Goal: Task Accomplishment & Management: Manage account settings

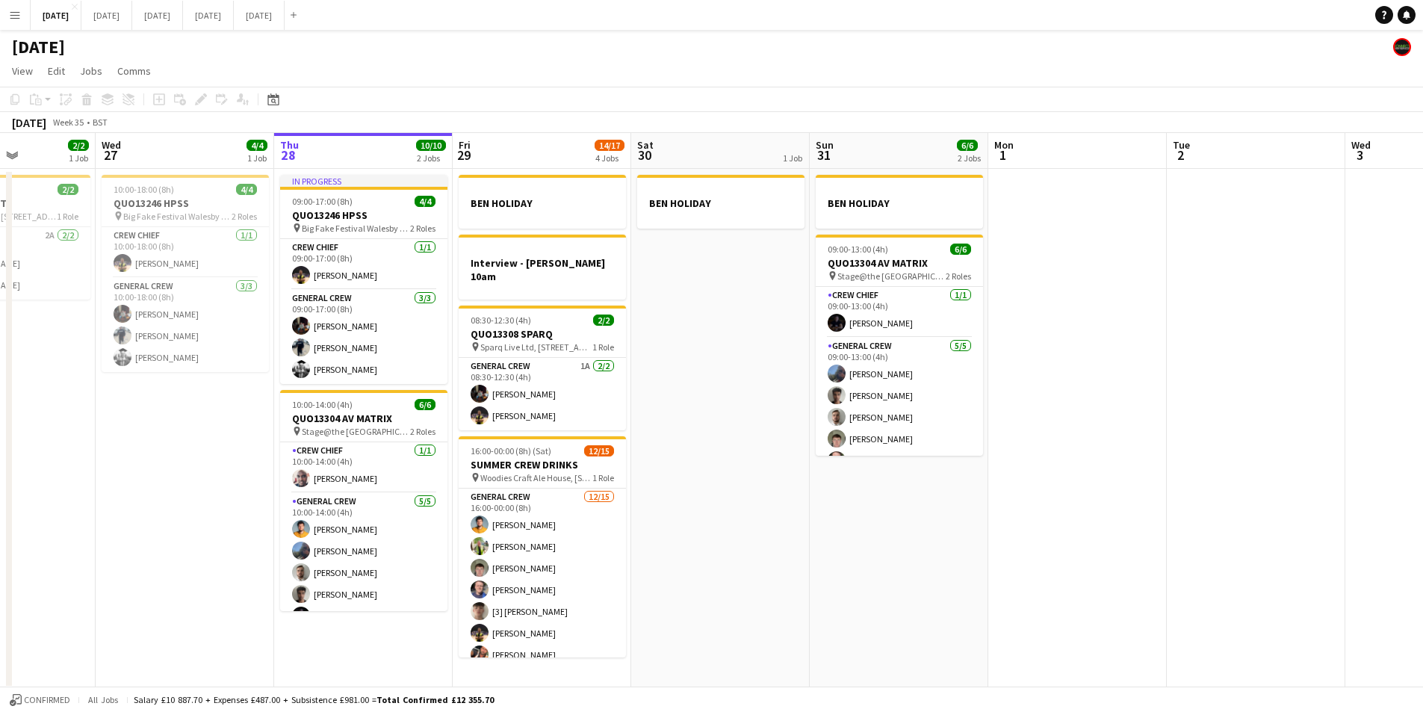
drag, startPoint x: 1015, startPoint y: 526, endPoint x: 1000, endPoint y: 522, distance: 15.4
click at [1000, 522] on app-calendar-viewport "Sun 24 2/2 1 Job Mon 25 4/4 2 Jobs Tue 26 2/2 1 Job Wed 27 4/4 1 Job Thu 28 10/…" at bounding box center [711, 411] width 1423 height 557
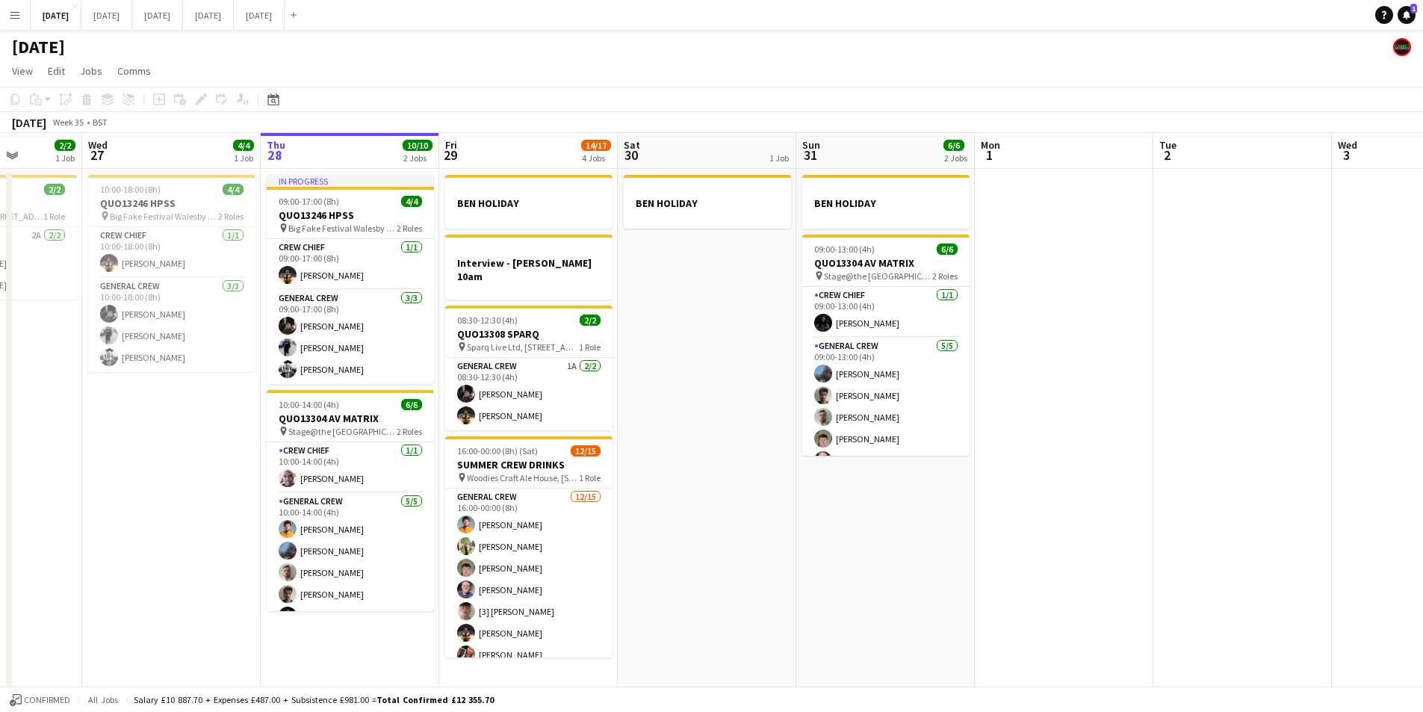
drag, startPoint x: 1067, startPoint y: 459, endPoint x: 984, endPoint y: 421, distance: 91.6
click at [1066, 459] on app-calendar-viewport "Sun 24 2/2 1 Job Mon 25 4/4 2 Jobs Tue 26 2/2 1 Job Wed 27 4/4 1 Job Thu 28 10/…" at bounding box center [711, 411] width 1423 height 557
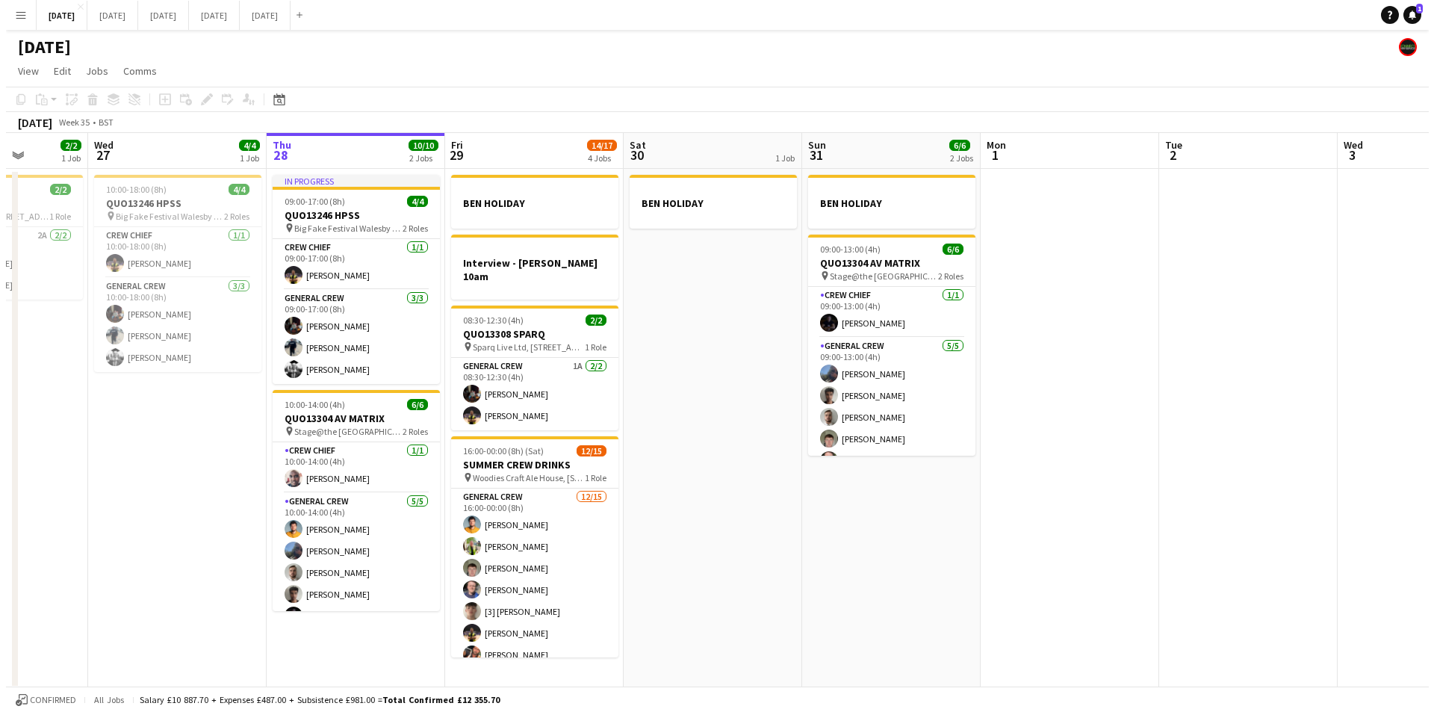
scroll to position [0, 454]
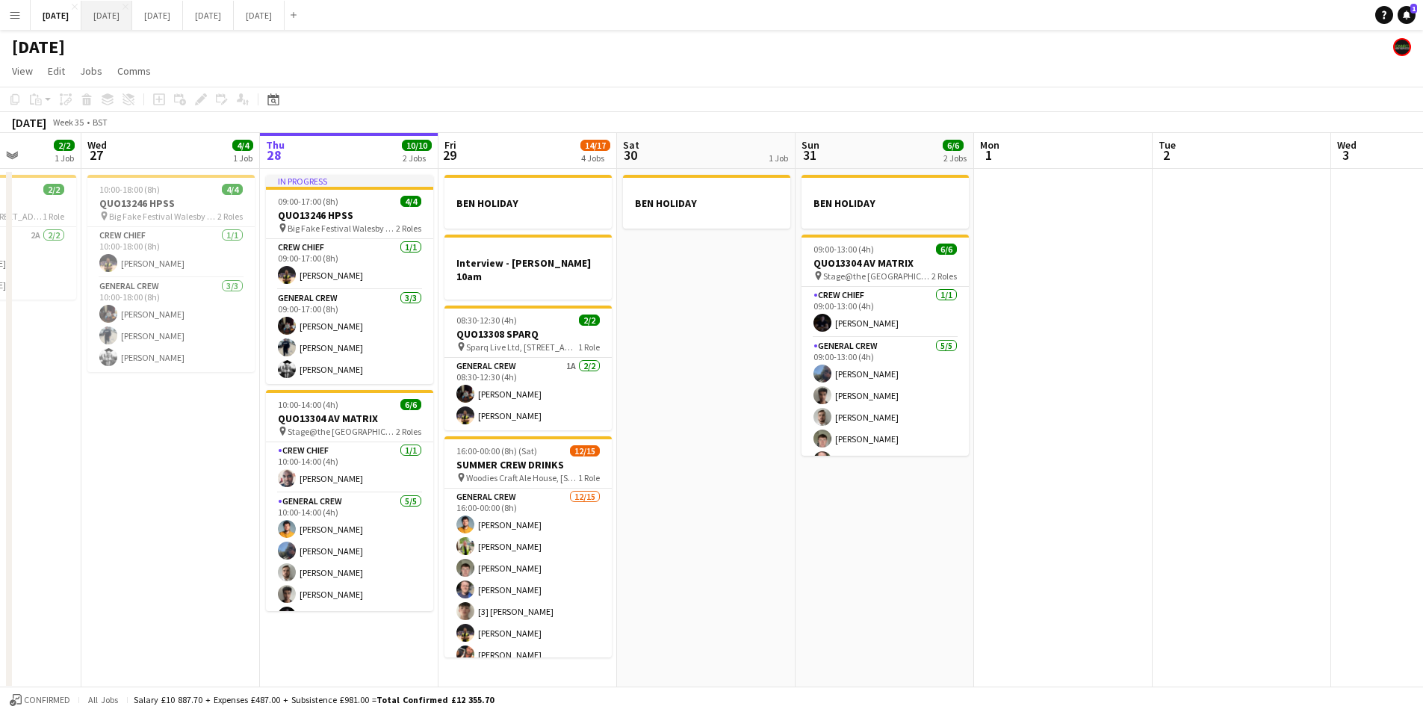
click at [132, 25] on button "[DATE] Close" at bounding box center [106, 15] width 51 height 29
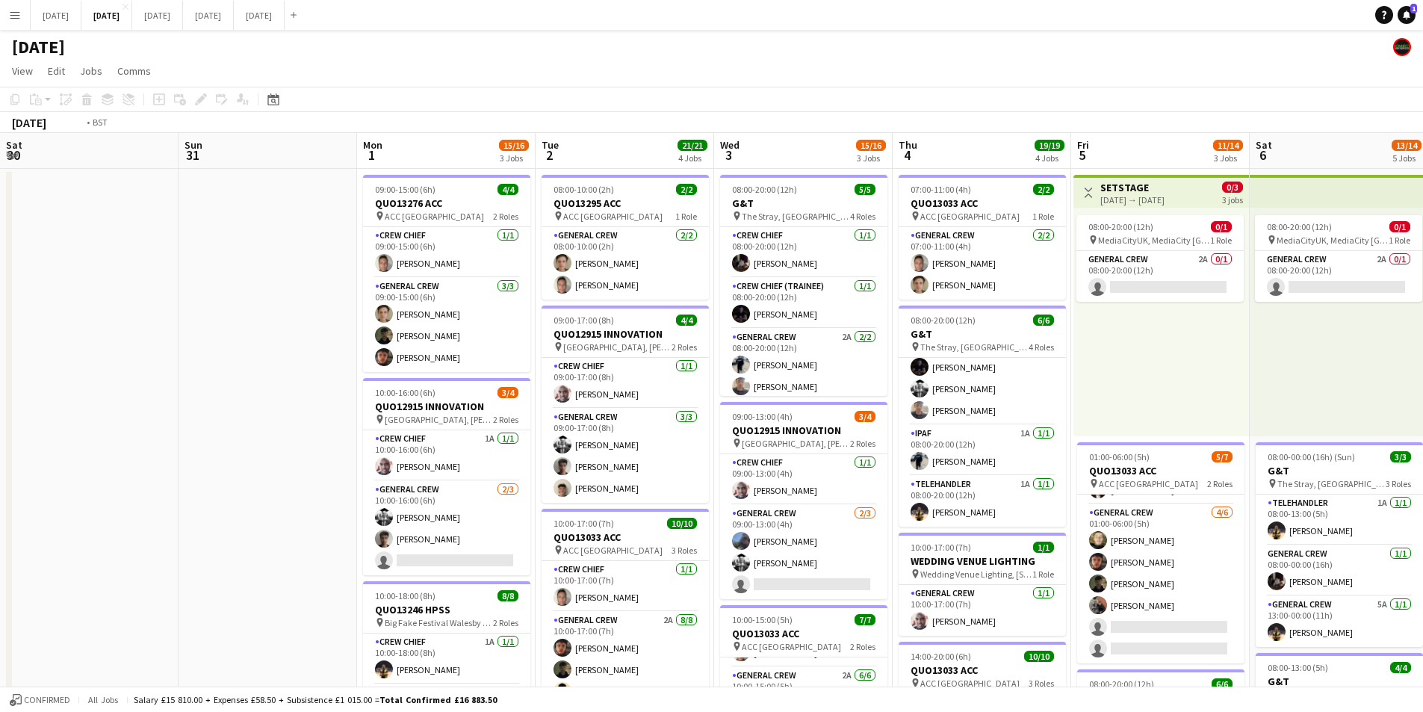
drag, startPoint x: 1073, startPoint y: 369, endPoint x: 846, endPoint y: 374, distance: 227.2
click at [878, 367] on app-calendar-viewport "Thu 28 Fri 29 Sat 30 Sun 31 Mon 1 15/16 3 Jobs Tue 2 21/21 4 Jobs Wed 3 15/16 3…" at bounding box center [711, 646] width 1423 height 1027
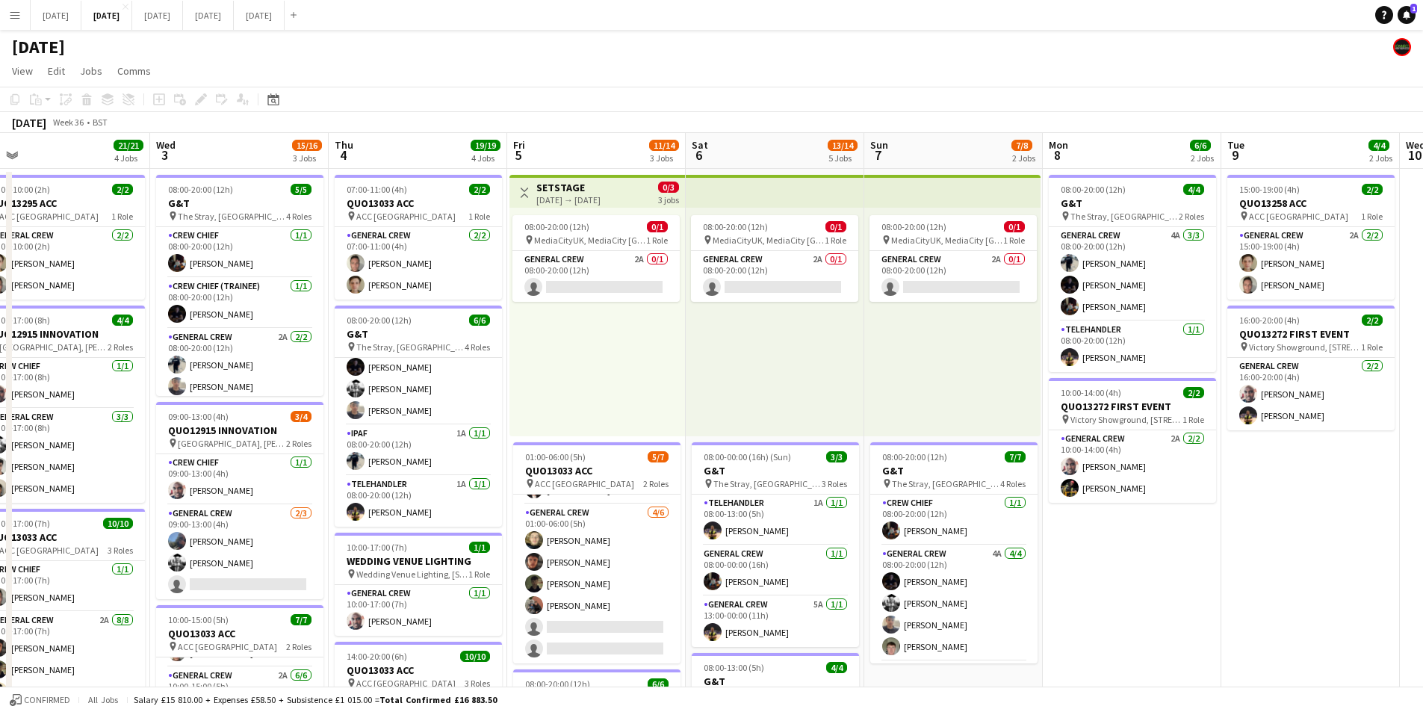
scroll to position [0, 433]
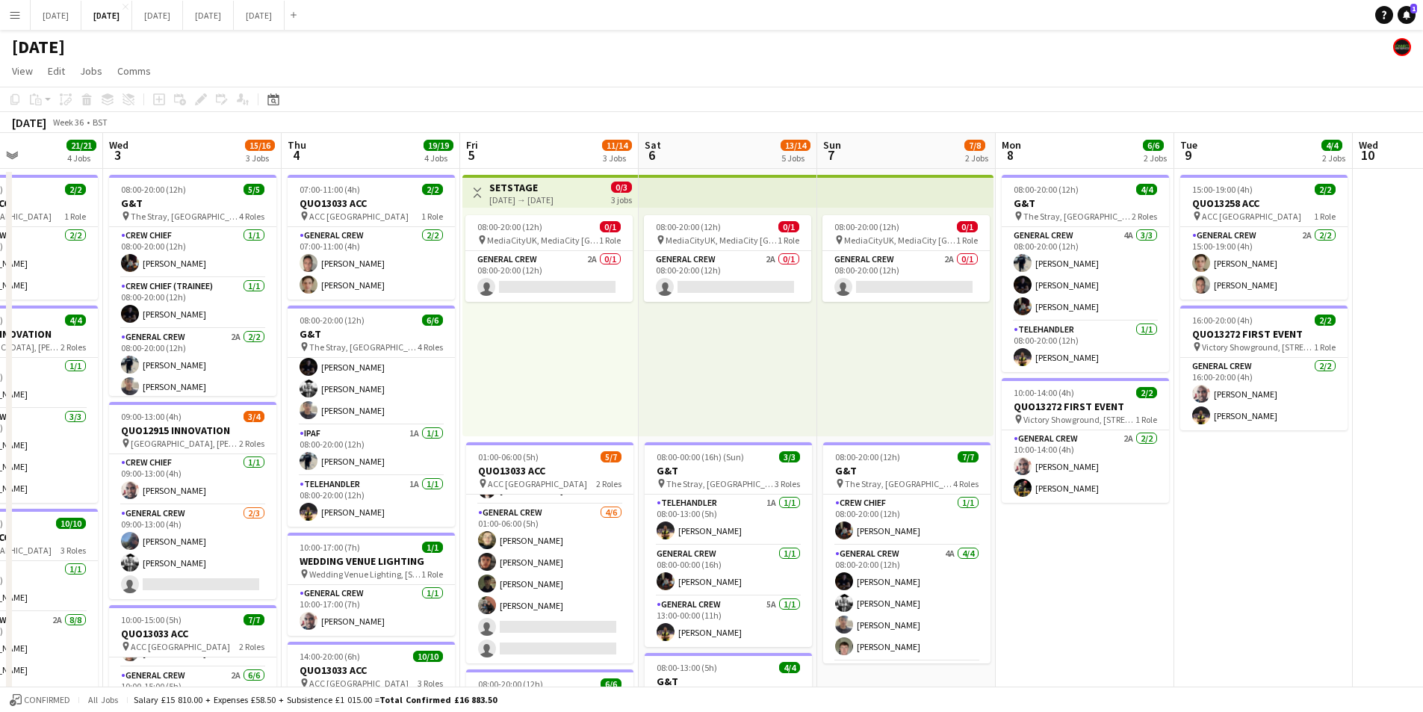
drag, startPoint x: 1027, startPoint y: 376, endPoint x: 1038, endPoint y: 284, distance: 92.6
click at [1229, 373] on app-calendar-viewport "Sun 31 Mon 1 15/16 3 Jobs Tue 2 21/21 4 Jobs Wed 3 15/16 3 Jobs Thu 4 19/19 4 J…" at bounding box center [711, 646] width 1423 height 1027
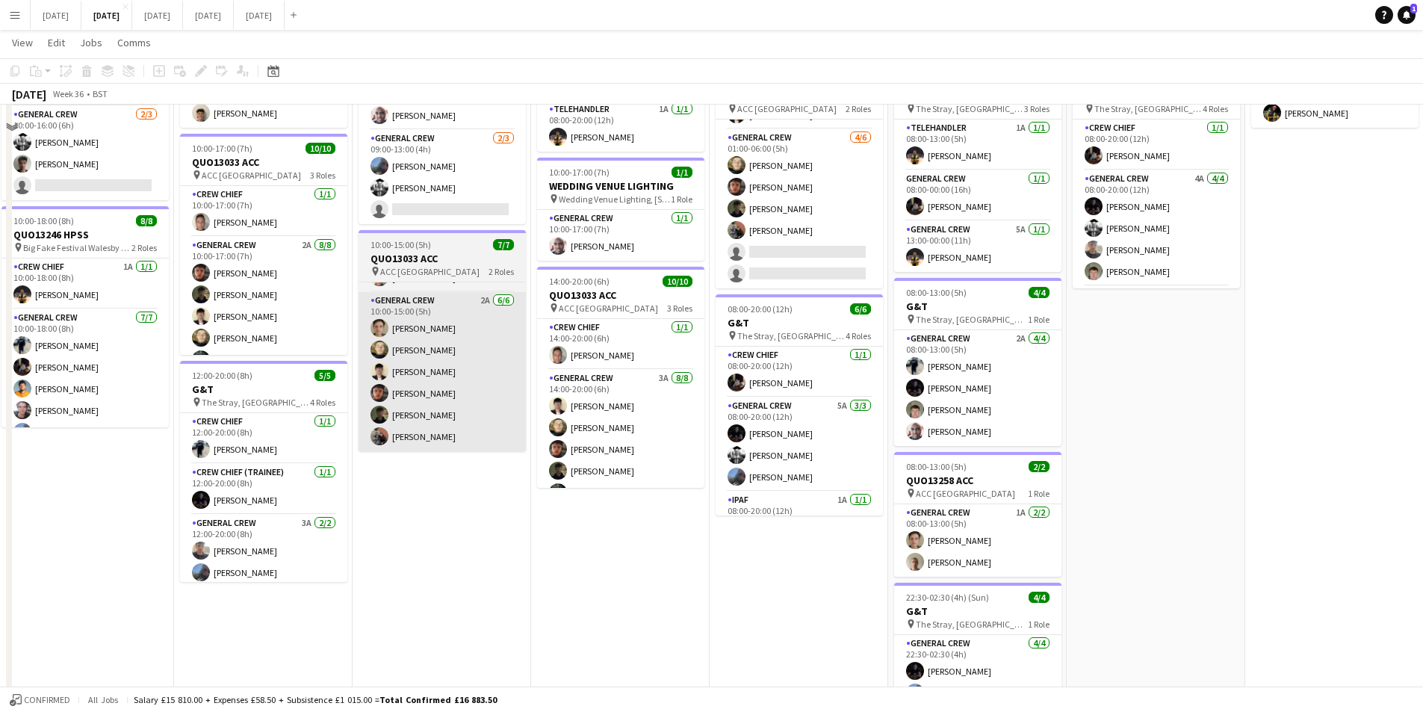
scroll to position [149, 0]
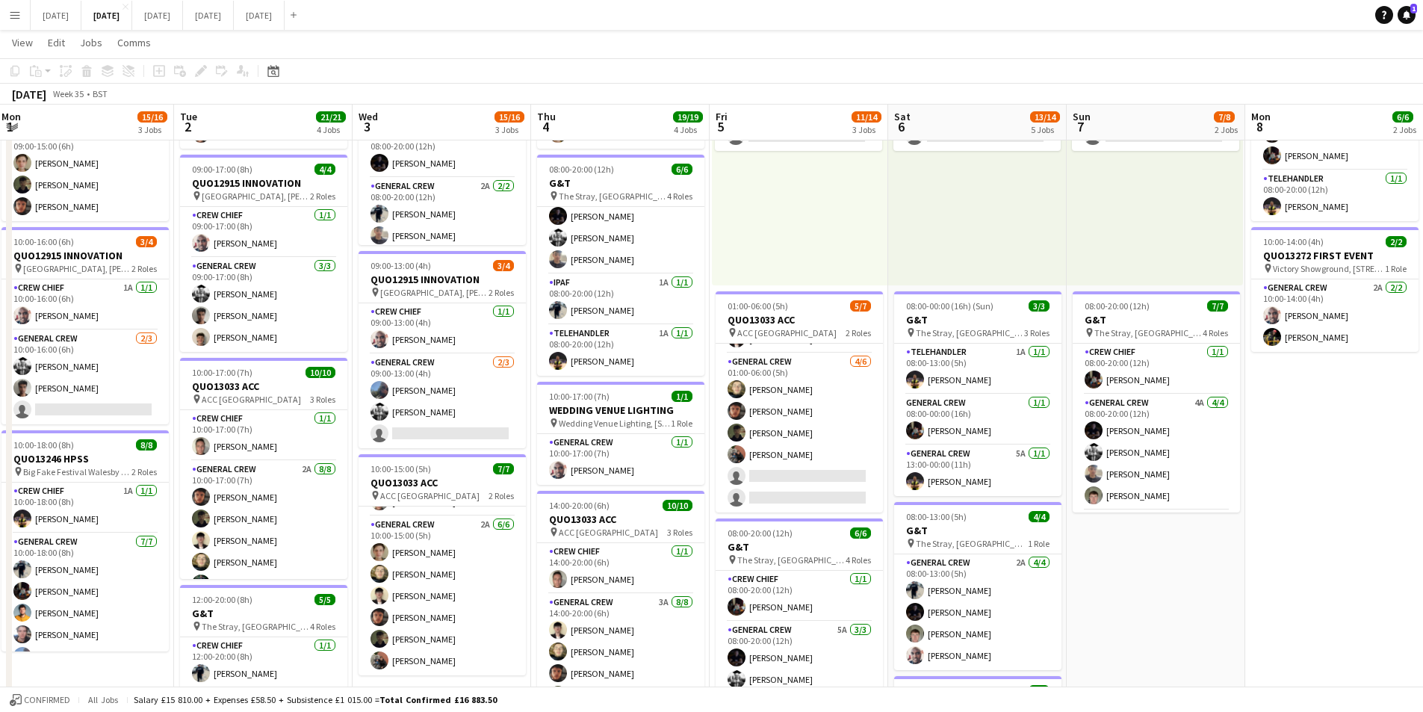
click at [560, 633] on app-calendar-viewport "Sat 30 Sun 31 Mon 1 15/16 3 Jobs Tue 2 21/21 4 Jobs Wed 3 15/16 3 Jobs Thu 4 19…" at bounding box center [711, 459] width 1423 height 1100
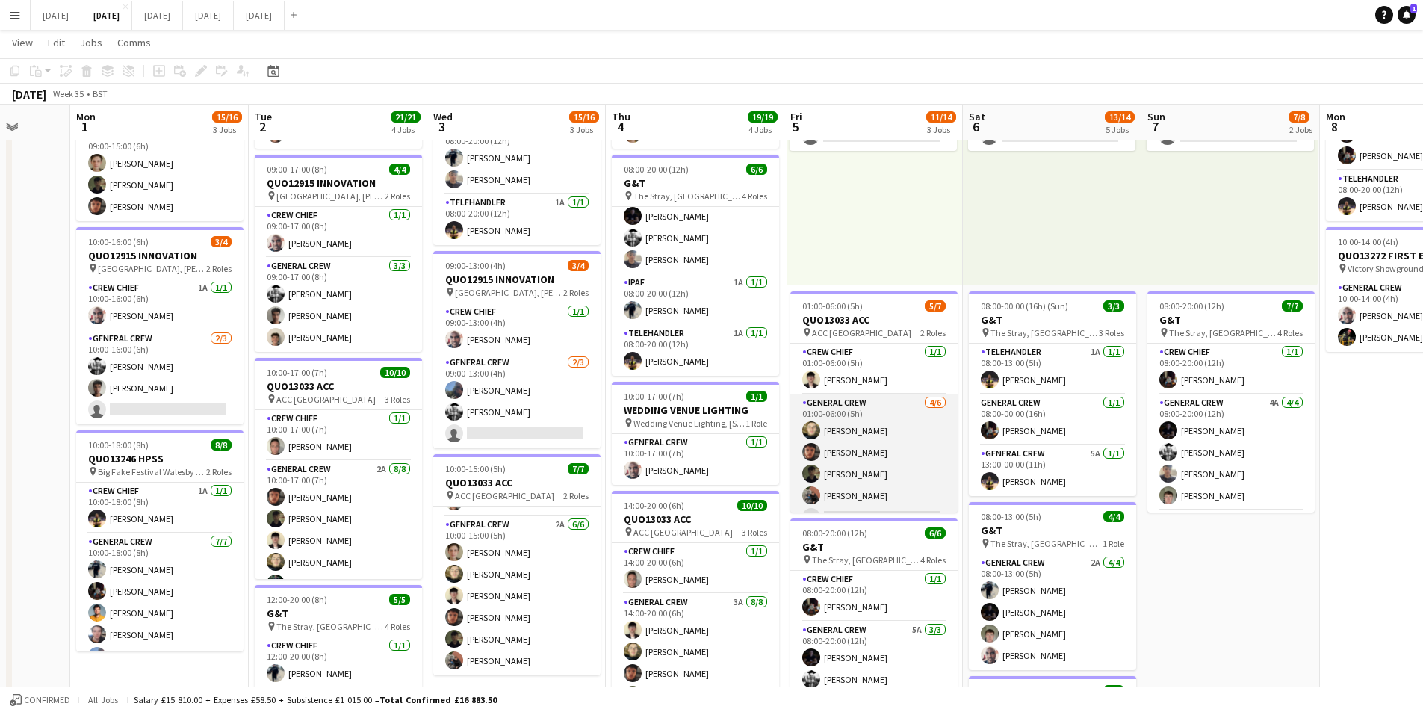
scroll to position [41, 0]
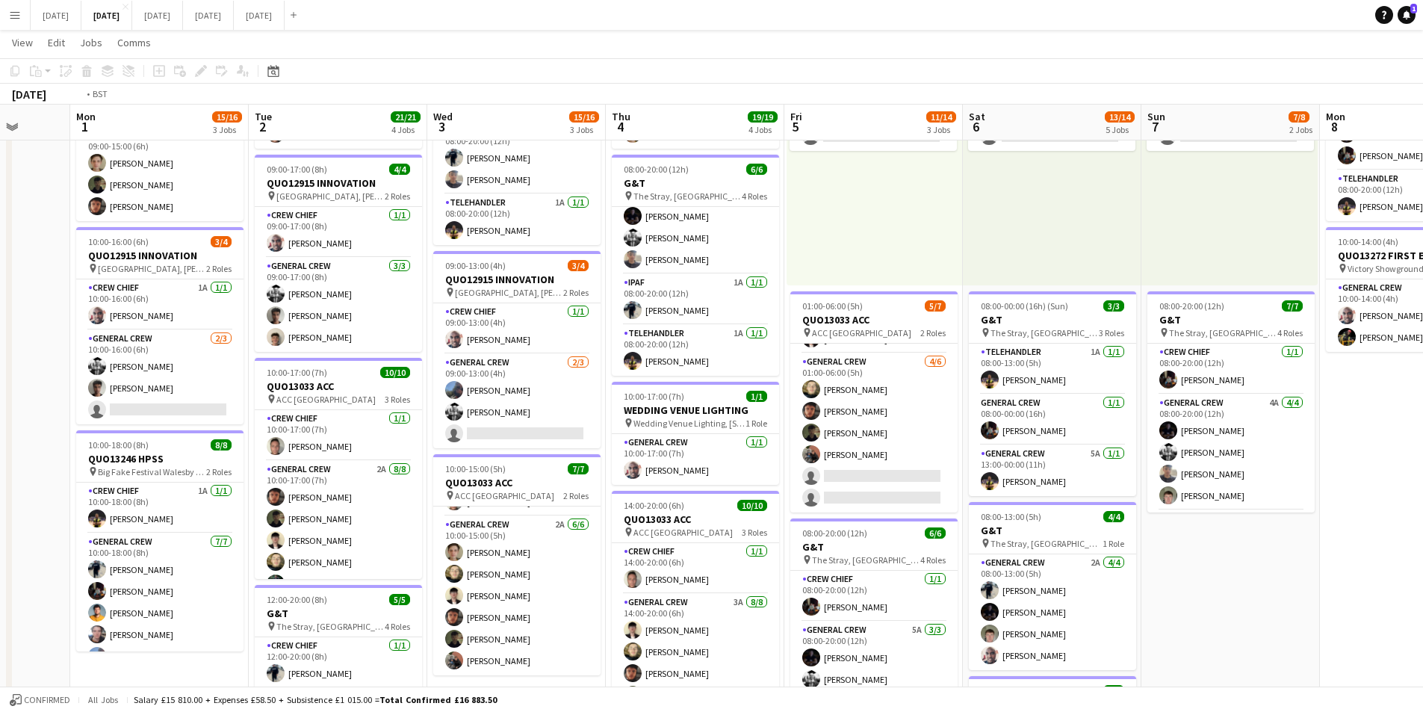
drag, startPoint x: 1355, startPoint y: 460, endPoint x: 963, endPoint y: 412, distance: 394.5
click at [931, 406] on app-calendar-viewport "Fri 29 Sat 30 Sun 31 Mon 1 15/16 3 Jobs Tue 2 21/21 4 Jobs Wed 3 15/16 3 Jobs T…" at bounding box center [711, 459] width 1423 height 1100
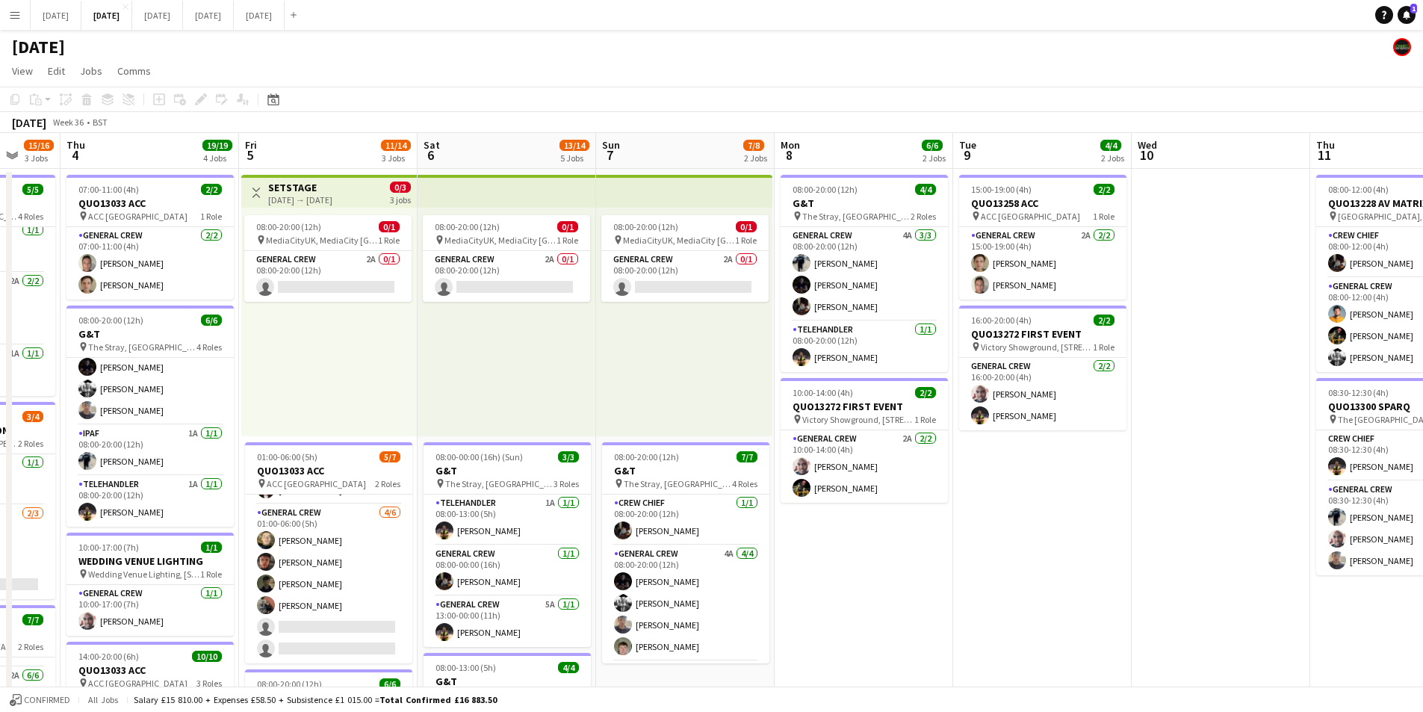
scroll to position [0, 835]
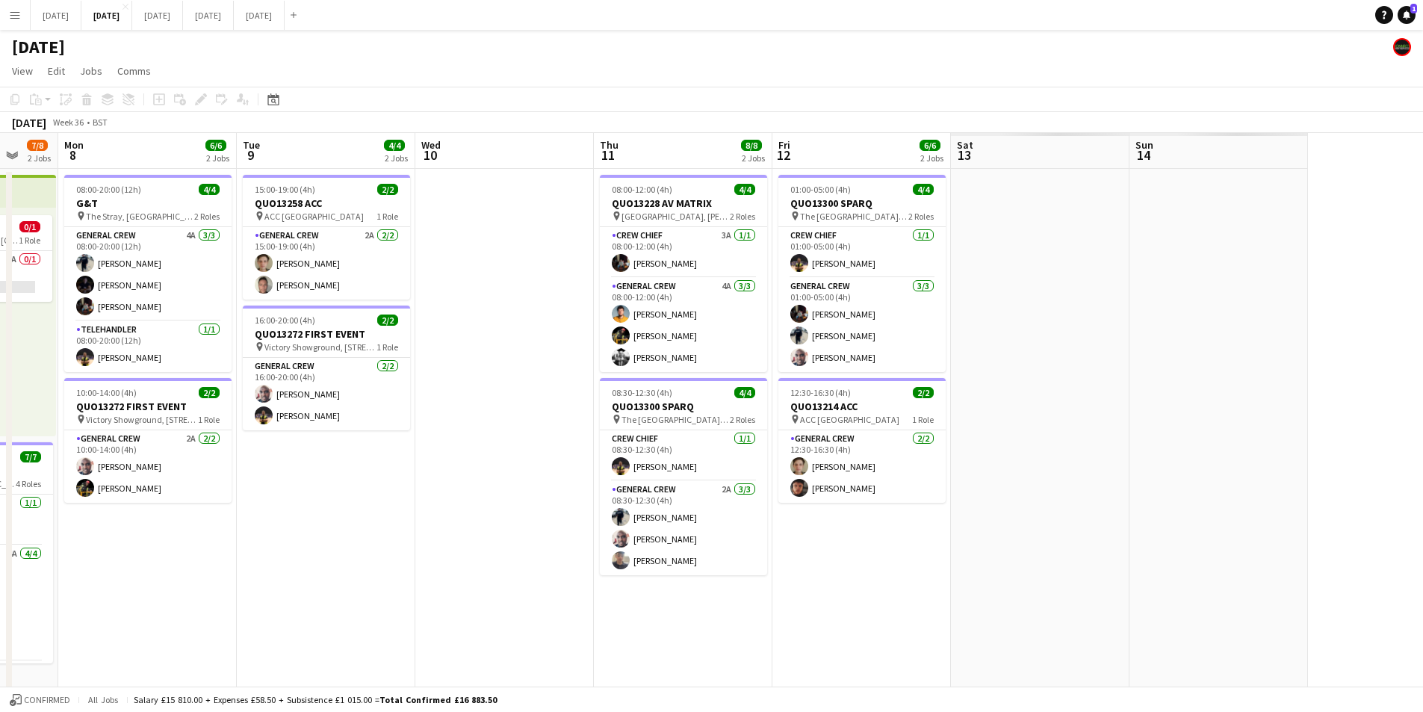
drag, startPoint x: 1223, startPoint y: 458, endPoint x: 623, endPoint y: 436, distance: 600.3
click at [622, 435] on app-calendar-viewport "Wed 3 15/16 3 Jobs Thu 4 19/19 4 Jobs Fri 5 11/14 3 Jobs Sat 6 13/14 5 Jobs Sun…" at bounding box center [711, 646] width 1423 height 1027
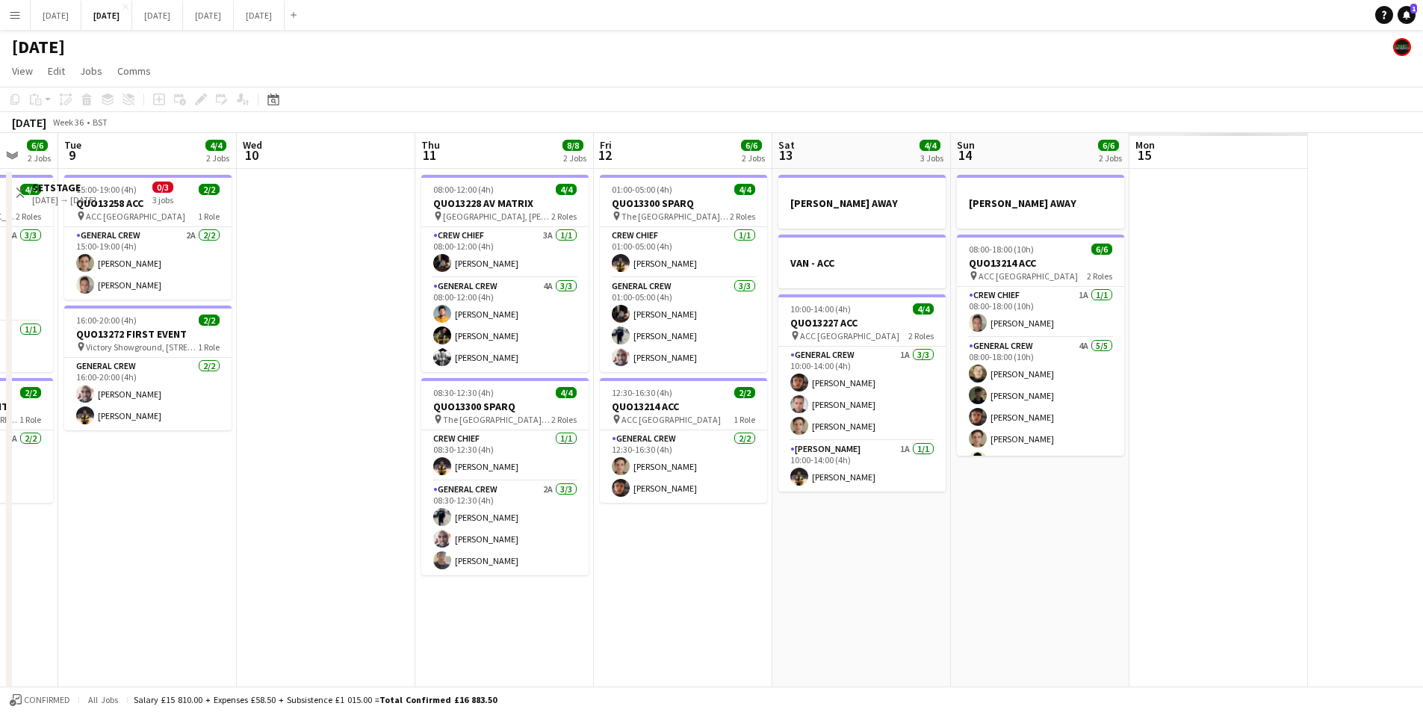
scroll to position [0, 418]
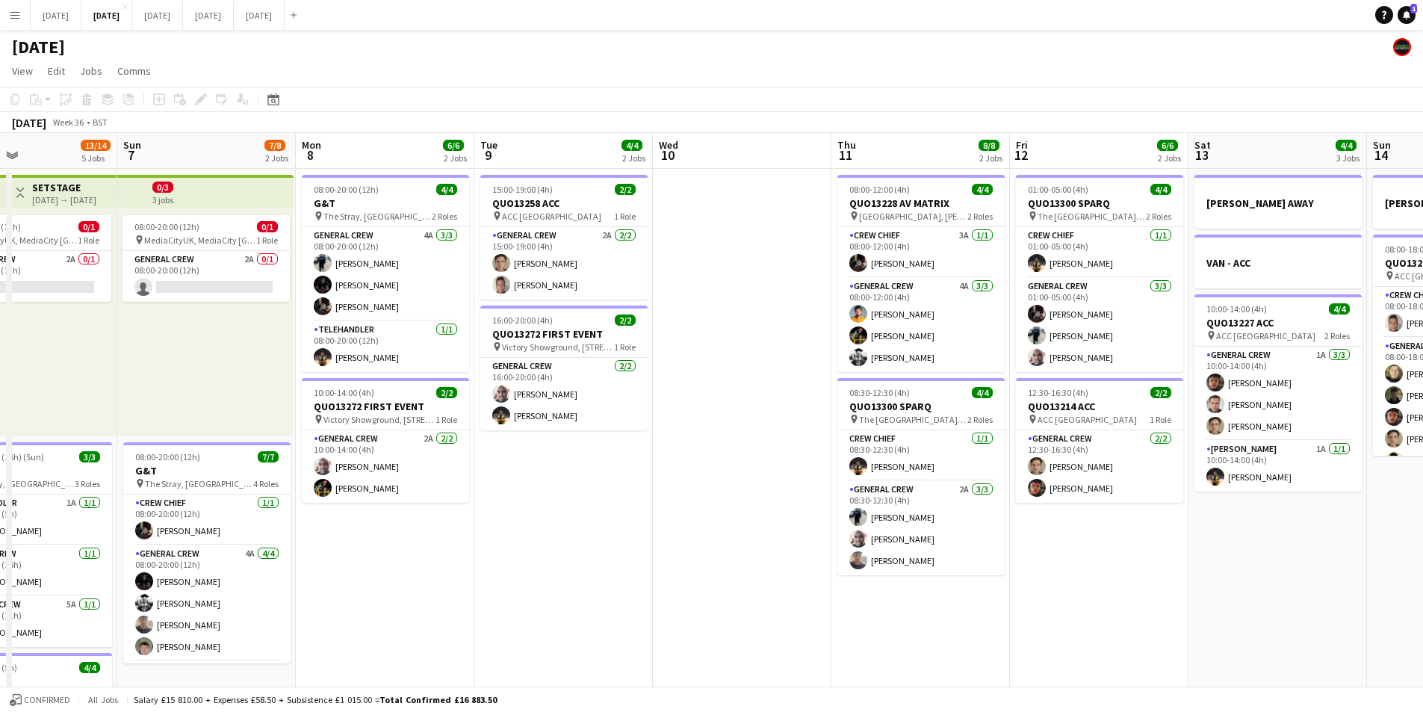
drag, startPoint x: 763, startPoint y: 468, endPoint x: 1101, endPoint y: 485, distance: 338.8
click at [1317, 465] on app-calendar-viewport "Thu 4 19/19 4 Jobs Fri 5 11/14 3 Jobs Sat 6 13/14 5 Jobs Sun 7 7/8 2 Jobs Mon 8…" at bounding box center [711, 646] width 1423 height 1027
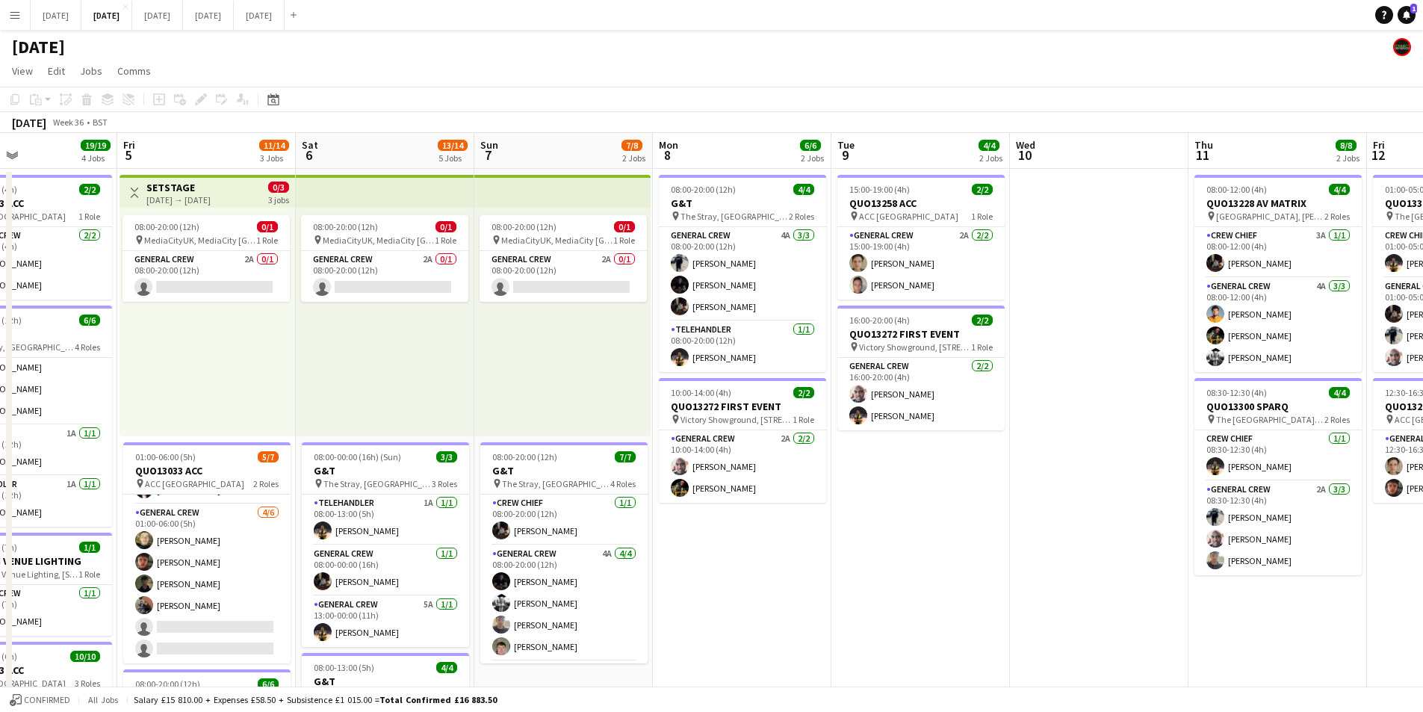
drag, startPoint x: 1101, startPoint y: 485, endPoint x: 1167, endPoint y: 469, distance: 67.6
click at [1163, 471] on app-calendar-viewport "Tue 2 21/21 4 Jobs Wed 3 15/16 3 Jobs Thu 4 19/19 4 Jobs Fri 5 11/14 3 Jobs Sat…" at bounding box center [711, 646] width 1423 height 1027
click at [1112, 522] on app-calendar-viewport "Tue 2 21/21 4 Jobs Wed 3 15/16 3 Jobs Thu 4 19/19 4 Jobs Fri 5 11/14 3 Jobs Sat…" at bounding box center [711, 646] width 1423 height 1027
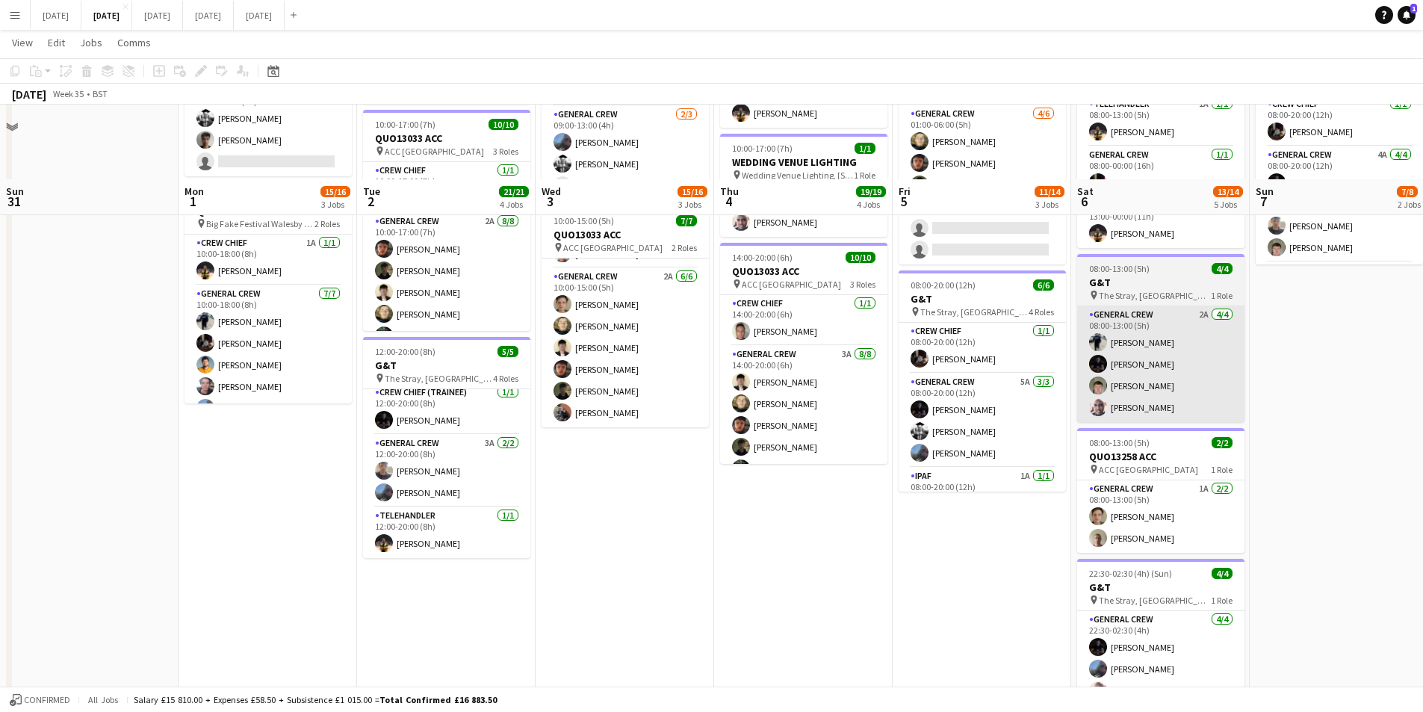
scroll to position [472, 0]
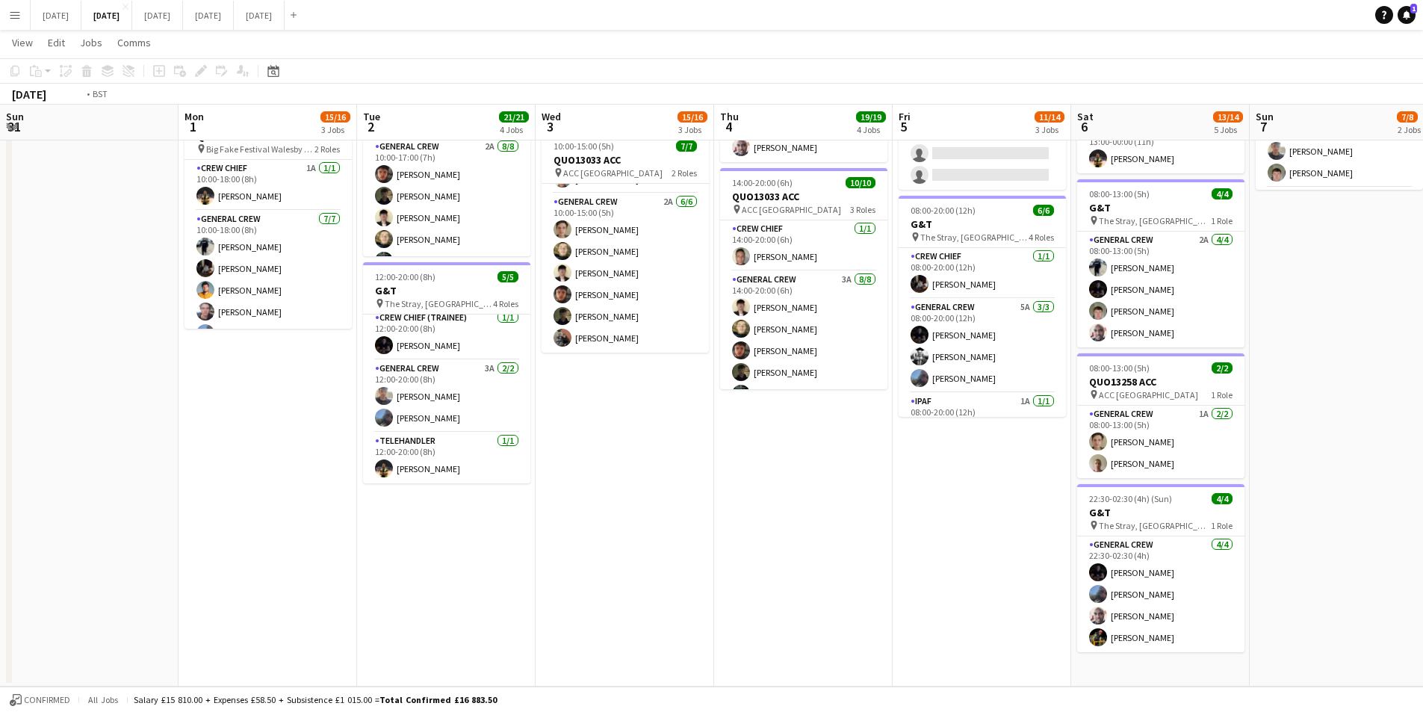
drag, startPoint x: 968, startPoint y: 539, endPoint x: 808, endPoint y: 527, distance: 160.3
click at [810, 529] on app-calendar-viewport "Fri 29 Sat 30 Sun 31 Mon 1 15/16 3 Jobs Tue 2 21/21 4 Jobs Wed 3 15/16 3 Jobs T…" at bounding box center [711, 136] width 1423 height 1100
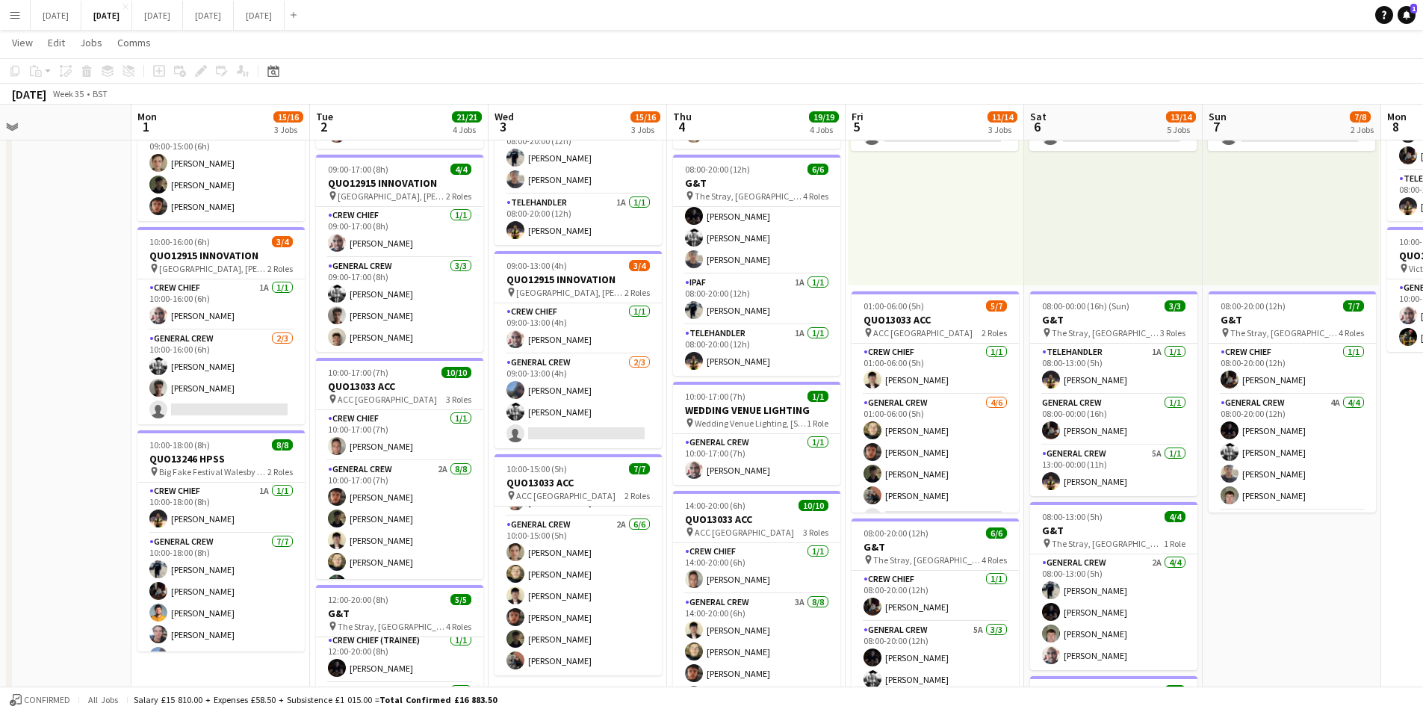
scroll to position [0, 393]
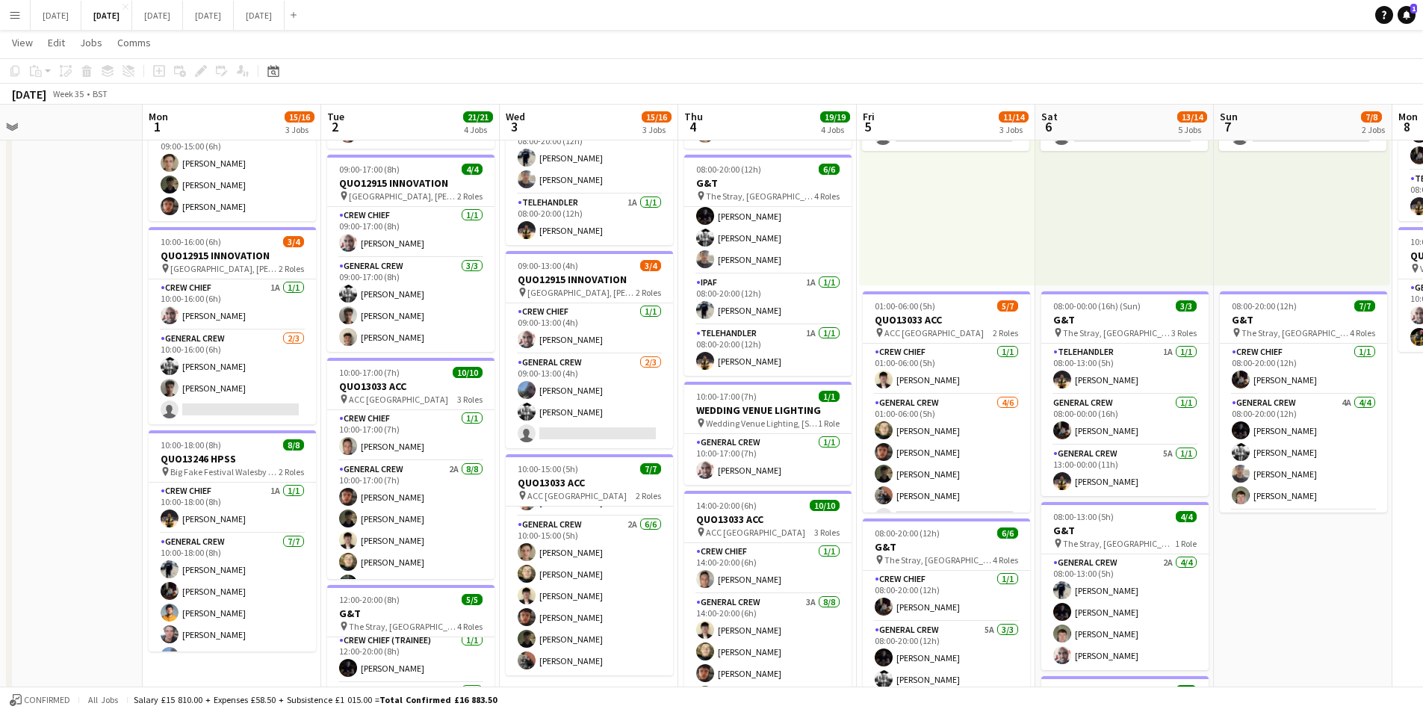
drag, startPoint x: 678, startPoint y: 453, endPoint x: 852, endPoint y: 459, distance: 174.2
click at [852, 459] on app-calendar-viewport "Fri 29 Sat 30 Sun 31 Mon 1 15/16 3 Jobs Tue 2 21/21 4 Jobs Wed 3 15/16 3 Jobs T…" at bounding box center [711, 459] width 1423 height 1100
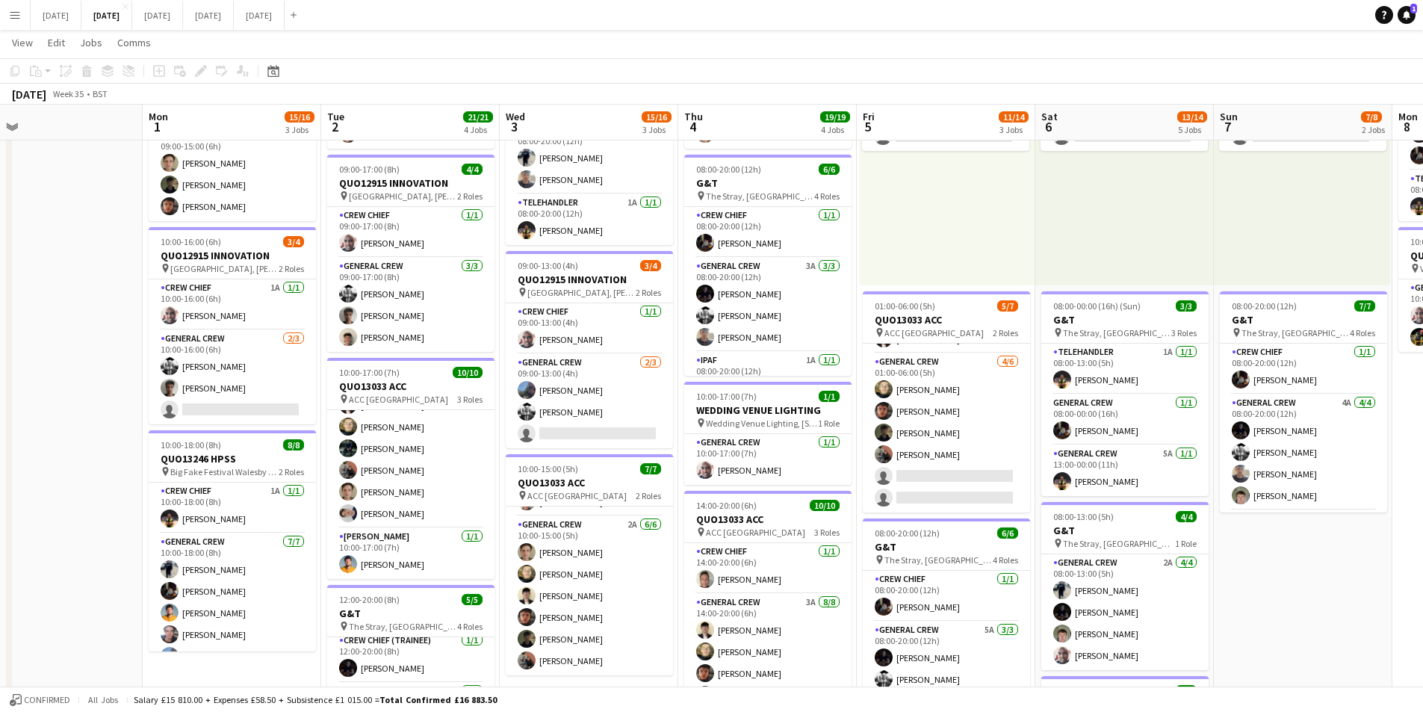
scroll to position [78, 0]
drag, startPoint x: 711, startPoint y: 487, endPoint x: 1156, endPoint y: 498, distance: 444.7
click at [701, 484] on app-calendar-viewport "Fri 29 Sat 30 Sun 31 Mon 1 15/16 3 Jobs Tue 2 21/21 4 Jobs Wed 3 15/16 3 Jobs T…" at bounding box center [711, 459] width 1423 height 1100
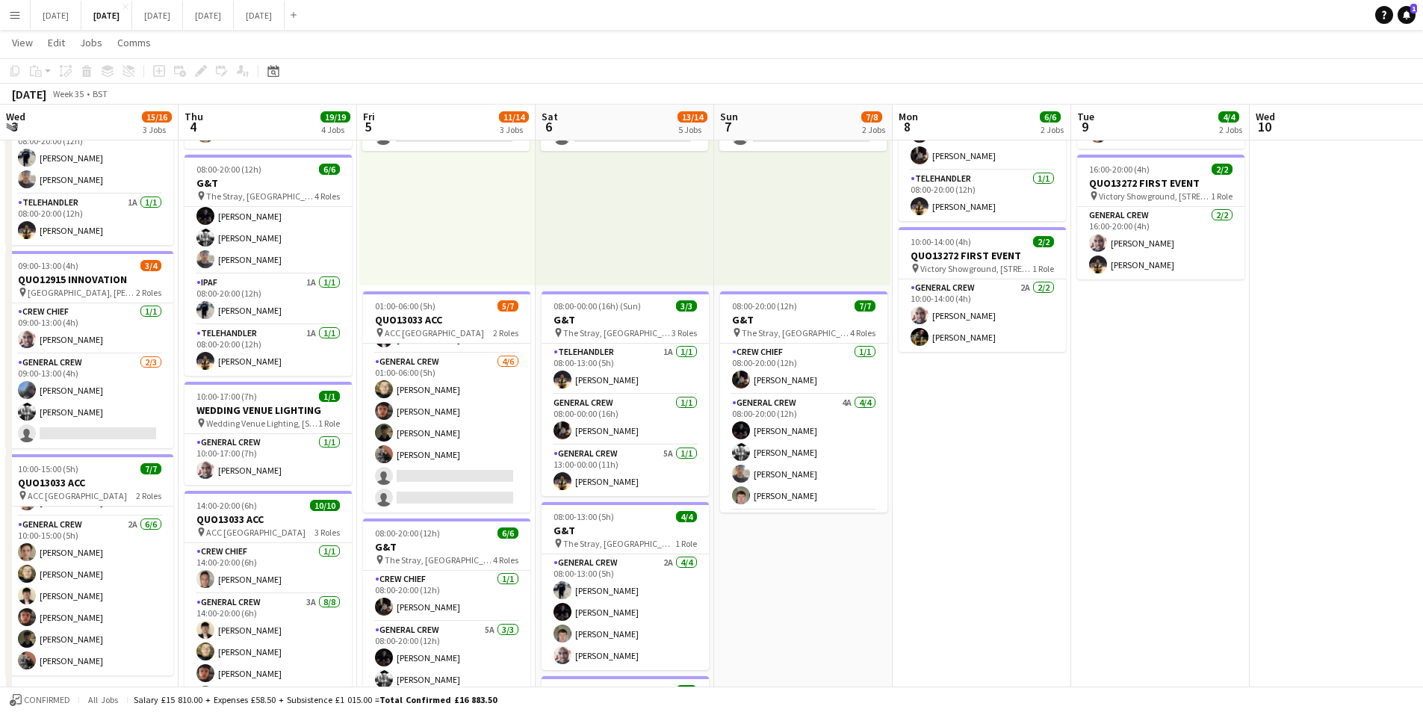
scroll to position [0, 0]
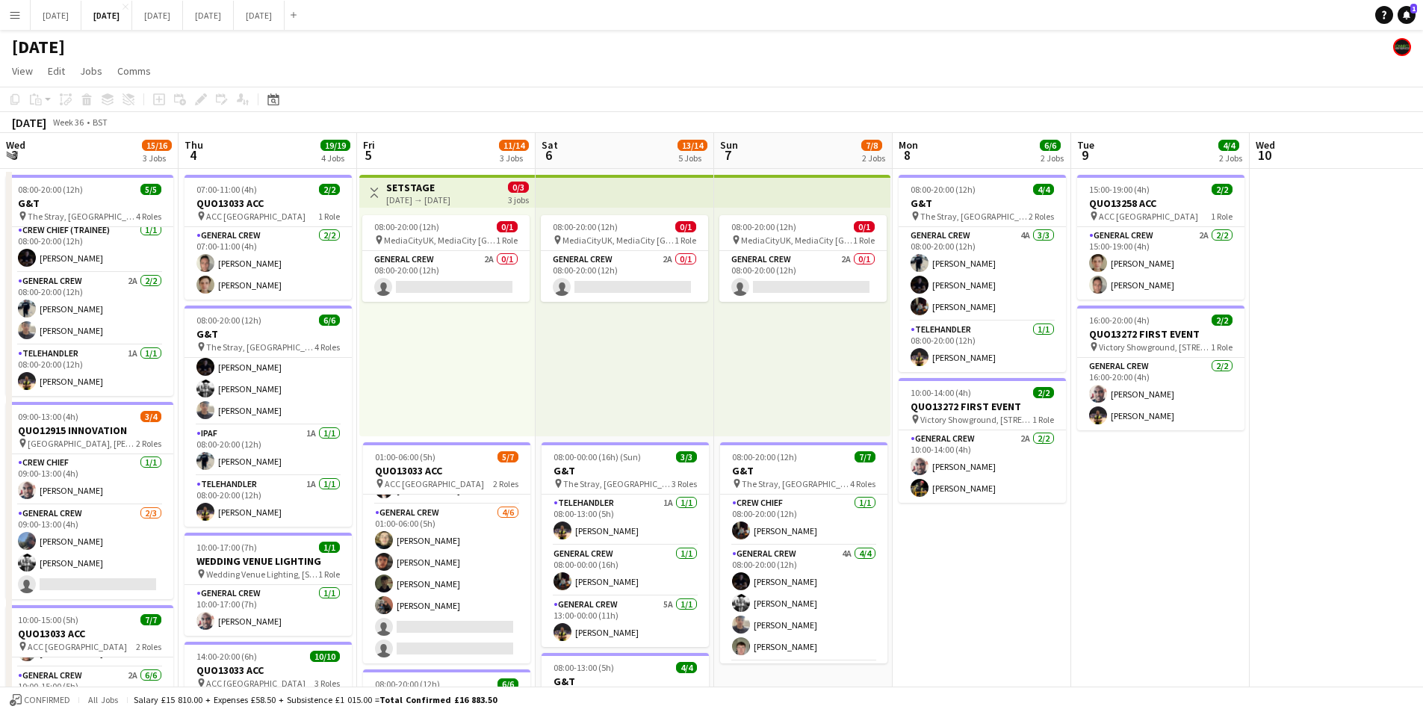
drag, startPoint x: 1328, startPoint y: 516, endPoint x: 858, endPoint y: 453, distance: 473.4
click at [858, 453] on app-calendar-viewport "Mon 1 15/16 3 Jobs Tue 2 21/21 4 Jobs Wed 3 15/16 3 Jobs Thu 4 19/19 4 Jobs Fri…" at bounding box center [711, 646] width 1423 height 1027
click at [696, 475] on app-calendar-viewport "Mon 1 15/16 3 Jobs Tue 2 21/21 4 Jobs Wed 3 15/16 3 Jobs Thu 4 19/19 4 Jobs Fri…" at bounding box center [711, 646] width 1423 height 1027
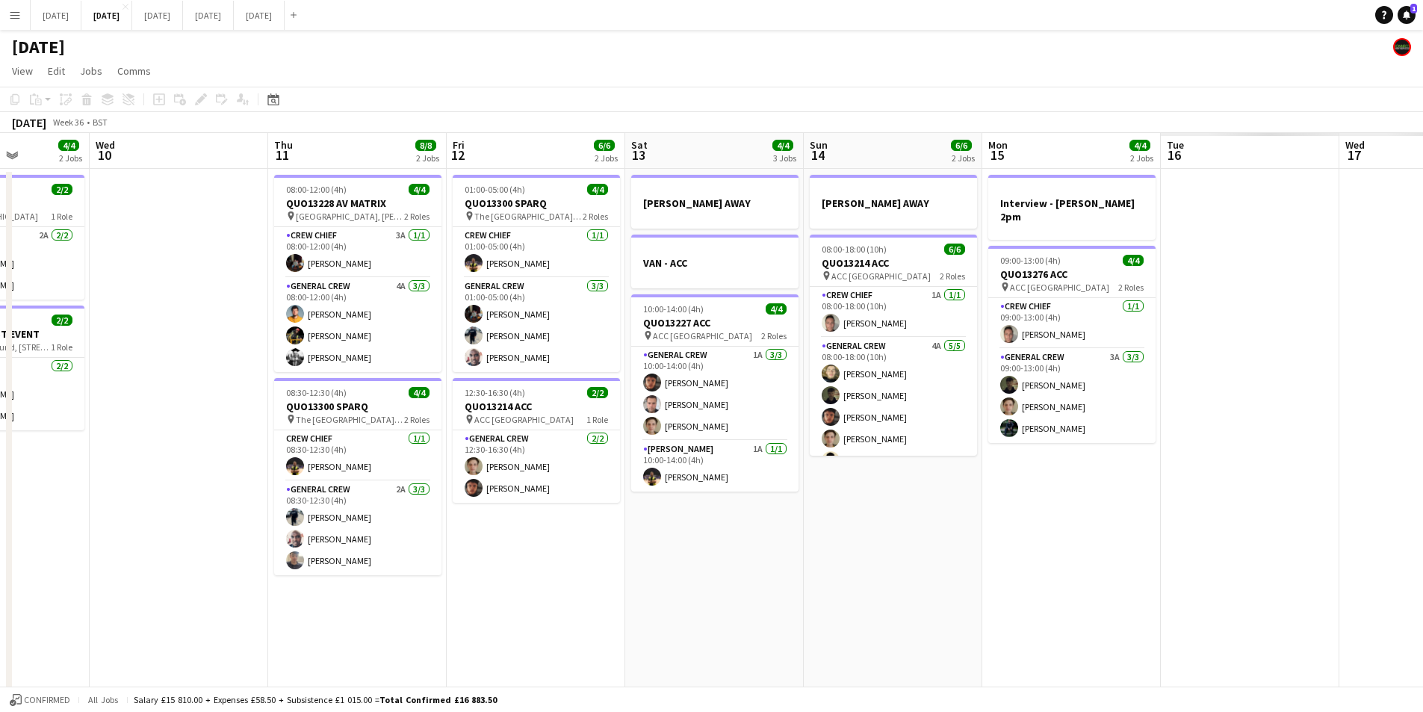
drag, startPoint x: 1072, startPoint y: 548, endPoint x: 970, endPoint y: 525, distance: 104.9
click at [825, 530] on app-calendar-viewport "Sun 7 7/8 2 Jobs Mon 8 6/6 2 Jobs Tue 9 4/4 2 Jobs Wed 10 Thu 11 8/8 2 Jobs Fri…" at bounding box center [711, 646] width 1423 height 1027
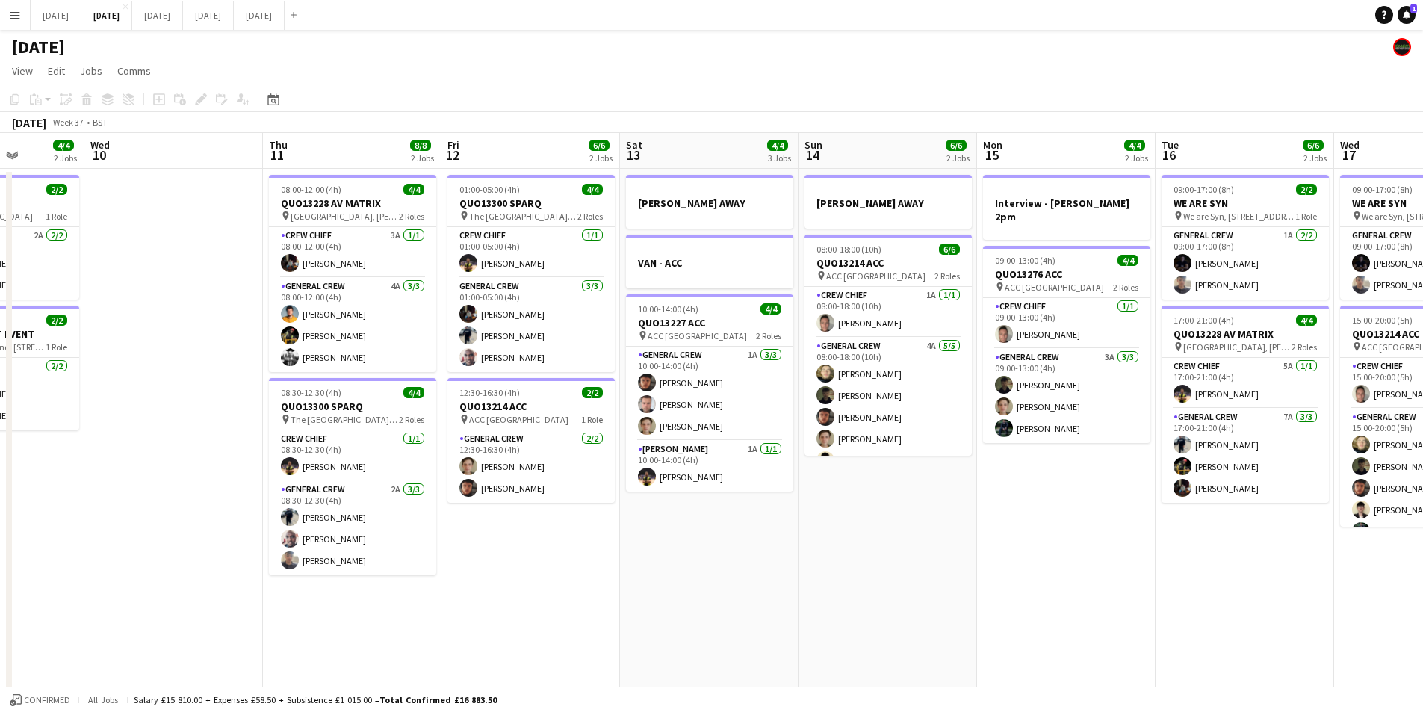
scroll to position [19, 0]
click at [547, 430] on app-calendar-viewport "Sun 7 7/8 2 Jobs Mon 8 6/6 2 Jobs Tue 9 4/4 2 Jobs Wed 10 Thu 11 8/8 2 Jobs Fri…" at bounding box center [711, 646] width 1423 height 1027
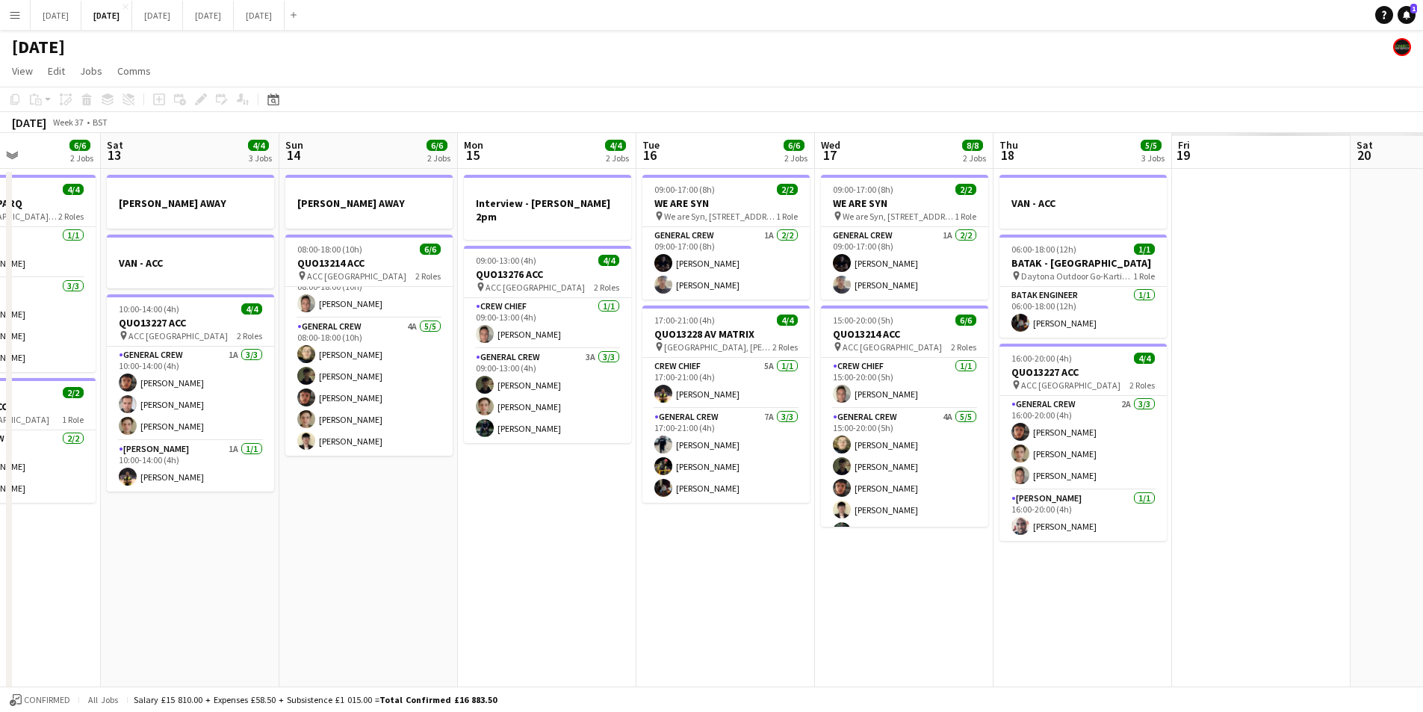
click at [852, 534] on app-calendar-viewport "Wed 10 Thu 11 8/8 2 Jobs Fri 12 6/6 2 Jobs Sat 13 4/4 3 Jobs Sun 14 6/6 2 Jobs …" at bounding box center [711, 646] width 1423 height 1027
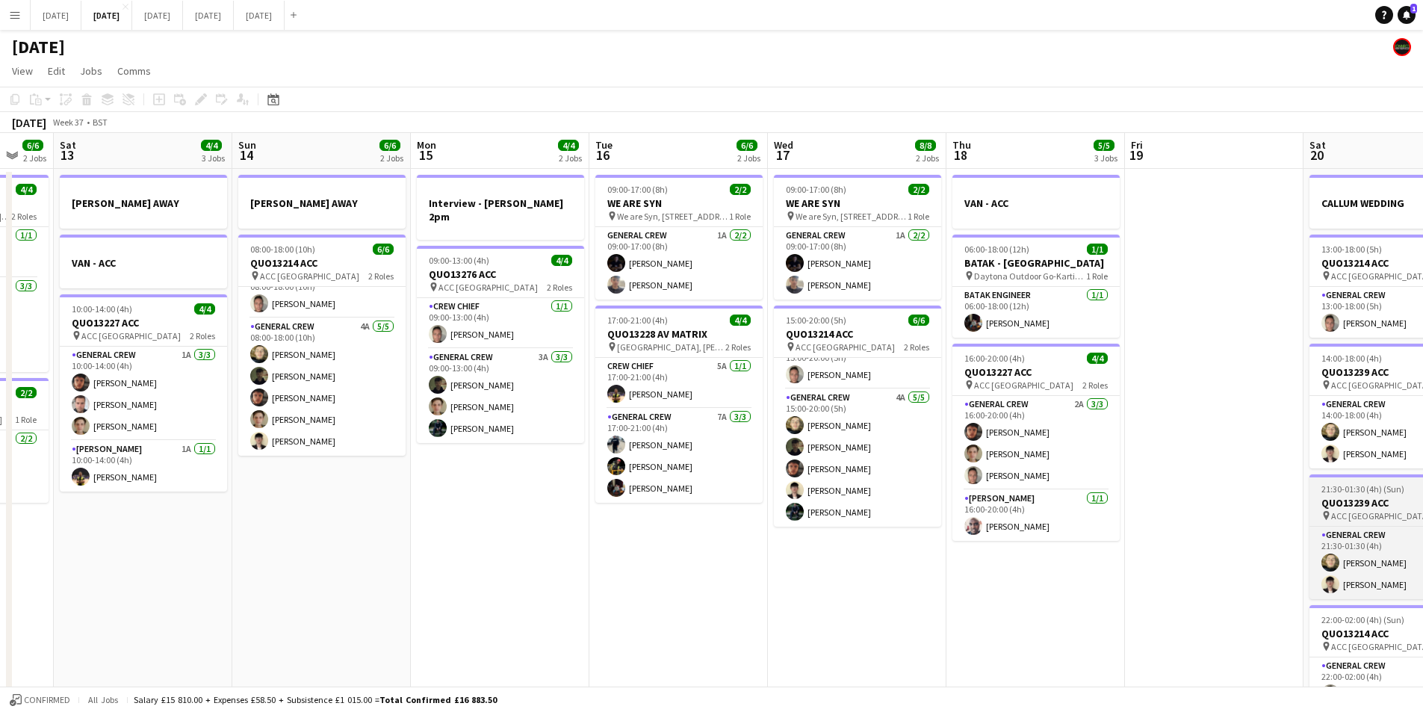
drag, startPoint x: 764, startPoint y: 513, endPoint x: 871, endPoint y: 504, distance: 108.0
click at [679, 493] on app-calendar-viewport "Wed 10 Thu 11 8/8 2 Jobs Fri 12 6/6 2 Jobs Sat 13 4/4 3 Jobs Sun 14 6/6 2 Jobs …" at bounding box center [711, 646] width 1423 height 1027
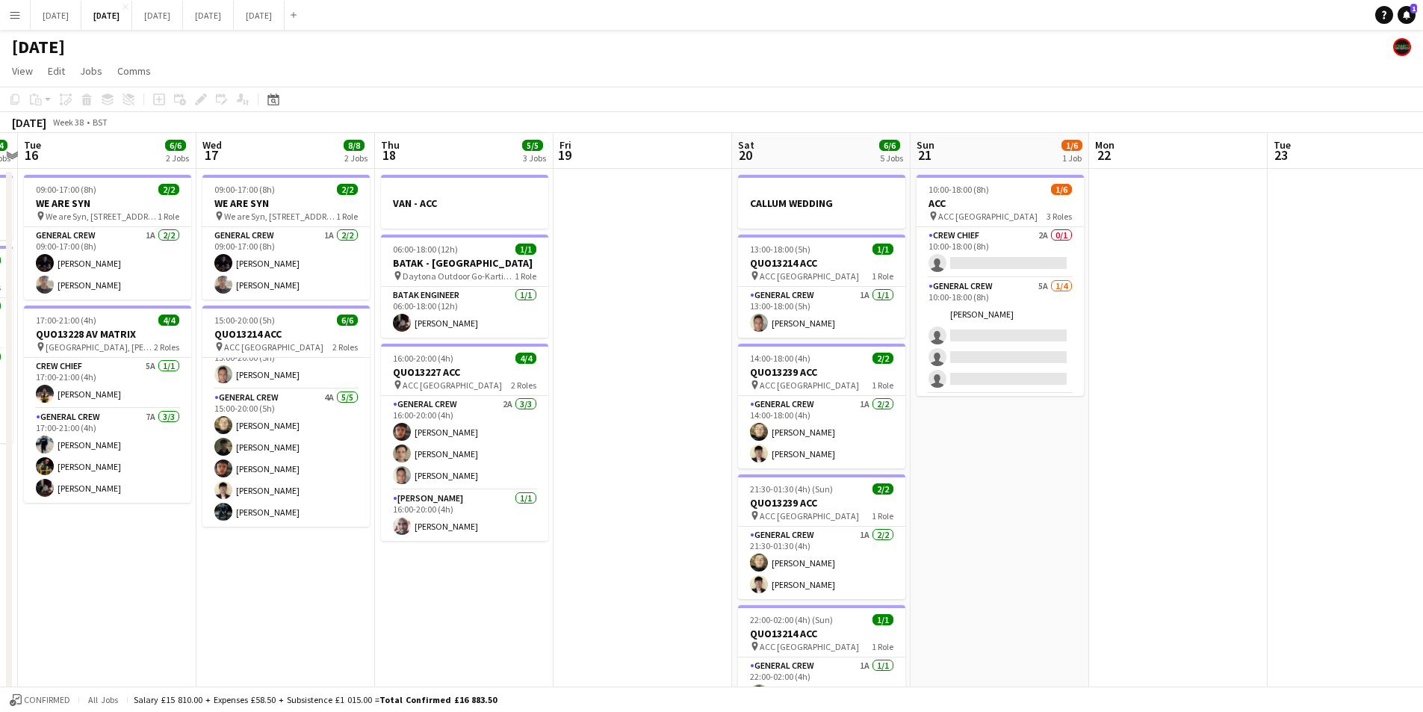
drag, startPoint x: 1085, startPoint y: 498, endPoint x: 1000, endPoint y: 492, distance: 85.4
click at [1000, 492] on app-calendar-viewport "Sat 13 4/4 3 Jobs Sun 14 6/6 2 Jobs Mon 15 4/4 2 Jobs Tue 16 6/6 2 Jobs Wed 17 …" at bounding box center [711, 646] width 1423 height 1027
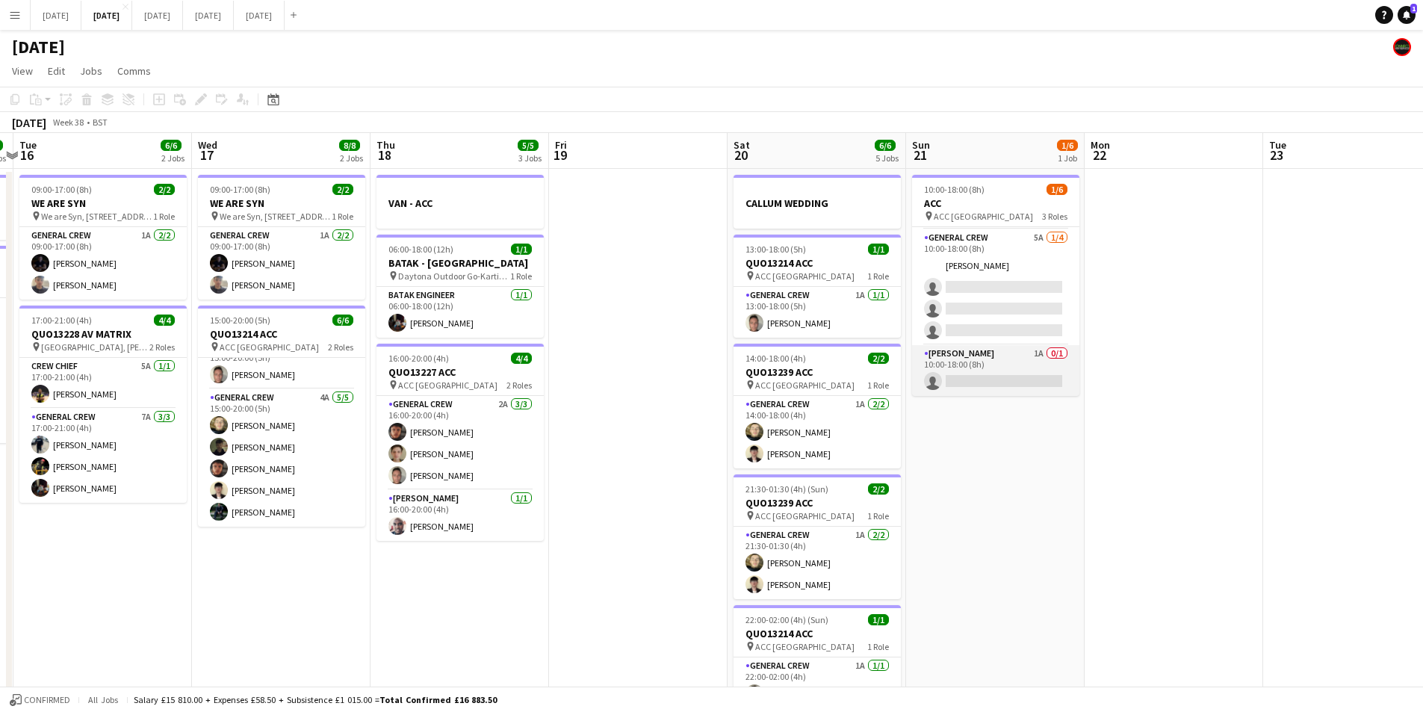
scroll to position [0, 0]
click at [1029, 335] on app-card-role "General Crew 5A 1/4 10:00-18:00 (8h) Charlie James-Turner single-neutral-action…" at bounding box center [995, 336] width 167 height 116
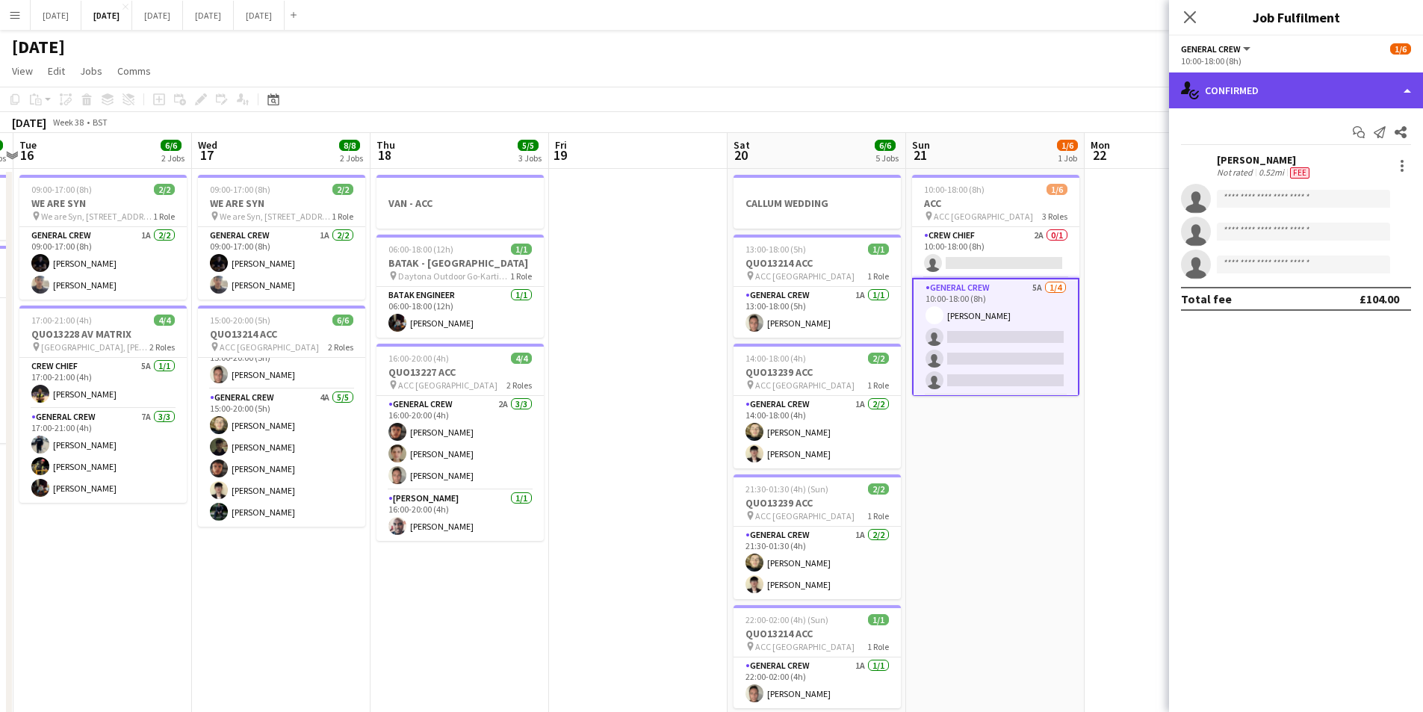
click at [1358, 89] on div "single-neutral-actions-check-2 Confirmed" at bounding box center [1296, 90] width 254 height 36
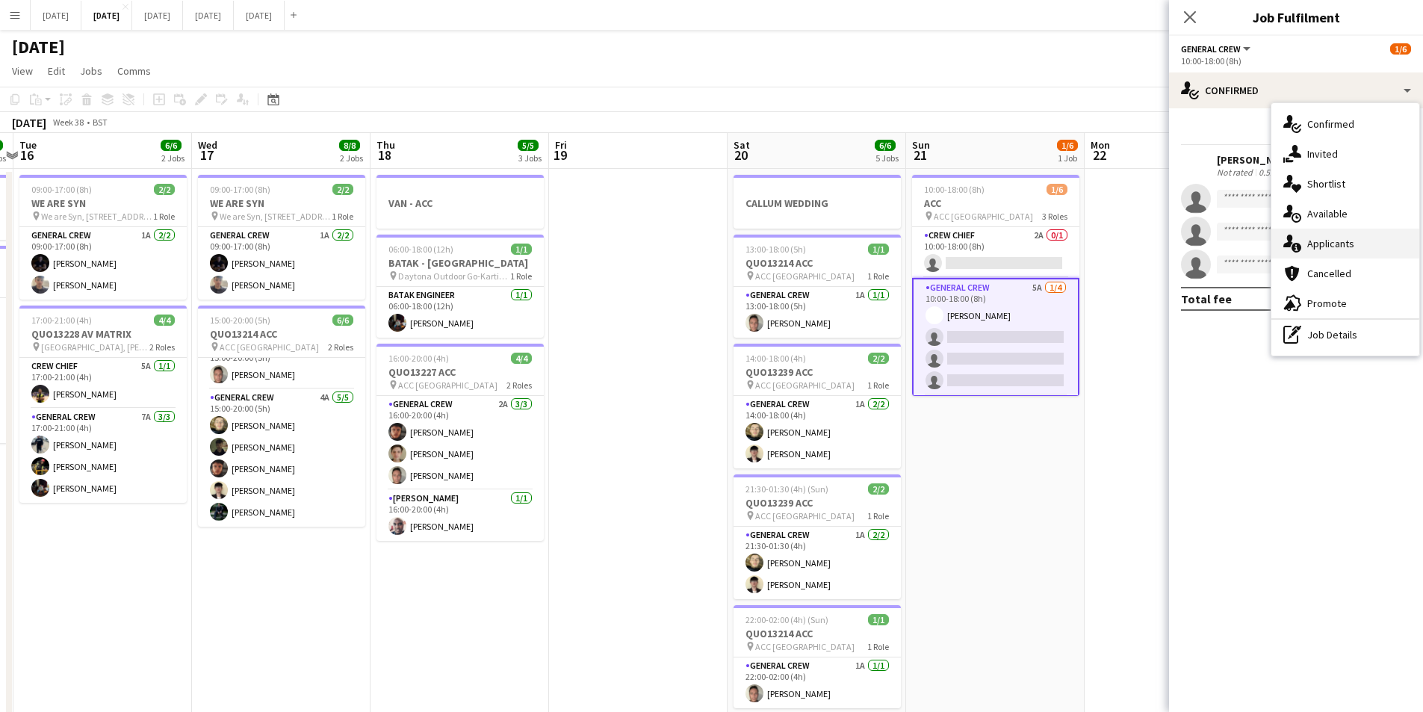
click at [1335, 236] on div "single-neutral-actions-information Applicants" at bounding box center [1346, 244] width 148 height 30
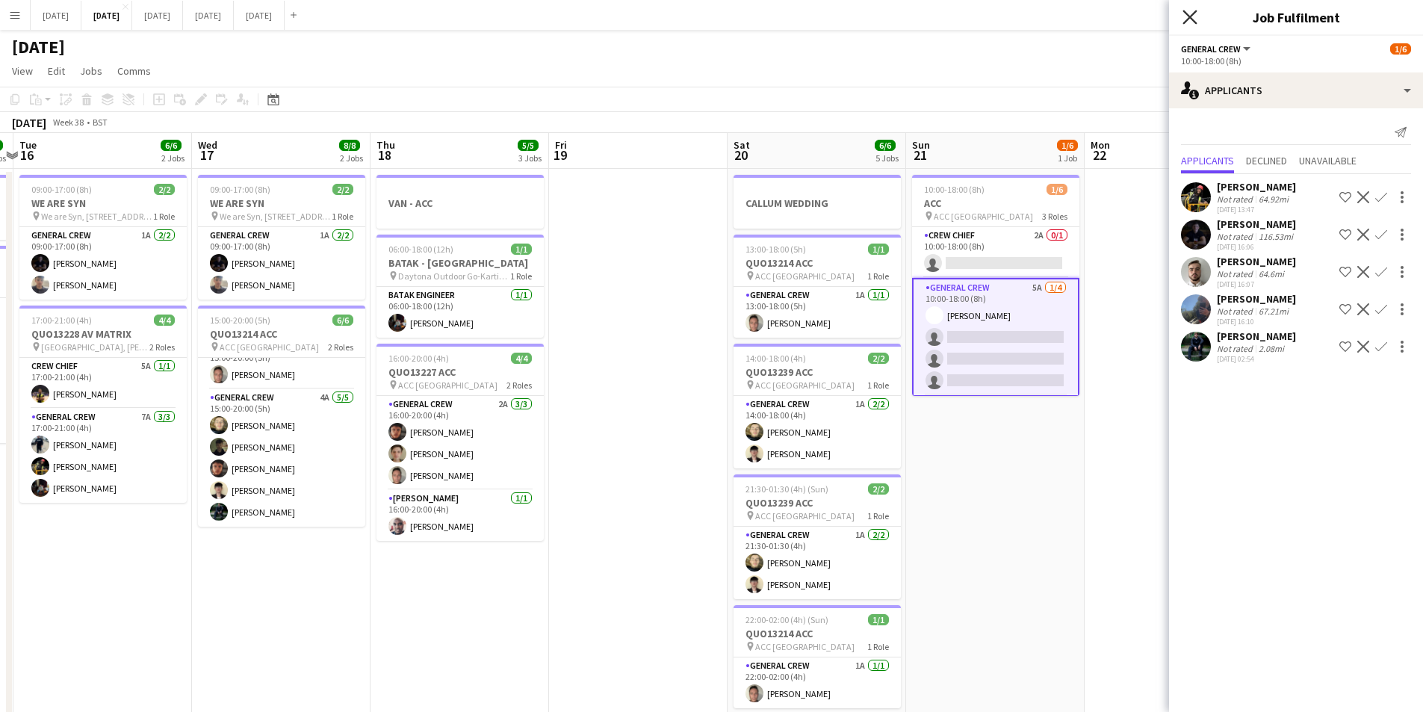
click at [1188, 19] on icon at bounding box center [1190, 17] width 14 height 14
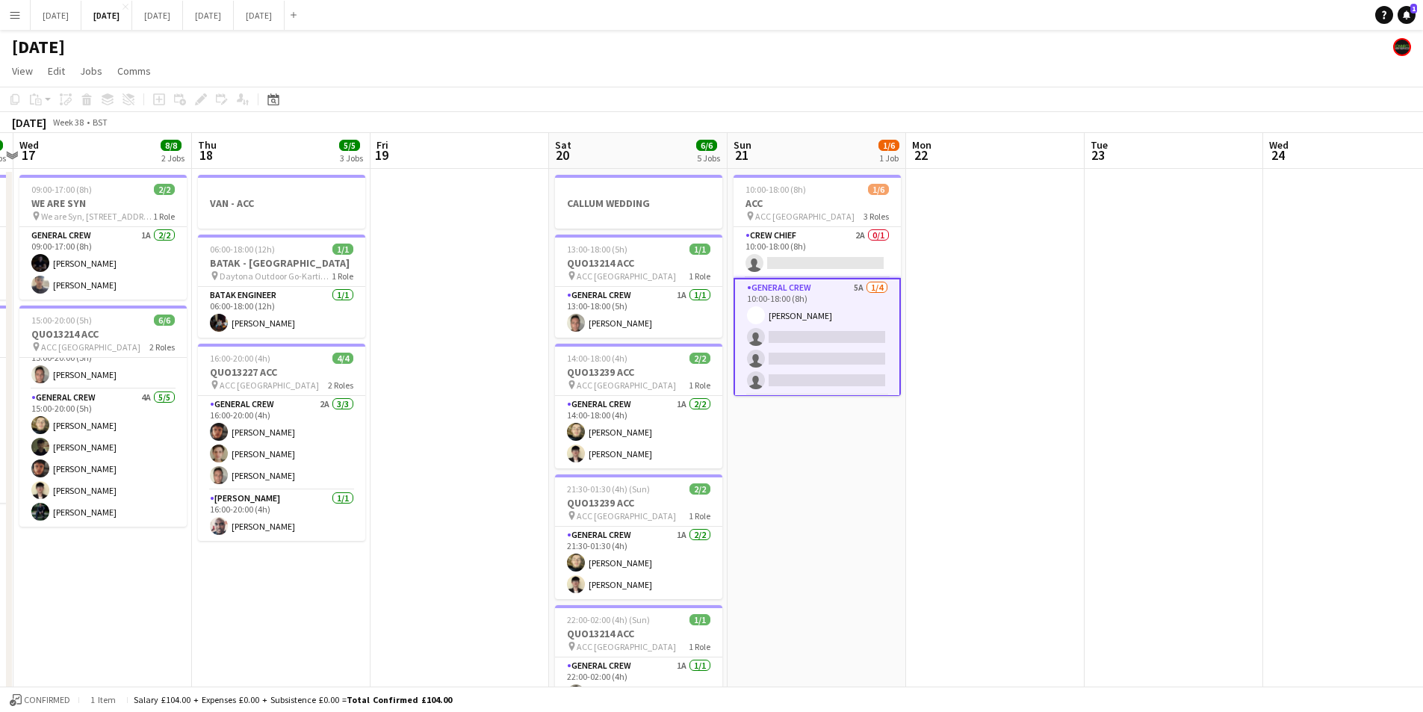
drag, startPoint x: 1200, startPoint y: 436, endPoint x: 693, endPoint y: 434, distance: 506.5
click at [678, 433] on app-calendar-viewport "Sun 14 6/6 2 Jobs Mon 15 4/4 2 Jobs Tue 16 6/6 2 Jobs Wed 17 8/8 2 Jobs Thu 18 …" at bounding box center [711, 646] width 1423 height 1027
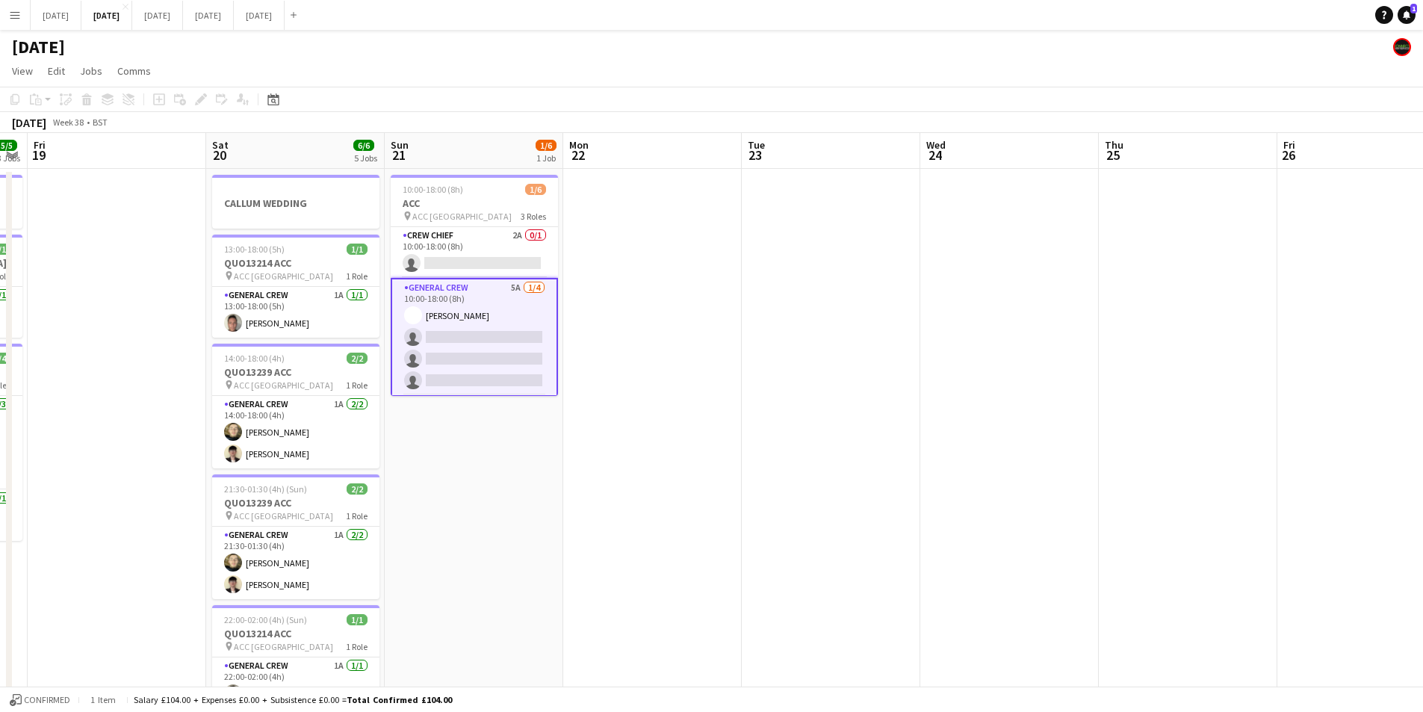
drag, startPoint x: 698, startPoint y: 424, endPoint x: 586, endPoint y: 439, distance: 112.3
click at [586, 439] on app-calendar-viewport "Tue 16 6/6 2 Jobs Wed 17 8/8 2 Jobs Thu 18 5/5 3 Jobs Fri 19 Sat 20 6/6 5 Jobs …" at bounding box center [711, 646] width 1423 height 1027
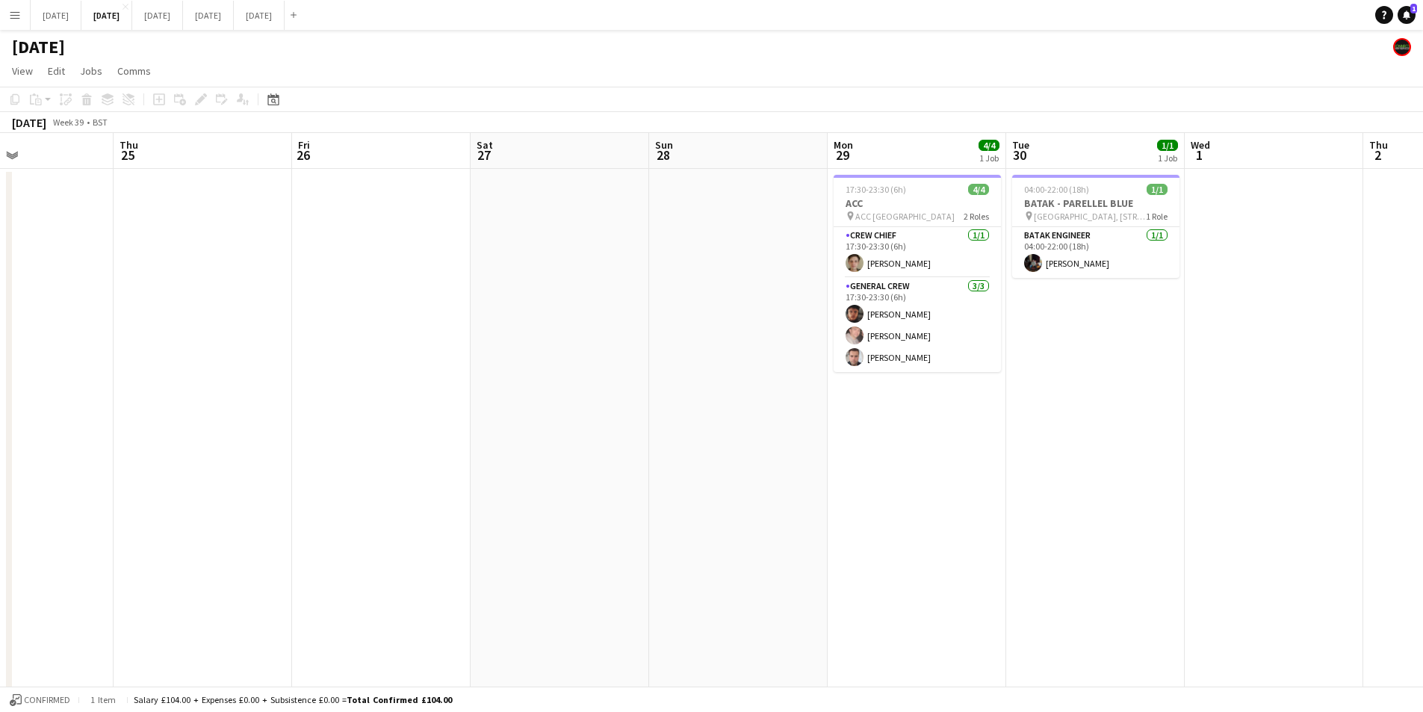
scroll to position [0, 421]
drag, startPoint x: 536, startPoint y: 460, endPoint x: 917, endPoint y: 465, distance: 381.1
click at [1045, 507] on app-calendar-viewport "Mon 22 Tue 23 Wed 24 Thu 25 Fri 26 Sat 27 Sun 28 Mon 29 4/4 1 Job Tue 30 1/1 1 …" at bounding box center [711, 646] width 1423 height 1027
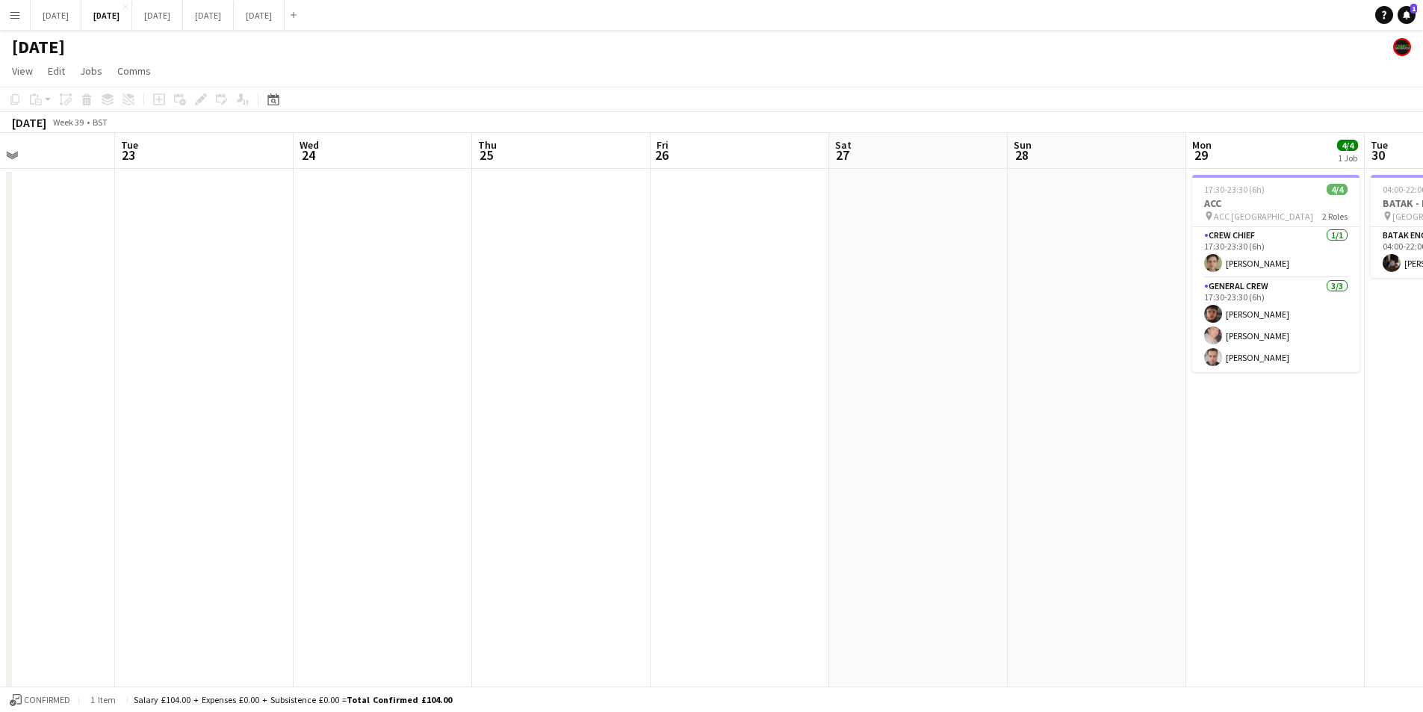
scroll to position [0, 247]
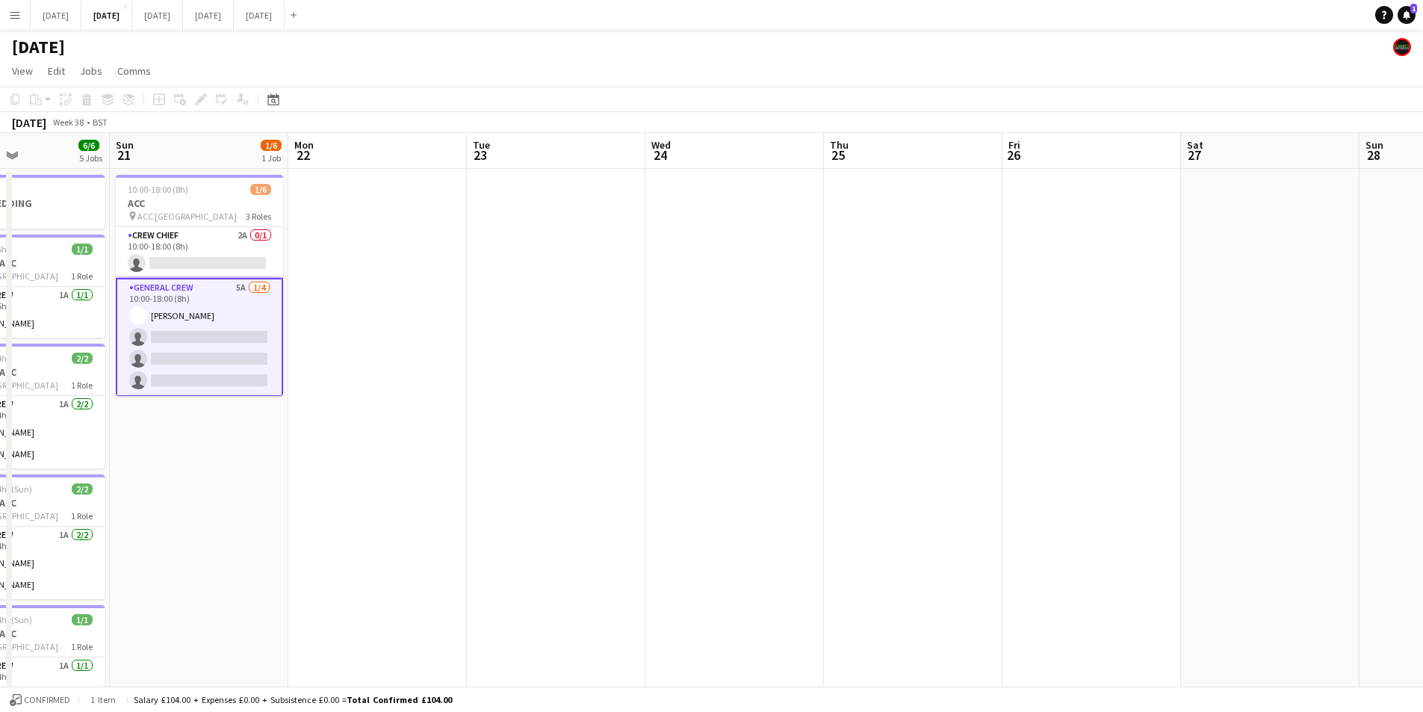
drag, startPoint x: 448, startPoint y: 512, endPoint x: 507, endPoint y: 500, distance: 61.0
click at [1112, 468] on app-calendar-viewport "Fri 19 Sat 20 6/6 5 Jobs Sun 21 1/6 1 Job Mon 22 Tue 23 Wed 24 Thu 25 Fri 26 Sa…" at bounding box center [711, 646] width 1423 height 1027
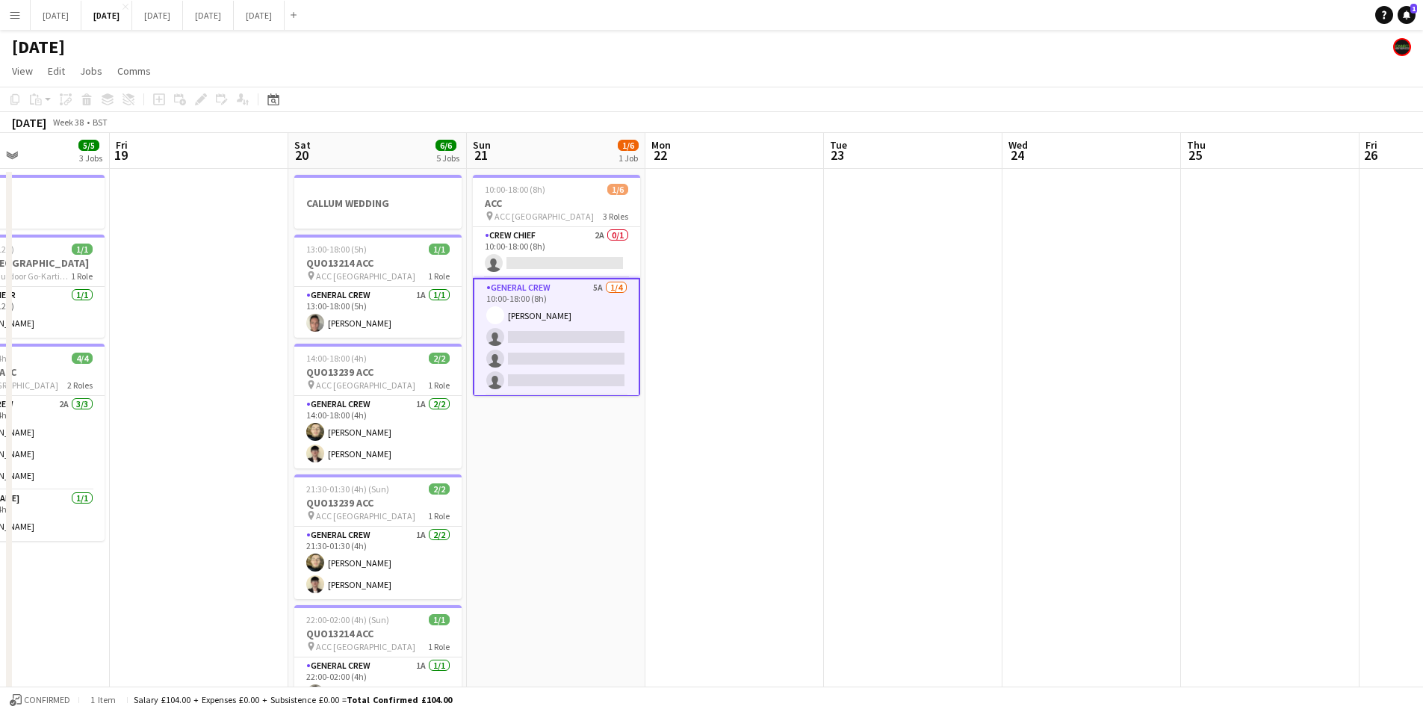
click at [1047, 510] on app-calendar-viewport "Wed 17 8/8 2 Jobs Thu 18 5/5 3 Jobs Fri 19 Sat 20 6/6 5 Jobs Sun 21 1/6 1 Job M…" at bounding box center [711, 646] width 1423 height 1027
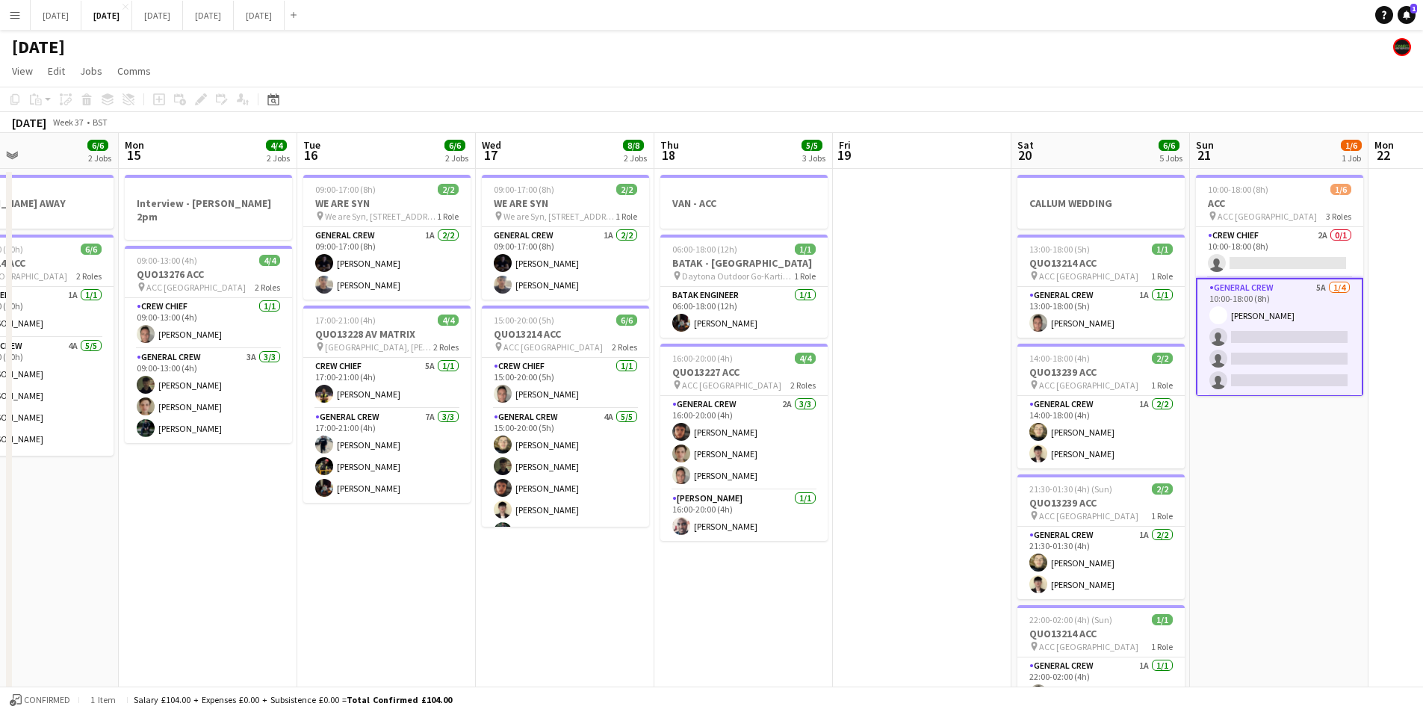
drag, startPoint x: 448, startPoint y: 573, endPoint x: 1000, endPoint y: 553, distance: 552.5
click at [992, 554] on app-calendar-viewport "Fri 12 6/6 2 Jobs Sat 13 4/4 3 Jobs Sun 14 6/6 2 Jobs Mon 15 4/4 2 Jobs Tue 16 …" at bounding box center [711, 646] width 1423 height 1027
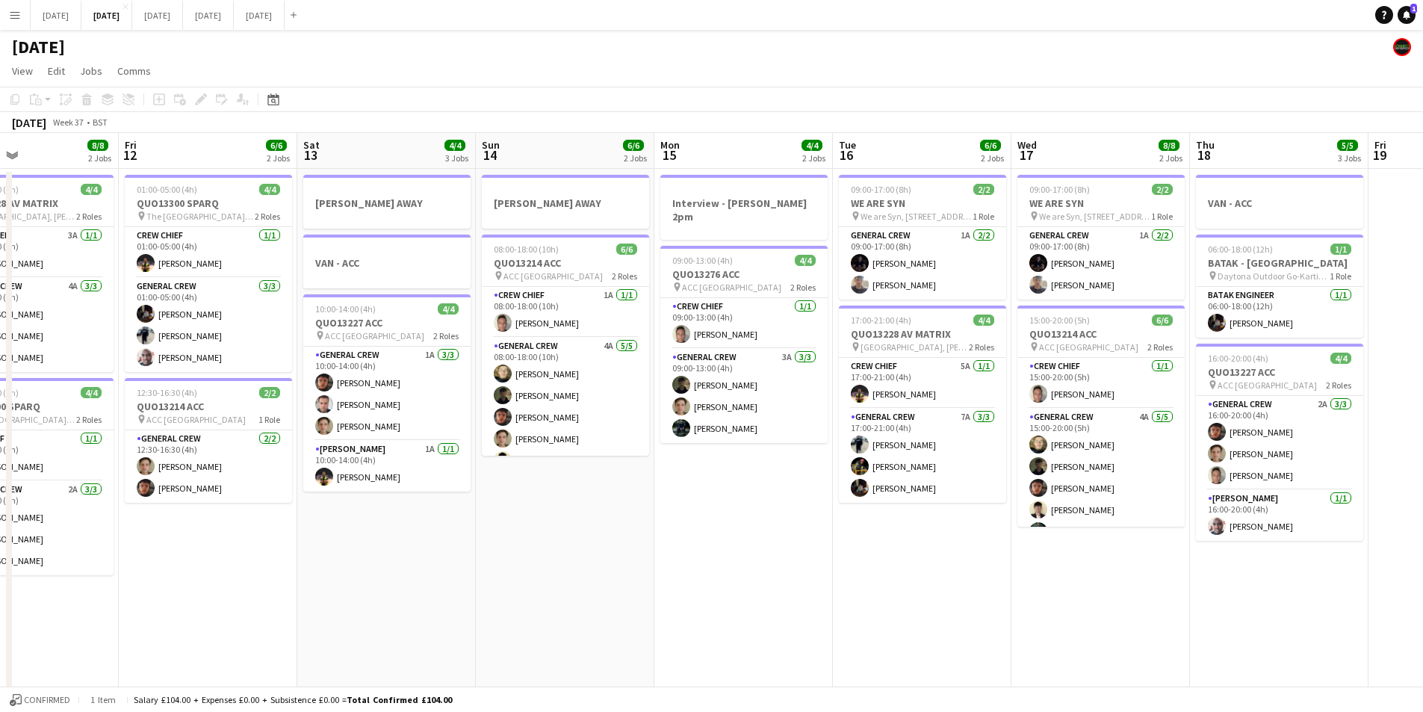
scroll to position [0, 409]
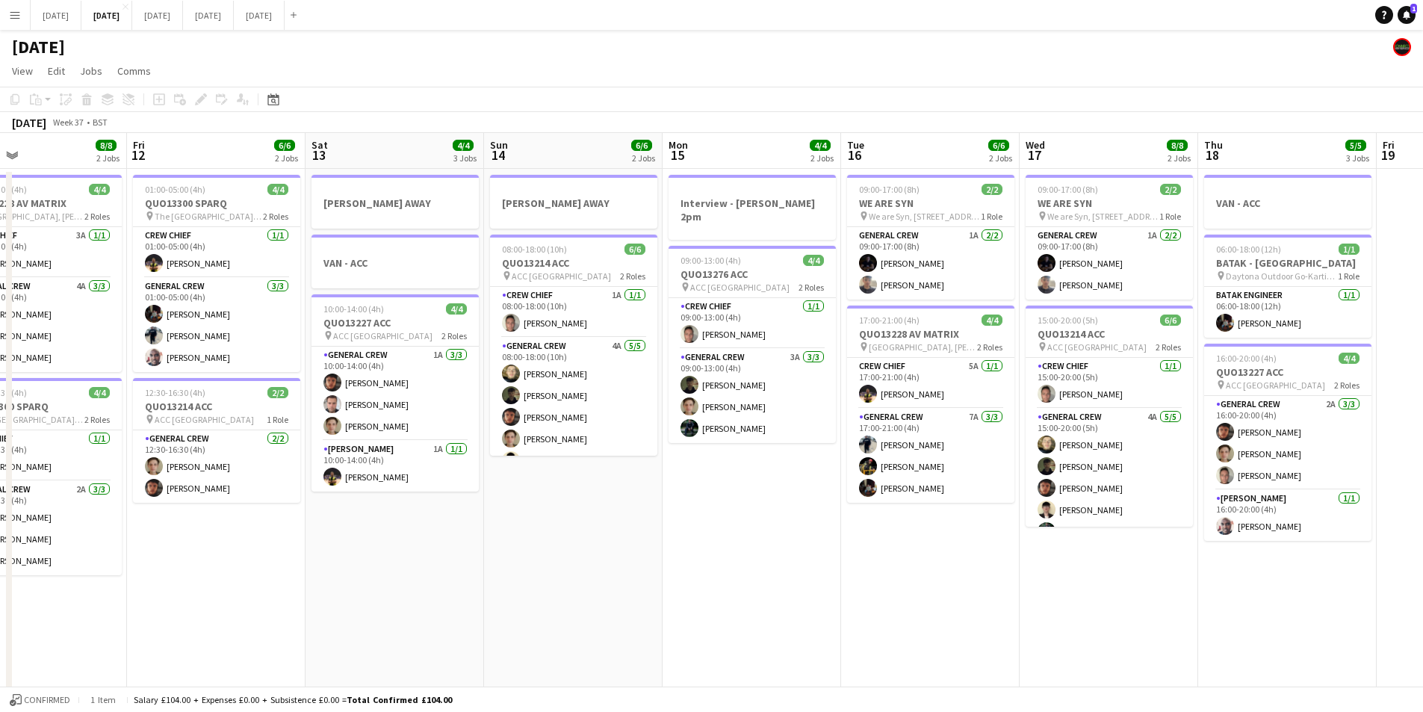
click at [958, 560] on app-calendar-viewport "Tue 9 4/4 2 Jobs Wed 10 Thu 11 8/8 2 Jobs Fri 12 6/6 2 Jobs Sat 13 4/4 3 Jobs S…" at bounding box center [711, 646] width 1423 height 1027
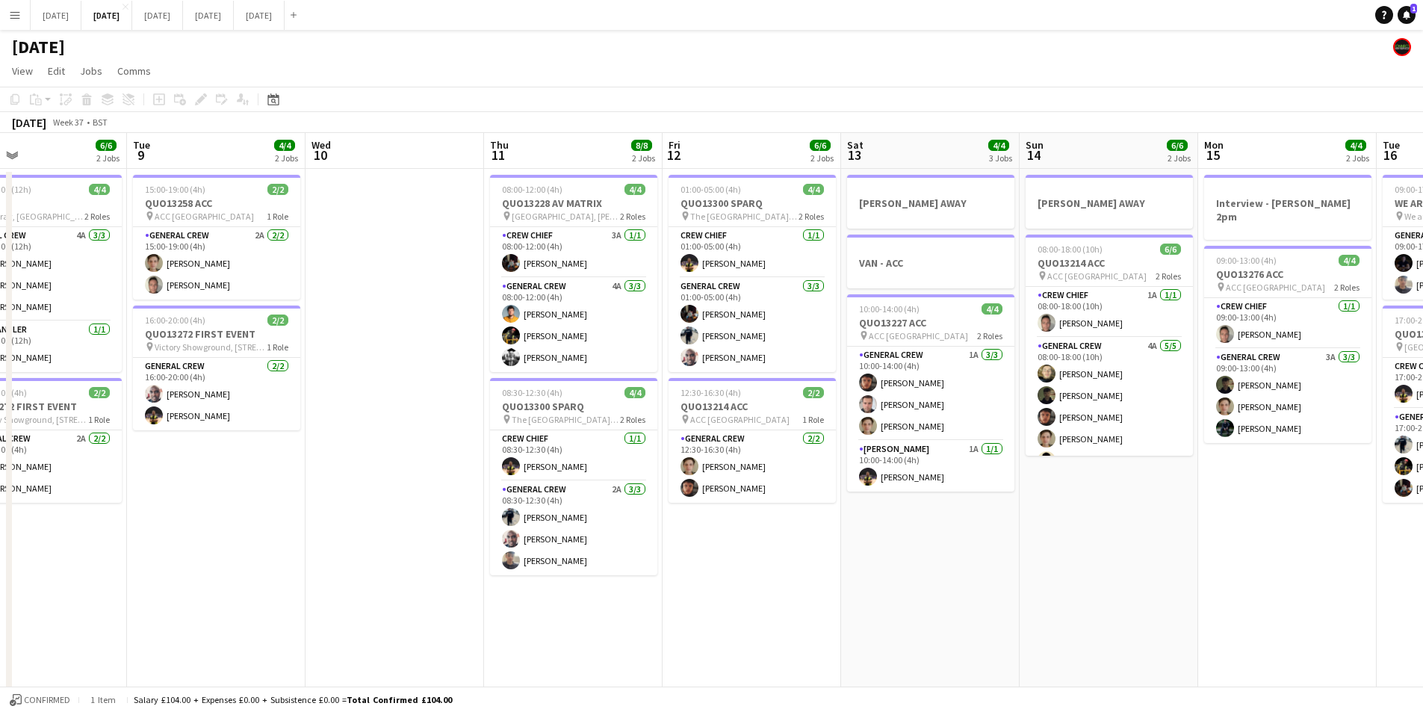
scroll to position [0, 393]
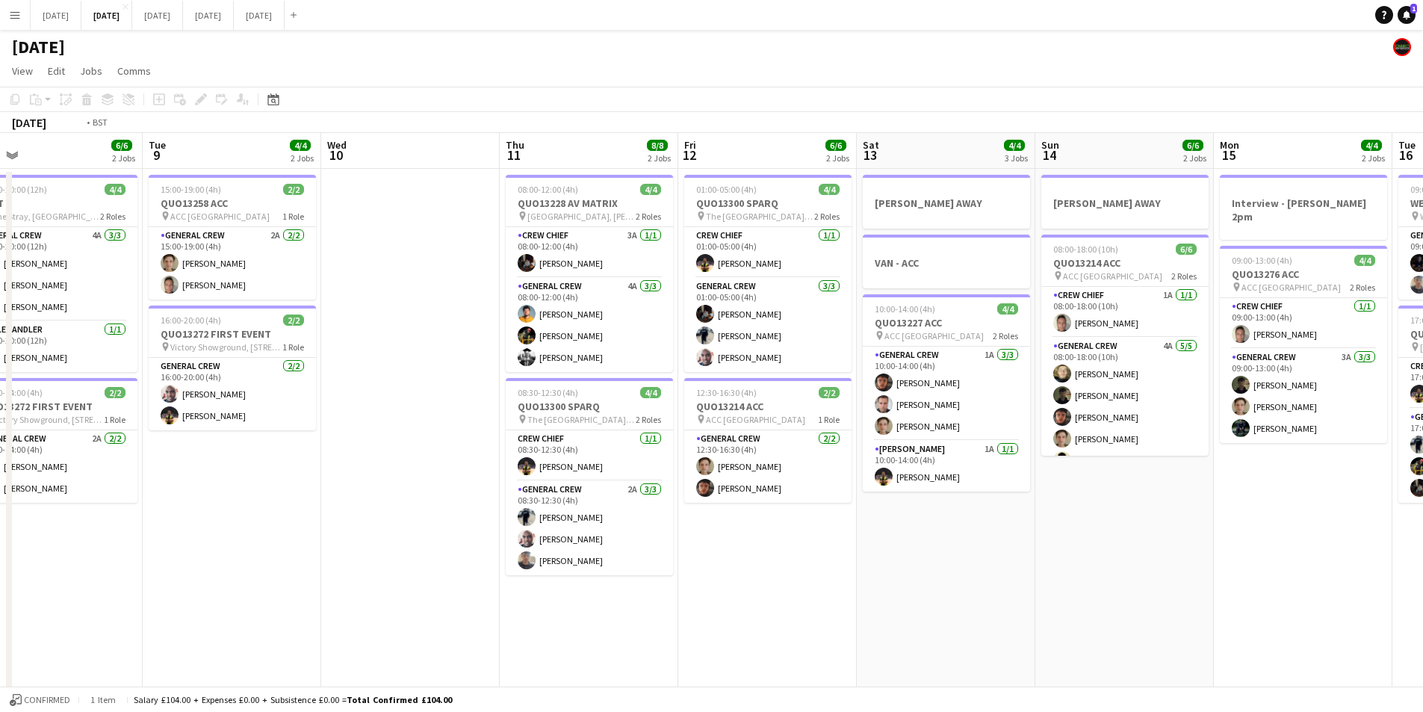
drag, startPoint x: 457, startPoint y: 616, endPoint x: 620, endPoint y: 572, distance: 168.7
click at [1192, 600] on app-calendar-viewport "Sat 6 13/14 5 Jobs Sun 7 7/8 2 Jobs Mon 8 6/6 2 Jobs Tue 9 4/4 2 Jobs Wed 10 Th…" at bounding box center [711, 646] width 1423 height 1027
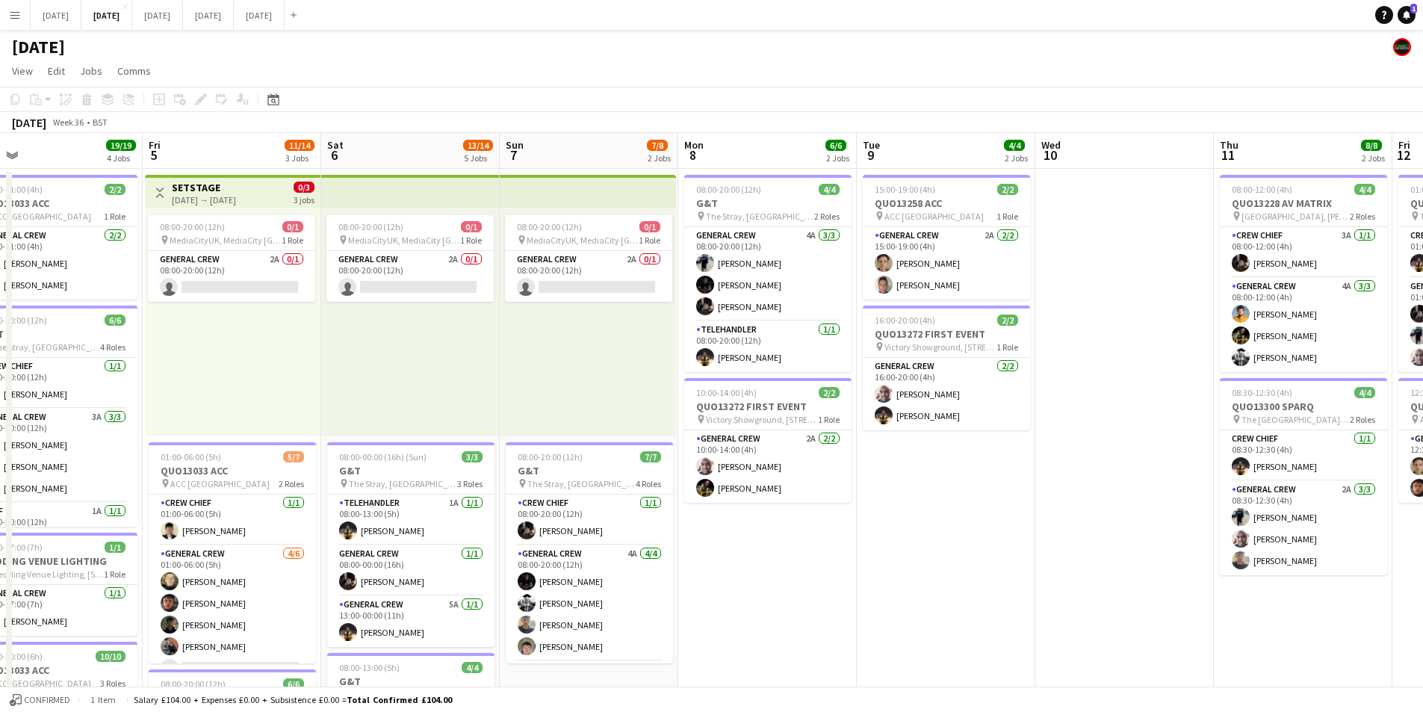
drag, startPoint x: 611, startPoint y: 606, endPoint x: 1138, endPoint y: 596, distance: 526.8
click at [1139, 596] on app-calendar-viewport "Tue 2 21/21 4 Jobs Wed 3 15/16 3 Jobs Thu 4 19/19 4 Jobs Fri 5 11/14 3 Jobs Sat…" at bounding box center [711, 646] width 1423 height 1027
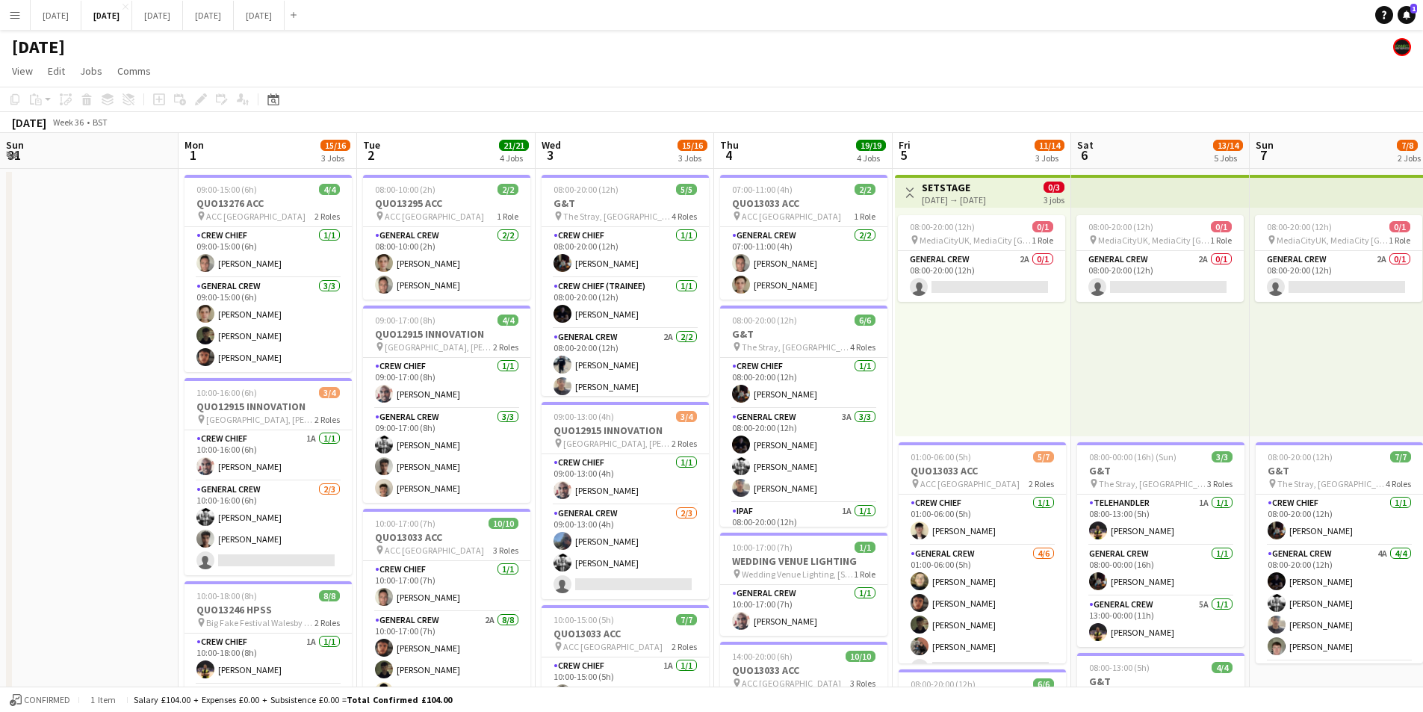
scroll to position [0, 357]
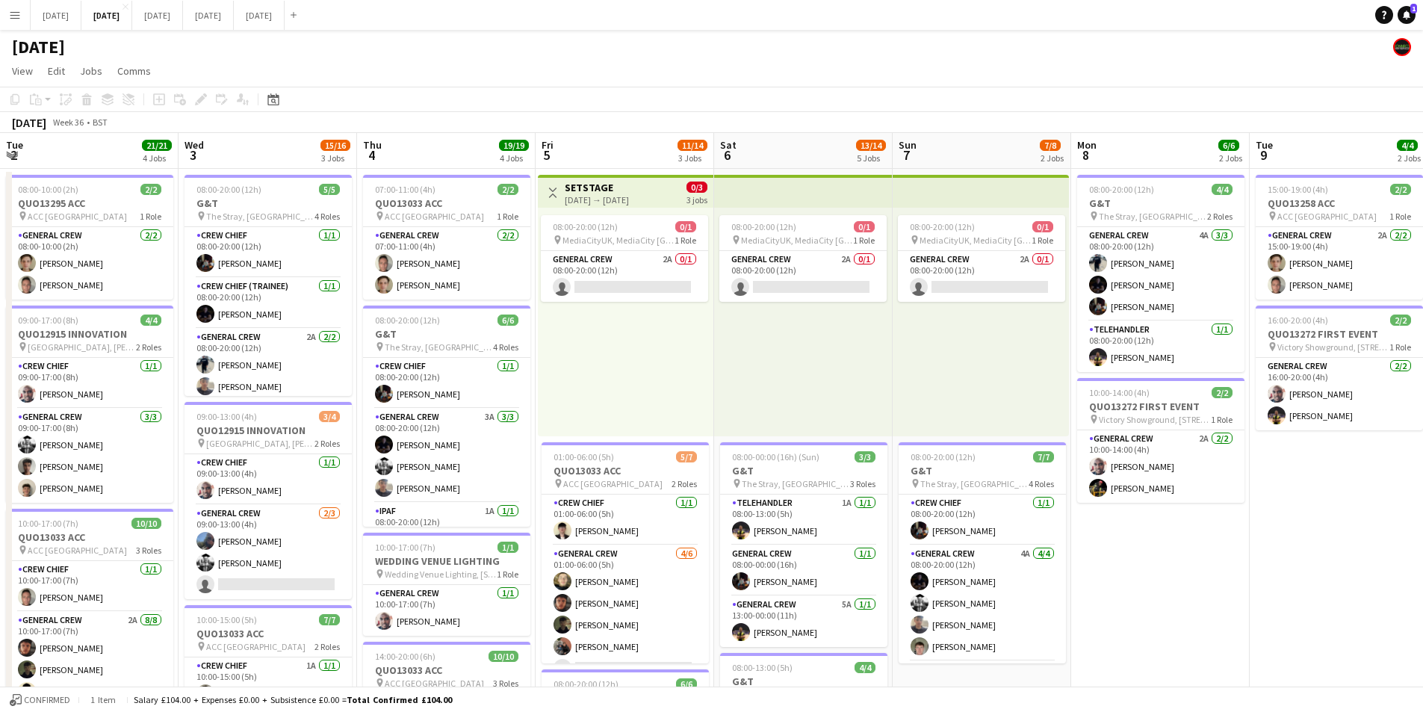
drag, startPoint x: 1290, startPoint y: 521, endPoint x: 899, endPoint y: 505, distance: 391.8
click at [886, 508] on app-calendar-viewport "Sun 31 Mon 1 15/16 3 Jobs Tue 2 21/21 4 Jobs Wed 3 15/16 3 Jobs Thu 4 19/19 4 J…" at bounding box center [711, 646] width 1423 height 1027
click at [849, 572] on app-calendar-viewport "Sun 31 Mon 1 15/16 3 Jobs Tue 2 21/21 4 Jobs Wed 3 15/16 3 Jobs Thu 4 19/19 4 J…" at bounding box center [711, 646] width 1423 height 1027
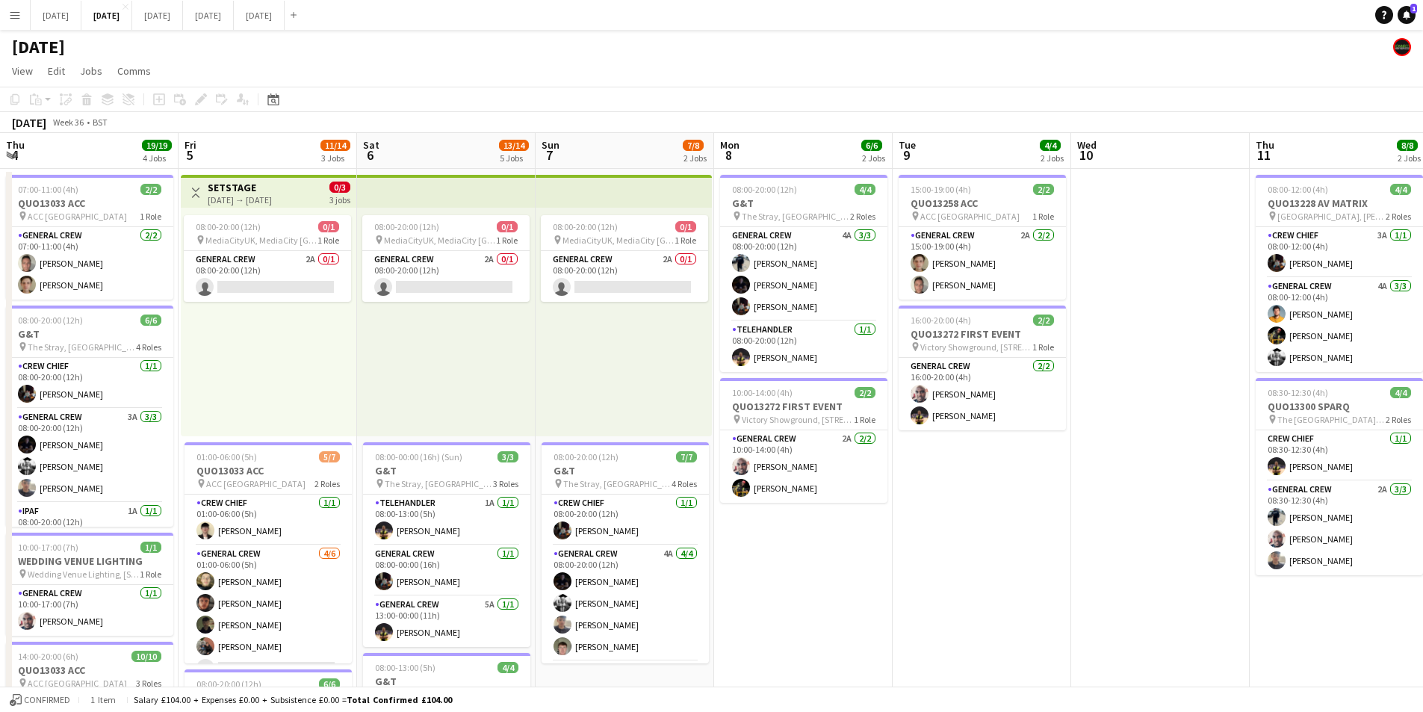
scroll to position [0, 518]
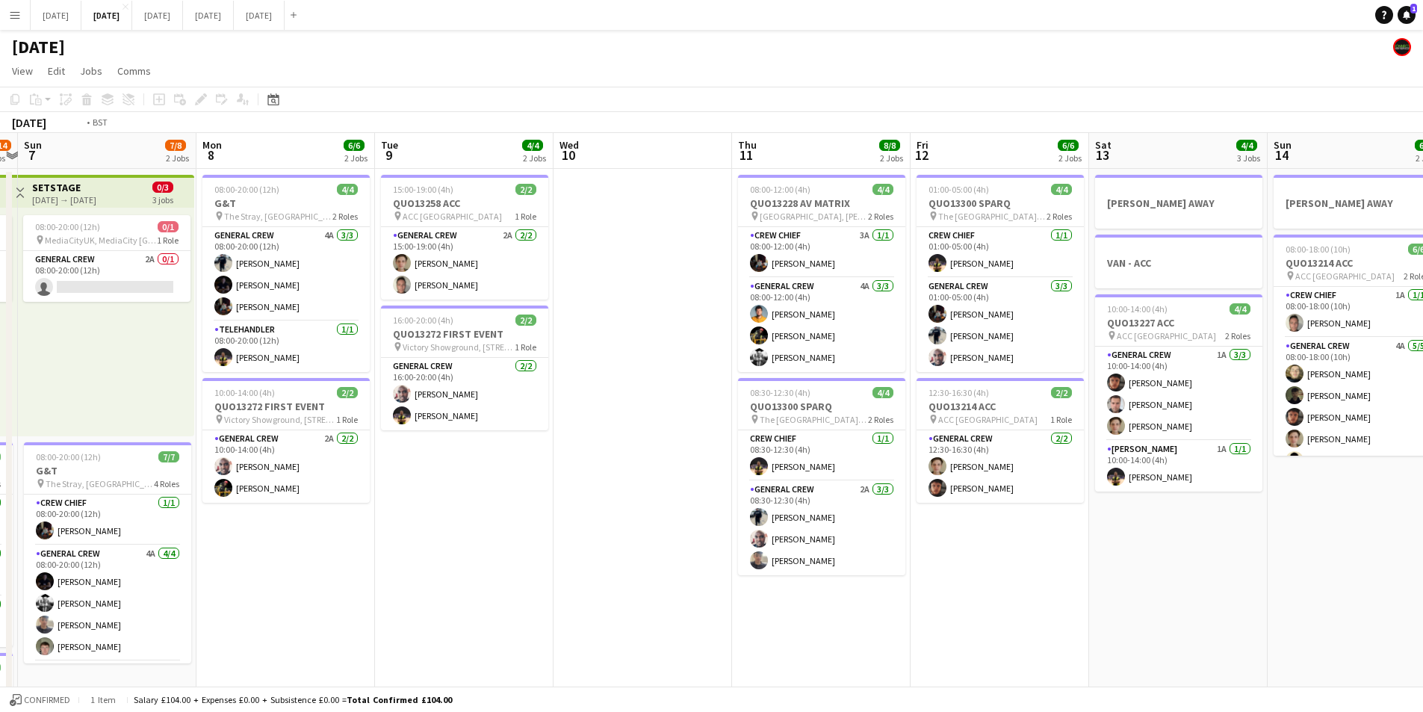
drag, startPoint x: 1346, startPoint y: 564, endPoint x: 1118, endPoint y: 575, distance: 227.4
click at [656, 563] on app-calendar-viewport "Thu 4 19/19 4 Jobs Fri 5 11/14 3 Jobs Sat 6 13/14 5 Jobs Sun 7 7/8 2 Jobs Mon 8…" at bounding box center [711, 646] width 1423 height 1027
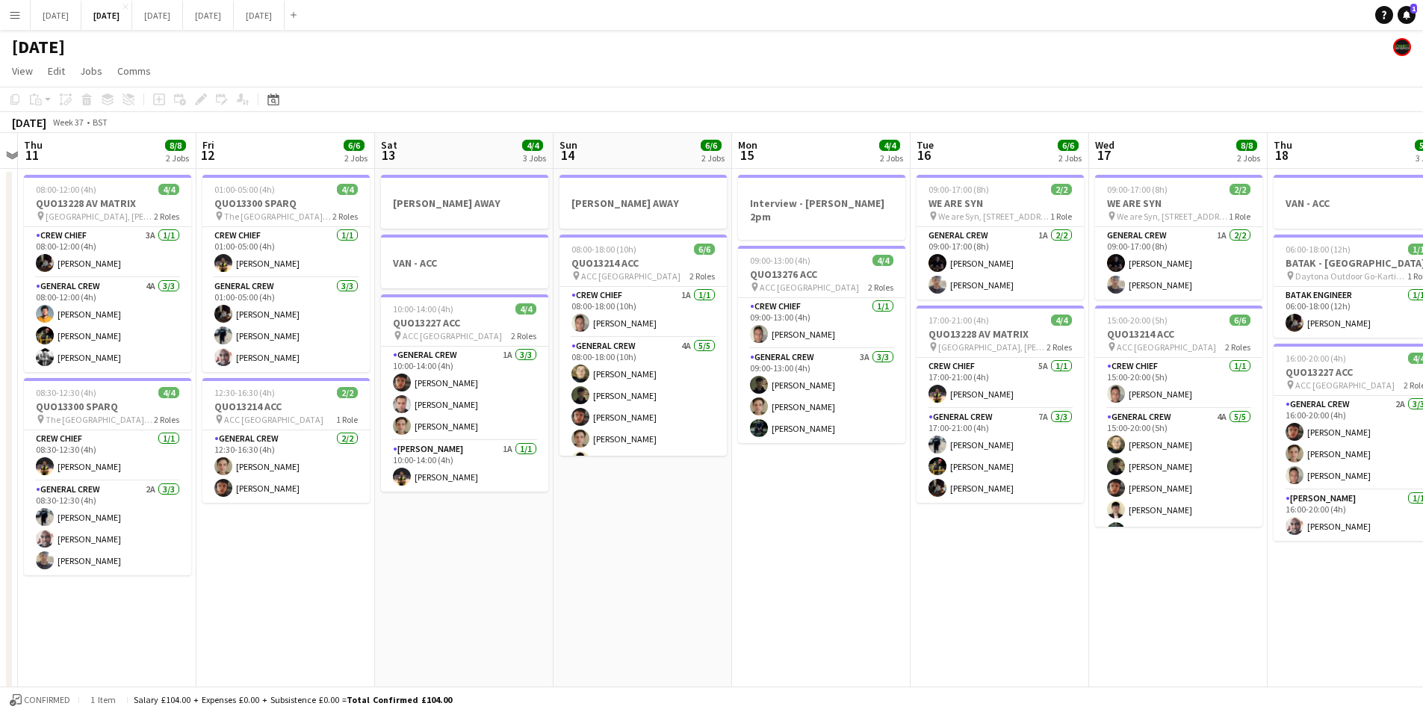
scroll to position [0, 493]
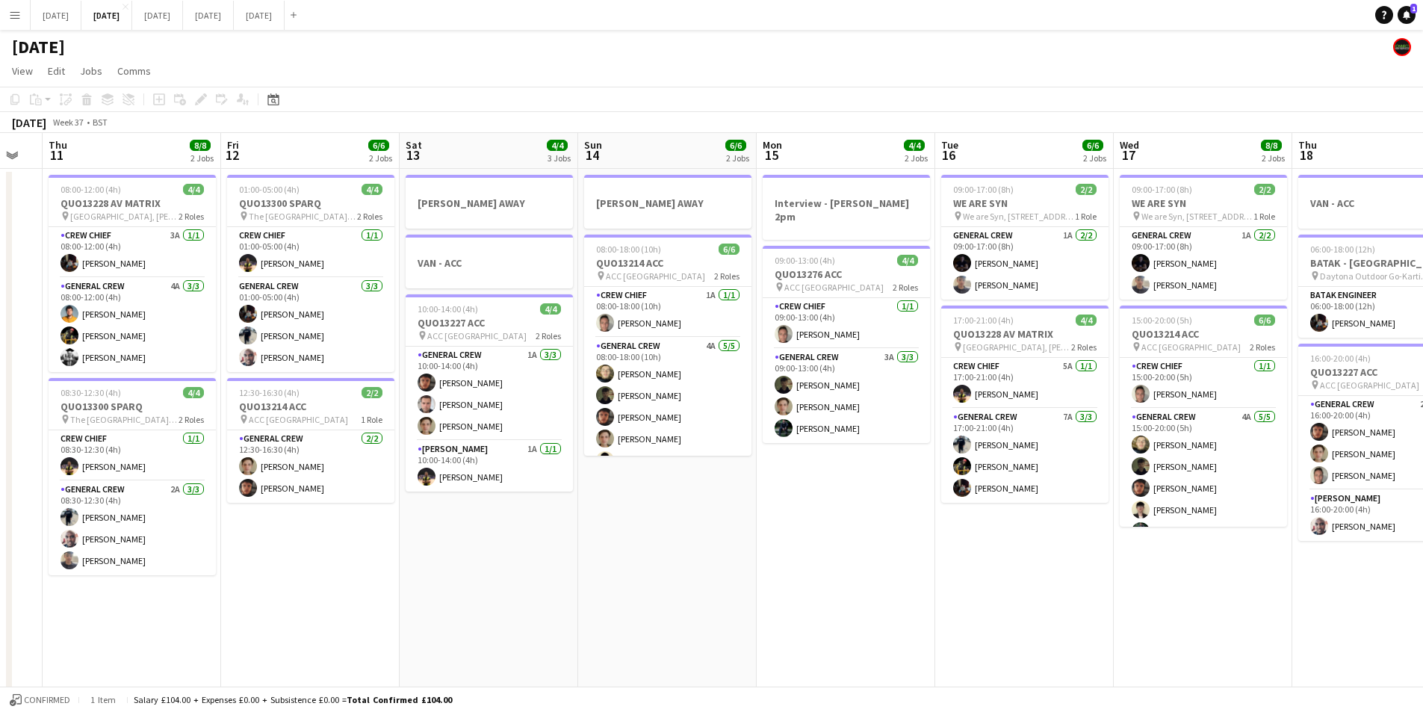
drag, startPoint x: 1233, startPoint y: 578, endPoint x: 1247, endPoint y: 609, distance: 33.5
click at [832, 546] on app-calendar-viewport "Mon 8 6/6 2 Jobs Tue 9 4/4 2 Jobs Wed 10 Thu 11 8/8 2 Jobs Fri 12 6/6 2 Jobs Sa…" at bounding box center [711, 646] width 1423 height 1027
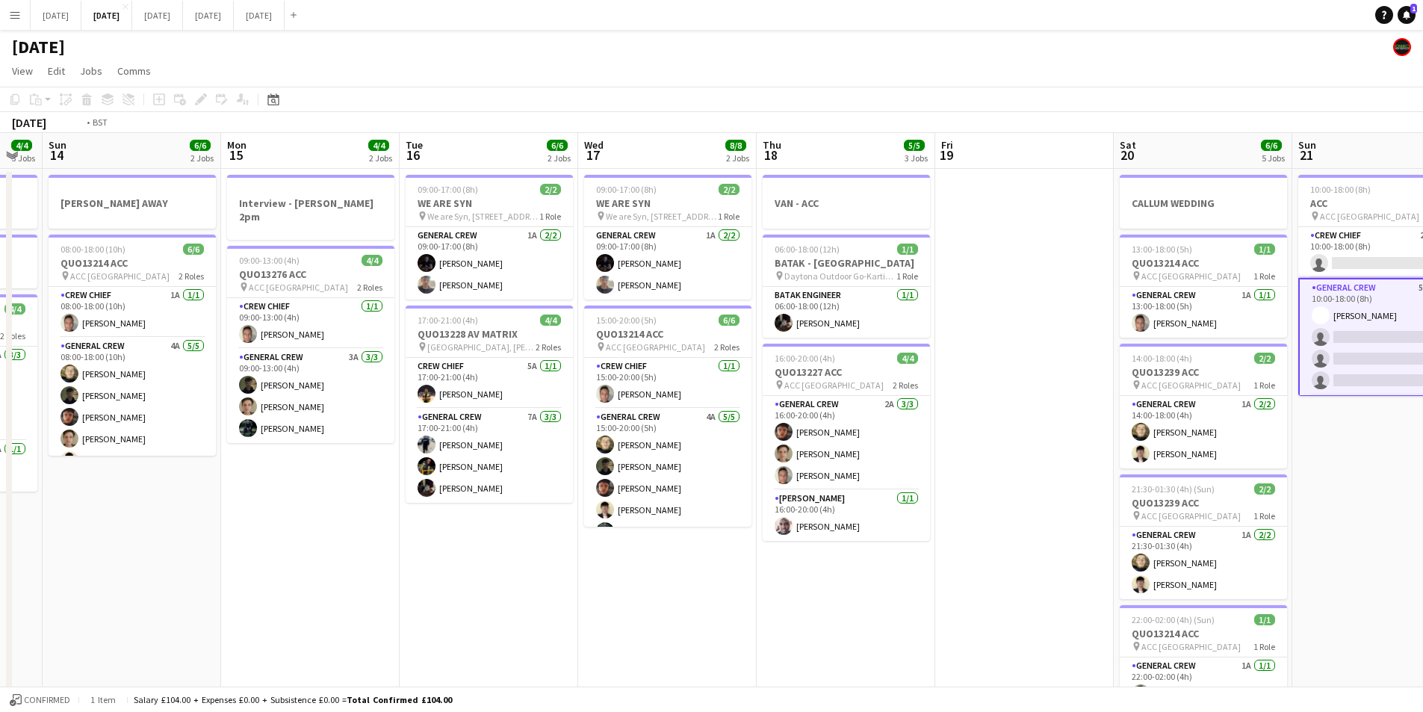
click at [775, 548] on app-calendar-viewport "Thu 11 8/8 2 Jobs Fri 12 6/6 2 Jobs Sat 13 4/4 3 Jobs Sun 14 6/6 2 Jobs Mon 15 …" at bounding box center [711, 646] width 1423 height 1027
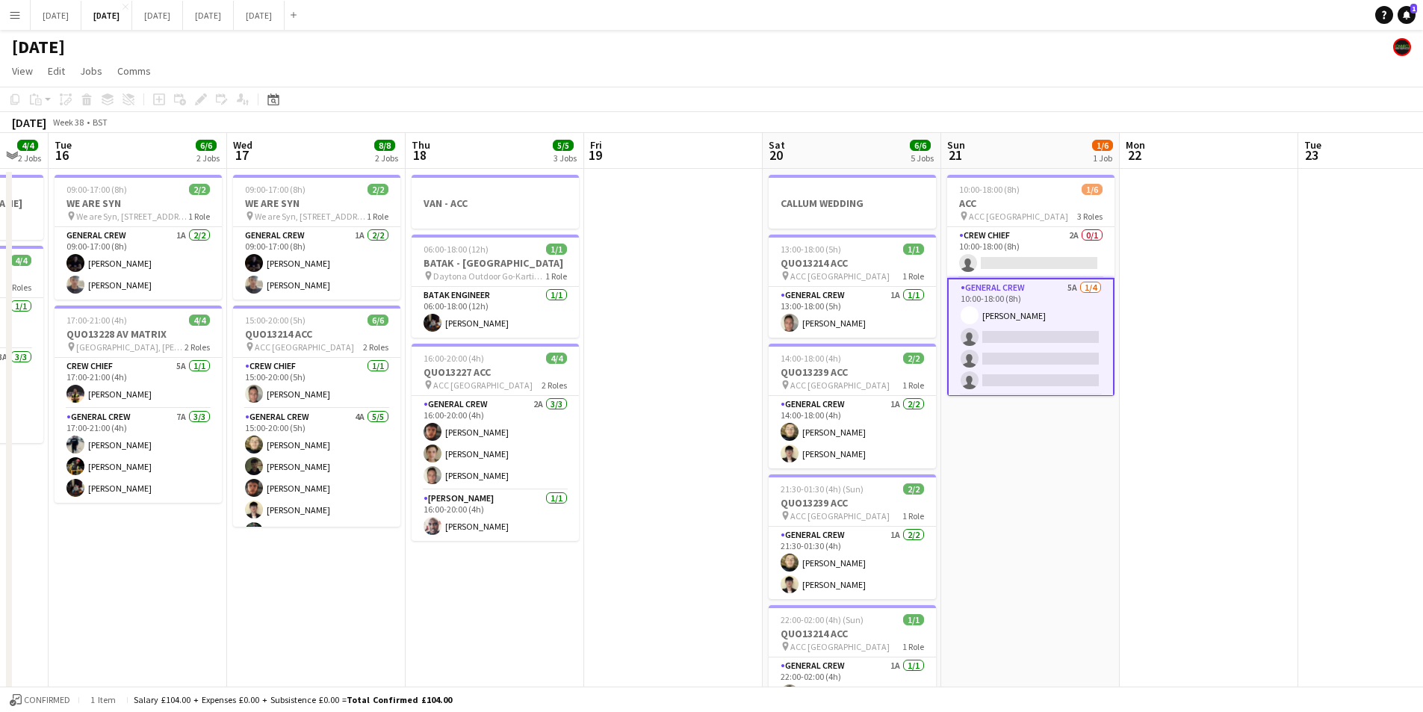
drag, startPoint x: 832, startPoint y: 541, endPoint x: 811, endPoint y: 540, distance: 20.9
click at [775, 535] on app-calendar-viewport "Sat 13 4/4 3 Jobs Sun 14 6/6 2 Jobs Mon 15 4/4 2 Jobs Tue 16 6/6 2 Jobs Wed 17 …" at bounding box center [711, 646] width 1423 height 1027
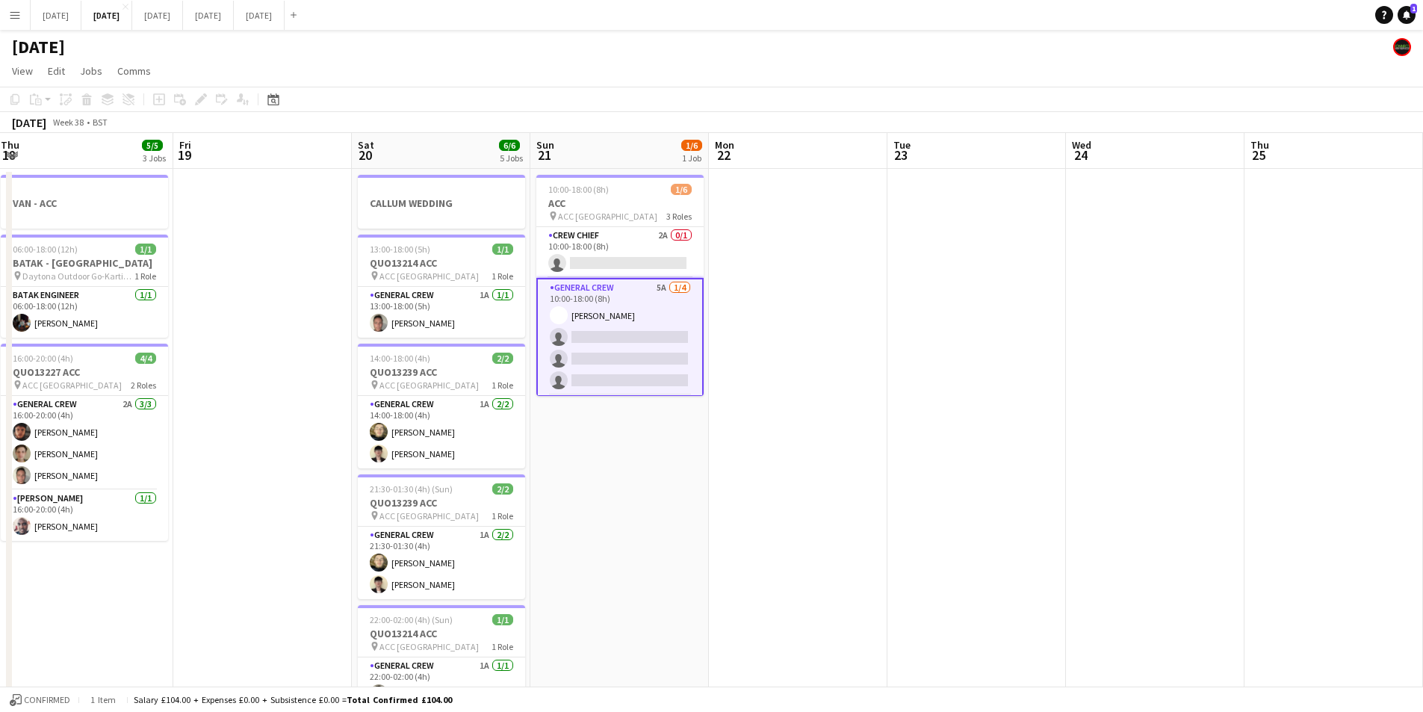
click at [536, 506] on app-calendar-viewport "Tue 16 6/6 2 Jobs Wed 17 8/8 2 Jobs Thu 18 5/5 3 Jobs Fri 19 Sat 20 6/6 5 Jobs …" at bounding box center [711, 646] width 1423 height 1027
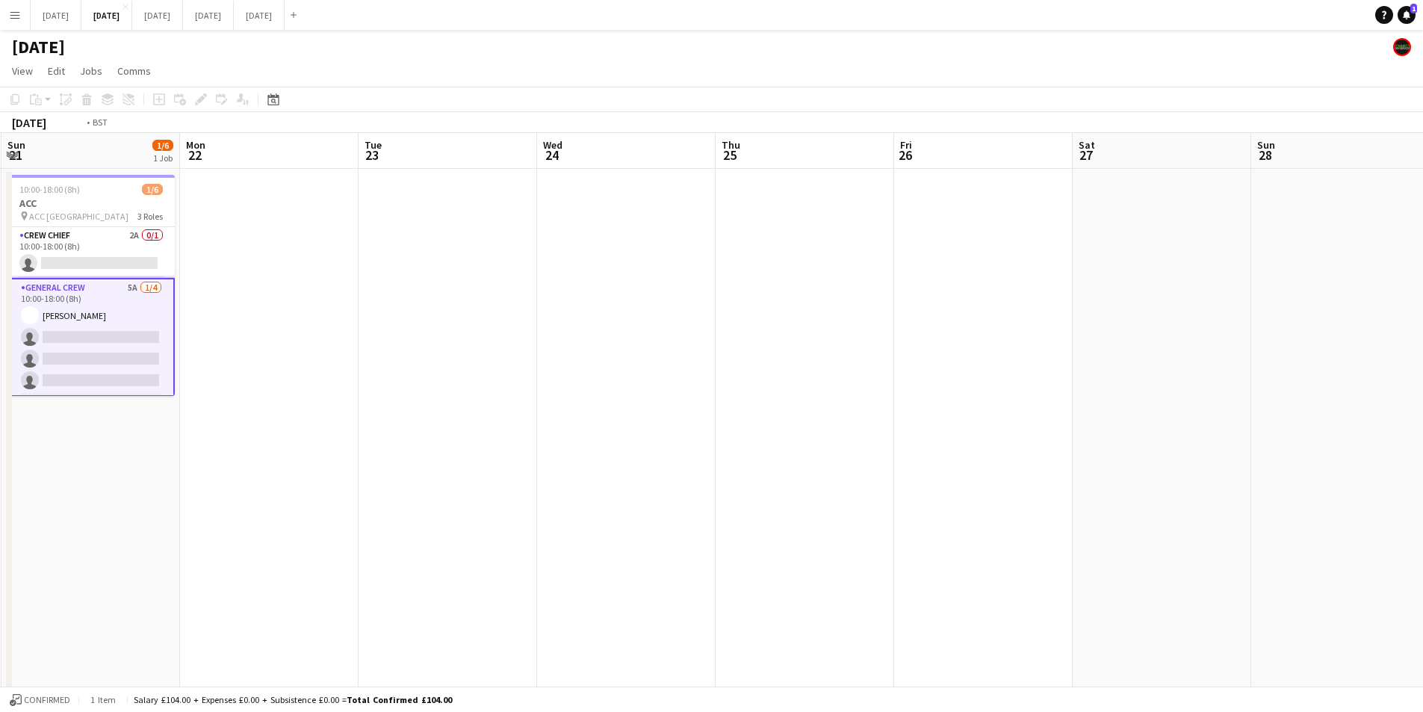
drag, startPoint x: 551, startPoint y: 513, endPoint x: 569, endPoint y: 516, distance: 17.6
click at [548, 513] on app-calendar-viewport "Thu 18 5/5 3 Jobs Fri 19 Sat 20 6/6 5 Jobs Sun 21 1/6 1 Job Mon 22 Tue 23 Wed 2…" at bounding box center [711, 646] width 1423 height 1027
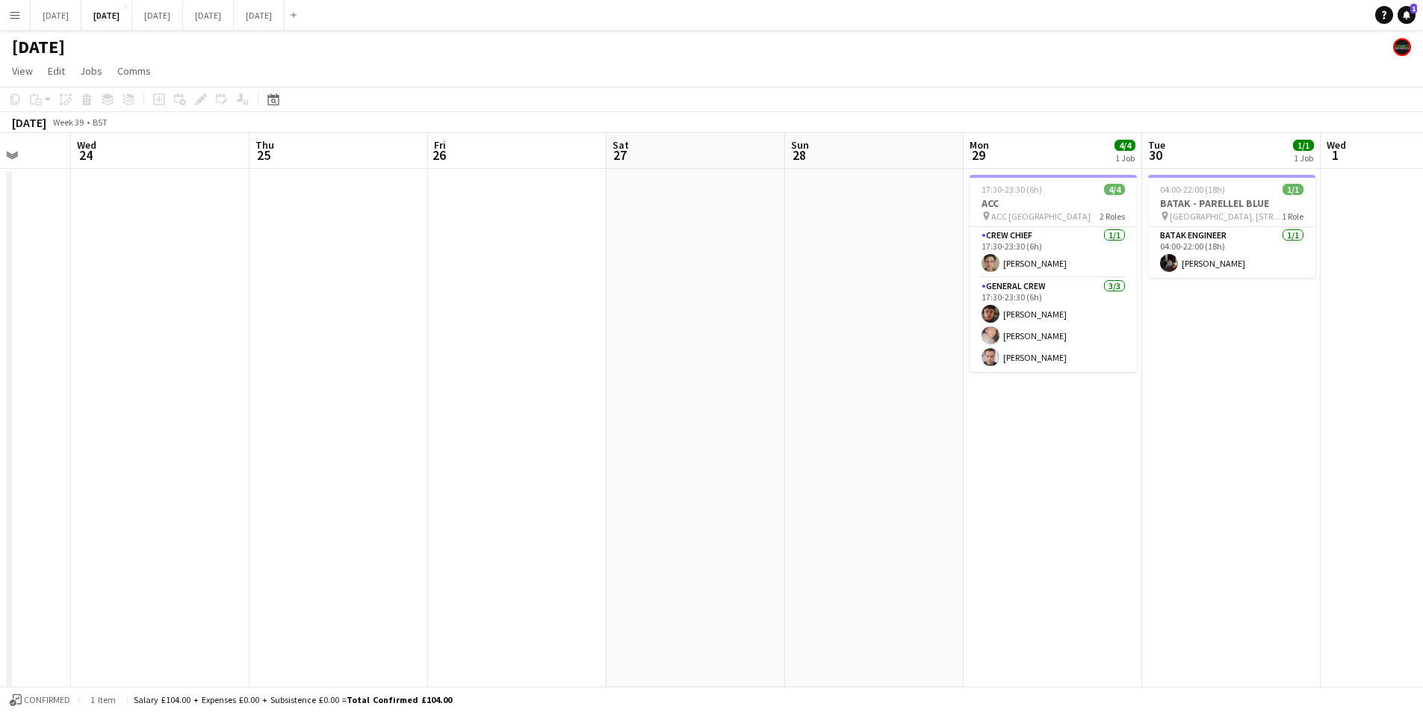
scroll to position [0, 393]
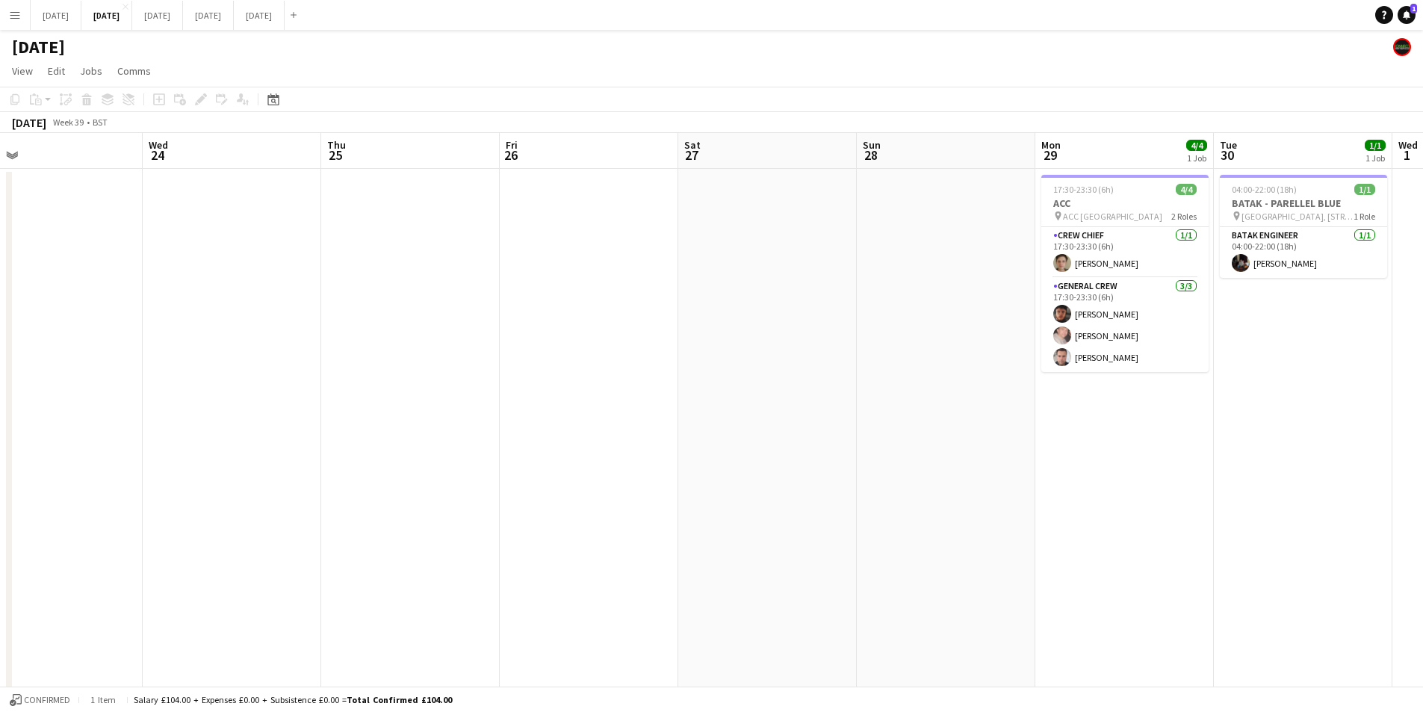
drag, startPoint x: 556, startPoint y: 547, endPoint x: 694, endPoint y: 519, distance: 141.0
click at [1265, 499] on app-calendar-viewport "Sun 21 1/6 1 Job Mon 22 Tue 23 Wed 24 Thu 25 Fri 26 Sat 27 Sun 28 Mon 29 4/4 1 …" at bounding box center [711, 646] width 1423 height 1027
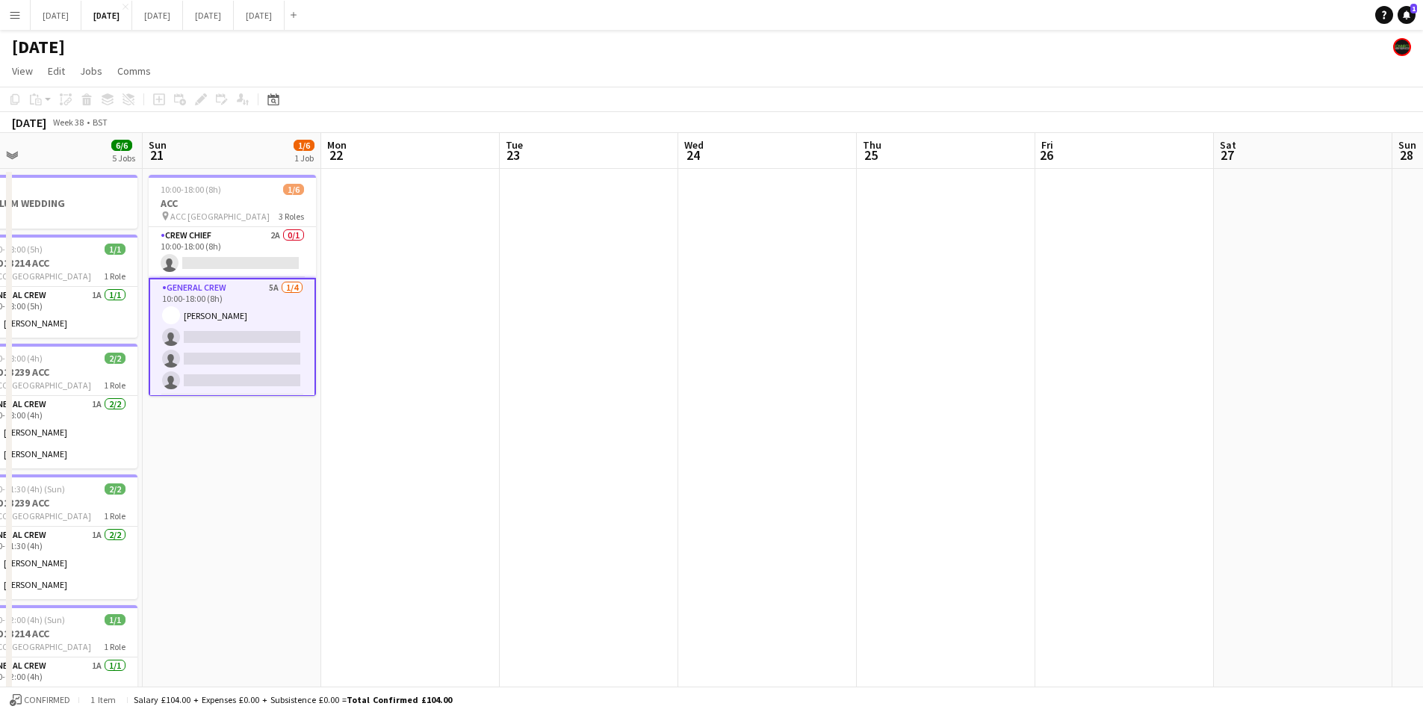
drag, startPoint x: 1006, startPoint y: 548, endPoint x: 811, endPoint y: 565, distance: 196.4
click at [1199, 532] on app-calendar-viewport "Thu 18 5/5 3 Jobs Fri 19 Sat 20 6/6 5 Jobs Sun 21 1/6 1 Job Mon 22 Tue 23 Wed 2…" at bounding box center [711, 646] width 1423 height 1027
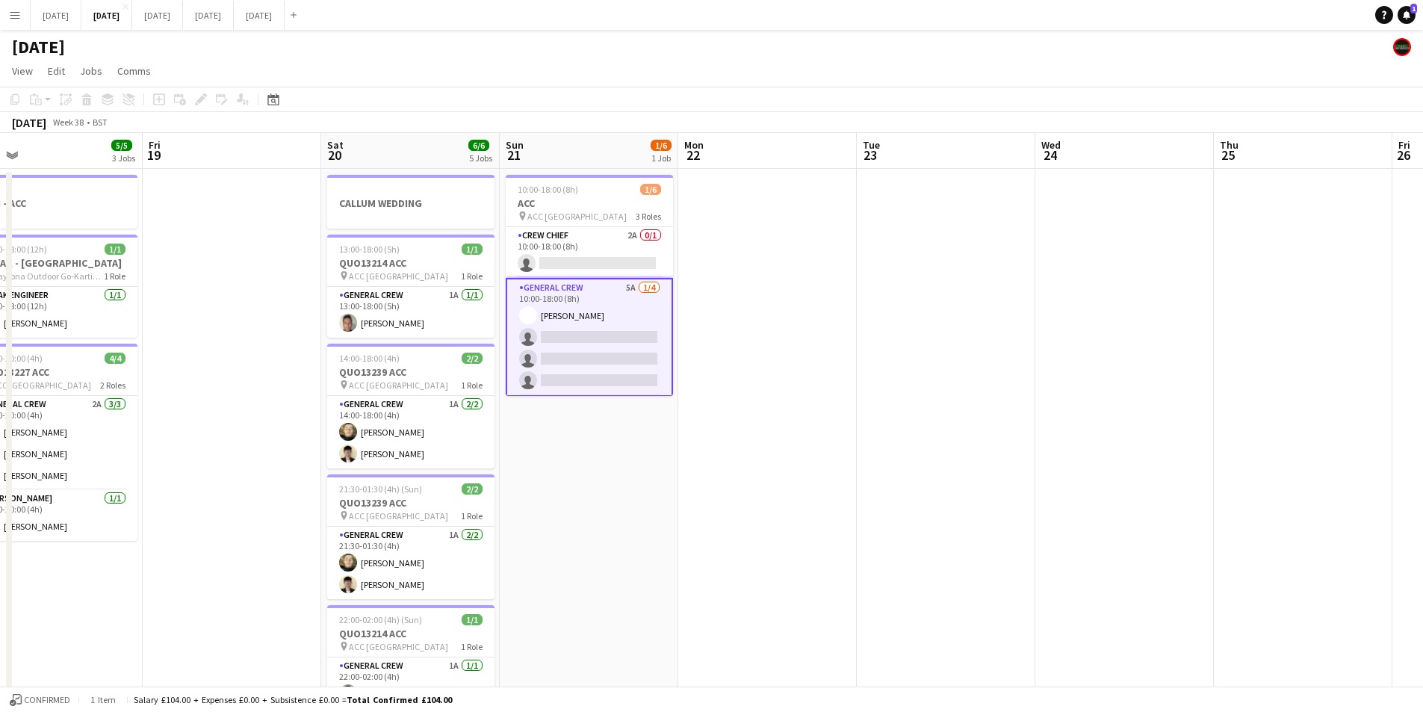
drag, startPoint x: 811, startPoint y: 565, endPoint x: 1139, endPoint y: 464, distance: 343.9
click at [1157, 532] on app-calendar-viewport "Tue 16 6/6 2 Jobs Wed 17 8/8 2 Jobs Thu 18 5/5 3 Jobs Fri 19 Sat 20 6/6 5 Jobs …" at bounding box center [711, 646] width 1423 height 1027
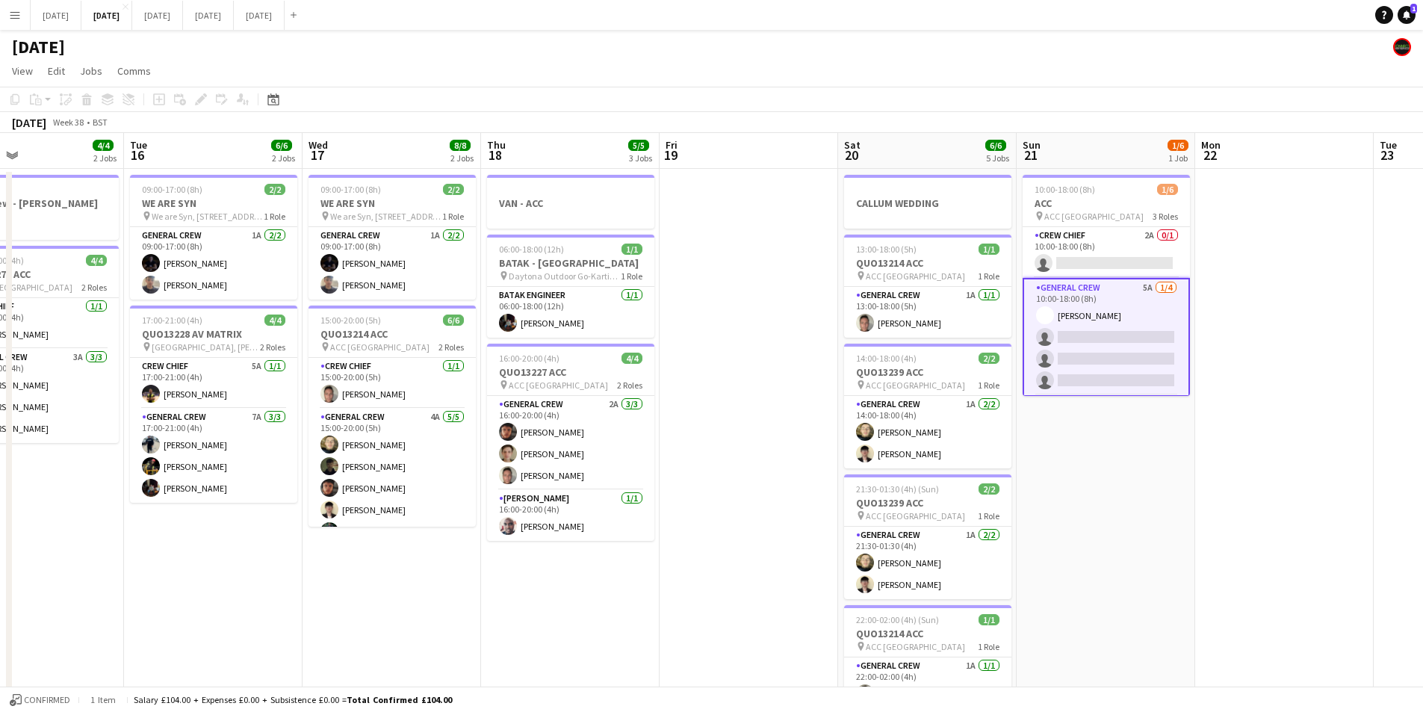
drag, startPoint x: 465, startPoint y: 561, endPoint x: 780, endPoint y: 529, distance: 316.9
click at [947, 548] on app-calendar-viewport "Sat 13 4/4 3 Jobs Sun 14 6/6 2 Jobs Mon 15 4/4 2 Jobs Tue 16 6/6 2 Jobs Wed 17 …" at bounding box center [711, 646] width 1423 height 1027
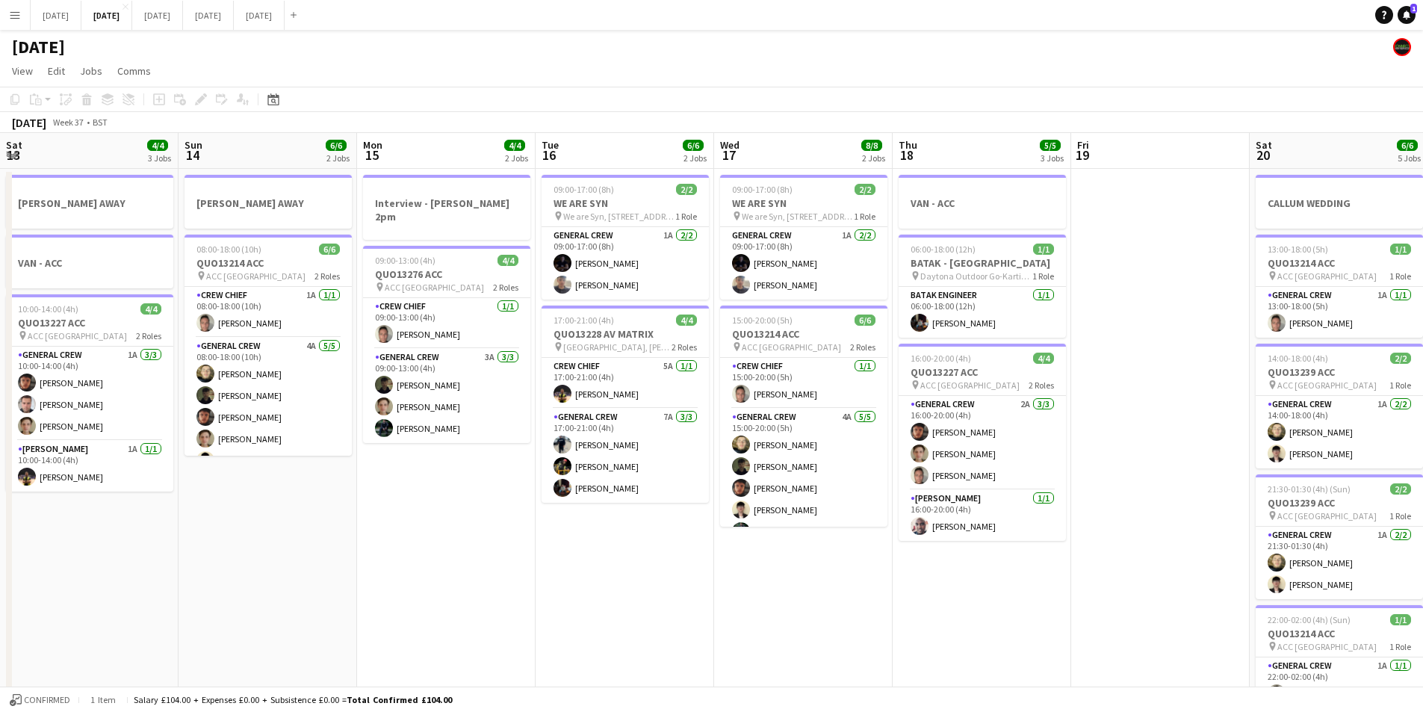
click at [966, 513] on app-calendar-viewport "Thu 11 8/8 2 Jobs Fri 12 6/6 2 Jobs Sat 13 4/4 3 Jobs Sun 14 6/6 2 Jobs Mon 15 …" at bounding box center [711, 646] width 1423 height 1027
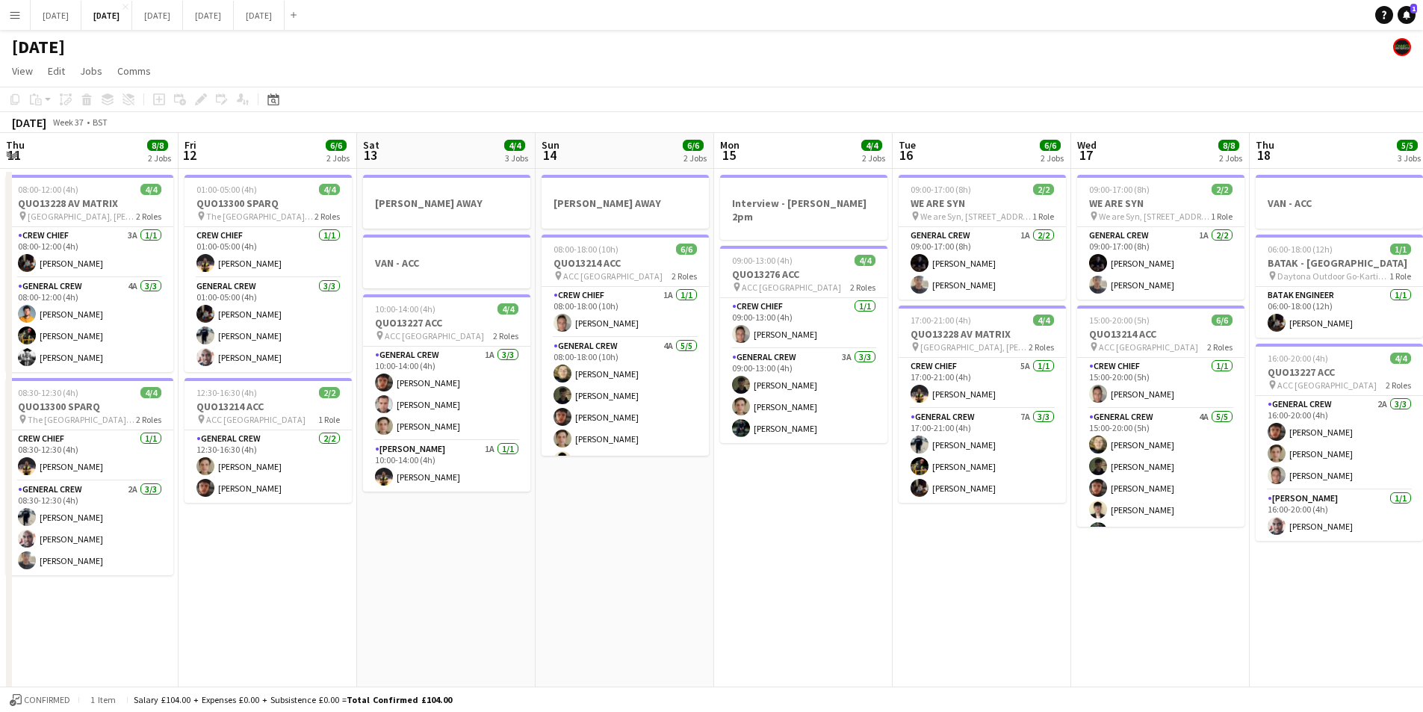
scroll to position [0, 357]
drag, startPoint x: 794, startPoint y: 596, endPoint x: 568, endPoint y: 589, distance: 226.5
click at [1075, 545] on app-calendar-viewport "Tue 9 4/4 2 Jobs Wed 10 Thu 11 8/8 2 Jobs Fri 12 6/6 2 Jobs Sat 13 4/4 3 Jobs S…" at bounding box center [711, 646] width 1423 height 1027
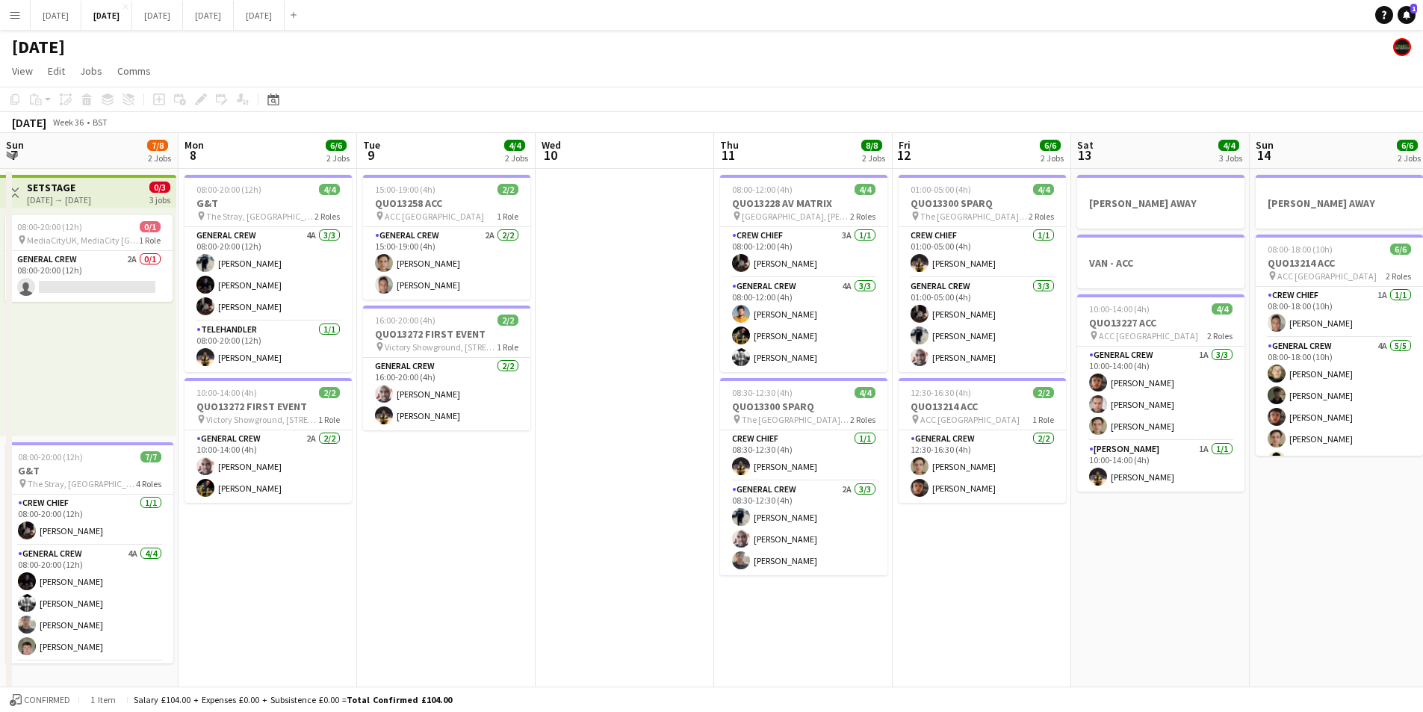
drag, startPoint x: 568, startPoint y: 589, endPoint x: 1106, endPoint y: 557, distance: 538.9
click at [1103, 564] on app-calendar-viewport "Fri 5 11/14 3 Jobs Sat 6 13/14 5 Jobs Sun 7 7/8 2 Jobs Mon 8 6/6 2 Jobs Tue 9 4…" at bounding box center [711, 646] width 1423 height 1027
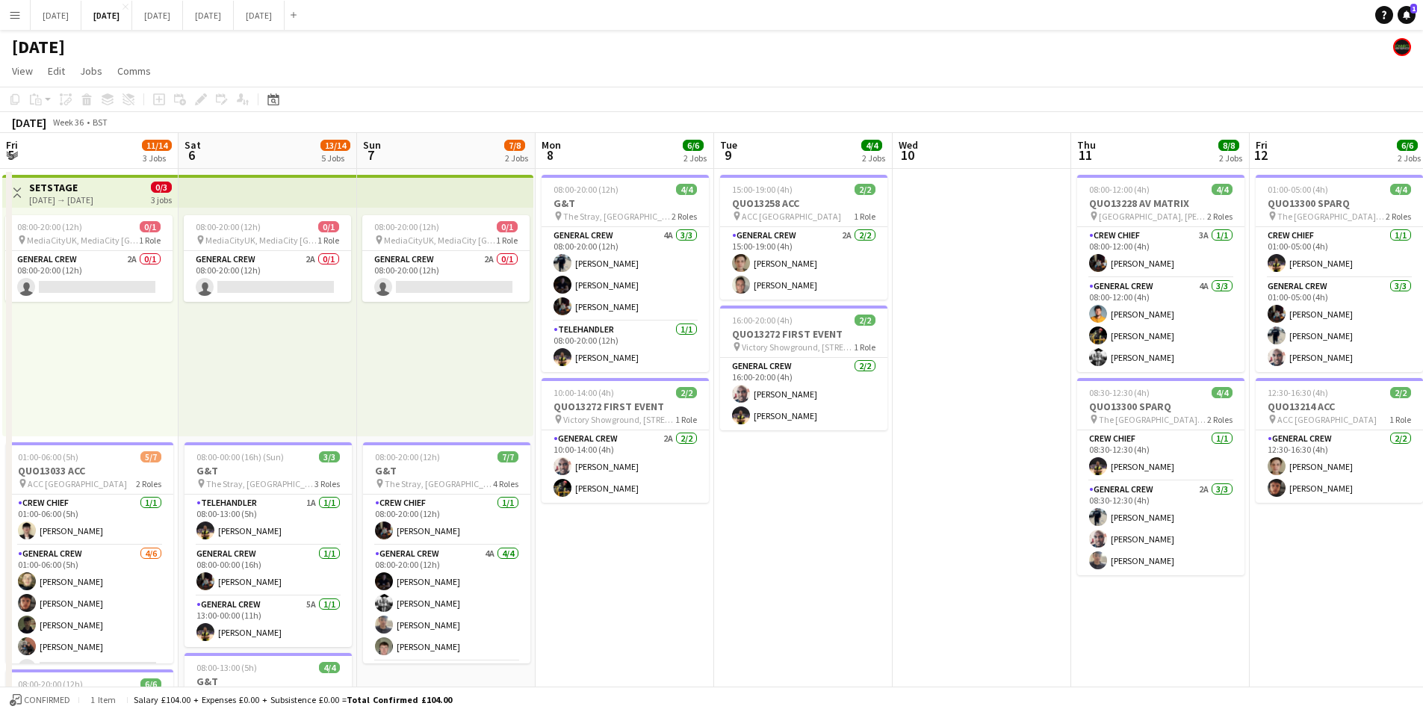
drag, startPoint x: 624, startPoint y: 604, endPoint x: 1151, endPoint y: 513, distance: 535.4
click at [1142, 527] on app-calendar-viewport "Wed 3 15/16 3 Jobs Thu 4 19/19 4 Jobs Fri 5 11/14 3 Jobs Sat 6 13/14 5 Jobs Sun…" at bounding box center [711, 646] width 1423 height 1027
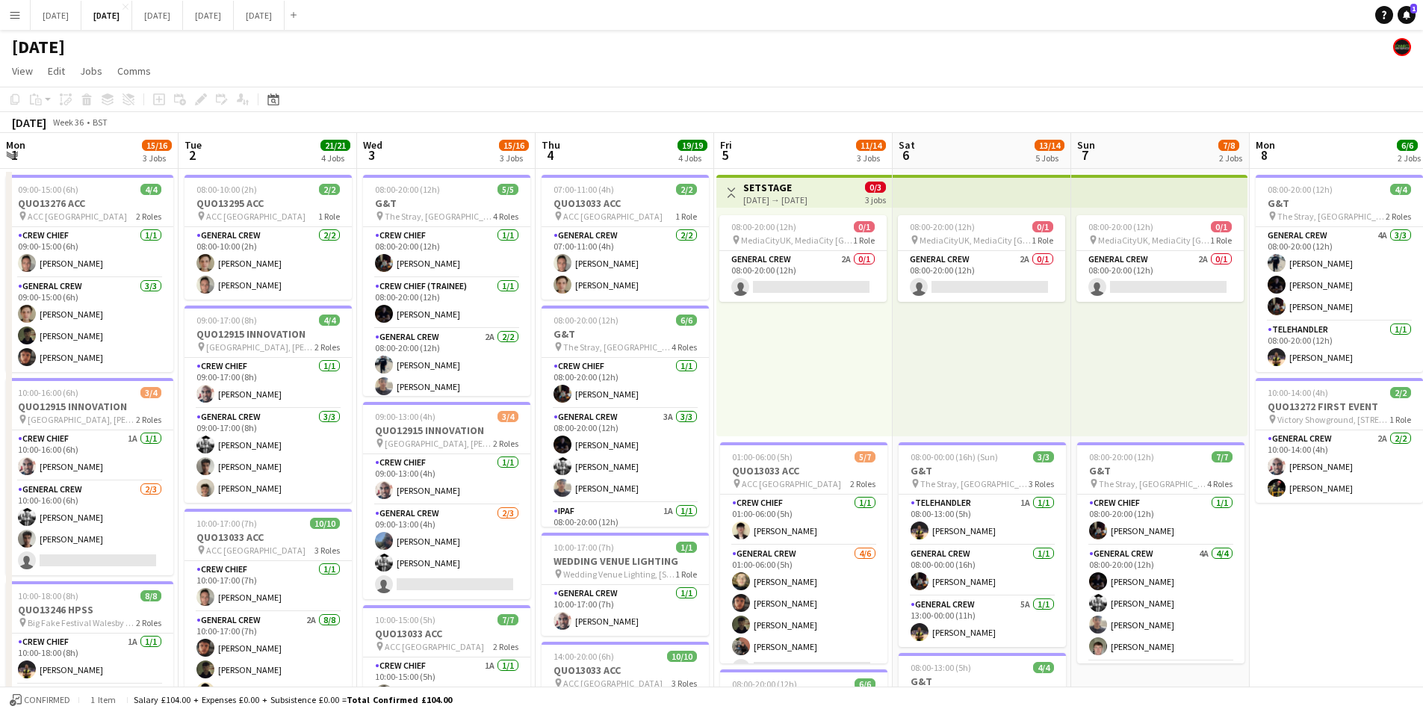
click at [1081, 508] on app-calendar-viewport "Mon 1 15/16 3 Jobs Tue 2 21/21 4 Jobs Wed 3 15/16 3 Jobs Thu 4 19/19 4 Jobs Fri…" at bounding box center [711, 646] width 1423 height 1027
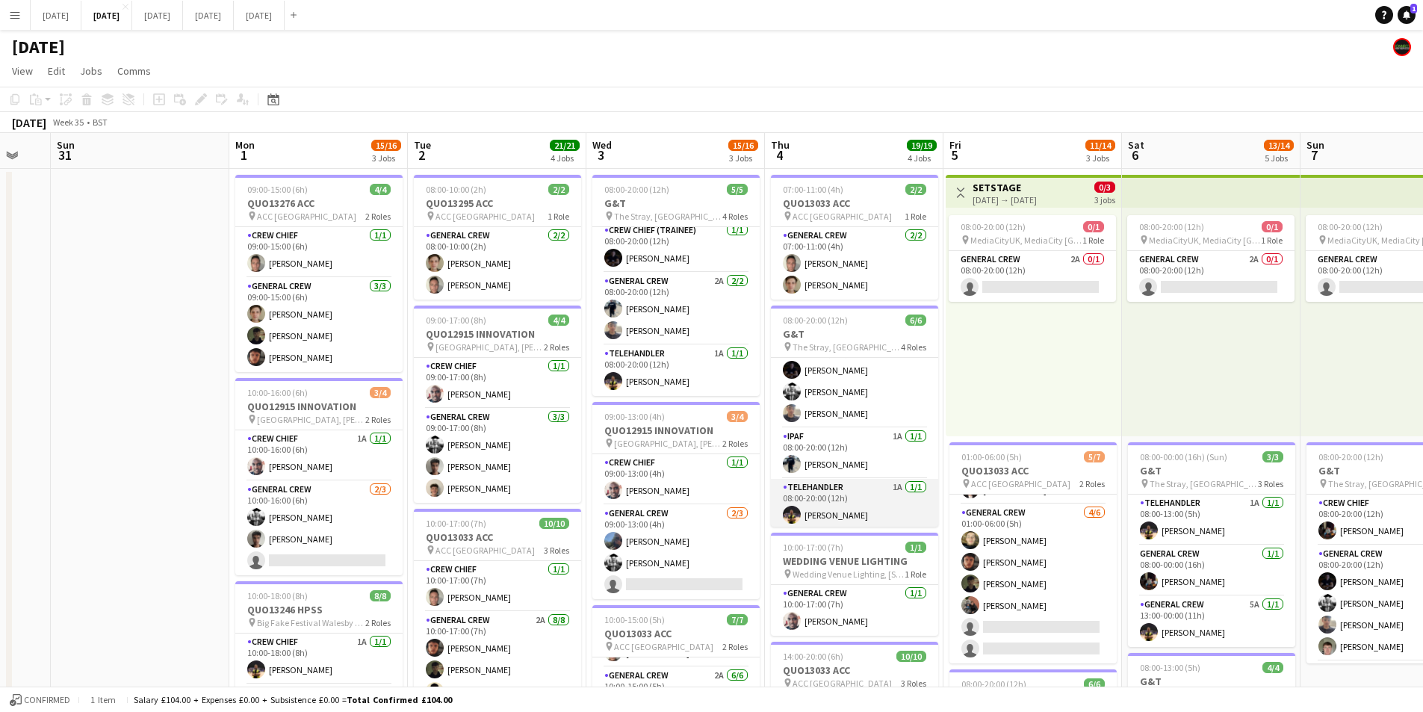
scroll to position [78, 0]
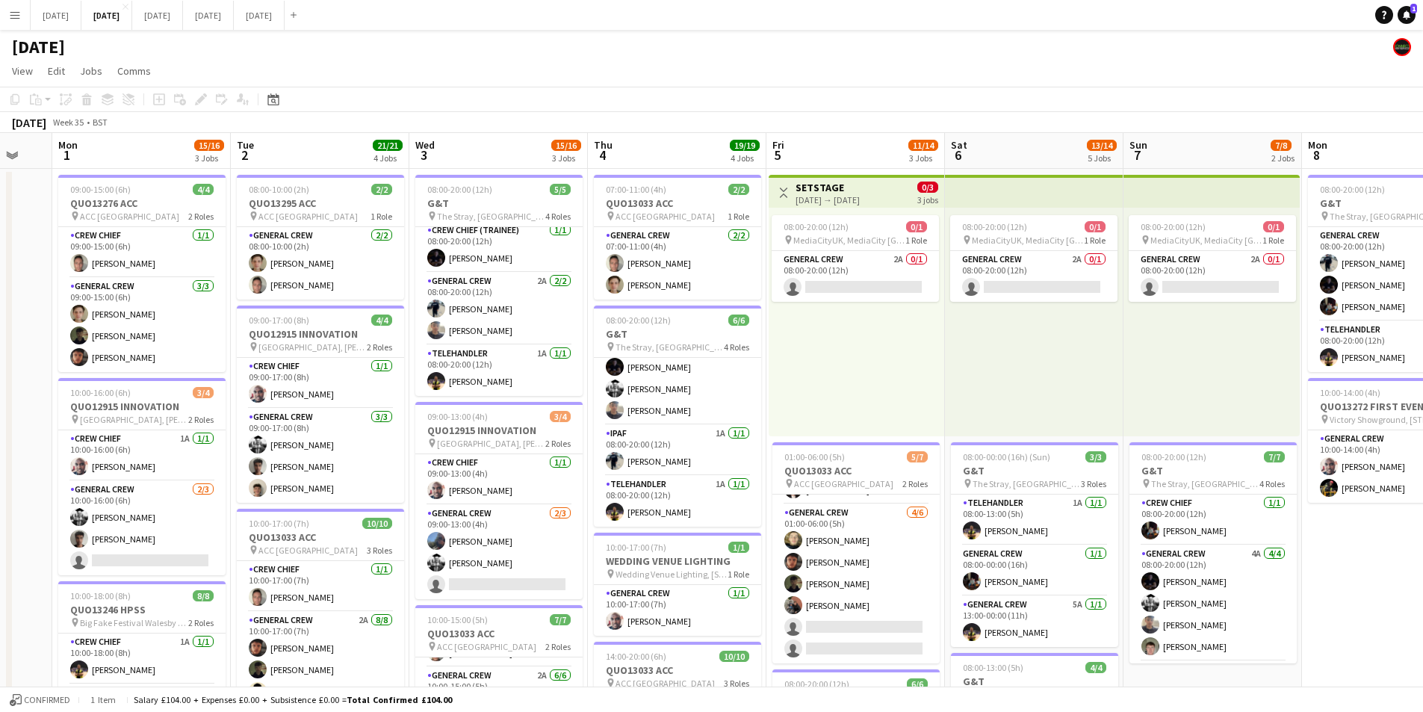
drag, startPoint x: 966, startPoint y: 397, endPoint x: 781, endPoint y: 368, distance: 187.6
click at [631, 366] on app-calendar-viewport "Thu 28 Fri 29 Sat 30 Sun 31 Mon 1 15/16 3 Jobs Tue 2 21/21 4 Jobs Wed 3 15/16 3…" at bounding box center [711, 646] width 1423 height 1027
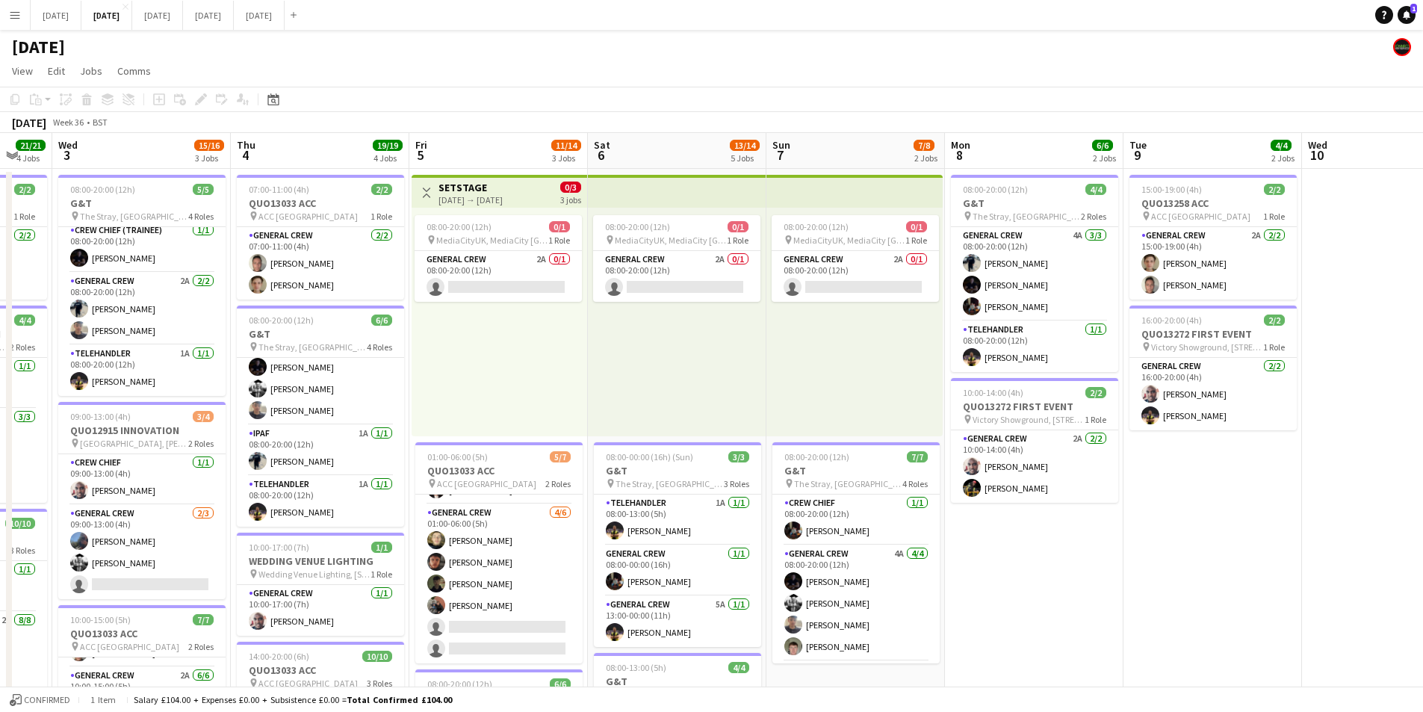
scroll to position [0, 462]
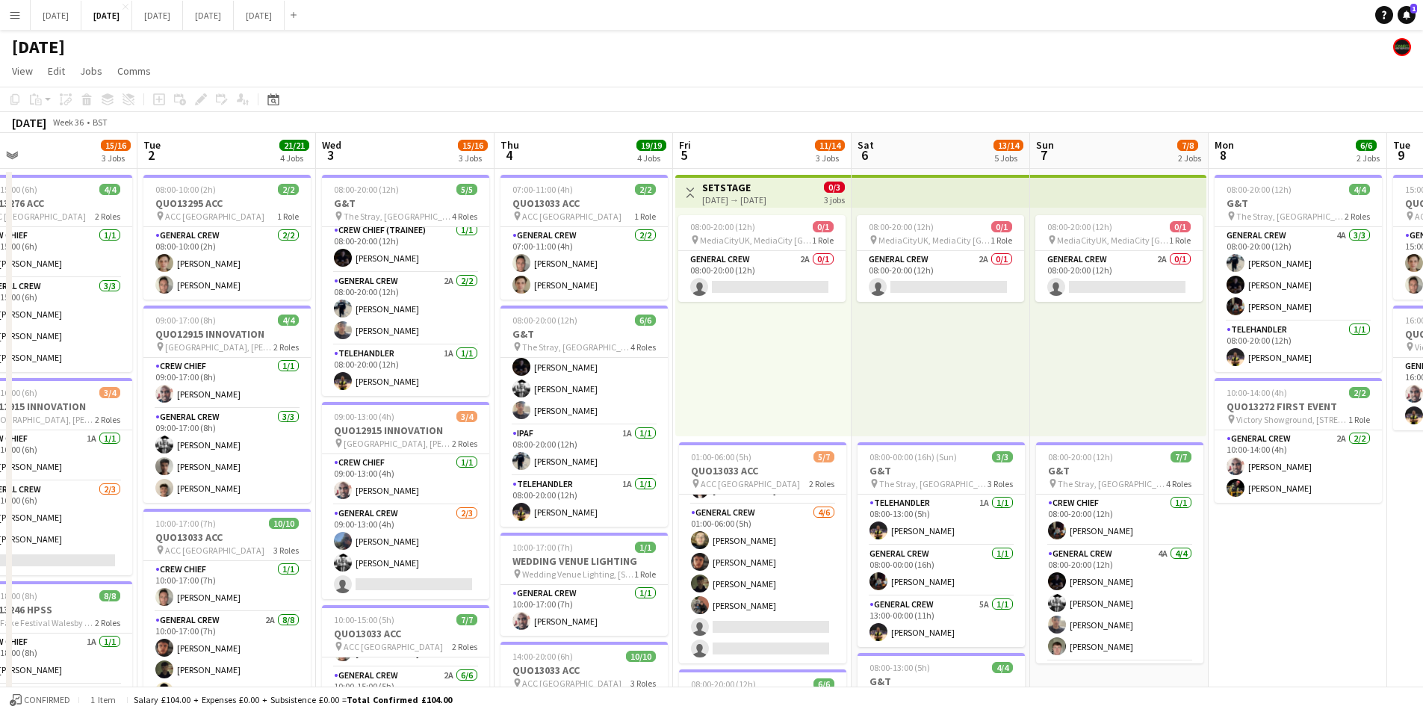
drag, startPoint x: 864, startPoint y: 453, endPoint x: 596, endPoint y: 409, distance: 271.1
click at [573, 409] on app-calendar-viewport "Sat 30 Sun 31 Mon 1 15/16 3 Jobs Tue 2 21/21 4 Jobs Wed 3 15/16 3 Jobs Thu 4 19…" at bounding box center [711, 646] width 1423 height 1027
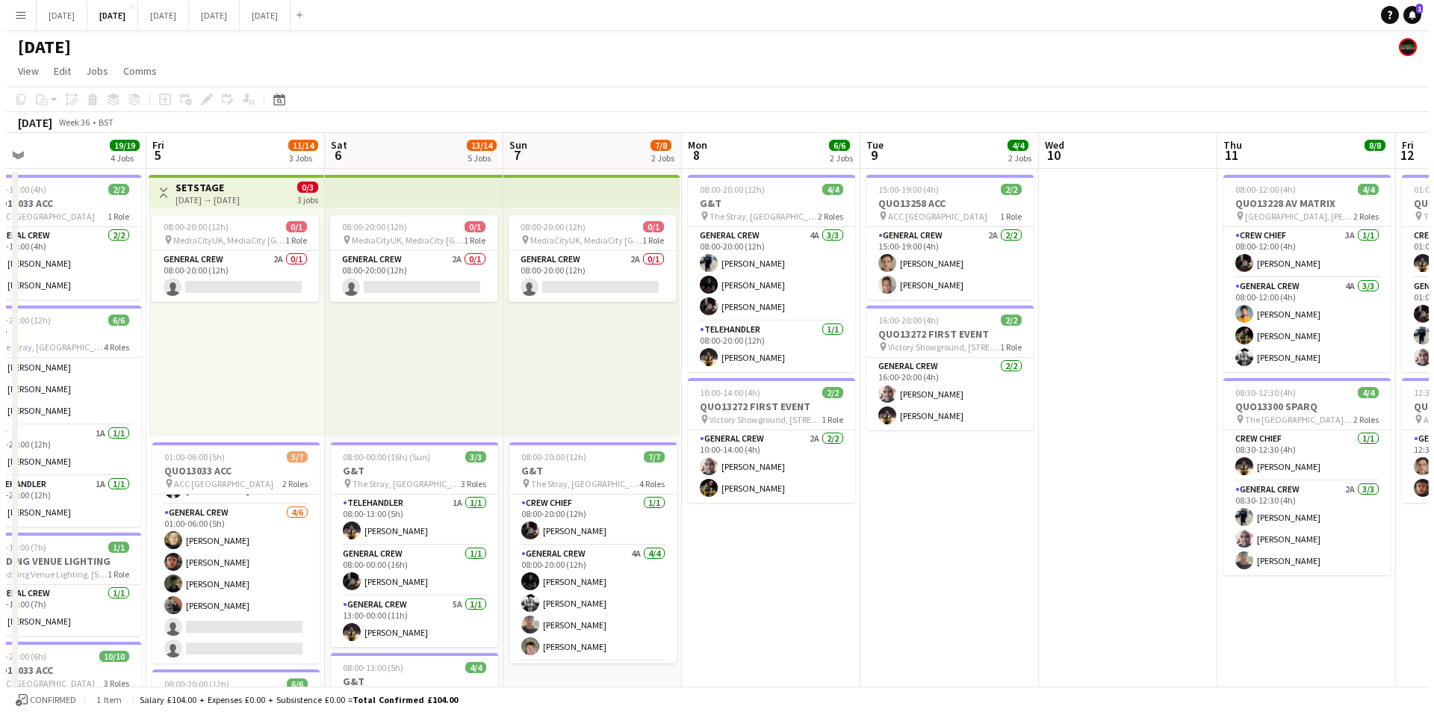
scroll to position [0, 395]
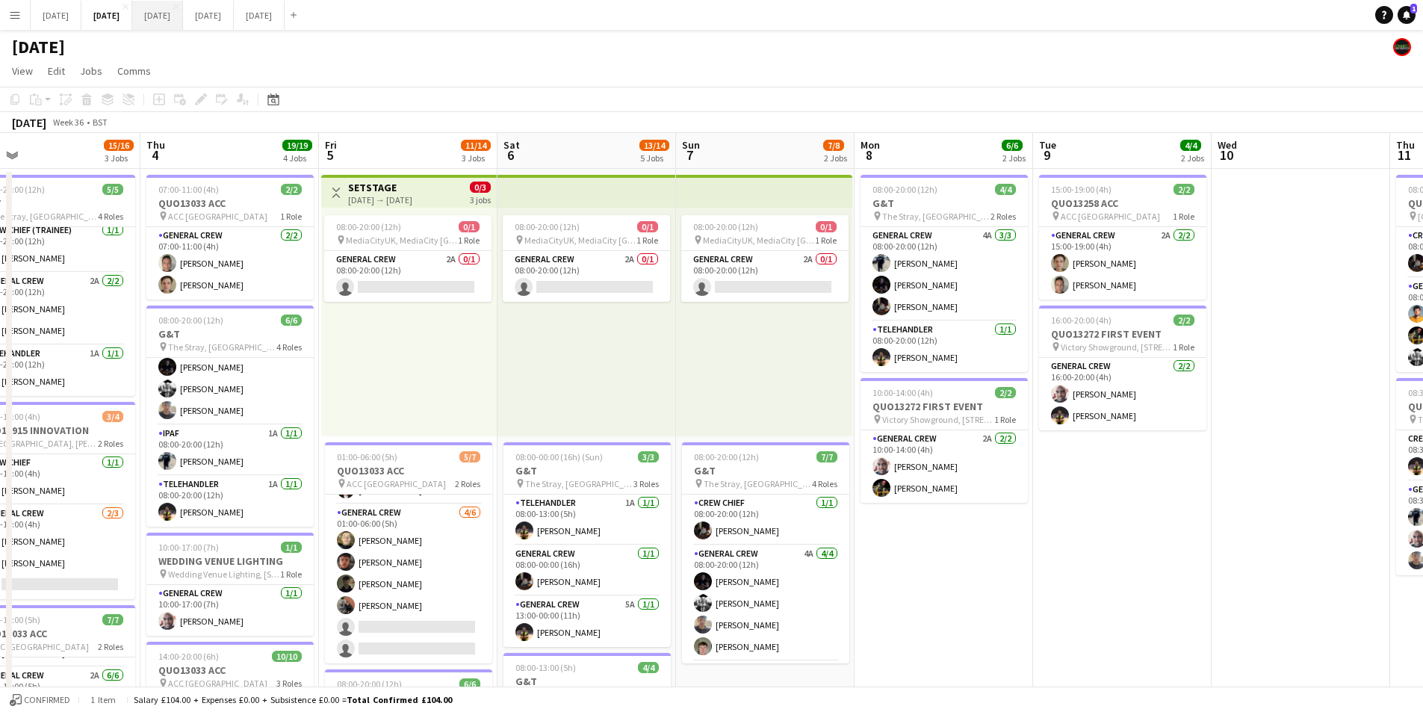
click at [183, 19] on button "[DATE] Close" at bounding box center [157, 15] width 51 height 29
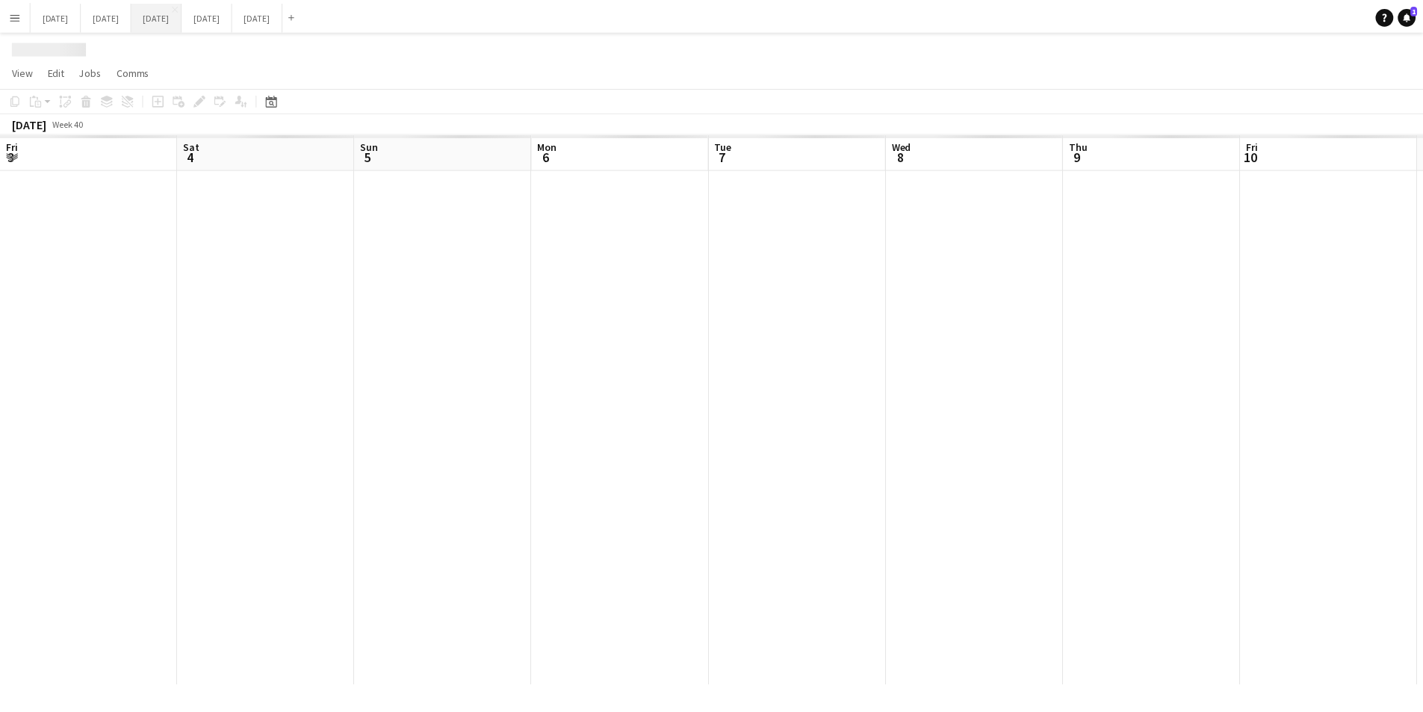
scroll to position [0, 394]
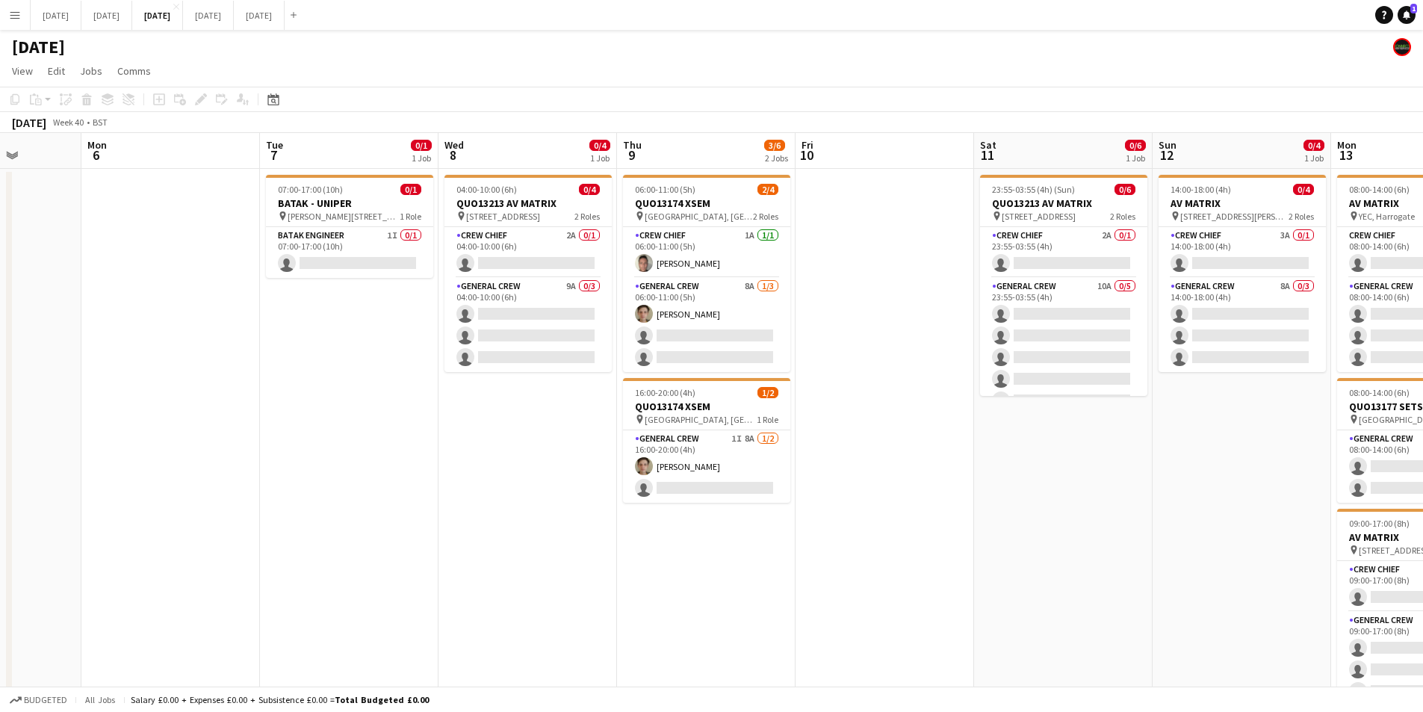
drag, startPoint x: 621, startPoint y: 456, endPoint x: 559, endPoint y: 455, distance: 62.0
click at [559, 455] on app-calendar-viewport "Fri 3 2/2 2 Jobs Sat 4 Sun 5 Mon 6 Tue 7 0/1 1 Job Wed 8 0/4 1 Job Thu 9 3/6 2 …" at bounding box center [711, 436] width 1423 height 607
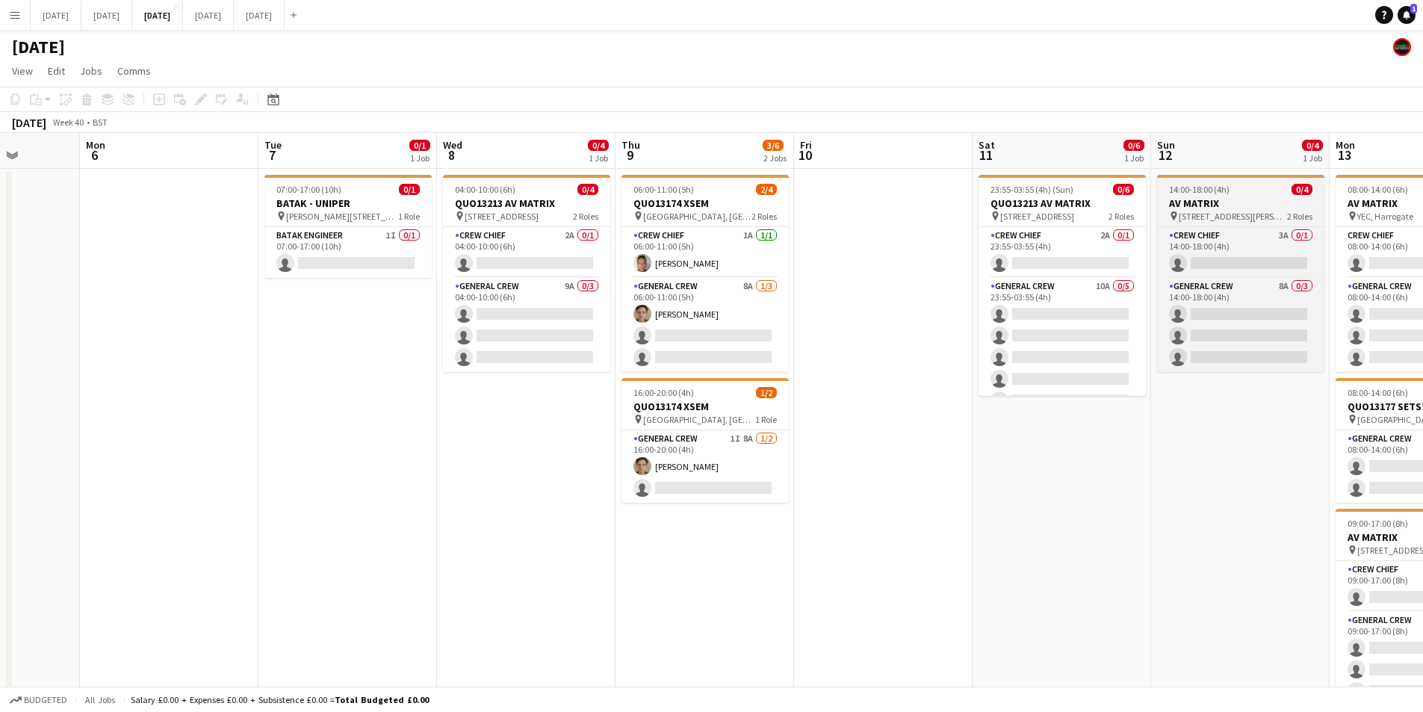
click at [709, 350] on app-card-role "General Crew 8A 1/3 06:00-11:00 (5h) Sam Greatorex single-neutral-actions singl…" at bounding box center [705, 325] width 167 height 94
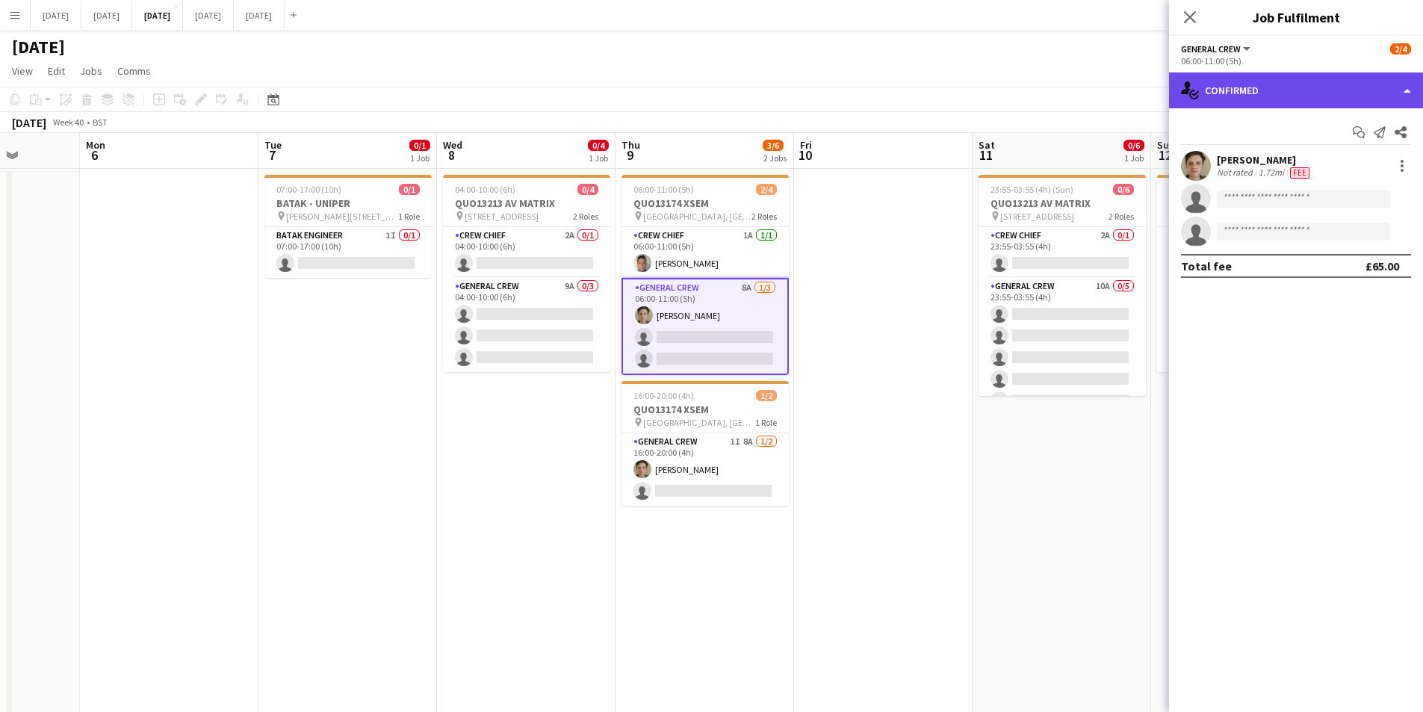
click at [1325, 97] on div "single-neutral-actions-check-2 Confirmed" at bounding box center [1296, 90] width 254 height 36
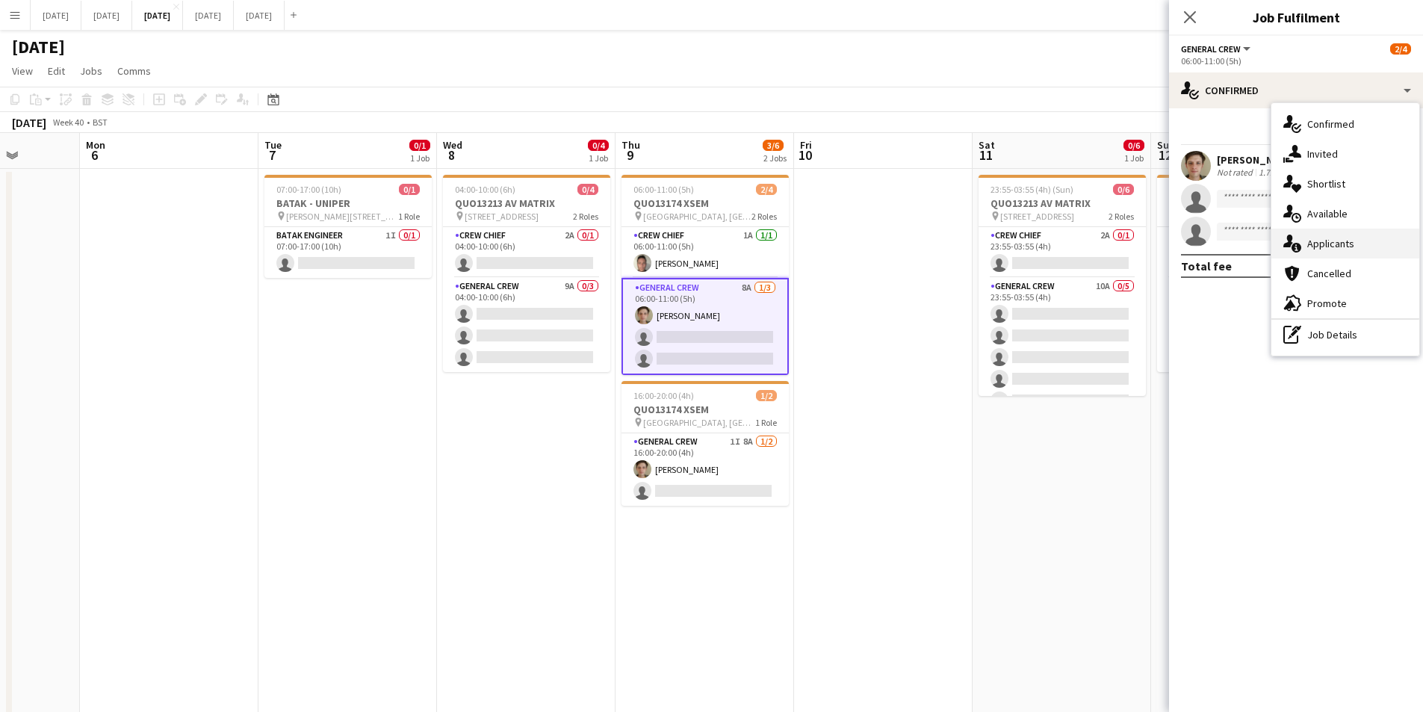
click at [1346, 244] on div "single-neutral-actions-information Applicants" at bounding box center [1346, 244] width 148 height 30
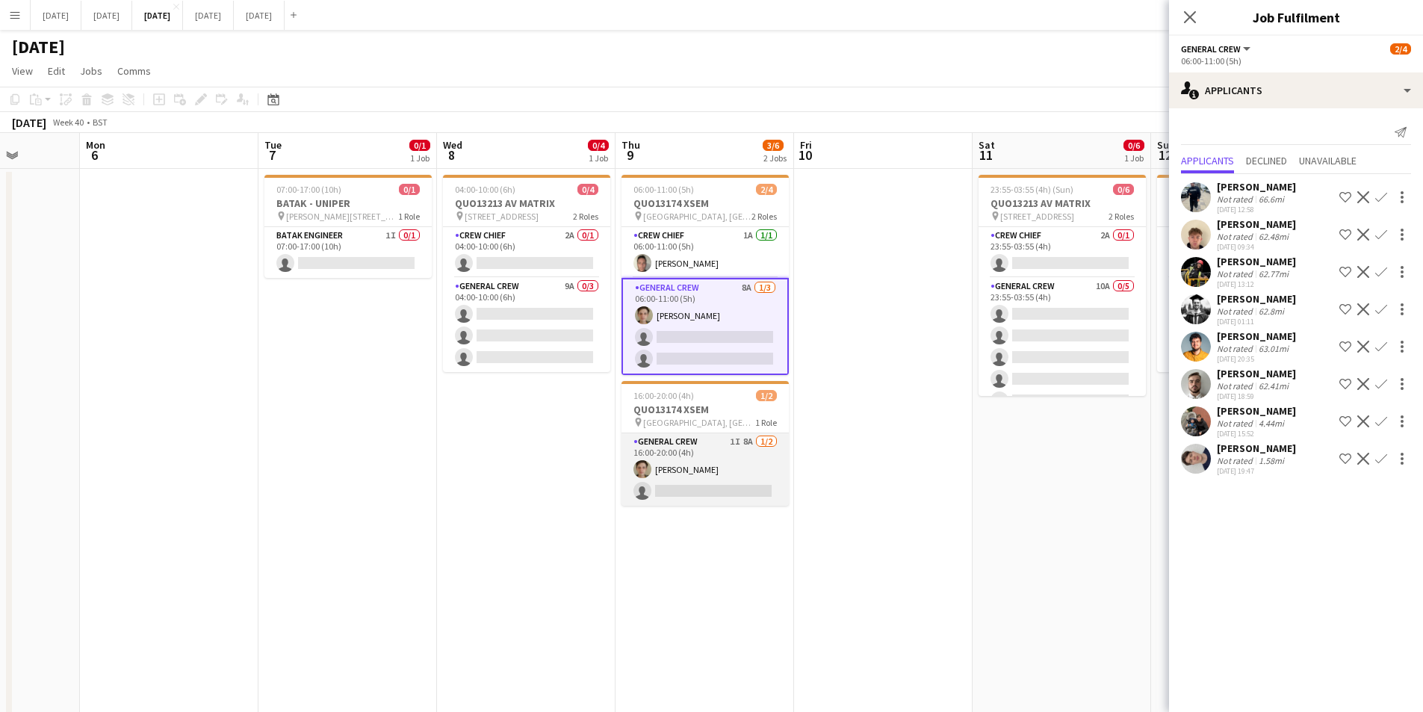
click at [740, 479] on app-card-role "General Crew 1I 8A 1/2 16:00-20:00 (4h) Sam Greatorex single-neutral-actions" at bounding box center [705, 469] width 167 height 72
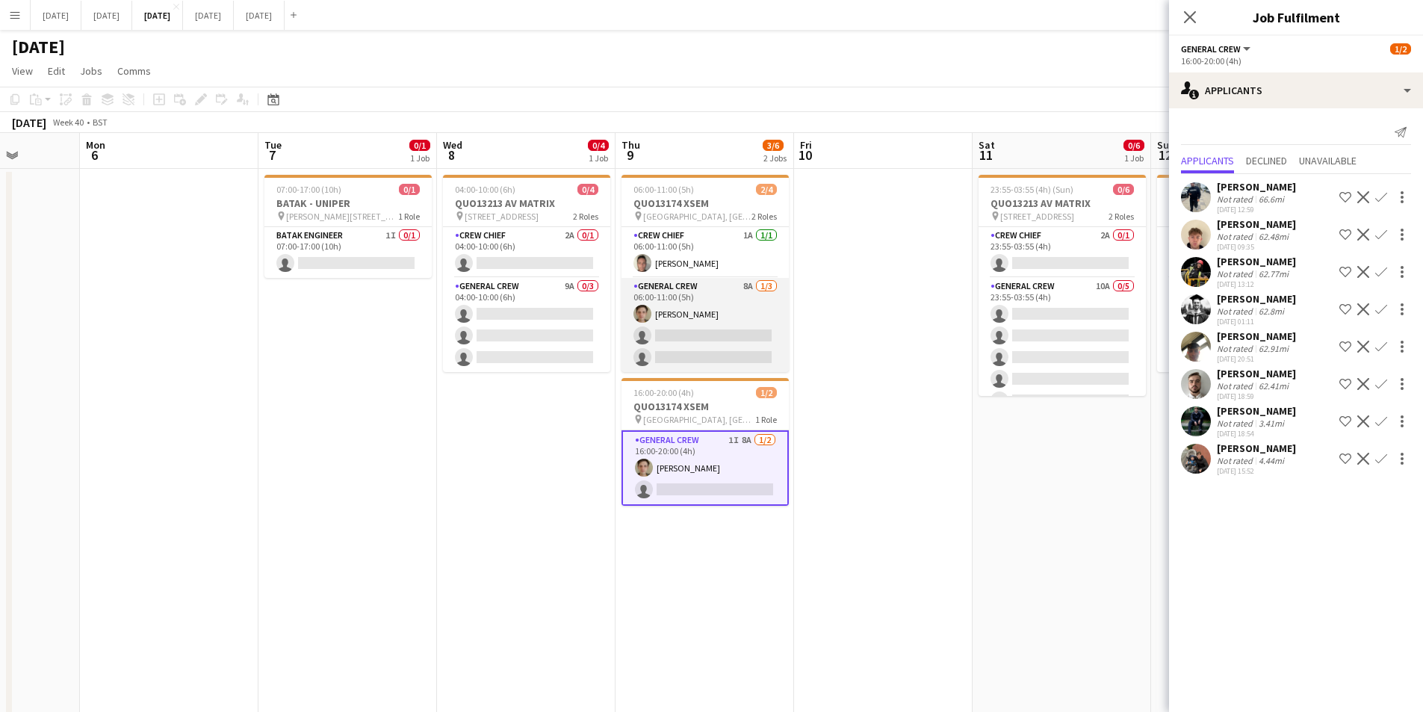
click at [699, 341] on app-card-role "General Crew 8A 1/3 06:00-11:00 (5h) Sam Greatorex single-neutral-actions singl…" at bounding box center [705, 325] width 167 height 94
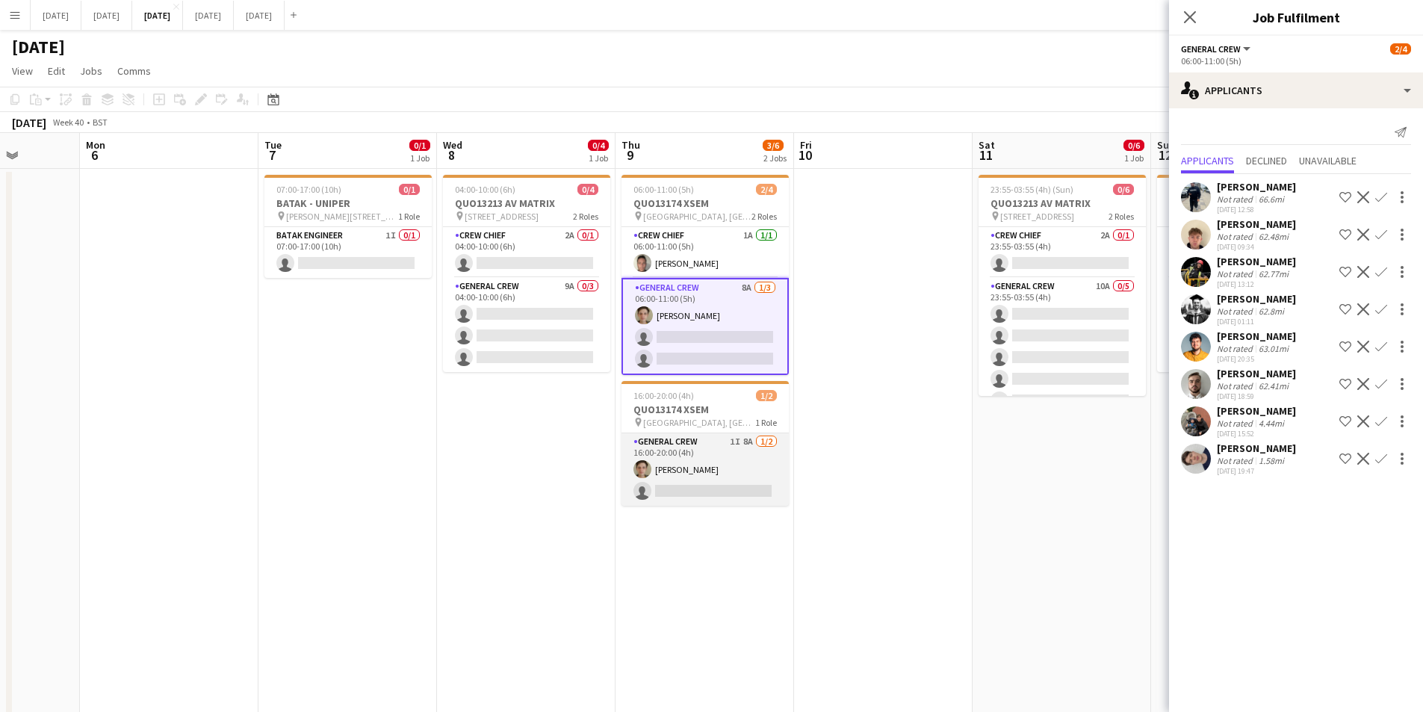
click at [721, 467] on app-card-role "General Crew 1I 8A 1/2 16:00-20:00 (4h) Sam Greatorex single-neutral-actions" at bounding box center [705, 469] width 167 height 72
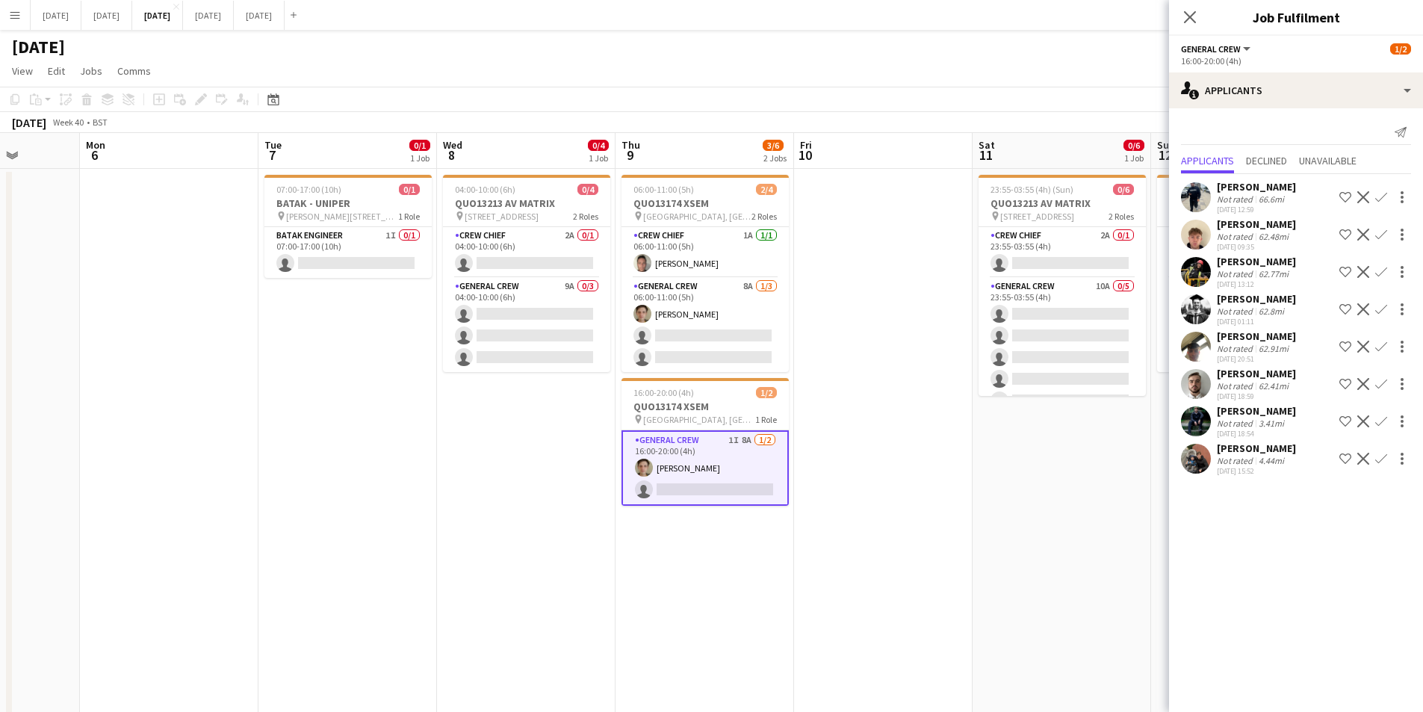
click at [1381, 459] on app-icon "Confirm" at bounding box center [1381, 459] width 12 height 12
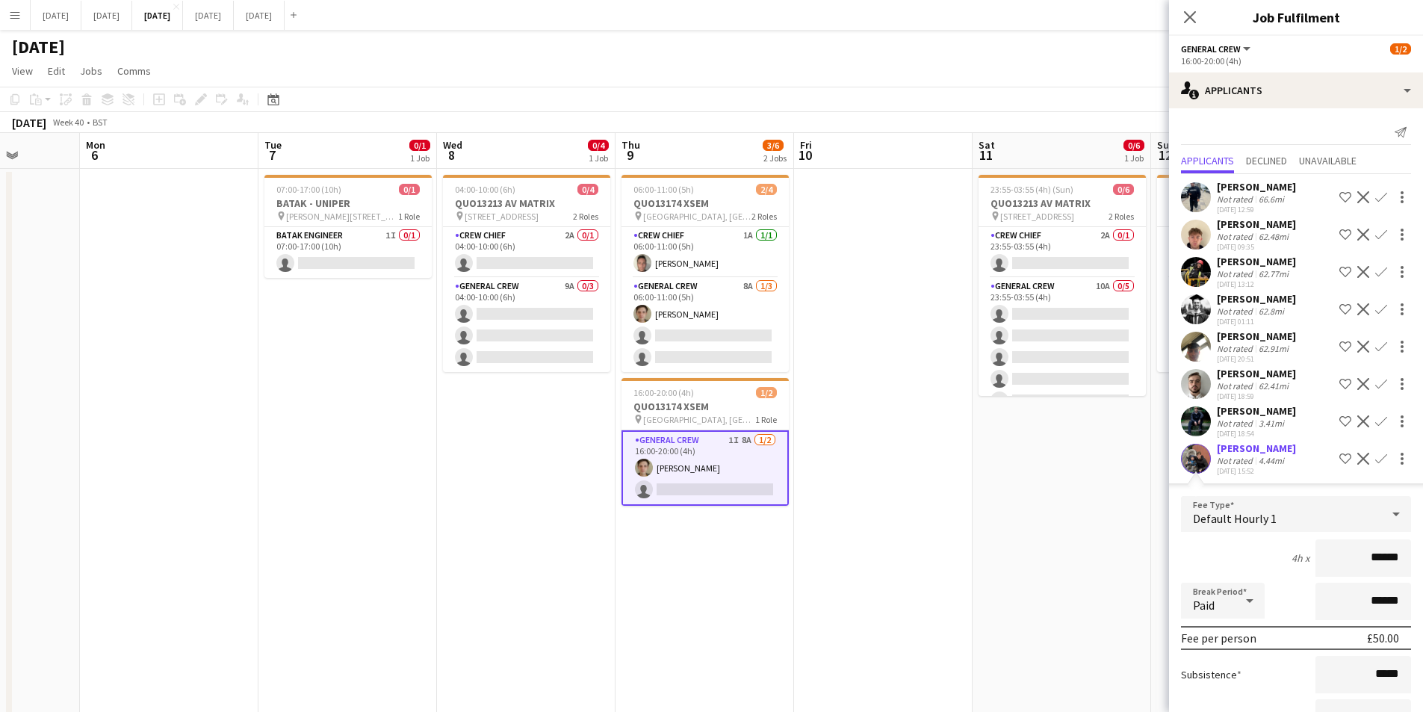
scroll to position [118, 0]
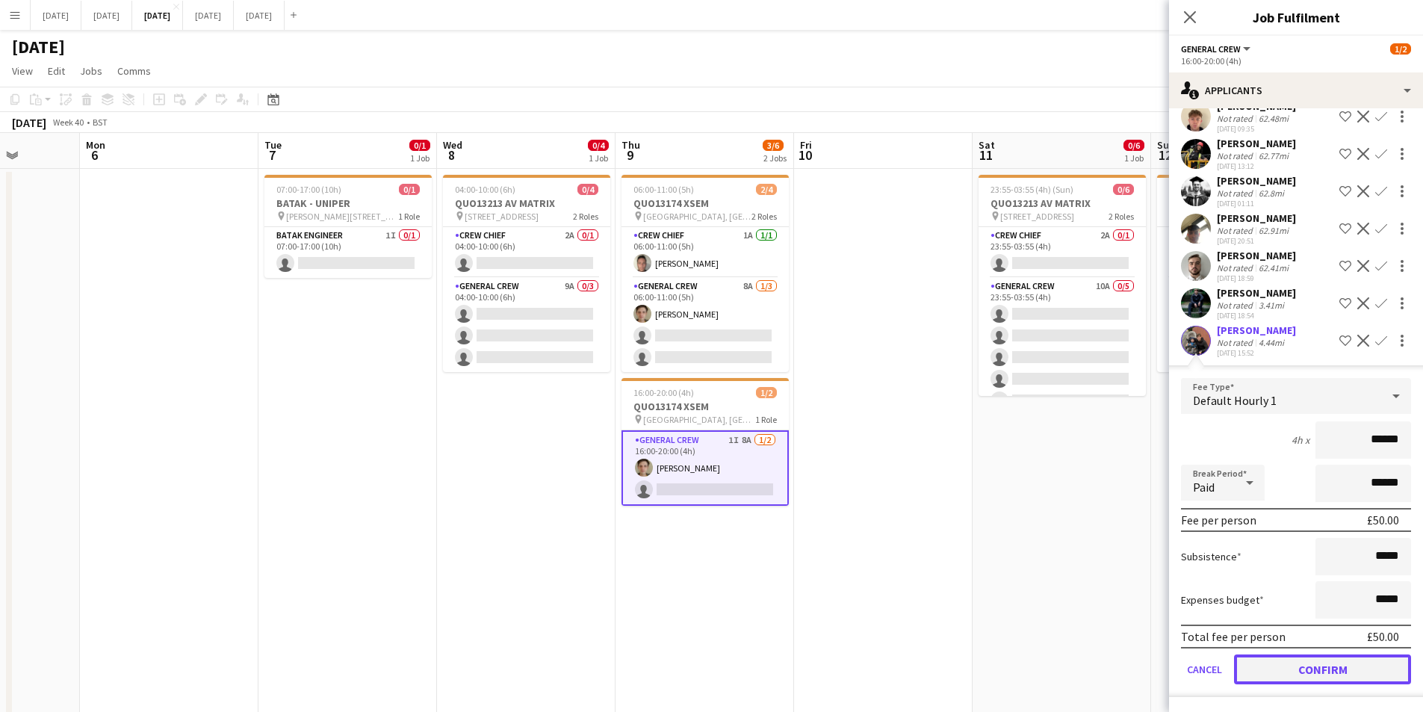
click at [1310, 662] on button "Confirm" at bounding box center [1322, 669] width 177 height 30
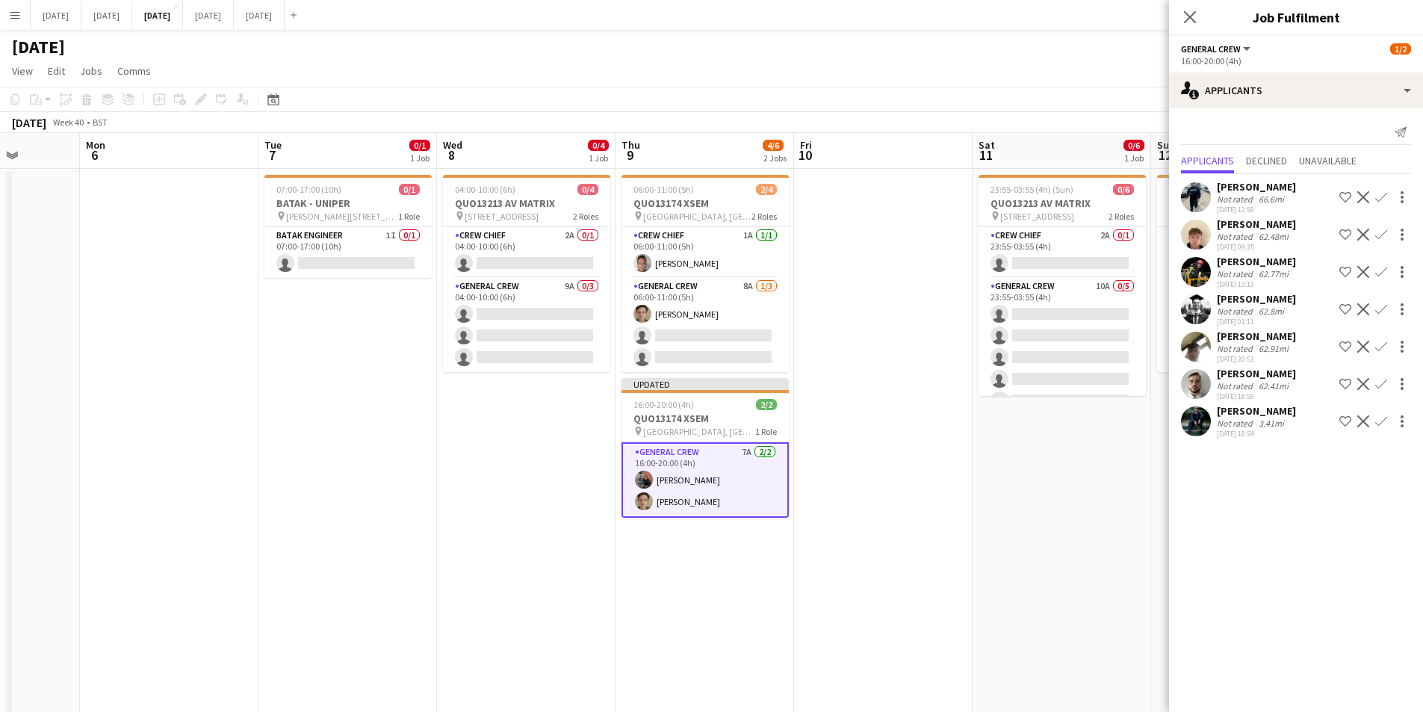
scroll to position [0, 0]
click at [703, 349] on app-card-role "General Crew 8A 1/3 06:00-11:00 (5h) Sam Greatorex single-neutral-actions singl…" at bounding box center [705, 325] width 167 height 94
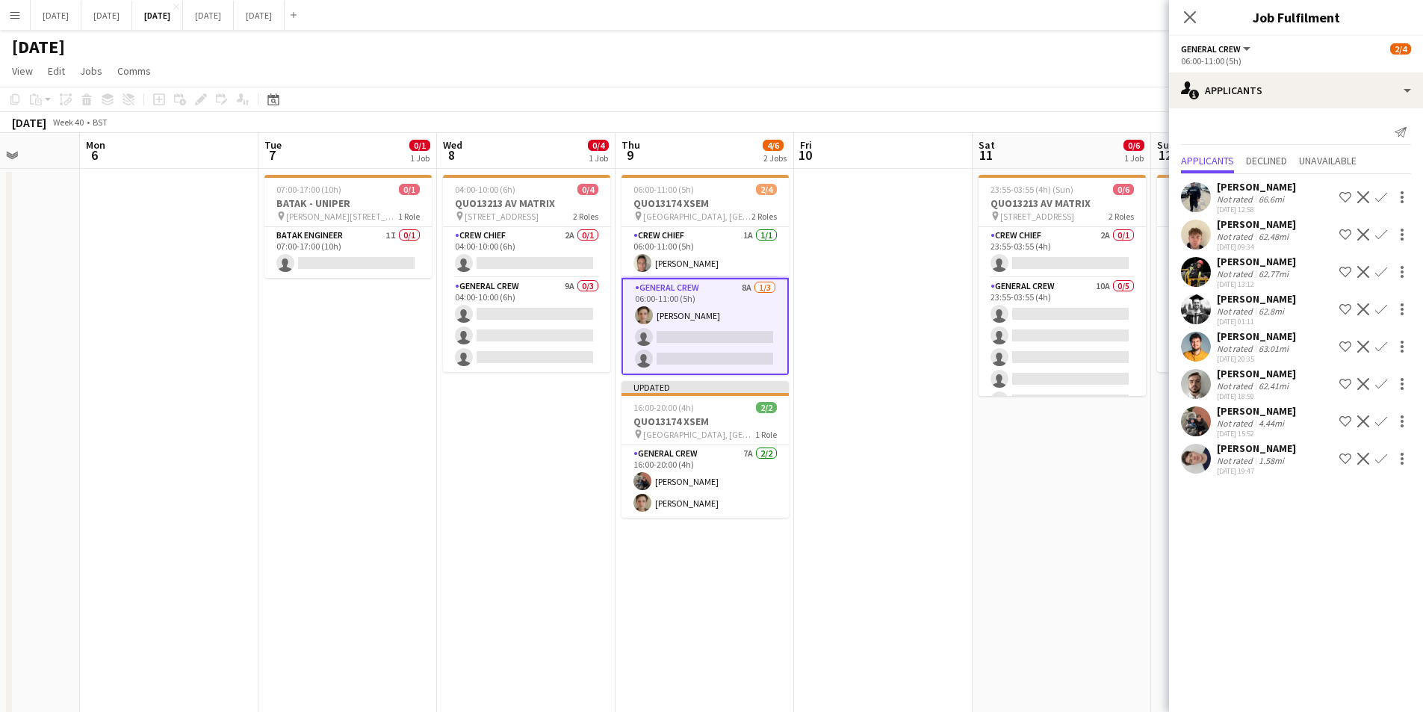
click at [1380, 419] on app-icon "Confirm" at bounding box center [1381, 421] width 12 height 12
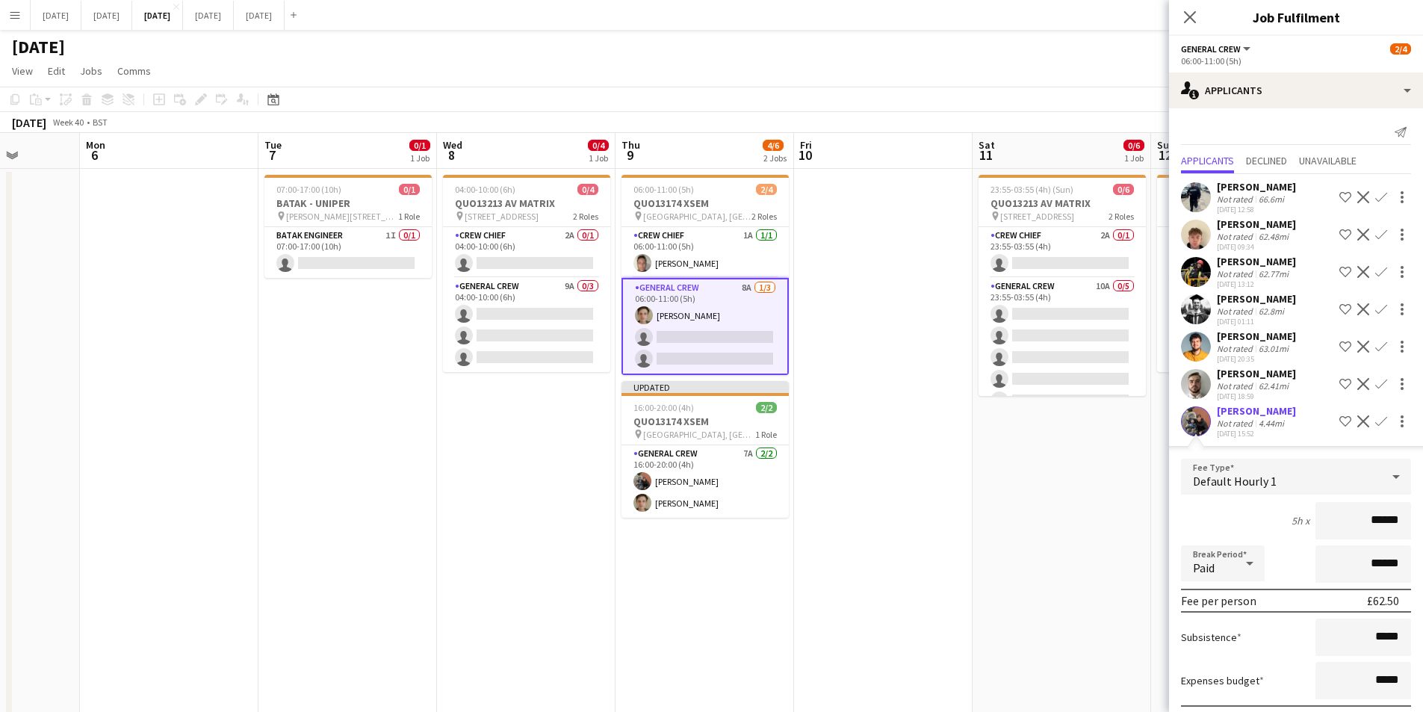
scroll to position [118, 0]
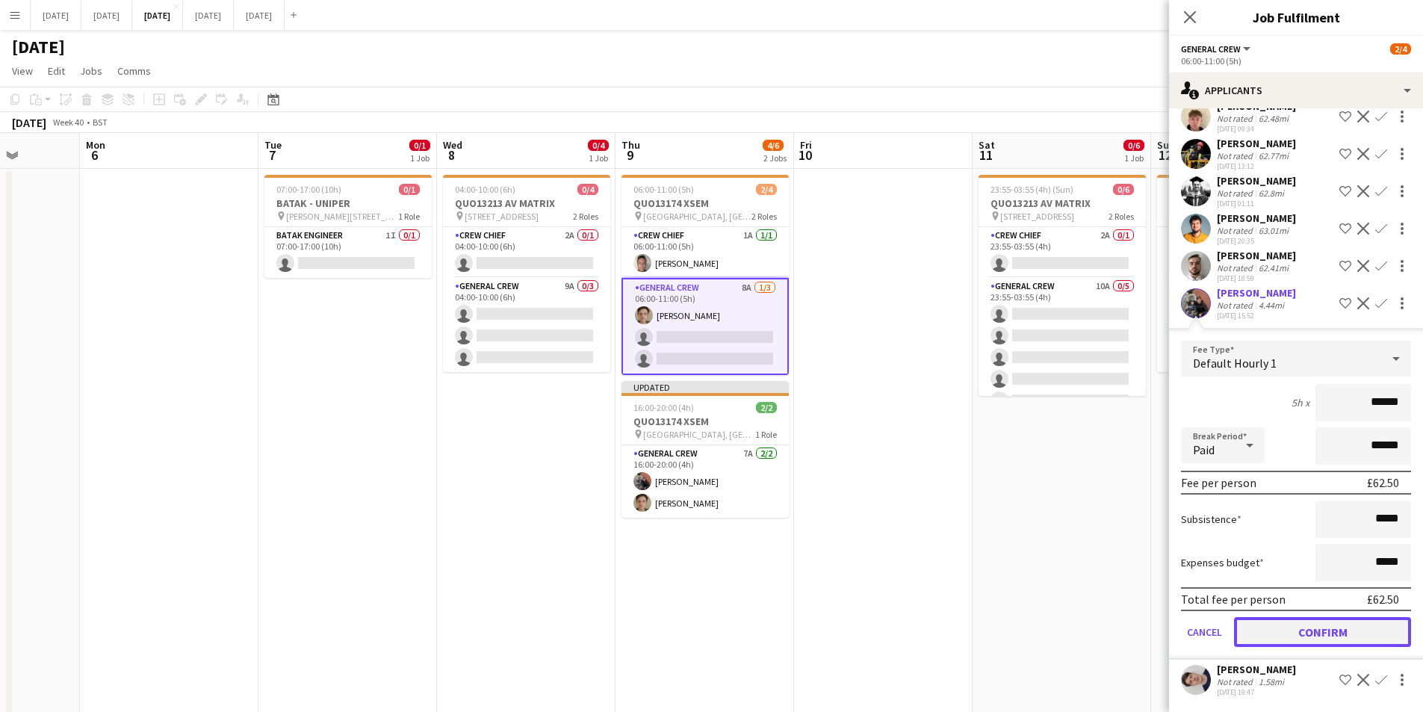
click at [1313, 627] on button "Confirm" at bounding box center [1322, 632] width 177 height 30
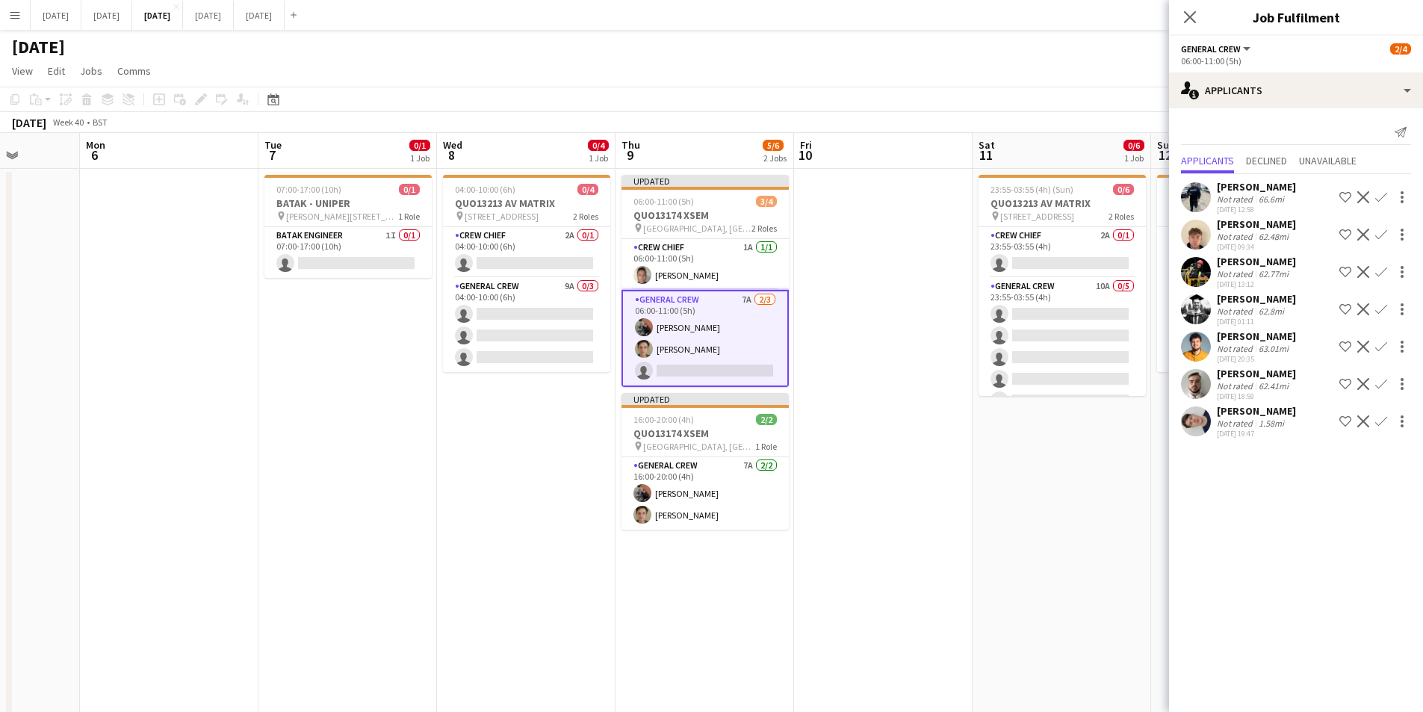
scroll to position [0, 0]
click at [1381, 421] on app-icon "Confirm" at bounding box center [1381, 421] width 12 height 12
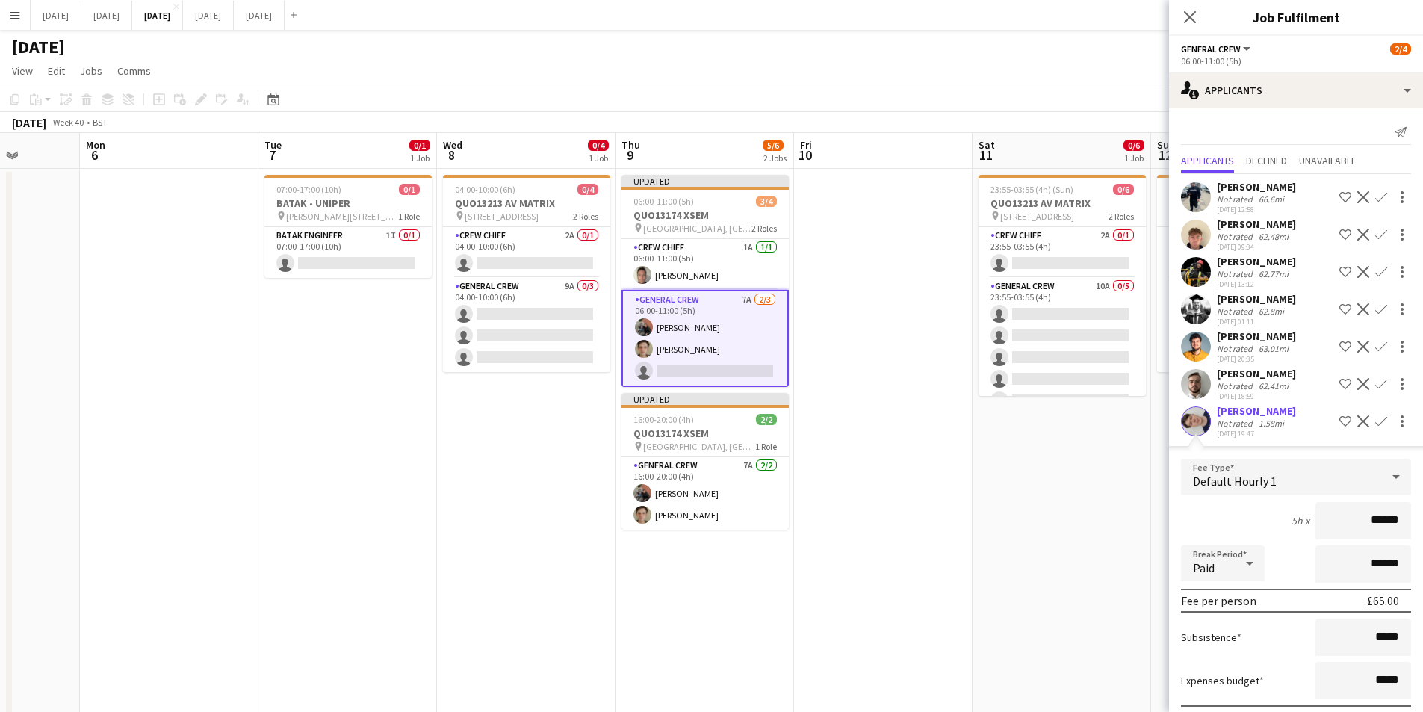
scroll to position [81, 0]
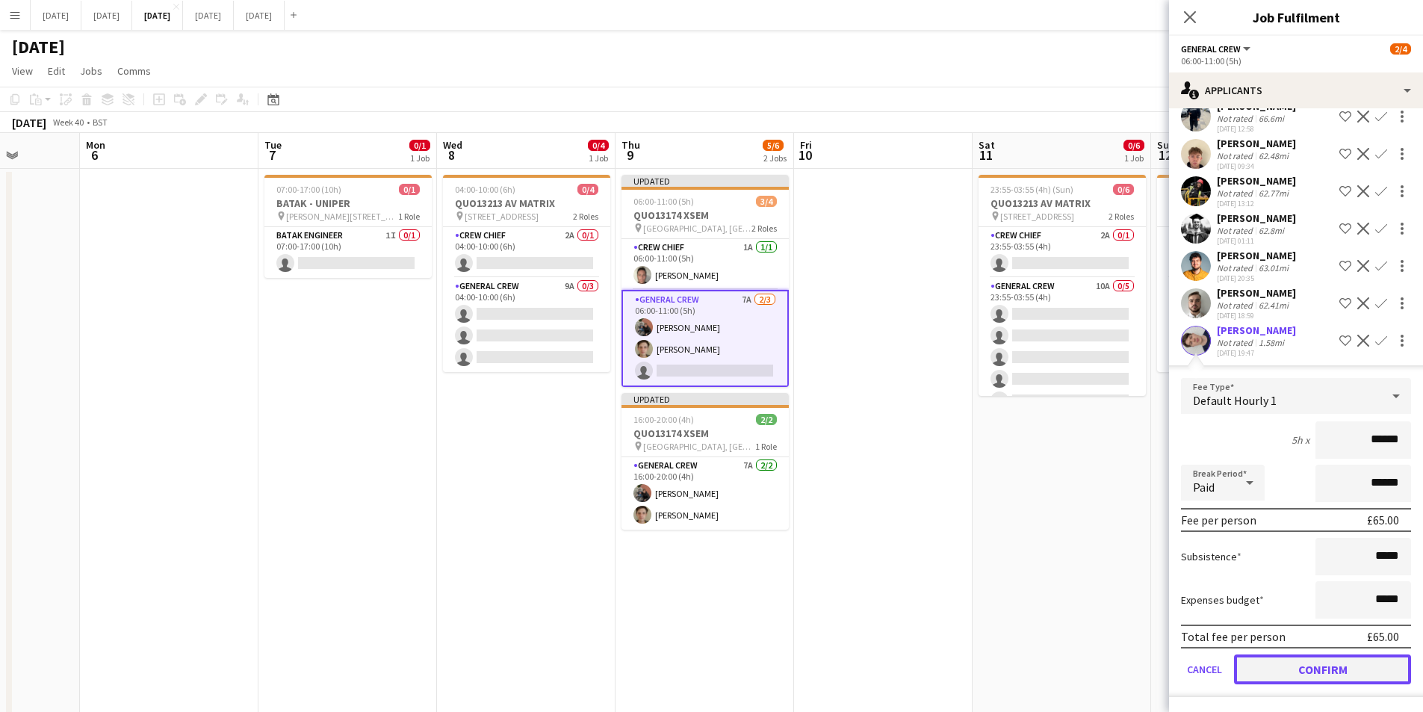
click at [1307, 665] on button "Confirm" at bounding box center [1322, 669] width 177 height 30
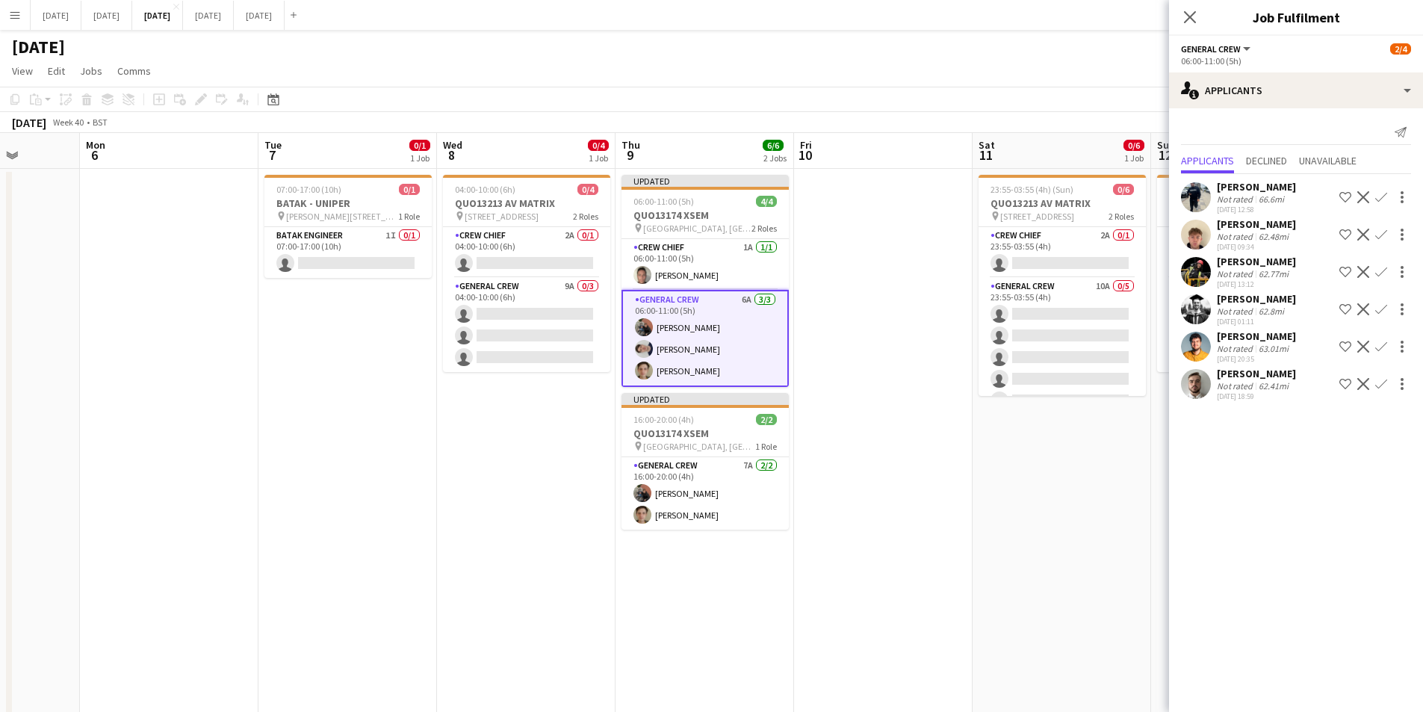
scroll to position [0, 492]
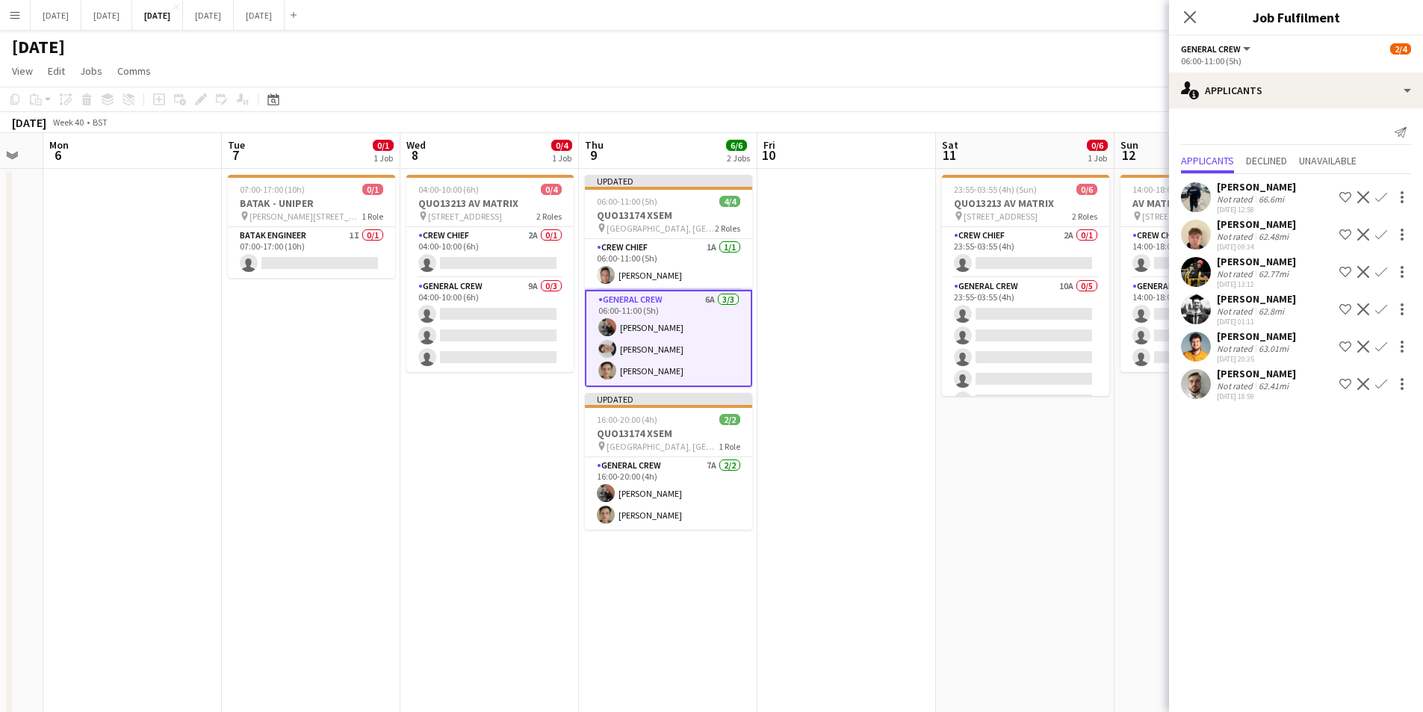
drag, startPoint x: 498, startPoint y: 425, endPoint x: 462, endPoint y: 426, distance: 36.6
click at [462, 426] on app-calendar-viewport "Fri 3 2/2 2 Jobs Sat 4 Sun 5 Mon 6 Tue 7 0/1 1 Job Wed 8 0/4 1 Job Thu 9 6/6 2 …" at bounding box center [711, 436] width 1423 height 607
click at [475, 332] on app-card-role "General Crew 9A 0/3 04:00-10:00 (6h) single-neutral-actions single-neutral-acti…" at bounding box center [489, 325] width 167 height 94
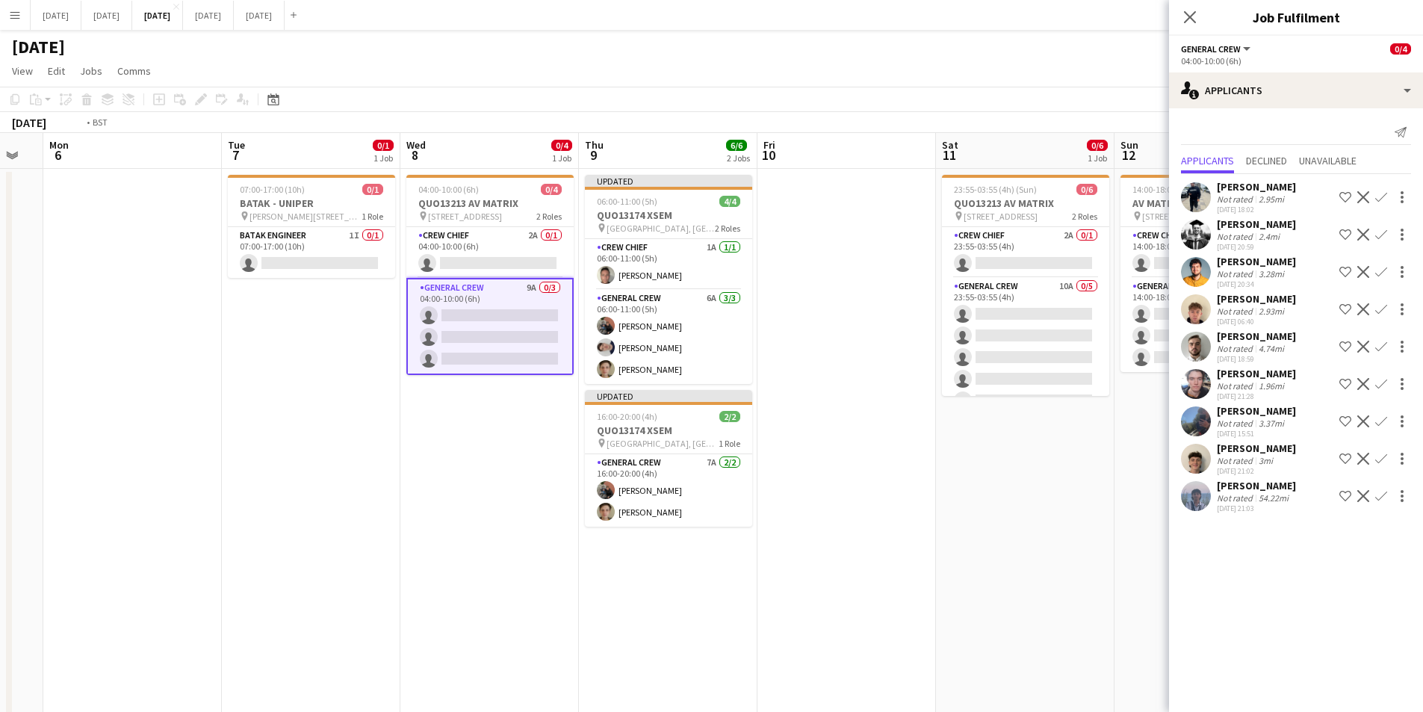
drag, startPoint x: 806, startPoint y: 365, endPoint x: 876, endPoint y: 348, distance: 72.1
click at [795, 360] on app-calendar-viewport "Fri 3 2/2 2 Jobs Sat 4 Sun 5 Mon 6 Tue 7 0/1 1 Job Wed 8 0/4 1 Job Thu 9 6/6 2 …" at bounding box center [711, 436] width 1423 height 607
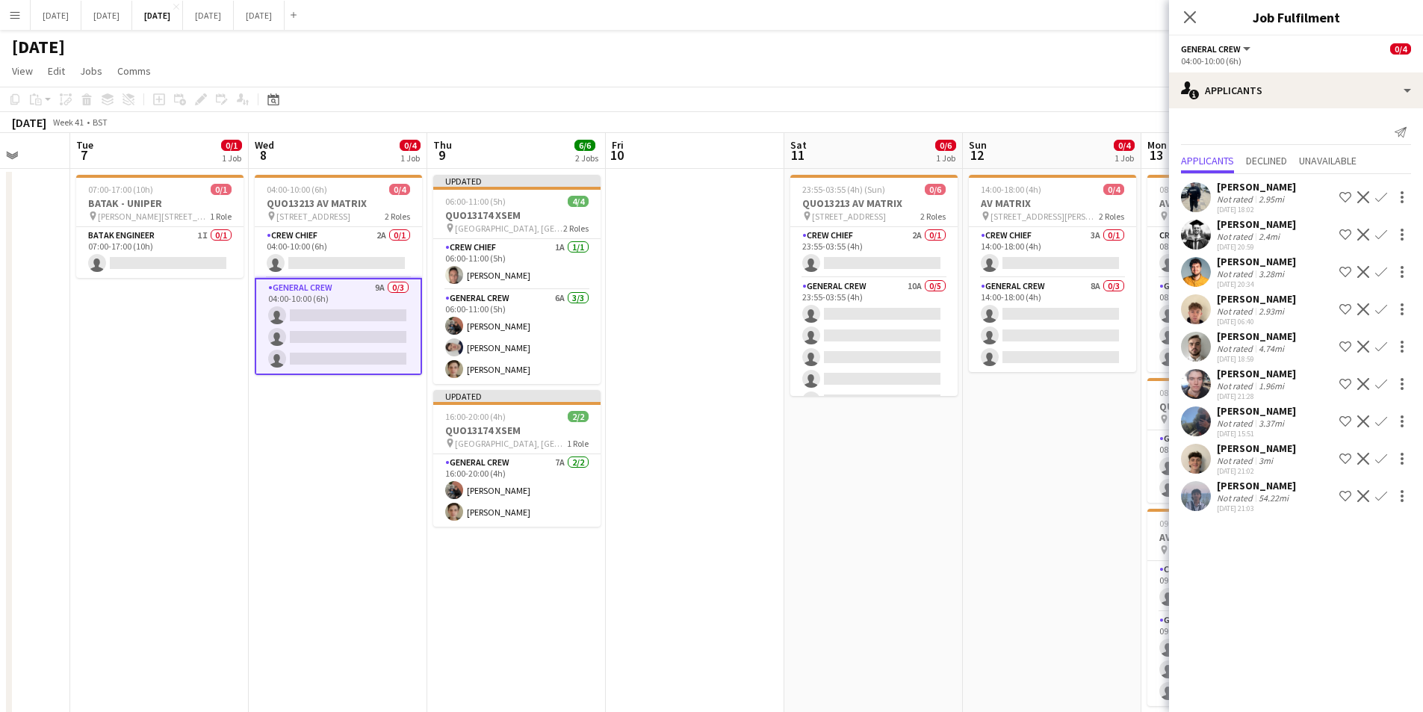
scroll to position [19, 0]
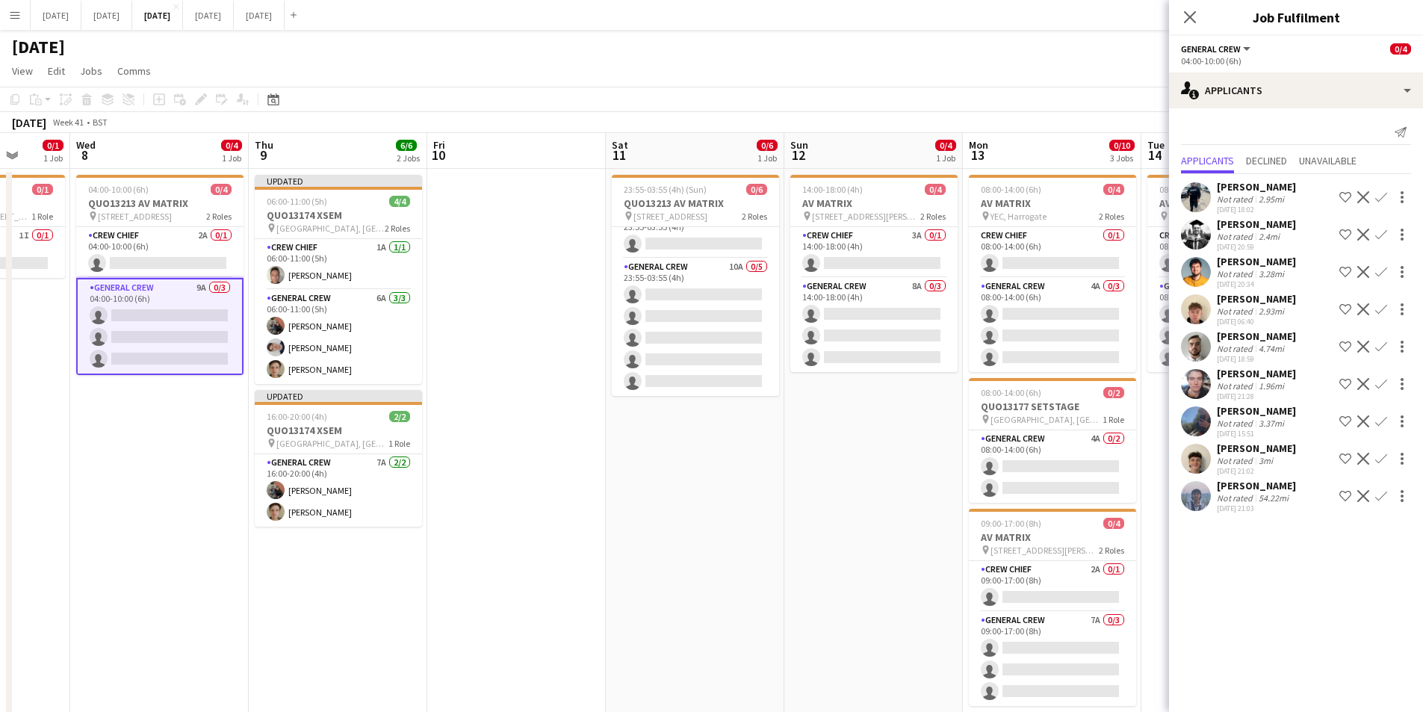
drag, startPoint x: 790, startPoint y: 392, endPoint x: 670, endPoint y: 380, distance: 120.1
click at [670, 380] on app-calendar-viewport "Sun 5 Mon 6 Tue 7 0/1 1 Job Wed 8 0/4 1 Job Thu 9 6/6 2 Jobs Fri 10 Sat 11 0/6 …" at bounding box center [711, 568] width 1423 height 870
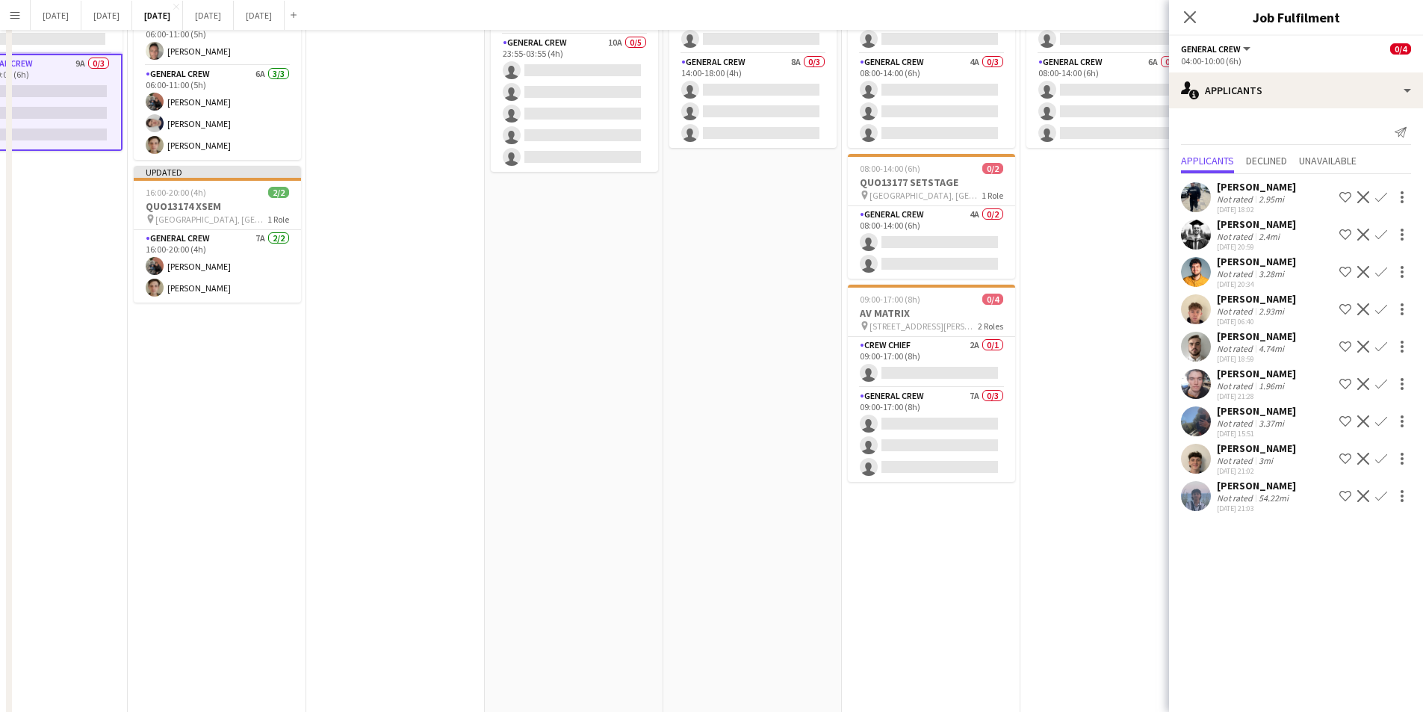
scroll to position [0, 0]
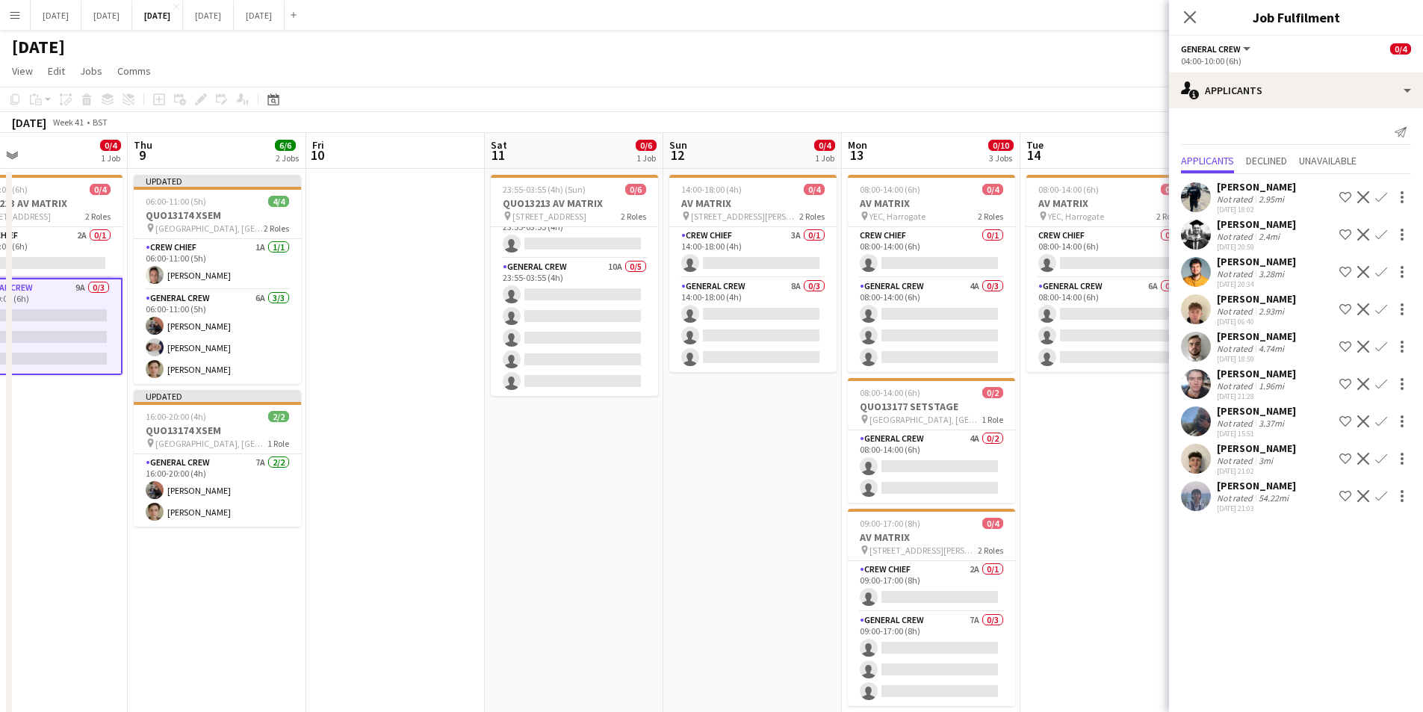
drag, startPoint x: 796, startPoint y: 430, endPoint x: 491, endPoint y: 391, distance: 307.9
click at [481, 391] on app-calendar-viewport "Sun 5 Mon 6 Tue 7 0/1 1 Job Wed 8 0/4 1 Job Thu 9 6/6 2 Jobs Fri 10 Sat 11 0/6 …" at bounding box center [711, 568] width 1423 height 870
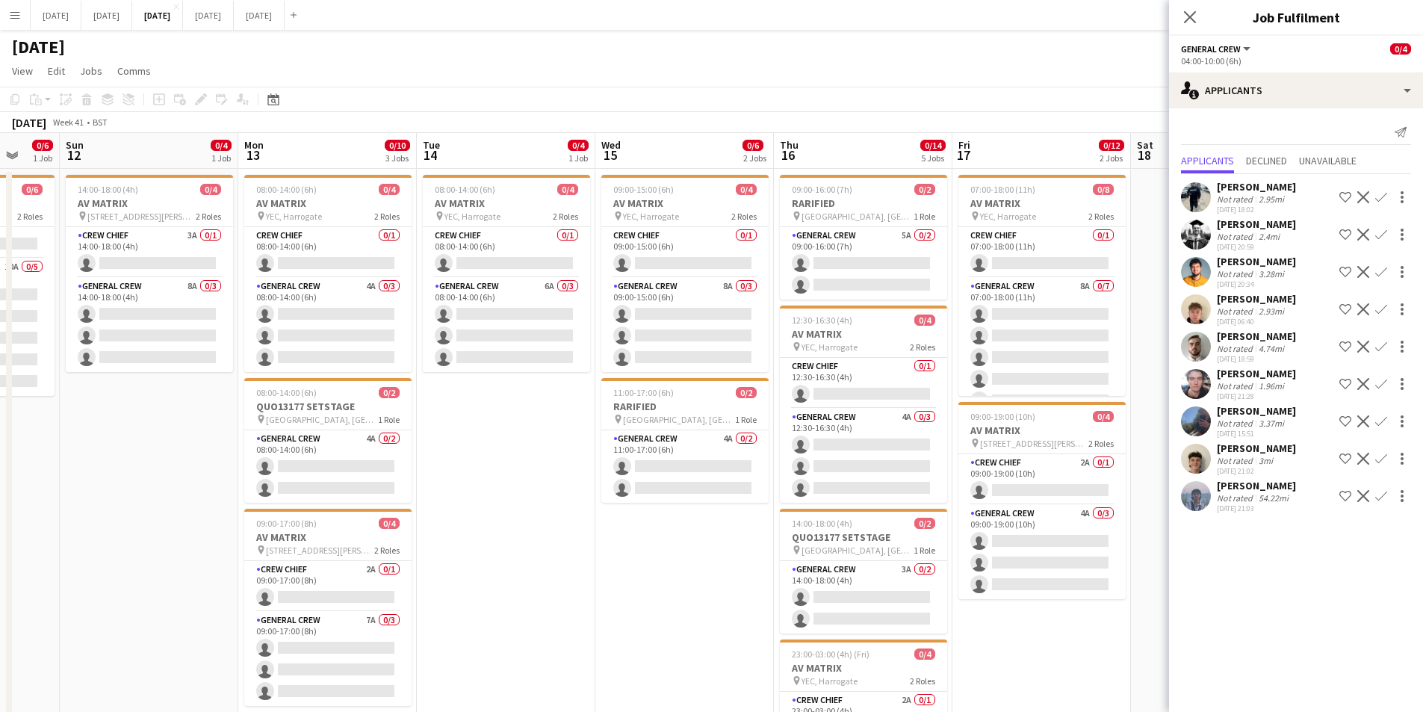
scroll to position [0, 487]
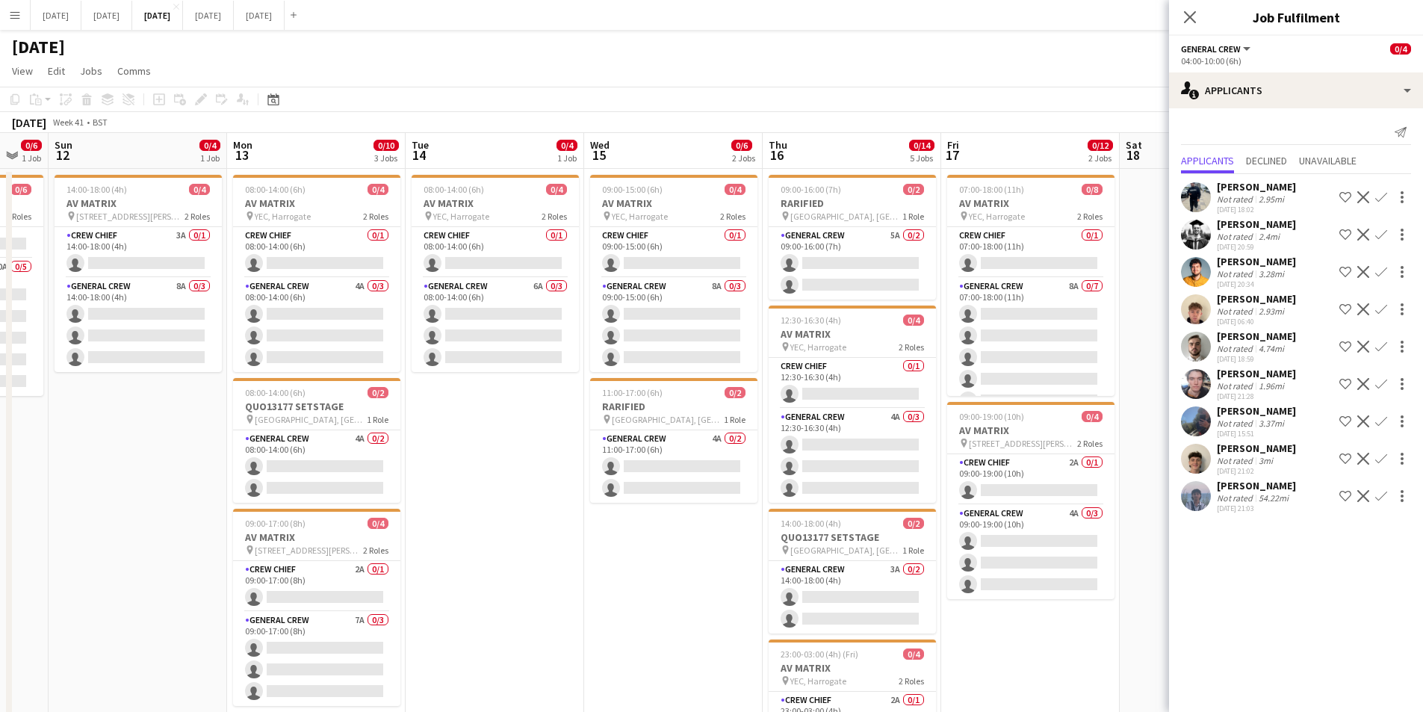
drag, startPoint x: 777, startPoint y: 436, endPoint x: 546, endPoint y: 437, distance: 230.9
click at [545, 437] on app-calendar-viewport "Thu 9 6/6 2 Jobs Fri 10 Sat 11 0/6 1 Job Sun 12 0/4 1 Job Mon 13 0/10 3 Jobs Tu…" at bounding box center [711, 568] width 1423 height 870
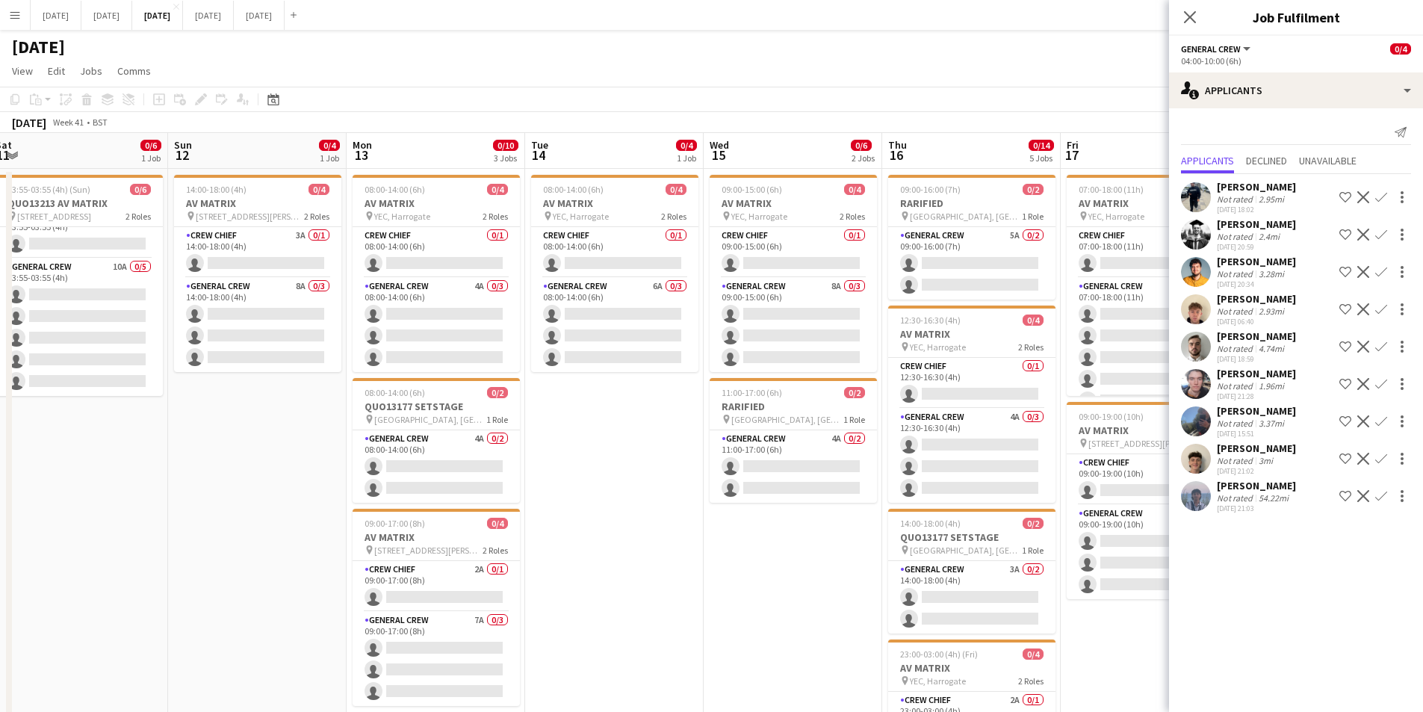
scroll to position [0, 367]
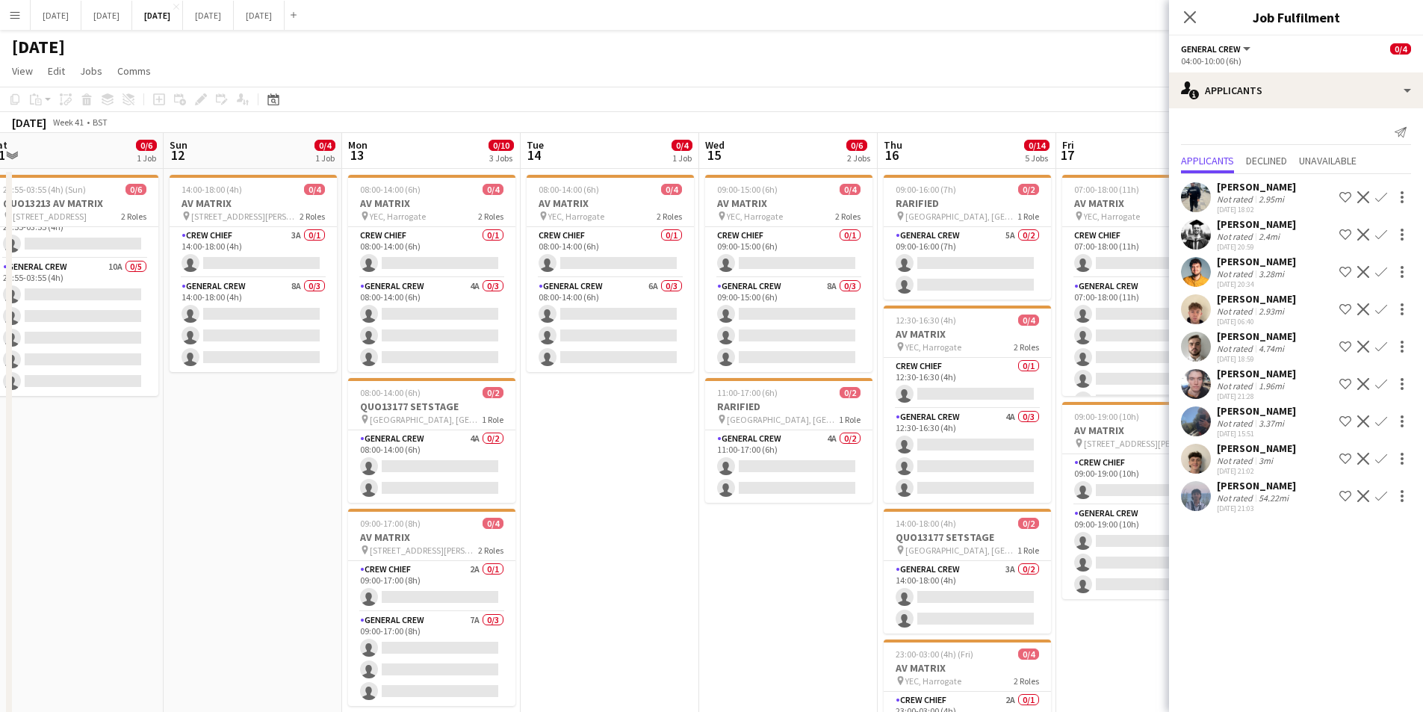
drag, startPoint x: 581, startPoint y: 465, endPoint x: 709, endPoint y: 477, distance: 128.3
click at [672, 474] on app-calendar-viewport "Thu 9 6/6 2 Jobs Fri 10 Sat 11 0/6 1 Job Sun 12 0/4 1 Job Mon 13 0/10 3 Jobs Tu…" at bounding box center [711, 568] width 1423 height 870
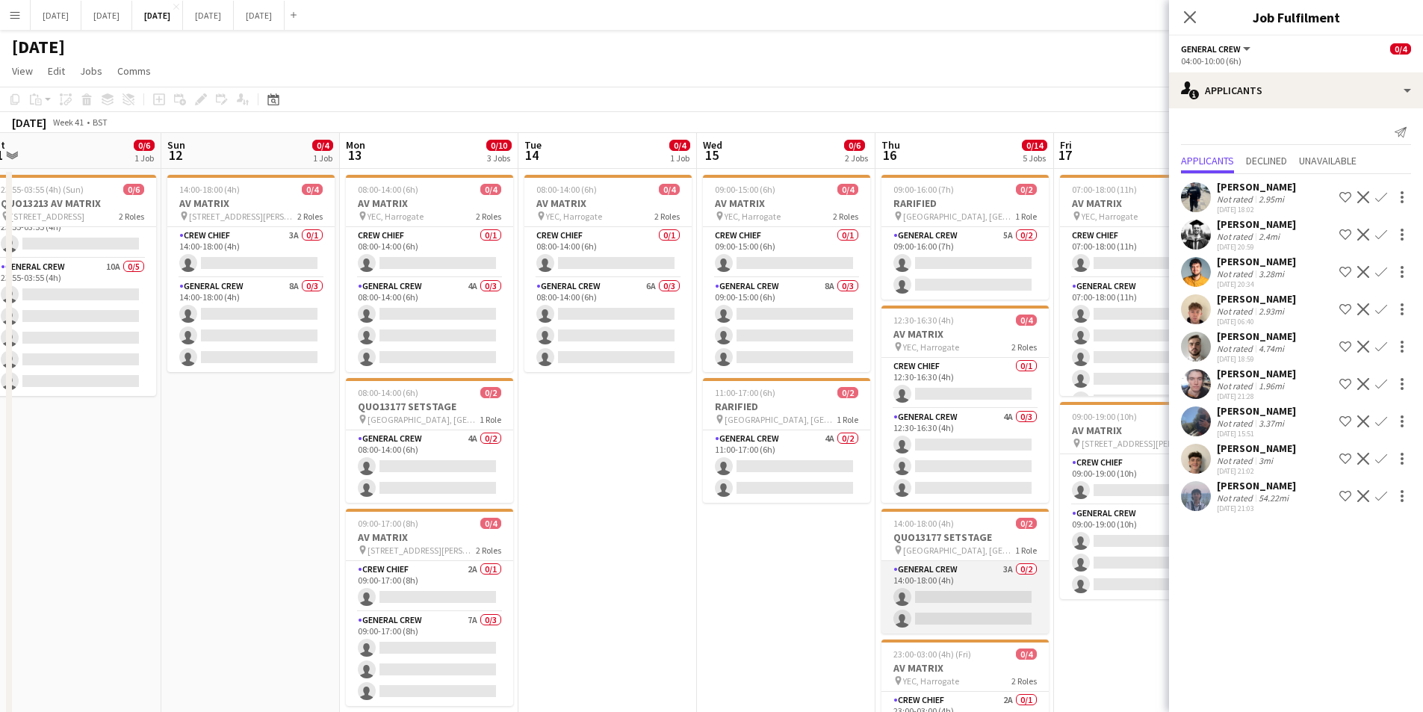
click at [940, 608] on app-card-role "General Crew 3A 0/2 14:00-18:00 (4h) single-neutral-actions single-neutral-acti…" at bounding box center [965, 597] width 167 height 72
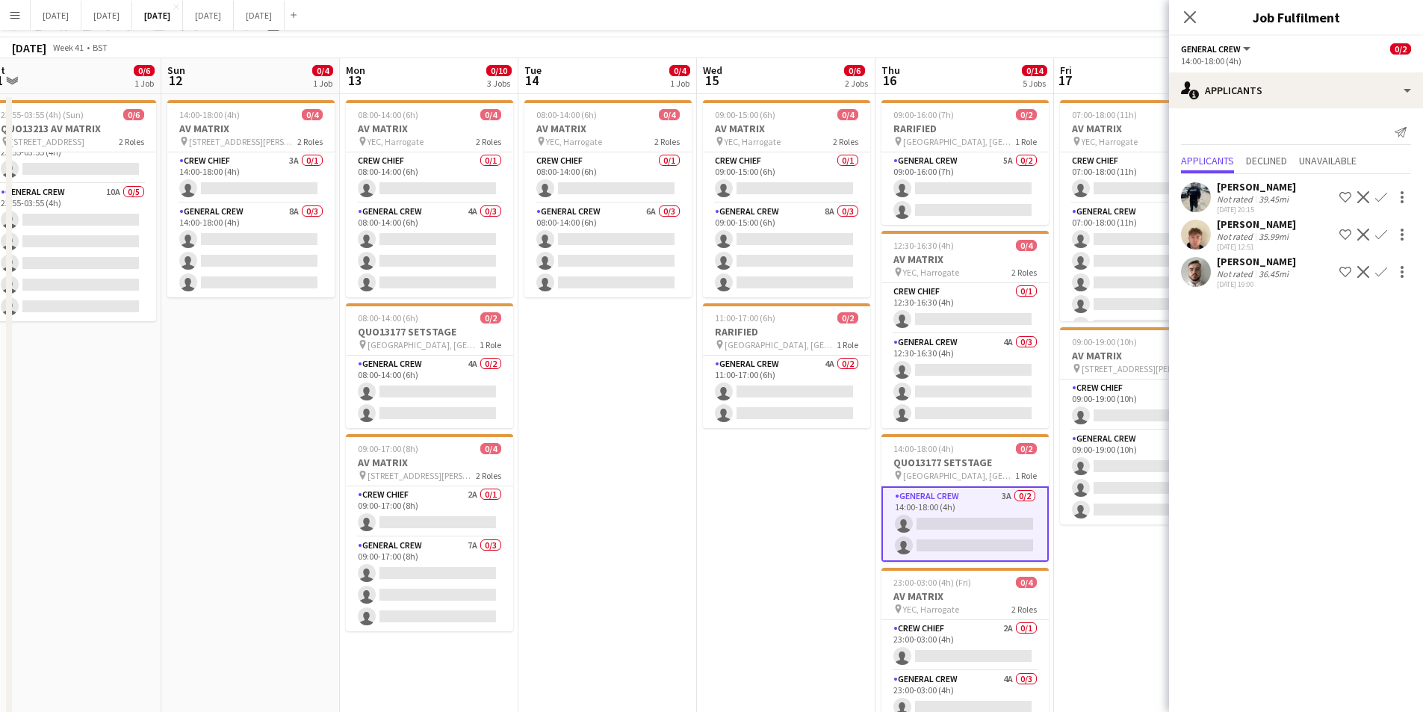
scroll to position [0, 0]
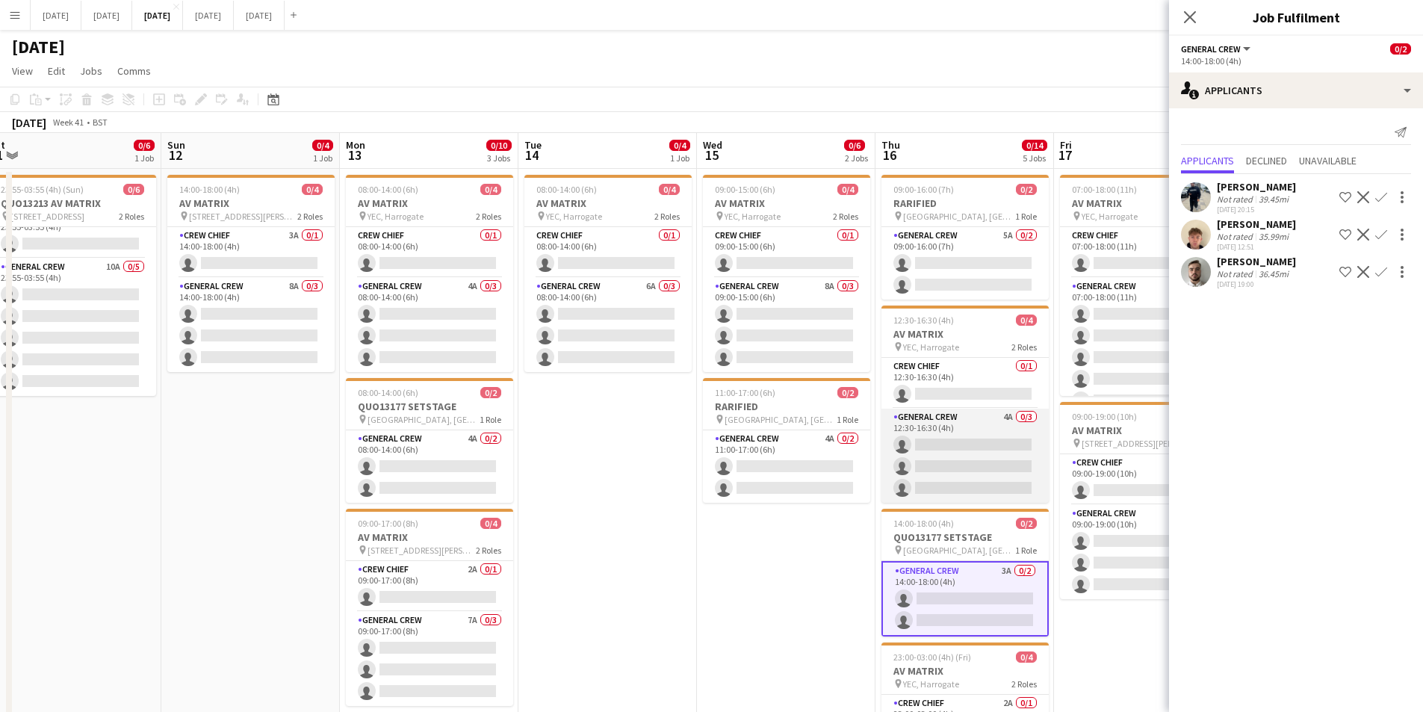
click at [944, 468] on app-card-role "General Crew 4A 0/3 12:30-16:30 (4h) single-neutral-actions single-neutral-acti…" at bounding box center [965, 456] width 167 height 94
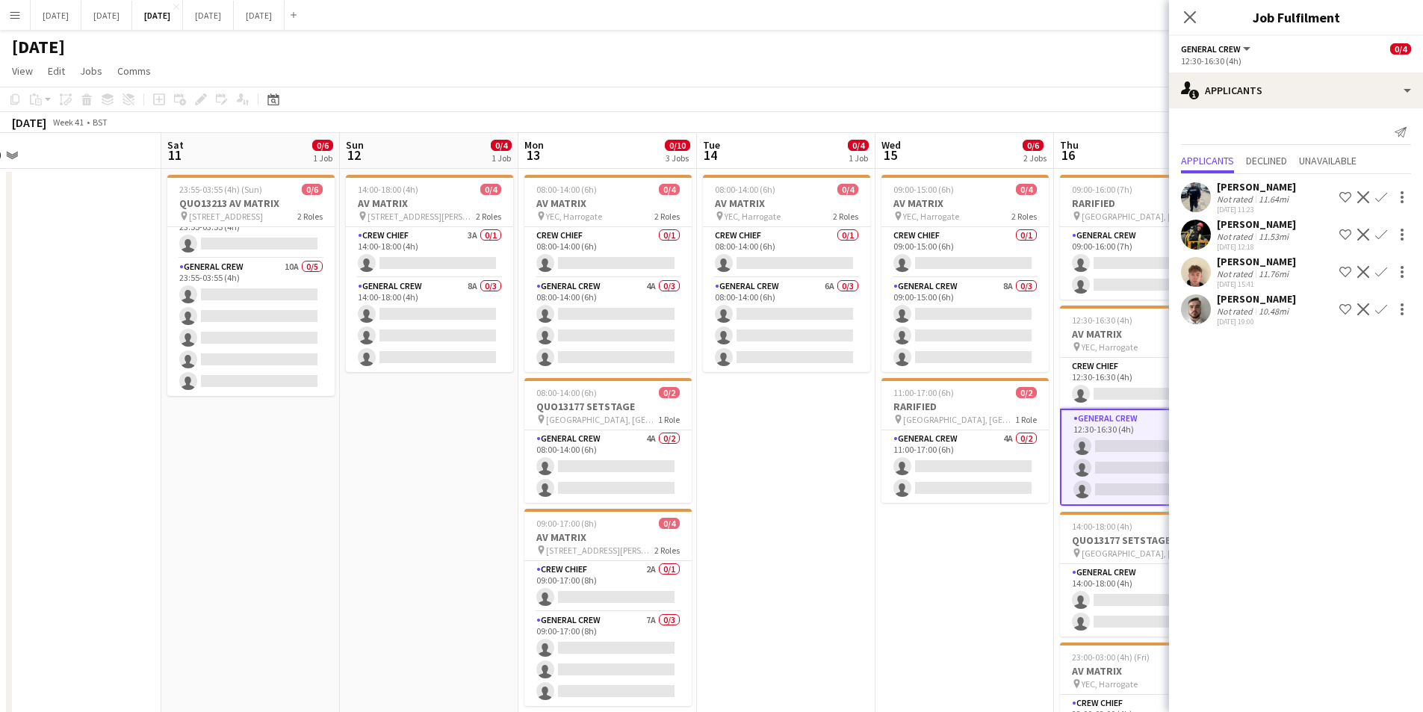
drag, startPoint x: 925, startPoint y: 542, endPoint x: 666, endPoint y: 517, distance: 260.5
click at [950, 528] on app-calendar-viewport "Wed 8 0/4 1 Job Thu 9 6/6 2 Jobs Fri 10 Sat 11 0/6 1 Job Sun 12 0/4 1 Job Mon 1…" at bounding box center [711, 568] width 1423 height 870
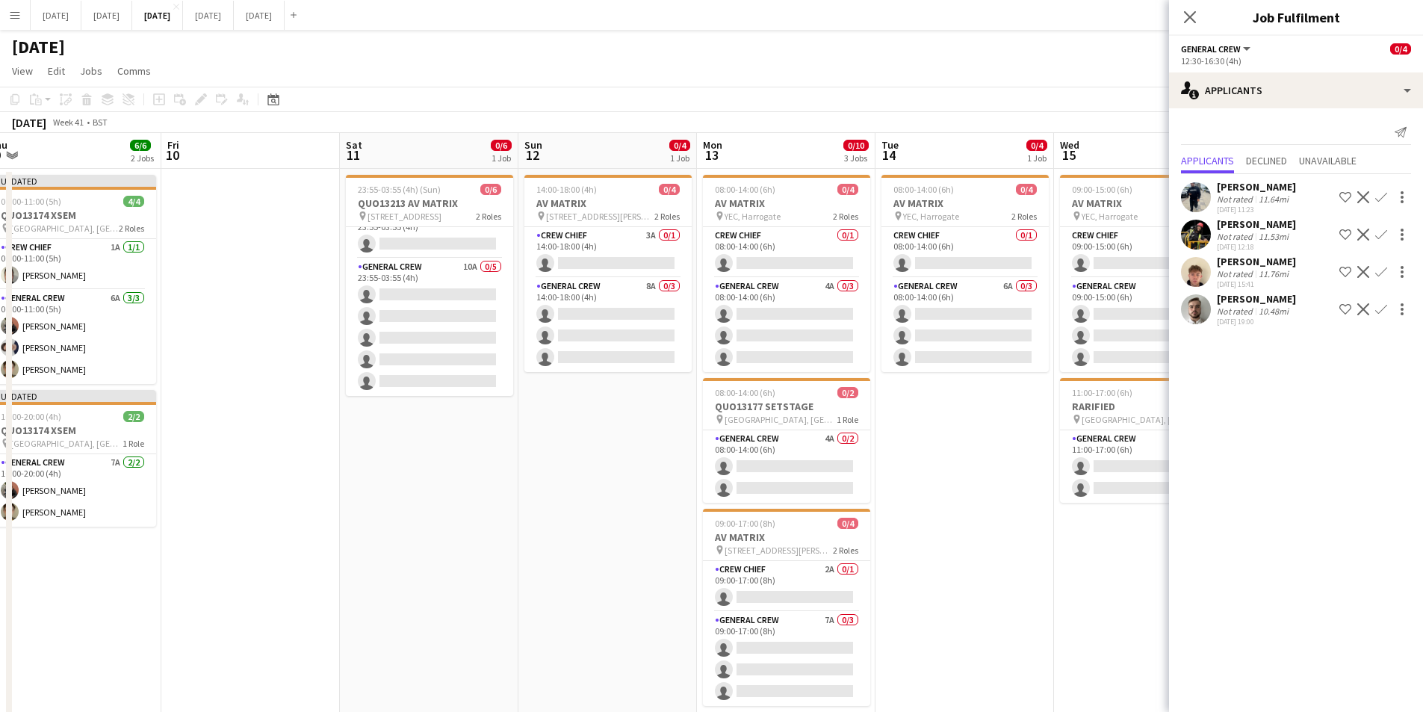
scroll to position [0, 458]
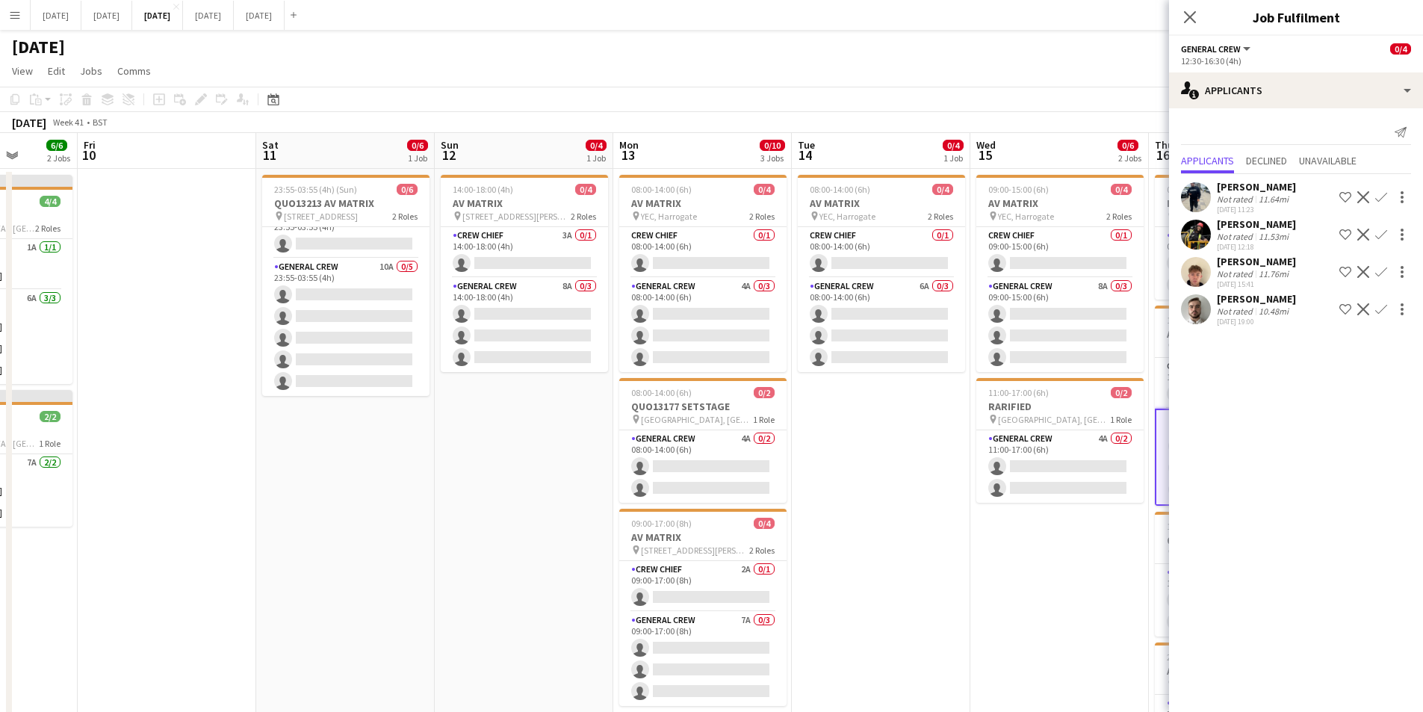
drag, startPoint x: 545, startPoint y: 536, endPoint x: 834, endPoint y: 546, distance: 288.6
click at [852, 546] on app-calendar-viewport "Tue 7 0/1 1 Job Wed 8 0/4 1 Job Thu 9 6/6 2 Jobs Fri 10 Sat 11 0/6 1 Job Sun 12…" at bounding box center [711, 568] width 1423 height 870
drag, startPoint x: 834, startPoint y: 546, endPoint x: 501, endPoint y: 528, distance: 333.7
click at [908, 526] on app-calendar-viewport "Tue 7 0/1 1 Job Wed 8 0/4 1 Job Thu 9 6/6 2 Jobs Fri 10 Sat 11 0/6 1 Job Sun 12…" at bounding box center [711, 568] width 1423 height 870
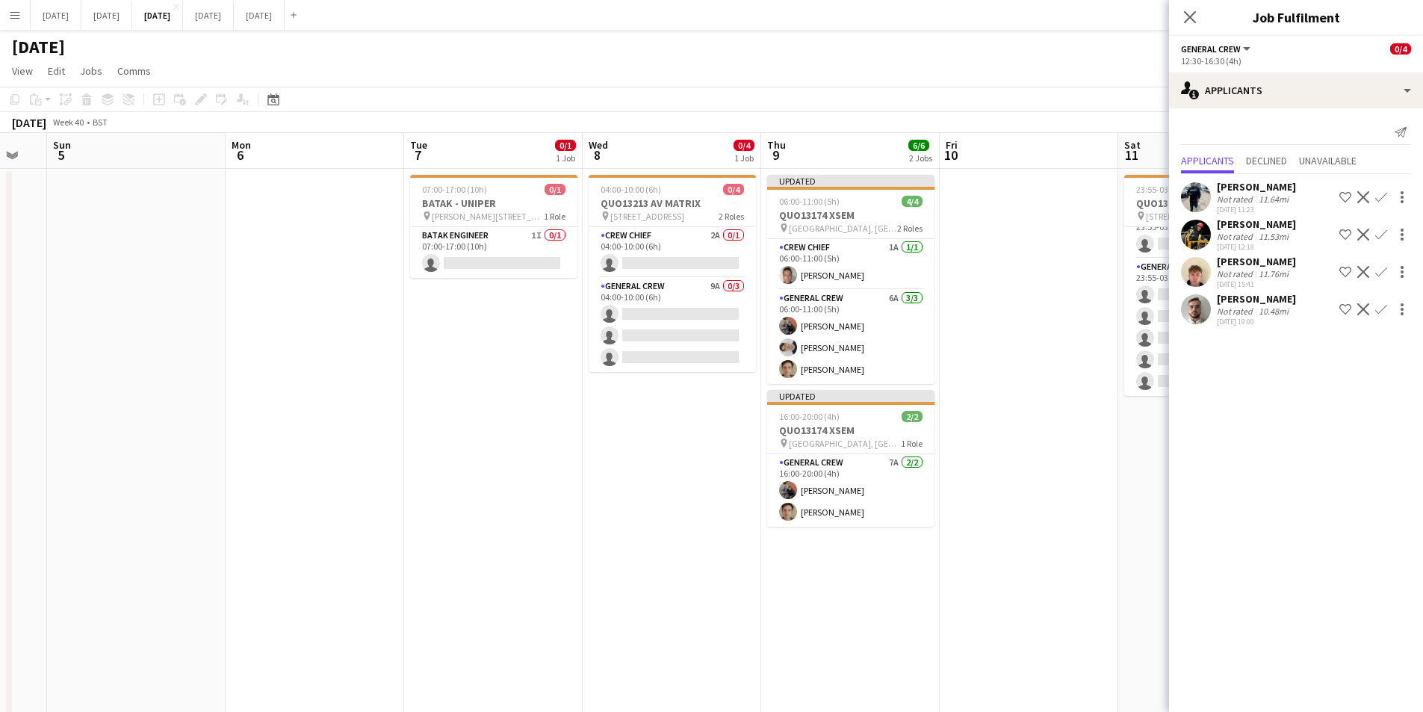
drag, startPoint x: 562, startPoint y: 566, endPoint x: 492, endPoint y: 520, distance: 83.5
click at [784, 562] on app-calendar-viewport "Fri 3 2/2 2 Jobs Sat 4 Sun 5 Mon 6 Tue 7 0/1 1 Job Wed 8 0/4 1 Job Thu 9 6/6 2 …" at bounding box center [711, 568] width 1423 height 870
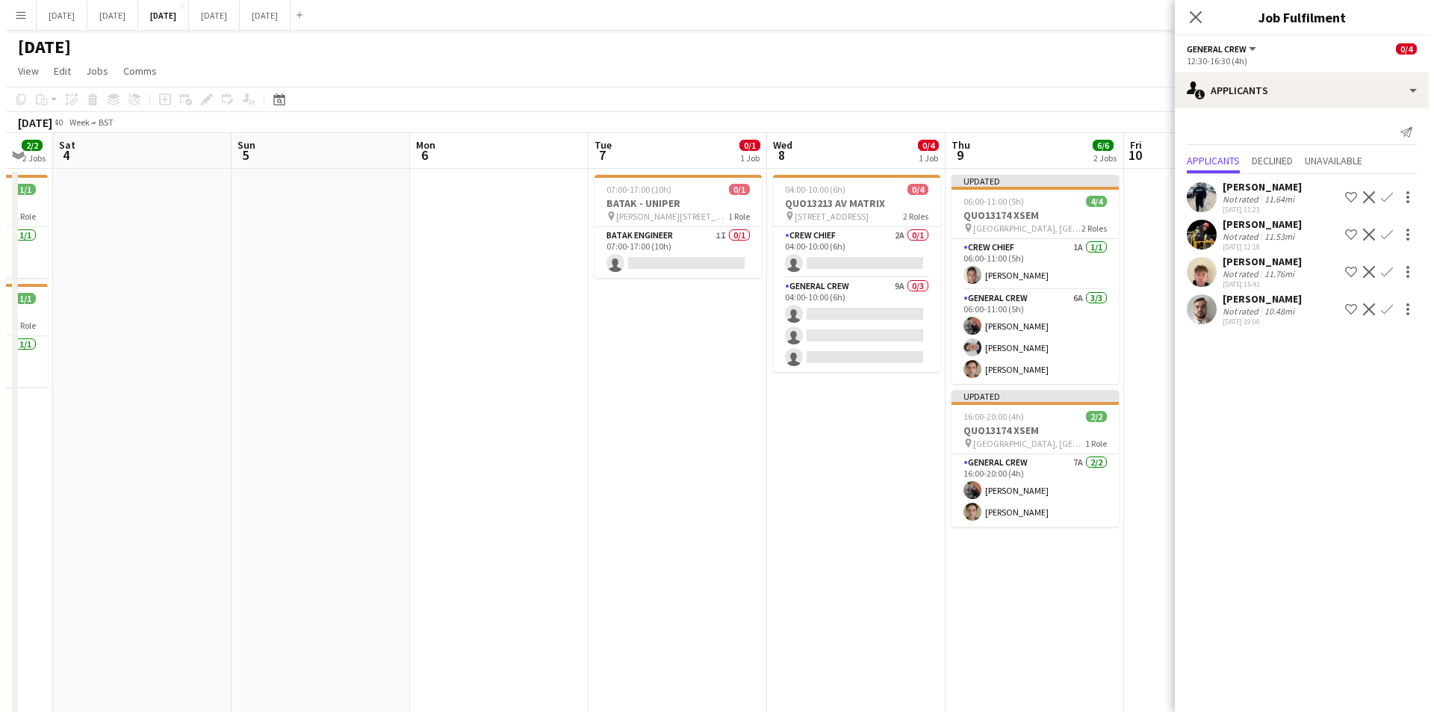
scroll to position [0, 380]
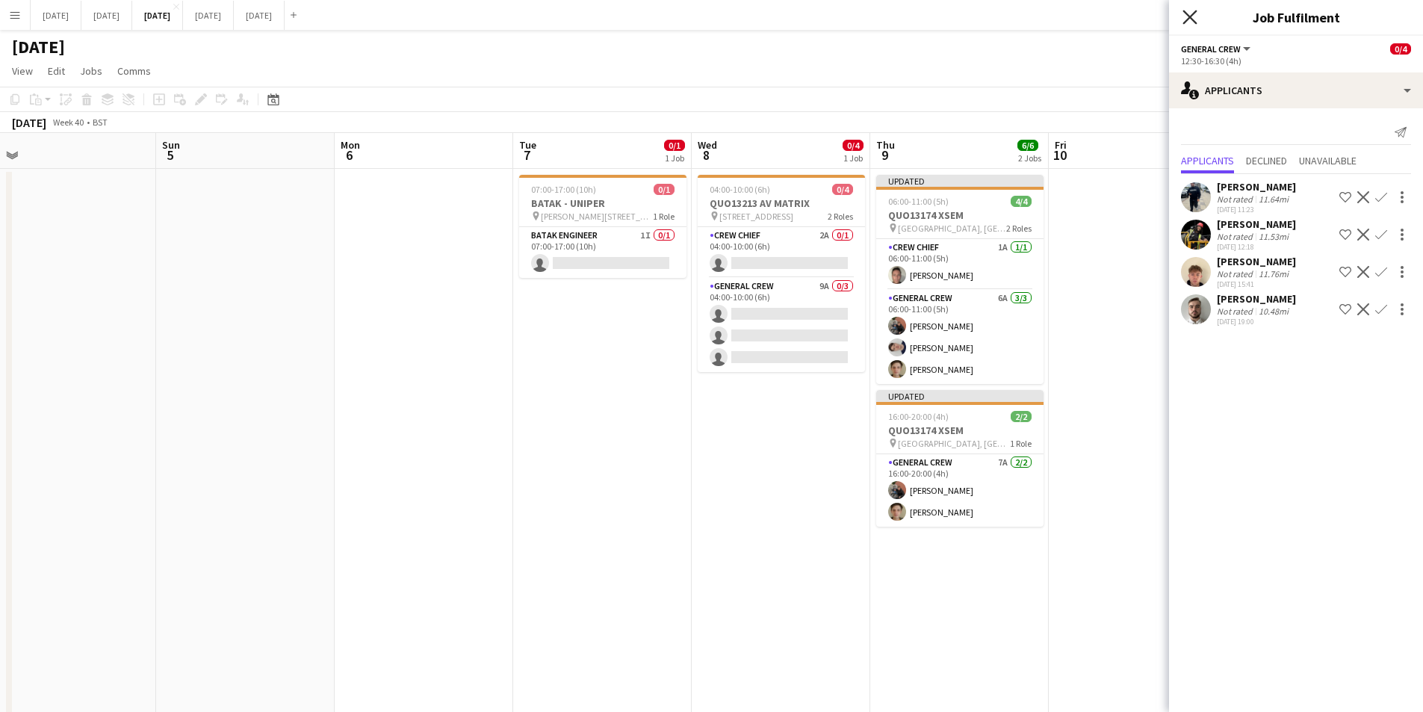
click at [1191, 10] on icon "Close pop-in" at bounding box center [1190, 17] width 14 height 14
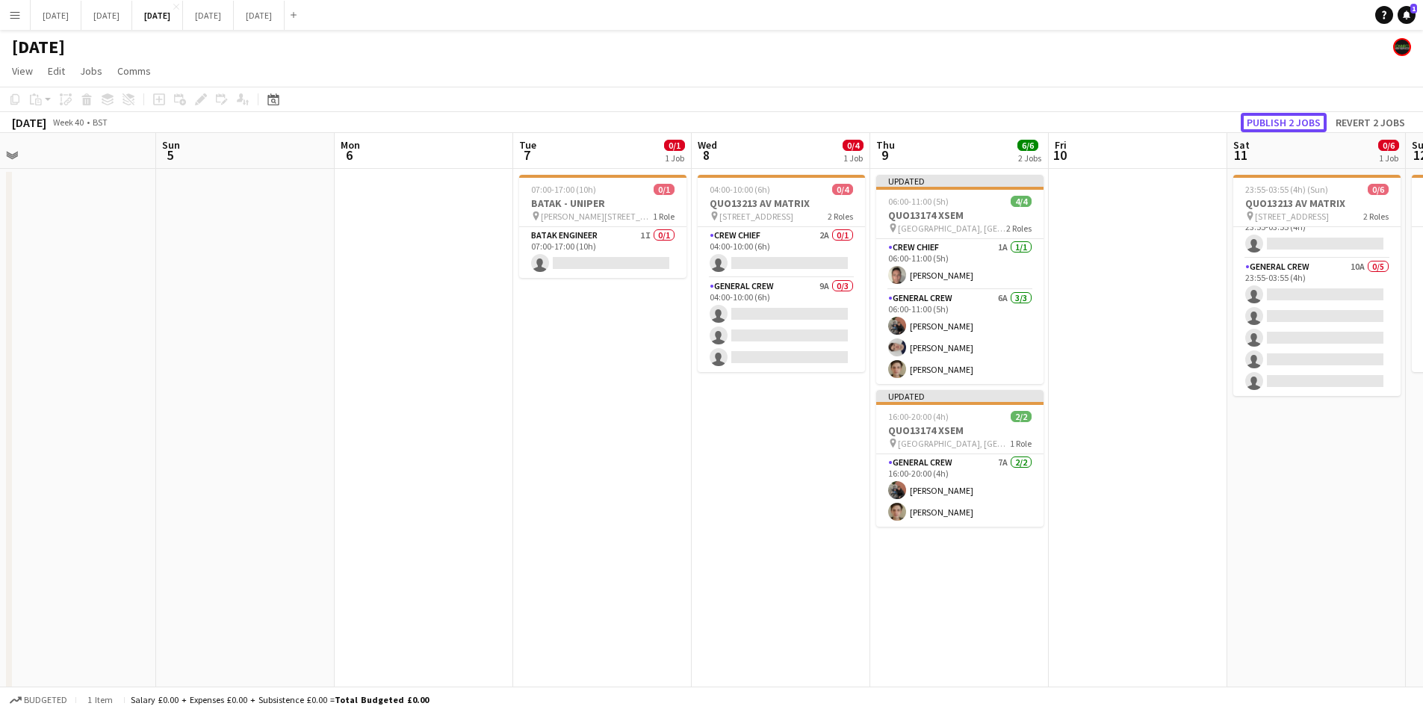
click at [1264, 125] on button "Publish 2 jobs" at bounding box center [1284, 122] width 86 height 19
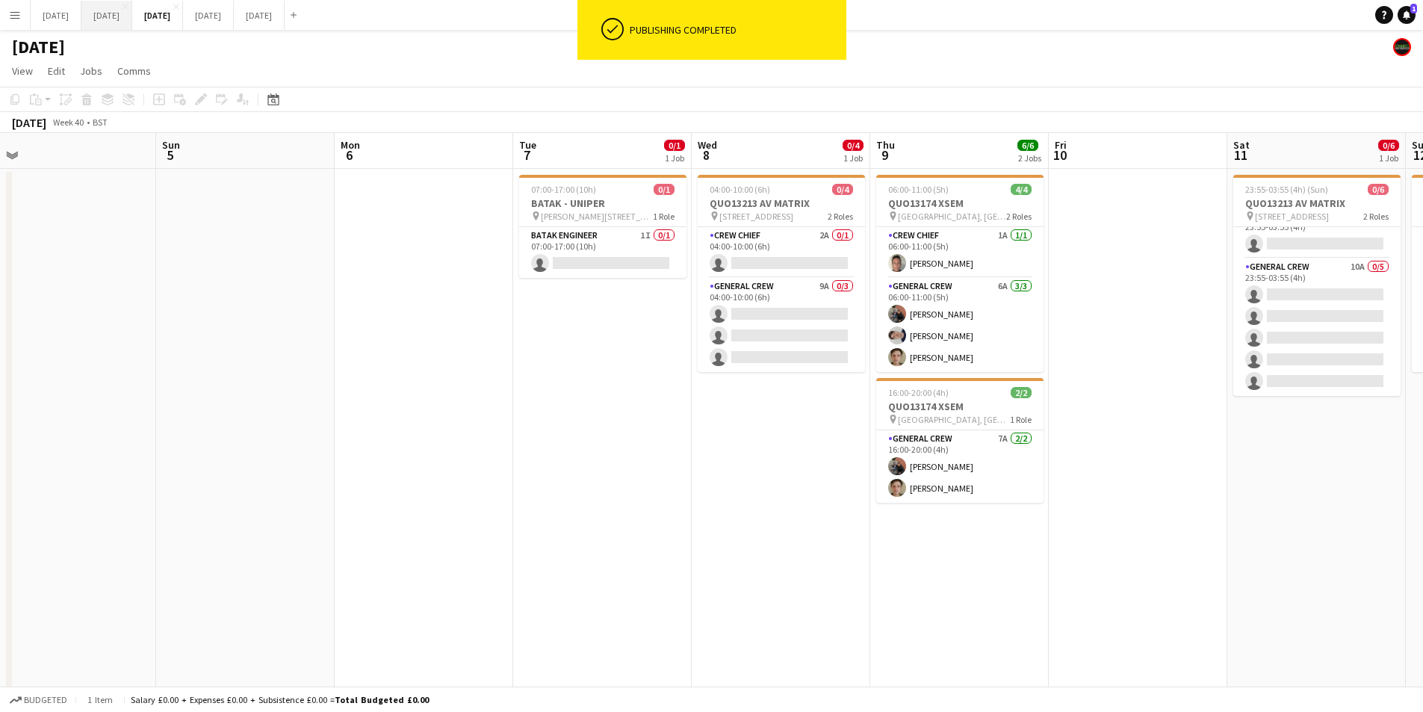
click at [132, 16] on button "[DATE] Close" at bounding box center [106, 15] width 51 height 29
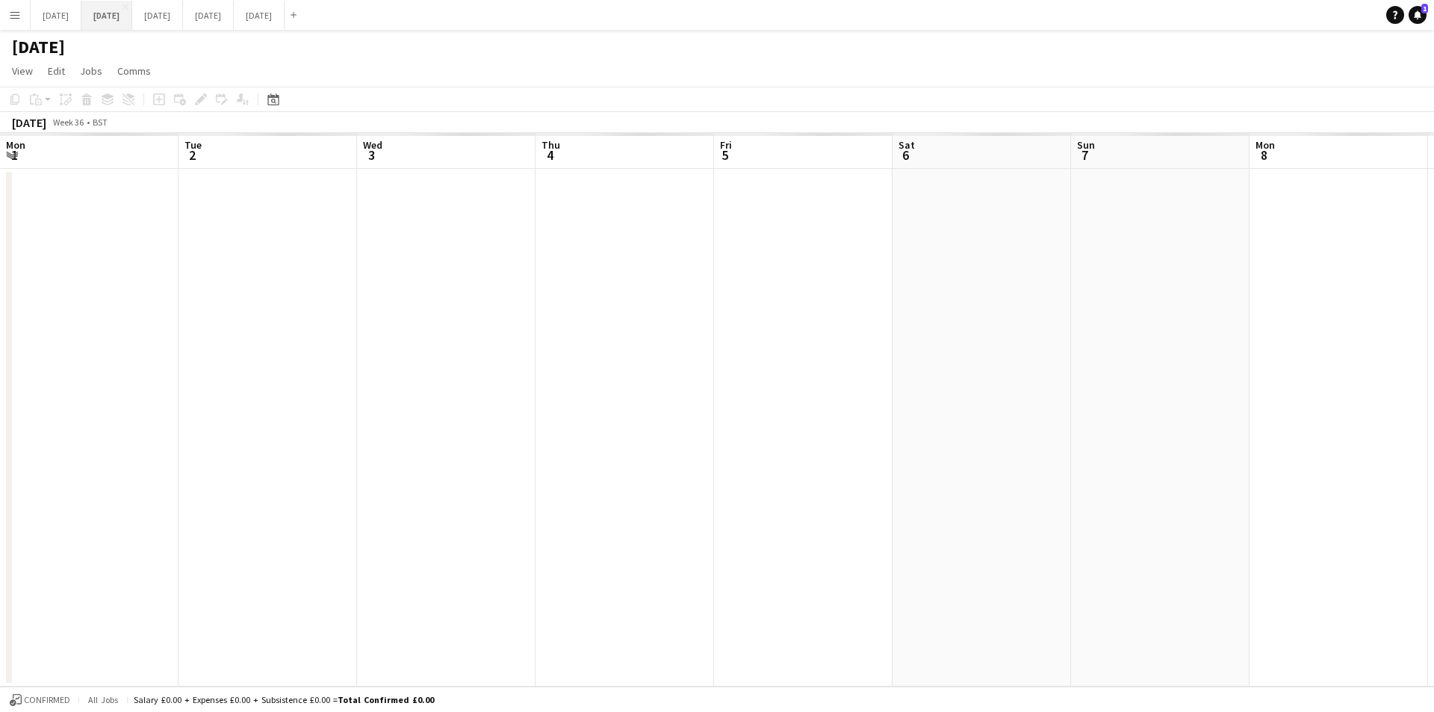
scroll to position [0, 395]
click at [183, 19] on button "[DATE] Close" at bounding box center [157, 15] width 51 height 29
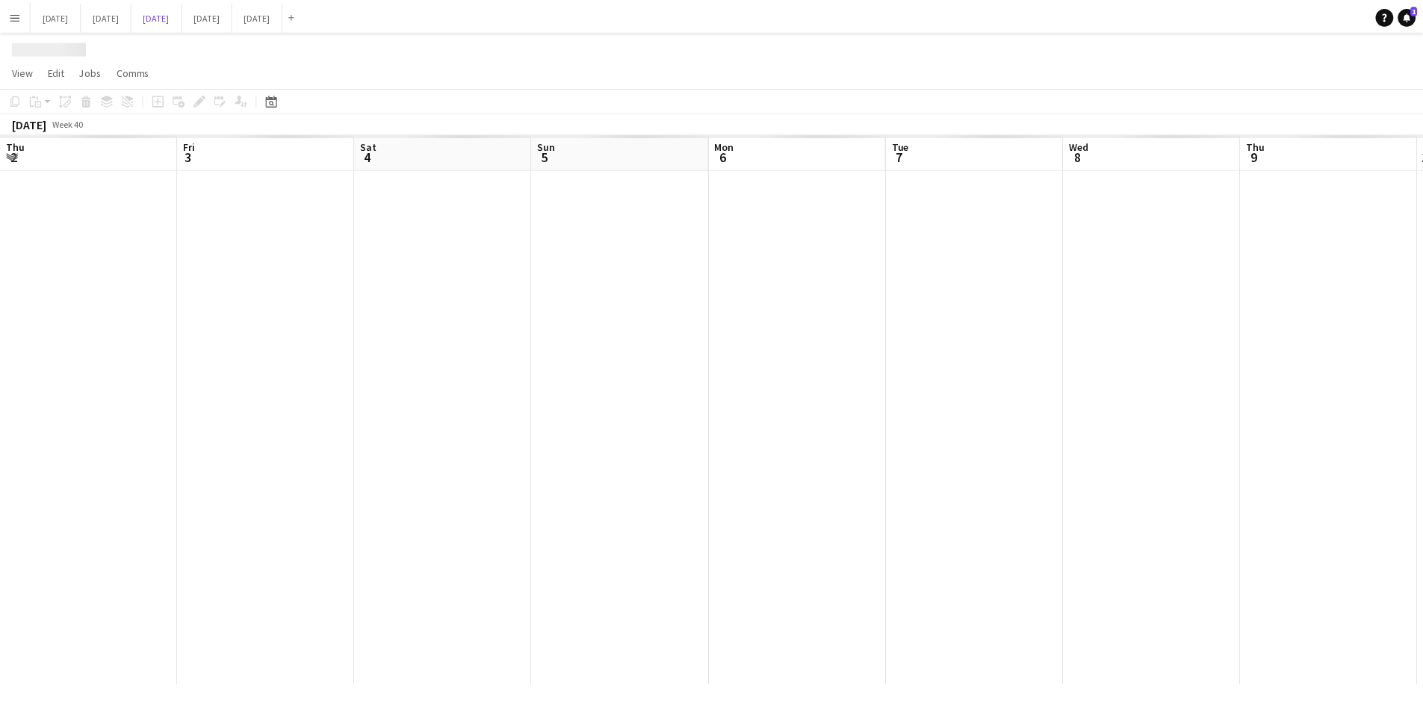
scroll to position [0, 380]
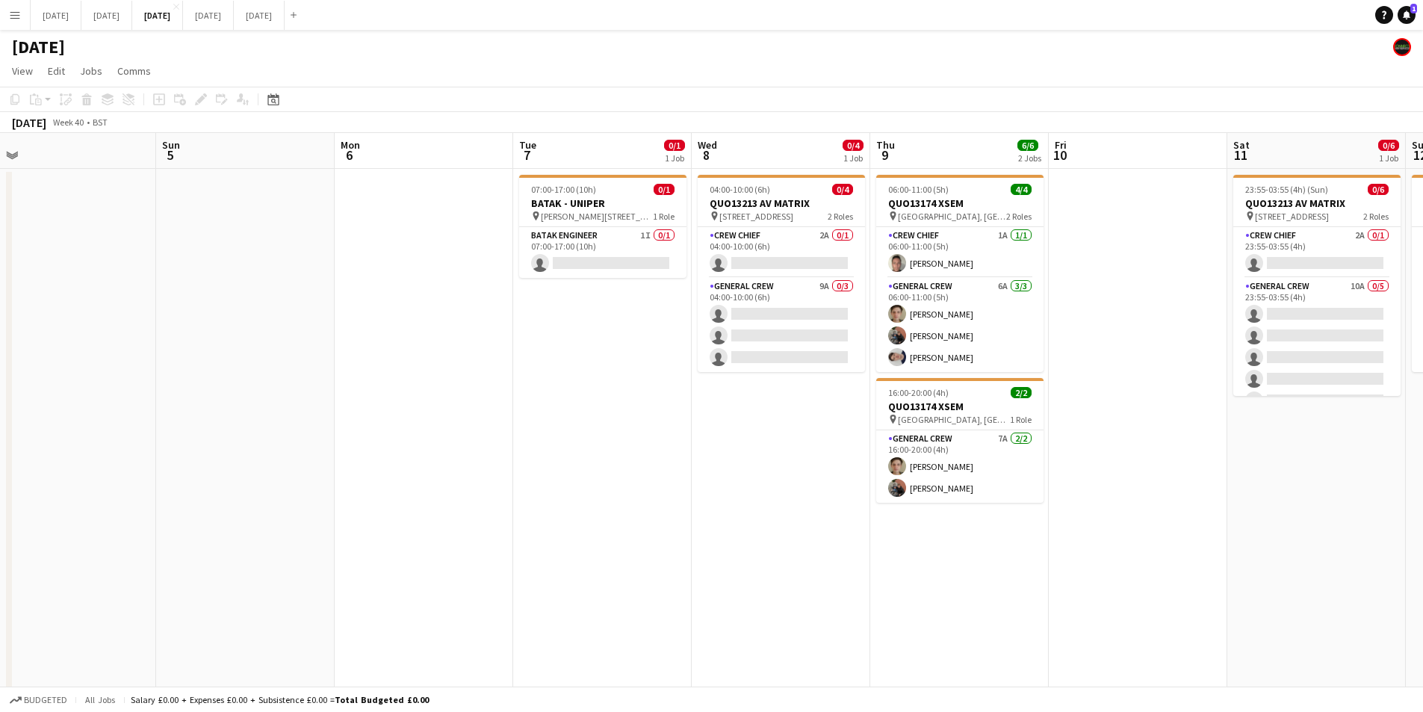
drag, startPoint x: 914, startPoint y: 482, endPoint x: 810, endPoint y: 464, distance: 105.4
click at [947, 468] on app-calendar-viewport "Thu 2 0/12 3 Jobs Fri 3 2/2 2 Jobs Sat 4 Sun 5 Mon 6 Tue 7 0/1 1 Job Wed 8 0/4 …" at bounding box center [711, 447] width 1423 height 629
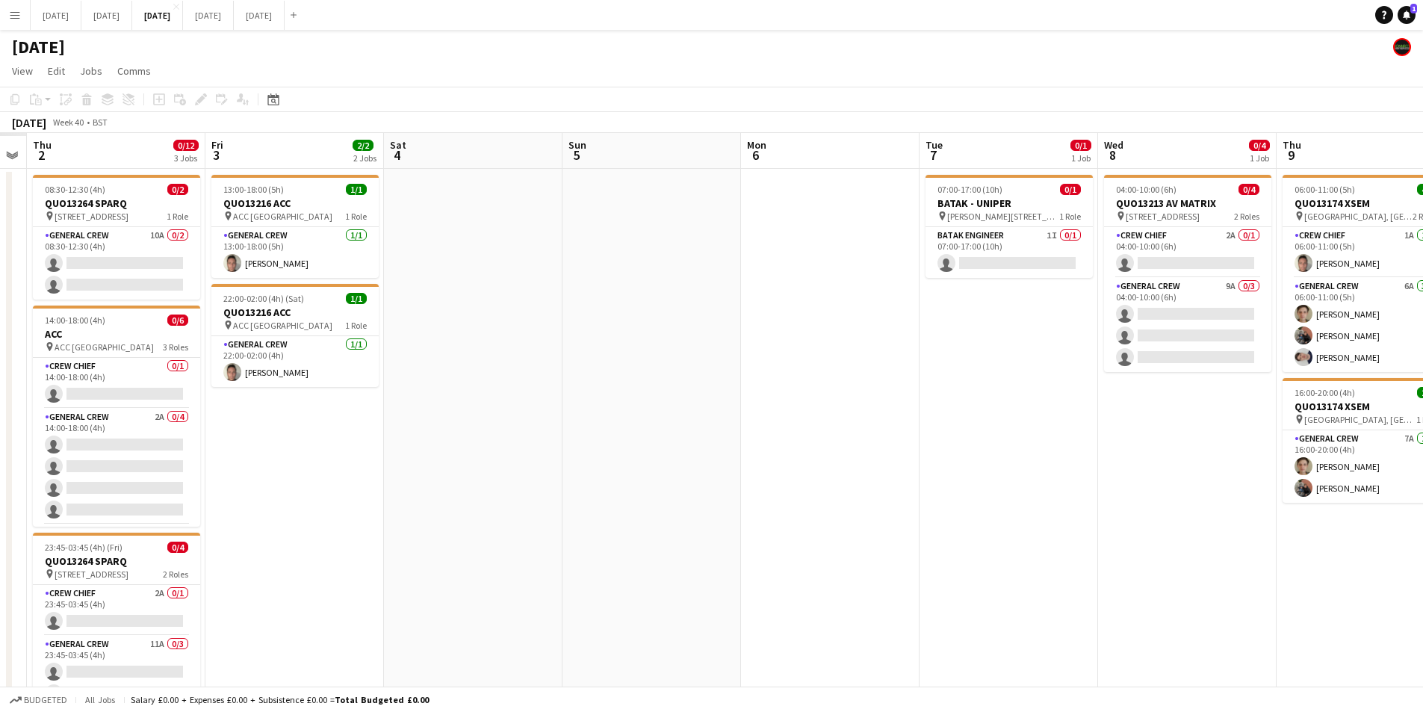
drag, startPoint x: 567, startPoint y: 517, endPoint x: 976, endPoint y: 517, distance: 409.4
click at [976, 518] on app-calendar-viewport "Tue 30 Wed 1 Thu 2 0/12 3 Jobs Fri 3 2/2 2 Jobs Sat 4 Sun 5 Mon 6 Tue 7 0/1 1 J…" at bounding box center [711, 447] width 1423 height 629
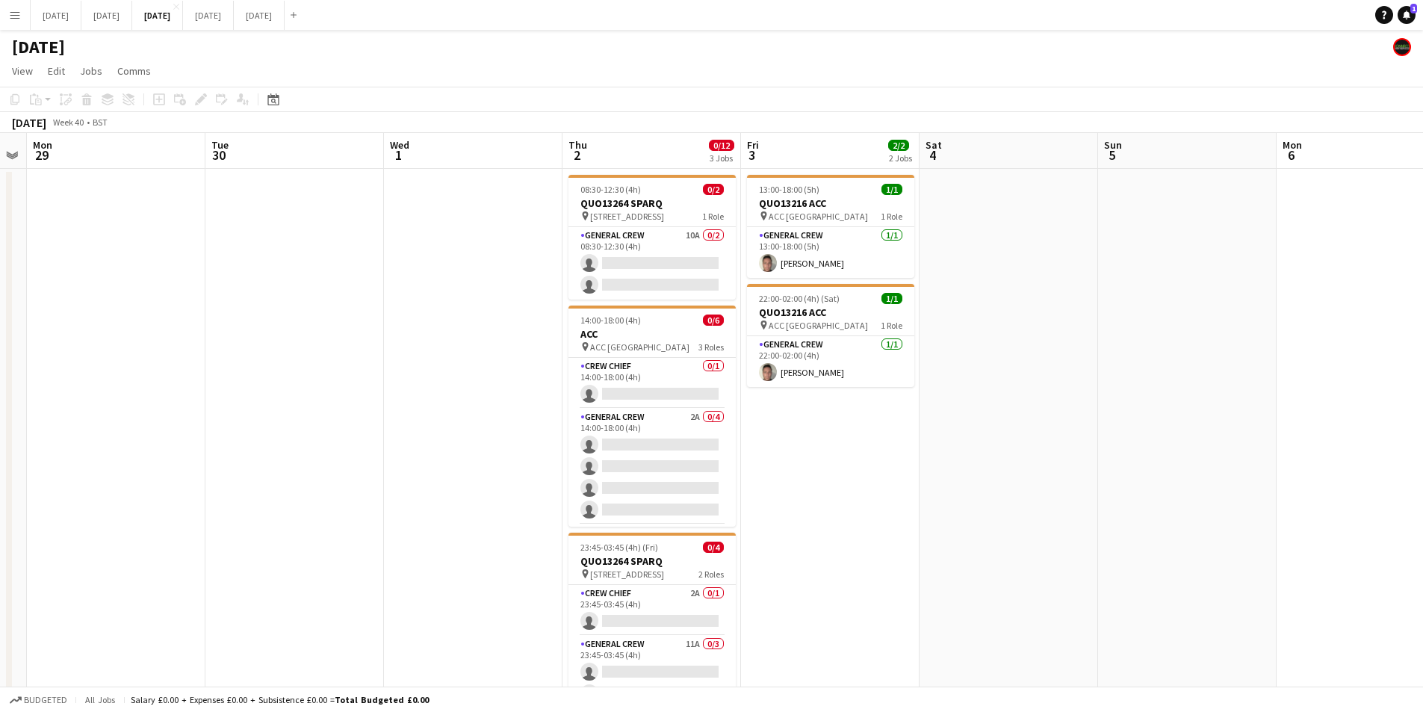
scroll to position [0, 457]
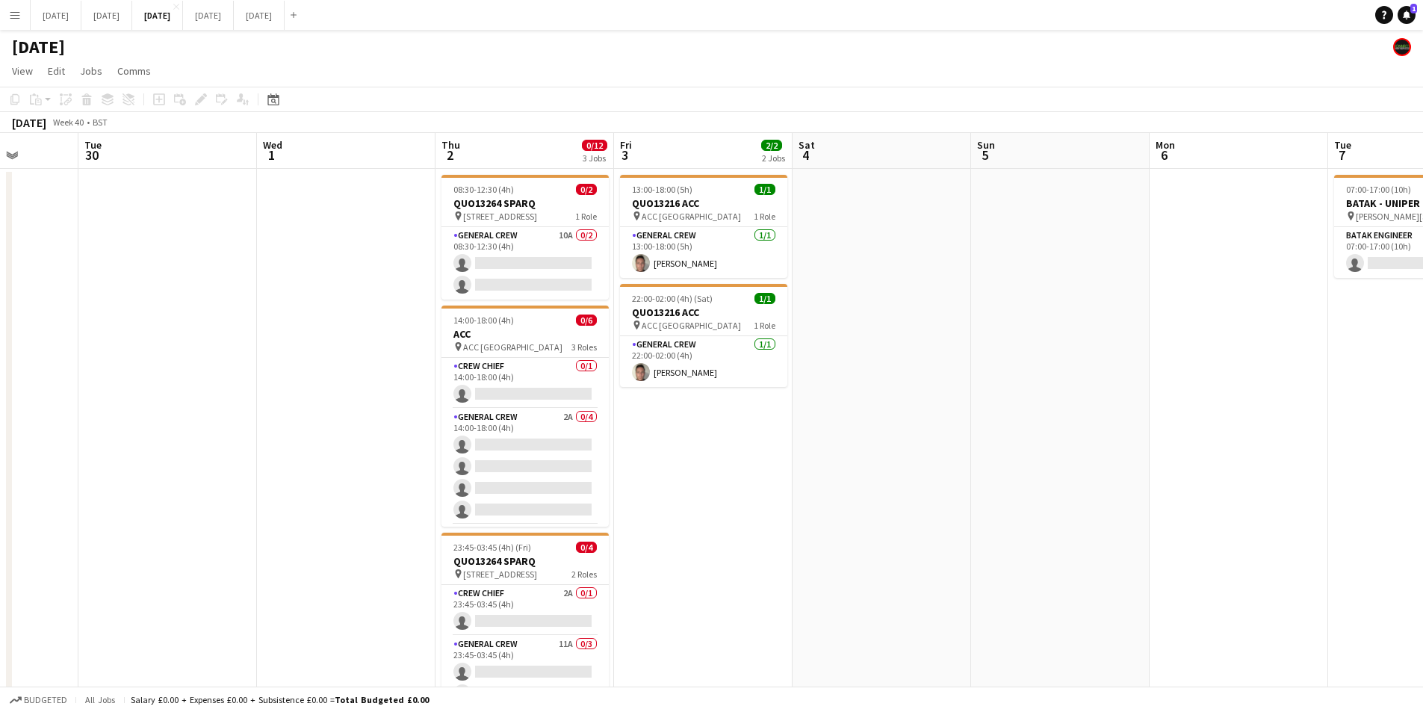
drag, startPoint x: 538, startPoint y: 471, endPoint x: 953, endPoint y: 380, distance: 424.5
click at [539, 471] on app-card-role "General Crew 2A 0/4 14:00-18:00 (4h) single-neutral-actions single-neutral-acti…" at bounding box center [525, 467] width 167 height 116
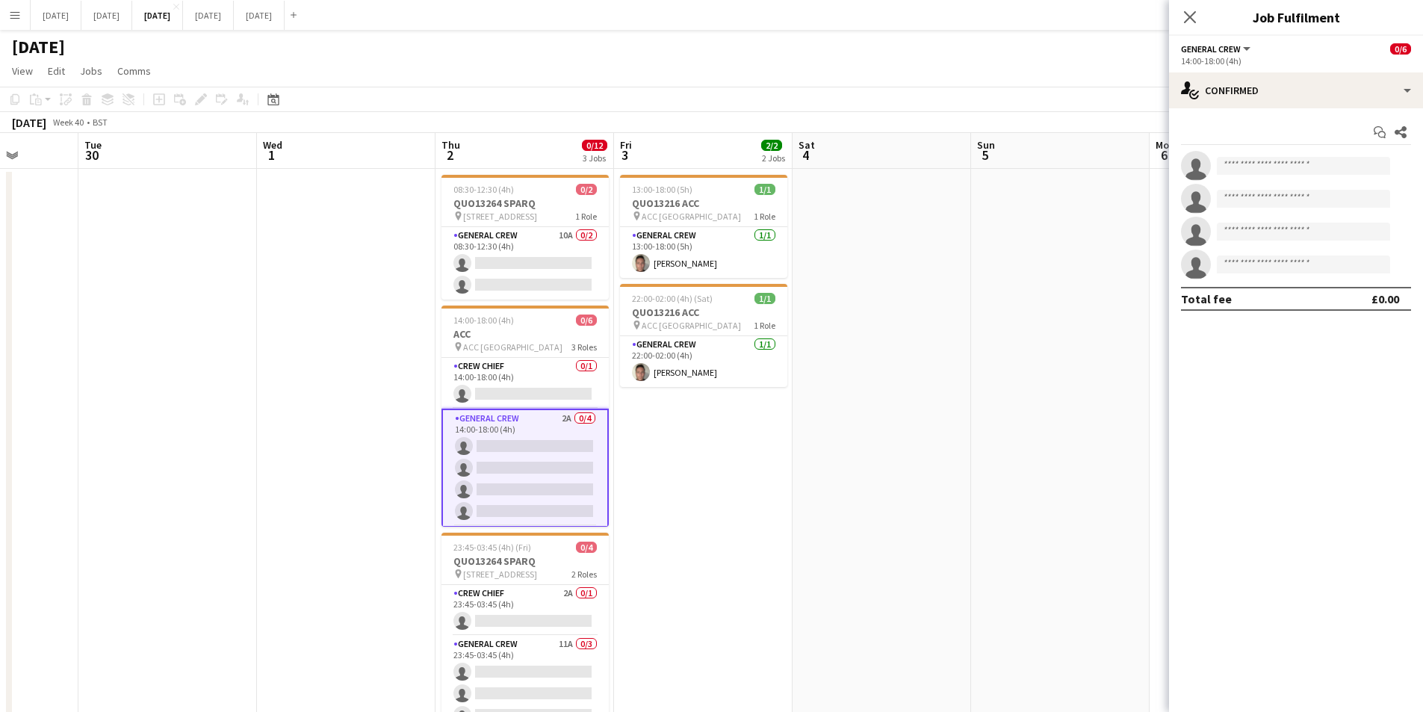
scroll to position [0, 456]
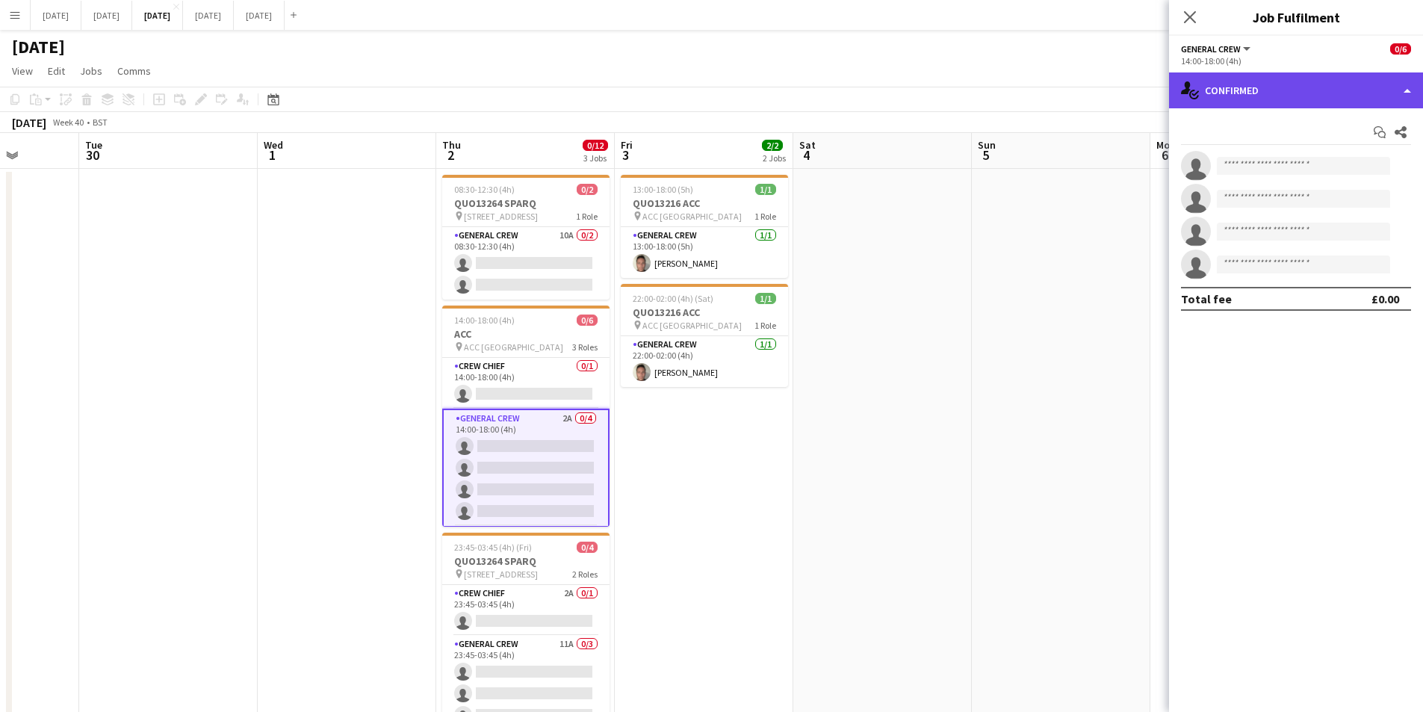
click at [1268, 87] on div "single-neutral-actions-check-2 Confirmed" at bounding box center [1296, 90] width 254 height 36
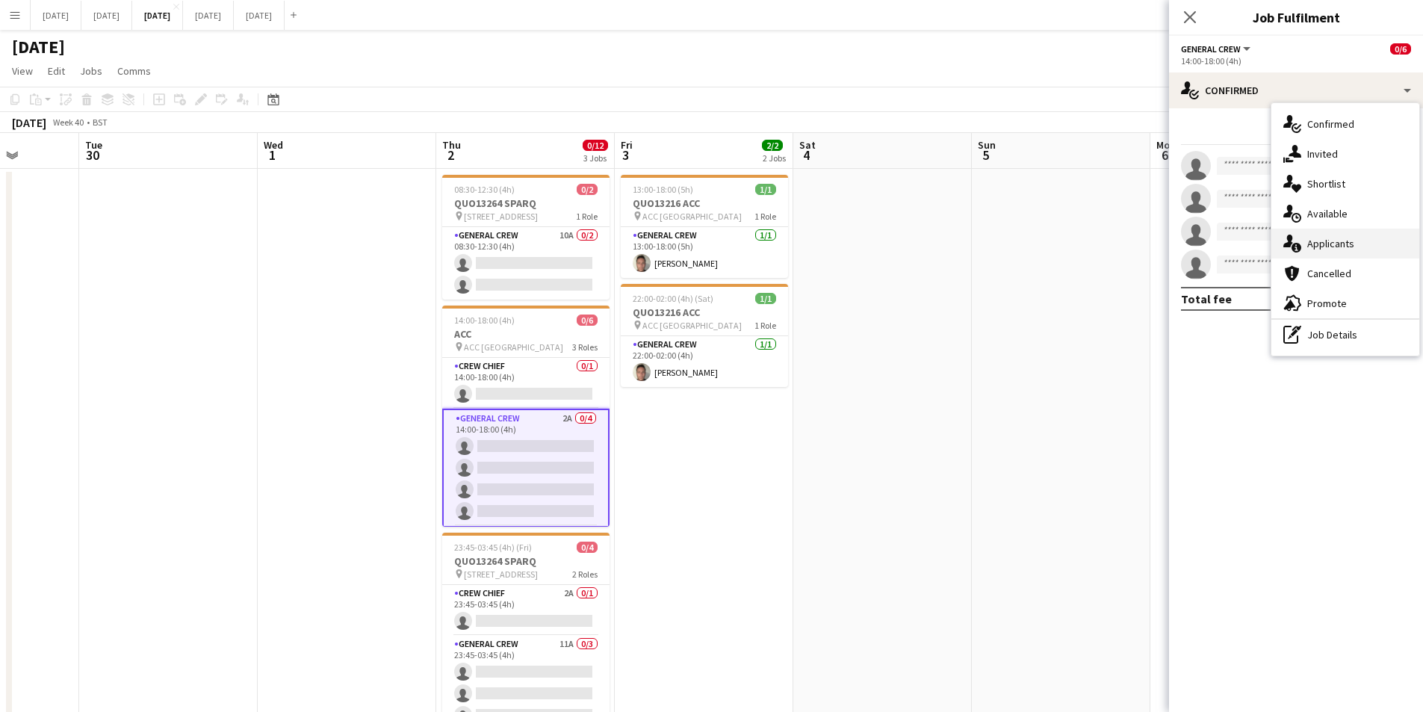
click at [1327, 240] on div "single-neutral-actions-information Applicants" at bounding box center [1346, 244] width 148 height 30
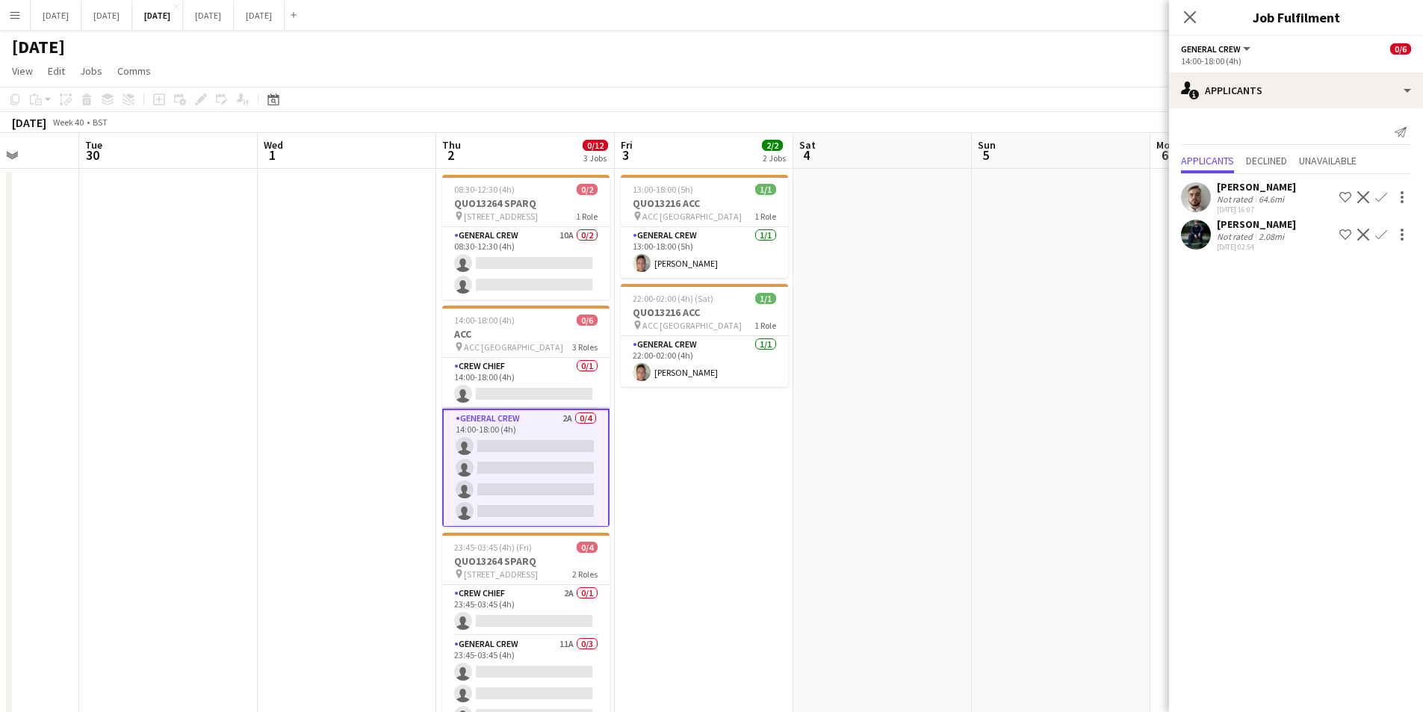
click at [1381, 235] on app-icon "Confirm" at bounding box center [1381, 235] width 12 height 12
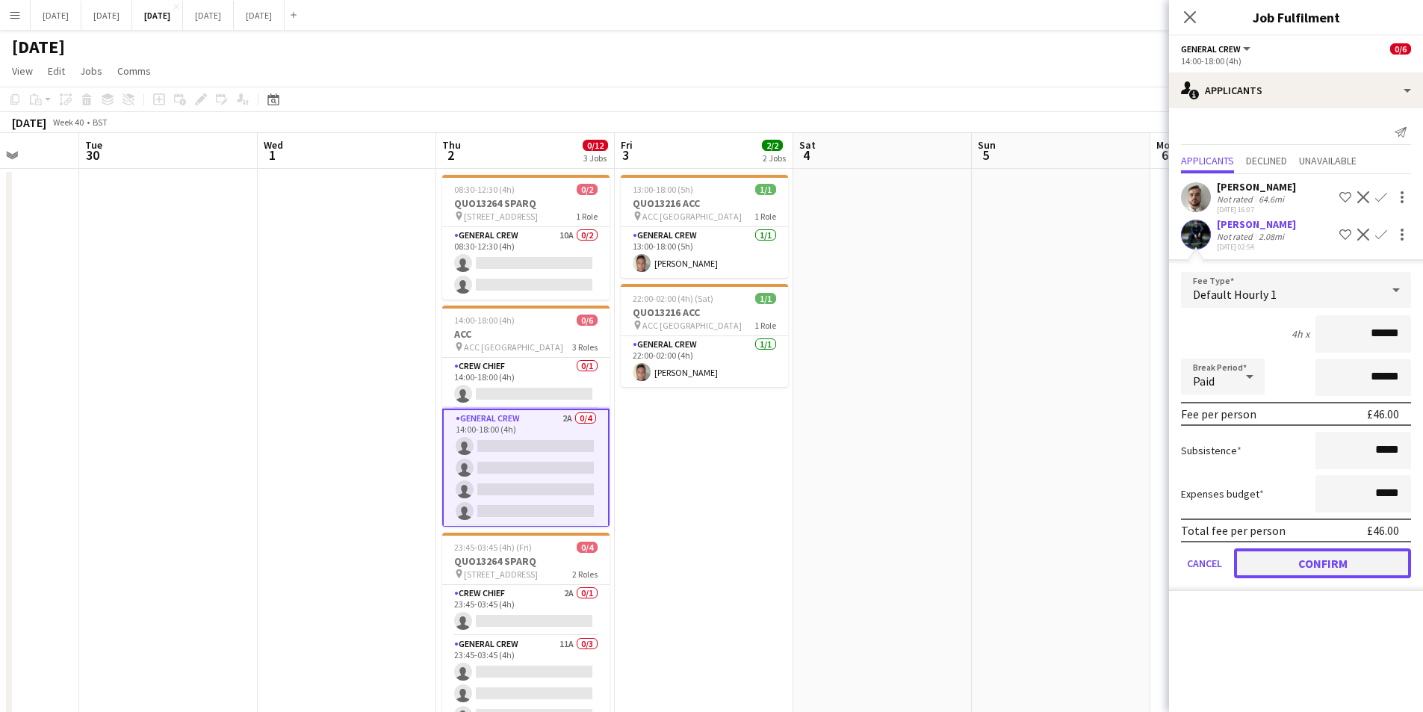
click at [1350, 559] on button "Confirm" at bounding box center [1322, 563] width 177 height 30
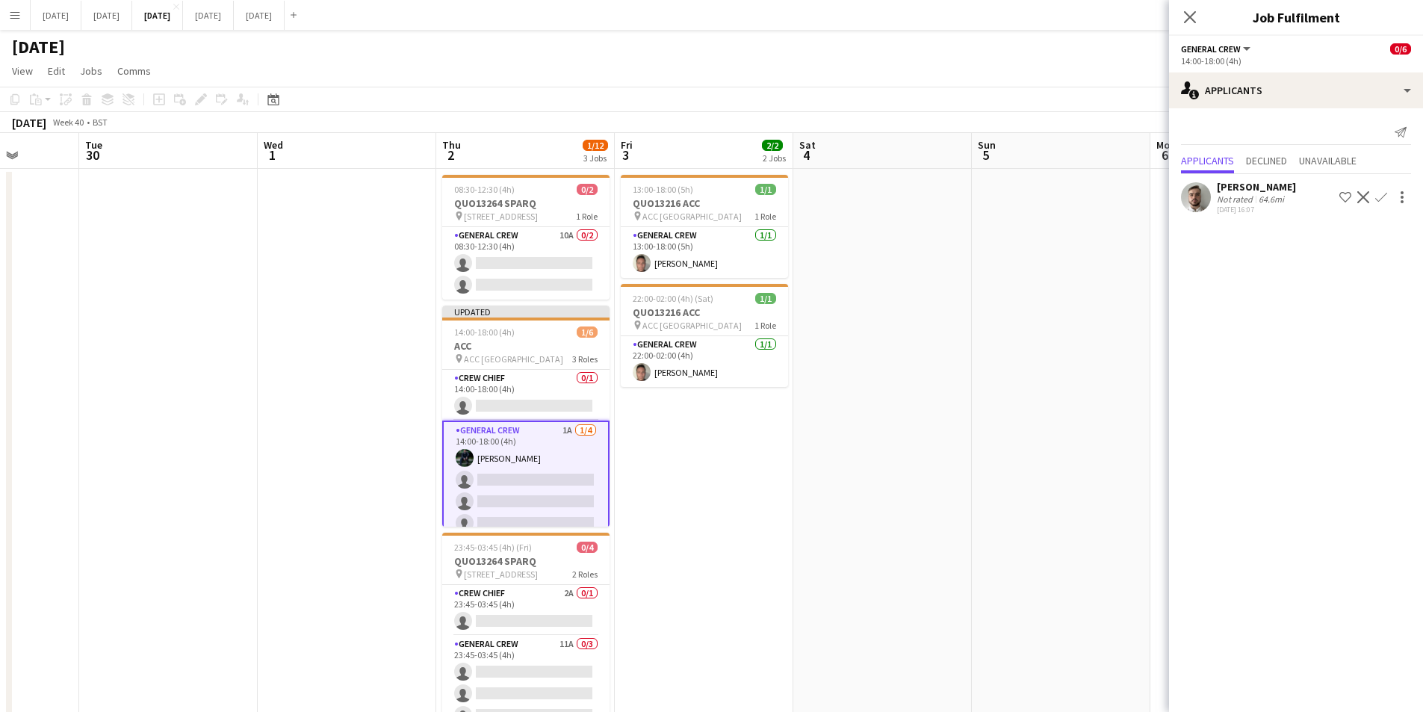
scroll to position [64, 0]
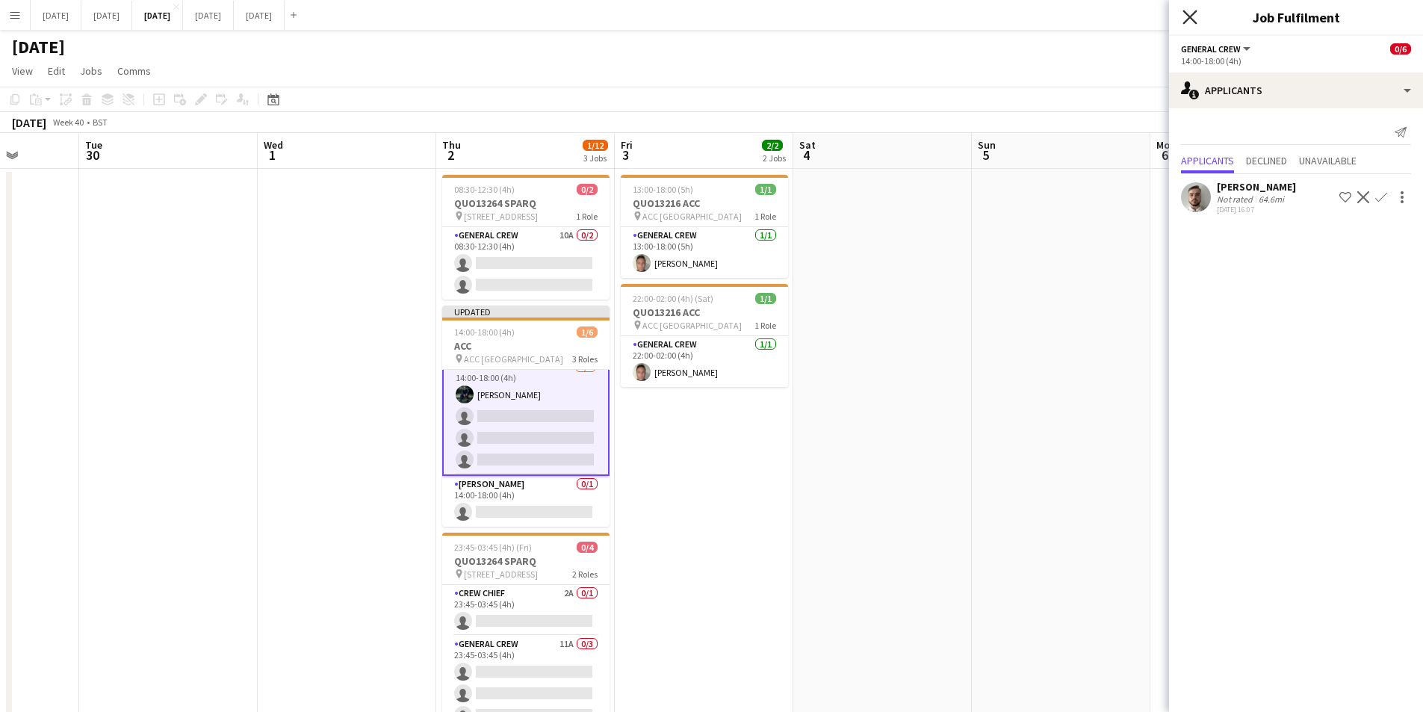
click at [1190, 16] on icon at bounding box center [1190, 17] width 14 height 14
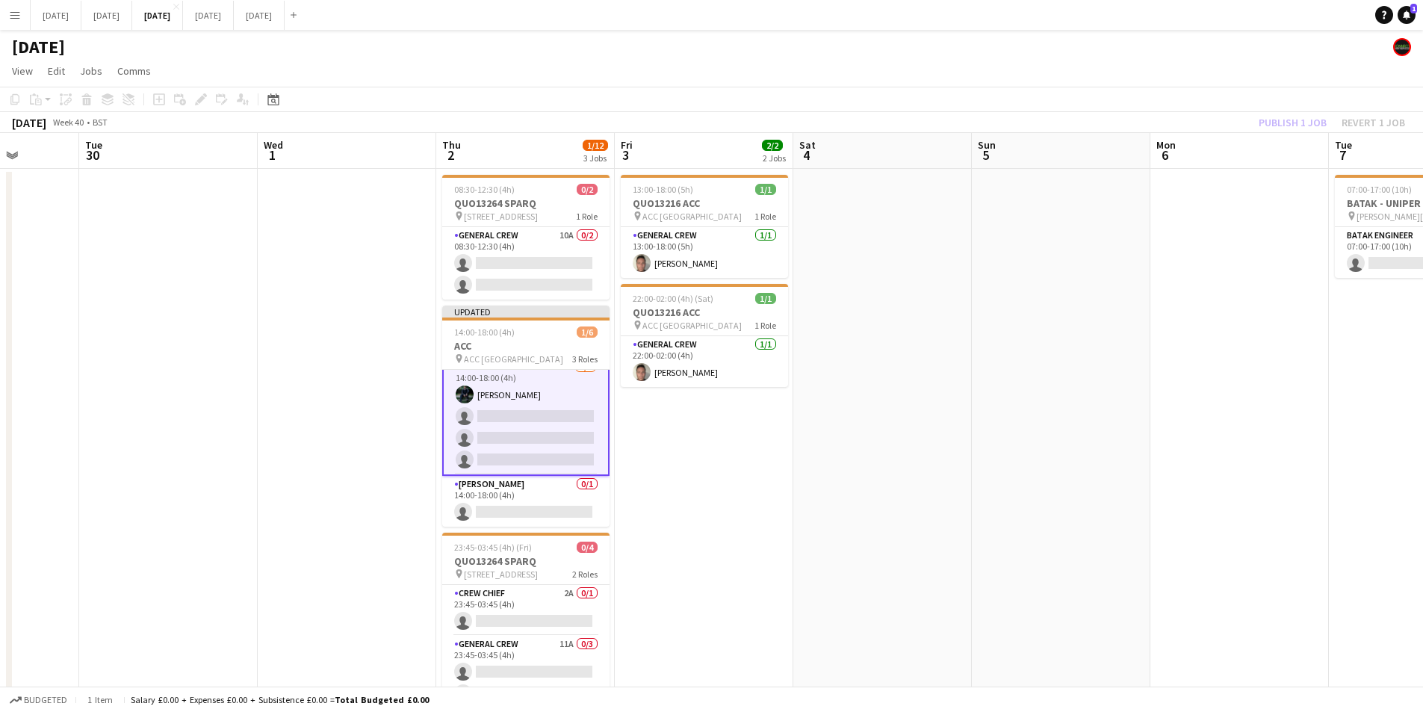
click at [1281, 117] on div "Publish 1 job Revert 1 job" at bounding box center [1332, 122] width 182 height 19
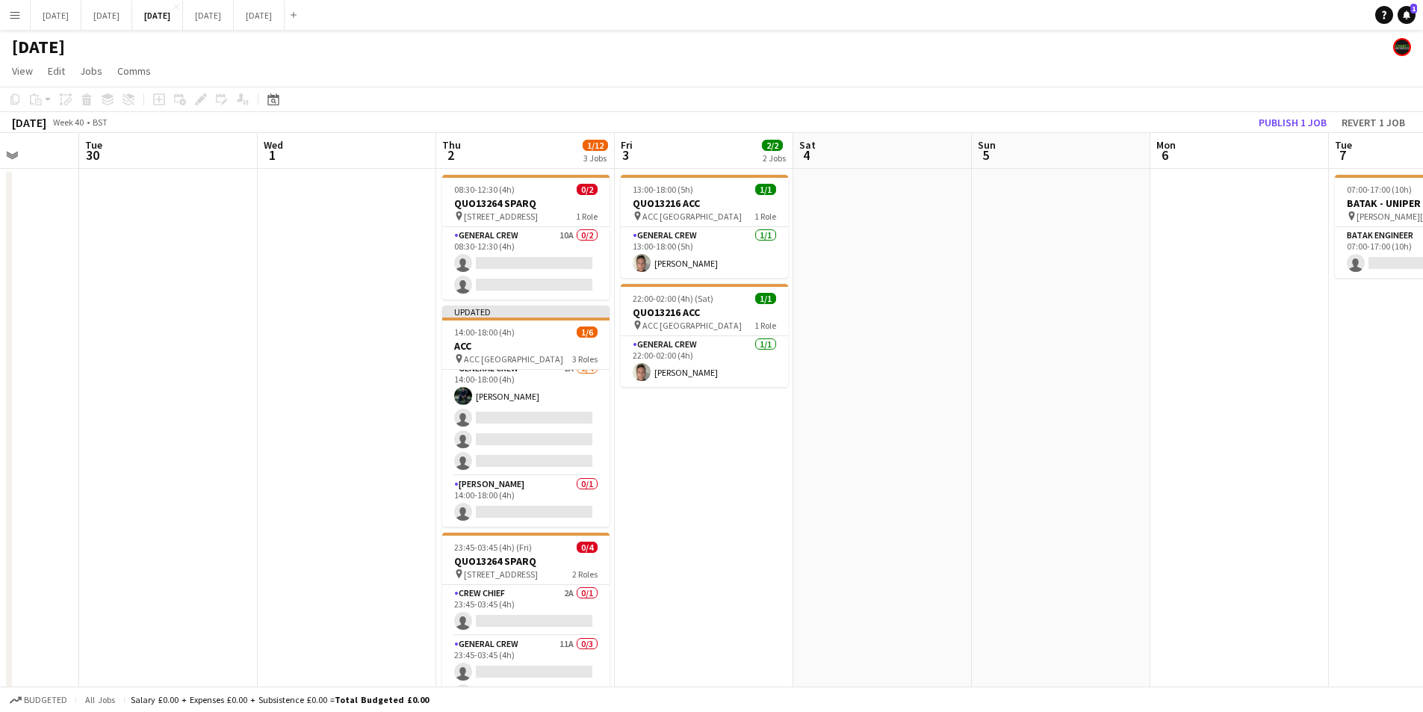
scroll to position [61, 0]
click at [1282, 118] on button "Publish 1 job" at bounding box center [1293, 122] width 80 height 19
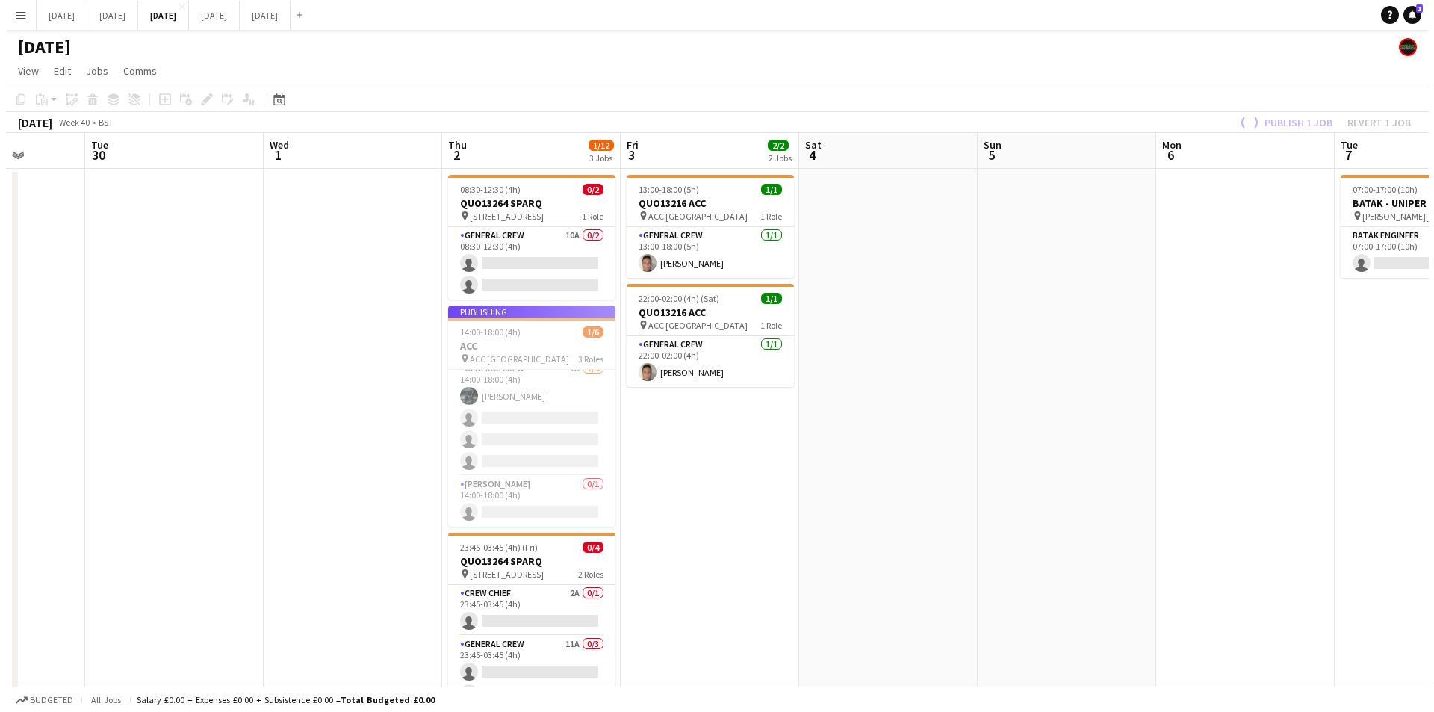
scroll to position [49, 0]
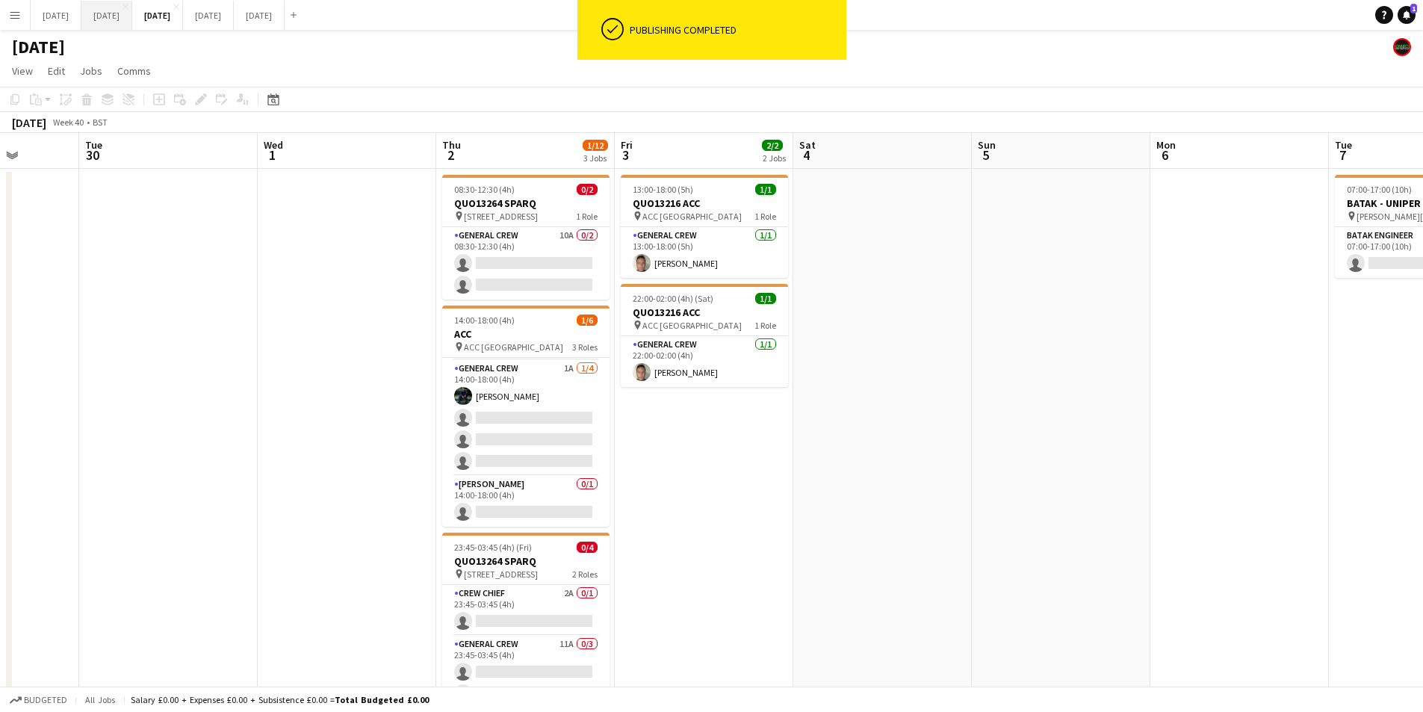
click at [132, 16] on button "[DATE] Close" at bounding box center [106, 15] width 51 height 29
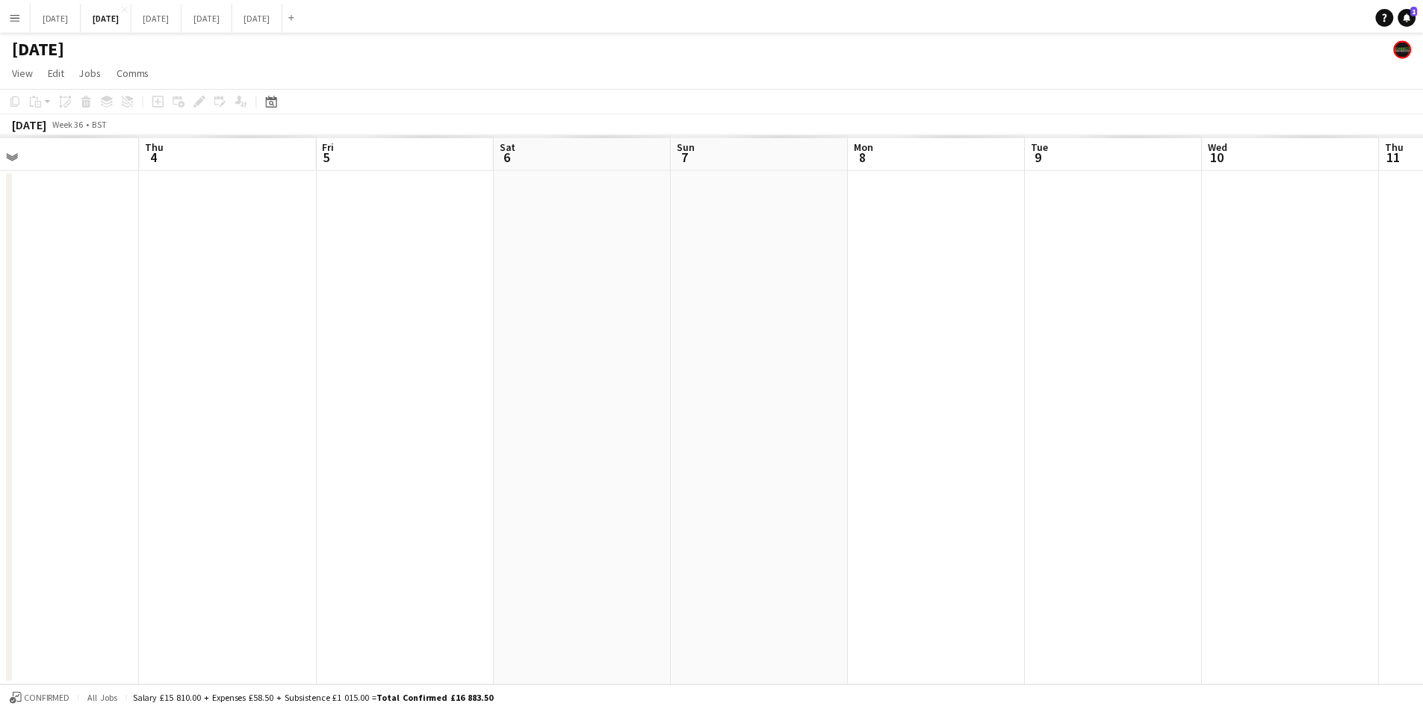
scroll to position [0, 512]
drag, startPoint x: 1270, startPoint y: 439, endPoint x: 1100, endPoint y: 469, distance: 172.3
click at [594, 445] on app-calendar-viewport "Mon 1 Tue 2 Wed 3 Thu 4 Fri 5 Sat 6 Sun 7 Mon 8 Tue 9 Wed 10 Thu 11 Fri 12" at bounding box center [717, 410] width 1434 height 554
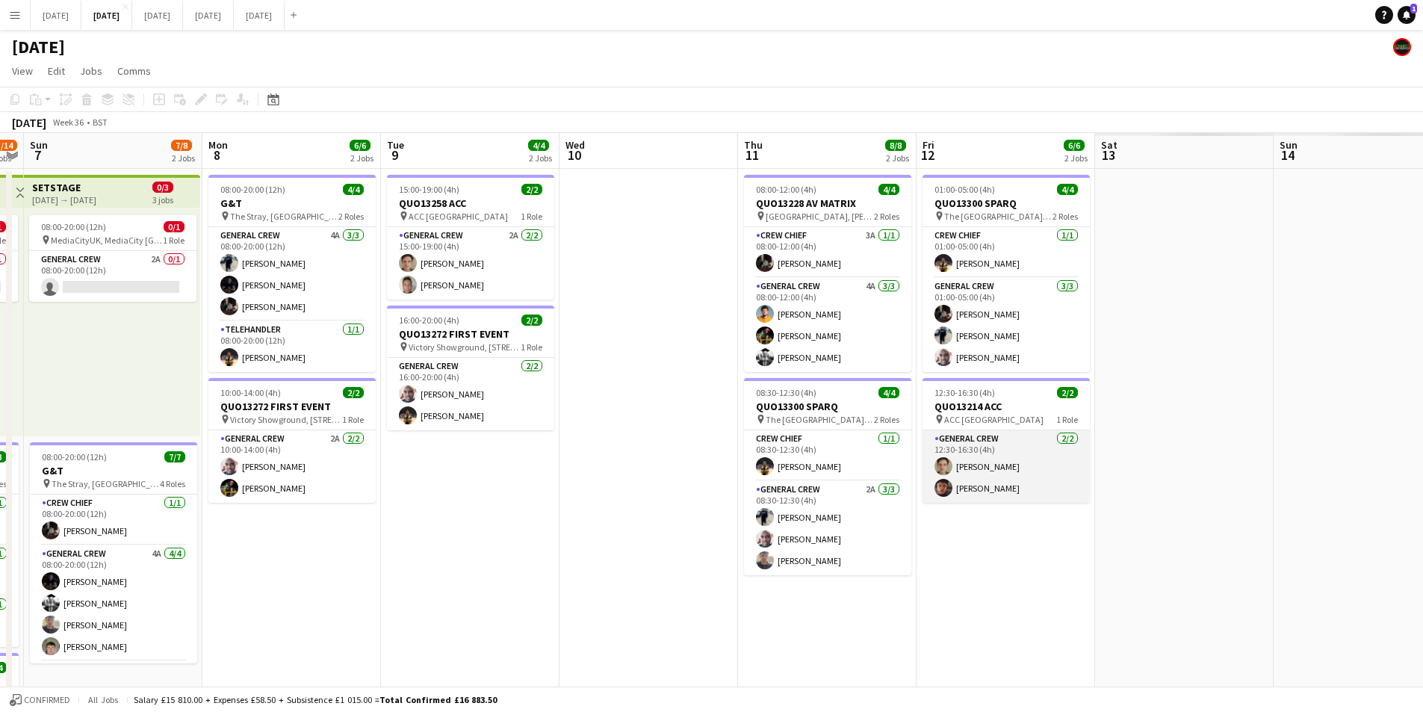
scroll to position [0, 357]
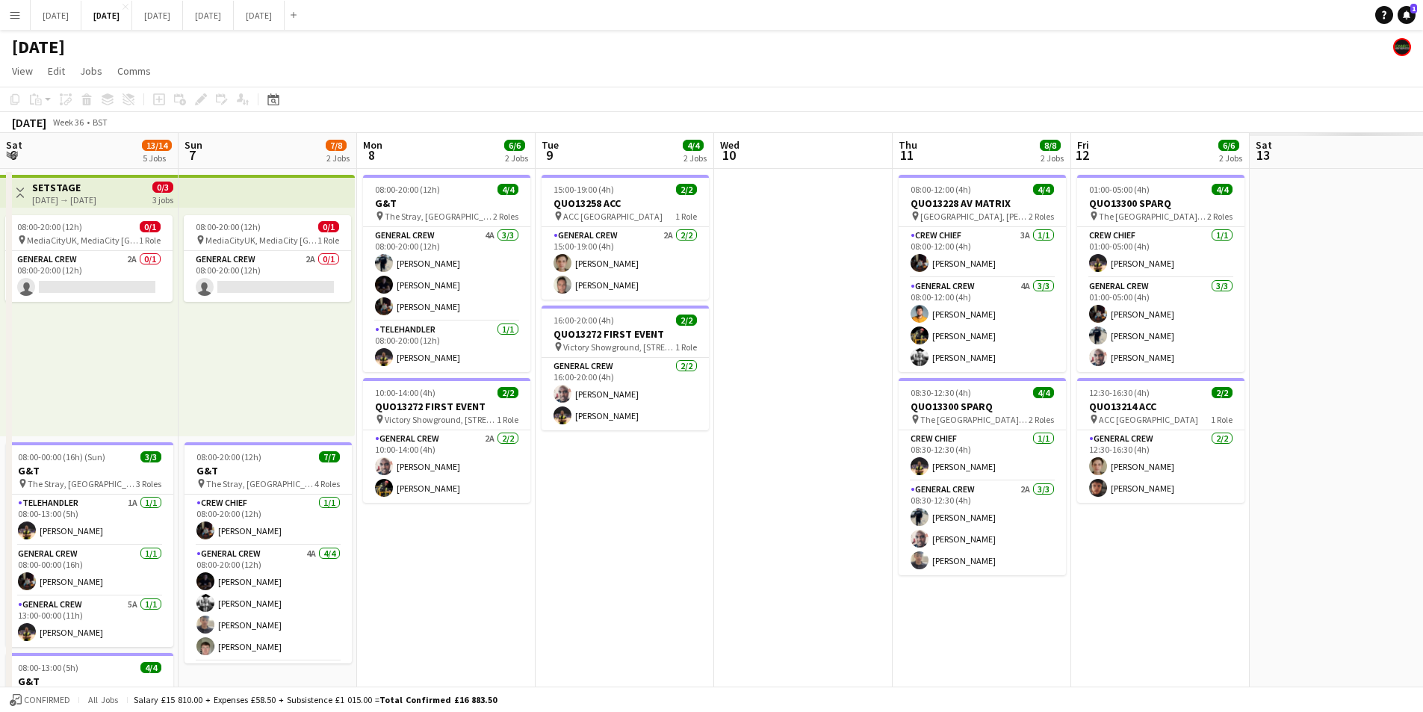
click at [583, 475] on app-calendar-viewport "Thu 4 19/19 4 Jobs Fri 5 11/14 3 Jobs Sat 6 13/14 5 Jobs Sun 7 7/8 2 Jobs Mon 8…" at bounding box center [711, 646] width 1423 height 1027
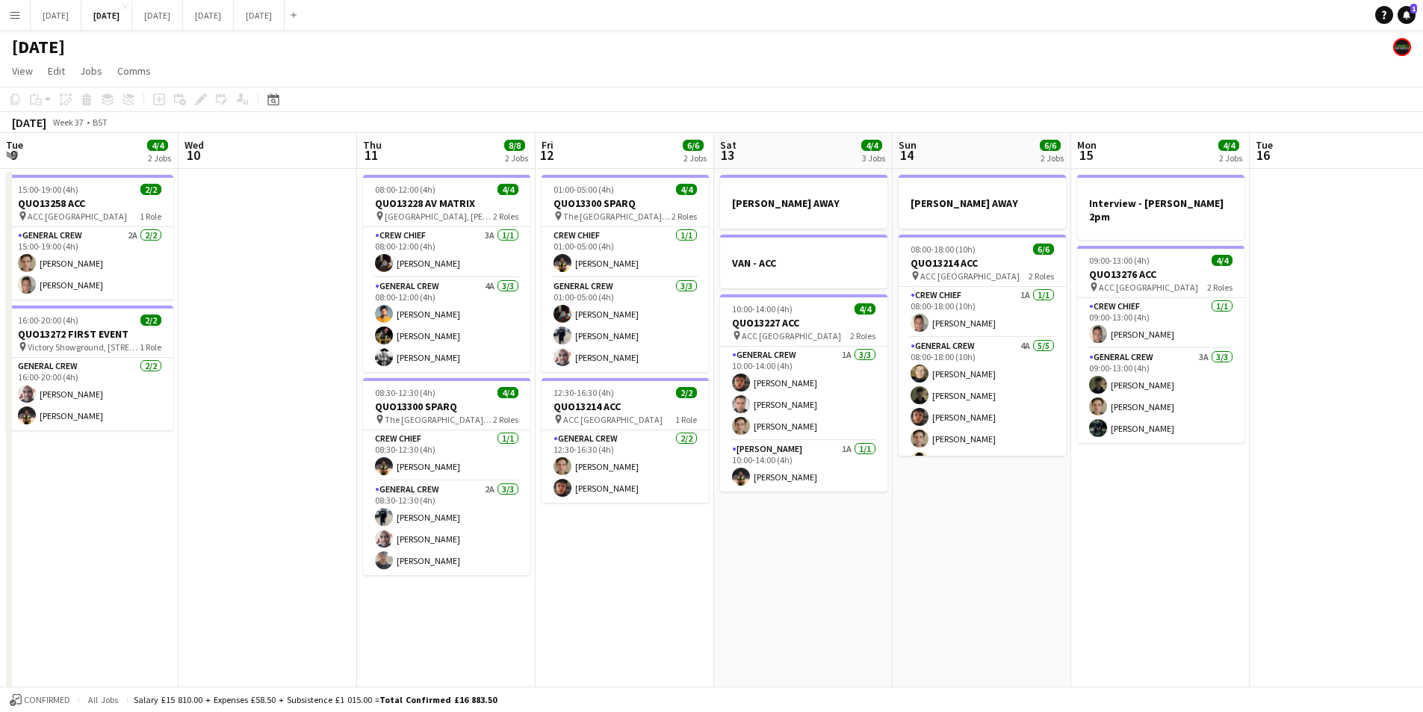
drag, startPoint x: 963, startPoint y: 519, endPoint x: 689, endPoint y: 462, distance: 280.0
click at [687, 465] on app-calendar-viewport "Sun 7 7/8 2 Jobs Mon 8 6/6 2 Jobs Tue 9 4/4 2 Jobs Wed 10 Thu 11 8/8 2 Jobs Fri…" at bounding box center [711, 646] width 1423 height 1027
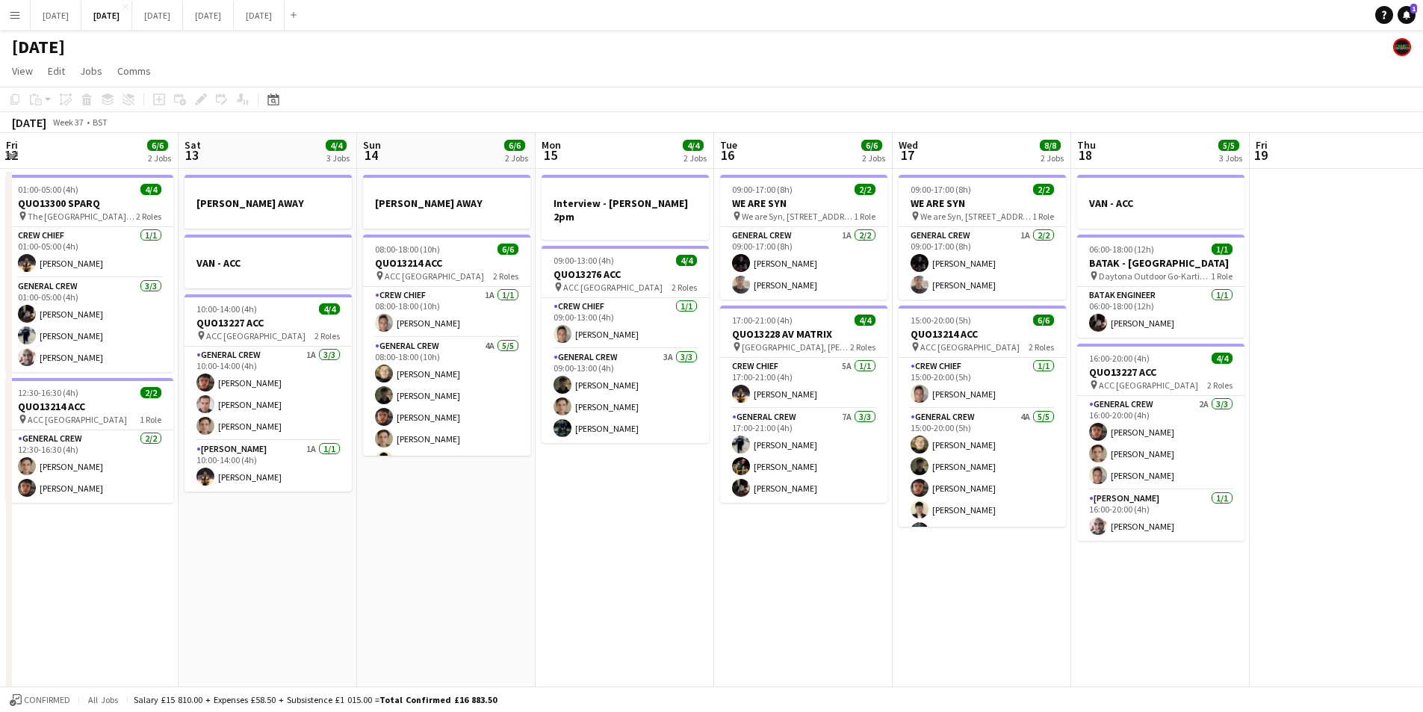
drag, startPoint x: 1079, startPoint y: 530, endPoint x: 1020, endPoint y: 557, distance: 64.9
click at [612, 514] on app-calendar-viewport "Wed 10 Thu 11 8/8 2 Jobs Fri 12 6/6 2 Jobs Sat 13 4/4 3 Jobs Sun 14 6/6 2 Jobs …" at bounding box center [711, 646] width 1423 height 1027
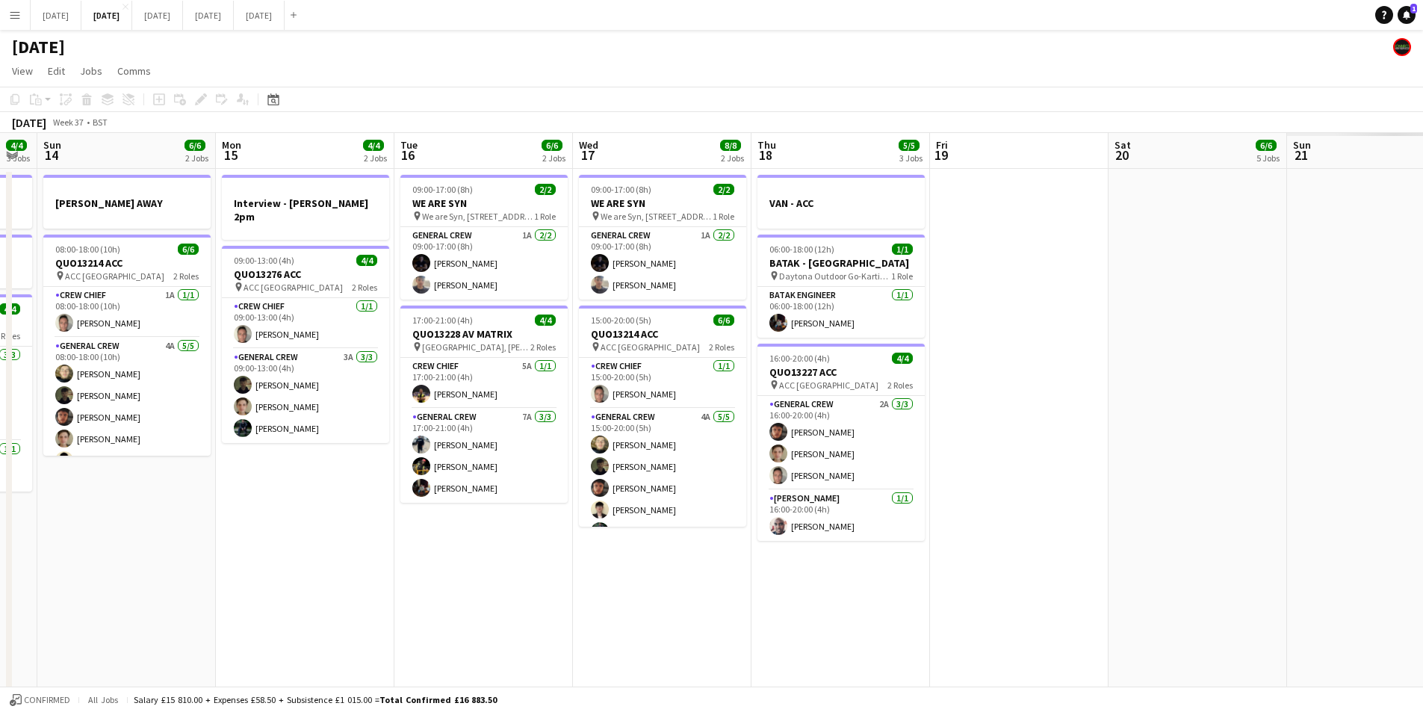
drag, startPoint x: 1020, startPoint y: 557, endPoint x: 656, endPoint y: 508, distance: 367.1
click at [656, 508] on app-calendar-viewport "Thu 11 8/8 2 Jobs Fri 12 6/6 2 Jobs Sat 13 4/4 3 Jobs Sun 14 6/6 2 Jobs Mon 15 …" at bounding box center [711, 646] width 1423 height 1027
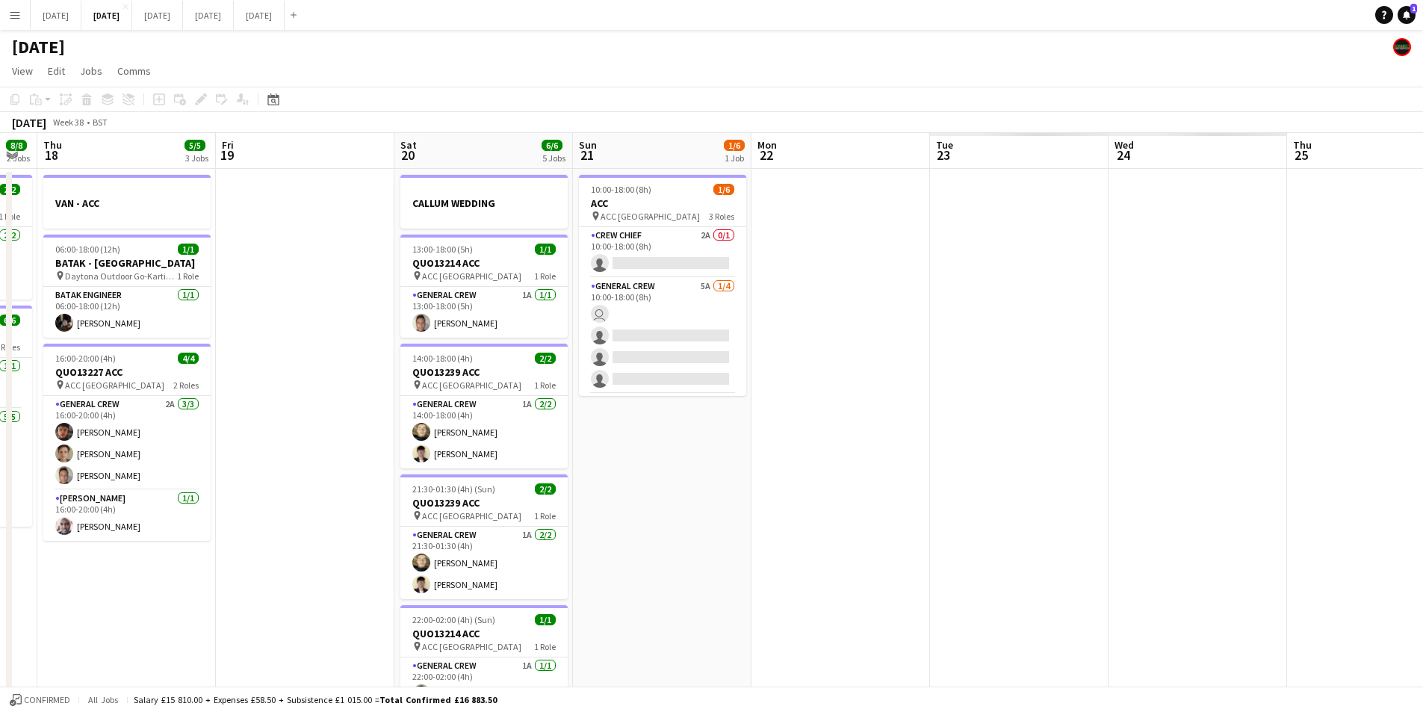
drag, startPoint x: 832, startPoint y: 478, endPoint x: 755, endPoint y: 468, distance: 77.7
click at [755, 468] on app-calendar-viewport "Mon 15 4/4 2 Jobs Tue 16 6/6 2 Jobs Wed 17 8/8 2 Jobs Thu 18 5/5 3 Jobs Fri 19 …" at bounding box center [711, 646] width 1423 height 1027
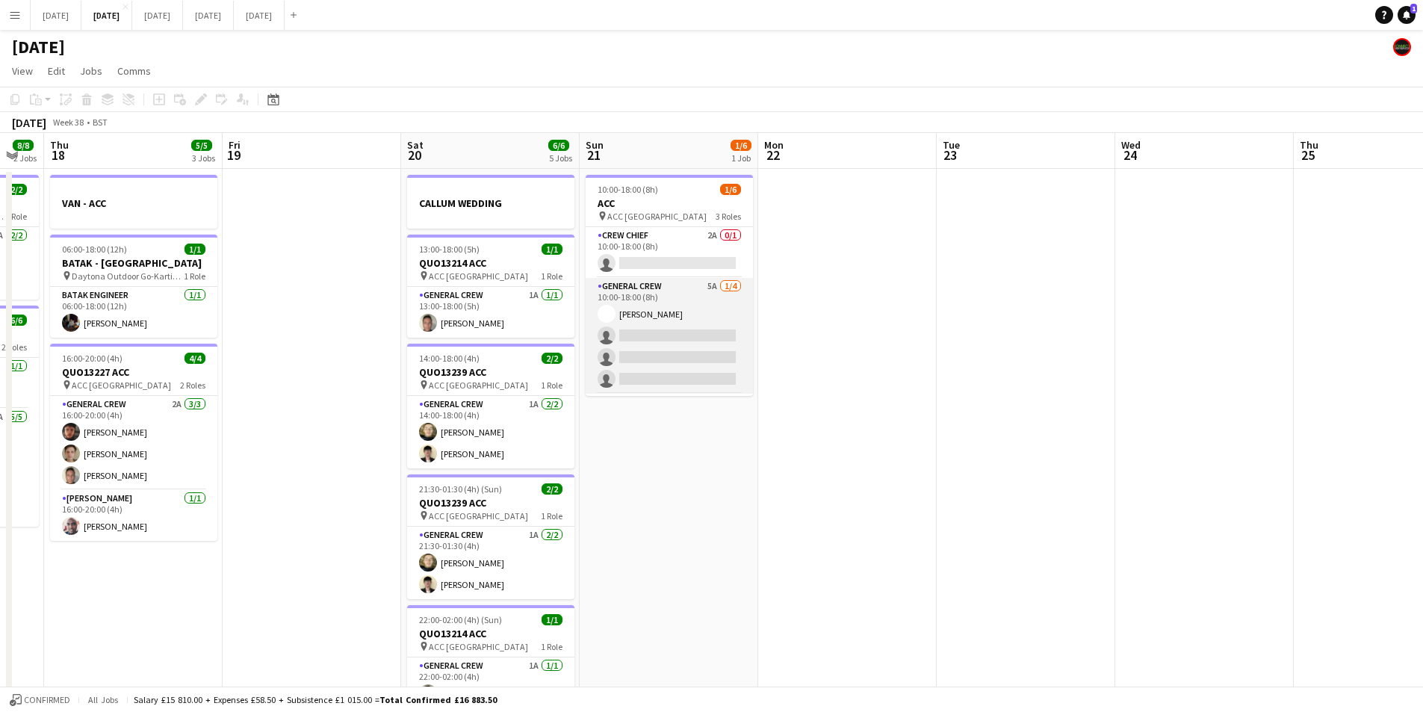
click at [687, 351] on app-card-role "General Crew 5A 1/4 10:00-18:00 (8h) Charlie James-Turner single-neutral-action…" at bounding box center [669, 336] width 167 height 116
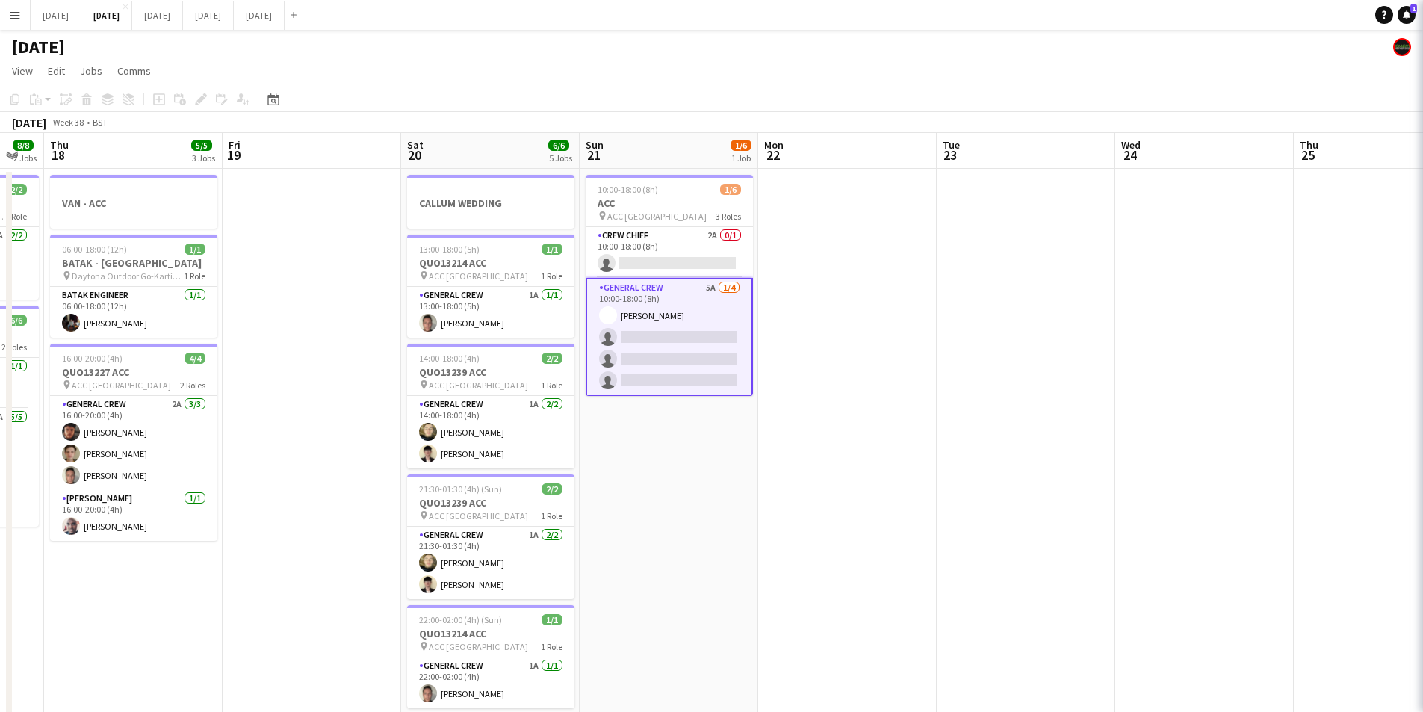
scroll to position [0, 491]
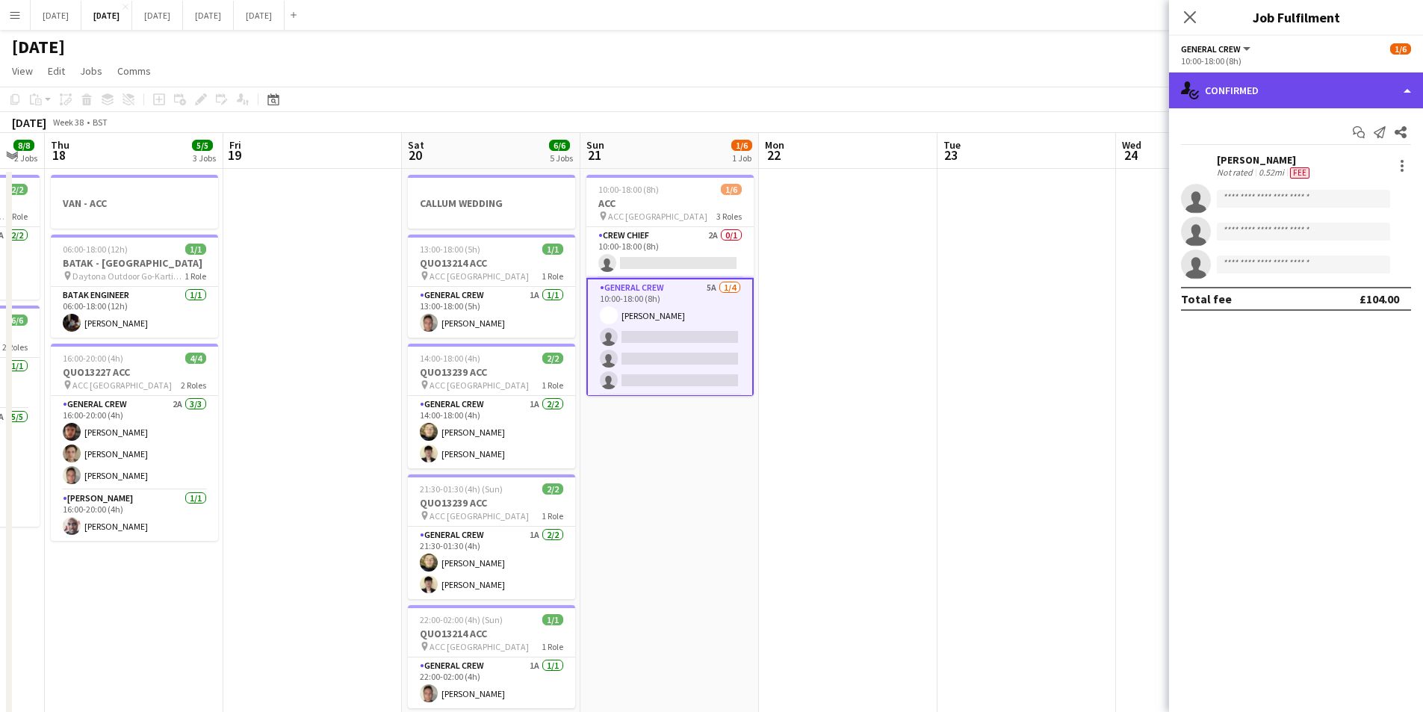
click at [1325, 87] on div "single-neutral-actions-check-2 Confirmed" at bounding box center [1296, 90] width 254 height 36
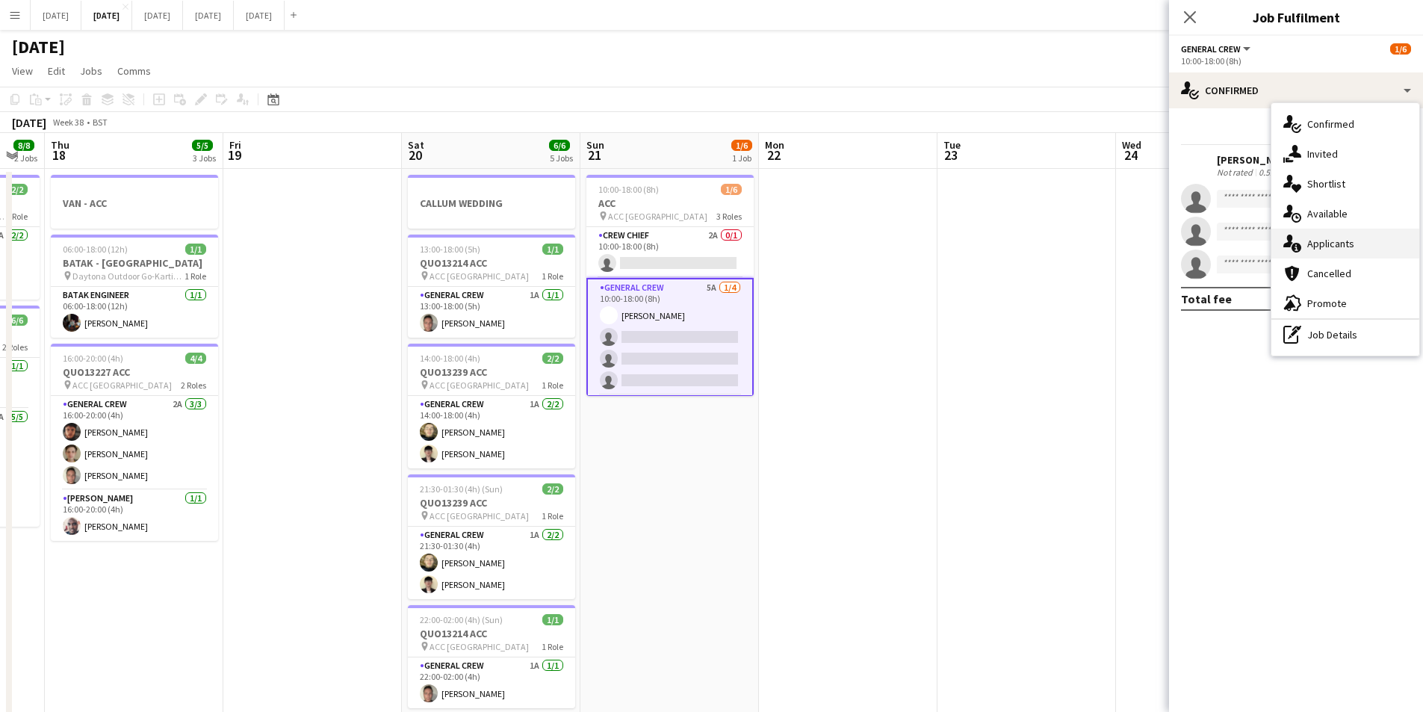
click at [1340, 235] on div "single-neutral-actions-information Applicants" at bounding box center [1346, 244] width 148 height 30
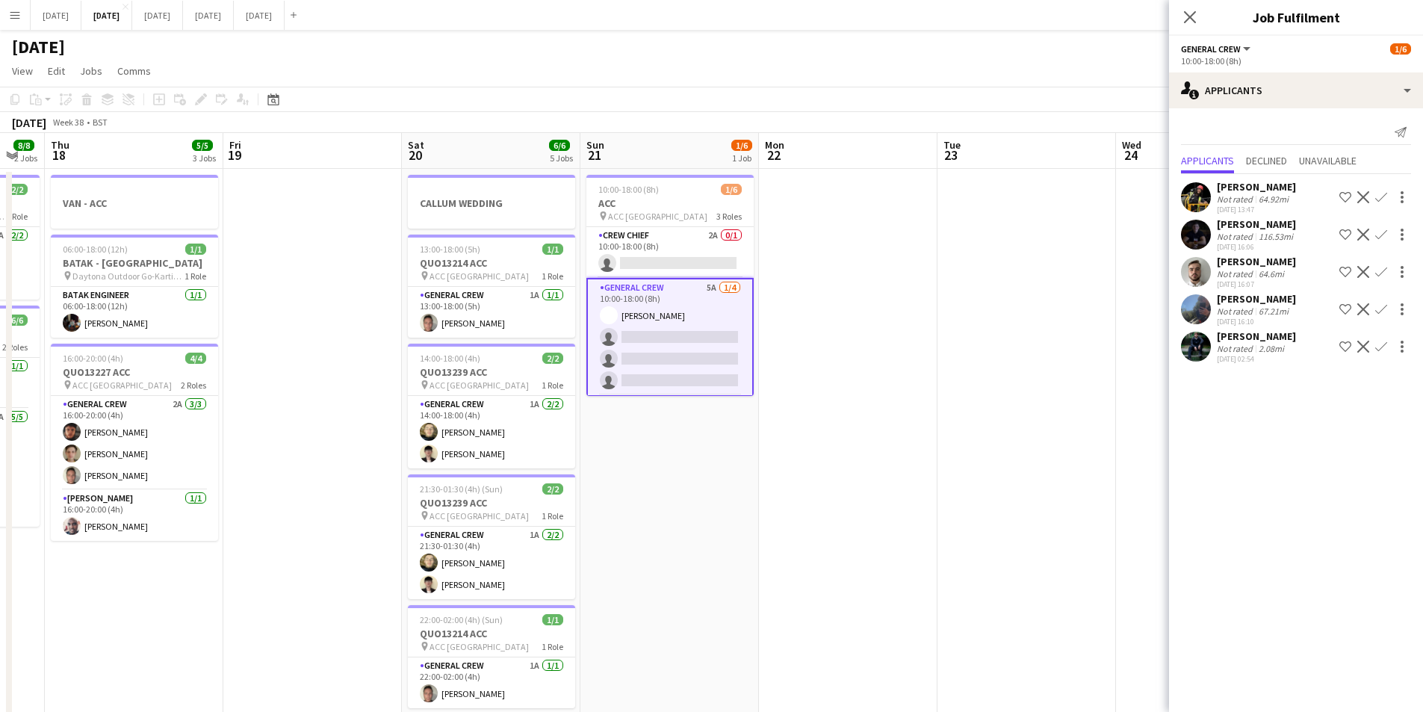
click at [1381, 347] on app-icon "Confirm" at bounding box center [1381, 347] width 12 height 12
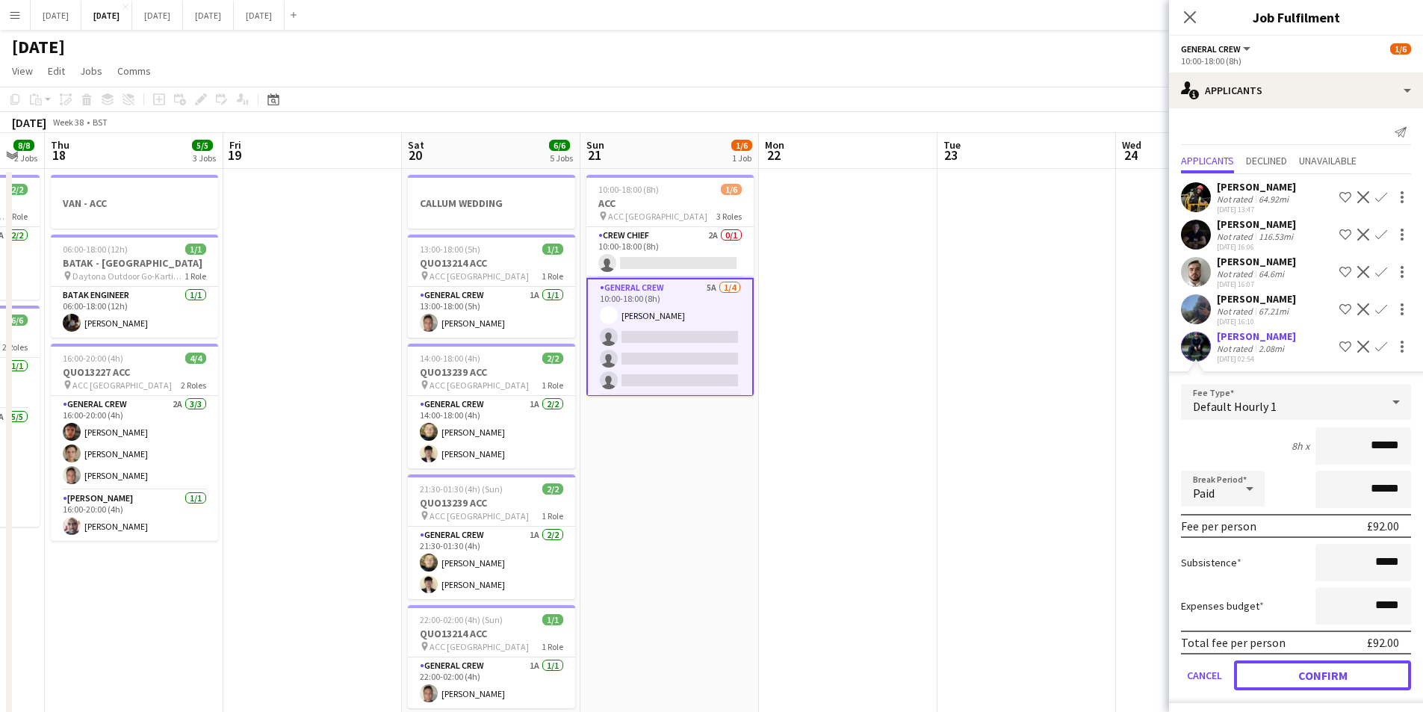
drag, startPoint x: 1295, startPoint y: 678, endPoint x: 1175, endPoint y: 69, distance: 619.8
click at [1295, 675] on button "Confirm" at bounding box center [1322, 675] width 177 height 30
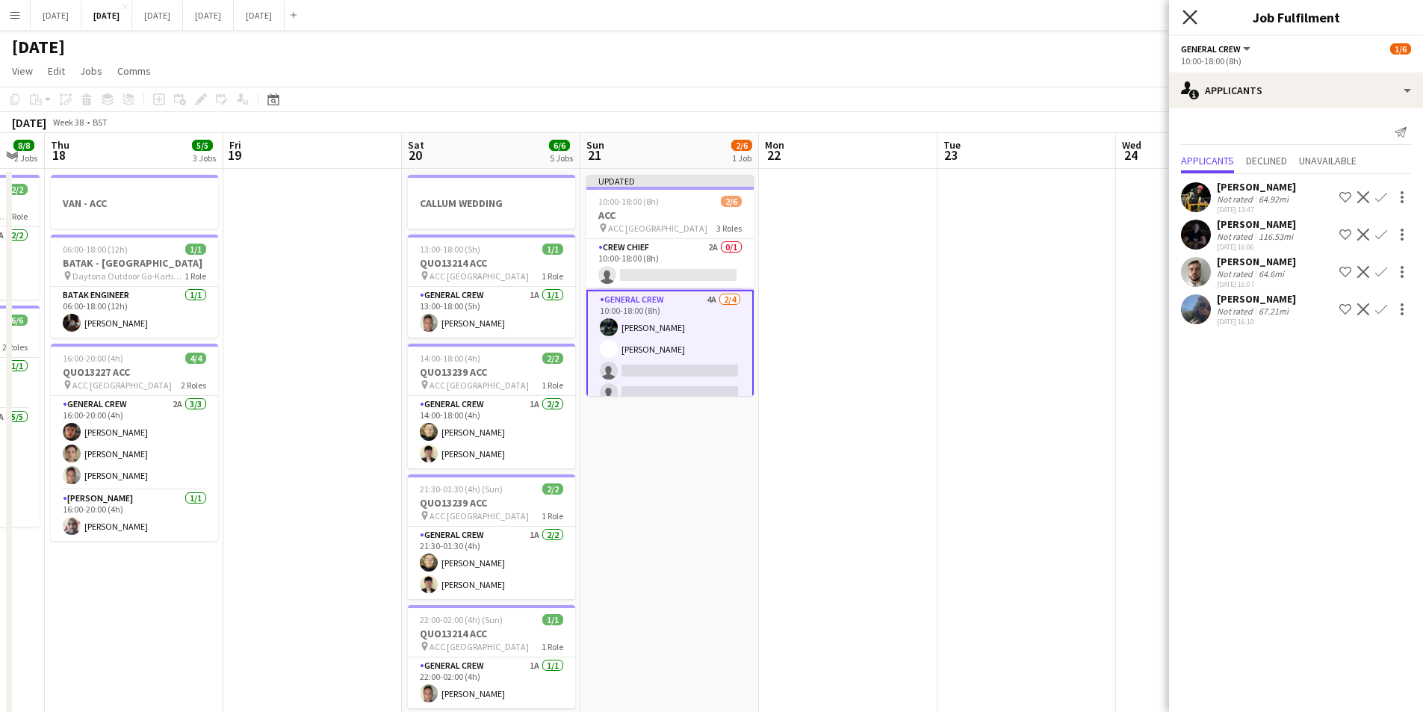
click at [1193, 13] on icon at bounding box center [1190, 17] width 14 height 14
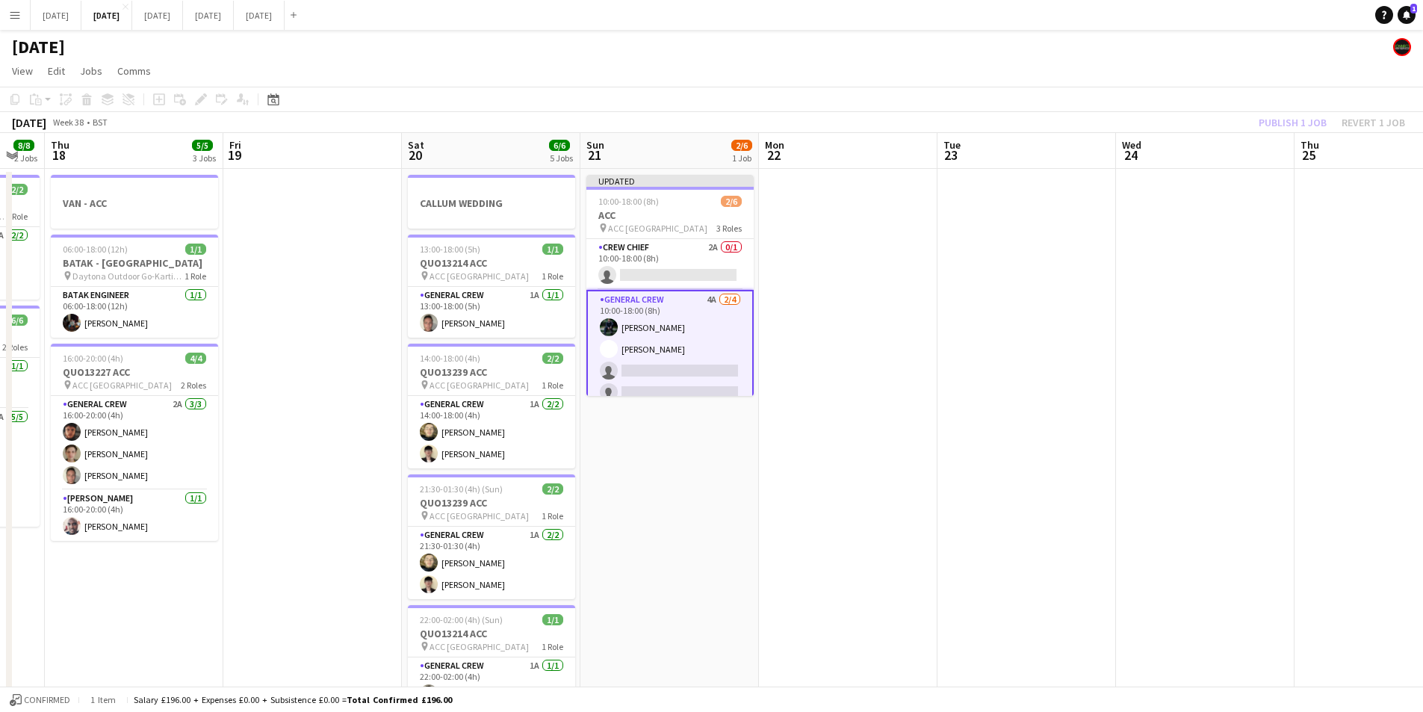
click at [1290, 126] on div "Publish 1 job Revert 1 job" at bounding box center [1332, 122] width 182 height 19
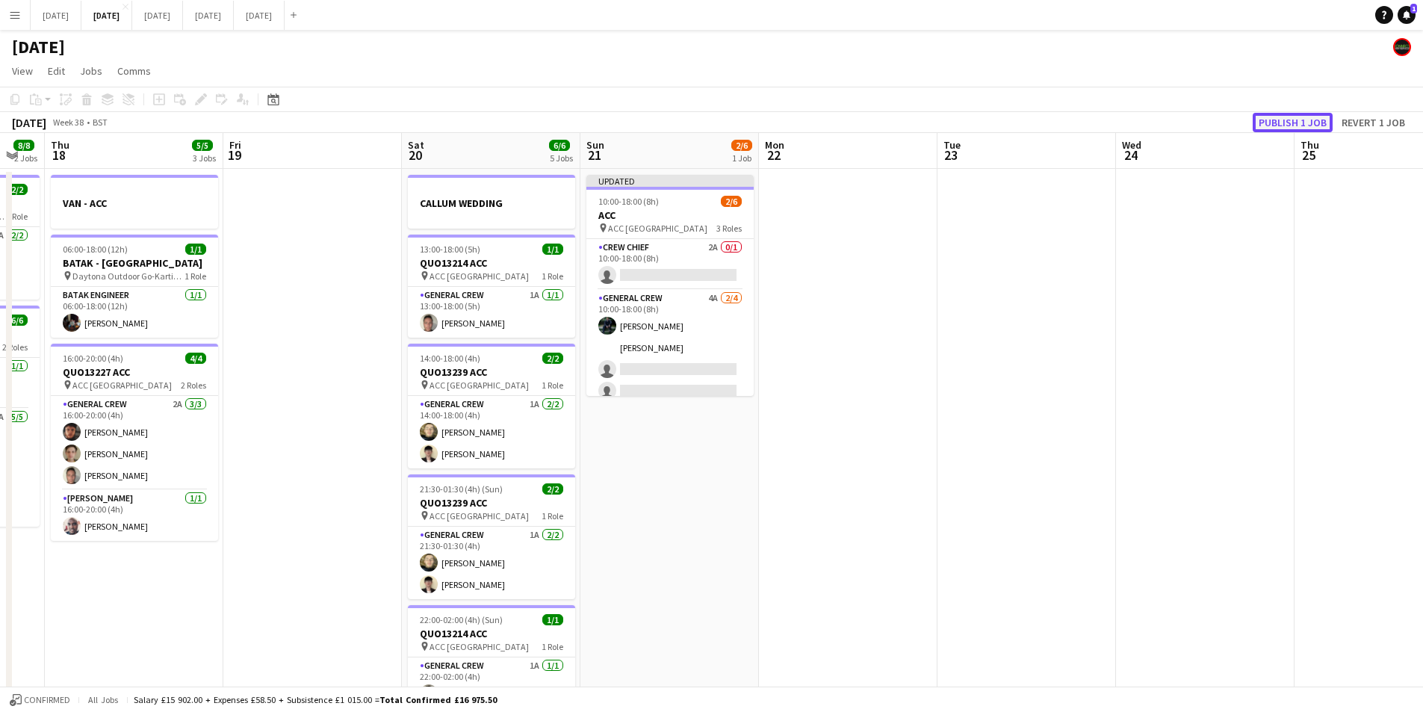
click at [1287, 124] on button "Publish 1 job" at bounding box center [1293, 122] width 80 height 19
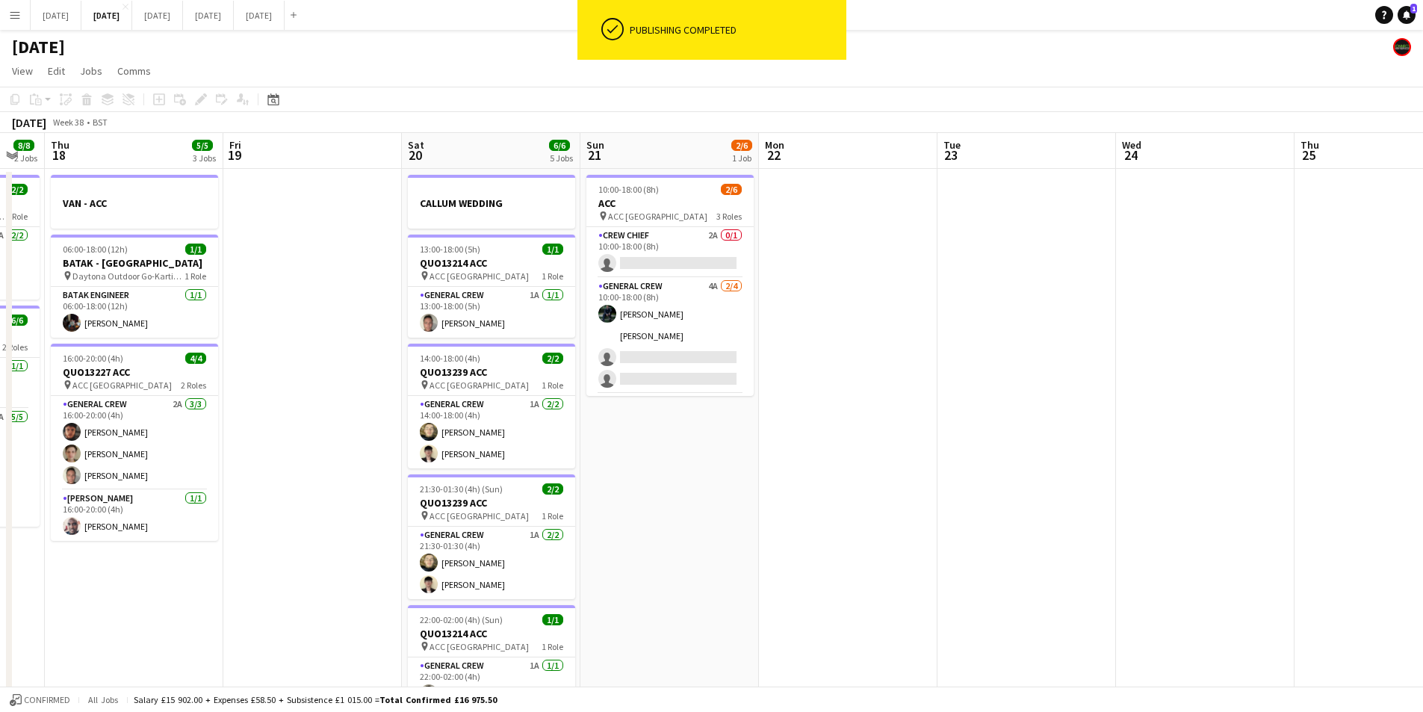
drag, startPoint x: 1092, startPoint y: 294, endPoint x: 451, endPoint y: 267, distance: 641.6
click at [923, 282] on app-calendar-viewport "Mon 15 4/4 2 Jobs Tue 16 6/6 2 Jobs Wed 17 8/8 2 Jobs Thu 18 5/5 3 Jobs Fri 19 …" at bounding box center [711, 646] width 1423 height 1027
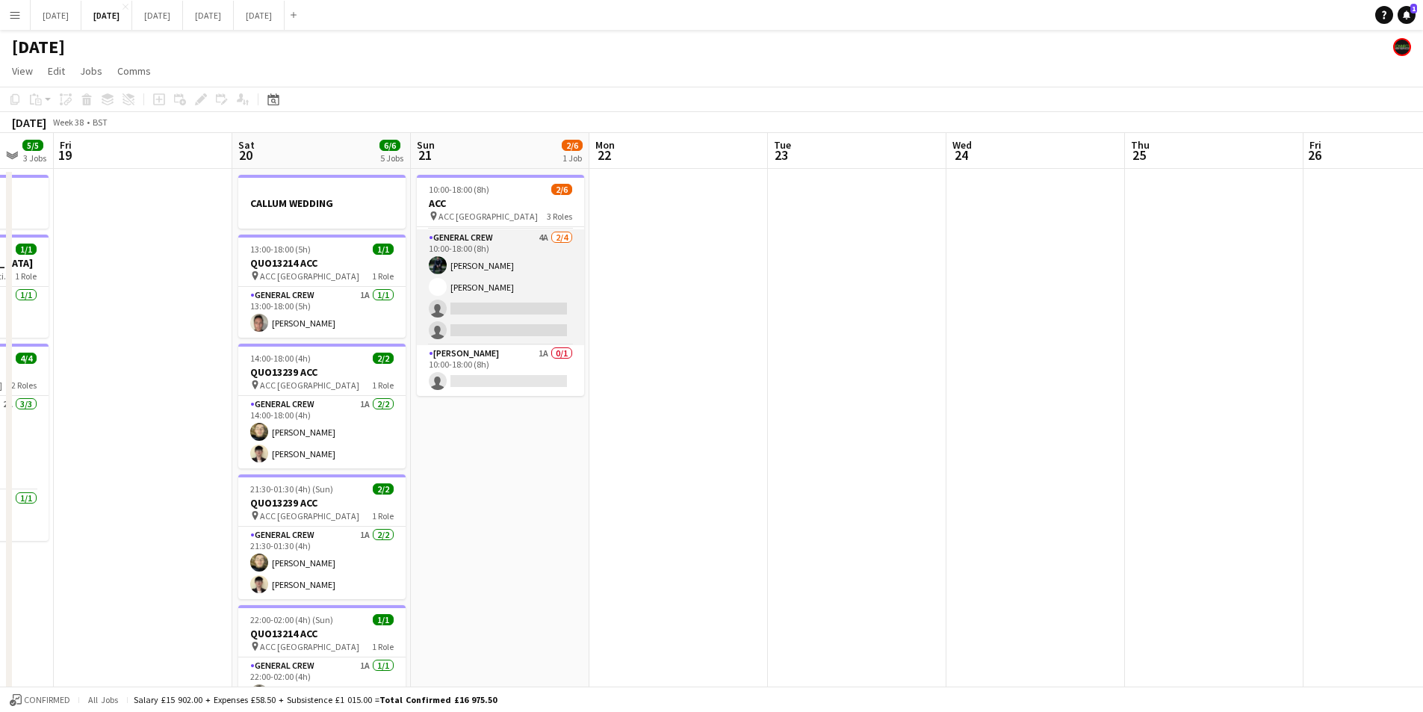
scroll to position [0, 0]
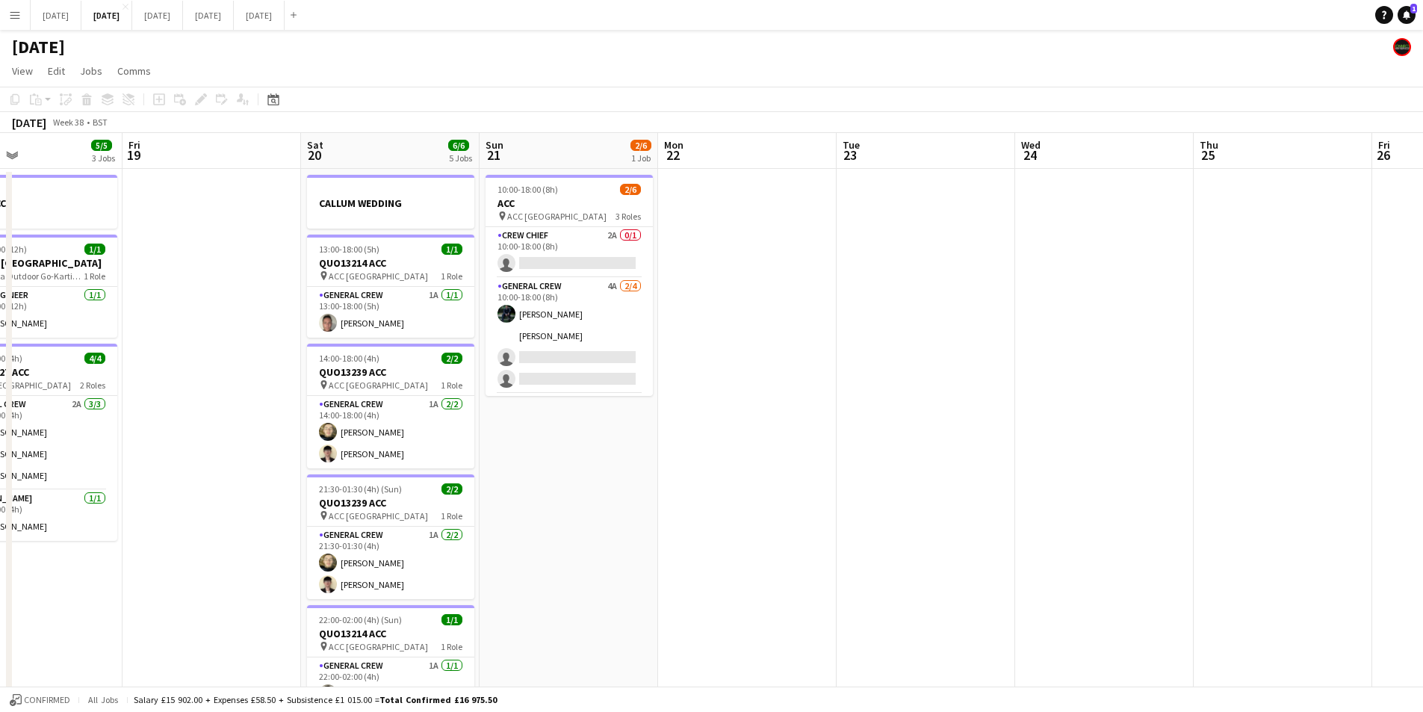
drag, startPoint x: 609, startPoint y: 511, endPoint x: 630, endPoint y: 512, distance: 20.9
click at [630, 512] on app-calendar-viewport "Tue 16 6/6 2 Jobs Wed 17 8/8 2 Jobs Thu 18 5/5 3 Jobs Fri 19 Sat 20 6/6 5 Jobs …" at bounding box center [711, 646] width 1423 height 1027
click at [559, 250] on app-card-role "Crew Chief 2A 0/1 10:00-18:00 (8h) single-neutral-actions" at bounding box center [572, 252] width 167 height 51
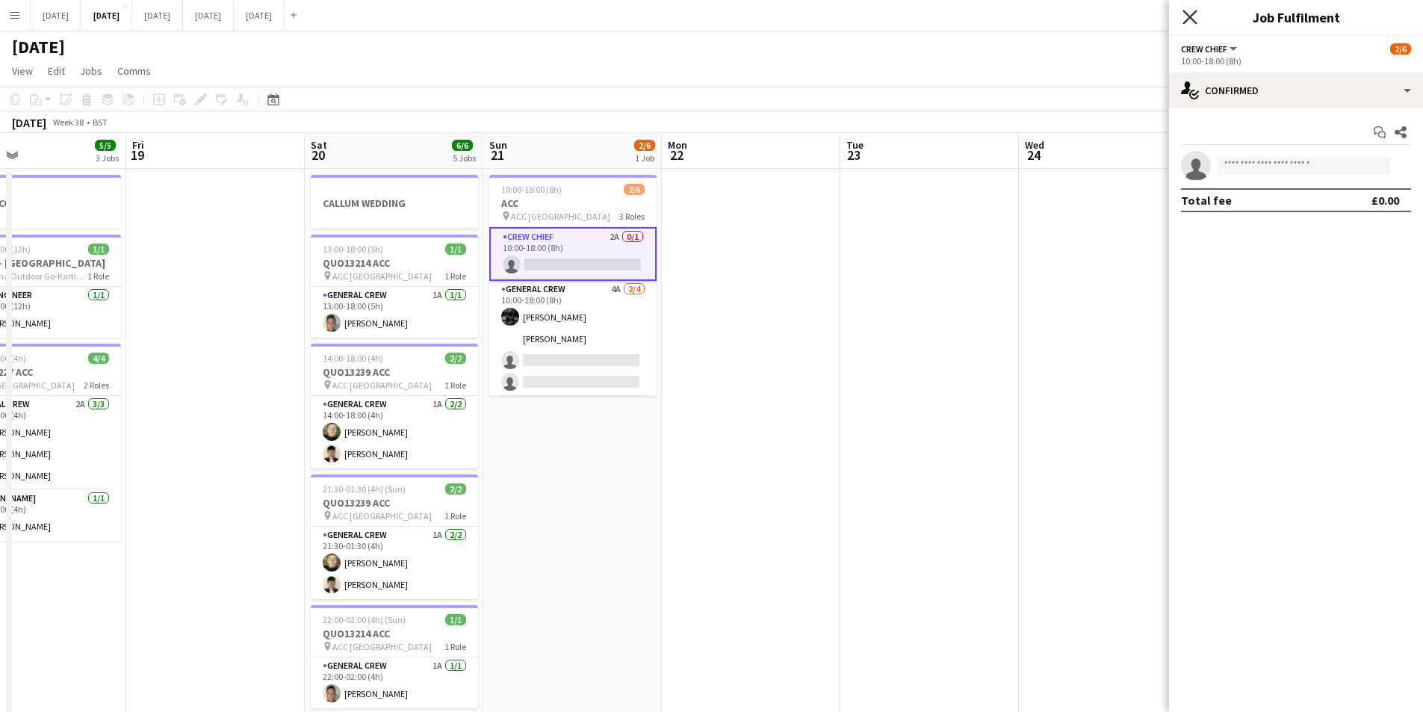
click at [1194, 16] on icon "Close pop-in" at bounding box center [1190, 17] width 14 height 14
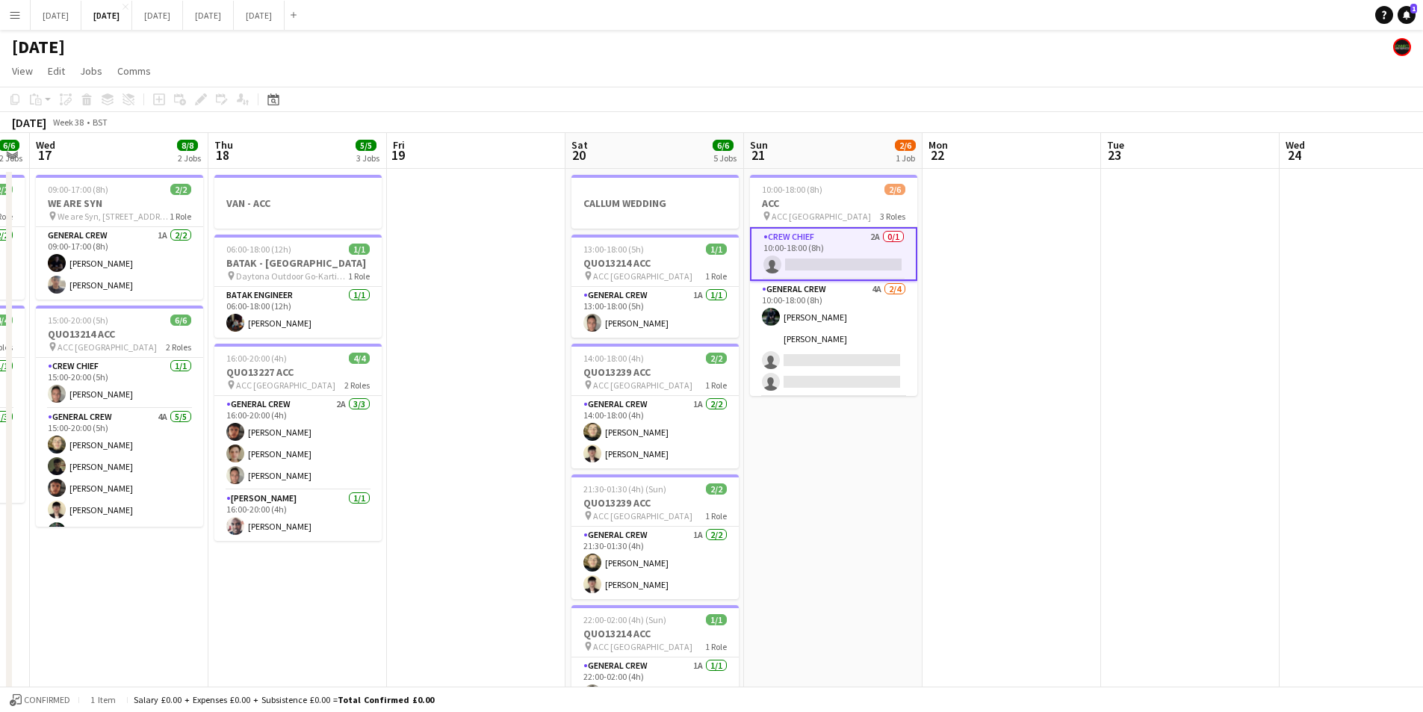
drag, startPoint x: 761, startPoint y: 532, endPoint x: 782, endPoint y: 477, distance: 59.1
click at [923, 538] on app-calendar-viewport "Mon 15 4/4 2 Jobs Tue 16 6/6 2 Jobs Wed 17 8/8 2 Jobs Thu 18 5/5 3 Jobs Fri 19 …" at bounding box center [711, 646] width 1423 height 1027
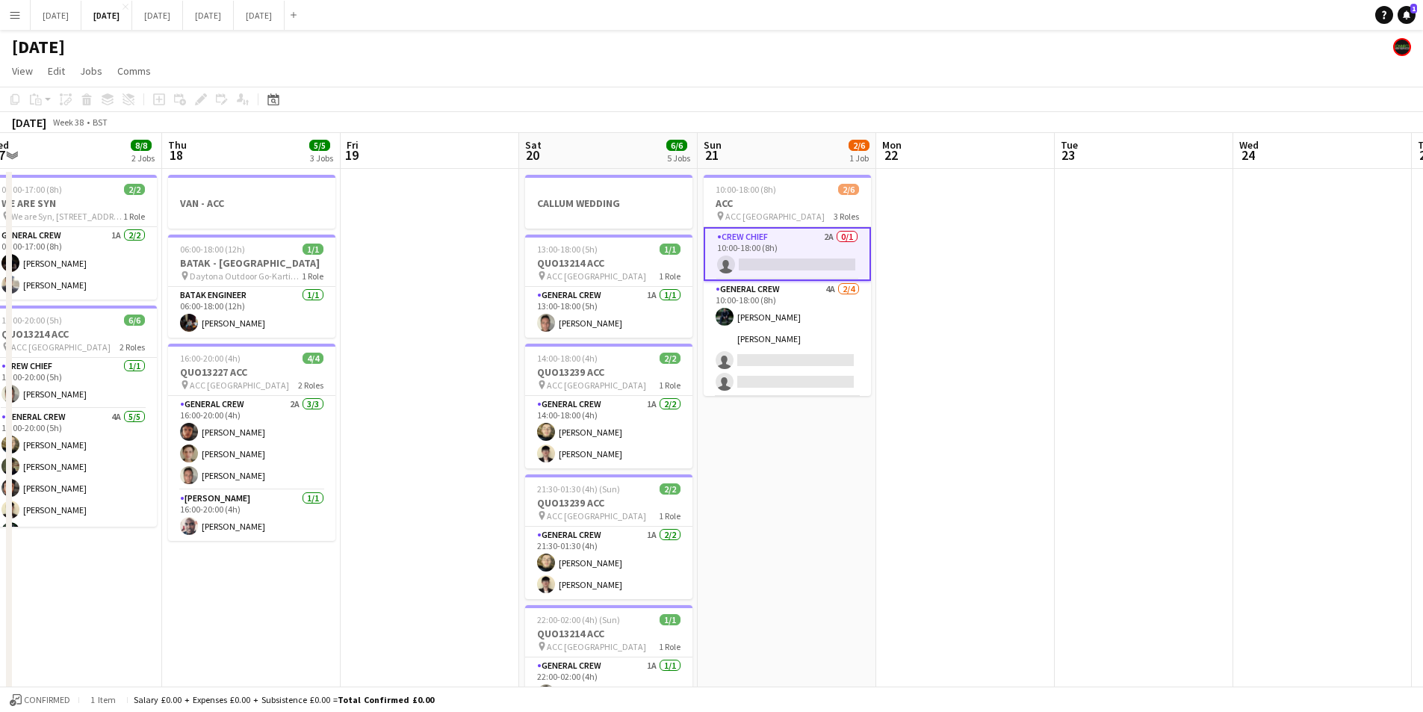
drag, startPoint x: 403, startPoint y: 460, endPoint x: 698, endPoint y: 439, distance: 295.9
click at [692, 441] on app-calendar-viewport "Mon 15 4/4 2 Jobs Tue 16 6/6 2 Jobs Wed 17 8/8 2 Jobs Thu 18 5/5 3 Jobs Fri 19 …" at bounding box center [711, 646] width 1423 height 1027
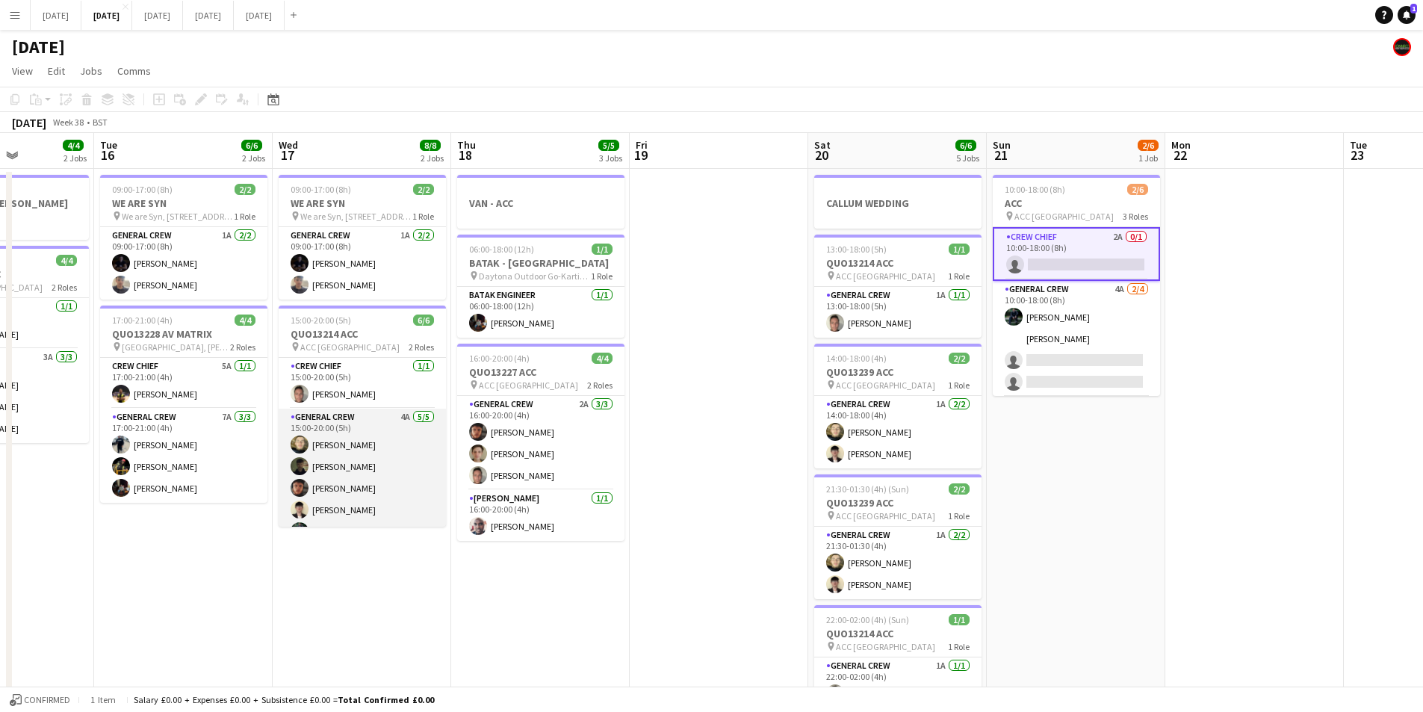
scroll to position [19, 0]
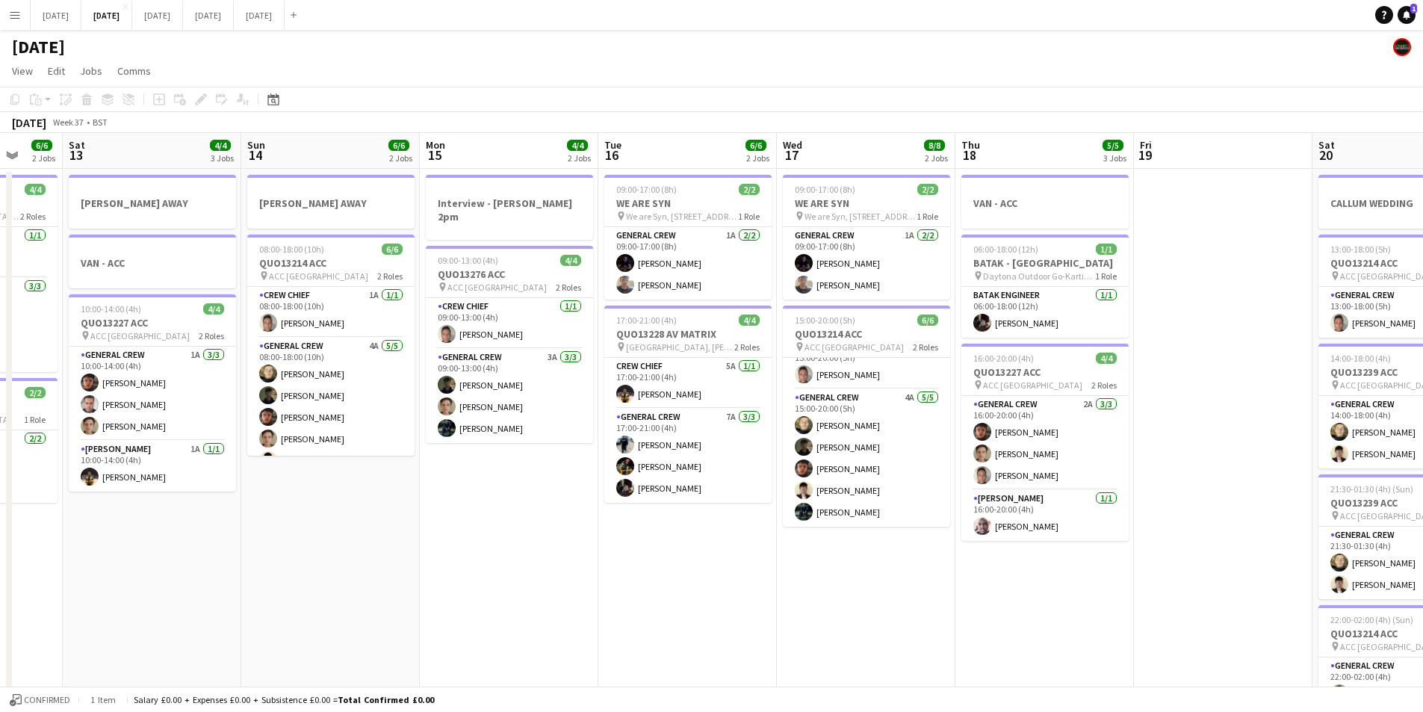
drag, startPoint x: 349, startPoint y: 607, endPoint x: 846, endPoint y: 584, distance: 498.1
click at [846, 584] on app-calendar-viewport "Fri 12 6/6 2 Jobs Sat 13 4/4 3 Jobs Sun 14 6/6 2 Jobs Mon 15 4/4 2 Jobs Tue 16 …" at bounding box center [711, 646] width 1423 height 1027
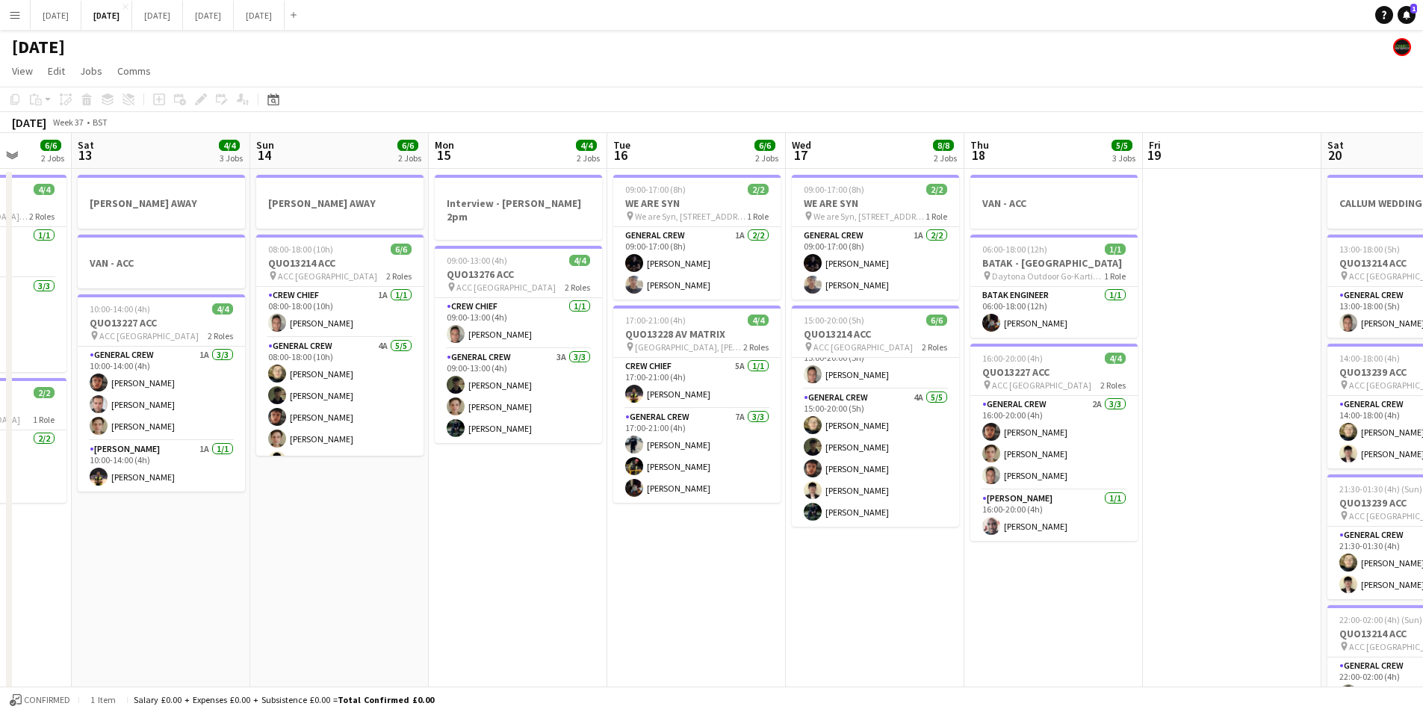
drag, startPoint x: 480, startPoint y: 615, endPoint x: 965, endPoint y: 595, distance: 485.3
click at [943, 604] on app-calendar-viewport "Wed 10 Thu 11 8/8 2 Jobs Fri 12 6/6 2 Jobs Sat 13 4/4 3 Jobs Sun 14 6/6 2 Jobs …" at bounding box center [711, 646] width 1423 height 1027
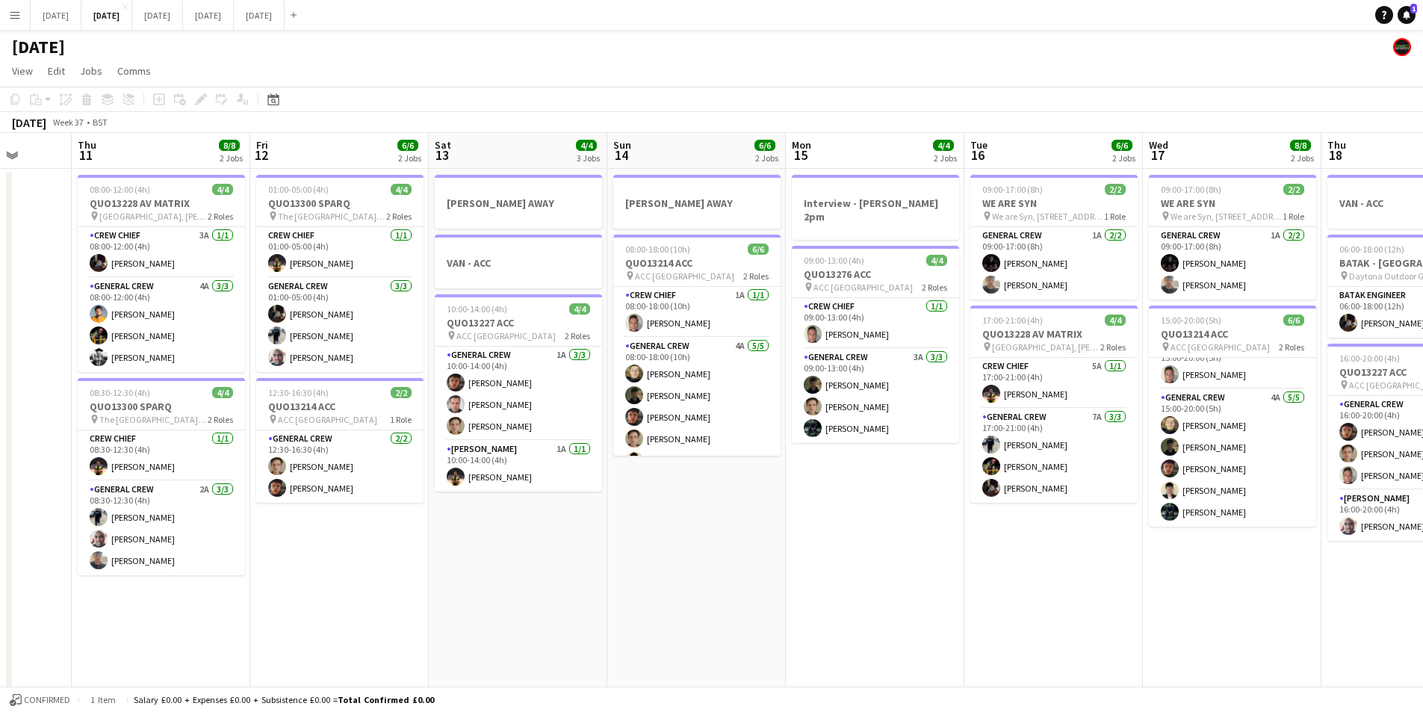
scroll to position [0, 359]
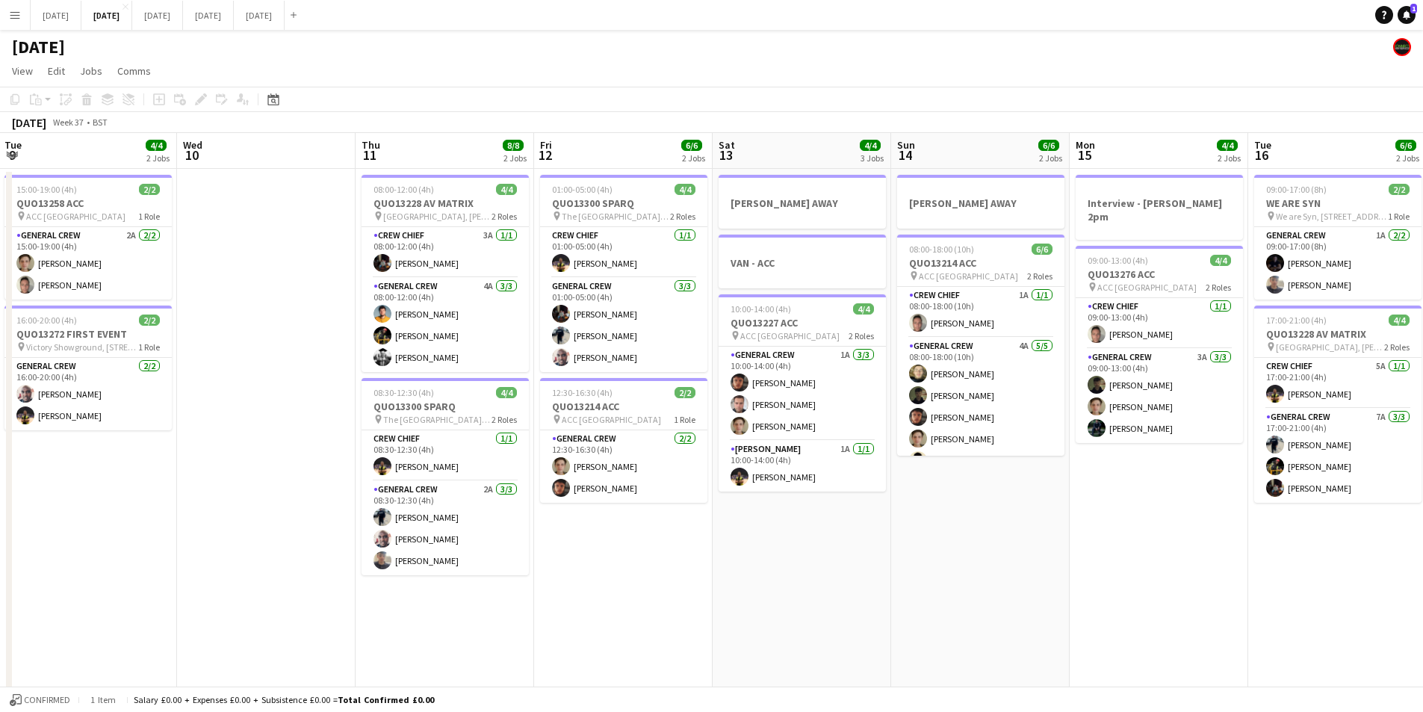
drag, startPoint x: 719, startPoint y: 631, endPoint x: 1033, endPoint y: 621, distance: 313.9
click at [1033, 621] on app-calendar-viewport "Sun 7 7/8 2 Jobs Mon 8 6/6 2 Jobs Tue 9 4/4 2 Jobs Wed 10 Thu 11 8/8 2 Jobs Fri…" at bounding box center [711, 646] width 1423 height 1027
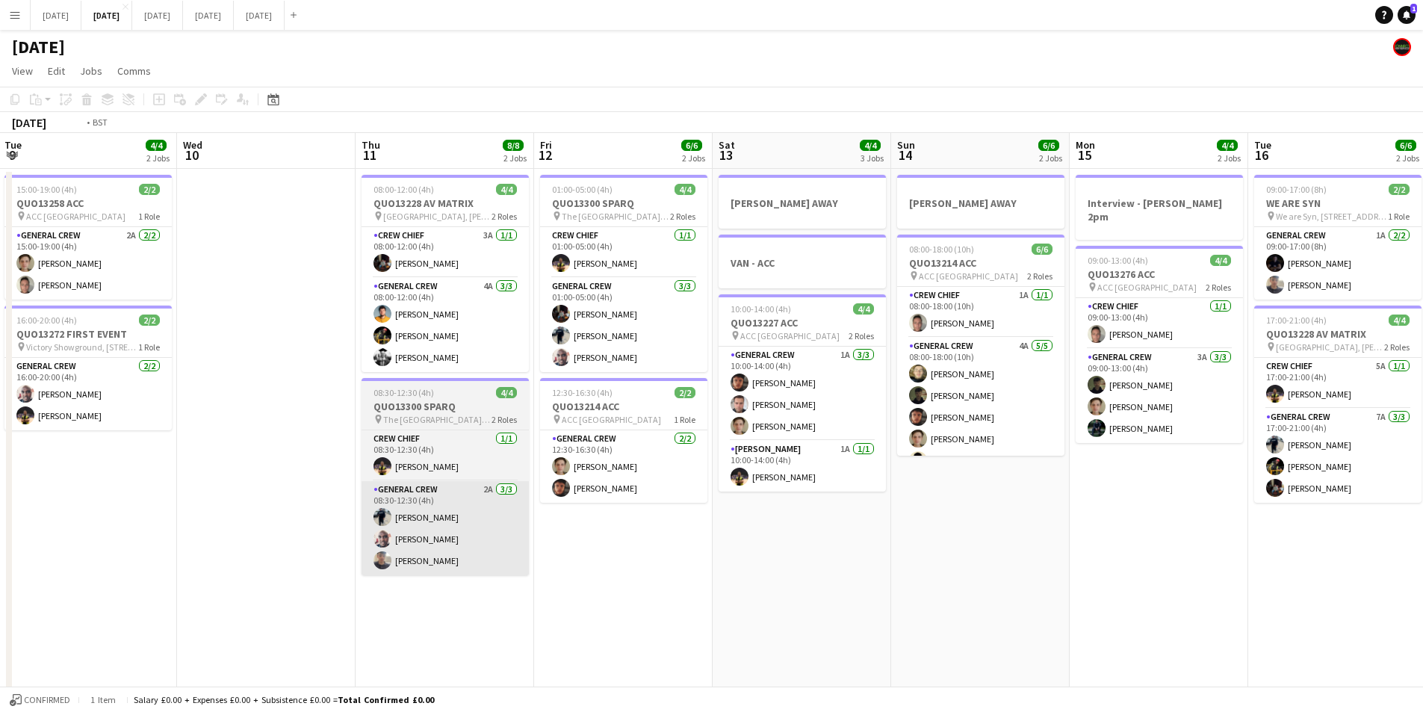
scroll to position [0, 448]
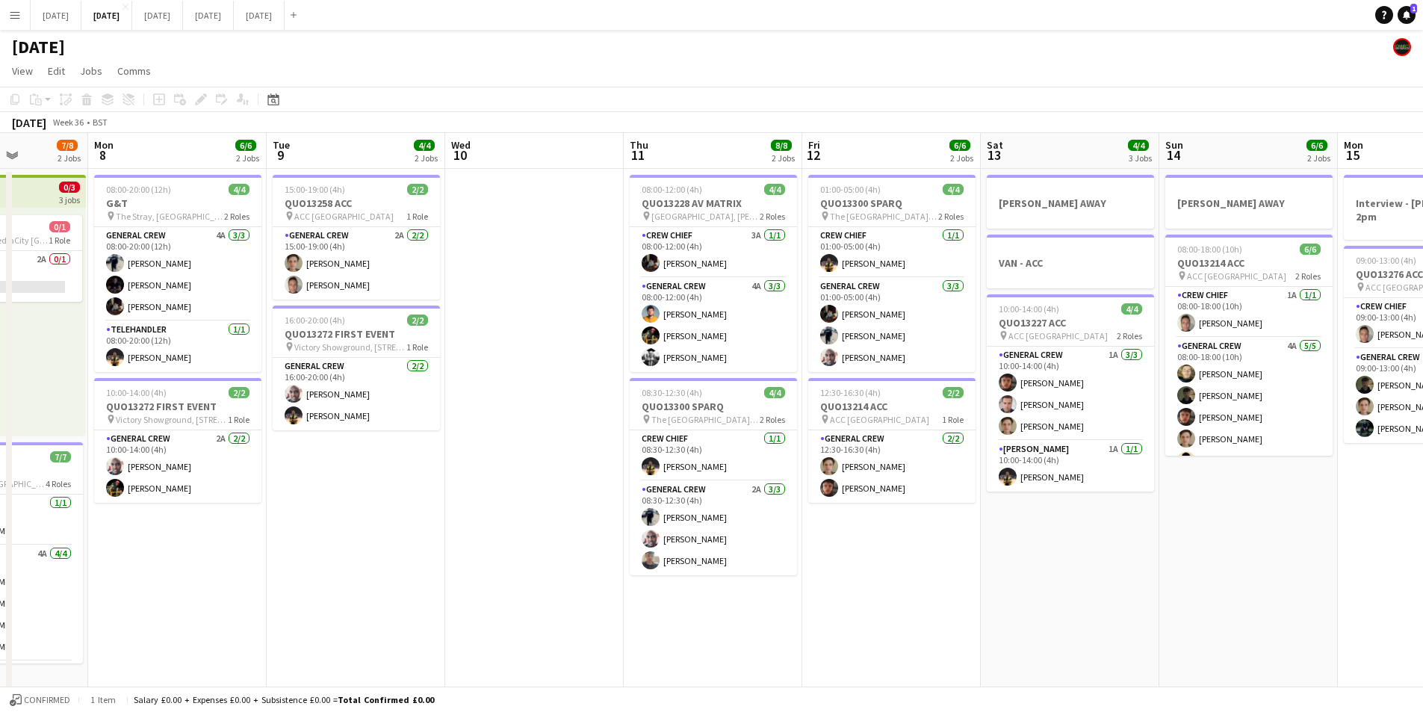
drag, startPoint x: 496, startPoint y: 550, endPoint x: 820, endPoint y: 585, distance: 326.1
click at [941, 552] on app-calendar-viewport "Fri 5 11/14 3 Jobs Sat 6 13/14 5 Jobs Sun 7 7/8 2 Jobs Mon 8 6/6 2 Jobs Tue 9 4…" at bounding box center [711, 646] width 1423 height 1027
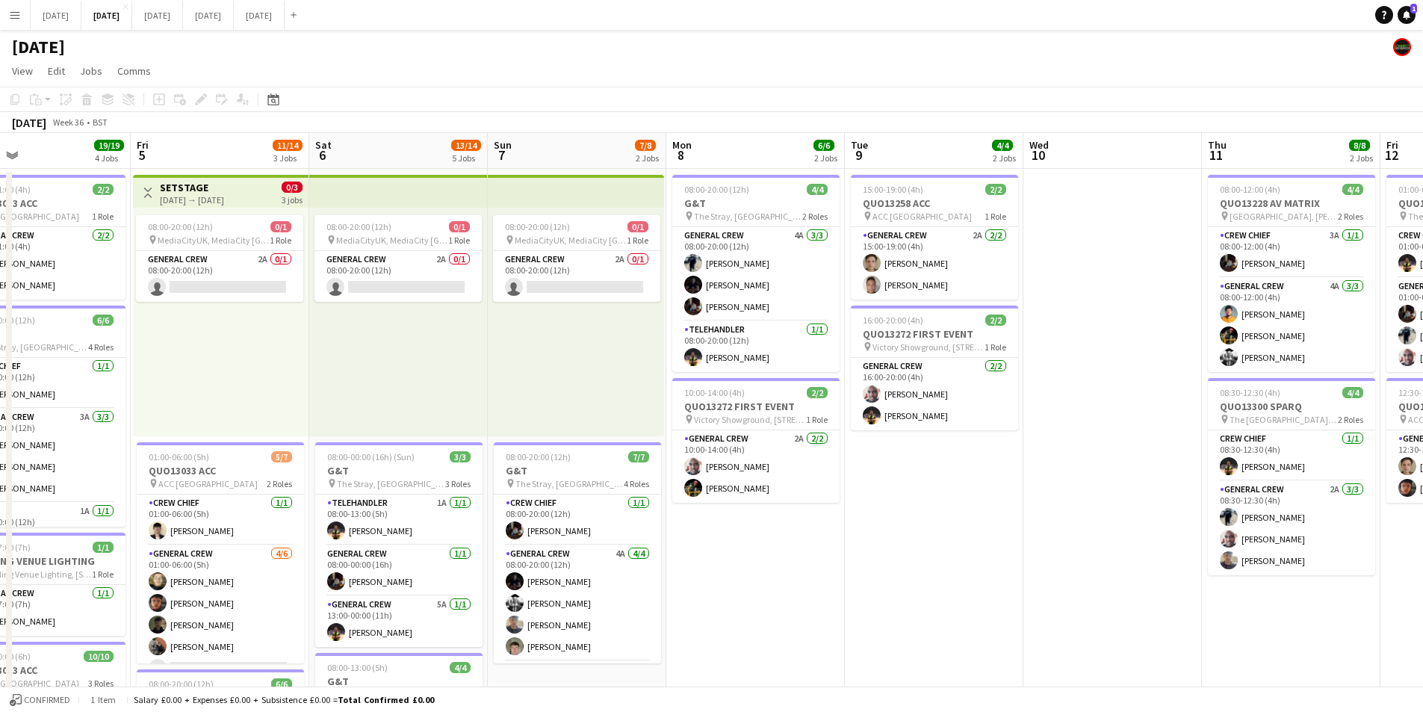
click at [1077, 610] on app-calendar-viewport "Wed 3 15/16 3 Jobs Thu 4 19/19 4 Jobs Fri 5 11/14 3 Jobs Sat 6 13/14 5 Jobs Sun…" at bounding box center [711, 646] width 1423 height 1027
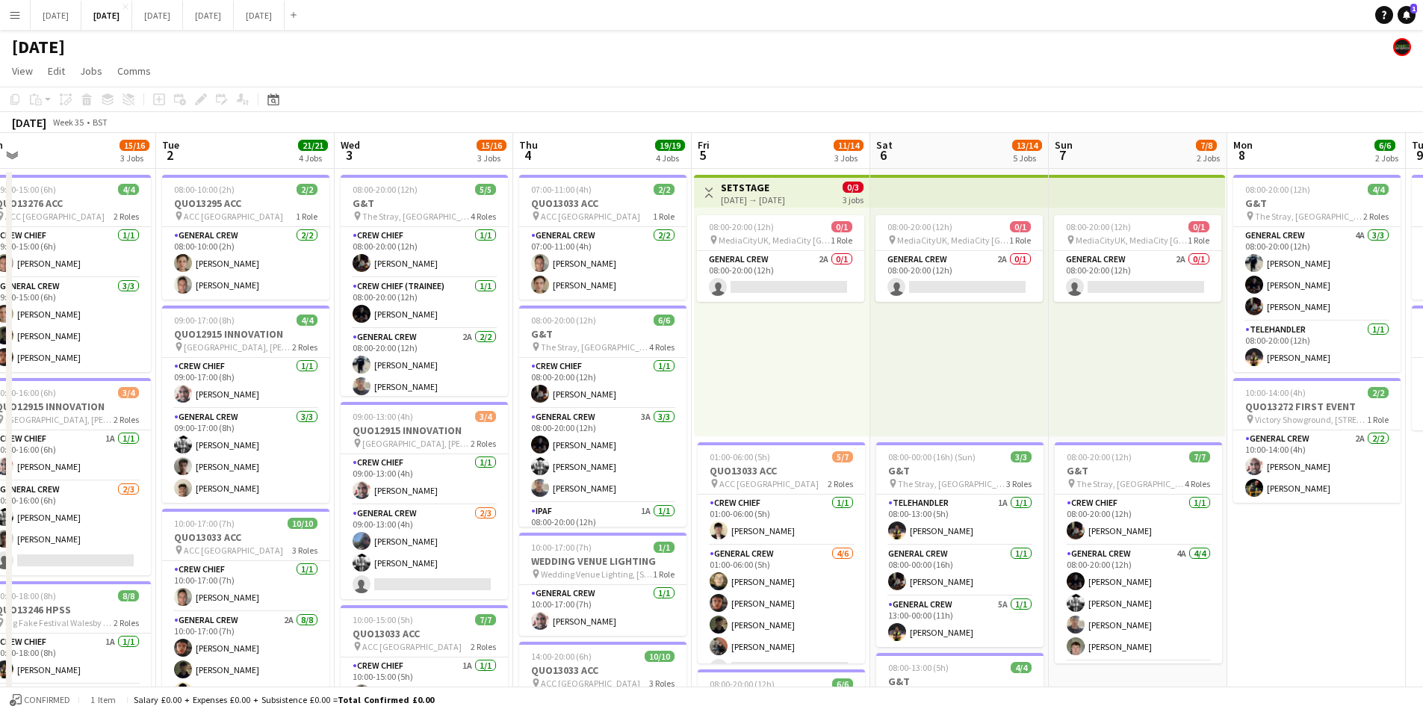
scroll to position [0, 340]
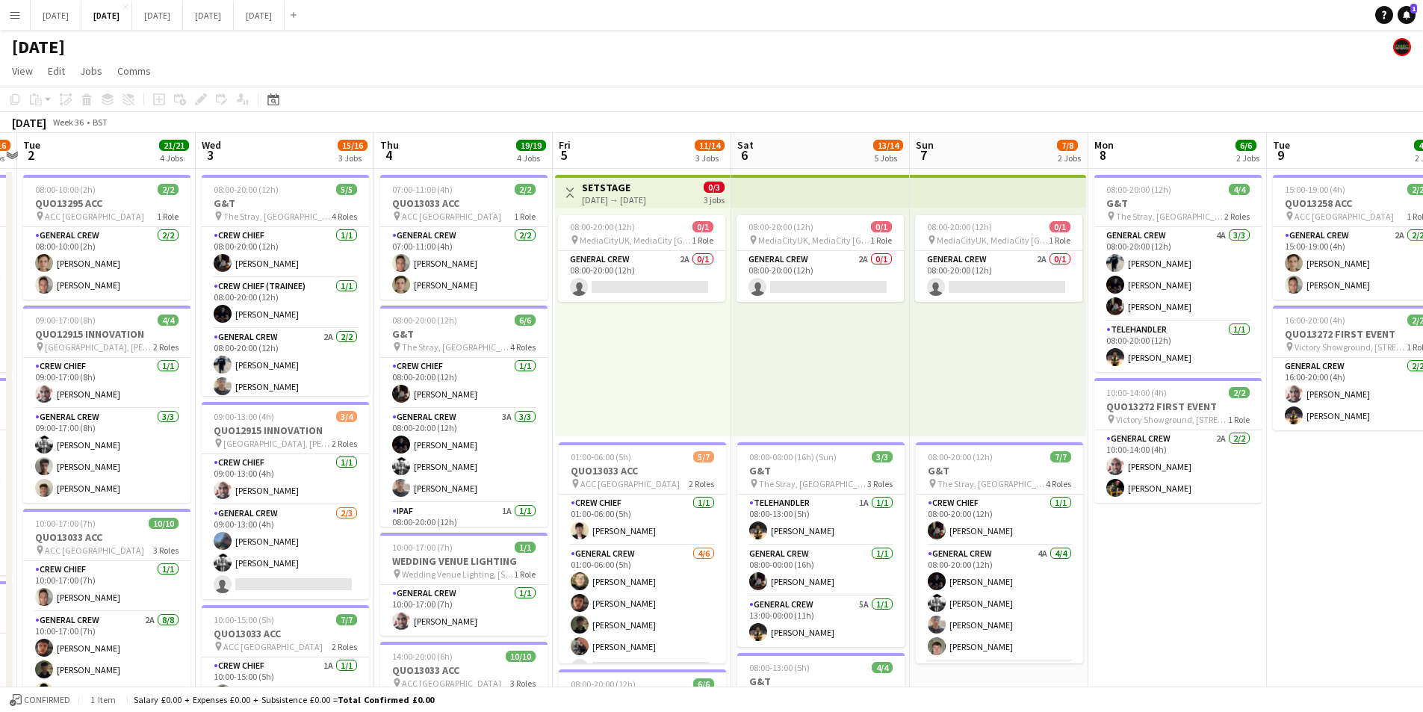
drag, startPoint x: 1206, startPoint y: 598, endPoint x: 1153, endPoint y: 563, distance: 63.2
click at [995, 564] on app-calendar-viewport "Sun 31 Mon 1 15/16 3 Jobs Tue 2 21/21 4 Jobs Wed 3 15/16 3 Jobs Thu 4 19/19 4 J…" at bounding box center [711, 646] width 1423 height 1027
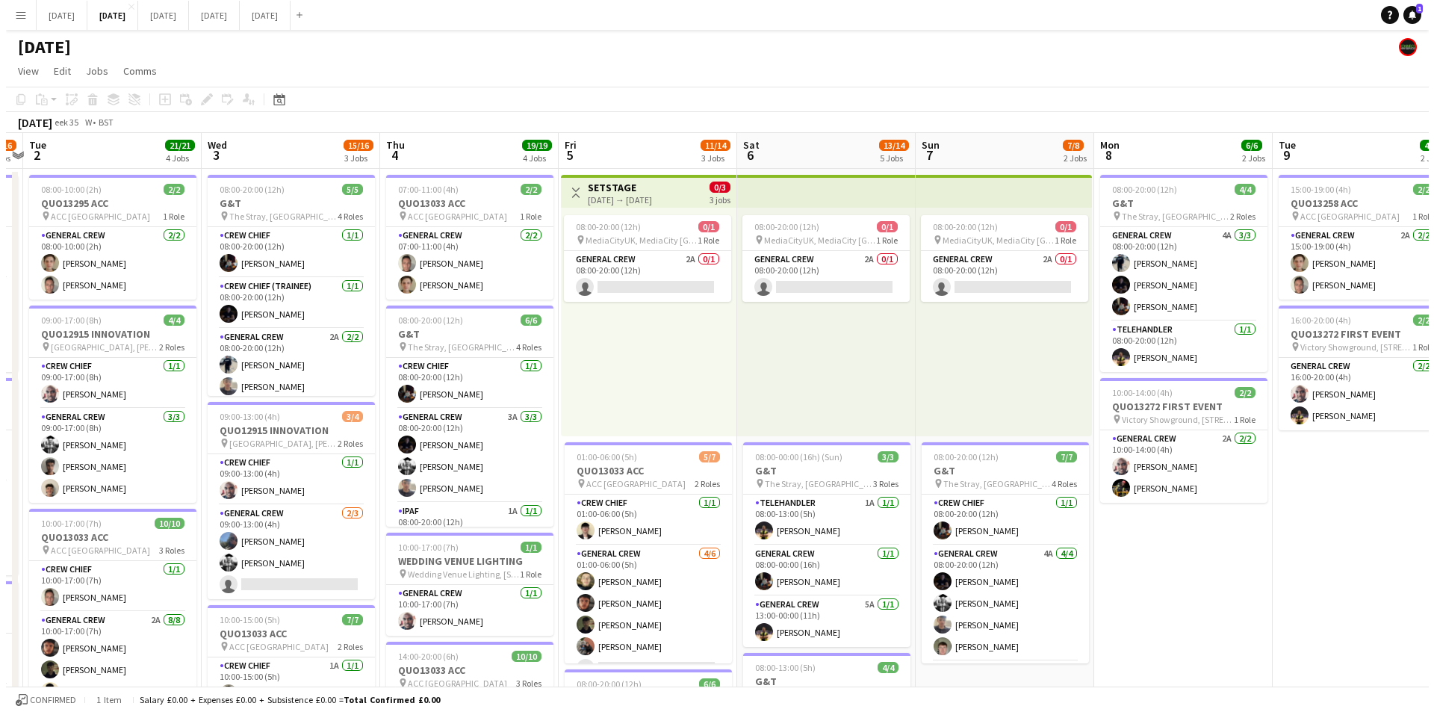
scroll to position [0, 512]
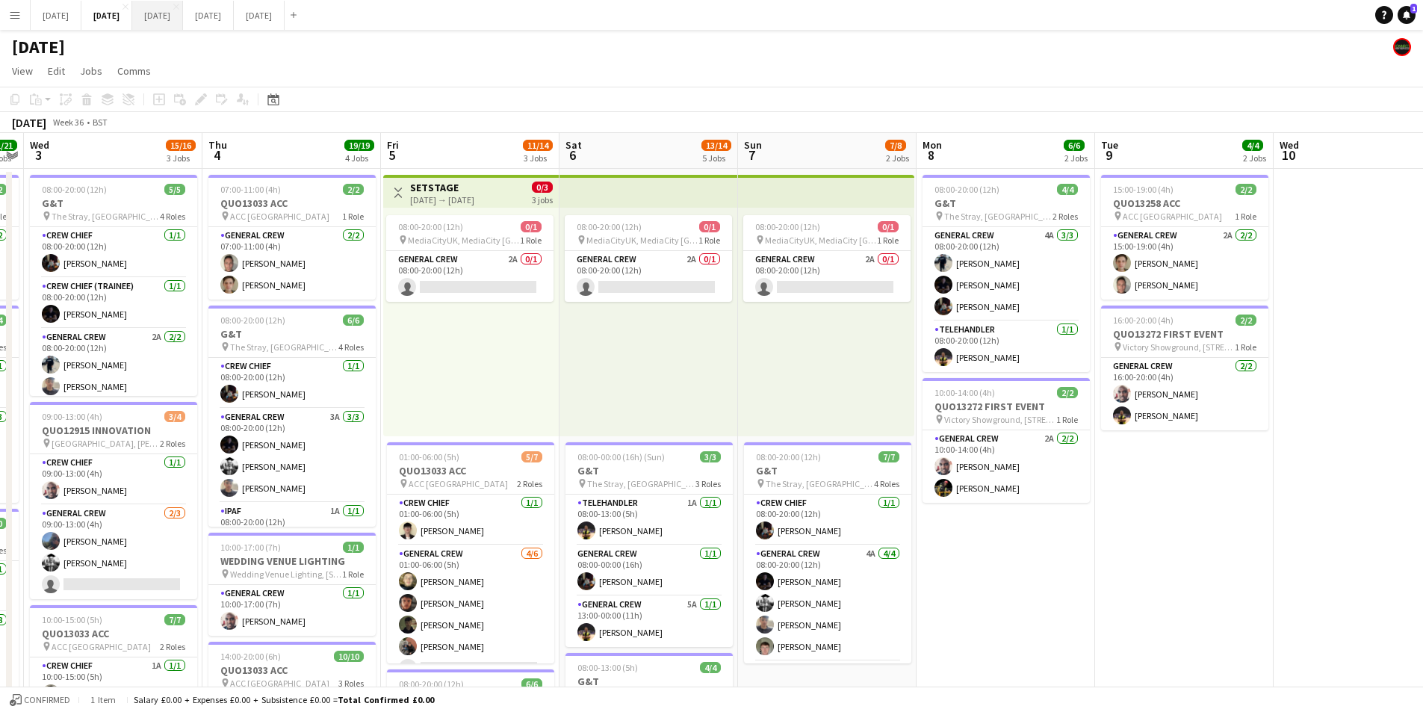
click at [183, 19] on button "[DATE] Close" at bounding box center [157, 15] width 51 height 29
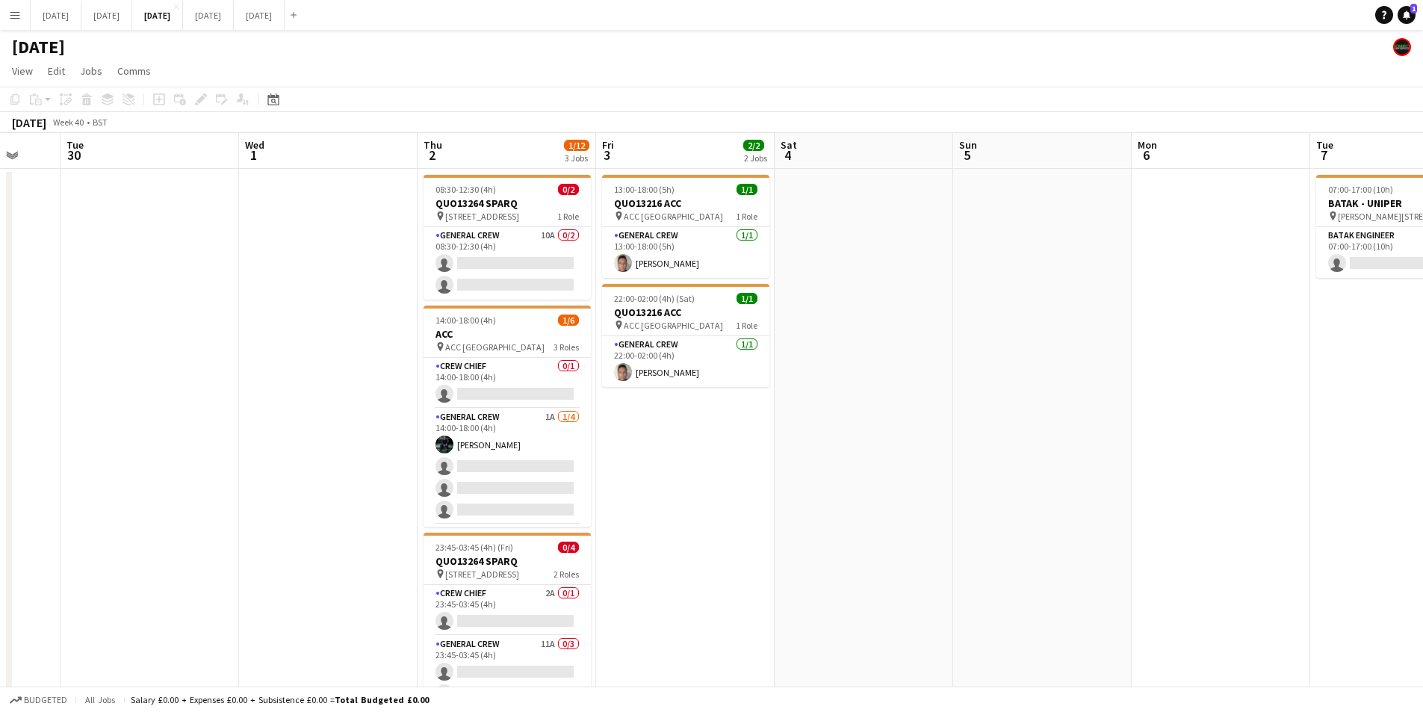
drag, startPoint x: 878, startPoint y: 490, endPoint x: 707, endPoint y: 453, distance: 175.0
click at [707, 453] on app-calendar-viewport "Sat 27 Sun 28 Mon 29 Tue 30 Wed 1 Thu 2 1/12 3 Jobs Fri 3 2/2 2 Jobs Sat 4 Sun …" at bounding box center [711, 447] width 1423 height 629
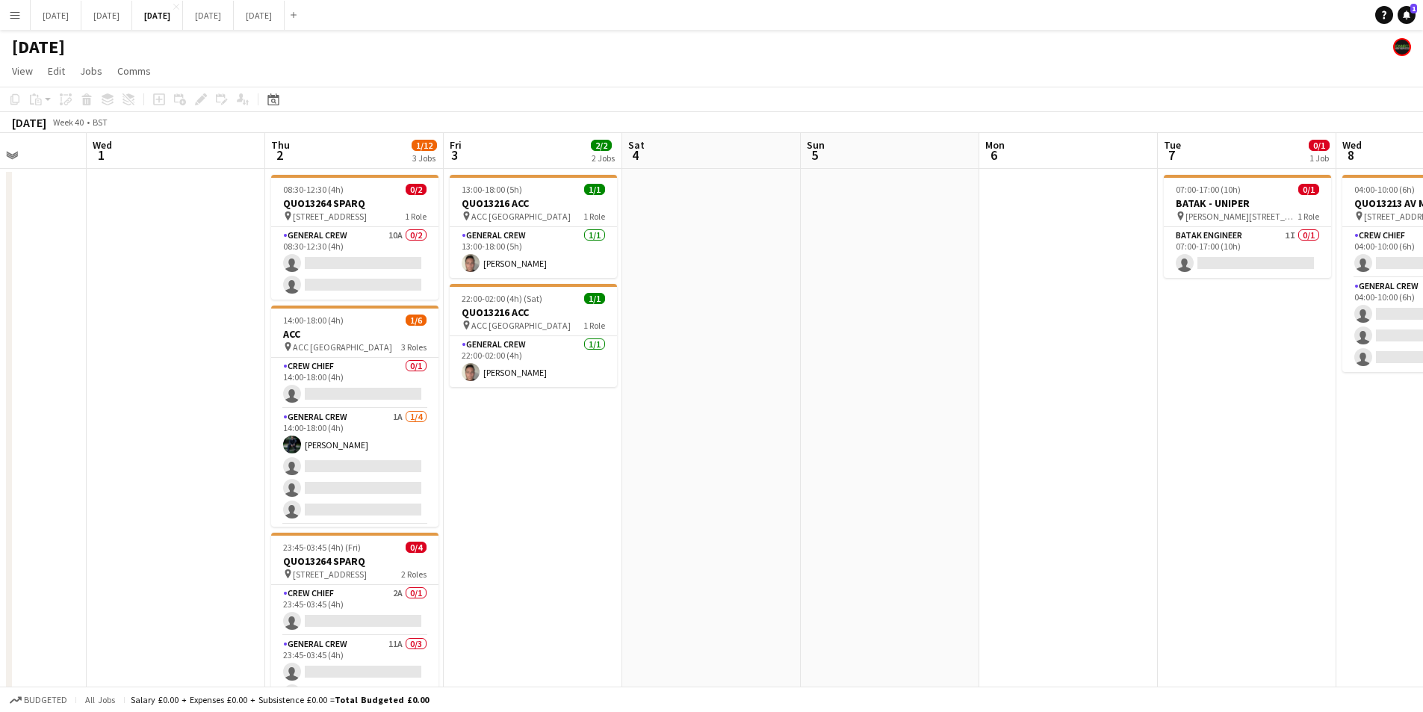
drag, startPoint x: 968, startPoint y: 471, endPoint x: 716, endPoint y: 448, distance: 252.2
click at [716, 447] on app-calendar-viewport "Sun 28 Mon 29 Tue 30 Wed 1 Thu 2 1/12 3 Jobs Fri 3 2/2 2 Jobs Sat 4 Sun 5 Mon 6…" at bounding box center [711, 447] width 1423 height 629
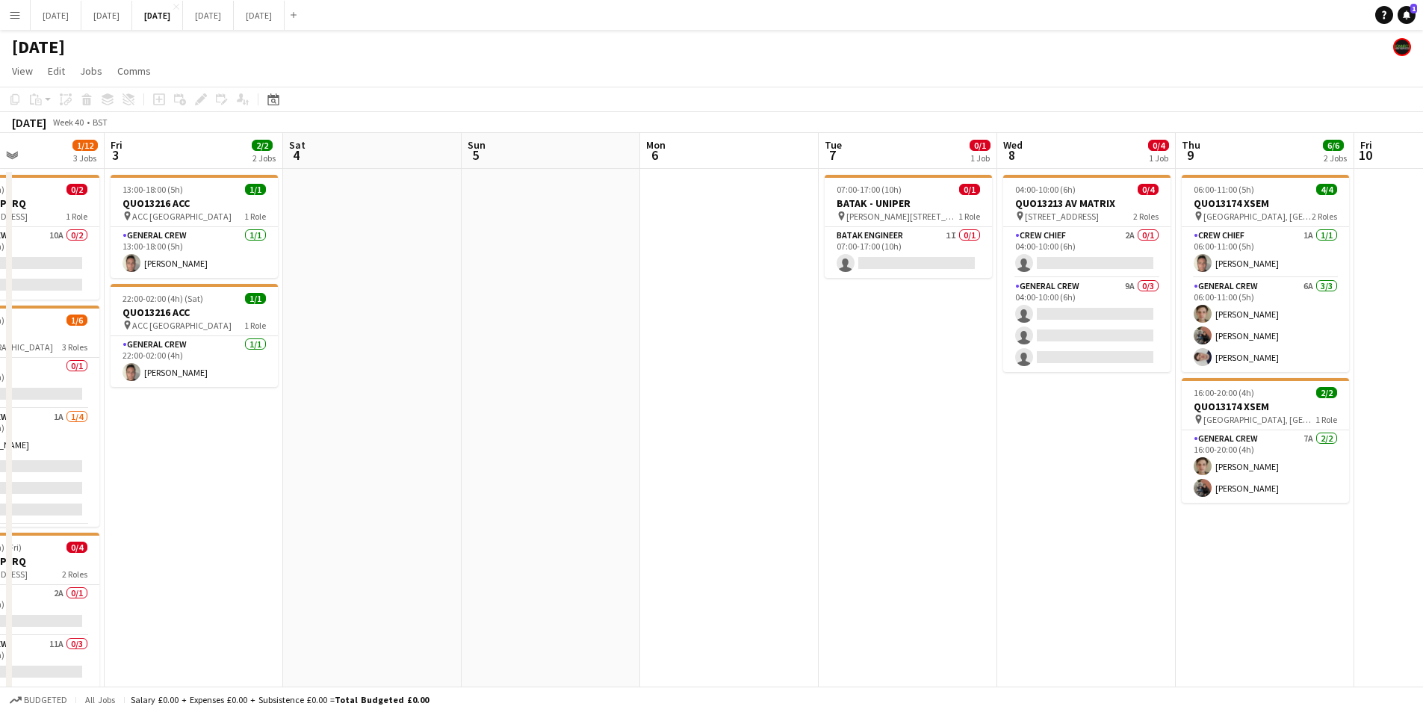
scroll to position [0, 619]
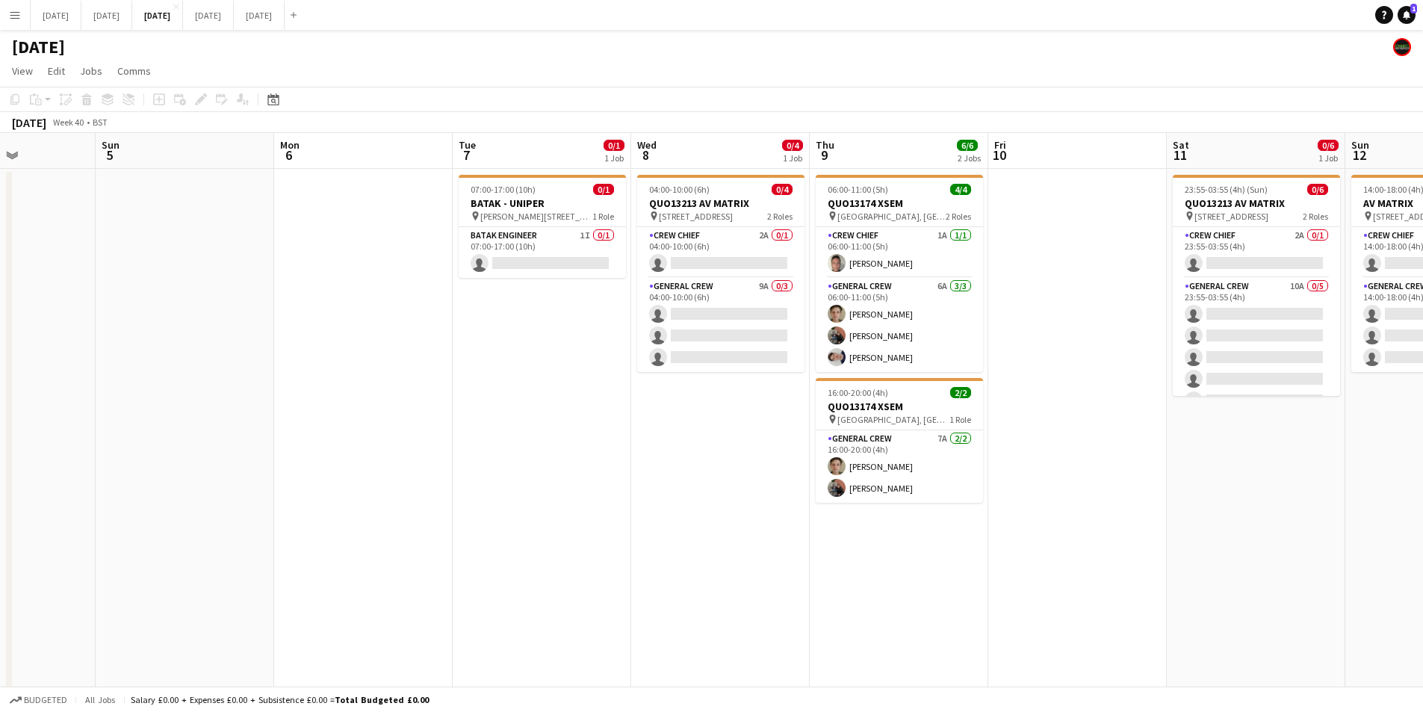
drag, startPoint x: 974, startPoint y: 487, endPoint x: 713, endPoint y: 468, distance: 262.2
click at [713, 468] on app-calendar-viewport "Wed 1 Thu 2 1/12 3 Jobs Fri 3 2/2 2 Jobs Sat 4 Sun 5 Mon 6 Tue 7 0/1 1 Job Wed …" at bounding box center [711, 447] width 1423 height 629
drag, startPoint x: 1088, startPoint y: 566, endPoint x: 718, endPoint y: 522, distance: 372.4
click at [713, 522] on app-calendar-viewport "Wed 1 Thu 2 1/12 3 Jobs Fri 3 2/2 2 Jobs Sat 4 Sun 5 Mon 6 Tue 7 0/1 1 Job Wed …" at bounding box center [711, 447] width 1423 height 629
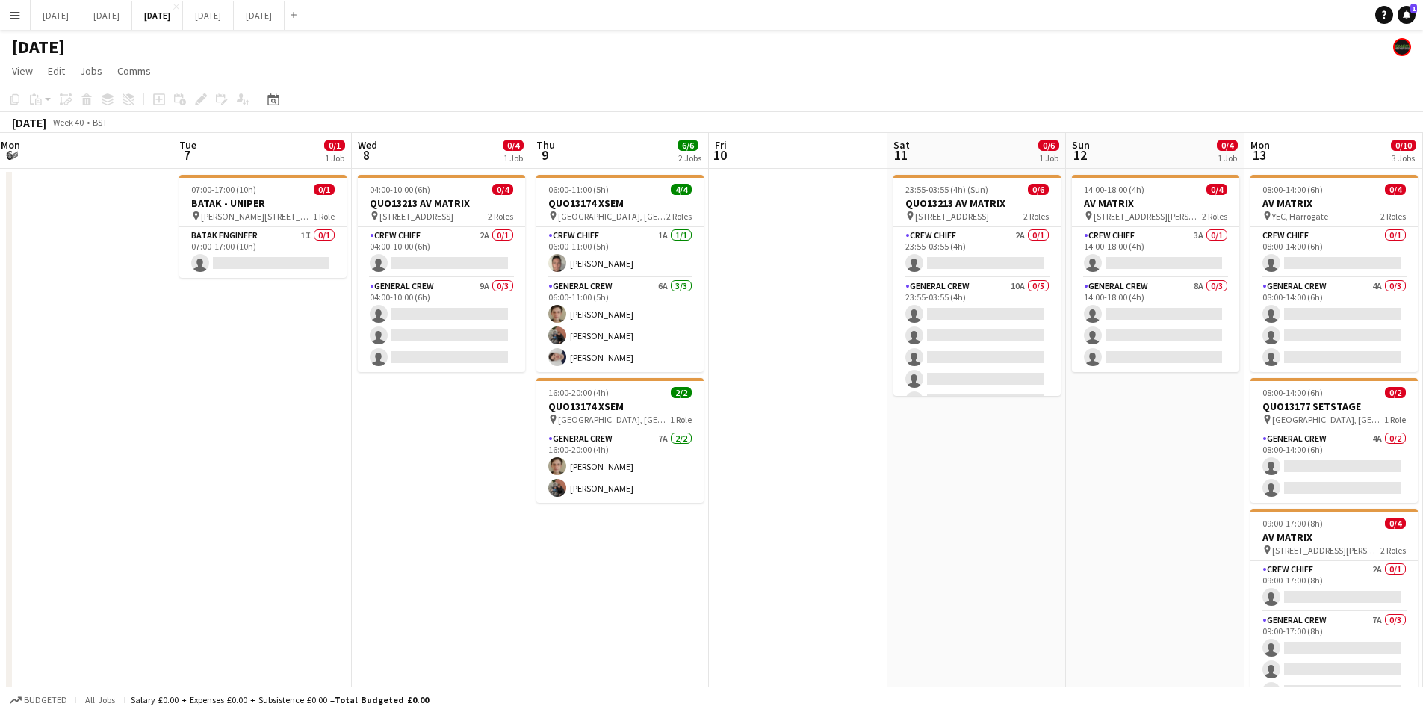
drag, startPoint x: 873, startPoint y: 513, endPoint x: 690, endPoint y: 481, distance: 185.1
click at [690, 481] on app-calendar-viewport "Sat 4 Sun 5 Mon 6 Tue 7 0/1 1 Job Wed 8 0/4 1 Job Thu 9 6/6 2 Jobs Fri 10 Sat 1…" at bounding box center [711, 568] width 1423 height 870
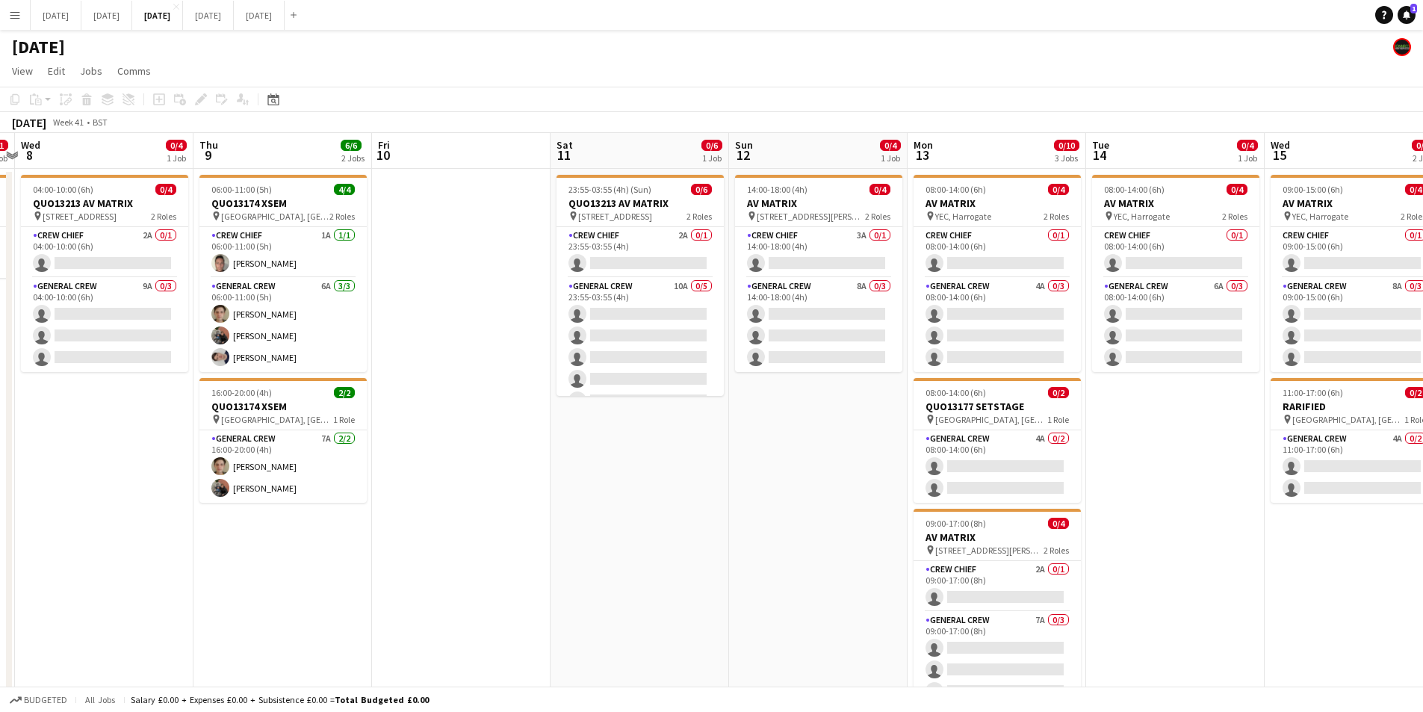
scroll to position [0, 521]
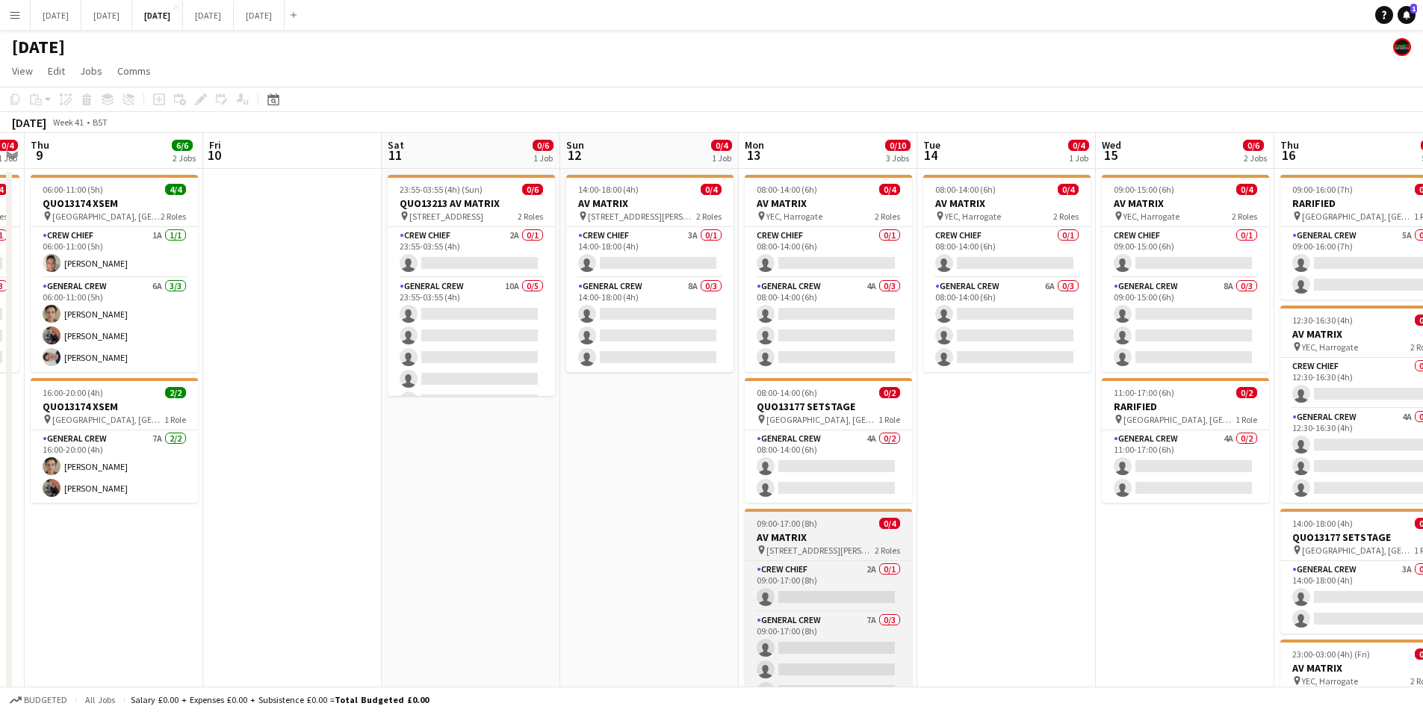
drag, startPoint x: 802, startPoint y: 495, endPoint x: 661, endPoint y: 520, distance: 142.7
click at [515, 485] on app-calendar-viewport "Mon 6 Tue 7 0/1 1 Job Wed 8 0/4 1 Job Thu 9 6/6 2 Jobs Fri 10 Sat 11 0/6 1 Job …" at bounding box center [711, 568] width 1423 height 870
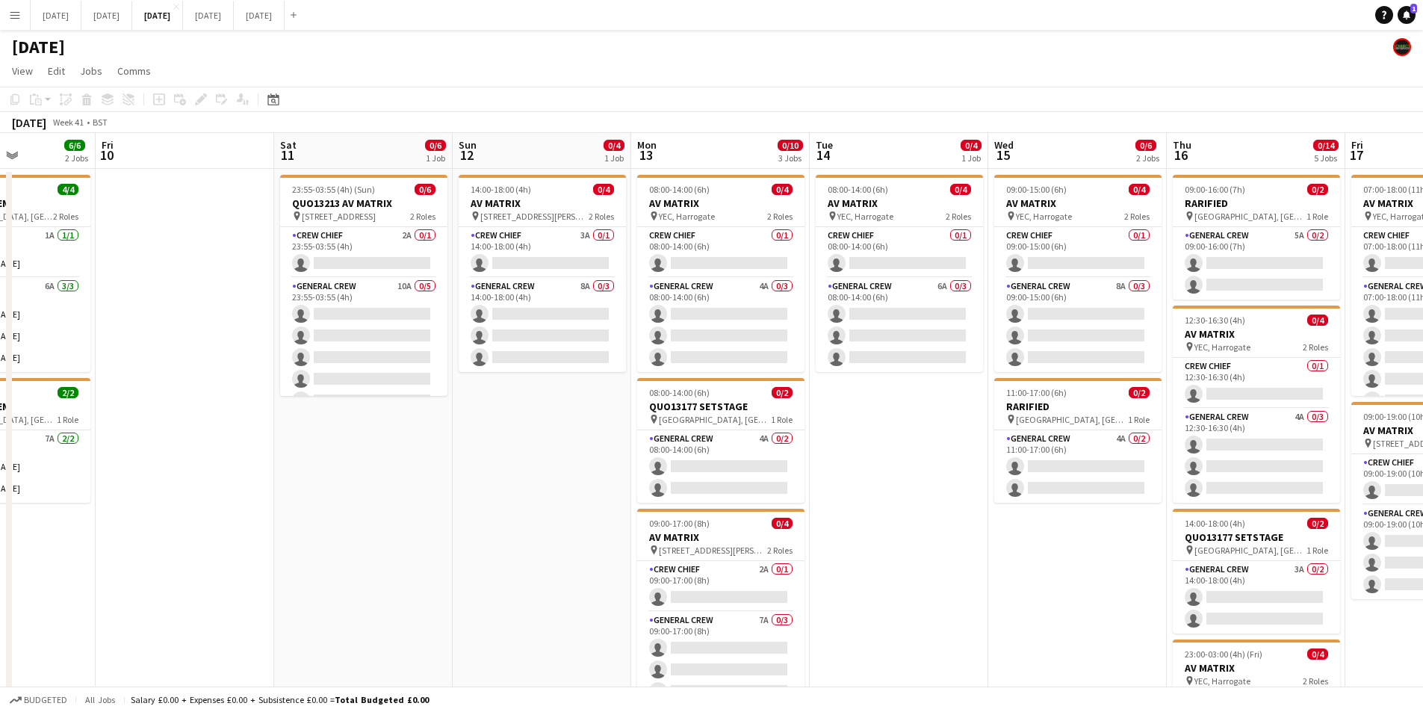
scroll to position [0, 453]
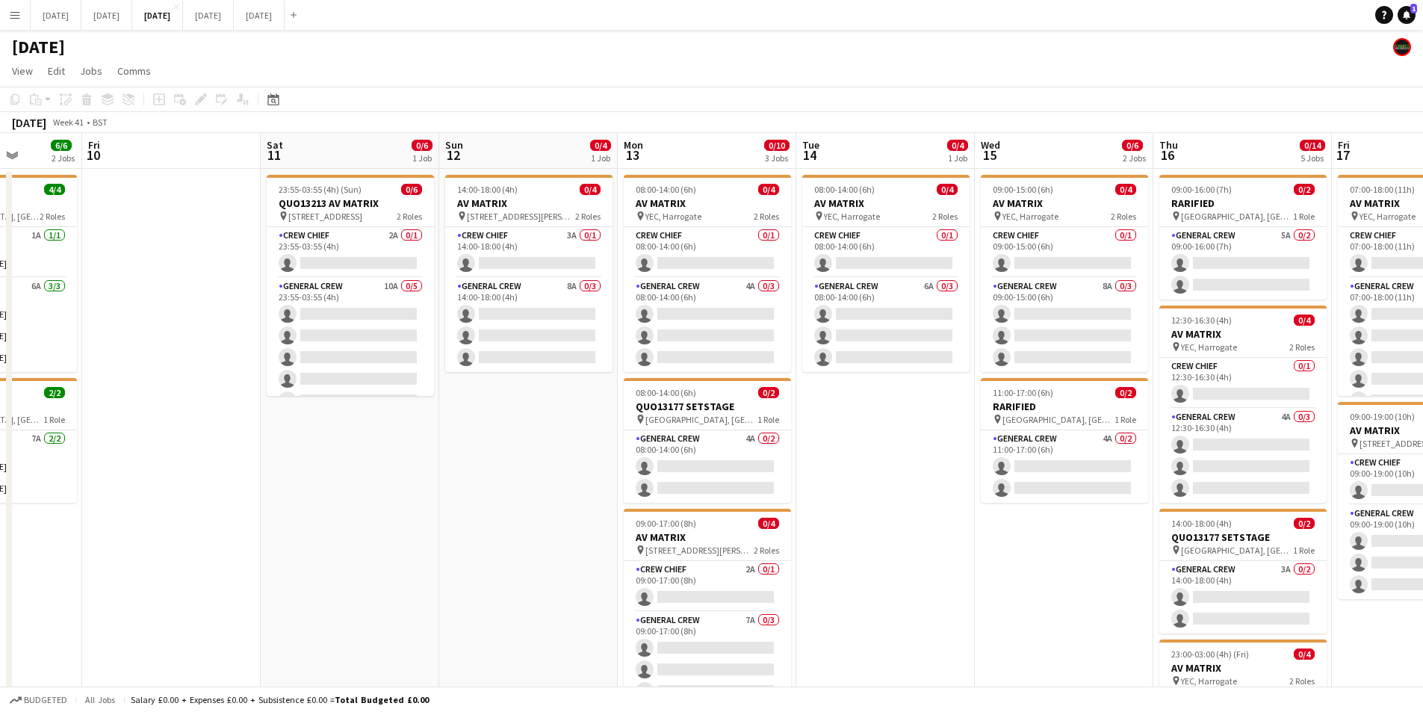
drag, startPoint x: 967, startPoint y: 521, endPoint x: 953, endPoint y: 521, distance: 13.4
click at [953, 521] on app-calendar-viewport "Tue 7 0/1 1 Job Wed 8 0/4 1 Job Thu 9 6/6 2 Jobs Fri 10 Sat 11 0/6 1 Job Sun 12…" at bounding box center [711, 568] width 1423 height 870
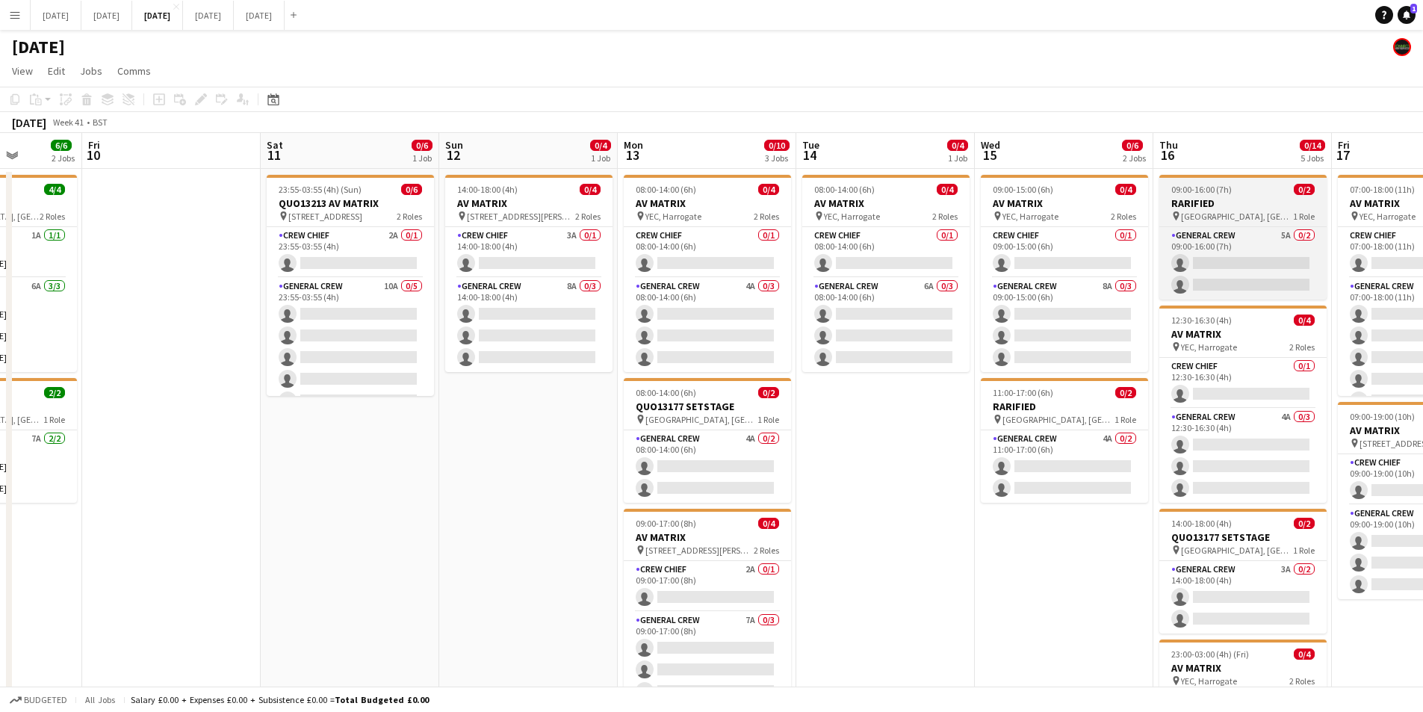
click at [694, 474] on app-card-role "General Crew 4A 0/2 08:00-14:00 (6h) single-neutral-actions single-neutral-acti…" at bounding box center [707, 466] width 167 height 72
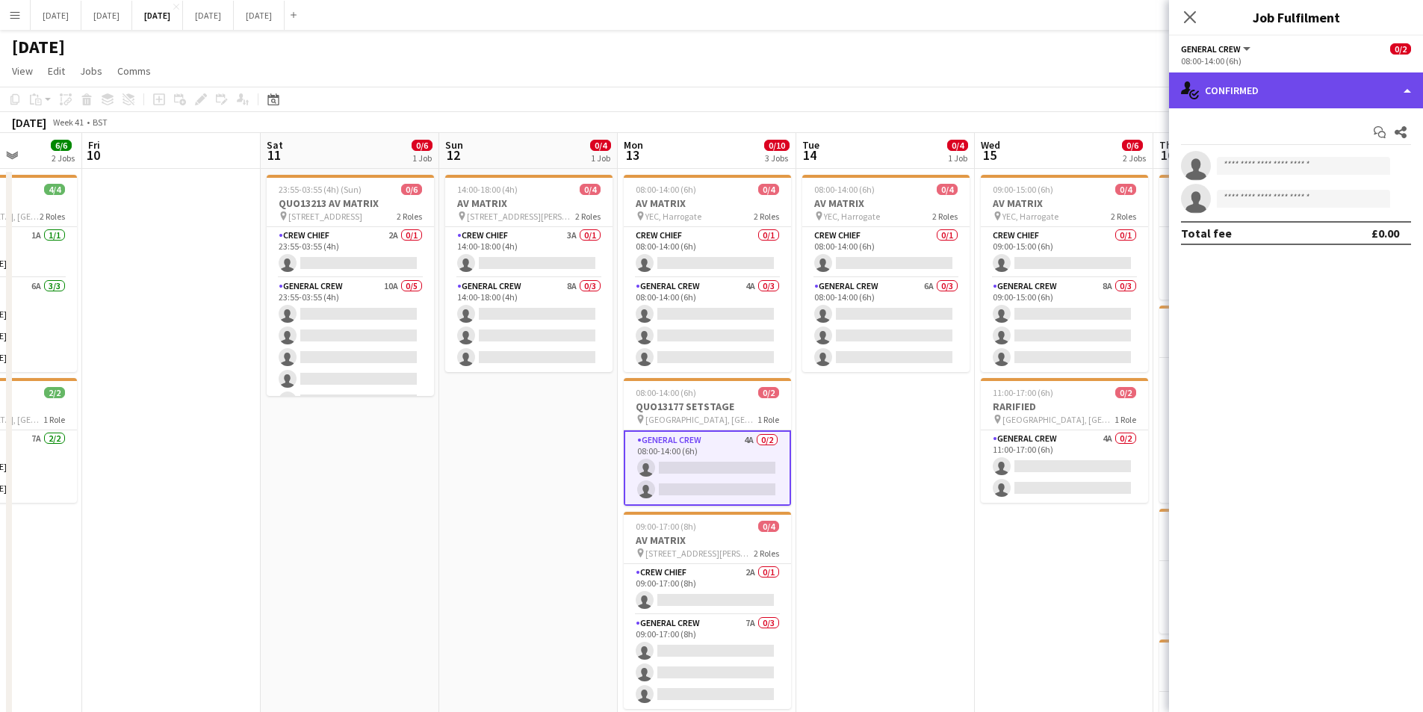
click at [1310, 99] on div "single-neutral-actions-check-2 Confirmed" at bounding box center [1296, 90] width 254 height 36
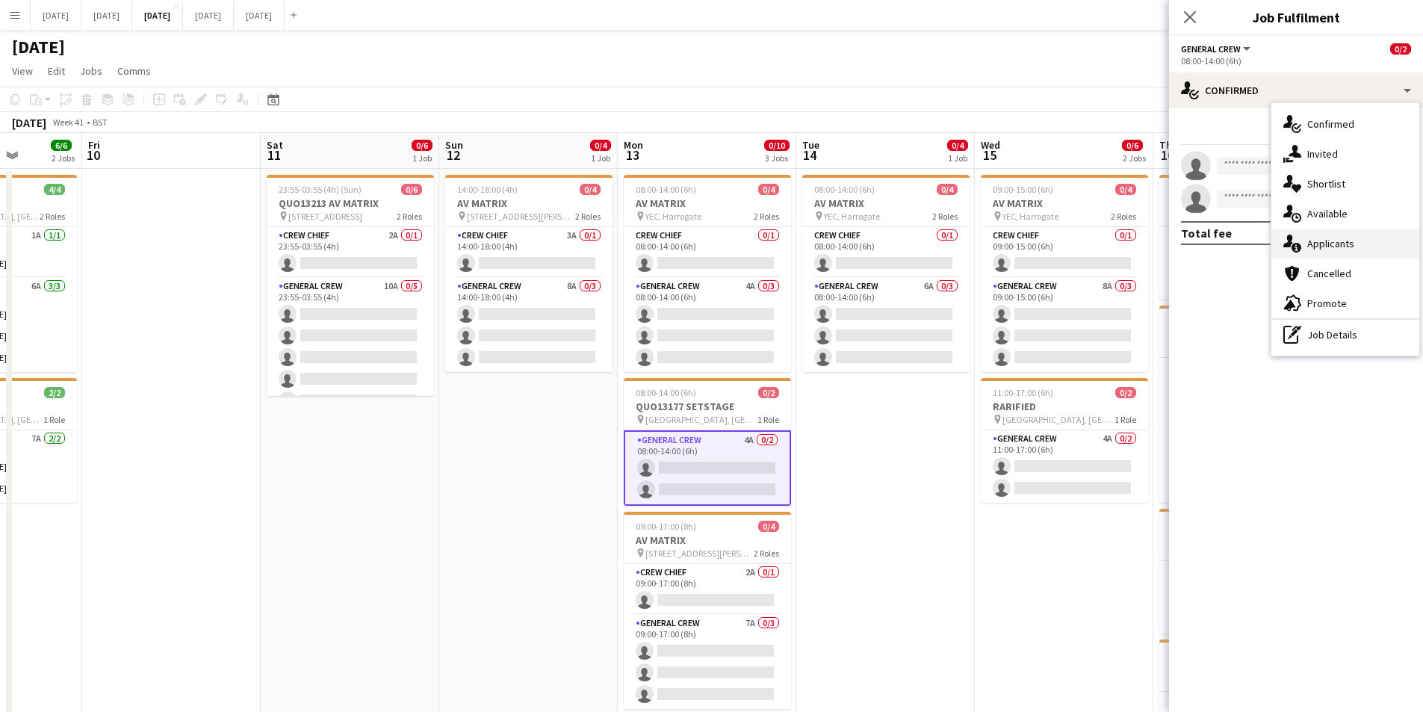
click at [1341, 240] on div "single-neutral-actions-information Applicants" at bounding box center [1346, 244] width 148 height 30
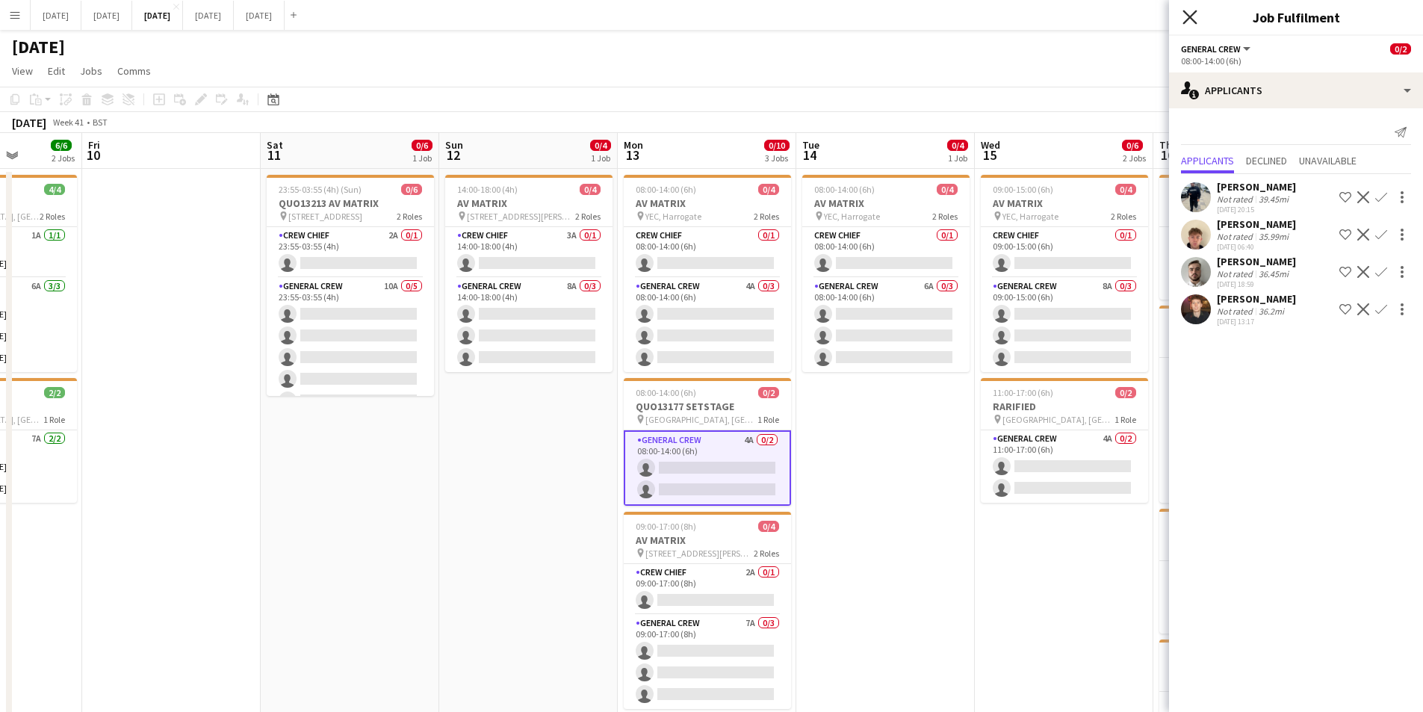
click at [1192, 16] on icon at bounding box center [1190, 17] width 14 height 14
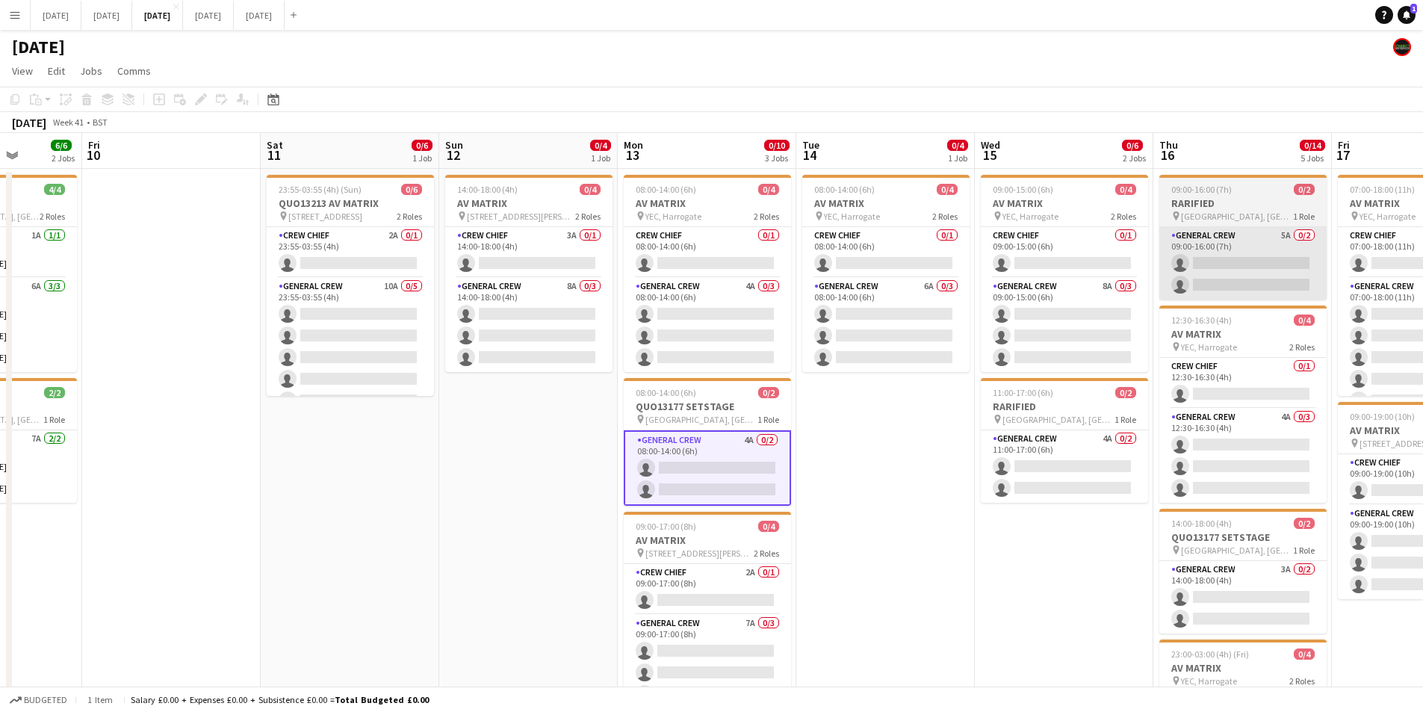
click at [735, 470] on app-card-role "General Crew 4A 0/2 08:00-14:00 (6h) single-neutral-actions single-neutral-acti…" at bounding box center [707, 467] width 167 height 75
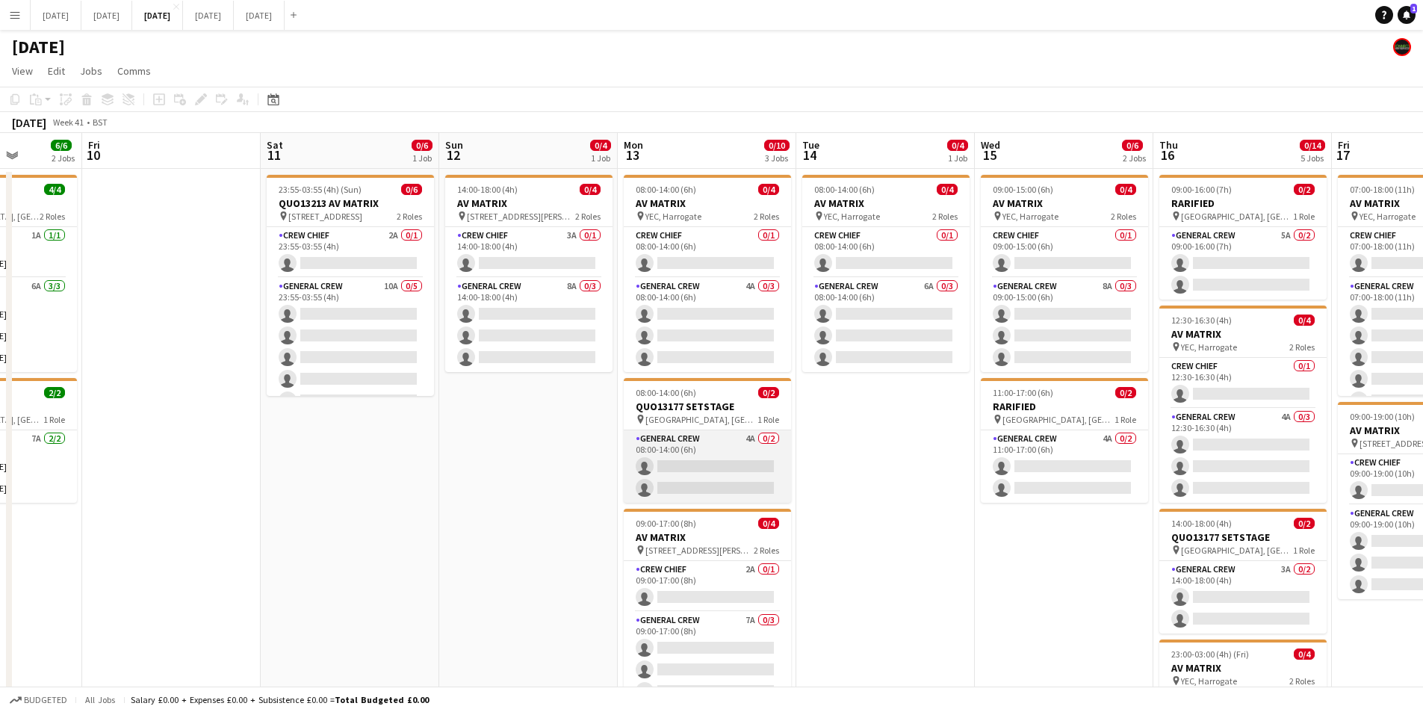
click at [728, 485] on app-card-role "General Crew 4A 0/2 08:00-14:00 (6h) single-neutral-actions single-neutral-acti…" at bounding box center [707, 466] width 167 height 72
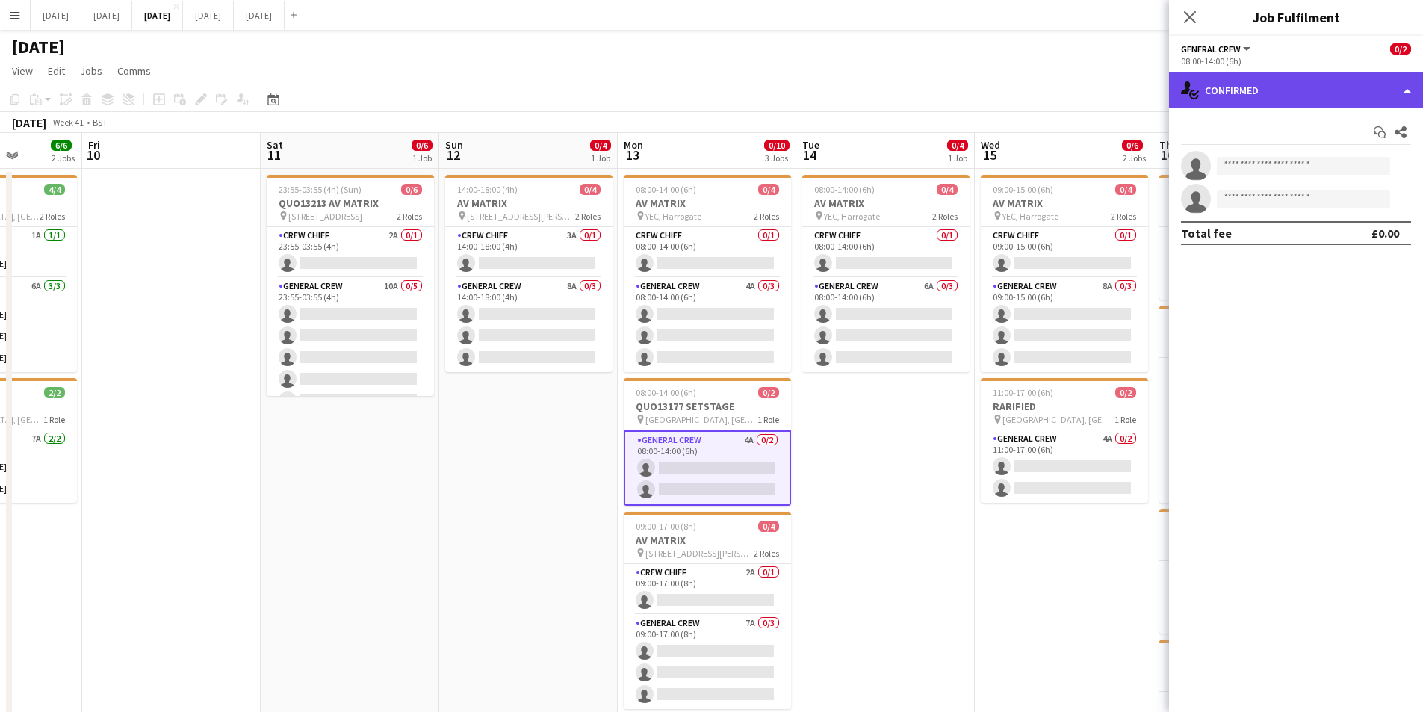
click at [1372, 96] on div "single-neutral-actions-check-2 Confirmed" at bounding box center [1296, 90] width 254 height 36
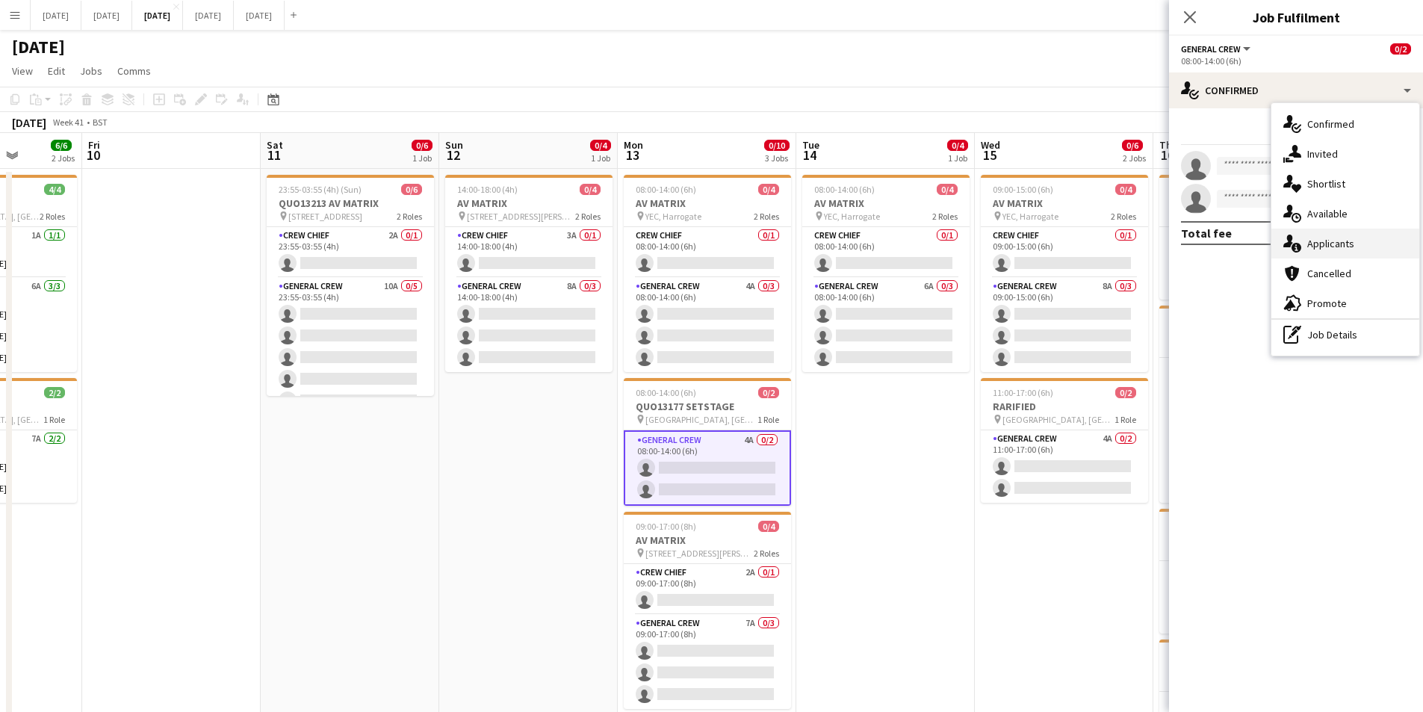
click at [1340, 239] on div "single-neutral-actions-information Applicants" at bounding box center [1346, 244] width 148 height 30
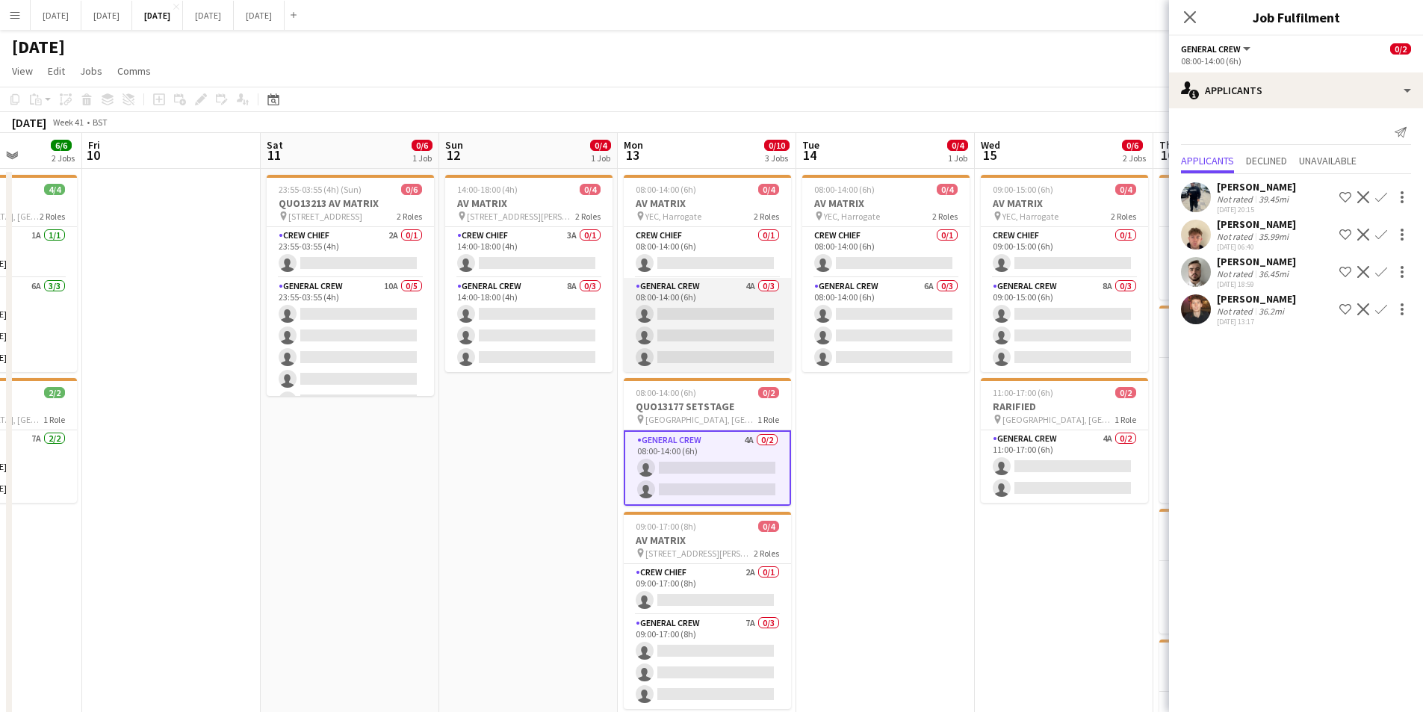
click at [702, 332] on app-card-role "General Crew 4A 0/3 08:00-14:00 (6h) single-neutral-actions single-neutral-acti…" at bounding box center [707, 325] width 167 height 94
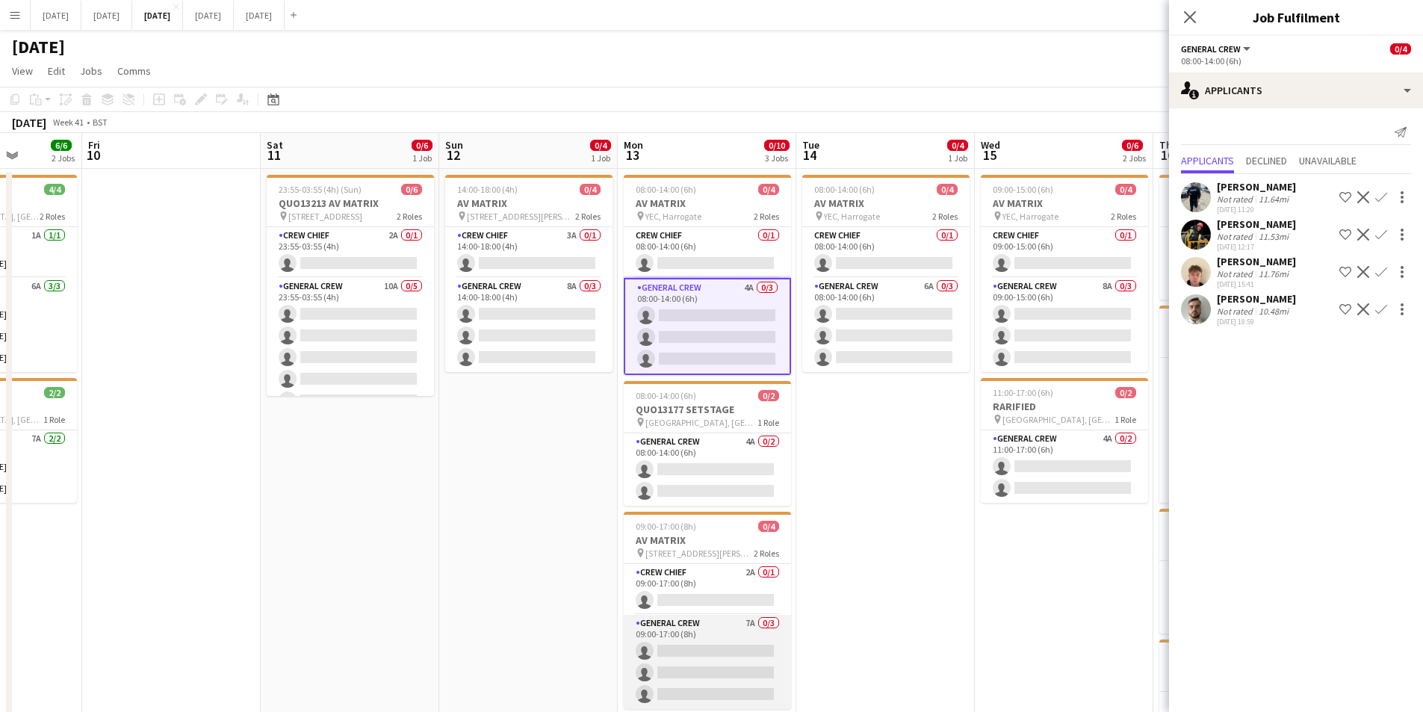
click at [707, 664] on app-card-role "General Crew 7A 0/3 09:00-17:00 (8h) single-neutral-actions single-neutral-acti…" at bounding box center [707, 662] width 167 height 94
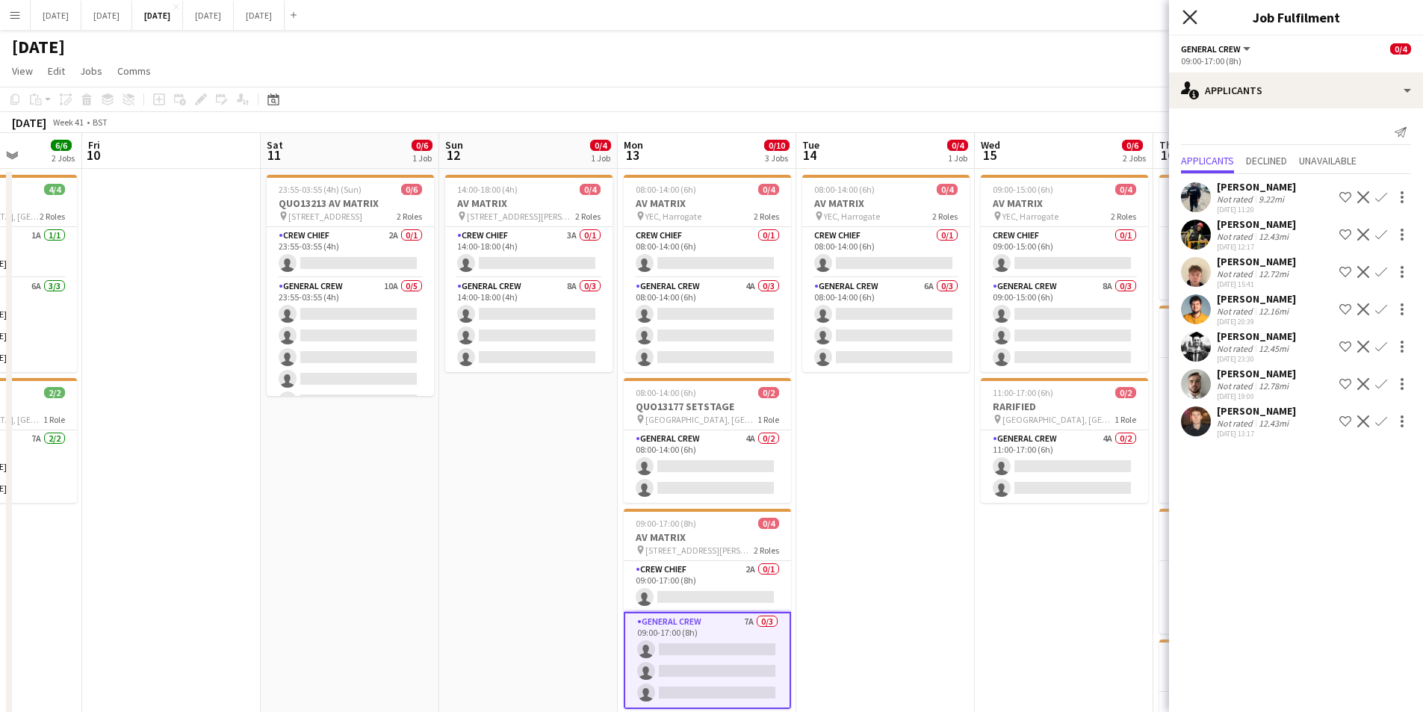
click at [1192, 19] on icon at bounding box center [1190, 17] width 14 height 14
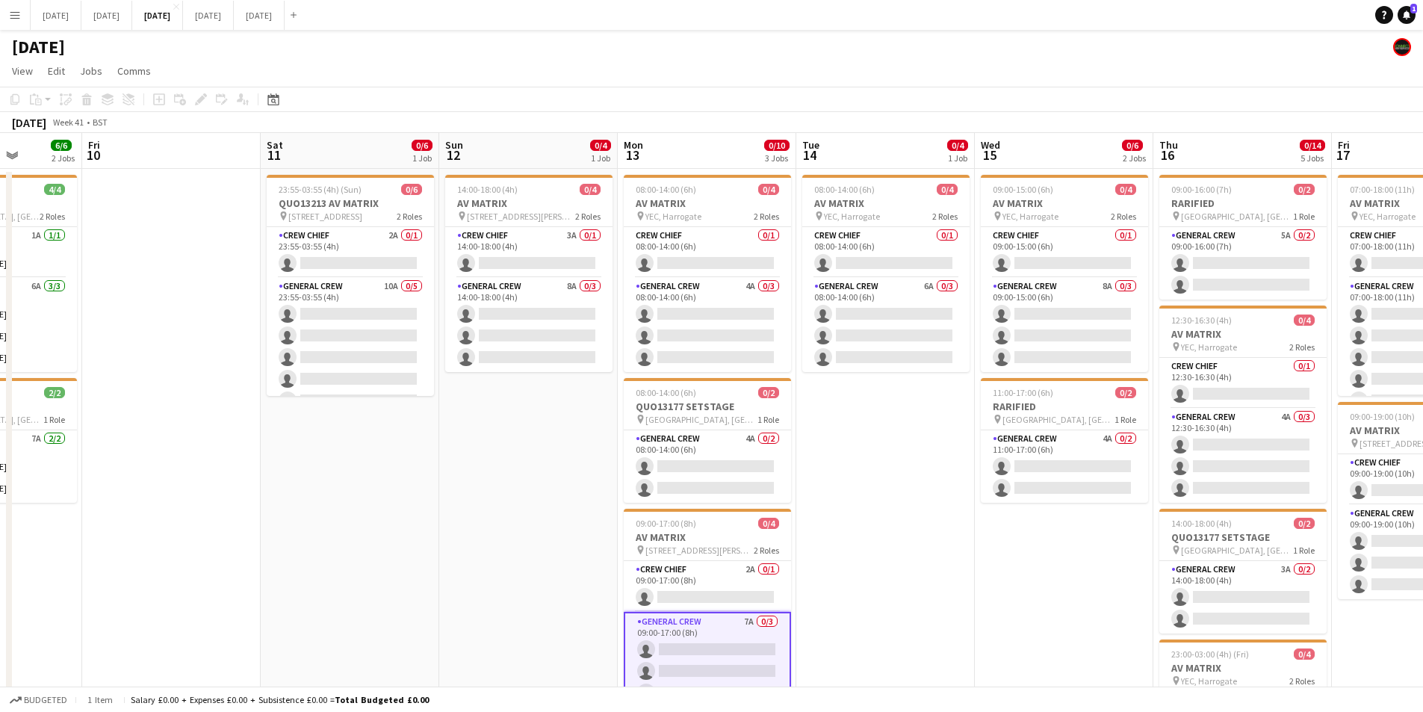
drag, startPoint x: 1080, startPoint y: 421, endPoint x: 819, endPoint y: 415, distance: 260.8
click at [739, 397] on app-calendar-viewport "Tue 7 0/1 1 Job Wed 8 0/4 1 Job Thu 9 6/6 2 Jobs Fri 10 Sat 11 0/6 1 Job Sun 12…" at bounding box center [711, 568] width 1423 height 870
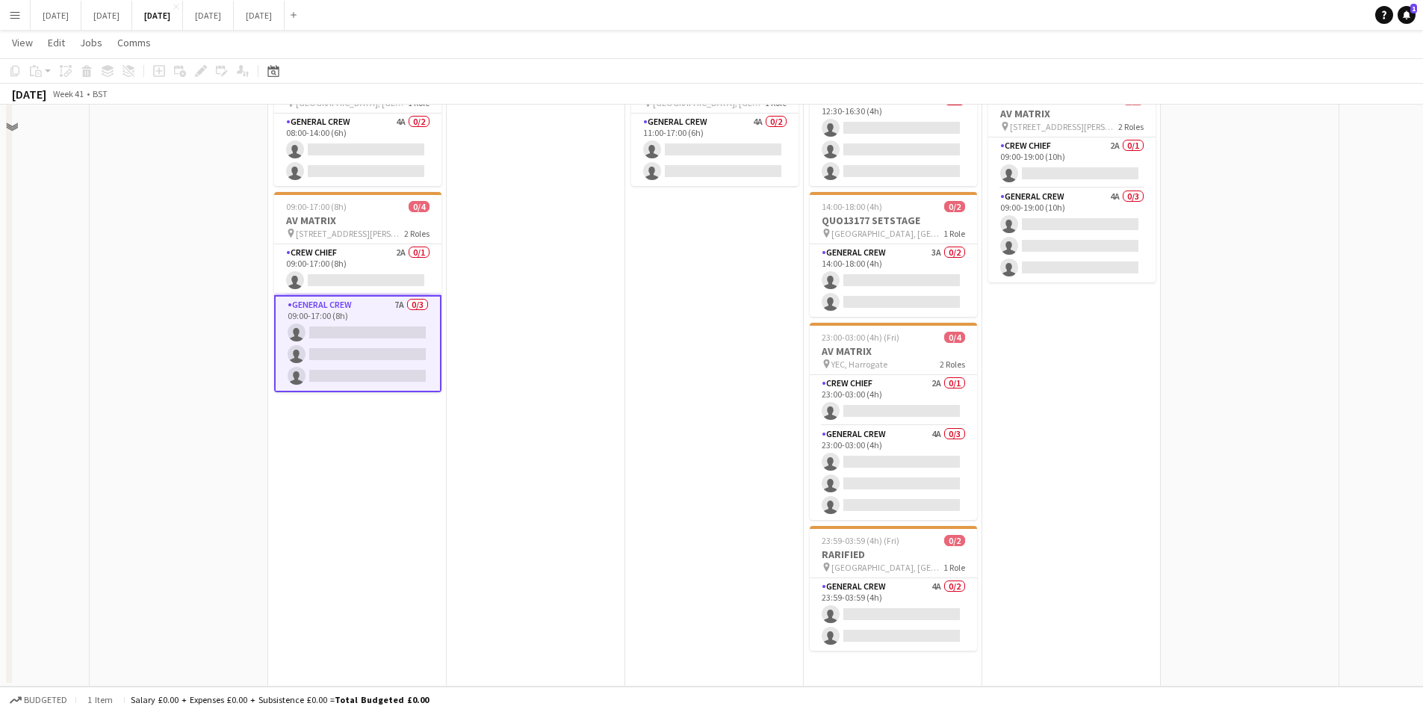
scroll to position [0, 0]
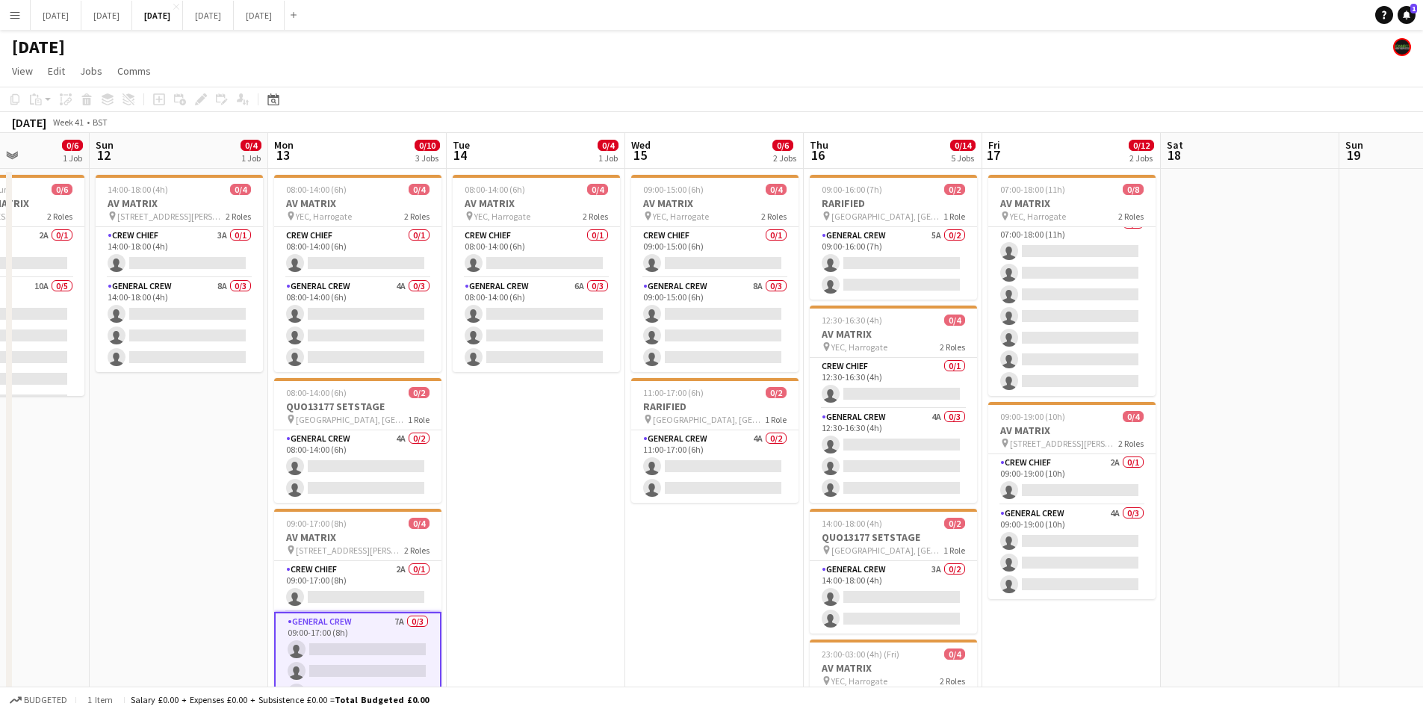
drag, startPoint x: 709, startPoint y: 614, endPoint x: 1103, endPoint y: 533, distance: 402.6
click at [1084, 543] on app-calendar-viewport "Thu 9 6/6 2 Jobs Fri 10 Sat 11 0/6 1 Job Sun 12 0/4 1 Job Mon 13 0/10 3 Jobs Tu…" at bounding box center [711, 568] width 1423 height 870
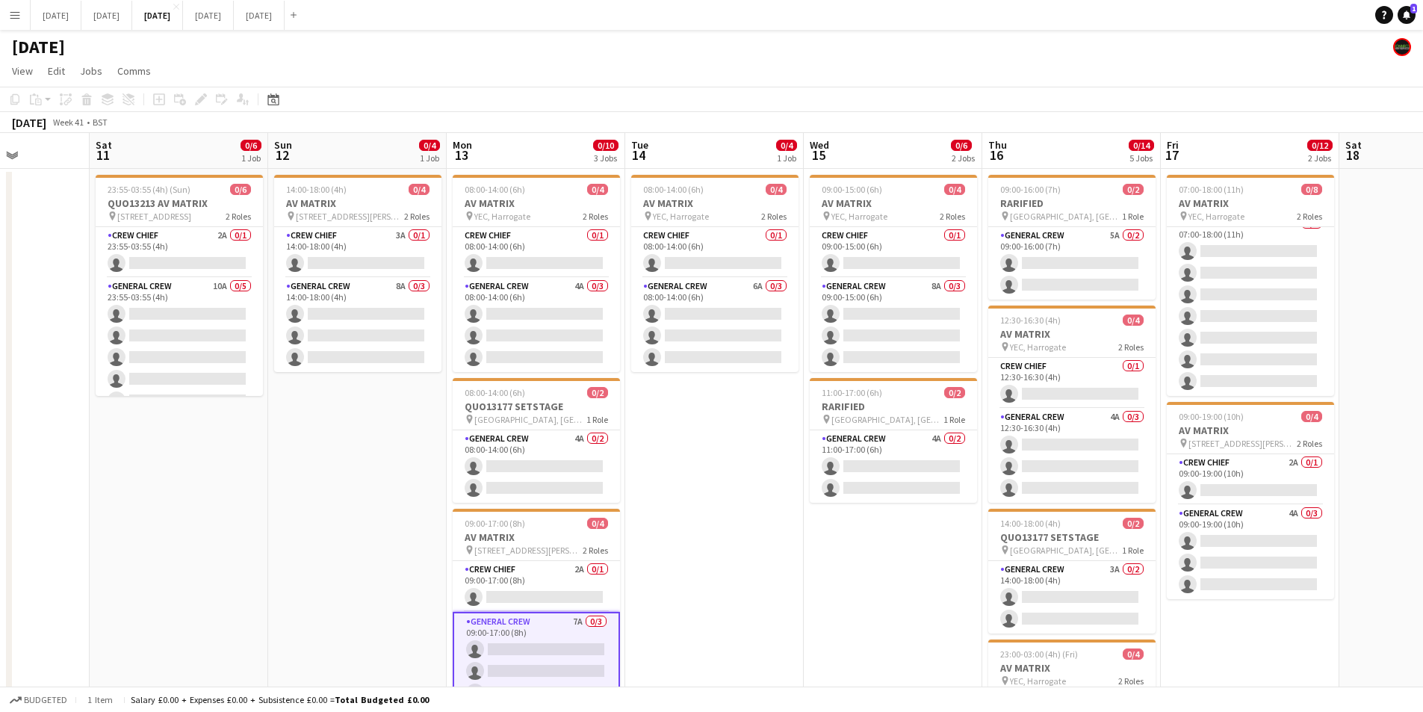
scroll to position [0, 498]
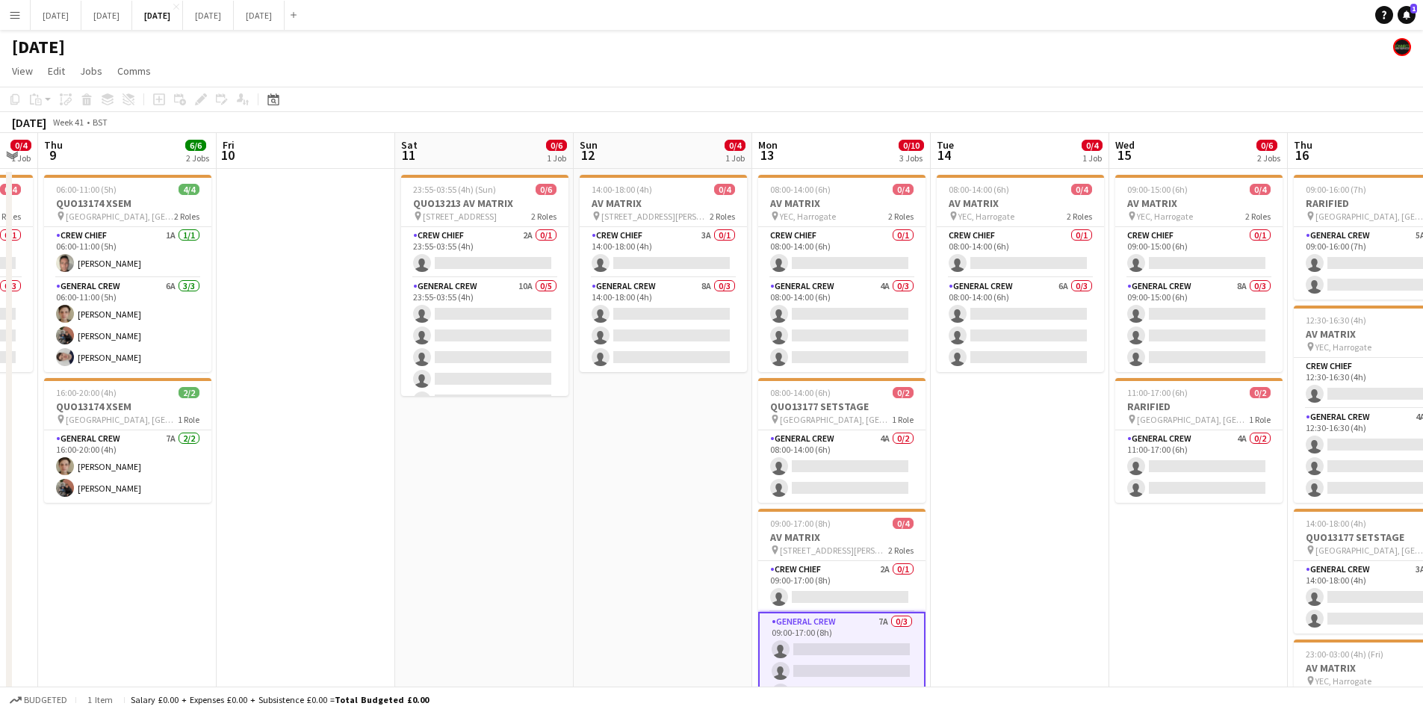
click at [1086, 566] on app-calendar-viewport "Mon 6 Tue 7 0/1 1 Job Wed 8 0/4 1 Job Thu 9 6/6 2 Jobs Fri 10 Sat 11 0/6 1 Job …" at bounding box center [711, 568] width 1423 height 870
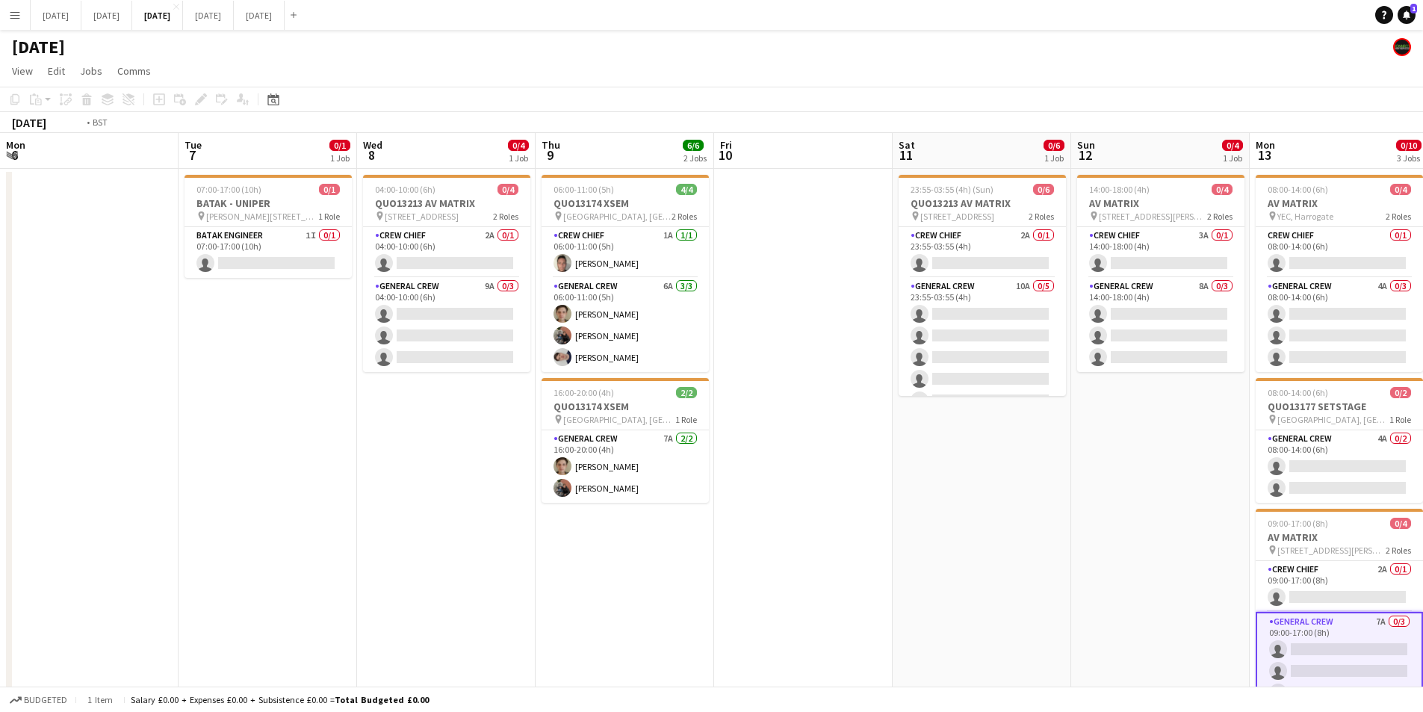
drag, startPoint x: 833, startPoint y: 591, endPoint x: 1032, endPoint y: 586, distance: 199.5
click at [1027, 591] on app-calendar-viewport "Sat 4 Sun 5 Mon 6 Tue 7 0/1 1 Job Wed 8 0/4 1 Job Thu 9 6/6 2 Jobs Fri 10 Sat 1…" at bounding box center [711, 568] width 1423 height 870
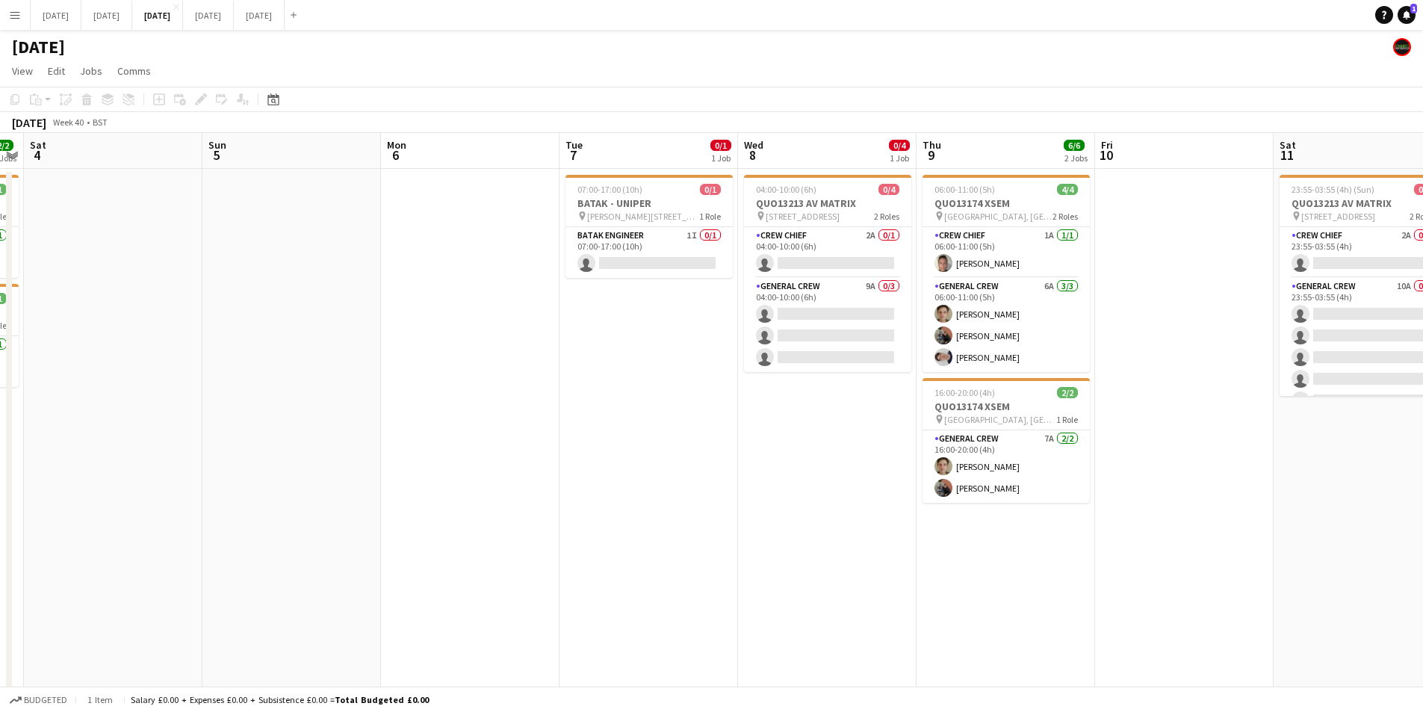
drag, startPoint x: 786, startPoint y: 541, endPoint x: 566, endPoint y: 515, distance: 221.2
click at [599, 519] on app-calendar-viewport "Thu 2 1/12 3 Jobs Fri 3 2/2 2 Jobs Sat 4 Sun 5 Mon 6 Tue 7 0/1 1 Job Wed 8 0/4 …" at bounding box center [711, 568] width 1423 height 870
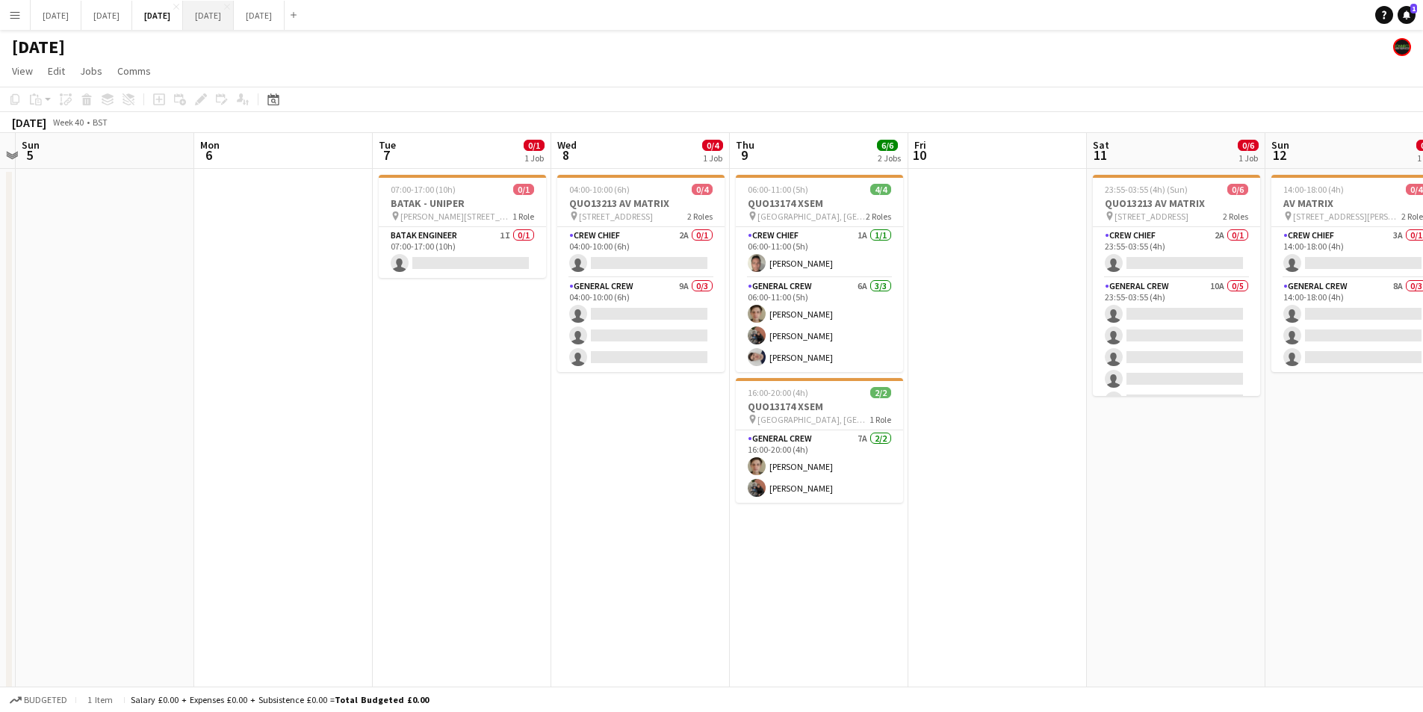
click at [234, 7] on button "[DATE] Close" at bounding box center [208, 15] width 51 height 29
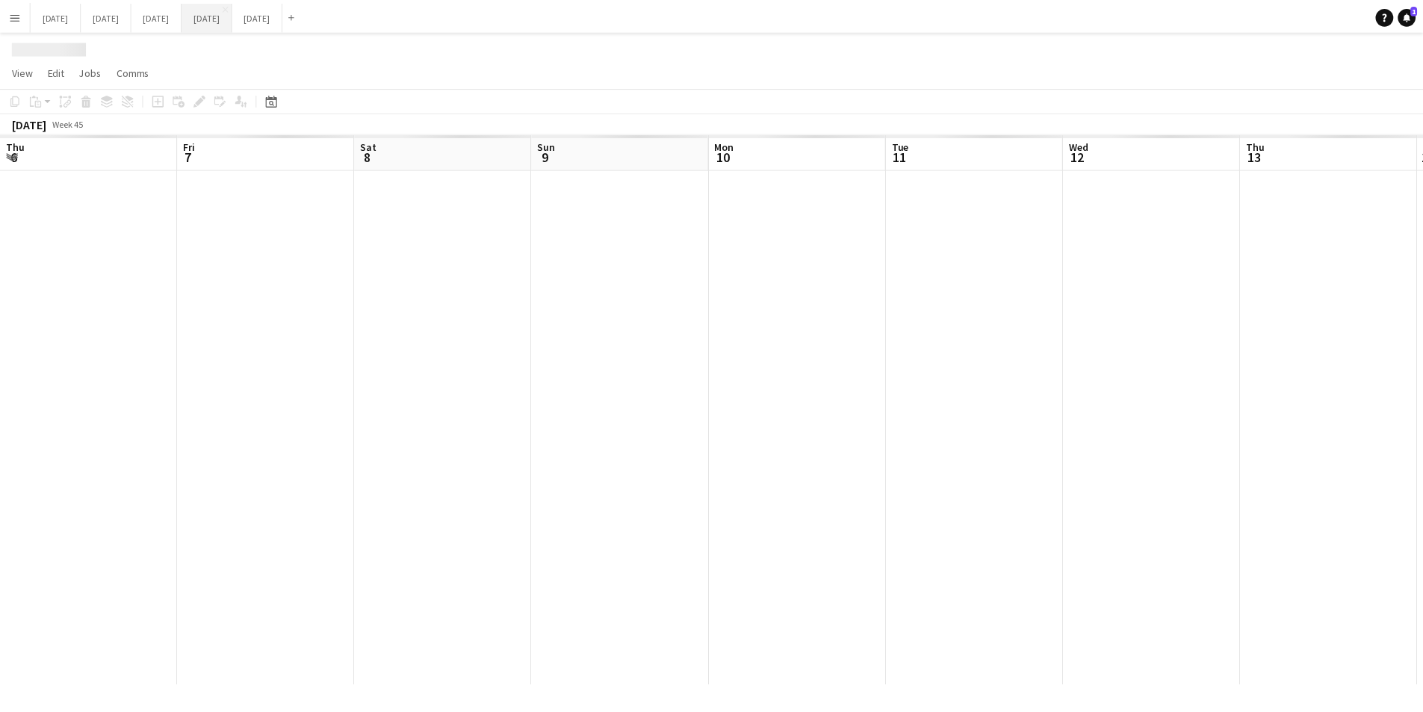
scroll to position [0, 427]
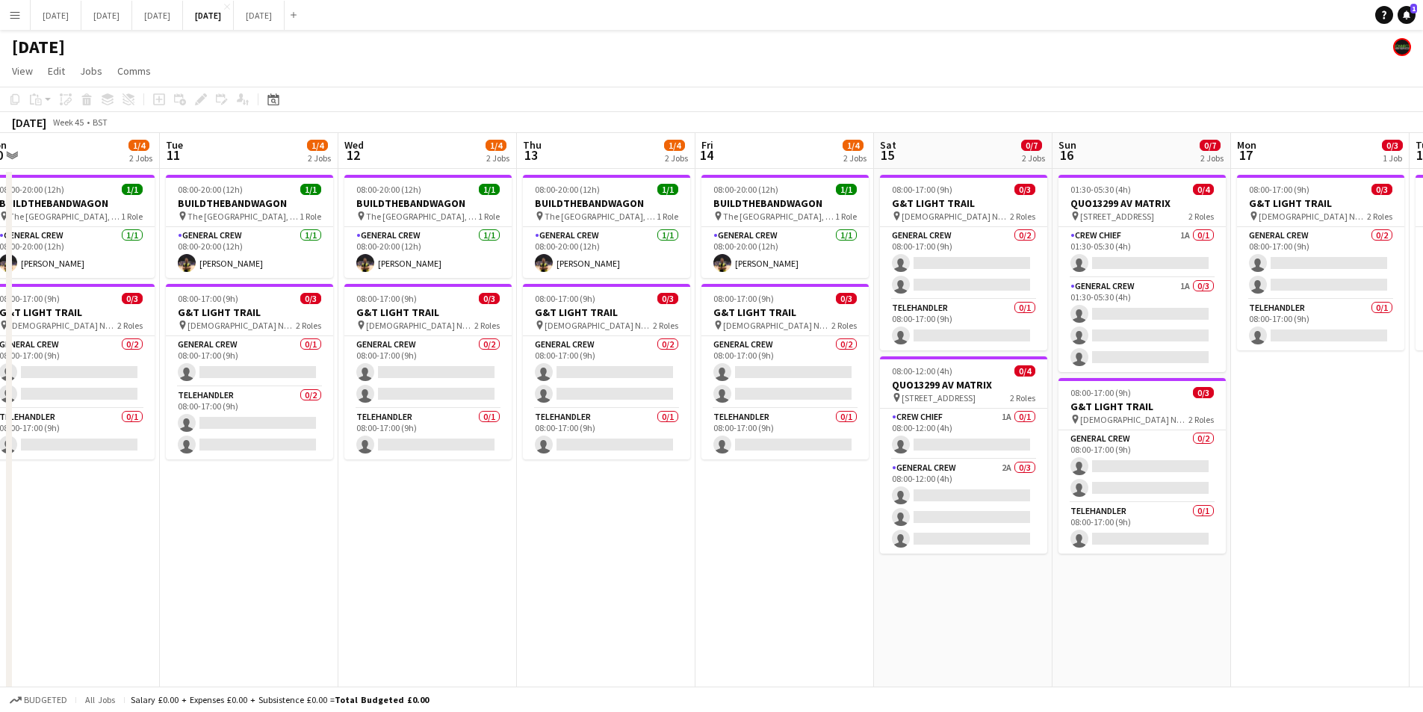
drag, startPoint x: 784, startPoint y: 520, endPoint x: 739, endPoint y: 519, distance: 44.8
click at [739, 519] on app-calendar-viewport "Thu 6 3/24 4 Jobs Fri 7 1/13 4 Jobs Sat 8 2/8 4 Jobs Sun 9 3/21 5 Jobs Mon 10 1…" at bounding box center [711, 616] width 1423 height 967
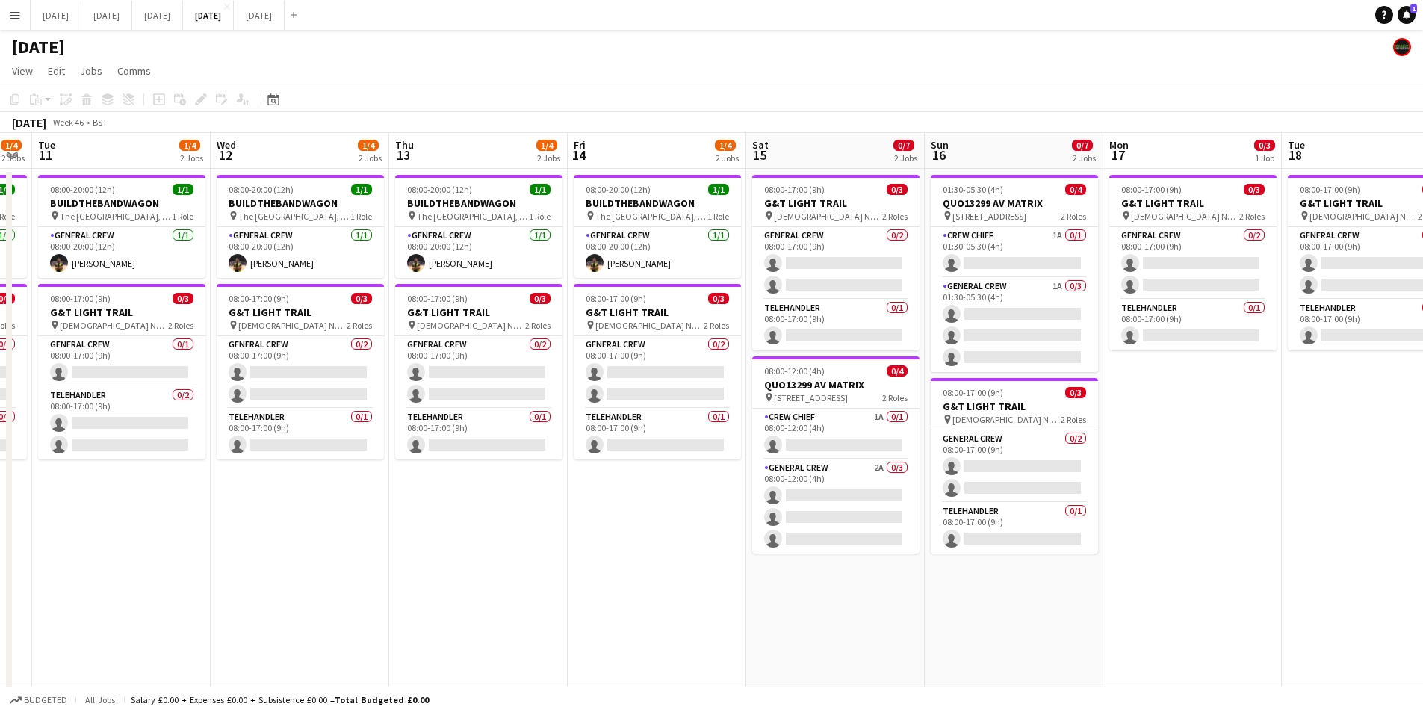
scroll to position [0, 536]
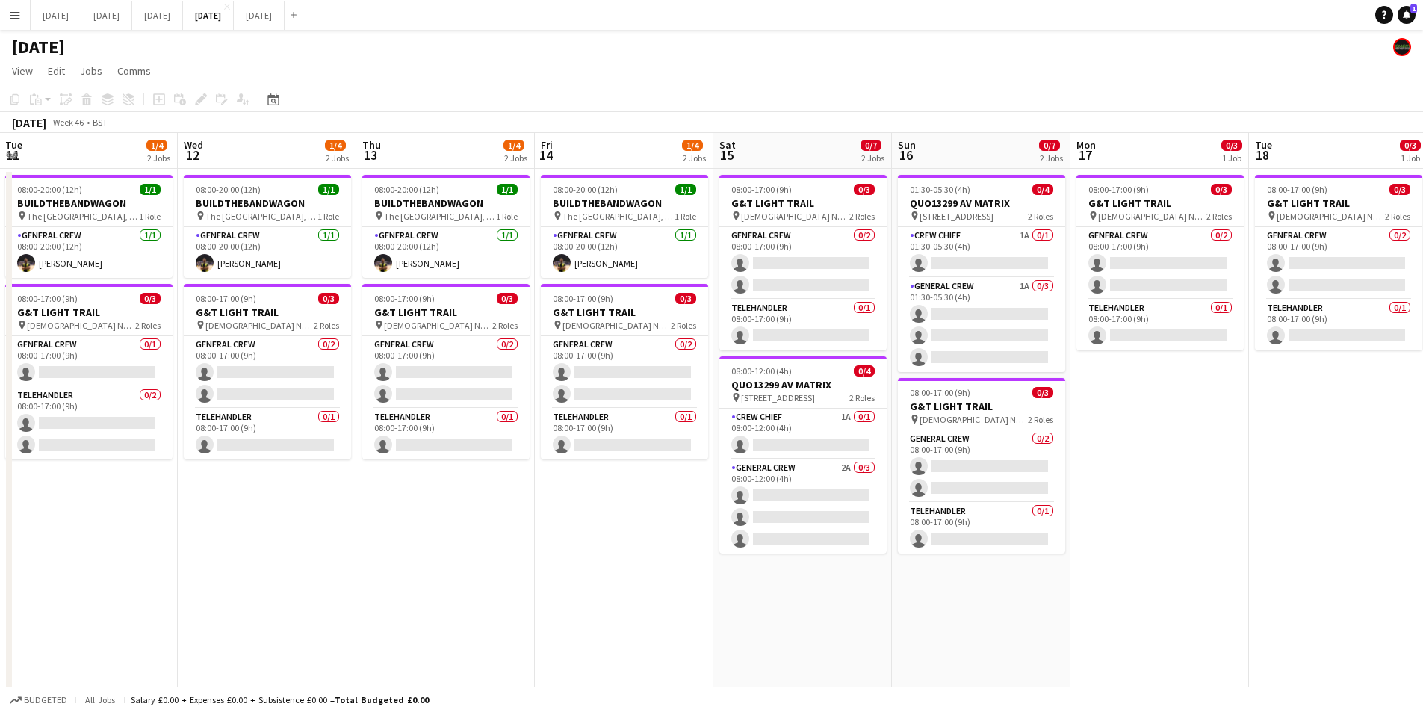
drag, startPoint x: 781, startPoint y: 572, endPoint x: 686, endPoint y: 566, distance: 95.1
click at [685, 566] on app-calendar-viewport "Sat 8 2/8 4 Jobs Sun 9 3/21 5 Jobs Mon 10 1/4 2 Jobs Tue 11 1/4 2 Jobs Wed 12 1…" at bounding box center [711, 616] width 1423 height 967
drag, startPoint x: 520, startPoint y: 603, endPoint x: 999, endPoint y: 586, distance: 479.2
click at [1024, 592] on app-calendar-viewport "Sat 8 2/8 4 Jobs Sun 9 3/21 5 Jobs Mon 10 1/4 2 Jobs Tue 11 1/4 2 Jobs Wed 12 1…" at bounding box center [711, 616] width 1423 height 967
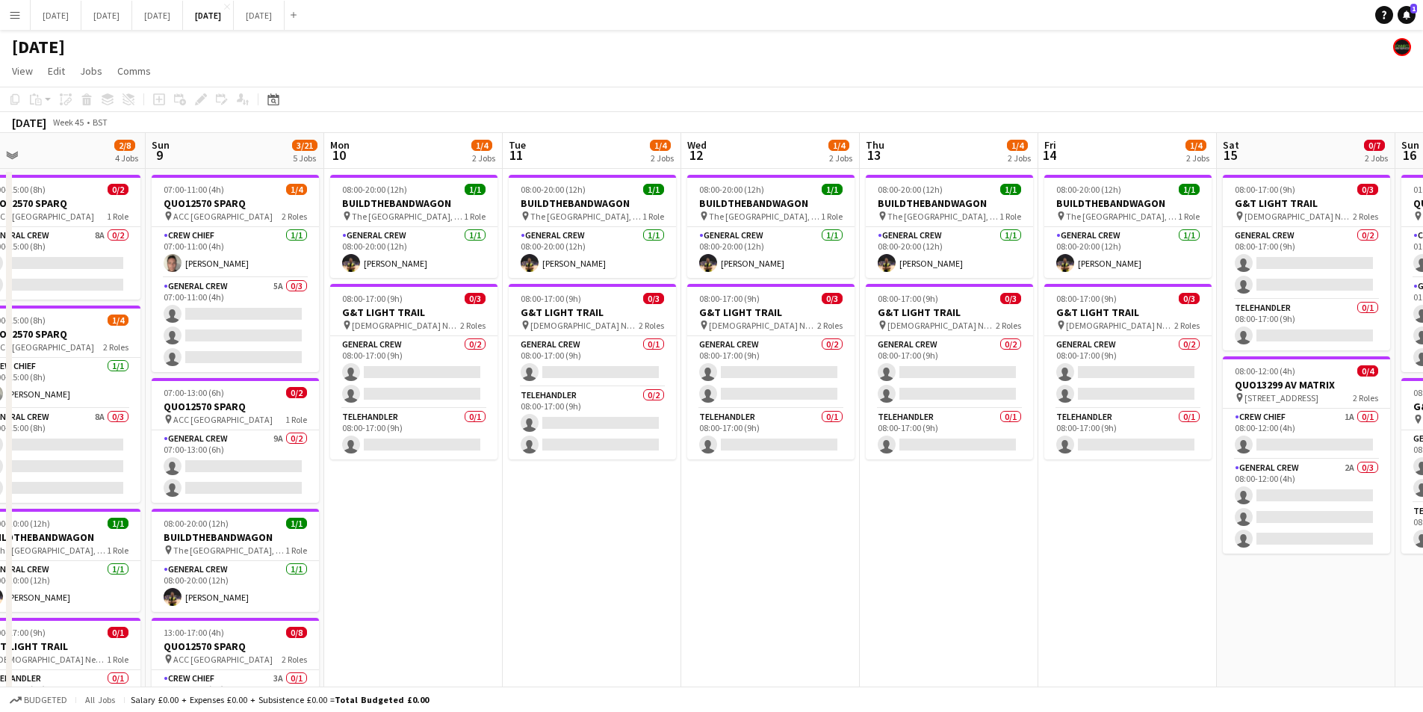
drag, startPoint x: 583, startPoint y: 610, endPoint x: 1128, endPoint y: 604, distance: 545.4
click at [1128, 604] on app-calendar-viewport "Thu 6 3/24 4 Jobs Fri 7 1/13 4 Jobs Sat 8 2/8 4 Jobs Sun 9 3/21 5 Jobs Mon 10 1…" at bounding box center [711, 616] width 1423 height 967
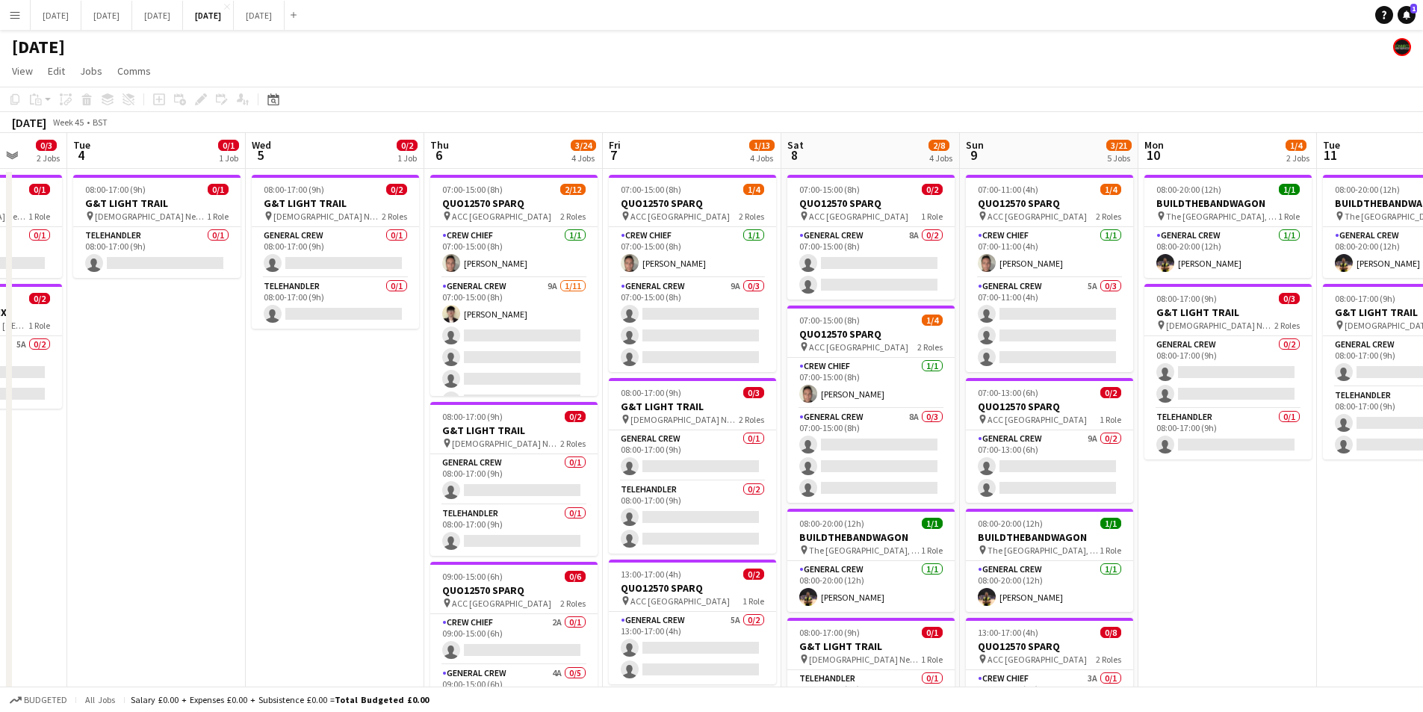
scroll to position [0, 408]
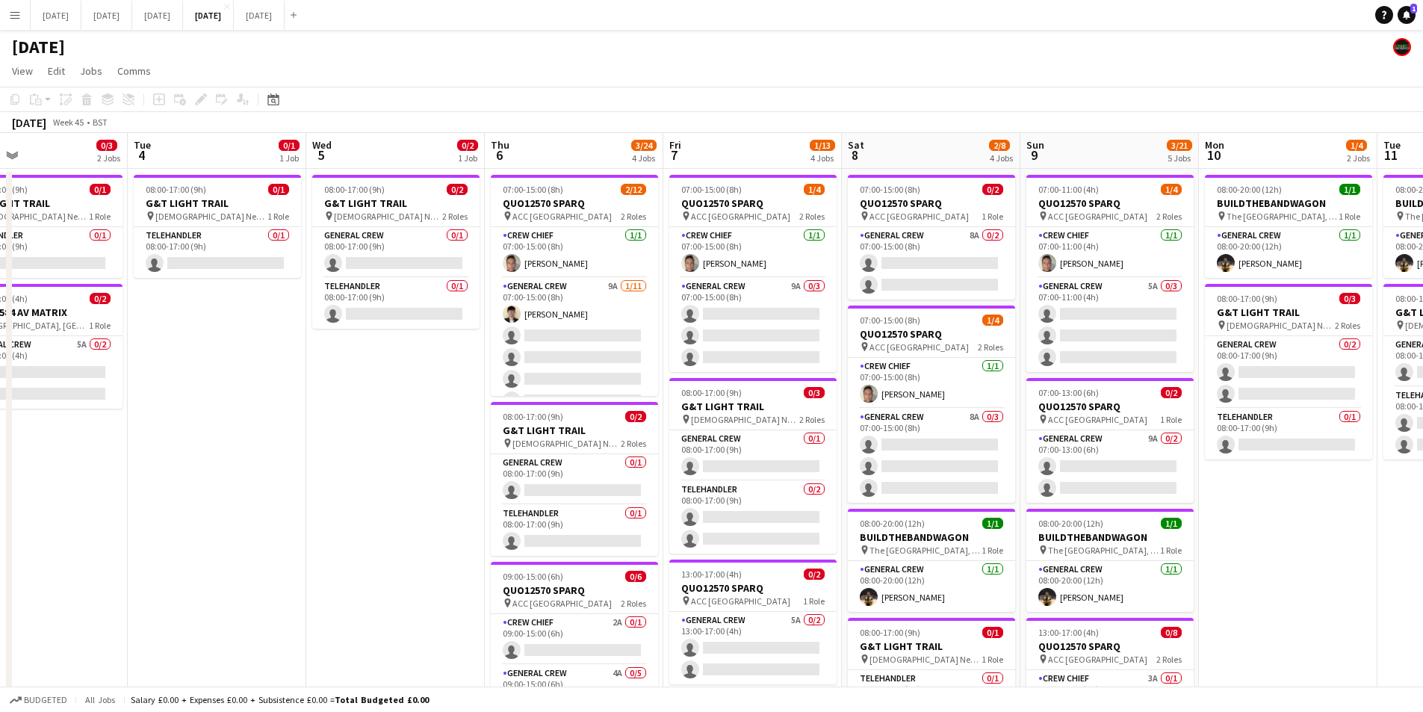
drag, startPoint x: 503, startPoint y: 602, endPoint x: 820, endPoint y: 610, distance: 317.6
click at [820, 610] on app-calendar-viewport "Sat 1 Sun 2 Mon 3 0/3 2 Jobs Tue 4 0/1 1 Job Wed 5 0/2 1 Job Thu 6 3/24 4 Jobs …" at bounding box center [711, 616] width 1423 height 967
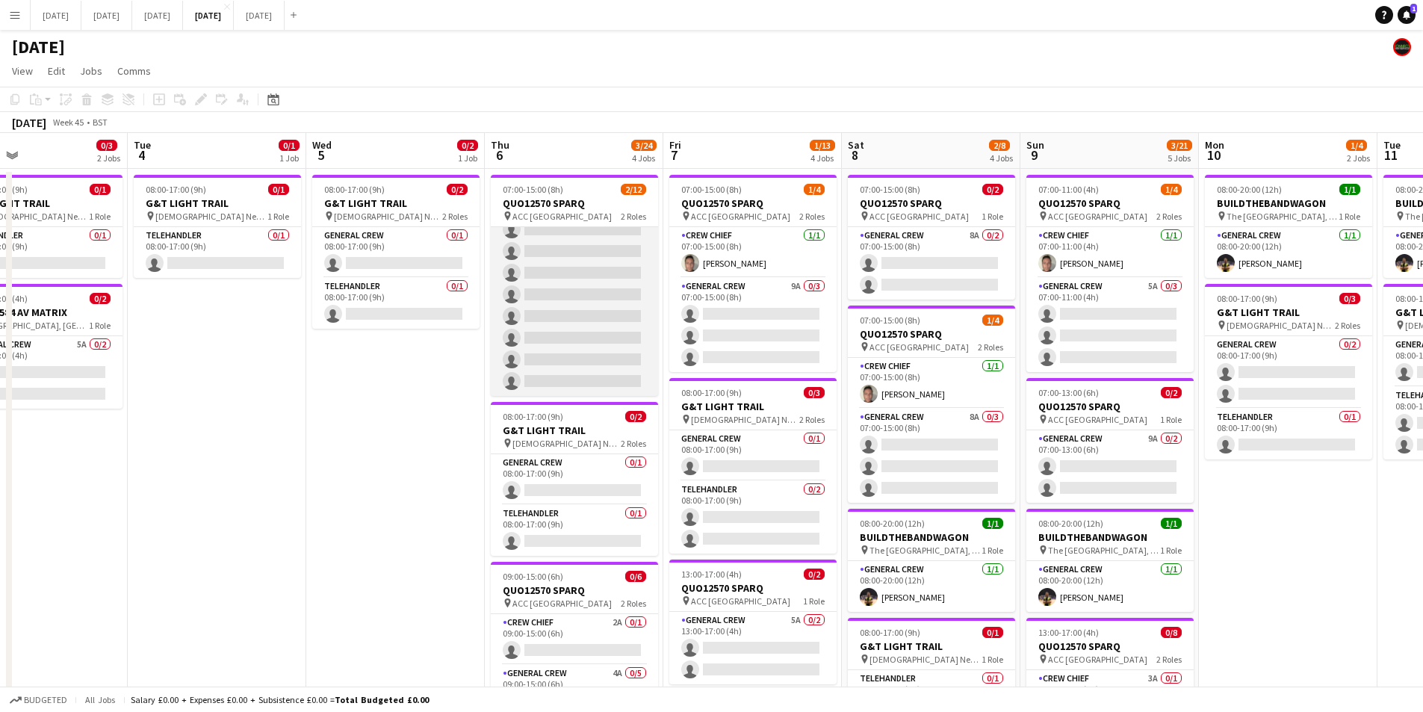
scroll to position [0, 0]
click at [583, 350] on app-card-role "General Crew 9A 1/11 07:00-15:00 (8h) Sam Calderbank single-neutral-actions sin…" at bounding box center [574, 411] width 167 height 267
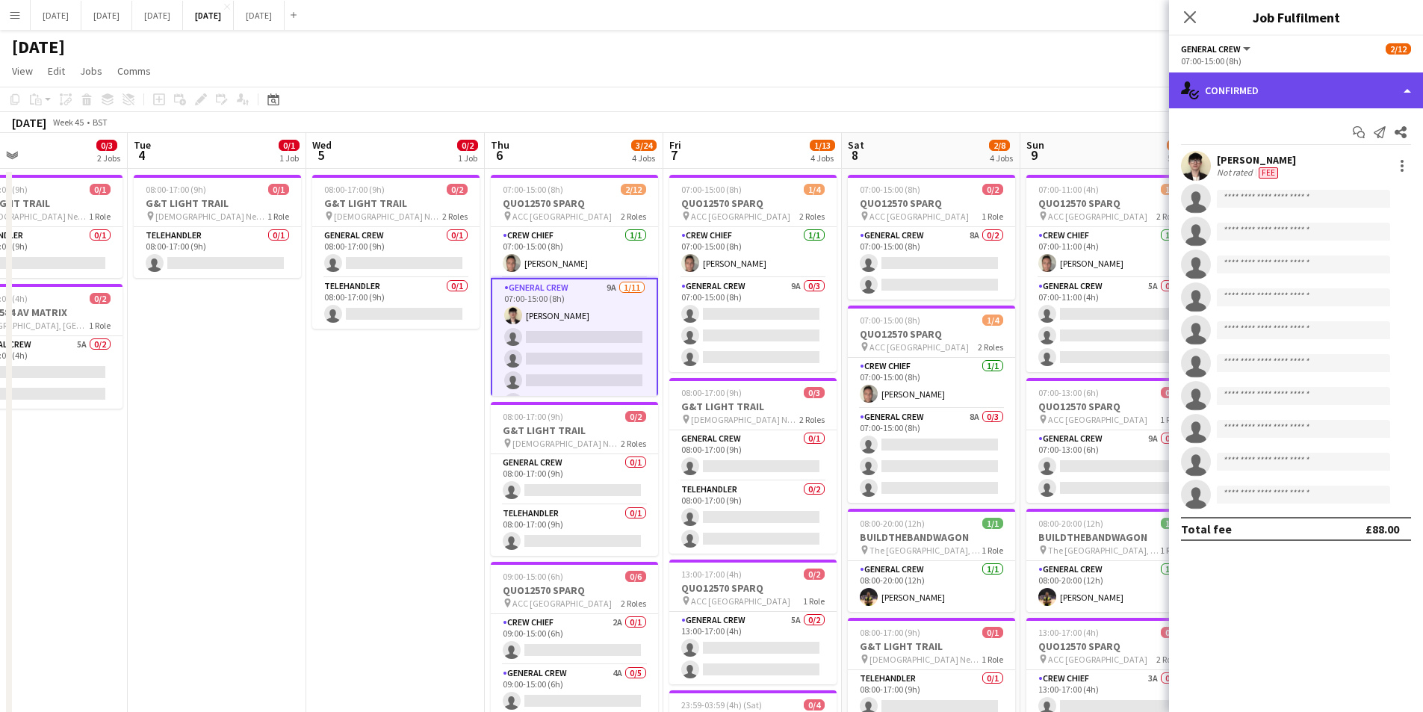
click at [1311, 101] on div "single-neutral-actions-check-2 Confirmed" at bounding box center [1296, 90] width 254 height 36
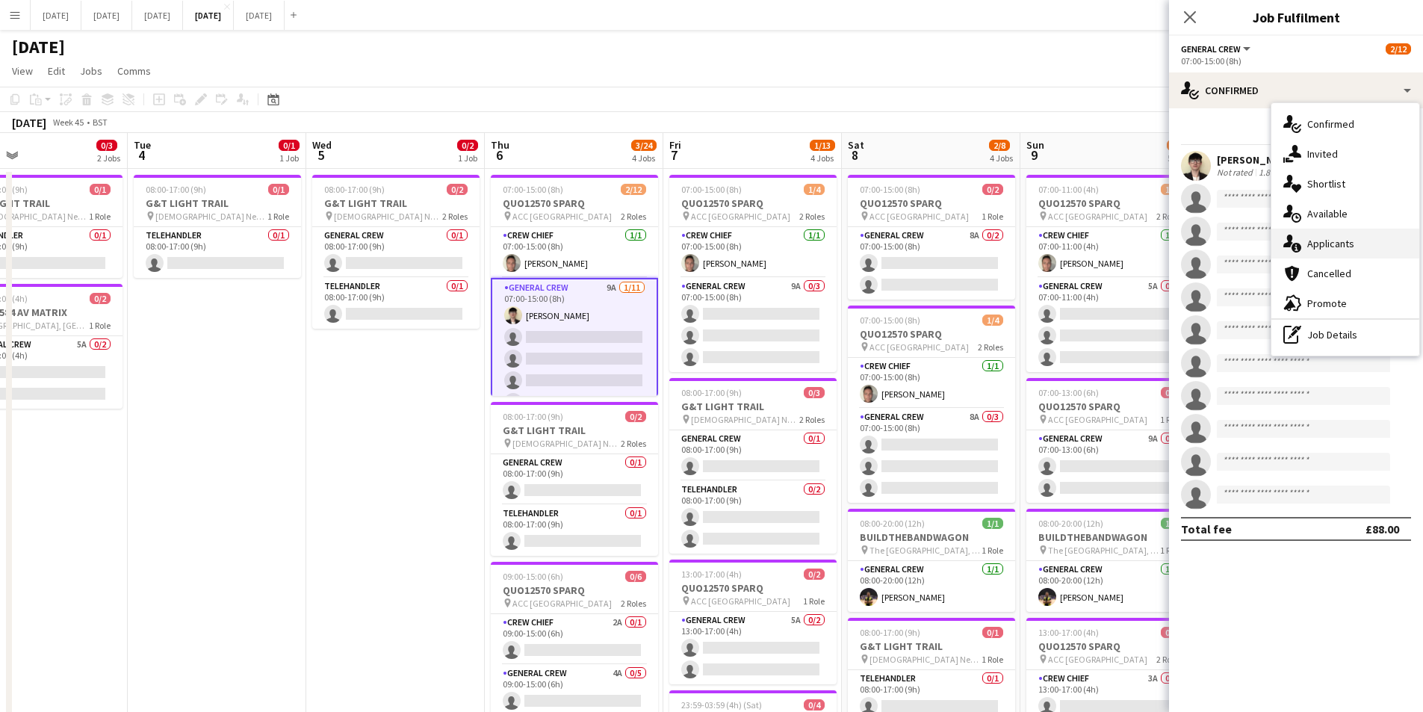
click at [1347, 244] on div "single-neutral-actions-information Applicants" at bounding box center [1346, 244] width 148 height 30
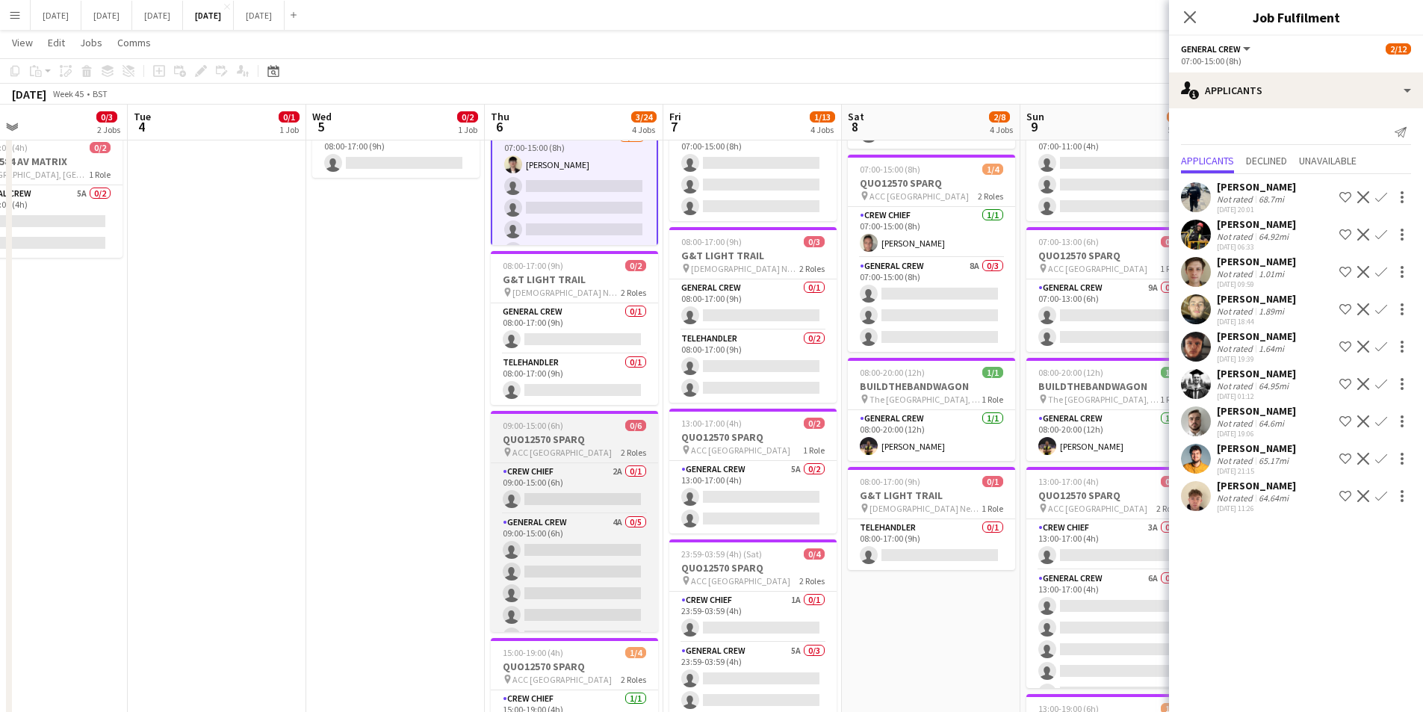
scroll to position [19, 0]
click at [579, 581] on app-card-role "General Crew 4A 0/5 09:00-15:00 (6h) single-neutral-actions single-neutral-acti…" at bounding box center [574, 563] width 167 height 137
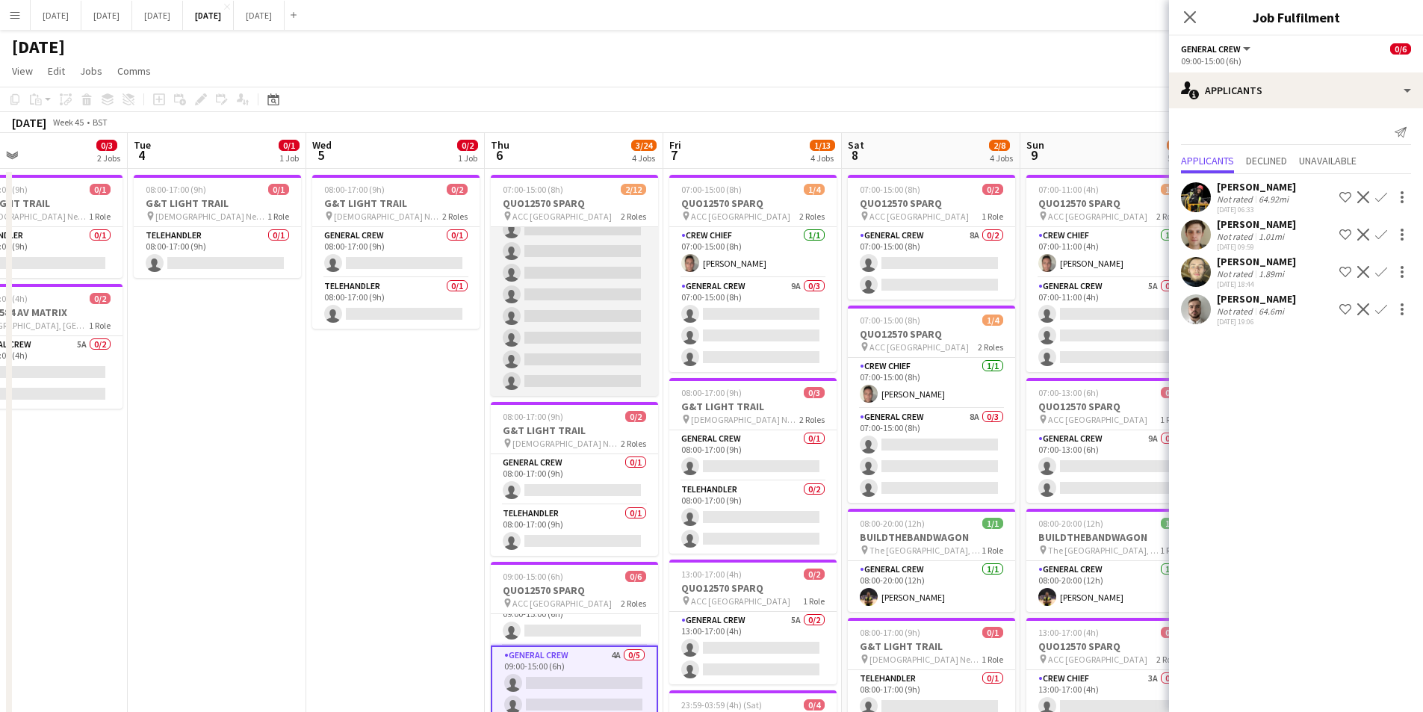
scroll to position [0, 0]
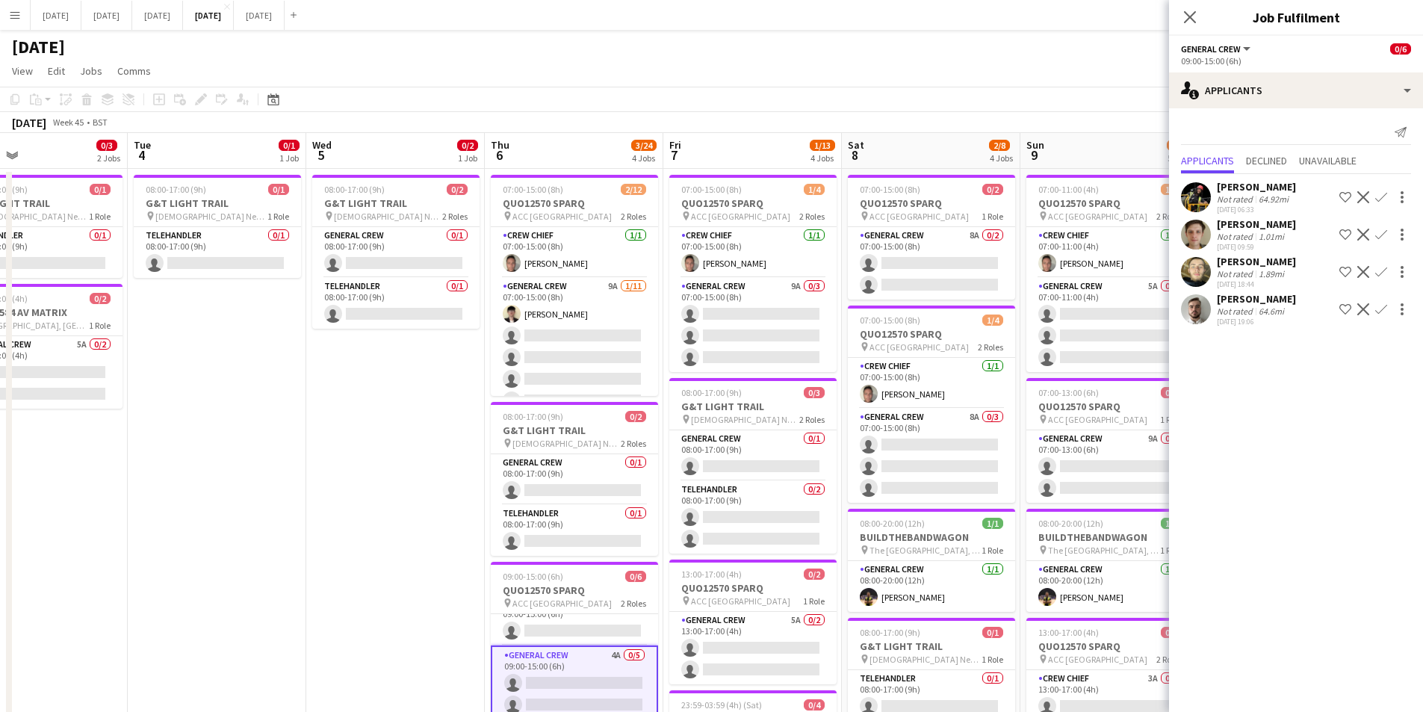
click at [1381, 234] on app-icon "Confirm" at bounding box center [1381, 235] width 12 height 12
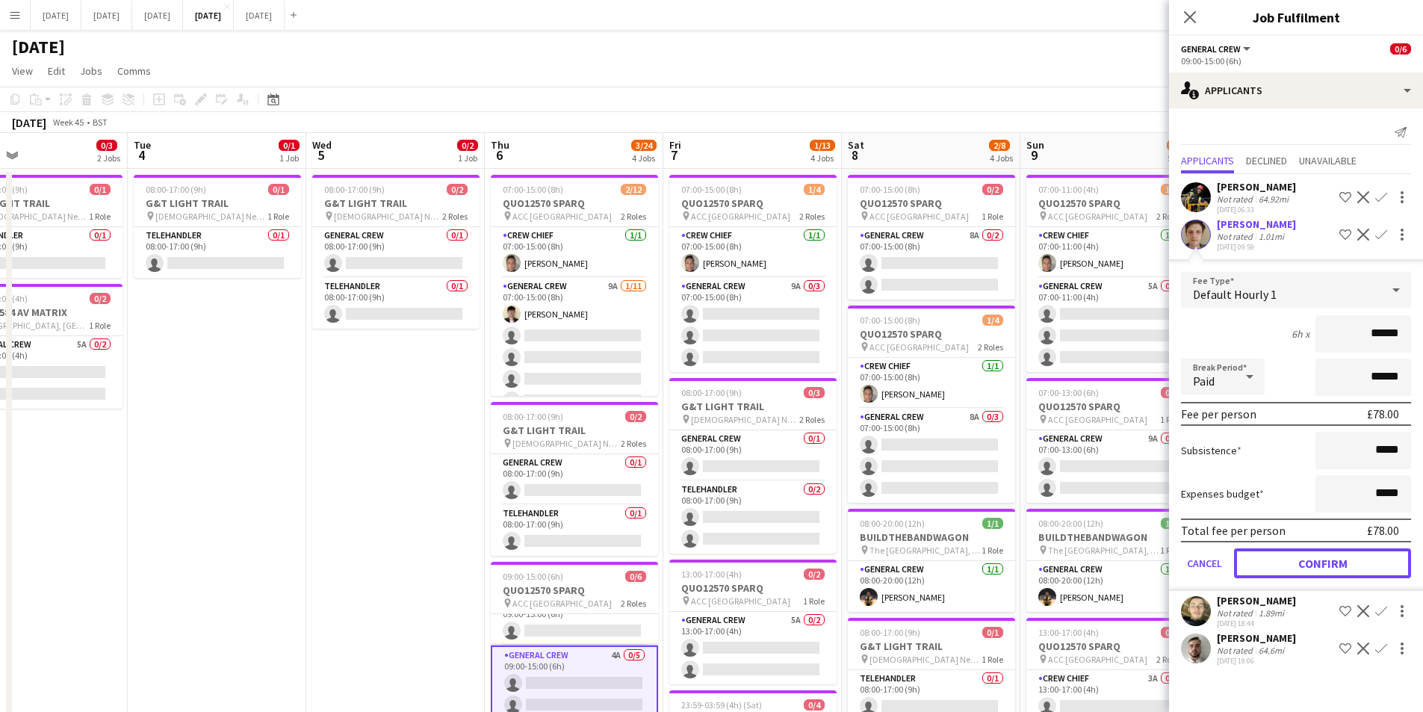
click at [1303, 557] on button "Confirm" at bounding box center [1322, 563] width 177 height 30
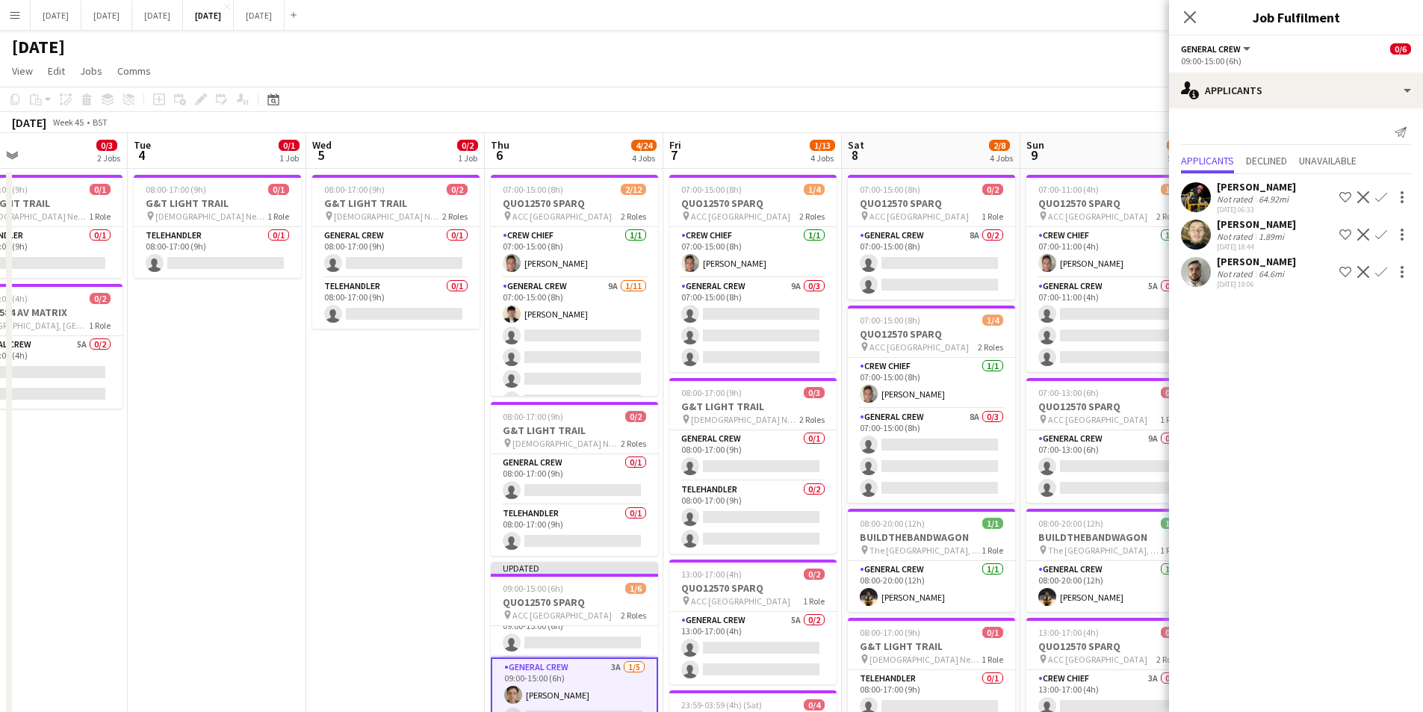
click at [1384, 233] on app-icon "Confirm" at bounding box center [1381, 235] width 12 height 12
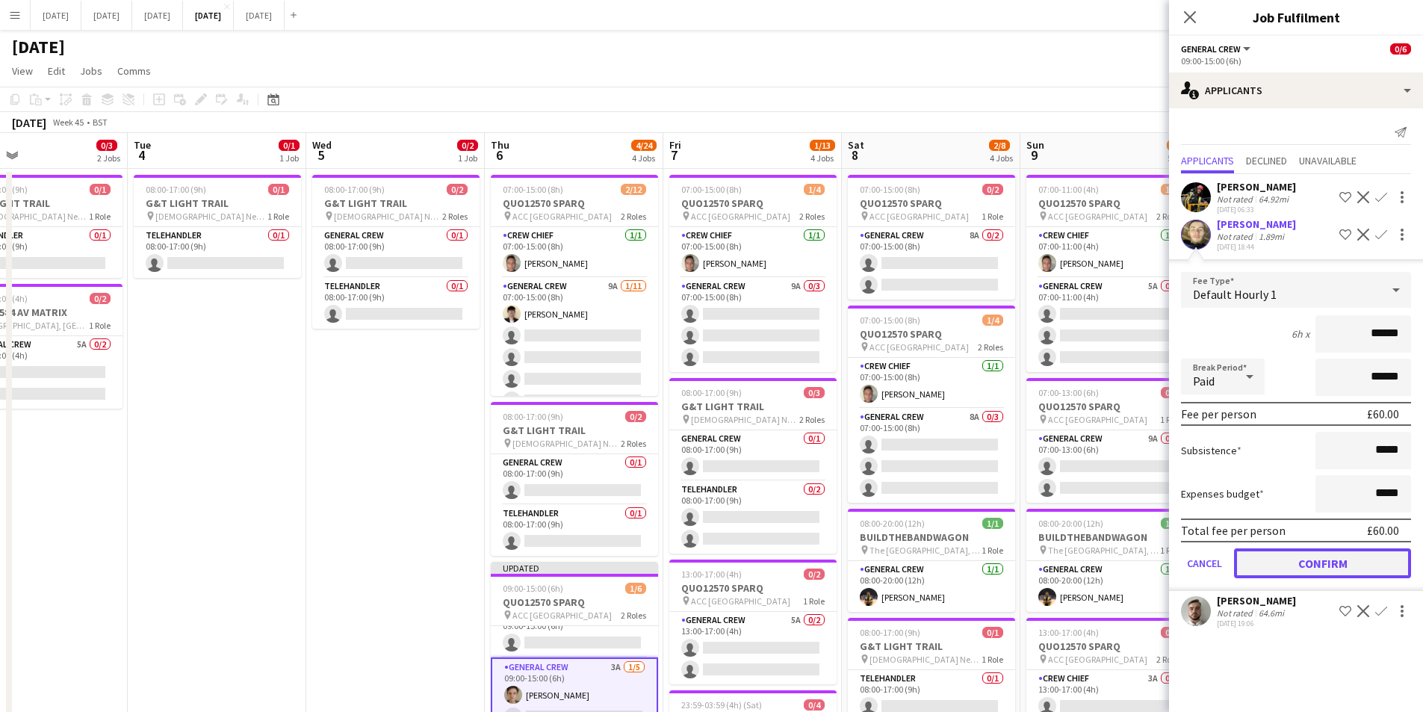
click at [1337, 560] on button "Confirm" at bounding box center [1322, 563] width 177 height 30
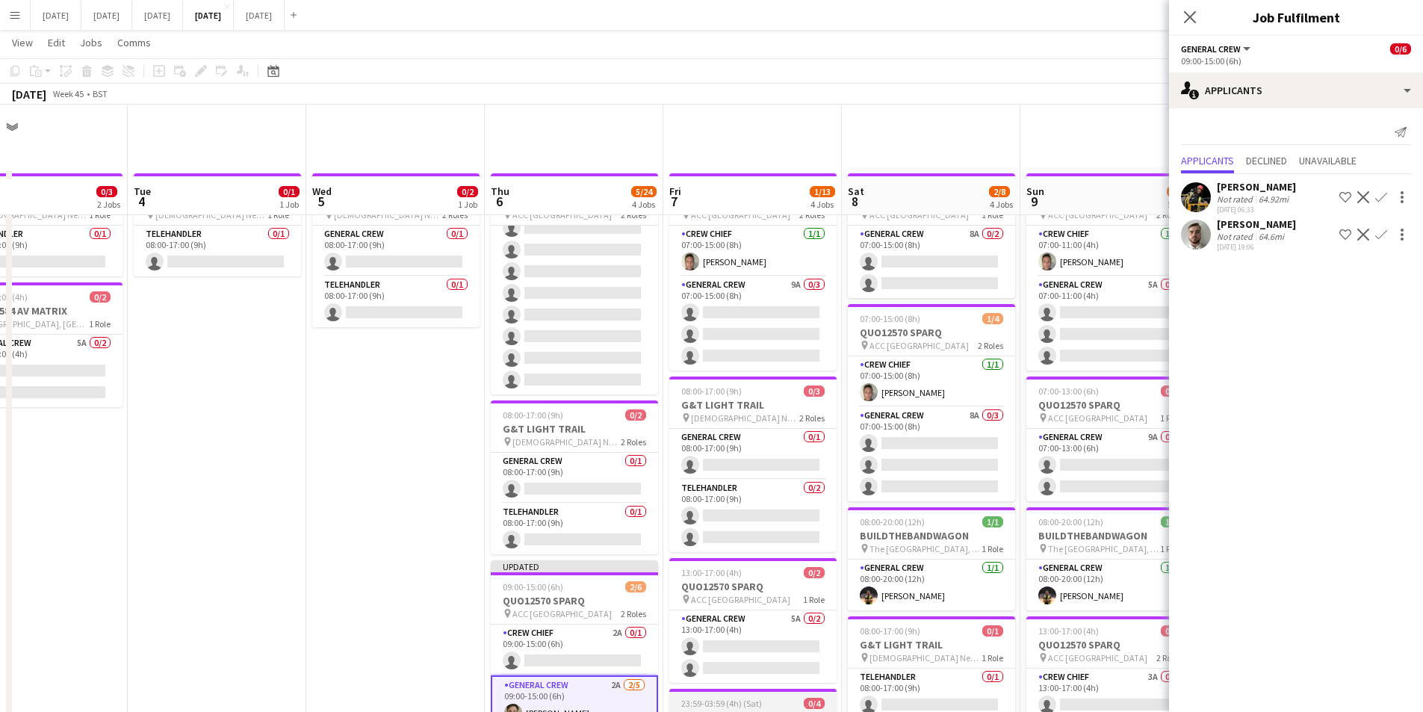
scroll to position [224, 0]
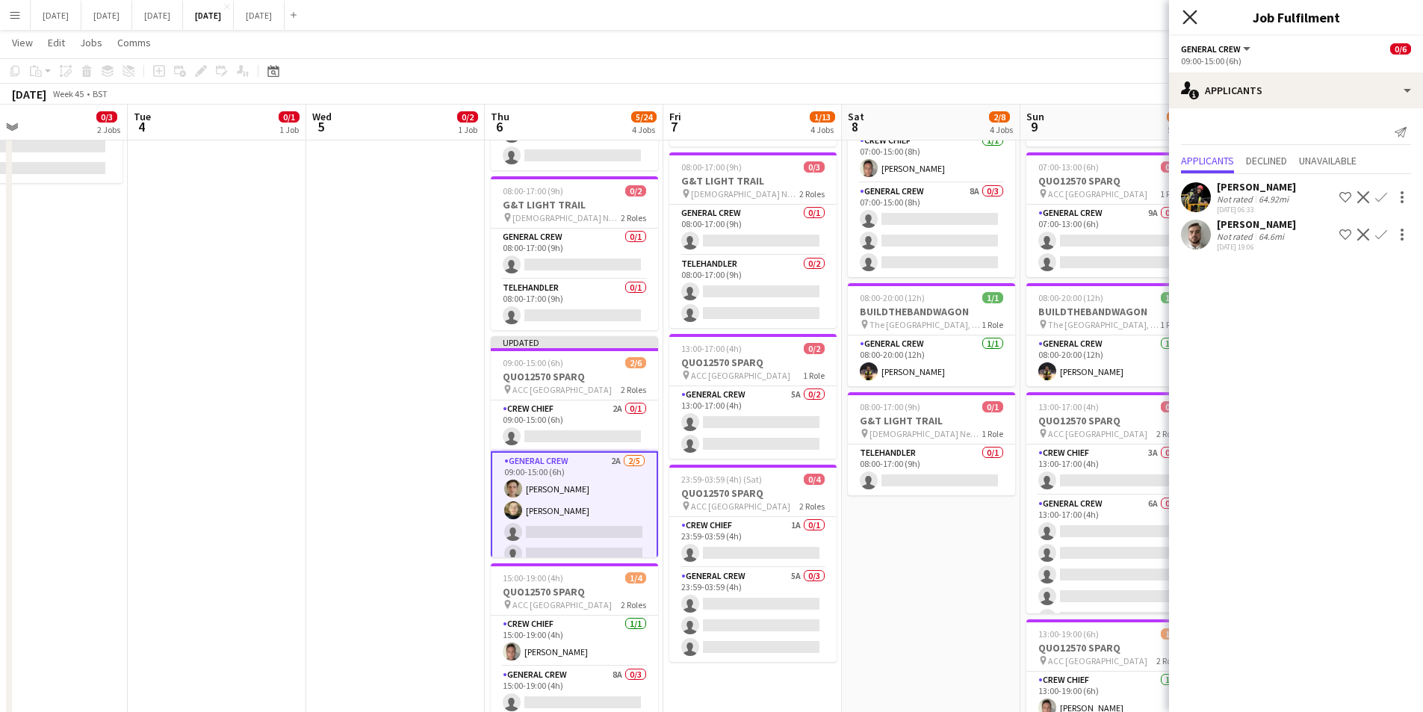
click at [1190, 14] on icon "Close pop-in" at bounding box center [1190, 17] width 14 height 14
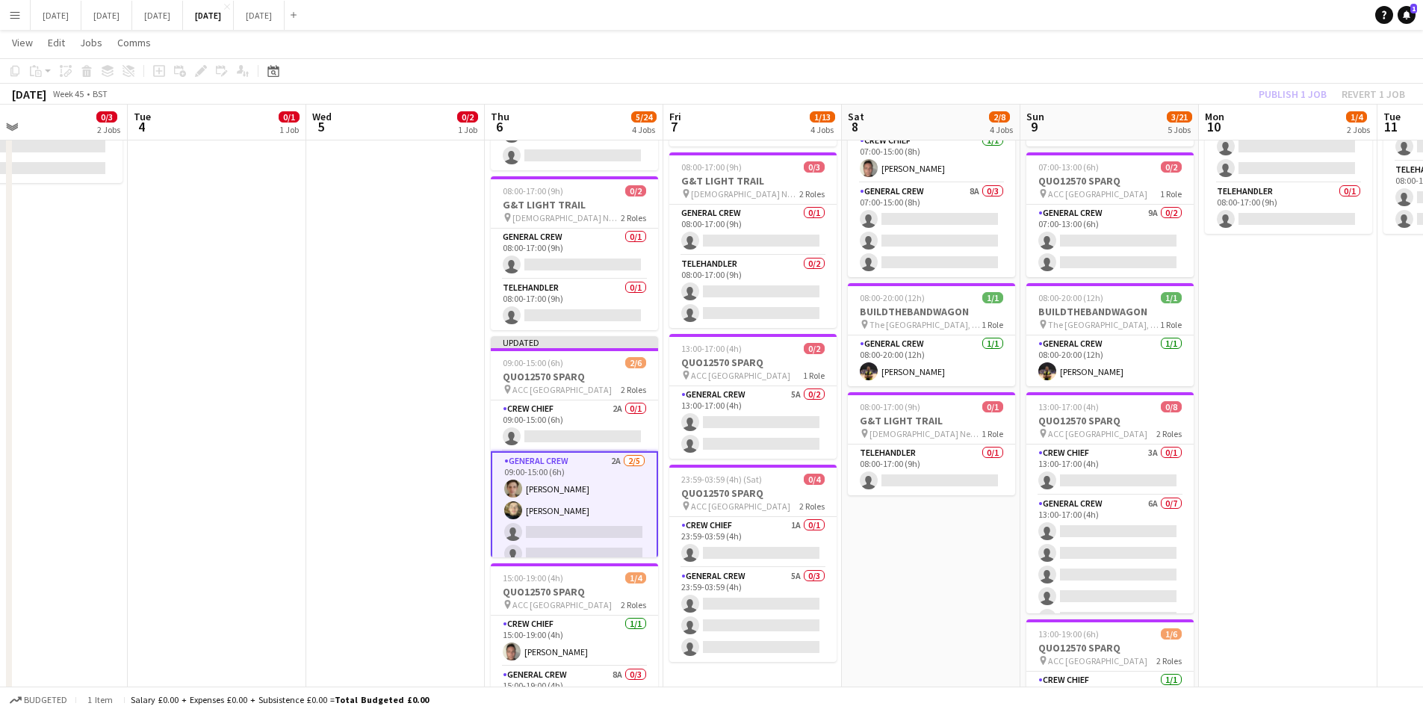
click at [1381, 93] on div "Publish 1 job Revert 1 job" at bounding box center [1332, 93] width 182 height 19
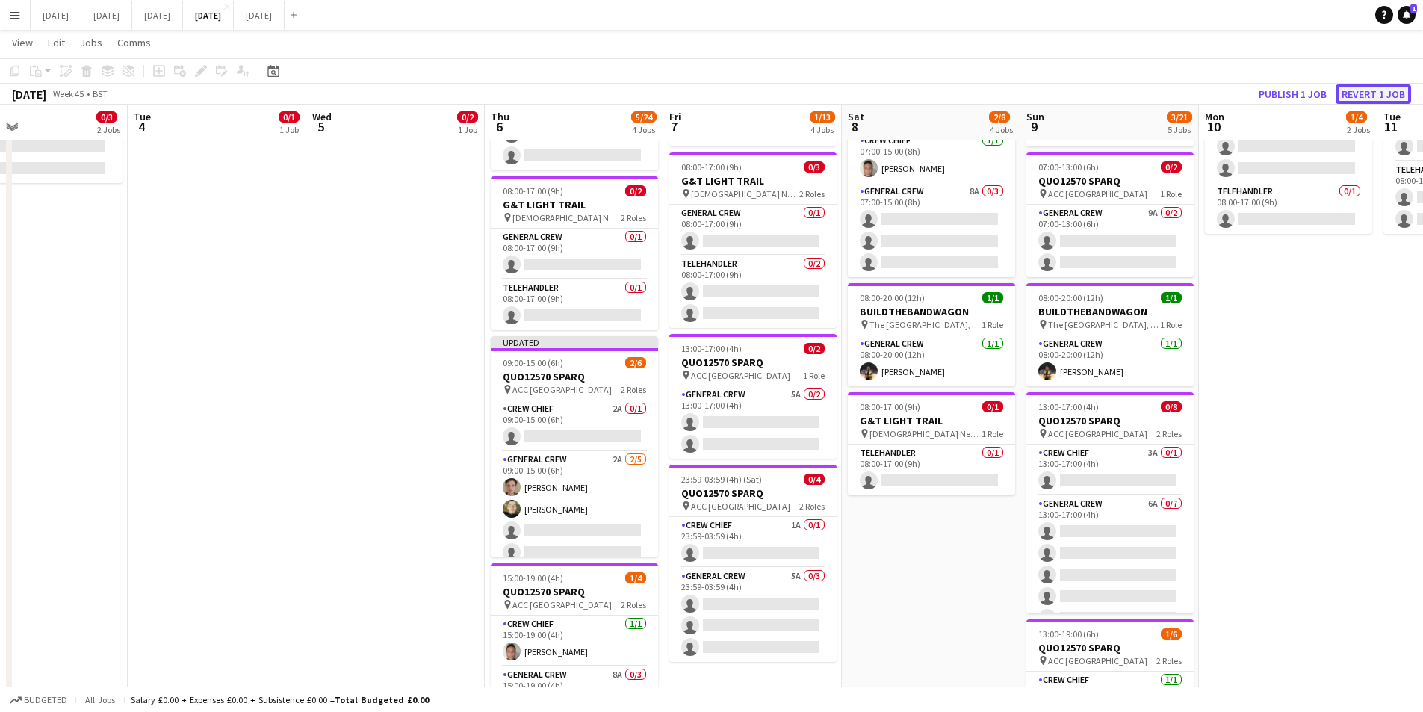
click at [1371, 95] on button "Revert 1 job" at bounding box center [1373, 93] width 75 height 19
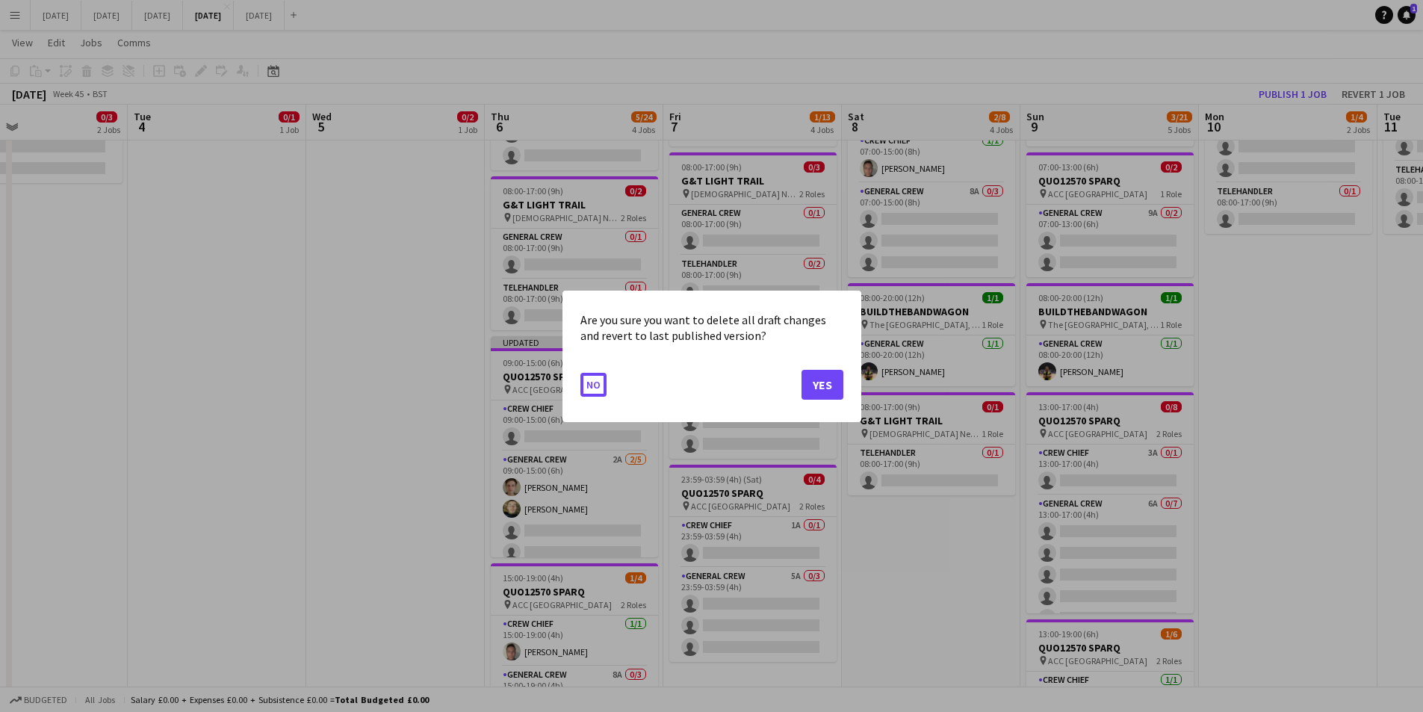
scroll to position [0, 0]
click at [815, 388] on button "Yes" at bounding box center [823, 384] width 42 height 30
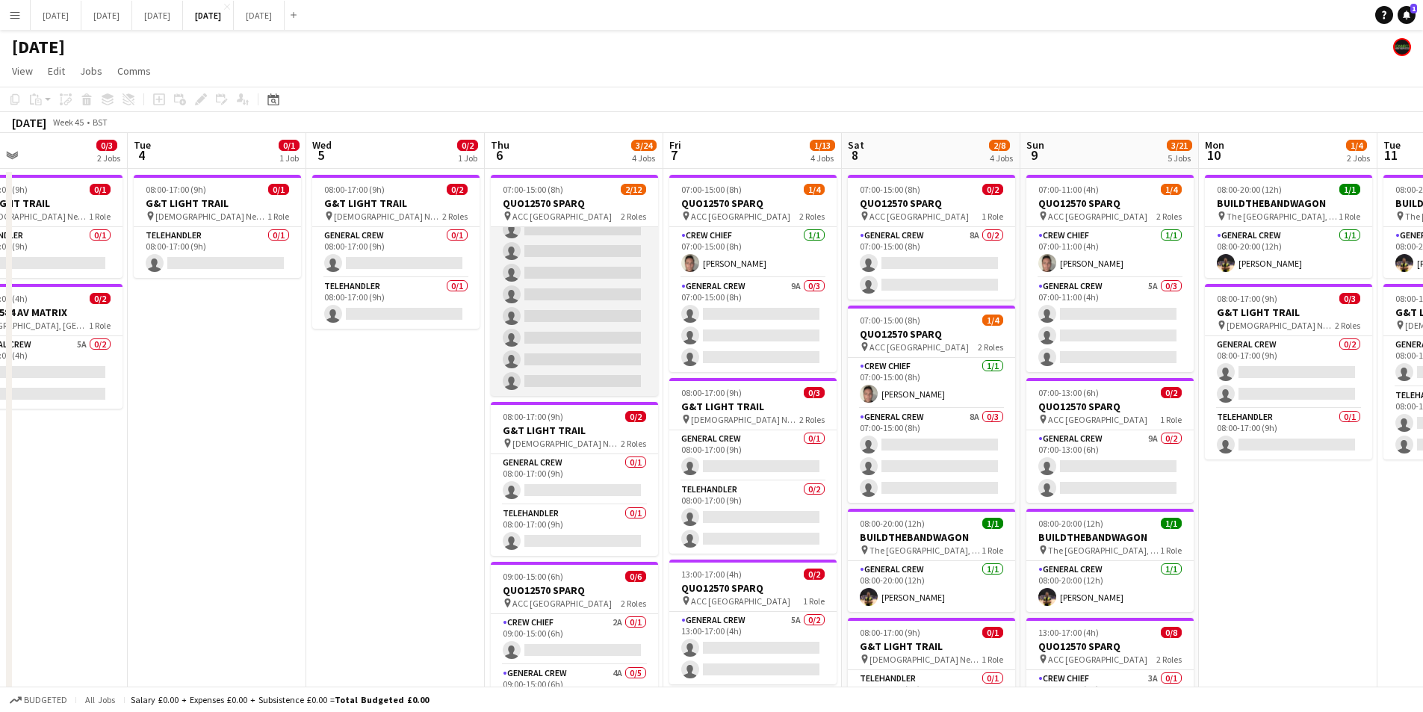
click at [583, 327] on app-card-role "General Crew 9A 1/11 07:00-15:00 (8h) Sam Calderbank single-neutral-actions sin…" at bounding box center [574, 262] width 167 height 267
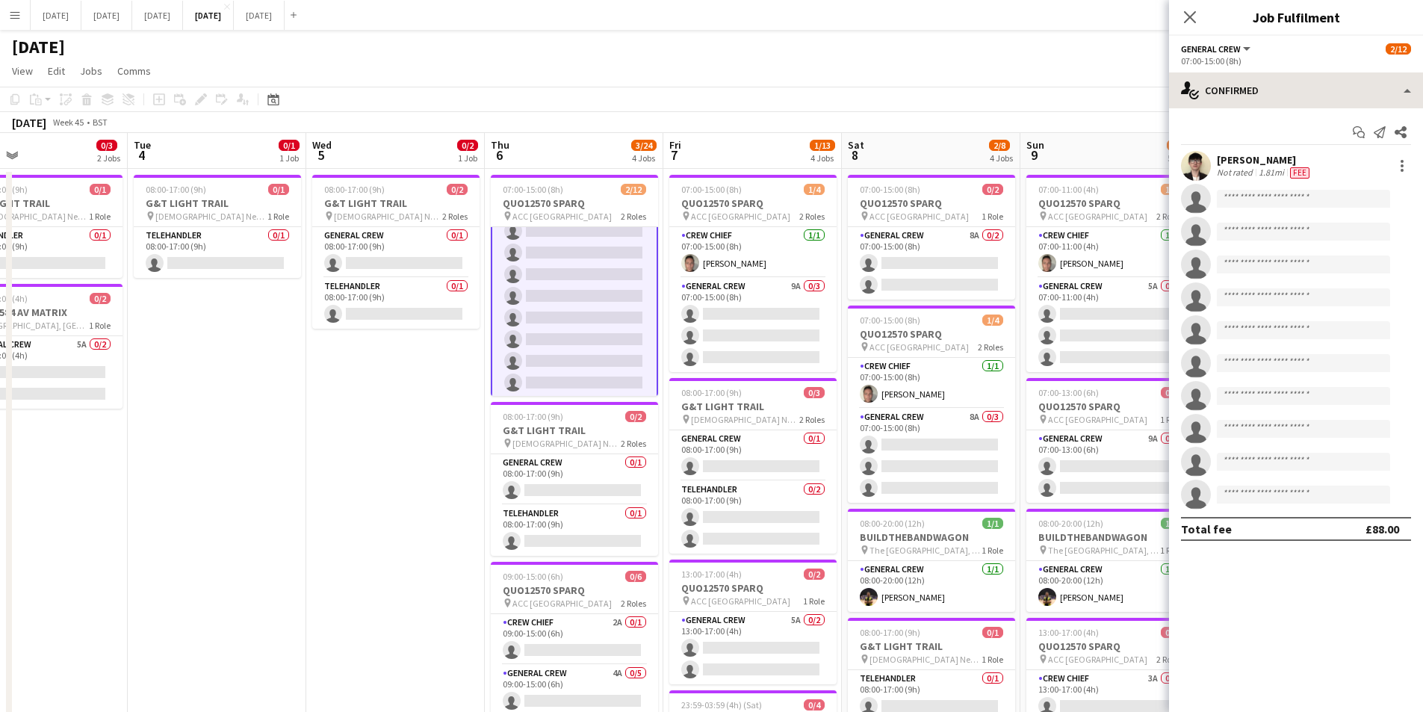
scroll to position [151, 0]
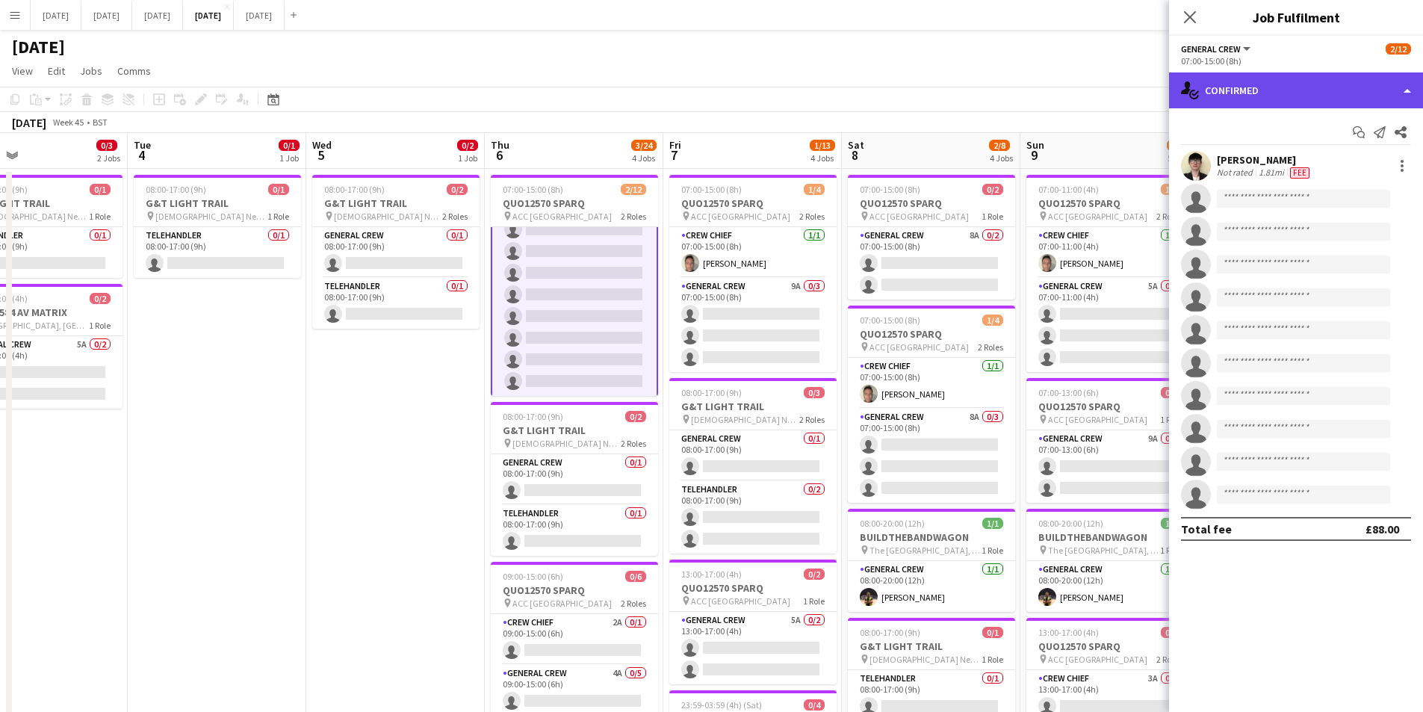
click at [1306, 89] on div "single-neutral-actions-check-2 Confirmed" at bounding box center [1296, 90] width 254 height 36
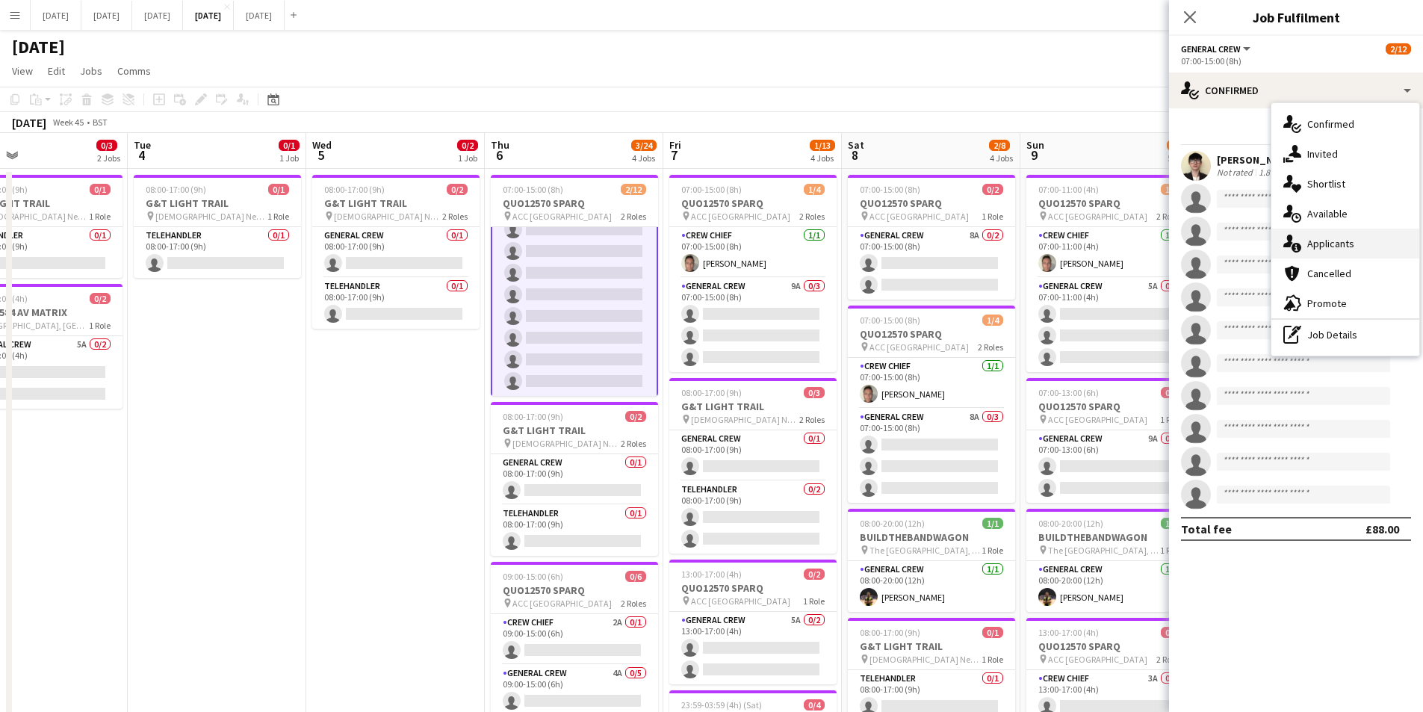
click at [1336, 246] on div "single-neutral-actions-information Applicants" at bounding box center [1346, 244] width 148 height 30
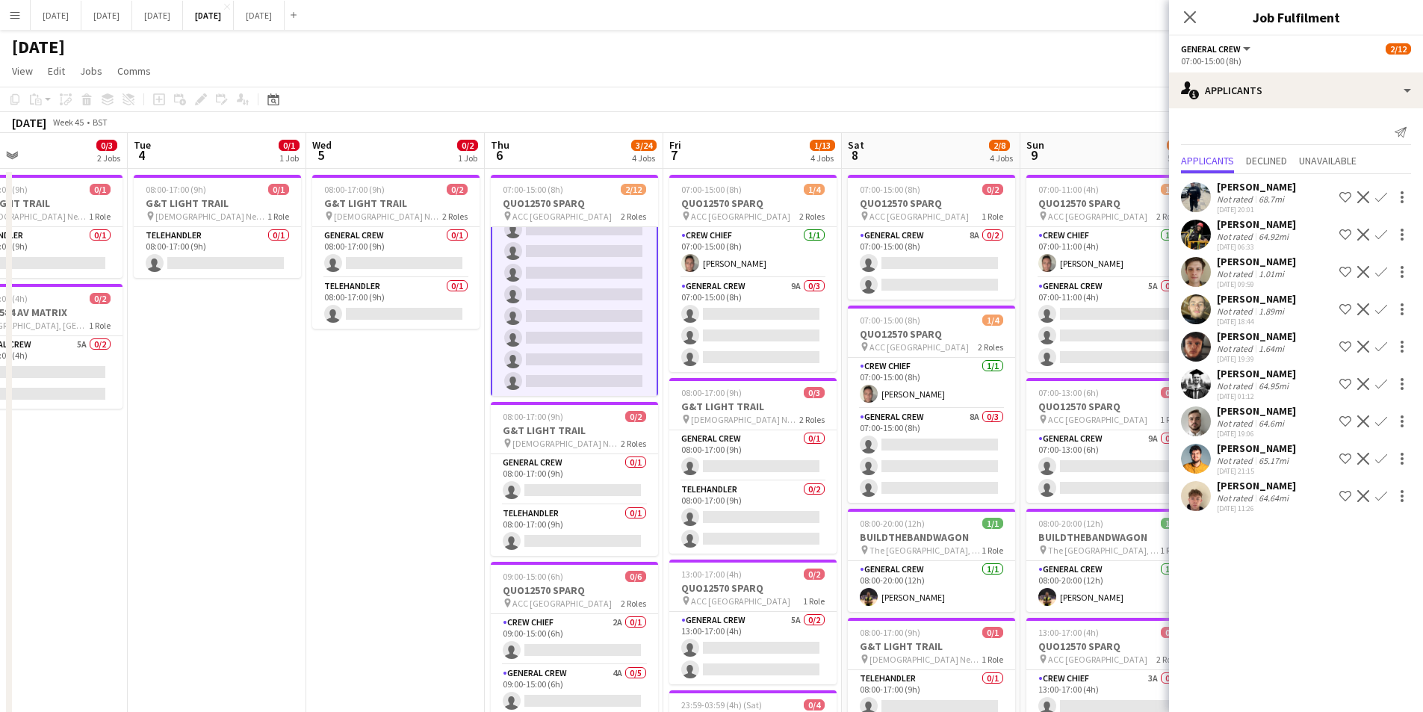
click at [1382, 270] on app-icon "Confirm" at bounding box center [1381, 272] width 12 height 12
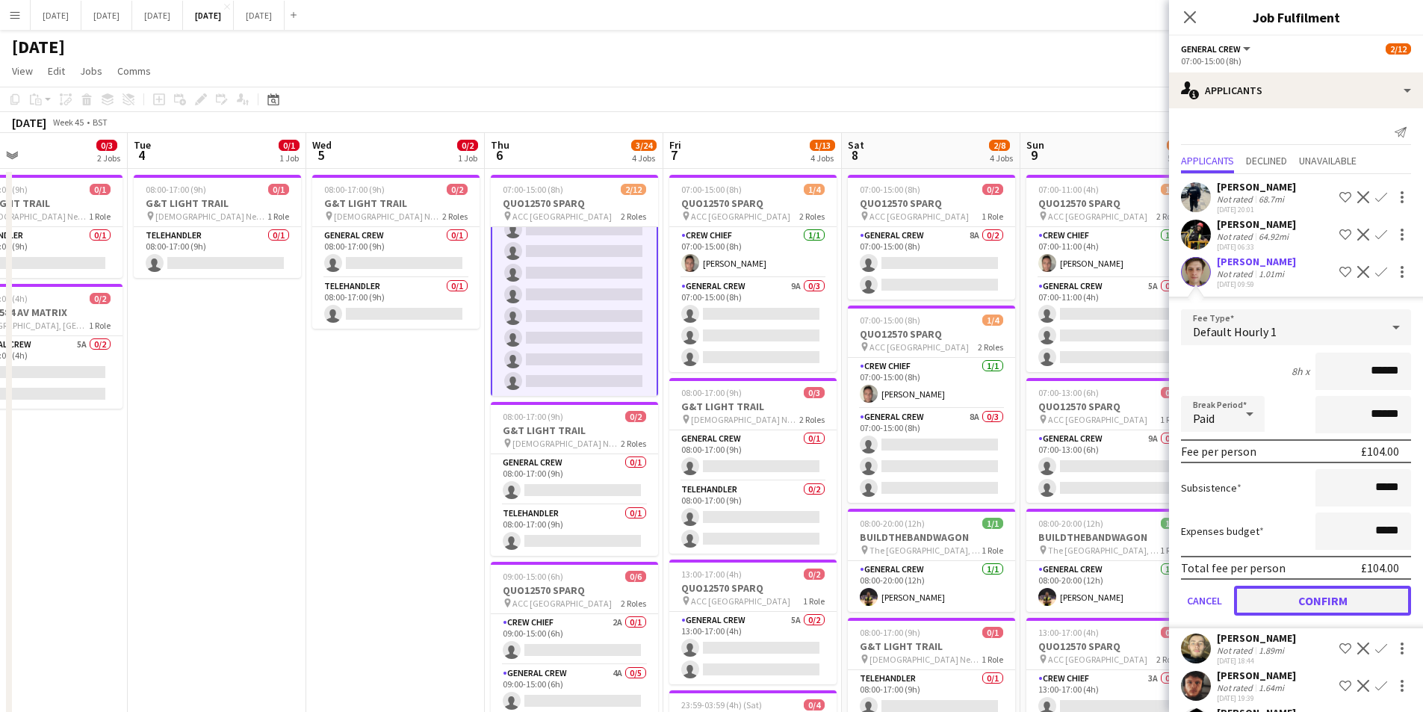
click at [1307, 590] on button "Confirm" at bounding box center [1322, 601] width 177 height 30
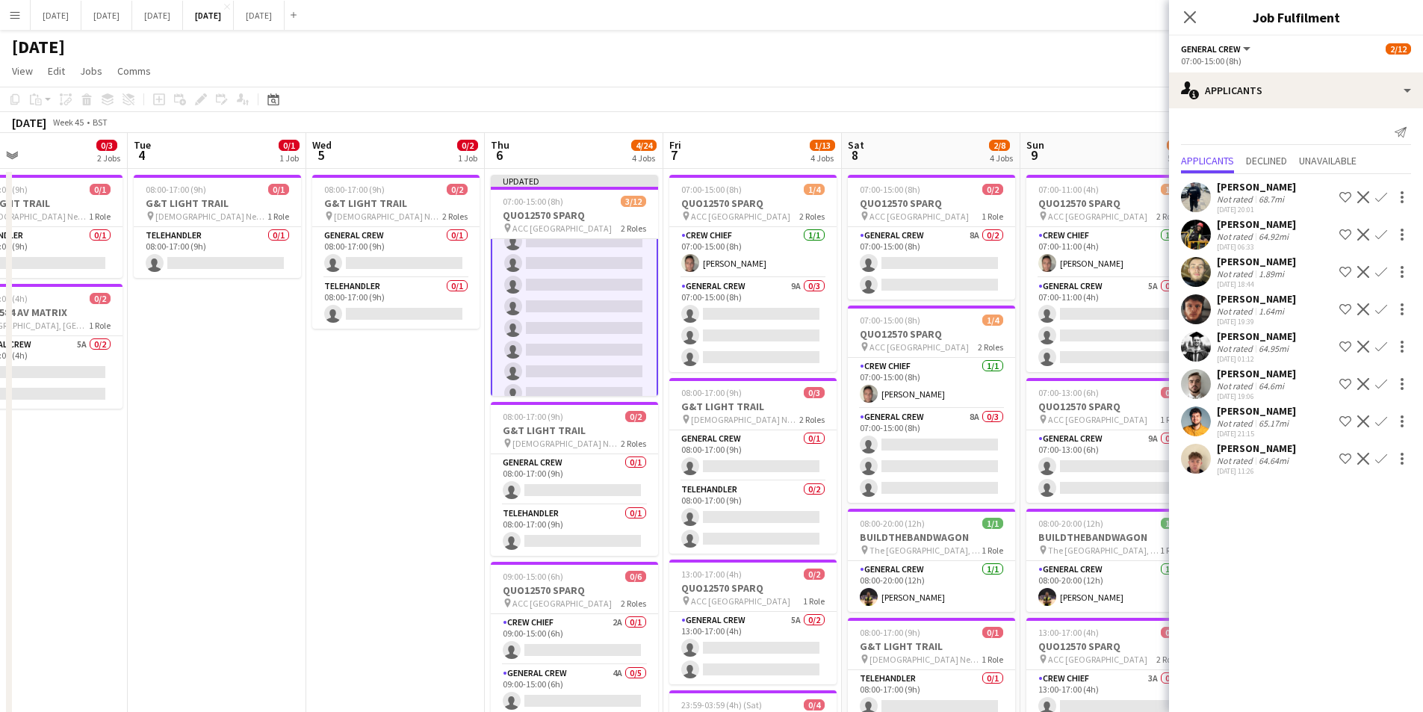
click at [1382, 271] on app-icon "Confirm" at bounding box center [1381, 272] width 12 height 12
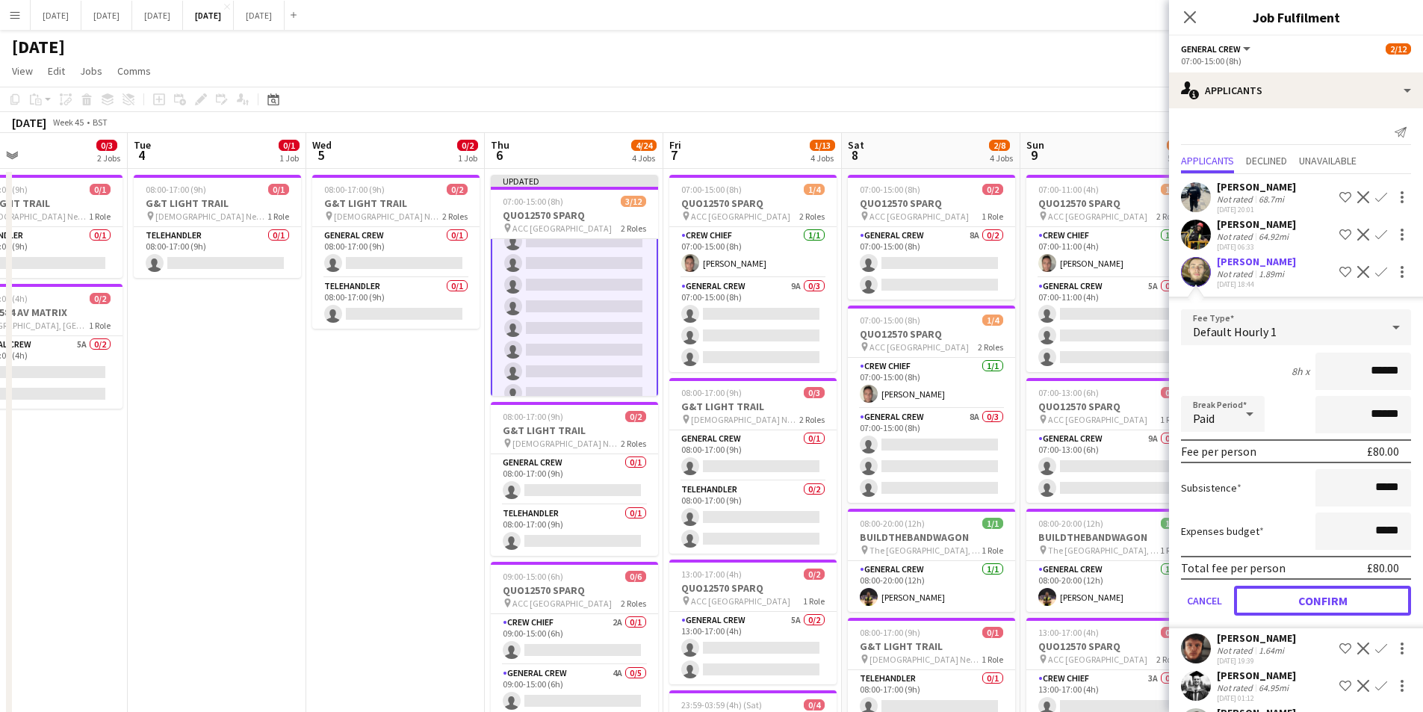
drag, startPoint x: 1310, startPoint y: 599, endPoint x: 1367, endPoint y: 267, distance: 337.4
click at [1309, 598] on button "Confirm" at bounding box center [1322, 601] width 177 height 30
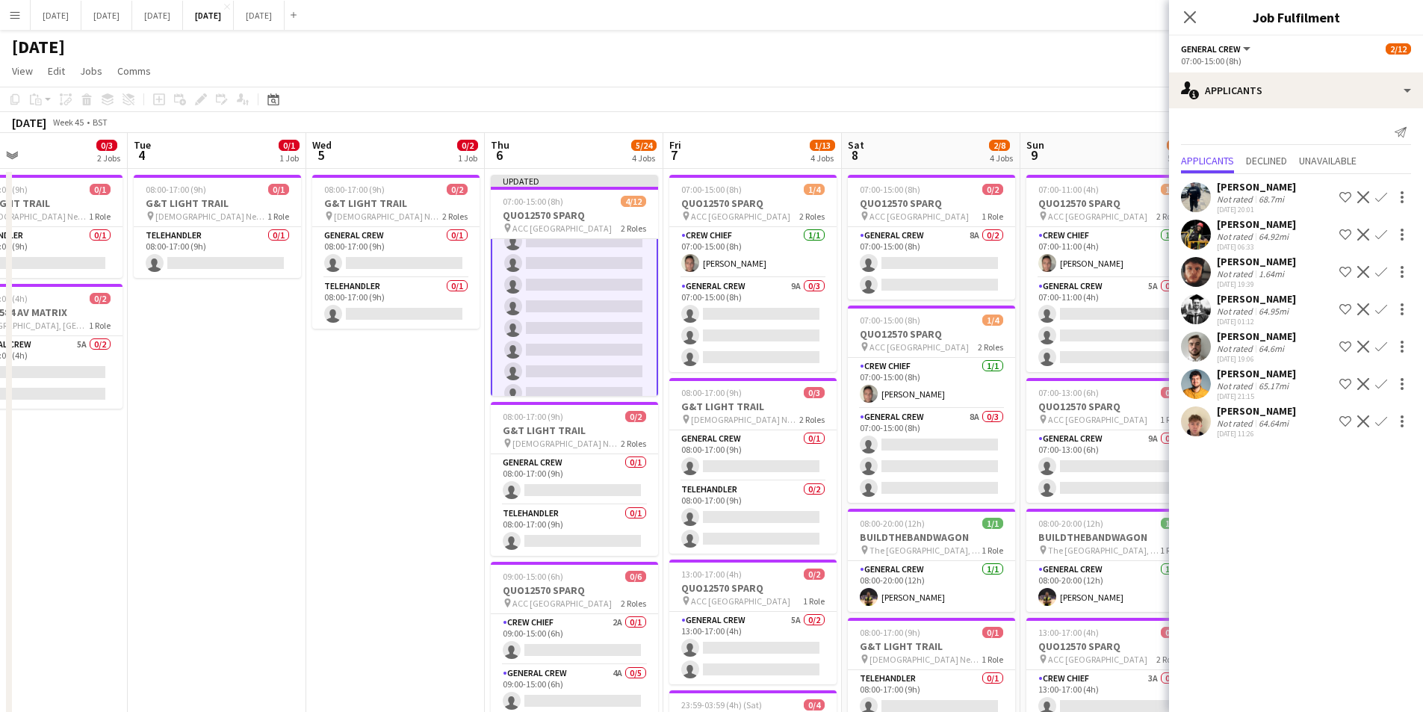
click at [1380, 272] on app-icon "Confirm" at bounding box center [1381, 272] width 12 height 12
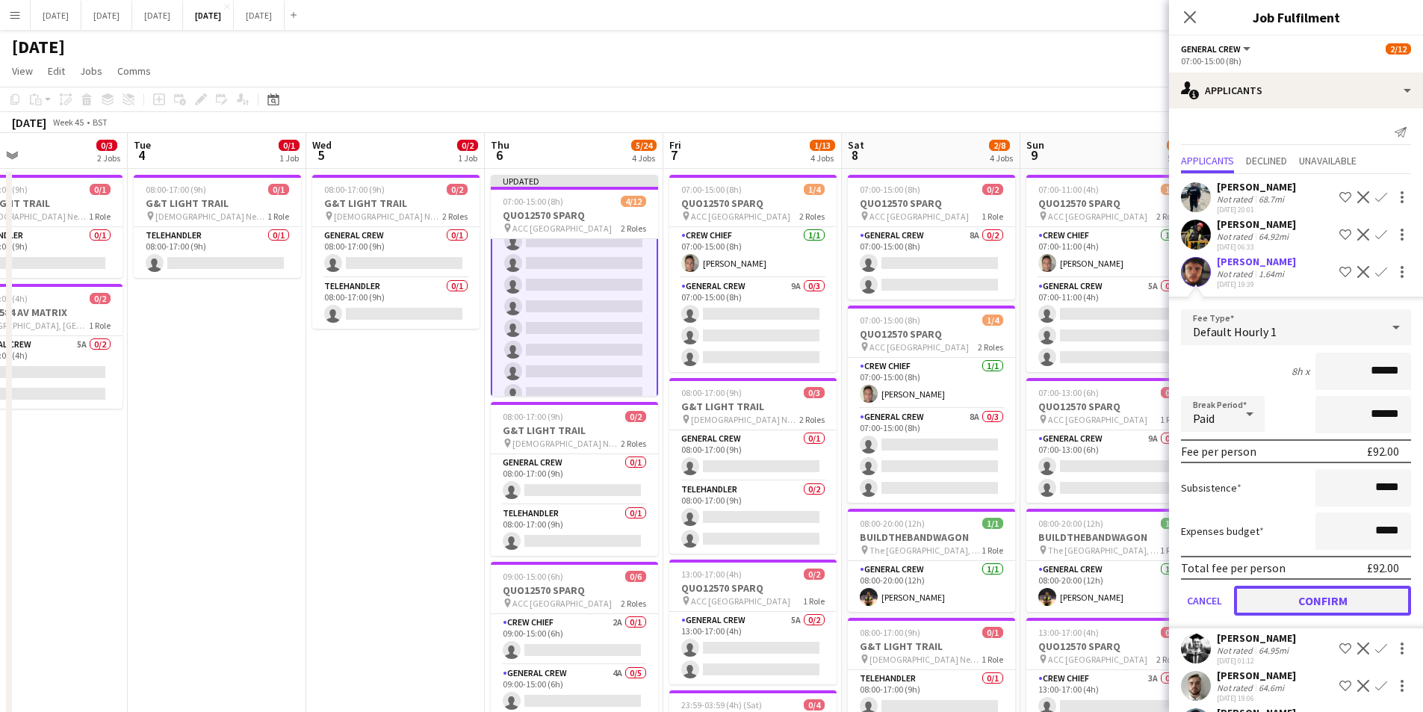
click at [1295, 601] on button "Confirm" at bounding box center [1322, 601] width 177 height 30
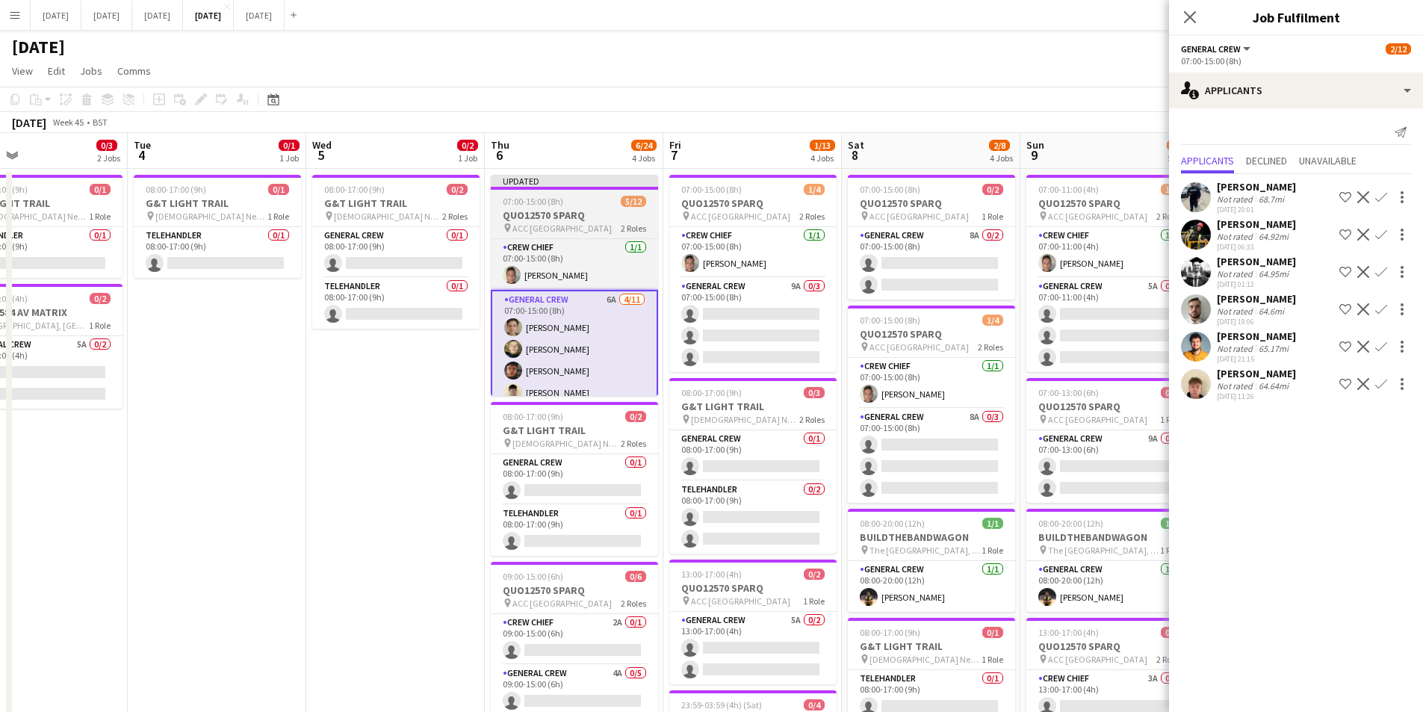
scroll to position [164, 0]
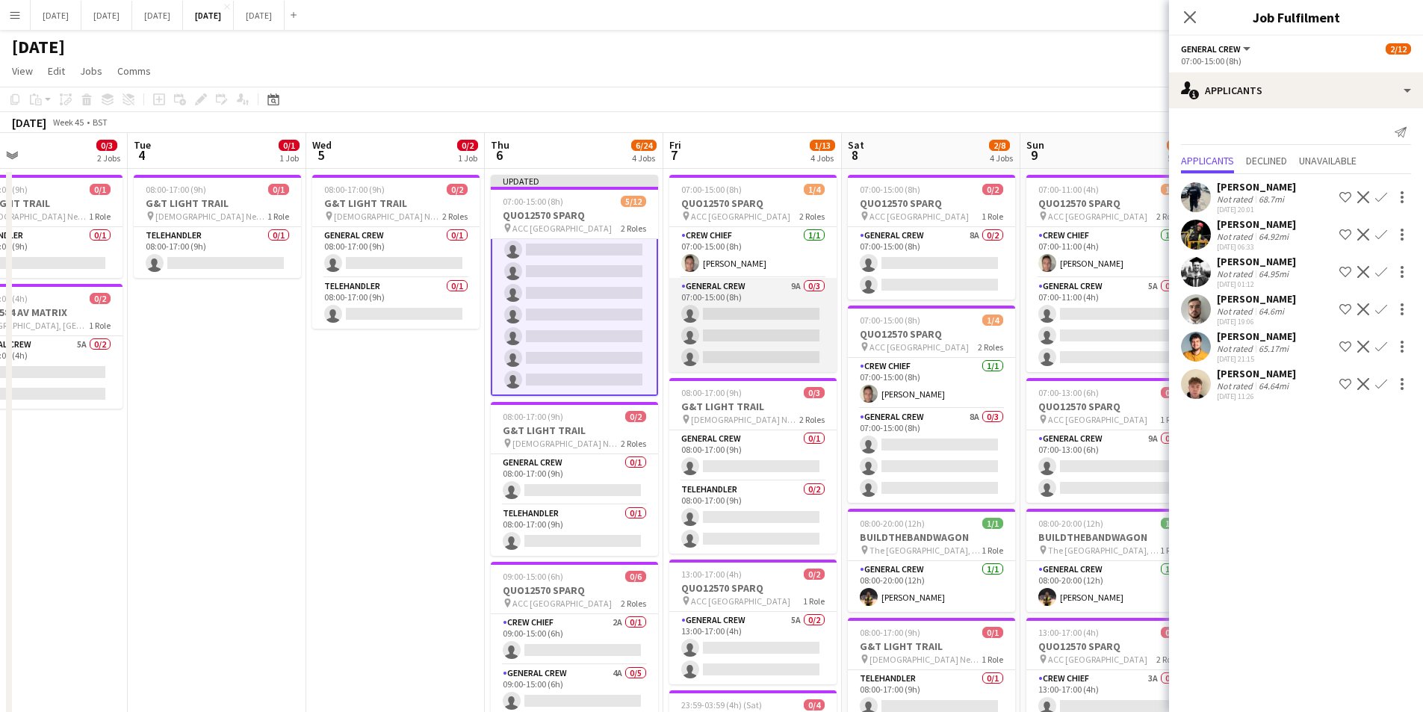
click at [758, 331] on app-card-role "General Crew 9A 0/3 07:00-15:00 (8h) single-neutral-actions single-neutral-acti…" at bounding box center [752, 325] width 167 height 94
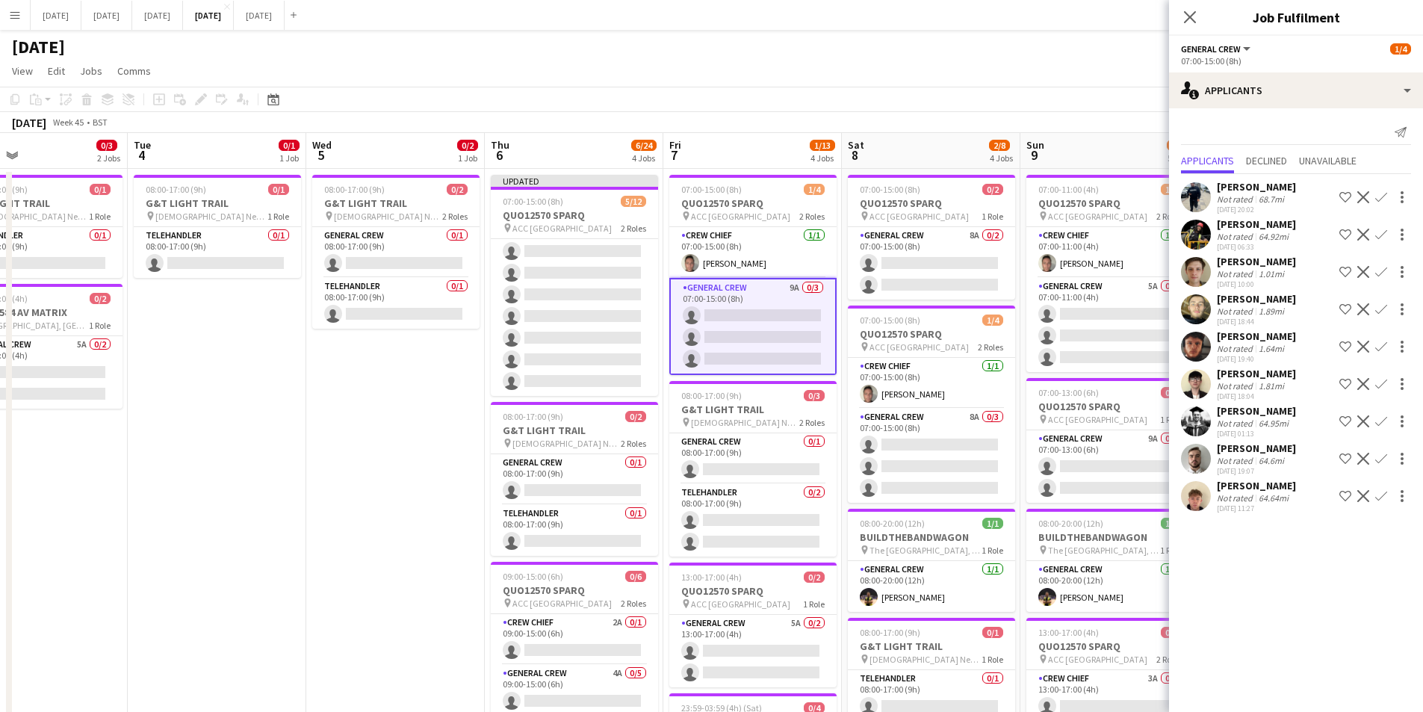
scroll to position [161, 0]
click at [1381, 271] on app-icon "Confirm" at bounding box center [1381, 272] width 12 height 12
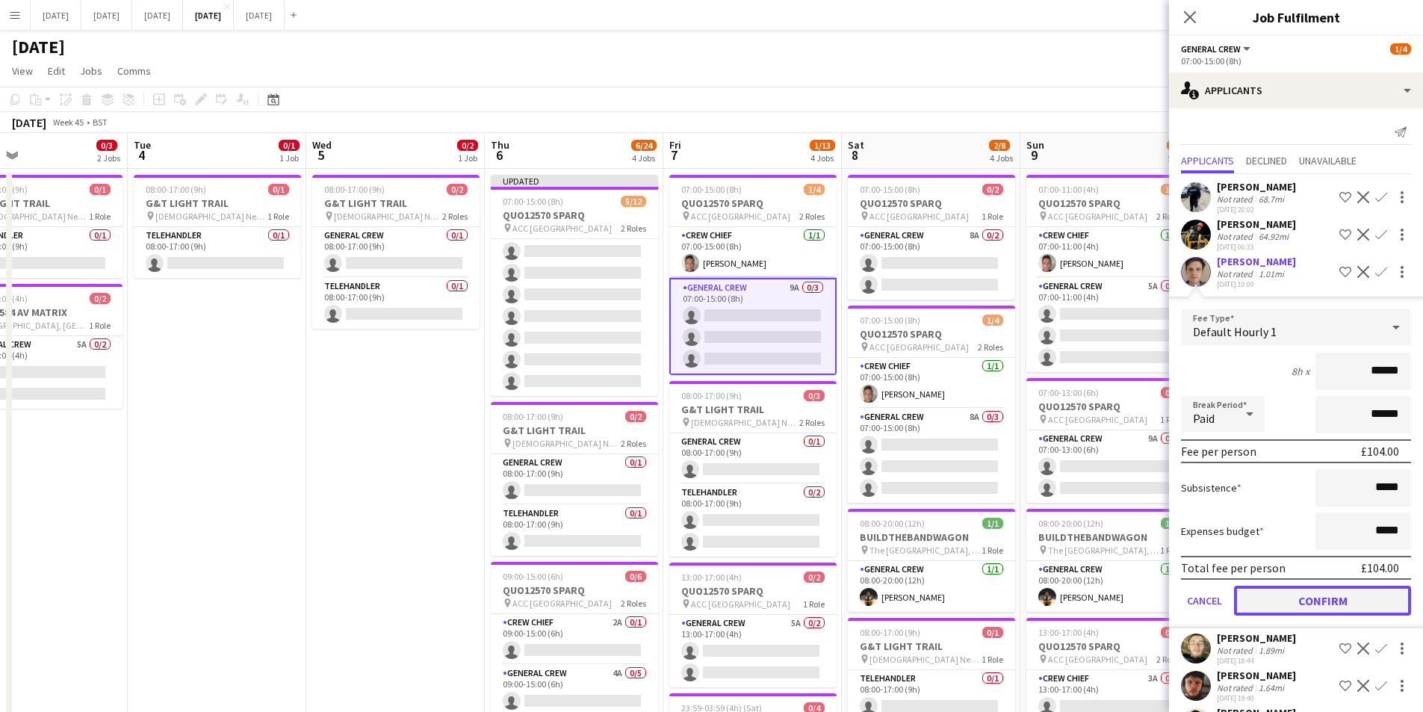
click at [1275, 599] on button "Confirm" at bounding box center [1322, 601] width 177 height 30
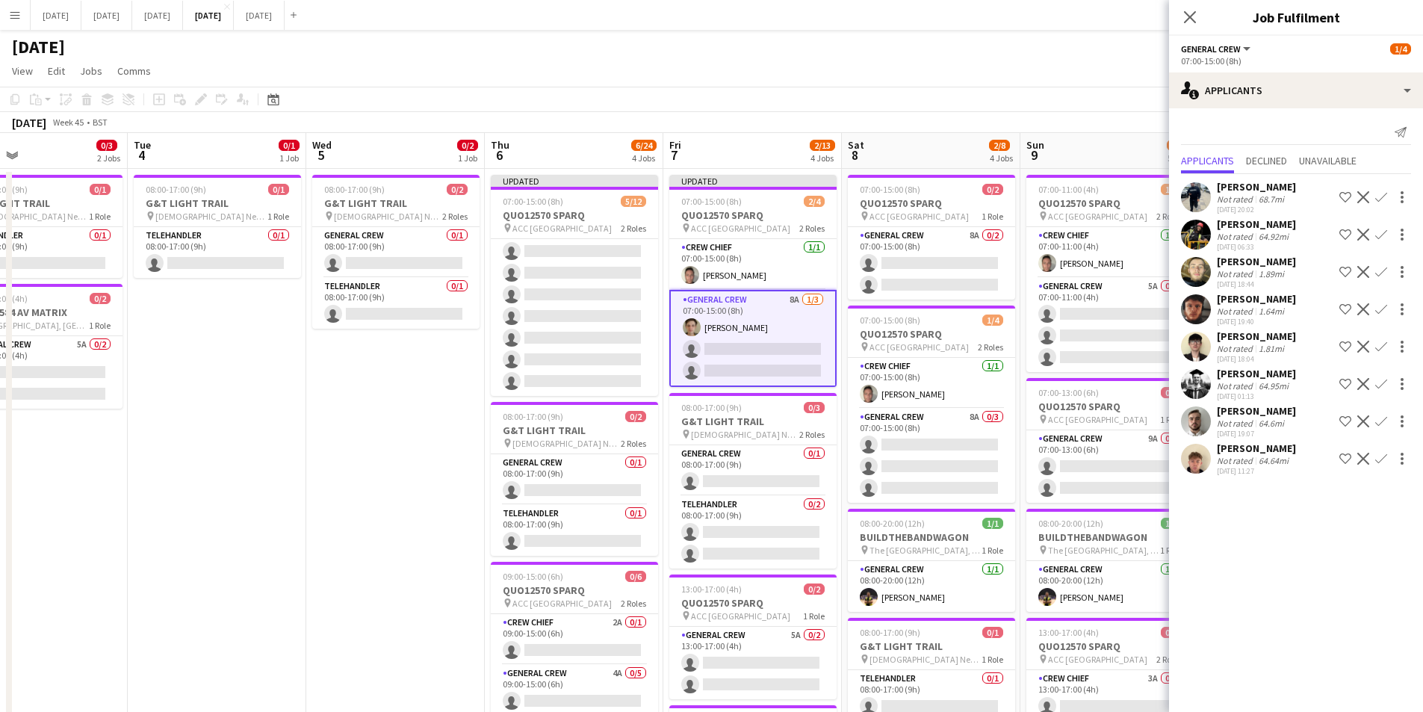
click at [1379, 343] on app-icon "Confirm" at bounding box center [1381, 347] width 12 height 12
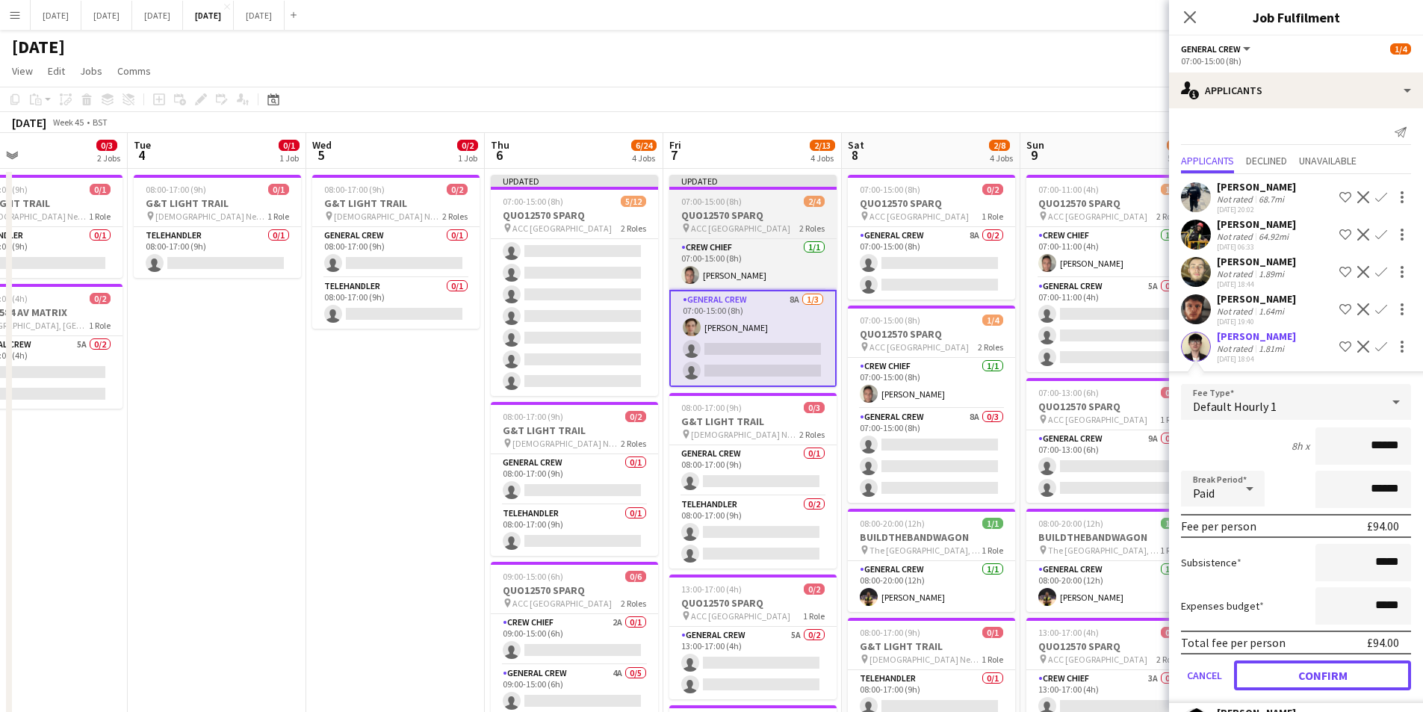
drag, startPoint x: 1310, startPoint y: 675, endPoint x: 812, endPoint y: 370, distance: 583.5
click at [1310, 674] on button "Confirm" at bounding box center [1322, 675] width 177 height 30
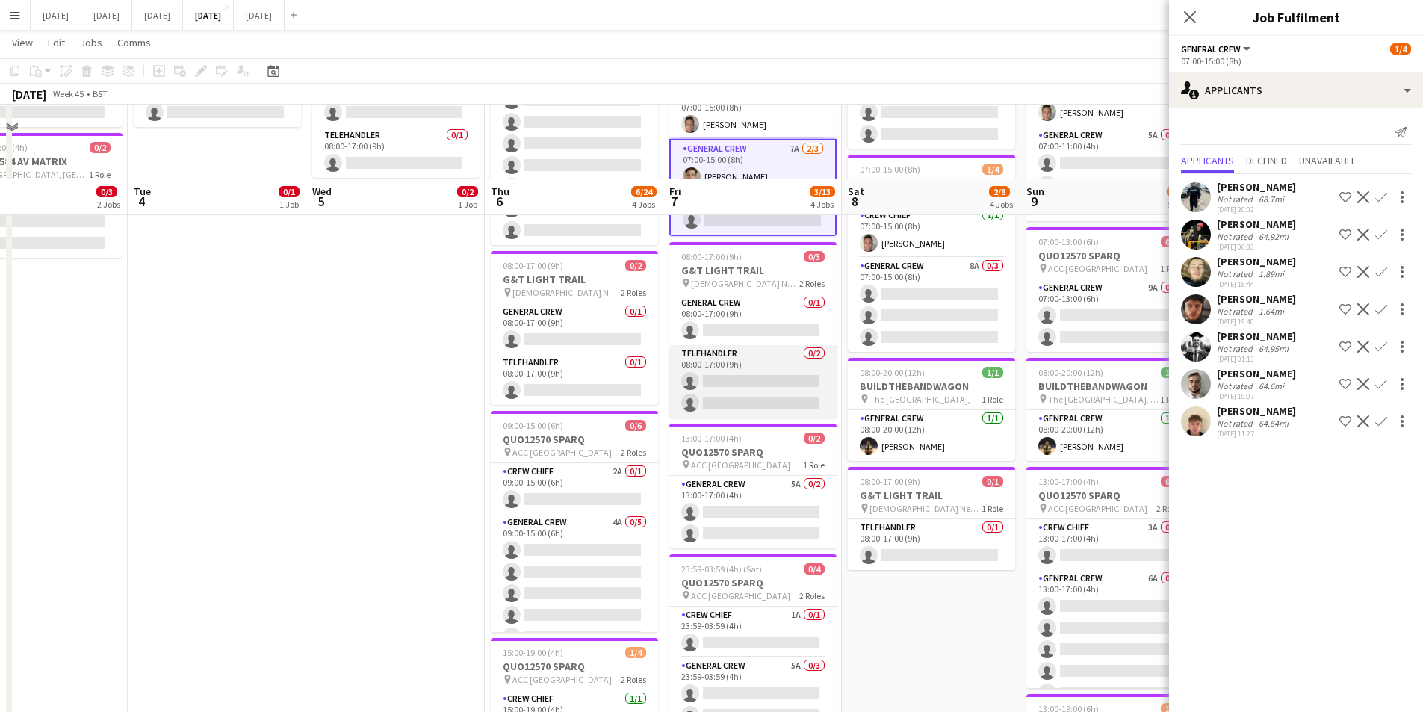
scroll to position [299, 0]
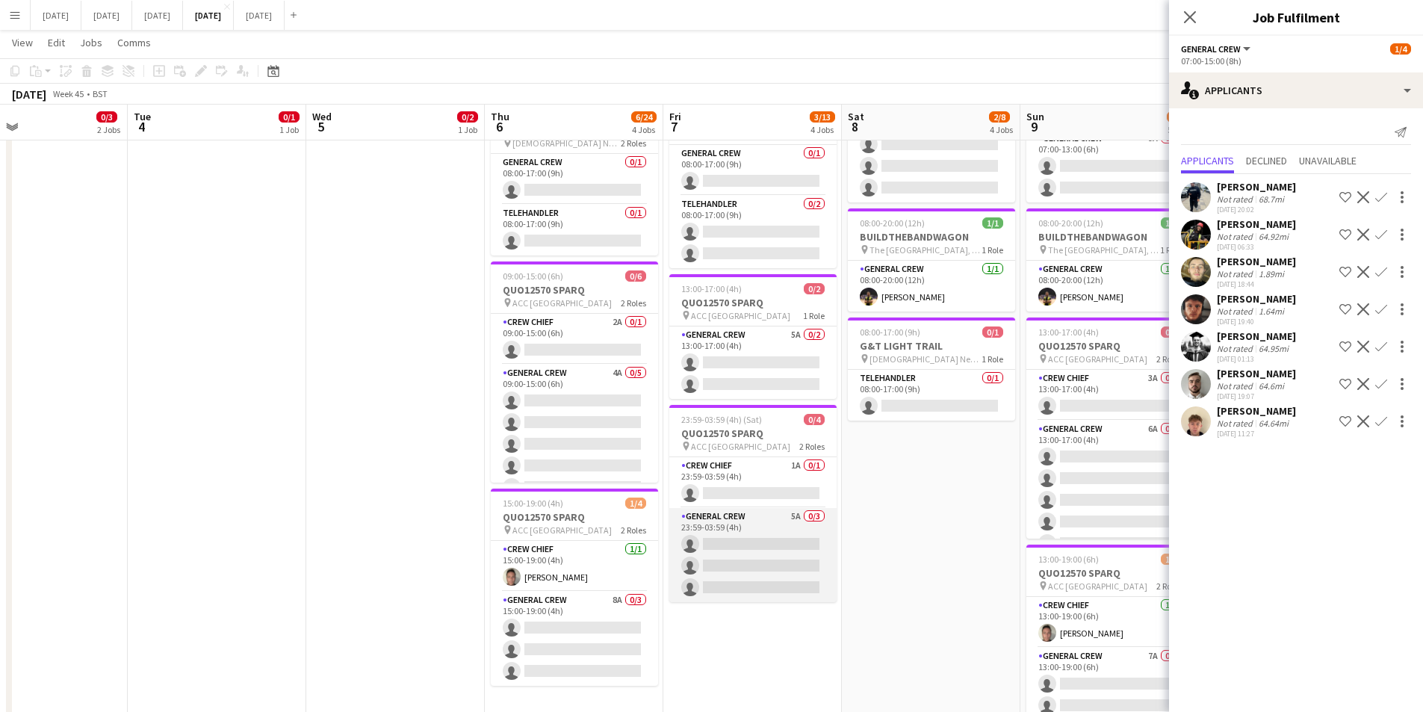
click at [761, 573] on app-card-role "General Crew 5A 0/3 23:59-03:59 (4h) single-neutral-actions single-neutral-acti…" at bounding box center [752, 555] width 167 height 94
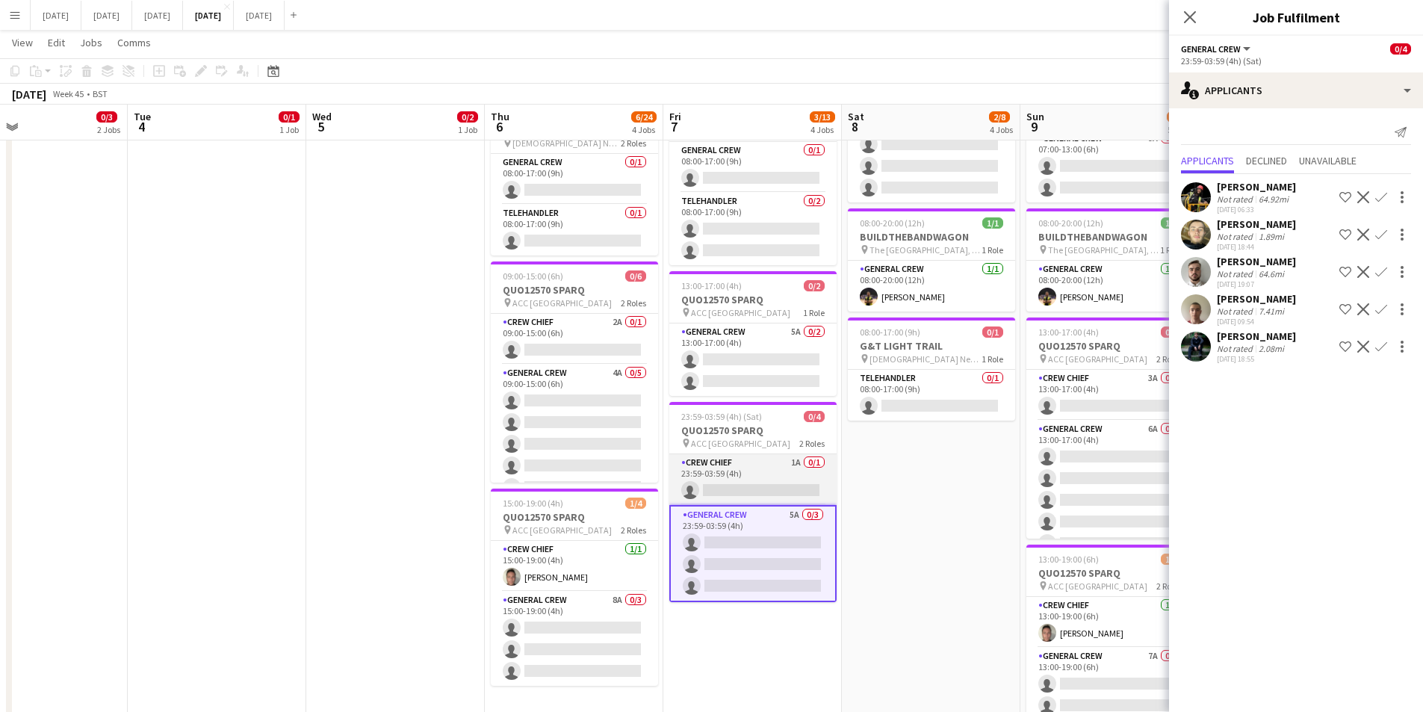
click at [733, 475] on app-card-role "Crew Chief 1A 0/1 23:59-03:59 (4h) single-neutral-actions" at bounding box center [752, 479] width 167 height 51
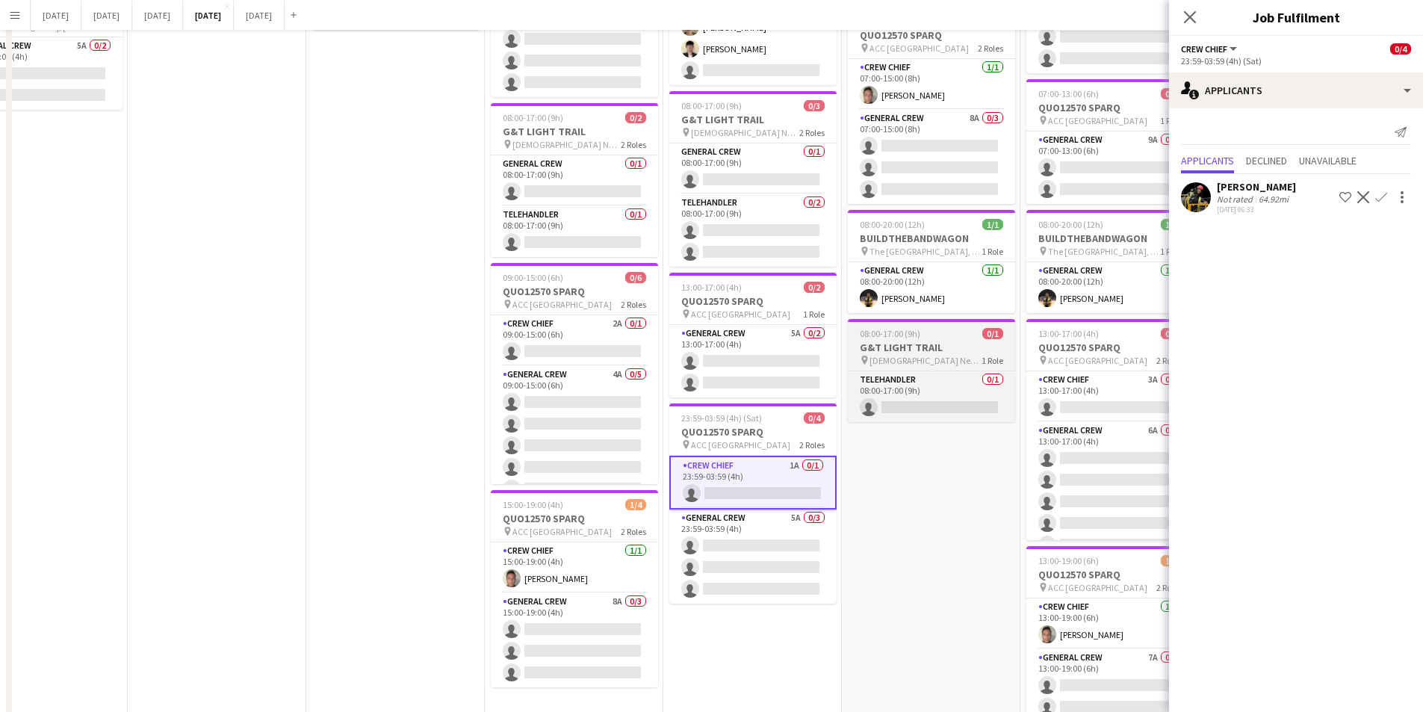
scroll to position [0, 0]
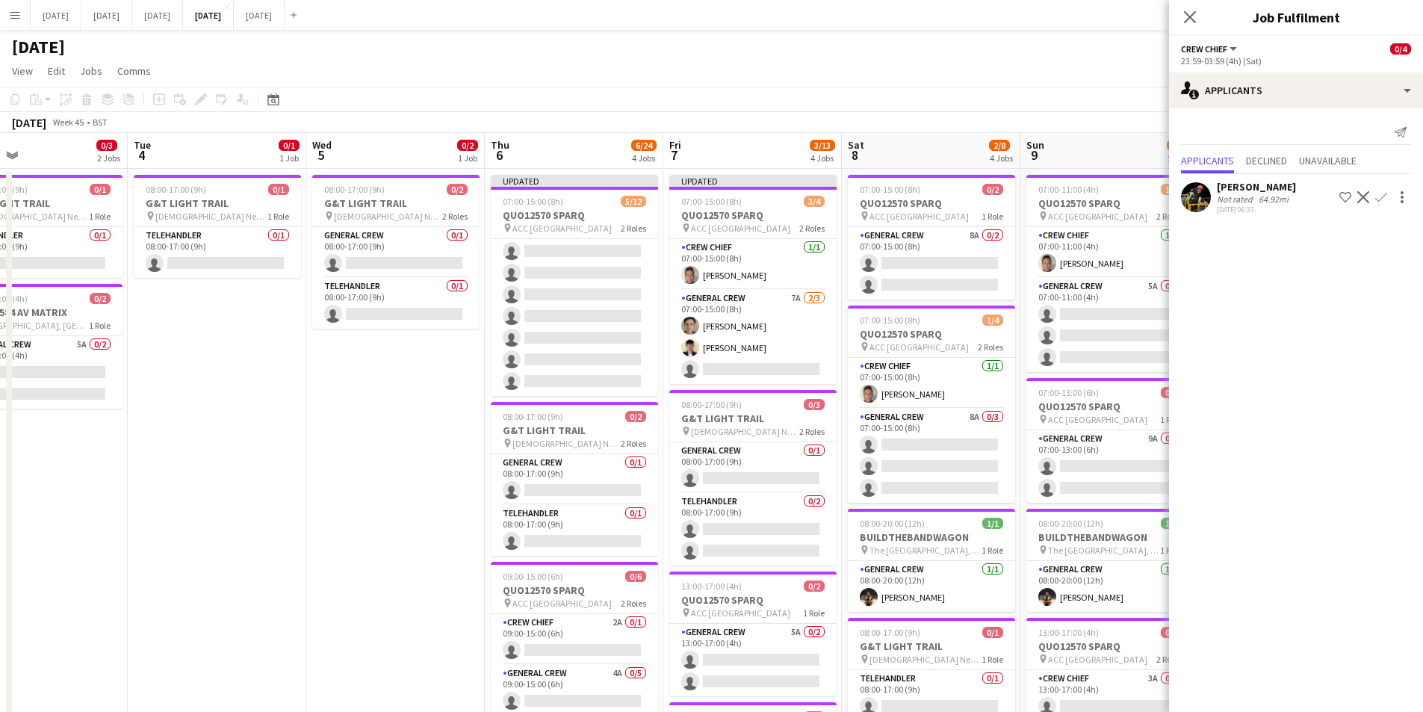
click at [775, 352] on app-calendar-viewport "Sat 1 Sun 2 Mon 3 0/3 2 Jobs Tue 4 0/1 1 Job Wed 5 0/2 1 Job Thu 6 6/24 4 Jobs …" at bounding box center [711, 616] width 1423 height 967
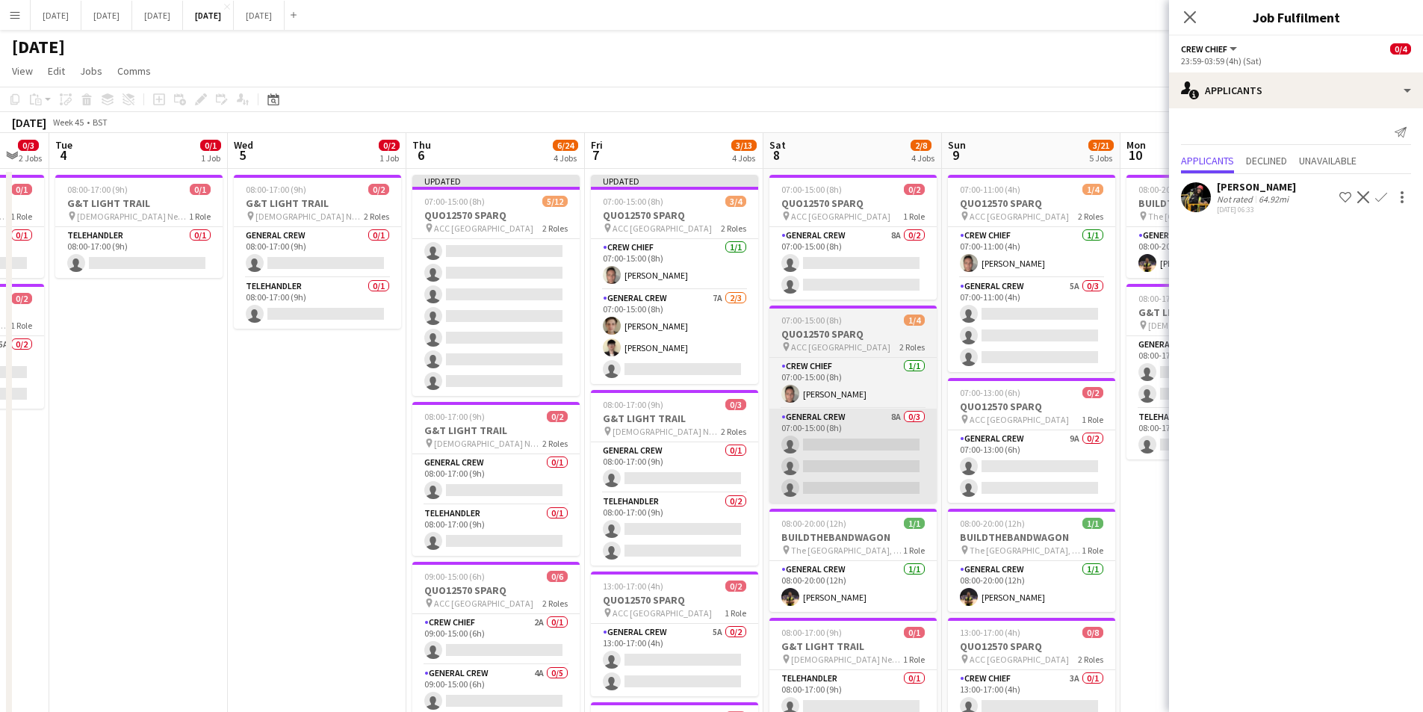
drag, startPoint x: 876, startPoint y: 450, endPoint x: 841, endPoint y: 441, distance: 35.5
click at [791, 443] on app-calendar-viewport "Sat 1 Sun 2 Mon 3 0/3 2 Jobs Tue 4 0/1 1 Job Wed 5 0/2 1 Job Thu 6 6/24 4 Jobs …" at bounding box center [711, 616] width 1423 height 967
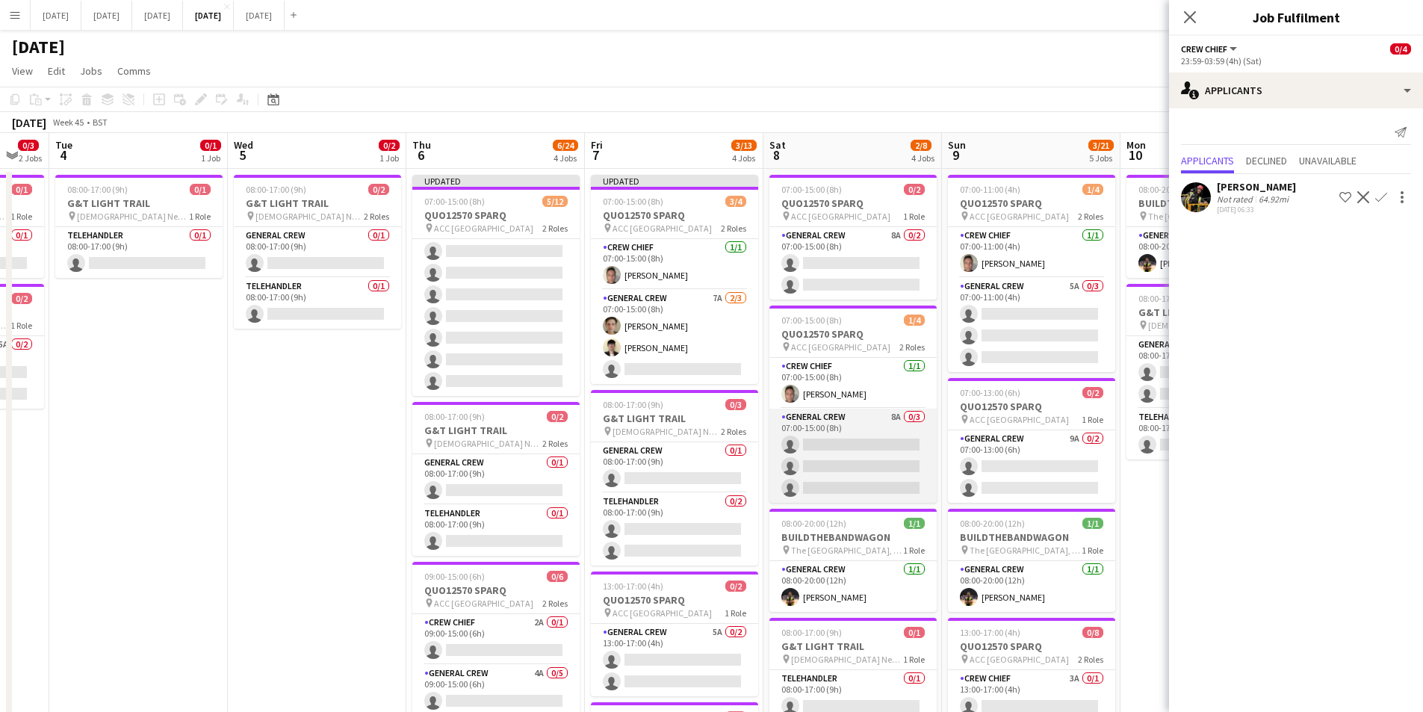
scroll to position [0, 487]
click at [843, 441] on app-card-role "General Crew 8A 0/3 07:00-15:00 (8h) single-neutral-actions single-neutral-acti…" at bounding box center [852, 456] width 167 height 94
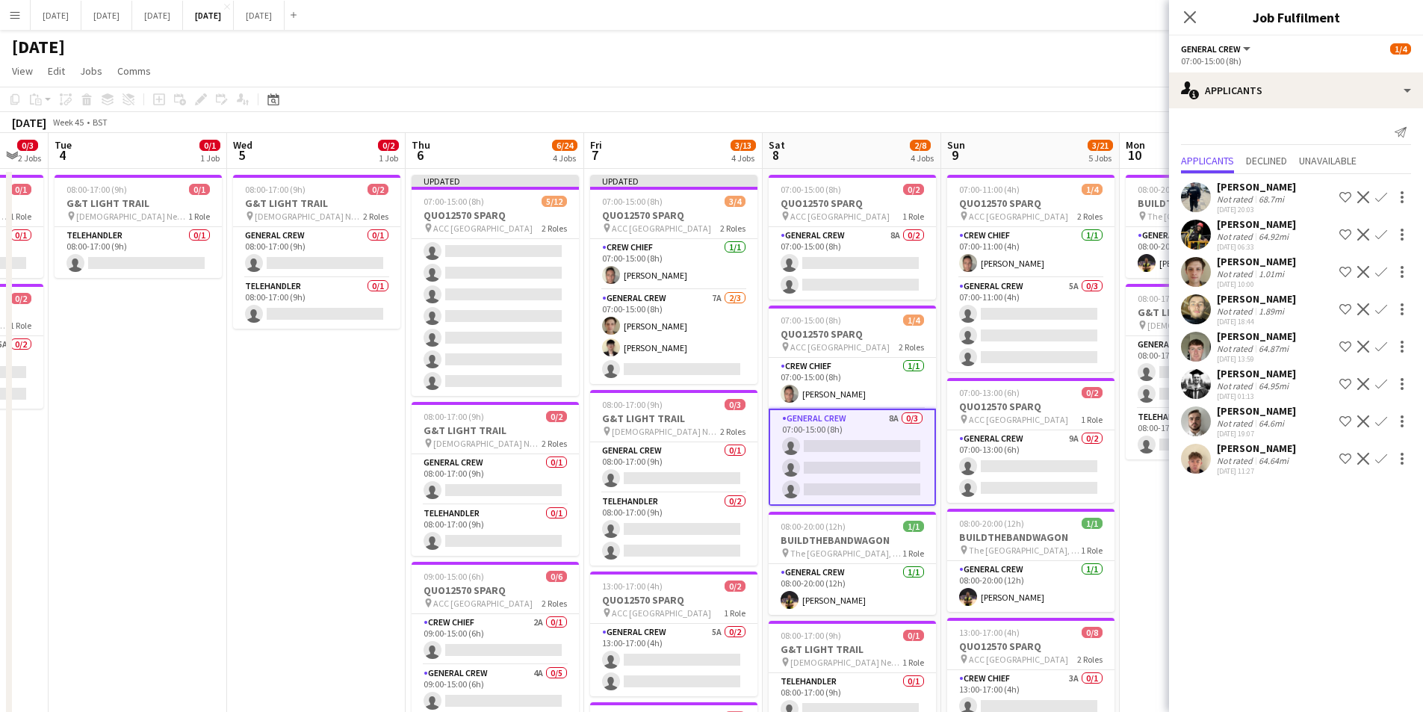
click at [1379, 267] on app-icon "Confirm" at bounding box center [1381, 272] width 12 height 12
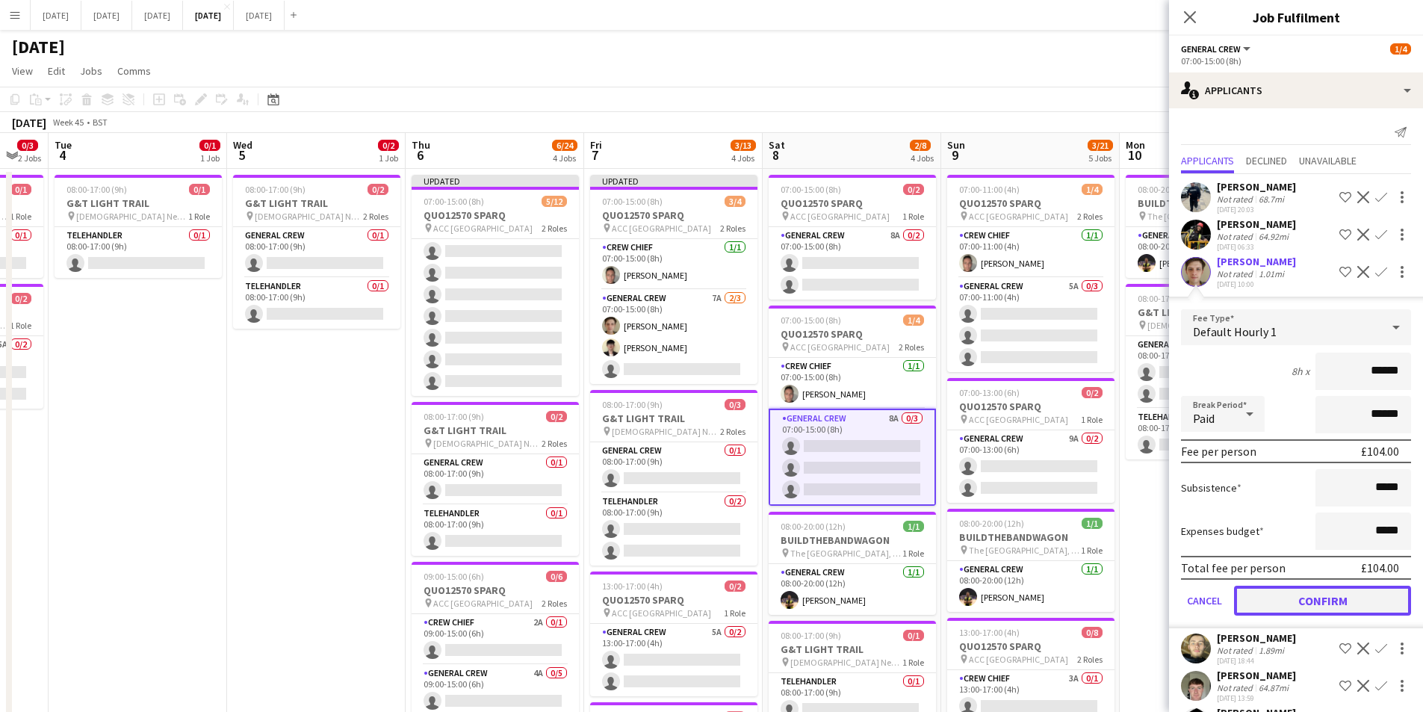
click at [1309, 611] on button "Confirm" at bounding box center [1322, 601] width 177 height 30
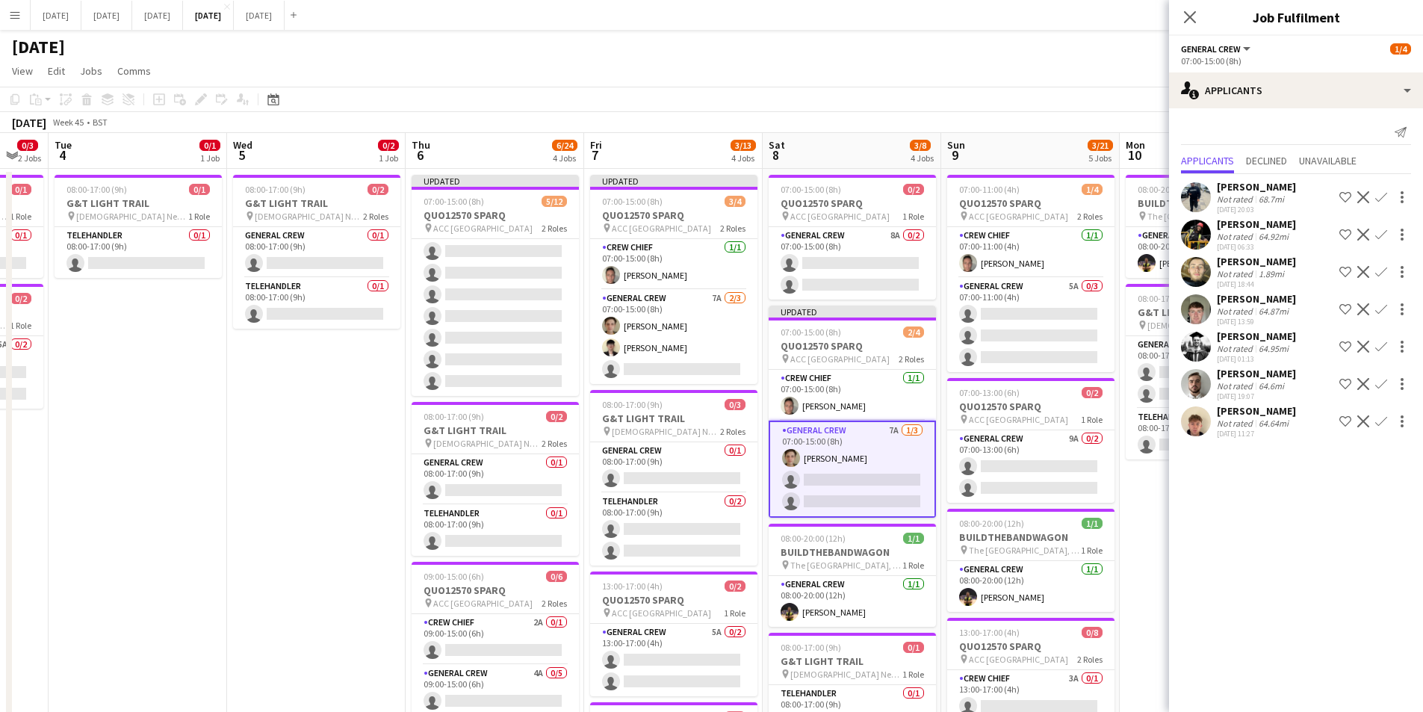
click at [1382, 268] on app-icon "Confirm" at bounding box center [1381, 272] width 12 height 12
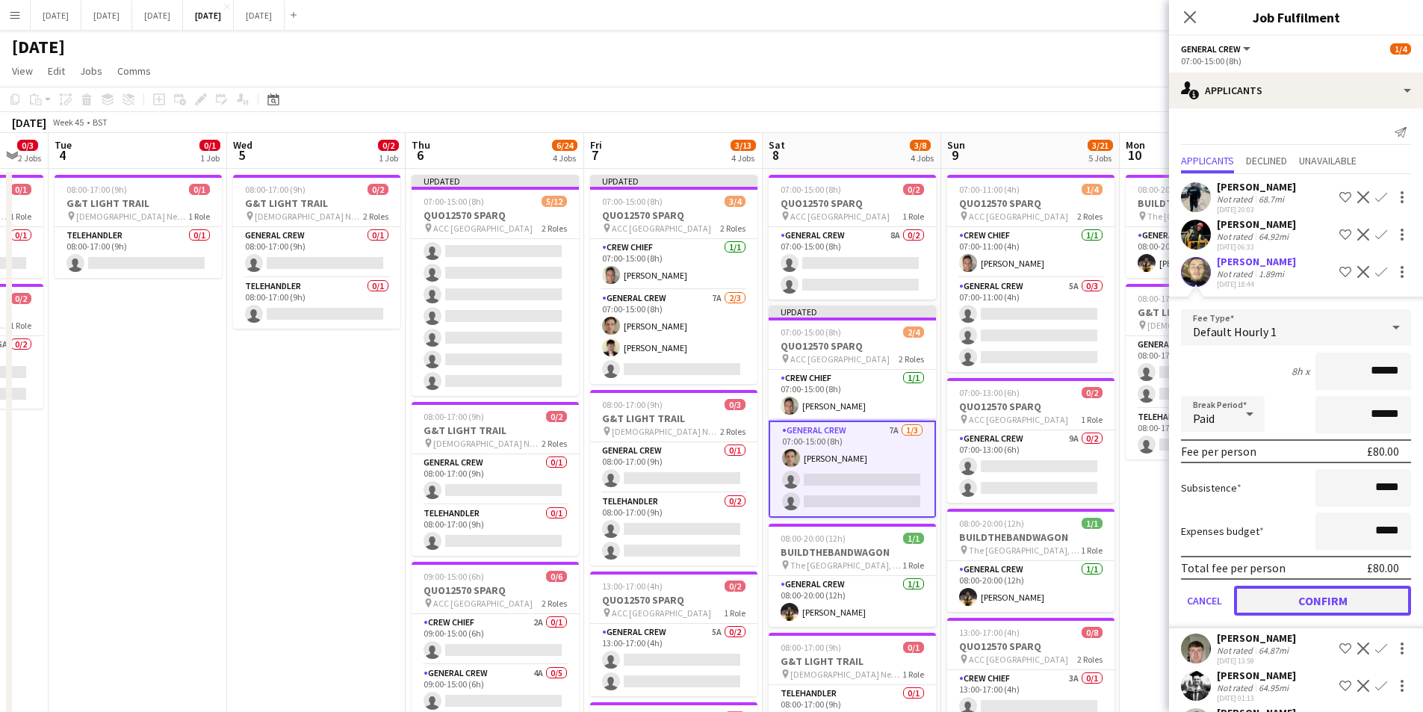
click at [1309, 601] on button "Confirm" at bounding box center [1322, 601] width 177 height 30
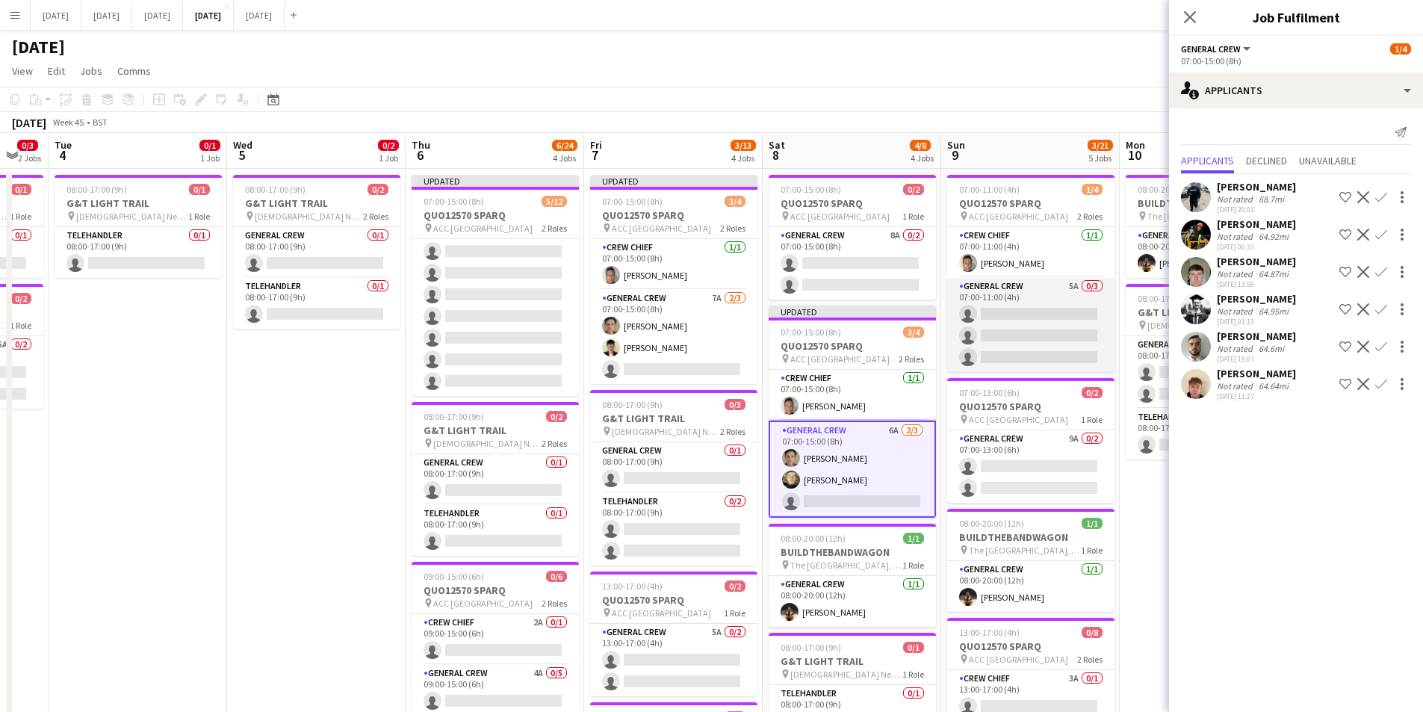
click at [1041, 344] on app-card-role "General Crew 5A 0/3 07:00-11:00 (4h) single-neutral-actions single-neutral-acti…" at bounding box center [1030, 325] width 167 height 94
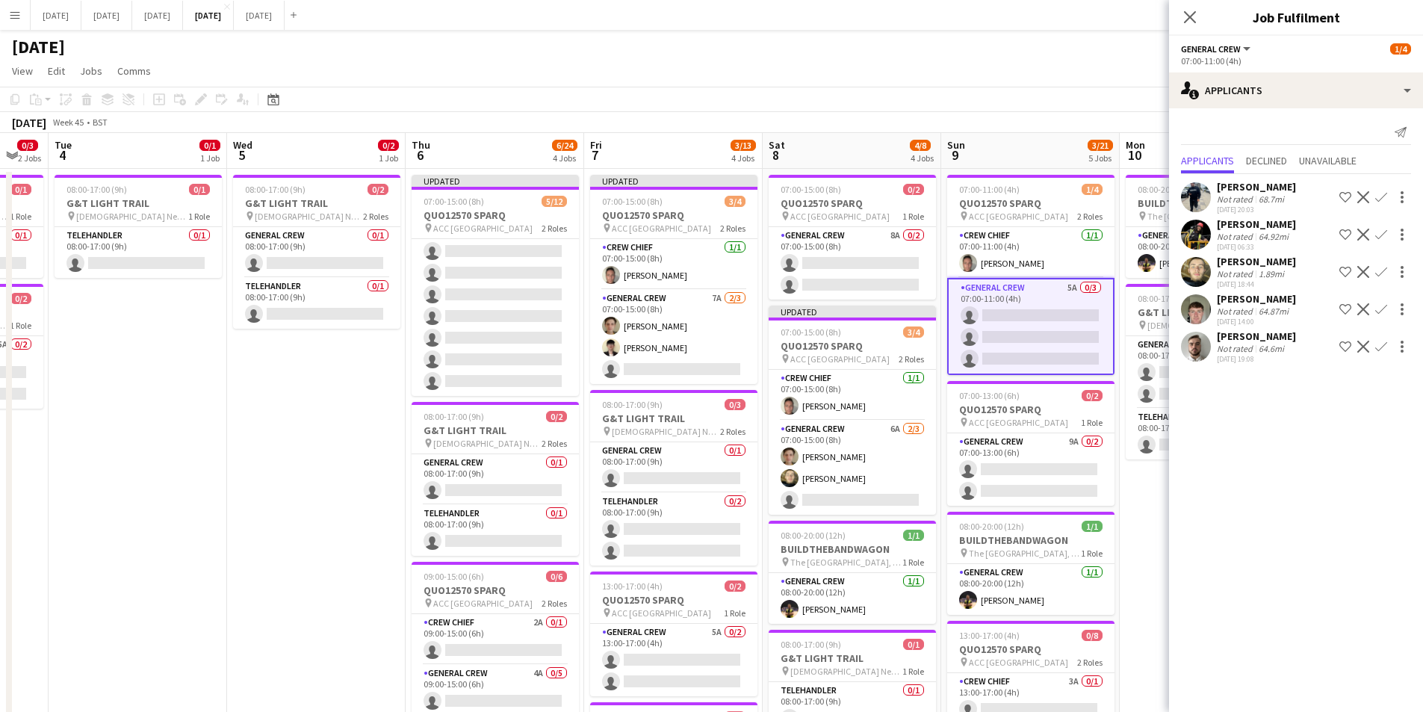
click at [1381, 267] on app-icon "Confirm" at bounding box center [1381, 272] width 12 height 12
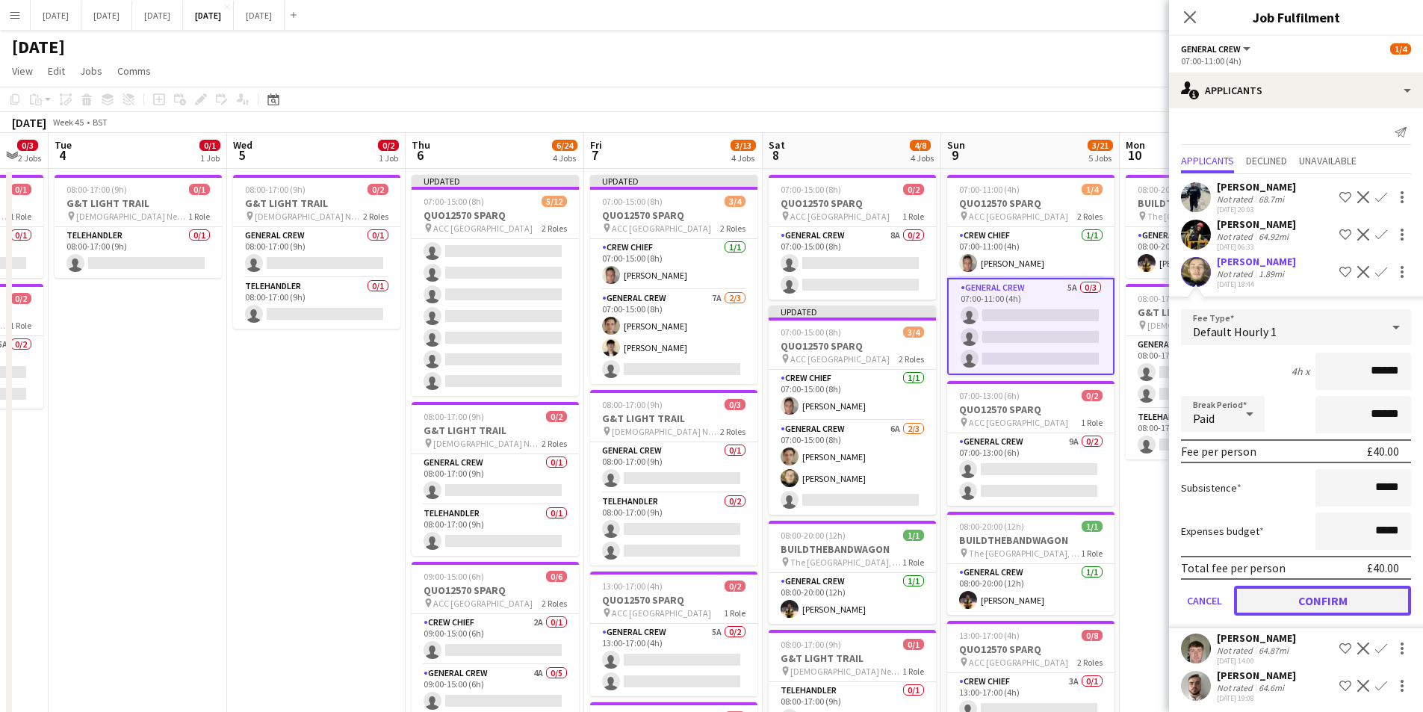
click at [1310, 600] on button "Confirm" at bounding box center [1322, 601] width 177 height 30
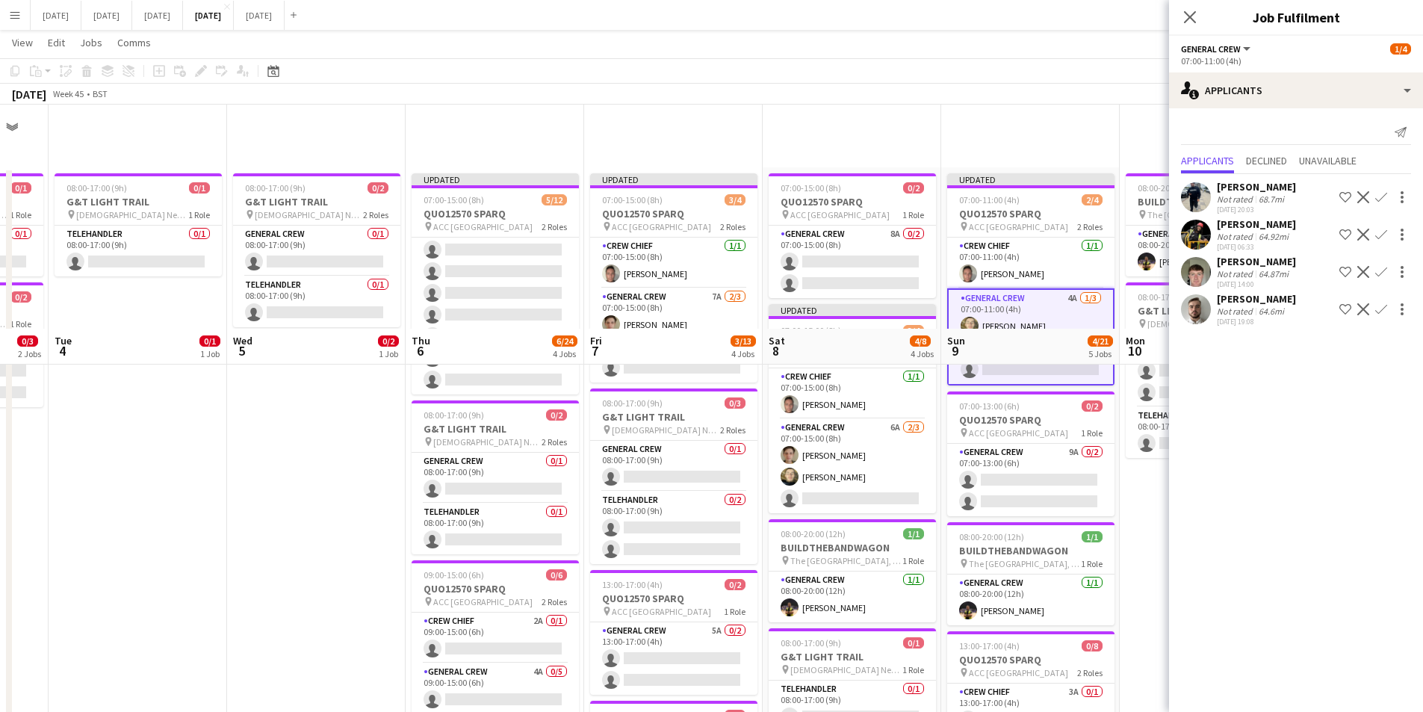
scroll to position [224, 0]
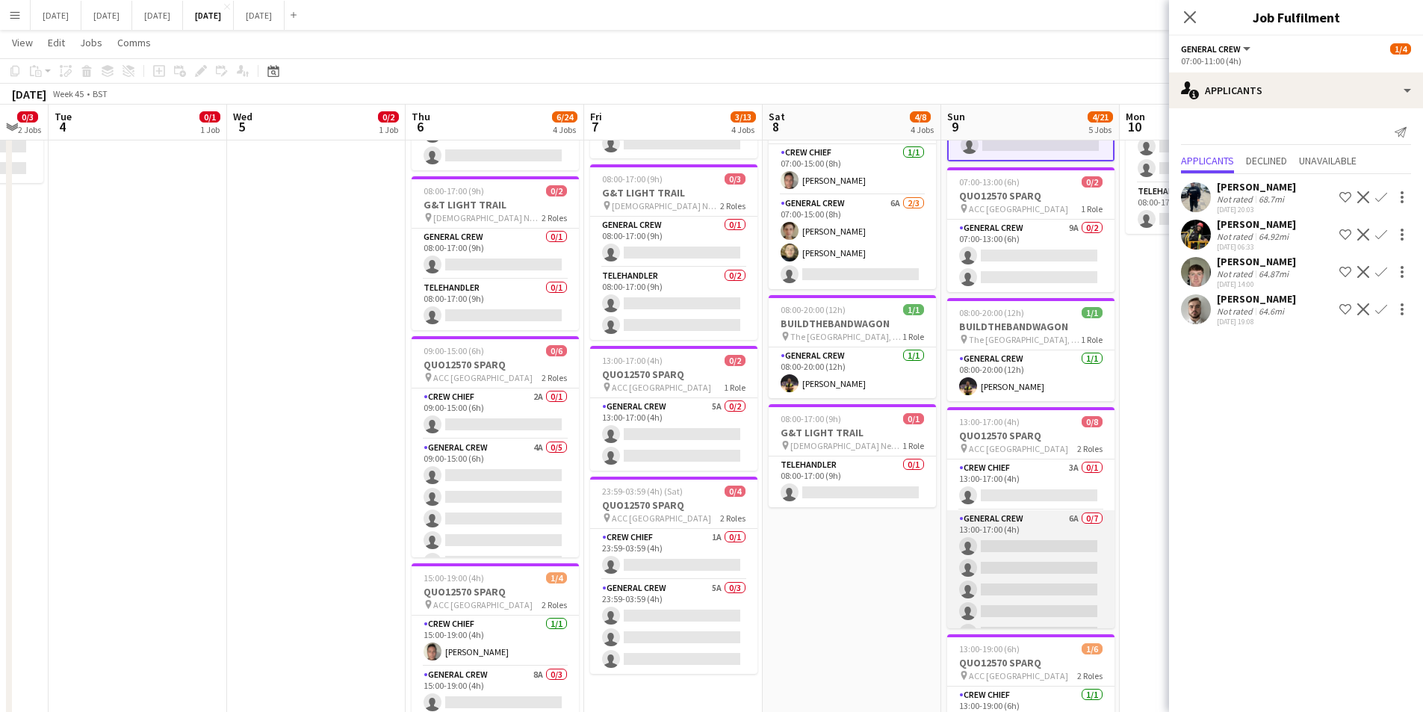
click at [1043, 564] on app-card-role "General Crew 6A 0/7 13:00-17:00 (4h) single-neutral-actions single-neutral-acti…" at bounding box center [1030, 600] width 167 height 181
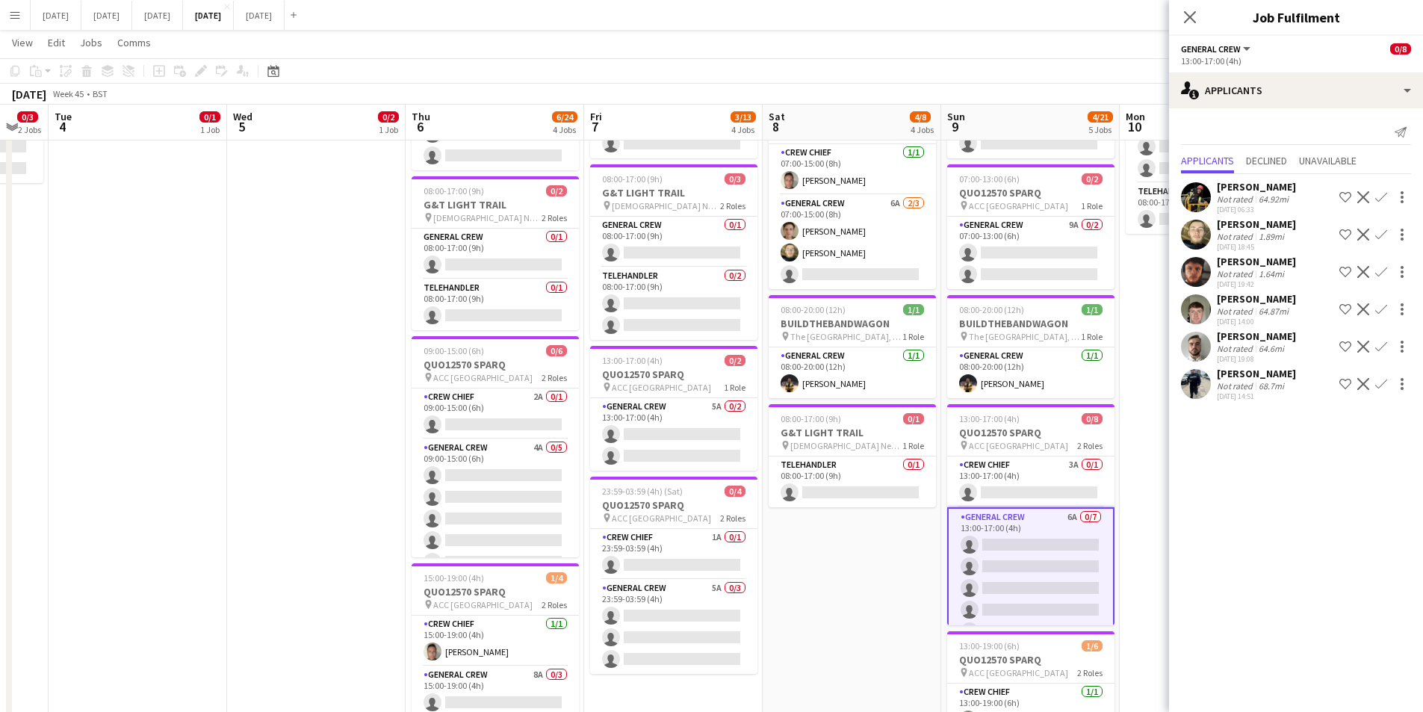
click at [1378, 311] on app-icon "Confirm" at bounding box center [1381, 309] width 12 height 12
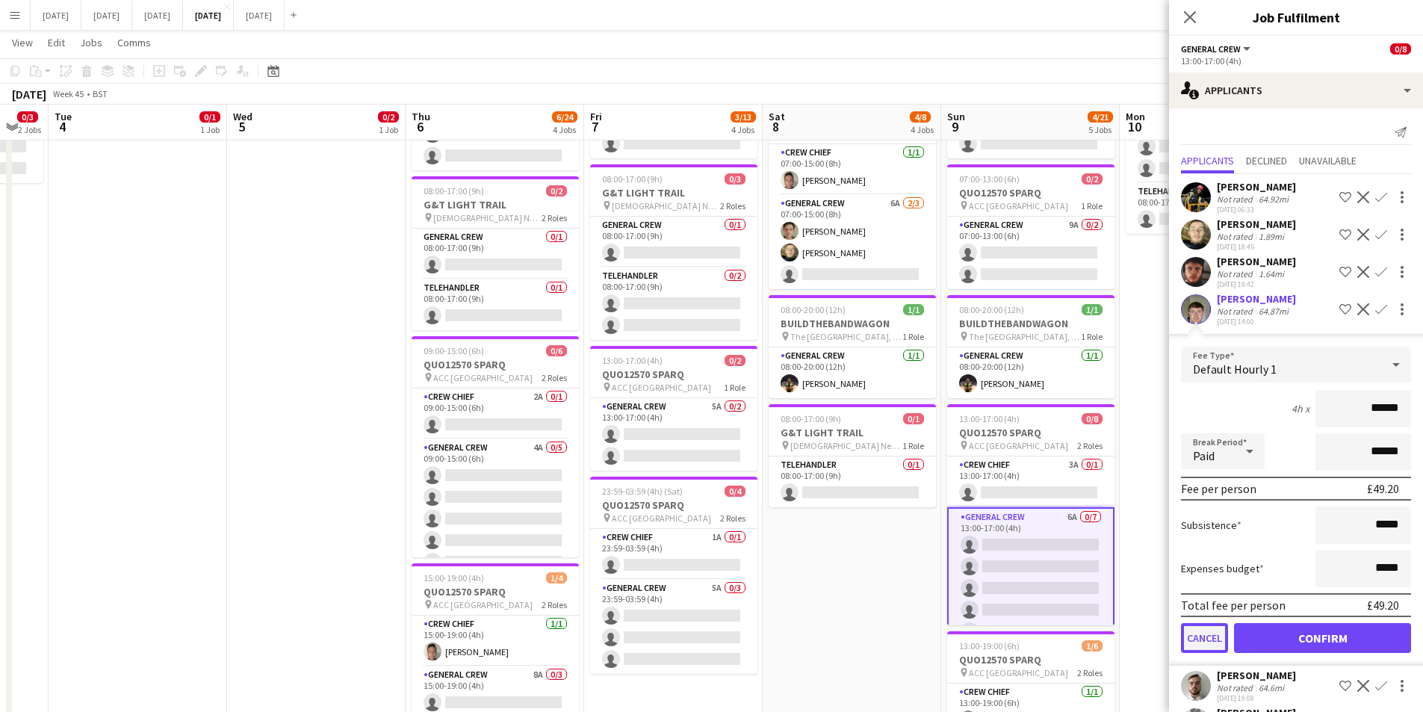
click at [1196, 638] on button "Cancel" at bounding box center [1204, 638] width 47 height 30
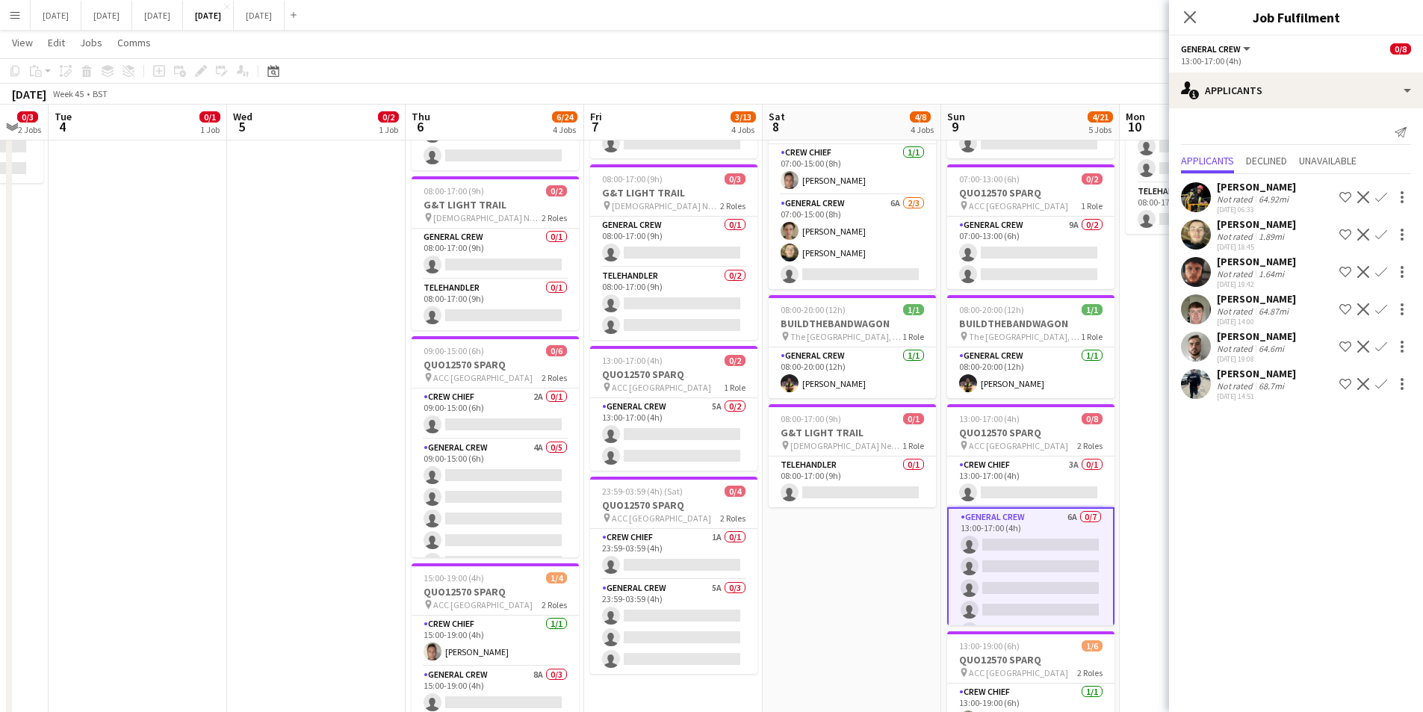
click at [1382, 232] on app-icon "Confirm" at bounding box center [1381, 235] width 12 height 12
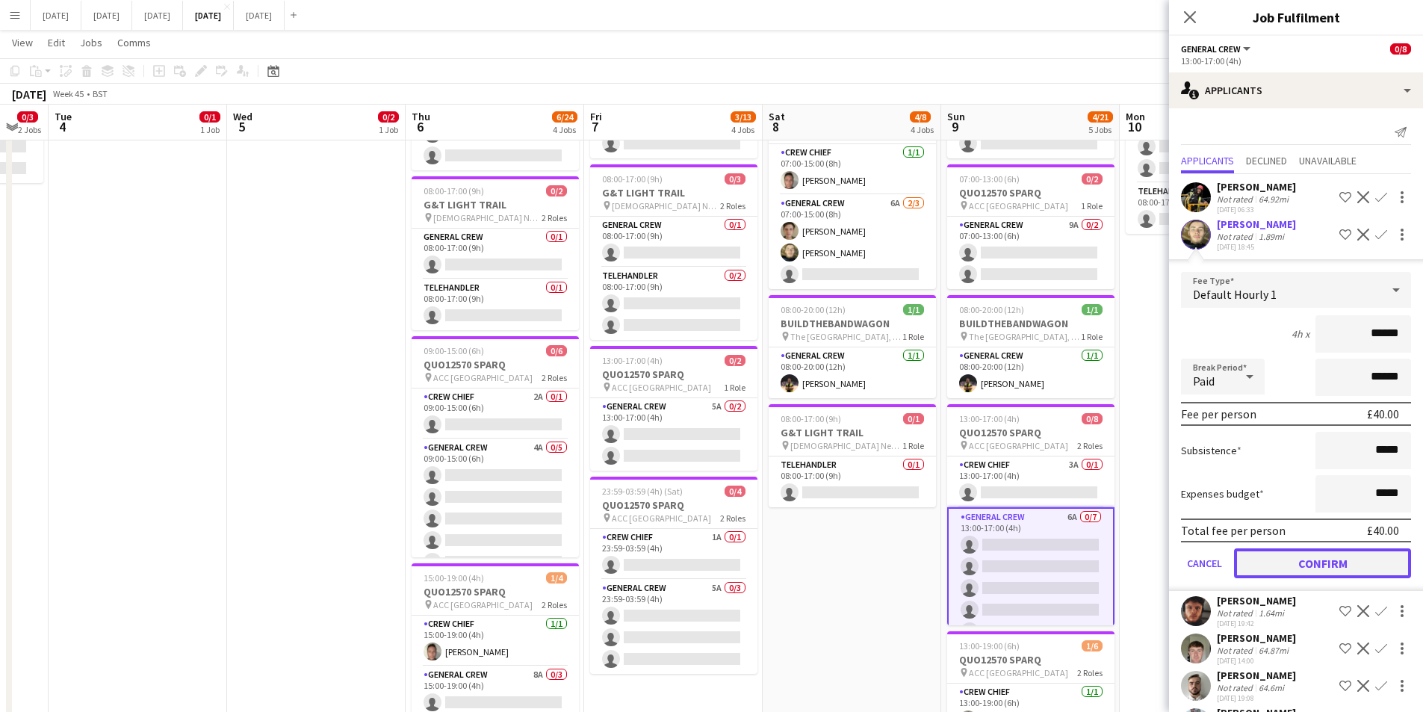
click at [1335, 553] on button "Confirm" at bounding box center [1322, 563] width 177 height 30
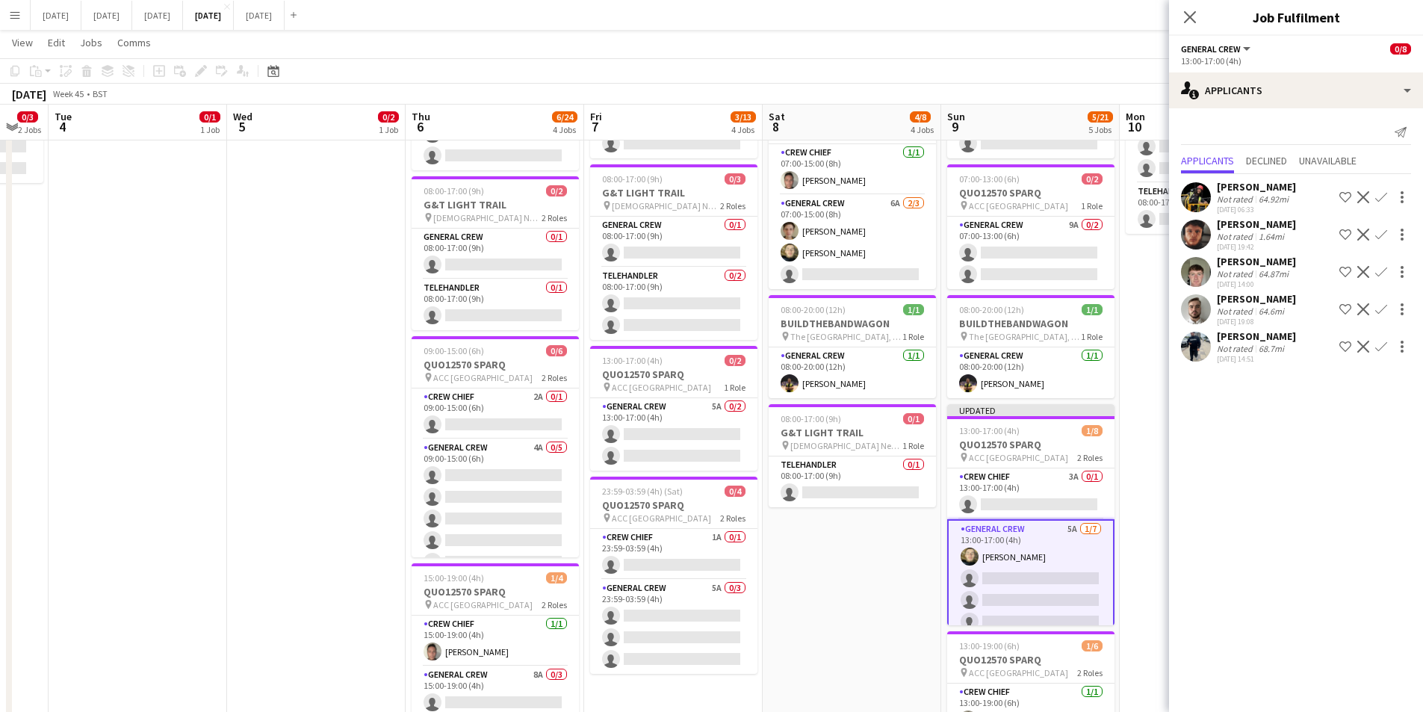
click at [1382, 232] on app-icon "Confirm" at bounding box center [1381, 235] width 12 height 12
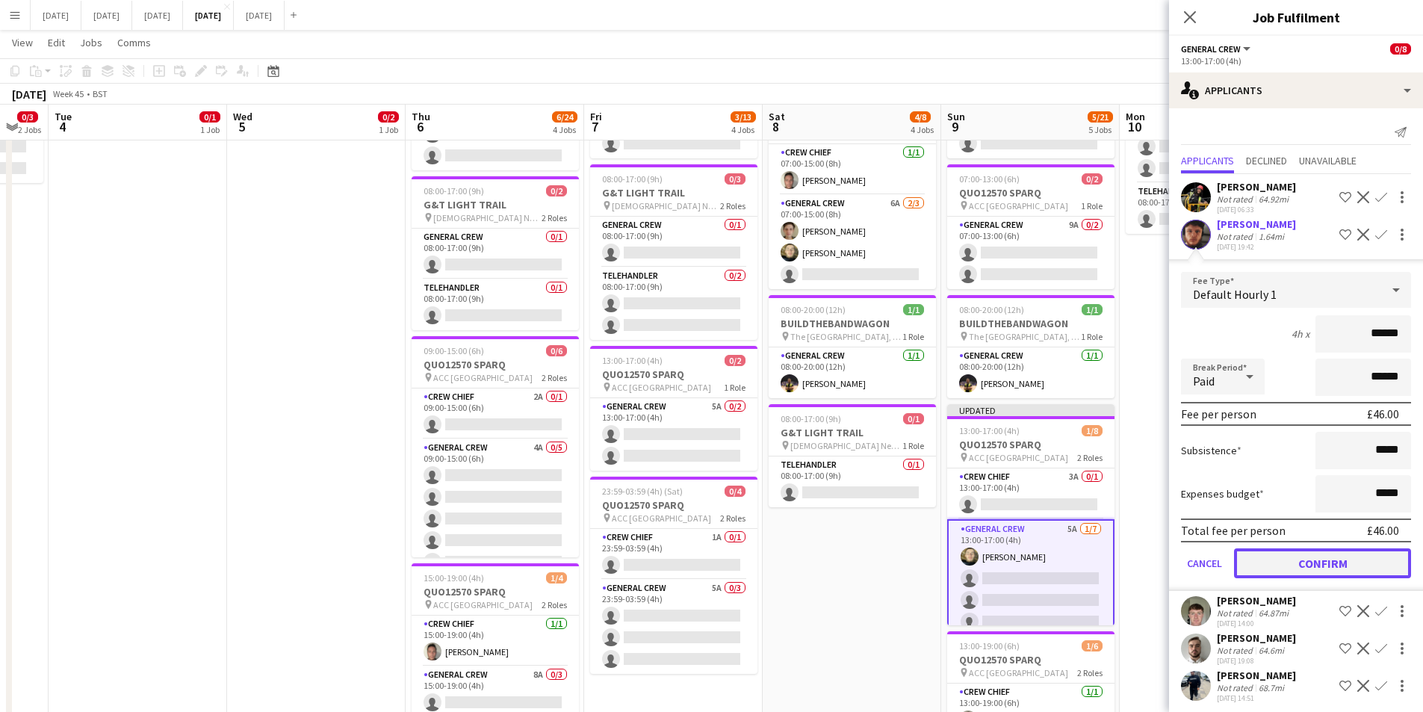
click at [1312, 556] on button "Confirm" at bounding box center [1322, 563] width 177 height 30
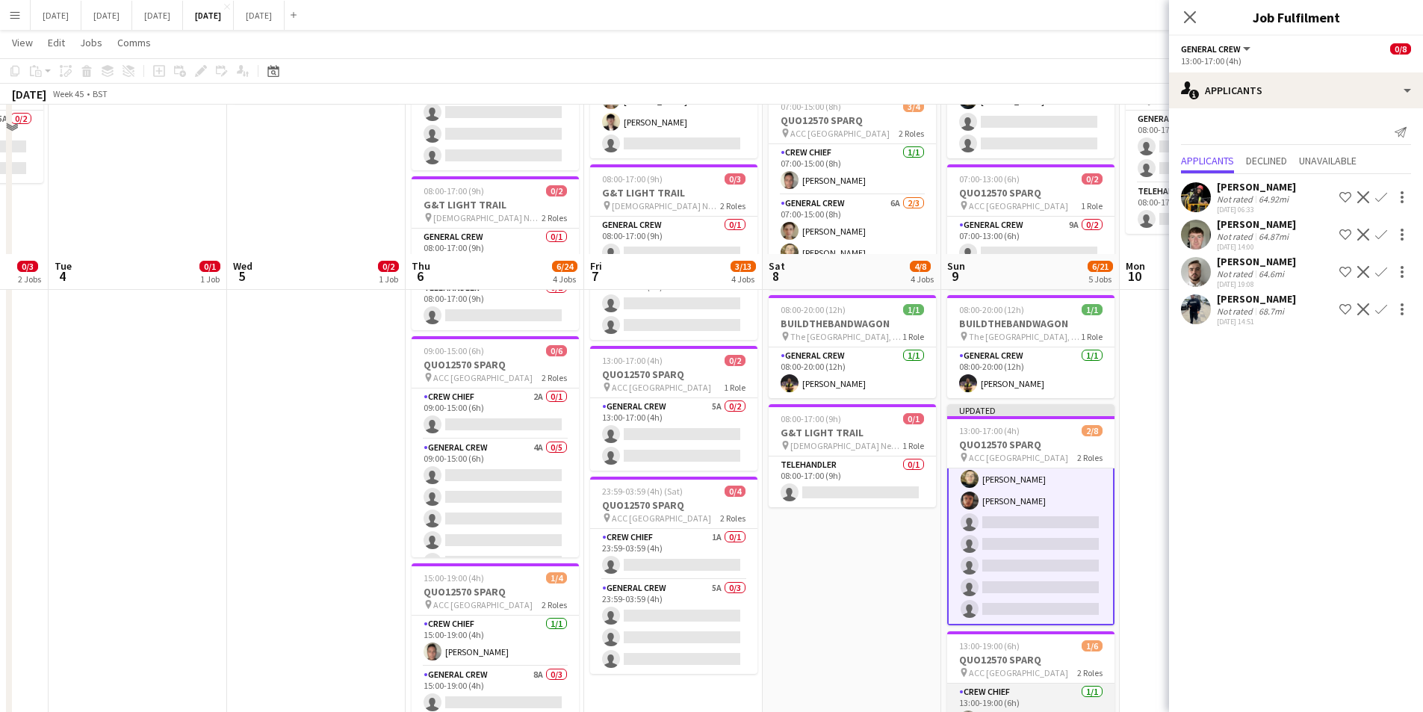
scroll to position [374, 0]
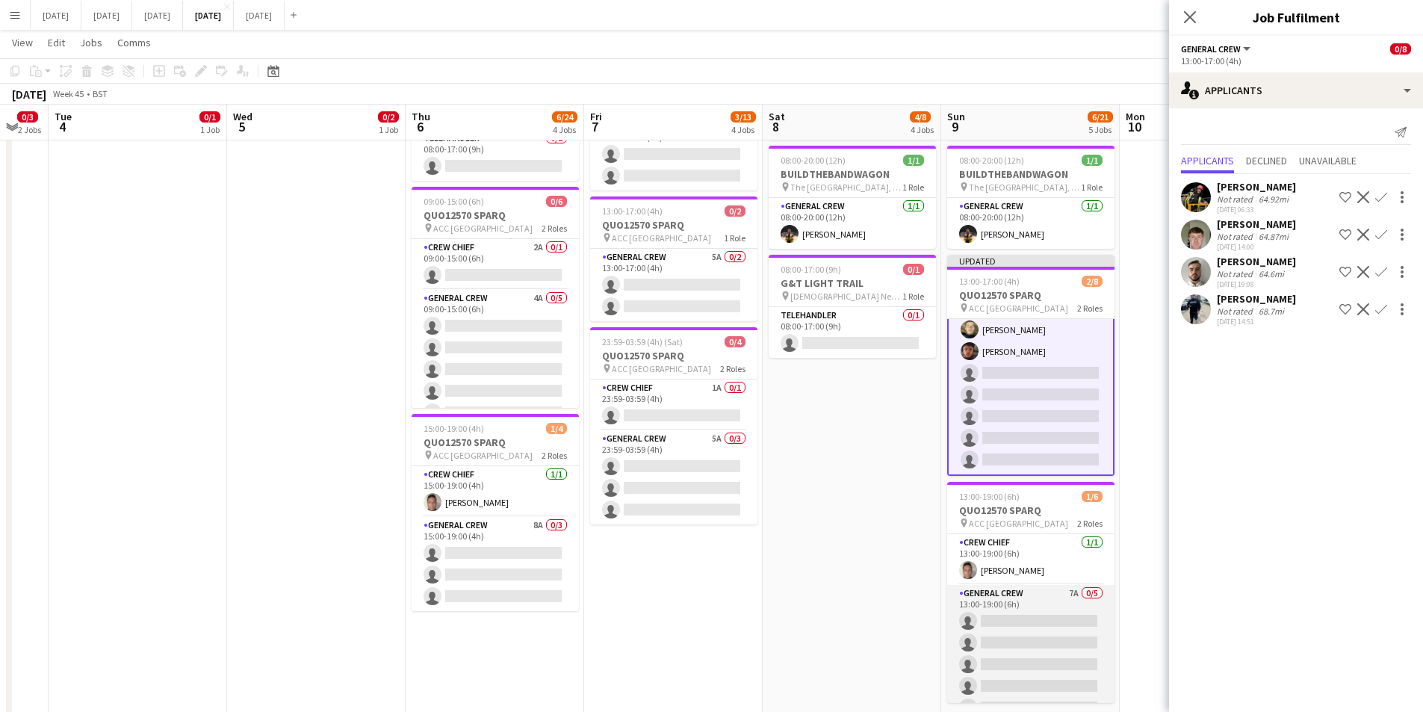
click at [1040, 643] on app-card-role "General Crew 7A 0/5 13:00-19:00 (6h) single-neutral-actions single-neutral-acti…" at bounding box center [1030, 653] width 167 height 137
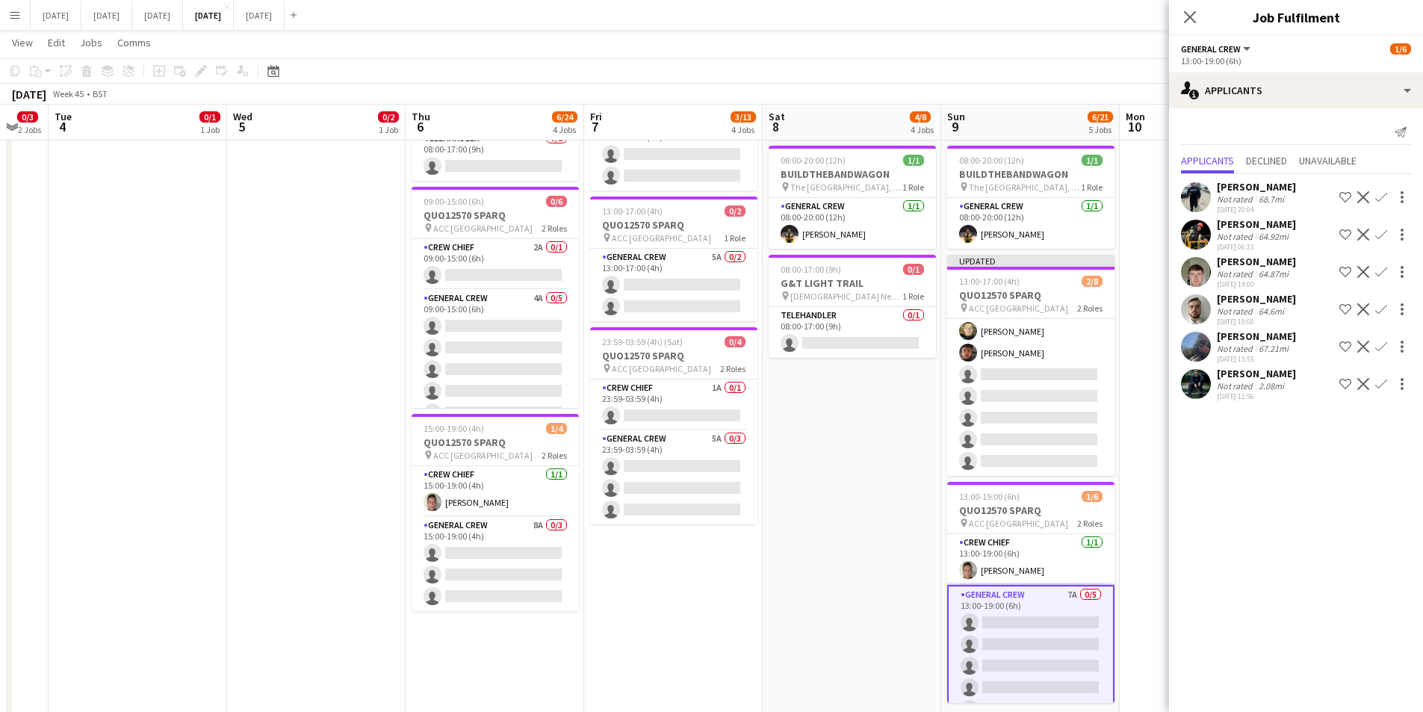
scroll to position [75, 0]
click at [1378, 385] on app-icon "Confirm" at bounding box center [1381, 384] width 12 height 12
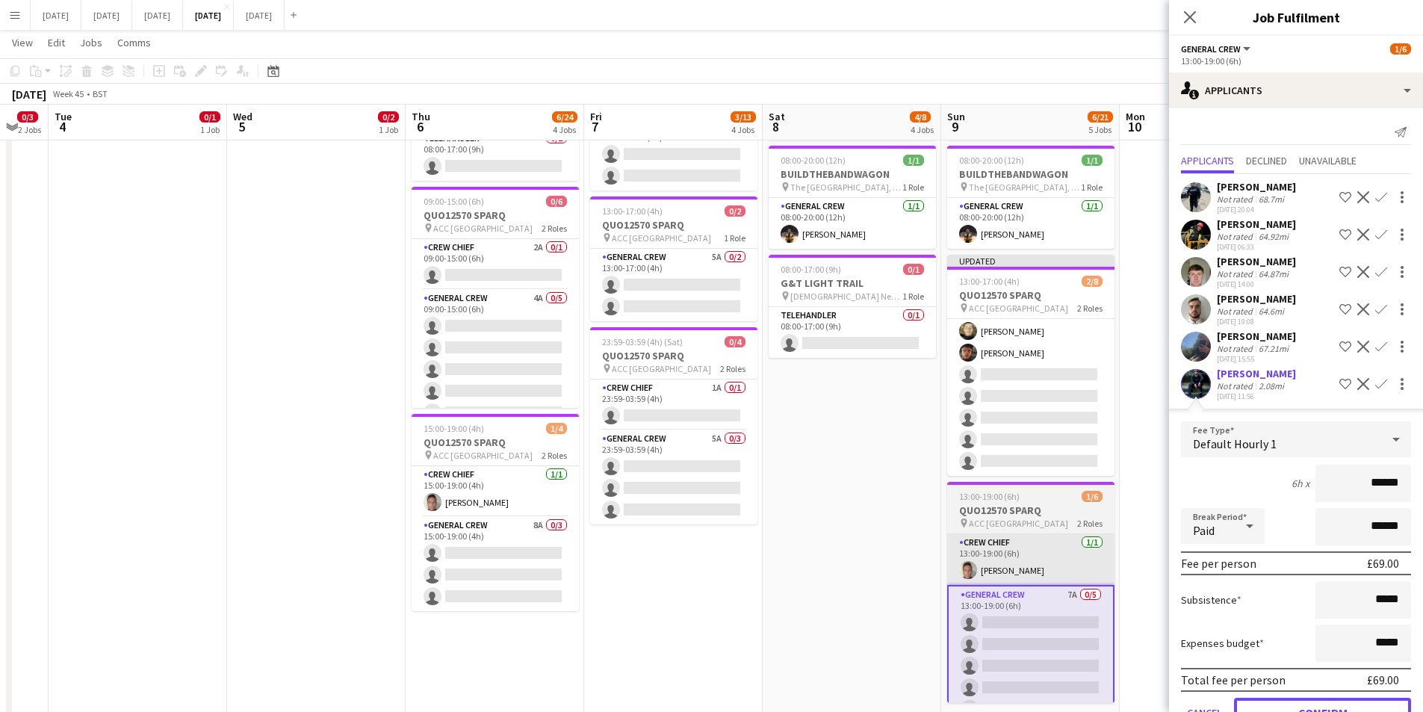
drag, startPoint x: 1313, startPoint y: 702, endPoint x: 1059, endPoint y: 547, distance: 296.8
click at [1313, 702] on button "Confirm" at bounding box center [1322, 713] width 177 height 30
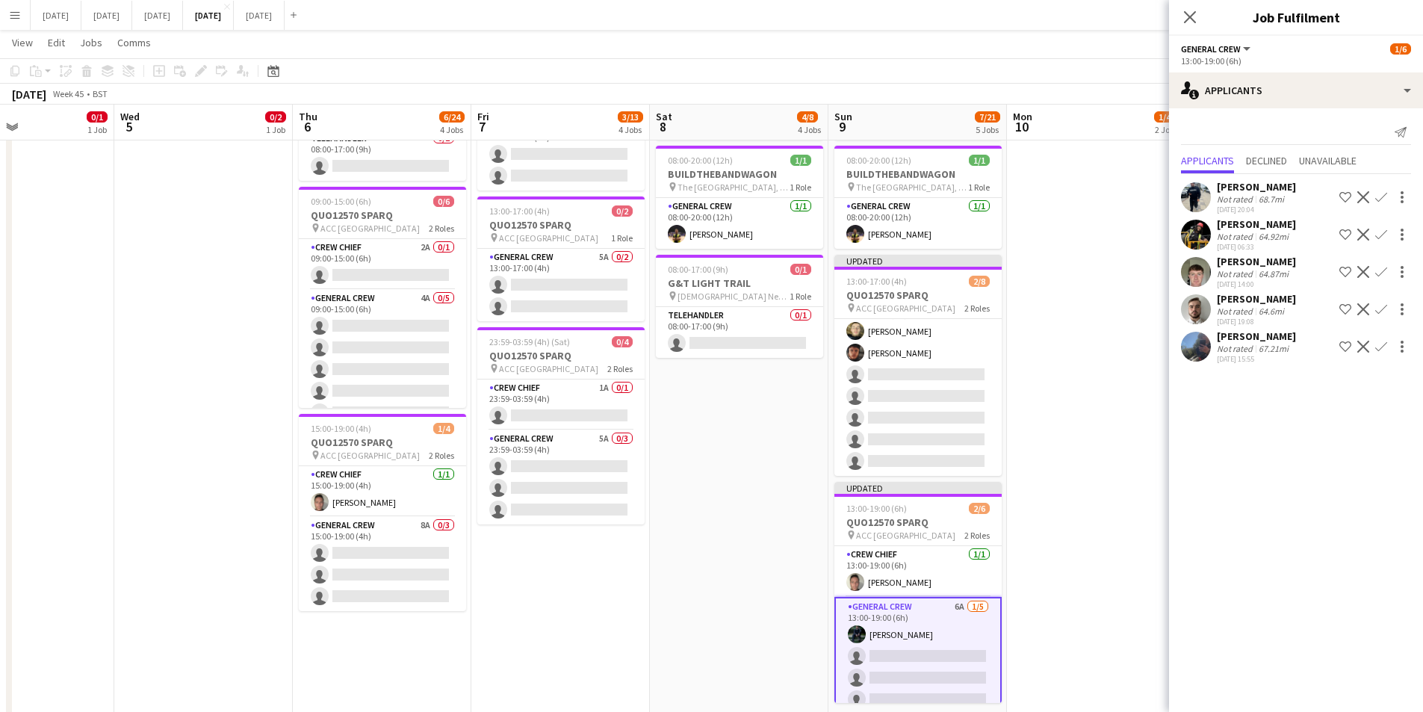
drag, startPoint x: 889, startPoint y: 484, endPoint x: 892, endPoint y: 419, distance: 65.1
click at [770, 464] on app-calendar-viewport "Sat 1 Sun 2 Mon 3 0/3 2 Jobs Tue 4 0/1 1 Job Wed 5 0/2 1 Job Thu 6 6/24 4 Jobs …" at bounding box center [711, 205] width 1423 height 1040
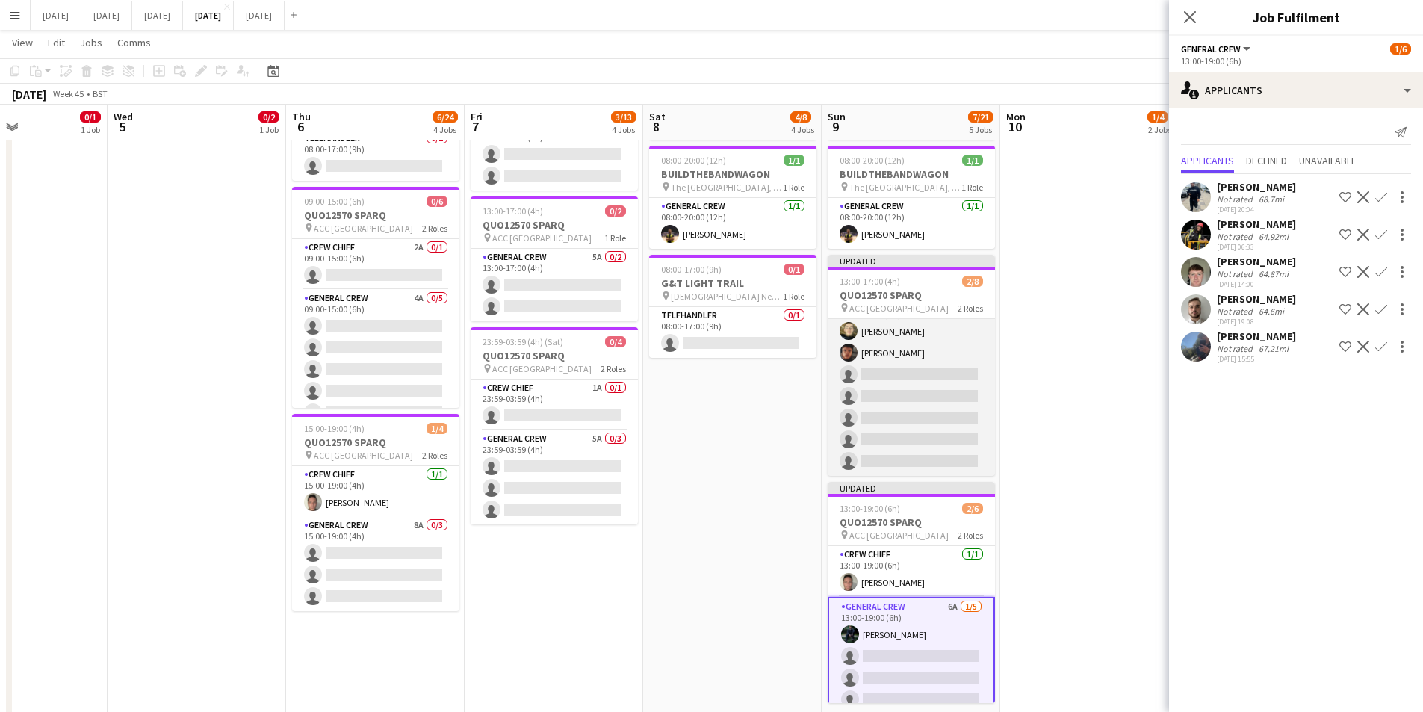
scroll to position [0, 0]
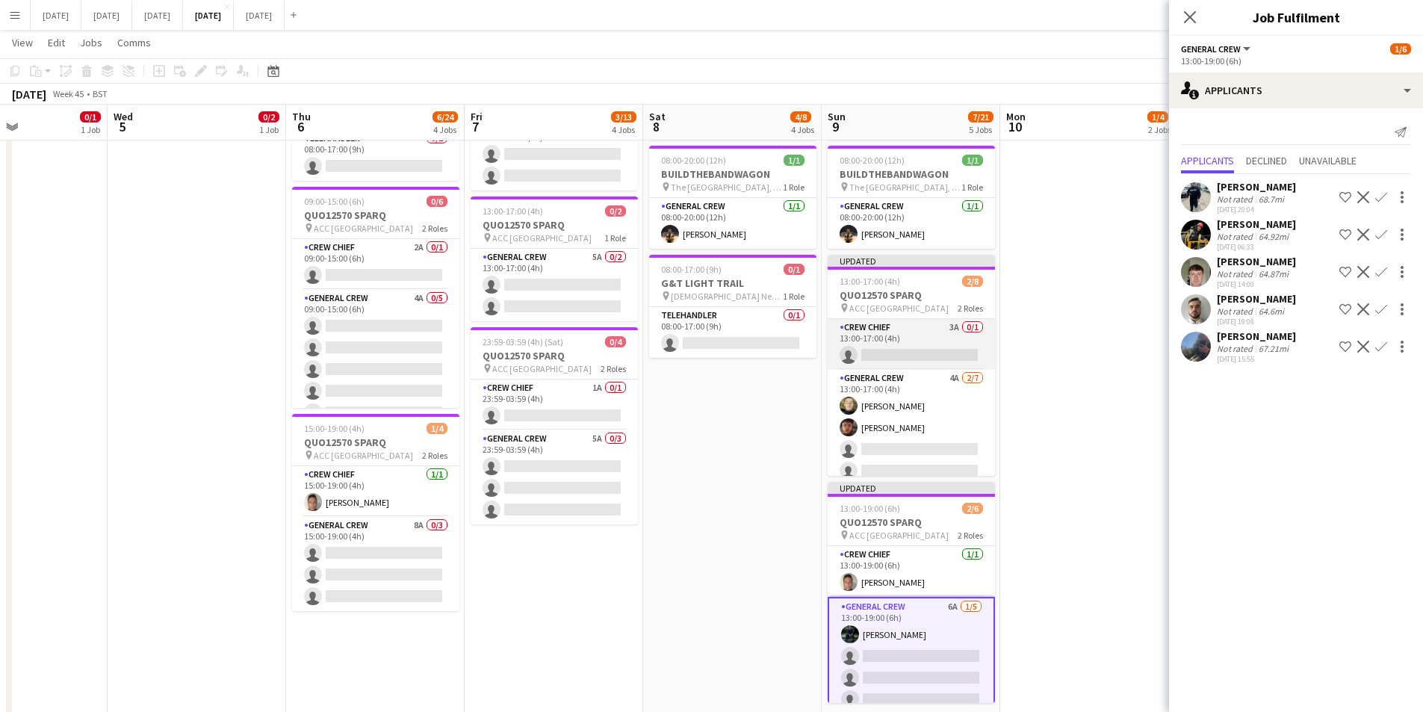
click at [917, 351] on app-card-role "Crew Chief 3A 0/1 13:00-17:00 (4h) single-neutral-actions" at bounding box center [911, 344] width 167 height 51
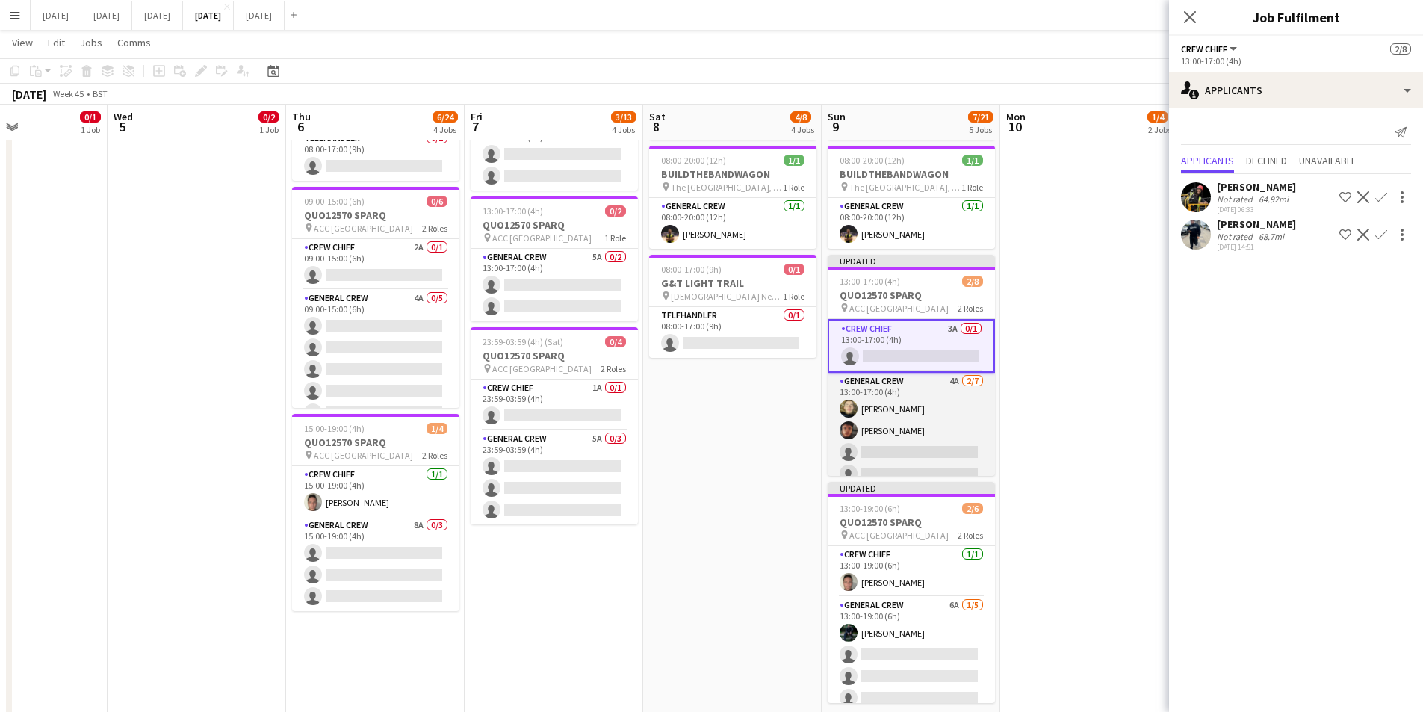
scroll to position [78, 0]
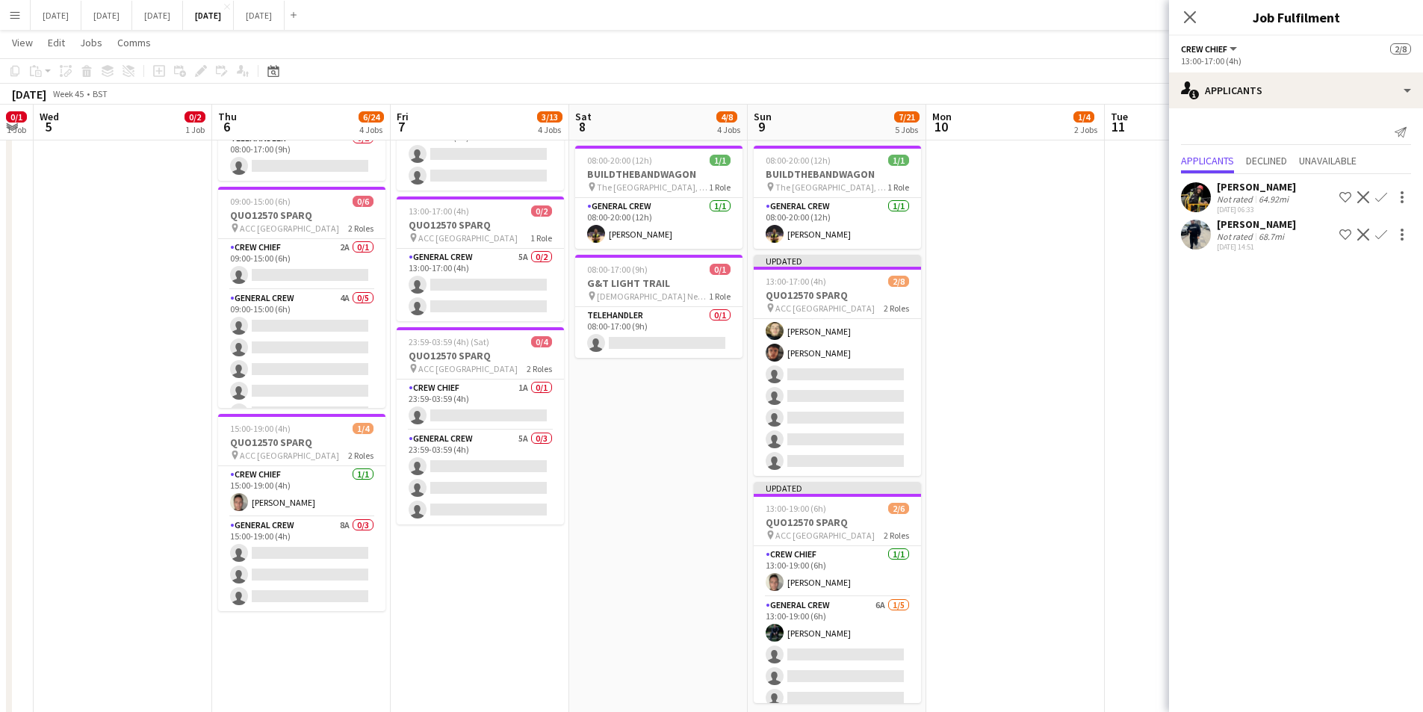
drag, startPoint x: 1084, startPoint y: 419, endPoint x: 1009, endPoint y: 421, distance: 75.5
click at [1009, 421] on app-calendar-viewport "Sun 2 Mon 3 0/3 2 Jobs Tue 4 0/1 1 Job Wed 5 0/2 1 Job Thu 6 6/24 4 Jobs Fri 7 …" at bounding box center [711, 205] width 1423 height 1040
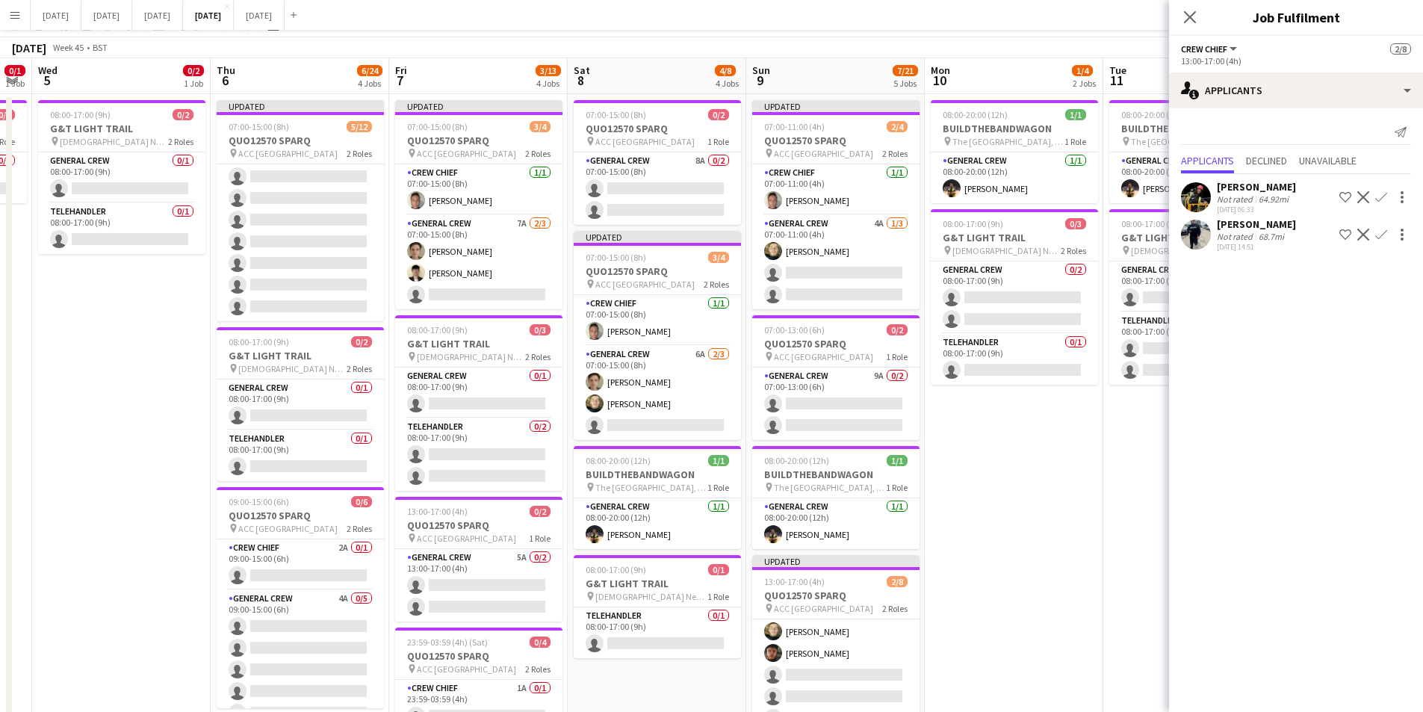
scroll to position [0, 0]
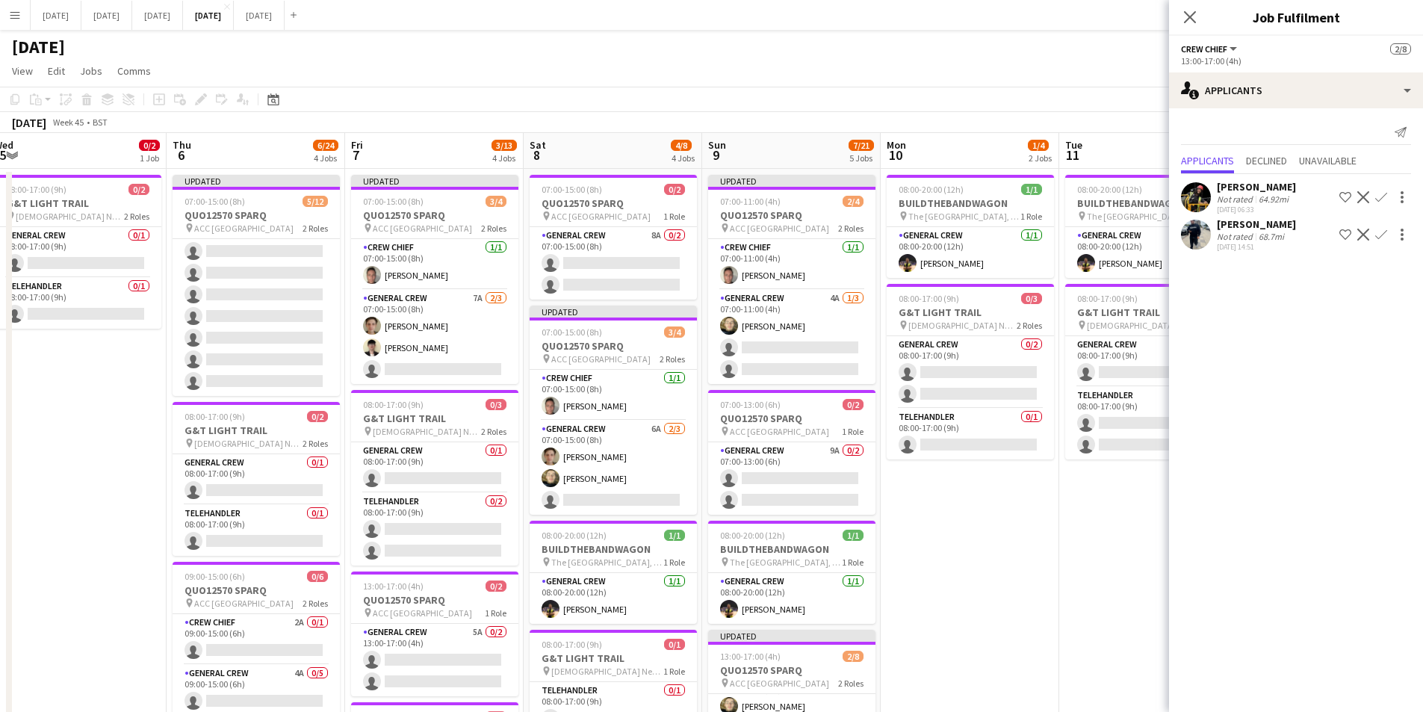
drag, startPoint x: 1047, startPoint y: 512, endPoint x: 1005, endPoint y: 512, distance: 41.8
click at [1005, 512] on app-calendar-viewport "Mon 3 0/3 2 Jobs Tue 4 0/1 1 Job Wed 5 0/2 1 Job Thu 6 6/24 4 Jobs Fri 7 3/13 4…" at bounding box center [711, 616] width 1423 height 967
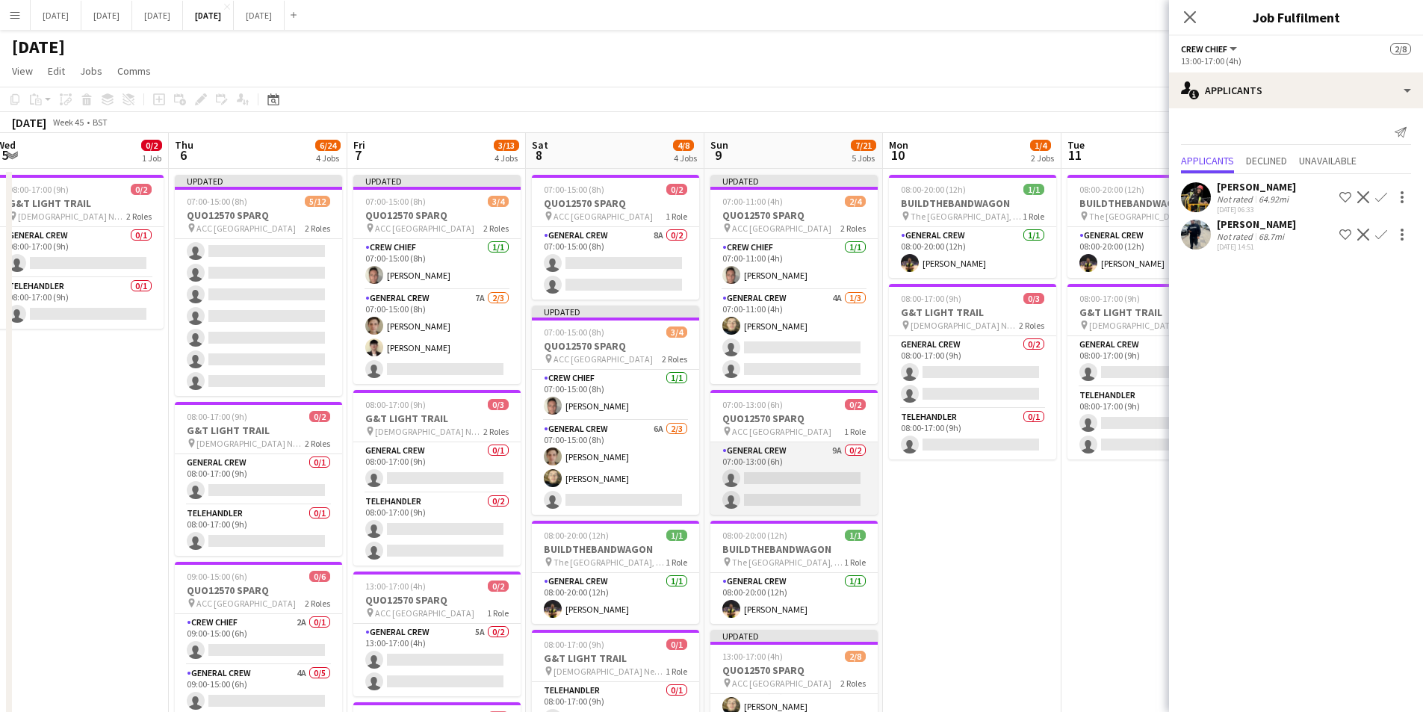
click at [796, 485] on app-card-role "General Crew 9A 0/2 07:00-13:00 (6h) single-neutral-actions single-neutral-acti…" at bounding box center [793, 478] width 167 height 72
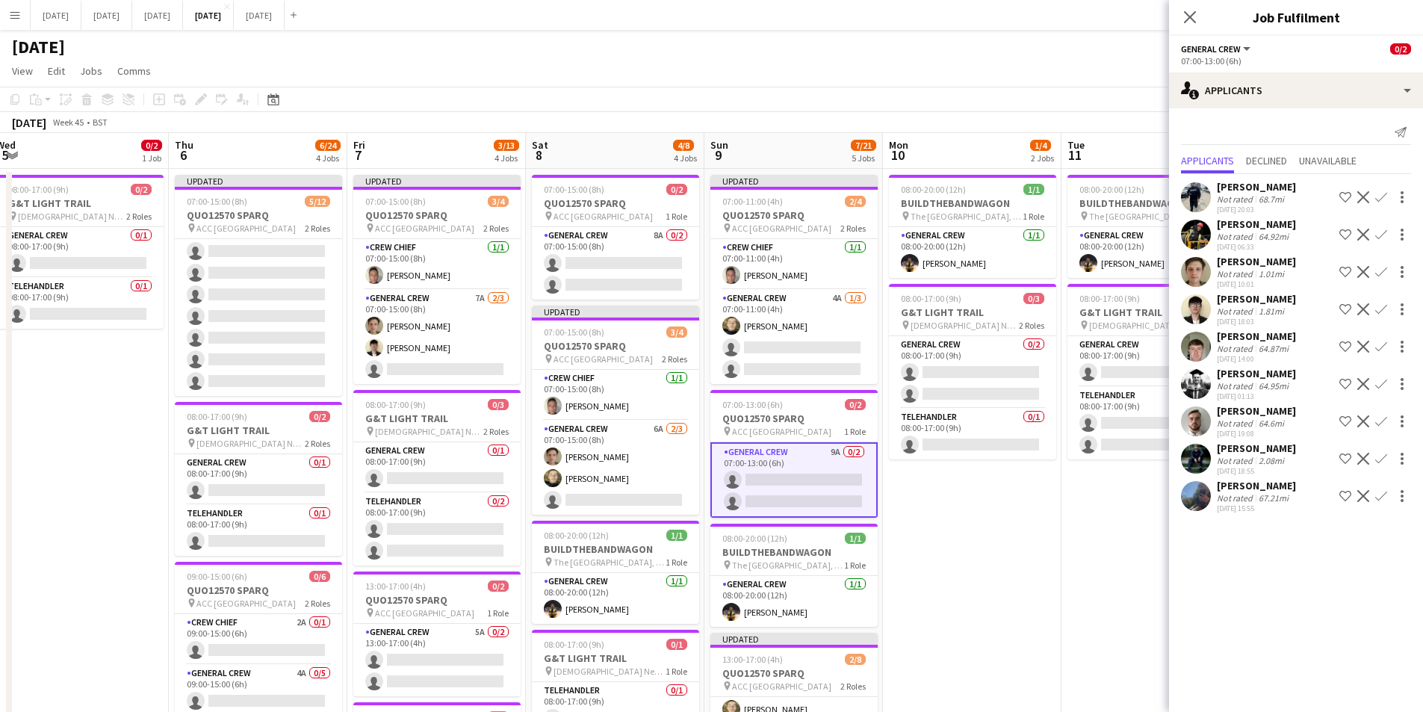
scroll to position [75, 0]
click at [1381, 273] on app-icon "Confirm" at bounding box center [1381, 272] width 12 height 12
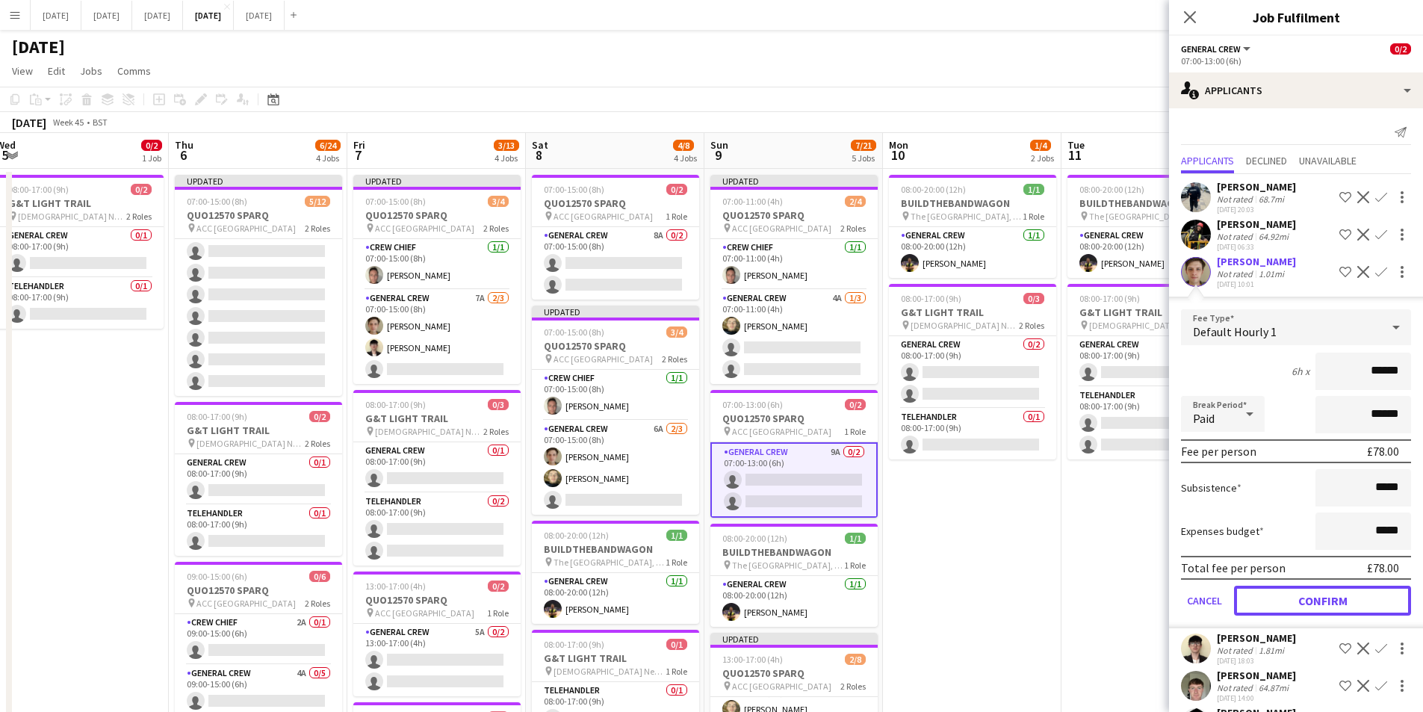
click at [1303, 601] on button "Confirm" at bounding box center [1322, 601] width 177 height 30
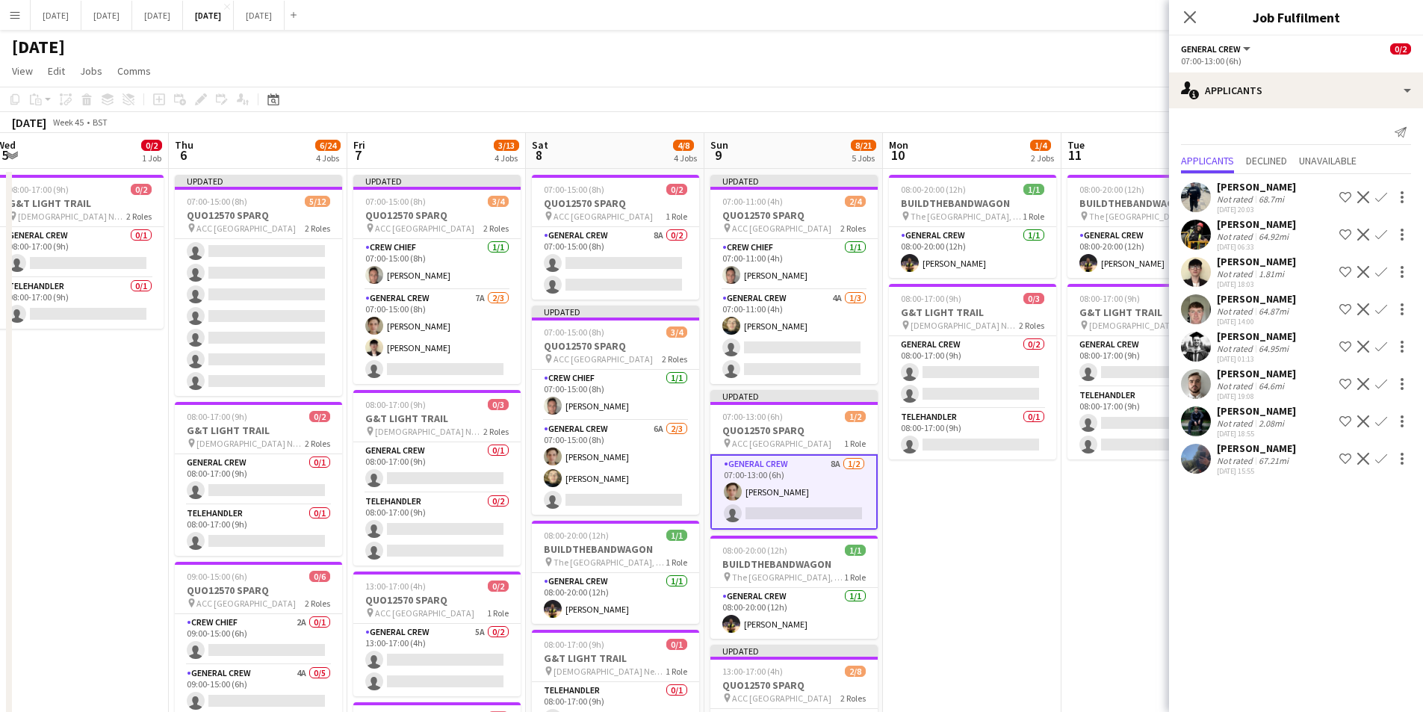
click at [1381, 270] on app-icon "Confirm" at bounding box center [1381, 272] width 12 height 12
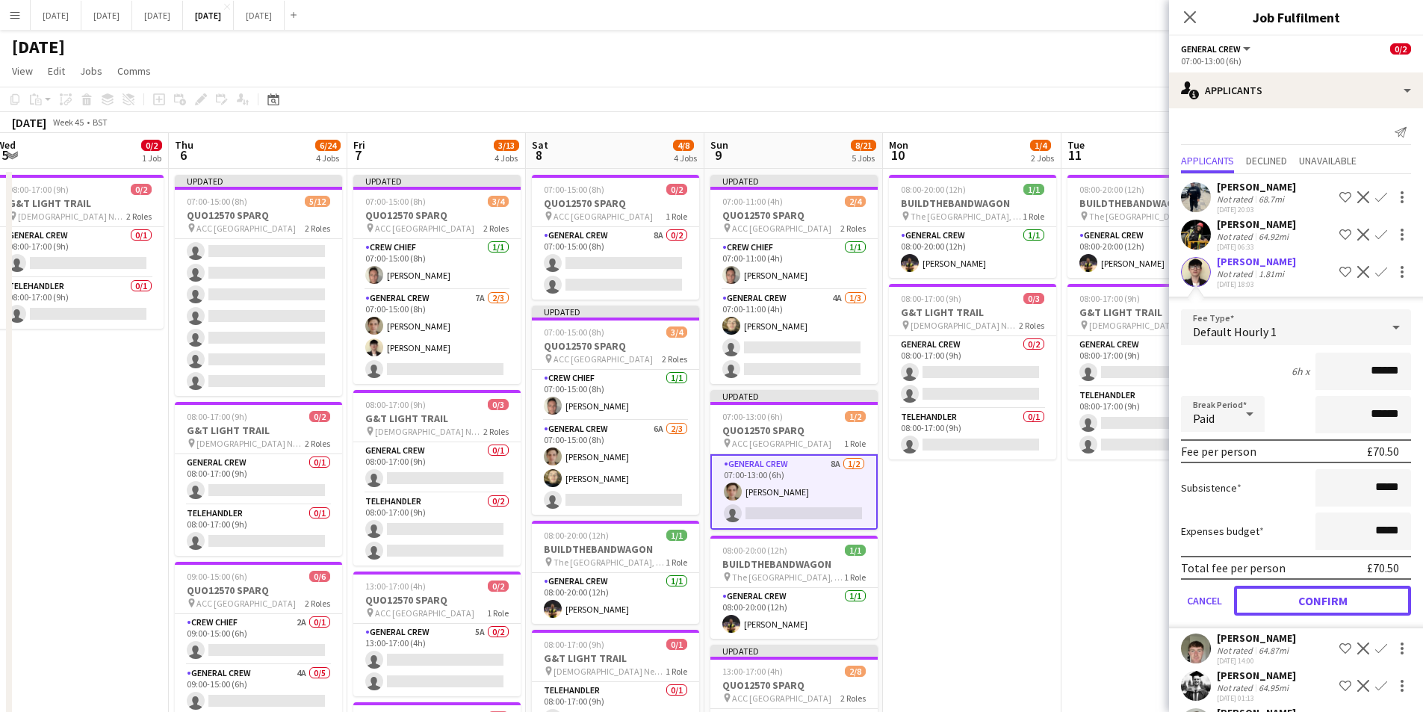
click at [1317, 595] on button "Confirm" at bounding box center [1322, 601] width 177 height 30
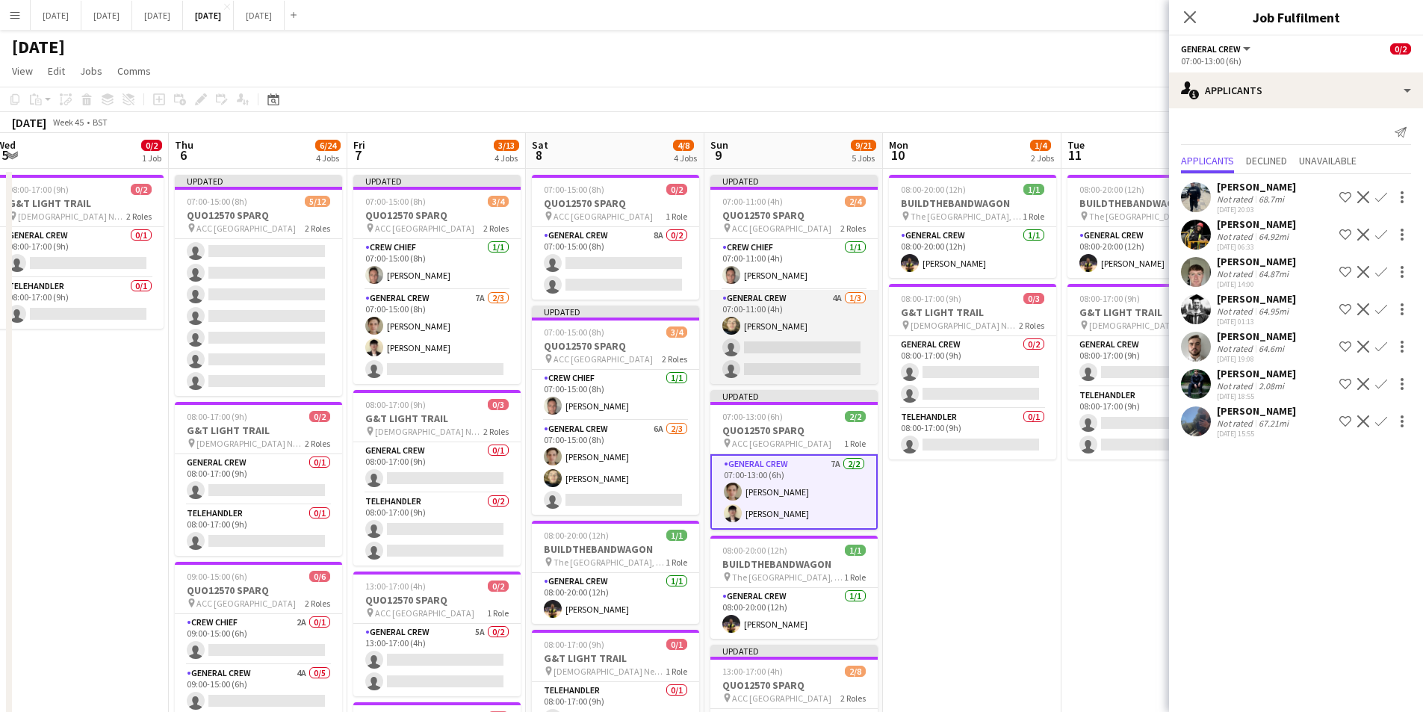
click at [786, 341] on app-card-role "General Crew 4A 1/3 07:00-11:00 (4h) Felix Taylor black single-neutral-actions …" at bounding box center [793, 337] width 167 height 94
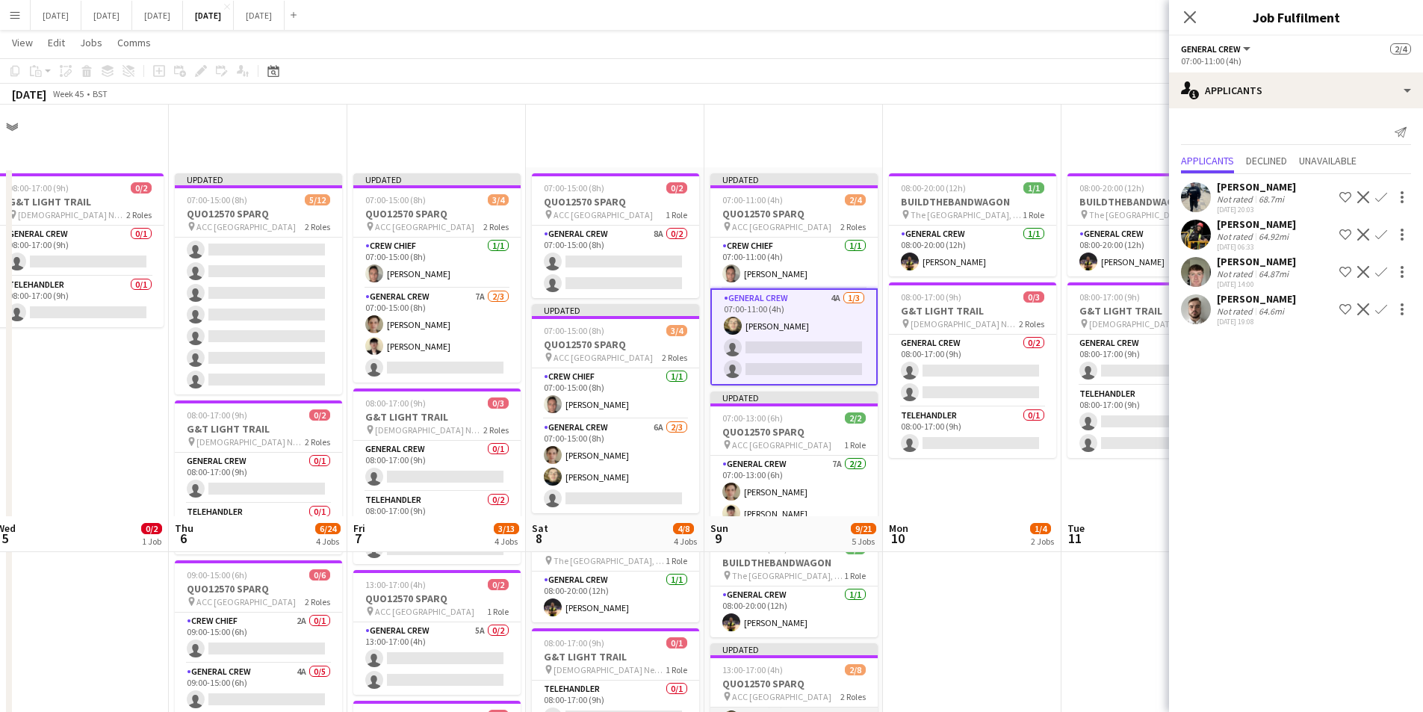
scroll to position [412, 0]
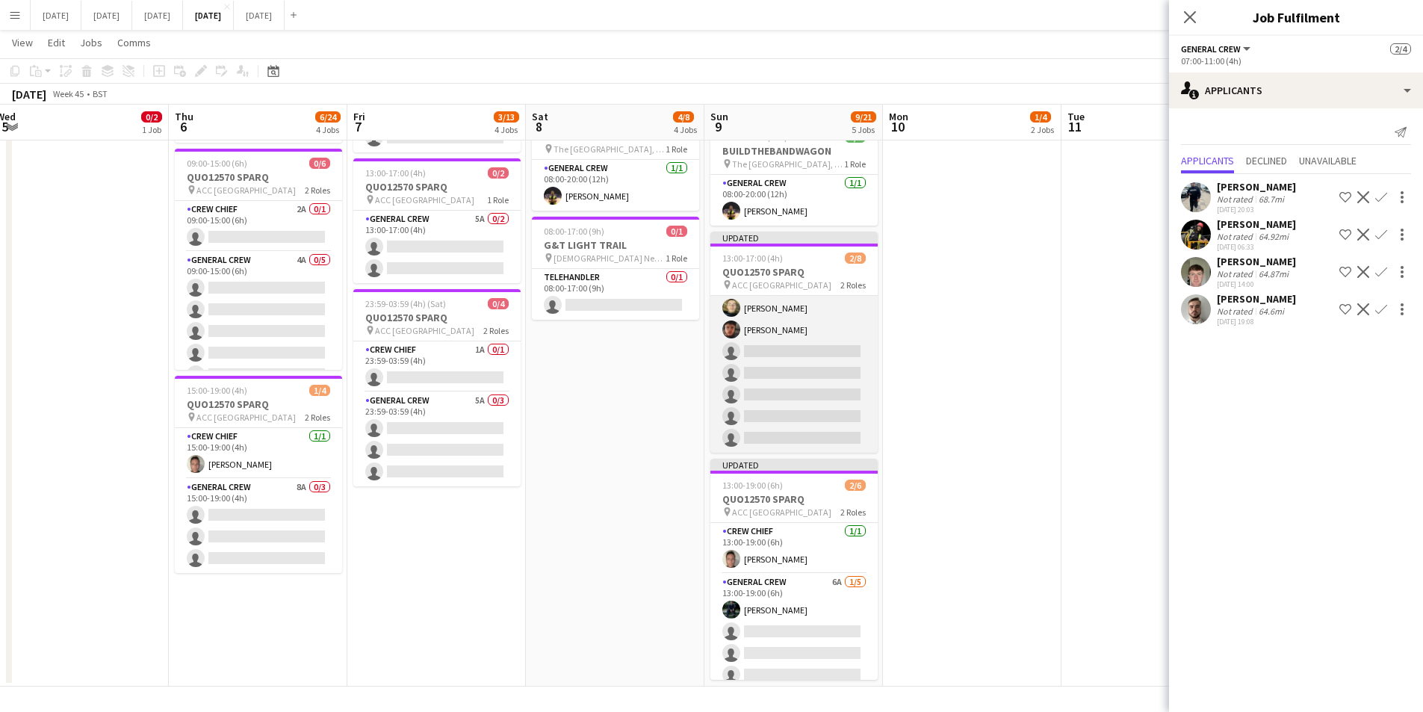
click at [788, 397] on app-card-role "General Crew 4A 2/7 13:00-17:00 (4h) Felix Taylor black Kai Gilley single-neutr…" at bounding box center [793, 362] width 167 height 181
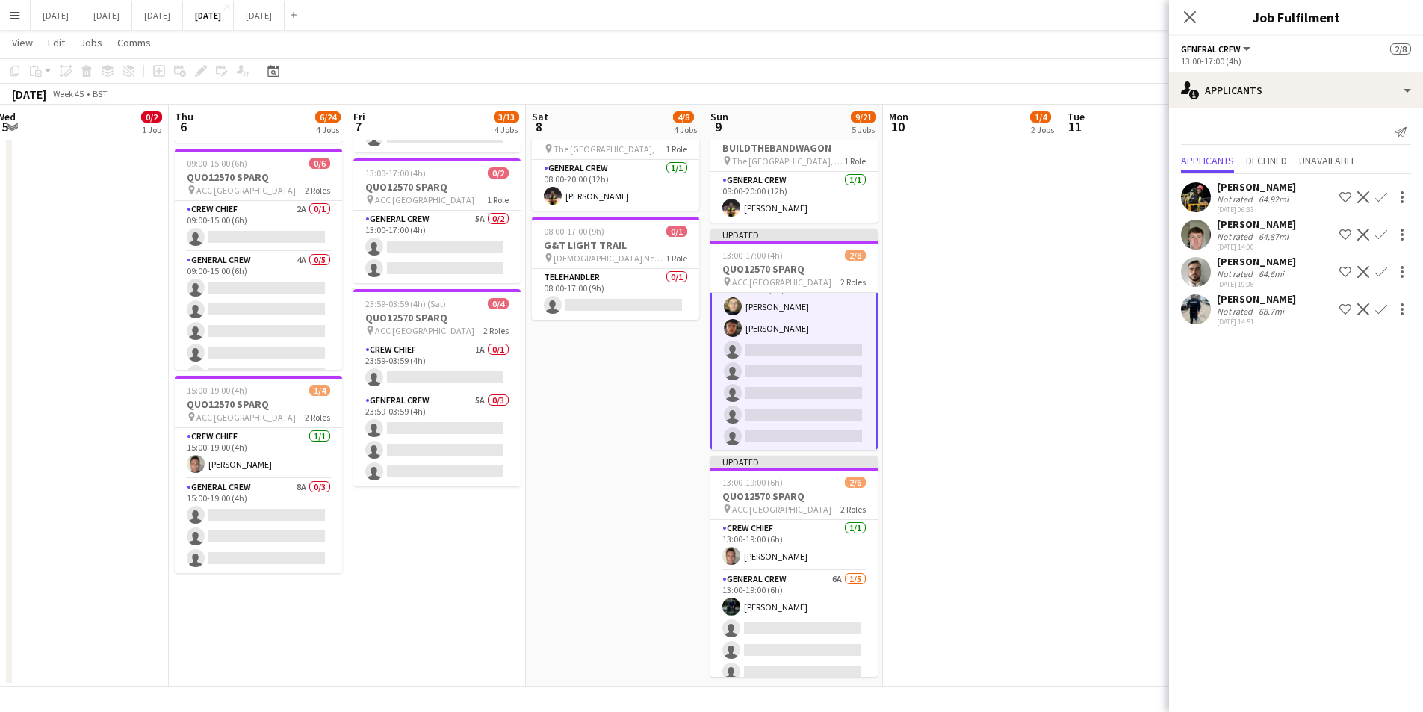
scroll to position [76, 0]
click at [462, 454] on app-card-role "General Crew 5A 0/3 23:59-03:59 (4h) single-neutral-actions single-neutral-acti…" at bounding box center [436, 439] width 167 height 94
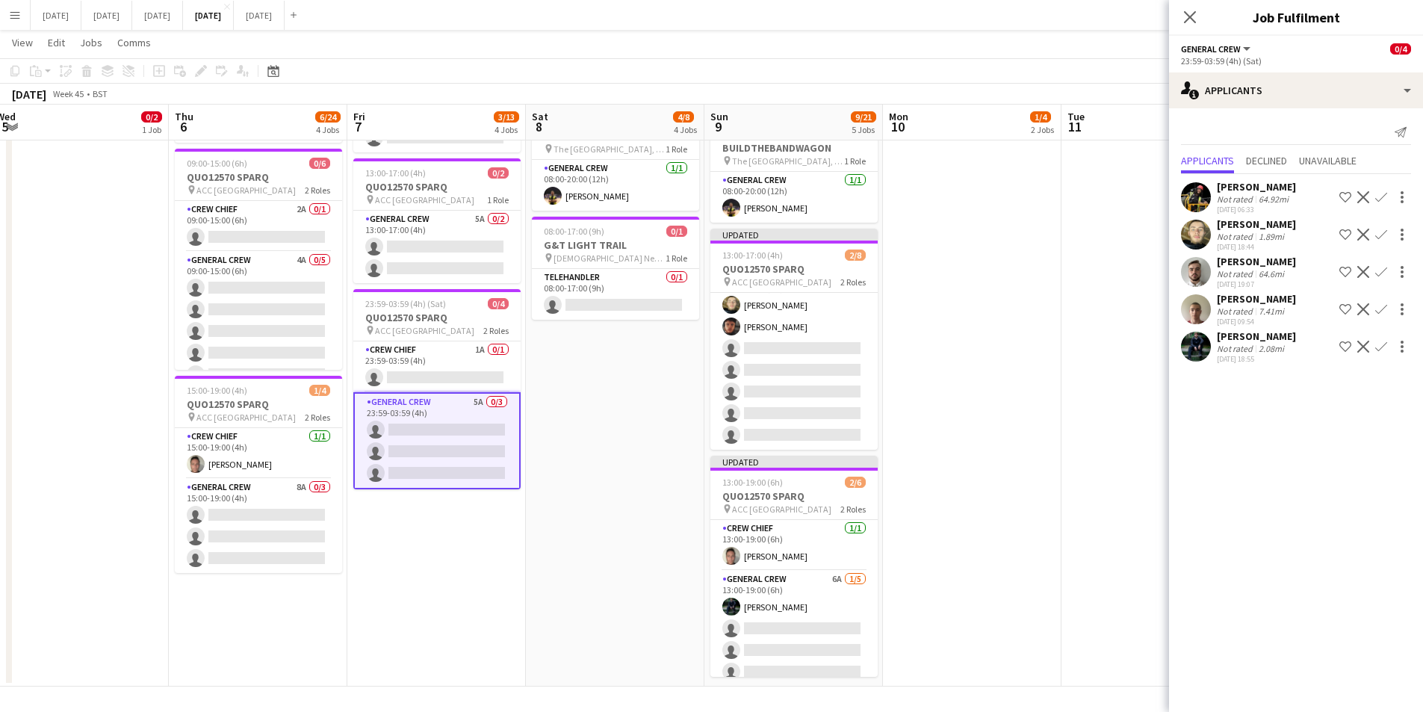
scroll to position [75, 0]
click at [1381, 233] on app-icon "Confirm" at bounding box center [1381, 235] width 12 height 12
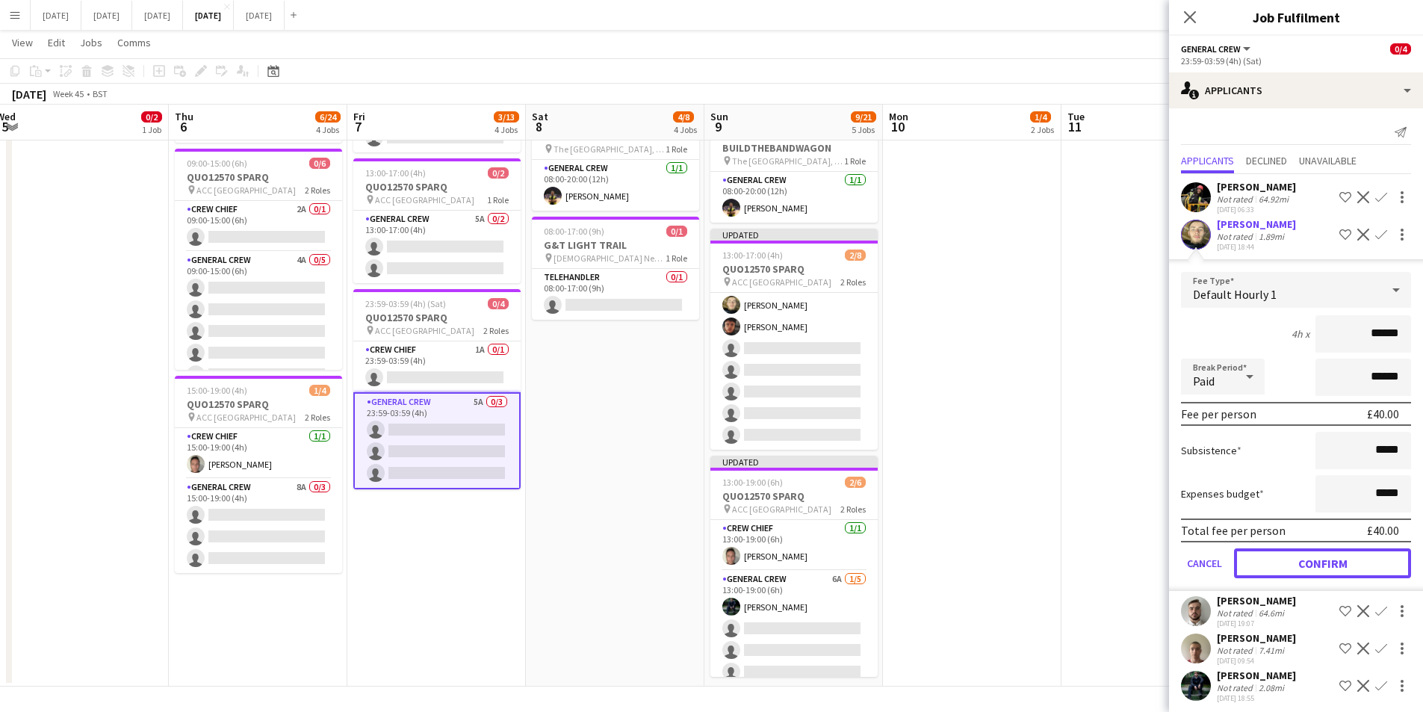
click at [1320, 551] on button "Confirm" at bounding box center [1322, 563] width 177 height 30
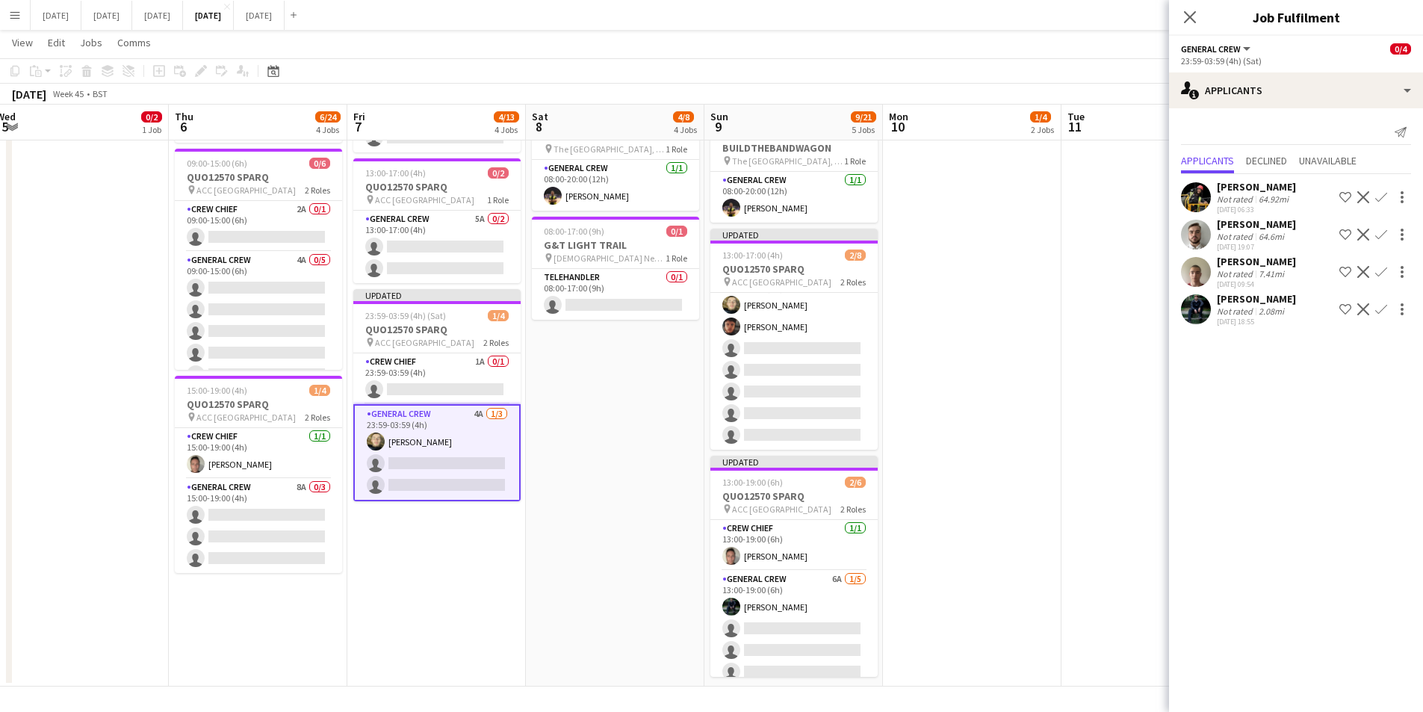
click at [1381, 269] on app-icon "Confirm" at bounding box center [1381, 272] width 12 height 12
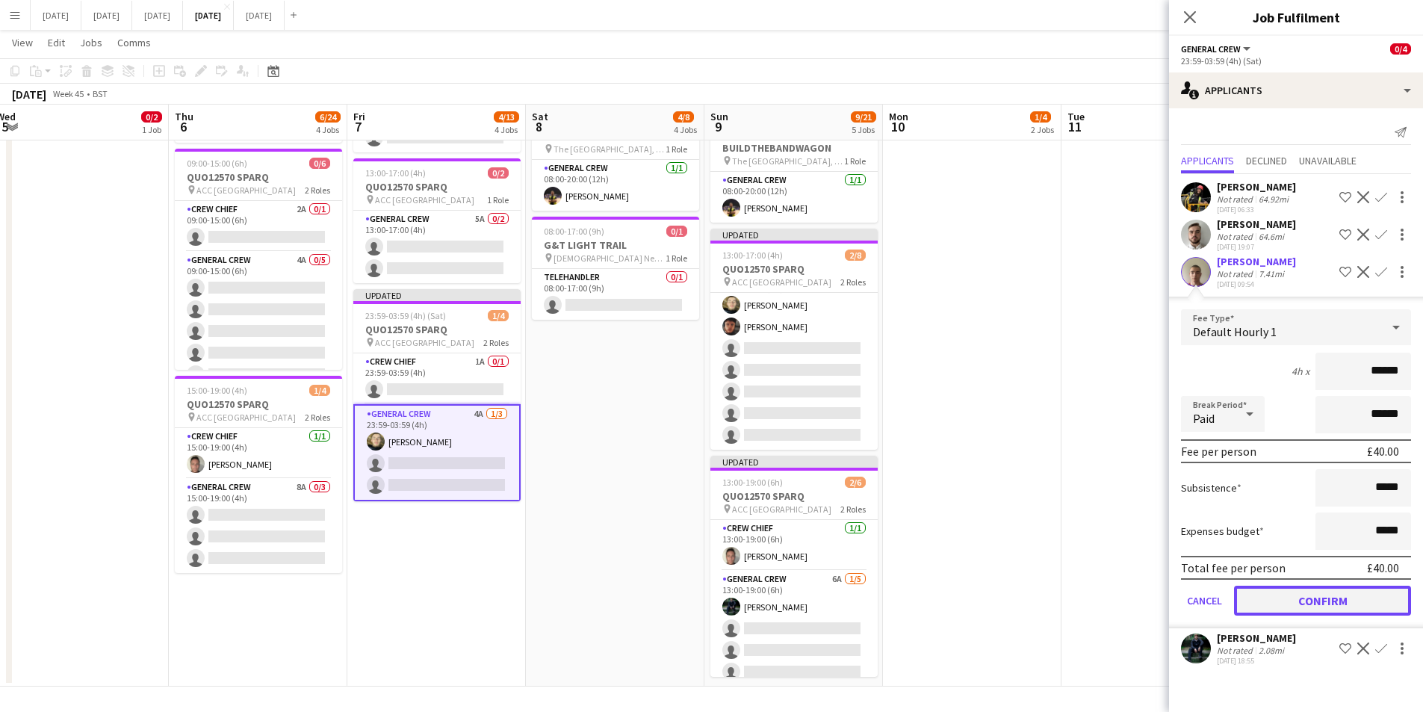
click at [1306, 607] on button "Confirm" at bounding box center [1322, 601] width 177 height 30
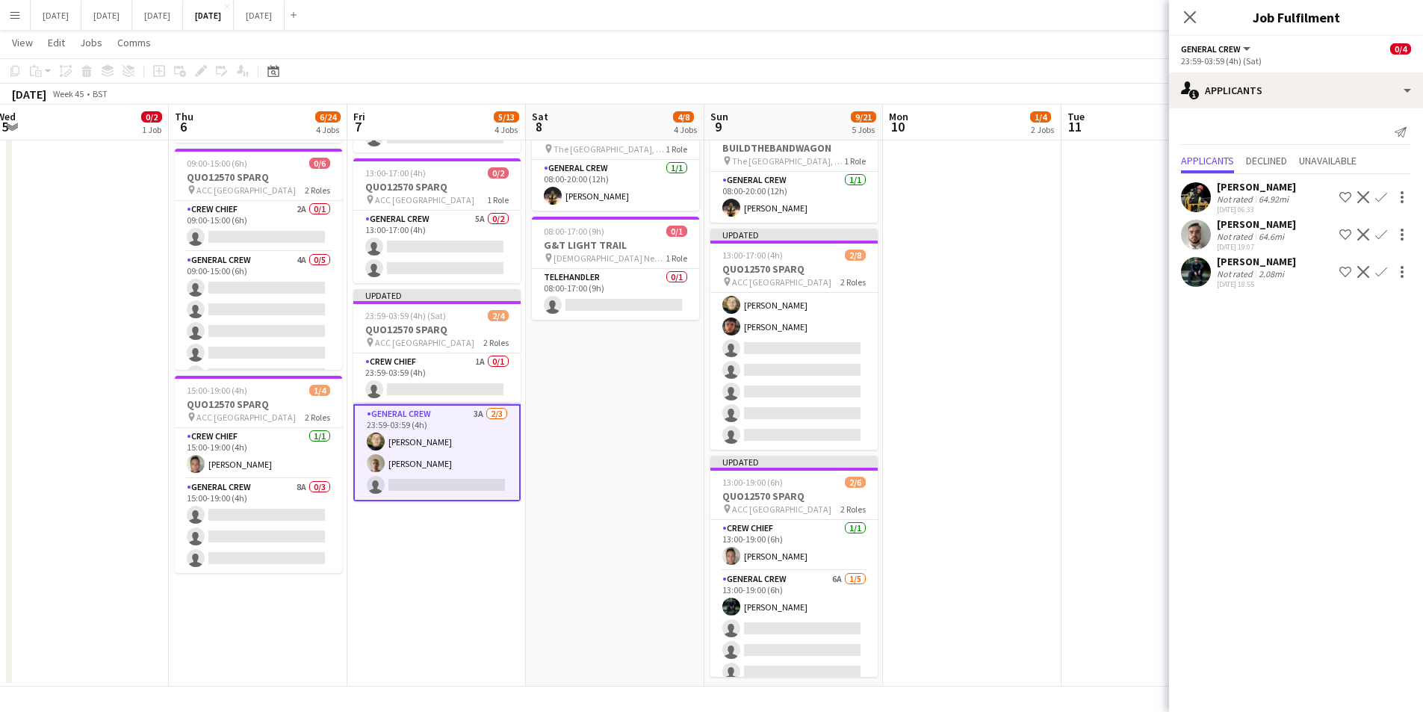
click at [1381, 269] on app-icon "Confirm" at bounding box center [1381, 272] width 12 height 12
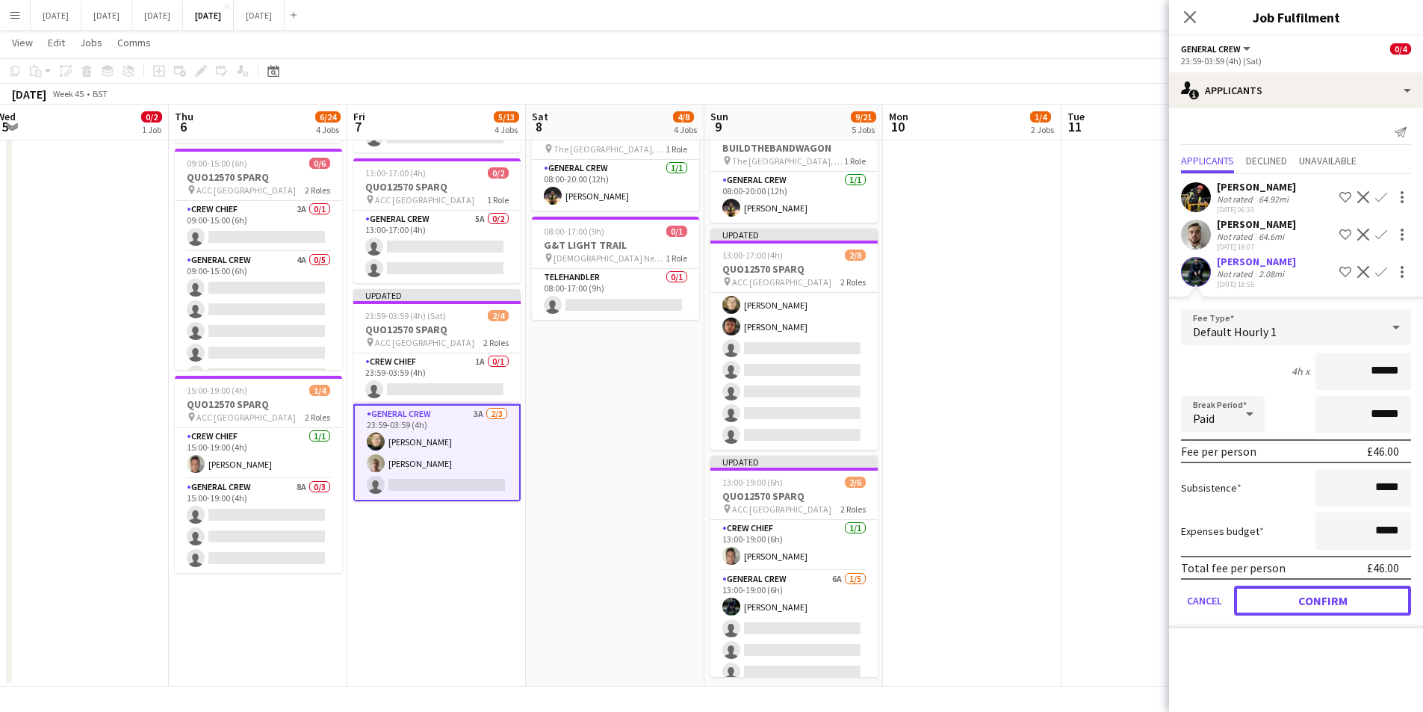
drag, startPoint x: 1325, startPoint y: 598, endPoint x: 575, endPoint y: 475, distance: 760.8
click at [1325, 598] on button "Confirm" at bounding box center [1322, 601] width 177 height 30
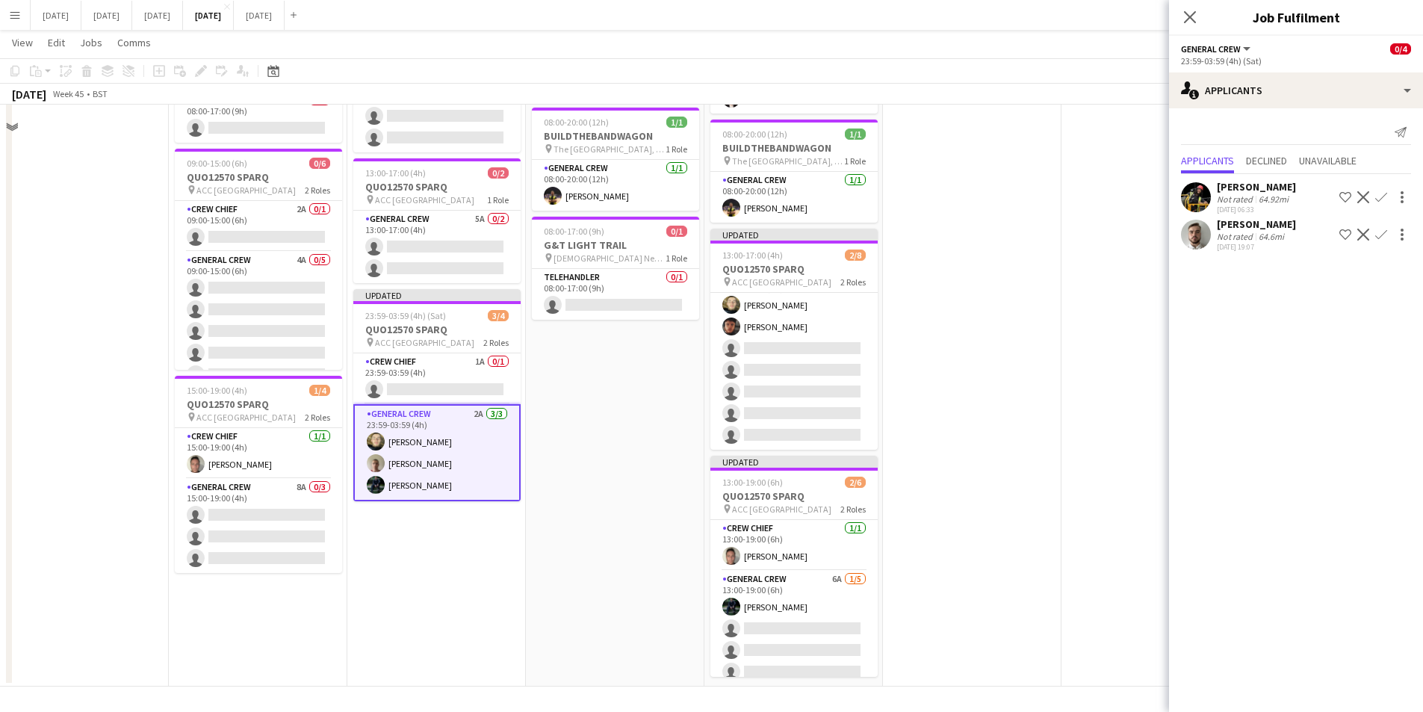
scroll to position [188, 0]
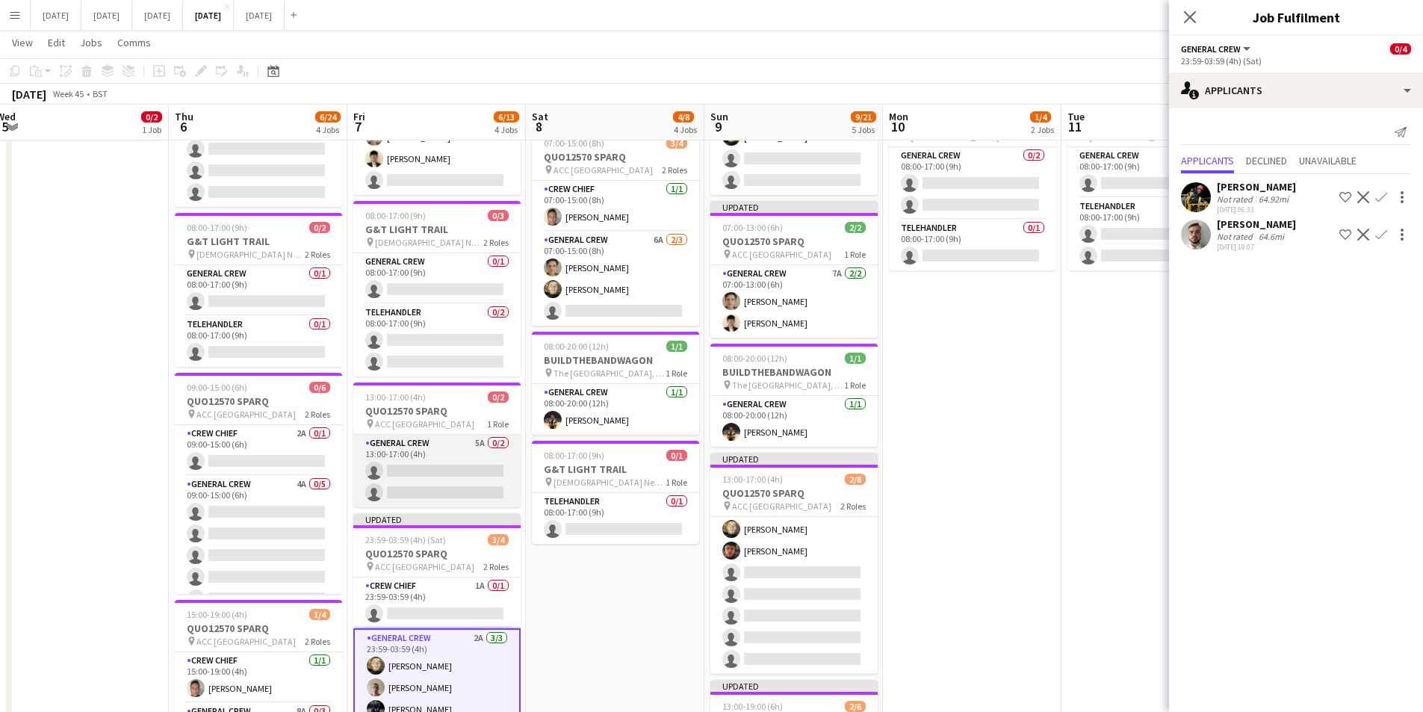
click at [445, 468] on app-card-role "General Crew 5A 0/2 13:00-17:00 (4h) single-neutral-actions single-neutral-acti…" at bounding box center [436, 471] width 167 height 72
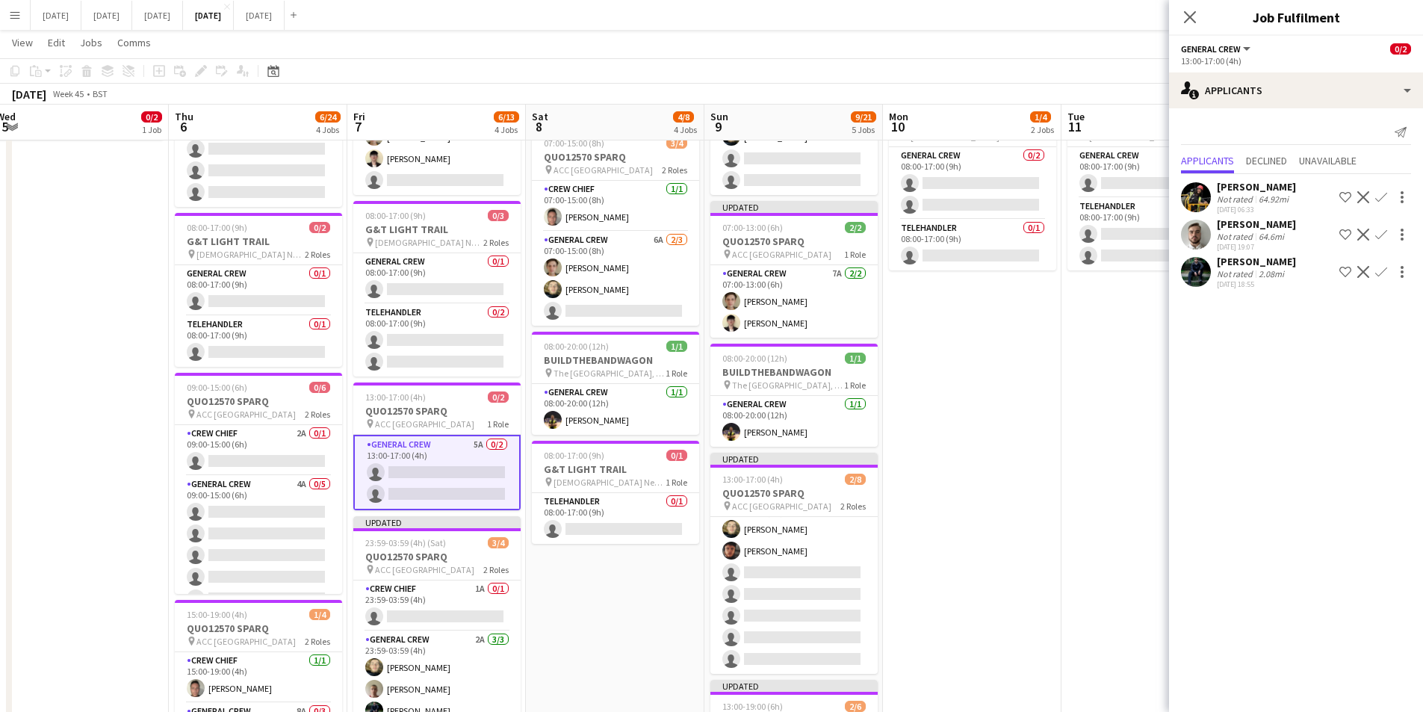
click at [1384, 271] on app-icon "Confirm" at bounding box center [1381, 272] width 12 height 12
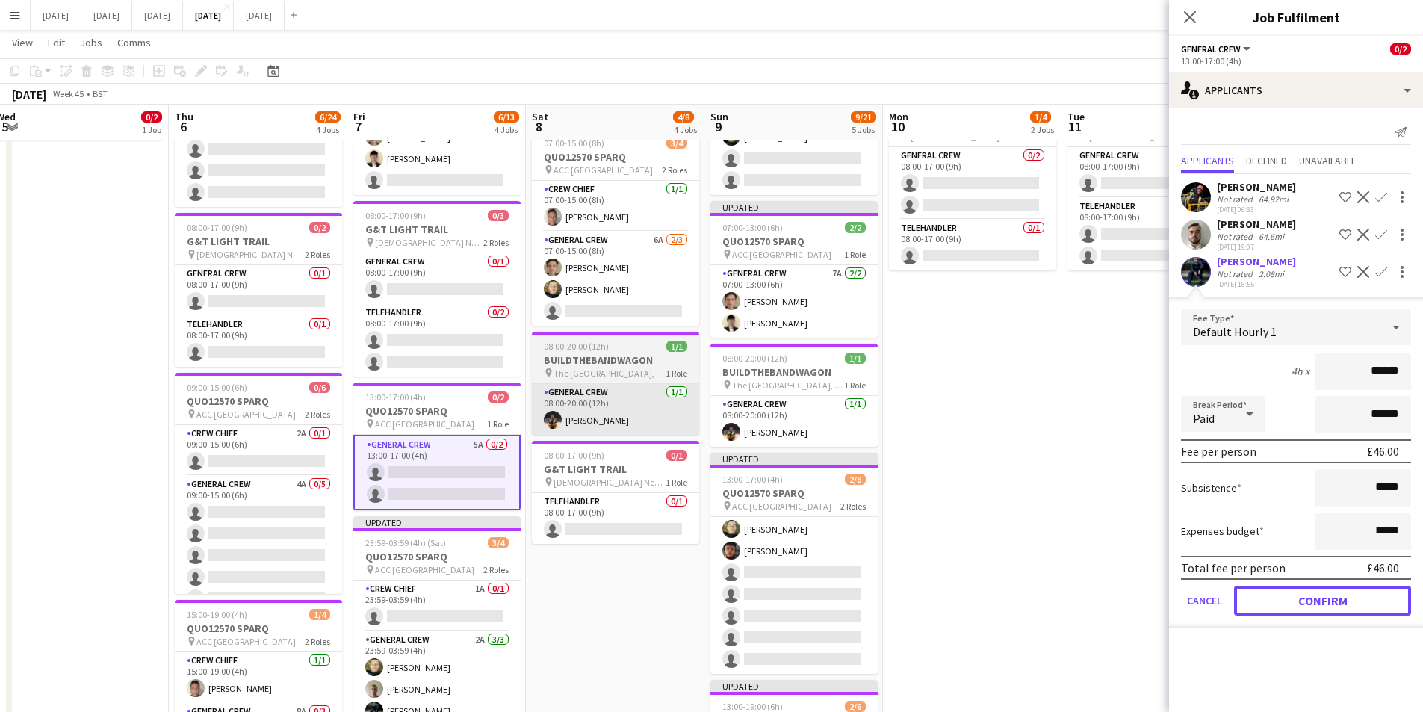
drag, startPoint x: 1320, startPoint y: 602, endPoint x: 643, endPoint y: 416, distance: 702.0
click at [1319, 602] on button "Confirm" at bounding box center [1322, 601] width 177 height 30
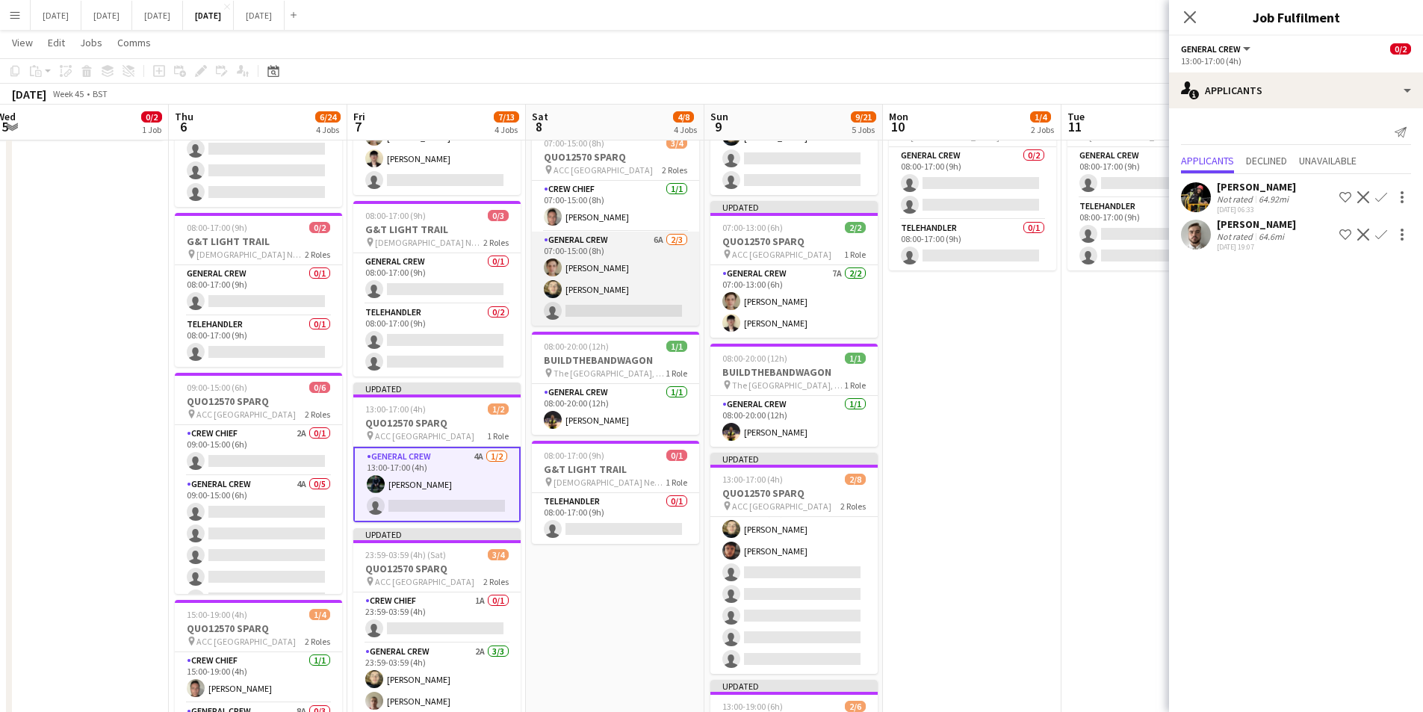
click at [618, 272] on app-card-role "General Crew 6A 2/3 07:00-15:00 (8h) Sam Greatorex Felix Taylor black single-ne…" at bounding box center [615, 279] width 167 height 94
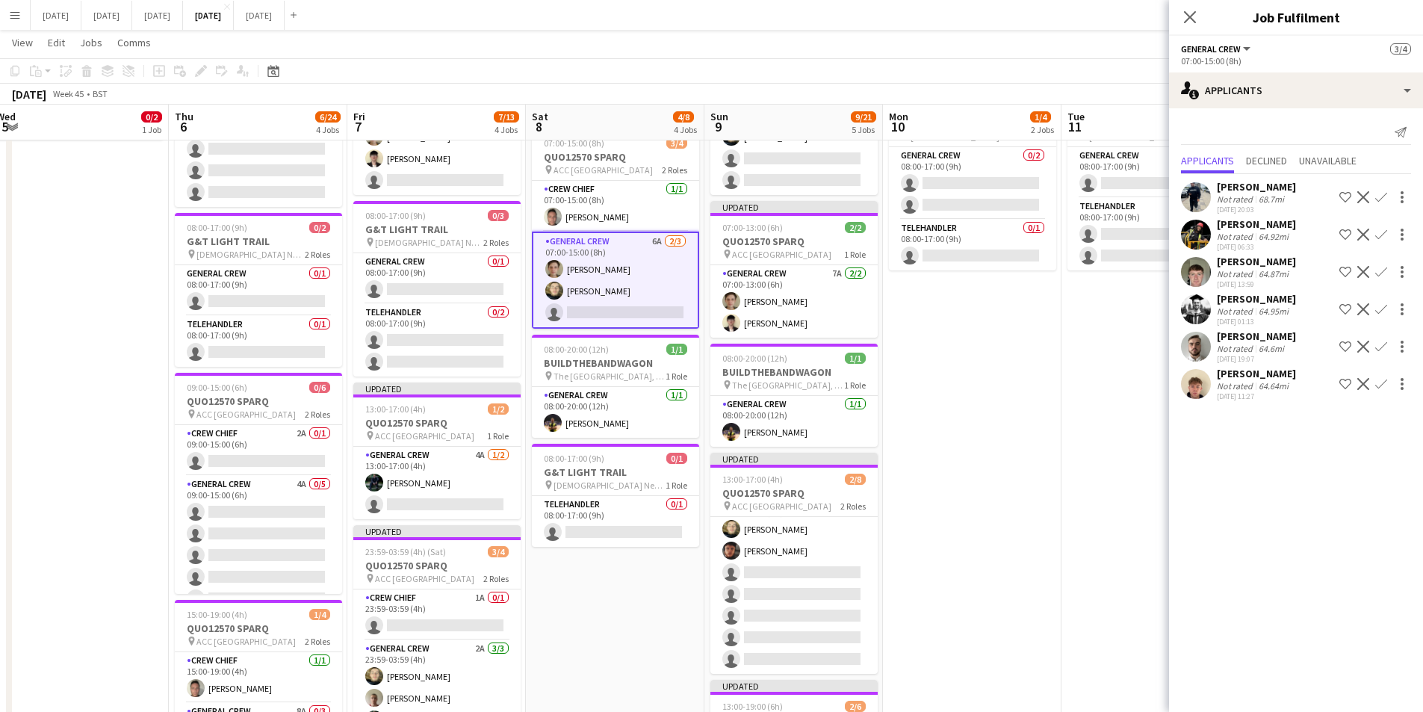
drag, startPoint x: 521, startPoint y: 500, endPoint x: 570, endPoint y: 492, distance: 49.3
click at [622, 495] on app-calendar-viewport "Mon 3 0/3 2 Jobs Tue 4 0/1 1 Job Wed 5 0/2 1 Job Thu 6 6/24 4 Jobs Fri 7 7/13 4…" at bounding box center [711, 391] width 1423 height 1040
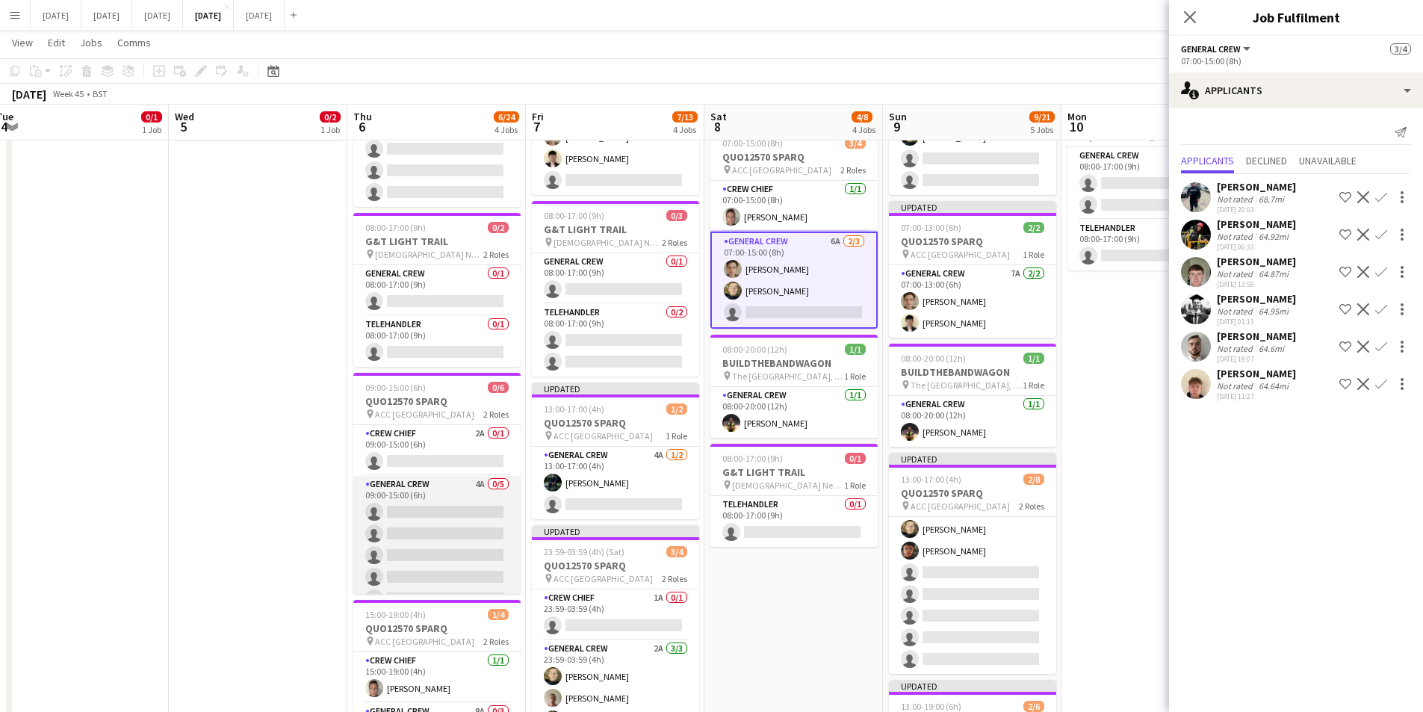
scroll to position [0, 437]
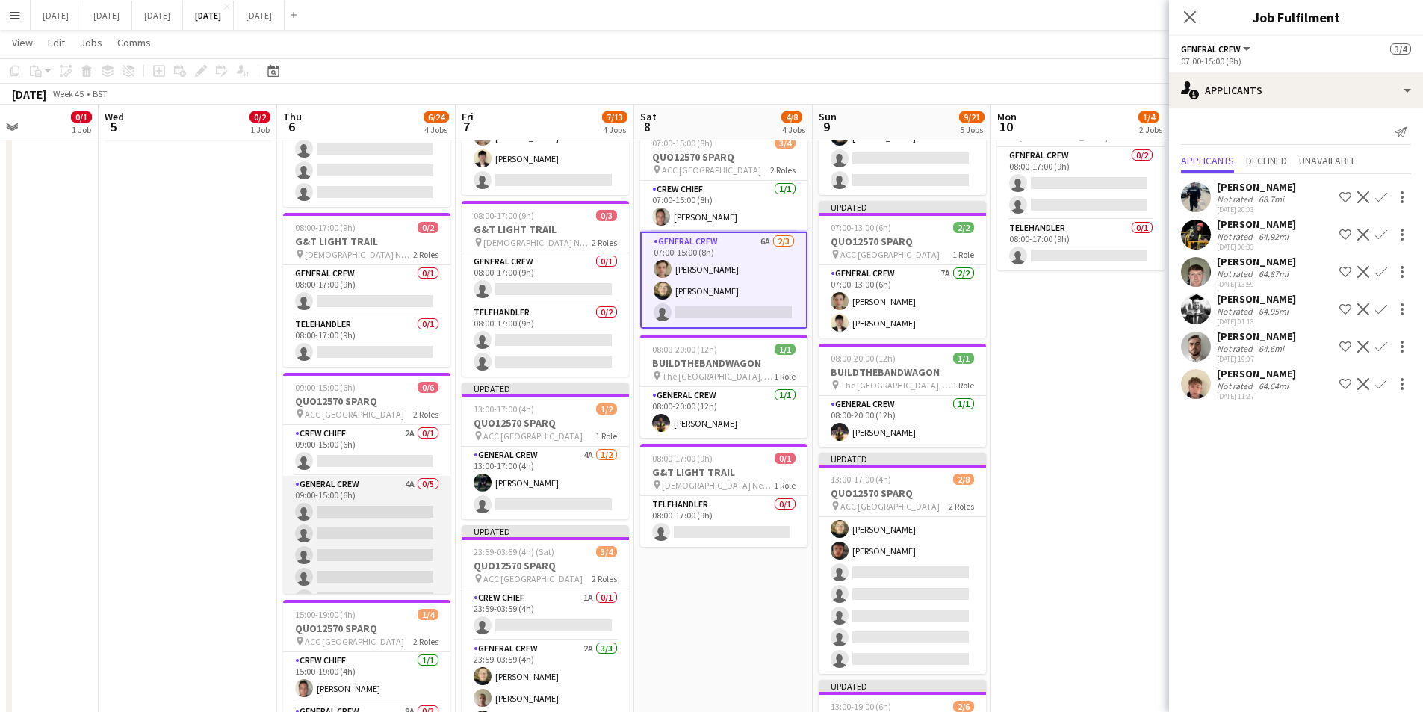
click at [353, 533] on app-card-role "General Crew 4A 0/5 09:00-15:00 (6h) single-neutral-actions single-neutral-acti…" at bounding box center [366, 544] width 167 height 137
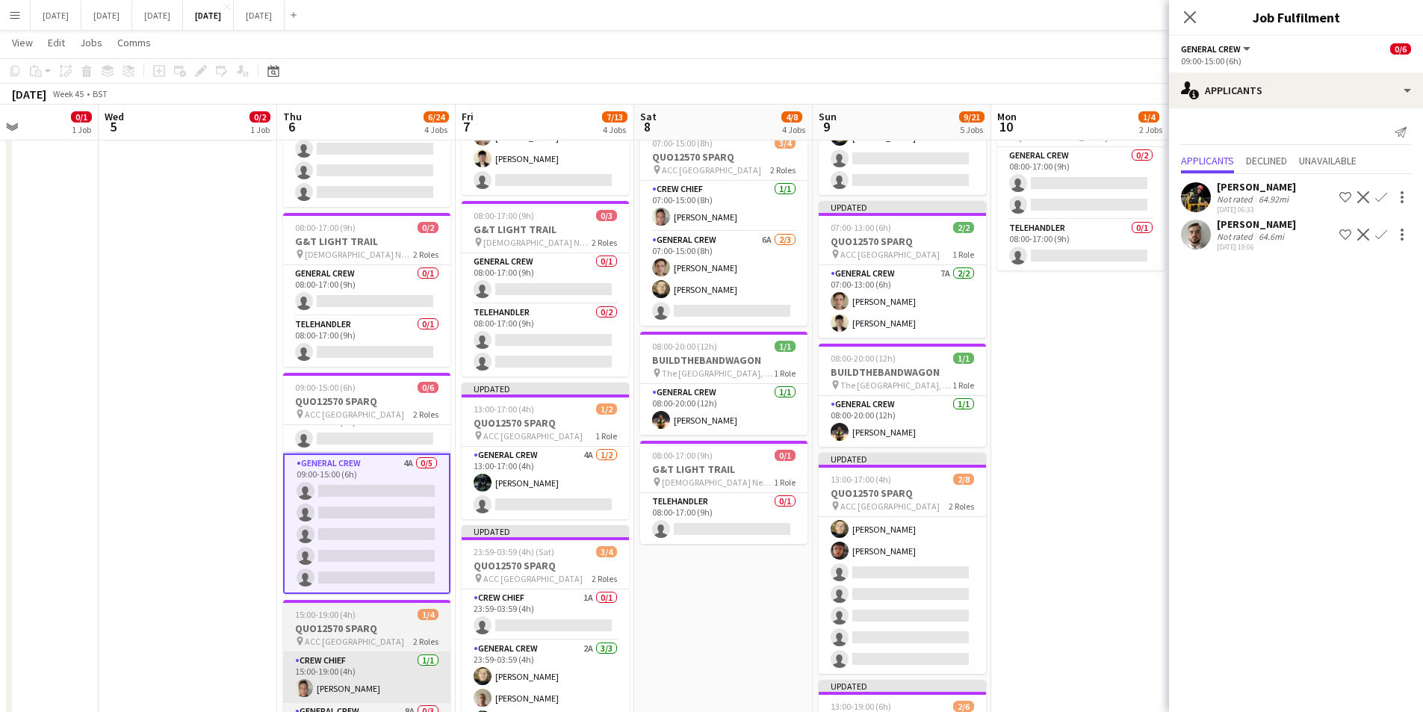
scroll to position [412, 0]
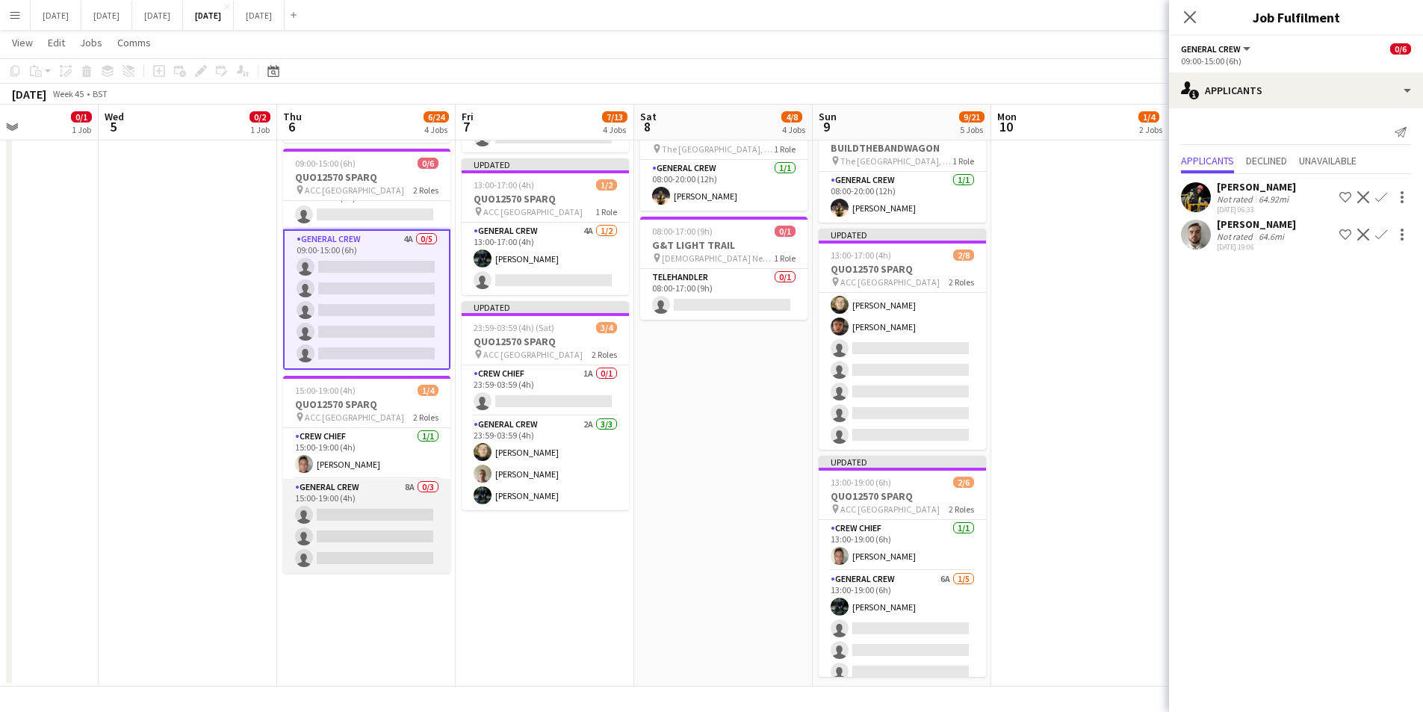
click at [385, 517] on app-card-role "General Crew 8A 0/3 15:00-19:00 (4h) single-neutral-actions single-neutral-acti…" at bounding box center [366, 526] width 167 height 94
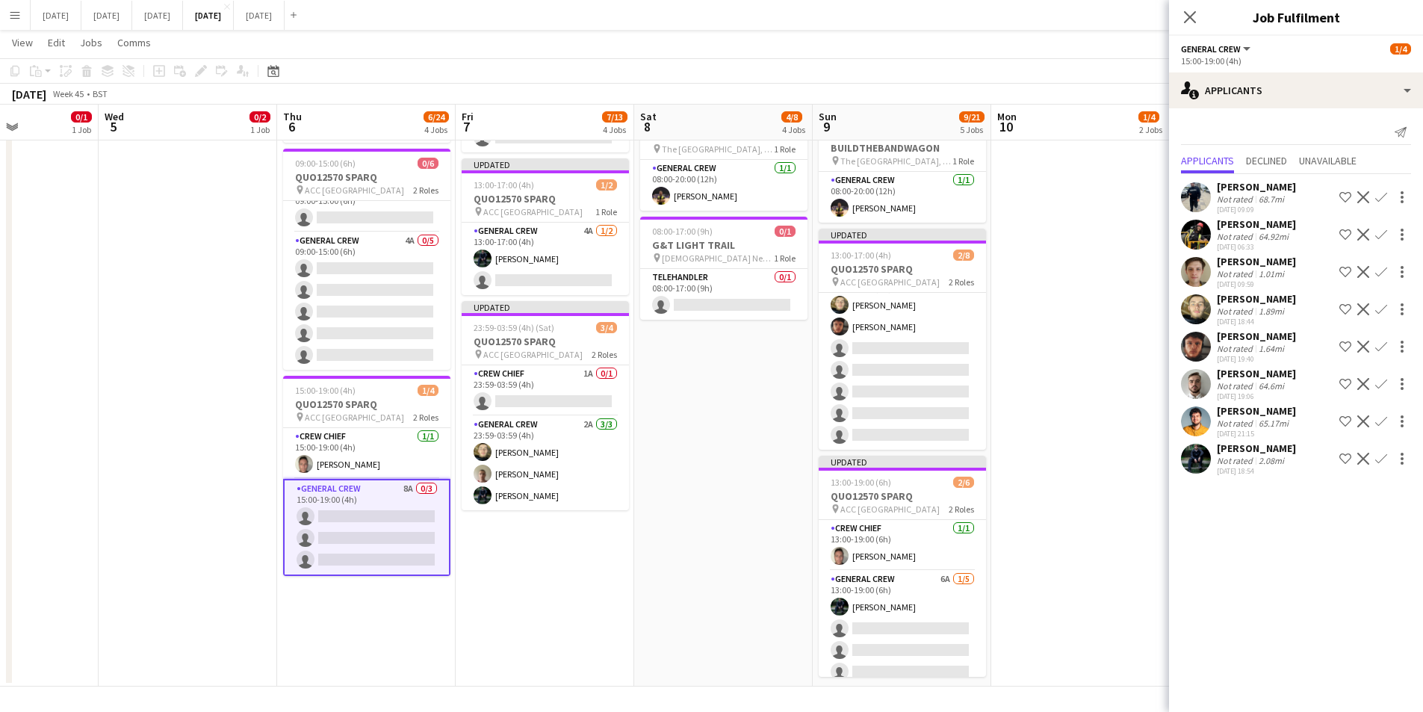
scroll to position [19, 0]
click at [1380, 269] on app-icon "Confirm" at bounding box center [1381, 272] width 12 height 12
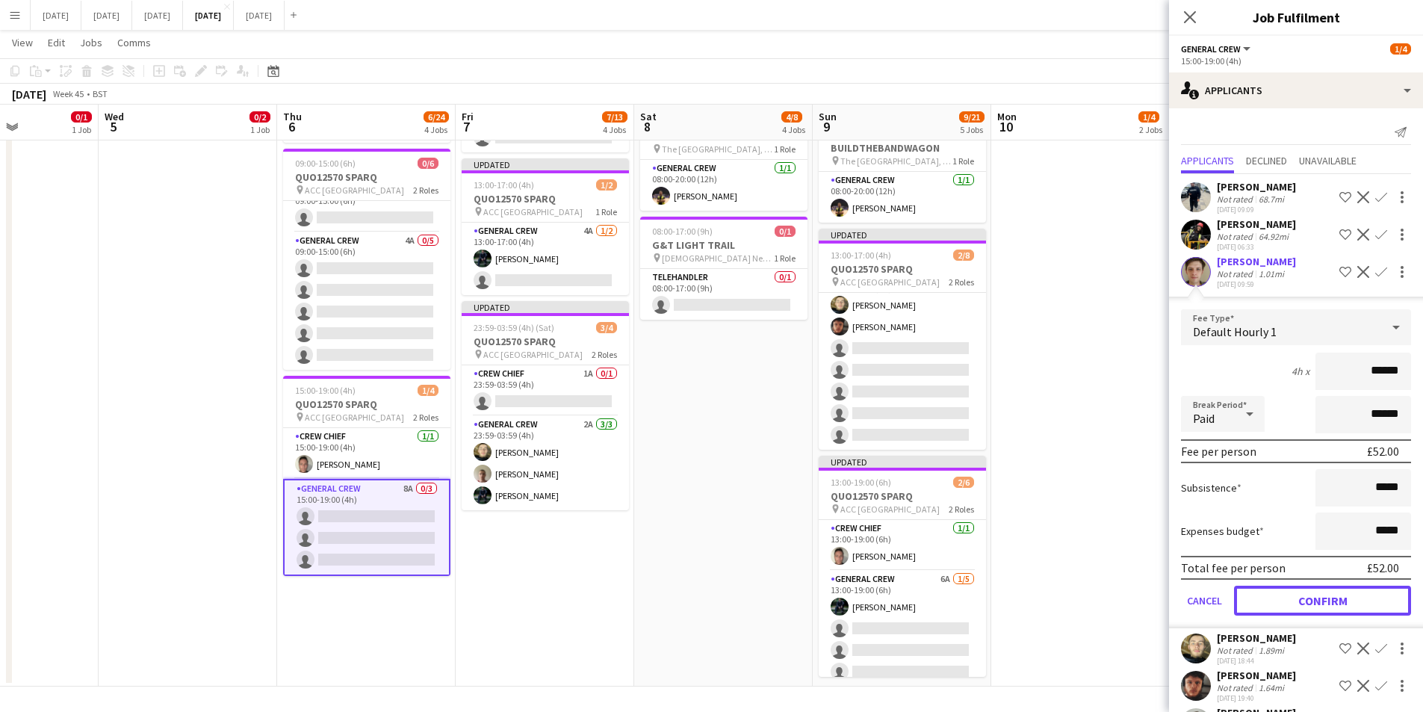
drag, startPoint x: 1305, startPoint y: 598, endPoint x: 1344, endPoint y: 294, distance: 307.3
click at [1305, 598] on button "Confirm" at bounding box center [1322, 601] width 177 height 30
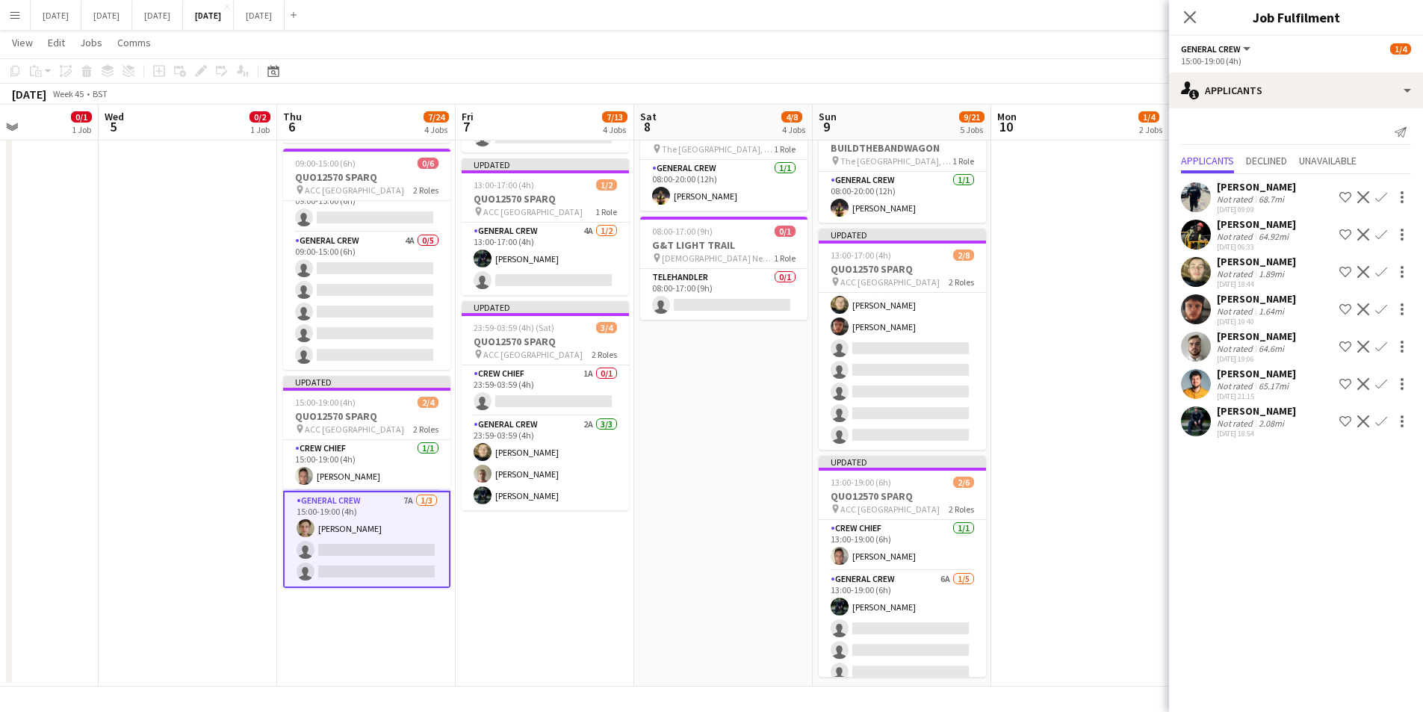
click at [1379, 270] on app-icon "Confirm" at bounding box center [1381, 272] width 12 height 12
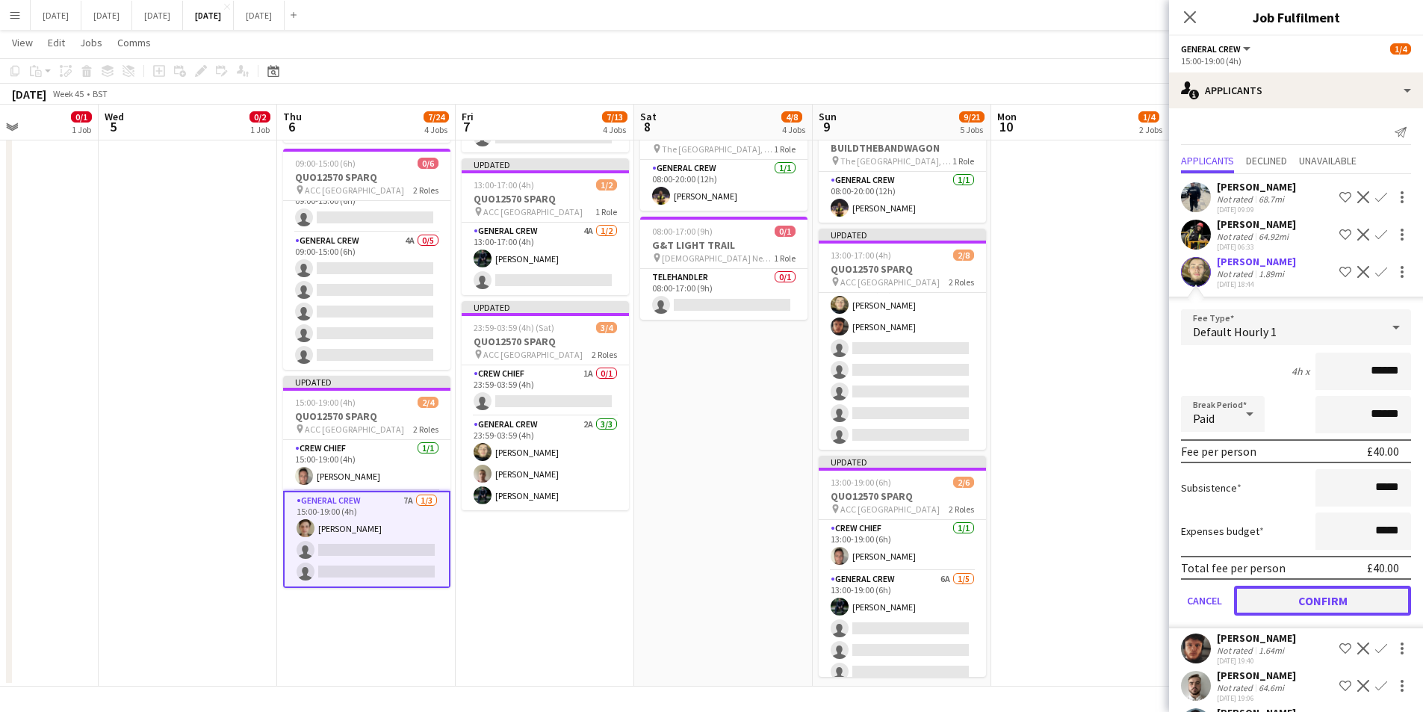
click at [1305, 595] on button "Confirm" at bounding box center [1322, 601] width 177 height 30
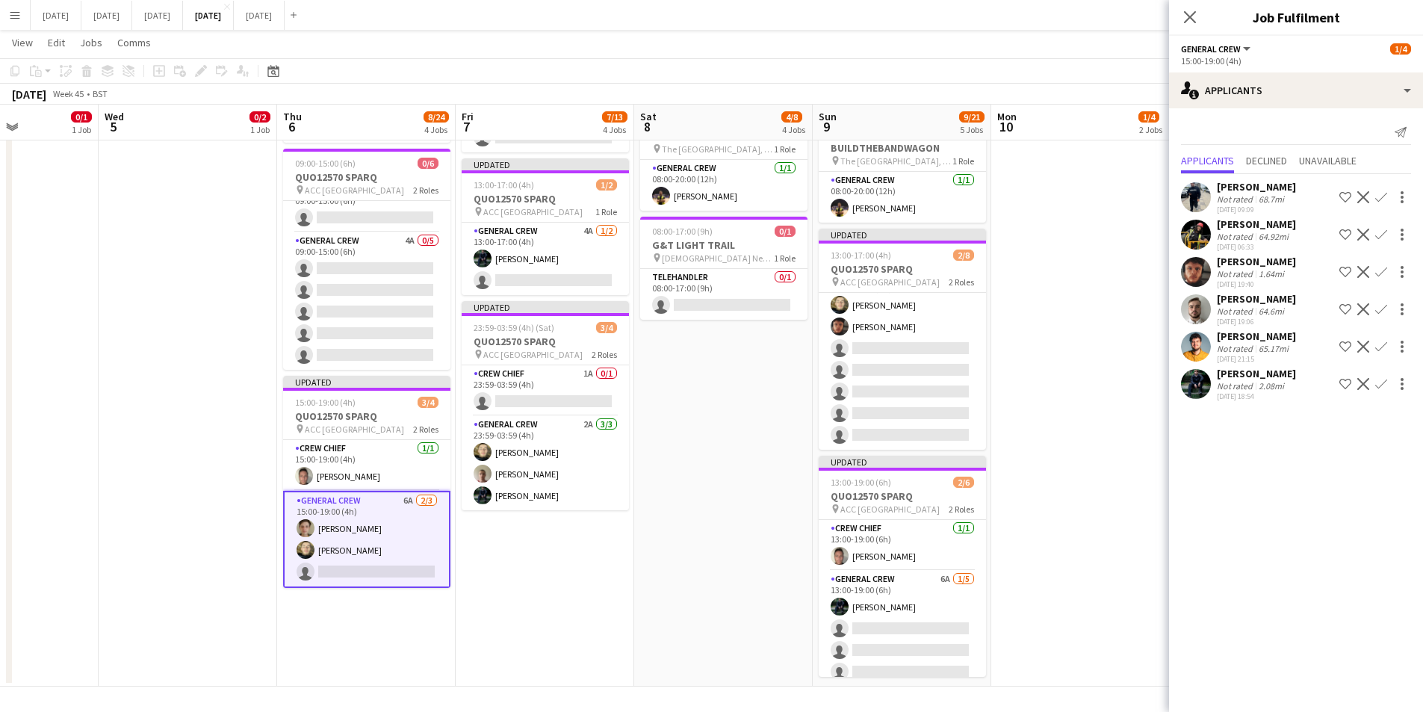
click at [1380, 270] on app-icon "Confirm" at bounding box center [1381, 272] width 12 height 12
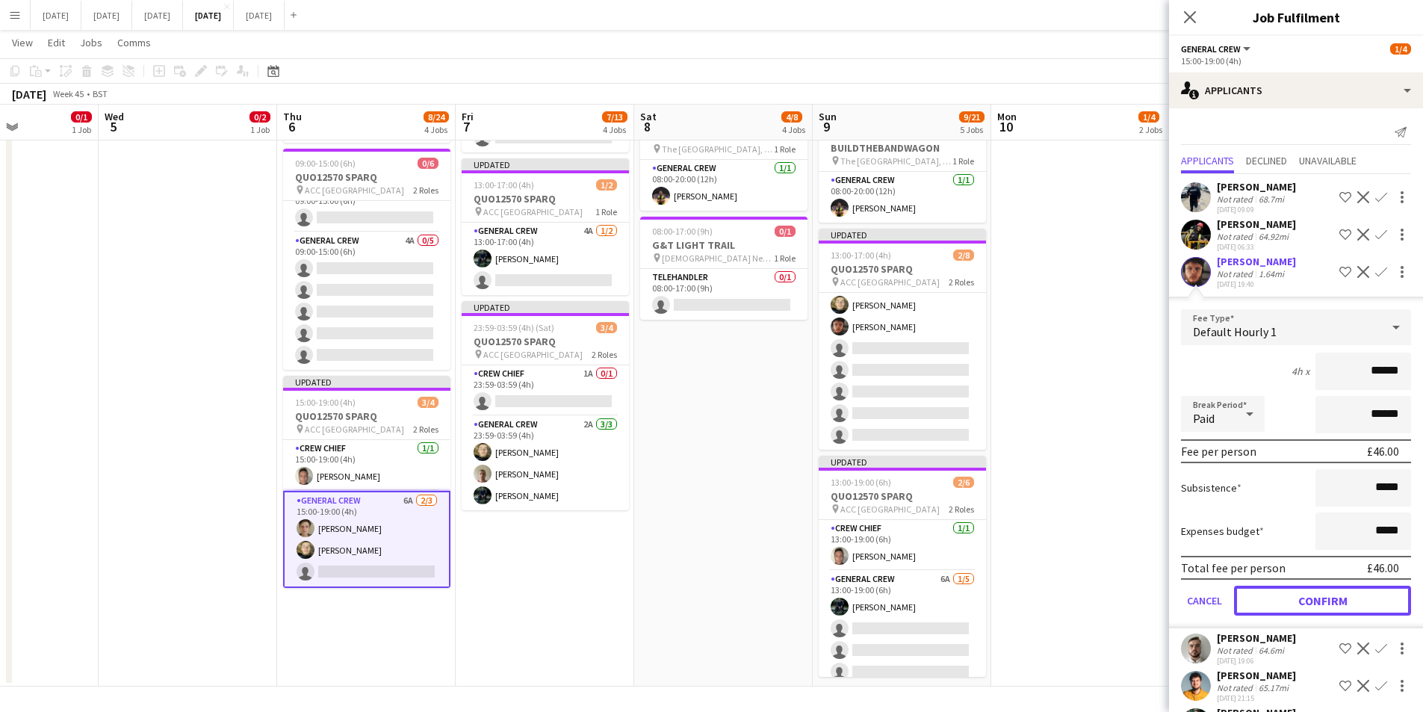
drag, startPoint x: 1301, startPoint y: 605, endPoint x: 619, endPoint y: 572, distance: 682.9
click at [1301, 601] on button "Confirm" at bounding box center [1322, 601] width 177 height 30
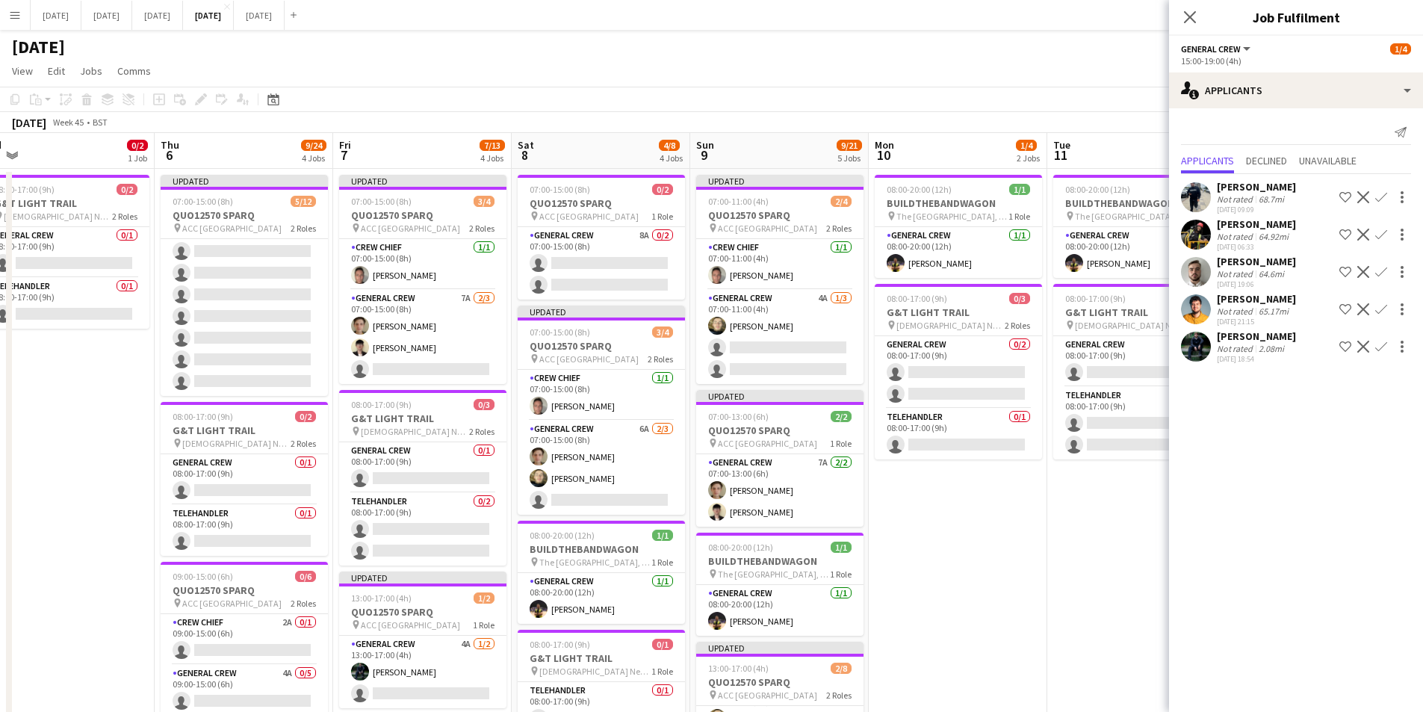
scroll to position [0, 595]
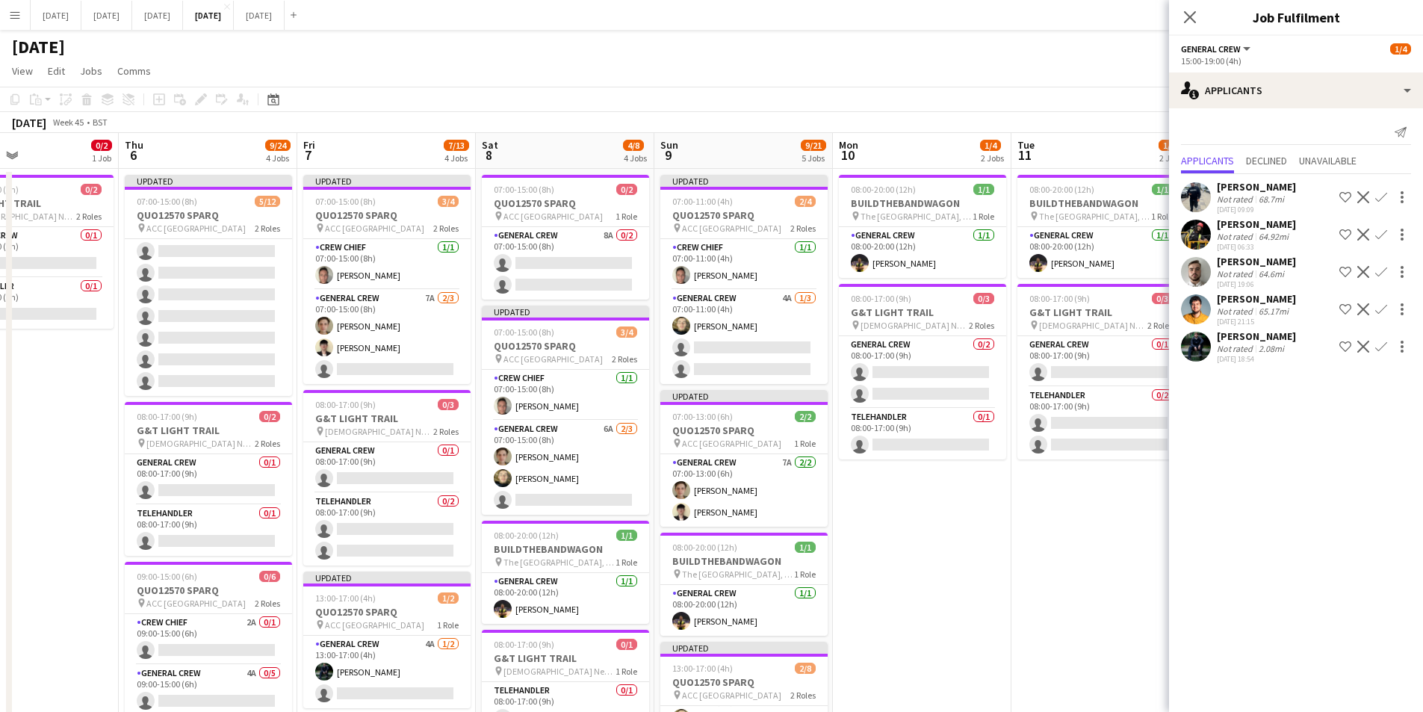
drag, startPoint x: 799, startPoint y: 471, endPoint x: 640, endPoint y: 479, distance: 158.6
click at [640, 479] on app-calendar-viewport "Sun 2 Mon 3 0/3 2 Jobs Tue 4 0/1 1 Job Wed 5 0/2 1 Job Thu 6 9/24 4 Jobs Fri 7 …" at bounding box center [711, 616] width 1423 height 967
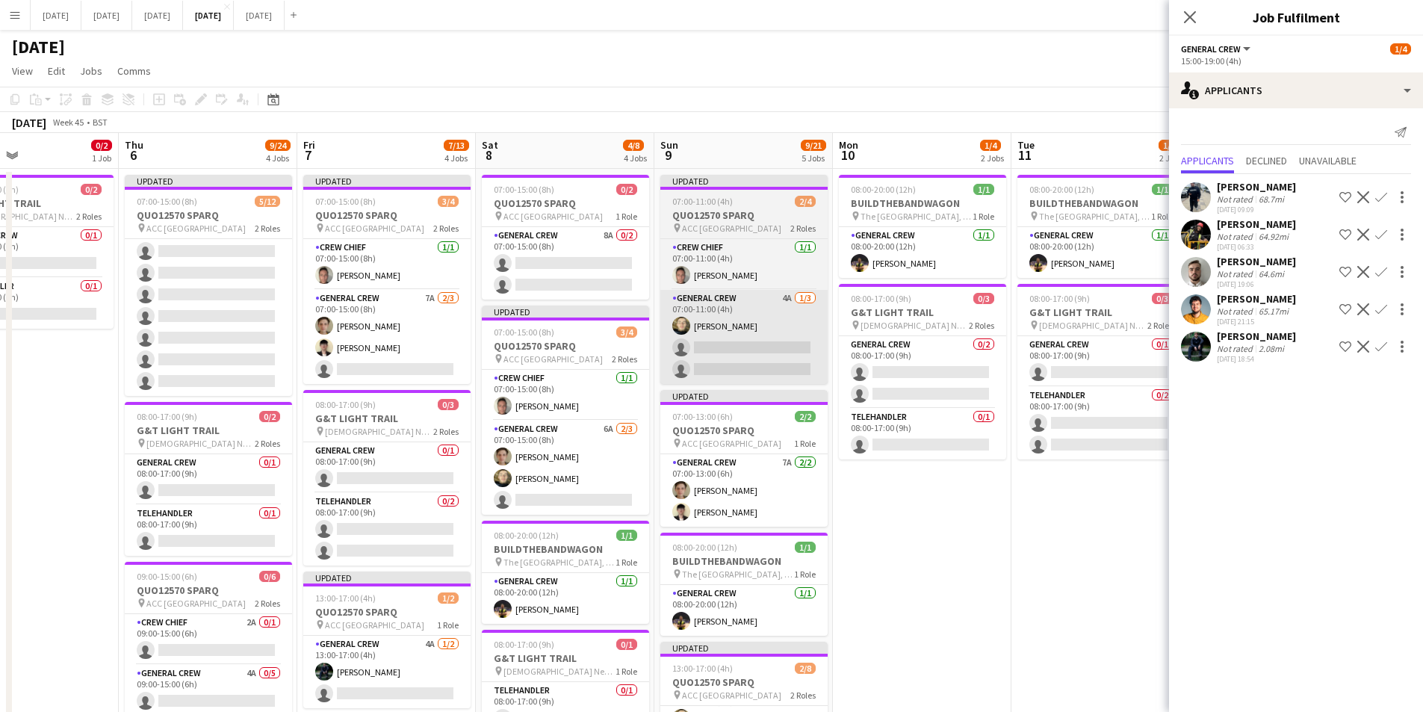
click at [763, 340] on app-card-role "General Crew 4A 1/3 07:00-11:00 (4h) Felix Taylor black single-neutral-actions …" at bounding box center [743, 337] width 167 height 94
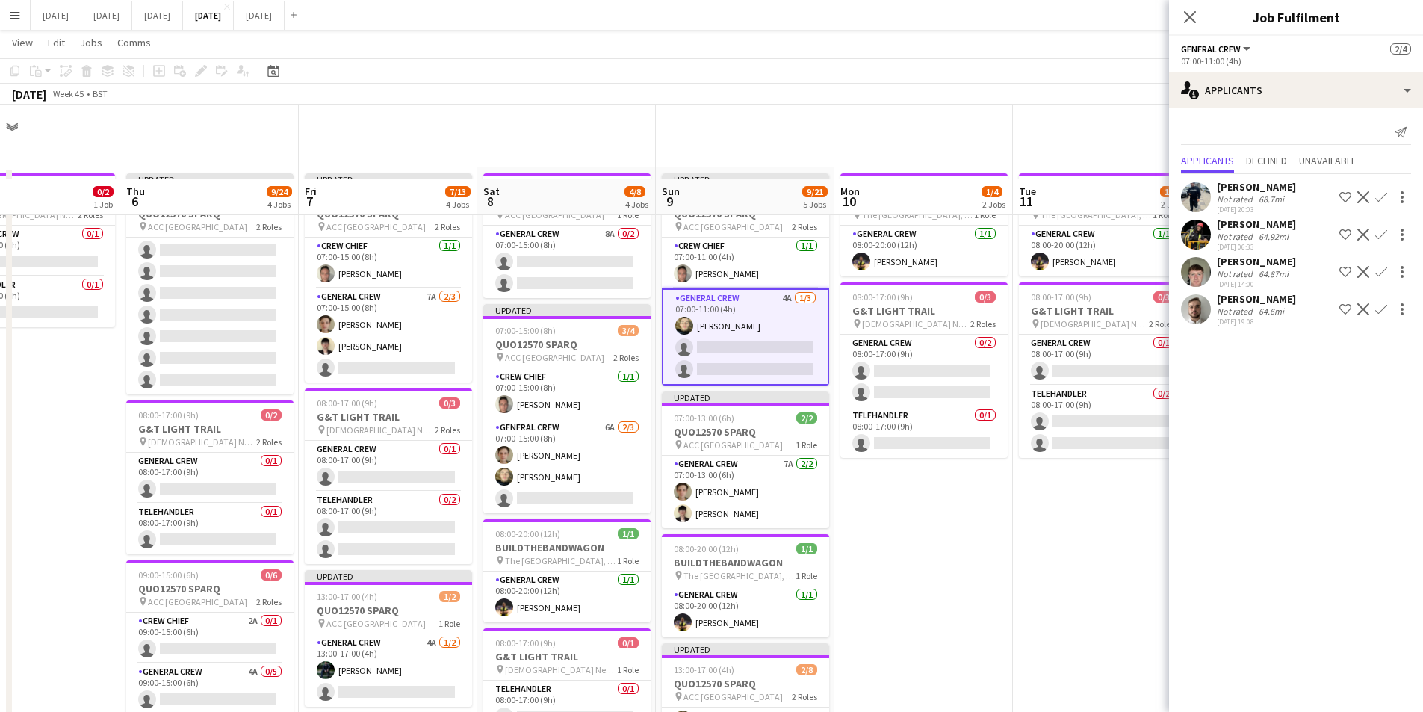
scroll to position [149, 0]
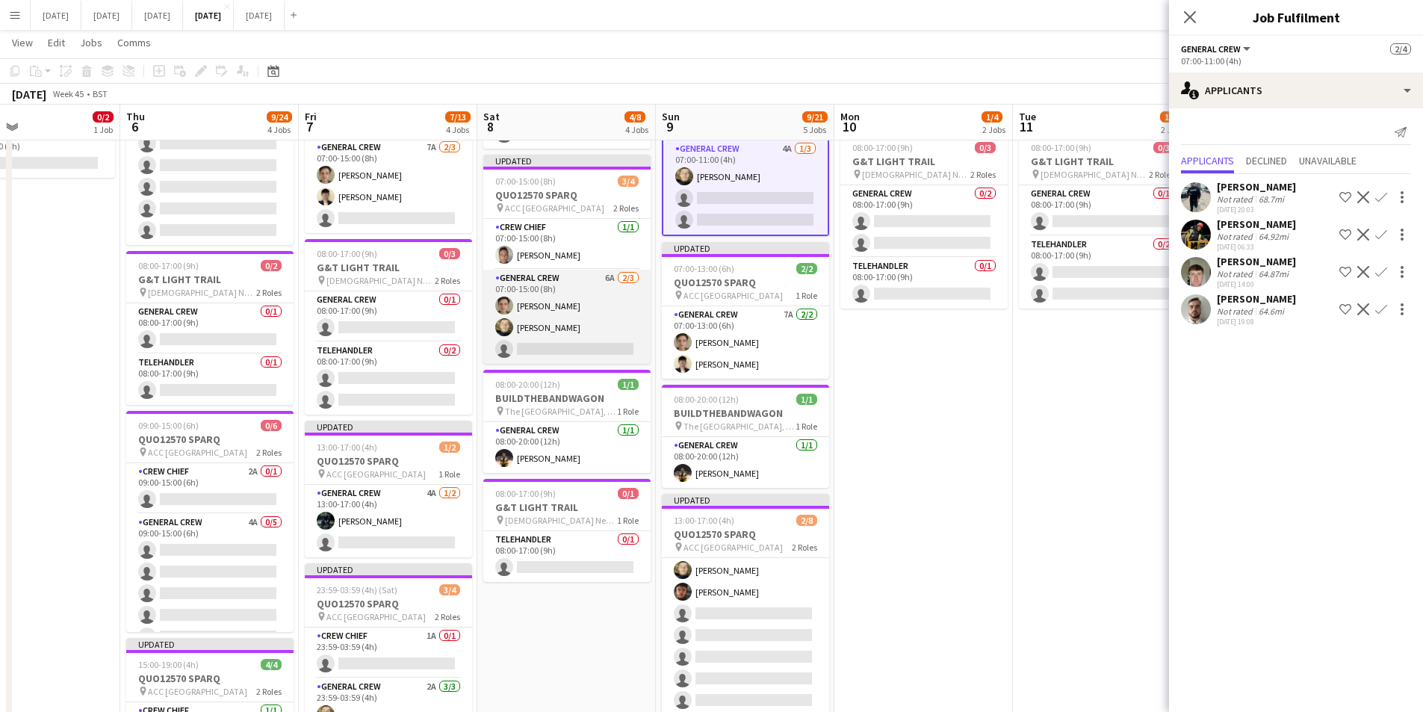
click at [567, 316] on app-card-role "General Crew 6A 2/3 07:00-15:00 (8h) Sam Greatorex Felix Taylor black single-ne…" at bounding box center [566, 317] width 167 height 94
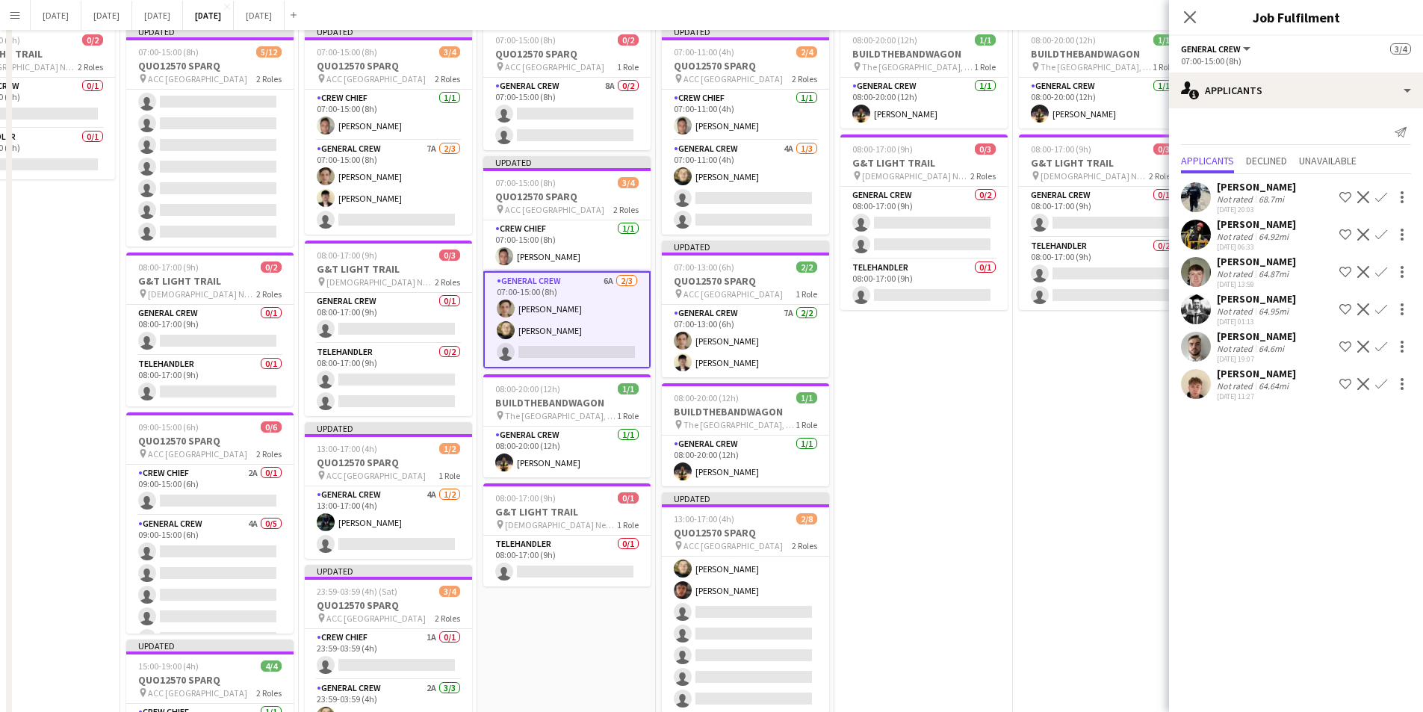
scroll to position [0, 0]
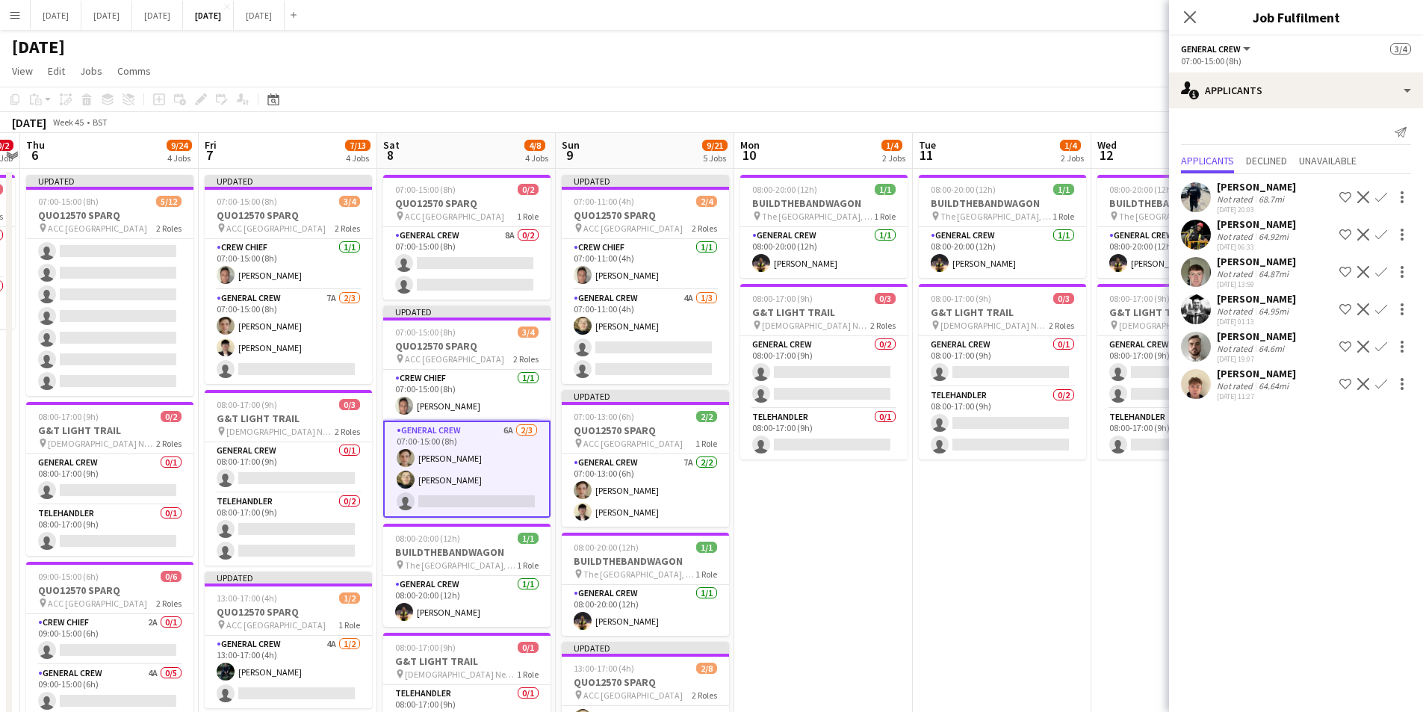
drag, startPoint x: 1005, startPoint y: 523, endPoint x: 710, endPoint y: 517, distance: 295.2
click at [696, 516] on app-calendar-viewport "Mon 3 0/3 2 Jobs Tue 4 0/1 1 Job Wed 5 0/2 1 Job Thu 6 9/24 4 Jobs Fri 7 7/13 4…" at bounding box center [711, 616] width 1423 height 967
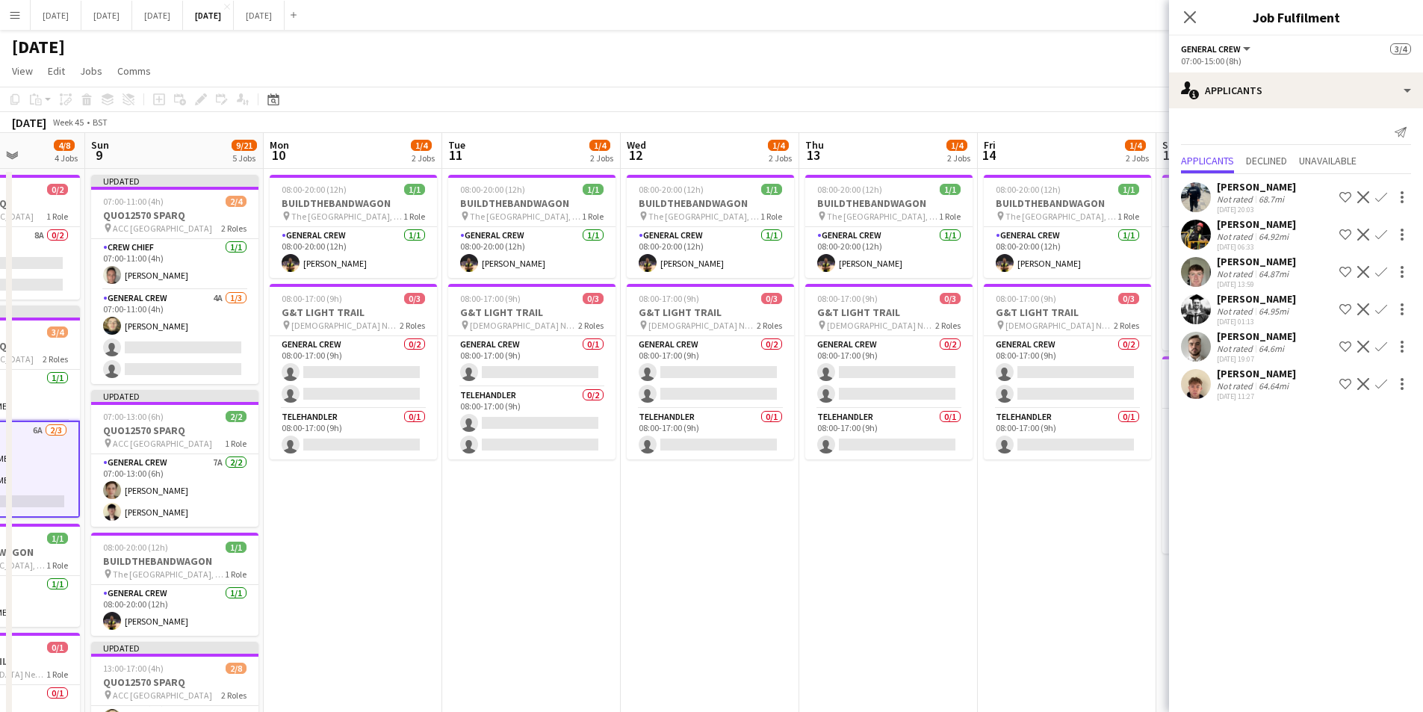
scroll to position [0, 451]
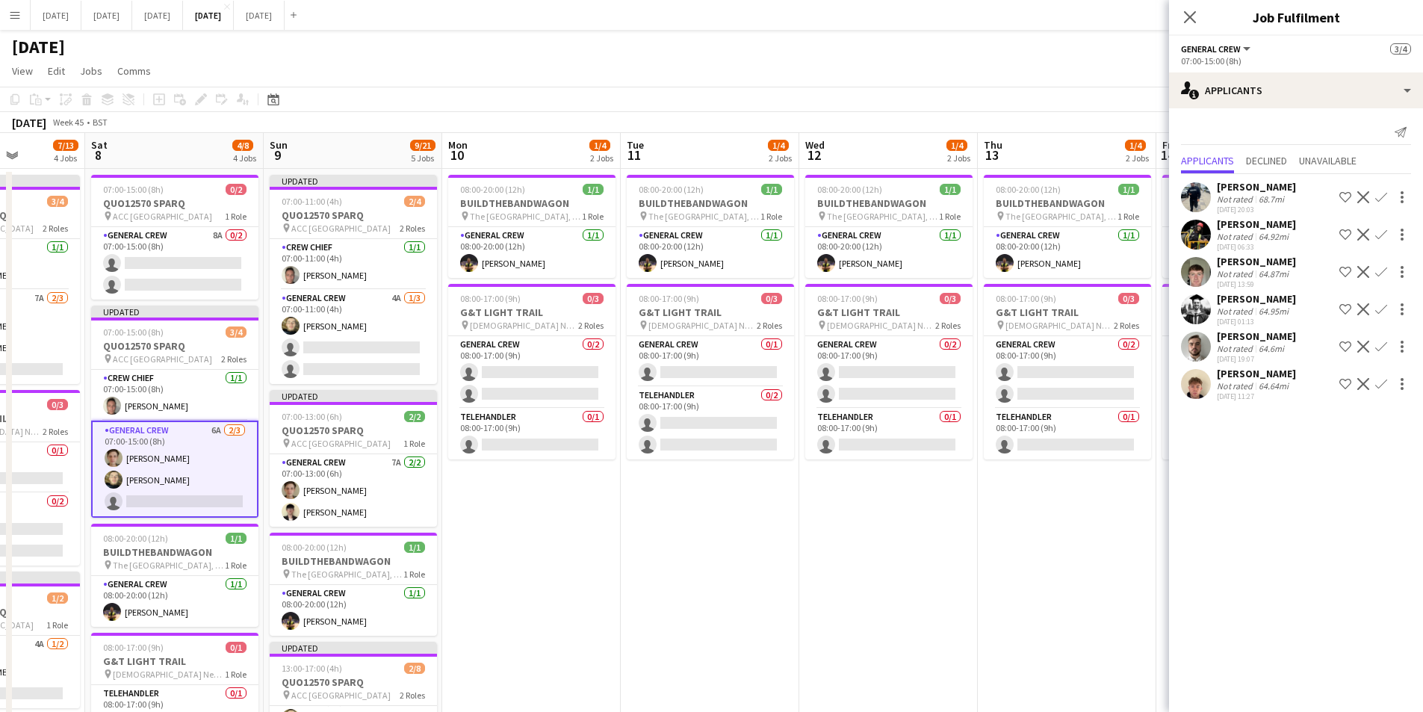
click at [1192, 12] on icon "Close pop-in" at bounding box center [1190, 17] width 12 height 12
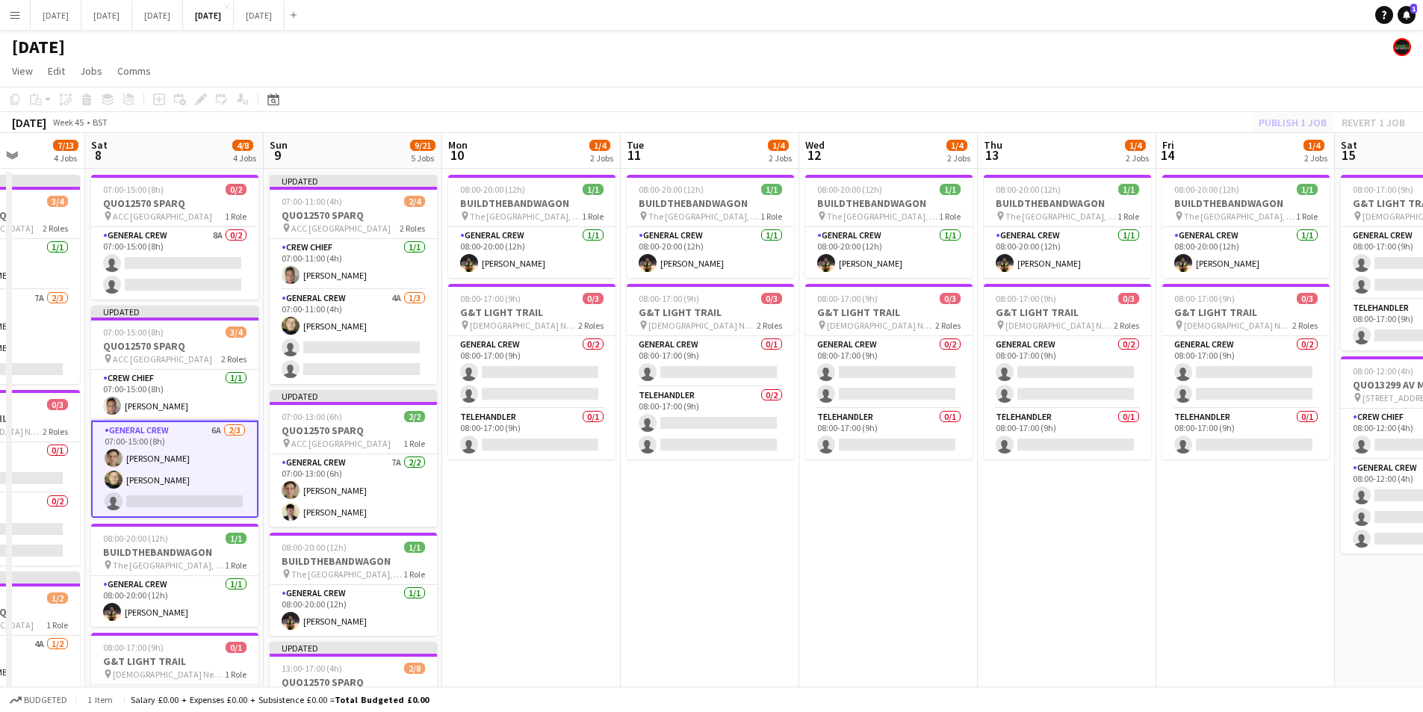
drag, startPoint x: 1270, startPoint y: 108, endPoint x: 1278, endPoint y: 124, distance: 18.1
click at [1272, 108] on app-toolbar "Copy Paste Paste Ctrl+V Paste with crew Ctrl+Shift+V Paste linked Job Delete Gr…" at bounding box center [711, 99] width 1423 height 25
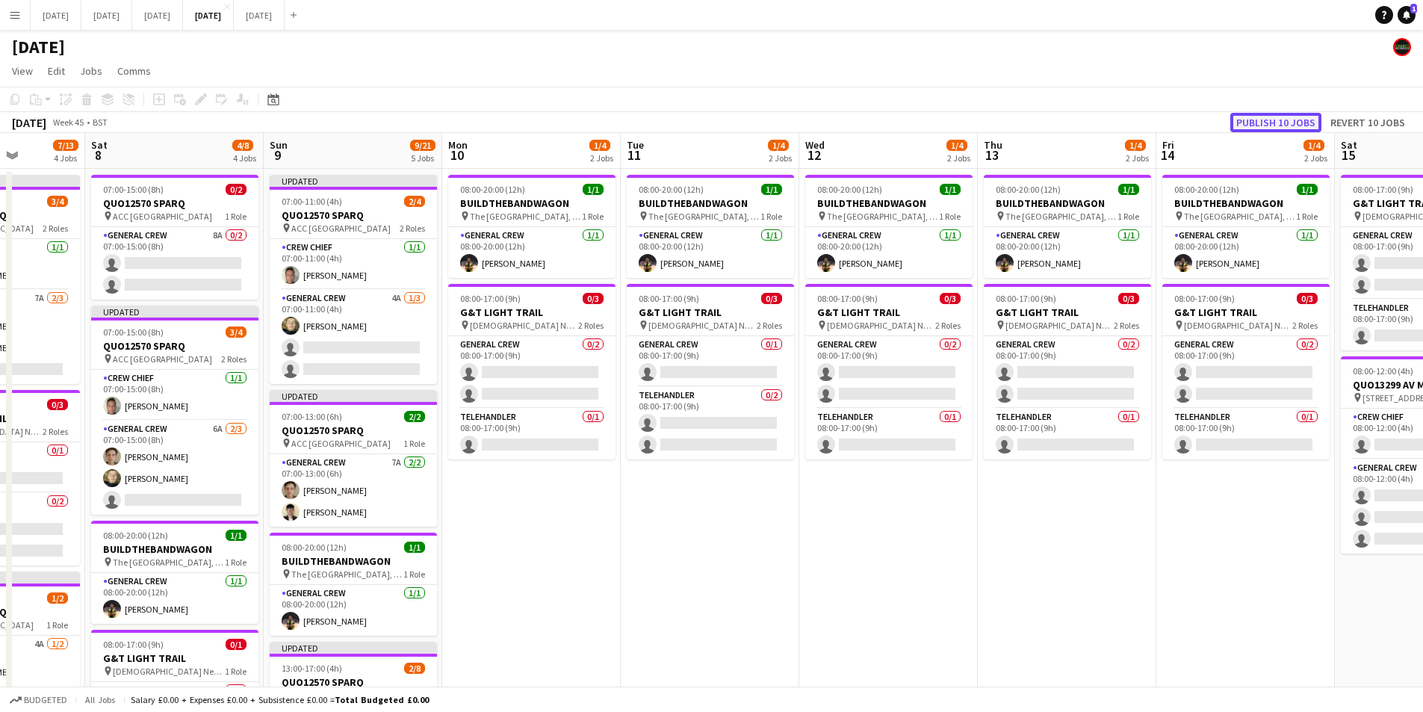
click at [1278, 124] on button "Publish 10 jobs" at bounding box center [1275, 122] width 91 height 19
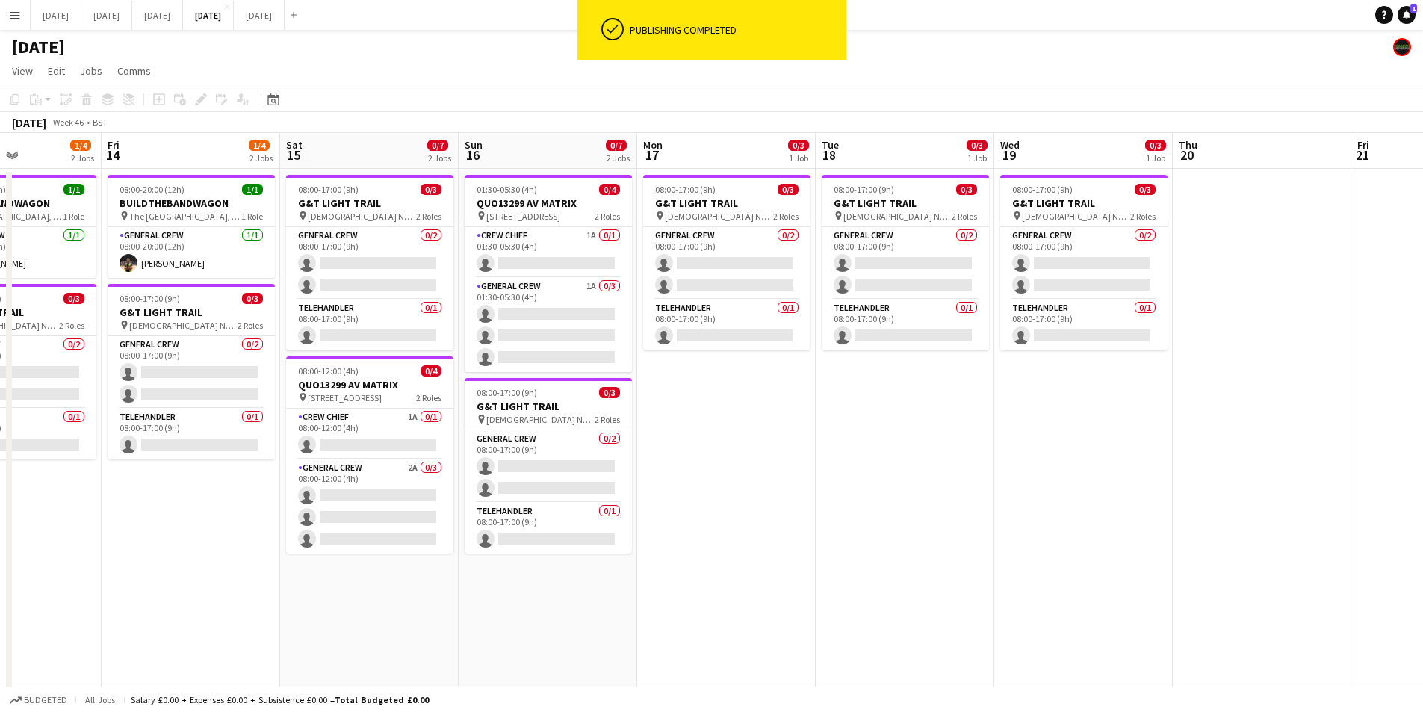
scroll to position [0, 438]
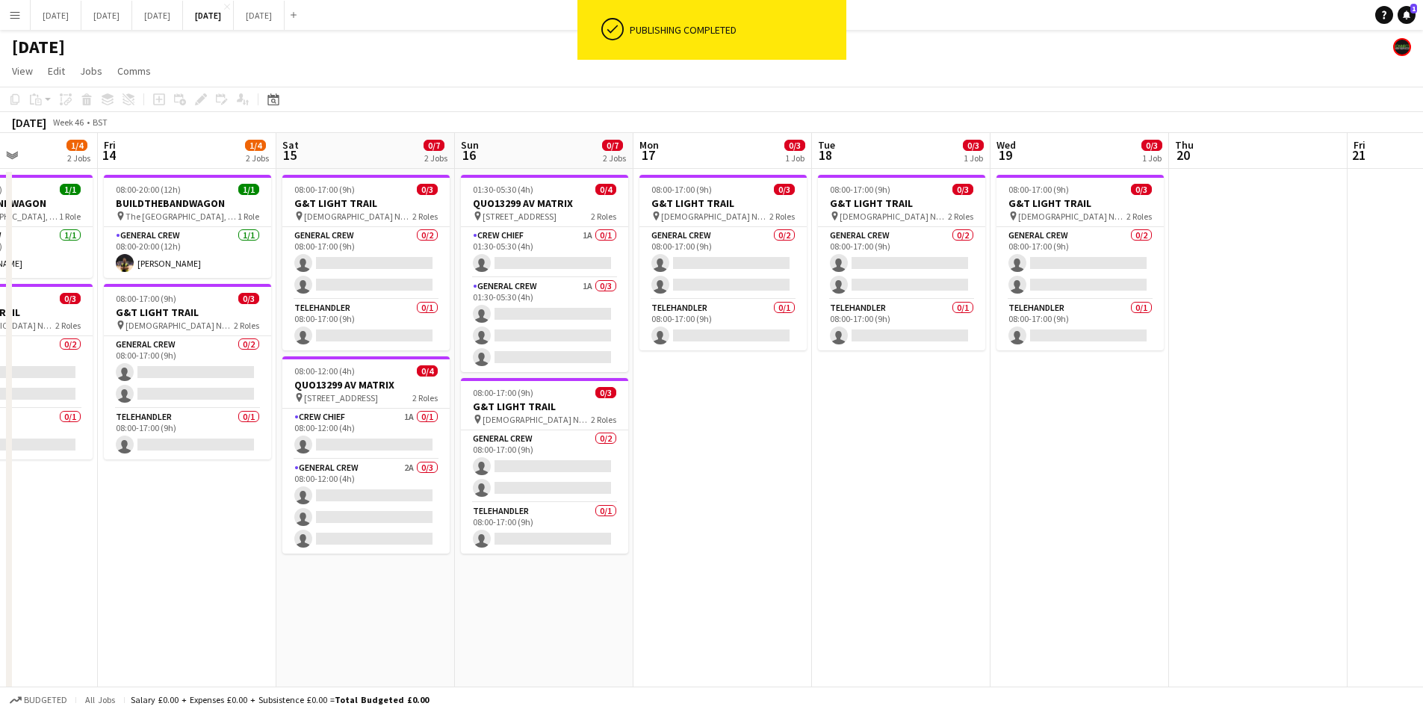
drag, startPoint x: 1259, startPoint y: 510, endPoint x: 610, endPoint y: 625, distance: 658.6
click at [1292, 527] on app-calendar-viewport "Tue 11 1/4 2 Jobs Wed 12 1/4 2 Jobs Thu 13 1/4 2 Jobs Fri 14 1/4 2 Jobs Sat 15 …" at bounding box center [711, 616] width 1423 height 967
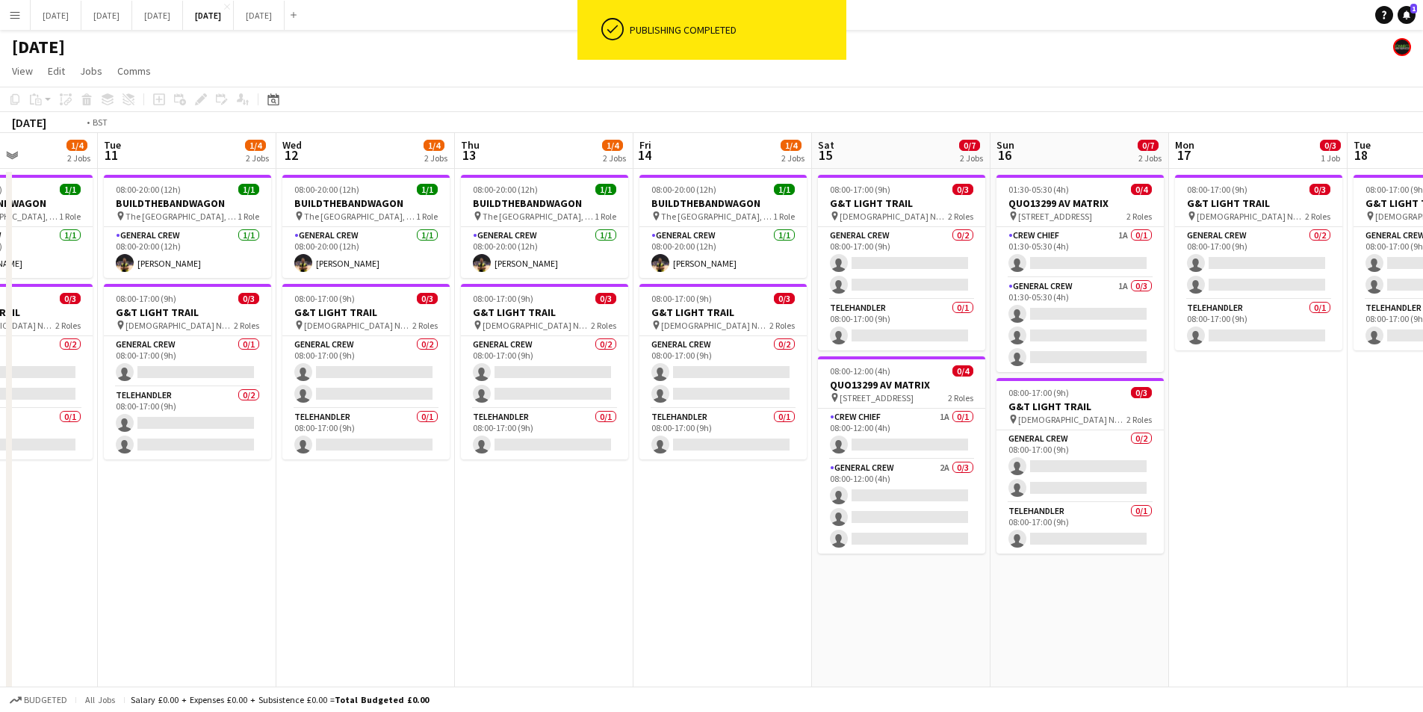
drag, startPoint x: 610, startPoint y: 625, endPoint x: 1284, endPoint y: 568, distance: 675.5
click at [1324, 572] on app-calendar-viewport "Sat 8 4/8 4 Jobs Sun 9 9/21 5 Jobs Mon 10 1/4 2 Jobs Tue 11 1/4 2 Jobs Wed 12 1…" at bounding box center [711, 616] width 1423 height 967
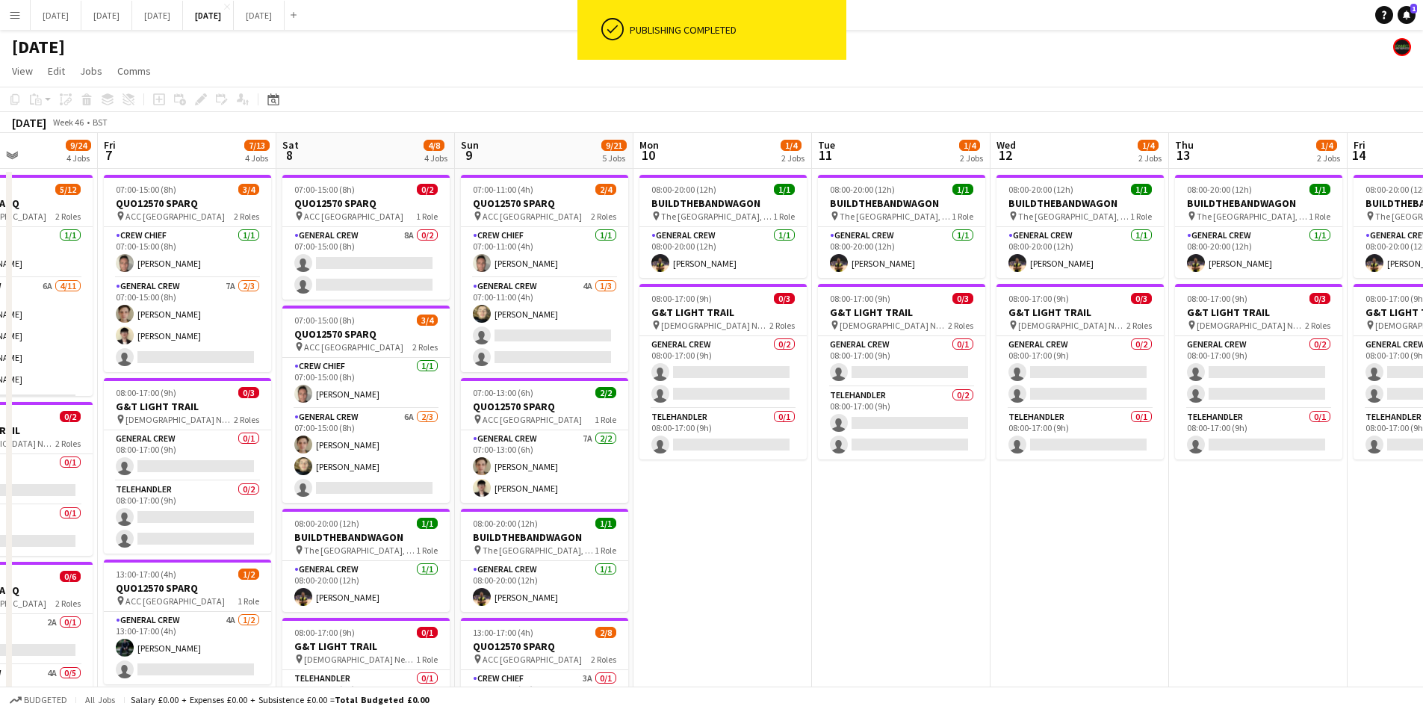
click at [1228, 537] on app-calendar-viewport "Tue 4 0/1 1 Job Wed 5 0/2 1 Job Thu 6 9/24 4 Jobs Fri 7 7/13 4 Jobs Sat 8 4/8 4…" at bounding box center [711, 616] width 1423 height 967
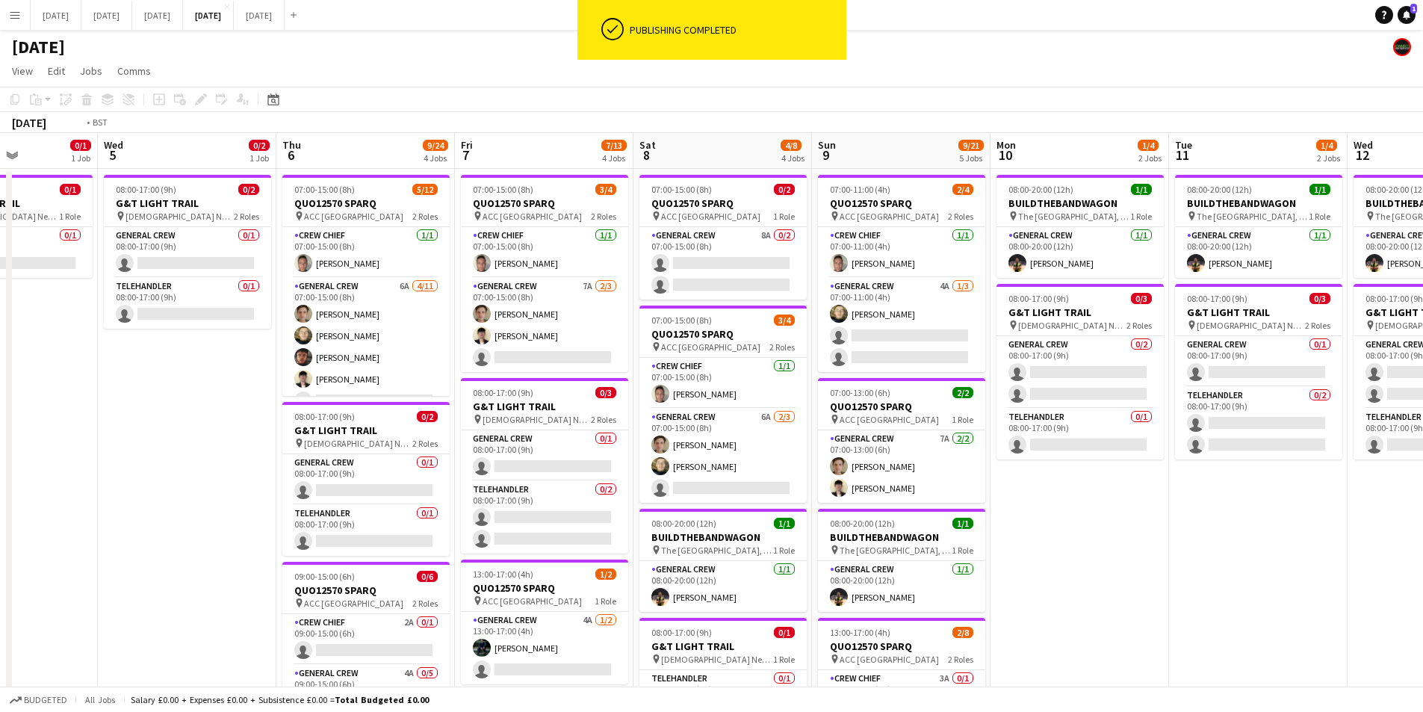
drag, startPoint x: 559, startPoint y: 495, endPoint x: 856, endPoint y: 479, distance: 297.8
click at [851, 492] on app-calendar-viewport "Sun 2 Mon 3 0/3 2 Jobs Tue 4 0/1 1 Job Wed 5 0/2 1 Job Thu 6 9/24 4 Jobs Fri 7 …" at bounding box center [711, 616] width 1423 height 967
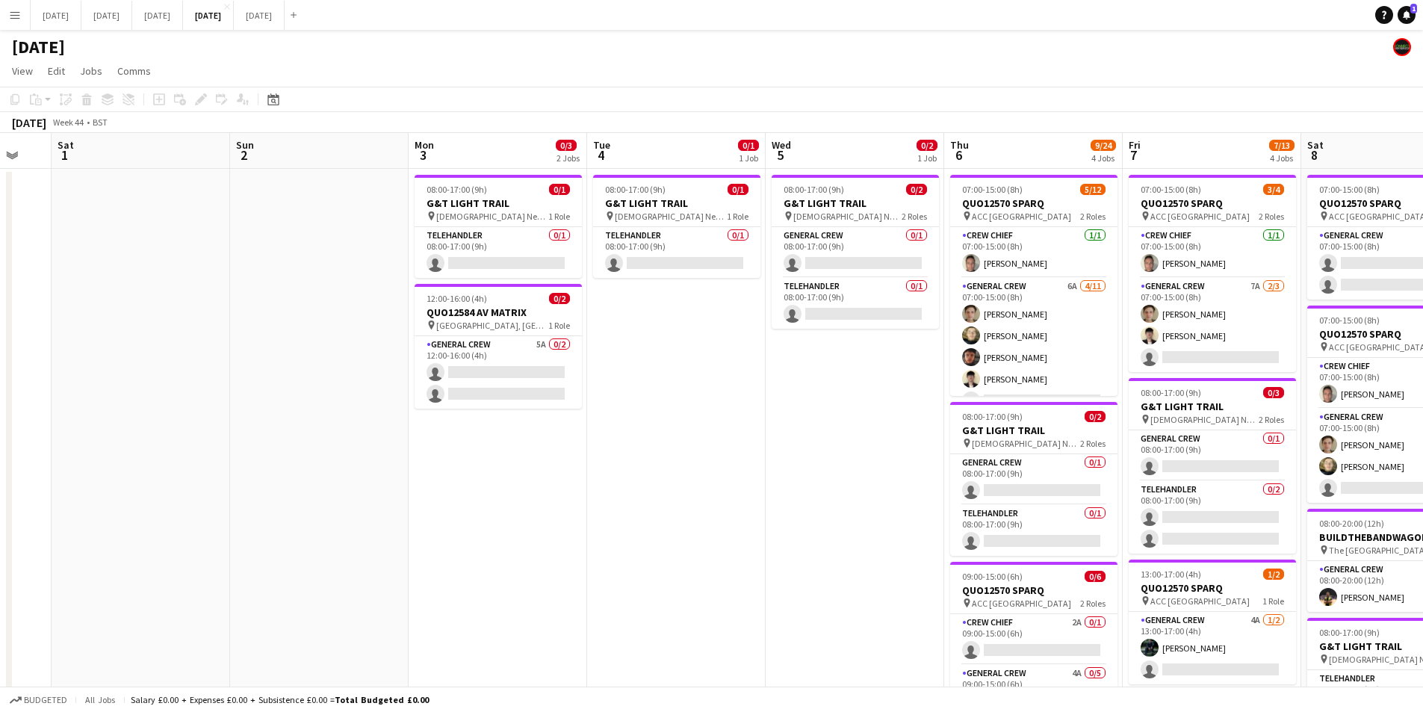
drag, startPoint x: 493, startPoint y: 509, endPoint x: 616, endPoint y: 516, distance: 122.8
click at [616, 516] on app-calendar-viewport "Thu 30 Fri 31 Sat 1 Sun 2 Mon 3 0/3 2 Jobs Tue 4 0/1 1 Job Wed 5 0/2 1 Job Thu …" at bounding box center [711, 616] width 1423 height 967
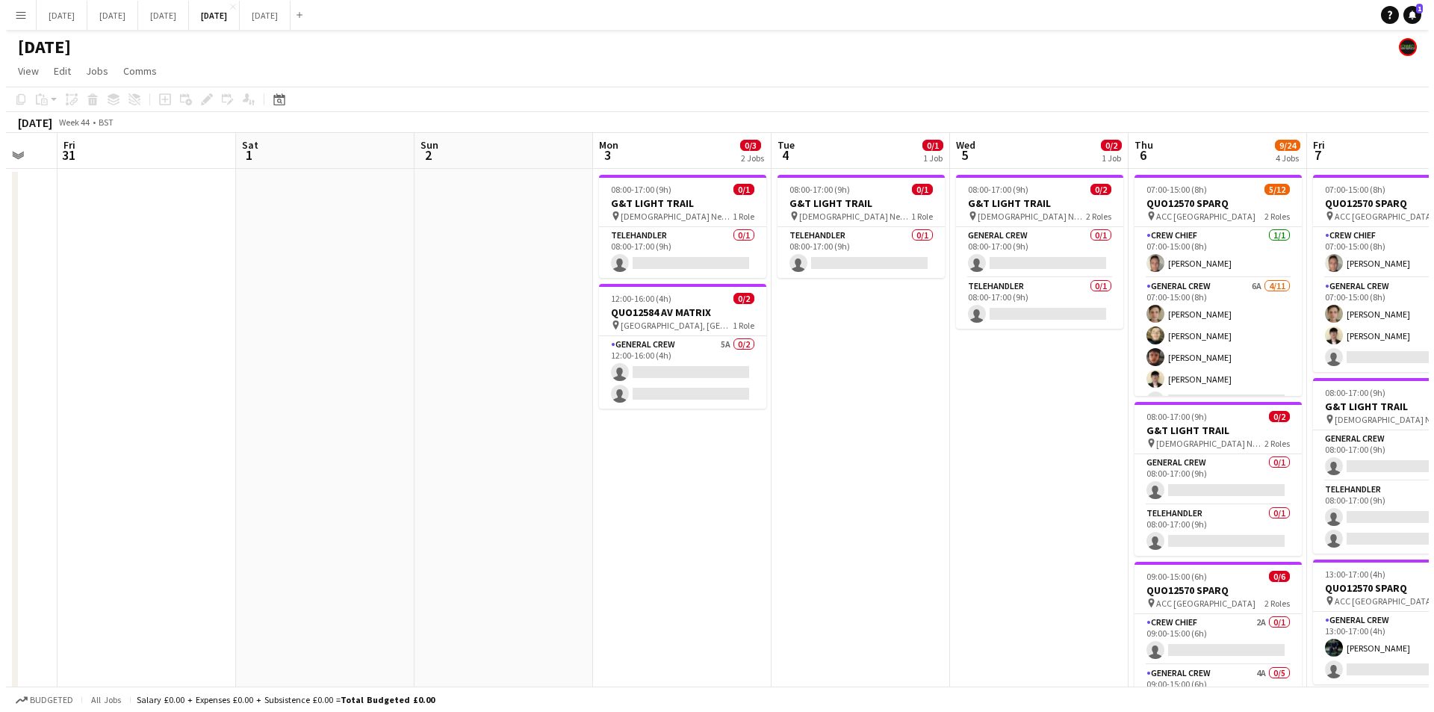
scroll to position [0, 468]
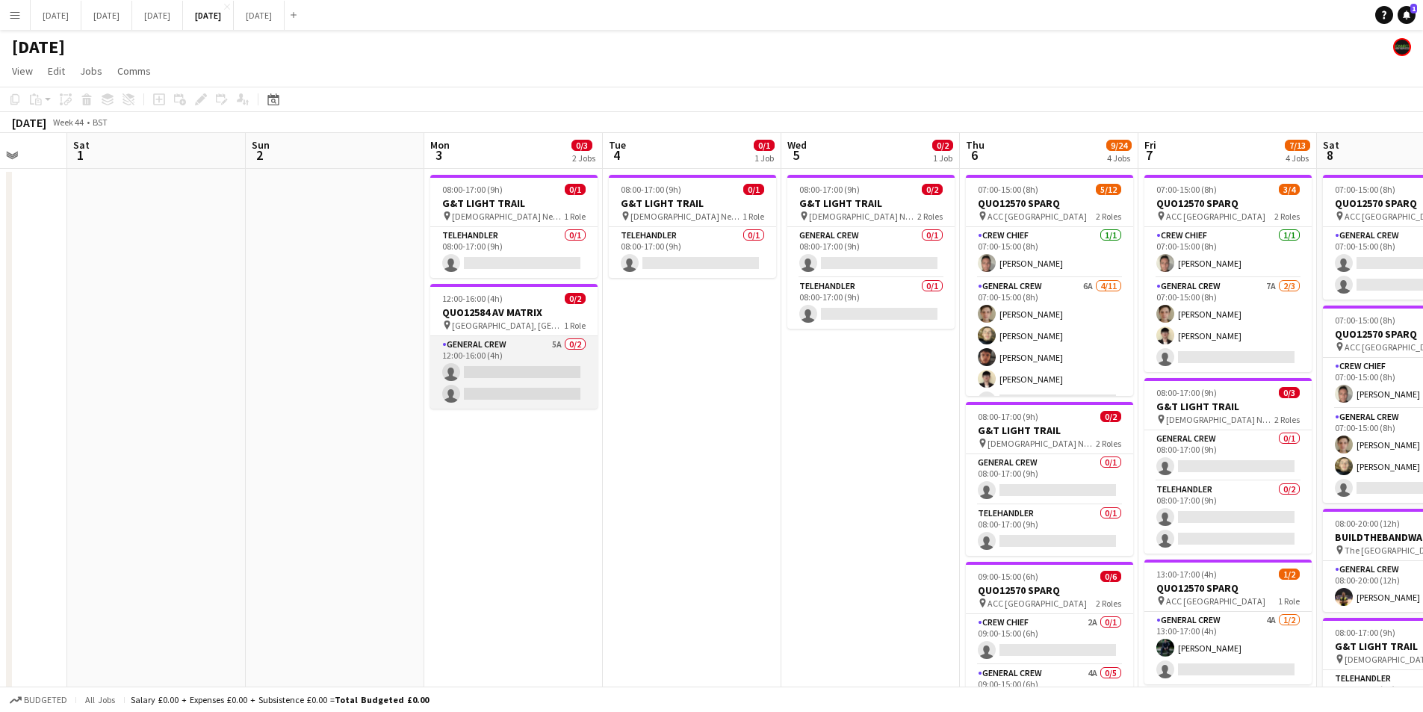
click at [505, 368] on app-card-role "General Crew 5A 0/2 12:00-16:00 (4h) single-neutral-actions single-neutral-acti…" at bounding box center [513, 372] width 167 height 72
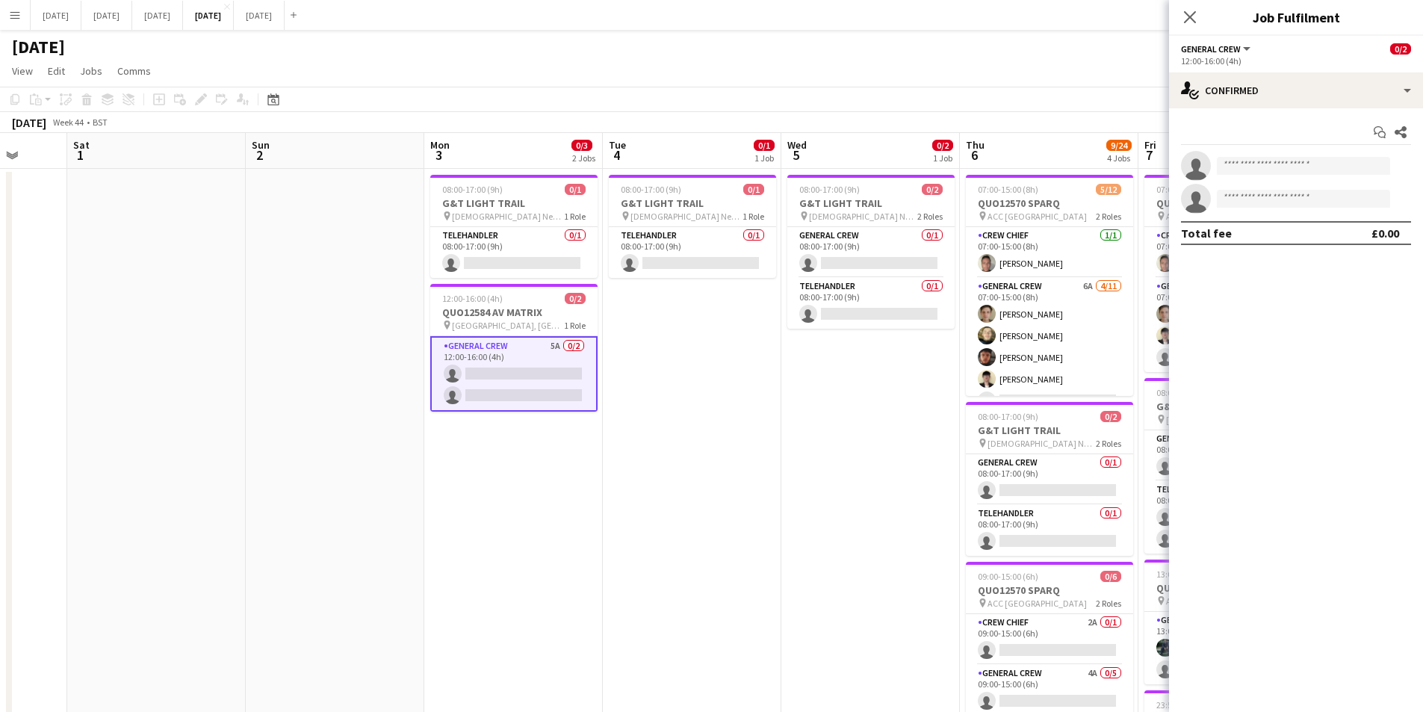
click at [1189, 13] on icon "Close pop-in" at bounding box center [1190, 17] width 12 height 12
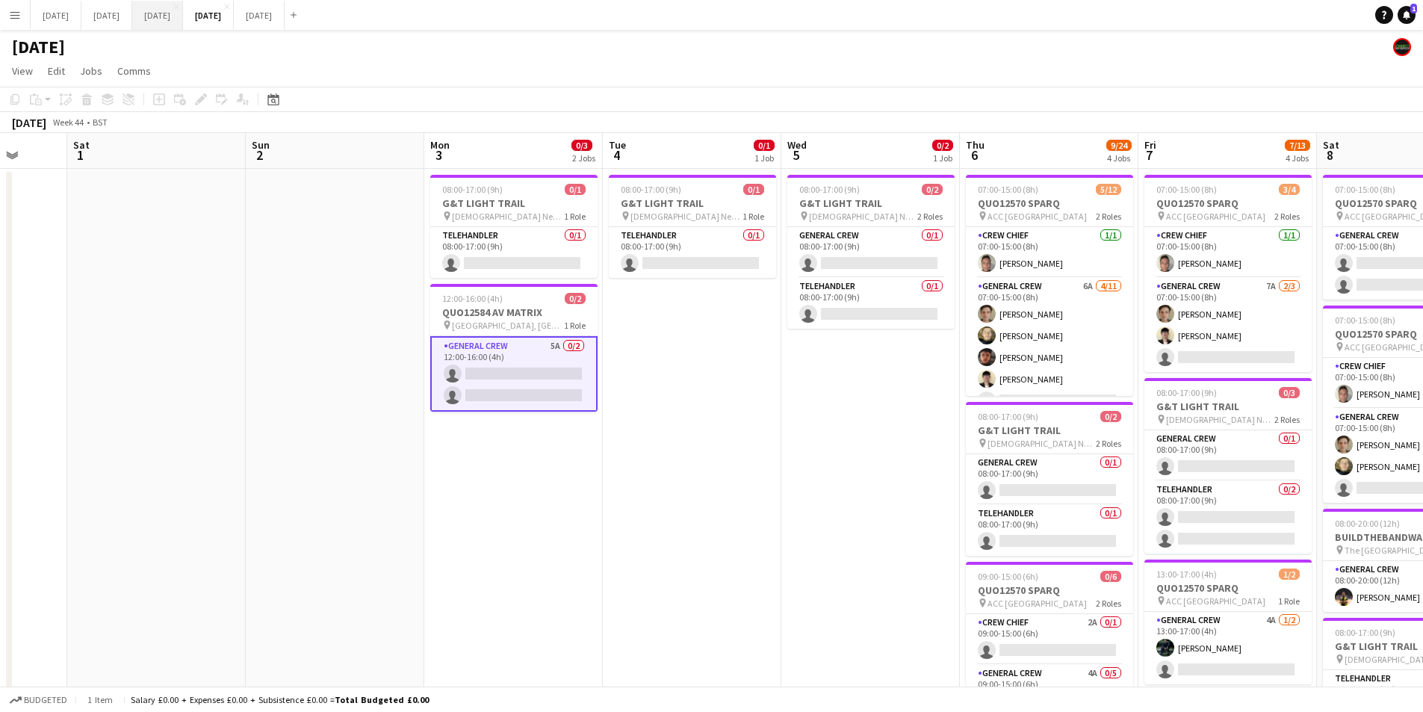
click at [183, 13] on button "OCTOBER 2025 Close" at bounding box center [157, 15] width 51 height 29
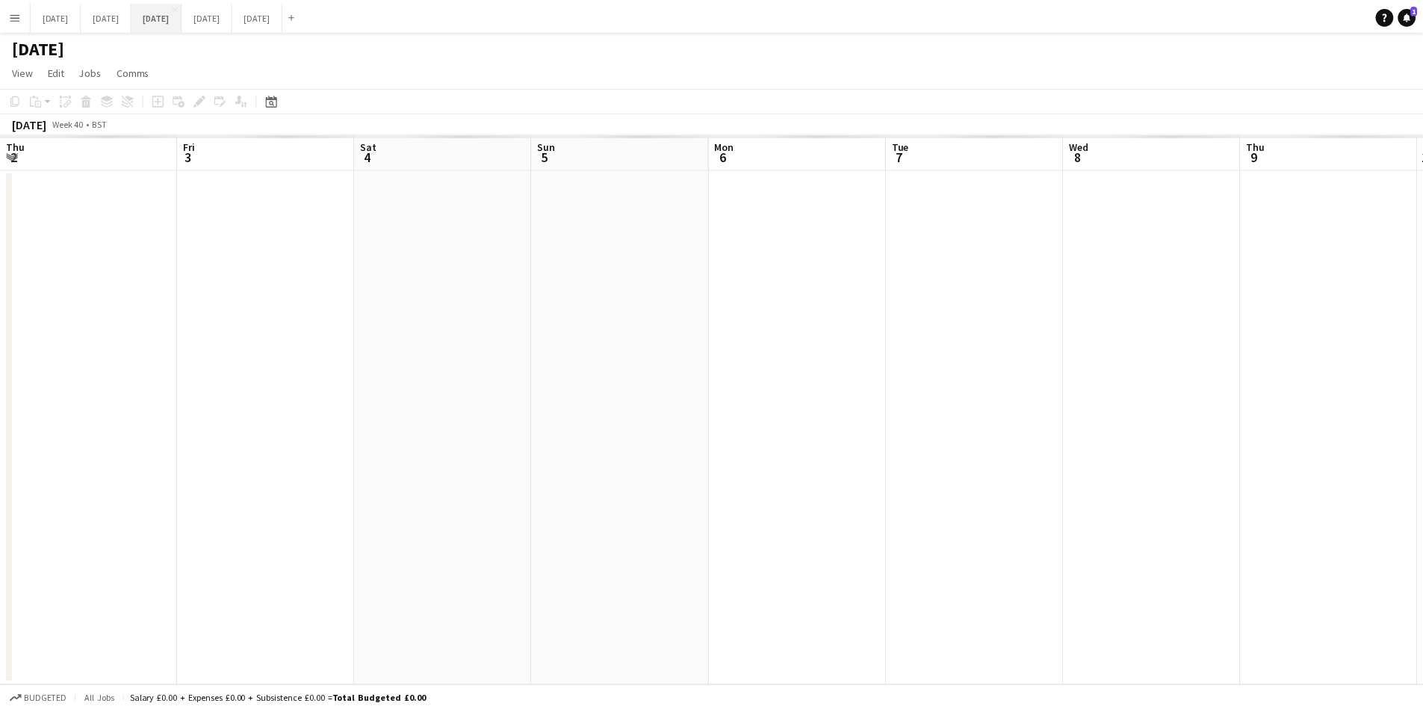
scroll to position [0, 520]
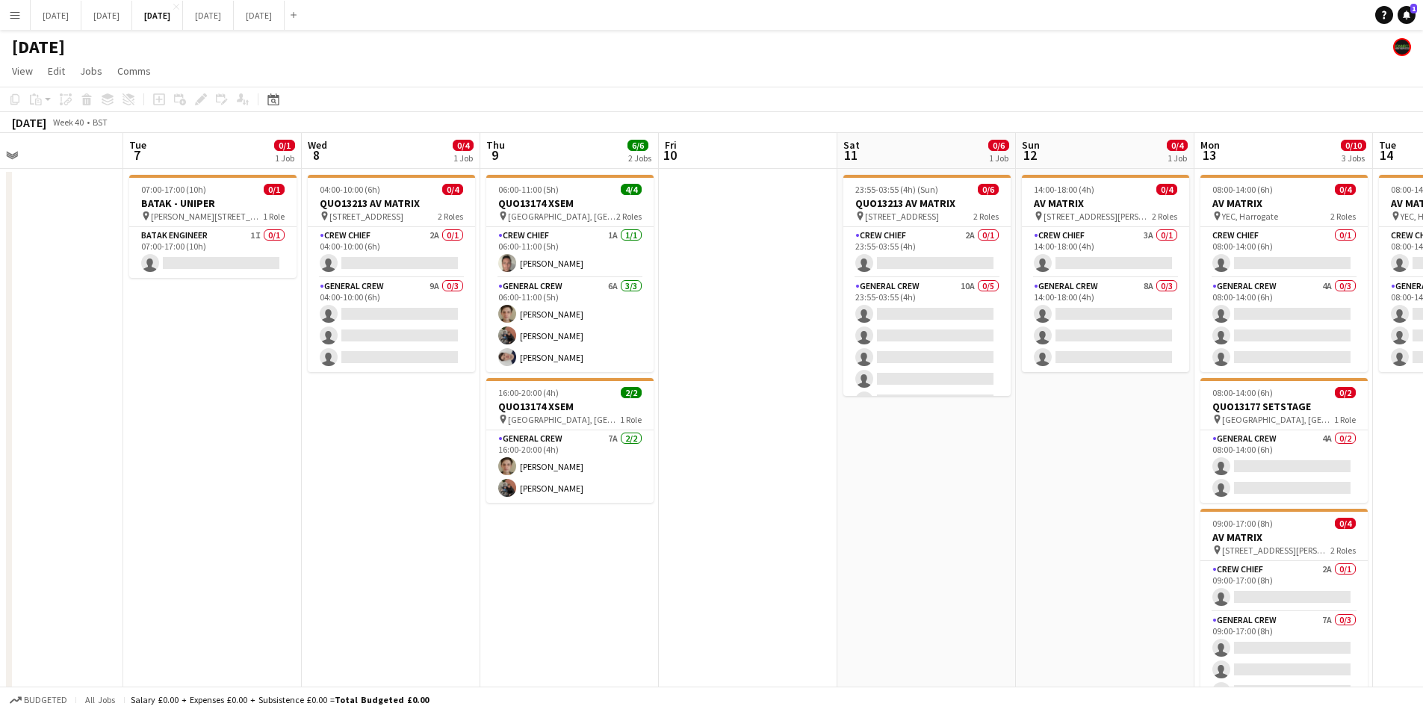
drag, startPoint x: 1223, startPoint y: 464, endPoint x: 939, endPoint y: 493, distance: 285.4
click at [920, 487] on app-calendar-viewport "Fri 3 2/2 2 Jobs Sat 4 Sun 5 Mon 6 Tue 7 0/1 1 Job Wed 8 0/4 1 Job Thu 9 6/6 2 …" at bounding box center [711, 447] width 1423 height 629
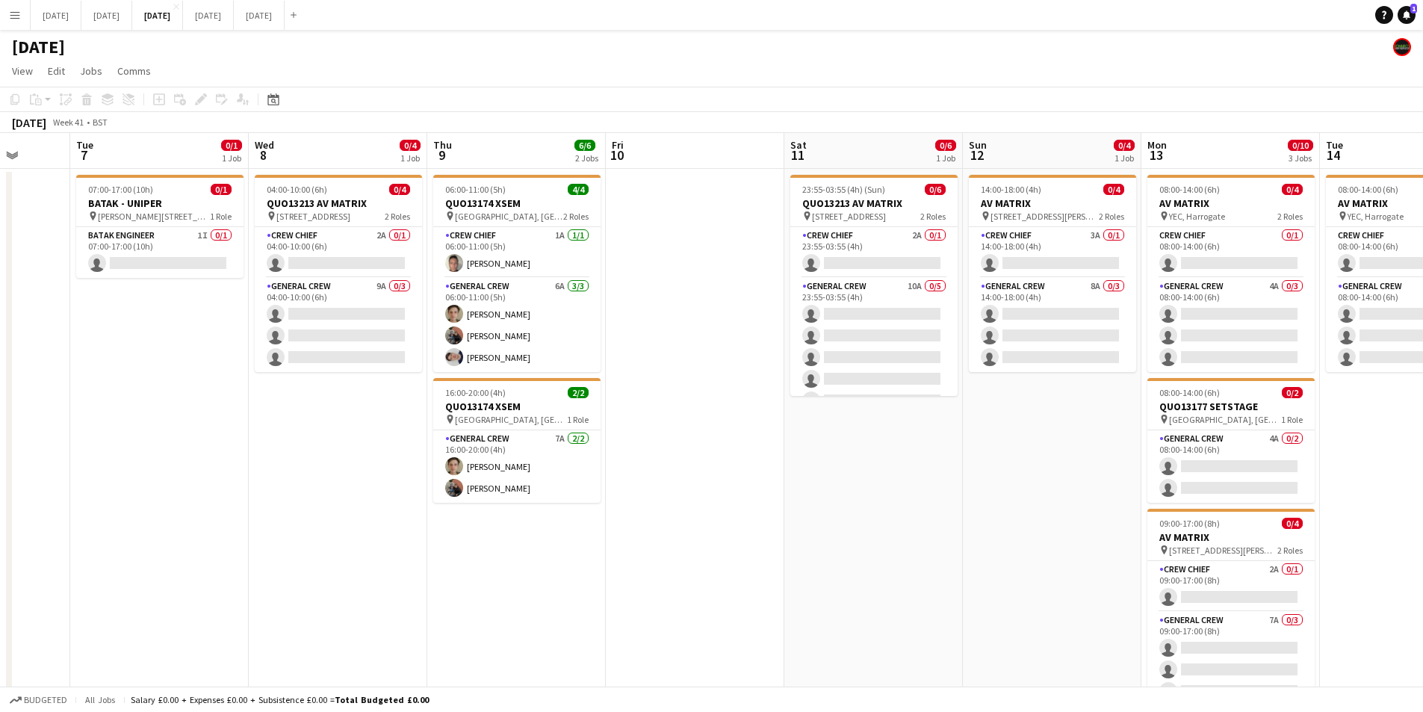
drag, startPoint x: 1026, startPoint y: 528, endPoint x: 736, endPoint y: 504, distance: 290.9
click at [736, 504] on app-calendar-viewport "Sat 4 Sun 5 Mon 6 Tue 7 0/1 1 Job Wed 8 0/4 1 Job Thu 9 6/6 2 Jobs Fri 10 Sat 1…" at bounding box center [711, 447] width 1423 height 629
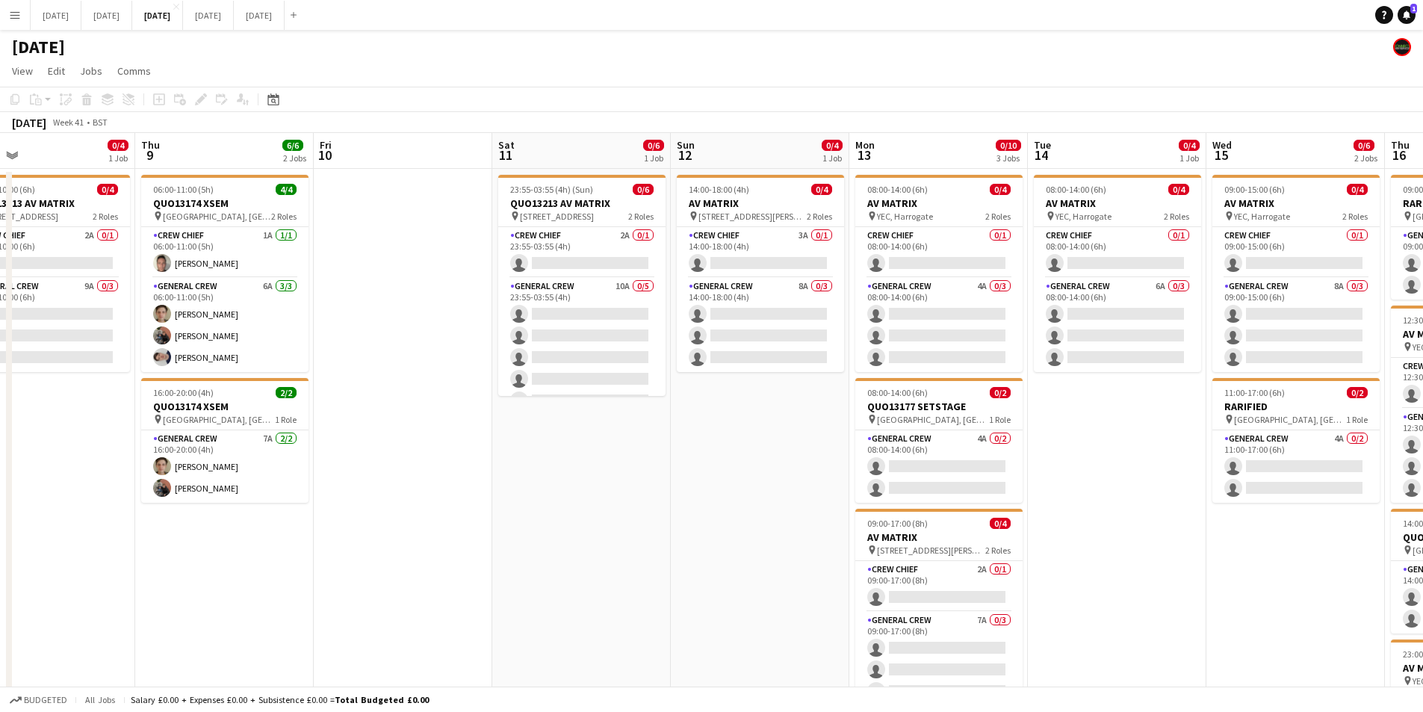
drag, startPoint x: 814, startPoint y: 527, endPoint x: 836, endPoint y: 523, distance: 22.1
click at [589, 508] on app-calendar-viewport "Mon 6 Tue 7 0/1 1 Job Wed 8 0/4 1 Job Thu 9 6/6 2 Jobs Fri 10 Sat 11 0/6 1 Job …" at bounding box center [711, 568] width 1423 height 870
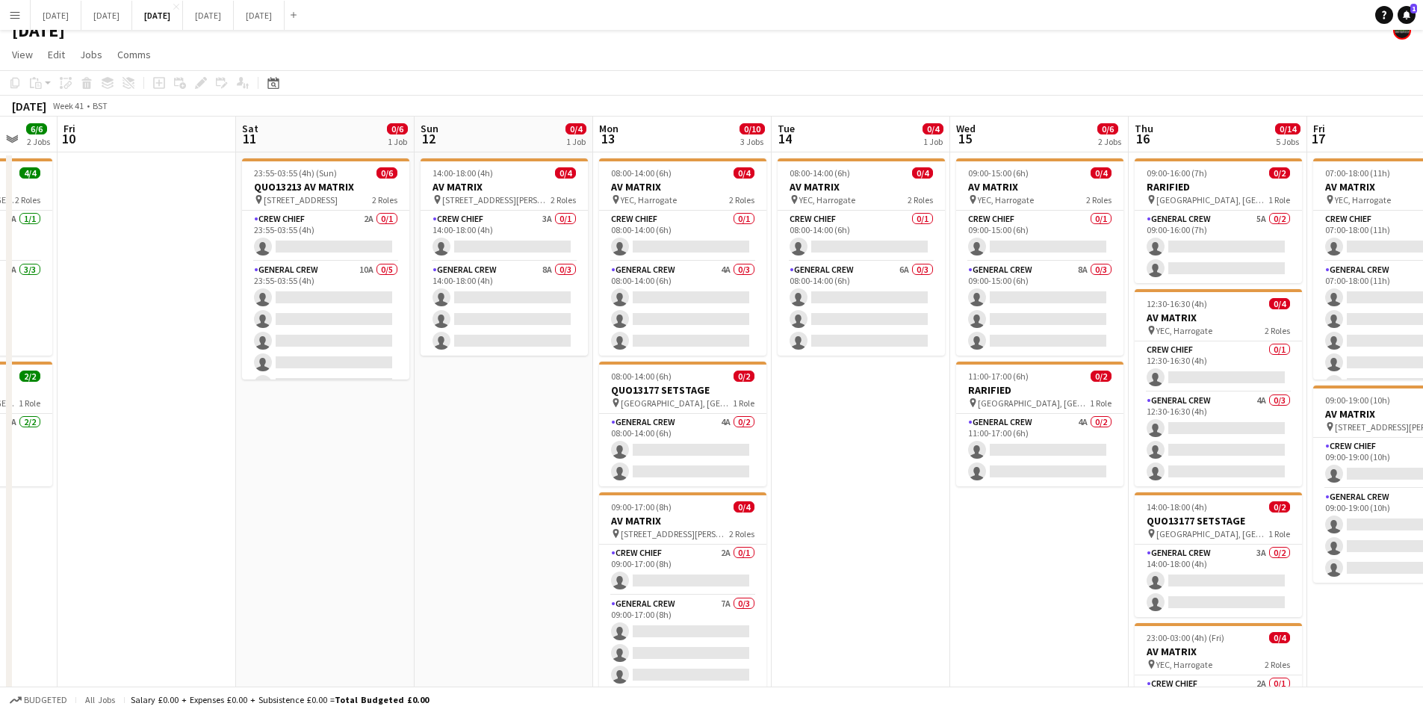
scroll to position [0, 0]
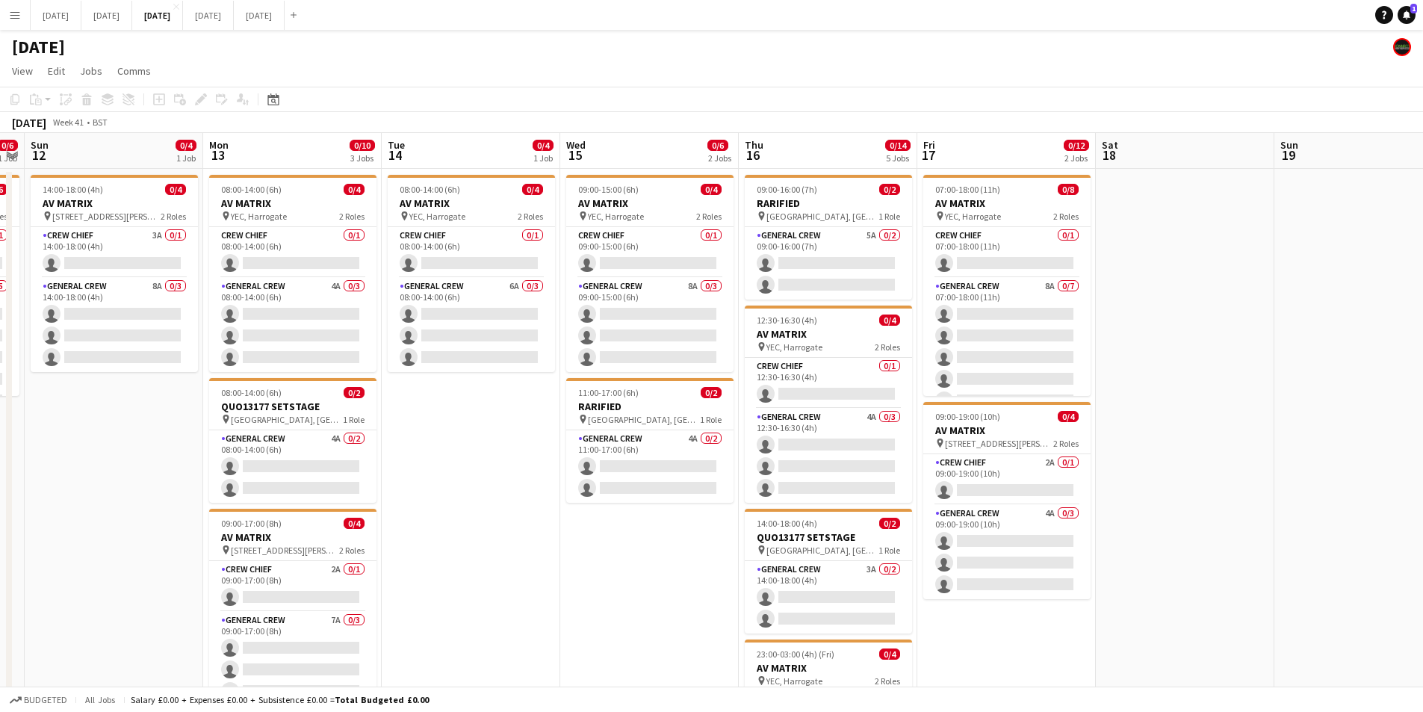
drag, startPoint x: 980, startPoint y: 562, endPoint x: 762, endPoint y: 538, distance: 219.5
click at [728, 529] on app-calendar-viewport "Wed 8 0/4 1 Job Thu 9 6/6 2 Jobs Fri 10 Sat 11 0/6 1 Job Sun 12 0/4 1 Job Mon 1…" at bounding box center [711, 568] width 1423 height 870
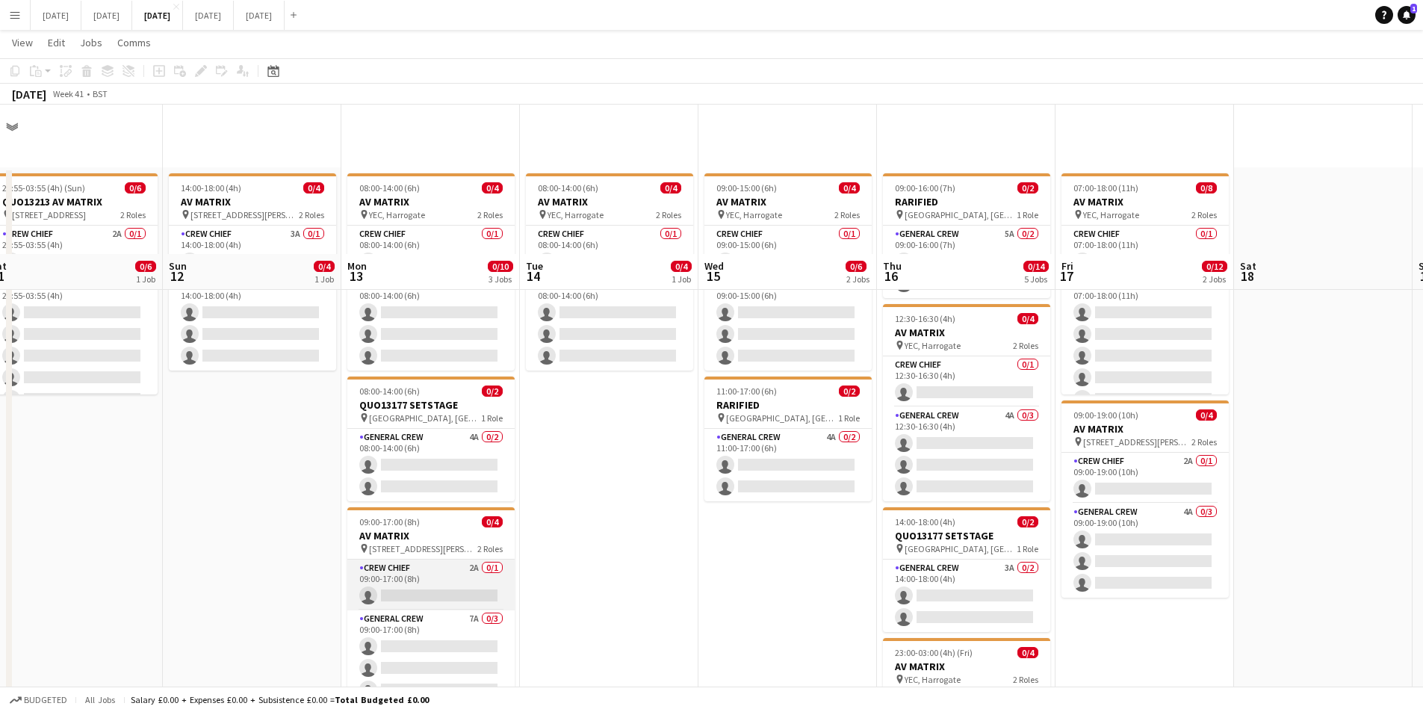
scroll to position [149, 0]
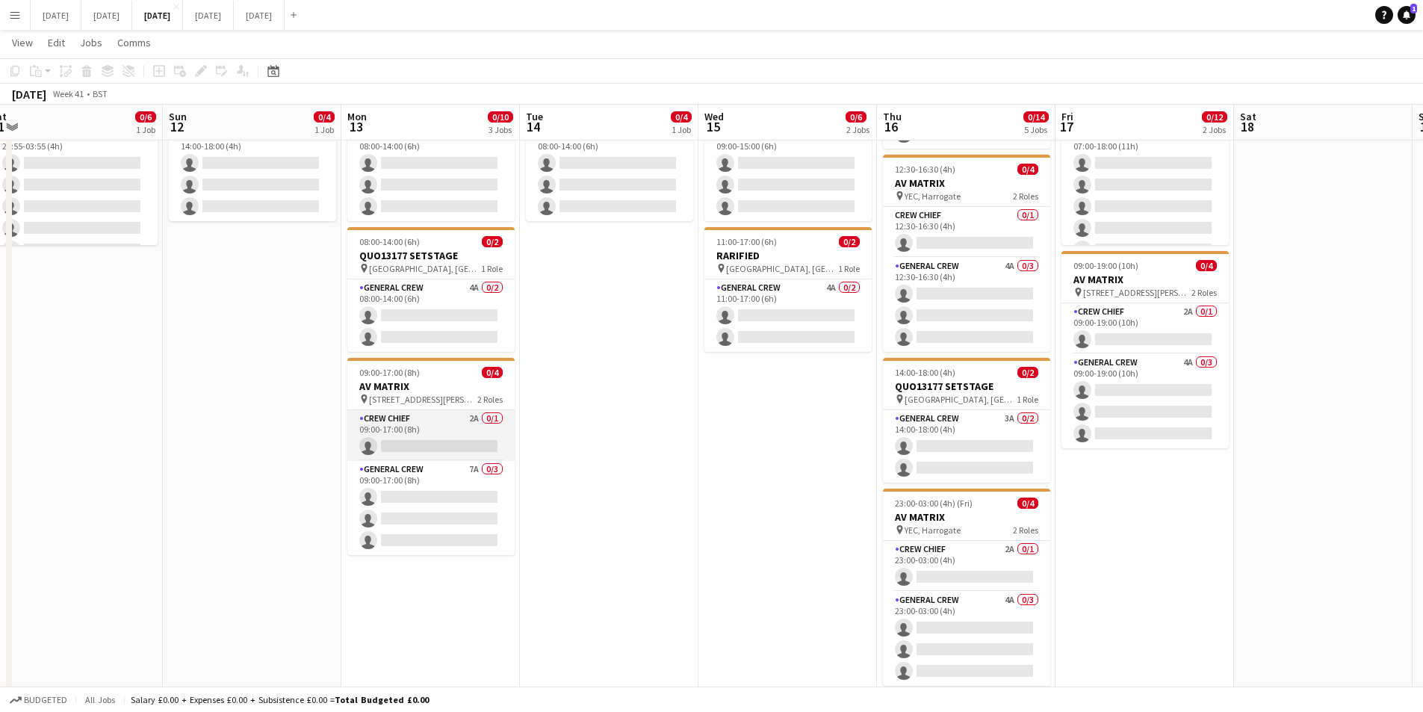
click at [427, 433] on app-card-role "Crew Chief 2A 0/1 09:00-17:00 (8h) single-neutral-actions" at bounding box center [430, 435] width 167 height 51
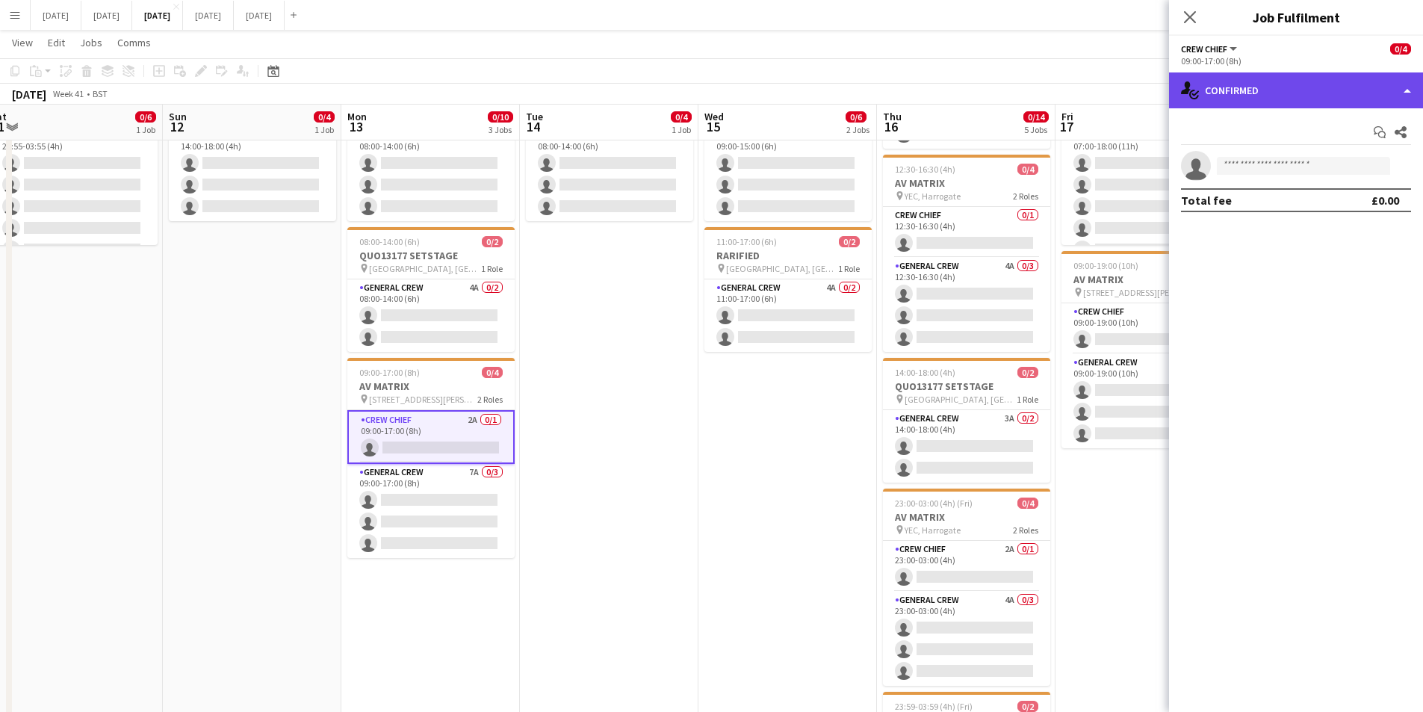
click at [1327, 94] on div "single-neutral-actions-check-2 Confirmed" at bounding box center [1296, 90] width 254 height 36
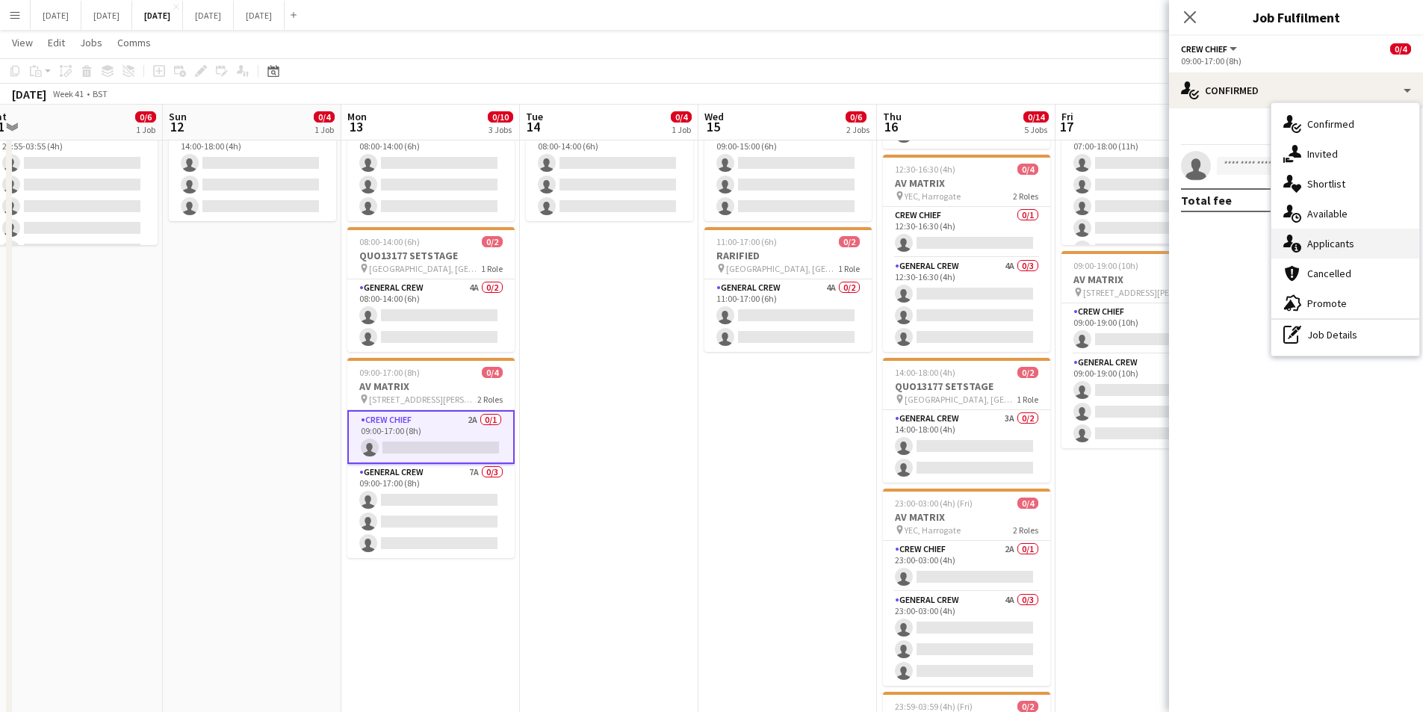
click at [1349, 237] on div "single-neutral-actions-information Applicants" at bounding box center [1346, 244] width 148 height 30
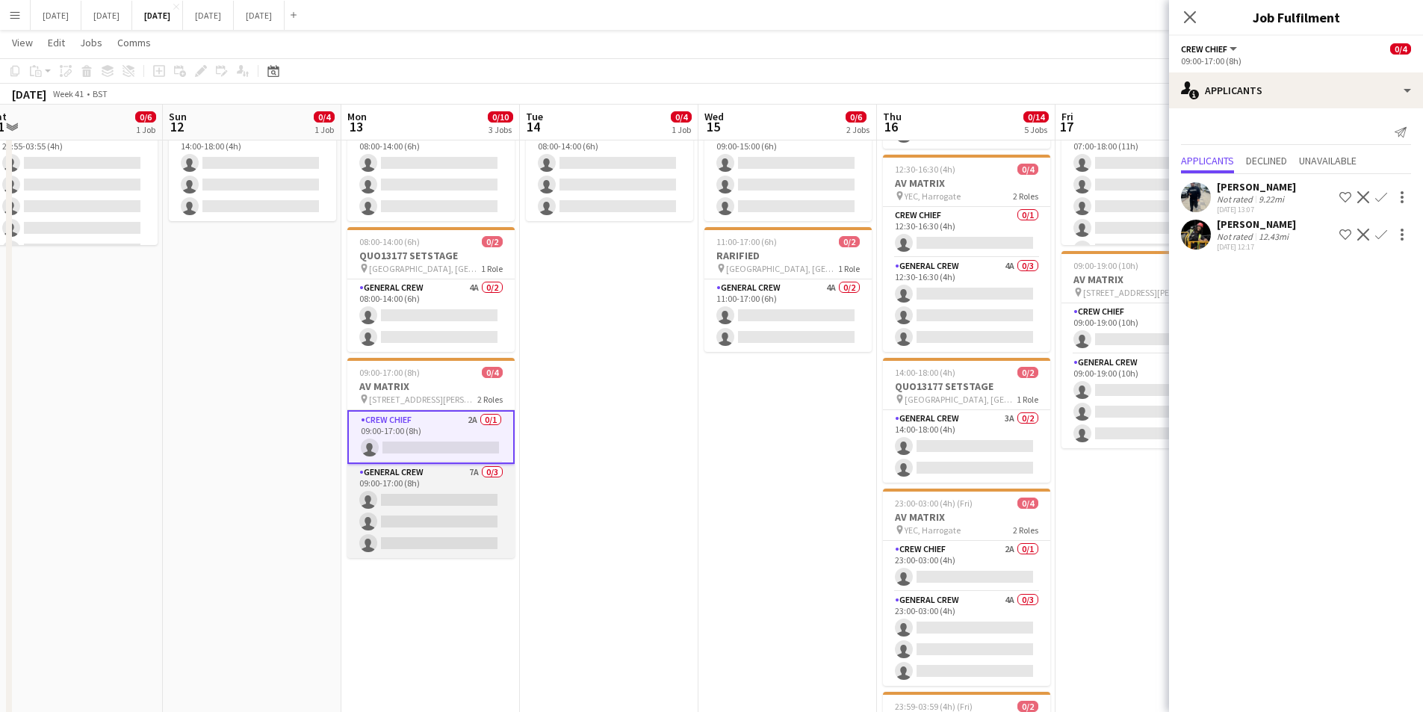
click at [445, 493] on app-card-role "General Crew 7A 0/3 09:00-17:00 (8h) single-neutral-actions single-neutral-acti…" at bounding box center [430, 511] width 167 height 94
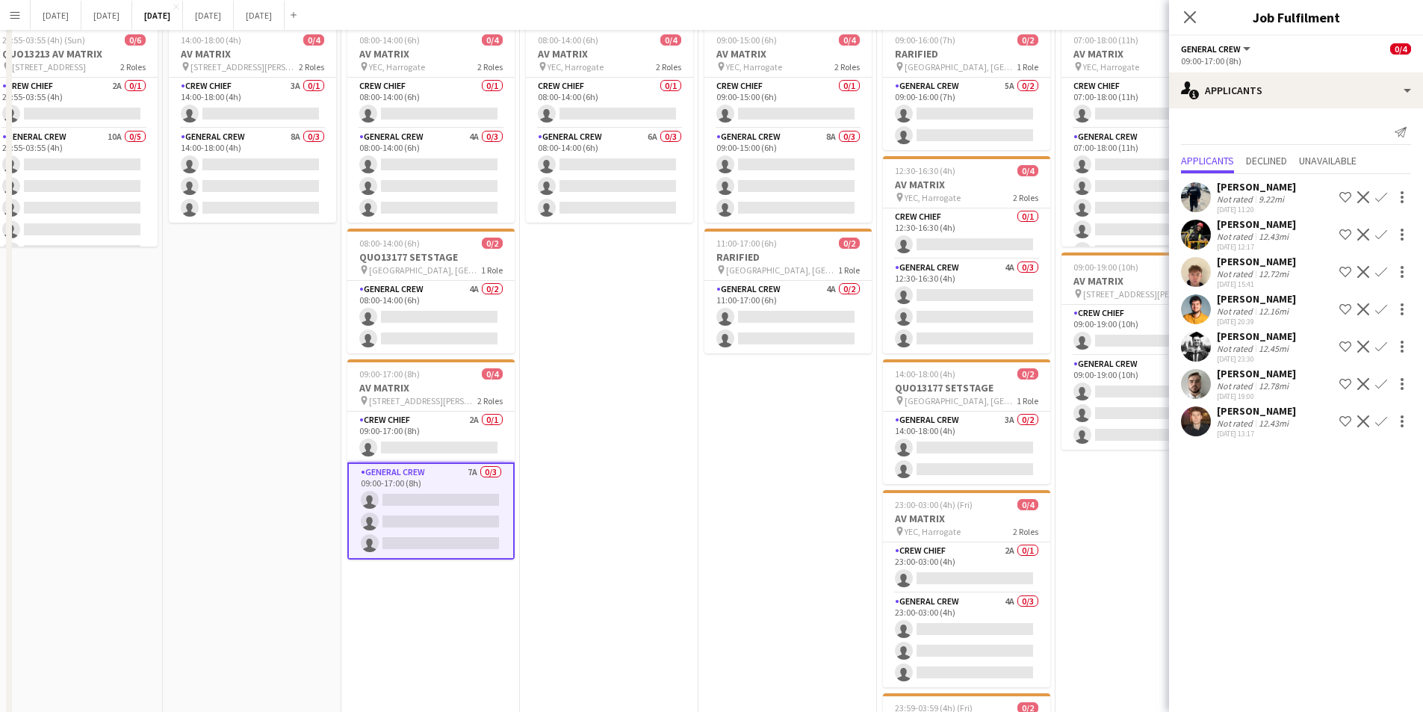
scroll to position [0, 0]
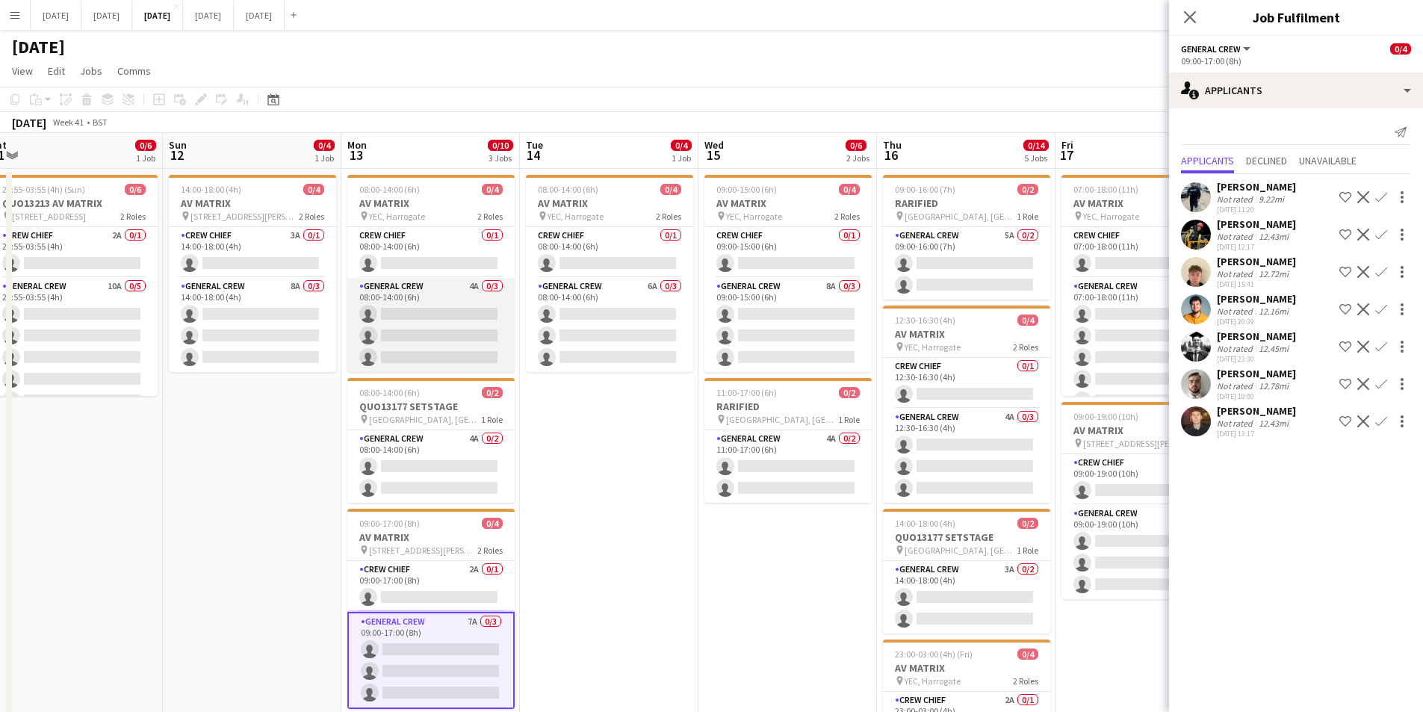
click at [430, 326] on app-card-role "General Crew 4A 0/3 08:00-14:00 (6h) single-neutral-actions single-neutral-acti…" at bounding box center [430, 325] width 167 height 94
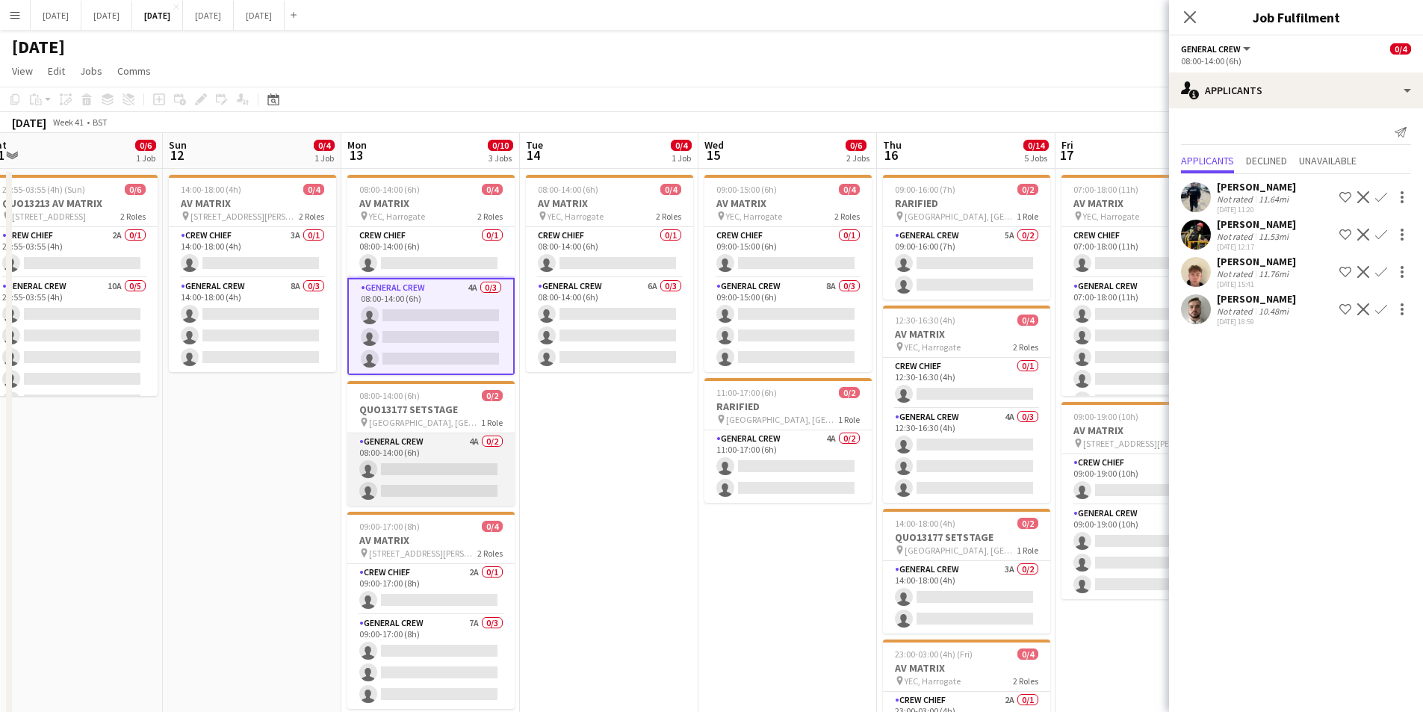
click at [441, 478] on app-card-role "General Crew 4A 0/2 08:00-14:00 (6h) single-neutral-actions single-neutral-acti…" at bounding box center [430, 469] width 167 height 72
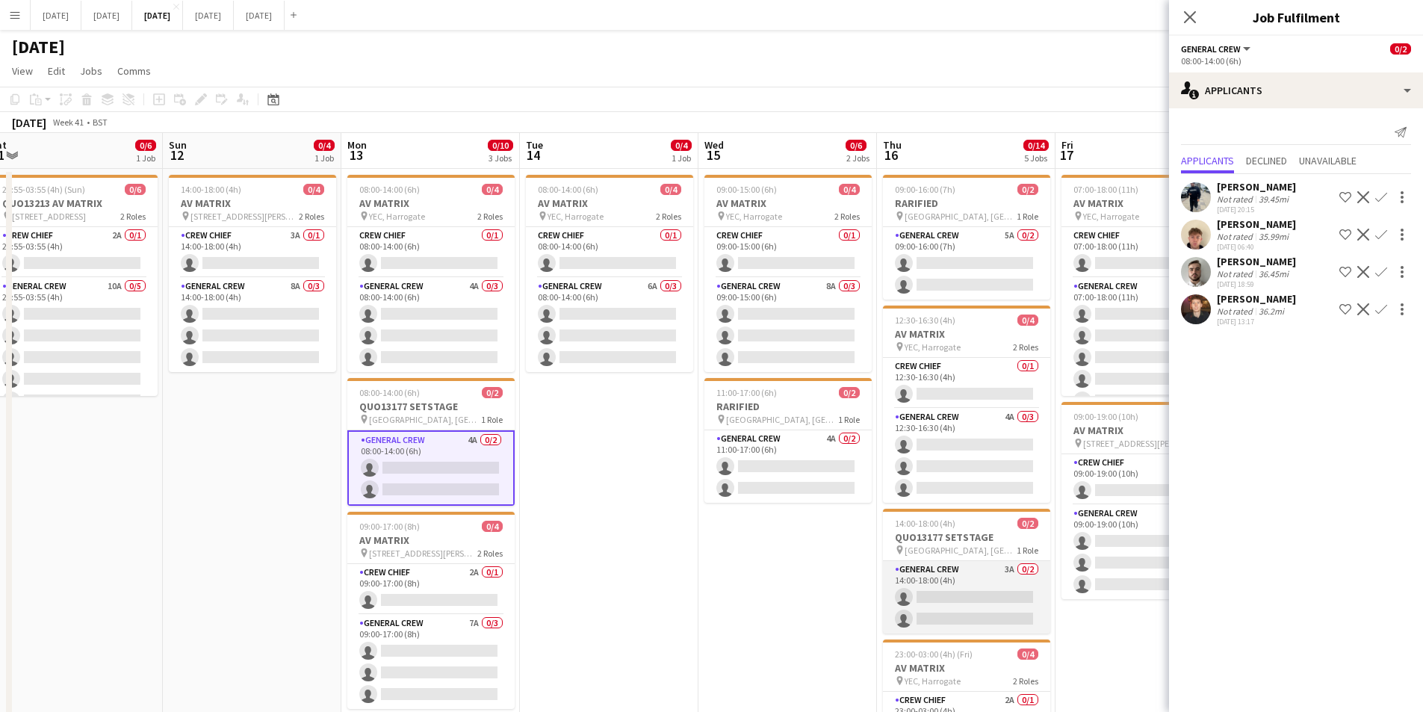
click at [964, 601] on app-card-role "General Crew 3A 0/2 14:00-18:00 (4h) single-neutral-actions single-neutral-acti…" at bounding box center [966, 597] width 167 height 72
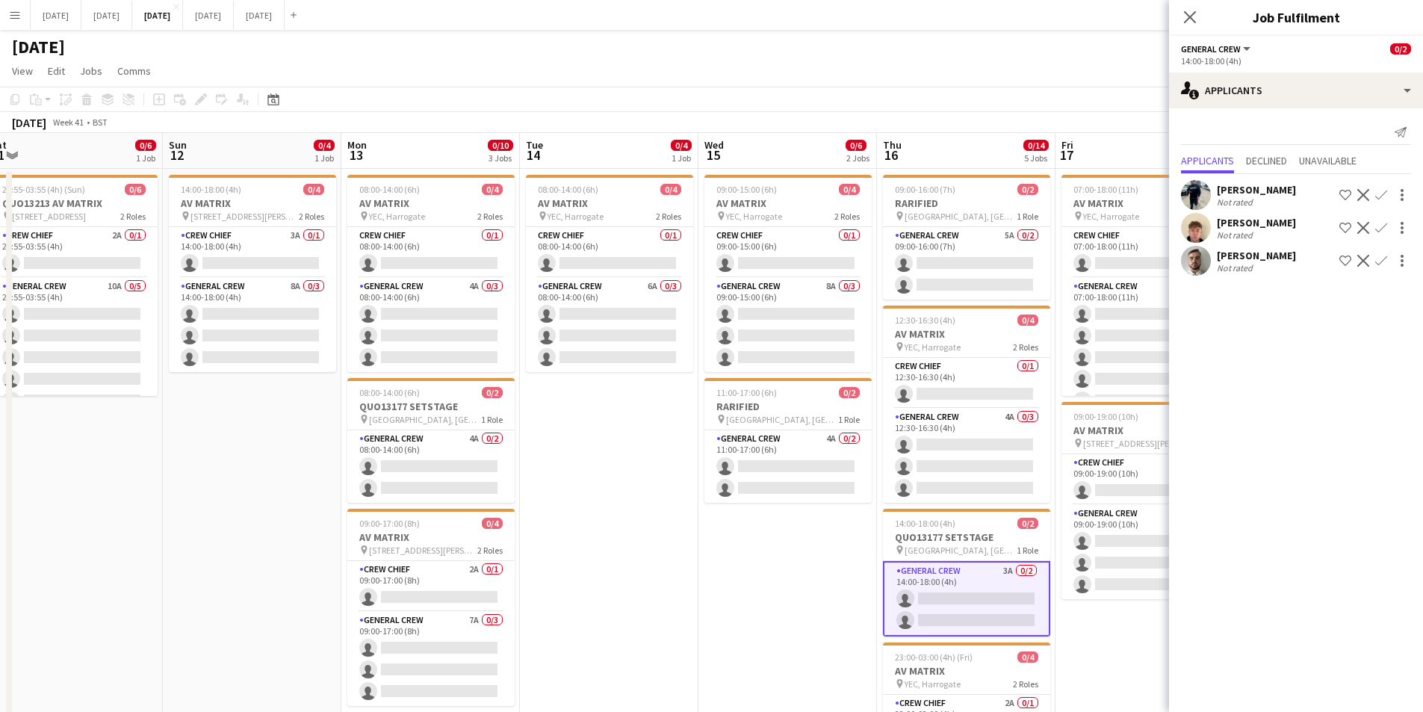
scroll to position [0, 549]
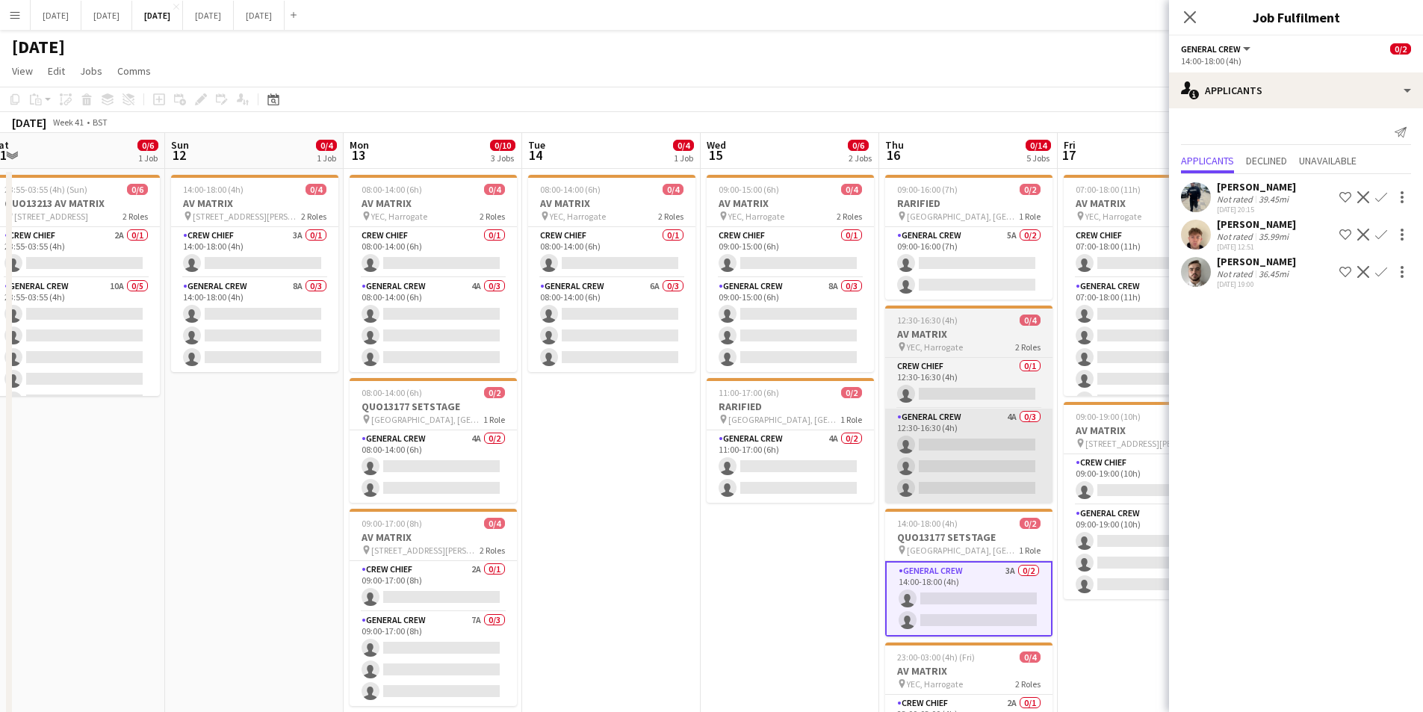
drag, startPoint x: 702, startPoint y: 560, endPoint x: 847, endPoint y: 464, distance: 174.7
click at [617, 557] on app-calendar-viewport "Wed 8 0/4 1 Job Thu 9 6/6 2 Jobs Fri 10 Sat 11 0/6 1 Job Sun 12 0/4 1 Job Mon 1…" at bounding box center [711, 568] width 1423 height 870
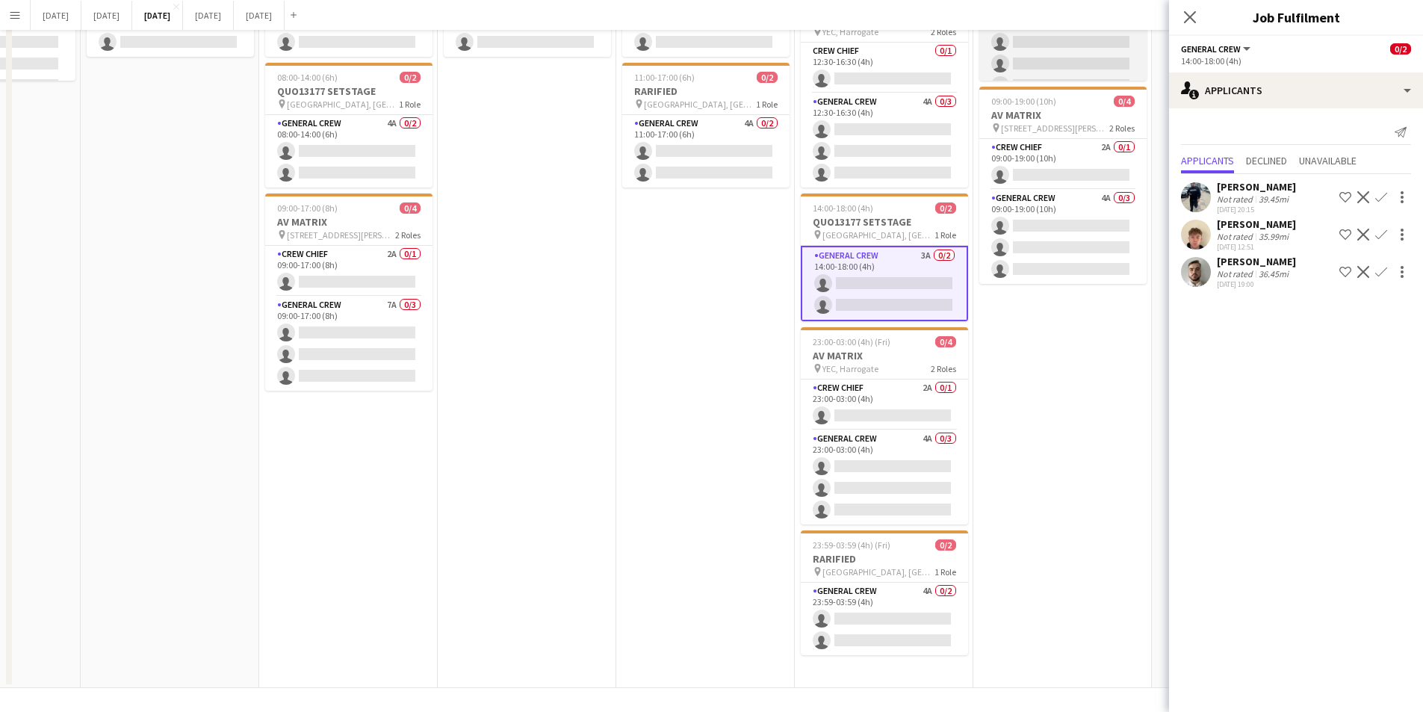
scroll to position [0, 0]
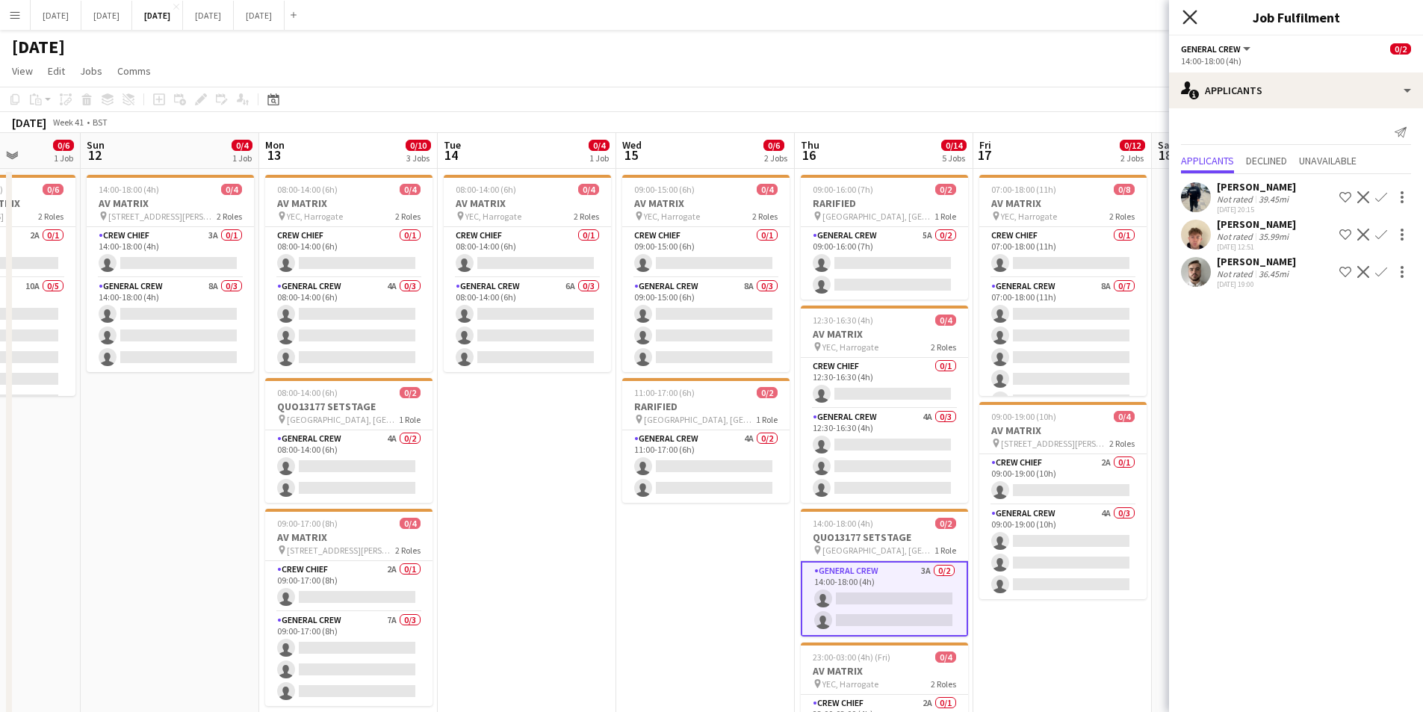
click at [1189, 15] on icon "Close pop-in" at bounding box center [1190, 17] width 14 height 14
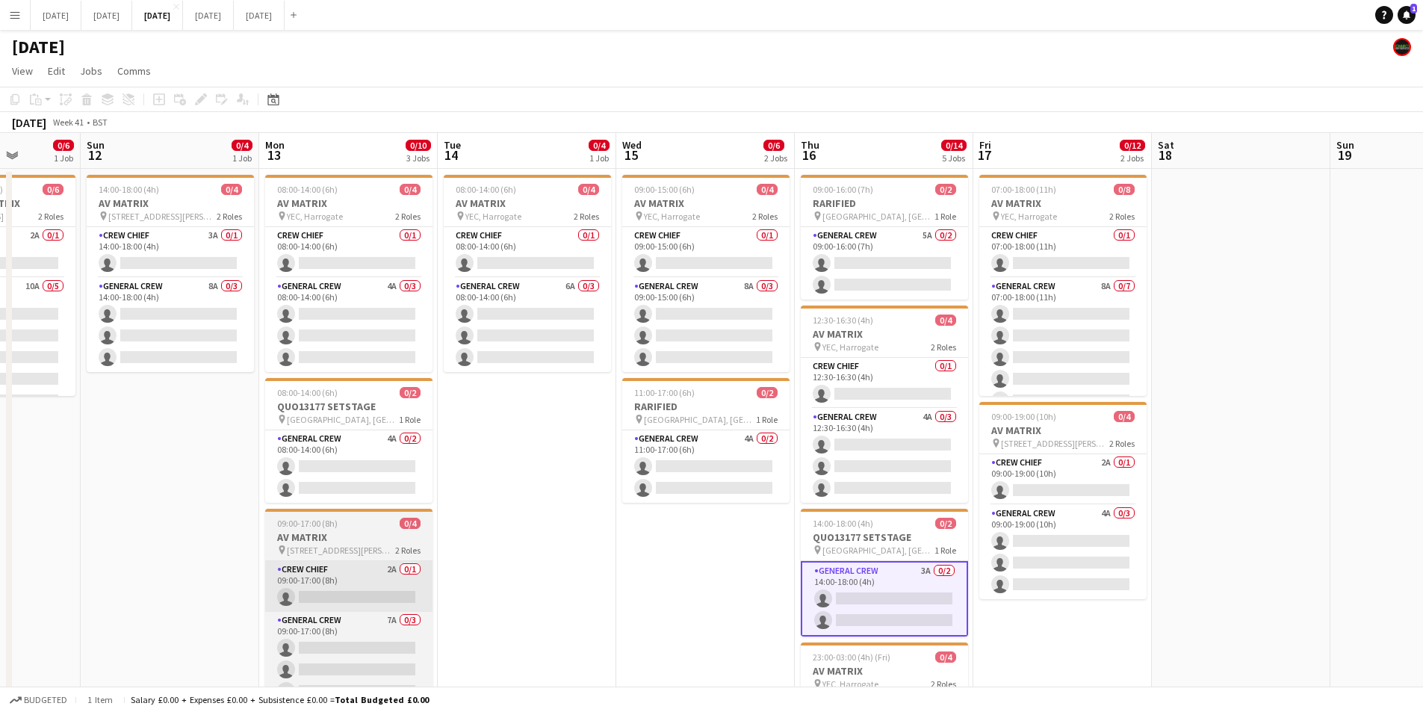
drag, startPoint x: 525, startPoint y: 711, endPoint x: 376, endPoint y: 561, distance: 211.8
click at [774, 634] on app-board "OCTOBER 2025 View Day view expanded Day view collapsed Month view Date picker J…" at bounding box center [711, 529] width 1423 height 999
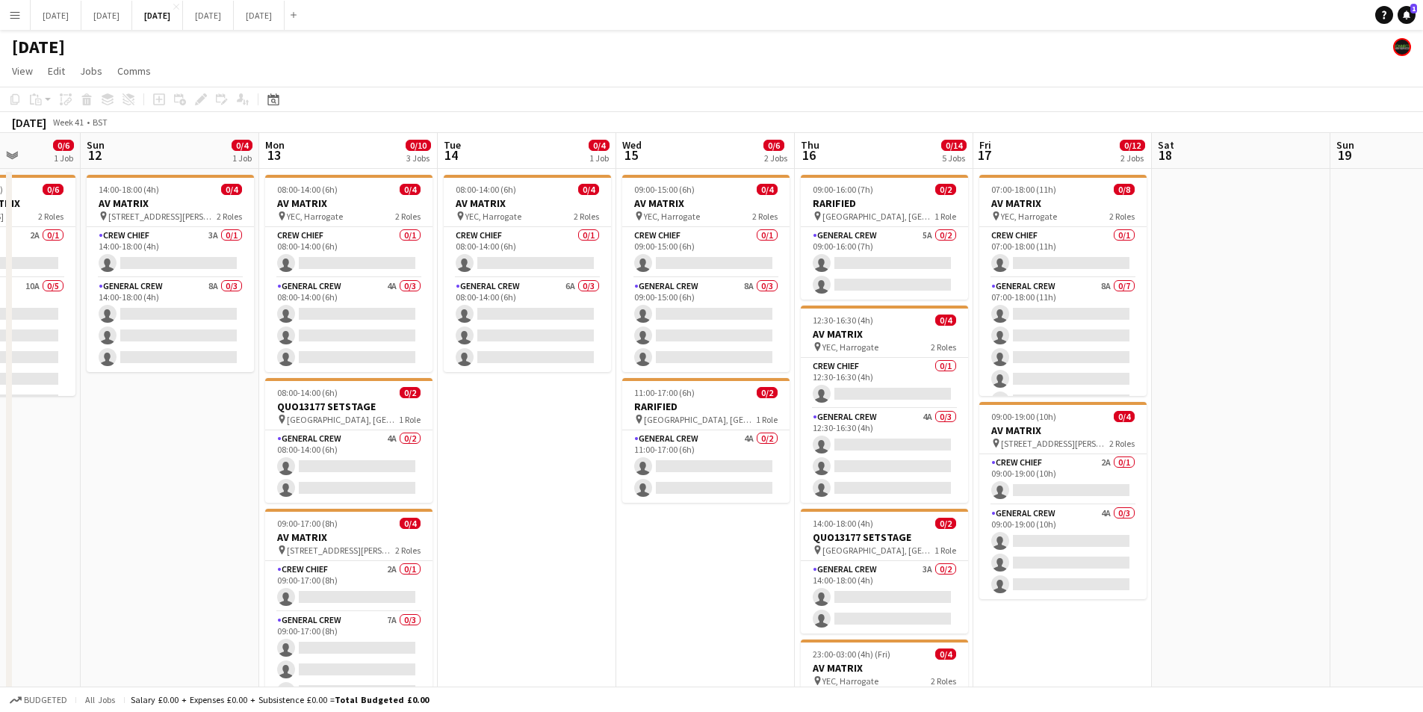
drag, startPoint x: 162, startPoint y: 563, endPoint x: 157, endPoint y: 572, distance: 10.4
click at [161, 565] on app-date-cell "14:00-18:00 (4h) 0/4 AV MATRIX pin AV Matrix Unit 16, Ash Way, Thorp Arch Tradi…" at bounding box center [170, 586] width 179 height 835
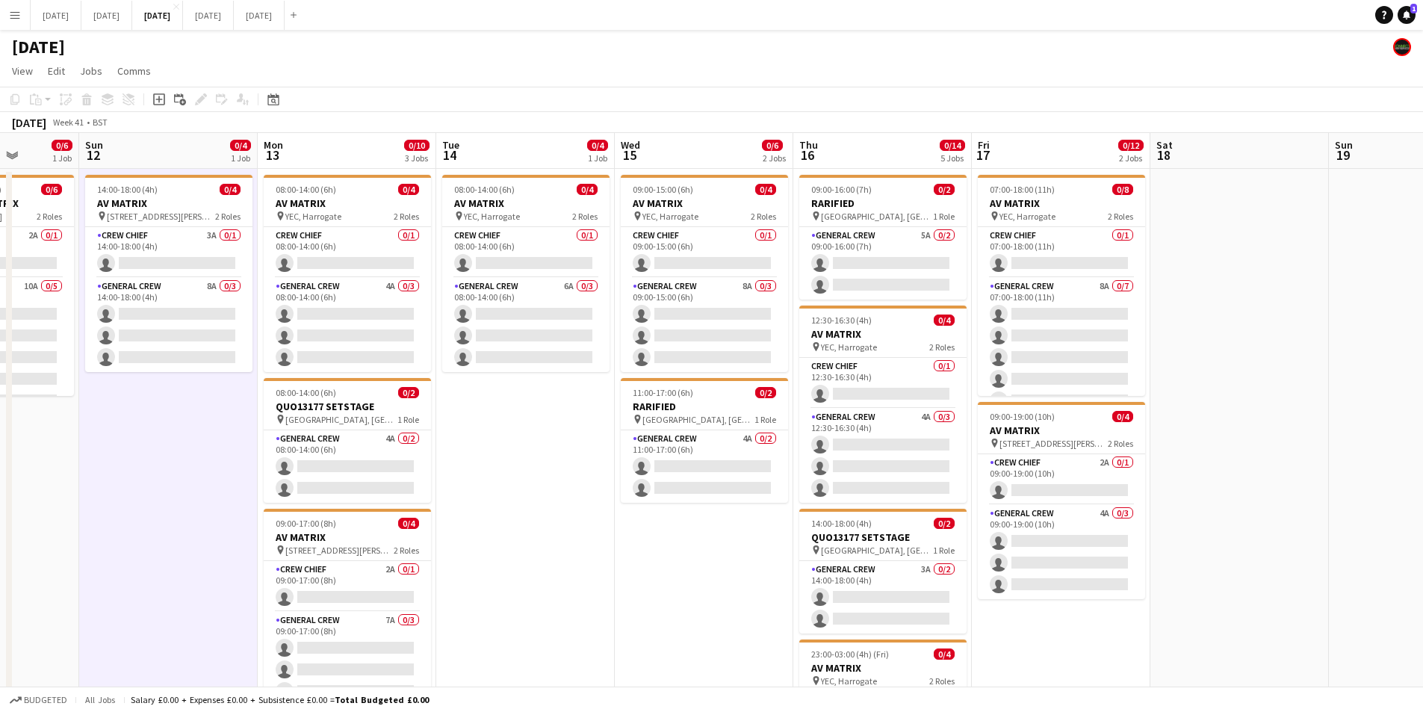
drag, startPoint x: 155, startPoint y: 583, endPoint x: 495, endPoint y: 620, distance: 341.9
click at [426, 589] on app-calendar-viewport "Thu 9 6/6 2 Jobs Fri 10 Sat 11 0/6 1 Job Sun 12 0/4 1 Job Mon 13 0/10 3 Jobs Tu…" at bounding box center [711, 568] width 1423 height 870
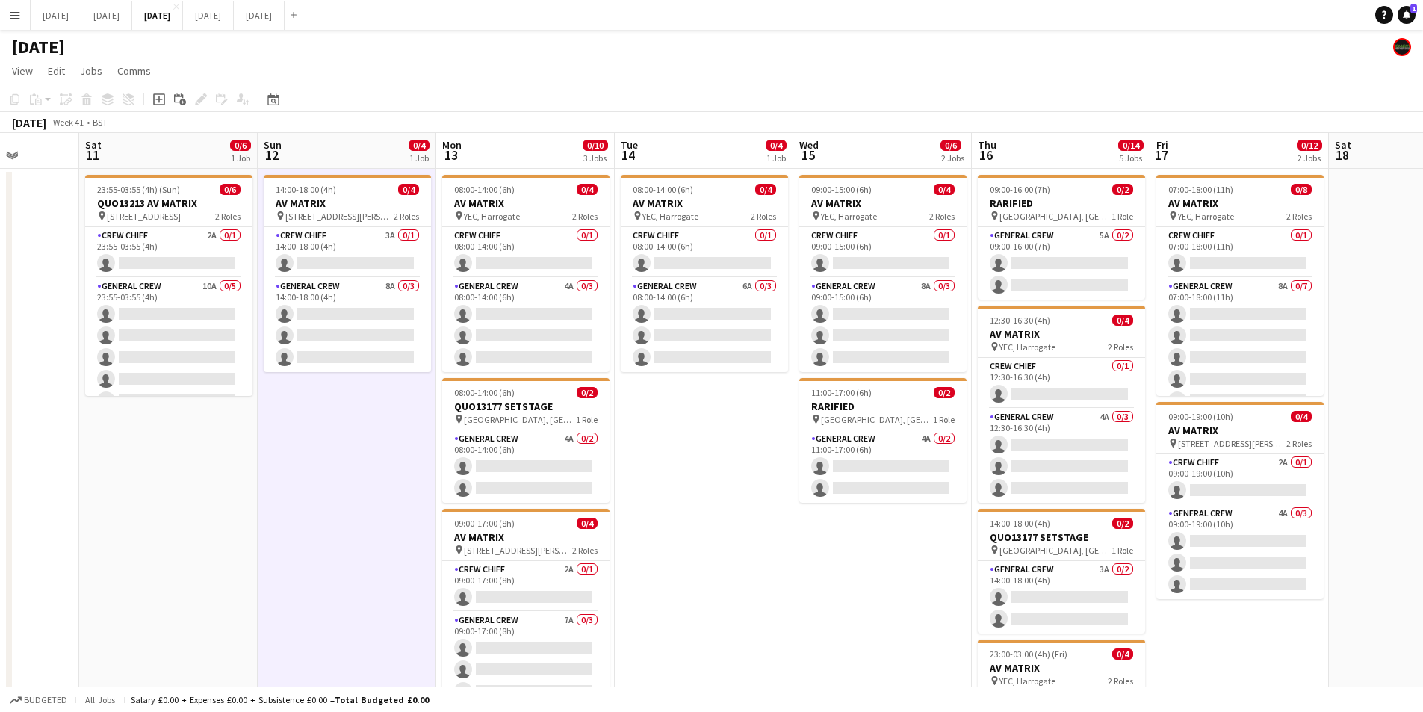
scroll to position [0, 364]
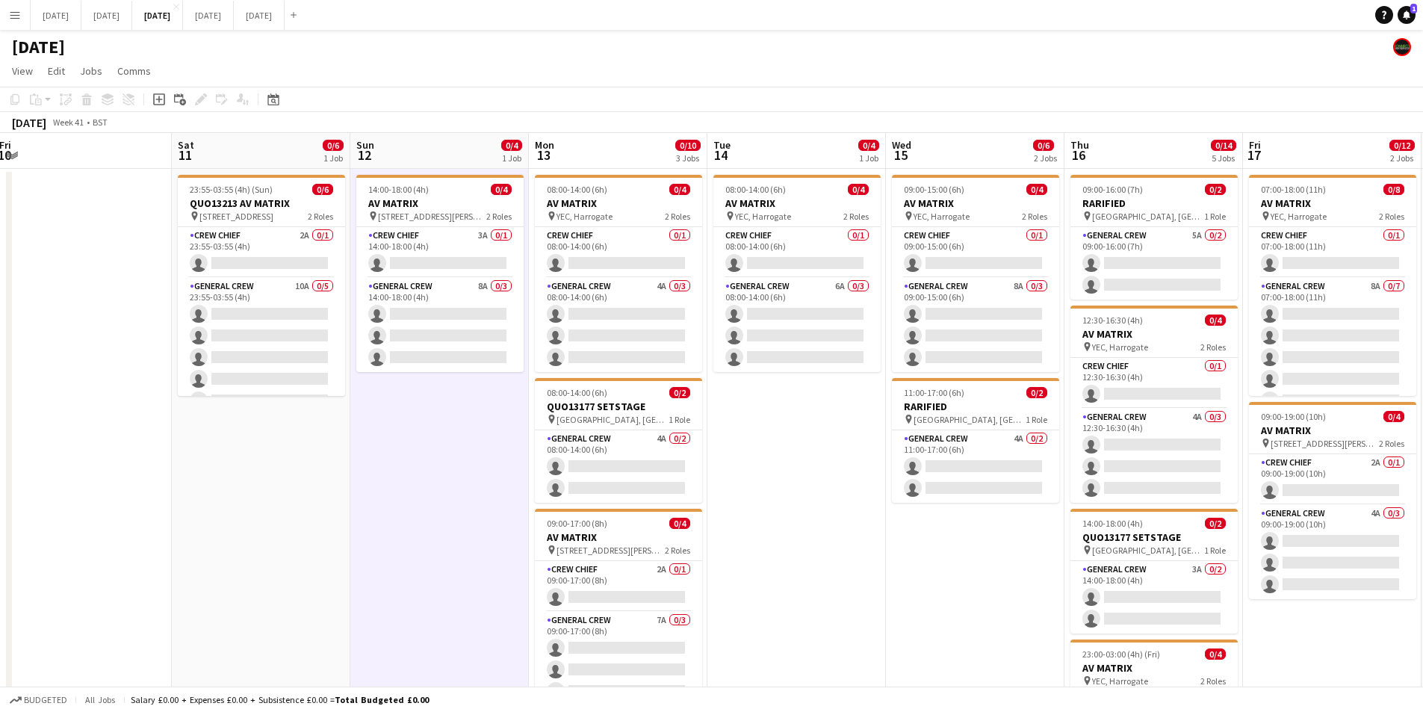
click at [506, 704] on div "Budgeted All jobs Salary £0.00 + Expenses £0.00 + Subsistence £0.00 = Total Bud…" at bounding box center [711, 699] width 1423 height 25
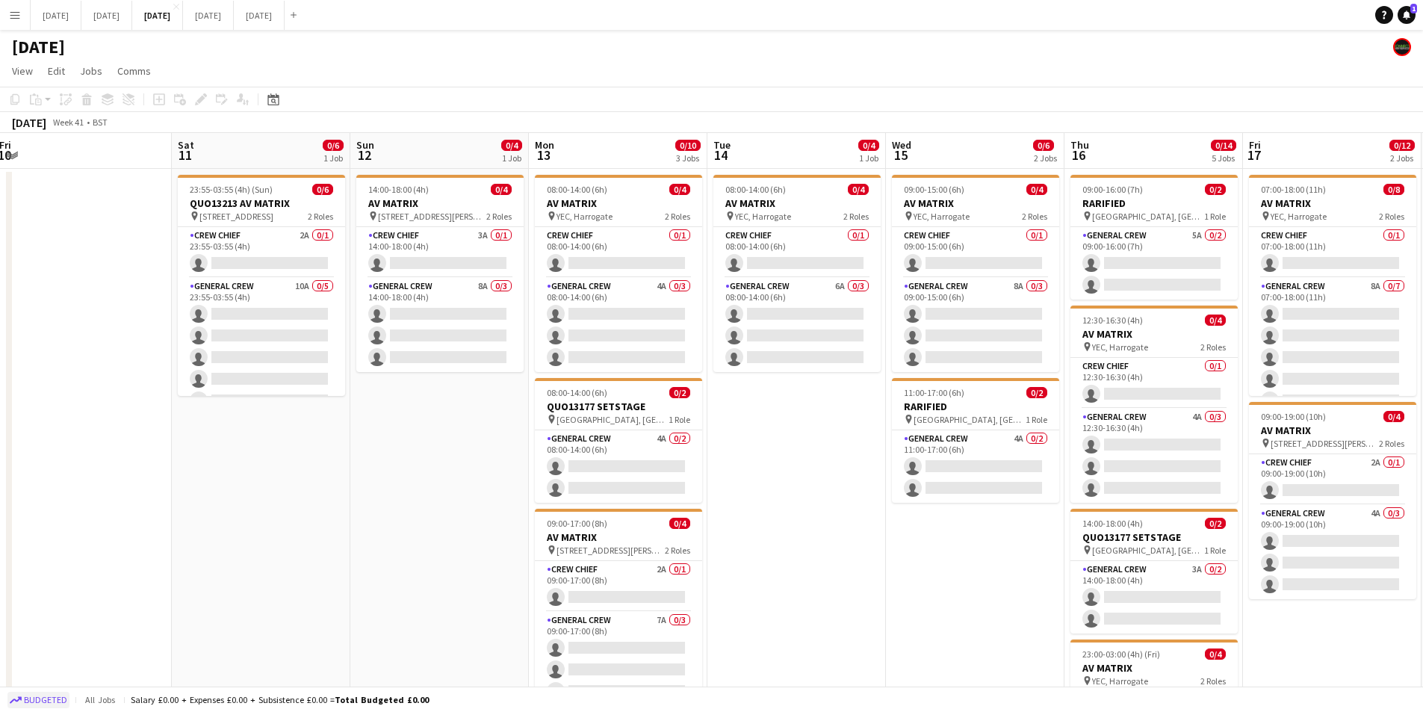
click at [42, 699] on span "Budgeted" at bounding box center [45, 700] width 43 height 10
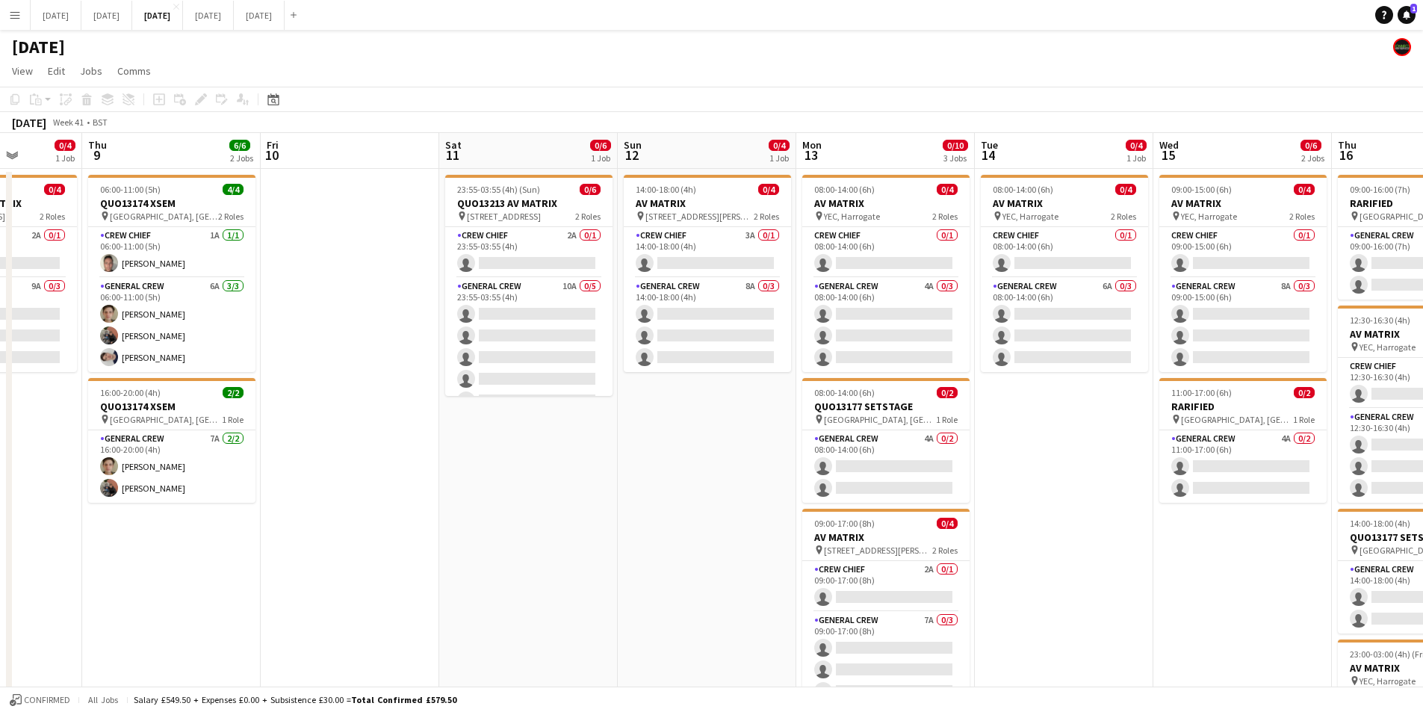
drag, startPoint x: 295, startPoint y: 571, endPoint x: 582, endPoint y: 556, distance: 287.3
click at [575, 560] on app-calendar-viewport "Tue 7 0/1 1 Job Wed 8 0/4 1 Job Thu 9 6/6 2 Jobs Fri 10 Sat 11 0/6 1 Job Sun 12…" at bounding box center [711, 568] width 1423 height 870
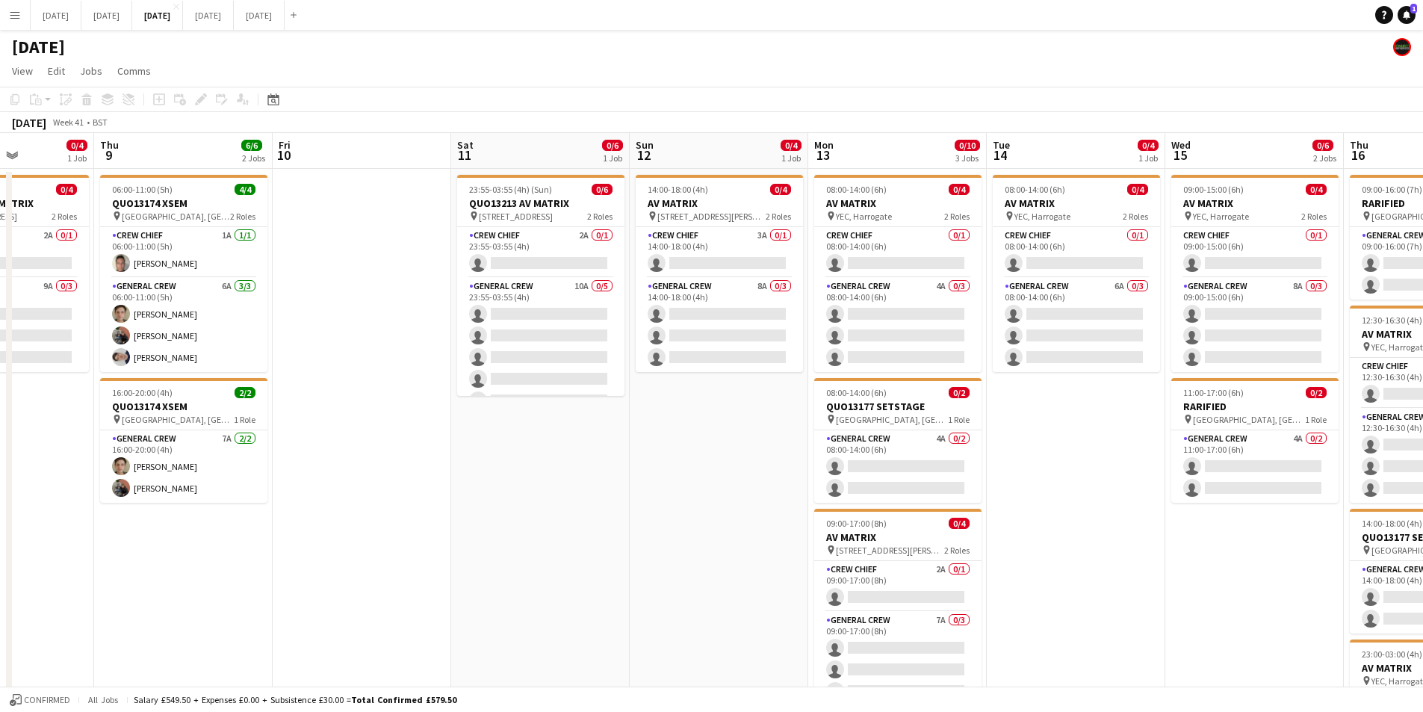
drag, startPoint x: 395, startPoint y: 557, endPoint x: 598, endPoint y: 576, distance: 203.4
click at [595, 578] on app-calendar-viewport "Mon 6 Tue 7 0/1 1 Job Wed 8 0/4 1 Job Thu 9 6/6 2 Jobs Fri 10 Sat 11 0/6 1 Job …" at bounding box center [711, 568] width 1423 height 870
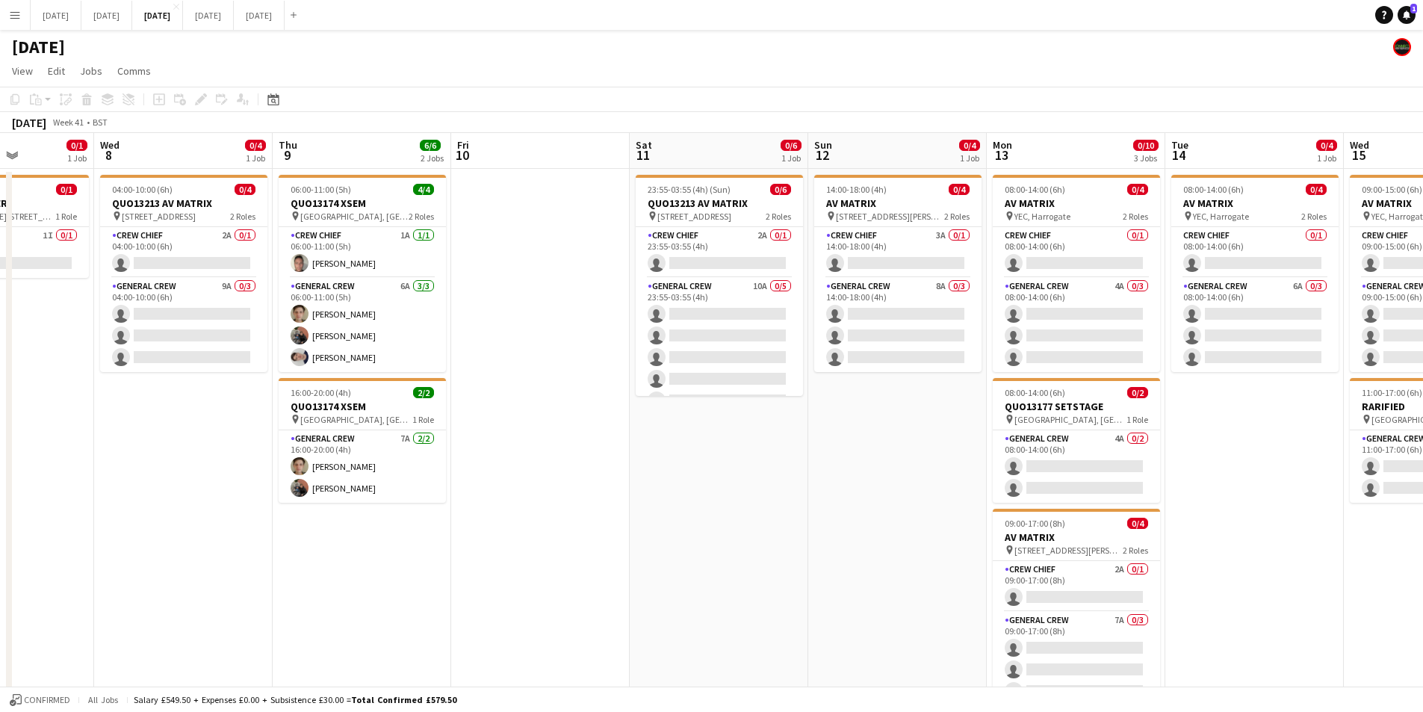
scroll to position [0, 421]
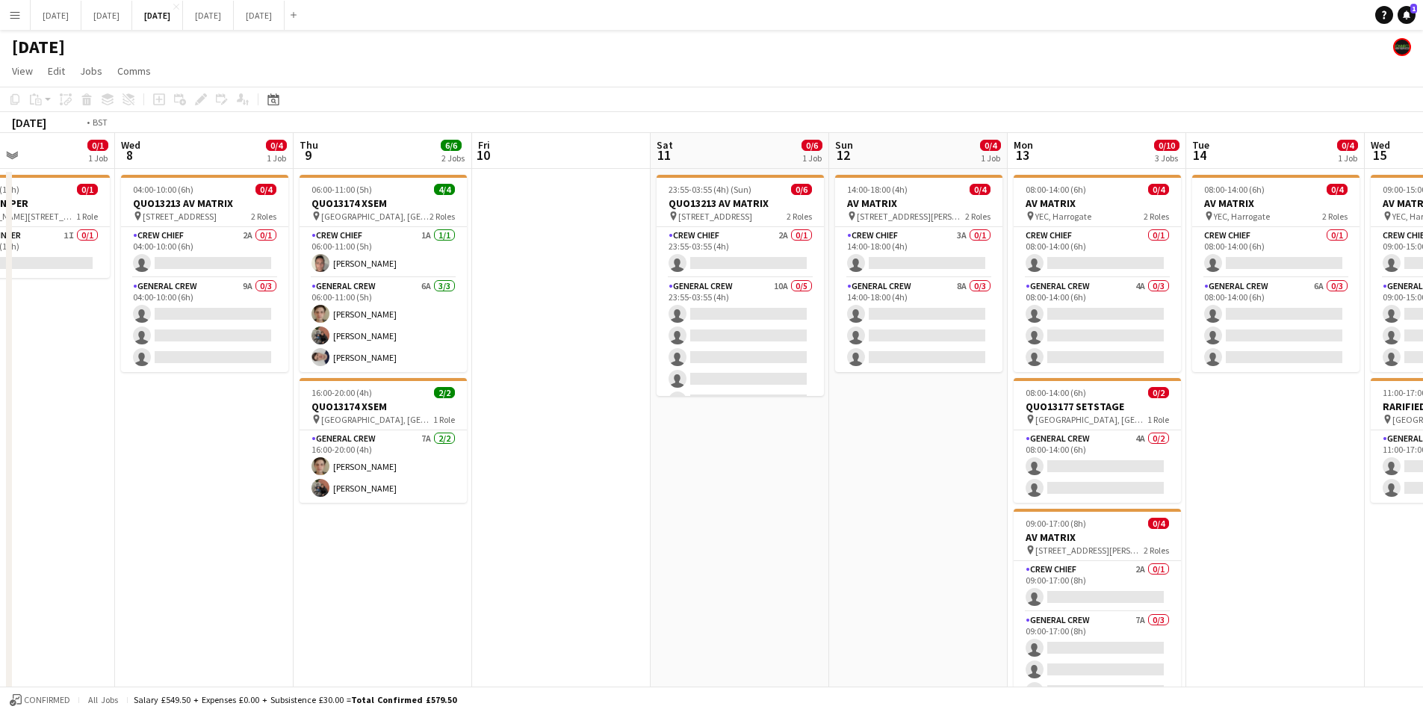
drag, startPoint x: 453, startPoint y: 589, endPoint x: 503, endPoint y: 549, distance: 63.7
click at [575, 582] on app-calendar-viewport "Sun 5 Mon 6 Tue 7 0/1 1 Job Wed 8 0/4 1 Job Thu 9 6/6 2 Jobs Fri 10 Sat 11 0/6 …" at bounding box center [711, 568] width 1423 height 870
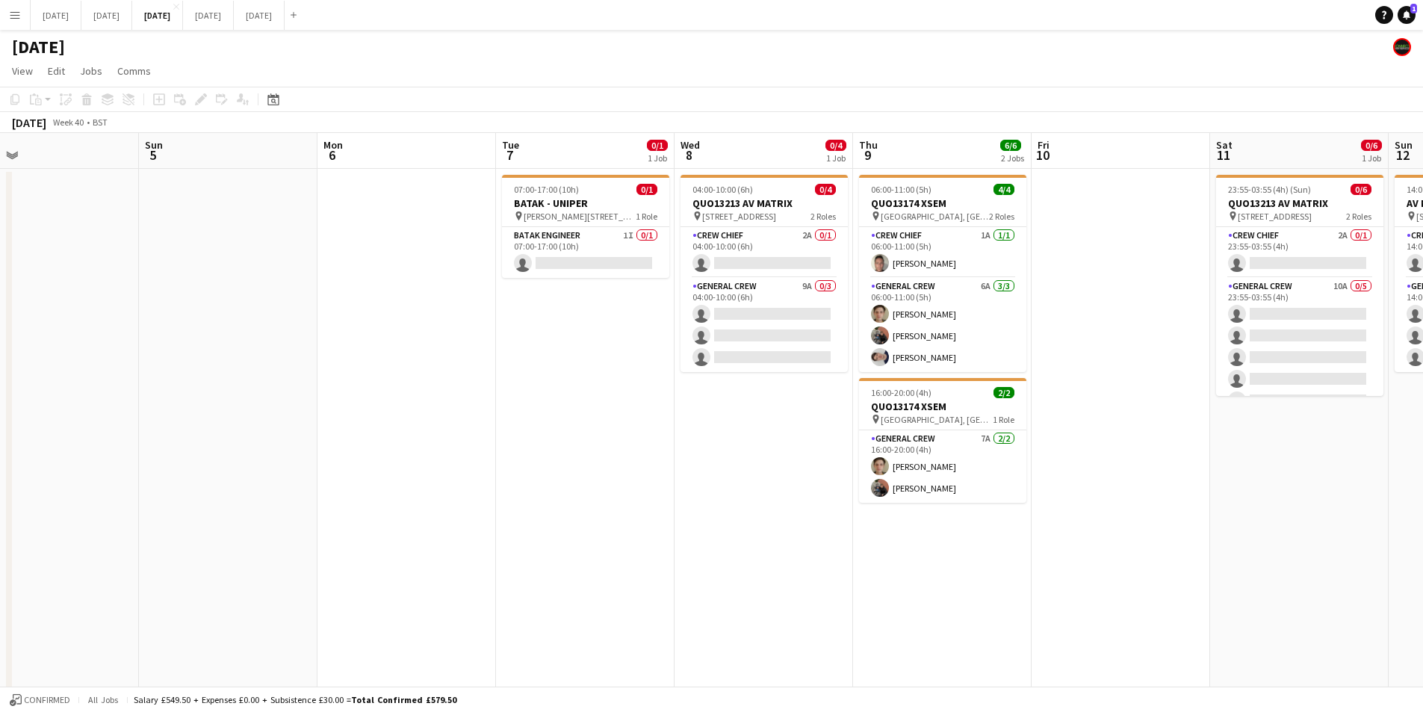
drag, startPoint x: 377, startPoint y: 546, endPoint x: 439, endPoint y: 551, distance: 62.9
click at [713, 553] on app-calendar-viewport "Fri 3 2/2 2 Jobs Sat 4 Sun 5 Mon 6 Tue 7 0/1 1 Job Wed 8 0/4 1 Job Thu 9 6/6 2 …" at bounding box center [711, 568] width 1423 height 870
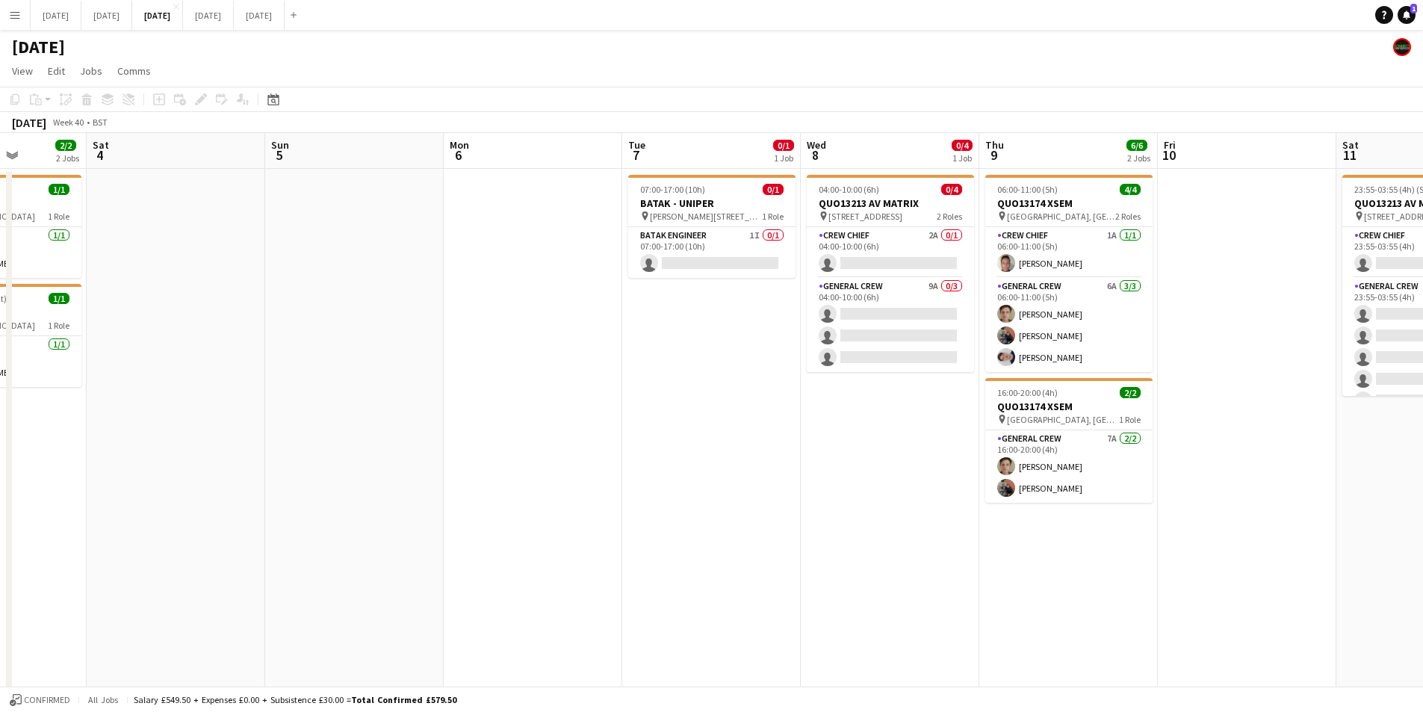
drag, startPoint x: 725, startPoint y: 548, endPoint x: 585, endPoint y: 534, distance: 141.1
click at [742, 540] on app-calendar-viewport "Wed 1 Thu 2 1/12 3 Jobs Fri 3 2/2 2 Jobs Sat 4 Sun 5 Mon 6 Tue 7 0/1 1 Job Wed …" at bounding box center [711, 568] width 1423 height 870
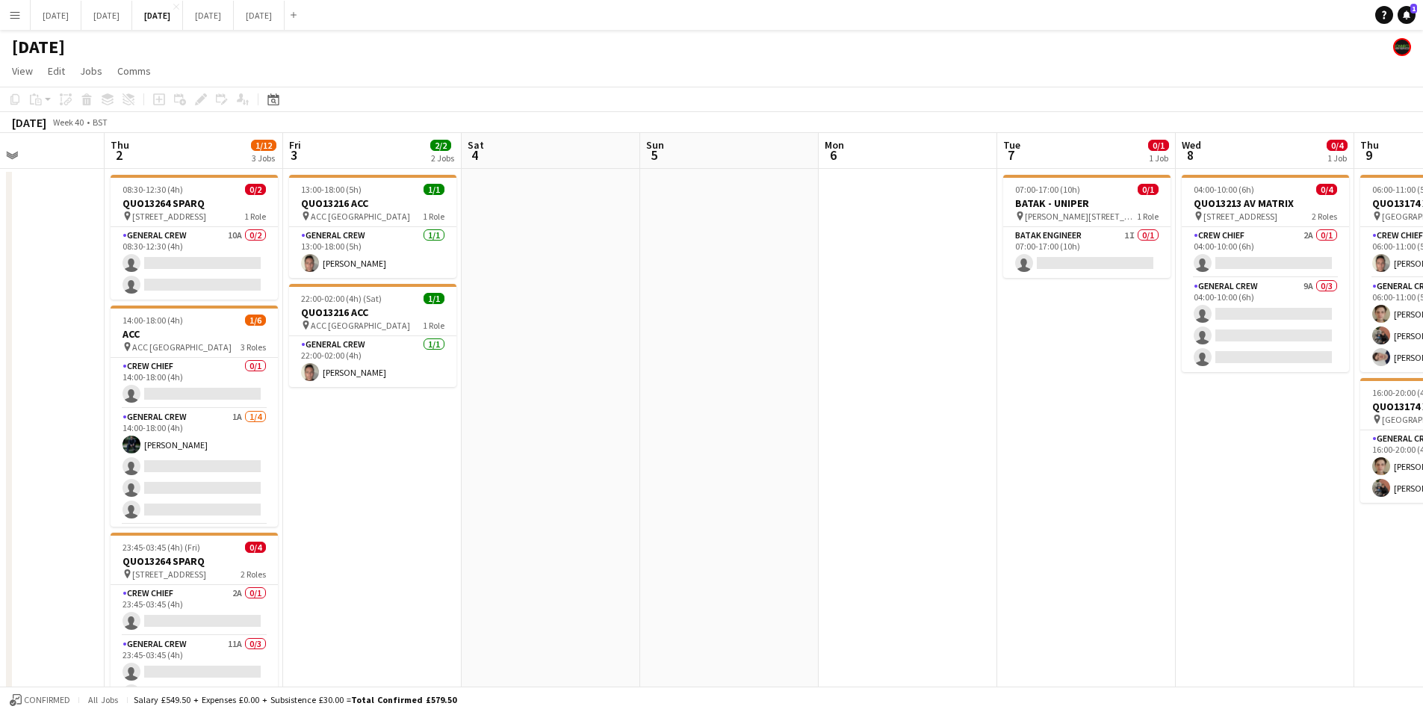
drag, startPoint x: 292, startPoint y: 539, endPoint x: 594, endPoint y: 551, distance: 302.1
click at [592, 551] on app-calendar-viewport "Mon 29 Tue 30 Wed 1 Thu 2 1/12 3 Jobs Fri 3 2/2 2 Jobs Sat 4 Sun 5 Mon 6 Tue 7 …" at bounding box center [711, 568] width 1423 height 870
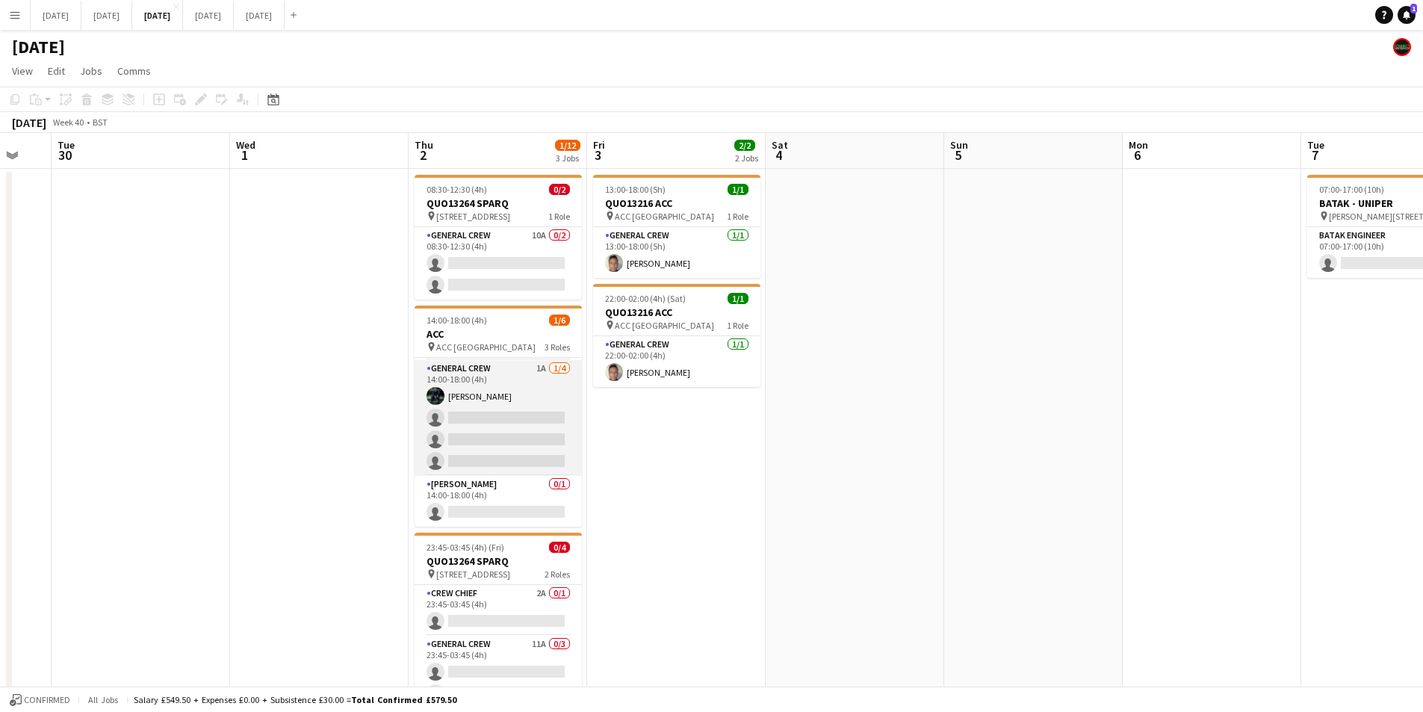
scroll to position [0, 0]
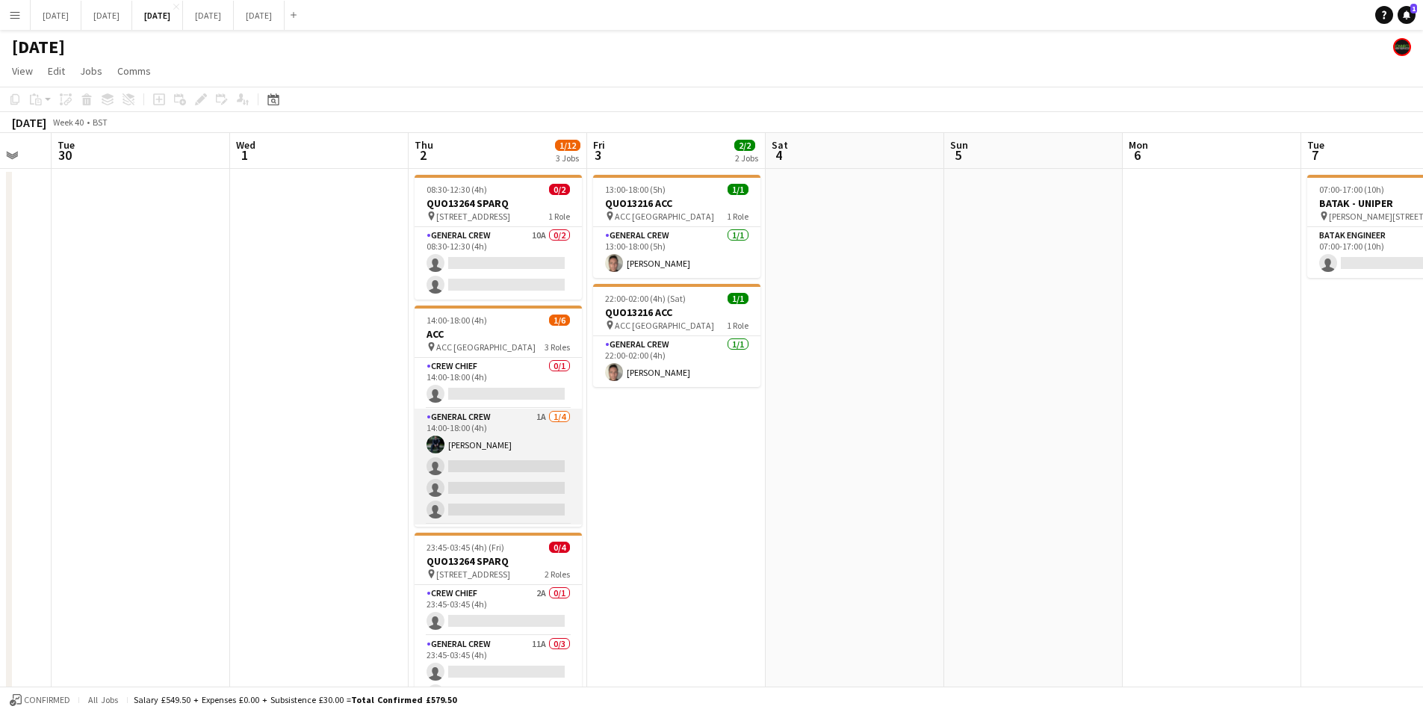
click at [497, 479] on app-card-role "General Crew 1A 1/4 14:00-18:00 (4h) Josef Seggie single-neutral-actions single…" at bounding box center [498, 467] width 167 height 116
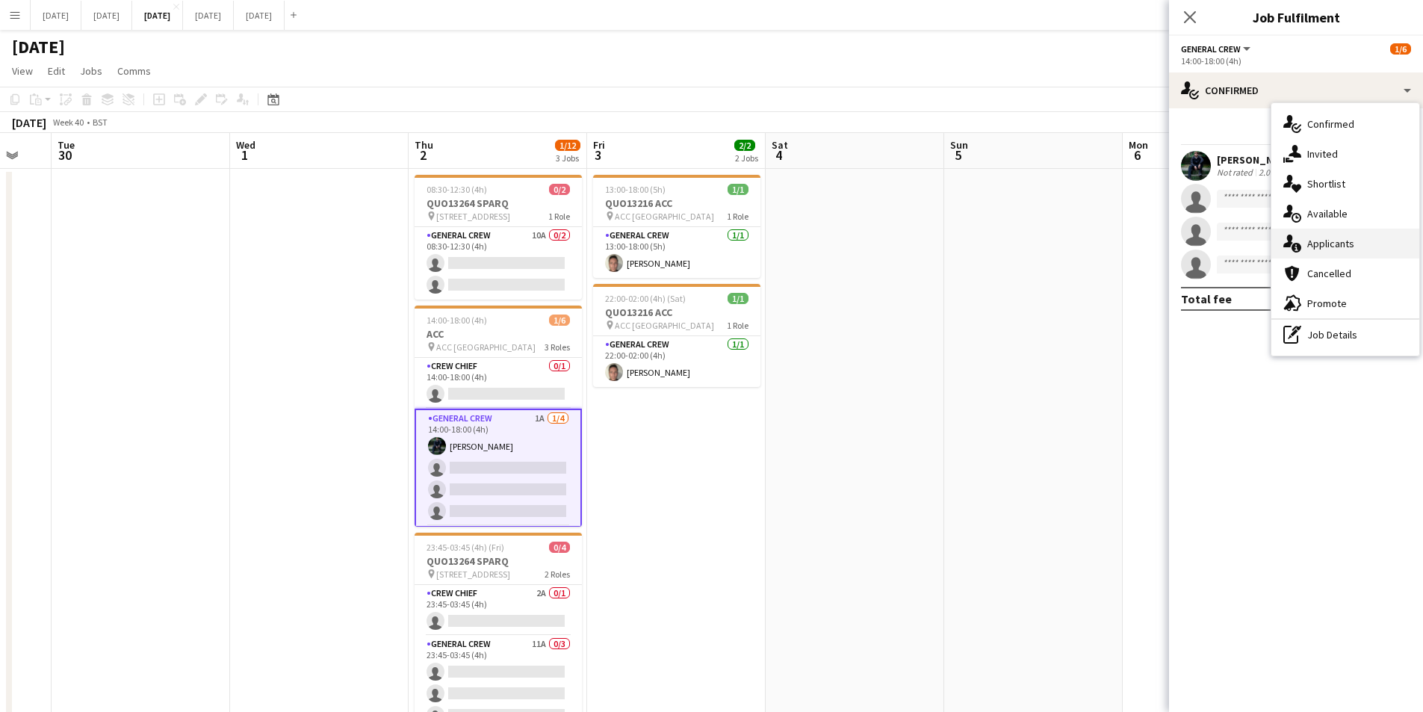
click at [1355, 244] on div "single-neutral-actions-information Applicants" at bounding box center [1346, 244] width 148 height 30
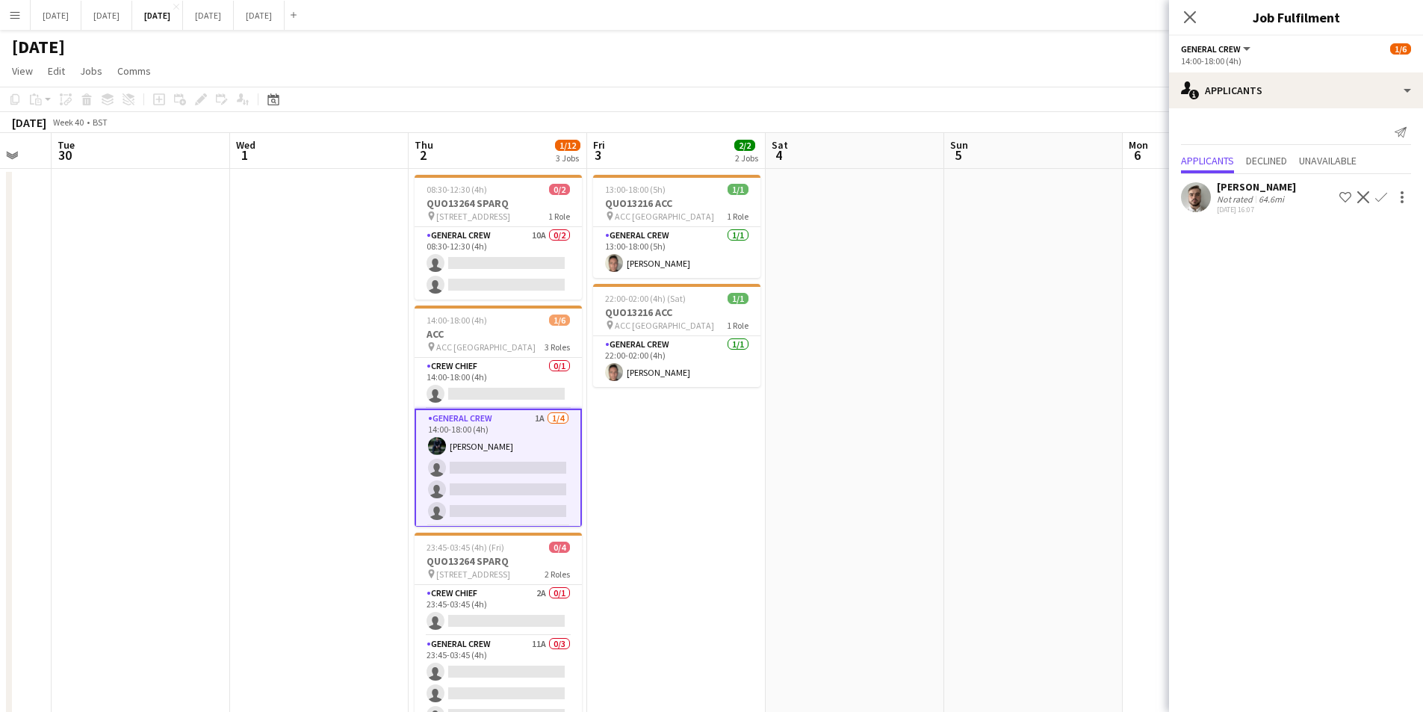
click at [1189, 19] on icon at bounding box center [1190, 17] width 12 height 12
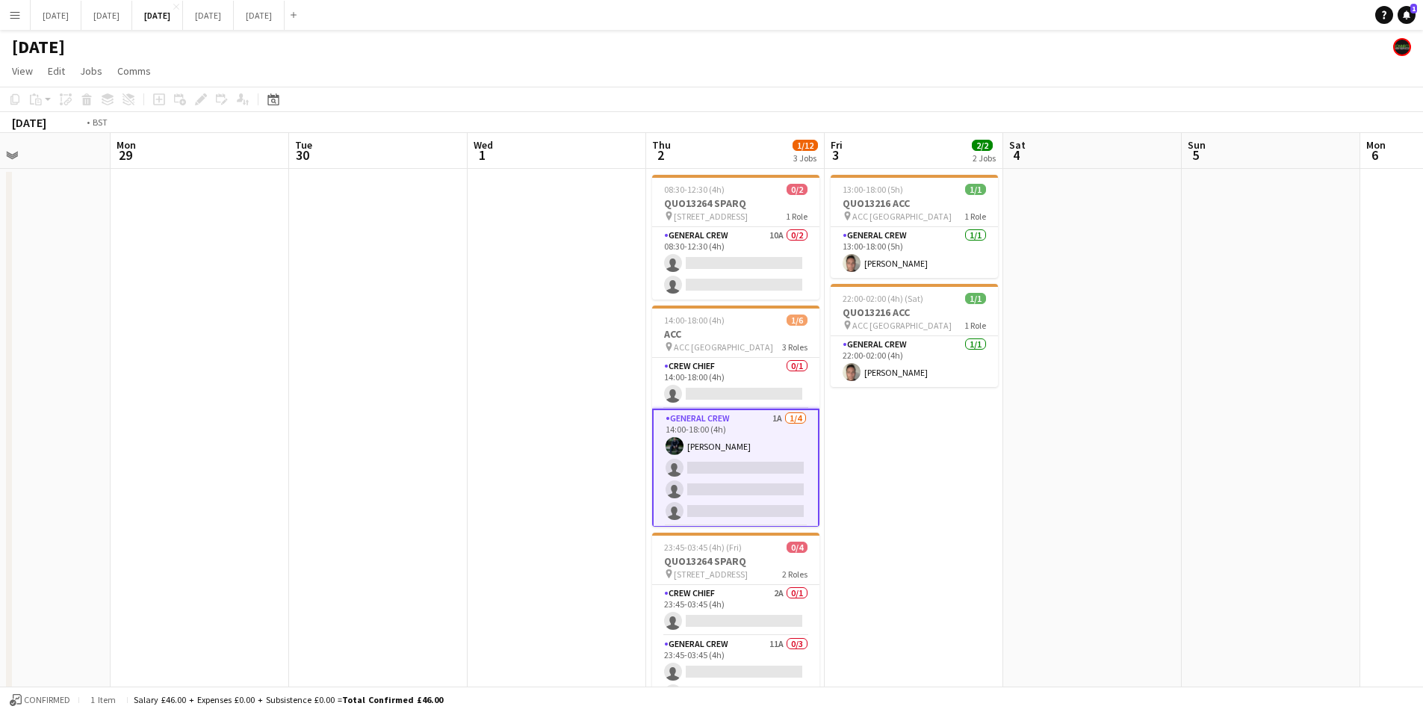
drag, startPoint x: 323, startPoint y: 417, endPoint x: 159, endPoint y: 231, distance: 248.2
click at [208, 401] on app-calendar-viewport "Fri 26 Sat 27 Sun 28 Mon 29 Tue 30 Wed 1 Thu 2 1/12 3 Jobs Fri 3 2/2 2 Jobs Sat…" at bounding box center [711, 568] width 1423 height 870
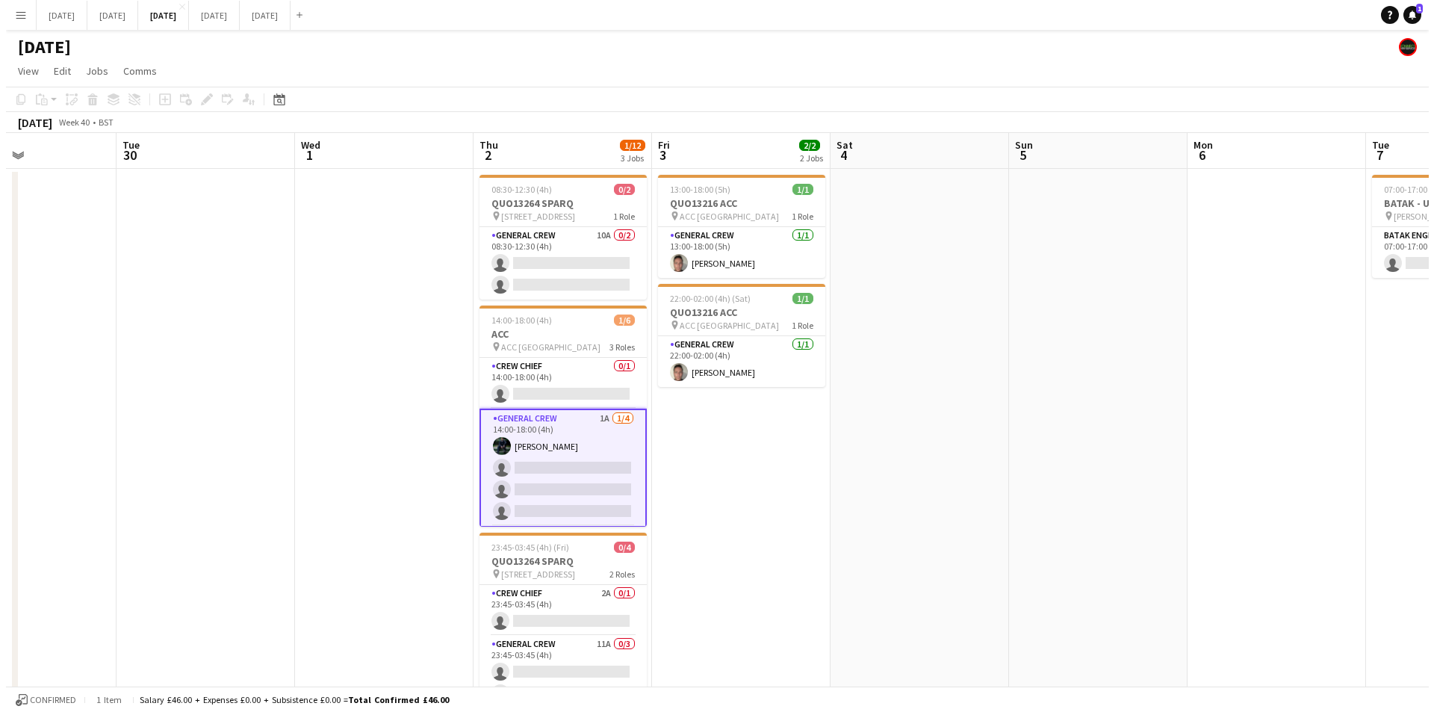
scroll to position [0, 518]
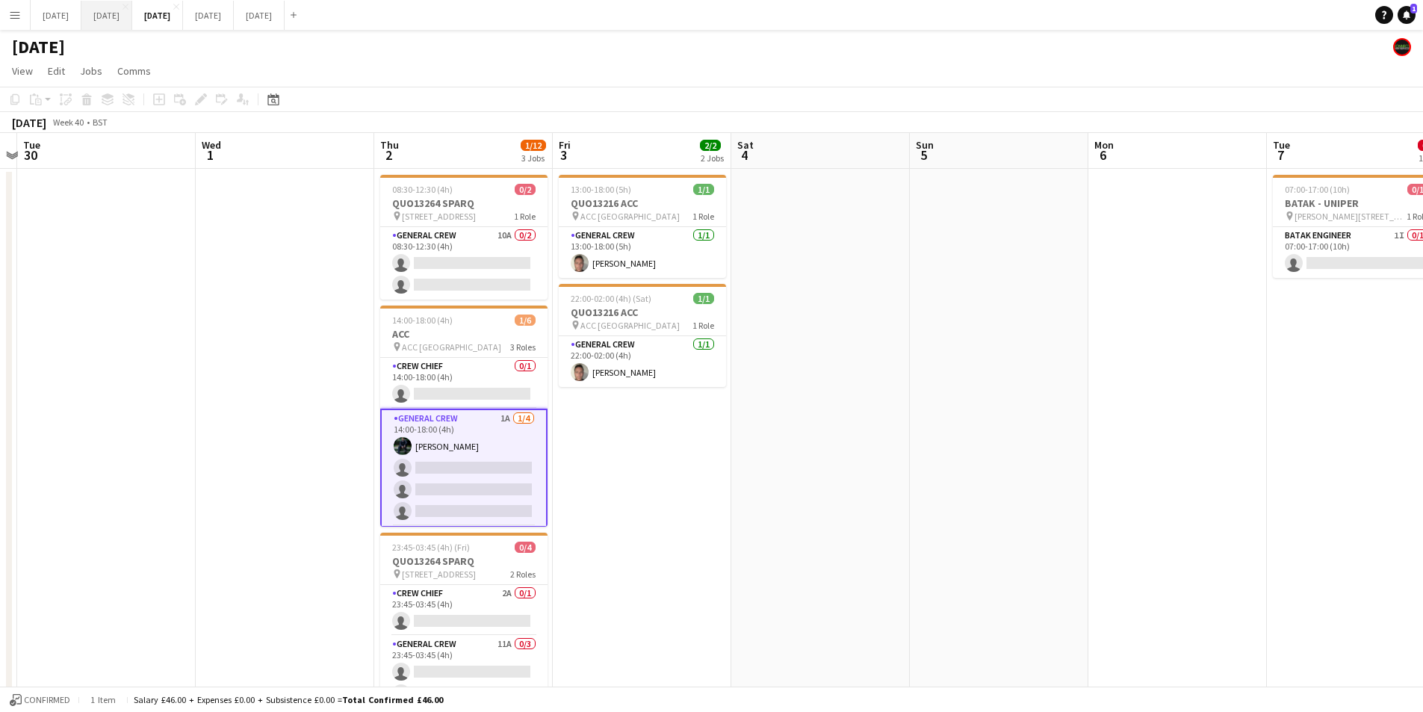
click at [132, 16] on button "SEPTEMBER 2025 Close" at bounding box center [106, 15] width 51 height 29
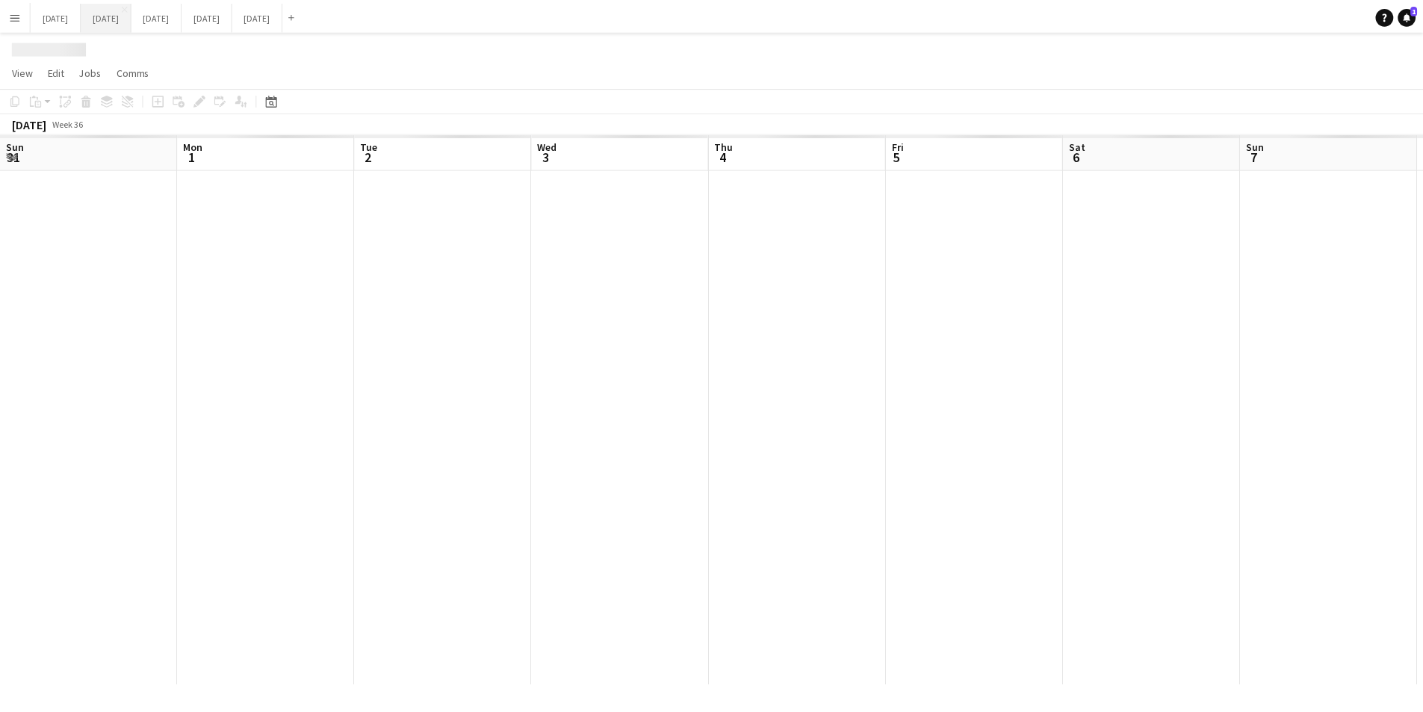
scroll to position [0, 512]
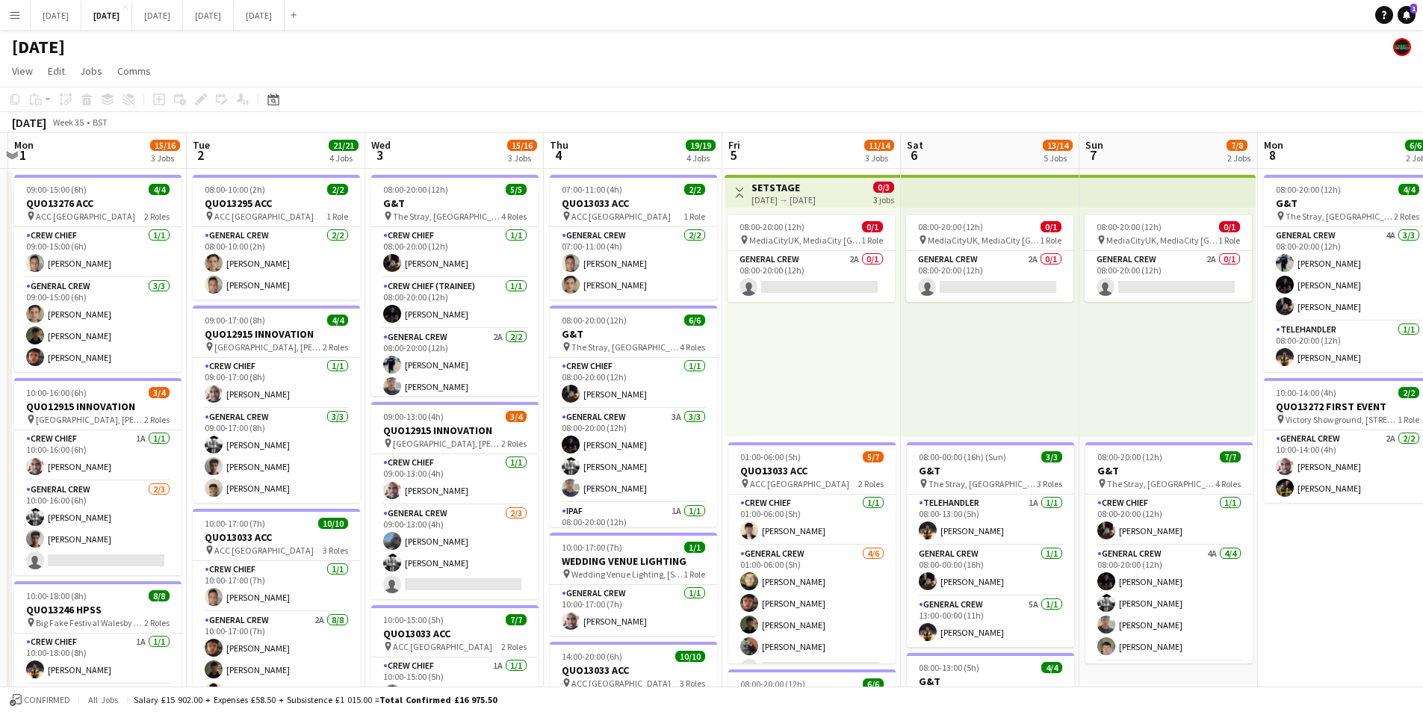
drag, startPoint x: 475, startPoint y: 447, endPoint x: 829, endPoint y: 421, distance: 354.3
click at [830, 421] on app-calendar-viewport "Sat 30 Sun 31 Mon 1 15/16 3 Jobs Tue 2 21/21 4 Jobs Wed 3 15/16 3 Jobs Thu 4 19…" at bounding box center [711, 646] width 1423 height 1027
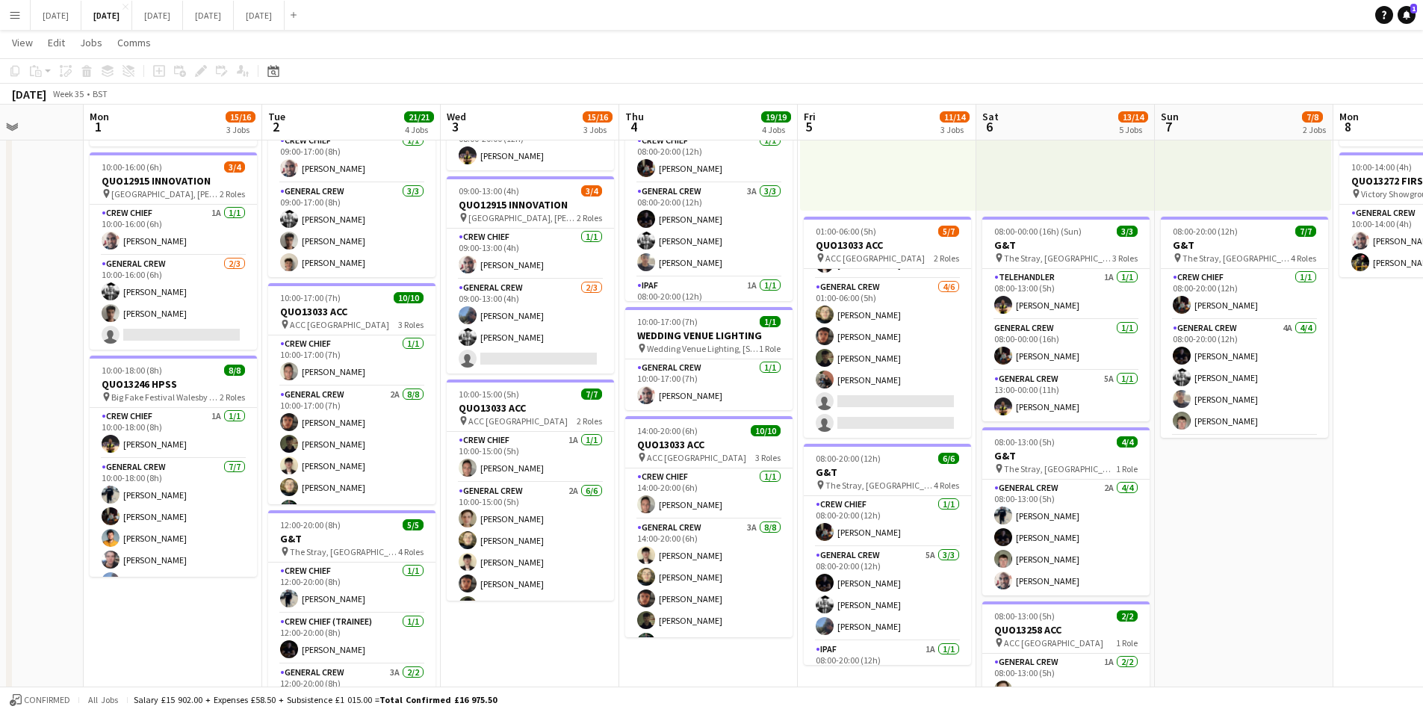
scroll to position [0, 0]
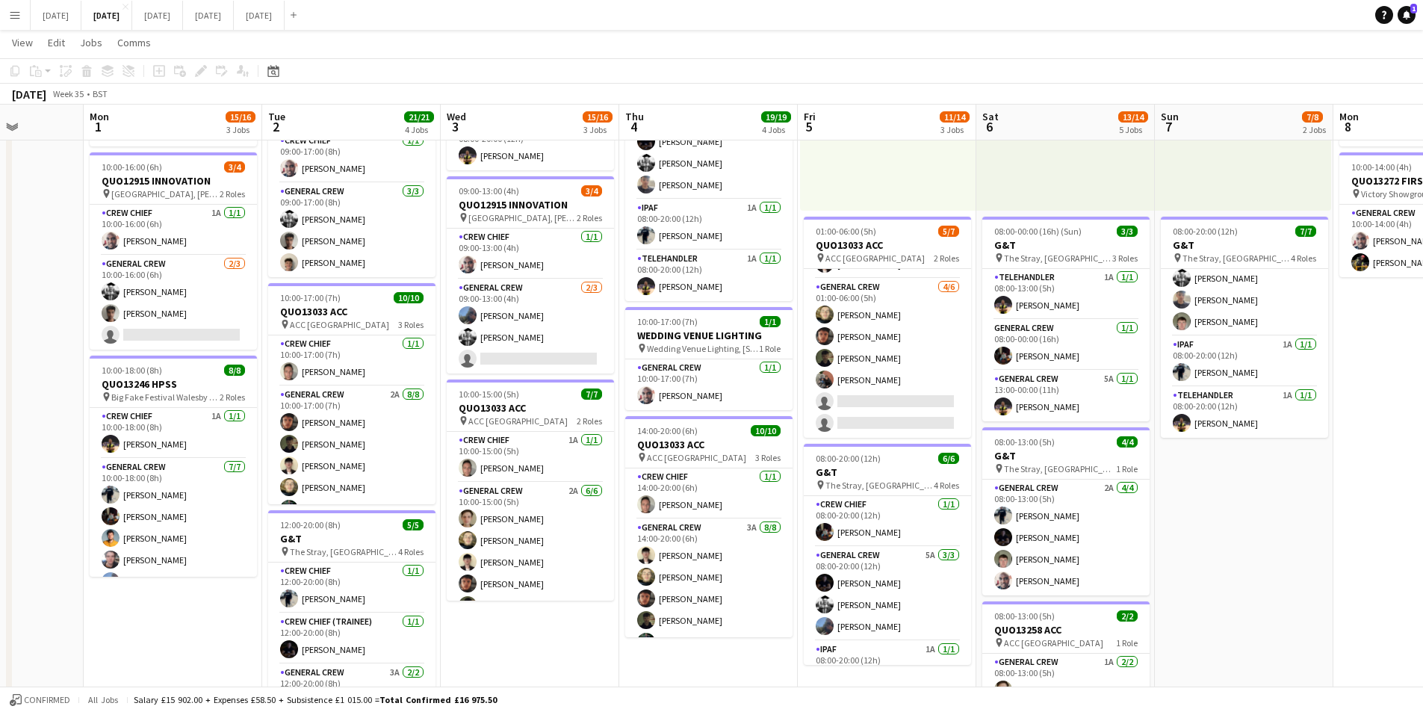
drag, startPoint x: 1276, startPoint y: 511, endPoint x: 1233, endPoint y: 510, distance: 42.6
click at [1238, 511] on app-calendar-viewport "Fri 29 Sat 30 Sun 31 Mon 1 15/16 3 Jobs Tue 2 21/21 4 Jobs Wed 3 15/16 3 Jobs T…" at bounding box center [711, 384] width 1423 height 1100
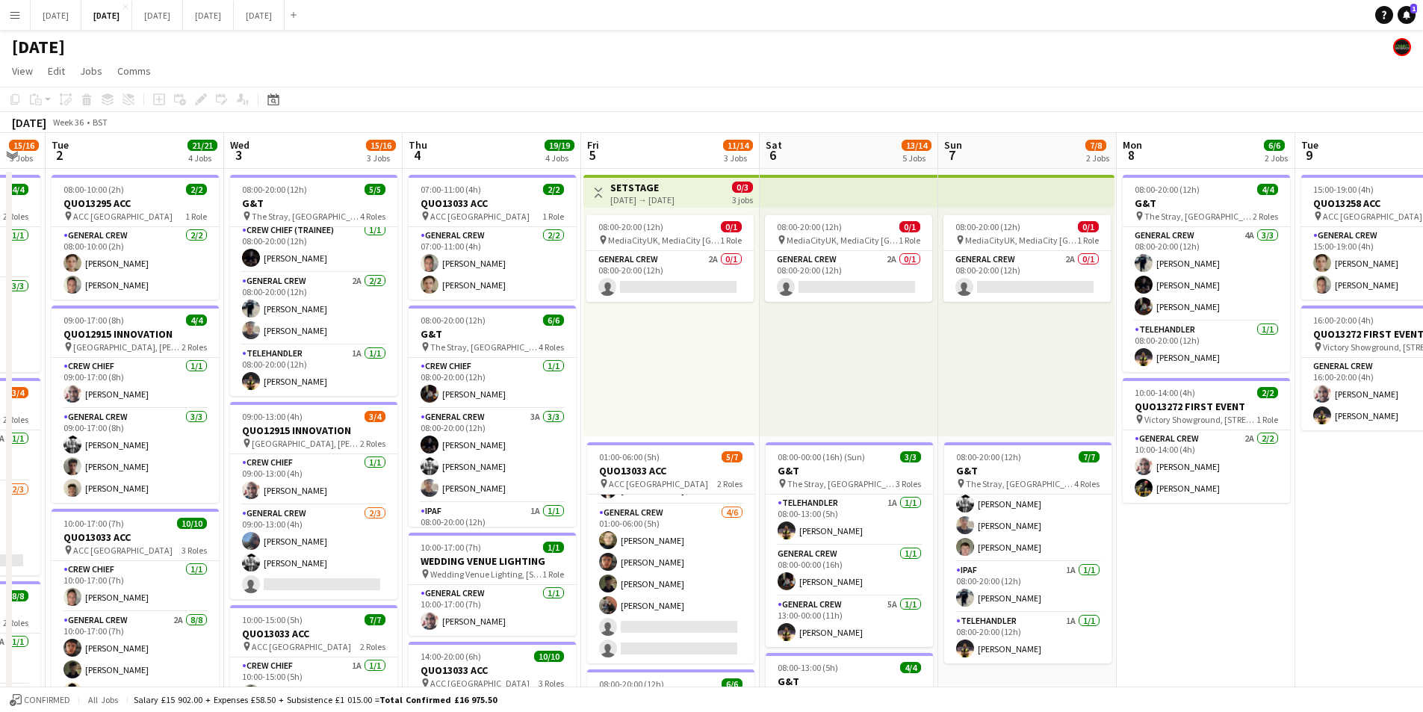
drag, startPoint x: 1390, startPoint y: 524, endPoint x: 1292, endPoint y: 480, distance: 107.3
click at [959, 471] on app-calendar-viewport "Sat 30 Sun 31 Mon 1 15/16 3 Jobs Tue 2 21/21 4 Jobs Wed 3 15/16 3 Jobs Thu 4 19…" at bounding box center [711, 646] width 1423 height 1027
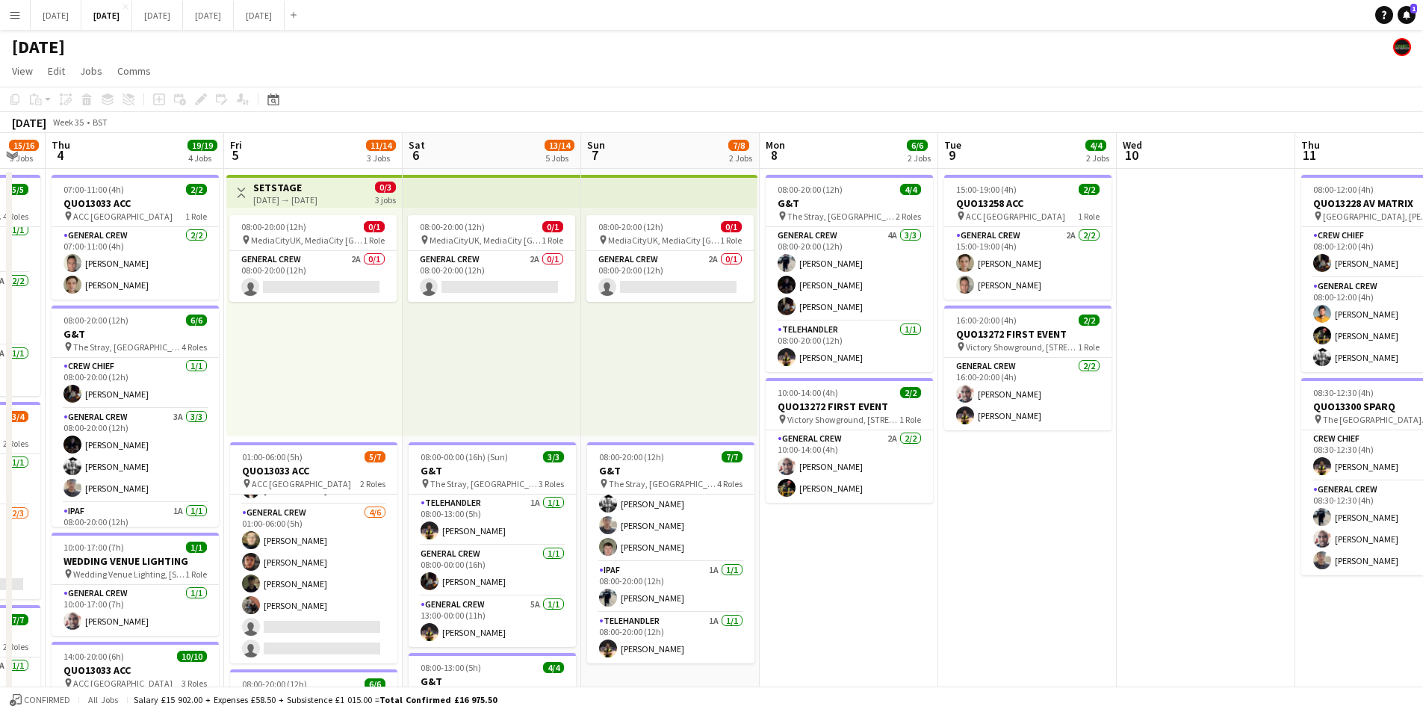
scroll to position [0, 386]
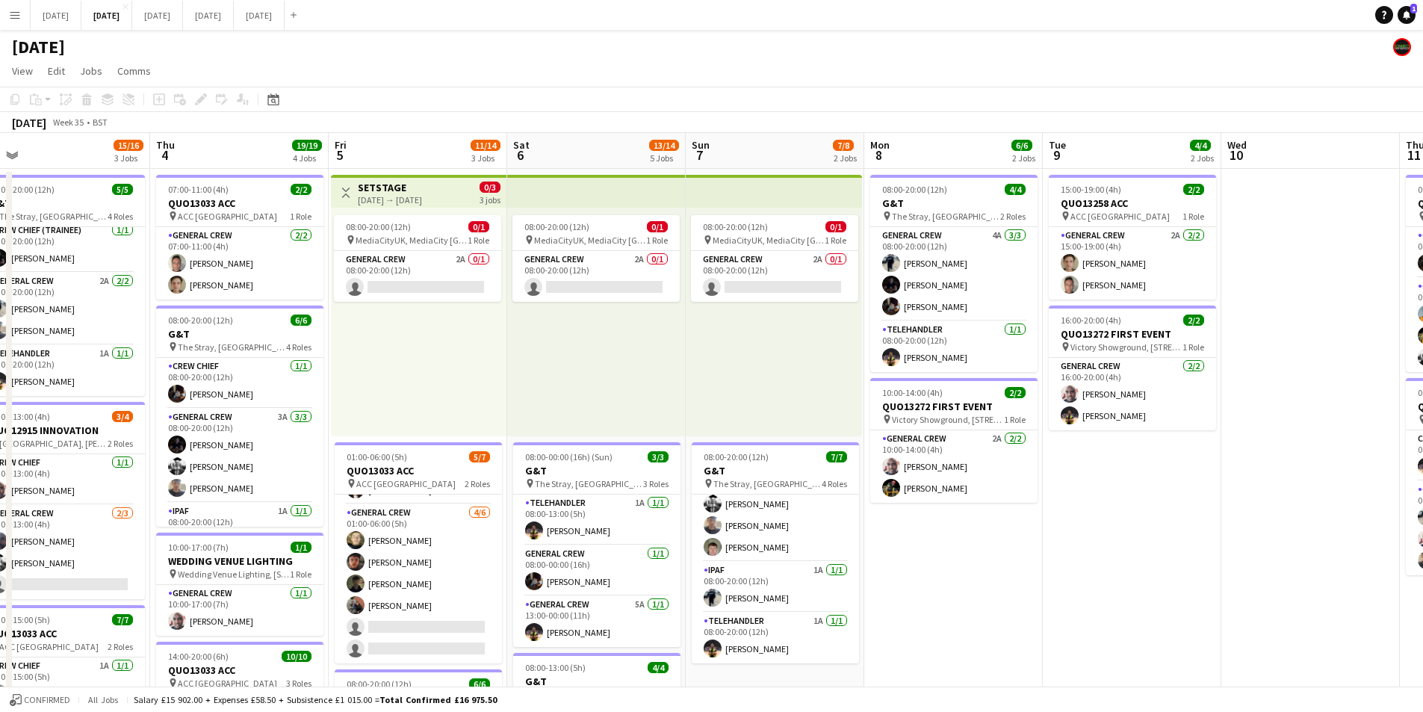
click at [755, 466] on app-calendar-viewport "Mon 1 15/16 3 Jobs Tue 2 21/21 4 Jobs Wed 3 15/16 3 Jobs Thu 4 19/19 4 Jobs Fri…" at bounding box center [711, 646] width 1423 height 1027
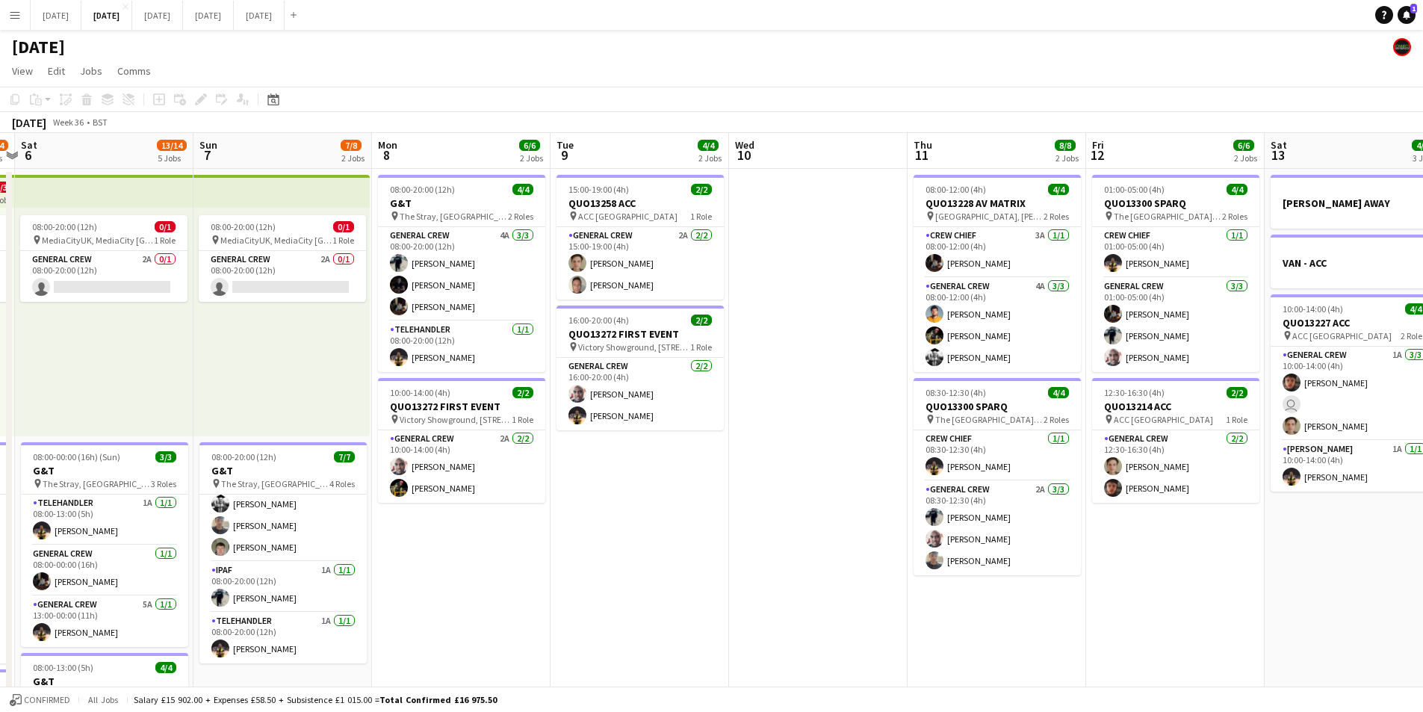
drag, startPoint x: 1251, startPoint y: 526, endPoint x: 744, endPoint y: 471, distance: 509.5
click at [696, 466] on app-calendar-viewport "Wed 3 15/16 3 Jobs Thu 4 19/19 4 Jobs Fri 5 11/14 3 Jobs Sat 6 13/14 5 Jobs Sun…" at bounding box center [711, 646] width 1423 height 1027
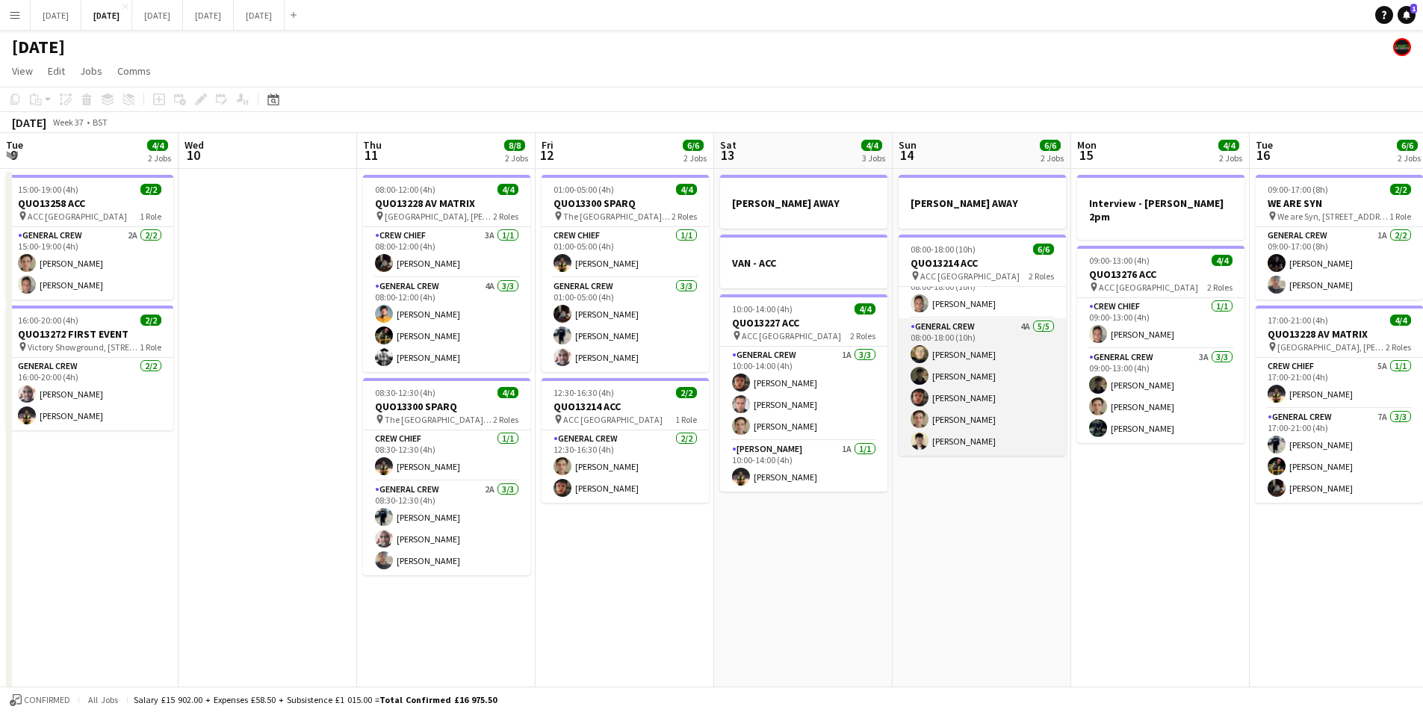
scroll to position [0, 0]
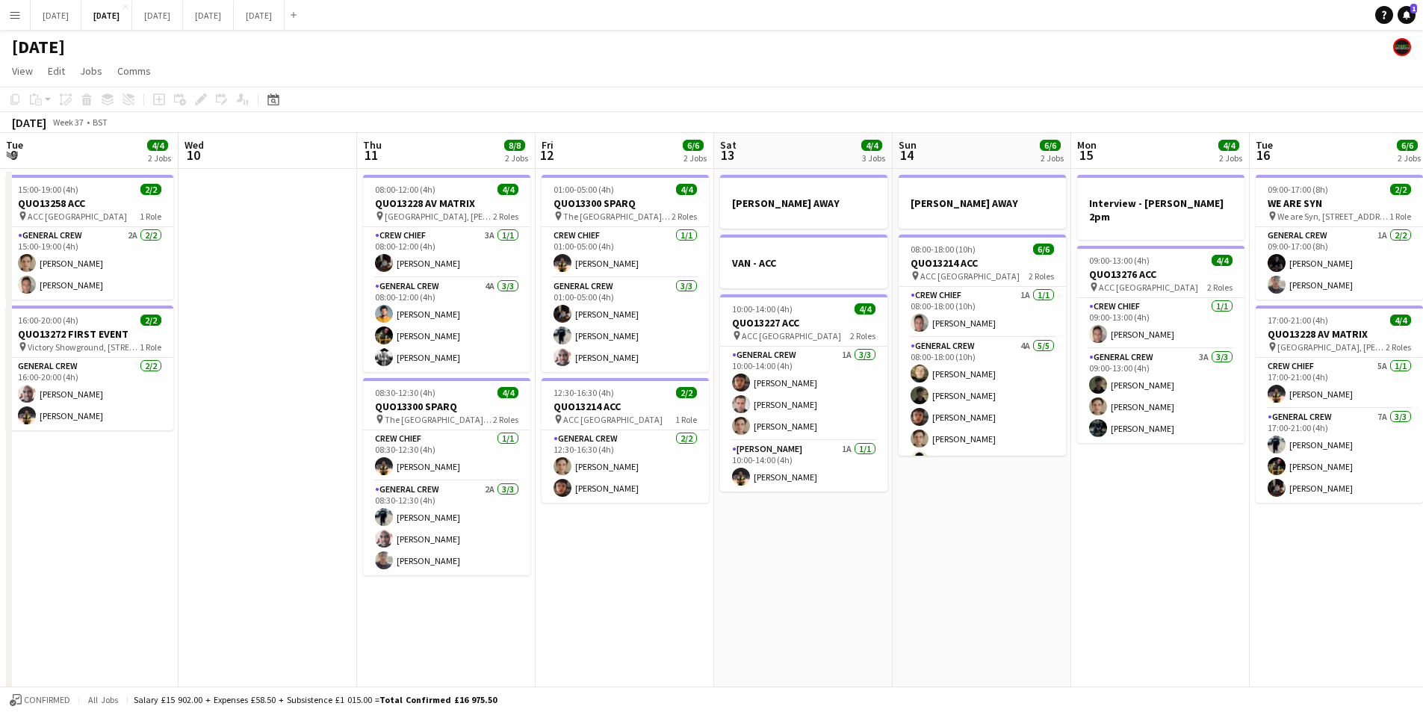
drag, startPoint x: 1059, startPoint y: 518, endPoint x: 815, endPoint y: 492, distance: 245.6
click at [813, 493] on app-calendar-viewport "Sun 7 7/8 2 Jobs Mon 8 6/6 2 Jobs Tue 9 4/4 2 Jobs Wed 10 Thu 11 8/8 2 Jobs Fri…" at bounding box center [711, 646] width 1423 height 1027
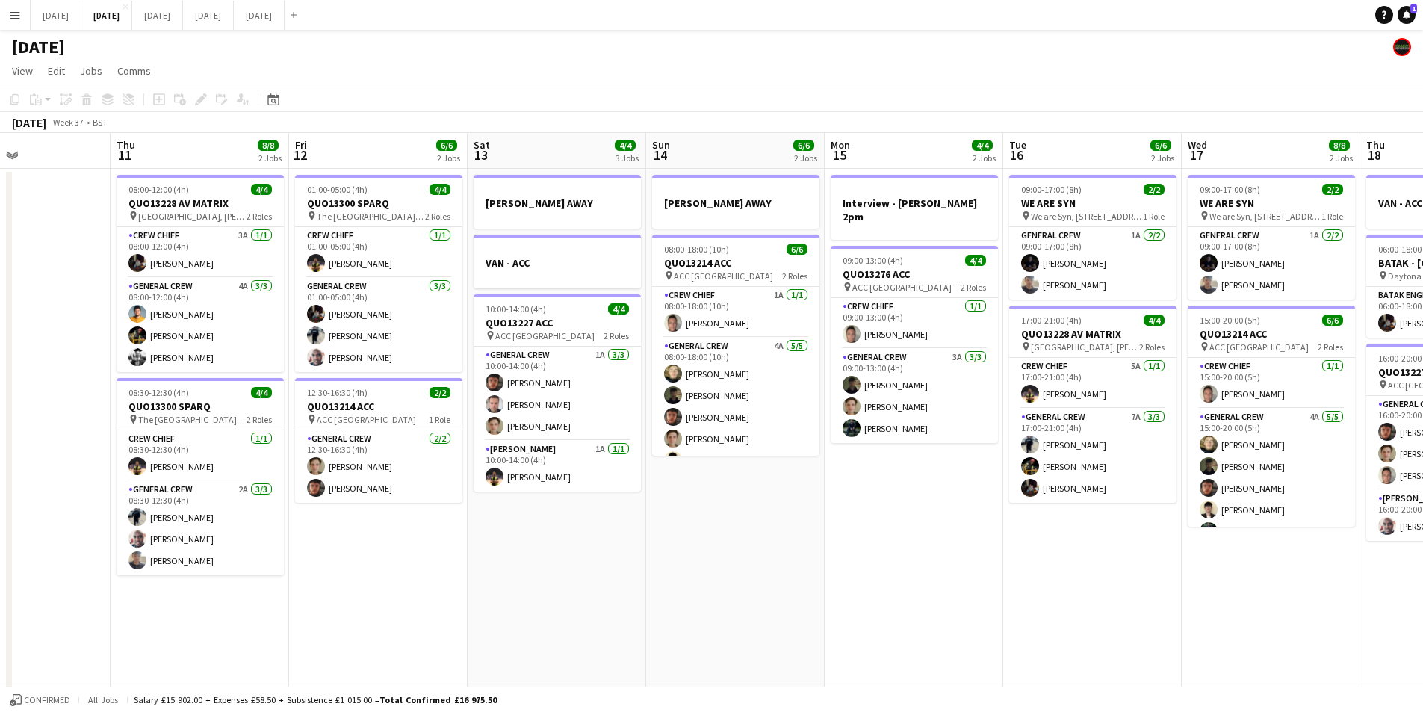
drag, startPoint x: 930, startPoint y: 537, endPoint x: 690, endPoint y: 535, distance: 239.8
click at [607, 504] on app-calendar-viewport "Mon 8 6/6 2 Jobs Tue 9 4/4 2 Jobs Wed 10 Thu 11 8/8 2 Jobs Fri 12 6/6 2 Jobs Sa…" at bounding box center [711, 646] width 1423 height 1027
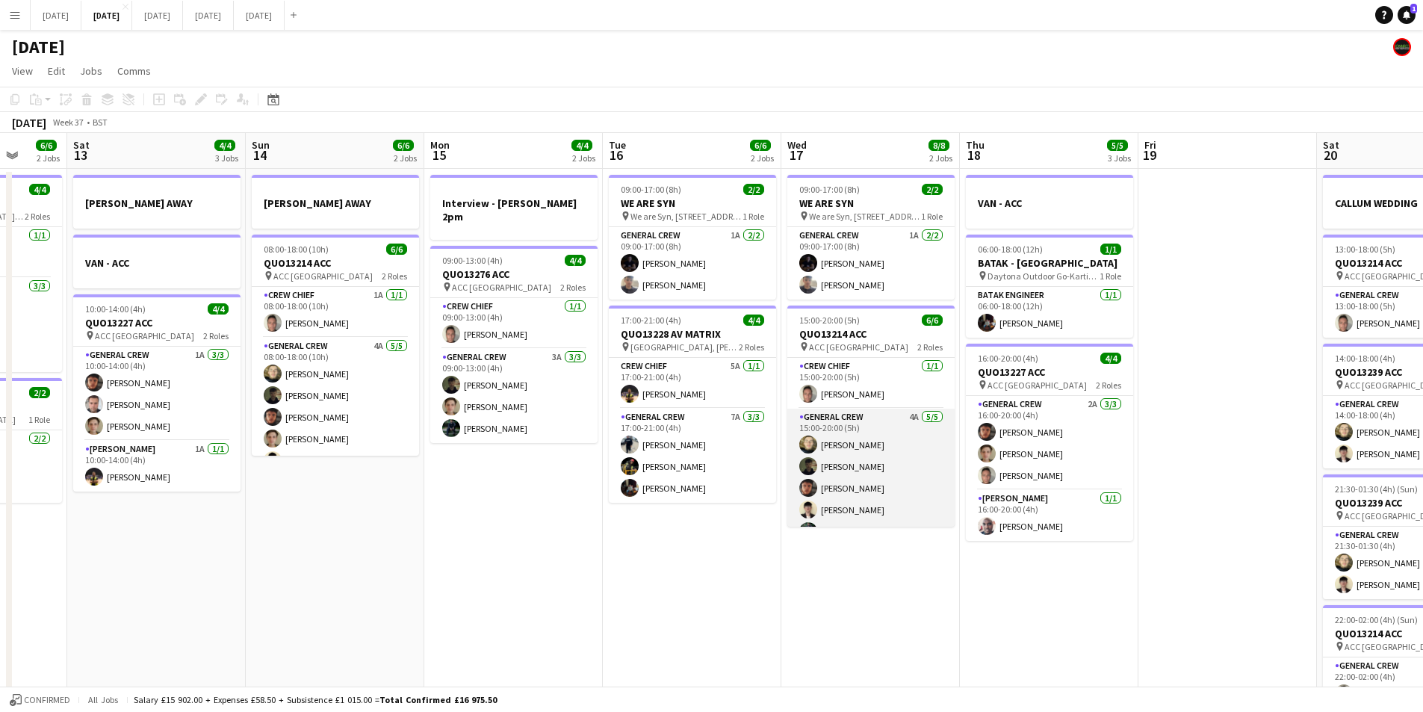
scroll to position [19, 0]
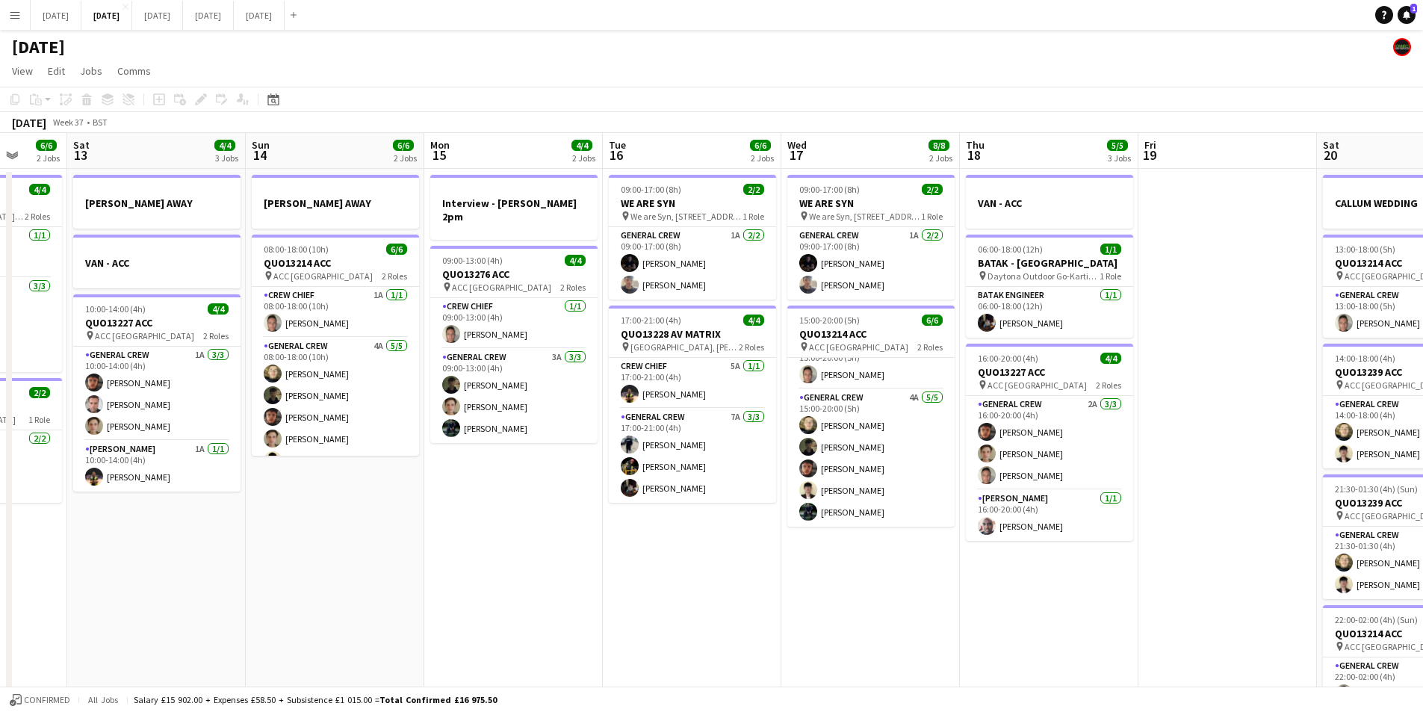
drag, startPoint x: 1095, startPoint y: 567, endPoint x: 658, endPoint y: 521, distance: 438.8
click at [634, 521] on app-calendar-viewport "Wed 10 Thu 11 8/8 2 Jobs Fri 12 6/6 2 Jobs Sat 13 4/4 3 Jobs Sun 14 6/6 2 Jobs …" at bounding box center [711, 646] width 1423 height 1027
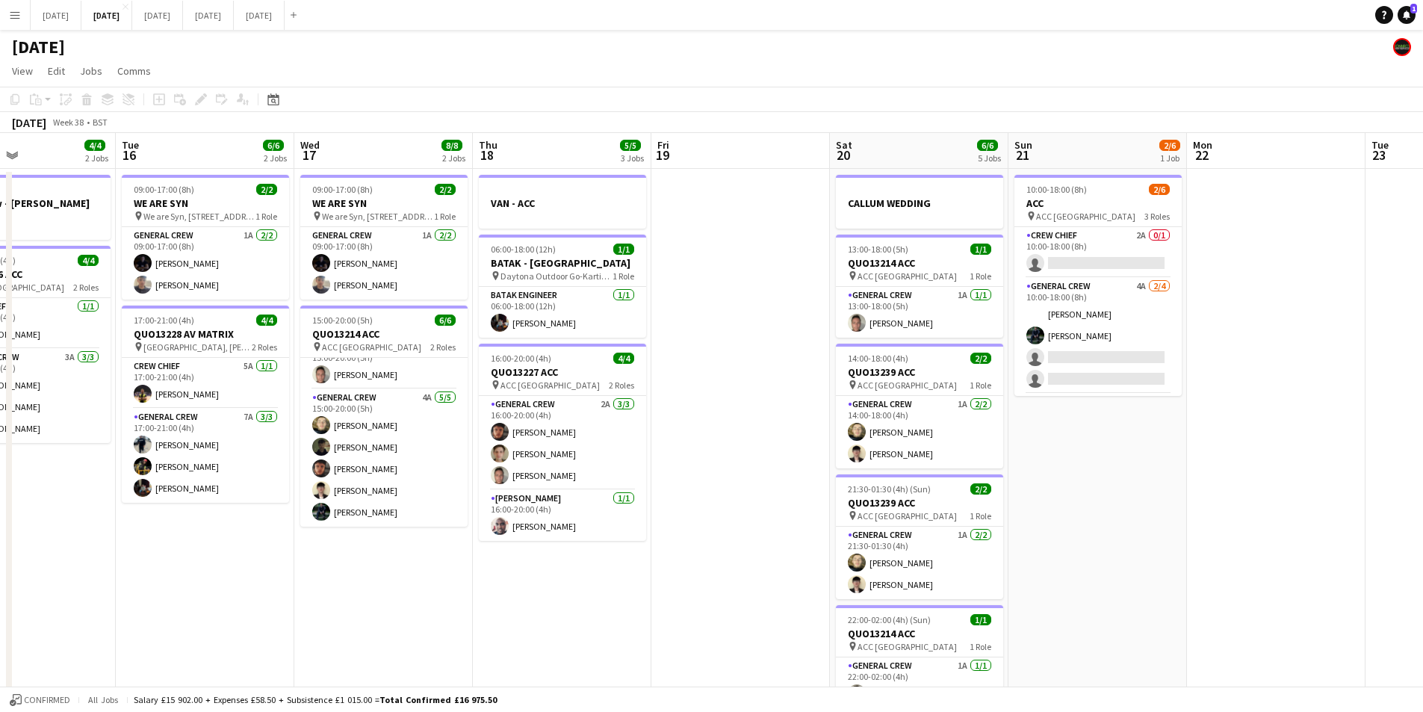
drag, startPoint x: 1087, startPoint y: 507, endPoint x: 881, endPoint y: 495, distance: 206.6
click at [878, 498] on app-calendar-viewport "Sat 13 4/4 3 Jobs Sun 14 6/6 2 Jobs Mon 15 4/4 2 Jobs Tue 16 6/6 2 Jobs Wed 17 …" at bounding box center [711, 646] width 1423 height 1027
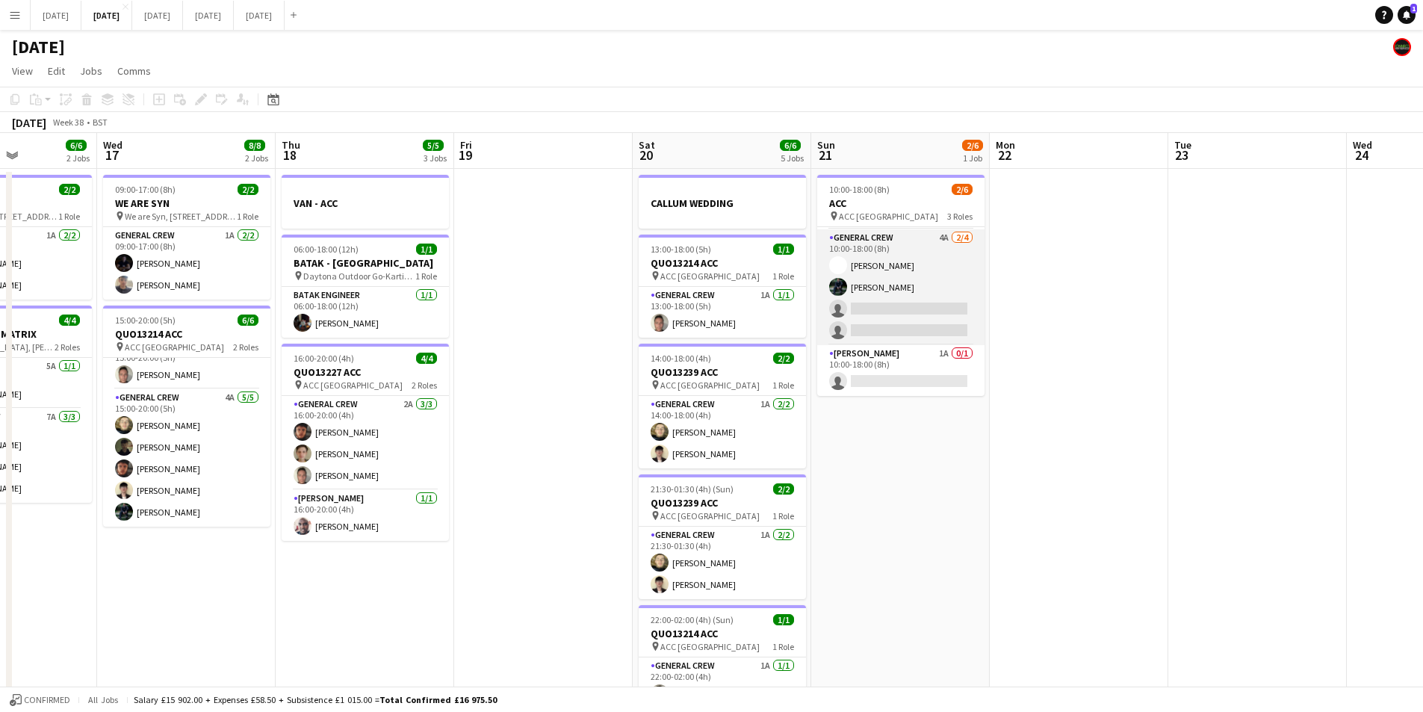
scroll to position [0, 0]
click at [894, 247] on app-card-role "Crew Chief 2A 0/1 10:00-18:00 (8h) single-neutral-actions" at bounding box center [900, 252] width 167 height 51
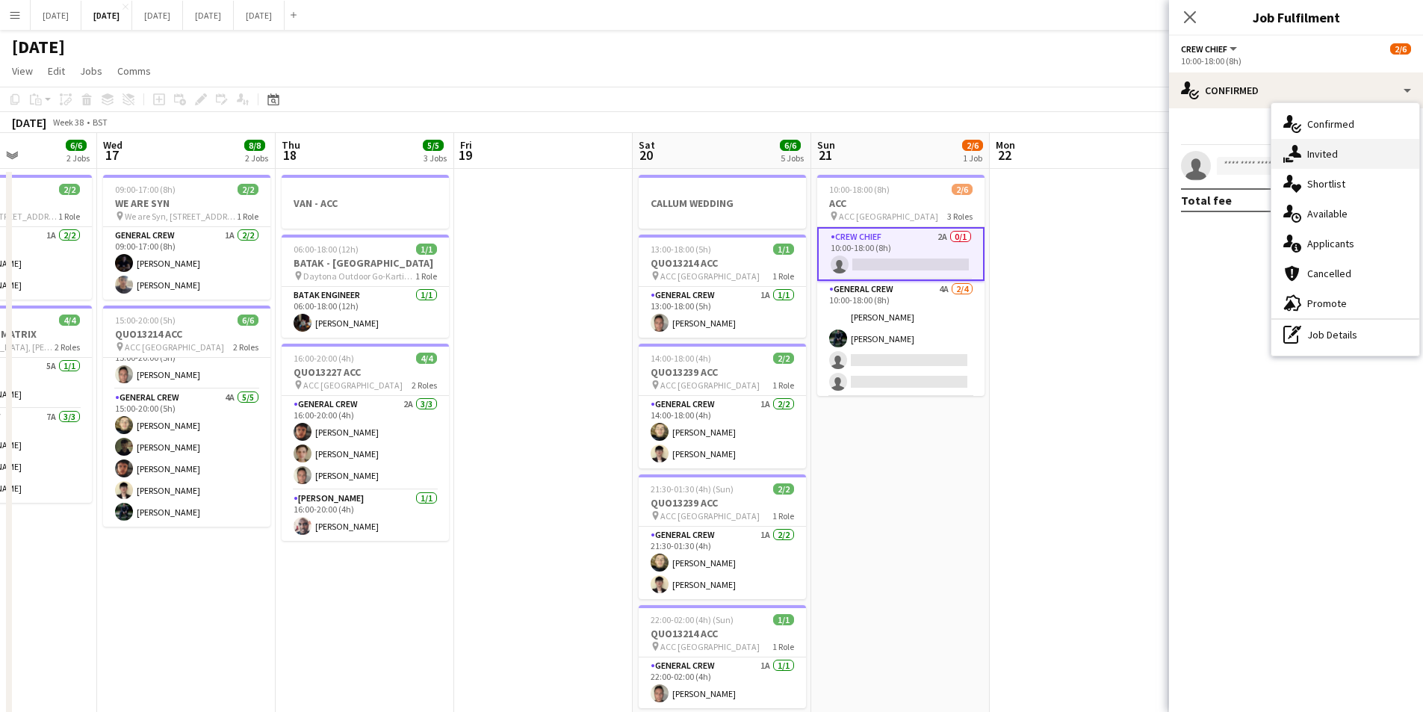
click at [1345, 166] on div "single-neutral-actions-share-1 Invited" at bounding box center [1346, 154] width 148 height 30
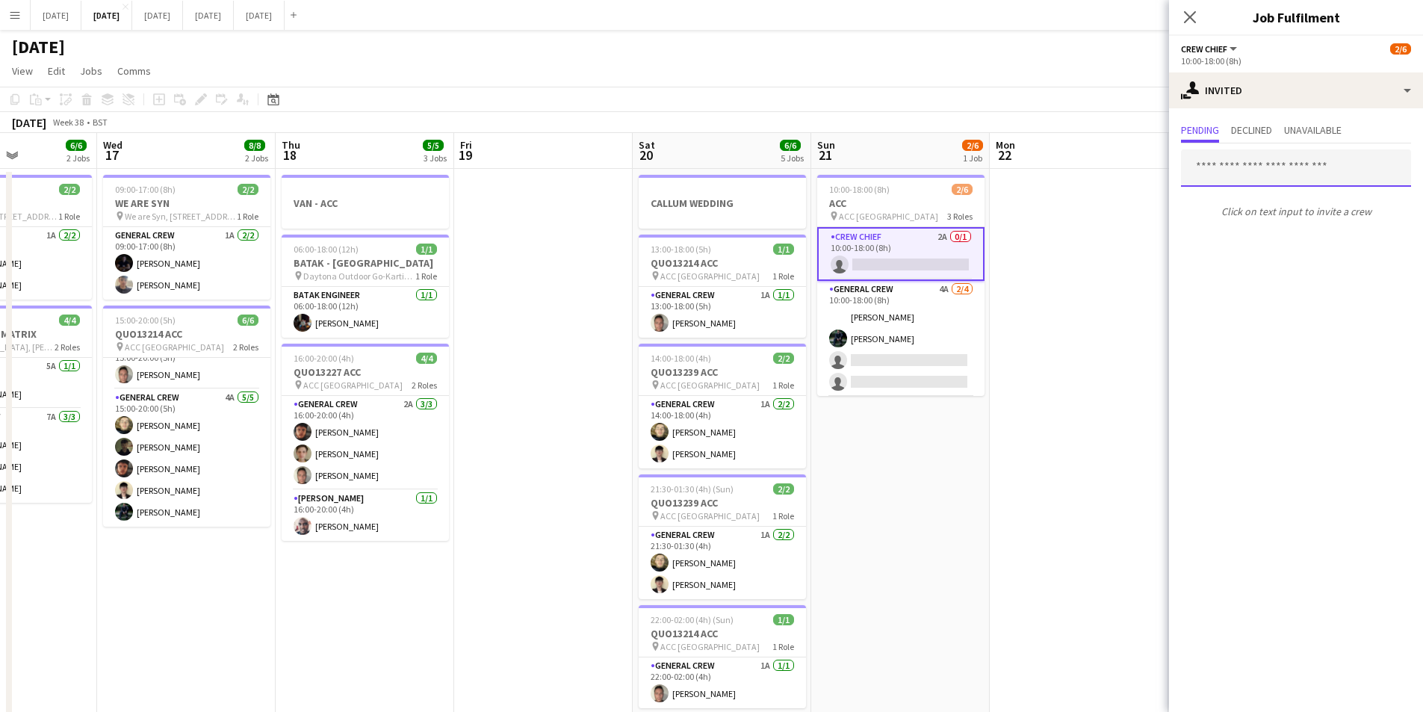
click at [1282, 170] on input "text" at bounding box center [1296, 167] width 230 height 37
type input "******"
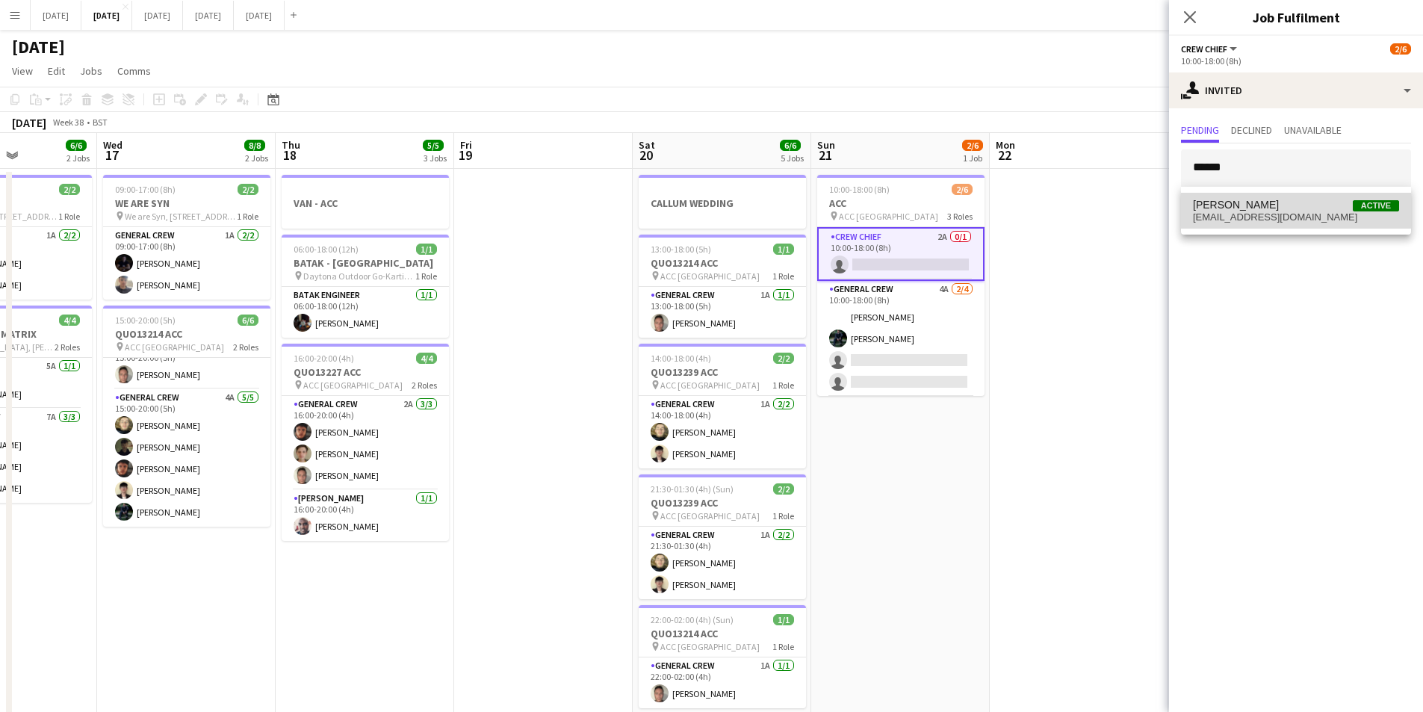
click at [1290, 202] on span "NATHAN WHITE Active" at bounding box center [1296, 205] width 206 height 13
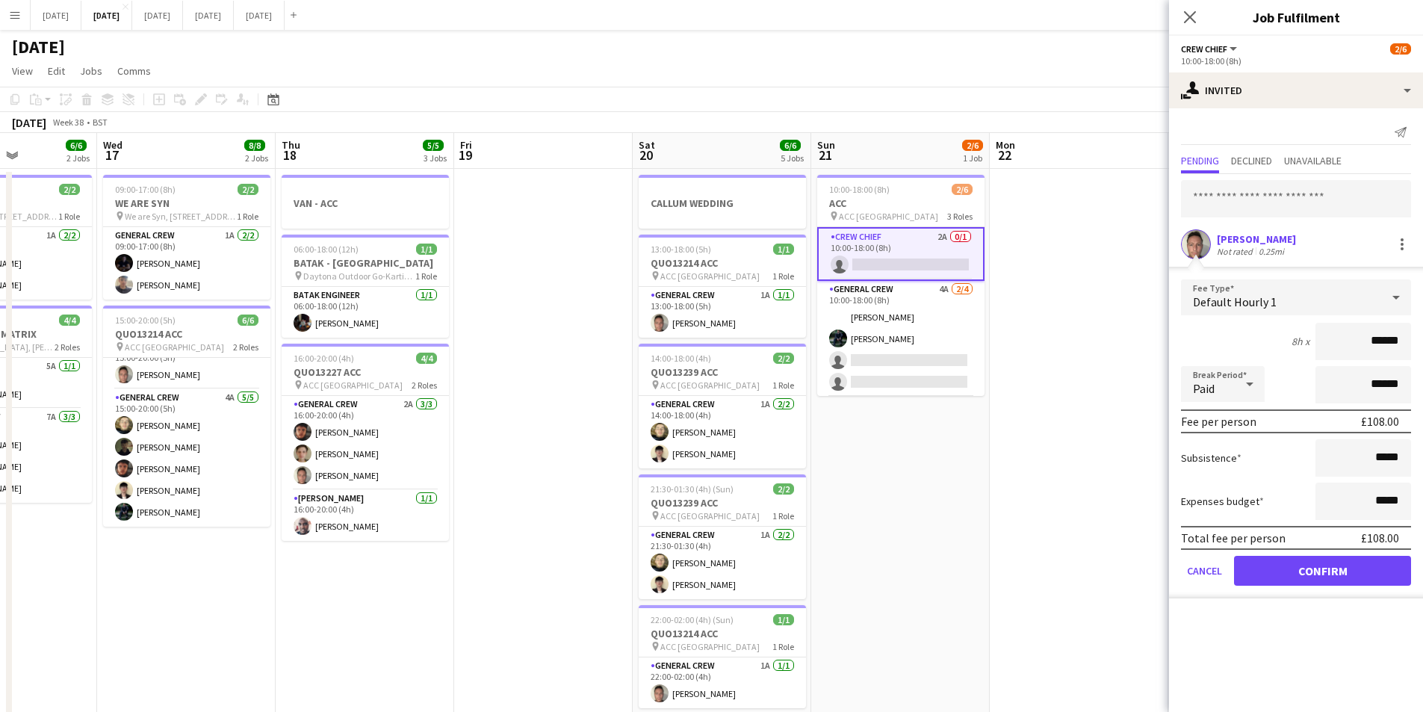
click at [1384, 335] on input "******" at bounding box center [1364, 341] width 96 height 37
type input "******"
click at [1377, 457] on input "*****" at bounding box center [1364, 457] width 96 height 37
type input "******"
click at [1322, 571] on button "Confirm" at bounding box center [1322, 571] width 177 height 30
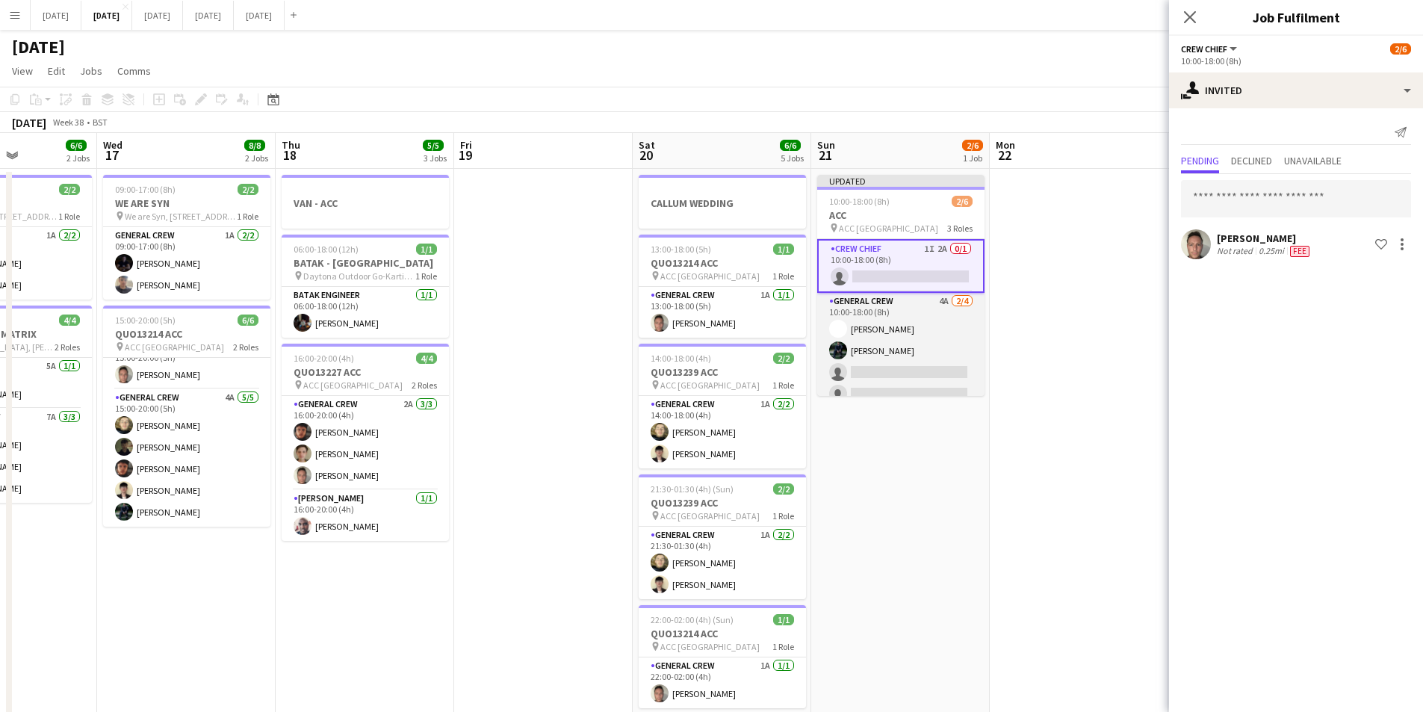
click at [903, 370] on app-card-role "General Crew 4A 2/4 10:00-18:00 (8h) Charlie James-Turner Josef Seggie single-n…" at bounding box center [900, 351] width 167 height 116
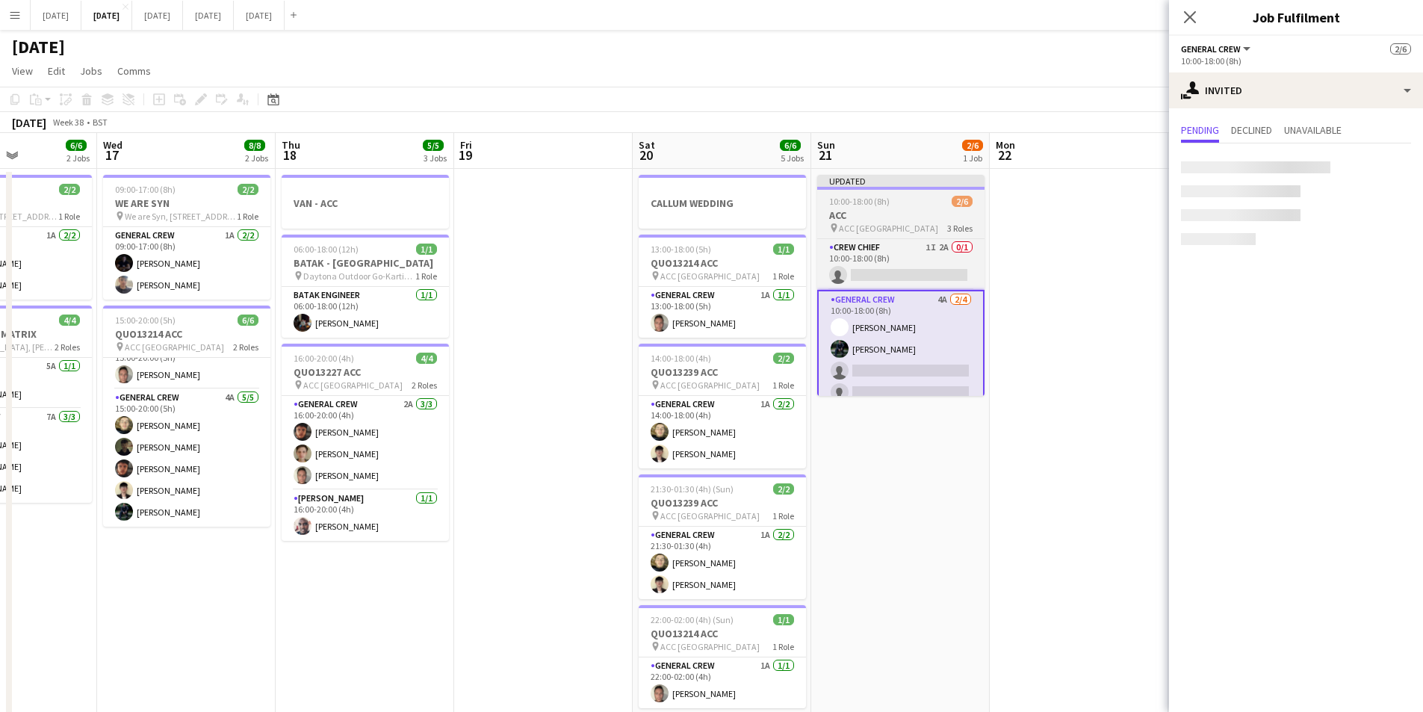
scroll to position [0, 438]
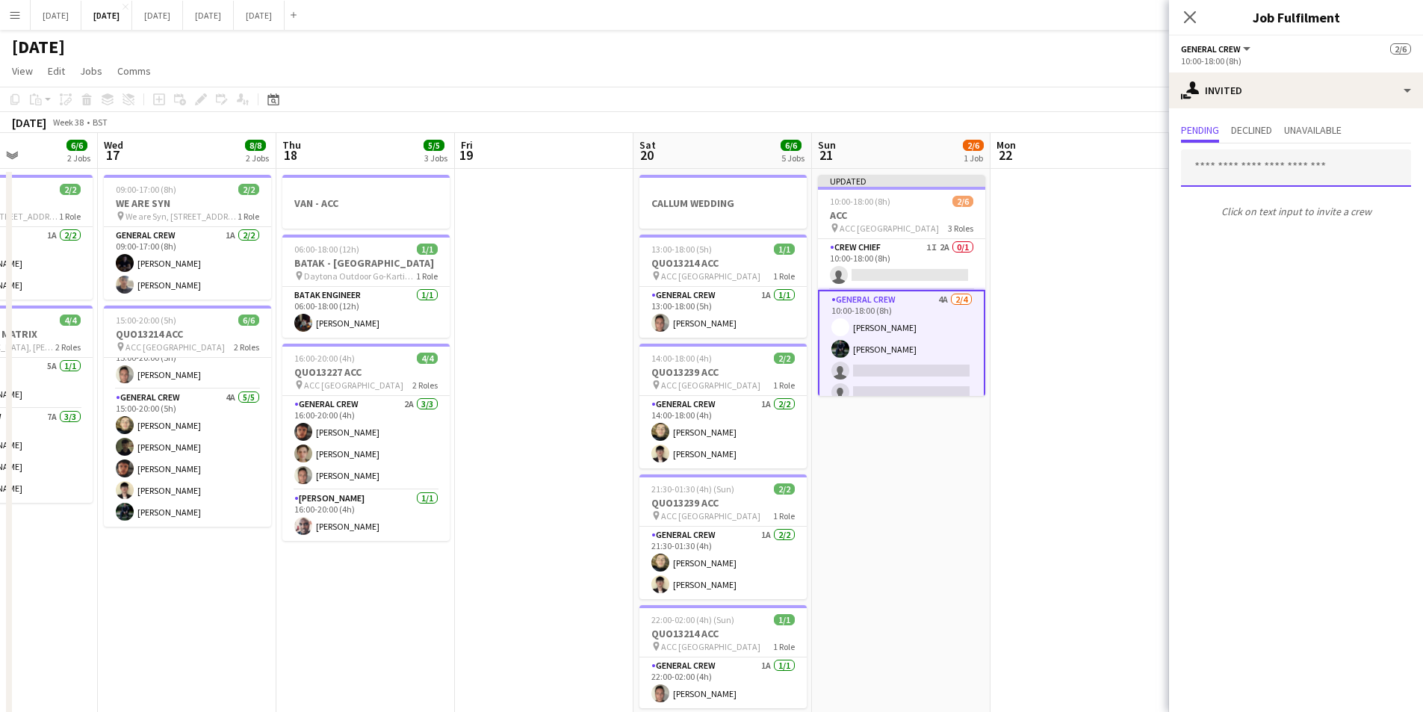
click at [1264, 170] on input "text" at bounding box center [1296, 167] width 230 height 37
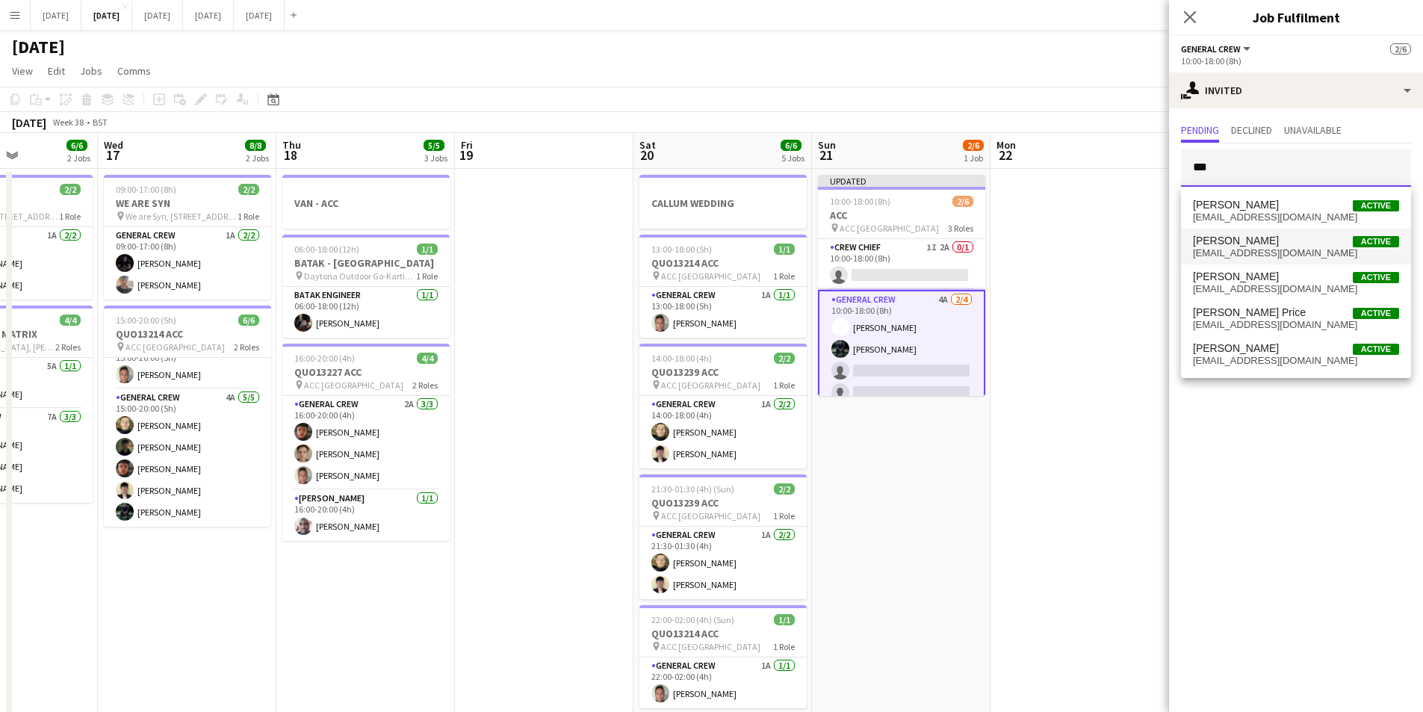
type input "***"
click at [1261, 240] on span "[PERSON_NAME]" at bounding box center [1236, 241] width 86 height 13
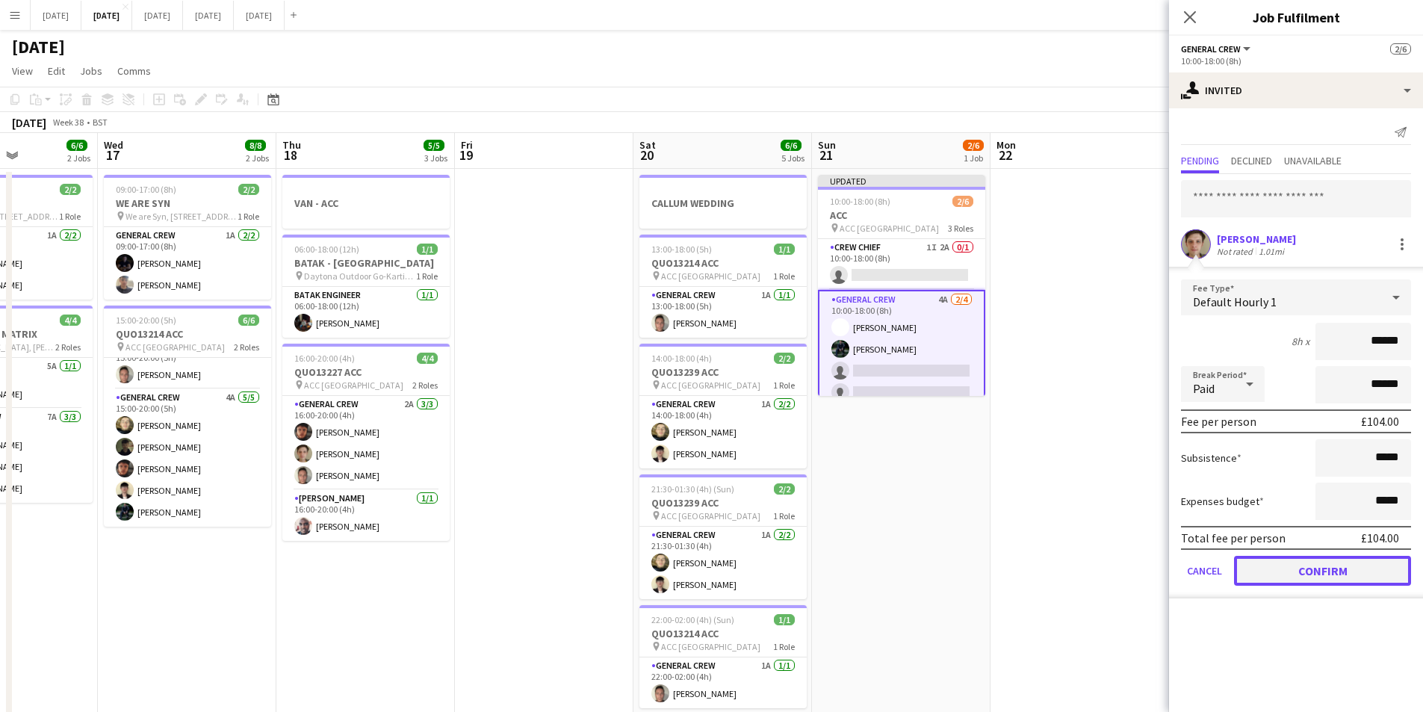
click at [1324, 563] on button "Confirm" at bounding box center [1322, 571] width 177 height 30
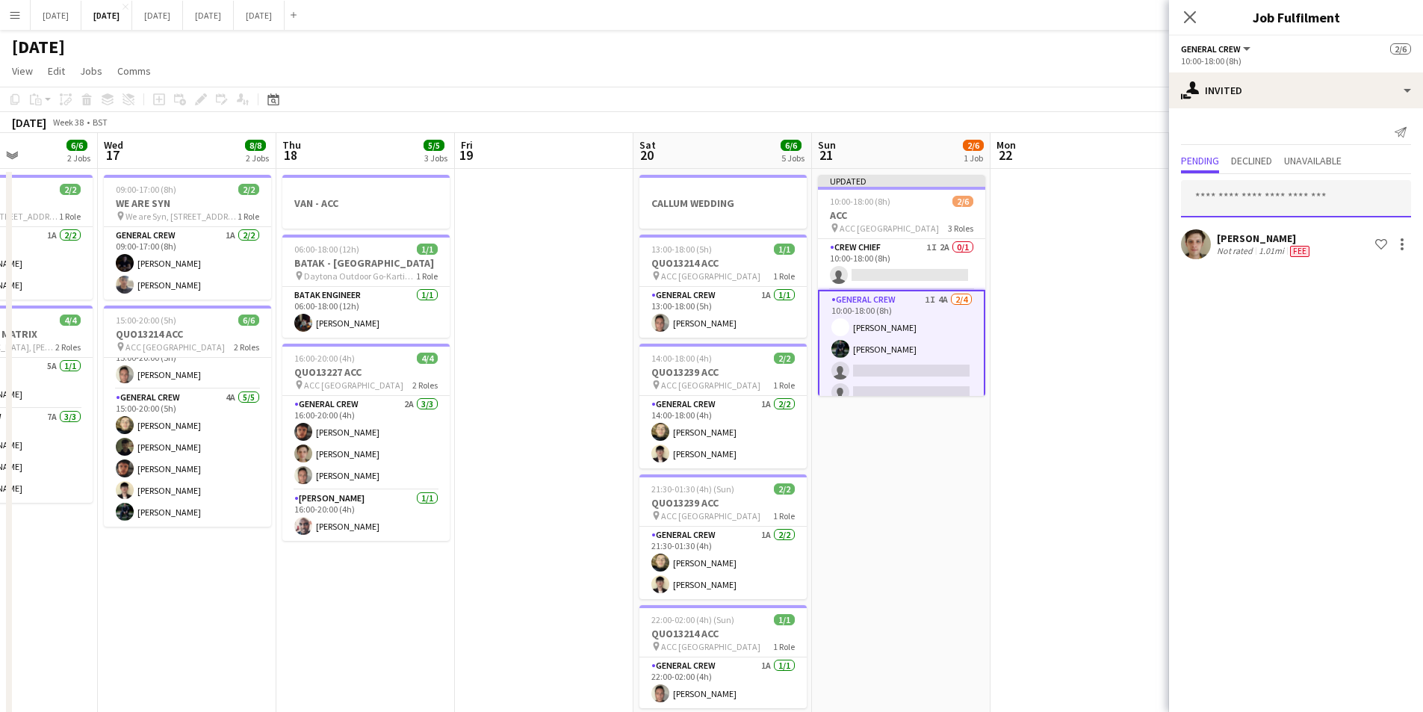
click at [1274, 200] on input "text" at bounding box center [1296, 198] width 230 height 37
drag, startPoint x: 1222, startPoint y: 196, endPoint x: 1192, endPoint y: 197, distance: 29.9
click at [1192, 197] on input "***" at bounding box center [1296, 198] width 230 height 37
click at [1225, 202] on input "***" at bounding box center [1296, 198] width 230 height 37
type input "*"
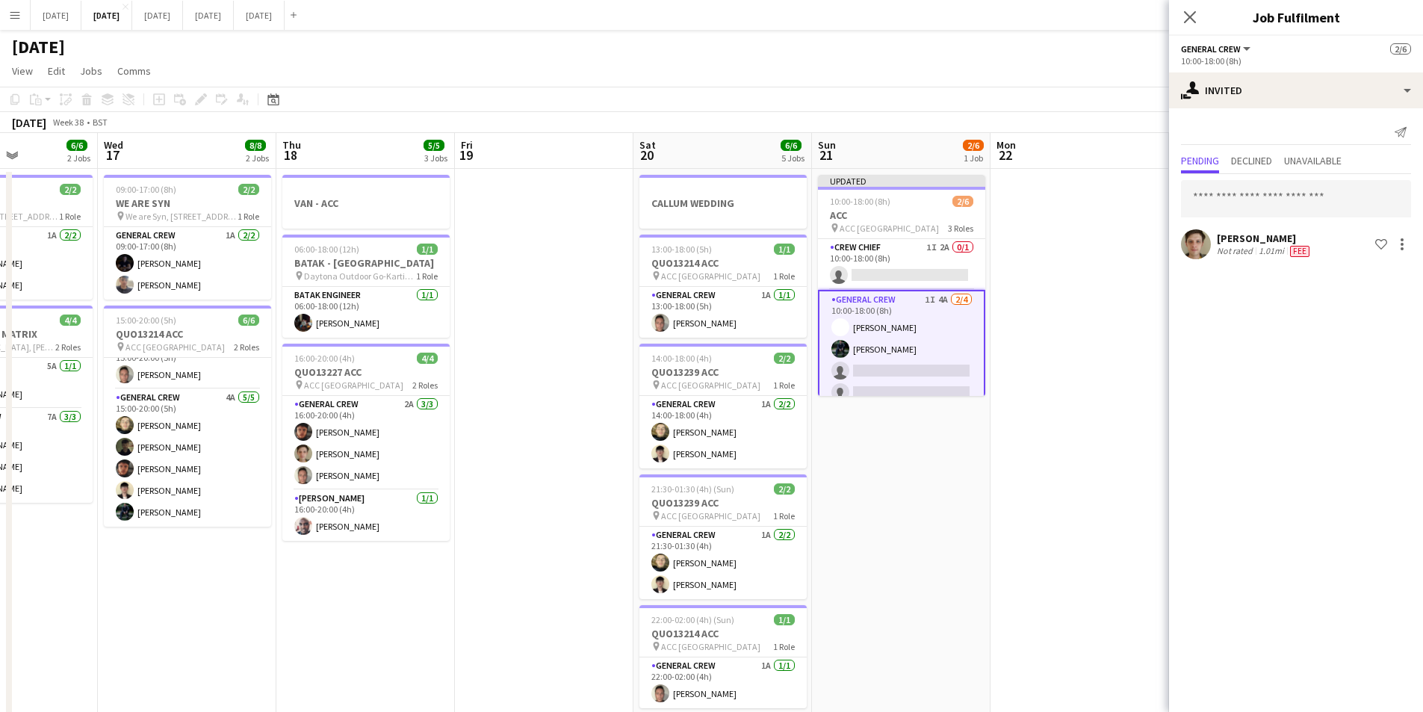
drag, startPoint x: 1122, startPoint y: 226, endPoint x: 1160, endPoint y: 70, distance: 160.0
click at [1121, 226] on app-date-cell at bounding box center [1080, 664] width 179 height 991
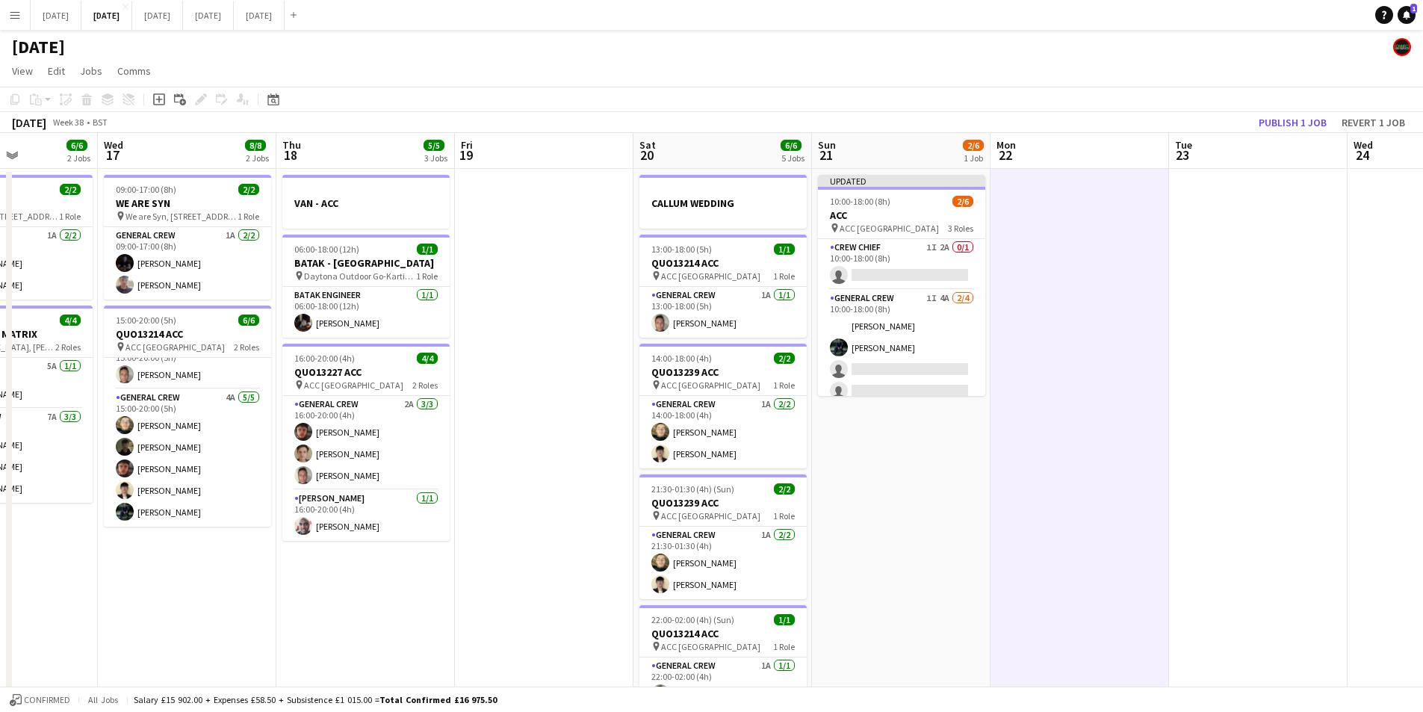
scroll to position [0, 439]
click at [1274, 119] on button "Publish 1 job" at bounding box center [1293, 122] width 80 height 19
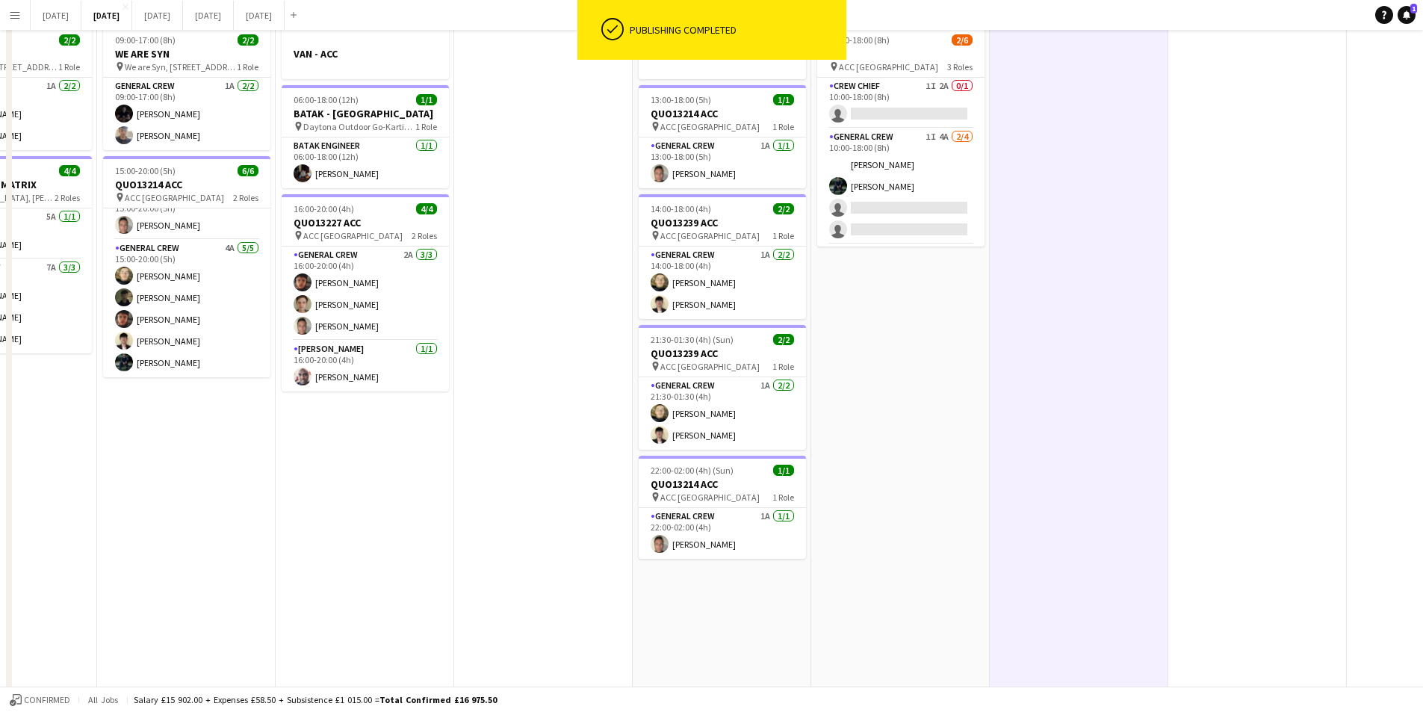
scroll to position [0, 0]
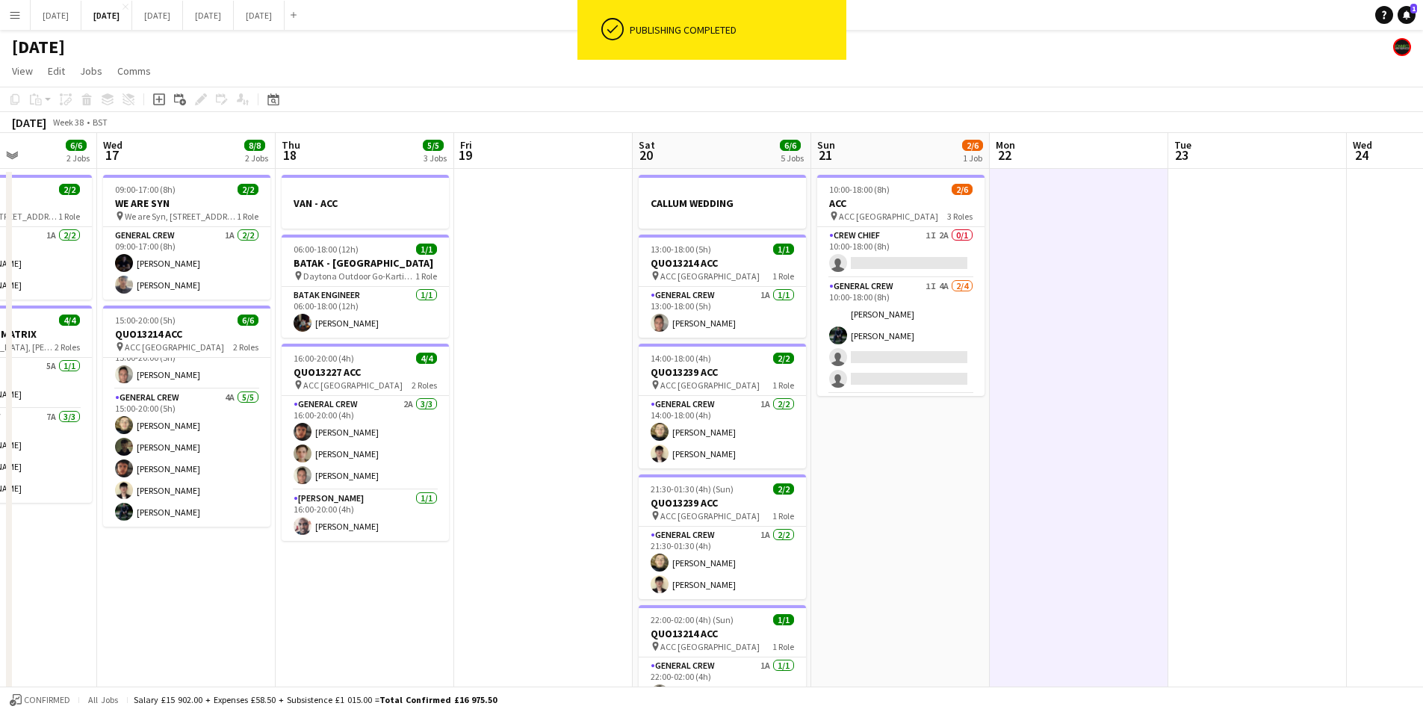
drag, startPoint x: 1172, startPoint y: 390, endPoint x: 839, endPoint y: 333, distance: 338.0
click at [1138, 386] on app-calendar-viewport "Sun 14 6/6 2 Jobs Mon 15 4/4 2 Jobs Tue 16 6/6 2 Jobs Wed 17 8/8 2 Jobs Thu 18 …" at bounding box center [711, 646] width 1423 height 1027
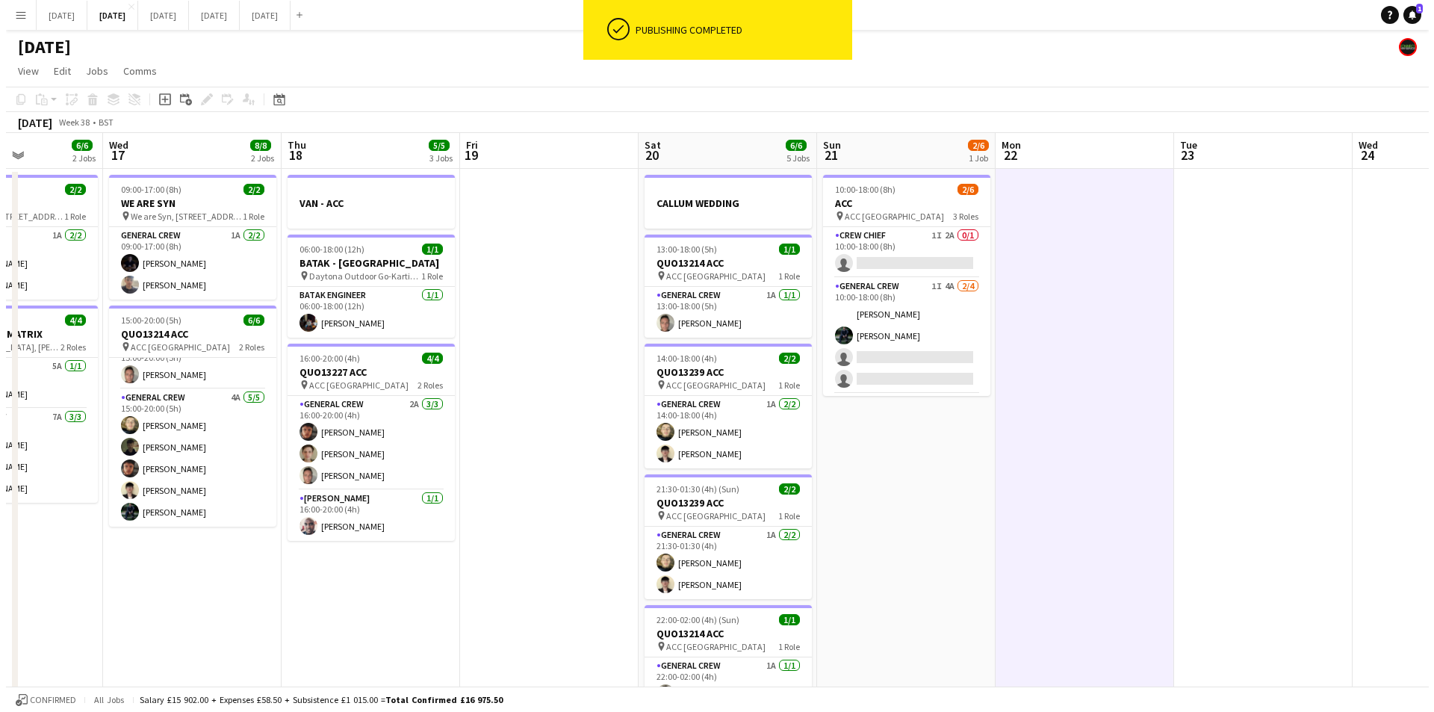
scroll to position [0, 473]
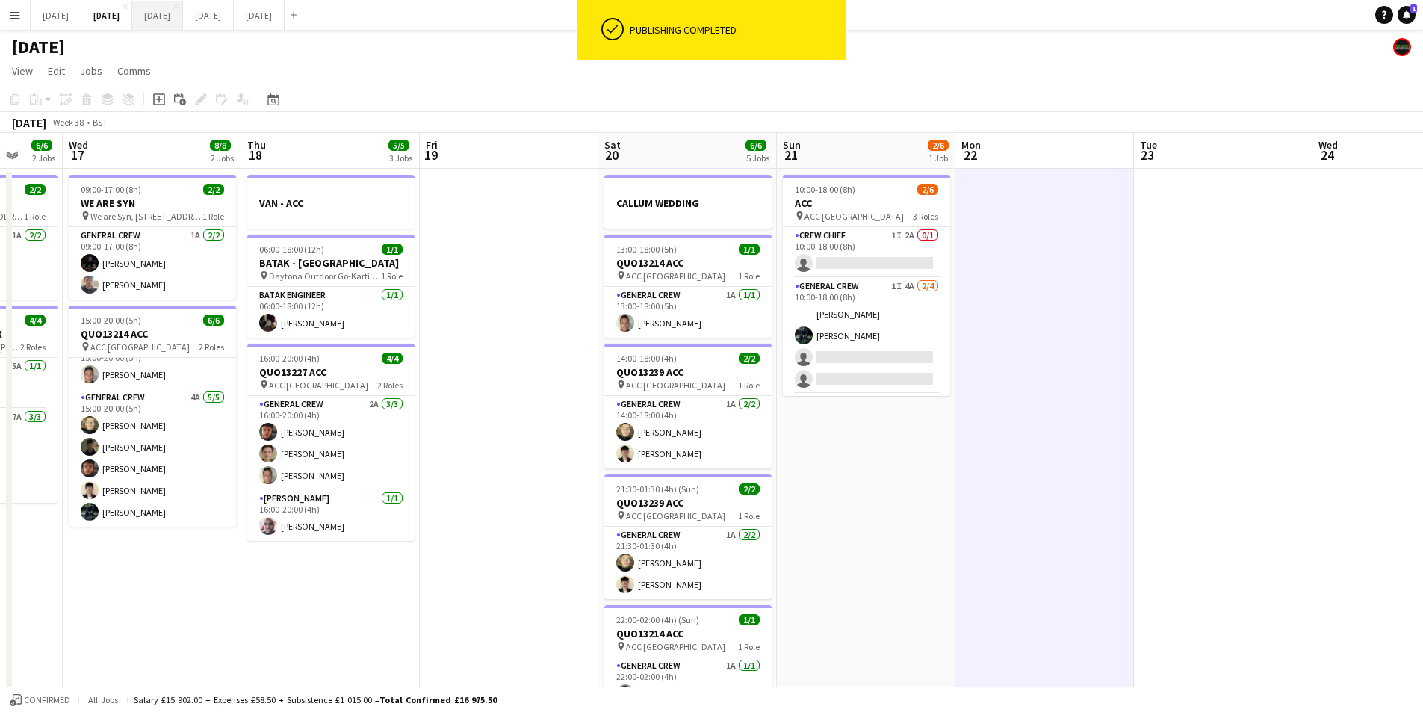
click at [183, 15] on button "OCTOBER 2025 Close" at bounding box center [157, 15] width 51 height 29
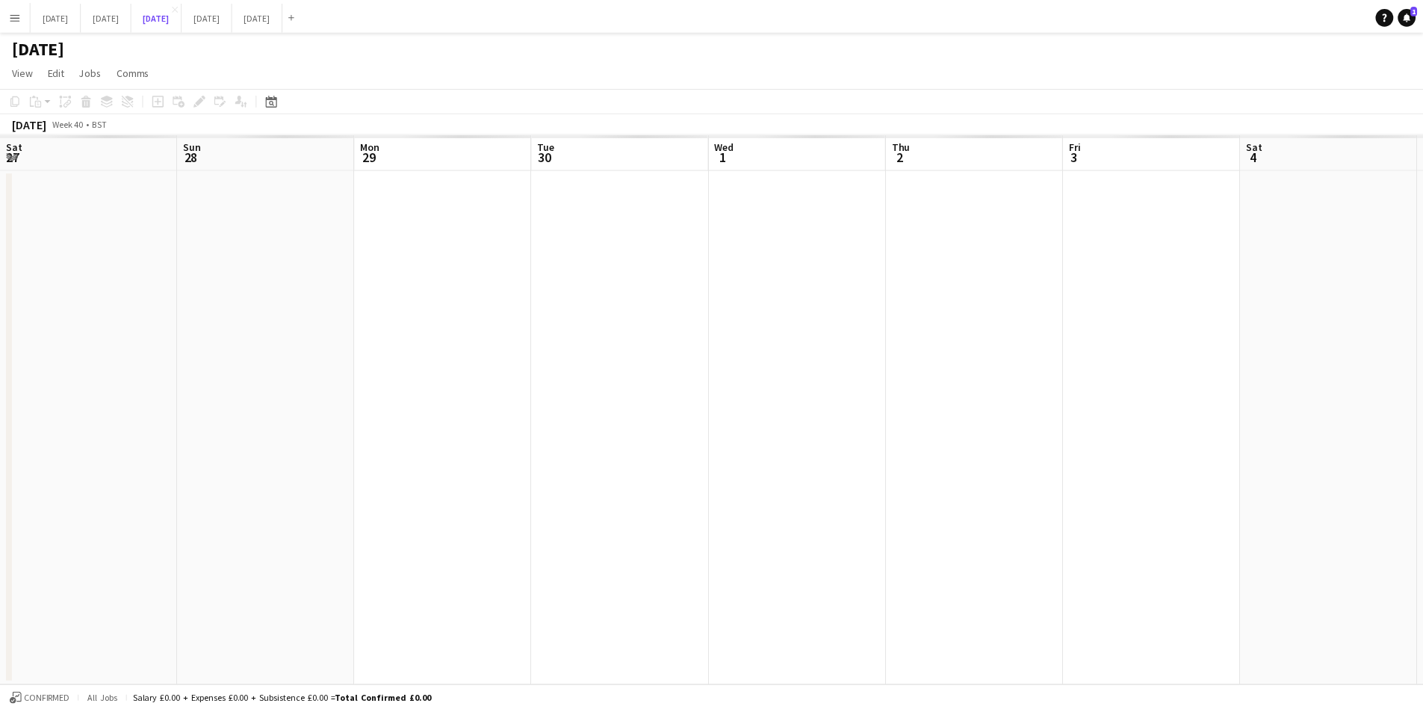
scroll to position [0, 518]
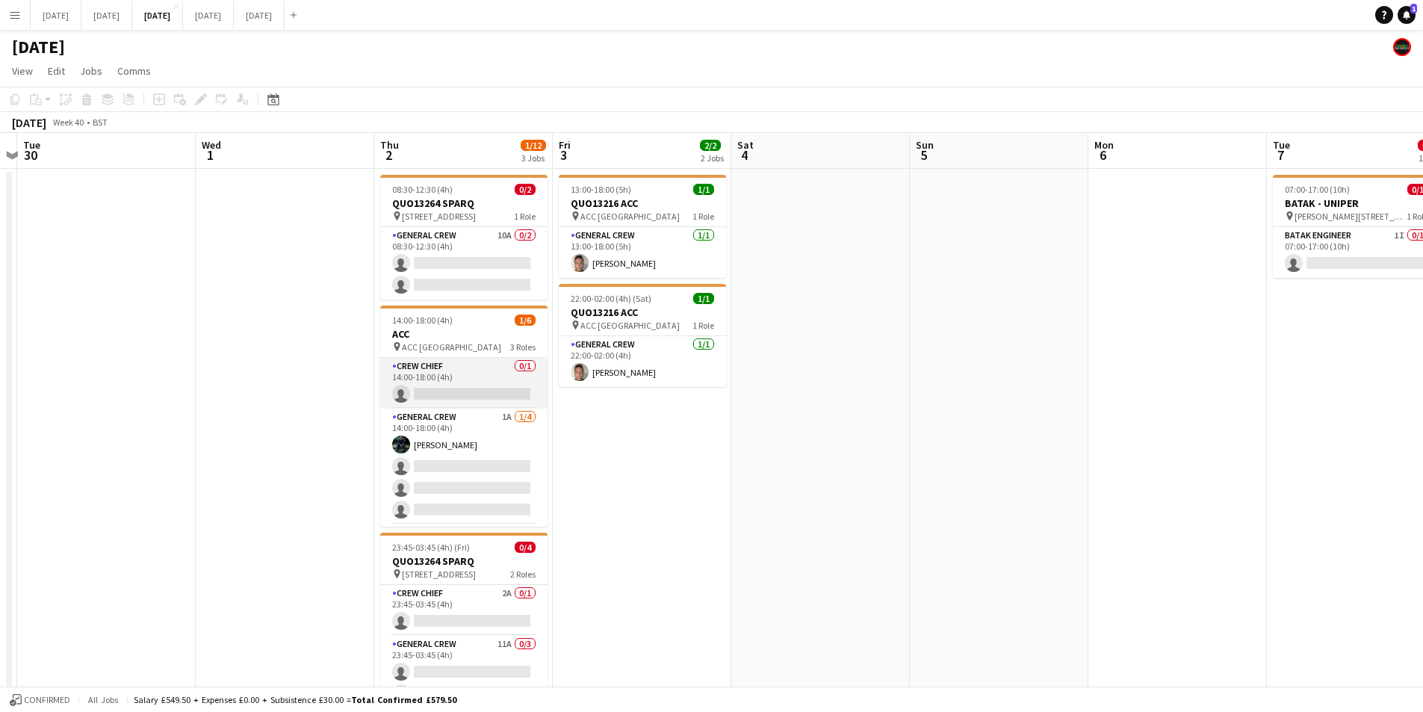
click at [483, 384] on app-card-role "Crew Chief 0/1 14:00-18:00 (4h) single-neutral-actions" at bounding box center [463, 383] width 167 height 51
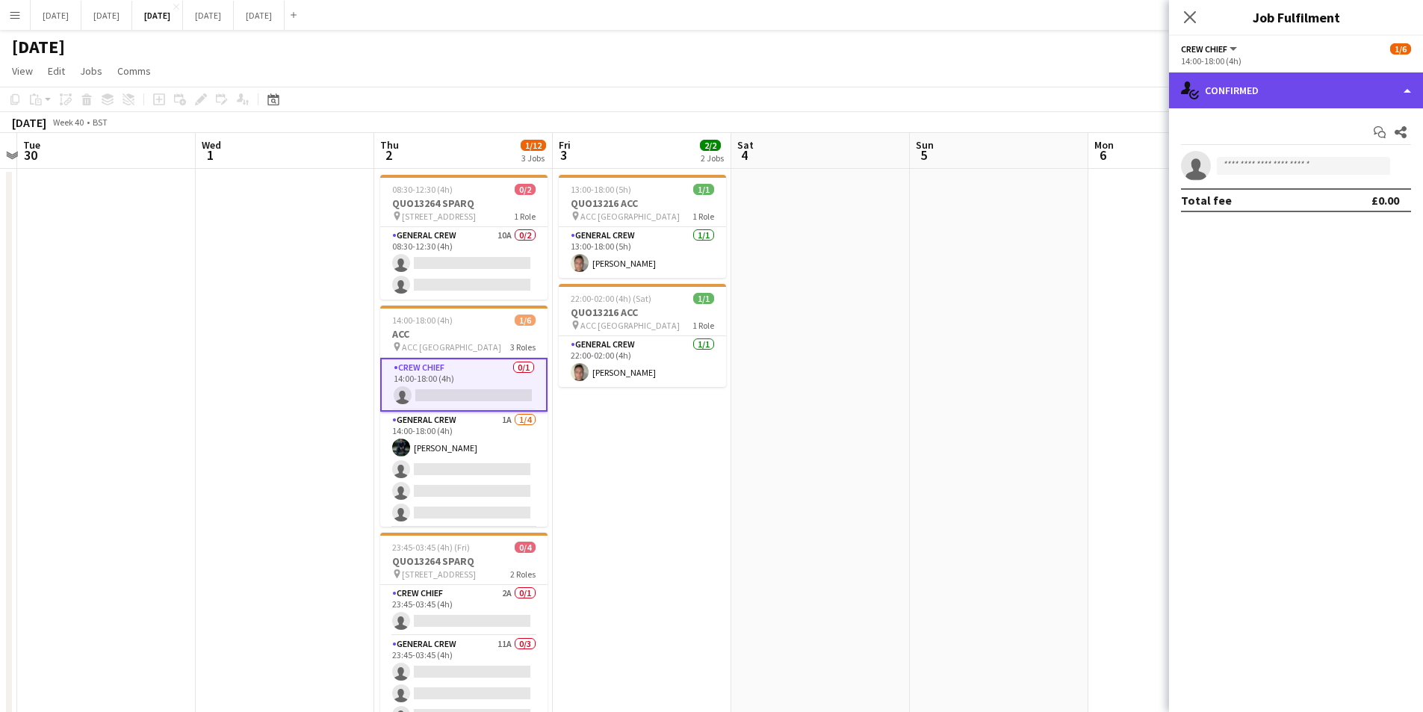
drag, startPoint x: 1304, startPoint y: 88, endPoint x: 1312, endPoint y: 89, distance: 8.3
click at [1307, 88] on div "single-neutral-actions-check-2 Confirmed" at bounding box center [1296, 90] width 254 height 36
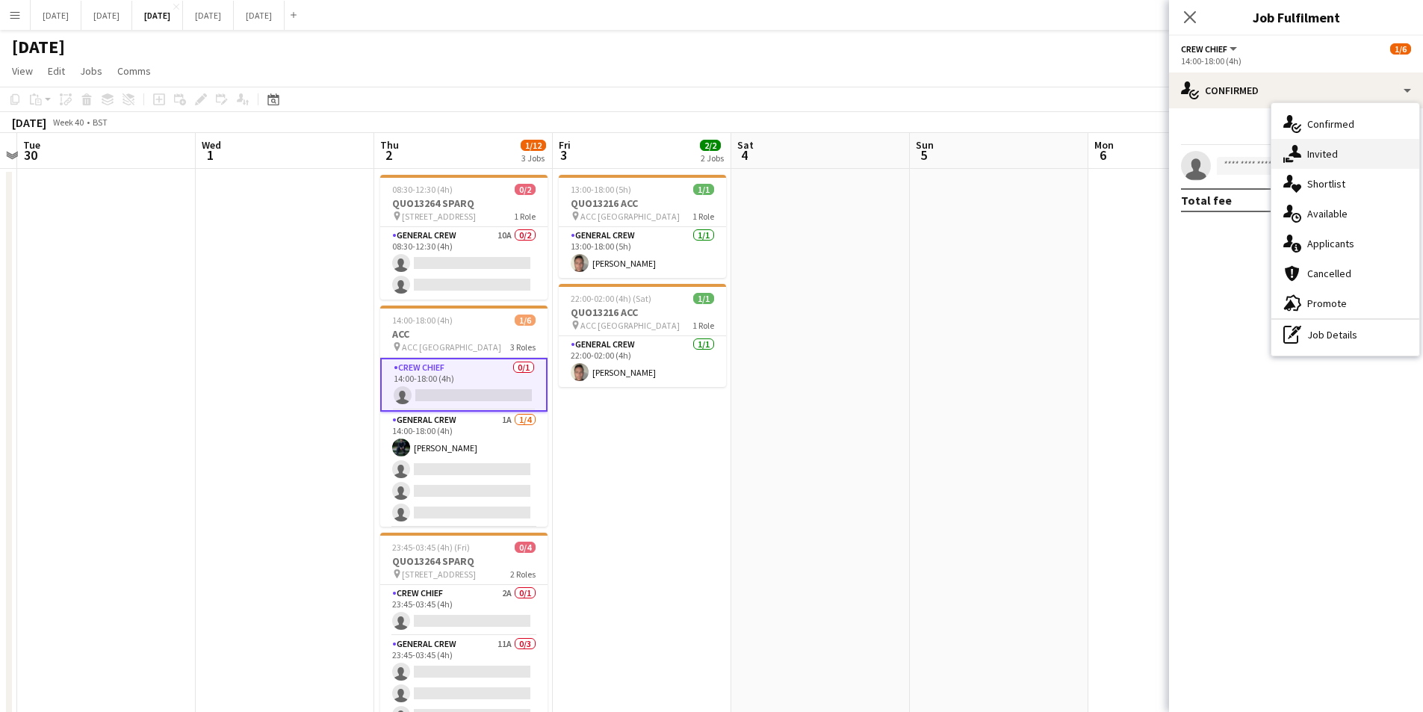
click at [1340, 152] on div "single-neutral-actions-share-1 Invited" at bounding box center [1346, 154] width 148 height 30
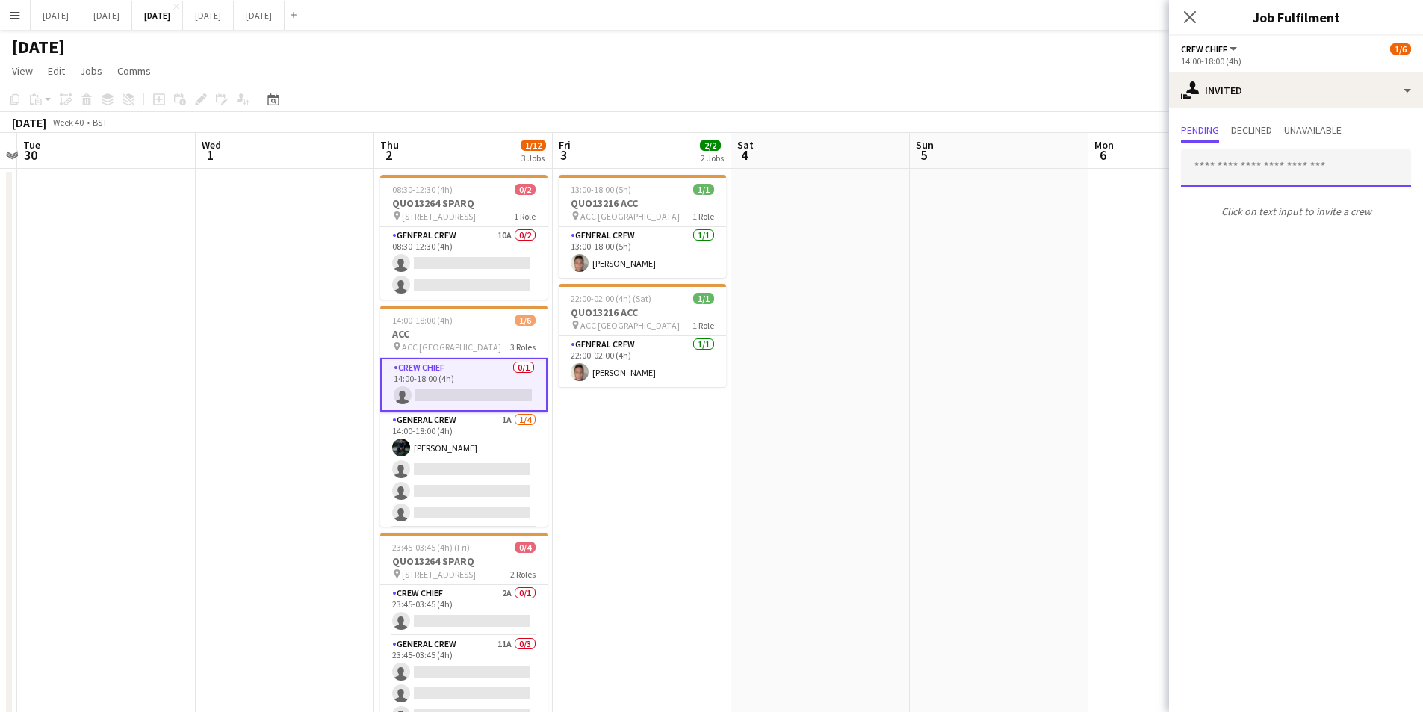
click at [1299, 171] on input "text" at bounding box center [1296, 167] width 230 height 37
type input "******"
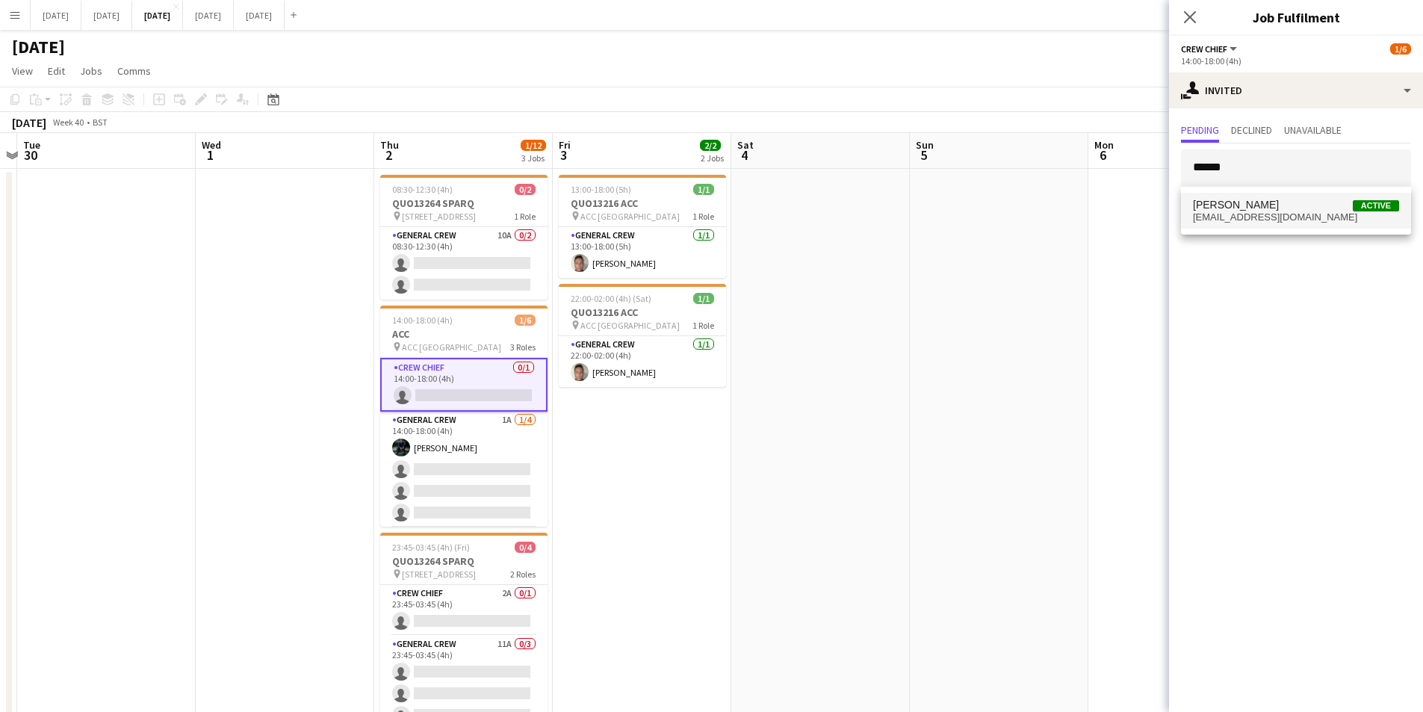
click at [1273, 194] on mat-option "NATHAN WHITE Active nathanwhite200@hotmail.com" at bounding box center [1296, 211] width 230 height 36
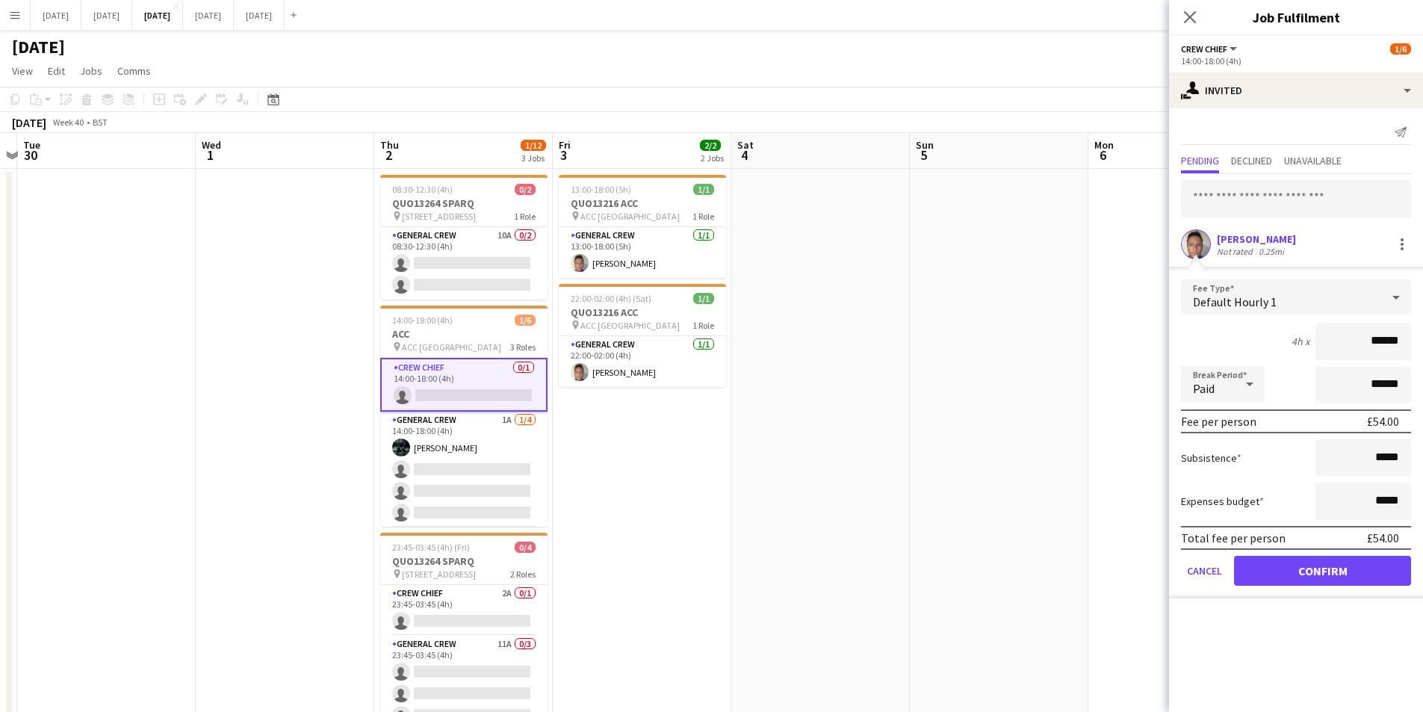
click at [1382, 340] on input "******" at bounding box center [1364, 341] width 96 height 37
type input "******"
click at [1376, 456] on input "*****" at bounding box center [1364, 457] width 96 height 37
type input "******"
drag, startPoint x: 1337, startPoint y: 560, endPoint x: 1168, endPoint y: 349, distance: 270.1
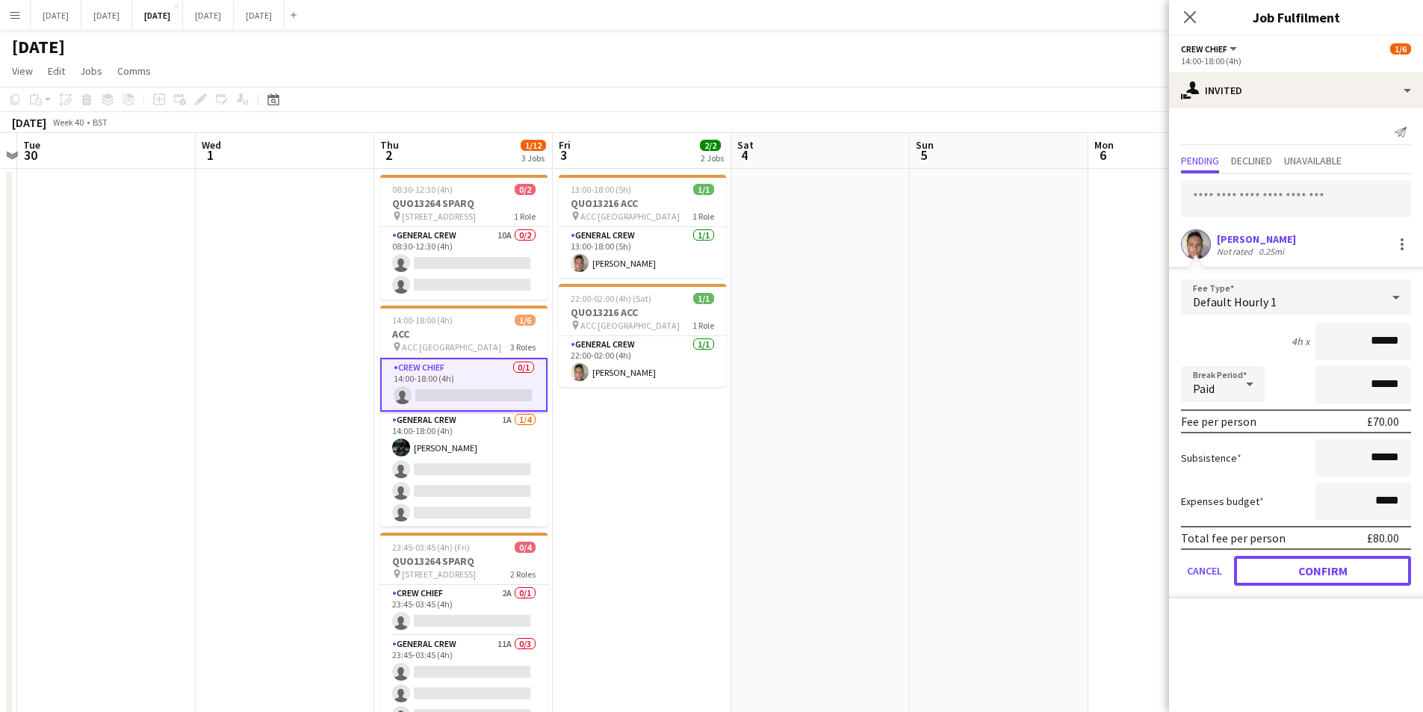
click at [1335, 560] on button "Confirm" at bounding box center [1322, 571] width 177 height 30
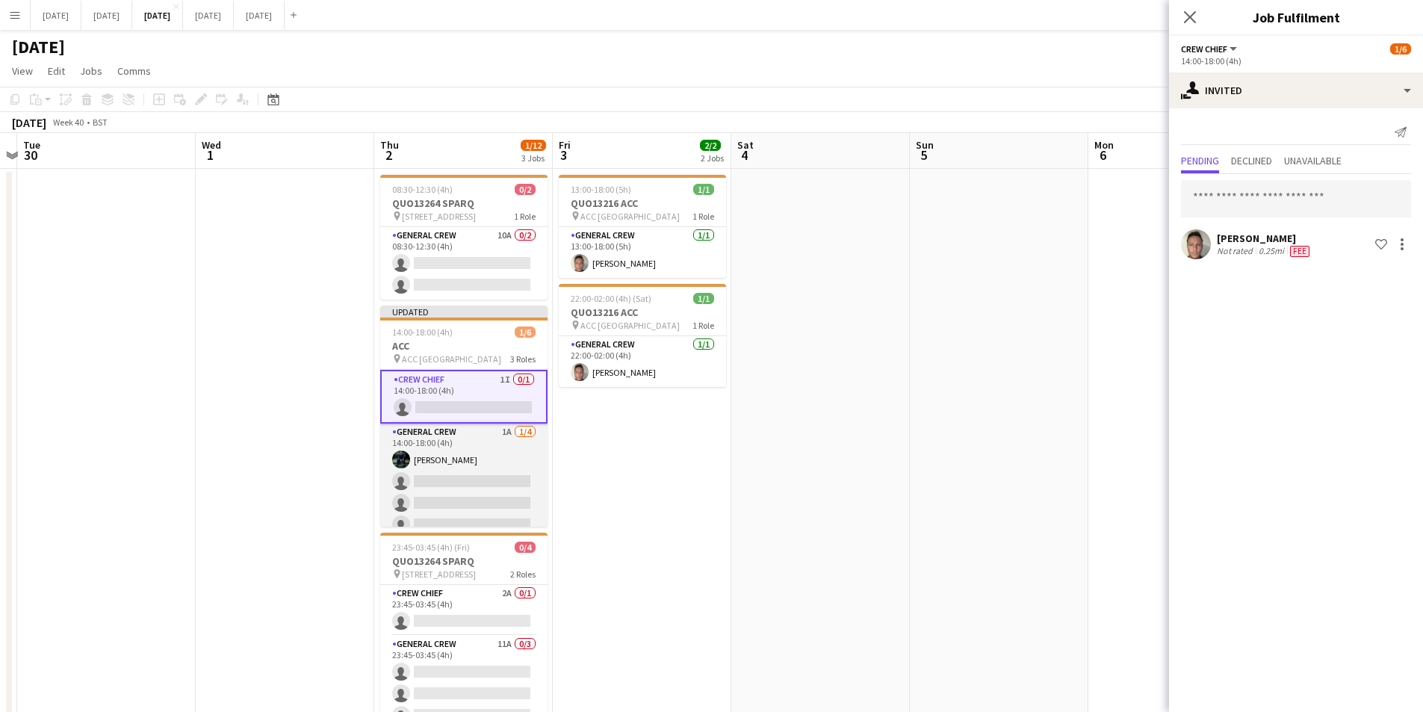
click at [471, 505] on app-card-role "General Crew 1A 1/4 14:00-18:00 (4h) Josef Seggie single-neutral-actions single…" at bounding box center [463, 482] width 167 height 116
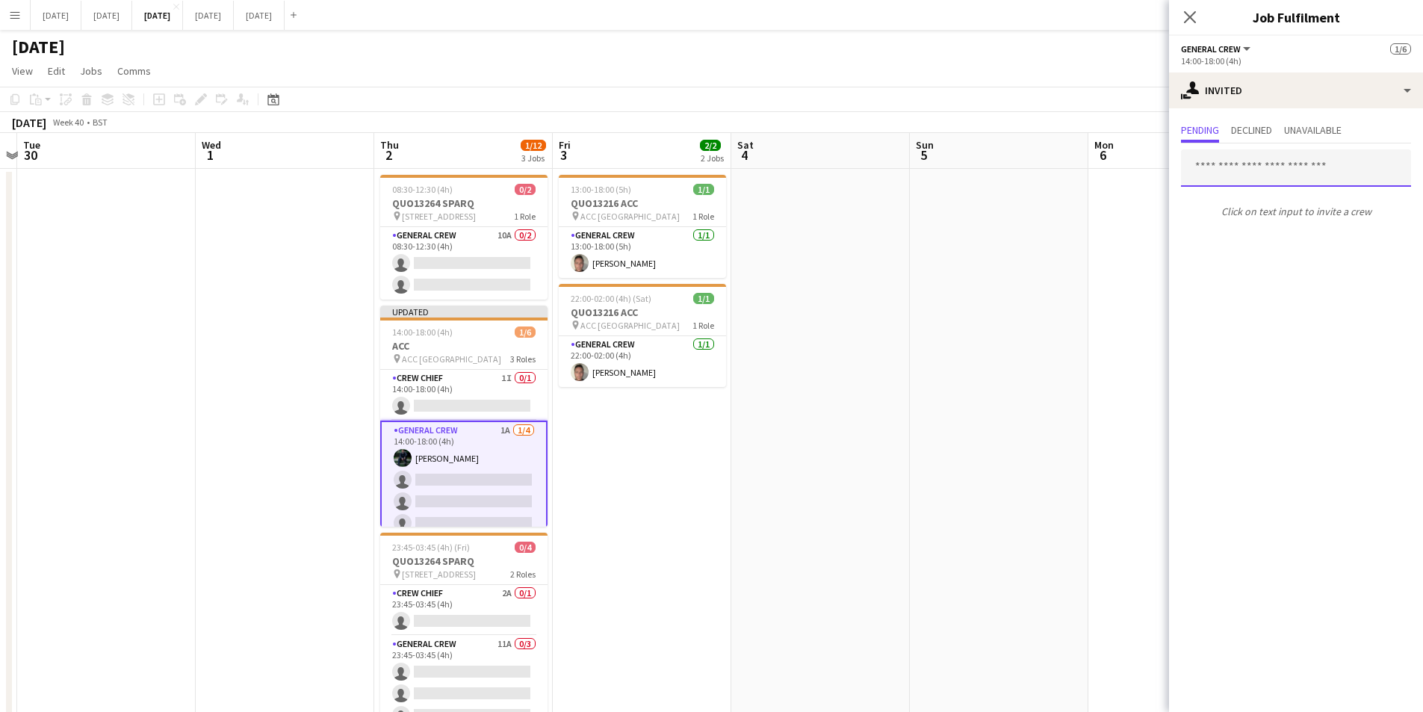
click at [1266, 168] on input "text" at bounding box center [1296, 167] width 230 height 37
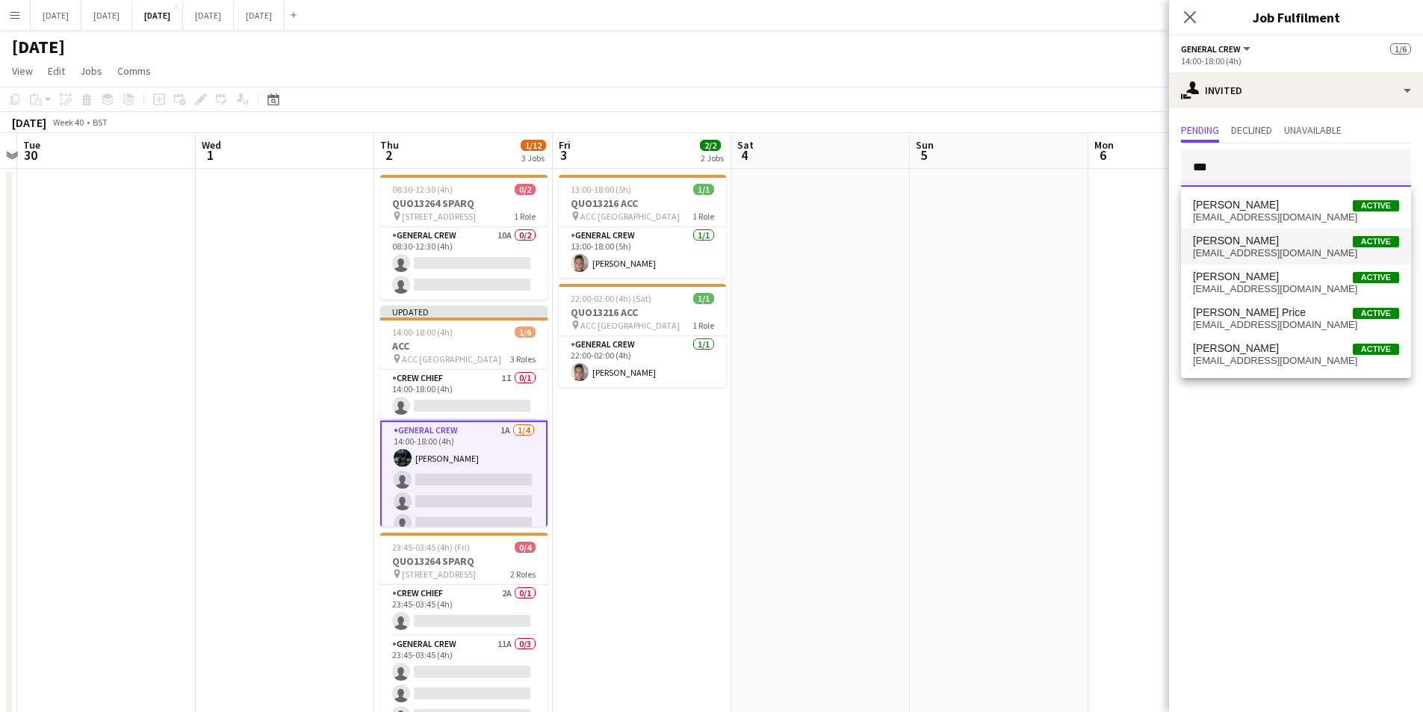
type input "***"
click at [1266, 238] on span "Sam Greatorex Active" at bounding box center [1296, 241] width 206 height 13
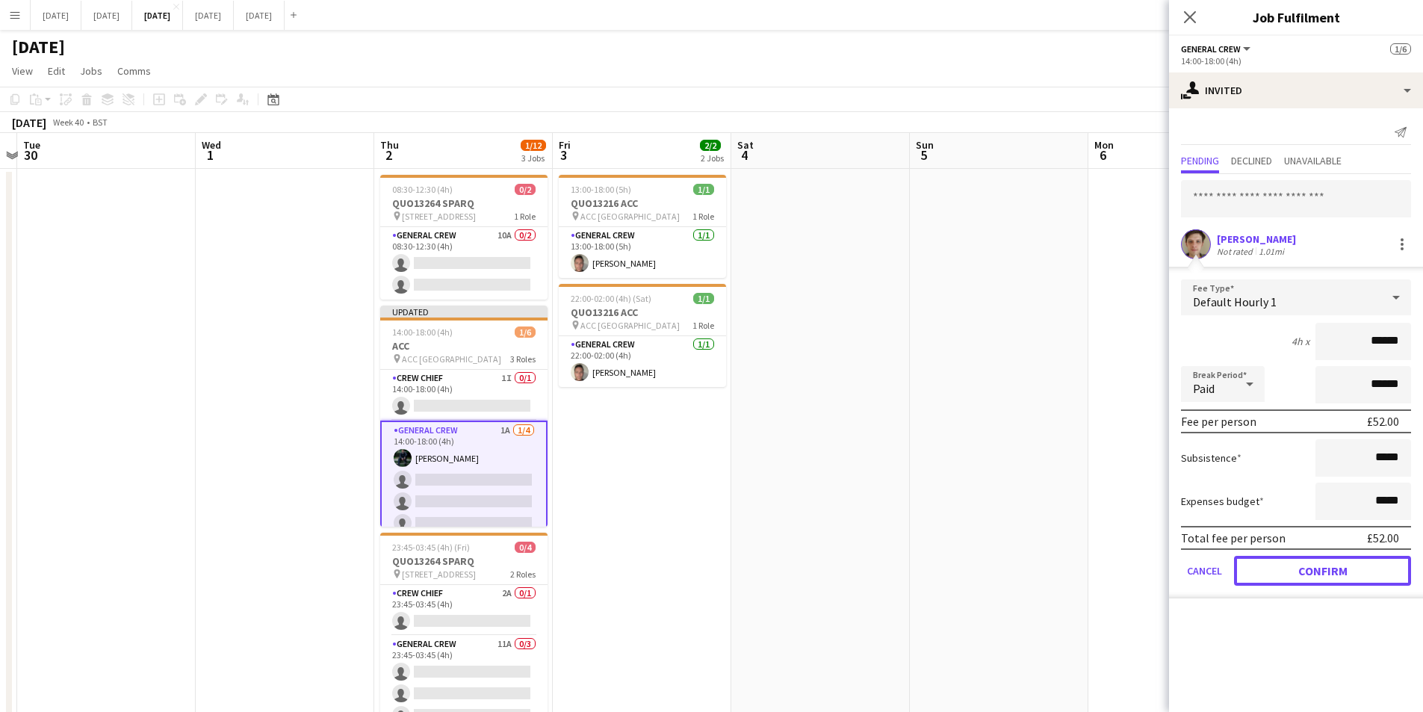
drag, startPoint x: 1313, startPoint y: 567, endPoint x: 1202, endPoint y: 22, distance: 555.9
click at [1315, 563] on button "Confirm" at bounding box center [1322, 571] width 177 height 30
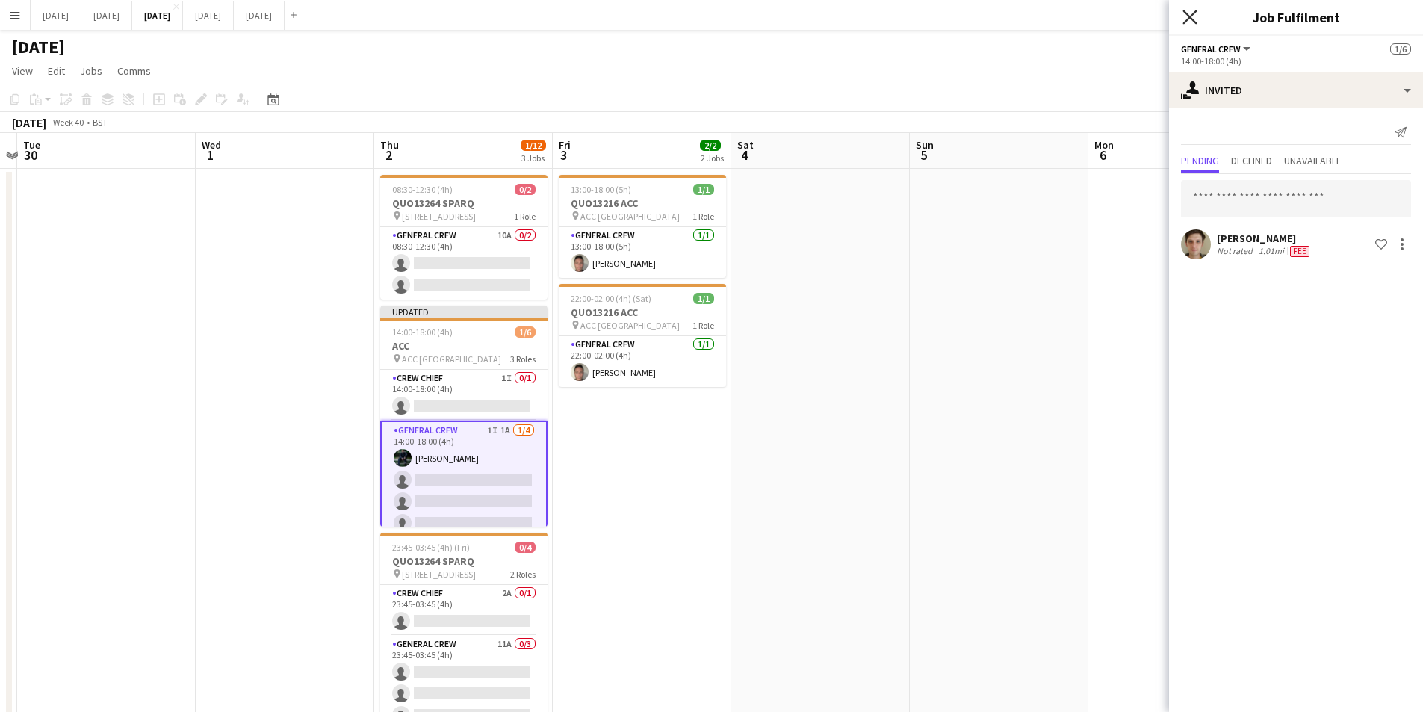
click at [1189, 16] on icon at bounding box center [1190, 17] width 14 height 14
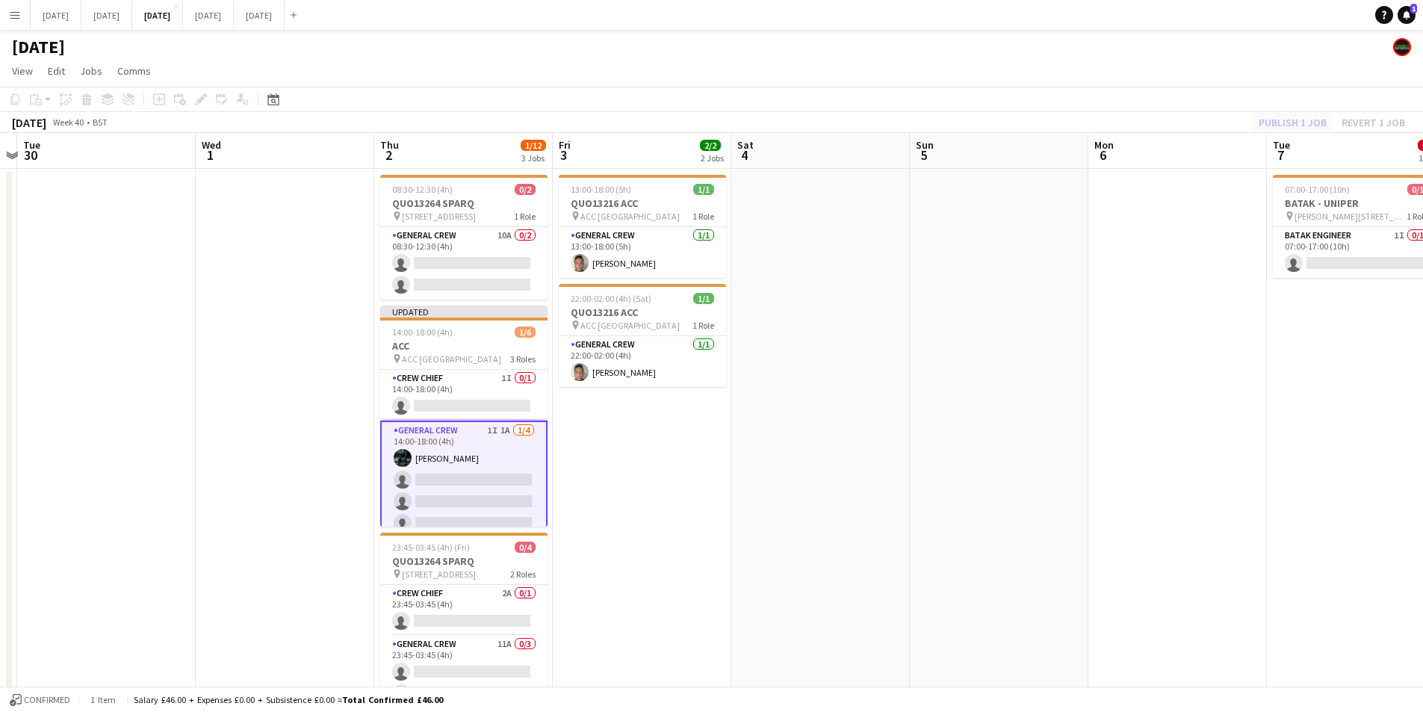
drag, startPoint x: 1265, startPoint y: 114, endPoint x: 1272, endPoint y: 119, distance: 9.1
click at [1266, 114] on div "Publish 1 job Revert 1 job" at bounding box center [1332, 122] width 182 height 19
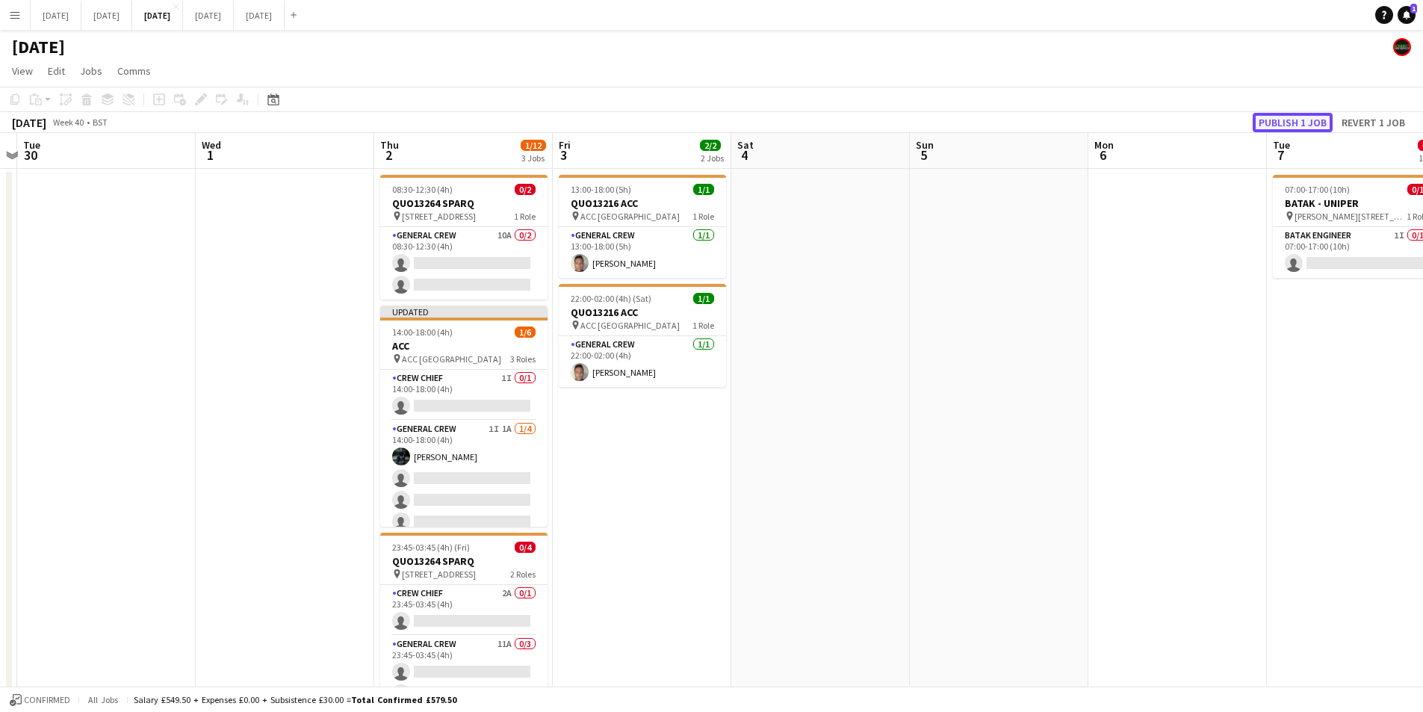
click at [1272, 119] on button "Publish 1 job" at bounding box center [1293, 122] width 80 height 19
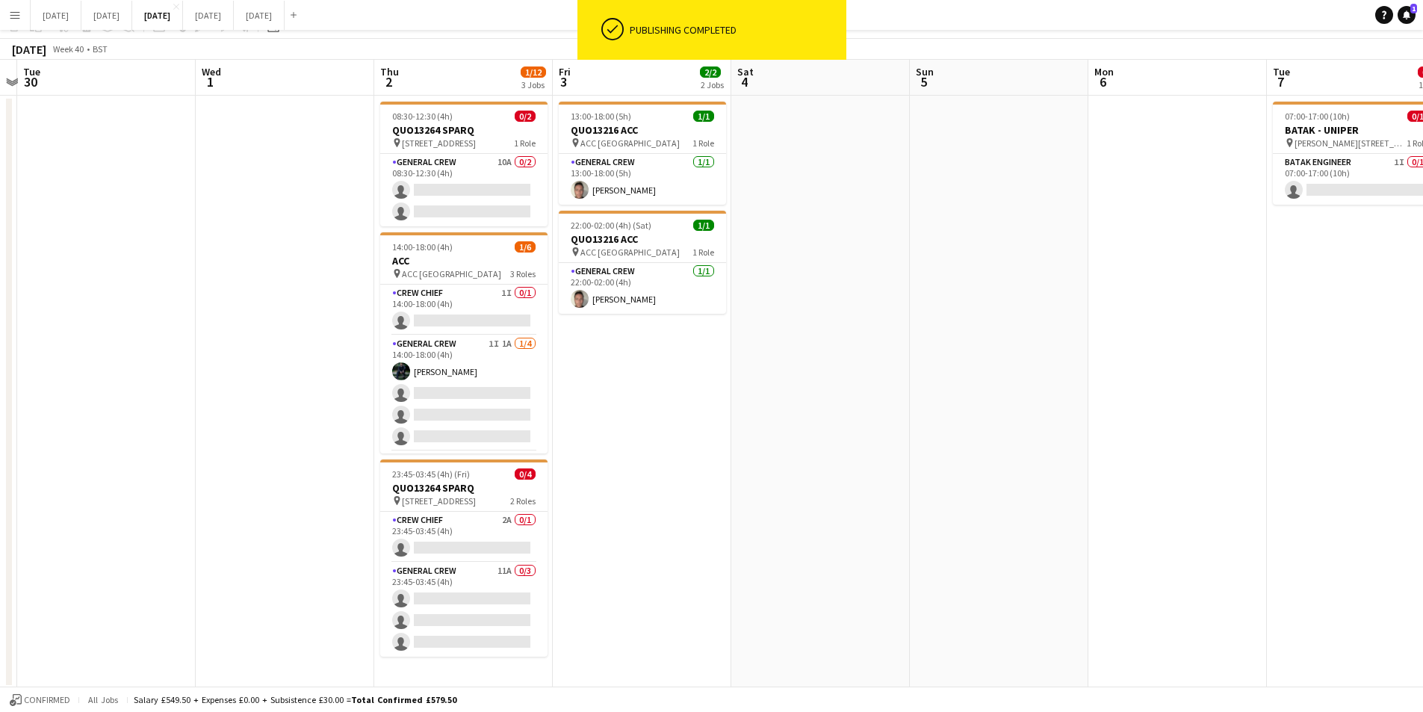
scroll to position [0, 0]
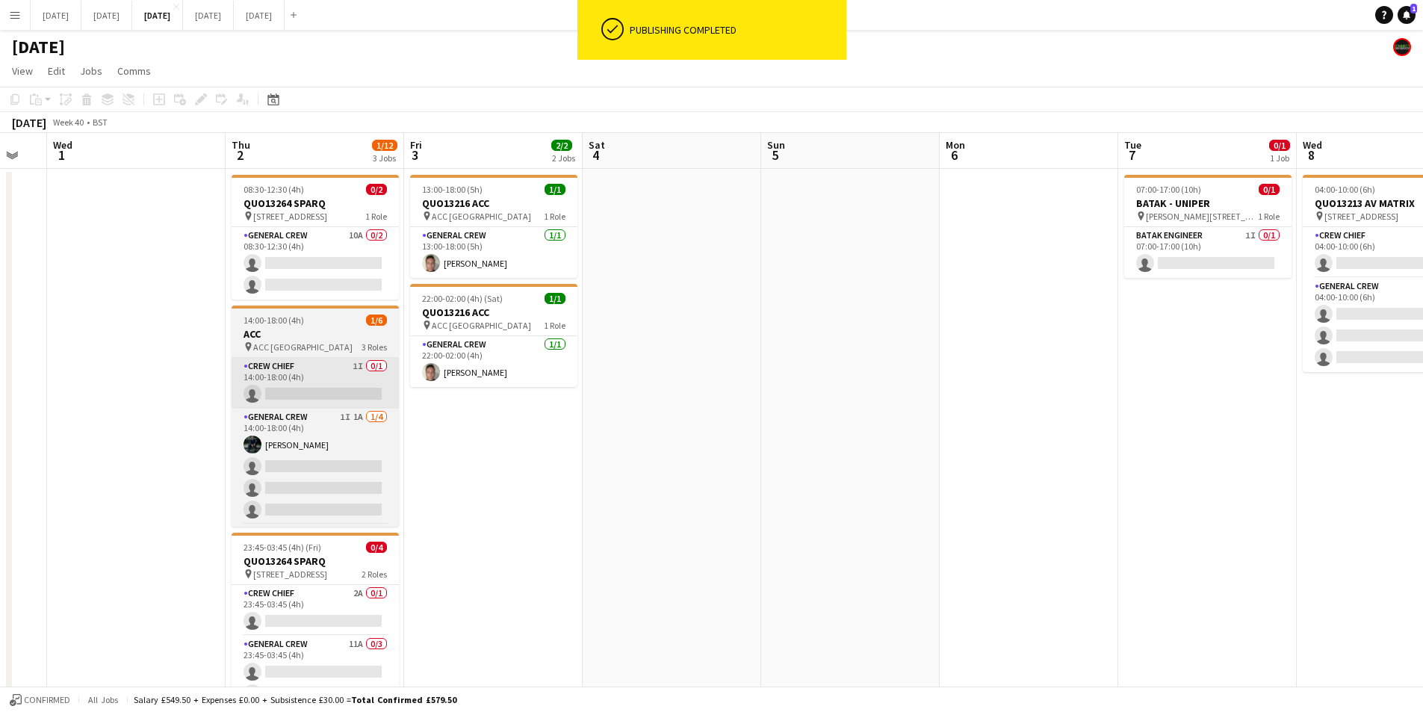
drag, startPoint x: 1052, startPoint y: 455, endPoint x: 468, endPoint y: 370, distance: 590.4
click at [1089, 407] on app-calendar-viewport "Sun 28 Mon 29 Tue 30 Wed 1 Thu 2 1/12 3 Jobs Fri 3 2/2 2 Jobs Sat 4 Sun 5 Mon 6…" at bounding box center [711, 447] width 1423 height 629
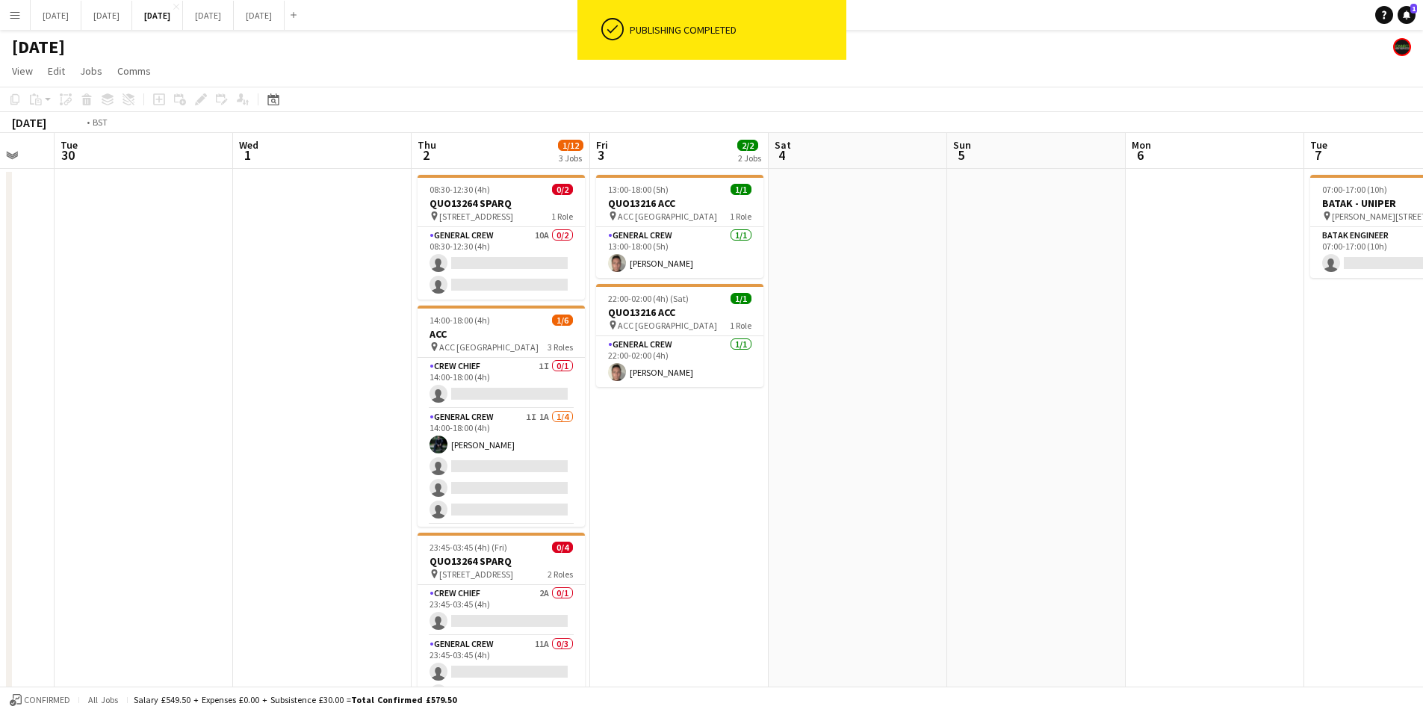
drag, startPoint x: 374, startPoint y: 403, endPoint x: 607, endPoint y: 413, distance: 232.6
click at [665, 425] on app-calendar-viewport "Sun 28 Mon 29 Tue 30 Wed 1 Thu 2 1/12 3 Jobs Fri 3 2/2 2 Jobs Sat 4 Sun 5 Mon 6…" at bounding box center [711, 447] width 1423 height 629
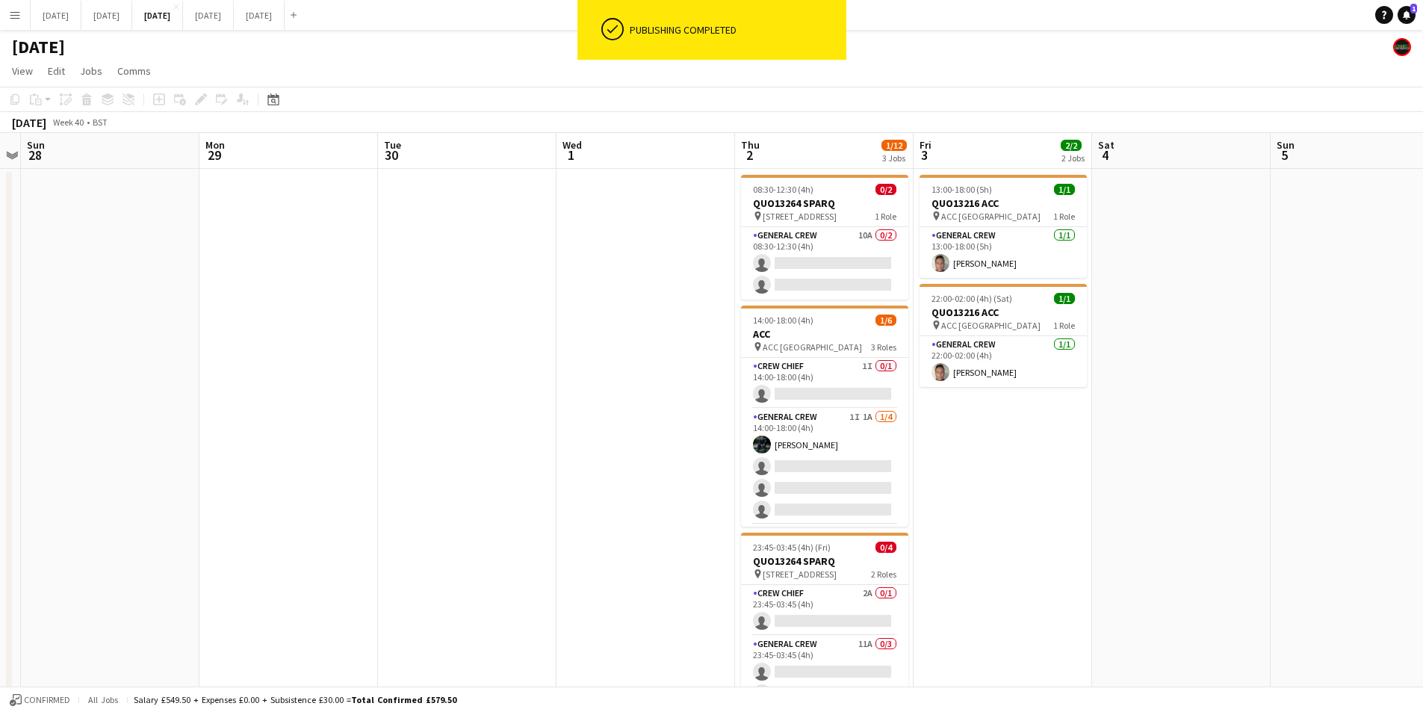
drag, startPoint x: 340, startPoint y: 407, endPoint x: 746, endPoint y: 448, distance: 408.4
click at [750, 448] on app-calendar-viewport "Fri 26 Sat 27 Sun 28 Mon 29 Tue 30 Wed 1 Thu 2 1/12 3 Jobs Fri 3 2/2 2 Jobs Sat…" at bounding box center [711, 447] width 1423 height 629
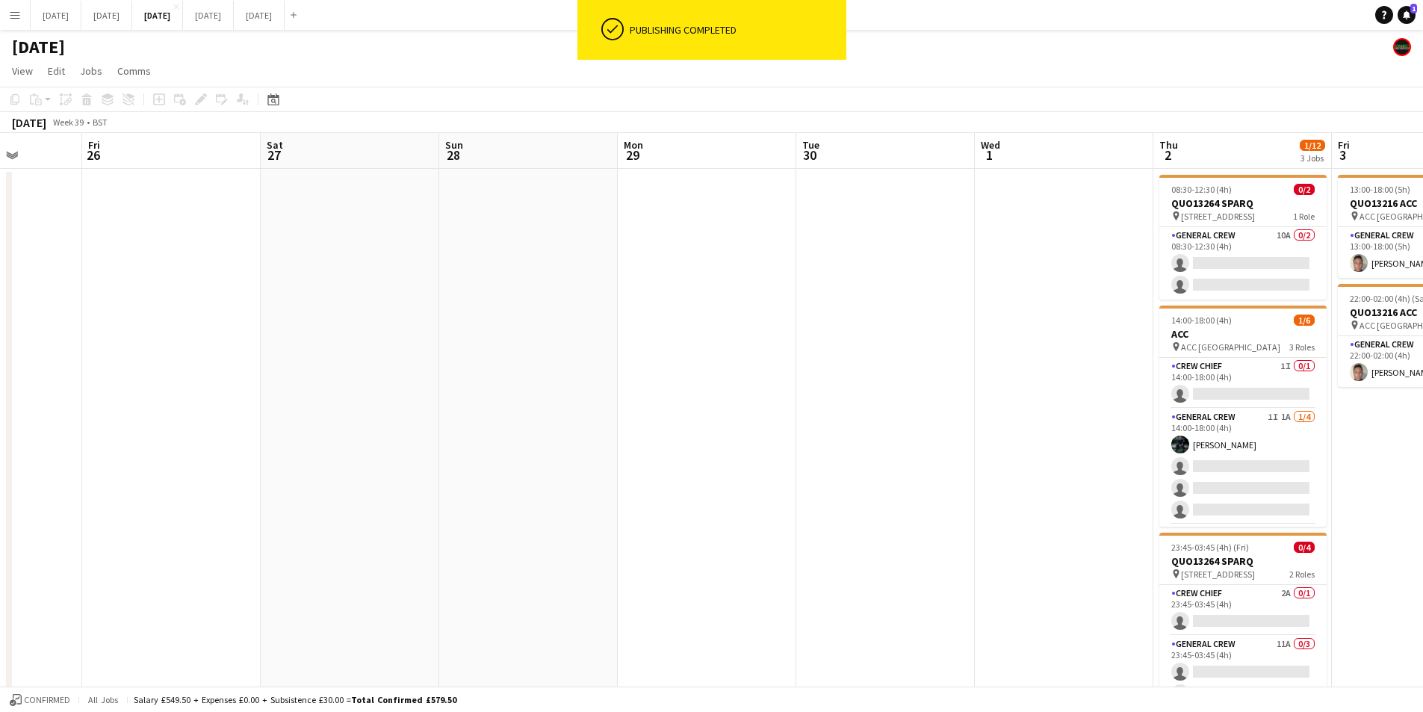
drag, startPoint x: 506, startPoint y: 448, endPoint x: 921, endPoint y: 448, distance: 415.4
click at [921, 457] on app-calendar-viewport "Tue 23 Wed 24 Thu 25 Fri 26 Sat 27 Sun 28 Mon 29 Tue 30 Wed 1 Thu 2 1/12 3 Jobs…" at bounding box center [711, 447] width 1423 height 629
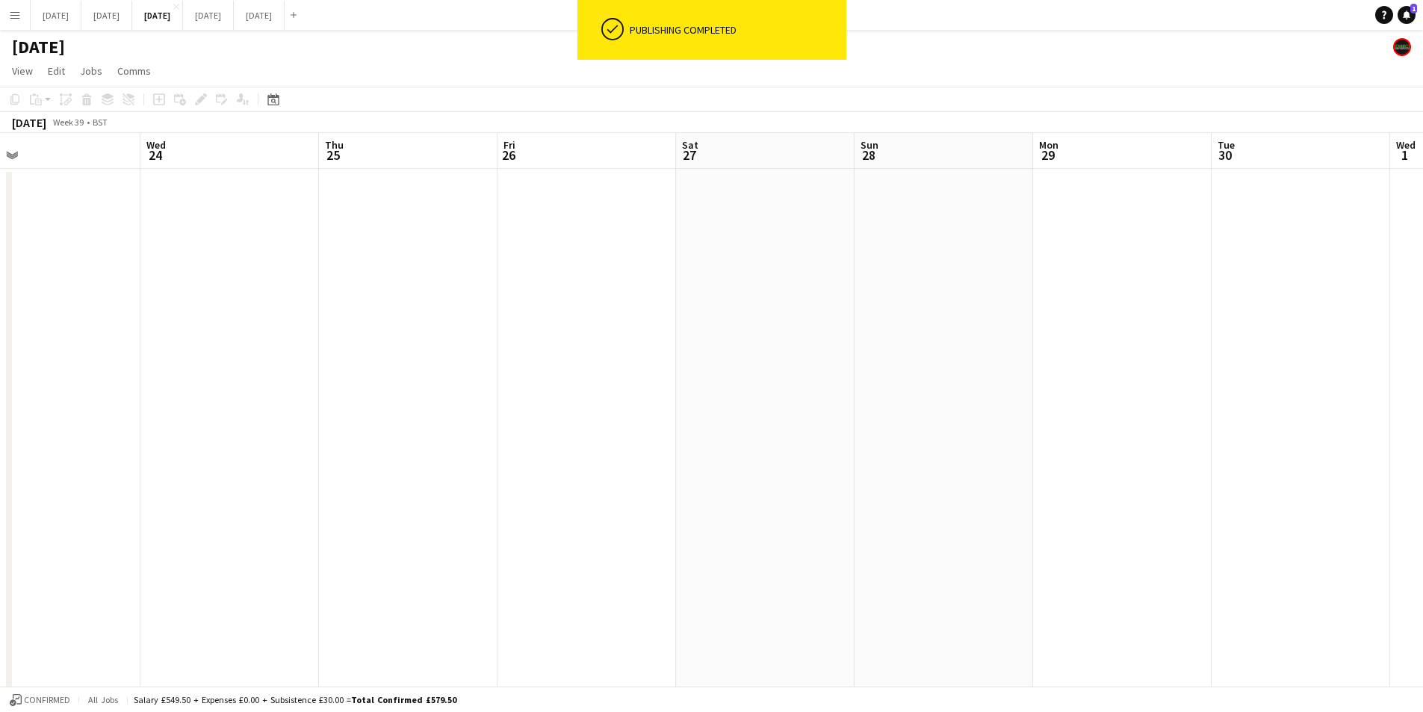
drag, startPoint x: 851, startPoint y: 465, endPoint x: 243, endPoint y: 409, distance: 610.7
click at [229, 412] on app-calendar-viewport "Sun 21 Mon 22 Tue 23 Wed 24 Thu 25 Fri 26 Sat 27 Sun 28 Mon 29 Tue 30 Wed 1 Thu…" at bounding box center [711, 447] width 1423 height 629
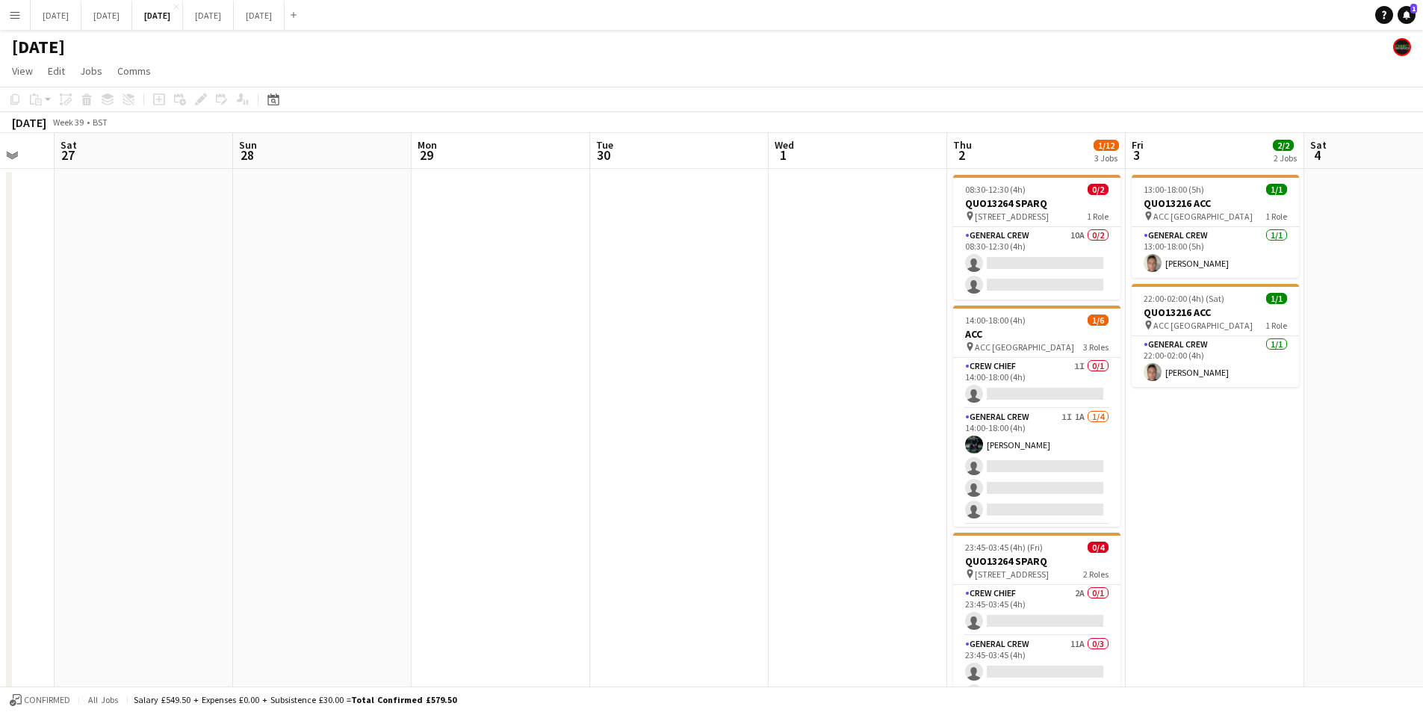
click at [252, 471] on app-calendar-viewport "Wed 24 Thu 25 Fri 26 Sat 27 Sun 28 Mon 29 Tue 30 Wed 1 Thu 2 1/12 3 Jobs Fri 3 …" at bounding box center [711, 447] width 1423 height 629
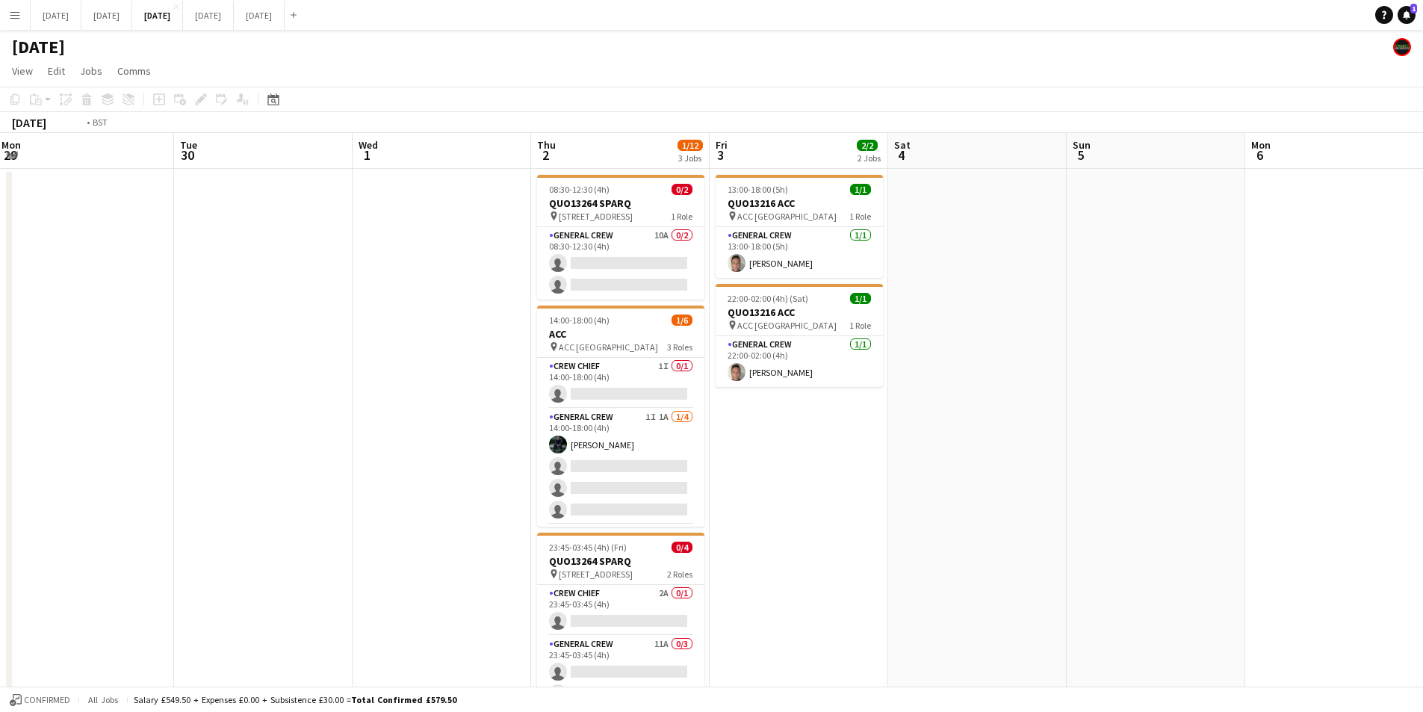
drag, startPoint x: 368, startPoint y: 463, endPoint x: 355, endPoint y: 462, distance: 12.7
click at [356, 463] on app-calendar-viewport "Fri 26 Sat 27 Sun 28 Mon 29 Tue 30 Wed 1 Thu 2 1/12 3 Jobs Fri 3 2/2 2 Jobs Sat…" at bounding box center [711, 447] width 1423 height 629
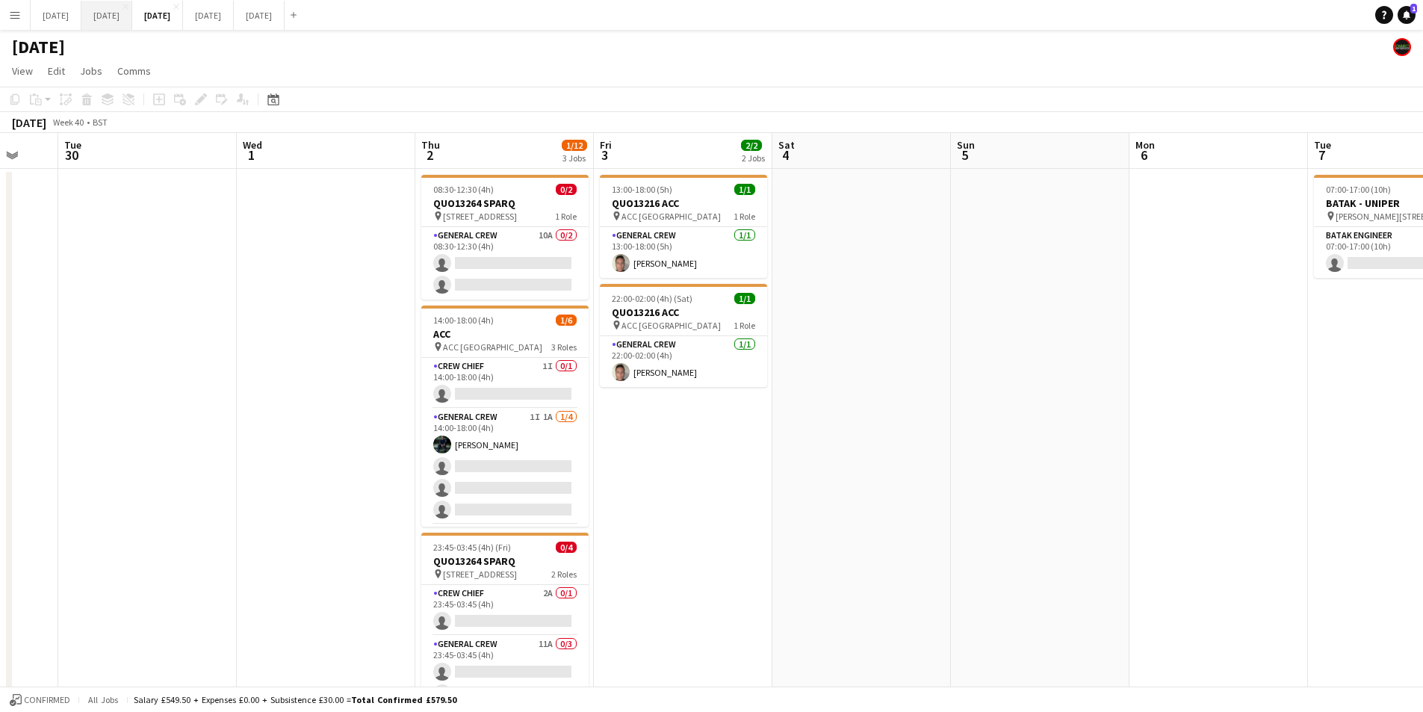
click at [132, 26] on button "SEPTEMBER 2025 Close" at bounding box center [106, 15] width 51 height 29
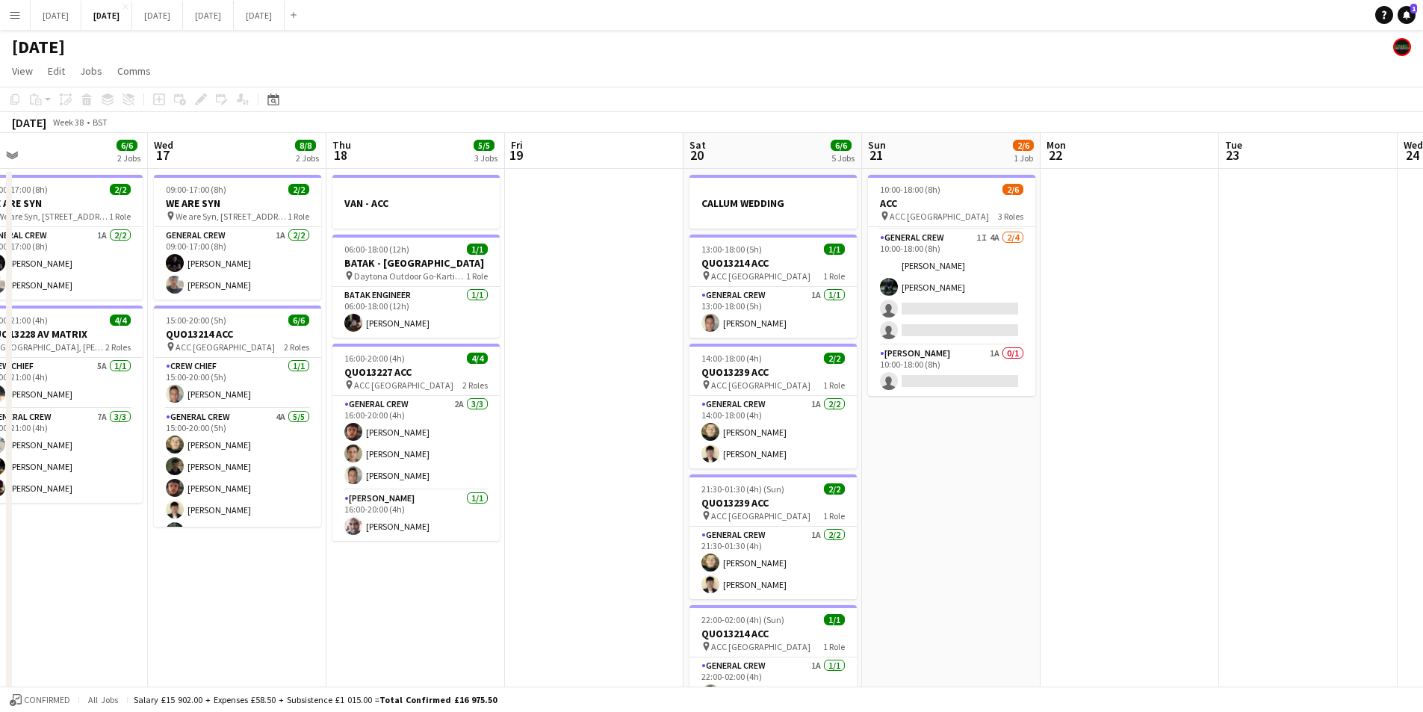
scroll to position [0, 310]
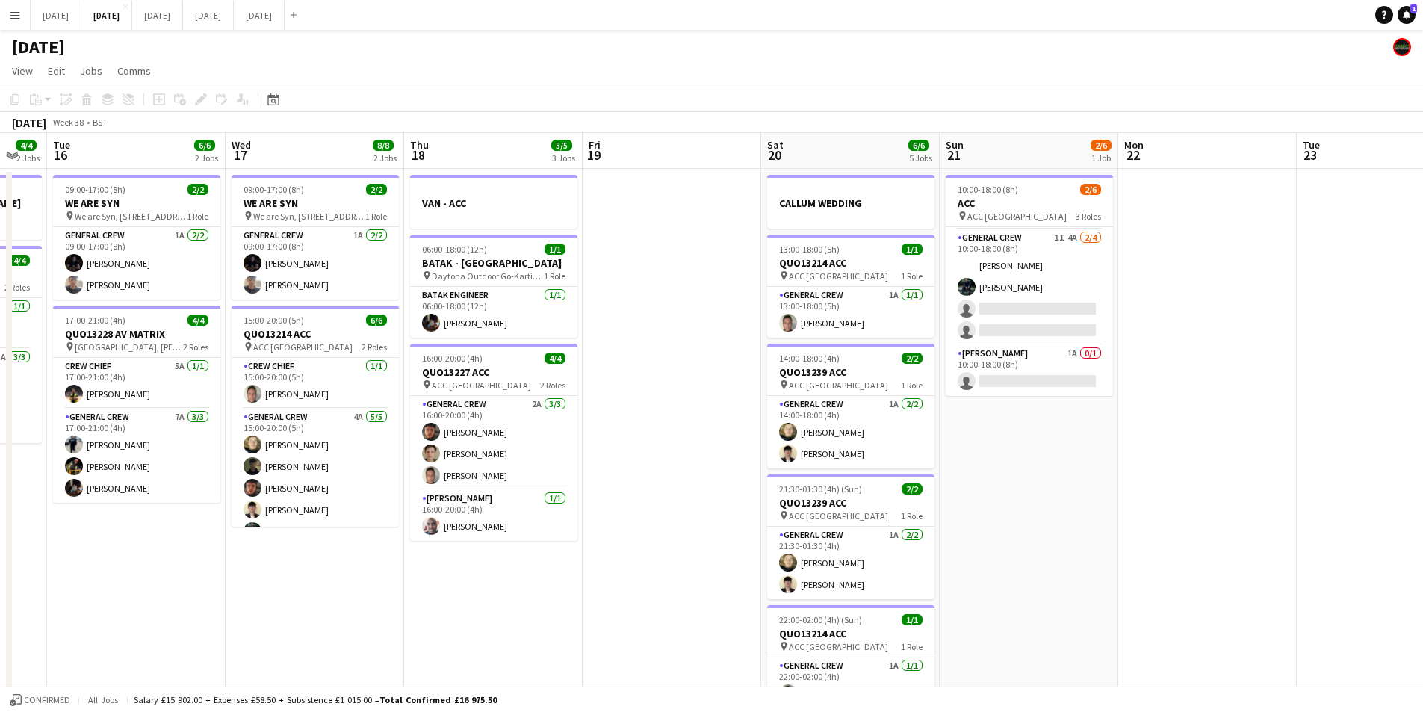
drag, startPoint x: 835, startPoint y: 474, endPoint x: 999, endPoint y: 467, distance: 163.8
click at [998, 480] on app-calendar-viewport "Sun 14 6/6 2 Jobs Mon 15 4/4 2 Jobs Tue 16 6/6 2 Jobs Wed 17 8/8 2 Jobs Thu 18 …" at bounding box center [711, 438] width 1423 height 610
drag, startPoint x: 1068, startPoint y: 528, endPoint x: 1094, endPoint y: 510, distance: 31.7
click at [1090, 518] on app-calendar-viewport "Sun 14 6/6 2 Jobs Mon 15 4/4 2 Jobs Tue 16 6/6 2 Jobs Wed 17 8/8 2 Jobs Thu 18 …" at bounding box center [711, 438] width 1423 height 610
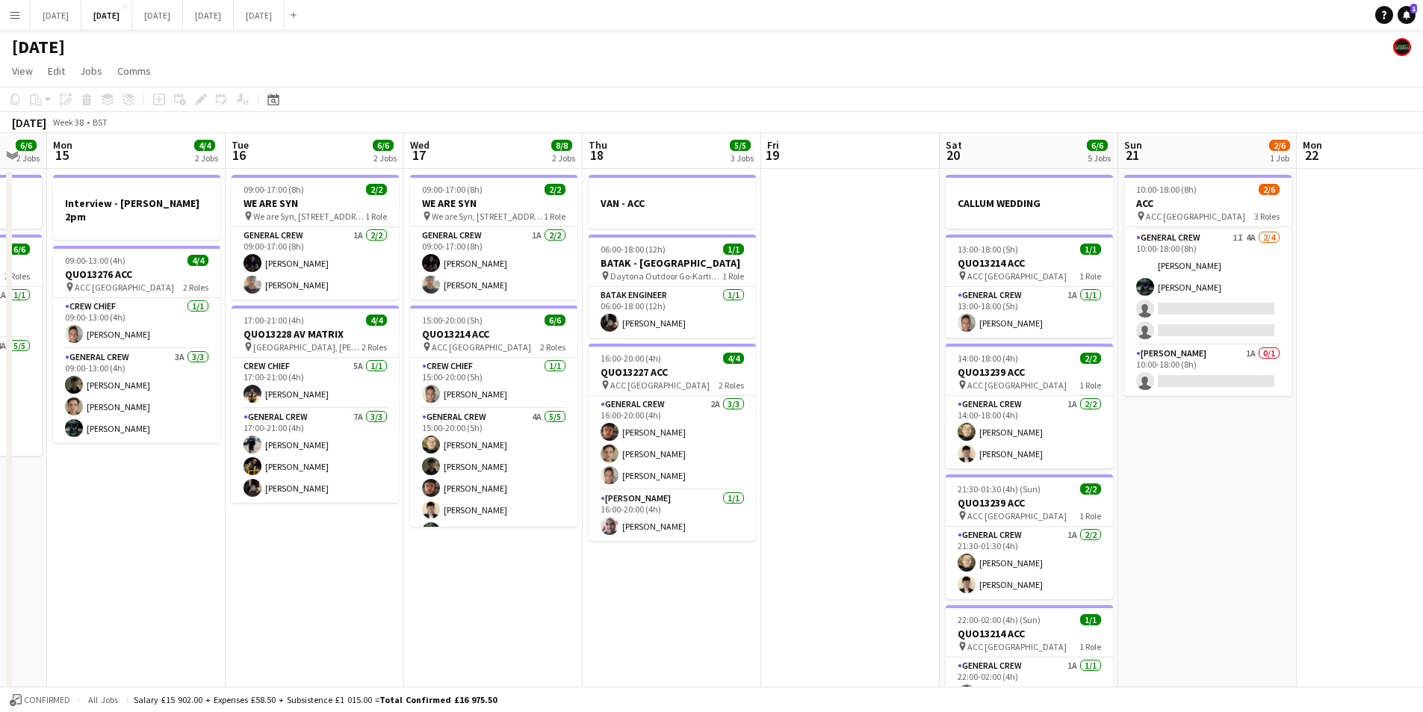
scroll to position [0, 404]
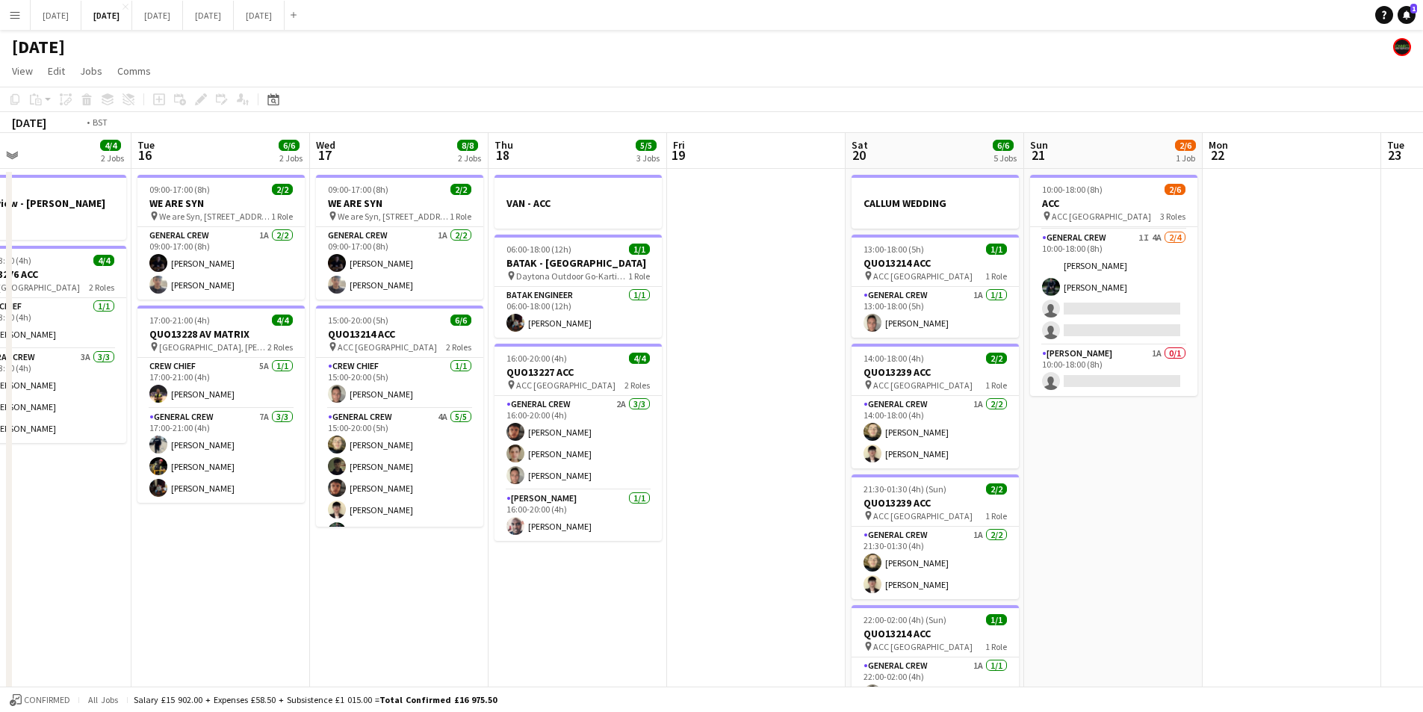
drag, startPoint x: 630, startPoint y: 568, endPoint x: 633, endPoint y: 545, distance: 22.6
click at [933, 540] on app-calendar-viewport "Sat 13 4/4 3 Jobs Sun 14 6/6 2 Jobs Mon 15 4/4 2 Jobs Tue 16 6/6 2 Jobs Wed 17 …" at bounding box center [711, 438] width 1423 height 610
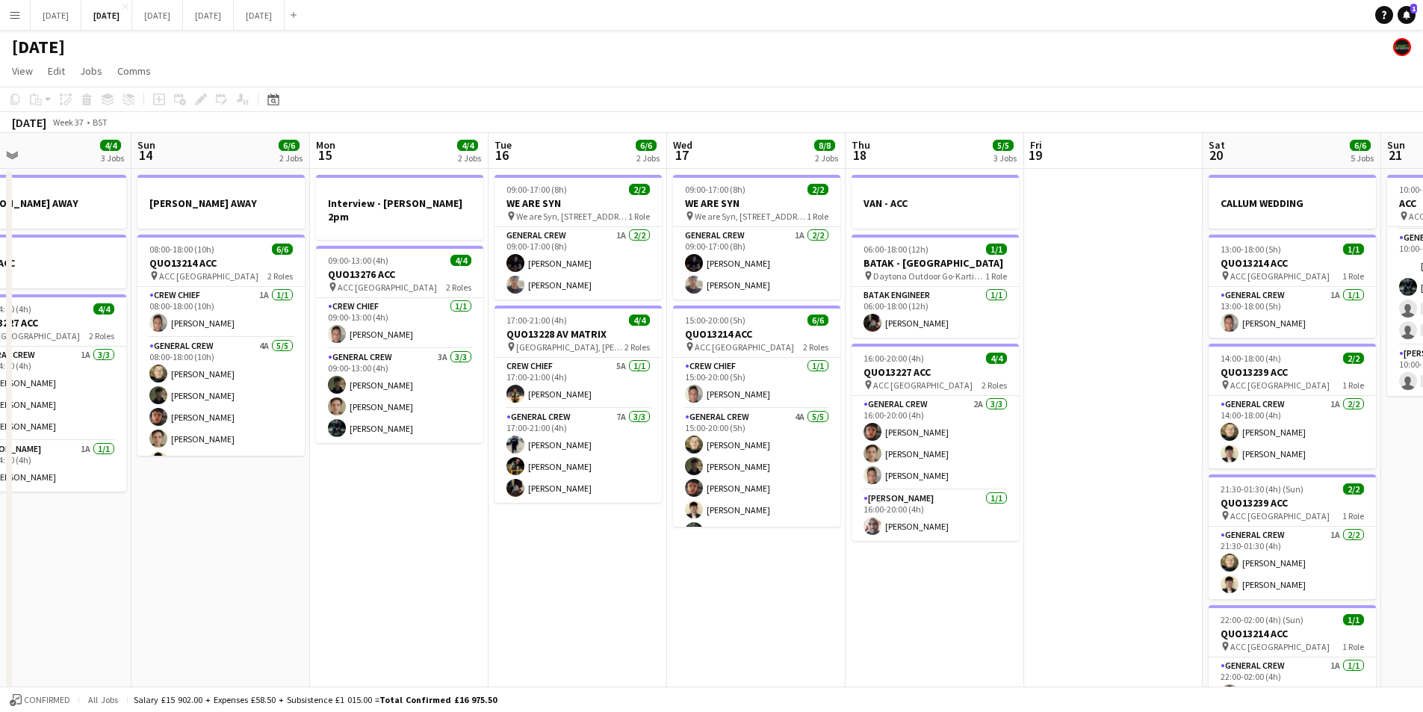
click at [885, 581] on app-calendar-viewport "Thu 11 Fri 12 Sat 13 4/4 3 Jobs Sun 14 6/6 2 Jobs Mon 15 4/4 2 Jobs Tue 16 6/6 …" at bounding box center [711, 438] width 1423 height 610
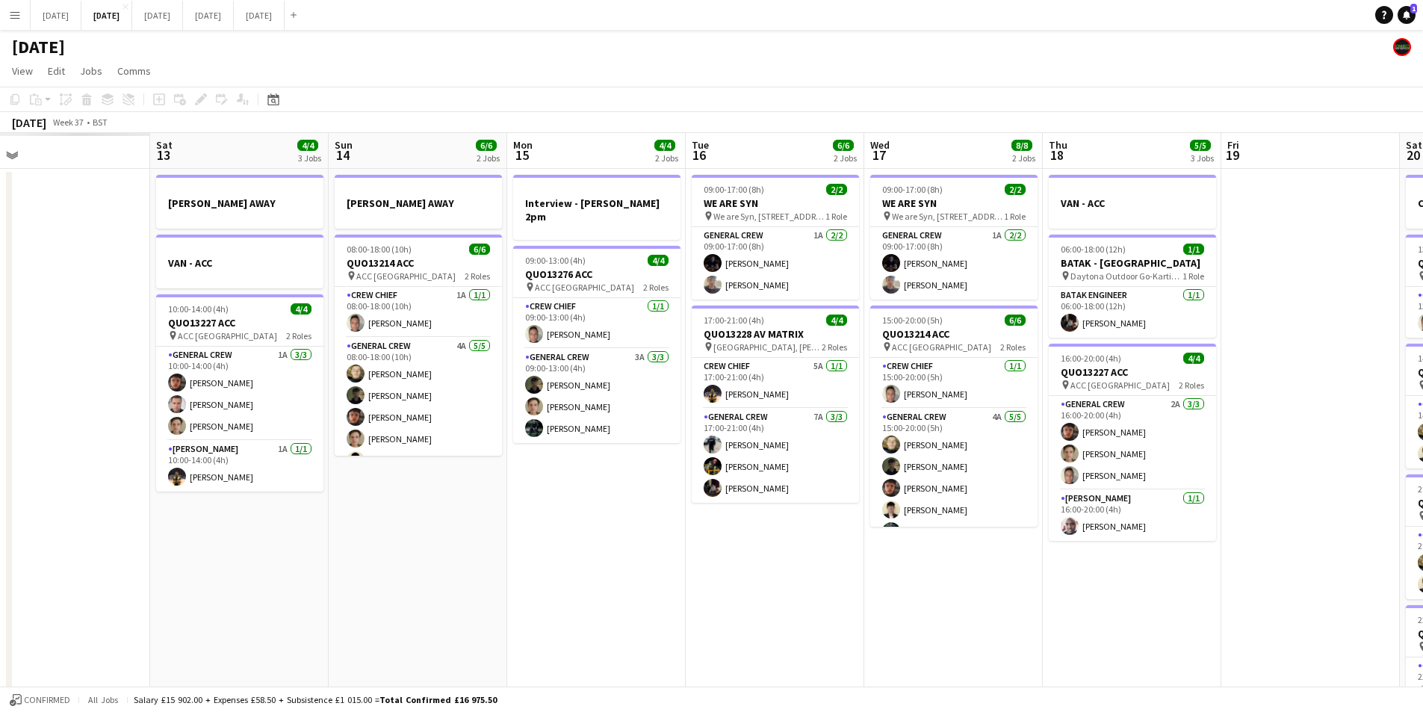
click at [970, 578] on app-calendar-viewport "Thu 11 Fri 12 Sat 13 4/4 3 Jobs Sun 14 6/6 2 Jobs Mon 15 4/4 2 Jobs Tue 16 6/6 …" at bounding box center [711, 438] width 1423 height 610
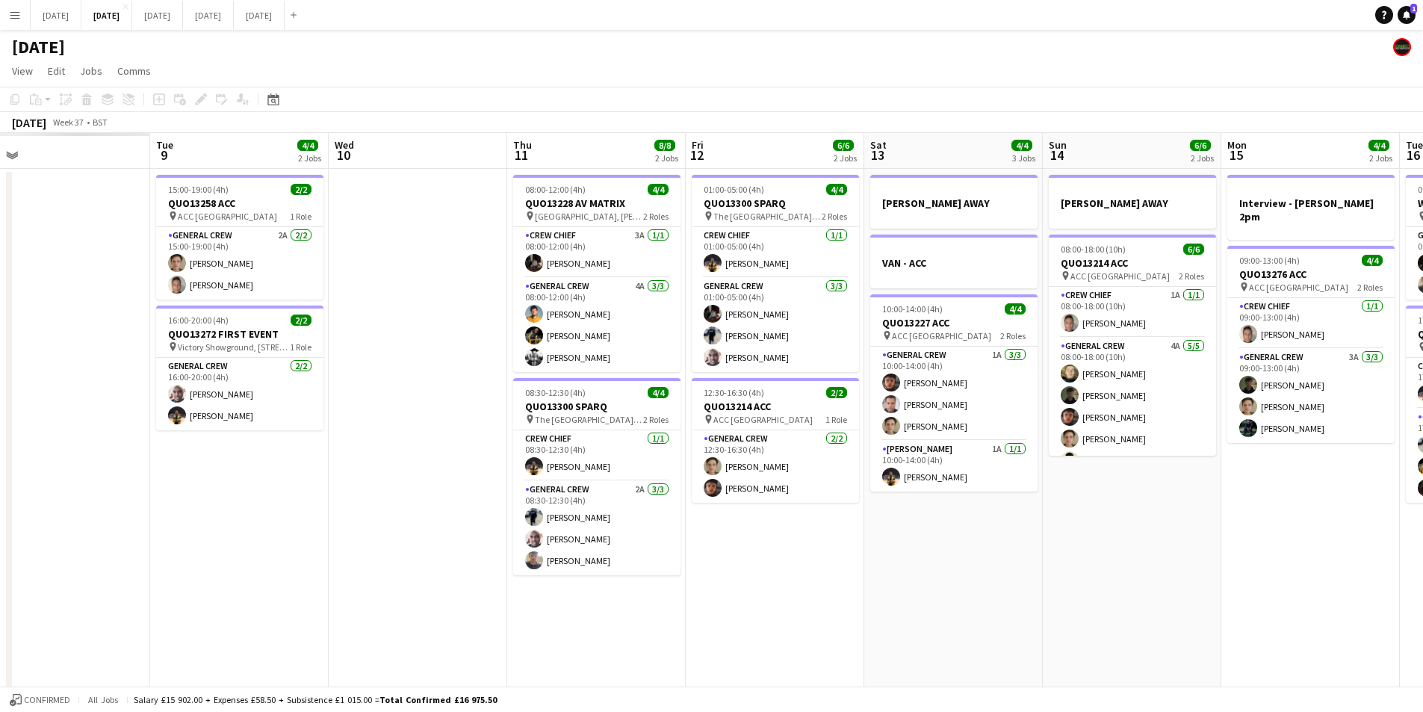
scroll to position [0, 357]
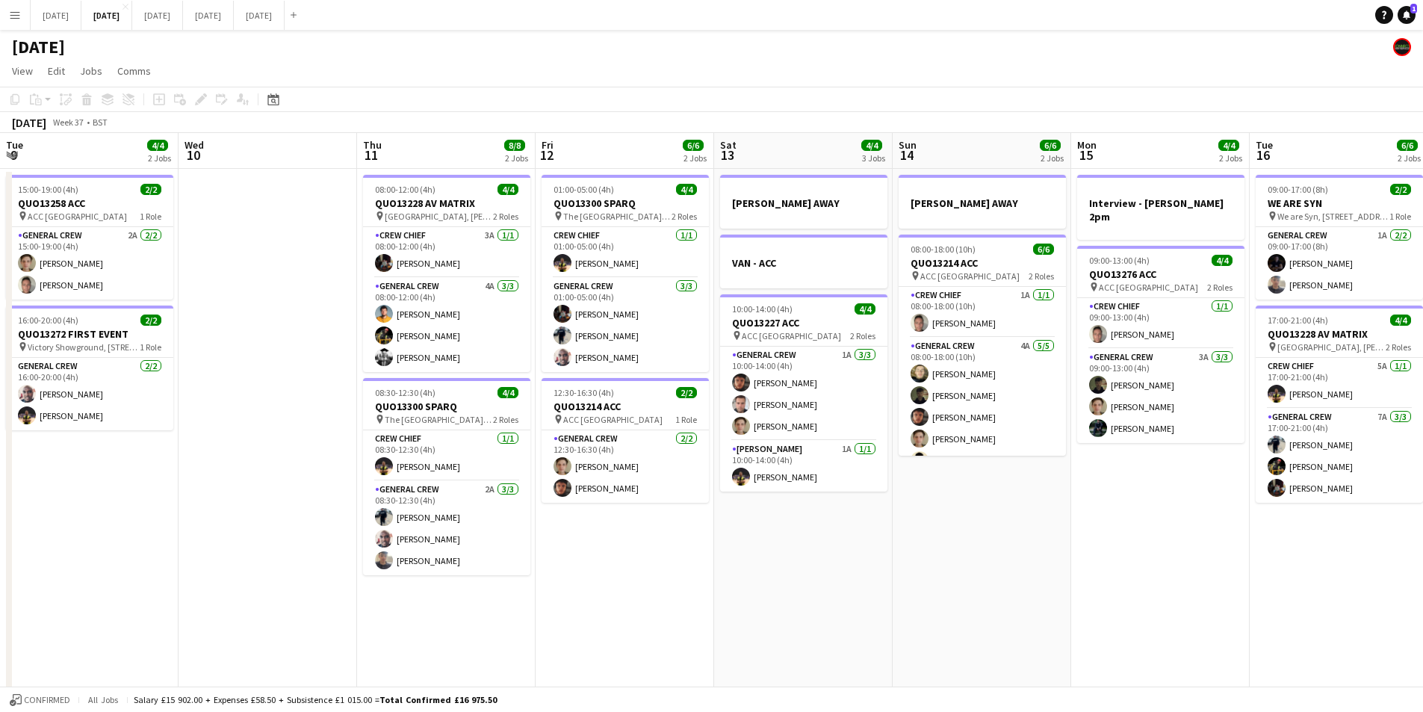
click at [958, 572] on app-date-cell "REECE AWAY 08:00-18:00 (10h) 6/6 QUO13214 ACC pin ACC Liverpool 2 Roles Crew Ch…" at bounding box center [982, 456] width 179 height 574
drag, startPoint x: 958, startPoint y: 572, endPoint x: 941, endPoint y: 554, distance: 24.3
click at [1257, 576] on app-calendar-viewport "Sun 7 Mon 8 Tue 9 4/4 2 Jobs Wed 10 Thu 11 8/8 2 Jobs Fri 12 6/6 2 Jobs Sat 13 …" at bounding box center [711, 438] width 1423 height 610
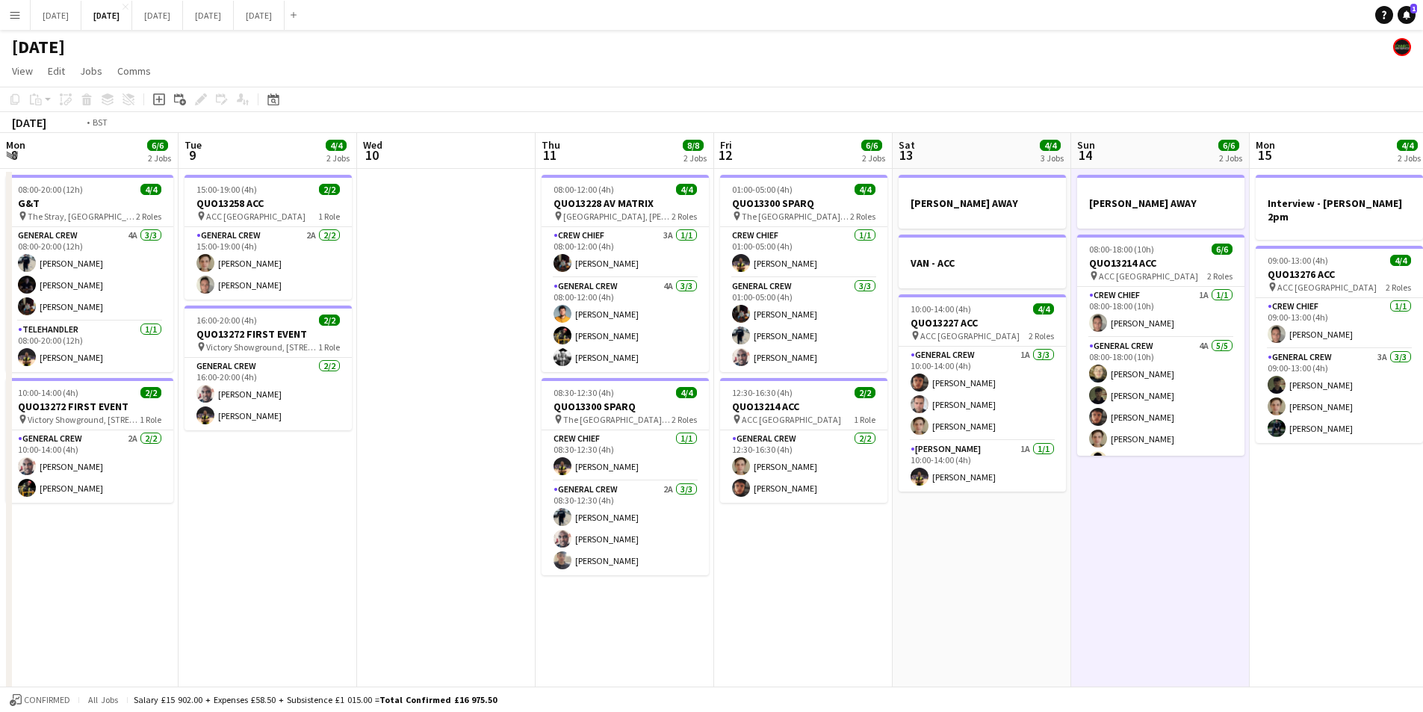
scroll to position [0, 415]
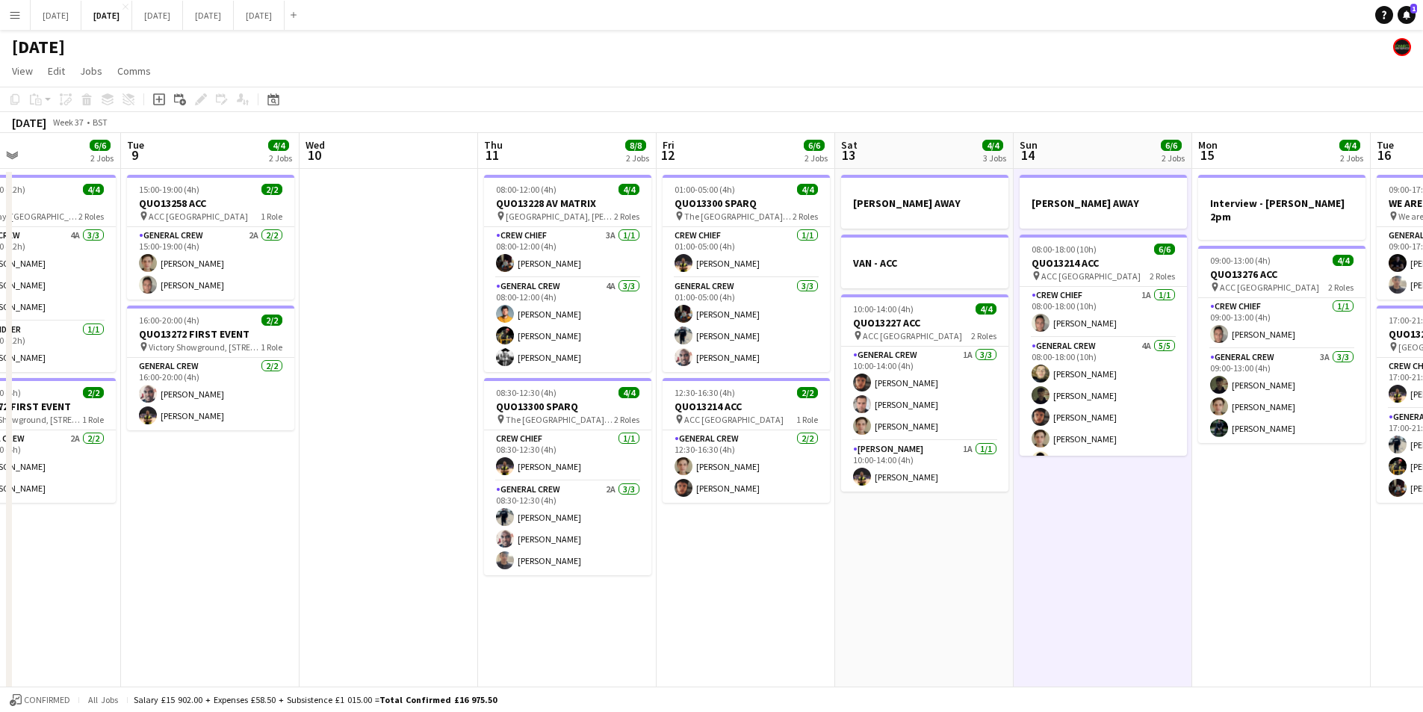
click at [1170, 582] on app-calendar-viewport "Sat 6 1 Job Sun 7 7/8 2 Jobs Mon 8 6/6 2 Jobs Tue 9 4/4 2 Jobs Wed 10 Thu 11 8/…" at bounding box center [711, 438] width 1423 height 610
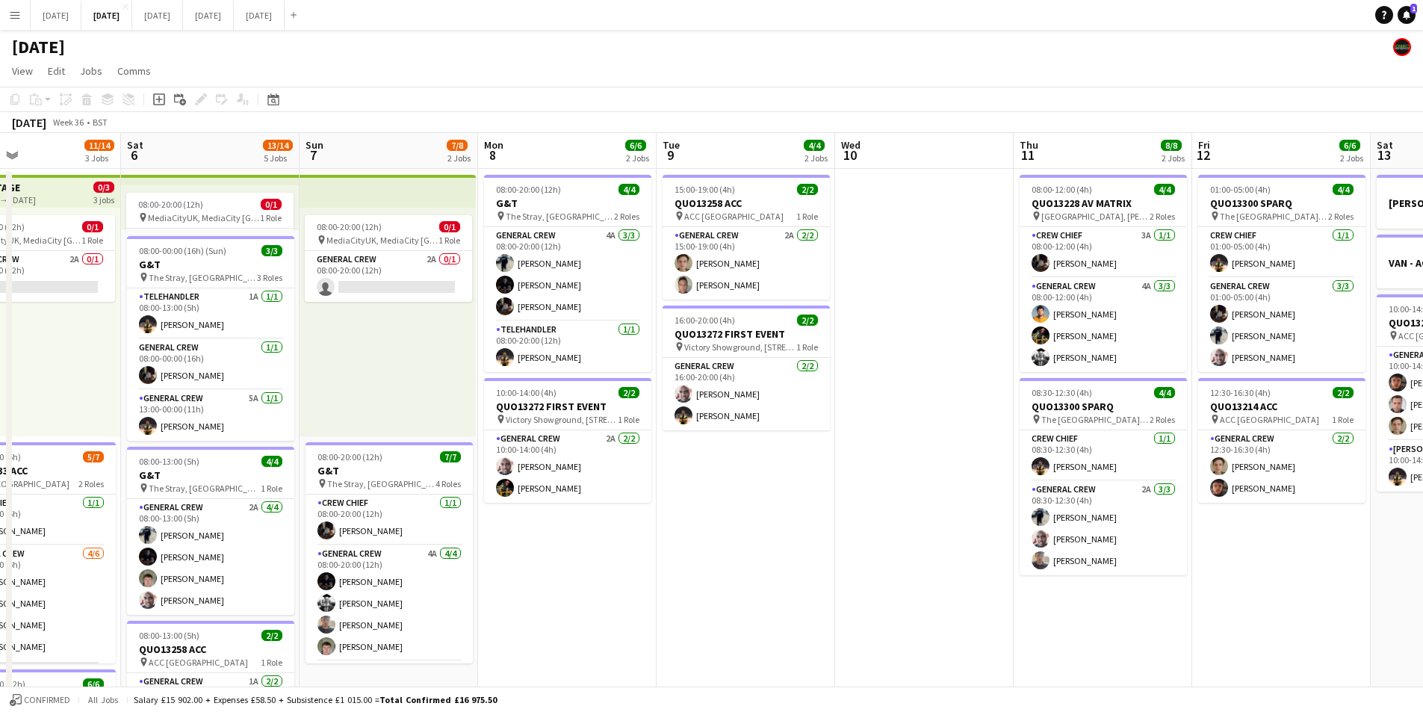
drag, startPoint x: 835, startPoint y: 598, endPoint x: 1047, endPoint y: 578, distance: 213.1
click at [1047, 578] on app-calendar-viewport "Wed 3 Thu 4 Fri 5 11/14 3 Jobs Sat 6 13/14 5 Jobs Sun 7 7/8 2 Jobs Mon 8 6/6 2 …" at bounding box center [711, 526] width 1423 height 787
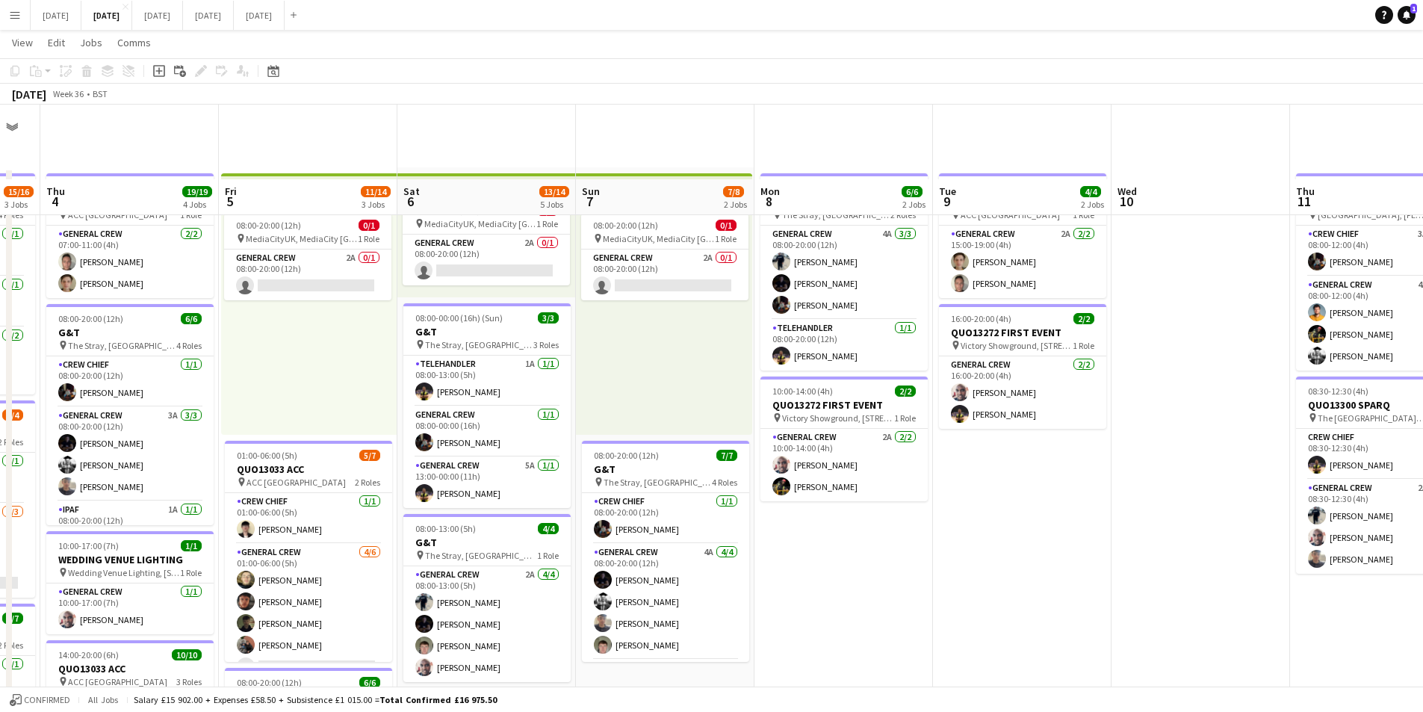
scroll to position [149, 0]
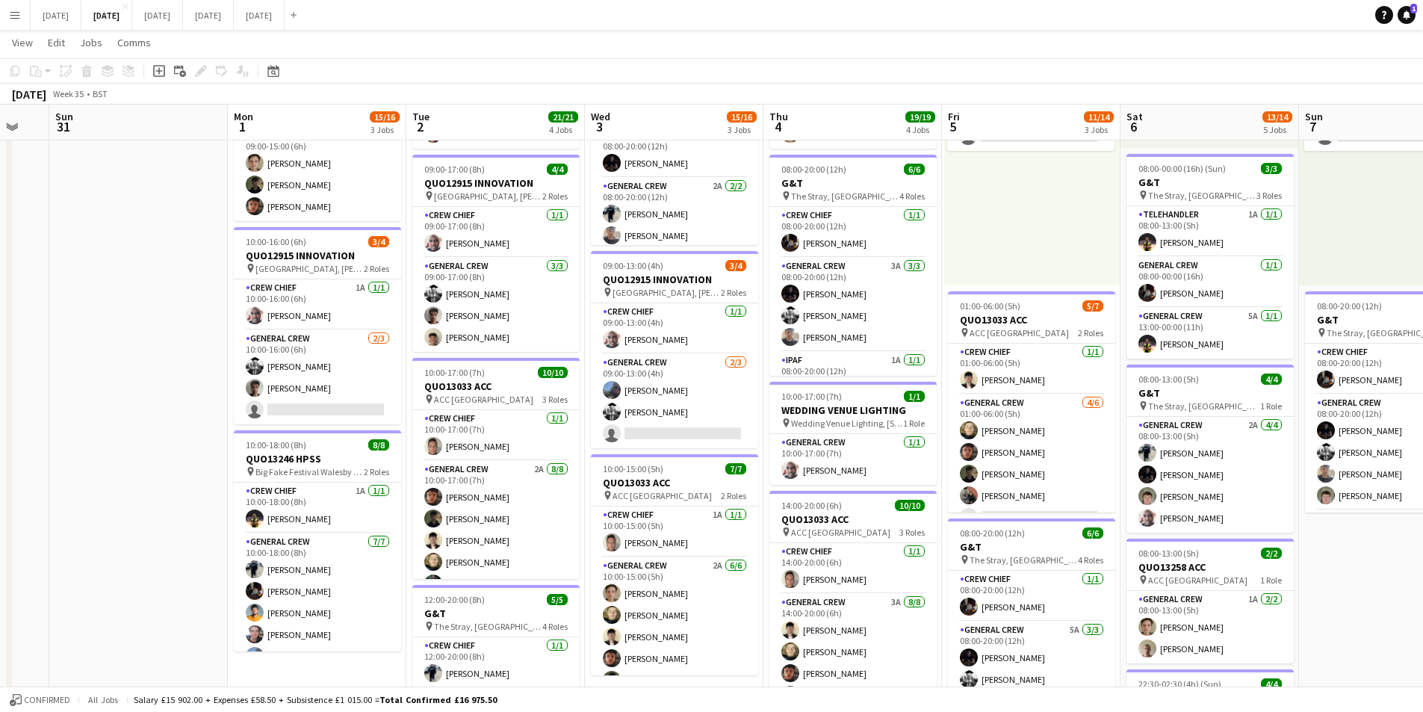
drag, startPoint x: 743, startPoint y: 563, endPoint x: 1337, endPoint y: 583, distance: 593.6
click at [1337, 583] on app-calendar-viewport "Fri 29 Sat 30 Sun 31 Mon 1 15/16 3 Jobs Tue 2 21/21 4 Jobs Wed 3 15/16 3 Jobs T…" at bounding box center [711, 373] width 1423 height 929
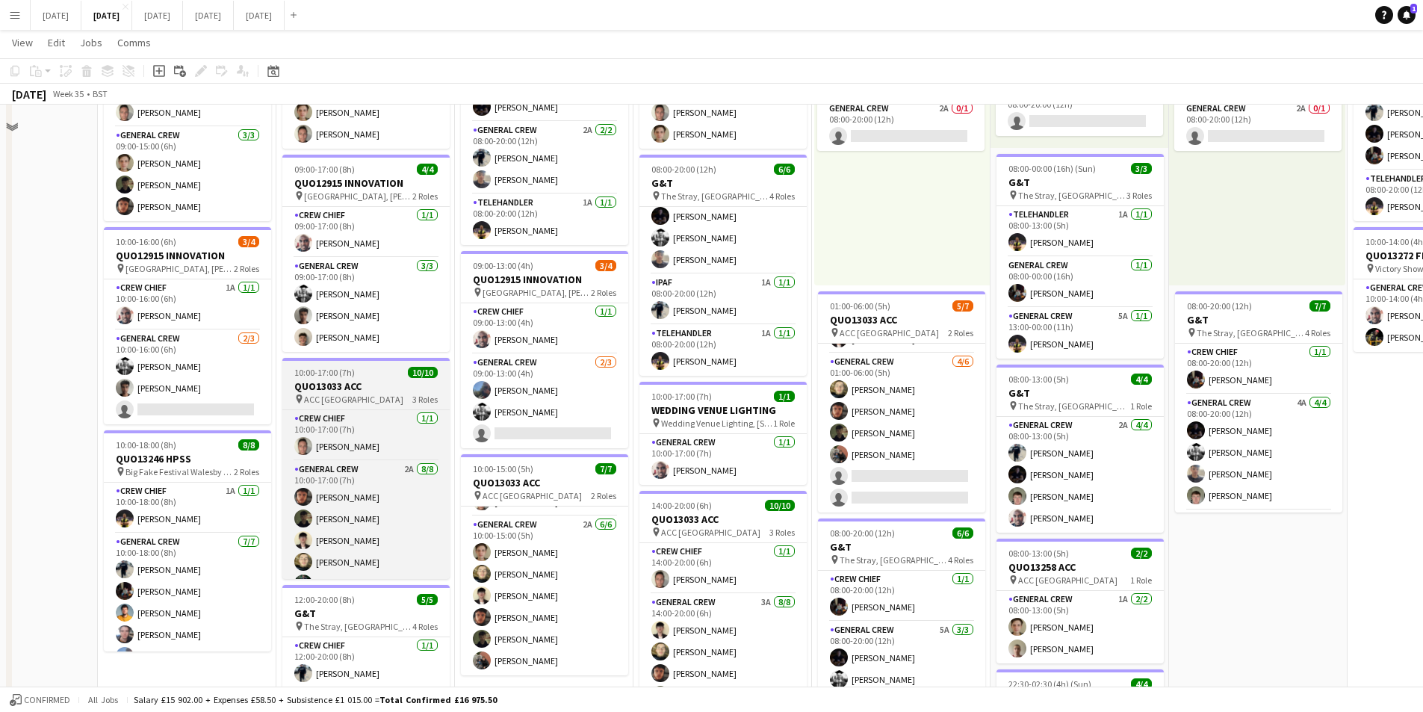
scroll to position [75, 0]
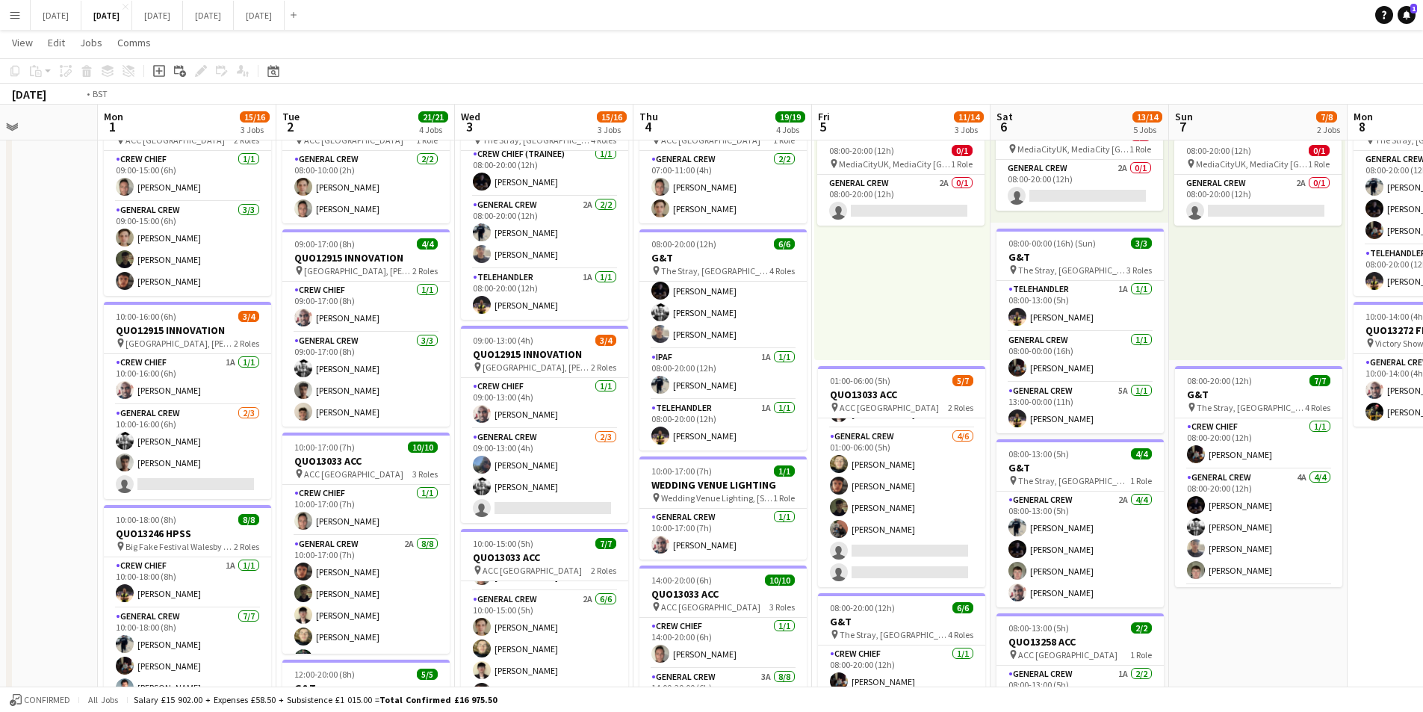
drag, startPoint x: 912, startPoint y: 482, endPoint x: 970, endPoint y: 468, distance: 59.1
click at [510, 433] on app-calendar-viewport "Fri 29 Sat 30 Sun 31 Mon 1 15/16 3 Jobs Tue 2 21/21 4 Jobs Wed 3 15/16 3 Jobs T…" at bounding box center [711, 448] width 1423 height 929
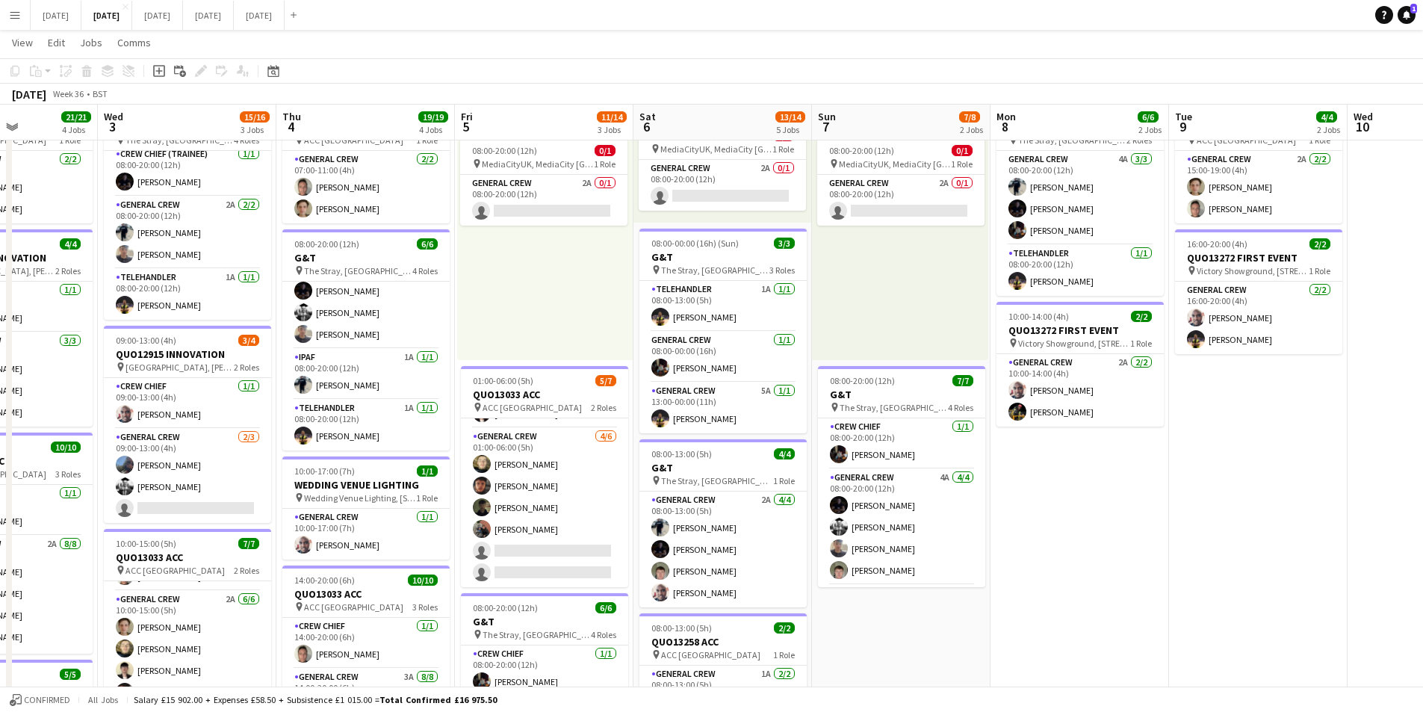
scroll to position [0, 487]
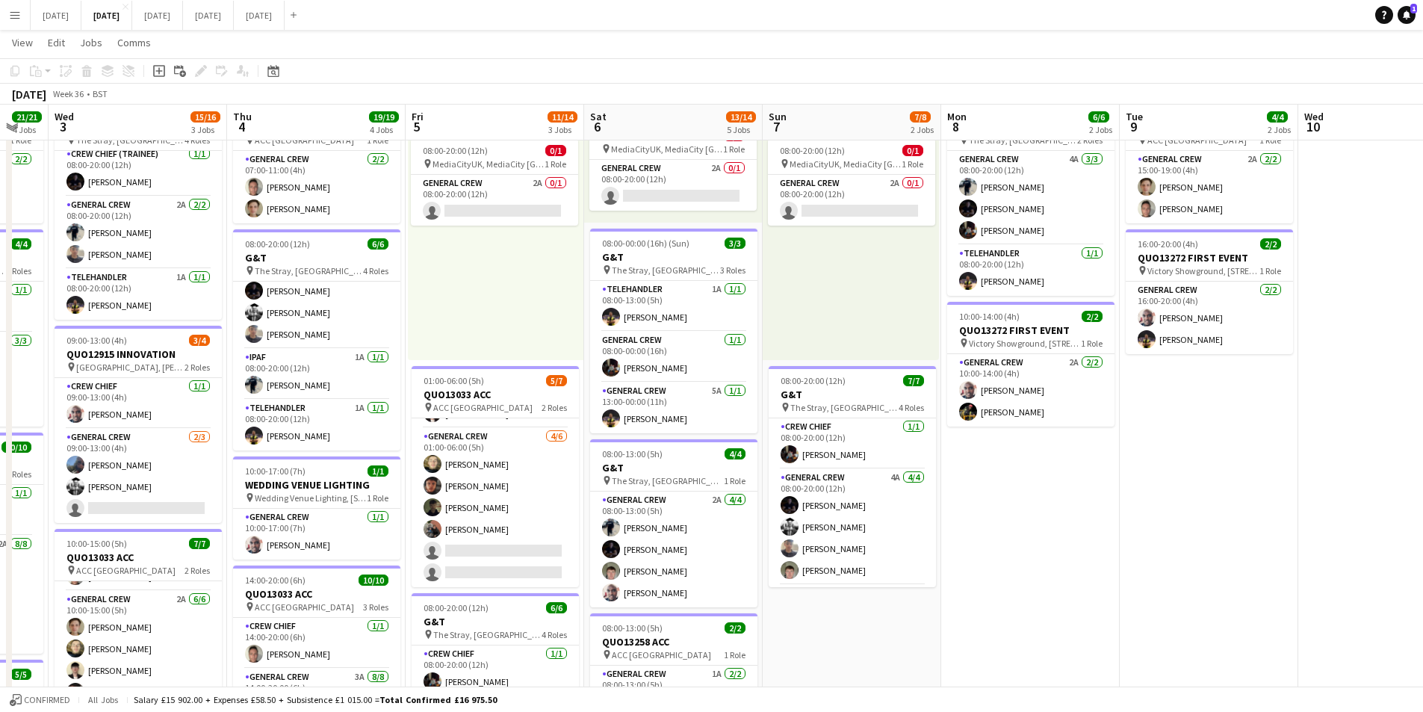
drag, startPoint x: 1211, startPoint y: 488, endPoint x: 729, endPoint y: 466, distance: 482.4
click at [728, 466] on app-calendar-viewport "Sun 31 Mon 1 15/16 3 Jobs Tue 2 21/21 4 Jobs Wed 3 15/16 3 Jobs Thu 4 19/19 4 J…" at bounding box center [711, 448] width 1423 height 929
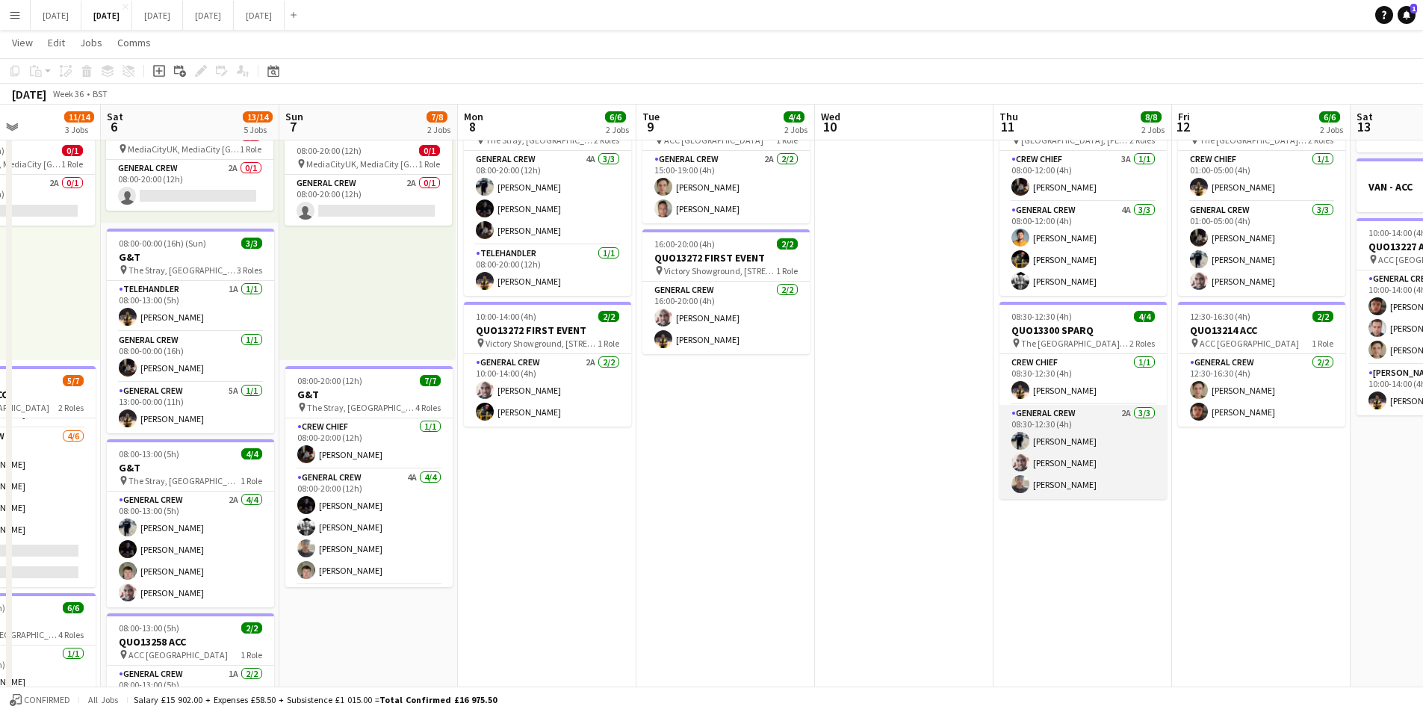
scroll to position [0, 0]
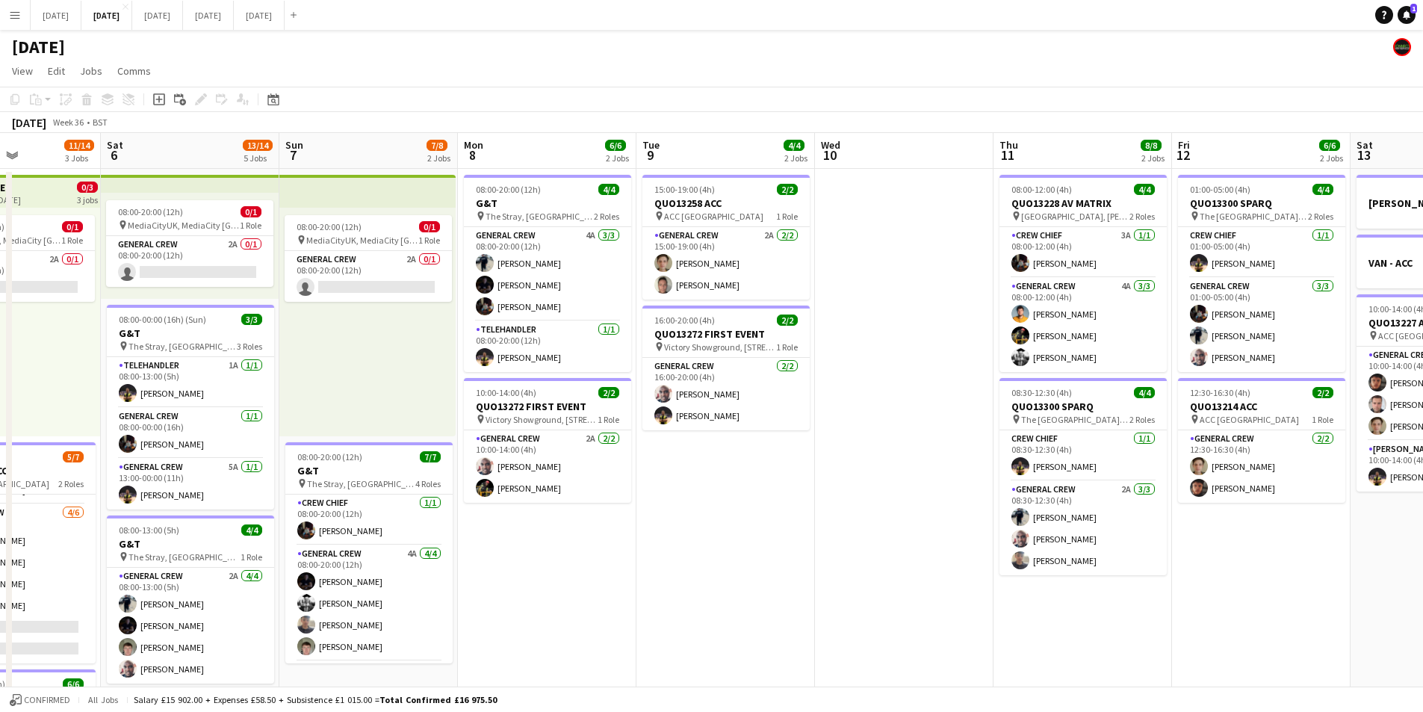
drag, startPoint x: 1199, startPoint y: 511, endPoint x: 1065, endPoint y: 544, distance: 138.4
click at [765, 481] on app-calendar-viewport "Wed 3 15/16 3 Jobs Thu 4 19/19 4 Jobs Fri 5 11/14 3 Jobs Sat 6 13/14 5 Jobs Sun…" at bounding box center [711, 561] width 1423 height 856
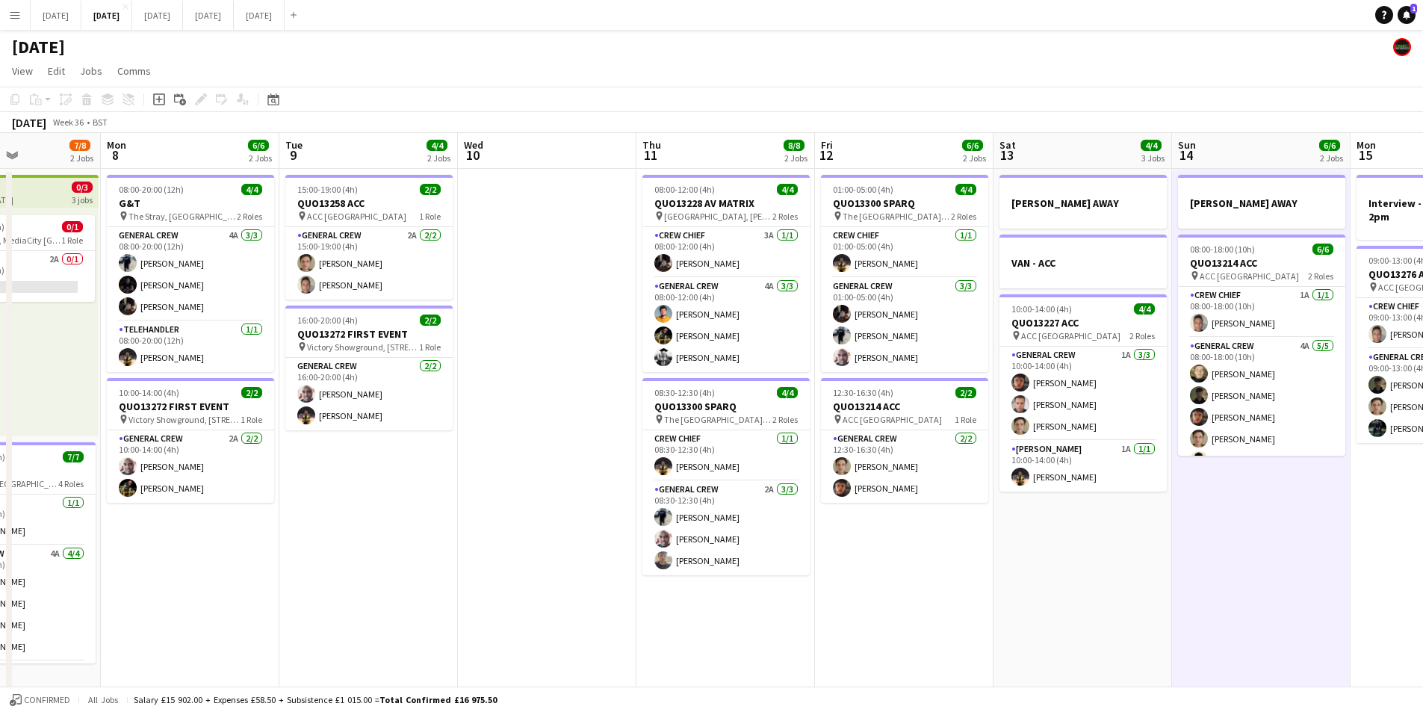
scroll to position [0, 512]
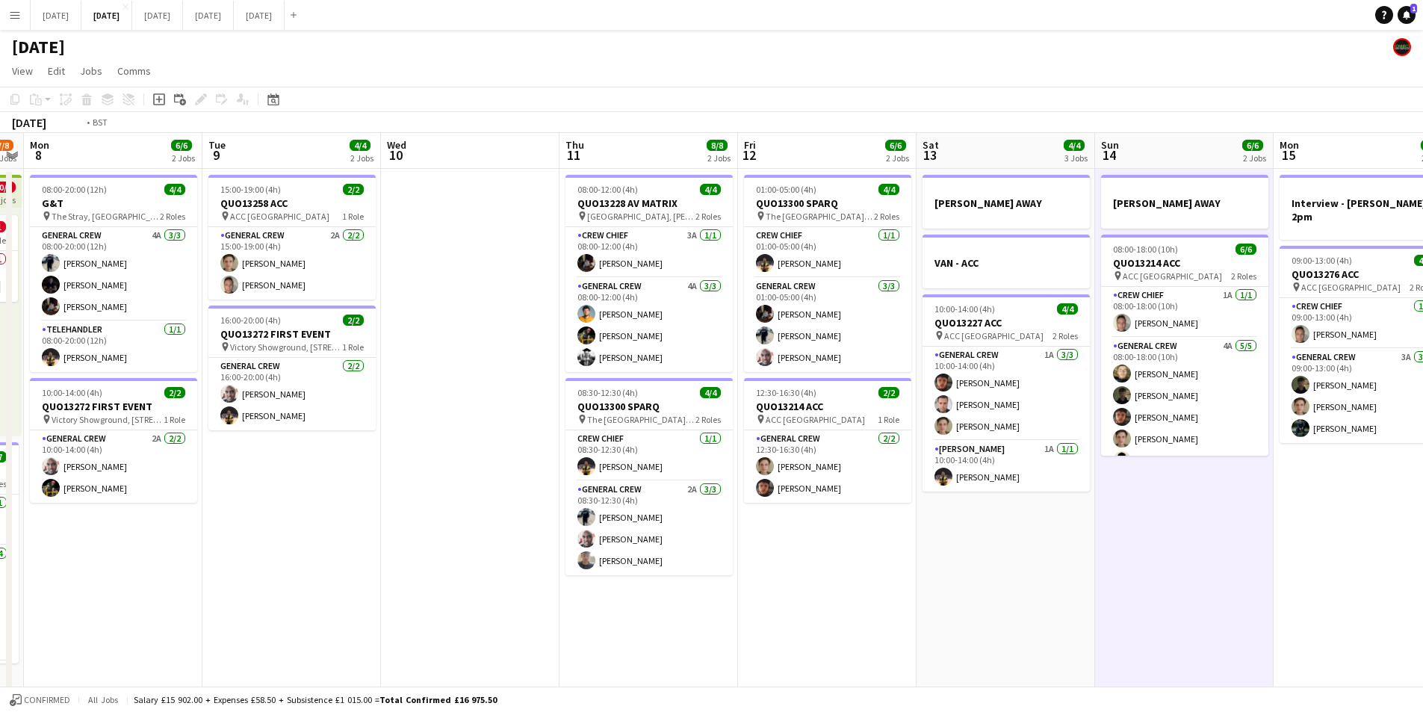
drag, startPoint x: 754, startPoint y: 524, endPoint x: 775, endPoint y: 486, distance: 42.8
click at [608, 489] on app-calendar-viewport "Fri 5 11/14 3 Jobs Sat 6 13/14 5 Jobs Sun 7 7/8 2 Jobs Mon 8 6/6 2 Jobs Tue 9 4…" at bounding box center [711, 561] width 1423 height 856
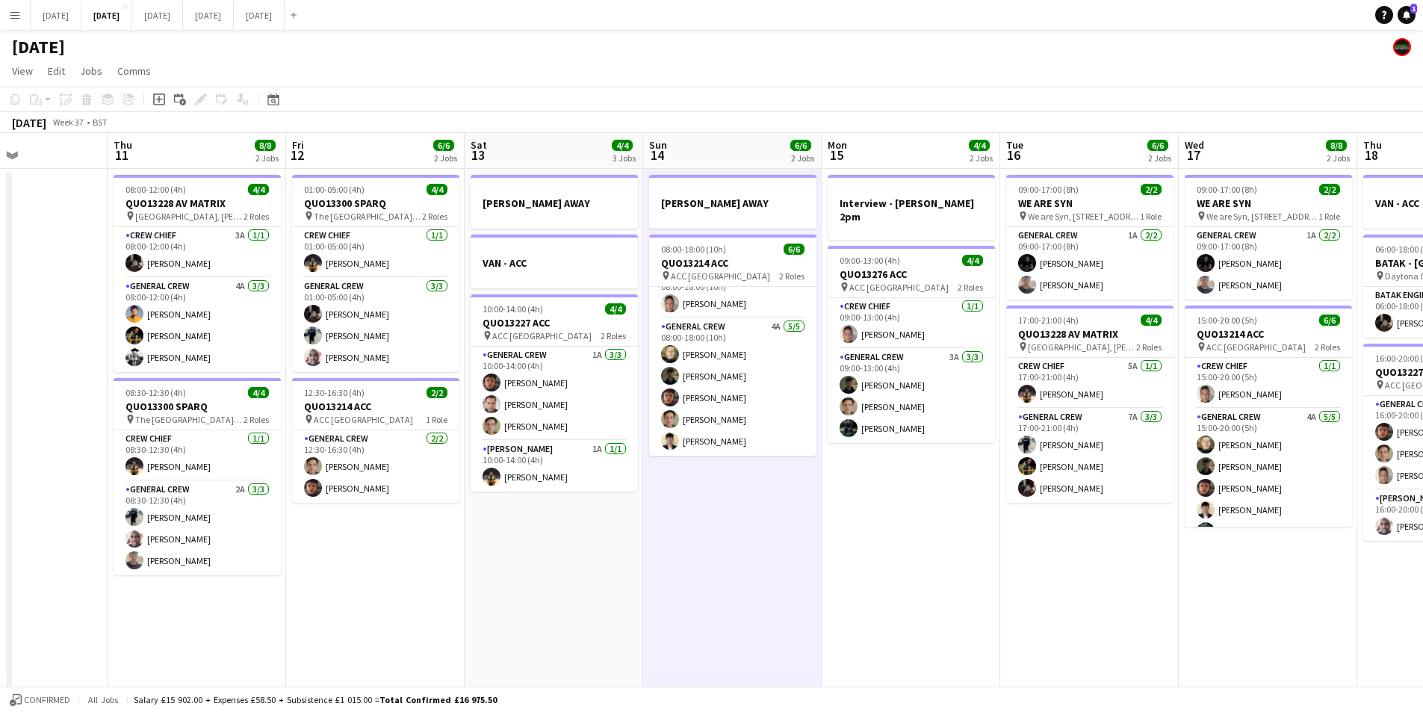
drag, startPoint x: 976, startPoint y: 502, endPoint x: 835, endPoint y: 537, distance: 146.2
click at [563, 474] on app-calendar-viewport "Mon 8 6/6 2 Jobs Tue 9 4/4 2 Jobs Wed 10 Thu 11 8/8 2 Jobs Fri 12 6/6 2 Jobs Sa…" at bounding box center [711, 561] width 1423 height 856
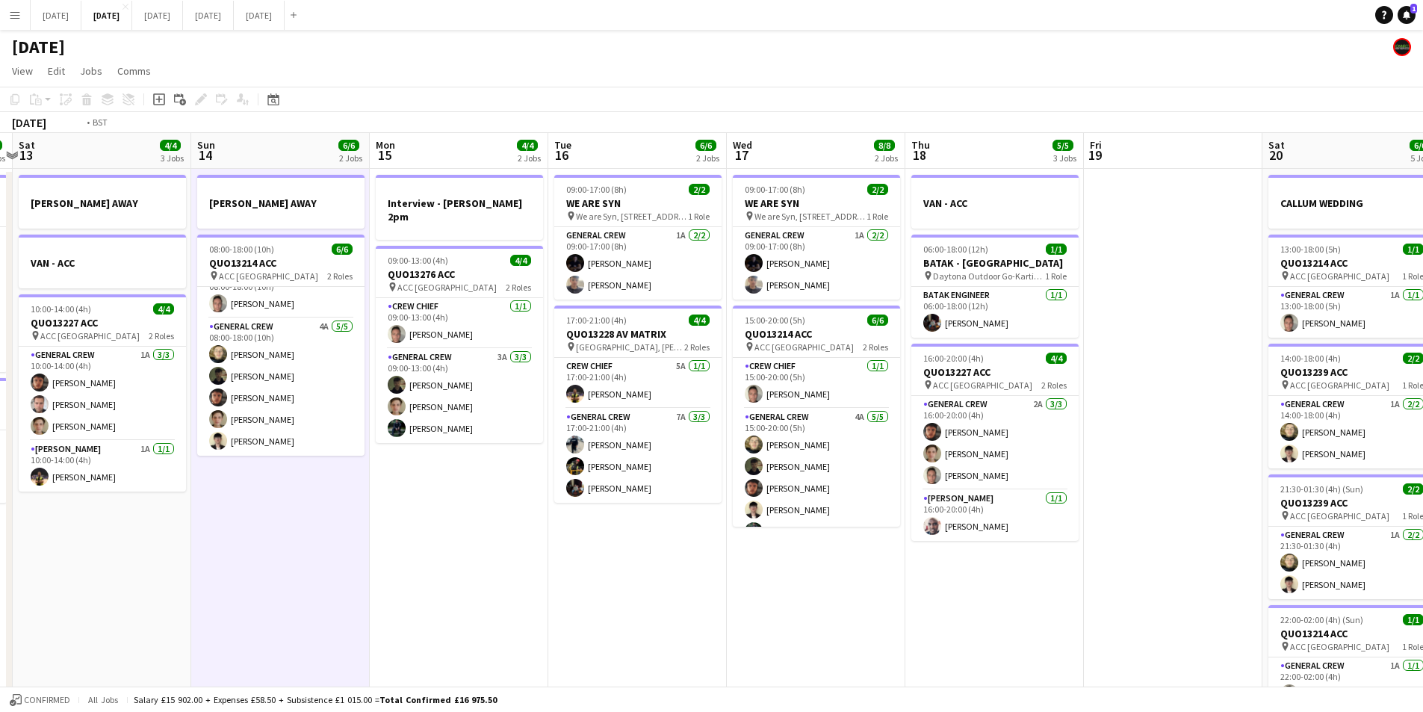
drag, startPoint x: 594, startPoint y: 509, endPoint x: 468, endPoint y: 472, distance: 130.7
click at [458, 471] on app-calendar-viewport "Wed 10 Thu 11 8/8 2 Jobs Fri 12 6/6 2 Jobs Sat 13 4/4 3 Jobs Sun 14 6/6 2 Jobs …" at bounding box center [711, 561] width 1423 height 856
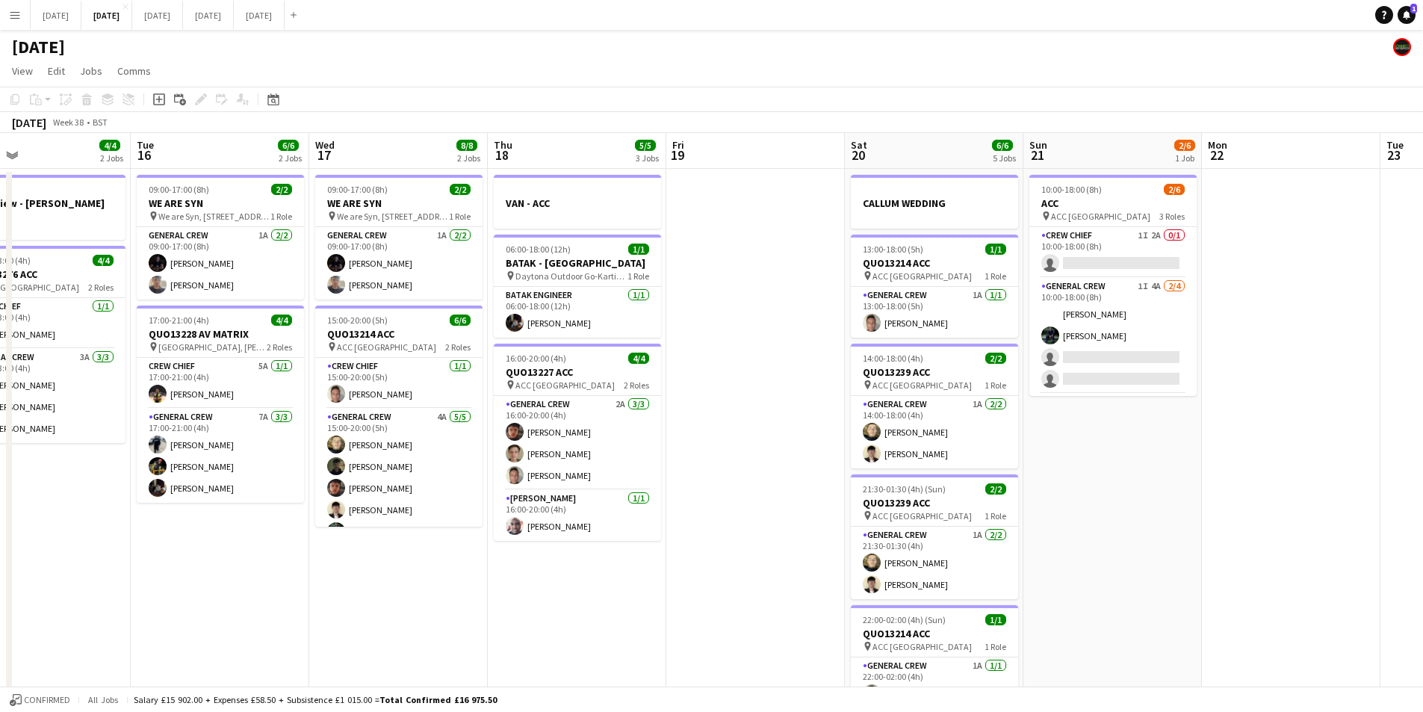
drag, startPoint x: 1065, startPoint y: 483, endPoint x: 912, endPoint y: 479, distance: 152.5
click at [912, 479] on app-calendar-viewport "Sat 13 4/4 3 Jobs Sun 14 6/6 2 Jobs Mon 15 4/4 2 Jobs Tue 16 6/6 2 Jobs Wed 17 …" at bounding box center [711, 561] width 1423 height 856
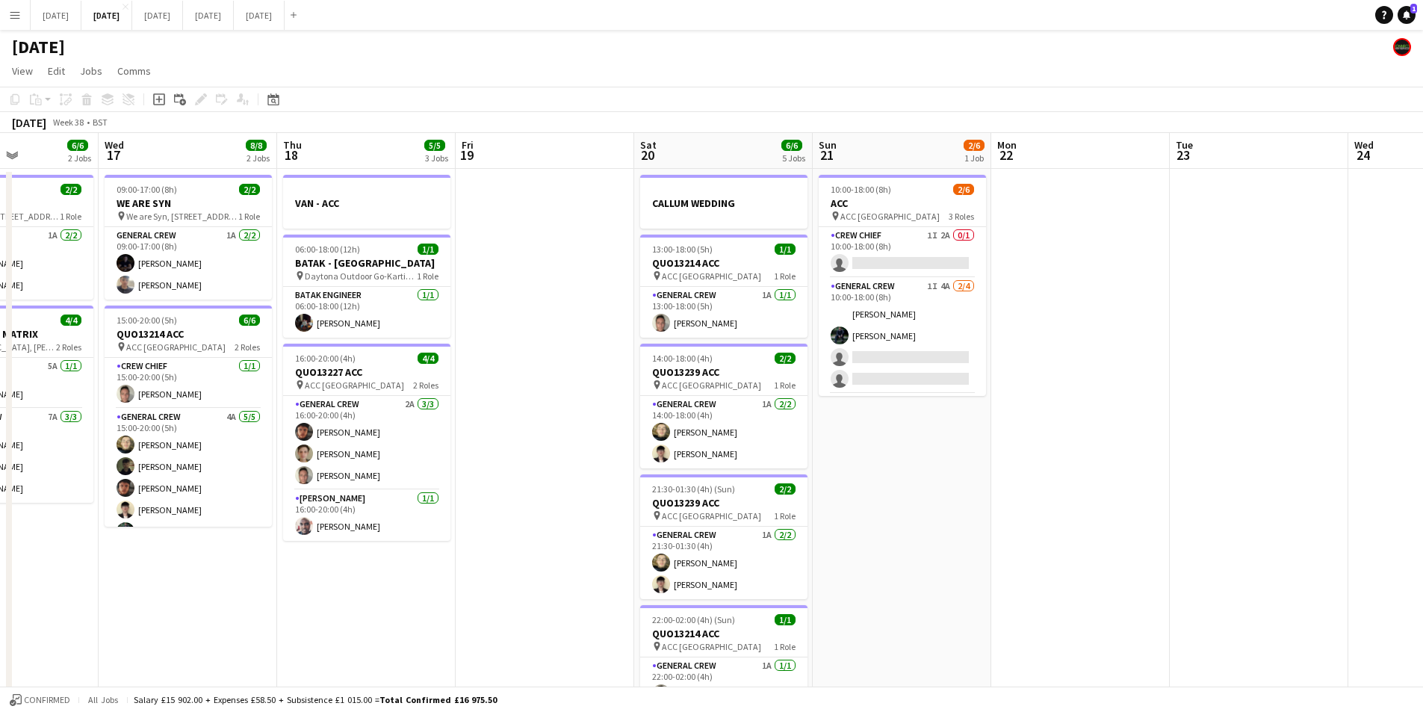
drag, startPoint x: 1018, startPoint y: 499, endPoint x: 959, endPoint y: 485, distance: 60.0
click at [959, 485] on app-calendar-viewport "Sun 14 6/6 2 Jobs Mon 15 4/4 2 Jobs Tue 16 6/6 2 Jobs Wed 17 8/8 2 Jobs Thu 18 …" at bounding box center [711, 561] width 1423 height 856
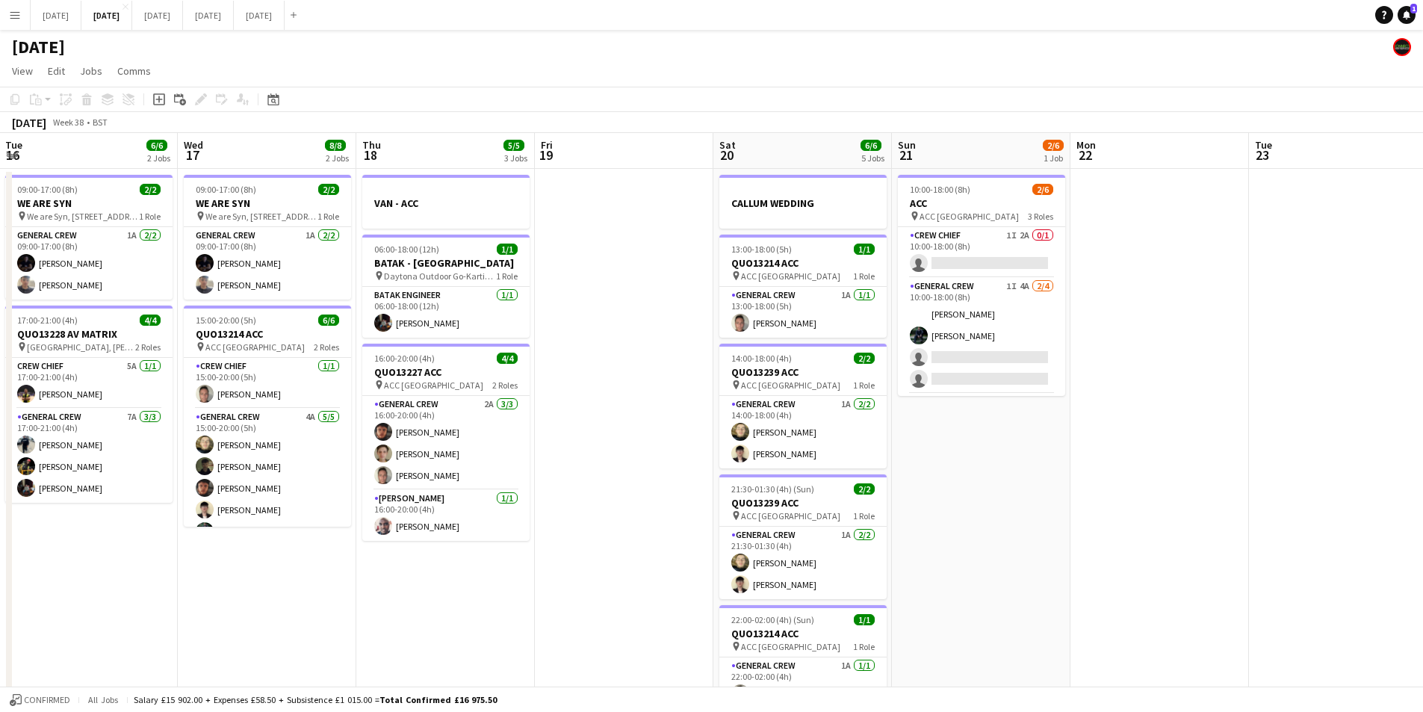
scroll to position [0, 356]
drag, startPoint x: 574, startPoint y: 538, endPoint x: 595, endPoint y: 540, distance: 21.8
click at [595, 540] on app-calendar-viewport "Sun 14 6/6 2 Jobs Mon 15 4/4 2 Jobs Tue 16 6/6 2 Jobs Wed 17 8/8 2 Jobs Thu 18 …" at bounding box center [711, 561] width 1423 height 856
click at [666, 492] on app-calendar-viewport "Sun 14 6/6 2 Jobs Mon 15 4/4 2 Jobs Tue 16 6/6 2 Jobs Wed 17 8/8 2 Jobs Thu 18 …" at bounding box center [711, 561] width 1423 height 856
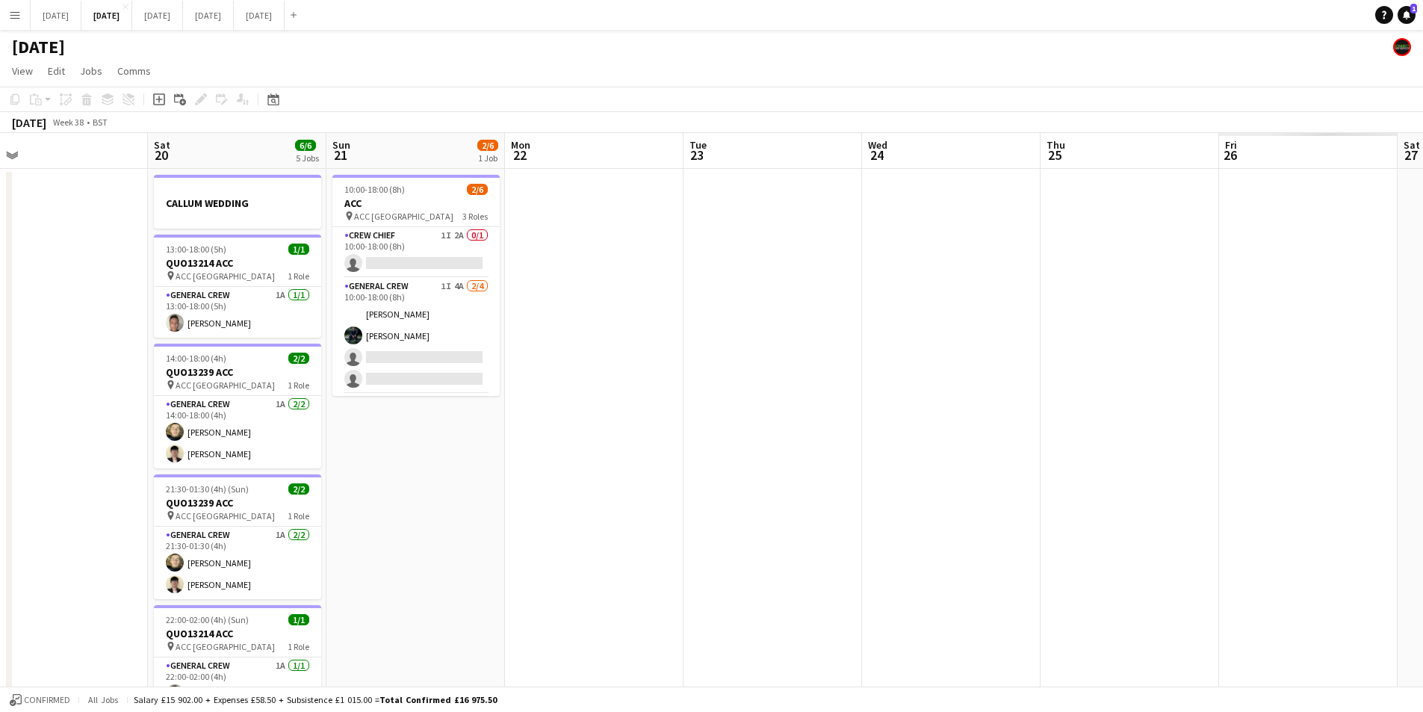
click at [670, 474] on app-calendar-viewport "Tue 16 6/6 2 Jobs Wed 17 8/8 2 Jobs Thu 18 5/5 3 Jobs Fri 19 Sat 20 6/6 5 Jobs …" at bounding box center [711, 561] width 1423 height 856
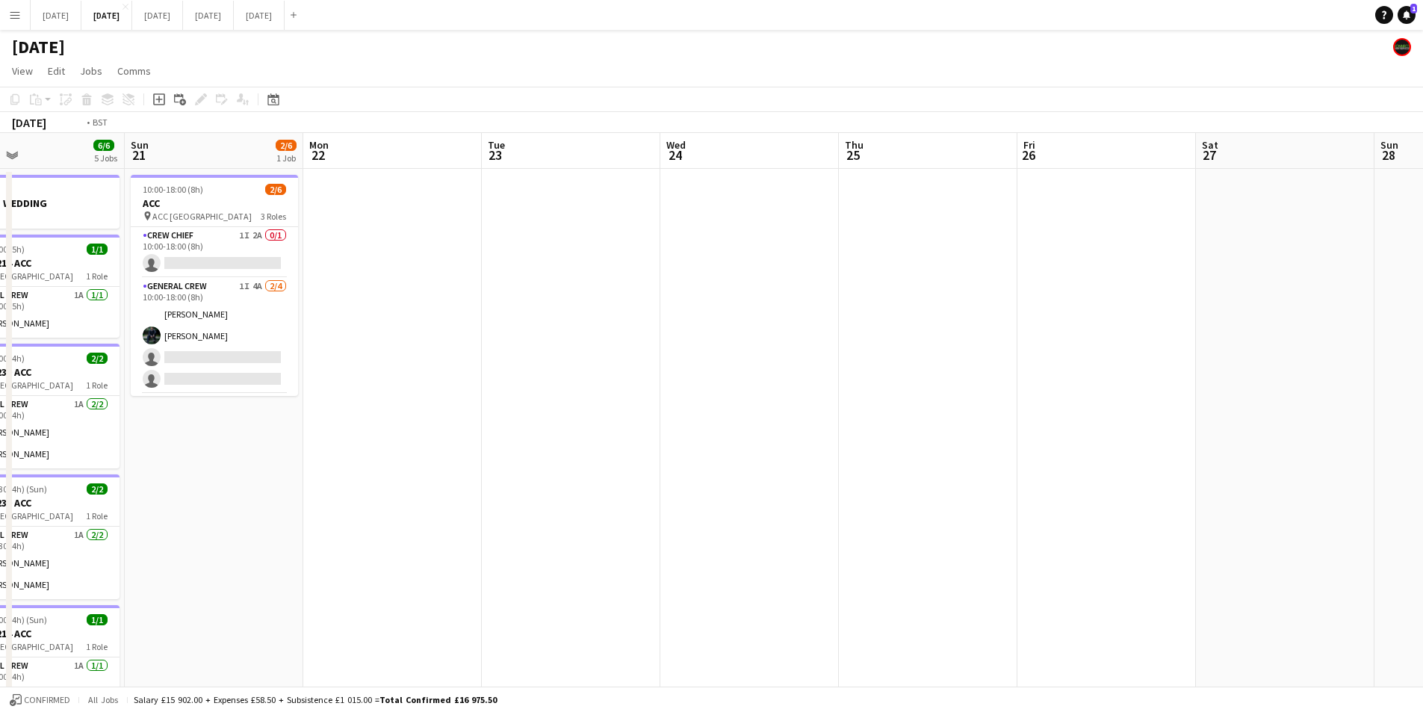
drag, startPoint x: 1208, startPoint y: 492, endPoint x: 693, endPoint y: 474, distance: 515.1
click at [693, 474] on app-calendar-viewport "Thu 18 5/5 3 Jobs Fri 19 Sat 20 6/6 5 Jobs Sun 21 2/6 1 Job Mon 22 Tue 23 Wed 2…" at bounding box center [711, 561] width 1423 height 856
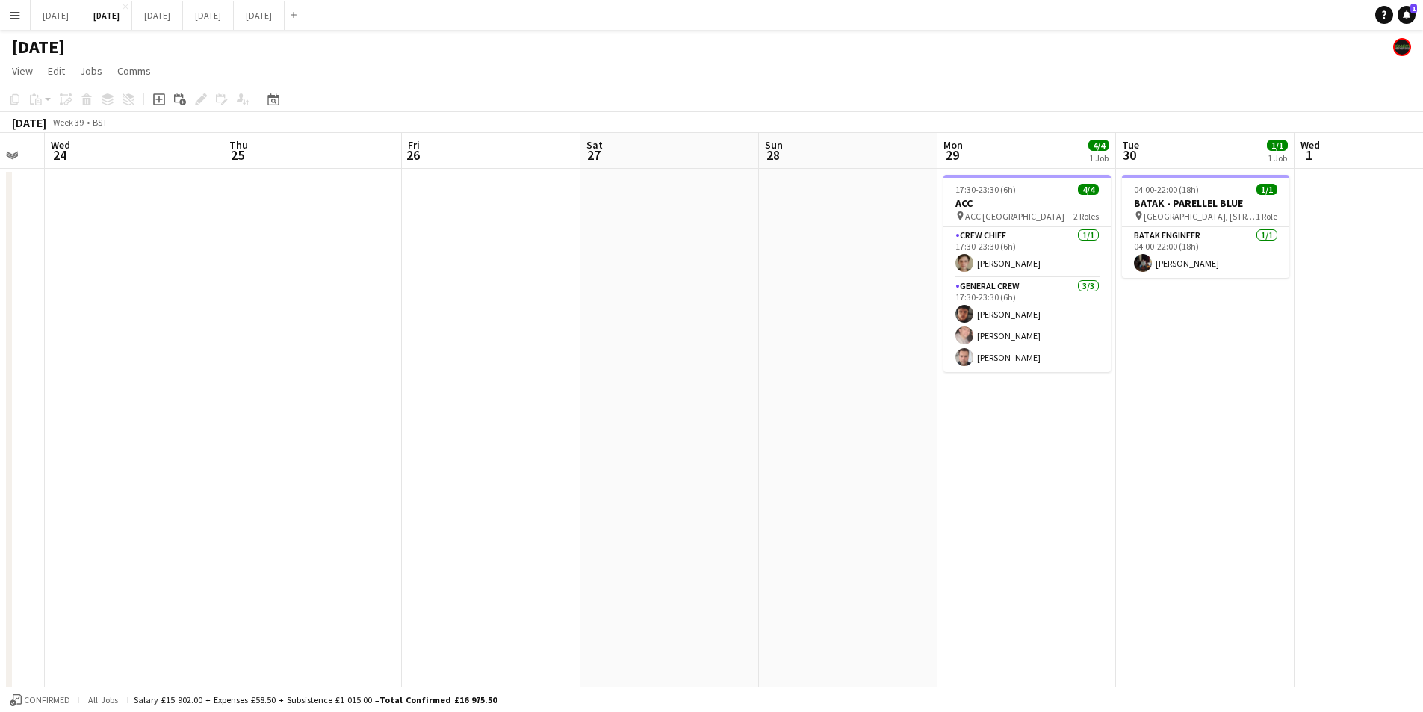
scroll to position [0, 496]
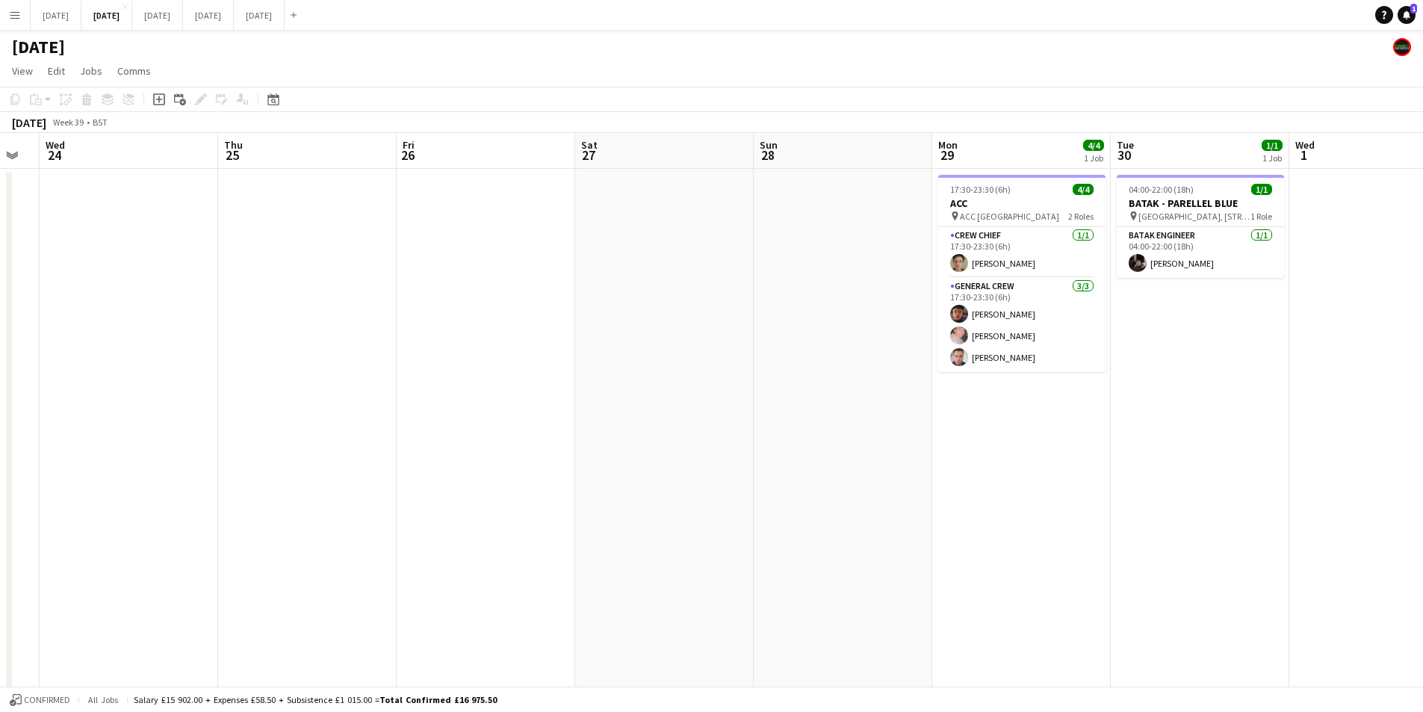
drag, startPoint x: 1071, startPoint y: 492, endPoint x: 664, endPoint y: 501, distance: 407.3
click at [1423, 455] on html "Menu Boards Boards Boards All jobs Status Workforce Workforce My Workforce Recr…" at bounding box center [711, 507] width 1423 height 1015
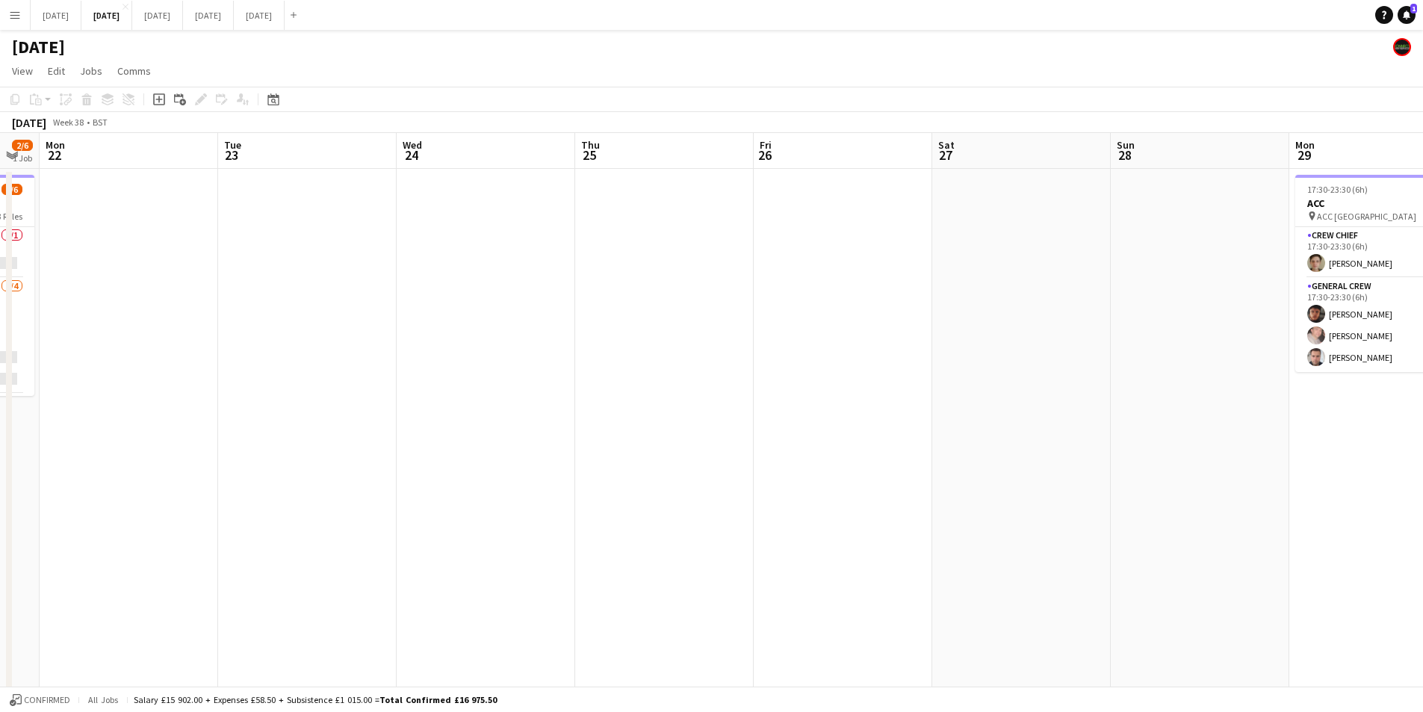
drag, startPoint x: 664, startPoint y: 501, endPoint x: 1191, endPoint y: 474, distance: 527.4
click at [1224, 480] on app-calendar-viewport "Fri 19 Sat 20 6/6 5 Jobs Sun 21 2/6 1 Job Mon 22 Tue 23 Wed 24 Thu 25 Fri 26 Sa…" at bounding box center [711, 561] width 1423 height 856
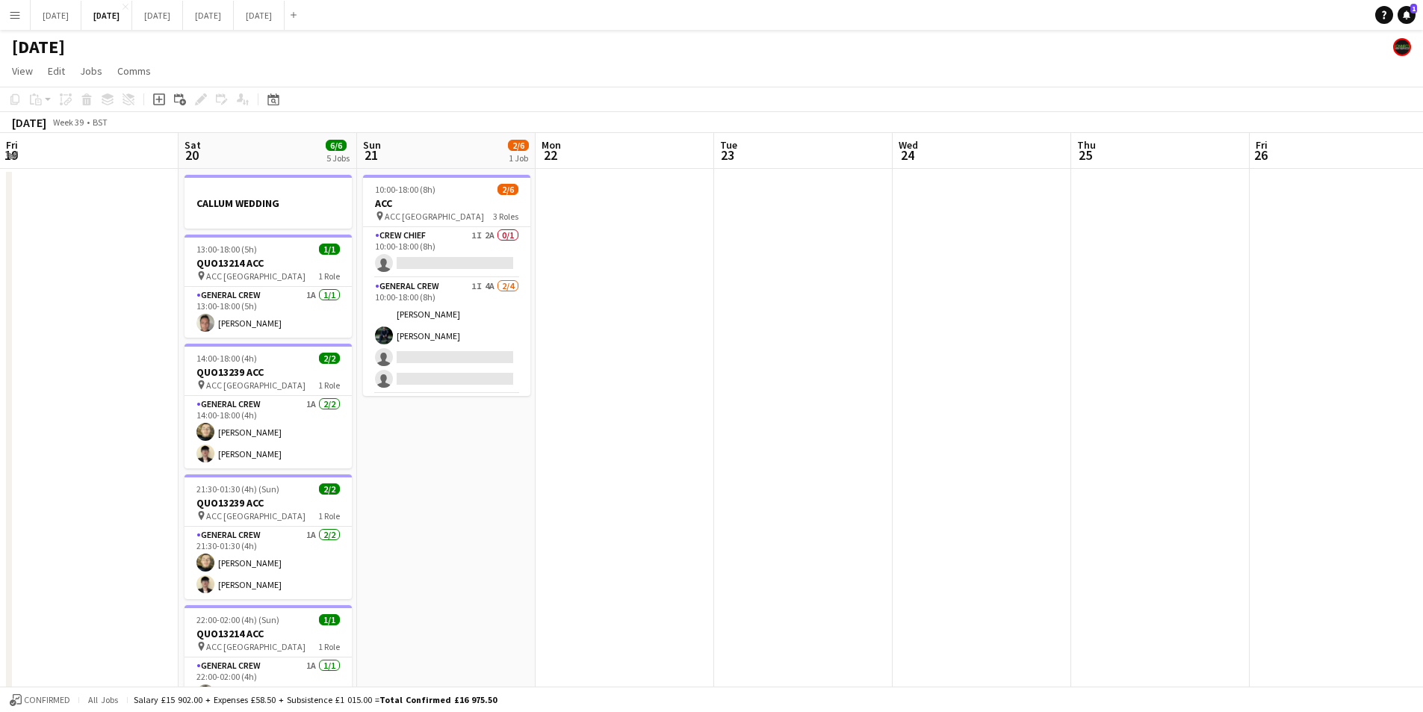
click at [1146, 487] on app-calendar-viewport "Fri 19 Sat 20 6/6 5 Jobs Sun 21 2/6 1 Job Mon 22 Tue 23 Wed 24 Thu 25 Fri 26 Sa…" at bounding box center [711, 561] width 1423 height 856
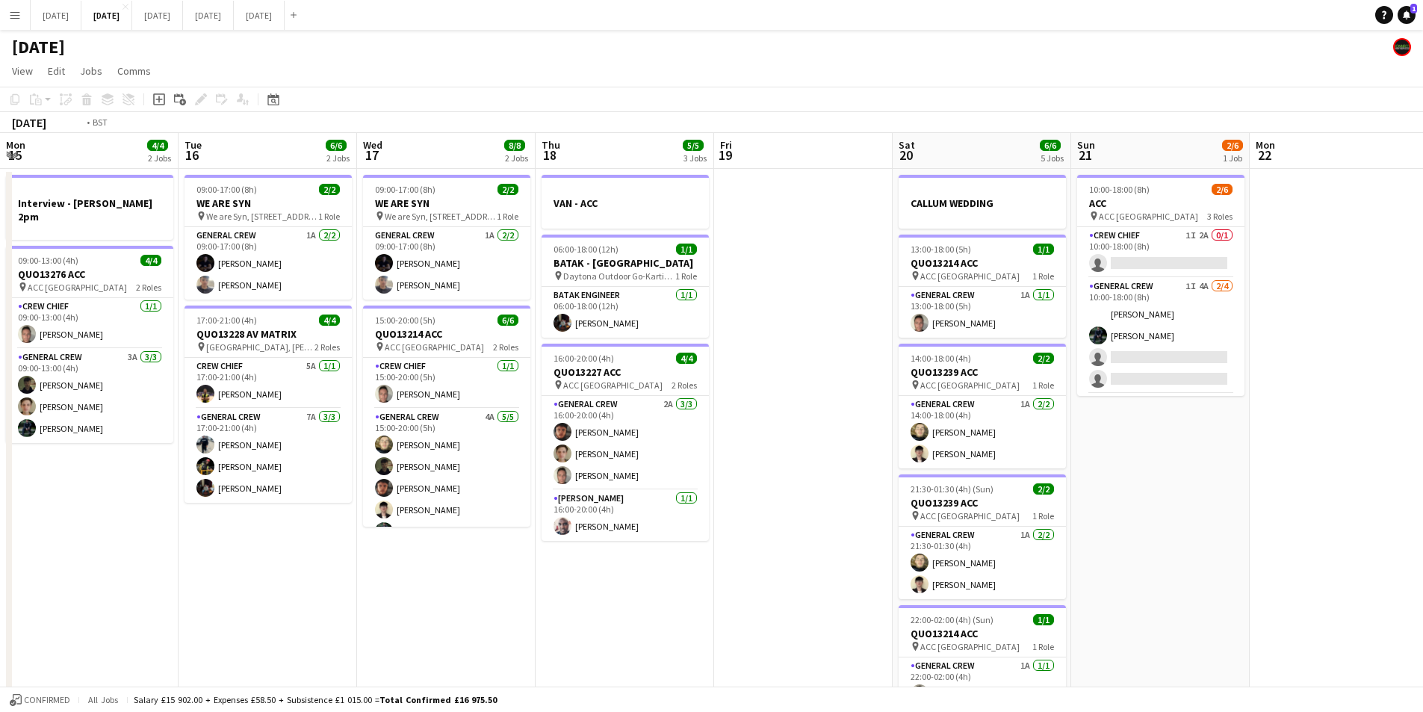
click at [752, 504] on app-calendar-viewport "Mon 15 4/4 2 Jobs Tue 16 6/6 2 Jobs Wed 17 8/8 2 Jobs Thu 18 5/5 3 Jobs Fri 19 …" at bounding box center [711, 561] width 1423 height 856
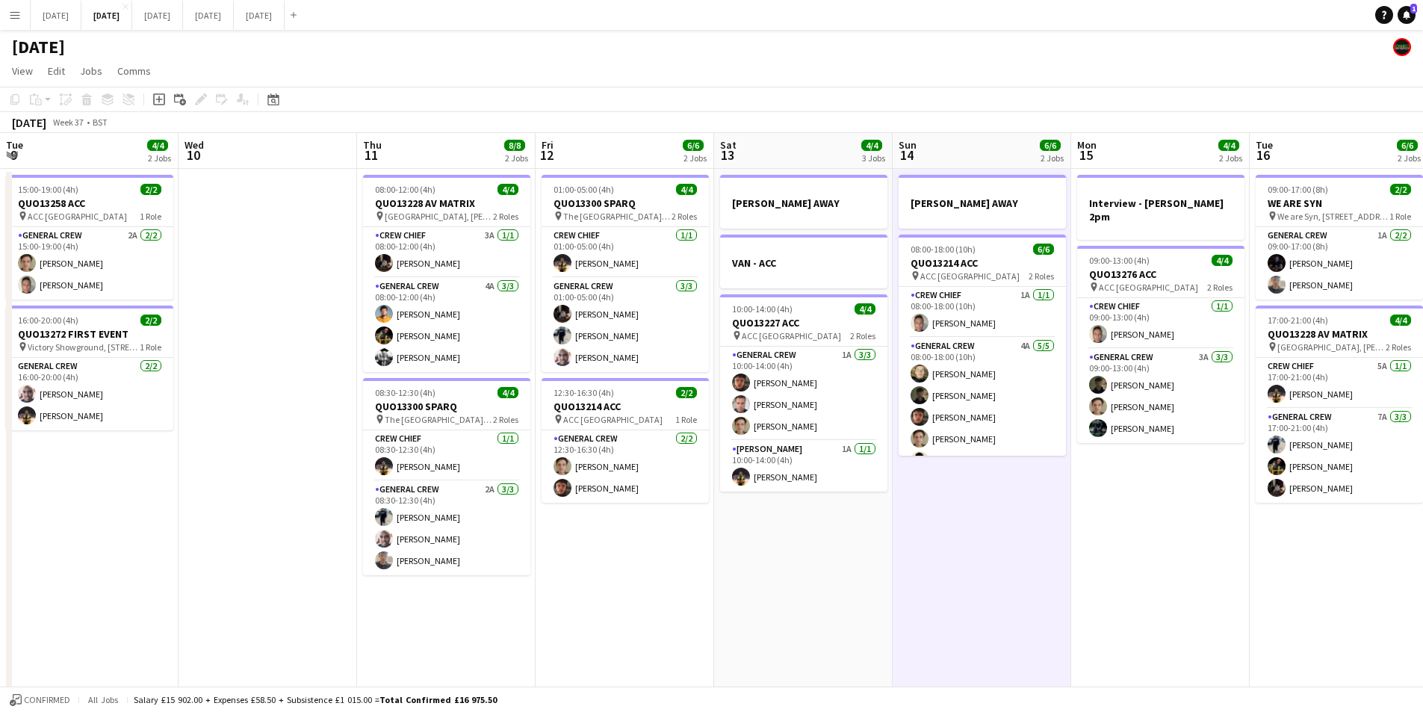
drag, startPoint x: 325, startPoint y: 542, endPoint x: 694, endPoint y: 486, distance: 373.3
click at [669, 494] on app-calendar-viewport "Tue 9 4/4 2 Jobs Wed 10 Thu 11 8/8 2 Jobs Fri 12 6/6 2 Jobs Sat 13 4/4 3 Jobs S…" at bounding box center [711, 561] width 1423 height 856
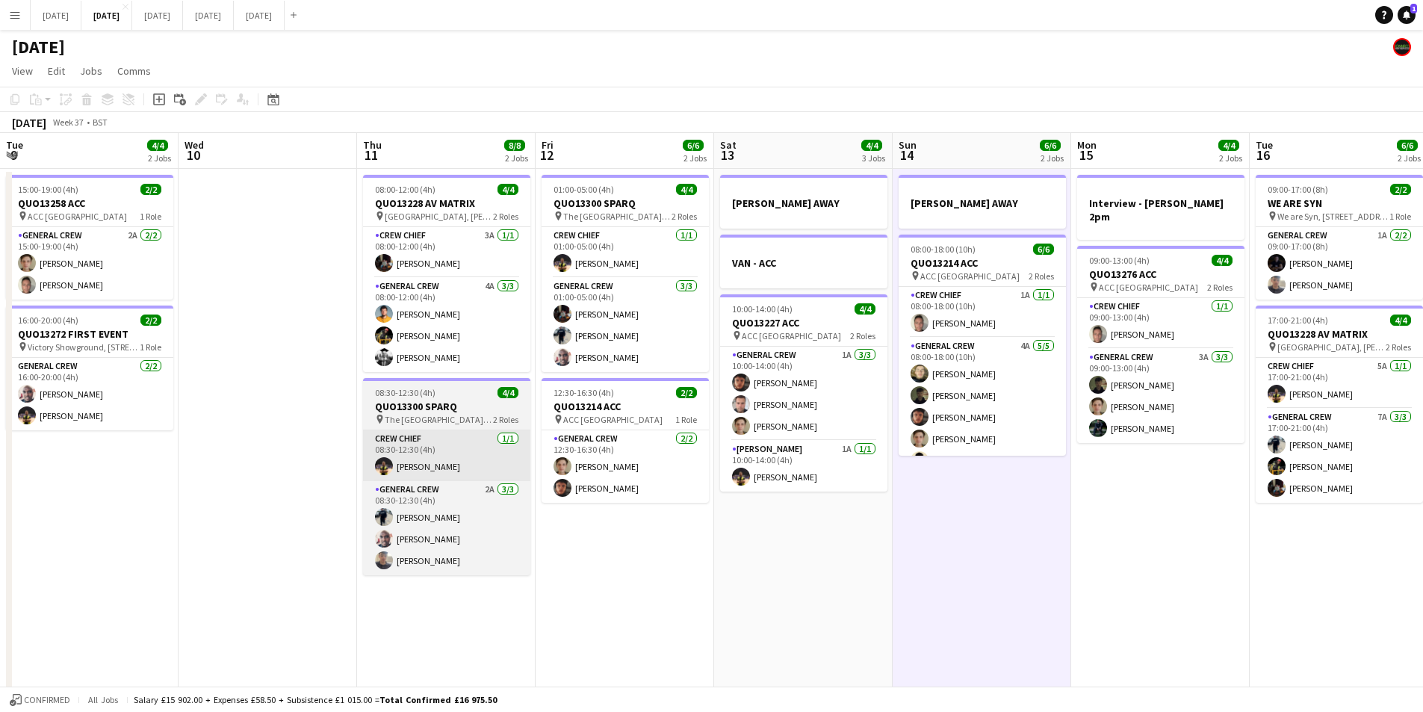
scroll to position [0, 386]
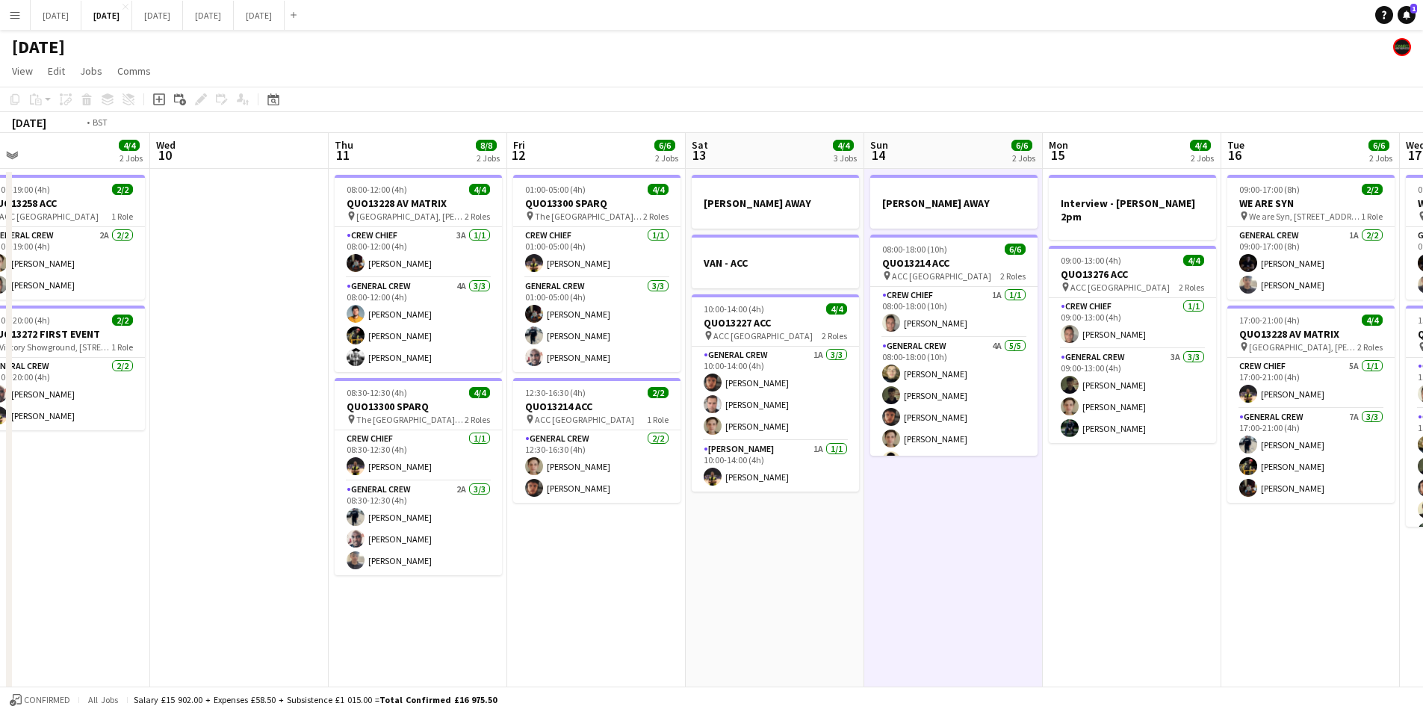
click at [662, 528] on app-calendar-viewport "Sun 7 7/8 2 Jobs Mon 8 6/6 2 Jobs Tue 9 4/4 2 Jobs Wed 10 Thu 11 8/8 2 Jobs Fri…" at bounding box center [711, 561] width 1423 height 856
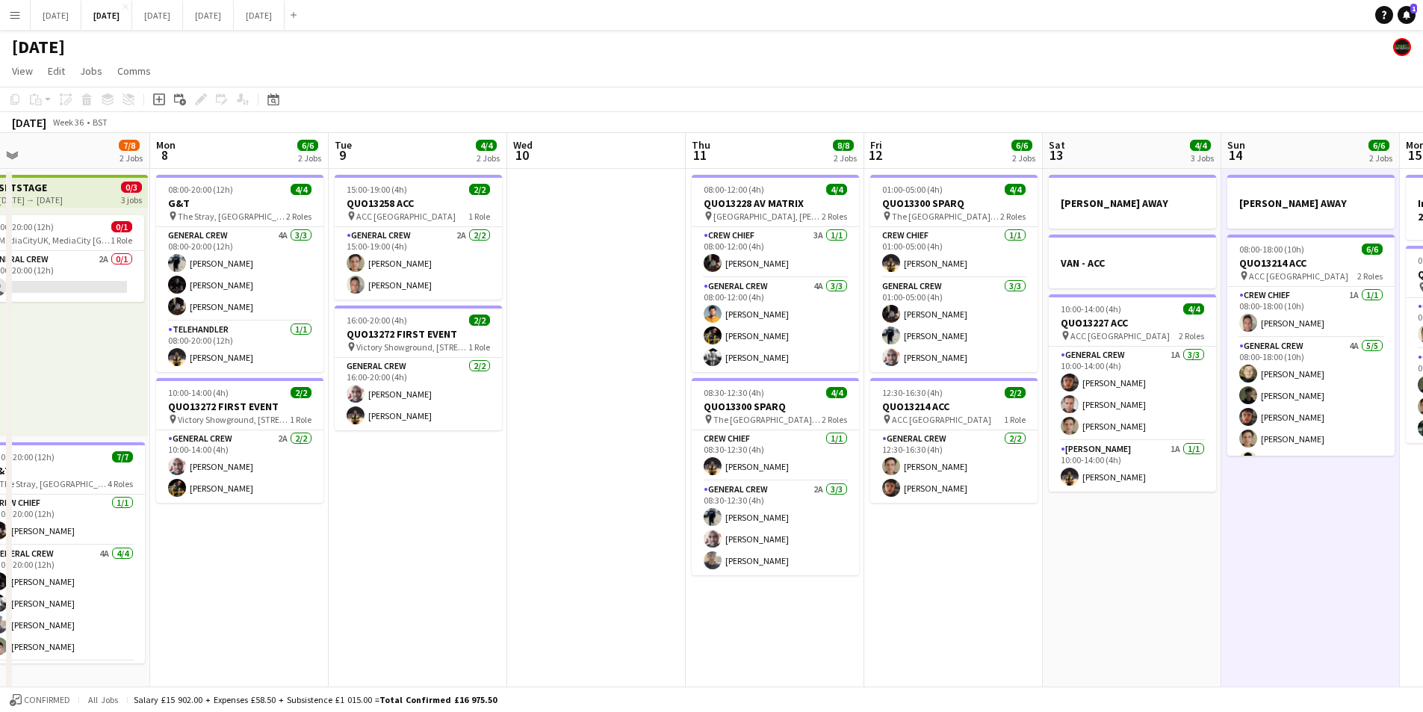
scroll to position [0, 318]
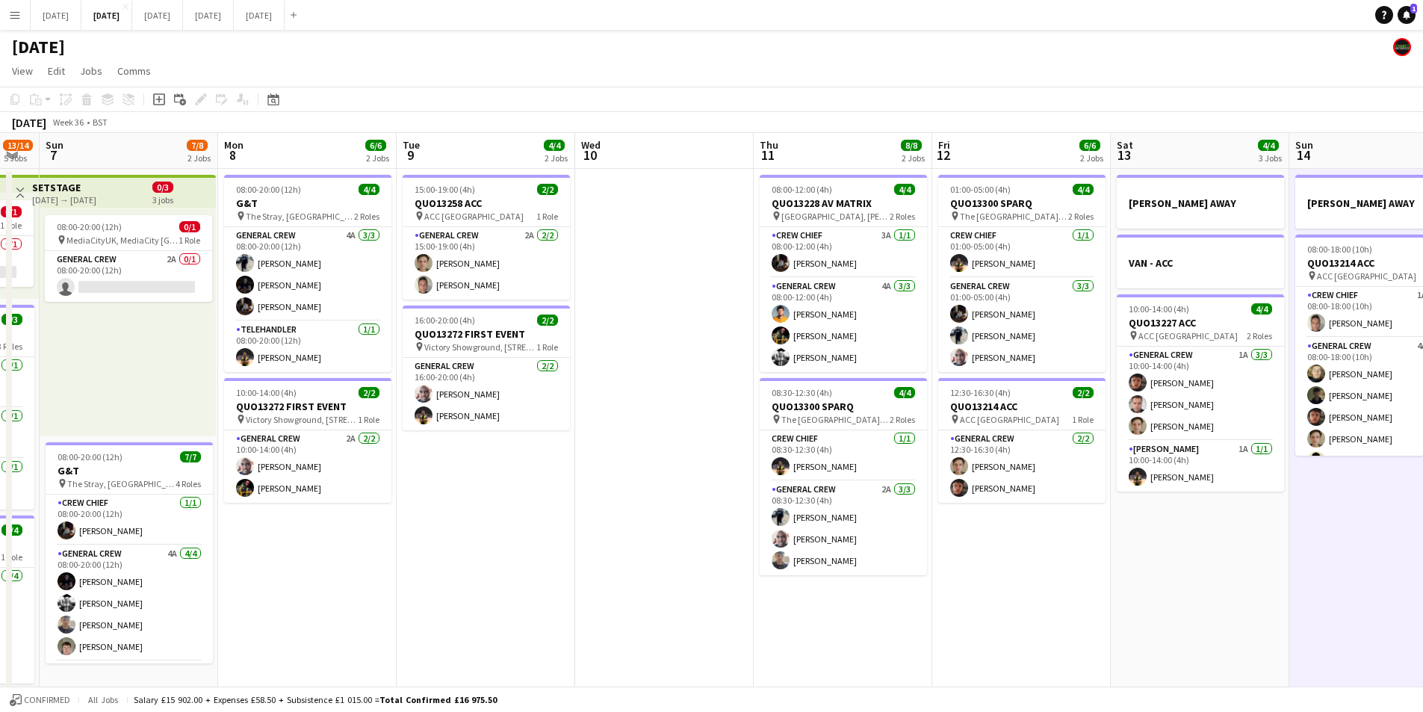
drag, startPoint x: 424, startPoint y: 556, endPoint x: 826, endPoint y: 517, distance: 403.1
click at [823, 521] on app-calendar-viewport "Fri 5 11/14 3 Jobs Sat 6 13/14 5 Jobs Sun 7 7/8 2 Jobs Mon 8 6/6 2 Jobs Tue 9 4…" at bounding box center [711, 561] width 1423 height 856
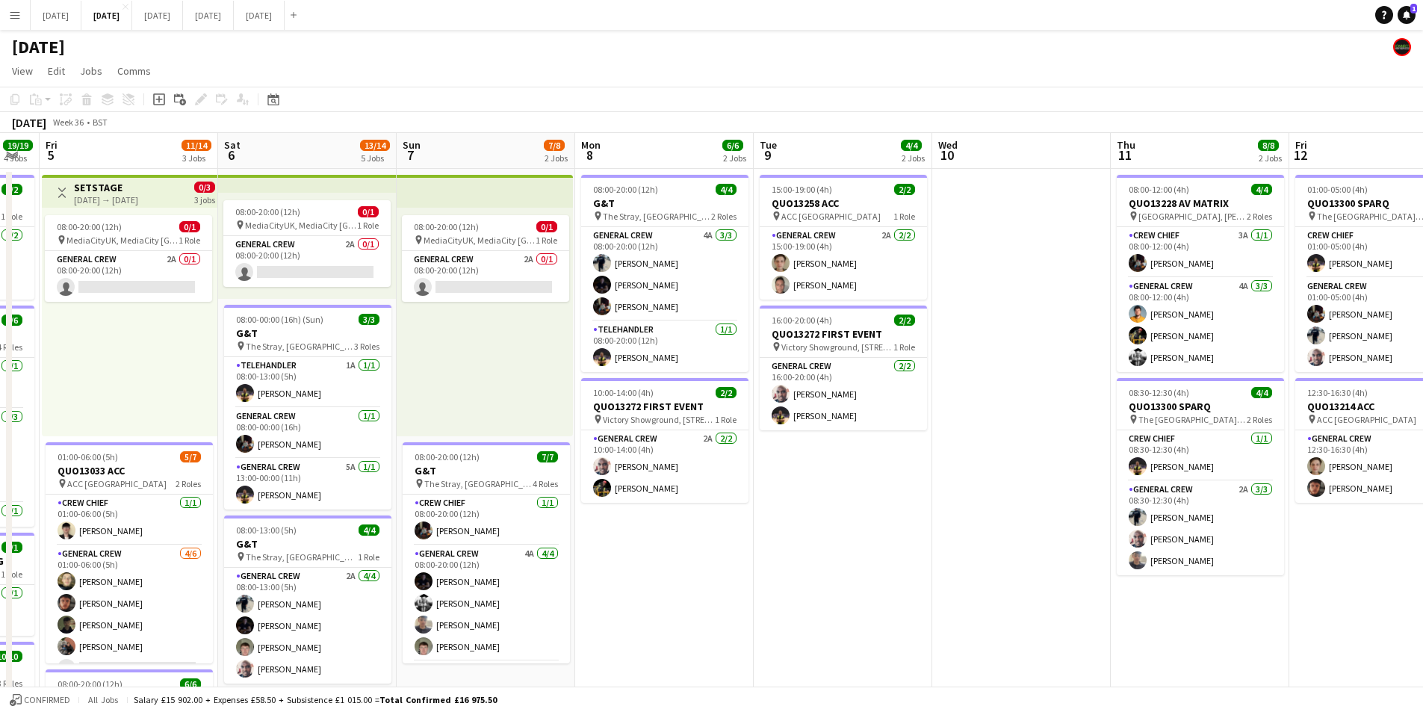
drag, startPoint x: 133, startPoint y: 539, endPoint x: 601, endPoint y: 518, distance: 468.1
click at [590, 524] on app-calendar-viewport "Wed 3 15/16 3 Jobs Thu 4 19/19 4 Jobs Fri 5 11/14 3 Jobs Sat 6 13/14 5 Jobs Sun…" at bounding box center [711, 561] width 1423 height 856
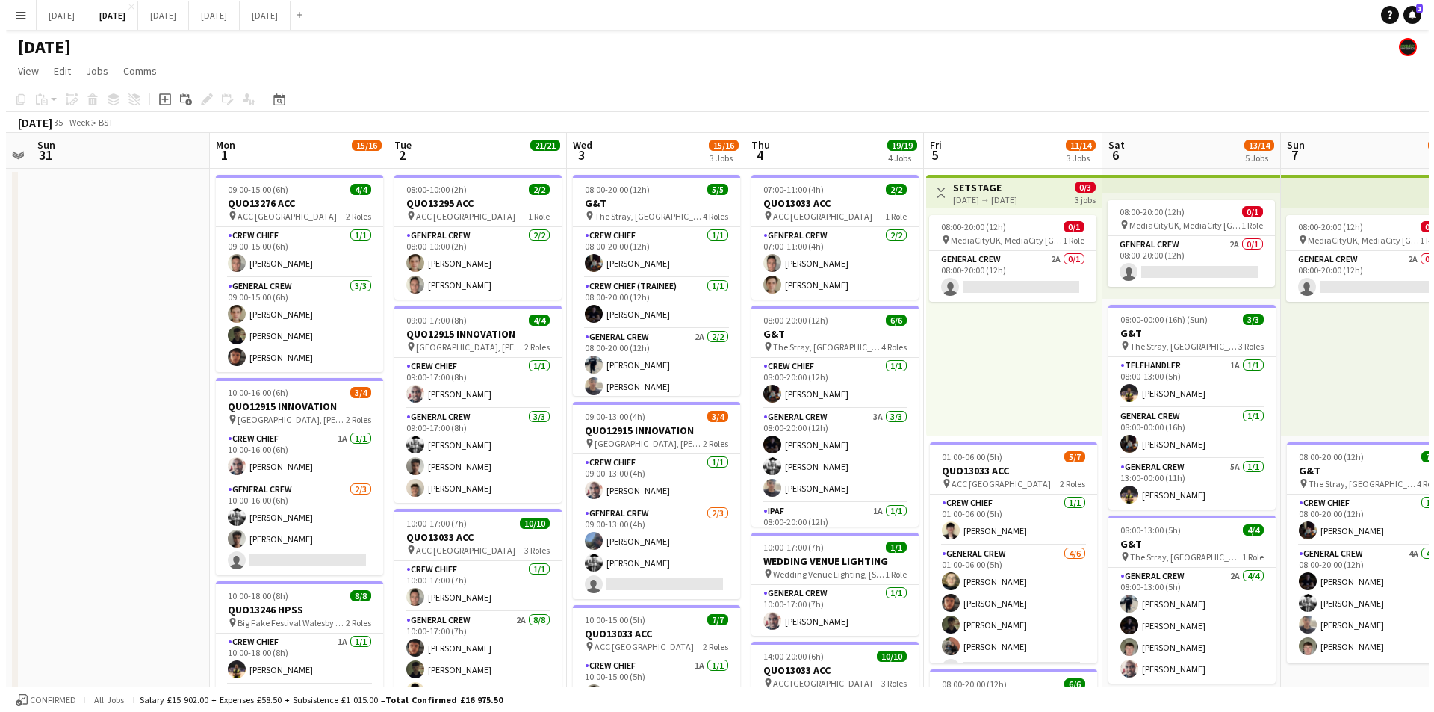
scroll to position [0, 400]
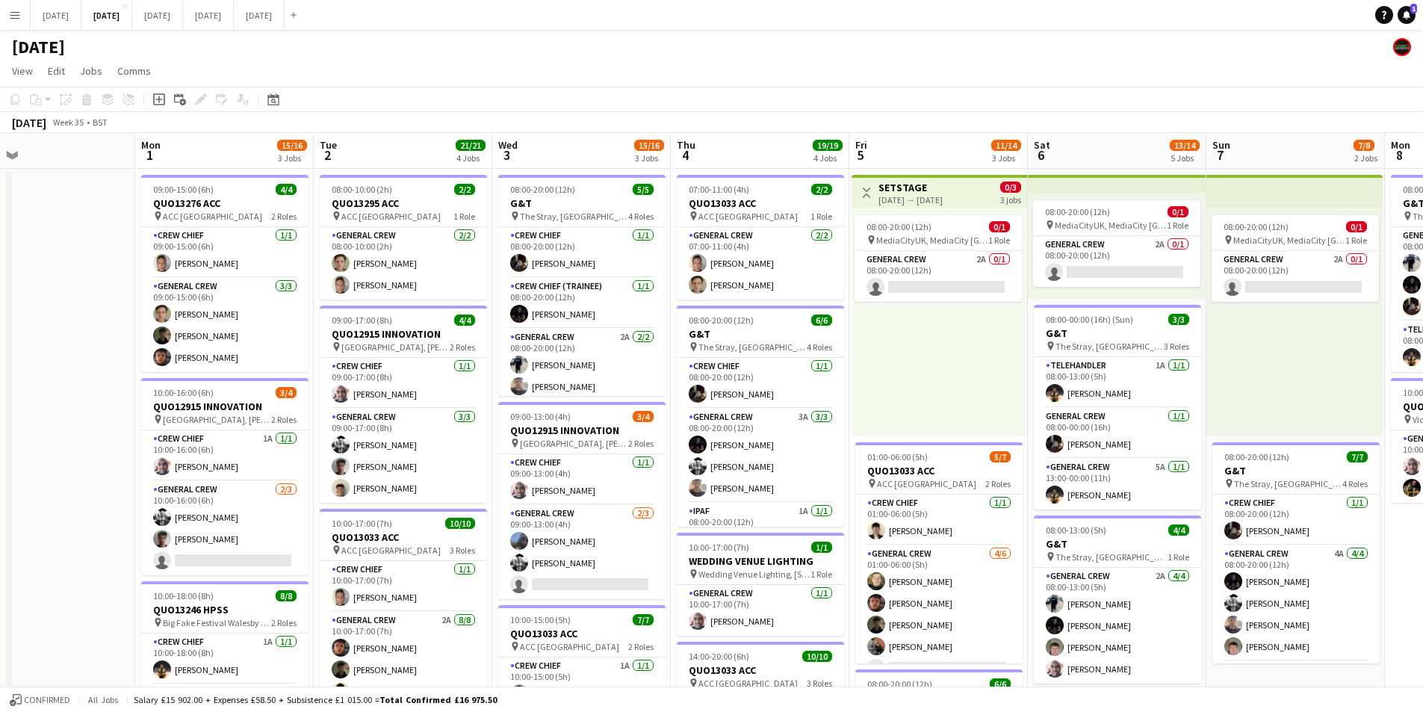
drag, startPoint x: 299, startPoint y: 527, endPoint x: 791, endPoint y: 532, distance: 492.4
click at [791, 532] on app-calendar-viewport "Fri 29 Sat 30 Sun 31 Mon 1 15/16 3 Jobs Tue 2 21/21 4 Jobs Wed 3 15/16 3 Jobs T…" at bounding box center [711, 561] width 1423 height 856
click at [183, 25] on button "OCTOBER 2025 Close" at bounding box center [157, 15] width 51 height 29
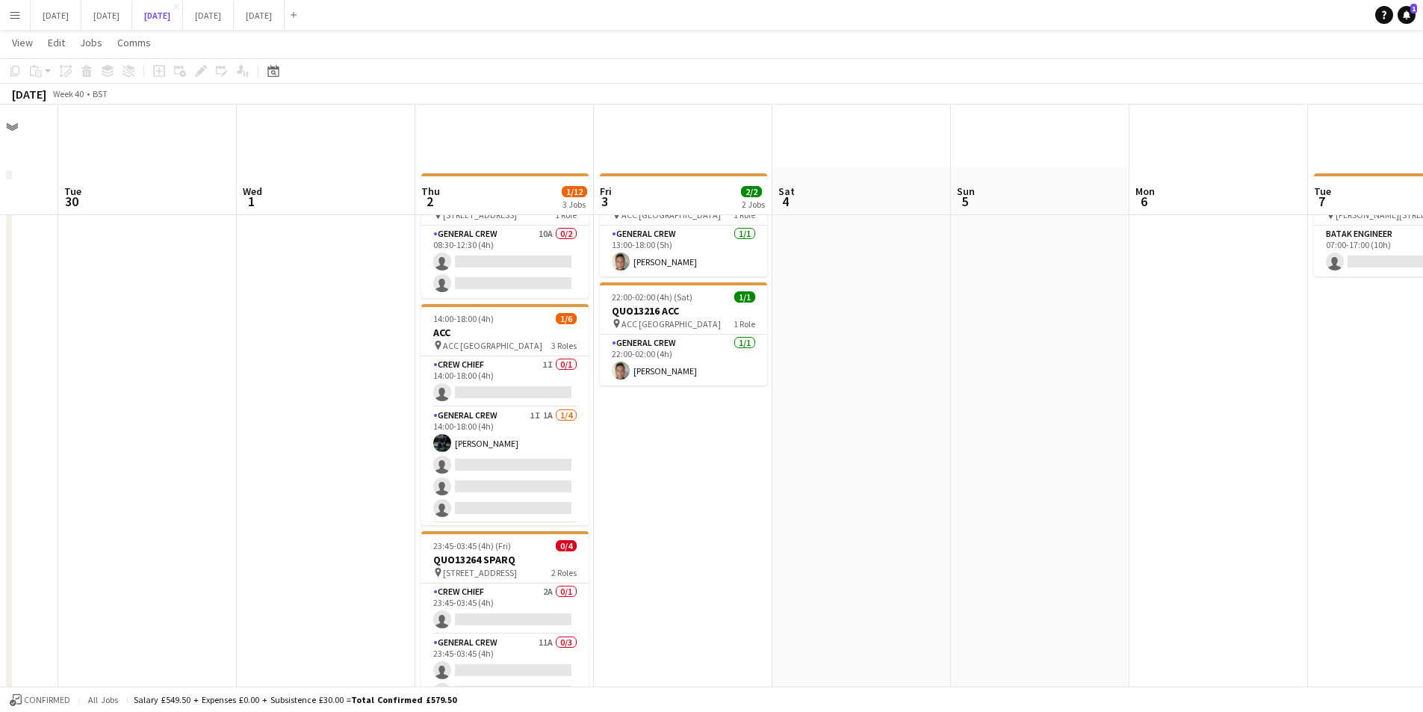
scroll to position [74, 0]
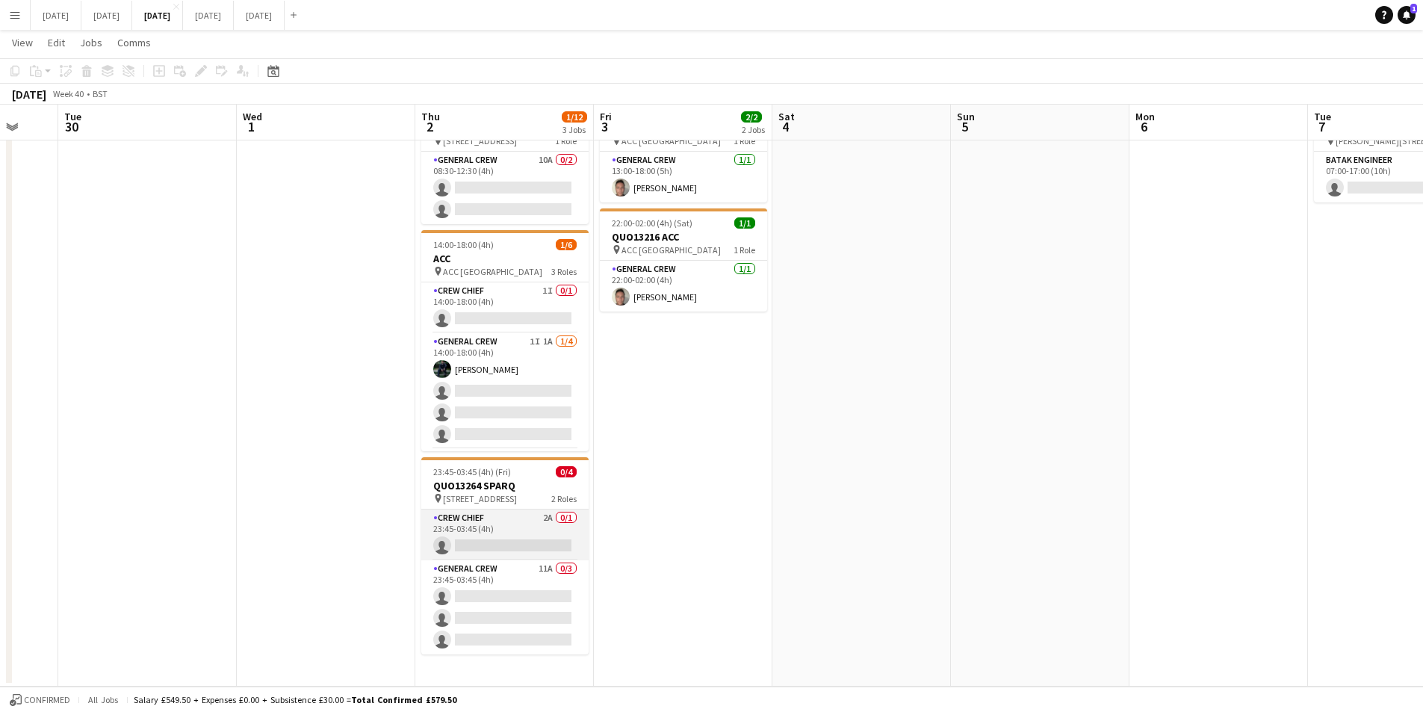
click at [508, 537] on app-card-role "Crew Chief 2A 0/1 23:45-03:45 (4h) single-neutral-actions" at bounding box center [504, 535] width 167 height 51
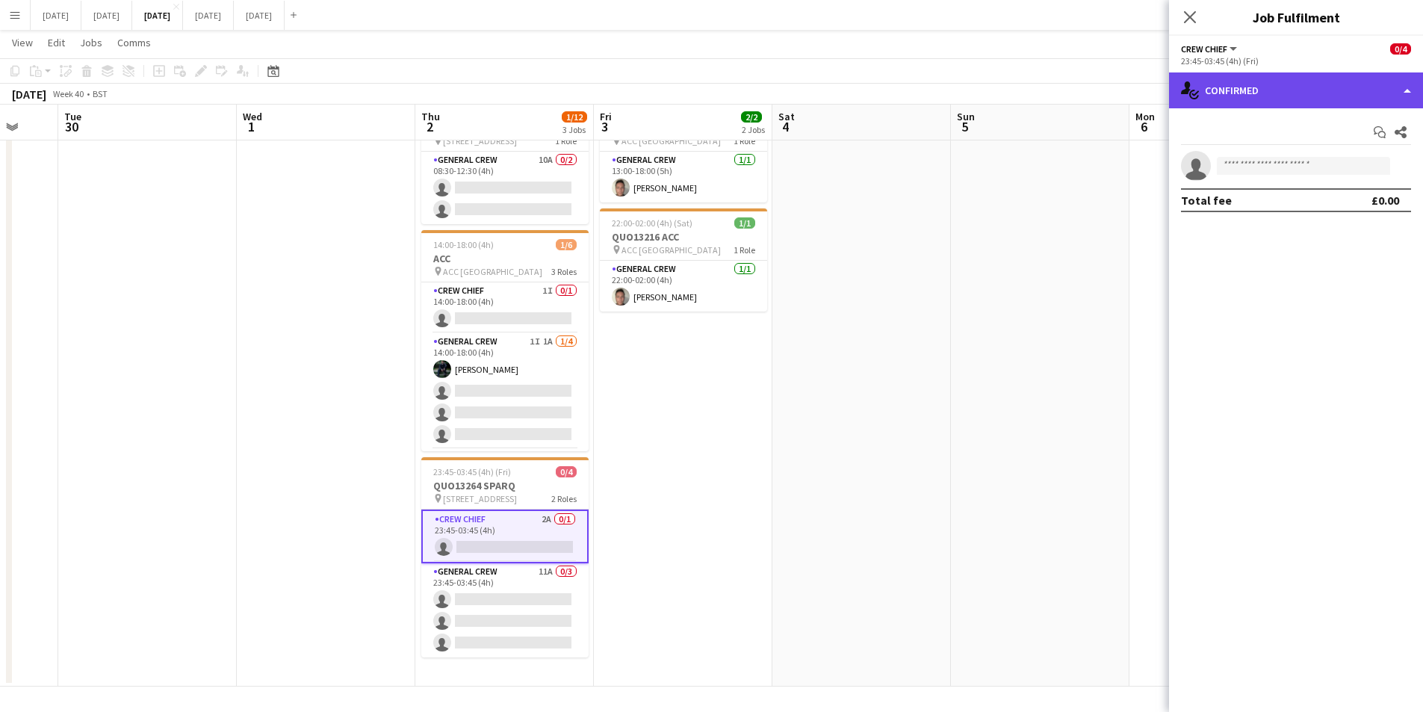
click at [1291, 72] on div "single-neutral-actions-check-2 Confirmed" at bounding box center [1296, 90] width 254 height 36
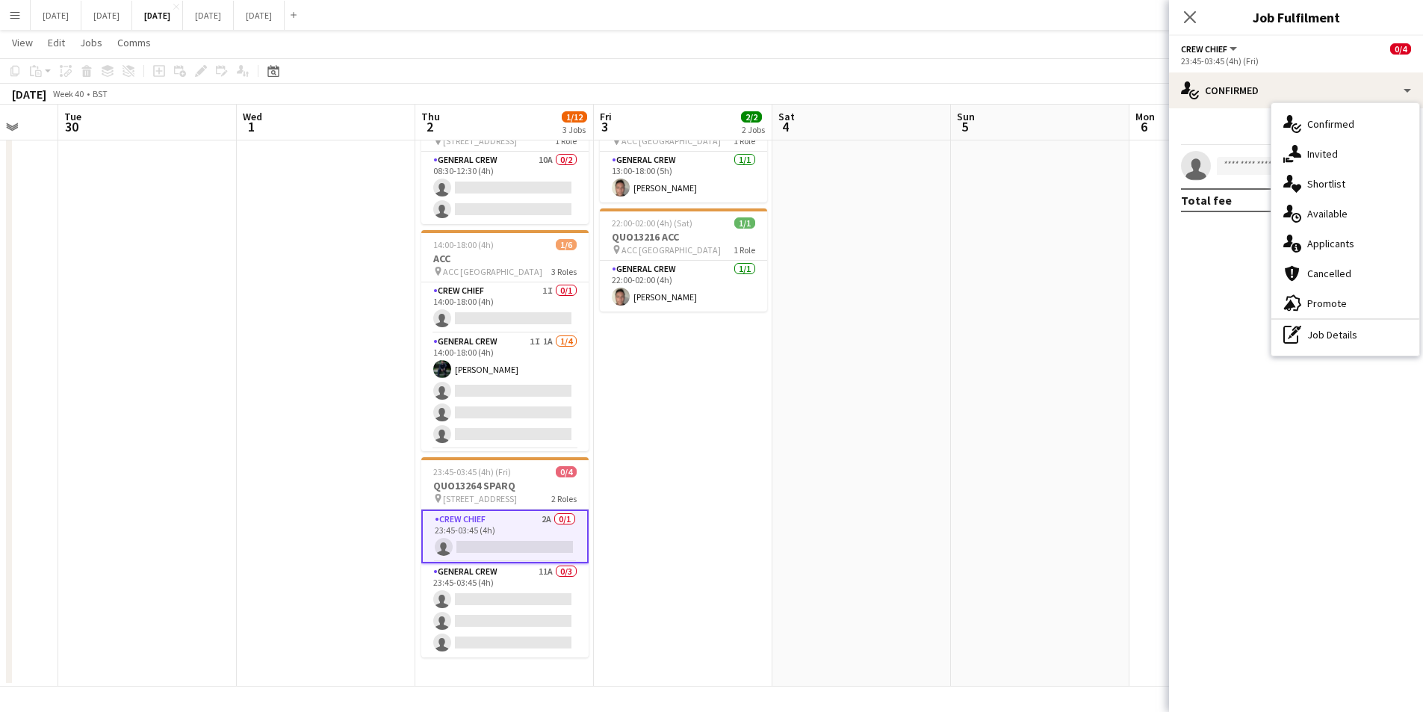
click at [1349, 236] on div "single-neutral-actions-information Applicants" at bounding box center [1346, 244] width 148 height 30
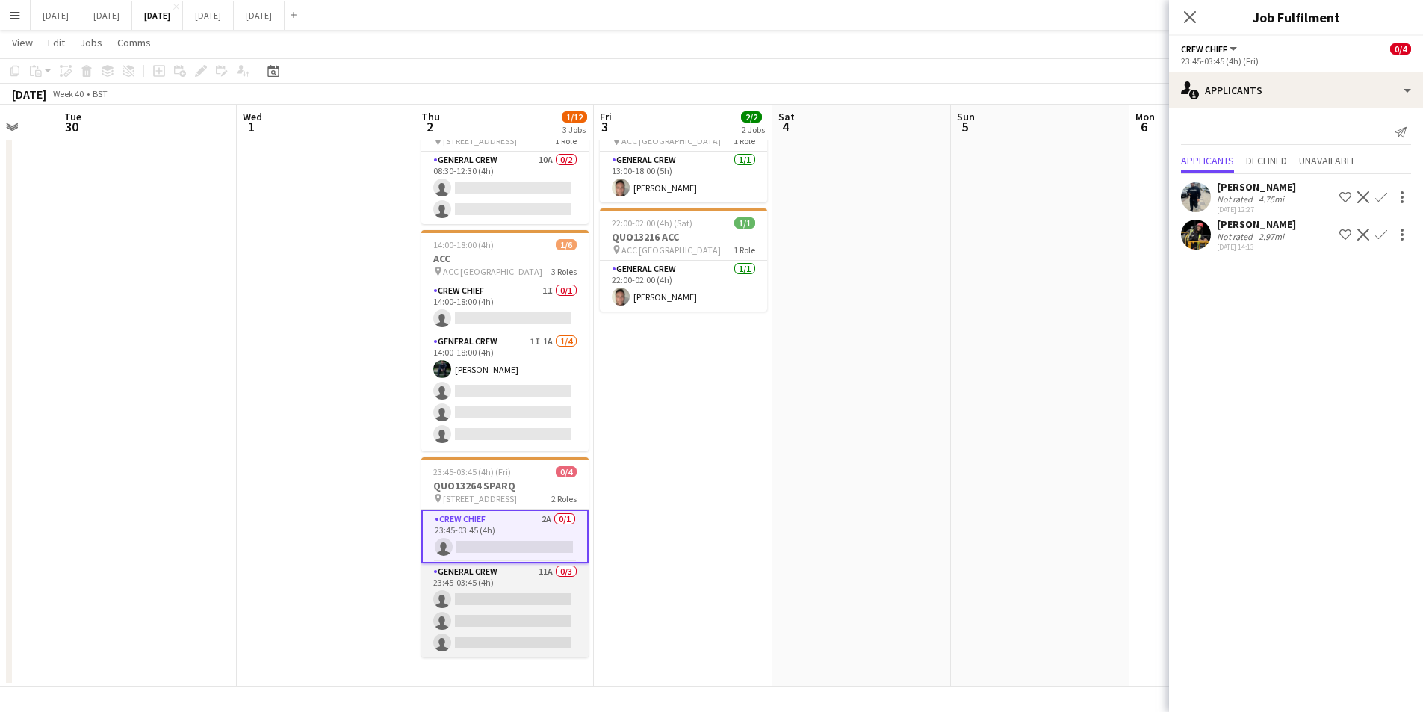
click at [507, 625] on app-card-role "General Crew 11A 0/3 23:45-03:45 (4h) single-neutral-actions single-neutral-act…" at bounding box center [504, 610] width 167 height 94
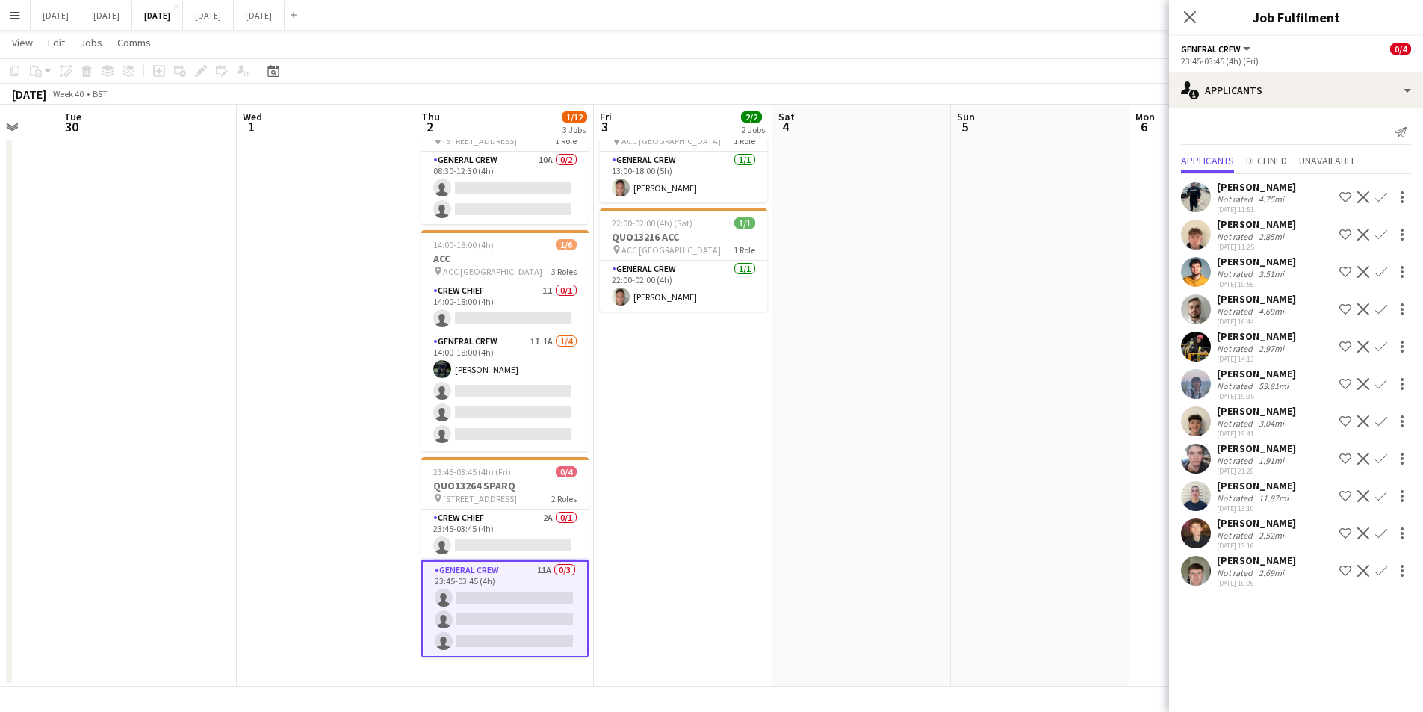
click at [1380, 198] on app-icon "Confirm" at bounding box center [1381, 197] width 12 height 12
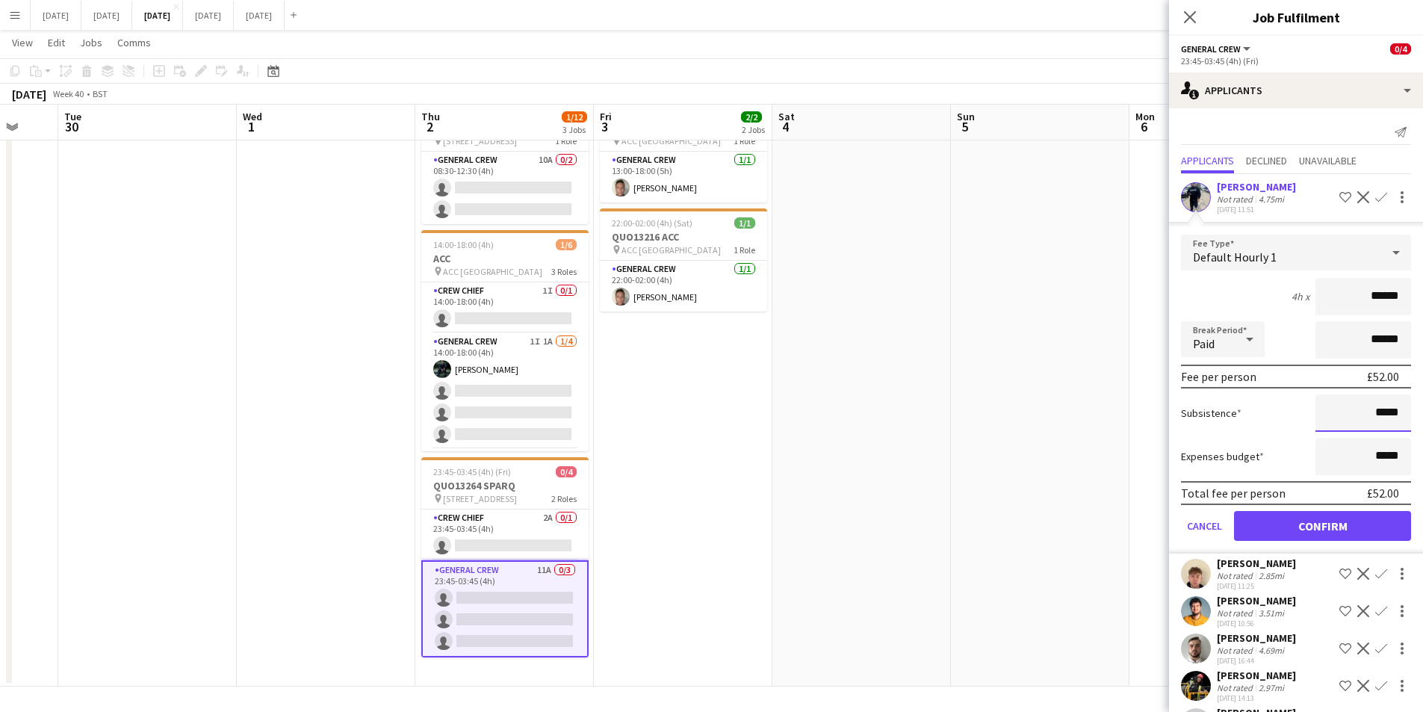
click at [1367, 412] on input "*****" at bounding box center [1364, 412] width 96 height 37
type input "******"
click at [1324, 520] on button "Confirm" at bounding box center [1322, 526] width 177 height 30
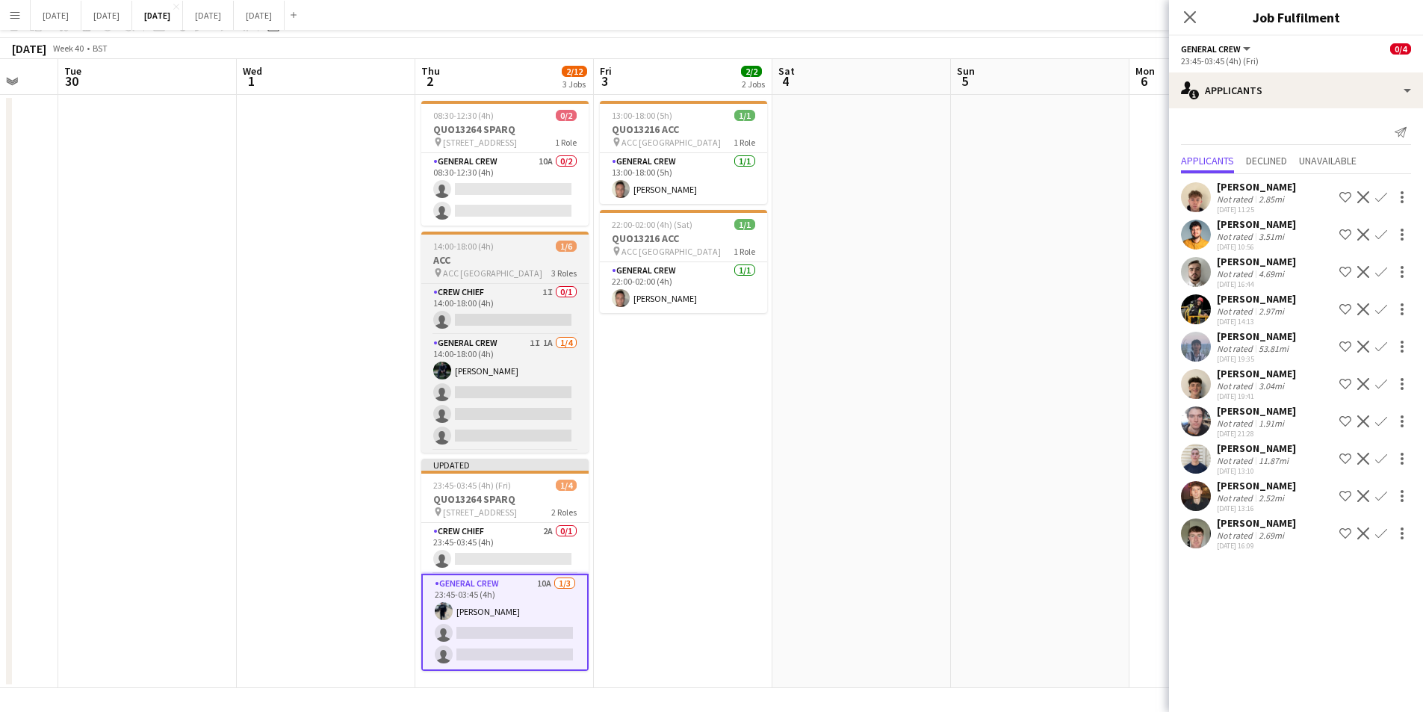
scroll to position [0, 0]
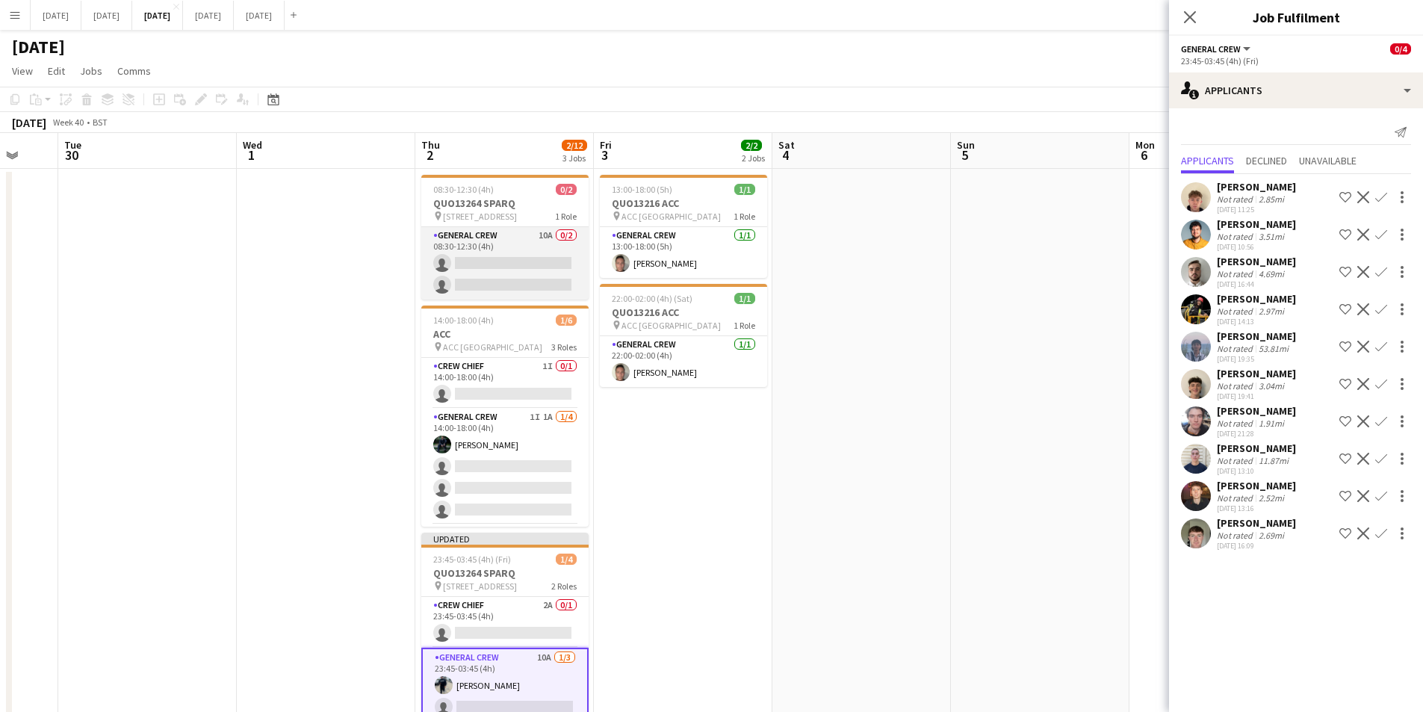
click at [518, 282] on app-card-role "General Crew 10A 0/2 08:30-12:30 (4h) single-neutral-actions single-neutral-act…" at bounding box center [504, 263] width 167 height 72
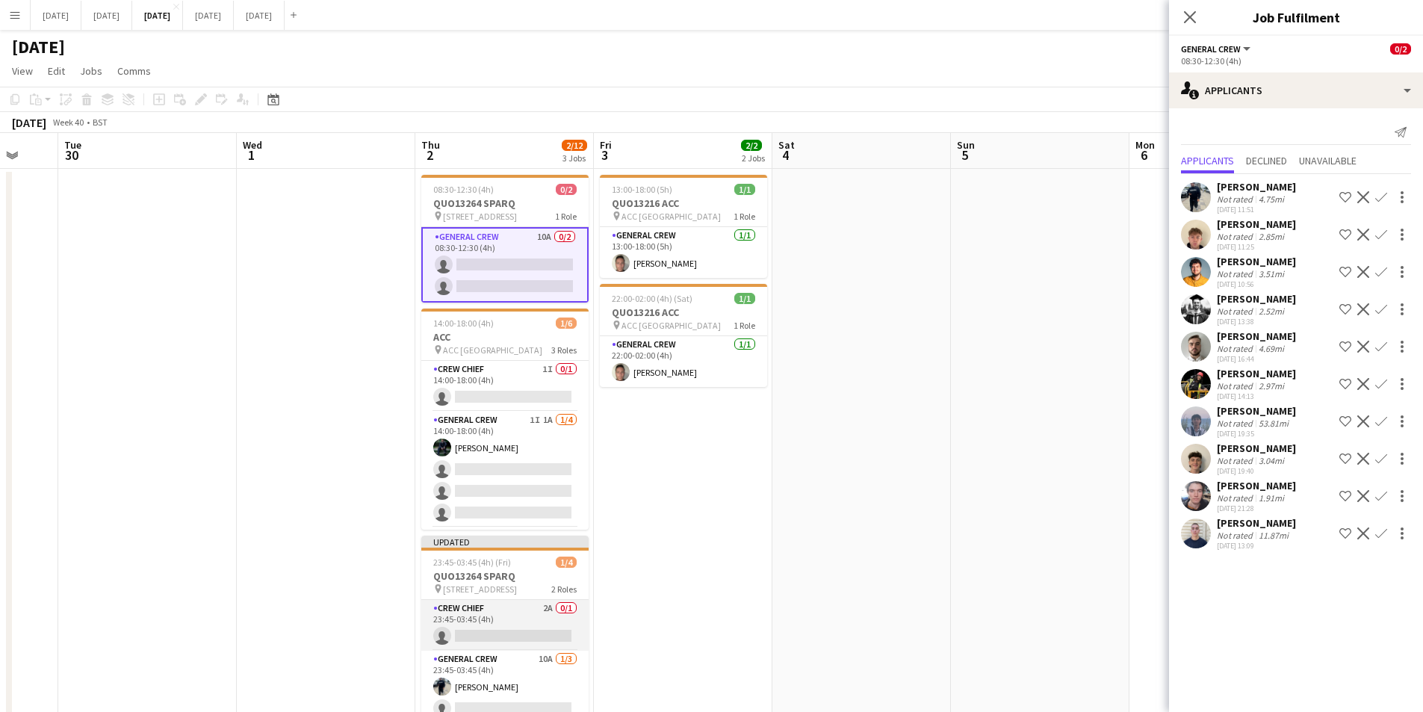
click at [520, 629] on app-card-role "Crew Chief 2A 0/1 23:45-03:45 (4h) single-neutral-actions" at bounding box center [504, 625] width 167 height 51
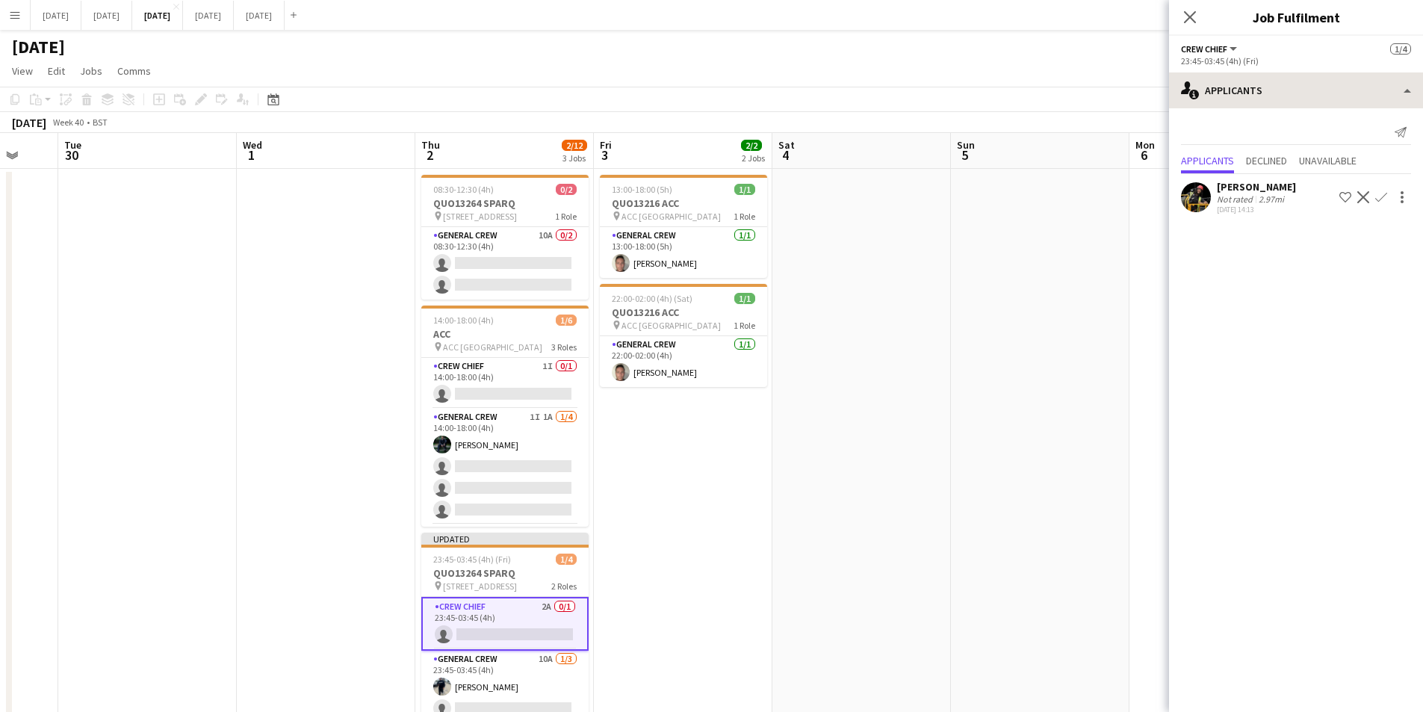
click at [1284, 107] on div "single-neutral-actions-information Applicants single-neutral-actions-check-2 Co…" at bounding box center [1296, 392] width 254 height 640
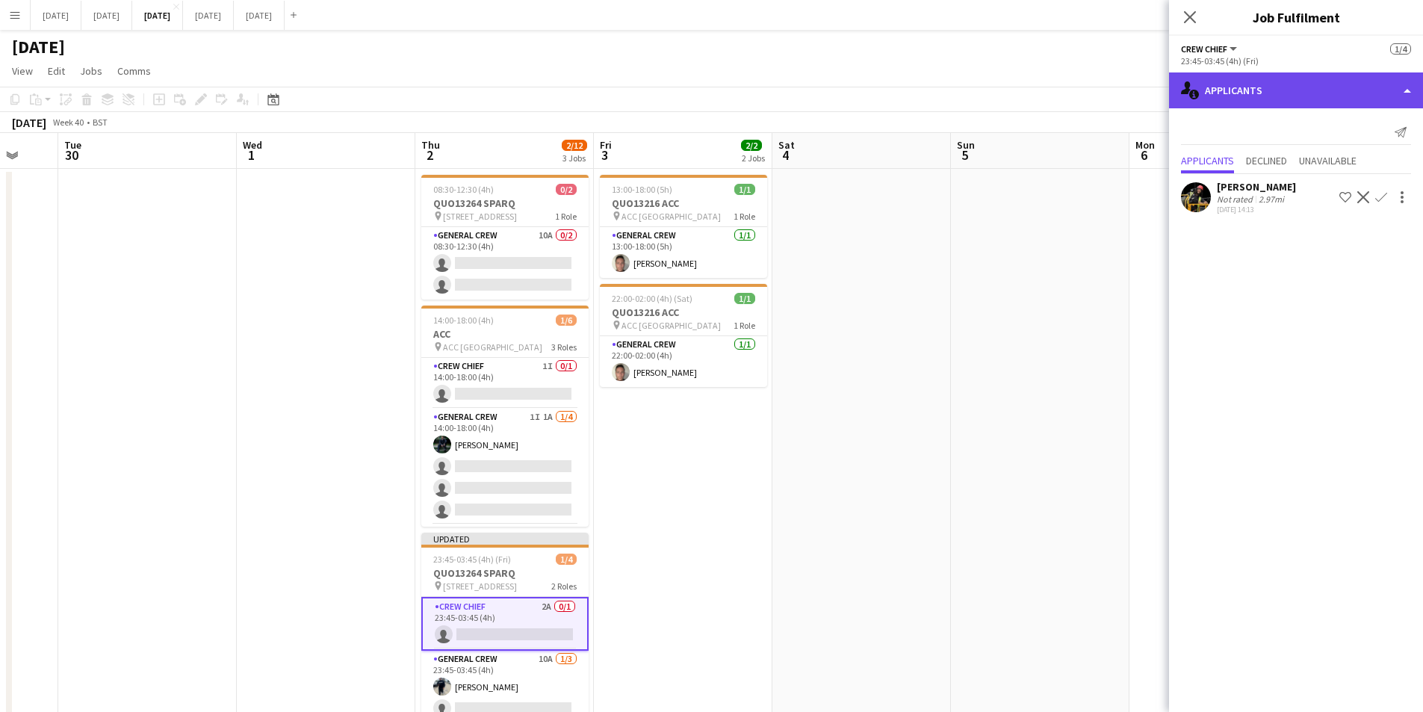
click at [1304, 96] on div "single-neutral-actions-information Applicants" at bounding box center [1296, 90] width 254 height 36
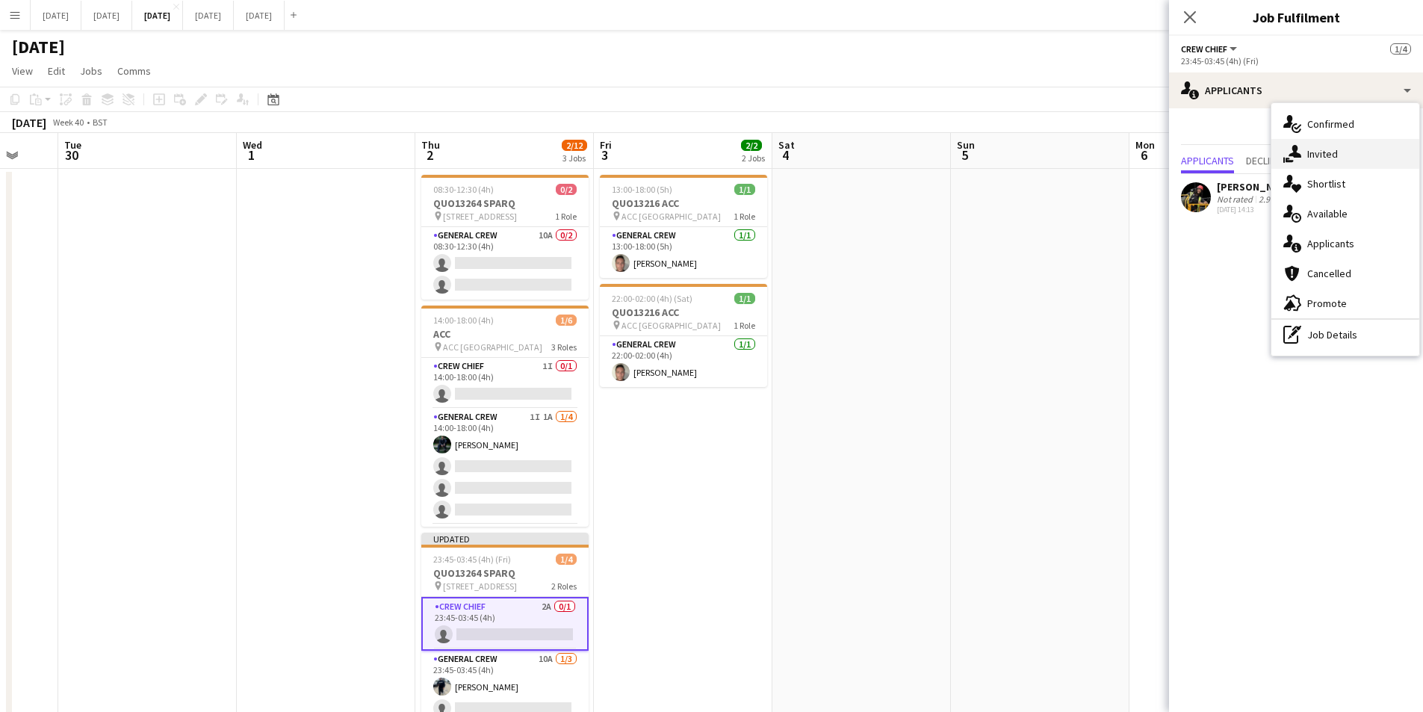
click at [1335, 154] on div "single-neutral-actions-share-1 Invited" at bounding box center [1346, 154] width 148 height 30
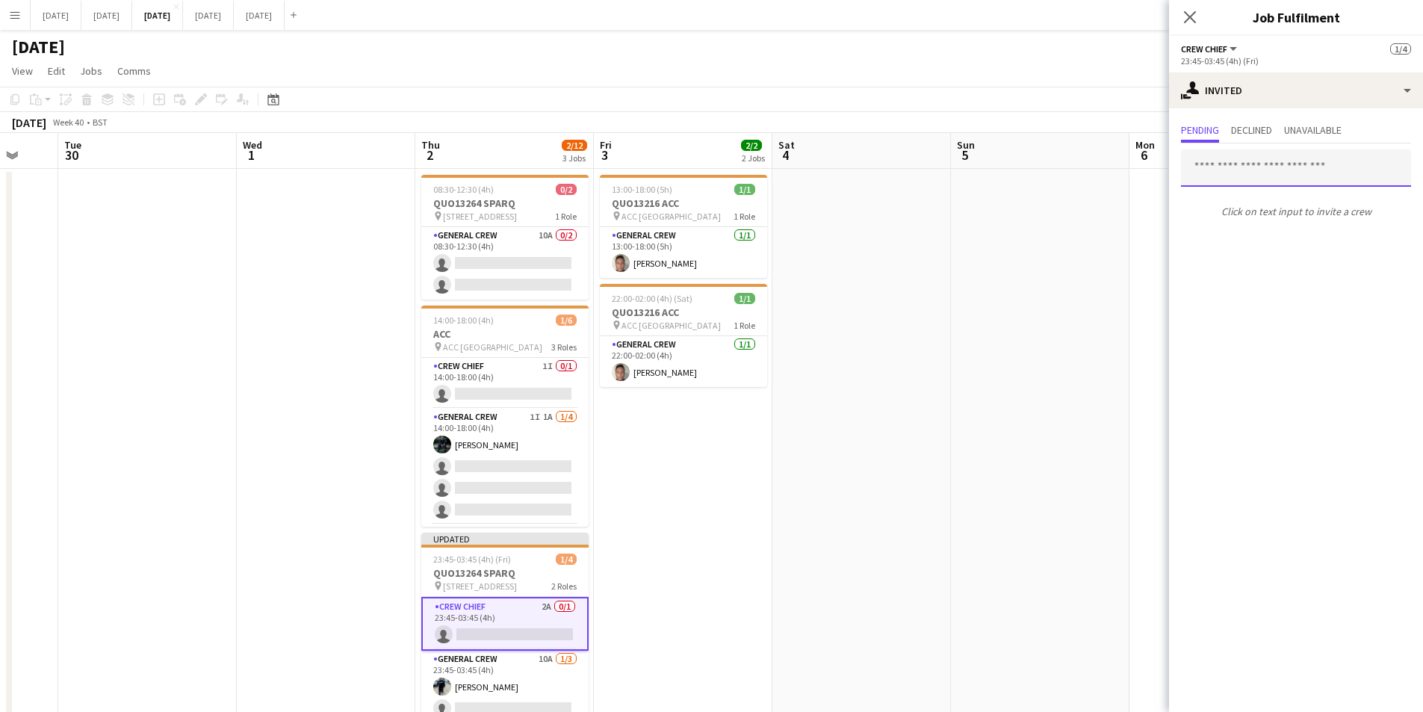
click at [1249, 174] on input "text" at bounding box center [1296, 167] width 230 height 37
type input "****"
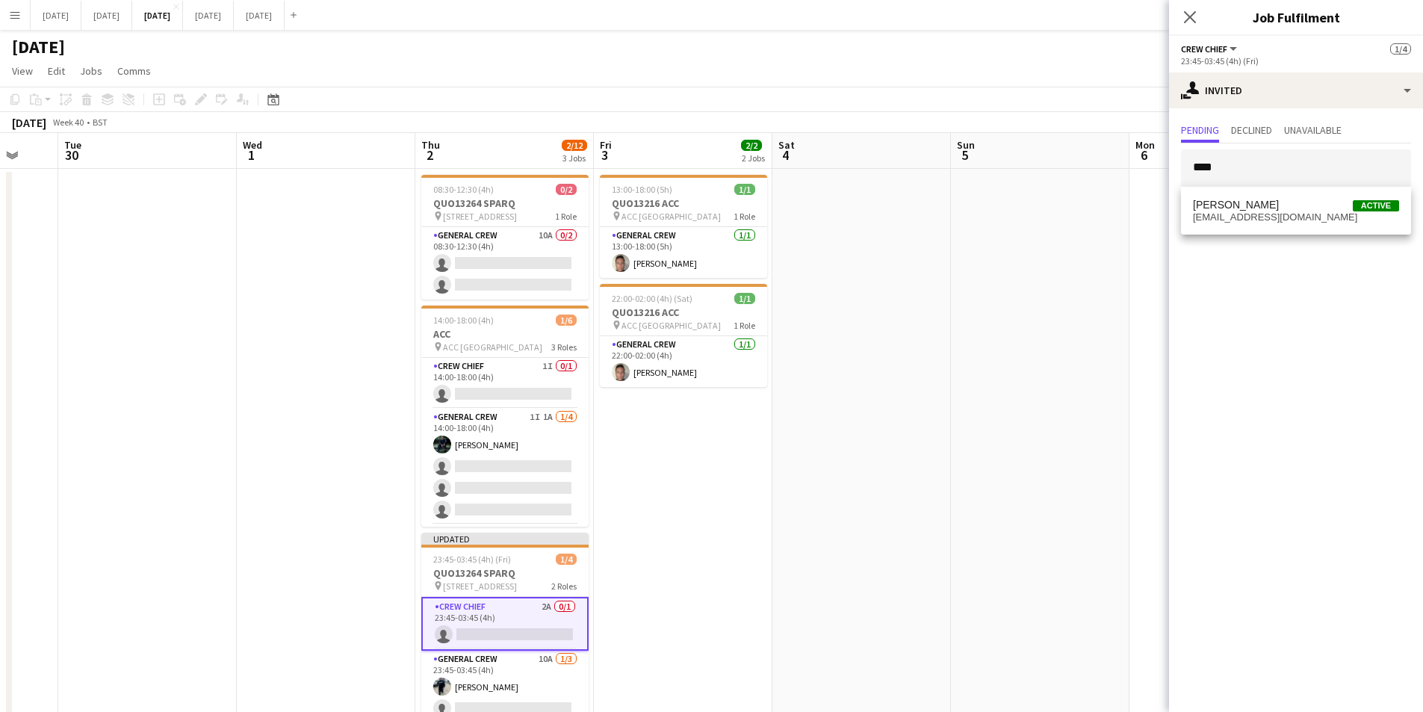
click at [1278, 211] on span "CALLUM HOWIE Active calhowie@gmail.com" at bounding box center [1296, 211] width 206 height 25
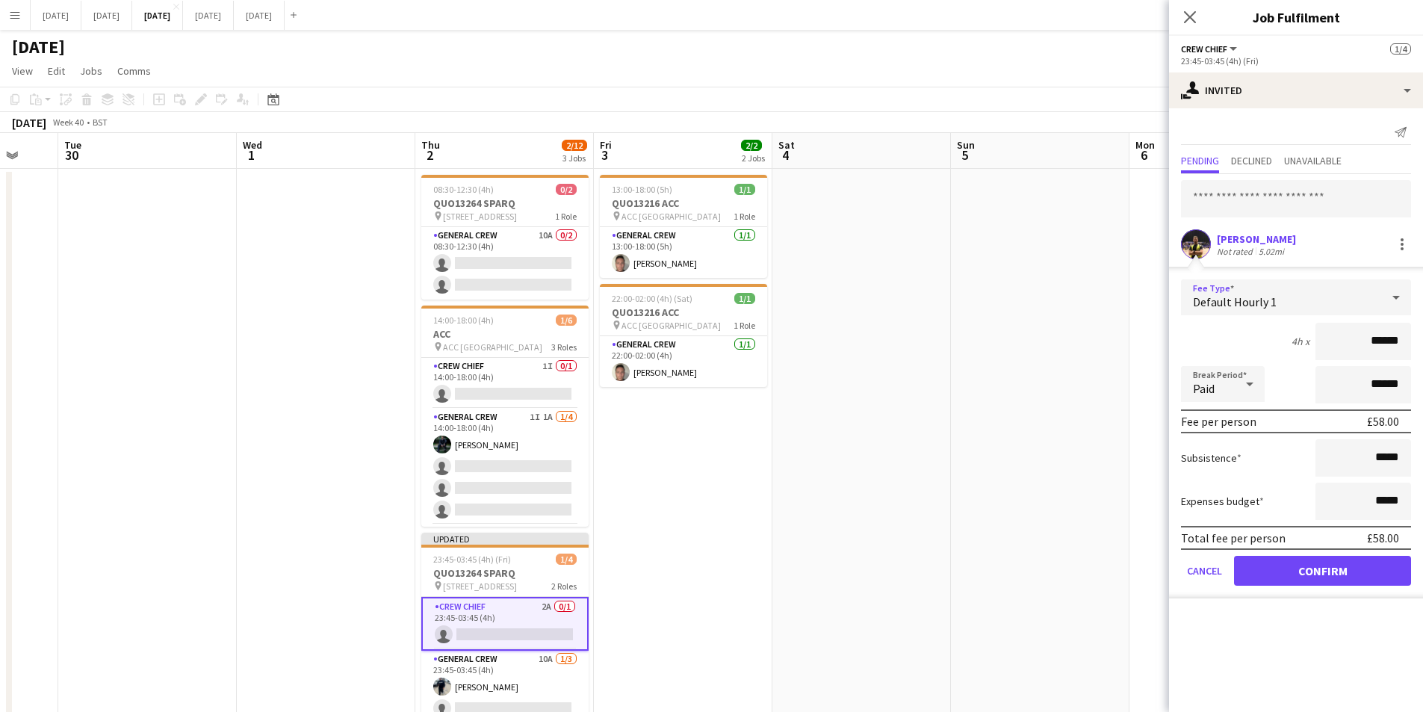
click at [1355, 294] on div "Default Hourly 1" at bounding box center [1281, 297] width 200 height 36
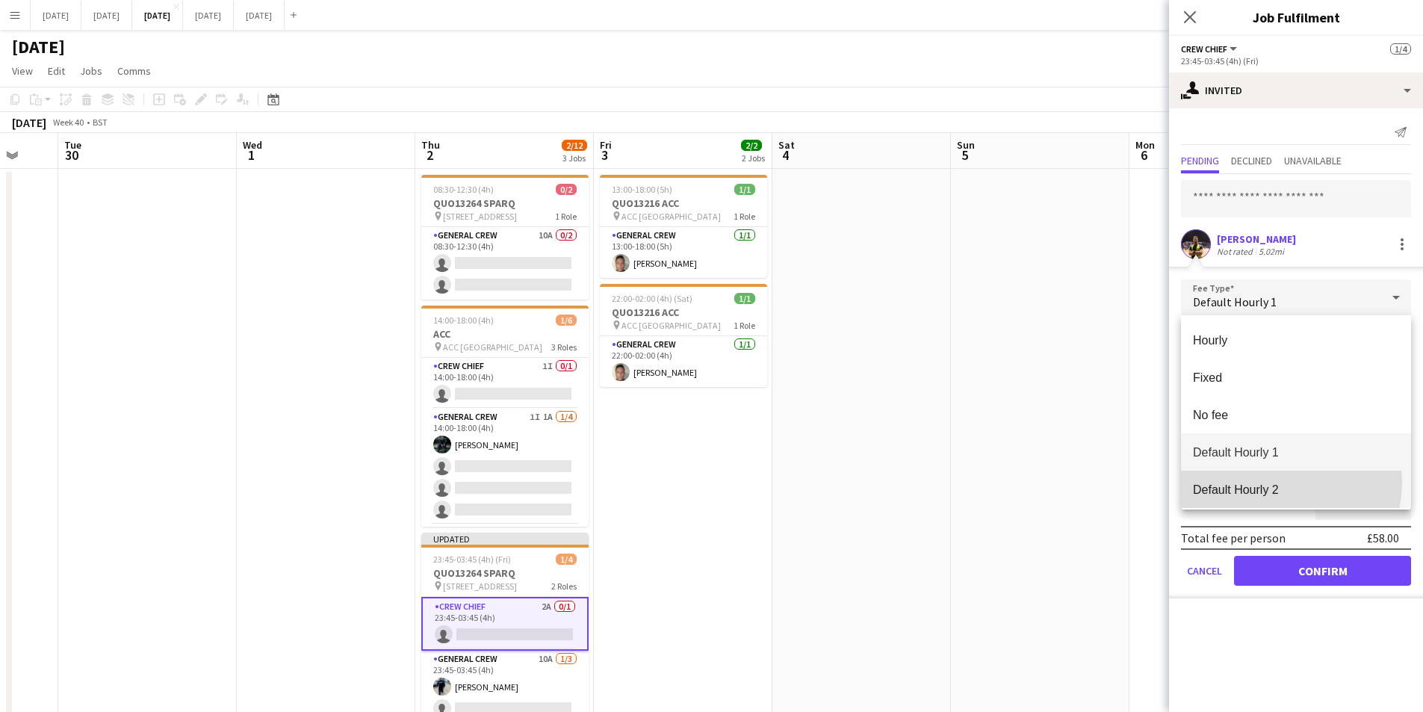
click at [1268, 483] on span "Default Hourly 2" at bounding box center [1296, 490] width 206 height 14
type input "******"
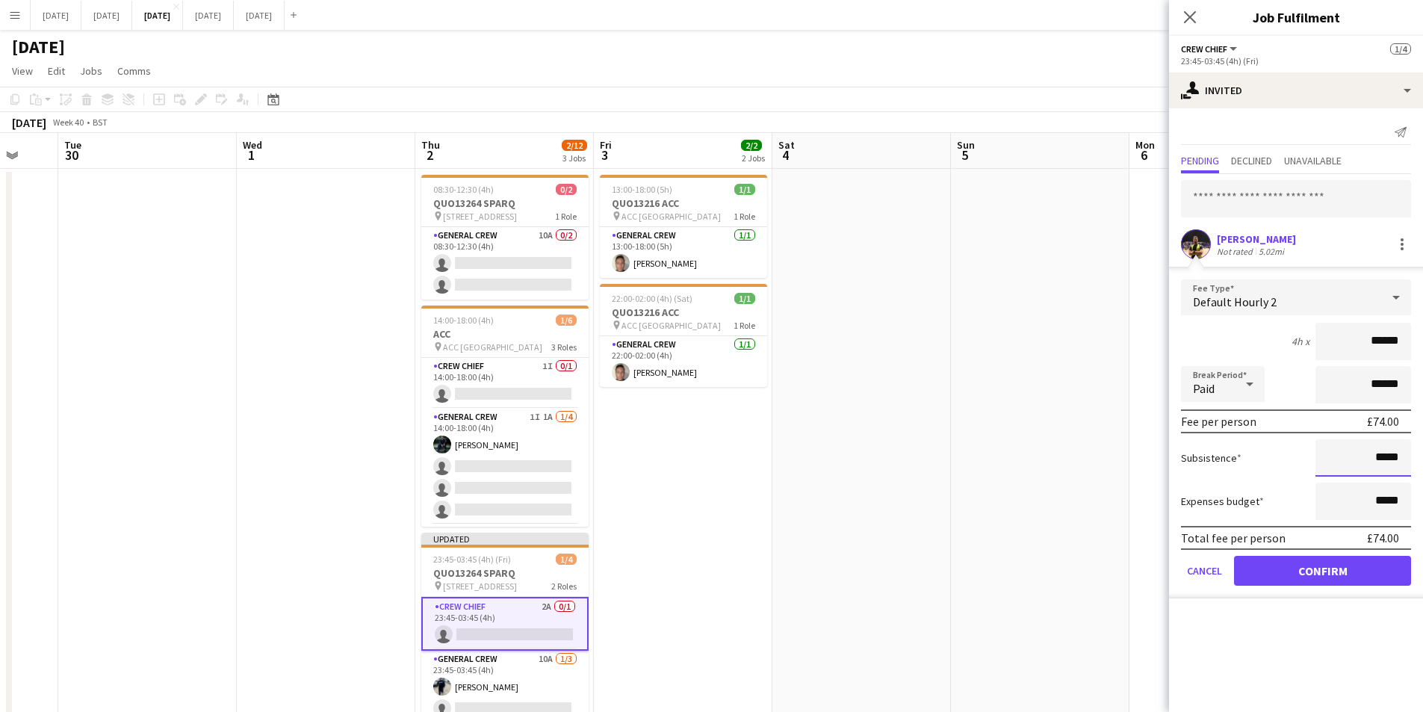
click at [1376, 456] on input "*****" at bounding box center [1364, 457] width 96 height 37
type input "******"
click at [1328, 575] on button "Confirm" at bounding box center [1322, 571] width 177 height 30
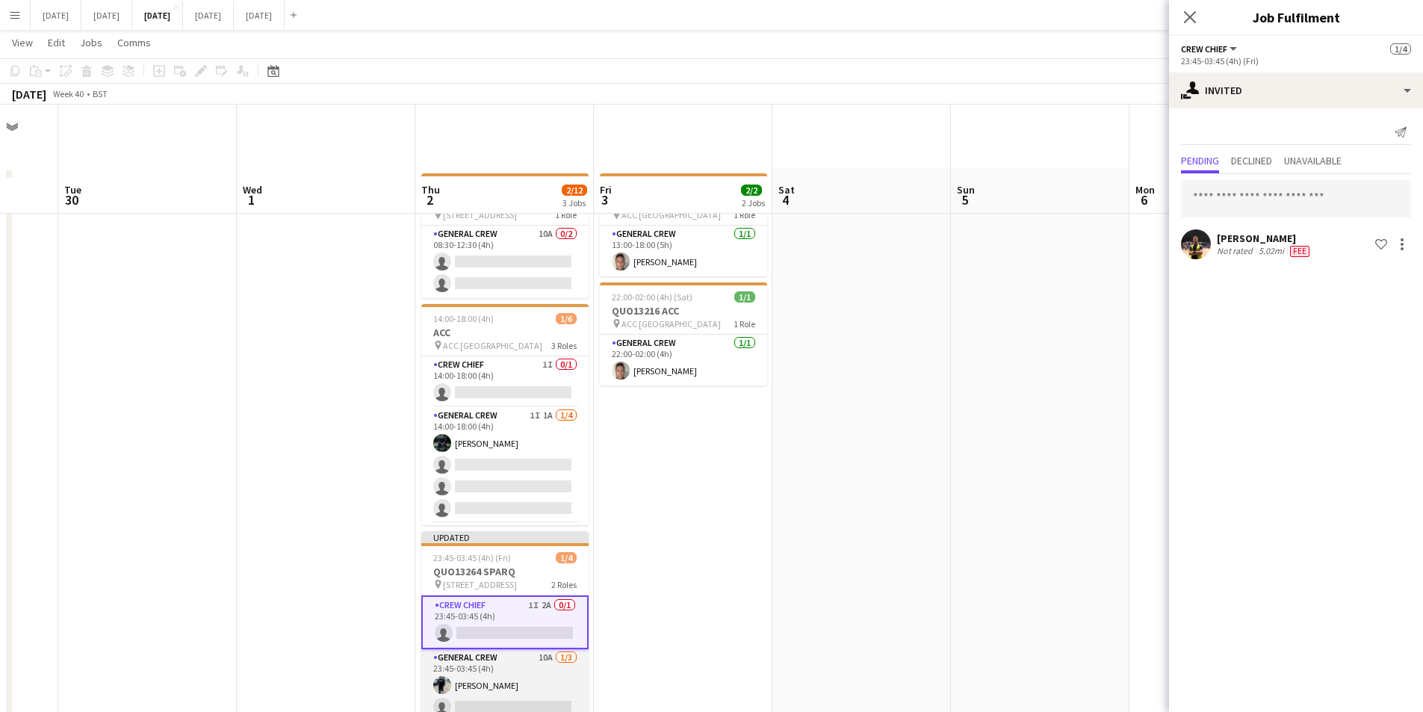
scroll to position [73, 0]
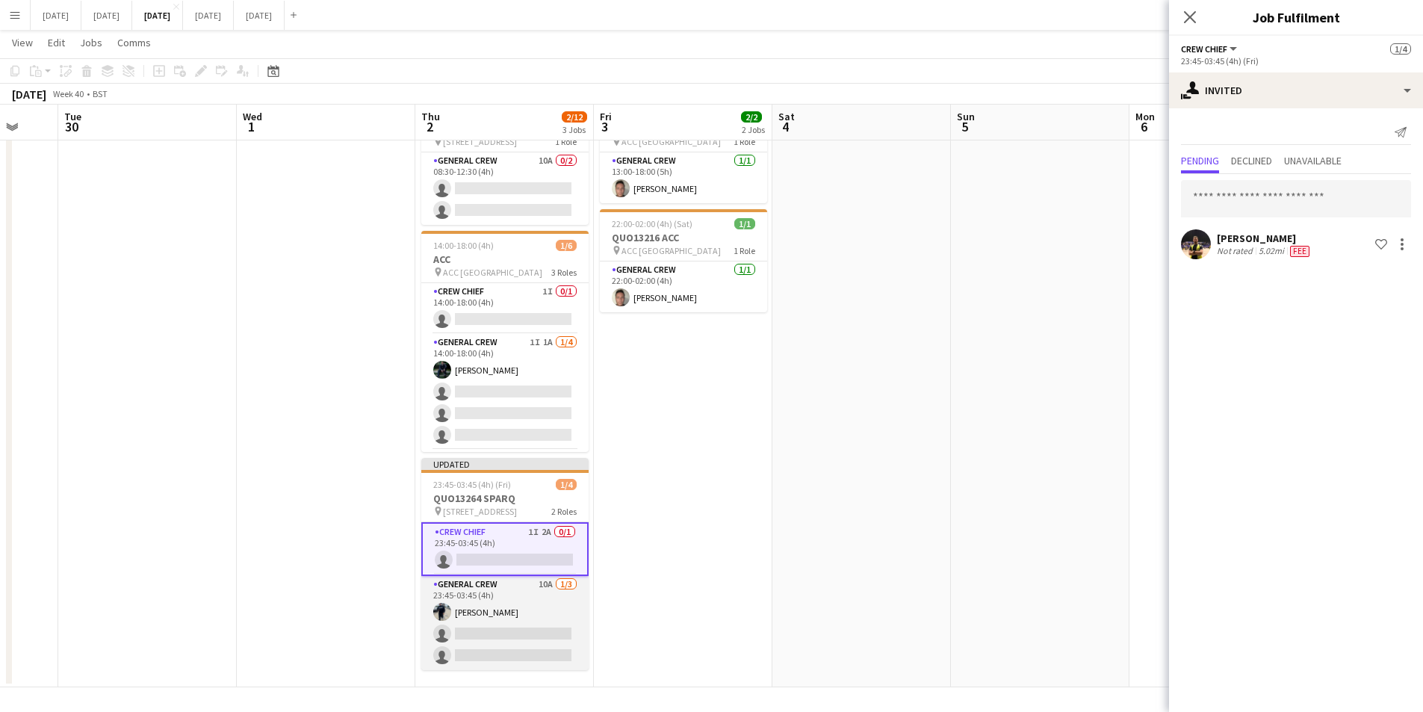
click at [527, 632] on app-card-role "General Crew 10A 1/3 23:45-03:45 (4h) Ben Connor single-neutral-actions single-…" at bounding box center [504, 623] width 167 height 94
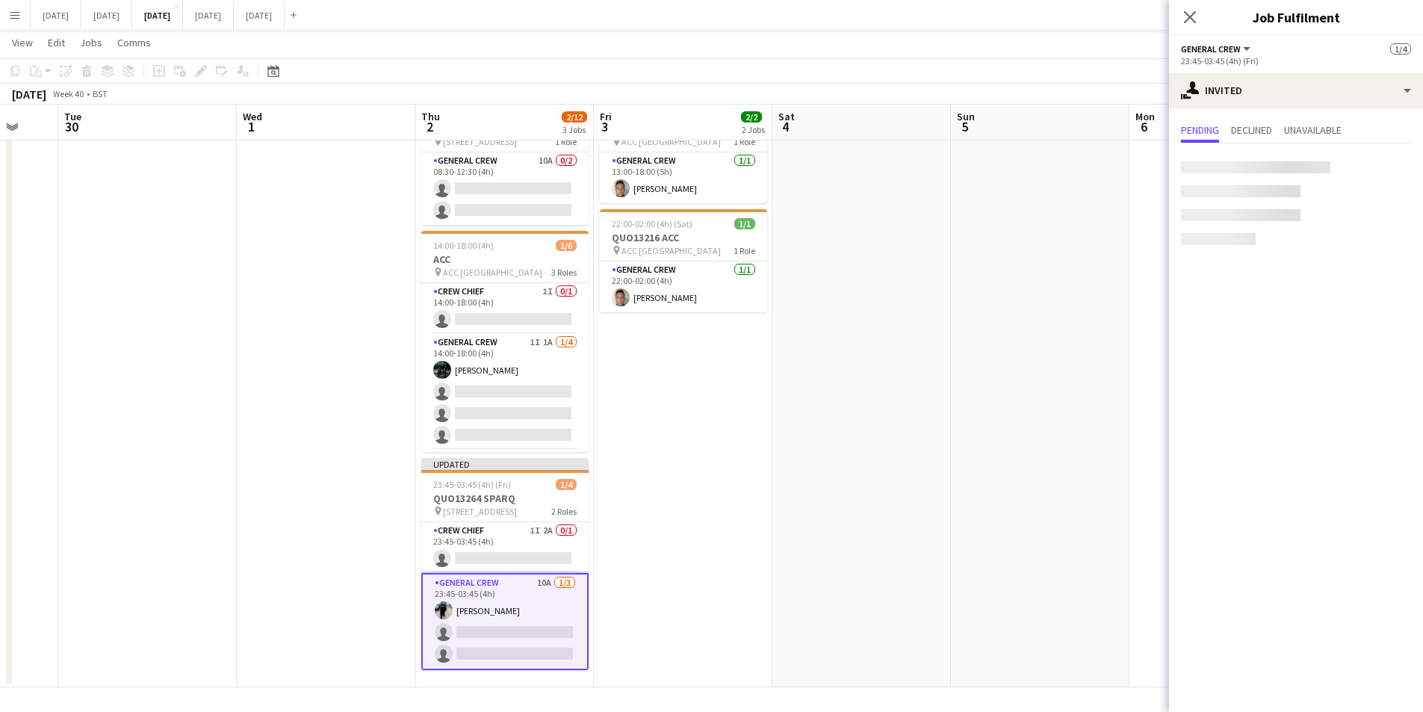
scroll to position [0, 477]
click at [1281, 179] on input "text" at bounding box center [1296, 167] width 230 height 37
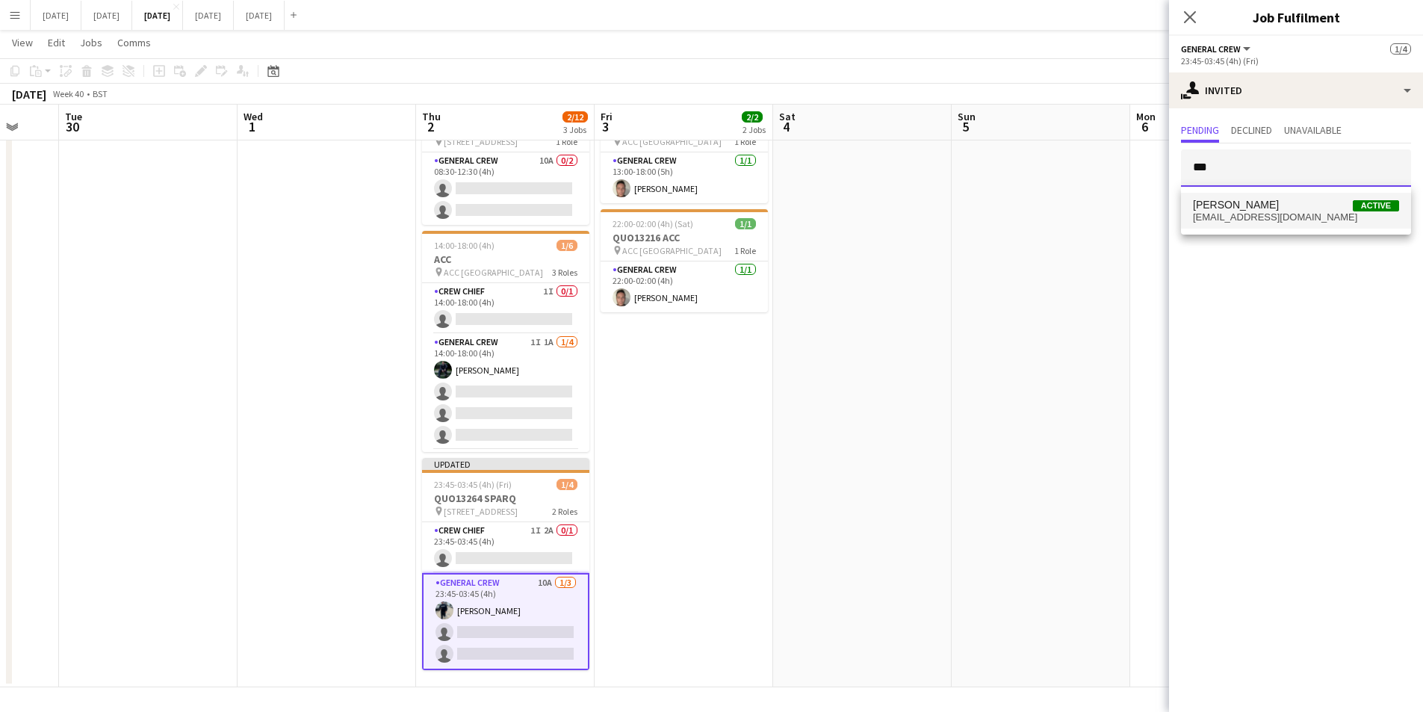
type input "***"
click at [1278, 210] on span "[PERSON_NAME]" at bounding box center [1236, 205] width 86 height 13
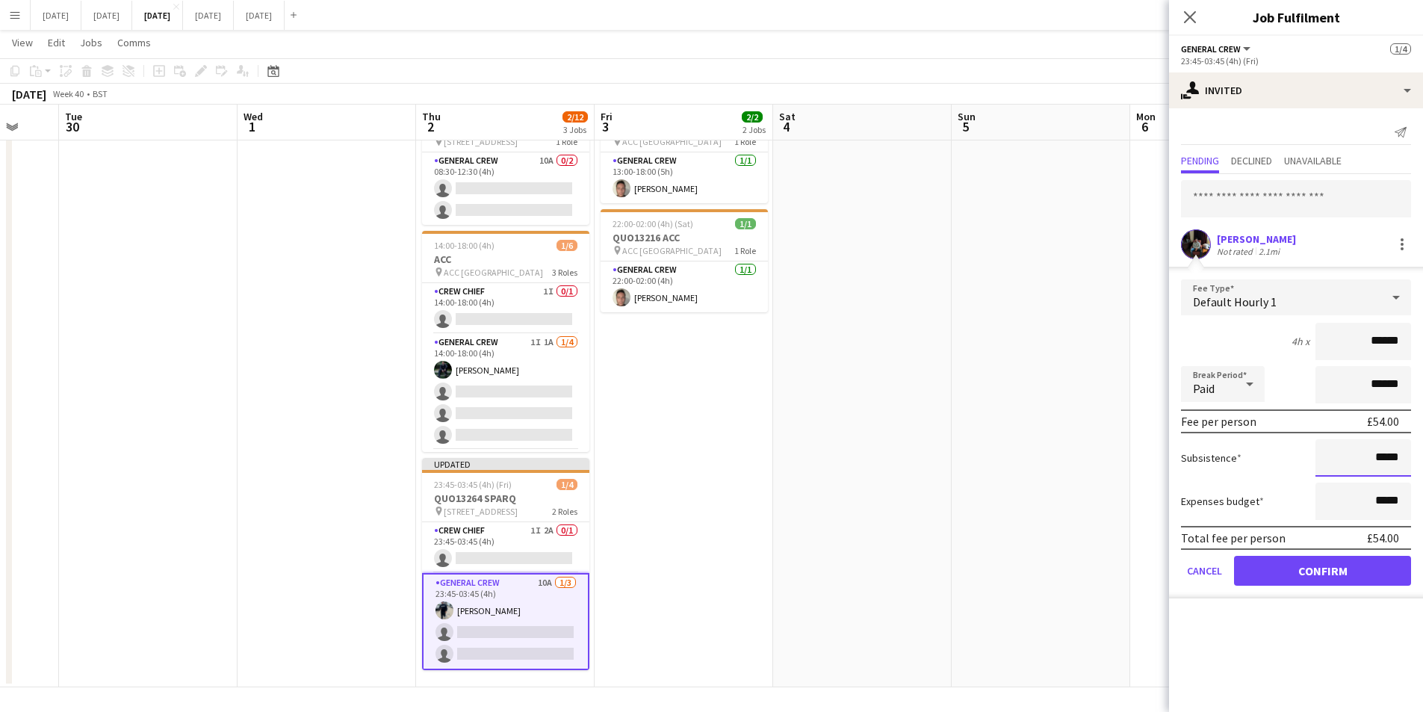
click at [1378, 457] on input "*****" at bounding box center [1364, 457] width 96 height 37
type input "******"
click at [1330, 565] on button "Confirm" at bounding box center [1322, 571] width 177 height 30
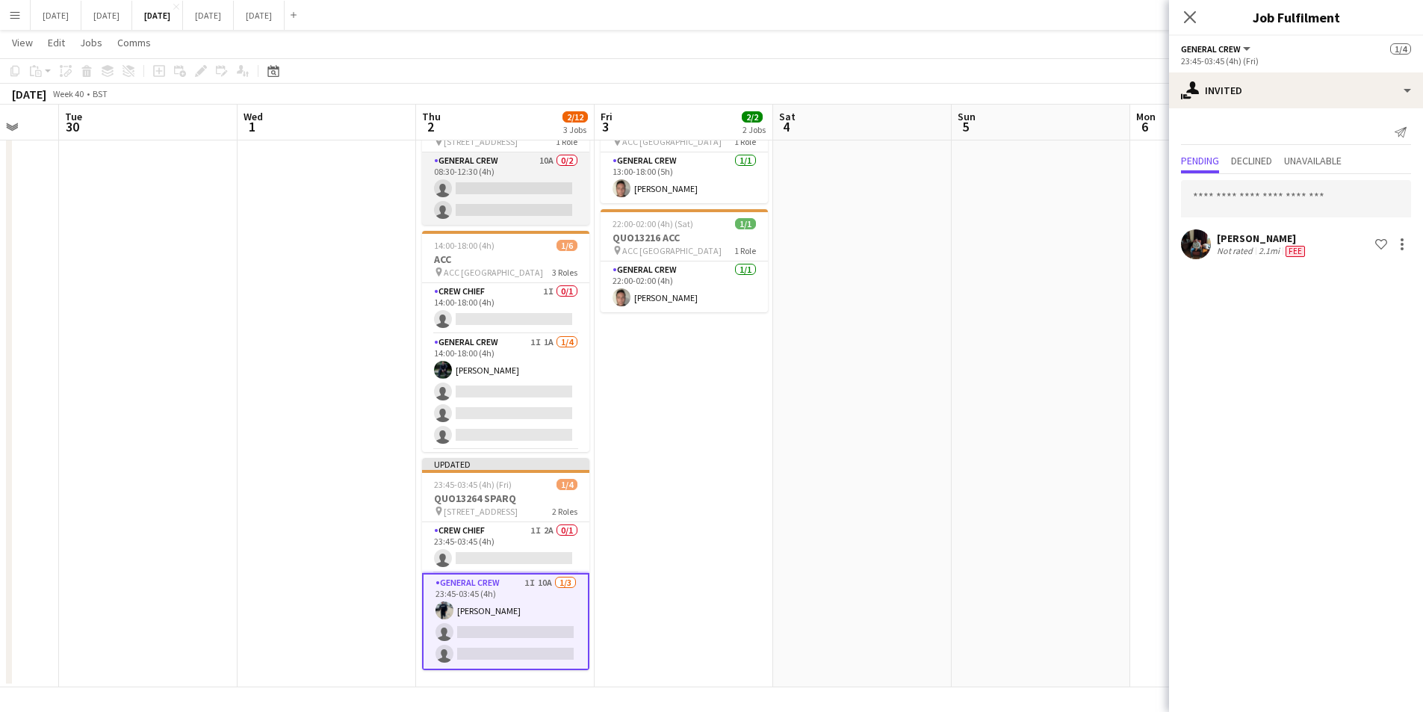
click at [501, 209] on app-card-role "General Crew 10A 0/2 08:30-12:30 (4h) single-neutral-actions single-neutral-act…" at bounding box center [505, 188] width 167 height 72
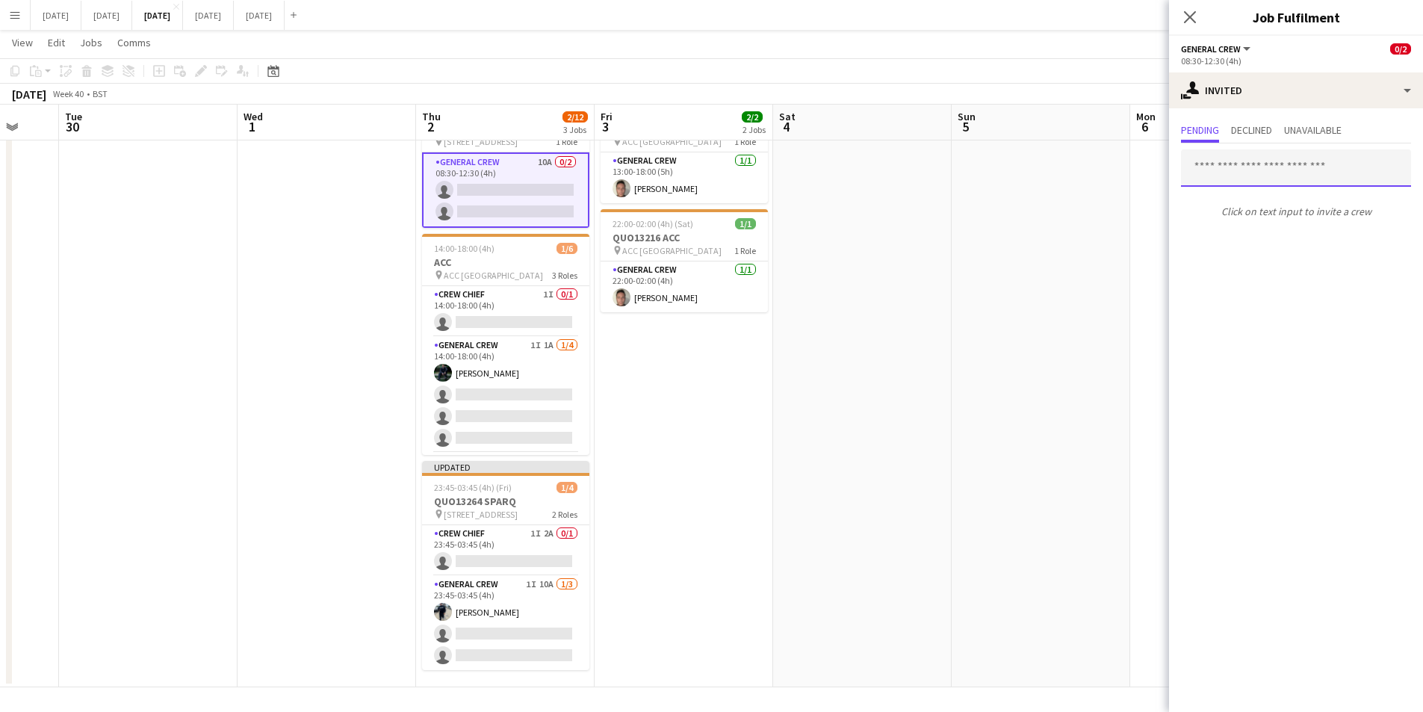
click at [1297, 172] on input "text" at bounding box center [1296, 167] width 230 height 37
type input "****"
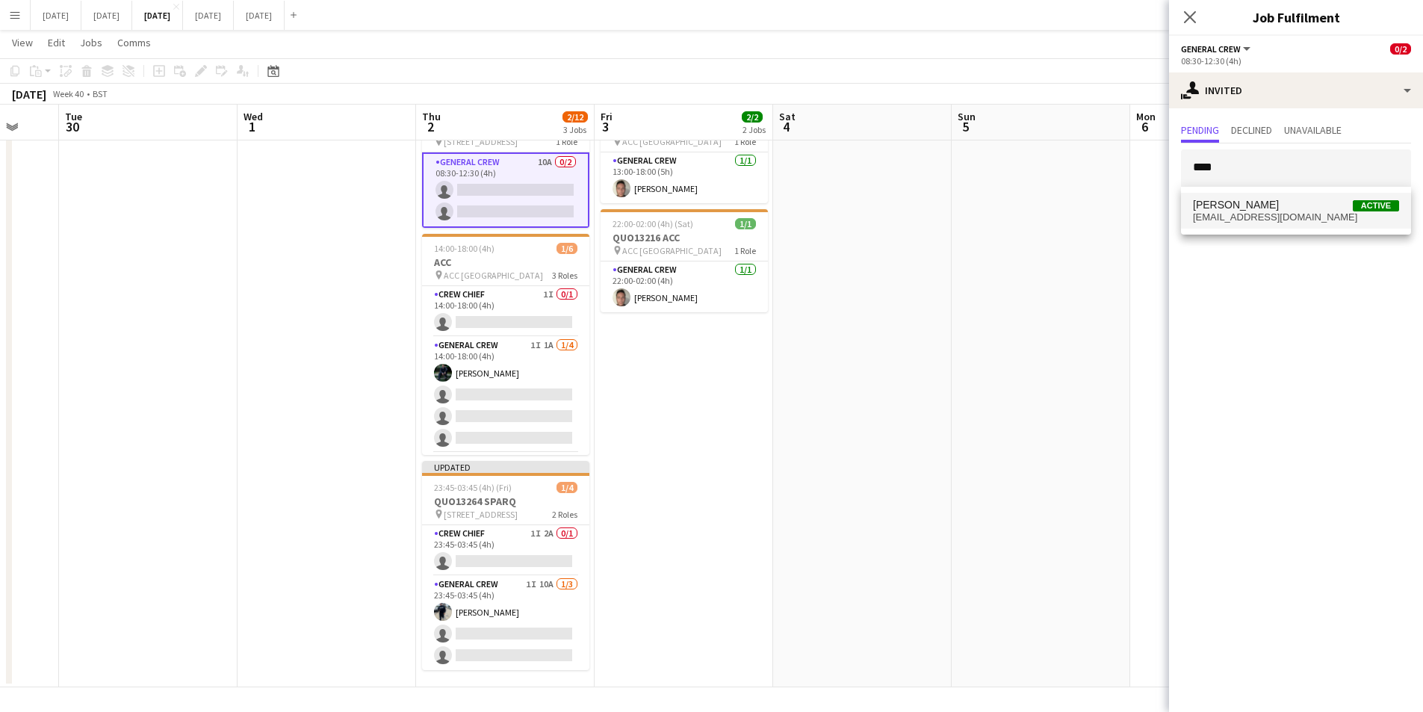
click at [1282, 214] on span "calhowie@gmail.com" at bounding box center [1296, 217] width 206 height 12
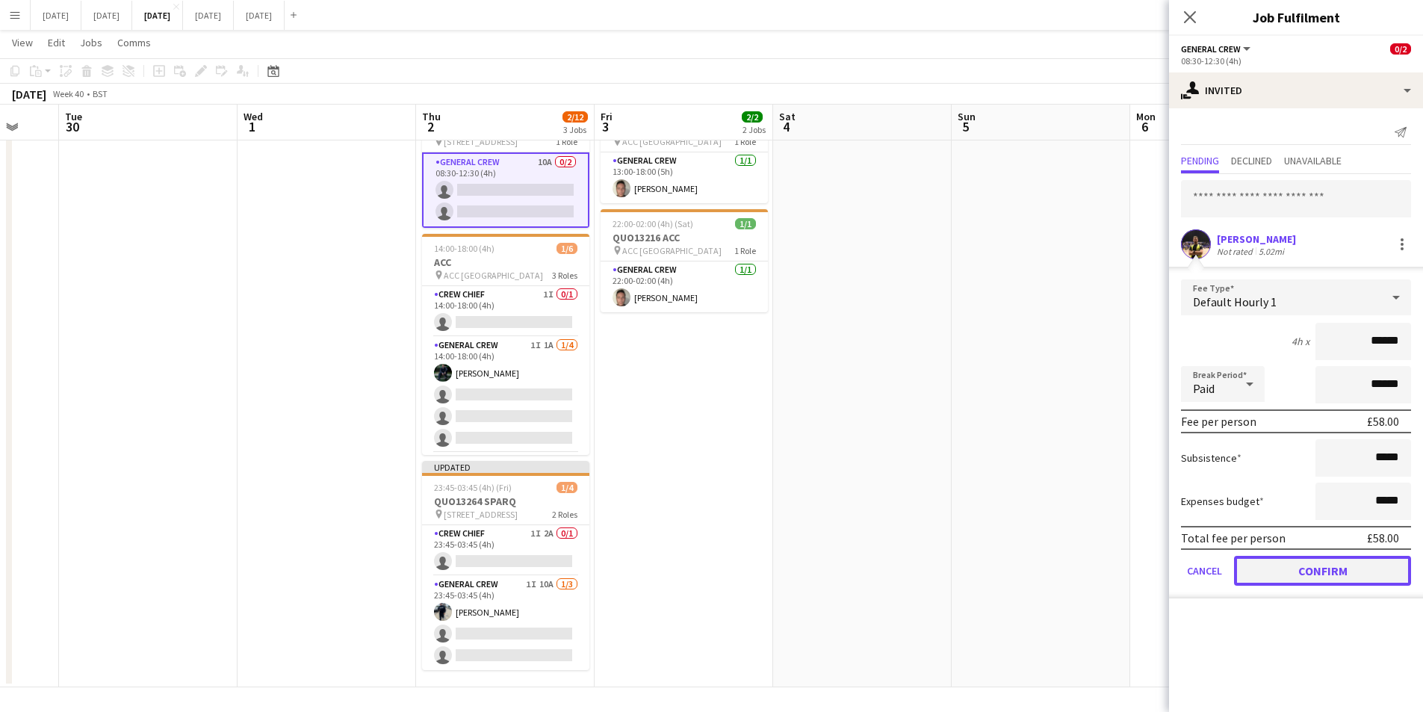
click at [1316, 574] on button "Confirm" at bounding box center [1322, 571] width 177 height 30
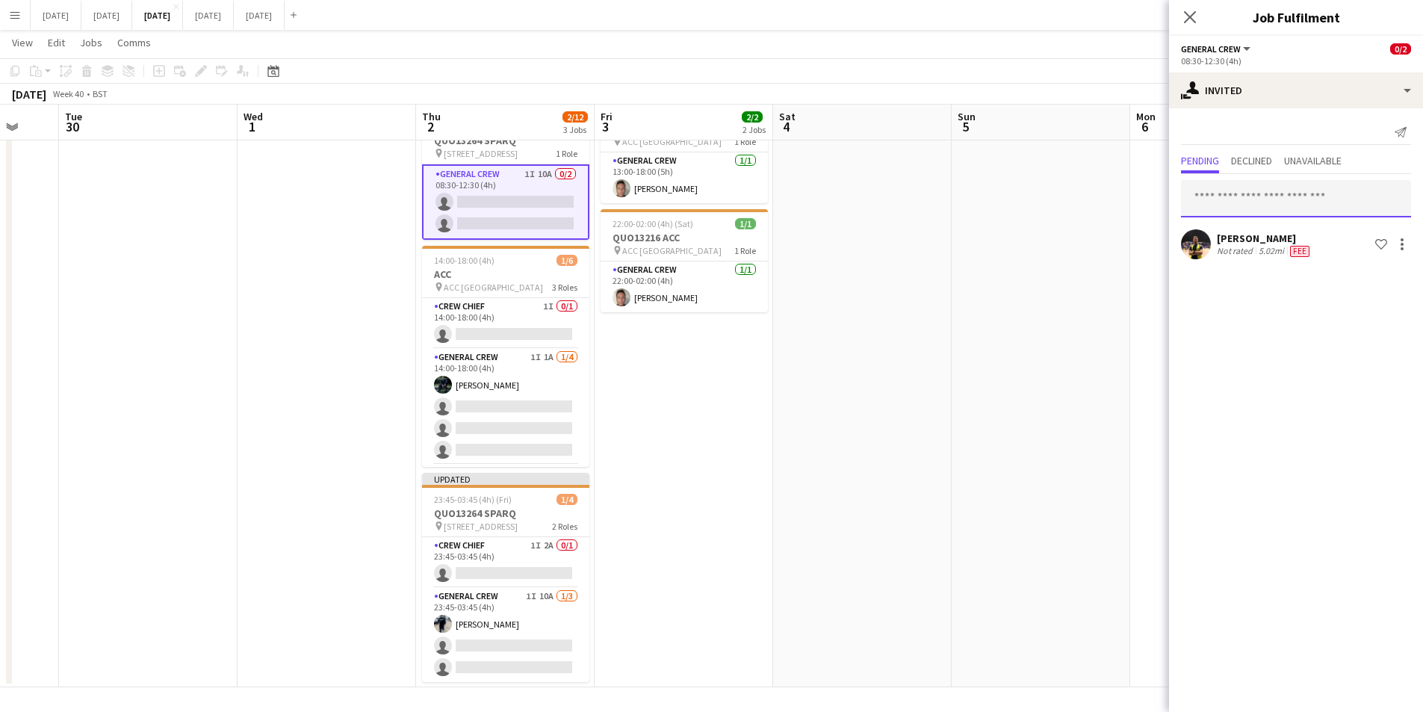
click at [1274, 197] on input "text" at bounding box center [1296, 198] width 230 height 37
type input "***"
drag, startPoint x: 1266, startPoint y: 245, endPoint x: 1277, endPoint y: 249, distance: 11.1
click at [1266, 245] on span "reecemcfarlane@outlook.com" at bounding box center [1296, 248] width 206 height 12
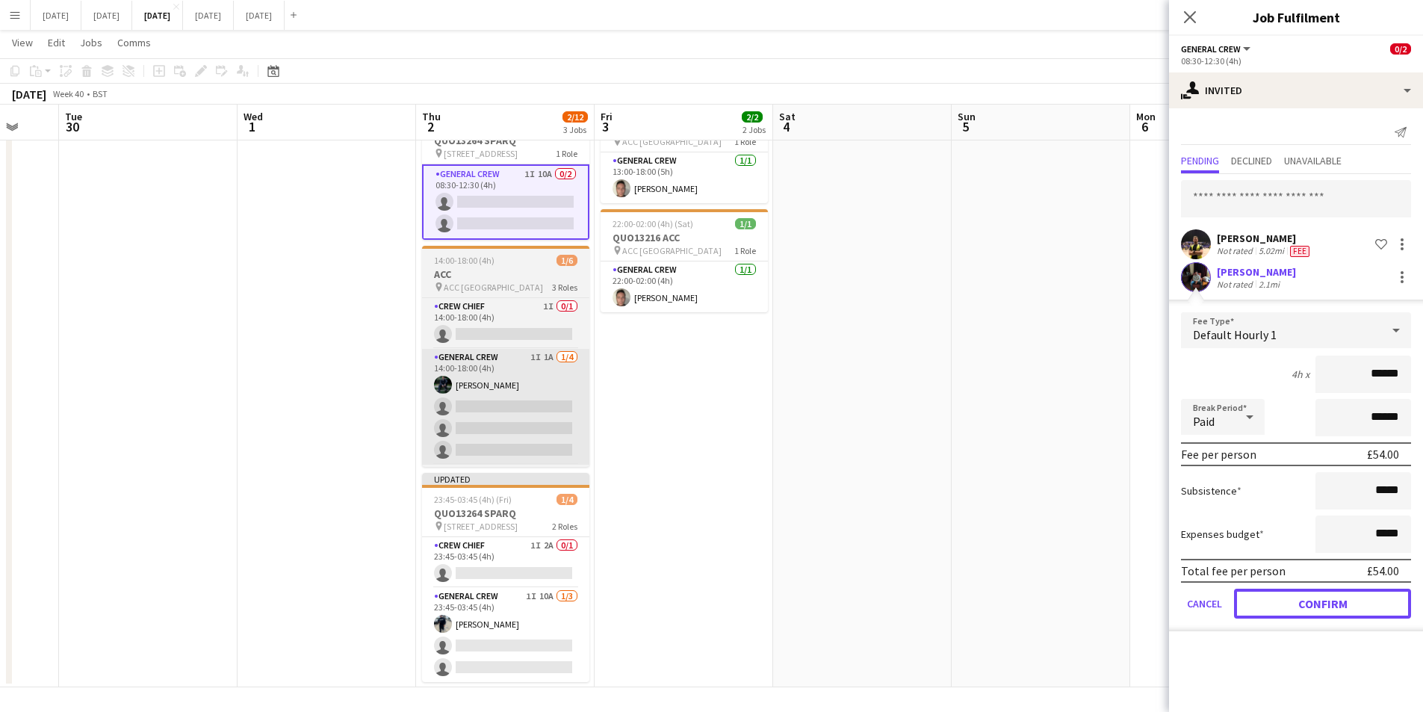
drag, startPoint x: 1319, startPoint y: 598, endPoint x: 563, endPoint y: 374, distance: 788.8
click at [1318, 598] on button "Confirm" at bounding box center [1322, 604] width 177 height 30
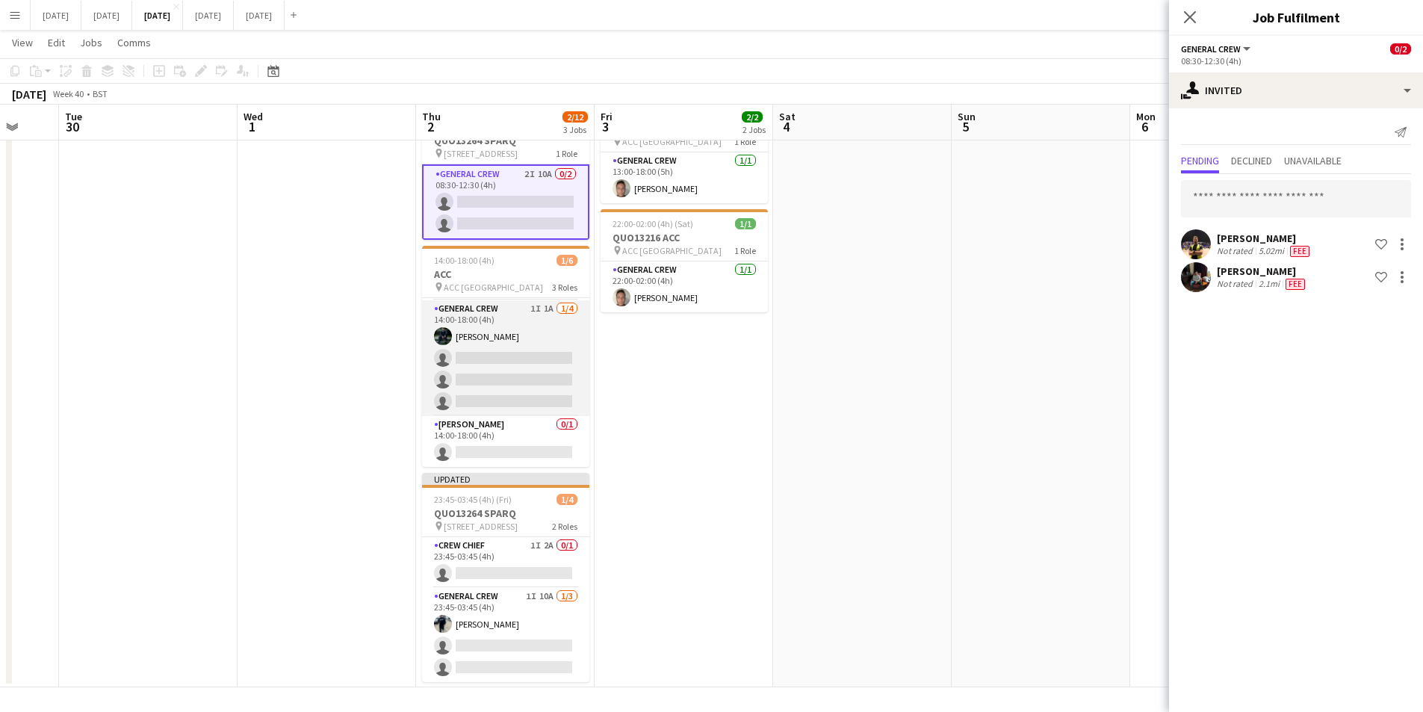
scroll to position [0, 0]
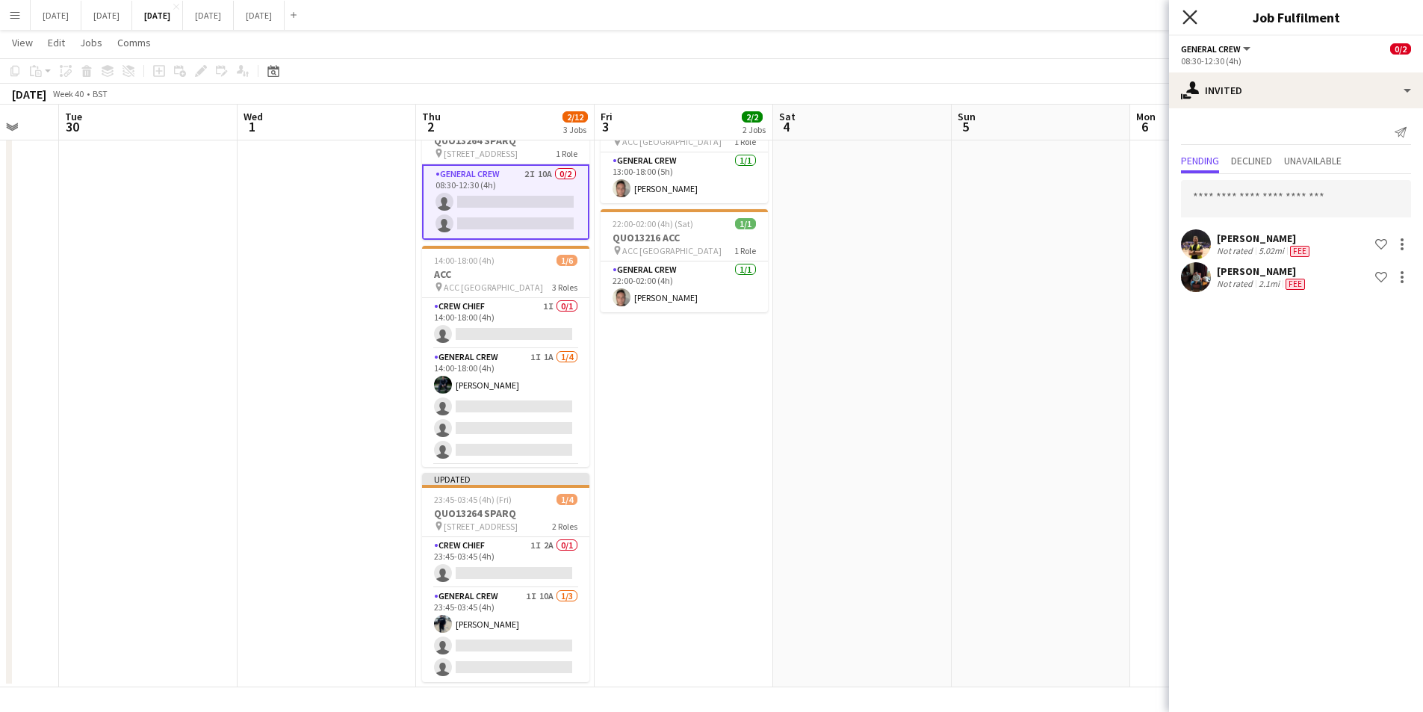
click at [1191, 17] on icon at bounding box center [1190, 17] width 14 height 14
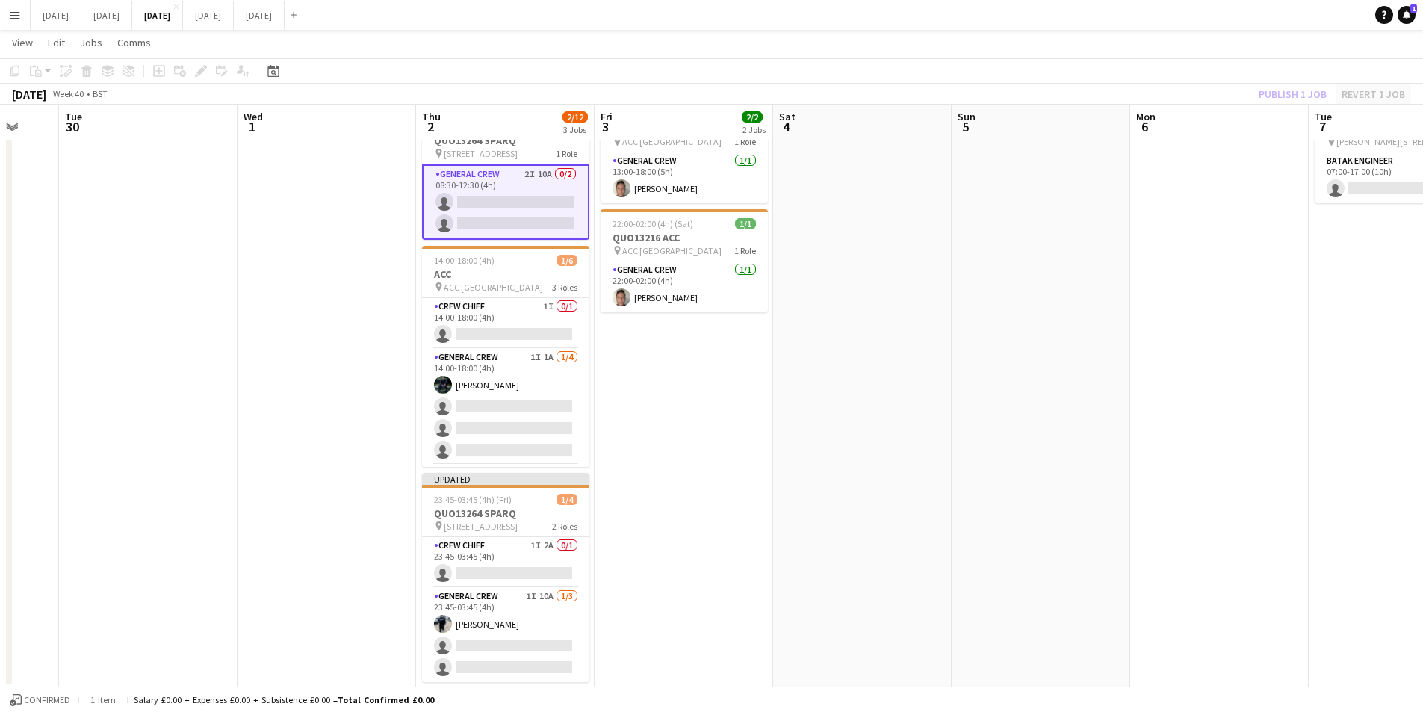
click at [1365, 91] on div "Publish 1 job Revert 1 job" at bounding box center [1332, 93] width 182 height 19
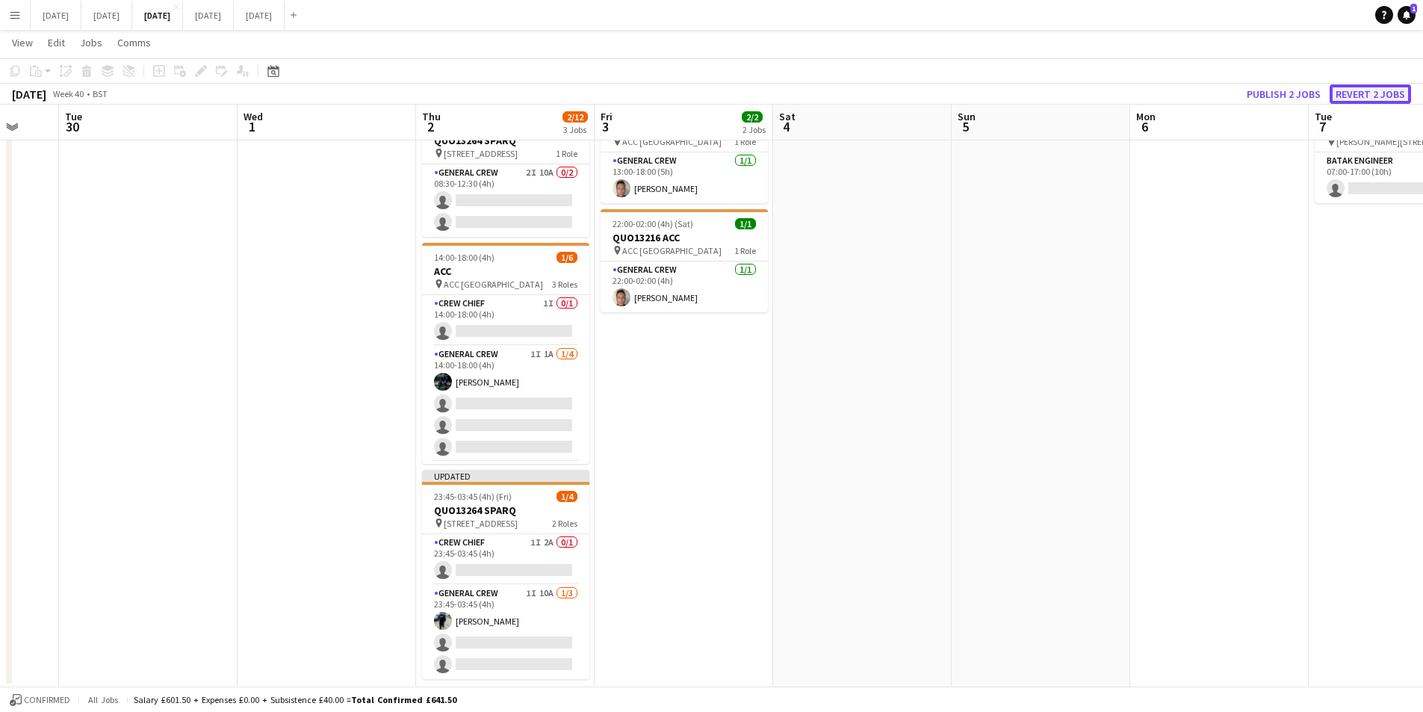
click at [1369, 95] on button "Revert 2 jobs" at bounding box center [1370, 93] width 81 height 19
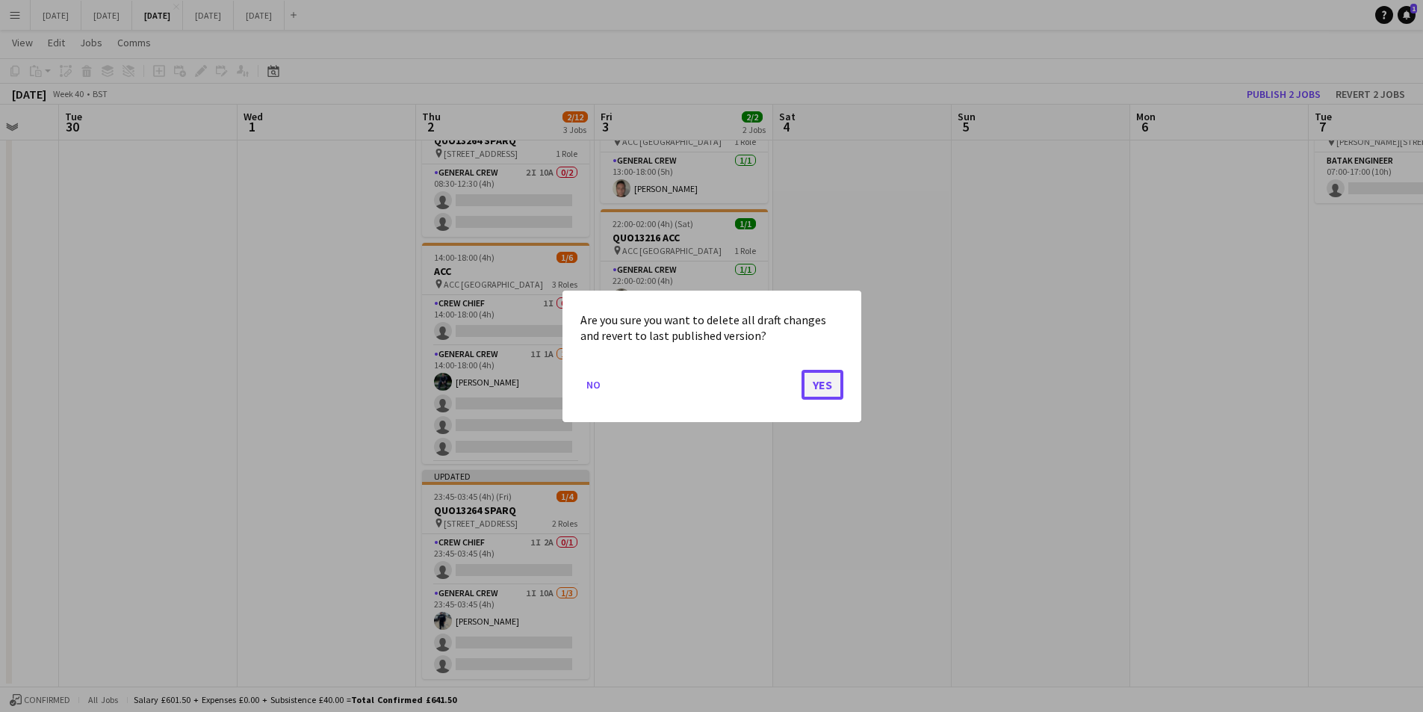
drag, startPoint x: 819, startPoint y: 383, endPoint x: 726, endPoint y: 528, distance: 172.0
click at [817, 388] on button "Yes" at bounding box center [823, 384] width 42 height 30
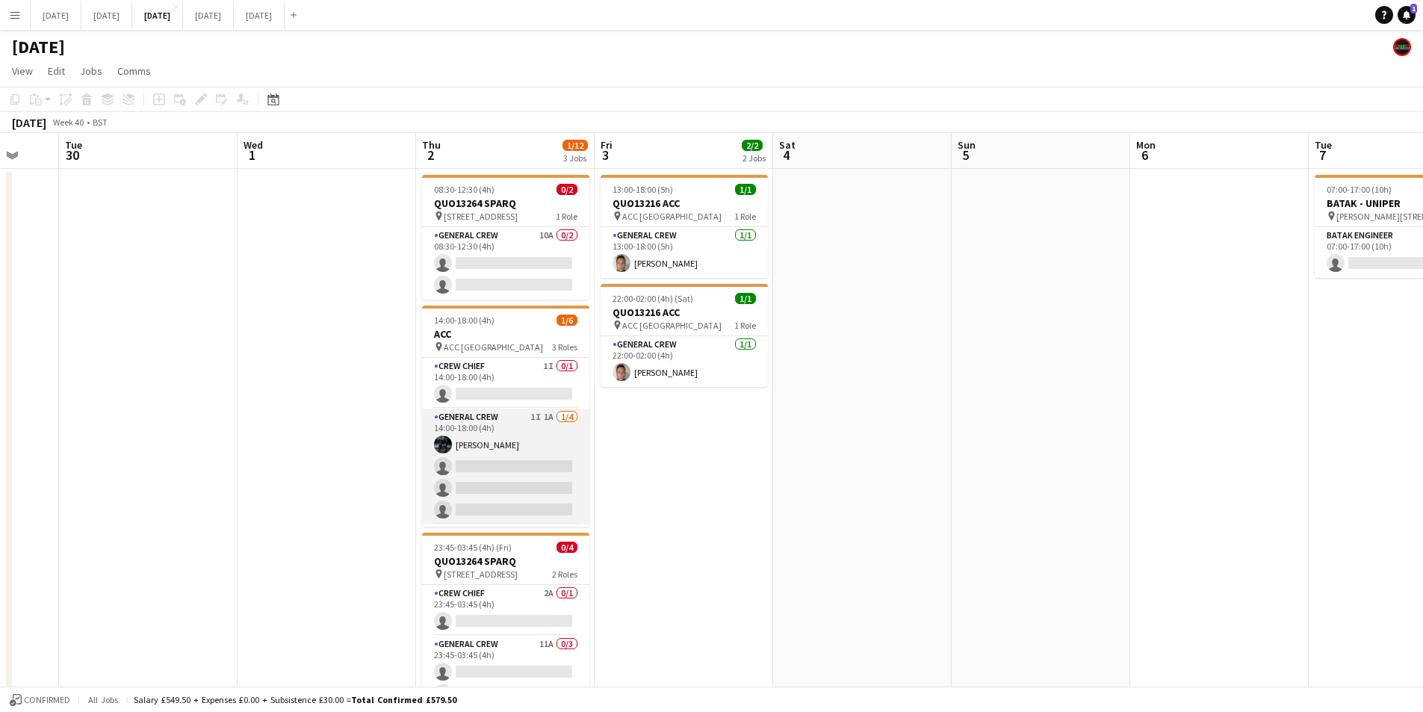
scroll to position [49, 0]
click at [506, 505] on app-card-role "Van Driver 0/1 14:00-18:00 (4h) single-neutral-actions" at bounding box center [505, 501] width 167 height 51
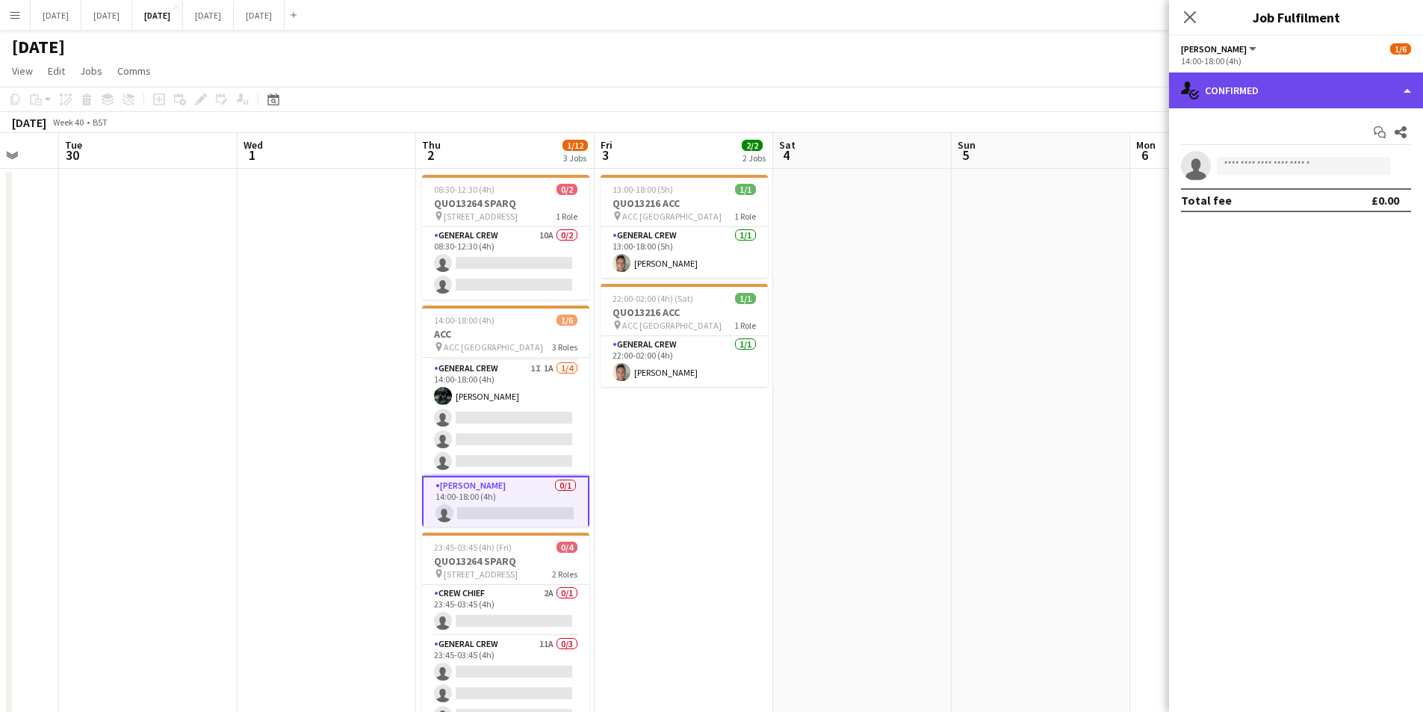
click at [1313, 96] on div "single-neutral-actions-check-2 Confirmed" at bounding box center [1296, 90] width 254 height 36
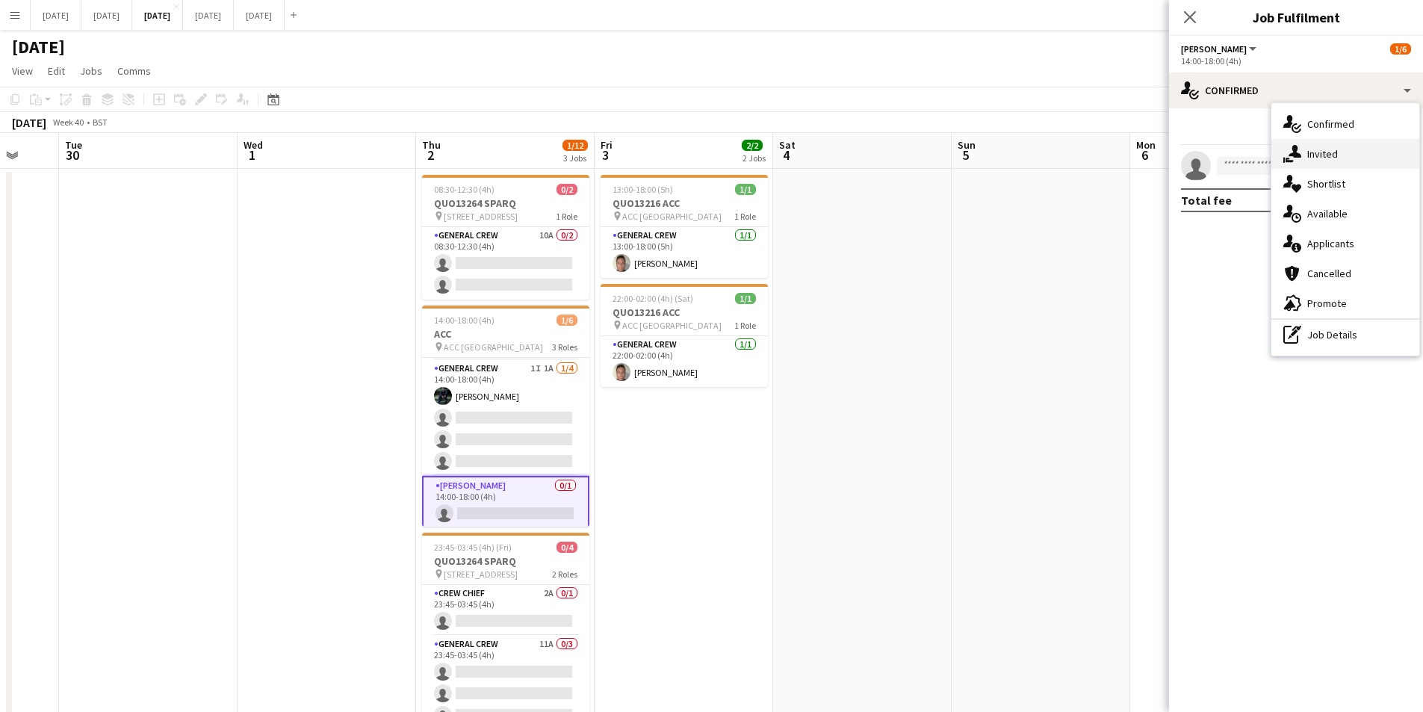
click at [1338, 144] on div "single-neutral-actions-share-1 Invited" at bounding box center [1346, 154] width 148 height 30
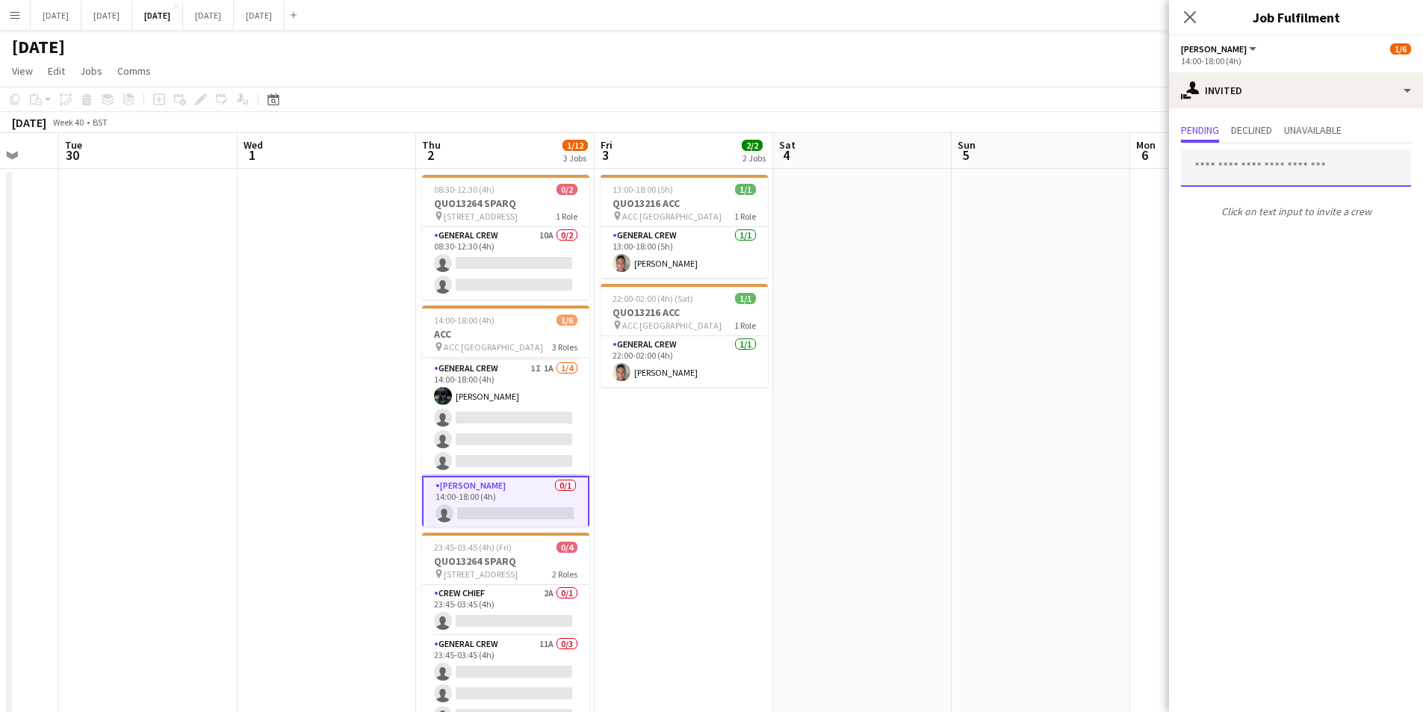
click at [1286, 167] on input "text" at bounding box center [1296, 167] width 230 height 37
type input "****"
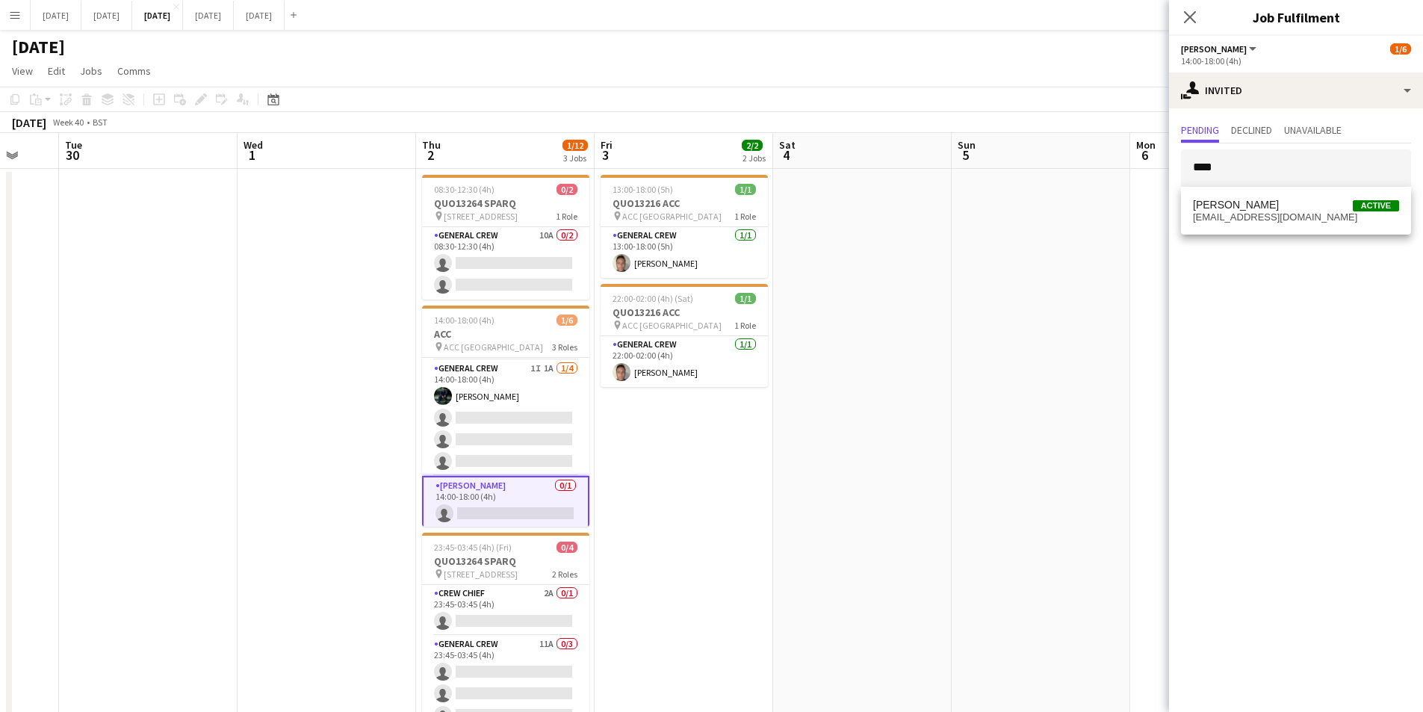
click at [1276, 223] on span "calhowie@gmail.com" at bounding box center [1296, 217] width 206 height 12
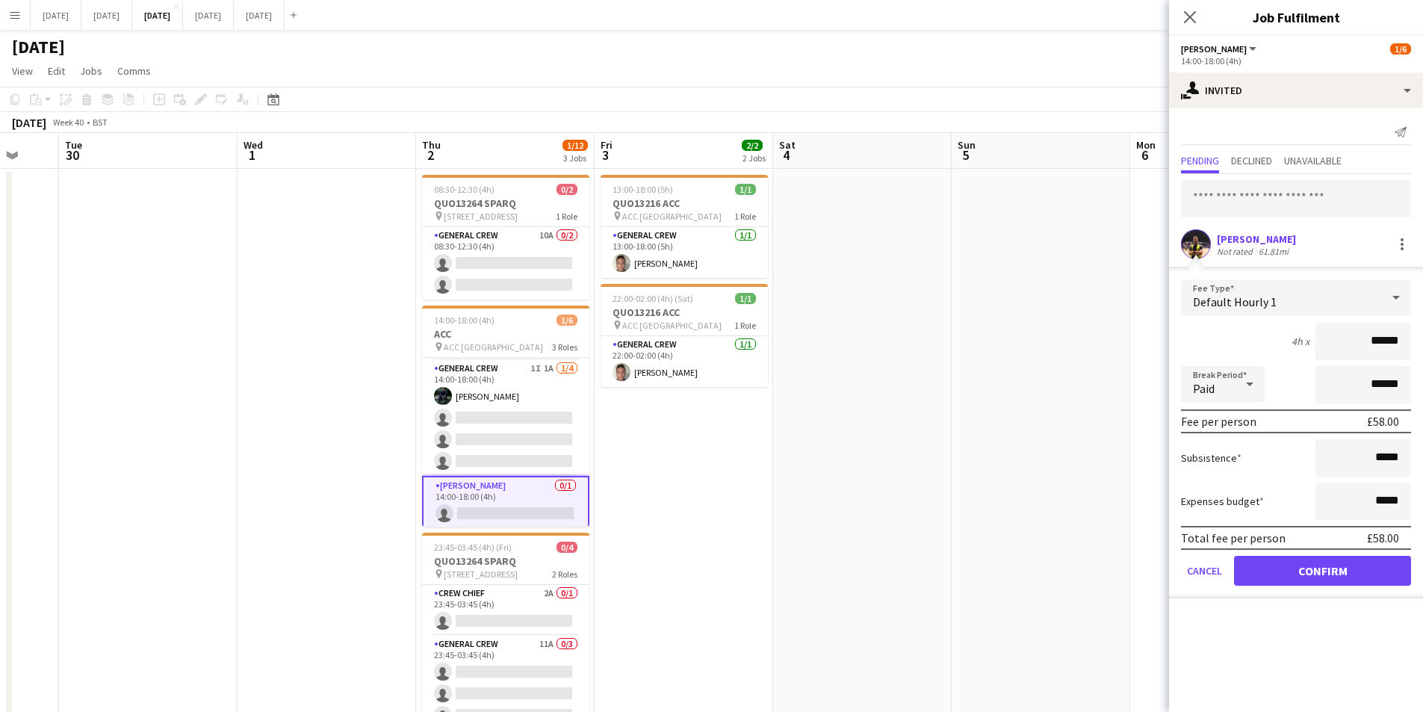
click at [1366, 311] on div "Default Hourly 1" at bounding box center [1281, 297] width 200 height 36
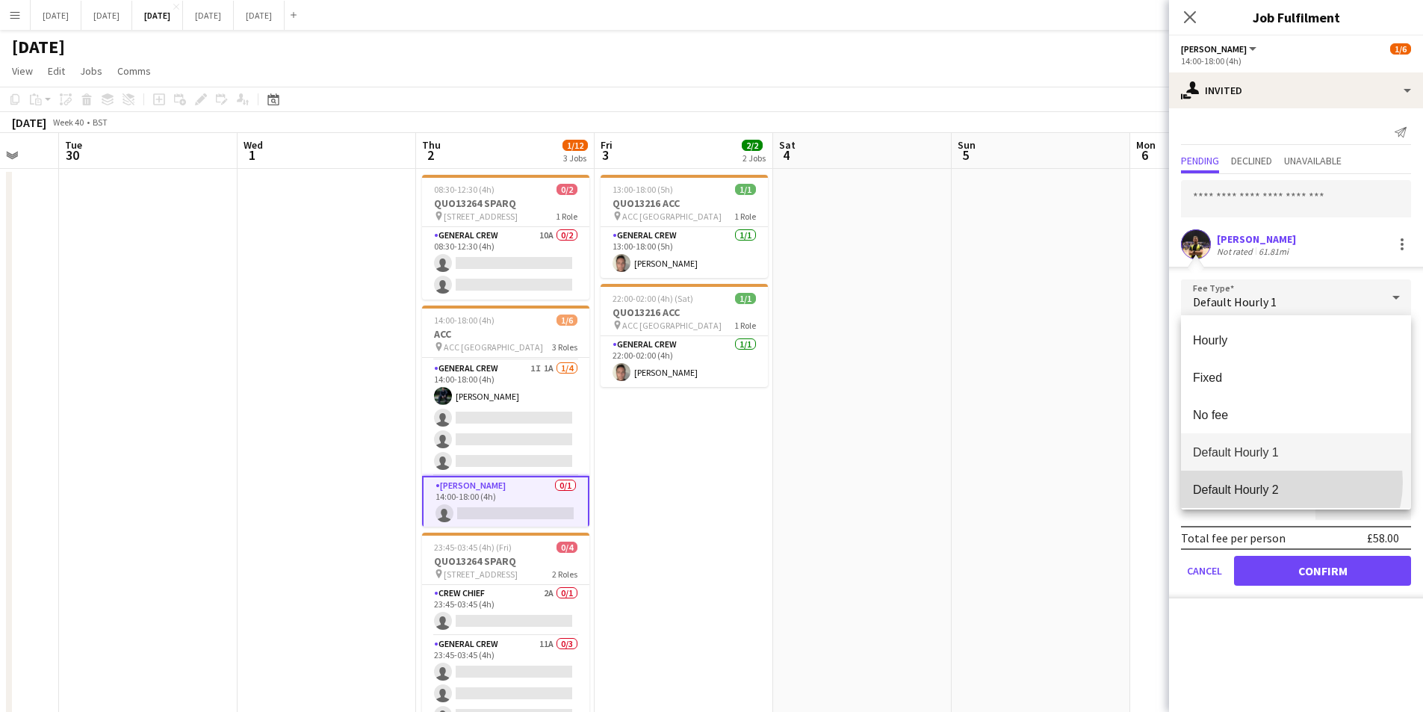
click at [1284, 483] on span "Default Hourly 2" at bounding box center [1296, 490] width 206 height 14
type input "******"
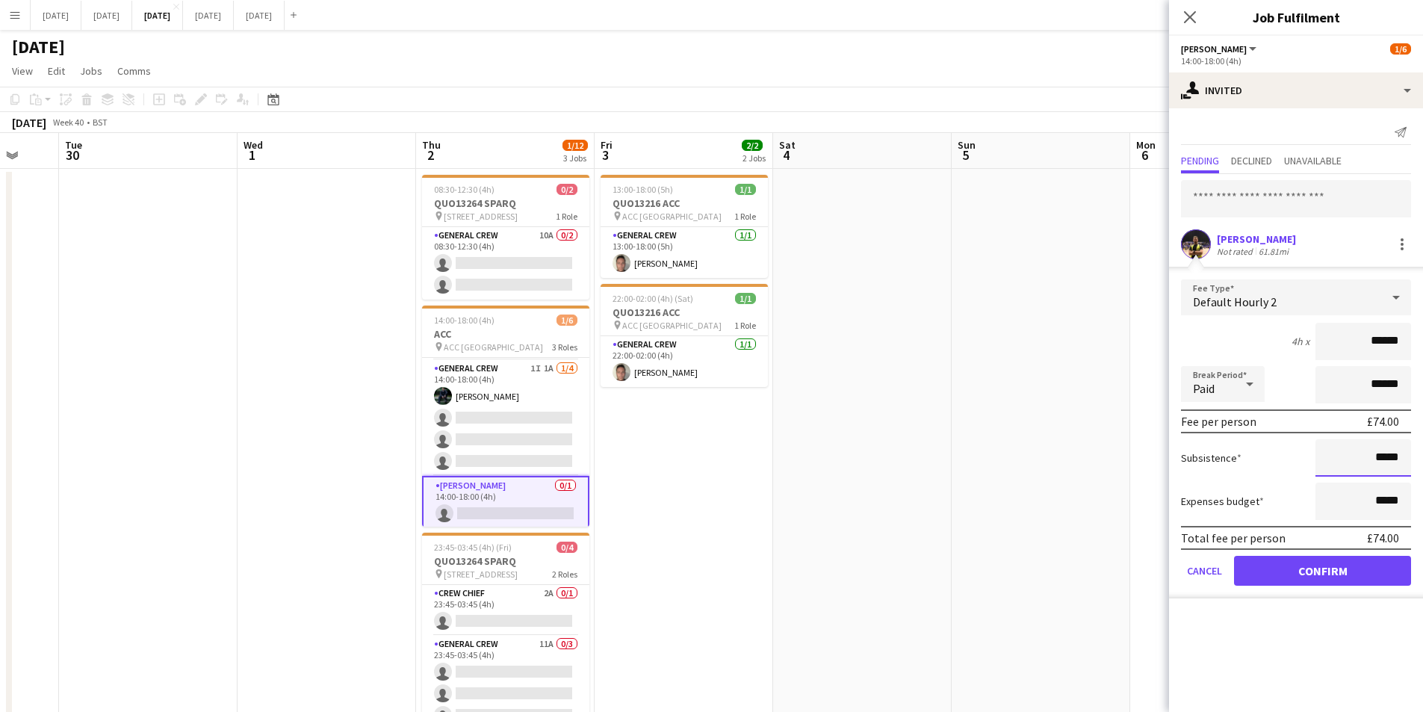
click at [1377, 457] on input "*****" at bounding box center [1364, 457] width 96 height 37
type input "******"
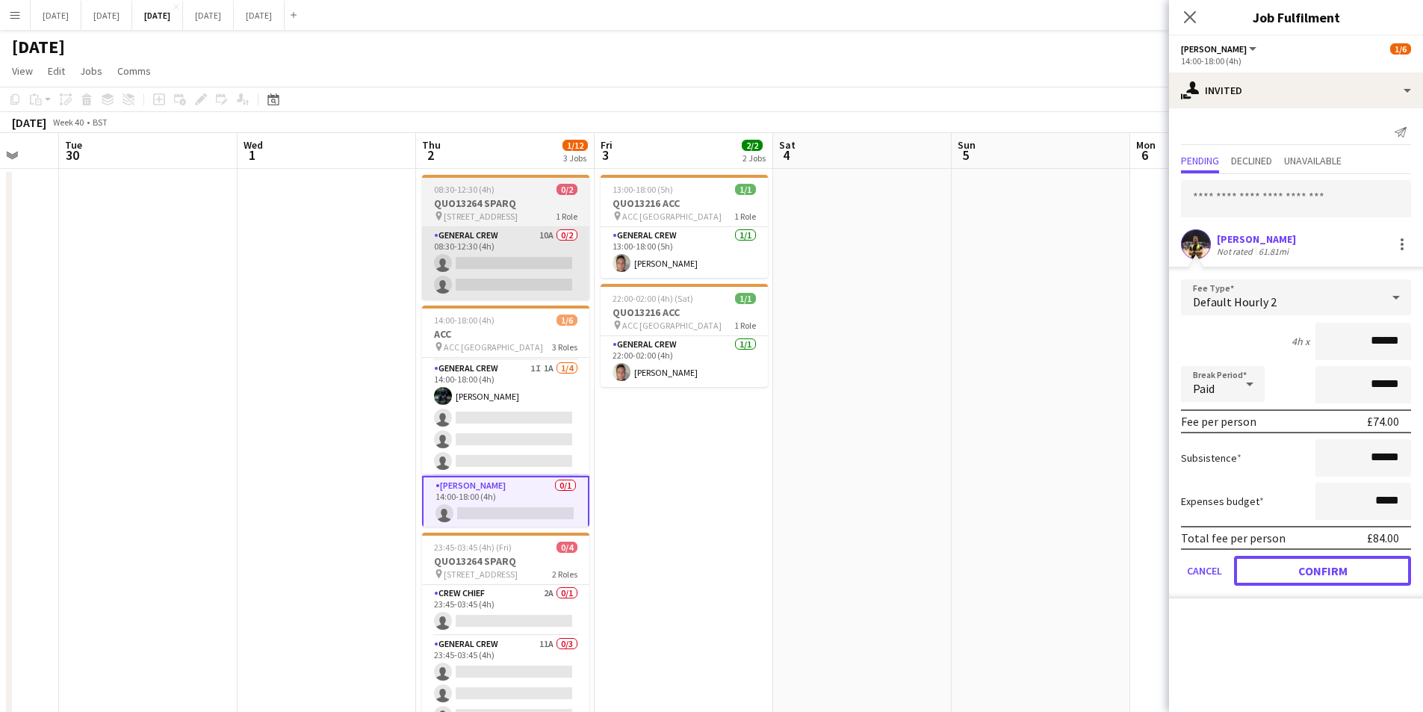
drag, startPoint x: 1341, startPoint y: 572, endPoint x: 530, endPoint y: 277, distance: 863.4
click at [1340, 572] on button "Confirm" at bounding box center [1322, 571] width 177 height 30
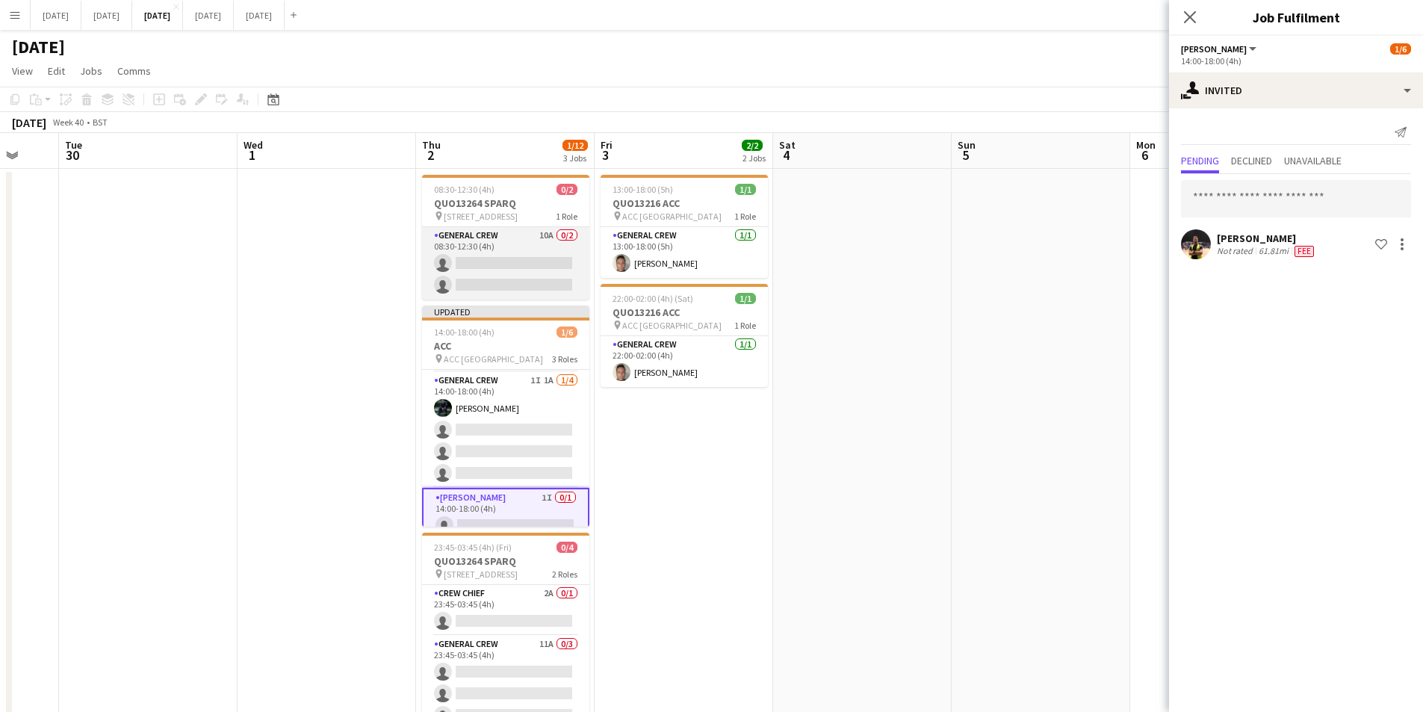
click at [521, 275] on app-card-role "General Crew 10A 0/2 08:30-12:30 (4h) single-neutral-actions single-neutral-act…" at bounding box center [505, 263] width 167 height 72
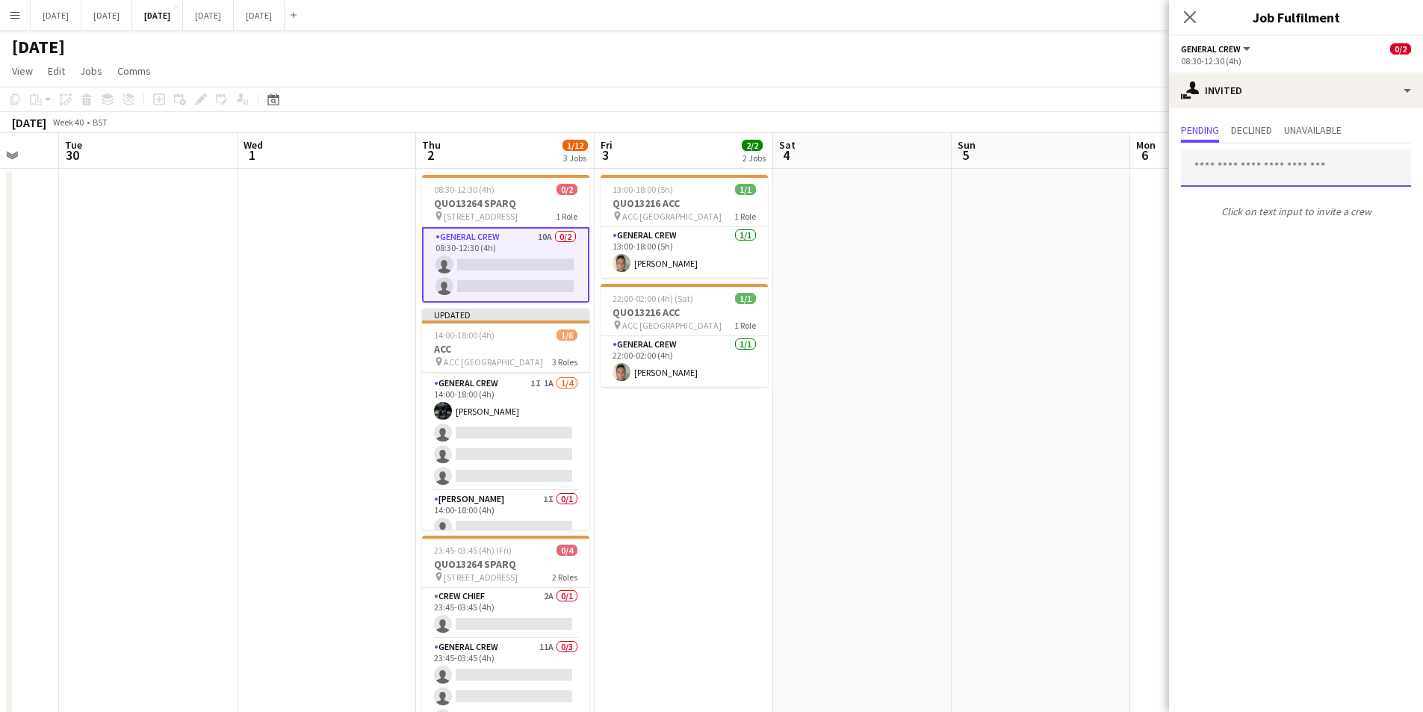
click at [1279, 171] on input "text" at bounding box center [1296, 167] width 230 height 37
type input "***"
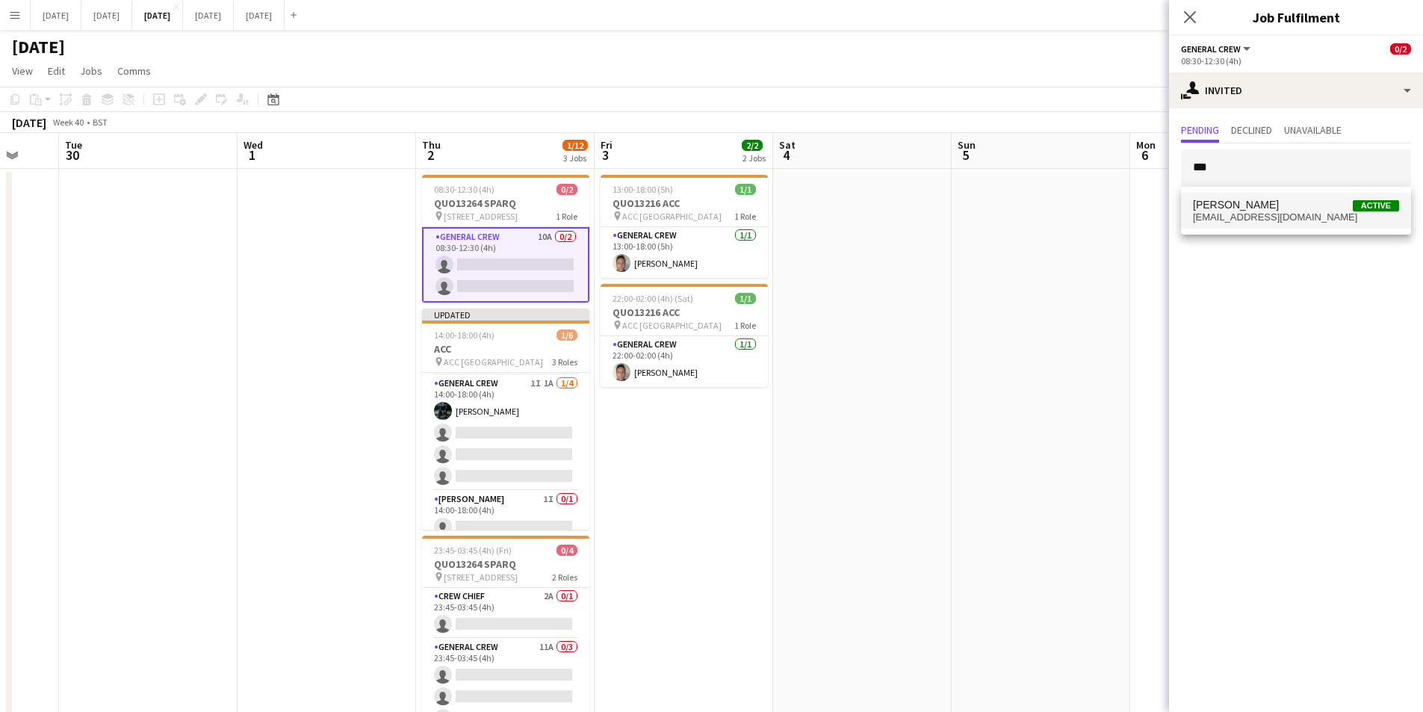
click at [1265, 211] on span "reecemcfarlane@outlook.com" at bounding box center [1296, 217] width 206 height 12
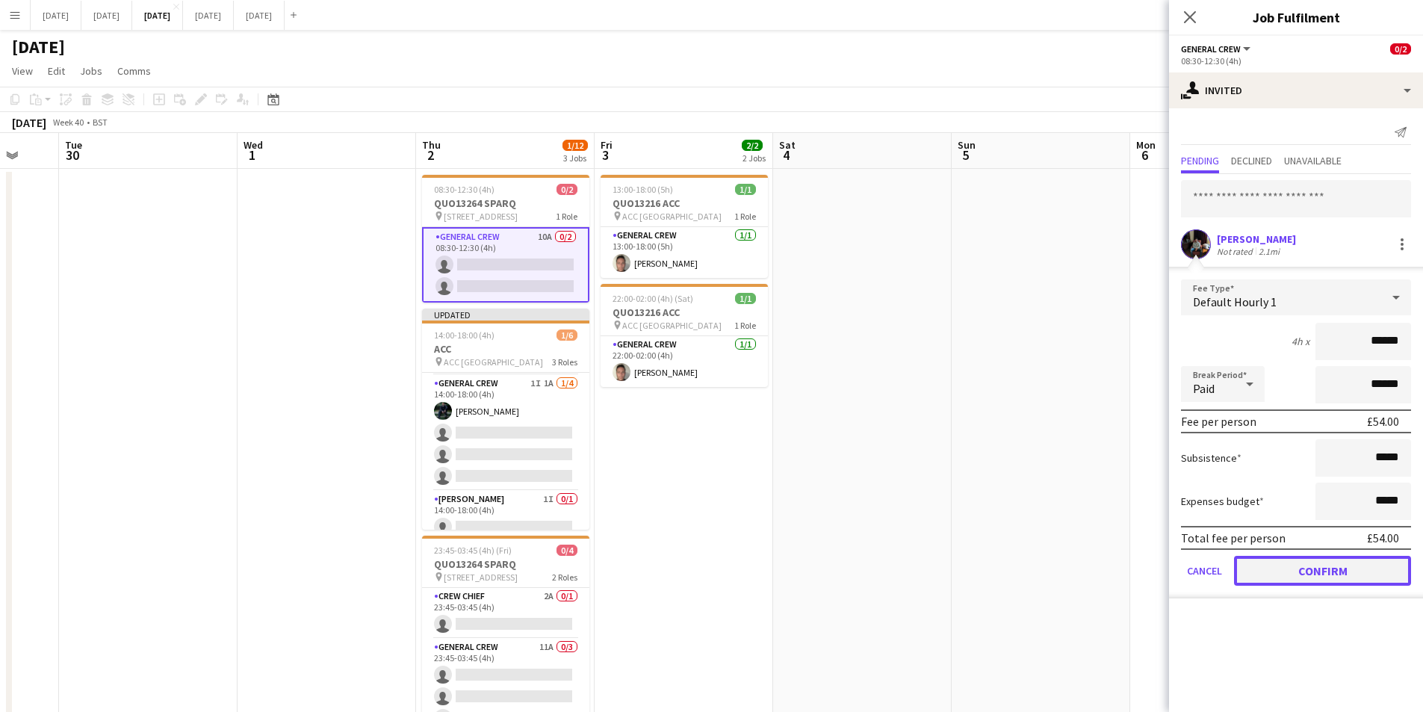
click at [1328, 565] on button "Confirm" at bounding box center [1322, 571] width 177 height 30
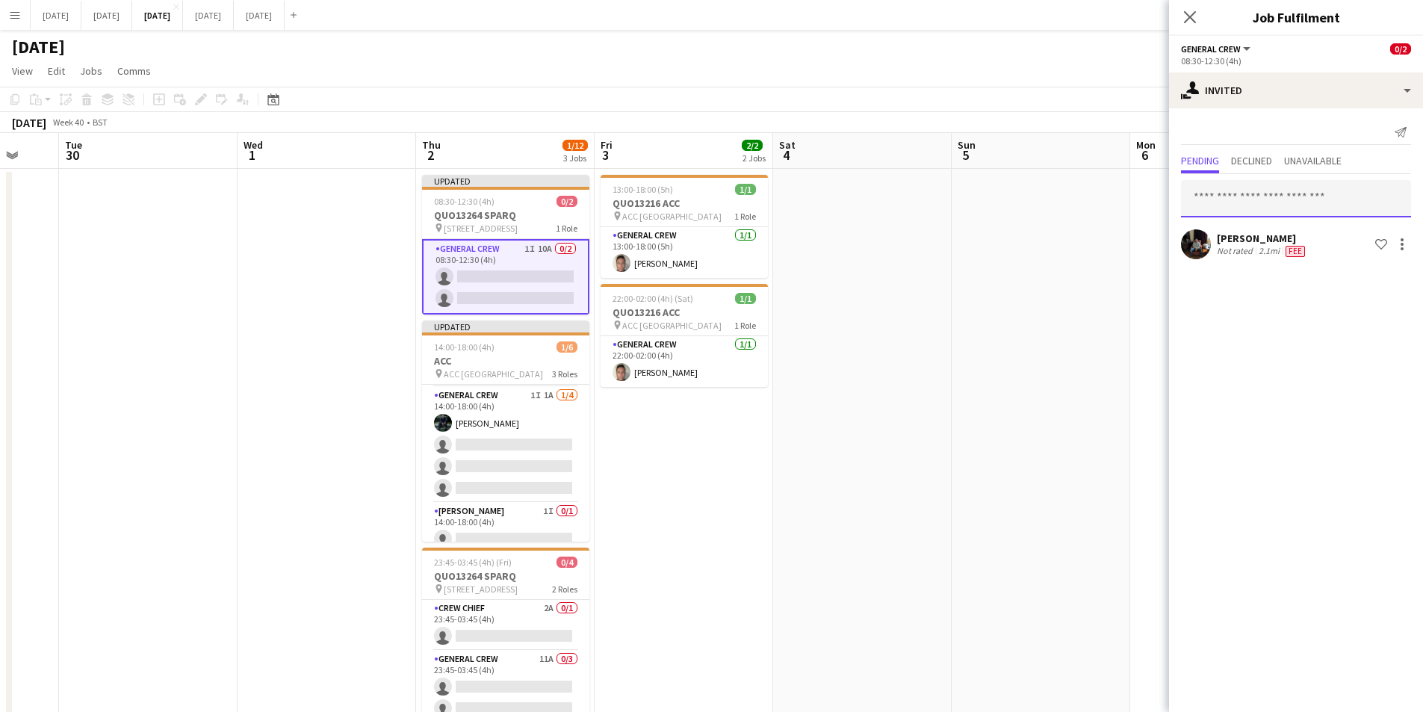
click at [1273, 194] on input "text" at bounding box center [1296, 198] width 230 height 37
type input "***"
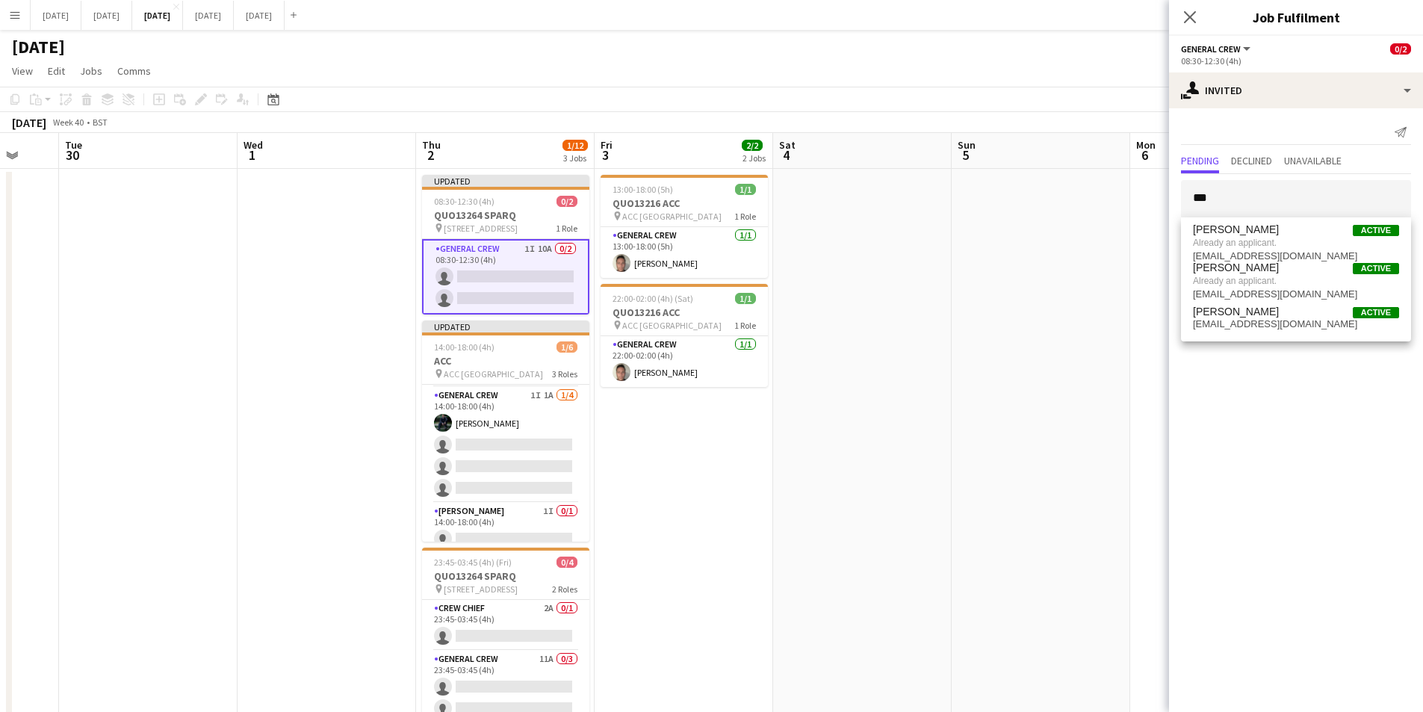
click at [484, 284] on app-card-role "General Crew 1I 10A 0/2 08:30-12:30 (4h) single-neutral-actions single-neutral-…" at bounding box center [505, 276] width 167 height 75
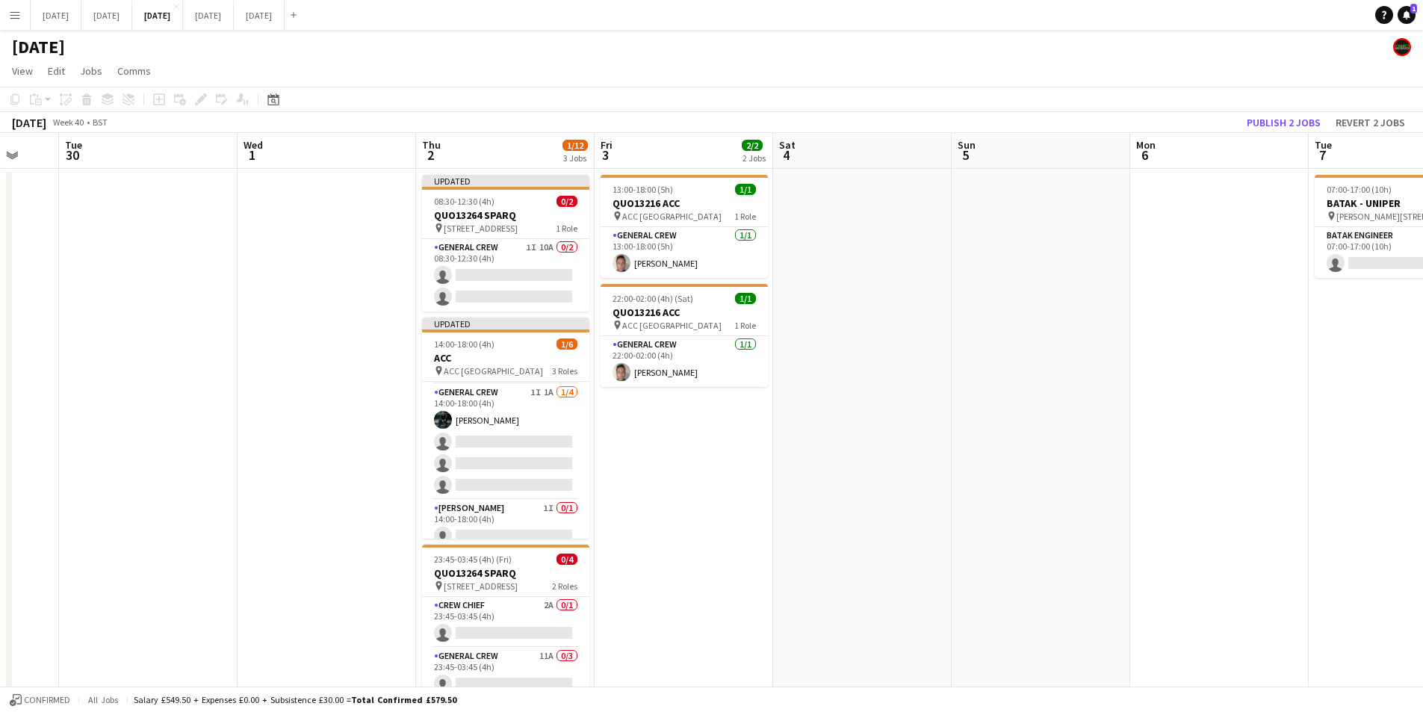
click at [492, 282] on app-card-role "General Crew 1I 10A 0/2 08:30-12:30 (4h) single-neutral-actions single-neutral-…" at bounding box center [505, 275] width 167 height 72
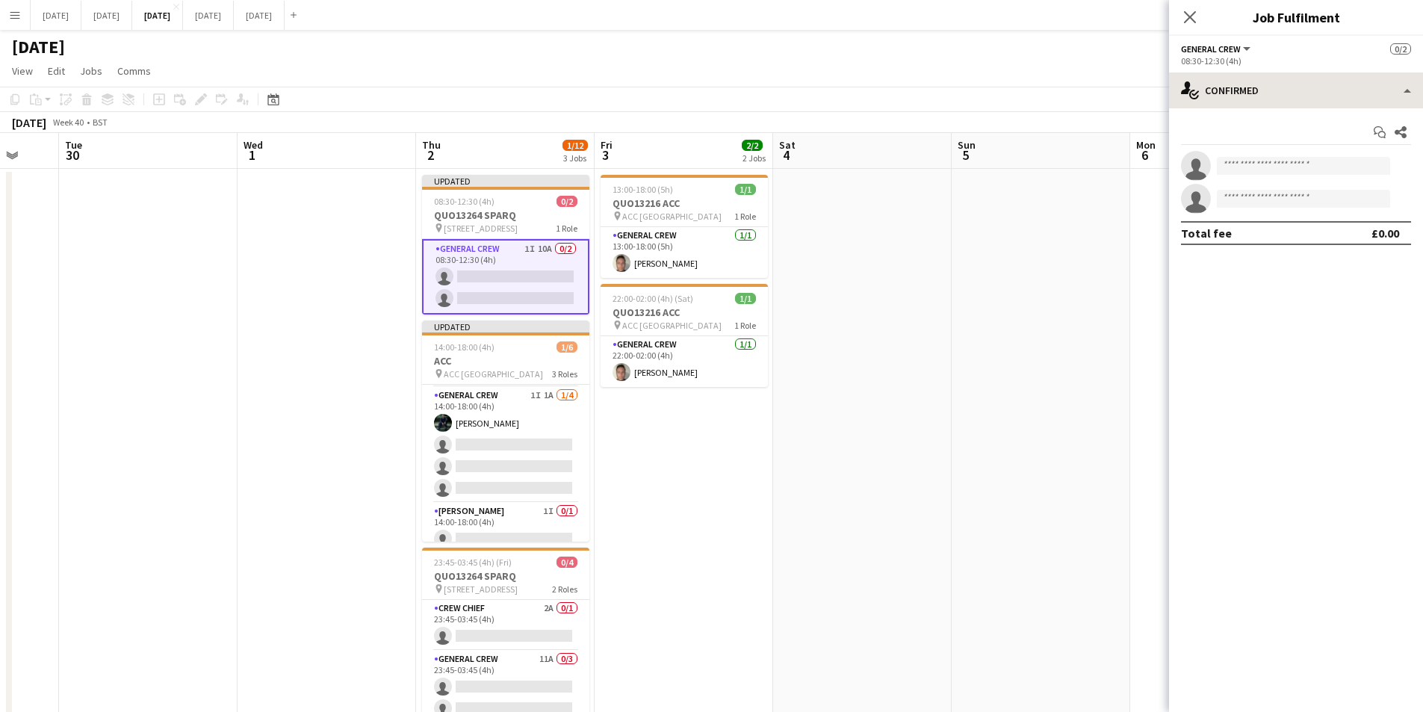
scroll to position [0, 476]
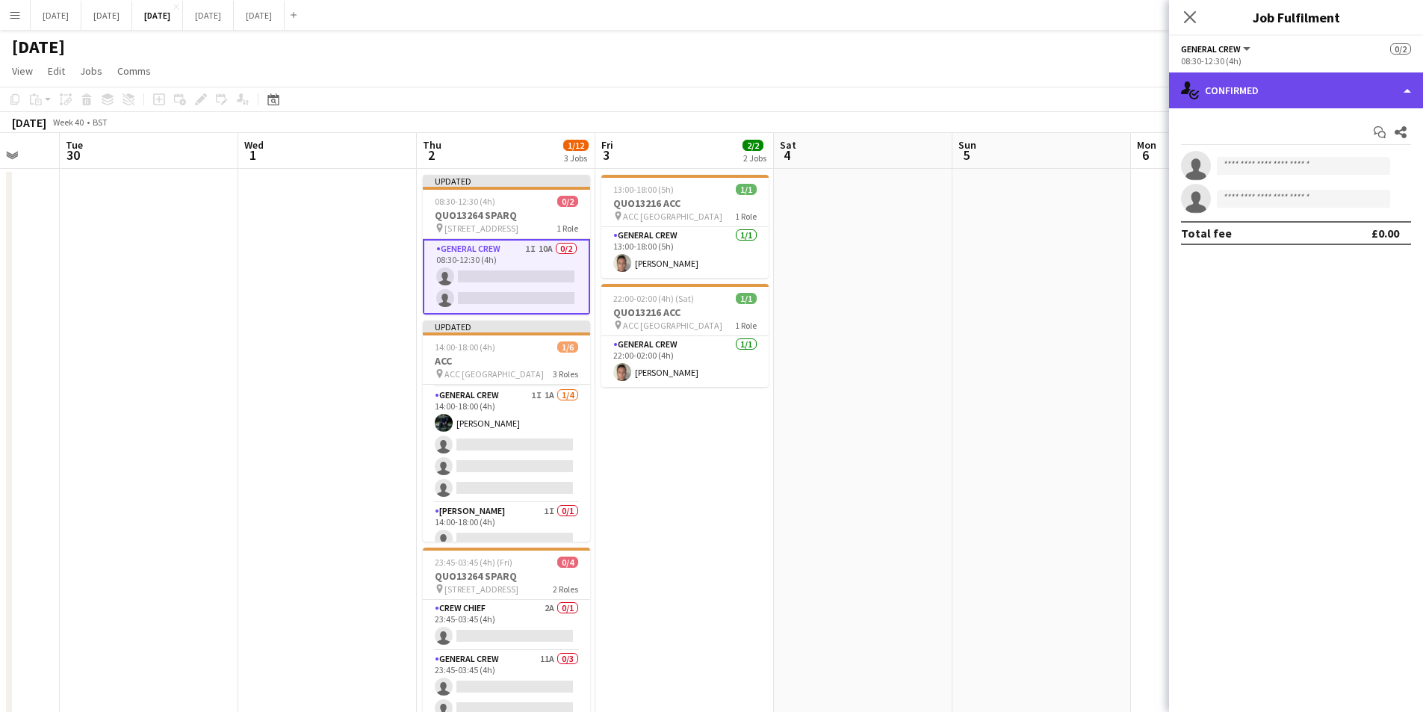
click at [1334, 80] on div "single-neutral-actions-check-2 Confirmed" at bounding box center [1296, 90] width 254 height 36
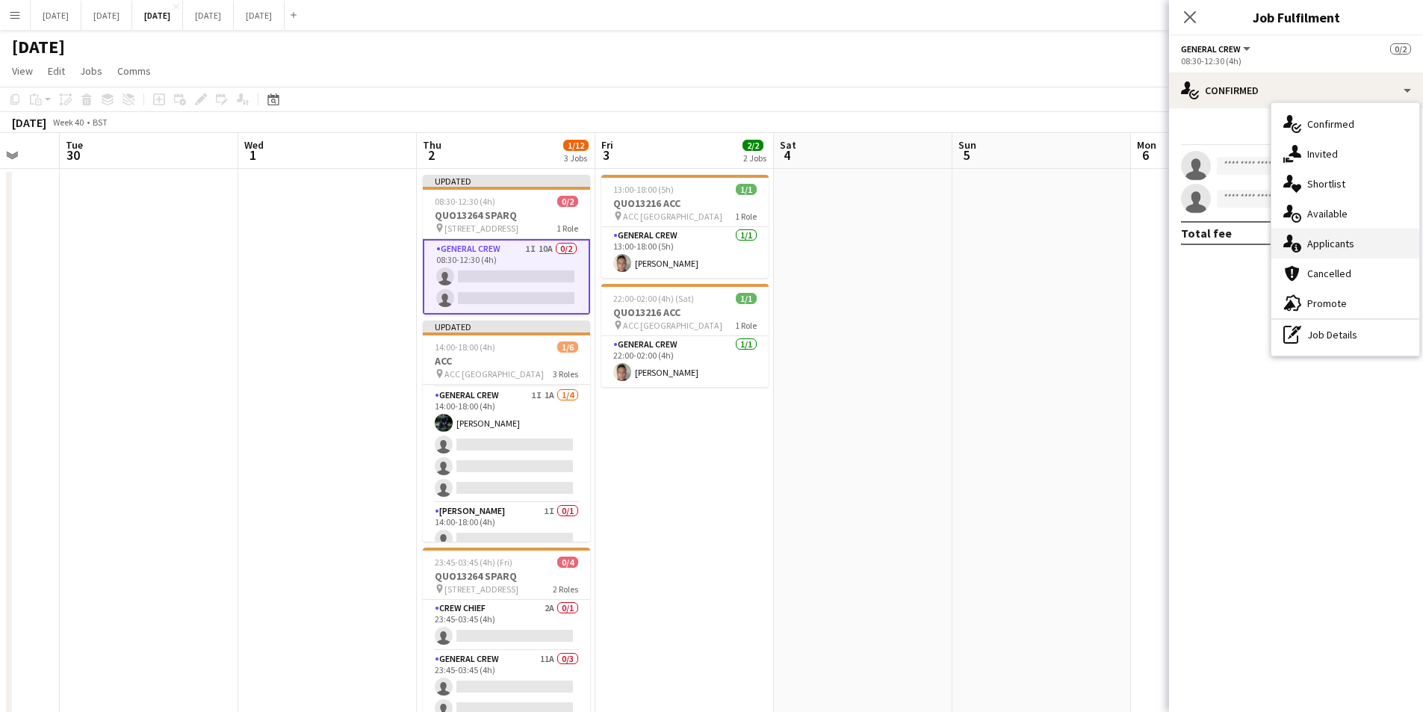
click at [1345, 248] on div "single-neutral-actions-information Applicants" at bounding box center [1346, 244] width 148 height 30
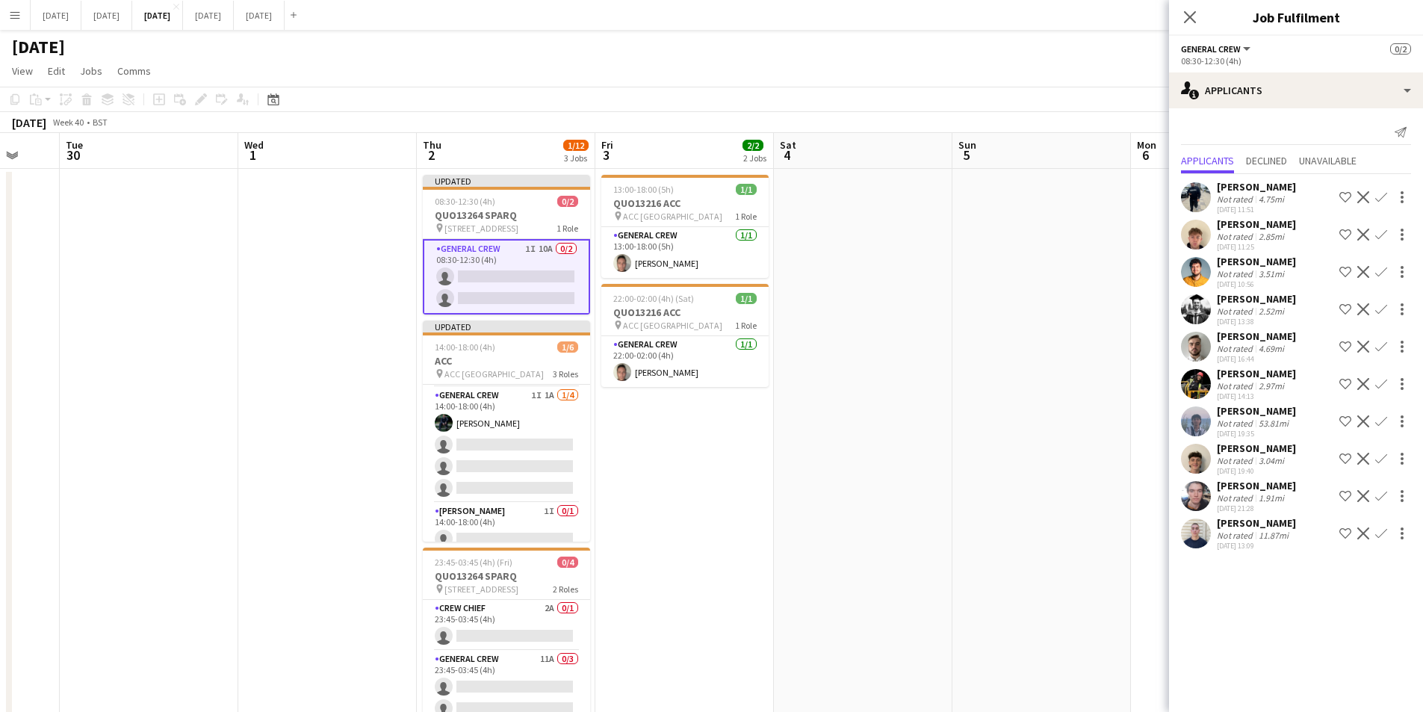
click at [1379, 195] on app-icon "Confirm" at bounding box center [1381, 197] width 12 height 12
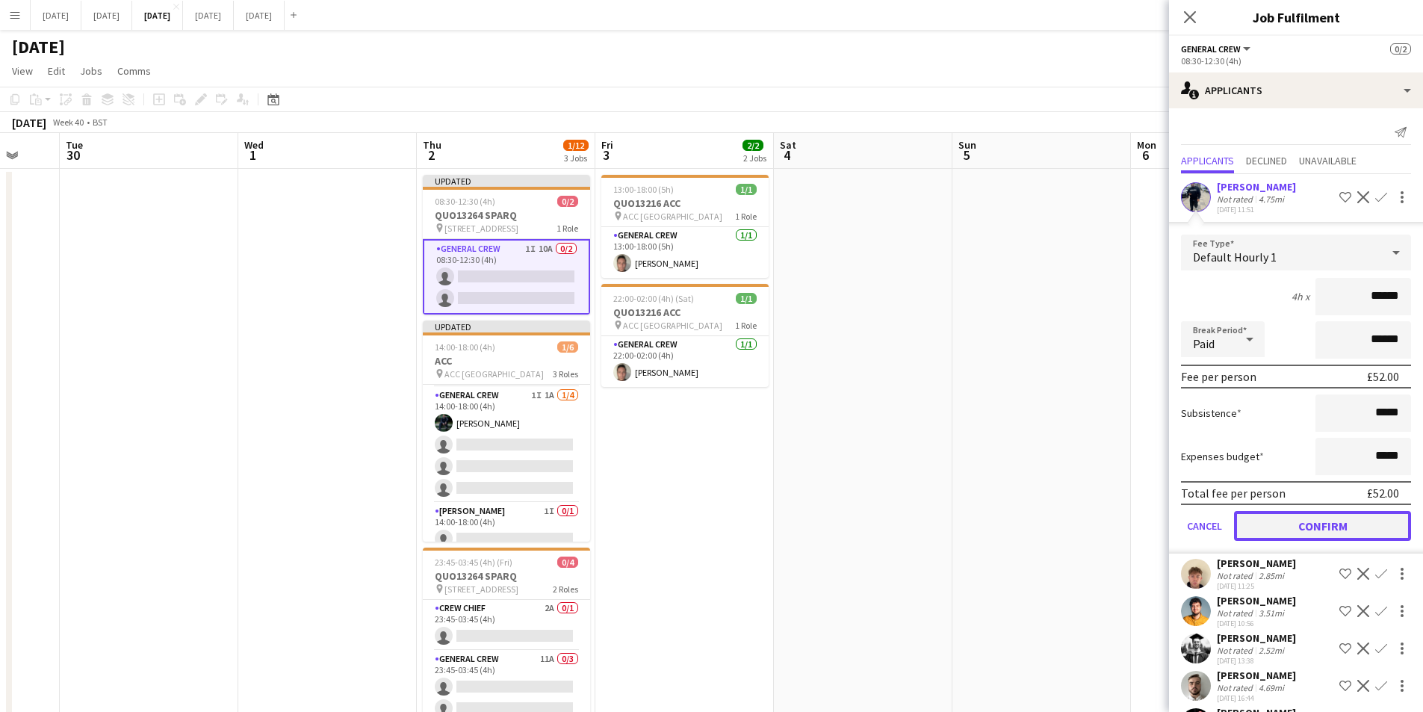
click at [1318, 523] on button "Confirm" at bounding box center [1322, 526] width 177 height 30
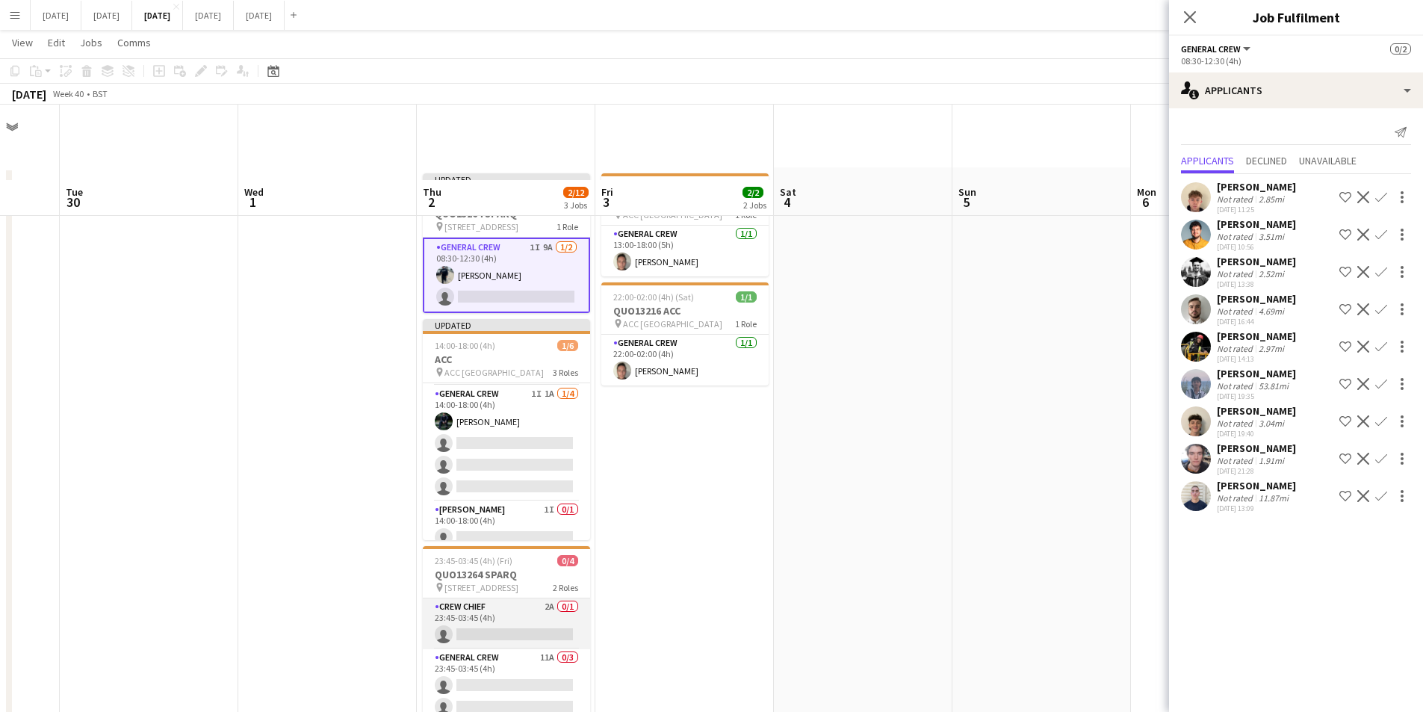
scroll to position [74, 0]
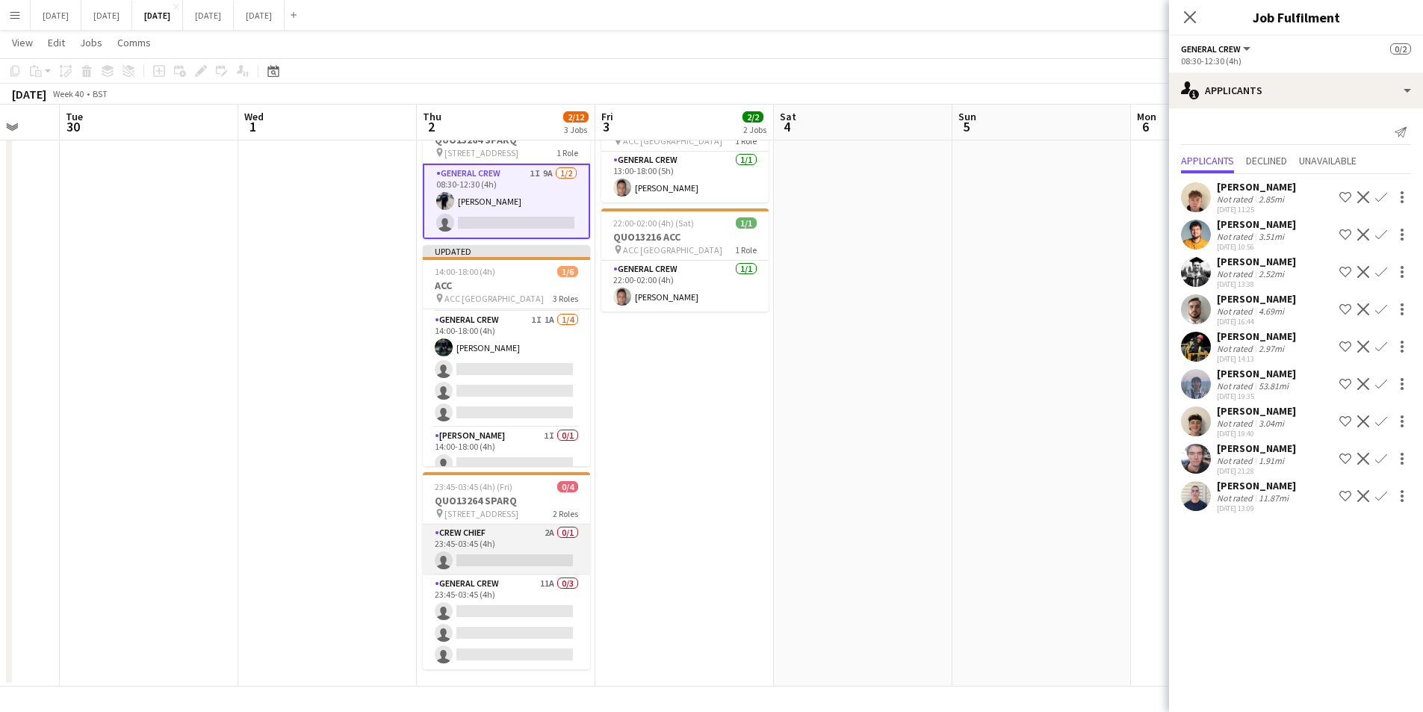
click at [507, 553] on app-card-role "Crew Chief 2A 0/1 23:45-03:45 (4h) single-neutral-actions" at bounding box center [506, 549] width 167 height 51
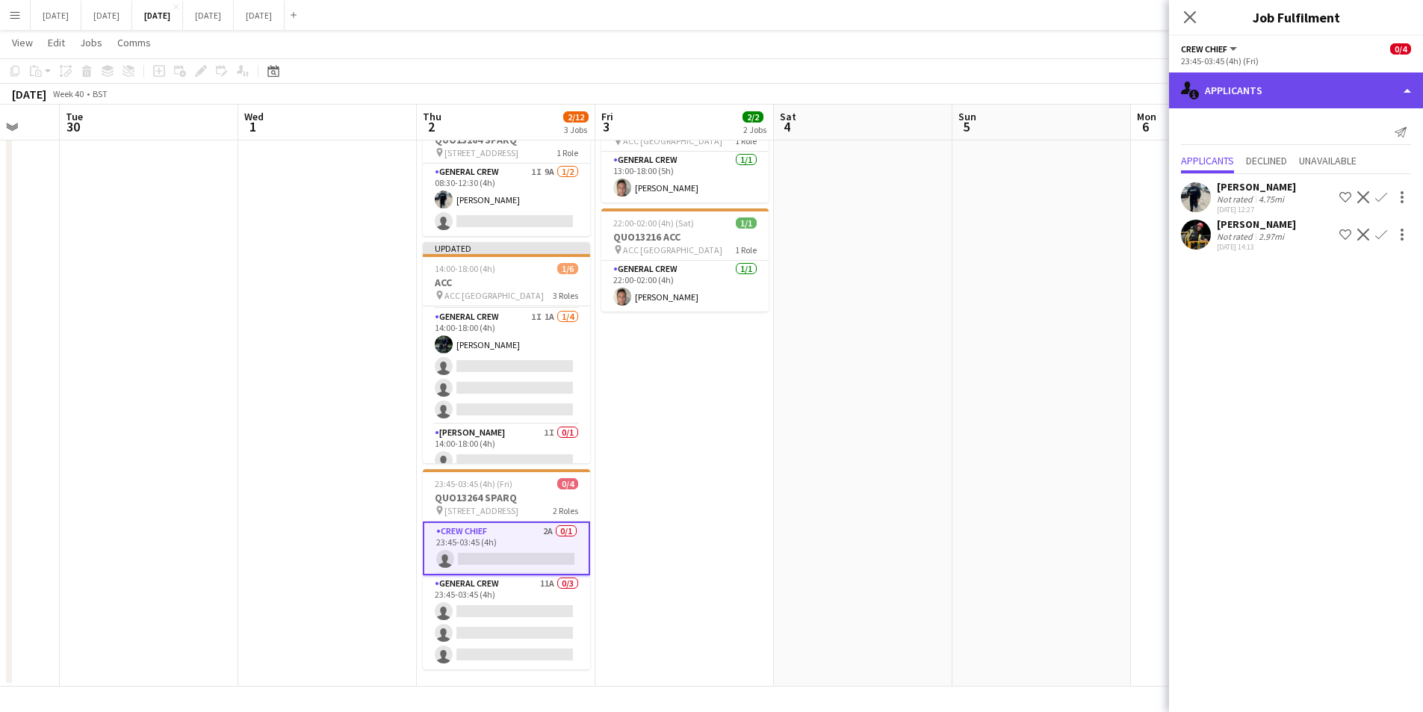
click at [1275, 93] on div "single-neutral-actions-information Applicants" at bounding box center [1296, 90] width 254 height 36
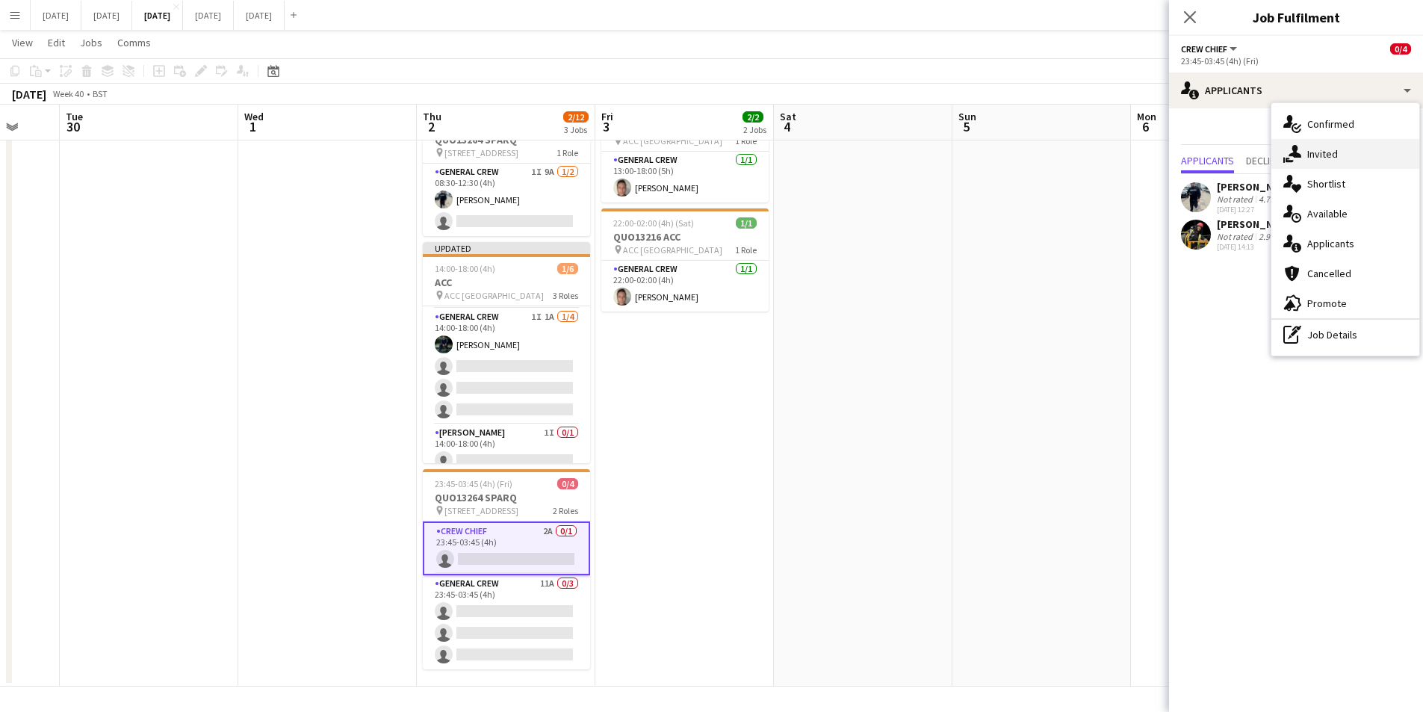
click at [1357, 157] on div "single-neutral-actions-share-1 Invited" at bounding box center [1346, 154] width 148 height 30
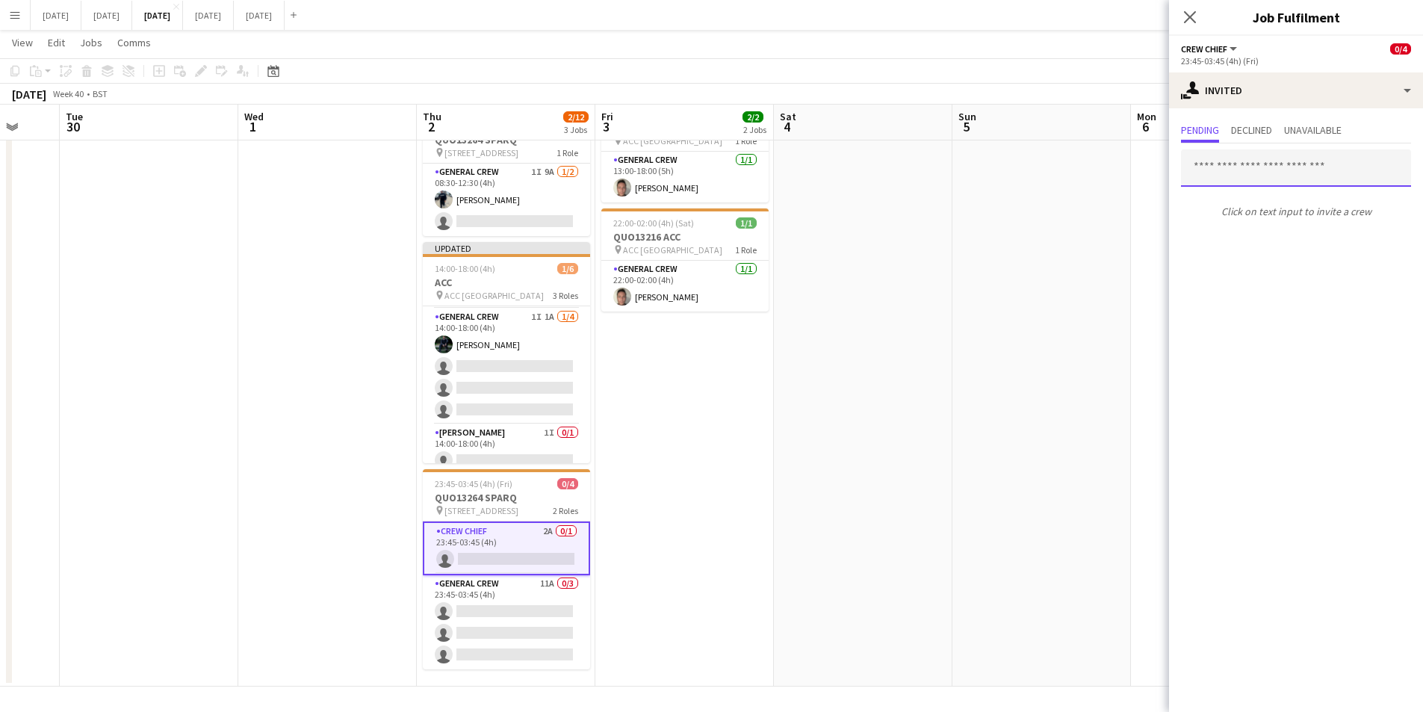
click at [1263, 174] on input "text" at bounding box center [1296, 167] width 230 height 37
type input "****"
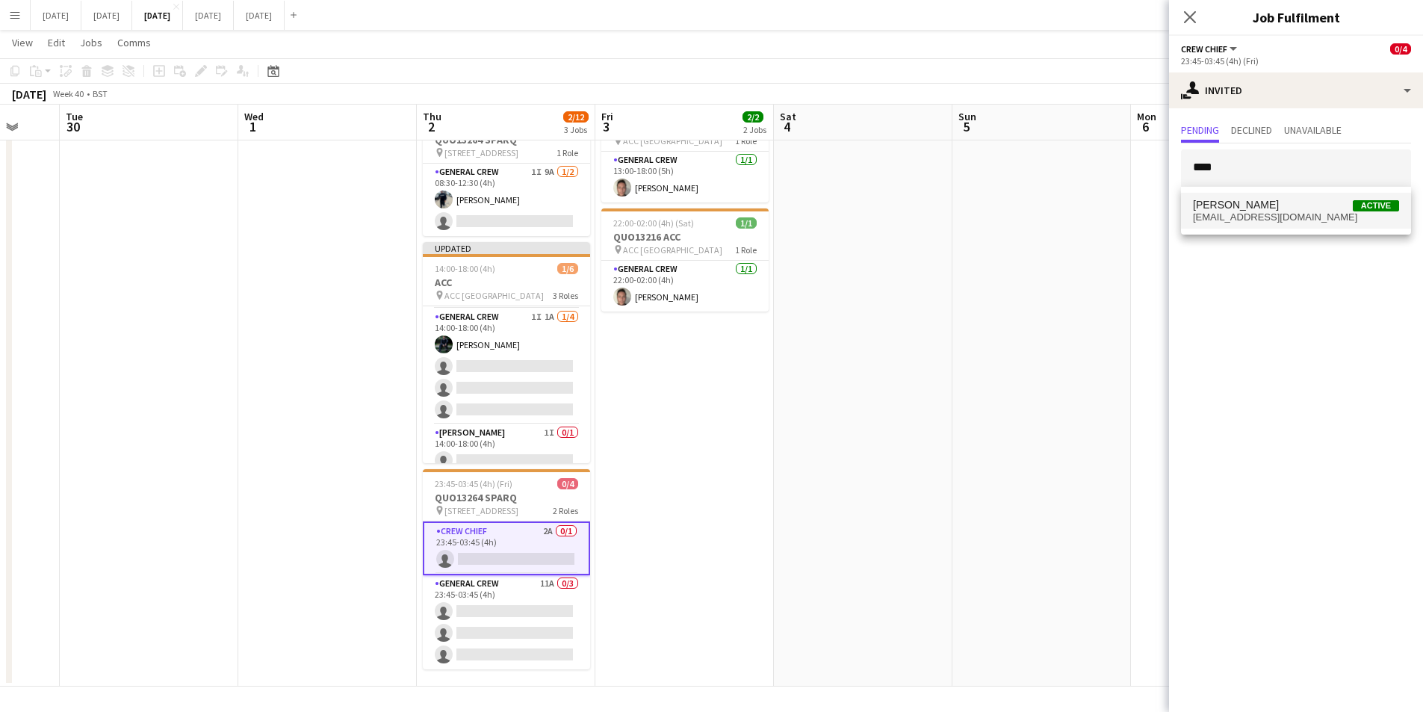
click at [1251, 213] on span "calhowie@gmail.com" at bounding box center [1296, 217] width 206 height 12
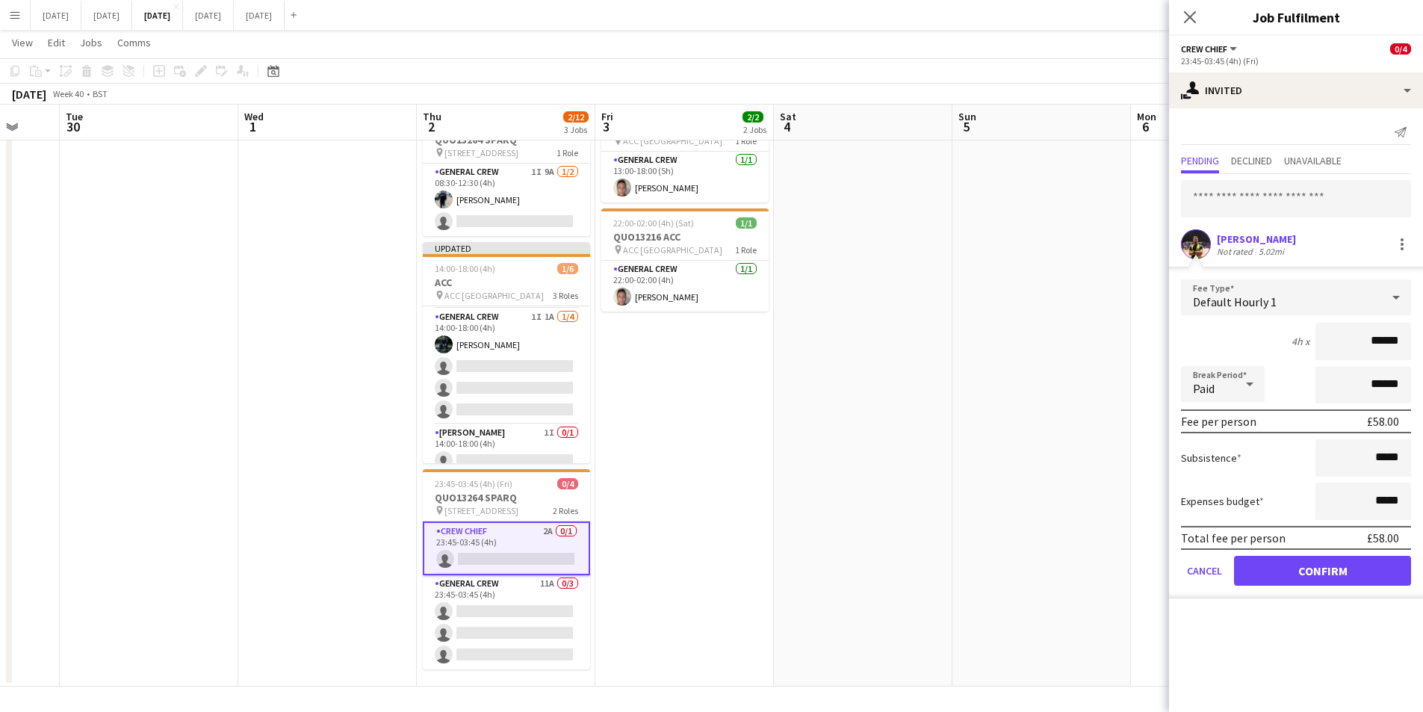
click at [1375, 303] on div "Default Hourly 1" at bounding box center [1281, 297] width 200 height 36
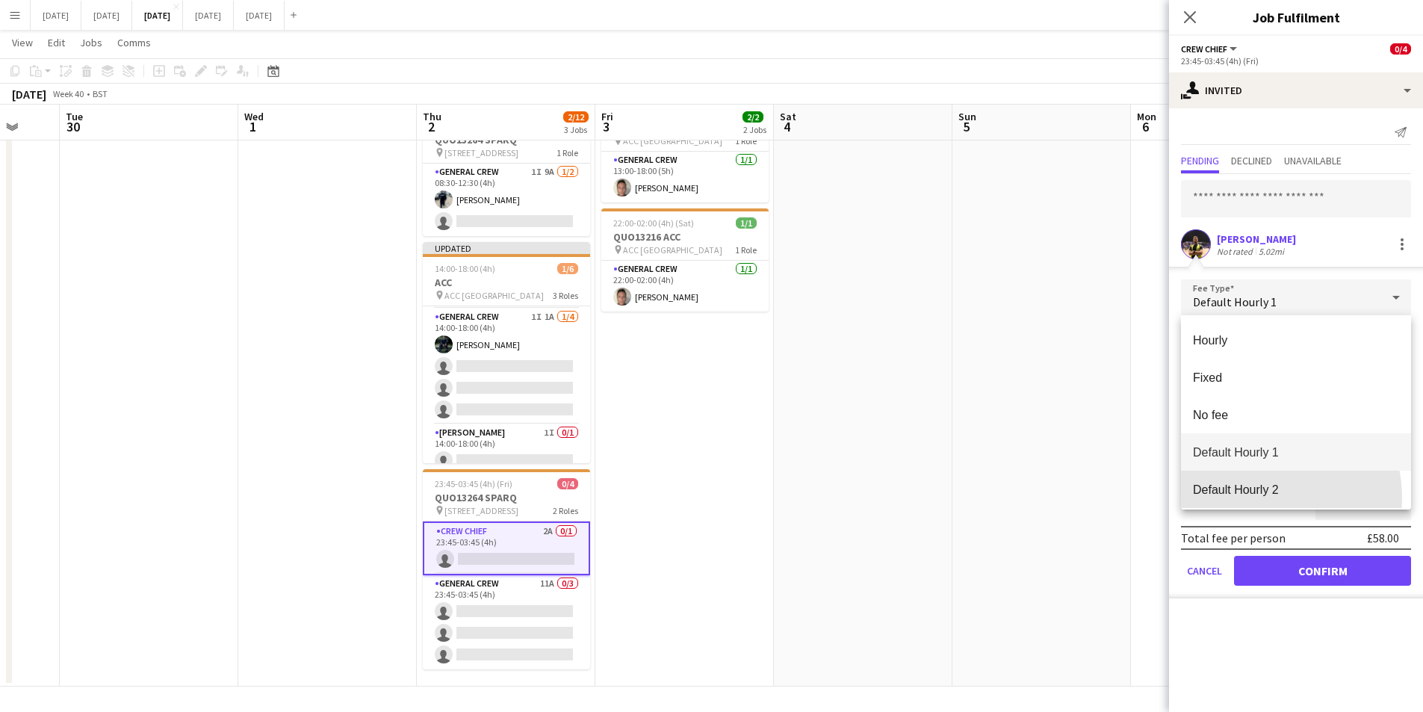
drag, startPoint x: 1256, startPoint y: 498, endPoint x: 1382, endPoint y: 450, distance: 135.0
click at [1260, 494] on mat-option "Default Hourly 2" at bounding box center [1296, 489] width 230 height 37
type input "******"
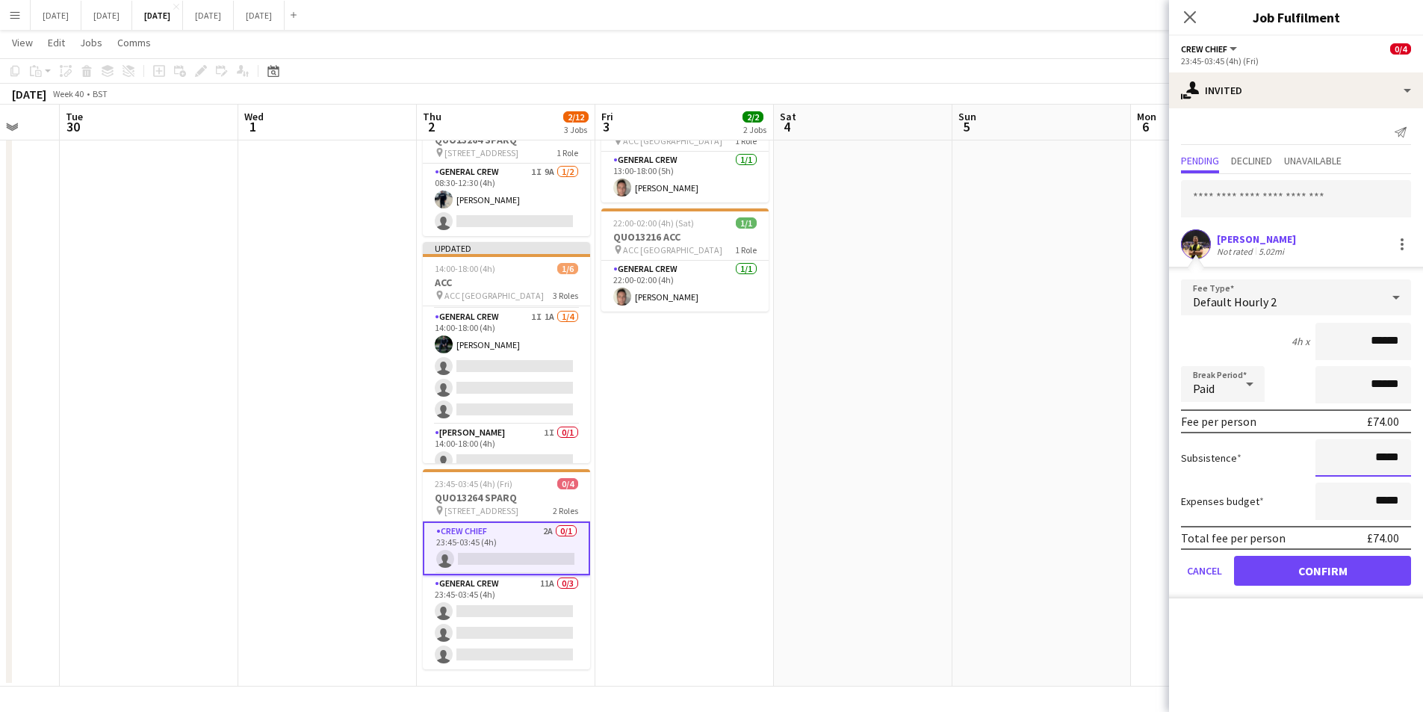
click at [1378, 460] on input "*****" at bounding box center [1364, 457] width 96 height 37
type input "******"
click at [1325, 578] on button "Confirm" at bounding box center [1322, 571] width 177 height 30
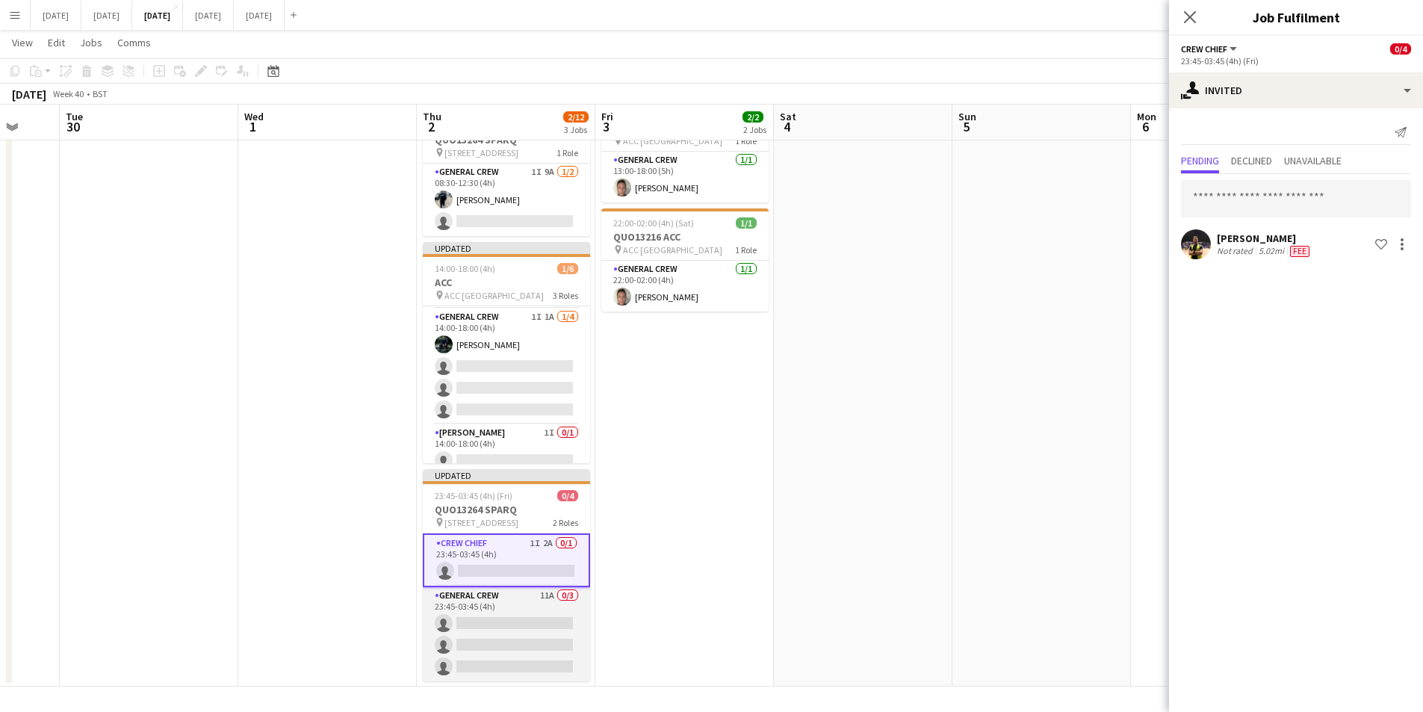
click at [533, 636] on app-card-role "General Crew 11A 0/3 23:45-03:45 (4h) single-neutral-actions single-neutral-act…" at bounding box center [506, 634] width 167 height 94
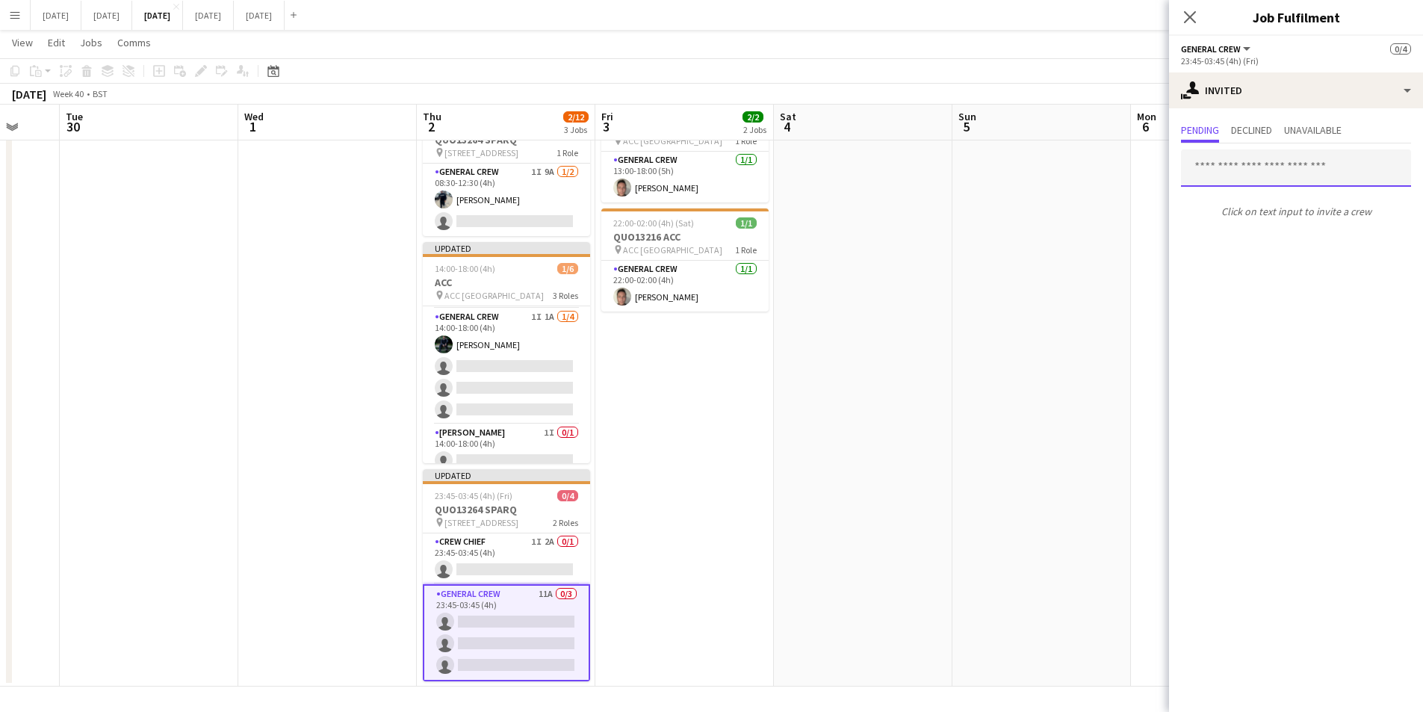
click at [1267, 173] on input "text" at bounding box center [1296, 167] width 230 height 37
type input "***"
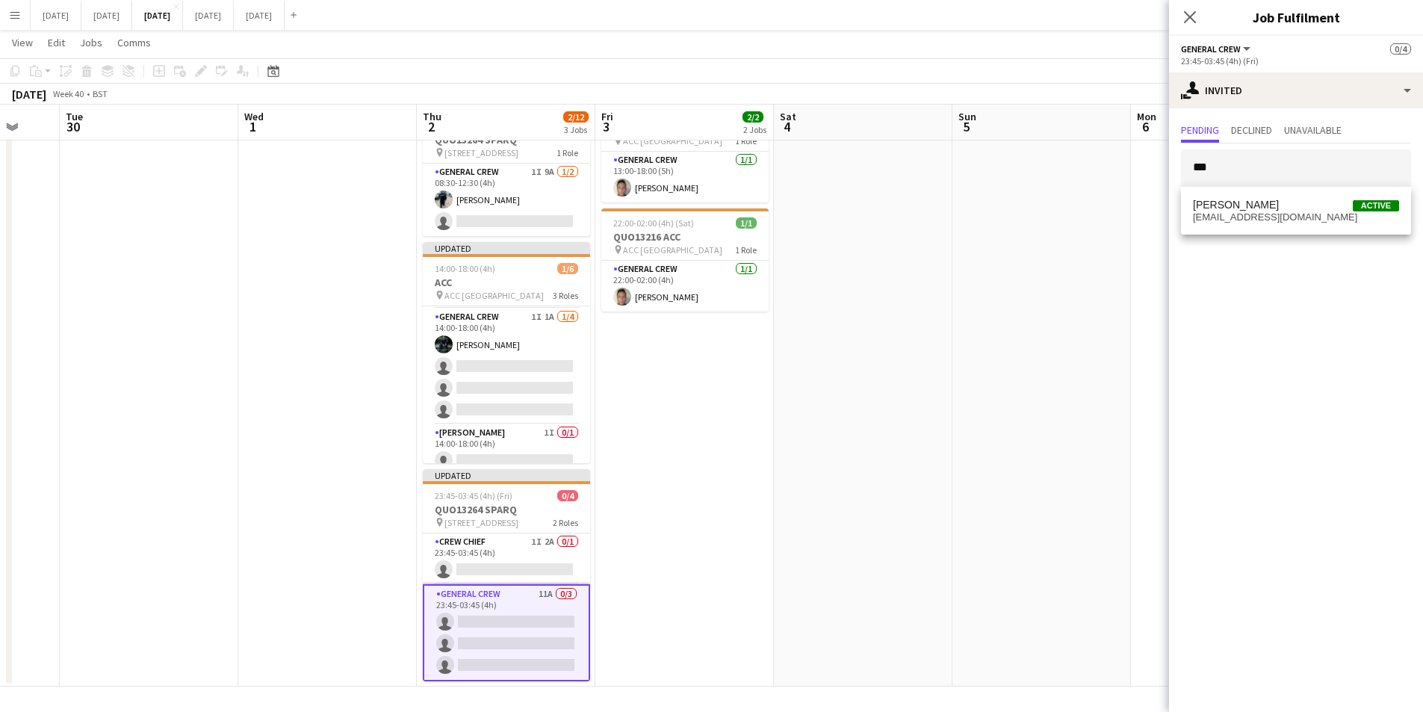
drag, startPoint x: 1261, startPoint y: 208, endPoint x: 1295, endPoint y: 219, distance: 35.4
click at [1263, 203] on span "[PERSON_NAME]" at bounding box center [1236, 205] width 86 height 13
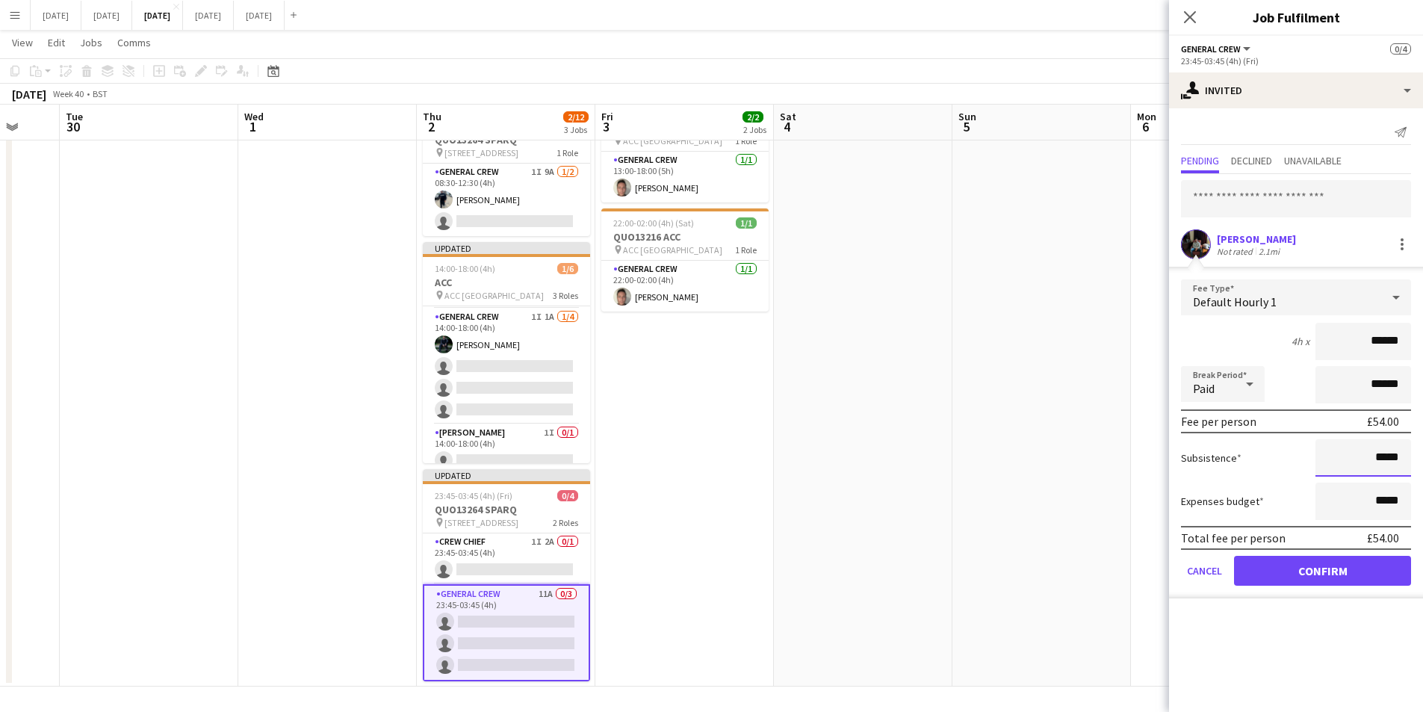
drag, startPoint x: 1380, startPoint y: 456, endPoint x: 1381, endPoint y: 467, distance: 10.6
click at [1379, 457] on input "*****" at bounding box center [1364, 457] width 96 height 37
type input "******"
click at [1314, 573] on button "Confirm" at bounding box center [1322, 571] width 177 height 30
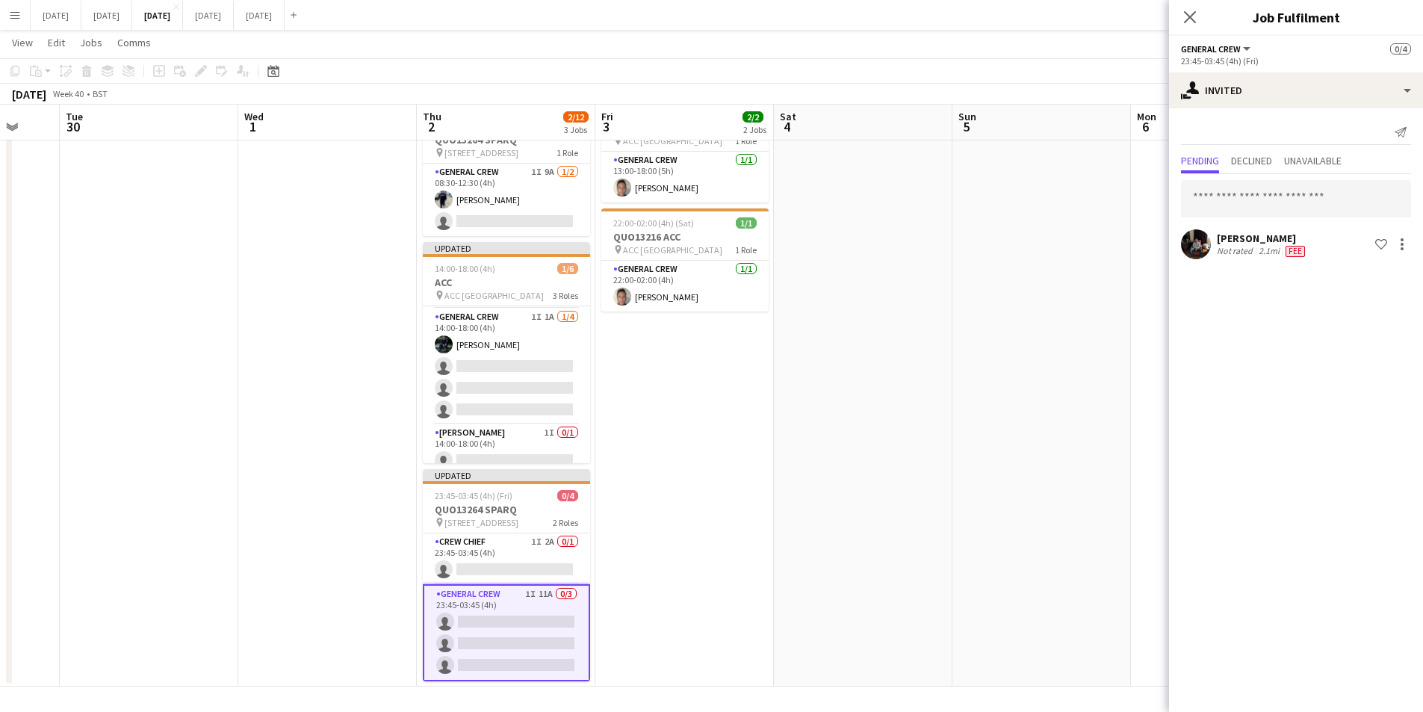
click at [512, 646] on app-card-role "General Crew 1I 11A 0/3 23:45-03:45 (4h) single-neutral-actions single-neutral-…" at bounding box center [506, 632] width 167 height 97
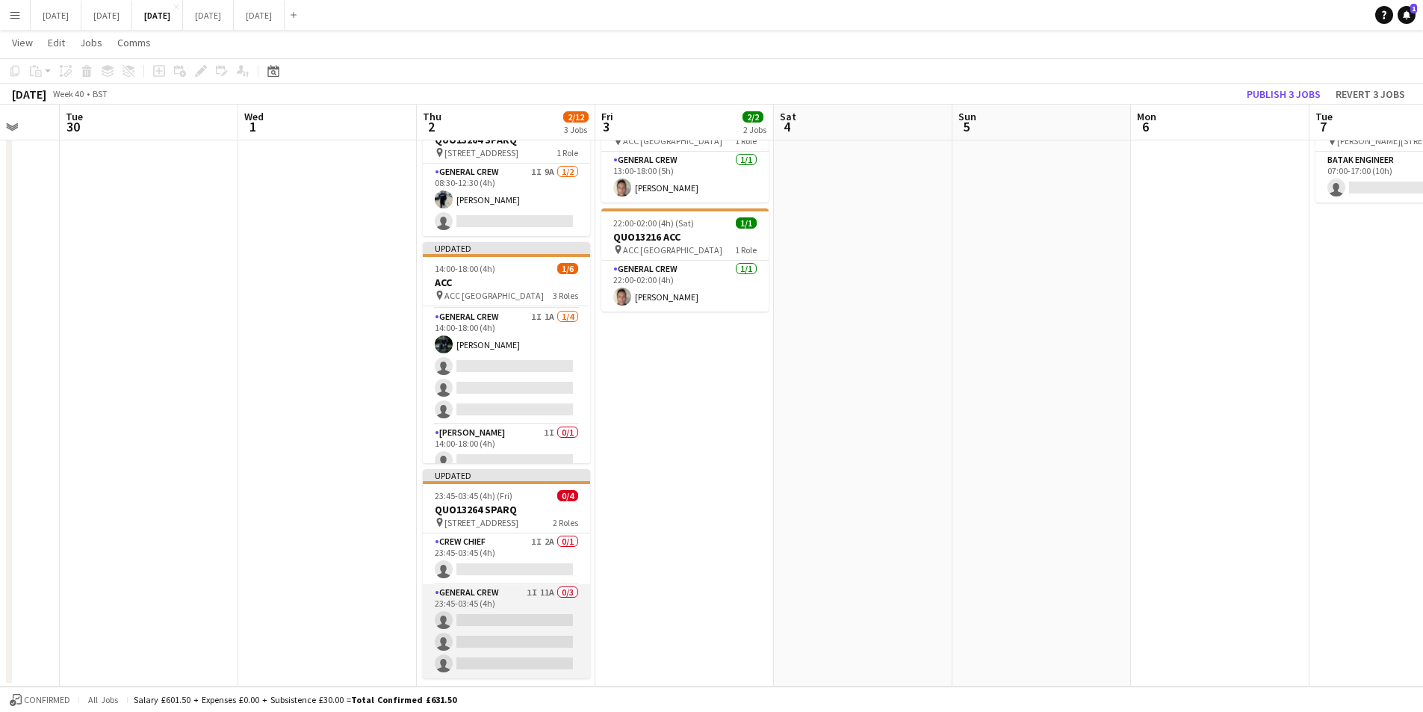
click at [529, 657] on app-card-role "General Crew 1I 11A 0/3 23:45-03:45 (4h) single-neutral-actions single-neutral-…" at bounding box center [506, 631] width 167 height 94
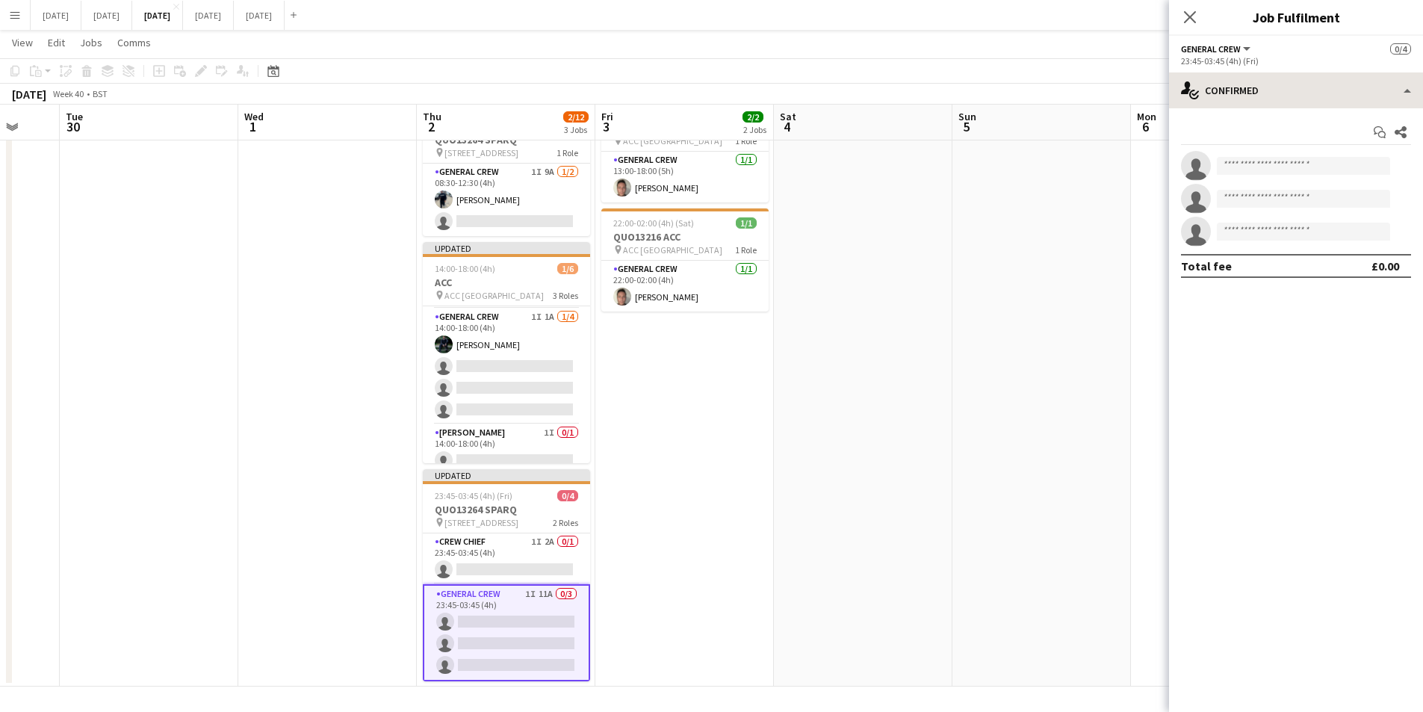
click at [1280, 80] on div "General Crew All roles General Crew 0/4 23:45-03:45 (4h) (Fri) single-neutral-a…" at bounding box center [1296, 374] width 254 height 676
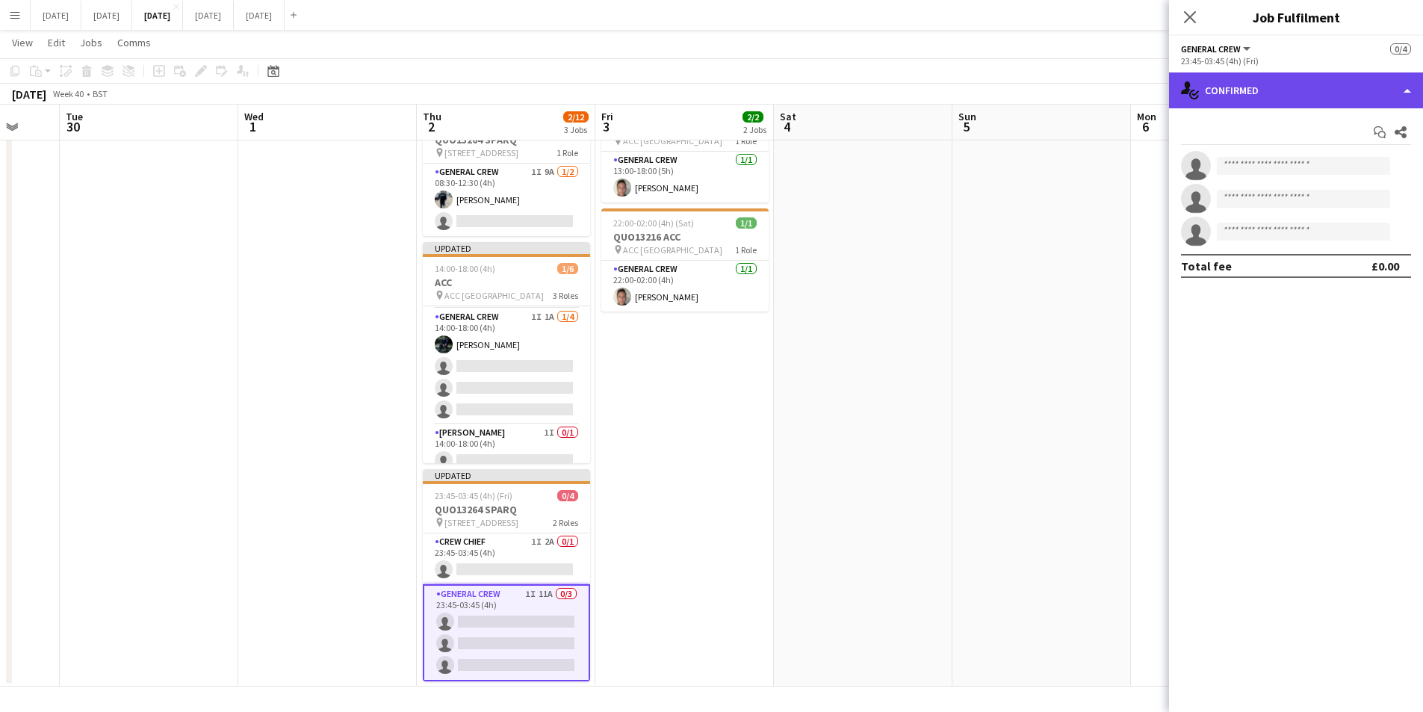
click at [1282, 81] on div "single-neutral-actions-check-2 Confirmed" at bounding box center [1296, 90] width 254 height 36
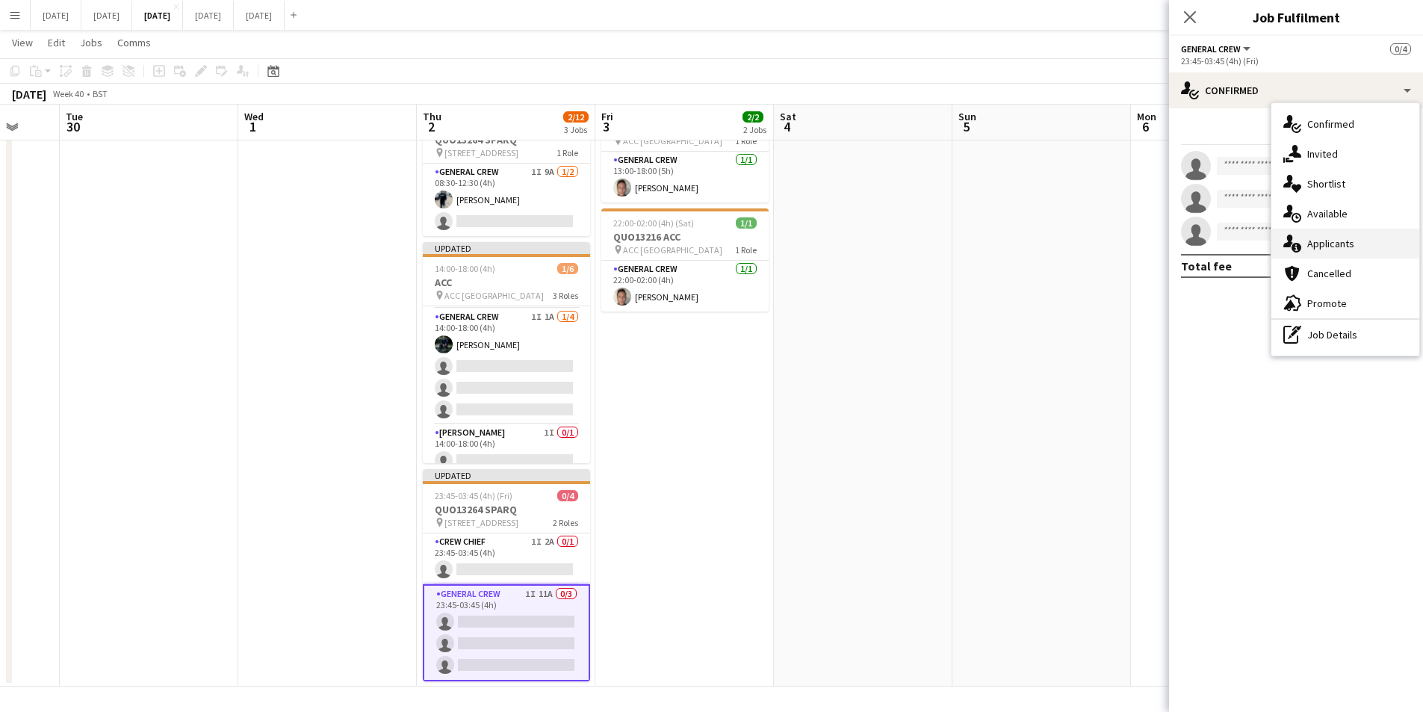
click at [1344, 244] on div "single-neutral-actions-information Applicants" at bounding box center [1346, 244] width 148 height 30
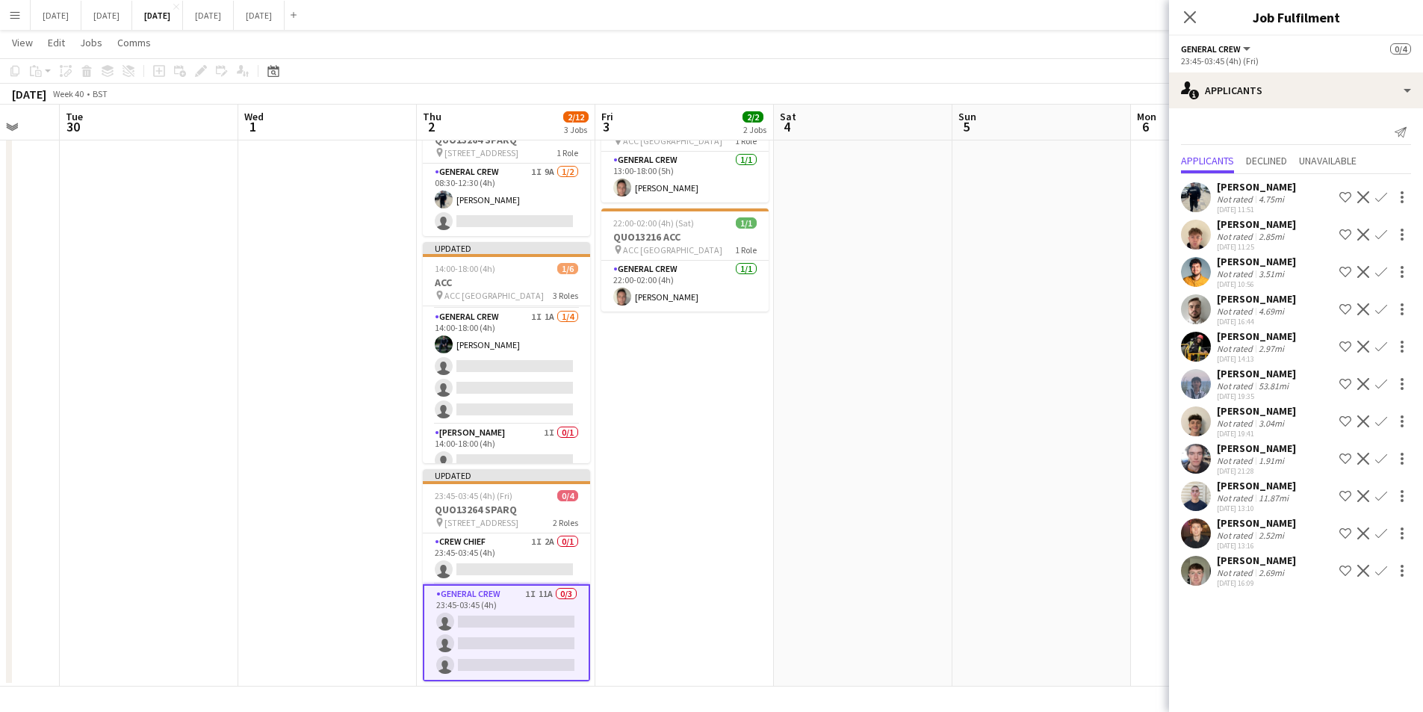
click at [1377, 196] on app-icon "Confirm" at bounding box center [1381, 197] width 12 height 12
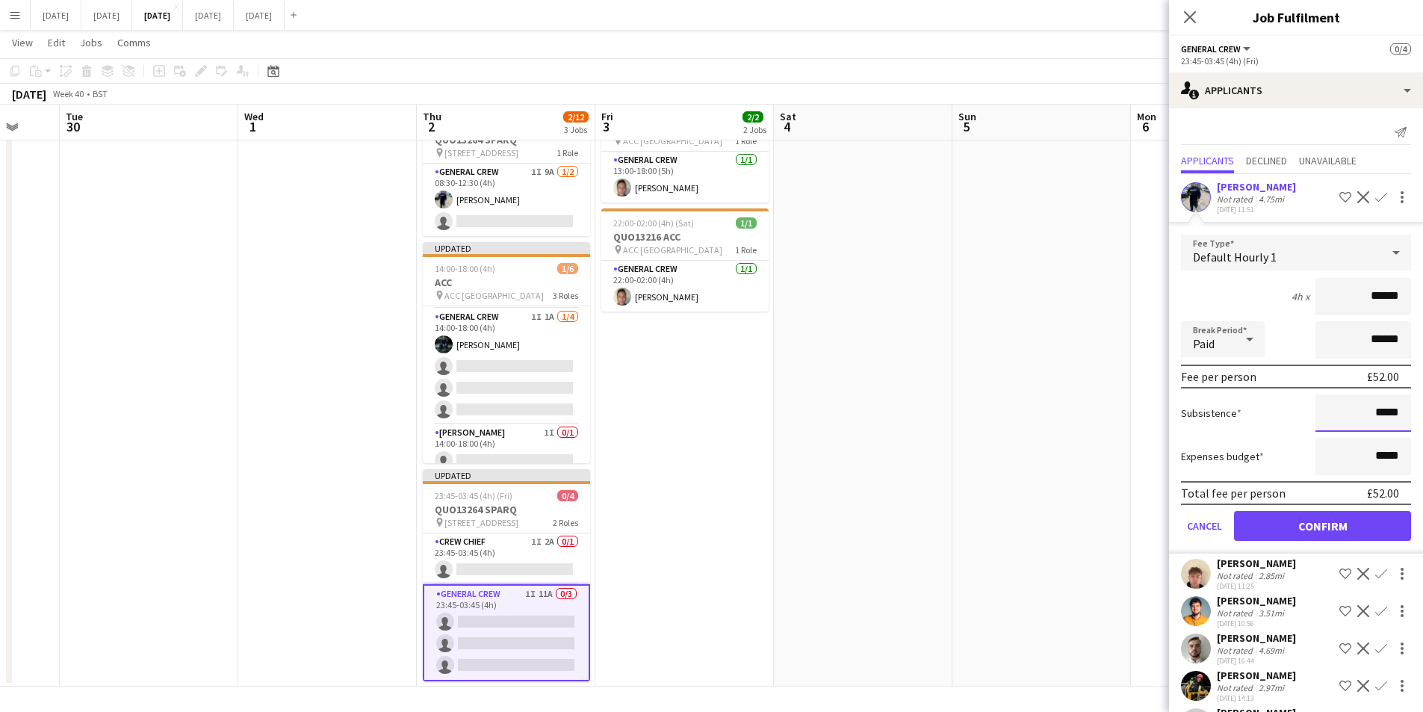
click at [1366, 413] on input "*****" at bounding box center [1364, 412] width 96 height 37
type input "******"
click at [1301, 521] on button "Confirm" at bounding box center [1322, 526] width 177 height 30
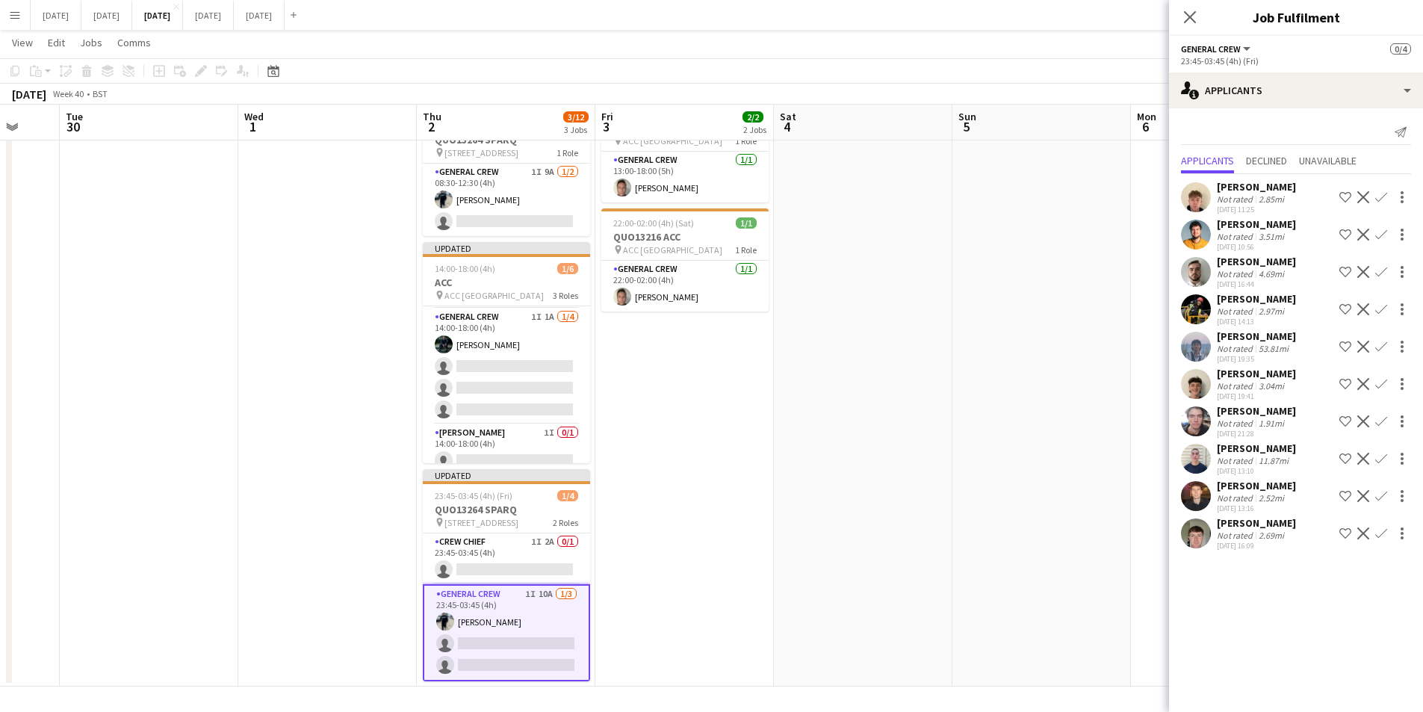
click at [1379, 232] on app-icon "Confirm" at bounding box center [1381, 235] width 12 height 12
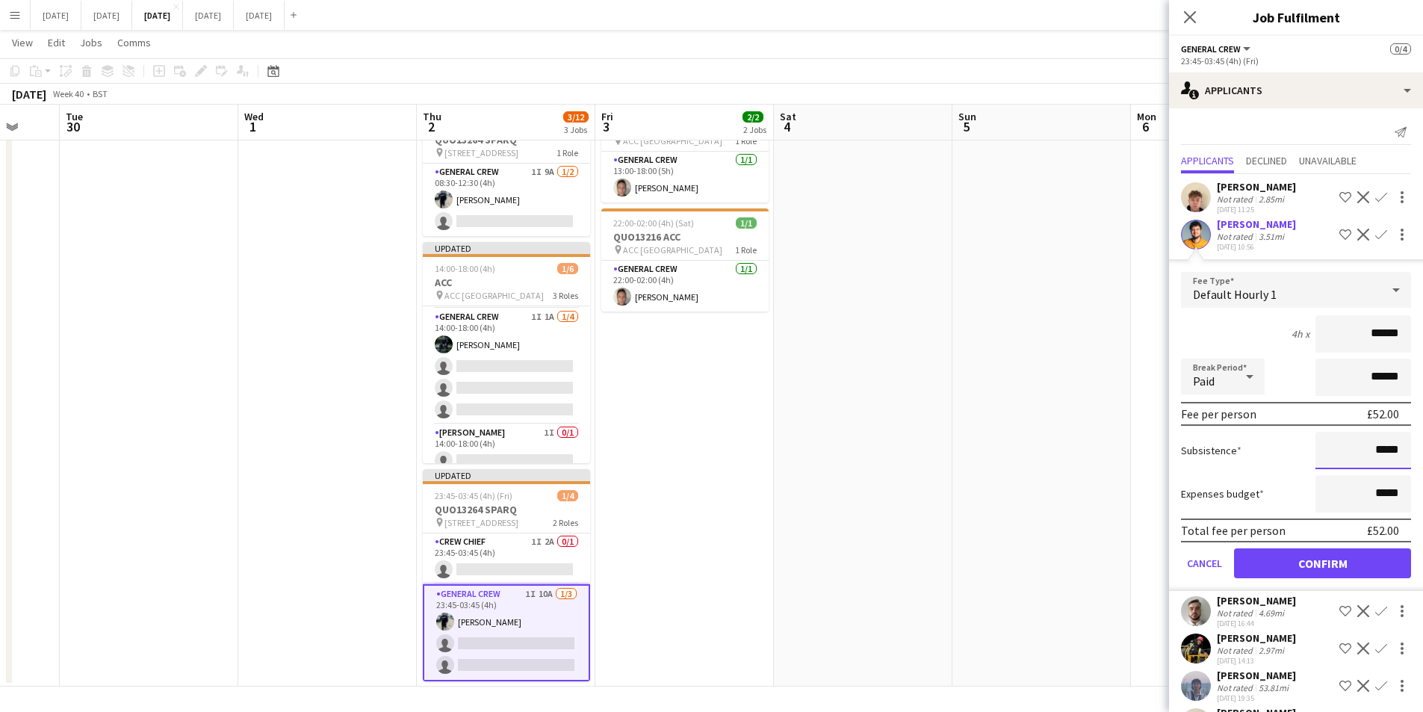
click at [1365, 449] on input "*****" at bounding box center [1364, 450] width 96 height 37
type input "******"
drag, startPoint x: 1292, startPoint y: 564, endPoint x: 1201, endPoint y: 13, distance: 559.0
click at [1292, 564] on button "Confirm" at bounding box center [1322, 563] width 177 height 30
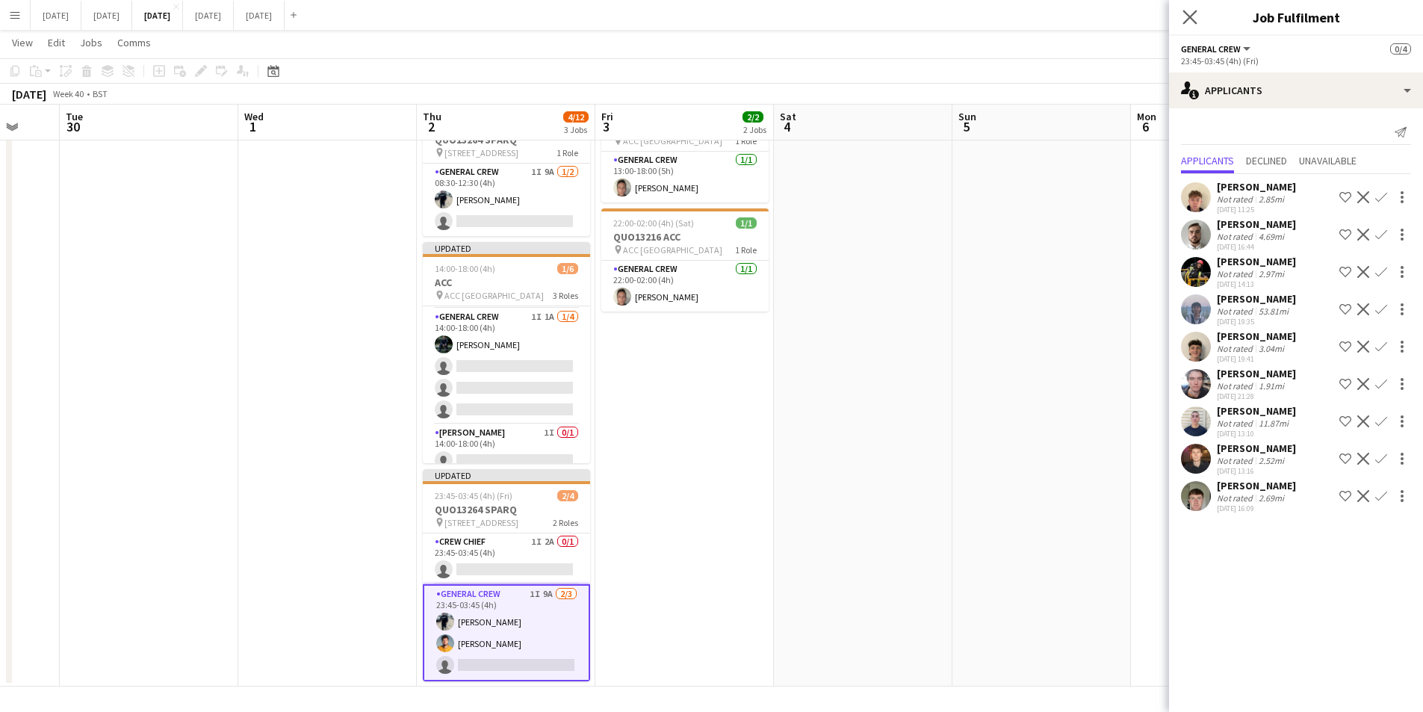
click at [1183, 11] on icon "Close pop-in" at bounding box center [1190, 17] width 14 height 14
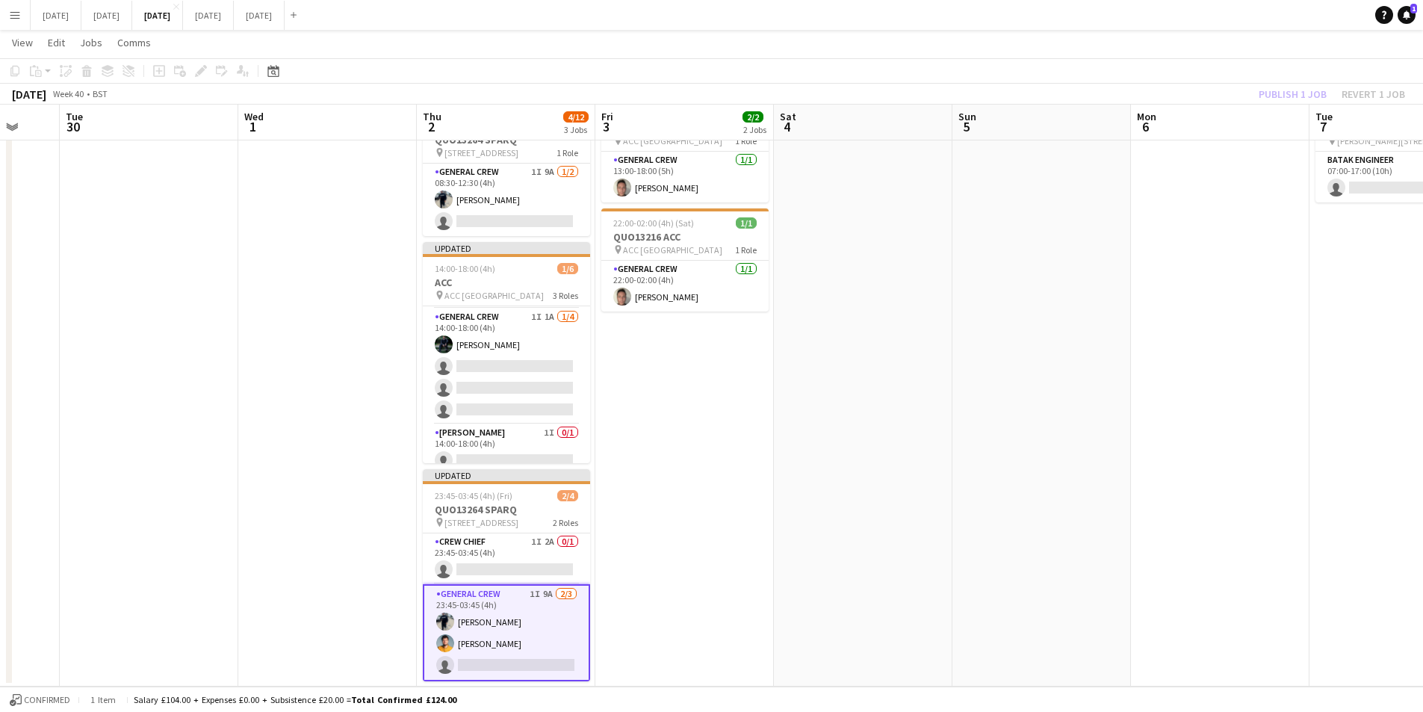
scroll to position [0, 0]
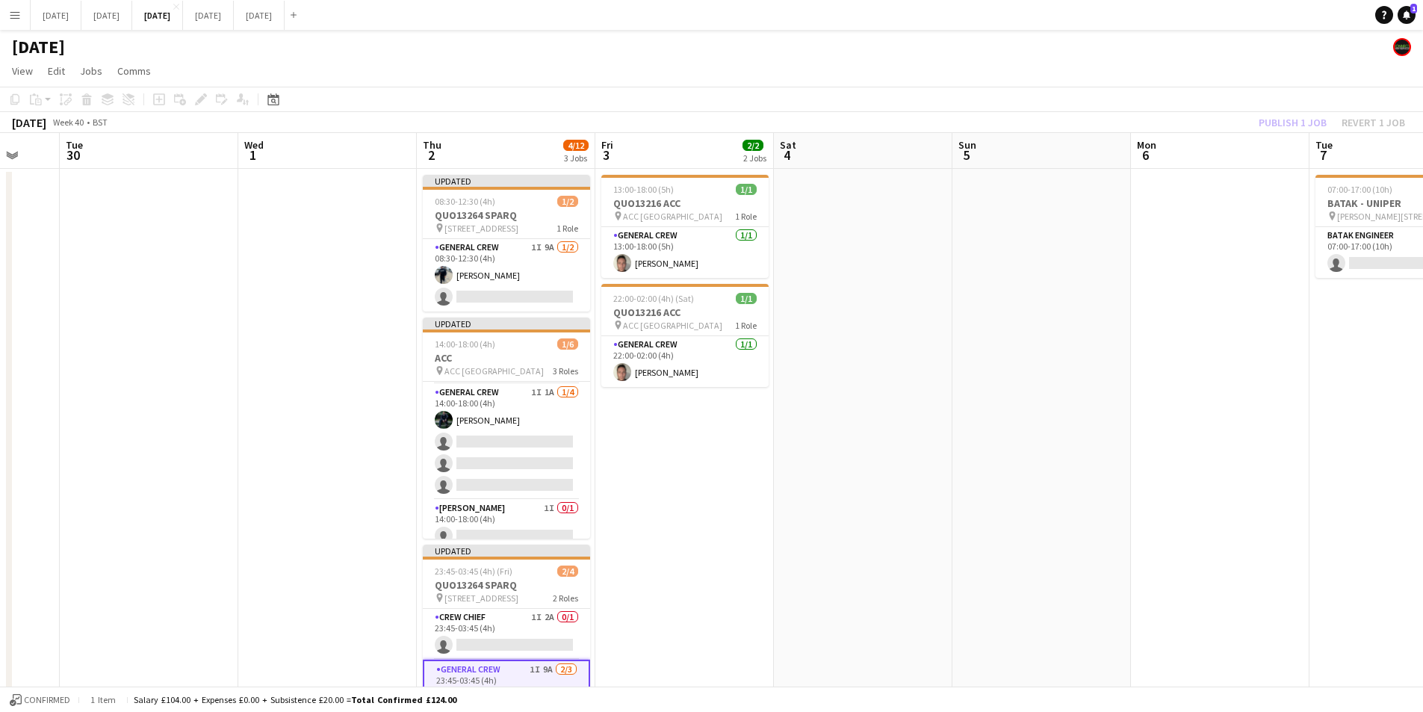
drag, startPoint x: 1048, startPoint y: 462, endPoint x: 755, endPoint y: 436, distance: 294.8
click at [755, 436] on app-calendar-viewport "Sat 27 Sun 28 Mon 29 Tue 30 Wed 1 Thu 2 4/12 3 Jobs Fri 3 2/2 2 Jobs Sat 4 Sun …" at bounding box center [711, 447] width 1423 height 629
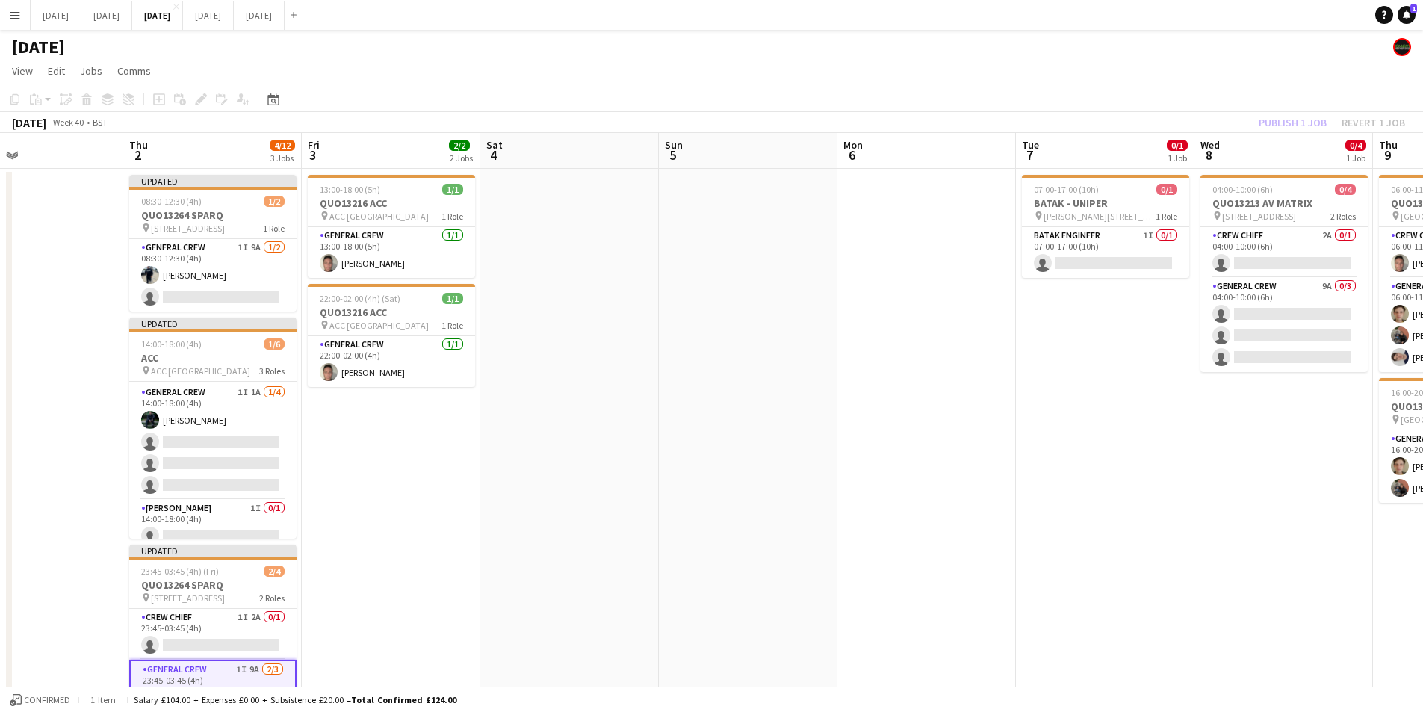
drag, startPoint x: 864, startPoint y: 427, endPoint x: 813, endPoint y: 416, distance: 52.6
click at [816, 415] on app-calendar-viewport "Mon 29 Tue 30 Wed 1 Thu 2 4/12 3 Jobs Fri 3 2/2 2 Jobs Sat 4 Sun 5 Mon 6 Tue 7 …" at bounding box center [711, 447] width 1423 height 629
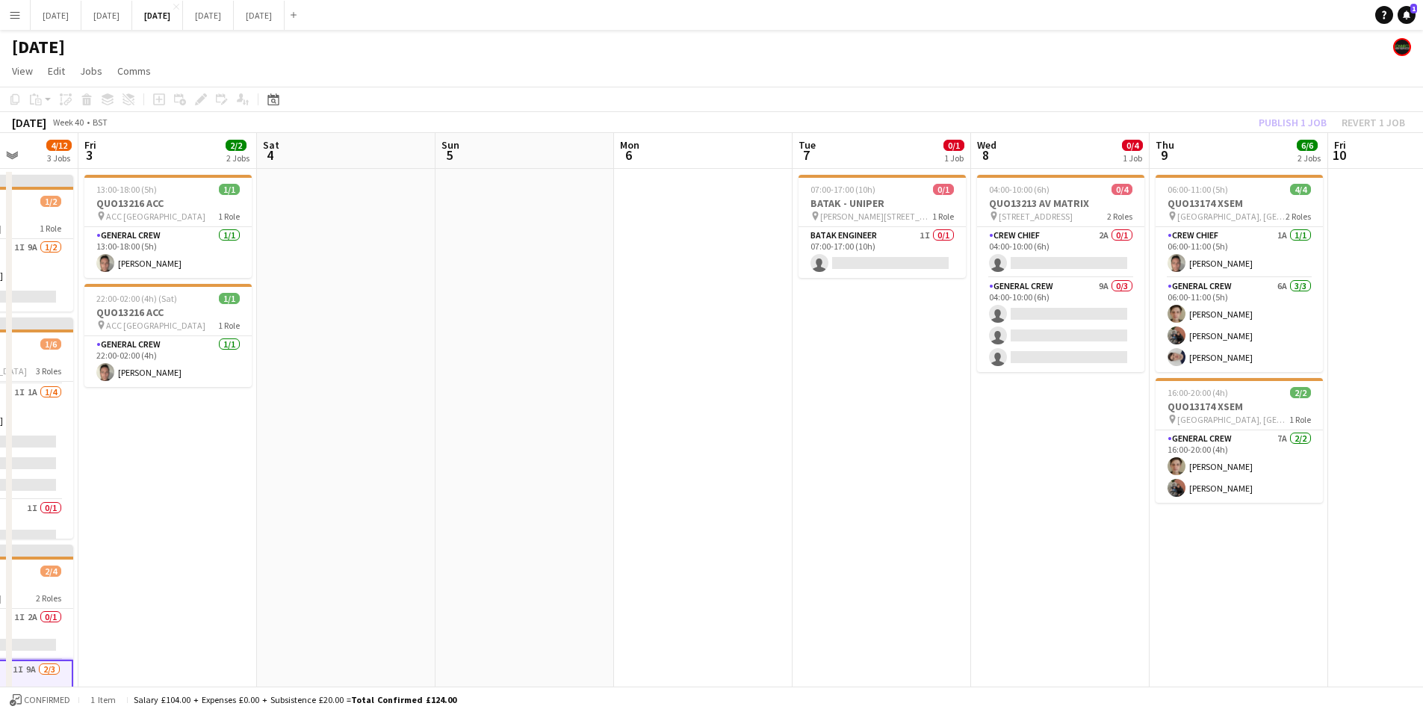
drag, startPoint x: 744, startPoint y: 407, endPoint x: 631, endPoint y: 394, distance: 114.4
click at [631, 394] on app-calendar-viewport "Tue 30 Wed 1 Thu 2 4/12 3 Jobs Fri 3 2/2 2 Jobs Sat 4 Sun 5 Mon 6 Tue 7 0/1 1 J…" at bounding box center [711, 447] width 1423 height 629
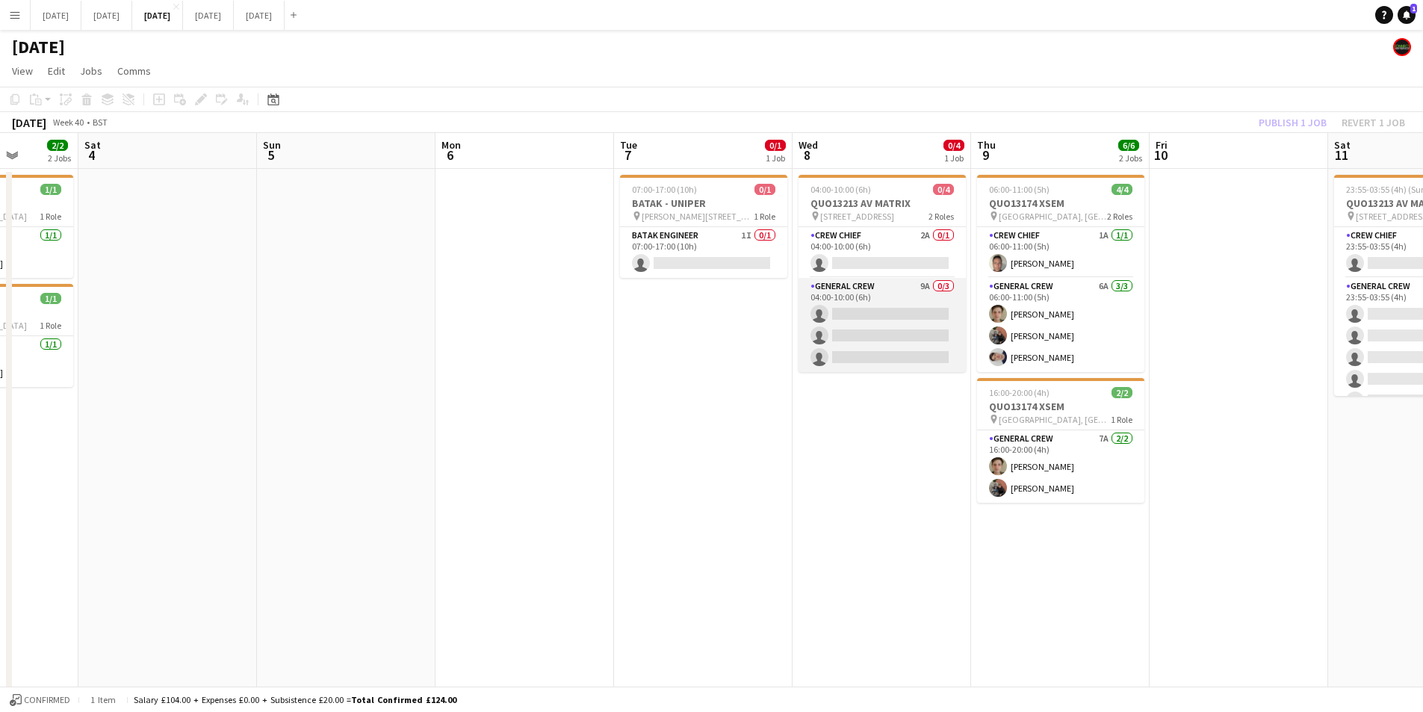
scroll to position [0, 554]
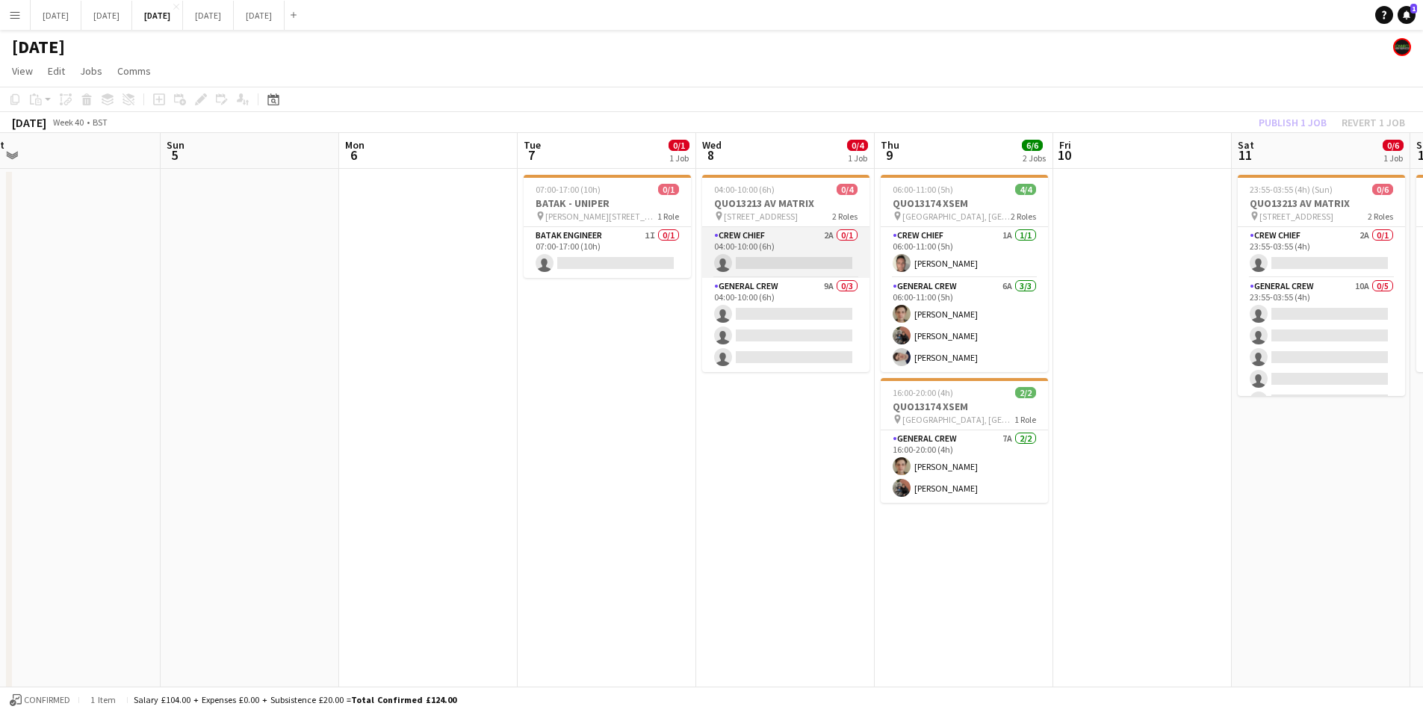
click at [784, 249] on app-card-role "Crew Chief 2A 0/1 04:00-10:00 (6h) single-neutral-actions" at bounding box center [785, 252] width 167 height 51
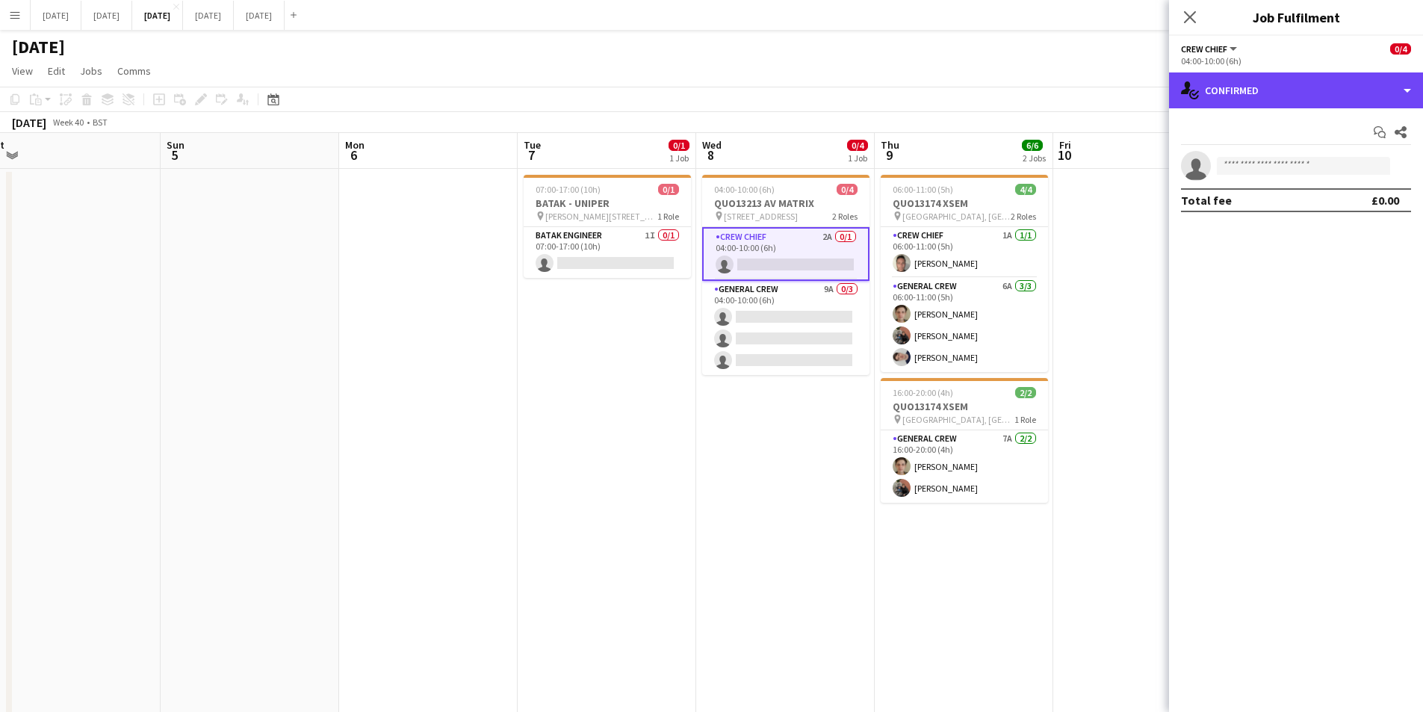
drag, startPoint x: 1257, startPoint y: 93, endPoint x: 1432, endPoint y: 121, distance: 177.7
click at [1258, 93] on div "single-neutral-actions-check-2 Confirmed" at bounding box center [1296, 90] width 254 height 36
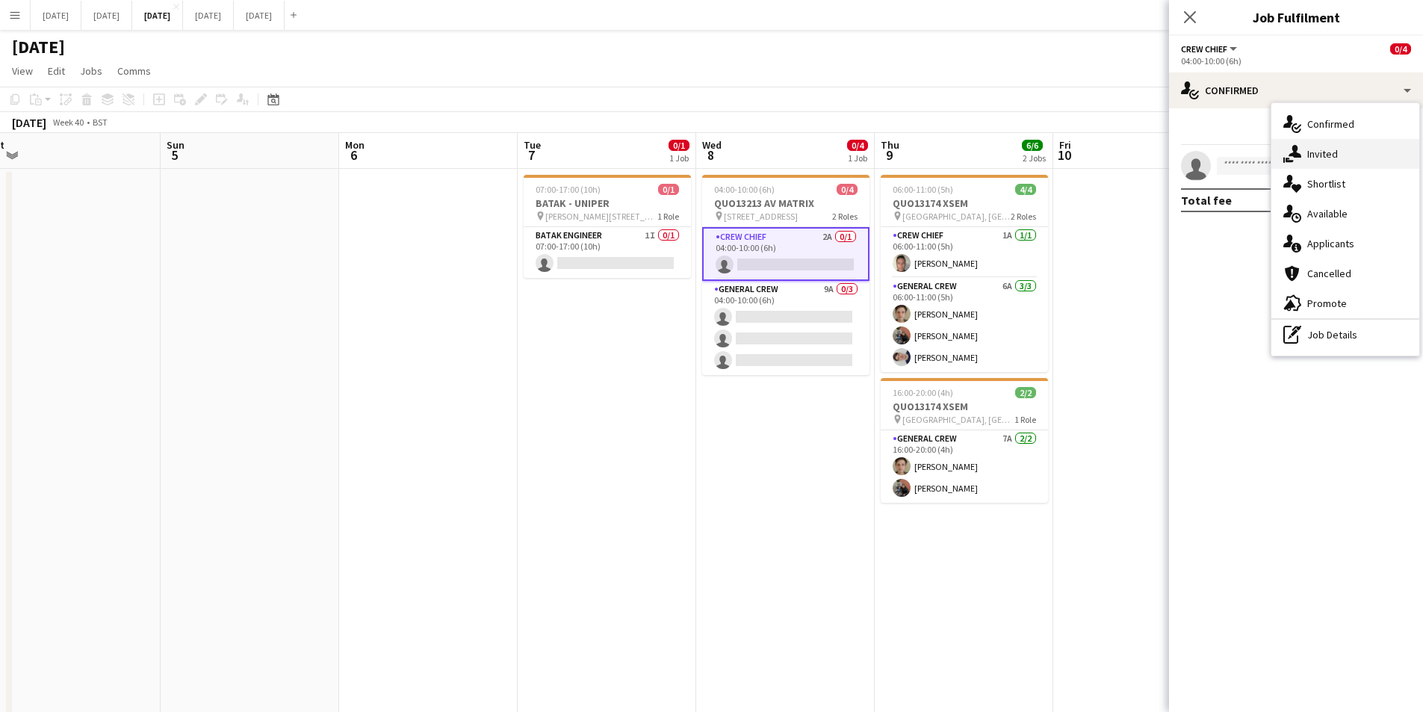
click at [1338, 161] on div "single-neutral-actions-share-1 Invited" at bounding box center [1346, 154] width 148 height 30
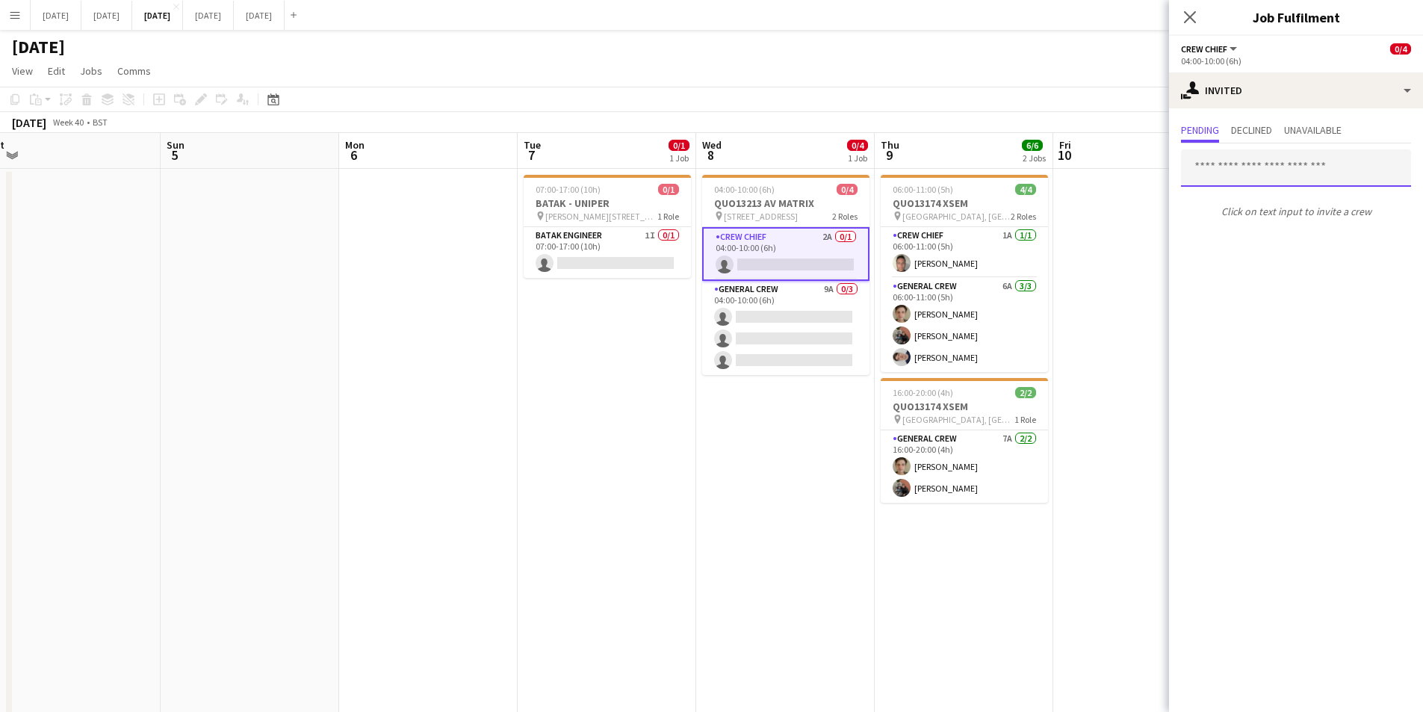
click at [1299, 167] on input "text" at bounding box center [1296, 167] width 230 height 37
type input "****"
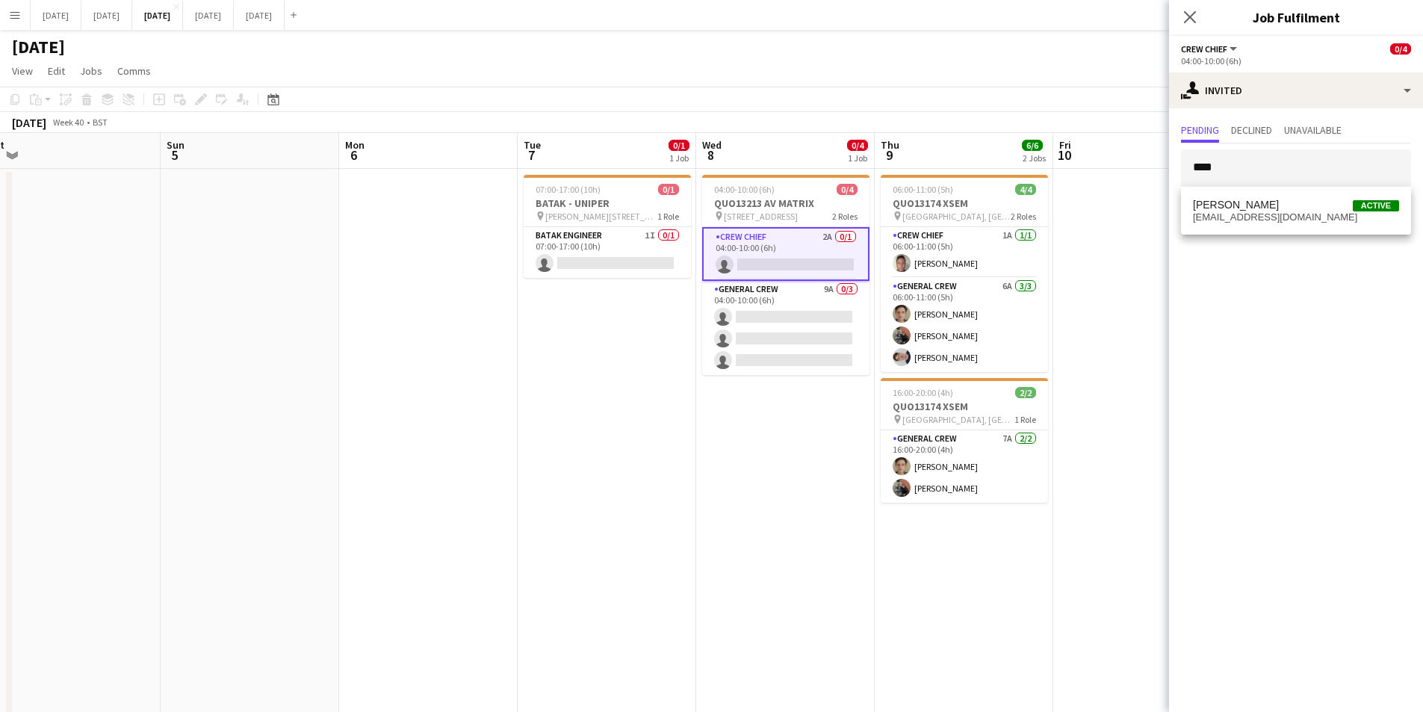
click at [1260, 208] on span "[PERSON_NAME]" at bounding box center [1236, 205] width 86 height 13
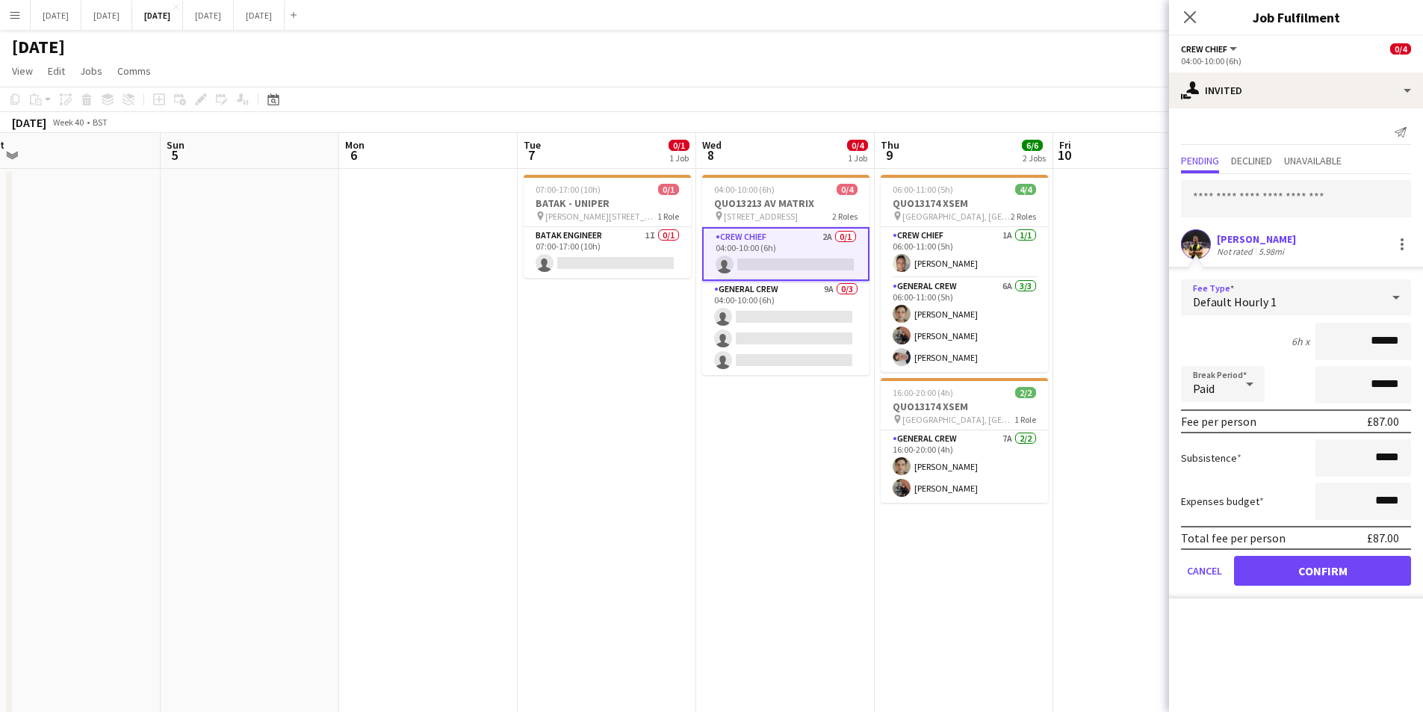
click at [1364, 302] on div "Default Hourly 1" at bounding box center [1281, 297] width 200 height 36
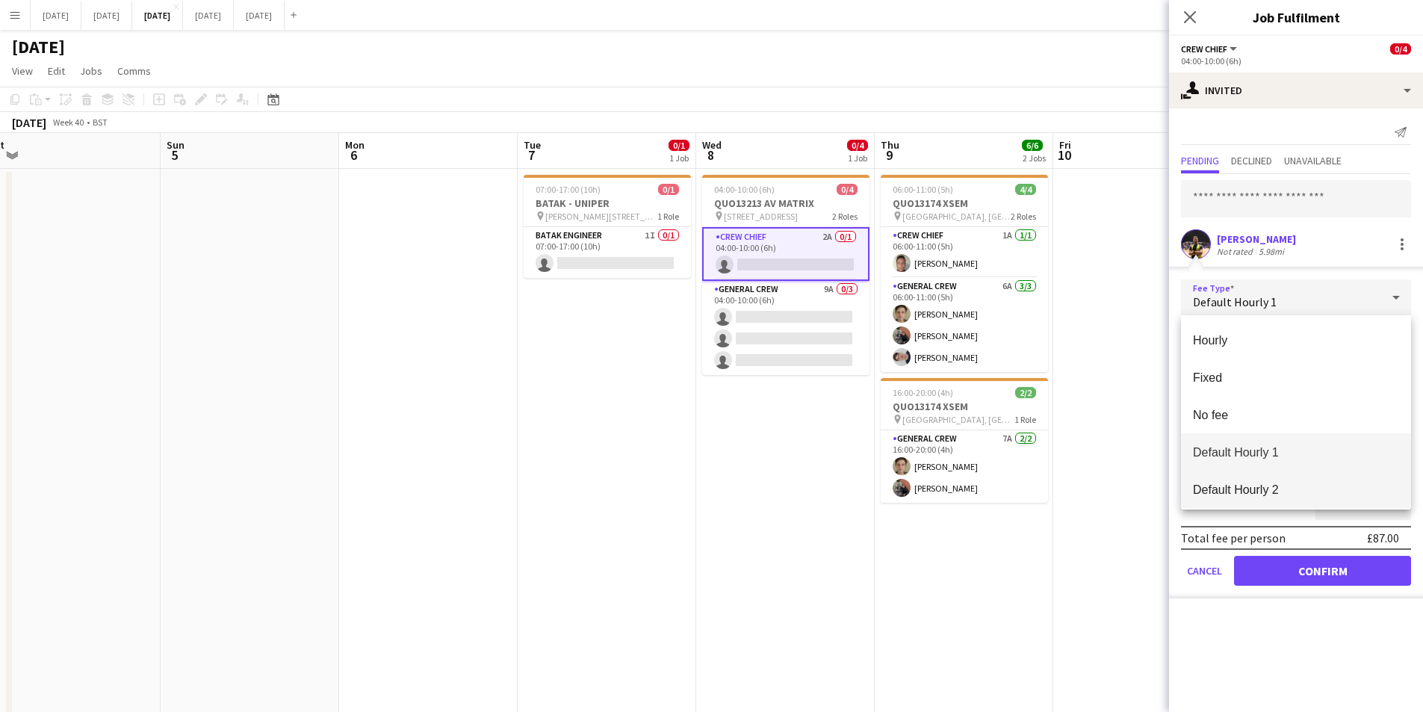
drag, startPoint x: 1256, startPoint y: 484, endPoint x: 1271, endPoint y: 471, distance: 19.6
click at [1257, 483] on span "Default Hourly 2" at bounding box center [1296, 490] width 206 height 14
type input "******"
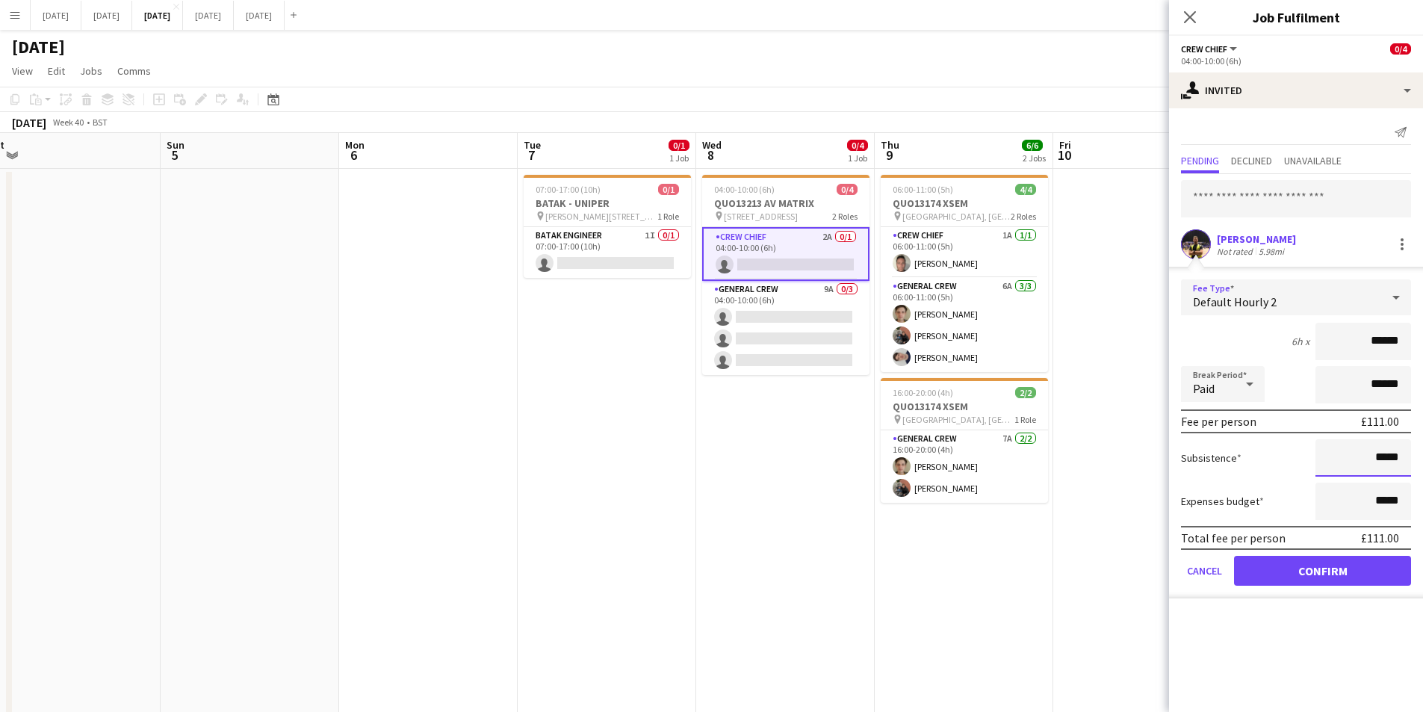
click at [1376, 460] on input "*****" at bounding box center [1364, 457] width 96 height 37
type input "******"
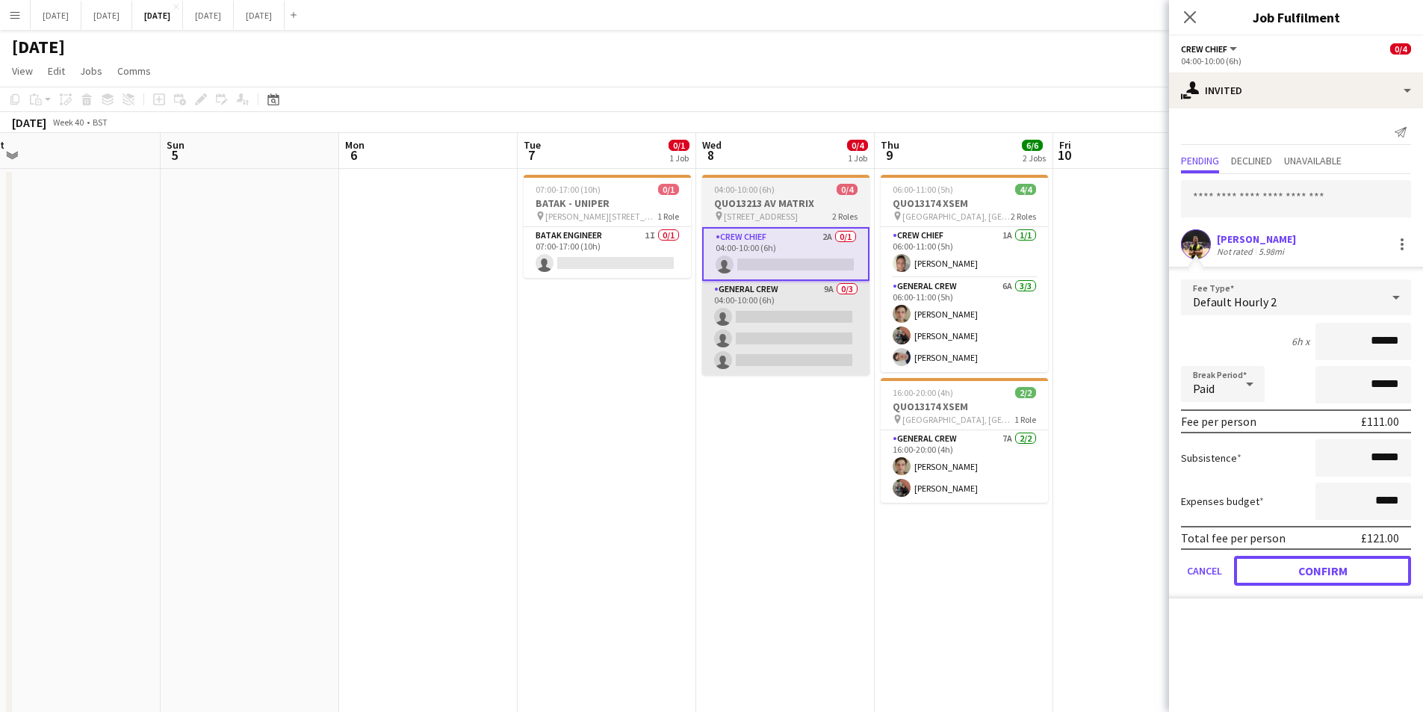
drag, startPoint x: 1326, startPoint y: 576, endPoint x: 761, endPoint y: 332, distance: 615.1
click at [1325, 576] on button "Confirm" at bounding box center [1322, 571] width 177 height 30
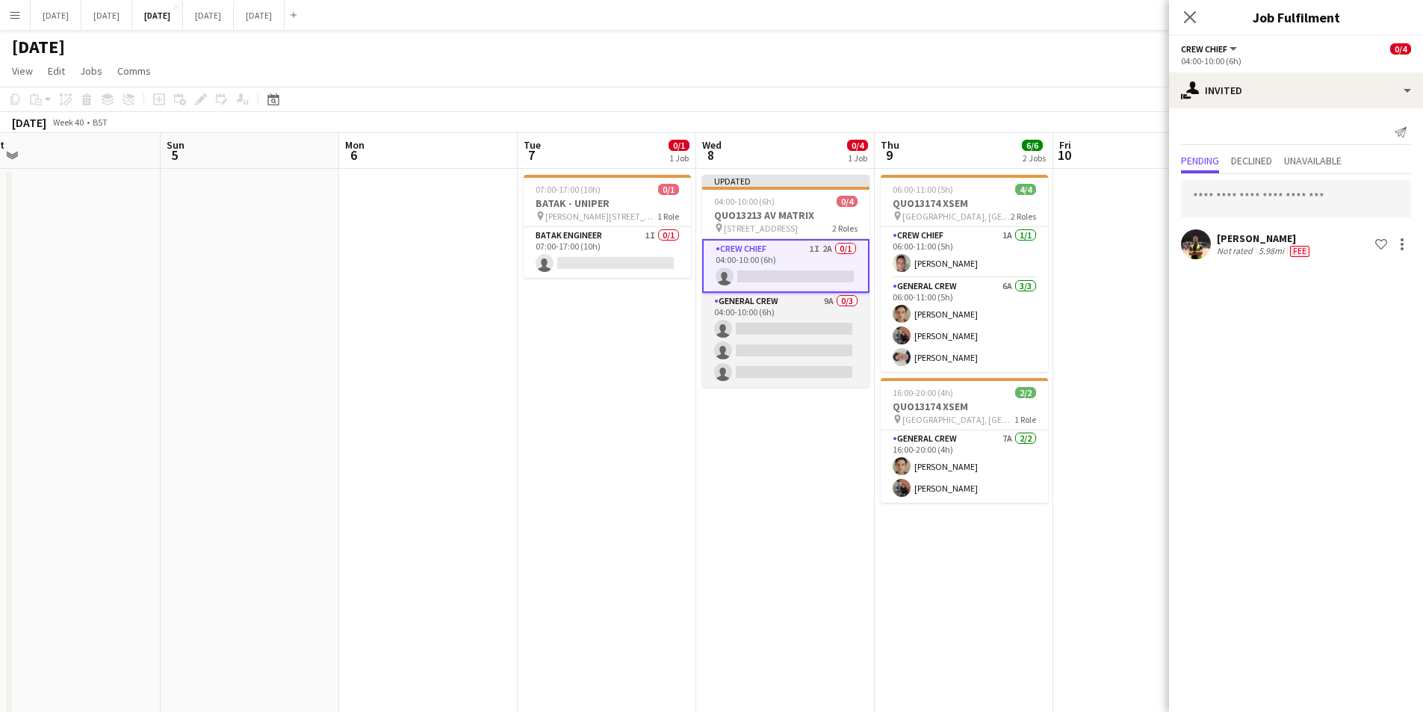
click at [774, 329] on app-card-role "General Crew 9A 0/3 04:00-10:00 (6h) single-neutral-actions single-neutral-acti…" at bounding box center [785, 340] width 167 height 94
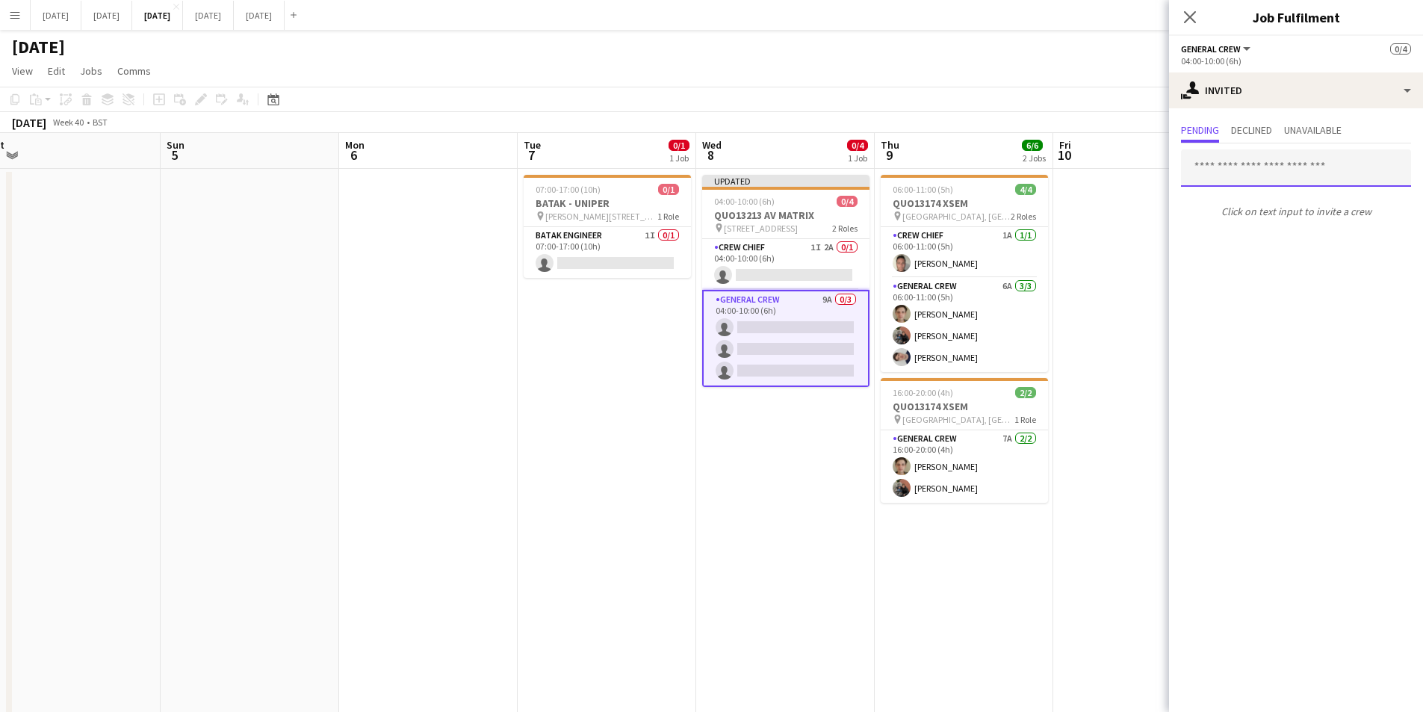
click at [1262, 170] on input "text" at bounding box center [1296, 167] width 230 height 37
type input "***"
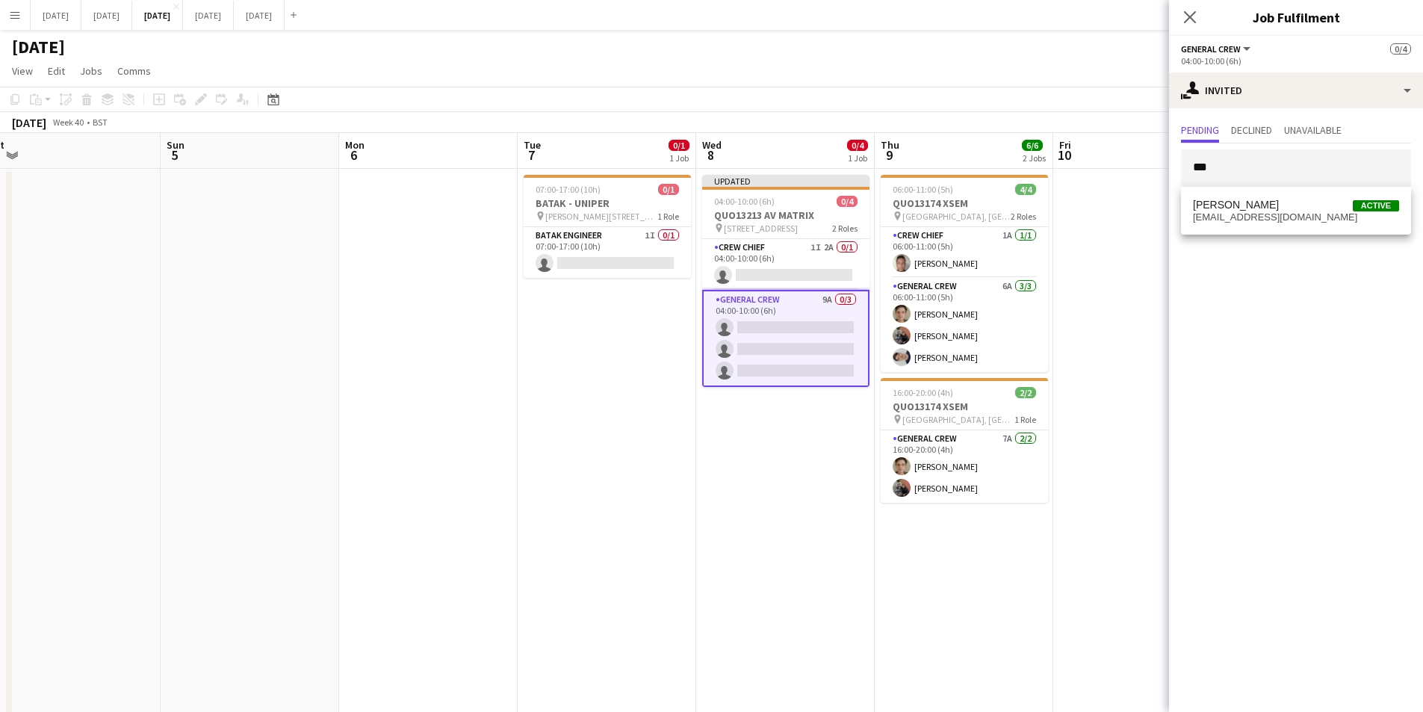
drag, startPoint x: 1266, startPoint y: 211, endPoint x: 1281, endPoint y: 207, distance: 14.7
click at [1266, 212] on span "REECE MCFARLANE Active reecemcfarlane@outlook.com" at bounding box center [1296, 211] width 206 height 25
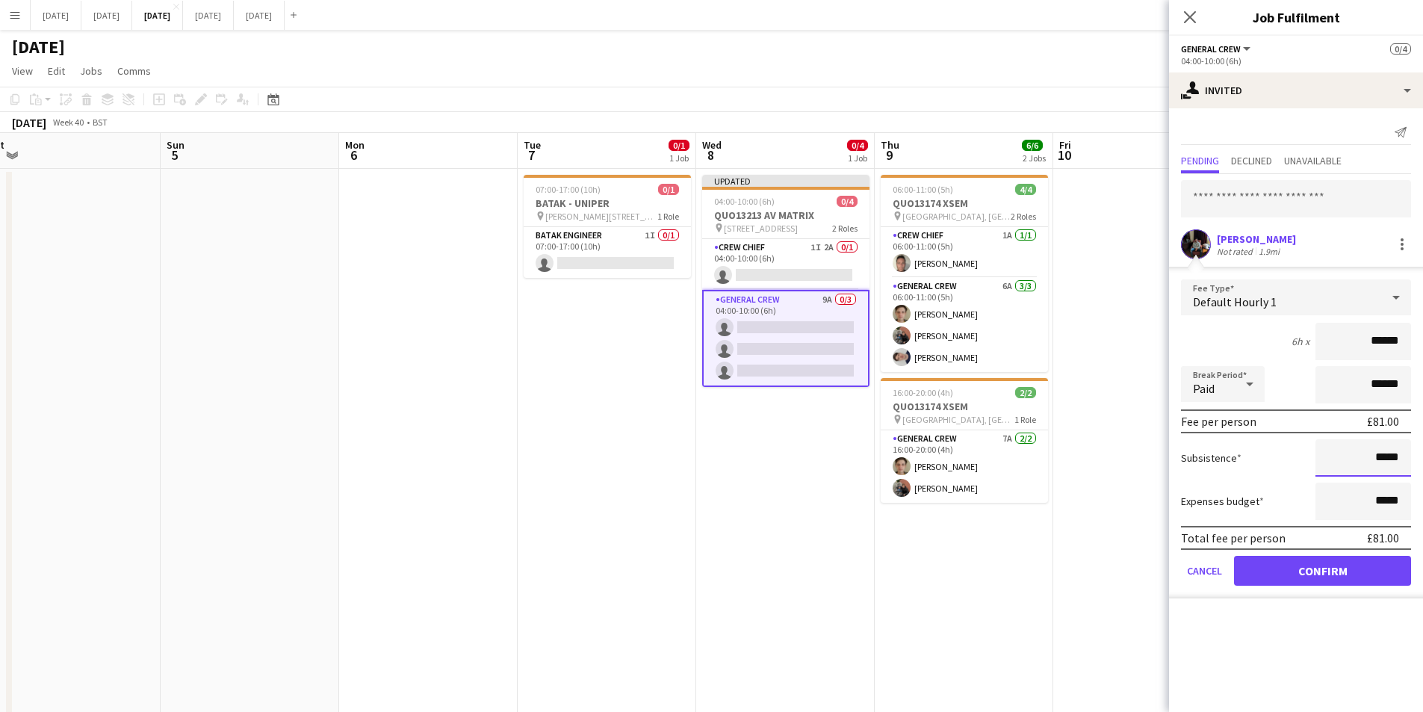
click at [1376, 455] on input "*****" at bounding box center [1364, 457] width 96 height 37
type input "******"
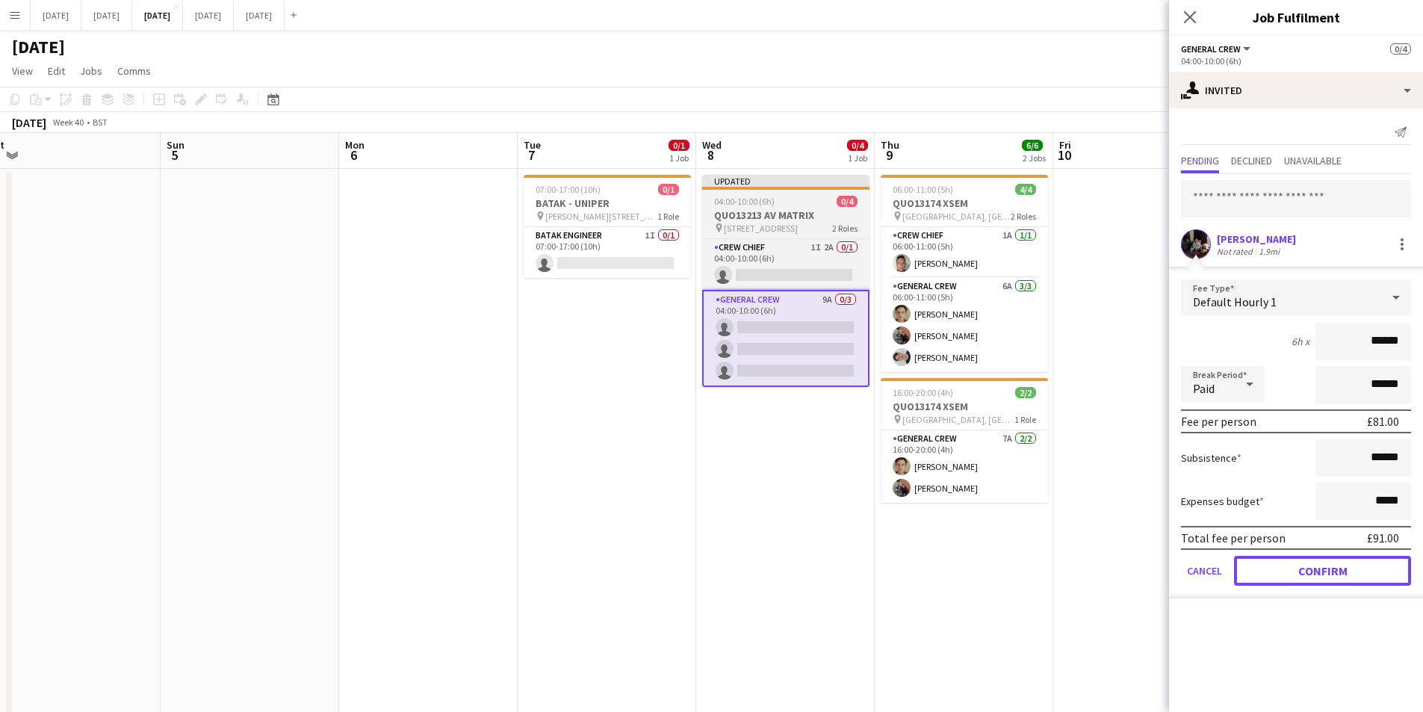
drag, startPoint x: 1328, startPoint y: 563, endPoint x: 793, endPoint y: 371, distance: 569.3
click at [1328, 563] on button "Confirm" at bounding box center [1322, 571] width 177 height 30
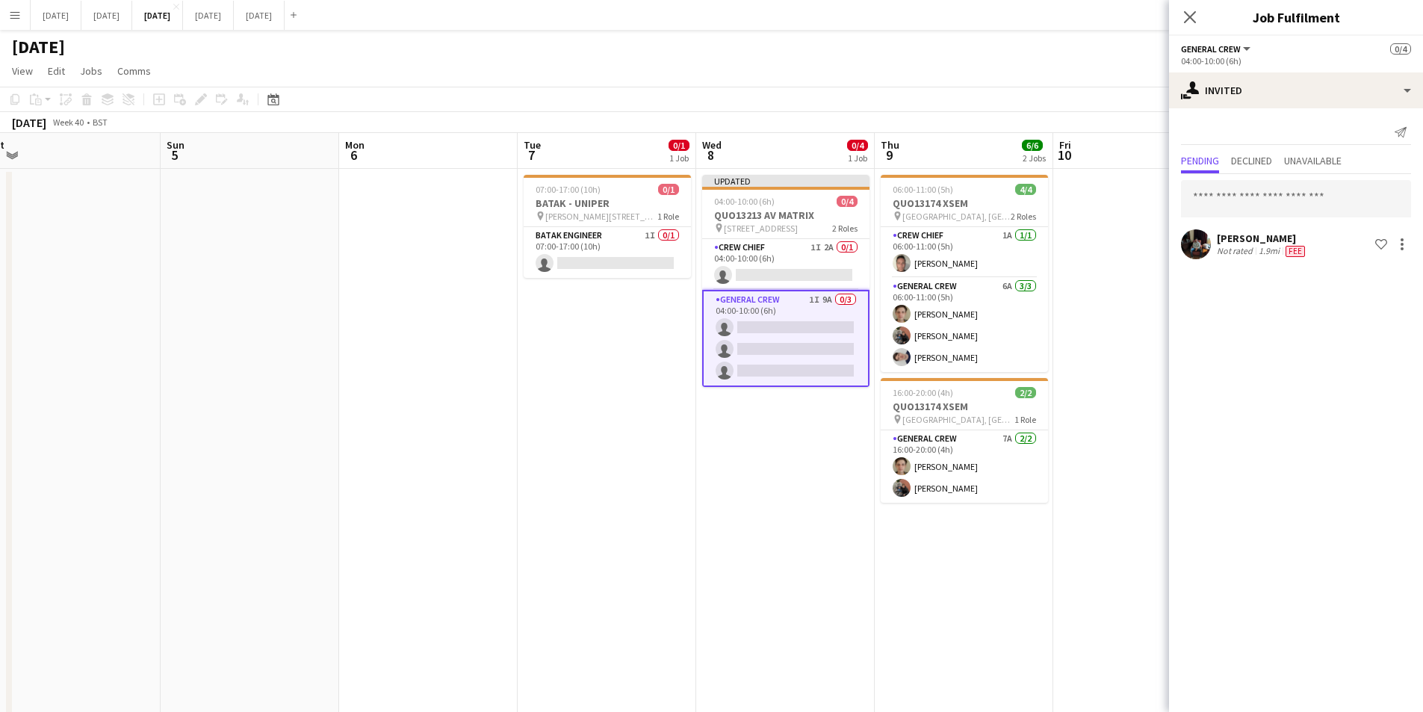
click at [785, 345] on app-card-role "General Crew 1I 9A 0/3 04:00-10:00 (6h) single-neutral-actions single-neutral-a…" at bounding box center [785, 338] width 167 height 97
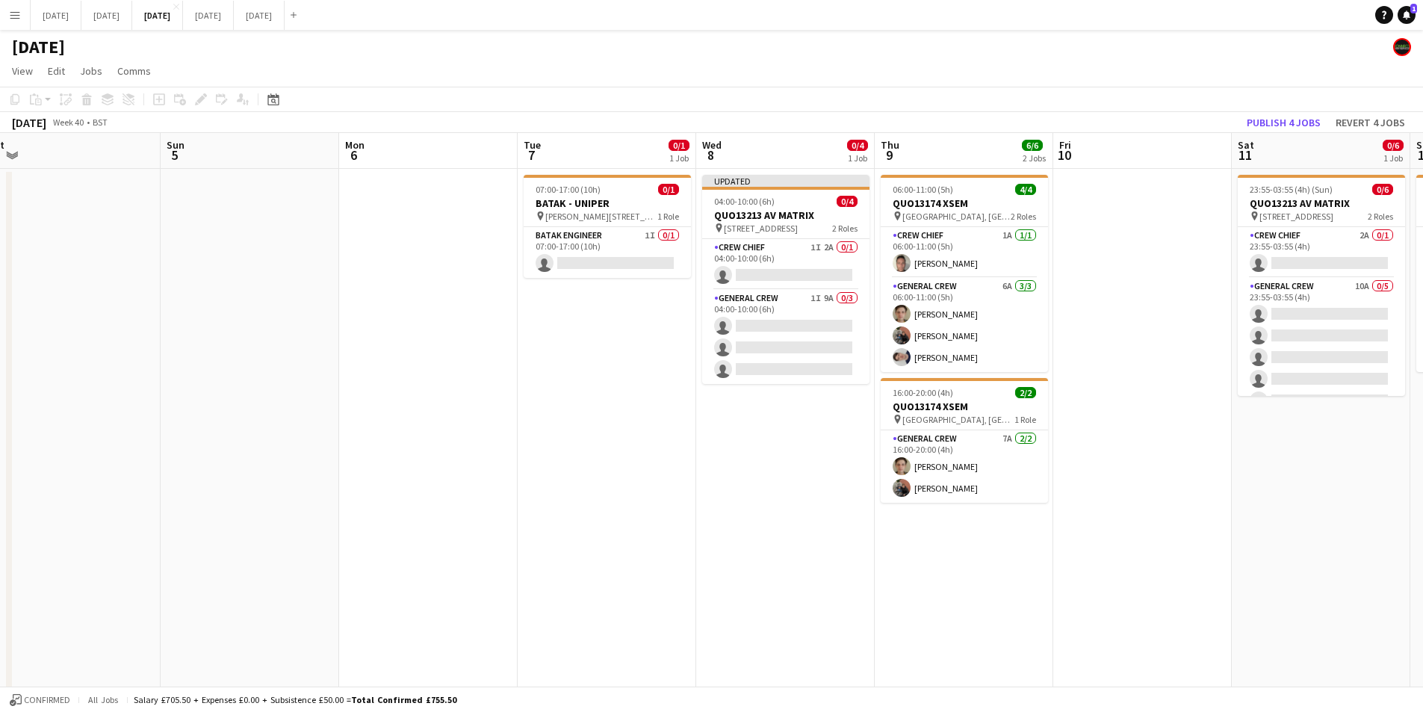
click at [787, 342] on app-card-role "General Crew 1I 9A 0/3 04:00-10:00 (6h) single-neutral-actions single-neutral-a…" at bounding box center [785, 337] width 167 height 94
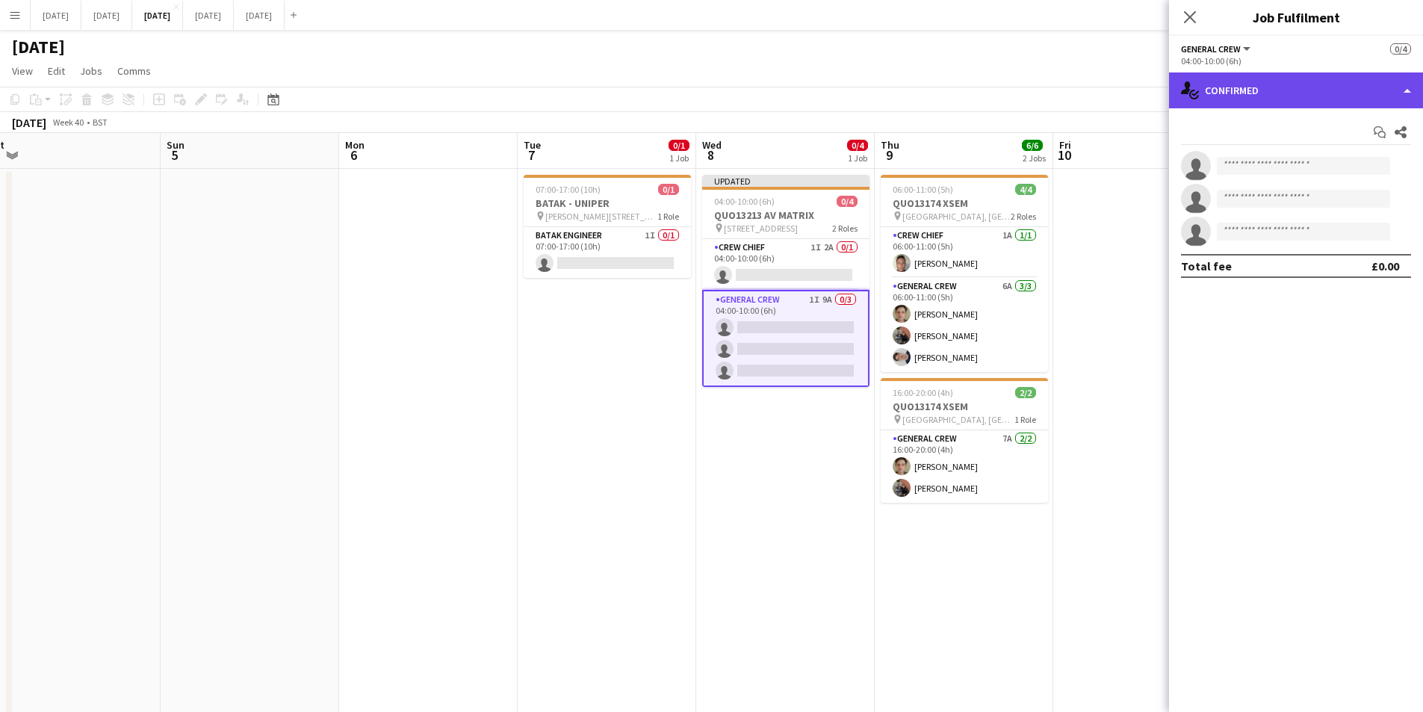
click at [1286, 93] on div "single-neutral-actions-check-2 Confirmed" at bounding box center [1296, 90] width 254 height 36
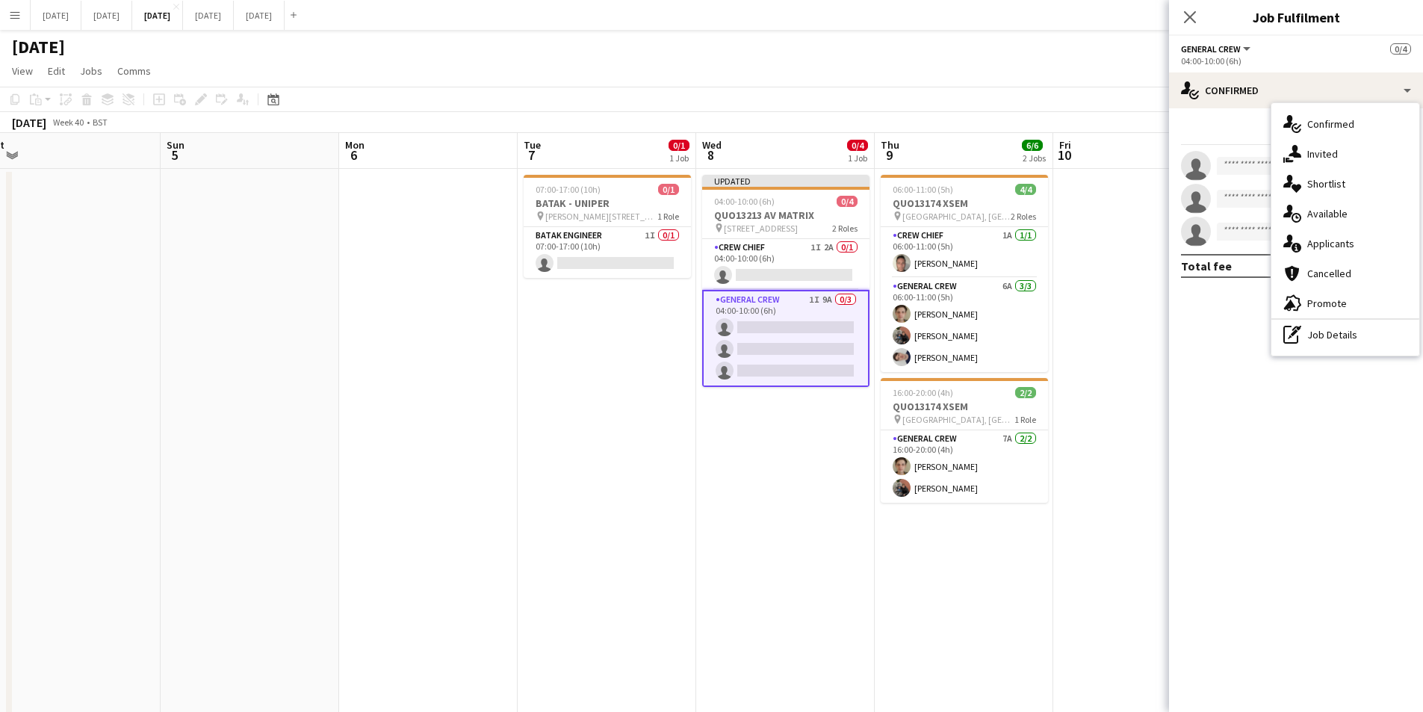
drag, startPoint x: 1340, startPoint y: 238, endPoint x: 1350, endPoint y: 235, distance: 10.4
click at [1341, 238] on div "single-neutral-actions-information Applicants" at bounding box center [1346, 244] width 148 height 30
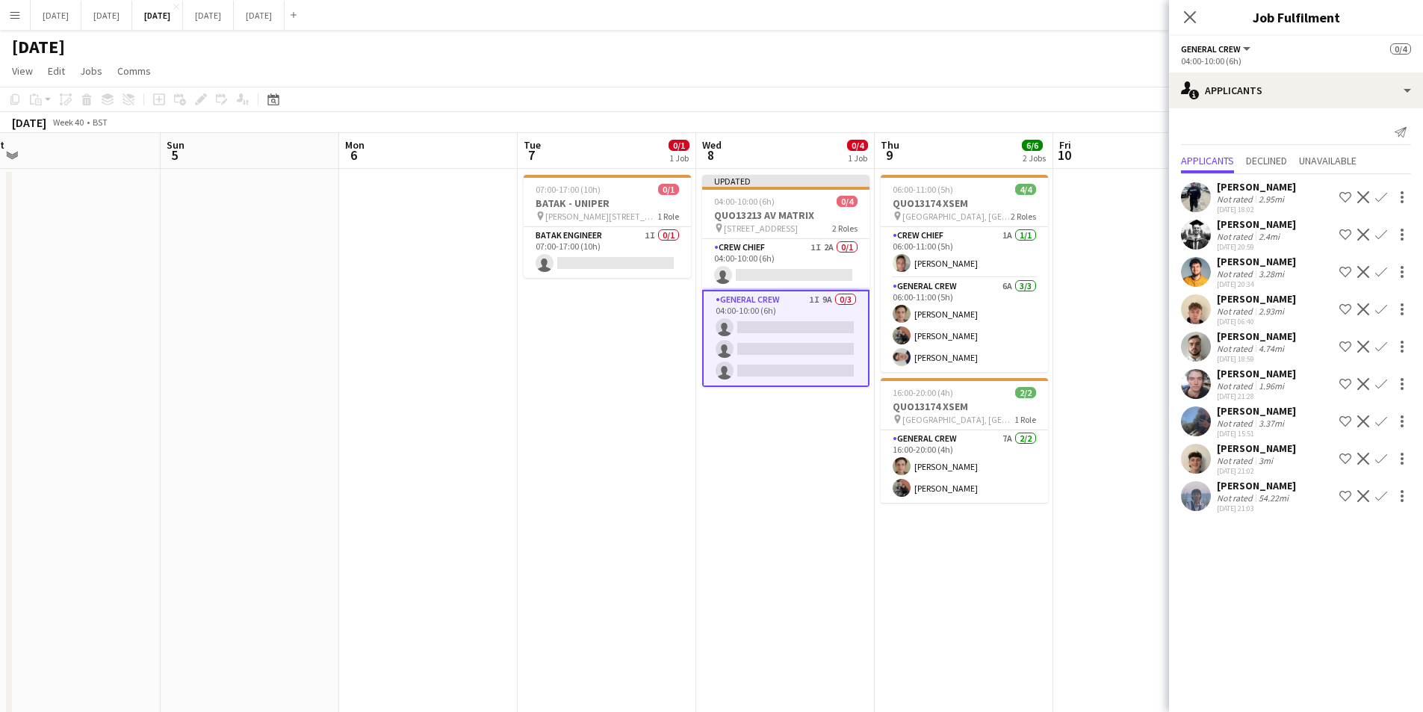
click at [1378, 194] on app-icon "Confirm" at bounding box center [1381, 197] width 12 height 12
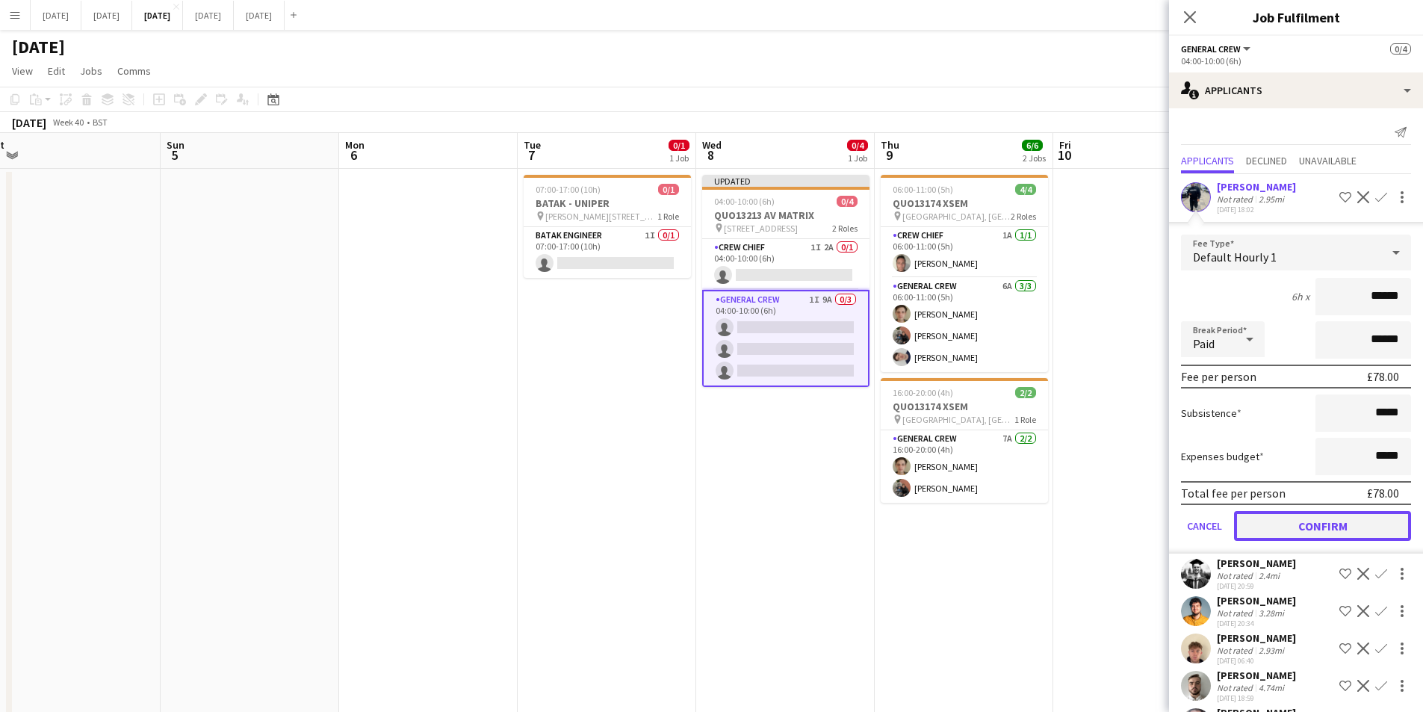
click at [1316, 522] on button "Confirm" at bounding box center [1322, 526] width 177 height 30
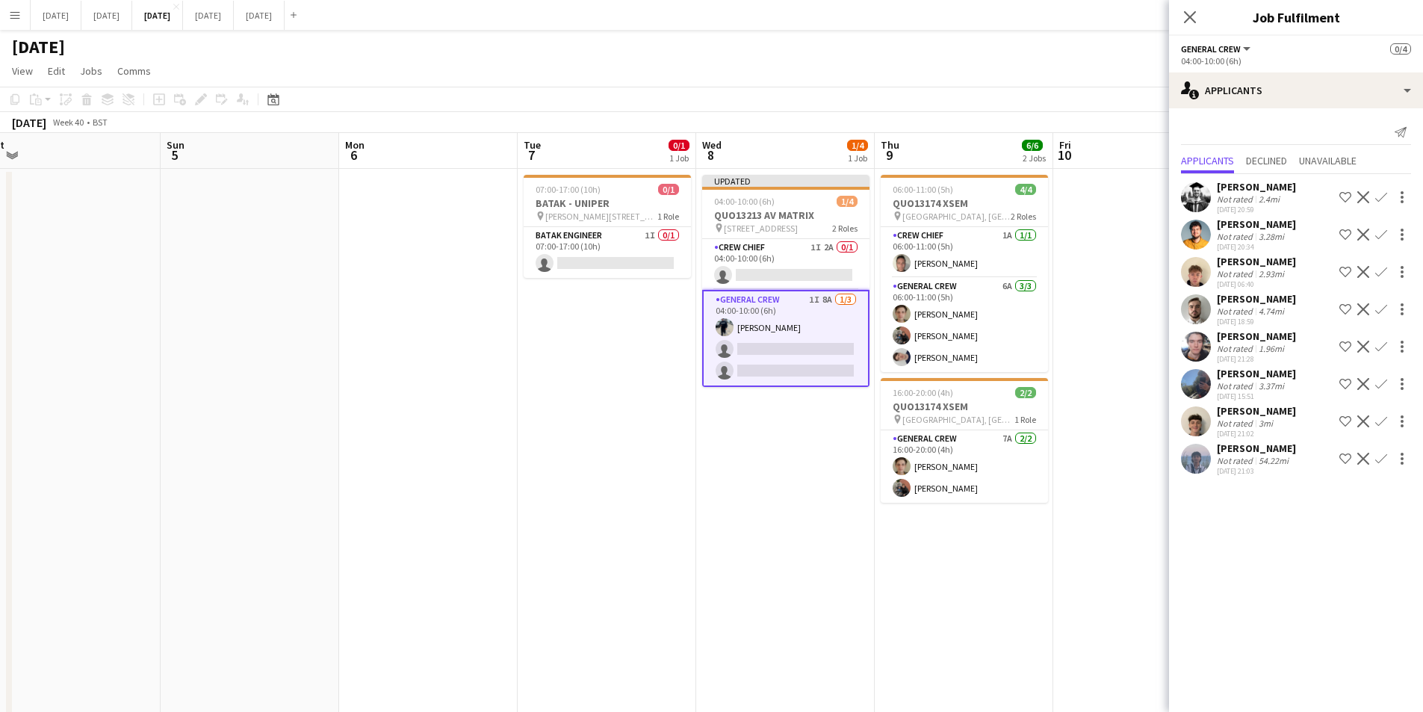
click at [764, 332] on app-card-role "General Crew 1I 8A 1/3 04:00-10:00 (6h) Ben Connor single-neutral-actions singl…" at bounding box center [785, 338] width 167 height 97
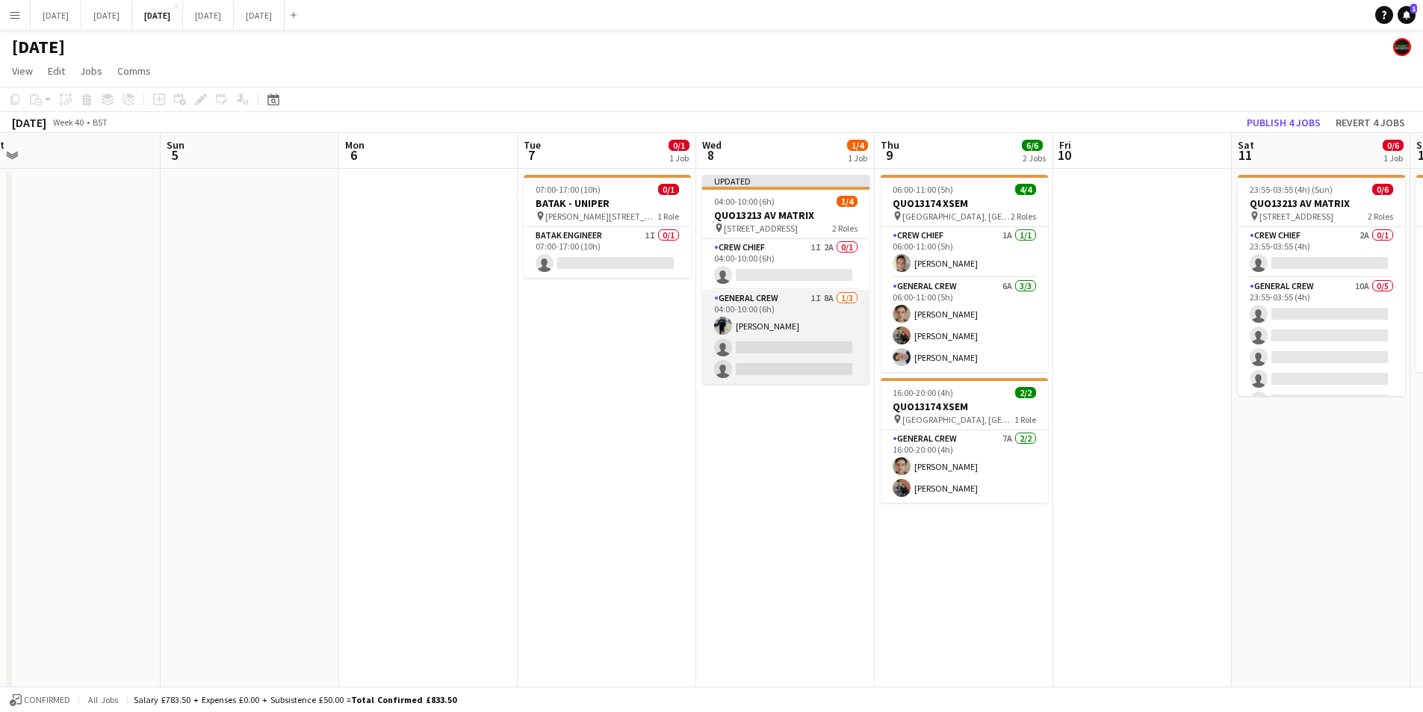
click at [764, 332] on app-card-role "General Crew 1I 8A 1/3 04:00-10:00 (6h) Ben Connor single-neutral-actions singl…" at bounding box center [785, 337] width 167 height 94
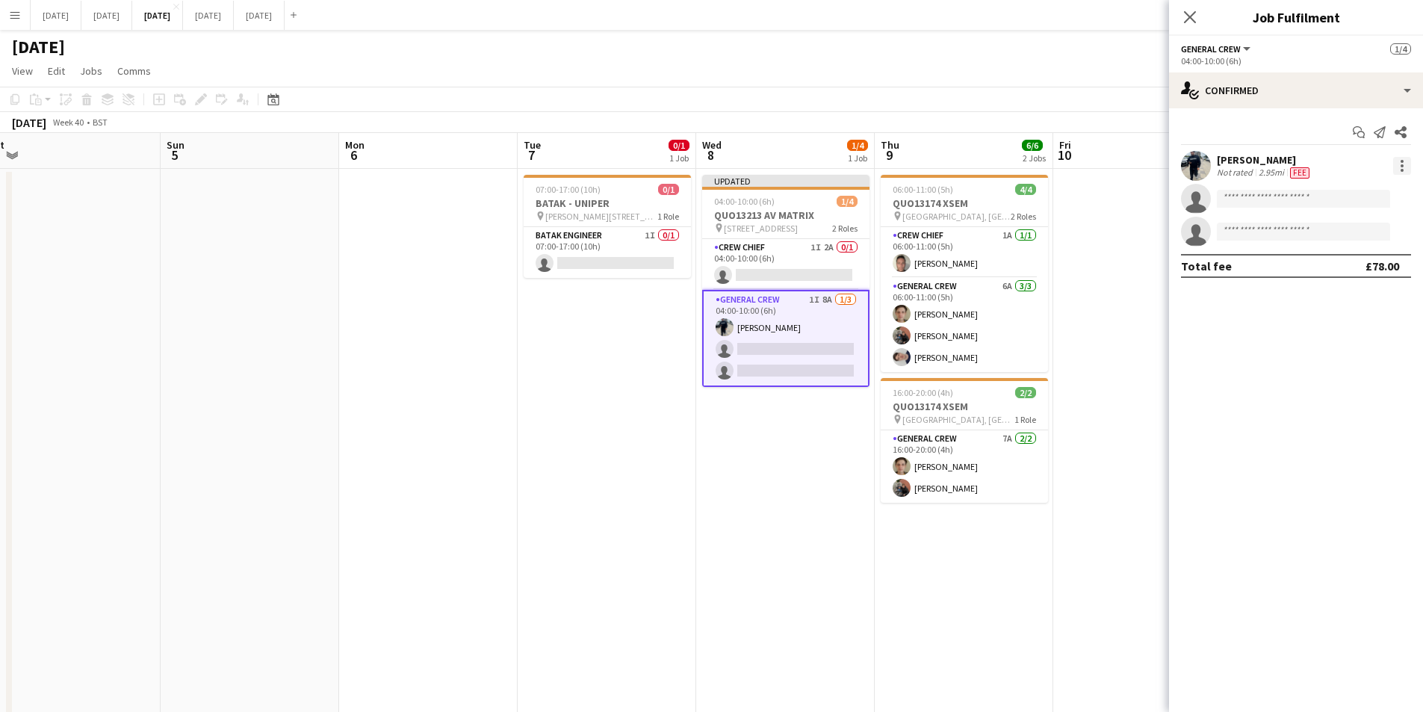
click at [1405, 164] on div at bounding box center [1402, 166] width 18 height 18
click at [1361, 194] on span "Edit fee" at bounding box center [1353, 193] width 93 height 13
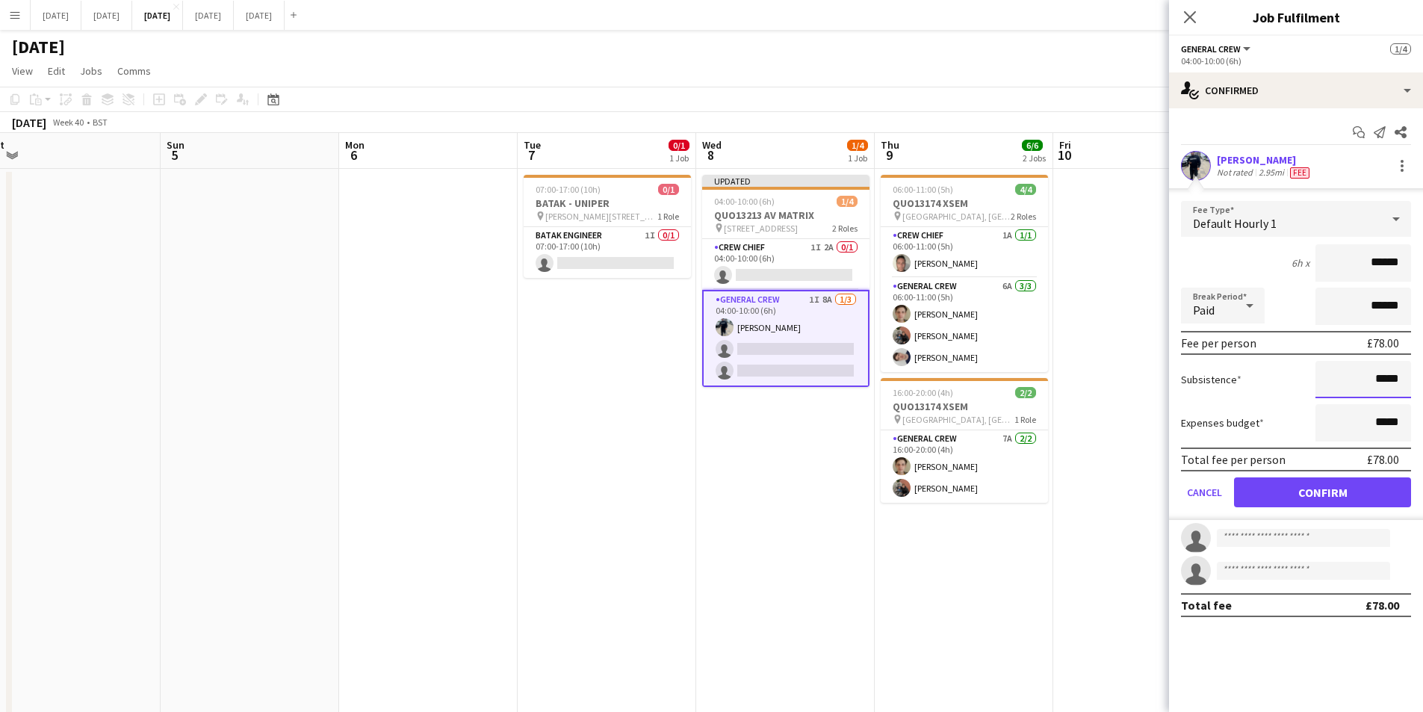
click at [1381, 381] on input "*****" at bounding box center [1364, 379] width 96 height 37
type input "******"
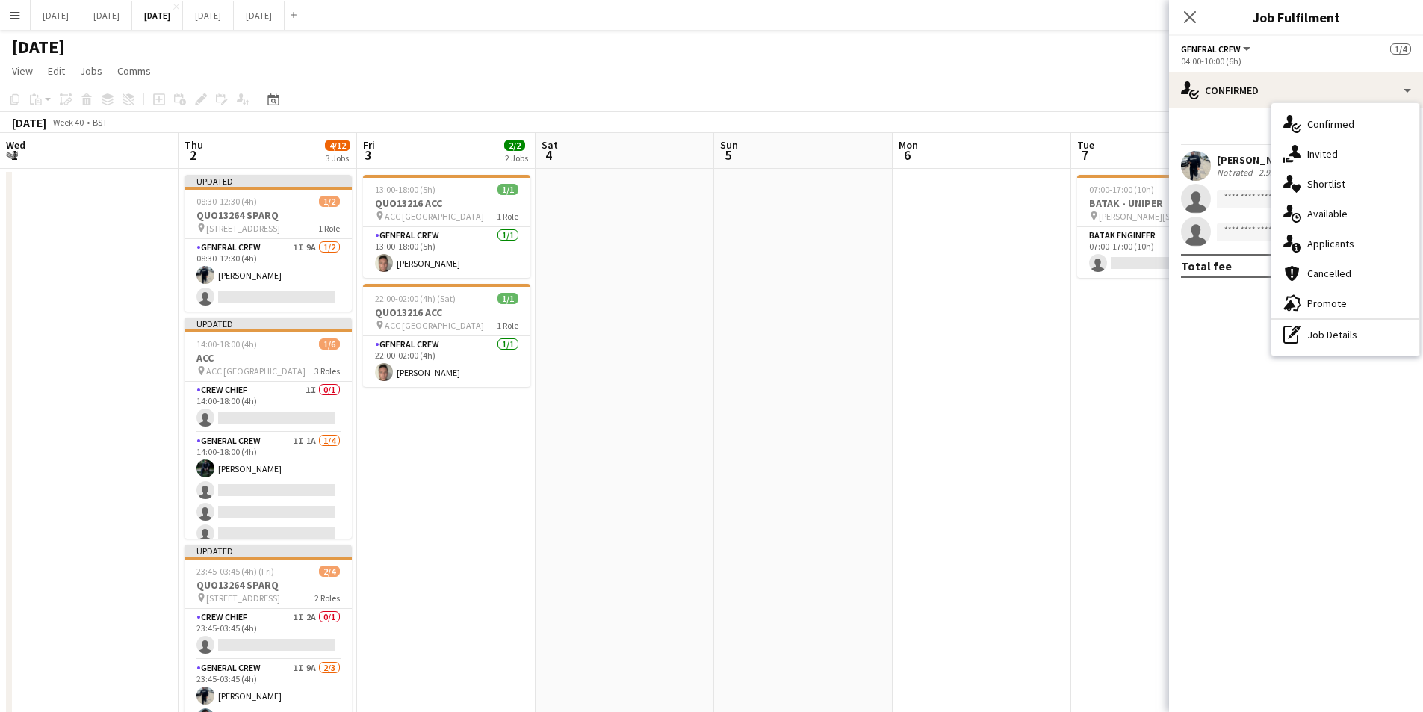
click at [1328, 242] on div "single-neutral-actions-information Applicants" at bounding box center [1346, 244] width 148 height 30
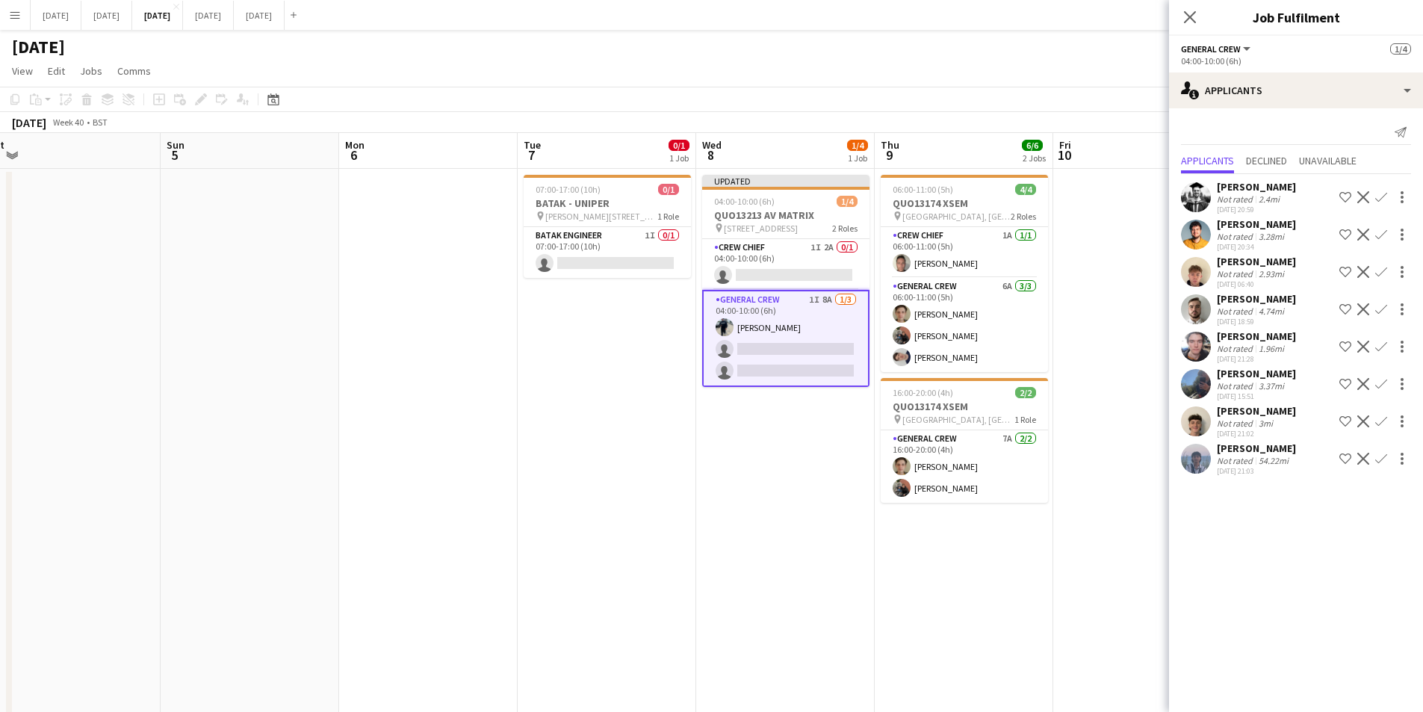
click at [1381, 234] on app-icon "Confirm" at bounding box center [1381, 235] width 12 height 12
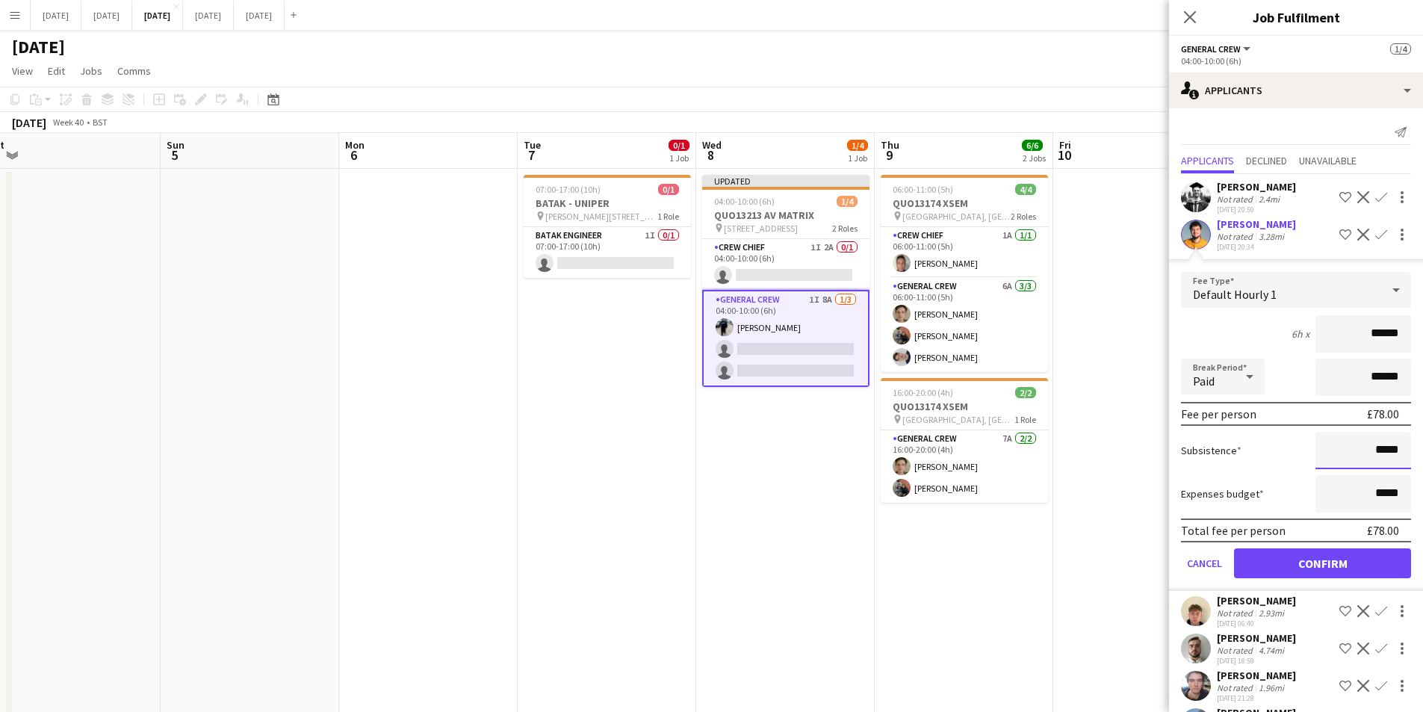
click at [1369, 450] on input "*****" at bounding box center [1364, 450] width 96 height 37
type input "******"
click at [1325, 561] on button "Confirm" at bounding box center [1322, 563] width 177 height 30
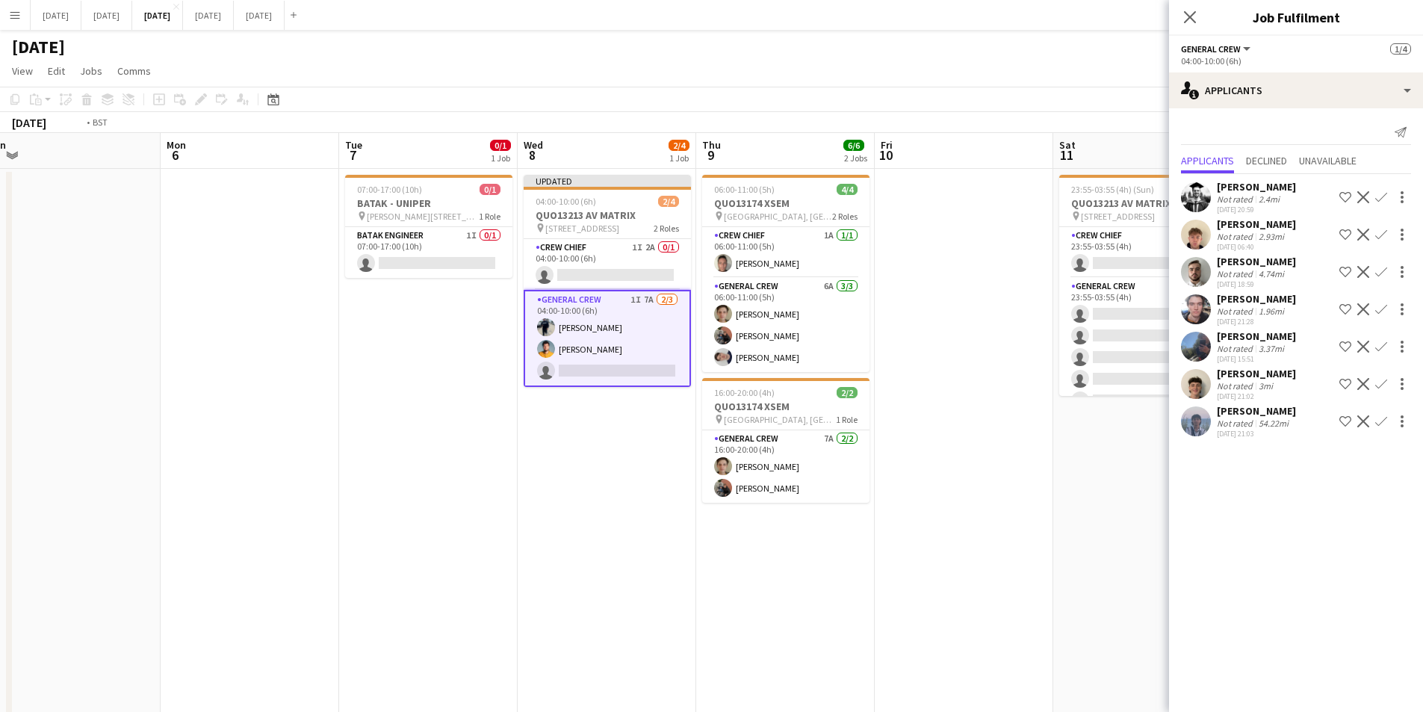
drag, startPoint x: 968, startPoint y: 557, endPoint x: 604, endPoint y: 556, distance: 363.8
click at [586, 555] on app-calendar-viewport "Thu 2 4/12 3 Jobs Fri 3 2/2 2 Jobs Sat 4 Sun 5 Mon 6 Tue 7 0/1 1 Job Wed 8 2/4 …" at bounding box center [711, 447] width 1423 height 629
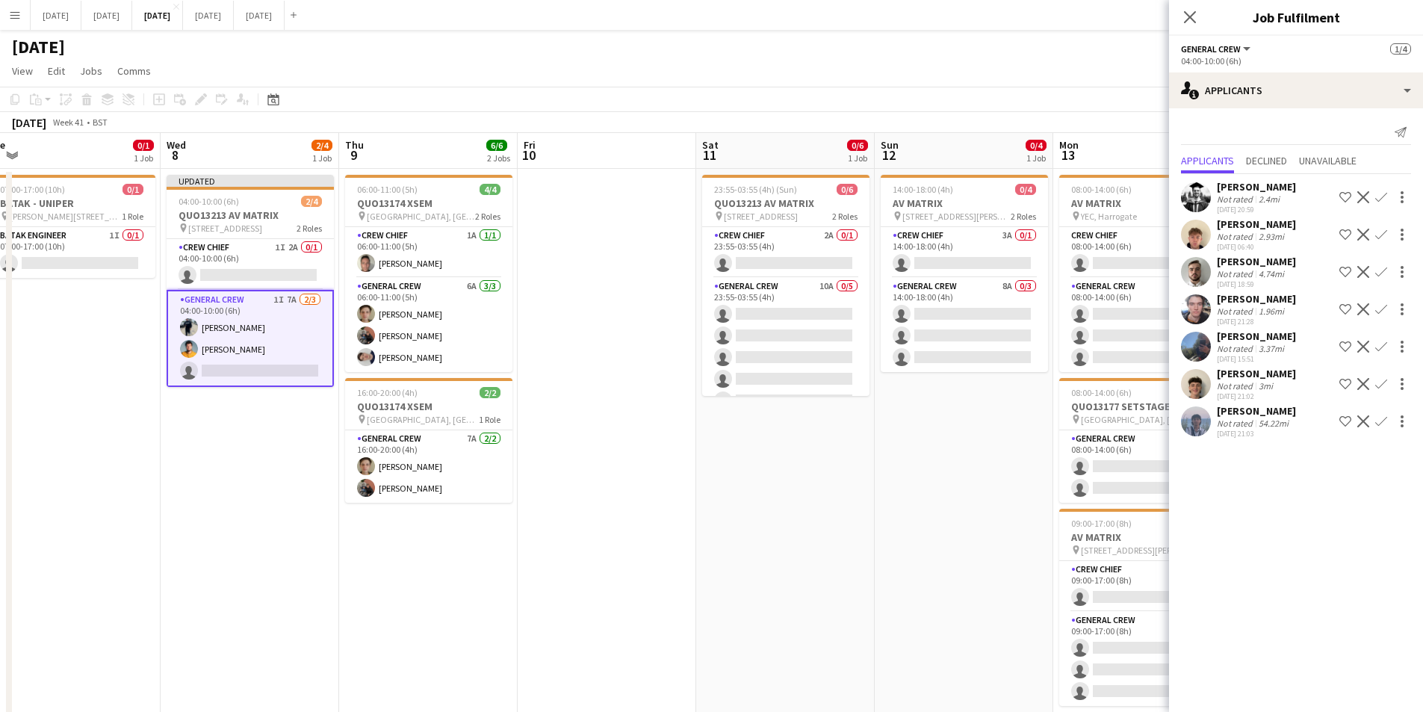
click at [749, 548] on app-calendar-viewport "Sat 4 Sun 5 Mon 6 Tue 7 0/1 1 Job Wed 8 2/4 1 Job Thu 9 6/6 2 Jobs Fri 10 Sat 1…" at bounding box center [711, 447] width 1423 height 629
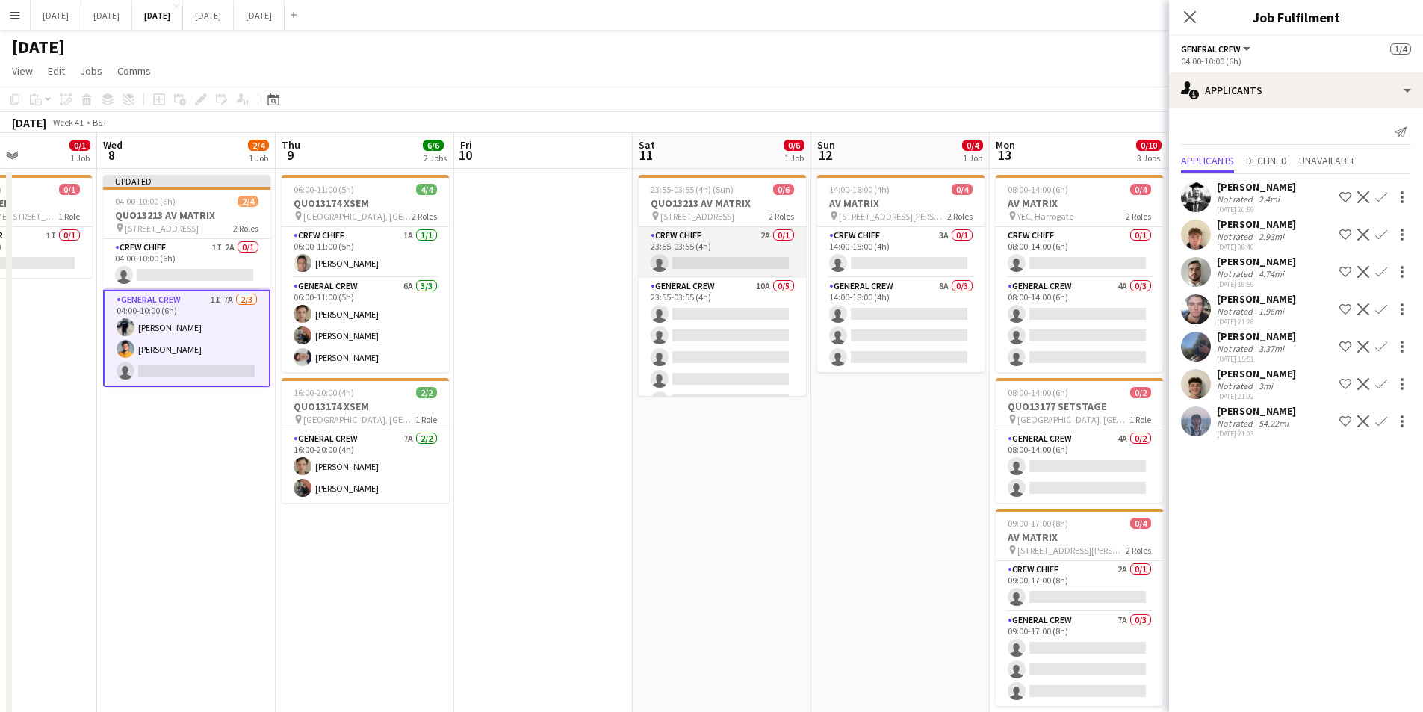
click at [711, 245] on app-card-role "Crew Chief 2A 0/1 23:55-03:55 (4h) single-neutral-actions" at bounding box center [722, 252] width 167 height 51
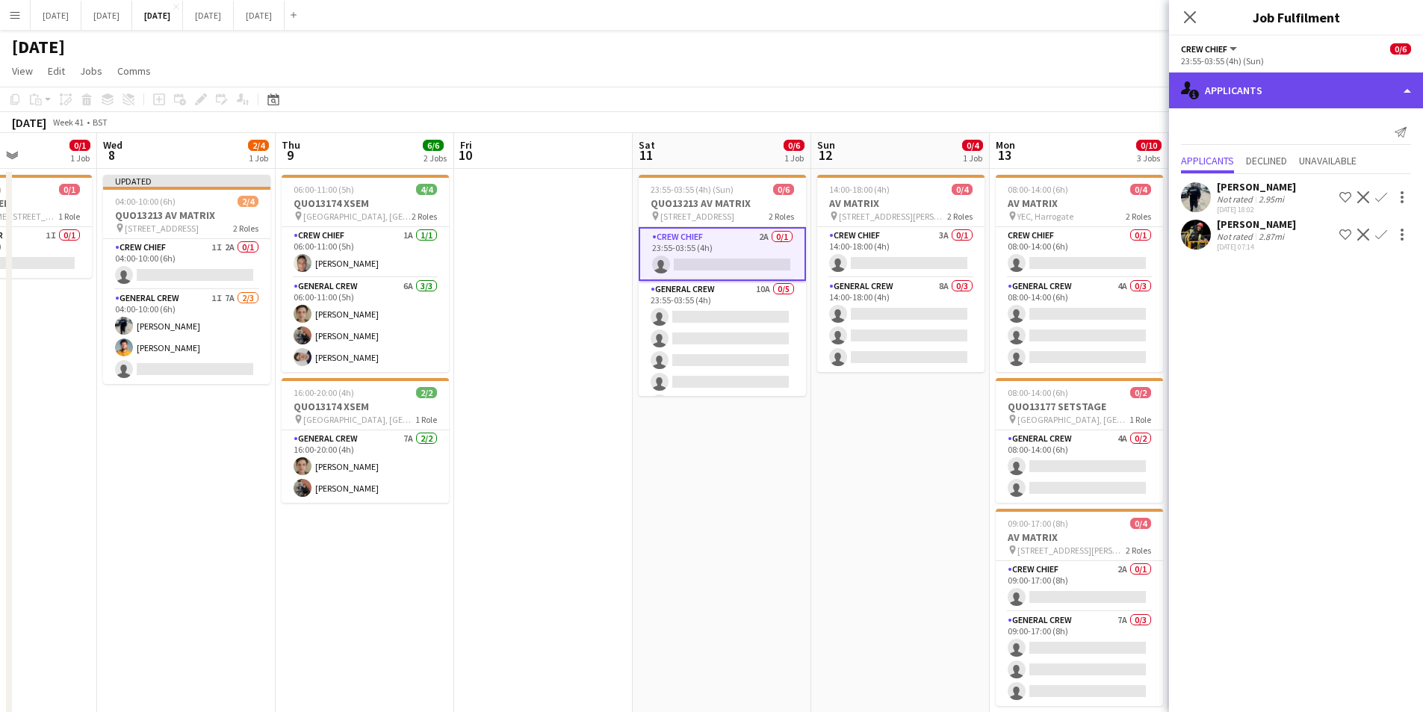
click at [1324, 76] on div "single-neutral-actions-information Applicants" at bounding box center [1296, 90] width 254 height 36
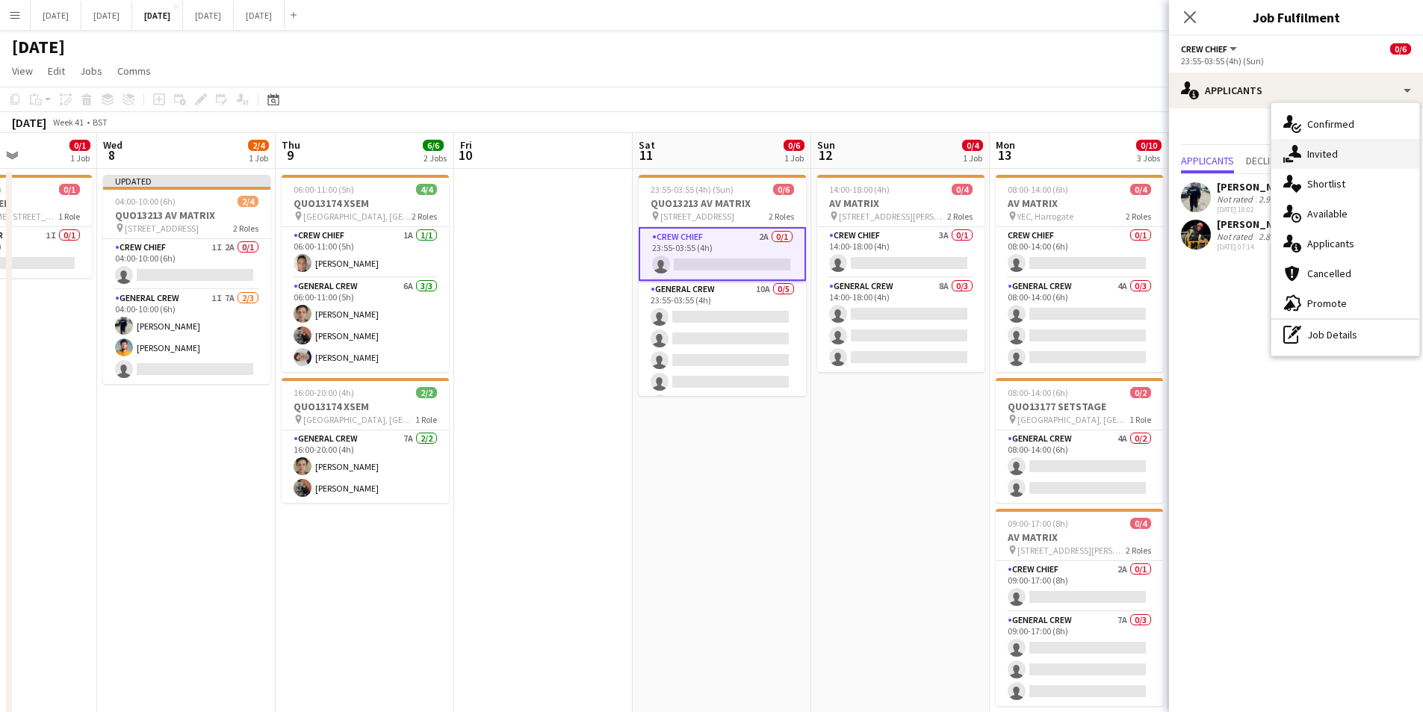
click at [1346, 152] on div "single-neutral-actions-share-1 Invited" at bounding box center [1346, 154] width 148 height 30
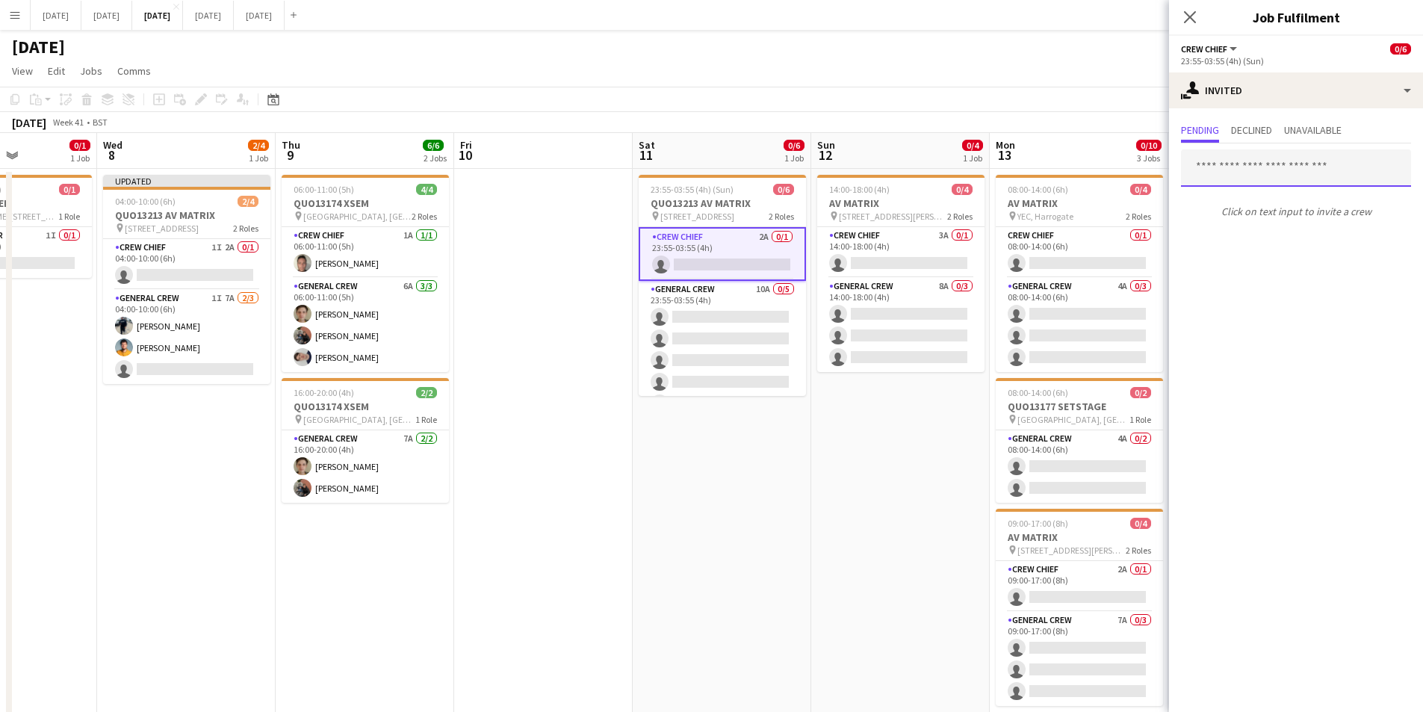
click at [1272, 173] on input "text" at bounding box center [1296, 167] width 230 height 37
type input "****"
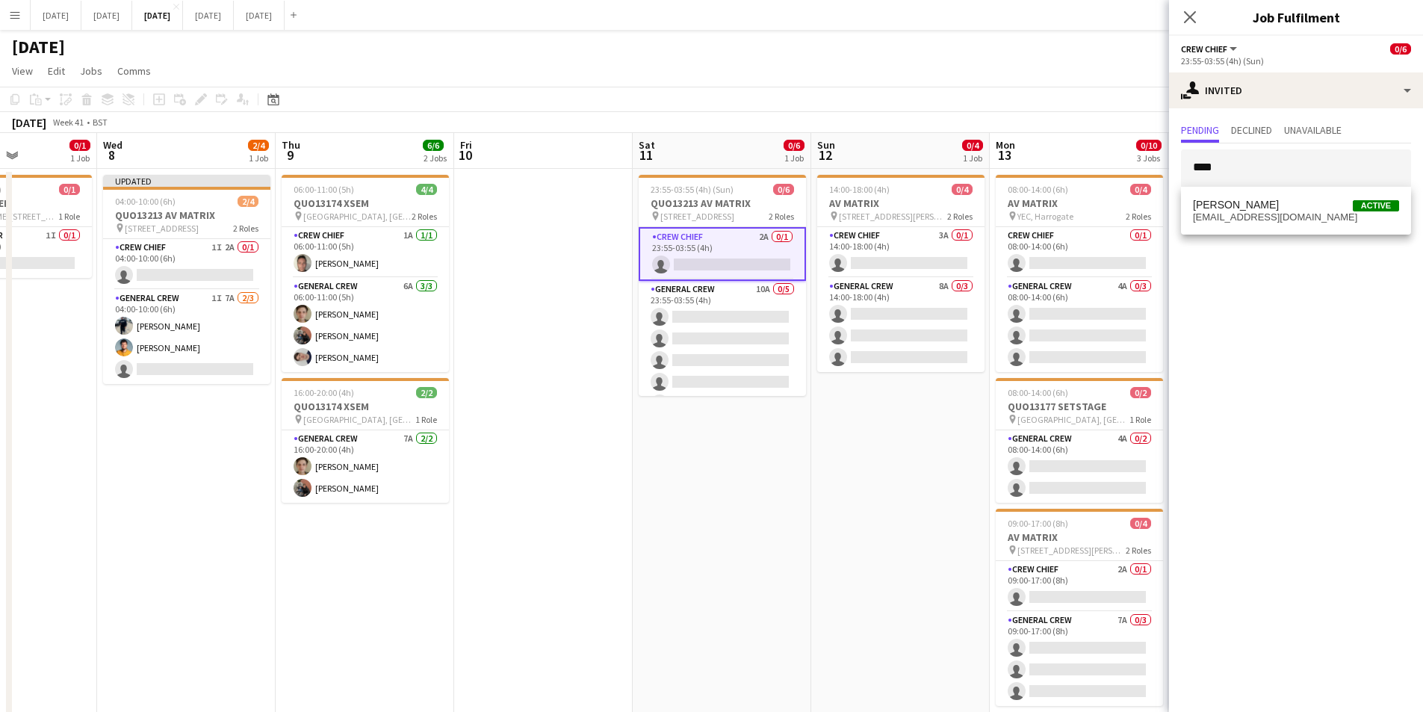
click at [1258, 211] on span "[EMAIL_ADDRESS][DOMAIN_NAME]" at bounding box center [1296, 217] width 206 height 12
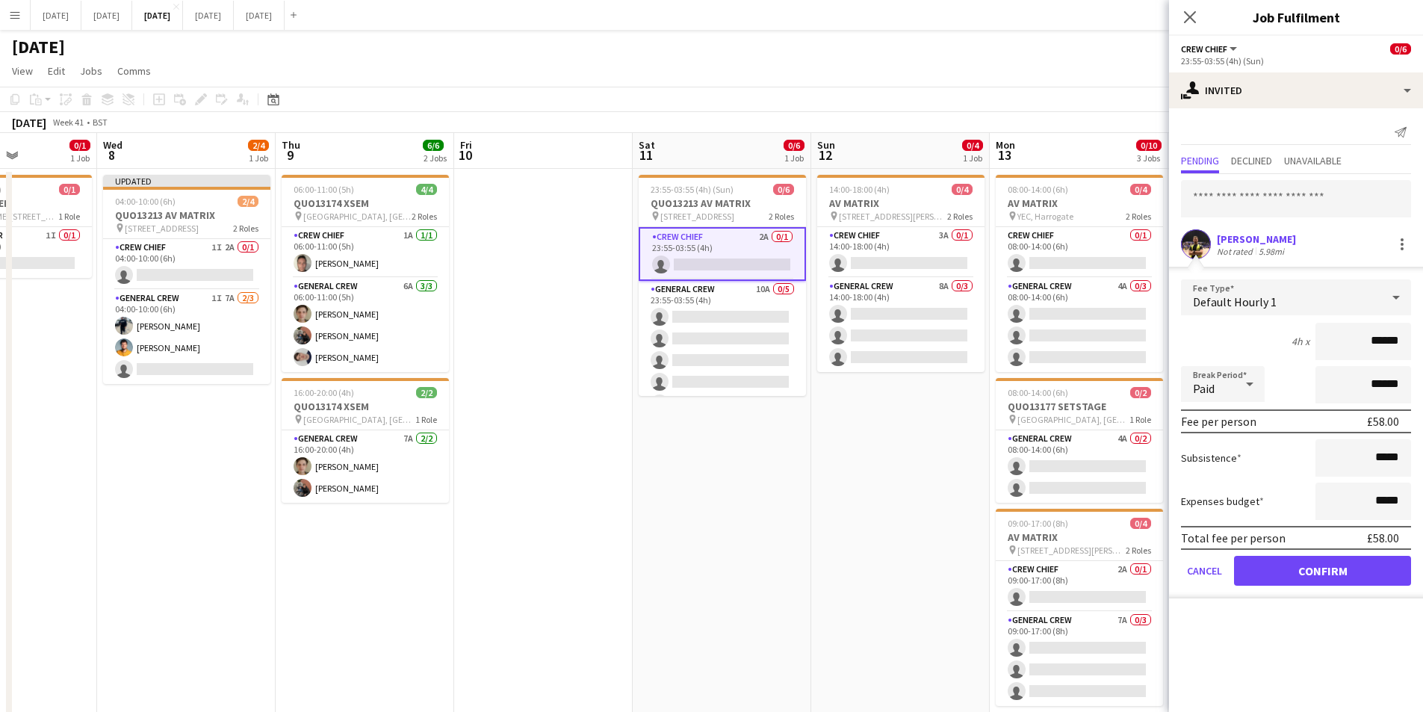
click at [1375, 295] on div "Default Hourly 1" at bounding box center [1281, 297] width 200 height 36
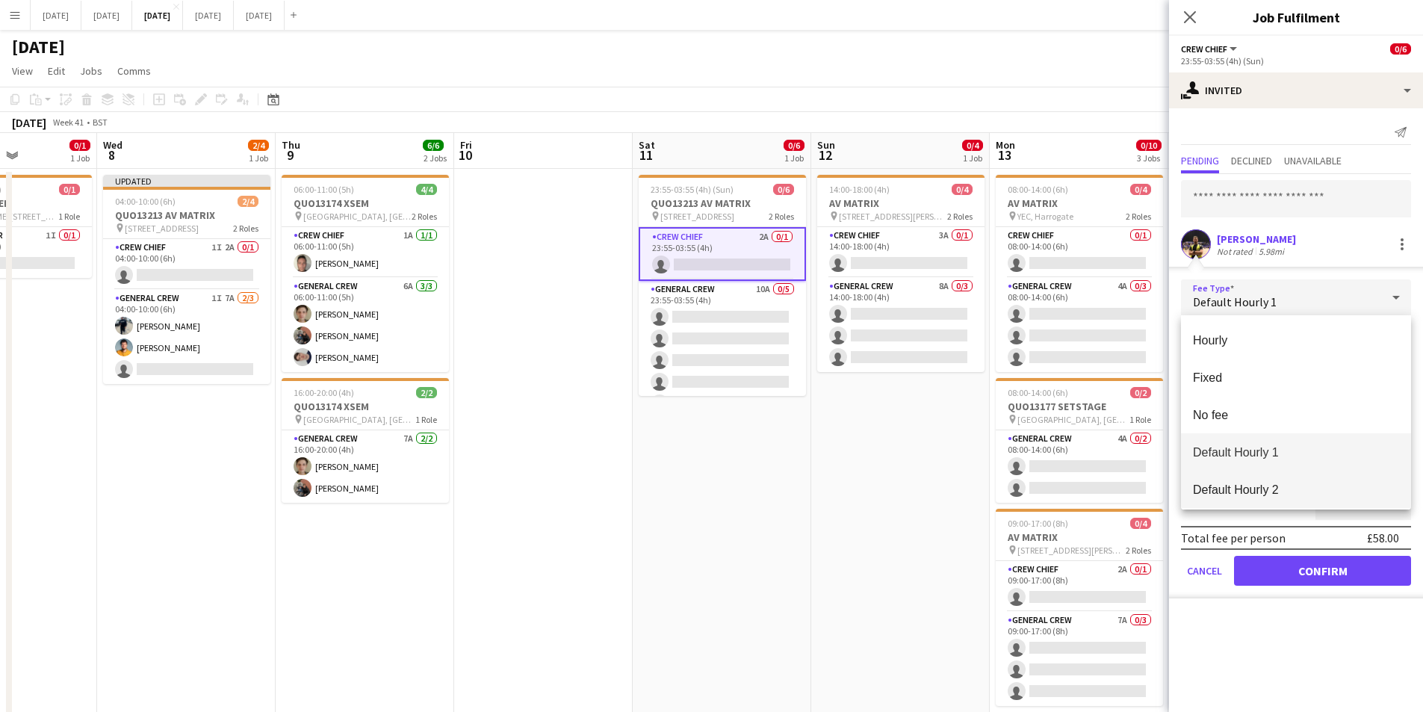
click at [1261, 492] on span "Default Hourly 2" at bounding box center [1296, 490] width 206 height 14
type input "******"
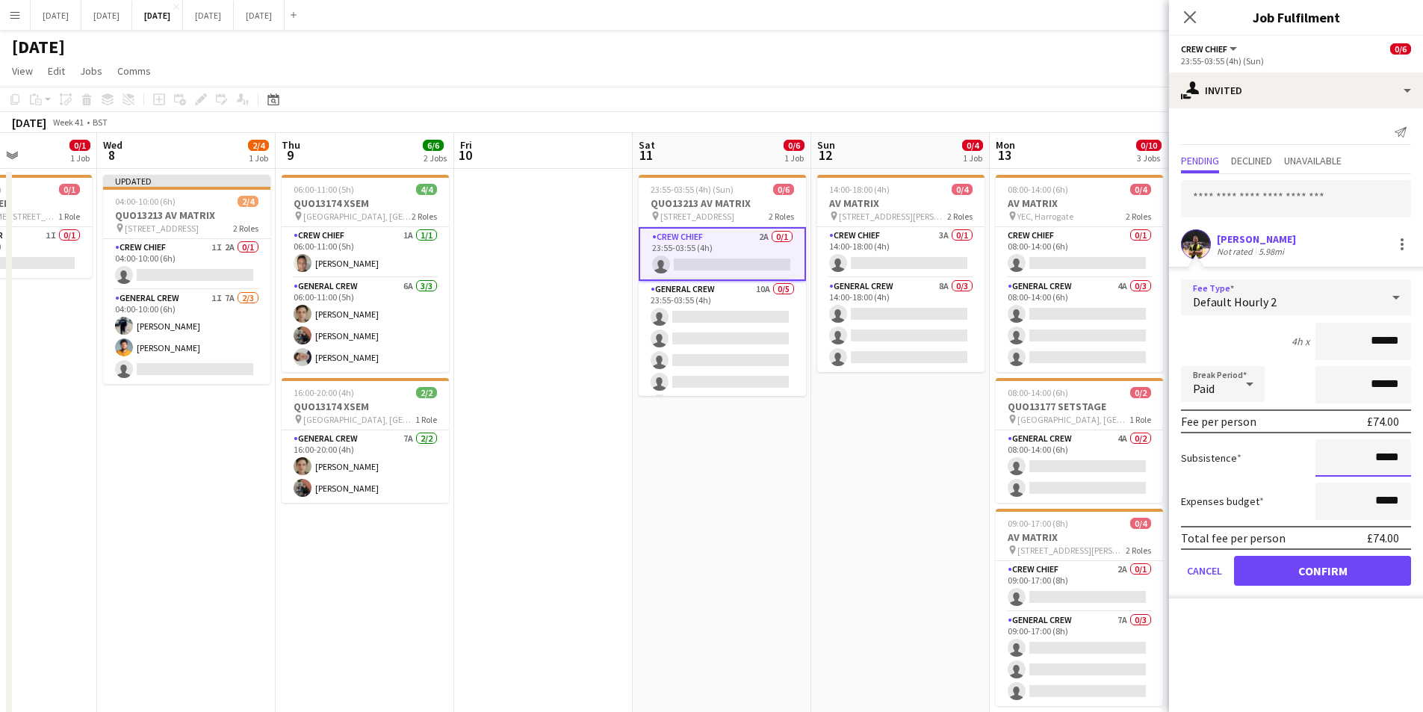
click at [1378, 458] on input "*****" at bounding box center [1364, 457] width 96 height 37
type input "******"
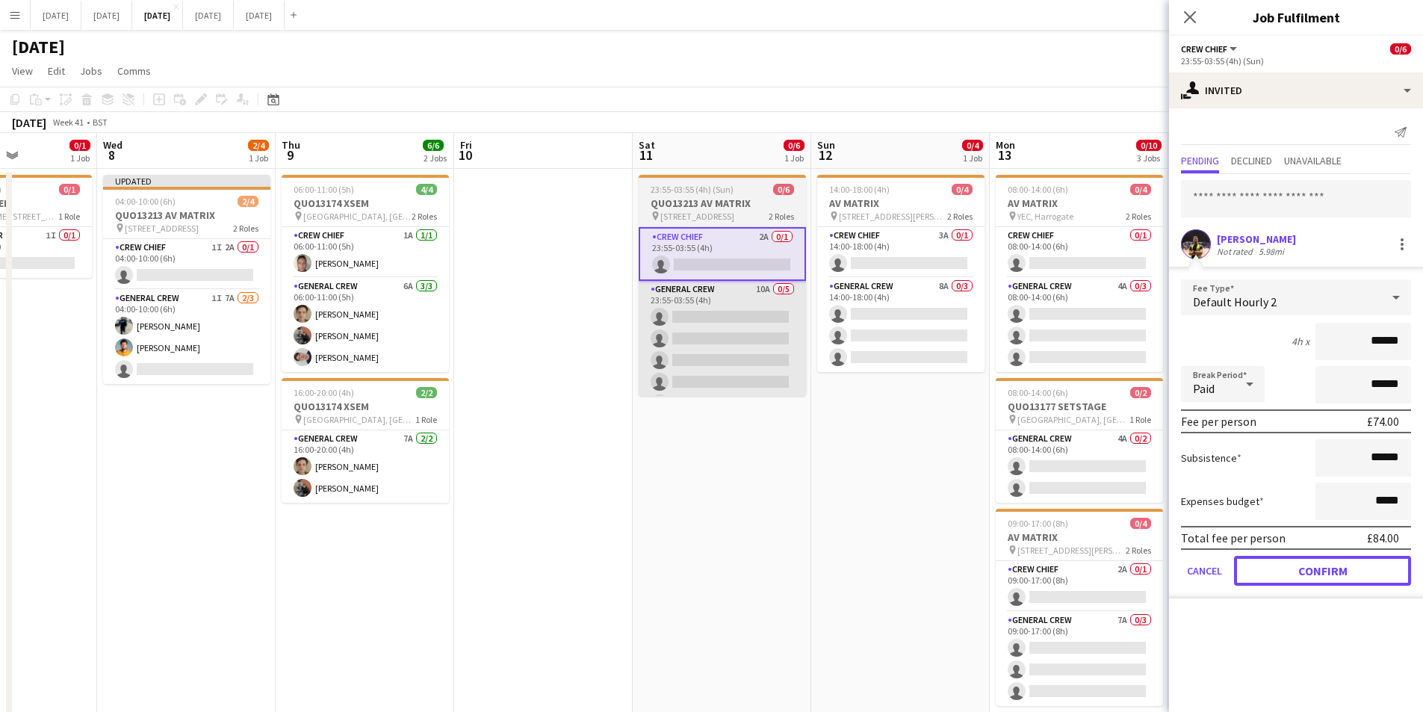
drag, startPoint x: 1337, startPoint y: 572, endPoint x: 713, endPoint y: 356, distance: 659.9
click at [1336, 572] on button "Confirm" at bounding box center [1322, 571] width 177 height 30
click at [713, 356] on app-card-role "General Crew 10A 0/5 23:55-03:55 (4h) single-neutral-actions single-neutral-act…" at bounding box center [722, 349] width 167 height 137
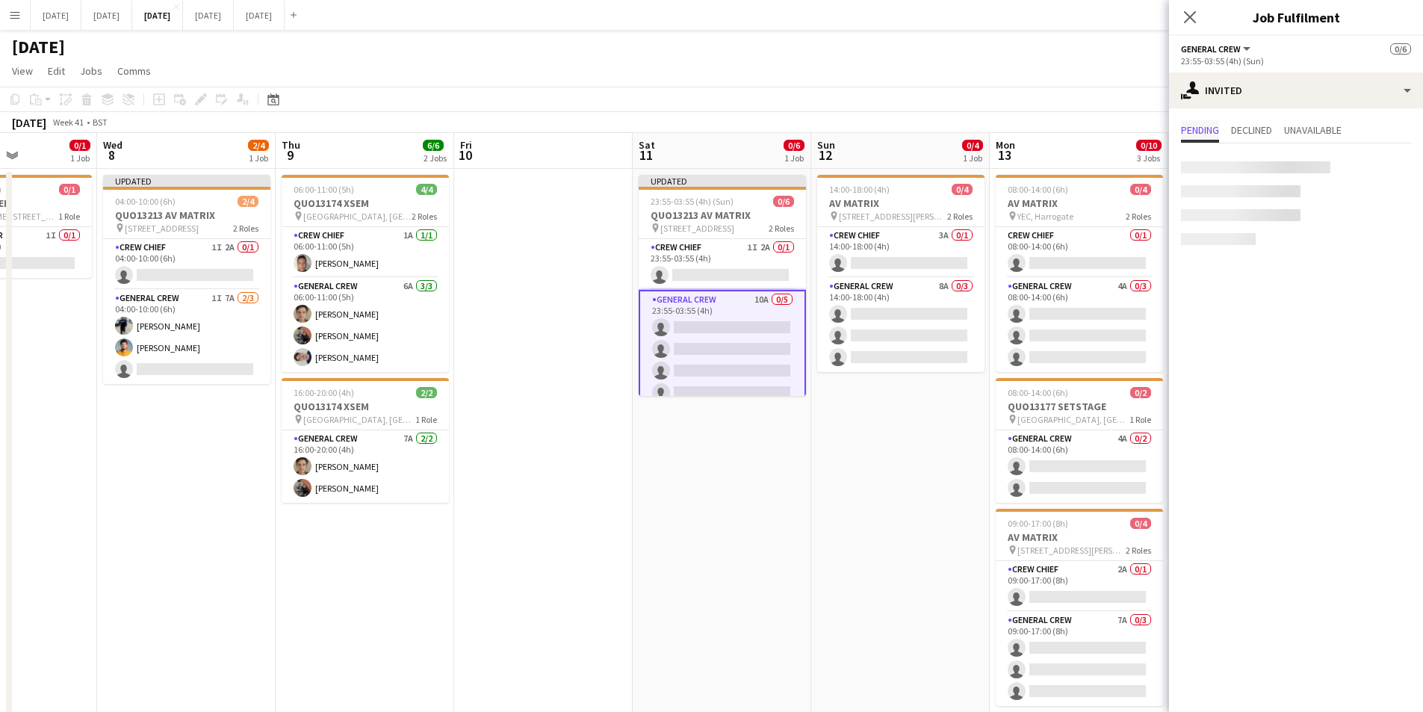
scroll to position [0, 438]
click at [1295, 71] on app-options-switcher "General Crew All roles General Crew 0/6 23:55-03:55 (4h) (Sun)" at bounding box center [1296, 54] width 254 height 37
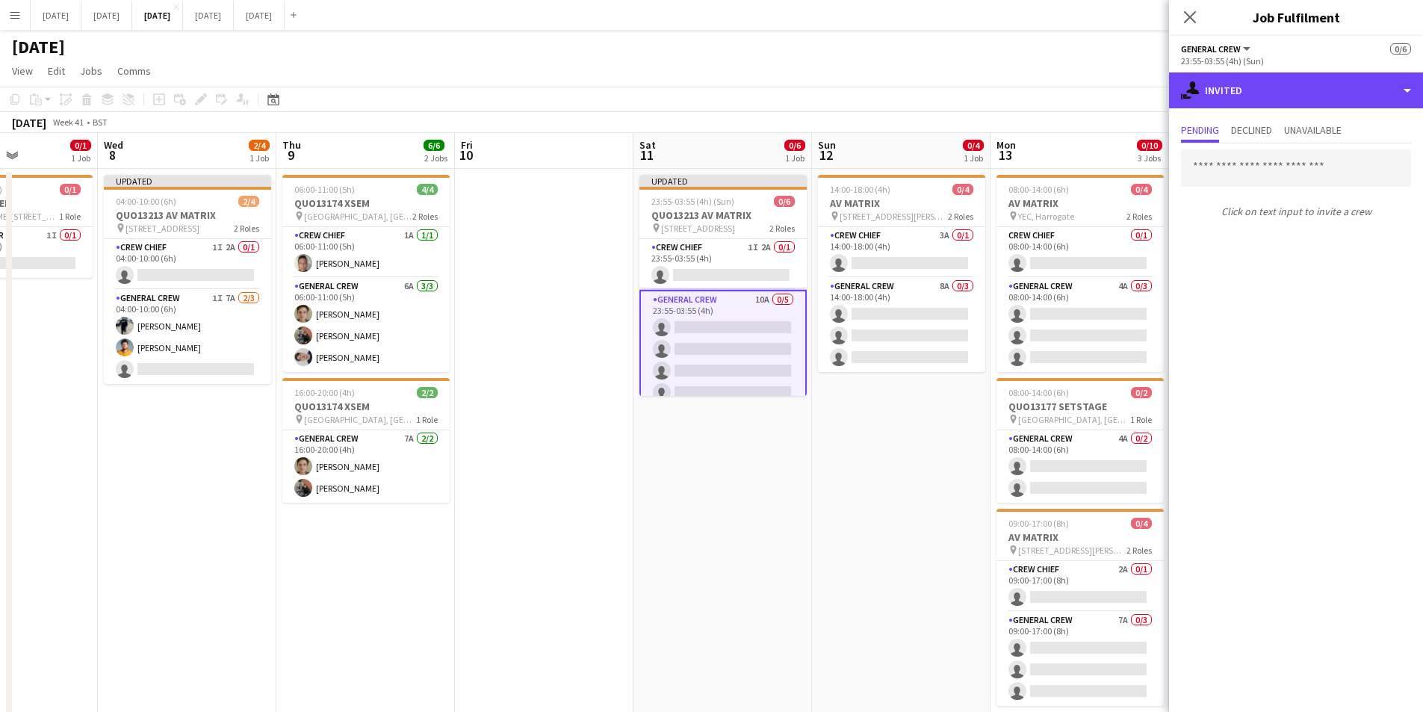
drag, startPoint x: 1302, startPoint y: 97, endPoint x: 1361, endPoint y: 133, distance: 69.1
click at [1303, 97] on div "single-neutral-actions-share-1 Invited" at bounding box center [1296, 90] width 254 height 36
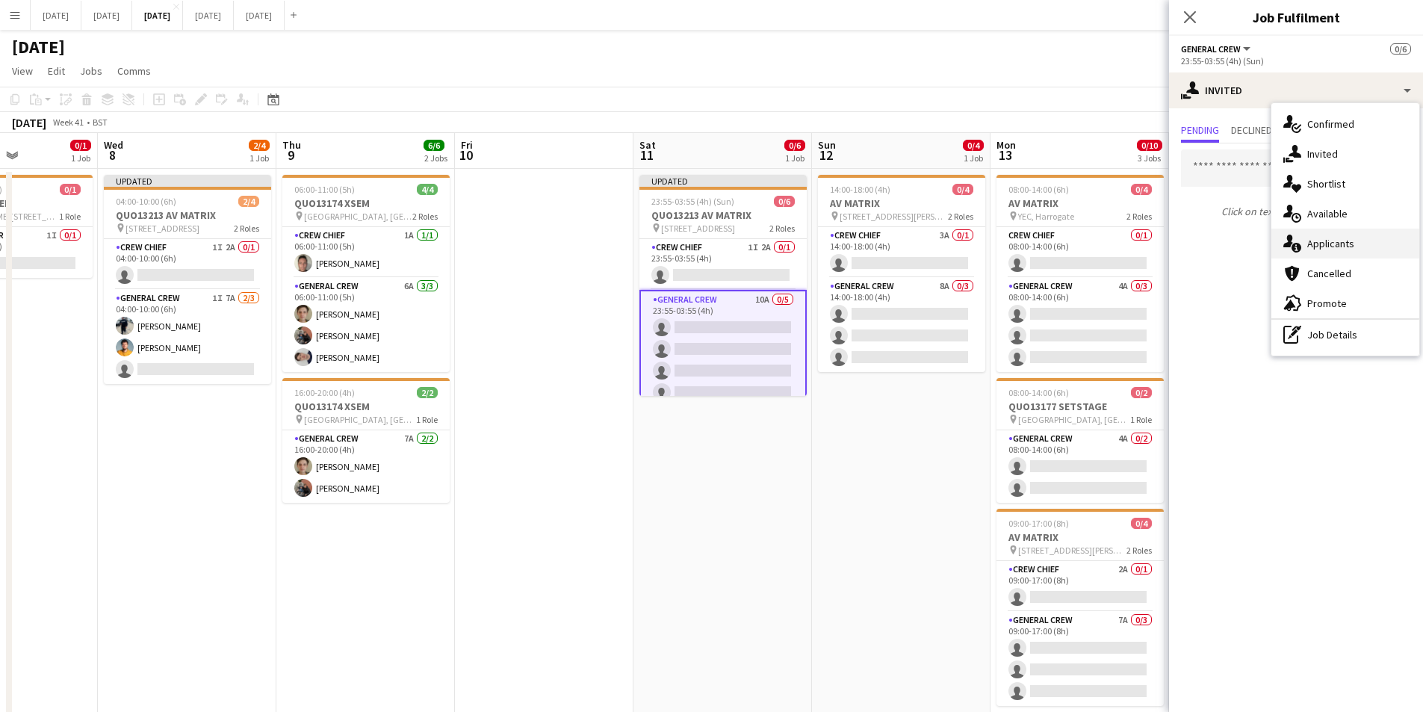
click at [1337, 247] on div "single-neutral-actions-information Applicants" at bounding box center [1346, 244] width 148 height 30
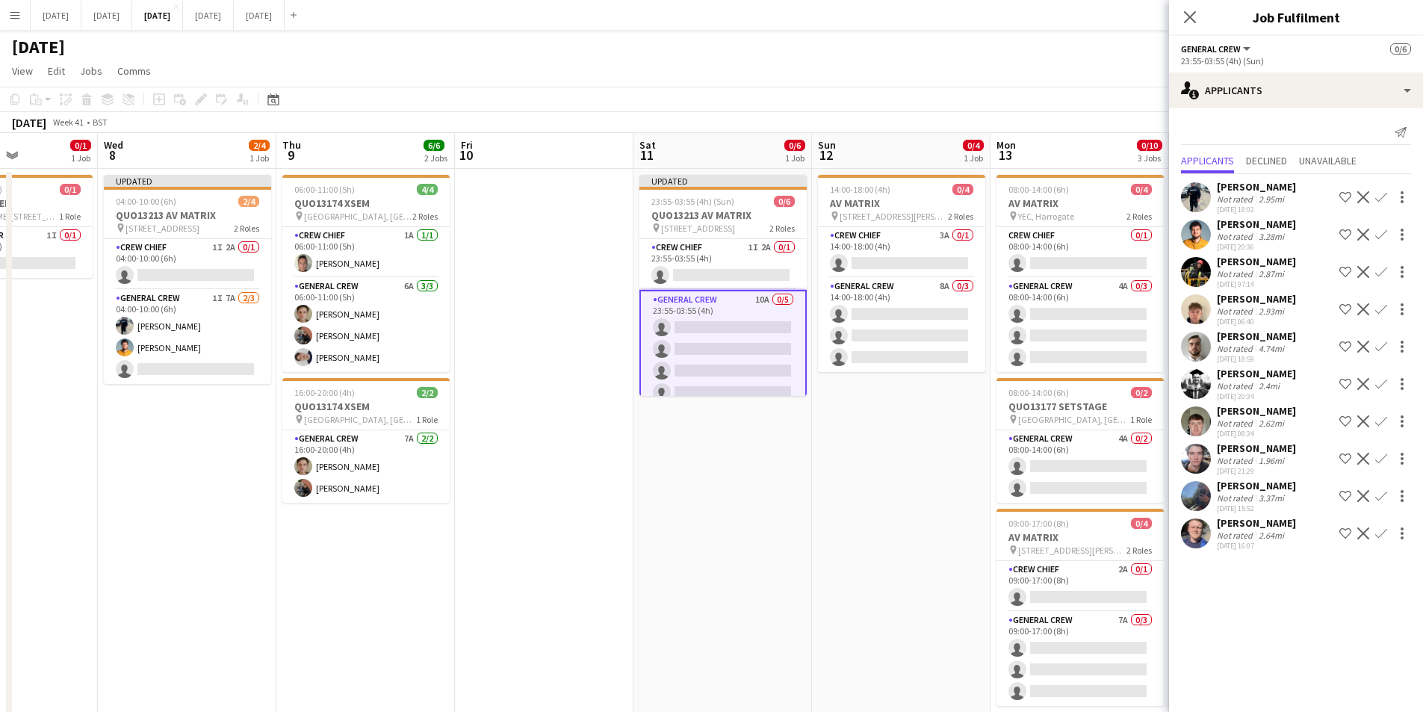
click at [1382, 195] on app-icon "Confirm" at bounding box center [1381, 197] width 12 height 12
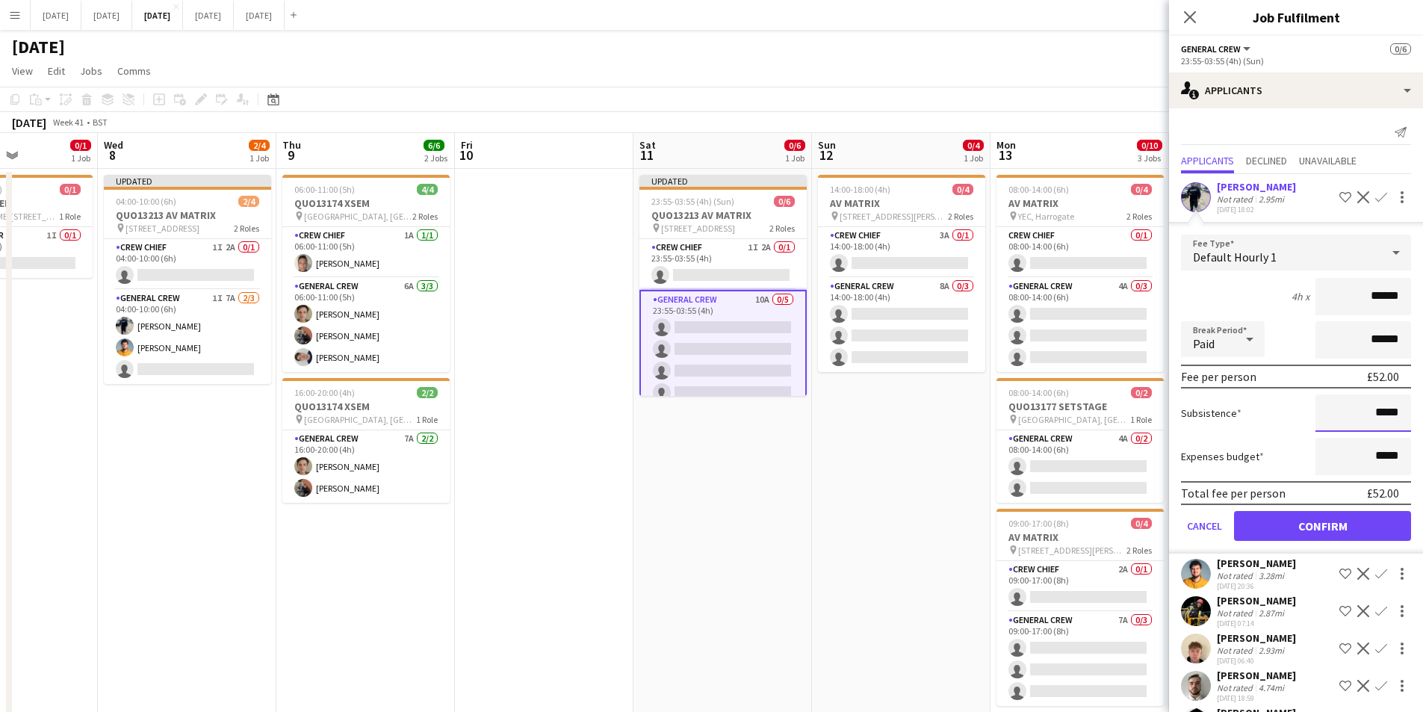
click at [1366, 409] on input "*****" at bounding box center [1364, 412] width 96 height 37
type input "******"
click at [1329, 528] on button "Confirm" at bounding box center [1322, 526] width 177 height 30
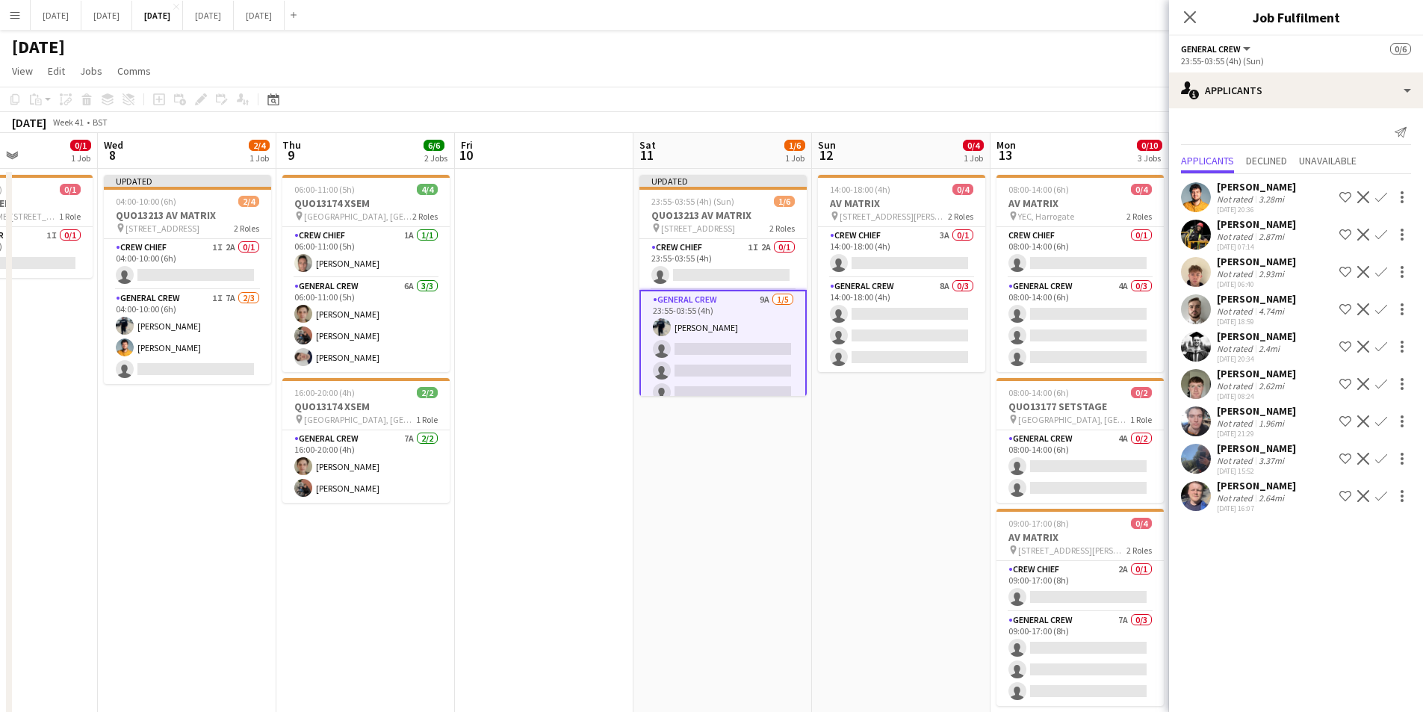
click at [1380, 196] on app-icon "Confirm" at bounding box center [1381, 197] width 12 height 12
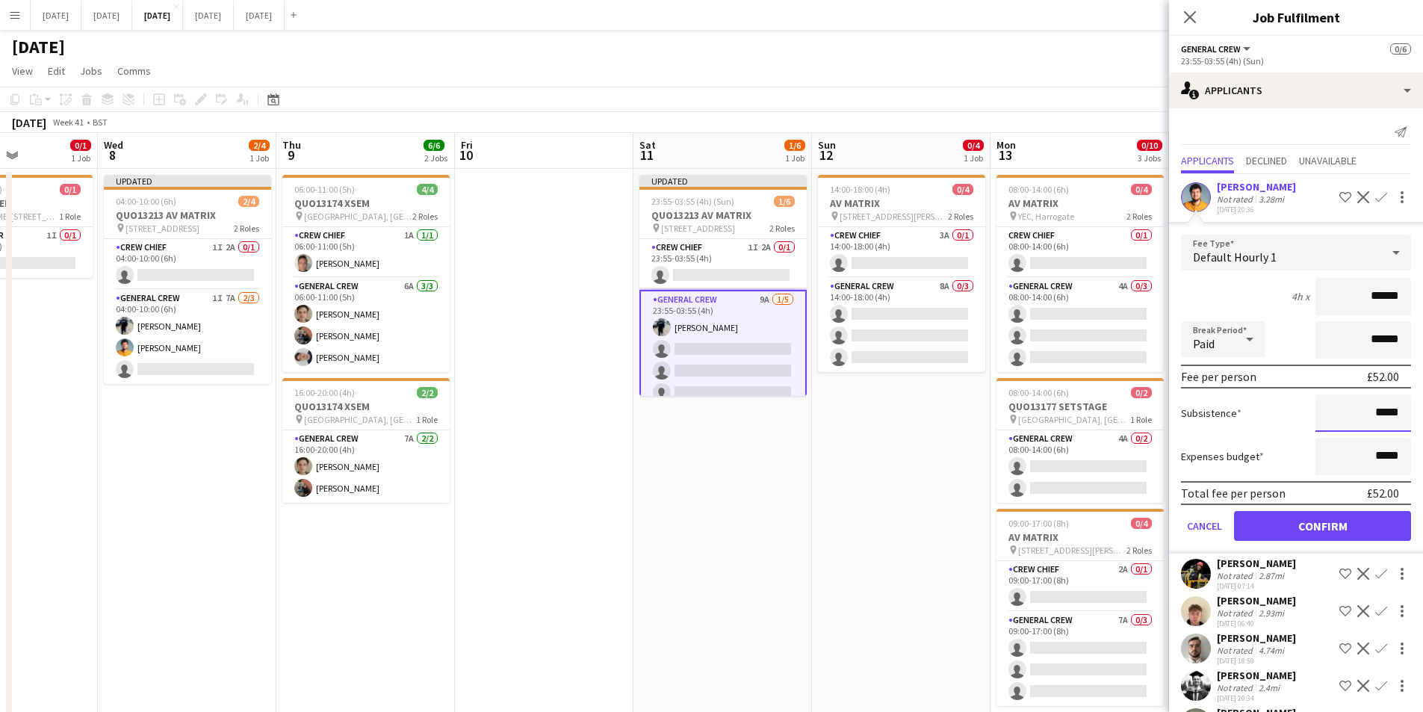
click at [1366, 414] on input "*****" at bounding box center [1364, 412] width 96 height 37
type input "******"
click at [1327, 516] on button "Confirm" at bounding box center [1322, 526] width 177 height 30
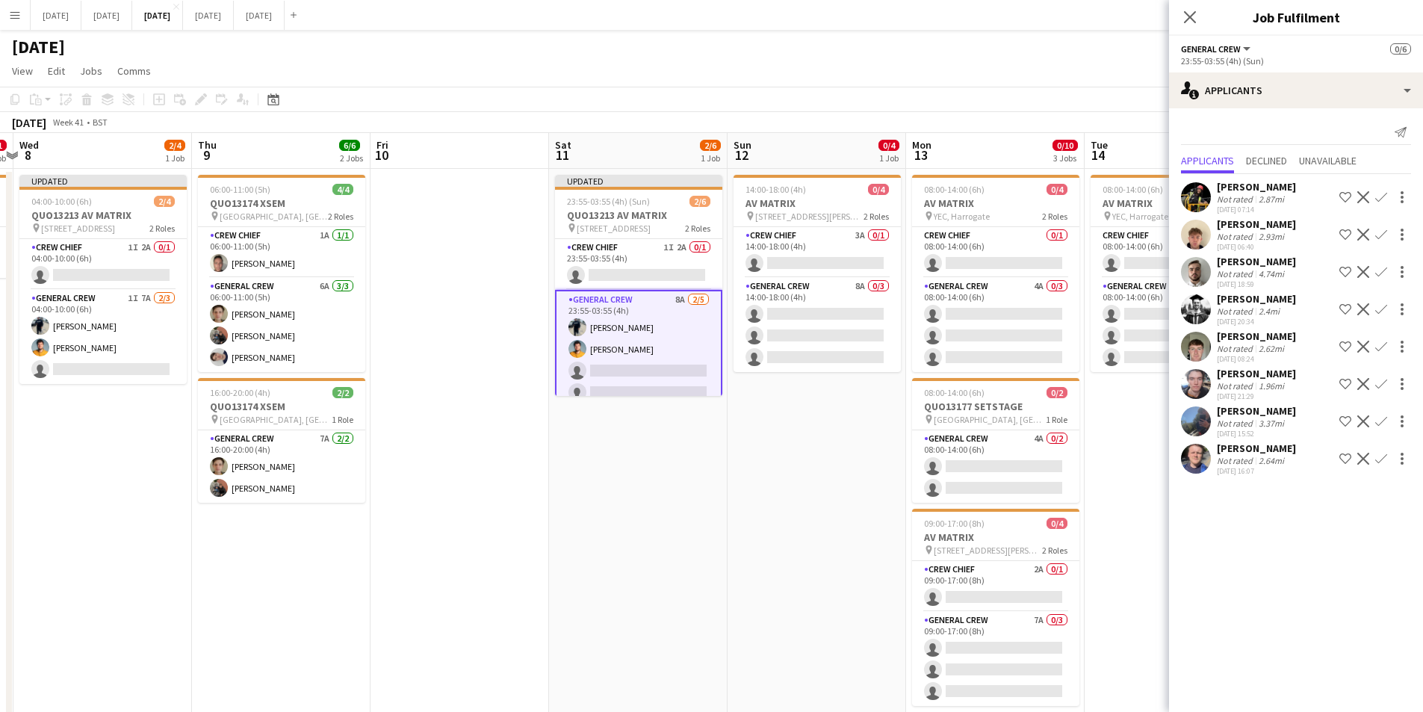
drag, startPoint x: 859, startPoint y: 440, endPoint x: 777, endPoint y: 443, distance: 82.2
click at [775, 443] on app-calendar-viewport "Sun 5 Mon 6 Tue 7 0/1 1 Job Wed 8 2/4 1 Job Thu 9 6/6 2 Jobs Fri 10 Sat 11 2/6 …" at bounding box center [711, 568] width 1423 height 870
click at [1198, 8] on app-icon "Close pop-in" at bounding box center [1191, 18] width 22 height 22
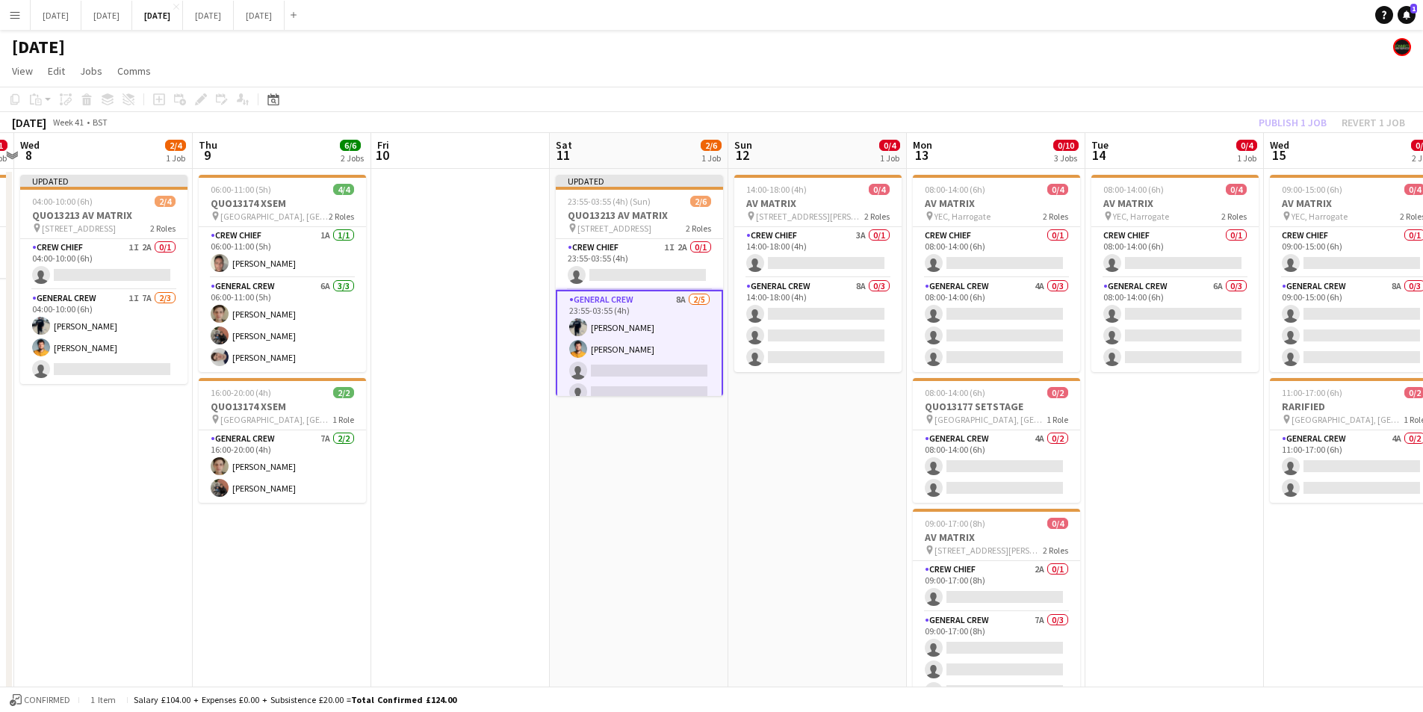
click at [1289, 114] on div "Publish 1 job Revert 1 job" at bounding box center [1332, 122] width 182 height 19
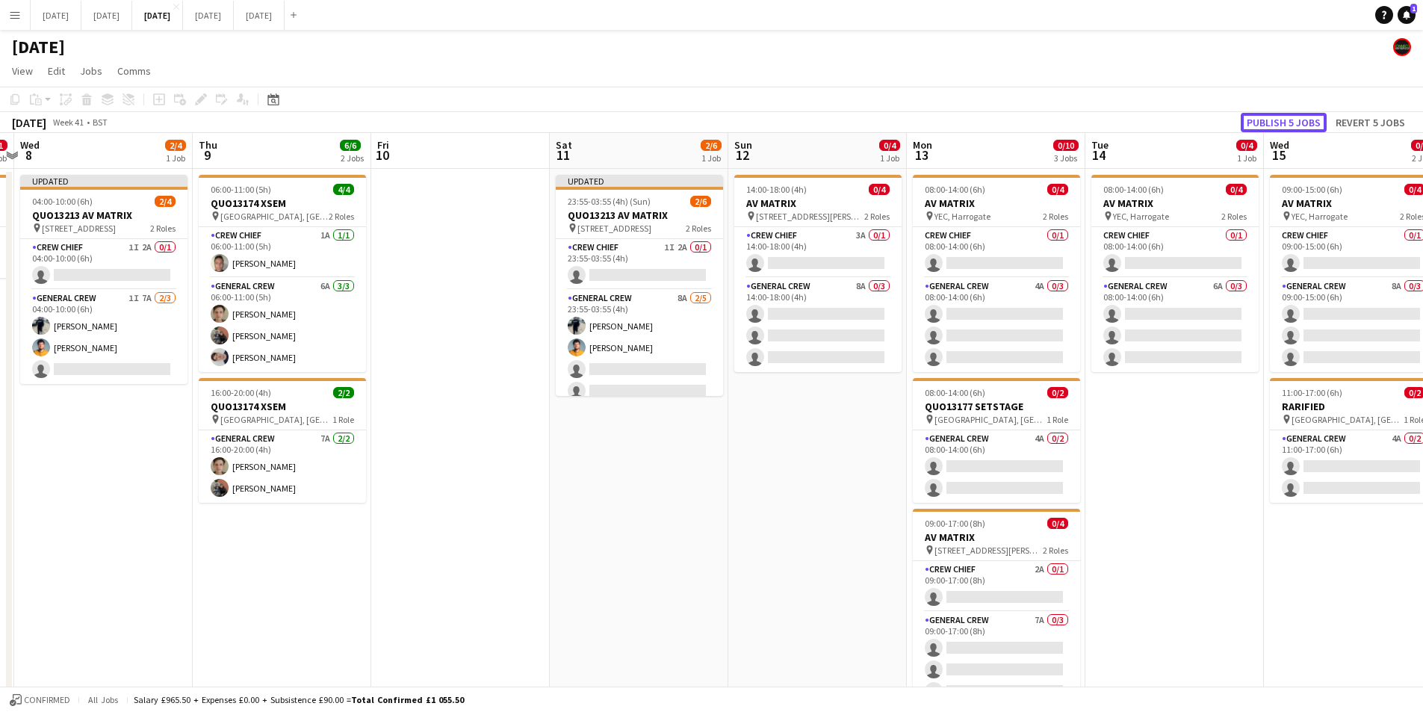
click at [1290, 120] on button "Publish 5 jobs" at bounding box center [1284, 122] width 86 height 19
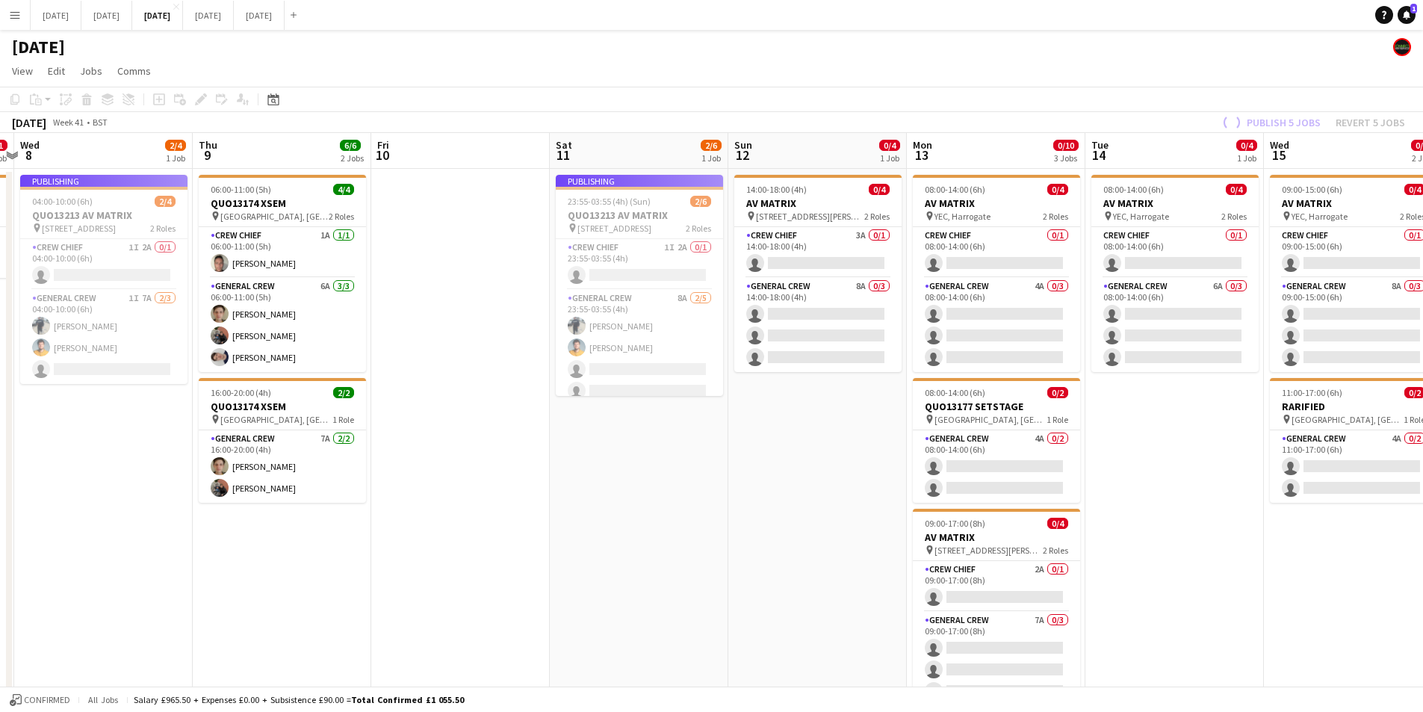
click at [996, 563] on app-calendar-viewport "Sun 5 Mon 6 Tue 7 0/1 1 Job Wed 8 2/4 1 Job Thu 9 6/6 2 Jobs Fri 10 Sat 11 2/6 …" at bounding box center [711, 568] width 1423 height 870
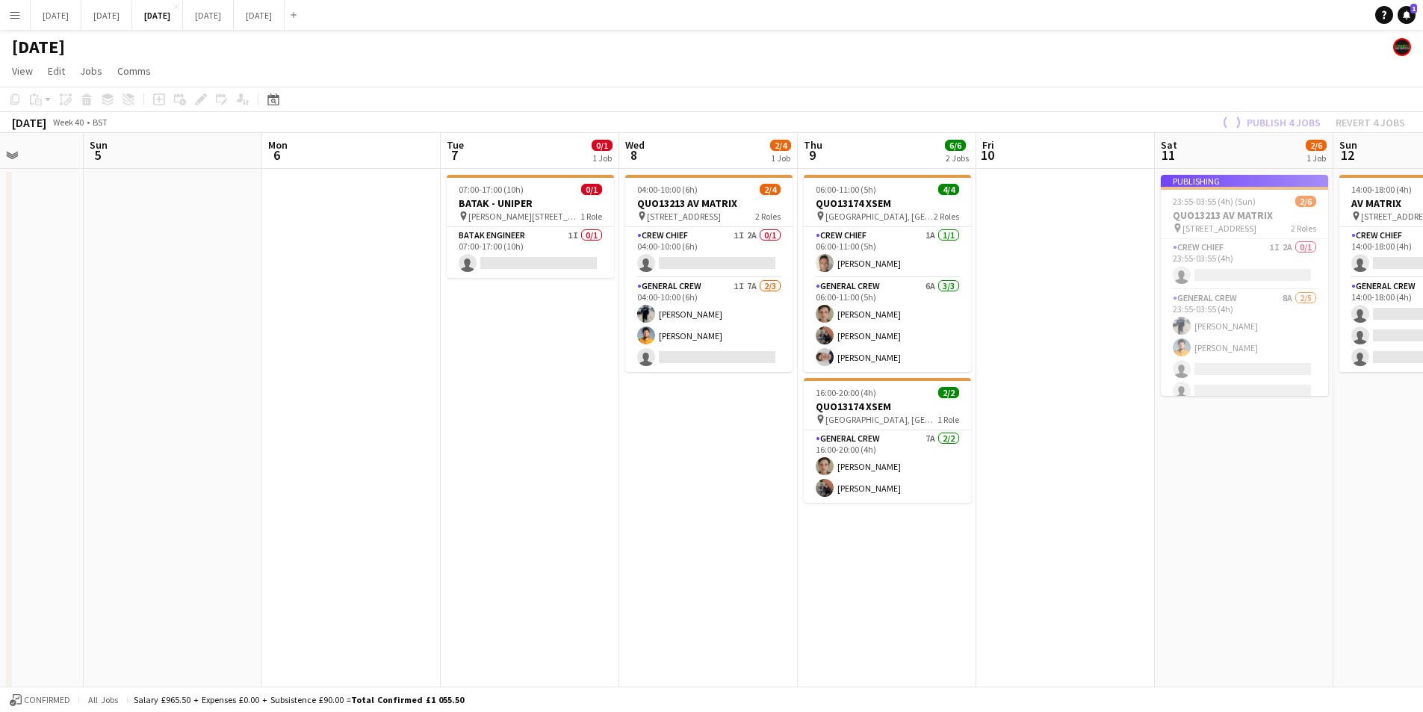
drag, startPoint x: 751, startPoint y: 530, endPoint x: 1142, endPoint y: 532, distance: 391.5
click at [1142, 532] on app-calendar-viewport "Fri 3 2/2 2 Jobs Sat 4 Sun 5 Mon 6 Tue 7 0/1 1 Job Wed 8 2/4 1 Job Thu 9 6/6 2 …" at bounding box center [711, 568] width 1423 height 870
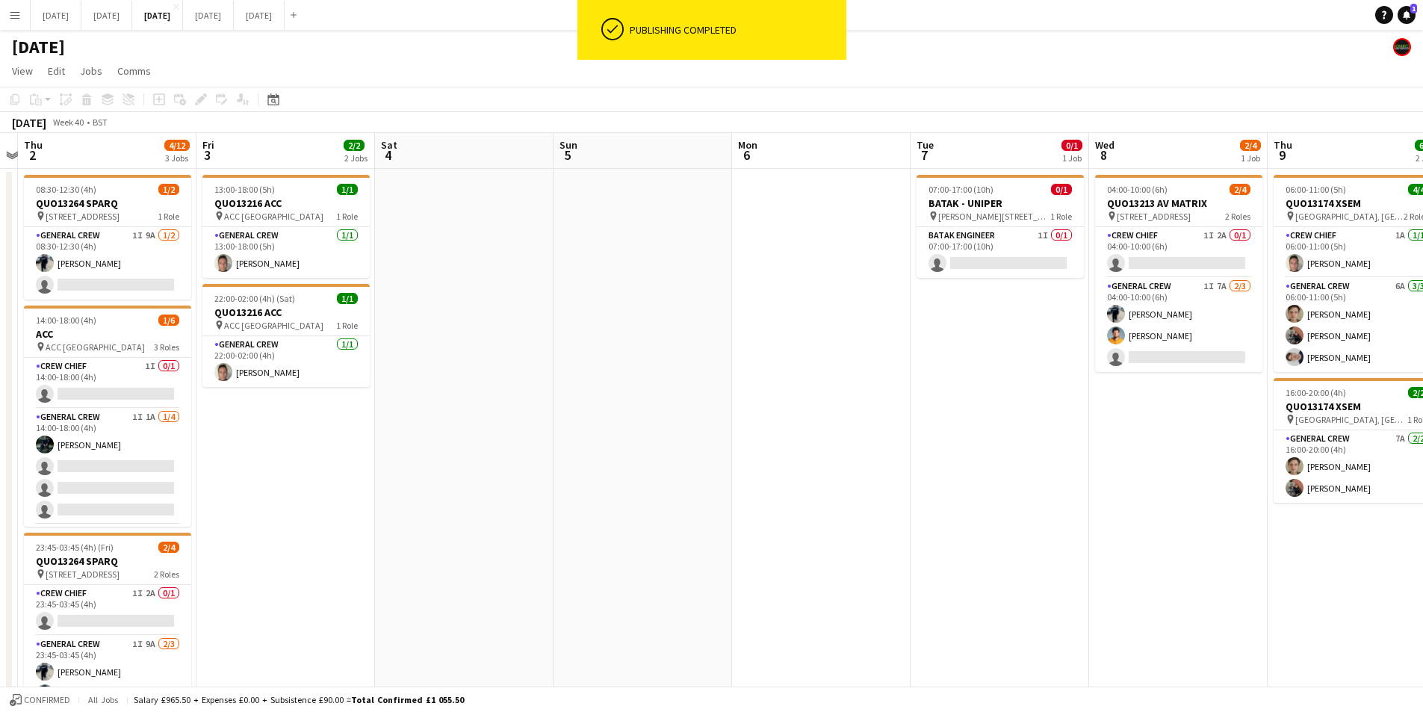
drag, startPoint x: 808, startPoint y: 554, endPoint x: 1197, endPoint y: 527, distance: 389.4
click at [1218, 539] on app-calendar-viewport "Tue 30 Wed 1 Thu 2 4/12 3 Jobs Fri 3 2/2 2 Jobs Sat 4 Sun 5 Mon 6 Tue 7 0/1 1 J…" at bounding box center [711, 568] width 1423 height 870
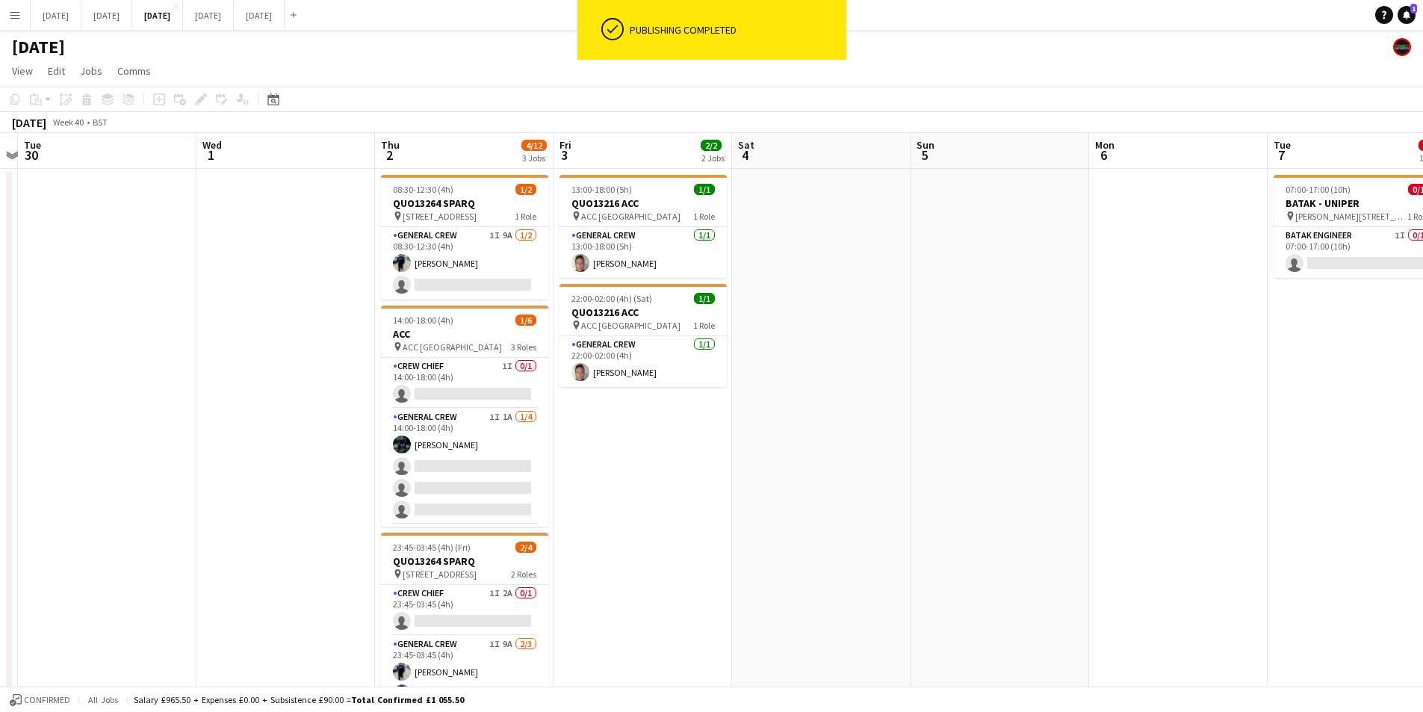
scroll to position [0, 335]
click at [495, 487] on app-card-role "General Crew 1I 1A 1/4 14:00-18:00 (4h) Josef Seggie single-neutral-actions sin…" at bounding box center [468, 467] width 167 height 116
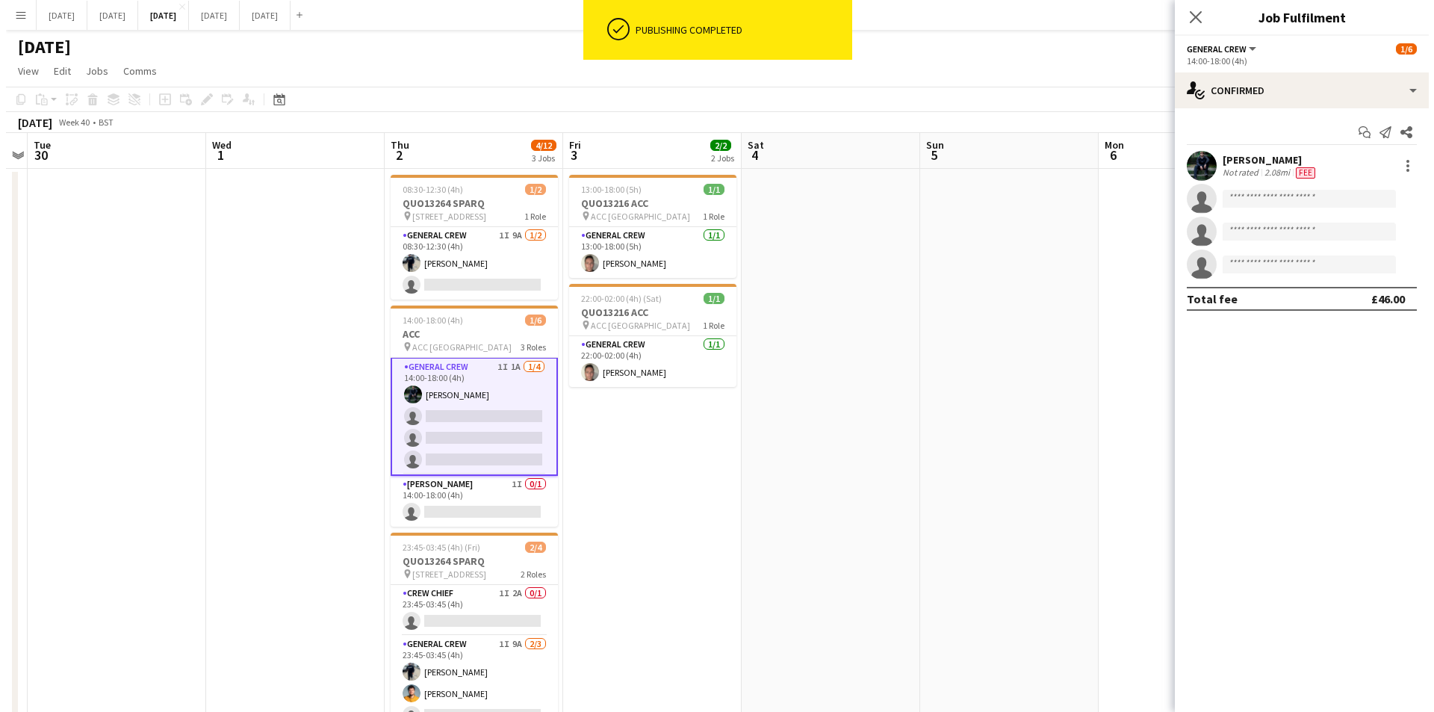
scroll to position [0, 0]
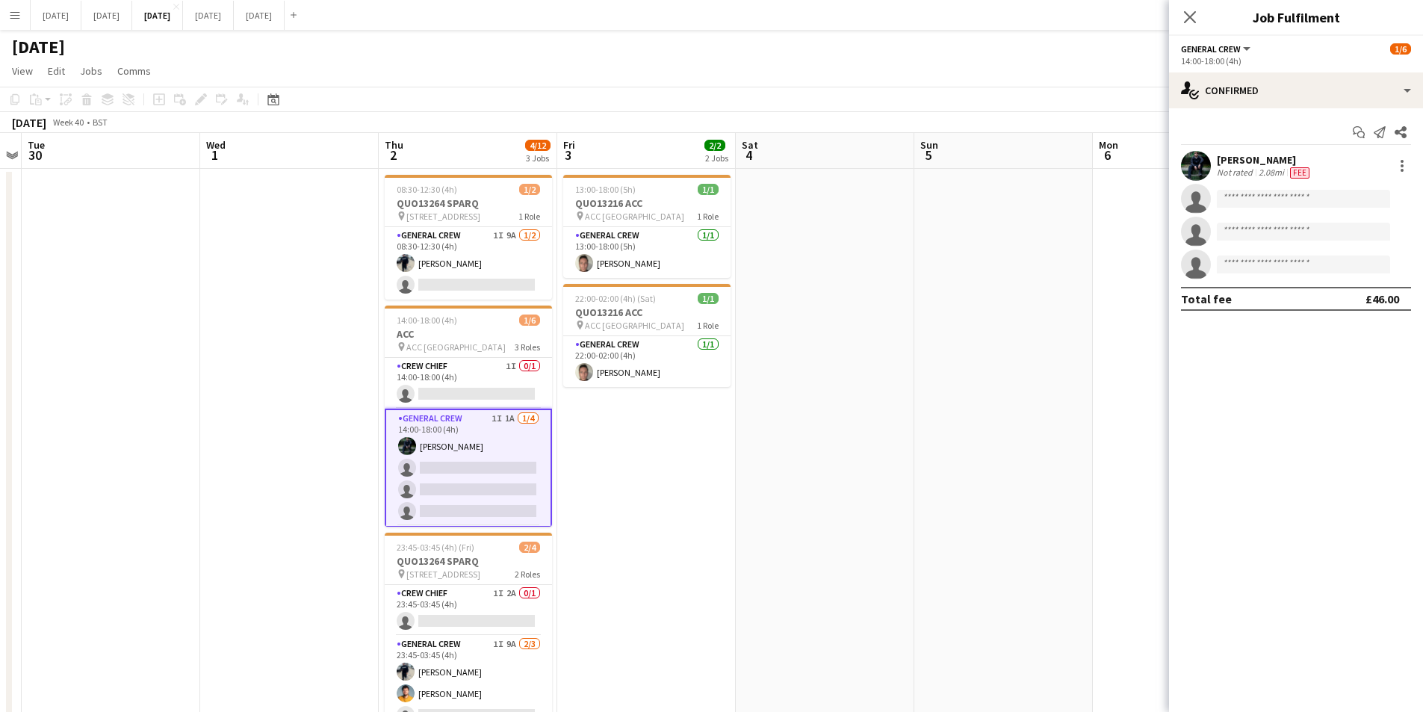
drag, startPoint x: 1188, startPoint y: 14, endPoint x: 1027, endPoint y: 58, distance: 167.1
click at [1189, 14] on icon "Close pop-in" at bounding box center [1190, 17] width 12 height 12
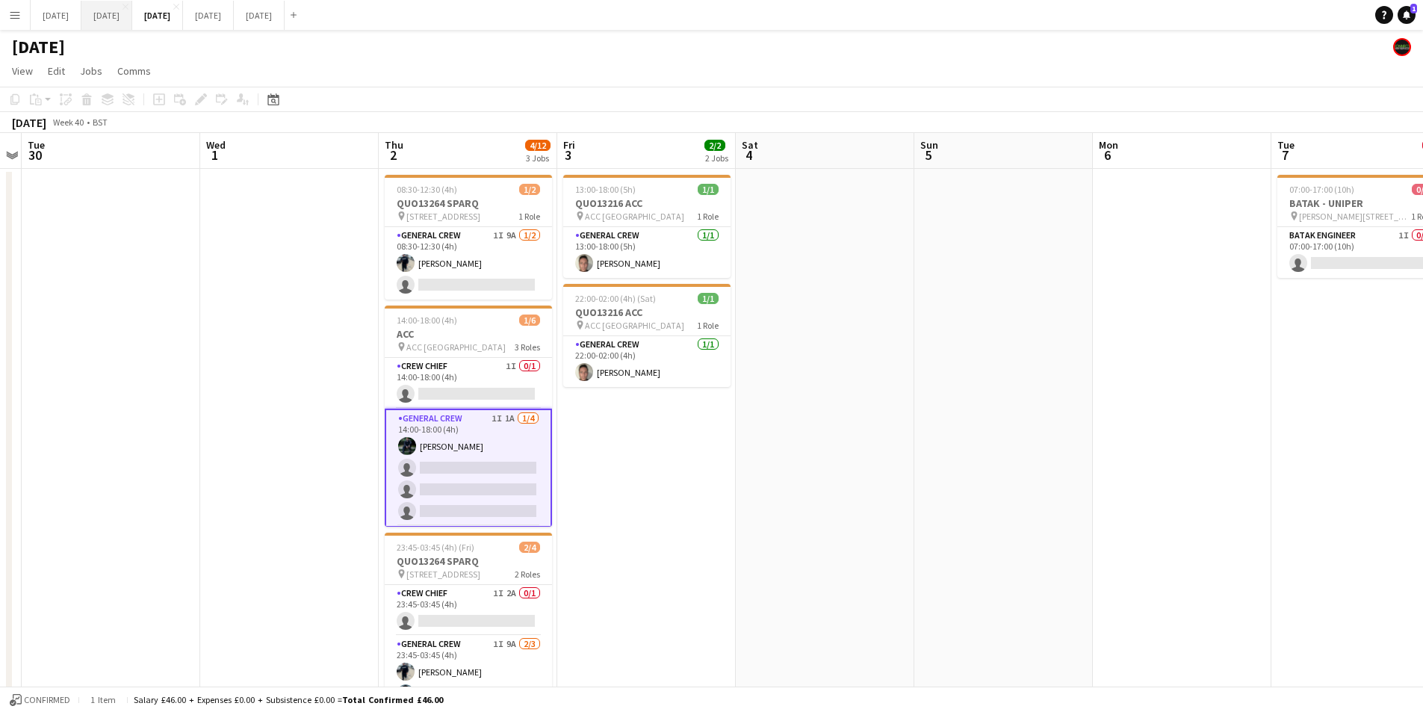
click at [132, 21] on button "[DATE] Close" at bounding box center [106, 15] width 51 height 29
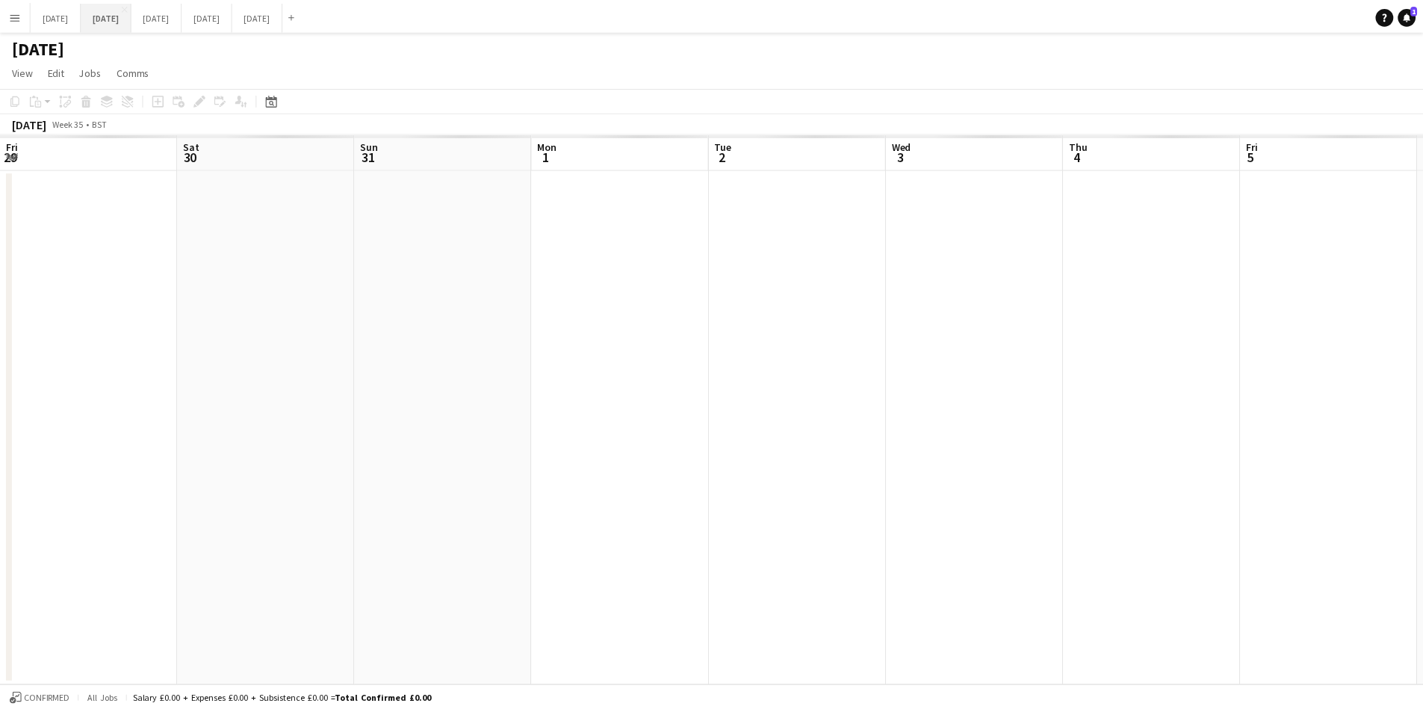
scroll to position [0, 400]
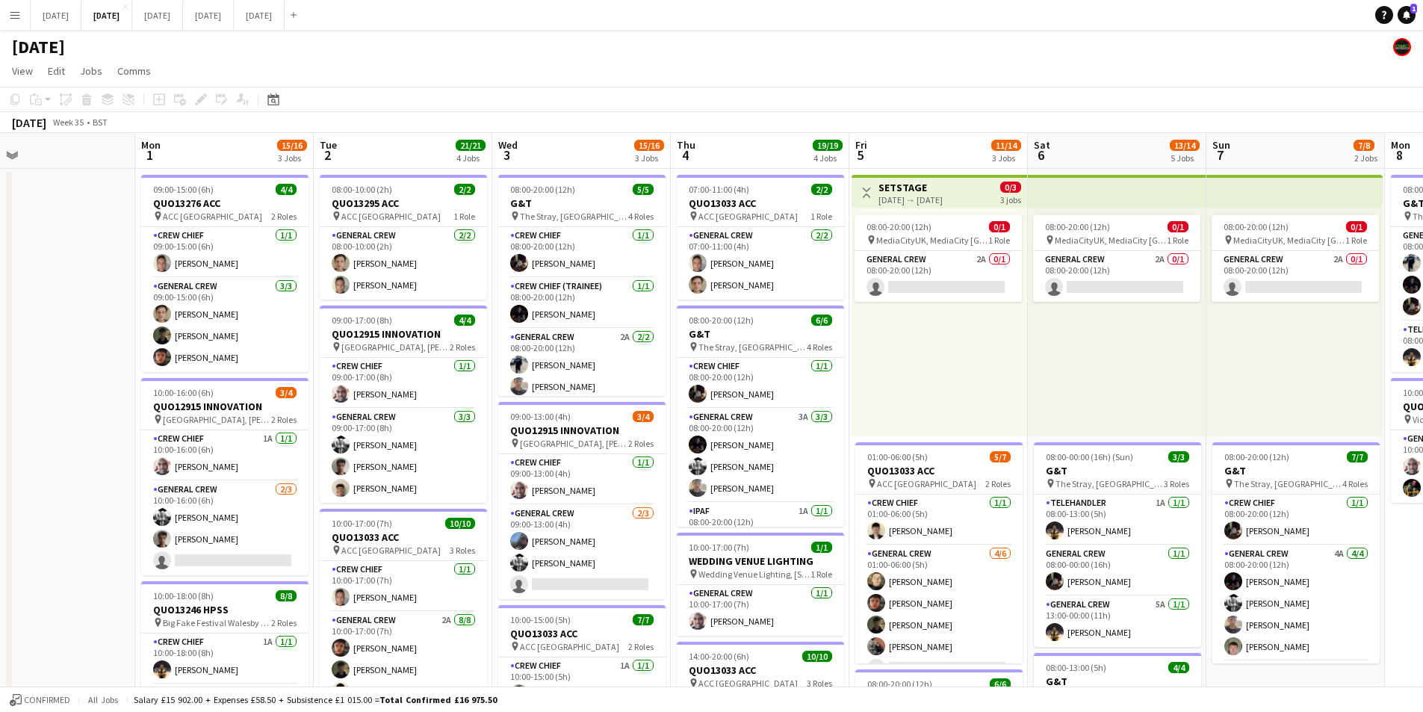
drag, startPoint x: 914, startPoint y: 445, endPoint x: 817, endPoint y: 432, distance: 97.3
click at [839, 439] on app-calendar-viewport "Fri 29 Sat 30 Sun 31 Mon 1 15/16 3 Jobs Tue 2 21/21 4 Jobs Wed 3 15/16 3 Jobs T…" at bounding box center [711, 646] width 1423 height 1027
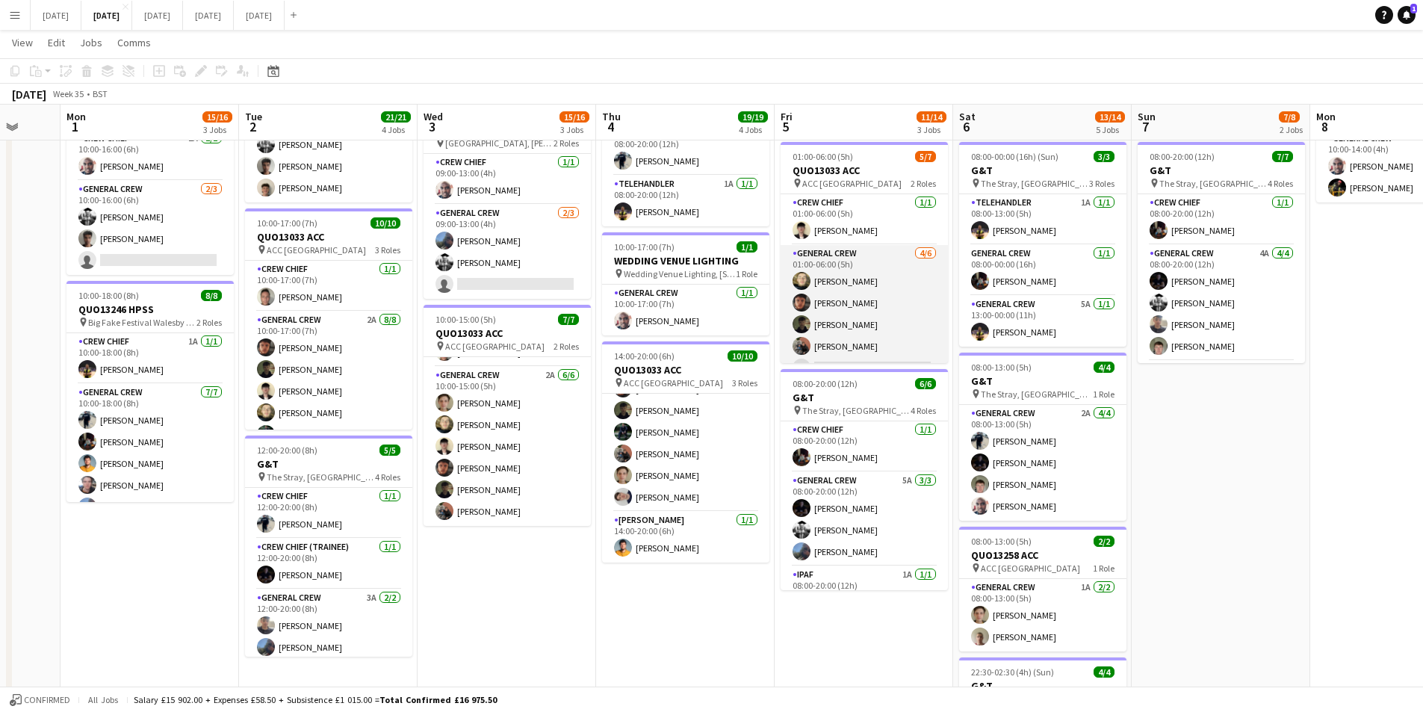
scroll to position [41, 0]
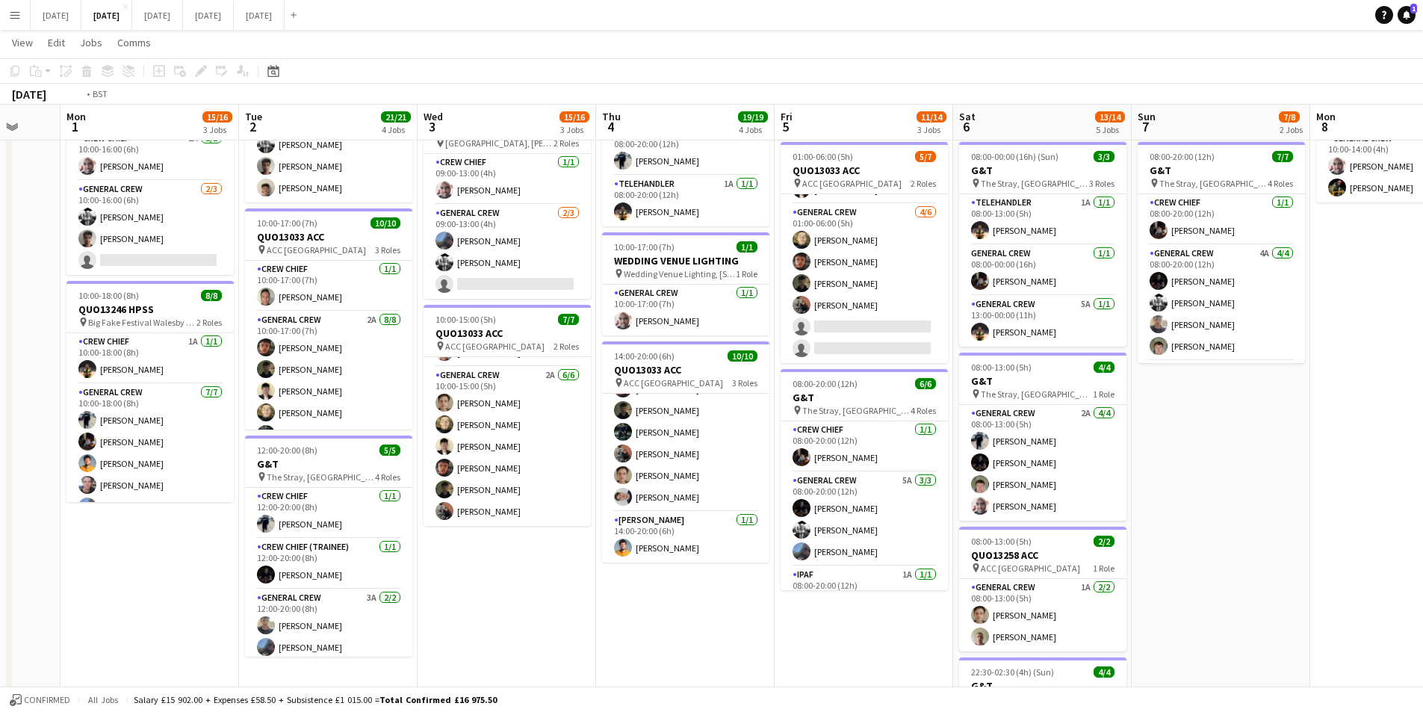
drag, startPoint x: 1272, startPoint y: 516, endPoint x: 1242, endPoint y: 516, distance: 29.9
click at [1047, 489] on app-calendar-viewport "Fri 29 Sat 30 Sun 31 Mon 1 15/16 3 Jobs Tue 2 21/21 4 Jobs Wed 3 15/16 3 Jobs T…" at bounding box center [711, 309] width 1423 height 1100
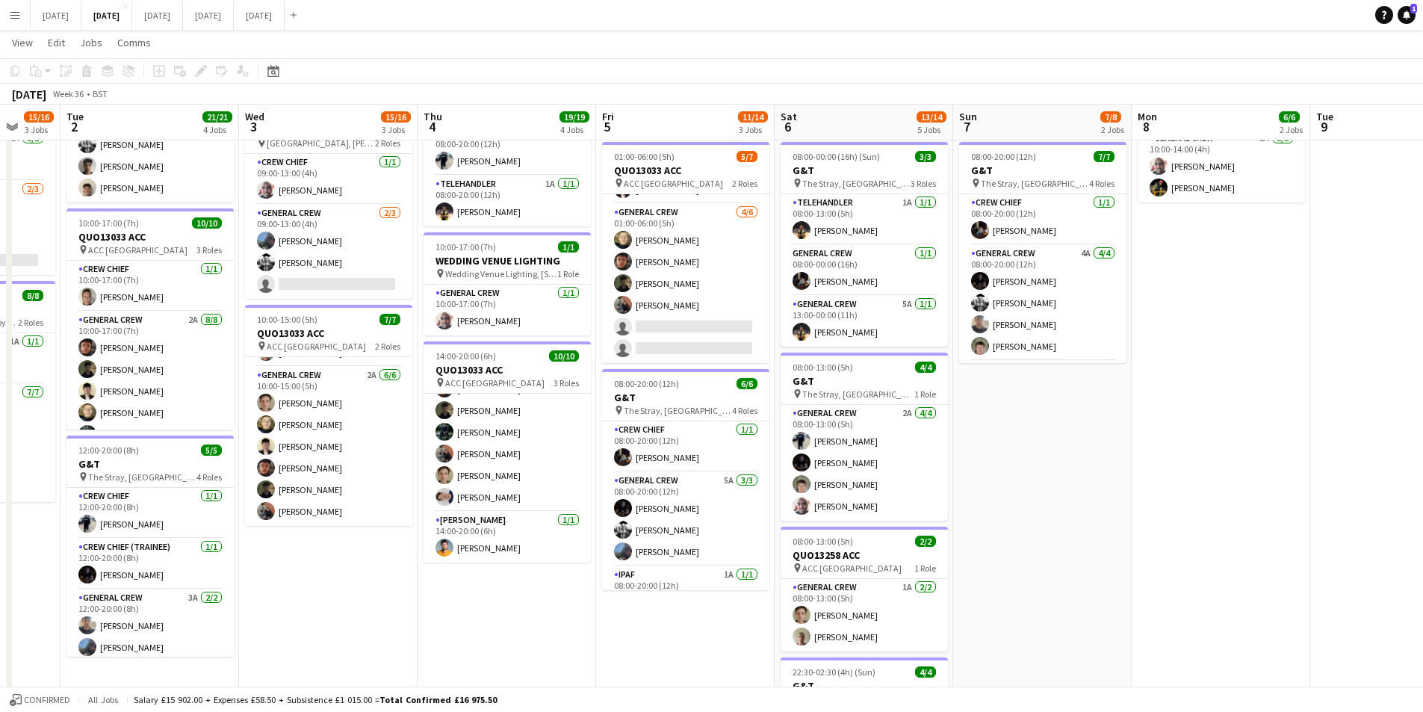
scroll to position [0, 534]
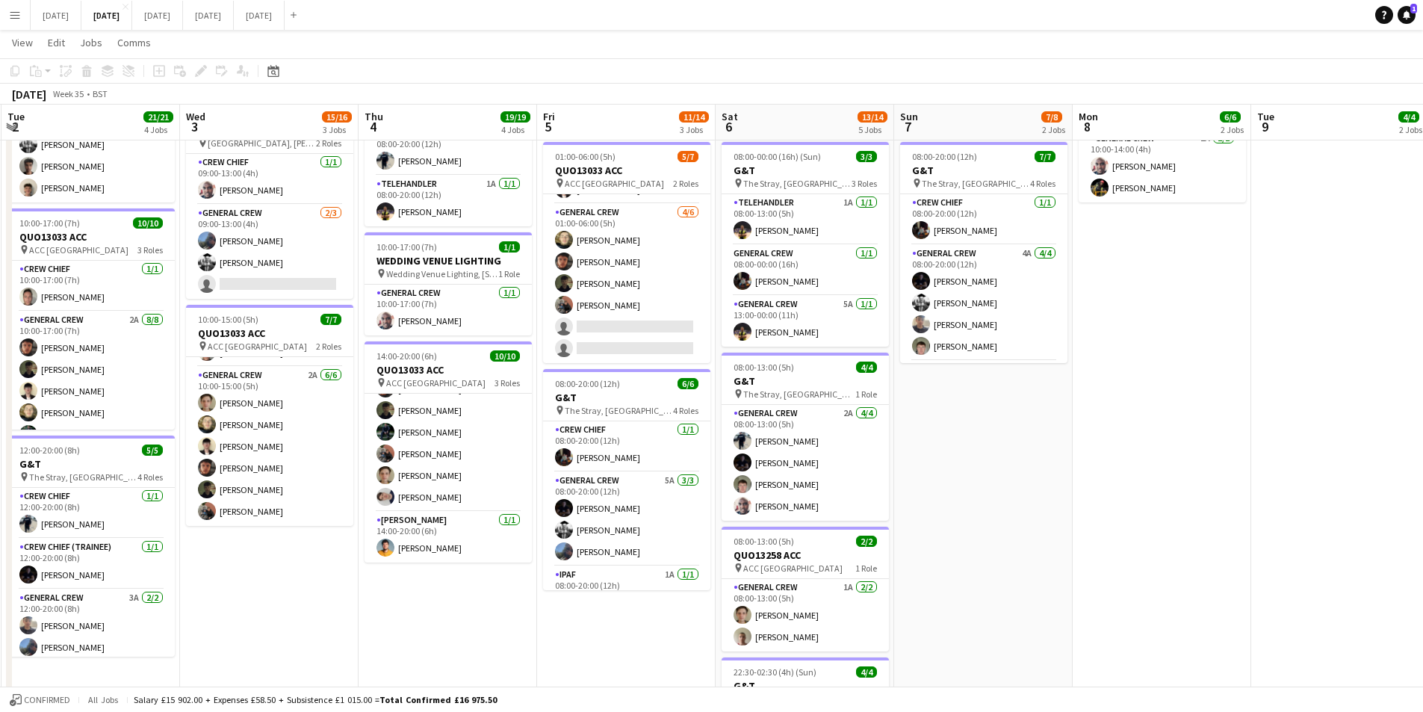
click at [850, 493] on app-calendar-viewport "Sat 30 Sun 31 Mon 1 15/16 3 Jobs Tue 2 21/21 4 Jobs Wed 3 15/16 3 Jobs Thu 4 19…" at bounding box center [711, 309] width 1423 height 1100
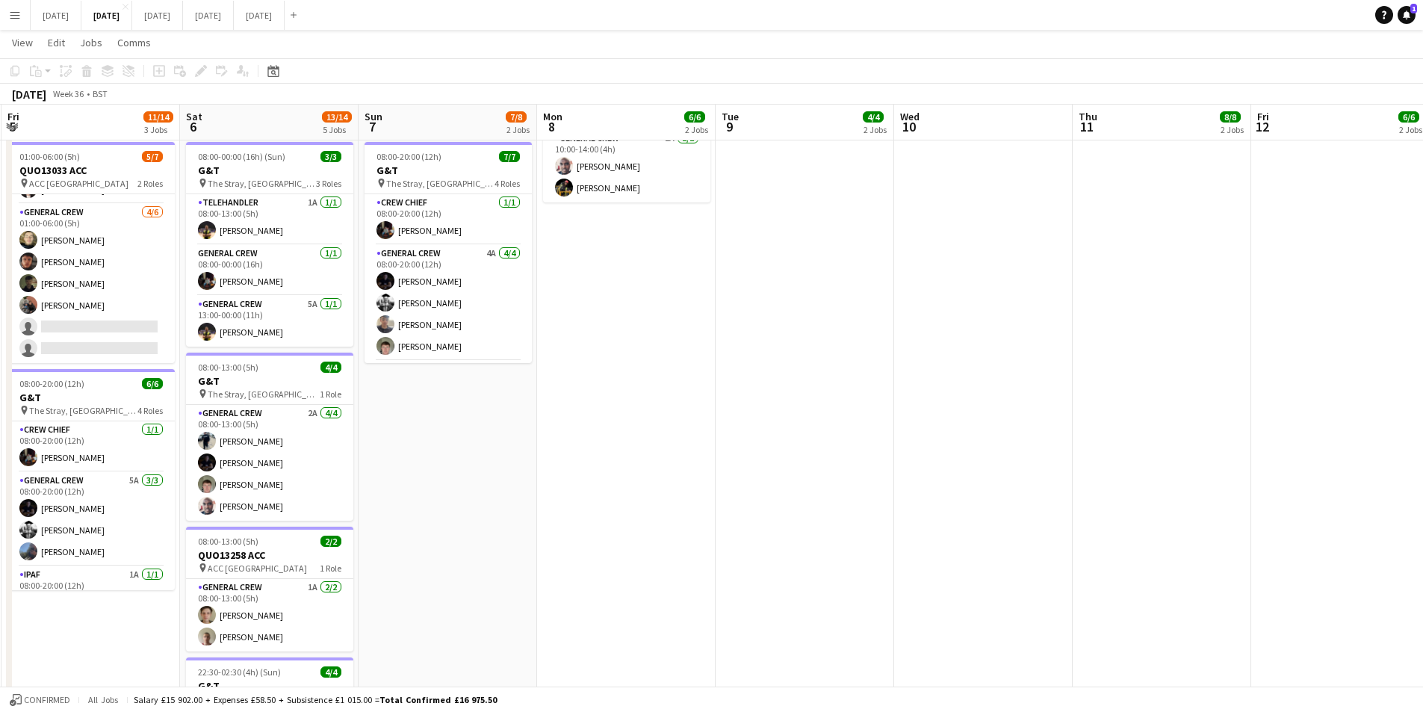
scroll to position [0, 0]
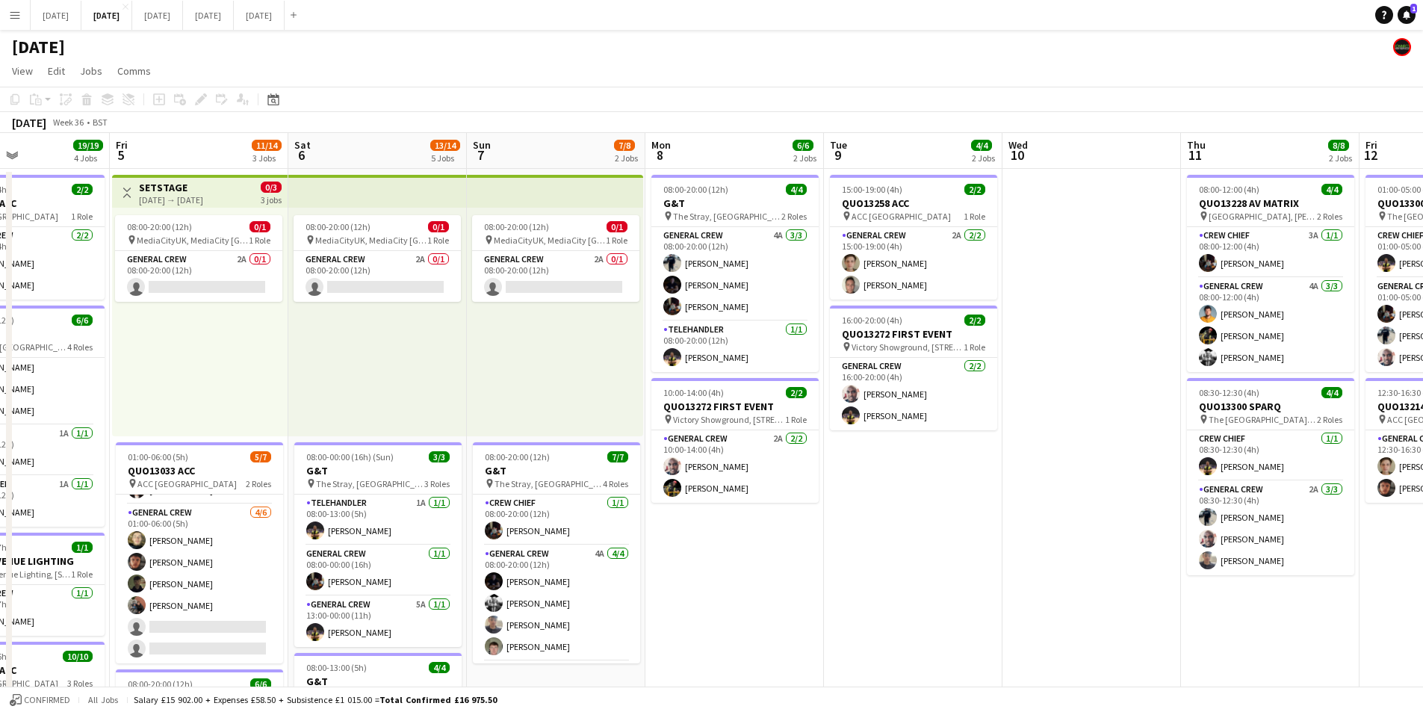
drag, startPoint x: 1156, startPoint y: 532, endPoint x: 935, endPoint y: 531, distance: 220.4
click at [801, 513] on app-calendar-viewport "Tue 2 21/21 4 Jobs Wed 3 15/16 3 Jobs Thu 4 19/19 4 Jobs Fri 5 11/14 3 Jobs Sat…" at bounding box center [711, 646] width 1423 height 1027
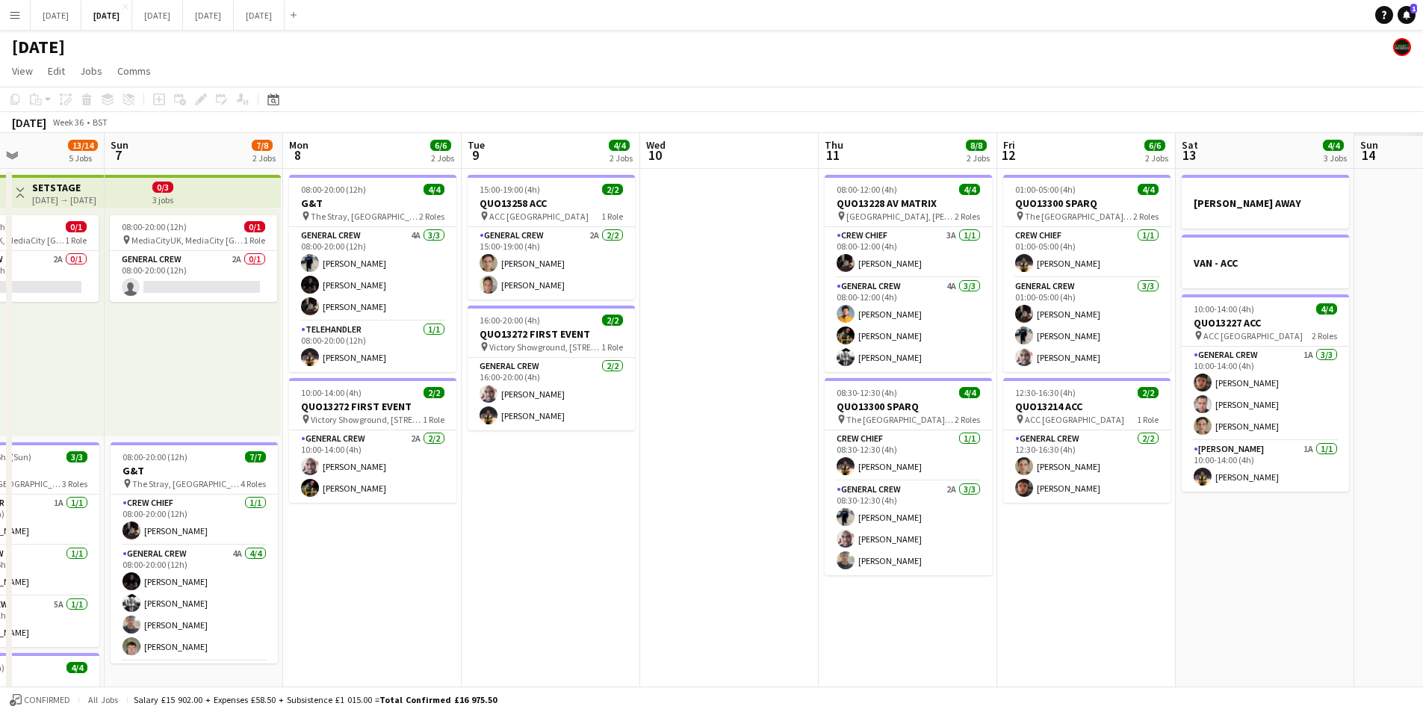
click at [586, 518] on app-calendar-viewport "Thu 4 19/19 4 Jobs Fri 5 11/14 3 Jobs Sat 6 13/14 5 Jobs Sun 7 7/8 2 Jobs Mon 8…" at bounding box center [711, 646] width 1423 height 1027
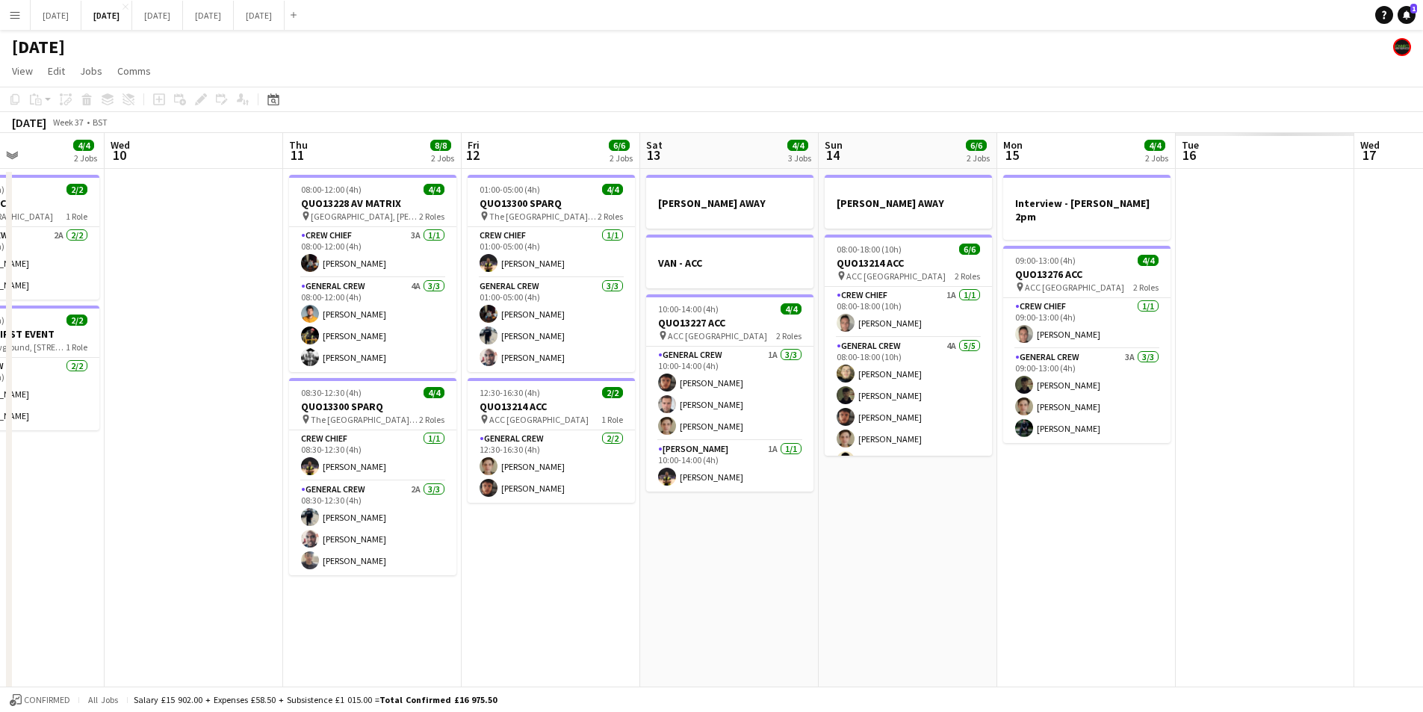
click at [672, 518] on app-calendar-viewport "Sun 7 7/8 2 Jobs Mon 8 6/6 2 Jobs Tue 9 4/4 2 Jobs Wed 10 Thu 11 8/8 2 Jobs Fri…" at bounding box center [711, 646] width 1423 height 1027
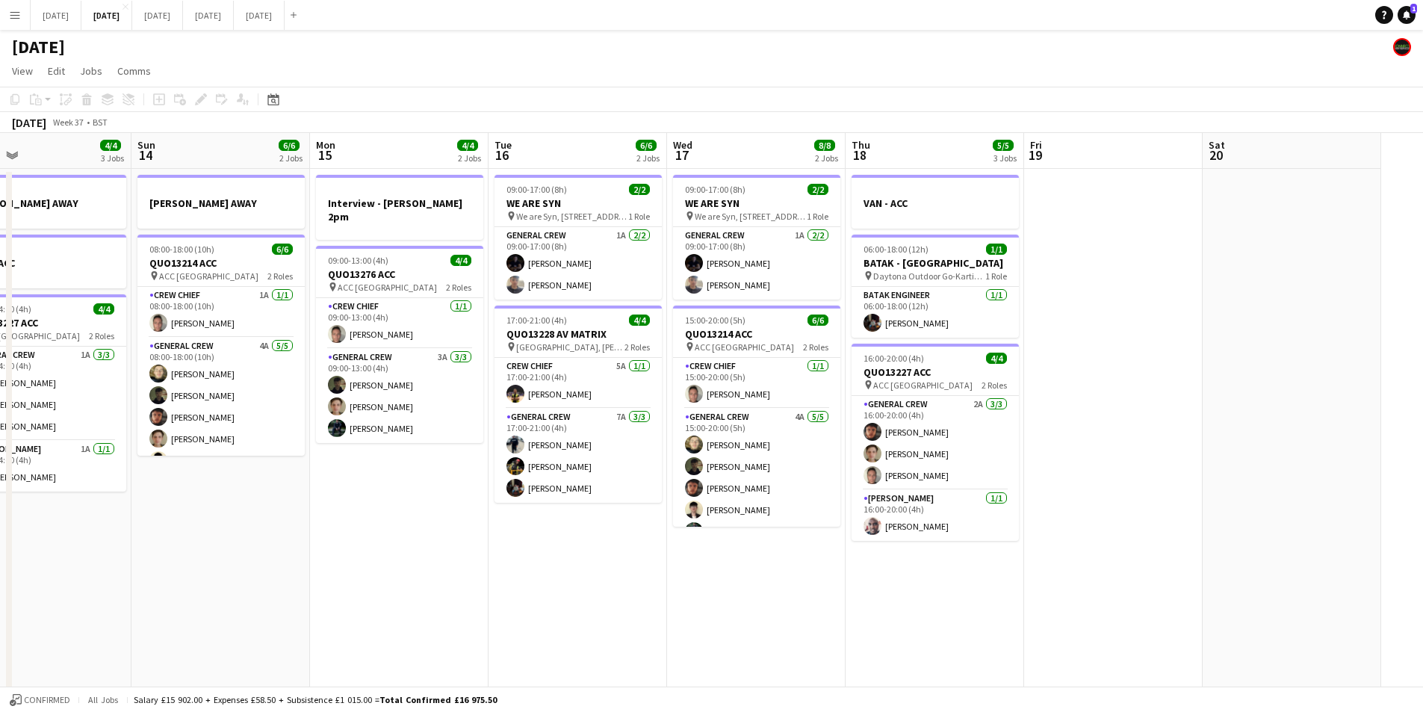
scroll to position [0, 404]
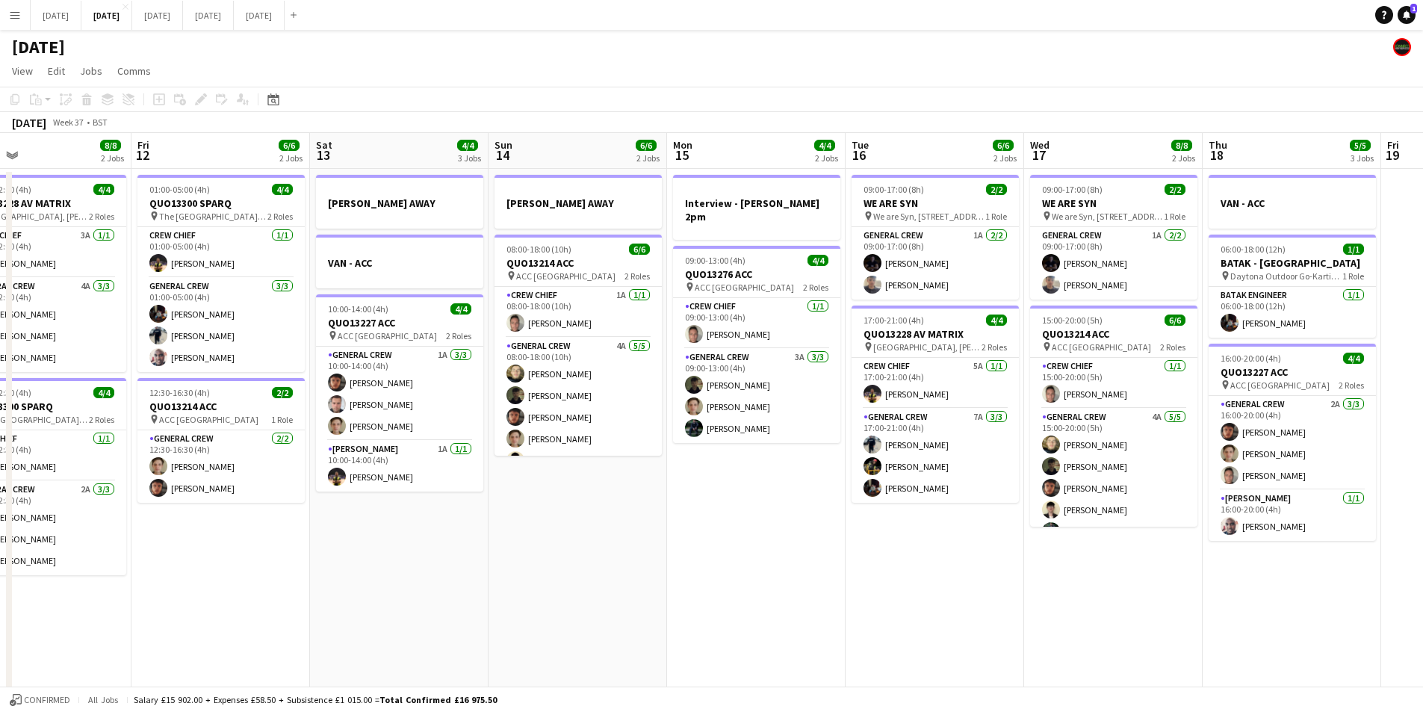
drag, startPoint x: 876, startPoint y: 551, endPoint x: 555, endPoint y: 548, distance: 320.5
click at [492, 524] on app-calendar-viewport "Tue 9 4/4 2 Jobs Wed 10 Thu 11 8/8 2 Jobs Fri 12 6/6 2 Jobs Sat 13 4/4 3 Jobs S…" at bounding box center [711, 646] width 1423 height 1027
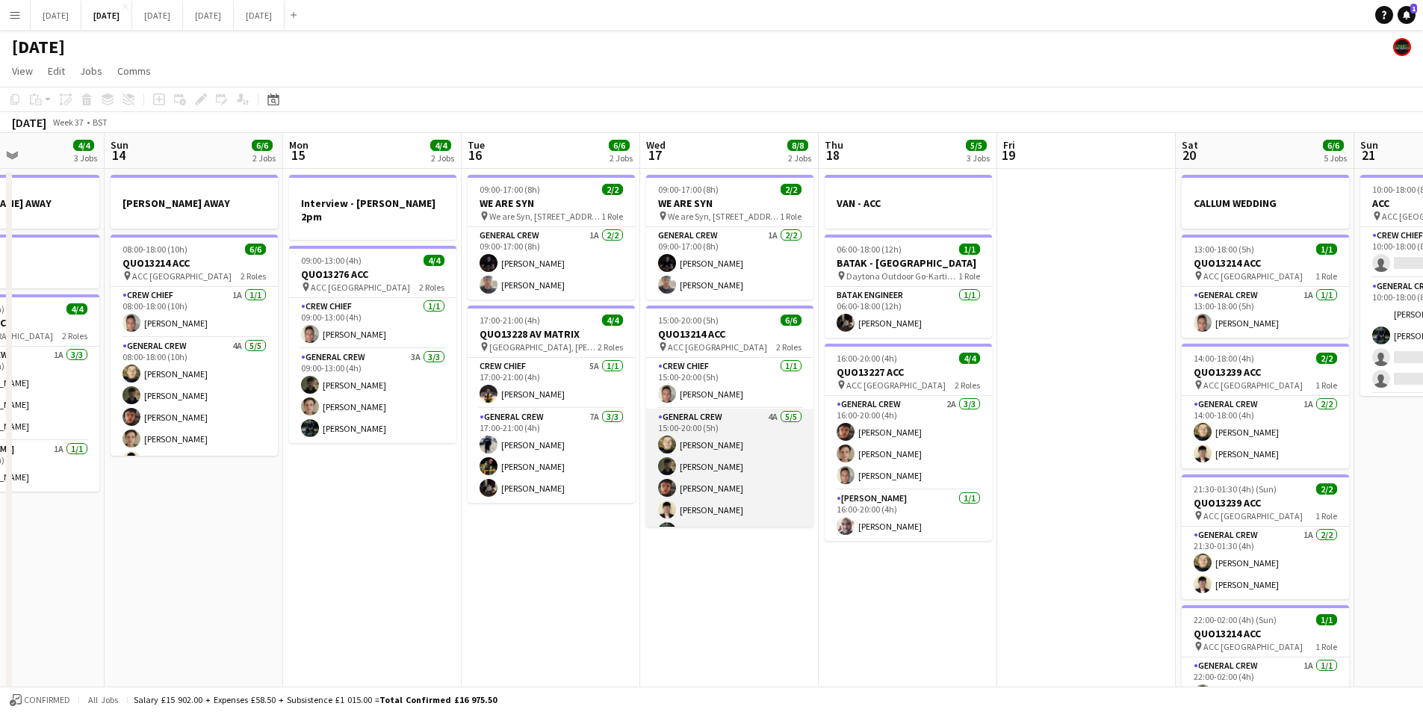
scroll to position [19, 0]
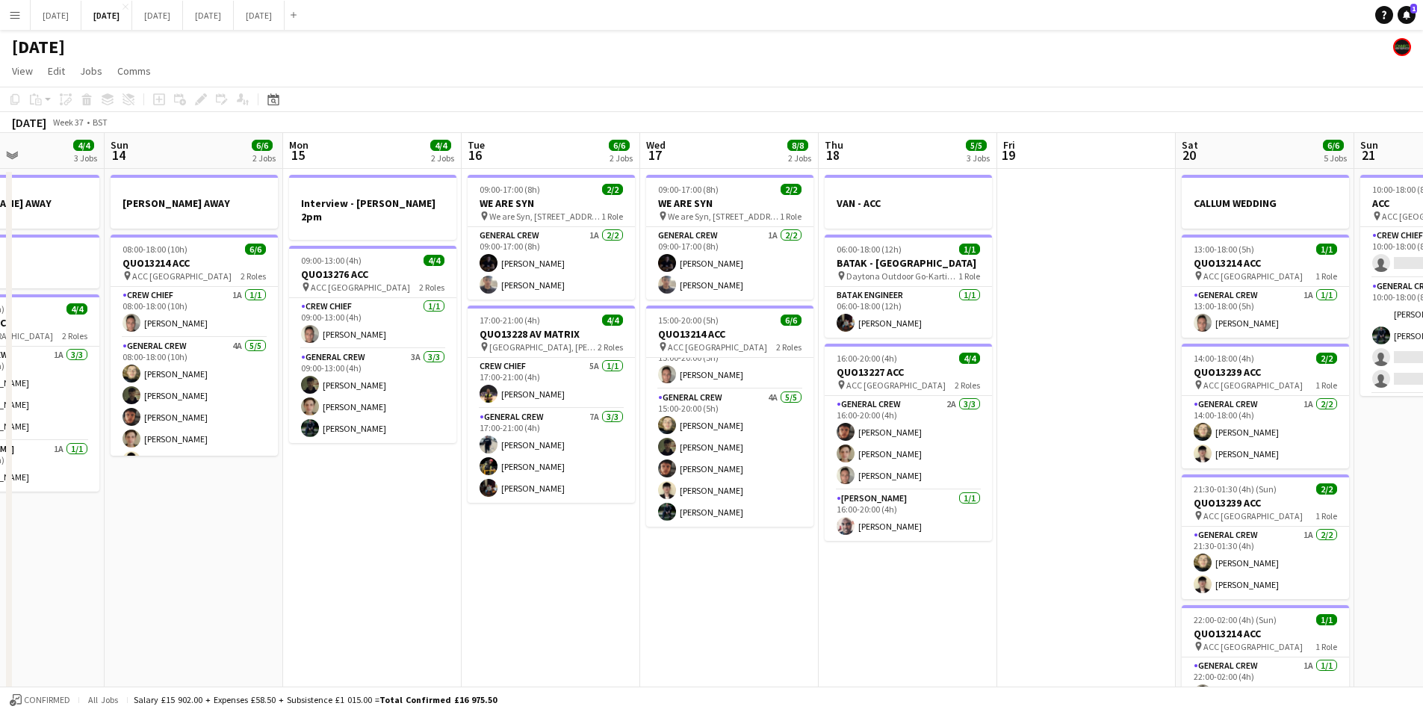
click at [612, 517] on app-calendar-viewport "Thu 11 8/8 2 Jobs Fri 12 6/6 2 Jobs Sat 13 4/4 3 Jobs Sun 14 6/6 2 Jobs Mon 15 …" at bounding box center [711, 646] width 1423 height 1027
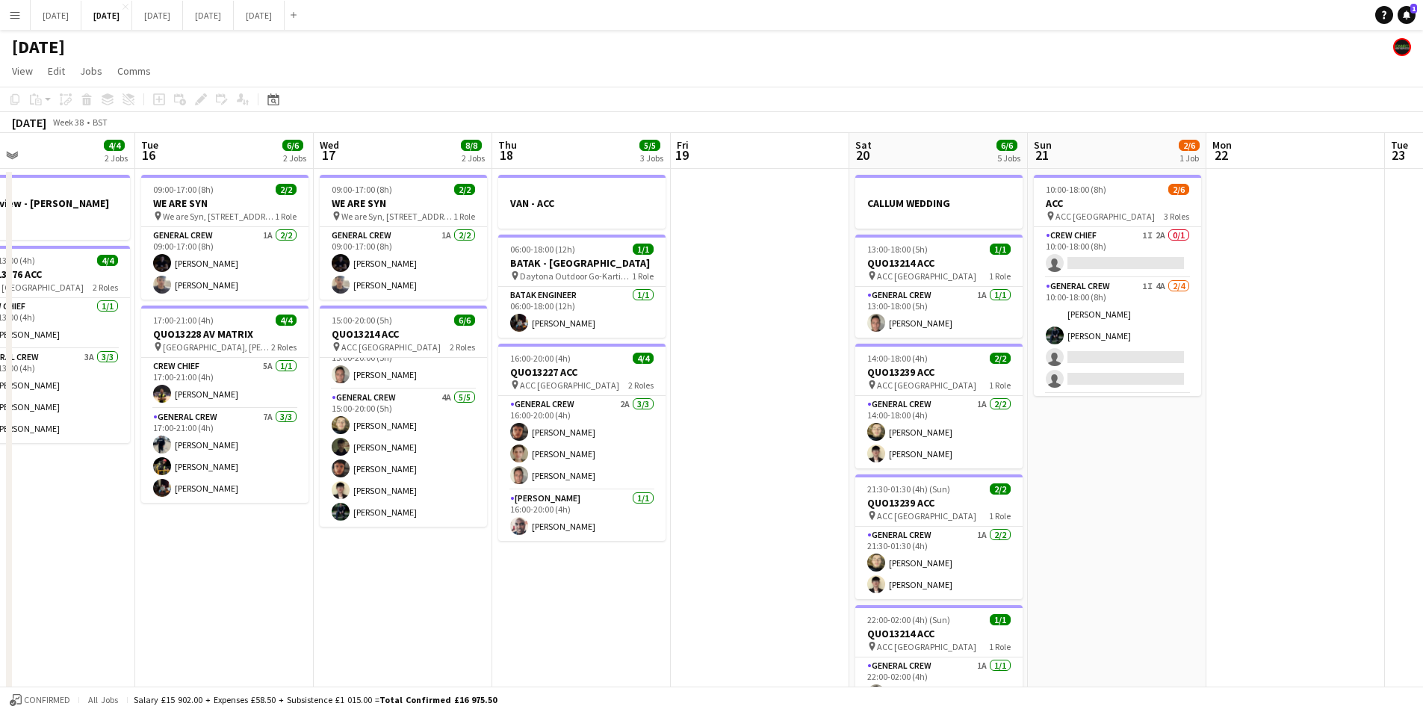
drag, startPoint x: 1038, startPoint y: 499, endPoint x: 846, endPoint y: 497, distance: 192.0
click at [846, 497] on app-calendar-viewport "Sat 13 4/4 3 Jobs Sun 14 6/6 2 Jobs Mon 15 4/4 2 Jobs Tue 16 6/6 2 Jobs Wed 17 …" at bounding box center [711, 646] width 1423 height 1027
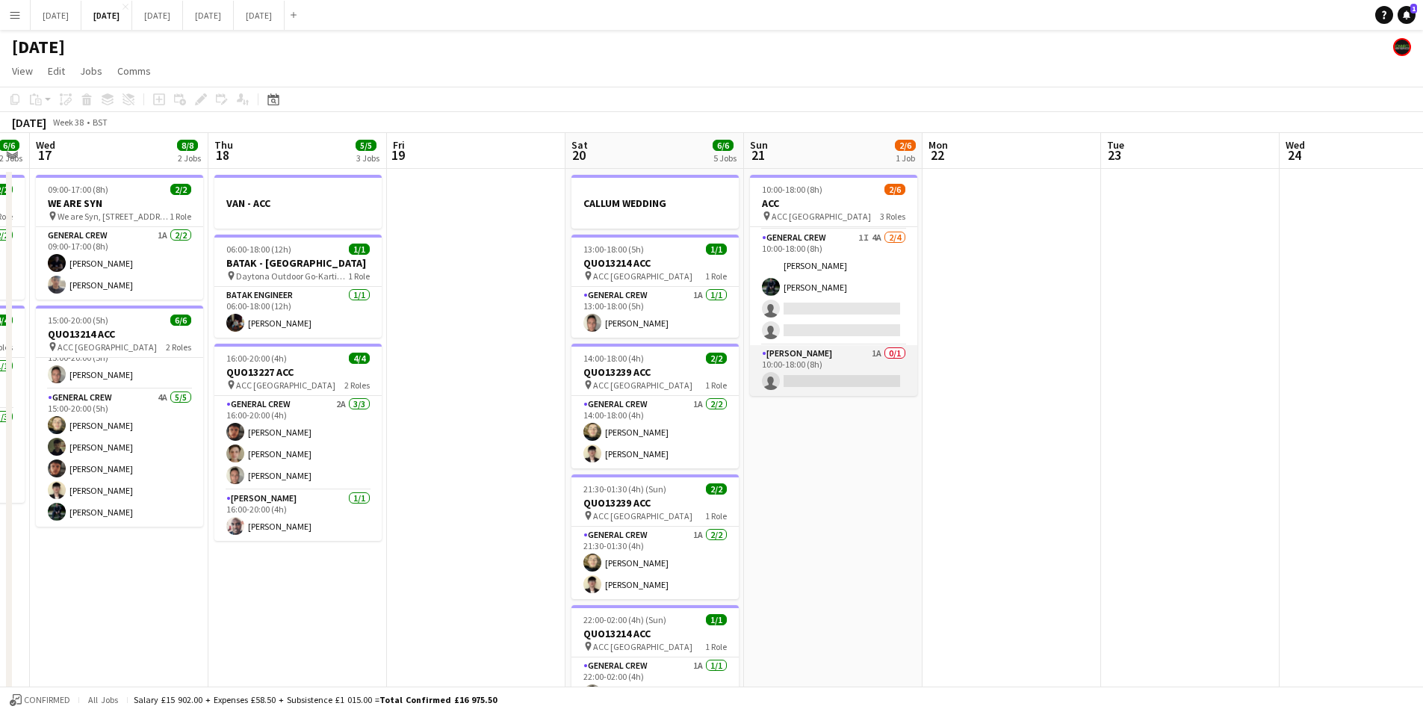
scroll to position [0, 0]
click at [843, 350] on app-card-role "General Crew 1I 4A [DATE] 10:00-18:00 (8h) [PERSON_NAME] [PERSON_NAME] single-n…" at bounding box center [833, 336] width 167 height 116
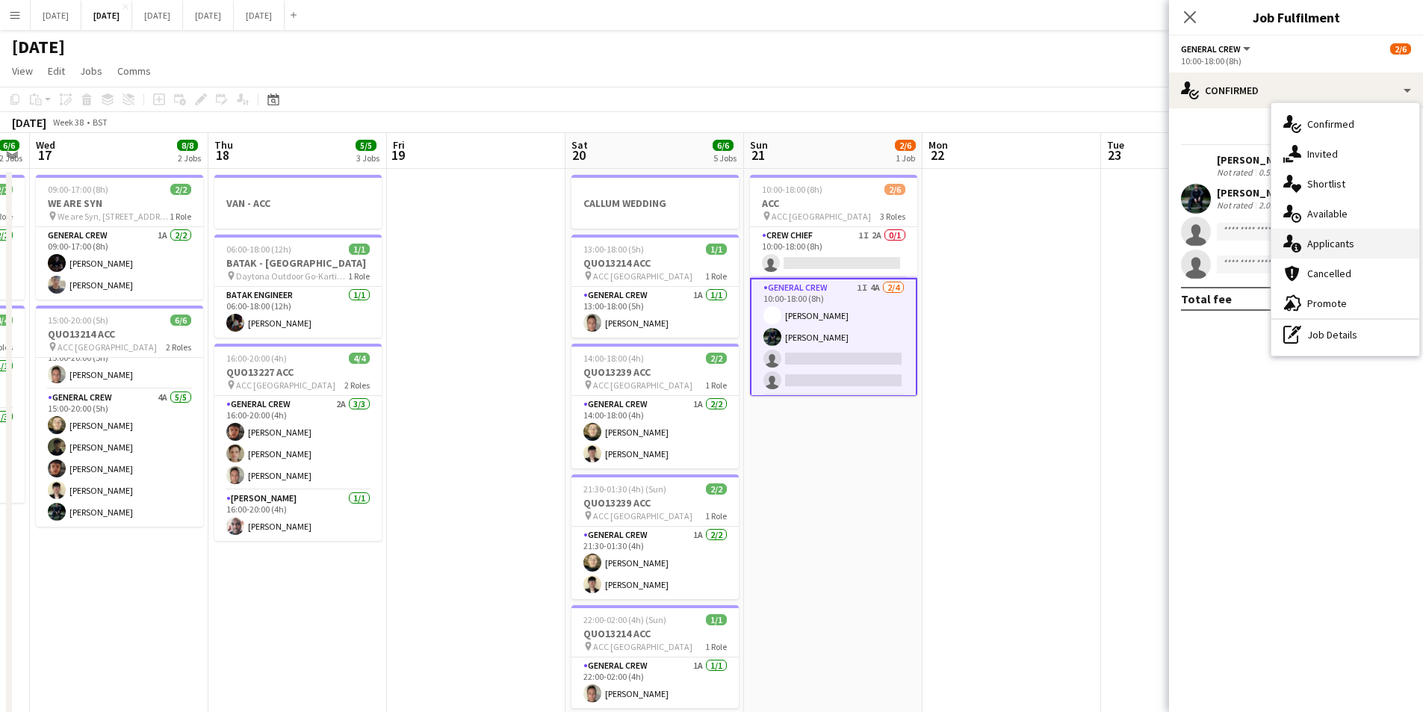
click at [1328, 242] on div "single-neutral-actions-information Applicants" at bounding box center [1346, 244] width 148 height 30
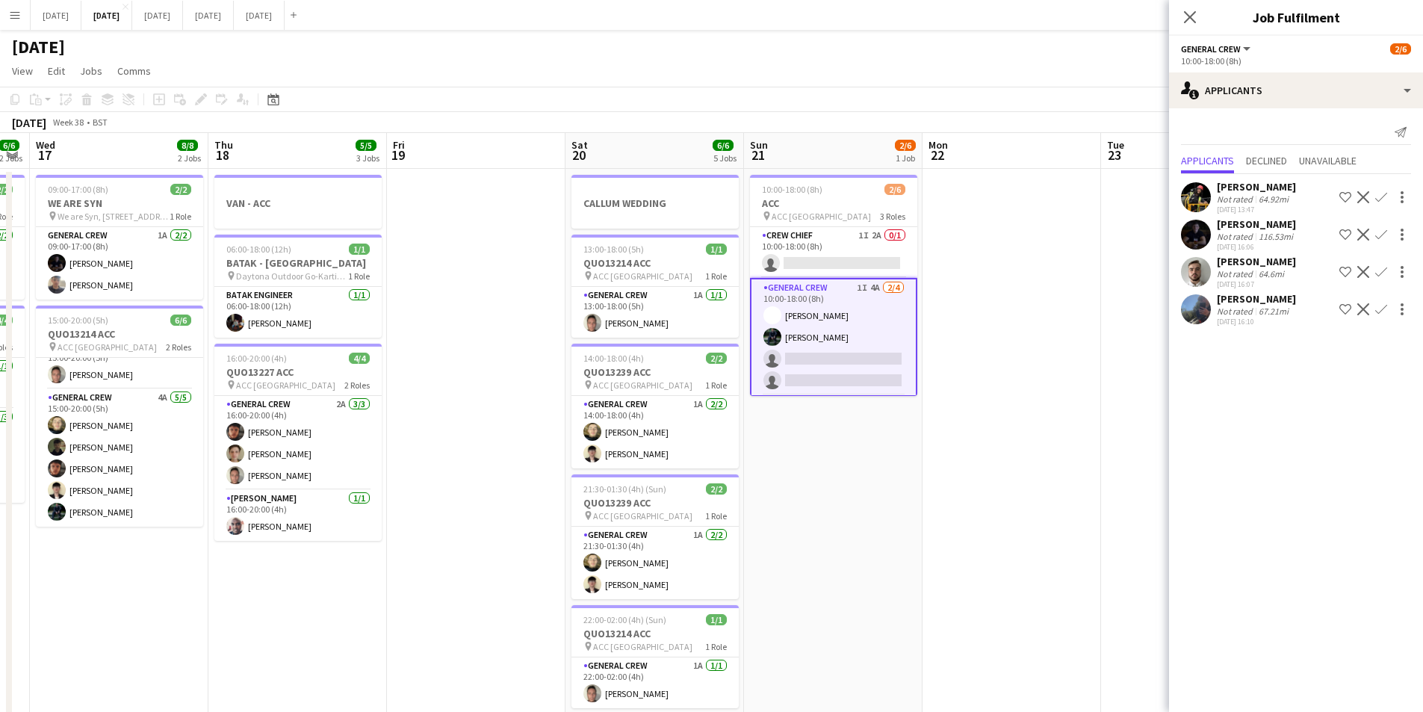
scroll to position [52, 0]
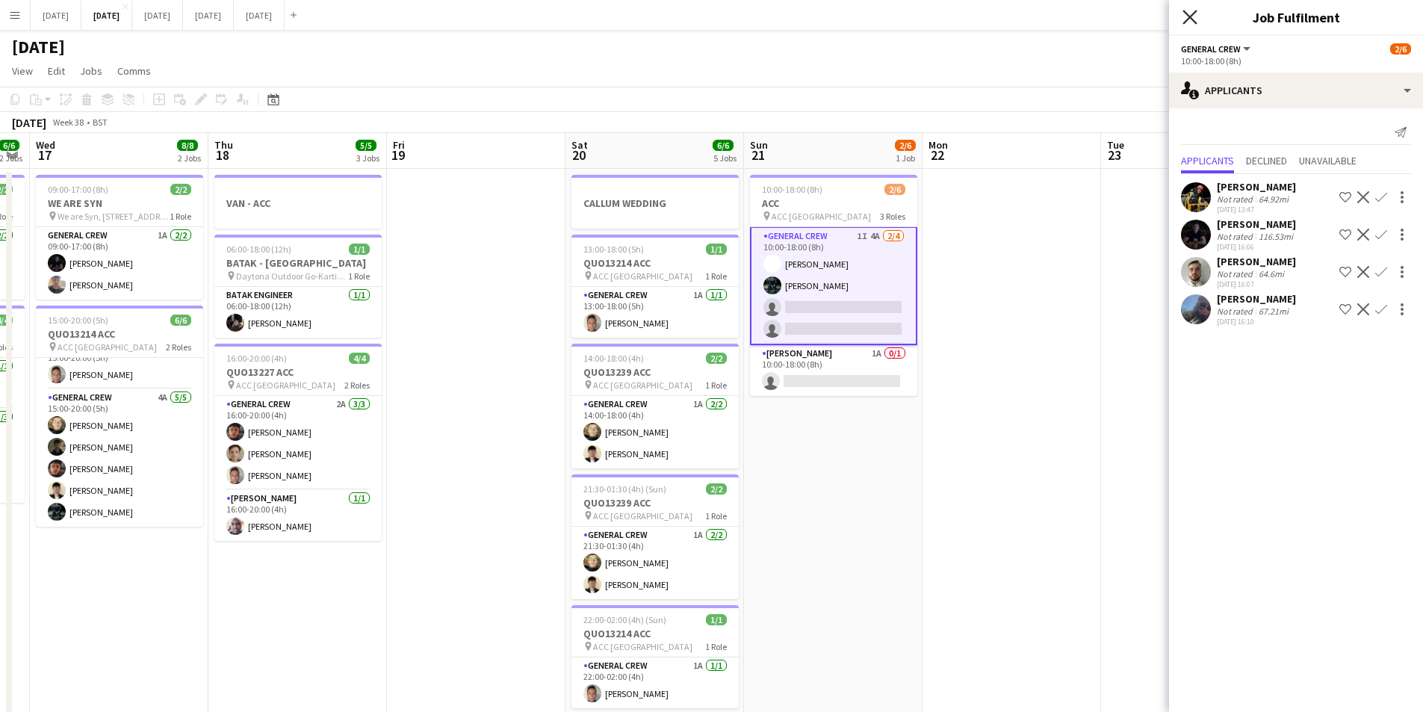
click at [1187, 21] on icon at bounding box center [1190, 17] width 14 height 14
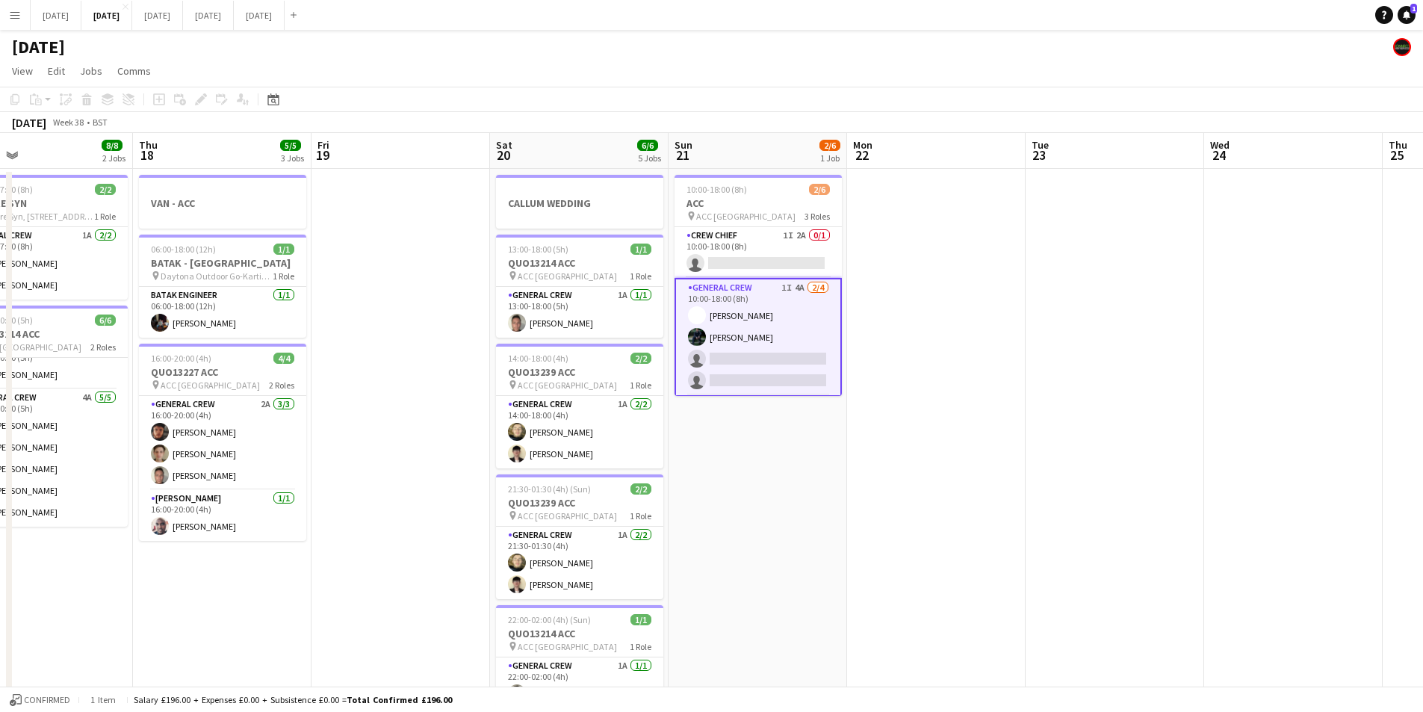
scroll to position [0, 402]
click at [1056, 510] on app-calendar-viewport "Mon 15 4/4 2 Jobs Tue 16 6/6 2 Jobs Wed 17 8/8 2 Jobs Thu 18 5/5 3 Jobs Fri 19 …" at bounding box center [711, 646] width 1423 height 1027
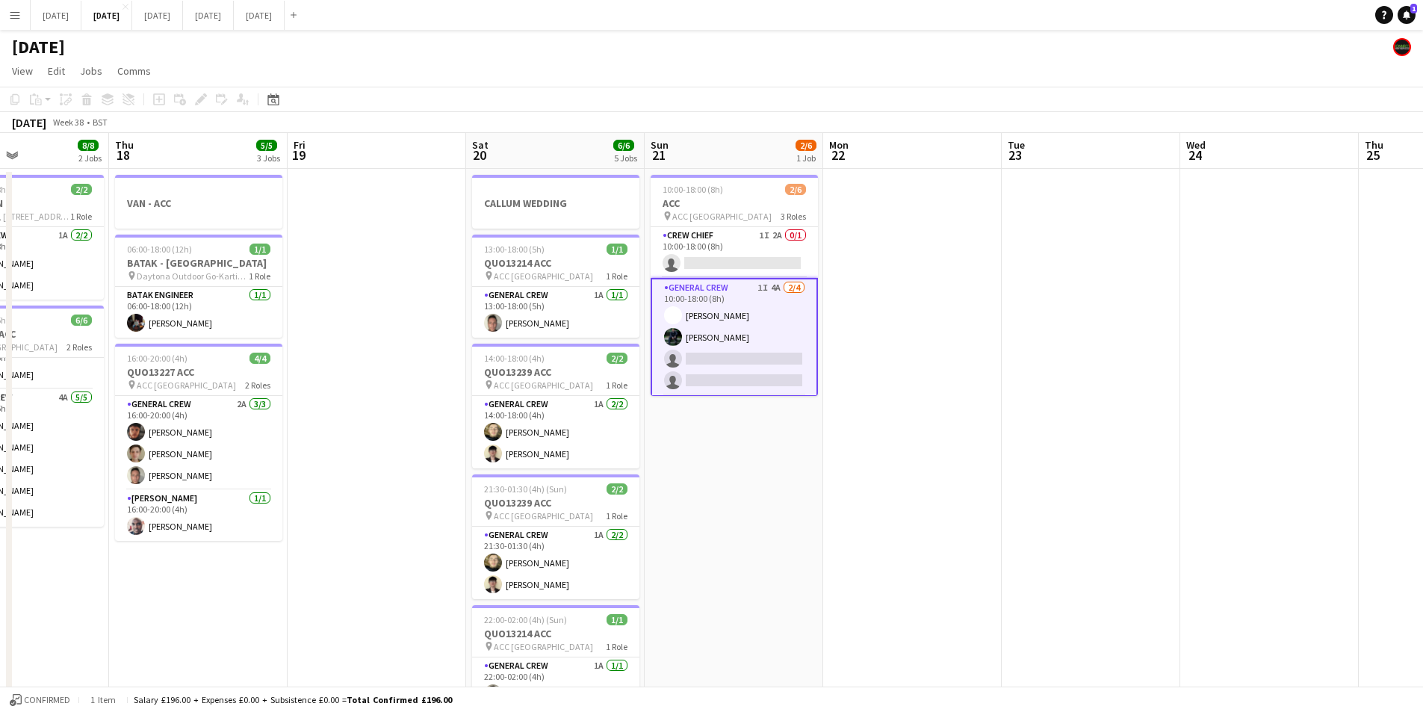
drag, startPoint x: 1136, startPoint y: 501, endPoint x: 957, endPoint y: 477, distance: 180.1
click at [957, 477] on app-calendar-viewport "Mon 15 4/4 2 Jobs Tue 16 6/6 2 Jobs Wed 17 8/8 2 Jobs Thu 18 5/5 3 Jobs Fri 19 …" at bounding box center [711, 646] width 1423 height 1027
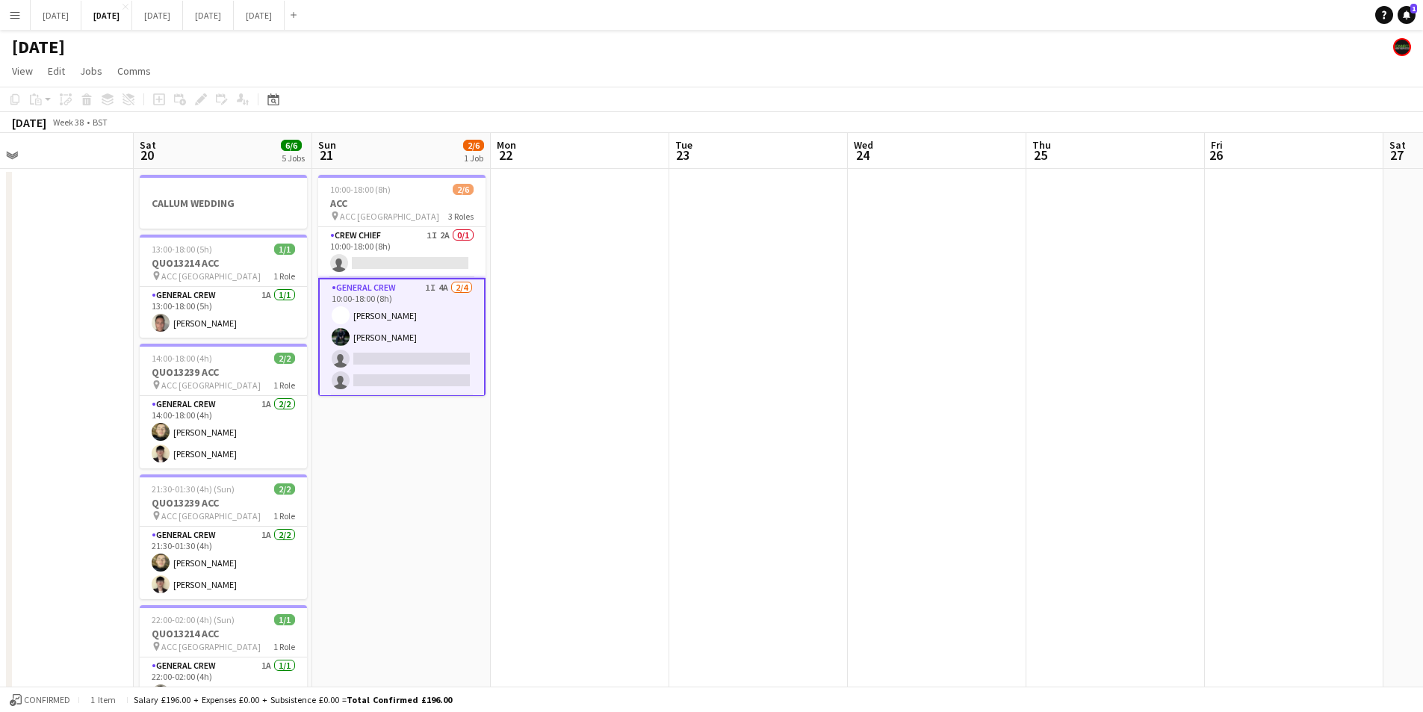
drag, startPoint x: 922, startPoint y: 463, endPoint x: 1117, endPoint y: 492, distance: 197.1
click at [905, 458] on app-calendar-viewport "Tue 16 6/6 2 Jobs Wed 17 8/8 2 Jobs Thu 18 5/5 3 Jobs Fri 19 Sat 20 6/6 5 Jobs …" at bounding box center [711, 646] width 1423 height 1027
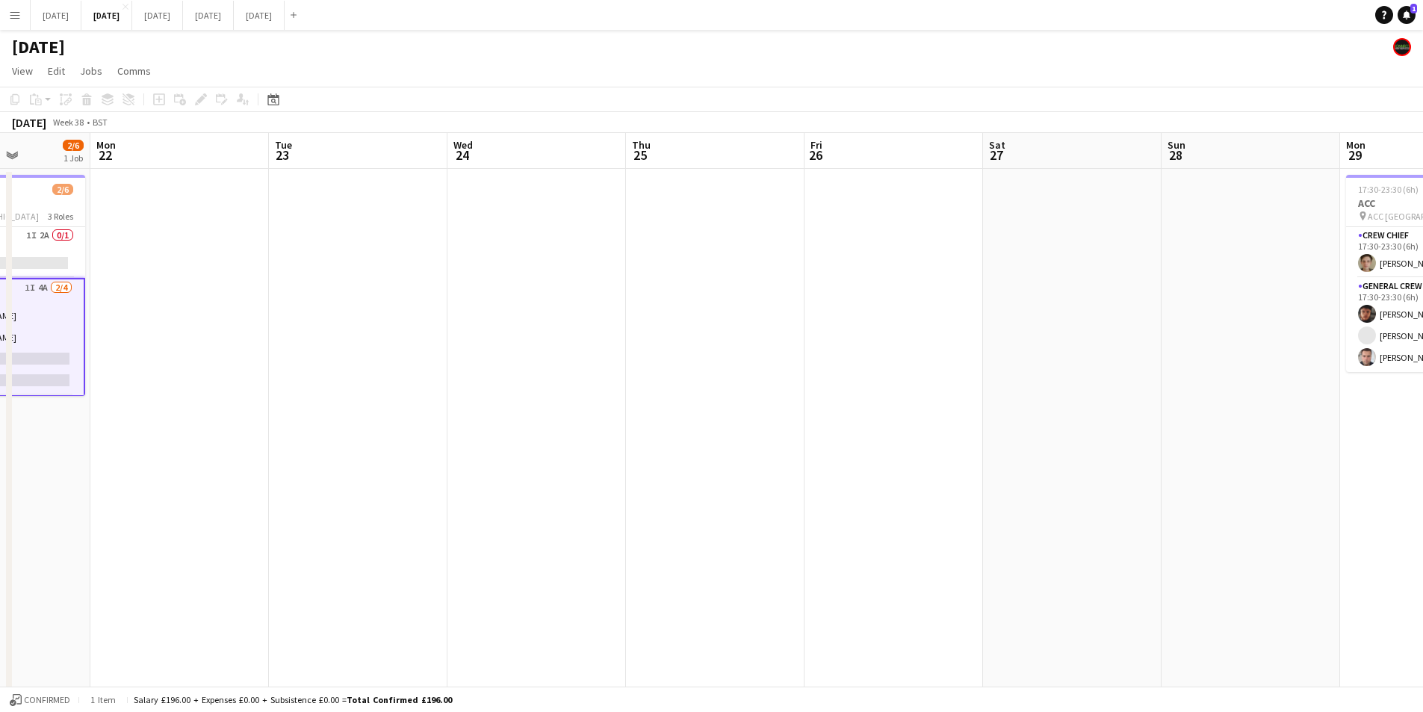
drag, startPoint x: 1117, startPoint y: 492, endPoint x: 851, endPoint y: 465, distance: 267.3
click at [1280, 482] on app-calendar-viewport "Fri 19 Sat 20 6/6 5 Jobs Sun 21 2/6 1 Job Mon 22 Tue 23 Wed 24 Thu 25 Fri 26 Sa…" at bounding box center [711, 646] width 1423 height 1027
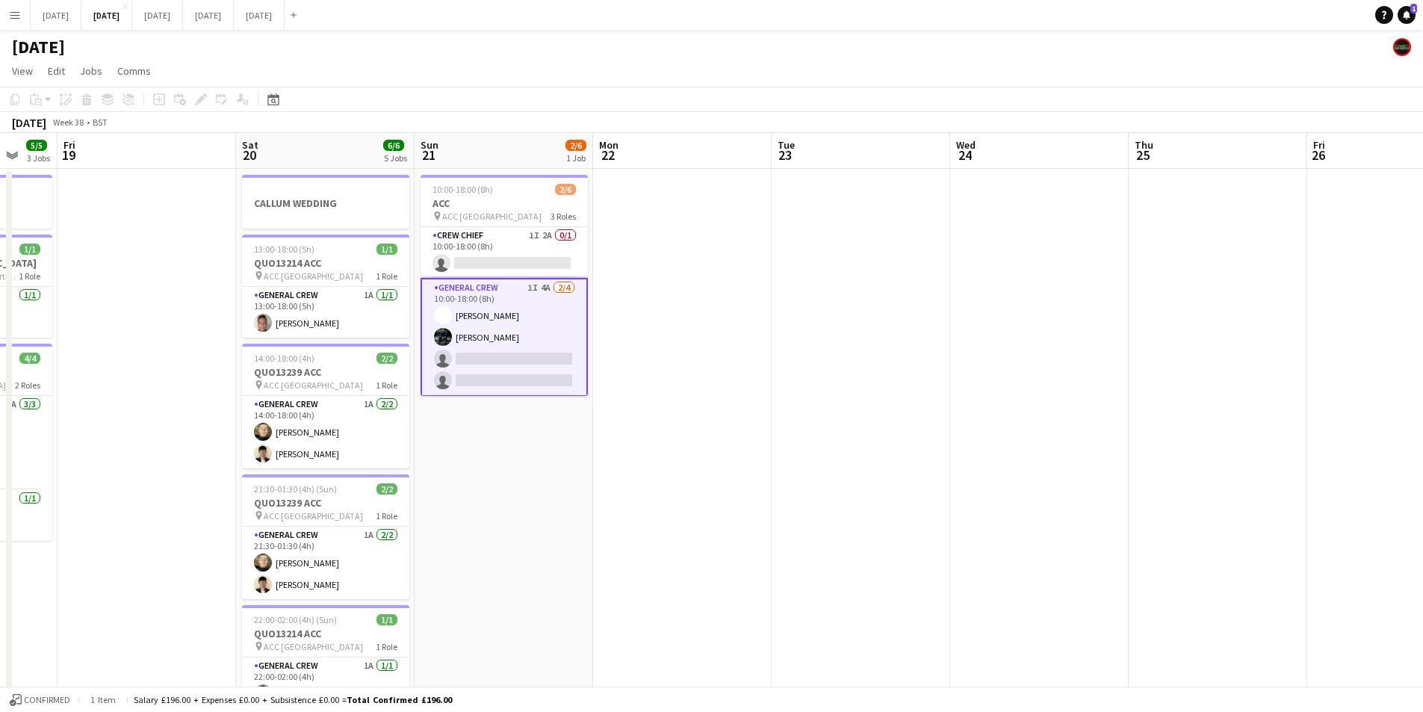
drag, startPoint x: 813, startPoint y: 478, endPoint x: 378, endPoint y: 447, distance: 435.9
click at [256, 448] on app-calendar-viewport "Tue 16 6/6 2 Jobs Wed 17 8/8 2 Jobs Thu 18 5/5 3 Jobs Fri 19 Sat 20 6/6 5 Jobs …" at bounding box center [711, 646] width 1423 height 1027
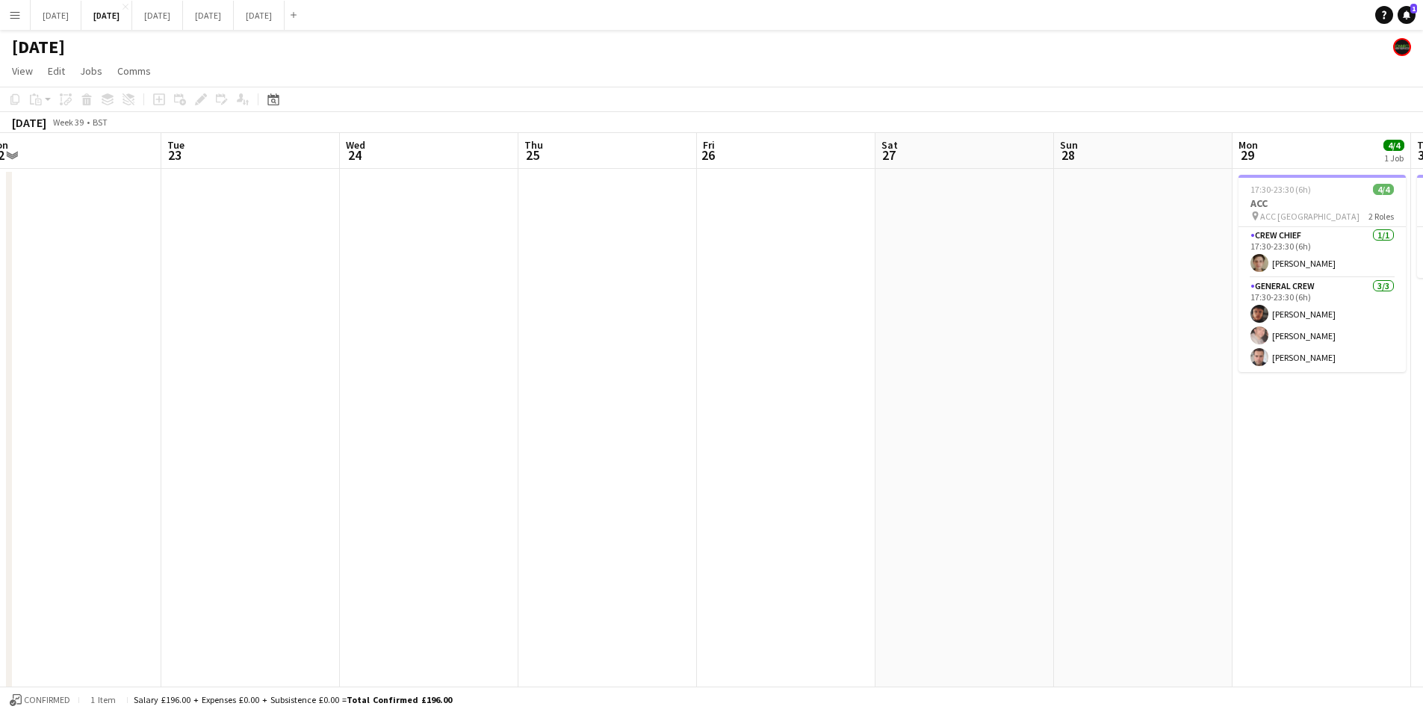
drag, startPoint x: 948, startPoint y: 454, endPoint x: 609, endPoint y: 423, distance: 340.6
click at [609, 423] on app-calendar-viewport "Sat 20 6/6 5 Jobs Sun 21 2/6 1 Job Mon 22 Tue 23 Wed 24 Thu 25 Fri 26 Sat 27 Su…" at bounding box center [711, 646] width 1423 height 1027
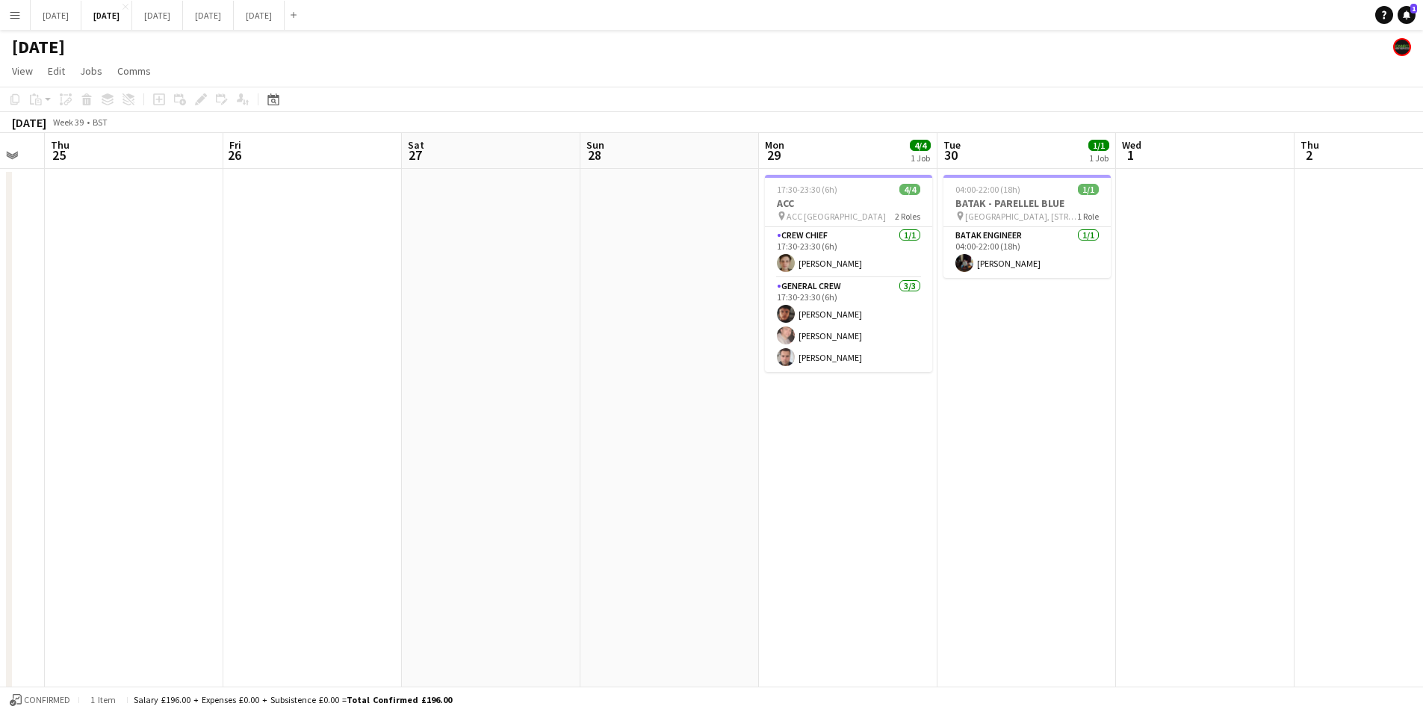
scroll to position [0, 476]
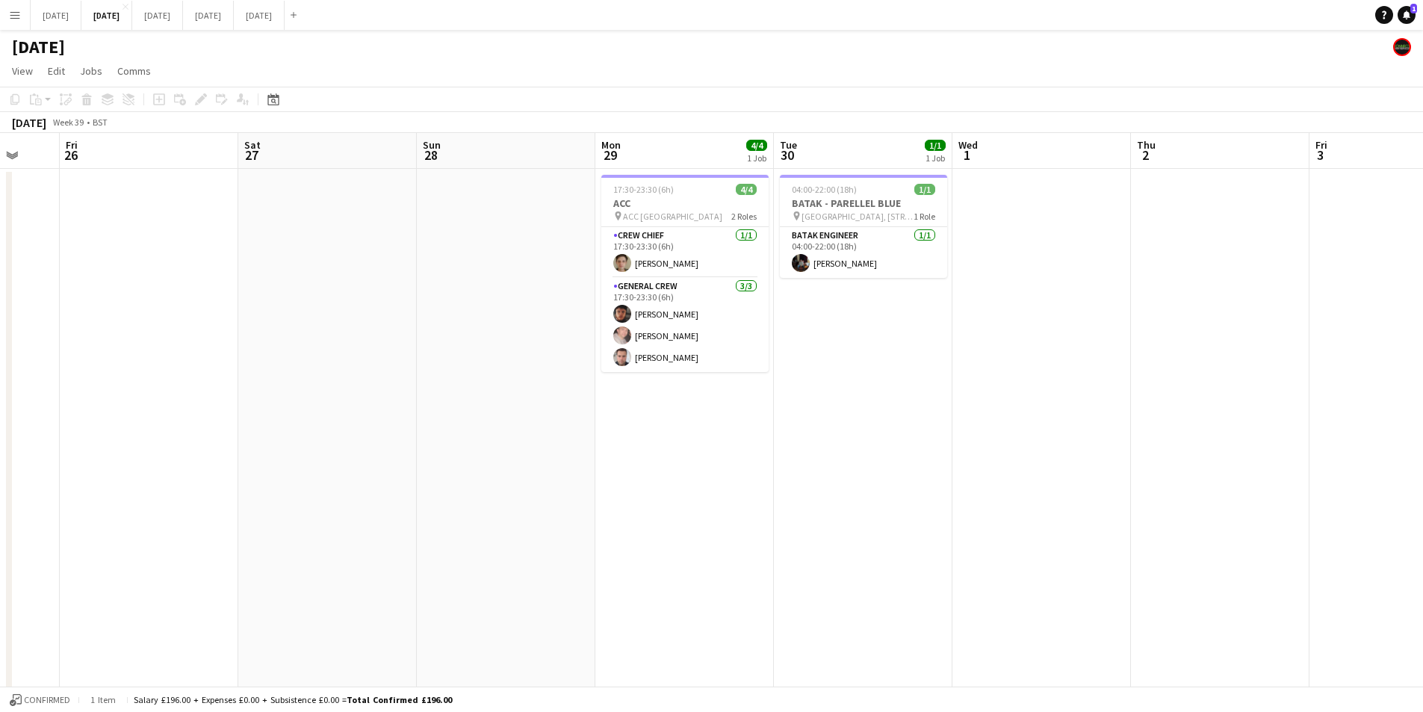
drag, startPoint x: 1005, startPoint y: 473, endPoint x: 607, endPoint y: 469, distance: 398.2
click at [607, 469] on app-calendar-viewport "Tue 23 Wed 24 Thu 25 Fri 26 Sat 27 Sun 28 Mon 29 4/4 1 Job Tue 30 1/1 1 Job Wed…" at bounding box center [711, 646] width 1423 height 1027
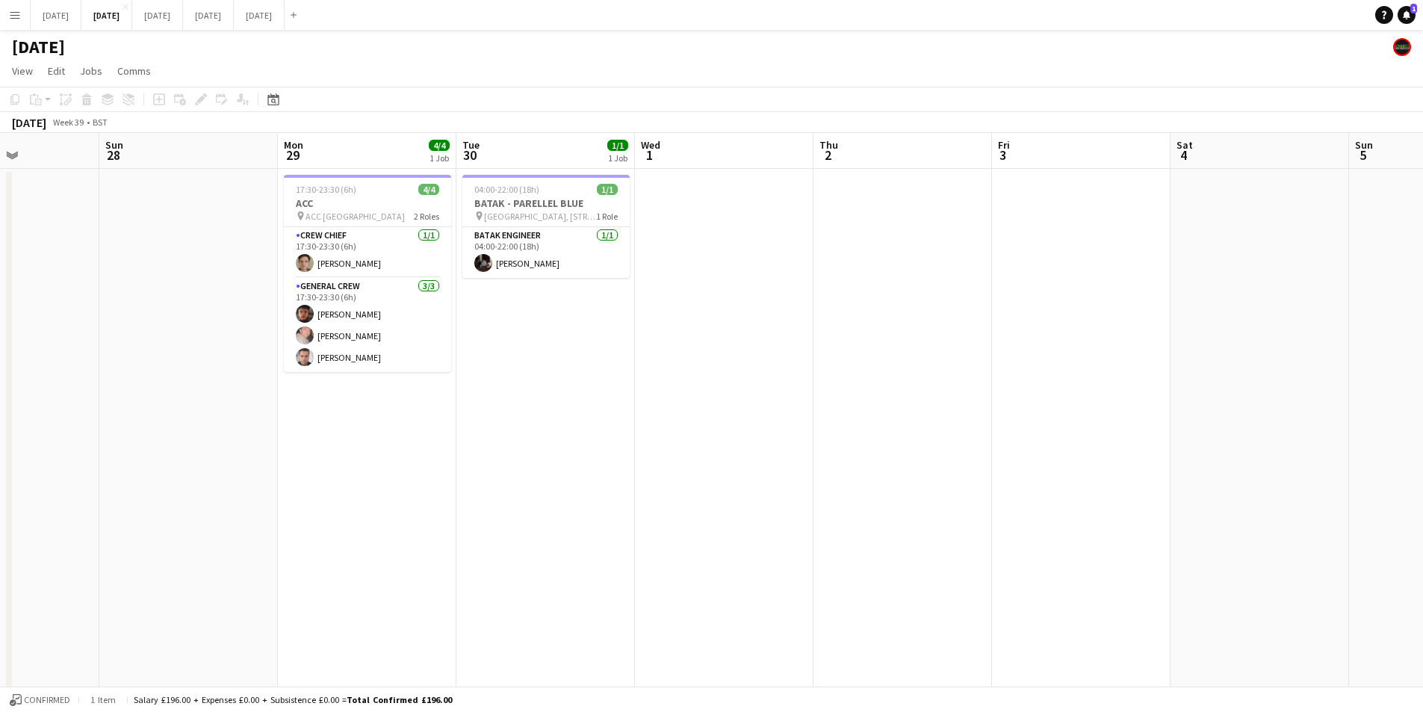
drag, startPoint x: 979, startPoint y: 486, endPoint x: 647, endPoint y: 496, distance: 332.6
click at [625, 485] on app-calendar-viewport "Thu 25 Fri 26 Sat 27 Sun 28 Mon 29 4/4 1 Job Tue 30 1/1 1 Job Wed 1 Thu 2 Fri 3…" at bounding box center [711, 646] width 1423 height 1027
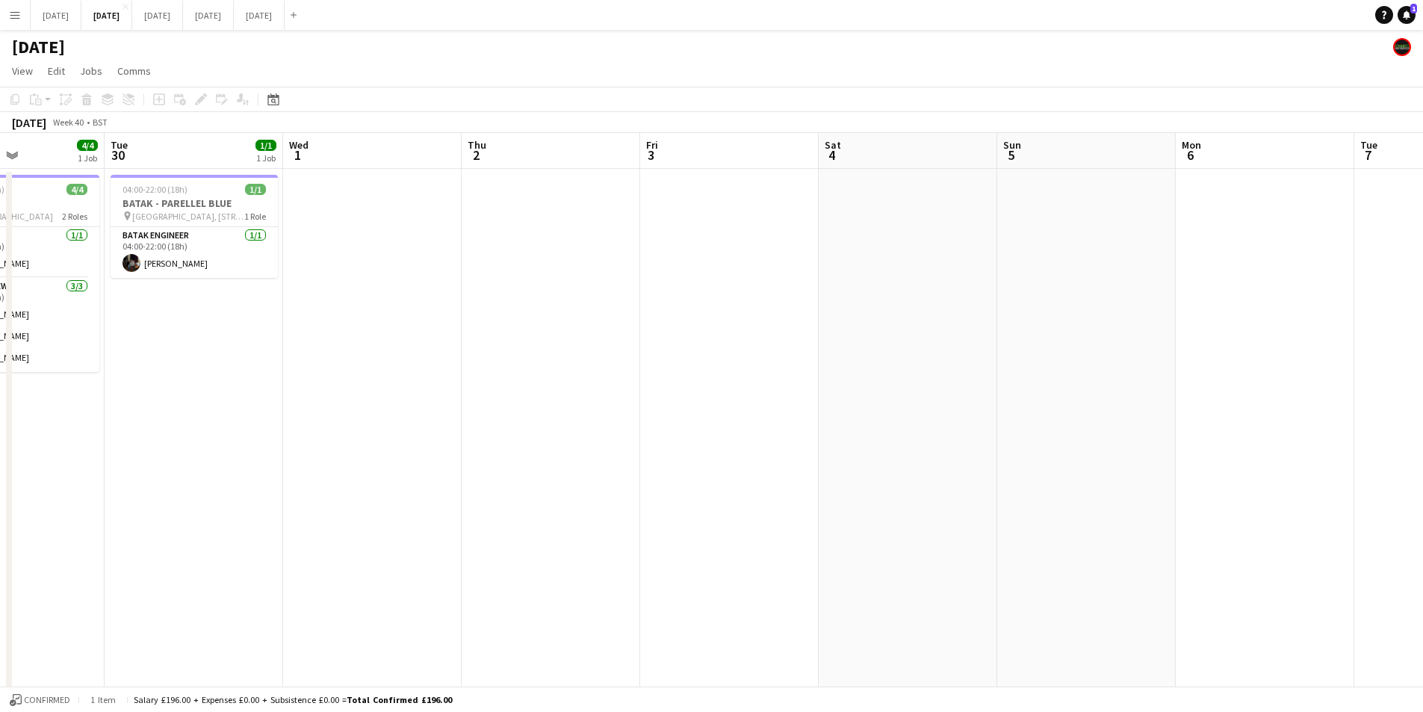
drag, startPoint x: 675, startPoint y: 516, endPoint x: 286, endPoint y: 517, distance: 388.5
click at [286, 517] on app-calendar-viewport "Sat 27 Sun 28 Mon 29 4/4 1 Job Tue 30 1/1 1 Job Wed 1 Thu 2 Fri 3 Sat 4 Sun 5 M…" at bounding box center [711, 646] width 1423 height 1027
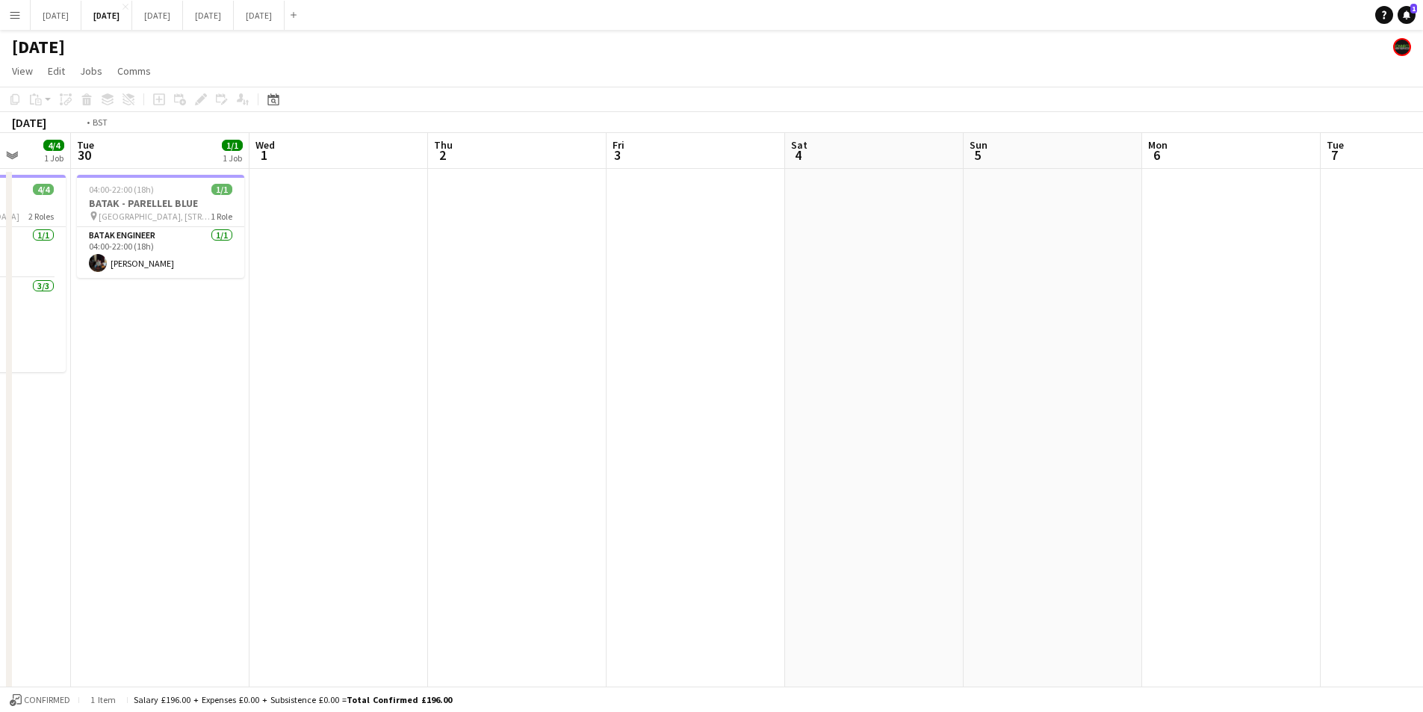
drag, startPoint x: 1086, startPoint y: 513, endPoint x: 701, endPoint y: 499, distance: 385.0
click at [1113, 507] on app-calendar-viewport "Sat 27 Sun 28 Mon 29 4/4 1 Job Tue 30 1/1 1 Job Wed 1 Thu 2 Fri 3 Sat 4 Sun 5 M…" at bounding box center [711, 646] width 1423 height 1027
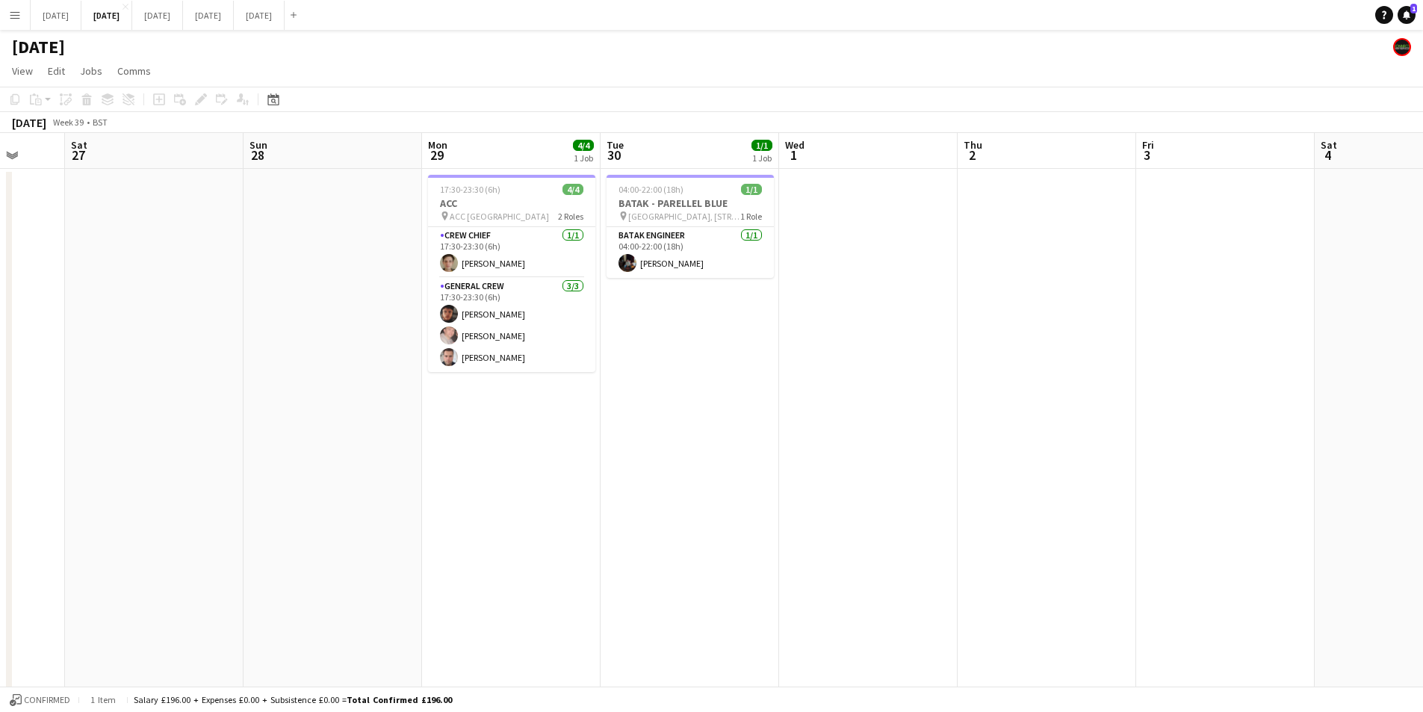
drag, startPoint x: 864, startPoint y: 508, endPoint x: 879, endPoint y: 505, distance: 15.2
click at [879, 509] on app-calendar-viewport "Wed 24 Thu 25 Fri 26 Sat 27 Sun 28 Mon 29 4/4 1 Job Tue 30 1/1 1 Job Wed 1 Thu …" at bounding box center [711, 646] width 1423 height 1027
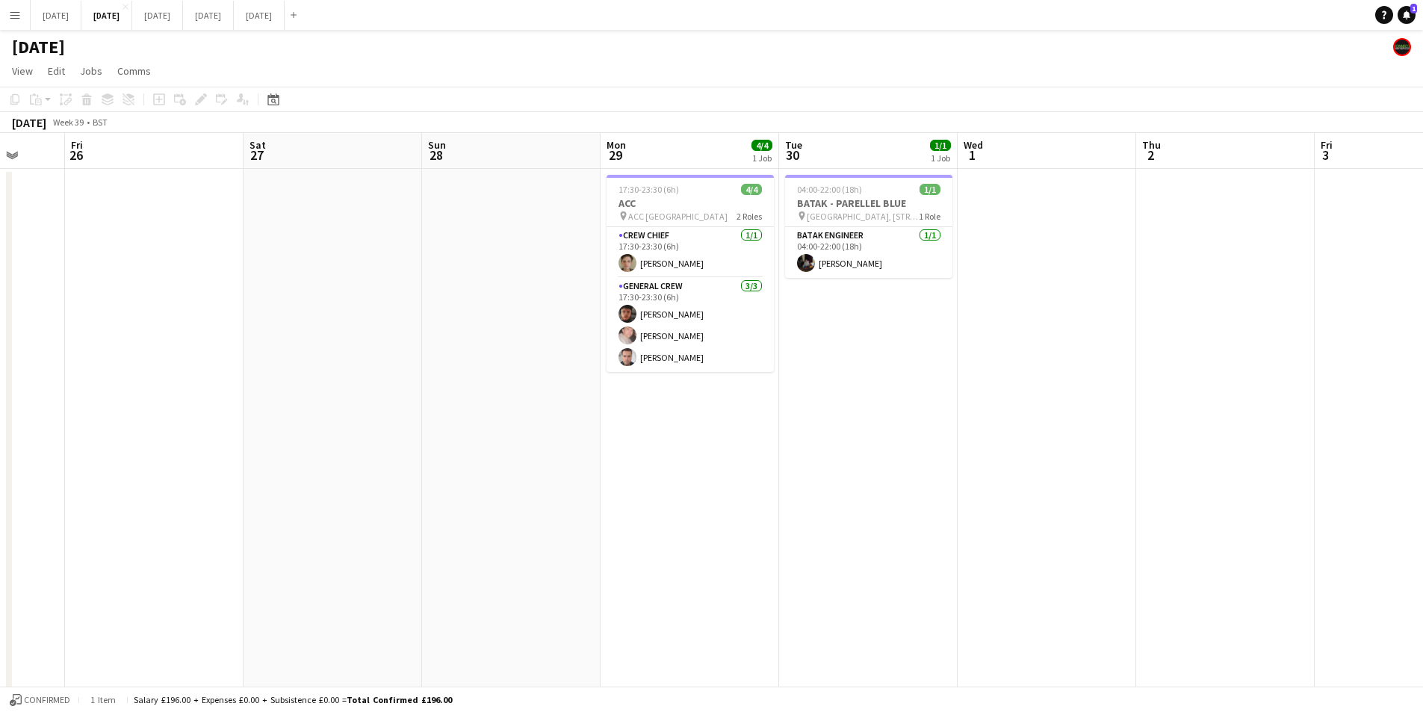
scroll to position [0, 0]
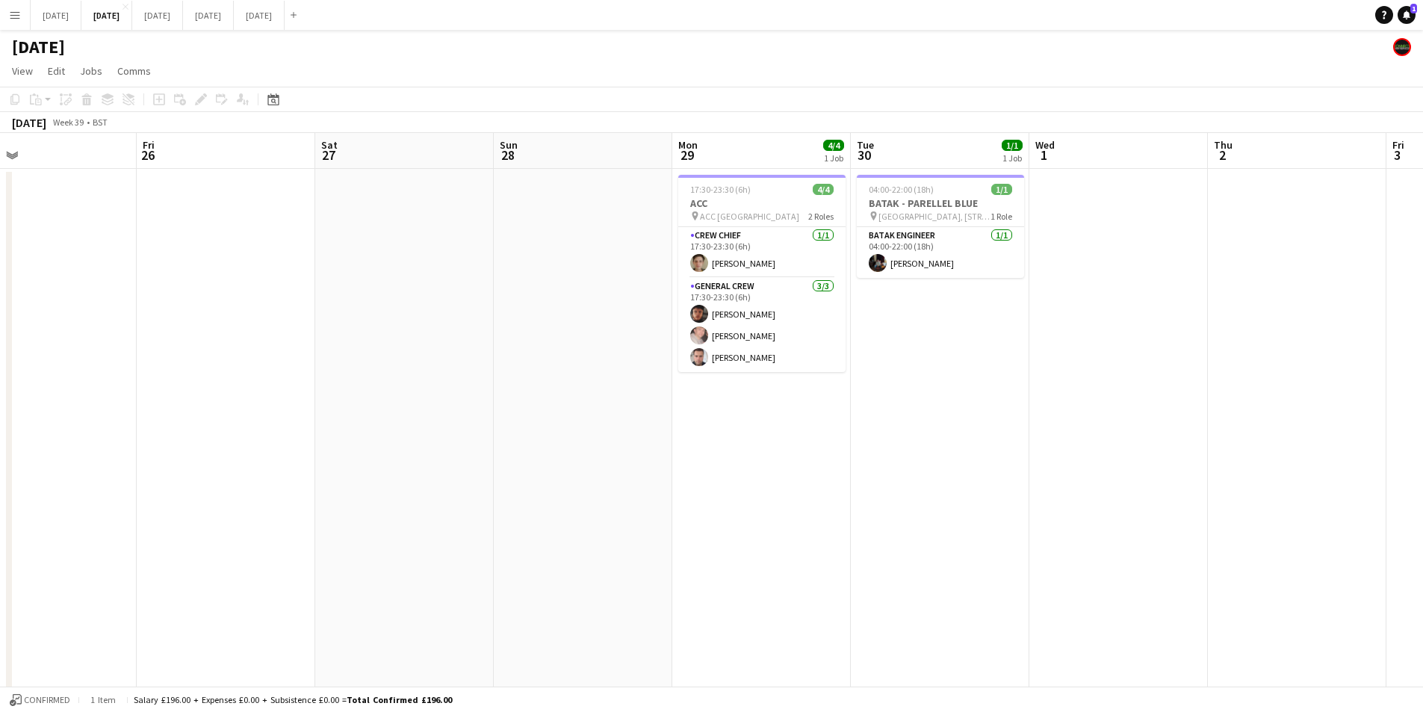
drag, startPoint x: 495, startPoint y: 483, endPoint x: 809, endPoint y: 449, distance: 316.3
click at [794, 452] on app-calendar-viewport "Tue 23 Wed 24 Thu 25 Fri 26 Sat 27 Sun 28 Mon 29 4/4 1 Job Tue 30 1/1 1 Job Wed…" at bounding box center [711, 646] width 1423 height 1027
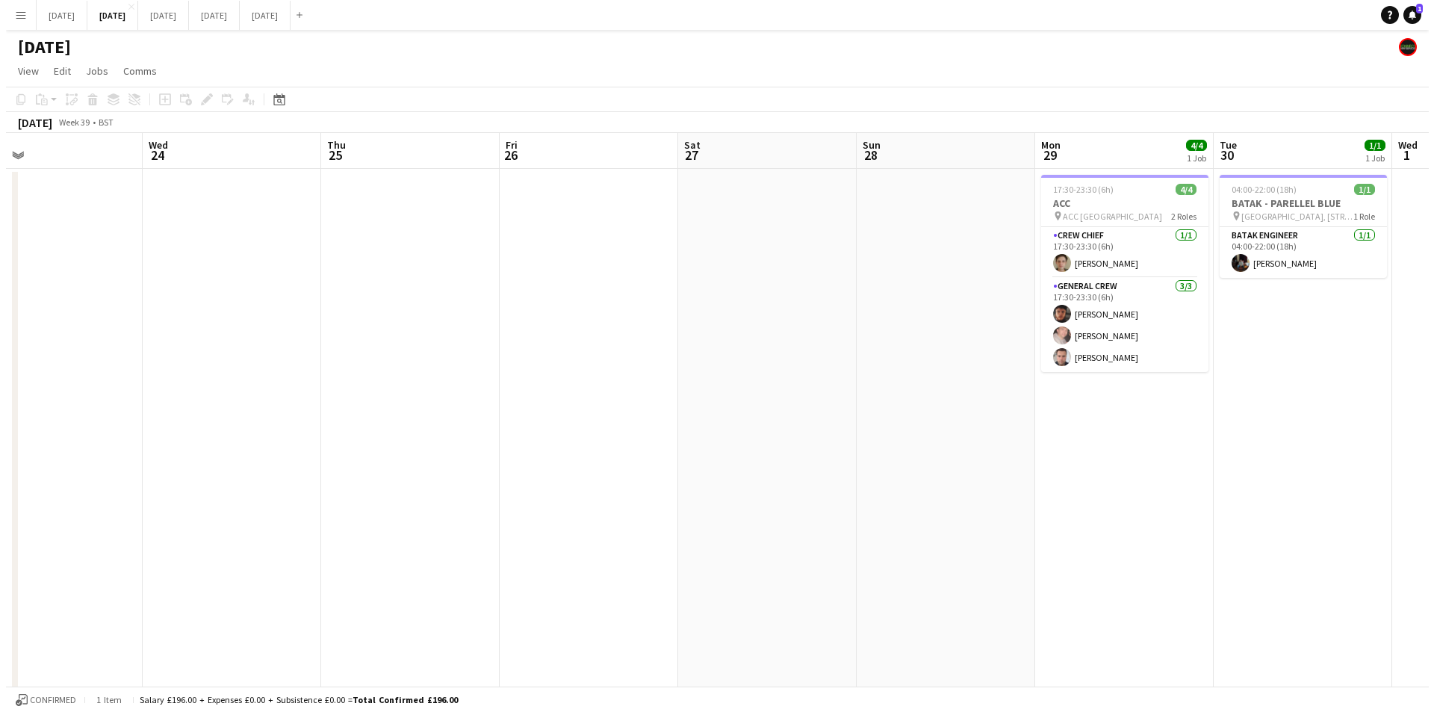
scroll to position [0, 456]
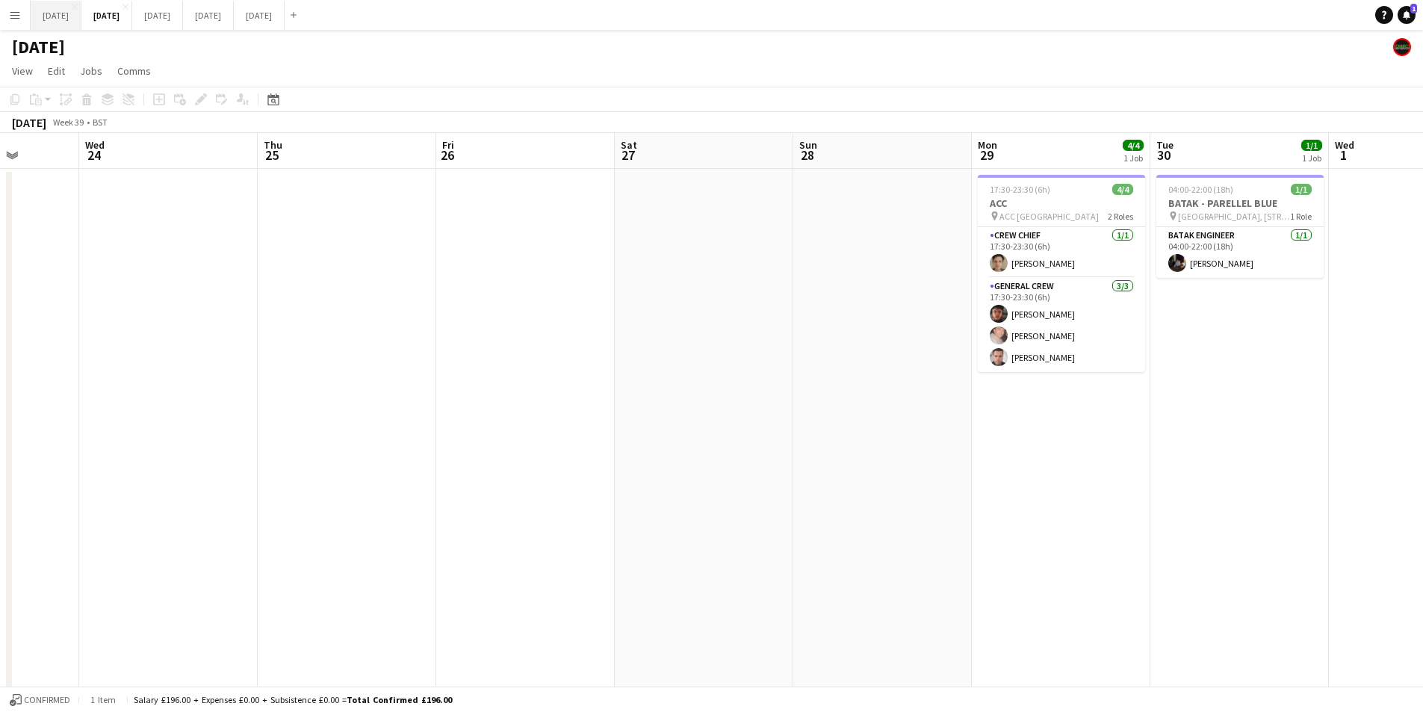
click at [61, 17] on button "[DATE] Close" at bounding box center [56, 15] width 51 height 29
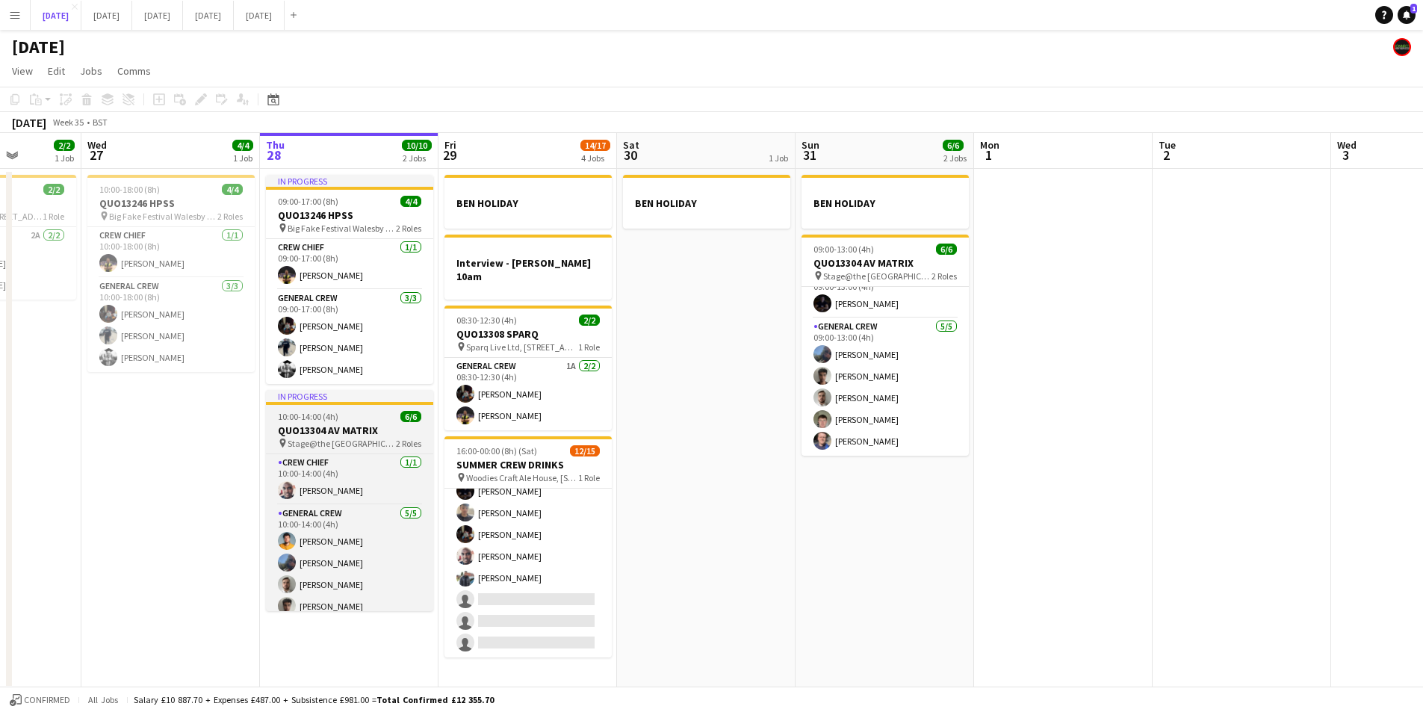
scroll to position [31, 0]
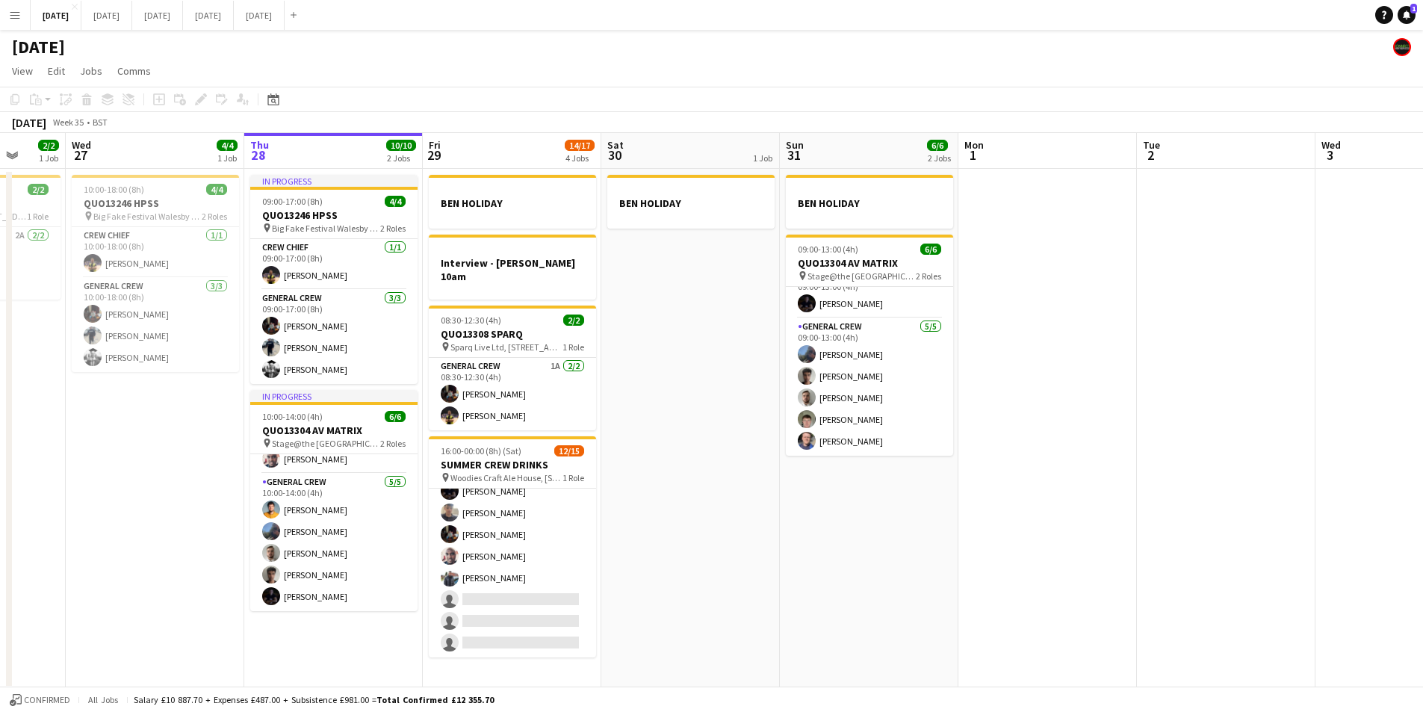
drag, startPoint x: 903, startPoint y: 518, endPoint x: 357, endPoint y: 133, distance: 667.9
click at [884, 522] on app-calendar-viewport "Sun 24 2/2 1 Job Mon 25 4/4 2 Jobs Tue 26 2/2 1 Job Wed 27 4/4 1 Job Thu 28 10/…" at bounding box center [711, 411] width 1423 height 557
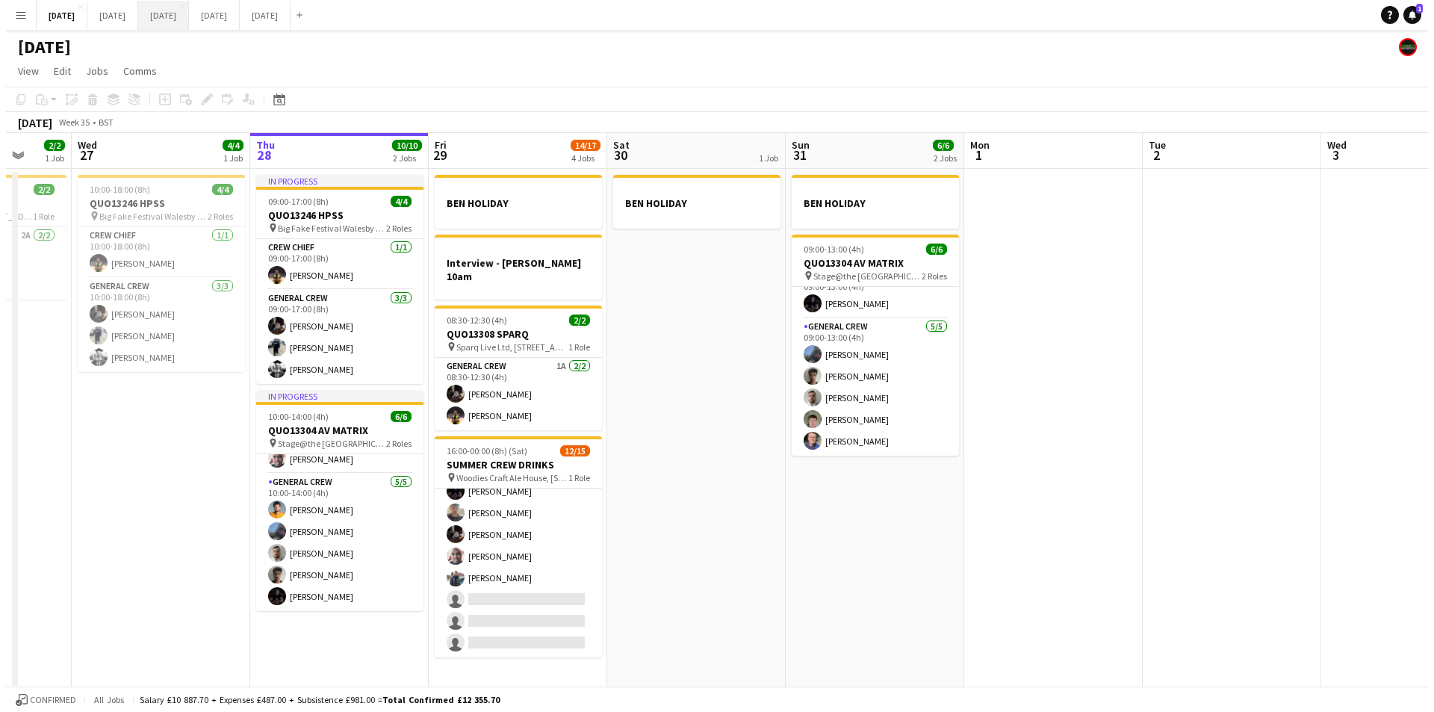
scroll to position [0, 473]
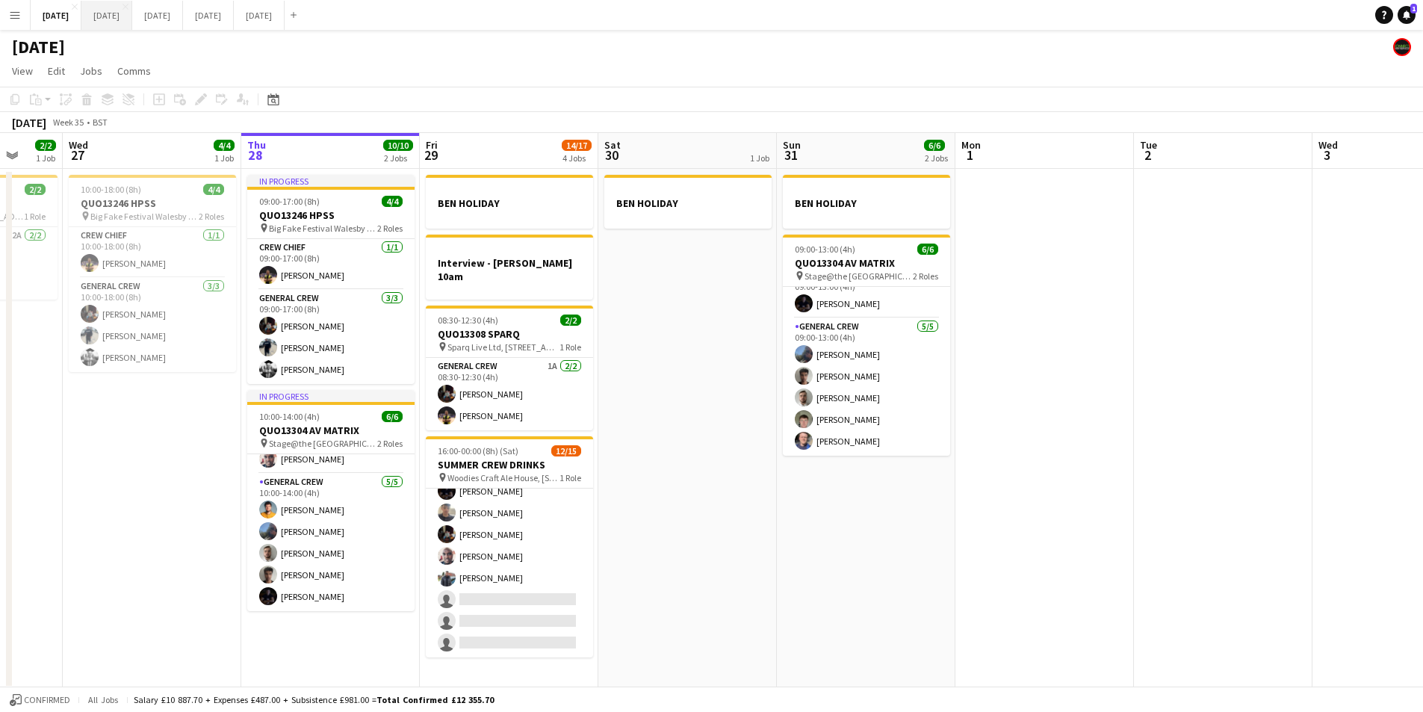
click at [132, 15] on button "[DATE] Close" at bounding box center [106, 15] width 51 height 29
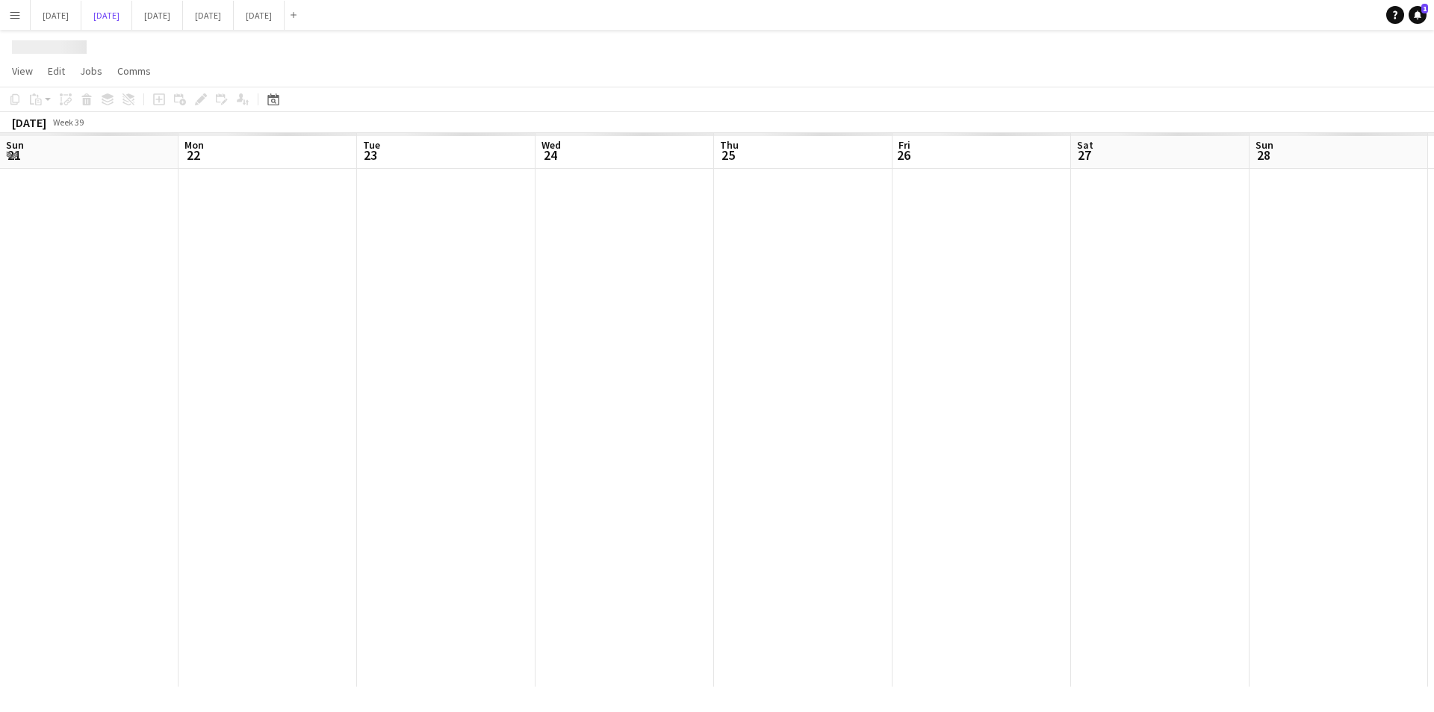
scroll to position [0, 456]
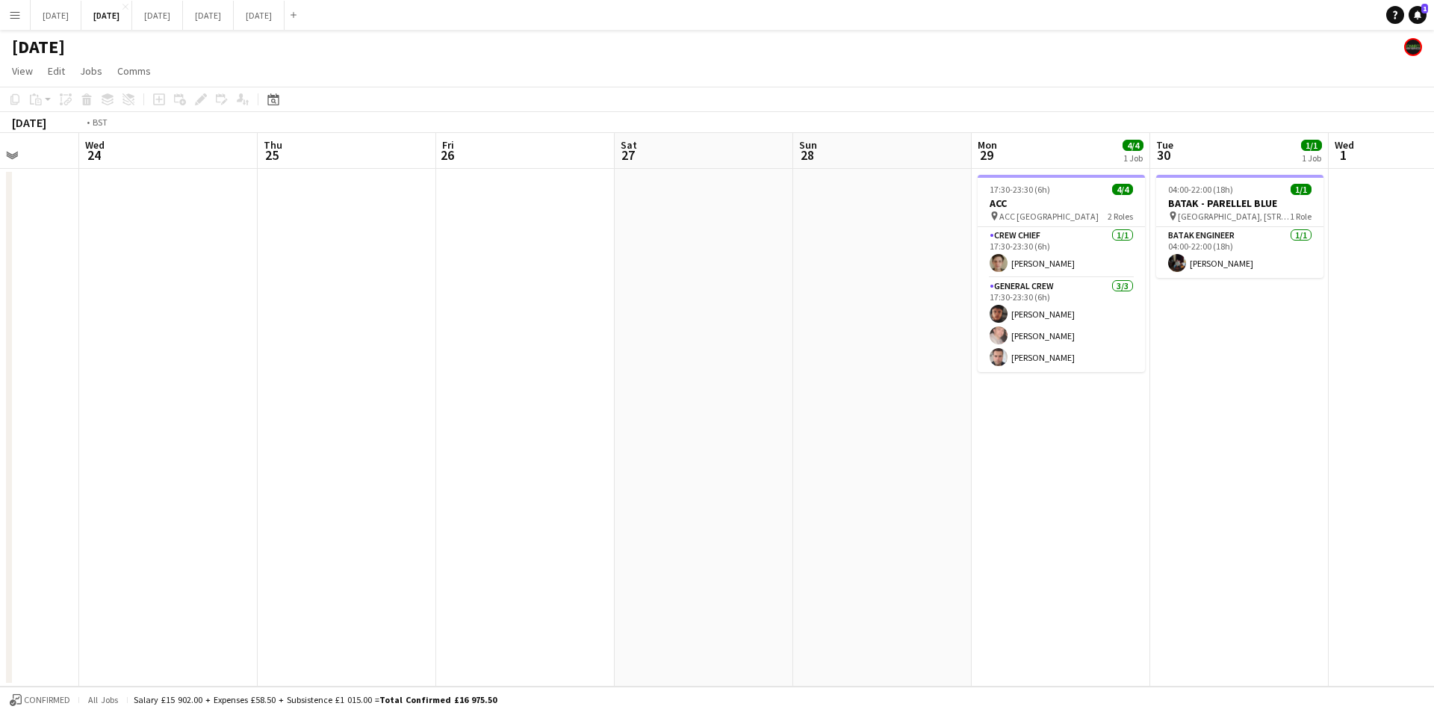
drag, startPoint x: 979, startPoint y: 527, endPoint x: 773, endPoint y: 481, distance: 210.6
click at [1336, 454] on app-calendar-viewport "Sun 21 2/6 1 Job Mon 22 Tue 23 Wed 24 Thu 25 Fri 26 Sat 27 Sun 28 Mon 29 4/4 1 …" at bounding box center [717, 410] width 1434 height 554
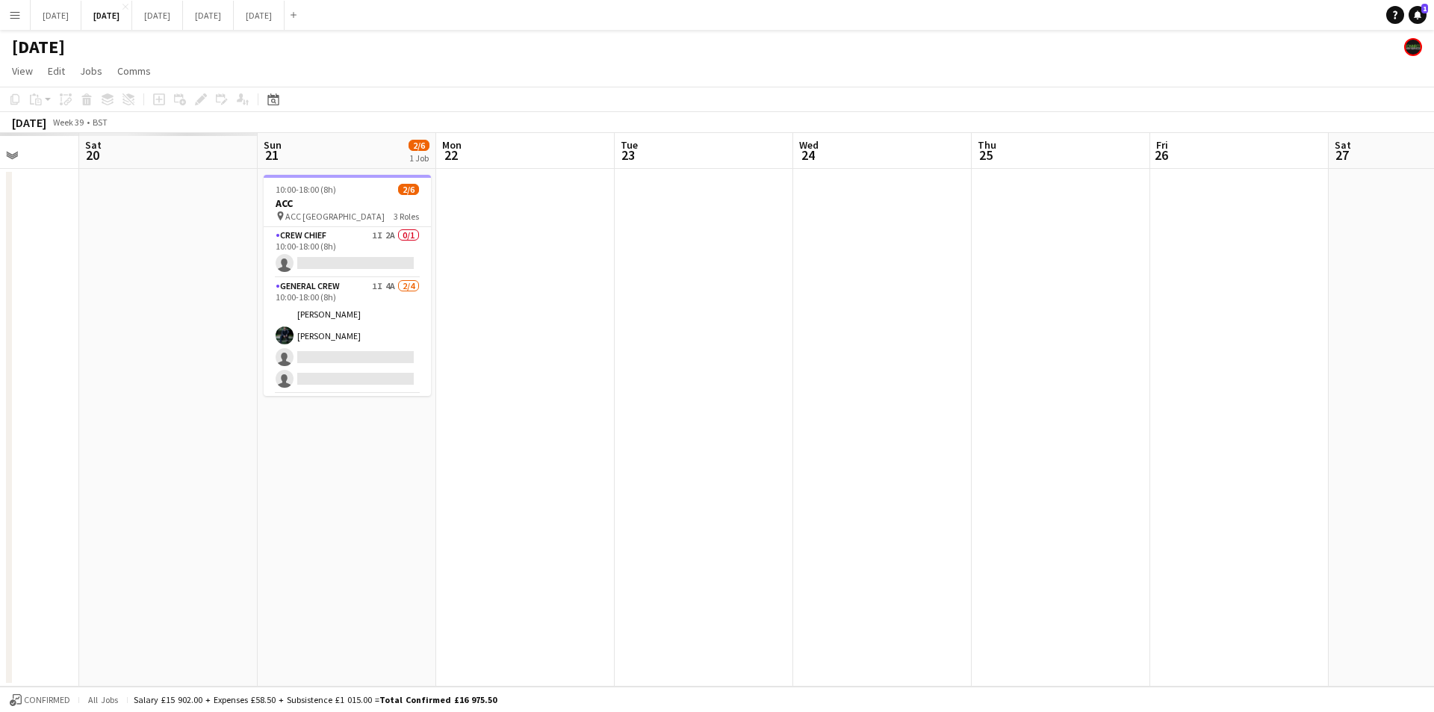
drag, startPoint x: 773, startPoint y: 481, endPoint x: 1356, endPoint y: 478, distance: 582.8
click at [1350, 479] on app-calendar-viewport "Wed 17 Thu 18 Fri 19 Sat 20 Sun 21 2/6 1 Job Mon 22 Tue 23 Wed 24 Thu 25 Fri 26…" at bounding box center [717, 410] width 1434 height 554
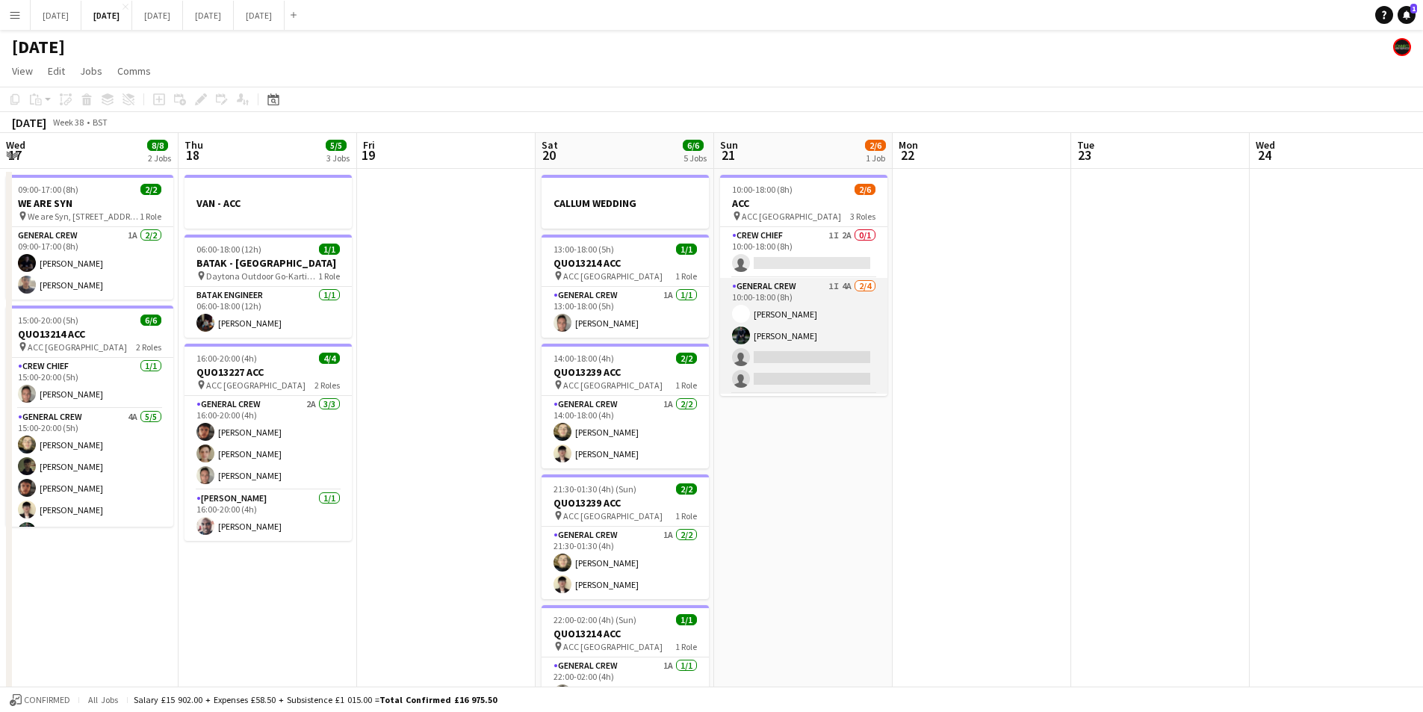
scroll to position [49, 0]
drag, startPoint x: 917, startPoint y: 541, endPoint x: 1060, endPoint y: 517, distance: 145.4
click at [1133, 536] on app-calendar-viewport "Mon 15 4/4 2 Jobs Tue 16 6/6 2 Jobs Wed 17 8/8 2 Jobs Thu 18 5/5 3 Jobs Fri 19 …" at bounding box center [711, 438] width 1423 height 610
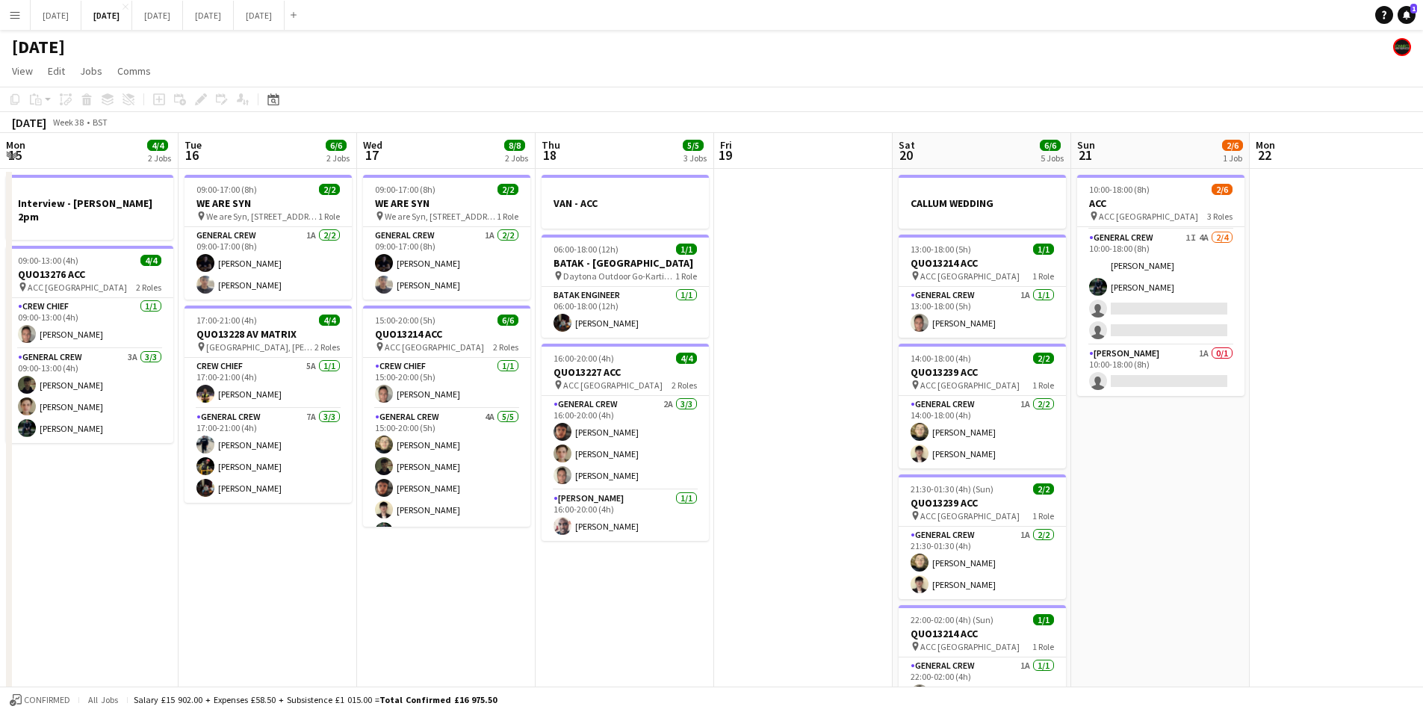
scroll to position [0, 380]
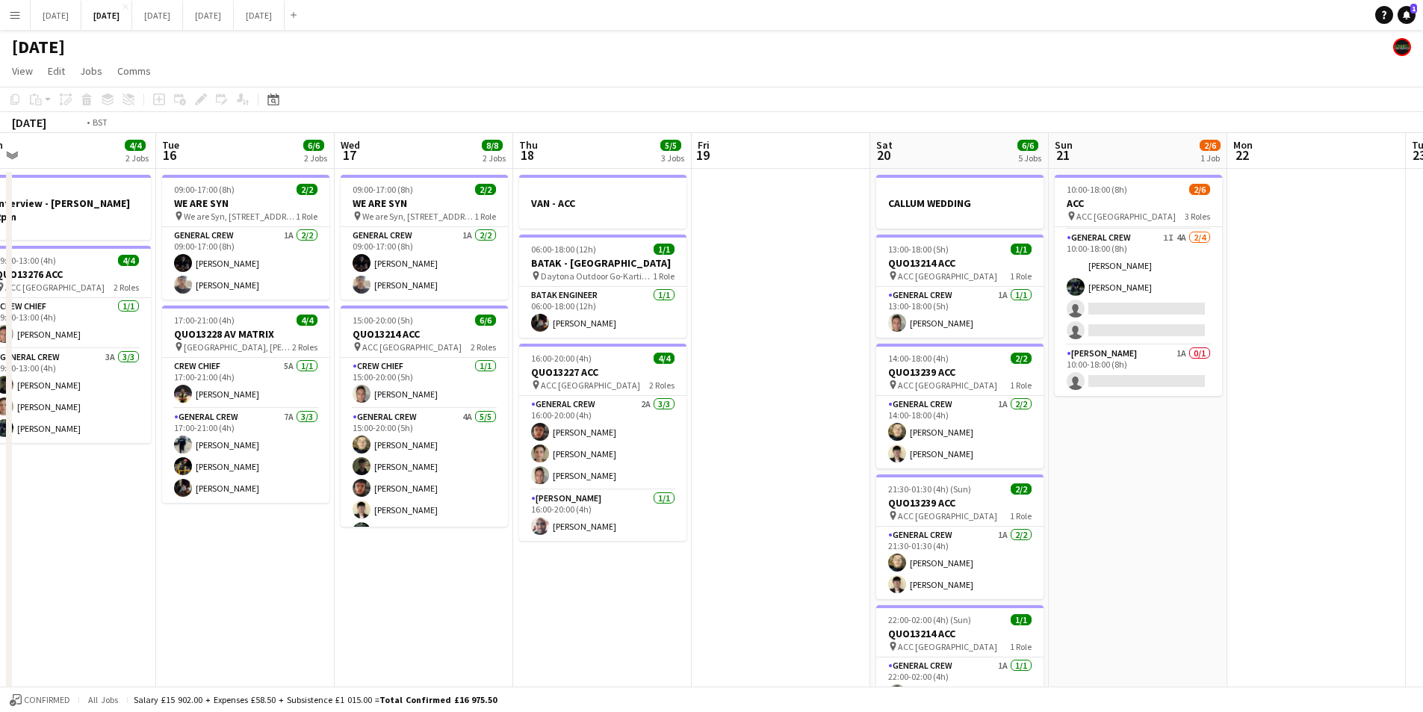
click at [915, 573] on app-calendar-viewport "Sat 13 Sun 14 Mon 15 4/4 2 Jobs Tue 16 6/6 2 Jobs Wed 17 8/8 2 Jobs Thu 18 5/5 …" at bounding box center [711, 438] width 1423 height 610
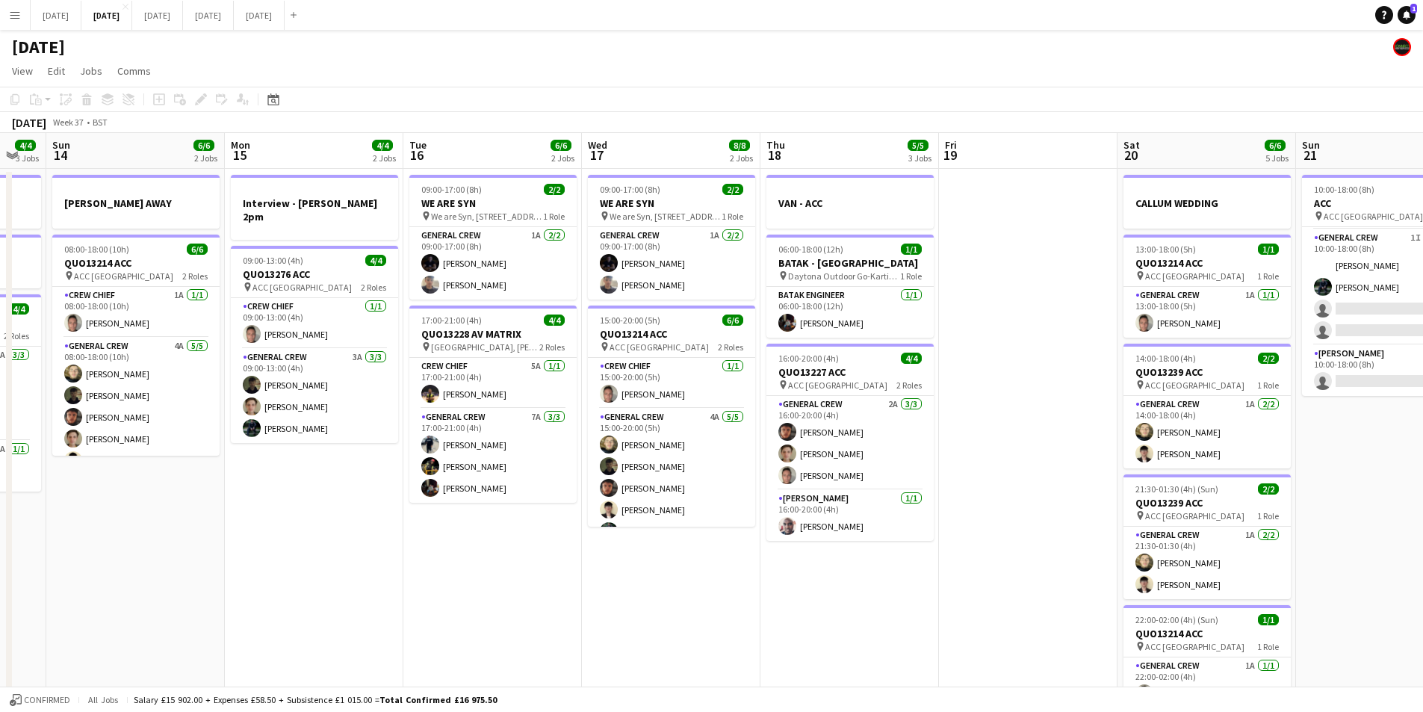
scroll to position [19, 0]
drag, startPoint x: 513, startPoint y: 571, endPoint x: 743, endPoint y: 546, distance: 230.7
click at [994, 566] on app-calendar-viewport "Fri 12 6/6 2 Jobs Sat 13 4/4 3 Jobs Sun 14 6/6 2 Jobs Mon 15 4/4 2 Jobs Tue 16 …" at bounding box center [711, 438] width 1423 height 610
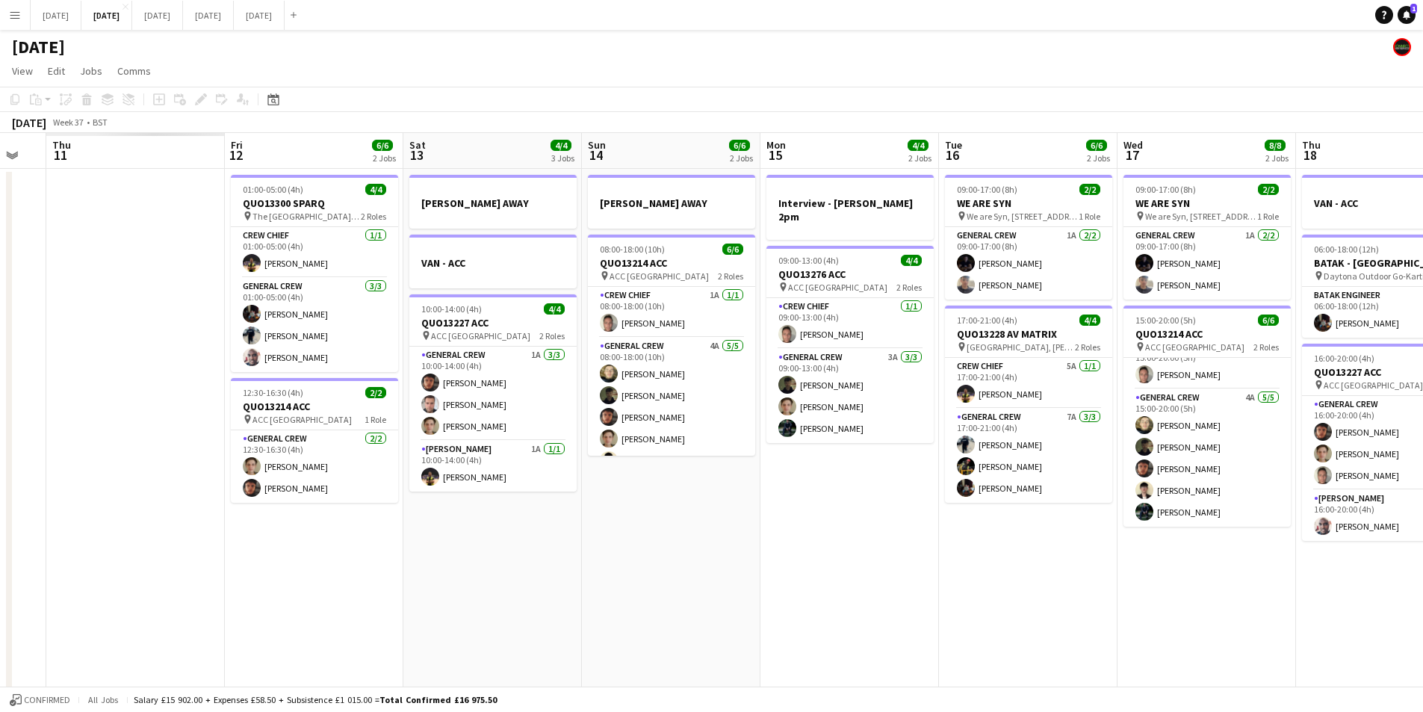
click at [905, 578] on app-calendar-viewport "Tue 9 Wed 10 Thu 11 Fri 12 6/6 2 Jobs Sat 13 4/4 3 Jobs Sun 14 6/6 2 Jobs Mon 1…" at bounding box center [711, 438] width 1423 height 610
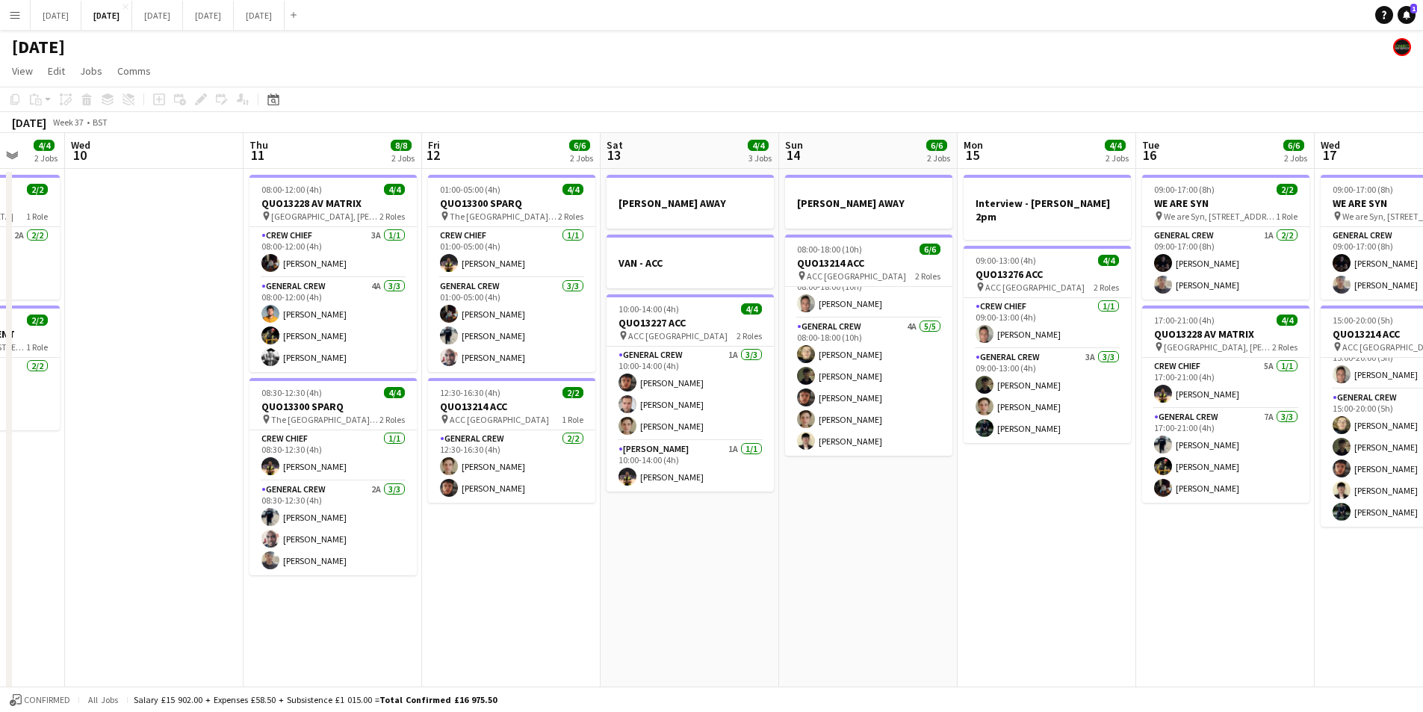
click at [1119, 613] on app-calendar-viewport "Sun 7 7/8 2 Jobs Mon 8 6/6 2 Jobs Tue 9 4/4 2 Jobs Wed 10 Thu 11 8/8 2 Jobs Fri…" at bounding box center [711, 438] width 1423 height 610
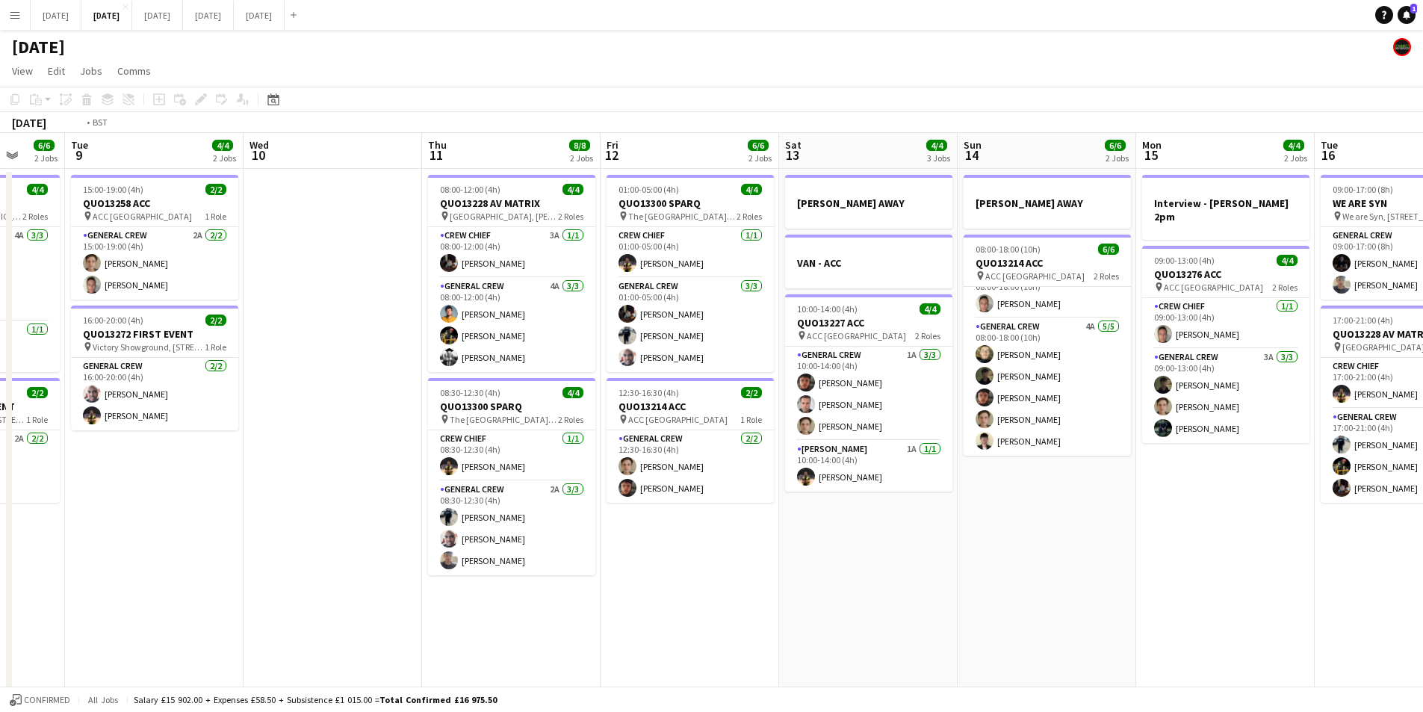
click at [844, 606] on app-calendar-viewport "Sat 6 13/14 5 Jobs Sun 7 7/8 2 Jobs Mon 8 6/6 2 Jobs Tue 9 4/4 2 Jobs Wed 10 Th…" at bounding box center [711, 438] width 1423 height 610
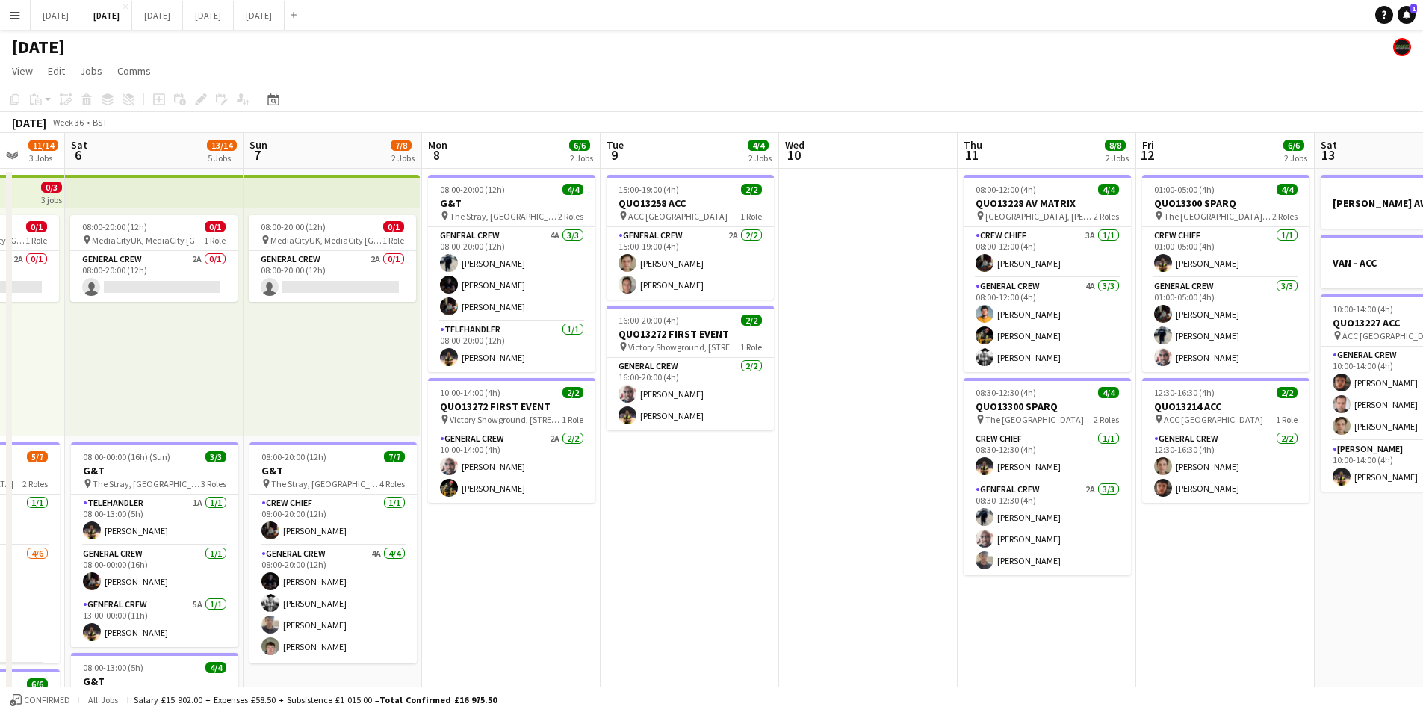
scroll to position [0, 357]
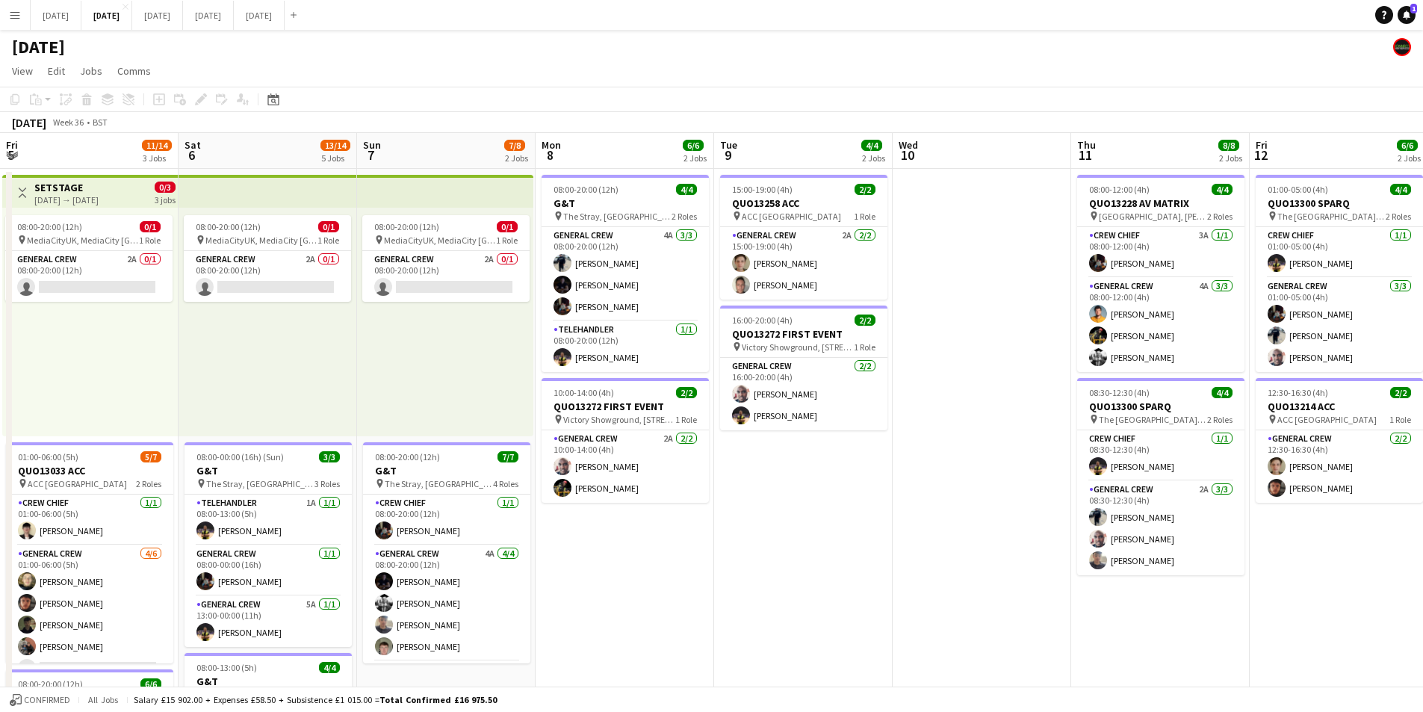
click at [913, 519] on app-calendar-viewport "Wed 3 Thu 4 Fri 5 11/14 3 Jobs Sat 6 13/14 5 Jobs Sun 7 7/8 2 Jobs Mon 8 6/6 2 …" at bounding box center [711, 646] width 1423 height 1027
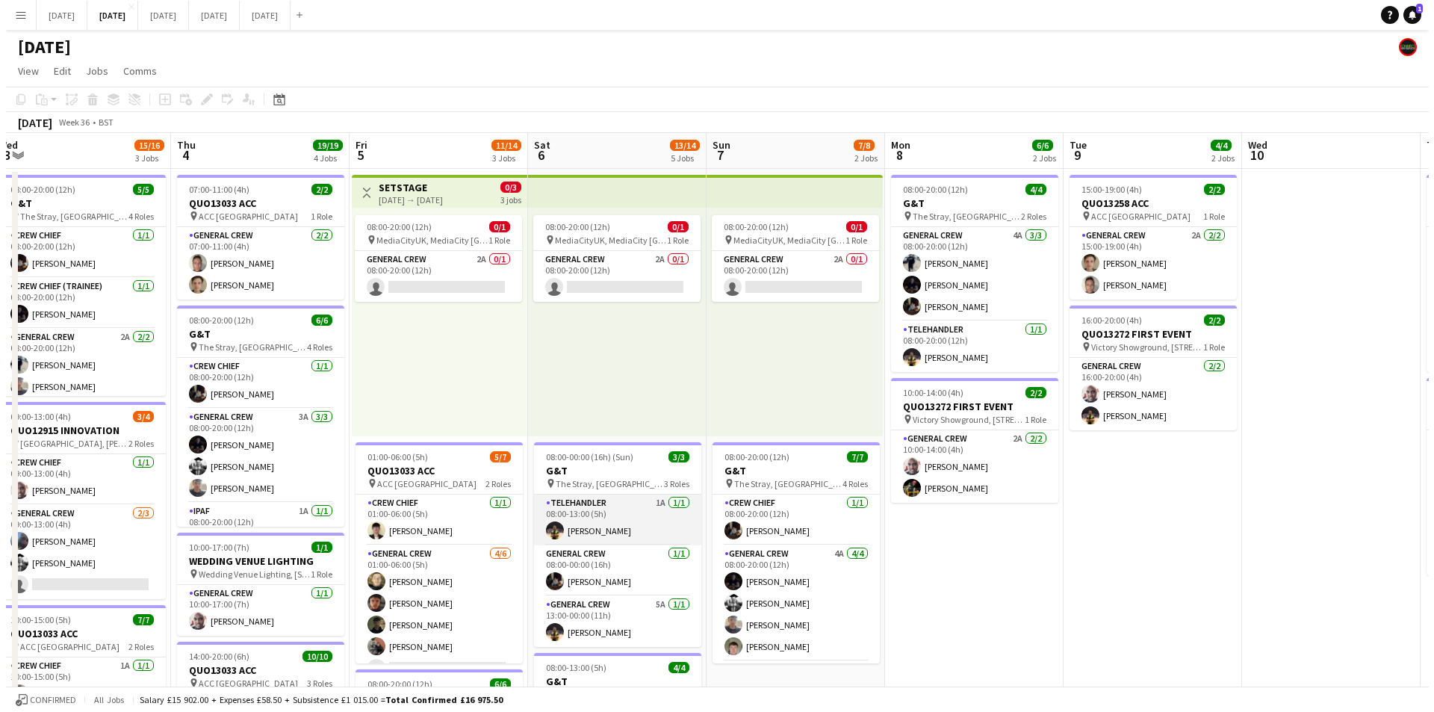
scroll to position [30, 0]
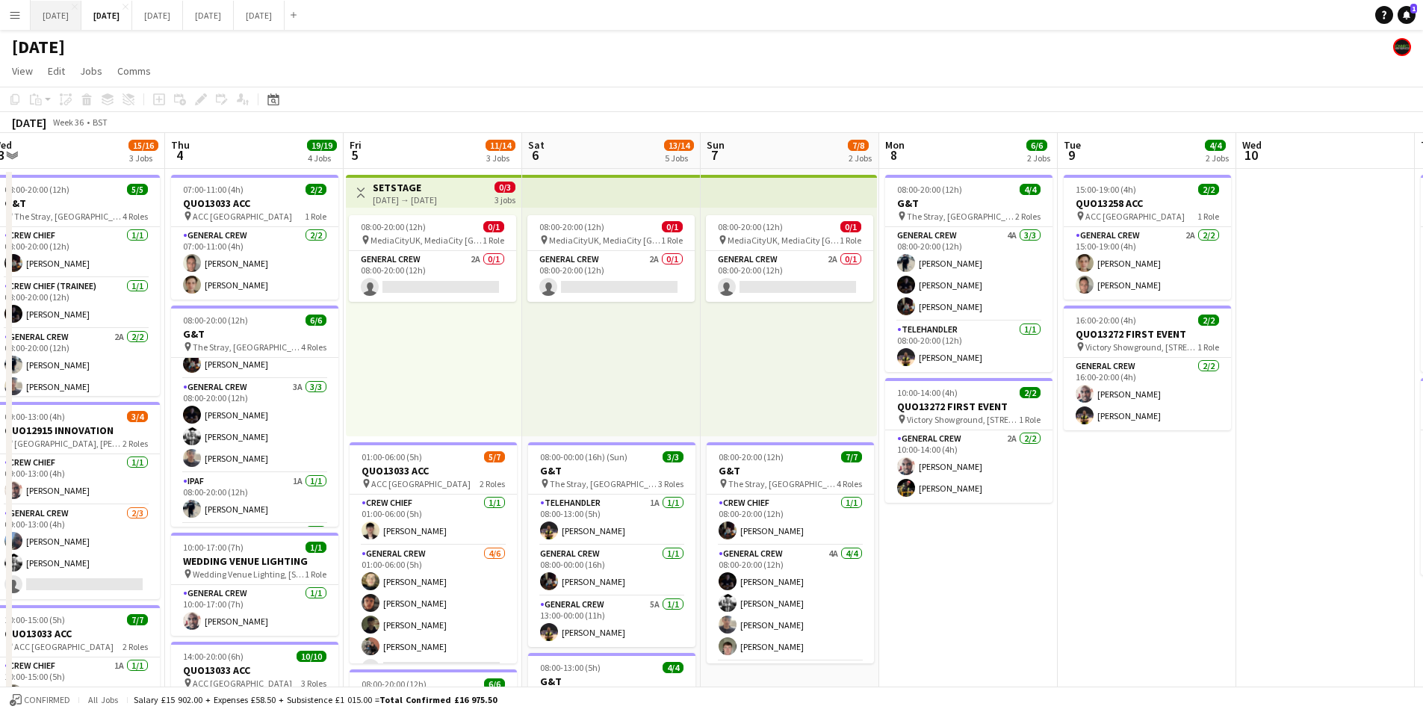
click at [58, 17] on button "[DATE] Close" at bounding box center [56, 15] width 51 height 29
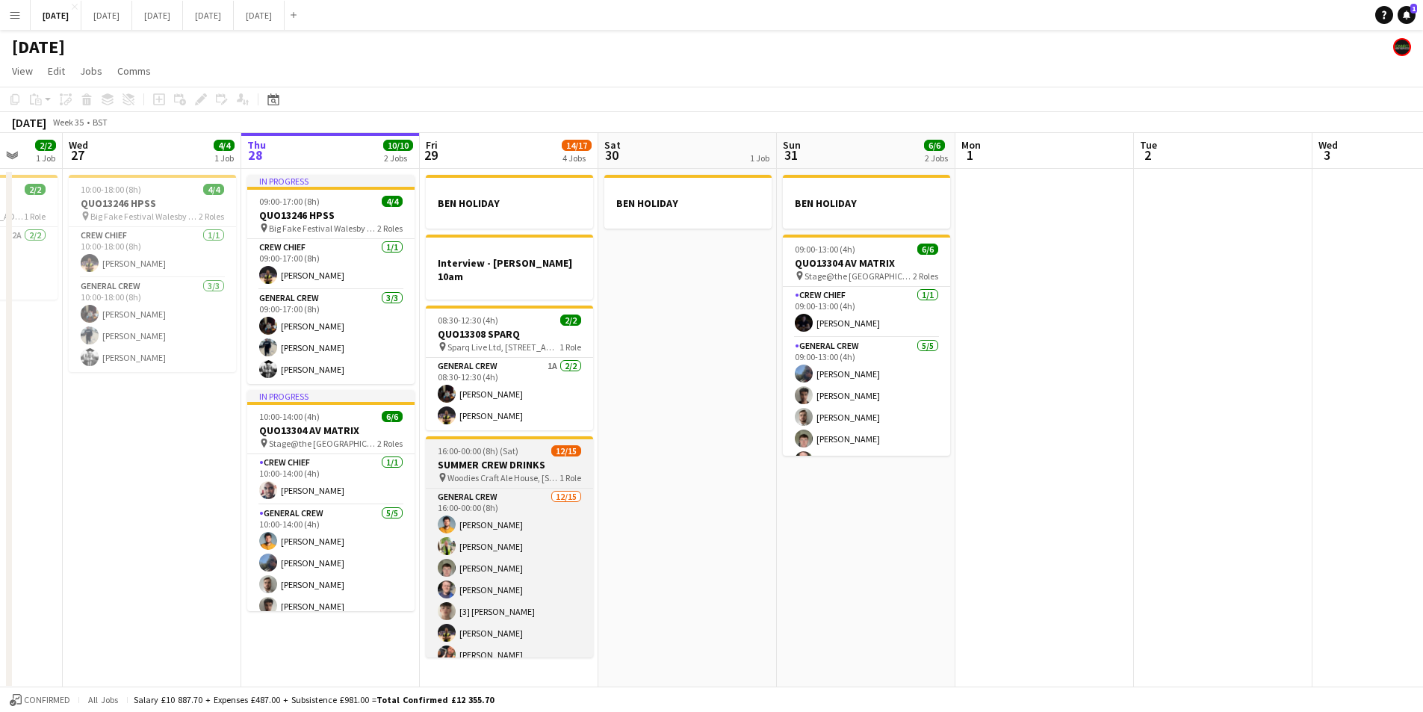
click at [515, 458] on h3 "SUMMER CREW DRINKS" at bounding box center [509, 464] width 167 height 13
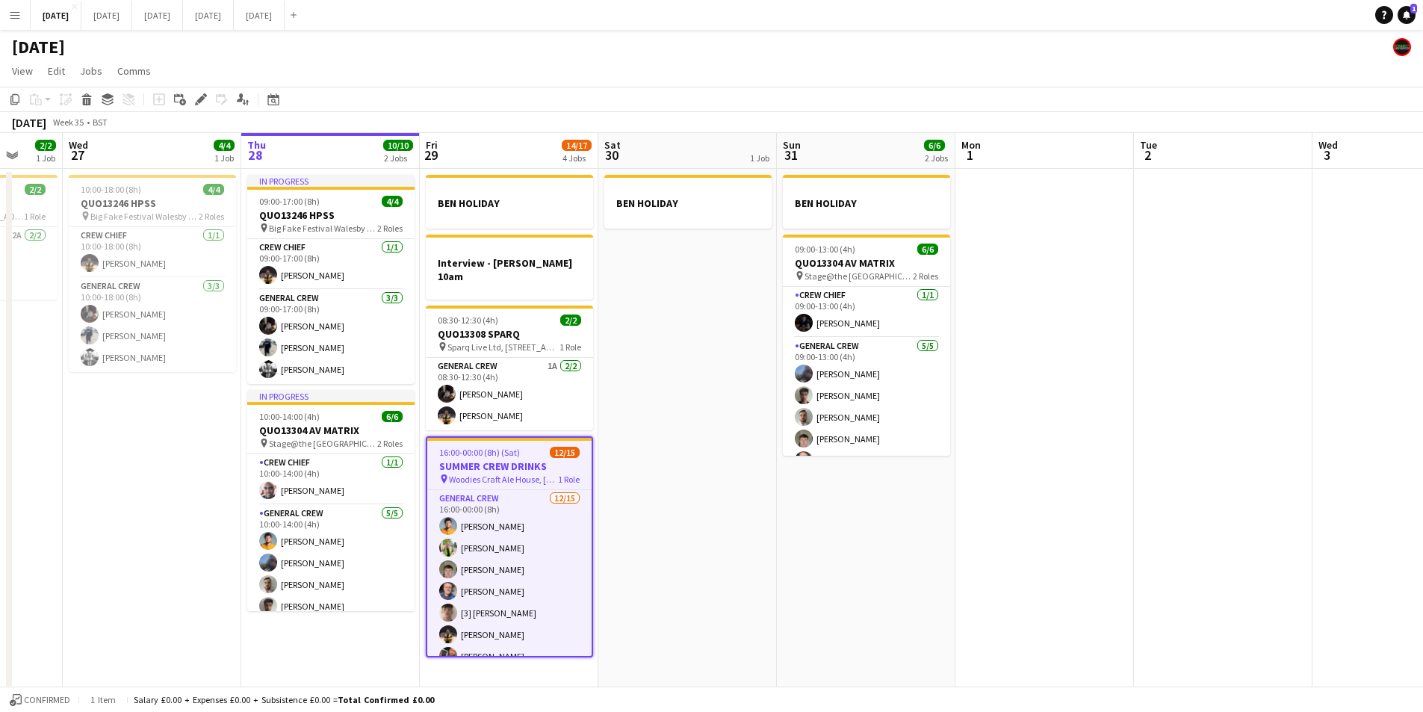
click at [200, 99] on icon at bounding box center [200, 100] width 8 height 8
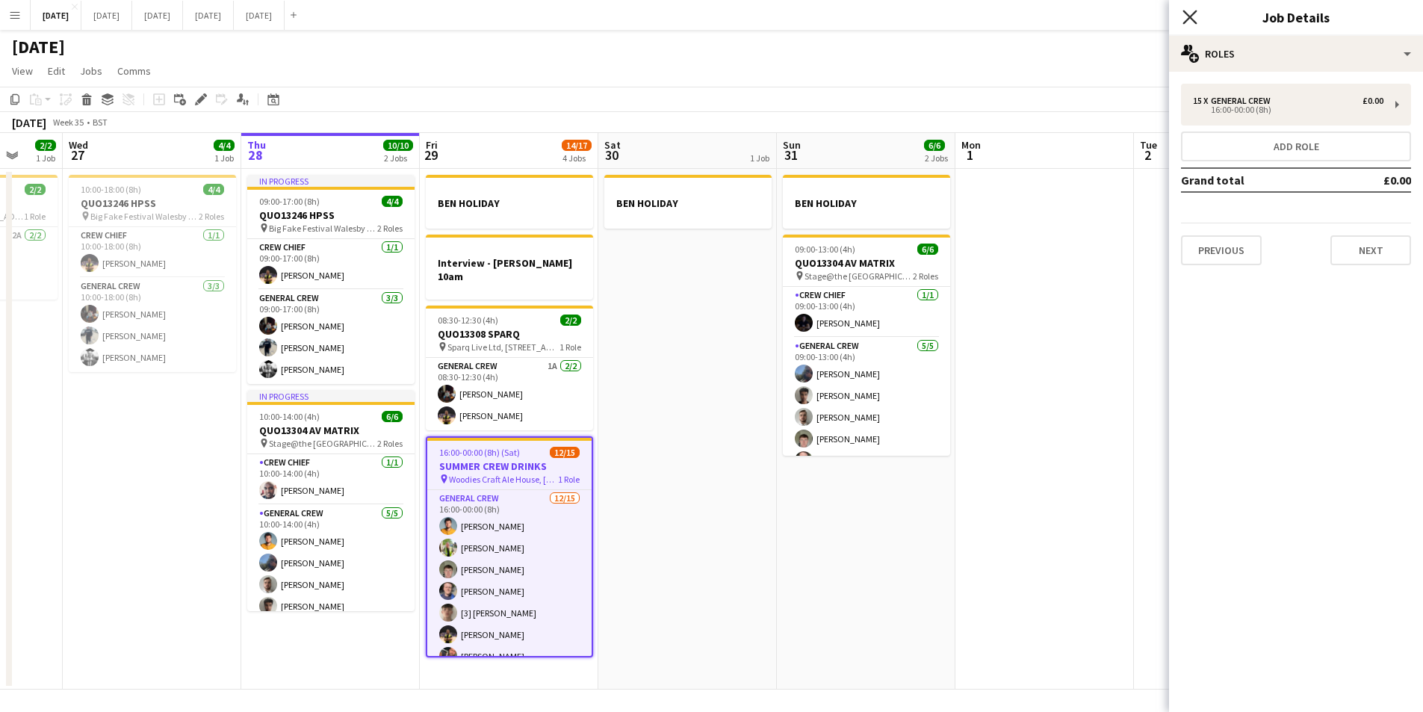
click at [1190, 15] on icon "Close pop-in" at bounding box center [1190, 17] width 14 height 14
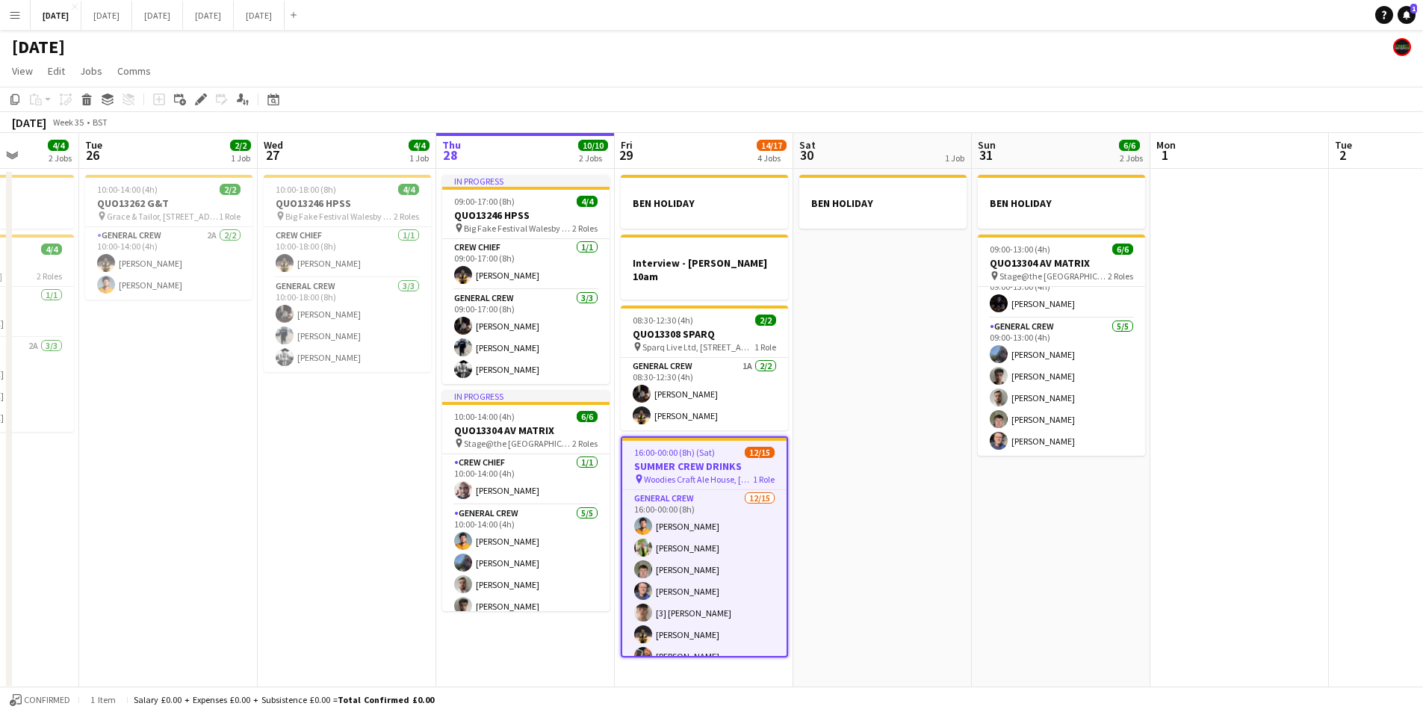
drag, startPoint x: 669, startPoint y: 545, endPoint x: 911, endPoint y: 551, distance: 241.4
click at [929, 542] on app-calendar-viewport "Sat 23 Sun 24 2/2 1 Job Mon 25 4/4 2 Jobs Tue 26 2/2 1 Job Wed 27 4/4 1 Job Thu…" at bounding box center [711, 411] width 1423 height 557
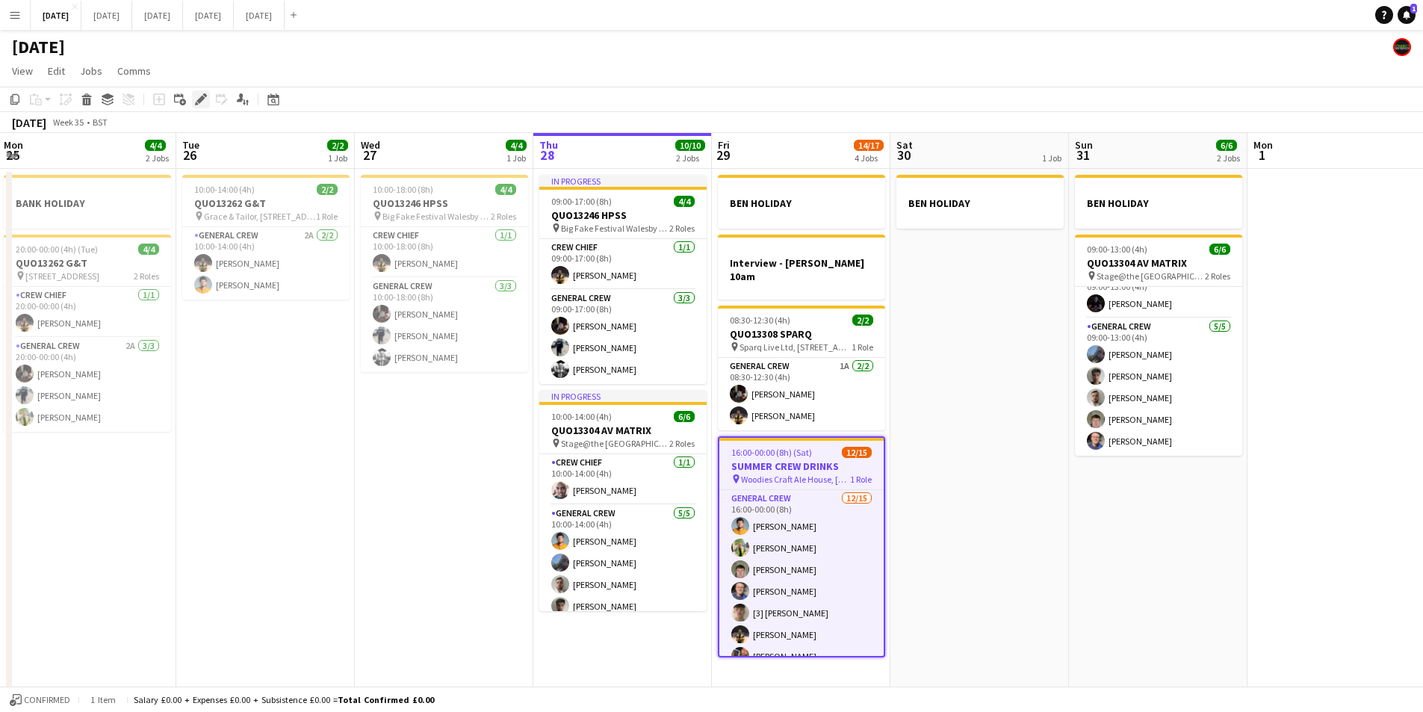
click at [201, 99] on icon at bounding box center [200, 100] width 8 height 8
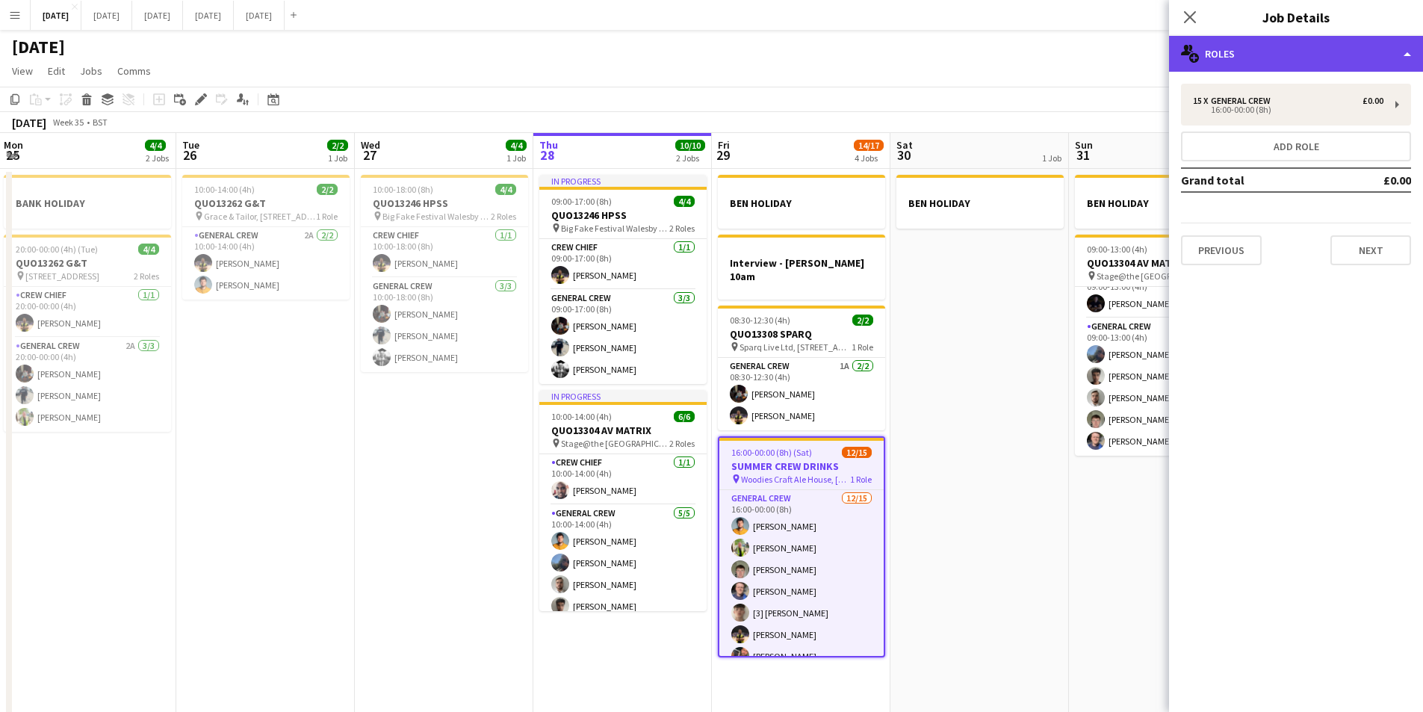
click at [1285, 55] on div "multiple-users-add Roles" at bounding box center [1296, 54] width 254 height 36
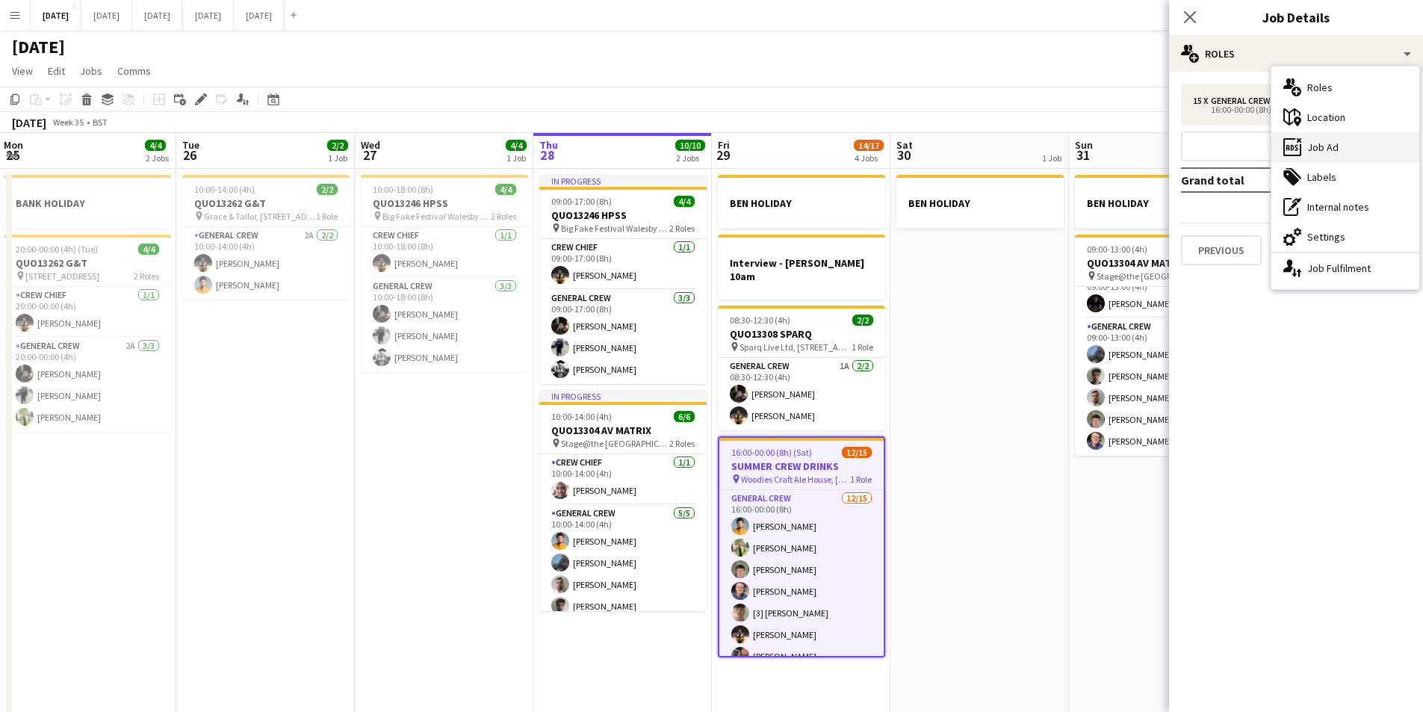
click at [1357, 149] on div "ads-window Job Ad" at bounding box center [1346, 147] width 148 height 30
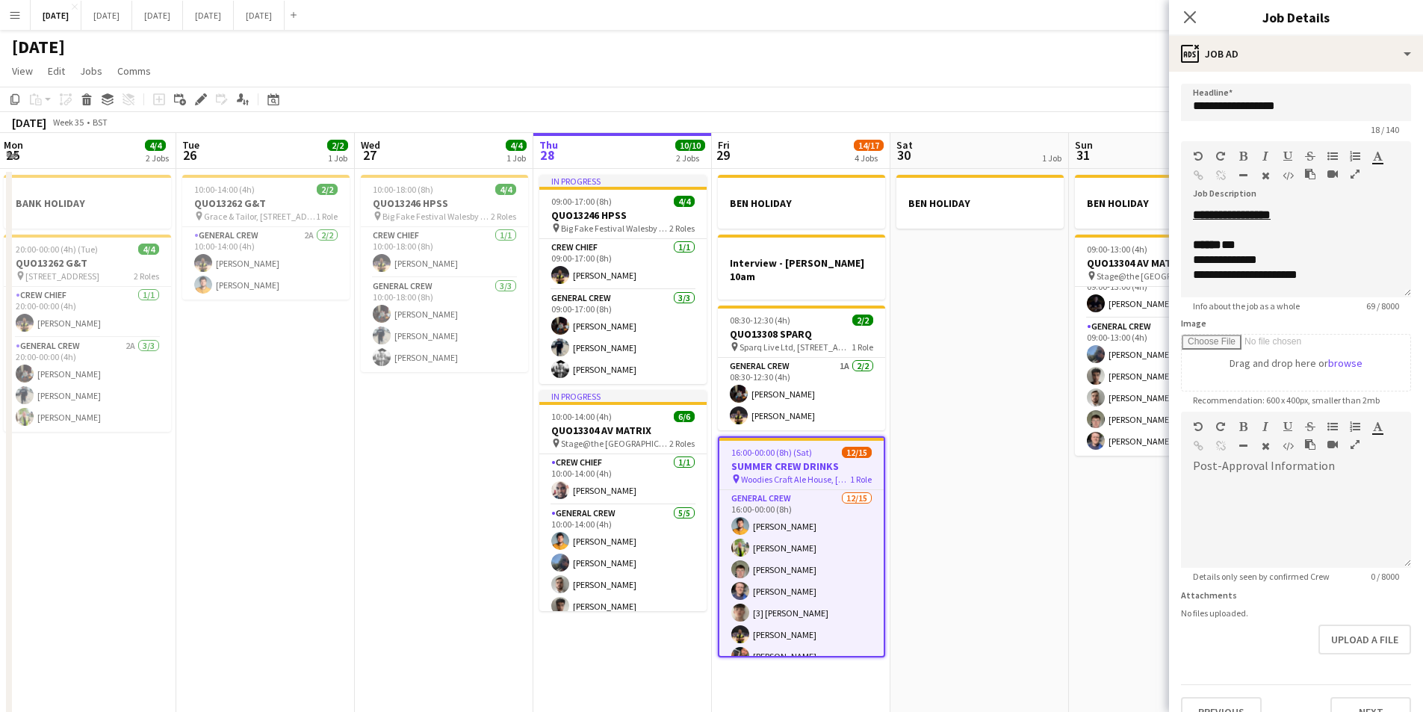
scroll to position [27, 0]
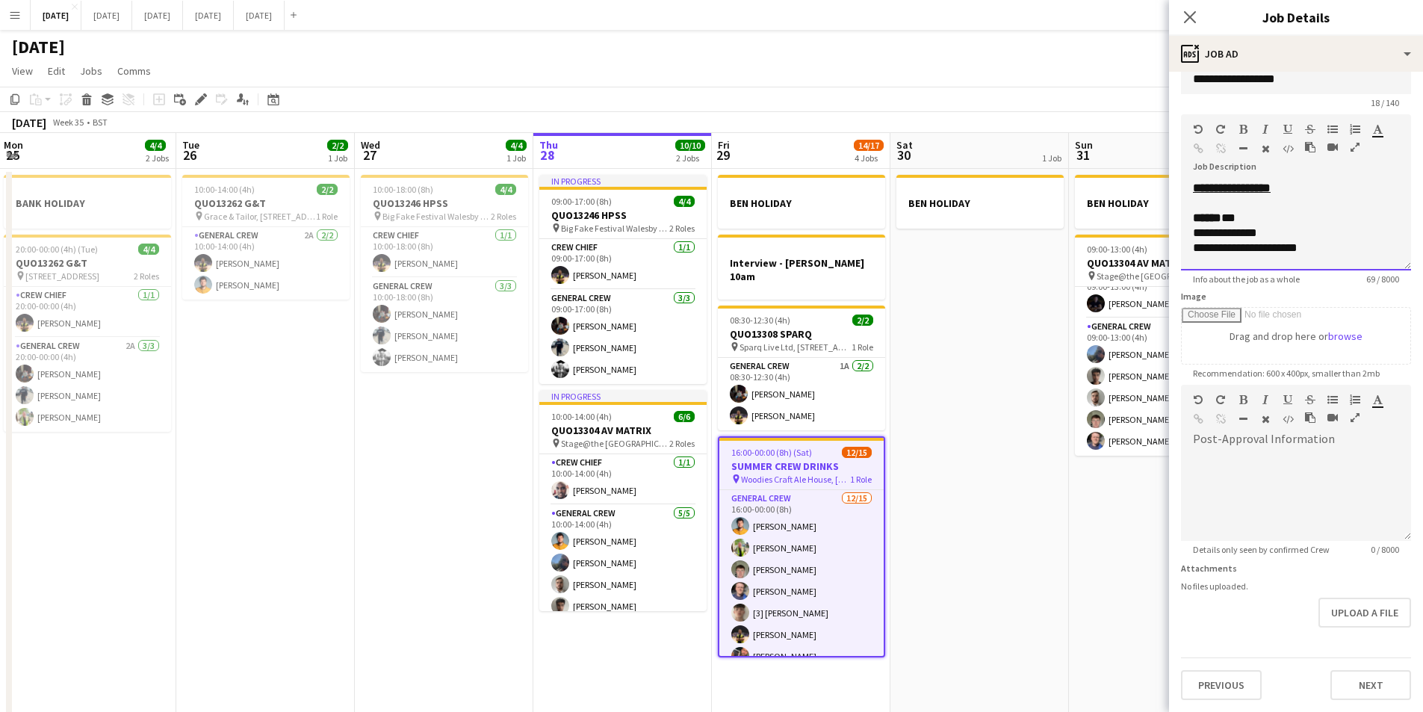
click at [1307, 217] on div "***** ***" at bounding box center [1290, 218] width 195 height 15
drag, startPoint x: 1325, startPoint y: 248, endPoint x: 1225, endPoint y: 214, distance: 105.8
click at [1225, 214] on div "**********" at bounding box center [1296, 226] width 230 height 90
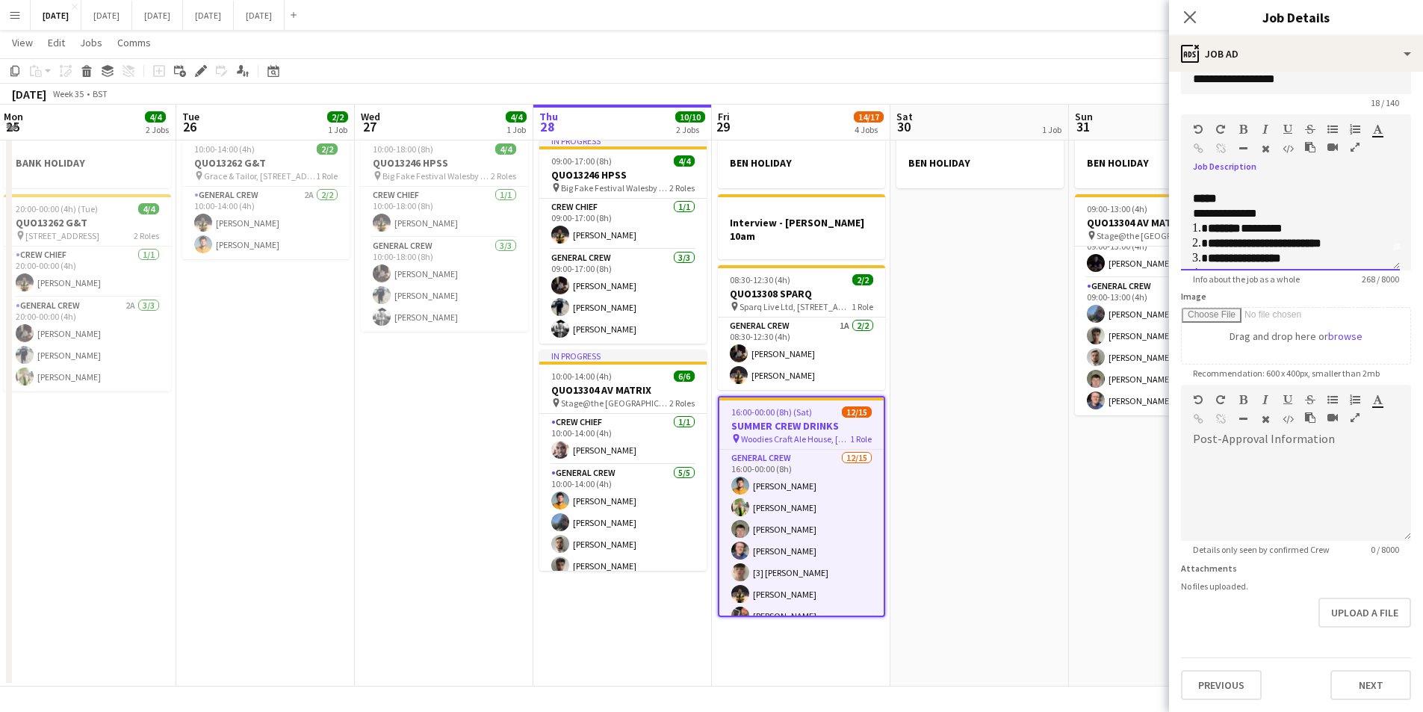
scroll to position [0, 0]
drag, startPoint x: 1292, startPoint y: 188, endPoint x: 1254, endPoint y: 187, distance: 37.4
click at [1254, 187] on u "**********" at bounding box center [1232, 187] width 78 height 11
click at [1310, 244] on li "******* *********" at bounding box center [1292, 245] width 169 height 15
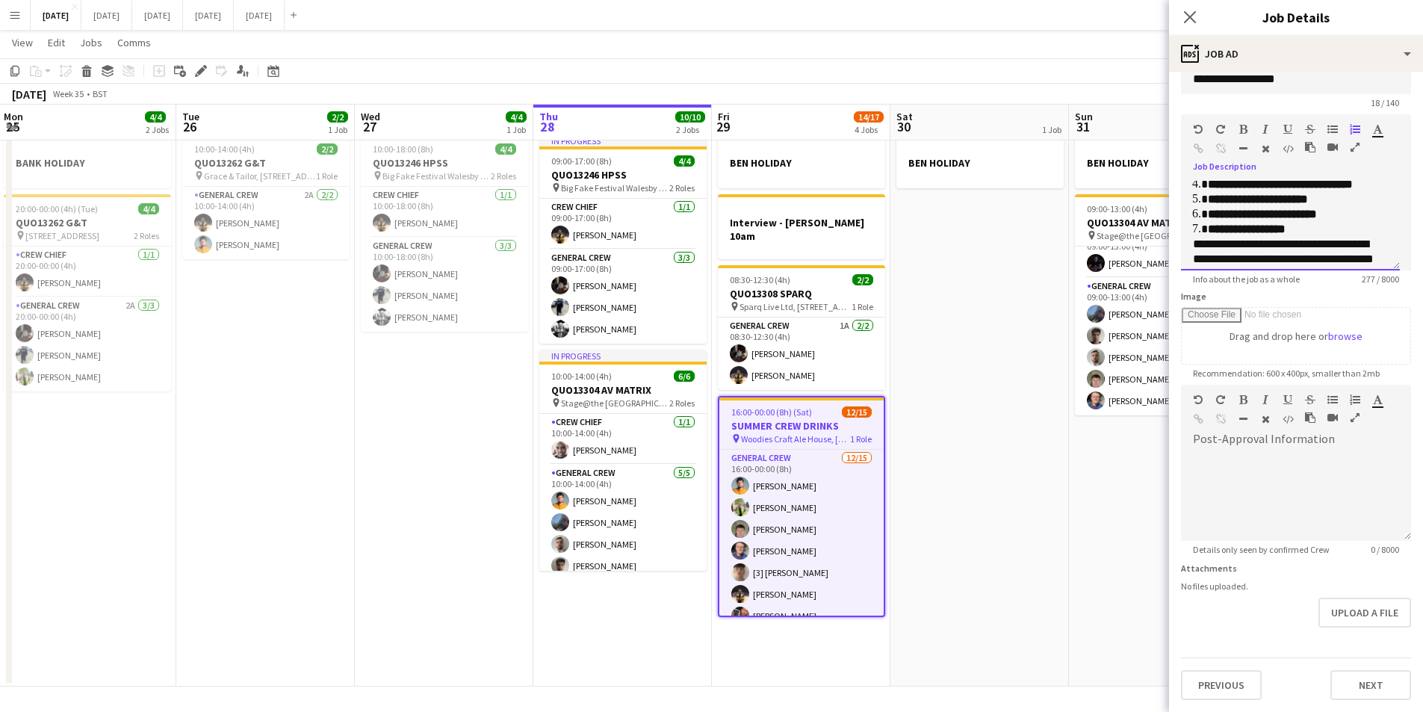
scroll to position [112, 0]
click at [1259, 229] on b "**********" at bounding box center [1247, 225] width 78 height 11
click at [1284, 227] on li "**********" at bounding box center [1292, 225] width 169 height 15
click at [1373, 254] on p "**********" at bounding box center [1285, 236] width 184 height 45
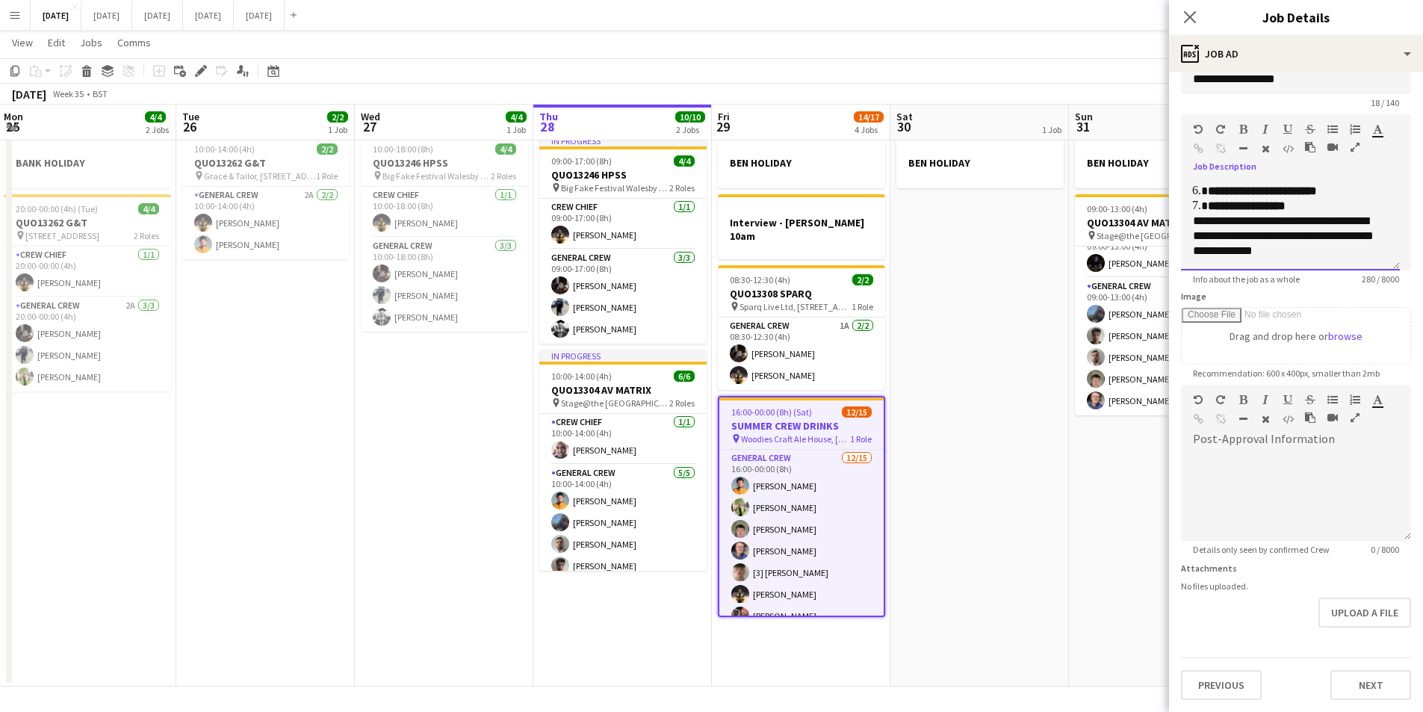
scroll to position [136, 0]
click at [1245, 143] on icon "button" at bounding box center [1243, 148] width 8 height 10
click at [1195, 205] on div at bounding box center [1290, 203] width 195 height 15
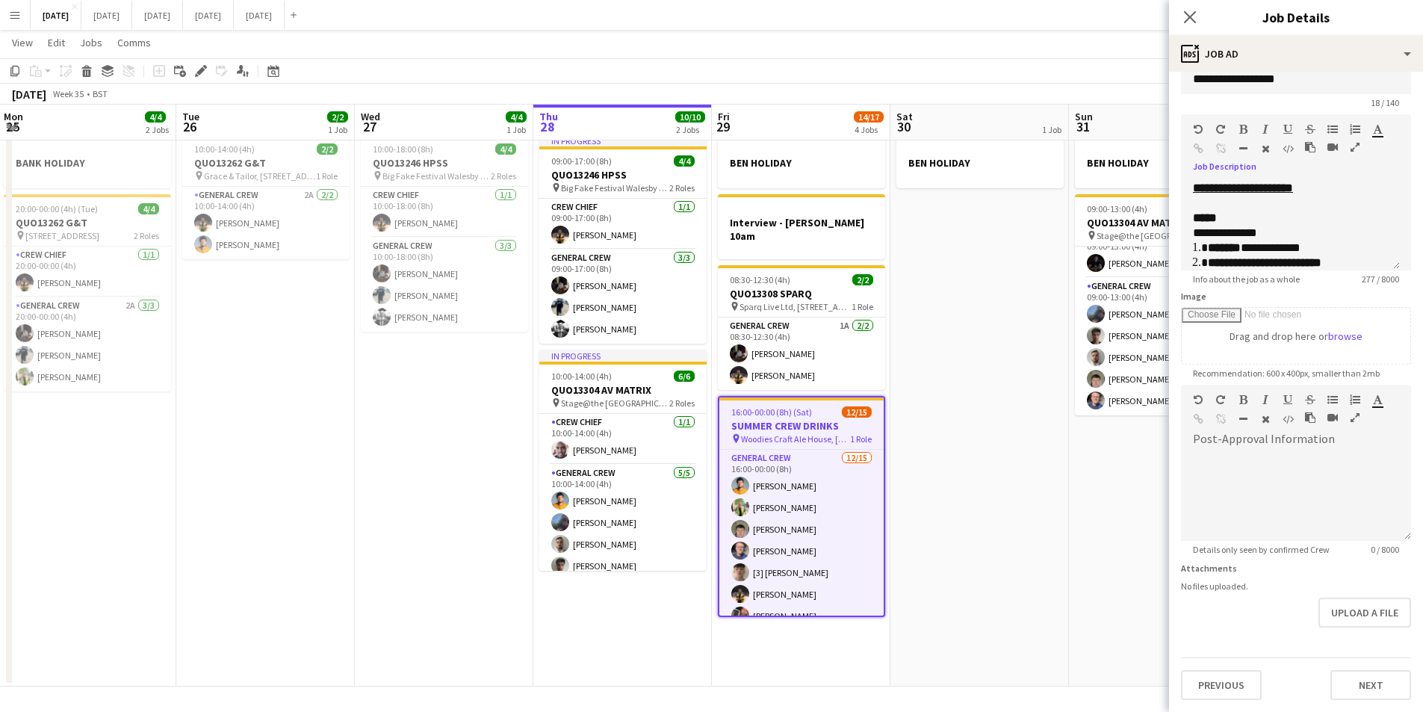
click at [1243, 149] on icon "button" at bounding box center [1243, 148] width 8 height 10
click at [1192, 218] on div "**********" at bounding box center [1290, 226] width 219 height 90
click at [1251, 217] on div at bounding box center [1290, 216] width 195 height 15
click at [1190, 205] on div "**********" at bounding box center [1290, 226] width 219 height 90
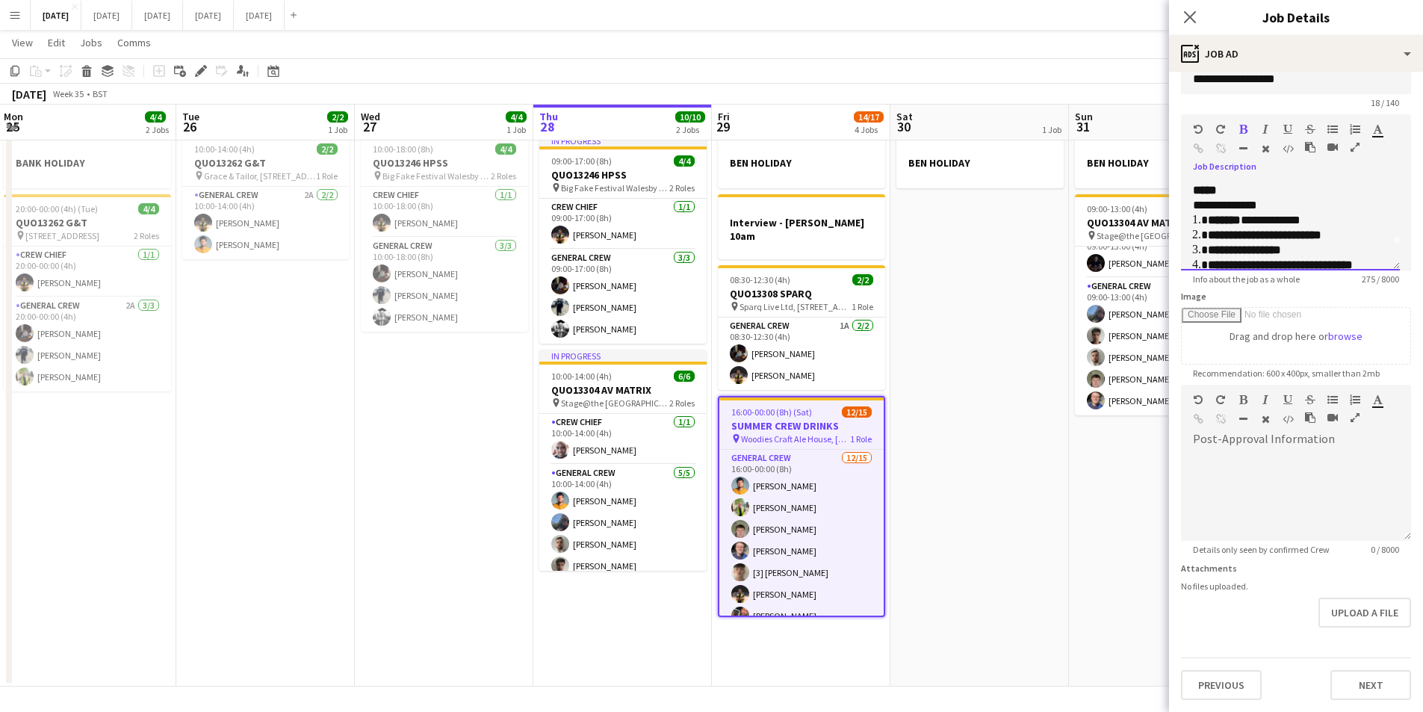
click at [1231, 187] on div "*****" at bounding box center [1290, 190] width 195 height 15
click at [1292, 217] on p "**********" at bounding box center [1285, 220] width 184 height 15
click at [1190, 219] on div "**********" at bounding box center [1290, 226] width 219 height 90
click at [1334, 239] on li "**********" at bounding box center [1292, 240] width 169 height 15
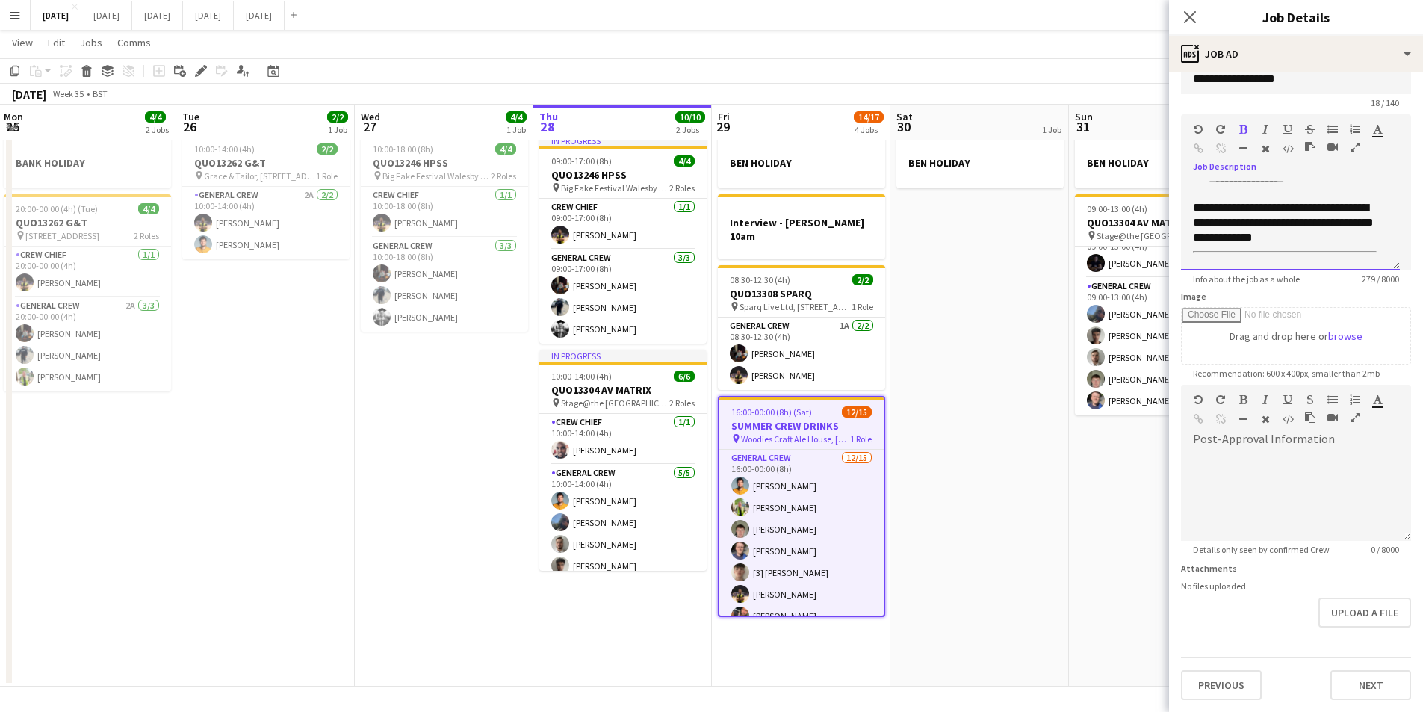
scroll to position [0, 0]
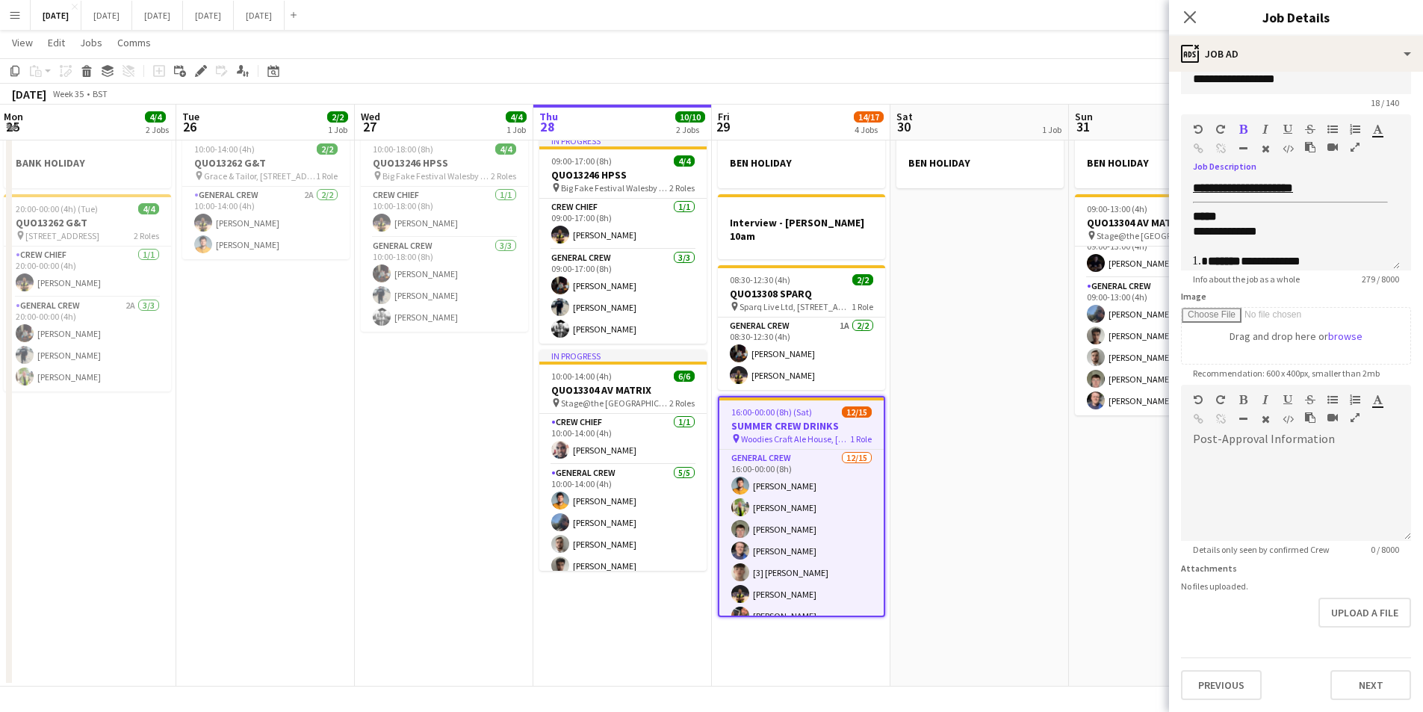
click at [790, 419] on h3 "SUMMER CREW DRINKS" at bounding box center [801, 425] width 164 height 13
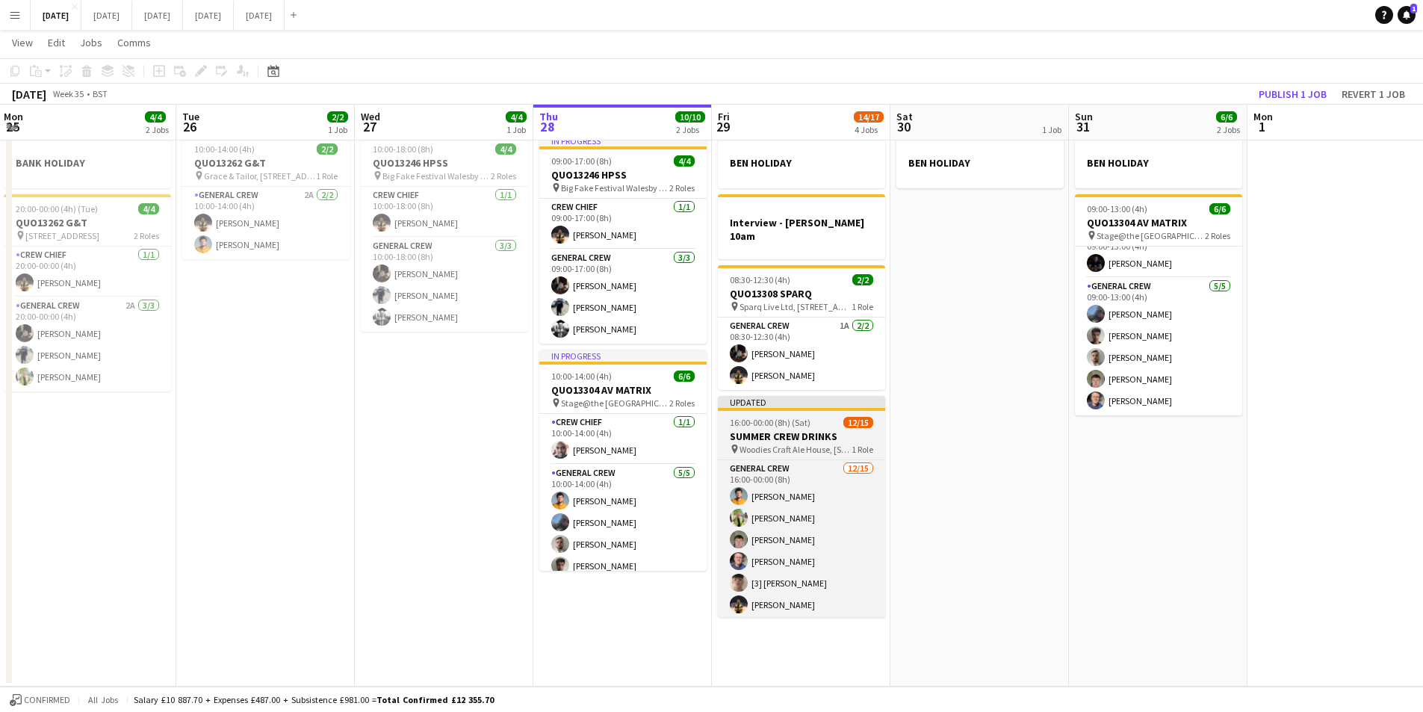
click at [785, 417] on span "16:00-00:00 (8h) (Sat)" at bounding box center [770, 422] width 81 height 11
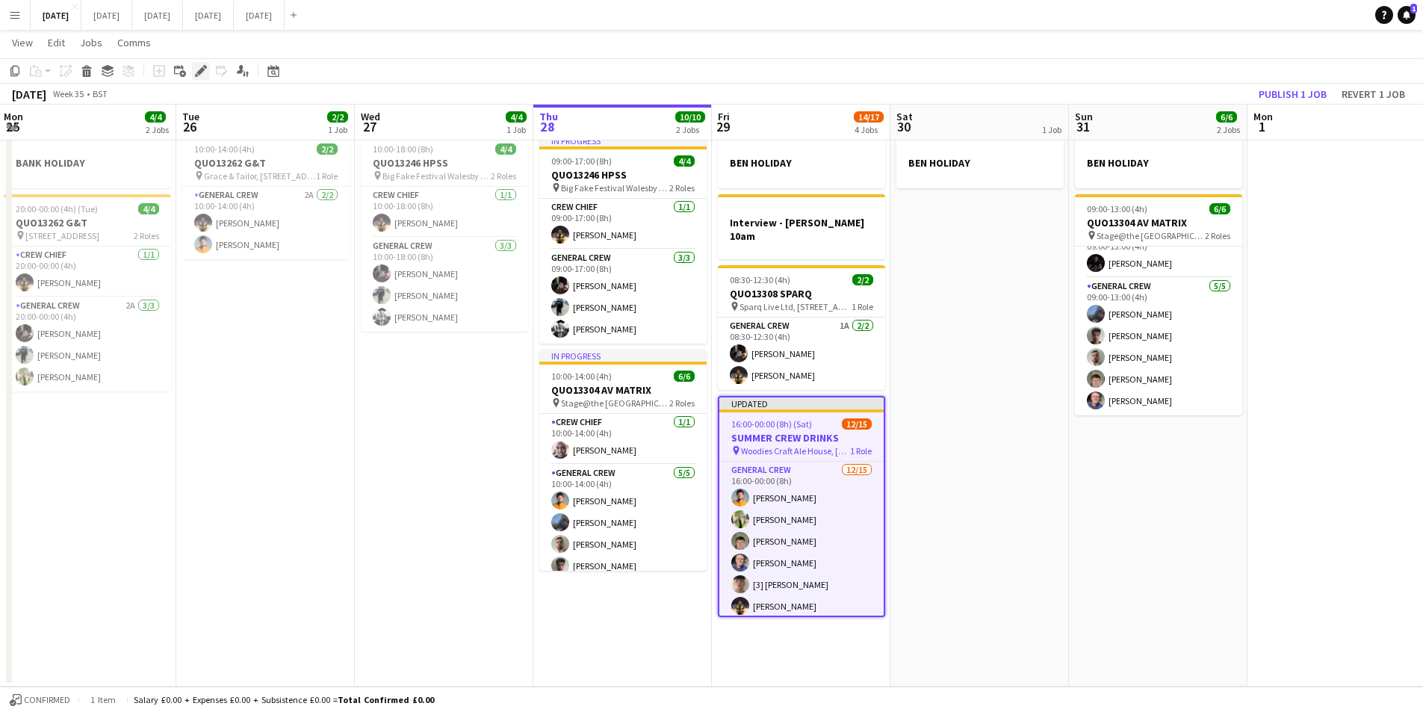
click at [194, 72] on div "Edit" at bounding box center [201, 71] width 18 height 18
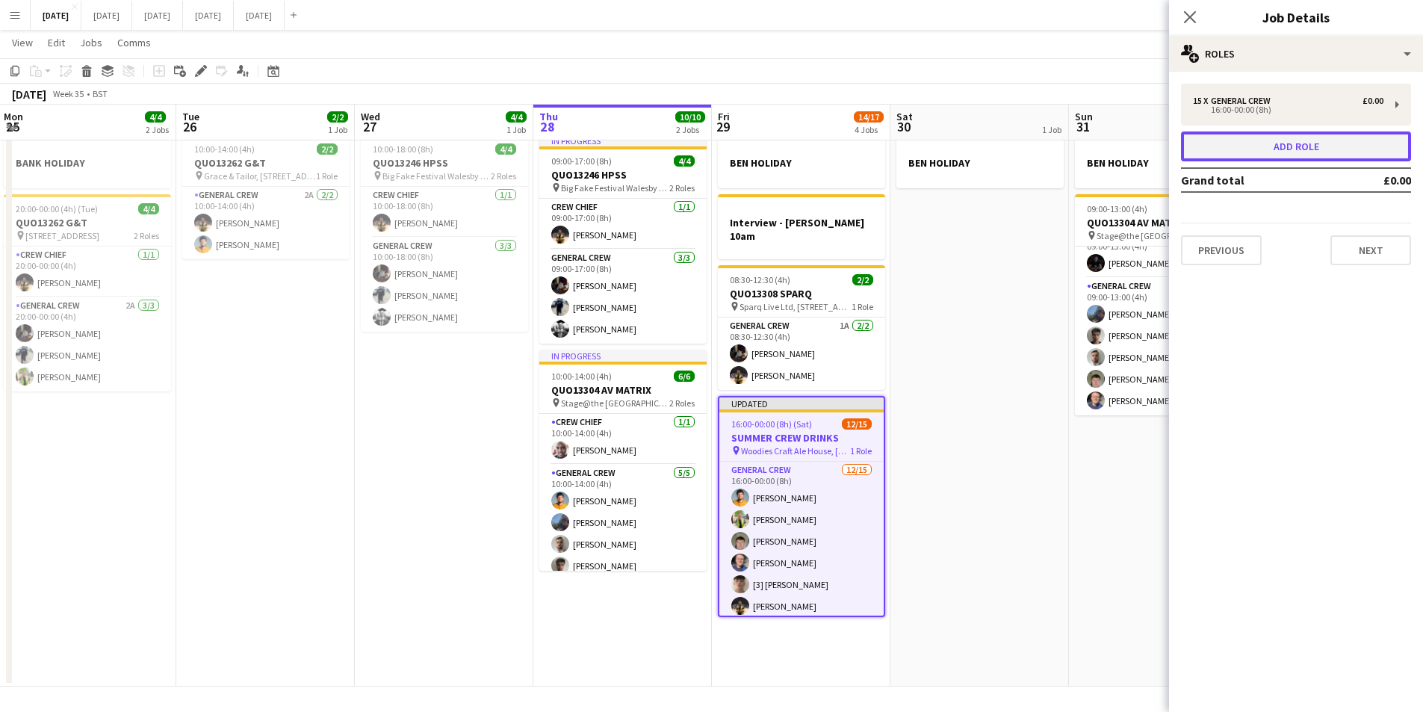
click at [1297, 149] on button "Add role" at bounding box center [1296, 146] width 230 height 30
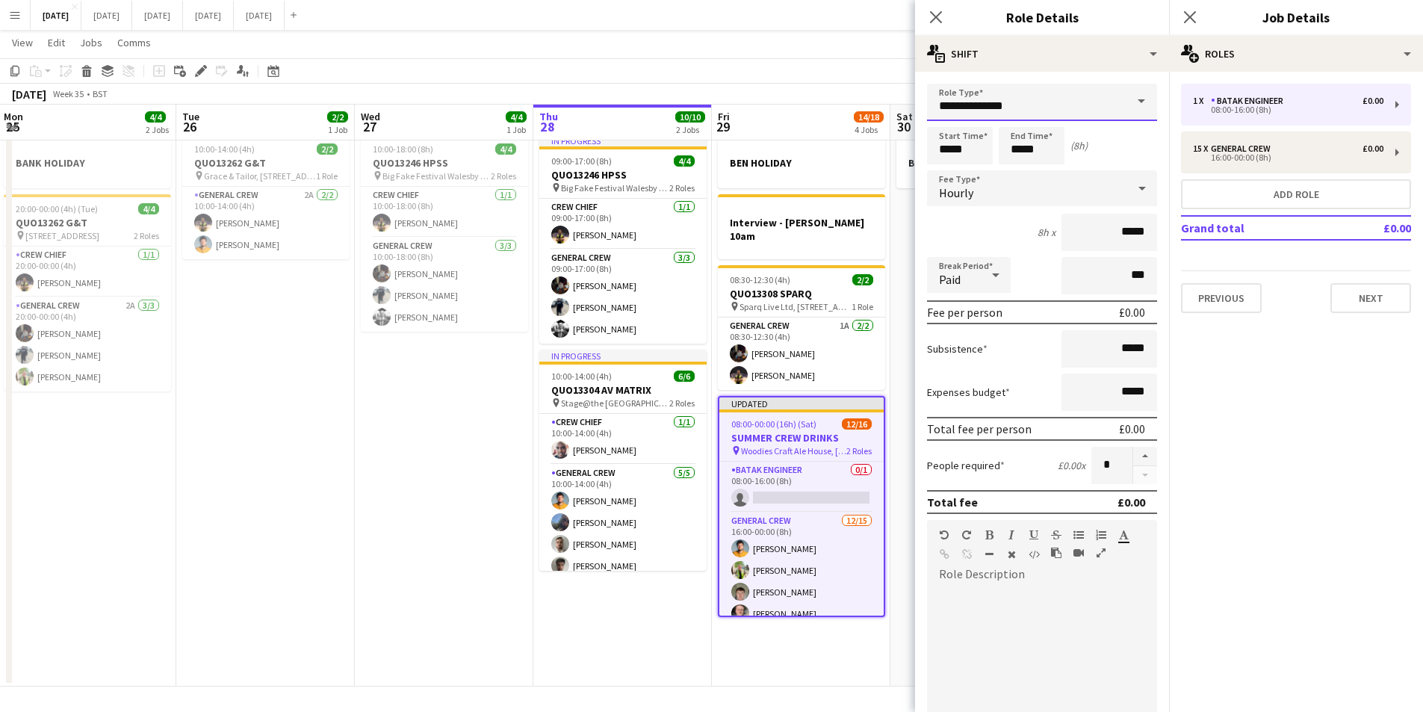
click at [1062, 104] on input "**********" at bounding box center [1042, 102] width 230 height 37
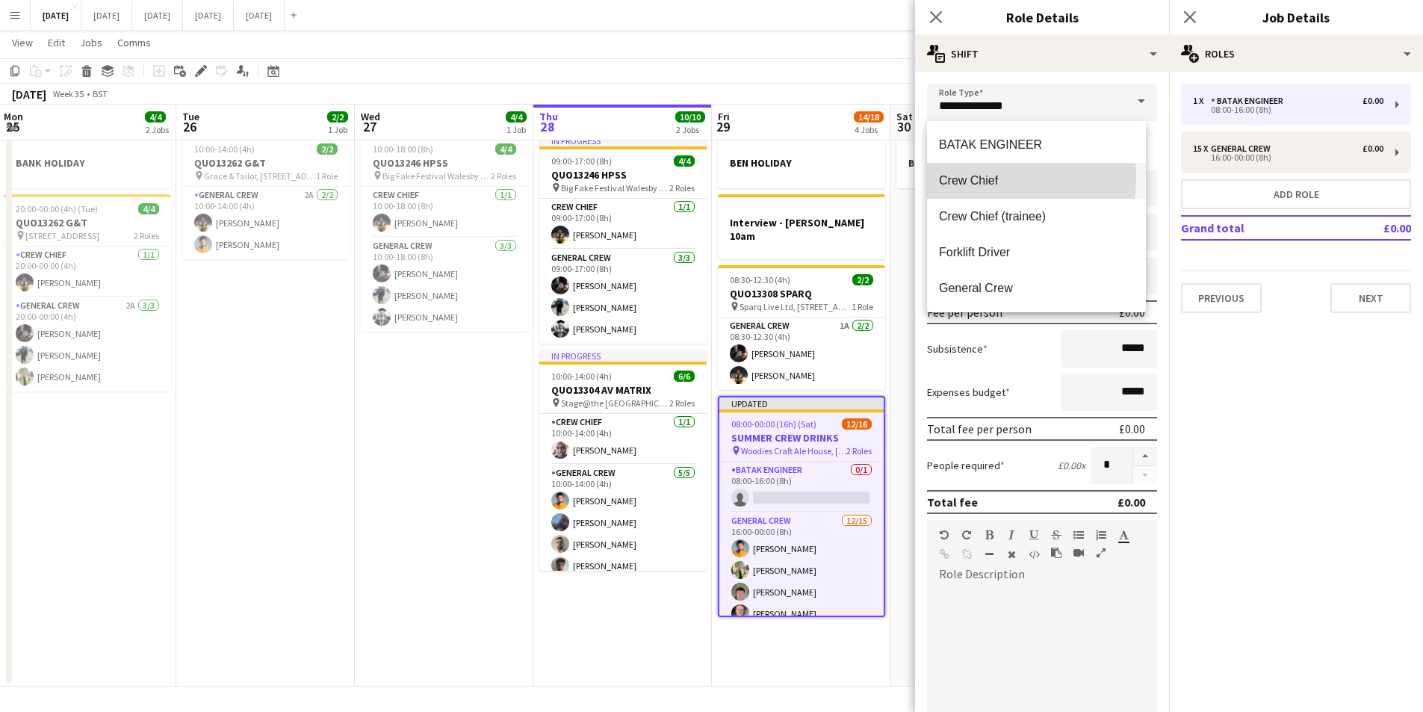
click at [977, 178] on span "Crew Chief" at bounding box center [1036, 180] width 195 height 14
type input "**********"
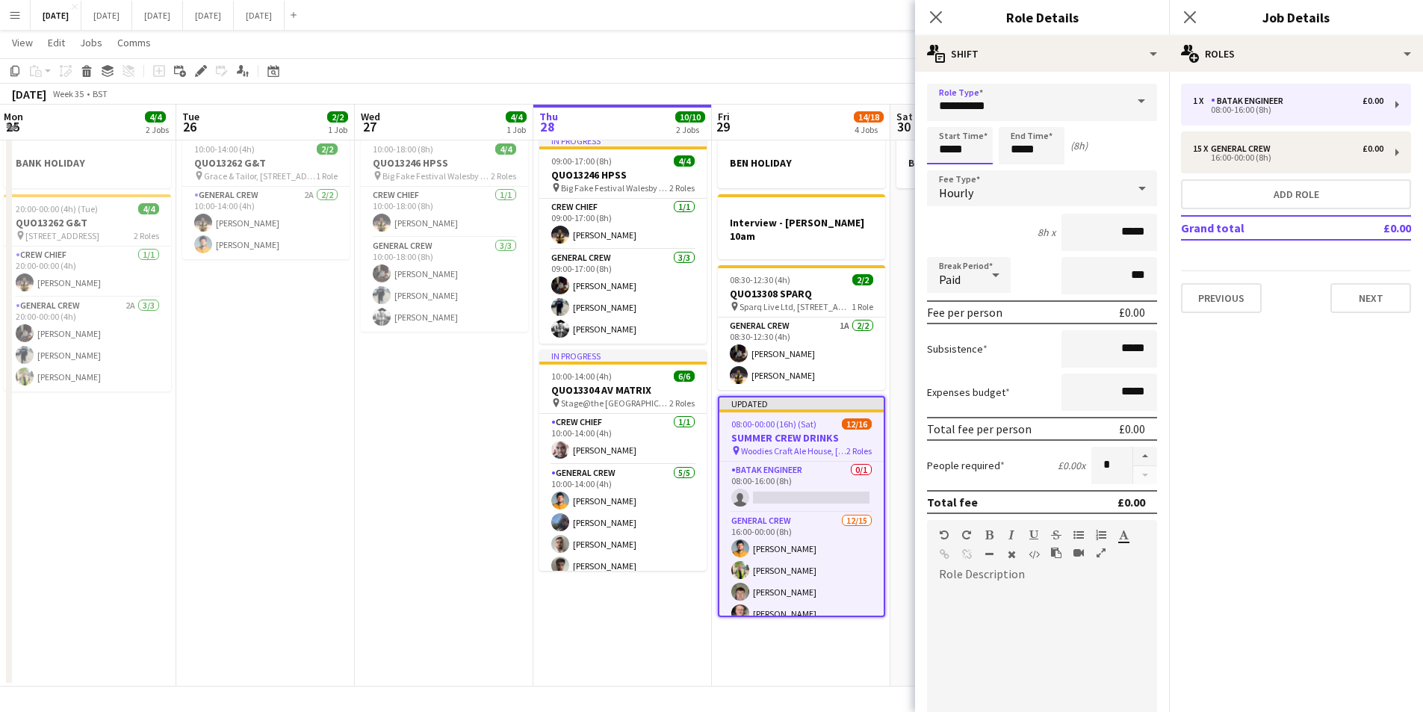
click at [953, 153] on input "*****" at bounding box center [960, 145] width 66 height 37
click at [945, 121] on div at bounding box center [945, 119] width 30 height 15
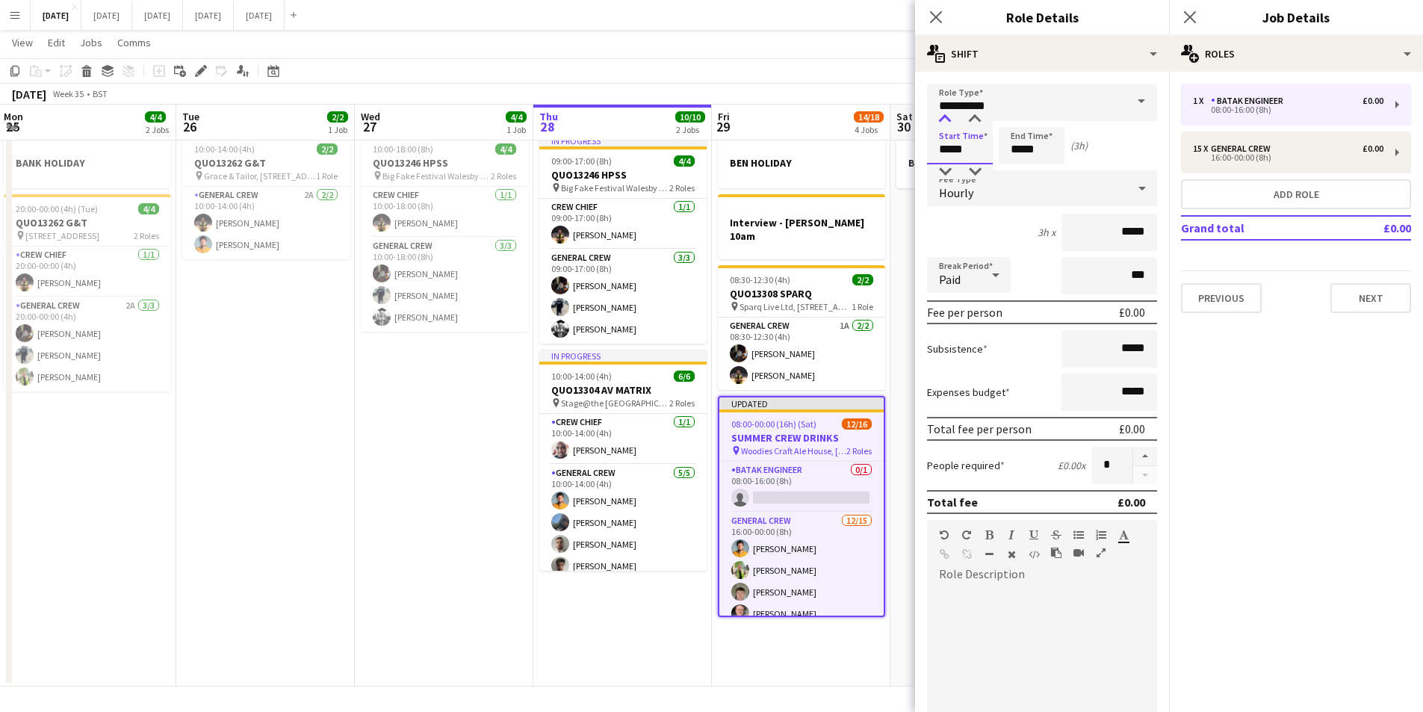
click at [945, 121] on div at bounding box center [945, 119] width 30 height 15
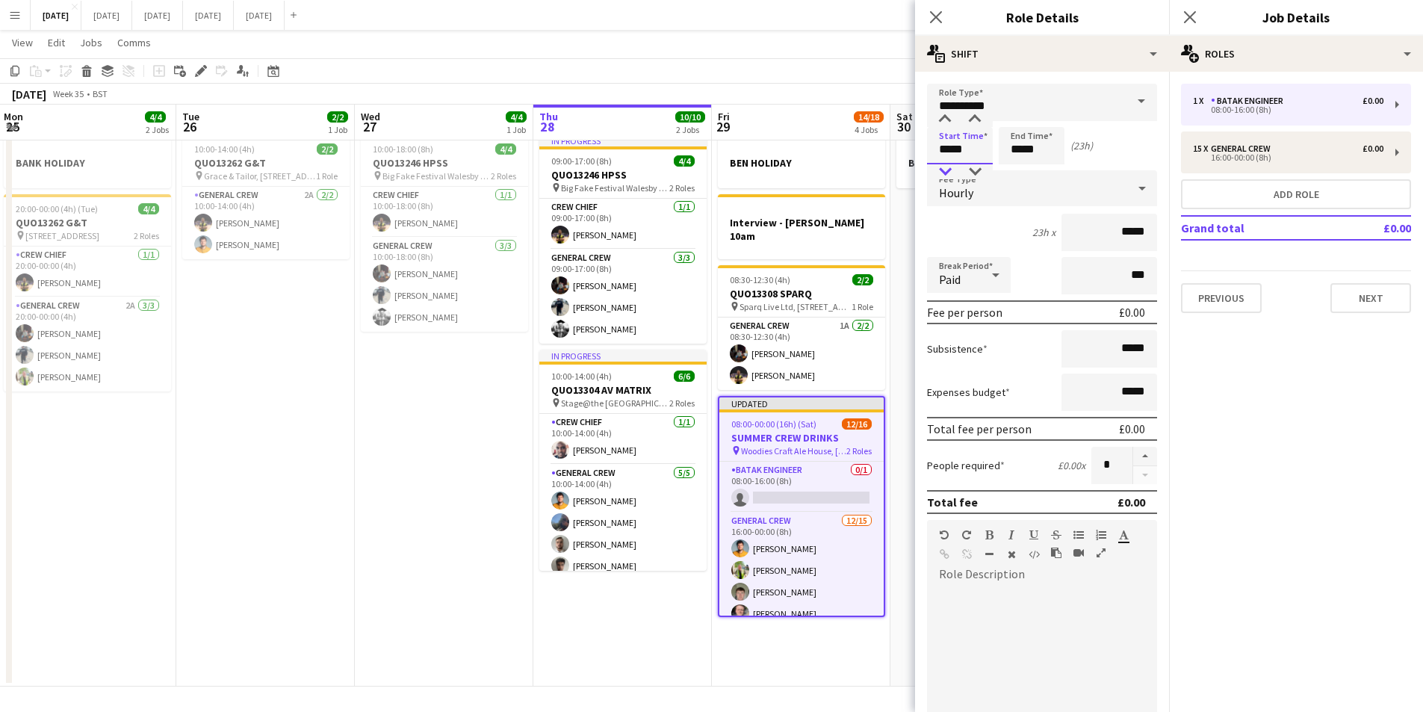
type input "*****"
click at [944, 167] on div at bounding box center [945, 171] width 30 height 15
click at [1012, 149] on input "*****" at bounding box center [1032, 145] width 66 height 37
click at [1018, 121] on div at bounding box center [1017, 119] width 30 height 15
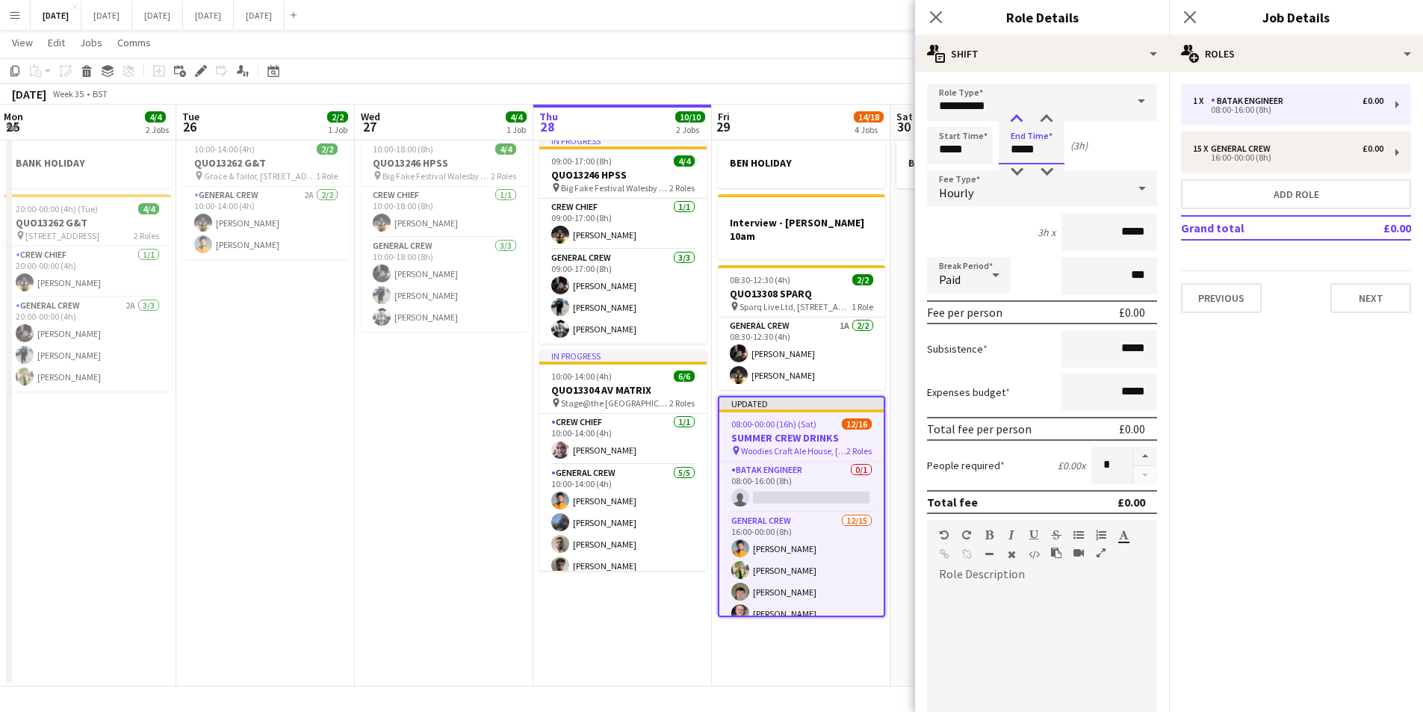
click at [1018, 121] on div at bounding box center [1017, 119] width 30 height 15
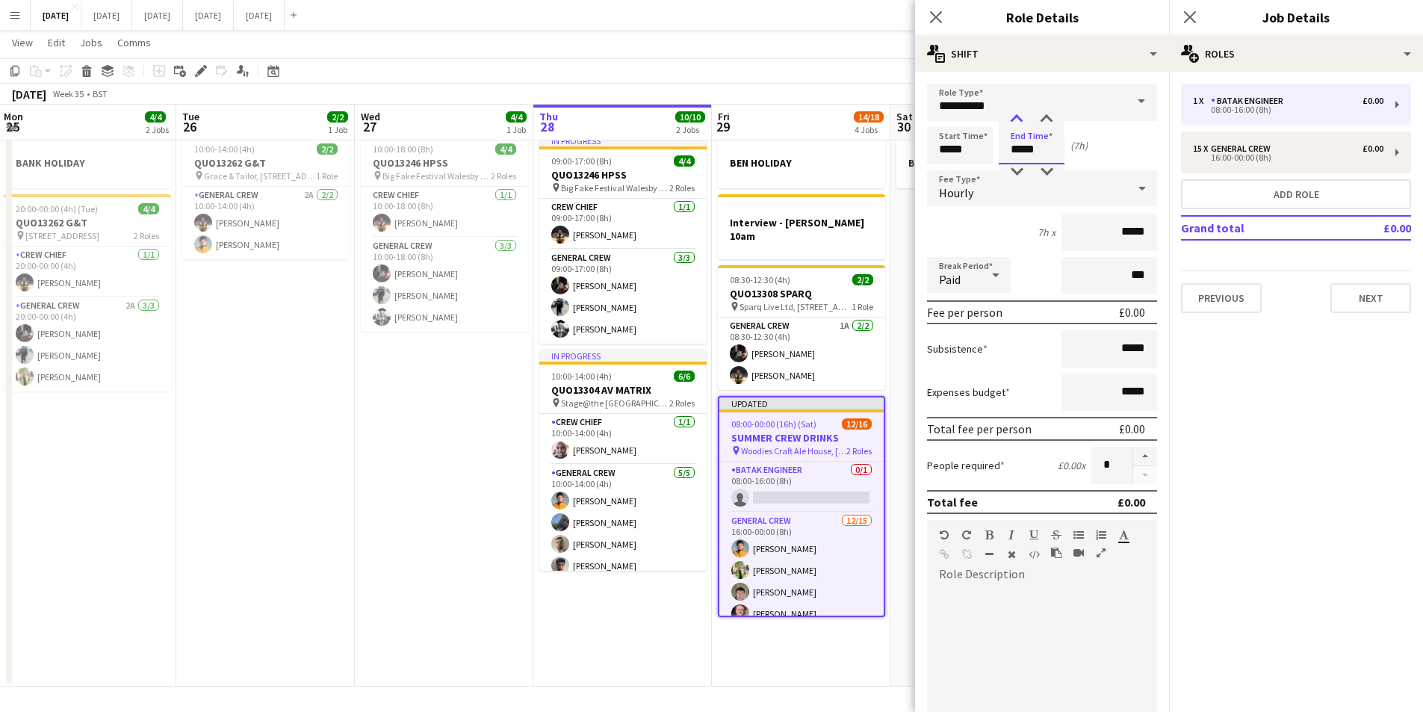
type input "*****"
click at [1018, 121] on div at bounding box center [1017, 119] width 30 height 15
click at [828, 418] on div "08:00-00:00 (16h) (Sat) 12/16" at bounding box center [801, 423] width 164 height 11
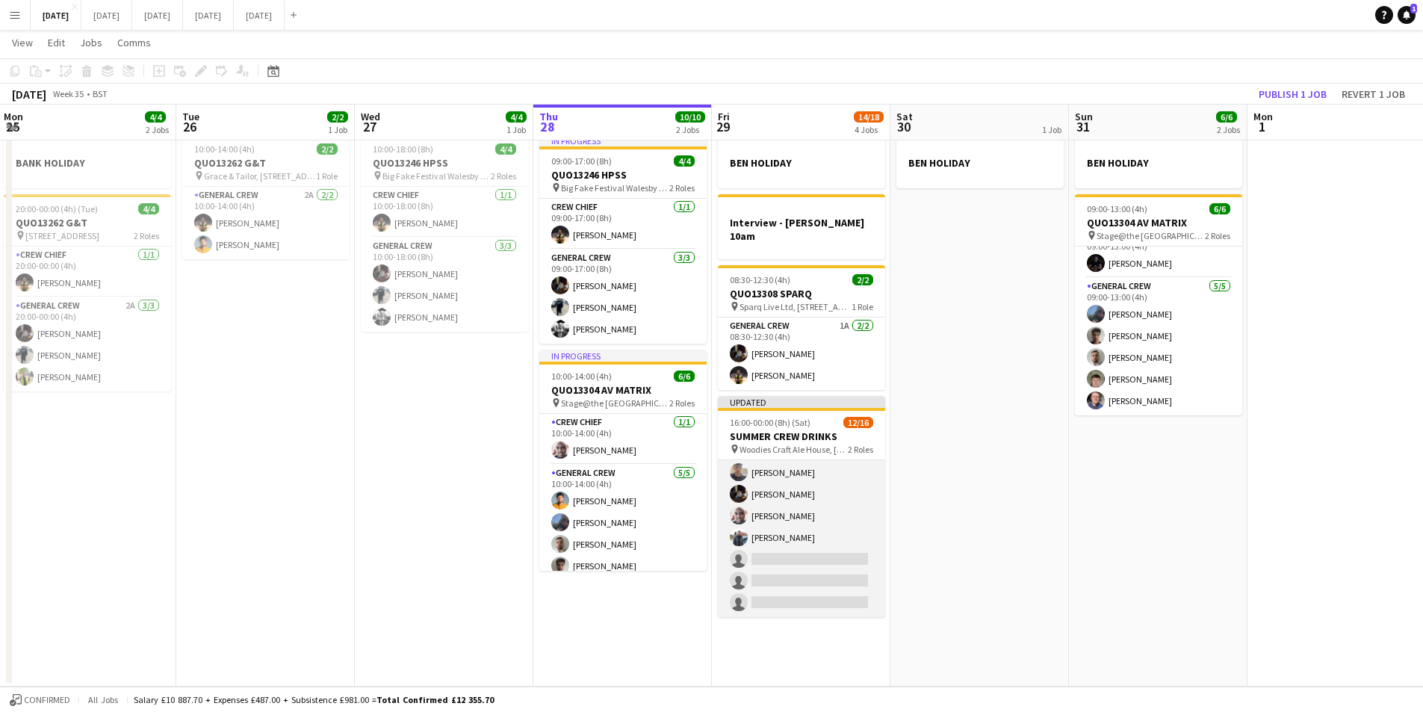
scroll to position [173, 0]
click at [789, 515] on app-card-role "General Crew 12/15 16:00-00:00 (8h) George Warren Michael Roper Michael Connoll…" at bounding box center [801, 515] width 167 height 354
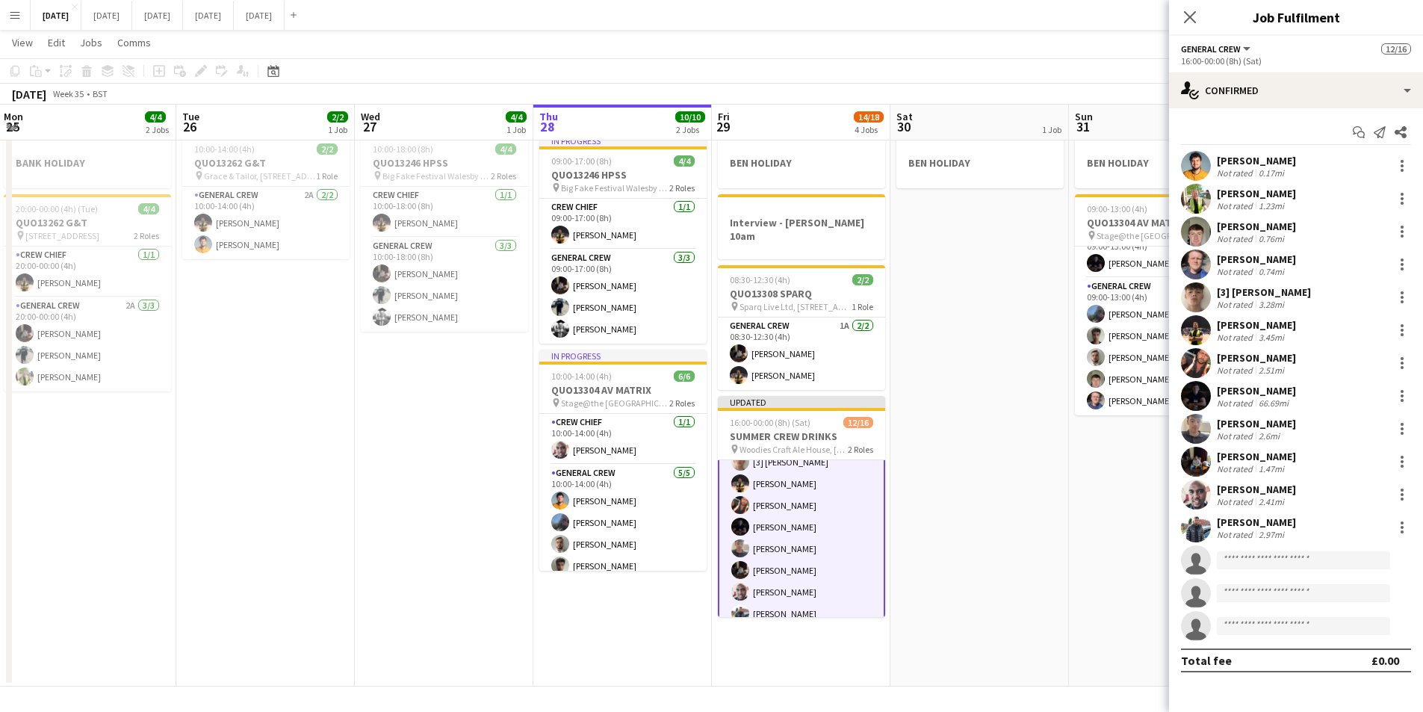
scroll to position [175, 0]
click at [1402, 391] on div at bounding box center [1402, 391] width 3 height 3
click at [1366, 463] on span "Switch crew" at bounding box center [1339, 459] width 64 height 13
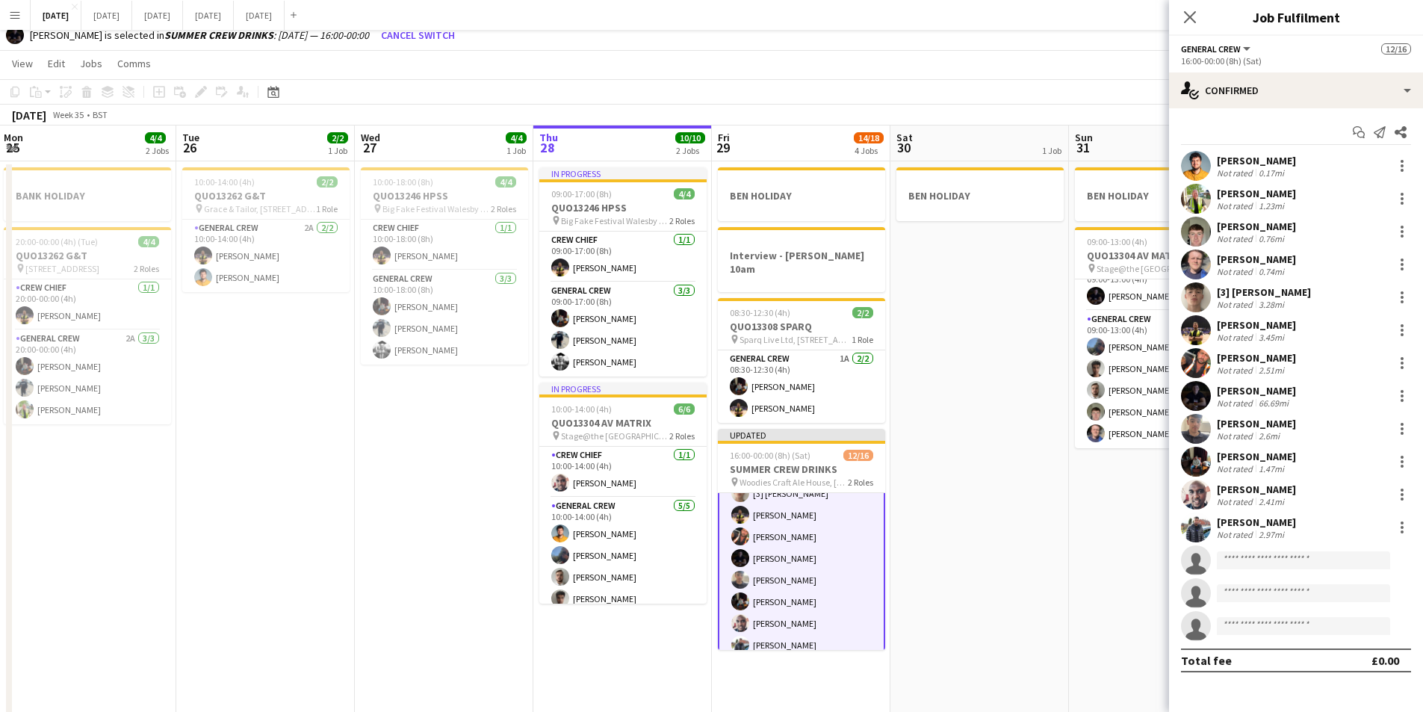
scroll to position [0, 0]
click at [829, 515] on app-card-role "Crew Chief 0/1 16:00-00:00 (8h) single-neutral-actions" at bounding box center [801, 518] width 167 height 51
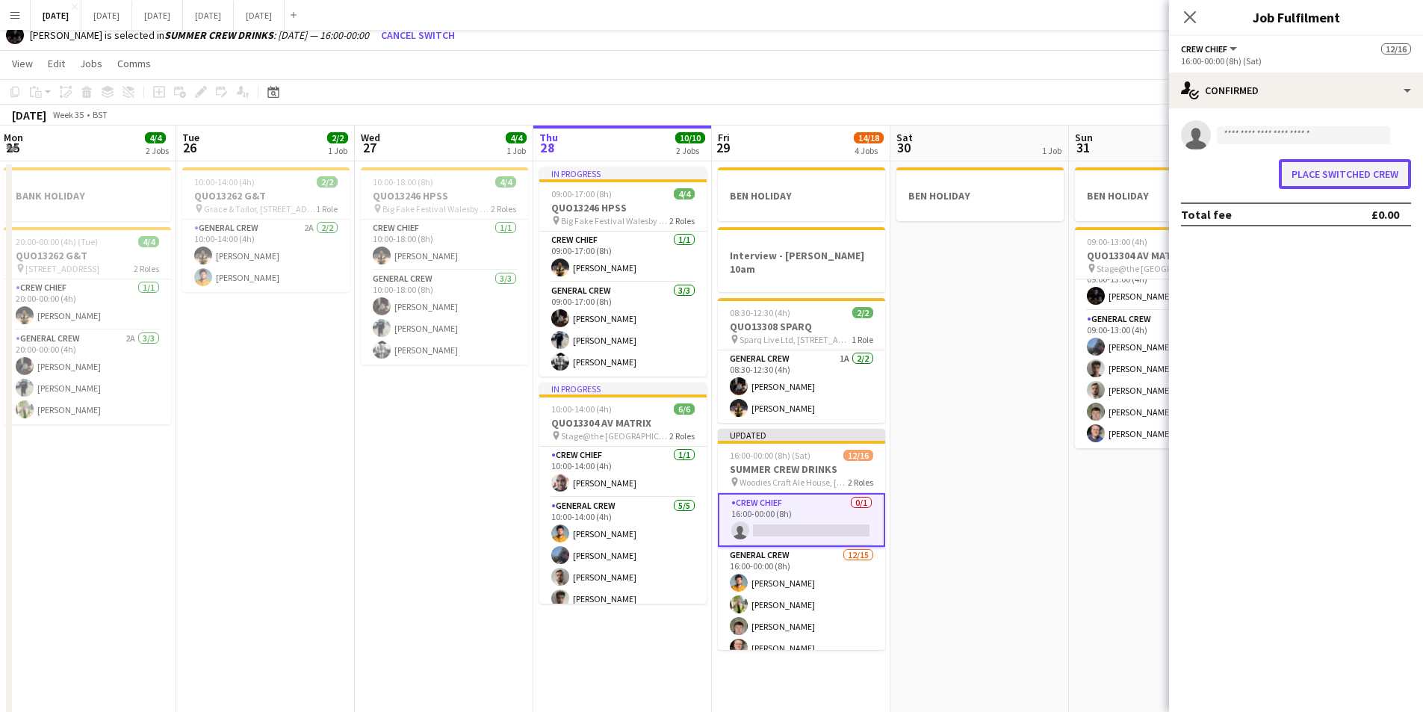
click at [1343, 185] on button "Place switched crew" at bounding box center [1345, 174] width 132 height 30
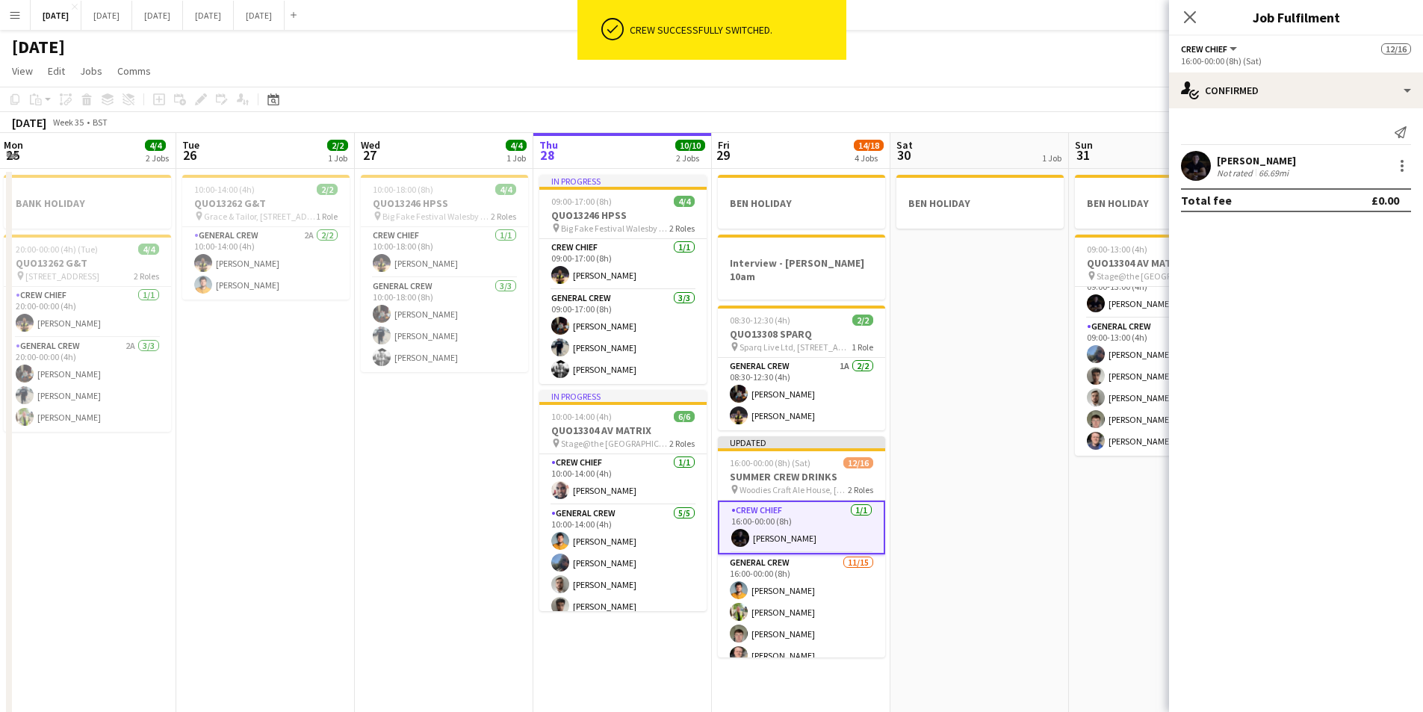
scroll to position [39, 0]
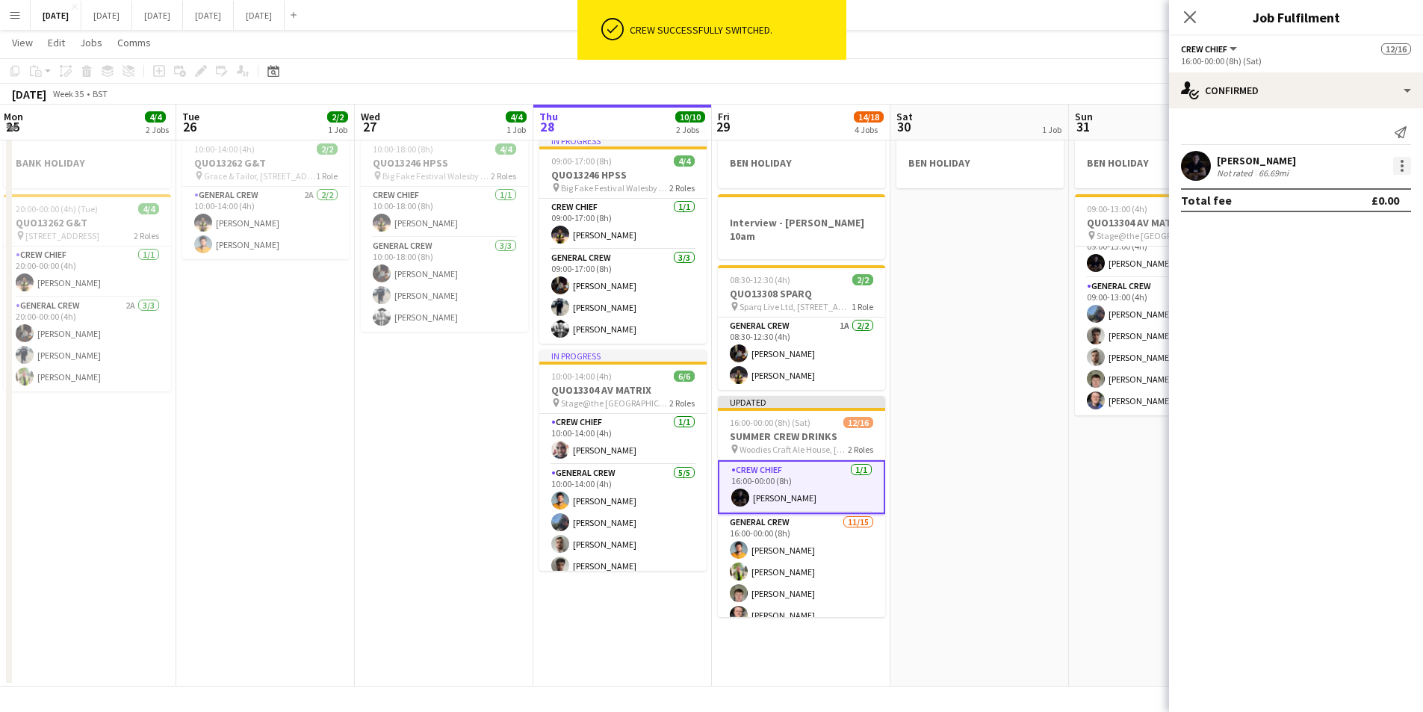
click at [1402, 165] on div at bounding box center [1402, 165] width 3 height 3
click at [804, 420] on div at bounding box center [711, 356] width 1423 height 712
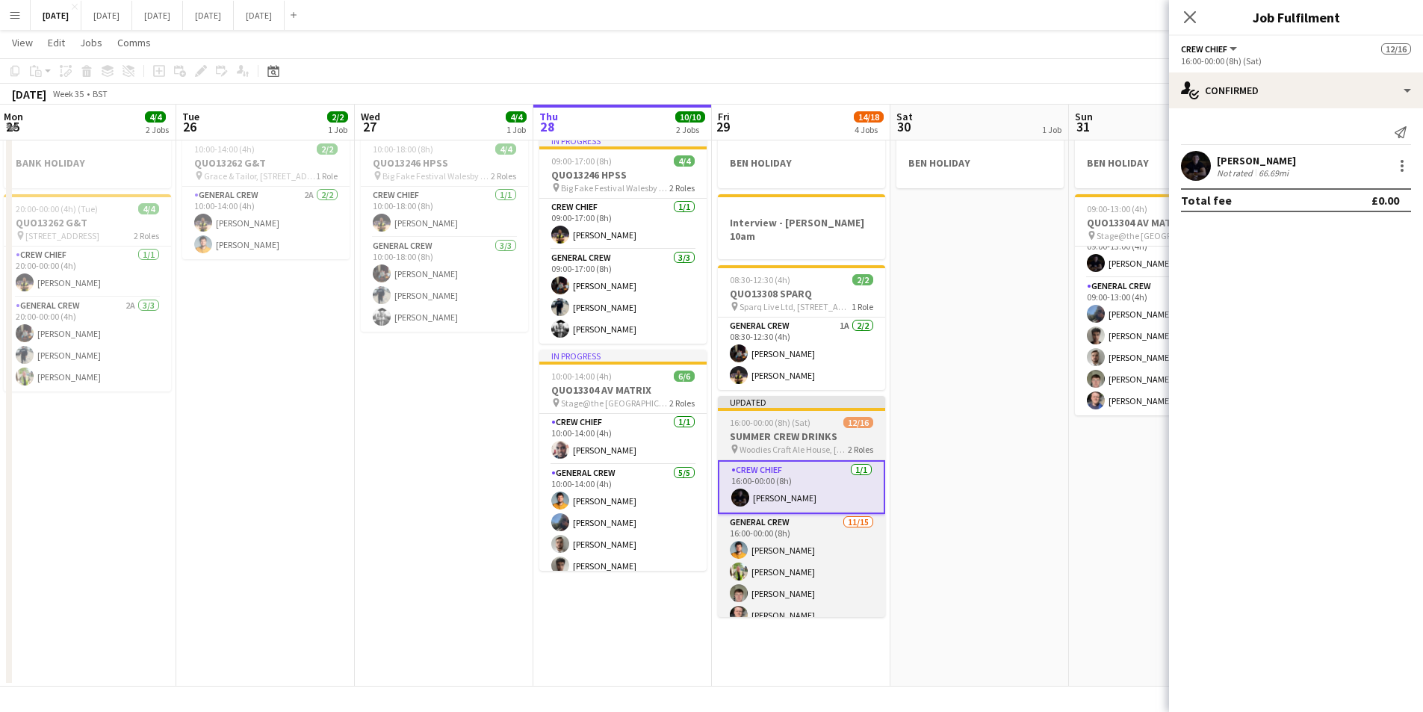
click at [803, 430] on h3 "SUMMER CREW DRINKS" at bounding box center [801, 436] width 167 height 13
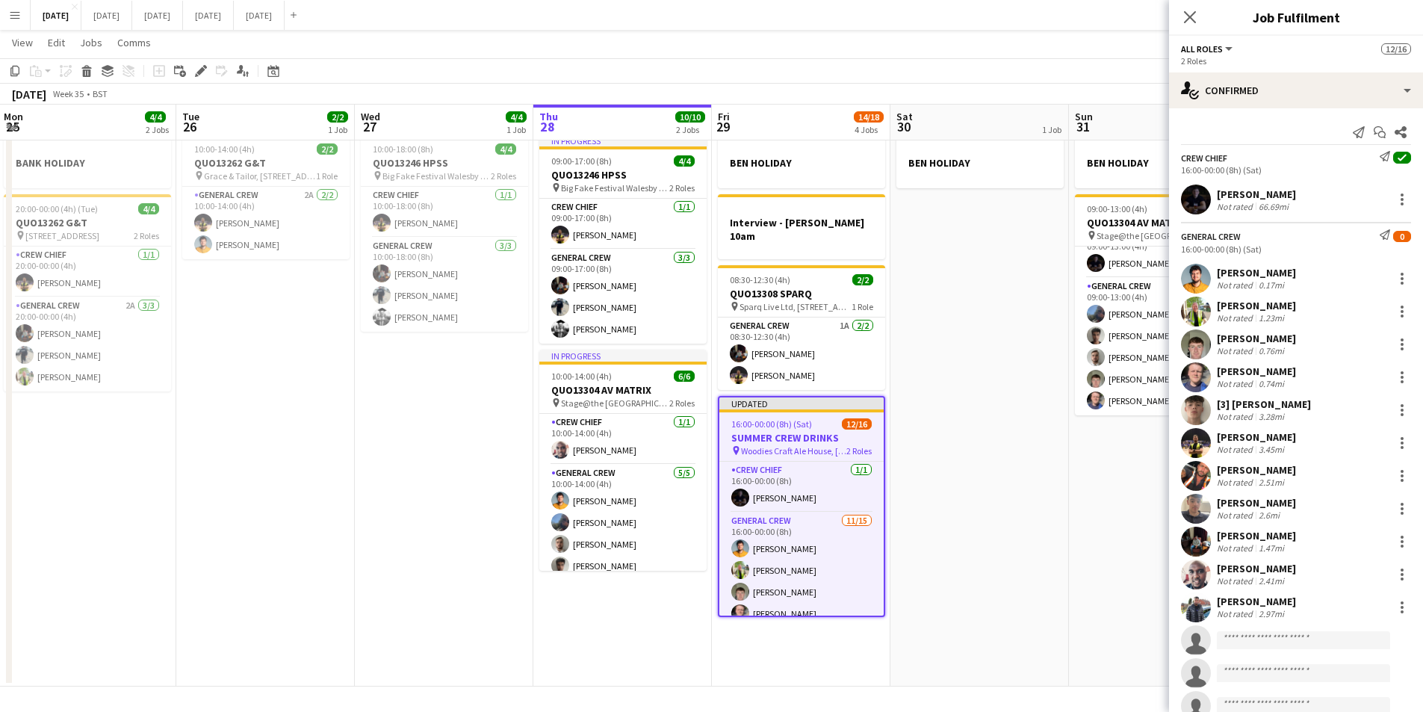
click at [803, 431] on h3 "SUMMER CREW DRINKS" at bounding box center [801, 437] width 164 height 13
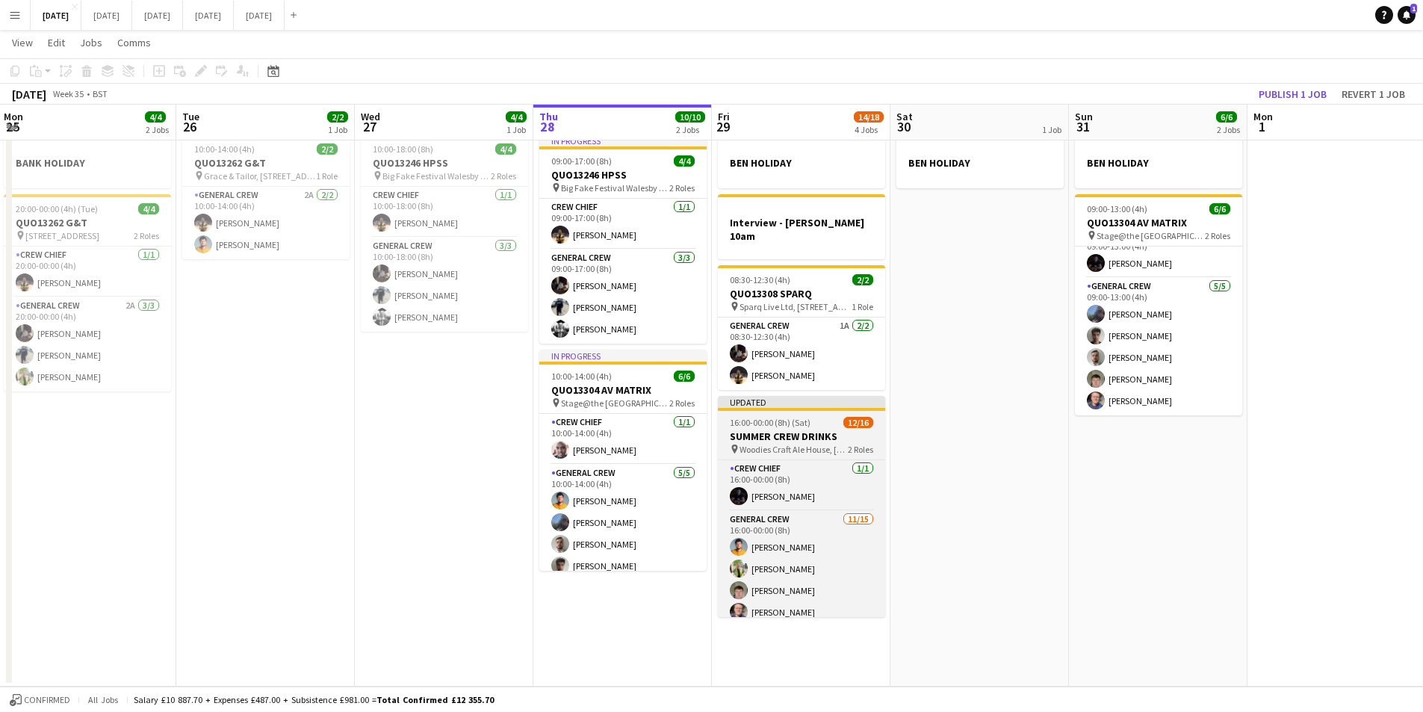
click at [803, 430] on h3 "SUMMER CREW DRINKS" at bounding box center [801, 436] width 167 height 13
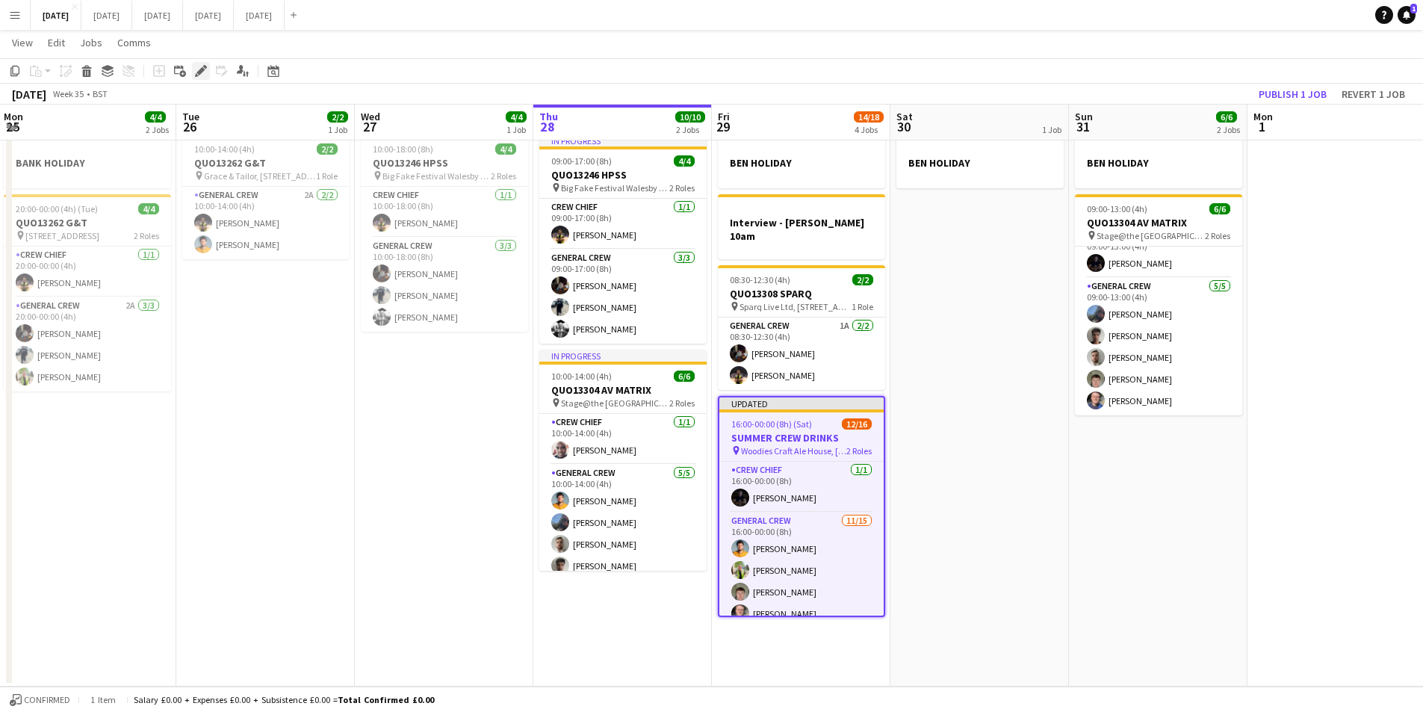
click at [196, 71] on icon "Edit" at bounding box center [201, 71] width 12 height 12
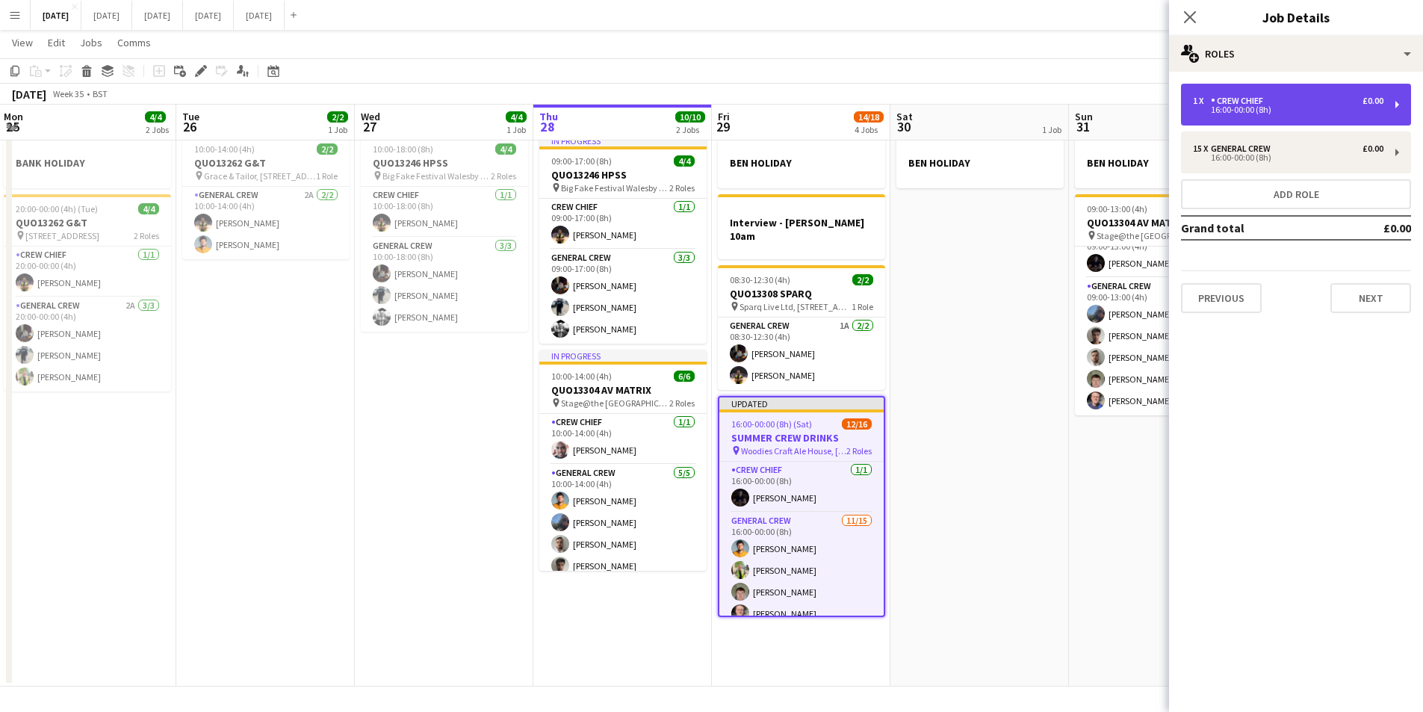
click at [1320, 96] on div "1 x Crew Chief £0.00" at bounding box center [1288, 101] width 191 height 10
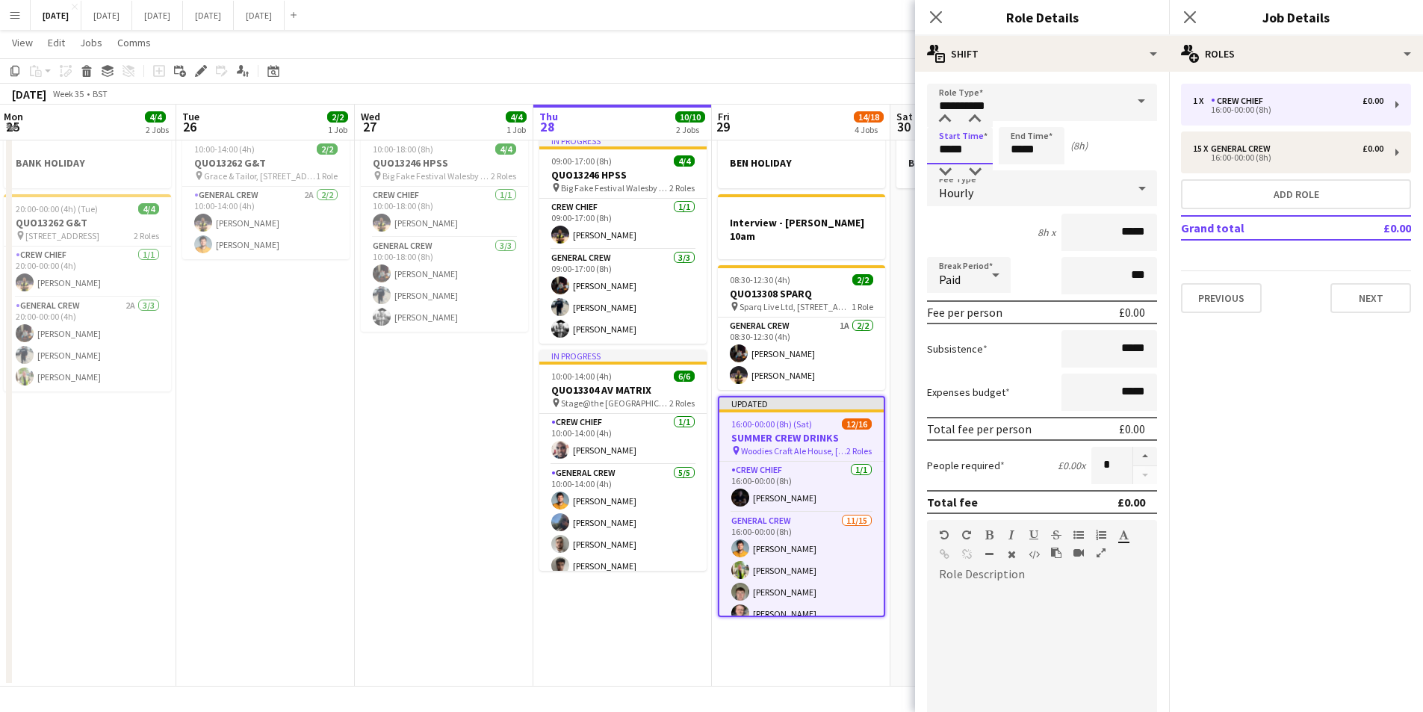
click at [947, 145] on input "*****" at bounding box center [960, 145] width 66 height 37
click at [956, 148] on input "*****" at bounding box center [960, 145] width 66 height 37
type input "*****"
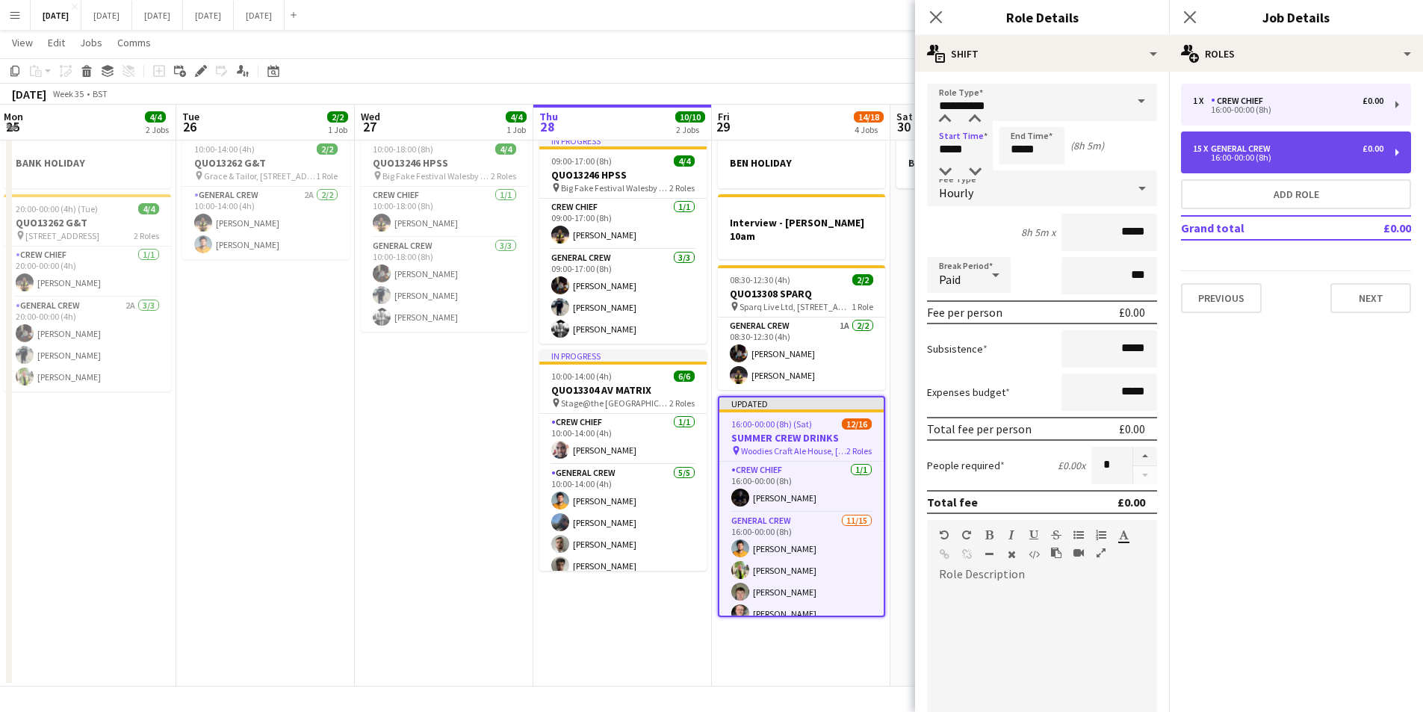
click at [1253, 151] on div "General Crew" at bounding box center [1244, 148] width 66 height 10
type input "**********"
type input "*****"
type input "**"
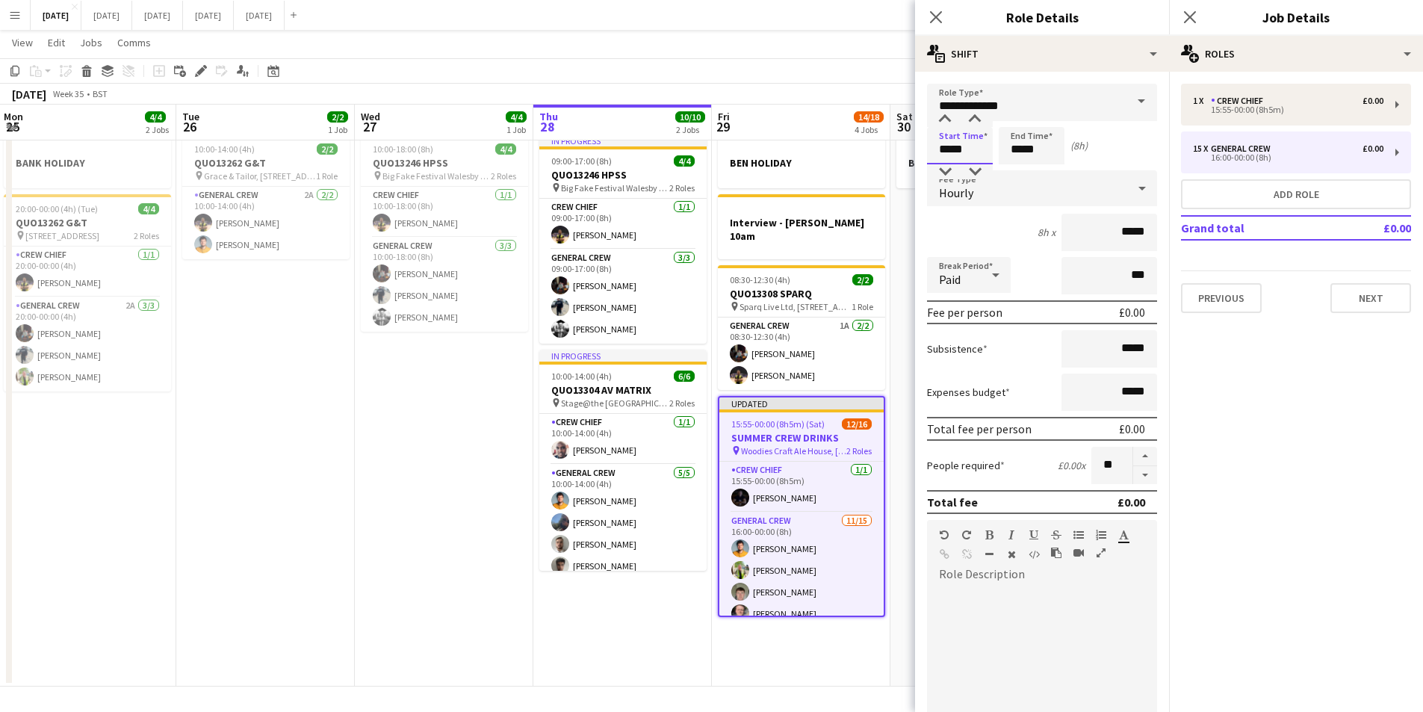
click at [947, 147] on input "*****" at bounding box center [960, 145] width 66 height 37
drag, startPoint x: 970, startPoint y: 150, endPoint x: 961, endPoint y: 147, distance: 9.5
click at [956, 146] on input "*****" at bounding box center [960, 145] width 66 height 37
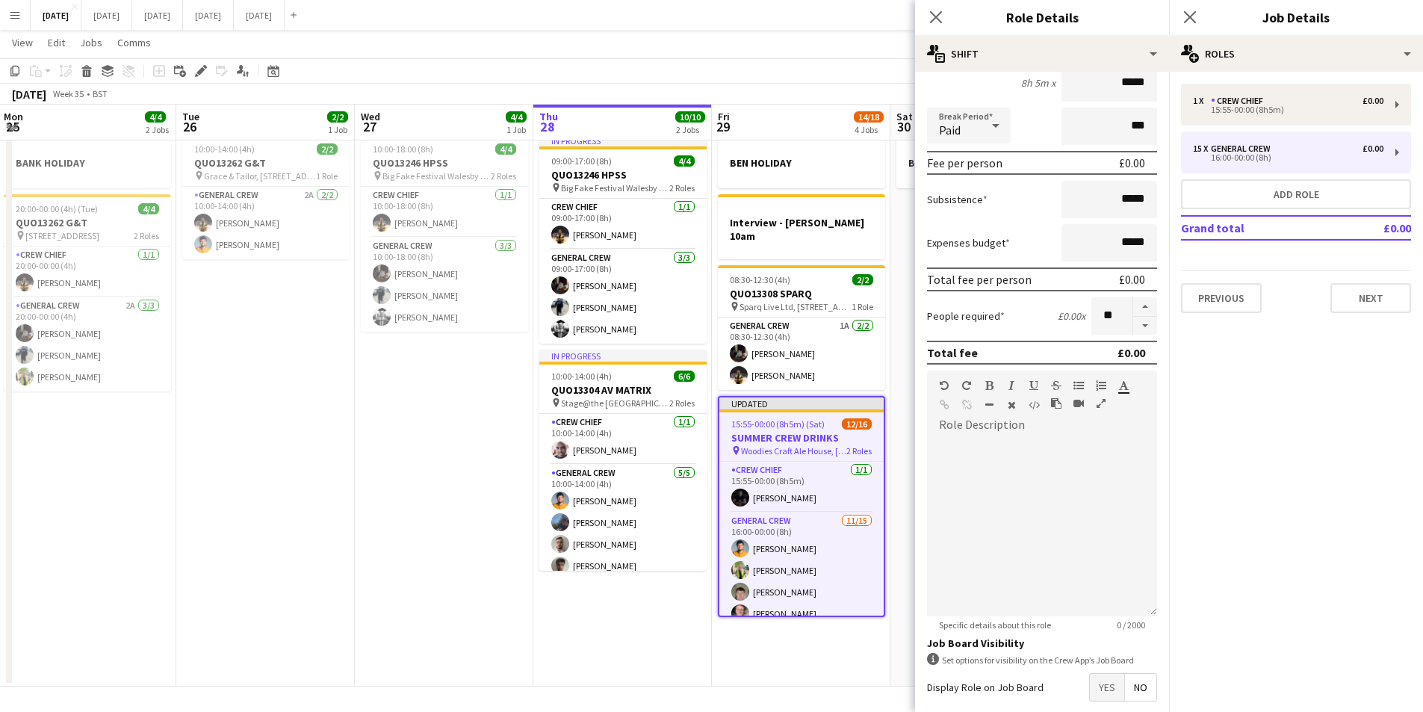
scroll to position [223, 0]
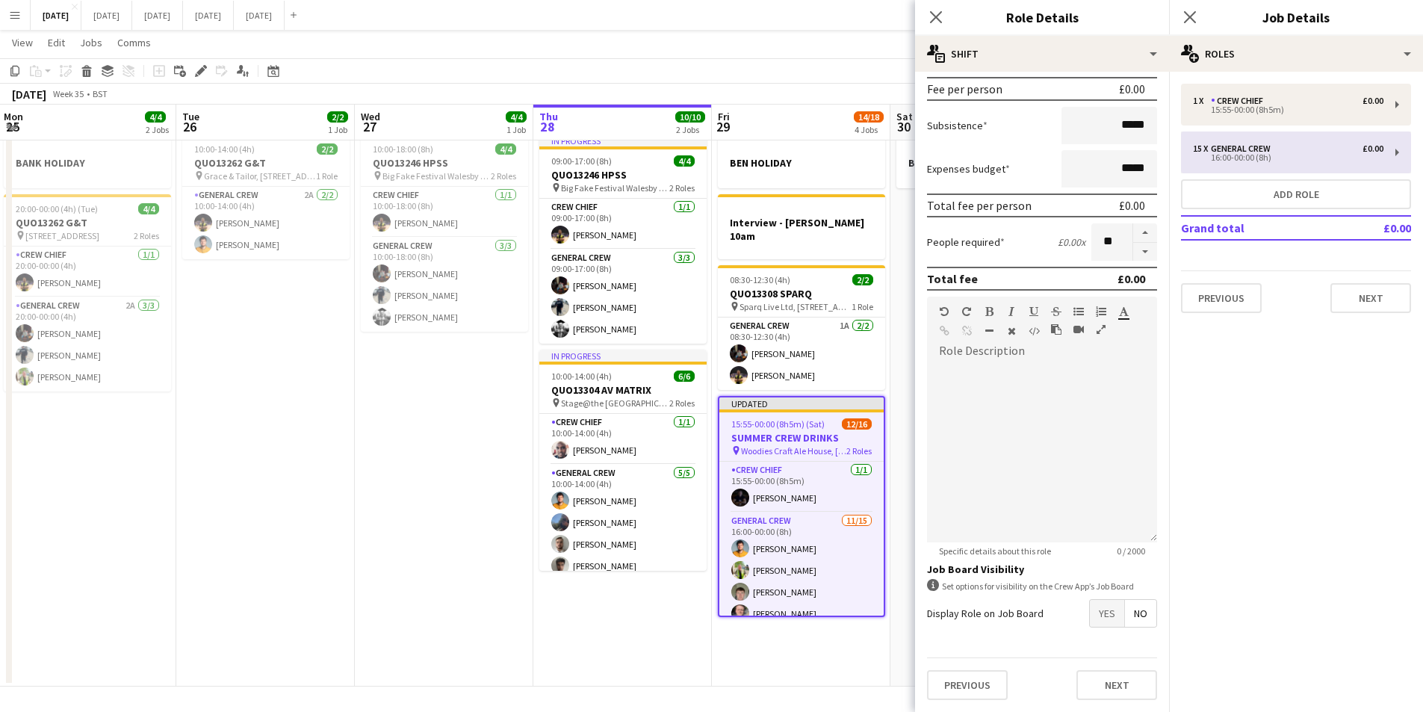
type input "*****"
click at [1250, 156] on div "16:00-00:00 (8h)" at bounding box center [1288, 157] width 191 height 7
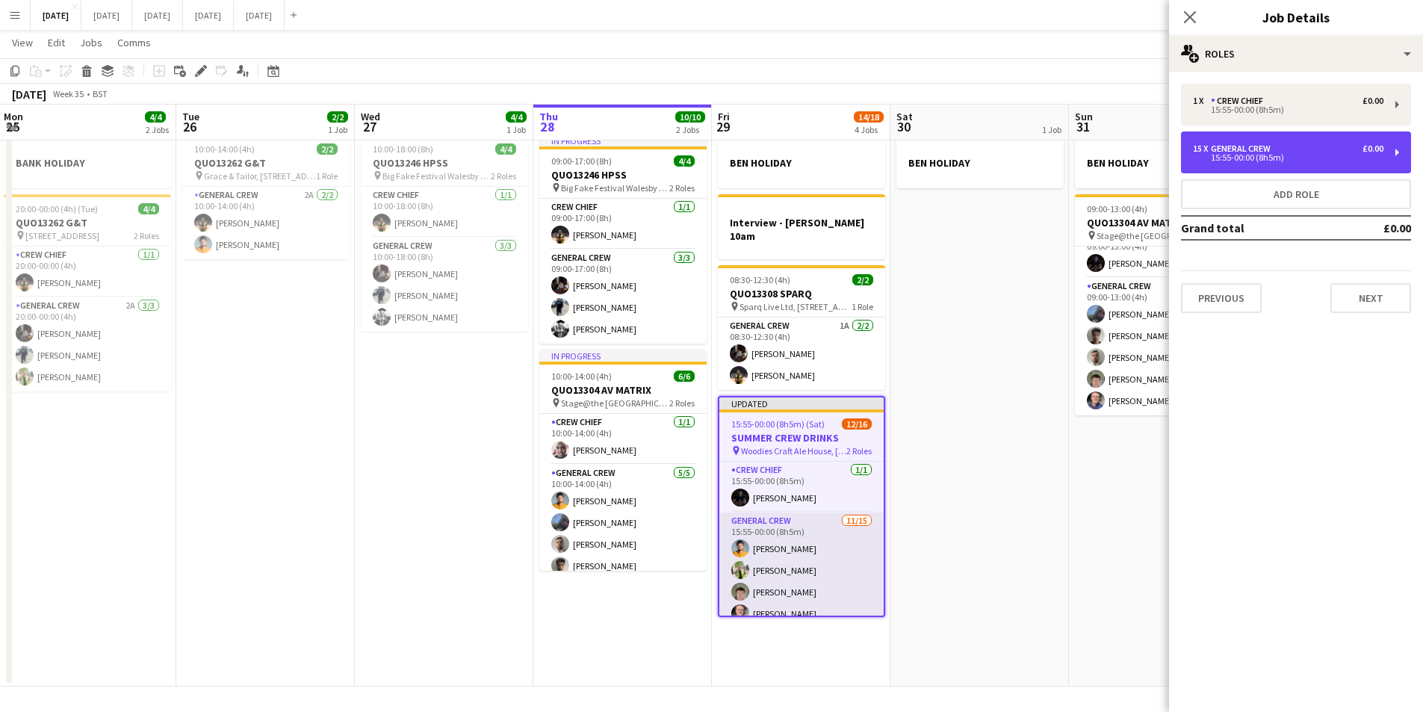
scroll to position [251, 0]
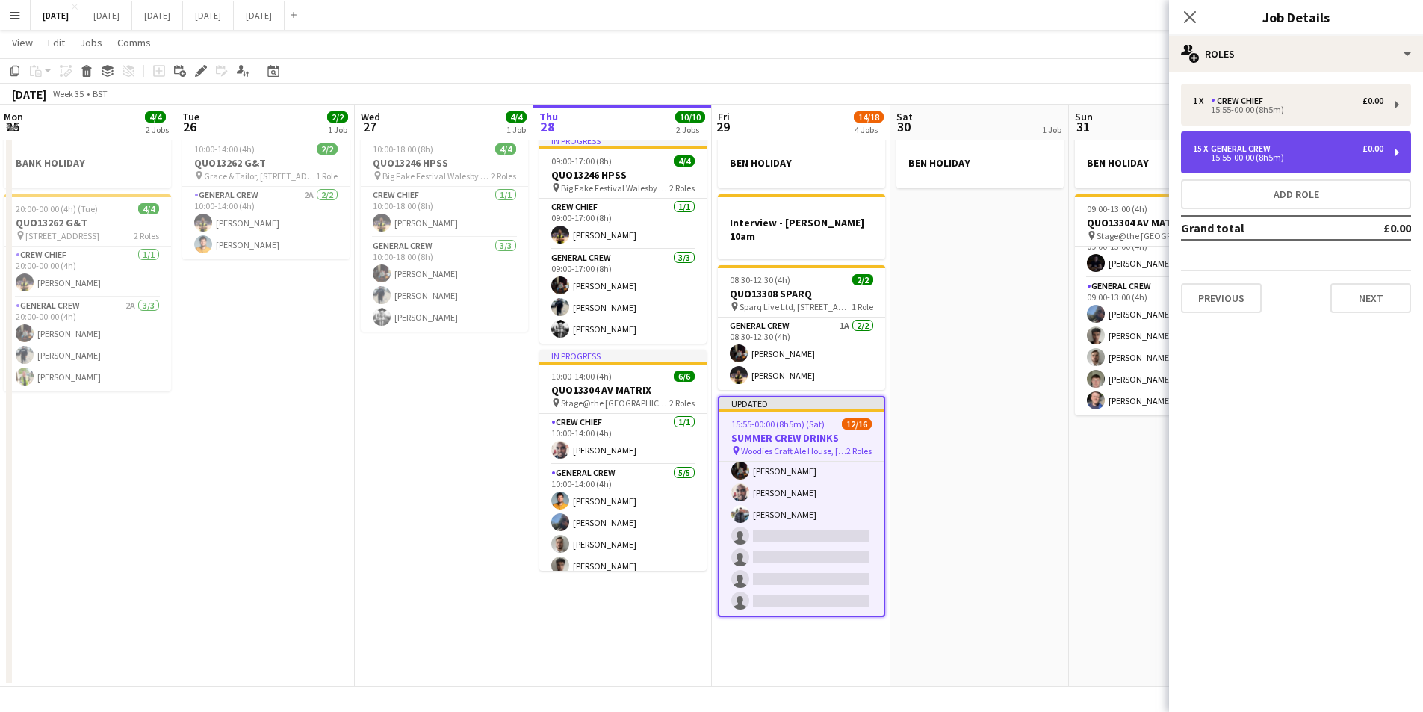
click at [1272, 154] on div "15:55-00:00 (8h5m)" at bounding box center [1288, 157] width 191 height 7
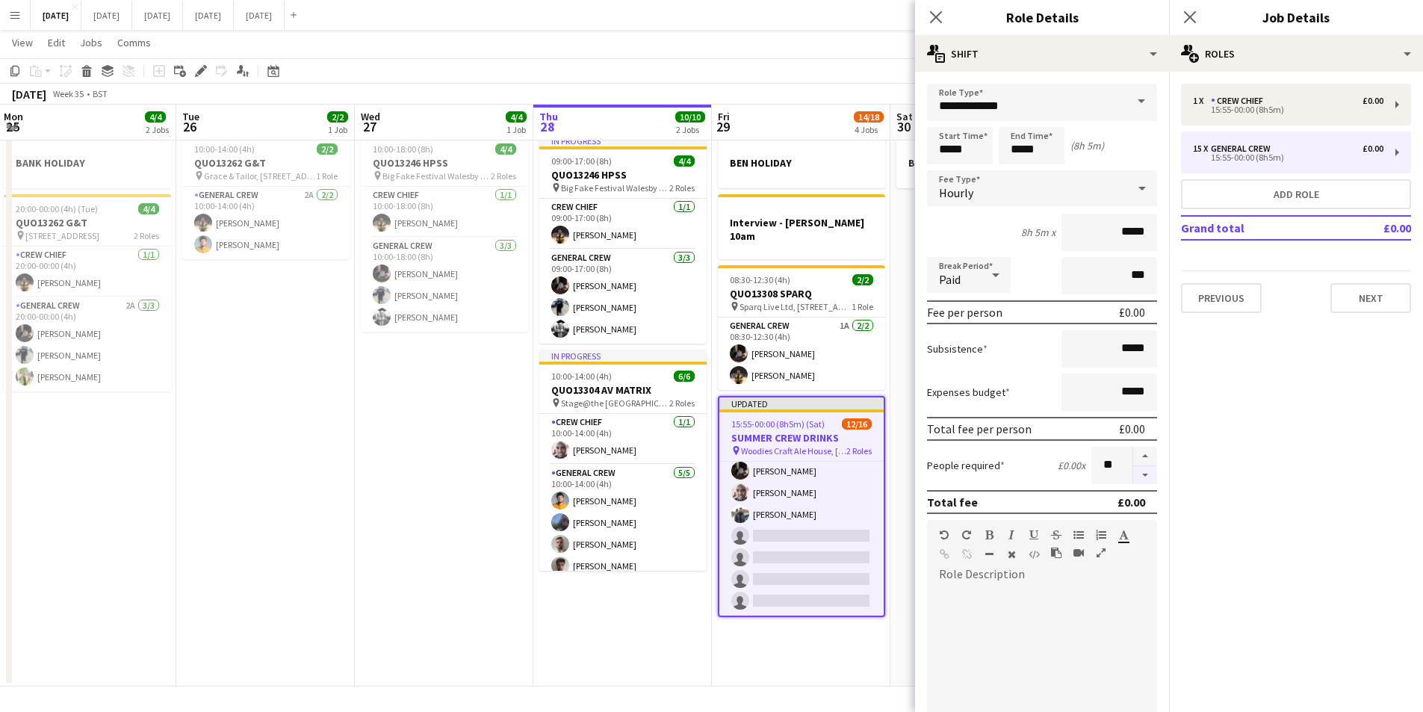
click at [1139, 471] on button "button" at bounding box center [1145, 475] width 24 height 19
type input "**"
click at [938, 20] on icon at bounding box center [936, 17] width 14 height 14
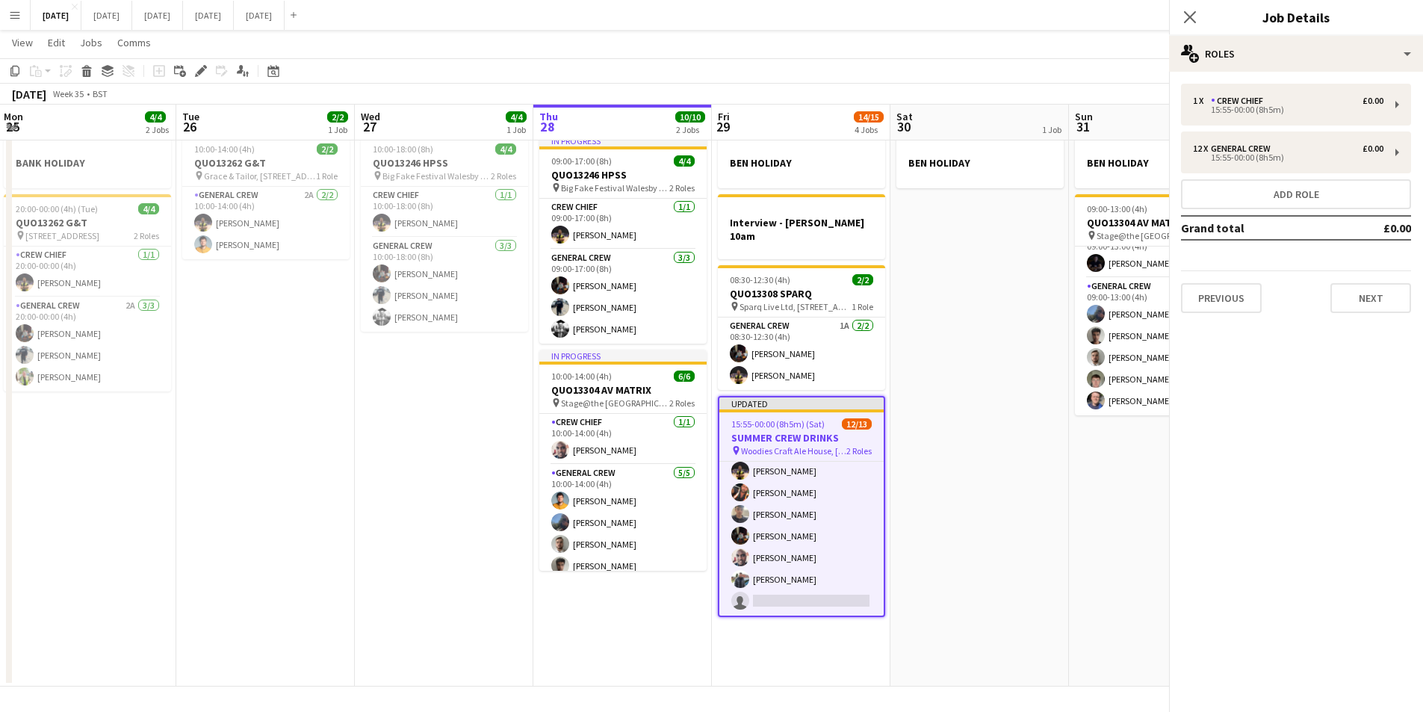
scroll to position [186, 0]
click at [1186, 13] on icon at bounding box center [1190, 17] width 14 height 14
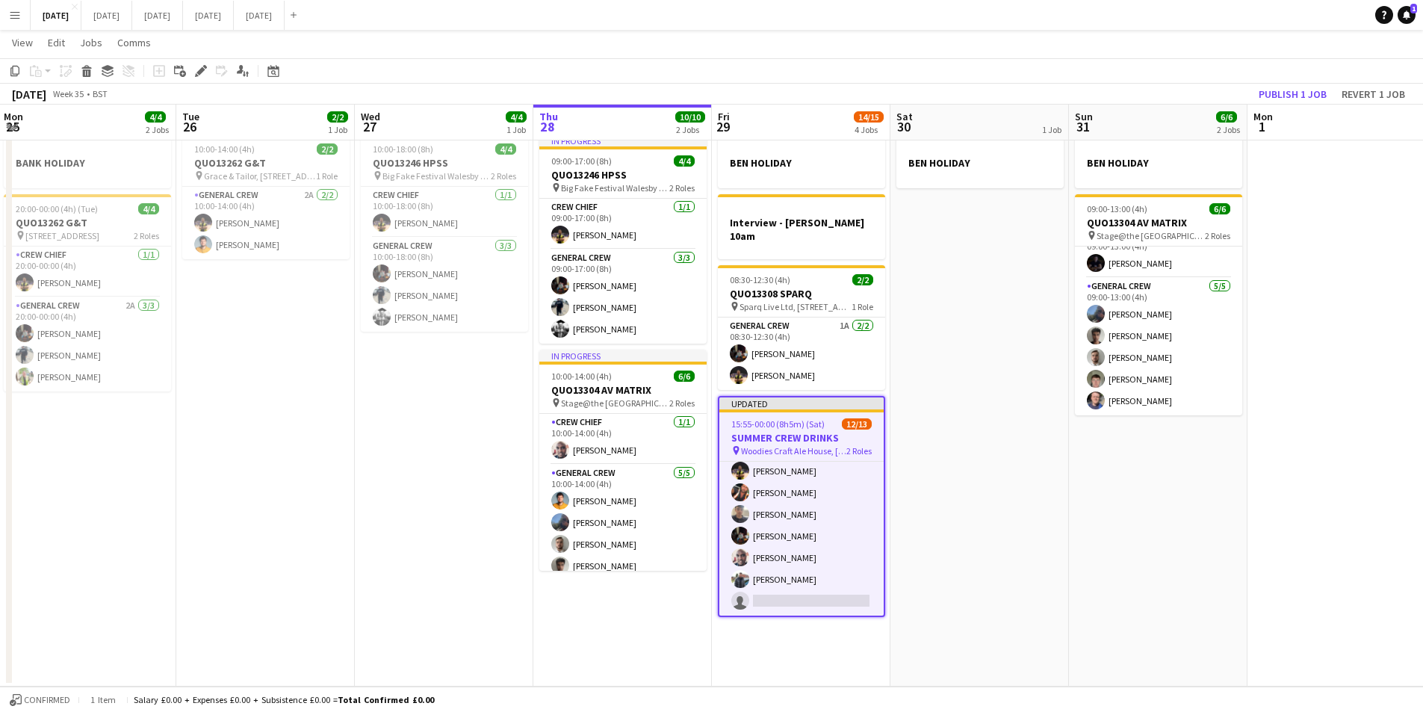
click at [813, 431] on h3 "SUMMER CREW DRINKS" at bounding box center [801, 437] width 164 height 13
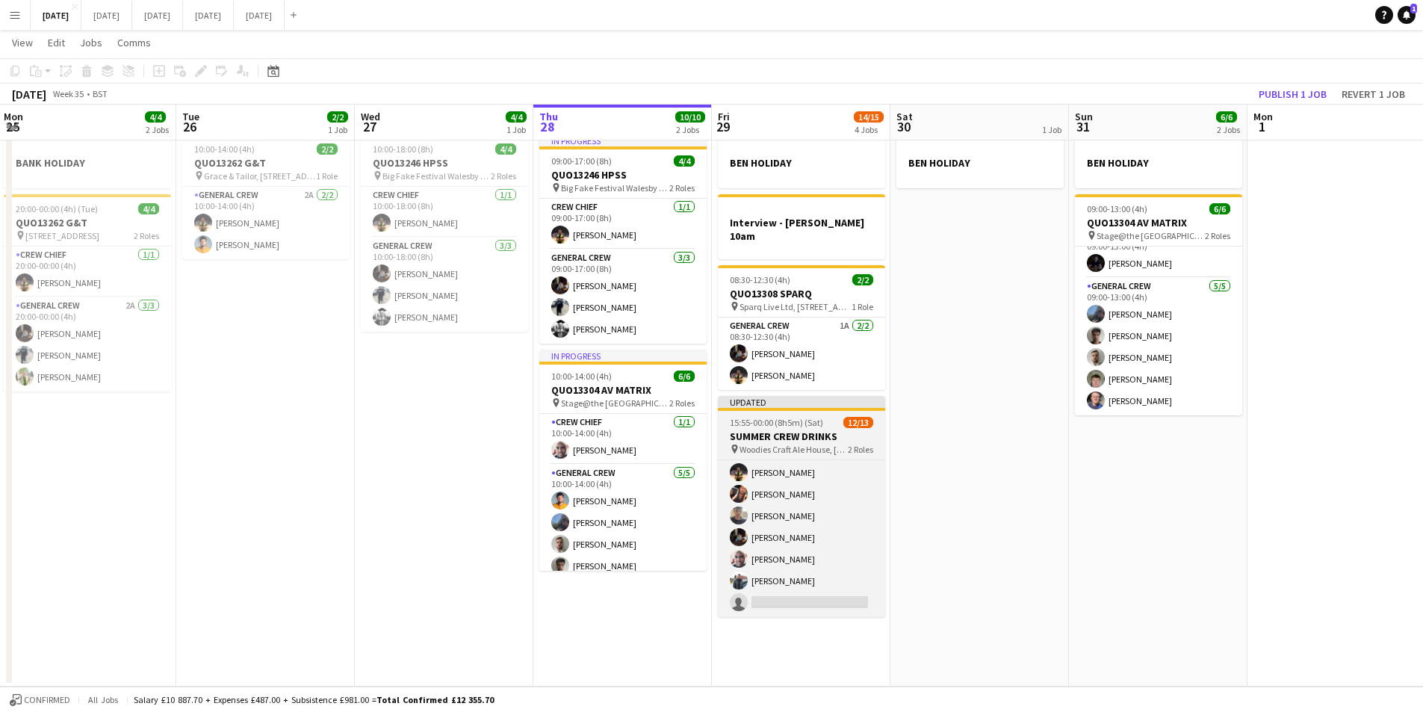
click at [813, 430] on h3 "SUMMER CREW DRINKS" at bounding box center [801, 436] width 167 height 13
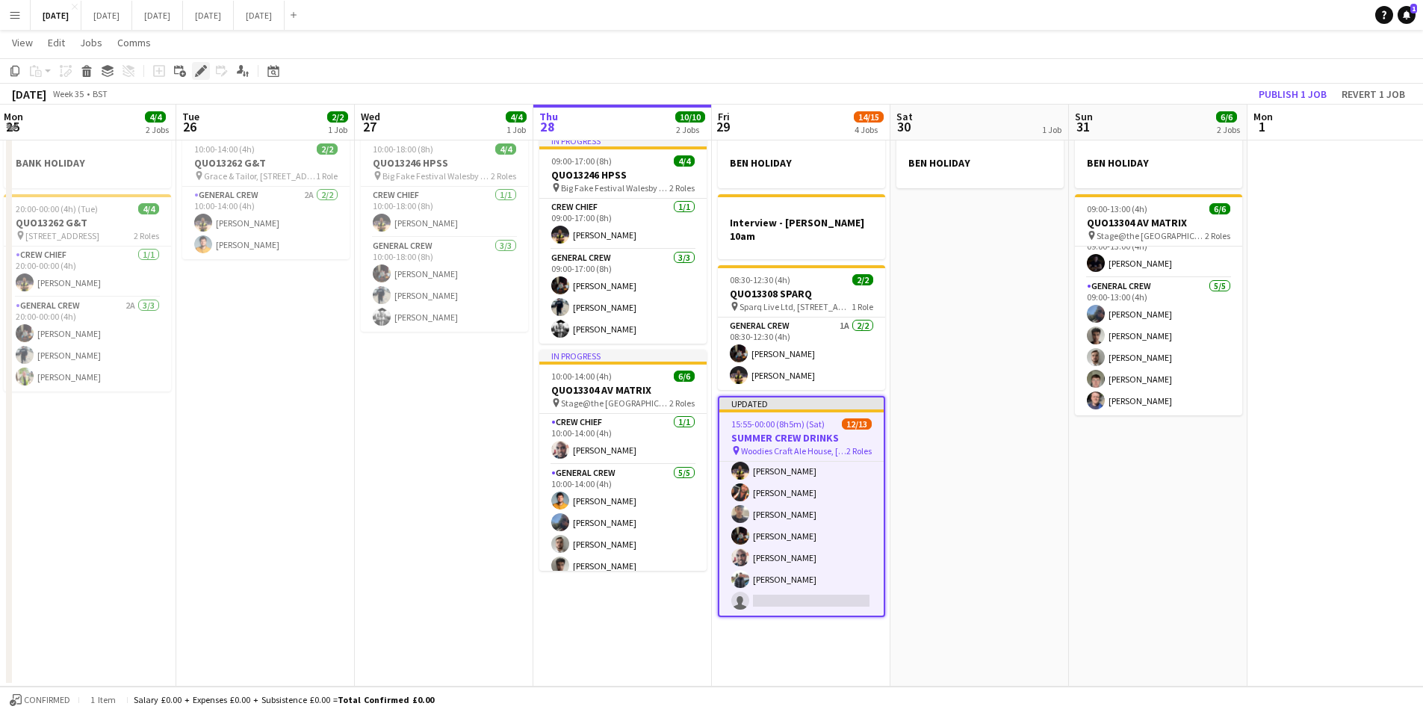
click at [201, 67] on icon "Edit" at bounding box center [201, 71] width 12 height 12
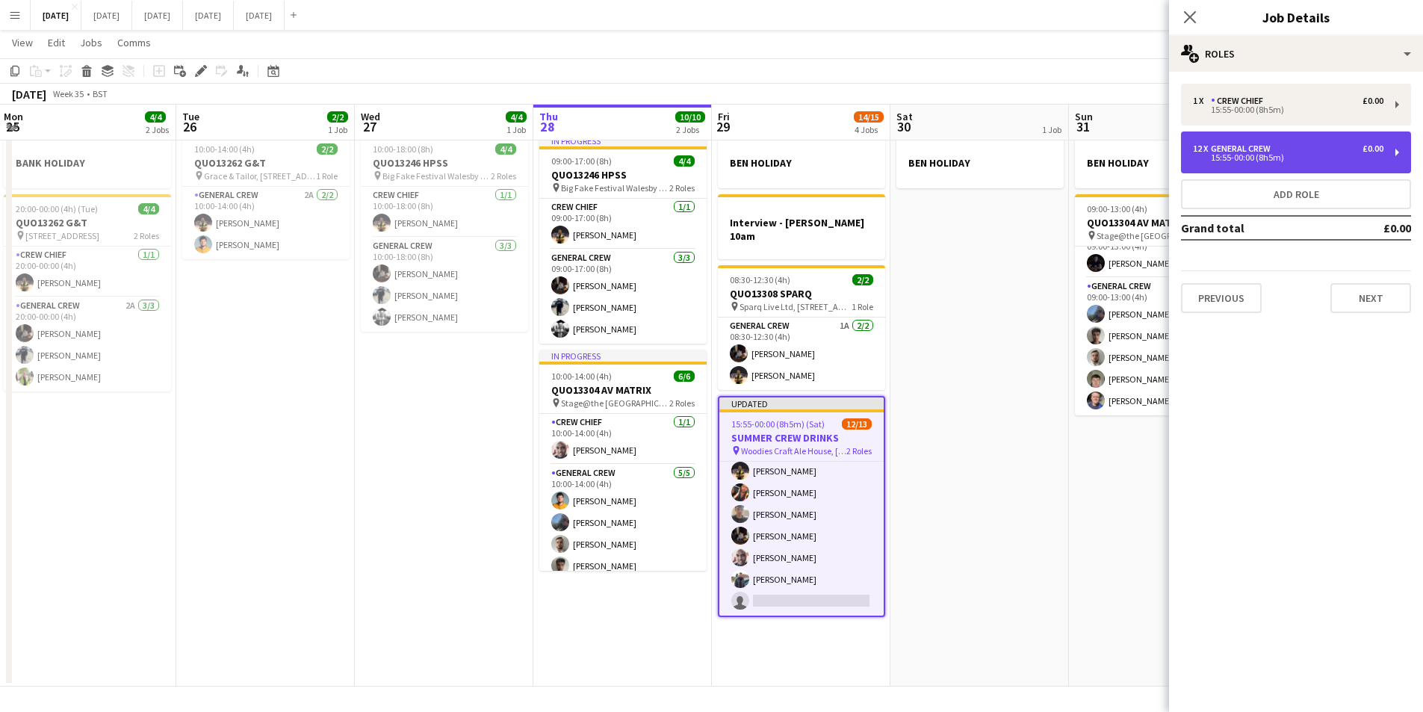
click at [1279, 149] on div "12 x General Crew £0.00" at bounding box center [1288, 148] width 191 height 10
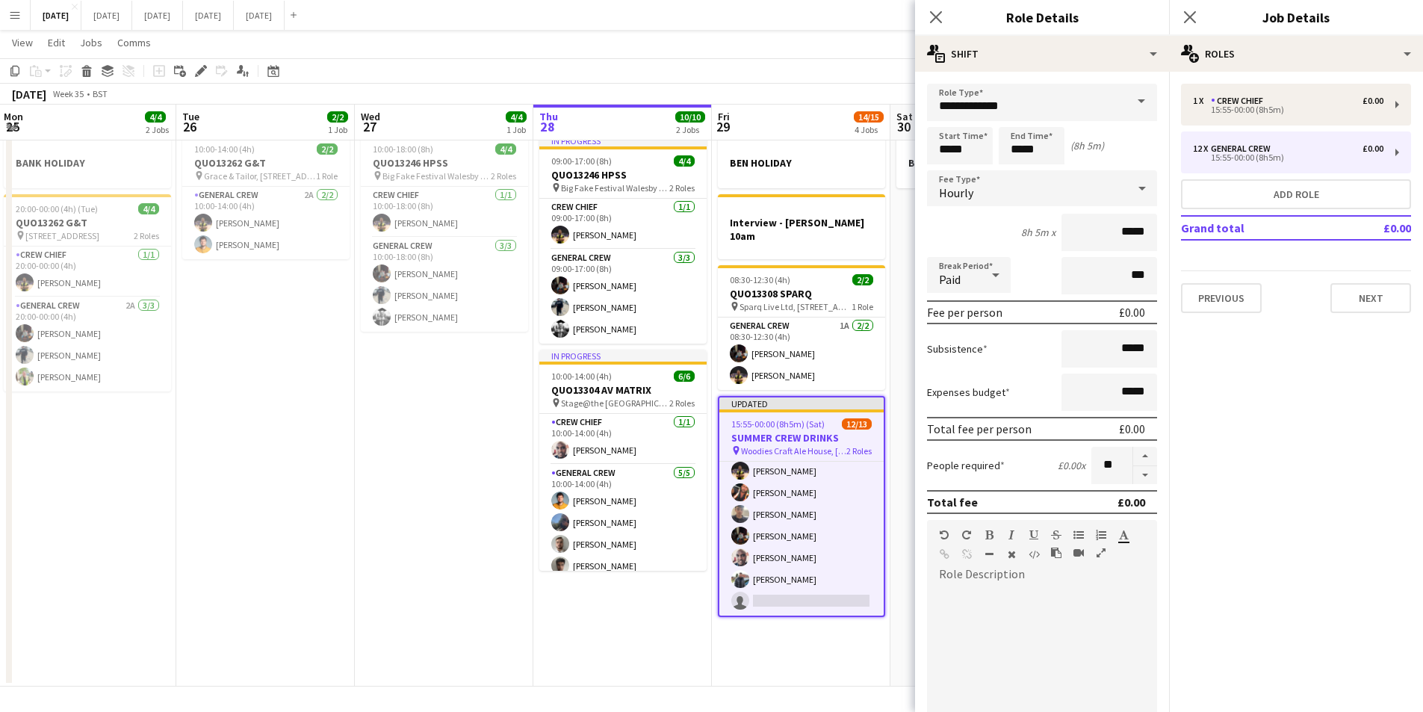
click at [1133, 475] on button "button" at bounding box center [1145, 475] width 24 height 19
type input "**"
click at [936, 11] on icon "Close pop-in" at bounding box center [936, 17] width 14 height 14
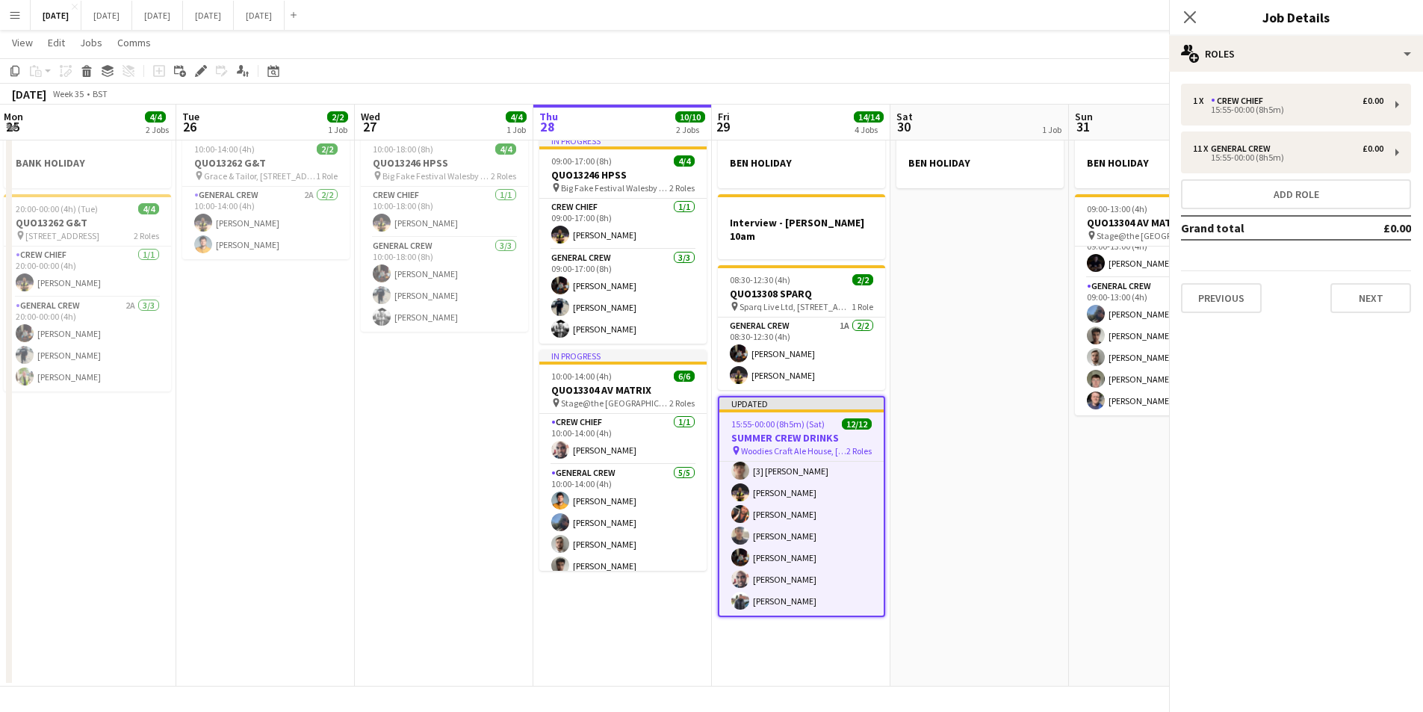
scroll to position [164, 0]
click at [1185, 13] on icon "Close pop-in" at bounding box center [1190, 17] width 14 height 14
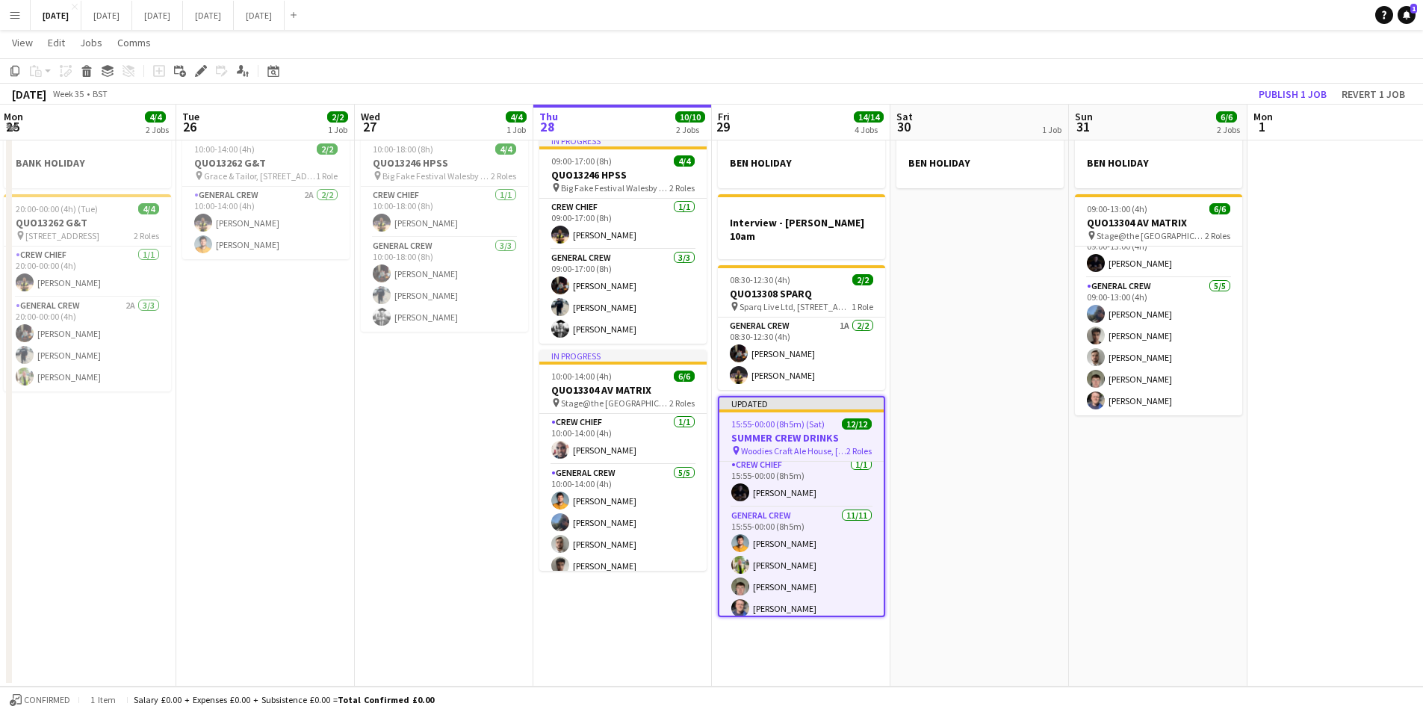
scroll to position [0, 0]
click at [783, 431] on h3 "SUMMER CREW DRINKS" at bounding box center [801, 437] width 164 height 13
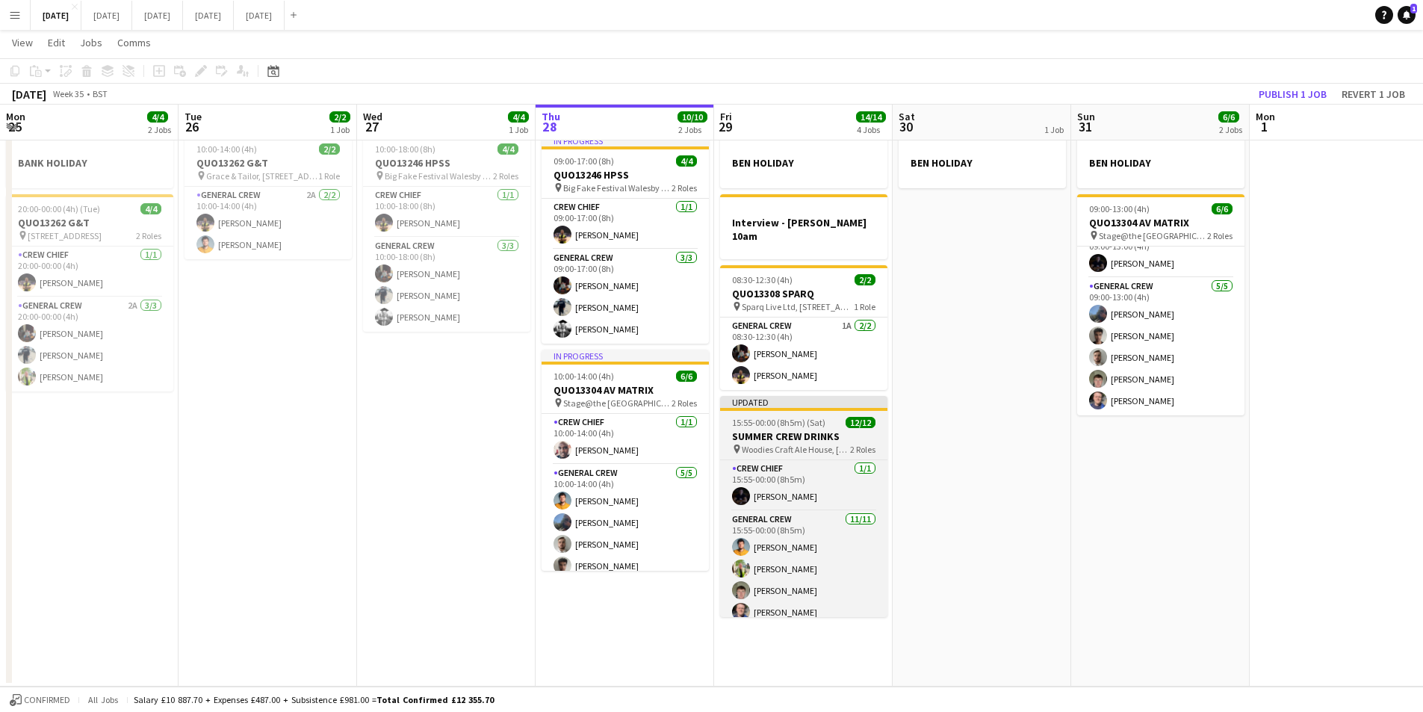
click at [782, 430] on h3 "SUMMER CREW DRINKS" at bounding box center [803, 436] width 167 height 13
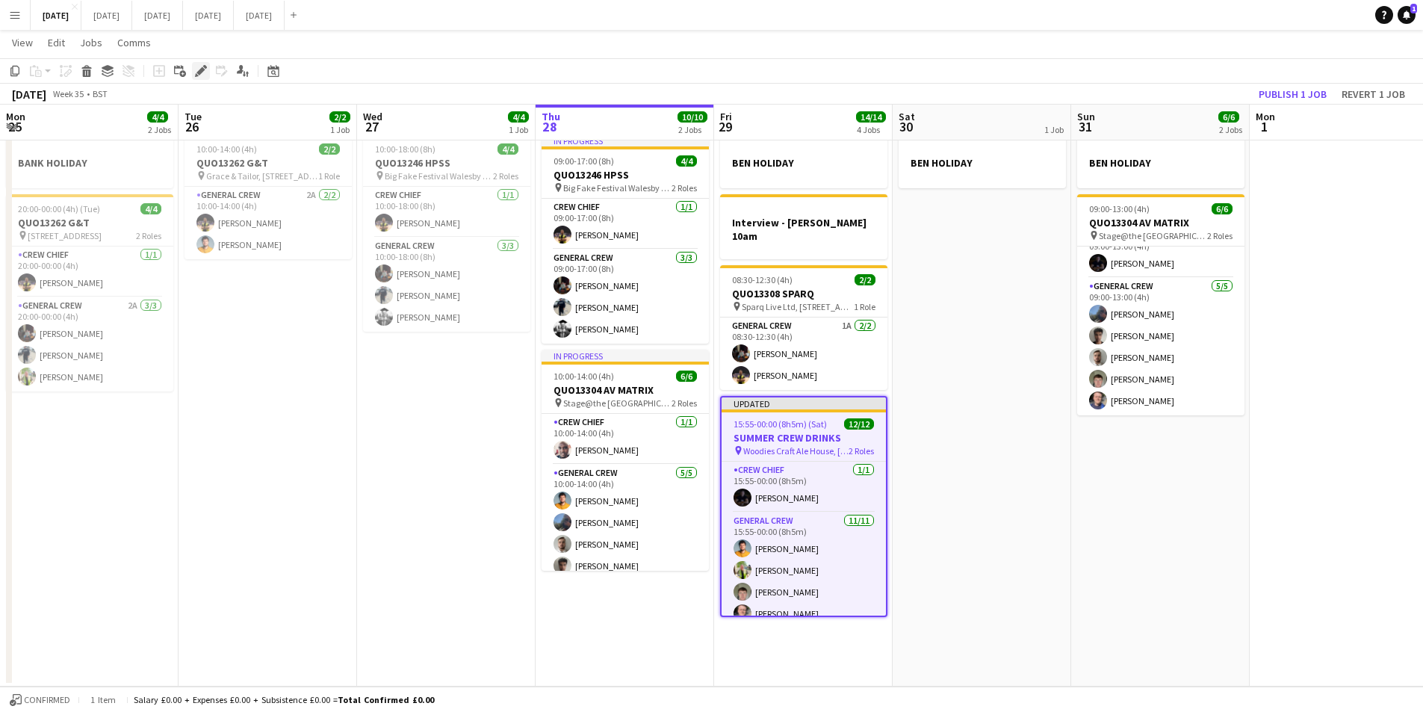
click at [200, 75] on icon "Edit" at bounding box center [201, 71] width 12 height 12
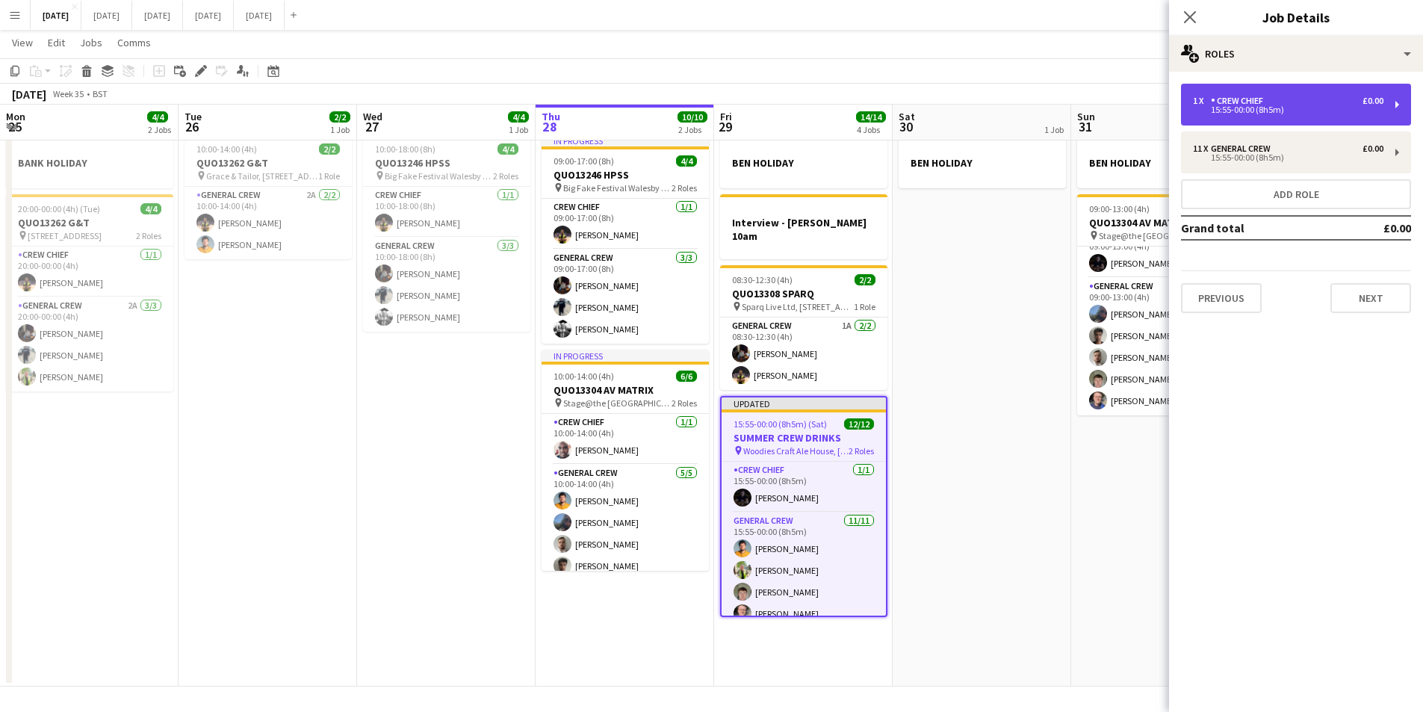
click at [1269, 105] on div "Crew Chief" at bounding box center [1240, 101] width 58 height 10
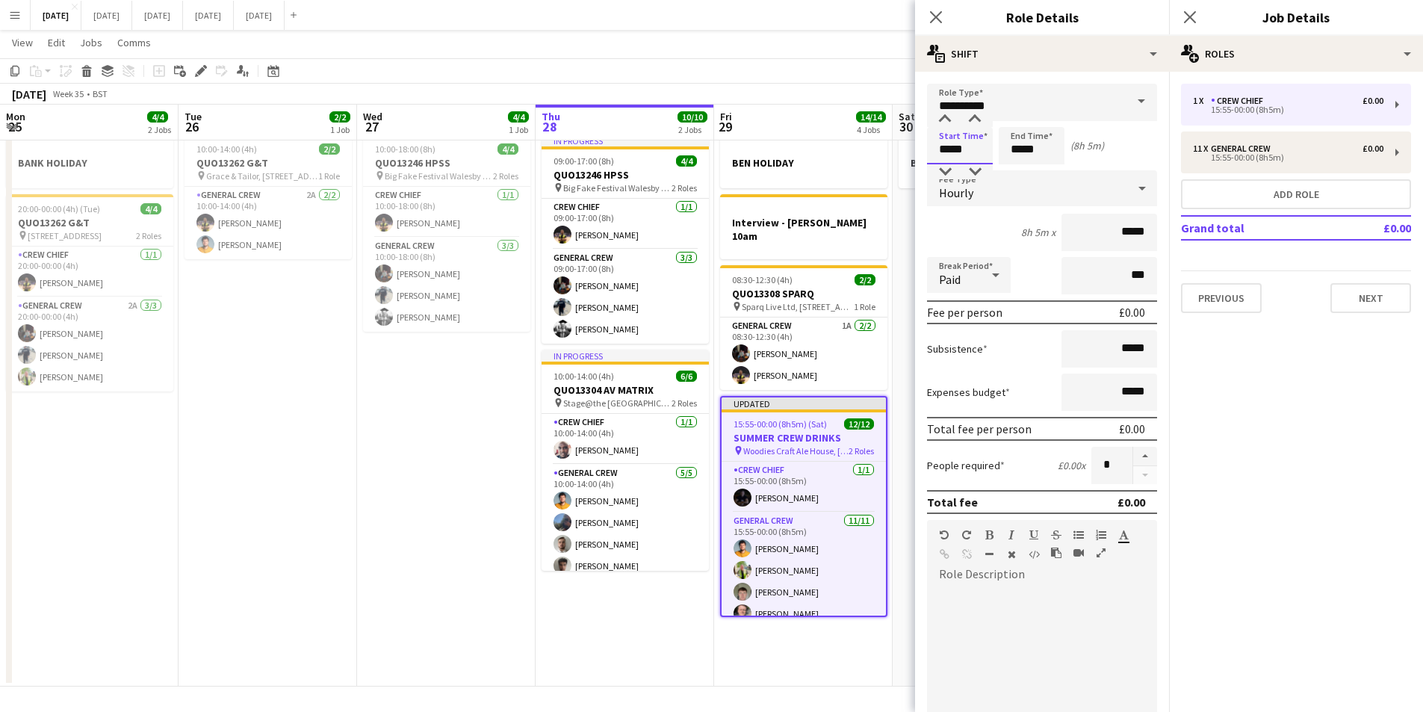
click at [947, 148] on input "*****" at bounding box center [960, 145] width 66 height 37
drag, startPoint x: 962, startPoint y: 148, endPoint x: 953, endPoint y: 146, distance: 9.2
click at [953, 146] on input "*****" at bounding box center [960, 145] width 66 height 37
type input "*****"
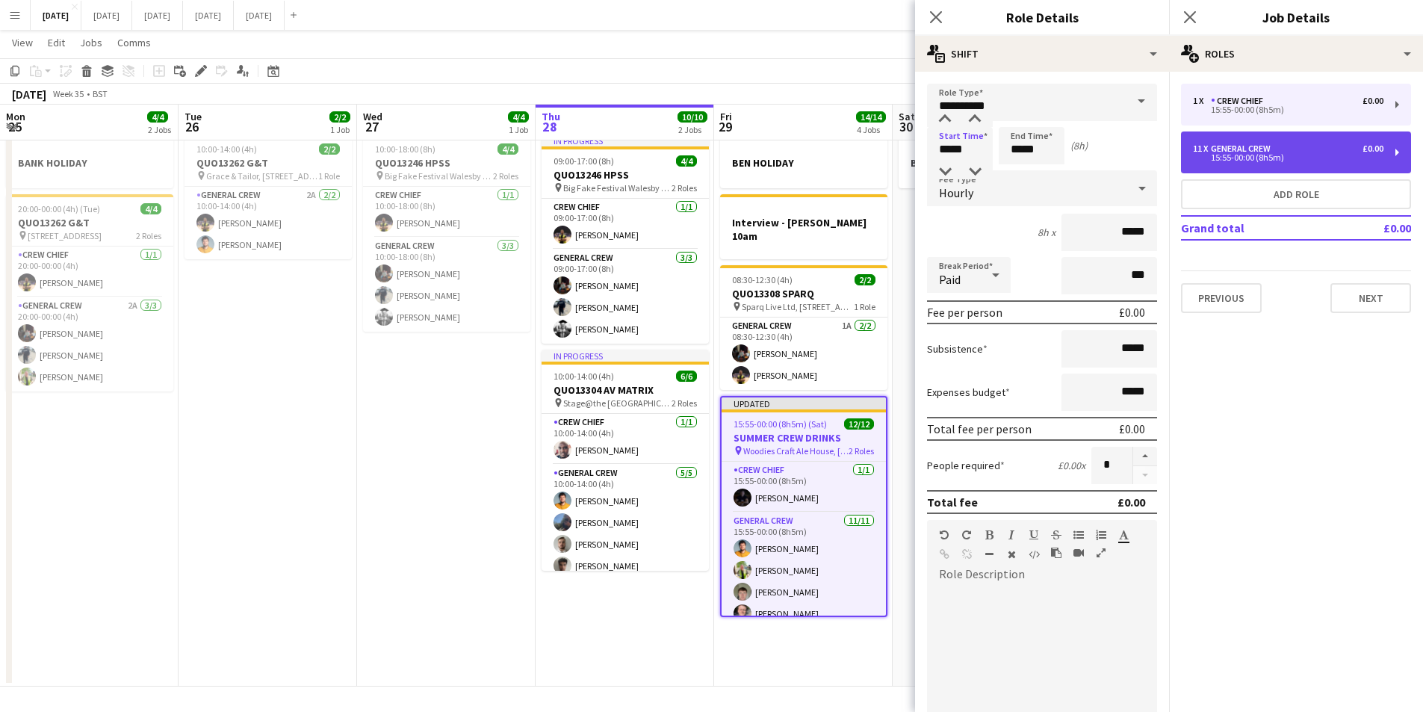
click at [1249, 157] on div "15:55-00:00 (8h5m)" at bounding box center [1288, 157] width 191 height 7
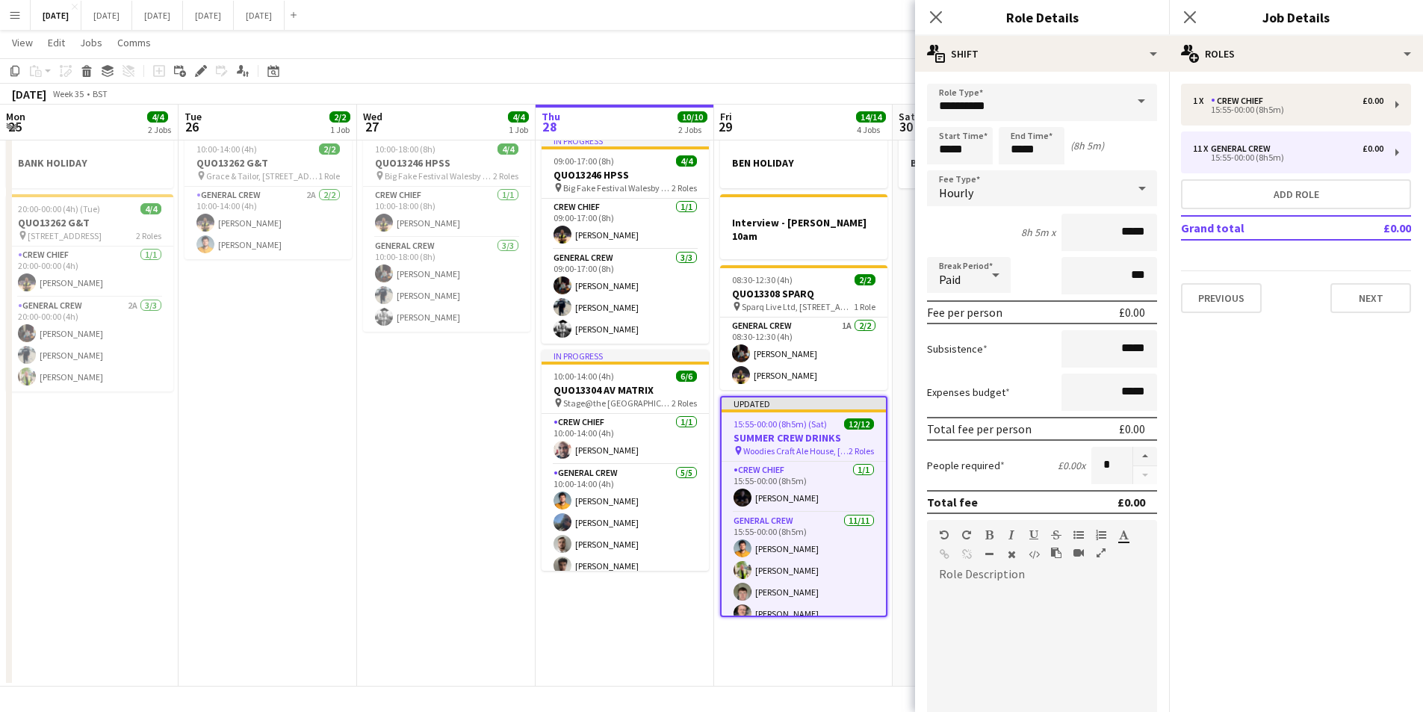
type input "**********"
type input "*****"
type input "**"
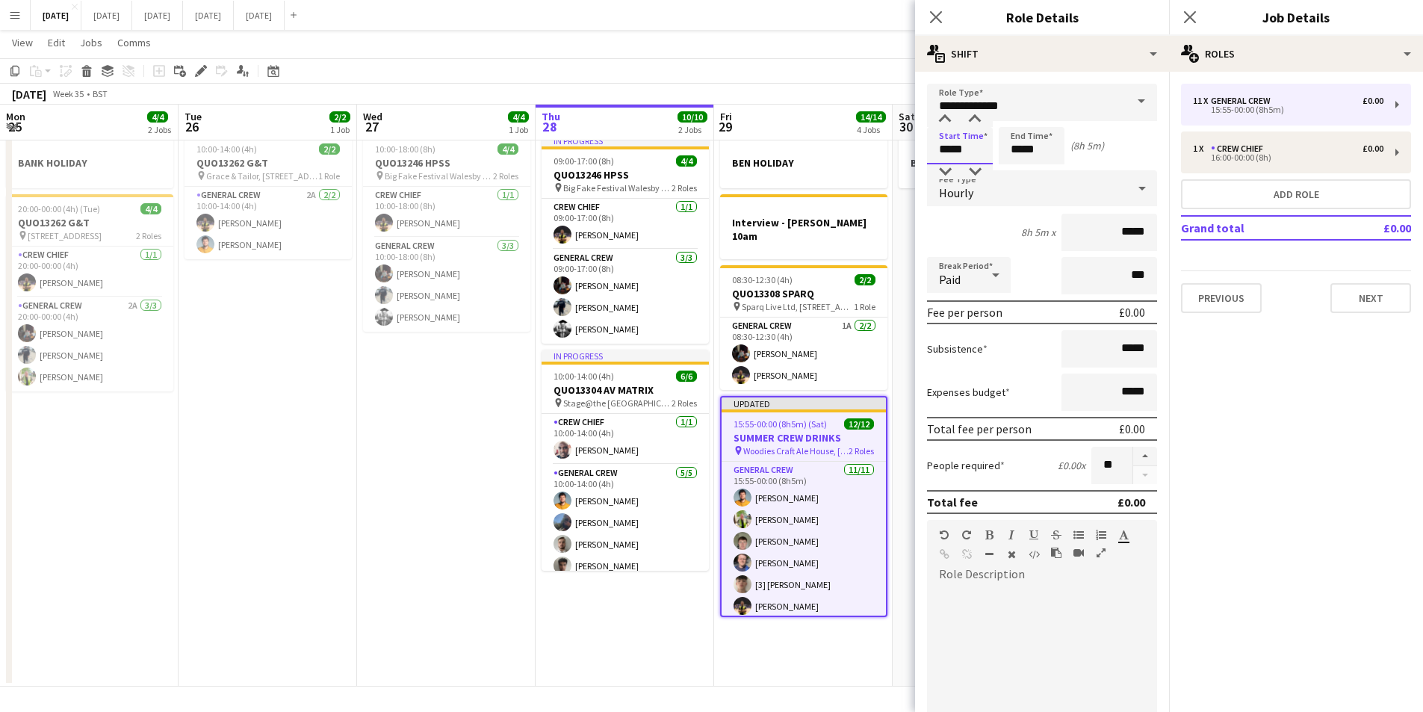
drag, startPoint x: 966, startPoint y: 148, endPoint x: 955, endPoint y: 147, distance: 11.2
click at [955, 147] on input "*****" at bounding box center [960, 145] width 66 height 37
click at [947, 149] on input "*****" at bounding box center [960, 145] width 66 height 37
type input "*****"
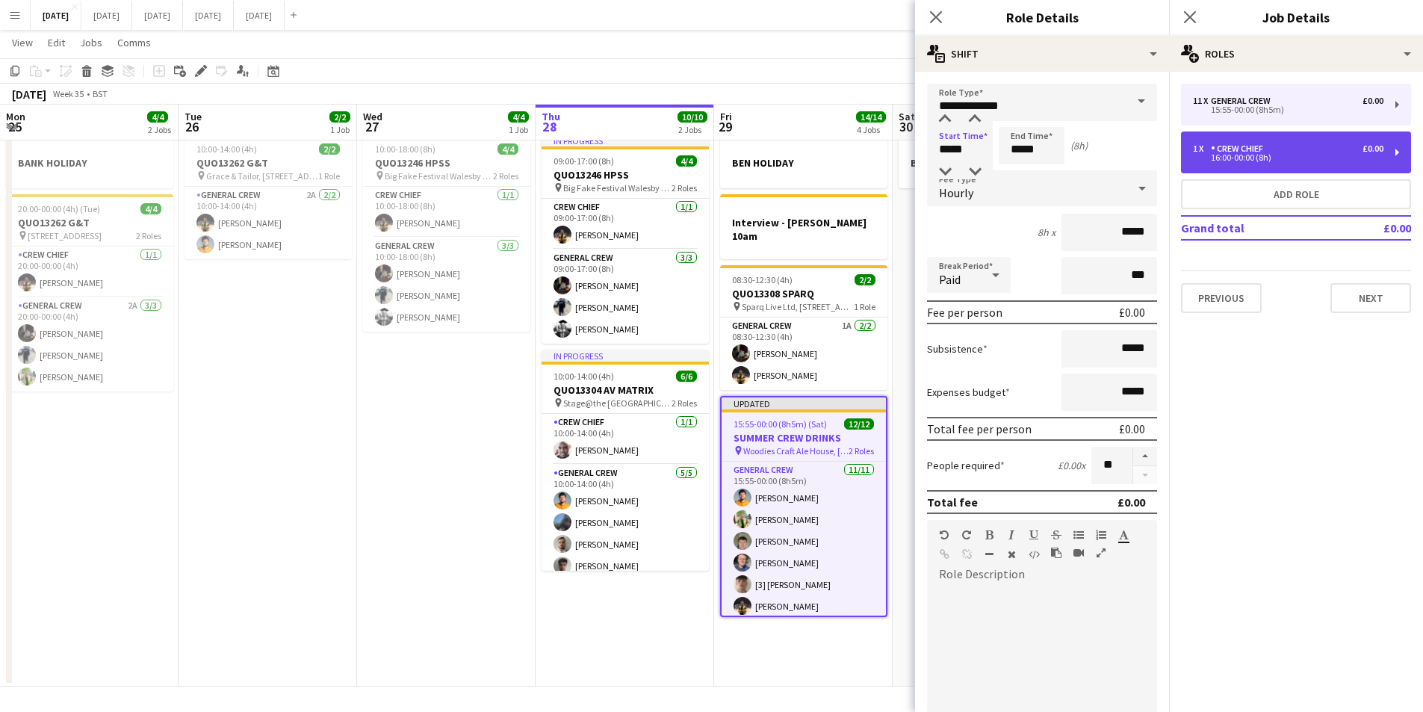
click at [1251, 135] on div "1 x Crew Chief £0.00 16:00-00:00 (8h)" at bounding box center [1296, 152] width 230 height 42
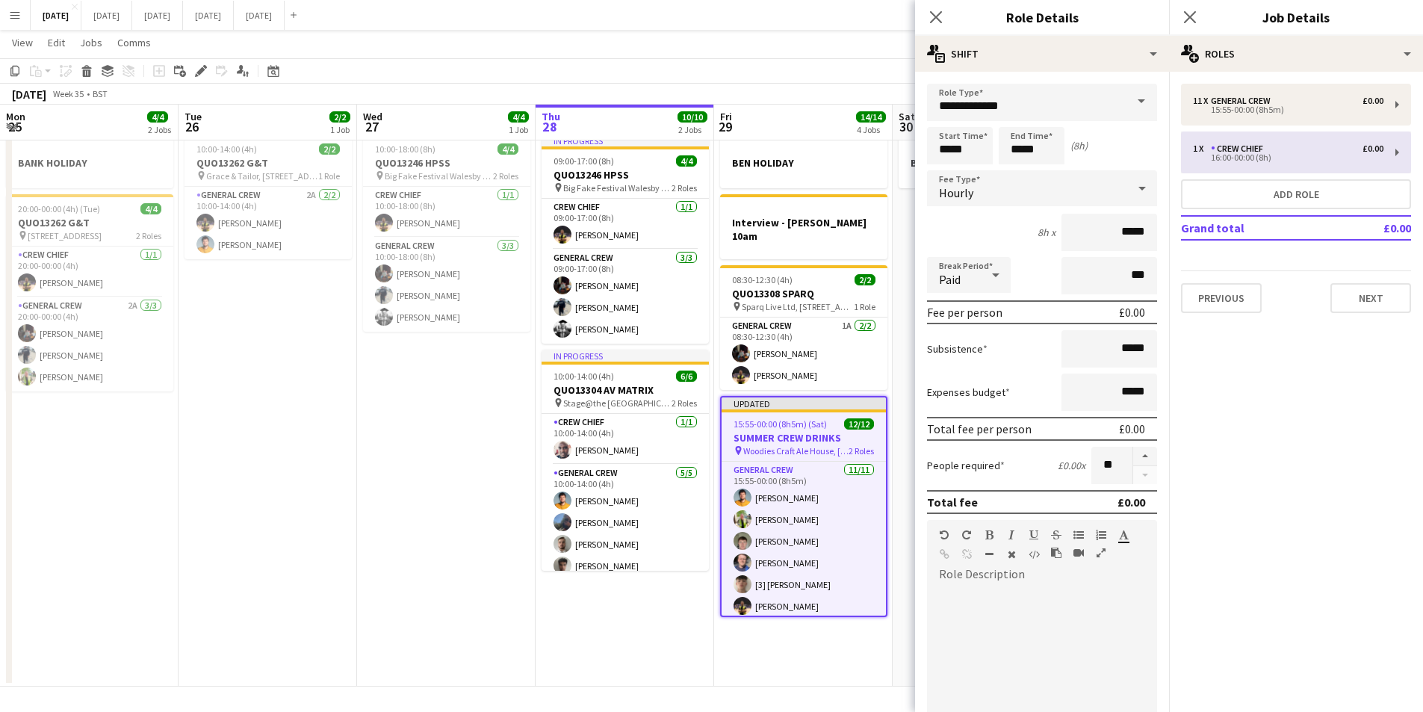
type input "**********"
type input "*"
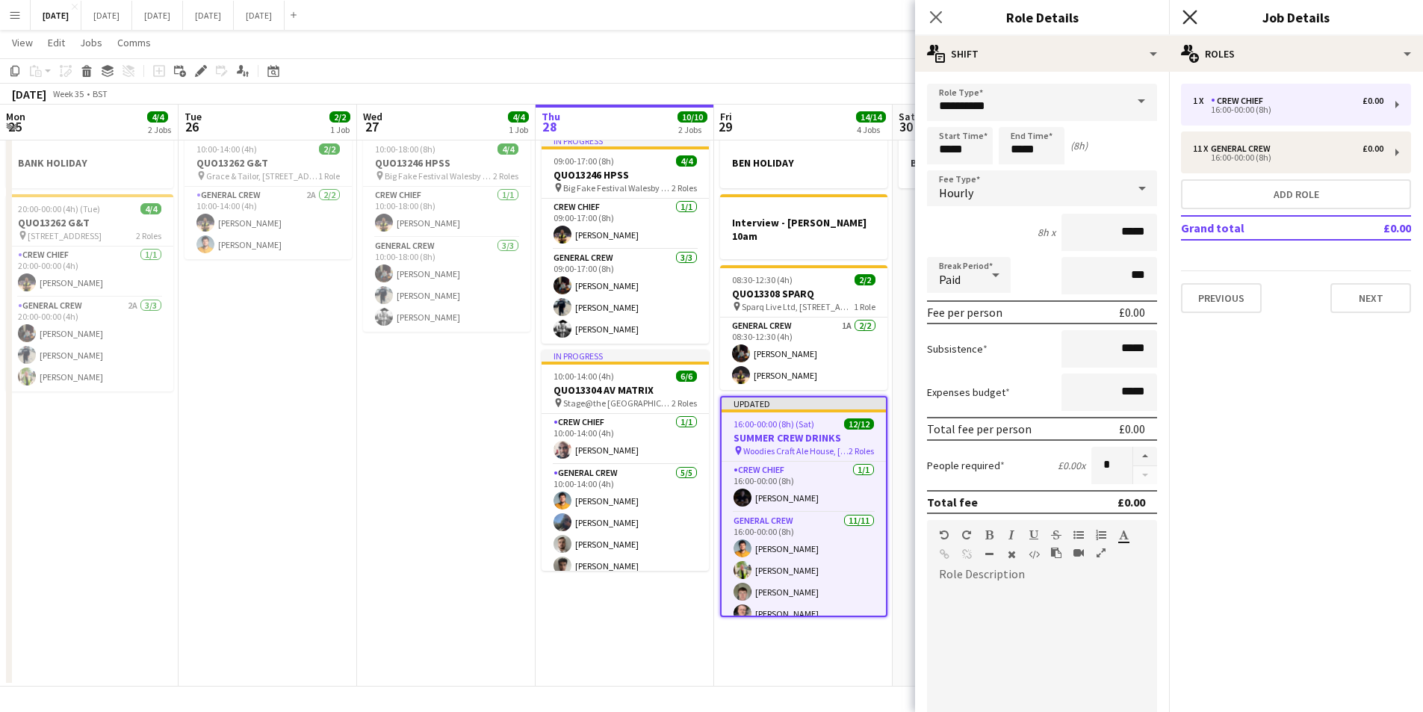
click at [1190, 16] on icon "Close pop-in" at bounding box center [1190, 17] width 14 height 14
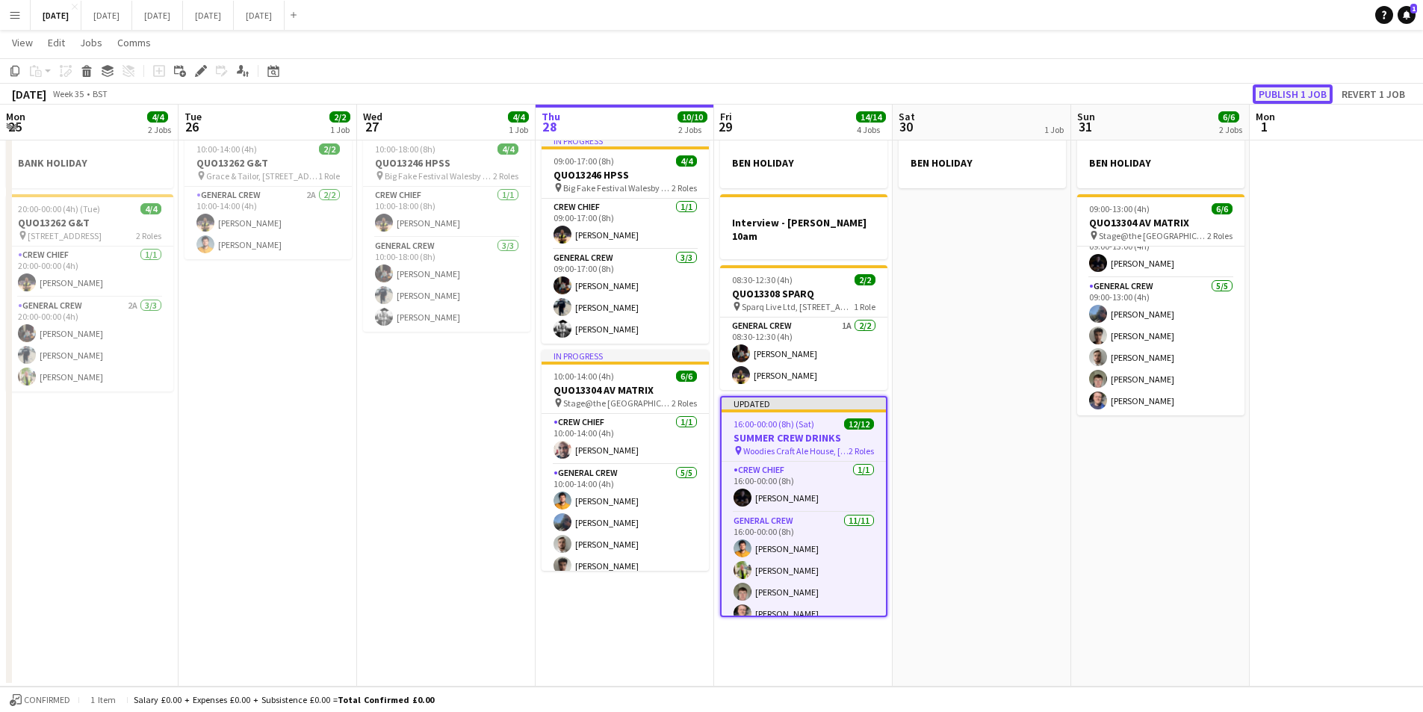
click at [1289, 88] on button "Publish 1 job" at bounding box center [1293, 93] width 80 height 19
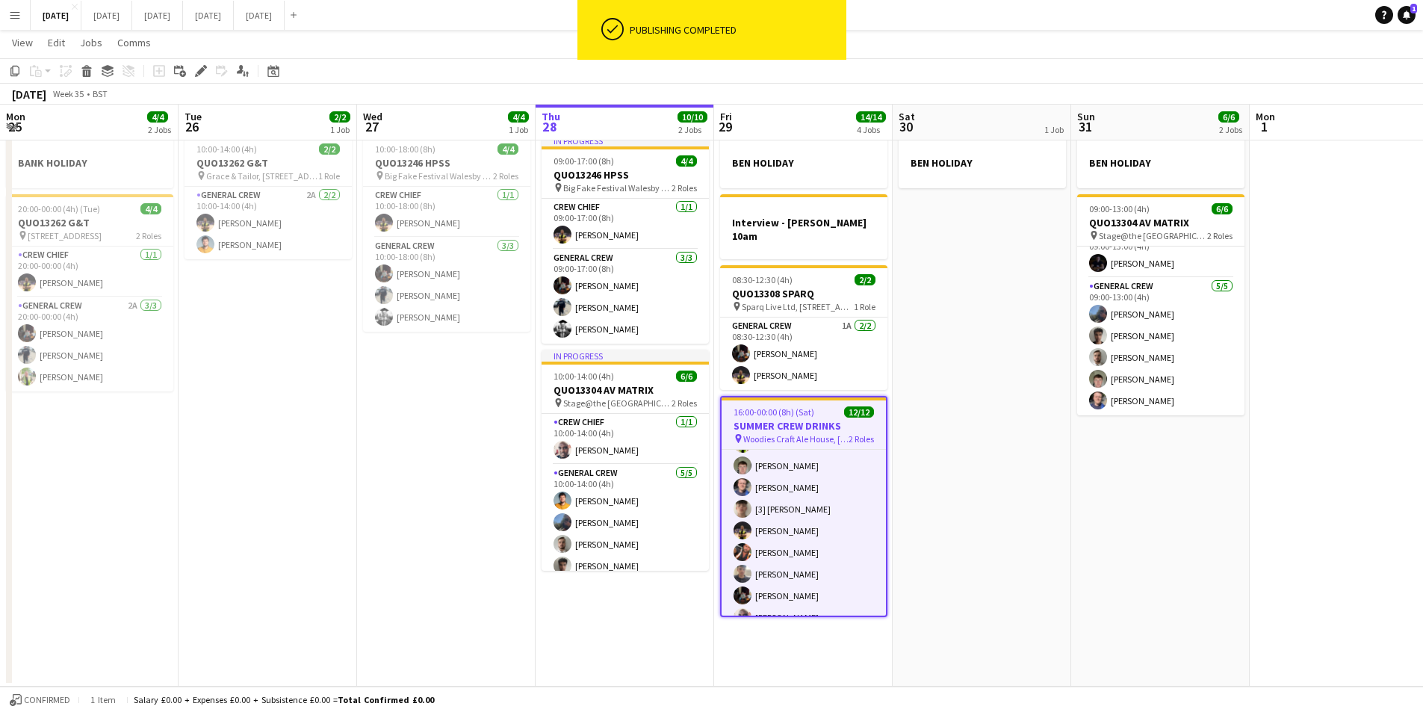
scroll to position [152, 0]
click at [805, 419] on h3 "SUMMER CREW DRINKS" at bounding box center [804, 425] width 164 height 13
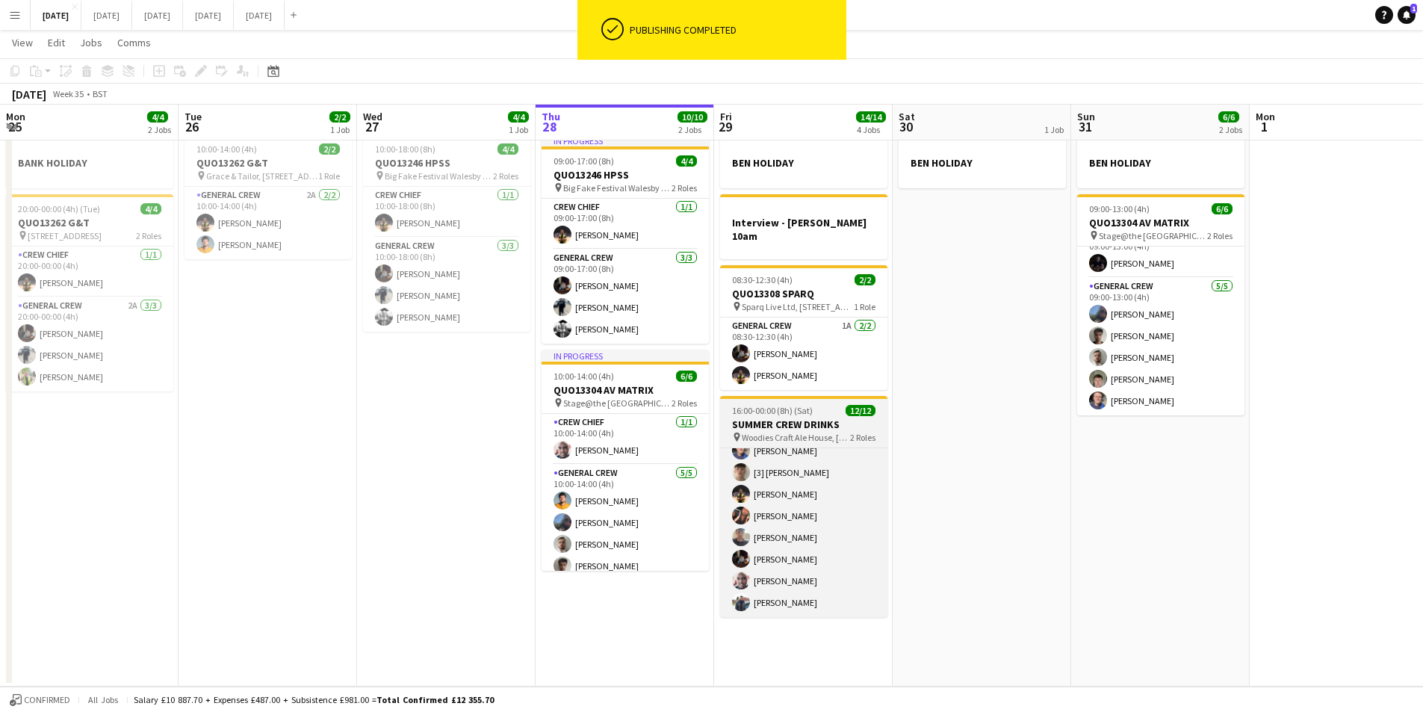
scroll to position [149, 0]
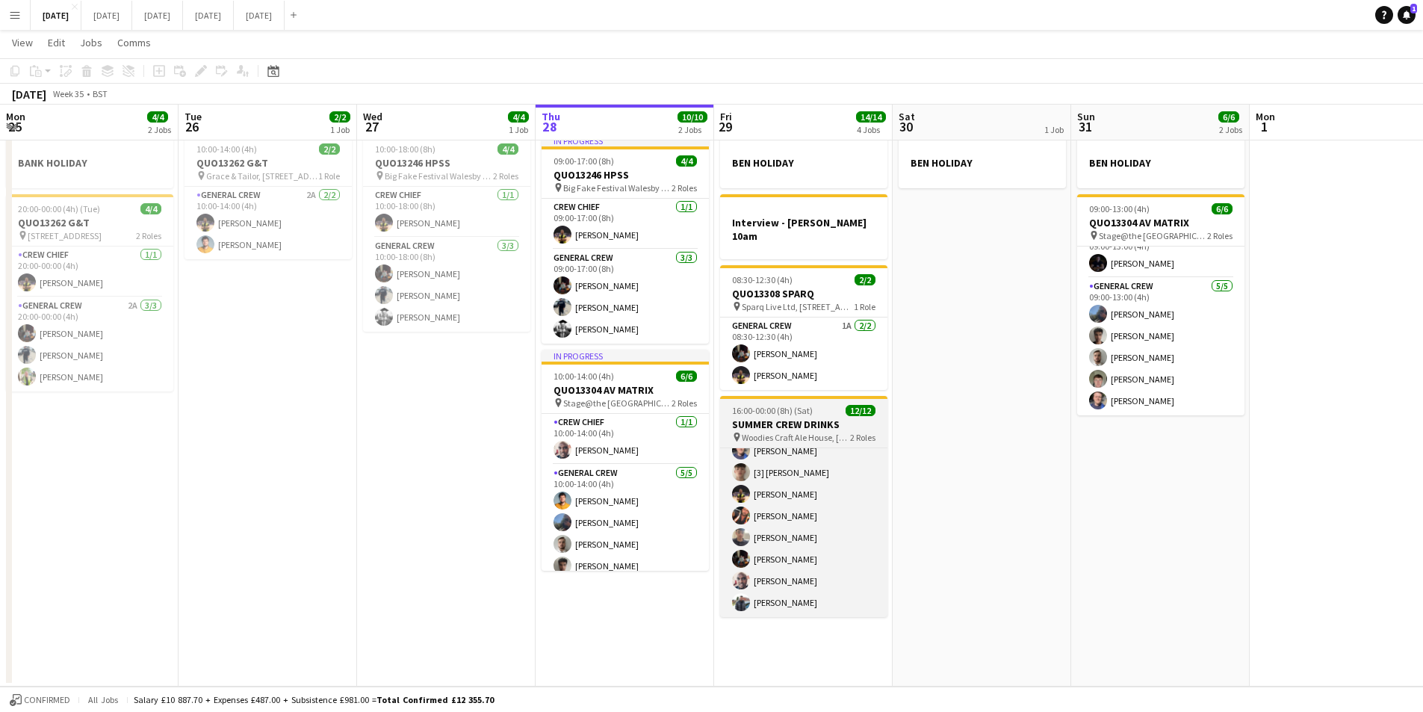
click at [814, 418] on h3 "SUMMER CREW DRINKS" at bounding box center [803, 424] width 167 height 13
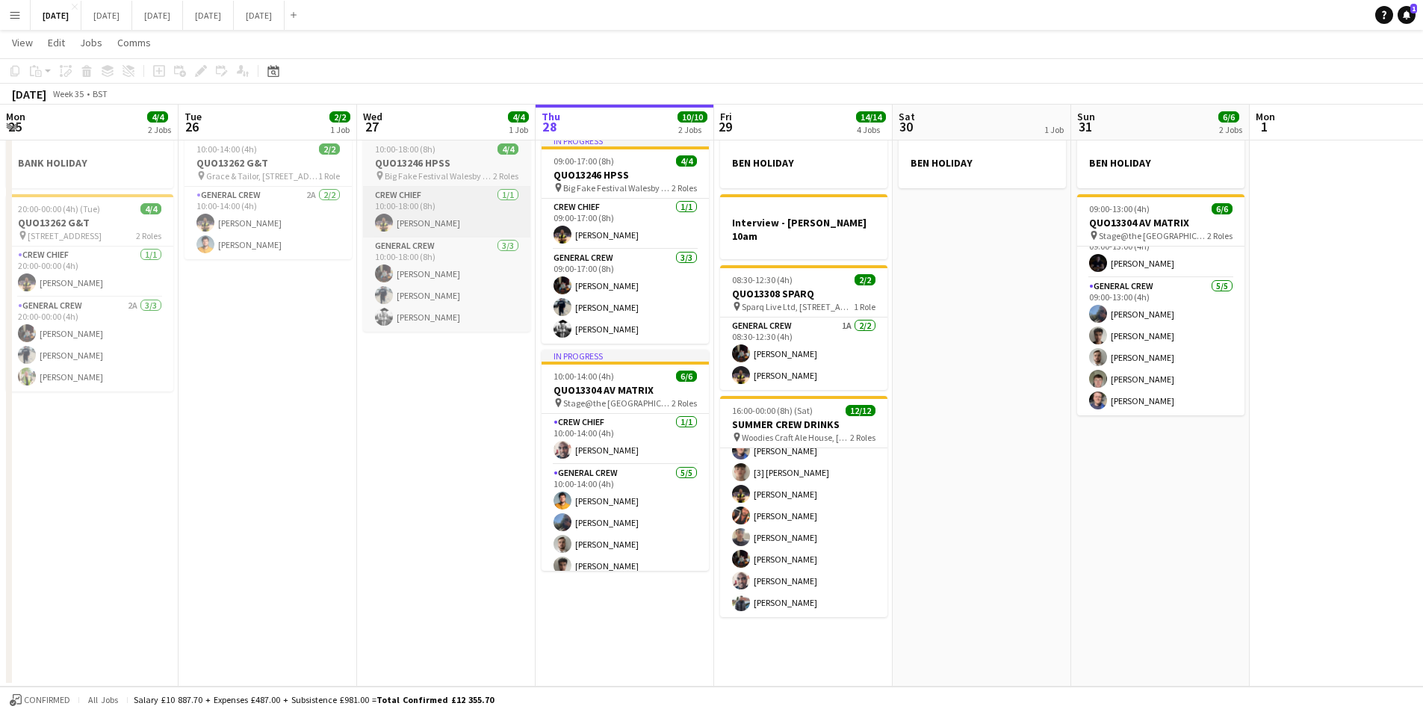
scroll to position [152, 0]
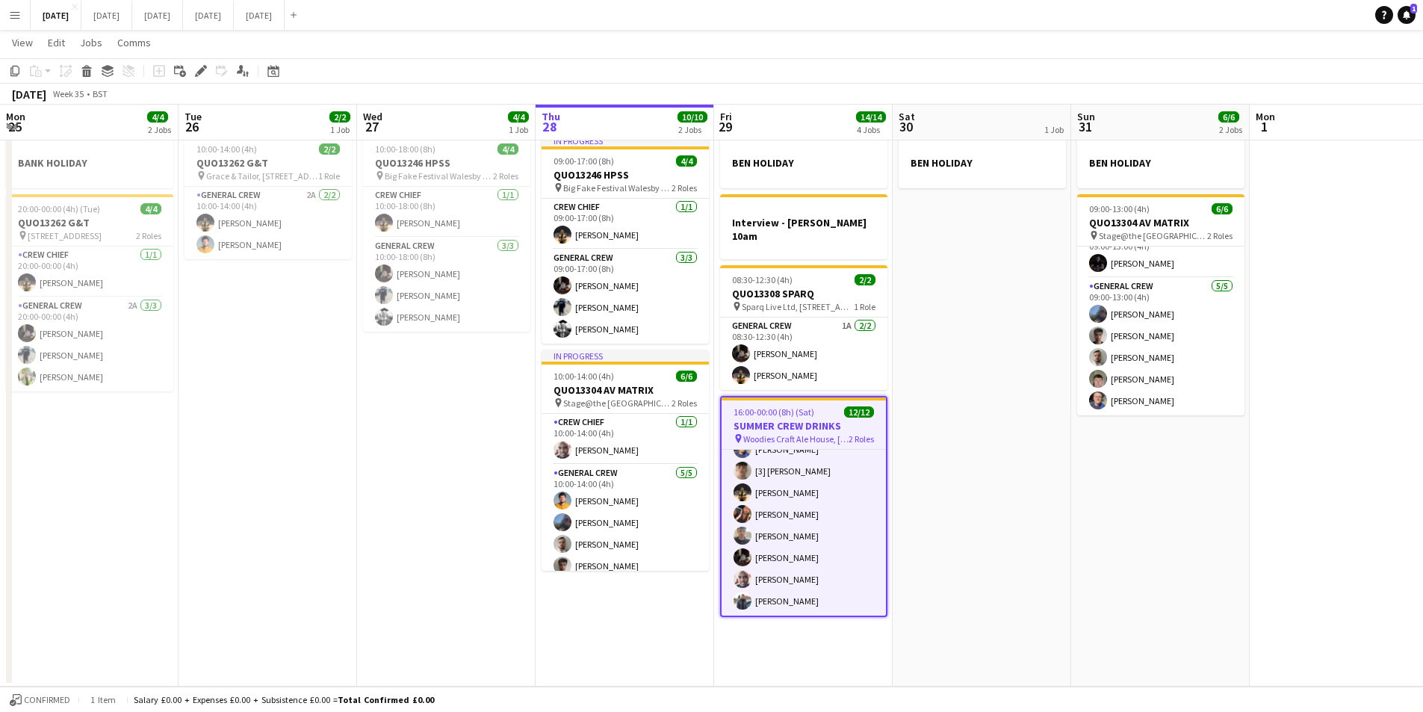
click at [197, 67] on icon "Edit" at bounding box center [201, 71] width 12 height 12
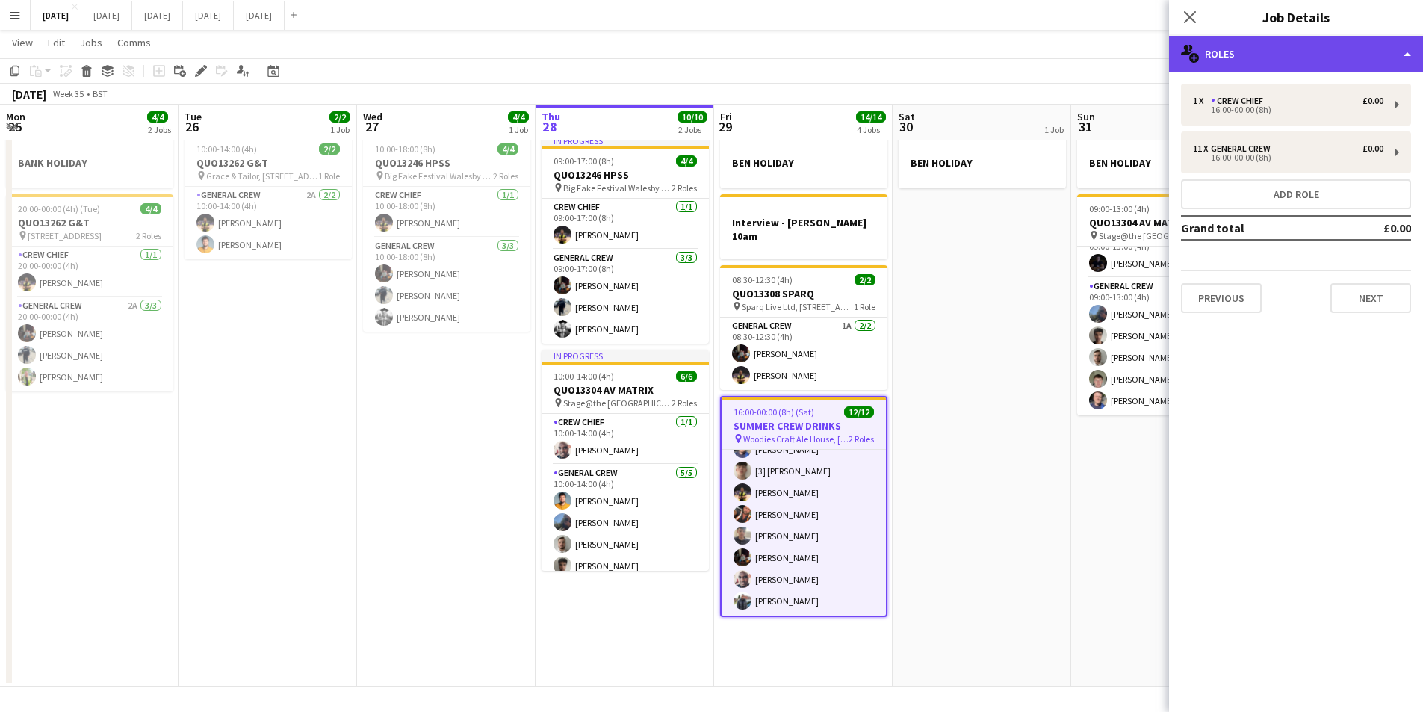
click at [1351, 55] on div "multiple-users-add Roles" at bounding box center [1296, 54] width 254 height 36
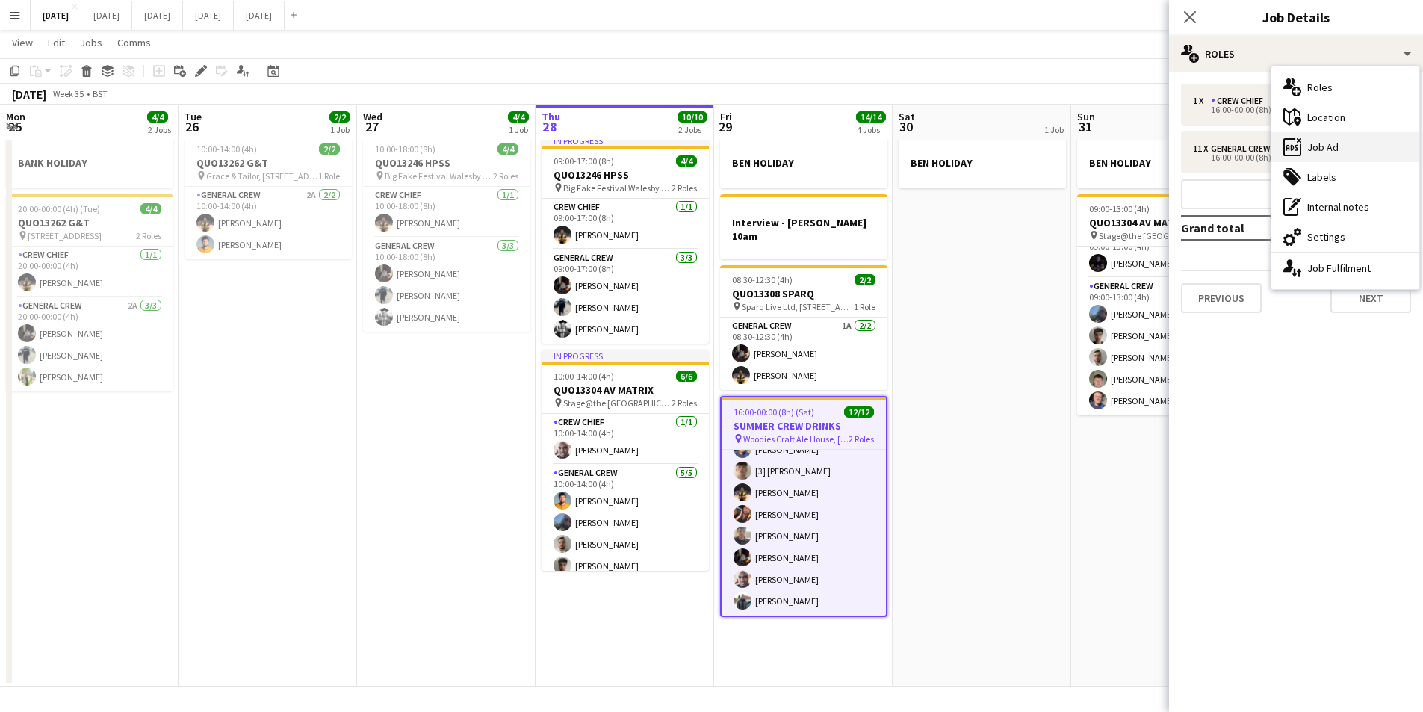
click at [1360, 152] on div "ads-window Job Ad" at bounding box center [1346, 147] width 148 height 30
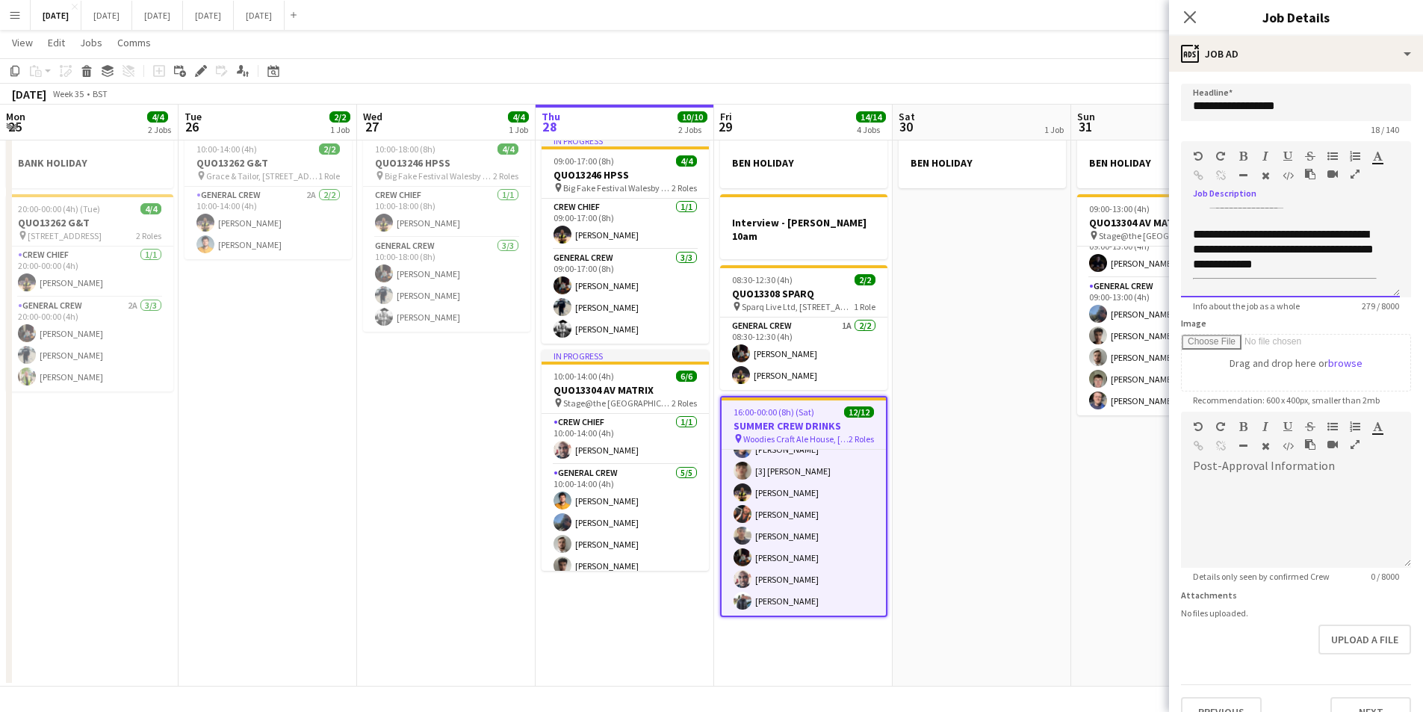
scroll to position [0, 0]
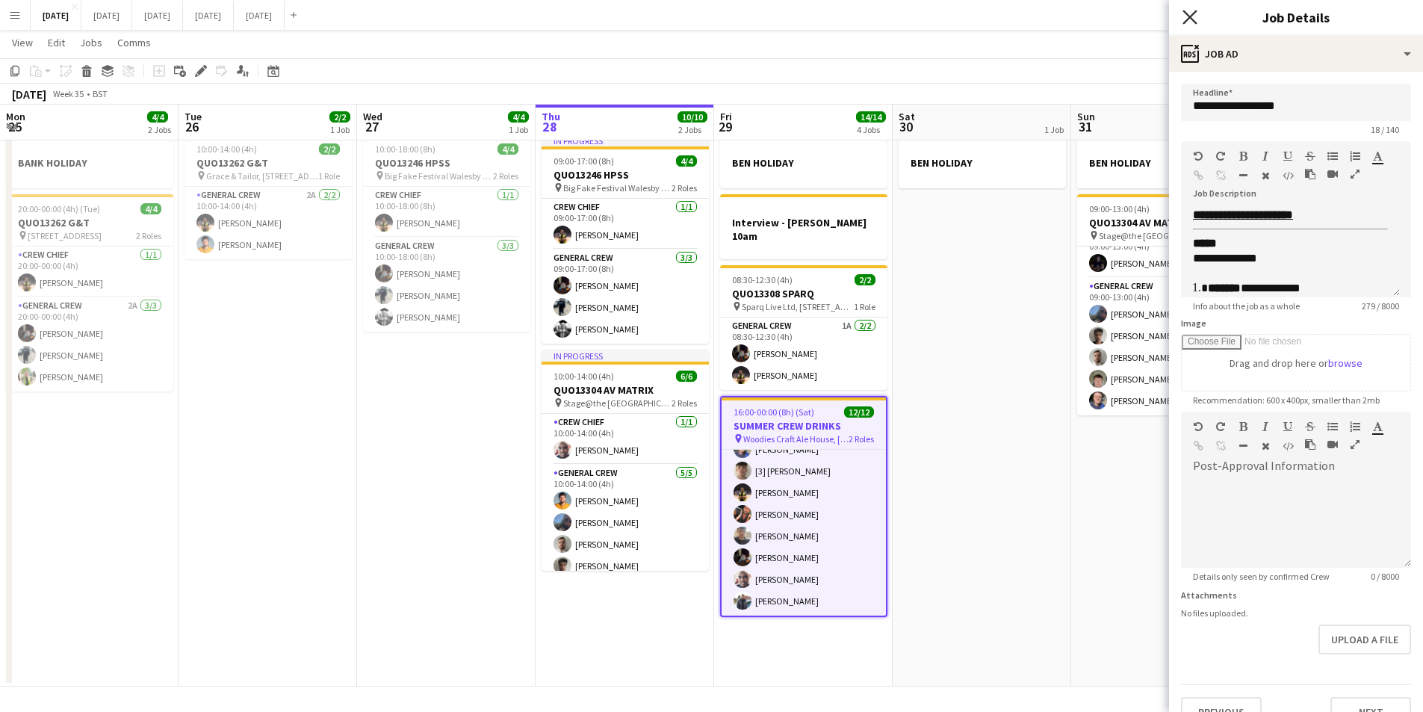
click at [1189, 14] on icon "Close pop-in" at bounding box center [1190, 17] width 14 height 14
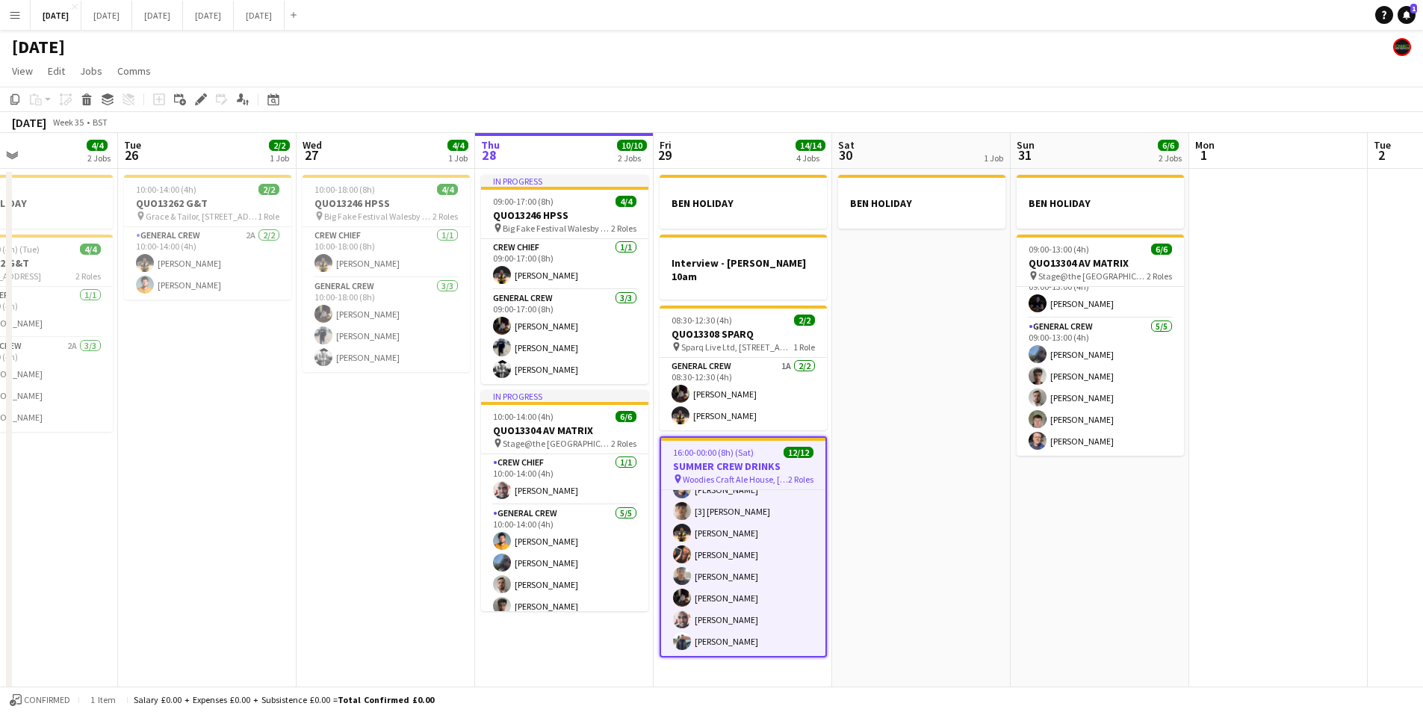
scroll to position [0, 418]
drag, startPoint x: 1080, startPoint y: 524, endPoint x: 1018, endPoint y: 524, distance: 61.3
click at [1018, 524] on app-calendar-viewport "Sat 23 8/8 4 Jobs Sun 24 2/2 1 Job Mon 25 4/4 2 Jobs Tue 26 2/2 1 Job Wed 27 4/…" at bounding box center [711, 430] width 1423 height 594
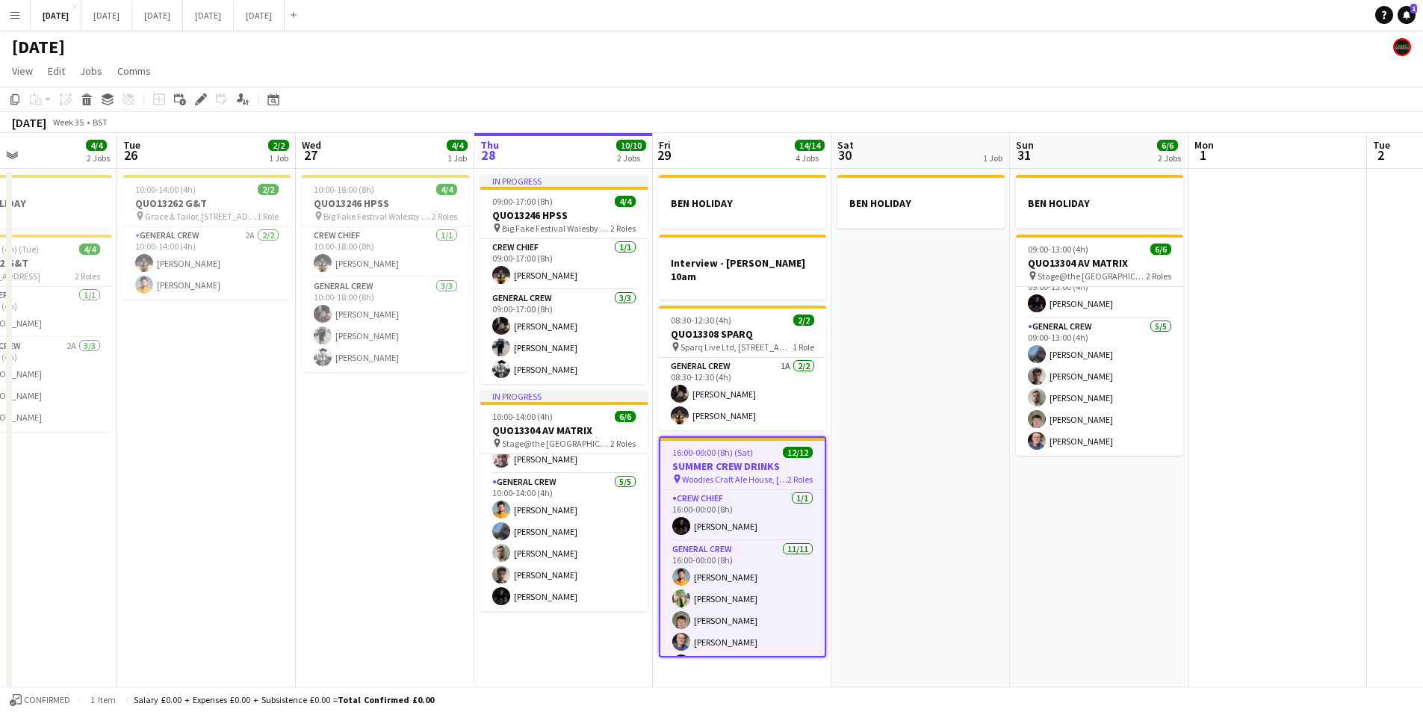
scroll to position [152, 0]
drag, startPoint x: 1145, startPoint y: 531, endPoint x: 952, endPoint y: 500, distance: 195.3
click at [947, 504] on app-calendar-viewport "Sat 23 8/8 4 Jobs Sun 24 2/2 1 Job Mon 25 4/4 2 Jobs Tue 26 2/2 1 Job Wed 27 4/…" at bounding box center [711, 430] width 1423 height 594
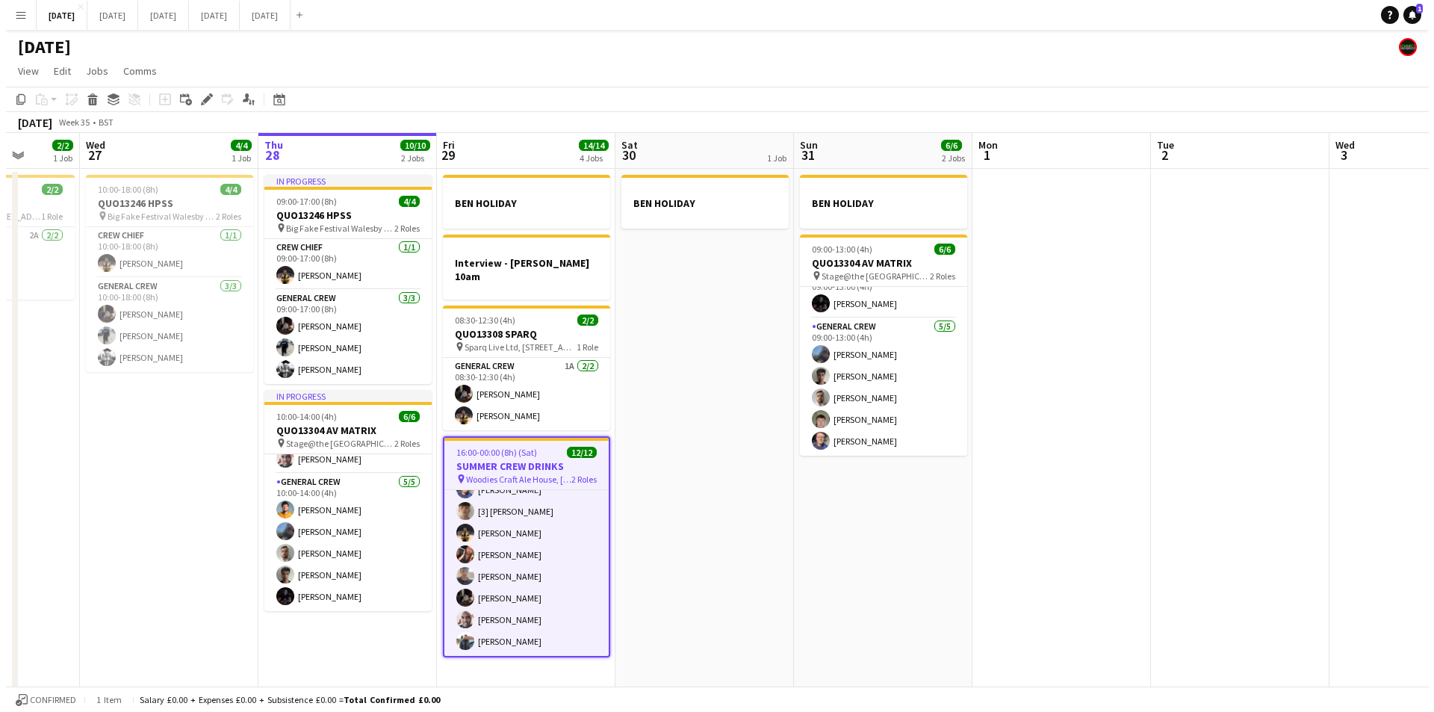
scroll to position [0, 462]
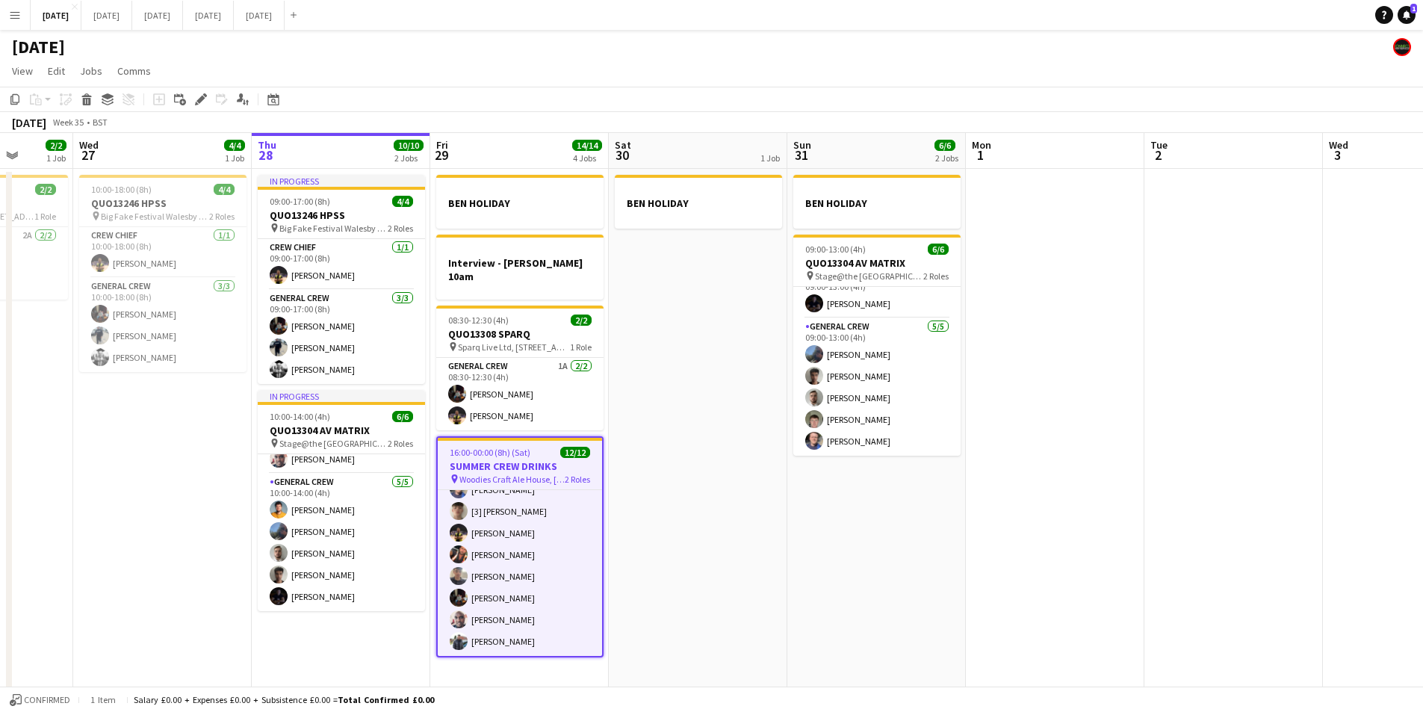
drag, startPoint x: 1087, startPoint y: 556, endPoint x: 1062, endPoint y: 562, distance: 26.1
click at [1062, 562] on app-calendar-viewport "Sun 24 2/2 1 Job Mon 25 4/4 2 Jobs Tue 26 2/2 1 Job Wed 27 4/4 1 Job Thu 28 10/…" at bounding box center [711, 430] width 1423 height 594
click at [132, 21] on button "[DATE] Close" at bounding box center [106, 15] width 51 height 29
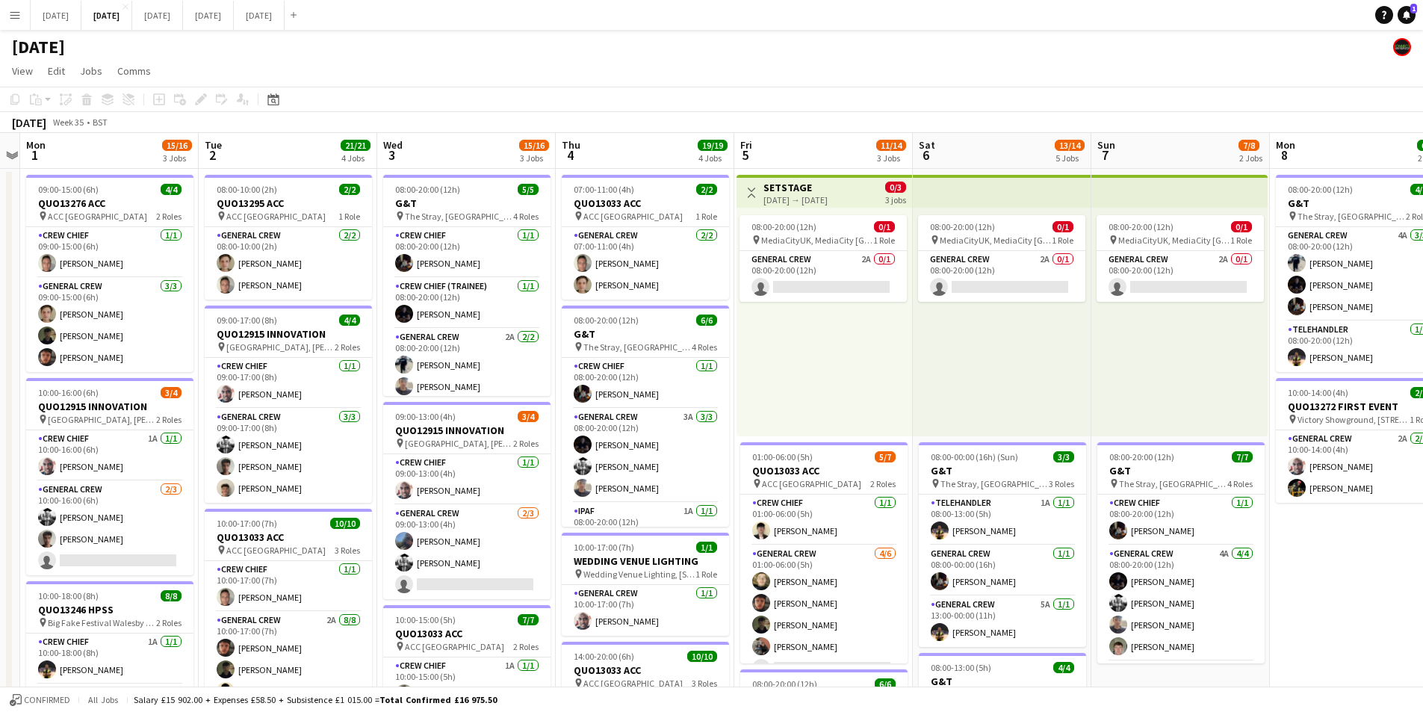
scroll to position [0, 326]
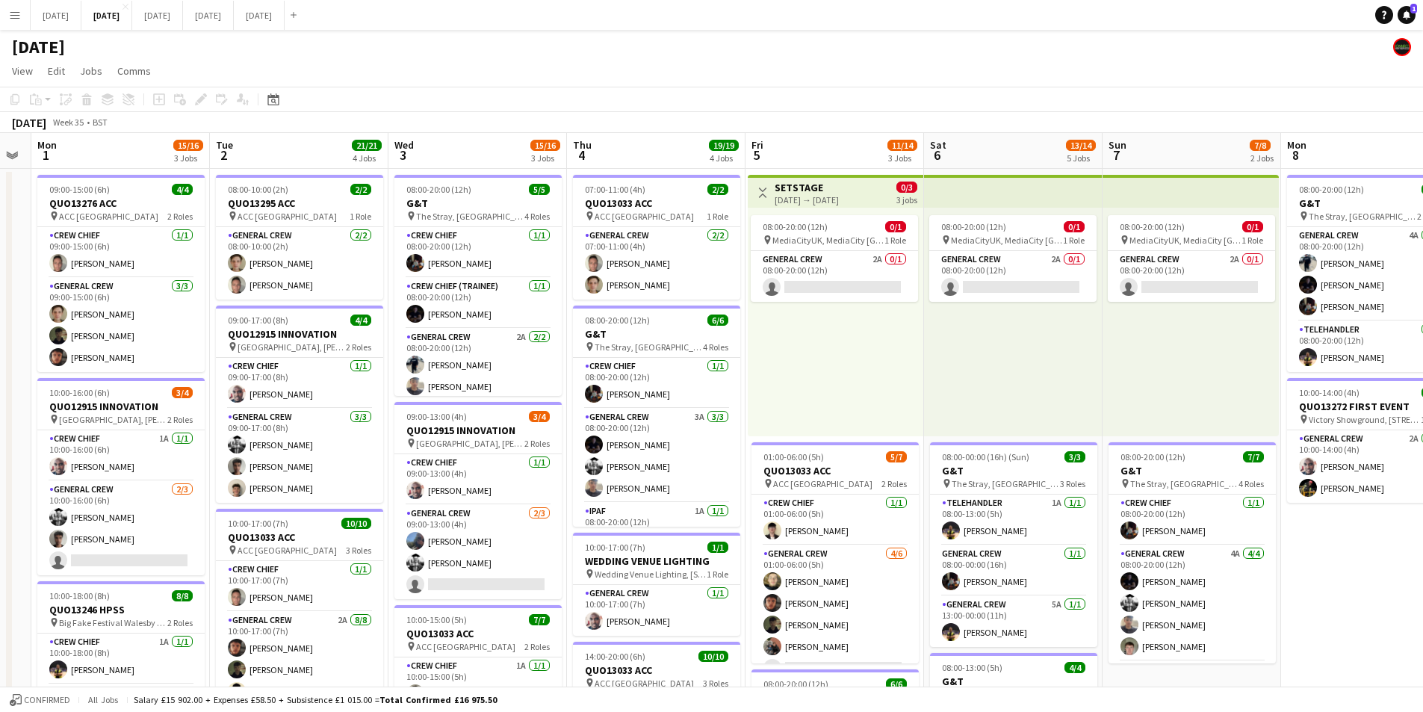
drag, startPoint x: 994, startPoint y: 569, endPoint x: 1396, endPoint y: 563, distance: 402.0
click at [1396, 563] on app-calendar-viewport "Sat 30 Sun 31 Mon 1 15/16 3 Jobs Tue 2 21/21 4 Jobs Wed 3 15/16 3 Jobs Thu 4 19…" at bounding box center [711, 646] width 1423 height 1027
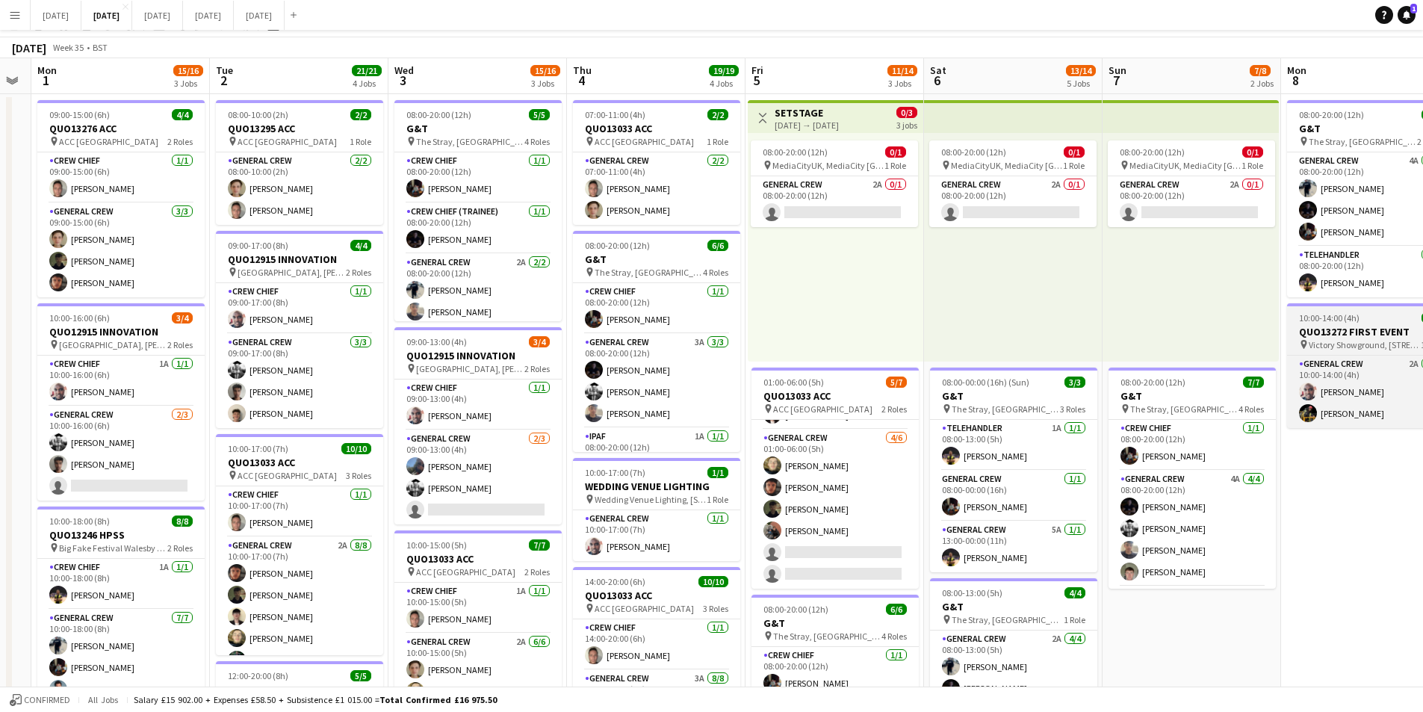
scroll to position [0, 0]
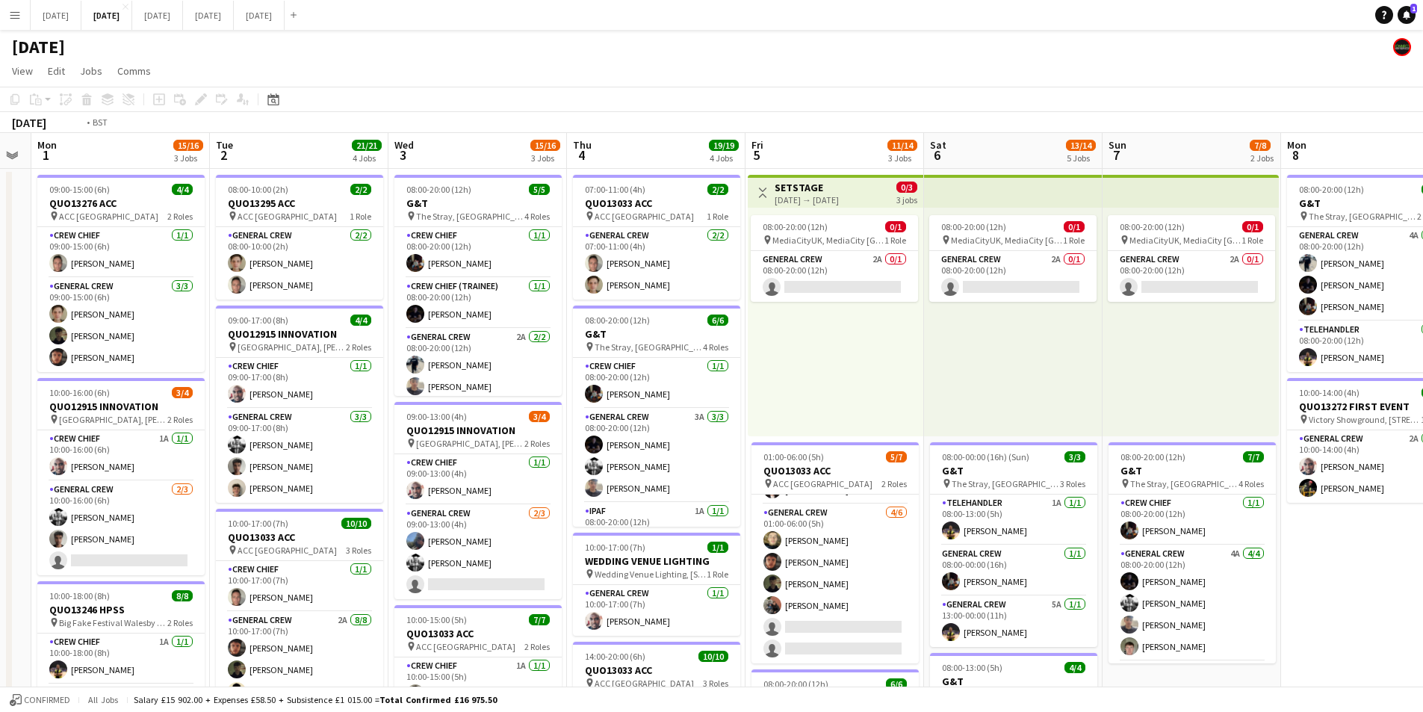
drag, startPoint x: 1345, startPoint y: 426, endPoint x: 1295, endPoint y: 435, distance: 50.9
click at [900, 392] on app-calendar-viewport "Sat 30 Sun 31 Mon 1 15/16 3 Jobs Tue 2 21/21 4 Jobs Wed 3 15/16 3 Jobs Thu 4 19…" at bounding box center [711, 646] width 1423 height 1027
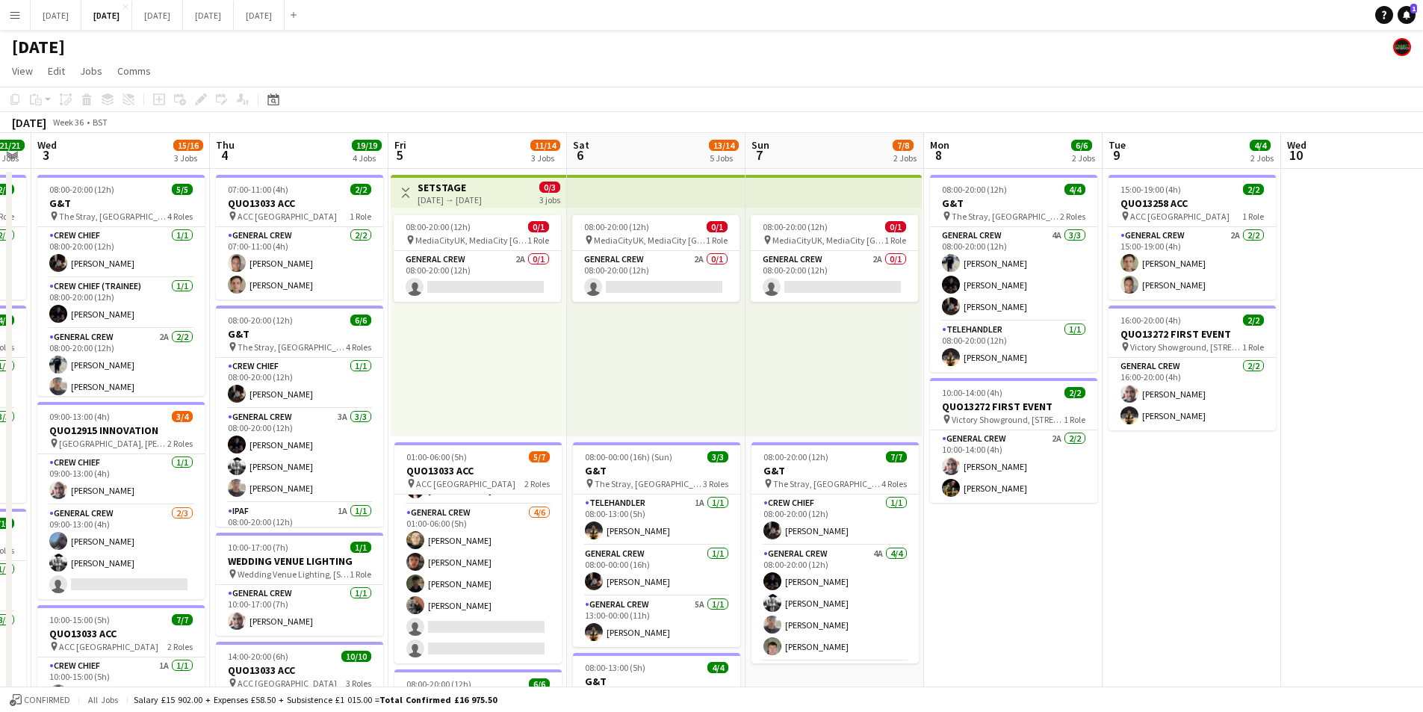
drag, startPoint x: 736, startPoint y: 425, endPoint x: 1017, endPoint y: 469, distance: 284.3
click at [712, 425] on app-calendar-viewport "Mon 1 15/16 3 Jobs Tue 2 21/21 4 Jobs Wed 3 15/16 3 Jobs Thu 4 19/19 4 Jobs Fri…" at bounding box center [711, 646] width 1423 height 1027
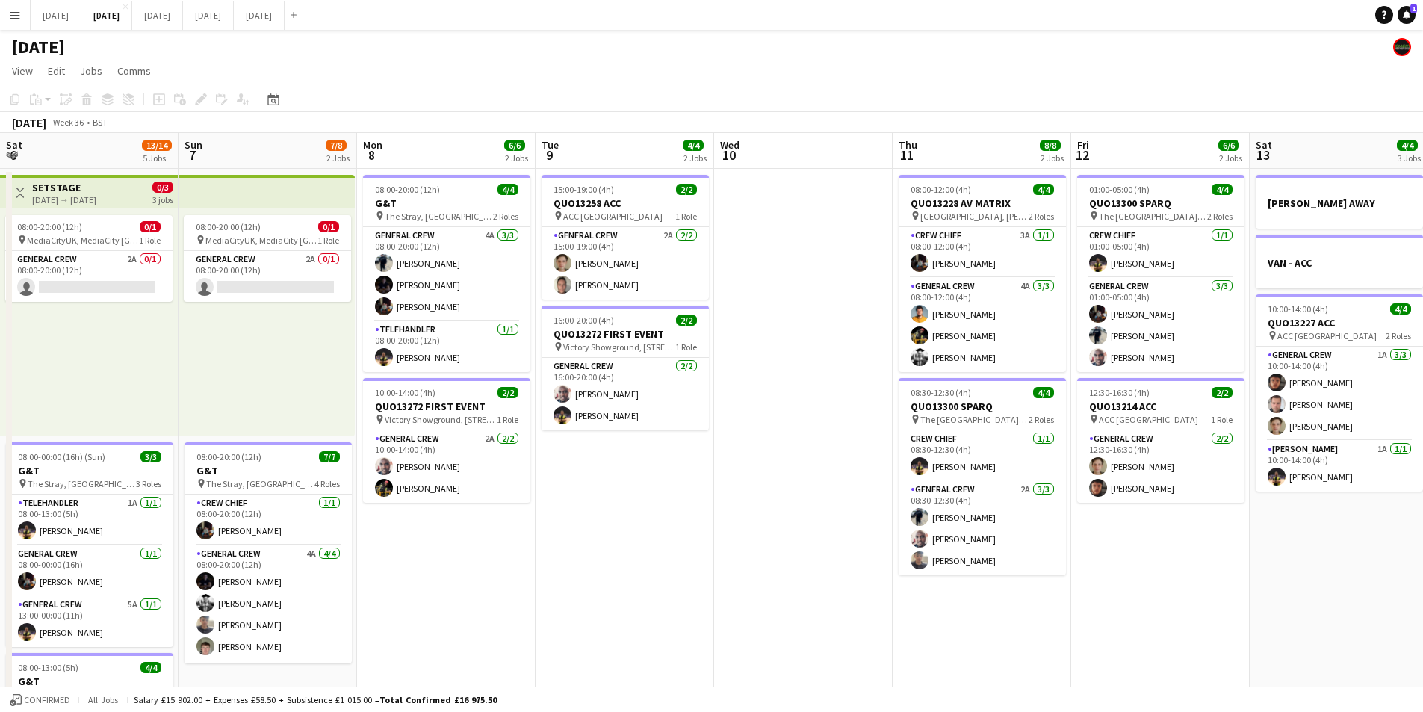
scroll to position [0, 615]
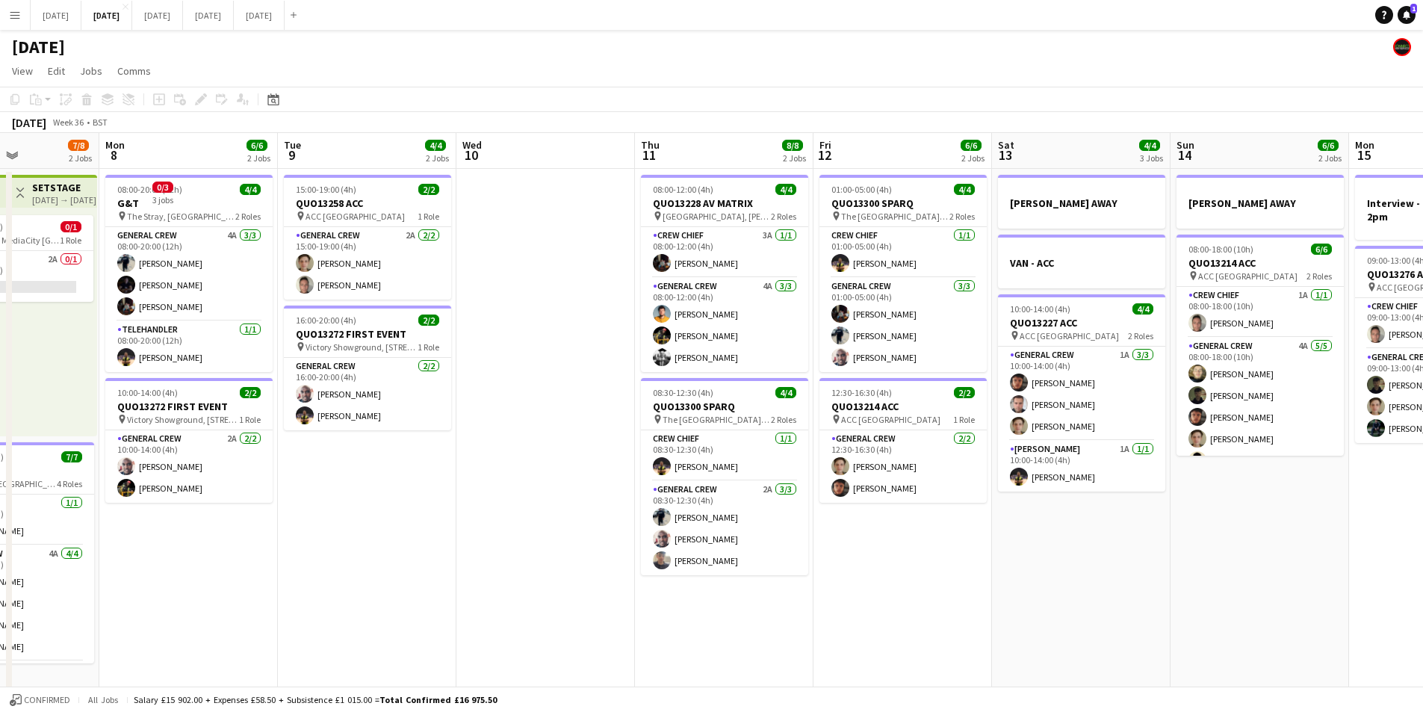
drag, startPoint x: 1112, startPoint y: 468, endPoint x: 717, endPoint y: 415, distance: 398.0
click at [713, 415] on app-calendar-viewport "Thu 4 19/19 4 Jobs Fri 5 11/14 3 Jobs Sat 6 13/14 5 Jobs Sun 7 7/8 2 Jobs Mon 8…" at bounding box center [711, 646] width 1423 height 1027
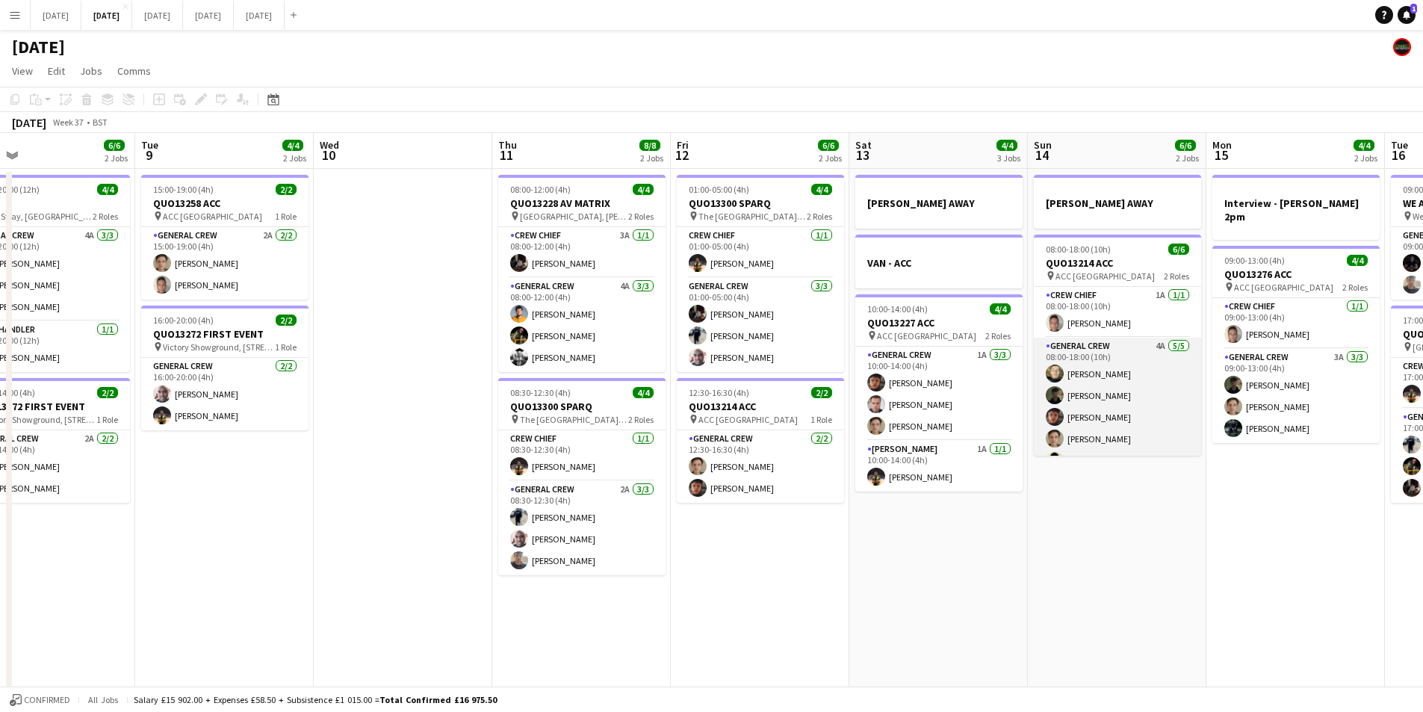
scroll to position [19, 0]
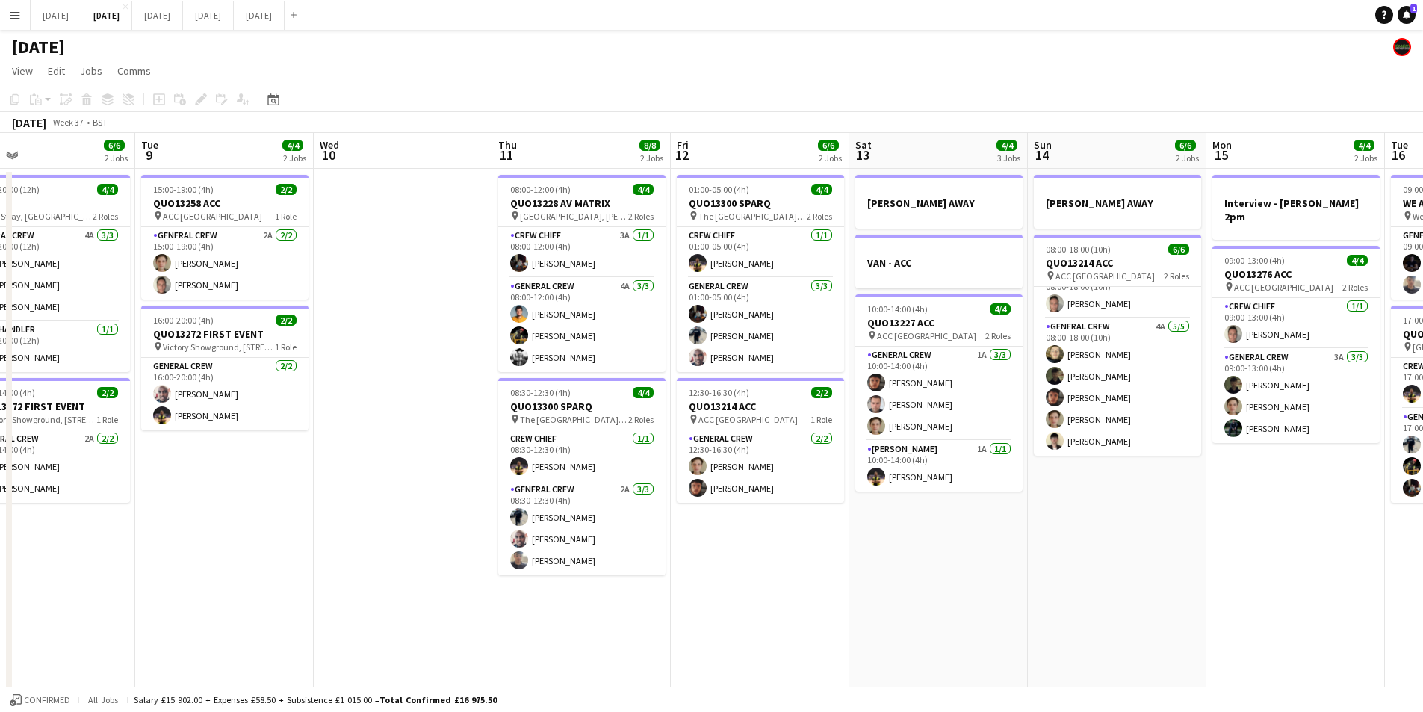
drag, startPoint x: 1123, startPoint y: 529, endPoint x: 644, endPoint y: 545, distance: 479.2
click at [634, 536] on app-calendar-viewport "Sat 6 13/14 5 Jobs Sun 7 7/8 2 Jobs Mon 8 6/6 2 Jobs Tue 9 4/4 2 Jobs Wed 10 Th…" at bounding box center [711, 646] width 1423 height 1027
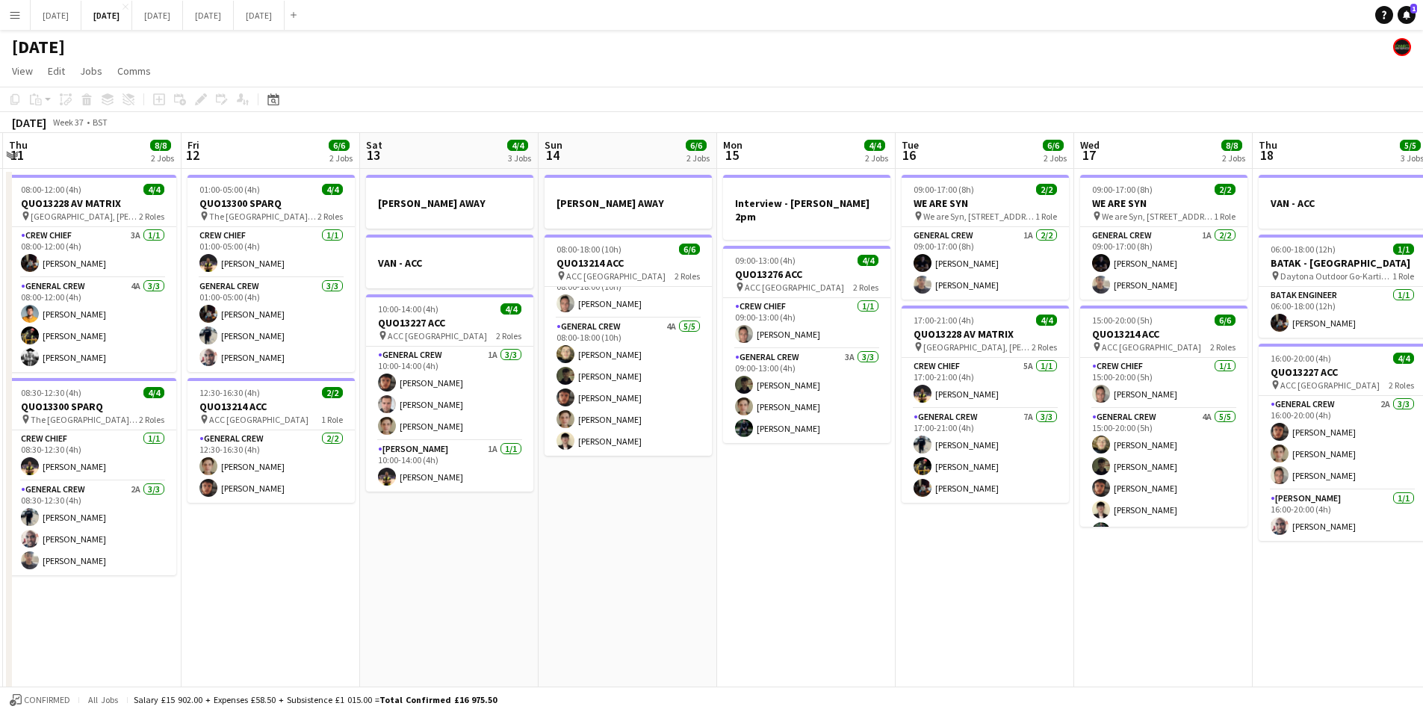
drag, startPoint x: 953, startPoint y: 531, endPoint x: 637, endPoint y: 522, distance: 316.9
click at [637, 522] on app-calendar-viewport "Mon 8 6/6 2 Jobs Tue 9 4/4 2 Jobs Wed 10 Thu 11 8/8 2 Jobs Fri 12 6/6 2 Jobs Sa…" at bounding box center [711, 646] width 1423 height 1027
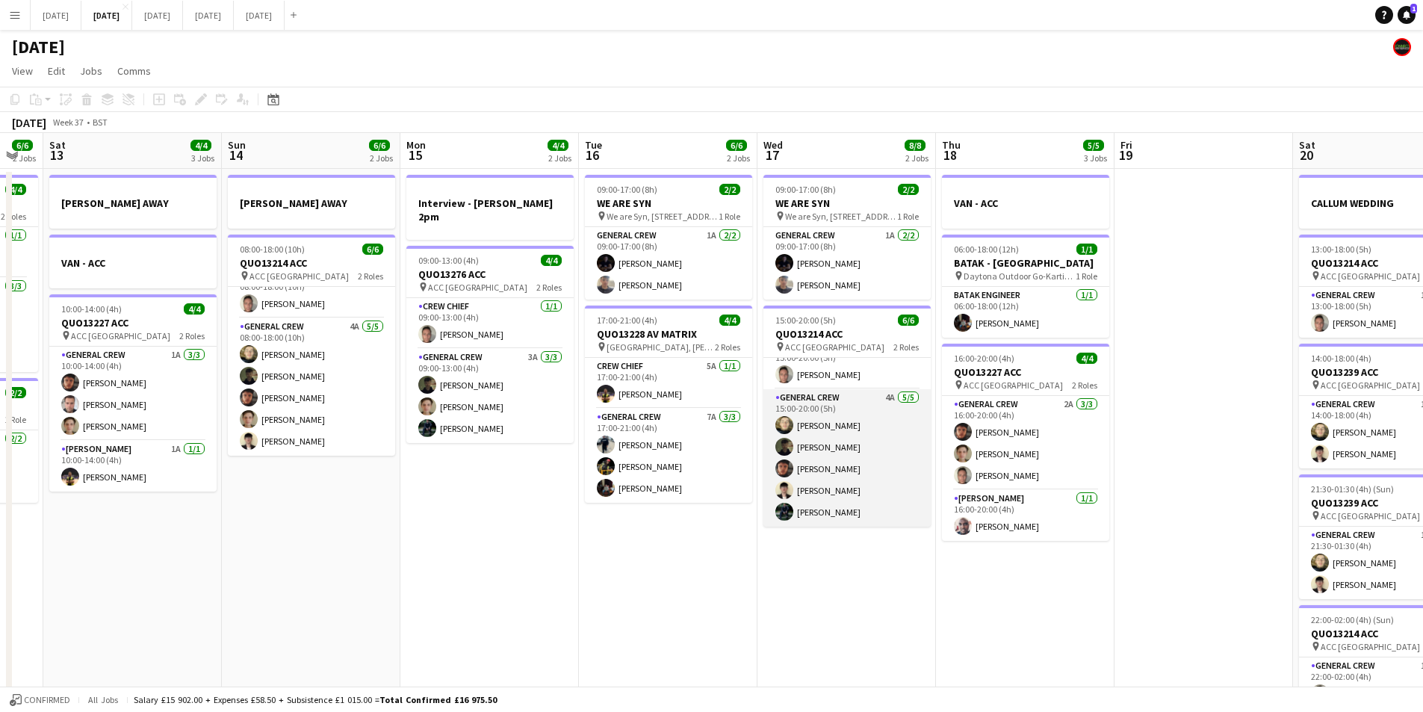
scroll to position [0, 0]
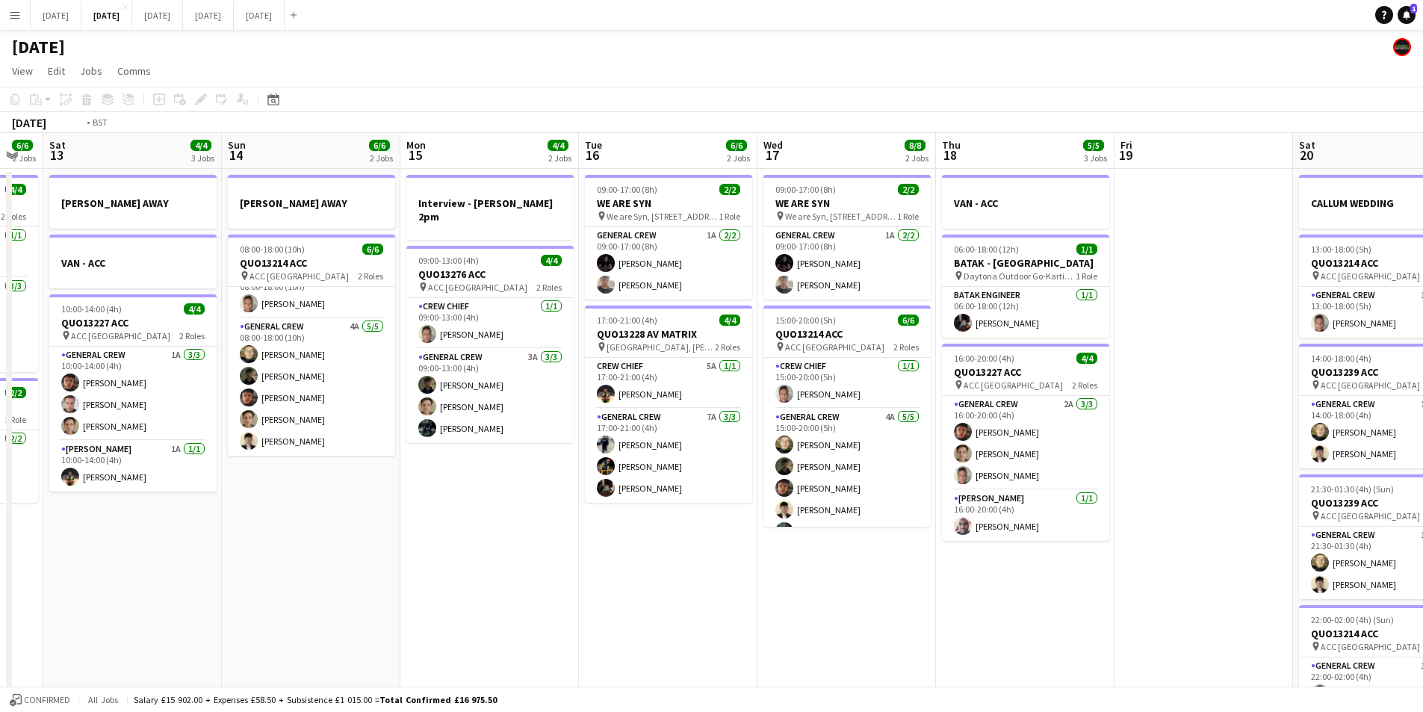
drag, startPoint x: 1016, startPoint y: 599, endPoint x: 581, endPoint y: 578, distance: 435.3
click at [537, 569] on app-calendar-viewport "Wed 10 Thu 11 8/8 2 Jobs Fri 12 6/6 2 Jobs Sat 13 4/4 3 Jobs Sun 14 6/6 2 Jobs …" at bounding box center [711, 646] width 1423 height 1027
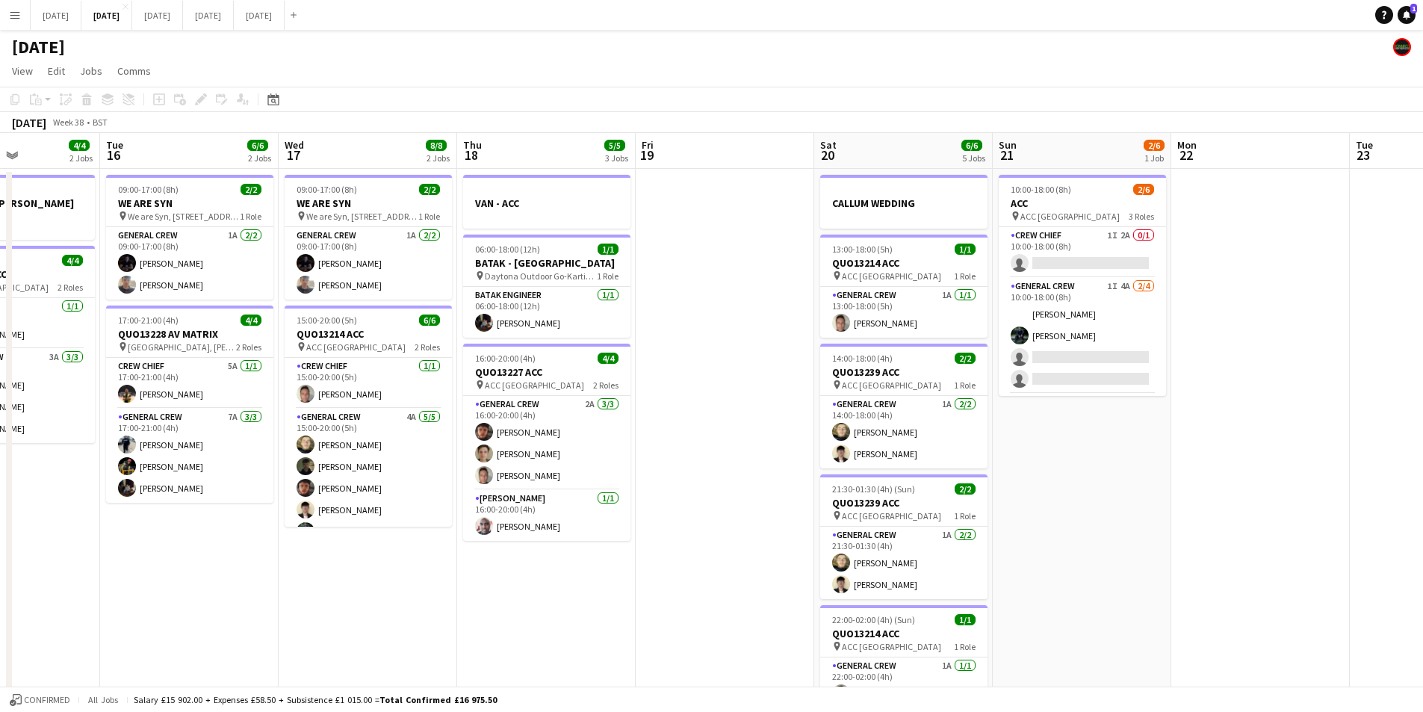
drag, startPoint x: 1211, startPoint y: 483, endPoint x: 963, endPoint y: 466, distance: 248.6
click at [918, 455] on app-calendar-viewport "Sat 13 4/4 3 Jobs Sun 14 6/6 2 Jobs Mon 15 4/4 2 Jobs Tue 16 6/6 2 Jobs Wed 17 …" at bounding box center [711, 646] width 1423 height 1027
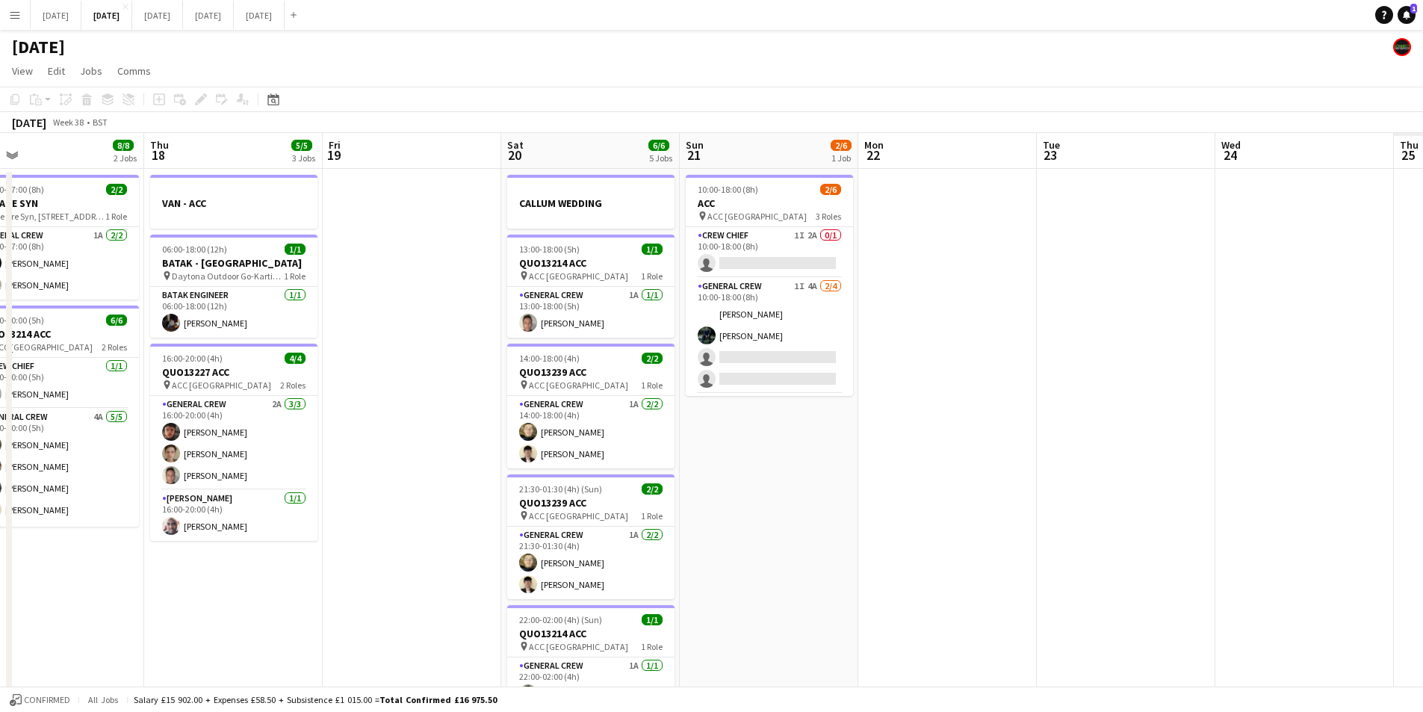
drag, startPoint x: 1167, startPoint y: 518, endPoint x: 829, endPoint y: 465, distance: 341.9
click at [829, 465] on app-calendar-viewport "Mon 15 4/4 2 Jobs Tue 16 6/6 2 Jobs Wed 17 8/8 2 Jobs Thu 18 5/5 3 Jobs Fri 19 …" at bounding box center [711, 646] width 1423 height 1027
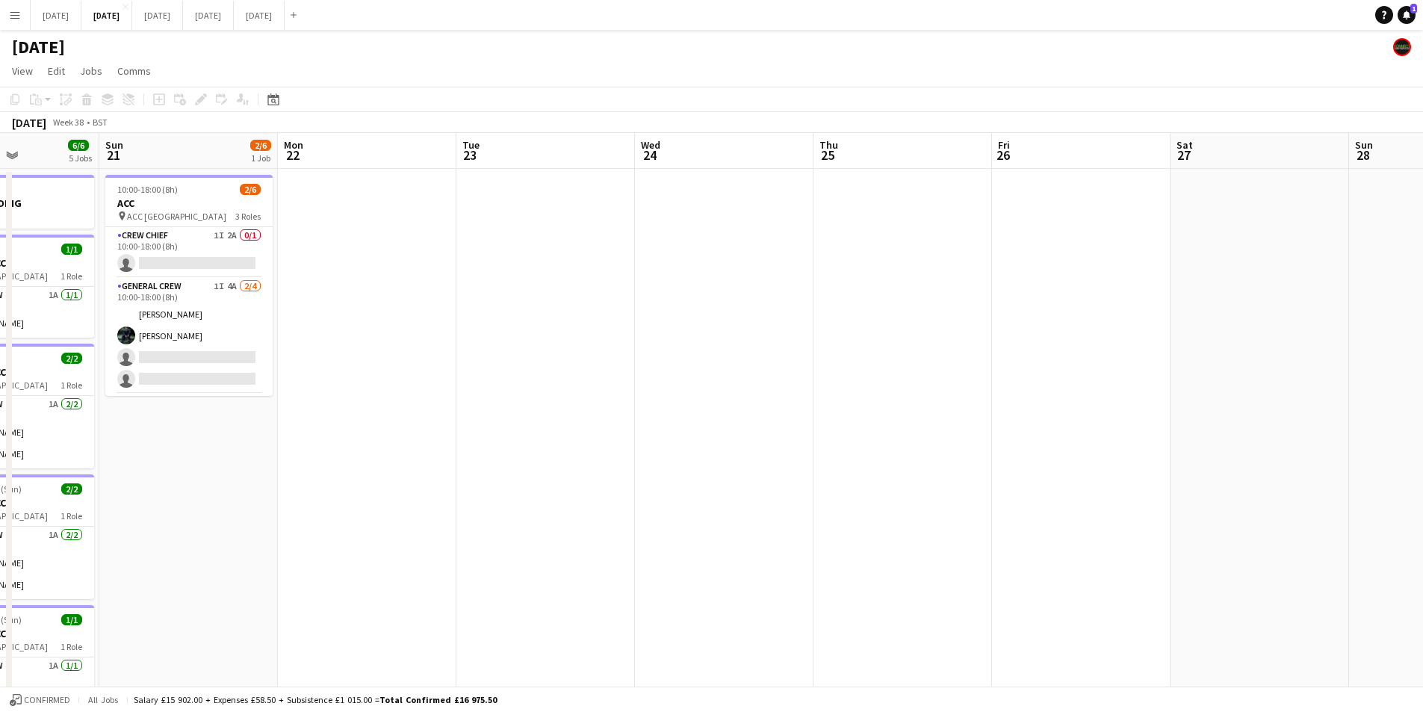
drag, startPoint x: 894, startPoint y: 468, endPoint x: 988, endPoint y: 462, distance: 94.3
click at [873, 454] on app-calendar-viewport "Wed 17 8/8 2 Jobs Thu 18 5/5 3 Jobs Fri 19 Sat 20 6/6 5 Jobs Sun 21 2/6 1 Job M…" at bounding box center [711, 646] width 1423 height 1027
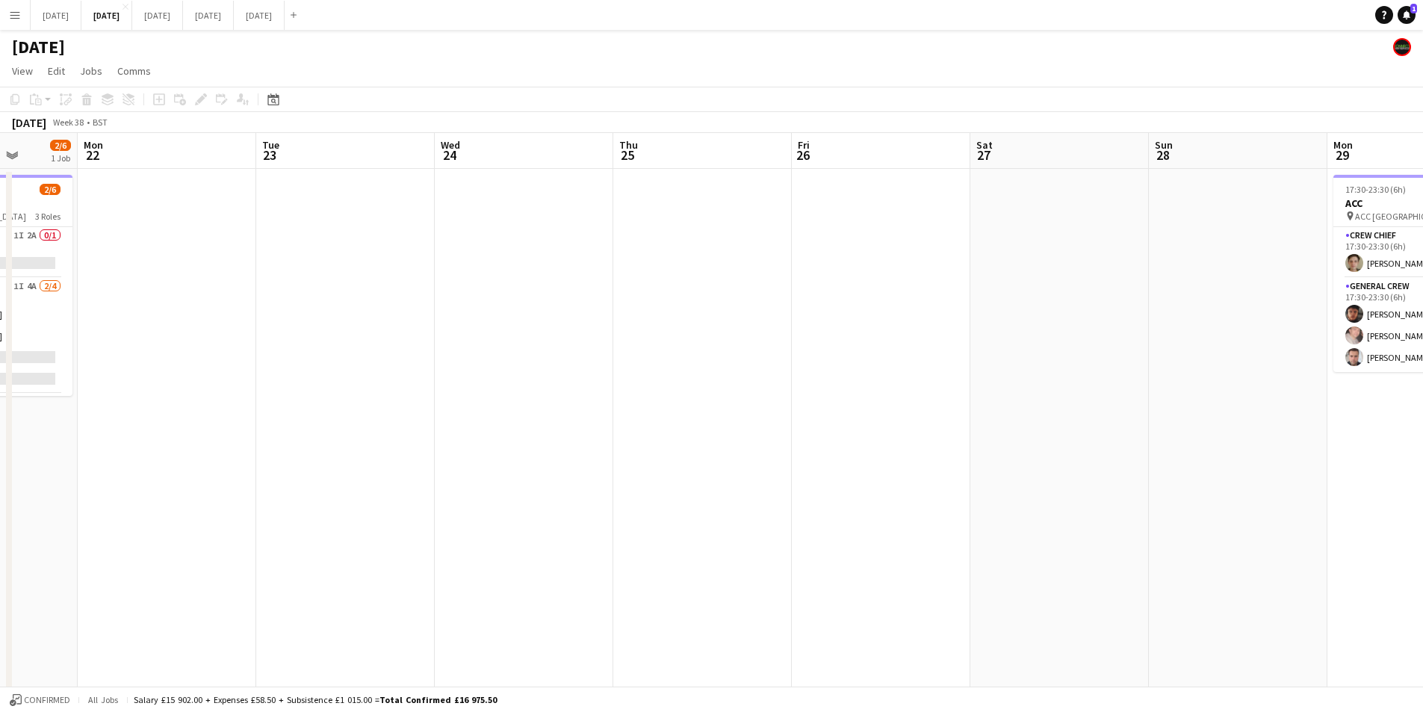
drag, startPoint x: 1035, startPoint y: 501, endPoint x: 1070, endPoint y: 507, distance: 34.9
click at [615, 459] on app-calendar-viewport "Fri 19 Sat 20 6/6 5 Jobs Sun 21 2/6 1 Job Mon 22 Tue 23 Wed 24 Thu 25 Fri 26 Sa…" at bounding box center [711, 646] width 1423 height 1027
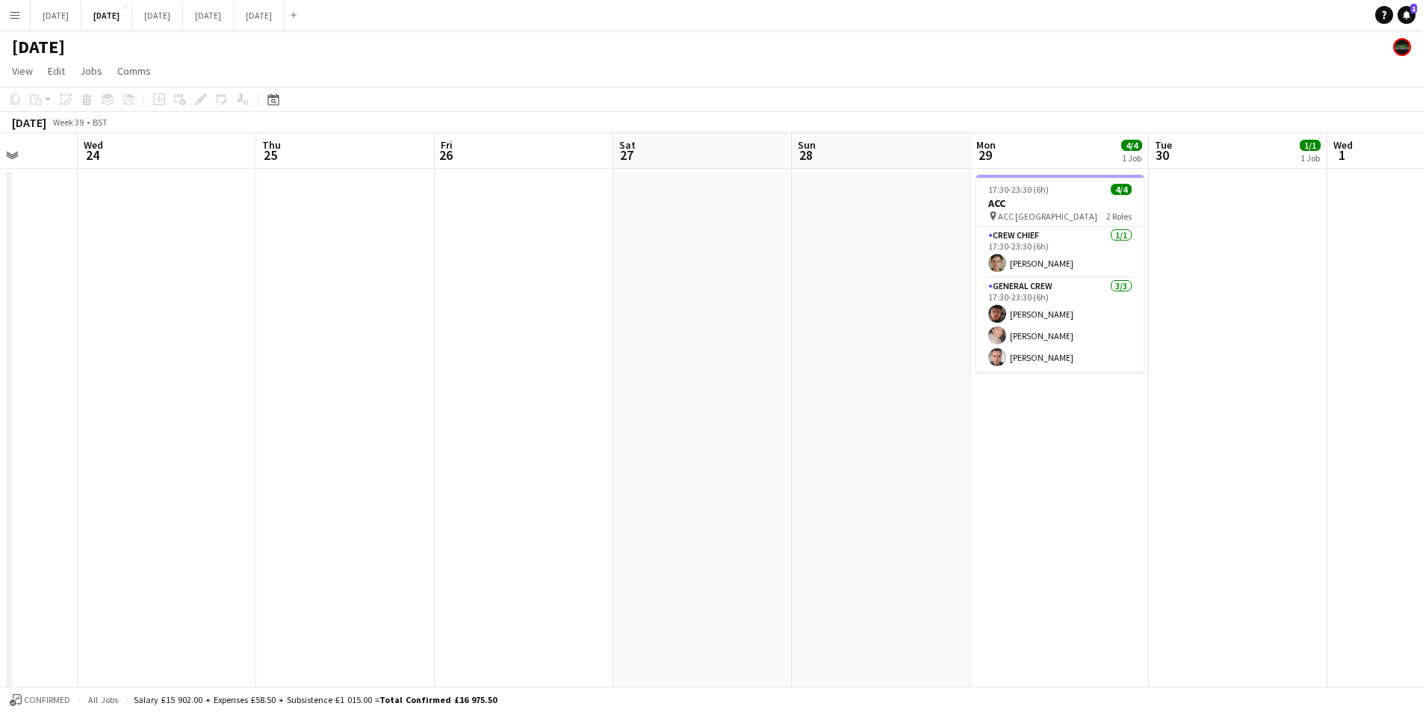
scroll to position [0, 436]
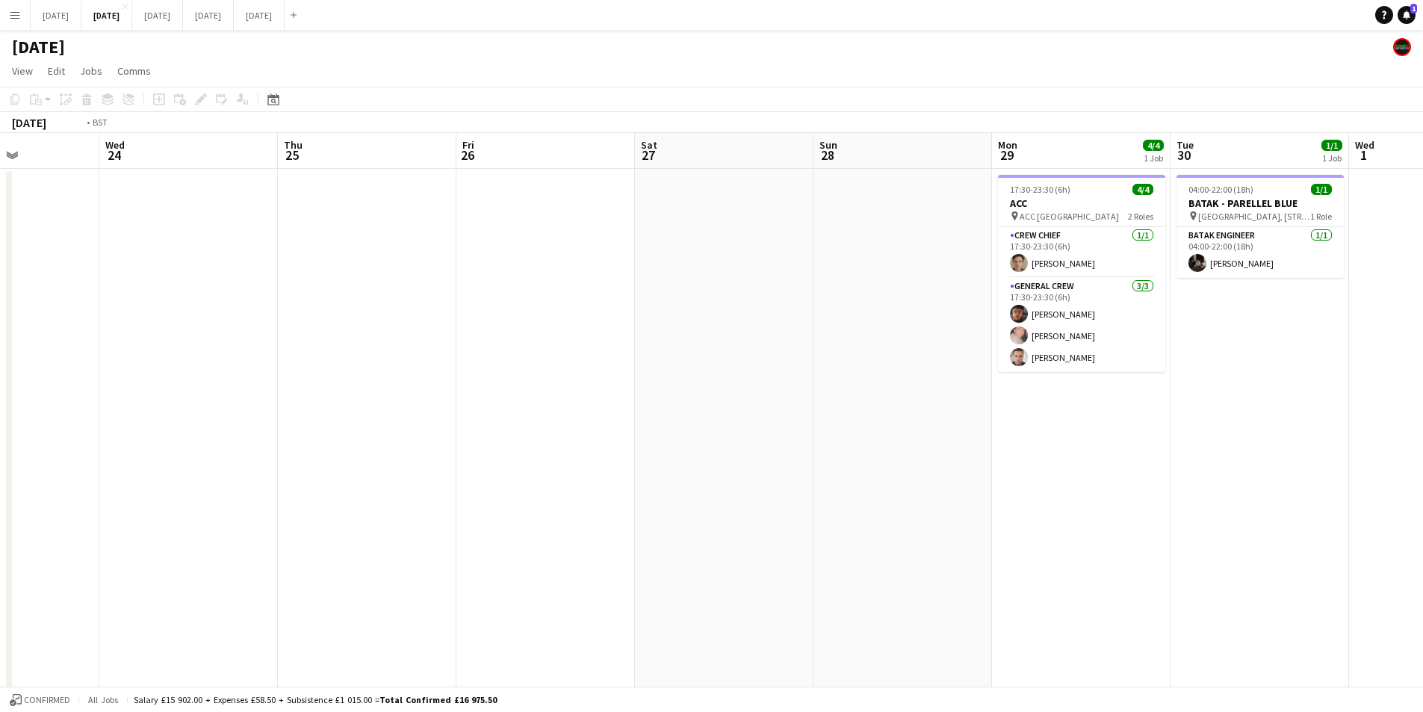
drag, startPoint x: 1030, startPoint y: 492, endPoint x: 605, endPoint y: 474, distance: 424.7
click at [1309, 442] on app-calendar-viewport "Sun 21 2/6 1 Job Mon 22 Tue 23 Wed 24 Thu 25 Fri 26 Sat 27 Sun 28 Mon 29 4/4 1 …" at bounding box center [711, 646] width 1423 height 1027
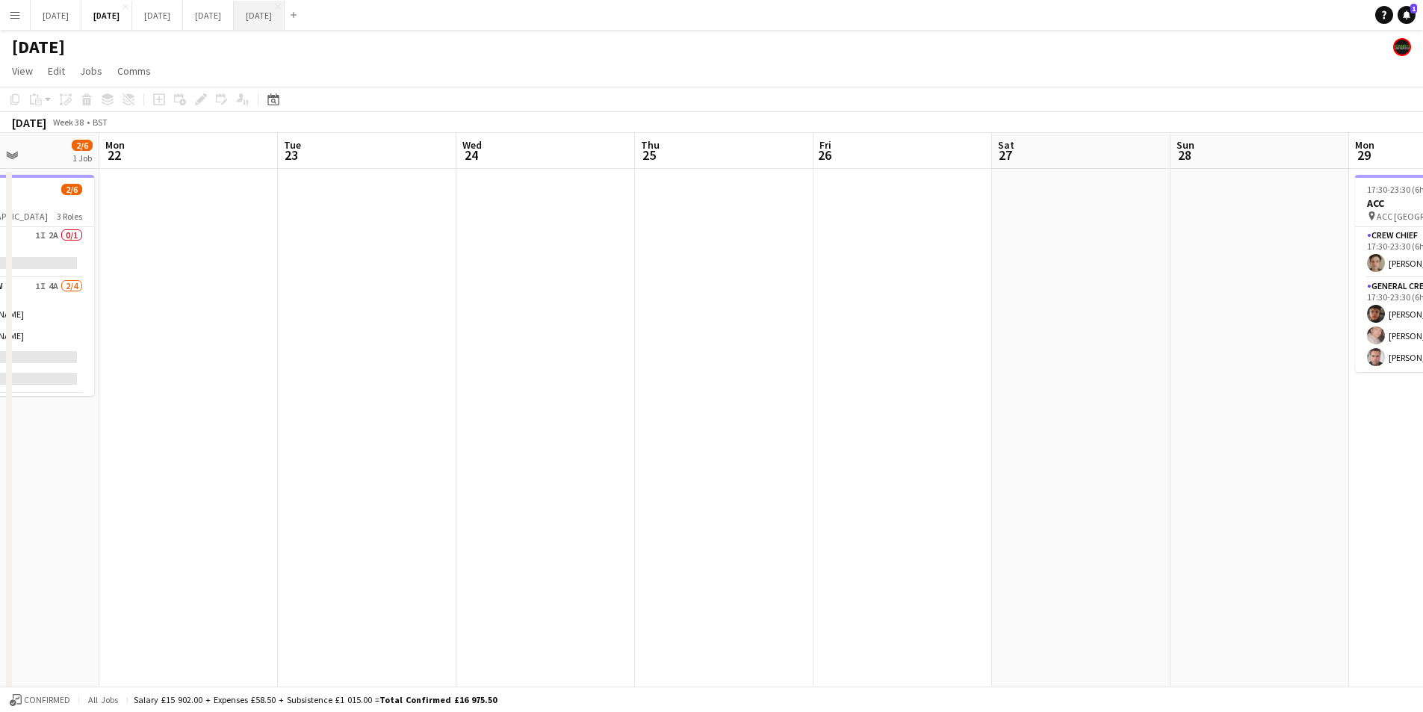
click at [1027, 486] on app-calendar-viewport "Fri 19 Sat 20 6/6 5 Jobs Sun 21 2/6 1 Job Mon 22 Tue 23 Wed 24 Thu 25 Fri 26 Sa…" at bounding box center [711, 646] width 1423 height 1027
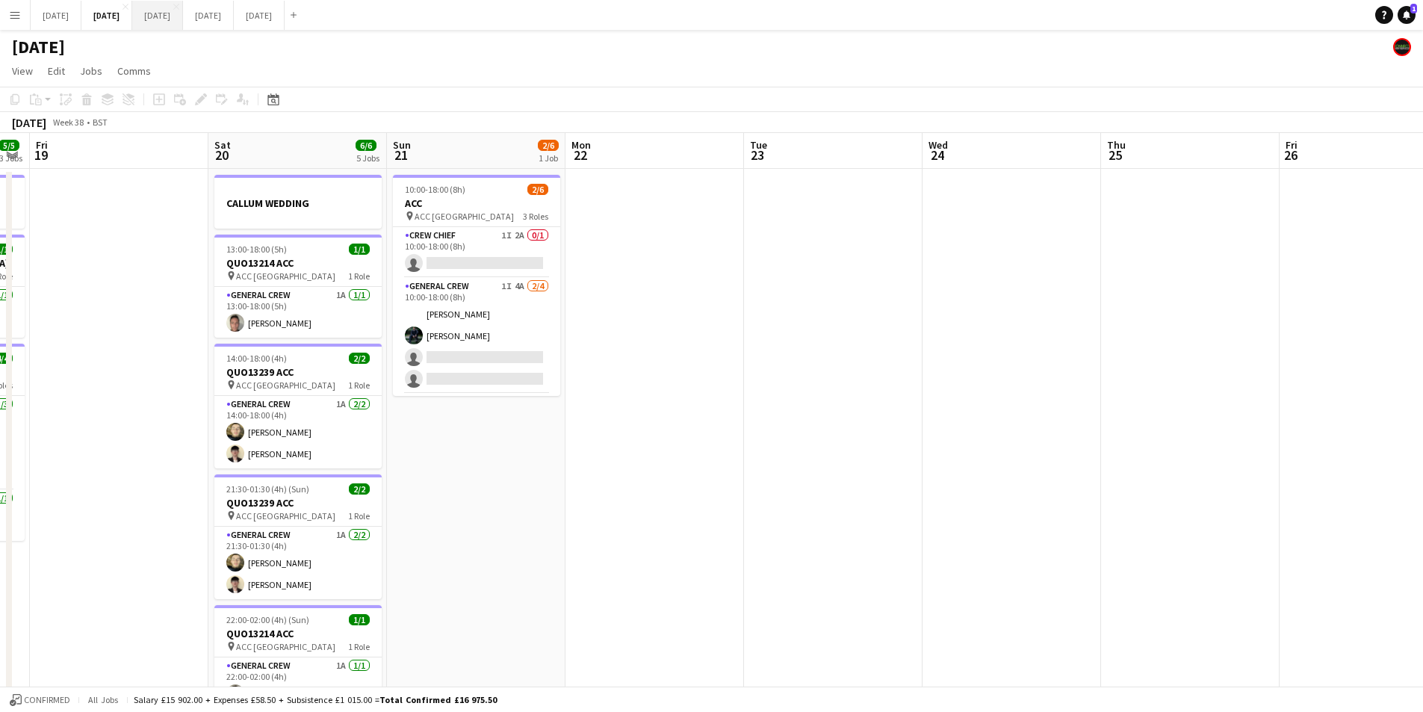
click at [183, 12] on button "[DATE] Close" at bounding box center [157, 15] width 51 height 29
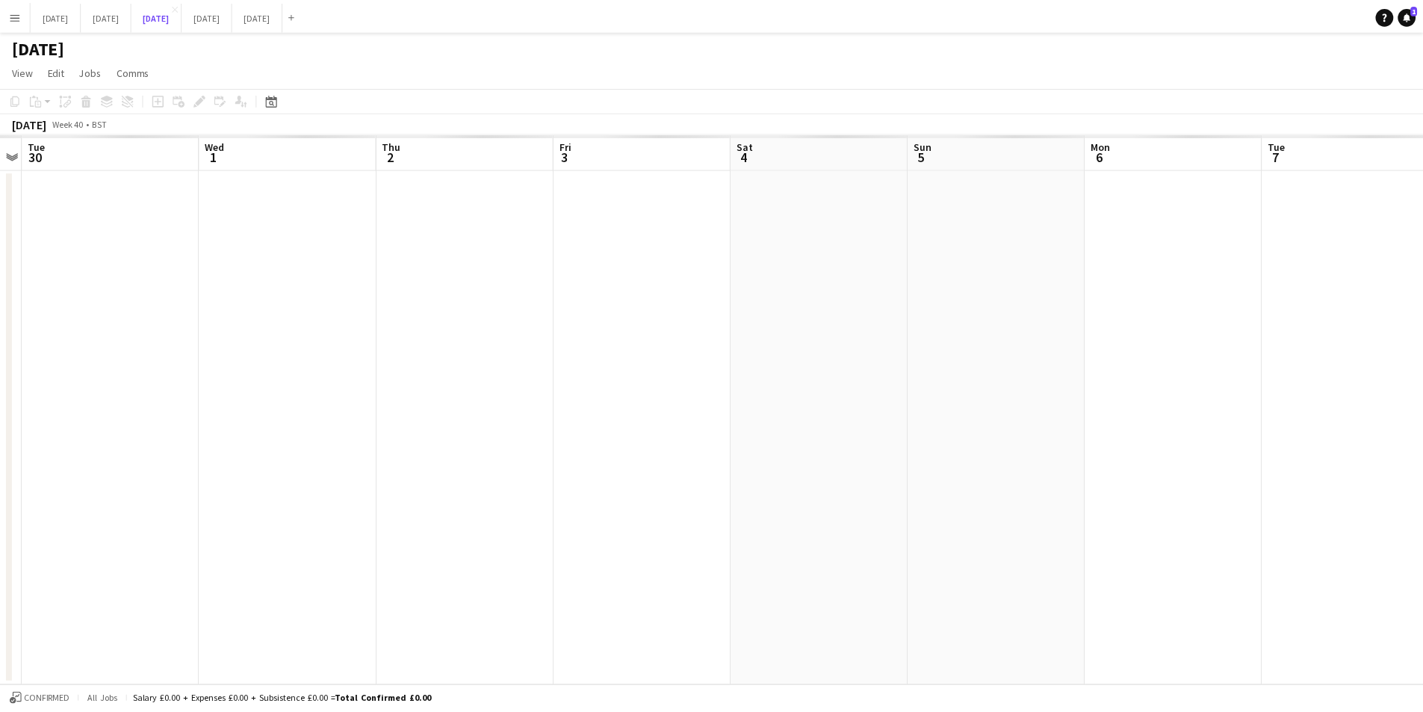
scroll to position [0, 335]
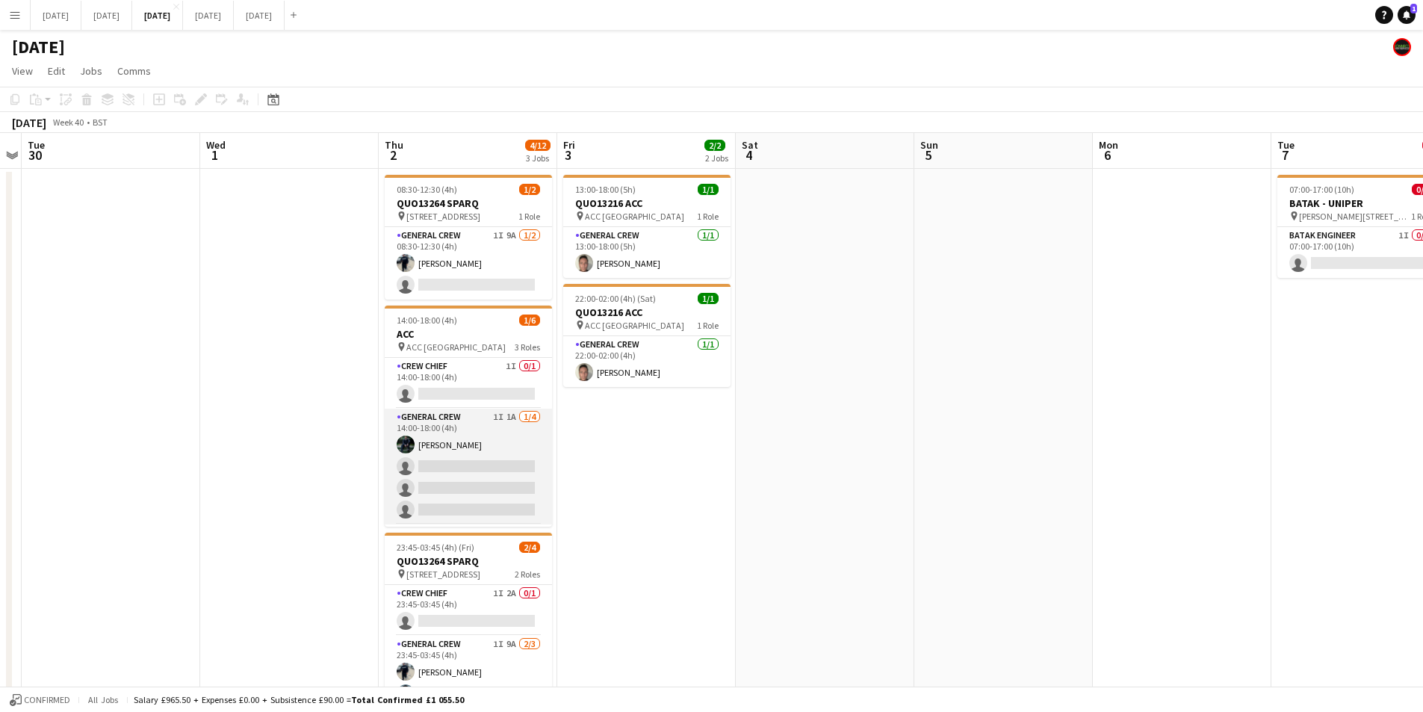
click at [498, 479] on app-card-role "General Crew 1I 1A 1/4 14:00-18:00 (4h) Josef Seggie single-neutral-actions sin…" at bounding box center [468, 467] width 167 height 116
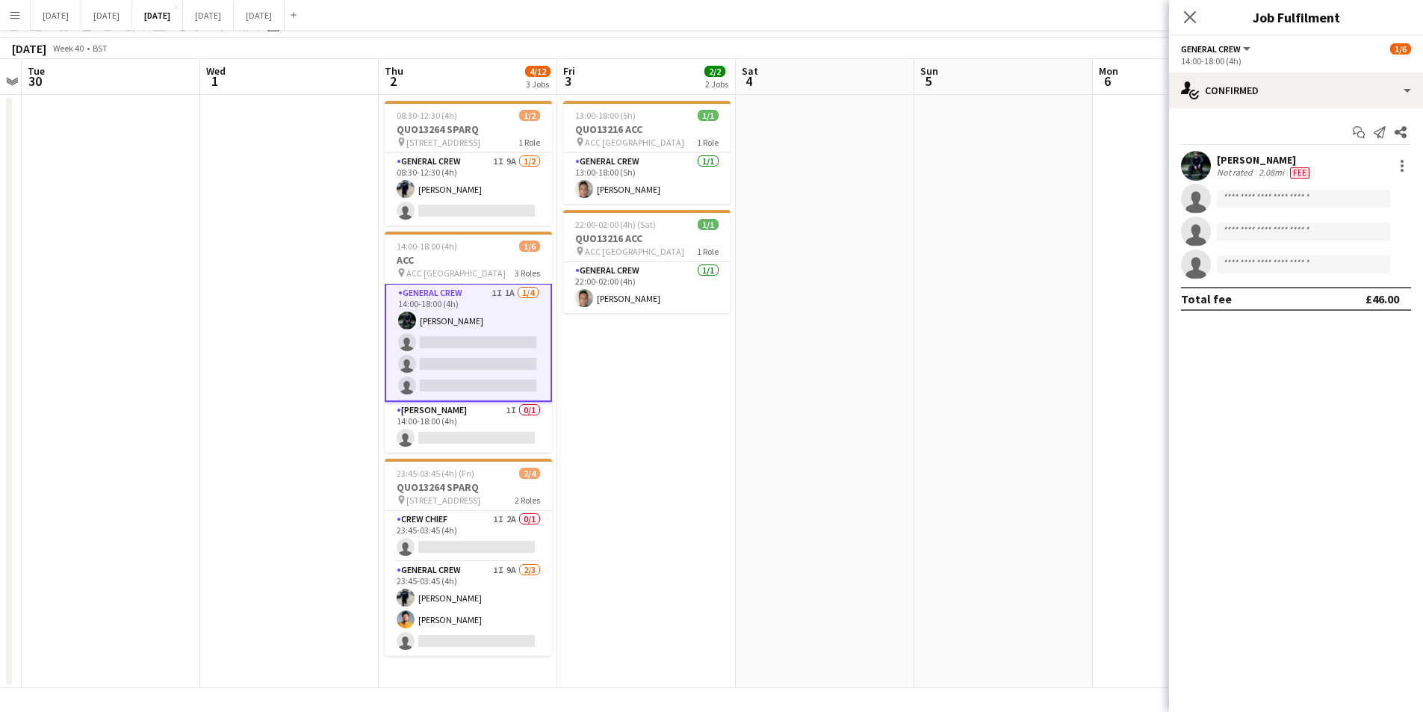
scroll to position [0, 0]
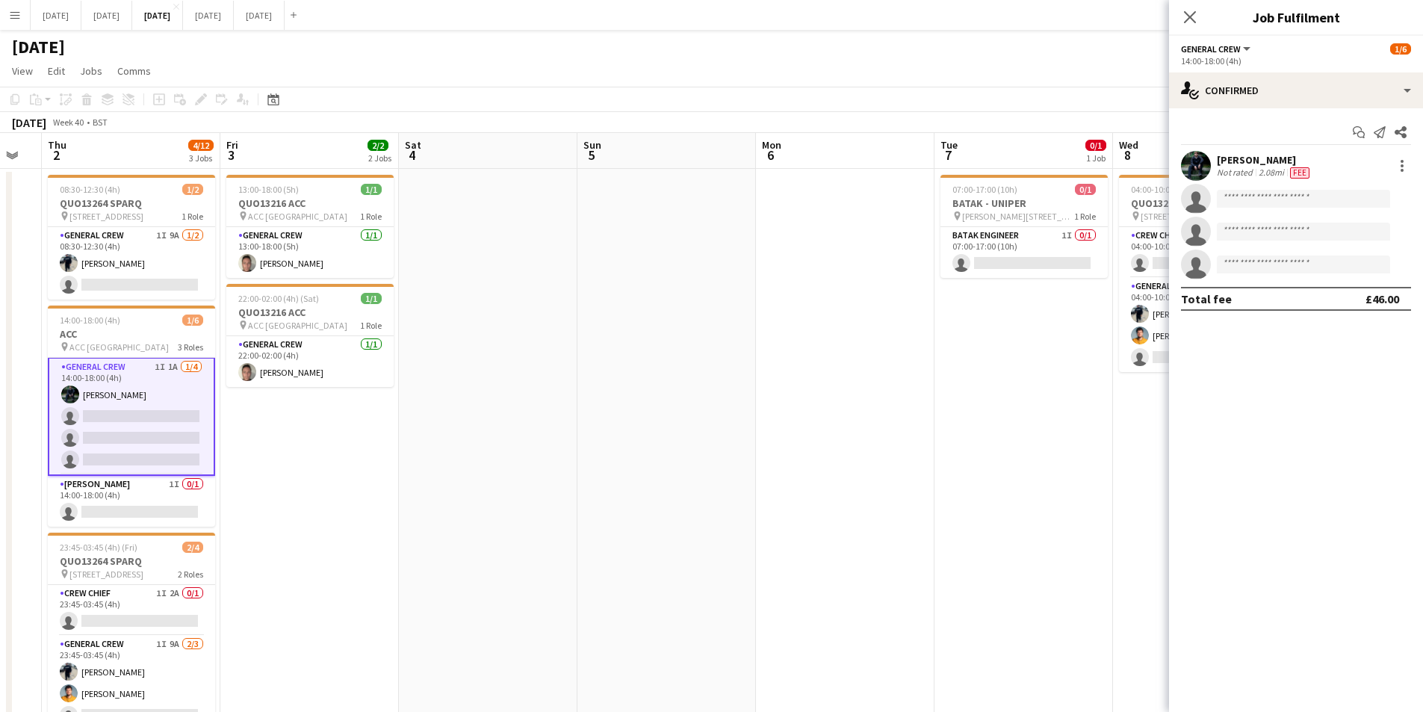
drag, startPoint x: 1013, startPoint y: 476, endPoint x: 660, endPoint y: 443, distance: 354.2
click at [637, 442] on app-calendar-viewport "Sun 28 Mon 29 Tue 30 Wed 1 Thu 2 4/12 3 Jobs Fri 3 2/2 2 Jobs Sat 4 Sun 5 Mon 6…" at bounding box center [711, 447] width 1423 height 629
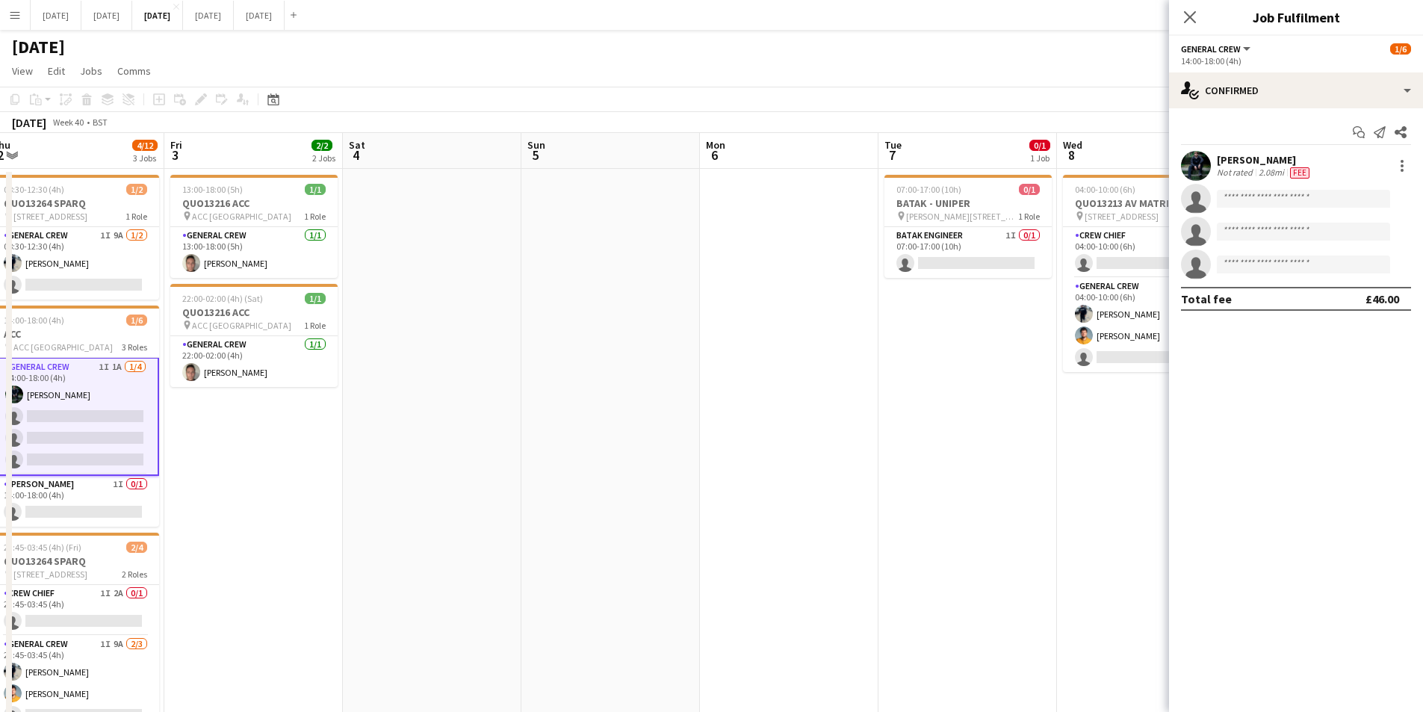
click at [575, 480] on app-calendar-viewport "Mon 29 Tue 30 Wed 1 Thu 2 4/12 3 Jobs Fri 3 2/2 2 Jobs Sat 4 Sun 5 Mon 6 Tue 7 …" at bounding box center [711, 447] width 1423 height 629
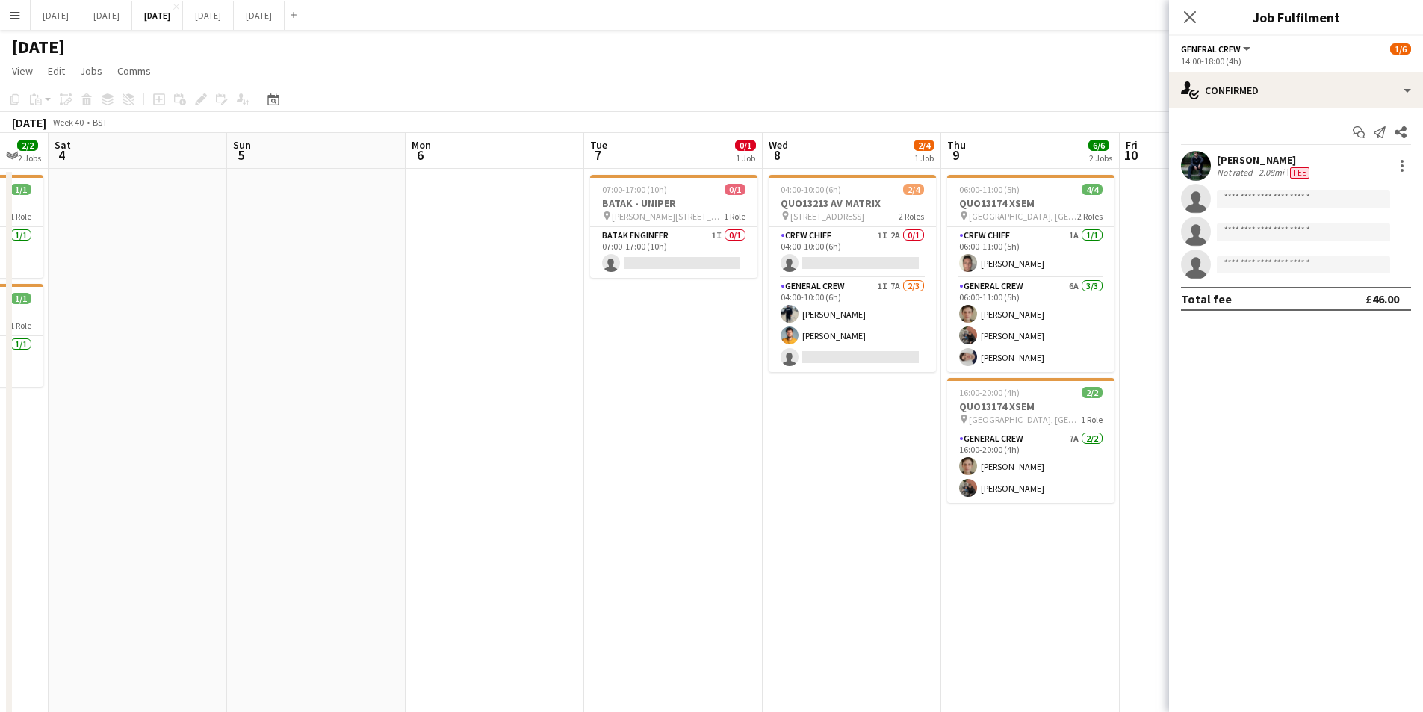
click at [538, 490] on app-calendar-viewport "Wed 1 Thu 2 4/12 3 Jobs Fri 3 2/2 2 Jobs Sat 4 Sun 5 Mon 6 Tue 7 0/1 1 Job Wed …" at bounding box center [711, 447] width 1423 height 629
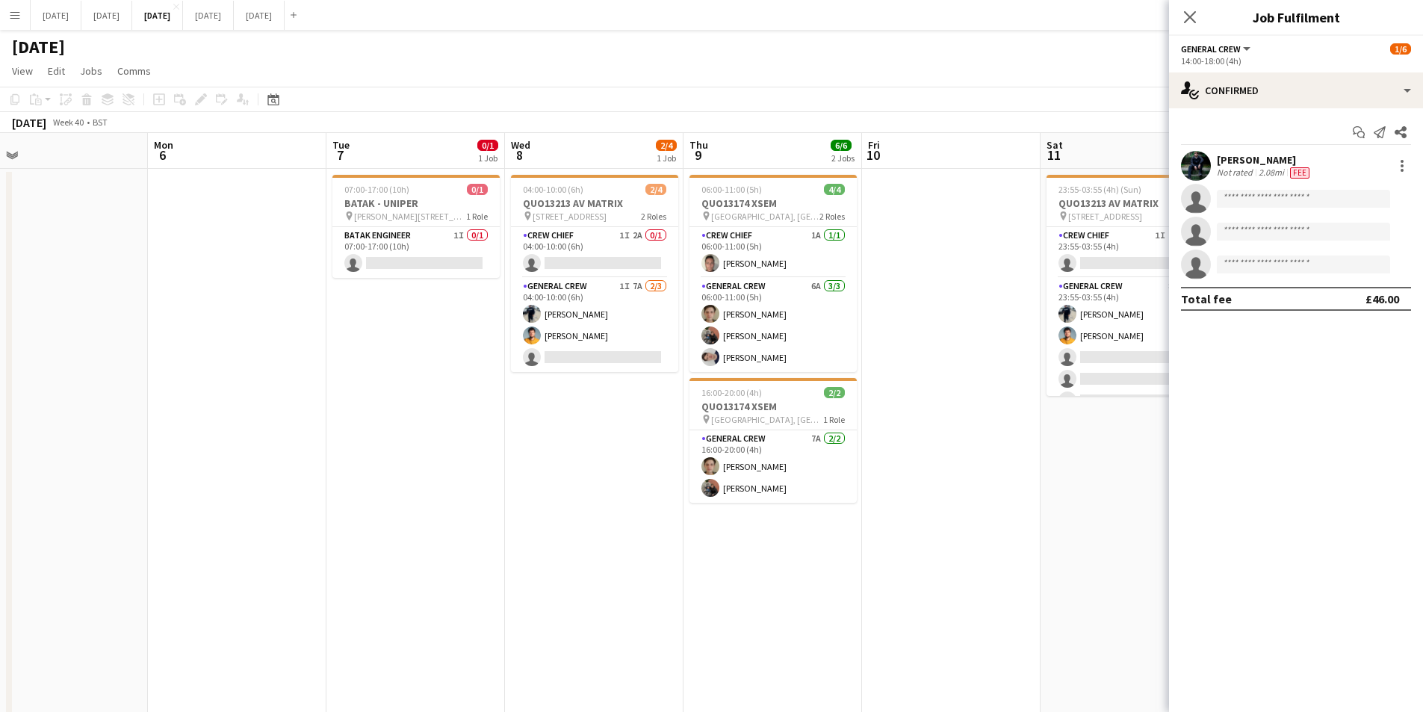
drag, startPoint x: 575, startPoint y: 510, endPoint x: 543, endPoint y: 506, distance: 31.7
click at [542, 506] on app-calendar-viewport "Fri 3 2/2 2 Jobs Sat 4 Sun 5 Mon 6 Tue 7 0/1 1 Job Wed 8 2/4 1 Job Thu 9 6/6 2 …" at bounding box center [711, 447] width 1423 height 629
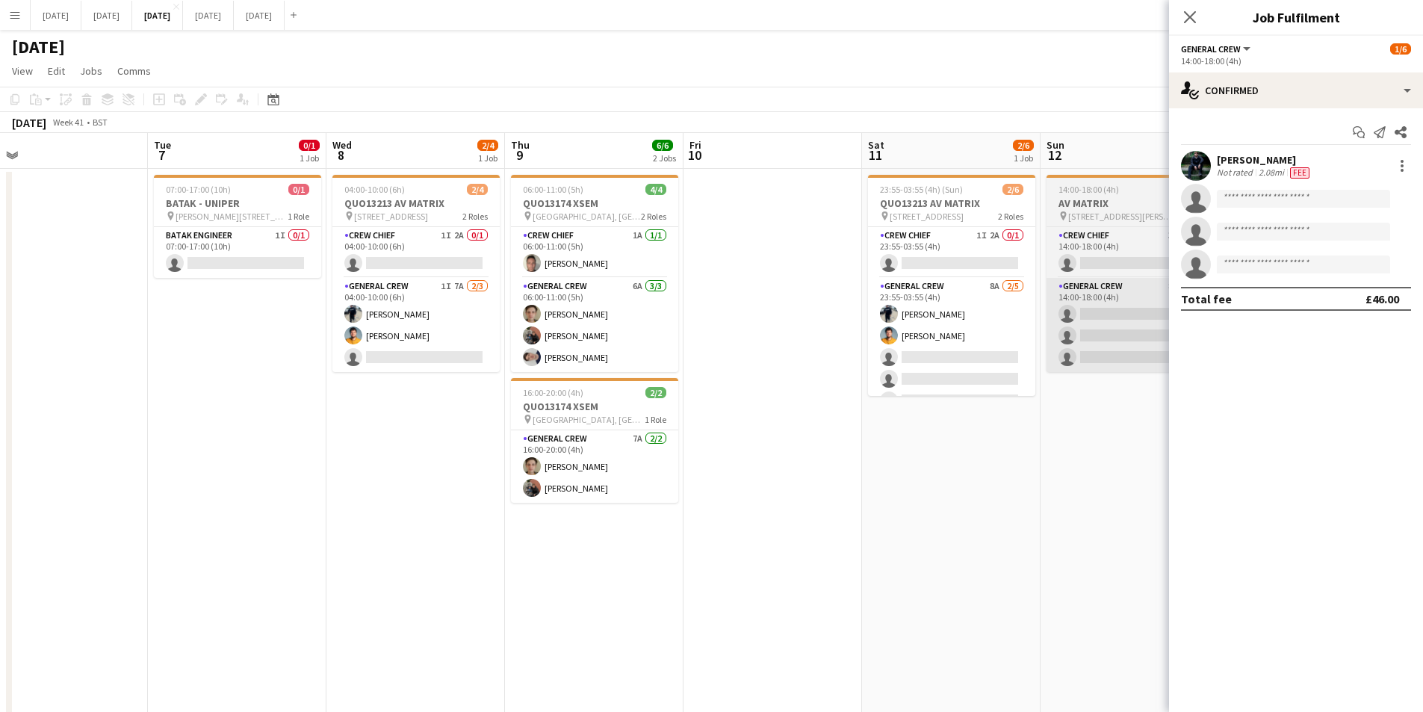
scroll to position [0, 474]
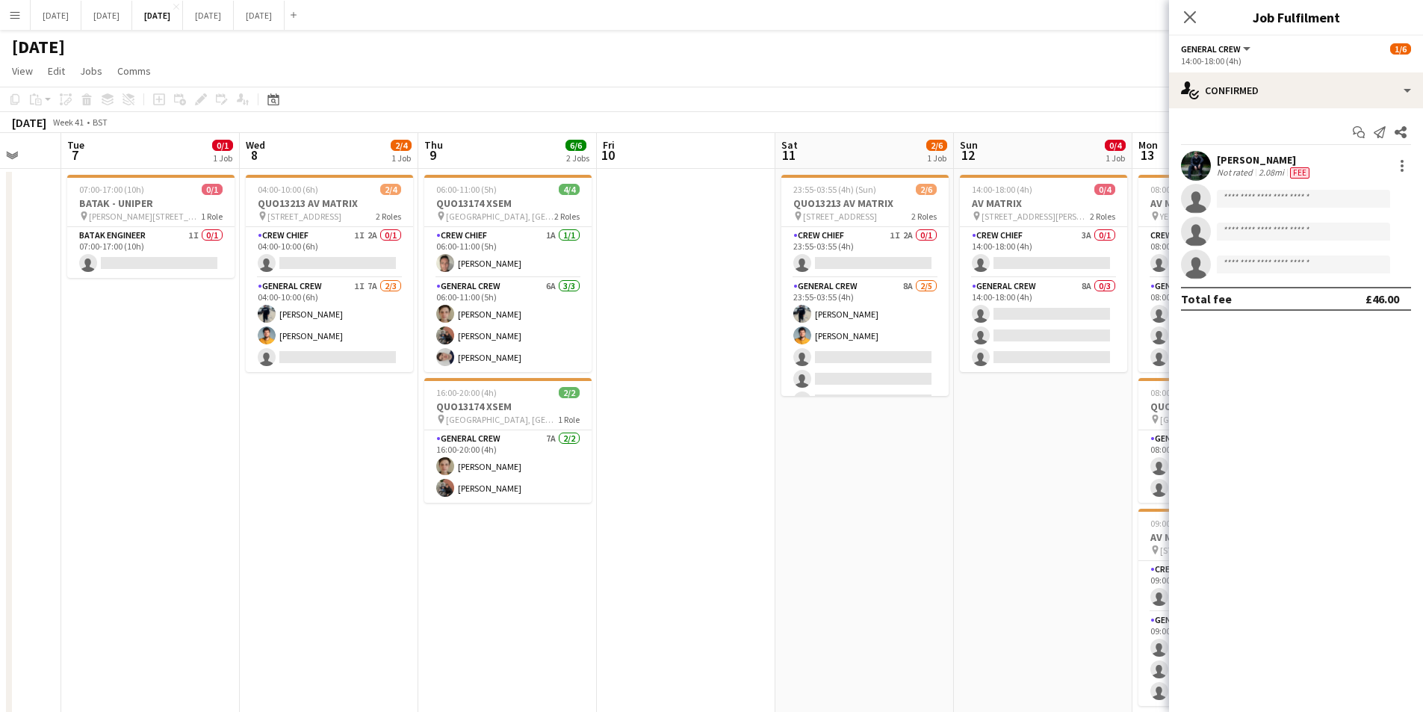
drag, startPoint x: 805, startPoint y: 456, endPoint x: 838, endPoint y: 472, distance: 36.4
click at [775, 456] on app-calendar-viewport "Sat 4 Sun 5 Mon 6 Tue 7 0/1 1 Job Wed 8 2/4 1 Job Thu 9 6/6 2 Jobs Fri 10 Sat 1…" at bounding box center [711, 568] width 1423 height 870
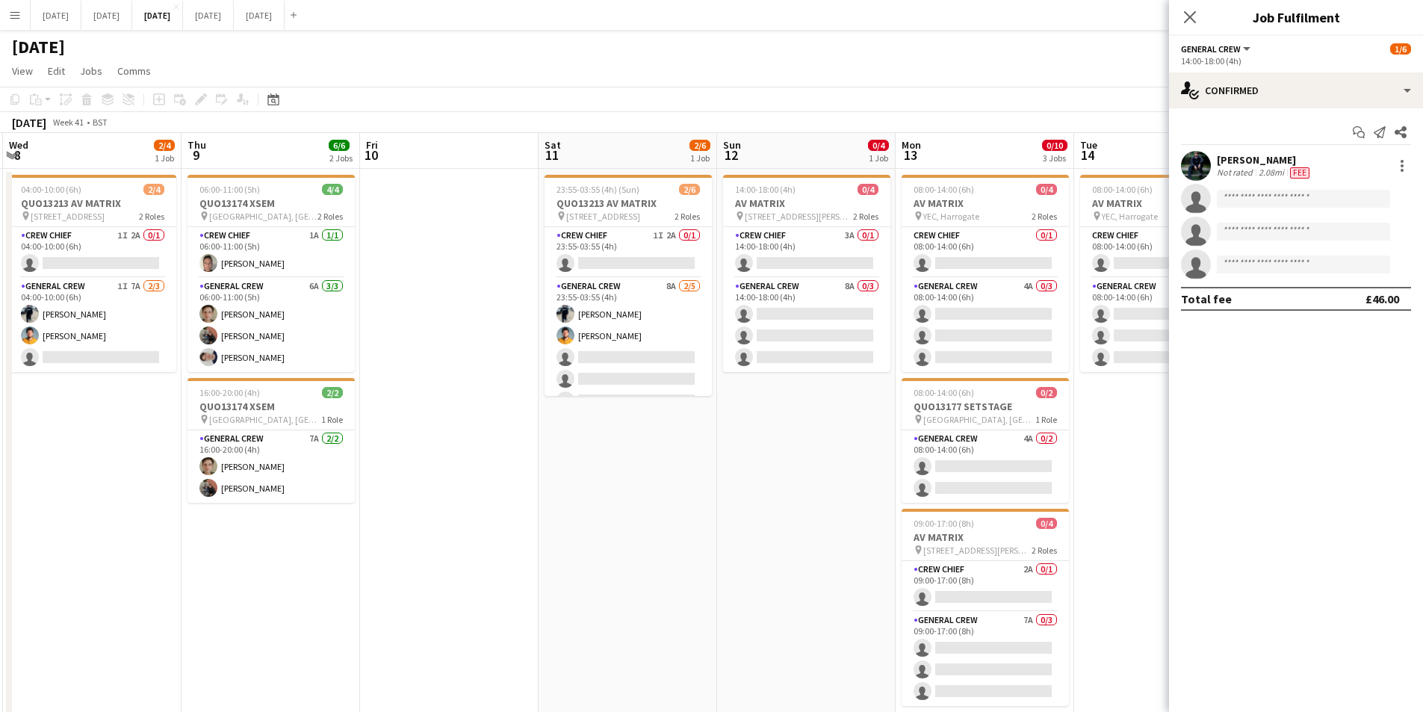
click at [687, 483] on app-calendar-viewport "Sun 5 Mon 6 Tue 7 0/1 1 Job Wed 8 2/4 1 Job Thu 9 6/6 2 Jobs Fri 10 Sat 11 2/6 …" at bounding box center [711, 568] width 1423 height 870
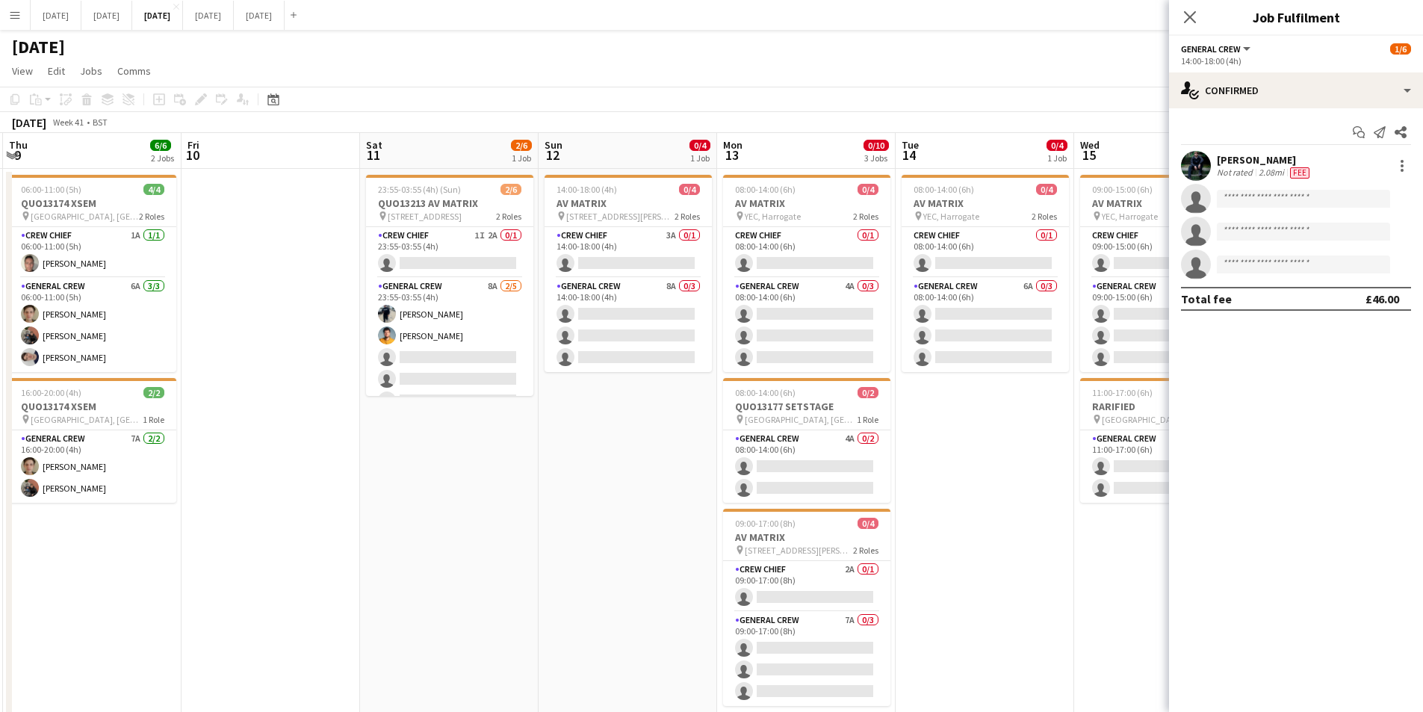
scroll to position [0, 518]
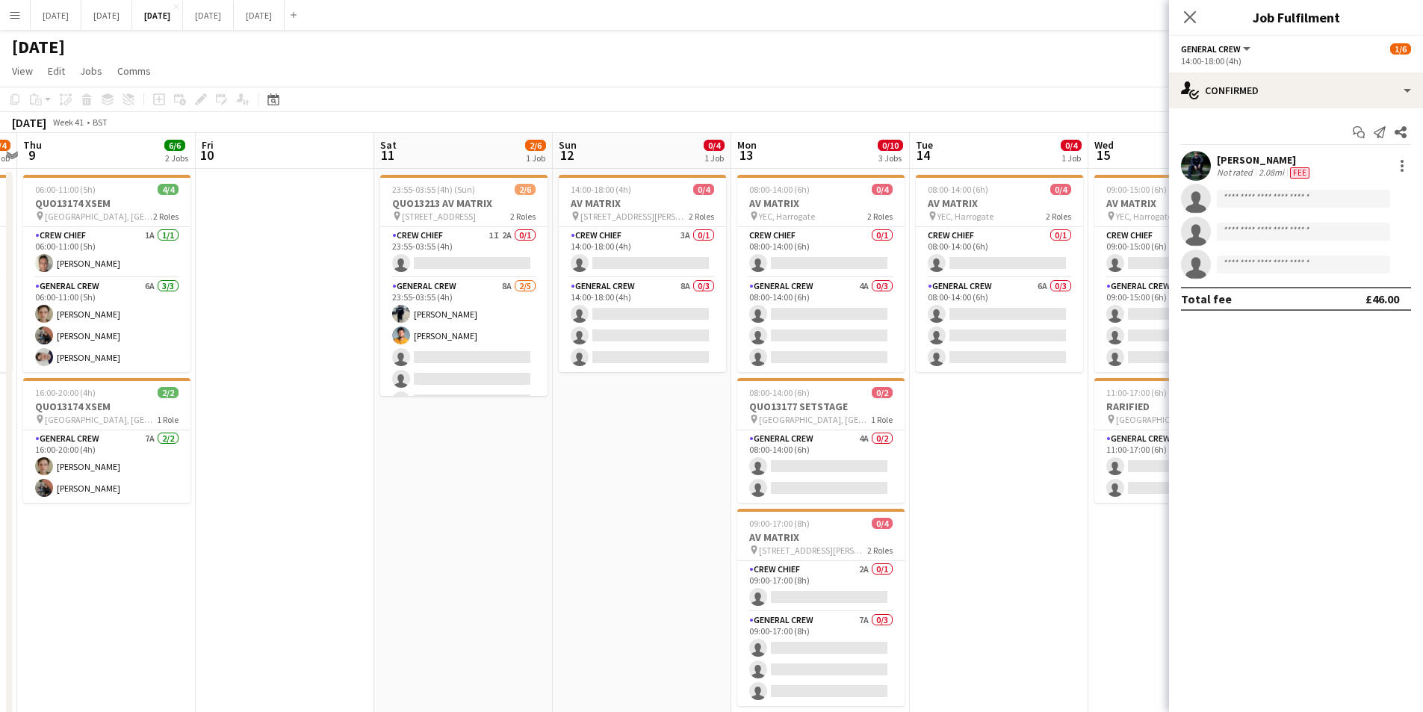
click at [1187, 13] on icon at bounding box center [1190, 17] width 12 height 12
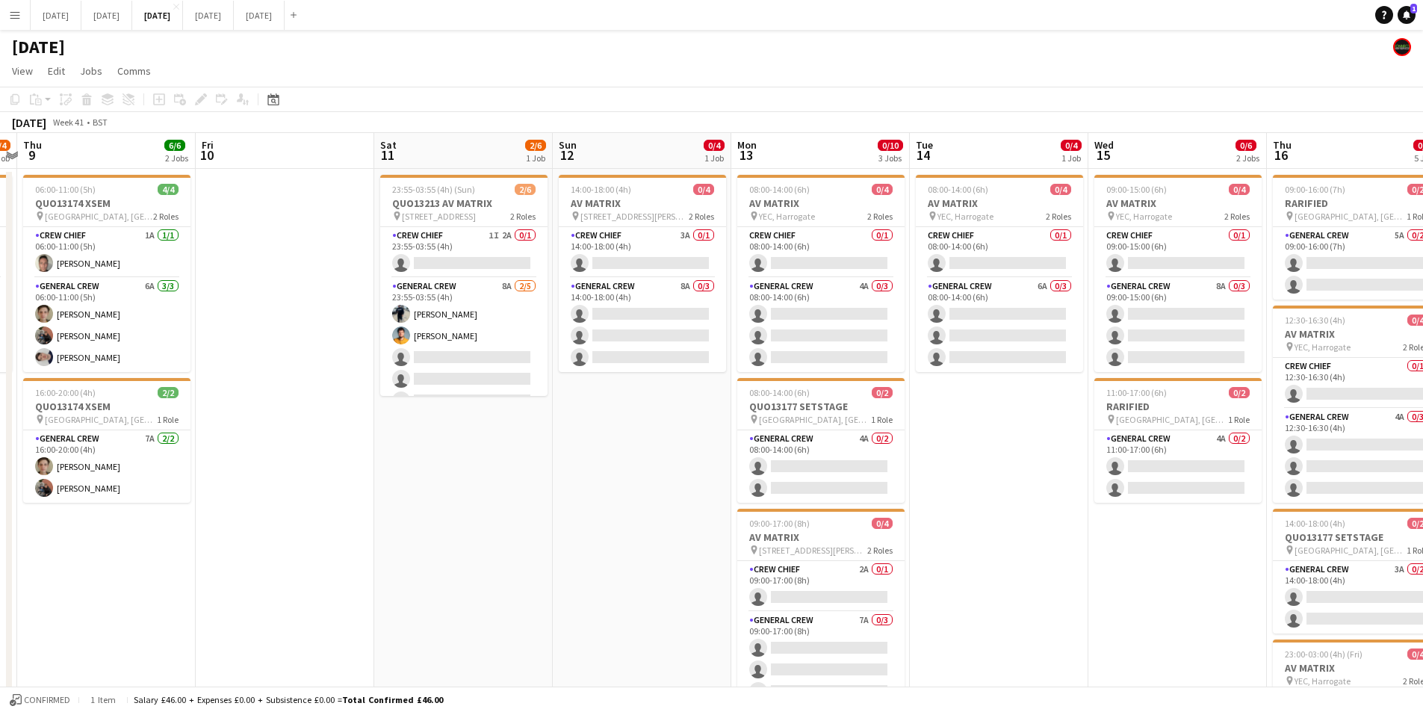
drag, startPoint x: 519, startPoint y: 472, endPoint x: 880, endPoint y: 444, distance: 362.0
click at [854, 455] on app-calendar-viewport "Mon 6 Tue 7 0/1 1 Job Wed 8 2/4 1 Job Thu 9 6/6 2 Jobs Fri 10 Sat 11 2/6 1 Job …" at bounding box center [711, 568] width 1423 height 870
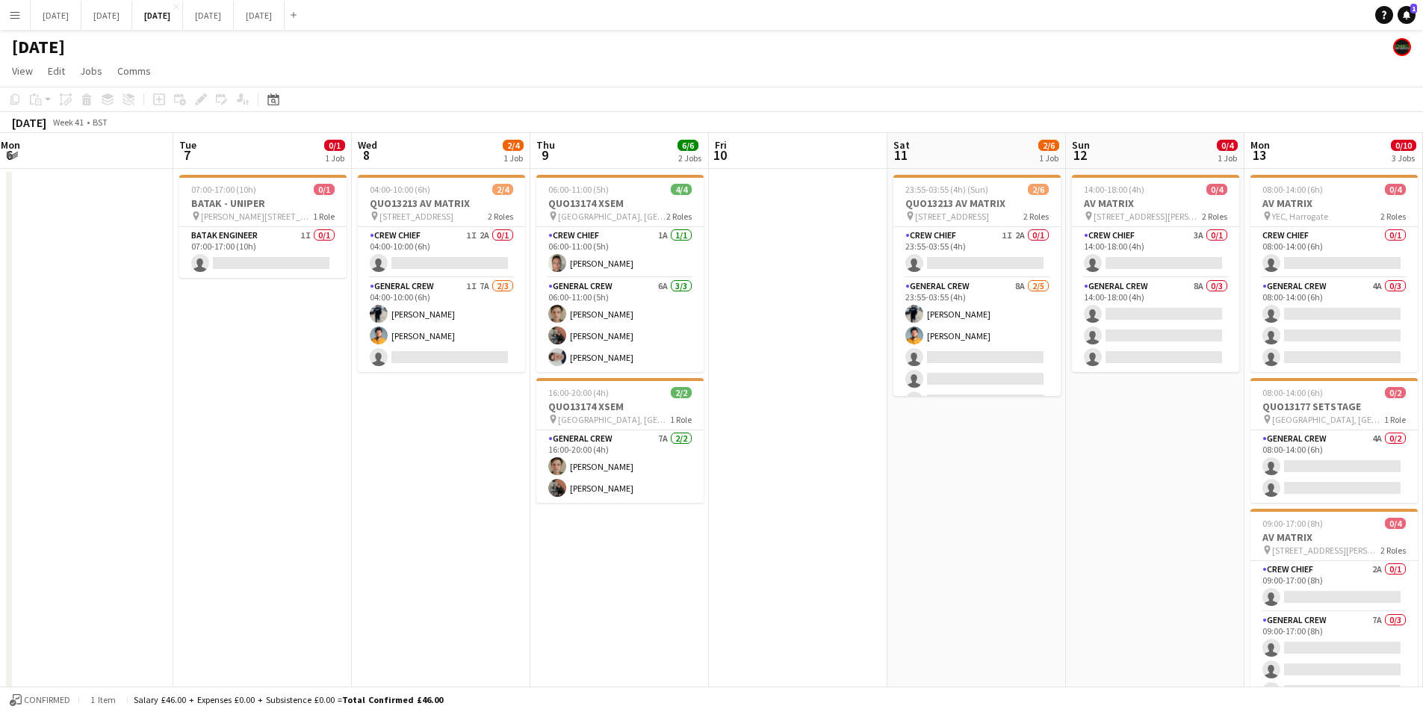
click at [1033, 486] on app-calendar-viewport "Sun 5 Mon 6 Tue 7 0/1 1 Job Wed 8 2/4 1 Job Thu 9 6/6 2 Jobs Fri 10 Sat 11 2/6 …" at bounding box center [711, 568] width 1423 height 870
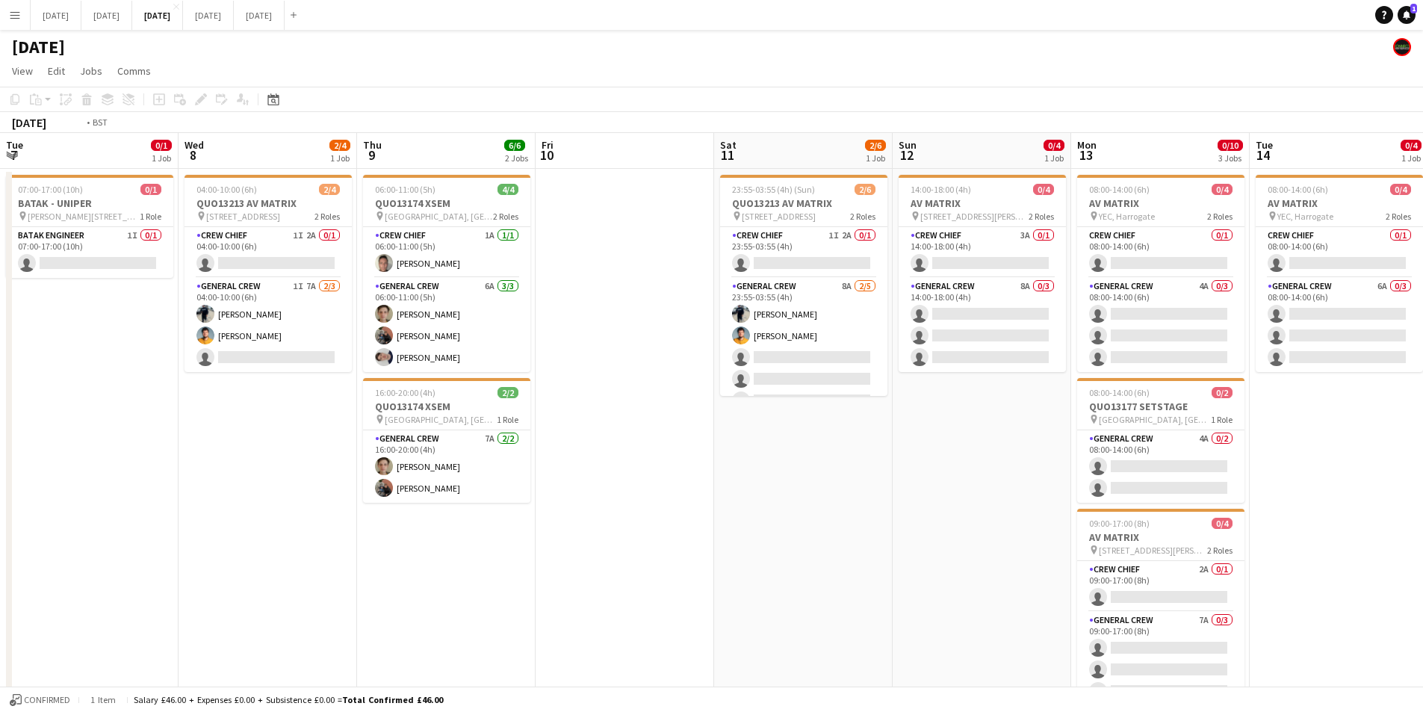
drag, startPoint x: 370, startPoint y: 515, endPoint x: 840, endPoint y: 492, distance: 470.5
click at [814, 508] on app-calendar-viewport "Sun 5 Mon 6 Tue 7 0/1 1 Job Wed 8 2/4 1 Job Thu 9 6/6 2 Jobs Fri 10 Sat 11 2/6 …" at bounding box center [711, 568] width 1423 height 870
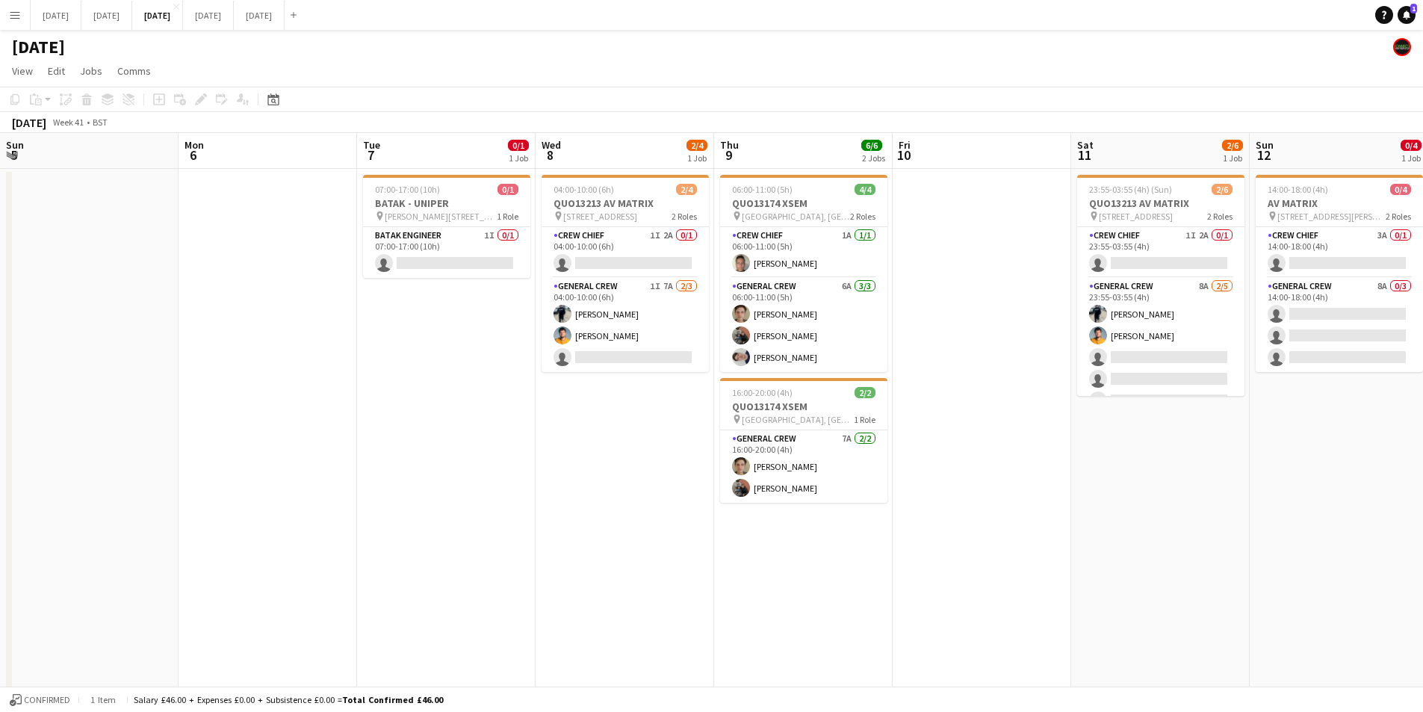
click at [585, 434] on app-calendar-viewport "Fri 3 2/2 2 Jobs Sat 4 Sun 5 Mon 6 Tue 7 0/1 1 Job Wed 8 2/4 1 Job Thu 9 6/6 2 …" at bounding box center [711, 568] width 1423 height 870
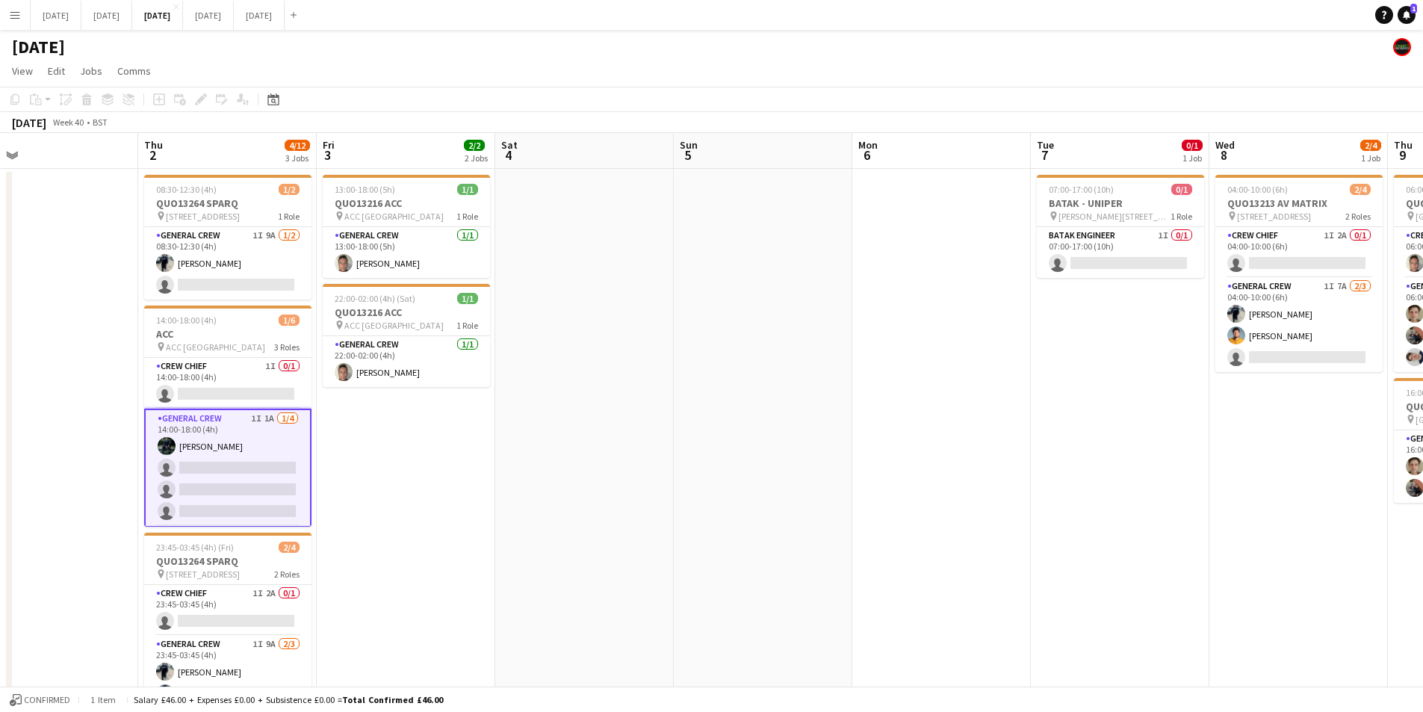
drag, startPoint x: 273, startPoint y: 460, endPoint x: 904, endPoint y: 436, distance: 631.8
click at [897, 459] on app-calendar-viewport "Mon 29 Tue 30 Wed 1 Thu 2 4/12 3 Jobs Fri 3 2/2 2 Jobs Sat 4 Sun 5 Mon 6 Tue 7 …" at bounding box center [711, 568] width 1423 height 870
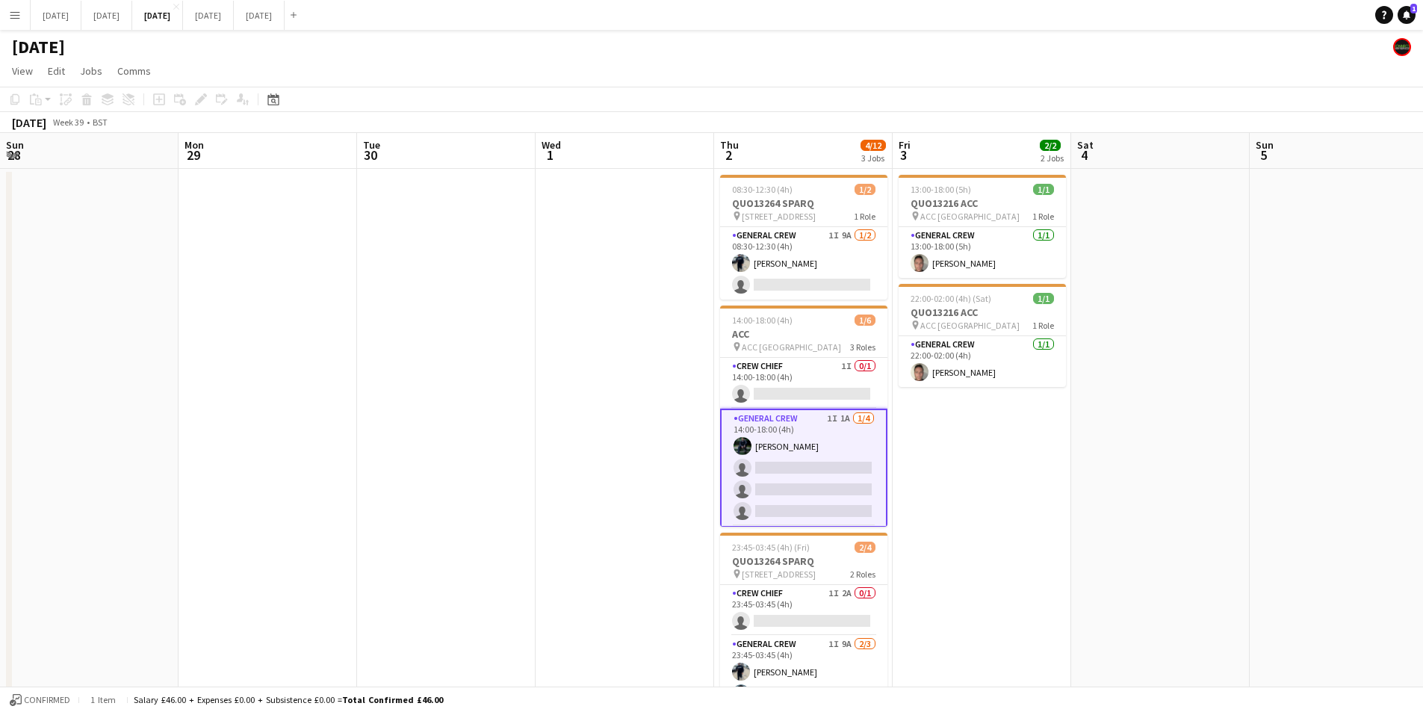
drag, startPoint x: 347, startPoint y: 484, endPoint x: 310, endPoint y: 80, distance: 405.9
click at [498, 422] on app-calendar-viewport "Fri 26 Sat 27 Sun 28 Mon 29 Tue 30 Wed 1 Thu 2 4/12 3 Jobs Fri 3 2/2 2 Jobs Sat…" at bounding box center [711, 568] width 1423 height 870
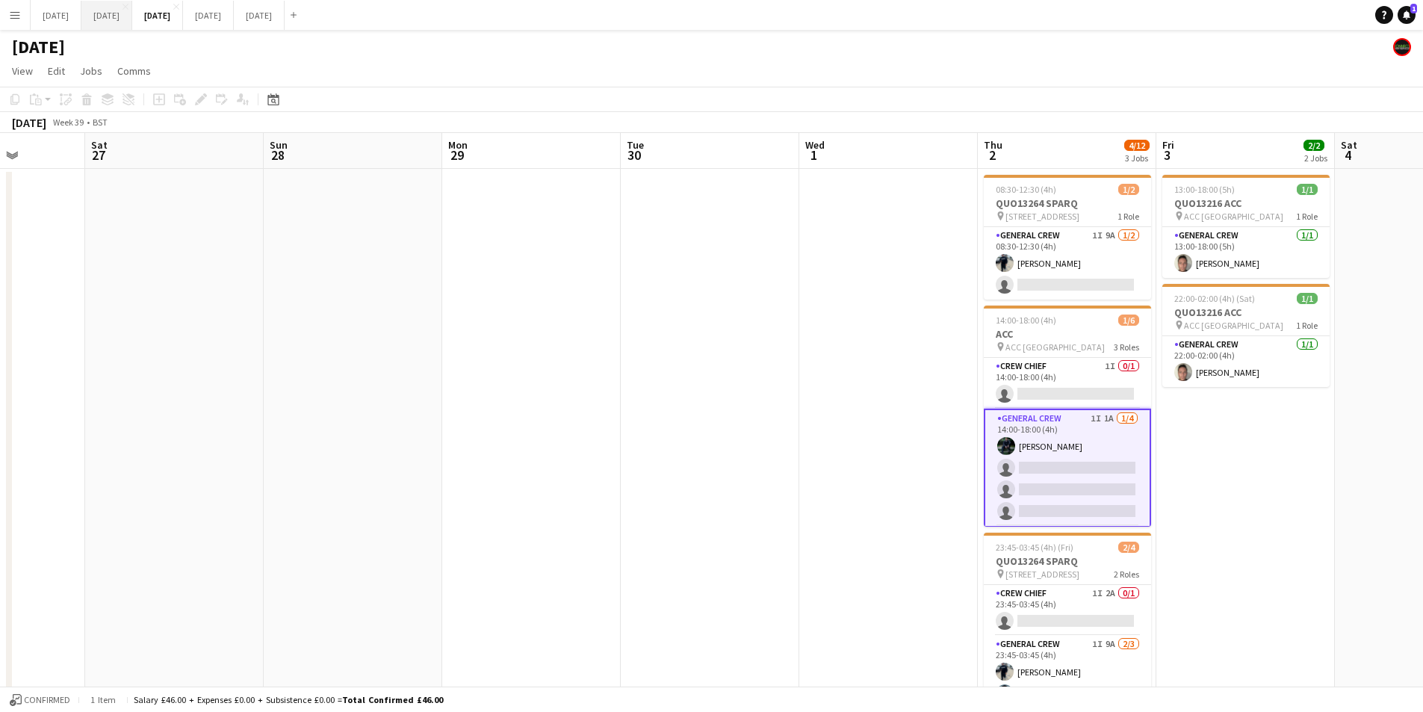
click at [132, 22] on button "[DATE] Close" at bounding box center [106, 15] width 51 height 29
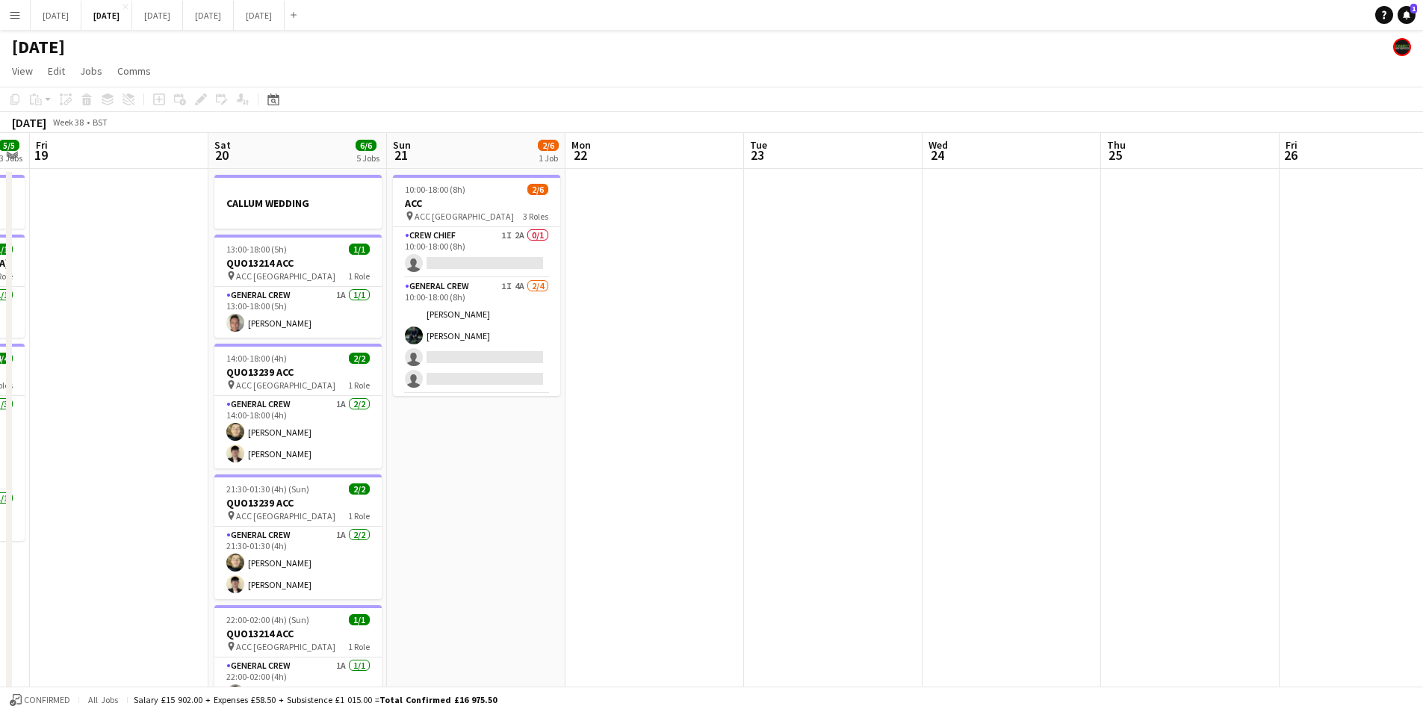
drag, startPoint x: 524, startPoint y: 490, endPoint x: 903, endPoint y: 419, distance: 384.6
click at [1064, 445] on app-calendar-viewport "Tue 16 6/6 2 Jobs Wed 17 8/8 2 Jobs Thu 18 5/5 3 Jobs Fri 19 Sat 20 6/6 5 Jobs …" at bounding box center [711, 438] width 1423 height 610
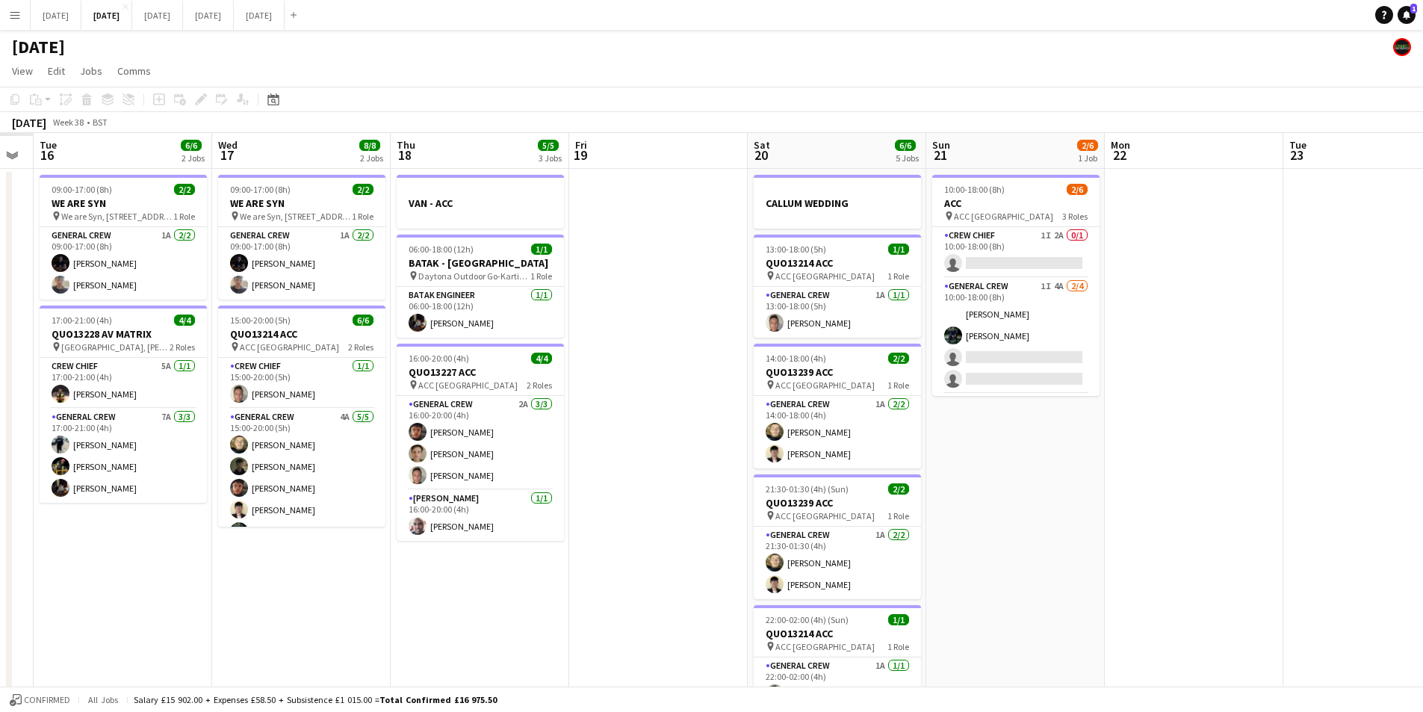
drag, startPoint x: 405, startPoint y: 464, endPoint x: 799, endPoint y: 459, distance: 393.8
click at [897, 493] on app-calendar-viewport "Sat 13 Sun 14 Mon 15 Tue 16 6/6 2 Jobs Wed 17 8/8 2 Jobs Thu 18 5/5 3 Jobs Fri …" at bounding box center [711, 438] width 1423 height 610
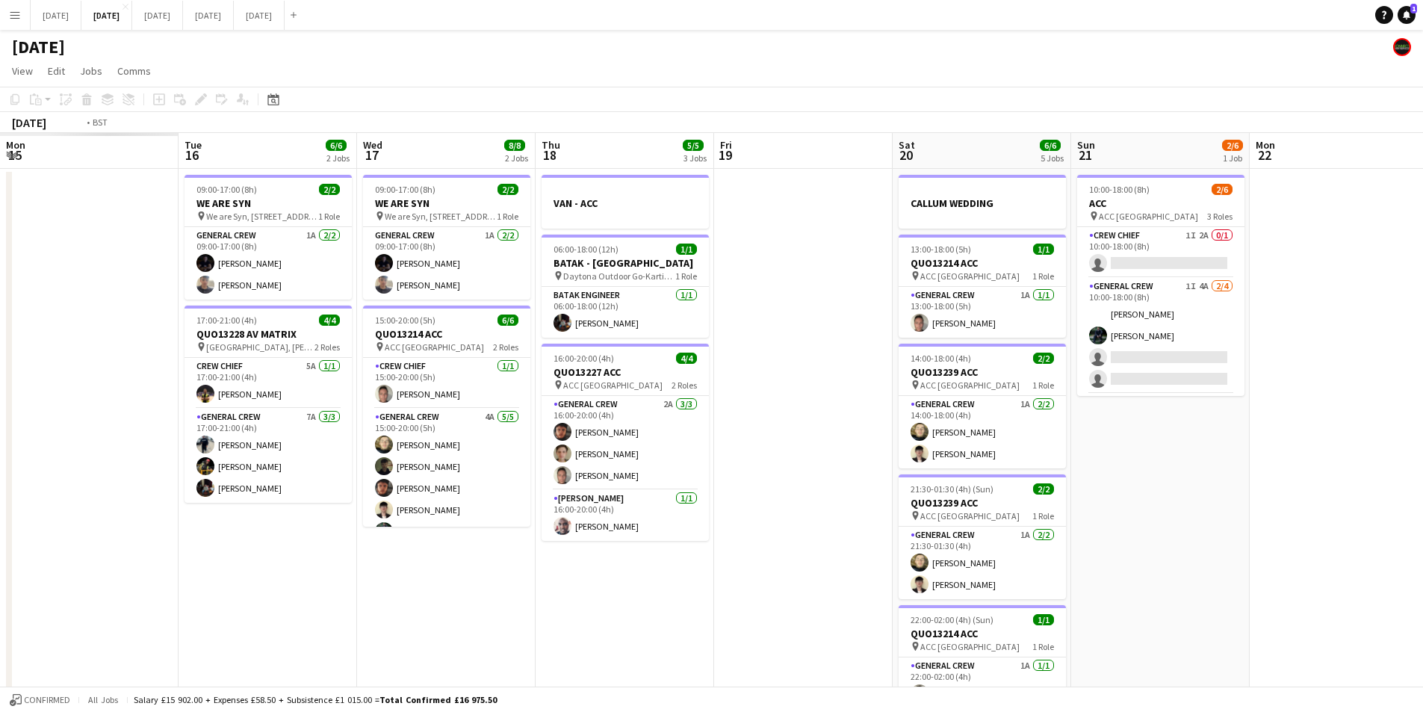
click at [846, 490] on app-calendar-viewport "Sat 13 Sun 14 Mon 15 Tue 16 6/6 2 Jobs Wed 17 8/8 2 Jobs Thu 18 5/5 3 Jobs Fri …" at bounding box center [711, 438] width 1423 height 610
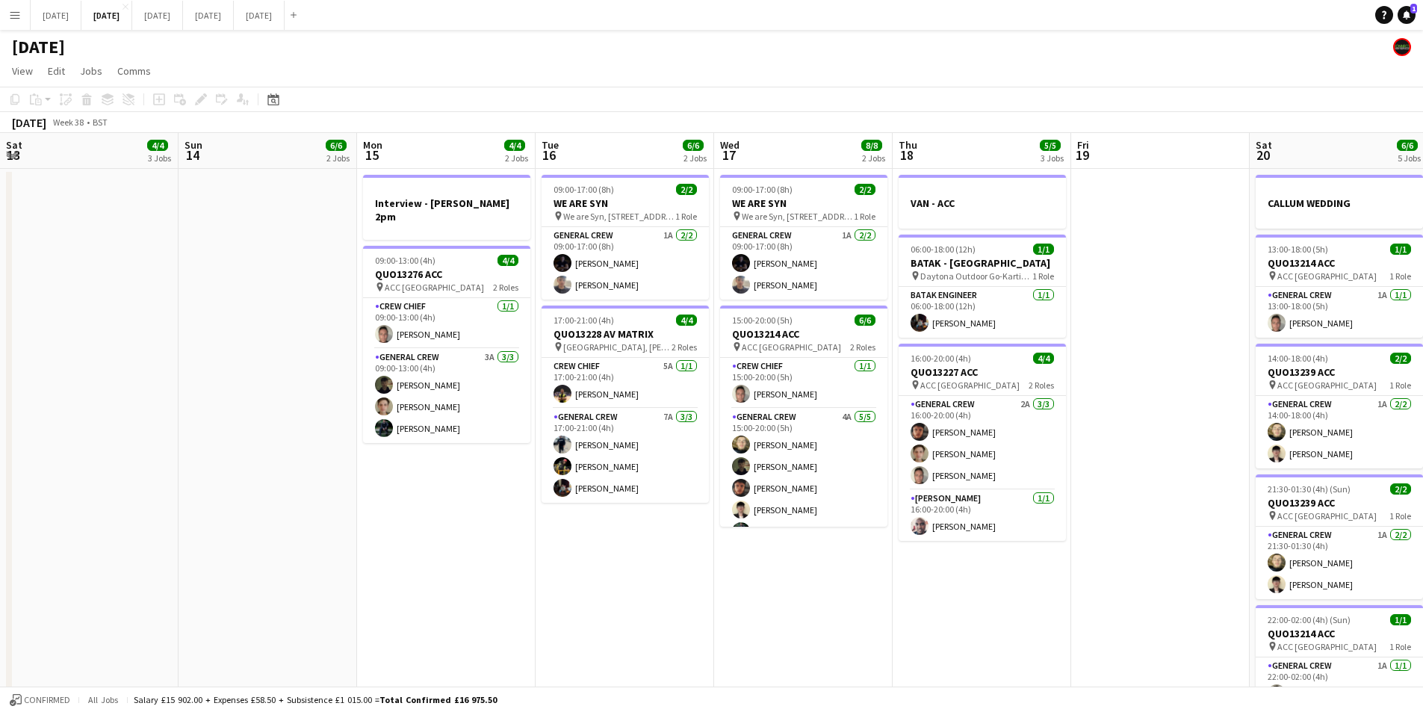
click at [930, 500] on app-calendar-viewport "Thu 11 Fri 12 Sat 13 4/4 3 Jobs Sun 14 6/6 2 Jobs Mon 15 4/4 2 Jobs Tue 16 6/6 …" at bounding box center [711, 438] width 1423 height 610
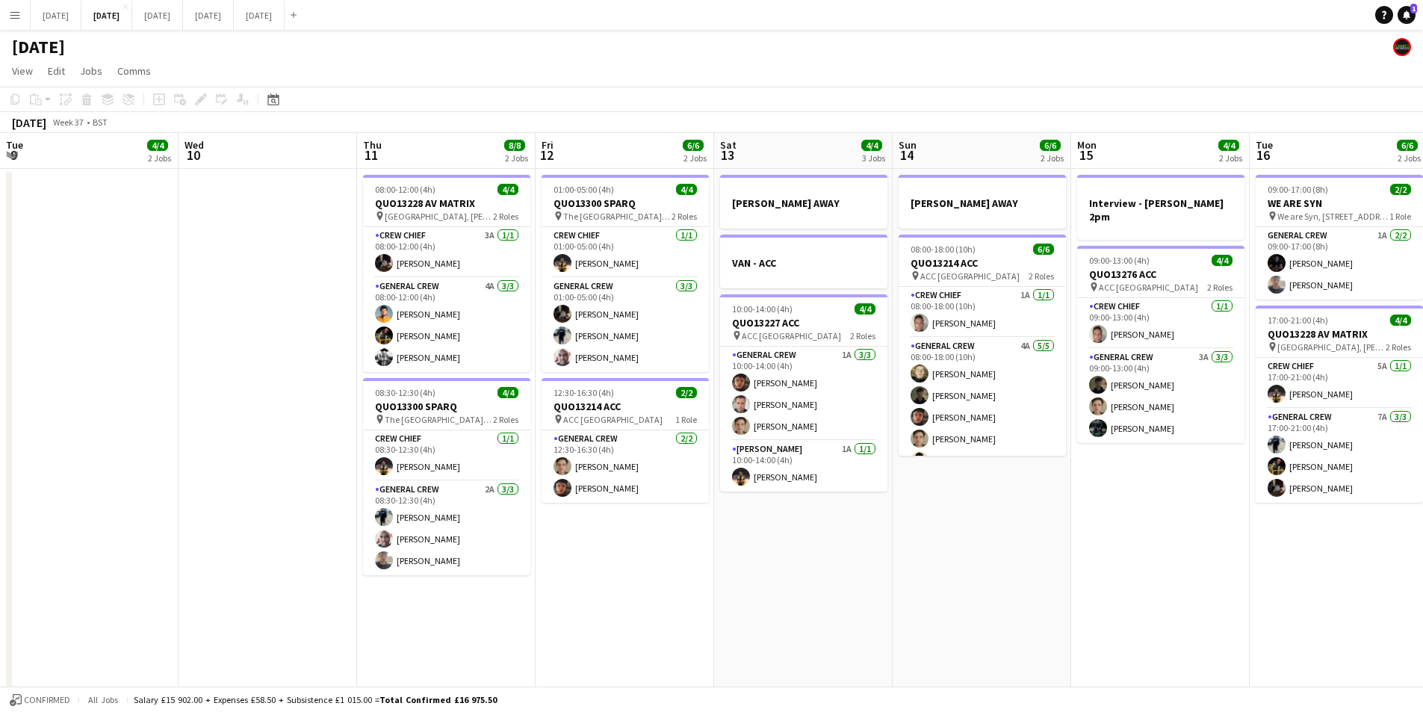
drag, startPoint x: 923, startPoint y: 520, endPoint x: 1033, endPoint y: 479, distance: 118.0
click at [985, 503] on app-calendar-viewport "Sun 7 7/8 2 Jobs Mon 8 6/6 2 Jobs Tue 9 4/4 2 Jobs Wed 10 Thu 11 8/8 2 Jobs Fri…" at bounding box center [711, 438] width 1423 height 610
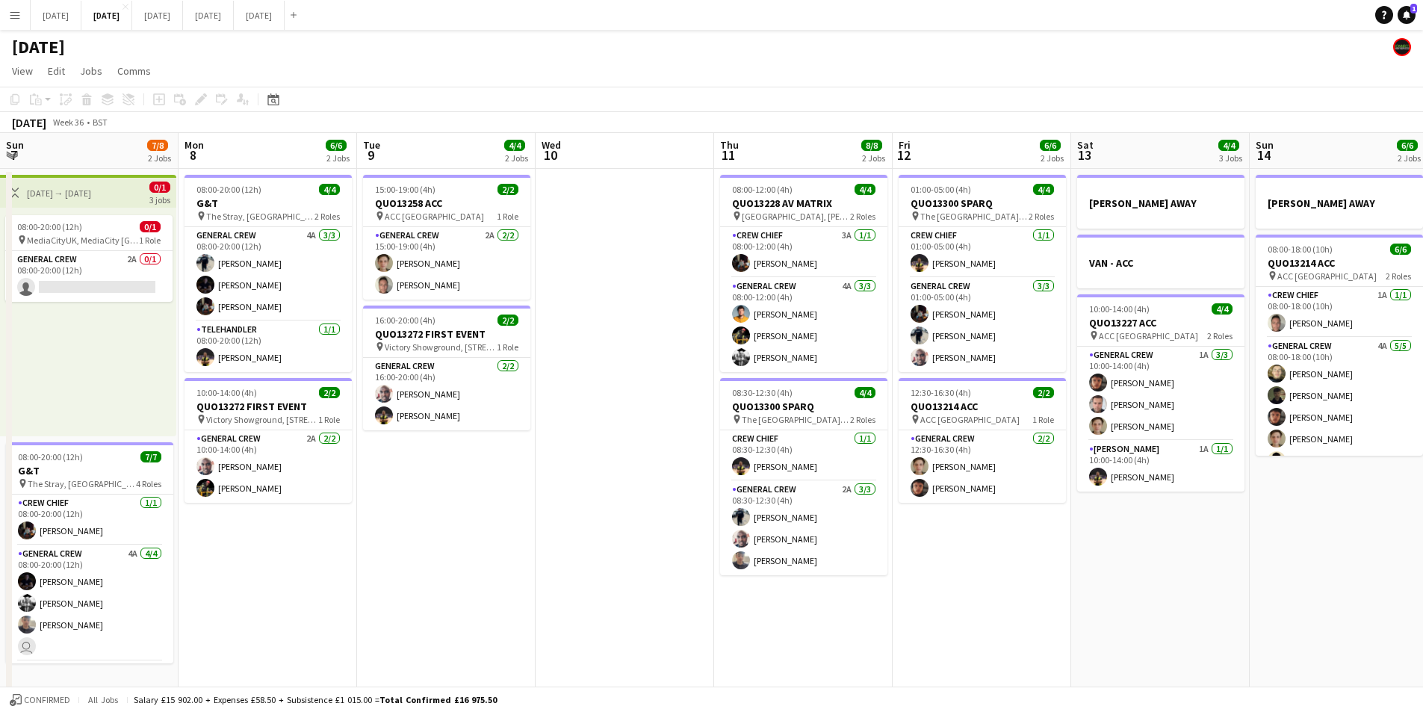
click at [1075, 490] on app-calendar-viewport "Fri 5 1 Job Sat 6 1 Job Sun 7 7/8 2 Jobs Mon 8 6/6 2 Jobs Tue 9 4/4 2 Jobs Wed …" at bounding box center [711, 438] width 1423 height 610
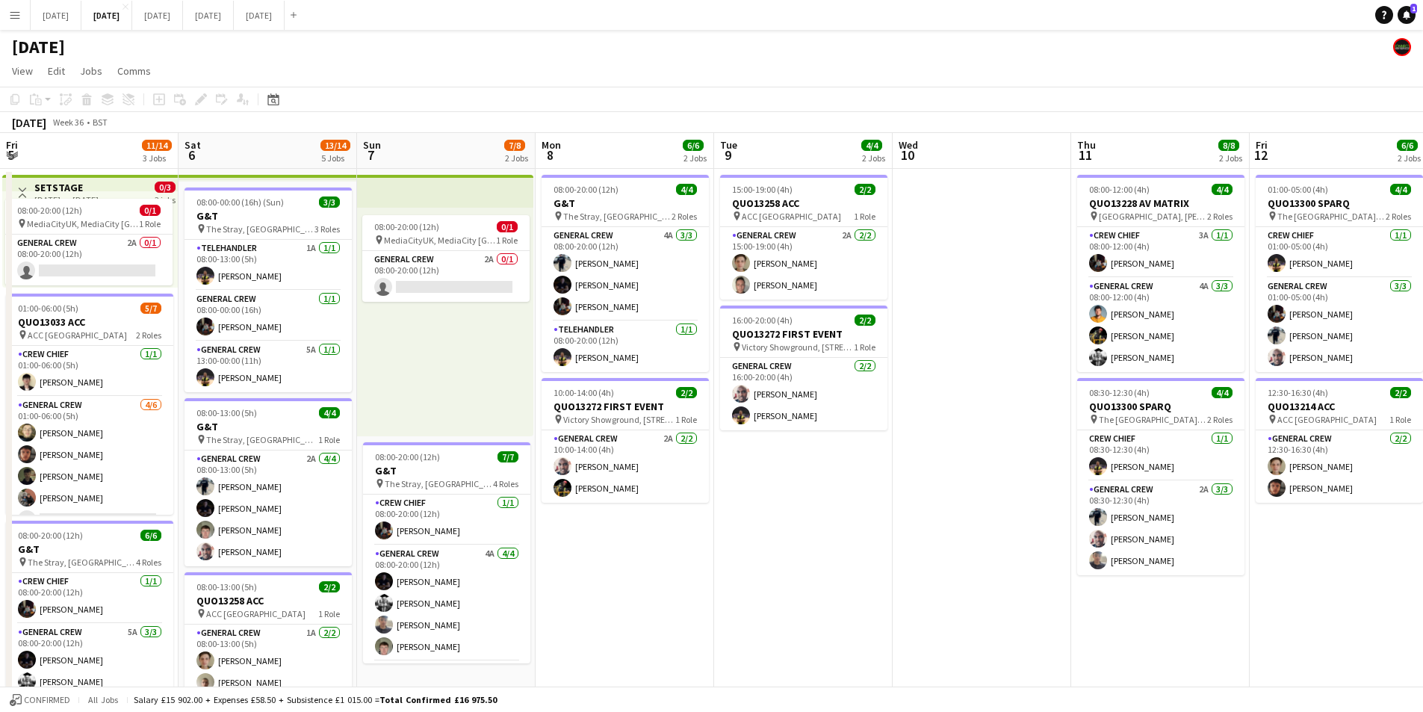
click at [1154, 574] on app-calendar-viewport "Wed 3 Thu 4 Fri 5 11/14 3 Jobs Sat 6 13/14 5 Jobs Sun 7 7/8 2 Jobs Mon 8 6/6 2 …" at bounding box center [711, 438] width 1423 height 610
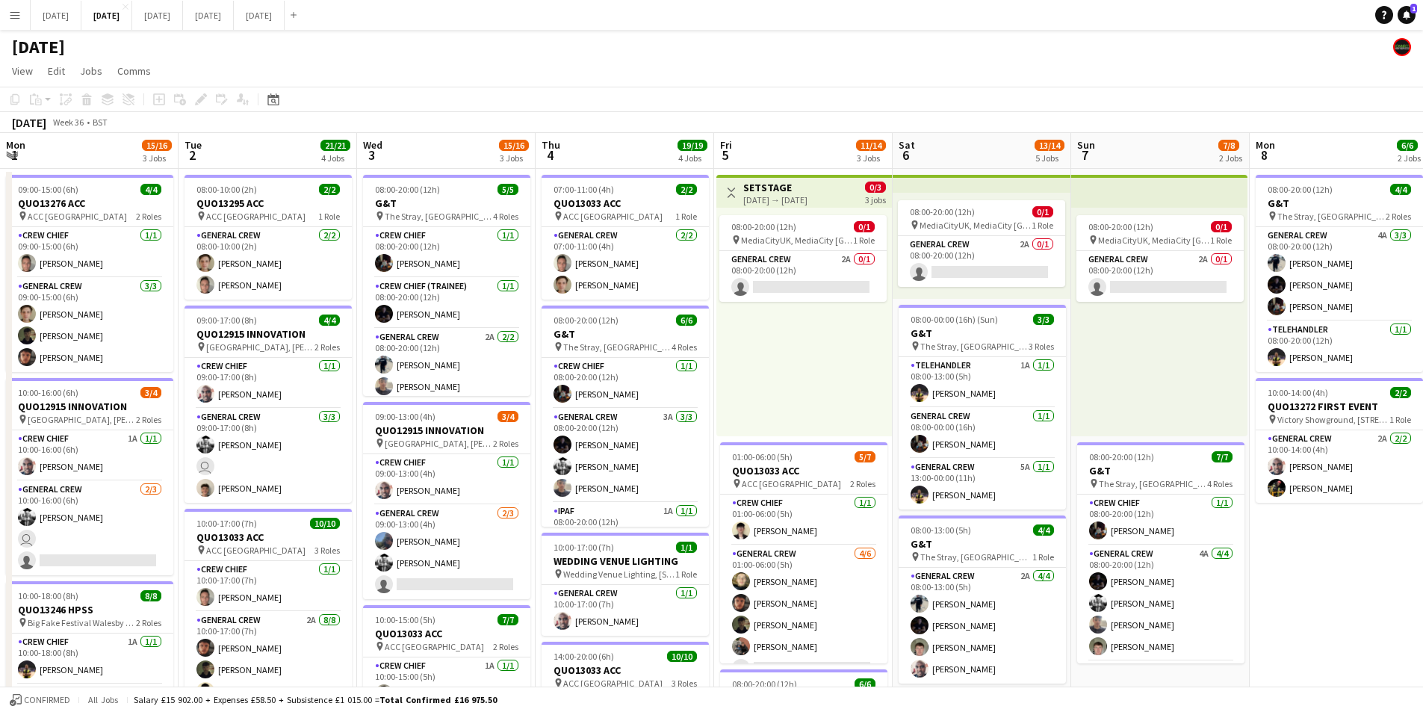
drag, startPoint x: 886, startPoint y: 573, endPoint x: 1103, endPoint y: 528, distance: 222.0
click at [1079, 540] on app-calendar-viewport "Sat 30 Sun 31 Mon 1 15/16 3 Jobs Tue 2 21/21 4 Jobs Wed 3 15/16 3 Jobs Thu 4 19…" at bounding box center [711, 561] width 1423 height 856
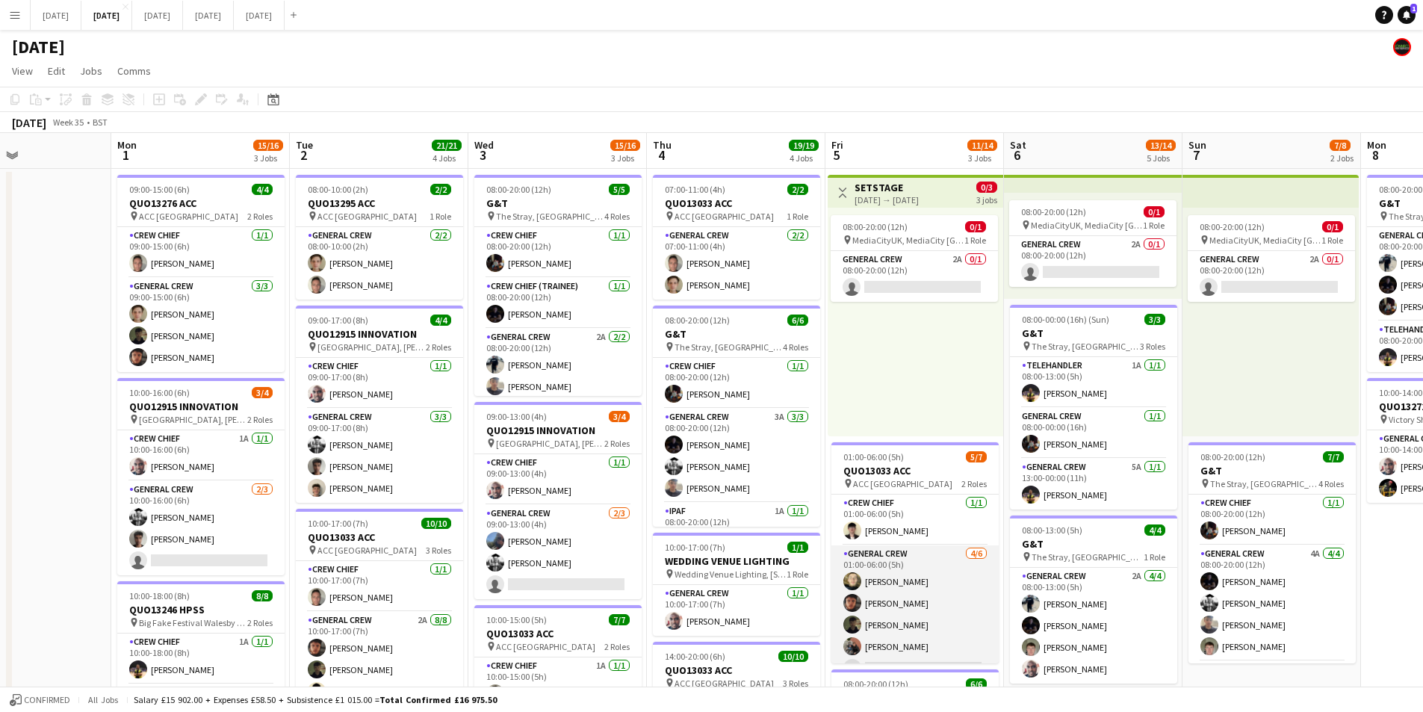
scroll to position [41, 0]
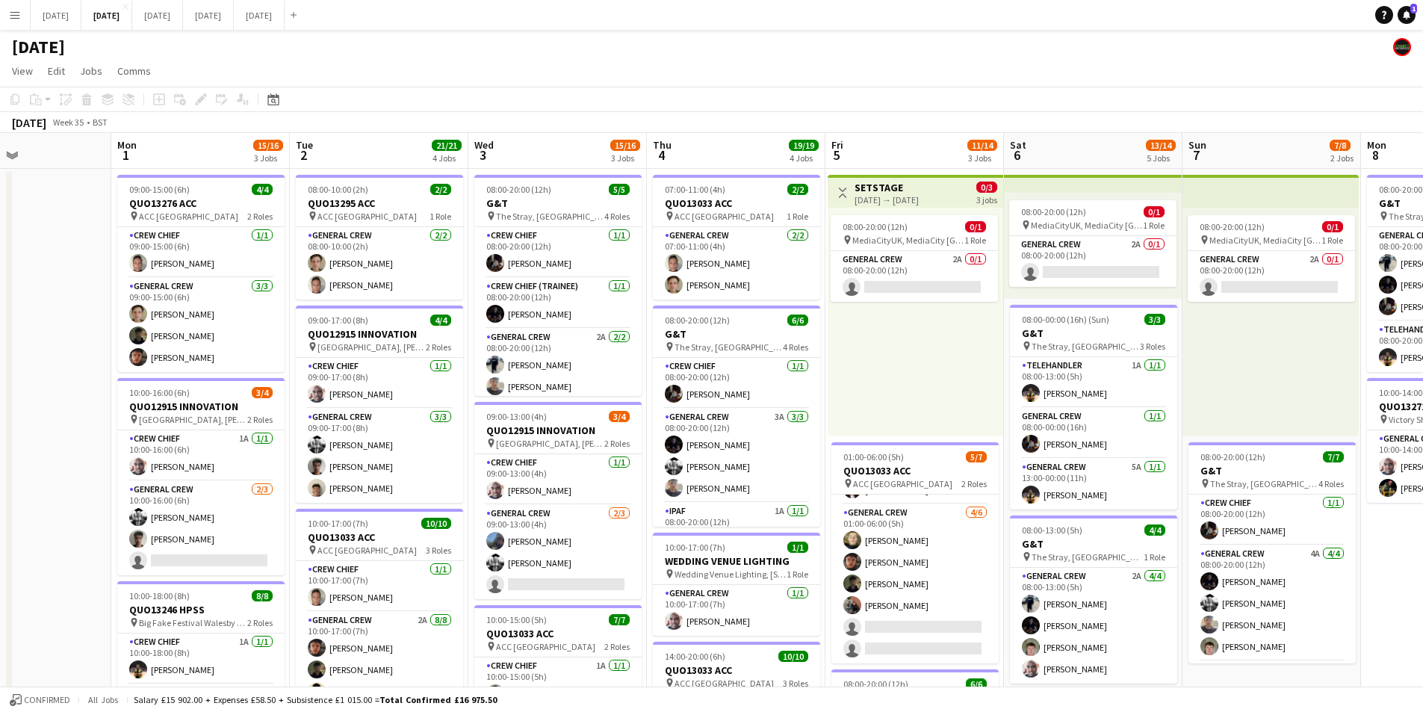
click at [716, 512] on app-calendar-viewport "Fri 29 Sat 30 Sun 31 Mon 1 15/16 3 Jobs Tue 2 21/21 4 Jobs Wed 3 15/16 3 Jobs T…" at bounding box center [711, 561] width 1423 height 856
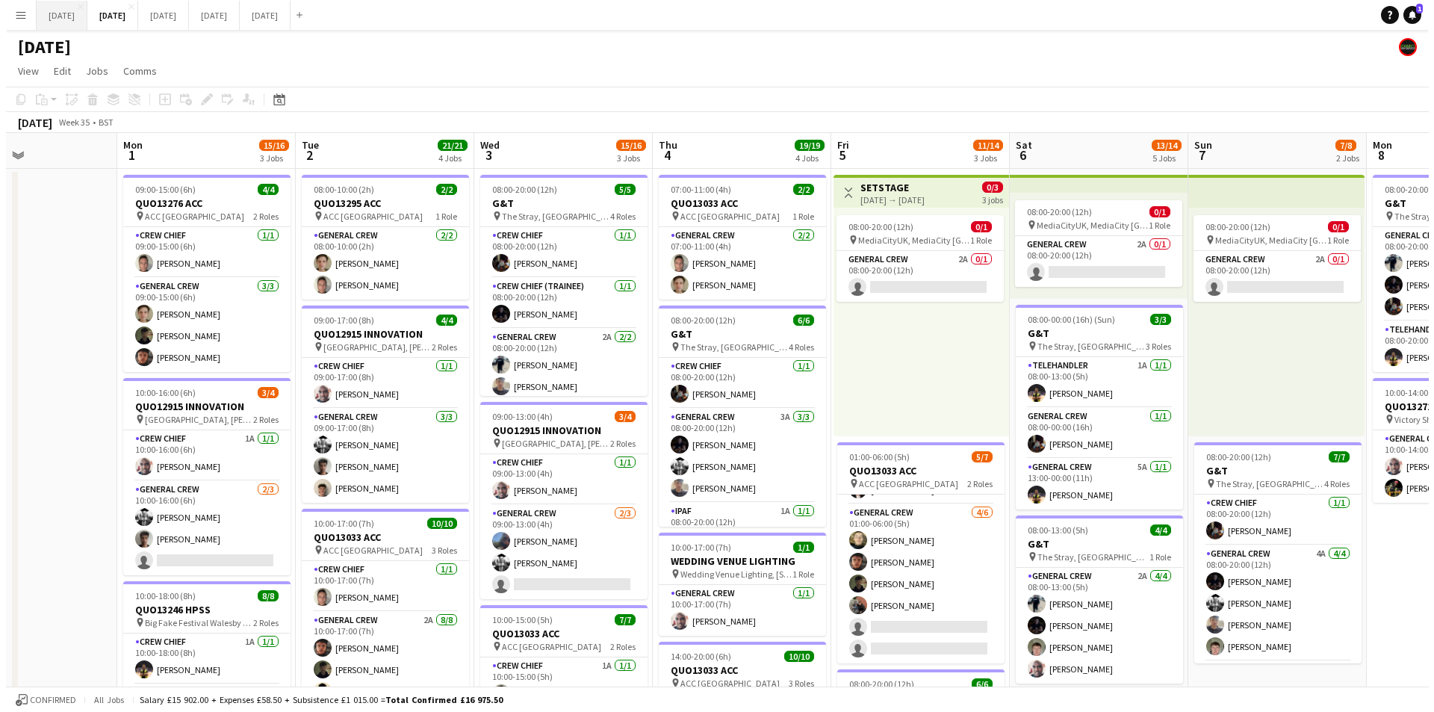
scroll to position [0, 350]
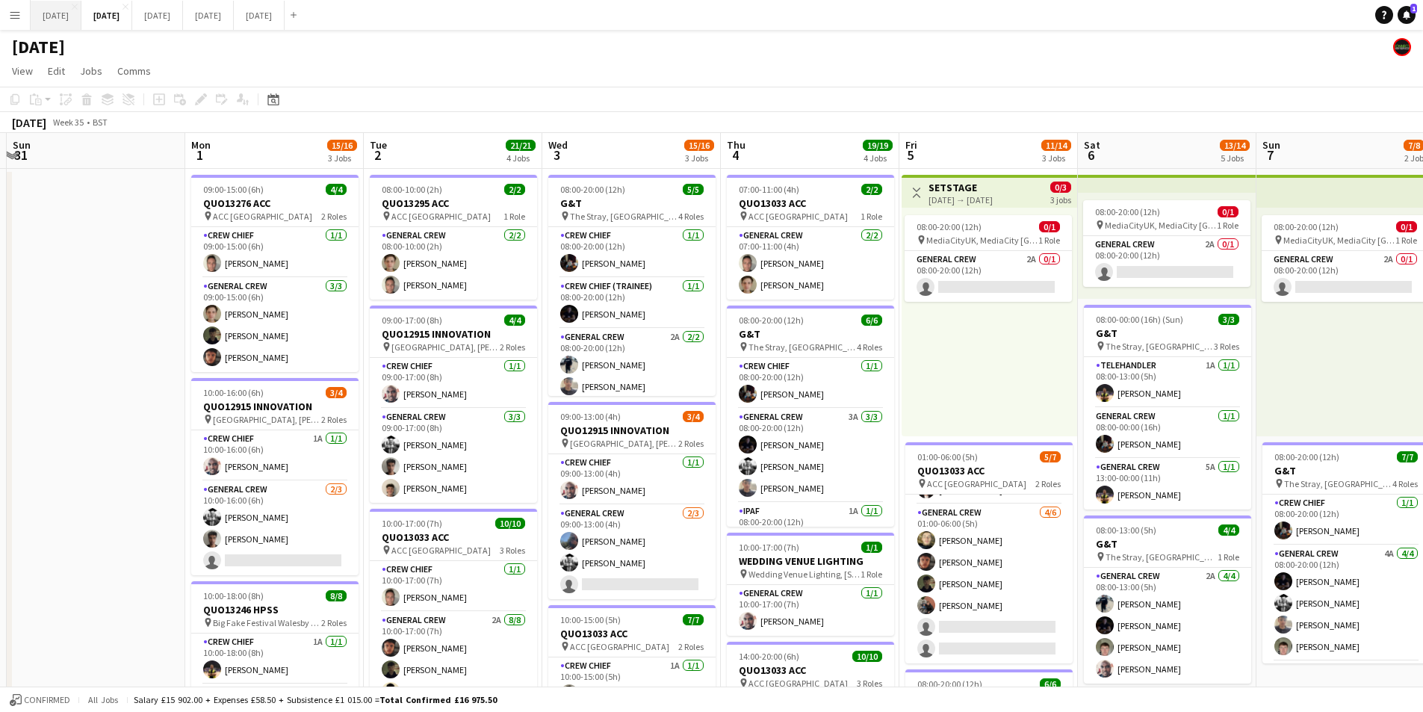
click at [58, 16] on button "[DATE] Close" at bounding box center [56, 15] width 51 height 29
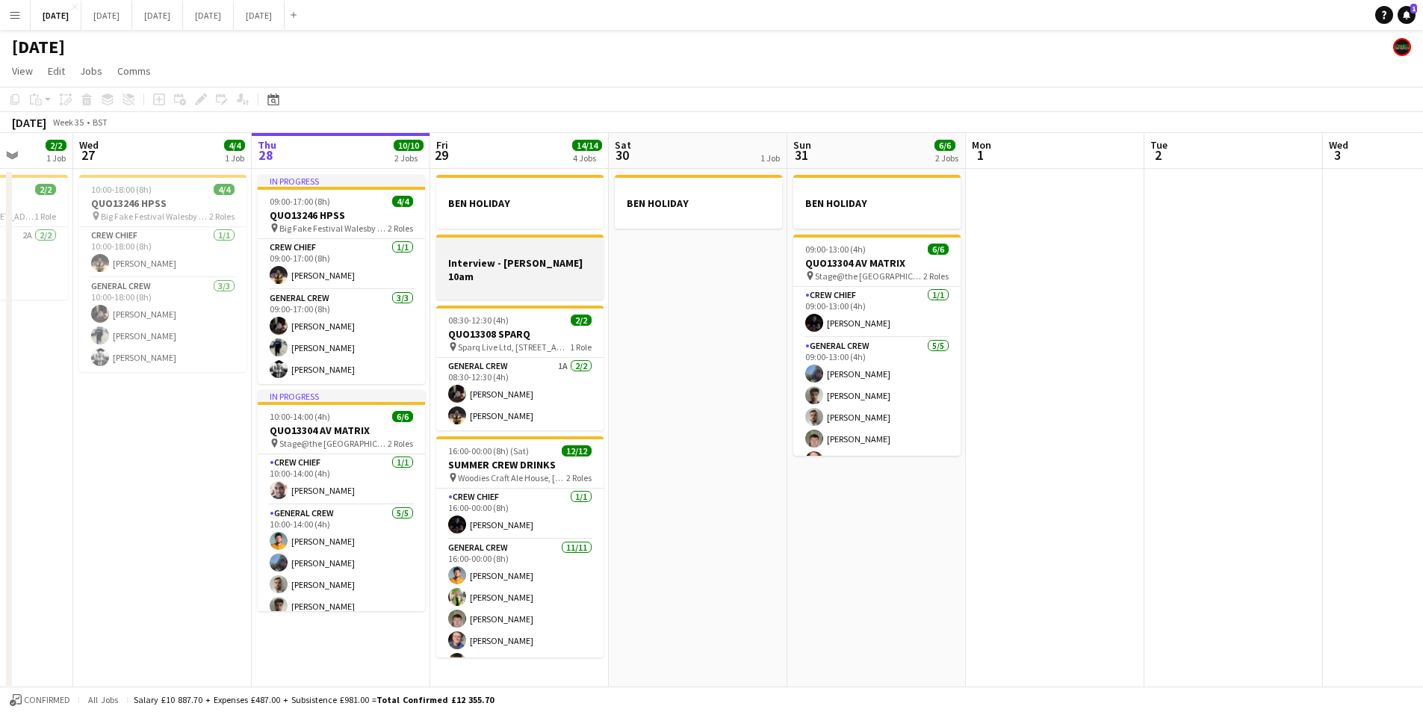
click at [515, 262] on h3 "Interview - Haydn 10am" at bounding box center [519, 269] width 167 height 27
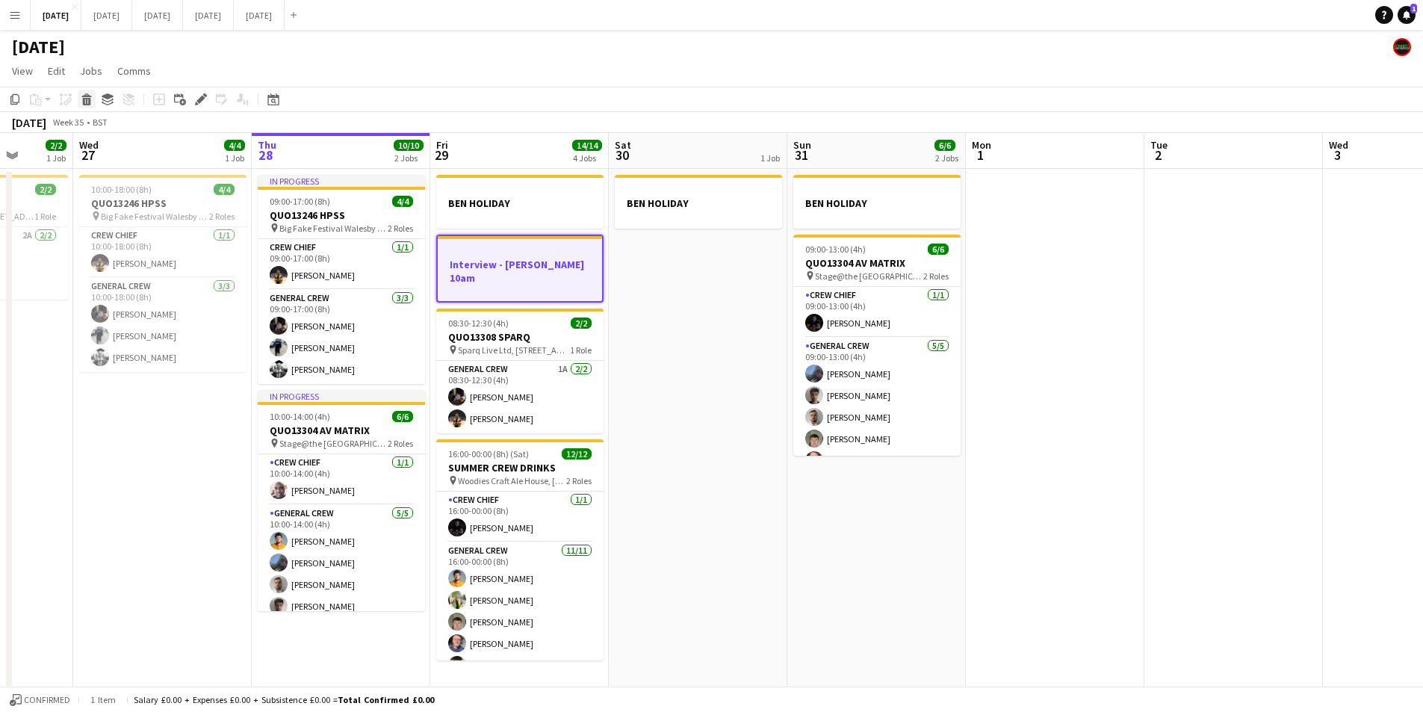
click at [84, 107] on div "Delete" at bounding box center [87, 99] width 18 height 18
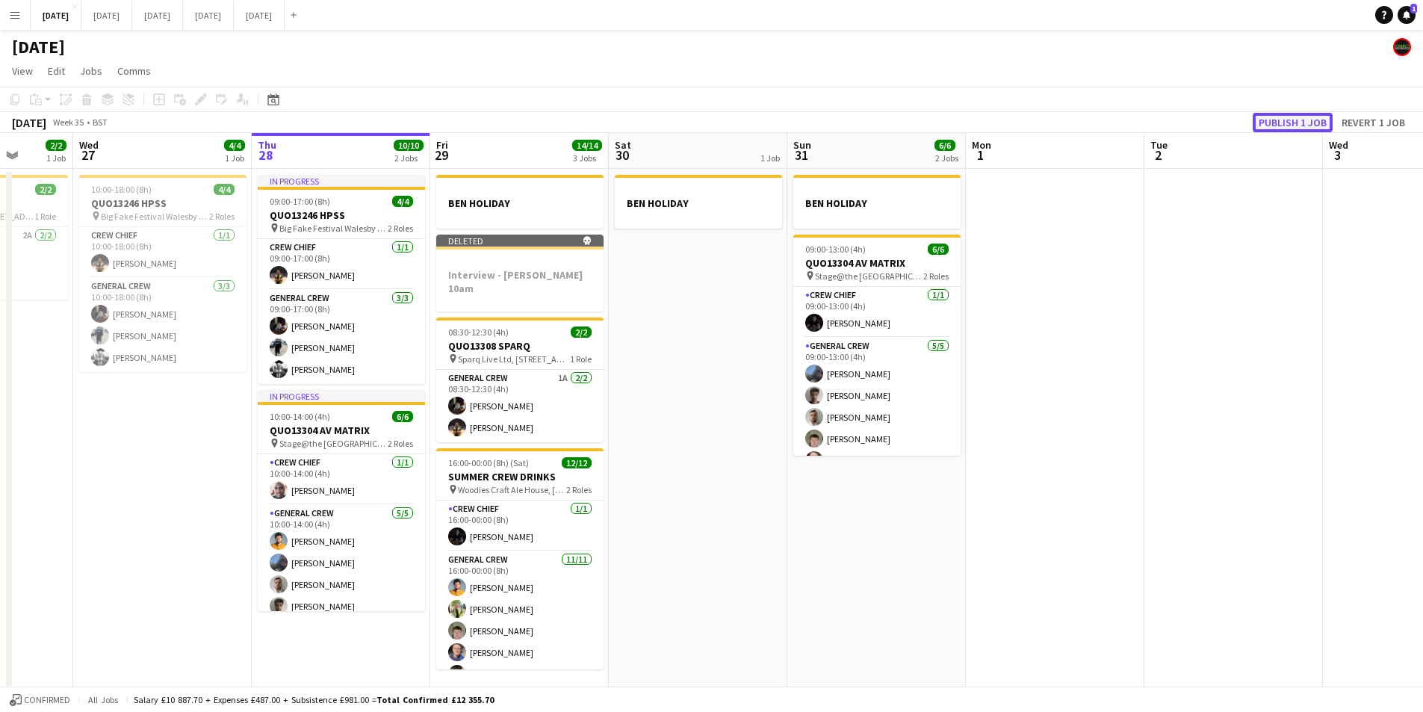
click at [1285, 129] on button "Publish 1 job" at bounding box center [1293, 122] width 80 height 19
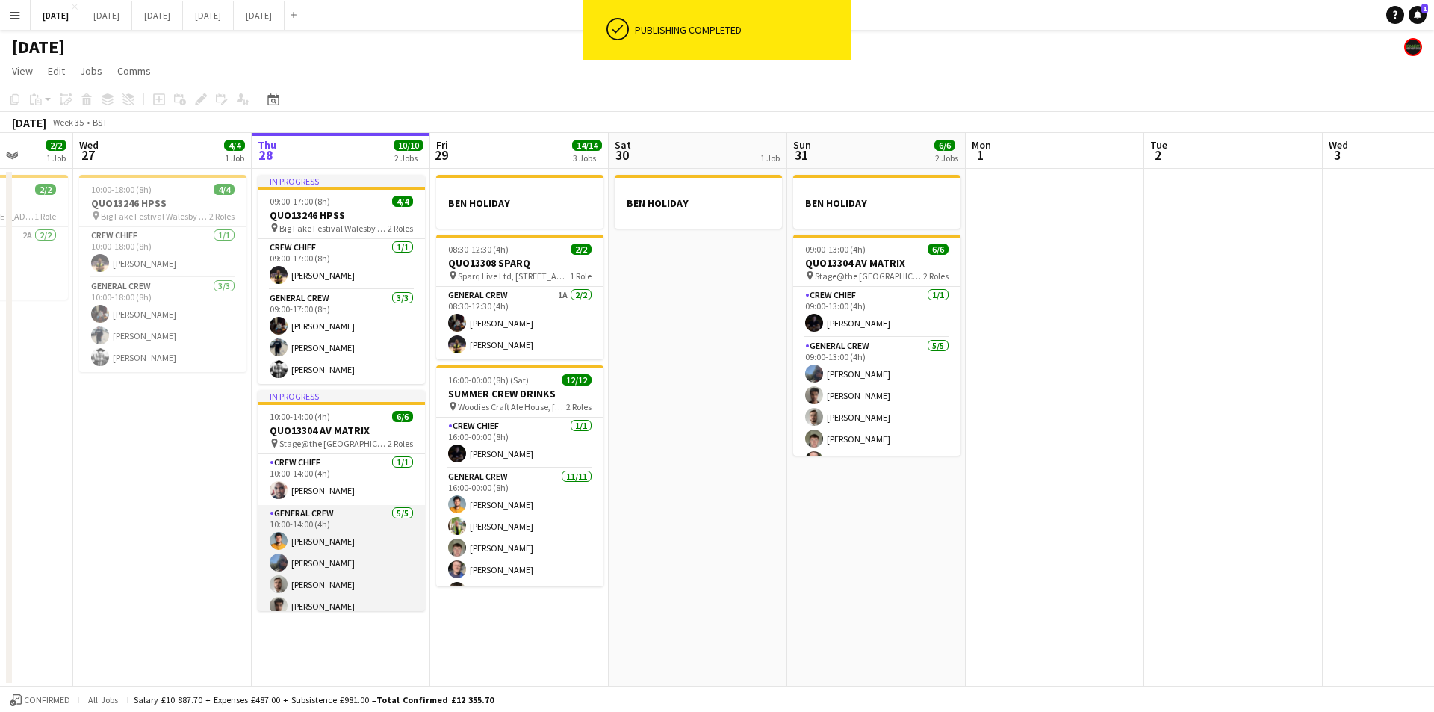
scroll to position [31, 0]
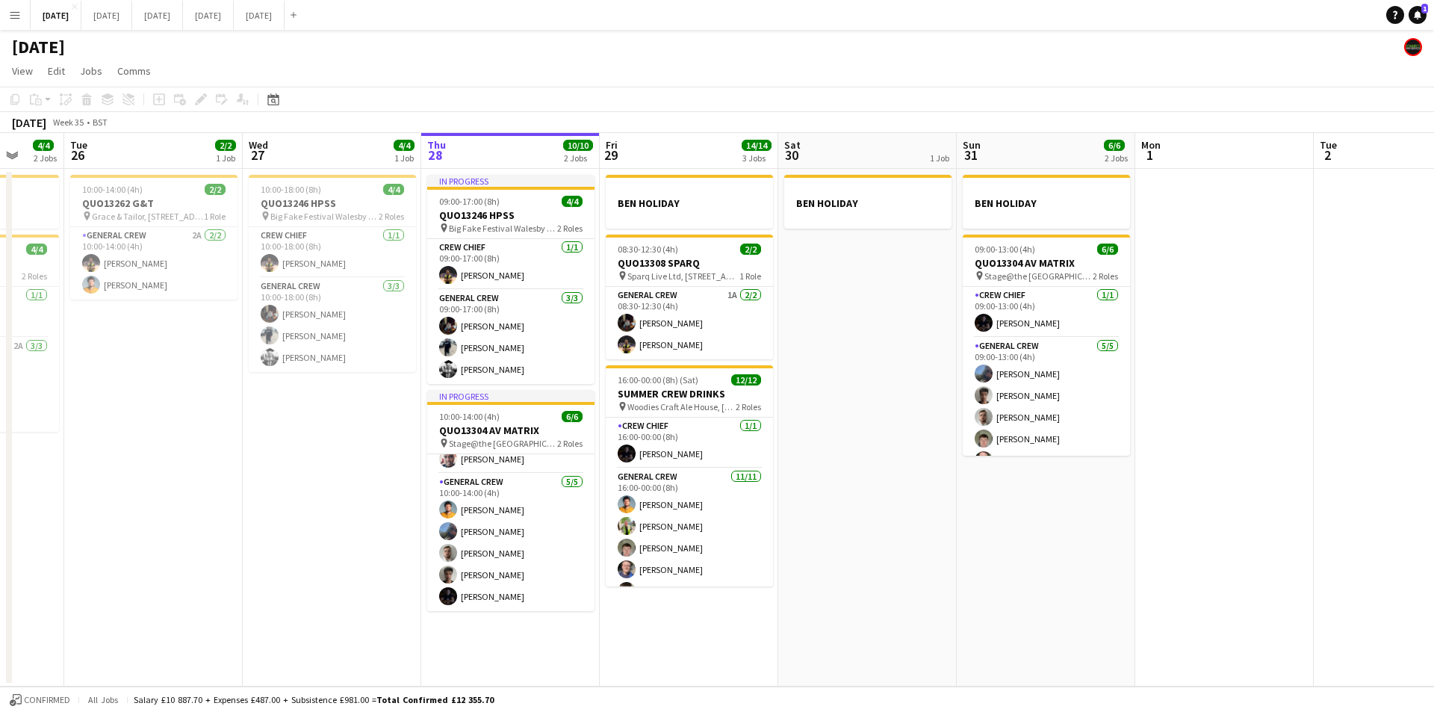
drag, startPoint x: 511, startPoint y: 595, endPoint x: 722, endPoint y: 599, distance: 210.7
click at [721, 606] on app-calendar-viewport "Sun 24 2/2 1 Job Mon 25 4/4 2 Jobs Tue 26 2/2 1 Job Wed 27 4/4 1 Job Thu 28 10/…" at bounding box center [717, 410] width 1434 height 554
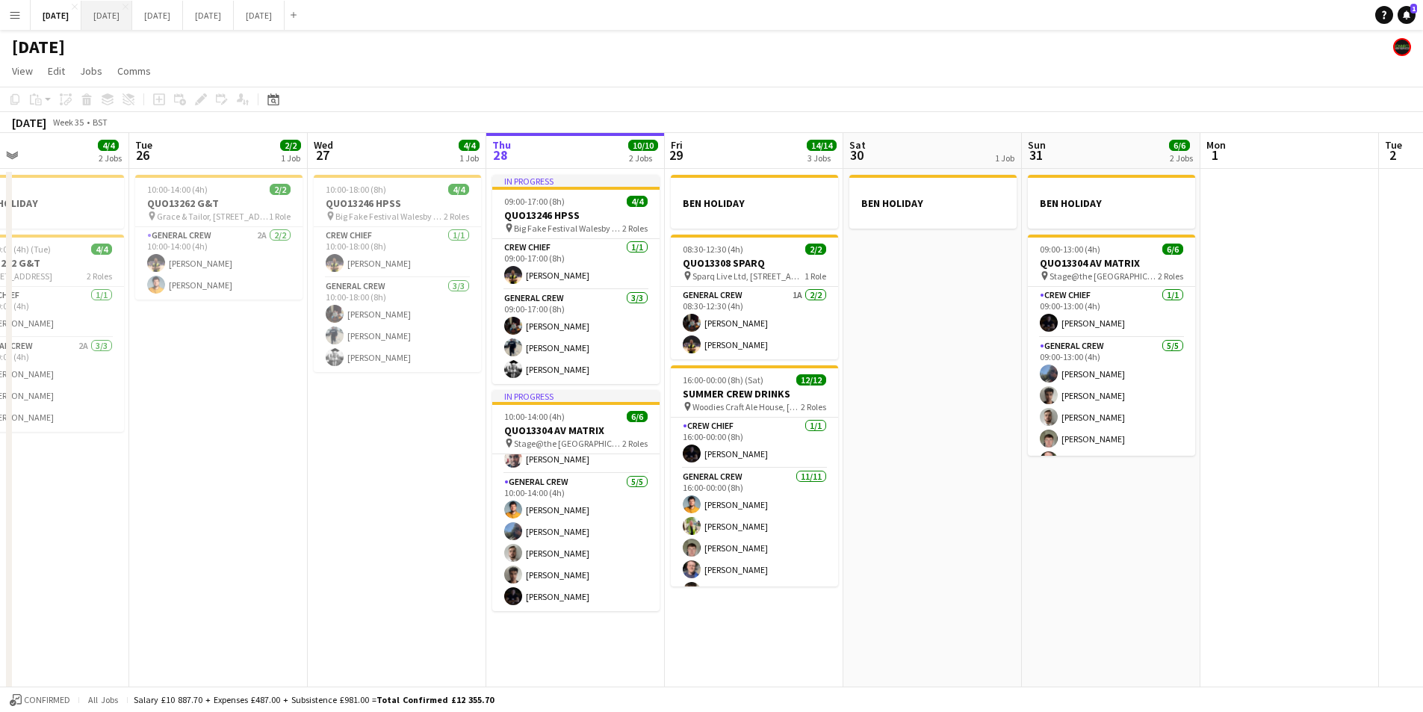
click at [132, 15] on button "[DATE] Close" at bounding box center [106, 15] width 51 height 29
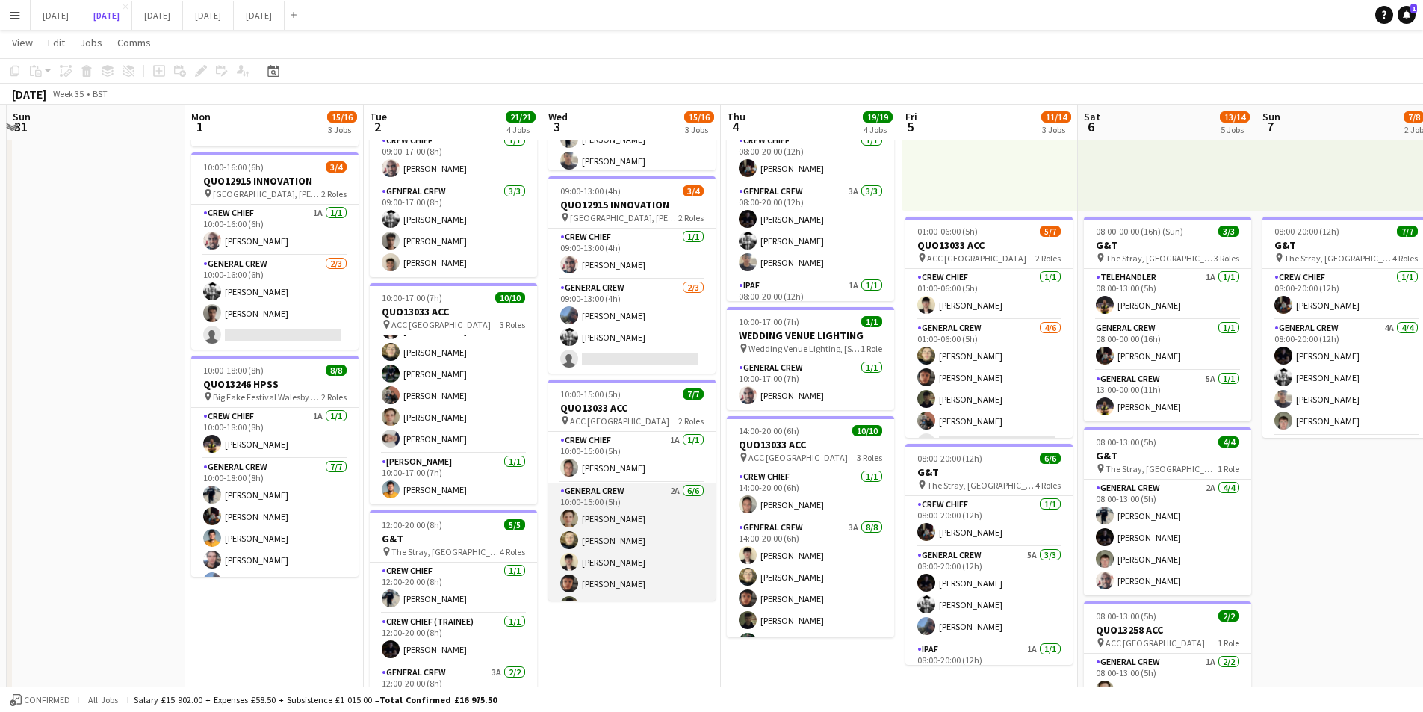
scroll to position [41, 0]
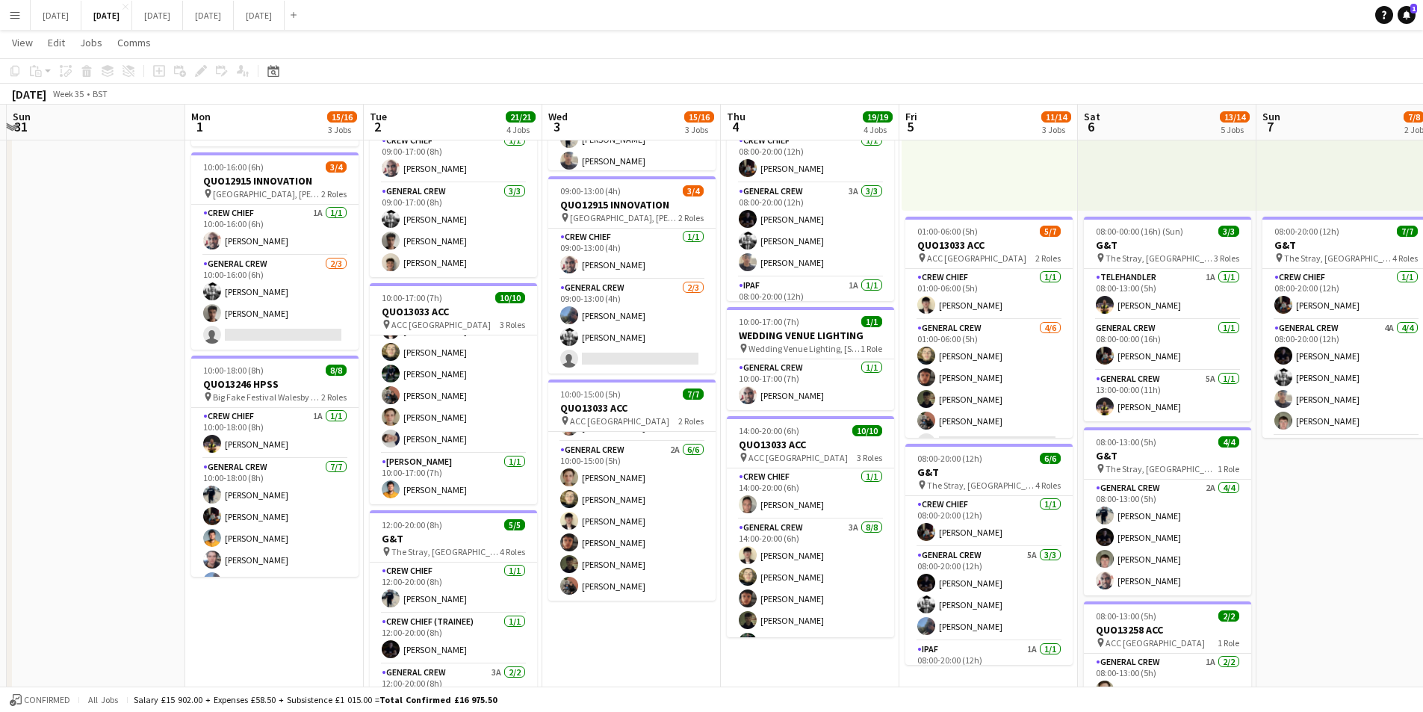
click at [18, 21] on button "Menu" at bounding box center [15, 15] width 30 height 30
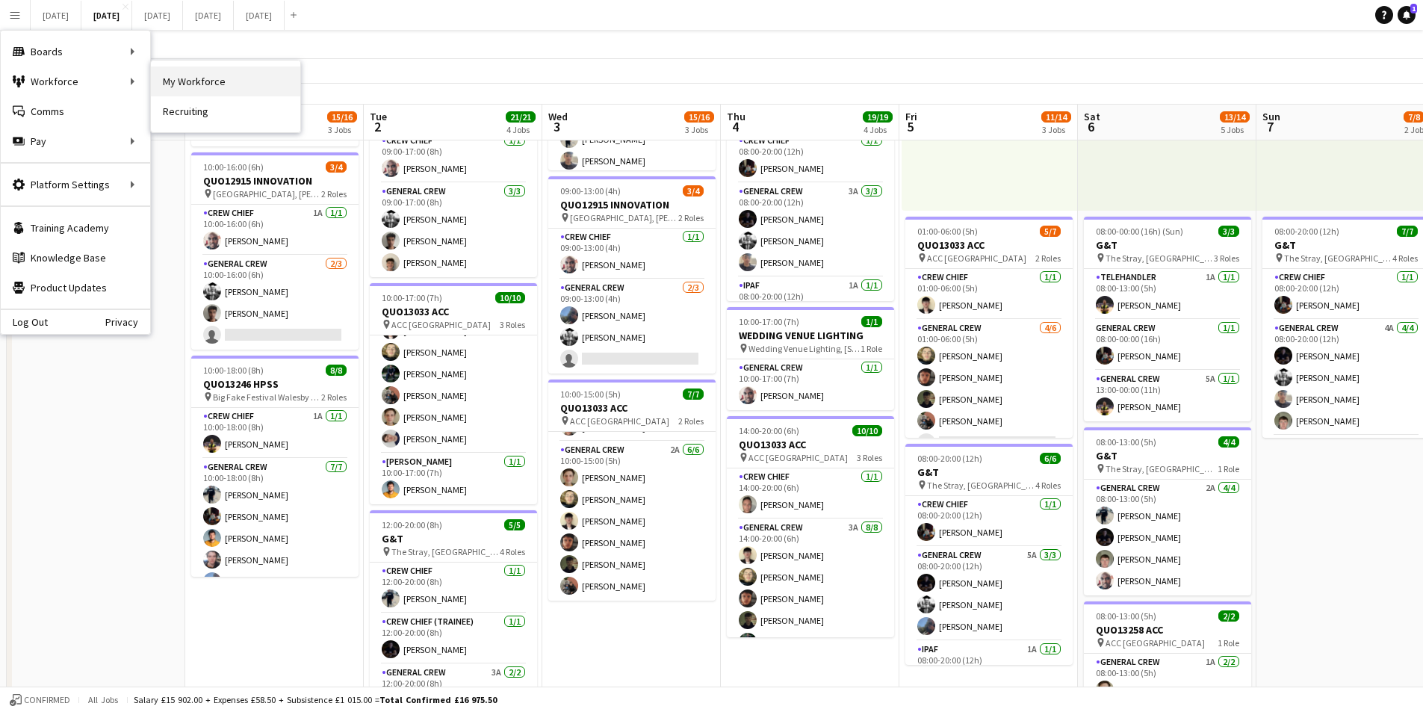
click at [202, 86] on link "My Workforce" at bounding box center [225, 81] width 149 height 30
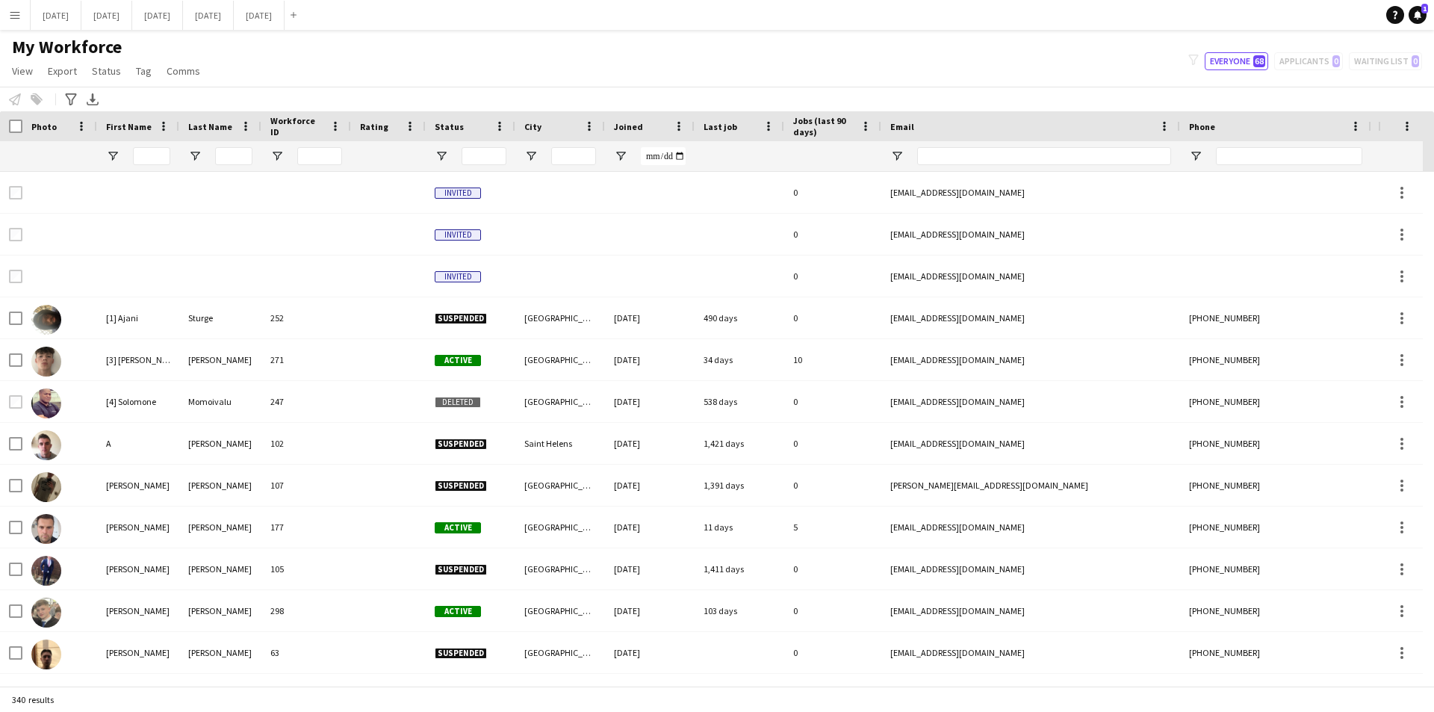
click at [631, 126] on span "Joined" at bounding box center [628, 126] width 29 height 11
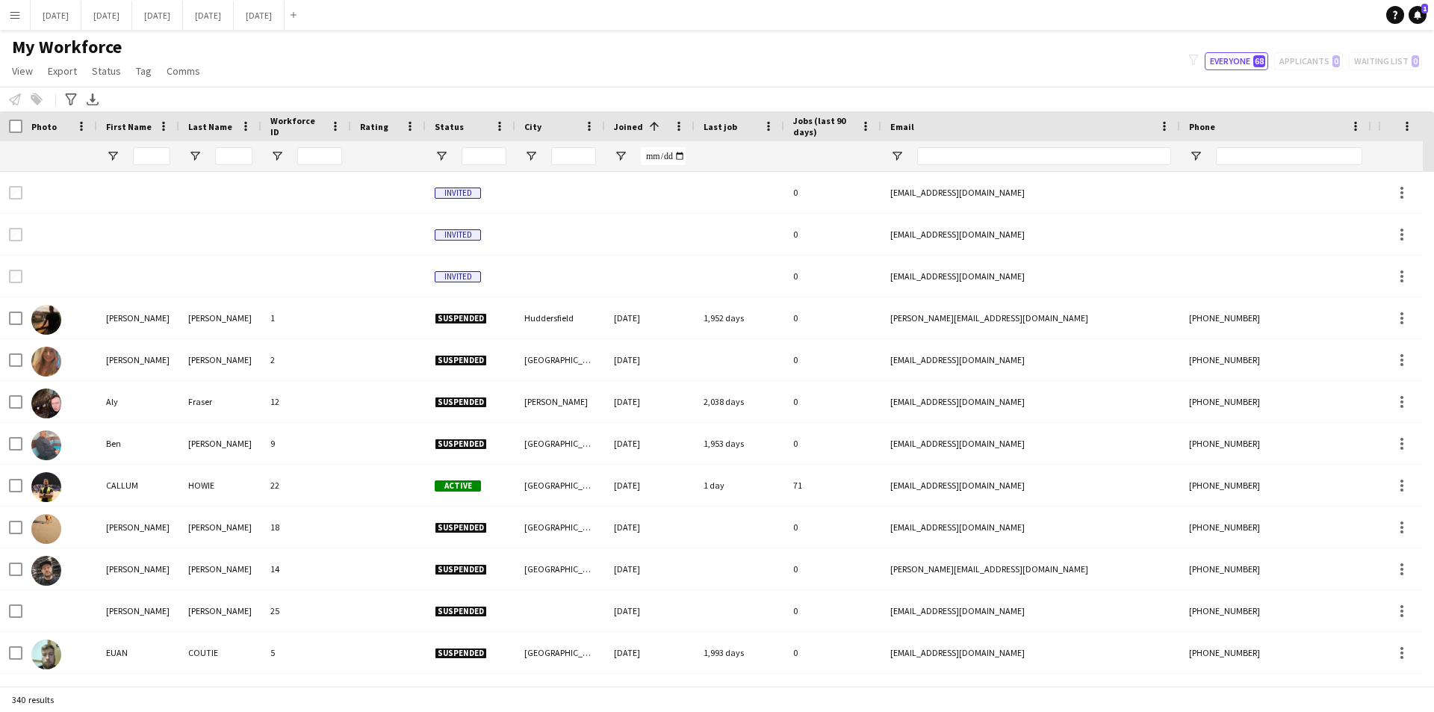
click at [631, 125] on span "Joined" at bounding box center [628, 126] width 29 height 11
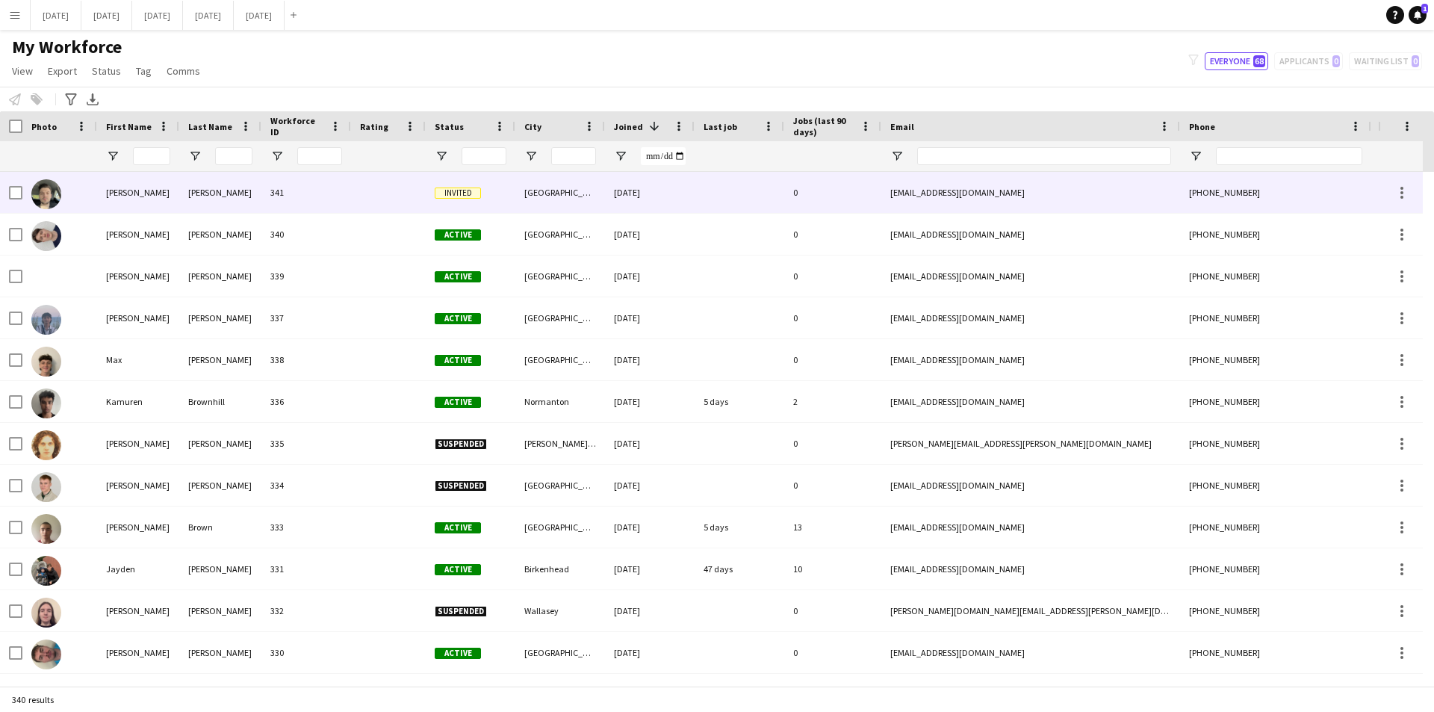
click at [49, 201] on img at bounding box center [46, 194] width 30 height 30
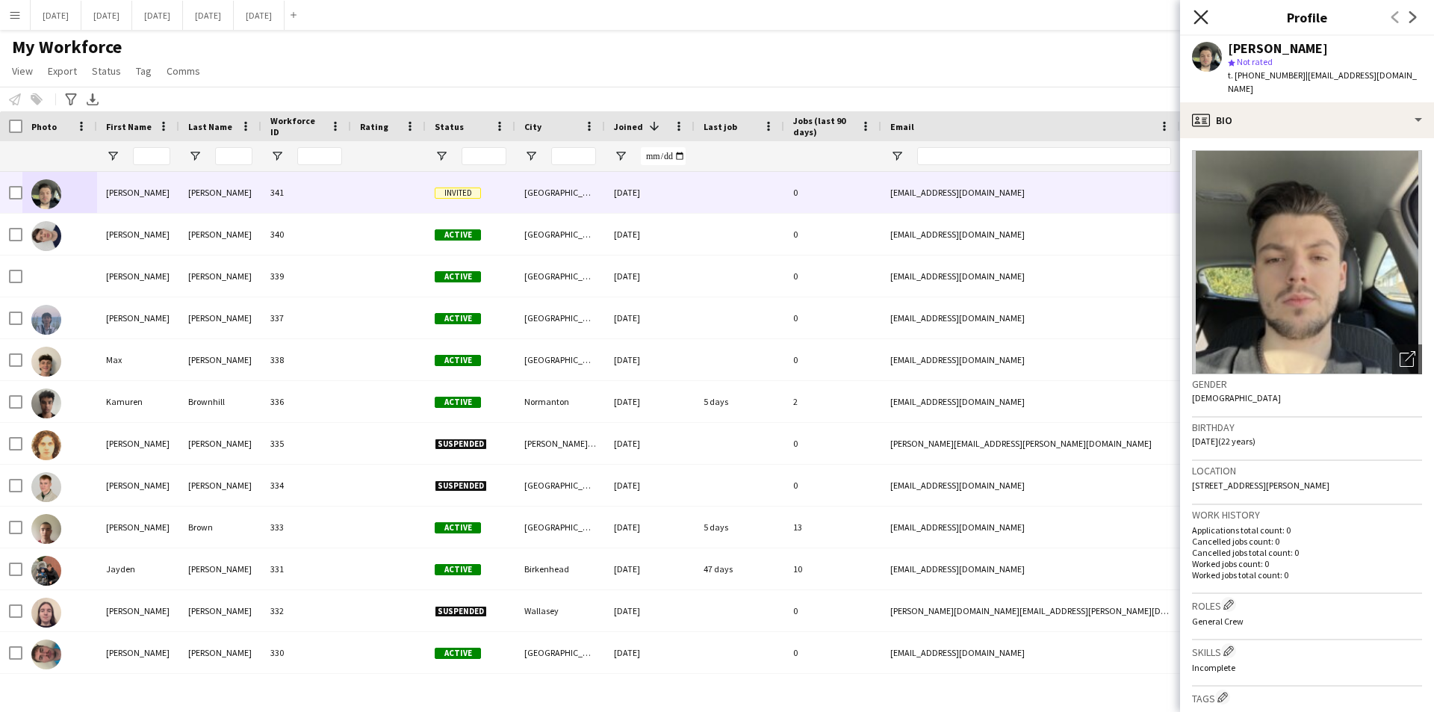
click at [1204, 13] on icon at bounding box center [1201, 17] width 14 height 14
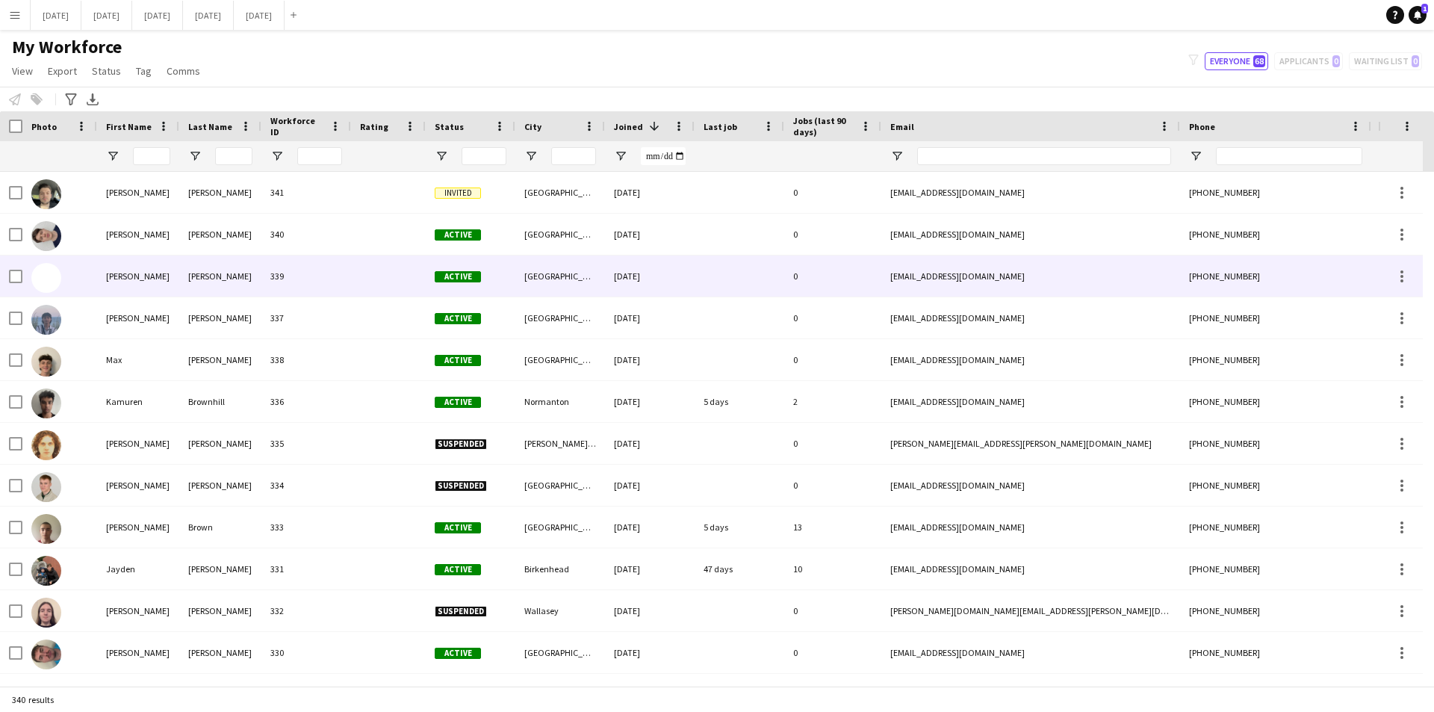
click at [369, 280] on div at bounding box center [388, 276] width 75 height 41
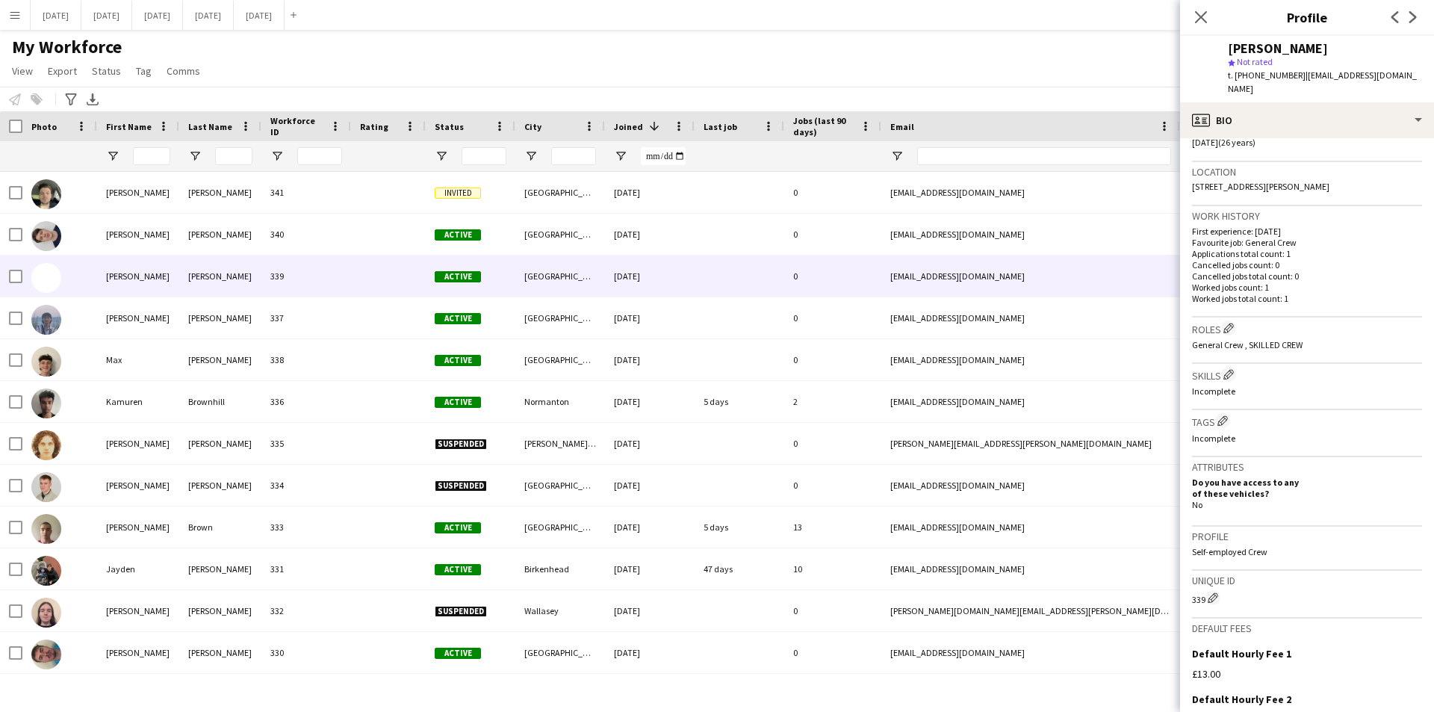
scroll to position [455, 0]
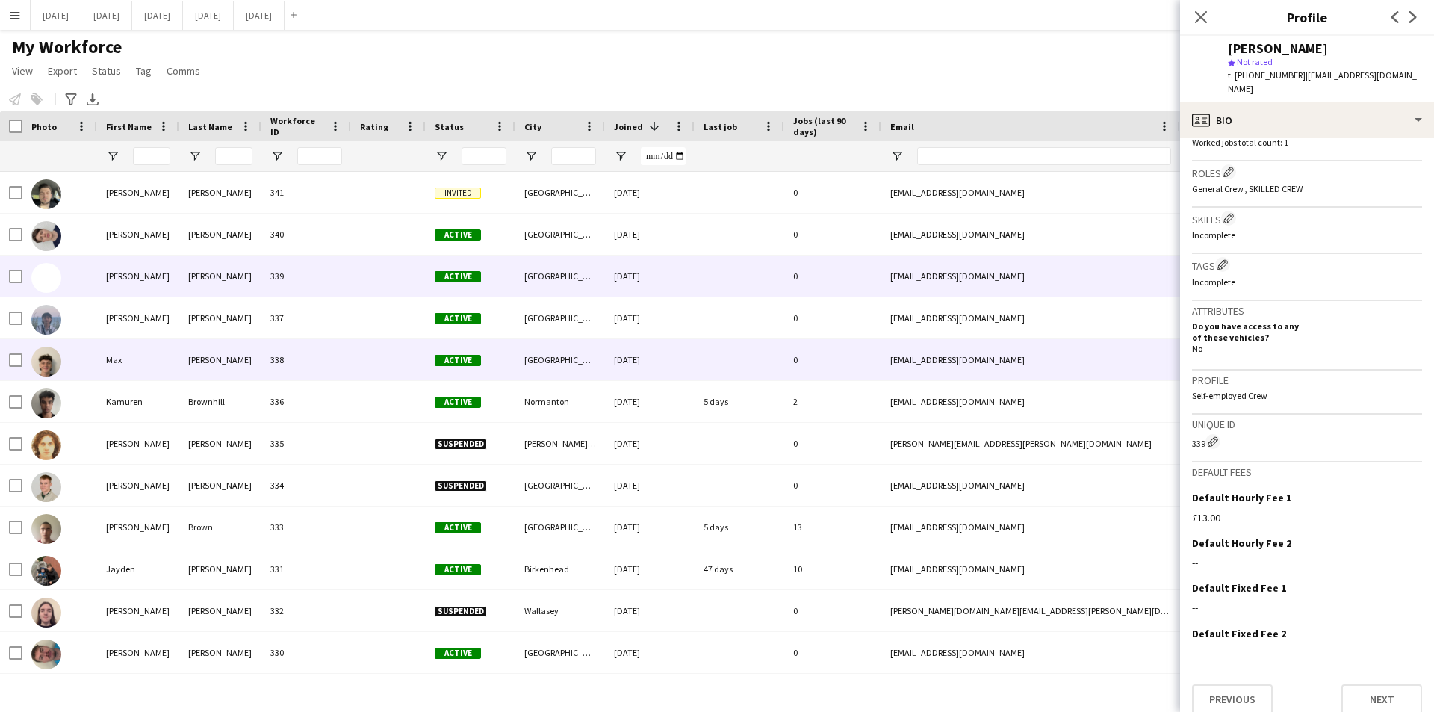
click at [210, 365] on div "[PERSON_NAME]" at bounding box center [220, 359] width 82 height 41
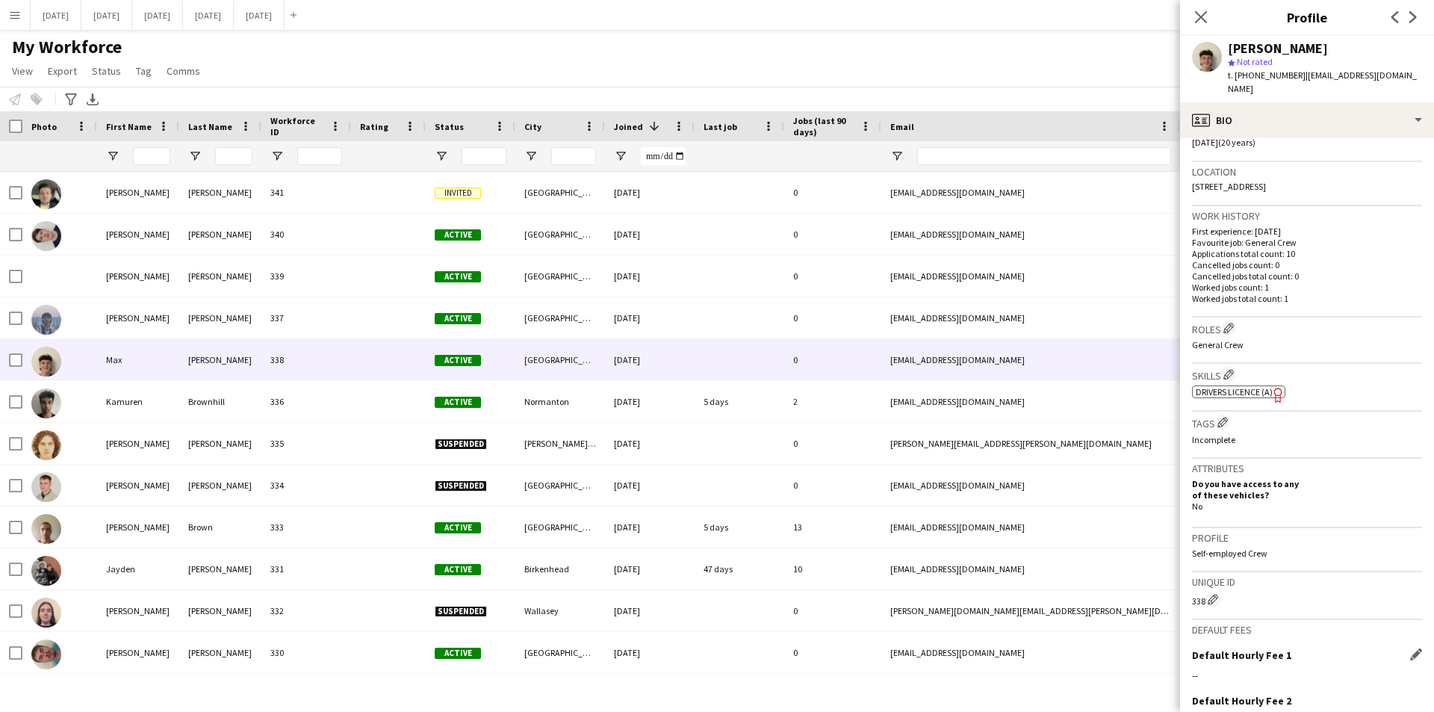
scroll to position [374, 0]
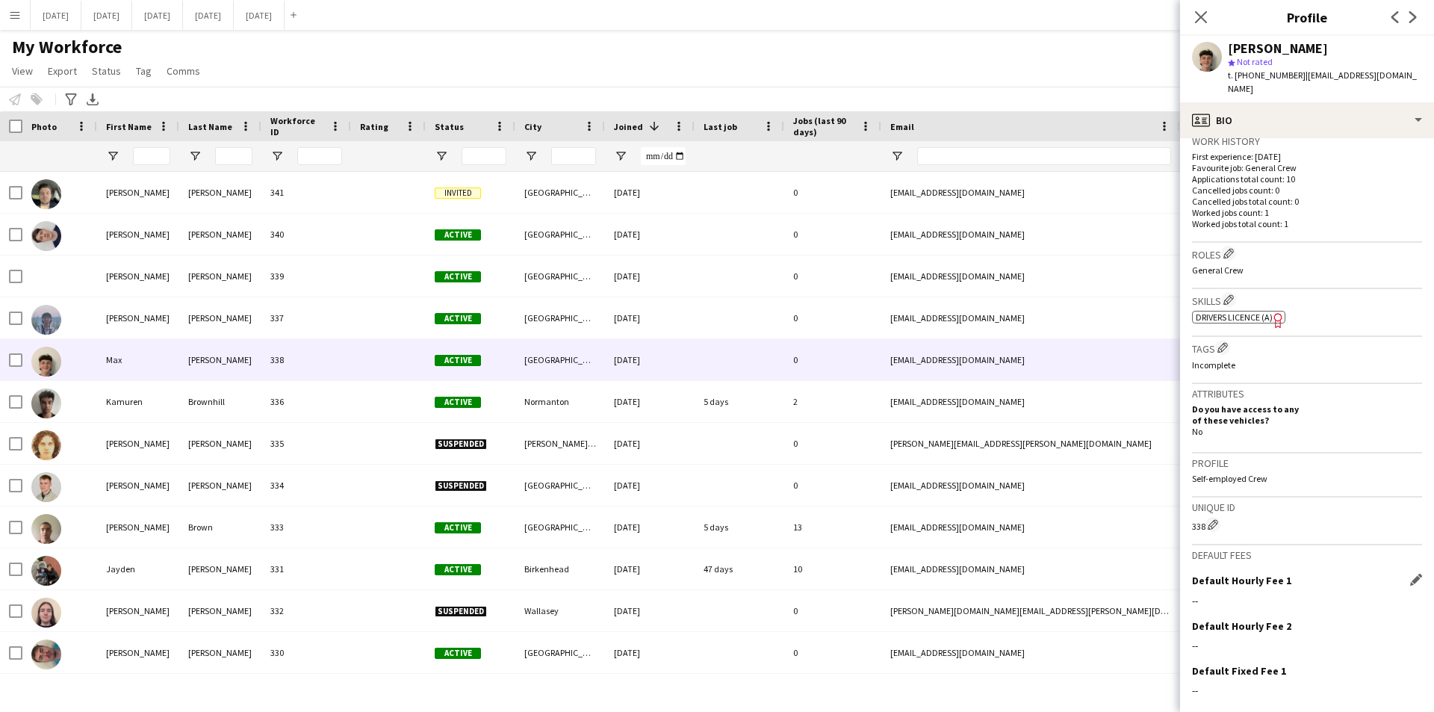
click at [1276, 594] on div "--" at bounding box center [1307, 600] width 230 height 13
click at [1411, 574] on app-icon "Edit this field" at bounding box center [1417, 580] width 12 height 12
click at [1266, 605] on input at bounding box center [1307, 612] width 230 height 37
type input "******"
click at [1214, 637] on button "Save" at bounding box center [1209, 649] width 35 height 24
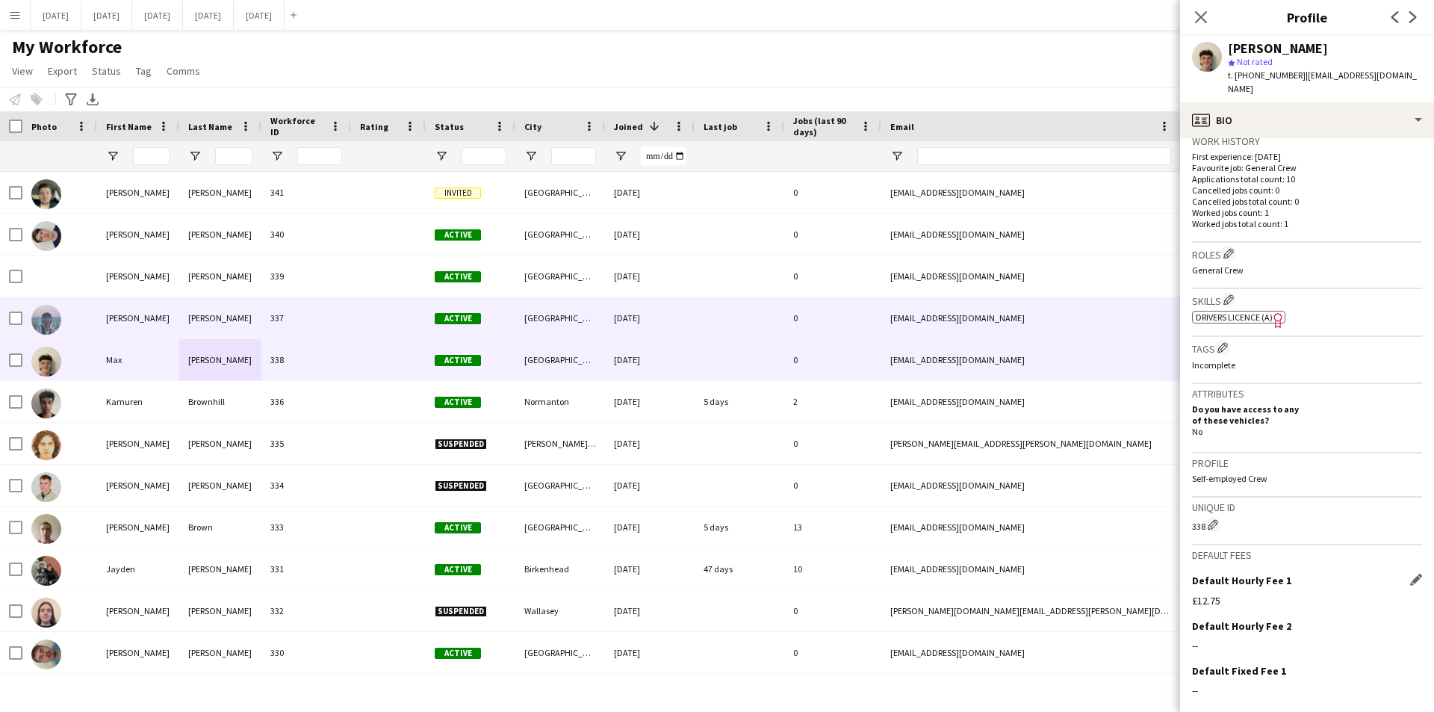
click at [251, 316] on div "[PERSON_NAME]" at bounding box center [220, 317] width 82 height 41
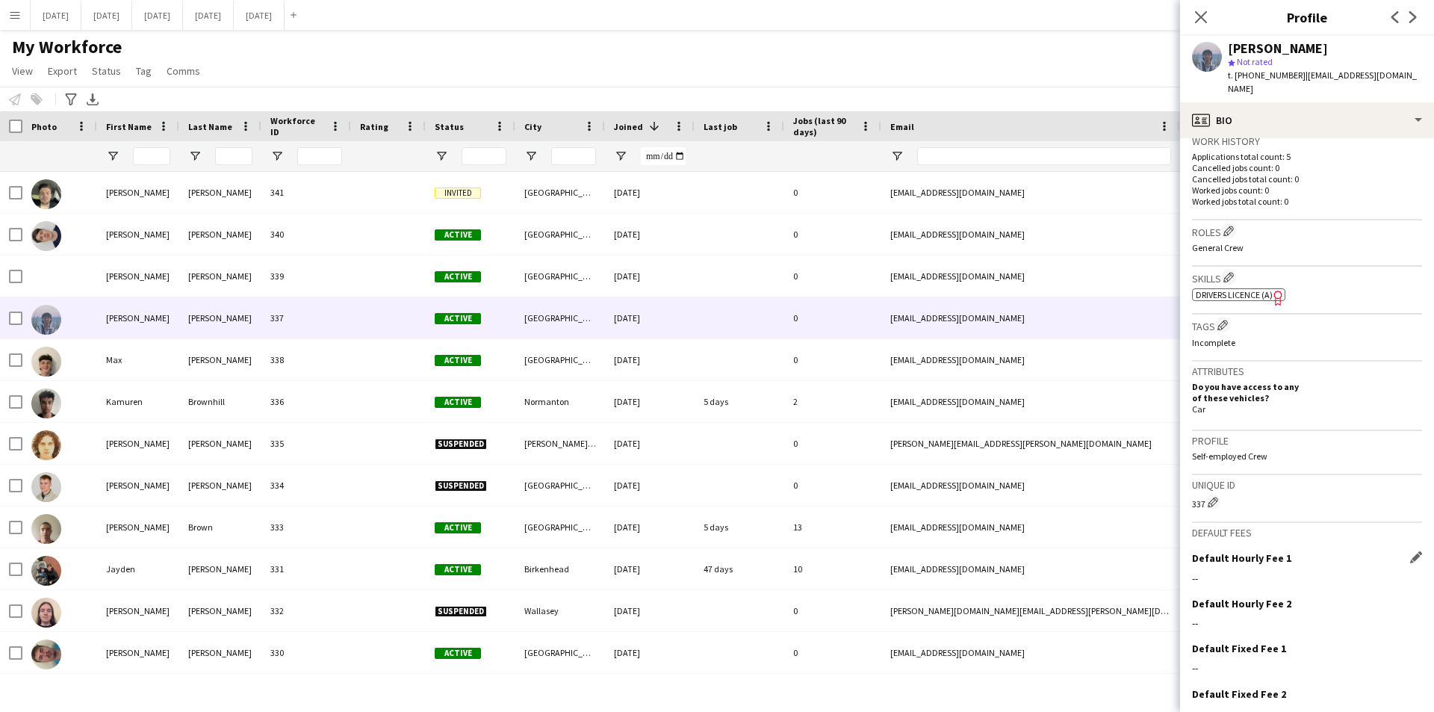
click at [1262, 572] on div "--" at bounding box center [1307, 578] width 230 height 13
click at [1411, 551] on app-icon "Edit this field" at bounding box center [1417, 557] width 12 height 12
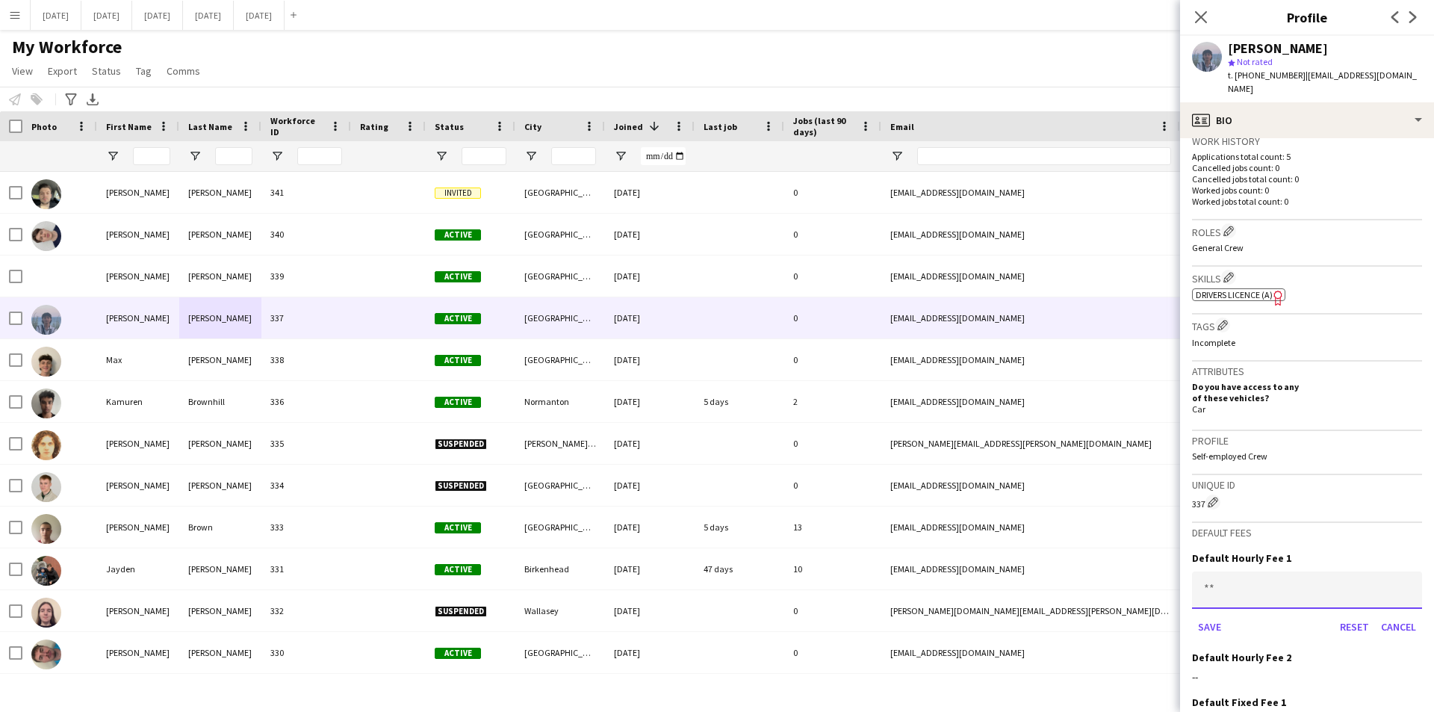
click at [1268, 581] on input at bounding box center [1307, 590] width 230 height 37
type input "******"
click at [1213, 616] on button "Save" at bounding box center [1209, 627] width 35 height 24
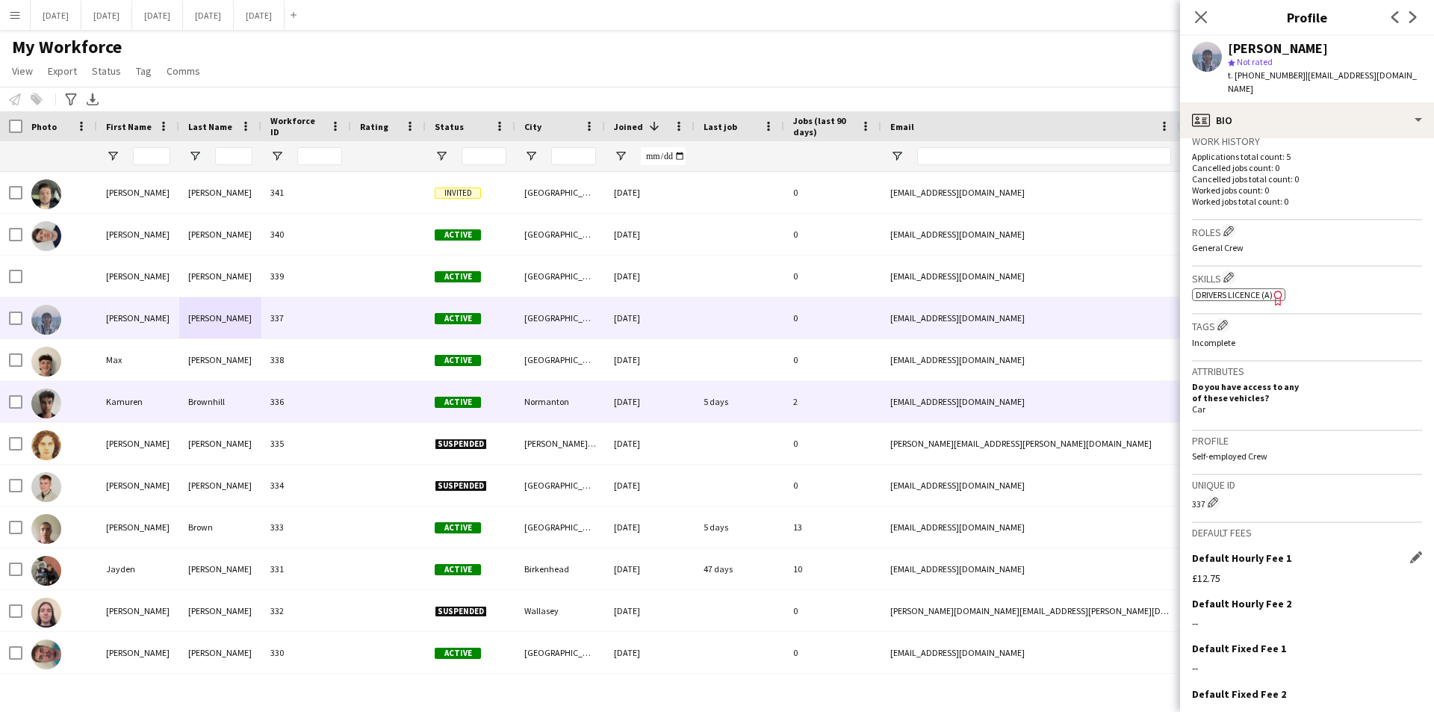
click at [254, 408] on div "Brownhill" at bounding box center [220, 401] width 82 height 41
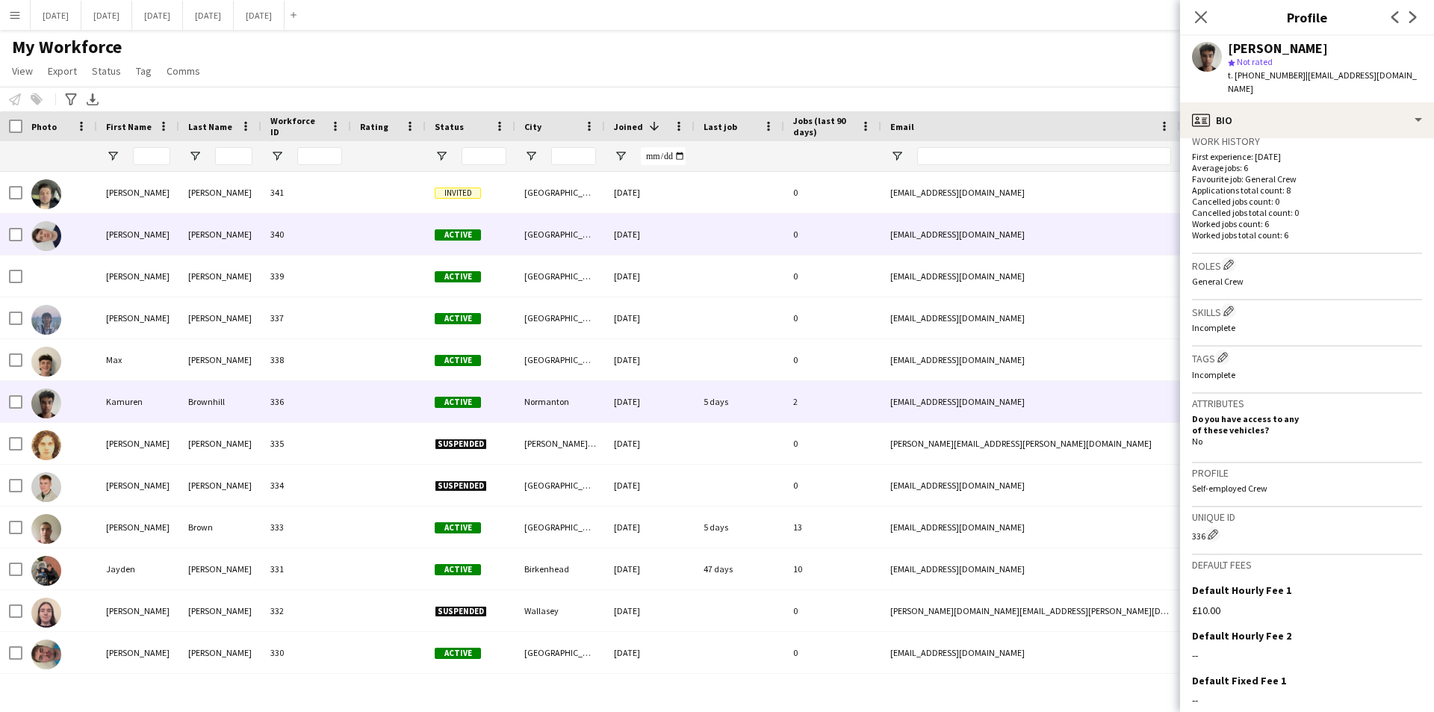
click at [332, 238] on div "340" at bounding box center [306, 234] width 90 height 41
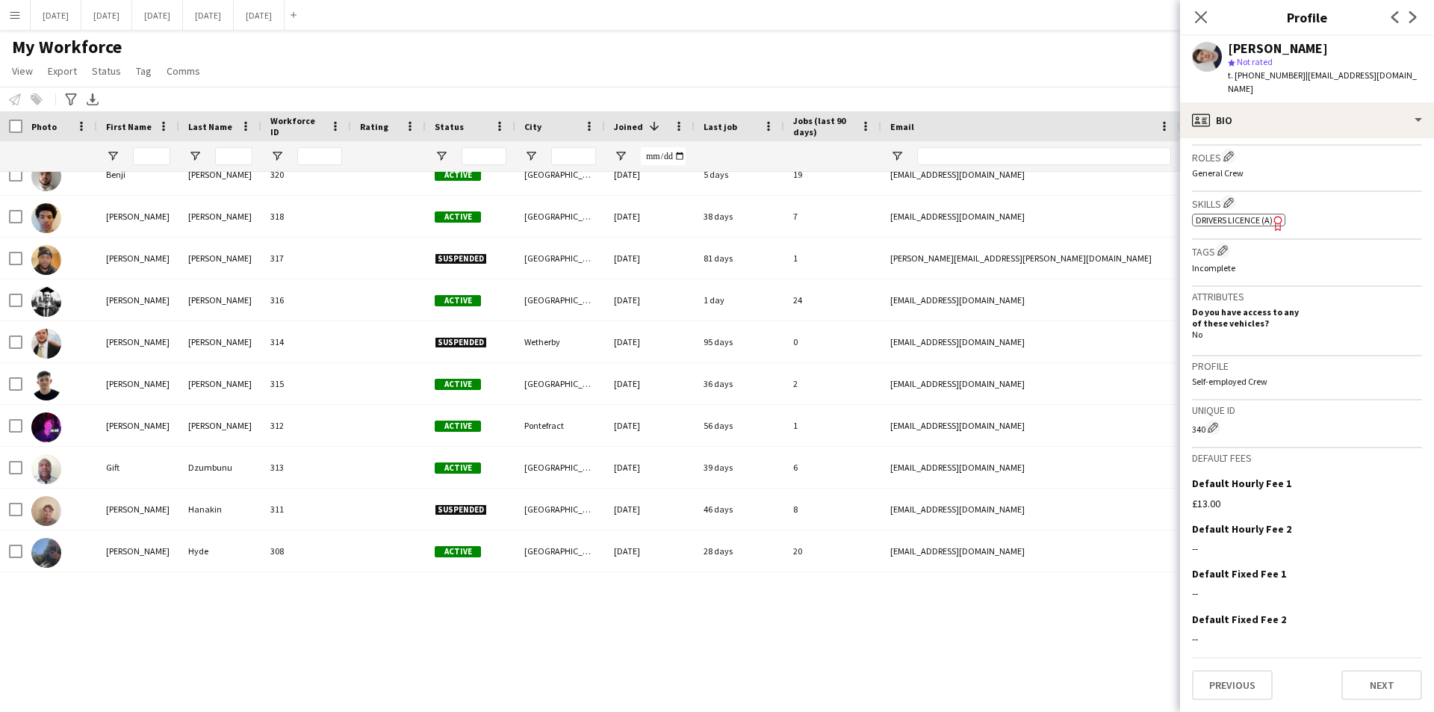
scroll to position [0, 0]
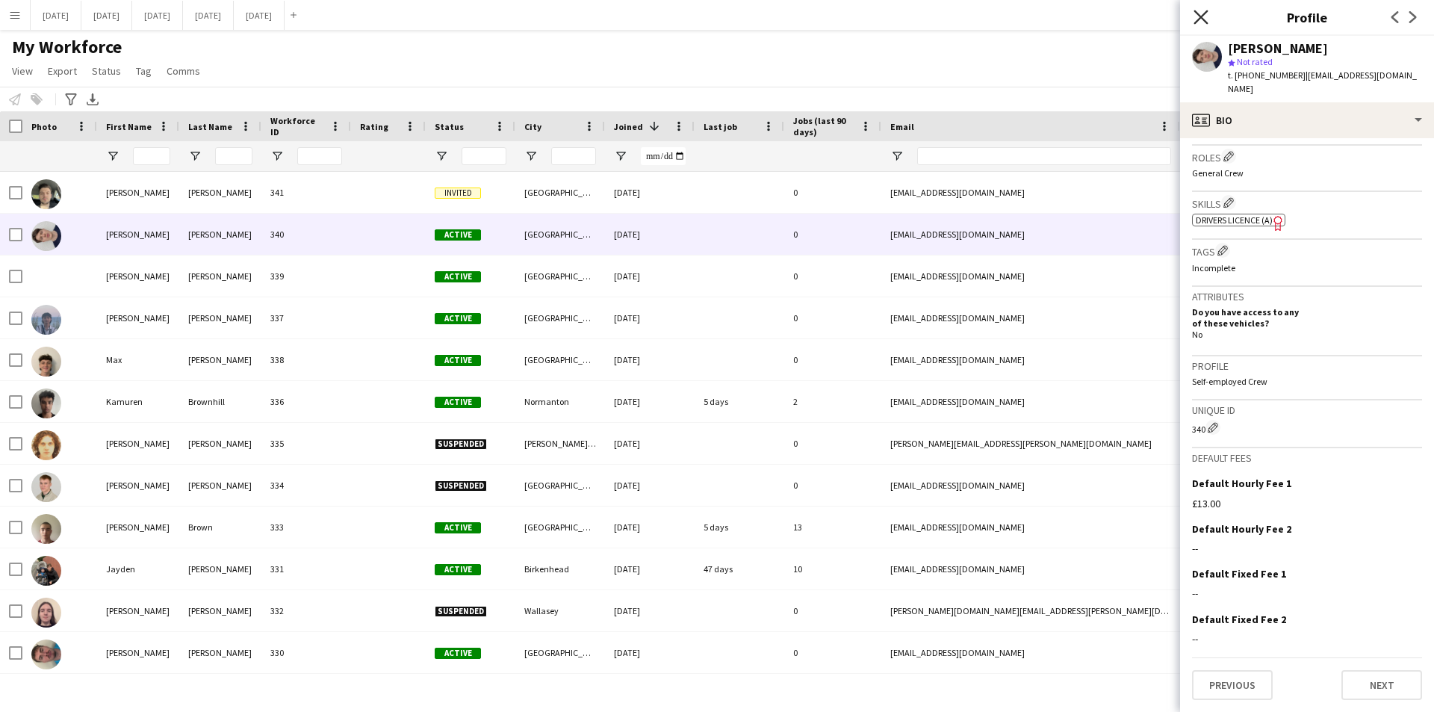
click at [1199, 15] on icon at bounding box center [1201, 17] width 14 height 14
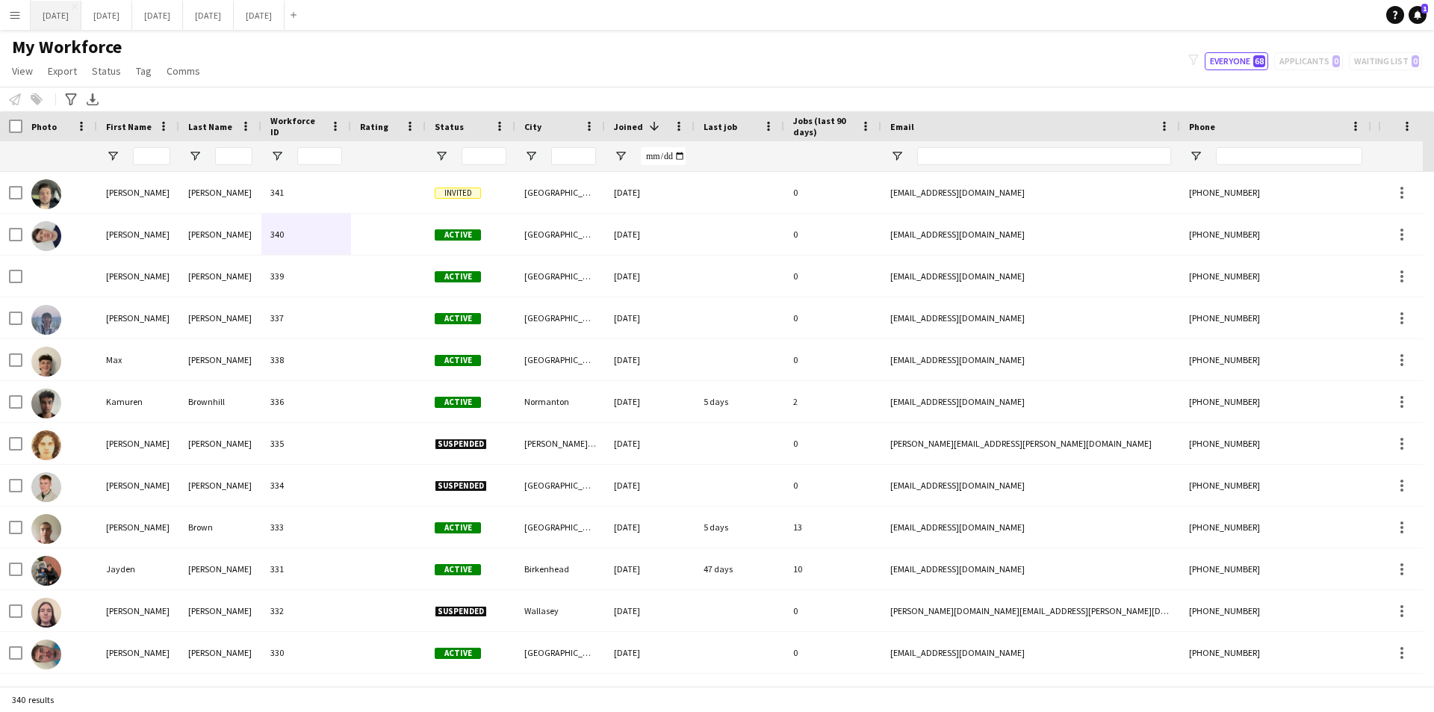
click at [73, 13] on button "[DATE] Close" at bounding box center [56, 15] width 51 height 29
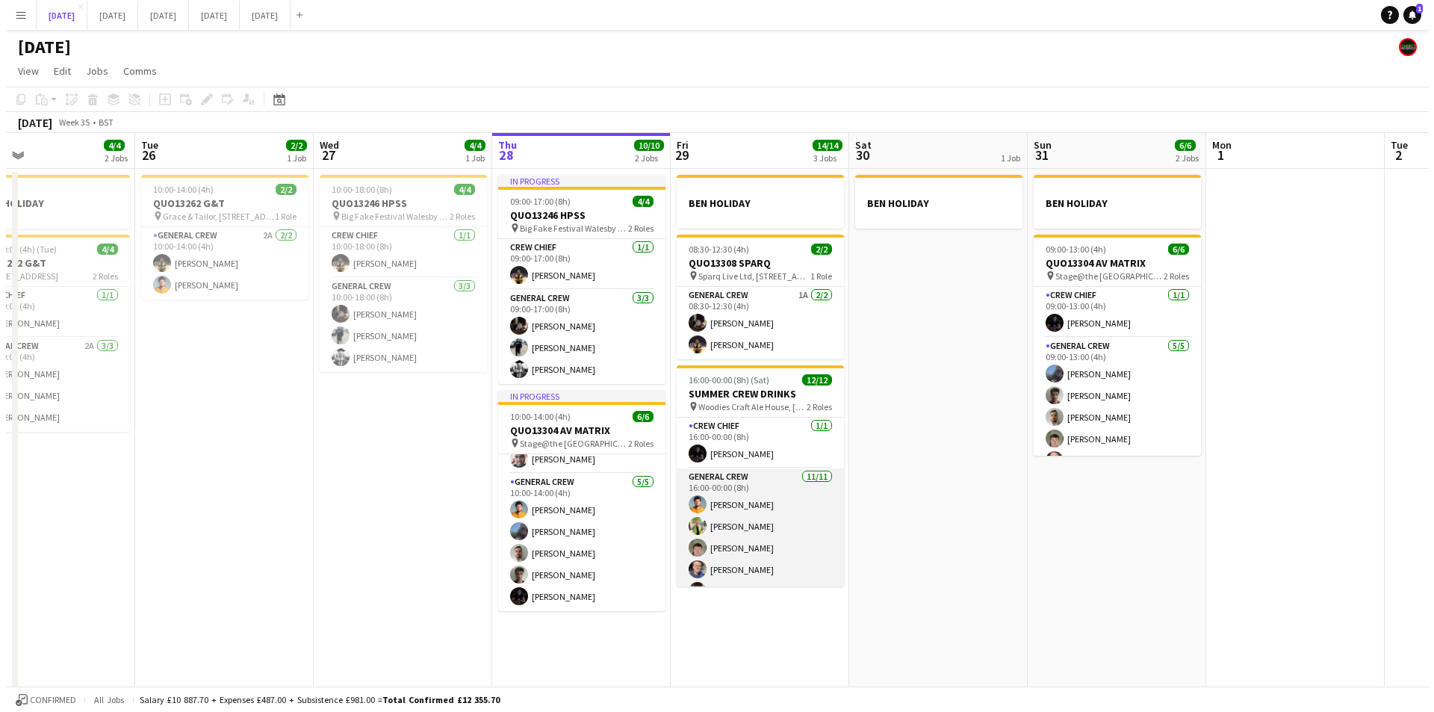
scroll to position [149, 0]
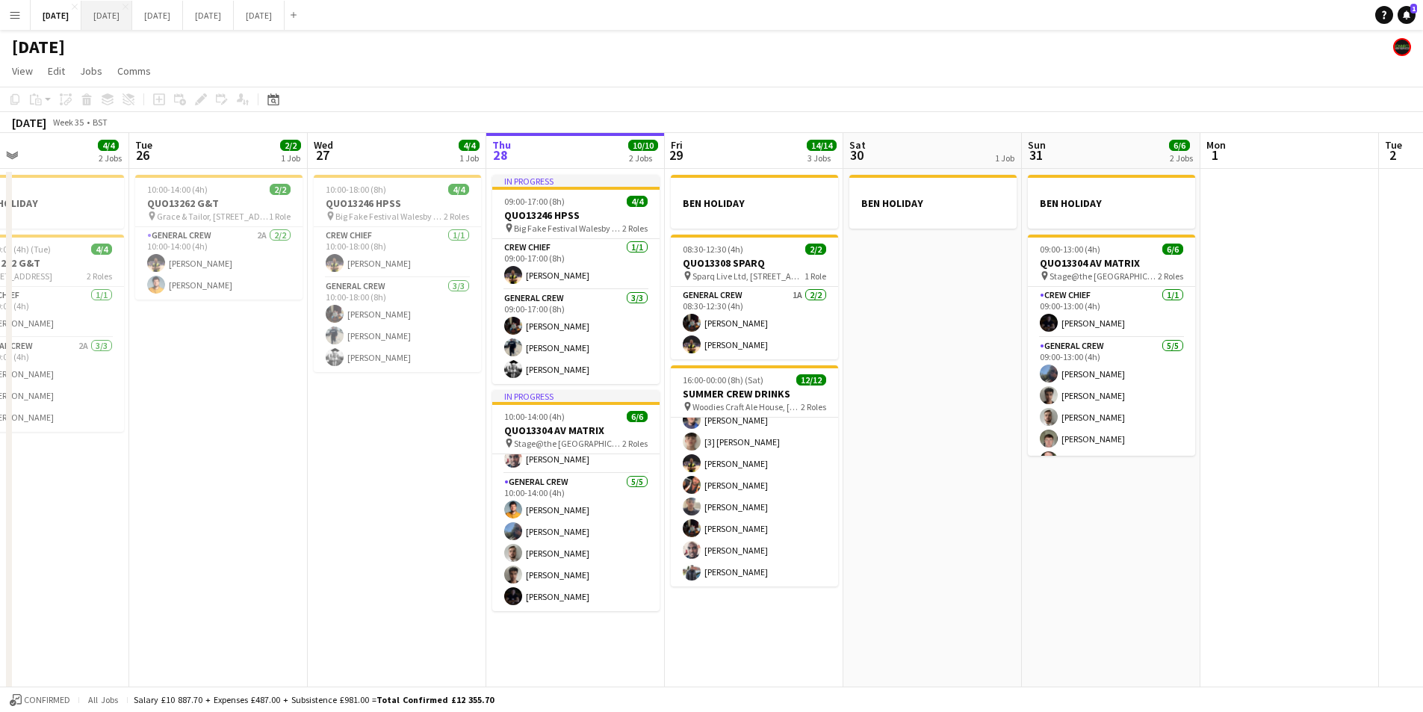
click at [132, 18] on button "[DATE] Close" at bounding box center [106, 15] width 51 height 29
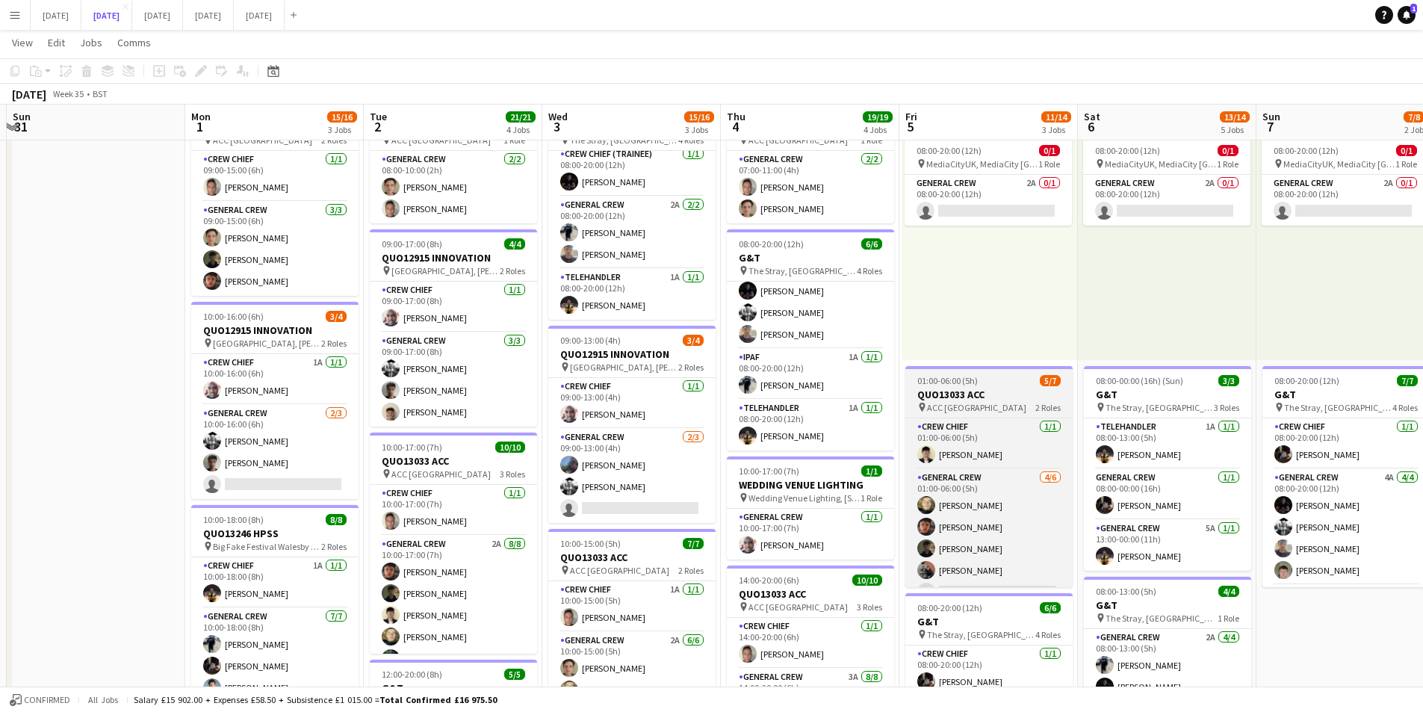
scroll to position [41, 0]
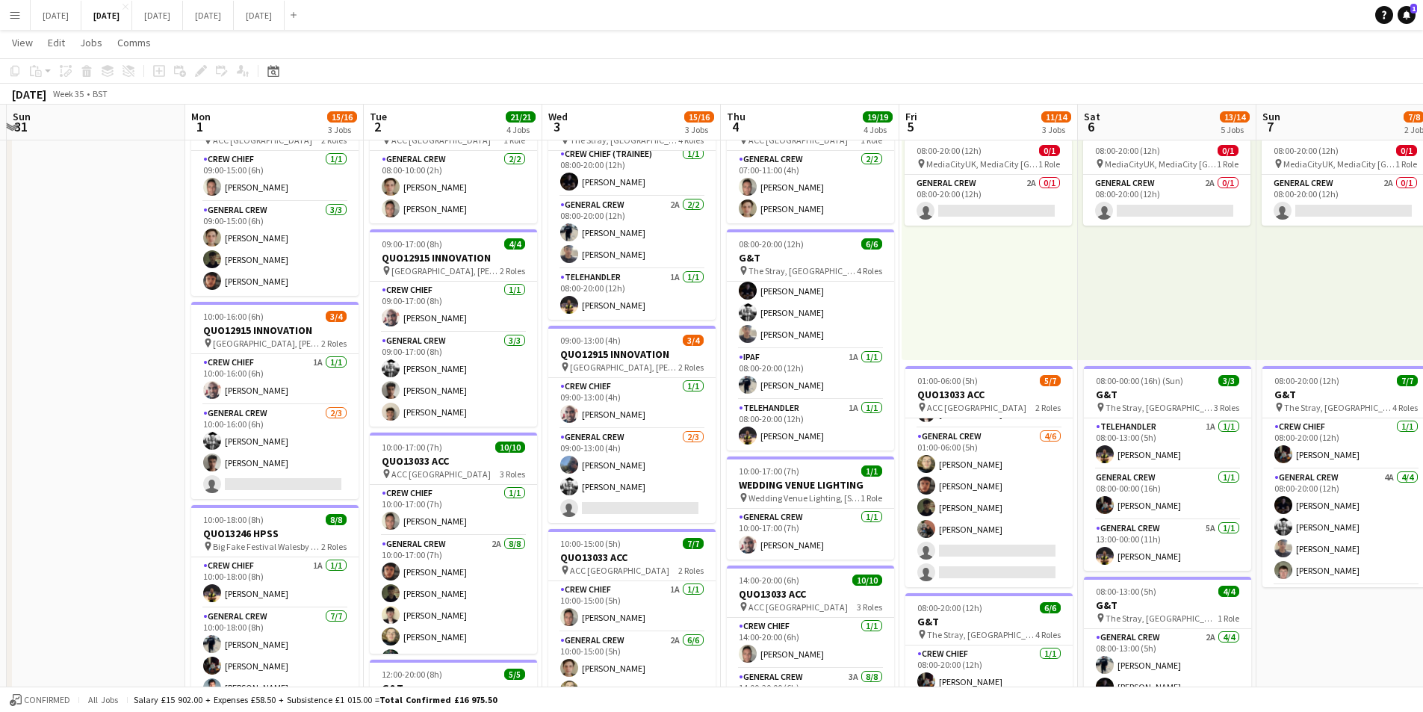
click at [7, 18] on button "Menu" at bounding box center [15, 15] width 30 height 30
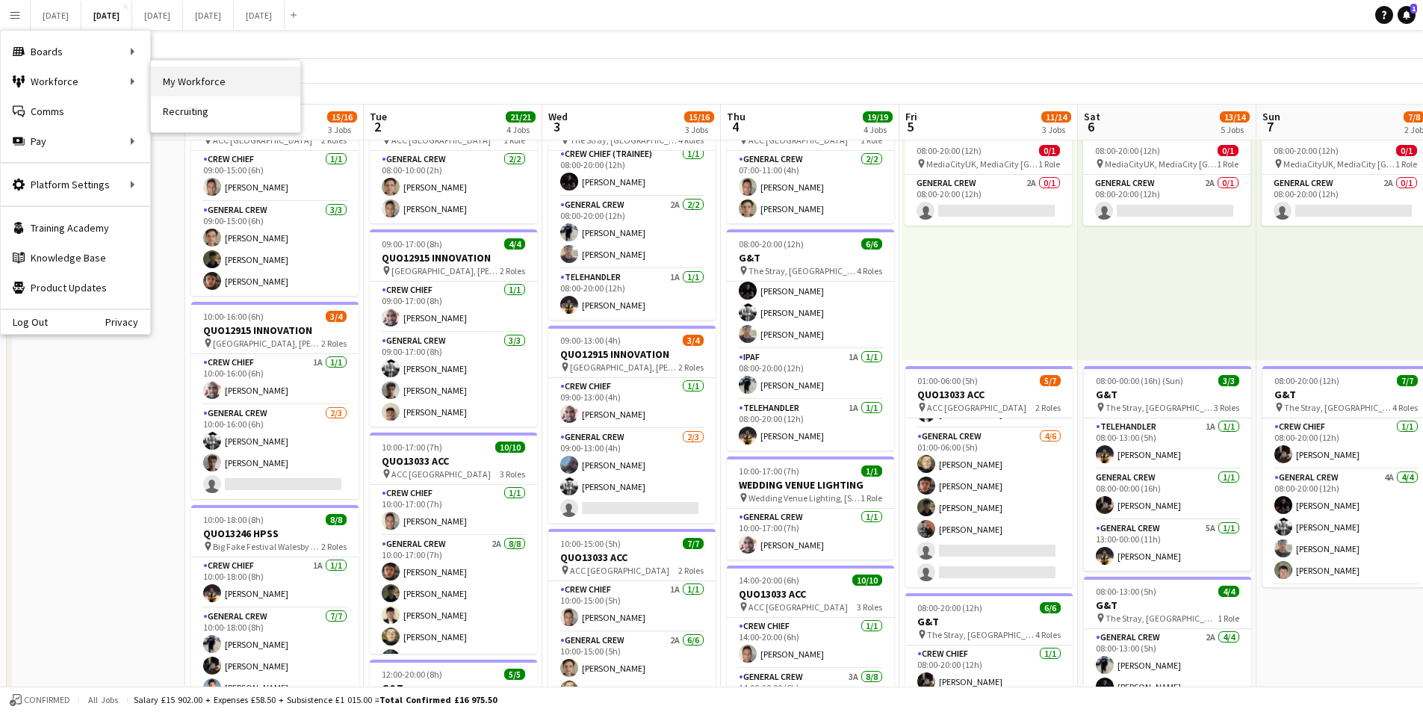
click at [184, 78] on link "My Workforce" at bounding box center [225, 81] width 149 height 30
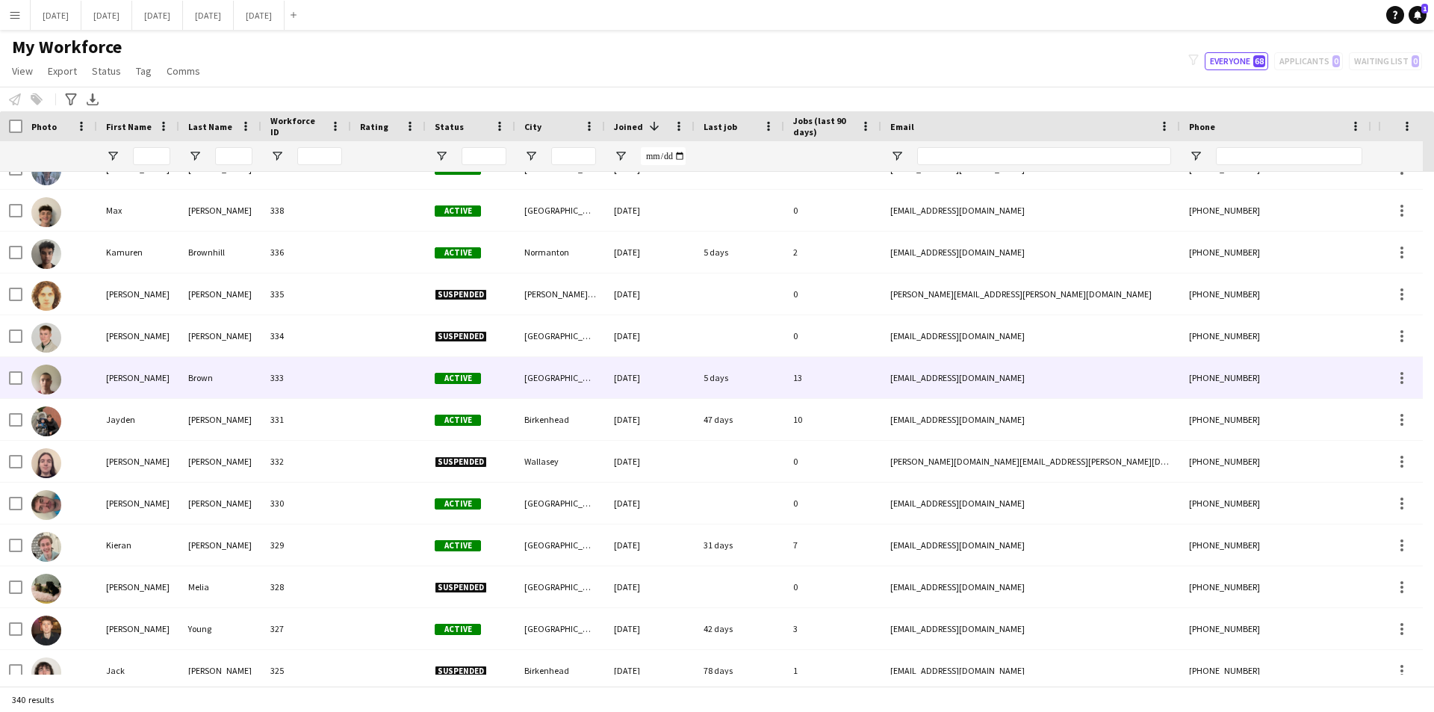
scroll to position [149, 0]
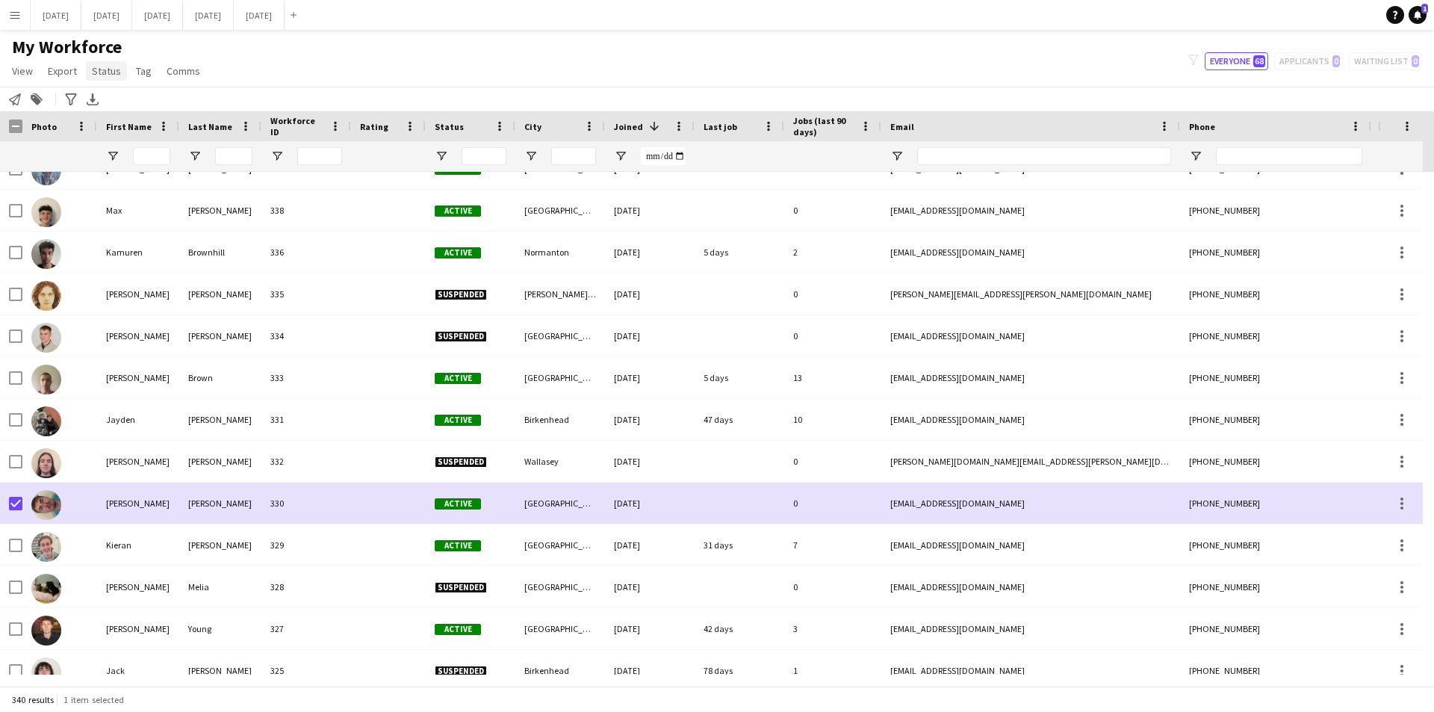
click at [117, 68] on span "Status" at bounding box center [106, 70] width 29 height 13
click at [124, 105] on link "Edit" at bounding box center [138, 102] width 105 height 31
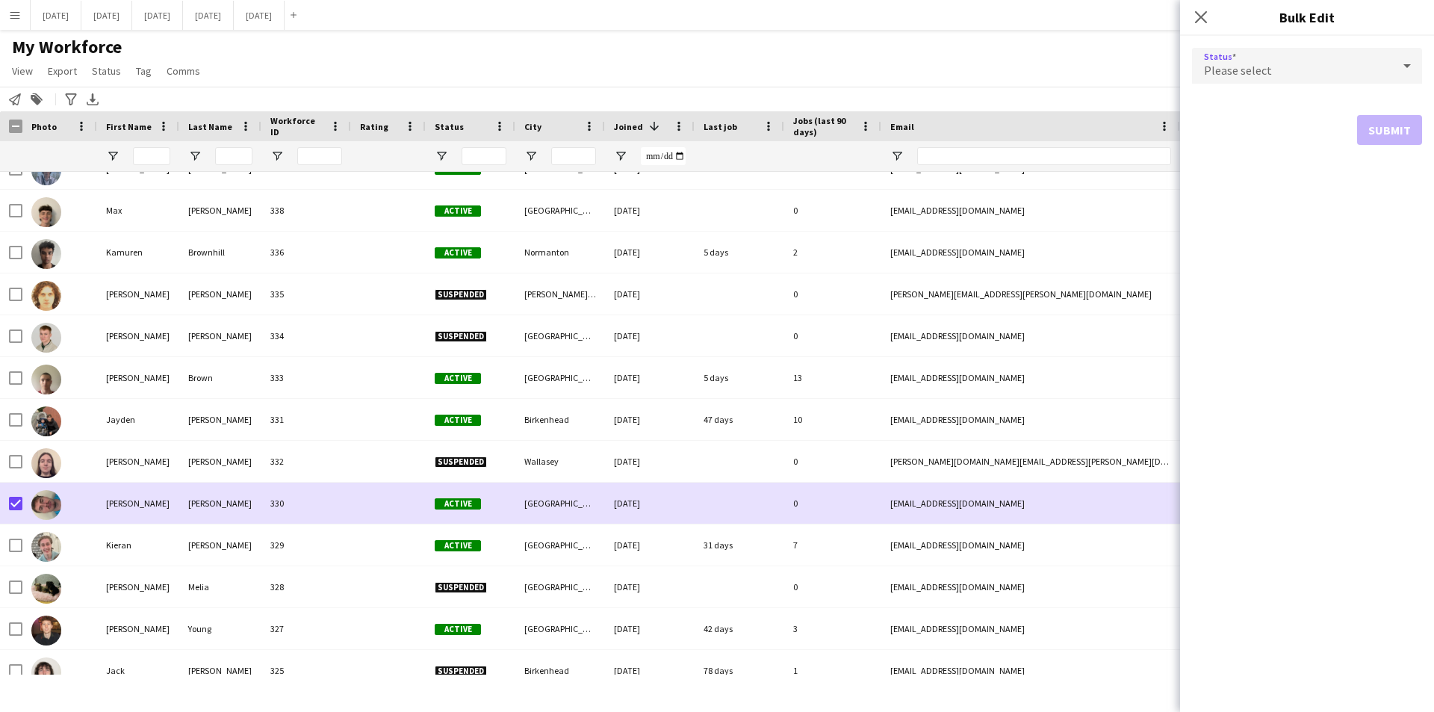
click at [1365, 74] on div "Please select" at bounding box center [1292, 66] width 200 height 36
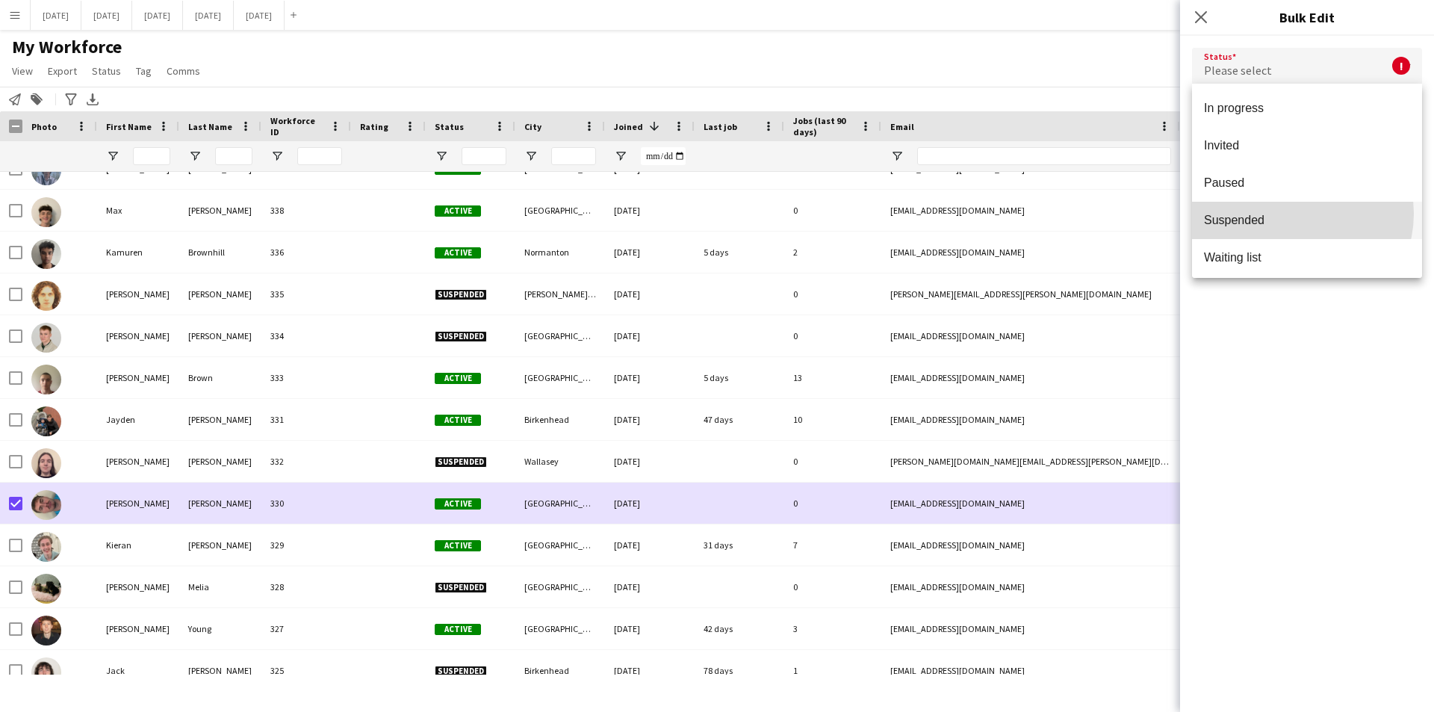
click at [1296, 214] on span "Suspended" at bounding box center [1307, 220] width 206 height 14
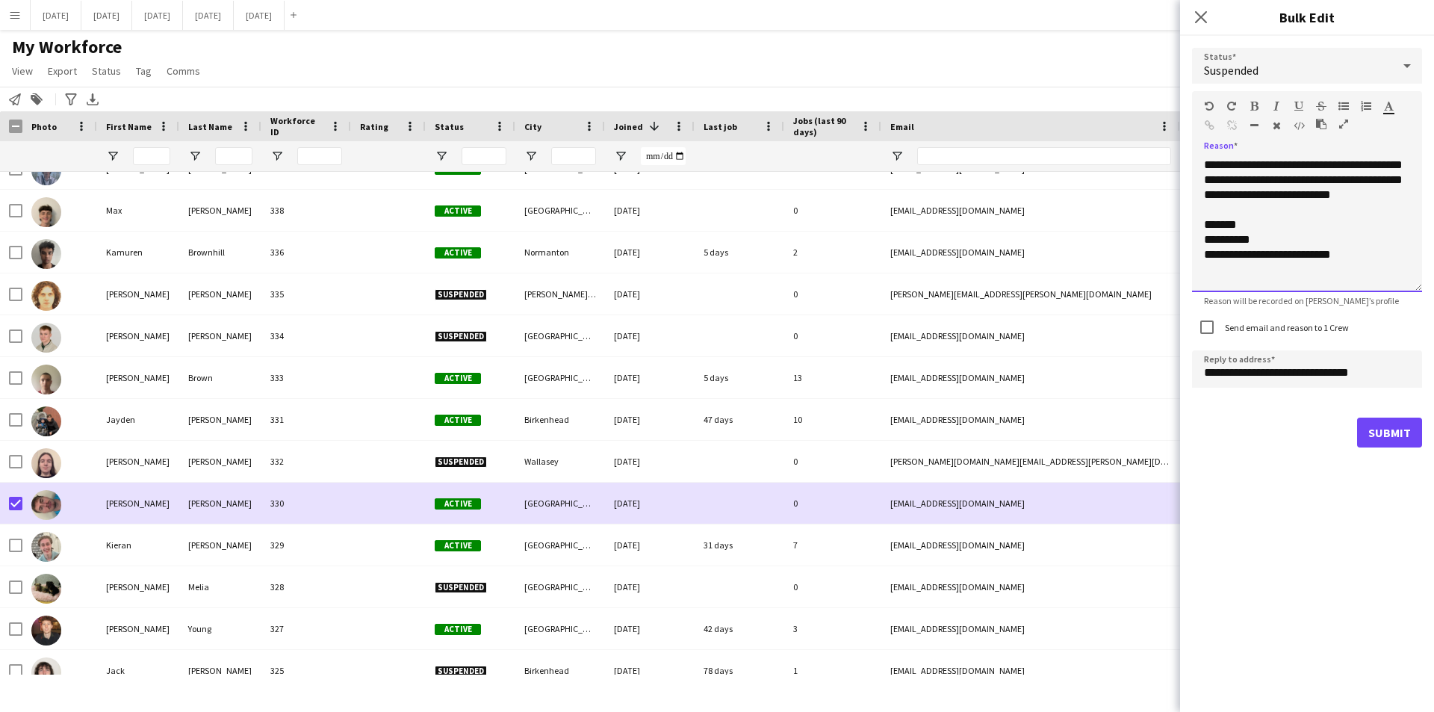
click at [1372, 161] on div "**********" at bounding box center [1307, 225] width 230 height 134
drag, startPoint x: 1228, startPoint y: 372, endPoint x: 1235, endPoint y: 331, distance: 41.6
click at [1200, 372] on input "**********" at bounding box center [1307, 368] width 230 height 37
type input "**********"
click at [1386, 430] on button "Submit" at bounding box center [1389, 433] width 65 height 30
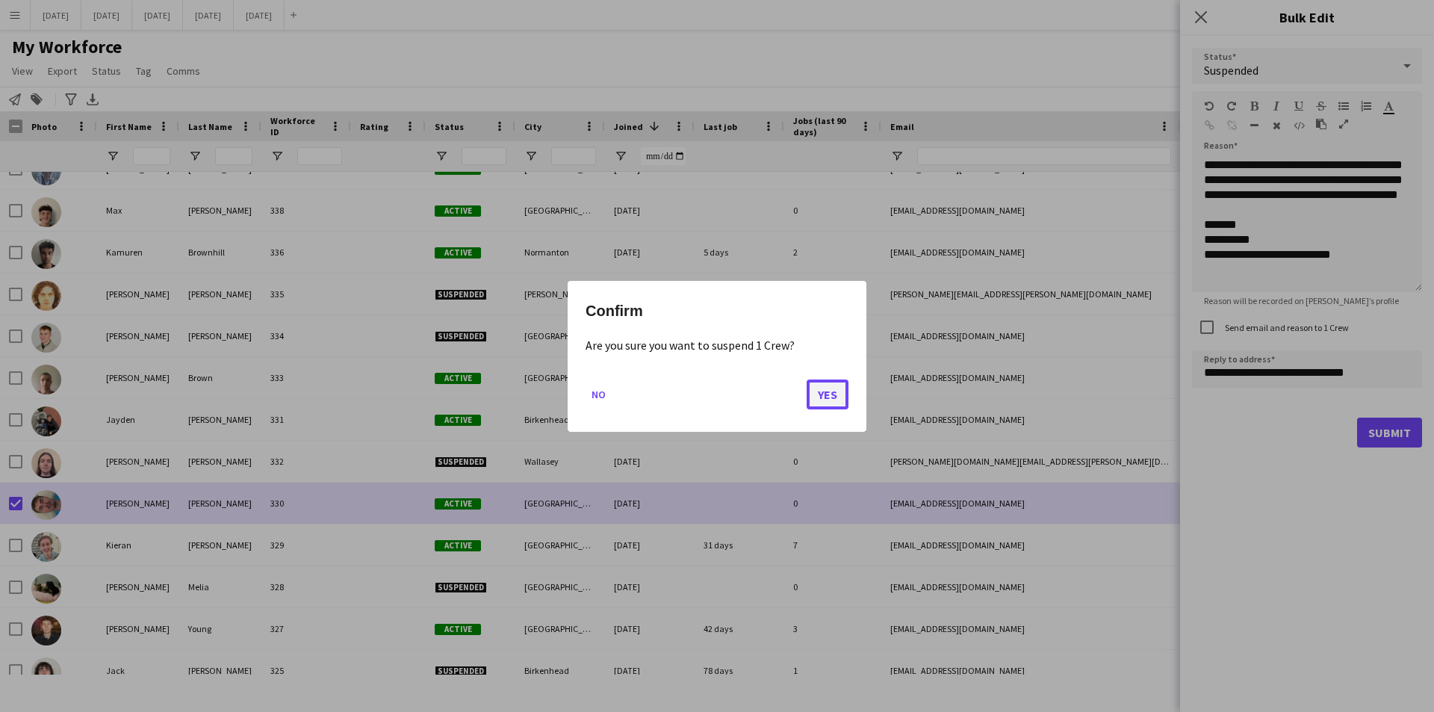
click at [824, 401] on button "Yes" at bounding box center [828, 394] width 42 height 30
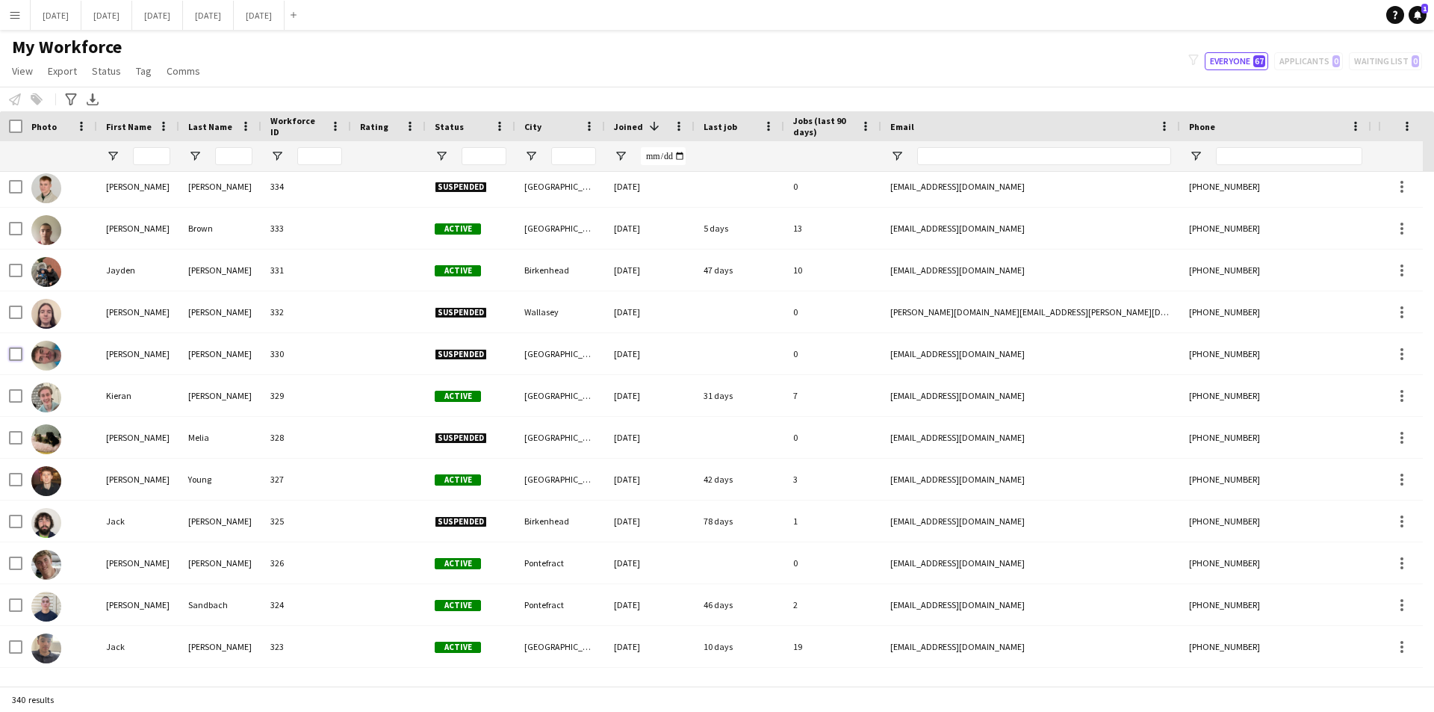
scroll to position [0, 0]
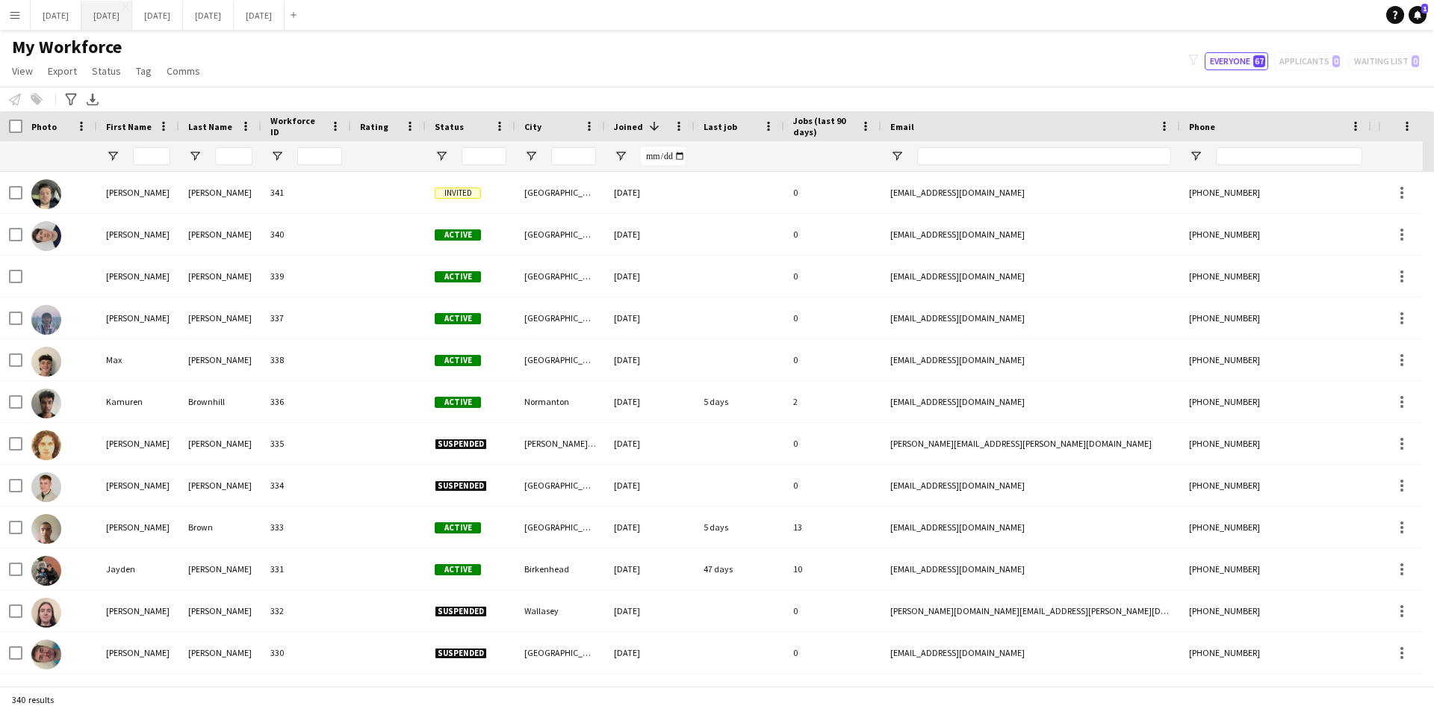
click at [132, 13] on button "[DATE] Close" at bounding box center [106, 15] width 51 height 29
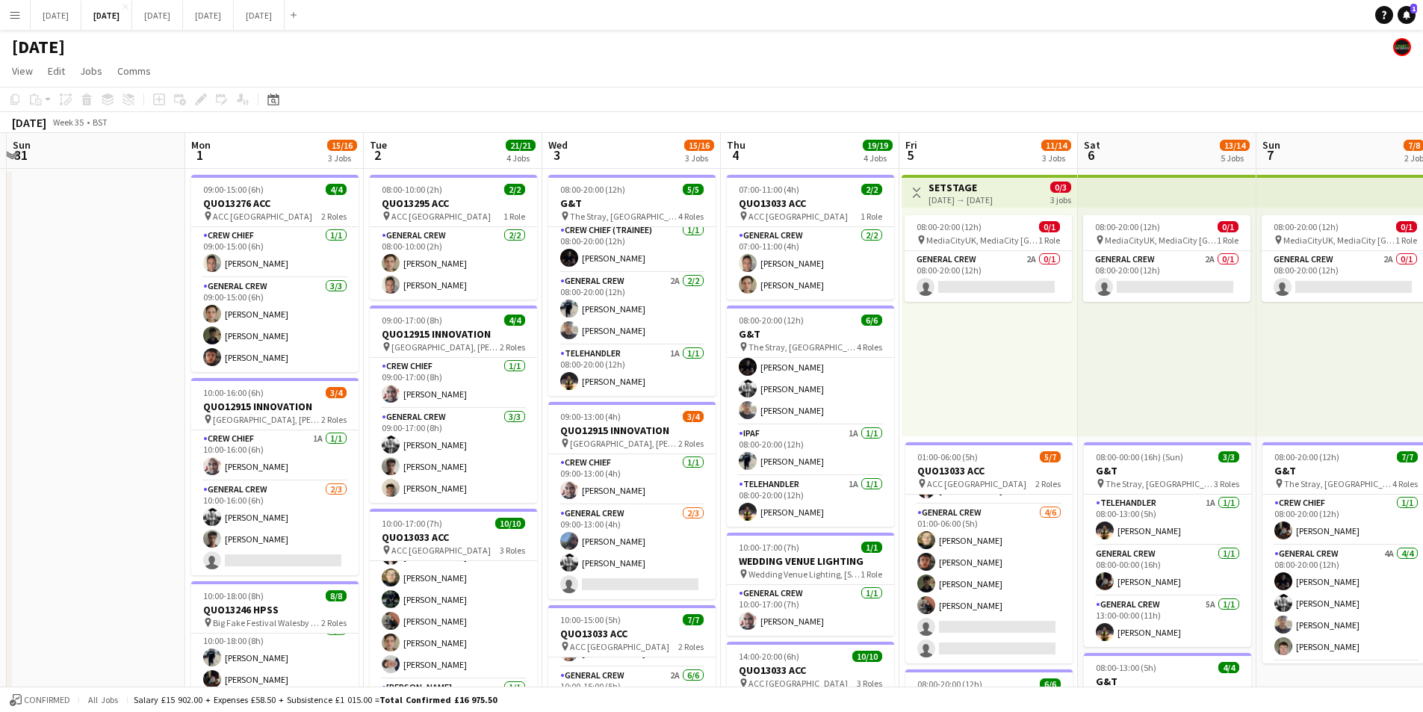
click at [17, 20] on app-icon "Menu" at bounding box center [15, 15] width 12 height 12
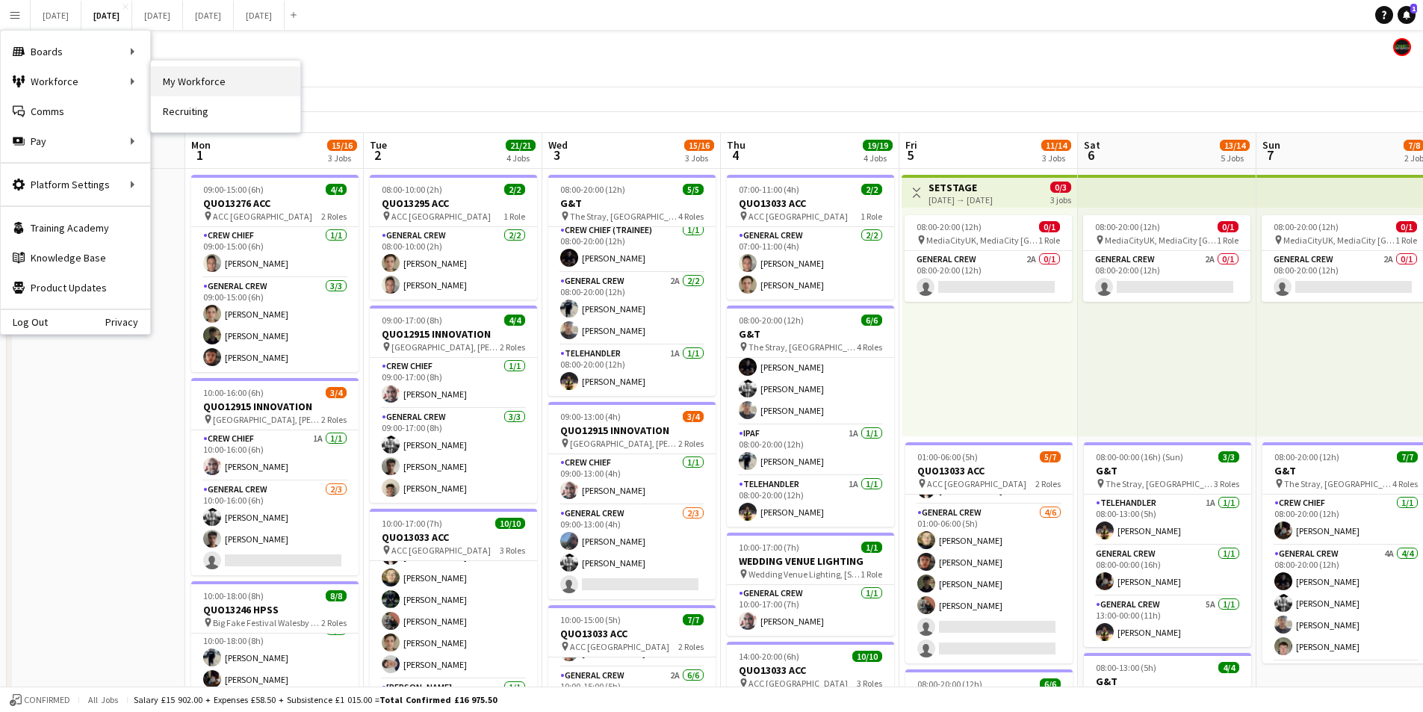
click at [189, 73] on link "My Workforce" at bounding box center [225, 81] width 149 height 30
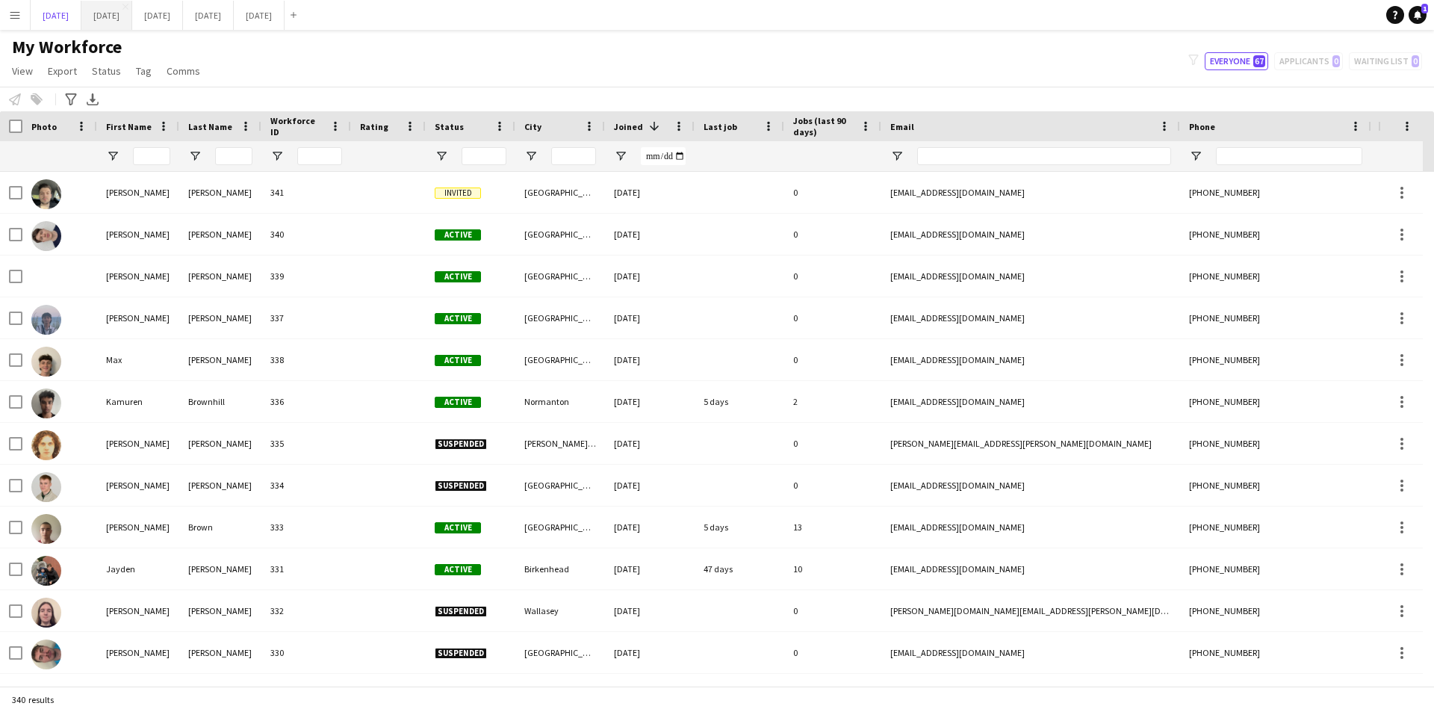
drag, startPoint x: 74, startPoint y: 20, endPoint x: 161, endPoint y: 21, distance: 87.4
click at [75, 20] on button "[DATE] Close" at bounding box center [56, 15] width 51 height 29
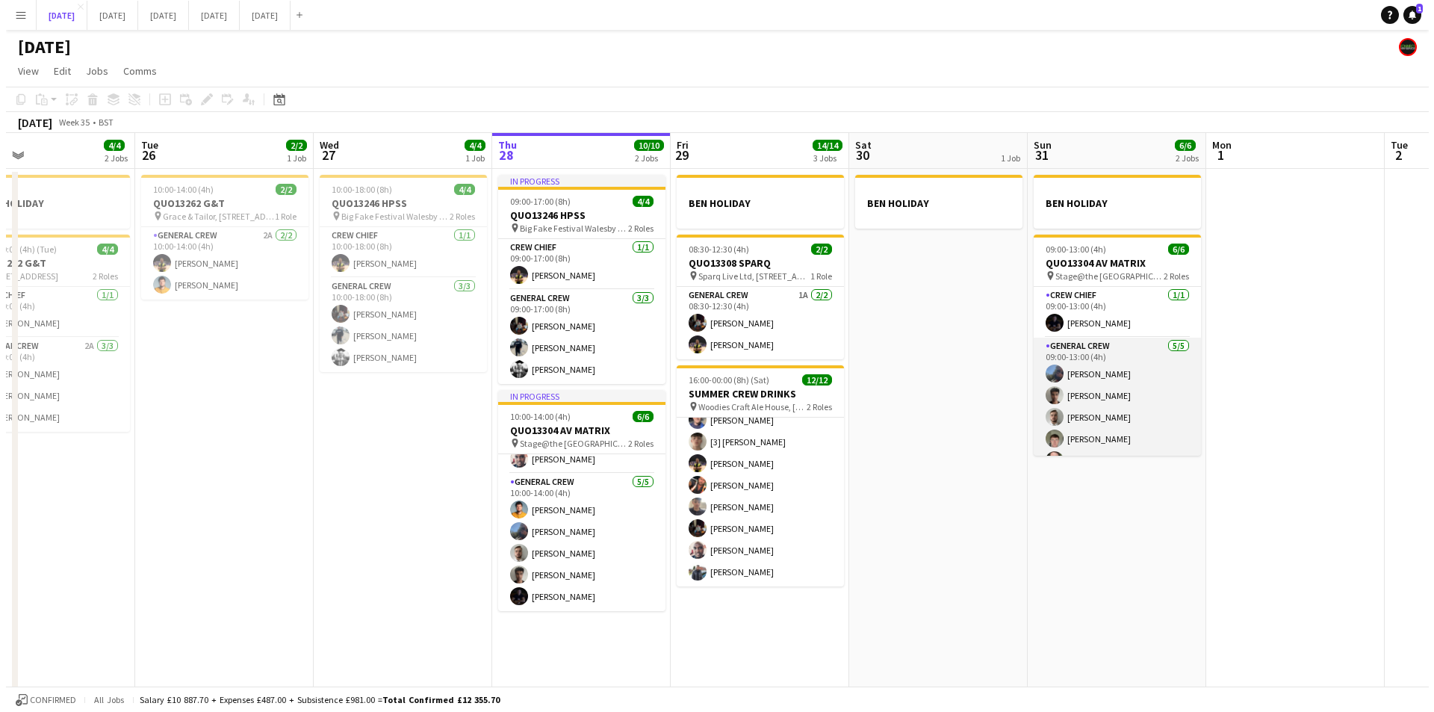
scroll to position [19, 0]
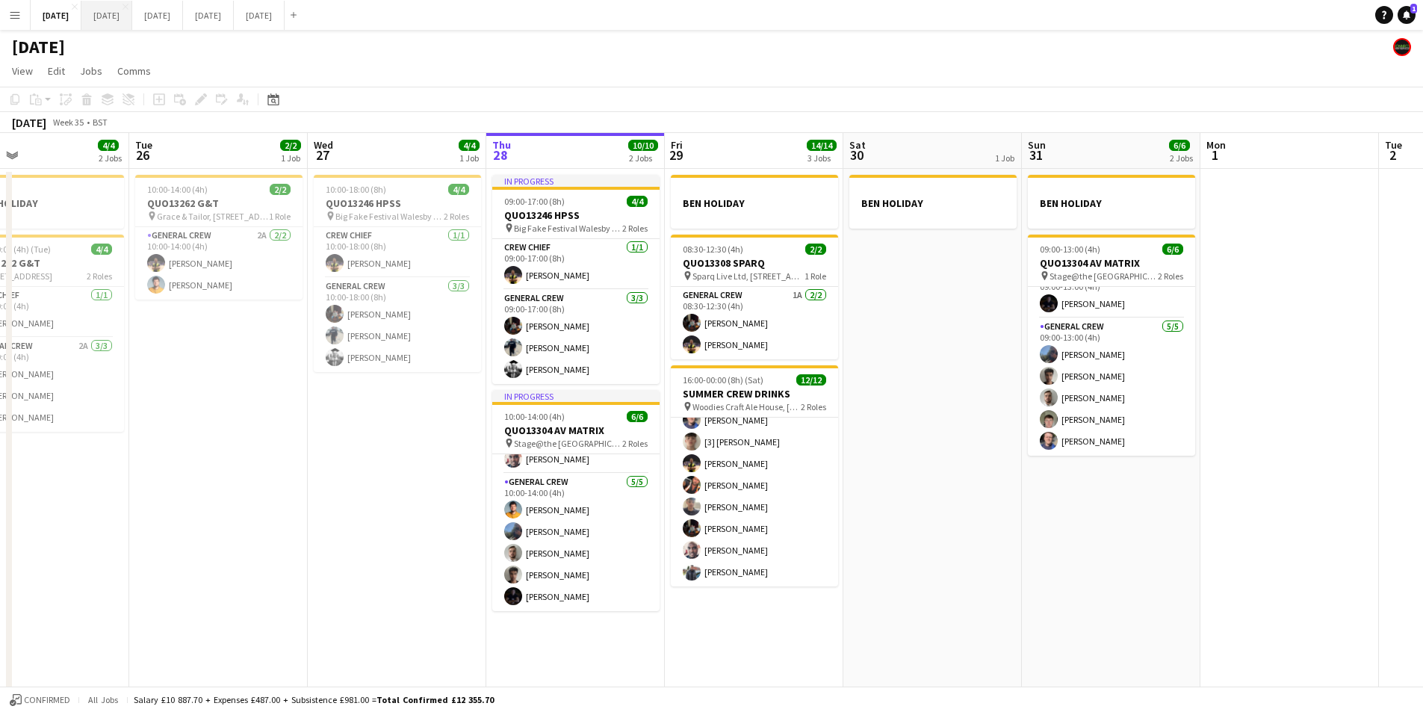
click at [132, 10] on button "[DATE] Close" at bounding box center [106, 15] width 51 height 29
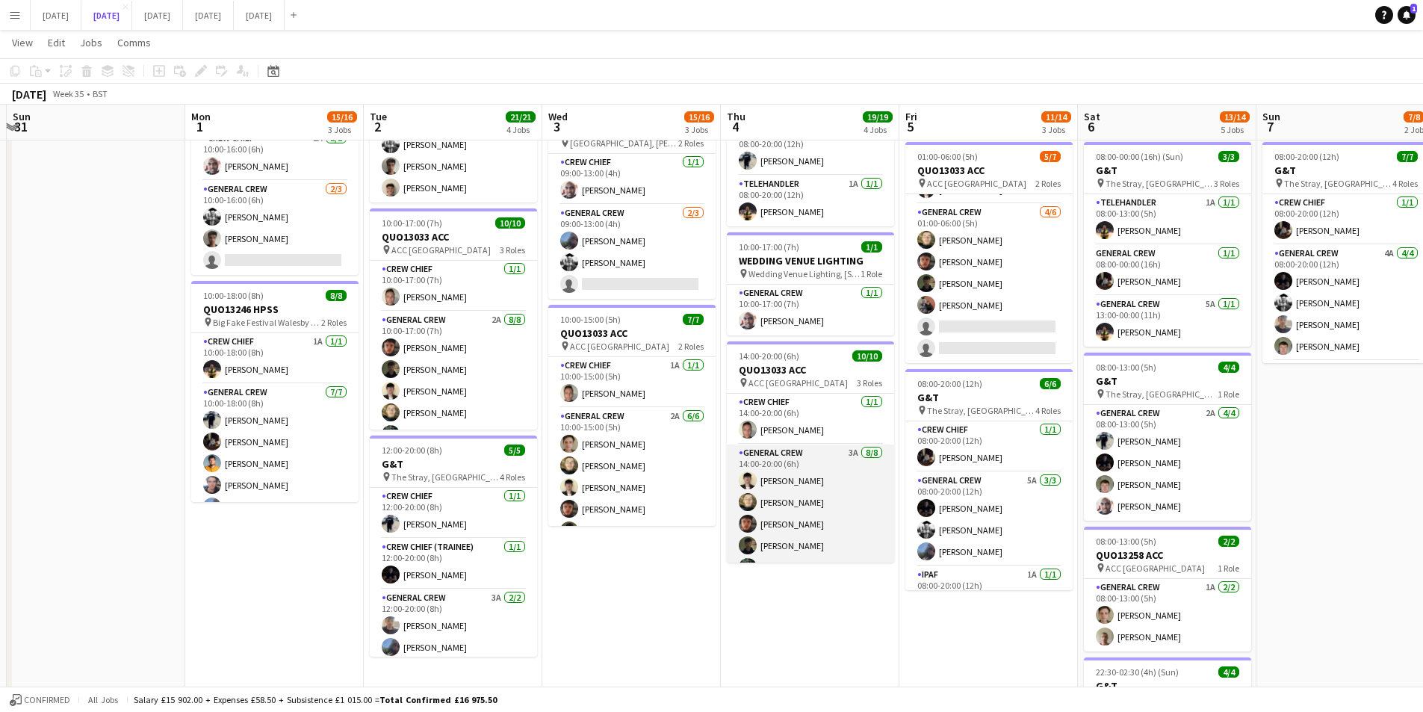
scroll to position [135, 0]
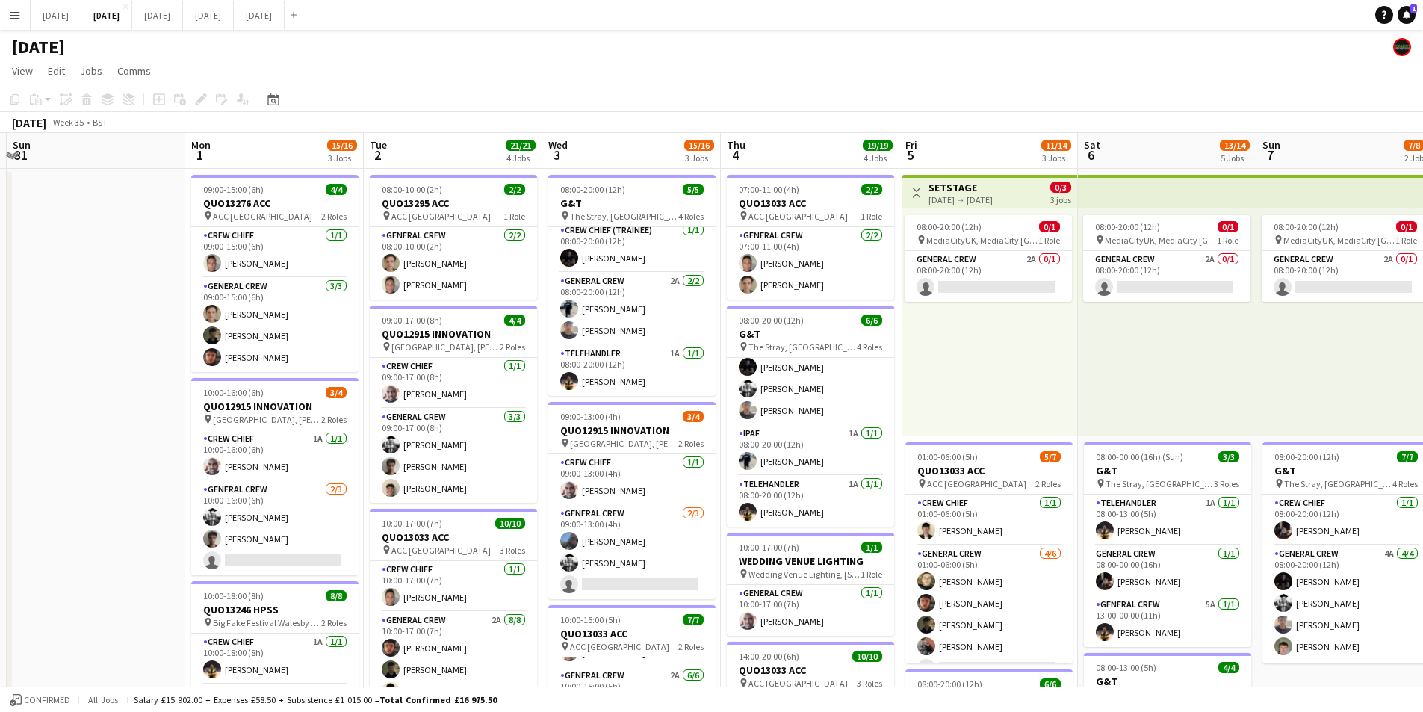
drag, startPoint x: 1041, startPoint y: 492, endPoint x: 854, endPoint y: 473, distance: 187.7
click at [854, 473] on app-calendar-viewport "Fri 29 Sat 30 Sun 31 Mon 1 15/16 3 Jobs Tue 2 21/21 4 Jobs Wed 3 15/16 3 Jobs T…" at bounding box center [711, 646] width 1423 height 1027
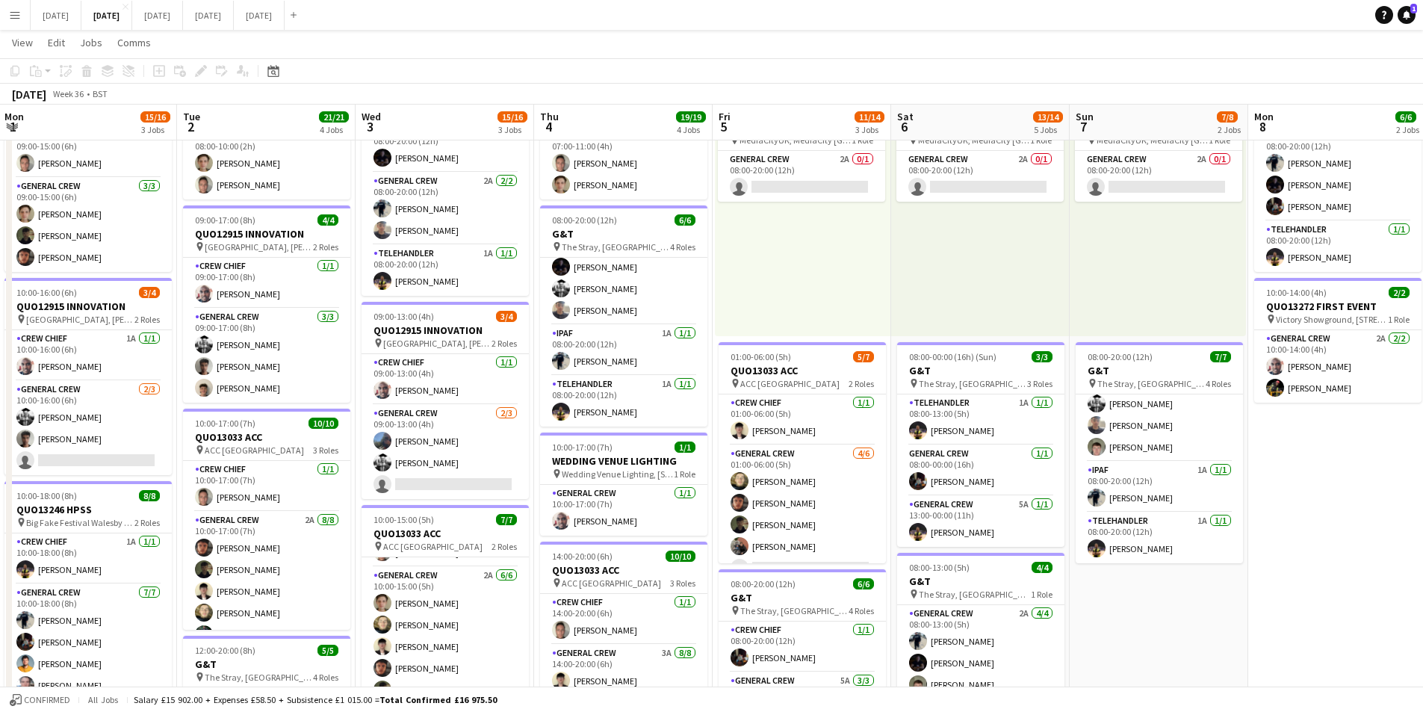
drag, startPoint x: 957, startPoint y: 501, endPoint x: 935, endPoint y: 489, distance: 24.4
click at [896, 488] on app-calendar-viewport "Sat 30 Sun 31 Mon 1 15/16 3 Jobs Tue 2 21/21 4 Jobs Wed 3 15/16 3 Jobs Thu 4 19…" at bounding box center [711, 510] width 1423 height 1100
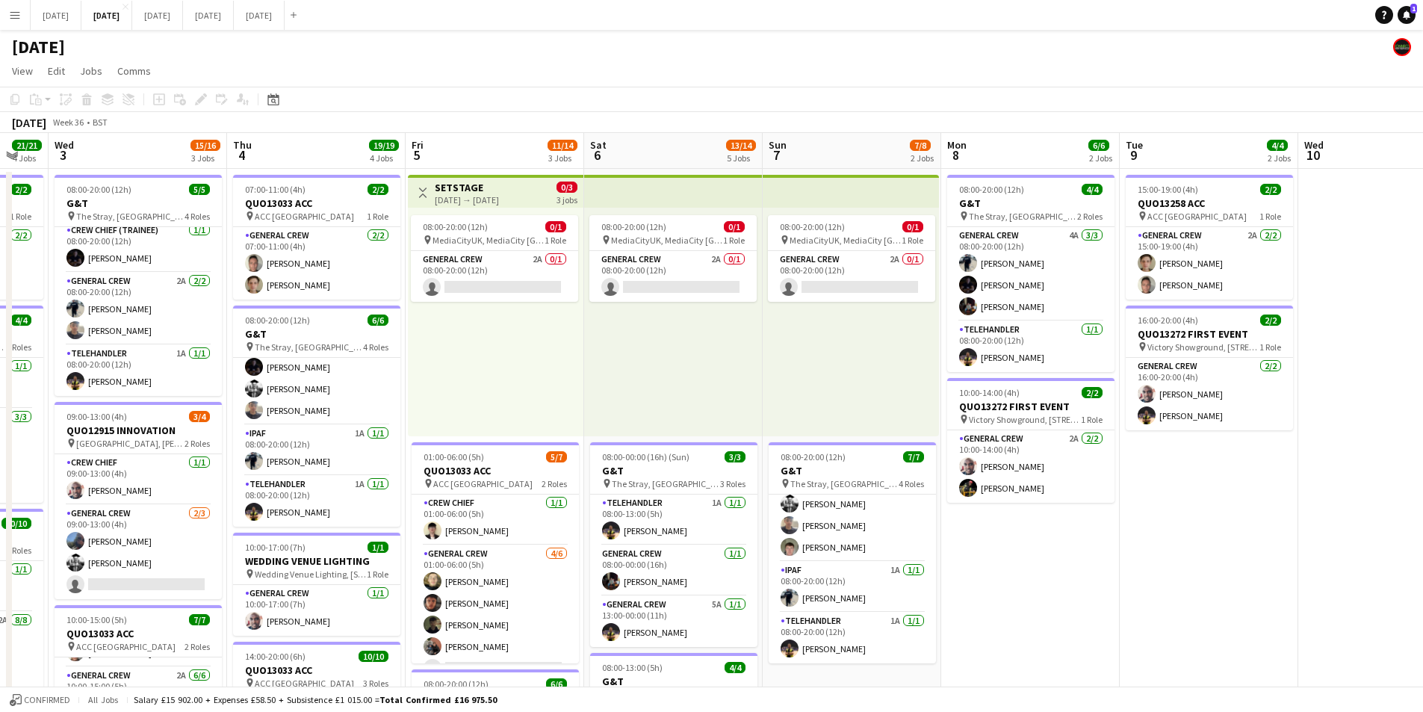
drag, startPoint x: 1275, startPoint y: 497, endPoint x: 954, endPoint y: 486, distance: 321.4
click at [848, 478] on app-calendar-viewport "Sun 31 Mon 1 15/16 3 Jobs Tue 2 21/21 4 Jobs Wed 3 15/16 3 Jobs Thu 4 19/19 4 J…" at bounding box center [711, 646] width 1423 height 1027
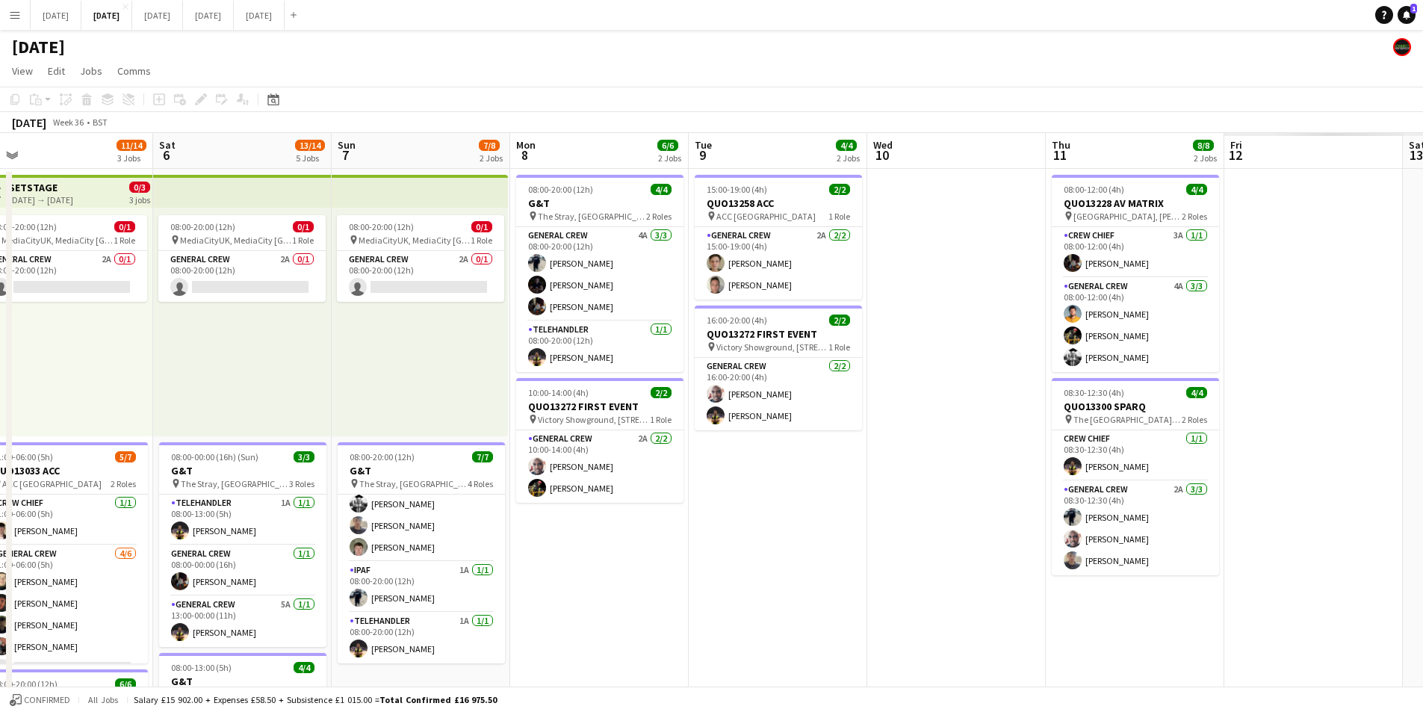
click at [574, 457] on app-calendar-viewport "Wed 3 15/16 3 Jobs Thu 4 19/19 4 Jobs Fri 5 11/14 3 Jobs Sat 6 13/14 5 Jobs Sun…" at bounding box center [711, 646] width 1423 height 1027
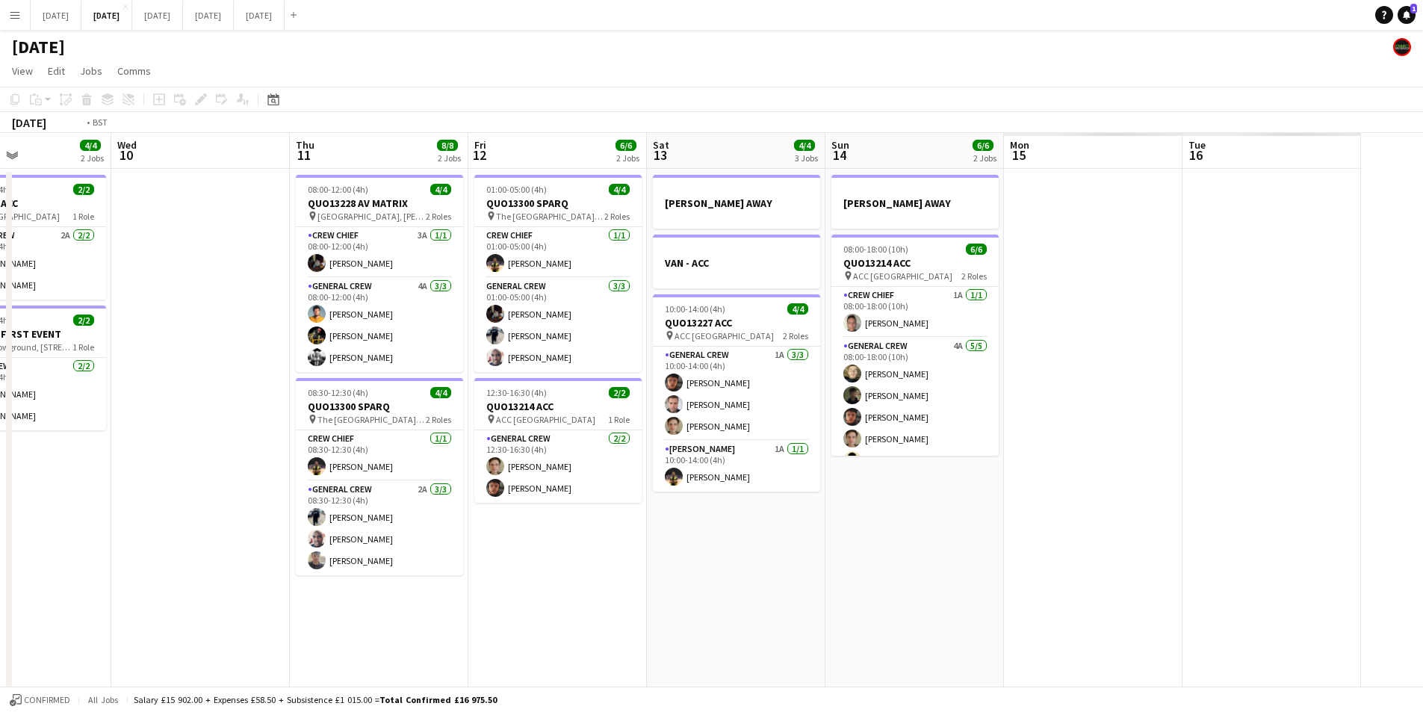
click at [581, 510] on app-calendar-viewport "Fri 5 11/14 3 Jobs Sat 6 13/14 5 Jobs Sun 7 7/8 2 Jobs Mon 8 6/6 2 Jobs Tue 9 4…" at bounding box center [711, 646] width 1423 height 1027
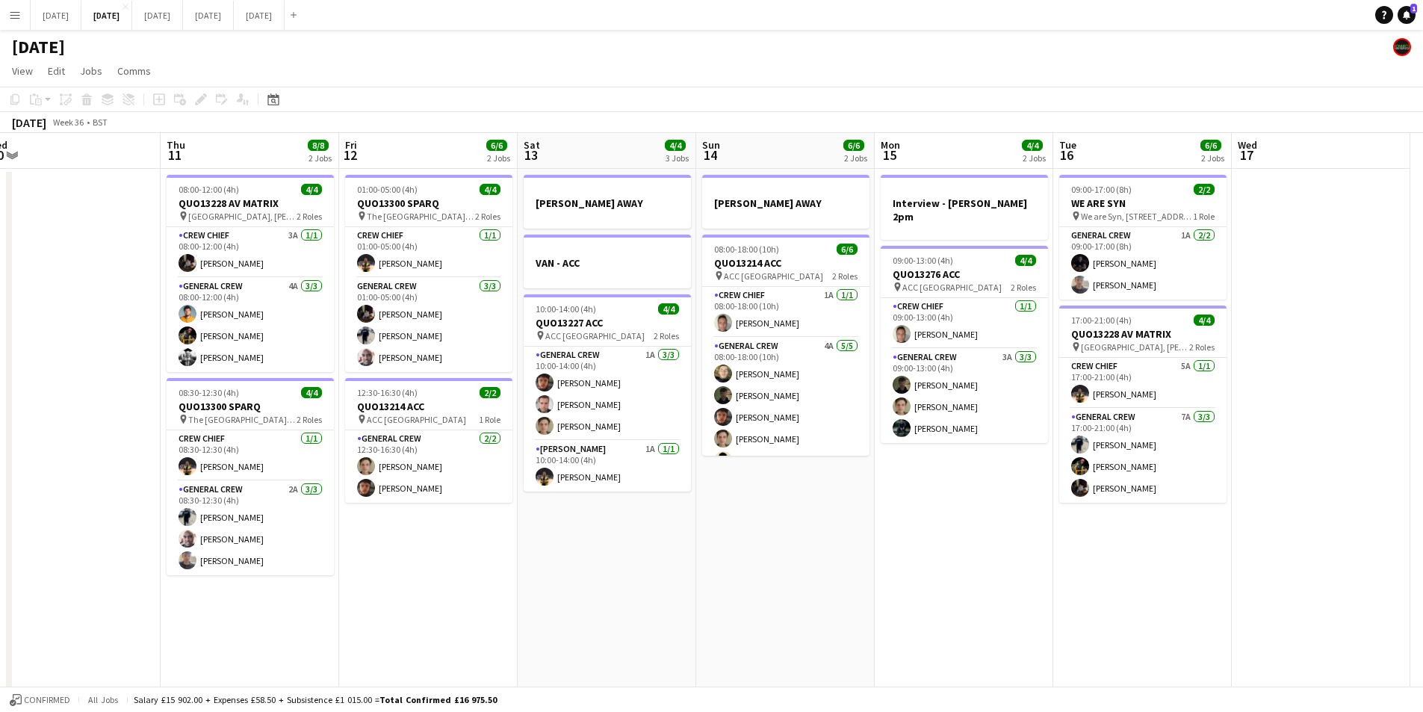
click at [561, 505] on app-calendar-viewport "Sat 6 13/14 5 Jobs Sun 7 7/8 2 Jobs Mon 8 6/6 2 Jobs Tue 9 4/4 2 Jobs Wed 10 Th…" at bounding box center [711, 646] width 1423 height 1027
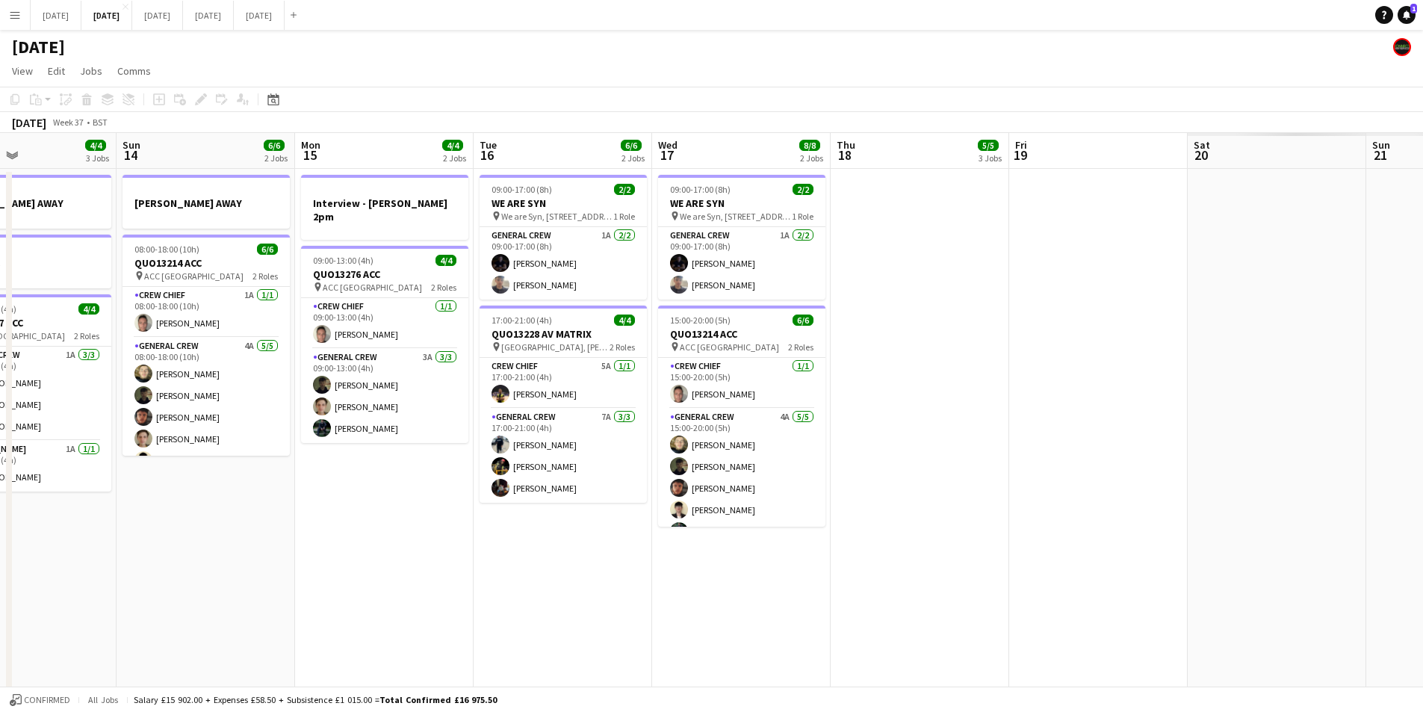
drag, startPoint x: 674, startPoint y: 498, endPoint x: 641, endPoint y: 498, distance: 32.9
click at [642, 498] on app-calendar-viewport "Thu 11 8/8 2 Jobs Fri 12 6/6 2 Jobs Sat 13 4/4 3 Jobs Sun 14 6/6 2 Jobs Mon 15 …" at bounding box center [711, 646] width 1423 height 1027
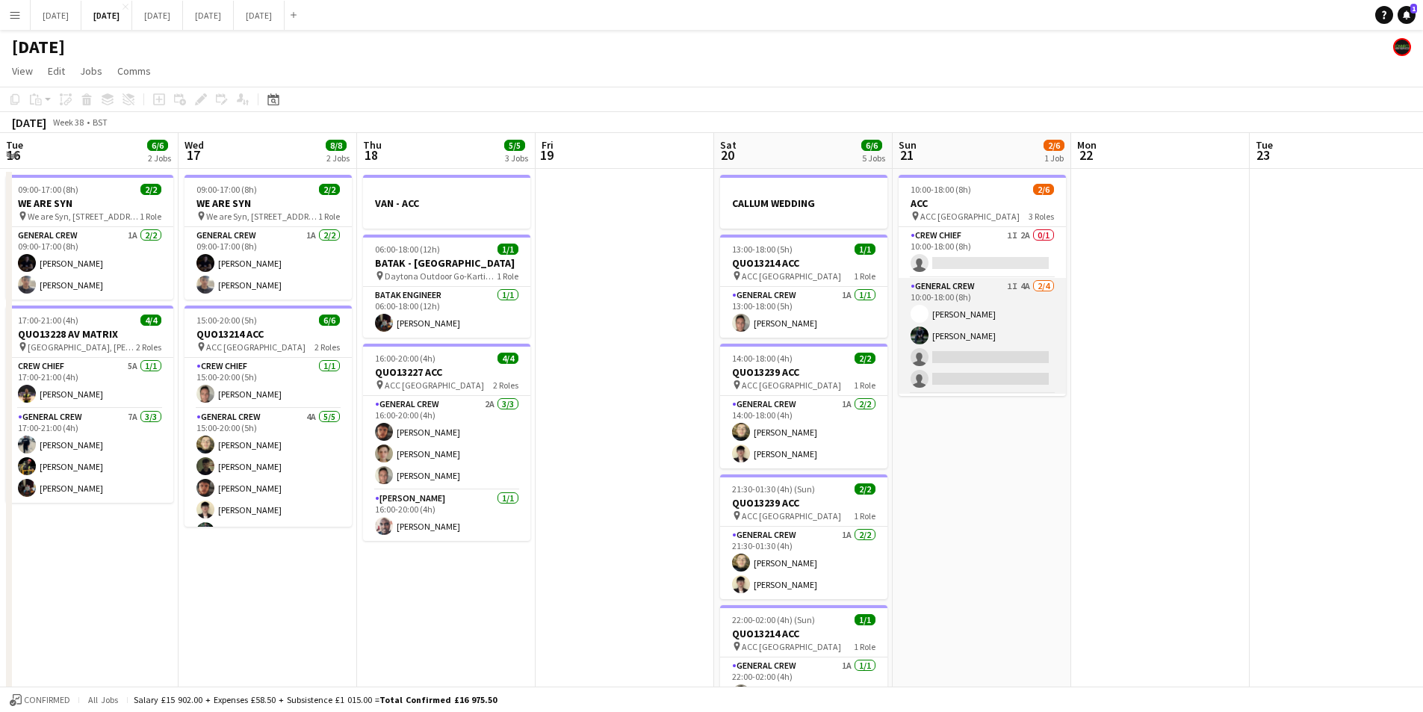
click at [996, 356] on app-card-role "General Crew 1I 4A [DATE] 10:00-18:00 (8h) [PERSON_NAME] [PERSON_NAME] single-n…" at bounding box center [982, 336] width 167 height 116
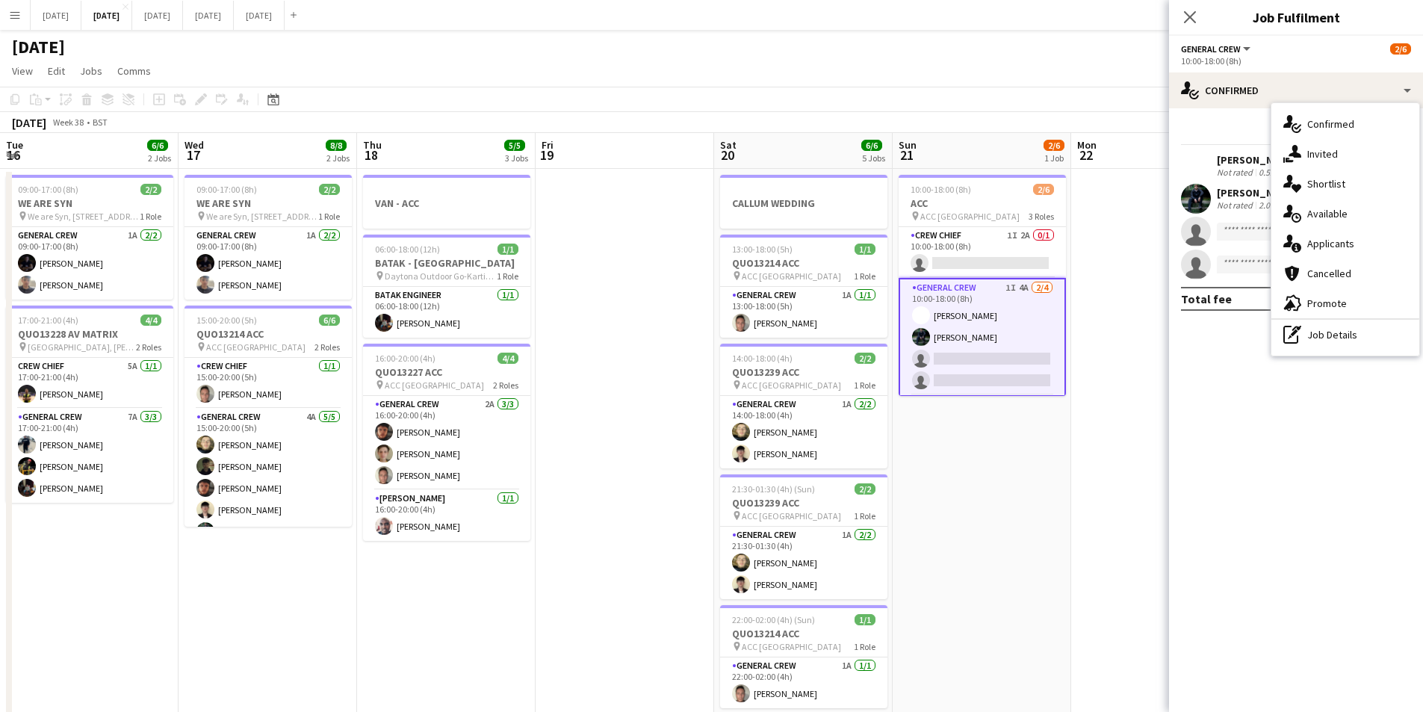
click at [1350, 232] on div "single-neutral-actions-information Applicants" at bounding box center [1346, 244] width 148 height 30
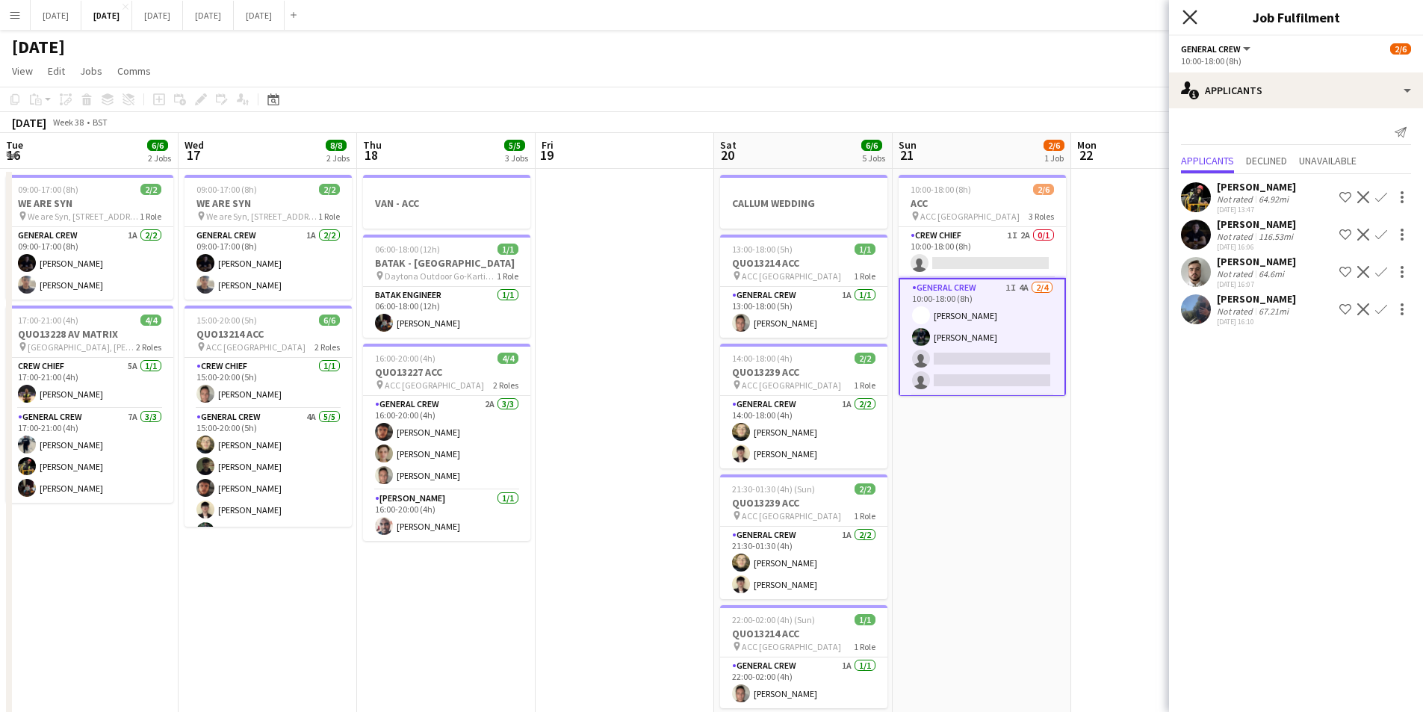
click at [1192, 14] on icon "Close pop-in" at bounding box center [1190, 17] width 14 height 14
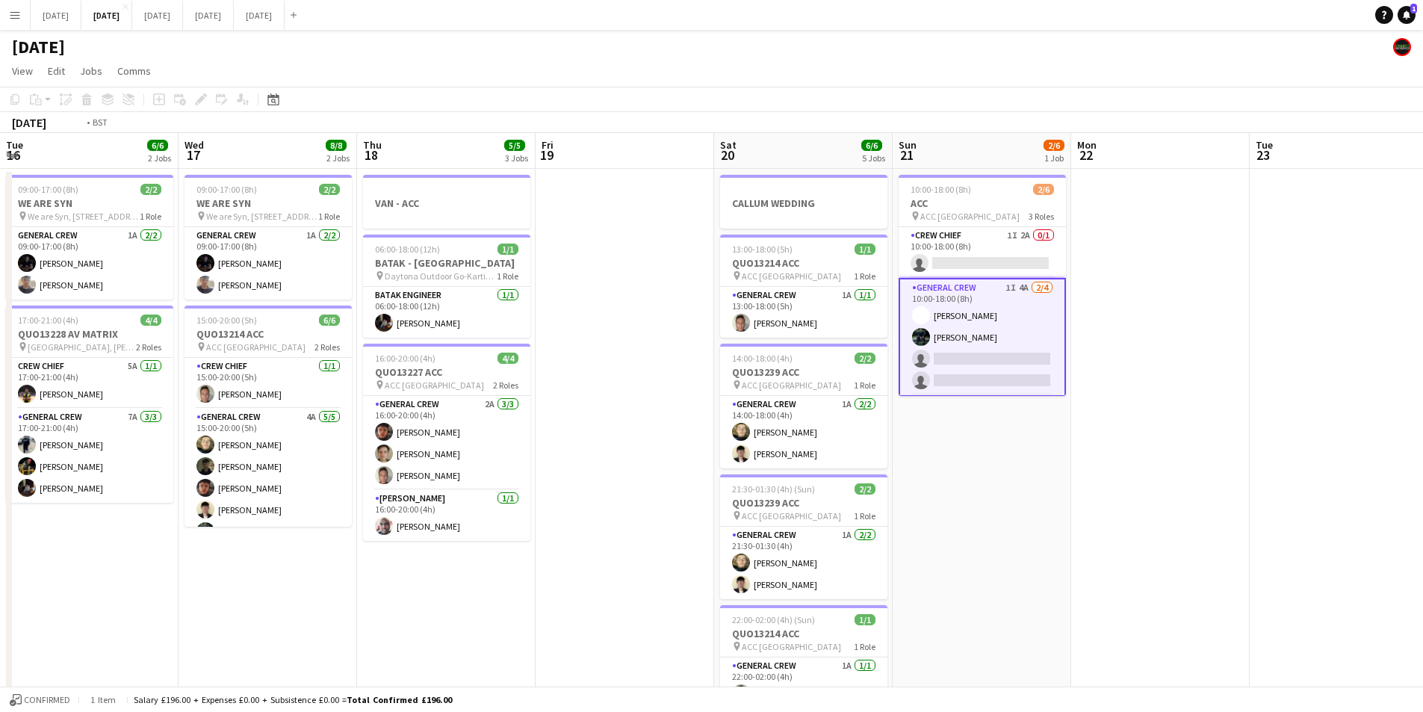
drag, startPoint x: 766, startPoint y: 567, endPoint x: 921, endPoint y: 608, distance: 160.7
click at [1063, 526] on app-calendar-viewport "Sun 14 6/6 2 Jobs Mon 15 4/4 2 Jobs Tue 16 6/6 2 Jobs Wed 17 8/8 2 Jobs Thu 18 …" at bounding box center [711, 646] width 1423 height 1027
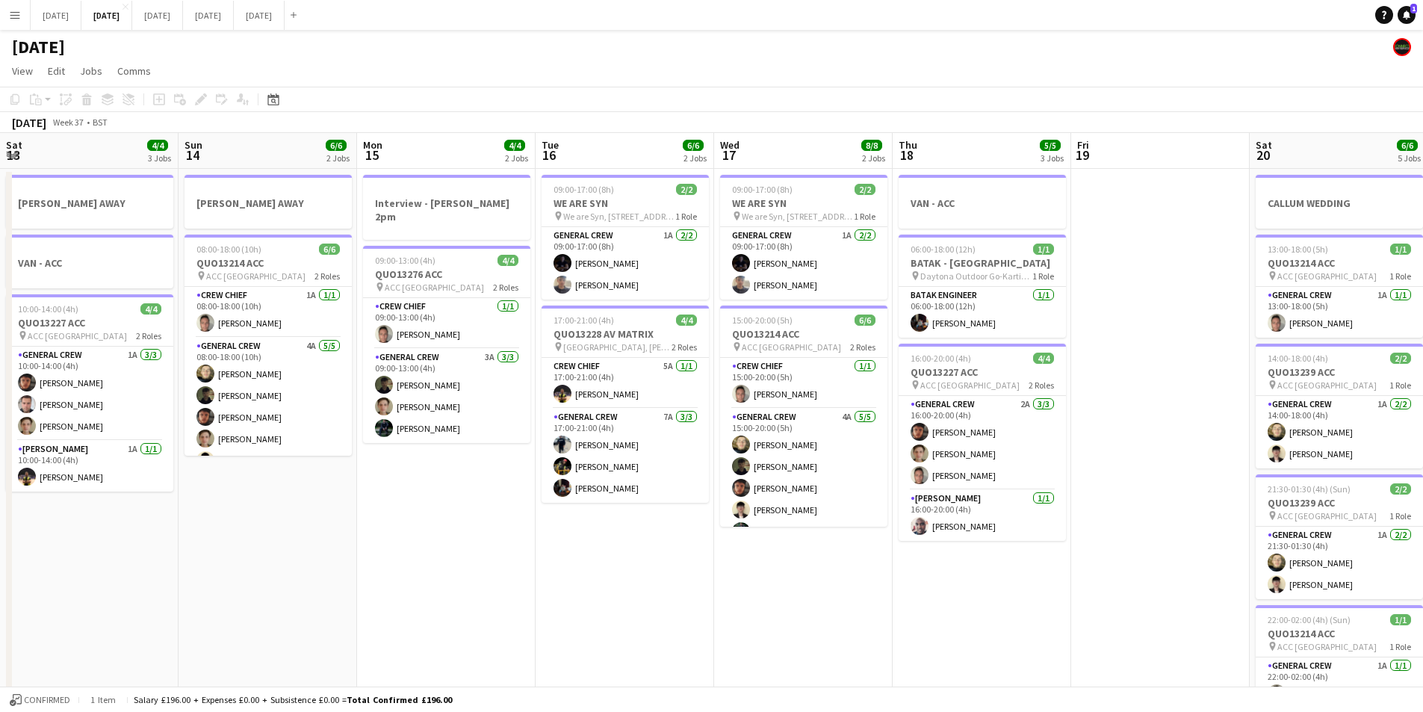
drag, startPoint x: 921, startPoint y: 608, endPoint x: 1141, endPoint y: 561, distance: 224.6
click at [1168, 583] on app-calendar-viewport "Thu 11 8/8 2 Jobs Fri 12 6/6 2 Jobs Sat 13 4/4 3 Jobs Sun 14 6/6 2 Jobs Mon 15 …" at bounding box center [711, 646] width 1423 height 1027
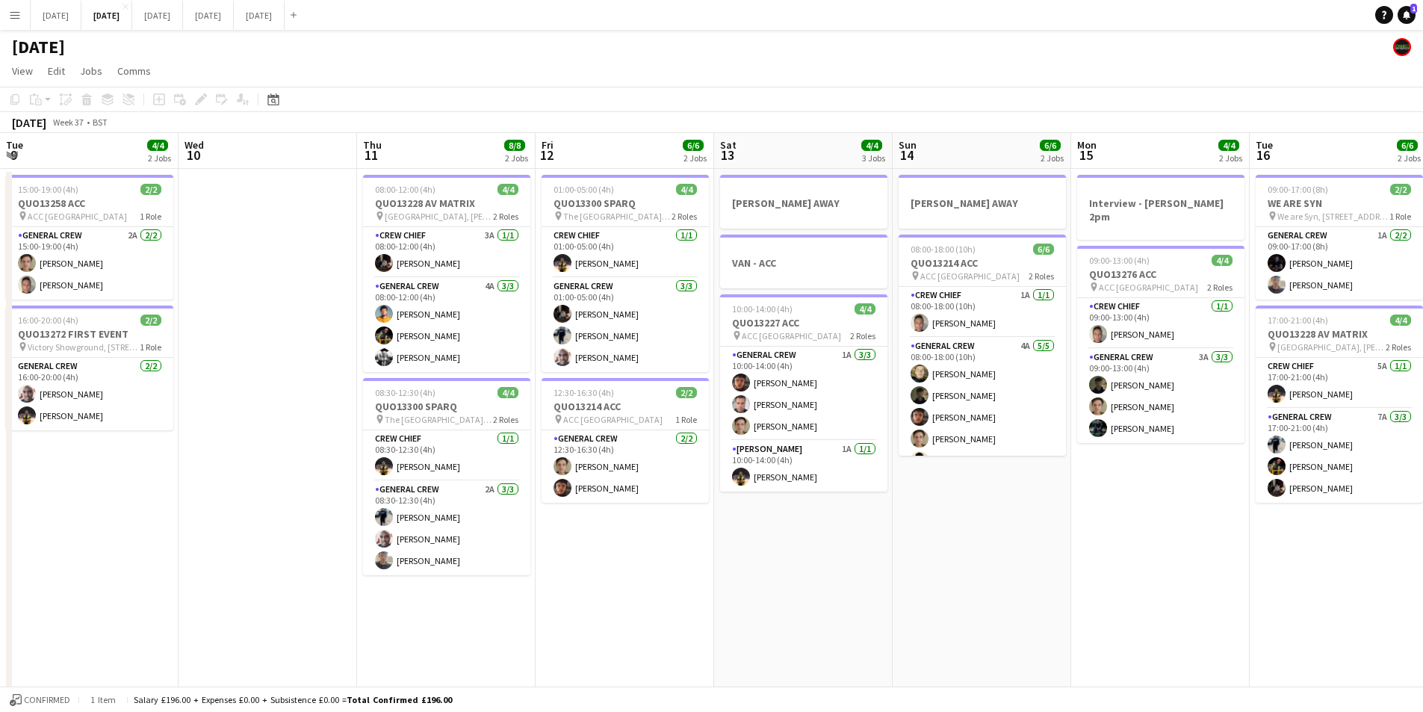
drag, startPoint x: 489, startPoint y: 631, endPoint x: 1028, endPoint y: 592, distance: 540.8
click at [1049, 588] on app-calendar-viewport "Tue 9 4/4 2 Jobs Wed 10 Thu 11 8/8 2 Jobs Fri 12 6/6 2 Jobs Sat 13 4/4 3 Jobs S…" at bounding box center [711, 646] width 1423 height 1027
click at [1024, 593] on app-calendar-viewport "Tue 9 4/4 2 Jobs Wed 10 Thu 11 8/8 2 Jobs Fri 12 6/6 2 Jobs Sat 13 4/4 3 Jobs S…" at bounding box center [711, 646] width 1423 height 1027
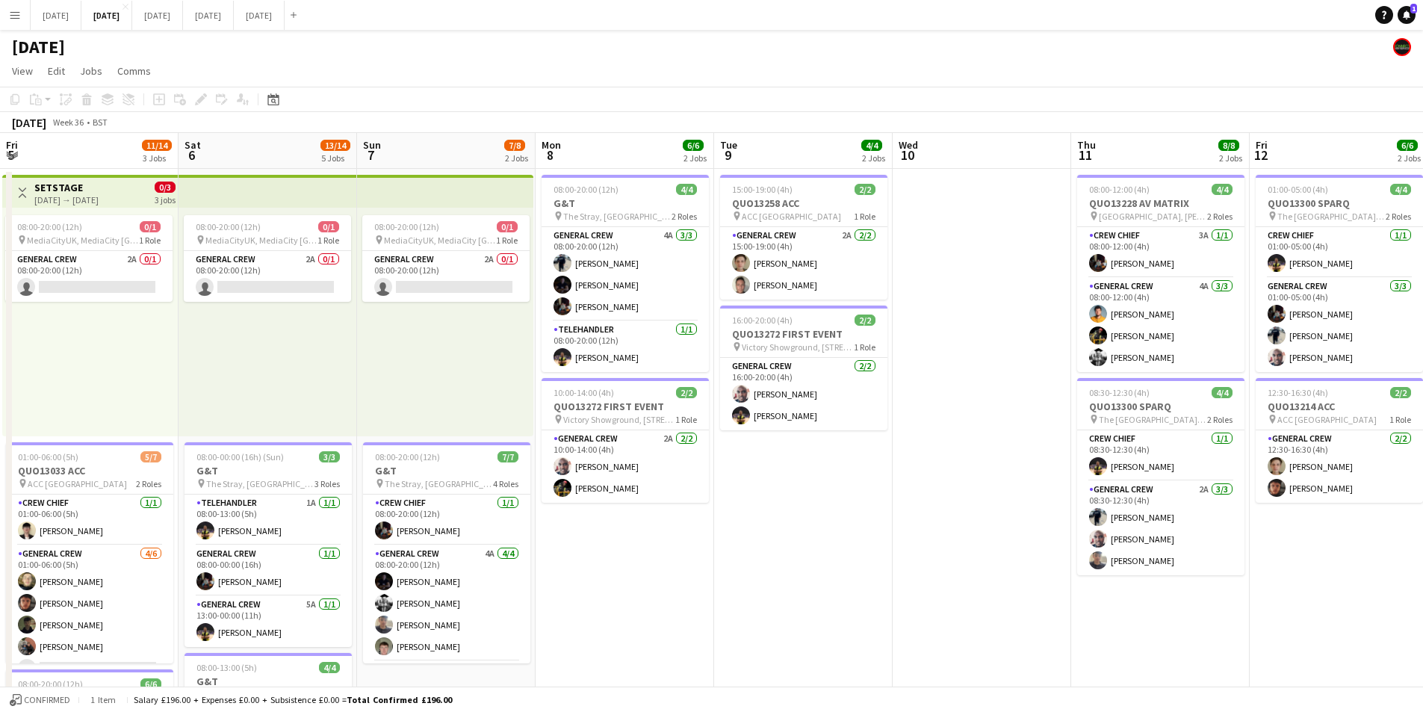
click at [1018, 540] on app-calendar-viewport "Wed 3 15/16 3 Jobs Thu 4 19/19 4 Jobs Fri 5 11/14 3 Jobs Sat 6 13/14 5 Jobs Sun…" at bounding box center [711, 646] width 1423 height 1027
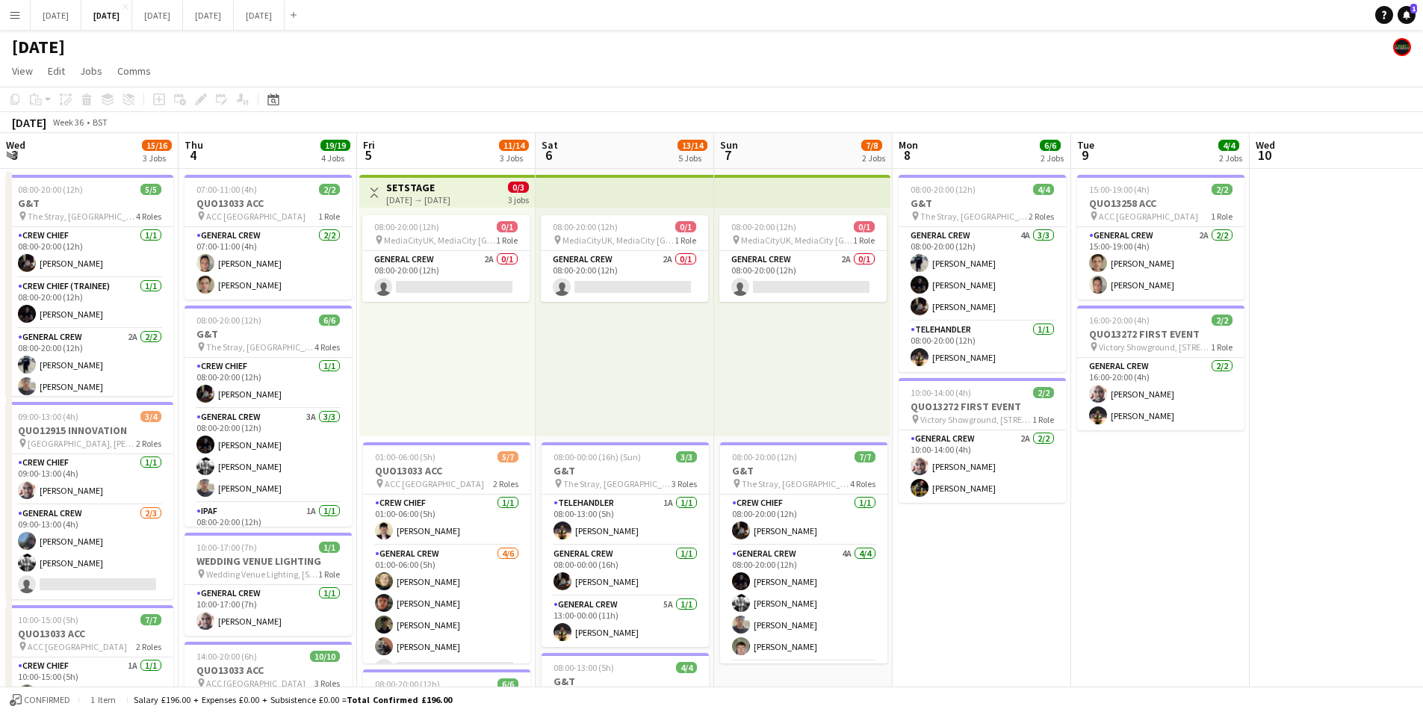
drag, startPoint x: 379, startPoint y: 538, endPoint x: 678, endPoint y: 519, distance: 299.4
click at [673, 527] on app-calendar-viewport "Mon 1 15/16 3 Jobs Tue 2 21/21 4 Jobs Wed 3 15/16 3 Jobs Thu 4 19/19 4 Jobs Fri…" at bounding box center [711, 646] width 1423 height 1027
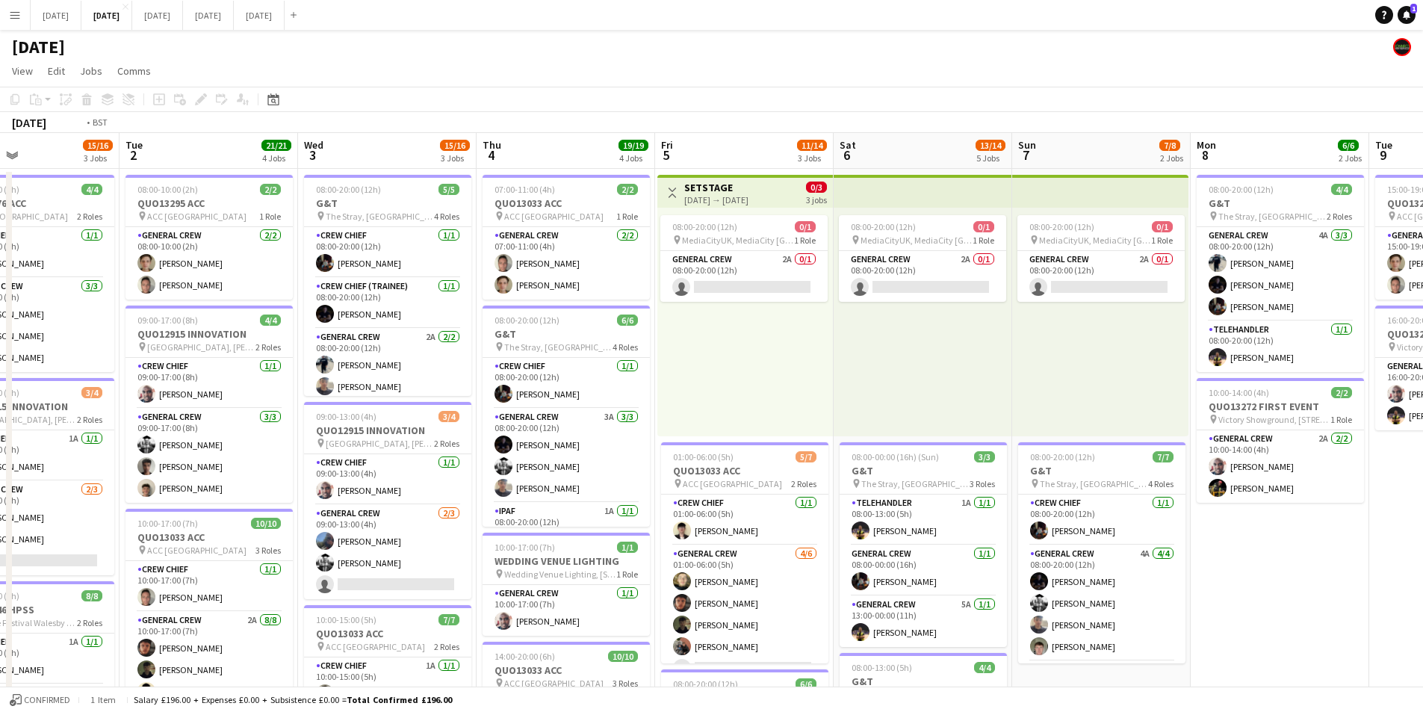
drag, startPoint x: 358, startPoint y: 545, endPoint x: 697, endPoint y: 528, distance: 339.6
click at [693, 529] on app-calendar-viewport "Sat 30 Sun 31 Mon 1 15/16 3 Jobs Tue 2 21/21 4 Jobs Wed 3 15/16 3 Jobs Thu 4 19…" at bounding box center [711, 646] width 1423 height 1027
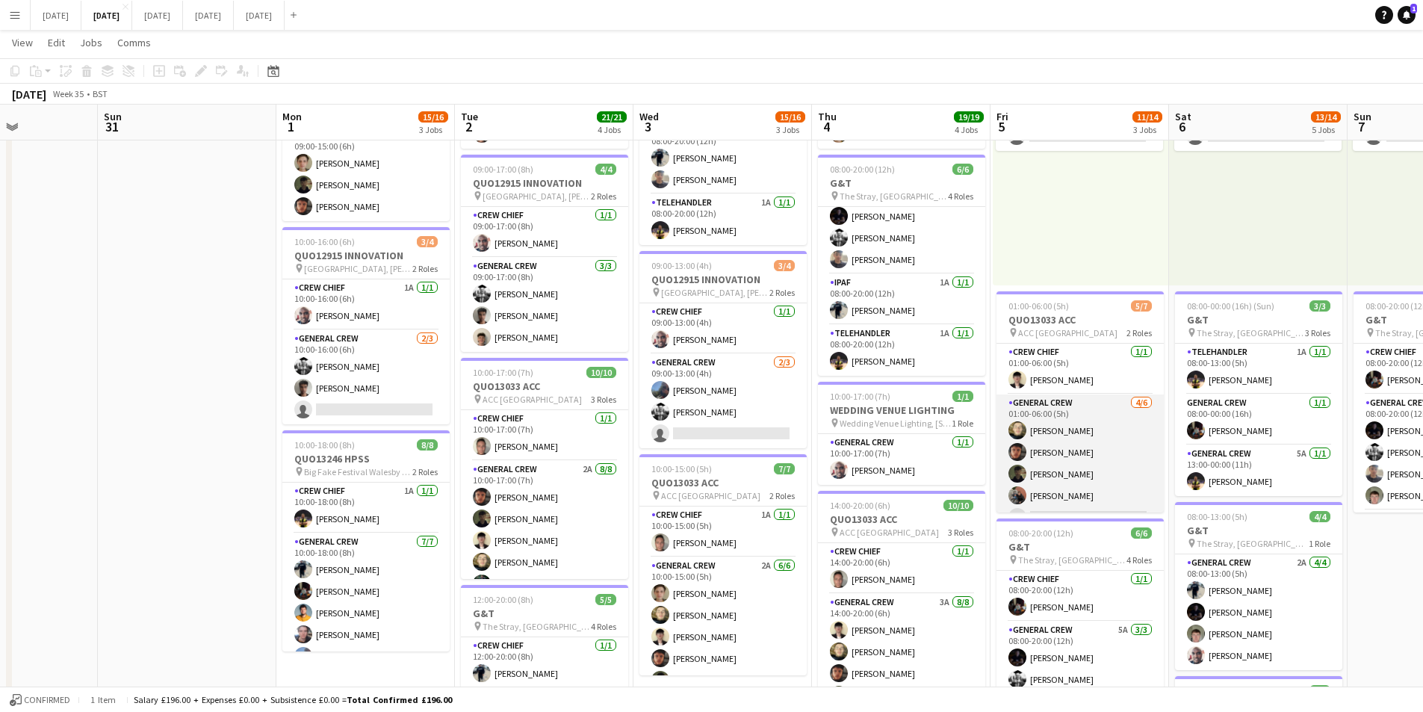
scroll to position [41, 0]
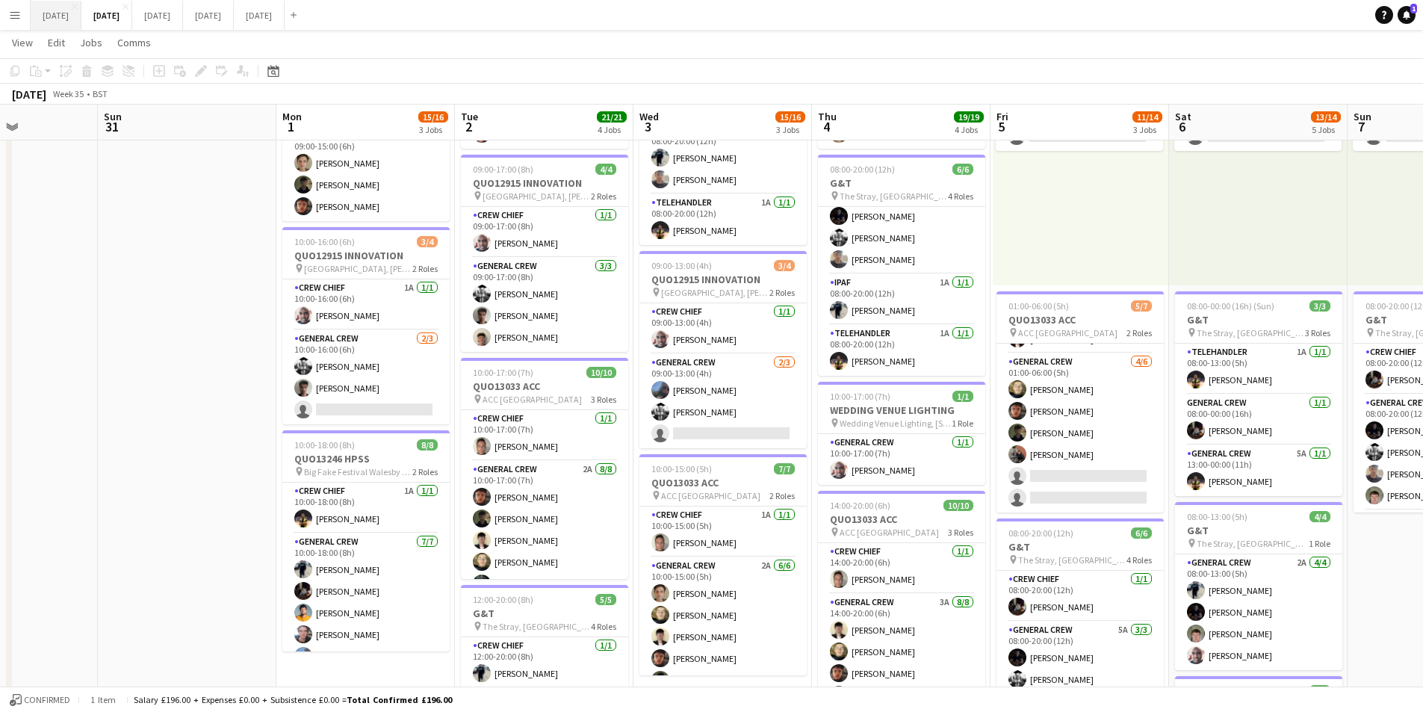
click at [79, 19] on button "[DATE] Close" at bounding box center [56, 15] width 51 height 29
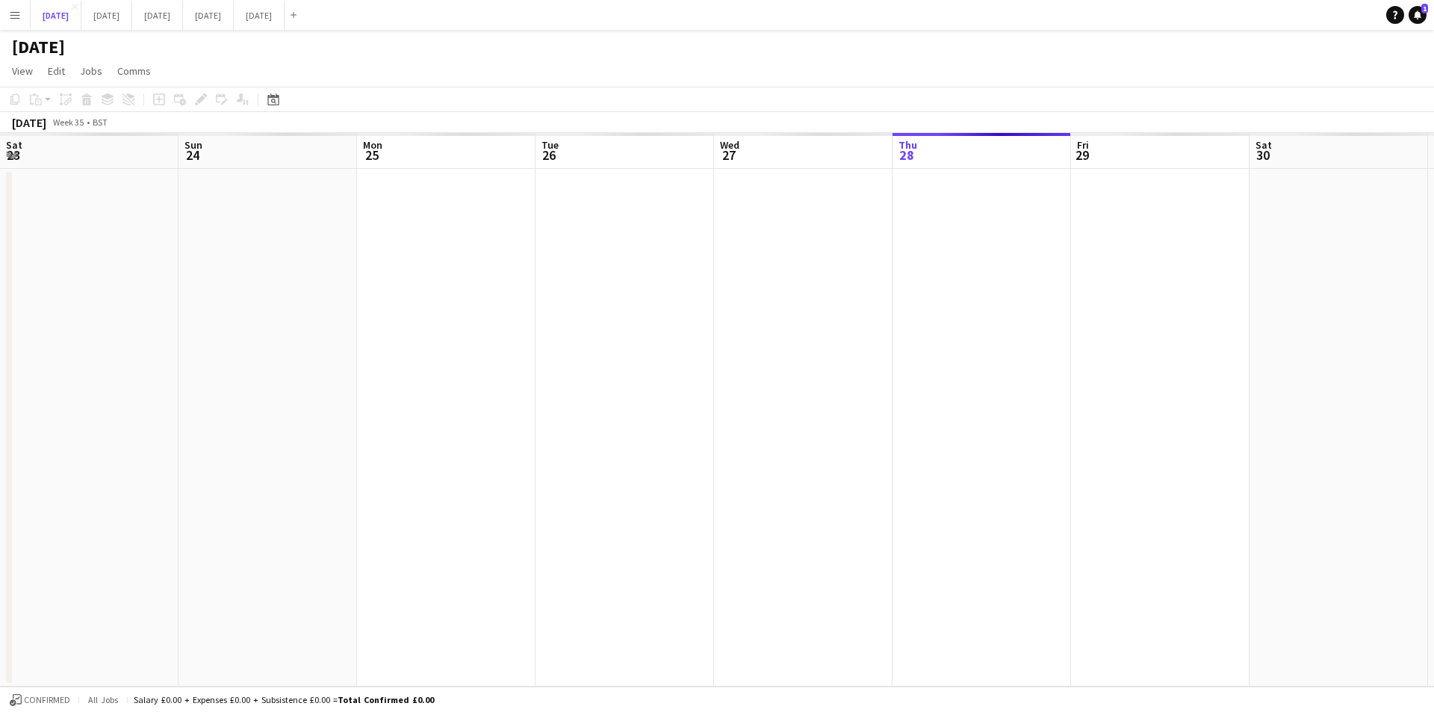
scroll to position [0, 406]
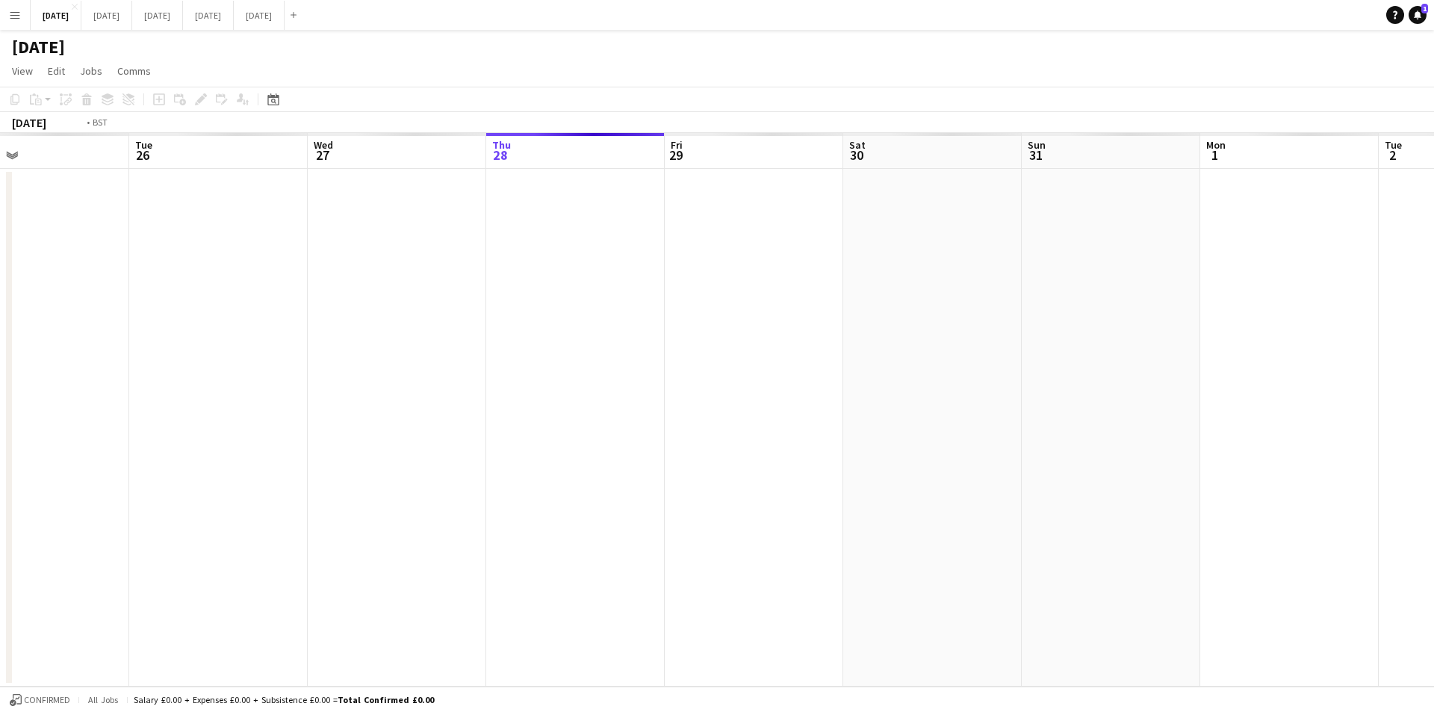
drag, startPoint x: 584, startPoint y: 393, endPoint x: 909, endPoint y: 371, distance: 325.8
click at [1123, 353] on app-calendar-viewport "Sat 23 Sun 24 Mon 25 Tue 26 Wed 27 Thu 28 Fri 29 Sat 30 Sun 31 Mon 1 Tue 2 Wed …" at bounding box center [717, 410] width 1434 height 554
drag, startPoint x: 909, startPoint y: 371, endPoint x: 521, endPoint y: 421, distance: 391.1
click at [1087, 362] on app-calendar-viewport "Sat 23 Sun 24 Mon 25 Tue 26 Wed 27 Thu 28 Fri 29 Sat 30 Sun 31 Mon 1 Tue 2 Wed …" at bounding box center [717, 410] width 1434 height 554
click at [1054, 429] on app-calendar-viewport "Sat 23 Sun 24 Mon 25 Tue 26 Wed 27 Thu 28 Fri 29 Sat 30 Sun 31 Mon 1 Tue 2 Wed …" at bounding box center [717, 410] width 1434 height 554
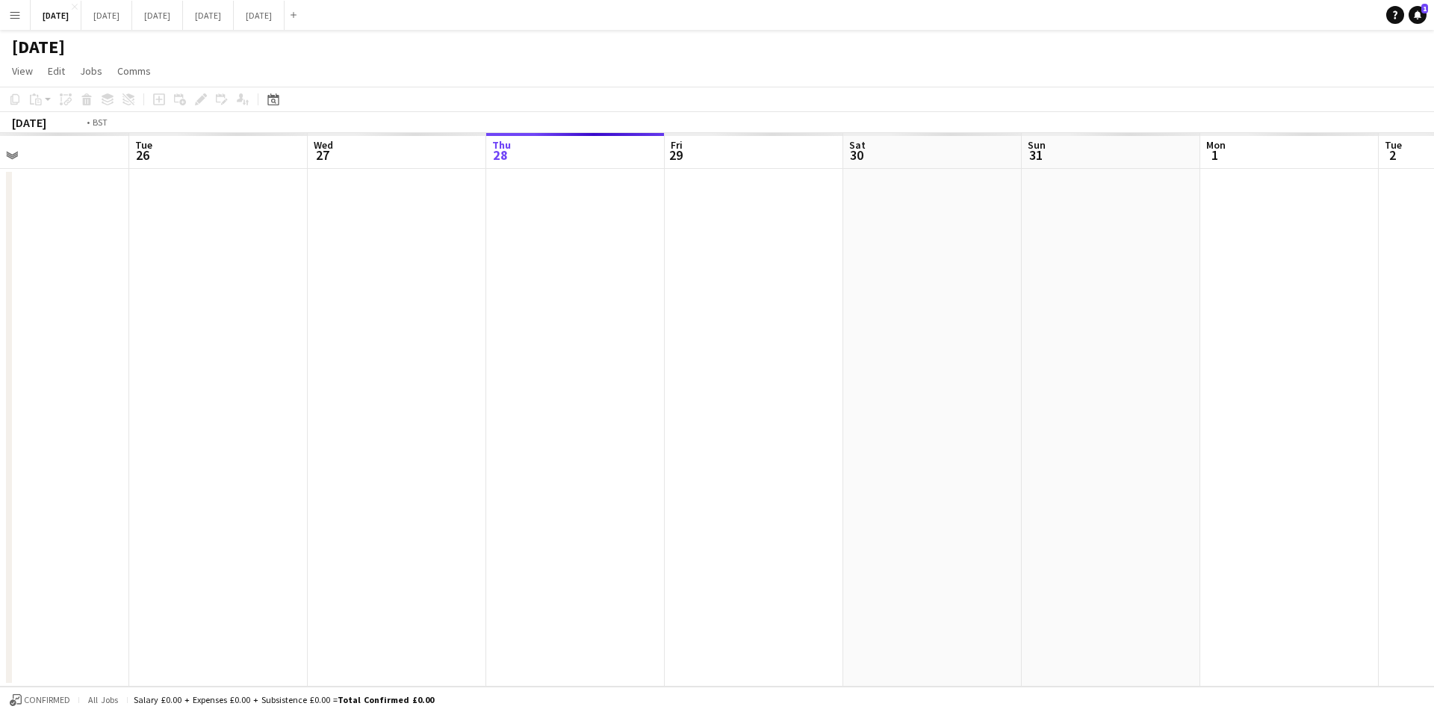
click at [991, 415] on app-calendar-viewport "Sat 23 Sun 24 Mon 25 Tue 26 Wed 27 Thu 28 Fri 29 Sat 30 Sun 31 Mon 1 Tue 2 Wed …" at bounding box center [717, 410] width 1434 height 554
click at [928, 402] on app-calendar-viewport "Sat 23 Sun 24 Mon 25 Tue 26 Wed 27 Thu 28 Fri 29 Sat 30 Sun 31 Mon 1 Tue 2 Wed …" at bounding box center [717, 410] width 1434 height 554
click at [880, 412] on app-calendar-viewport "Thu 21 Fri 22 Sat 23 Sun 24 Mon 25 Tue 26 Wed 27 Thu 28 Fri 29 Sat 30 Sun 31 Mo…" at bounding box center [717, 410] width 1434 height 554
click at [901, 431] on app-calendar-viewport "Thu 21 Fri 22 Sat 23 Sun 24 Mon 25 Tue 26 Wed 27 Thu 28 Fri 29 Sat 30 Sun 31 Mo…" at bounding box center [717, 410] width 1434 height 554
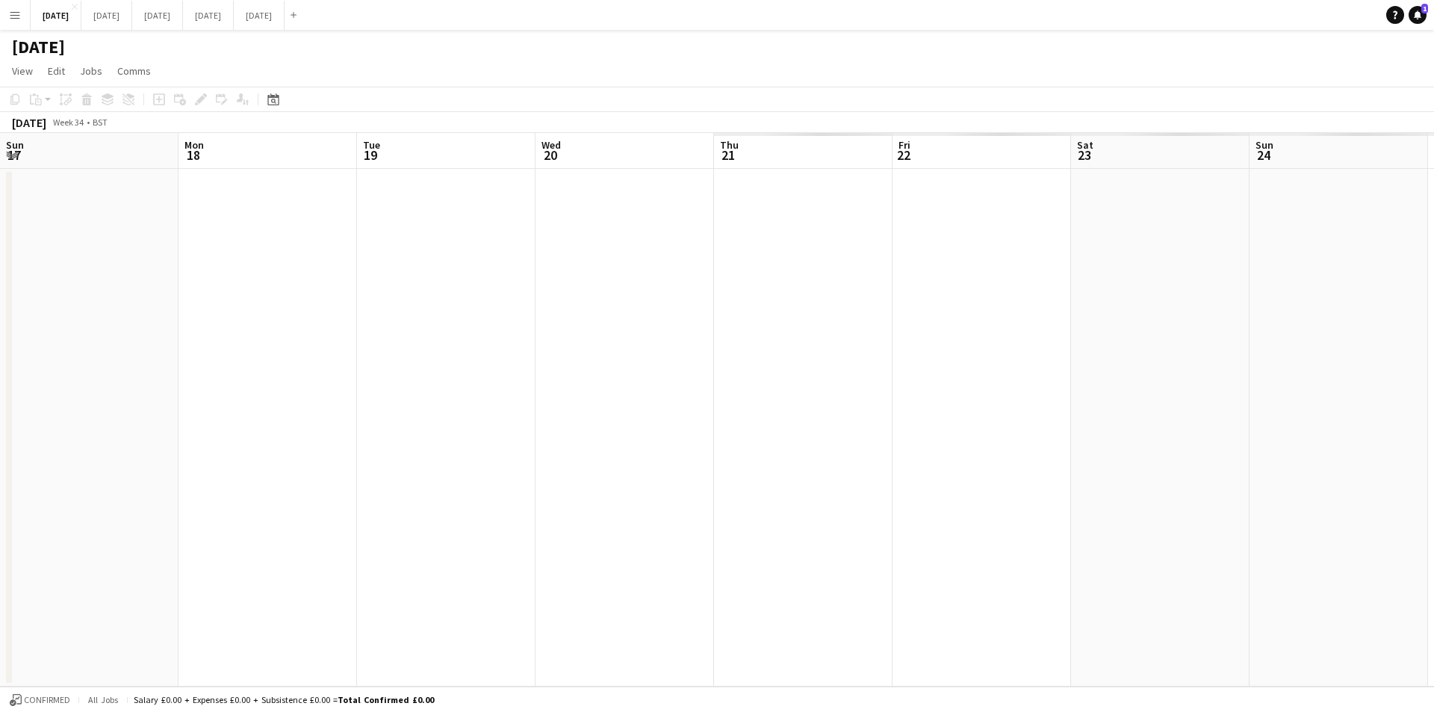
drag, startPoint x: 805, startPoint y: 467, endPoint x: 720, endPoint y: 477, distance: 85.0
click at [950, 481] on app-calendar-viewport "Sun 17 Mon 18 Tue 19 Wed 20 Thu 21 Fri 22 Sat 23 Sun 24 Mon 25 Tue 26 Wed 27 Th…" at bounding box center [717, 410] width 1434 height 554
drag, startPoint x: 740, startPoint y: 468, endPoint x: 823, endPoint y: 460, distance: 83.3
click at [823, 460] on app-calendar-viewport "Fri 15 Sat 16 Sun 17 Mon 18 Tue 19 Wed 20 Thu 21 Fri 22 Sat 23 Sun 24 Mon 25 Tu…" at bounding box center [717, 410] width 1434 height 554
drag, startPoint x: 771, startPoint y: 481, endPoint x: 781, endPoint y: 479, distance: 10.0
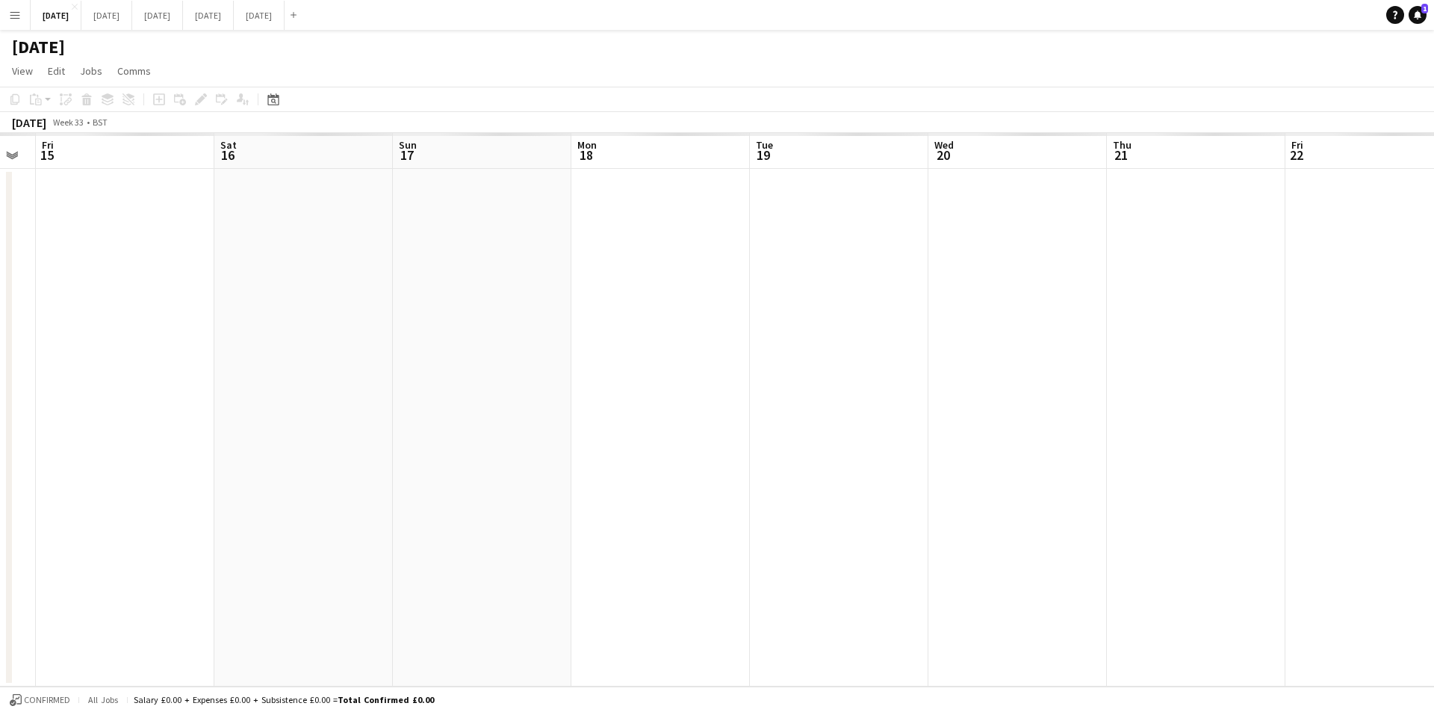
click at [778, 480] on app-calendar-viewport "Tue 12 Wed 13 Thu 14 Fri 15 Sat 16 Sun 17 Mon 18 Tue 19 Wed 20 Thu 21 Fri 22 Sa…" at bounding box center [717, 410] width 1434 height 554
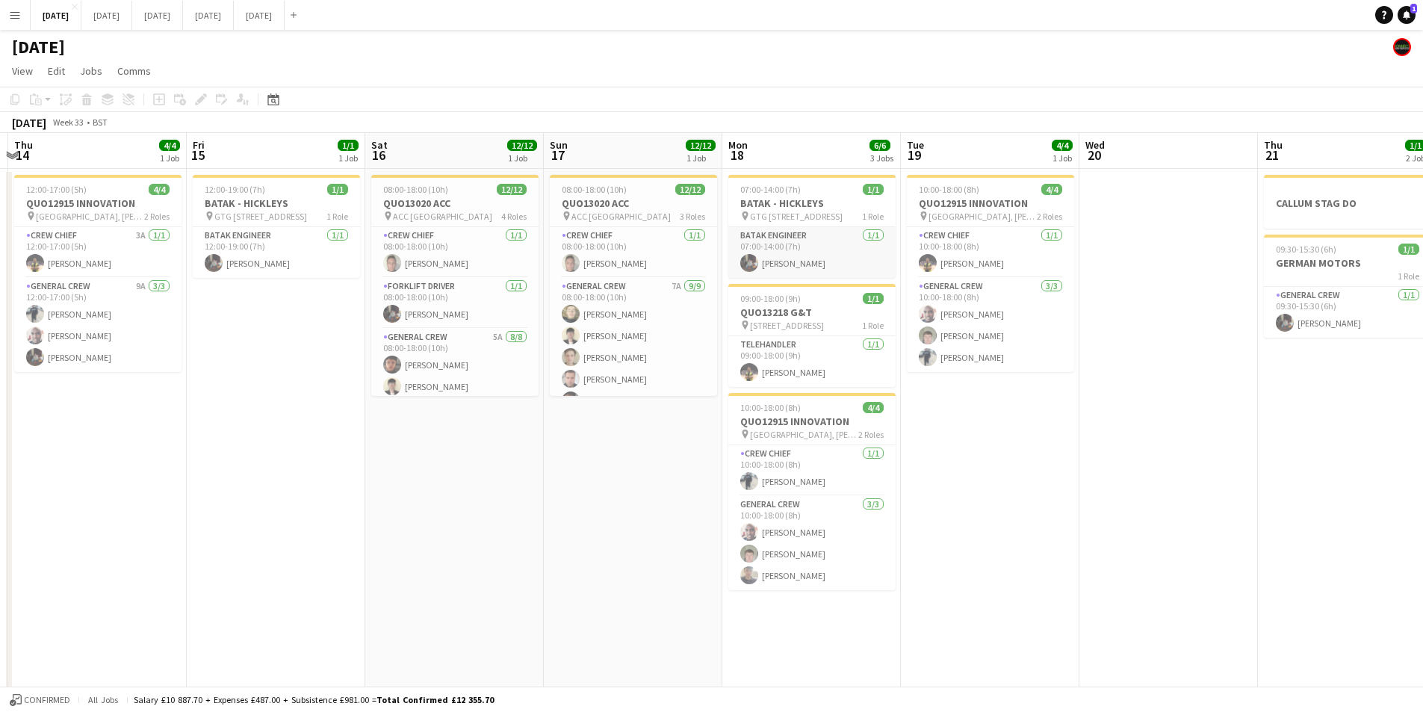
click at [788, 261] on app-card-role "BATAK ENGINEER 1/1 07:00-14:00 (7h) REECE MCFARLANE" at bounding box center [811, 252] width 167 height 51
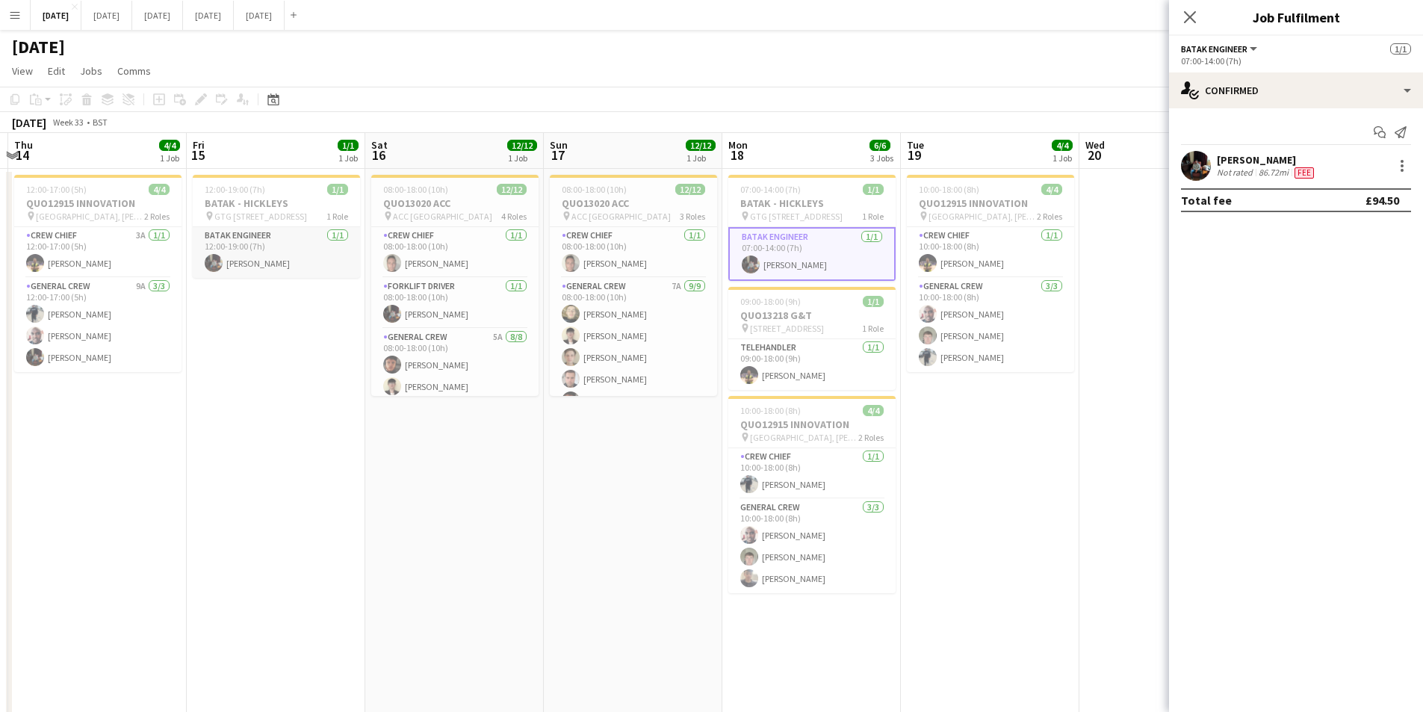
click at [278, 264] on app-card-role "BATAK ENGINEER [DATE] 12:00-19:00 (7h) [PERSON_NAME]" at bounding box center [276, 252] width 167 height 51
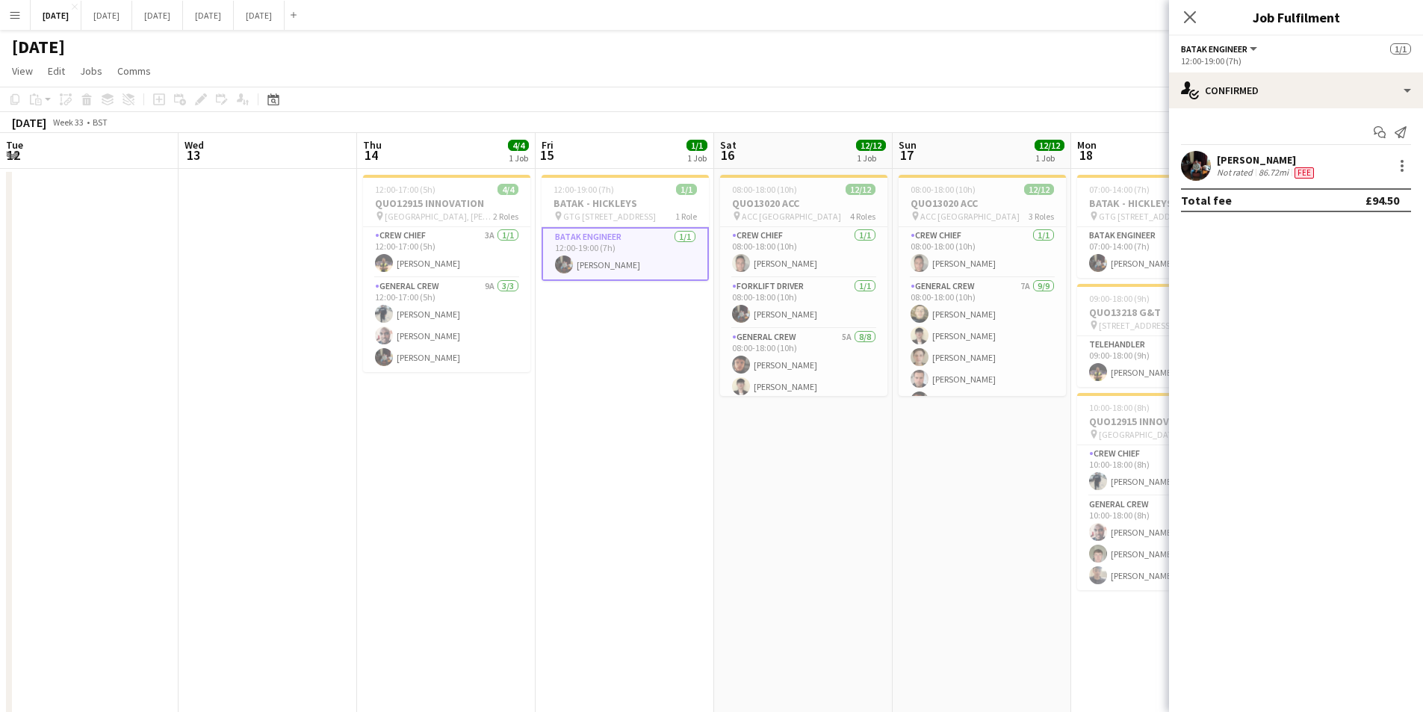
scroll to position [0, 349]
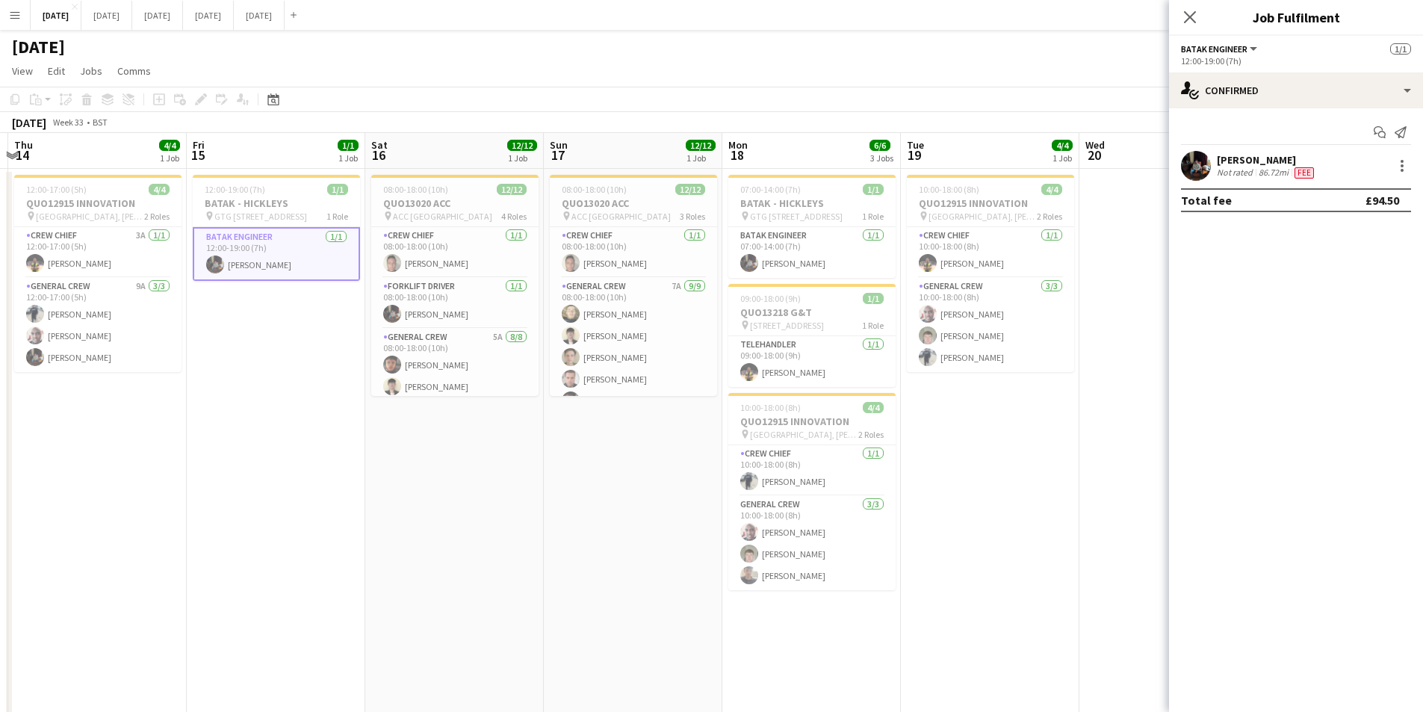
drag, startPoint x: 1196, startPoint y: 19, endPoint x: 289, endPoint y: 45, distance: 907.3
click at [1196, 19] on icon "Close pop-in" at bounding box center [1190, 17] width 12 height 12
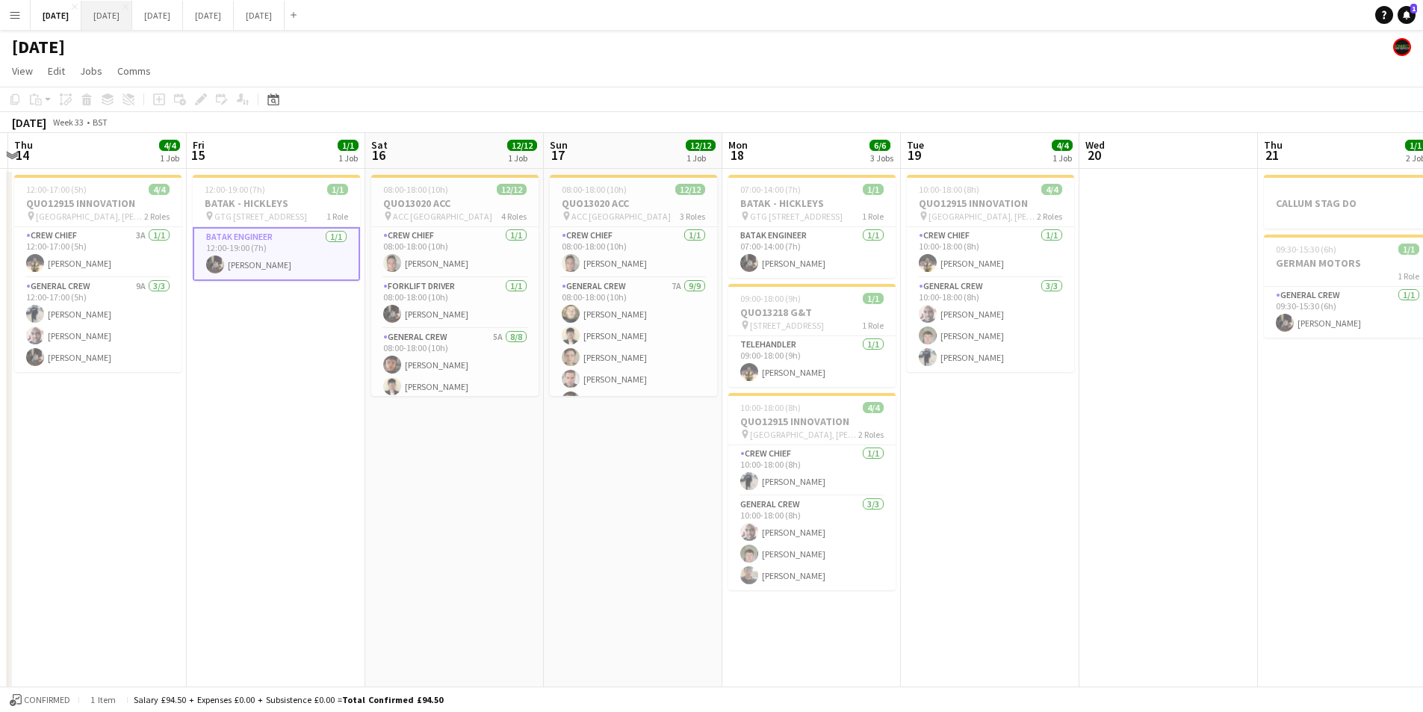
click at [132, 14] on button "[DATE] Close" at bounding box center [106, 15] width 51 height 29
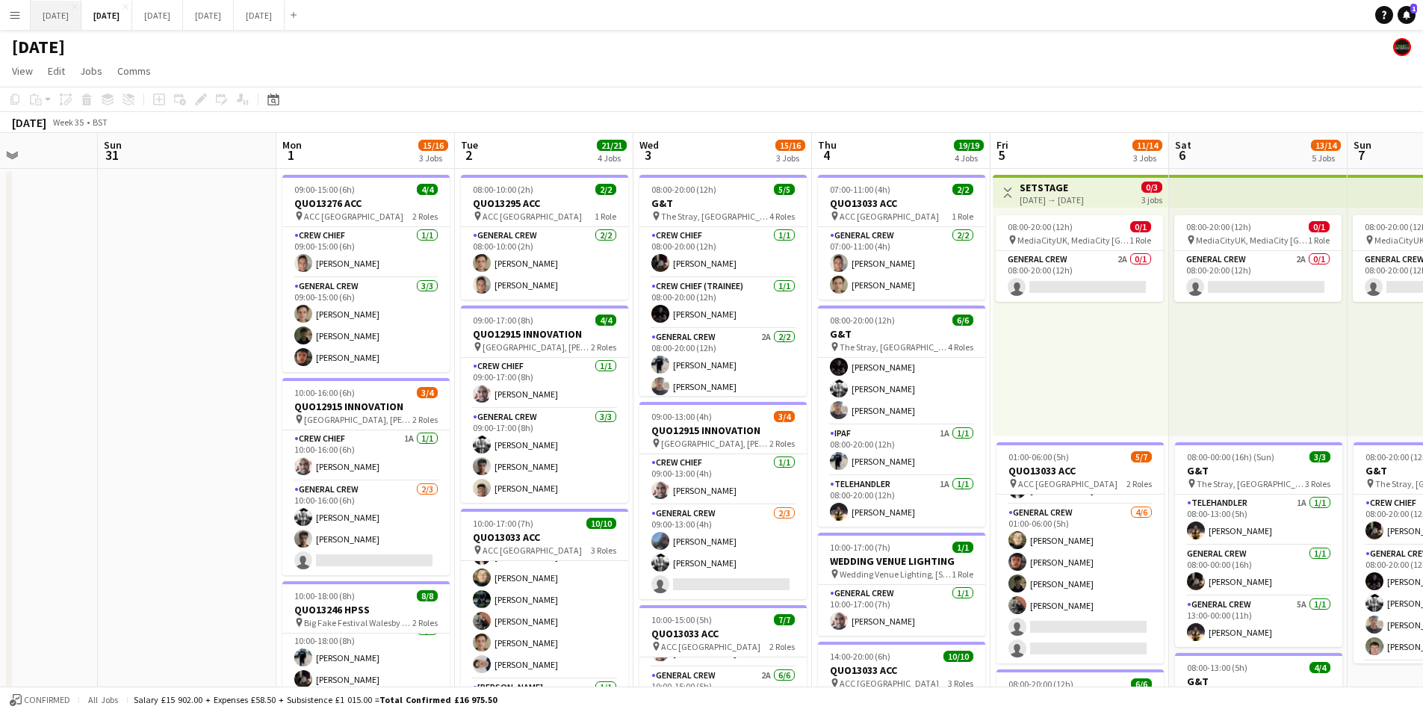
click at [53, 23] on button "[DATE] Close" at bounding box center [56, 15] width 51 height 29
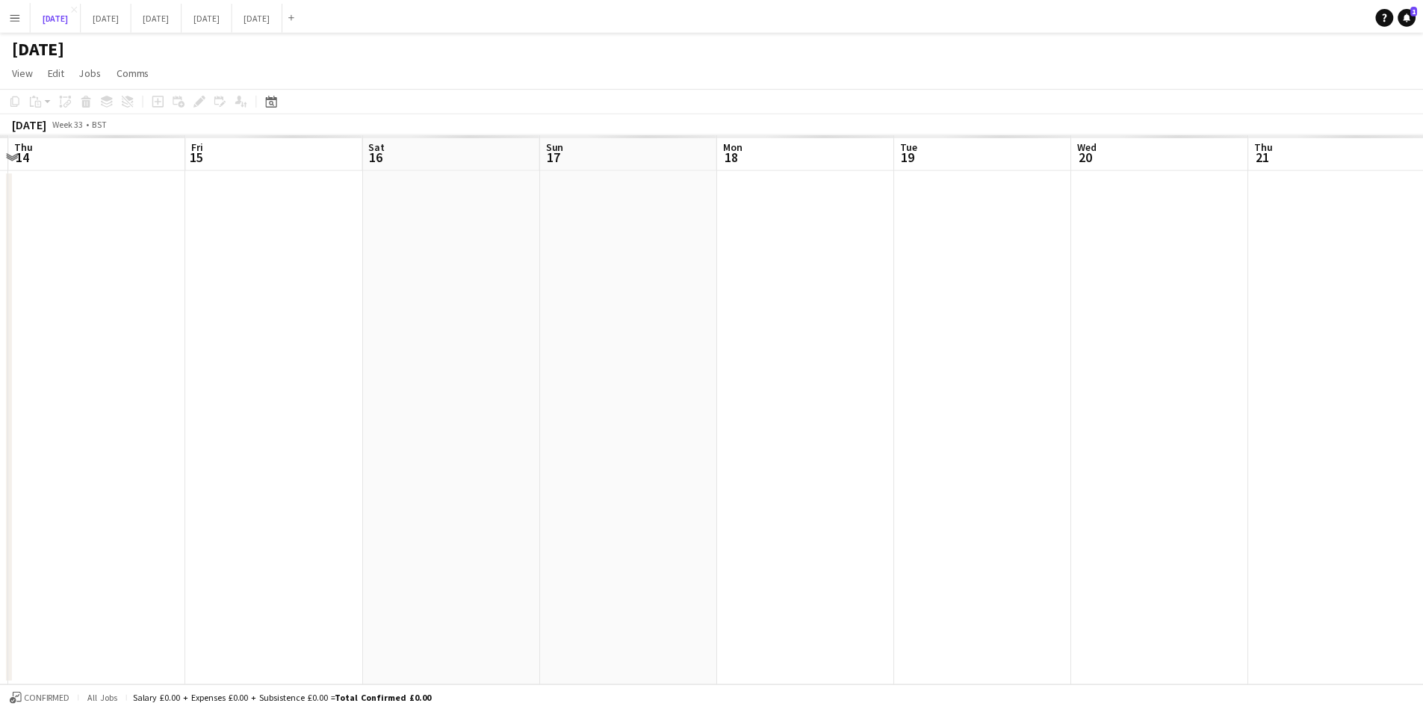
scroll to position [0, 349]
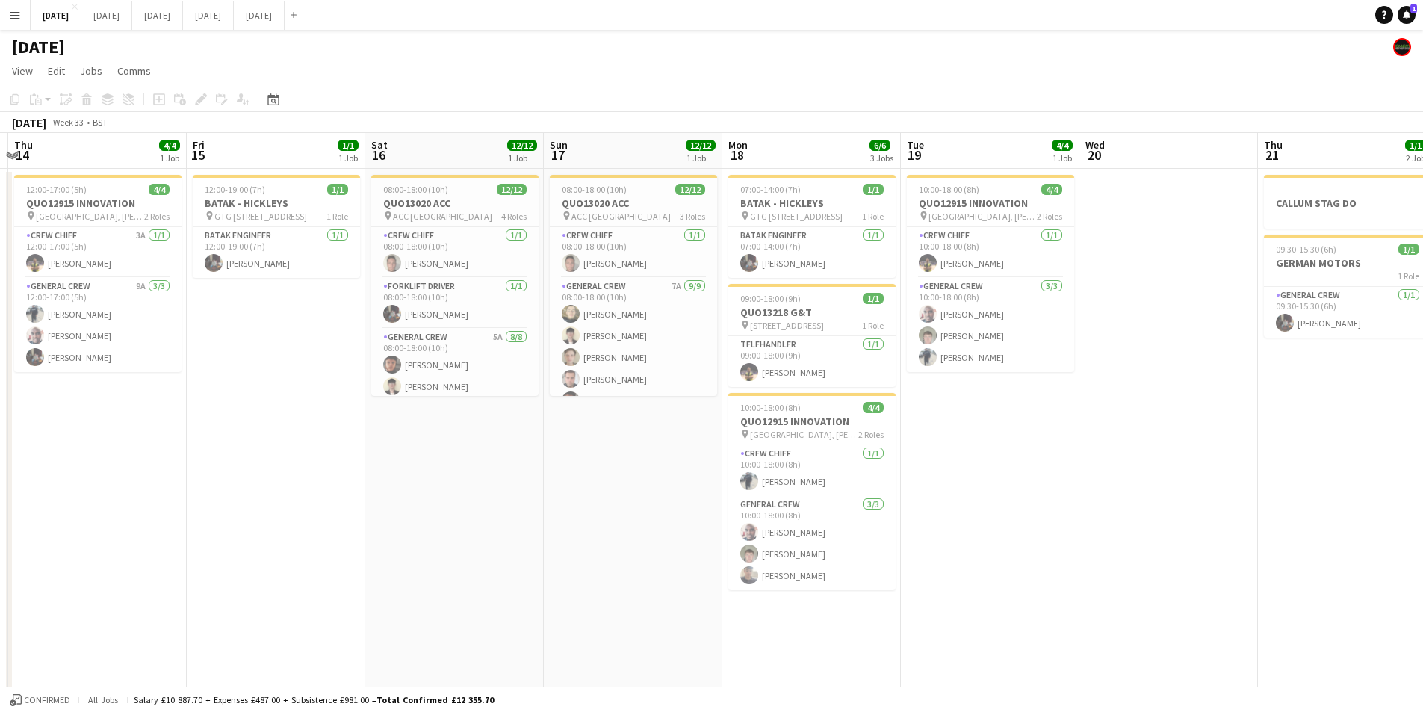
drag, startPoint x: 1085, startPoint y: 481, endPoint x: 985, endPoint y: 471, distance: 100.7
click at [487, 464] on app-calendar-viewport "Tue 12 Wed 13 Thu 14 4/4 1 Job Fri 15 1/1 1 Job Sat 16 12/12 1 Job Sun 17 12/12…" at bounding box center [711, 430] width 1423 height 594
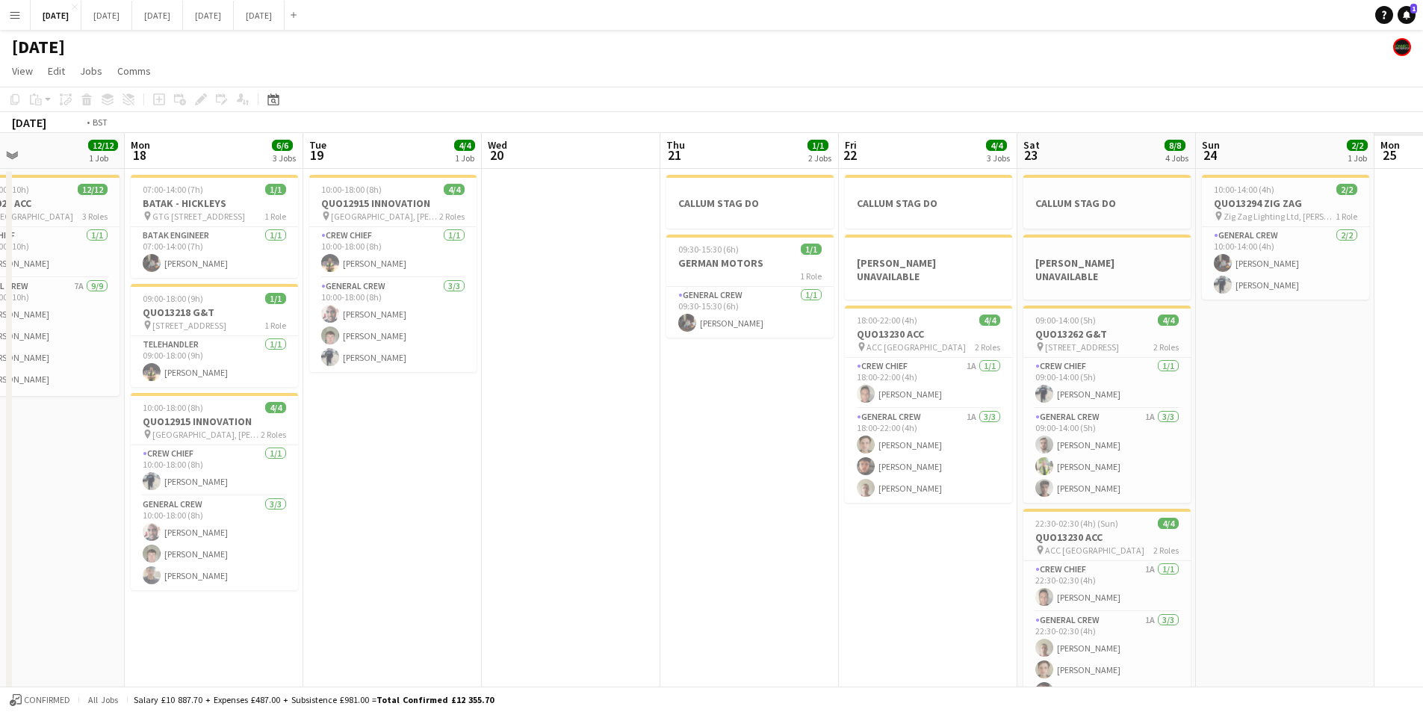
drag, startPoint x: 843, startPoint y: 478, endPoint x: 876, endPoint y: 474, distance: 32.4
click at [827, 474] on app-calendar-viewport "Fri 15 1/1 1 Job Sat 16 12/12 1 Job Sun 17 12/12 1 Job Mon 18 6/6 3 Jobs Tue 19…" at bounding box center [711, 430] width 1423 height 594
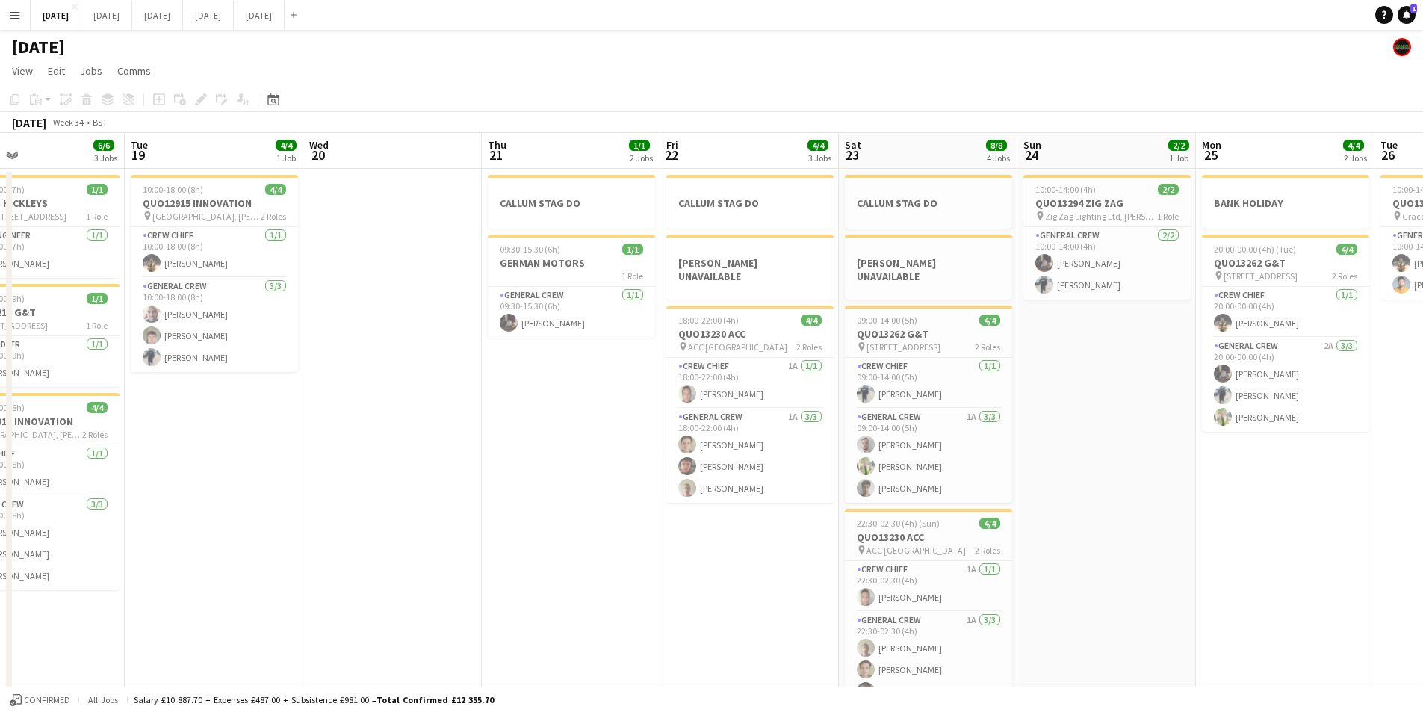
drag, startPoint x: 1145, startPoint y: 451, endPoint x: 997, endPoint y: 473, distance: 149.6
click at [634, 430] on app-calendar-viewport "Sat 16 12/12 1 Job Sun 17 12/12 1 Job Mon 18 6/6 3 Jobs Tue 19 4/4 1 Job Wed 20…" at bounding box center [711, 430] width 1423 height 594
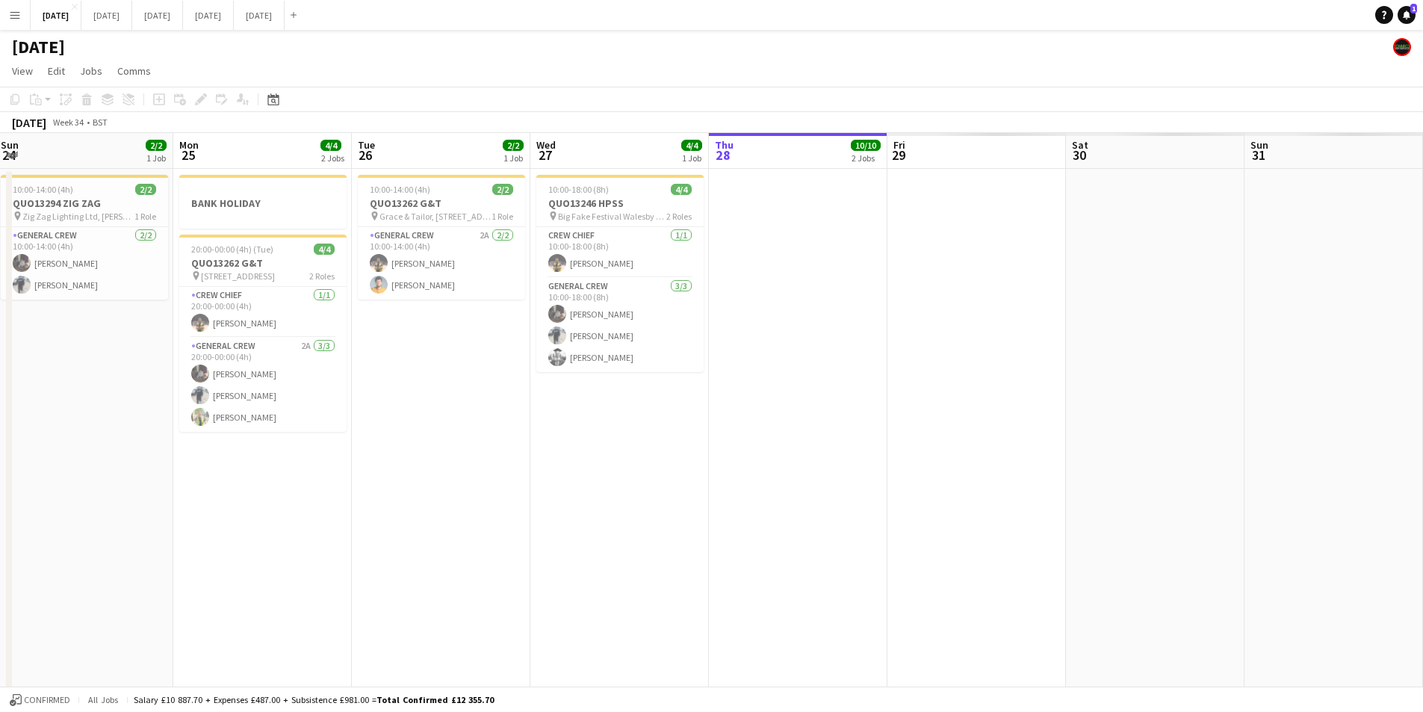
drag, startPoint x: 1012, startPoint y: 480, endPoint x: 794, endPoint y: 469, distance: 218.4
click at [527, 437] on app-calendar-viewport "Tue 19 4/4 1 Job Wed 20 Thu 21 1/1 2 Jobs Fri 22 4/4 3 Jobs Sat 23 8/8 4 Jobs S…" at bounding box center [711, 430] width 1423 height 594
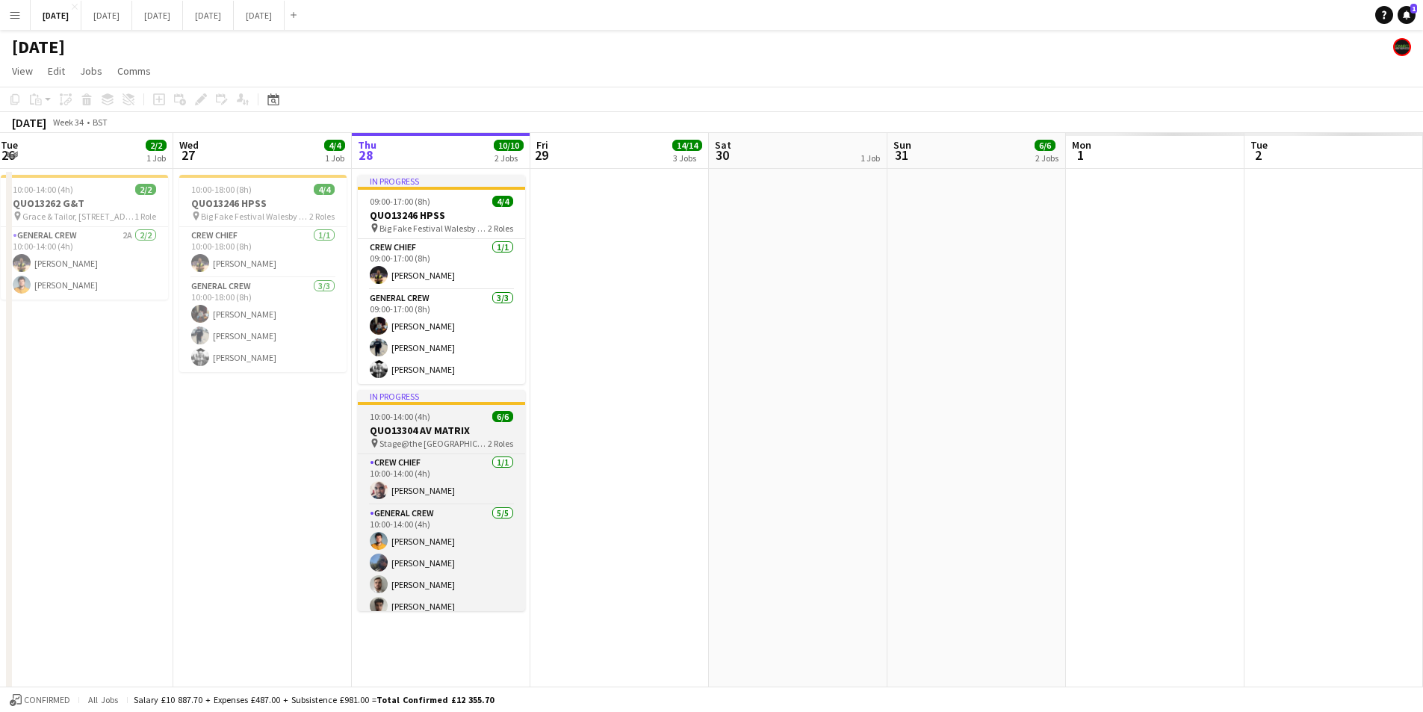
click at [525, 436] on h3 "QUO13304 AV MATRIX" at bounding box center [441, 430] width 167 height 13
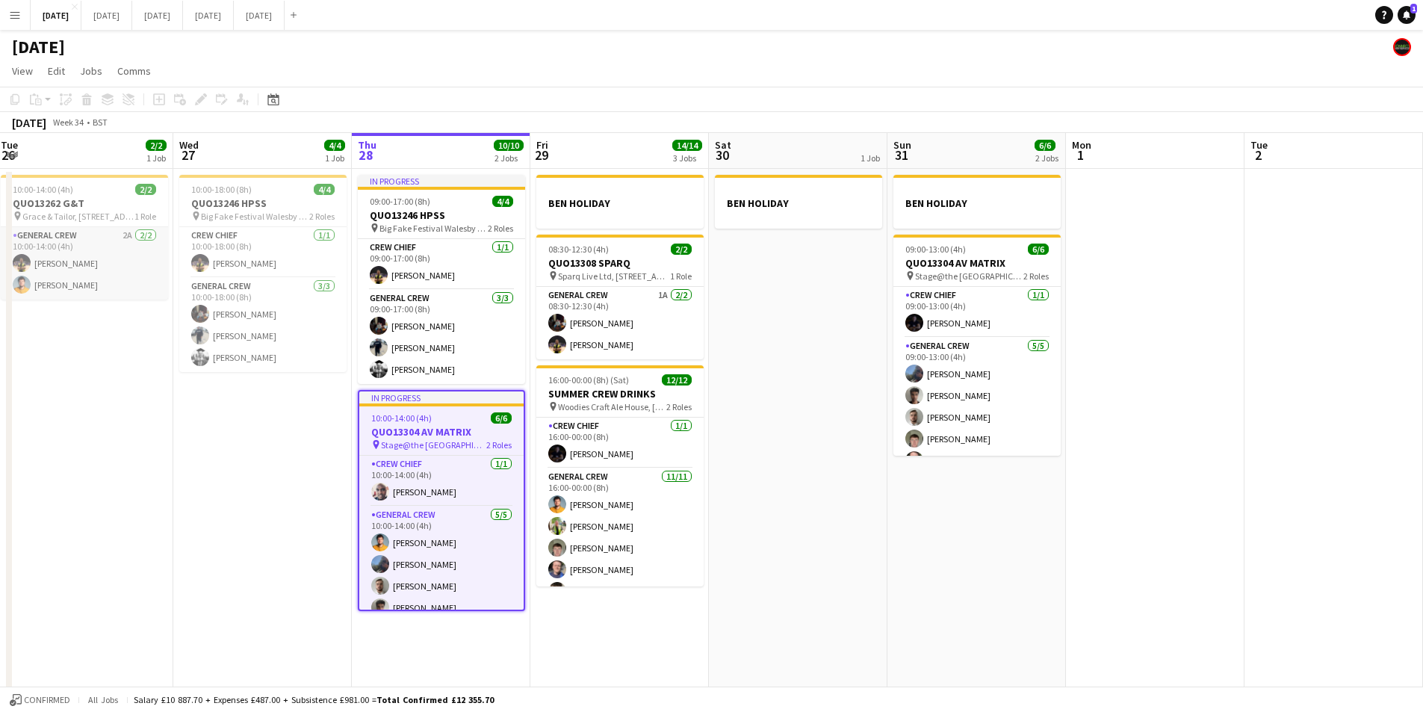
scroll to position [0, 492]
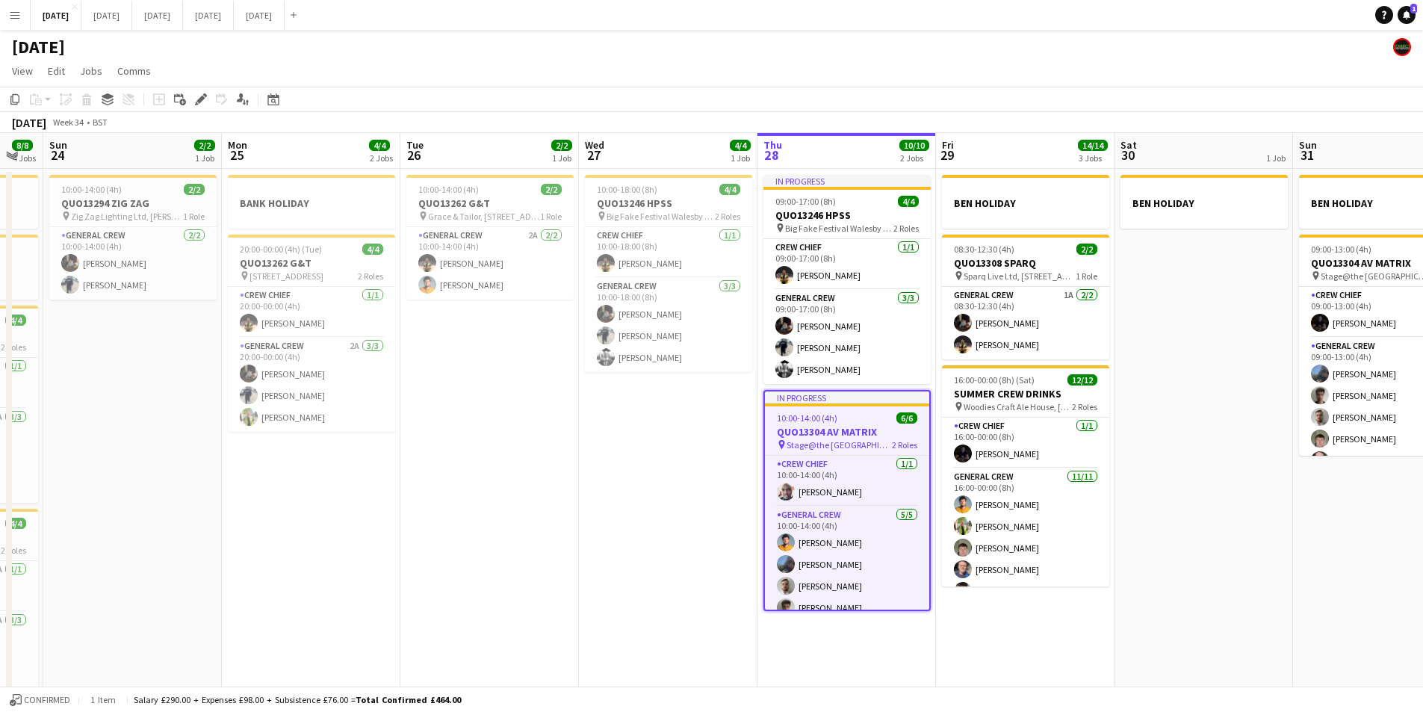
click at [202, 91] on div "Edit" at bounding box center [201, 99] width 18 height 18
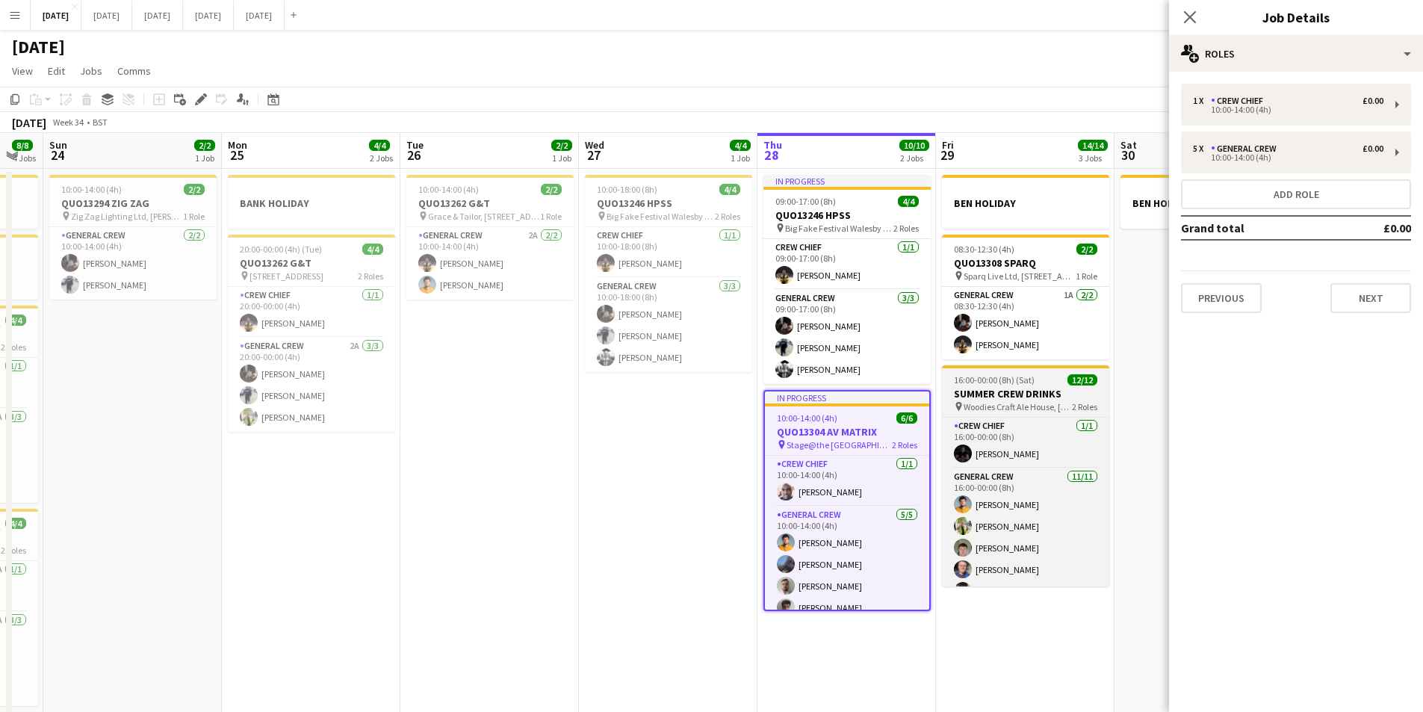
click at [1012, 394] on h3 "SUMMER CREW DRINKS" at bounding box center [1025, 393] width 167 height 13
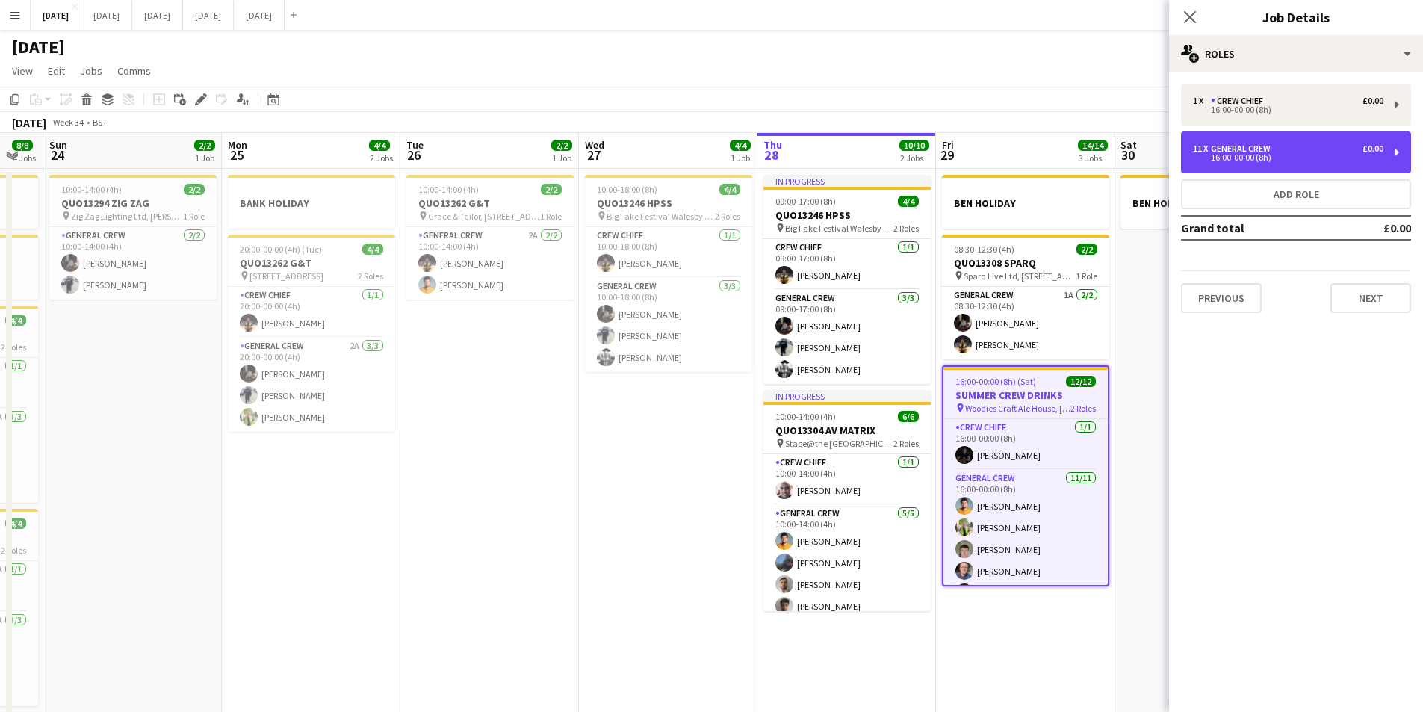
click at [1264, 150] on div "General Crew" at bounding box center [1244, 148] width 66 height 10
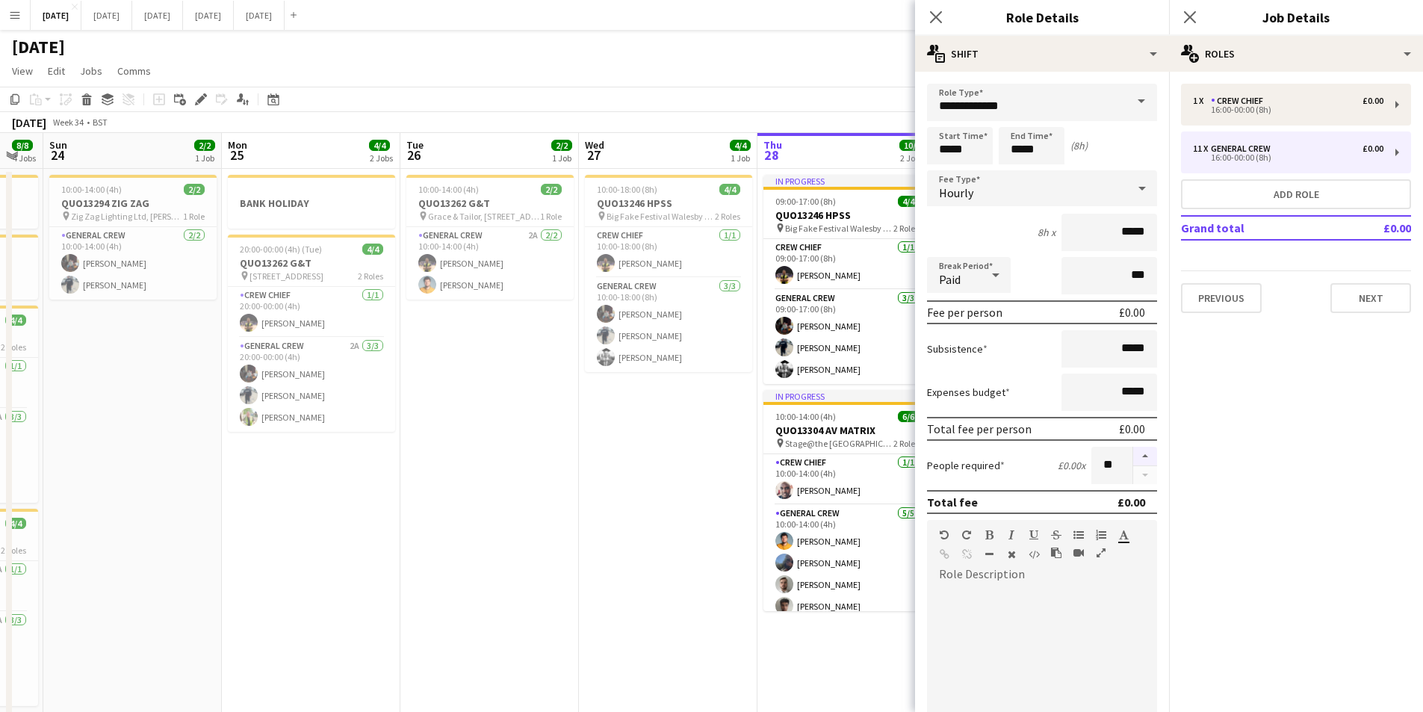
click at [1134, 463] on button "button" at bounding box center [1145, 456] width 24 height 19
type input "**"
drag, startPoint x: 936, startPoint y: 16, endPoint x: 1195, endPoint y: 19, distance: 259.3
click at [937, 16] on icon "Close pop-in" at bounding box center [936, 17] width 12 height 12
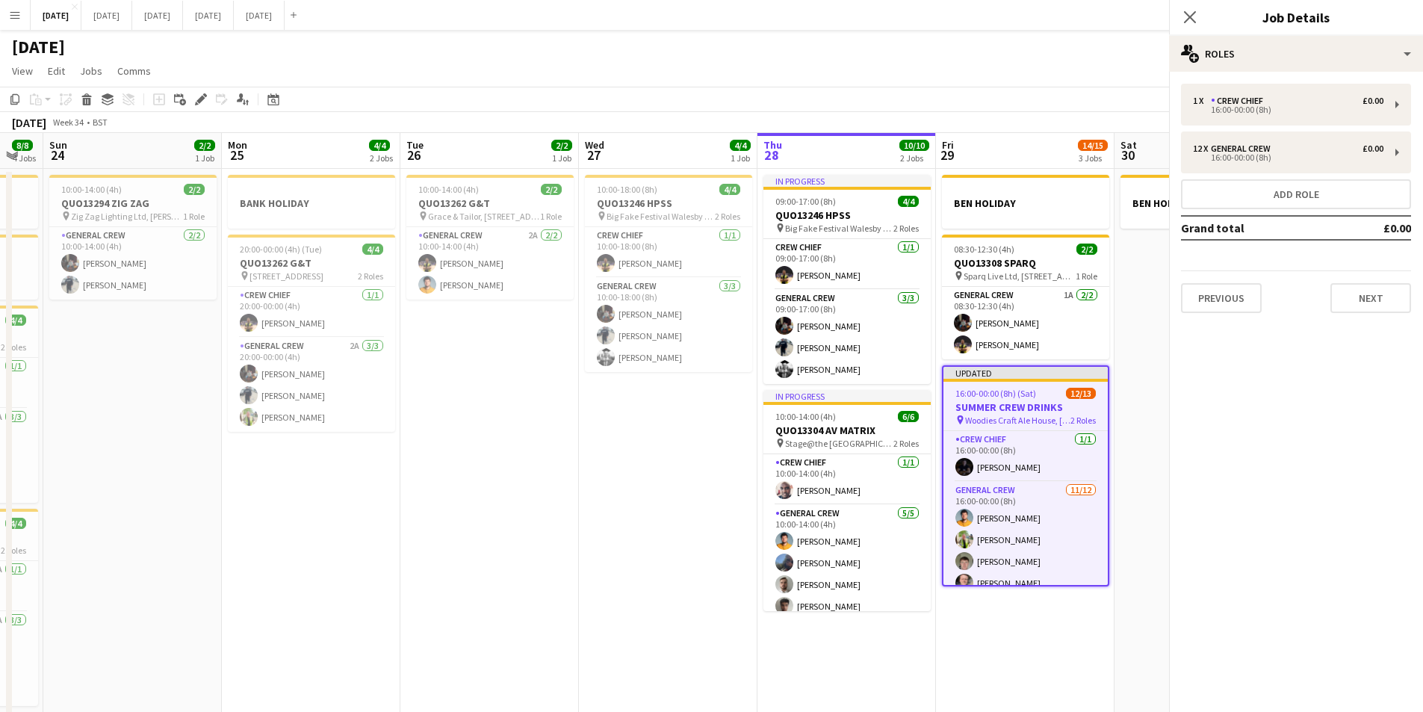
drag, startPoint x: 1189, startPoint y: 19, endPoint x: 1174, endPoint y: 281, distance: 262.0
click at [1189, 19] on icon "Close pop-in" at bounding box center [1190, 17] width 12 height 12
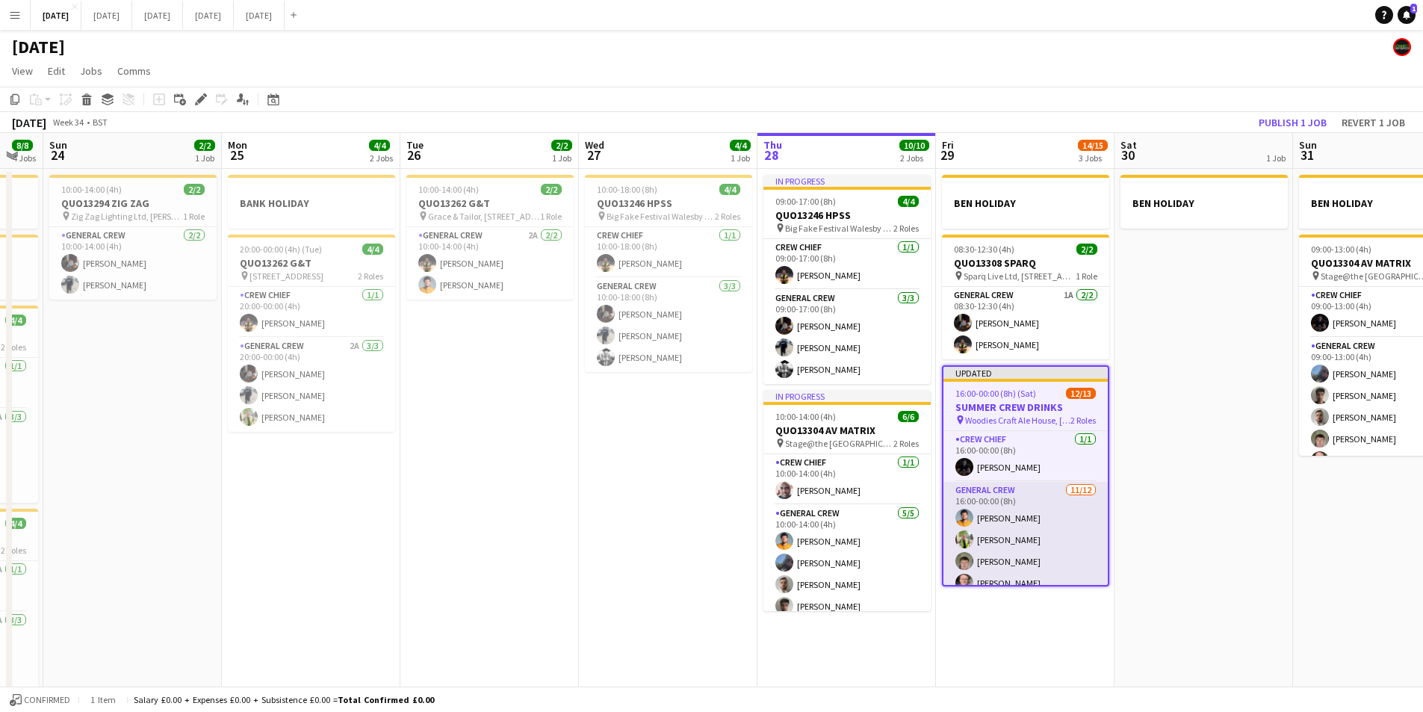
scroll to position [186, 0]
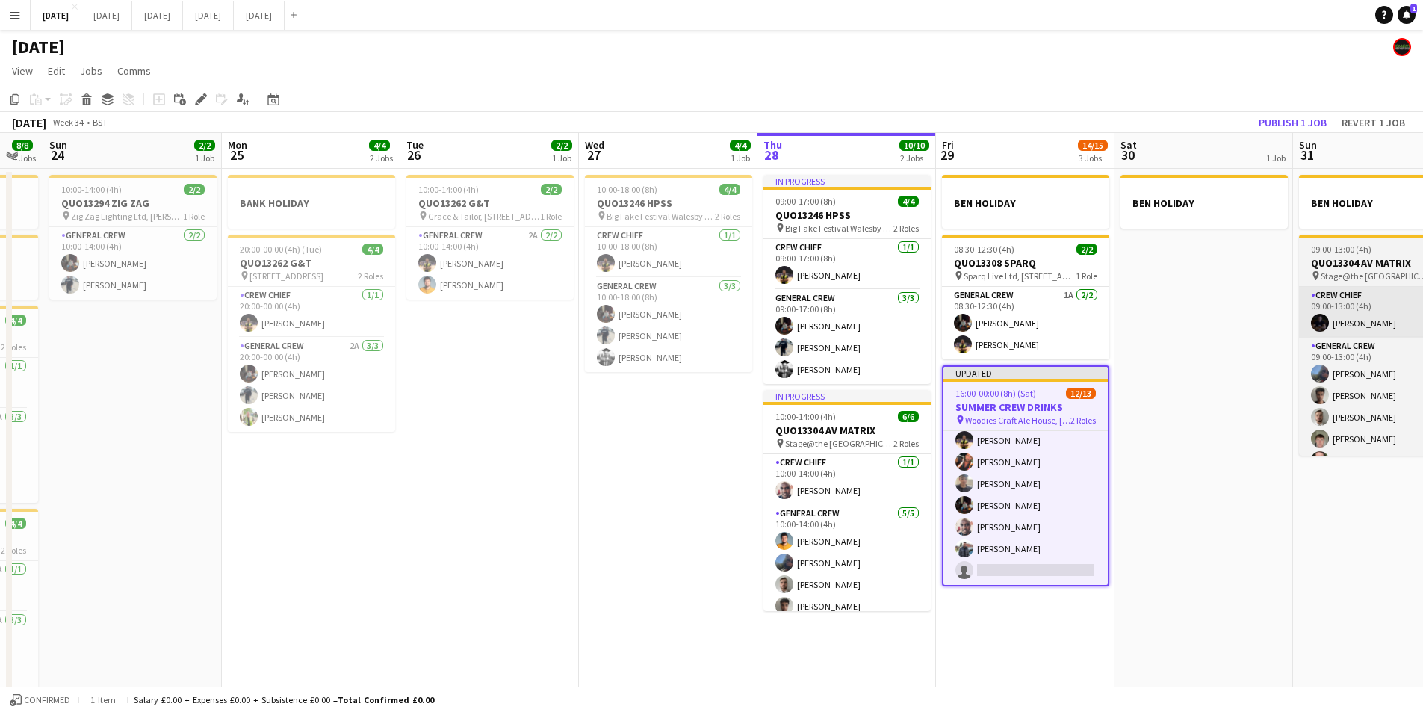
click at [1023, 563] on app-card-role "General Crew [DATE] 16:00-00:00 (8h) [PERSON_NAME] [PERSON_NAME] [PERSON_NAME] …" at bounding box center [1026, 440] width 164 height 289
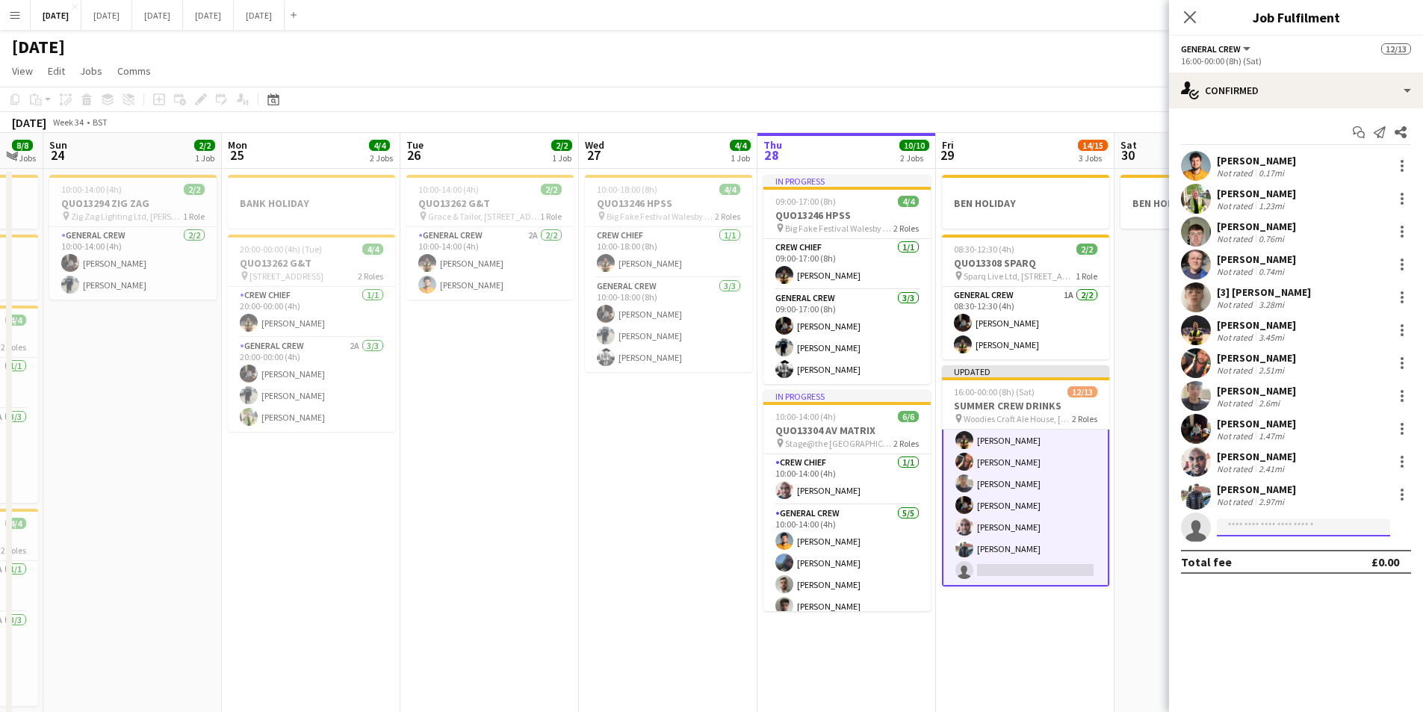
click at [1254, 521] on input at bounding box center [1303, 527] width 173 height 18
type input "****"
click at [1277, 564] on span "[EMAIL_ADDRESS][DOMAIN_NAME]" at bounding box center [1303, 561] width 149 height 12
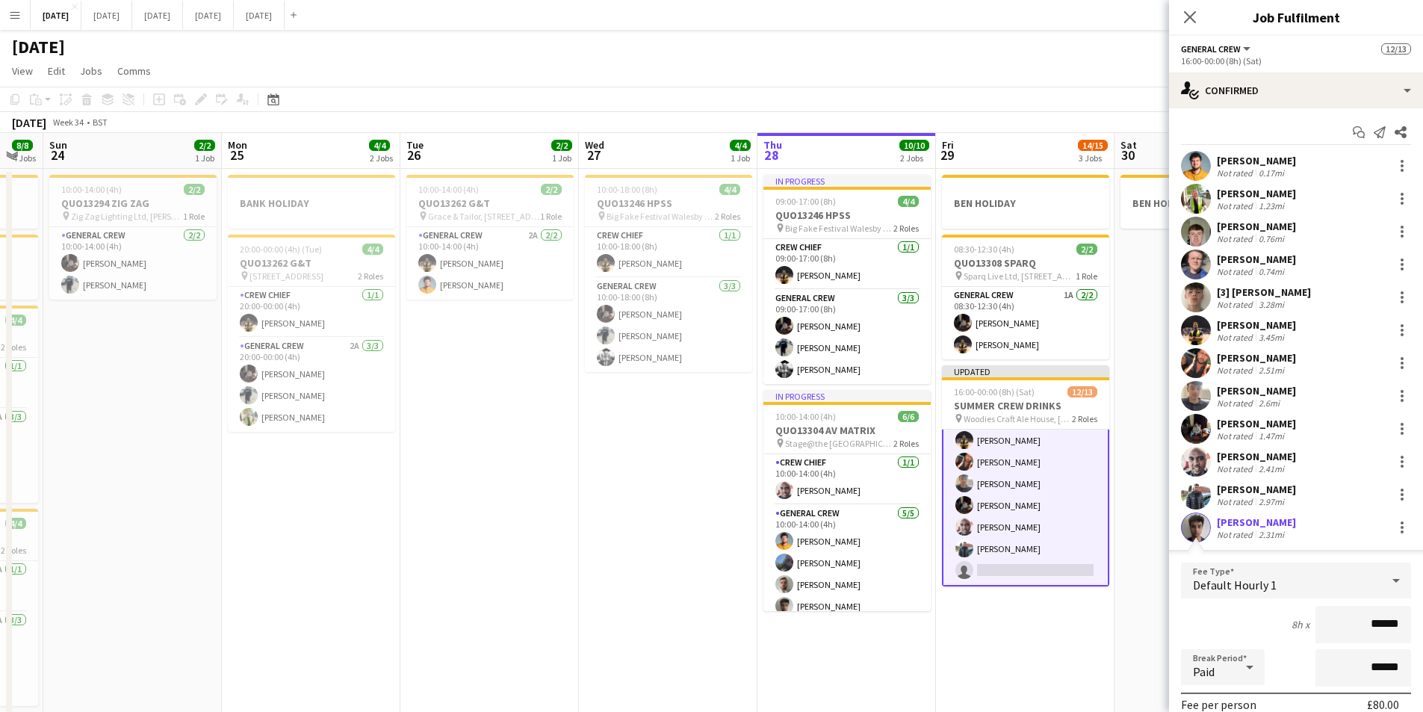
scroll to position [213, 0]
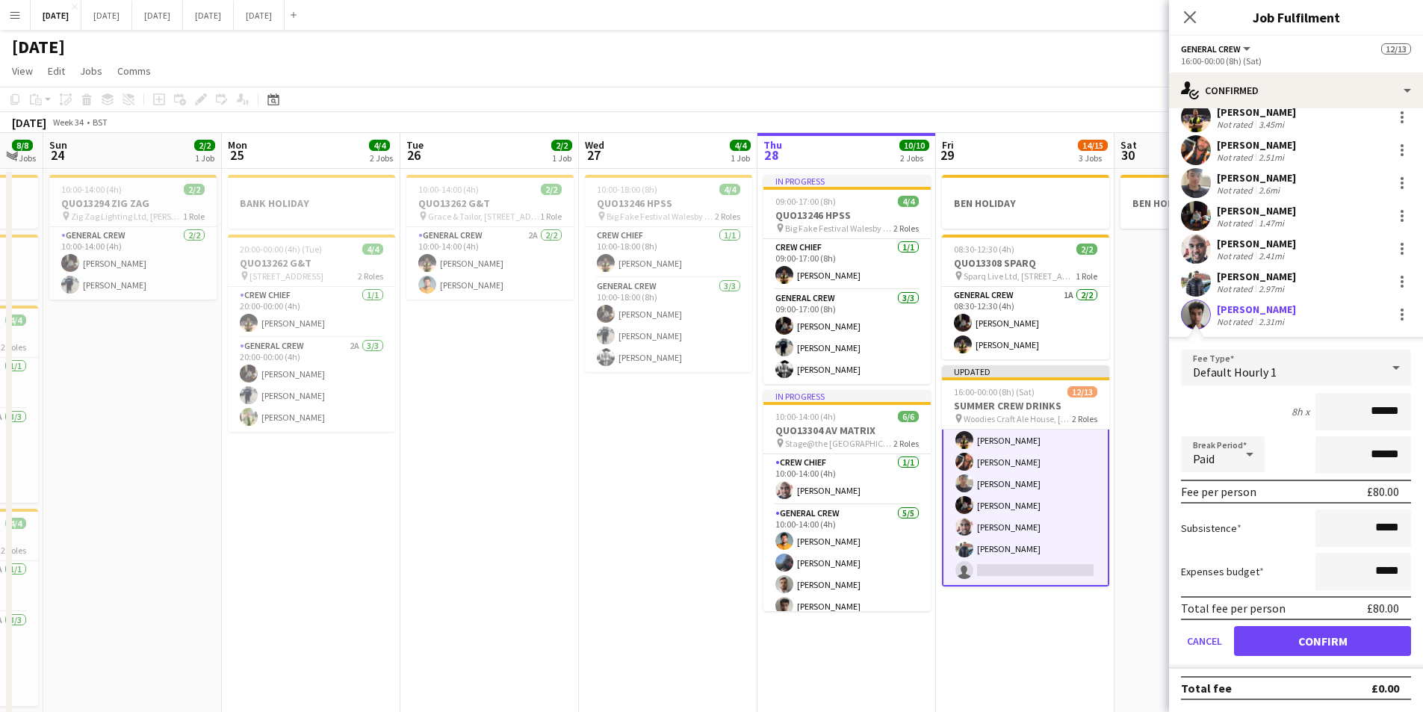
click at [1362, 411] on input "******" at bounding box center [1364, 411] width 96 height 37
type input "*****"
click at [1340, 641] on button "Confirm" at bounding box center [1322, 641] width 177 height 30
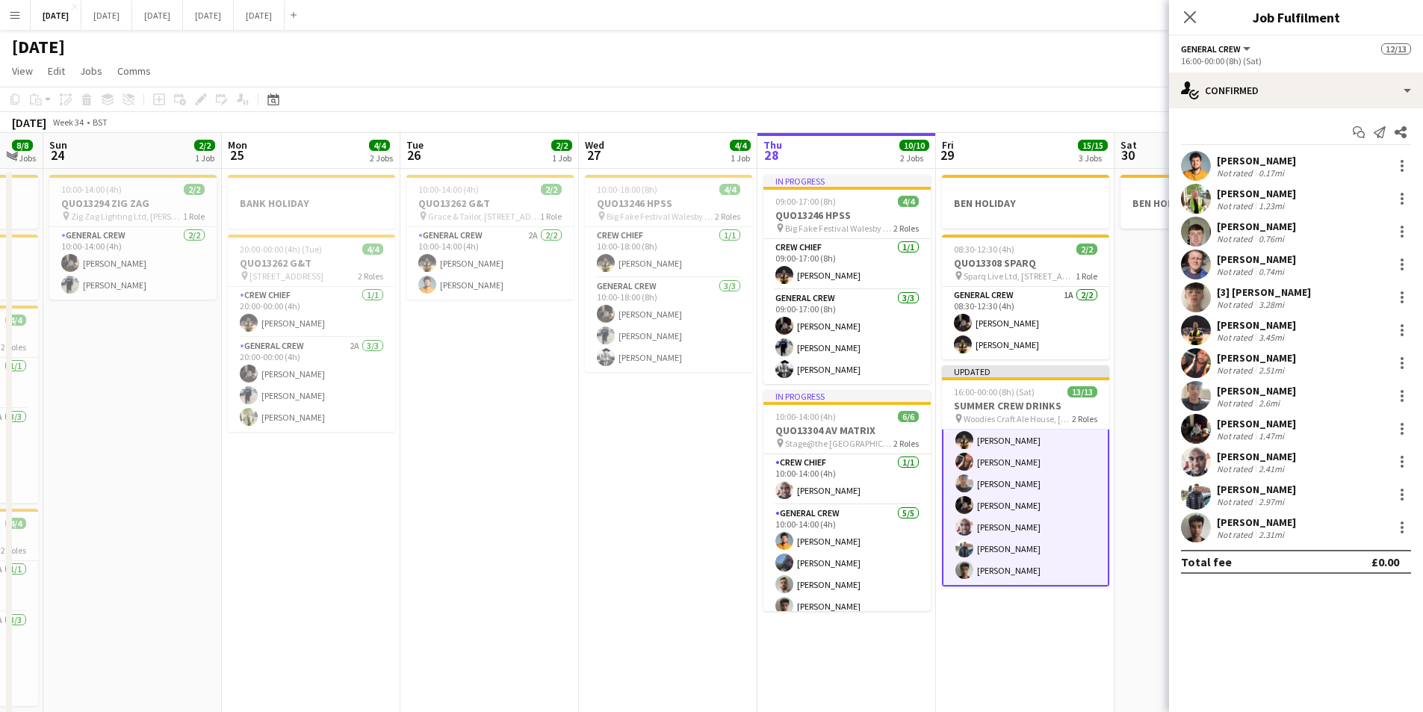
scroll to position [0, 0]
click at [1191, 8] on app-icon "Close pop-in" at bounding box center [1191, 18] width 22 height 22
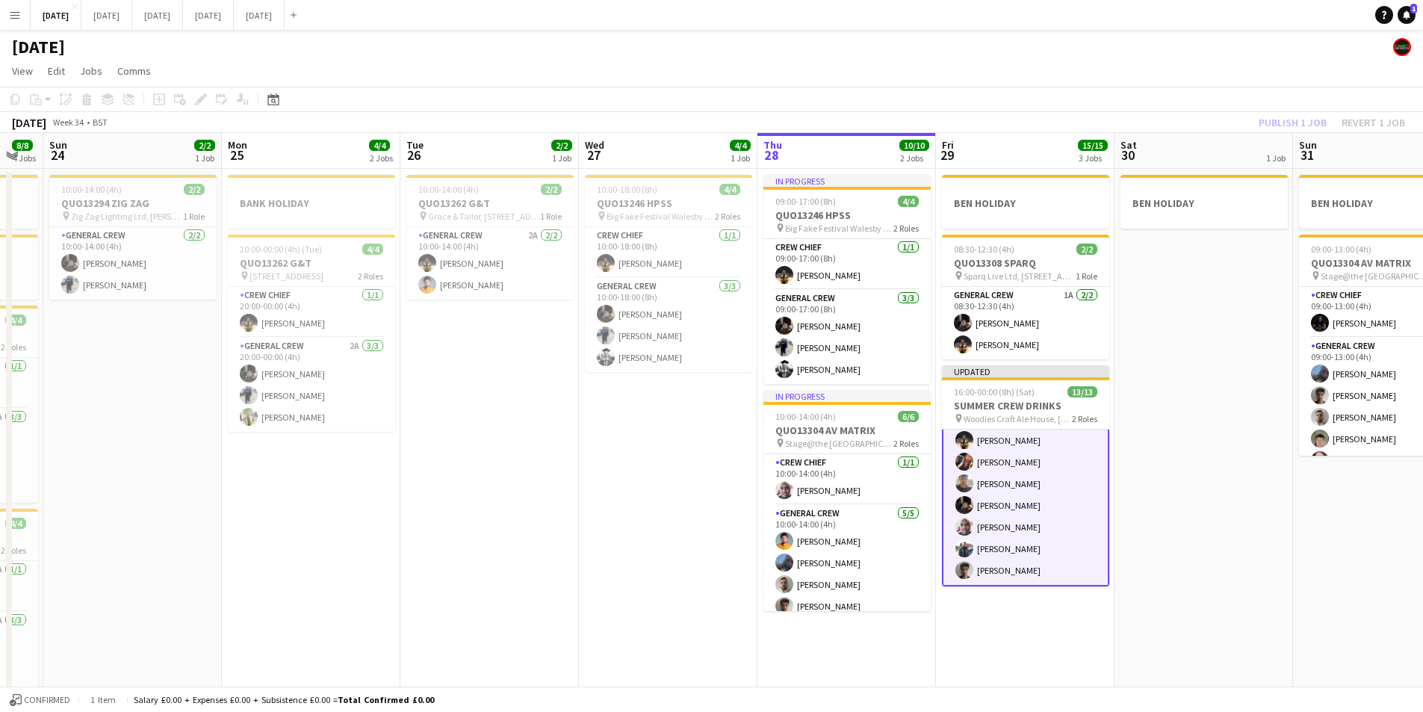
click at [1284, 115] on div "Publish 1 job Revert 1 job" at bounding box center [1332, 122] width 182 height 19
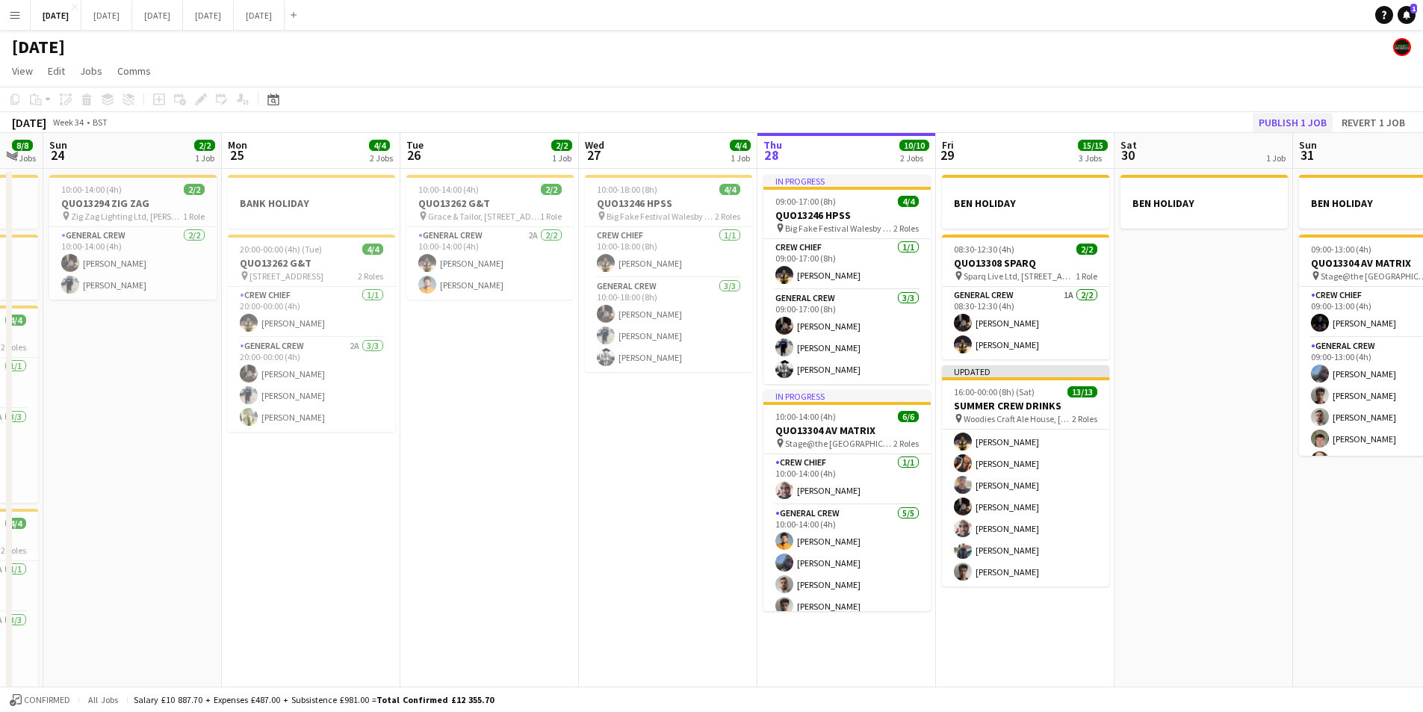
scroll to position [183, 0]
click at [1283, 120] on button "Publish 1 job" at bounding box center [1293, 122] width 80 height 19
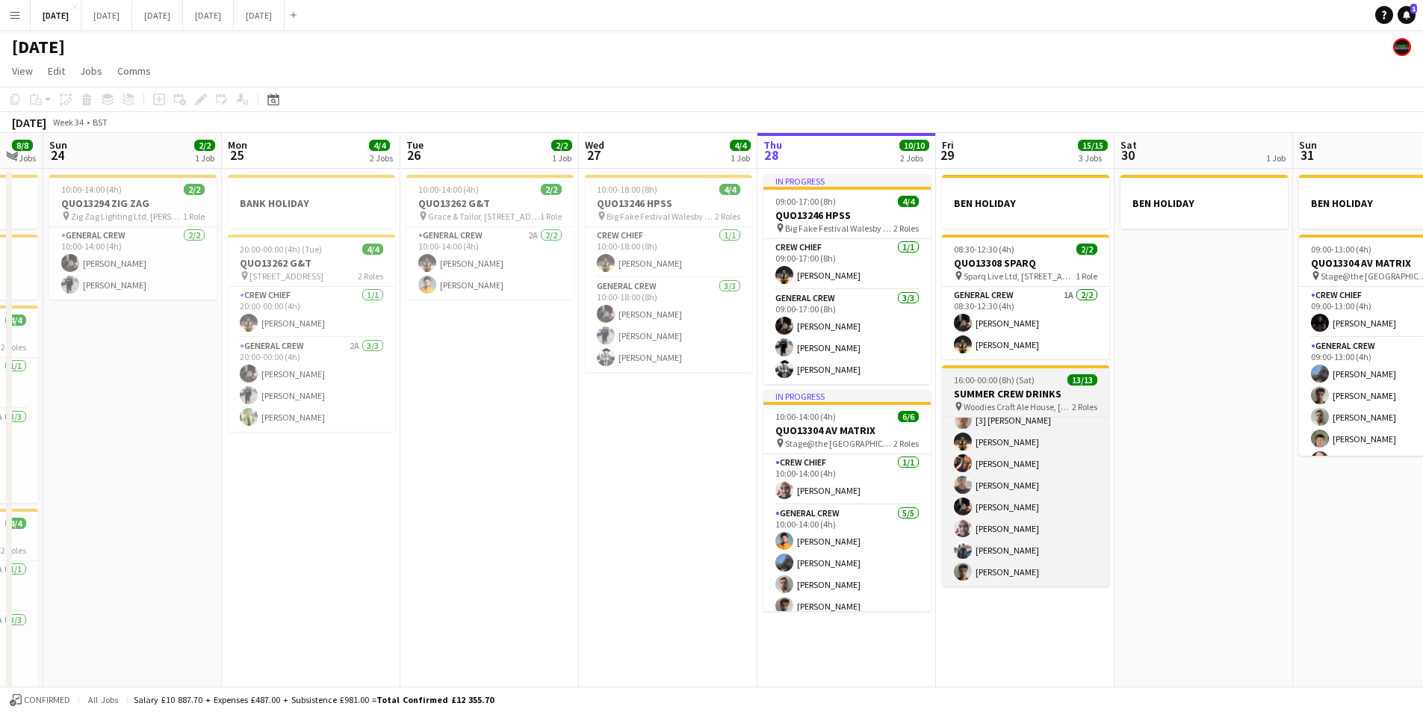
scroll to position [0, 0]
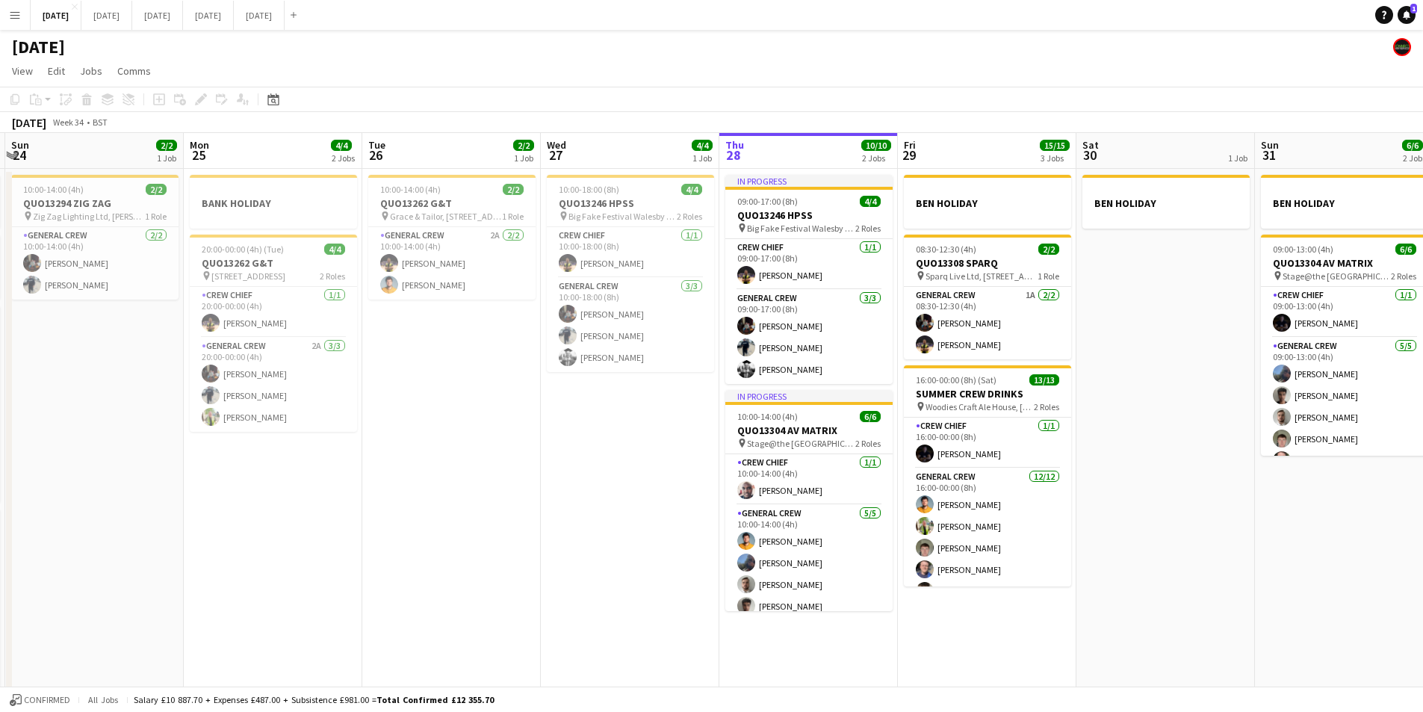
drag, startPoint x: 1145, startPoint y: 493, endPoint x: 1100, endPoint y: 493, distance: 44.8
click at [1105, 493] on app-calendar-viewport "Thu 21 1/1 2 Jobs Fri 22 4/4 3 Jobs Sat 23 8/8 4 Jobs Sun 24 2/2 1 Job Mon 25 4…" at bounding box center [711, 430] width 1423 height 594
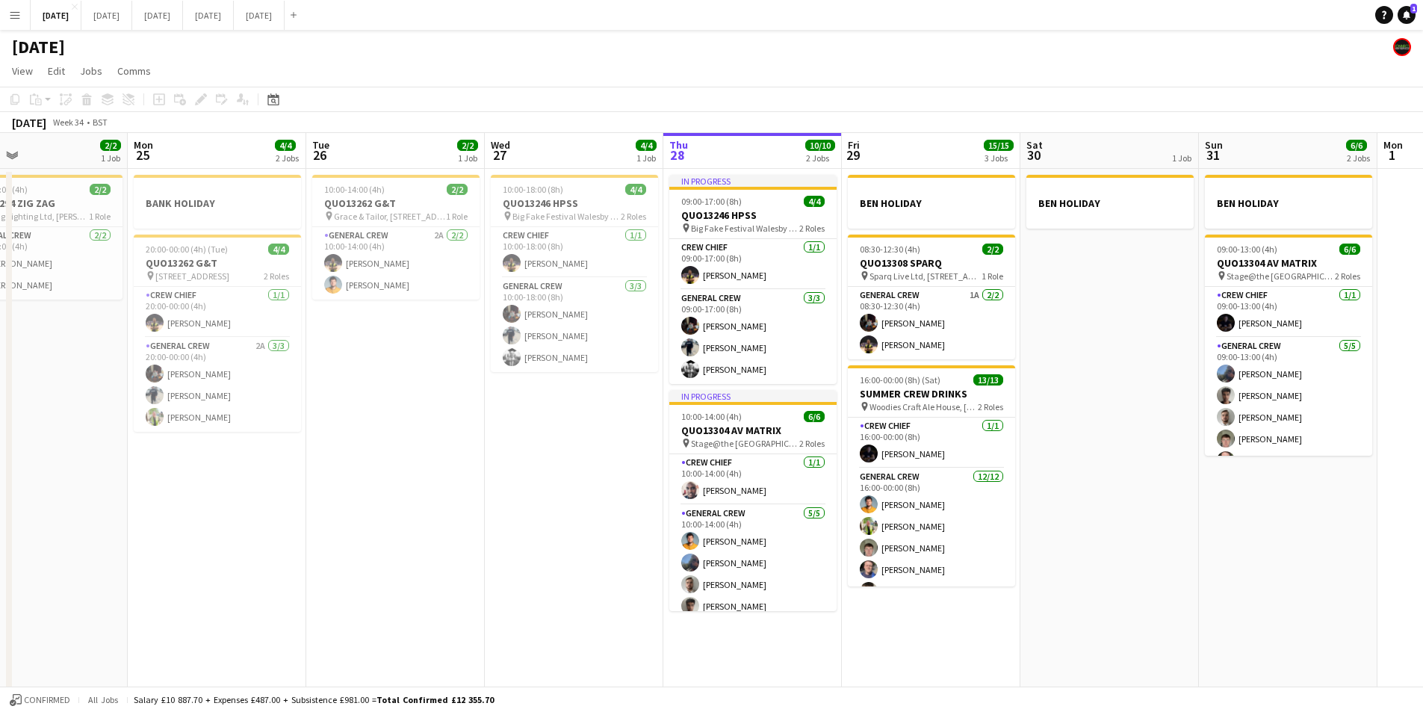
drag, startPoint x: 1009, startPoint y: 607, endPoint x: 989, endPoint y: 602, distance: 20.8
click at [989, 602] on app-calendar-viewport "Thu 21 1/1 2 Jobs Fri 22 4/4 3 Jobs Sat 23 8/8 4 Jobs Sun 24 2/2 1 Job Mon 25 4…" at bounding box center [711, 430] width 1423 height 594
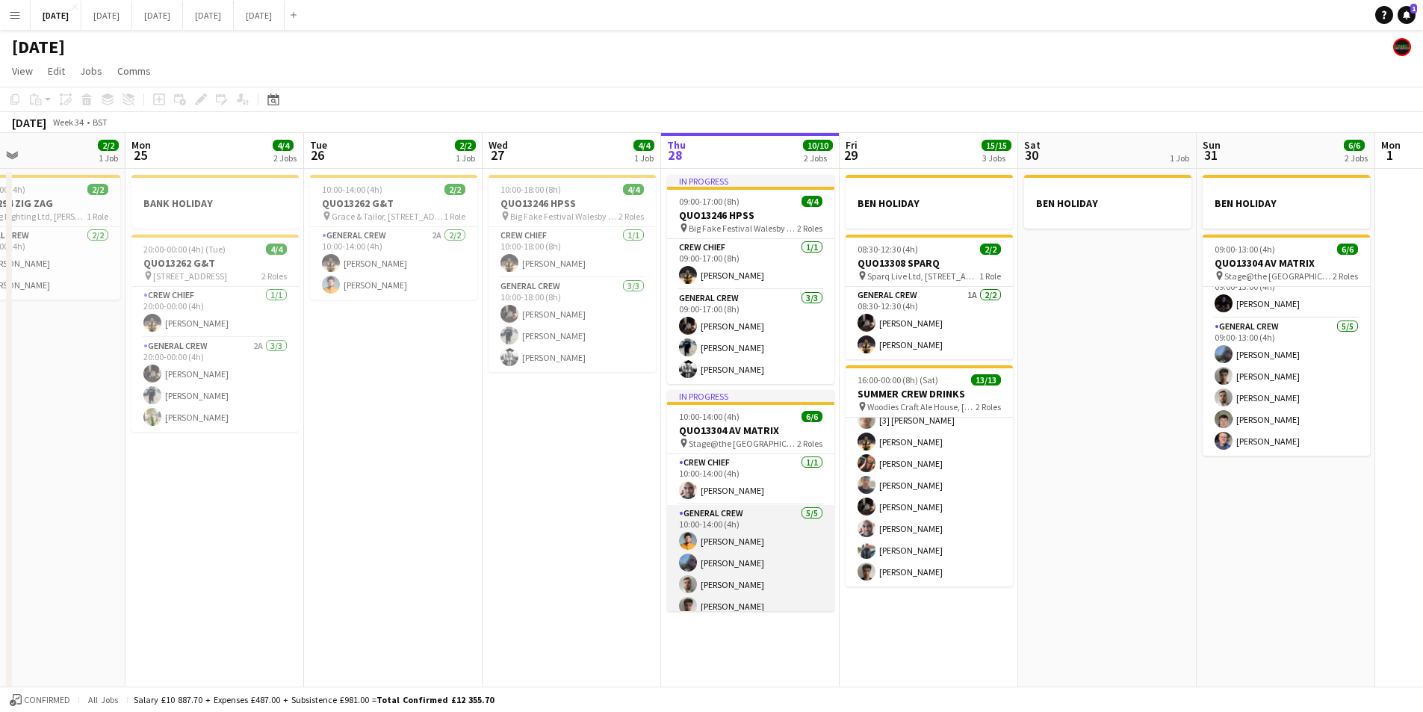
scroll to position [31, 0]
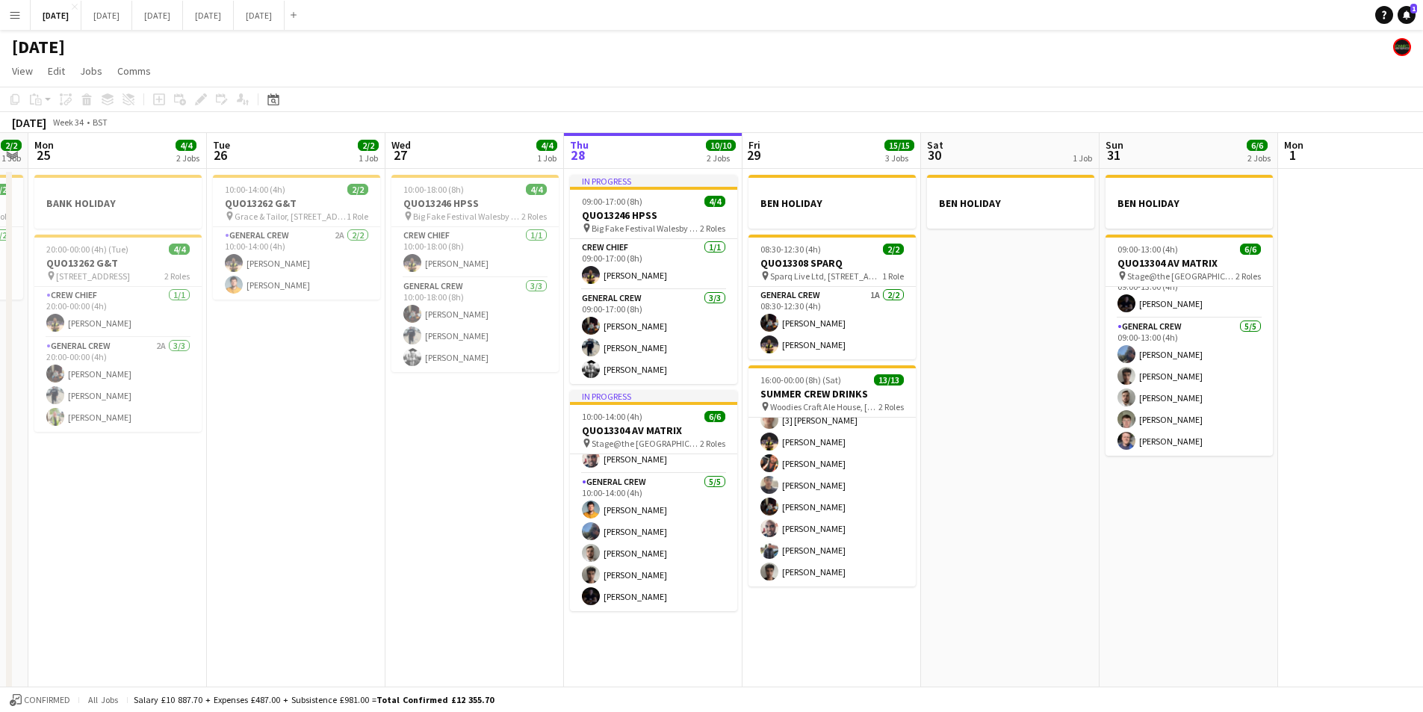
drag, startPoint x: 941, startPoint y: 651, endPoint x: 857, endPoint y: 604, distance: 96.0
click at [843, 629] on app-calendar-viewport "Fri 22 4/4 3 Jobs Sat 23 8/8 4 Jobs Sun 24 2/2 1 Job Mon 25 4/4 2 Jobs Tue 26 2…" at bounding box center [711, 430] width 1423 height 594
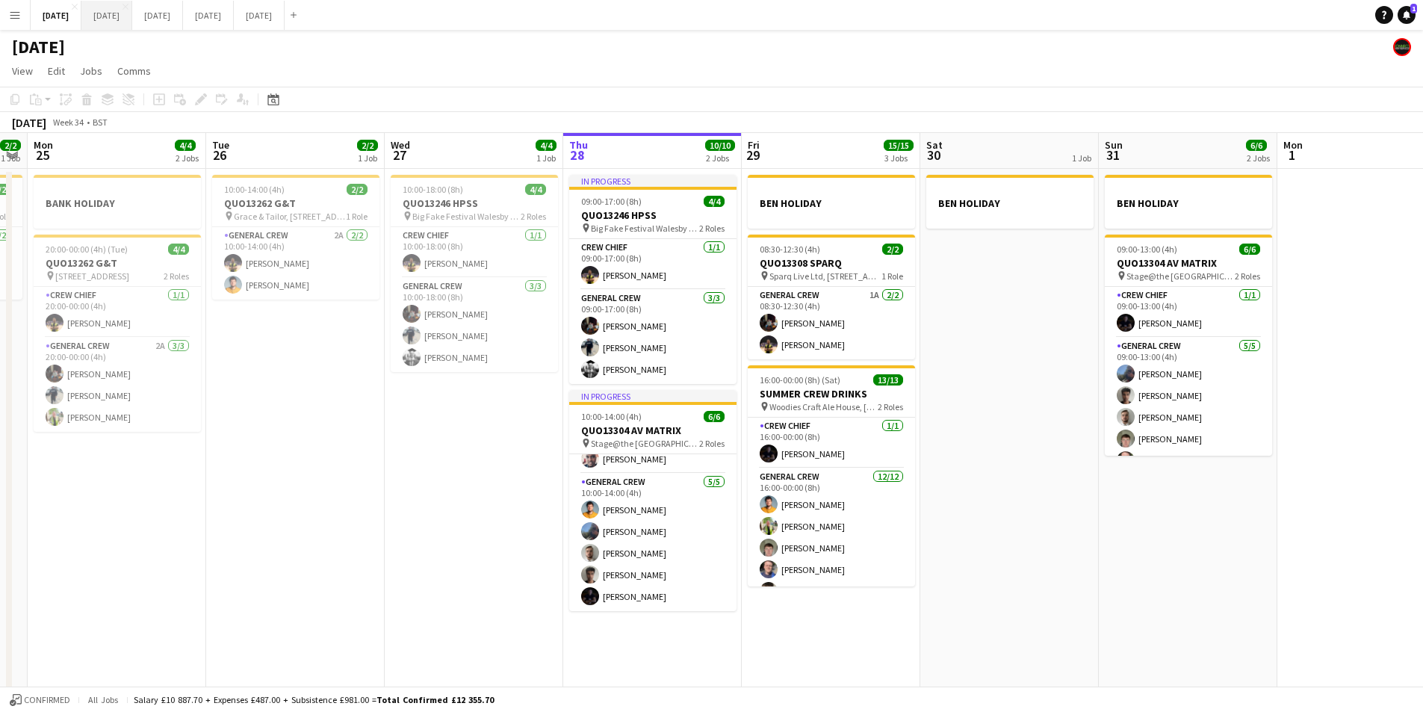
click at [132, 3] on button "[DATE] Close" at bounding box center [106, 15] width 51 height 29
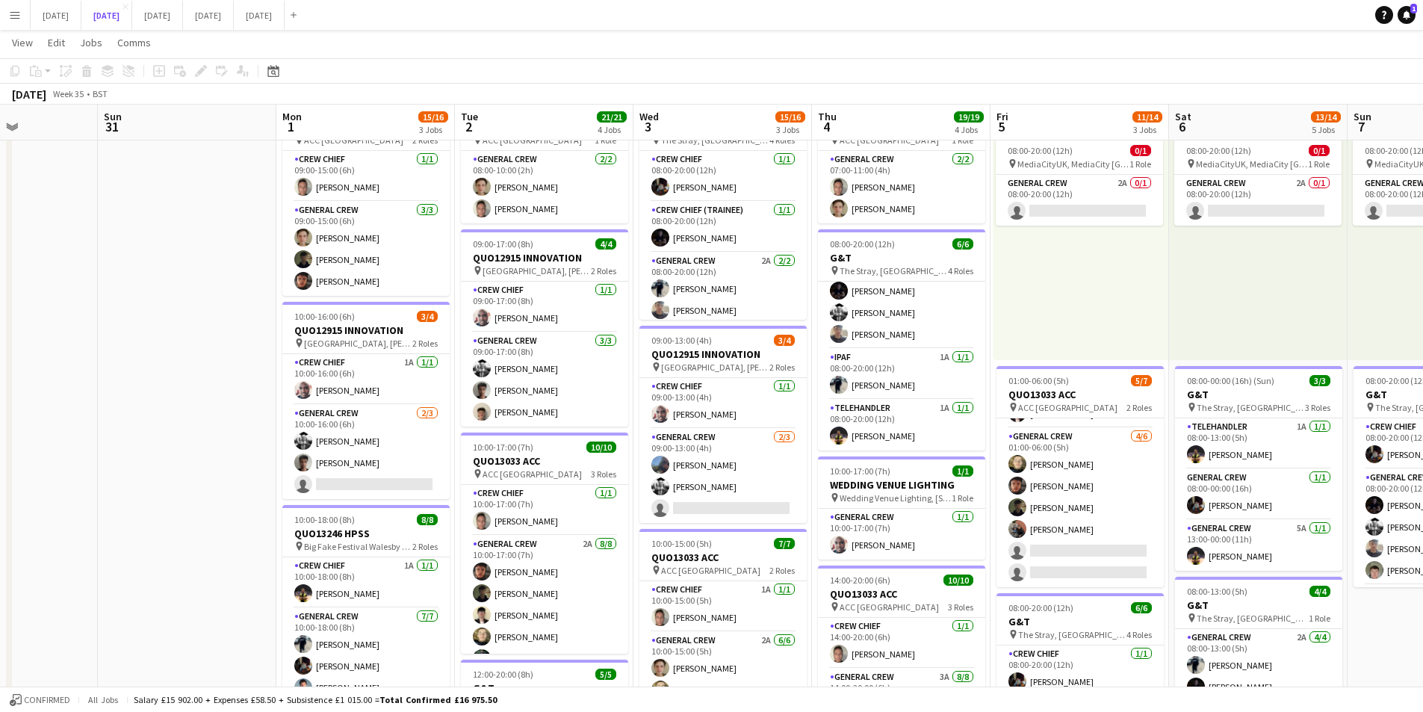
scroll to position [224, 0]
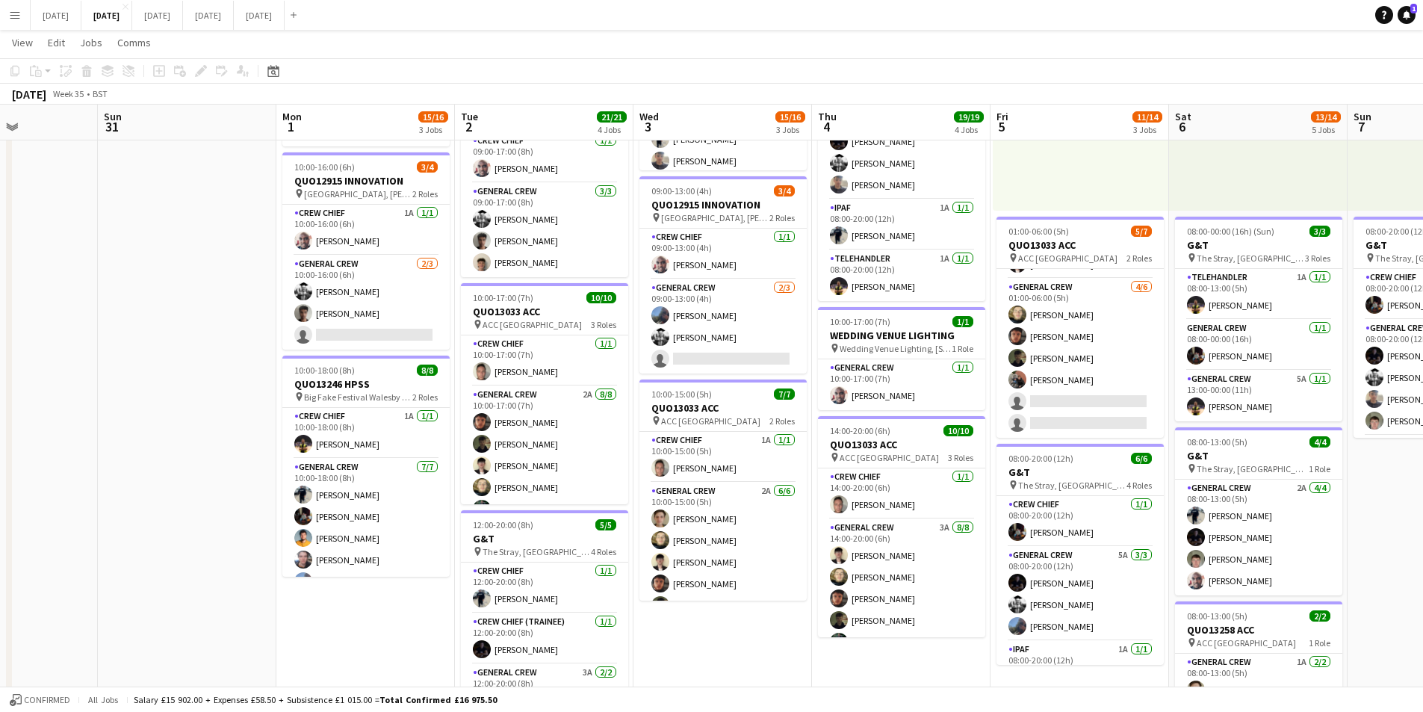
click at [15, 20] on app-icon "Menu" at bounding box center [15, 15] width 12 height 12
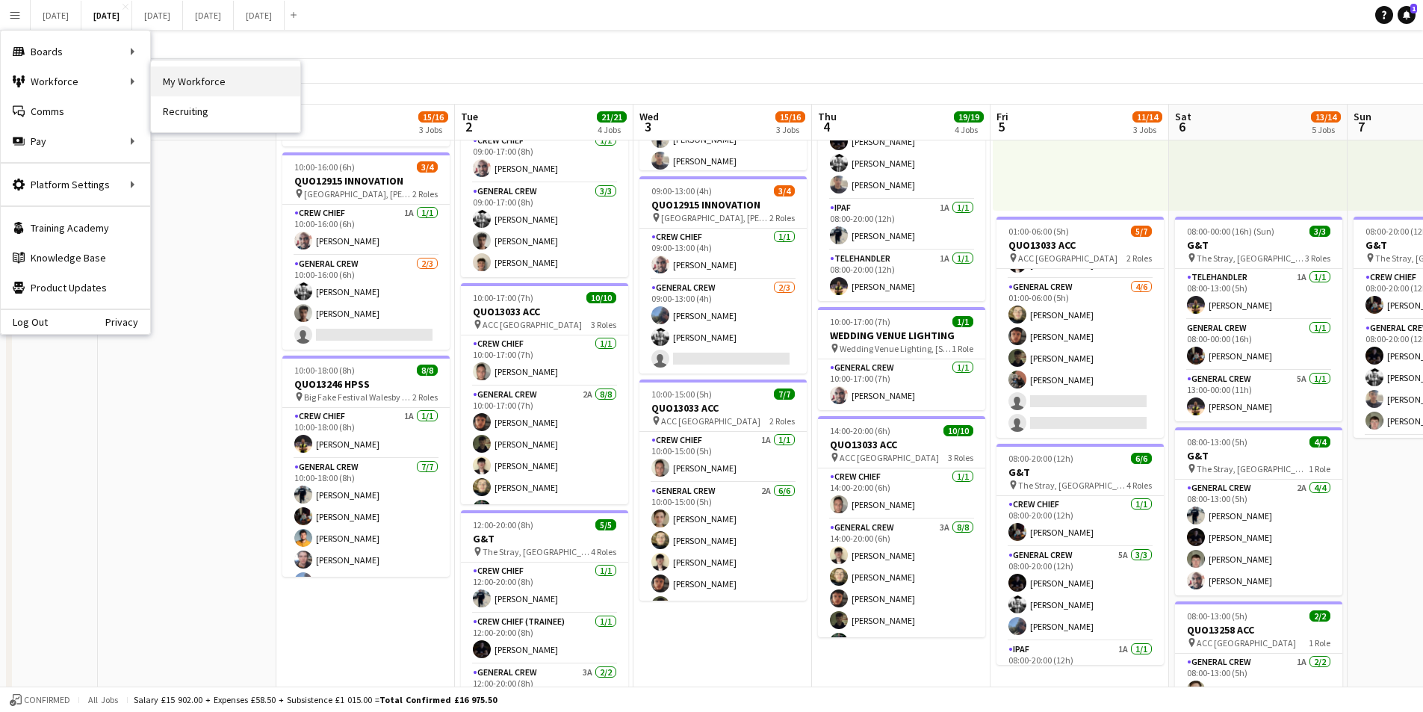
click at [200, 84] on link "My Workforce" at bounding box center [225, 81] width 149 height 30
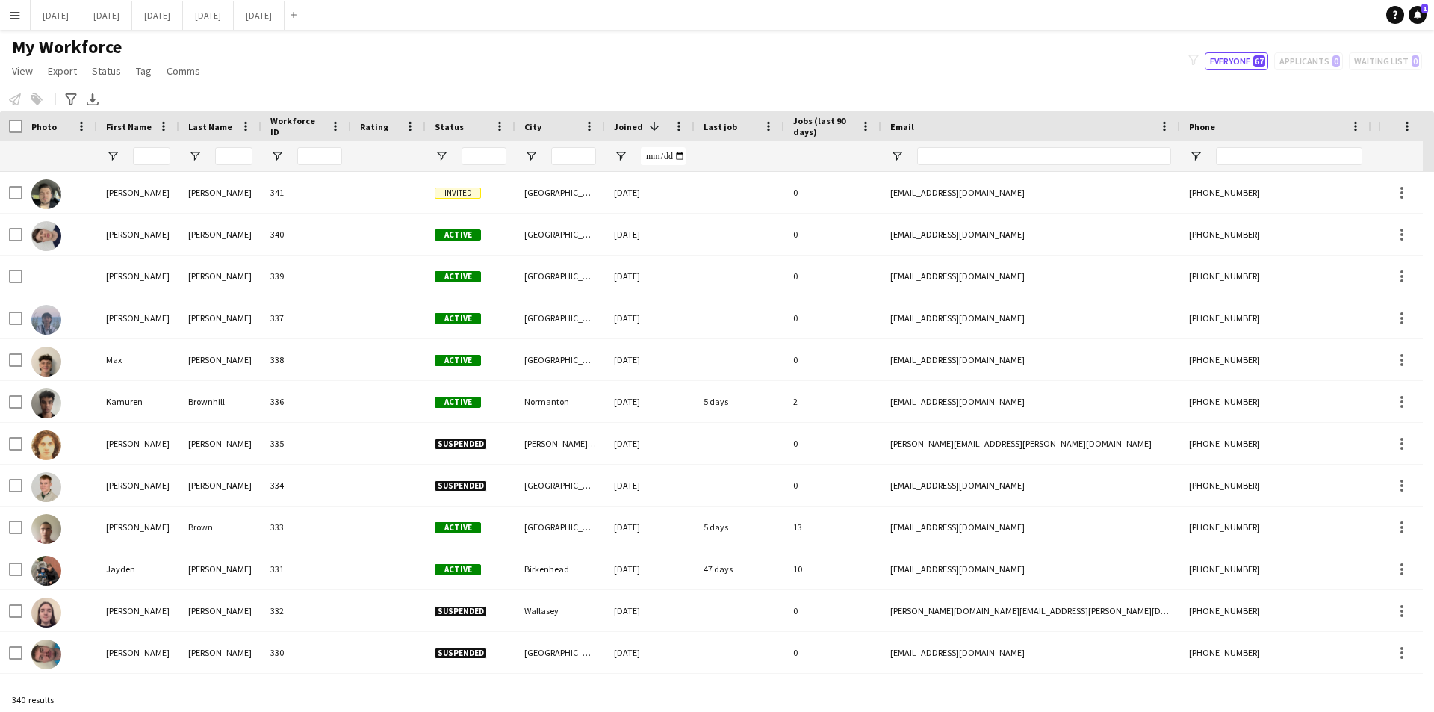
click at [654, 129] on span at bounding box center [654, 126] width 13 height 13
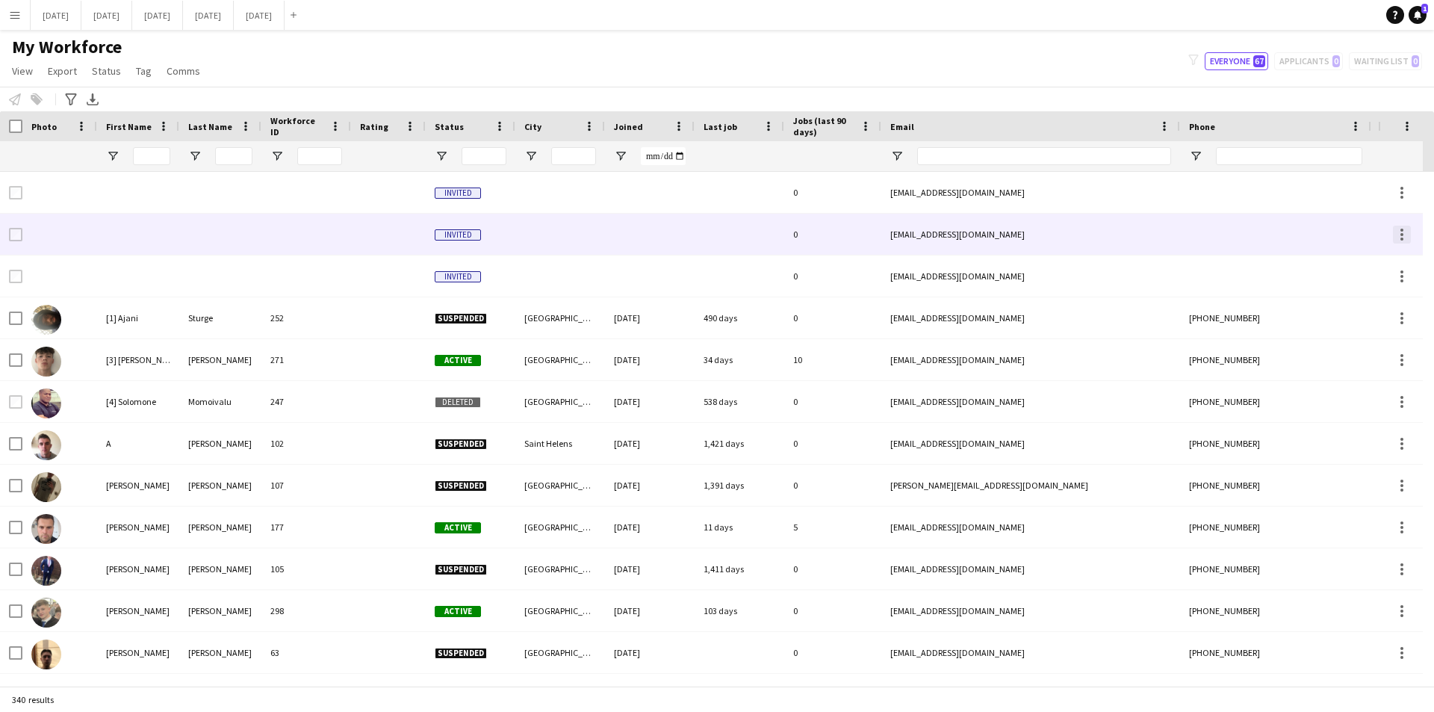
click at [1395, 232] on div at bounding box center [1402, 235] width 18 height 18
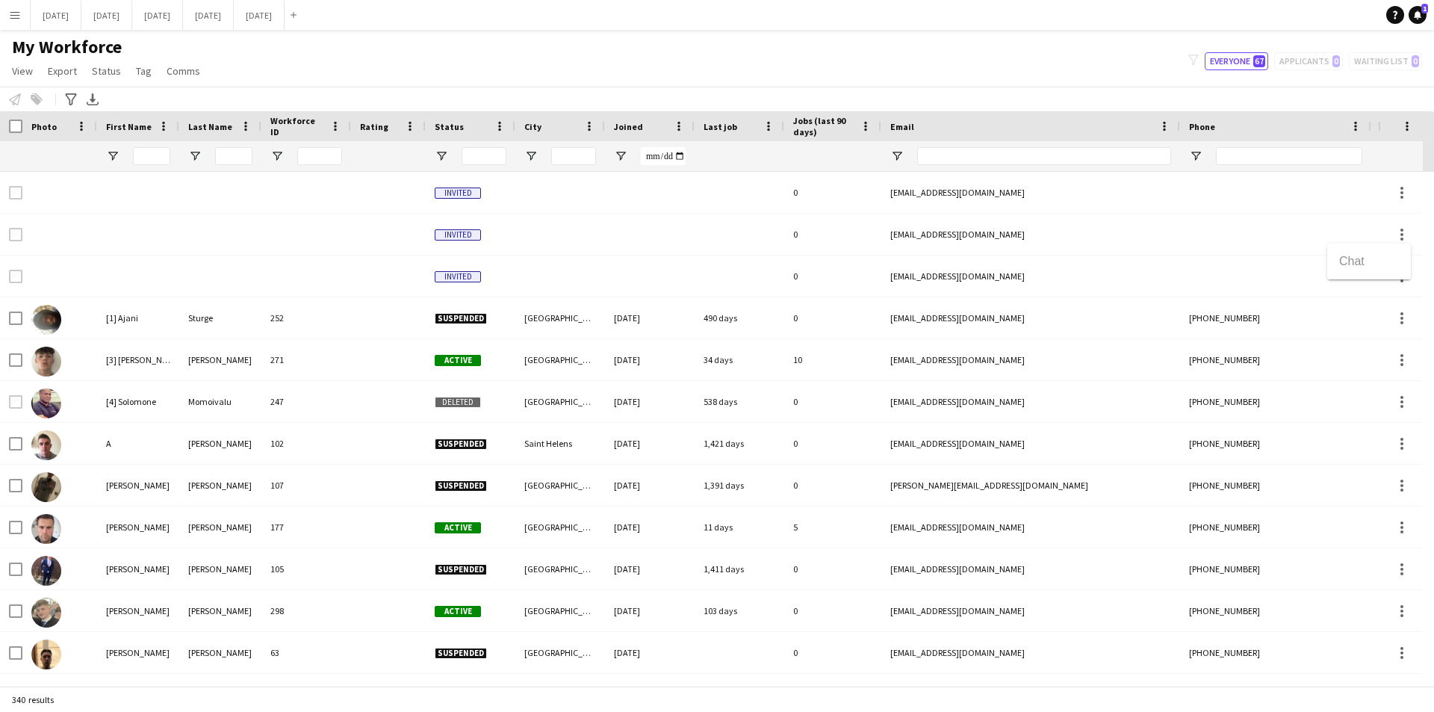
click at [583, 232] on div at bounding box center [717, 356] width 1434 height 712
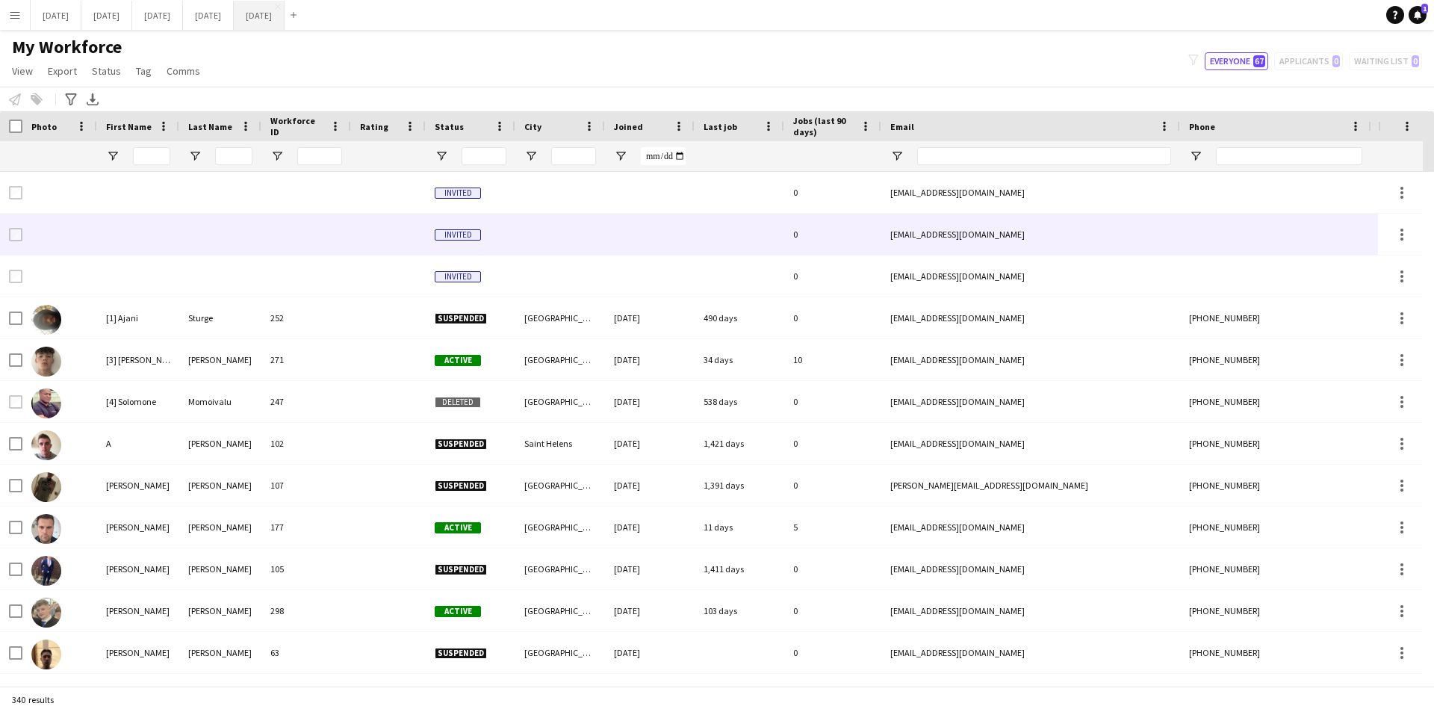
click at [701, 238] on div at bounding box center [740, 234] width 90 height 41
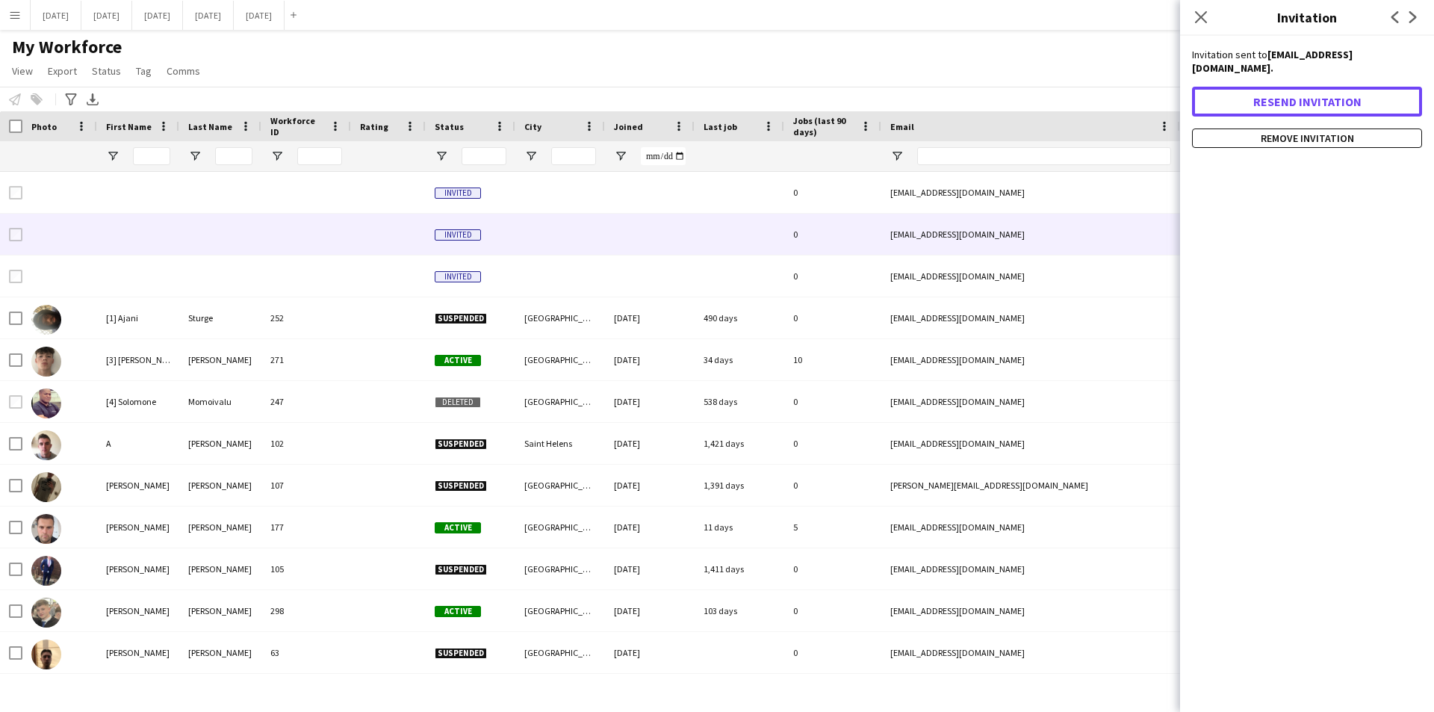
click at [1328, 90] on button "Resend invitation" at bounding box center [1307, 102] width 230 height 30
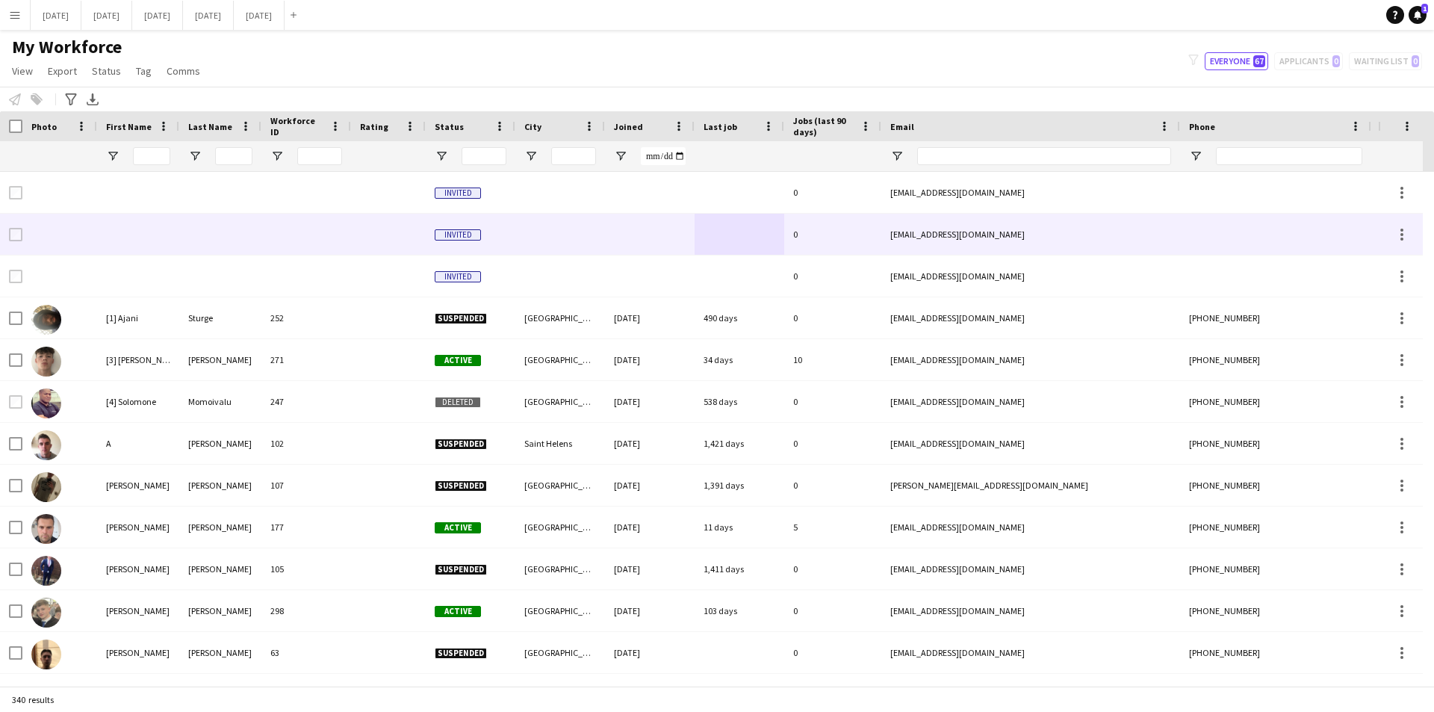
click at [740, 234] on div at bounding box center [740, 234] width 90 height 41
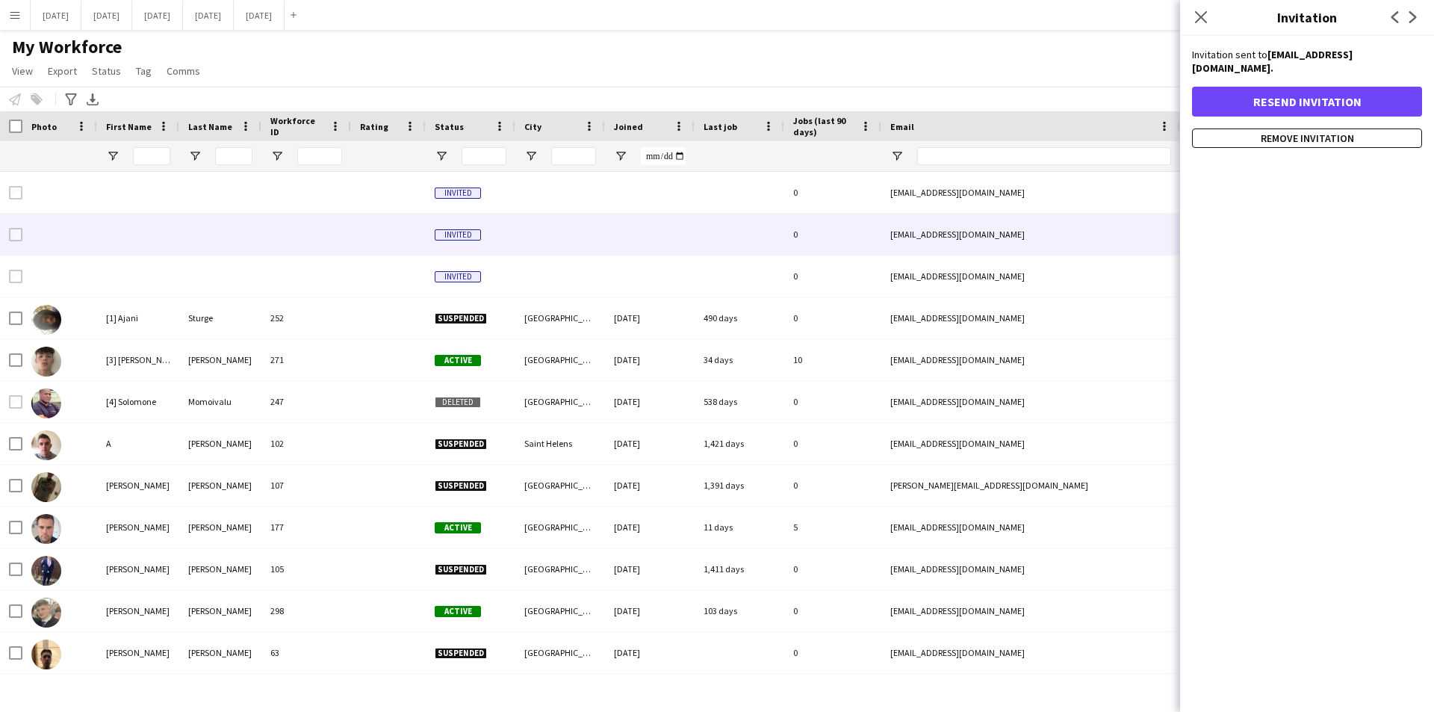
drag, startPoint x: 1201, startPoint y: 11, endPoint x: 929, endPoint y: 156, distance: 308.2
click at [1201, 11] on icon "Close pop-in" at bounding box center [1201, 17] width 12 height 12
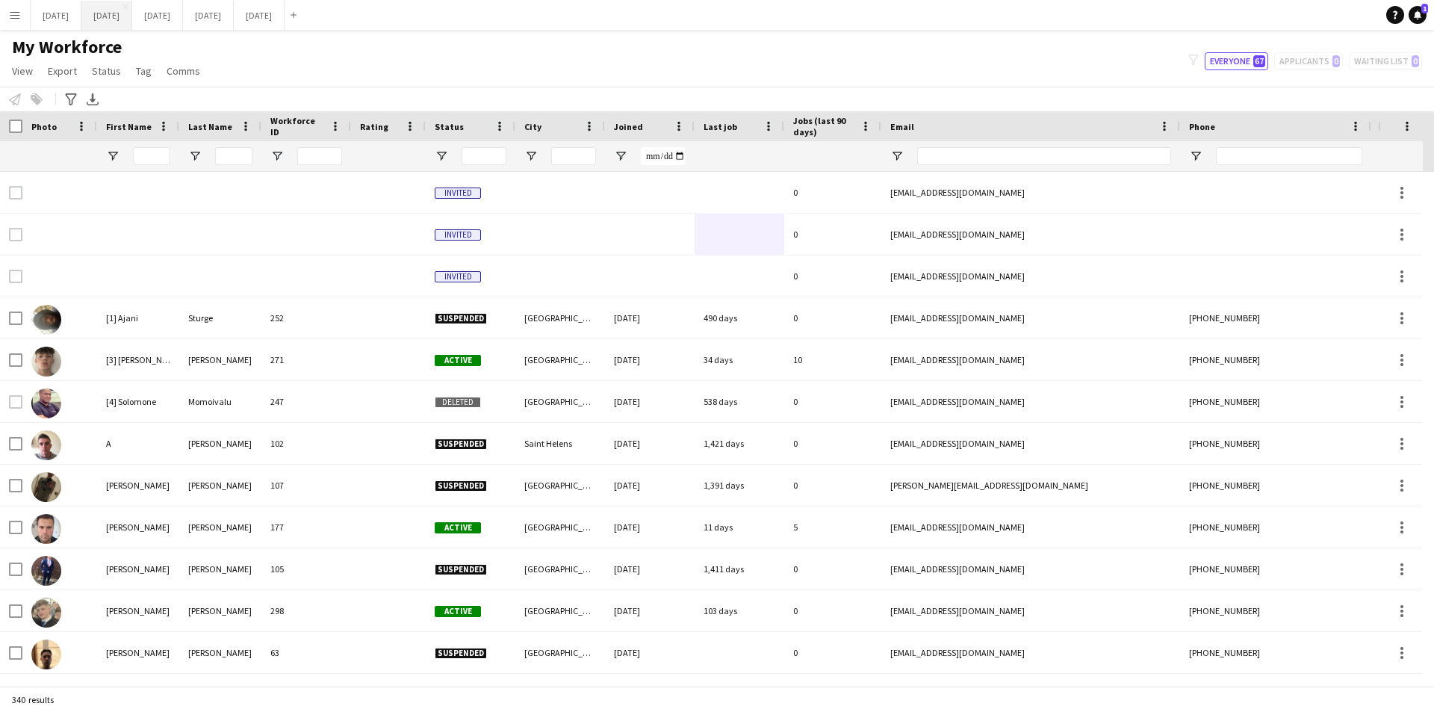
click at [132, 16] on button "[DATE] Close" at bounding box center [106, 15] width 51 height 29
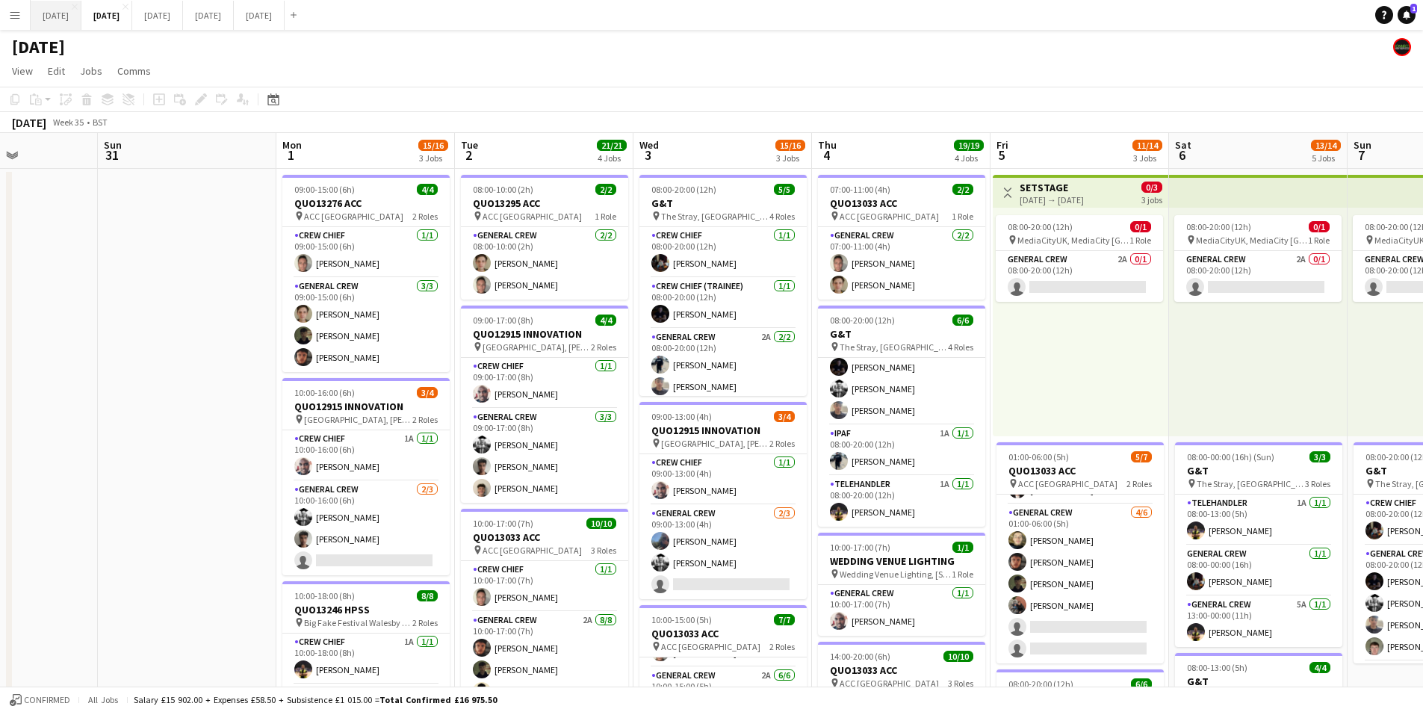
click at [78, 17] on button "[DATE] Close" at bounding box center [56, 15] width 51 height 29
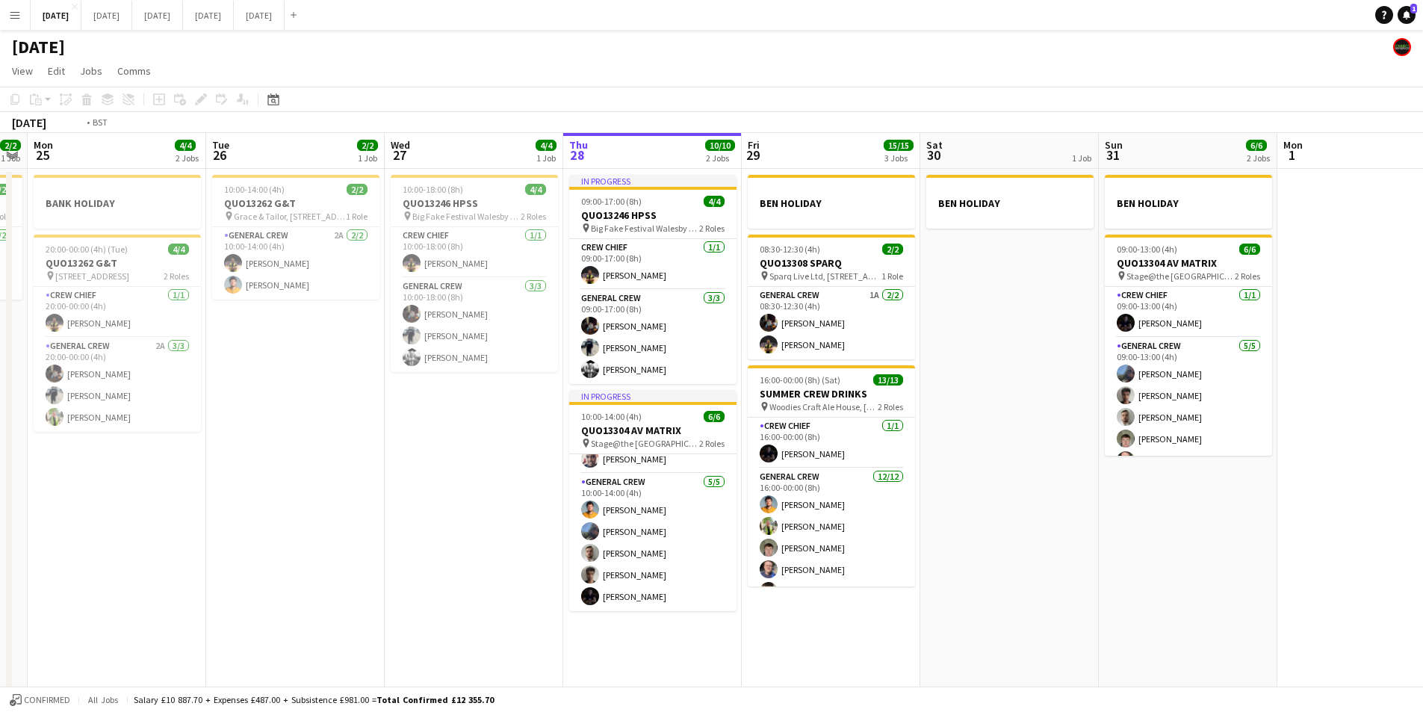
scroll to position [0, 555]
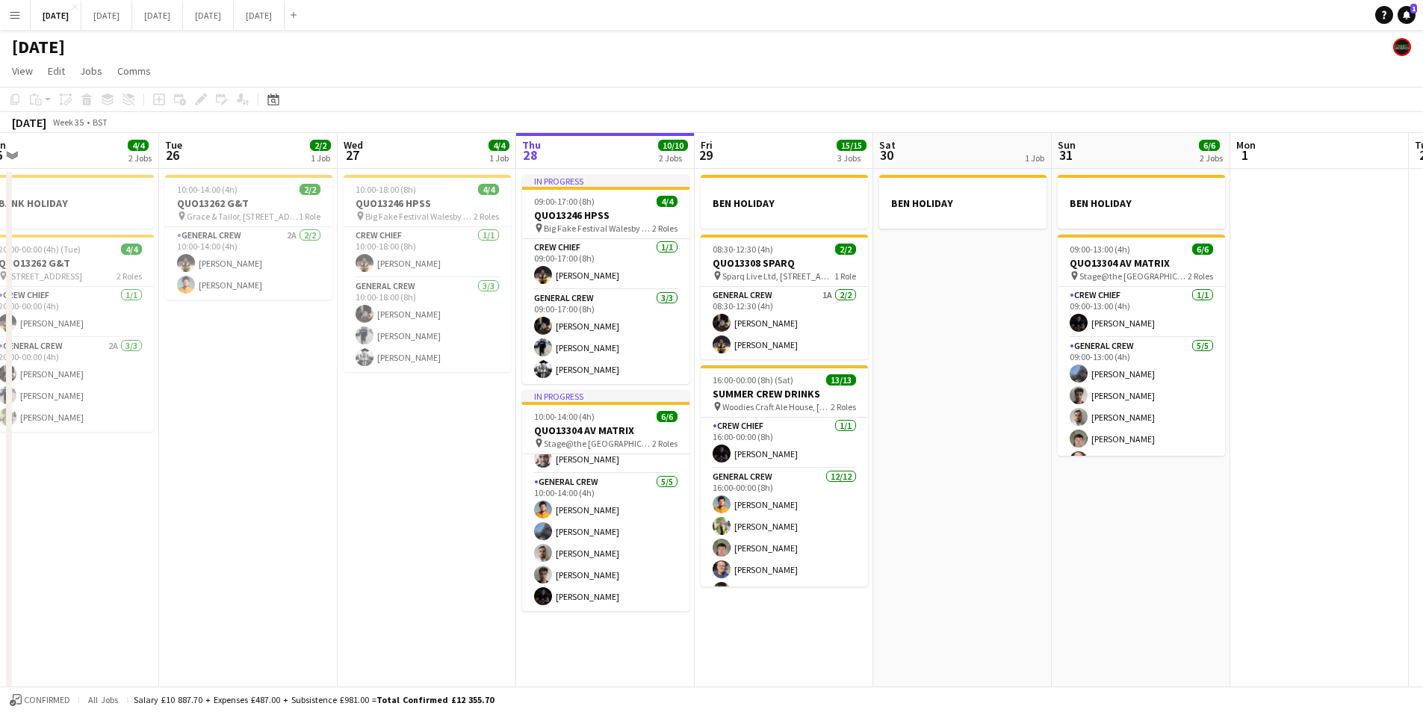
drag, startPoint x: 1044, startPoint y: 456, endPoint x: 997, endPoint y: 451, distance: 47.4
click at [997, 451] on app-calendar-viewport "Fri 22 4/4 3 Jobs Sat 23 8/8 4 Jobs Sun 24 2/2 1 Job Mon 25 4/4 2 Jobs Tue 26 2…" at bounding box center [711, 430] width 1423 height 594
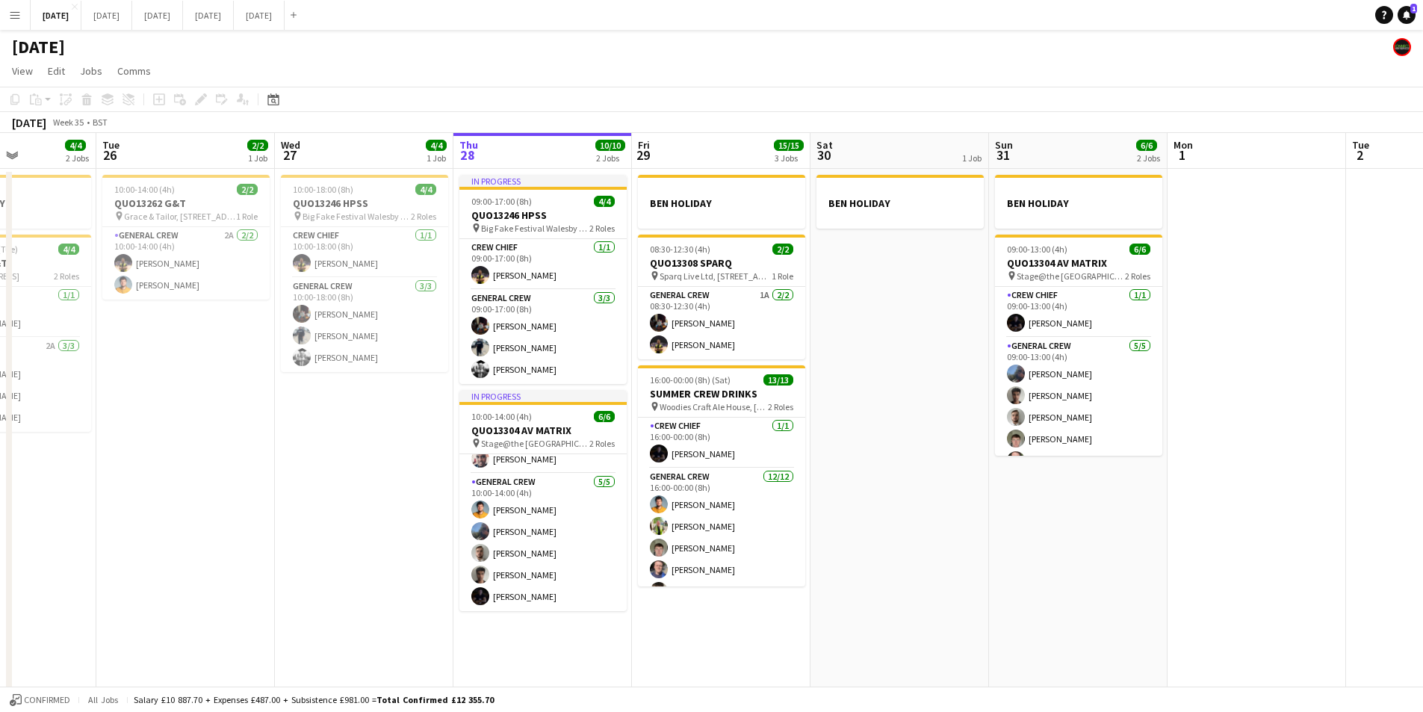
scroll to position [0, 448]
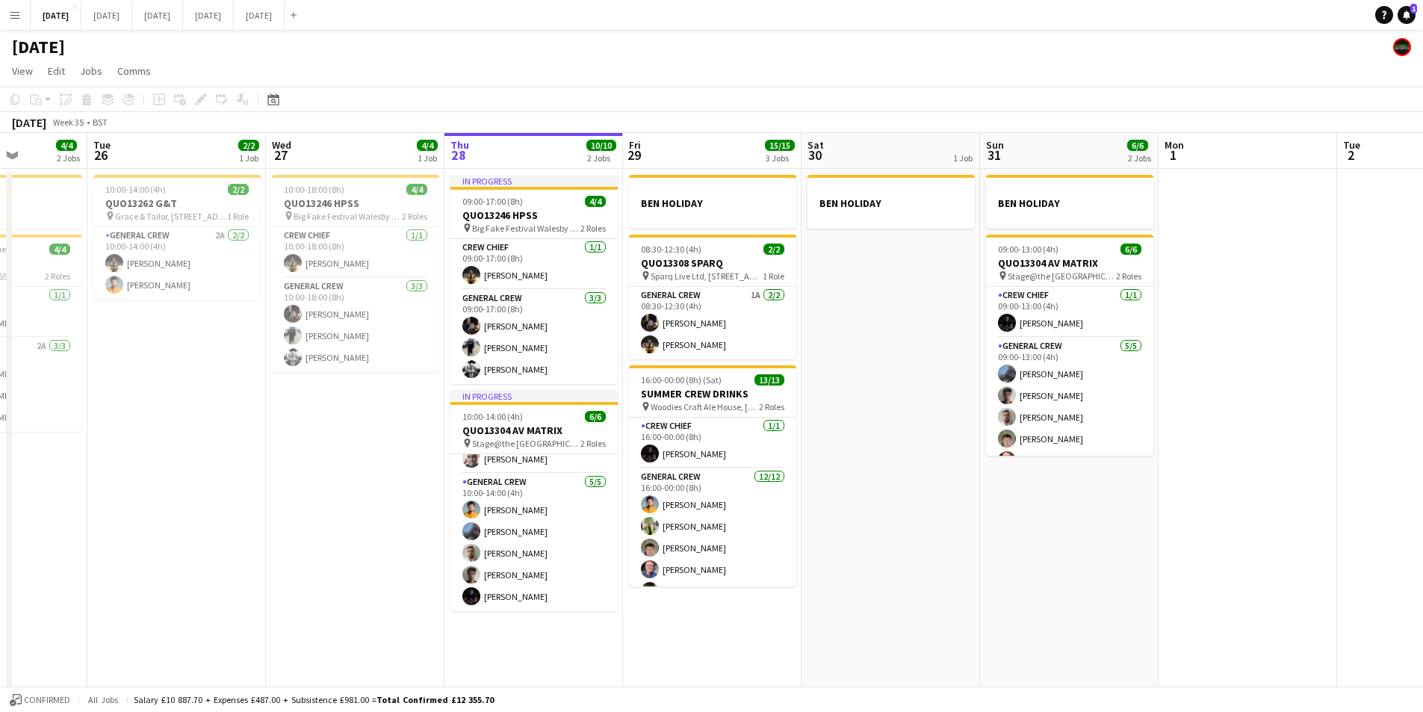
drag, startPoint x: 976, startPoint y: 417, endPoint x: 905, endPoint y: 419, distance: 71.8
click at [905, 419] on app-calendar-viewport "Sat 23 8/8 4 Jobs Sun 24 2/2 1 Job Mon 25 4/4 2 Jobs Tue 26 2/2 1 Job Wed 27 4/…" at bounding box center [711, 430] width 1423 height 594
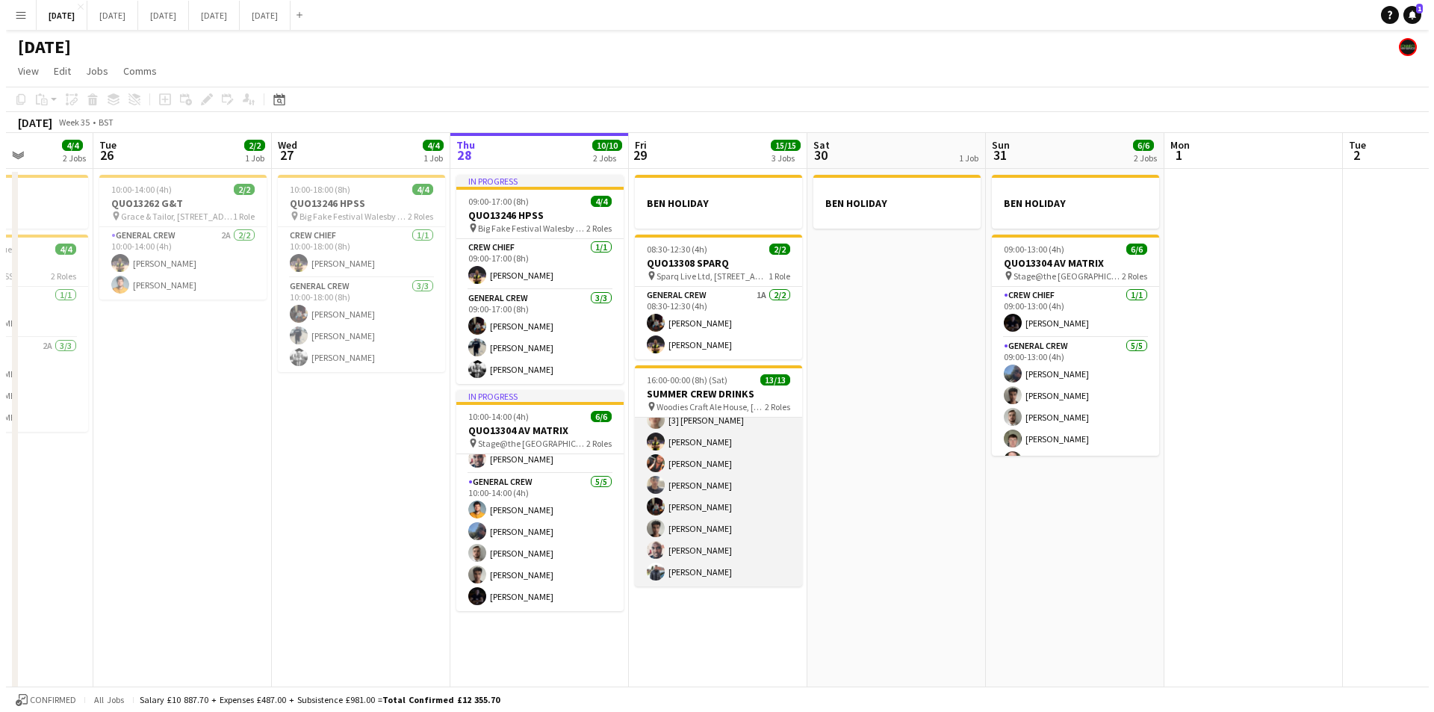
scroll to position [0, 0]
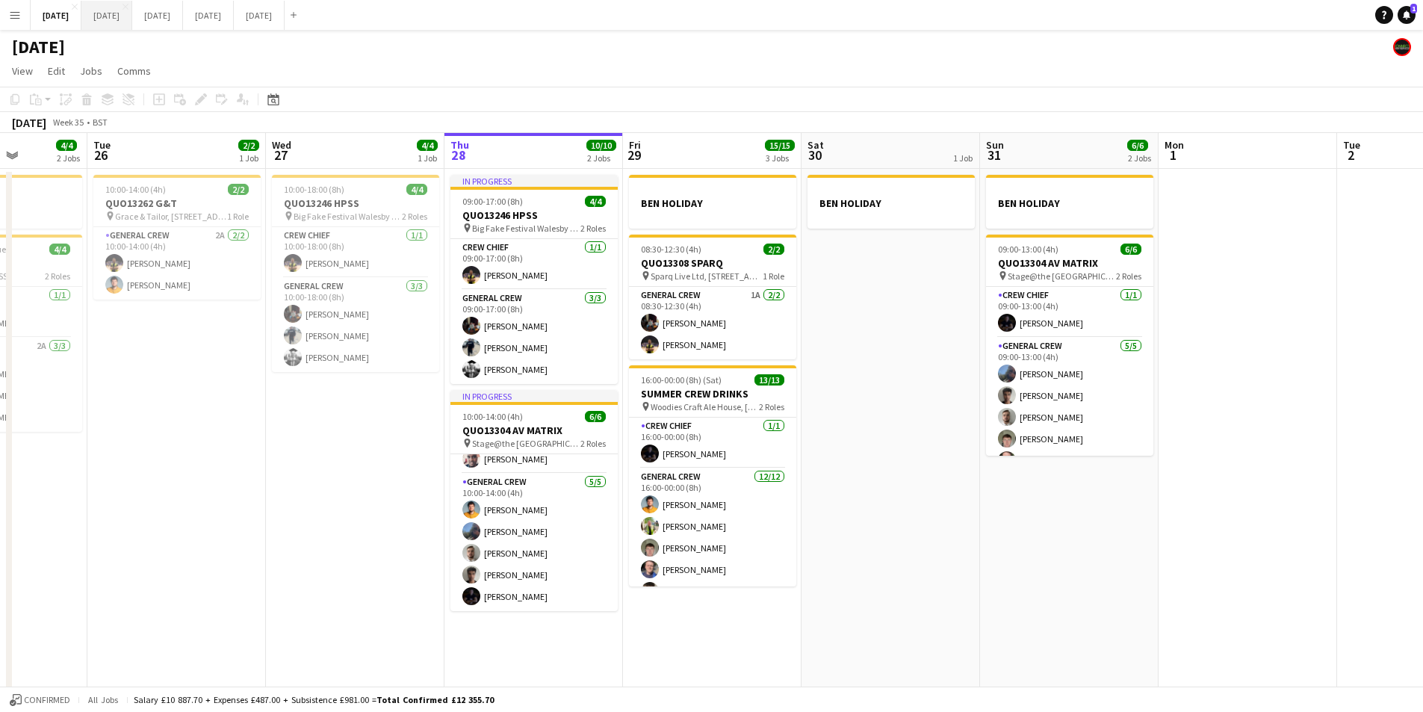
click at [132, 22] on button "SEPTEMBER 2025 Close" at bounding box center [106, 15] width 51 height 29
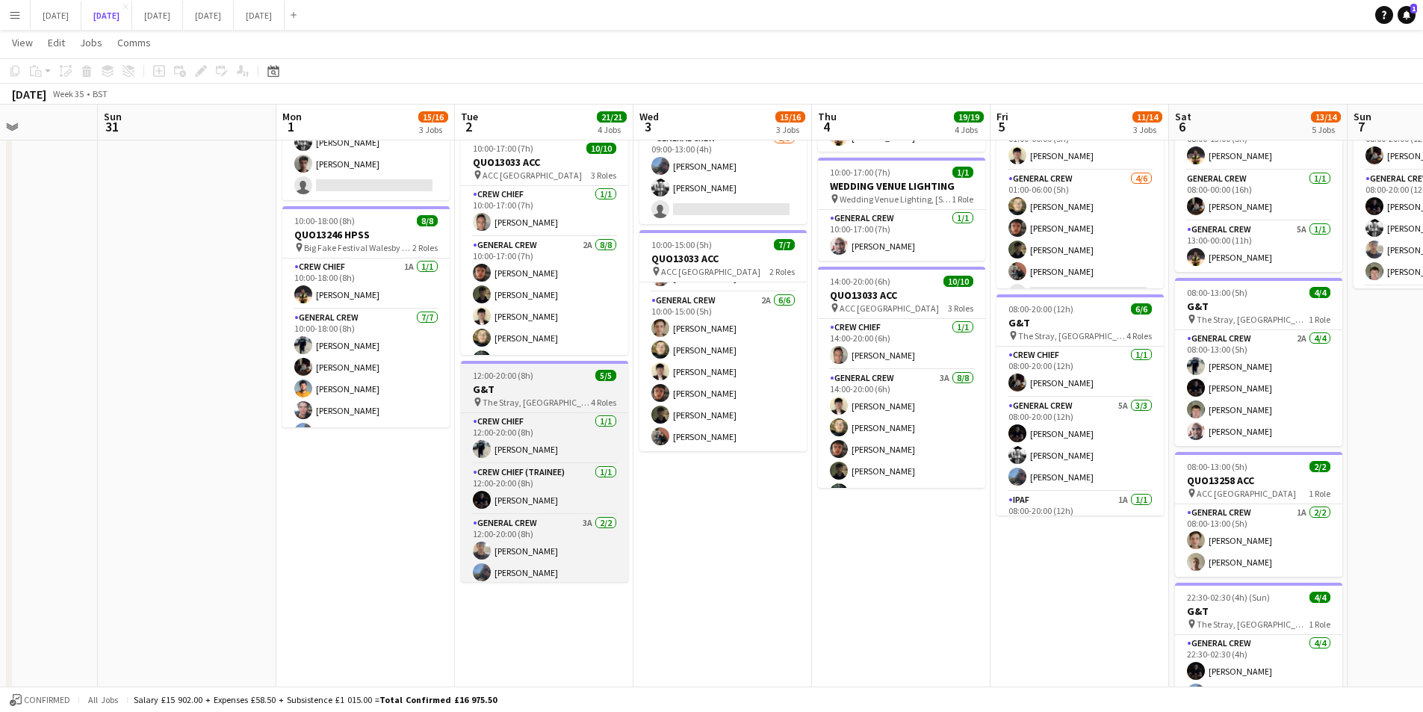
scroll to position [56, 0]
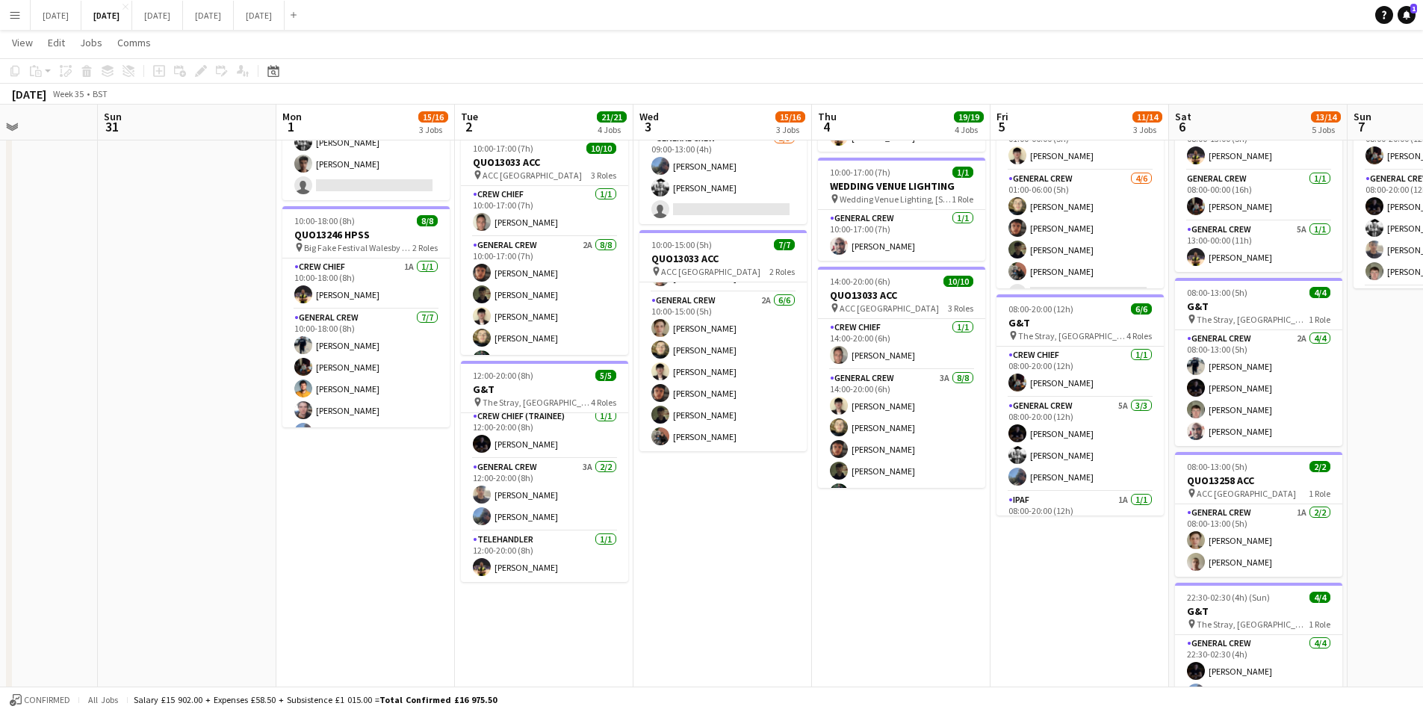
drag, startPoint x: 538, startPoint y: 532, endPoint x: 680, endPoint y: 474, distance: 153.4
click at [500, 529] on app-calendar-viewport "Thu 28 Fri 29 Sat 30 Sun 31 Mon 1 15/16 3 Jobs Tue 2 21/21 4 Jobs Wed 3 15/16 3…" at bounding box center [711, 235] width 1423 height 1100
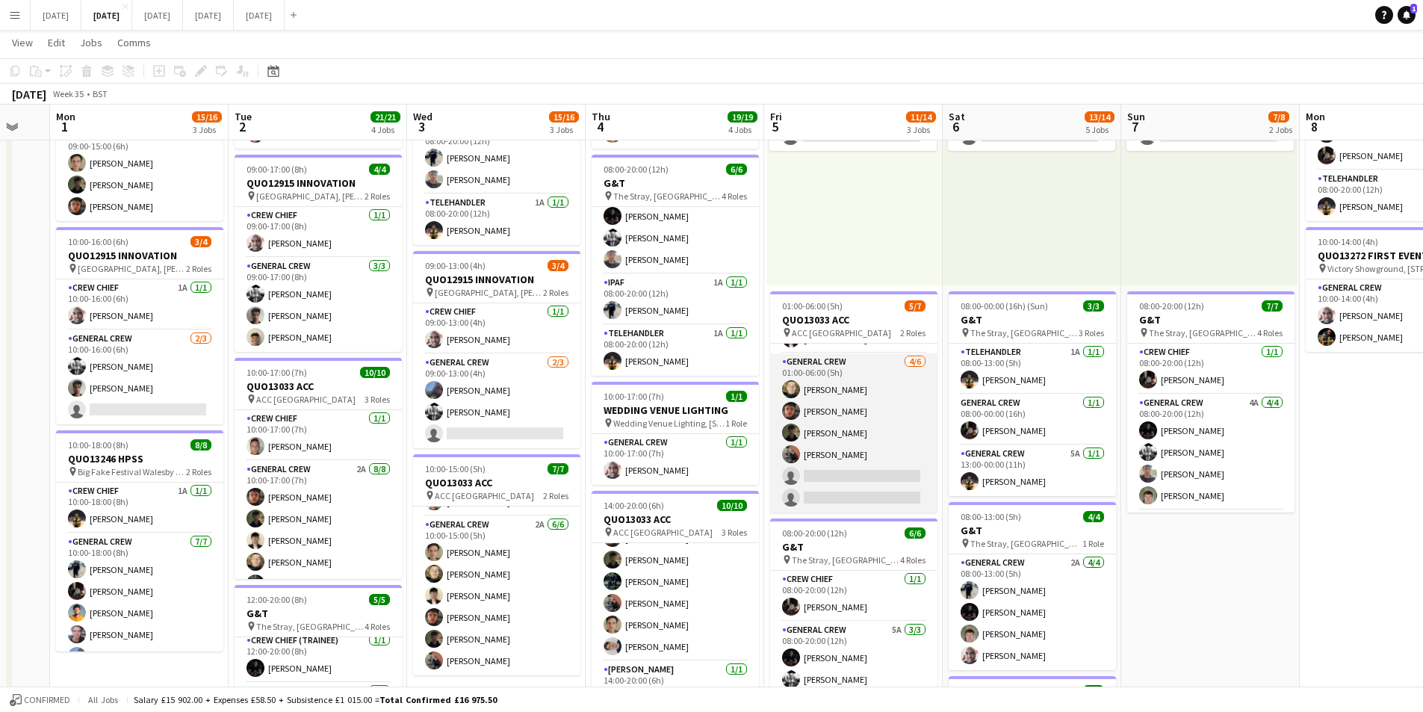
scroll to position [0, 0]
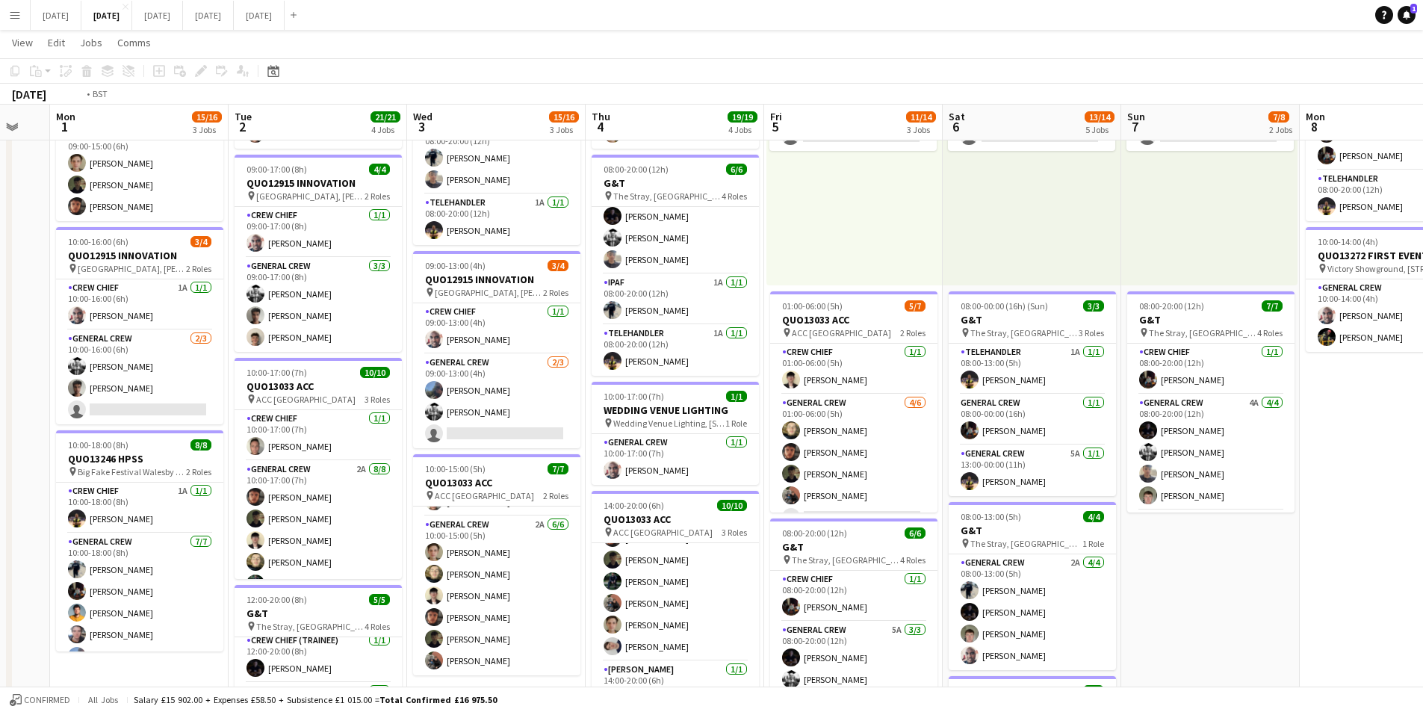
drag, startPoint x: 1011, startPoint y: 499, endPoint x: 1121, endPoint y: 502, distance: 109.9
click at [1010, 498] on app-calendar-viewport "Fri 29 Sat 30 Sun 31 Mon 1 15/16 3 Jobs Tue 2 21/21 4 Jobs Wed 3 15/16 3 Jobs T…" at bounding box center [711, 459] width 1423 height 1100
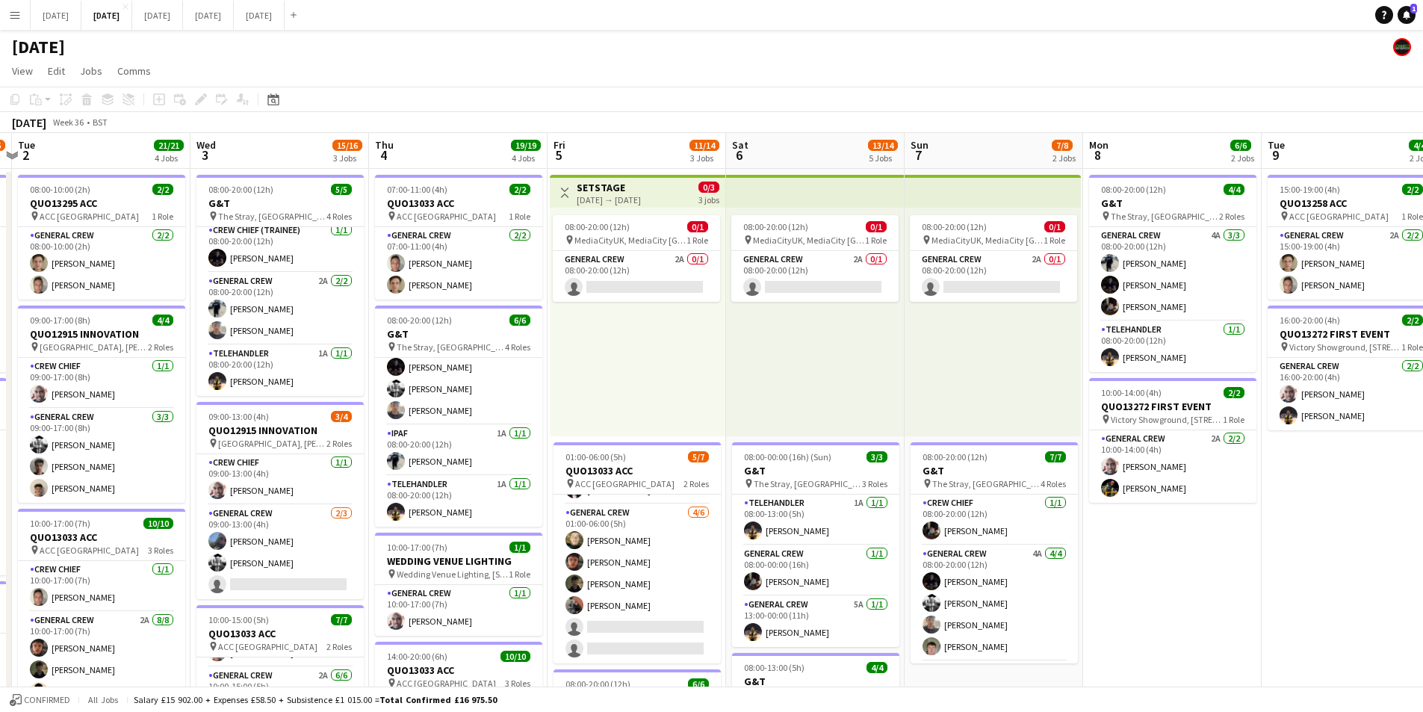
drag, startPoint x: 1204, startPoint y: 578, endPoint x: 1174, endPoint y: 536, distance: 50.8
click at [994, 524] on app-calendar-viewport "Sat 30 Sun 31 Mon 1 15/16 3 Jobs Tue 2 21/21 4 Jobs Wed 3 15/16 3 Jobs Thu 4 19…" at bounding box center [711, 646] width 1423 height 1027
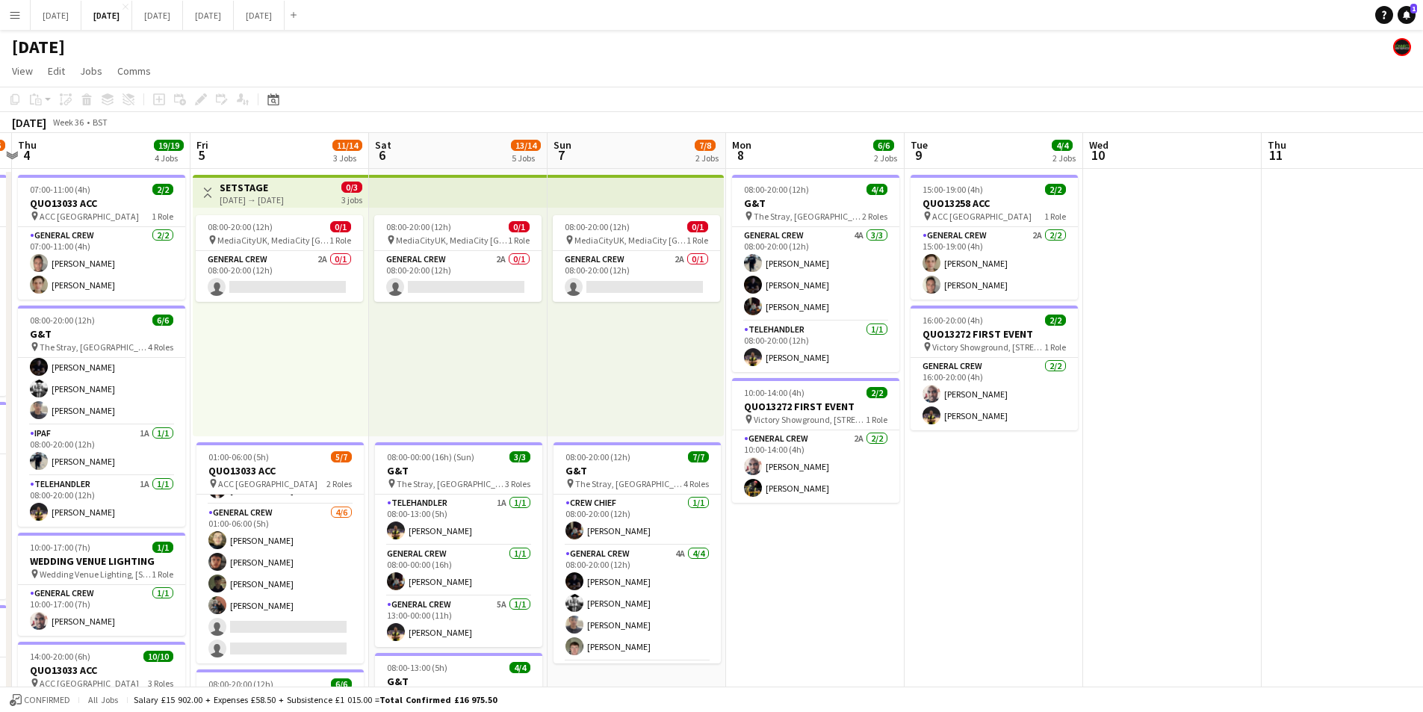
scroll to position [0, 378]
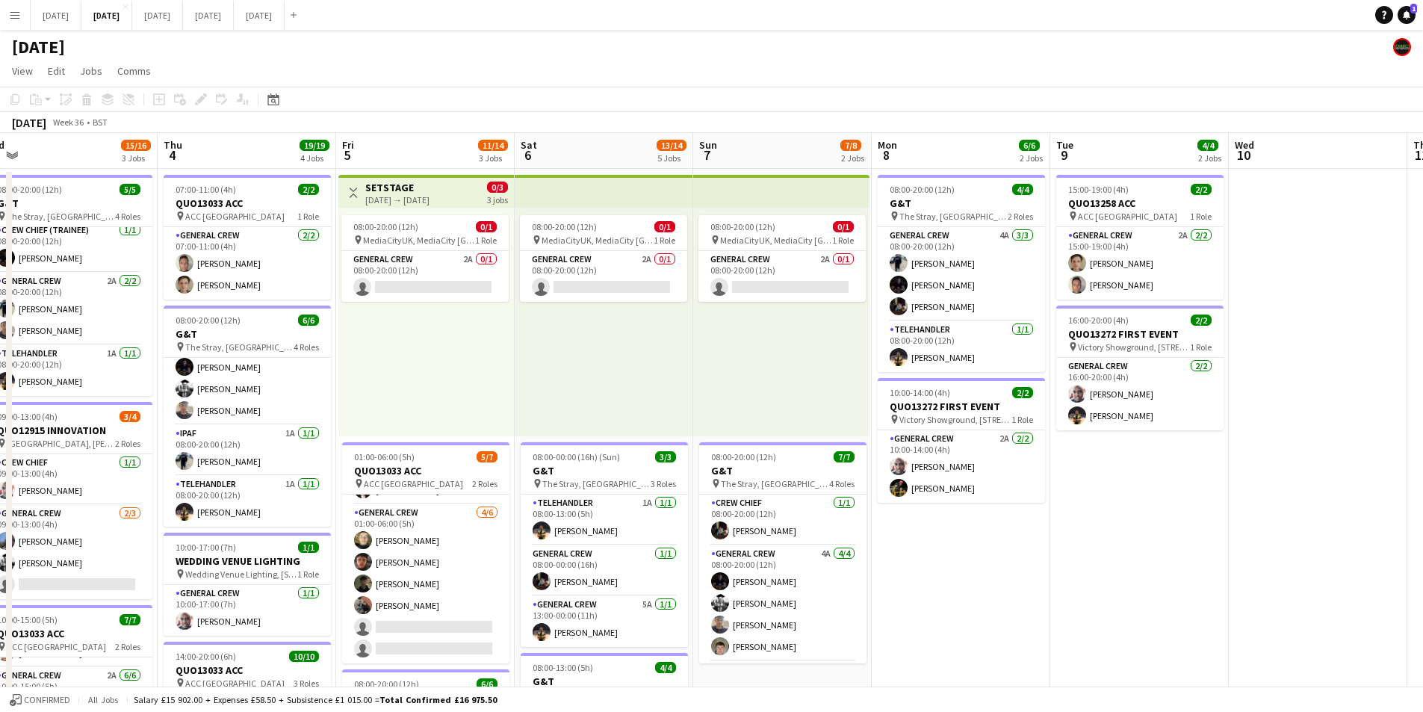
click at [1007, 518] on app-calendar-viewport "Mon 1 15/16 3 Jobs Tue 2 21/21 4 Jobs Wed 3 15/16 3 Jobs Thu 4 19/19 4 Jobs Fri…" at bounding box center [711, 646] width 1423 height 1027
click at [979, 519] on app-calendar-viewport "Mon 1 15/16 3 Jobs Tue 2 21/21 4 Jobs Wed 3 15/16 3 Jobs Thu 4 19/19 4 Jobs Fri…" at bounding box center [711, 646] width 1423 height 1027
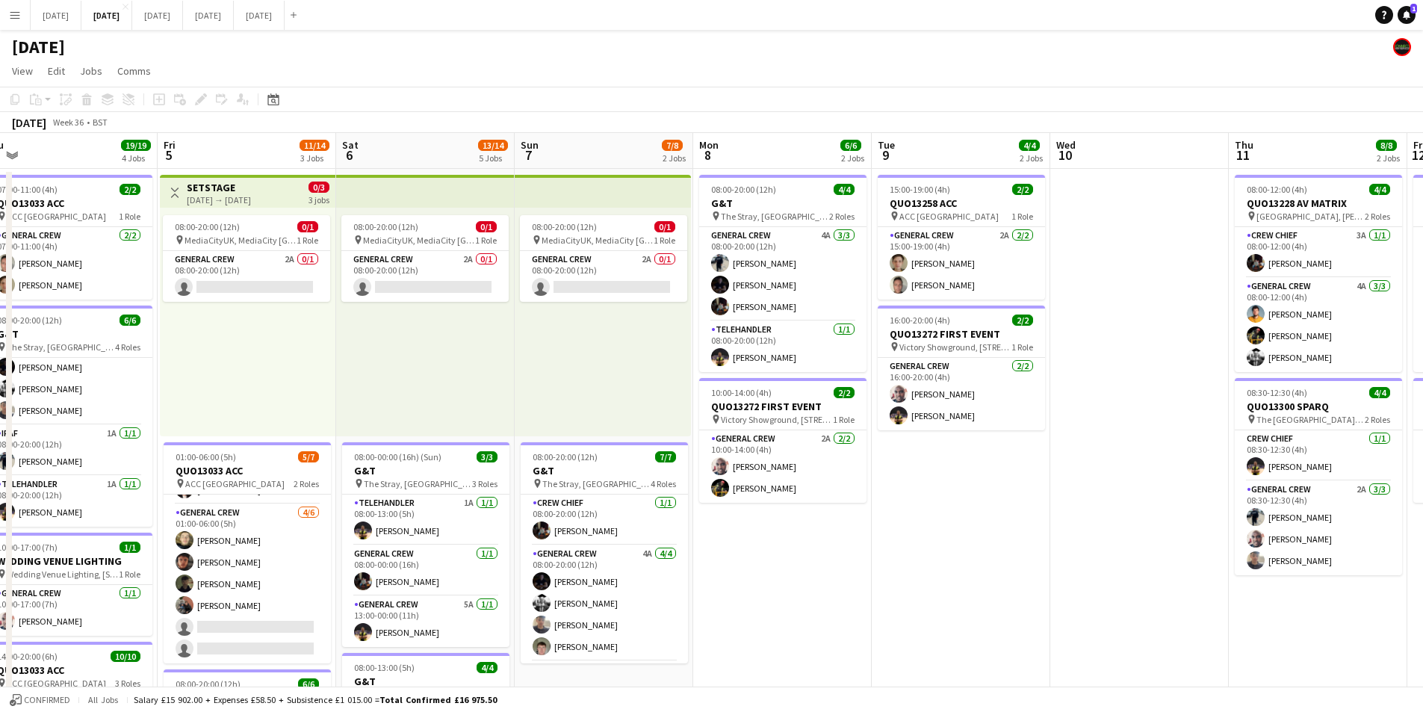
scroll to position [0, 566]
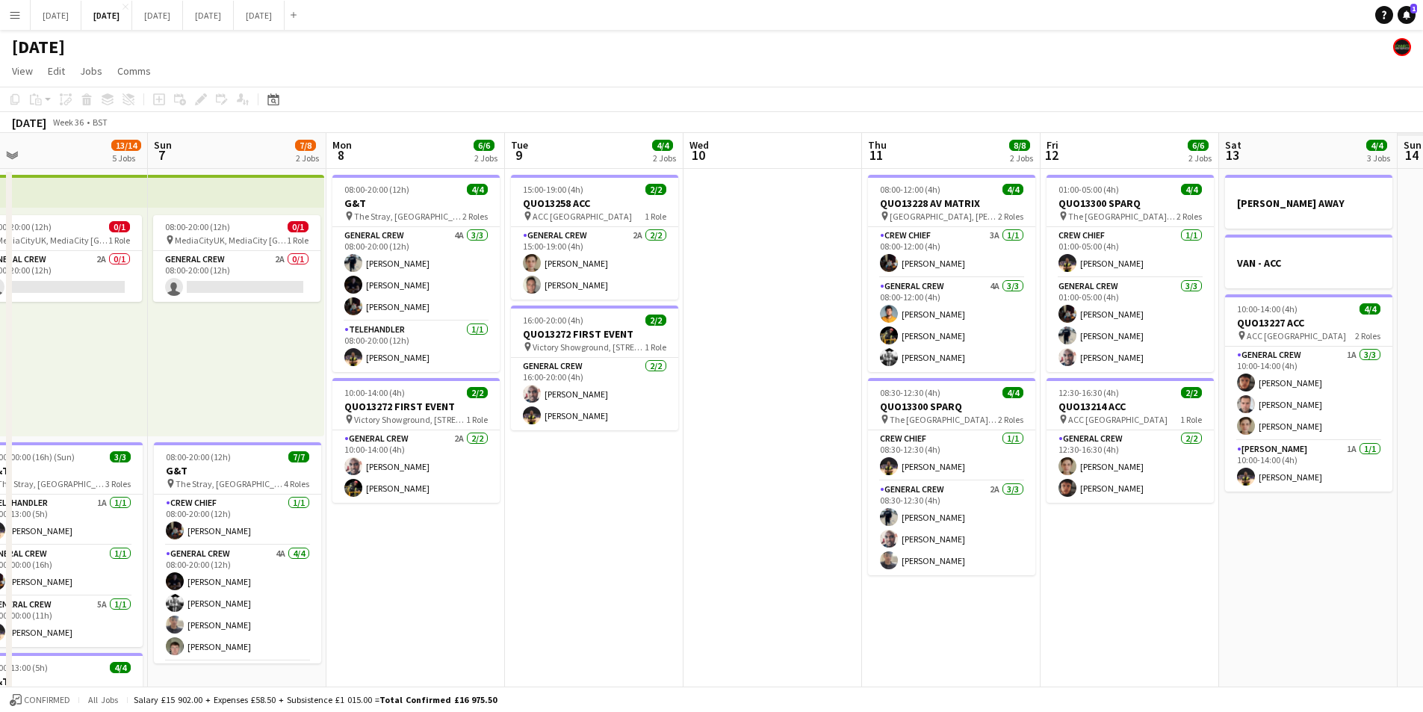
drag, startPoint x: 895, startPoint y: 523, endPoint x: 1114, endPoint y: 545, distance: 220.0
click at [870, 518] on app-calendar-viewport "Wed 3 15/16 3 Jobs Thu 4 19/19 4 Jobs Fri 5 11/14 3 Jobs Sat 6 13/14 5 Jobs Sun…" at bounding box center [711, 646] width 1423 height 1027
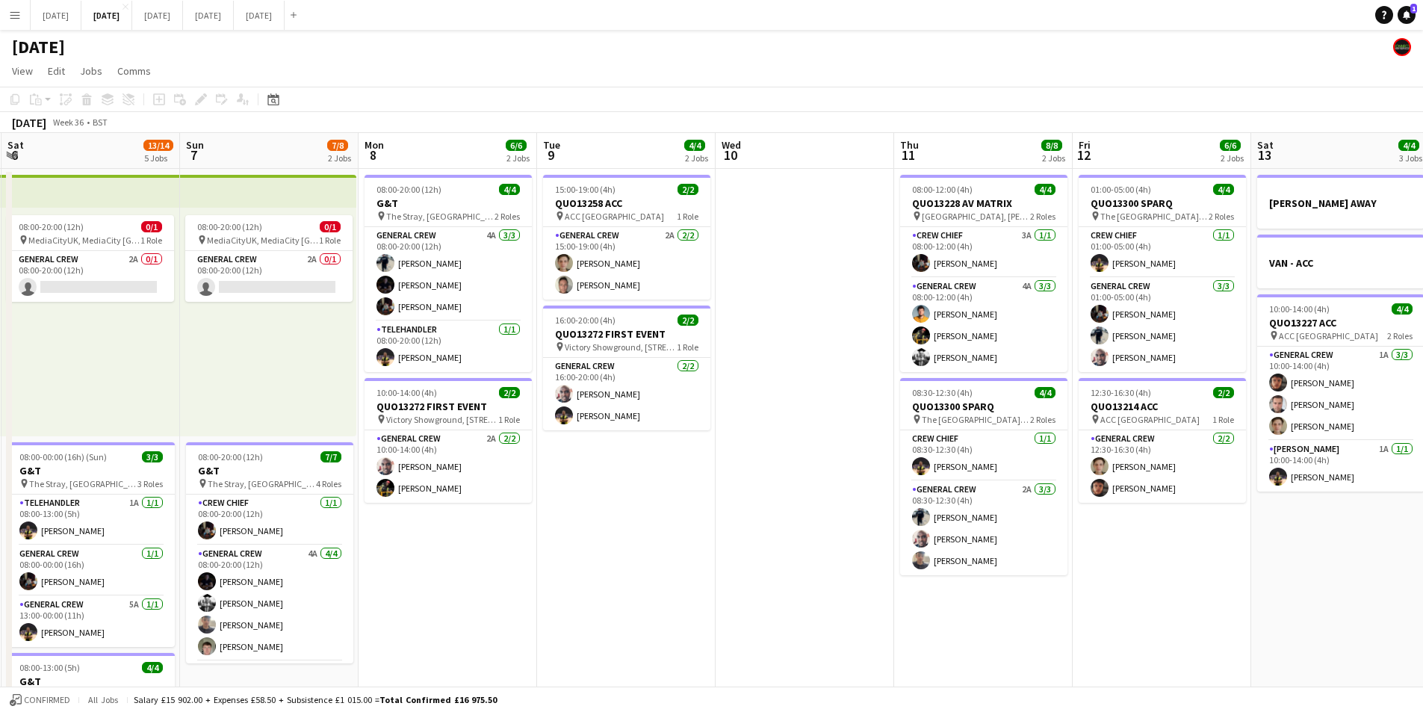
drag, startPoint x: 1198, startPoint y: 548, endPoint x: 1051, endPoint y: 521, distance: 148.7
click at [1047, 519] on app-calendar-viewport "Wed 3 15/16 3 Jobs Thu 4 19/19 4 Jobs Fri 5 11/14 3 Jobs Sat 6 13/14 5 Jobs Sun…" at bounding box center [711, 646] width 1423 height 1027
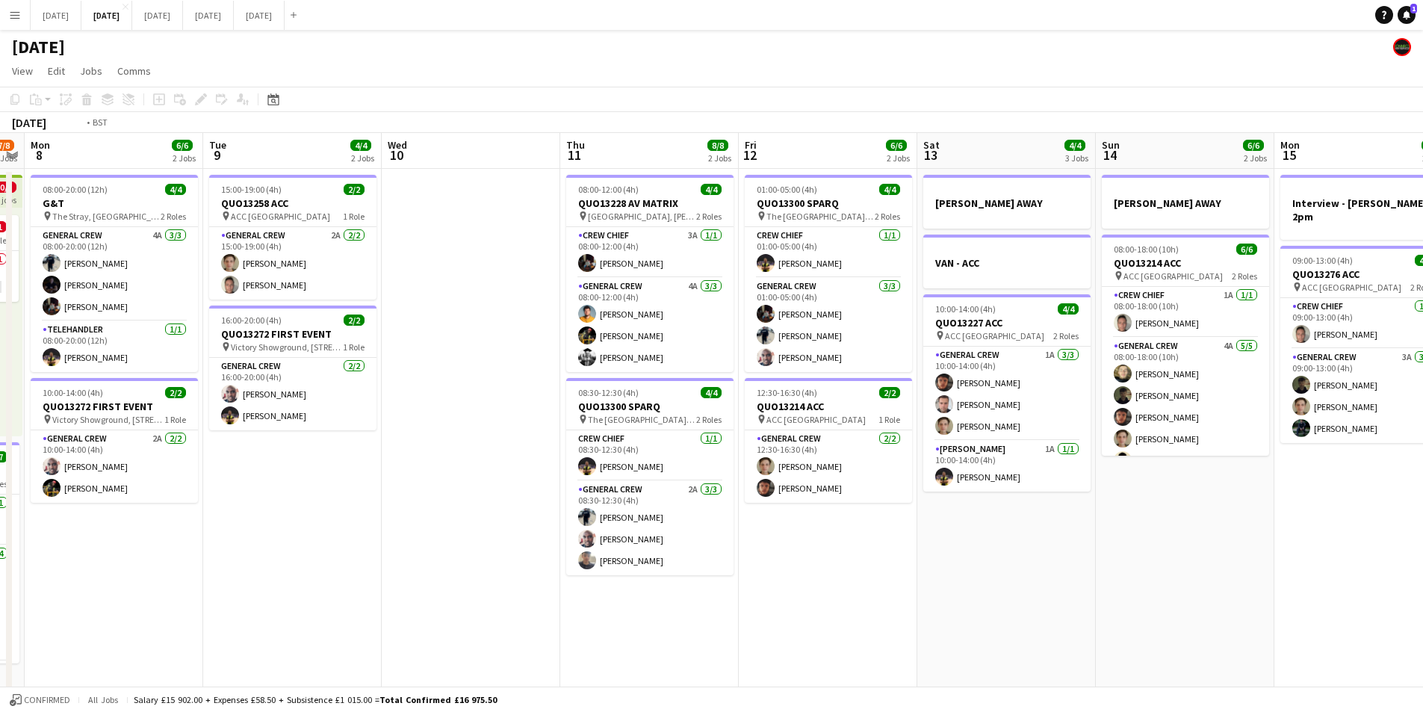
drag, startPoint x: 1214, startPoint y: 560, endPoint x: 988, endPoint y: 542, distance: 227.1
click at [869, 532] on app-calendar-viewport "Fri 5 11/14 3 Jobs Sat 6 13/14 5 Jobs Sun 7 7/8 2 Jobs Mon 8 6/6 2 Jobs Tue 9 4…" at bounding box center [711, 646] width 1423 height 1027
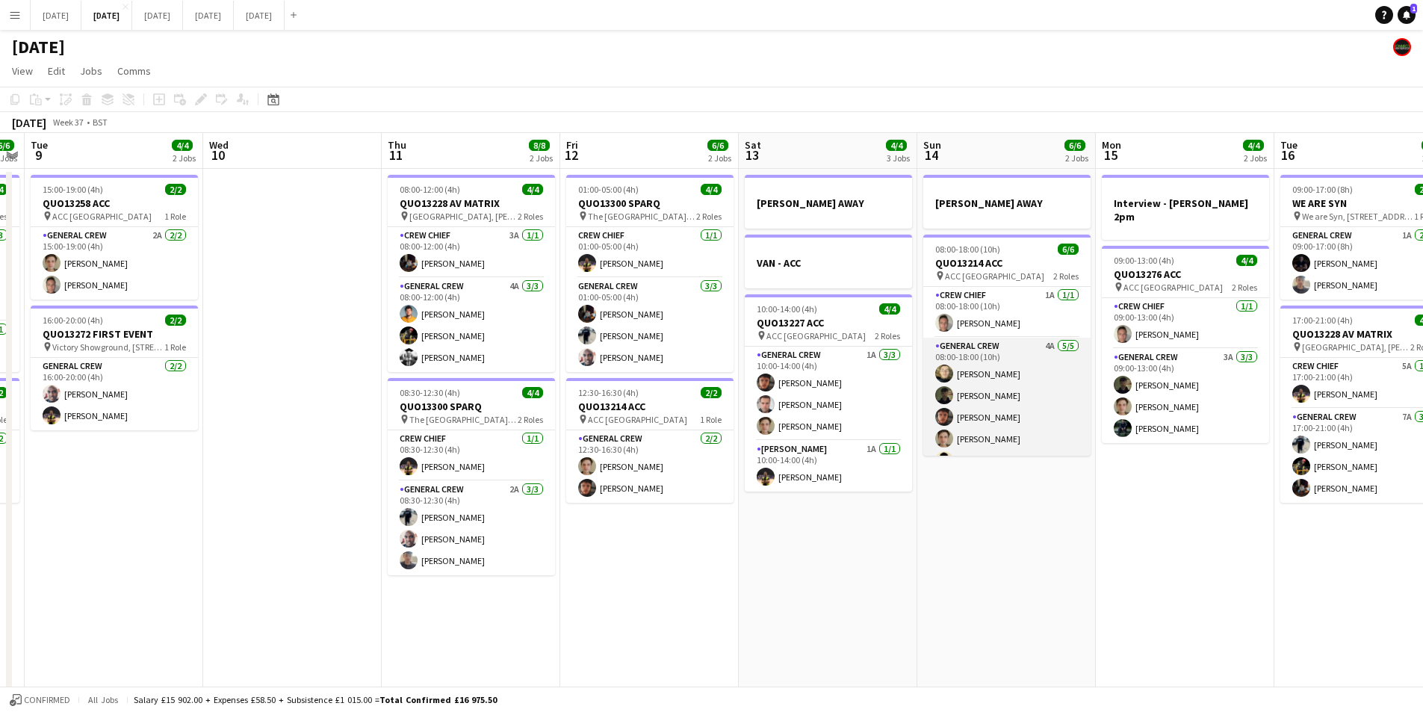
scroll to position [0, 0]
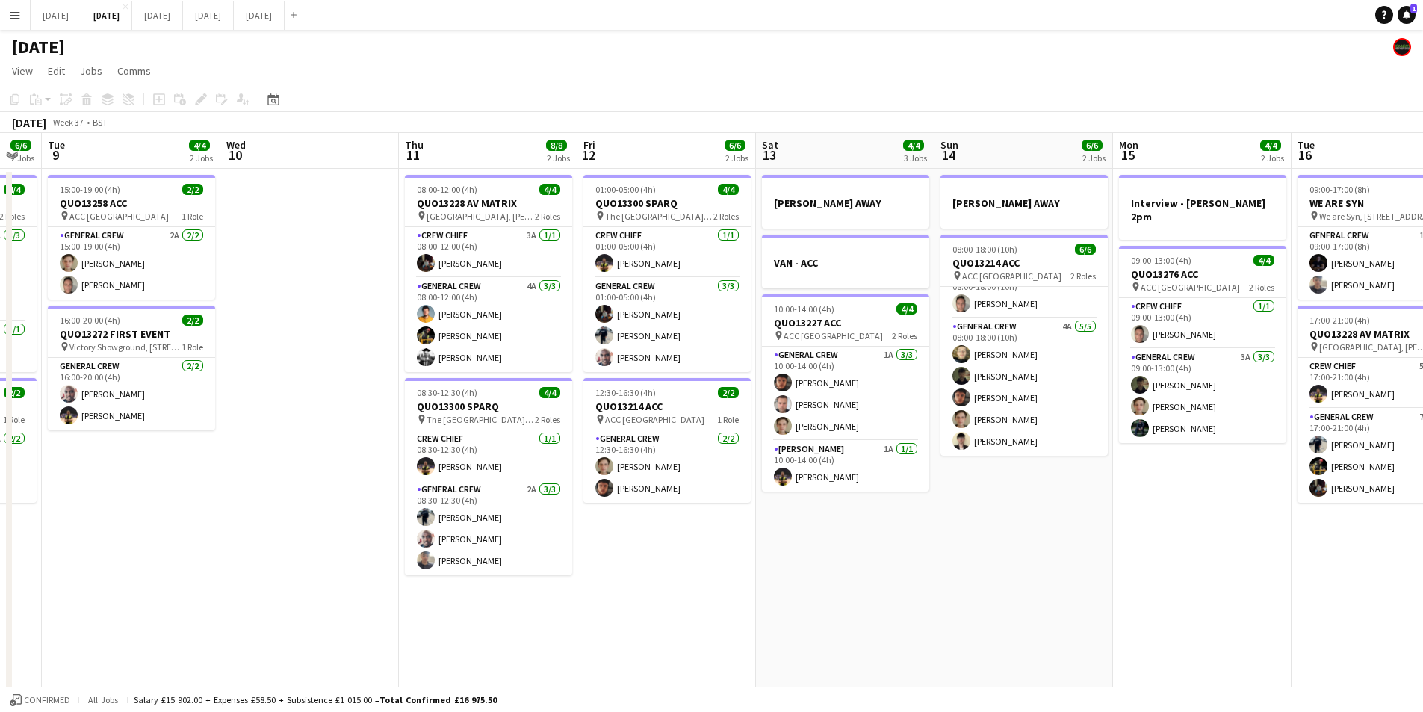
drag, startPoint x: 1157, startPoint y: 524, endPoint x: 805, endPoint y: 473, distance: 356.4
click at [807, 475] on app-calendar-viewport "Sat 6 13/14 5 Jobs Sun 7 7/8 2 Jobs Mon 8 6/6 2 Jobs Tue 9 4/4 2 Jobs Wed 10 Th…" at bounding box center [711, 646] width 1423 height 1027
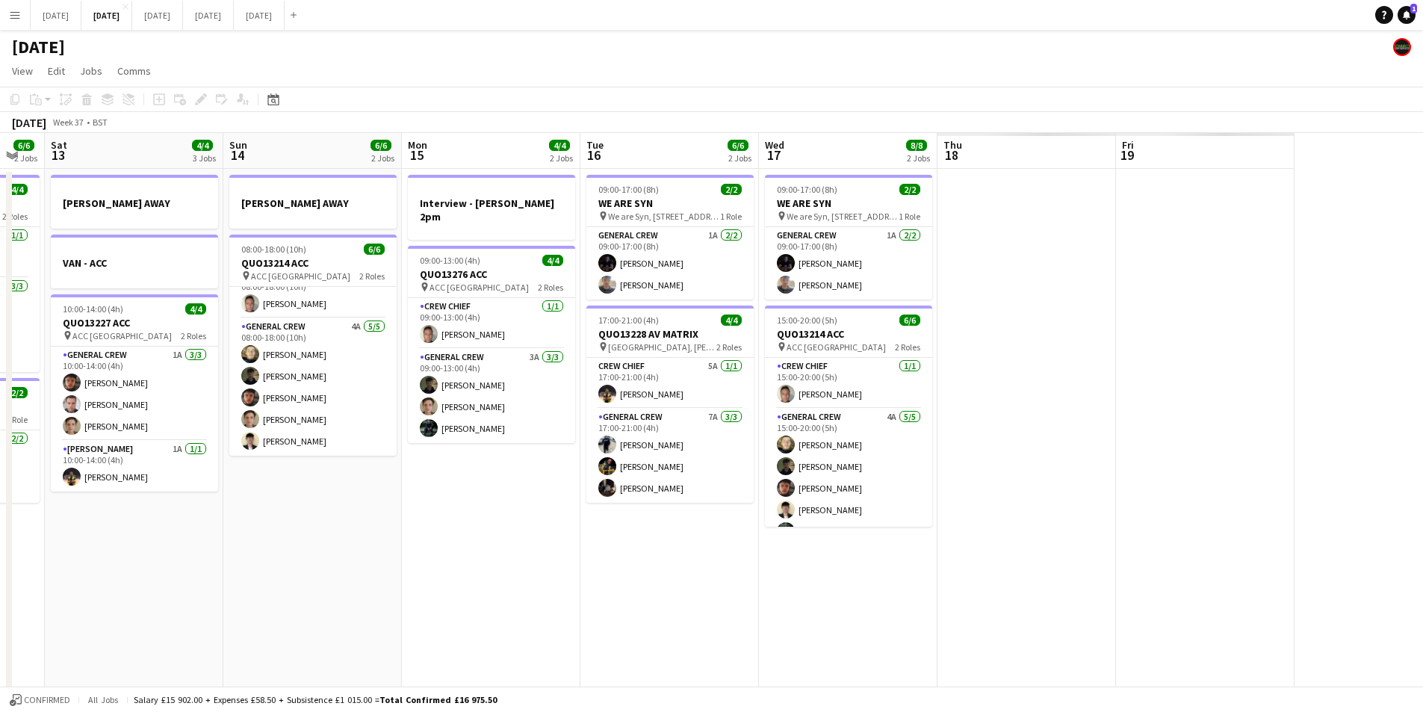
click at [678, 484] on app-calendar-viewport "Mon 8 6/6 2 Jobs Tue 9 4/4 2 Jobs Wed 10 Thu 11 8/8 2 Jobs Fri 12 6/6 2 Jobs Sa…" at bounding box center [711, 646] width 1423 height 1027
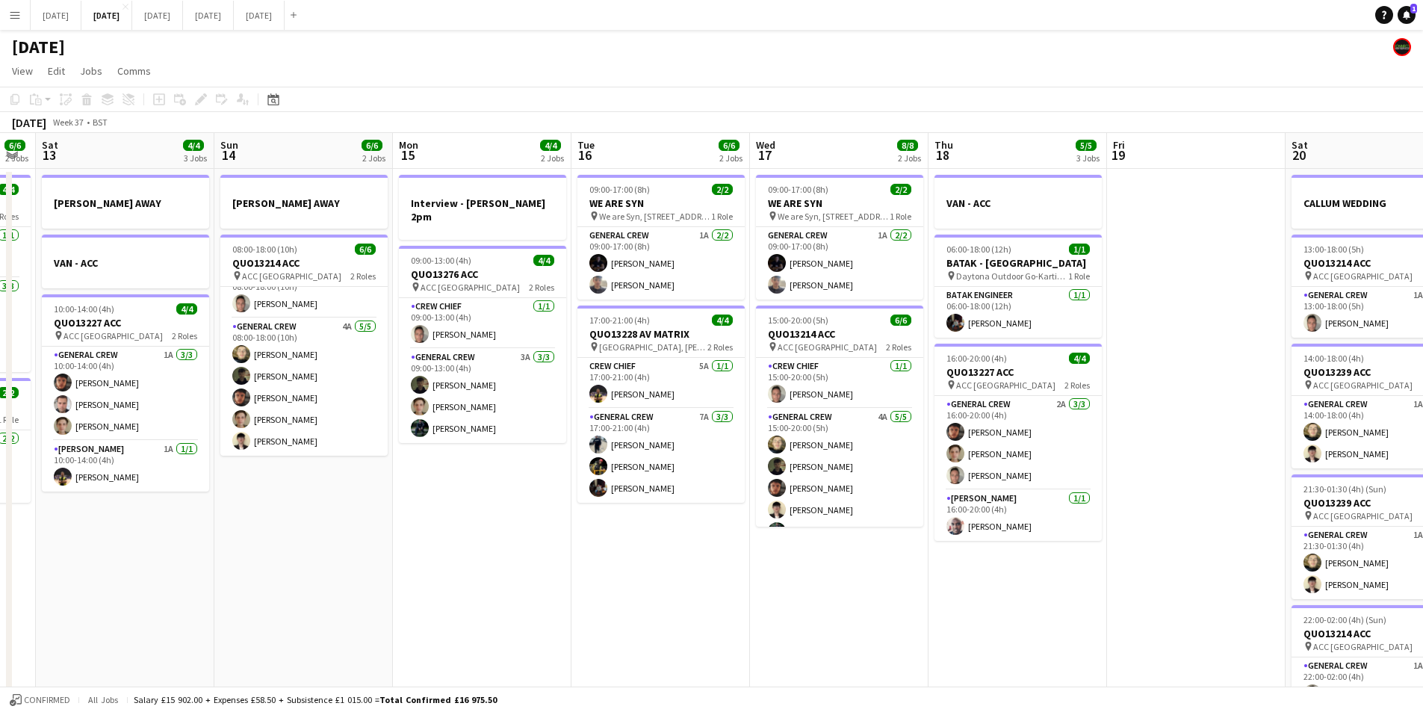
drag, startPoint x: 771, startPoint y: 521, endPoint x: 661, endPoint y: 492, distance: 113.6
click at [582, 479] on app-calendar-viewport "Wed 10 Thu 11 8/8 2 Jobs Fri 12 6/6 2 Jobs Sat 13 4/4 3 Jobs Sun 14 6/6 2 Jobs …" at bounding box center [711, 646] width 1423 height 1027
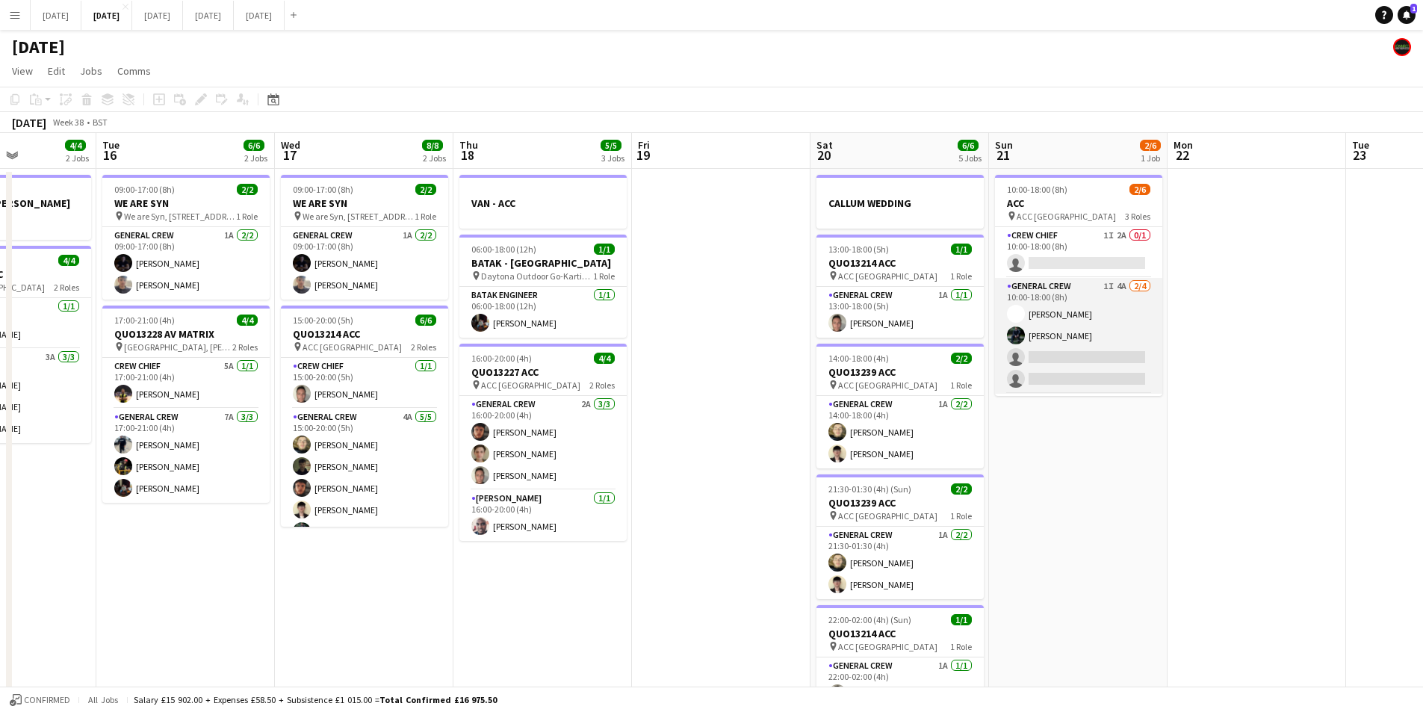
click at [1062, 348] on app-card-role "General Crew 1I 4A 2/4 10:00-18:00 (8h) Charlie James-Turner Josef Seggie singl…" at bounding box center [1078, 336] width 167 height 116
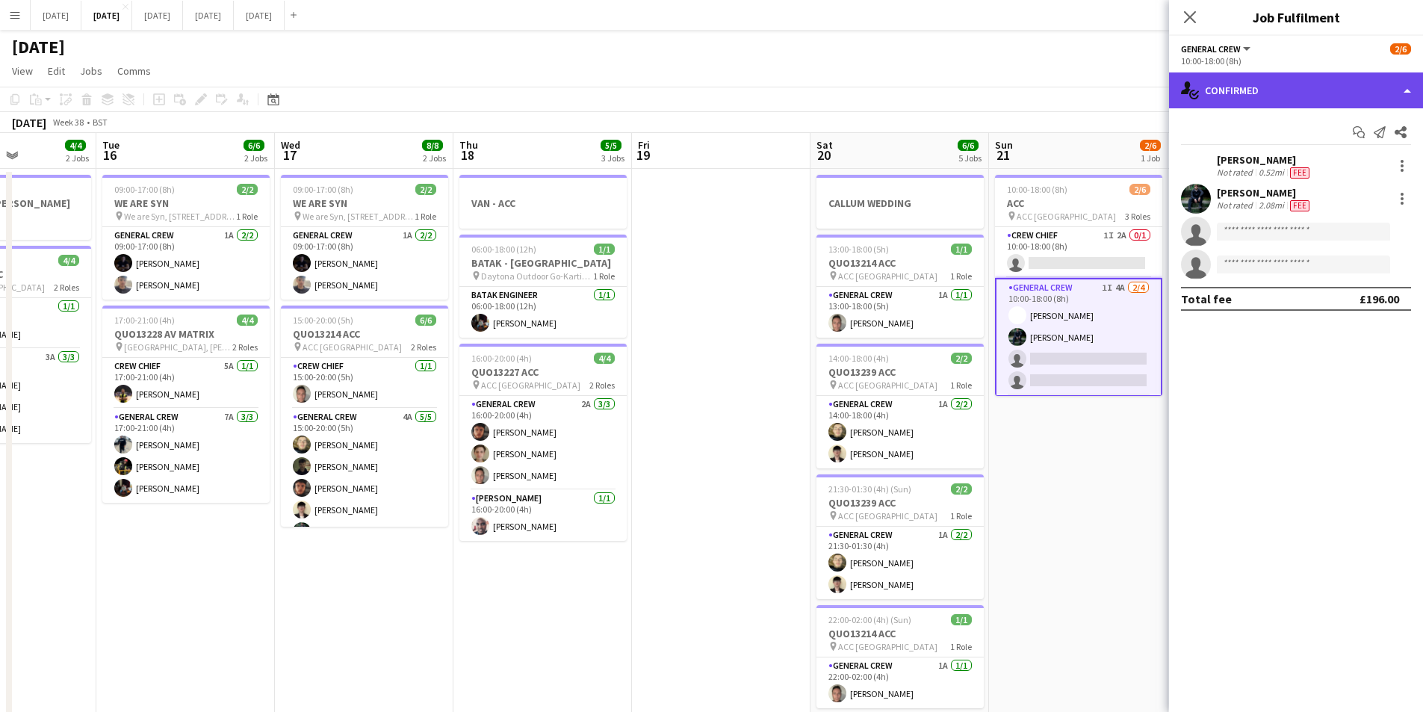
click at [1306, 85] on div "single-neutral-actions-check-2 Confirmed" at bounding box center [1296, 90] width 254 height 36
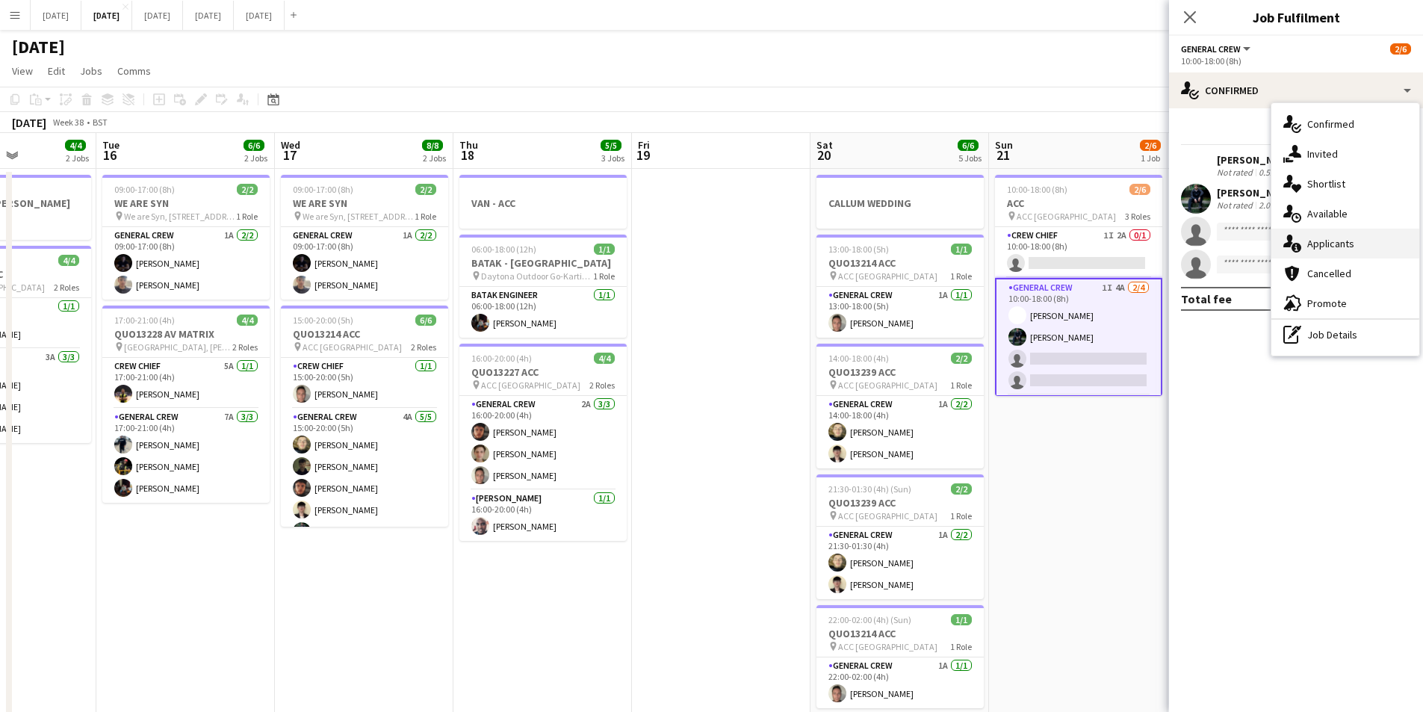
click at [1326, 242] on div "single-neutral-actions-information Applicants" at bounding box center [1346, 244] width 148 height 30
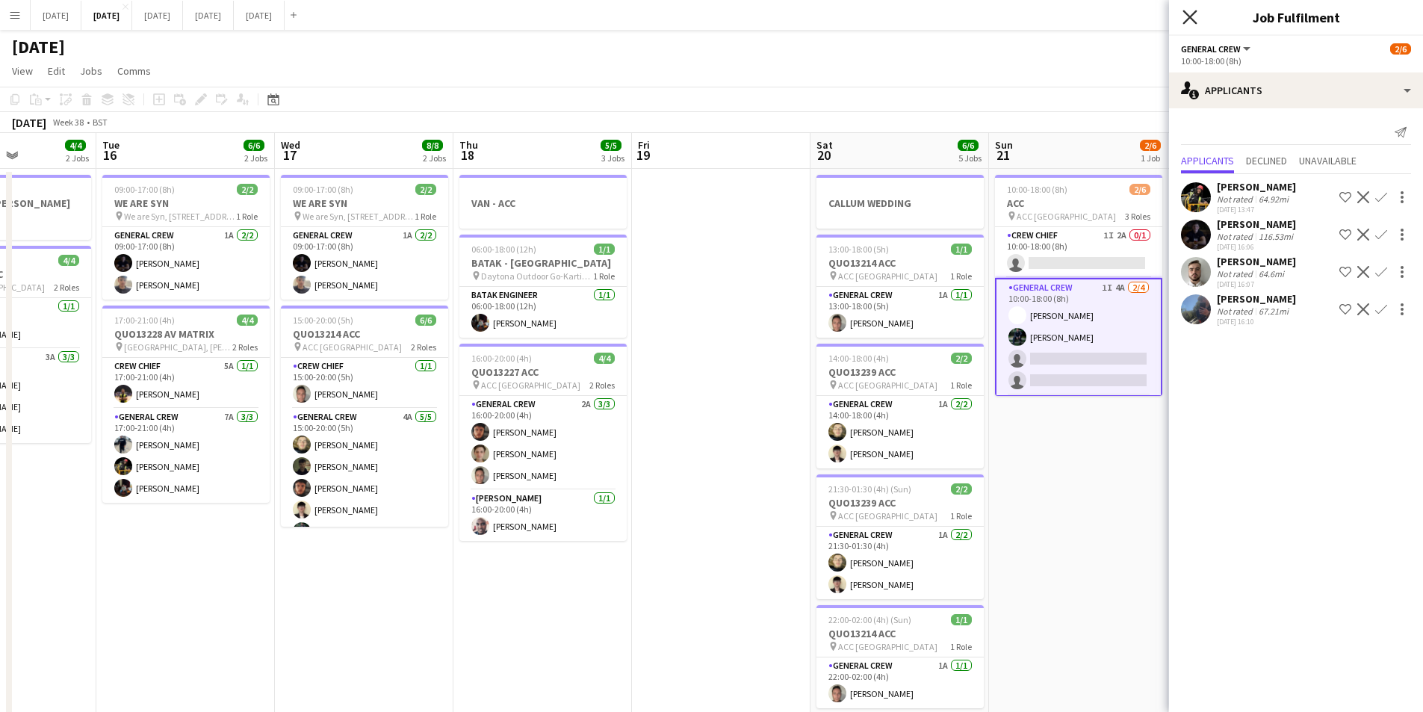
click at [1188, 13] on icon "Close pop-in" at bounding box center [1190, 17] width 14 height 14
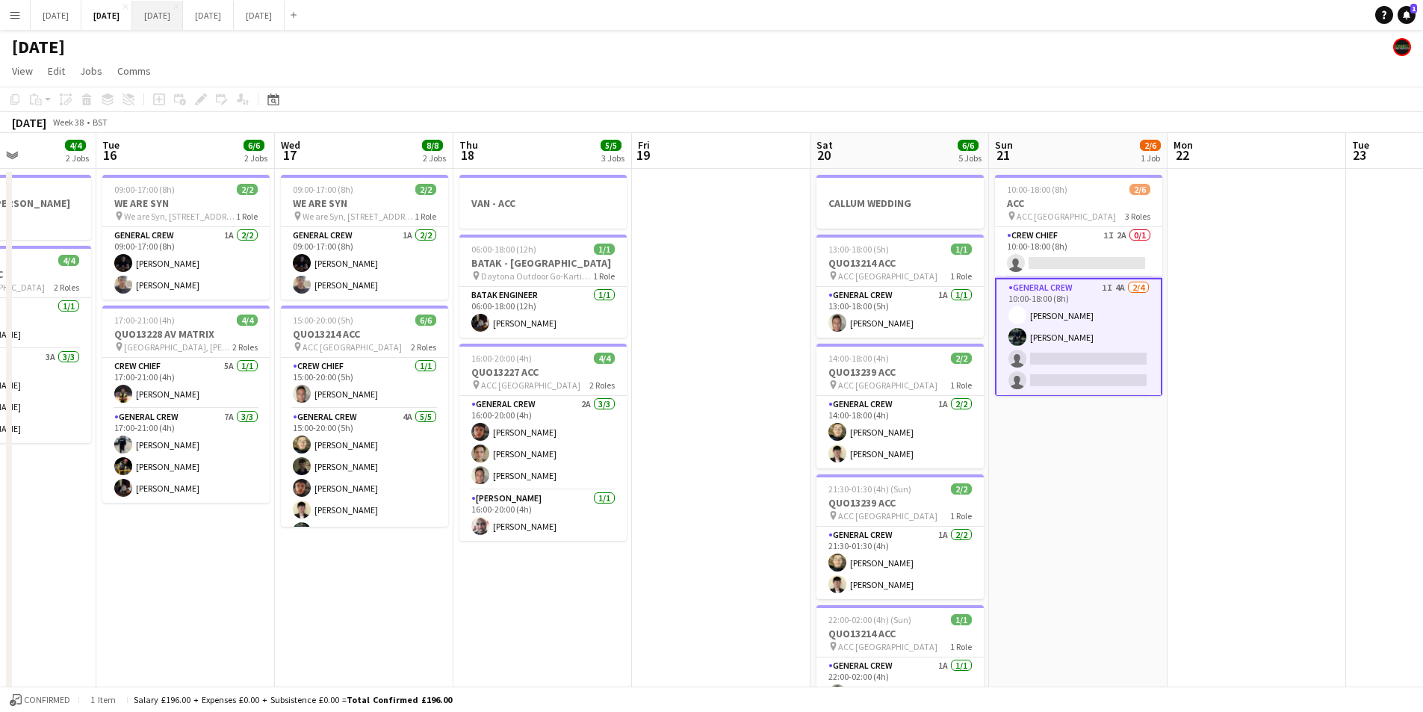
click at [183, 14] on button "OCTOBER 2025 Close" at bounding box center [157, 15] width 51 height 29
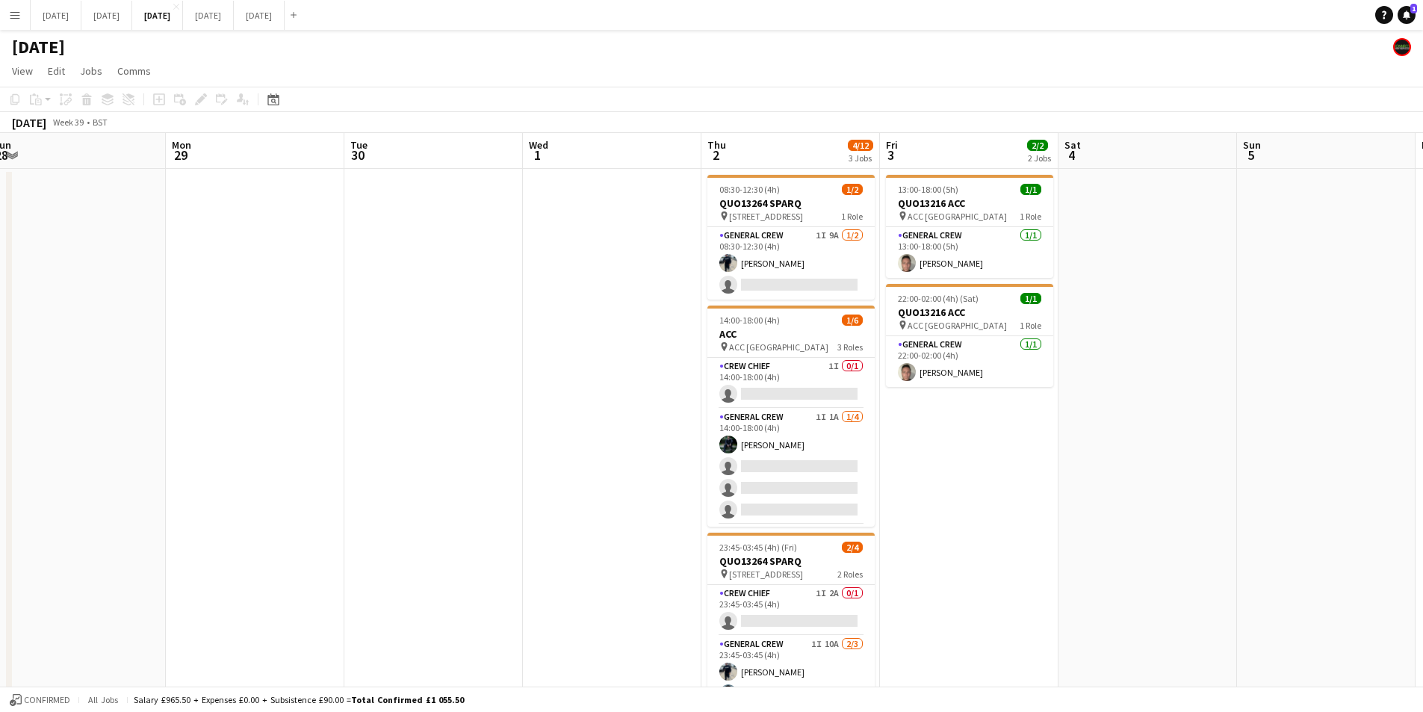
drag, startPoint x: 826, startPoint y: 483, endPoint x: 449, endPoint y: 461, distance: 377.9
click at [449, 461] on app-calendar-viewport "Thu 25 Fri 26 Sat 27 Sun 28 Mon 29 Tue 30 Wed 1 Thu 2 4/12 3 Jobs Fri 3 2/2 2 J…" at bounding box center [711, 447] width 1423 height 629
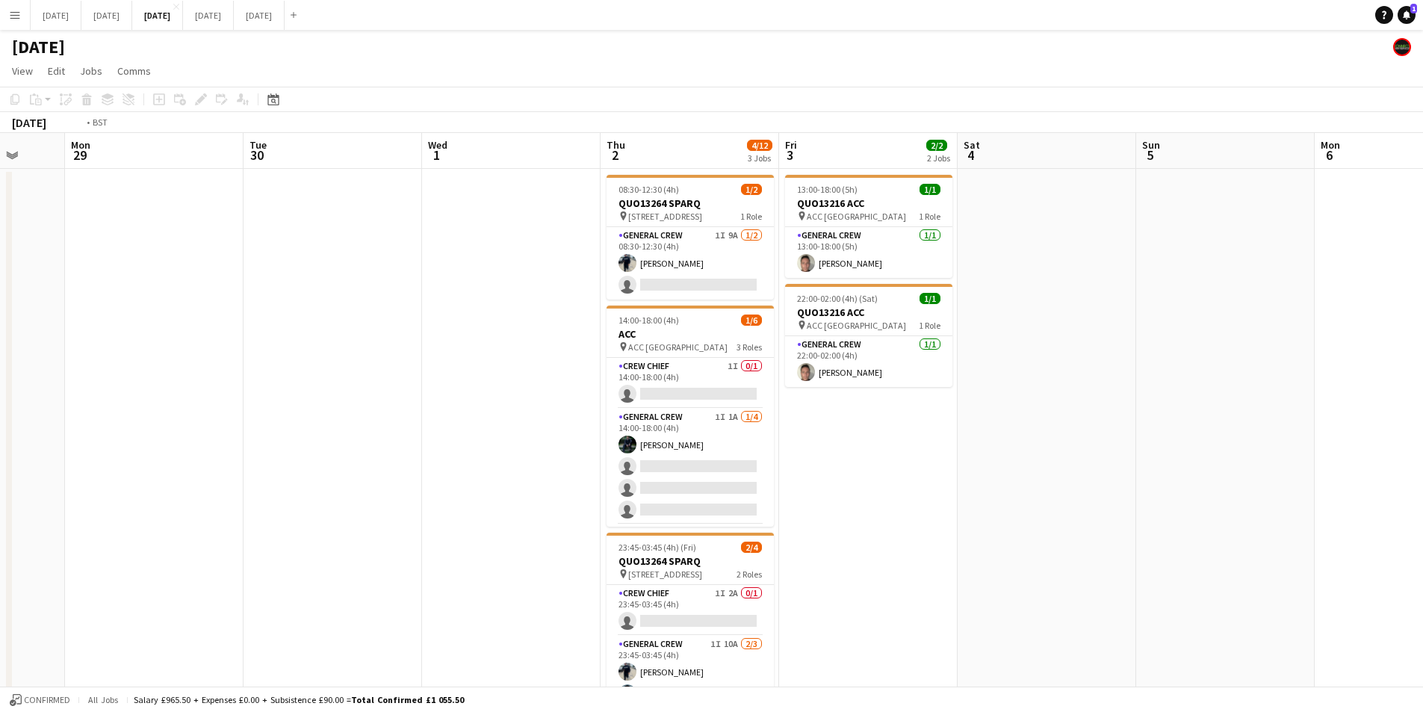
drag, startPoint x: 1085, startPoint y: 495, endPoint x: 787, endPoint y: 434, distance: 304.3
click at [787, 434] on app-calendar-viewport "Fri 26 Sat 27 Sun 28 Mon 29 Tue 30 Wed 1 Thu 2 4/12 3 Jobs Fri 3 2/2 2 Jobs Sat…" at bounding box center [711, 447] width 1423 height 629
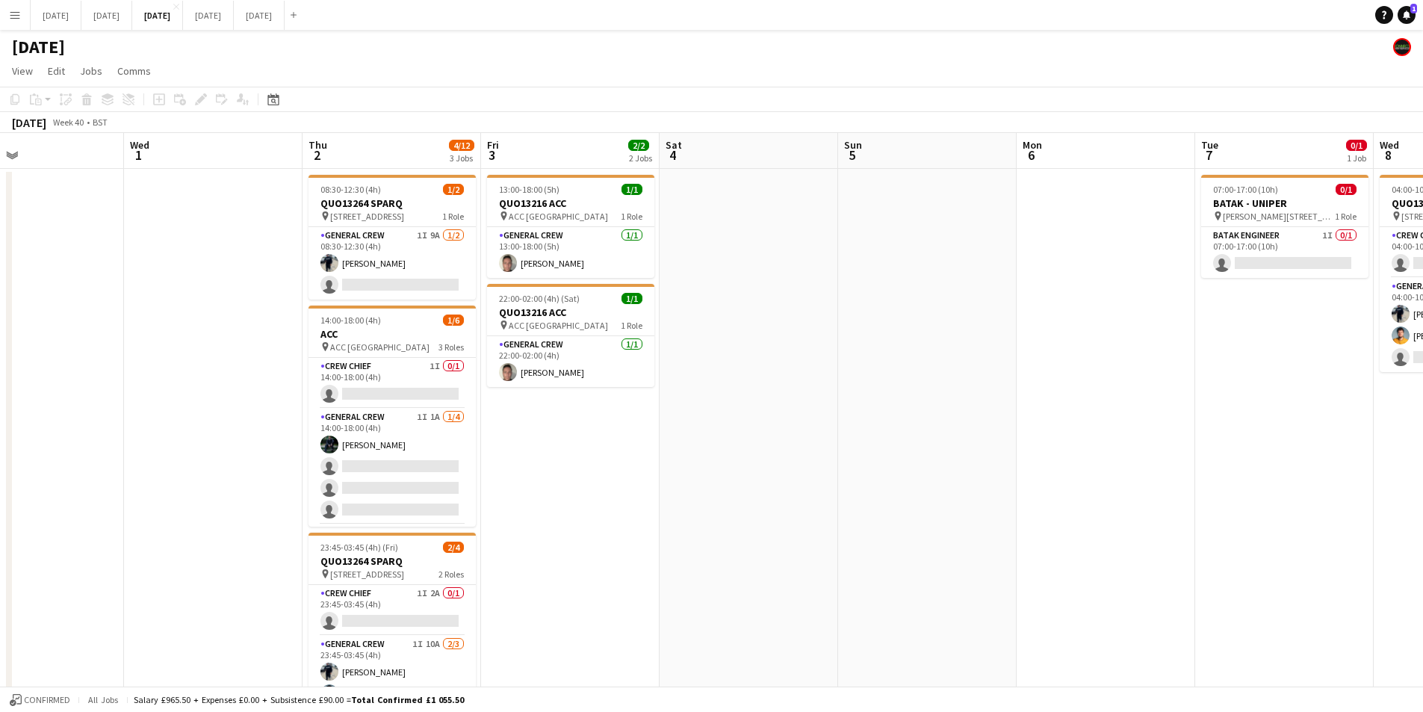
drag, startPoint x: 867, startPoint y: 480, endPoint x: 591, endPoint y: 452, distance: 277.9
click at [592, 453] on app-calendar-viewport "Sat 27 Sun 28 Mon 29 Tue 30 Wed 1 Thu 2 4/12 3 Jobs Fri 3 2/2 2 Jobs Sat 4 Sun …" at bounding box center [711, 447] width 1423 height 629
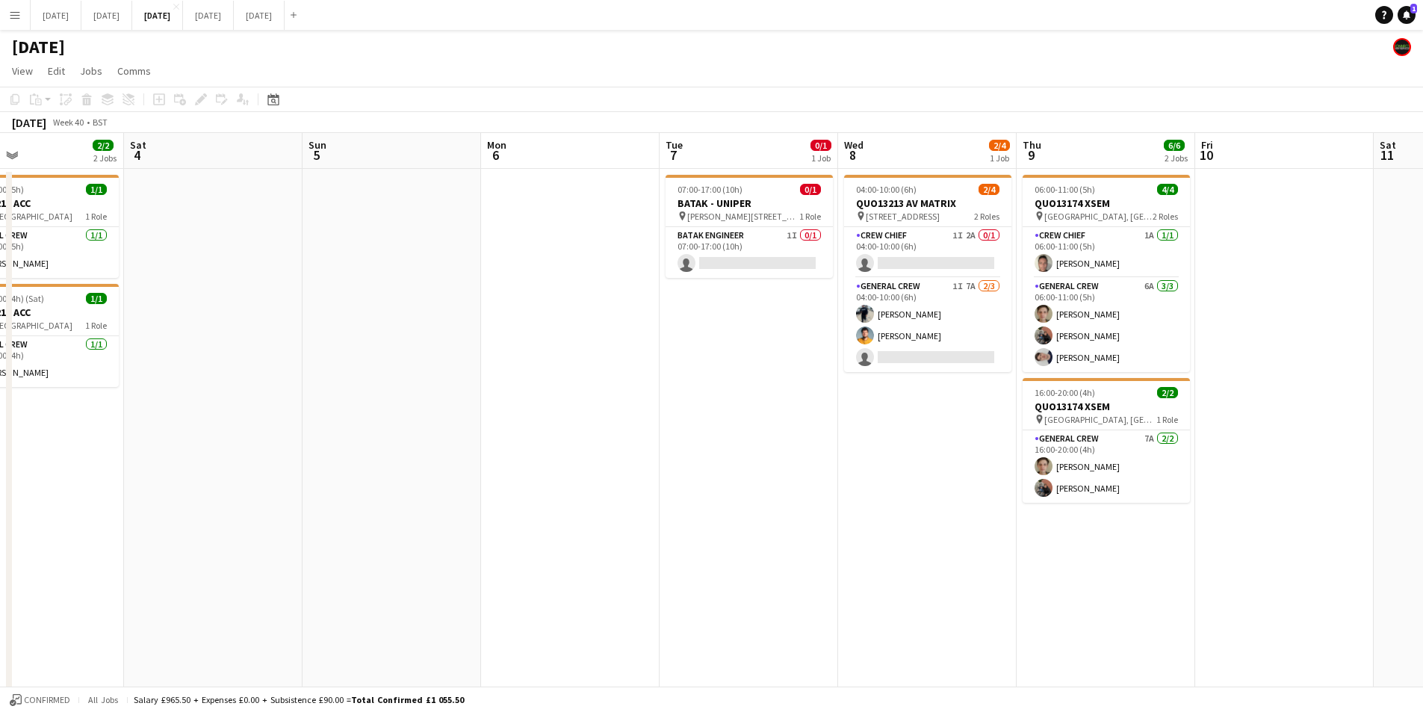
drag, startPoint x: 940, startPoint y: 503, endPoint x: 631, endPoint y: 469, distance: 310.4
click at [561, 462] on app-calendar-viewport "Tue 30 Wed 1 Thu 2 4/12 3 Jobs Fri 3 2/2 2 Jobs Sat 4 Sun 5 Mon 6 Tue 7 0/1 1 J…" at bounding box center [711, 447] width 1423 height 629
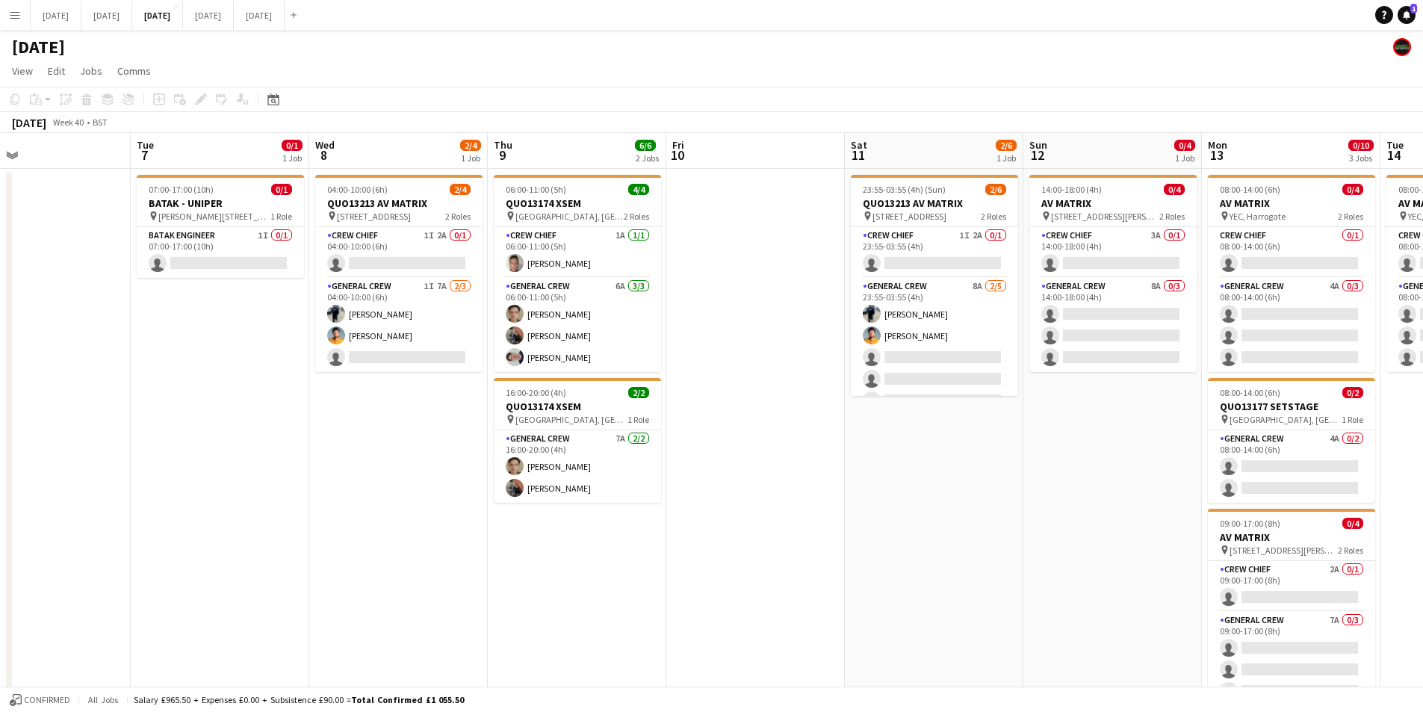
scroll to position [0, 452]
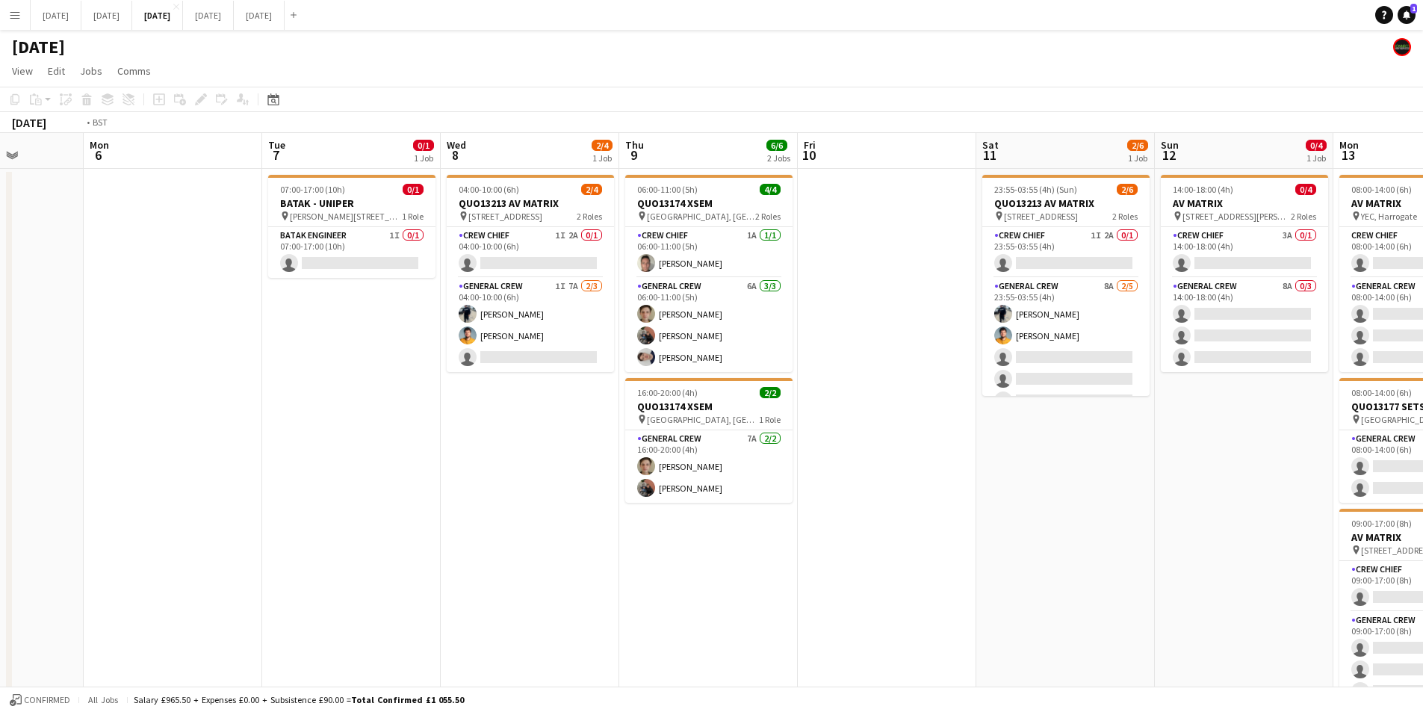
drag, startPoint x: 1030, startPoint y: 516, endPoint x: 758, endPoint y: 494, distance: 272.9
click at [758, 494] on app-calendar-viewport "Fri 3 2/2 2 Jobs Sat 4 Sun 5 Mon 6 Tue 7 0/1 1 Job Wed 8 2/4 1 Job Thu 9 6/6 2 …" at bounding box center [711, 447] width 1423 height 629
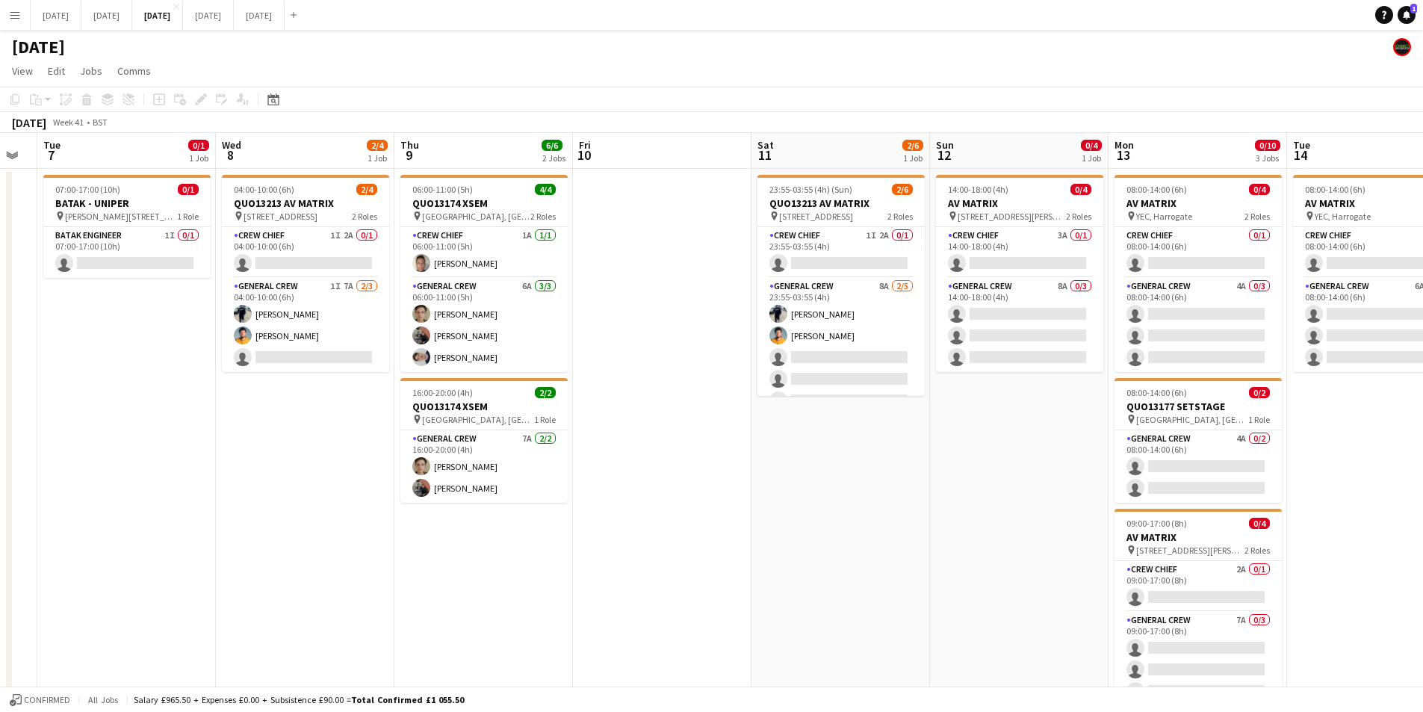
drag, startPoint x: 939, startPoint y: 491, endPoint x: 755, endPoint y: 495, distance: 183.8
click at [643, 488] on app-calendar-viewport "Sat 4 Sun 5 Mon 6 Tue 7 0/1 1 Job Wed 8 2/4 1 Job Thu 9 6/6 2 Jobs Fri 10 Sat 1…" at bounding box center [711, 447] width 1423 height 629
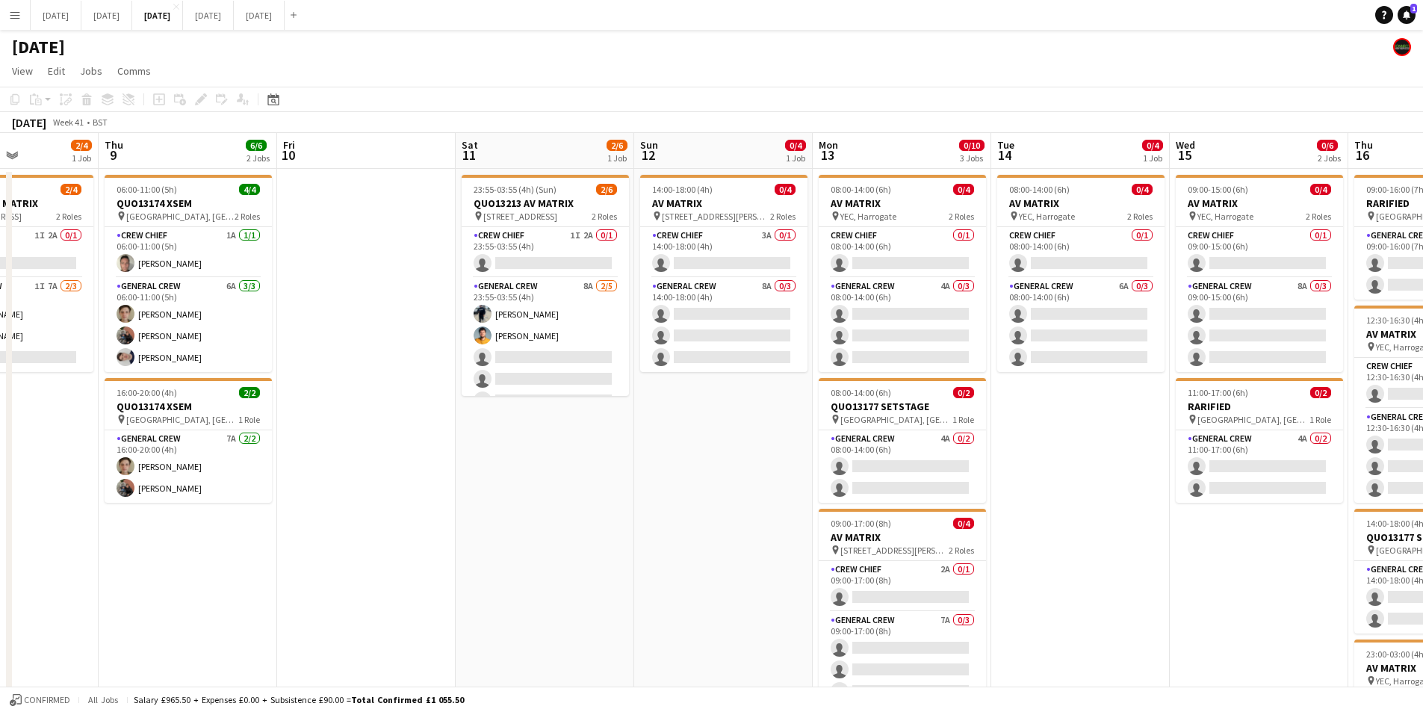
drag, startPoint x: 532, startPoint y: 504, endPoint x: 520, endPoint y: 496, distance: 14.5
click at [520, 496] on app-calendar-viewport "Mon 6 Tue 7 0/1 1 Job Wed 8 2/4 1 Job Thu 9 6/6 2 Jobs Fri 10 Sat 11 2/6 1 Job …" at bounding box center [711, 568] width 1423 height 870
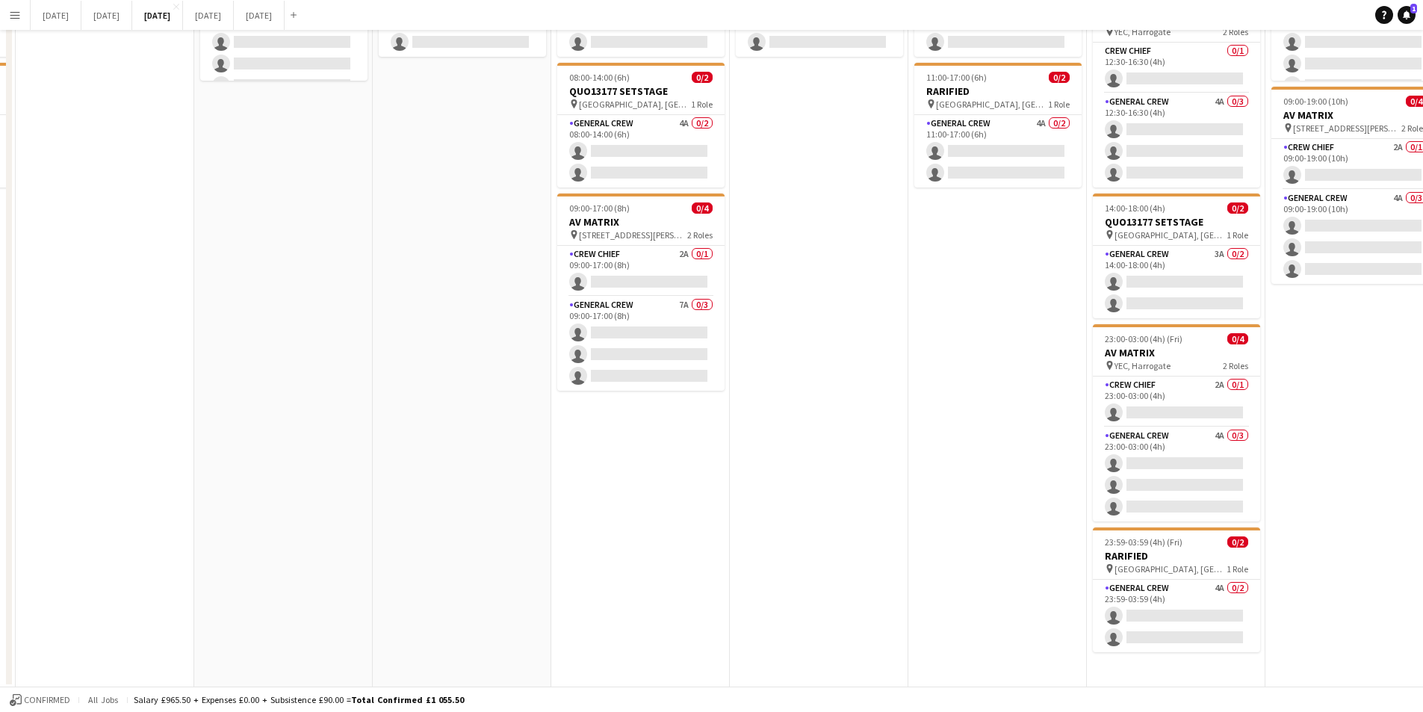
scroll to position [0, 0]
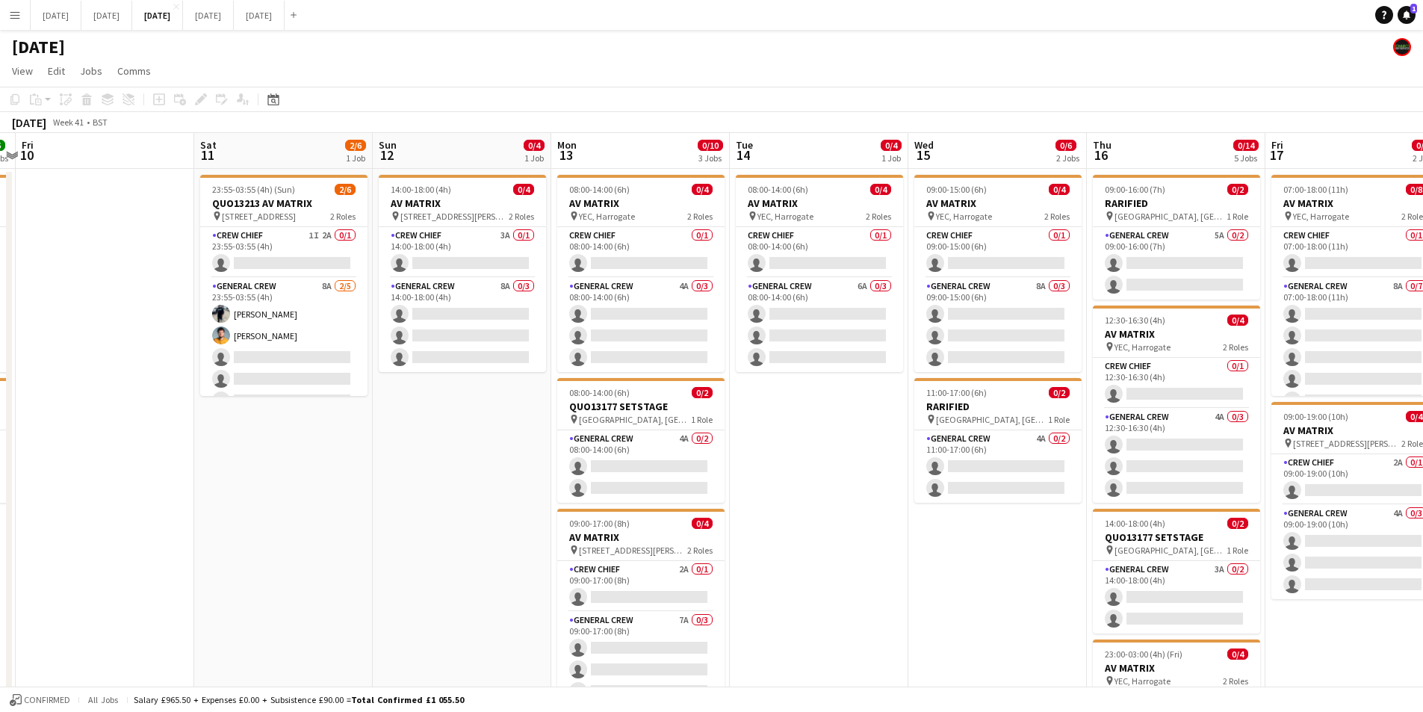
drag, startPoint x: 1019, startPoint y: 576, endPoint x: 631, endPoint y: 505, distance: 394.9
click at [631, 505] on app-calendar-viewport "Tue 7 0/1 1 Job Wed 8 2/4 1 Job Thu 9 6/6 2 Jobs Fri 10 Sat 11 2/6 1 Job Sun 12…" at bounding box center [711, 568] width 1423 height 870
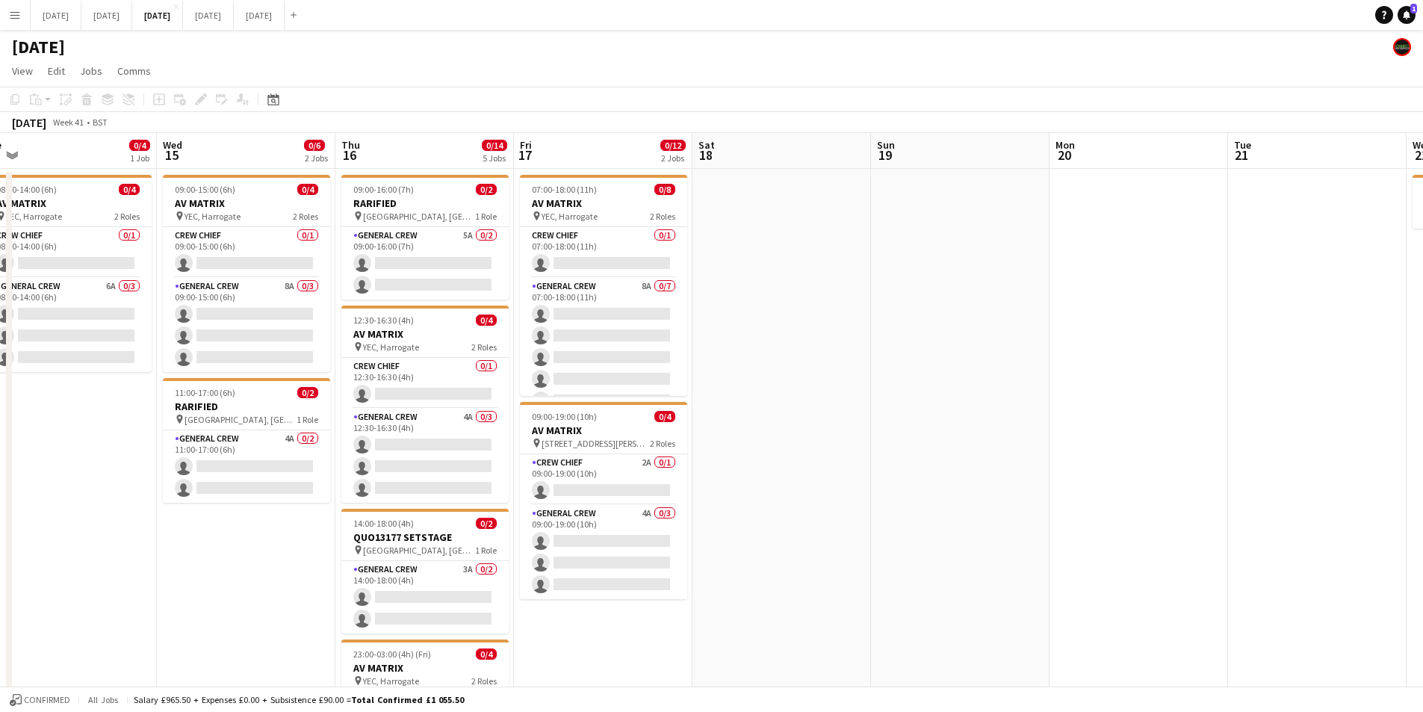
scroll to position [0, 379]
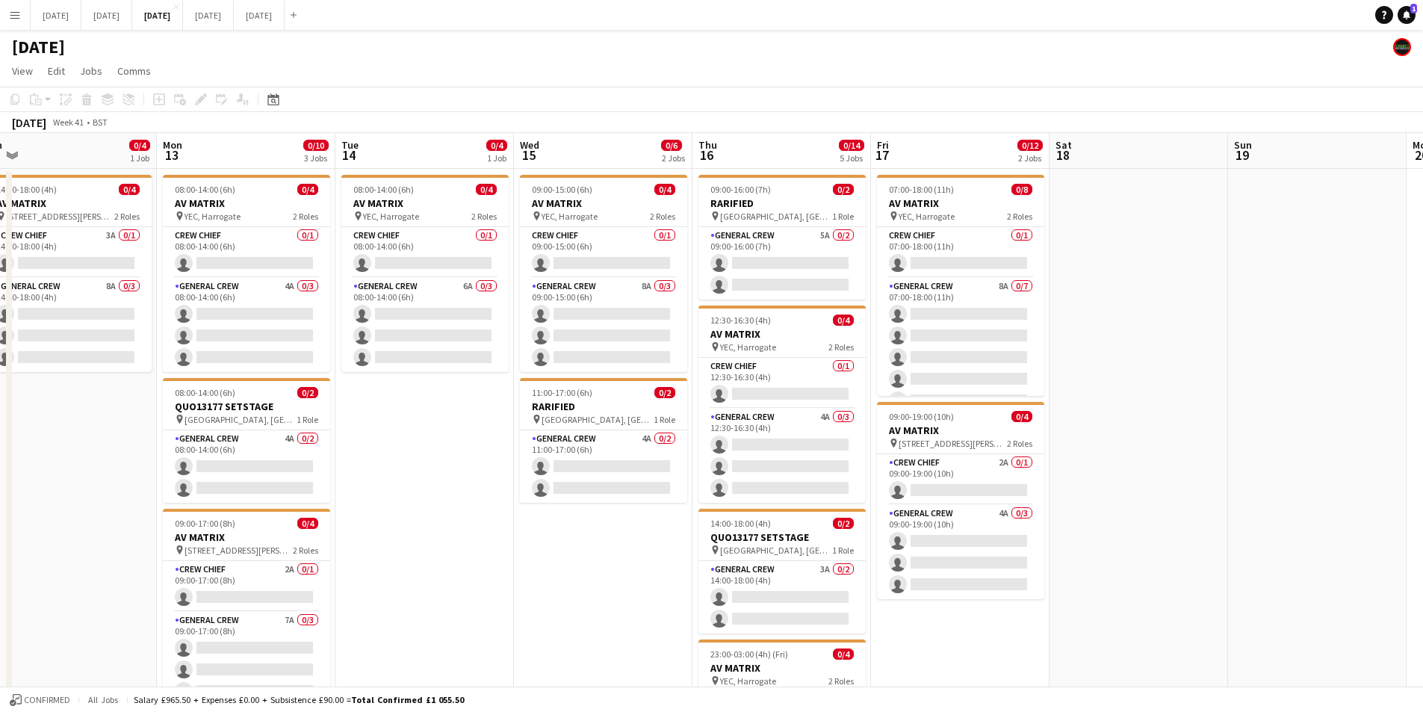
drag, startPoint x: 613, startPoint y: 551, endPoint x: 1089, endPoint y: 527, distance: 477.2
click at [1088, 528] on app-calendar-viewport "Fri 10 Sat 11 2/6 1 Job Sun 12 0/4 1 Job Mon 13 0/10 3 Jobs Tue 14 0/4 1 Job We…" at bounding box center [711, 568] width 1423 height 870
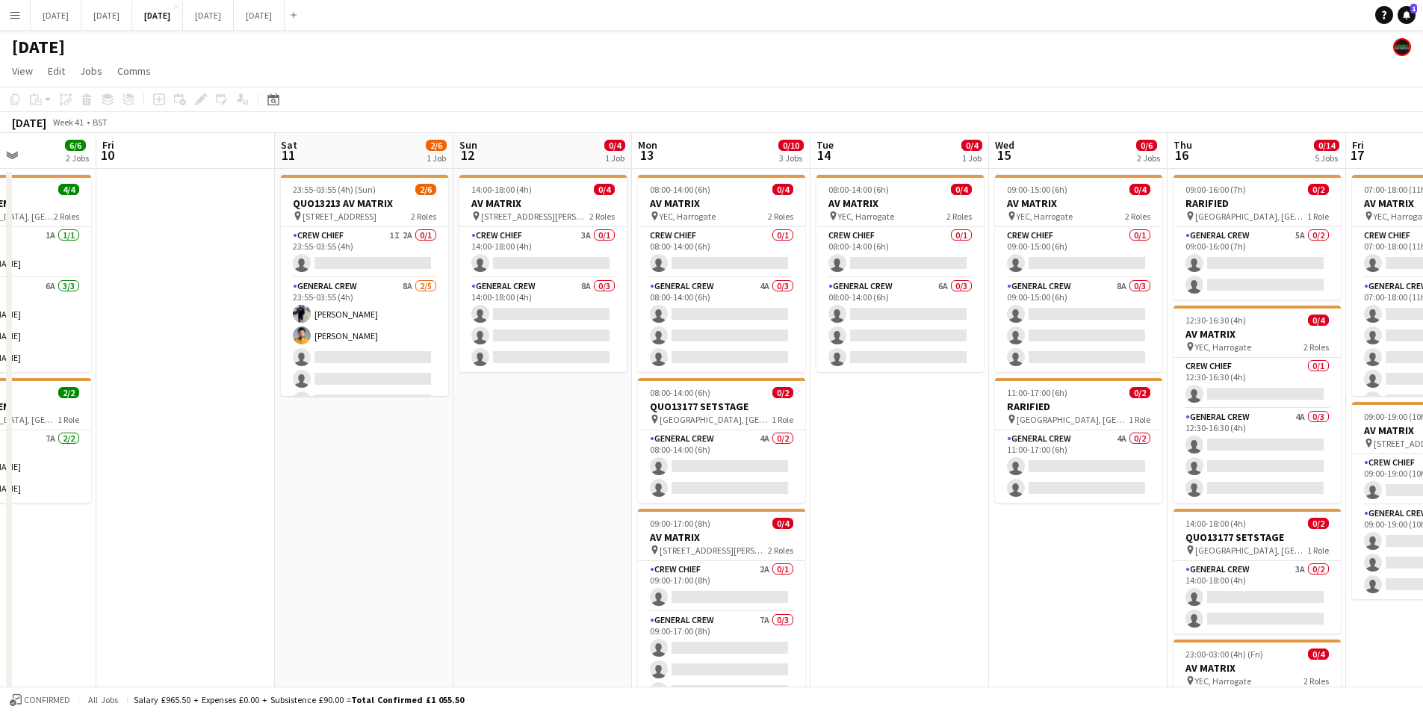
drag, startPoint x: 386, startPoint y: 523, endPoint x: 610, endPoint y: 506, distance: 224.0
click at [1059, 494] on app-calendar-viewport "Tue 7 0/1 1 Job Wed 8 2/4 1 Job Thu 9 6/6 2 Jobs Fri 10 Sat 11 2/6 1 Job Sun 12…" at bounding box center [711, 568] width 1423 height 870
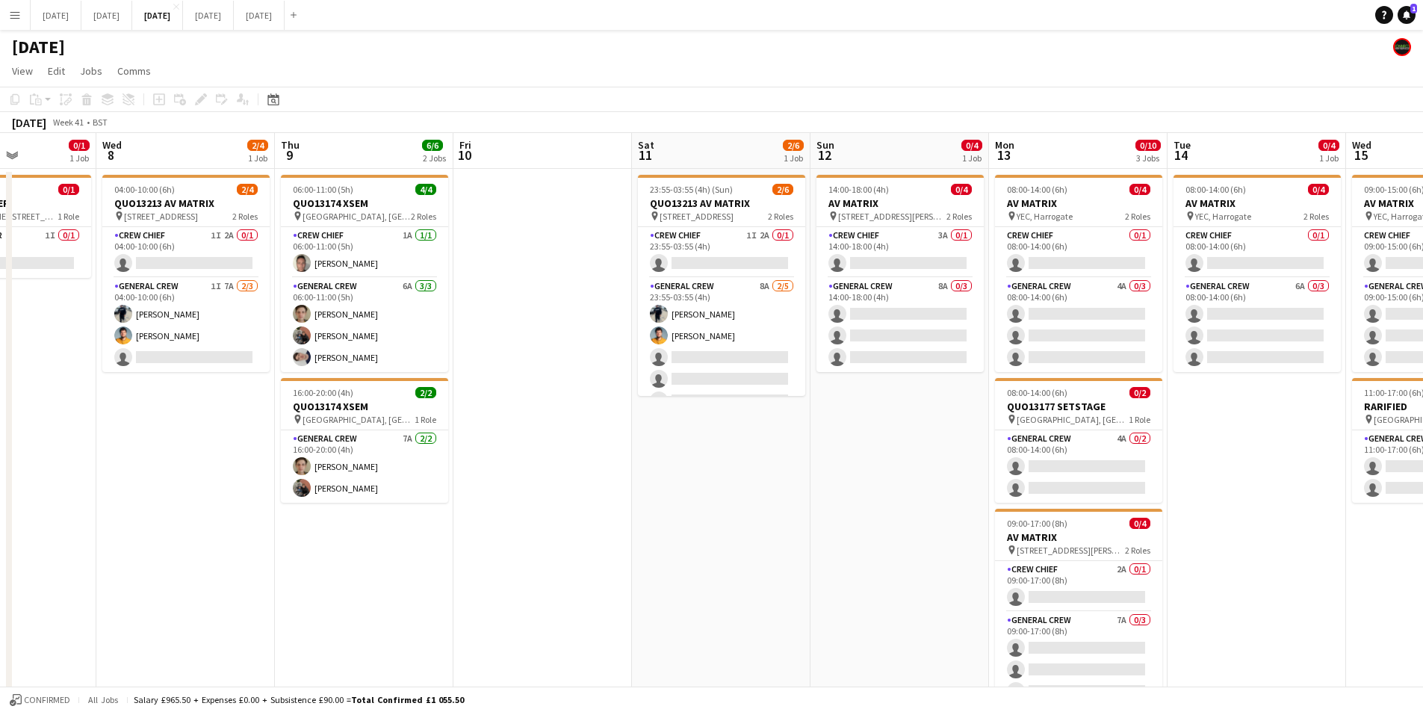
scroll to position [0, 332]
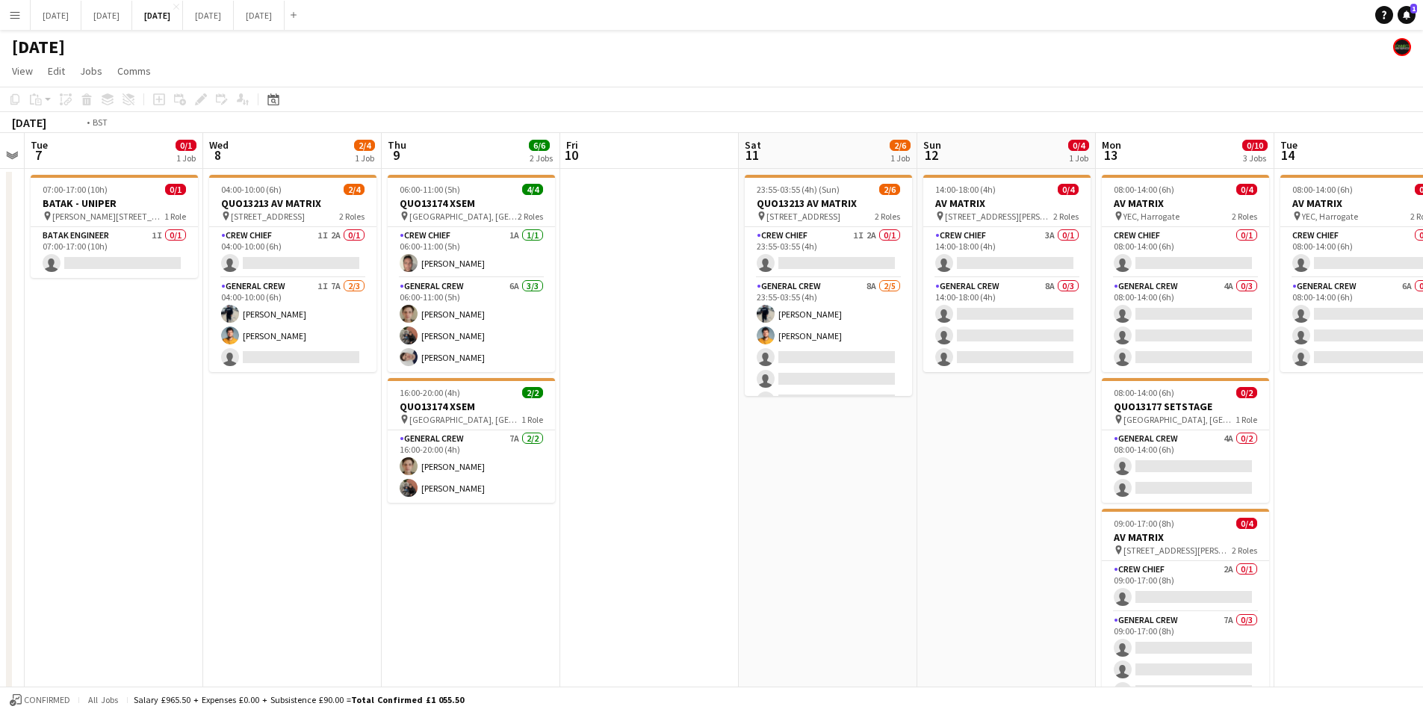
drag, startPoint x: 610, startPoint y: 506, endPoint x: 1077, endPoint y: 448, distance: 470.6
click at [1058, 476] on app-calendar-viewport "Sun 5 Mon 6 Tue 7 0/1 1 Job Wed 8 2/4 1 Job Thu 9 6/6 2 Jobs Fri 10 Sat 11 2/6 …" at bounding box center [711, 568] width 1423 height 870
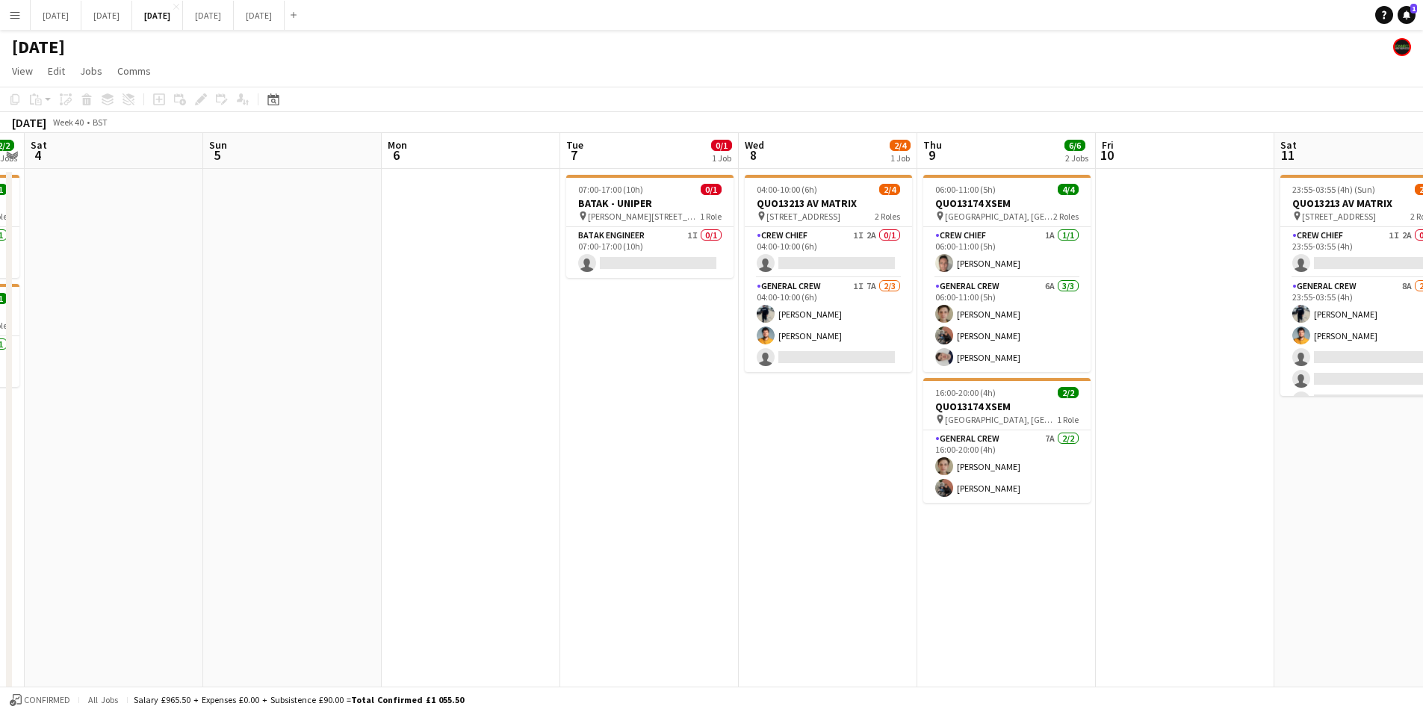
drag, startPoint x: 400, startPoint y: 495, endPoint x: 946, endPoint y: 446, distance: 547.5
click at [989, 468] on app-calendar-viewport "Thu 2 4/12 3 Jobs Fri 3 2/2 2 Jobs Sat 4 Sun 5 Mon 6 Tue 7 0/1 1 Job Wed 8 2/4 …" at bounding box center [711, 568] width 1423 height 870
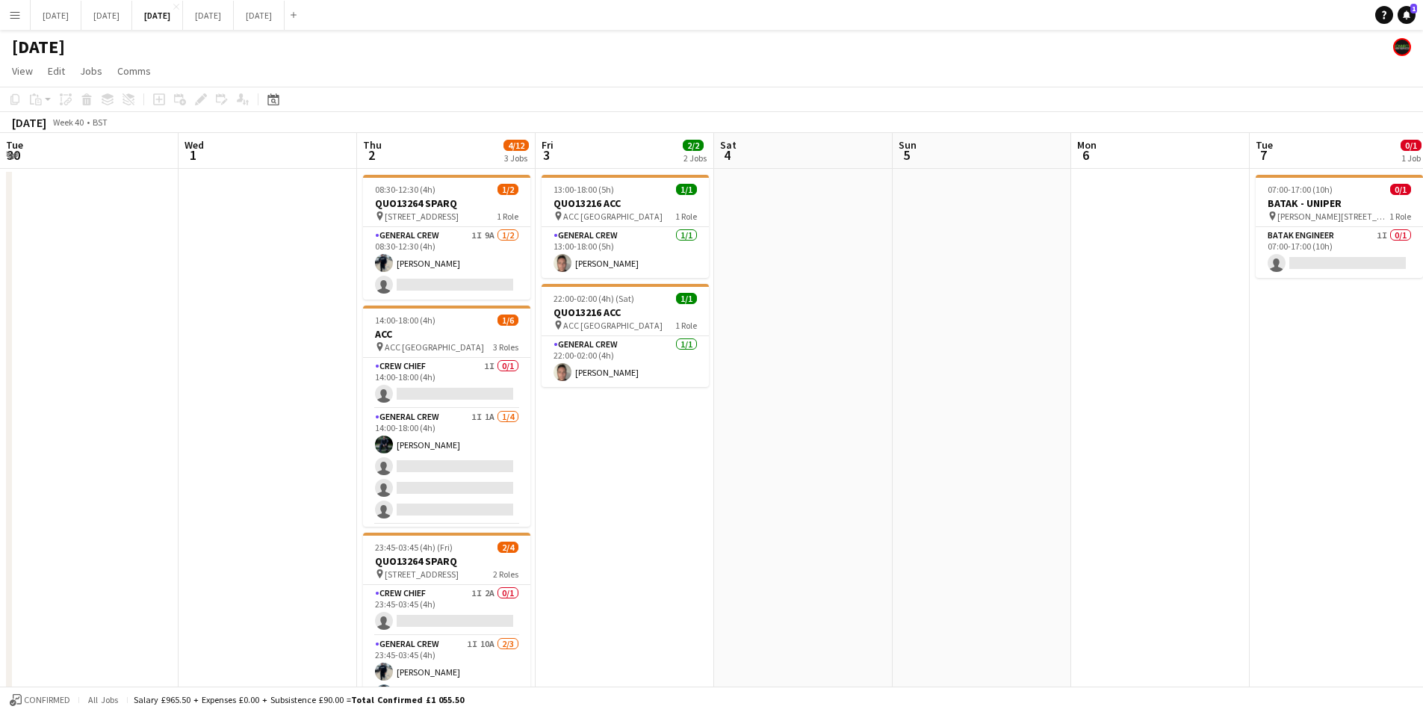
scroll to position [0, 357]
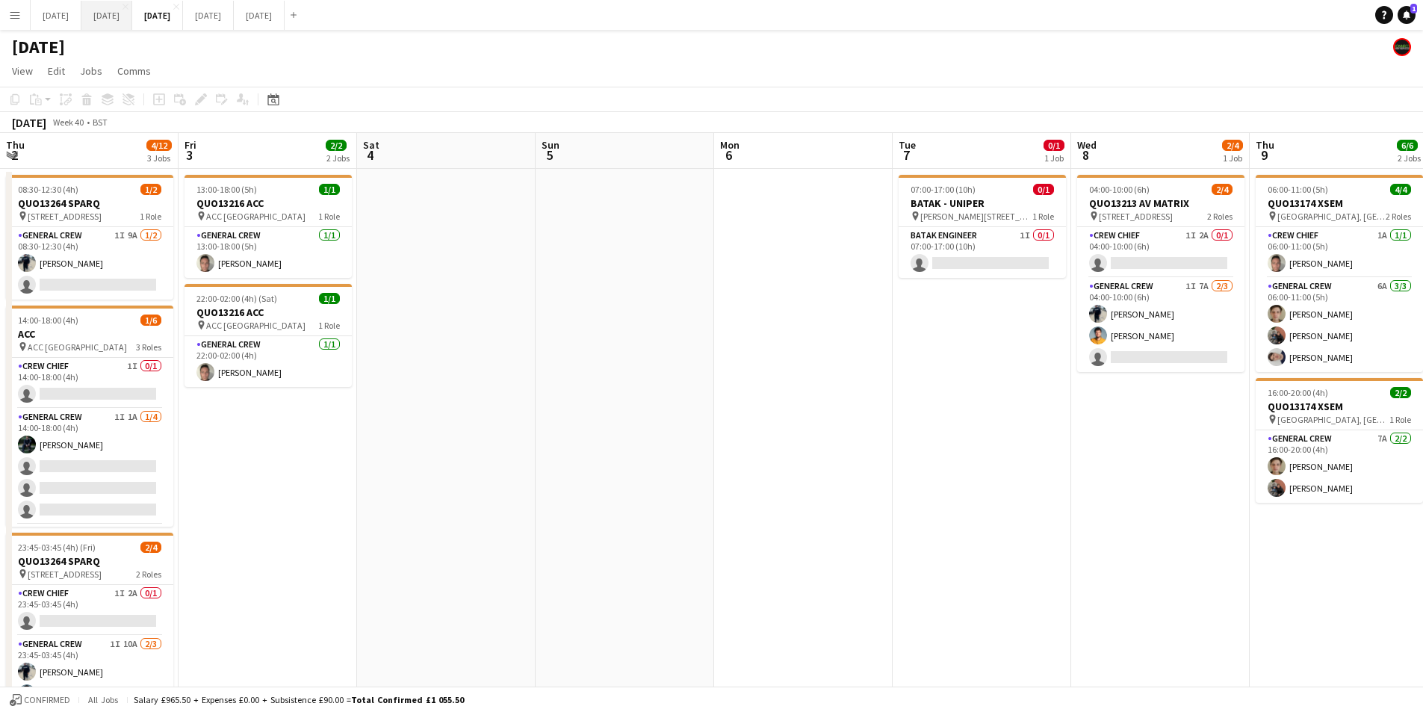
click at [132, 17] on button "SEPTEMBER 2025 Close" at bounding box center [106, 15] width 51 height 29
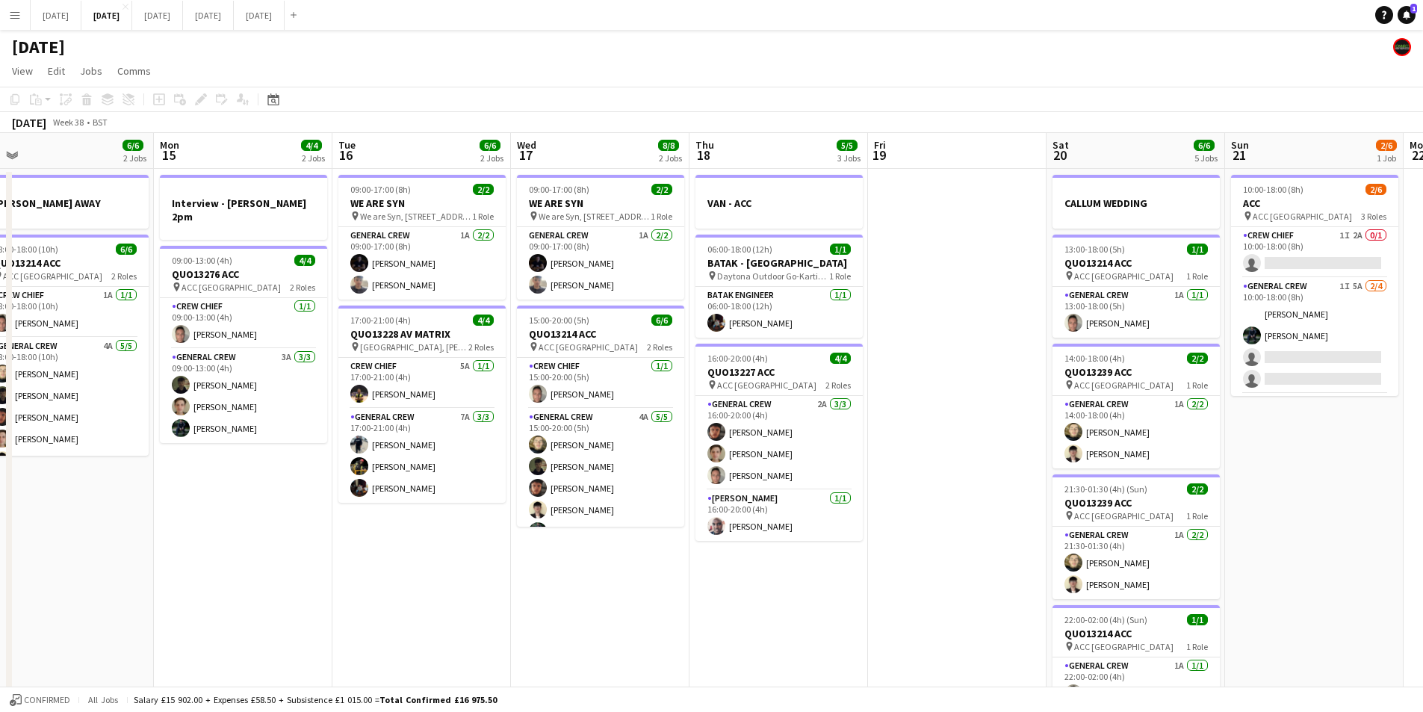
drag, startPoint x: 1114, startPoint y: 534, endPoint x: 1350, endPoint y: 545, distance: 236.4
click at [1350, 545] on app-calendar-viewport "Fri 12 6/6 2 Jobs Sat 13 4/4 3 Jobs Sun 14 6/6 2 Jobs Mon 15 4/4 2 Jobs Tue 16 …" at bounding box center [711, 438] width 1423 height 610
drag, startPoint x: 762, startPoint y: 545, endPoint x: 1162, endPoint y: 533, distance: 399.9
click at [1146, 538] on app-calendar-viewport "Fri 12 6/6 2 Jobs Sat 13 4/4 3 Jobs Sun 14 6/6 2 Jobs Mon 15 4/4 2 Jobs Tue 16 …" at bounding box center [711, 438] width 1423 height 610
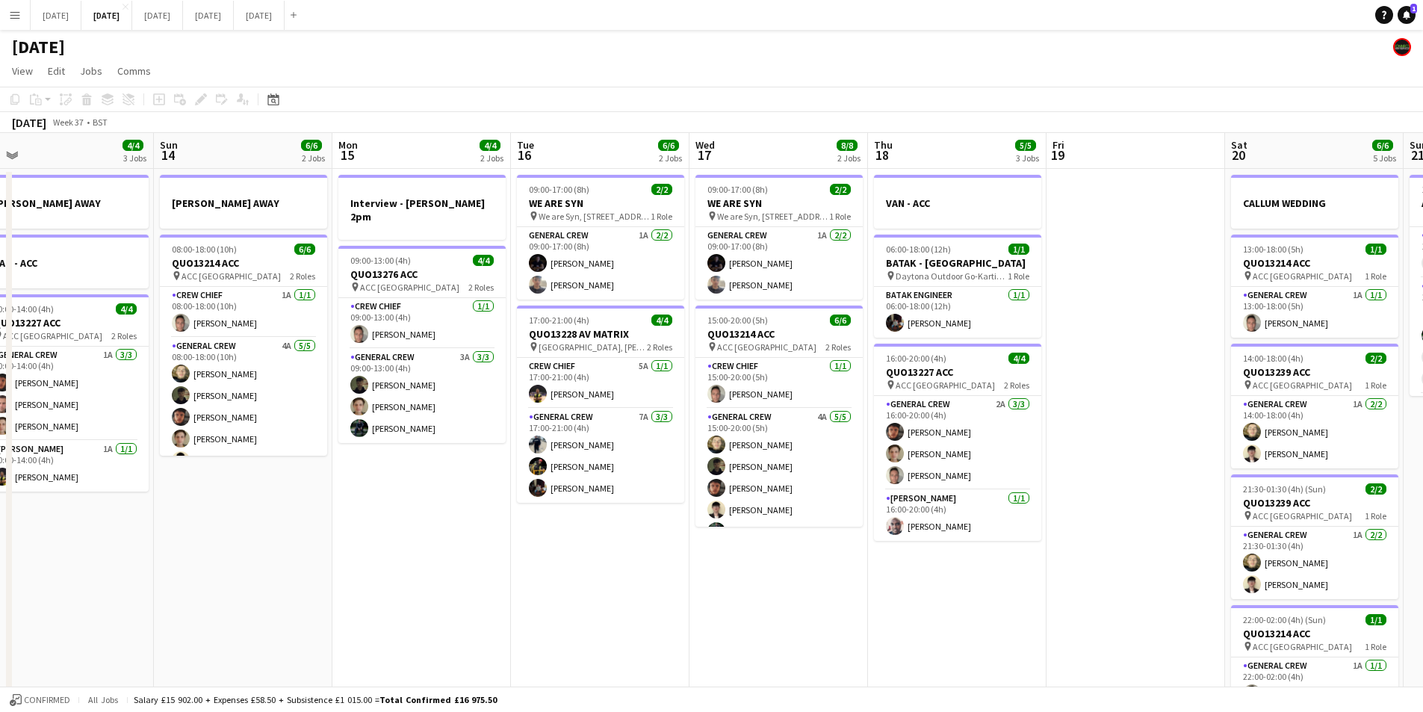
scroll to position [0, 172]
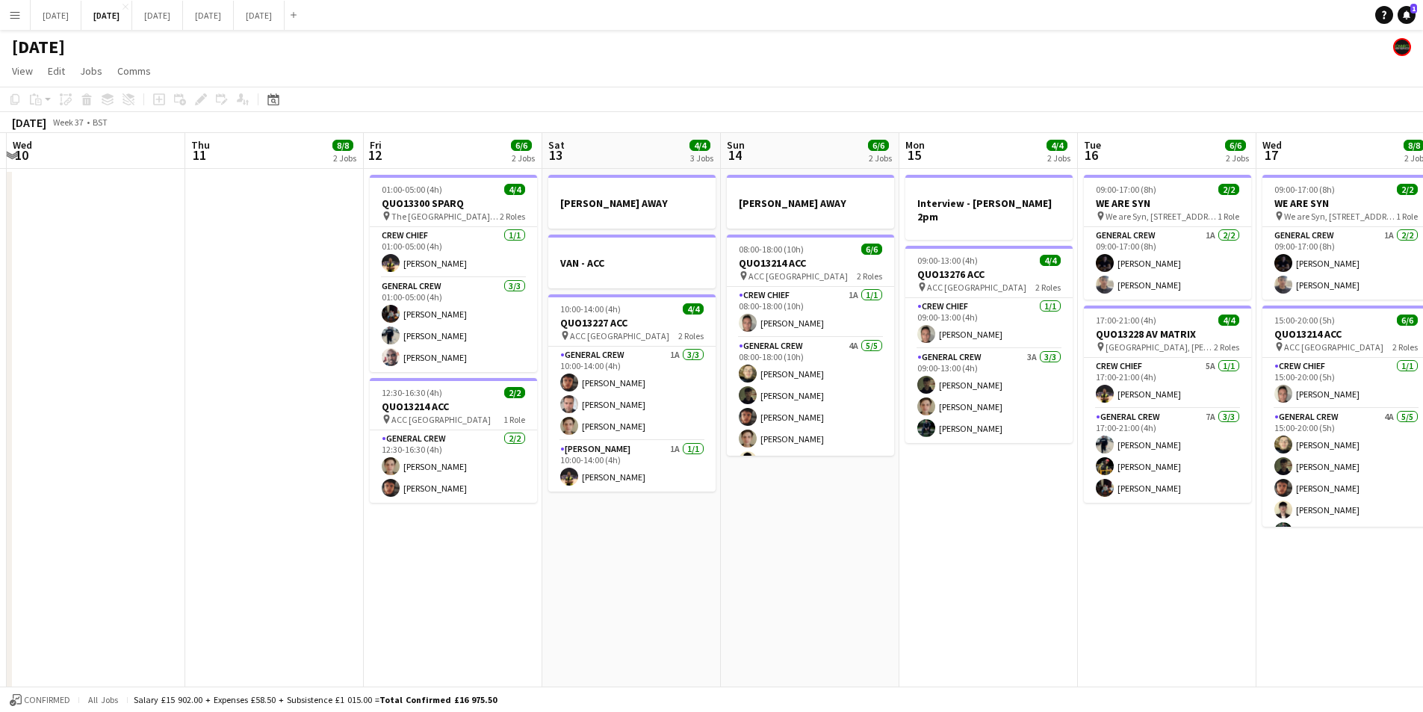
drag, startPoint x: 662, startPoint y: 548, endPoint x: 522, endPoint y: 570, distance: 141.4
click at [940, 563] on app-calendar-viewport "Tue 9 Wed 10 Thu 11 8/8 2 Jobs Fri 12 6/6 2 Jobs Sat 13 4/4 3 Jobs Sun 14 6/6 2…" at bounding box center [711, 438] width 1423 height 610
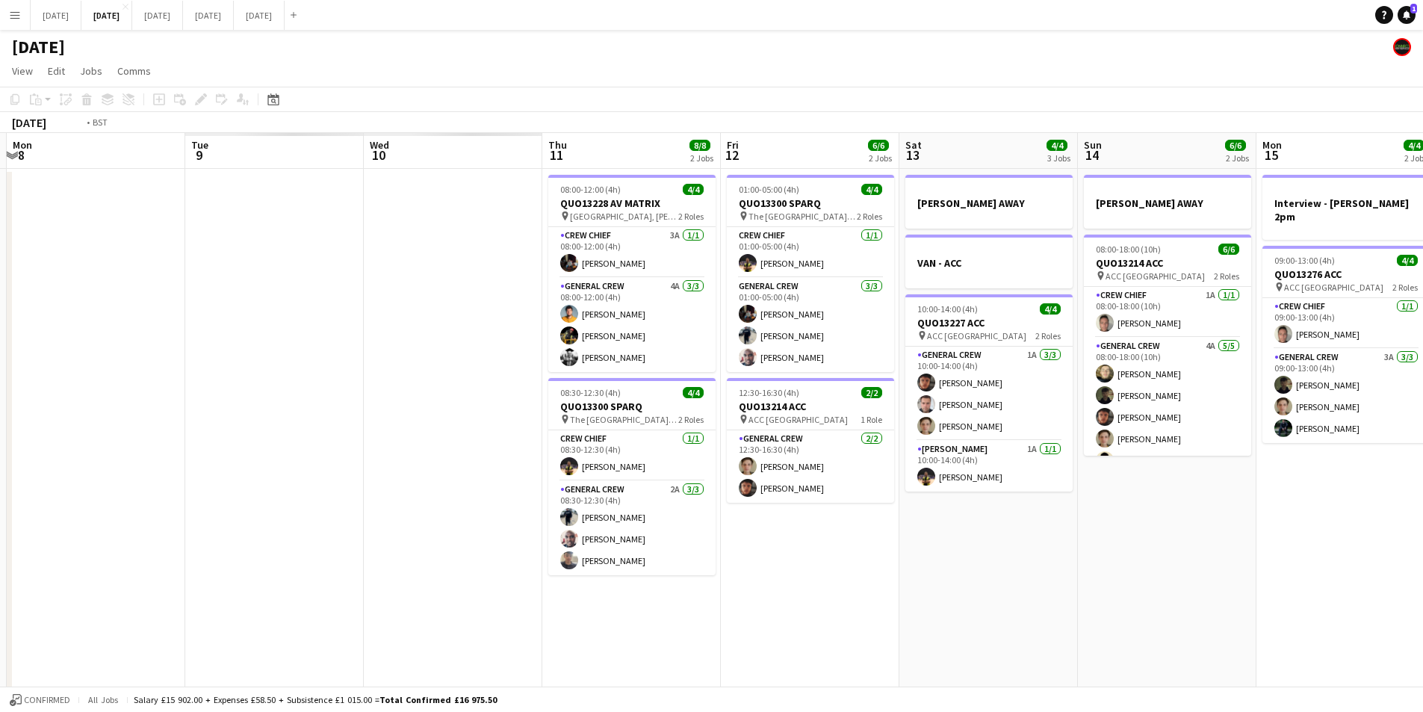
drag, startPoint x: 522, startPoint y: 570, endPoint x: 407, endPoint y: 555, distance: 116.0
click at [911, 563] on app-calendar-viewport "Sun 7 Mon 8 Tue 9 Wed 10 Thu 11 8/8 2 Jobs Fri 12 6/6 2 Jobs Sat 13 4/4 3 Jobs …" at bounding box center [711, 438] width 1423 height 610
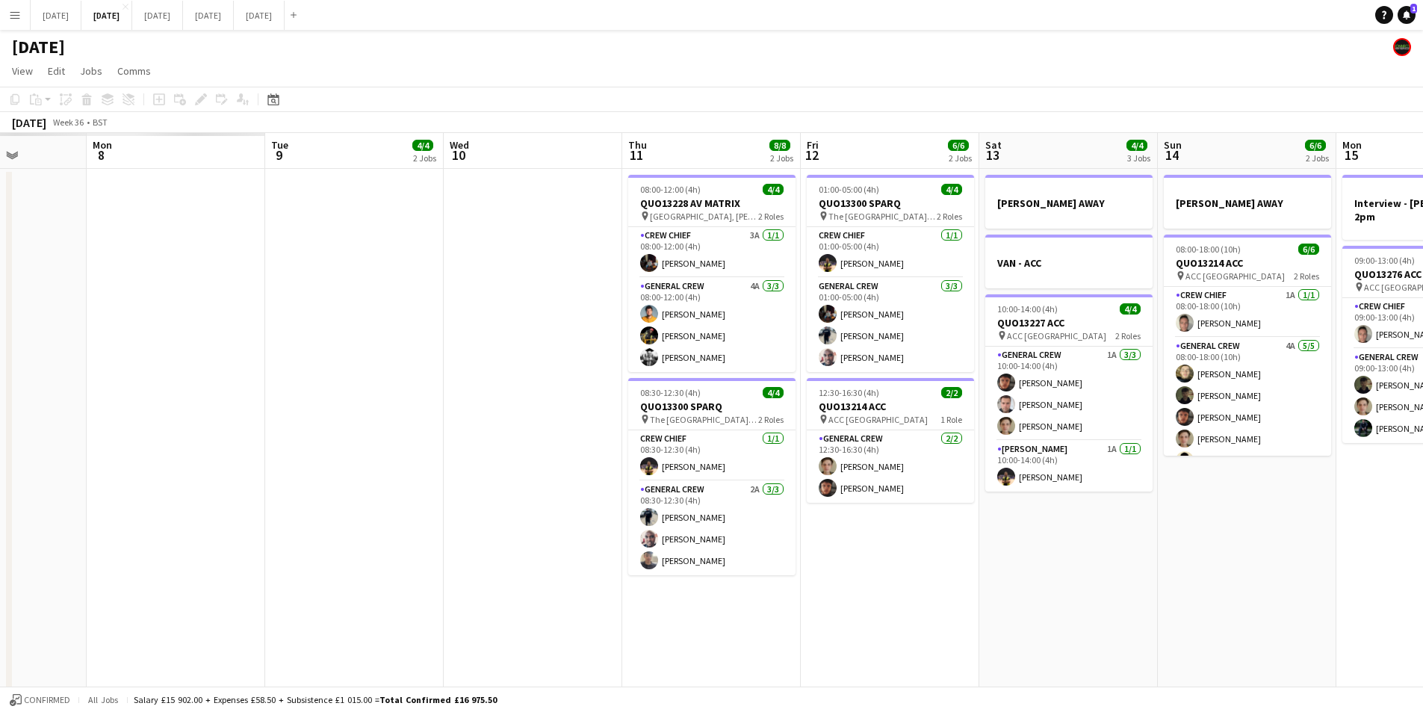
click at [874, 554] on app-calendar-viewport "Fri 5 Sat 6 Sun 7 Mon 8 Tue 9 4/4 2 Jobs Wed 10 Thu 11 8/8 2 Jobs Fri 12 6/6 2 …" at bounding box center [711, 438] width 1423 height 610
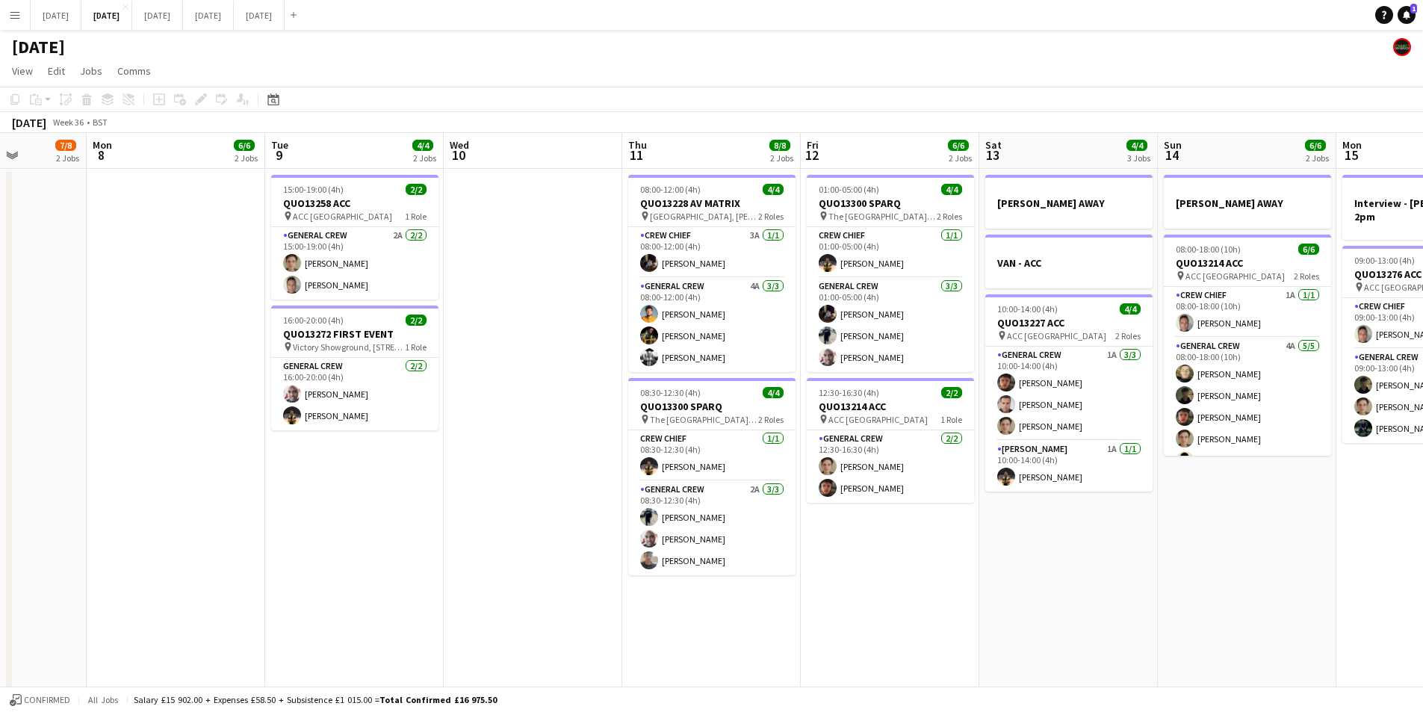
click at [898, 551] on app-calendar-viewport "Fri 5 Sat 6 Sun 7 7/8 2 Jobs Mon 8 6/6 2 Jobs Tue 9 4/4 2 Jobs Wed 10 Thu 11 8/…" at bounding box center [711, 438] width 1423 height 610
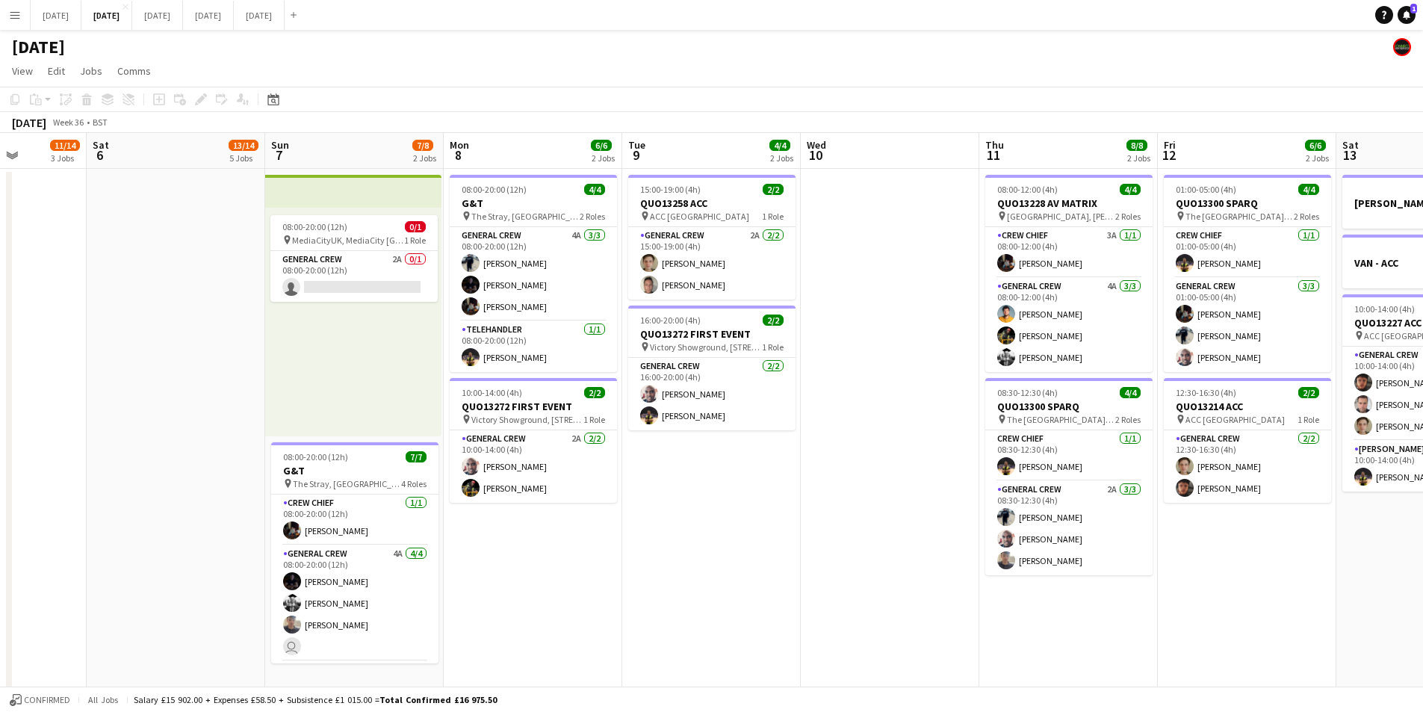
drag, startPoint x: 542, startPoint y: 541, endPoint x: 860, endPoint y: 557, distance: 317.9
click at [852, 565] on app-calendar-viewport "Wed 3 Thu 4 Fri 5 11/14 3 Jobs Sat 6 13/14 5 Jobs Sun 7 7/8 2 Jobs Mon 8 6/6 2 …" at bounding box center [711, 438] width 1423 height 610
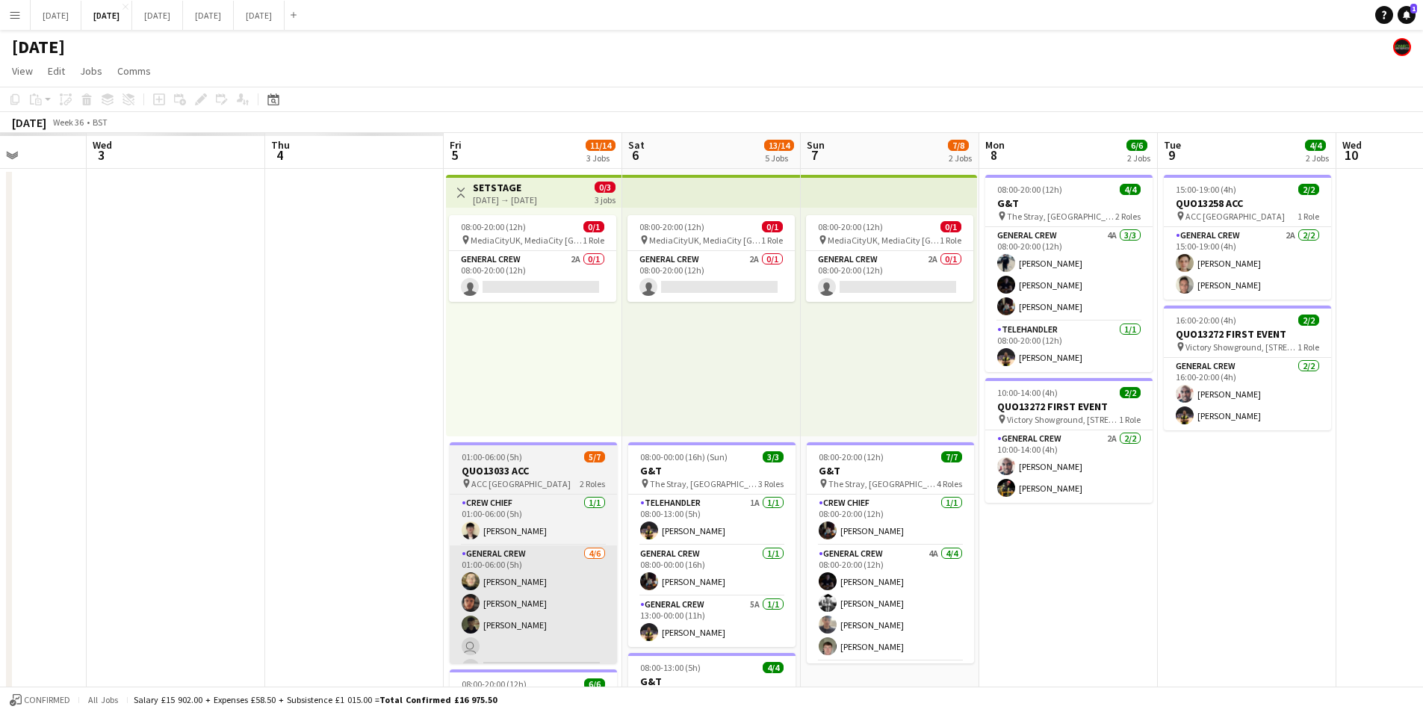
scroll to position [0, 404]
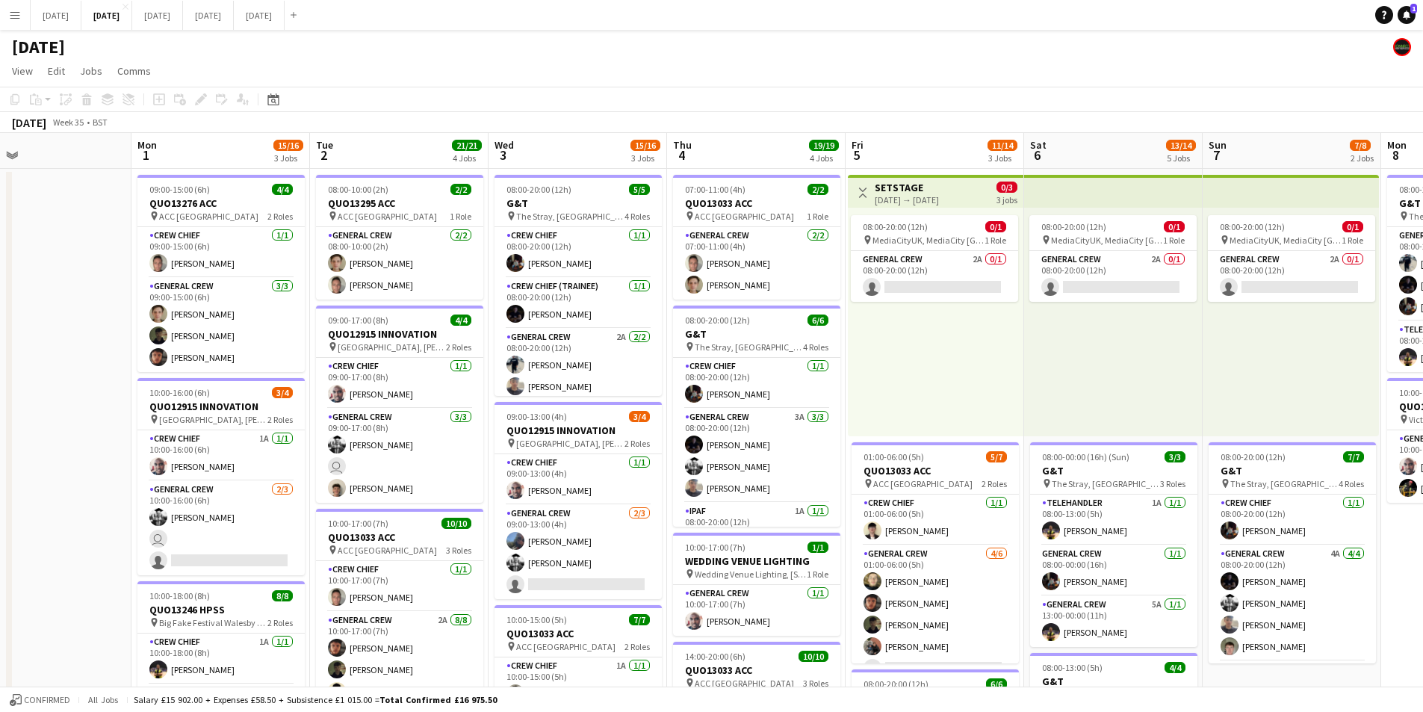
drag, startPoint x: 569, startPoint y: 545, endPoint x: 802, endPoint y: 566, distance: 234.1
click at [802, 566] on app-calendar-viewport "Fri 29 Sat 30 Sun 31 Mon 1 15/16 3 Jobs Tue 2 21/21 4 Jobs Wed 3 15/16 3 Jobs T…" at bounding box center [711, 646] width 1423 height 1027
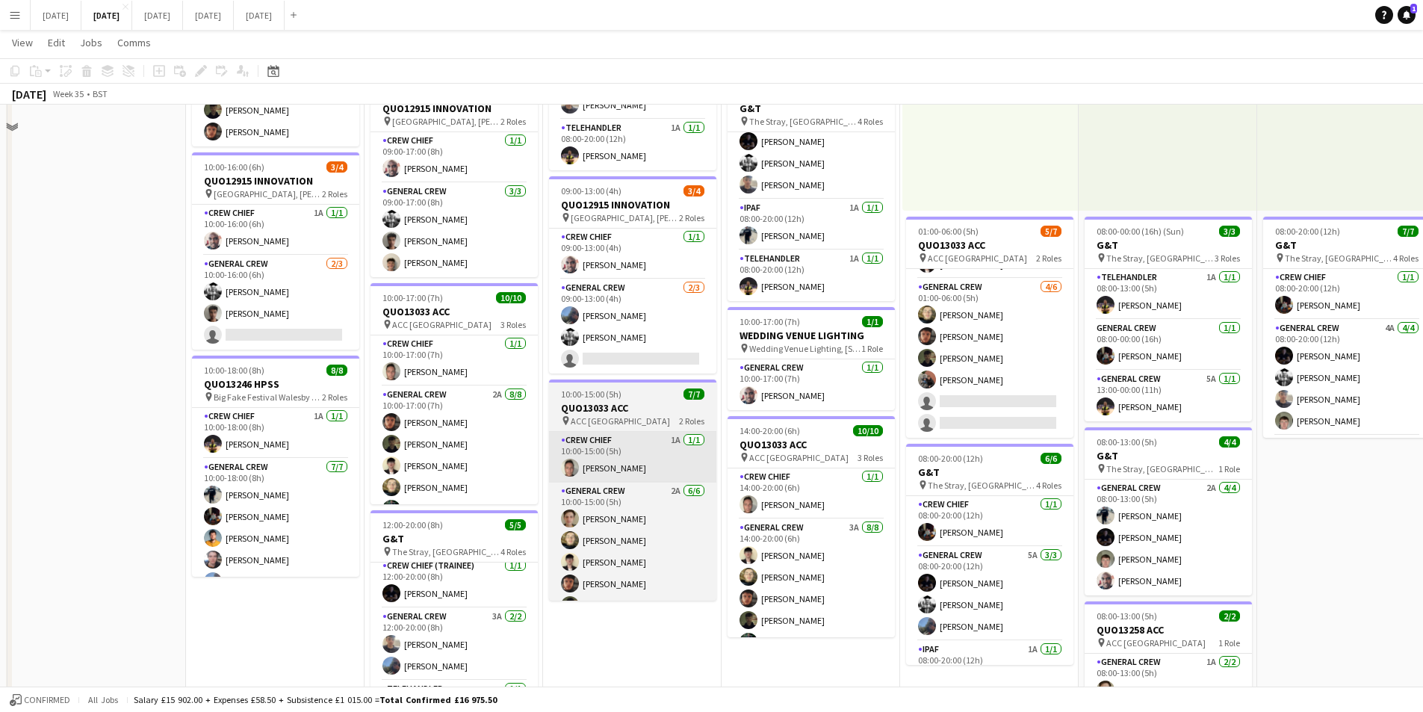
scroll to position [75, 0]
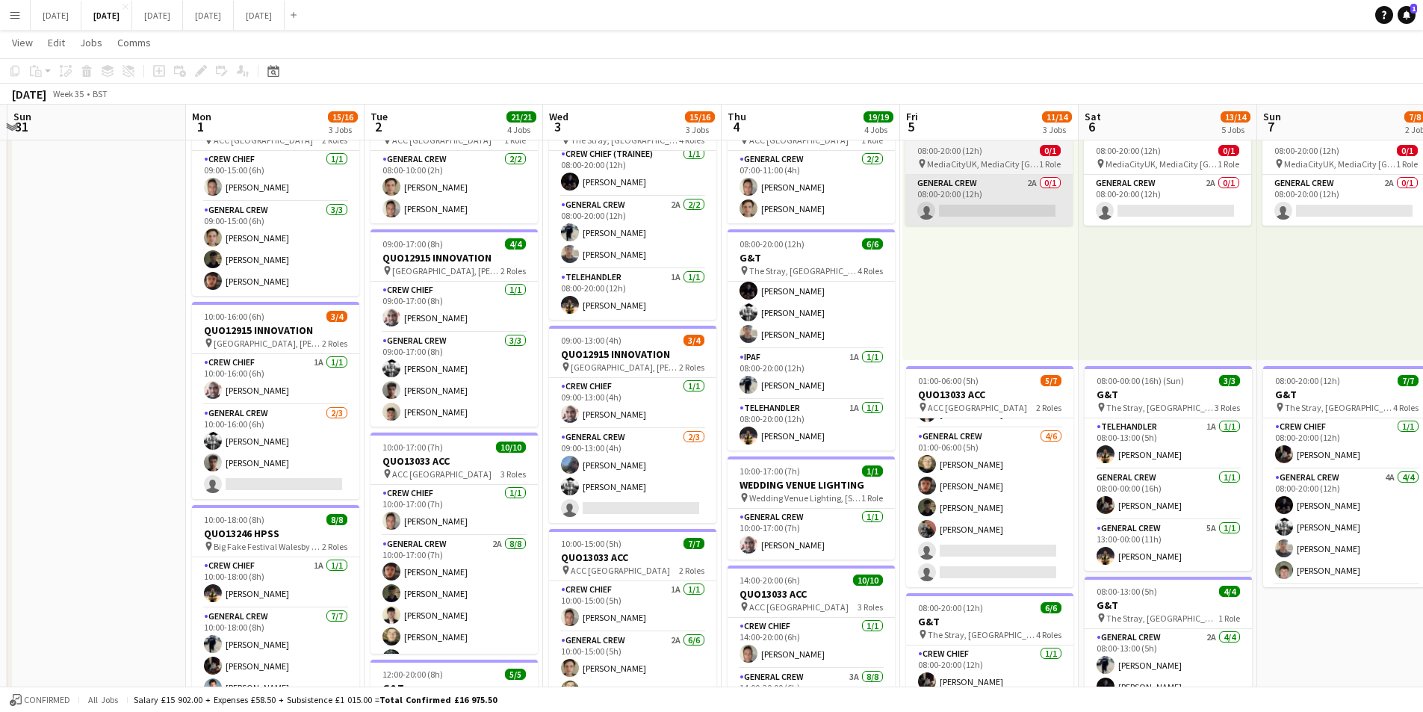
drag, startPoint x: 309, startPoint y: 467, endPoint x: 935, endPoint y: 176, distance: 690.9
click at [309, 467] on app-card-role "General Crew 2/3 10:00-16:00 (6h) Sam Langman Kamuren Brownhill single-neutral-…" at bounding box center [275, 452] width 167 height 94
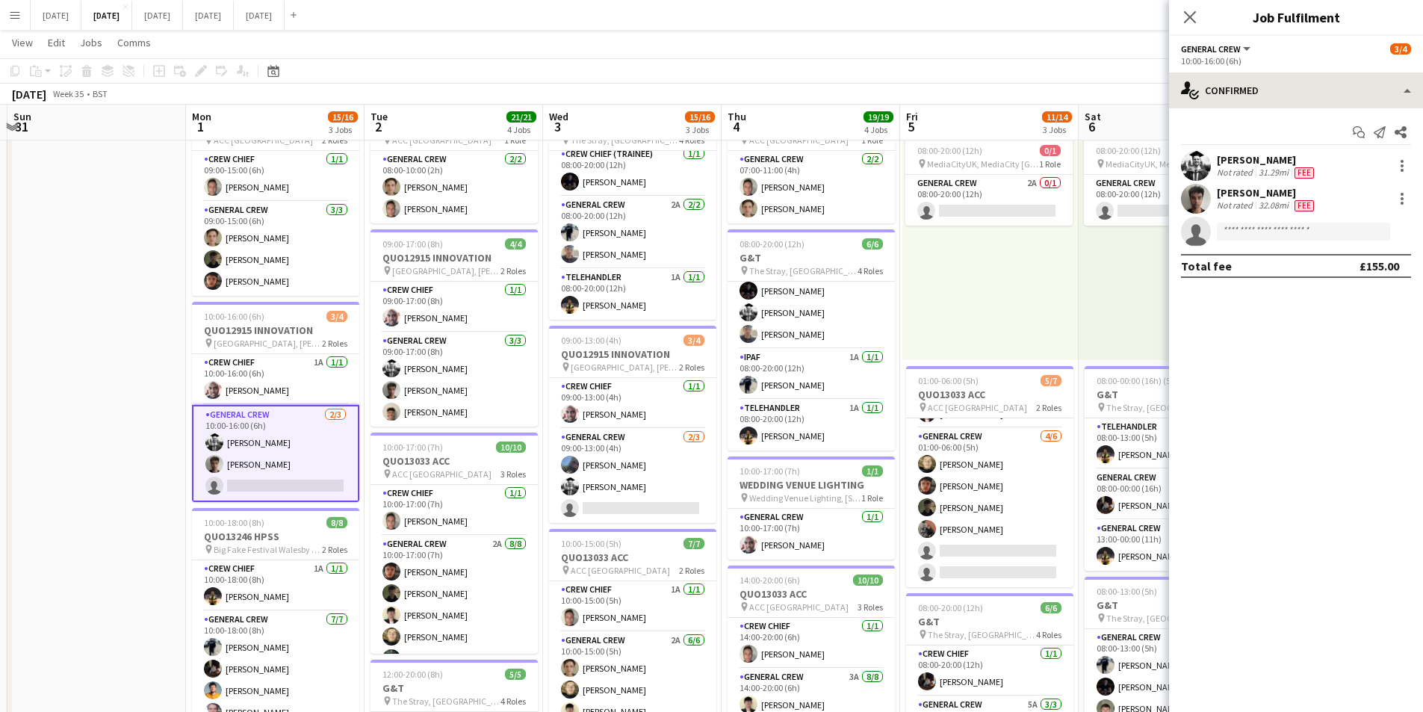
scroll to position [0, 349]
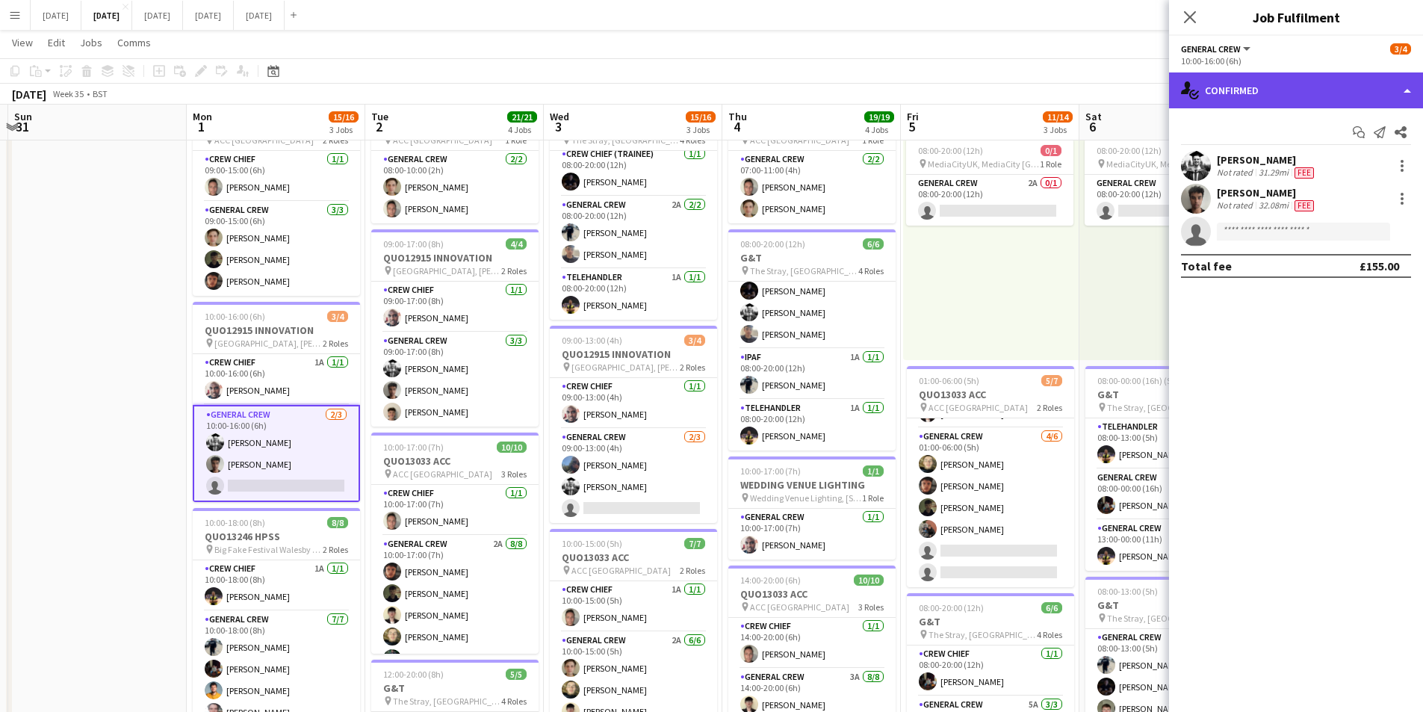
click at [1271, 87] on div "single-neutral-actions-check-2 Confirmed" at bounding box center [1296, 90] width 254 height 36
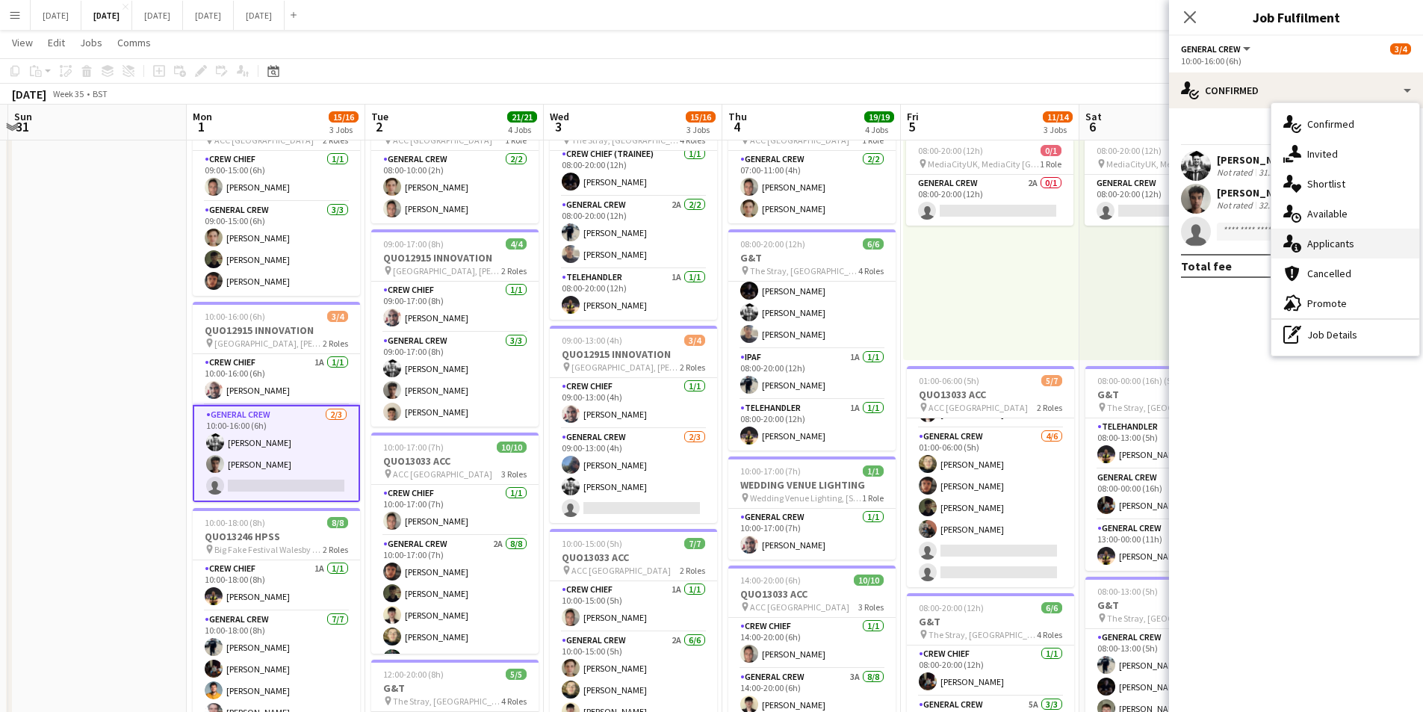
click at [1342, 245] on div "single-neutral-actions-information Applicants" at bounding box center [1346, 244] width 148 height 30
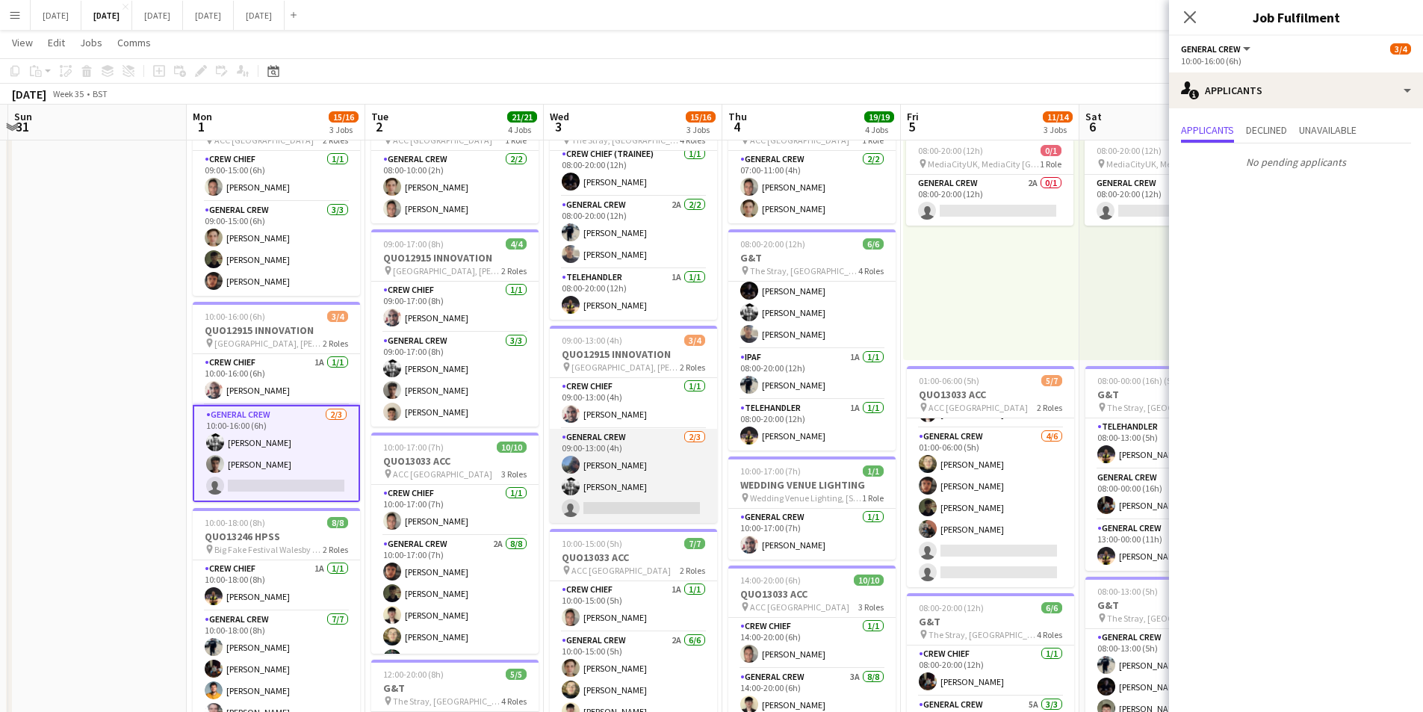
click at [657, 485] on app-card-role "General Crew 2/3 09:00-13:00 (4h) Dawson Hyde Sam Langman single-neutral-actions" at bounding box center [633, 476] width 167 height 94
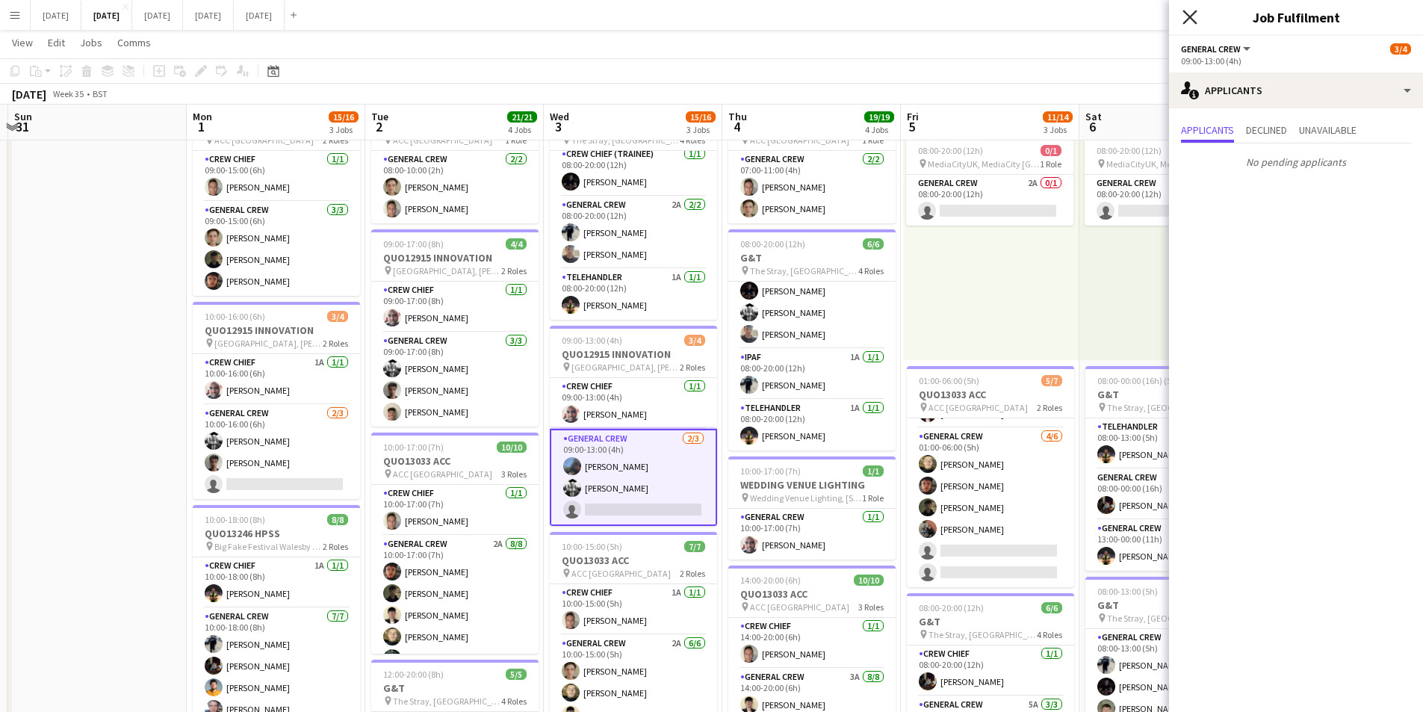
click at [1195, 13] on icon at bounding box center [1190, 17] width 14 height 14
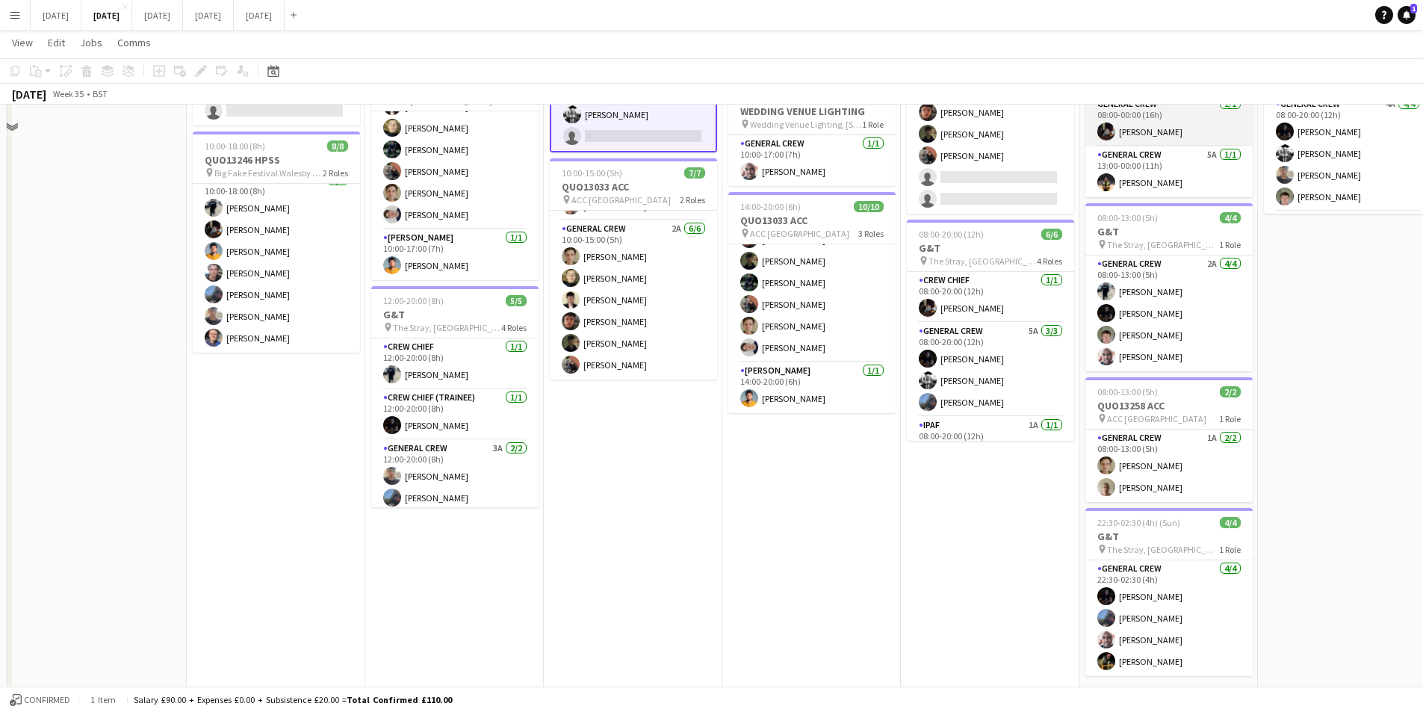
scroll to position [75, 0]
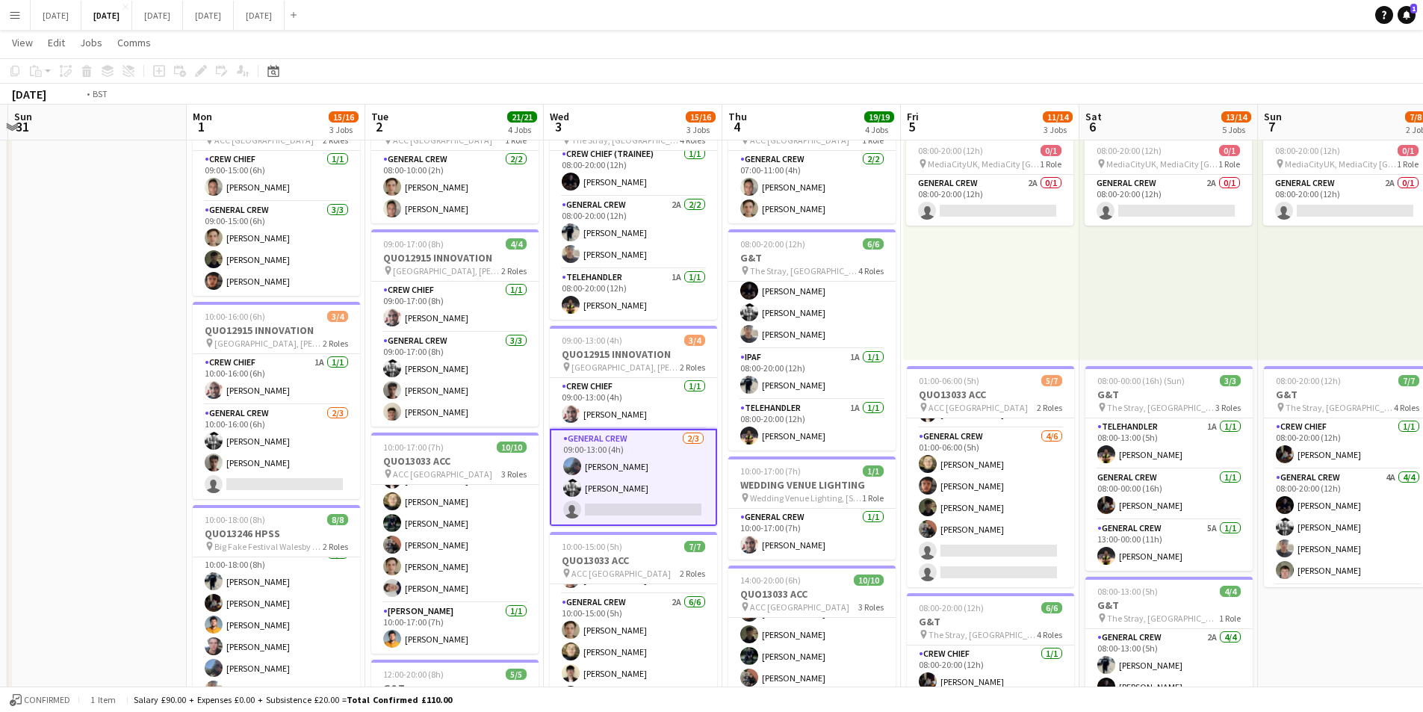
drag, startPoint x: 1352, startPoint y: 589, endPoint x: 966, endPoint y: 530, distance: 390.0
click at [961, 532] on app-calendar-viewport "Fri 29 Sat 30 Sun 31 Mon 1 15/16 3 Jobs Tue 2 21/21 4 Jobs Wed 3 15/16 3 Jobs T…" at bounding box center [711, 534] width 1423 height 1100
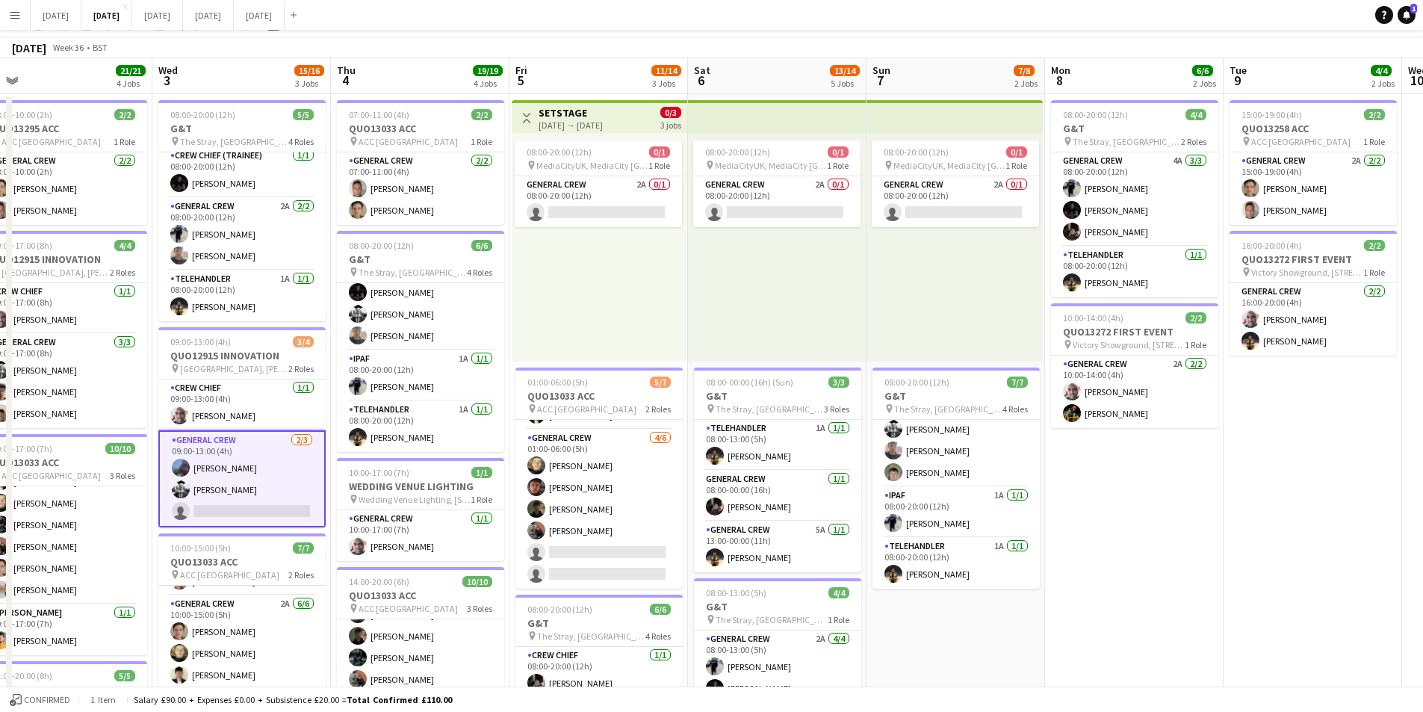
scroll to position [0, 0]
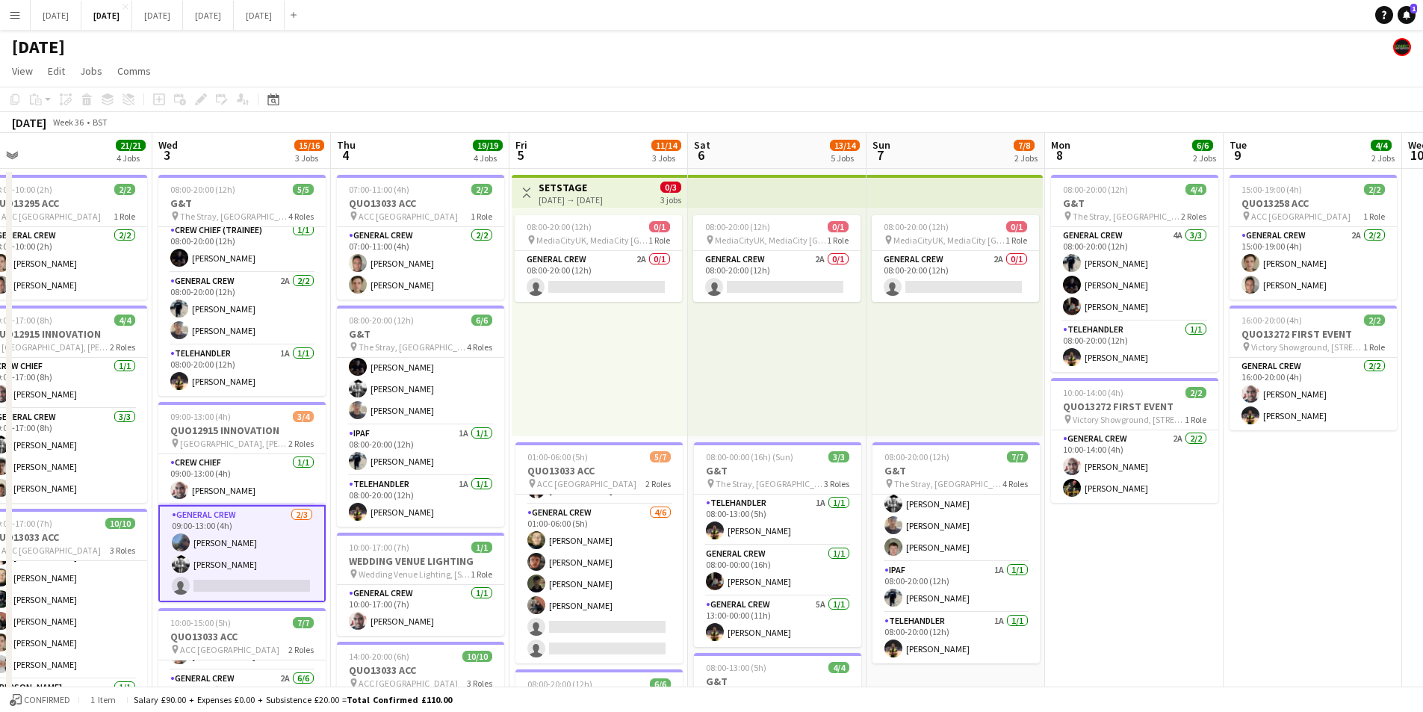
drag, startPoint x: 1223, startPoint y: 548, endPoint x: 970, endPoint y: 523, distance: 253.8
click at [968, 515] on app-calendar-viewport "Sun 31 Mon 1 15/16 3 Jobs Tue 2 21/21 4 Jobs Wed 3 15/16 3 Jobs Thu 4 19/19 4 J…" at bounding box center [711, 646] width 1423 height 1027
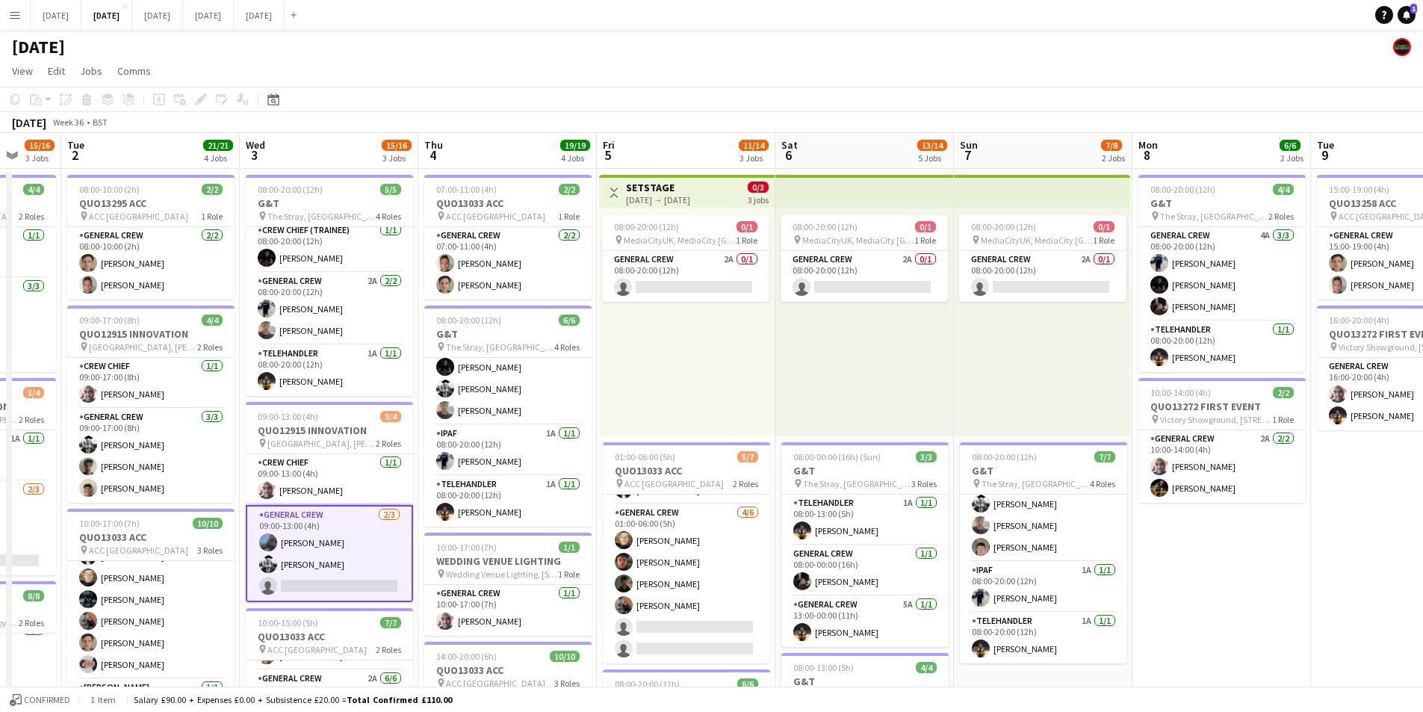
drag, startPoint x: 947, startPoint y: 589, endPoint x: 1151, endPoint y: 571, distance: 204.8
click at [1151, 571] on app-calendar-viewport "Sun 31 Mon 1 15/16 3 Jobs Tue 2 21/21 4 Jobs Wed 3 15/16 3 Jobs Thu 4 19/19 4 J…" at bounding box center [711, 646] width 1423 height 1027
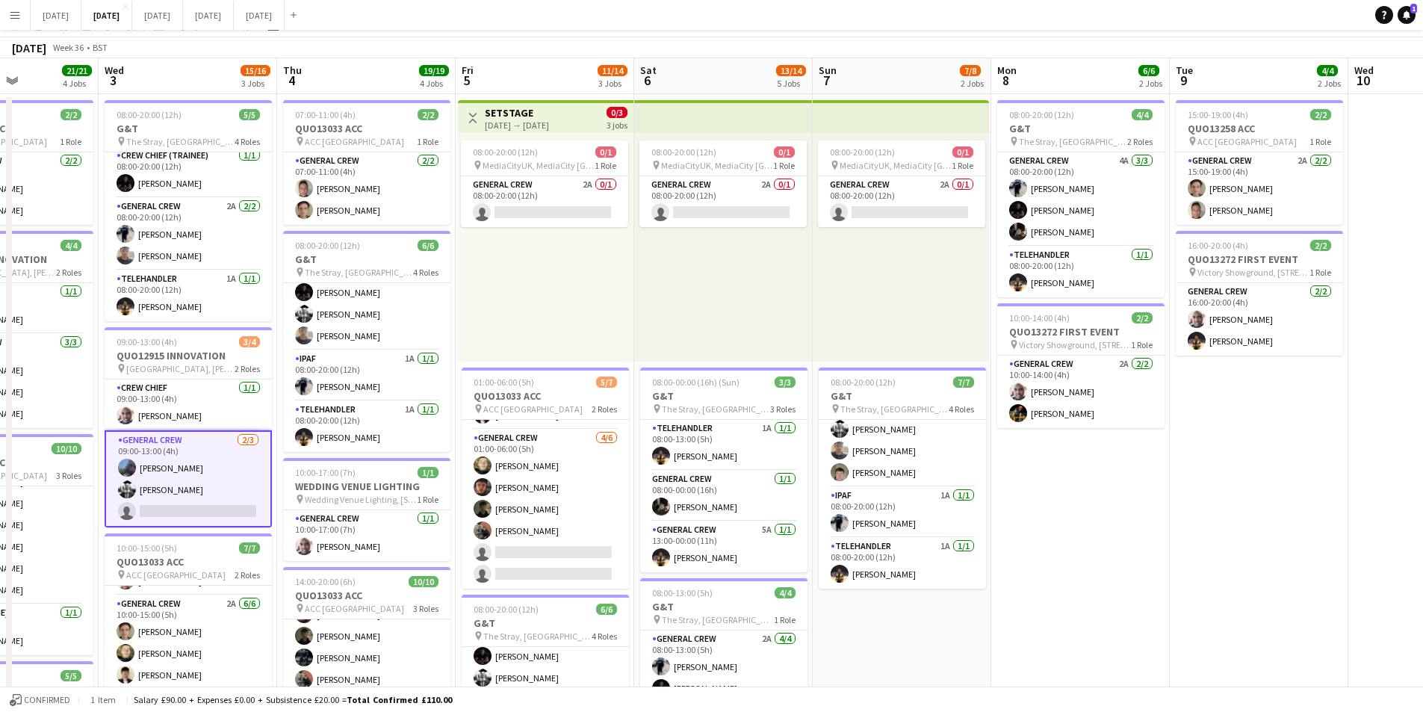
scroll to position [0, 0]
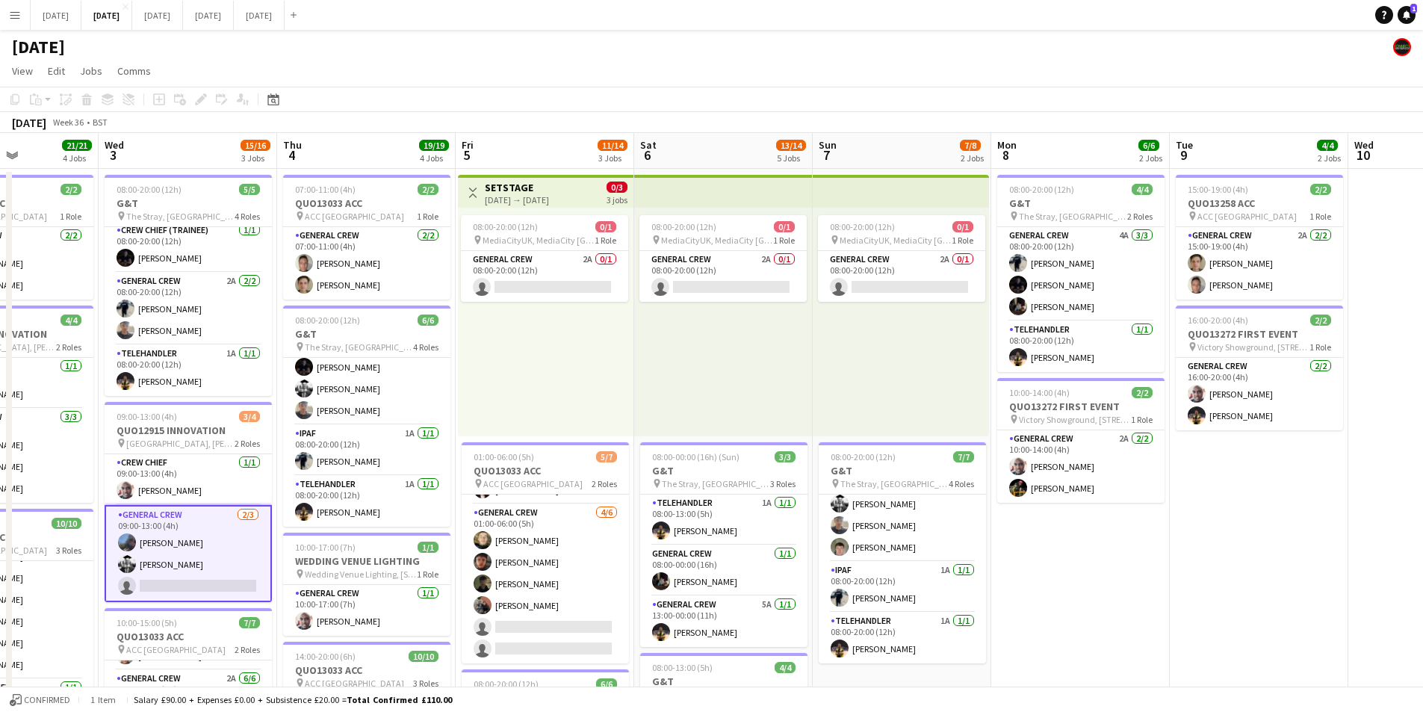
drag, startPoint x: 1139, startPoint y: 549, endPoint x: 1030, endPoint y: 477, distance: 131.0
click at [811, 516] on app-calendar-viewport "Sun 31 Mon 1 15/16 3 Jobs Tue 2 21/21 4 Jobs Wed 3 15/16 3 Jobs Thu 4 19/19 4 J…" at bounding box center [711, 646] width 1423 height 1027
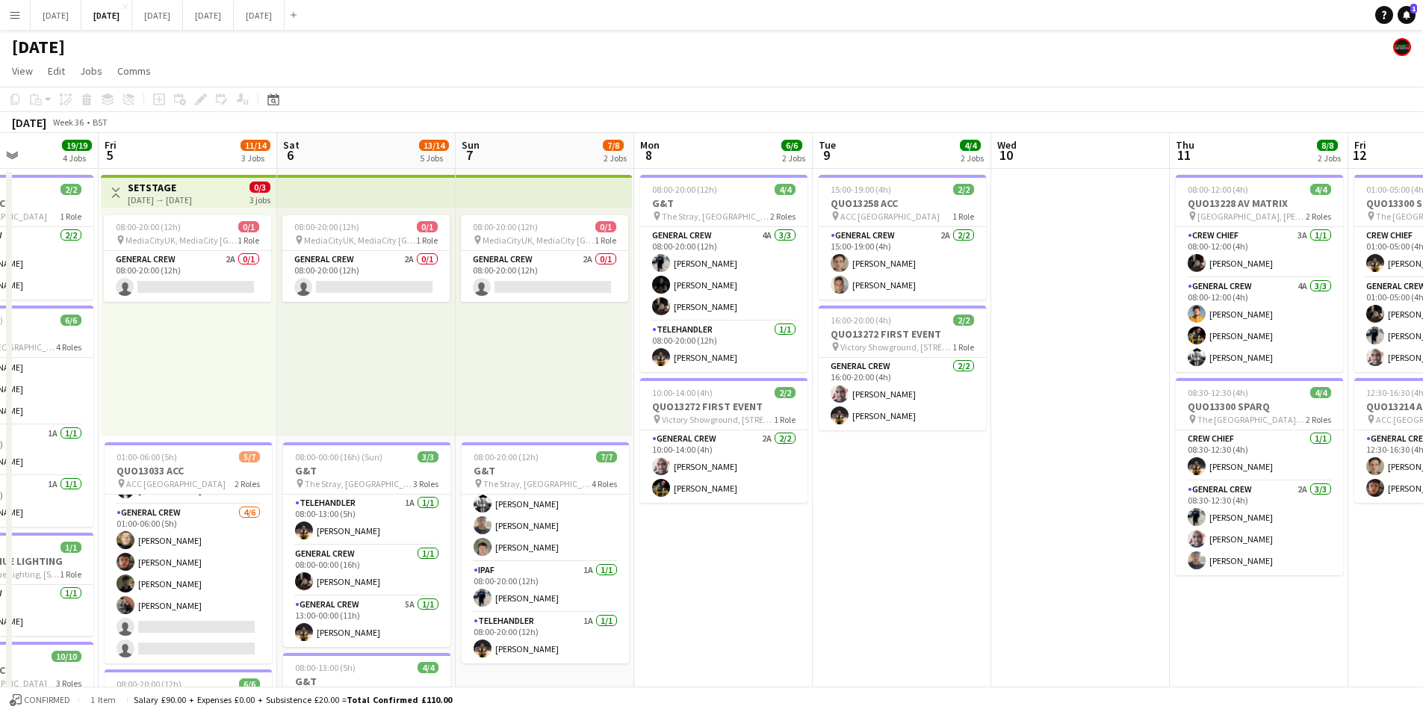
scroll to position [0, 532]
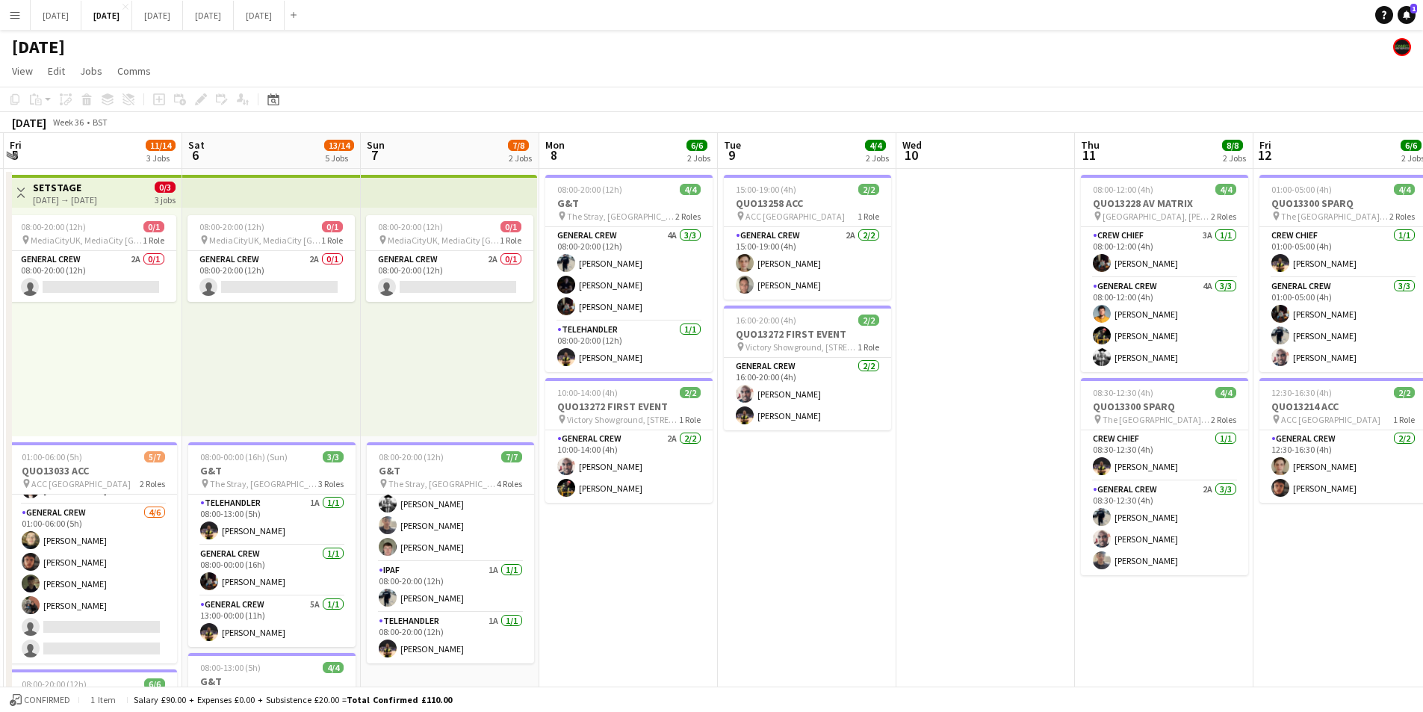
click at [645, 453] on app-calendar-viewport "Tue 2 21/21 4 Jobs Wed 3 15/16 3 Jobs Thu 4 19/19 4 Jobs Fri 5 11/14 3 Jobs Sat…" at bounding box center [711, 646] width 1423 height 1027
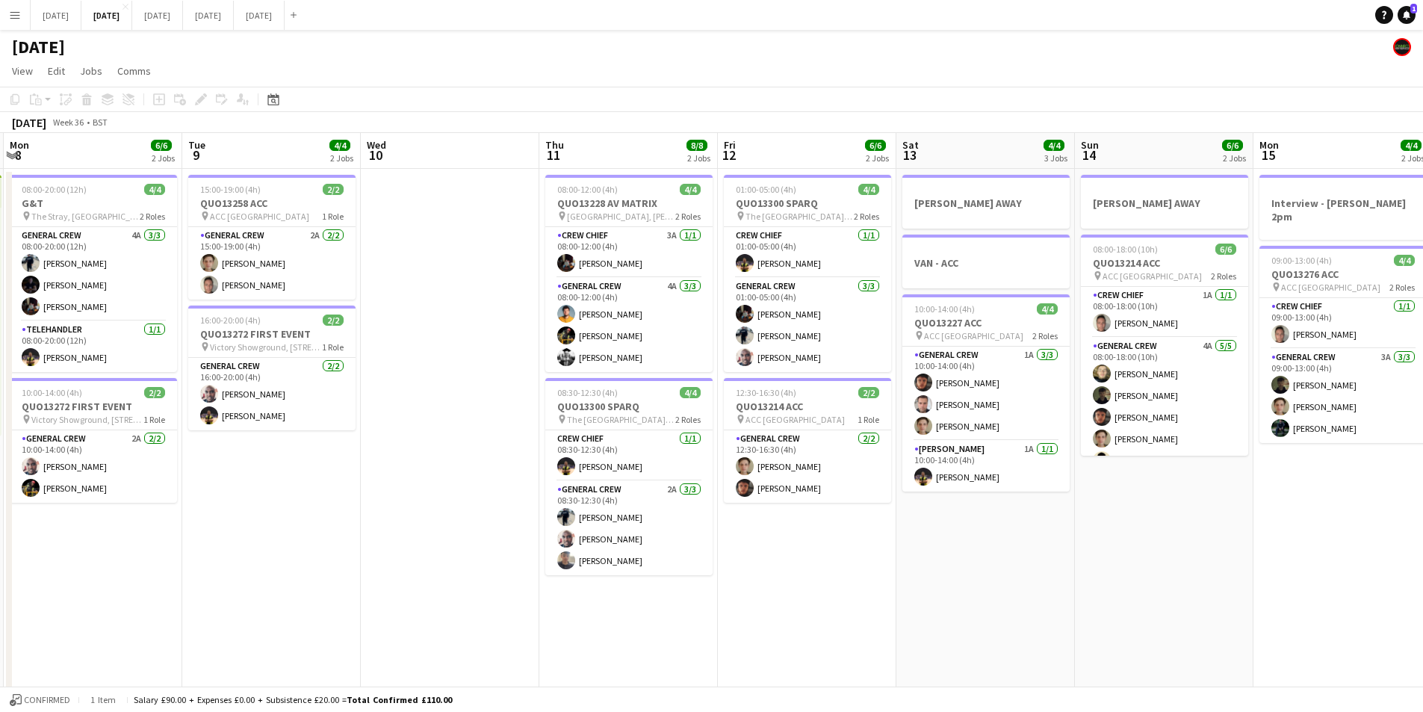
drag, startPoint x: 1074, startPoint y: 530, endPoint x: 545, endPoint y: 486, distance: 530.7
click at [538, 486] on app-calendar-viewport "Fri 5 11/14 3 Jobs Sat 6 13/14 5 Jobs Sun 7 7/8 2 Jobs Mon 8 6/6 2 Jobs Tue 9 4…" at bounding box center [711, 646] width 1423 height 1027
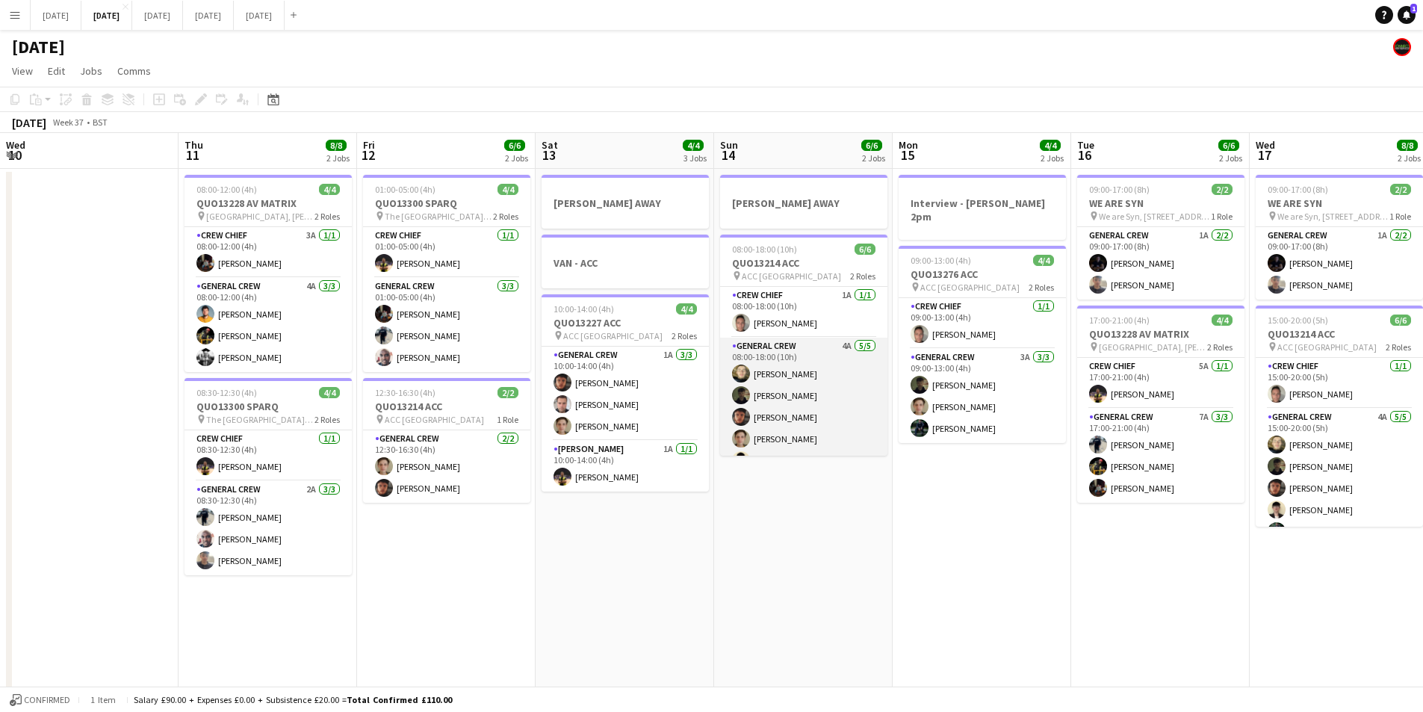
scroll to position [19, 0]
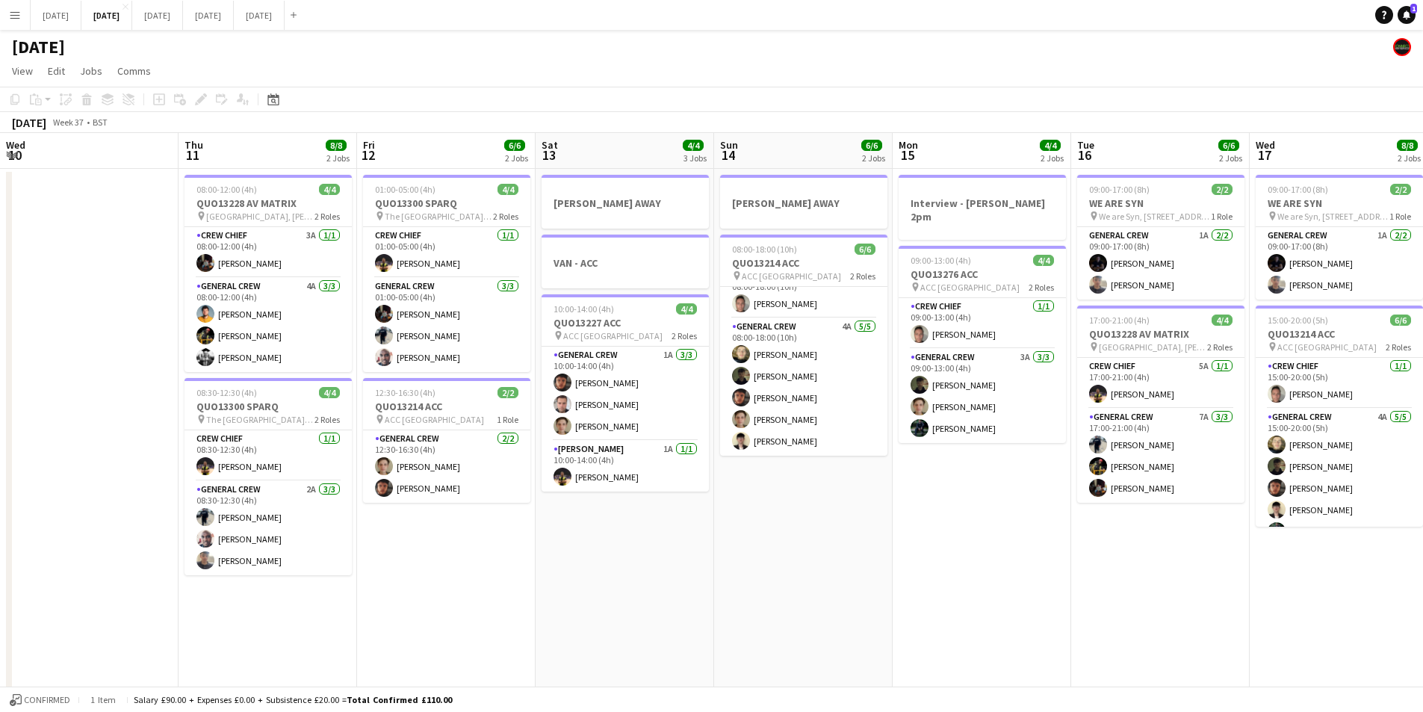
drag, startPoint x: 566, startPoint y: 515, endPoint x: 351, endPoint y: 474, distance: 218.2
click at [1119, 494] on app-calendar-viewport "Mon 8 6/6 2 Jobs Tue 9 4/4 2 Jobs Wed 10 Thu 11 8/8 2 Jobs Fri 12 6/6 2 Jobs Sa…" at bounding box center [711, 646] width 1423 height 1027
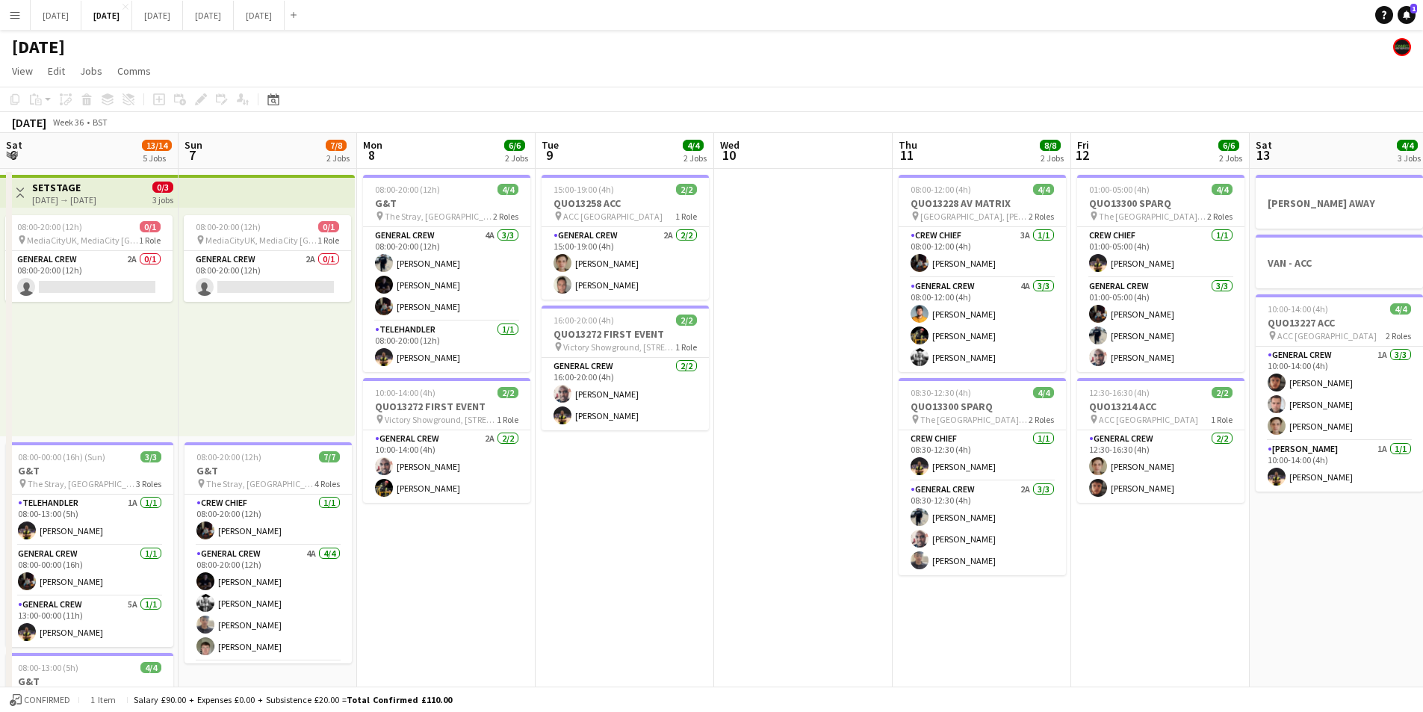
scroll to position [0, 510]
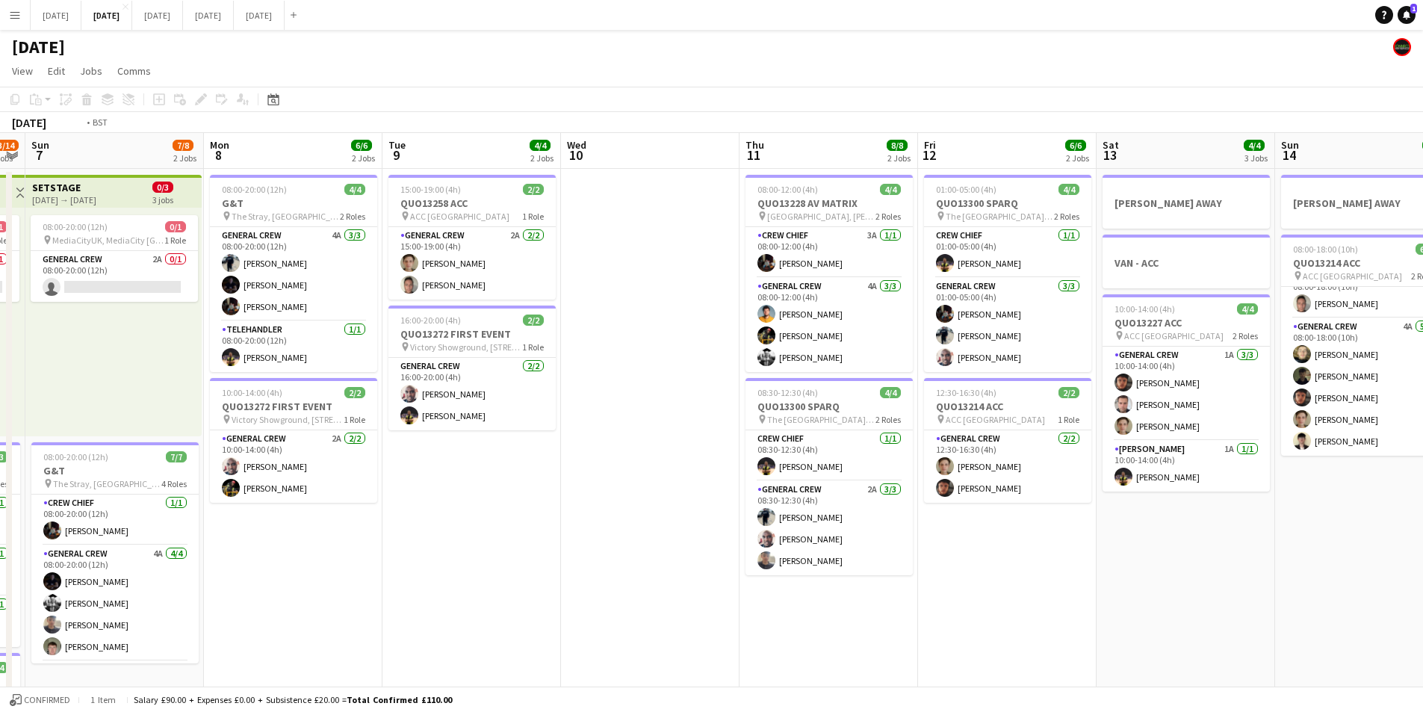
drag, startPoint x: 674, startPoint y: 492, endPoint x: 916, endPoint y: 500, distance: 242.2
click at [101, 442] on app-calendar-viewport "Thu 4 19/19 4 Jobs Fri 5 11/14 3 Jobs Sat 6 13/14 5 Jobs Sun 7 7/8 2 Jobs Mon 8…" at bounding box center [711, 646] width 1423 height 1027
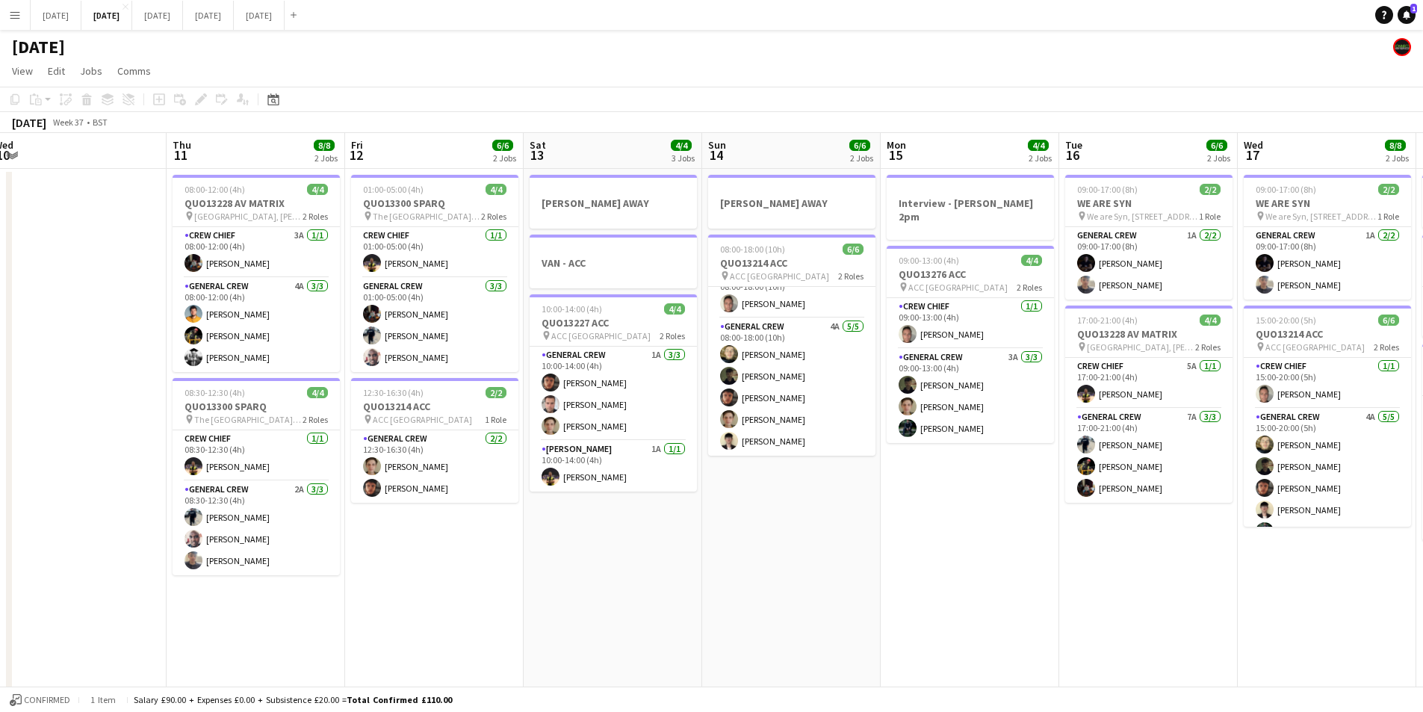
drag, startPoint x: 892, startPoint y: 508, endPoint x: 530, endPoint y: 477, distance: 363.7
click at [524, 474] on app-calendar-viewport "Mon 8 6/6 2 Jobs Tue 9 4/4 2 Jobs Wed 10 Thu 11 8/8 2 Jobs Fri 12 6/6 2 Jobs Sa…" at bounding box center [711, 646] width 1423 height 1027
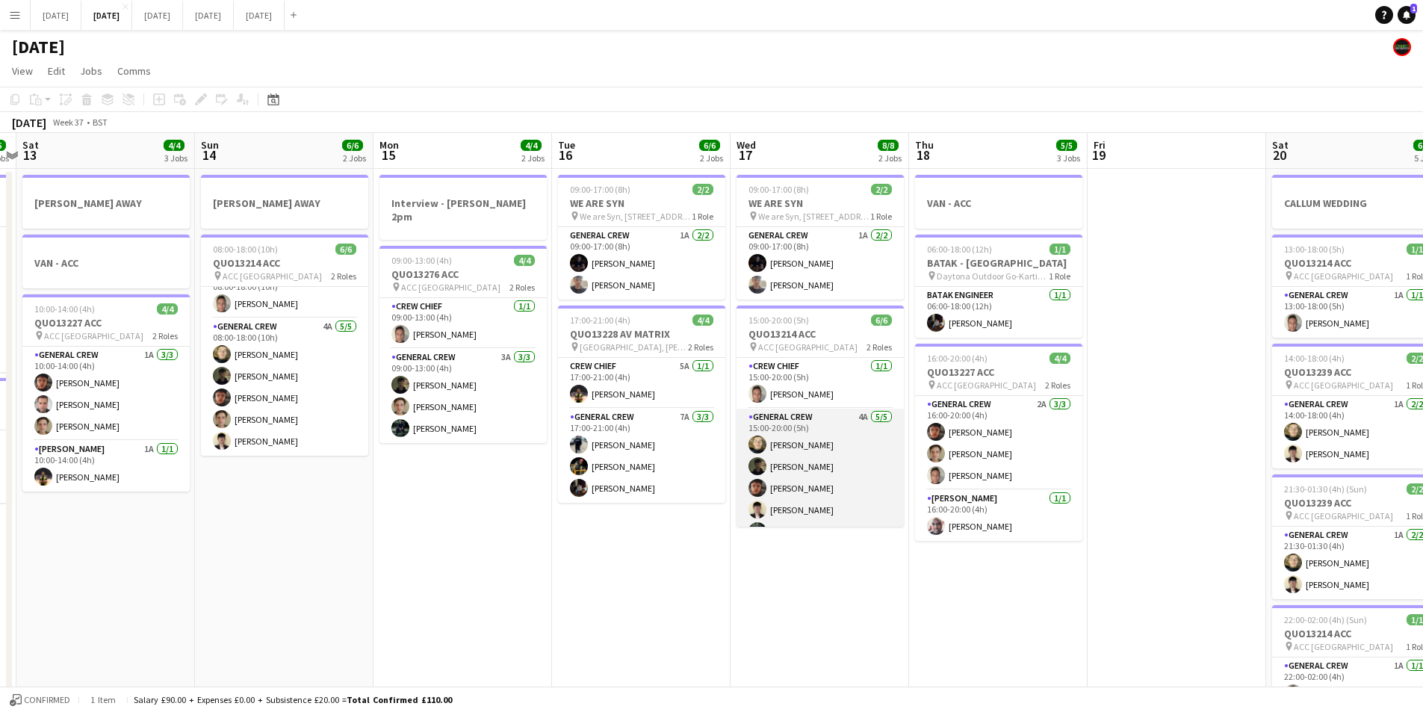
scroll to position [19, 0]
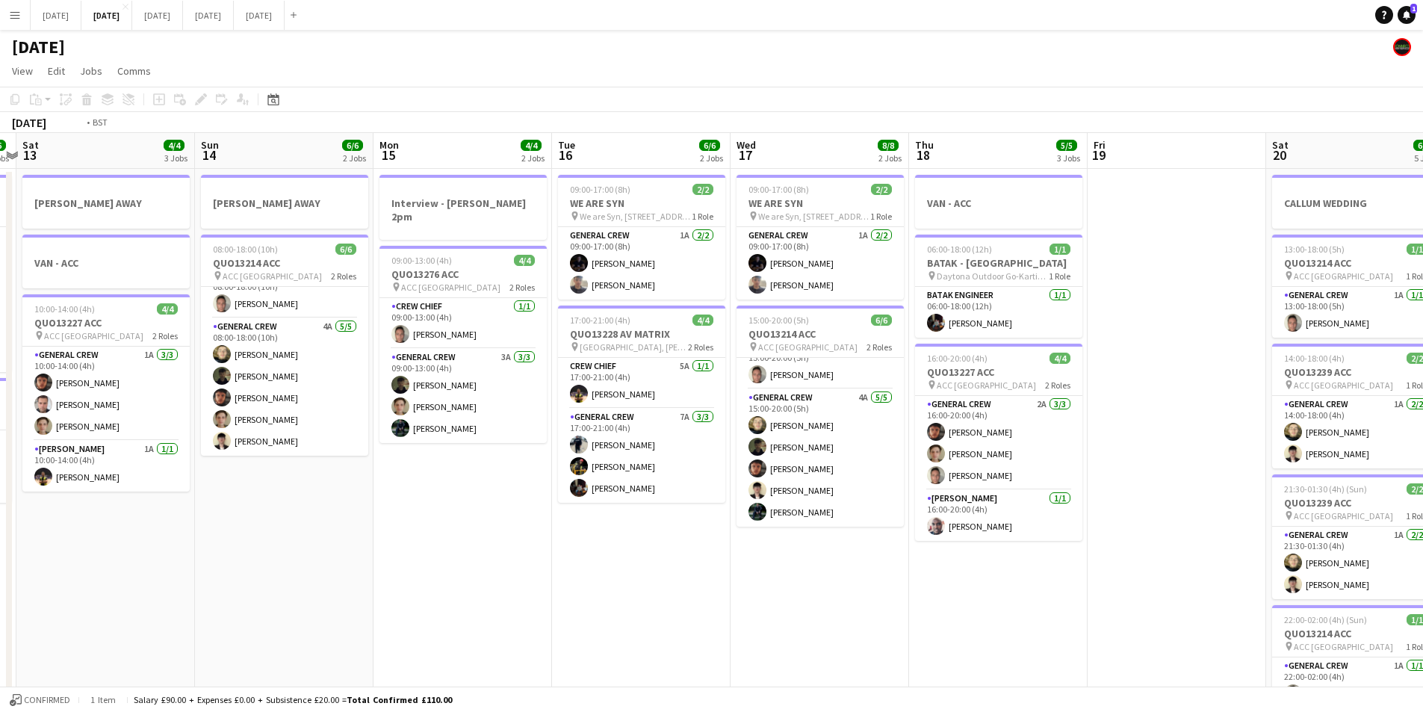
drag, startPoint x: 917, startPoint y: 590, endPoint x: 550, endPoint y: 535, distance: 371.7
click at [427, 537] on app-calendar-viewport "Wed 10 Thu 11 8/8 2 Jobs Fri 12 6/6 2 Jobs Sat 13 4/4 3 Jobs Sun 14 6/6 2 Jobs …" at bounding box center [711, 646] width 1423 height 1027
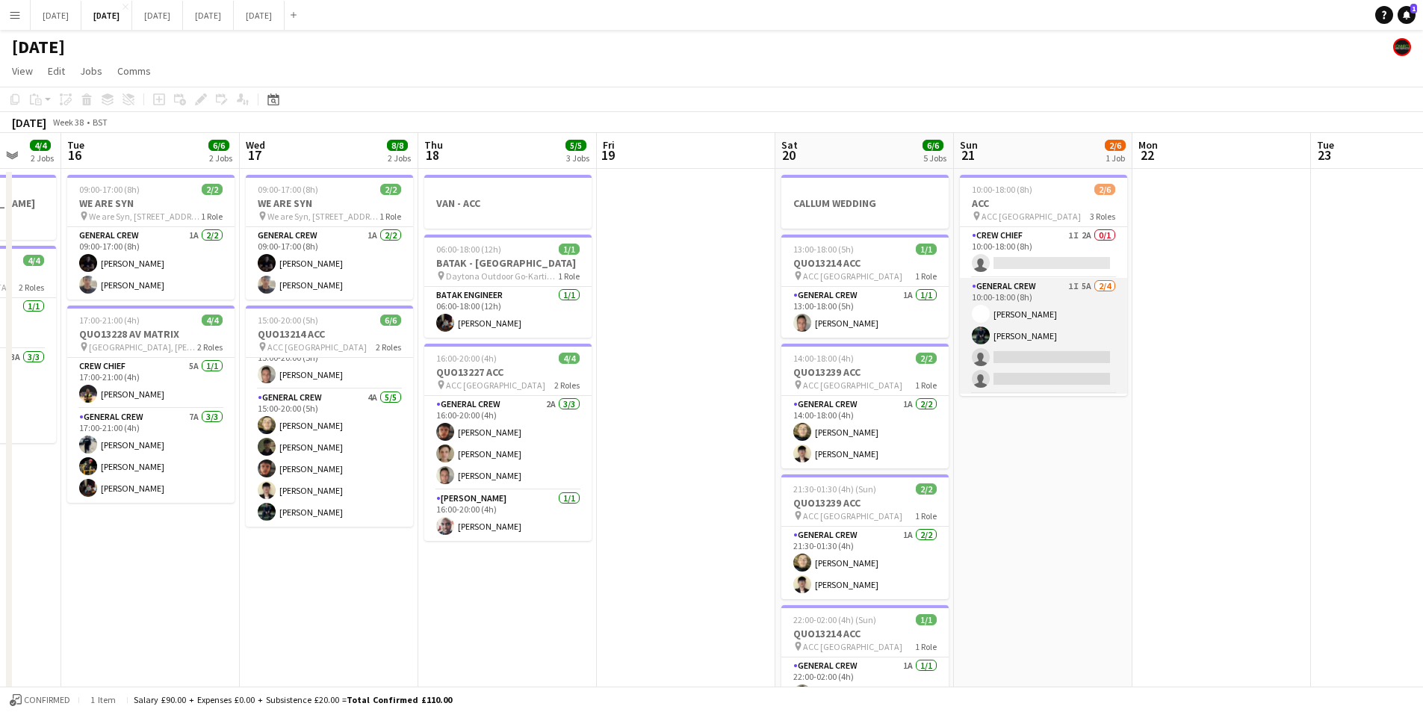
scroll to position [49, 0]
click at [1080, 353] on app-card-role "General Crew 1I 5A 2/4 10:00-18:00 (8h) Charlie James-Turner Josef Seggie singl…" at bounding box center [1043, 336] width 167 height 116
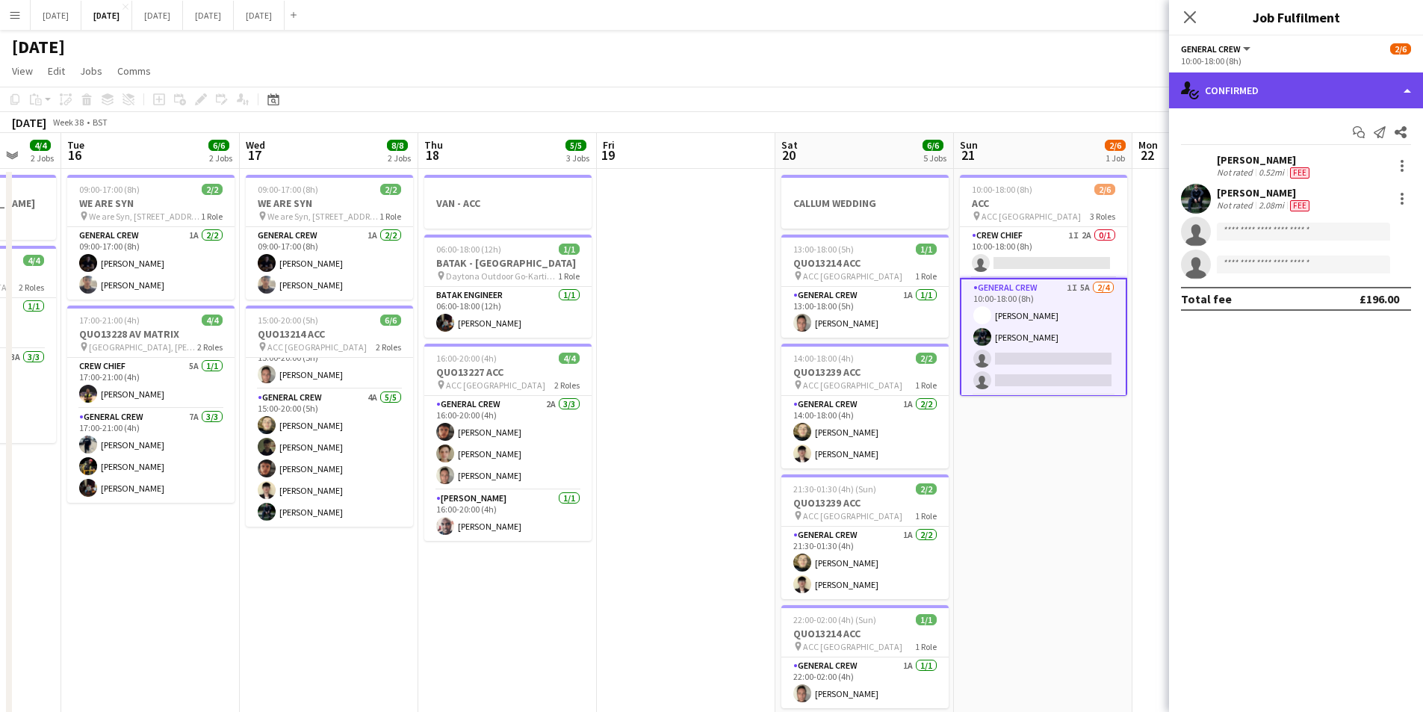
click at [1301, 101] on div "single-neutral-actions-check-2 Confirmed" at bounding box center [1296, 90] width 254 height 36
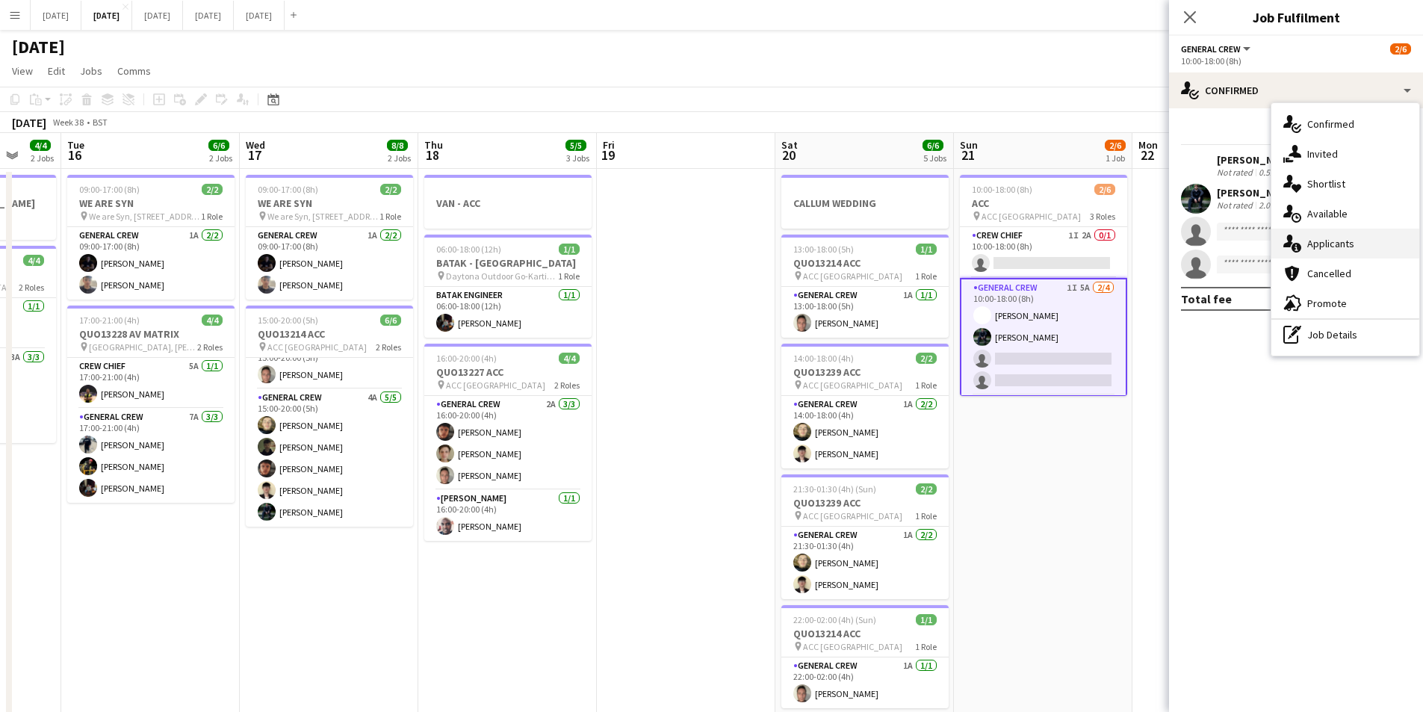
click at [1343, 239] on div "single-neutral-actions-information Applicants" at bounding box center [1346, 244] width 148 height 30
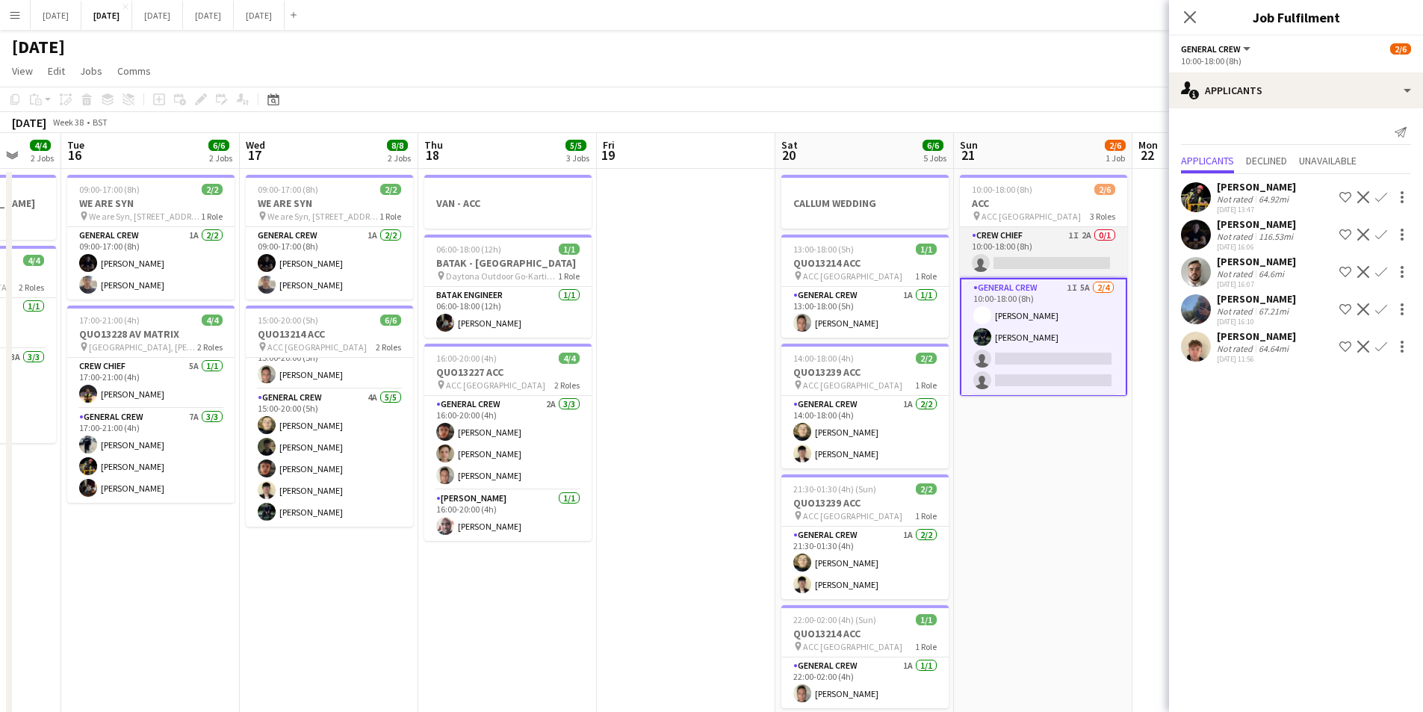
click at [1038, 262] on app-card-role "Crew Chief 1I 2A 0/1 10:00-18:00 (8h) single-neutral-actions" at bounding box center [1043, 252] width 167 height 51
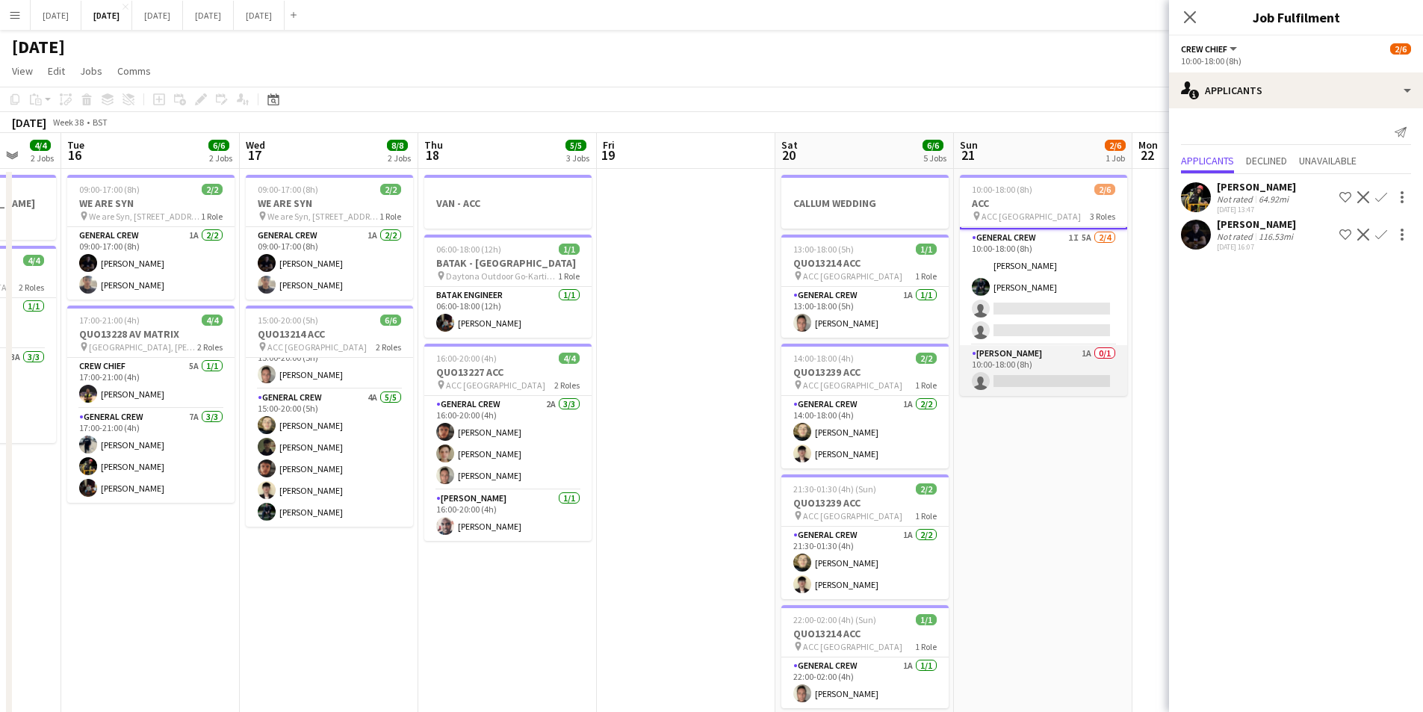
click at [1050, 377] on app-card-role "Van Driver 1A 0/1 10:00-18:00 (8h) single-neutral-actions" at bounding box center [1043, 370] width 167 height 51
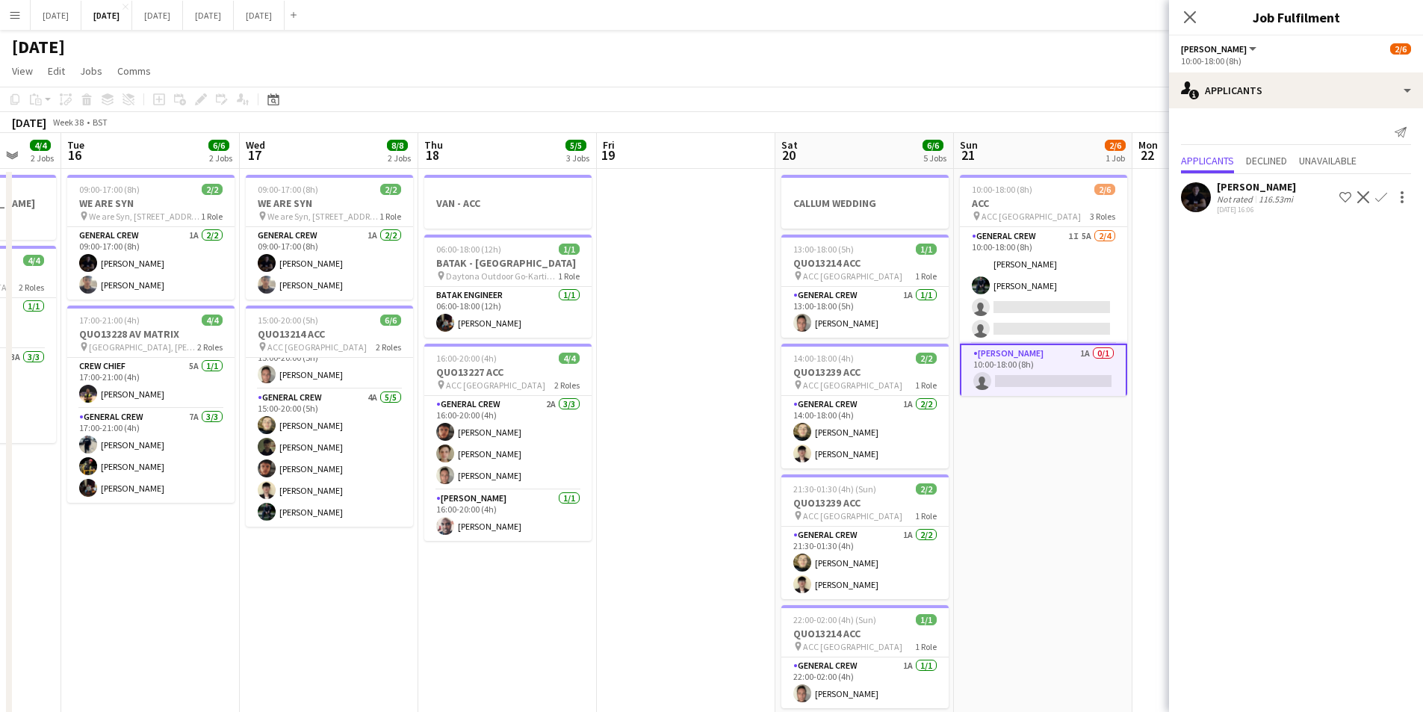
click at [1185, 16] on icon "Close pop-in" at bounding box center [1190, 17] width 12 height 12
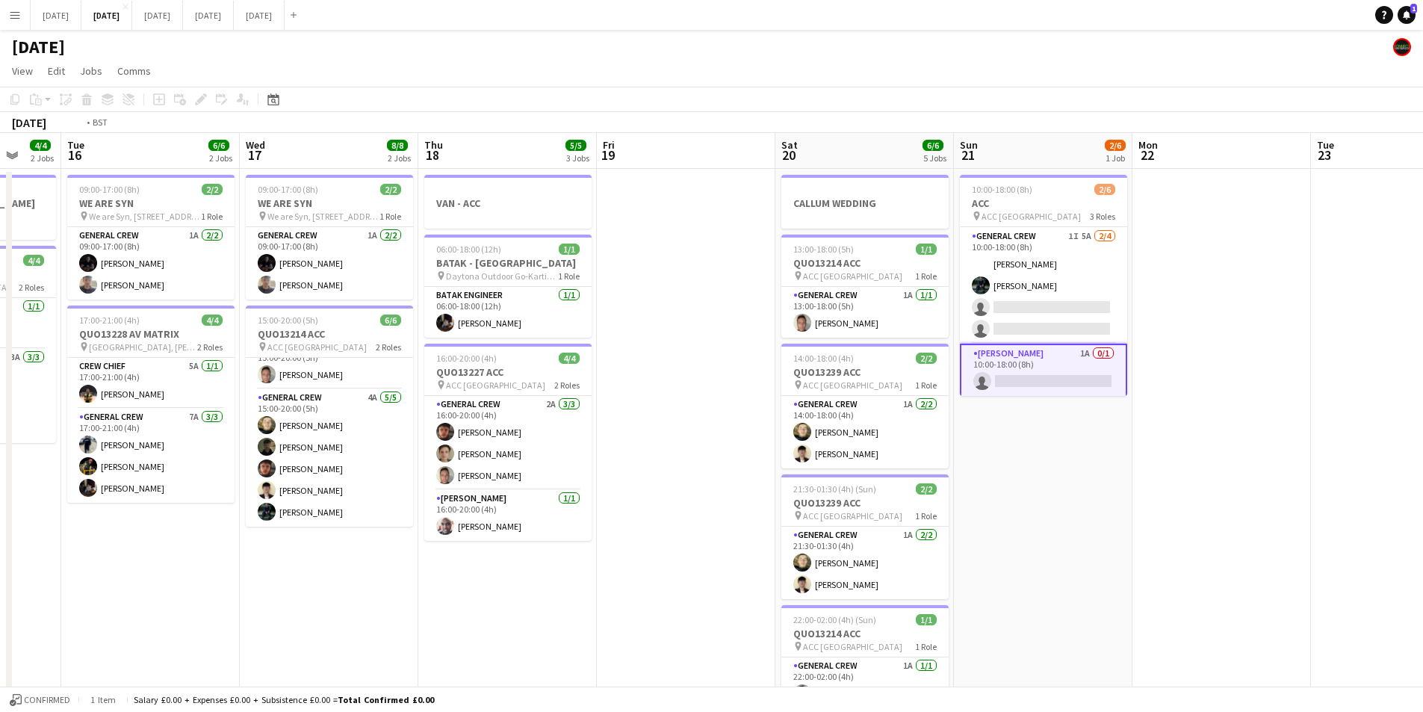
drag, startPoint x: 522, startPoint y: 466, endPoint x: 934, endPoint y: 460, distance: 411.7
click at [1004, 492] on app-calendar-viewport "Sat 13 4/4 3 Jobs Sun 14 6/6 2 Jobs Mon 15 4/4 2 Jobs Tue 16 6/6 2 Jobs Wed 17 …" at bounding box center [711, 646] width 1423 height 1027
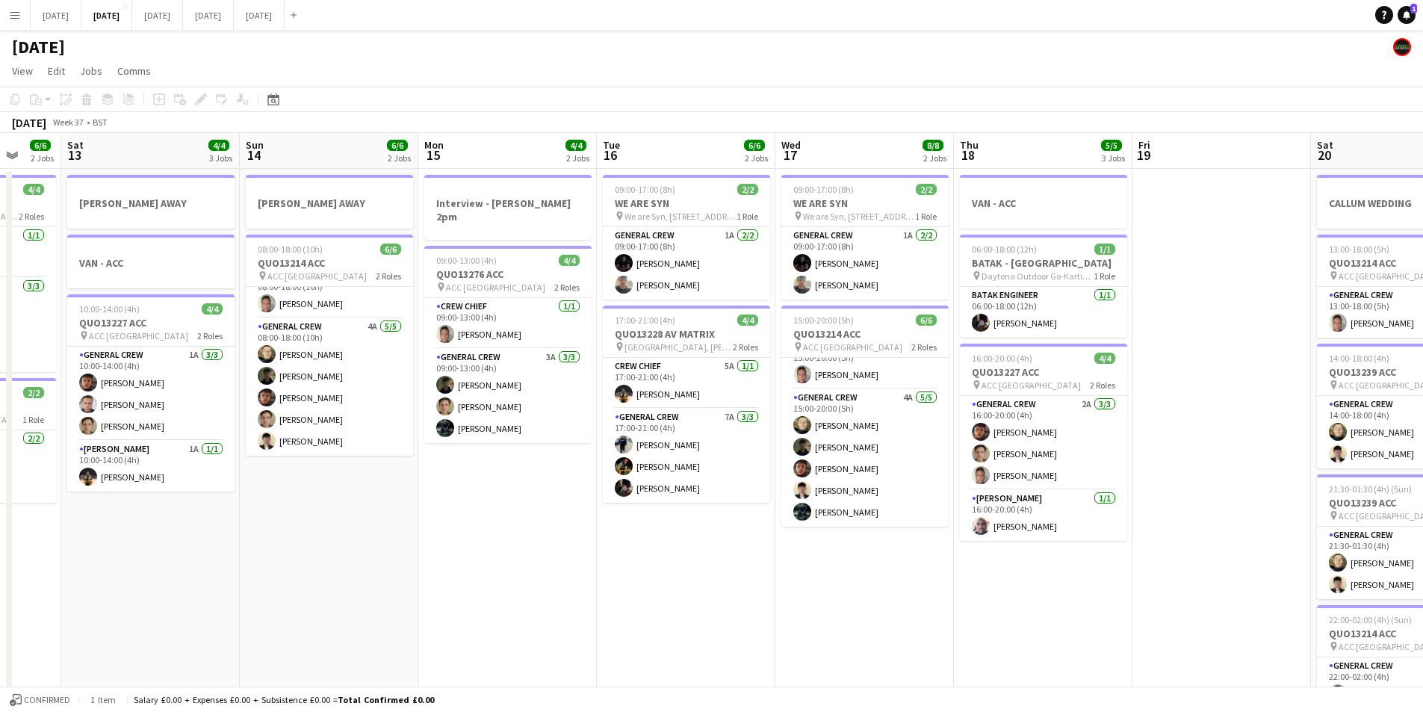
scroll to position [0, 442]
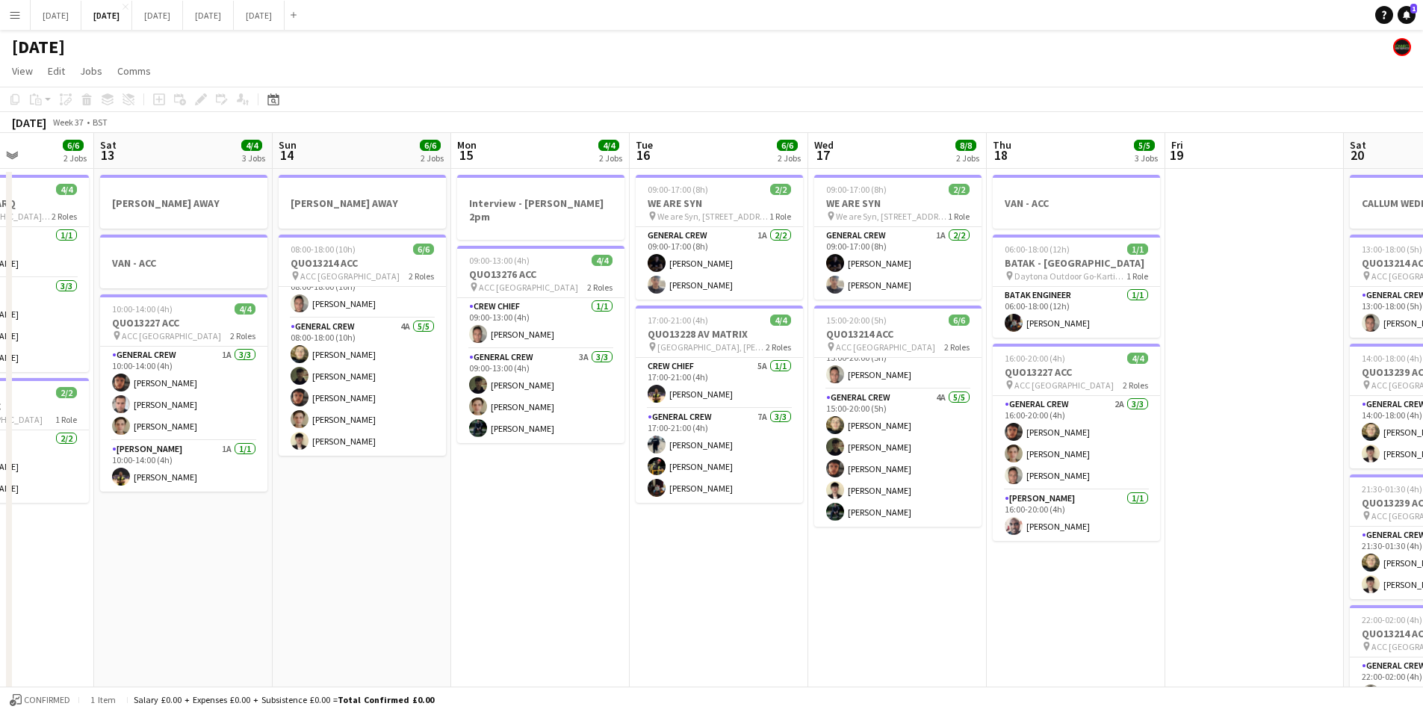
drag, startPoint x: 439, startPoint y: 489, endPoint x: 422, endPoint y: 459, distance: 34.1
click at [834, 494] on app-calendar-viewport "Wed 10 Thu 11 8/8 2 Jobs Fri 12 6/6 2 Jobs Sat 13 4/4 3 Jobs Sun 14 6/6 2 Jobs …" at bounding box center [711, 646] width 1423 height 1027
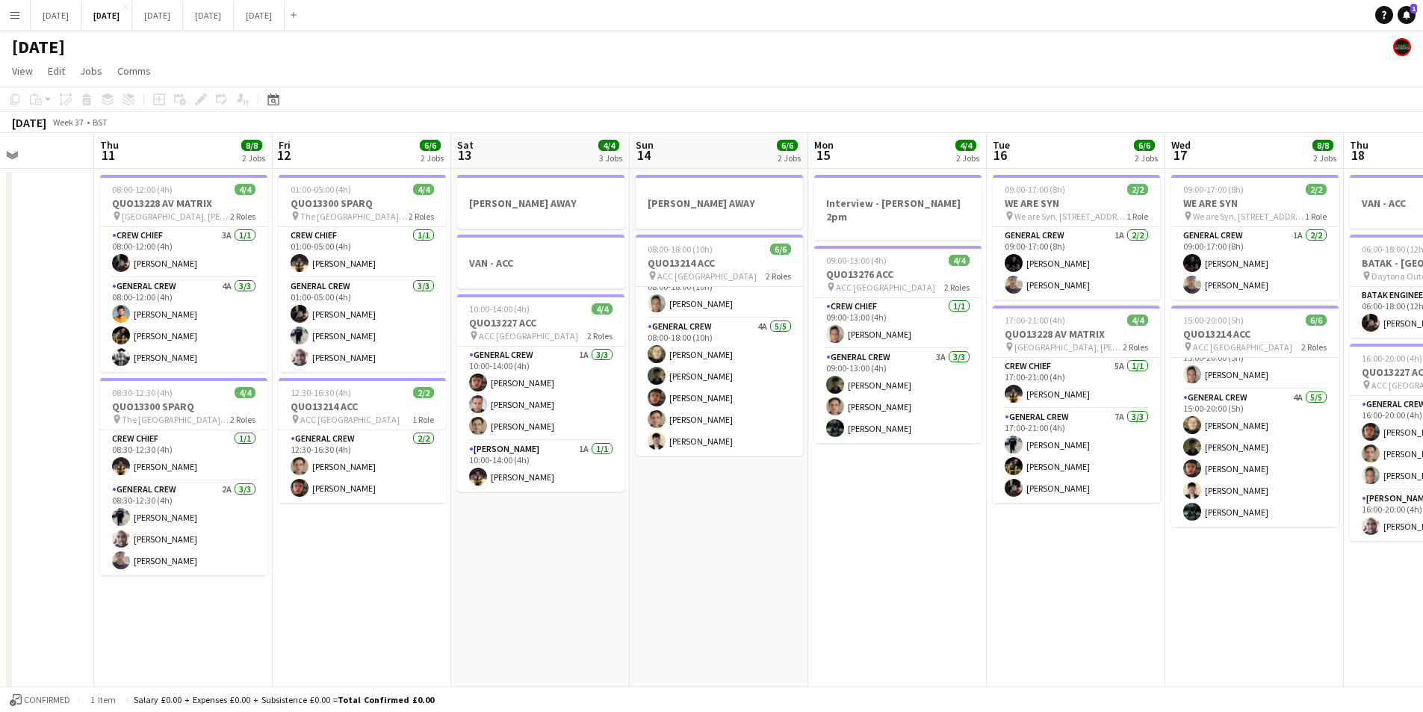
drag, startPoint x: 409, startPoint y: 489, endPoint x: 474, endPoint y: 472, distance: 67.2
click at [928, 500] on app-calendar-viewport "Mon 8 6/6 2 Jobs Tue 9 4/4 2 Jobs Wed 10 Thu 11 8/8 2 Jobs Fri 12 6/6 2 Jobs Sa…" at bounding box center [711, 646] width 1423 height 1027
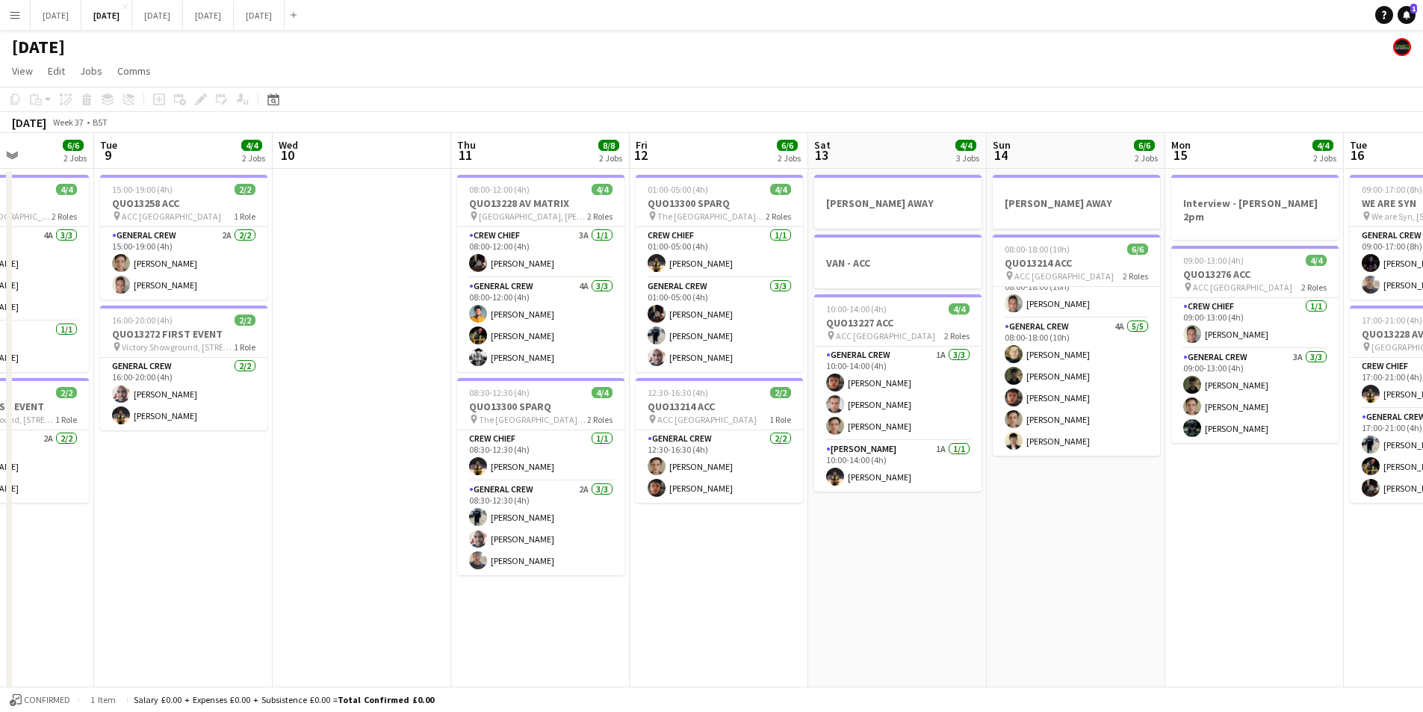
scroll to position [0, 205]
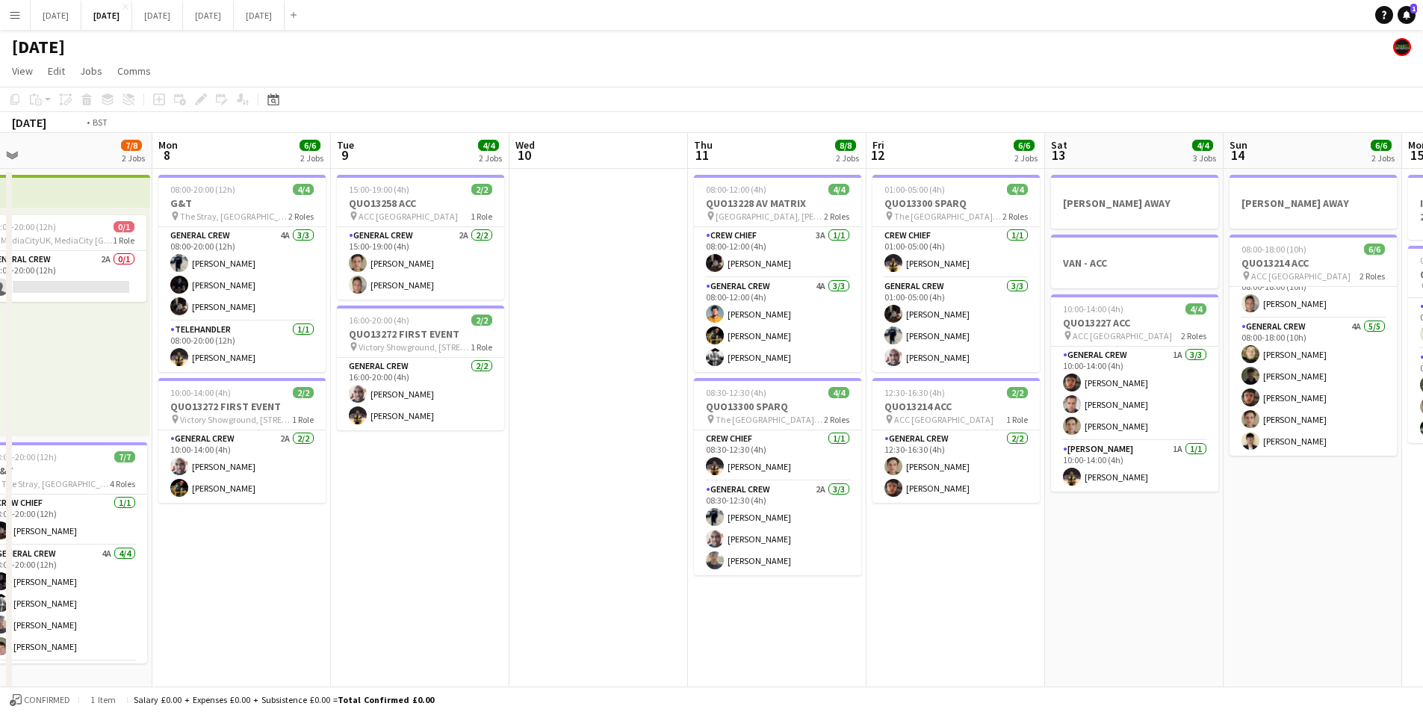
drag, startPoint x: 474, startPoint y: 472, endPoint x: 870, endPoint y: 468, distance: 396.0
click at [966, 489] on app-calendar-viewport "Sat 6 13/14 5 Jobs Sun 7 7/8 2 Jobs Mon 8 6/6 2 Jobs Tue 9 4/4 2 Jobs Wed 10 Th…" at bounding box center [711, 646] width 1423 height 1027
click at [847, 492] on app-calendar-viewport "Sat 6 13/14 5 Jobs Sun 7 7/8 2 Jobs Mon 8 6/6 2 Jobs Tue 9 4/4 2 Jobs Wed 10 Th…" at bounding box center [711, 646] width 1423 height 1027
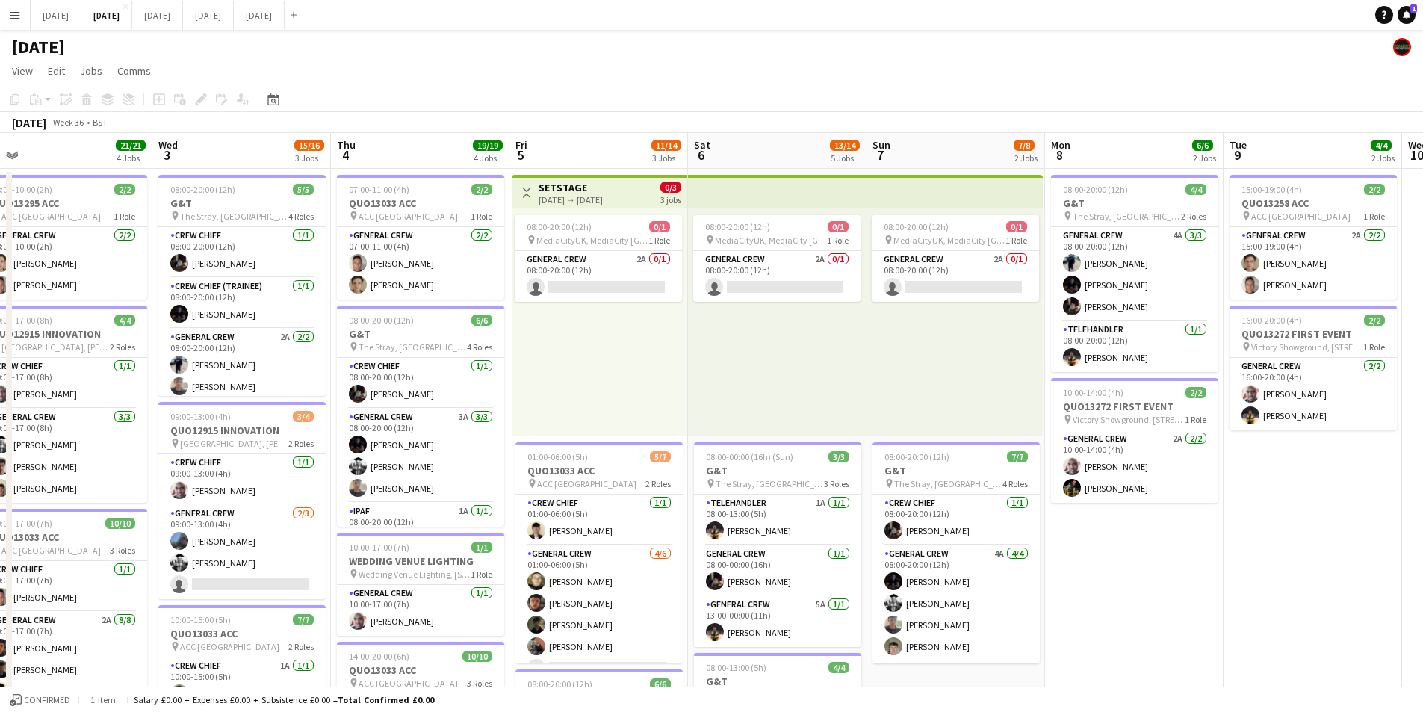
click at [735, 483] on app-calendar-viewport "Mon 1 15/16 3 Jobs Tue 2 21/21 4 Jobs Wed 3 15/16 3 Jobs Thu 4 19/19 4 Jobs Fri…" at bounding box center [711, 646] width 1423 height 1027
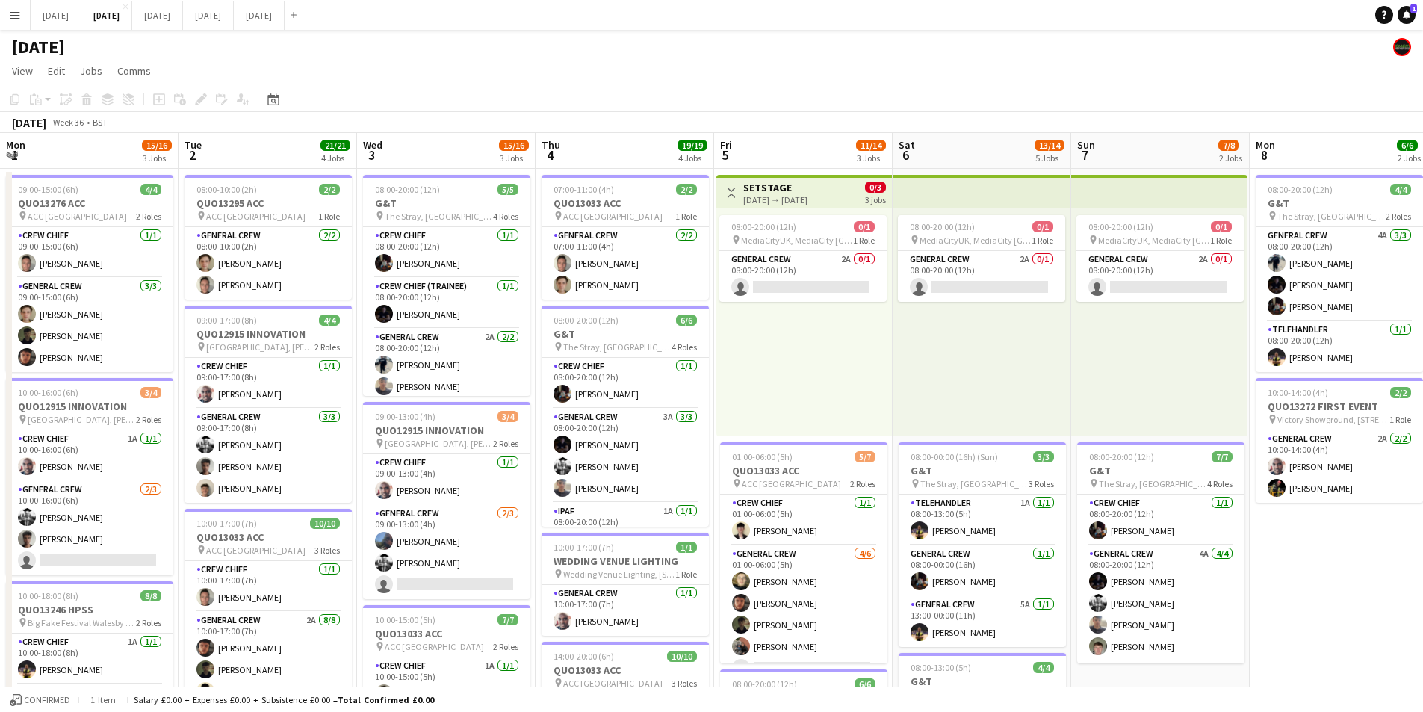
scroll to position [0, 357]
drag, startPoint x: 651, startPoint y: 496, endPoint x: 261, endPoint y: 100, distance: 555.8
click at [659, 492] on app-calendar-viewport "Sat 30 Sun 31 Mon 1 15/16 3 Jobs Tue 2 21/21 4 Jobs Wed 3 15/16 3 Jobs Thu 4 19…" at bounding box center [711, 646] width 1423 height 1027
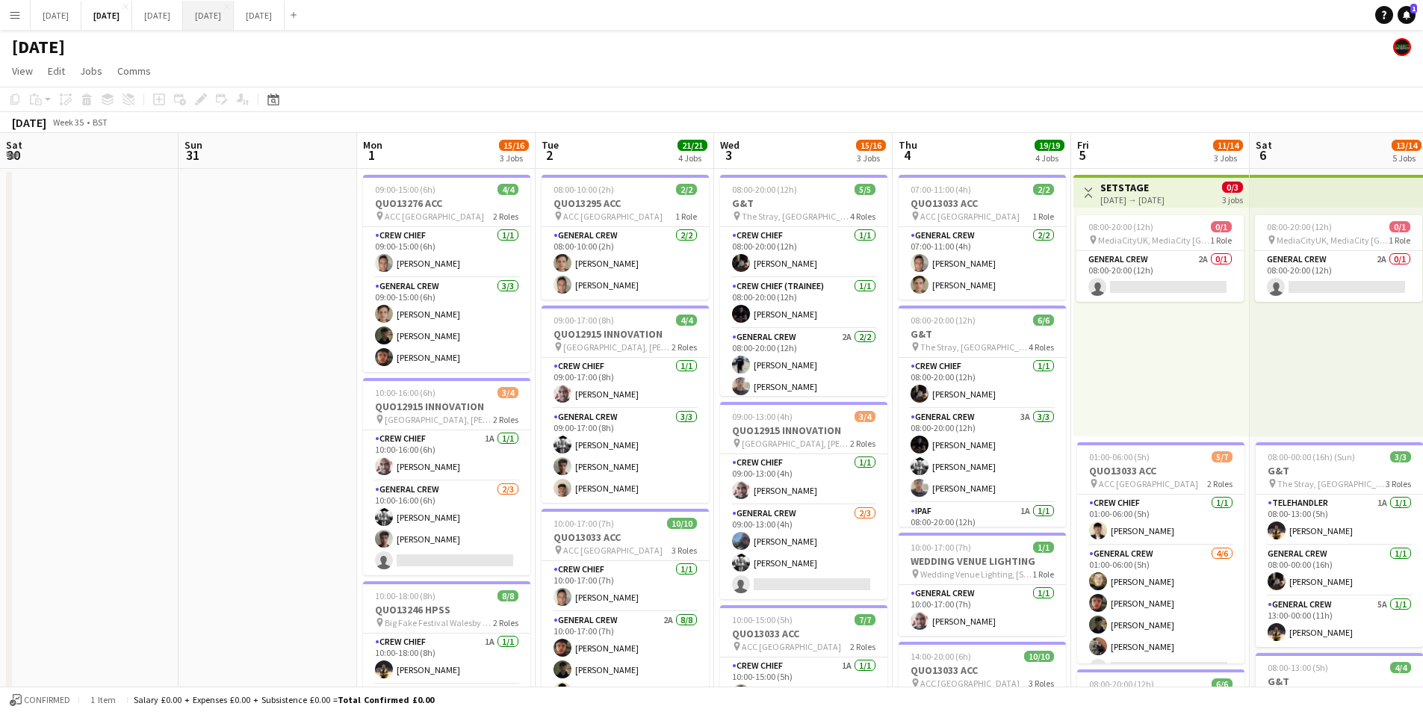
click at [234, 7] on button "NOVEMBER 2025 Close" at bounding box center [208, 15] width 51 height 29
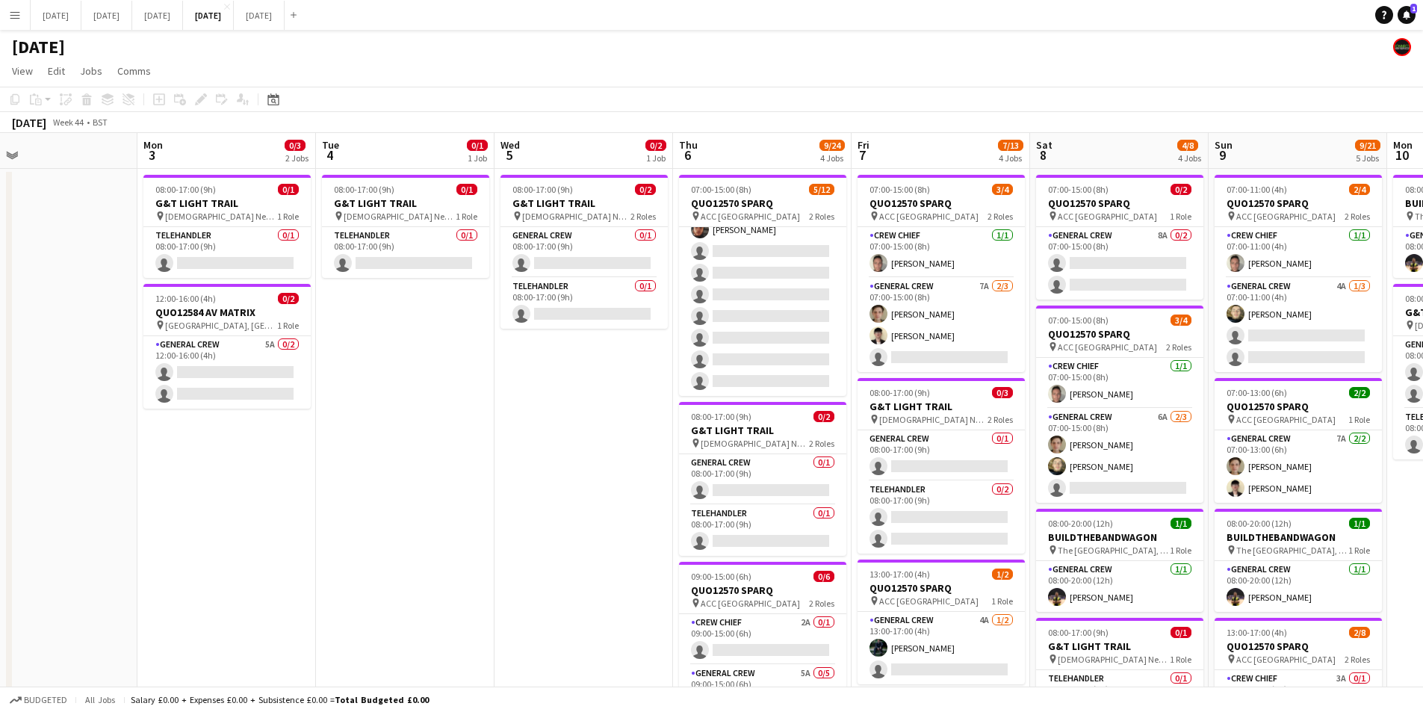
scroll to position [0, 442]
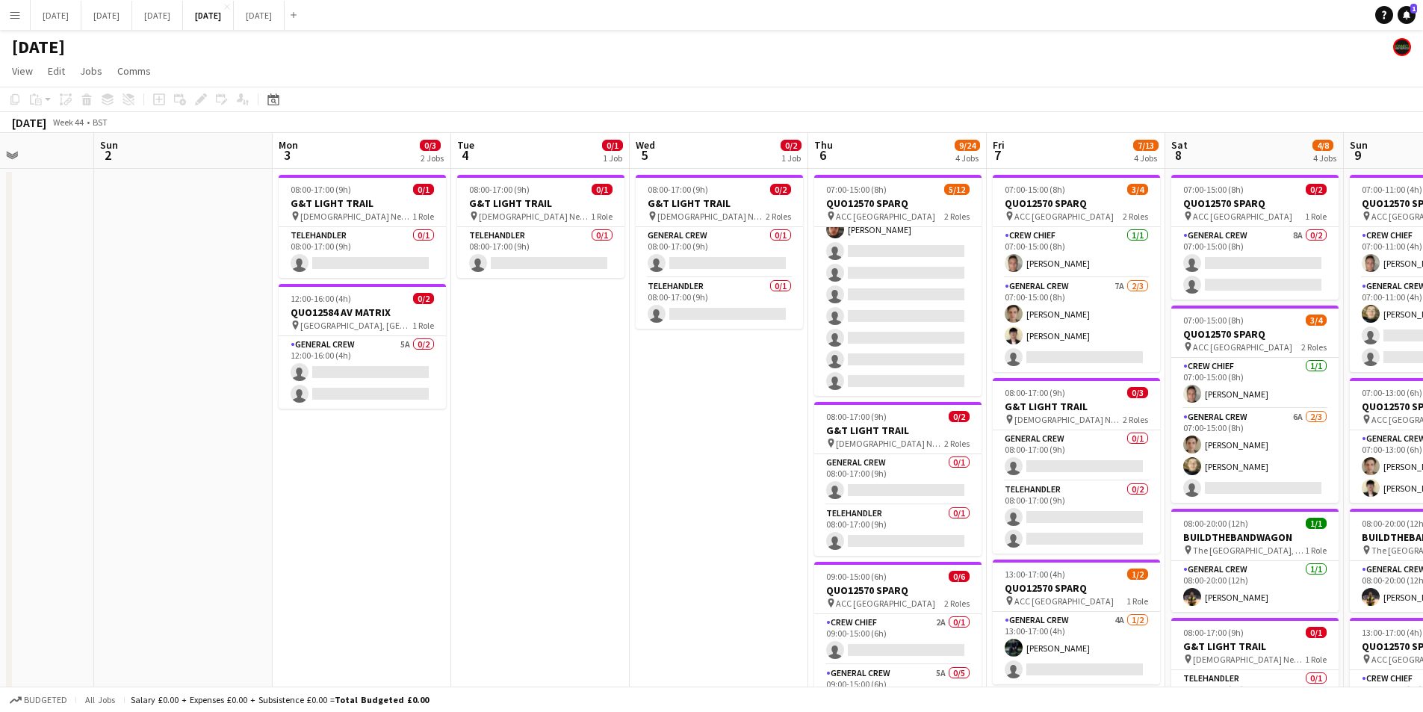
drag, startPoint x: 829, startPoint y: 449, endPoint x: 751, endPoint y: 459, distance: 78.4
click at [751, 459] on app-calendar-viewport "Thu 30 Fri 31 Sat 1 Sun 2 Mon 3 0/3 2 Jobs Tue 4 0/1 1 Job Wed 5 0/2 1 Job Thu …" at bounding box center [711, 616] width 1423 height 967
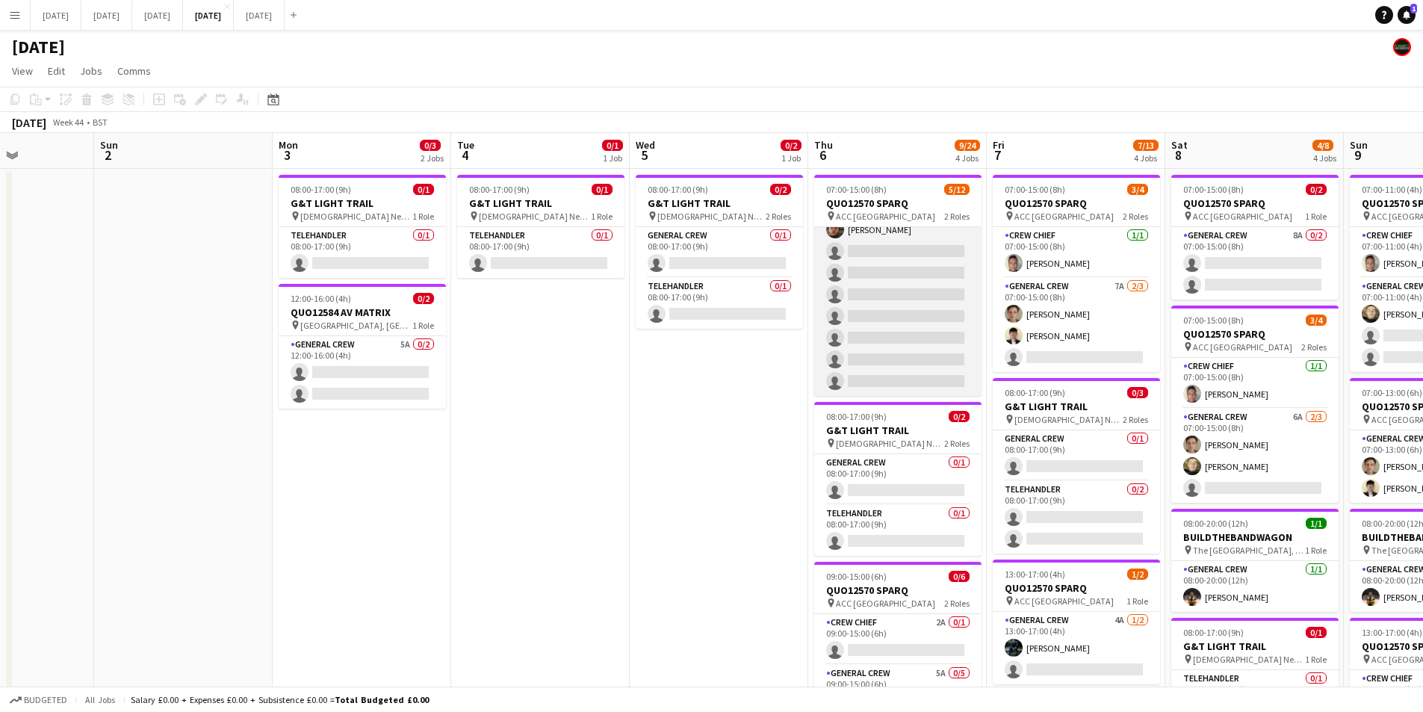
scroll to position [0, 0]
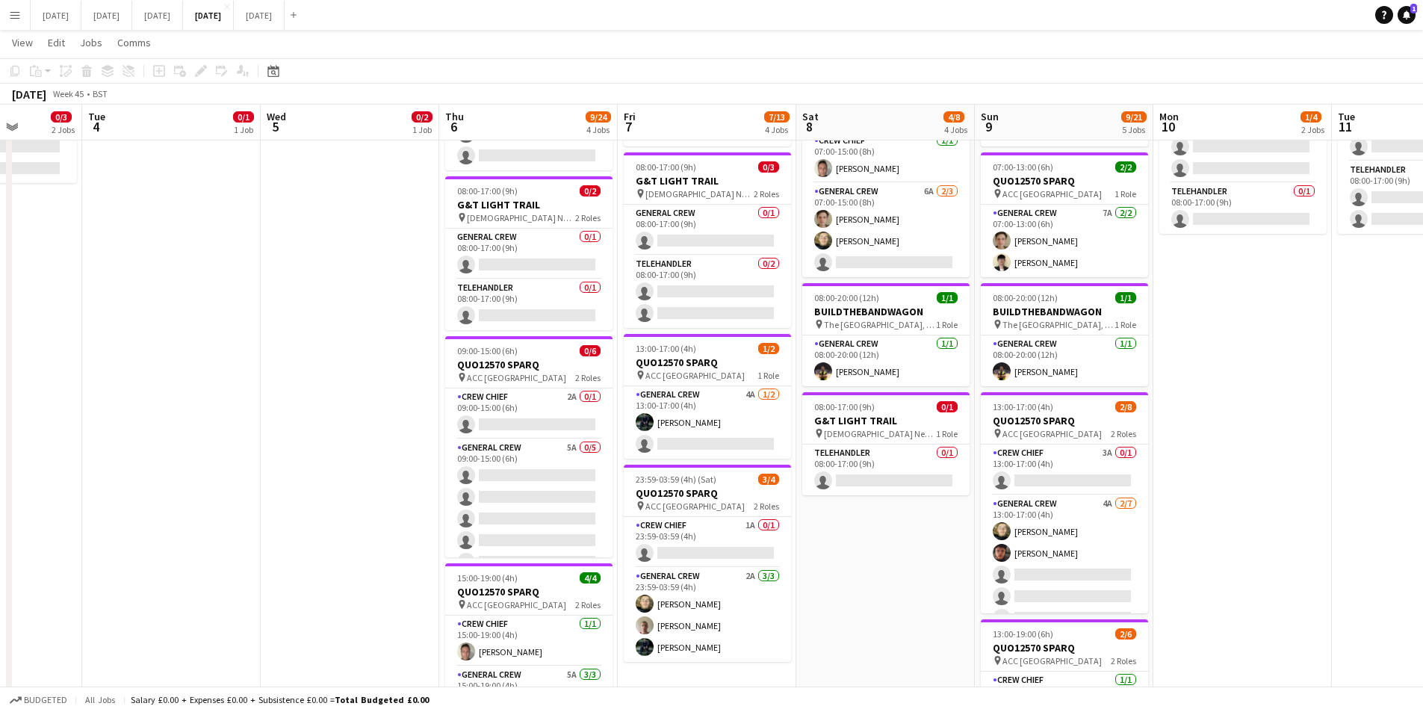
drag, startPoint x: 1239, startPoint y: 537, endPoint x: 887, endPoint y: 526, distance: 352.1
click at [887, 527] on app-calendar-viewport "Fri 31 Sat 1 Sun 2 Mon 3 0/3 2 Jobs Tue 4 0/1 1 Job Wed 5 0/2 1 Job Thu 6 9/24 …" at bounding box center [711, 354] width 1423 height 1040
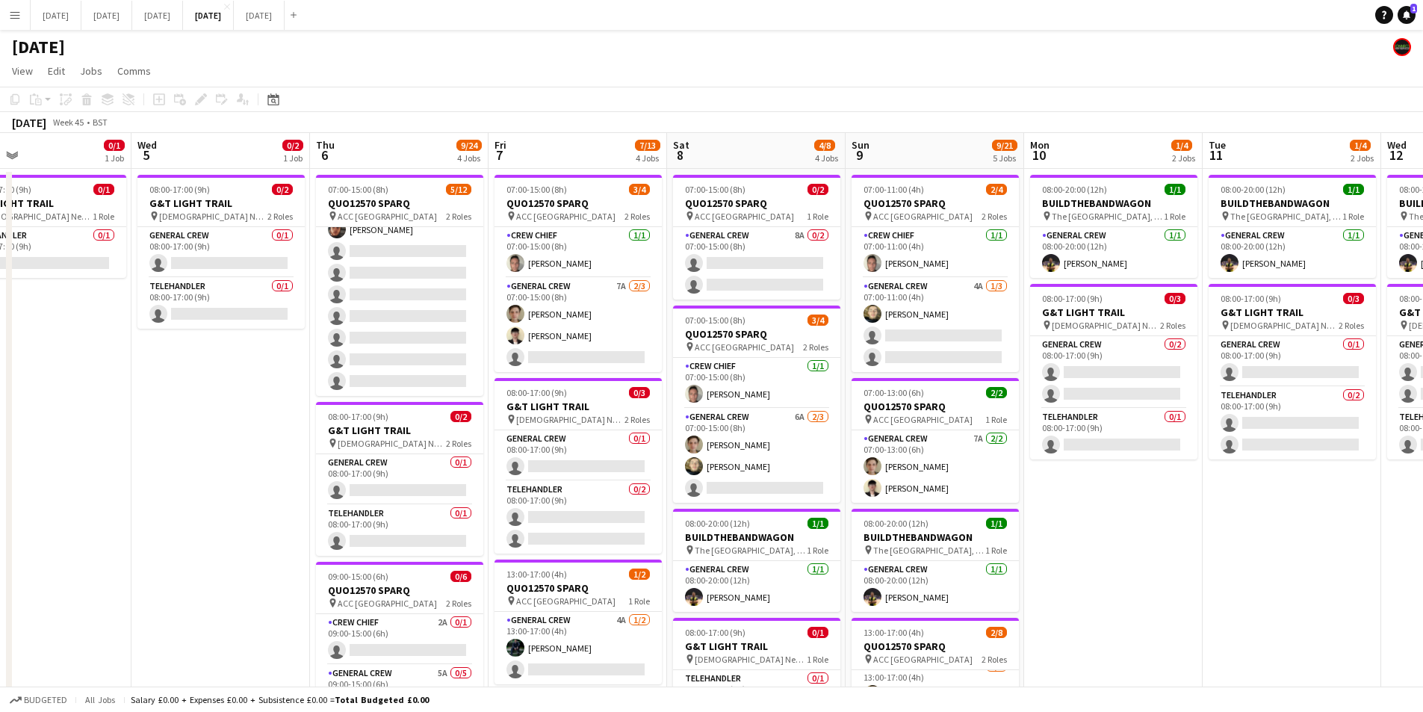
drag, startPoint x: 1325, startPoint y: 524, endPoint x: 1178, endPoint y: 507, distance: 147.4
click at [1178, 507] on app-calendar-viewport "Sat 1 Sun 2 Mon 3 0/3 2 Jobs Tue 4 0/1 1 Job Wed 5 0/2 1 Job Thu 6 9/24 4 Jobs …" at bounding box center [711, 616] width 1423 height 967
drag, startPoint x: 146, startPoint y: 14, endPoint x: 161, endPoint y: 1, distance: 19.6
click at [132, 14] on button "SEPTEMBER 2025 Close" at bounding box center [106, 15] width 51 height 29
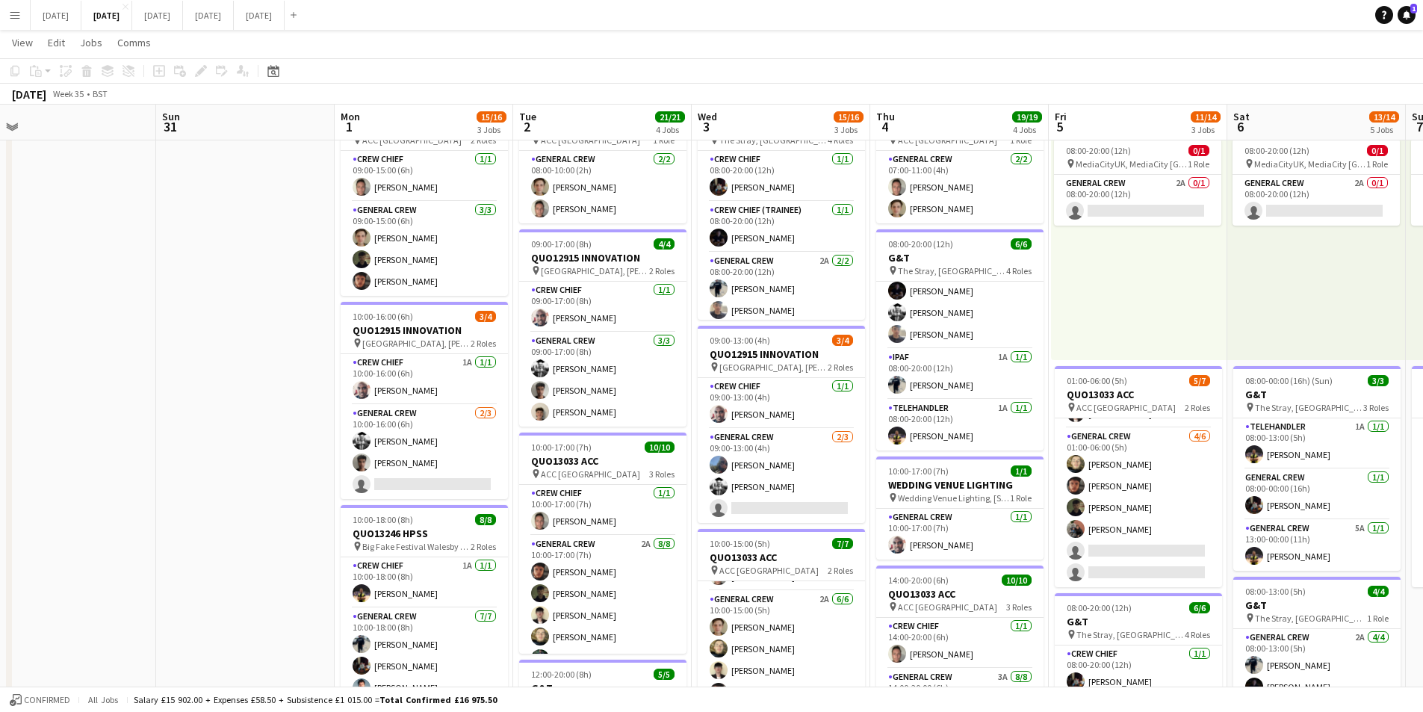
scroll to position [0, 386]
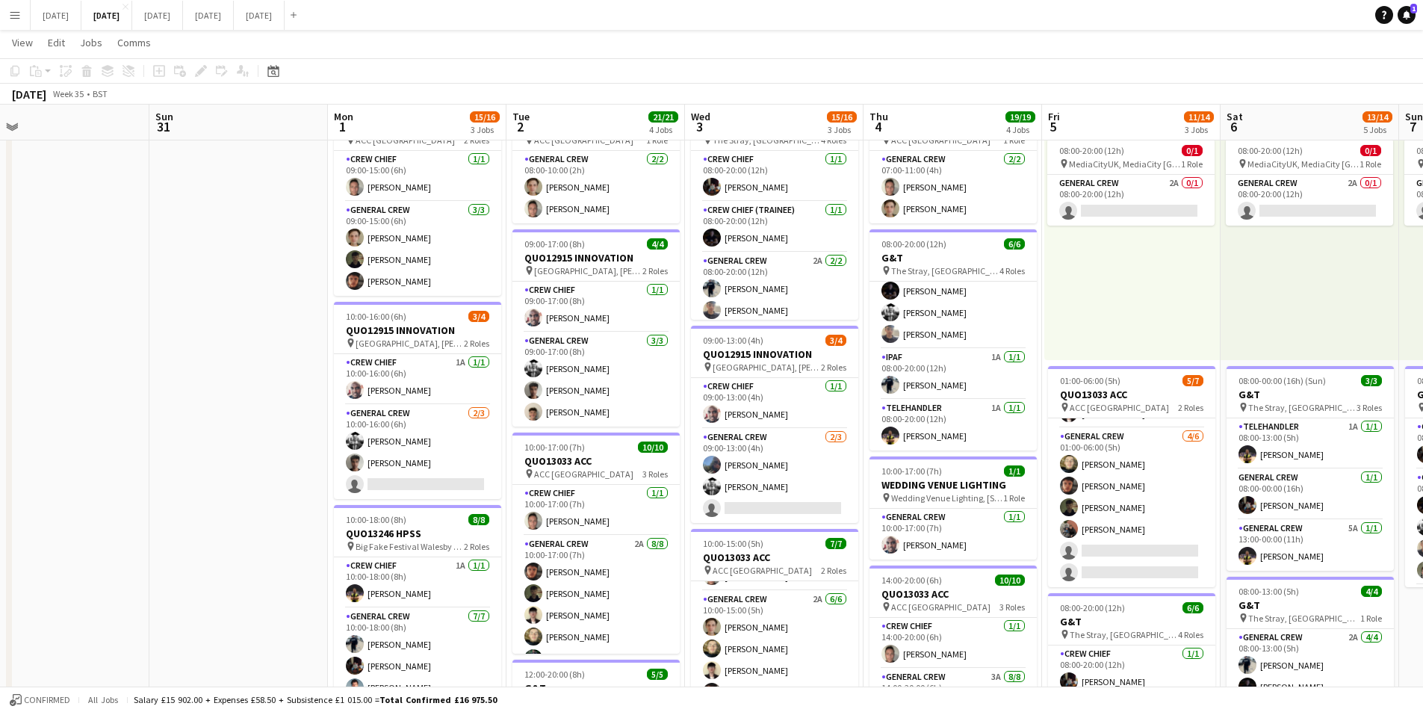
drag, startPoint x: 893, startPoint y: 421, endPoint x: 864, endPoint y: 421, distance: 29.1
click at [864, 421] on app-calendar-viewport "Thu 28 Fri 29 Sat 30 Sun 31 Mon 1 15/16 3 Jobs Tue 2 21/21 4 Jobs Wed 3 15/16 3…" at bounding box center [711, 534] width 1423 height 1100
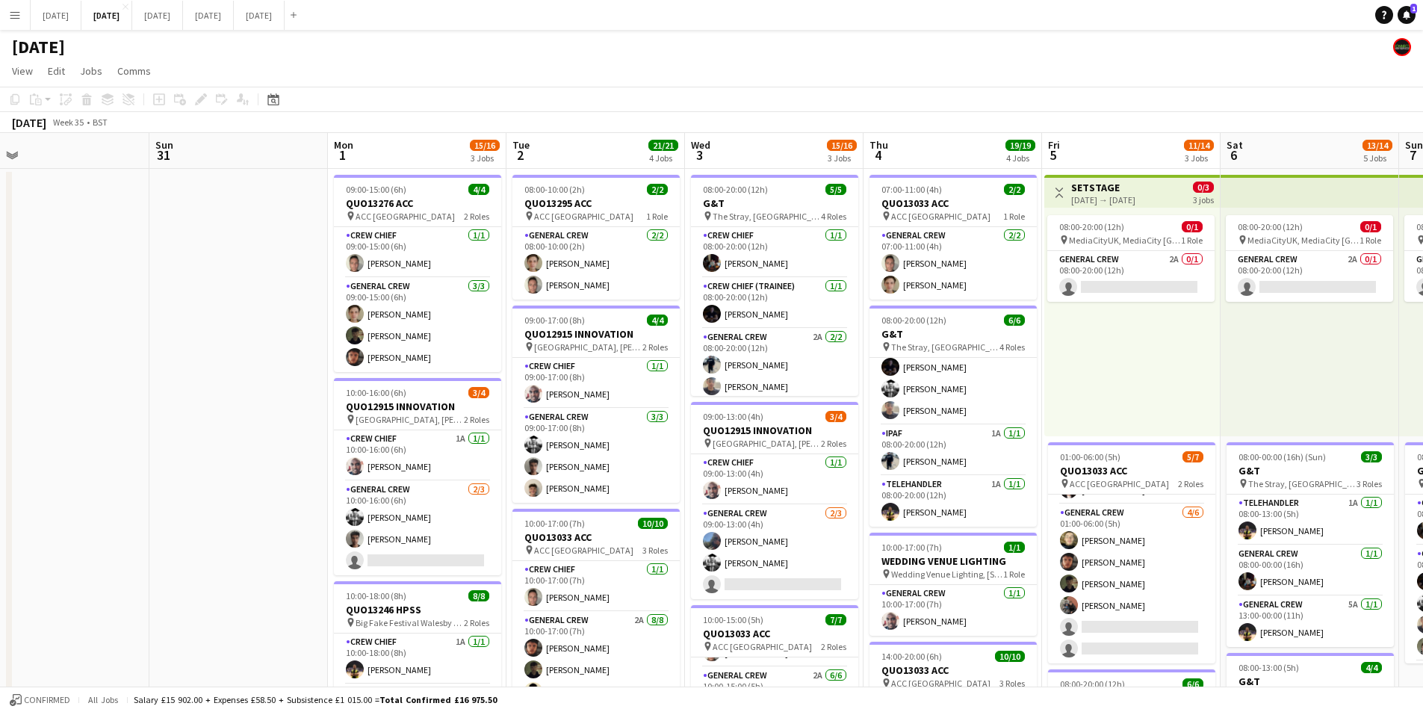
drag, startPoint x: 537, startPoint y: 362, endPoint x: 377, endPoint y: 290, distance: 175.9
click at [377, 344] on app-calendar-viewport "Thu 28 Fri 29 Sat 30 Sun 31 Mon 1 15/16 3 Jobs Tue 2 21/21 4 Jobs Wed 3 15/16 3…" at bounding box center [711, 646] width 1423 height 1027
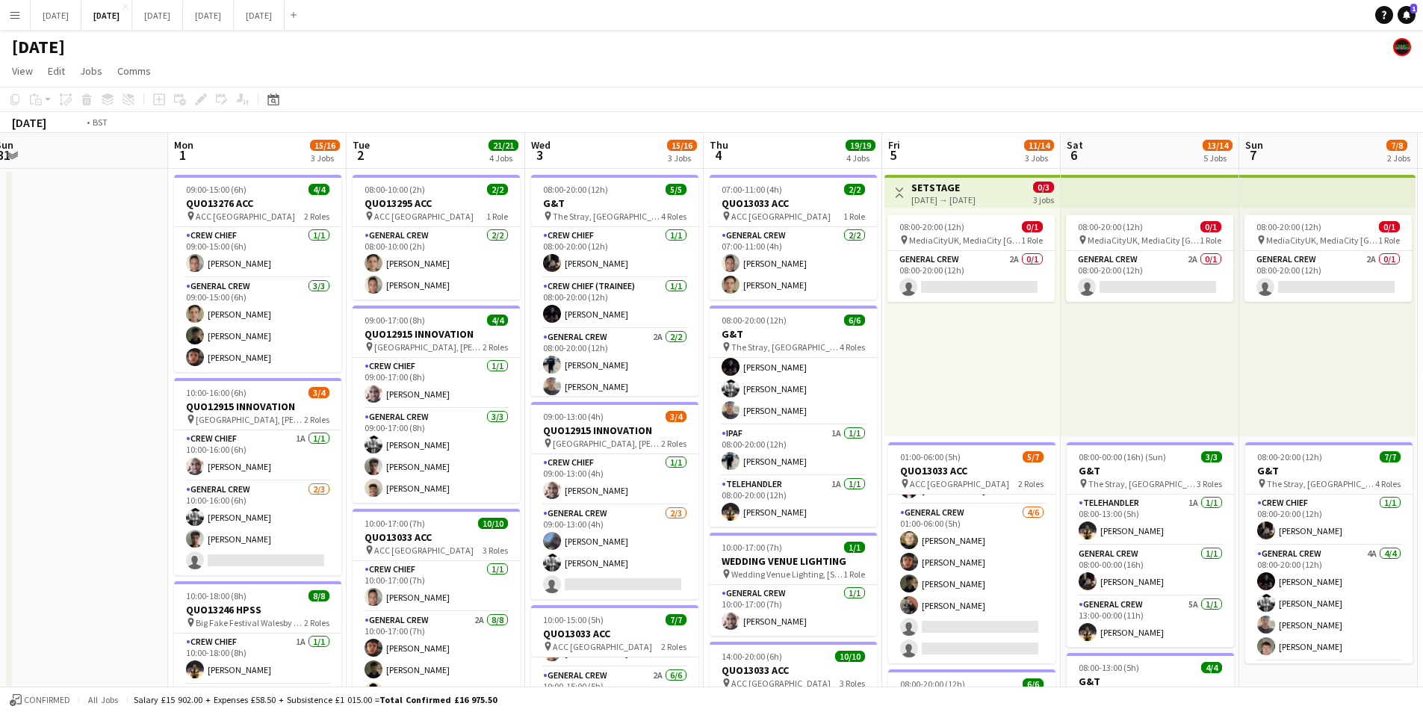
drag, startPoint x: 1164, startPoint y: 538, endPoint x: 672, endPoint y: 492, distance: 494.4
click at [601, 470] on app-calendar-viewport "Fri 29 Sat 30 Sun 31 Mon 1 15/16 3 Jobs Tue 2 21/21 4 Jobs Wed 3 15/16 3 Jobs T…" at bounding box center [711, 646] width 1423 height 1027
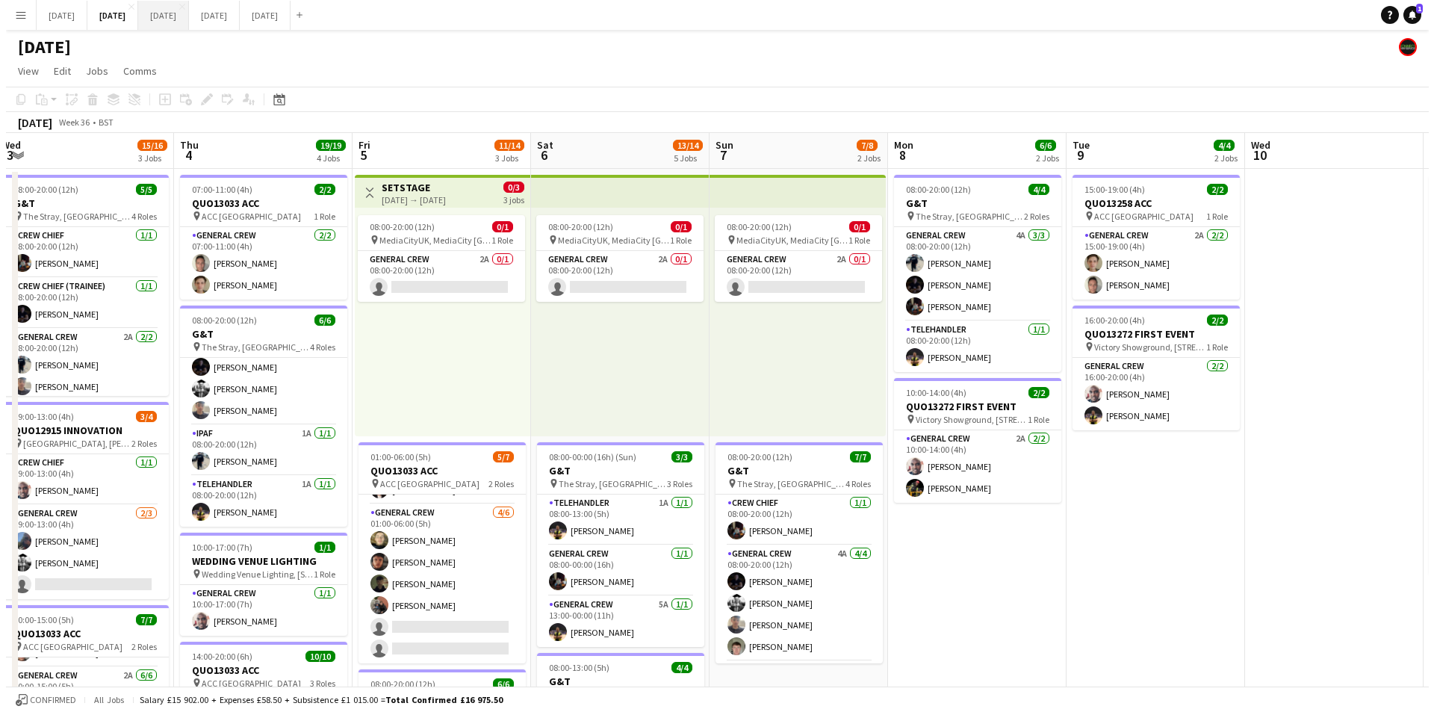
scroll to position [0, 394]
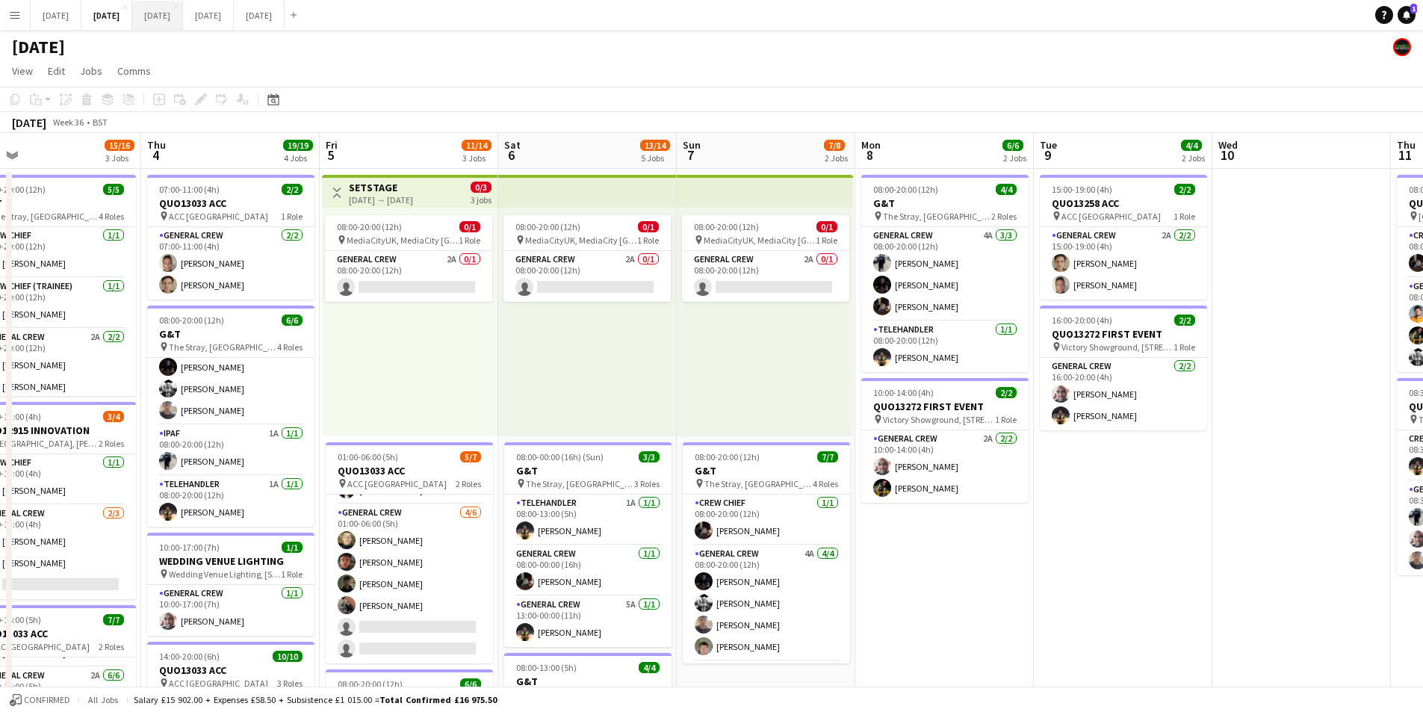
click at [183, 20] on button "OCTOBER 2025 Close" at bounding box center [157, 15] width 51 height 29
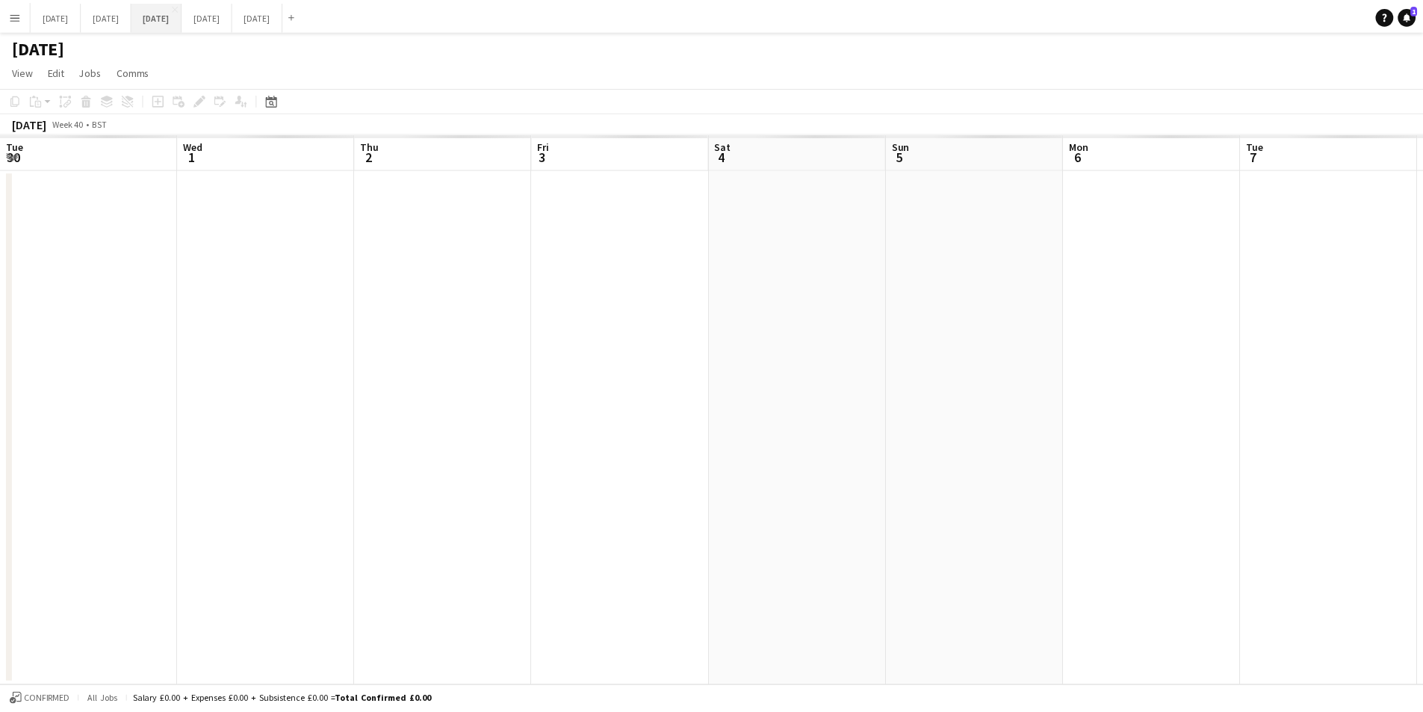
scroll to position [0, 357]
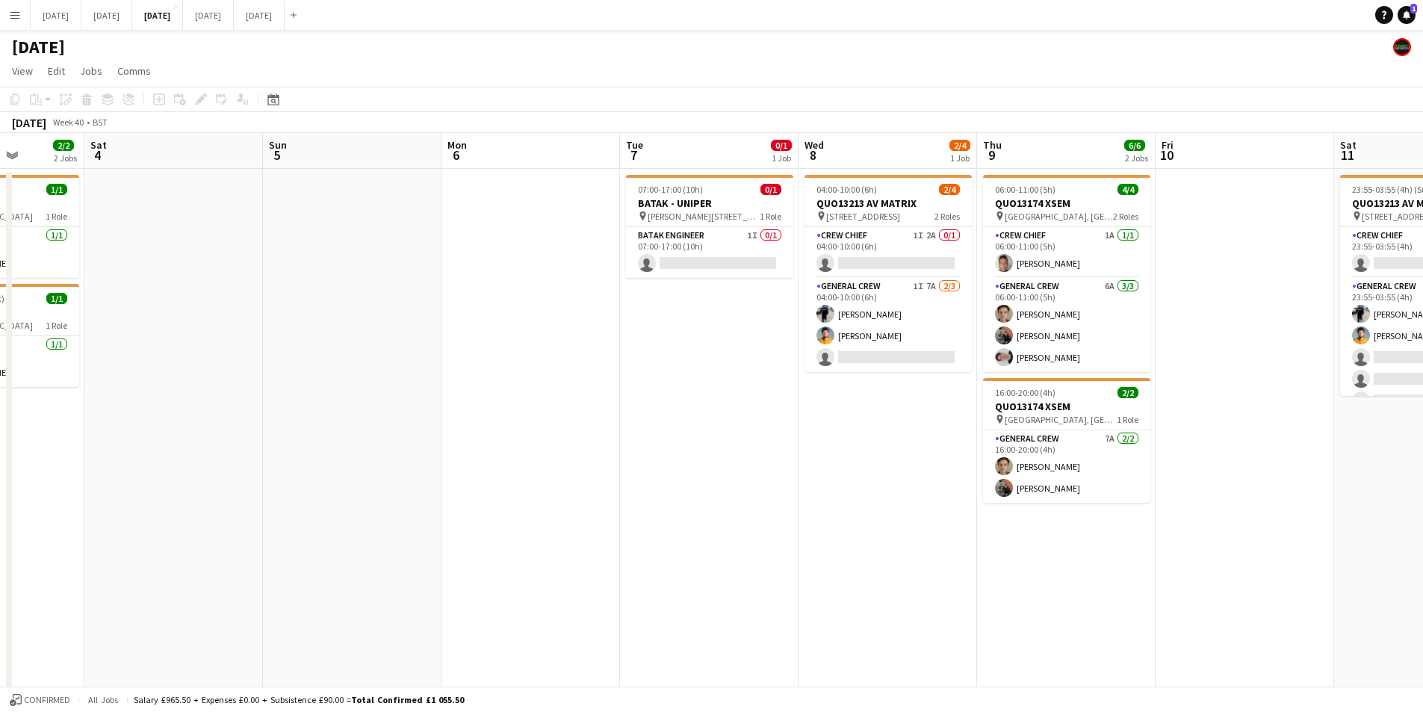
drag, startPoint x: 993, startPoint y: 534, endPoint x: 722, endPoint y: 518, distance: 271.0
click at [722, 518] on app-calendar-viewport "Tue 30 Wed 1 Thu 2 4/12 3 Jobs Fri 3 2/2 2 Jobs Sat 4 Sun 5 Mon 6 Tue 7 0/1 1 J…" at bounding box center [711, 447] width 1423 height 629
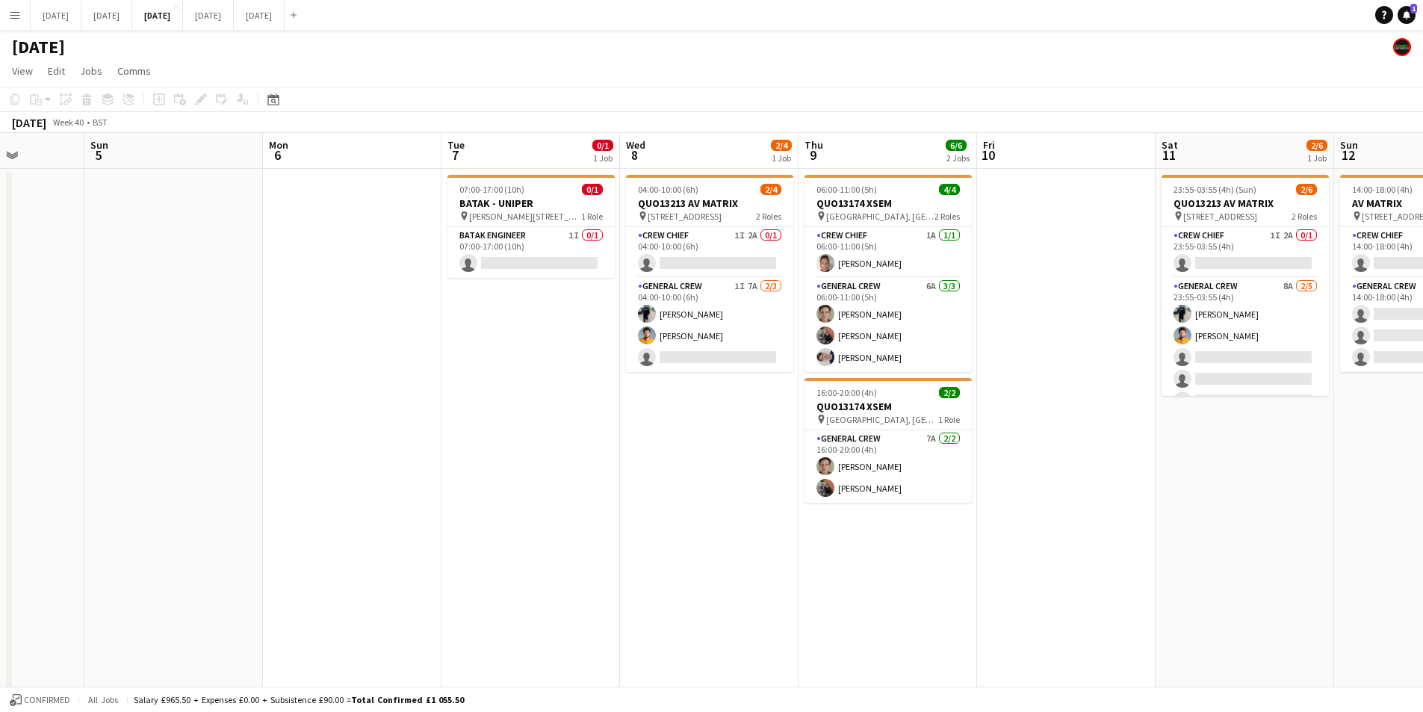
scroll to position [0, 451]
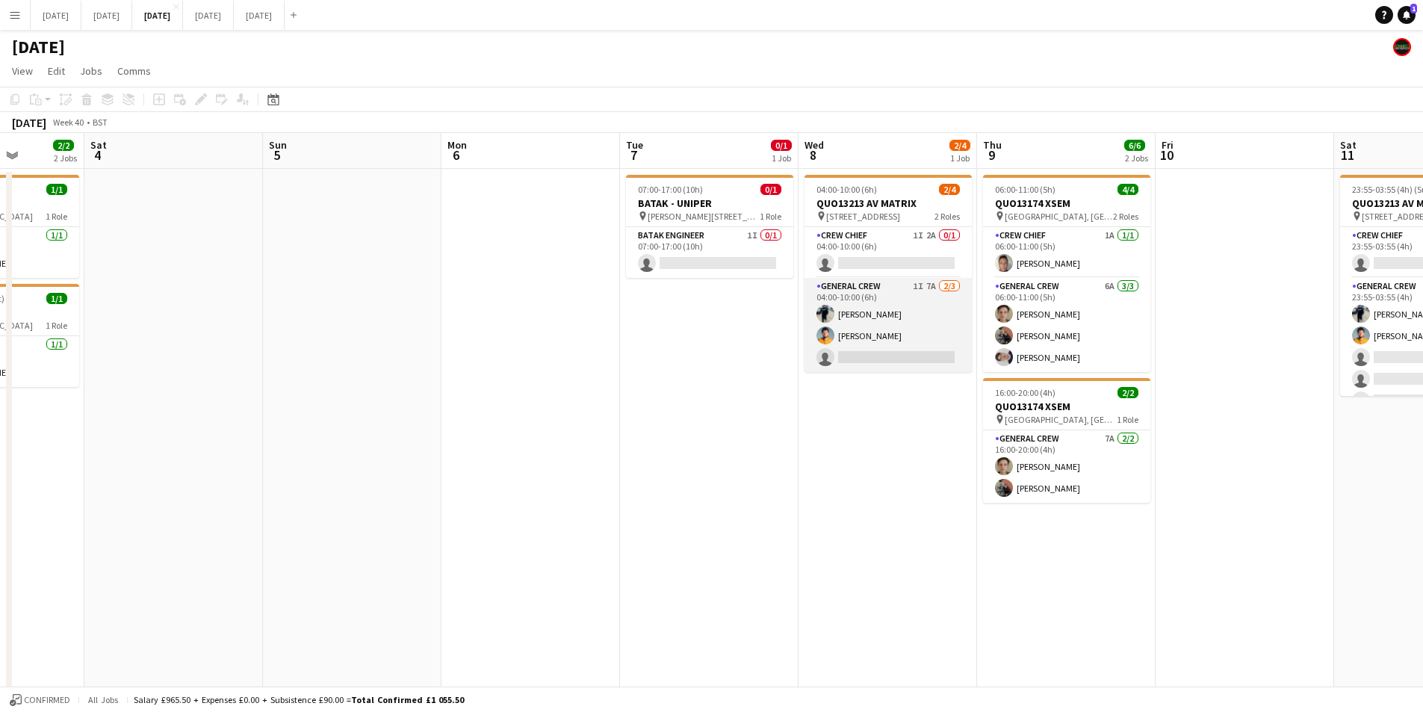
click at [879, 350] on app-card-role "General Crew 1I 7A 2/3 04:00-10:00 (6h) Ben Connor George Warren single-neutral…" at bounding box center [888, 325] width 167 height 94
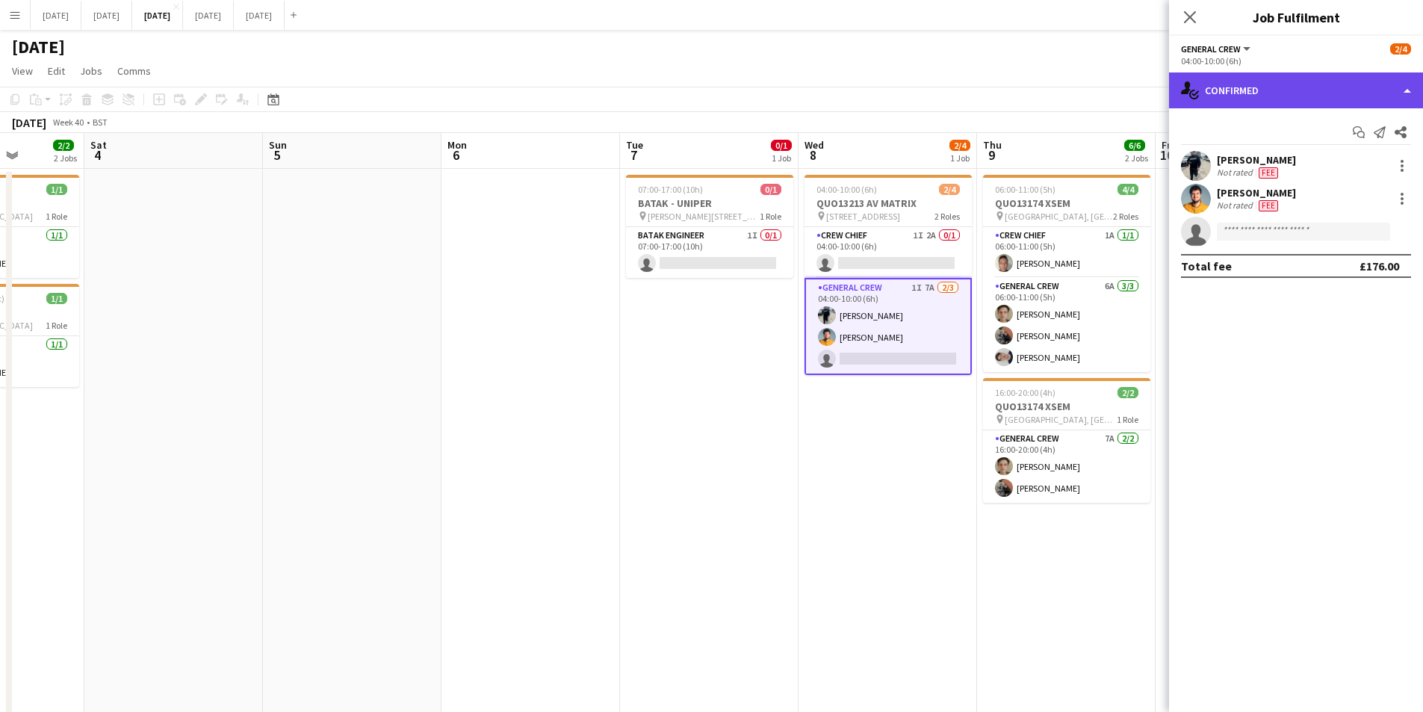
click at [1337, 96] on div "single-neutral-actions-check-2 Confirmed" at bounding box center [1296, 90] width 254 height 36
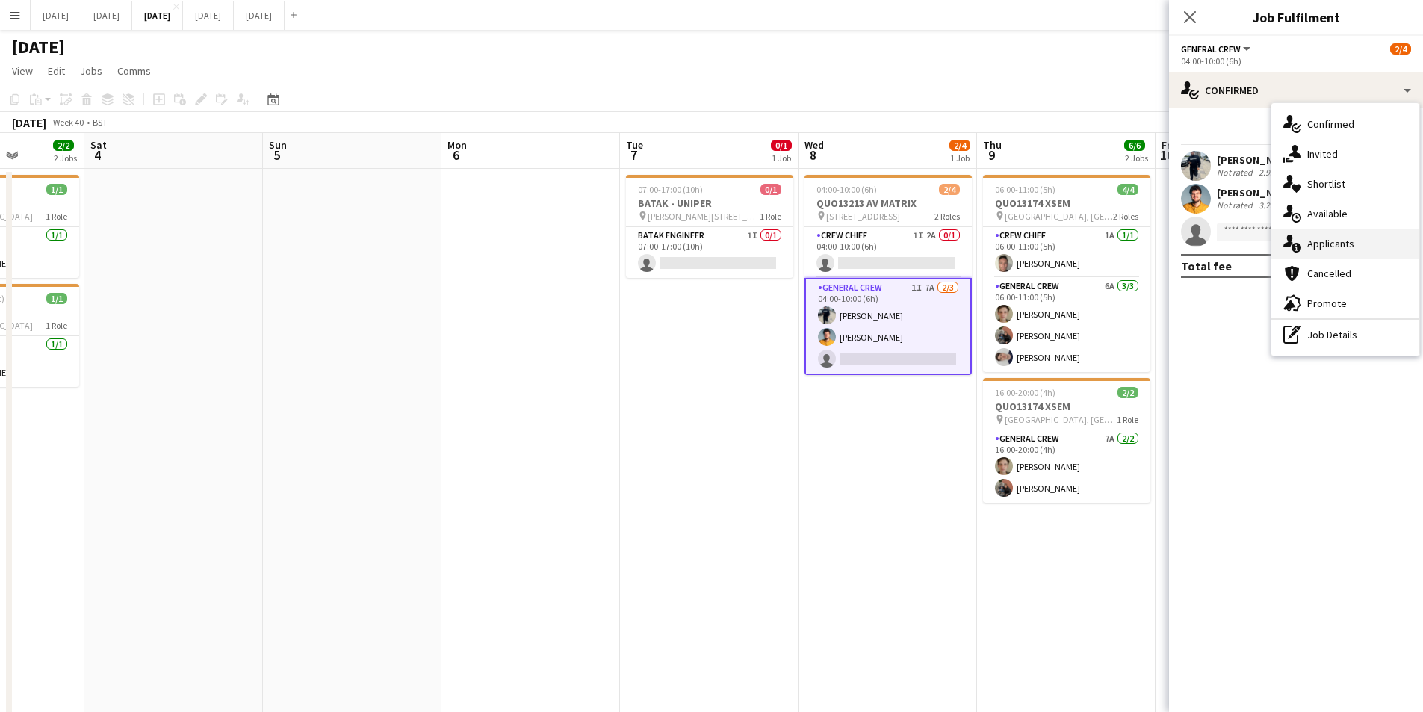
click at [1335, 250] on div "single-neutral-actions-information Applicants" at bounding box center [1346, 244] width 148 height 30
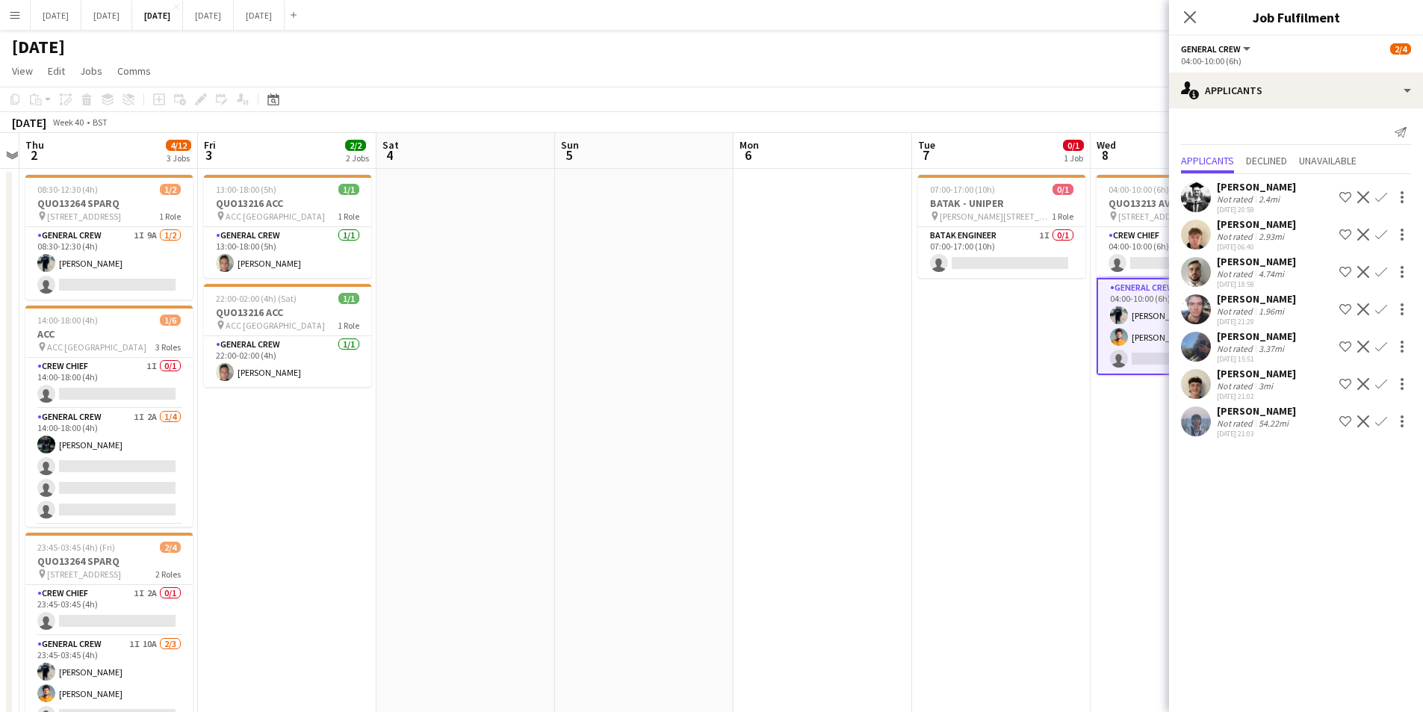
drag, startPoint x: 731, startPoint y: 515, endPoint x: 1023, endPoint y: 538, distance: 293.0
click at [1023, 538] on app-calendar-viewport "Tue 30 Wed 1 Thu 2 4/12 3 Jobs Fri 3 2/2 2 Jobs Sat 4 Sun 5 Mon 6 Tue 7 0/1 1 J…" at bounding box center [711, 447] width 1423 height 629
drag, startPoint x: 831, startPoint y: 563, endPoint x: 951, endPoint y: 554, distance: 120.6
click at [950, 560] on app-calendar-viewport "Tue 30 Wed 1 Thu 2 4/12 3 Jobs Fri 3 2/2 2 Jobs Sat 4 Sun 5 Mon 6 Tue 7 0/1 1 J…" at bounding box center [711, 447] width 1423 height 629
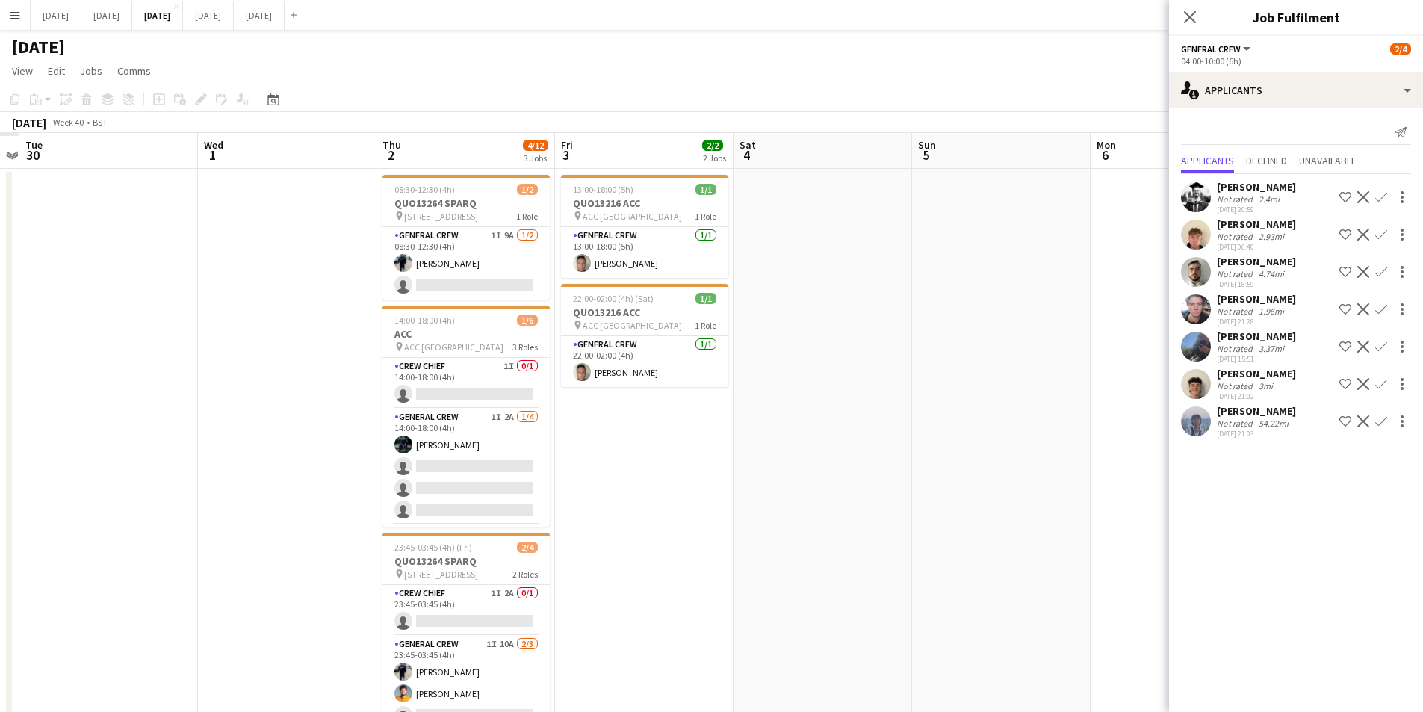
scroll to position [0, 359]
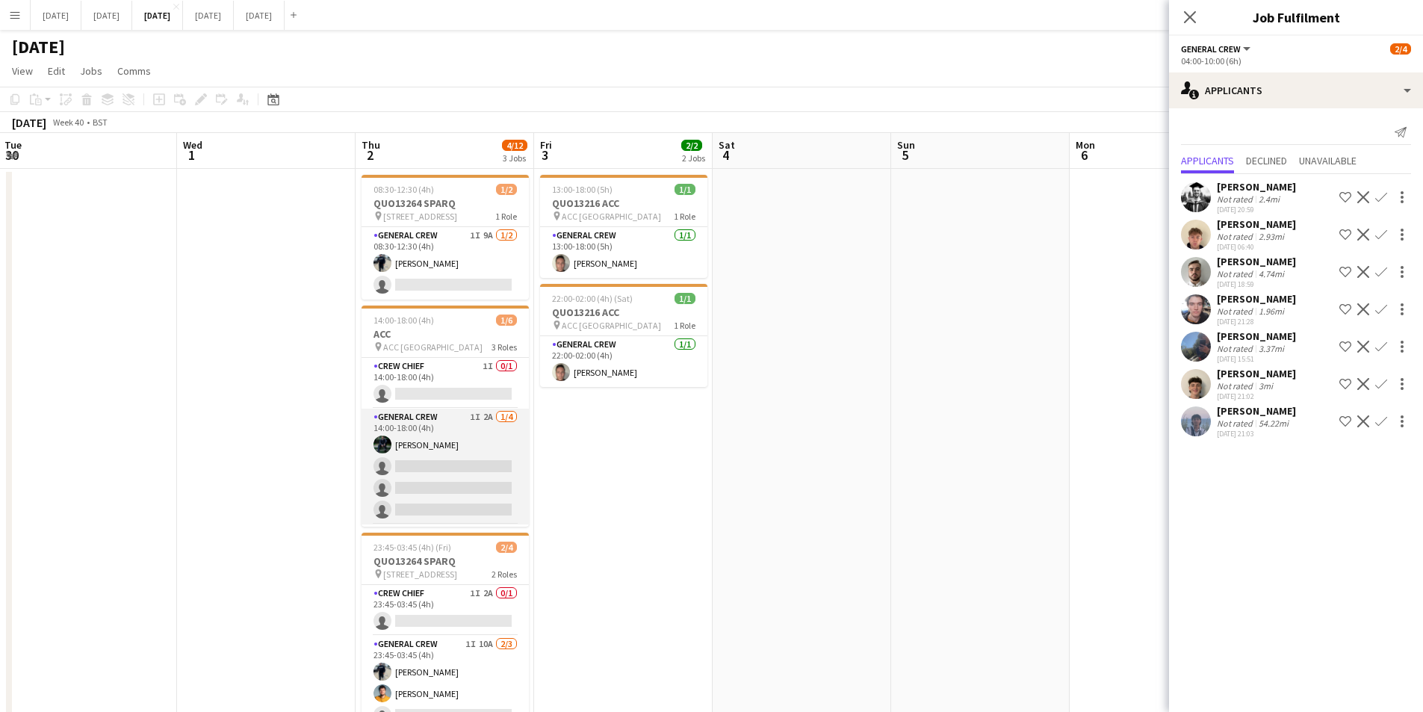
click at [448, 473] on app-card-role "General Crew 1I 2A 1/4 14:00-18:00 (4h) Josef Seggie single-neutral-actions sin…" at bounding box center [445, 467] width 167 height 116
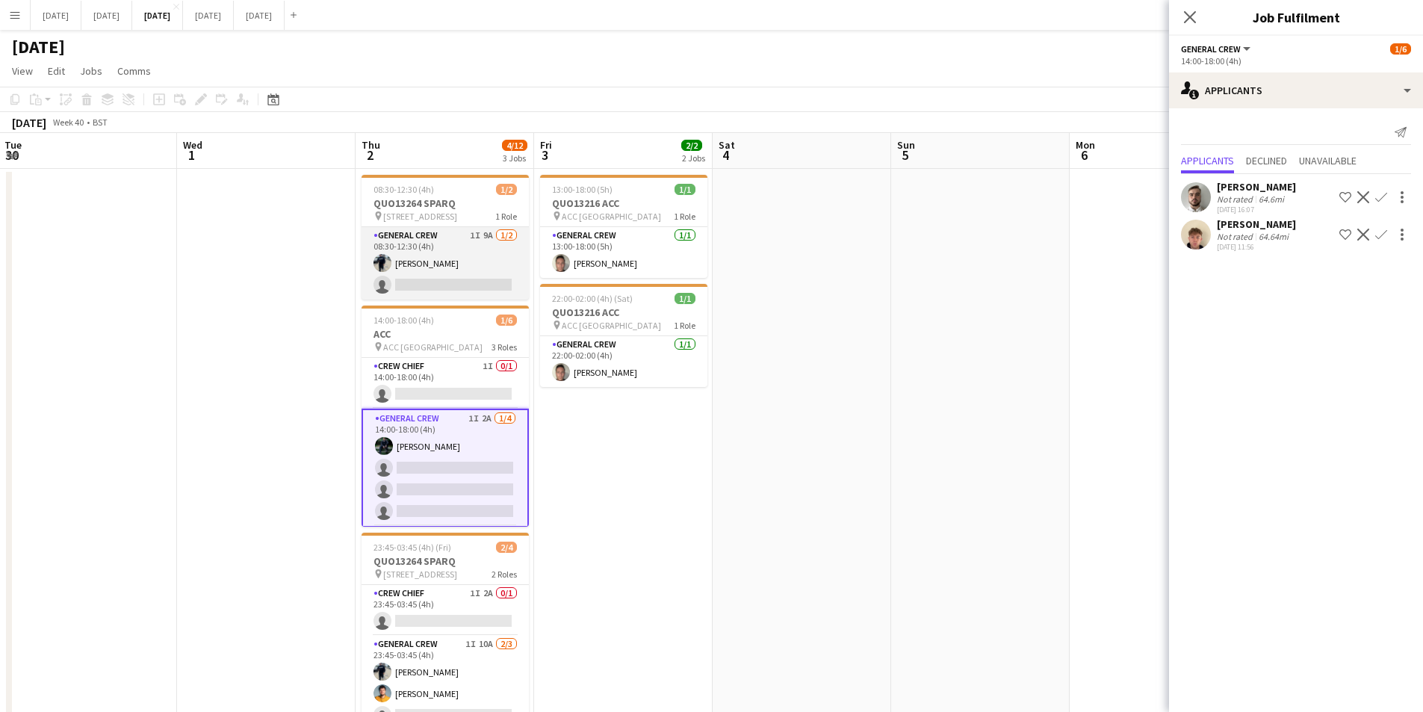
click at [485, 272] on app-card-role "General Crew 1I 9A 1/2 08:30-12:30 (4h) Ben Connor single-neutral-actions" at bounding box center [445, 263] width 167 height 72
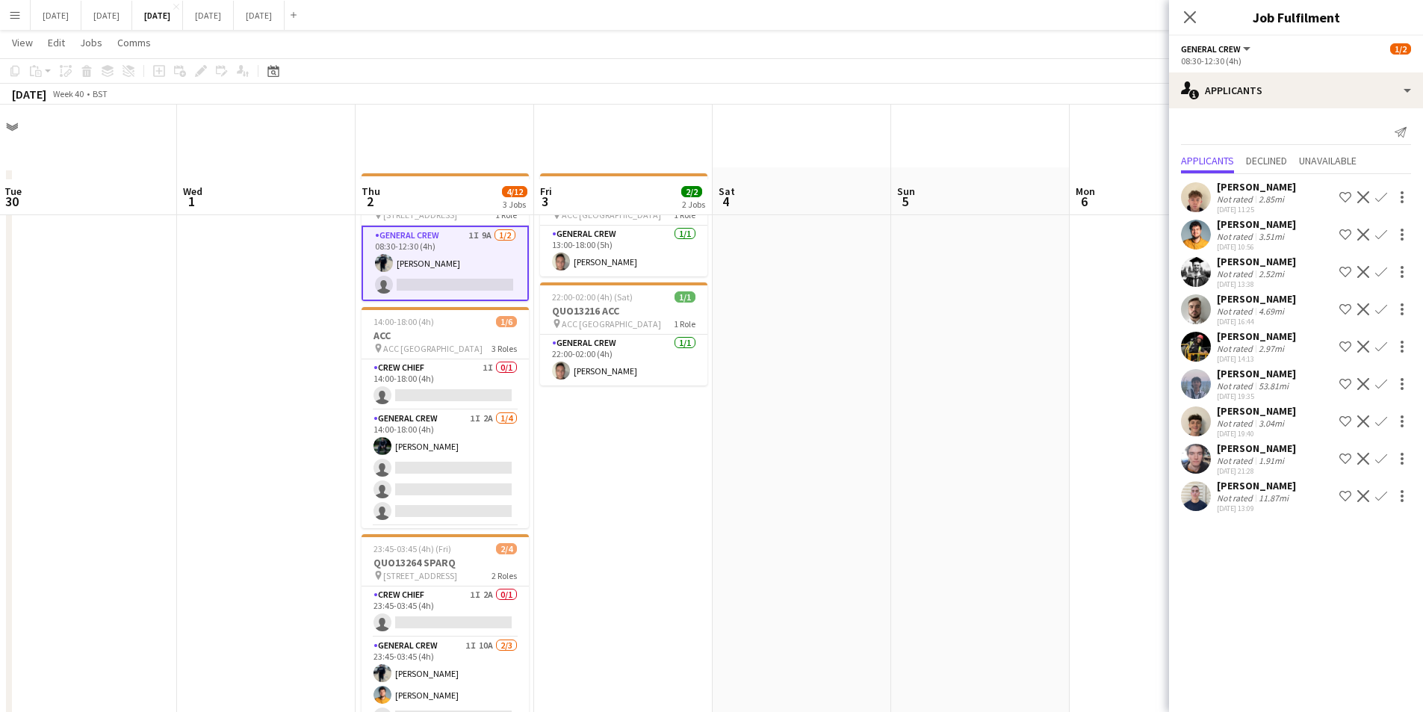
scroll to position [74, 0]
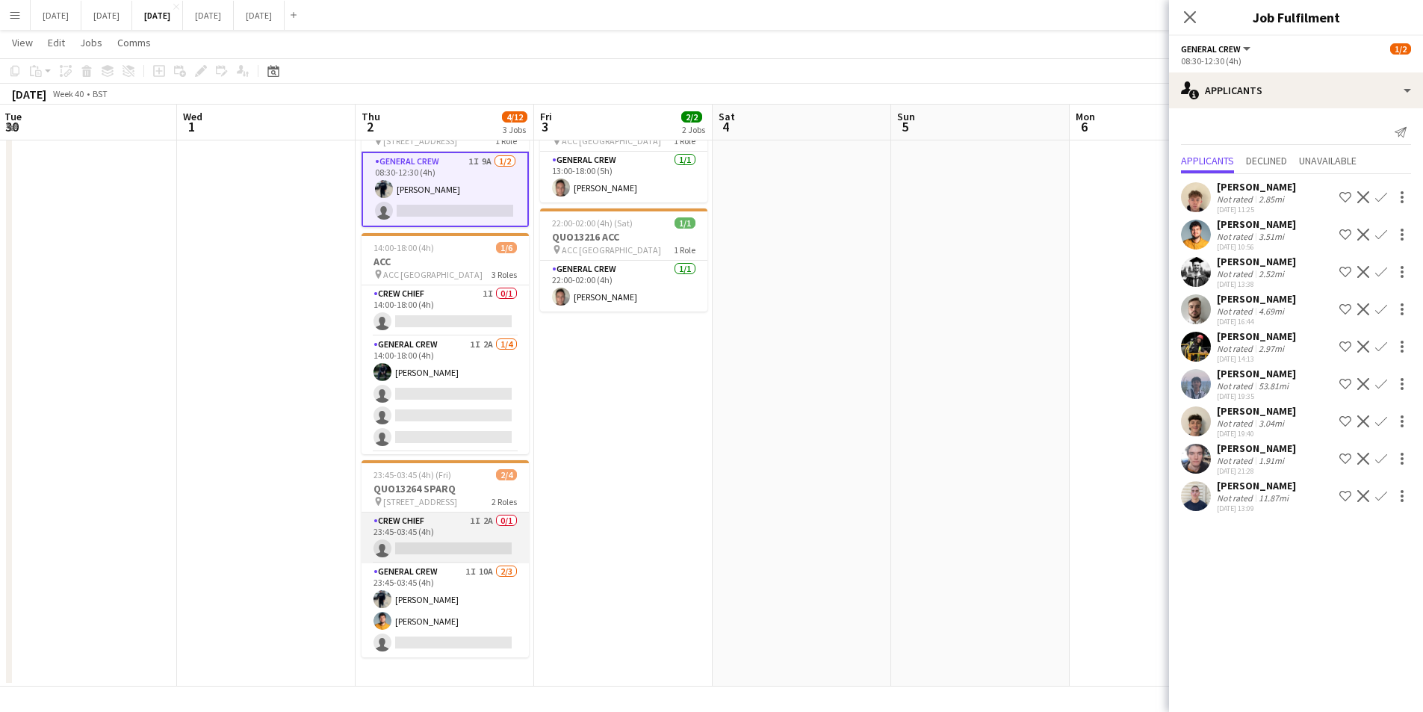
click at [426, 546] on app-card-role "Crew Chief 1I 2A 0/1 23:45-03:45 (4h) single-neutral-actions" at bounding box center [445, 538] width 167 height 51
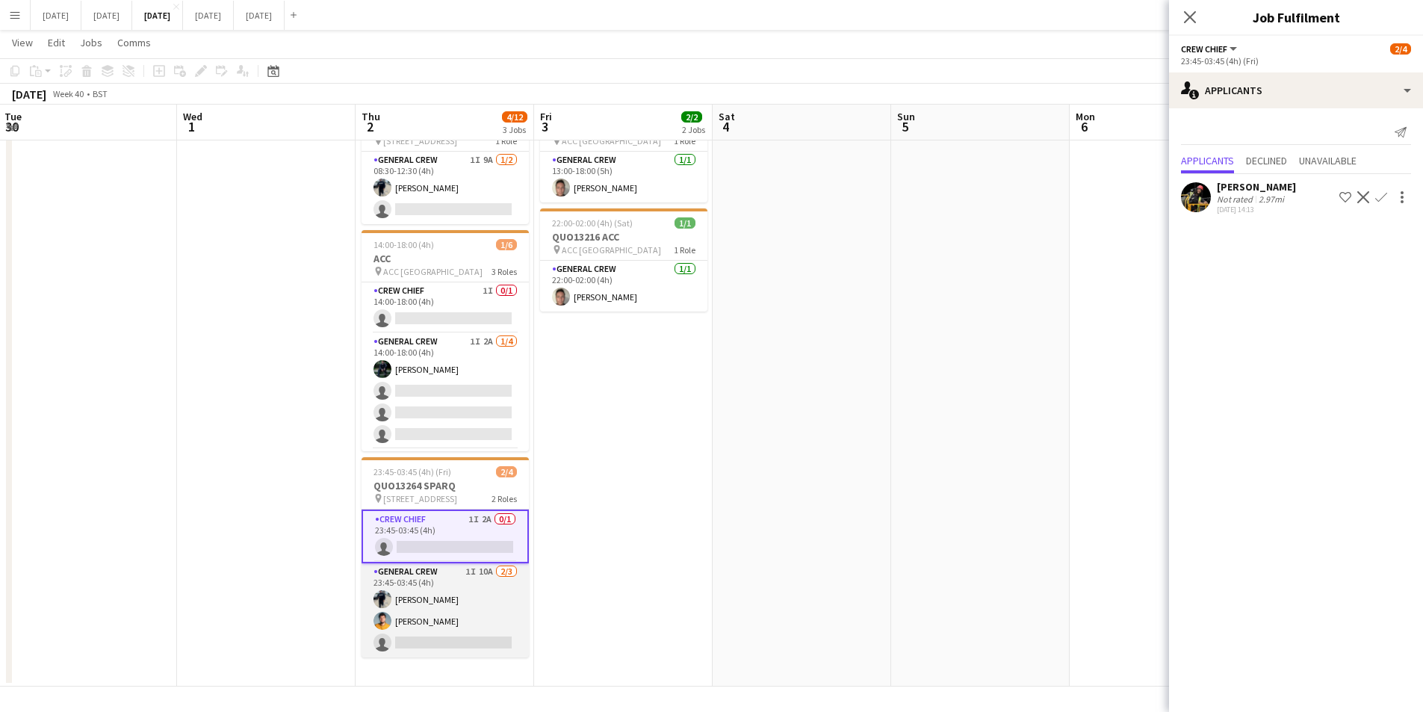
click at [430, 645] on app-card-role "General Crew 1I 10A 2/3 23:45-03:45 (4h) Ben Connor George Warren single-neutra…" at bounding box center [445, 610] width 167 height 94
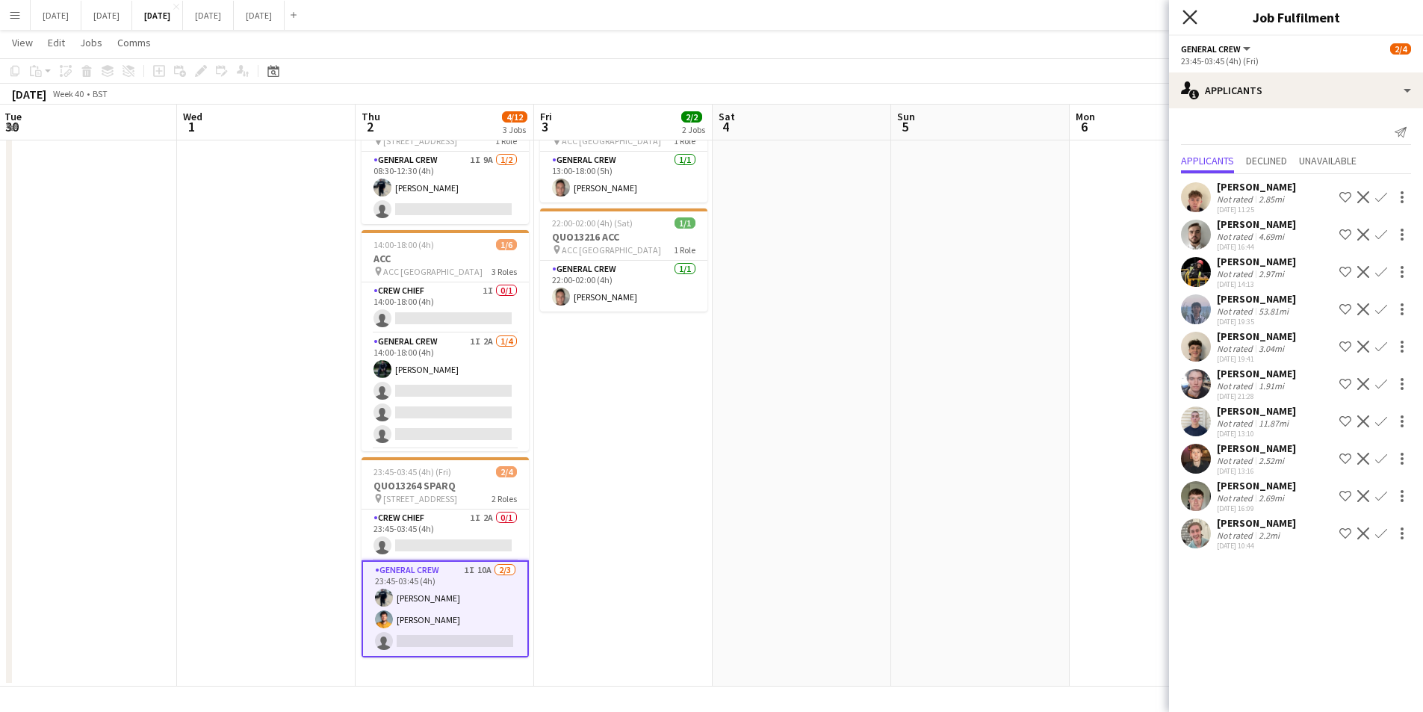
click at [1183, 17] on icon "Close pop-in" at bounding box center [1190, 17] width 14 height 14
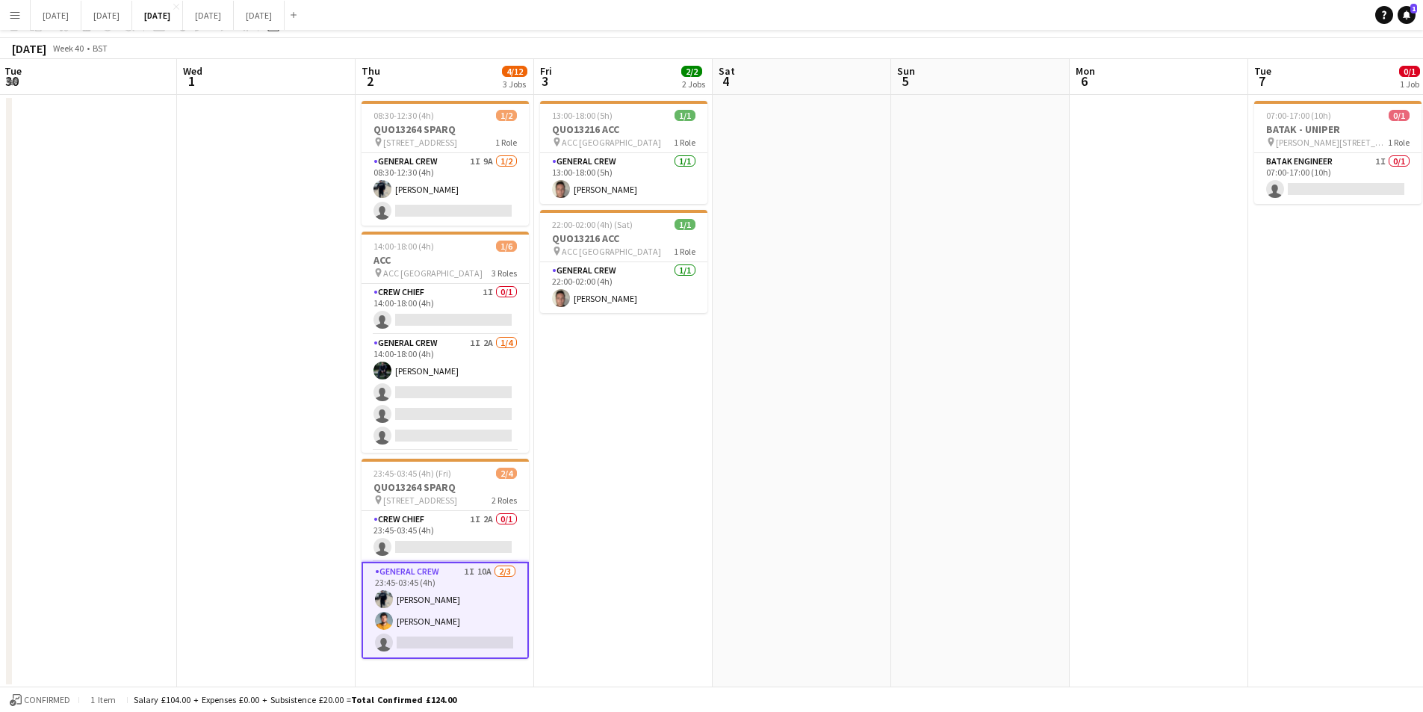
scroll to position [0, 0]
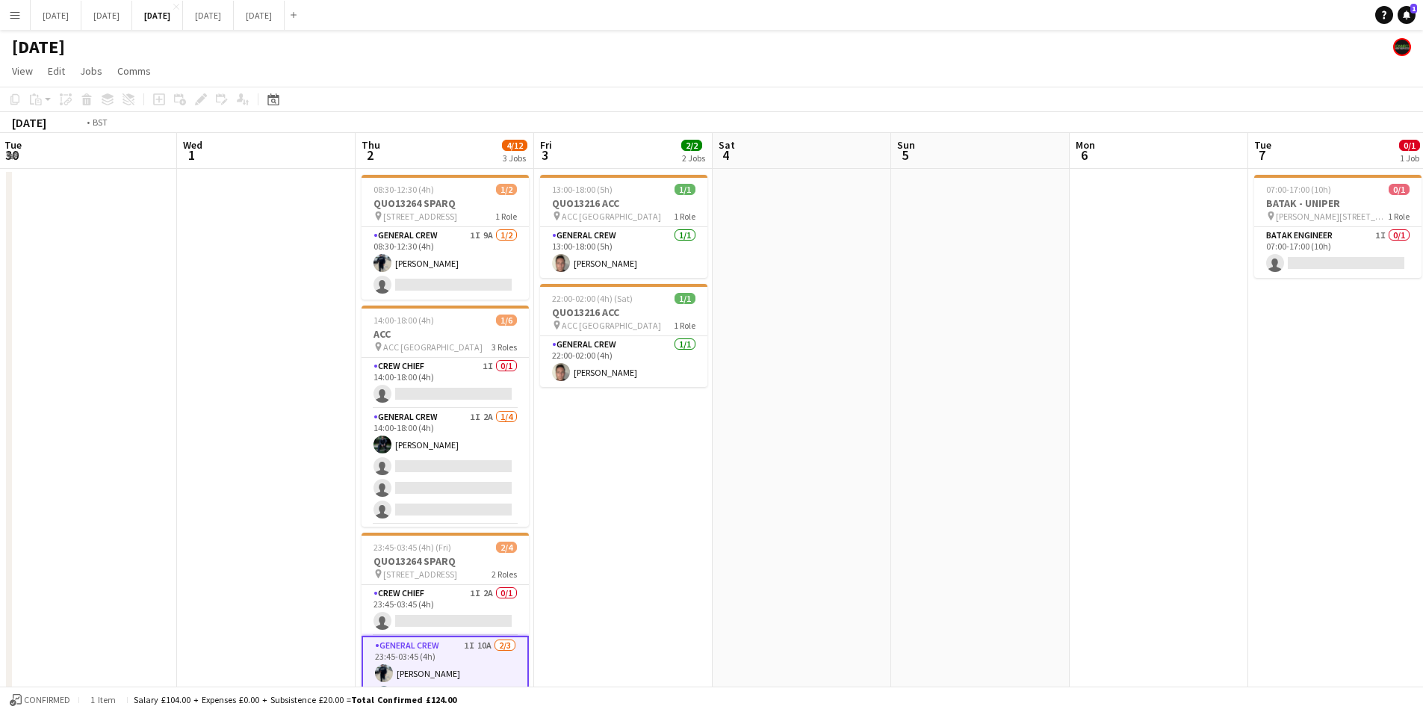
drag, startPoint x: 343, startPoint y: 447, endPoint x: 907, endPoint y: 363, distance: 570.2
click at [918, 391] on app-calendar-viewport "Sun 28 Mon 29 Tue 30 Wed 1 Thu 2 4/12 3 Jobs Fri 3 2/2 2 Jobs Sat 4 Sun 5 Mon 6…" at bounding box center [711, 447] width 1423 height 629
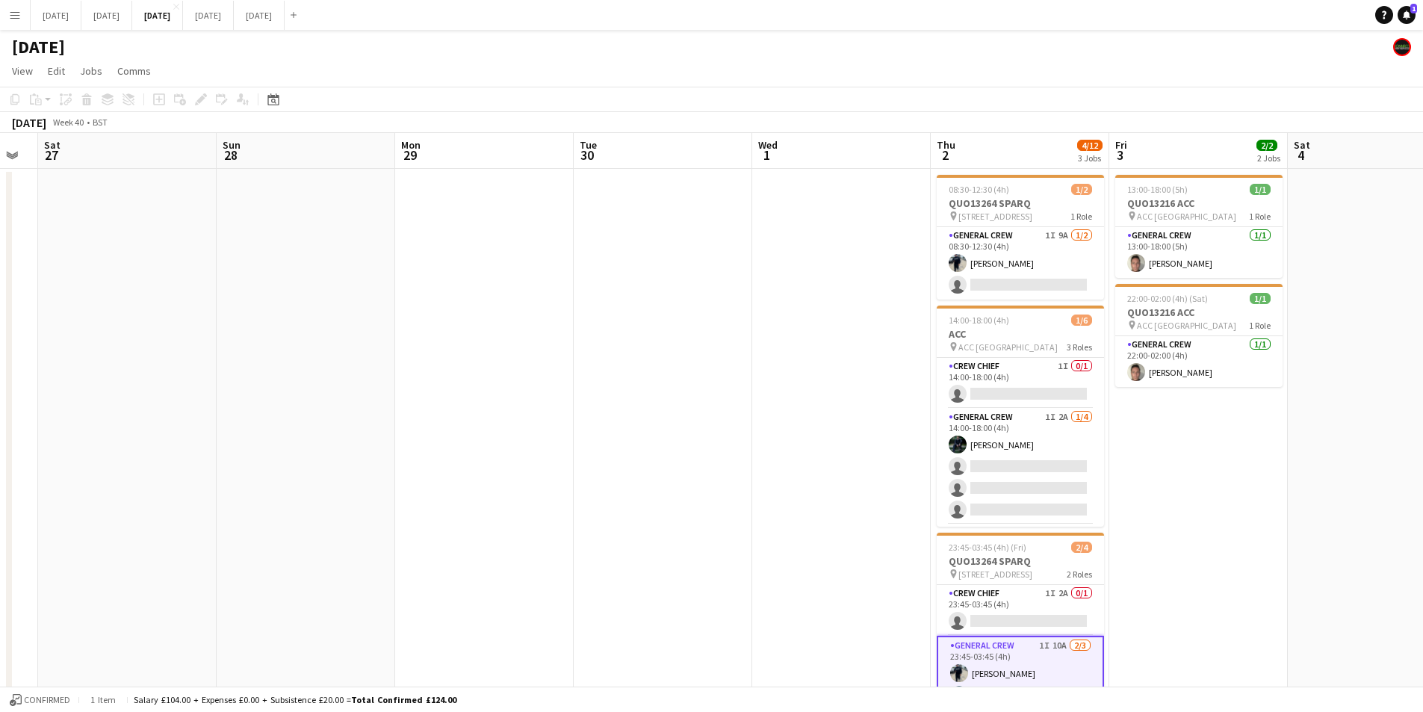
drag, startPoint x: 574, startPoint y: 400, endPoint x: 623, endPoint y: 288, distance: 122.4
click at [799, 406] on app-calendar-viewport "Wed 24 Thu 25 Fri 26 Sat 27 Sun 28 Mon 29 Tue 30 Wed 1 Thu 2 4/12 3 Jobs Fri 3 …" at bounding box center [711, 447] width 1423 height 629
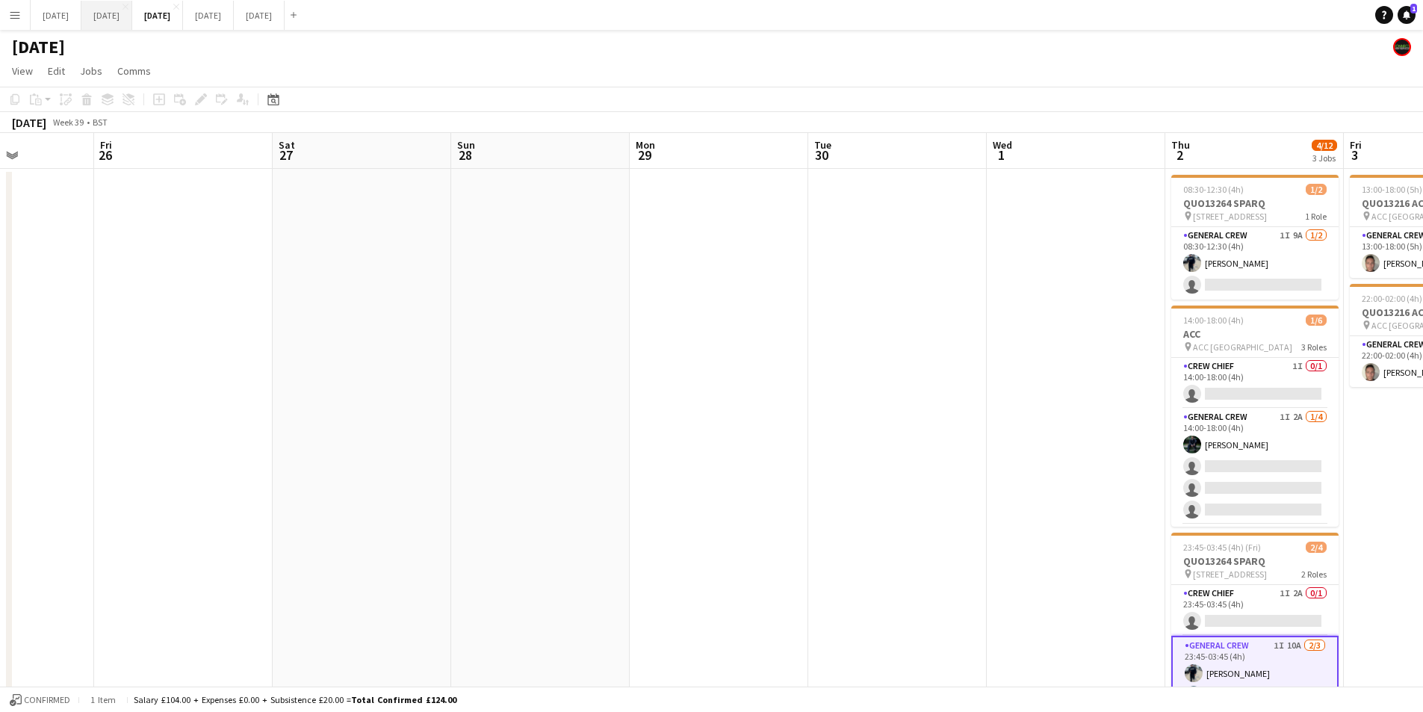
click at [132, 4] on button "SEPTEMBER 2025 Close" at bounding box center [106, 15] width 51 height 29
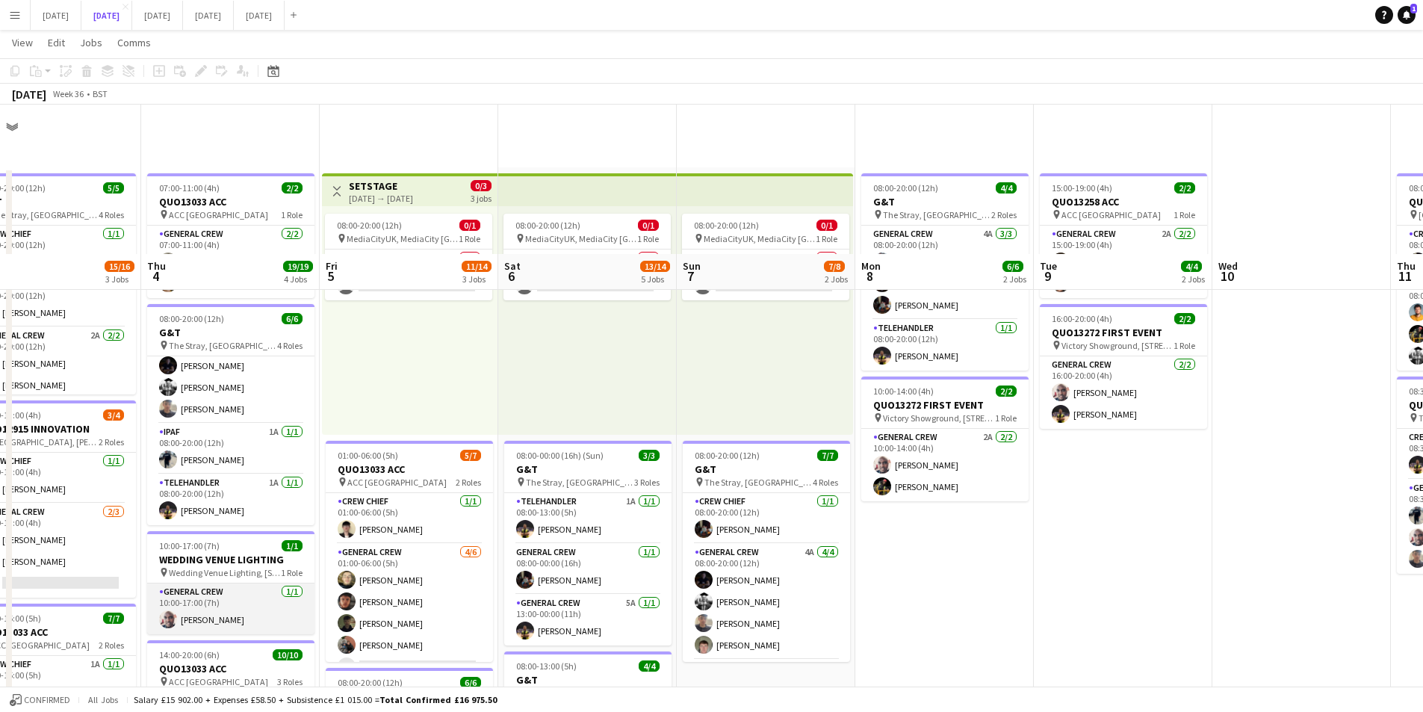
scroll to position [149, 0]
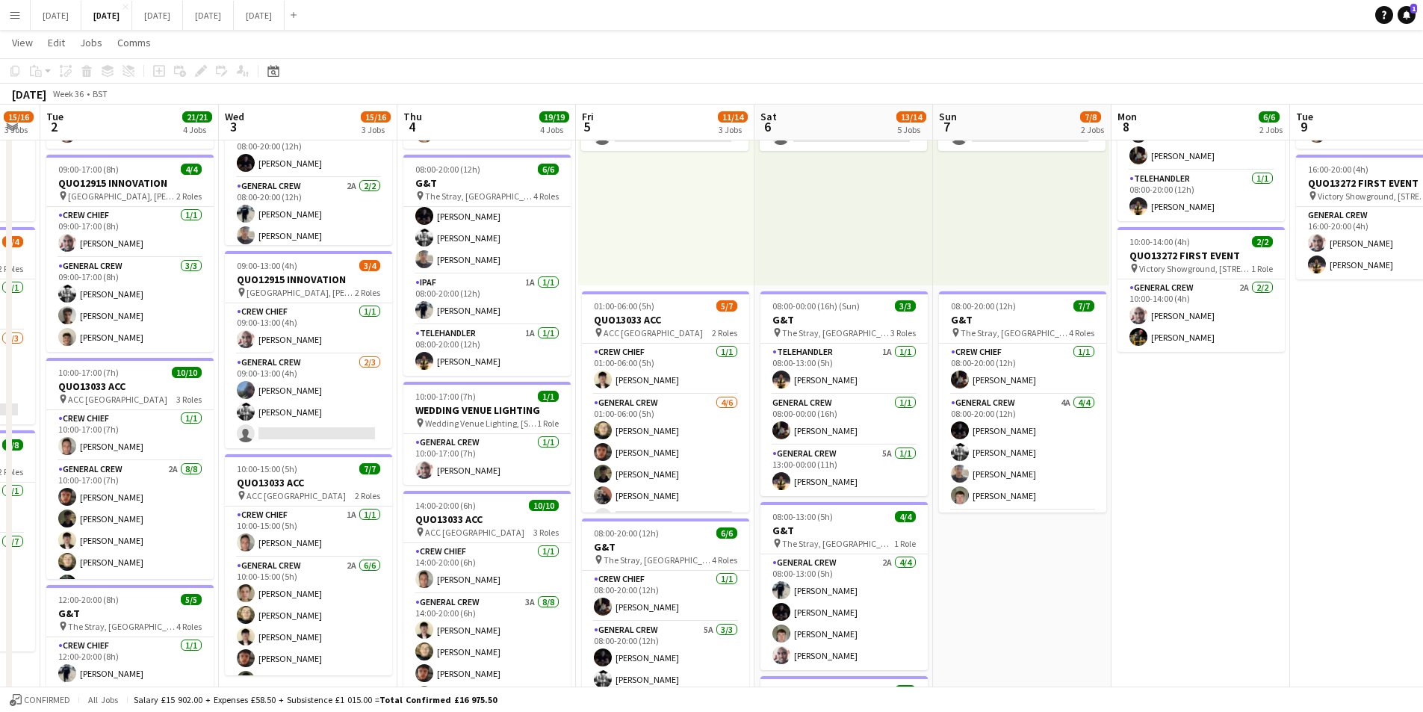
drag, startPoint x: 313, startPoint y: 495, endPoint x: 631, endPoint y: 446, distance: 321.2
click at [452, 501] on app-calendar-viewport "Sun 31 Mon 1 15/16 3 Jobs Tue 2 21/21 4 Jobs Wed 3 15/16 3 Jobs Thu 4 19/19 4 J…" at bounding box center [711, 459] width 1423 height 1100
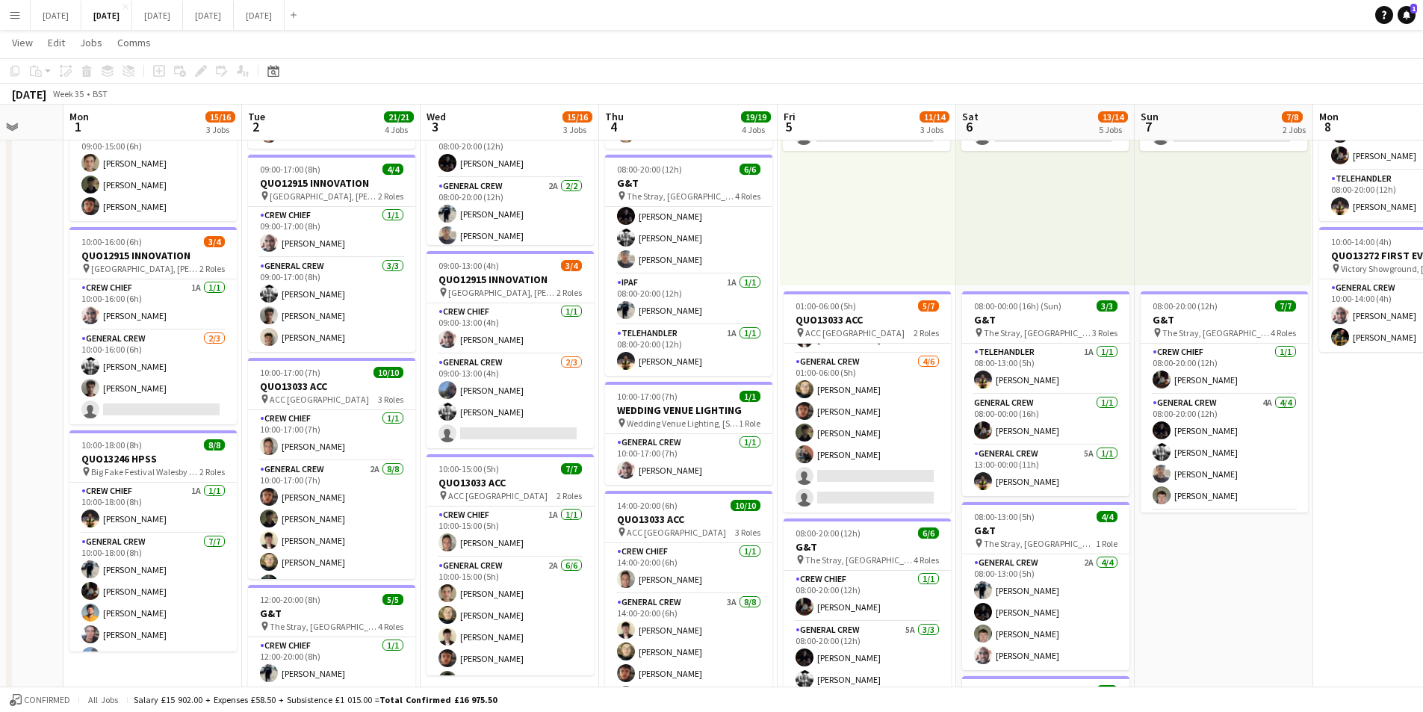
scroll to position [0, 445]
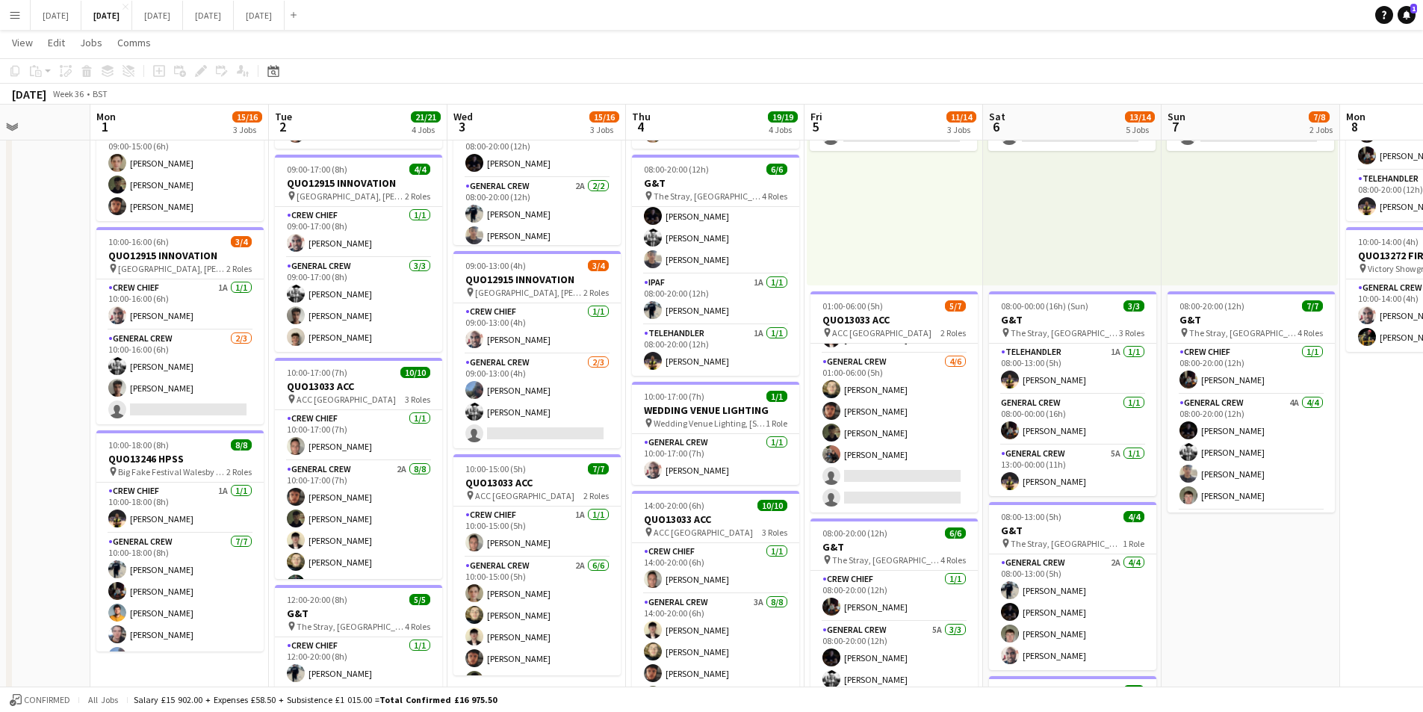
drag, startPoint x: 516, startPoint y: 480, endPoint x: 742, endPoint y: 499, distance: 226.4
click at [742, 499] on app-calendar-viewport "Fri 29 Sat 30 Sun 31 Mon 1 15/16 3 Jobs Tue 2 21/21 4 Jobs Wed 3 15/16 3 Jobs T…" at bounding box center [711, 459] width 1423 height 1100
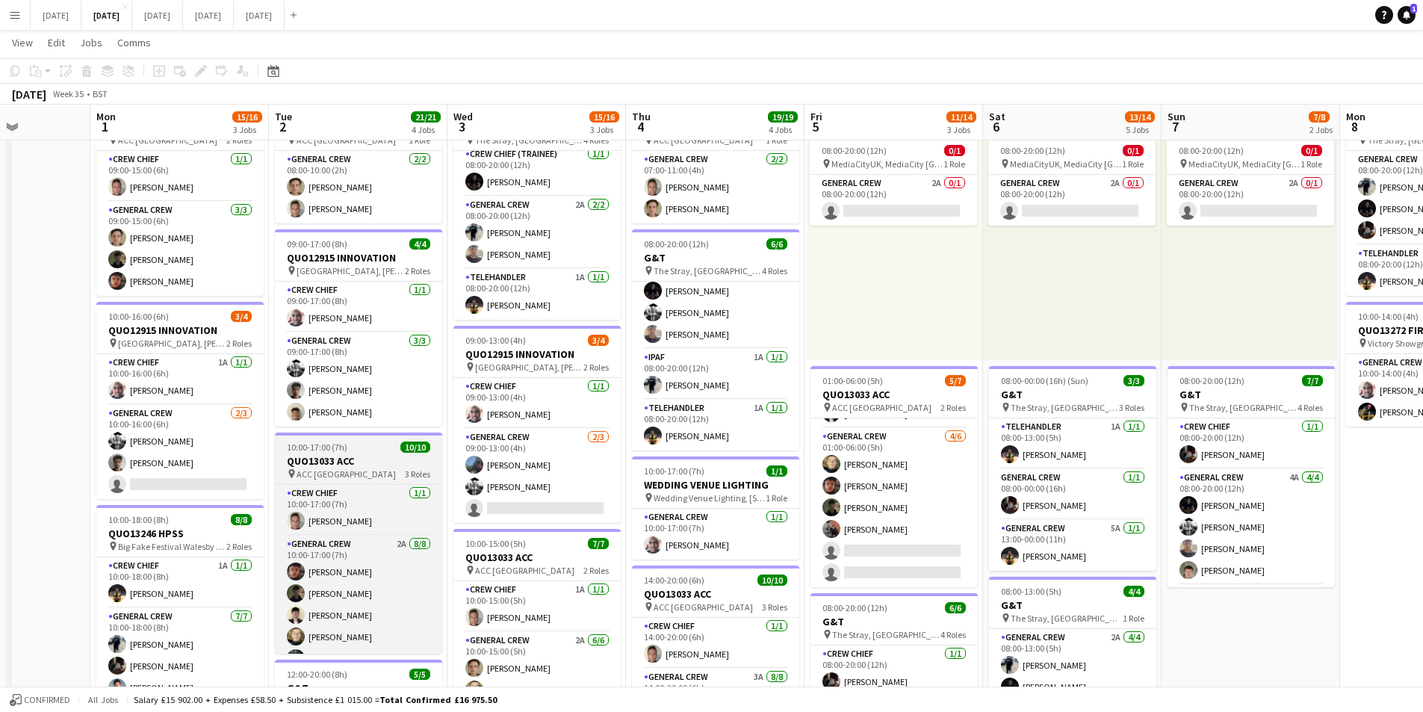
scroll to position [149, 0]
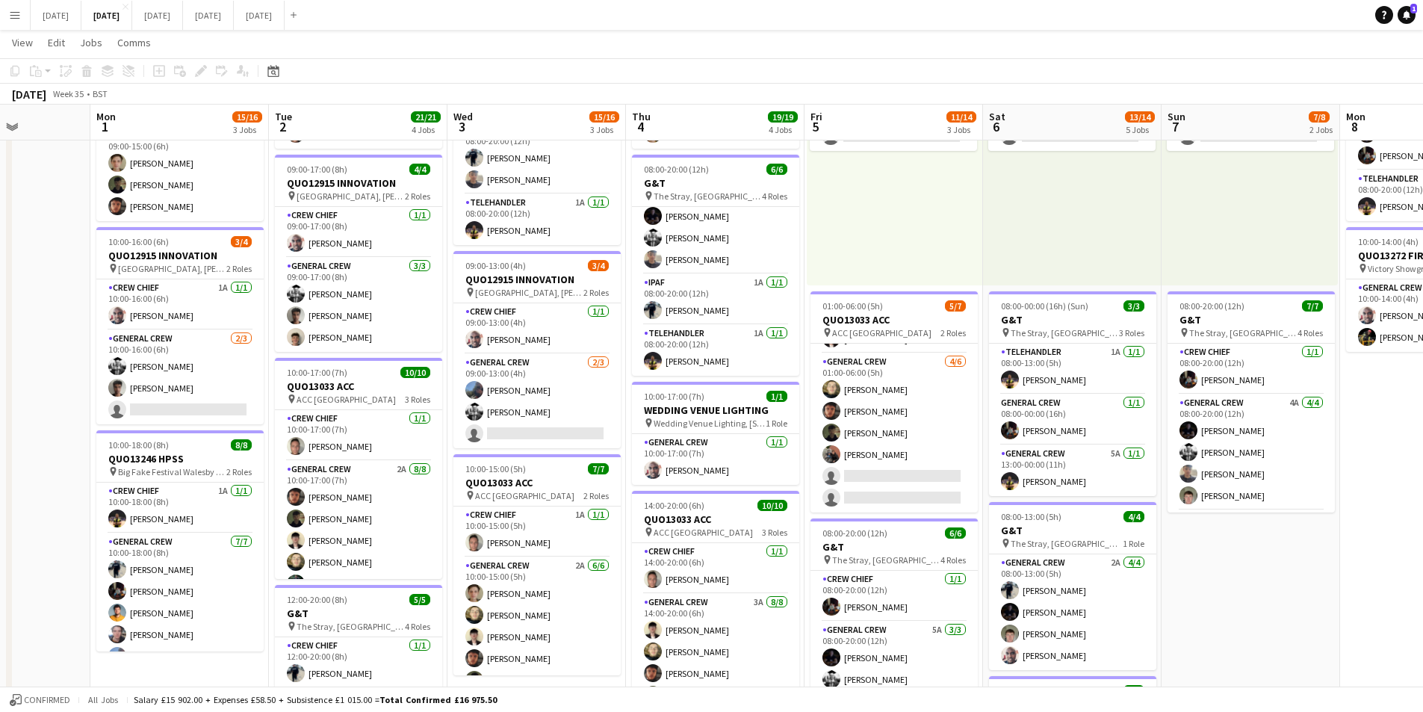
drag, startPoint x: 1155, startPoint y: 557, endPoint x: 1168, endPoint y: 526, distance: 33.9
click at [1148, 553] on app-calendar-viewport "Fri 29 Sat 30 Sun 31 Mon 1 15/16 3 Jobs Tue 2 21/21 4 Jobs Wed 3 15/16 3 Jobs T…" at bounding box center [711, 459] width 1423 height 1100
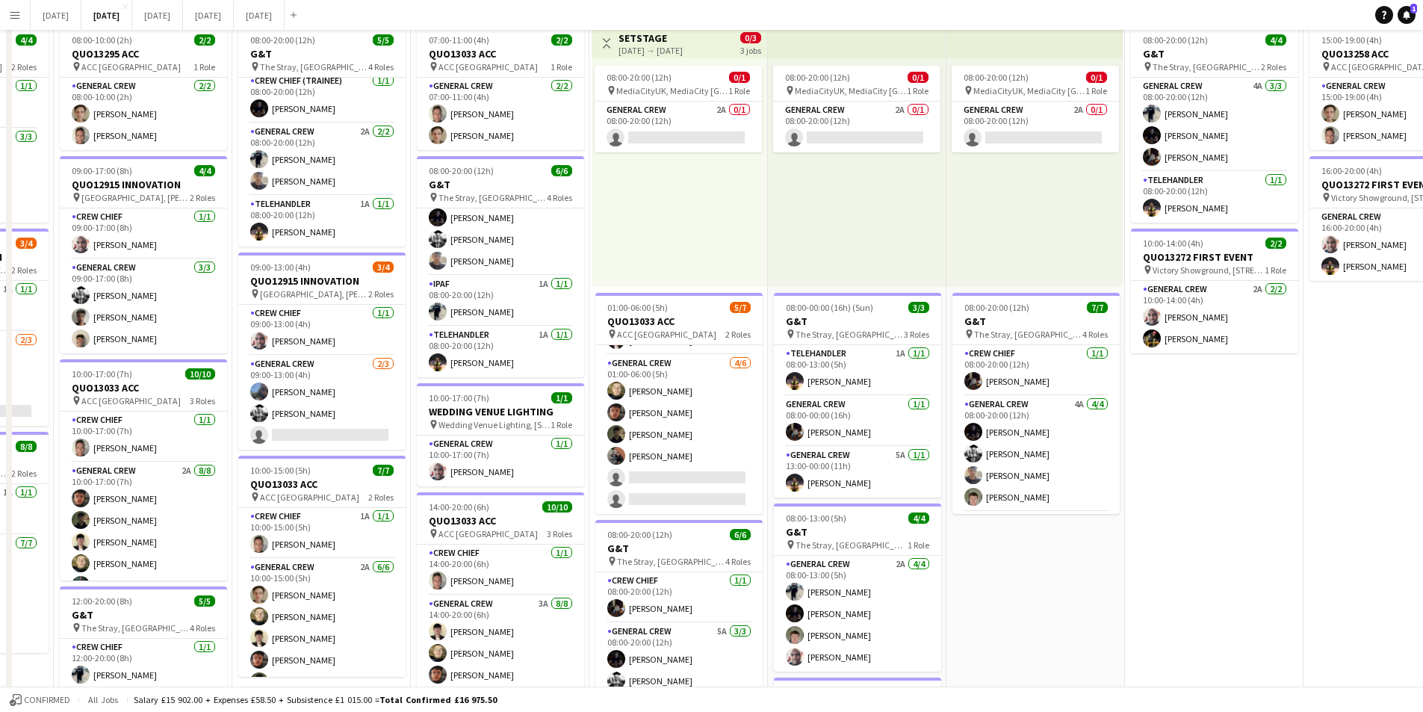
scroll to position [0, 0]
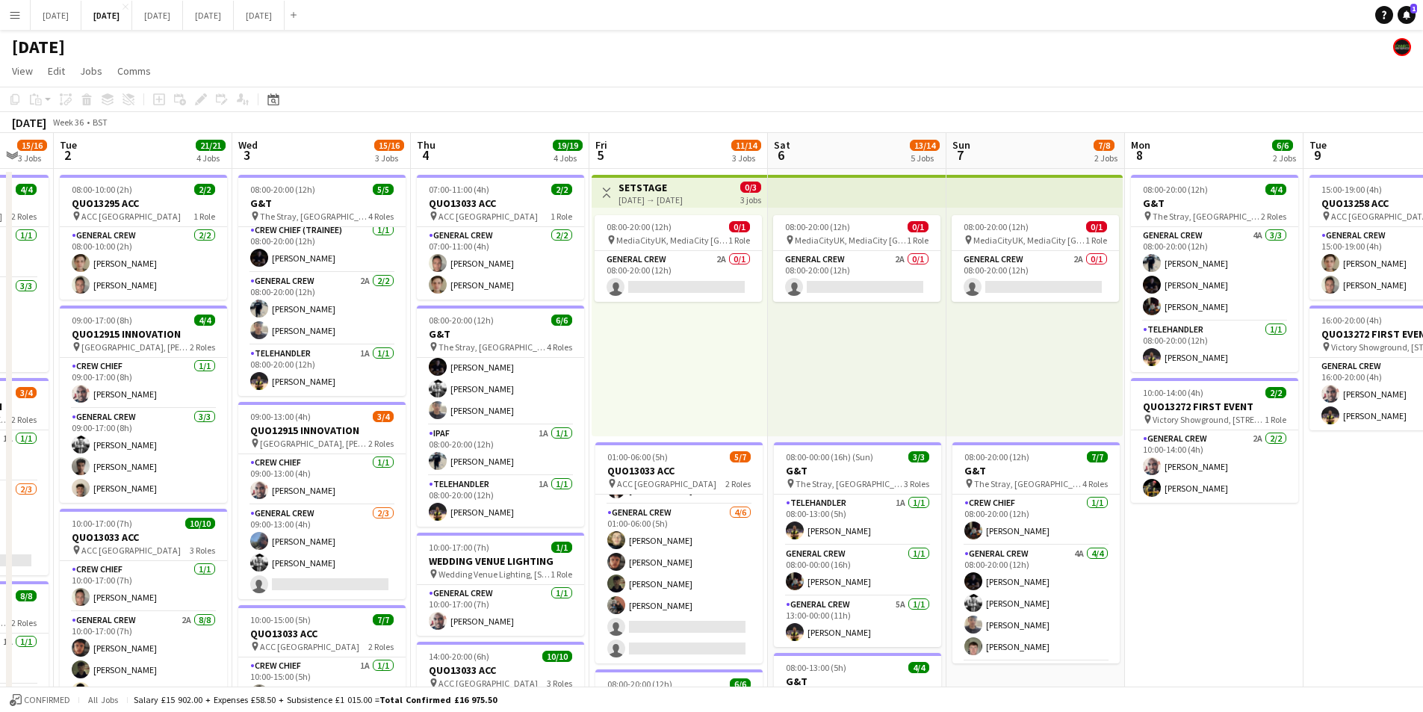
drag, startPoint x: 1222, startPoint y: 554, endPoint x: 1254, endPoint y: 495, distance: 67.2
click at [935, 519] on app-calendar-viewport "Sat 30 Sun 31 Mon 1 15/16 3 Jobs Tue 2 21/21 4 Jobs Wed 3 15/16 3 Jobs Thu 4 19…" at bounding box center [711, 646] width 1423 height 1027
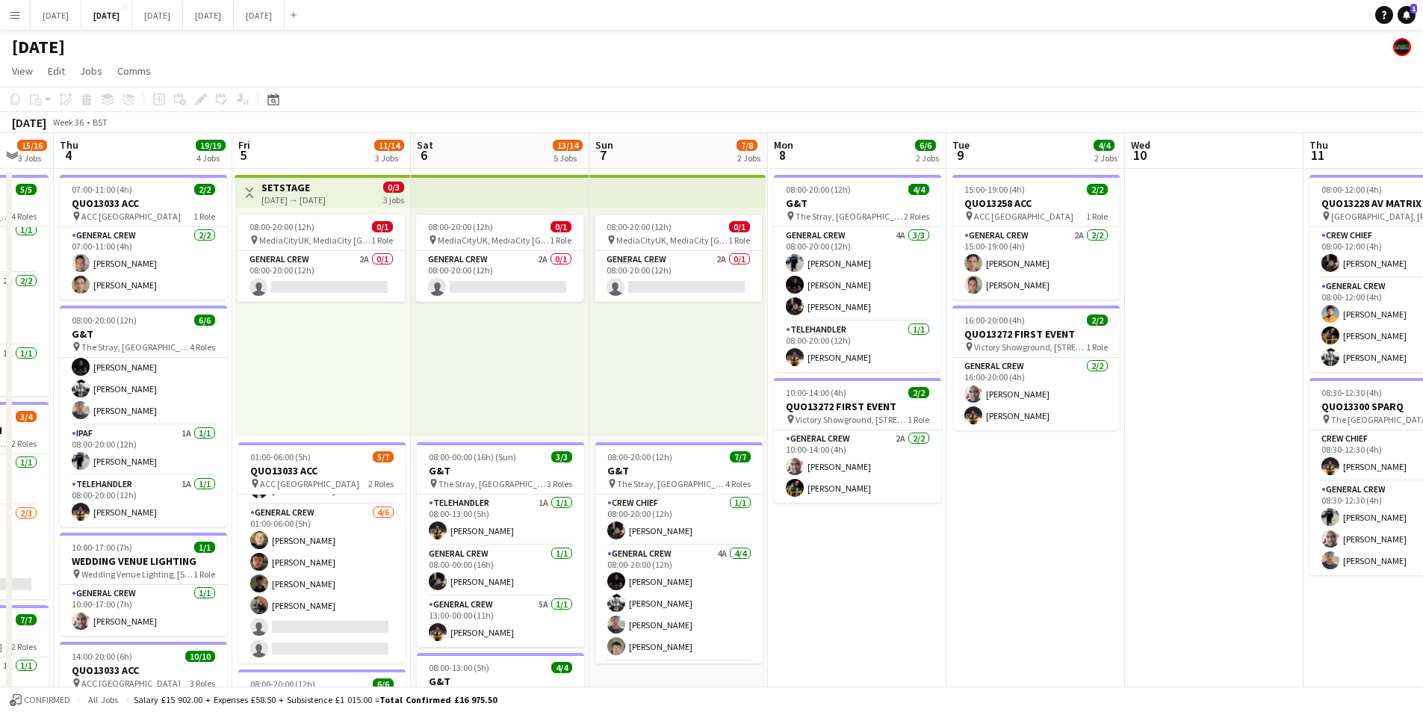
click at [949, 501] on app-calendar-viewport "Mon 1 15/16 3 Jobs Tue 2 21/21 4 Jobs Wed 3 15/16 3 Jobs Thu 4 19/19 4 Jobs Fri…" at bounding box center [711, 646] width 1423 height 1027
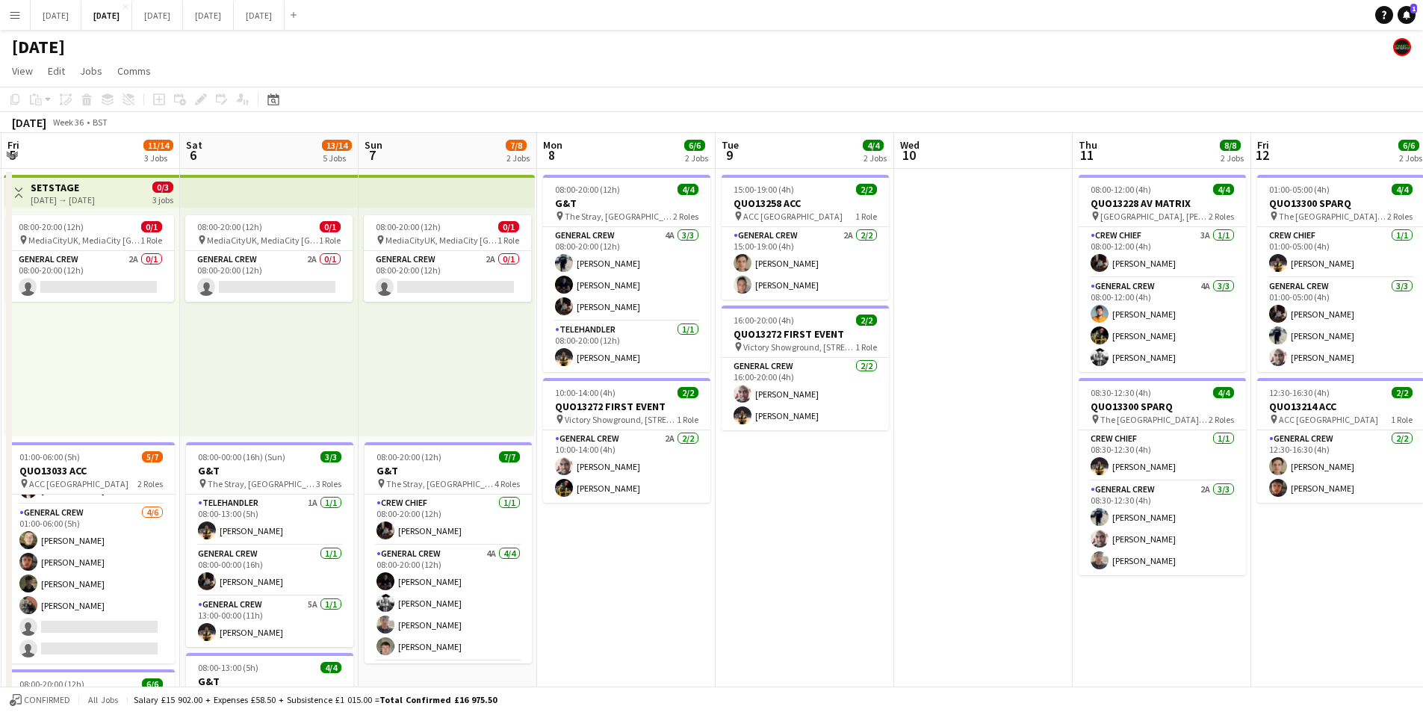
scroll to position [0, 534]
drag, startPoint x: 832, startPoint y: 569, endPoint x: 991, endPoint y: 576, distance: 159.3
click at [1237, 551] on app-calendar-viewport "Tue 2 21/21 4 Jobs Wed 3 15/16 3 Jobs Thu 4 19/19 4 Jobs Fri 5 11/14 3 Jobs Sat…" at bounding box center [711, 646] width 1423 height 1027
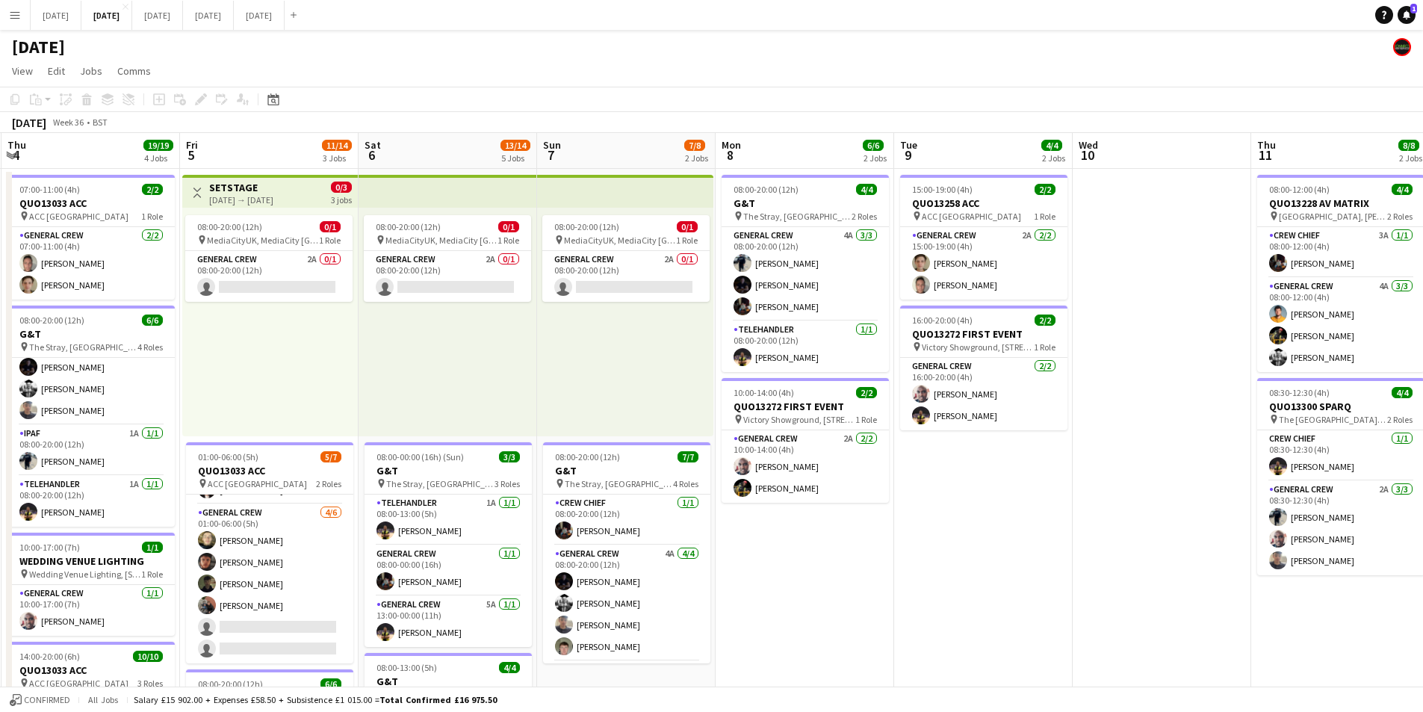
drag, startPoint x: 991, startPoint y: 576, endPoint x: 1107, endPoint y: 555, distance: 117.7
click at [1223, 585] on app-calendar-viewport "Mon 1 15/16 3 Jobs Tue 2 21/21 4 Jobs Wed 3 15/16 3 Jobs Thu 4 19/19 4 Jobs Fri…" at bounding box center [711, 646] width 1423 height 1027
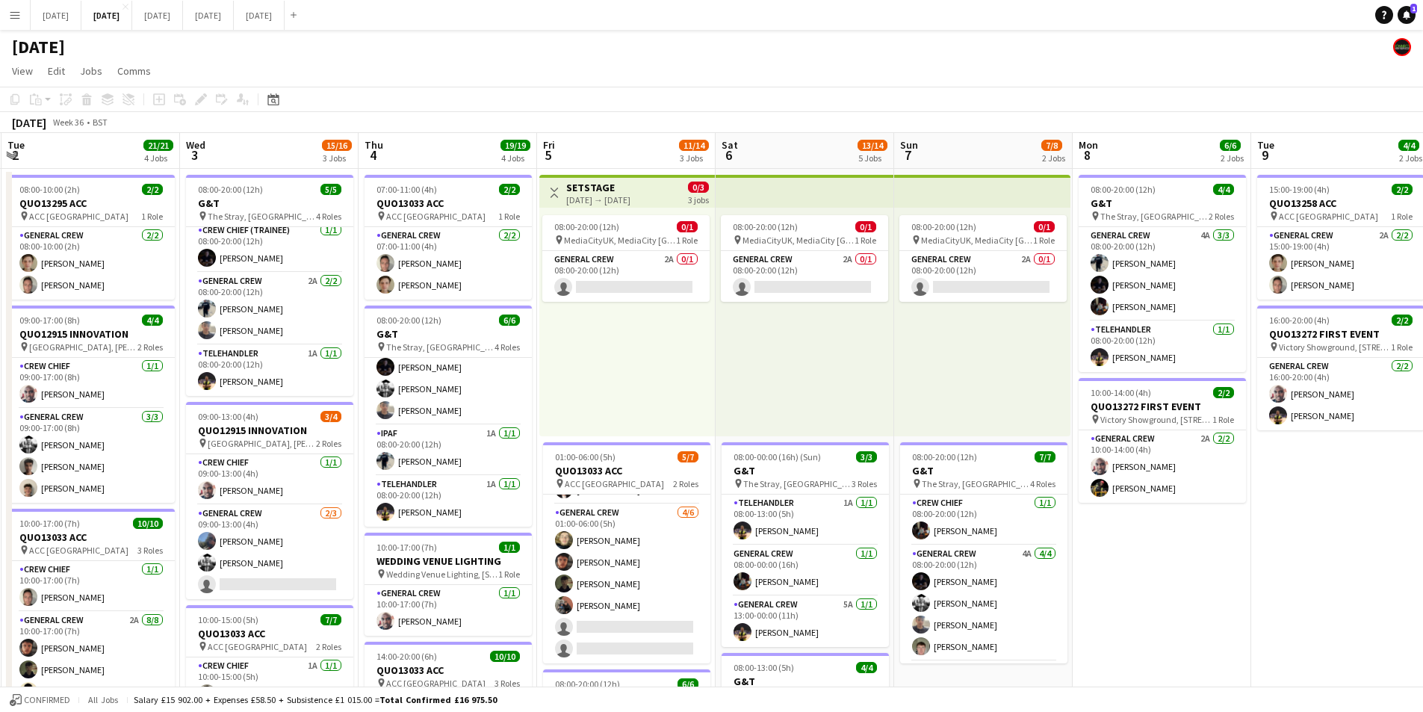
scroll to position [0, 432]
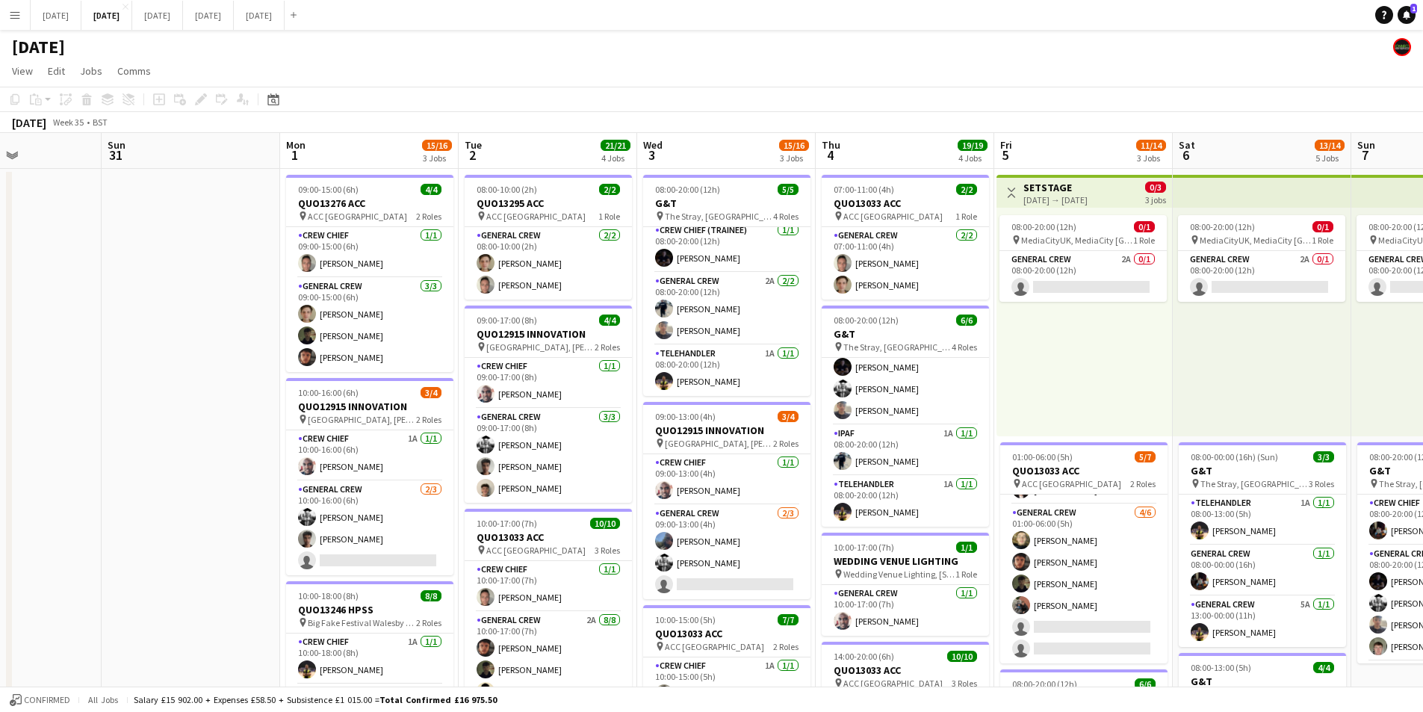
drag, startPoint x: 635, startPoint y: 541, endPoint x: 988, endPoint y: 546, distance: 353.4
click at [1004, 557] on app-calendar-viewport "Fri 29 Sat 30 Sun 31 Mon 1 15/16 3 Jobs Tue 2 21/21 4 Jobs Wed 3 15/16 3 Jobs T…" at bounding box center [711, 646] width 1423 height 1027
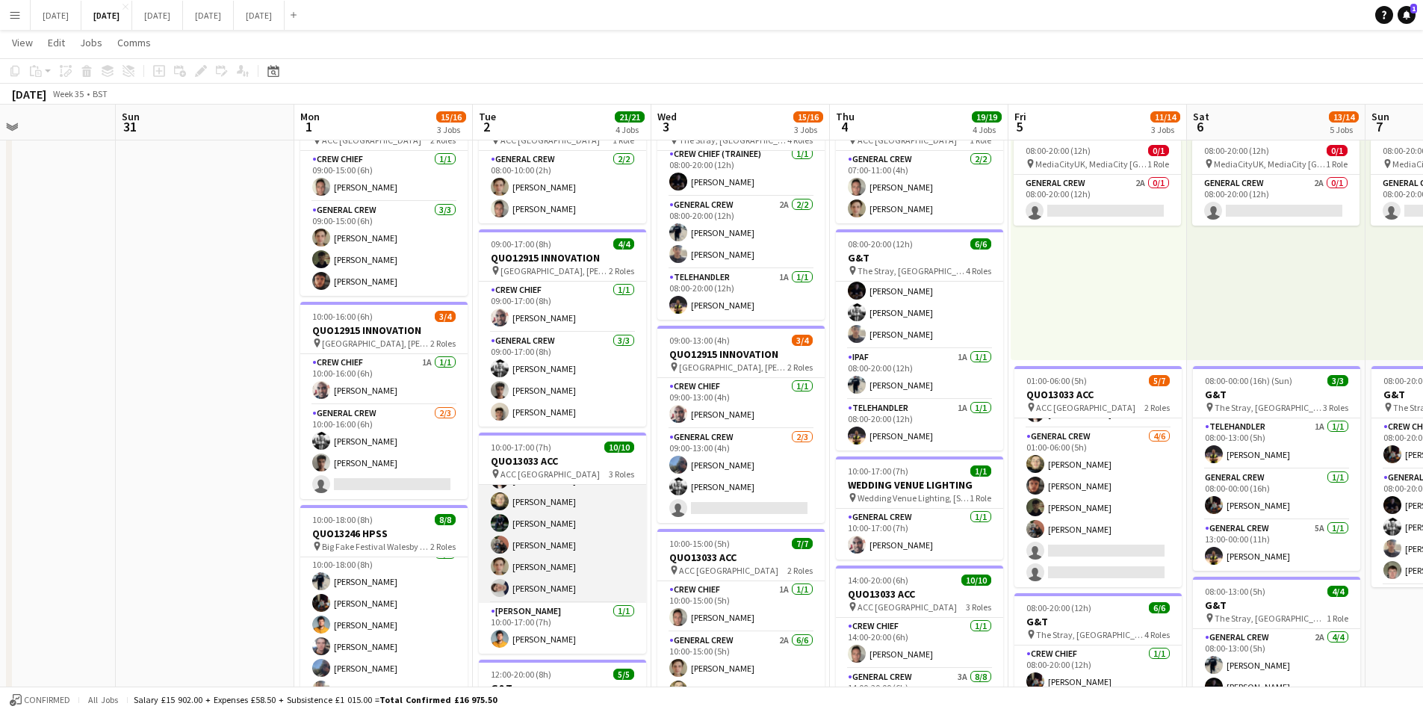
scroll to position [0, 0]
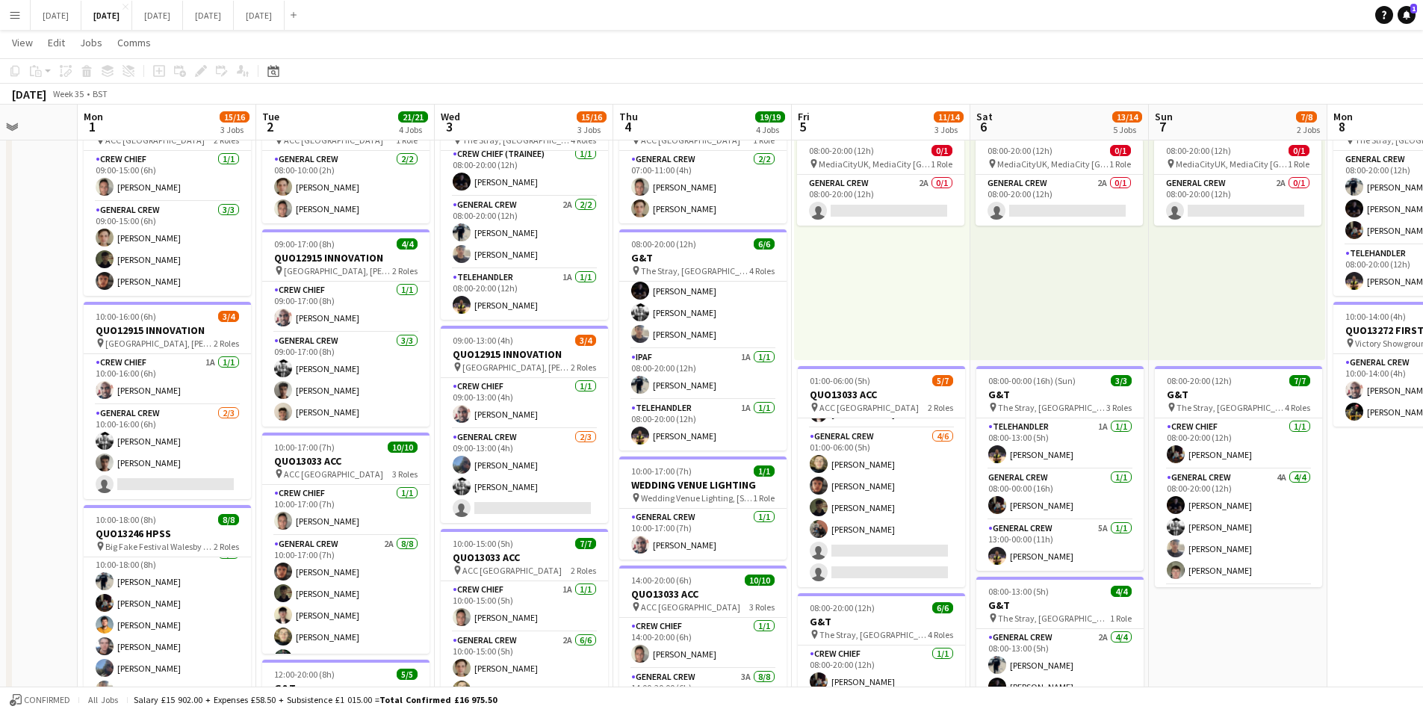
drag, startPoint x: 256, startPoint y: 513, endPoint x: 385, endPoint y: 492, distance: 130.8
click at [38, 502] on app-calendar-viewport "Thu 28 Fri 29 Sat 30 Sun 31 Mon 1 15/16 3 Jobs Tue 2 21/21 4 Jobs Wed 3 15/16 3…" at bounding box center [711, 534] width 1423 height 1100
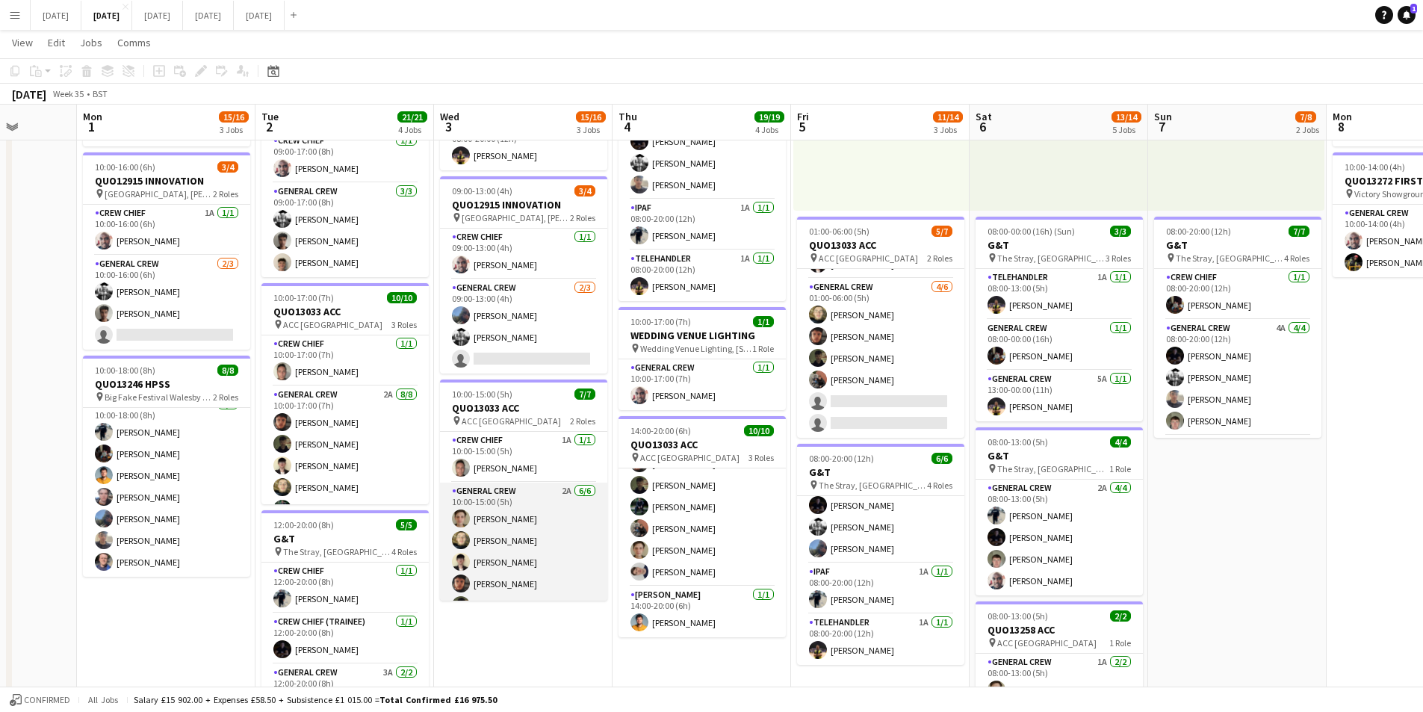
scroll to position [41, 0]
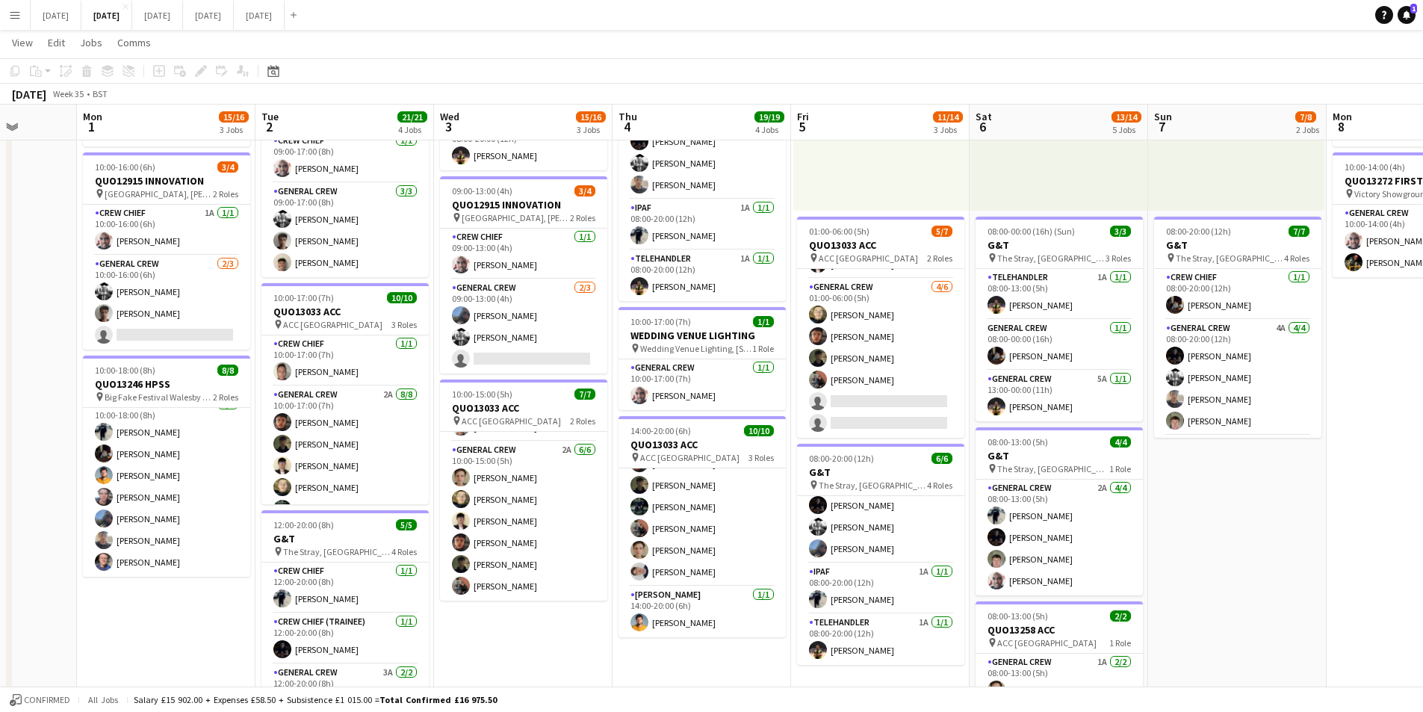
drag, startPoint x: 612, startPoint y: 630, endPoint x: 719, endPoint y: 557, distance: 129.5
click at [702, 625] on app-calendar-viewport "Fri 29 Sat 30 Sun 31 Mon 1 15/16 3 Jobs Tue 2 21/21 4 Jobs Wed 3 15/16 3 Jobs T…" at bounding box center [711, 384] width 1423 height 1100
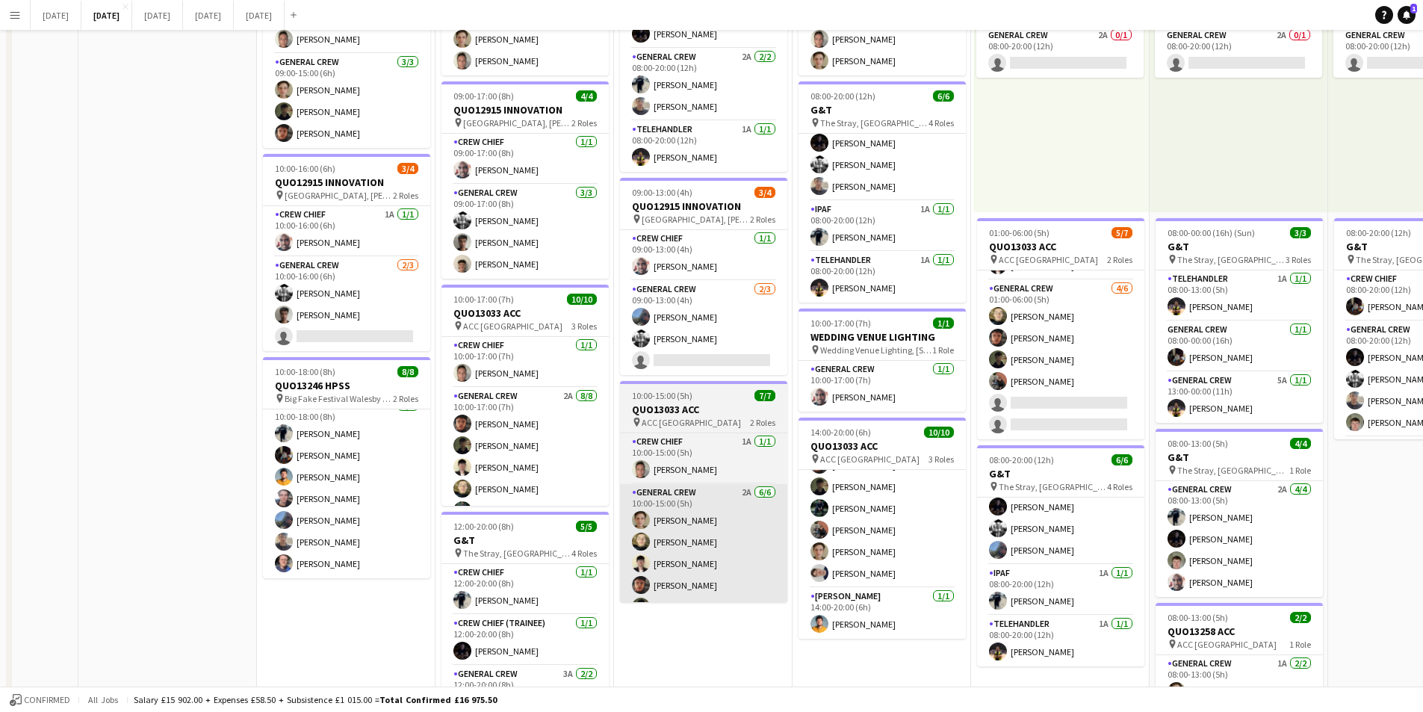
scroll to position [0, 0]
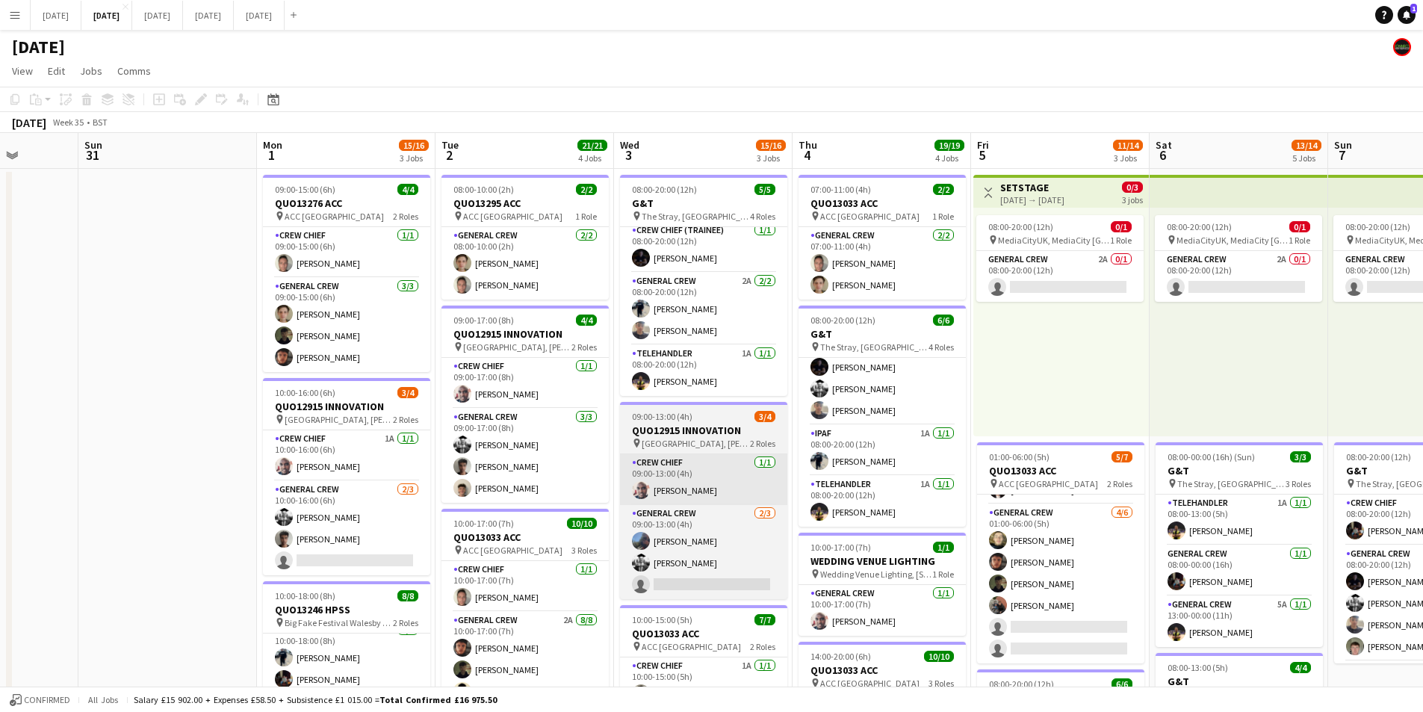
drag, startPoint x: 701, startPoint y: 510, endPoint x: 609, endPoint y: 459, distance: 105.0
click at [613, 482] on app-calendar-viewport "Thu 28 Fri 29 Sat 30 Sun 31 Mon 1 15/16 3 Jobs Tue 2 21/21 4 Jobs Wed 3 15/16 3…" at bounding box center [711, 646] width 1423 height 1027
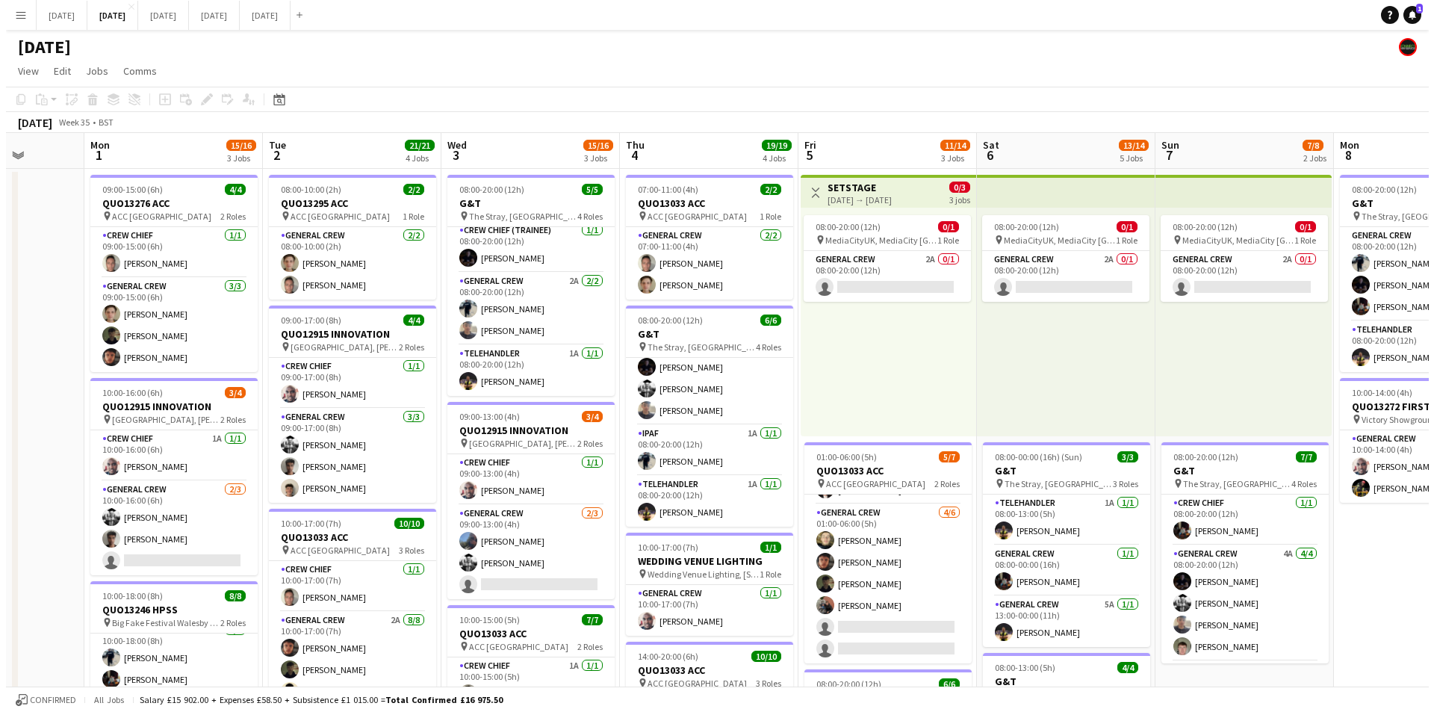
scroll to position [0, 376]
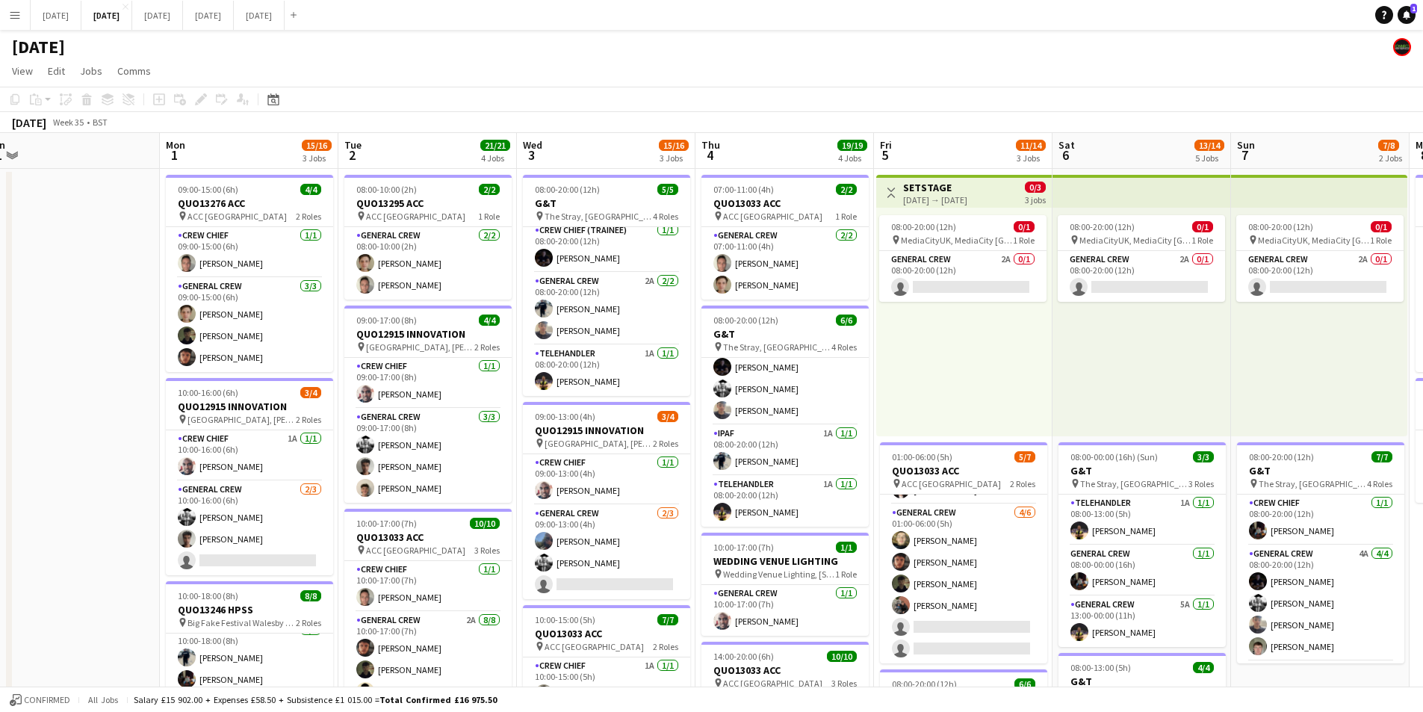
click at [19, 15] on app-icon "Menu" at bounding box center [15, 15] width 12 height 12
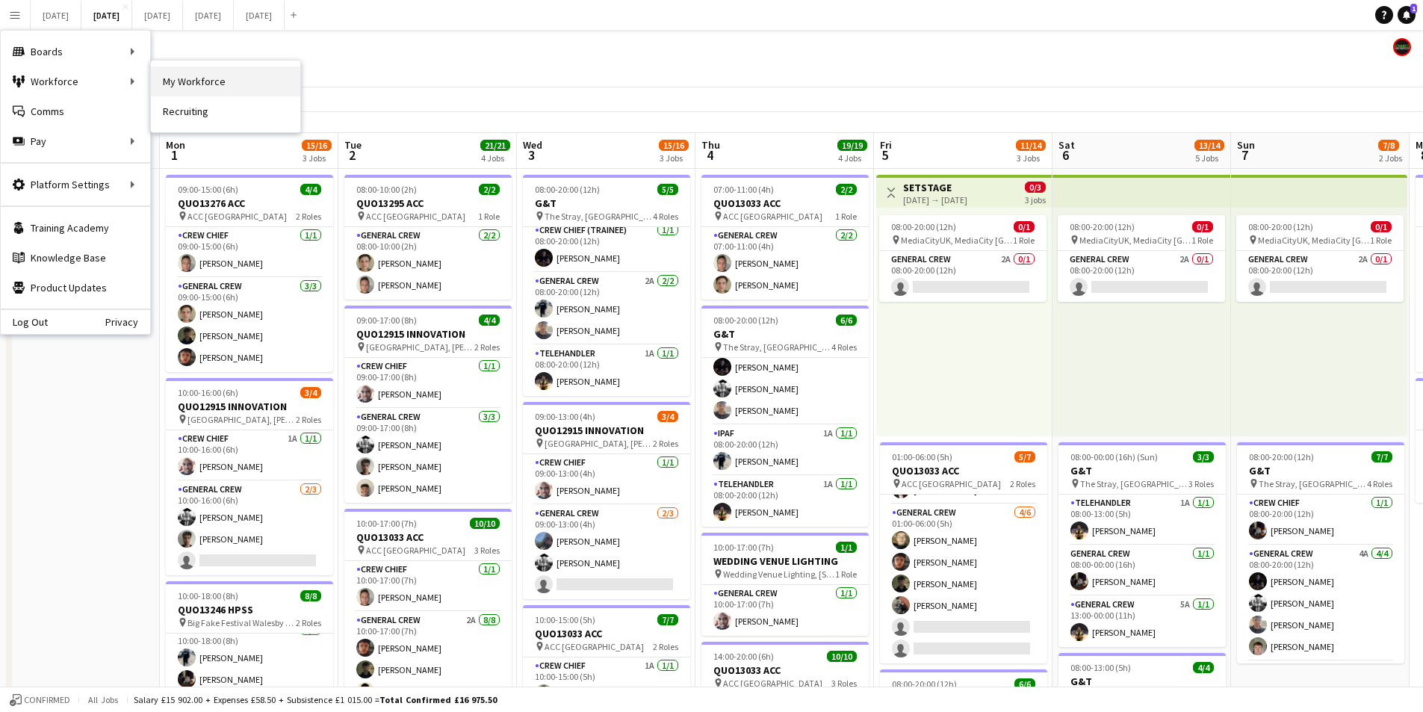
click at [196, 87] on link "My Workforce" at bounding box center [225, 81] width 149 height 30
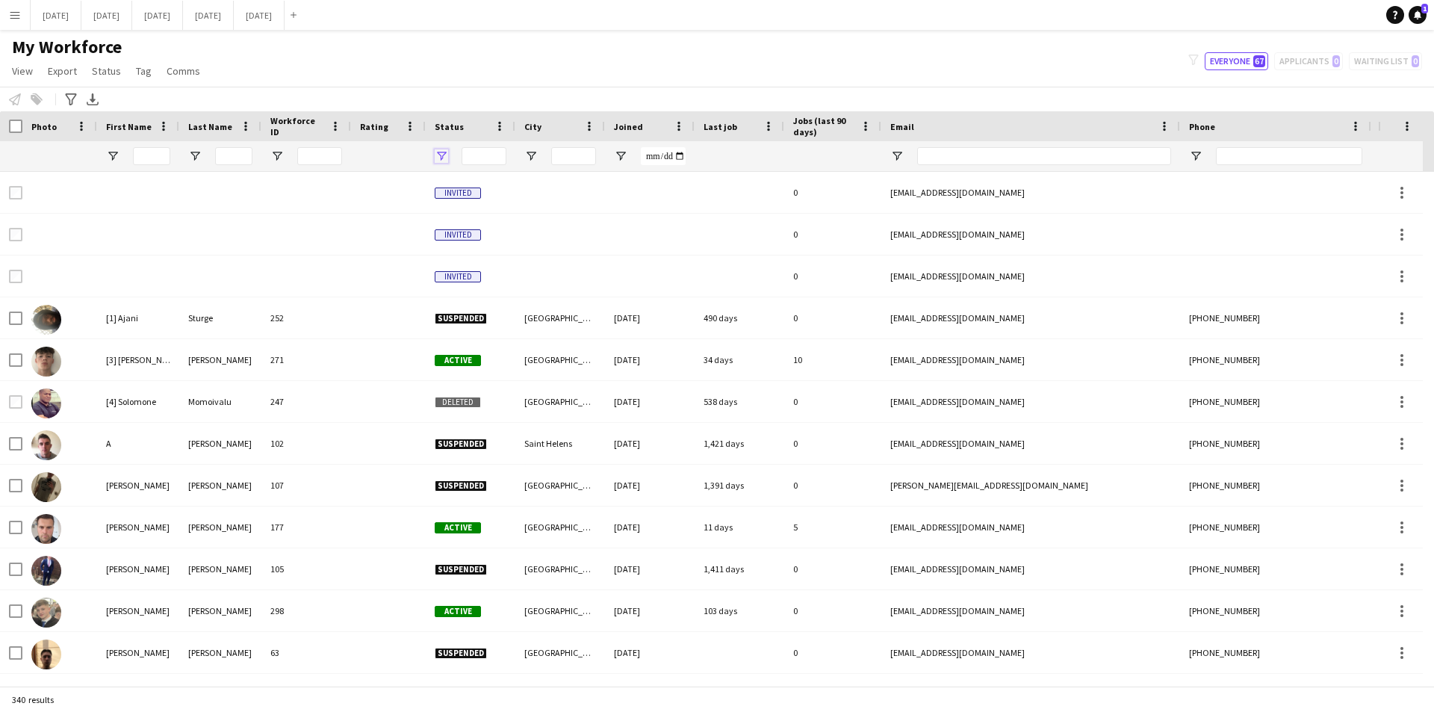
click at [442, 154] on span "Open Filter Menu" at bounding box center [441, 155] width 13 height 13
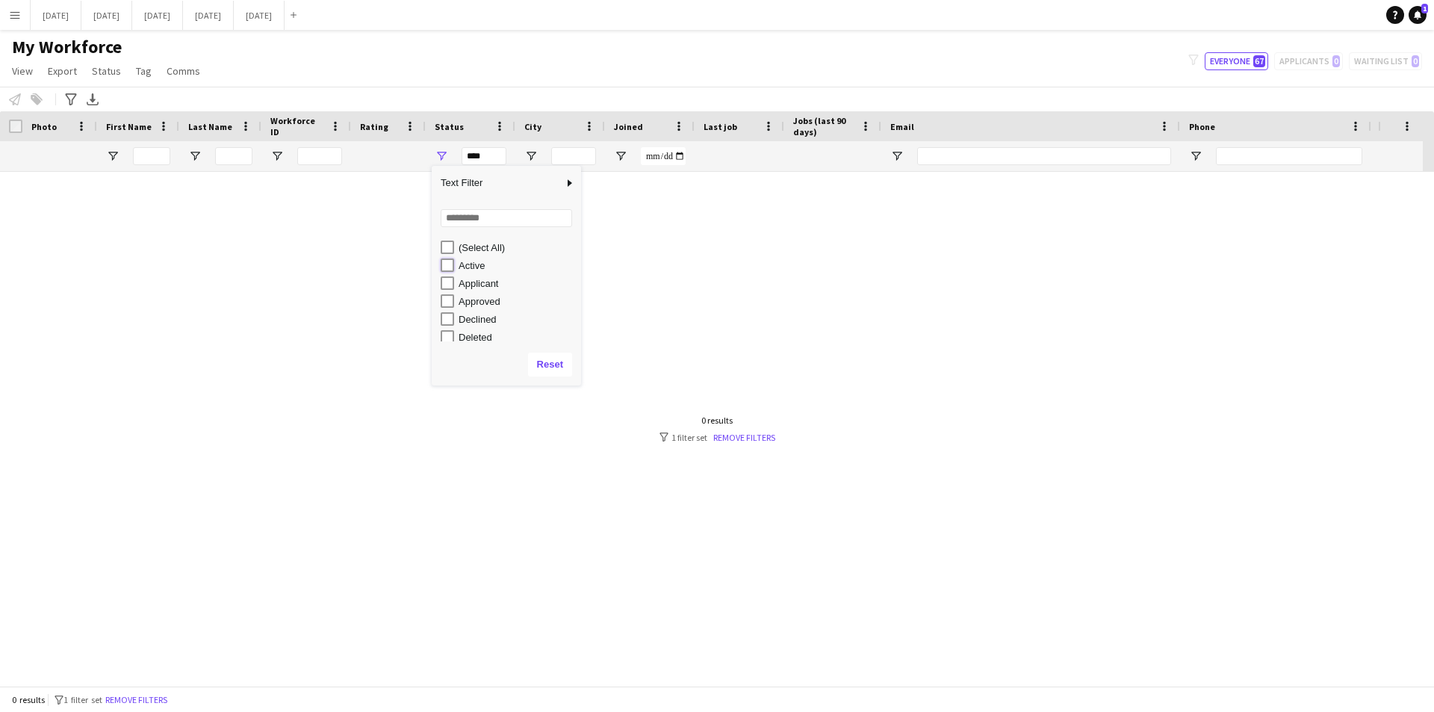
type input "**********"
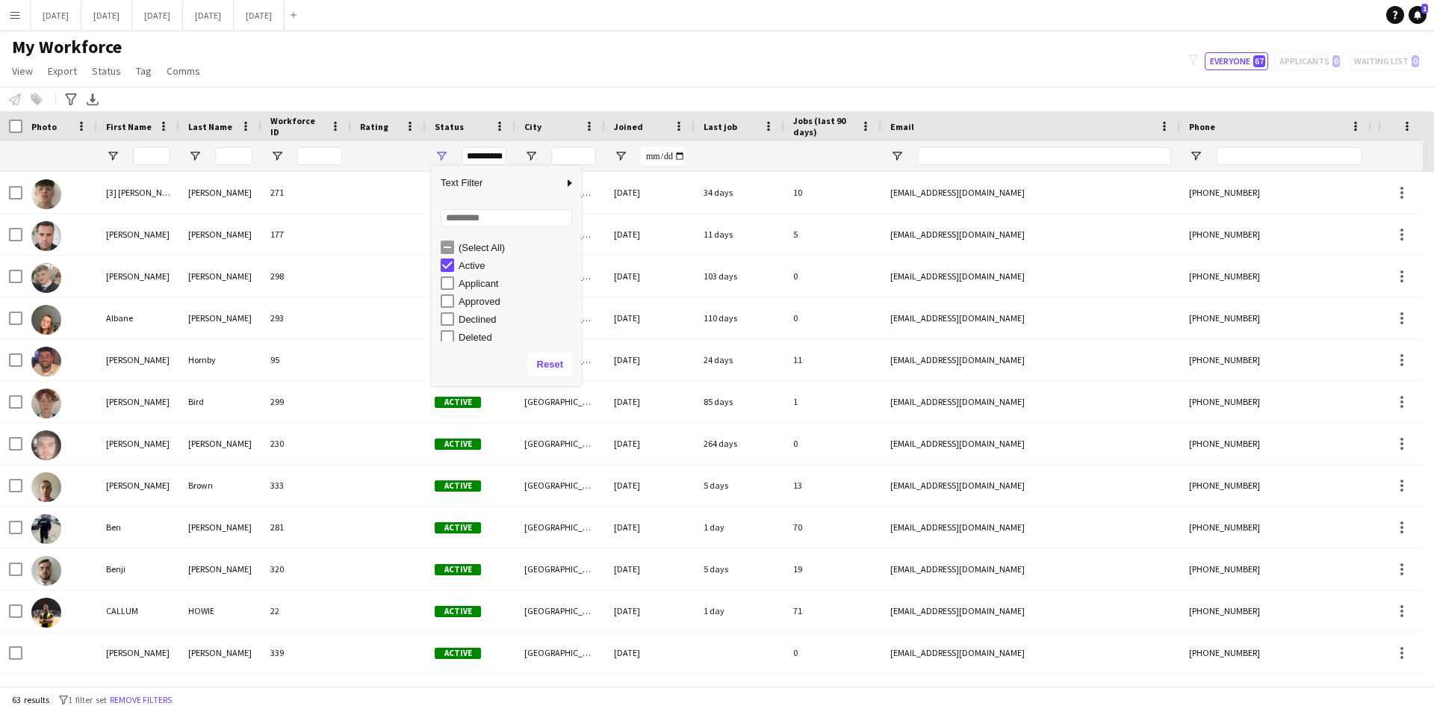
click at [416, 161] on div at bounding box center [388, 156] width 57 height 30
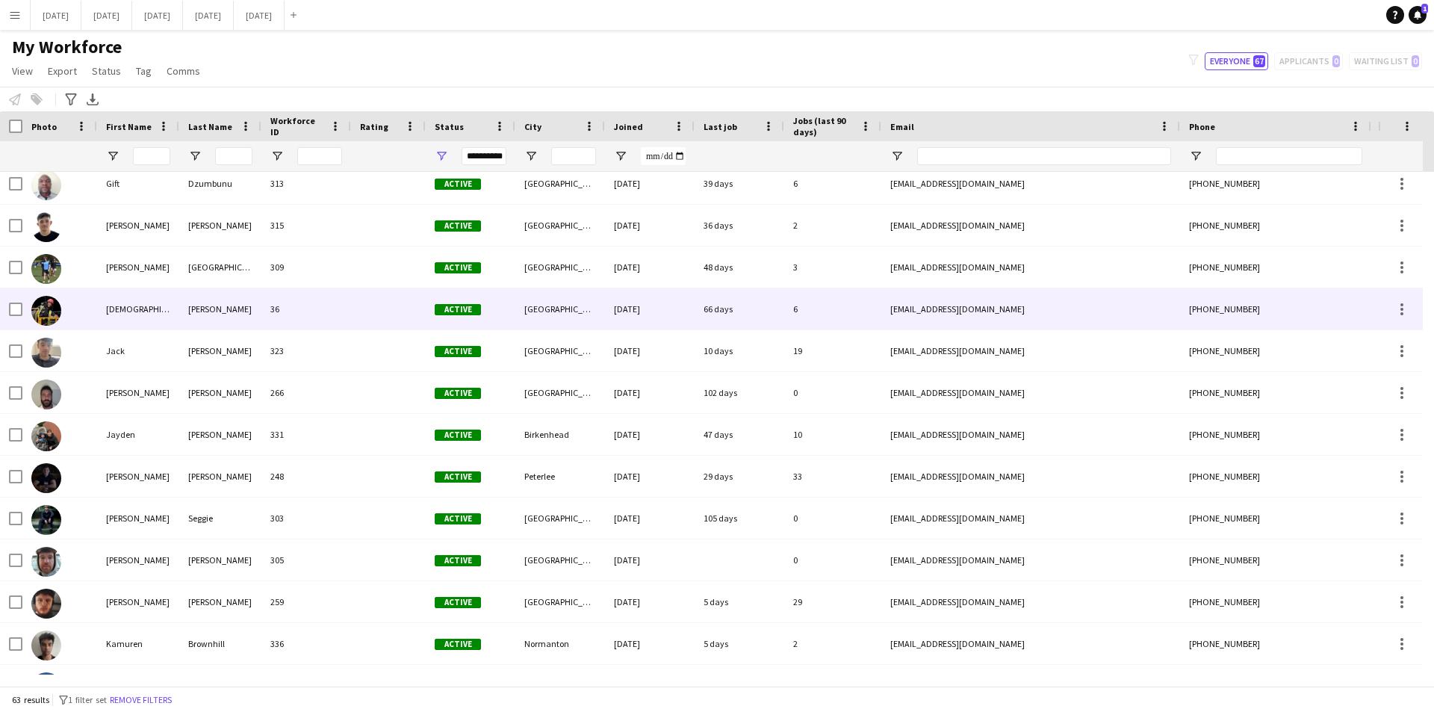
scroll to position [971, 0]
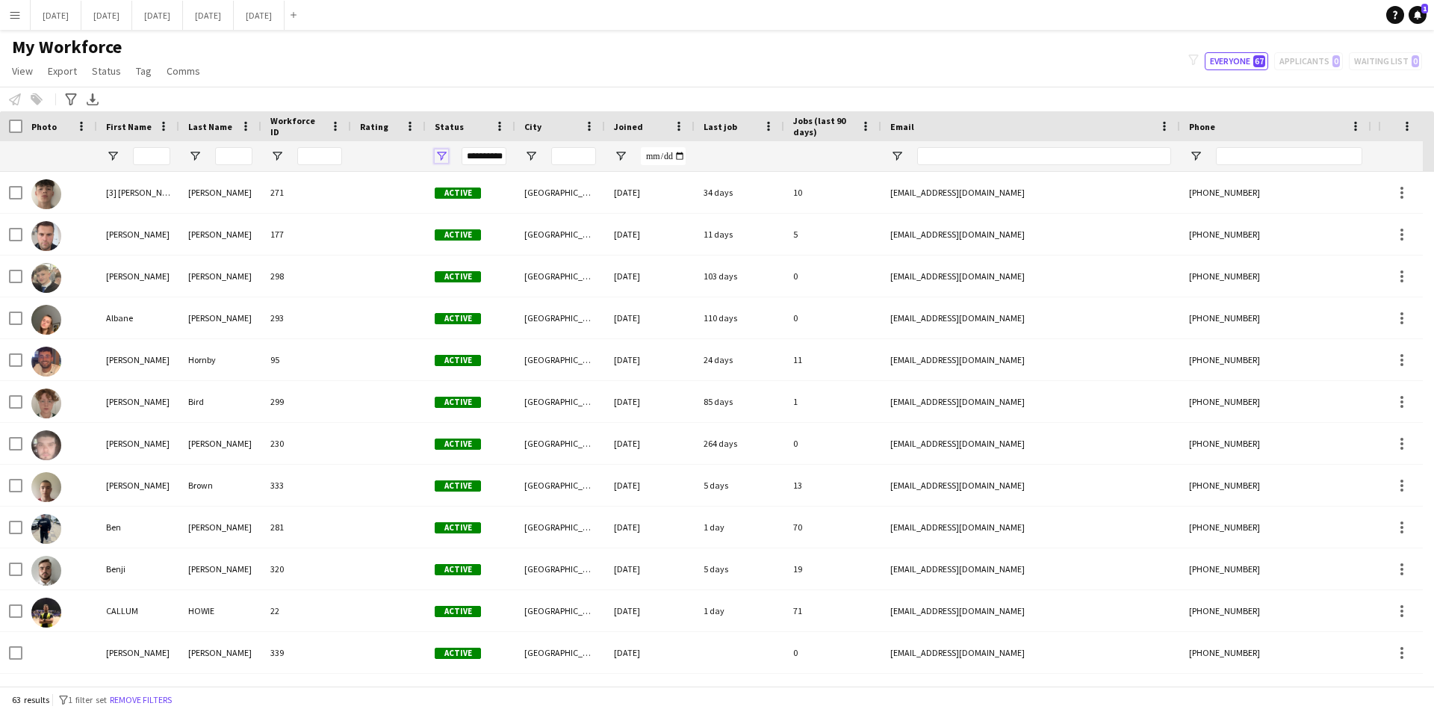
click at [441, 154] on span "Open Filter Menu" at bounding box center [441, 155] width 13 height 13
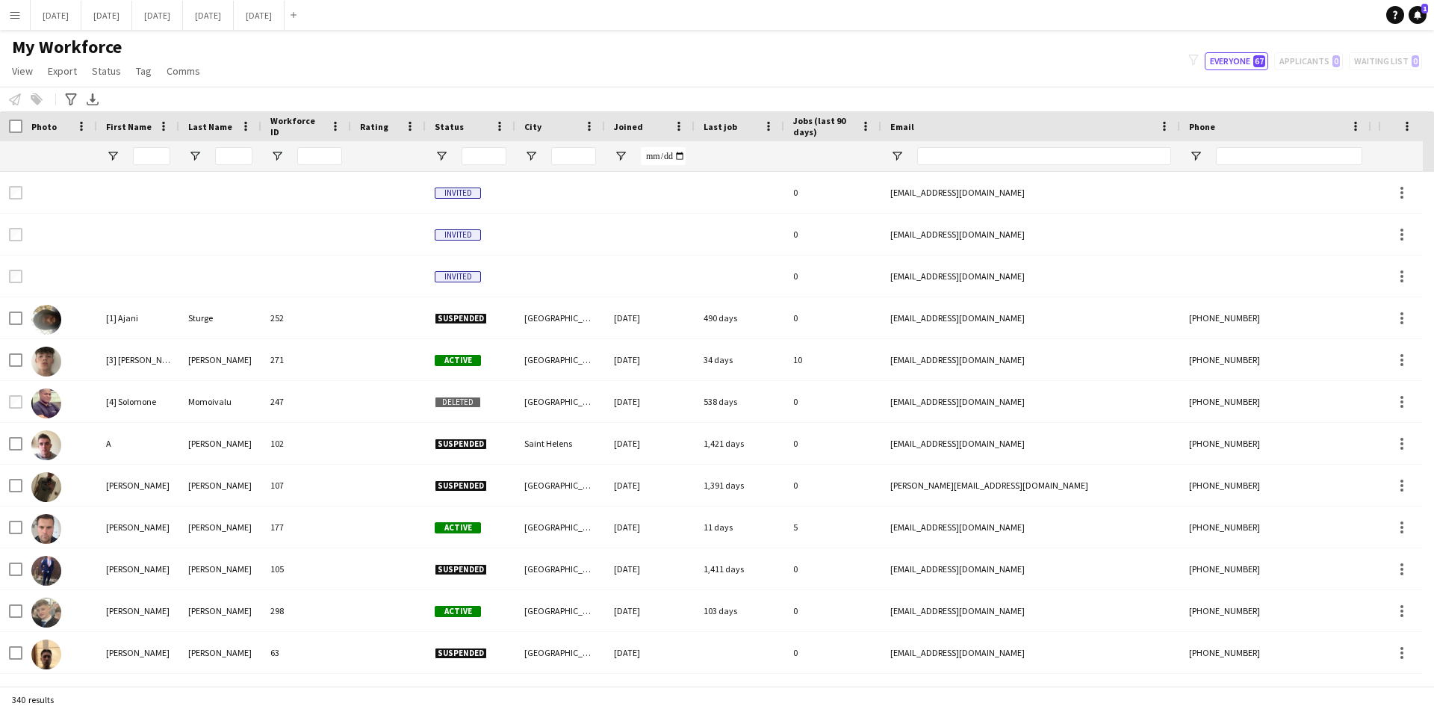
click at [394, 155] on div at bounding box center [388, 156] width 57 height 30
click at [132, 11] on button "SEPTEMBER 2025 Close" at bounding box center [106, 15] width 51 height 29
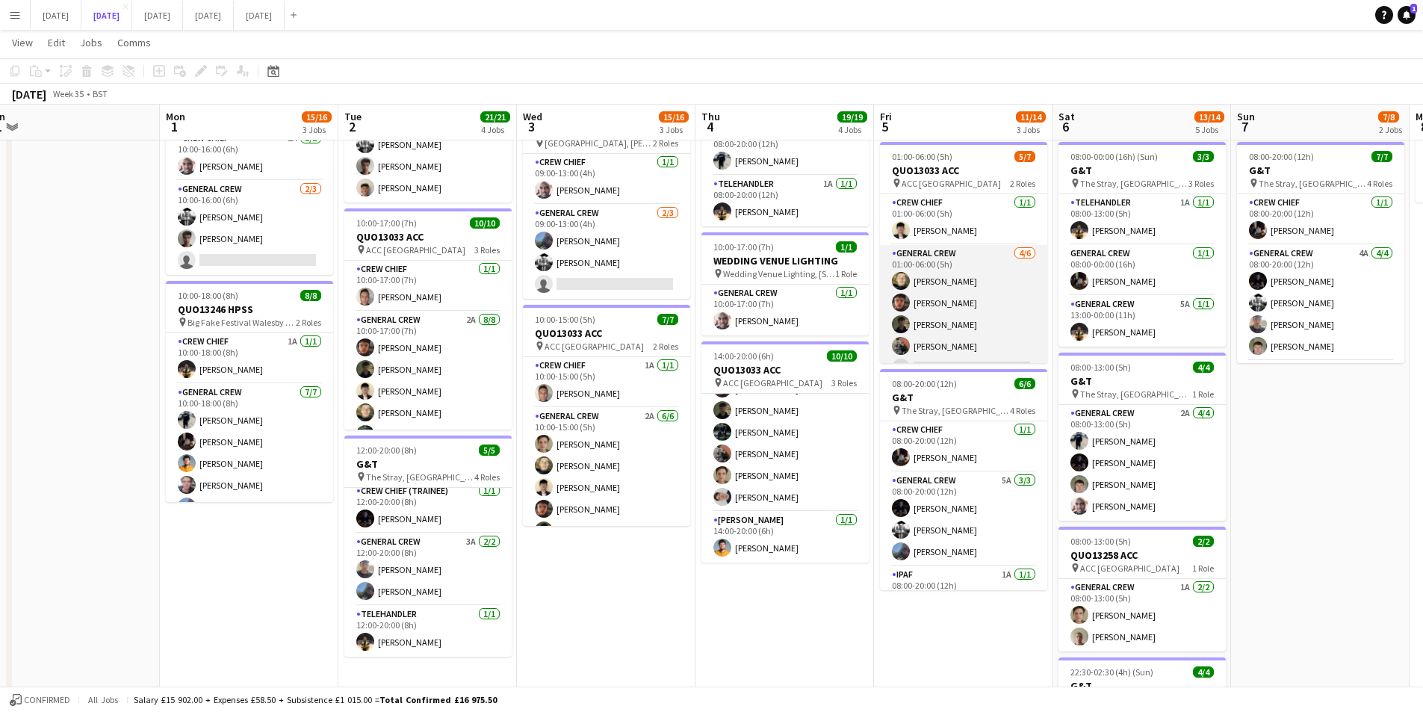
scroll to position [41, 0]
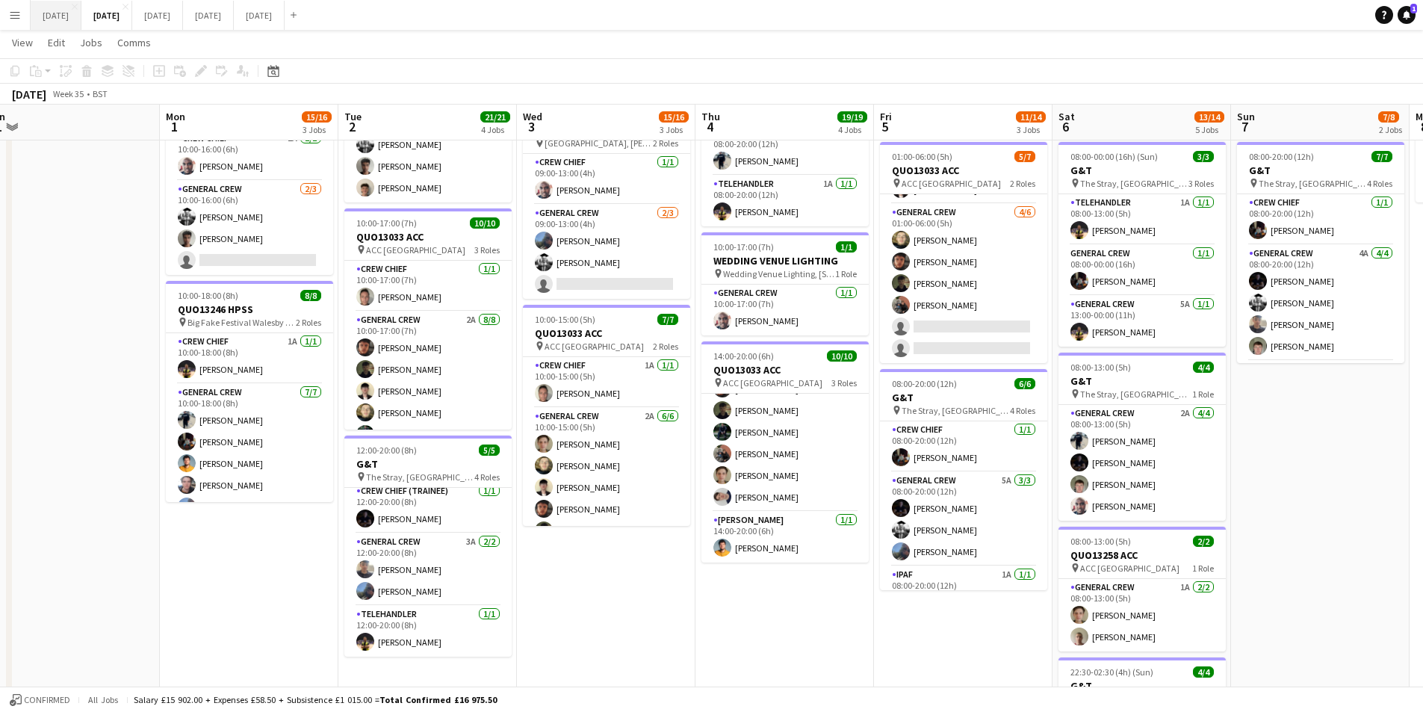
click at [72, 16] on button "AUGUST 2025 Close" at bounding box center [56, 15] width 51 height 29
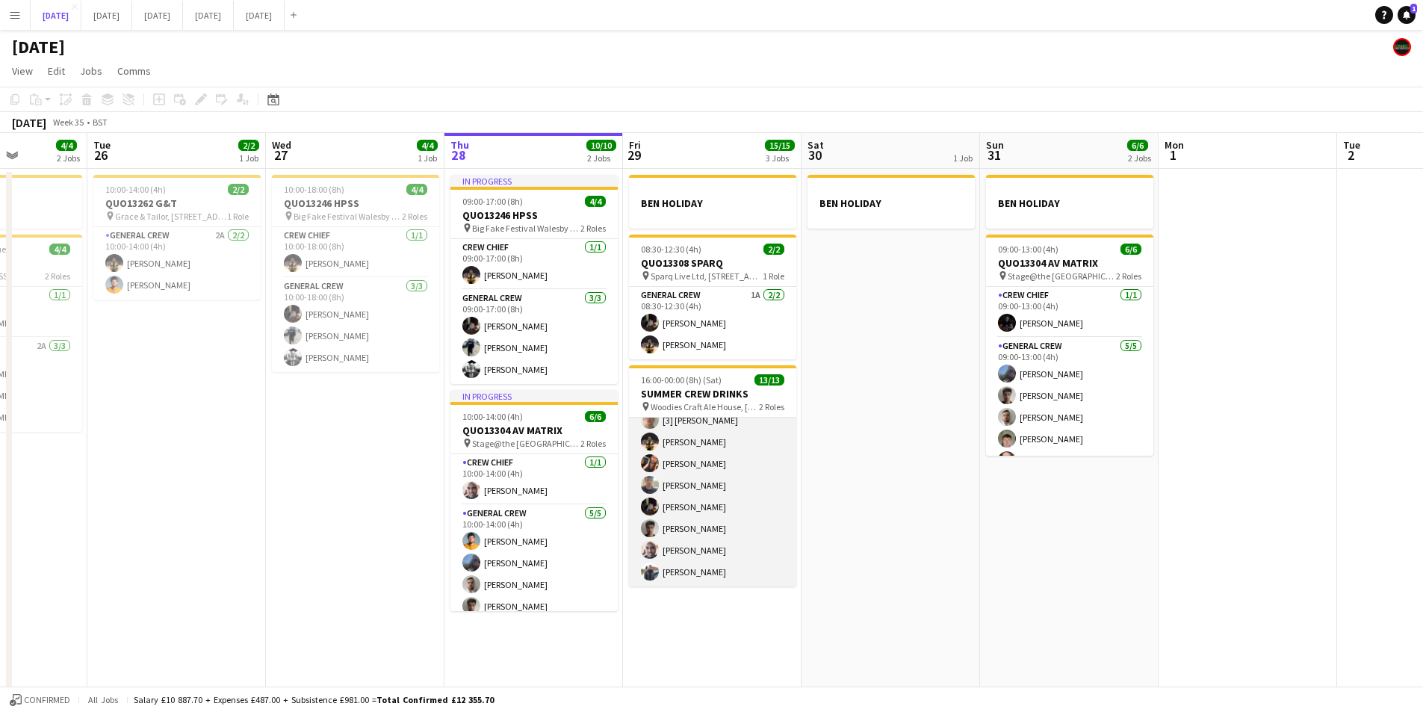
scroll to position [96, 0]
click at [697, 495] on app-card-role "General Crew 12/12 16:00-00:00 (8h) George Warren Michael Roper Michael Connoll…" at bounding box center [712, 516] width 167 height 289
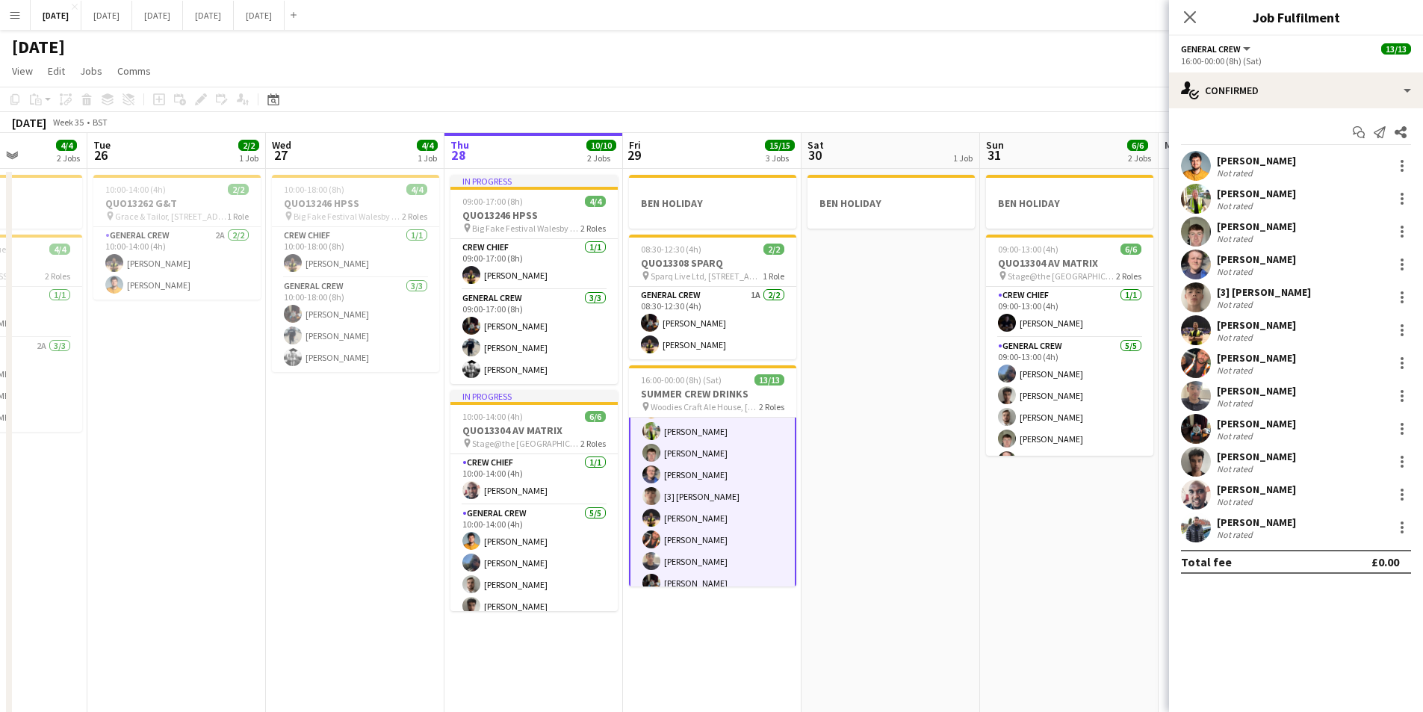
scroll to position [98, 0]
click at [1405, 297] on div at bounding box center [1402, 297] width 18 height 18
click at [1336, 465] on span "Remove" at bounding box center [1329, 468] width 45 height 13
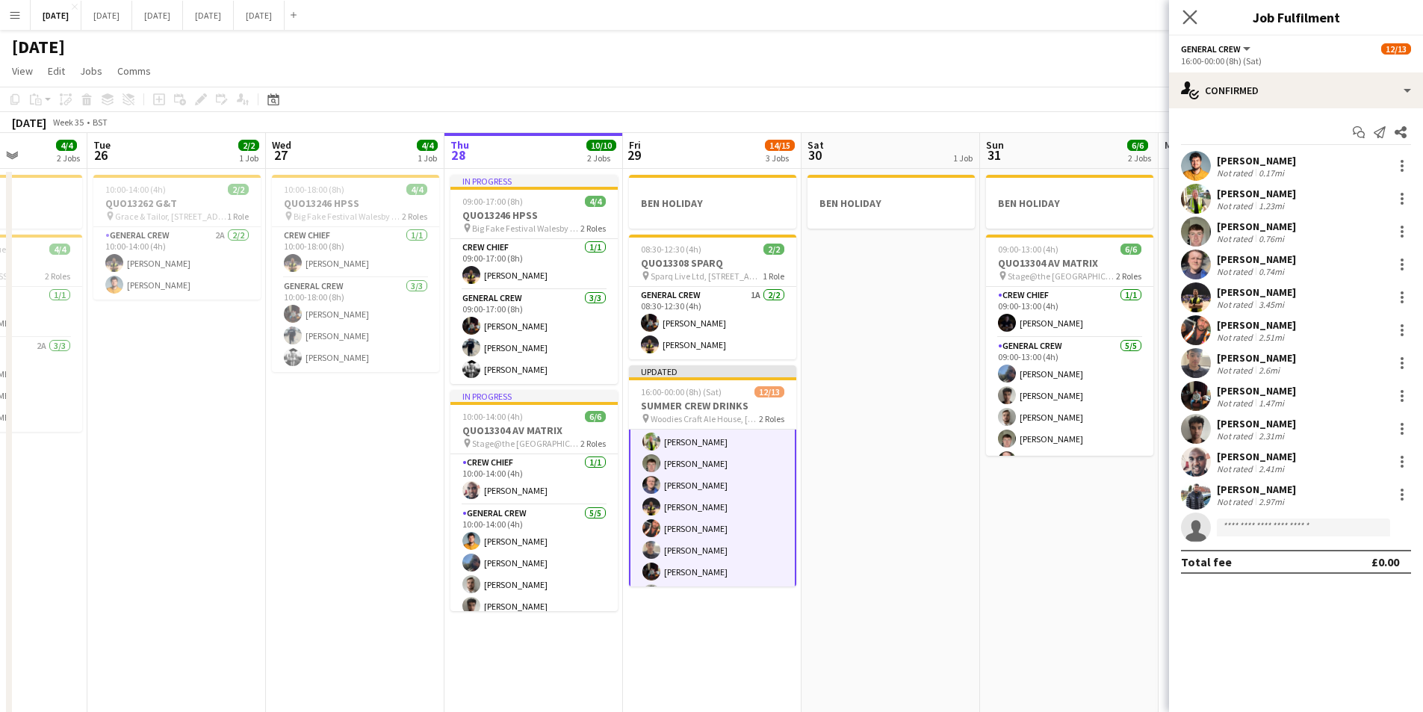
click at [1188, 25] on app-icon "Close pop-in" at bounding box center [1191, 18] width 22 height 22
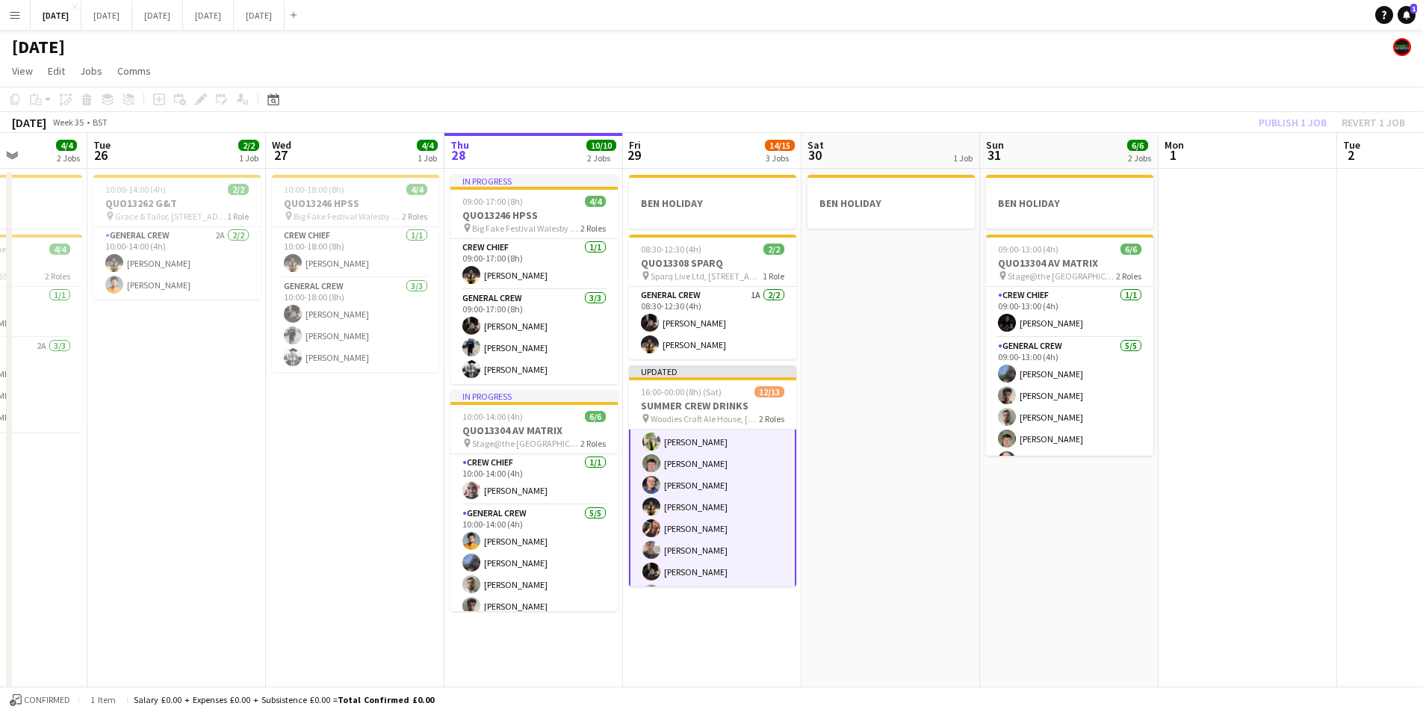
click at [1284, 120] on div "Publish 1 job Revert 1 job" at bounding box center [1332, 122] width 182 height 19
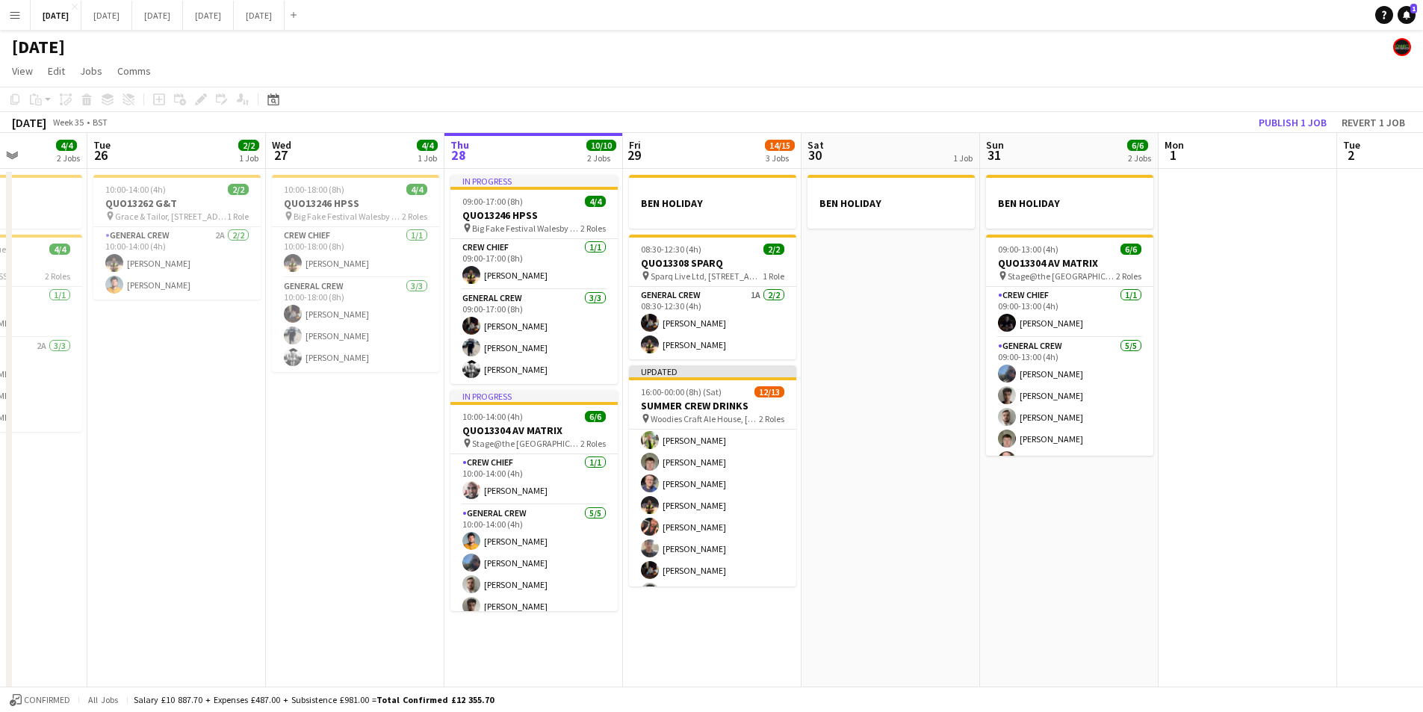
scroll to position [96, 0]
click at [1284, 120] on button "Publish 1 job" at bounding box center [1293, 122] width 80 height 19
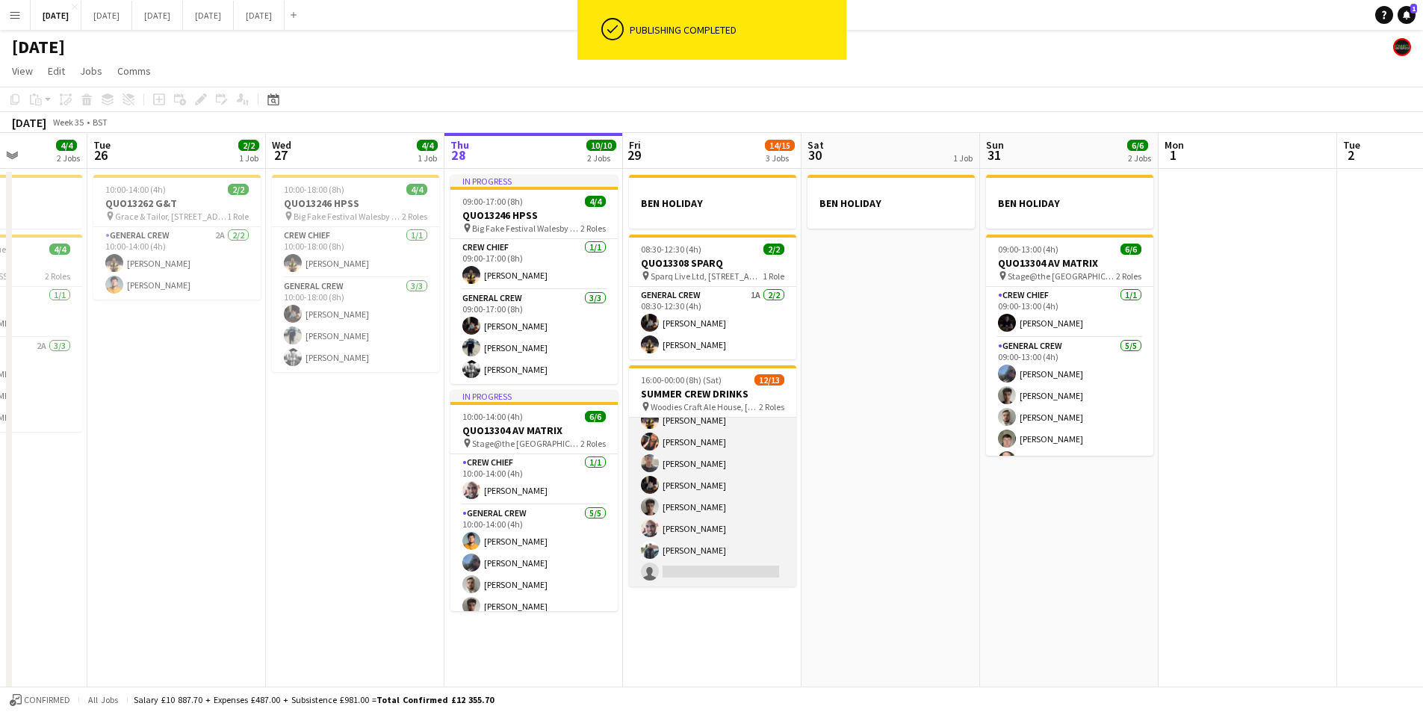
scroll to position [0, 0]
click at [708, 392] on h3 "SUMMER CREW DRINKS" at bounding box center [712, 393] width 167 height 13
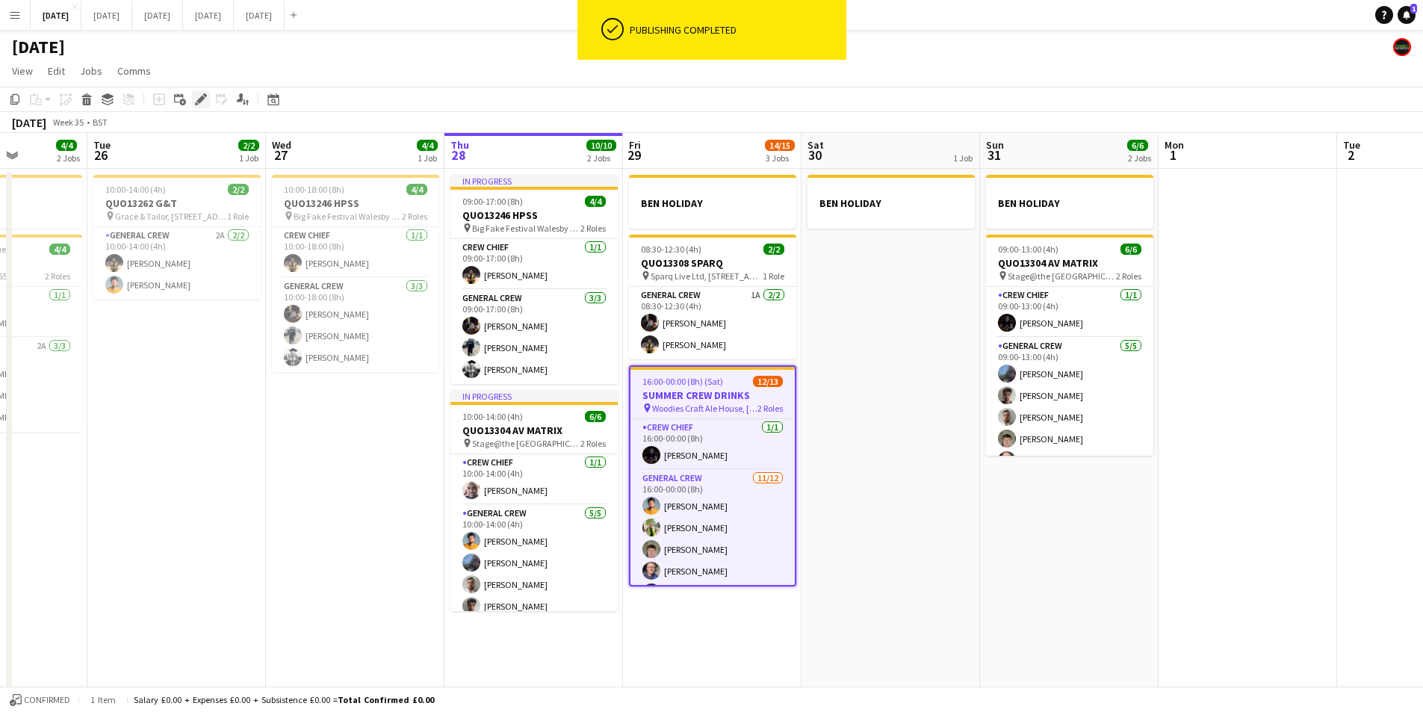
click at [202, 100] on icon at bounding box center [200, 100] width 8 height 8
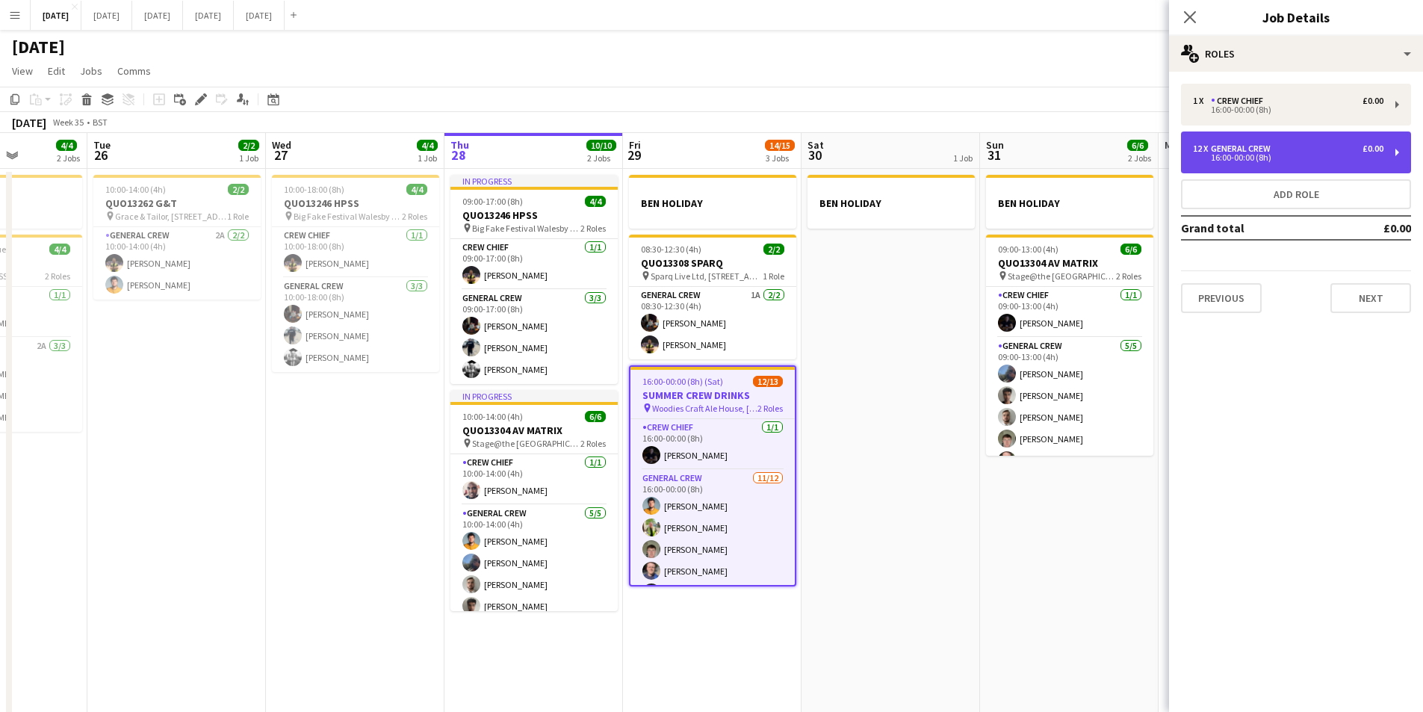
click at [1271, 156] on div "16:00-00:00 (8h)" at bounding box center [1288, 157] width 191 height 7
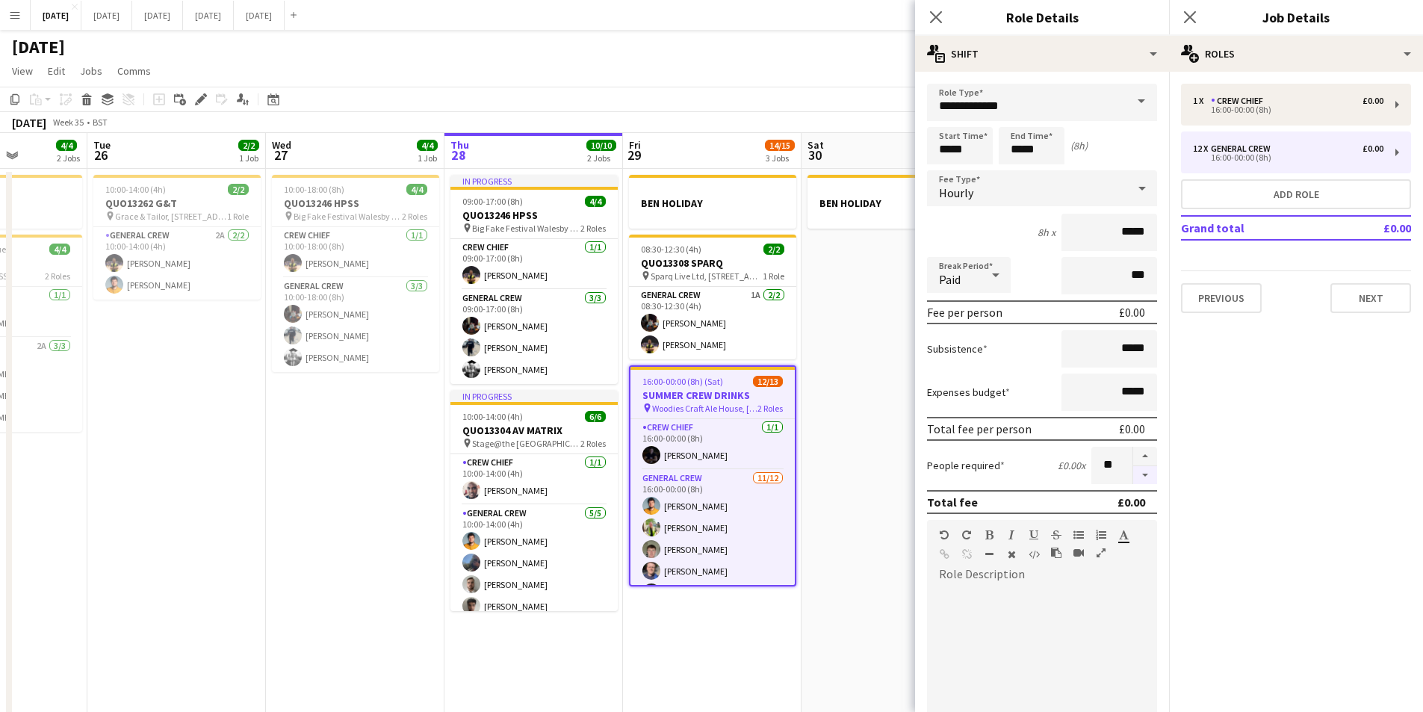
click at [1133, 477] on button "button" at bounding box center [1145, 475] width 24 height 19
type input "**"
click at [938, 19] on icon at bounding box center [936, 17] width 14 height 14
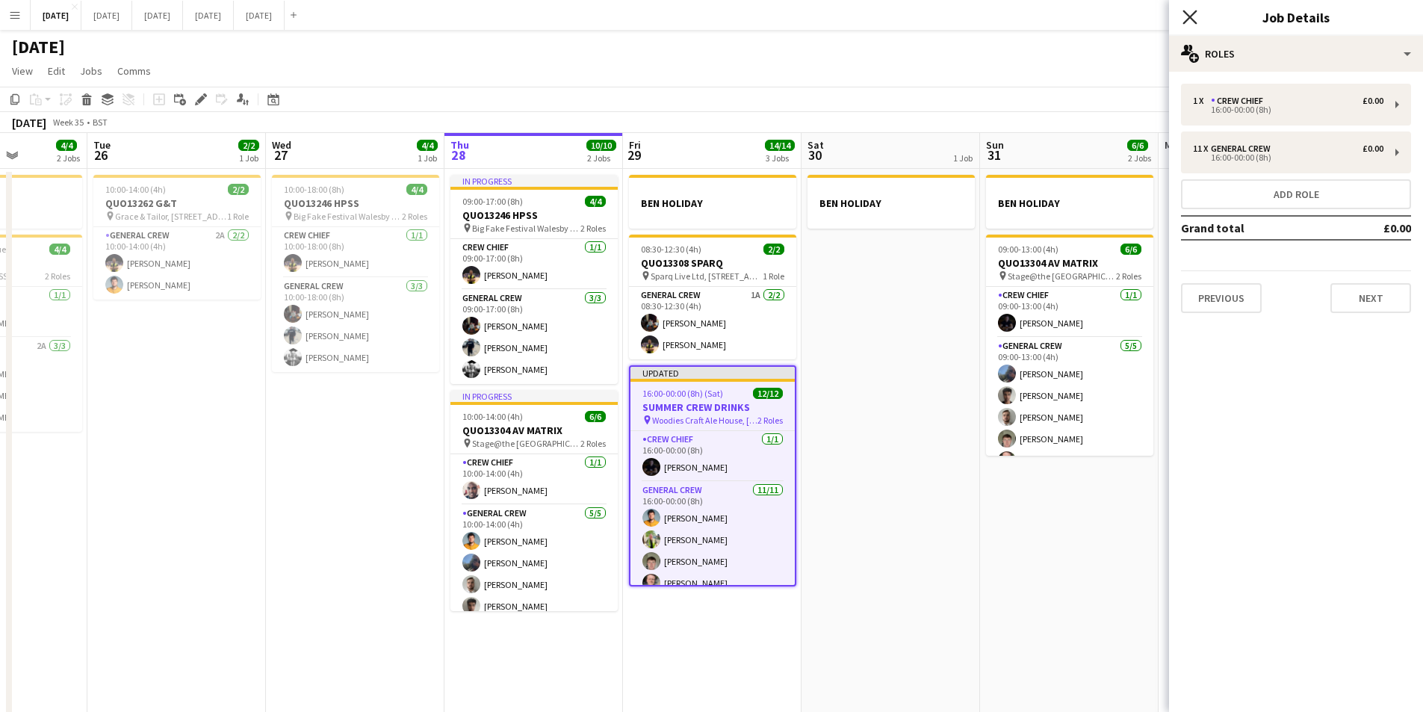
click at [1185, 19] on icon "Close pop-in" at bounding box center [1190, 17] width 14 height 14
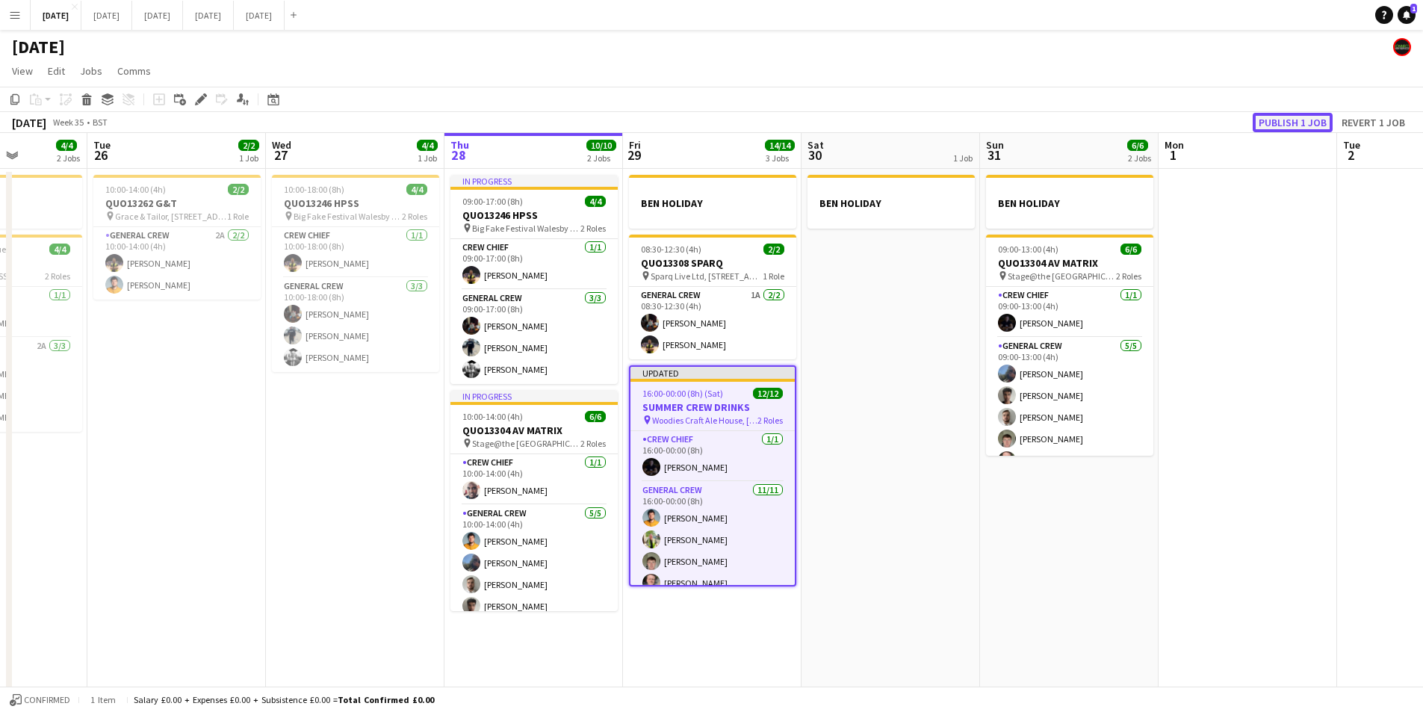
click at [1291, 127] on button "Publish 1 job" at bounding box center [1293, 122] width 80 height 19
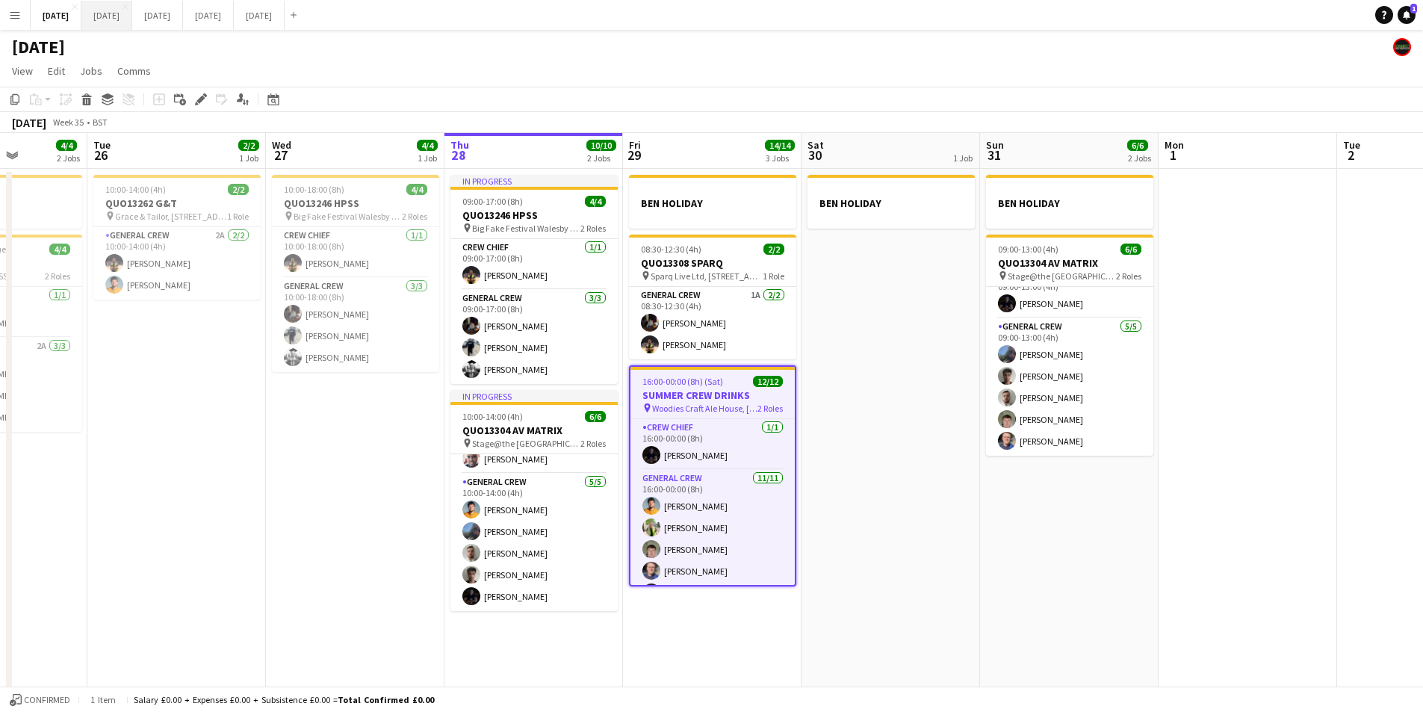
click at [132, 23] on button "SEPTEMBER 2025 Close" at bounding box center [106, 15] width 51 height 29
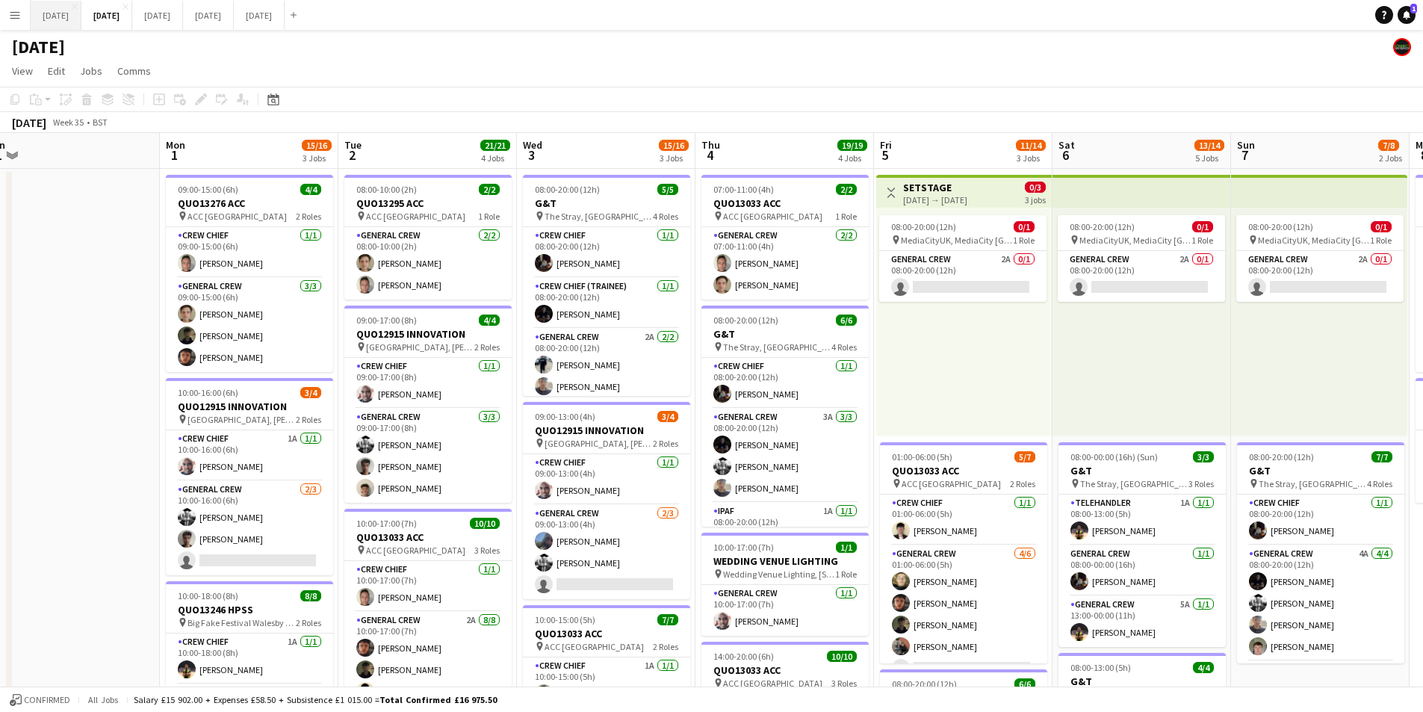
click at [69, 17] on button "AUGUST 2025 Close" at bounding box center [56, 15] width 51 height 29
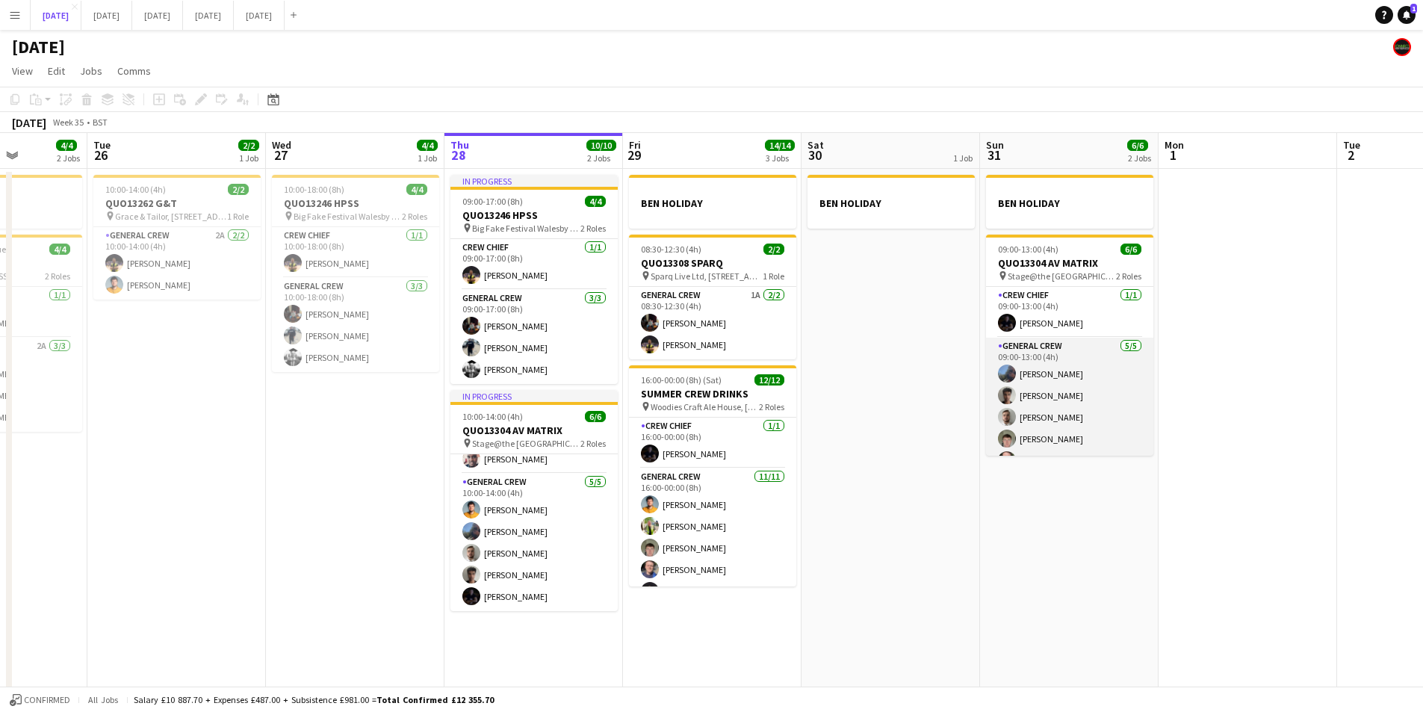
scroll to position [19, 0]
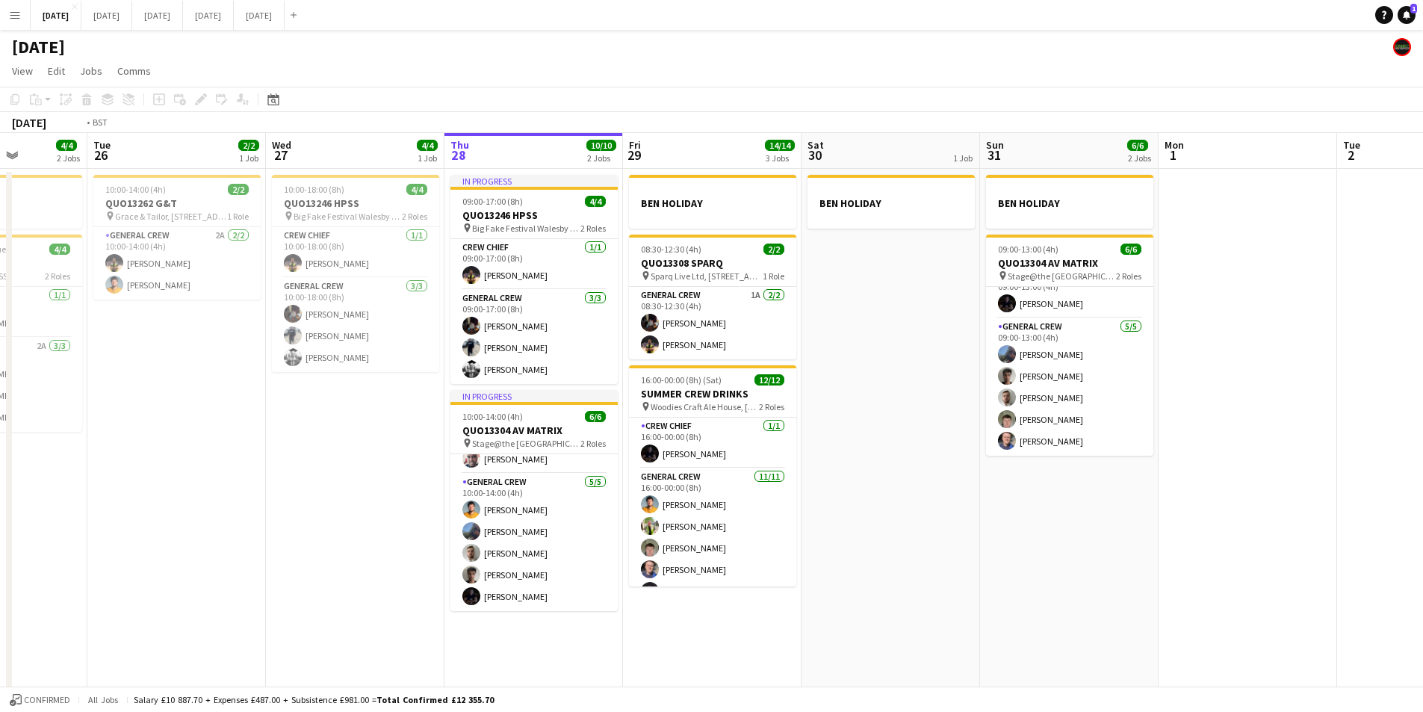
drag, startPoint x: 300, startPoint y: 564, endPoint x: 794, endPoint y: 549, distance: 494.1
click at [963, 561] on app-calendar-viewport "Sat 23 8/8 4 Jobs Sun 24 2/2 1 Job Mon 25 4/4 2 Jobs Tue 26 2/2 1 Job Wed 27 4/…" at bounding box center [711, 430] width 1423 height 594
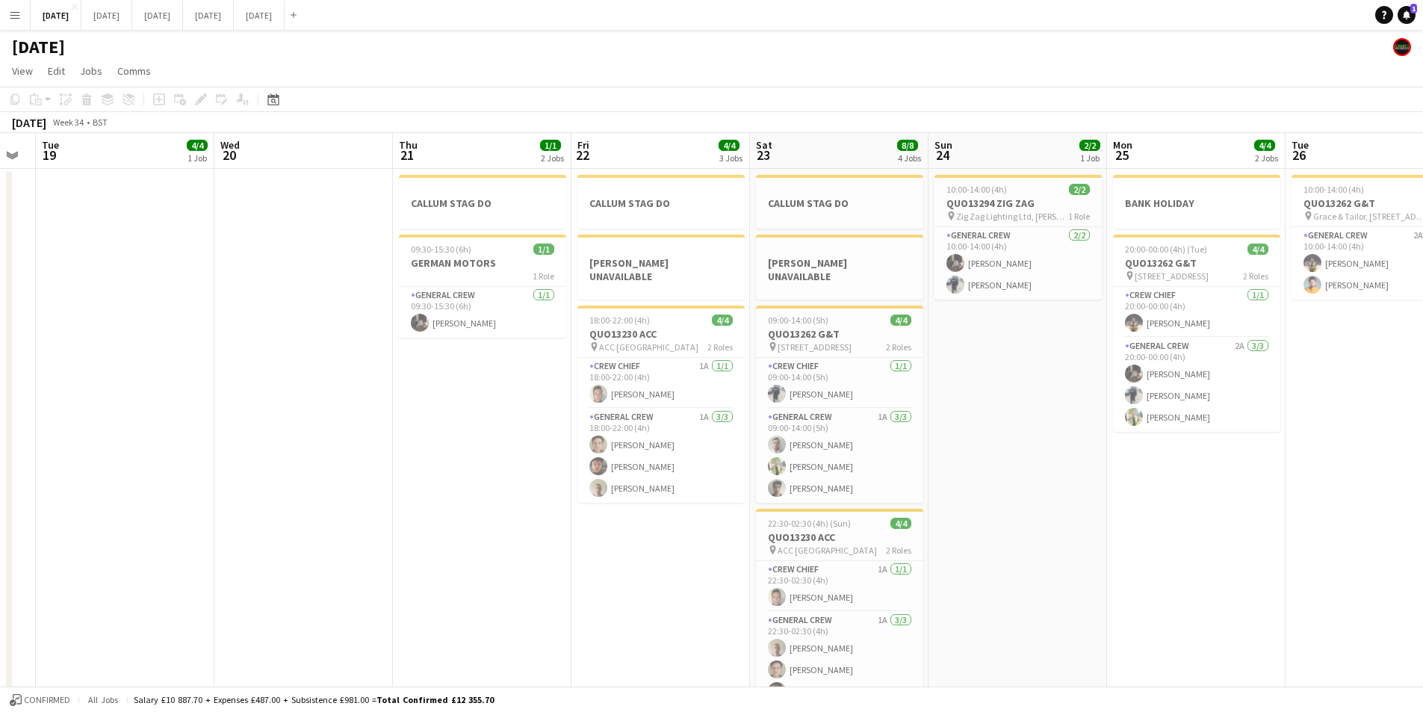
scroll to position [0, 438]
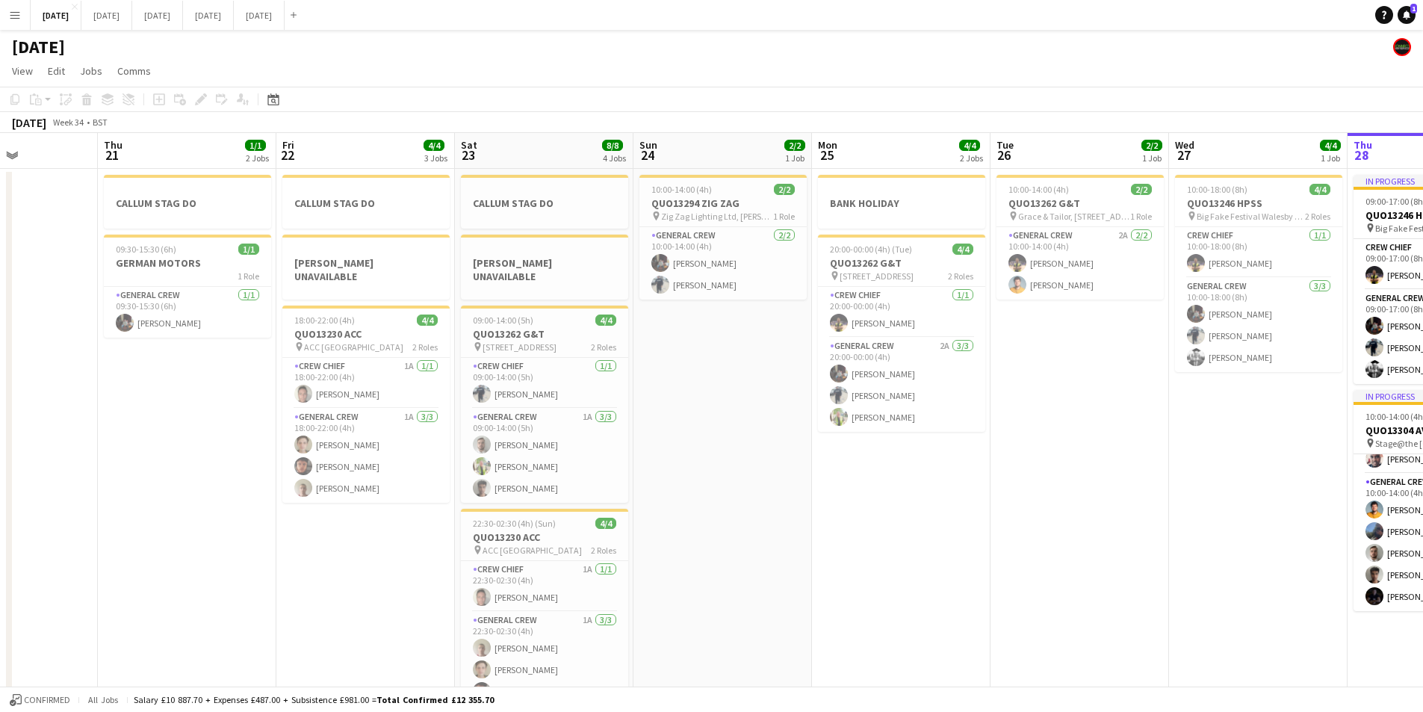
drag, startPoint x: 482, startPoint y: 602, endPoint x: 350, endPoint y: 533, distance: 148.4
click at [294, 532] on app-calendar-viewport "Mon 18 6/6 3 Jobs Tue 19 4/4 1 Job Wed 20 Thu 21 1/1 2 Jobs Fri 22 4/4 3 Jobs S…" at bounding box center [711, 430] width 1423 height 594
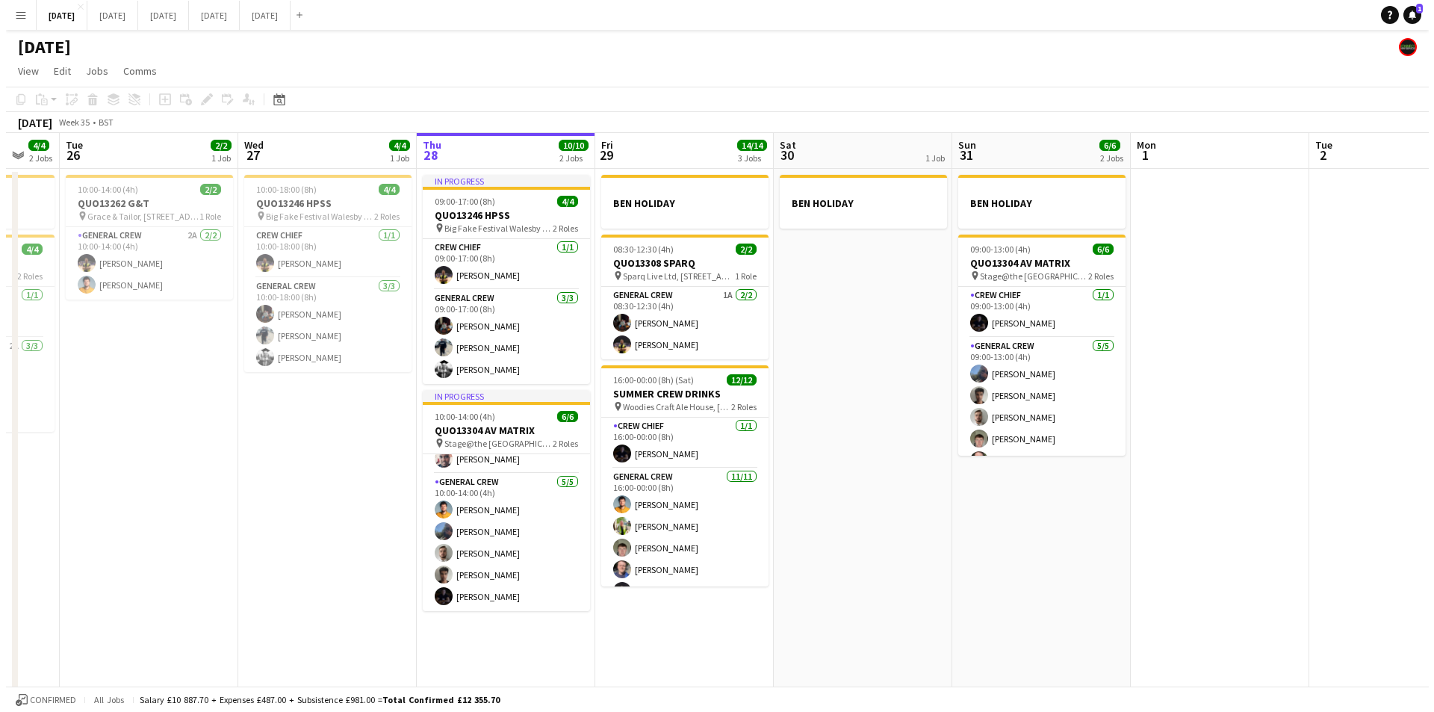
scroll to position [0, 451]
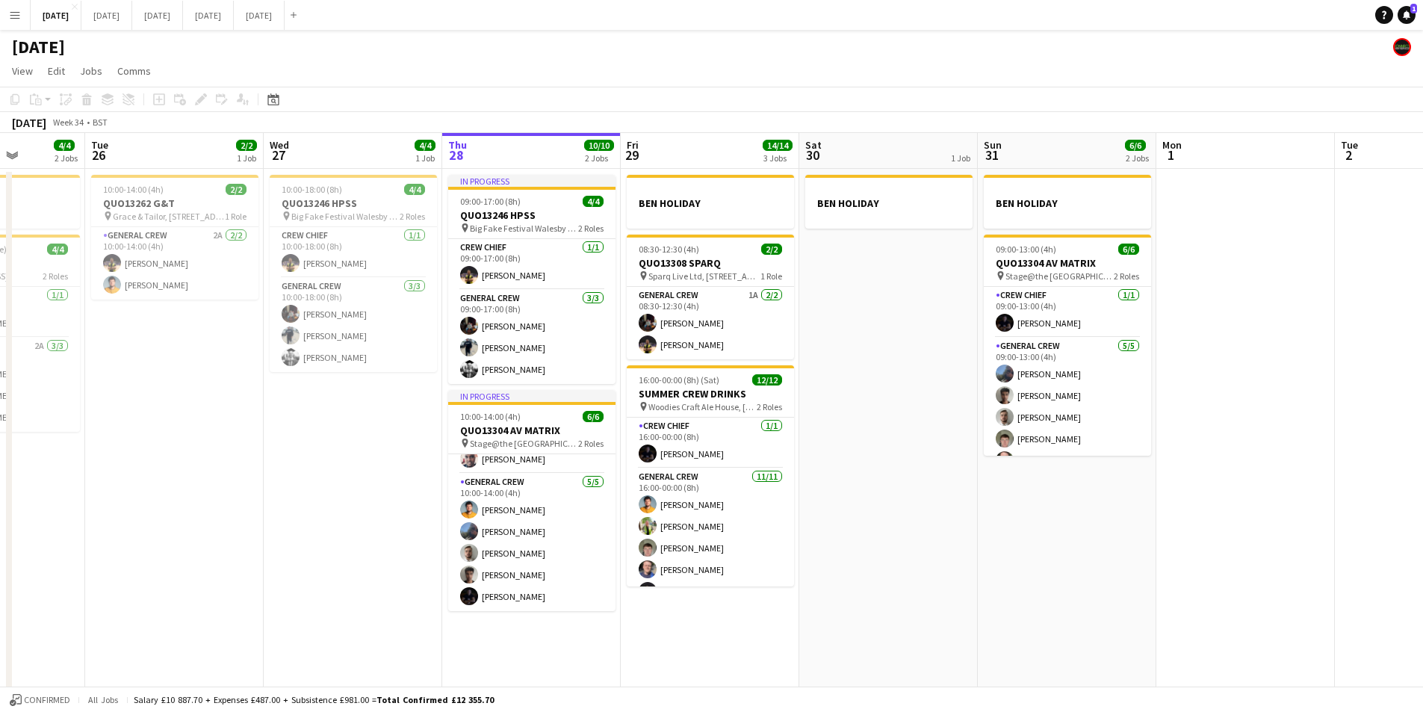
drag, startPoint x: 811, startPoint y: 471, endPoint x: 321, endPoint y: 436, distance: 492.1
click at [321, 436] on app-calendar-viewport "Sat 23 8/8 4 Jobs Sun 24 2/2 1 Job Mon 25 4/4 2 Jobs Tue 26 2/2 1 Job Wed 27 4/…" at bounding box center [711, 430] width 1423 height 594
click at [132, 19] on button "SEPTEMBER 2025 Close" at bounding box center [106, 15] width 51 height 29
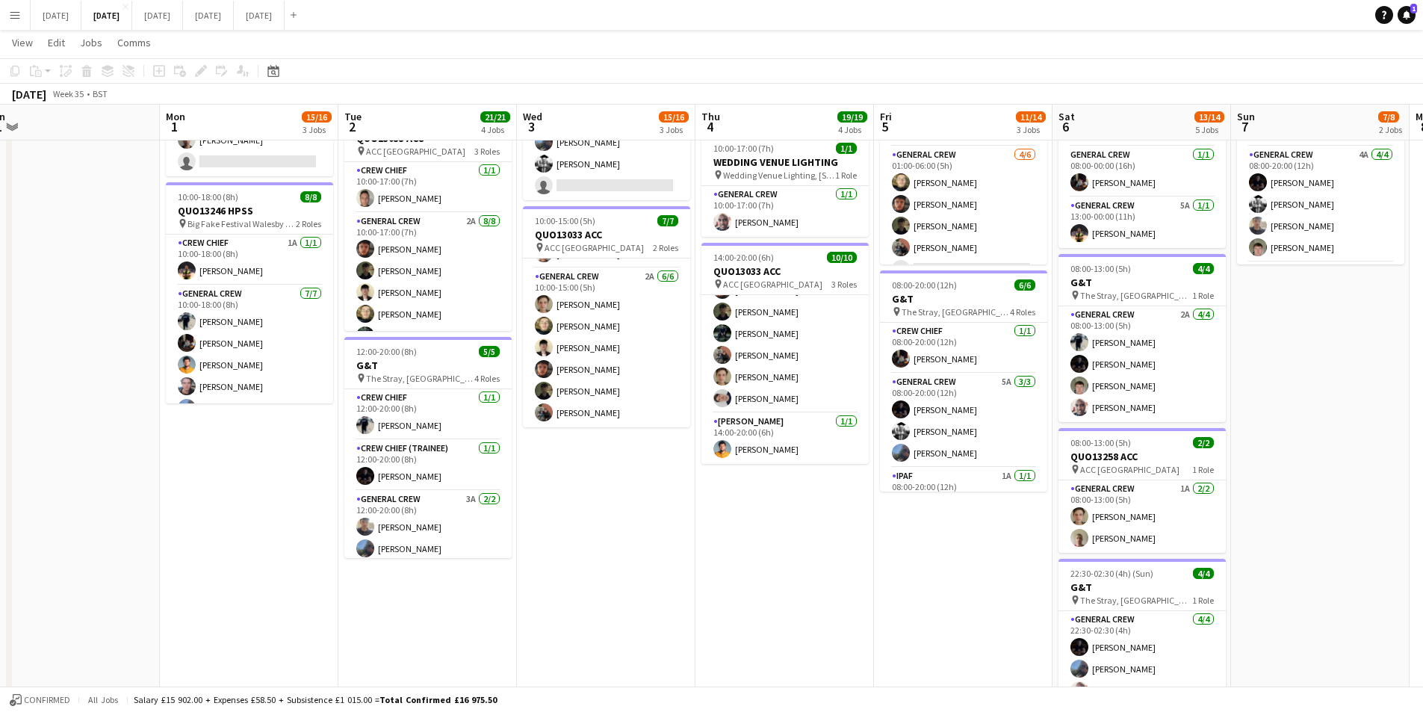
drag, startPoint x: 436, startPoint y: 528, endPoint x: 1433, endPoint y: 221, distance: 1043.6
click at [436, 528] on app-card-role "General Crew 3A 2/2 12:00-20:00 (8h) Jack Roper Dawson Hyde" at bounding box center [427, 527] width 167 height 72
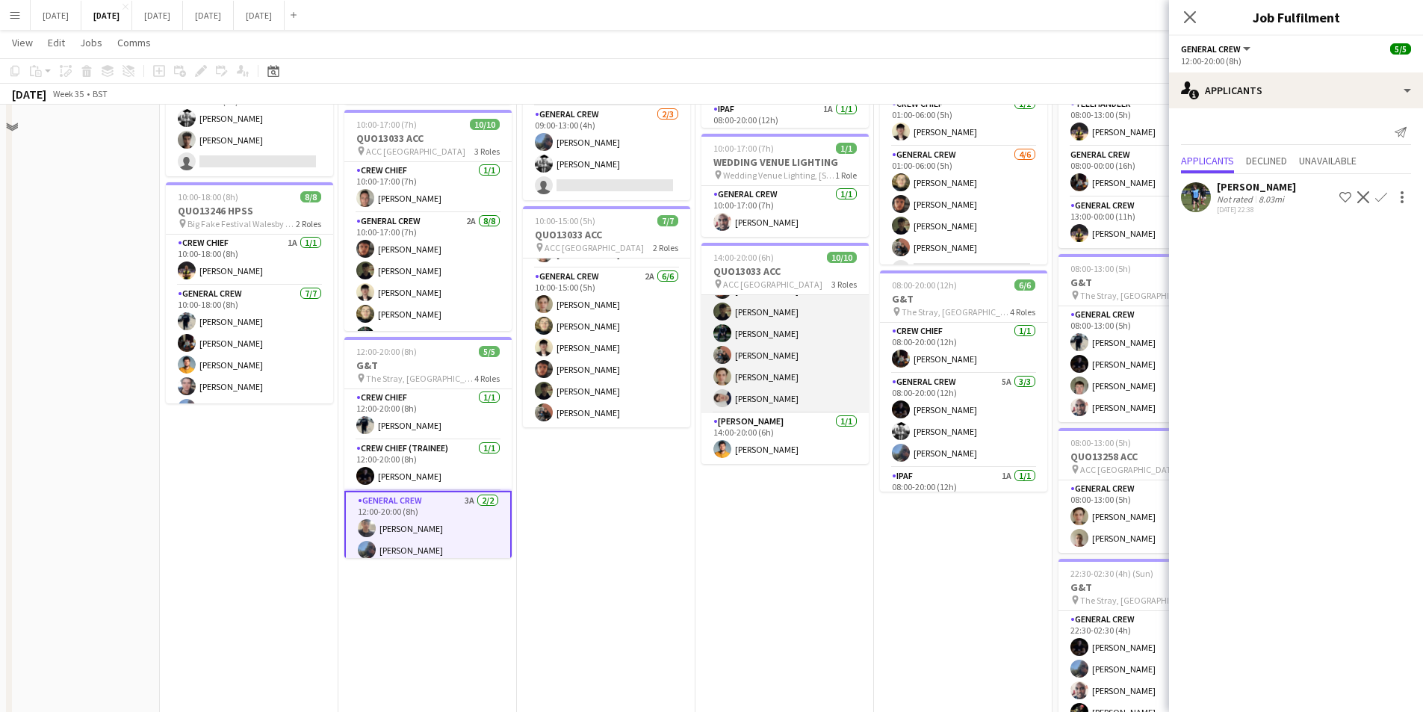
scroll to position [173, 0]
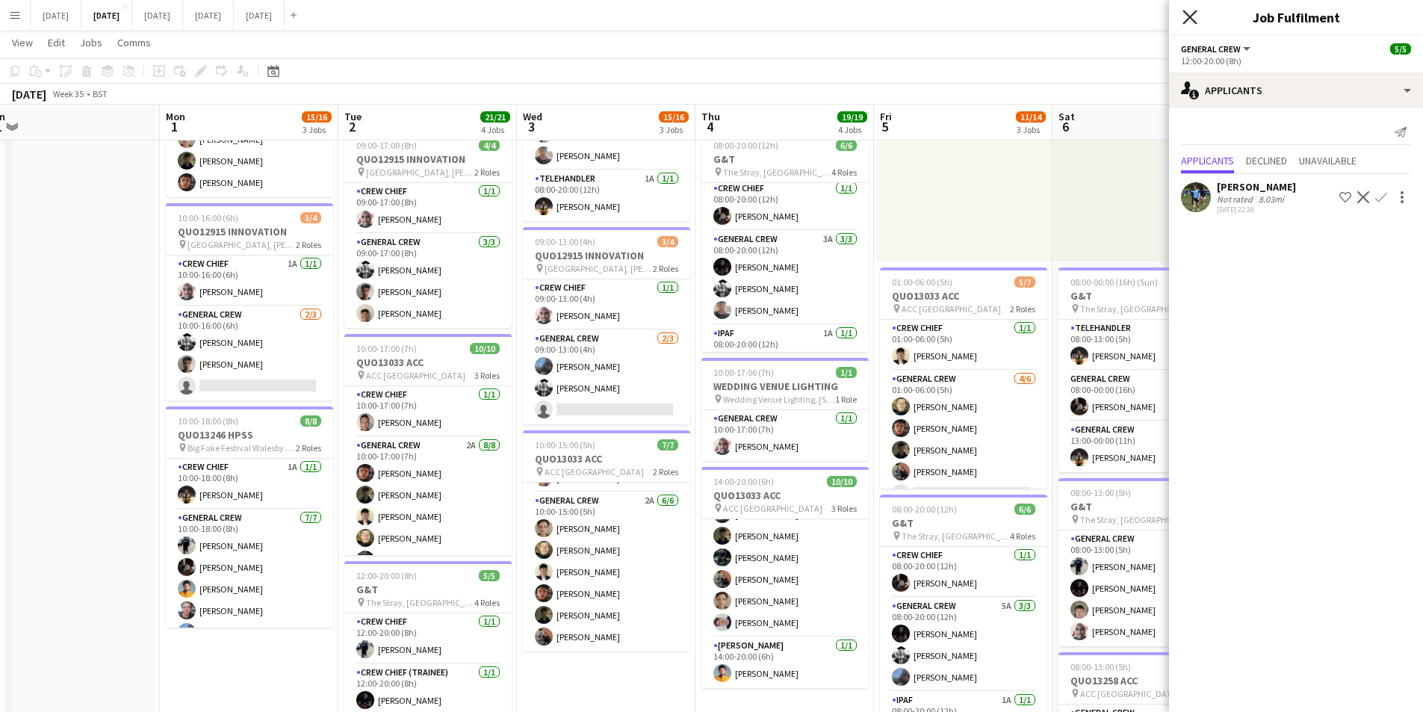
click at [1192, 19] on icon at bounding box center [1190, 17] width 14 height 14
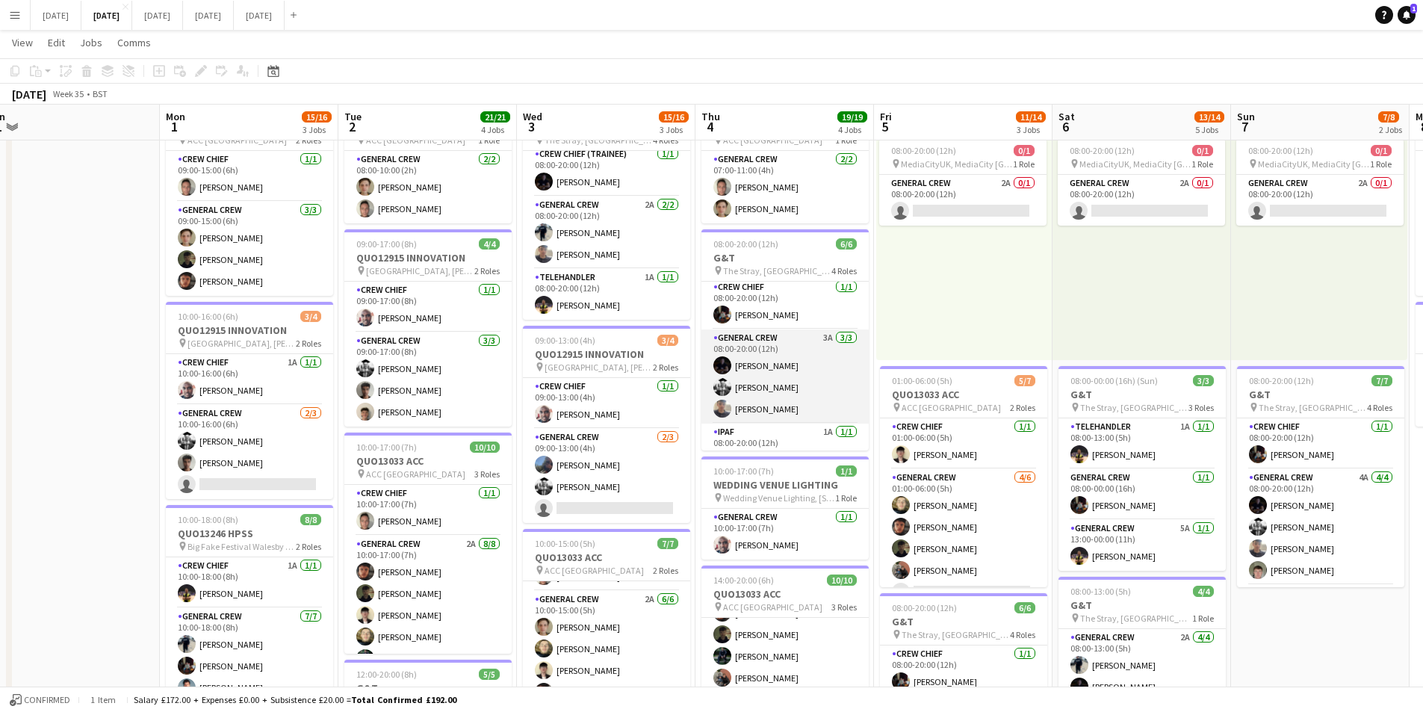
scroll to position [0, 0]
drag, startPoint x: 950, startPoint y: 397, endPoint x: 1084, endPoint y: 362, distance: 139.0
click at [713, 377] on app-calendar-viewport "Fri 29 Sat 30 Sun 31 Mon 1 15/16 3 Jobs Tue 2 21/21 4 Jobs Wed 3 15/16 3 Jobs T…" at bounding box center [711, 534] width 1423 height 1100
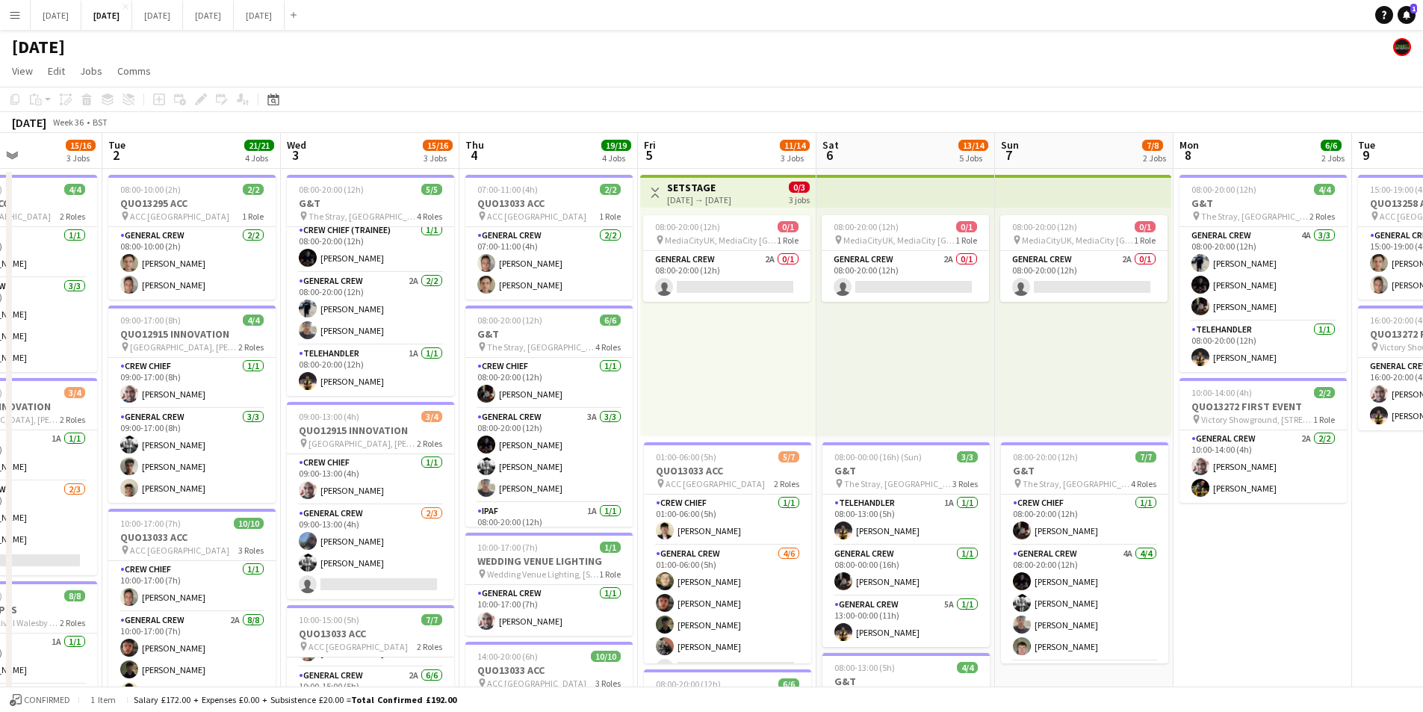
drag, startPoint x: 1333, startPoint y: 388, endPoint x: 1009, endPoint y: 508, distance: 344.9
click at [1047, 379] on app-calendar-viewport "Sat 30 Sun 31 Mon 1 15/16 3 Jobs Tue 2 21/21 4 Jobs Wed 3 15/16 3 Jobs Thu 4 19…" at bounding box center [711, 646] width 1423 height 1027
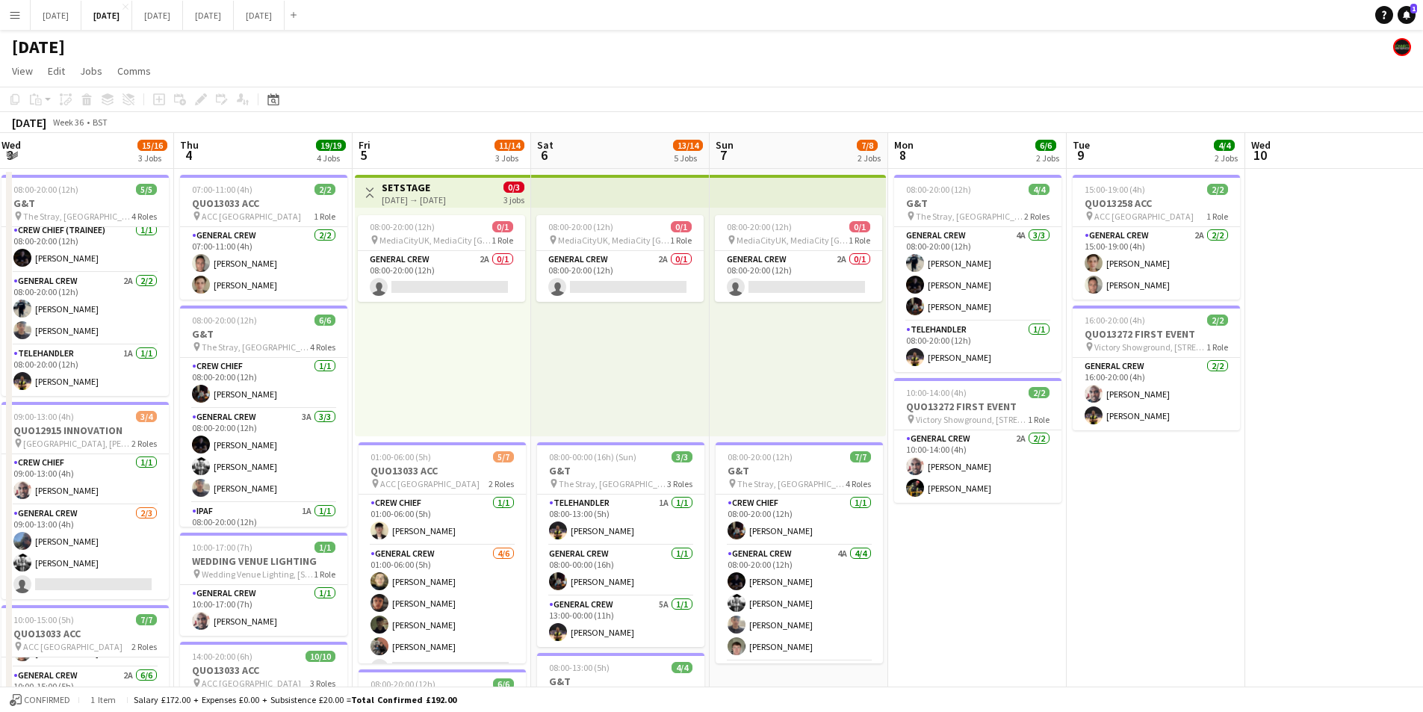
scroll to position [0, 554]
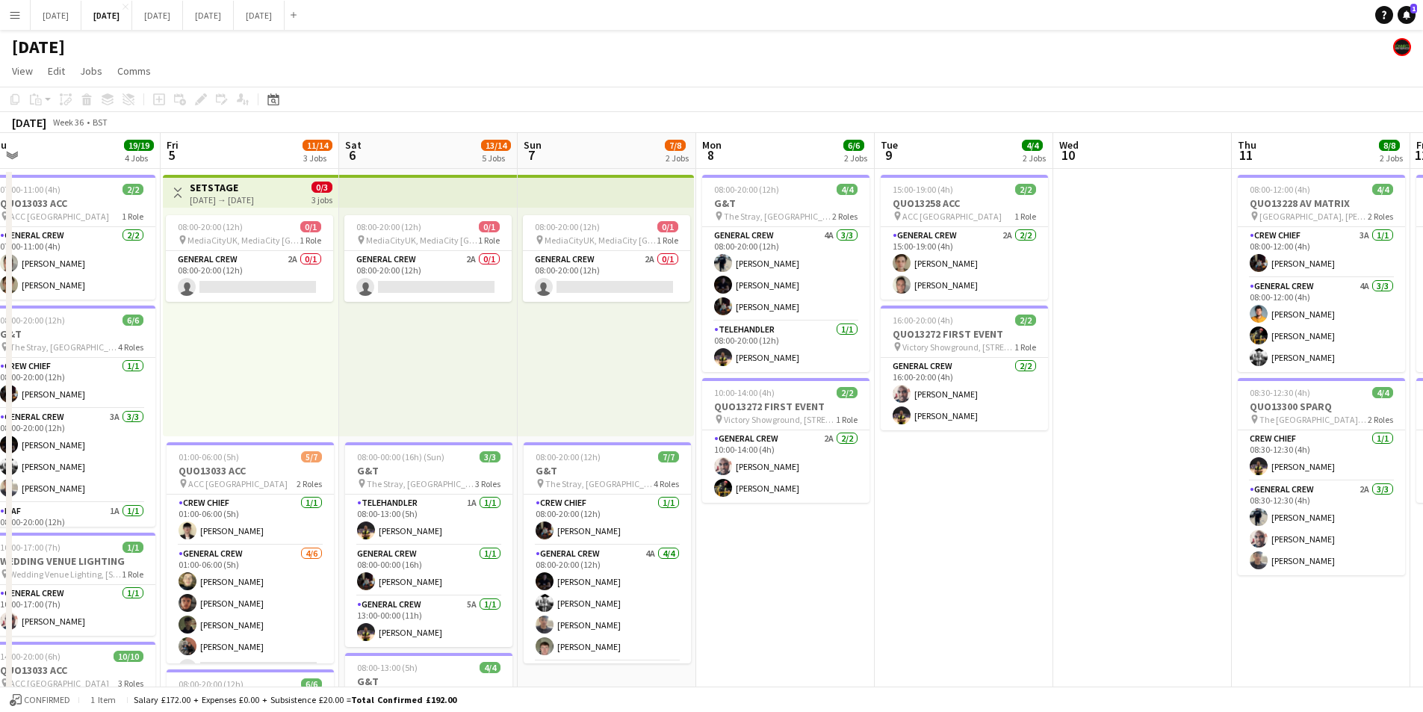
drag, startPoint x: 1093, startPoint y: 484, endPoint x: 1058, endPoint y: 487, distance: 35.2
click at [876, 475] on app-calendar-viewport "Mon 1 15/16 3 Jobs Tue 2 21/21 4 Jobs Wed 3 15/16 3 Jobs Thu 4 19/19 4 Jobs Fri…" at bounding box center [711, 646] width 1423 height 1027
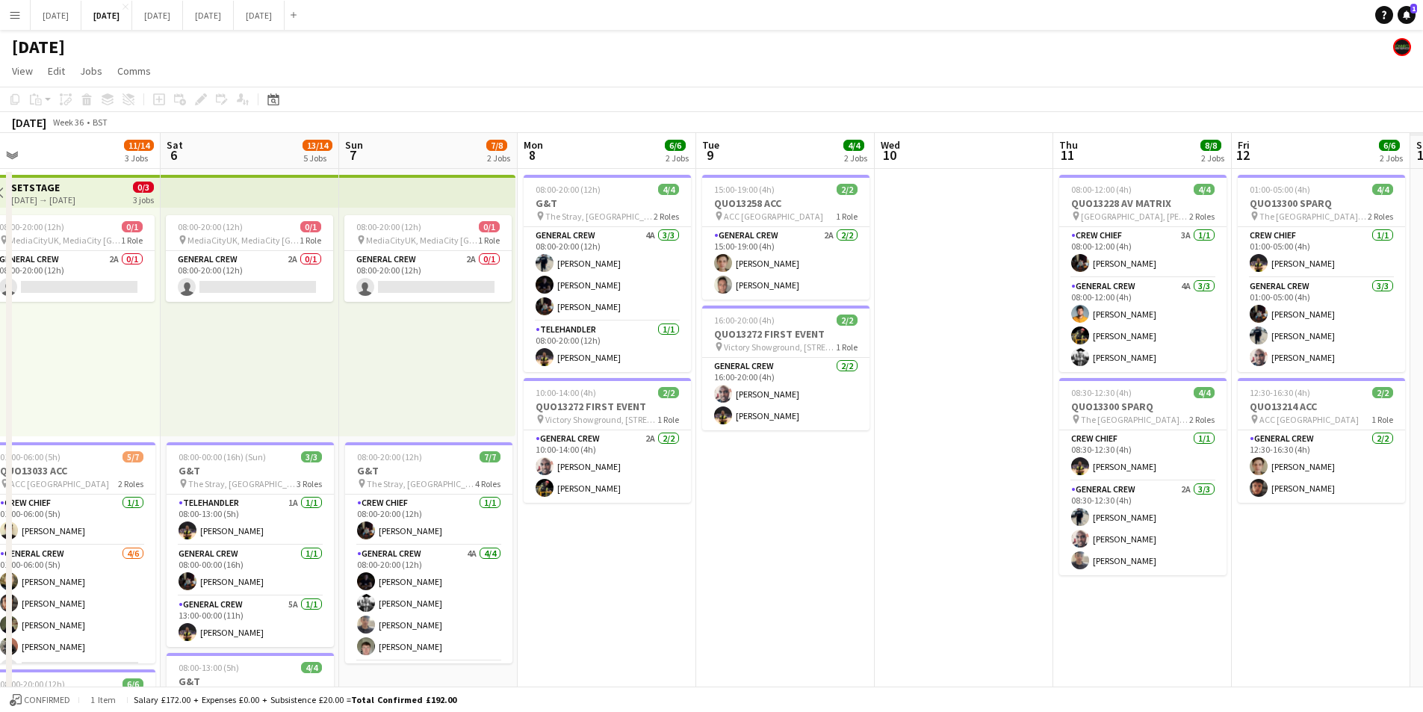
click at [846, 444] on app-calendar-viewport "Tue 2 21/21 4 Jobs Wed 3 15/16 3 Jobs Thu 4 19/19 4 Jobs Fri 5 11/14 3 Jobs Sat…" at bounding box center [711, 646] width 1423 height 1027
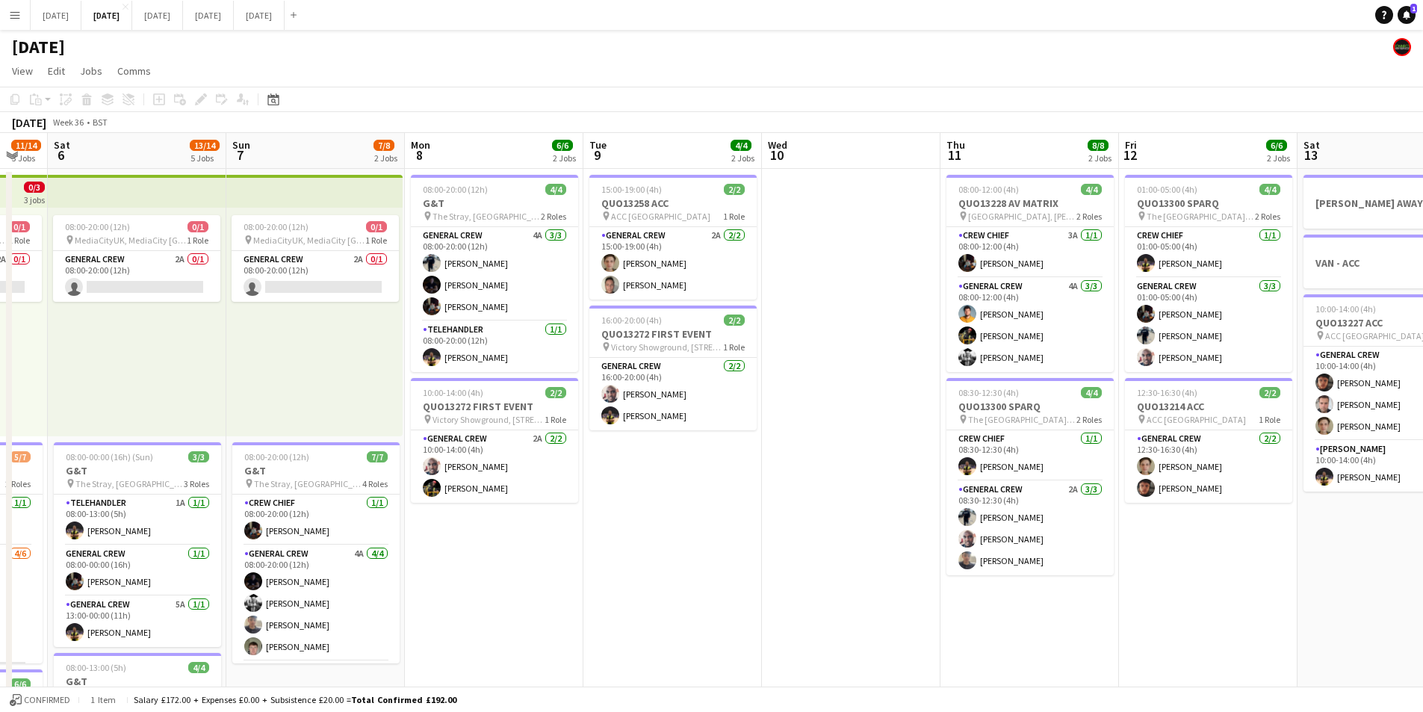
drag, startPoint x: 1002, startPoint y: 433, endPoint x: 681, endPoint y: 416, distance: 321.7
click at [650, 415] on app-calendar-viewport "Wed 3 15/16 3 Jobs Thu 4 19/19 4 Jobs Fri 5 11/14 3 Jobs Sat 6 13/14 5 Jobs Sun…" at bounding box center [711, 646] width 1423 height 1027
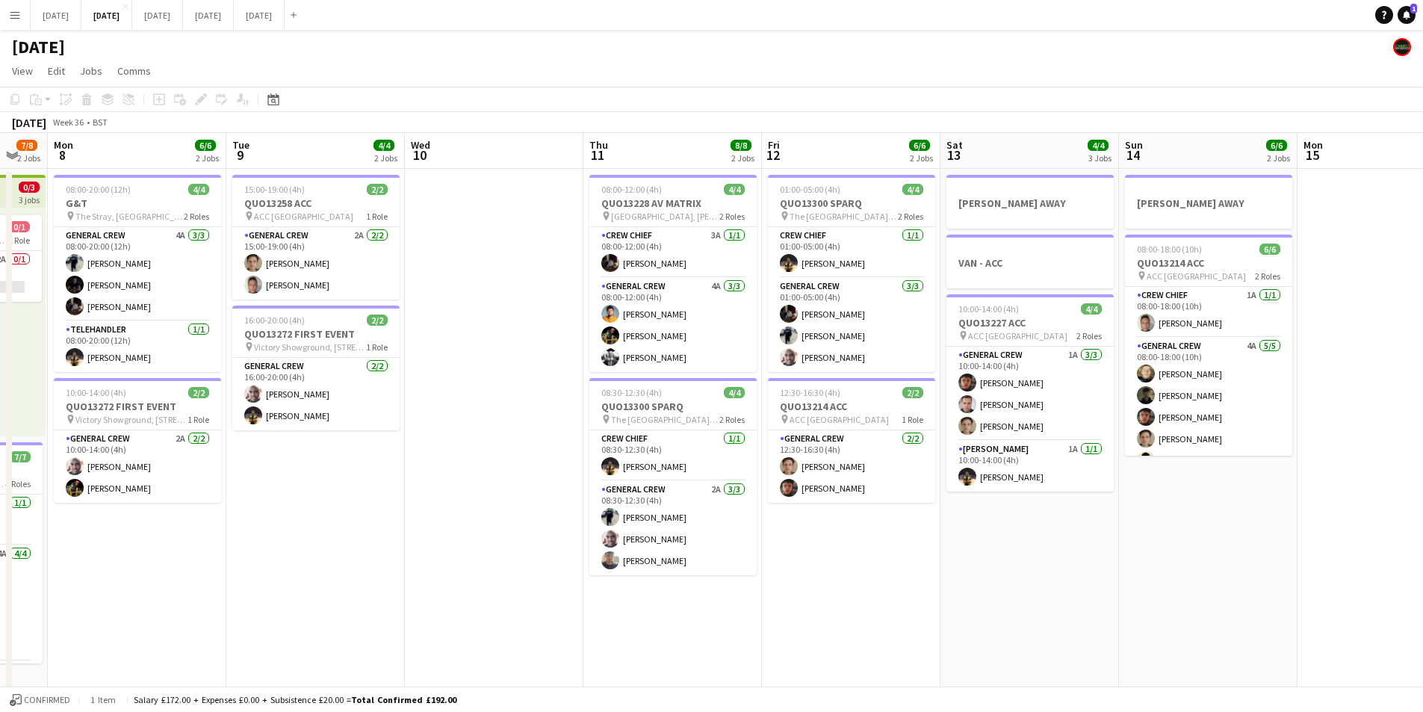
scroll to position [0, 485]
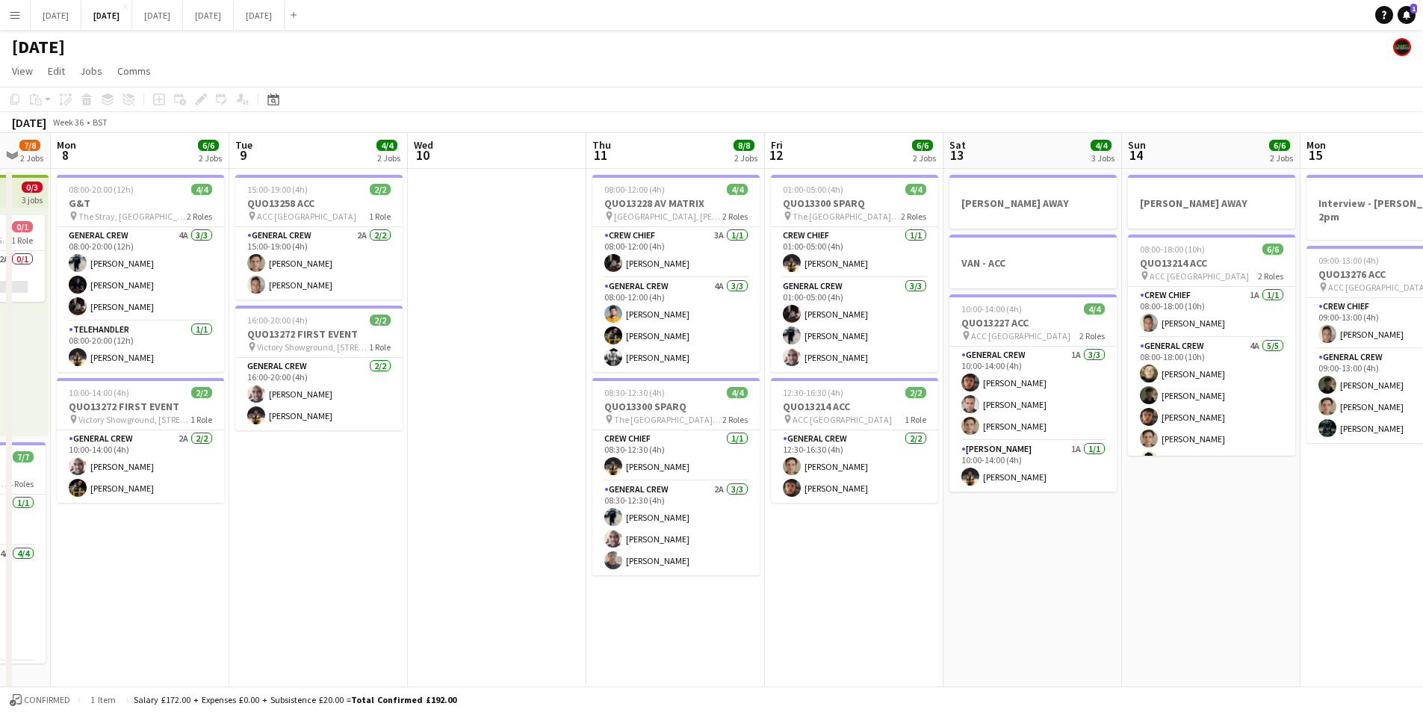
drag, startPoint x: 1119, startPoint y: 480, endPoint x: 1197, endPoint y: 502, distance: 80.7
click at [1171, 454] on app-calendar-viewport "Fri 5 11/14 3 Jobs Sat 6 13/14 5 Jobs Sun 7 7/8 2 Jobs Mon 8 6/6 2 Jobs Tue 9 4…" at bounding box center [711, 646] width 1423 height 1027
click at [1183, 530] on app-calendar-viewport "Fri 5 11/14 3 Jobs Sat 6 13/14 5 Jobs Sun 7 7/8 2 Jobs Mon 8 6/6 2 Jobs Tue 9 4…" at bounding box center [711, 646] width 1423 height 1027
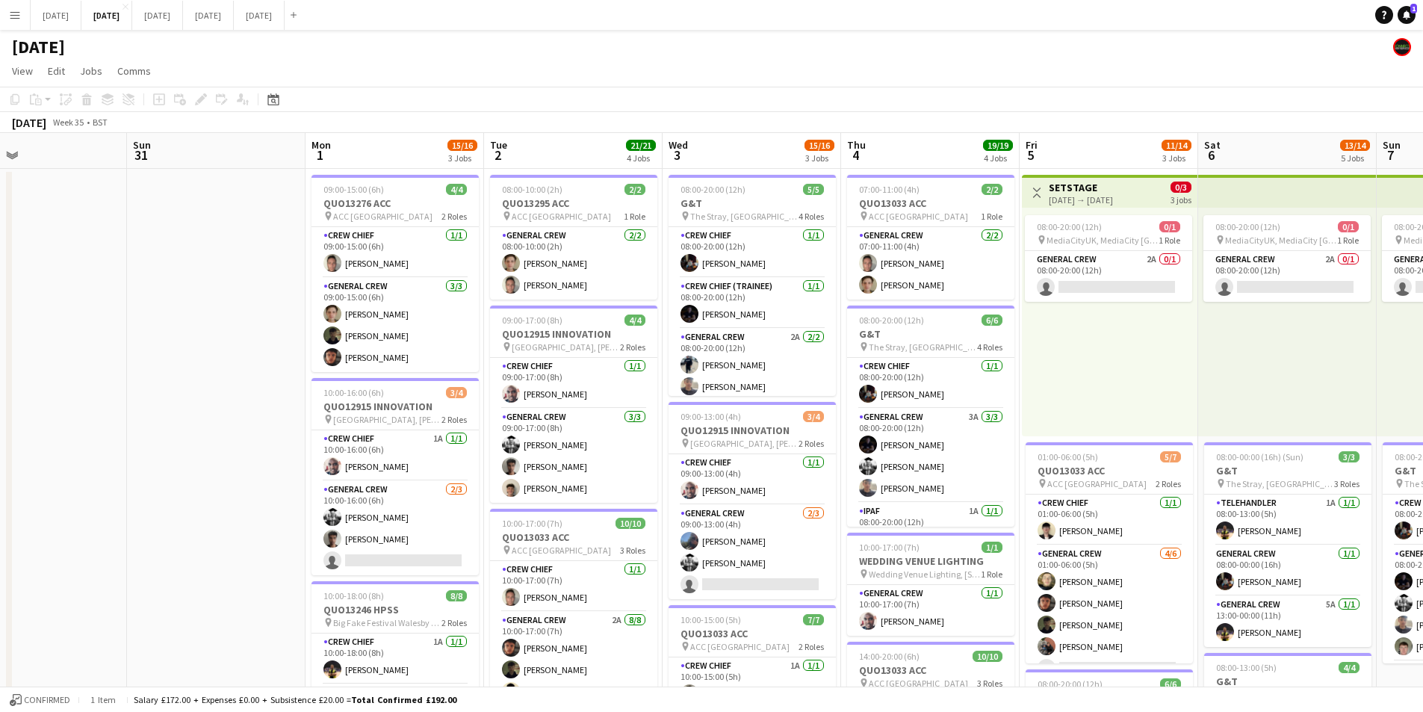
drag, startPoint x: 708, startPoint y: 540, endPoint x: 1027, endPoint y: 548, distance: 319.1
click at [1027, 548] on app-calendar-viewport "Thu 28 Fri 29 Sat 30 Sun 31 Mon 1 15/16 3 Jobs Tue 2 21/21 4 Jobs Wed 3 15/16 3…" at bounding box center [711, 646] width 1423 height 1027
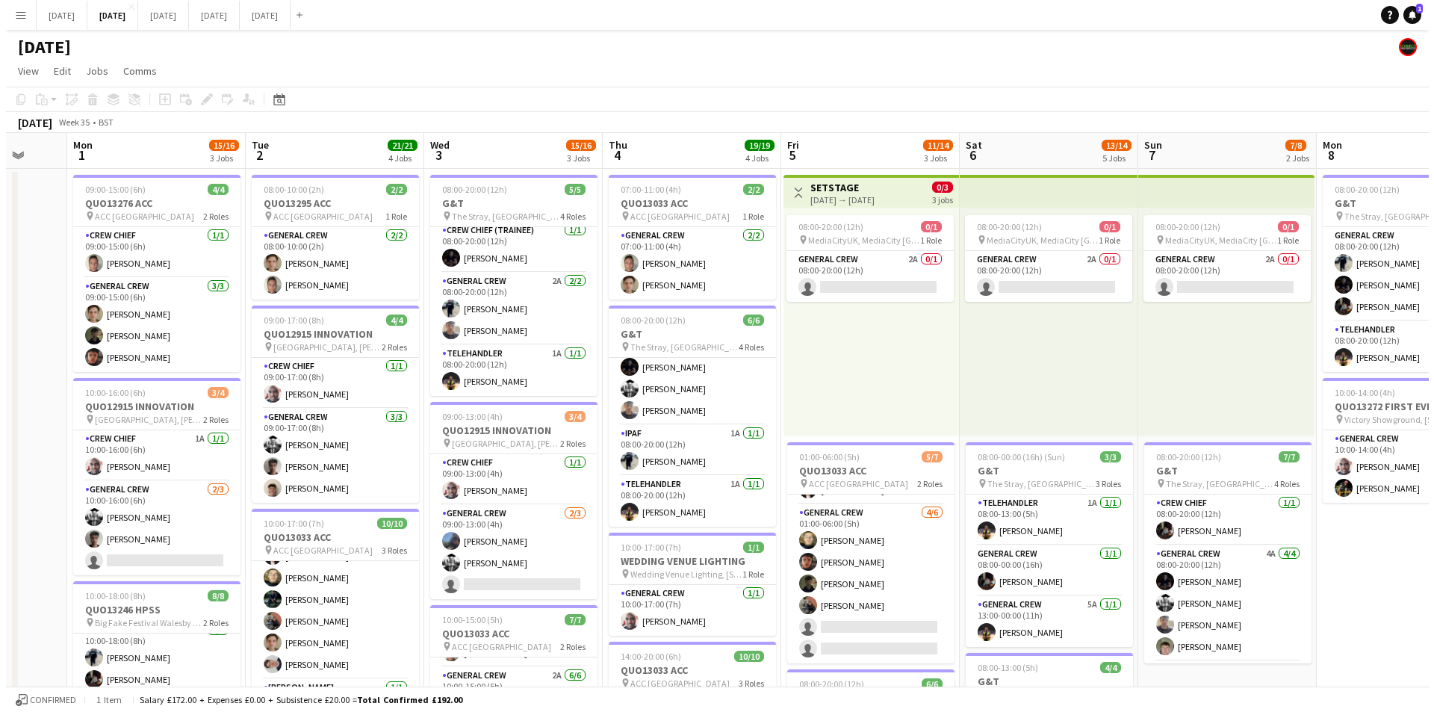
scroll to position [0, 476]
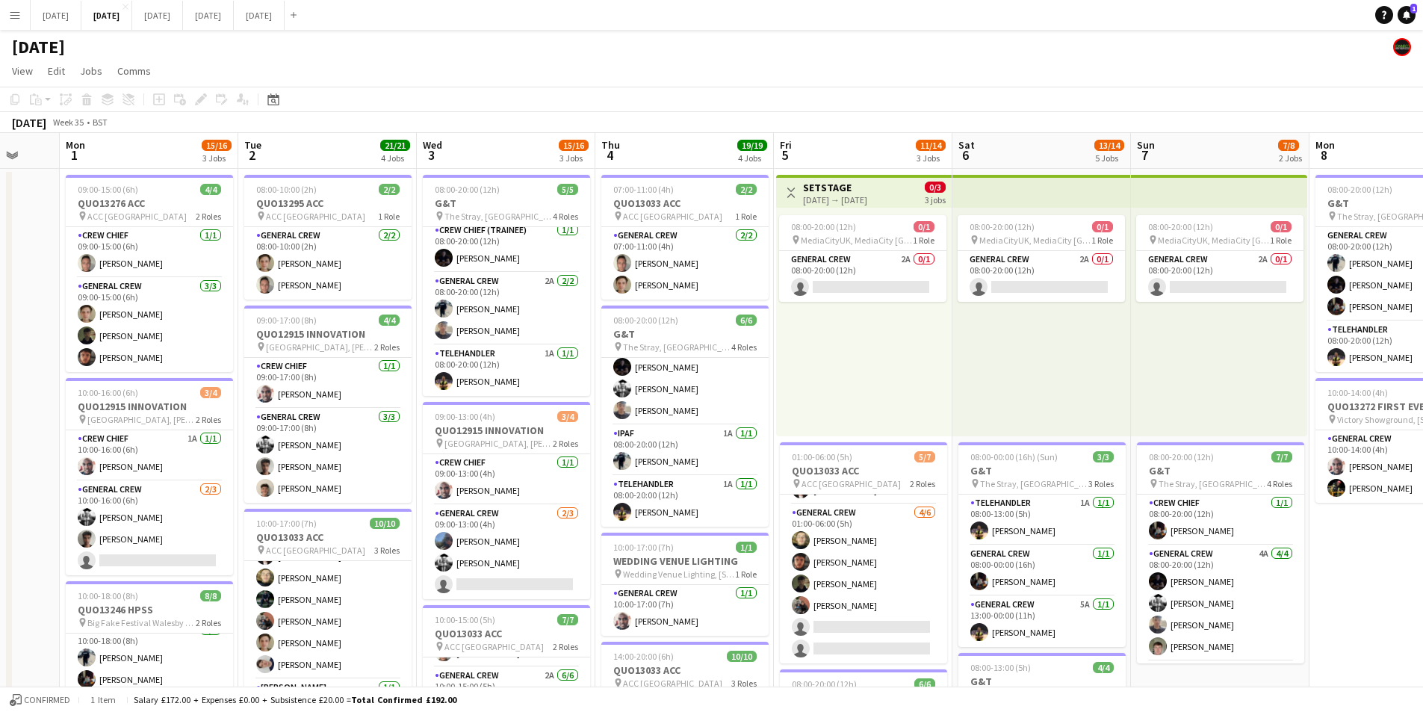
drag, startPoint x: 1035, startPoint y: 451, endPoint x: 827, endPoint y: 452, distance: 207.7
click at [827, 452] on app-calendar-viewport "Fri 29 Sat 30 Sun 31 Mon 1 15/16 3 Jobs Tue 2 21/21 4 Jobs Wed 3 15/16 3 Jobs T…" at bounding box center [711, 646] width 1423 height 1027
click at [15, 16] on app-icon "Menu" at bounding box center [15, 15] width 12 height 12
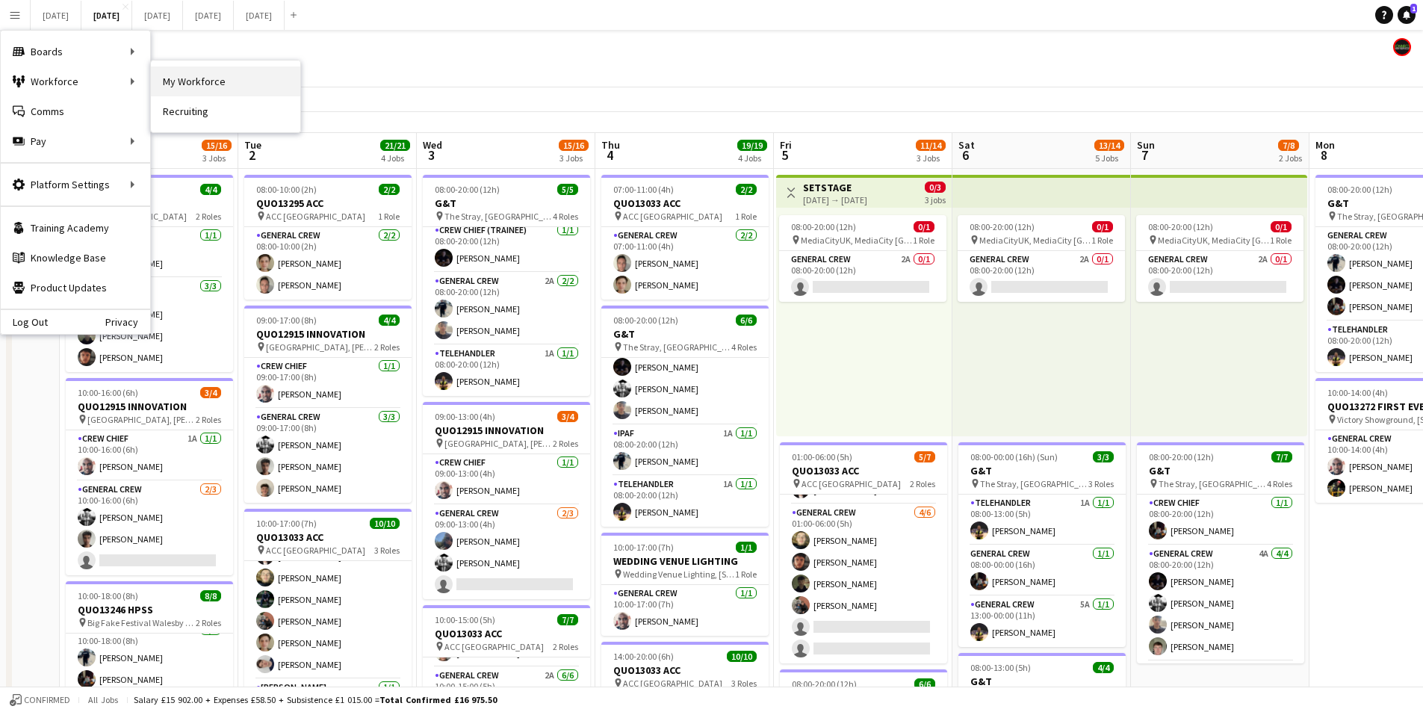
click at [184, 85] on link "My Workforce" at bounding box center [225, 81] width 149 height 30
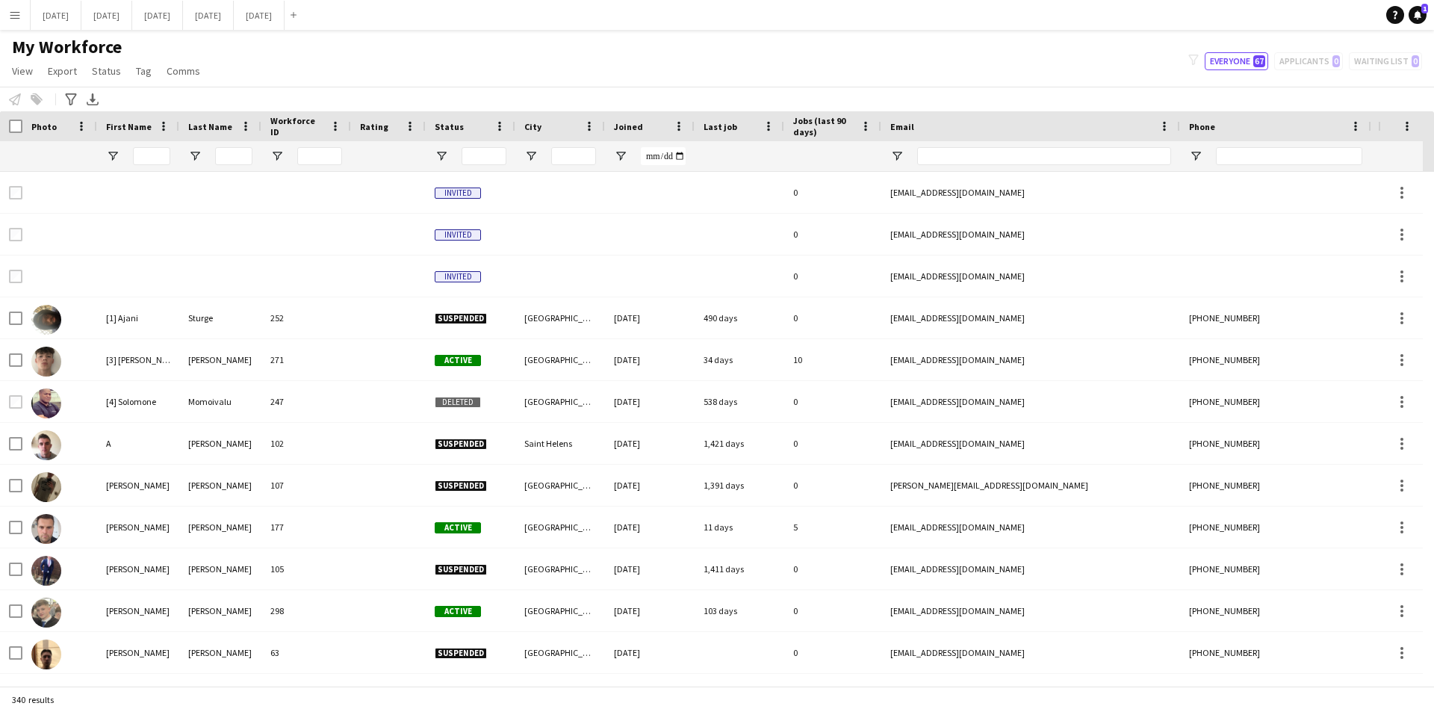
click at [625, 126] on span "Joined" at bounding box center [628, 126] width 29 height 11
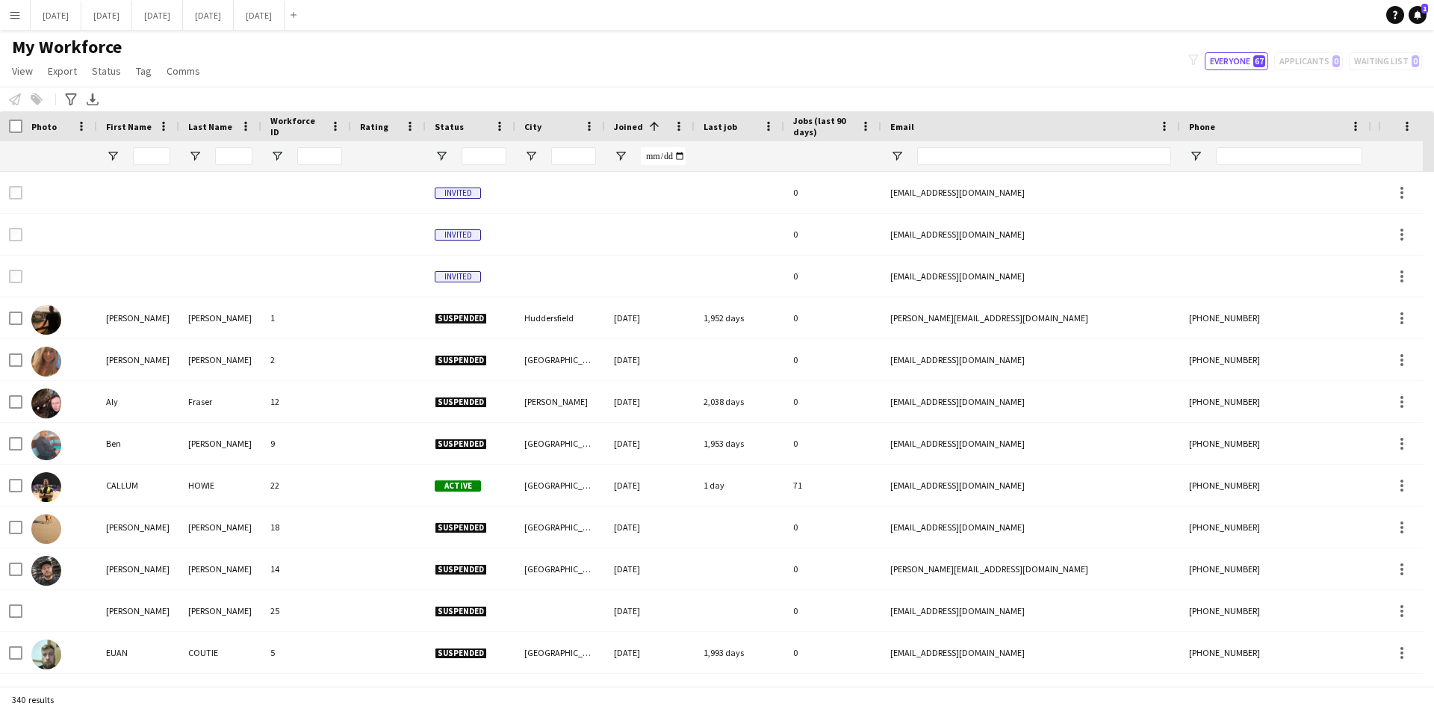
click at [625, 126] on span "Joined" at bounding box center [628, 126] width 29 height 11
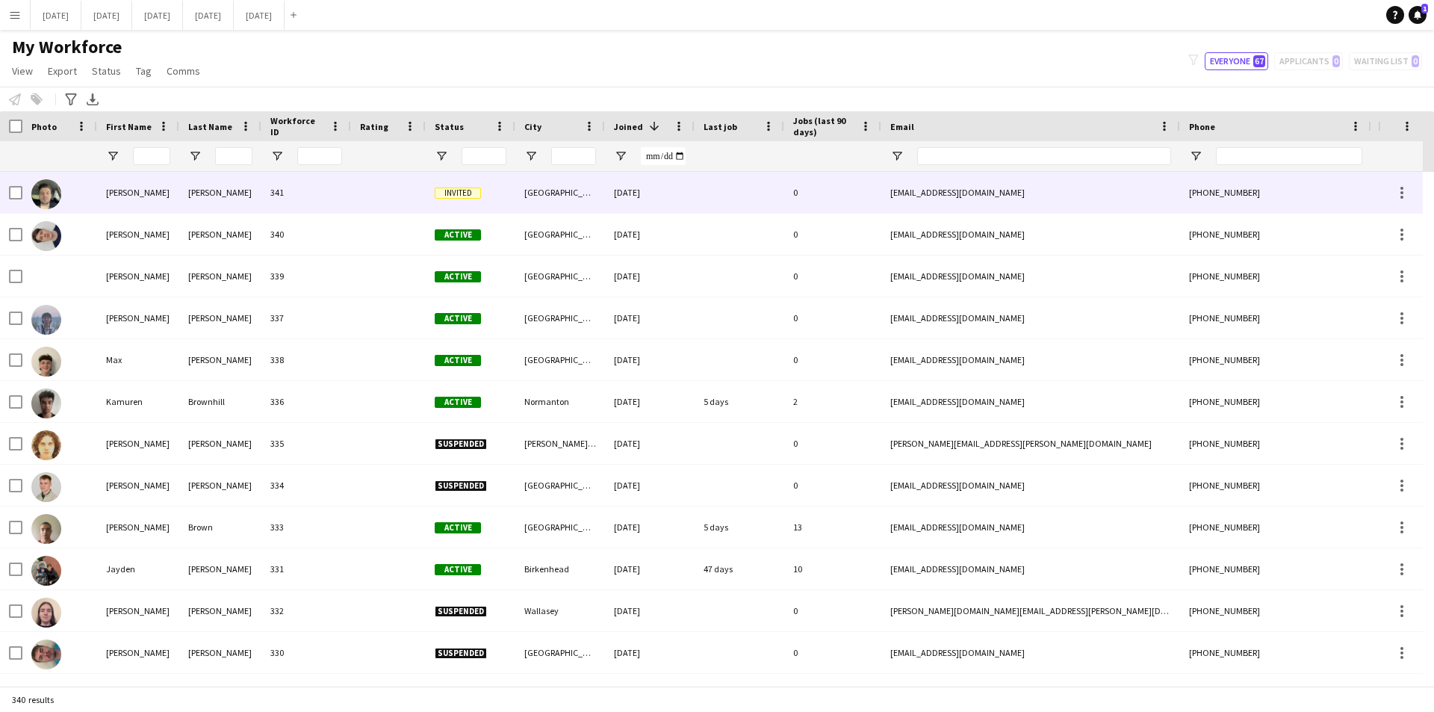
click at [111, 191] on div "Oliver" at bounding box center [138, 192] width 82 height 41
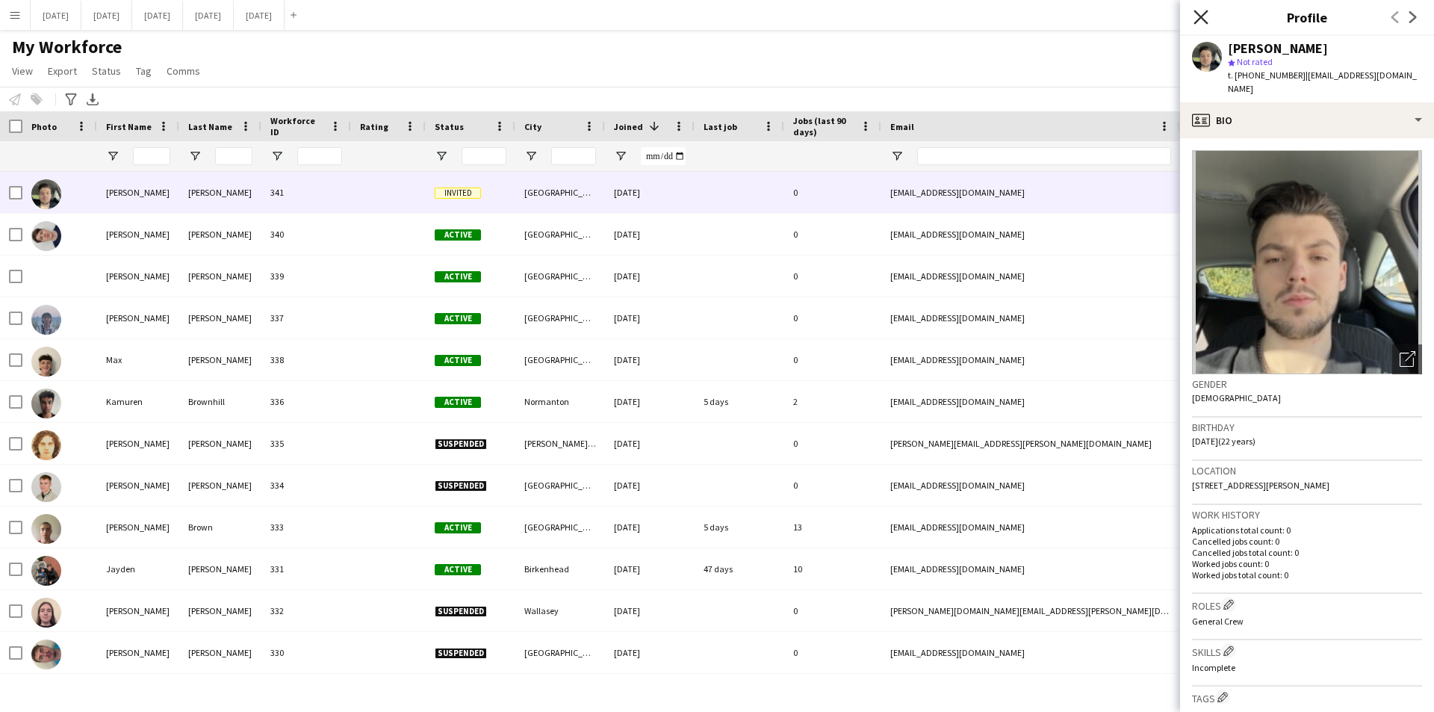
click at [1198, 16] on icon "Close pop-in" at bounding box center [1201, 17] width 14 height 14
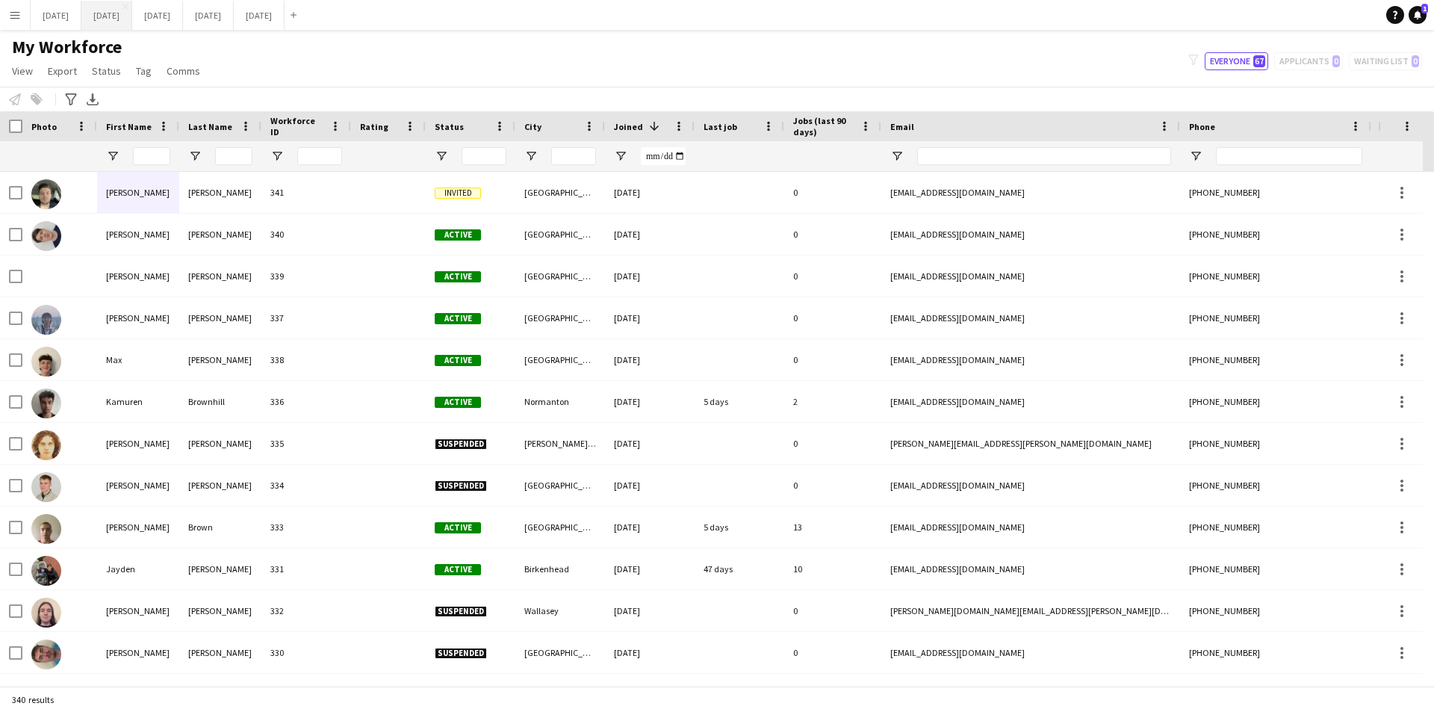
click at [132, 14] on button "SEPTEMBER 2025 Close" at bounding box center [106, 15] width 51 height 29
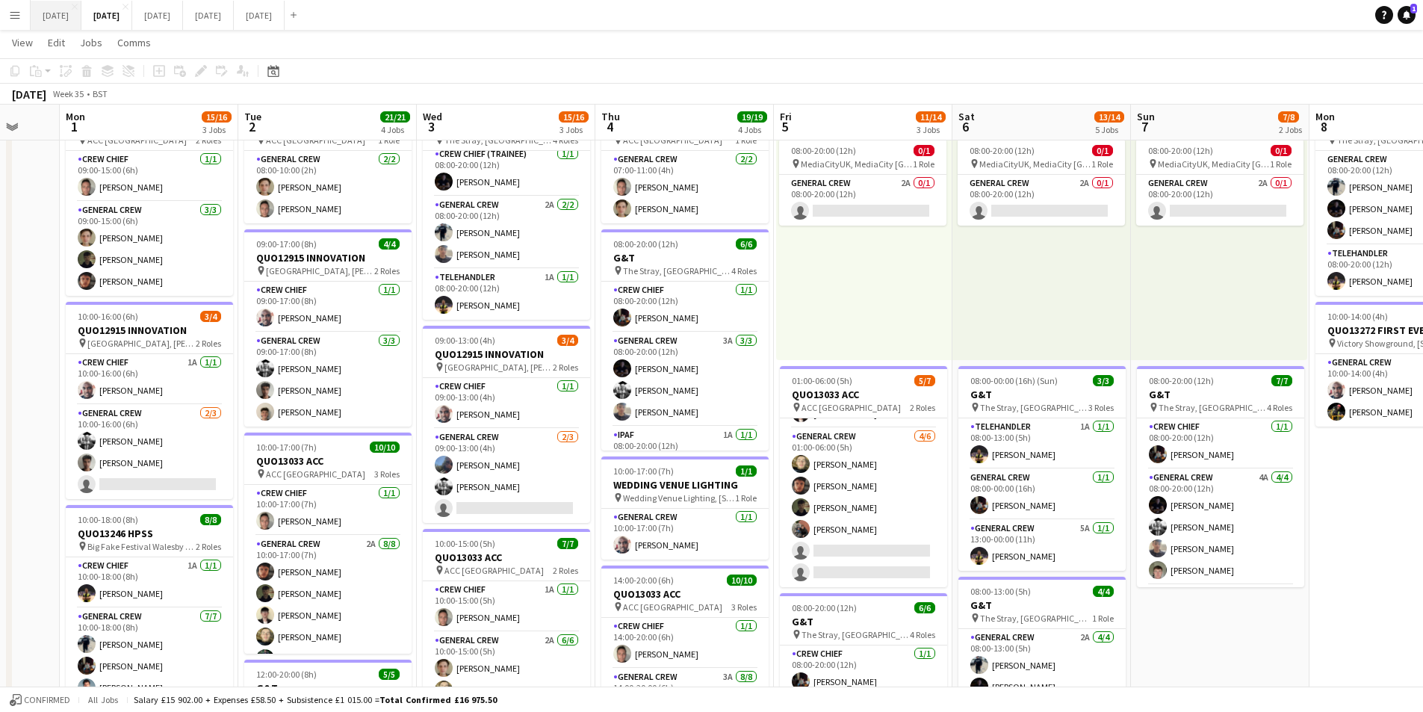
click at [66, 16] on button "AUGUST 2025 Close" at bounding box center [56, 15] width 51 height 29
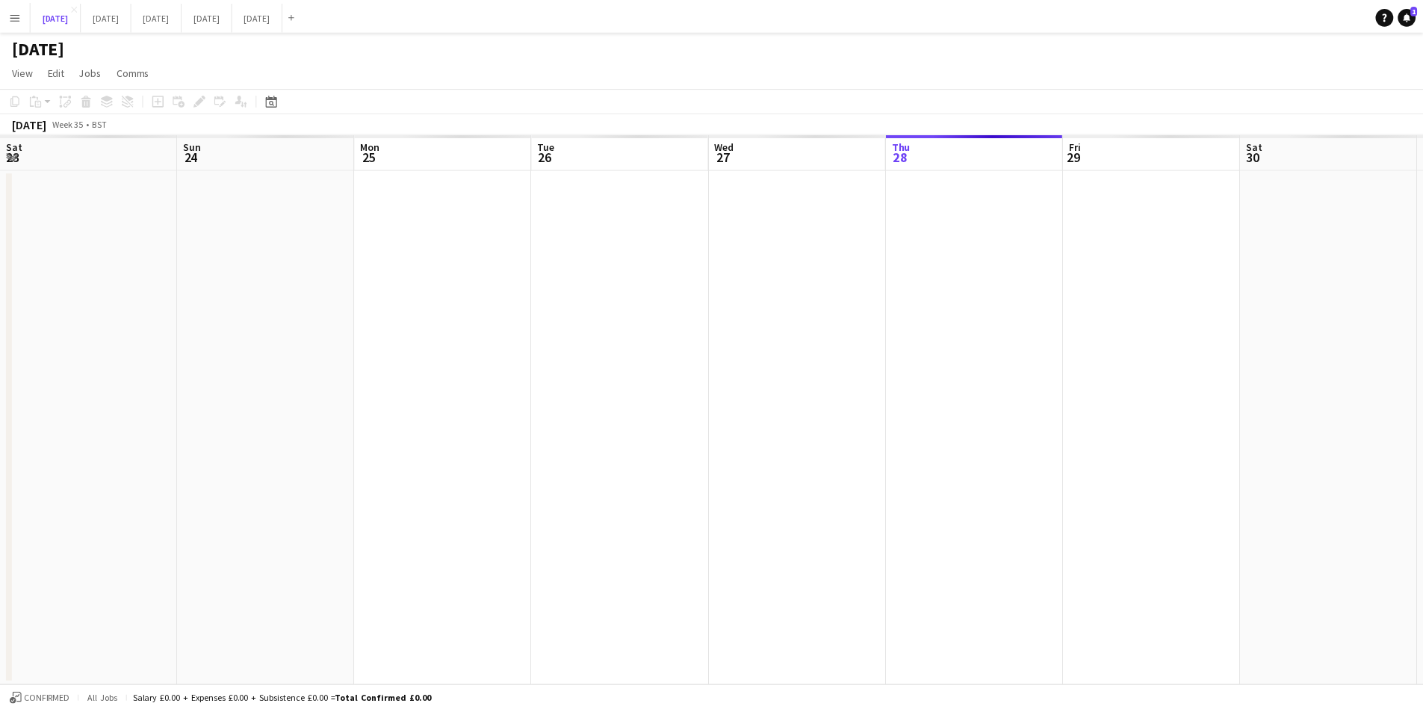
scroll to position [0, 451]
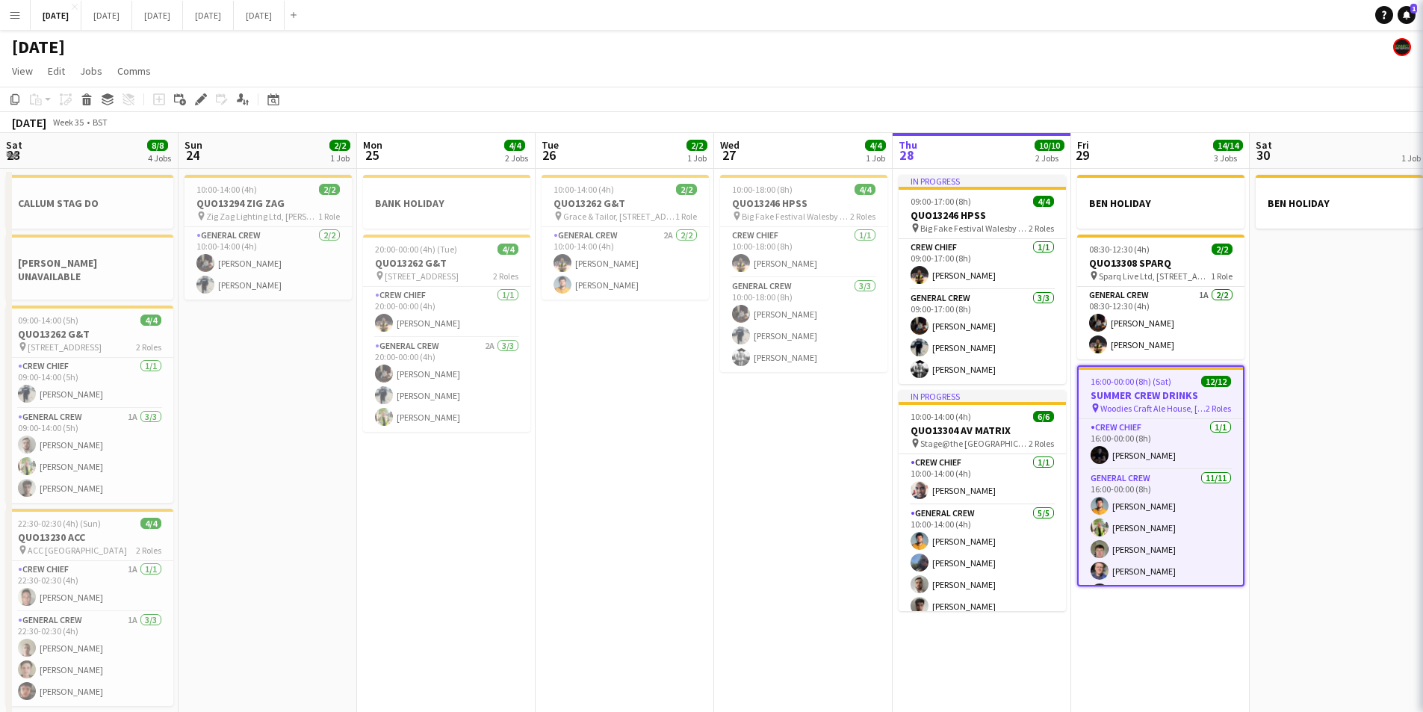
type input "**********"
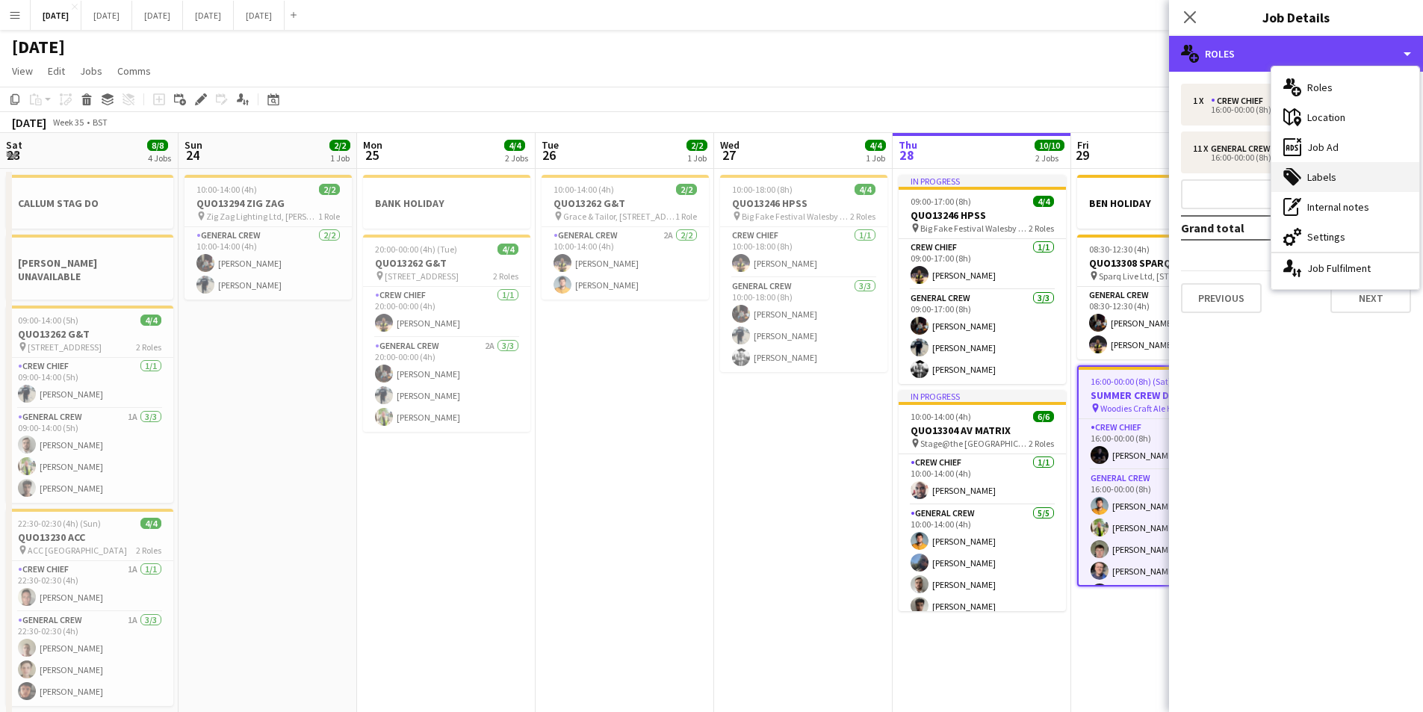
scroll to position [0, 451]
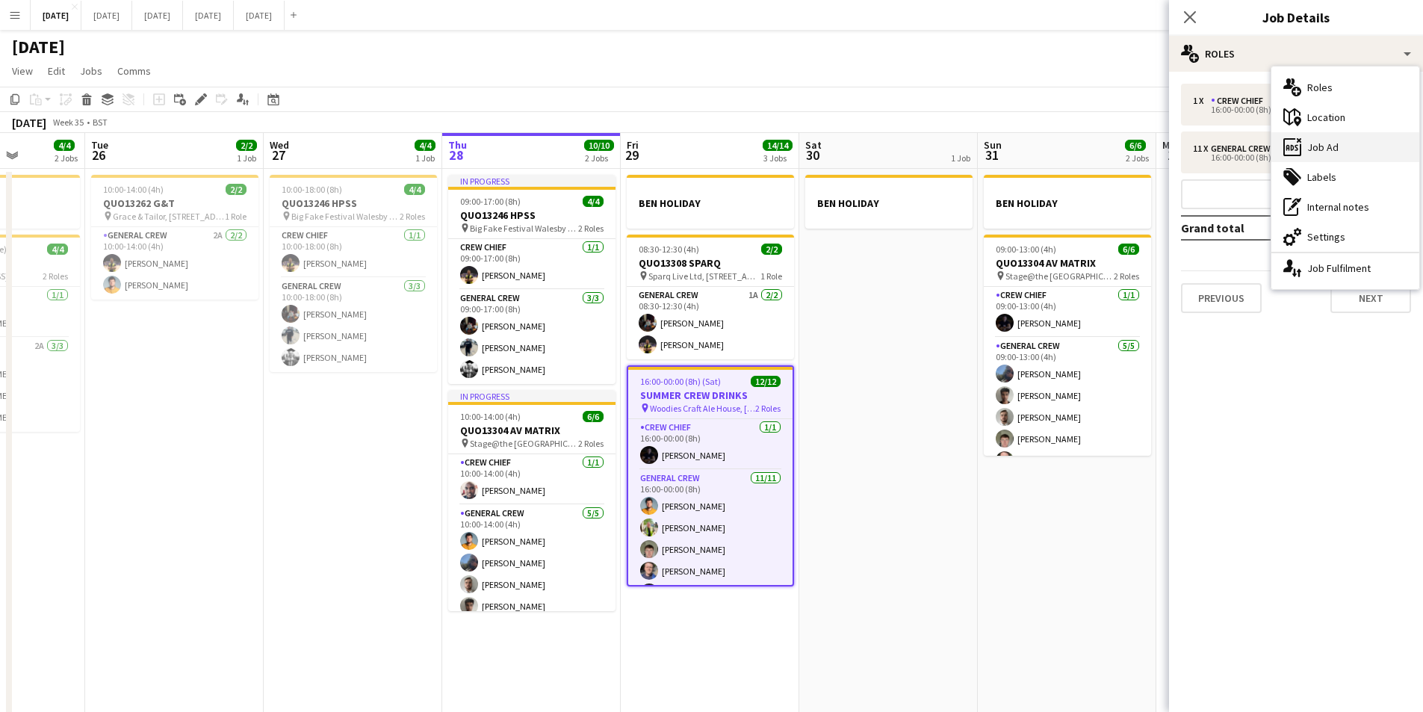
click at [1349, 157] on div "ads-window Job Ad" at bounding box center [1346, 147] width 148 height 30
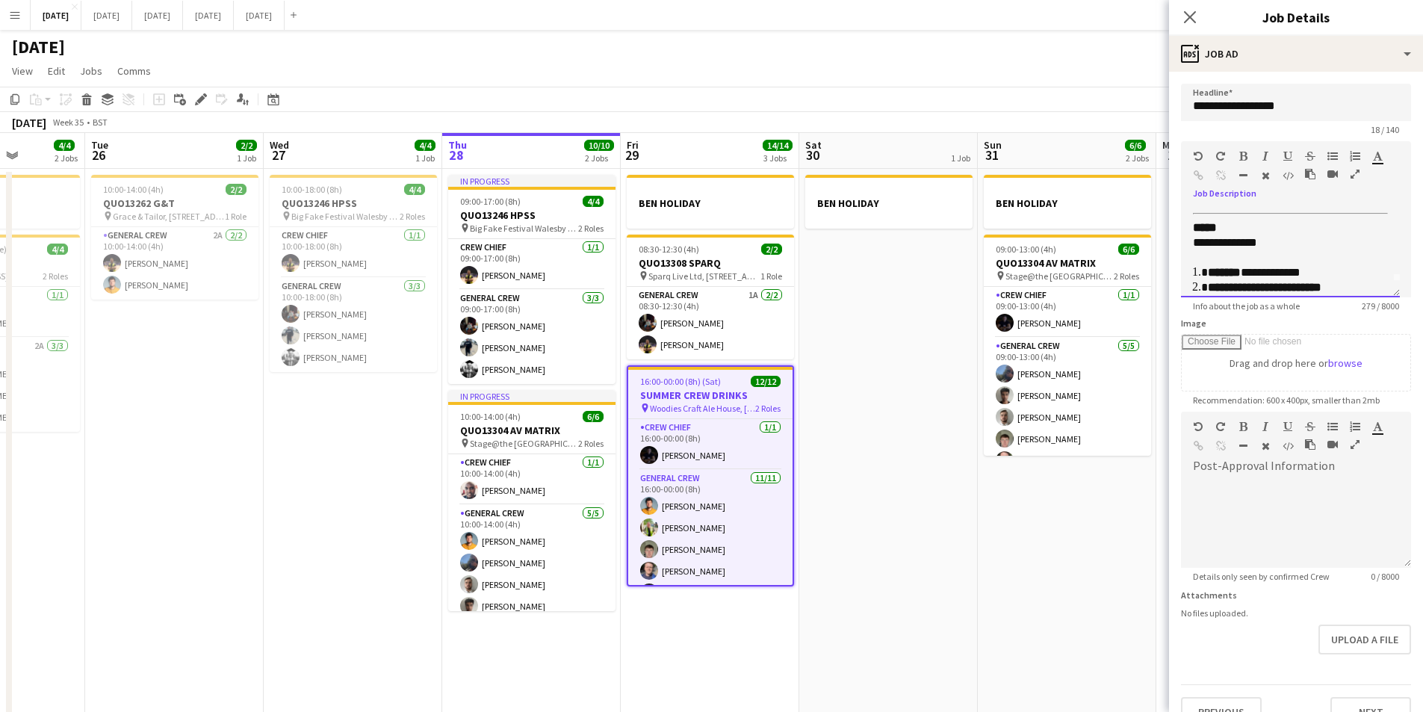
scroll to position [0, 0]
click at [1190, 16] on icon "Close pop-in" at bounding box center [1190, 17] width 14 height 14
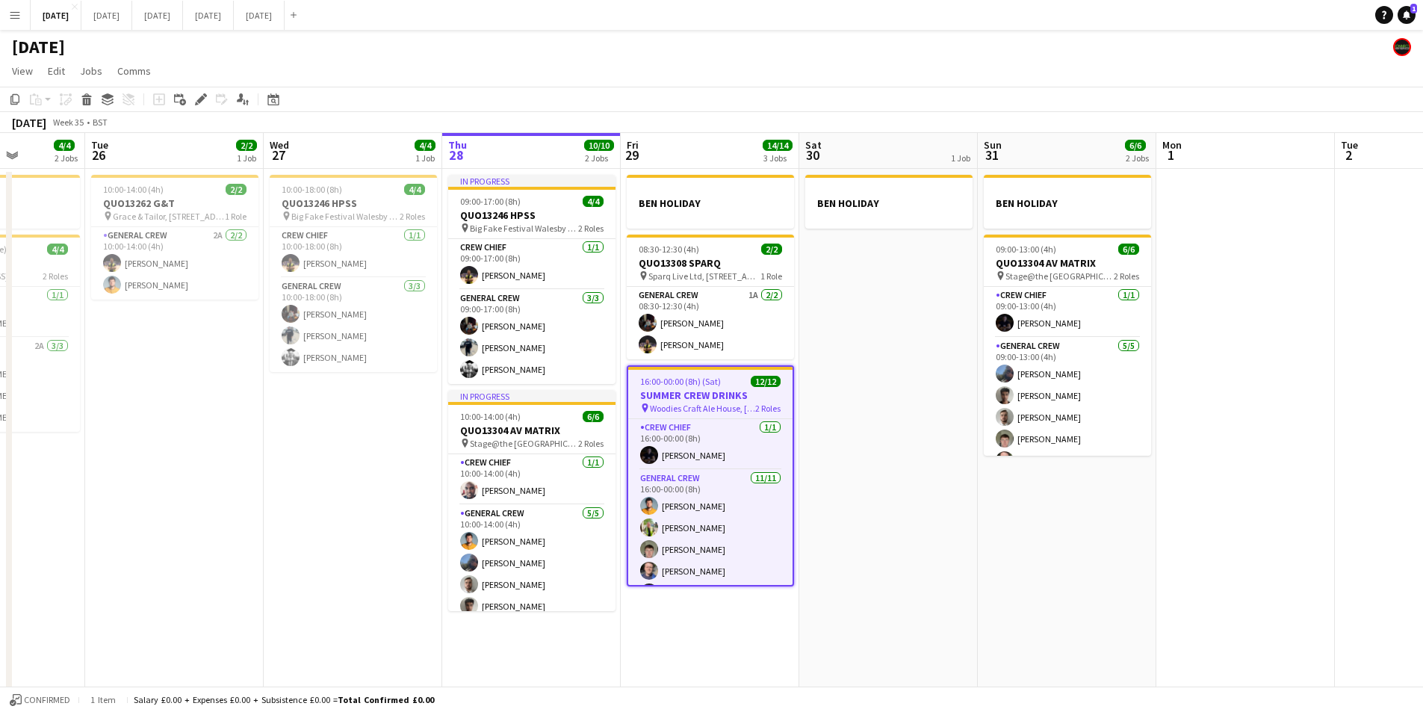
click at [710, 382] on span "16:00-00:00 (8h) (Sat)" at bounding box center [680, 381] width 81 height 11
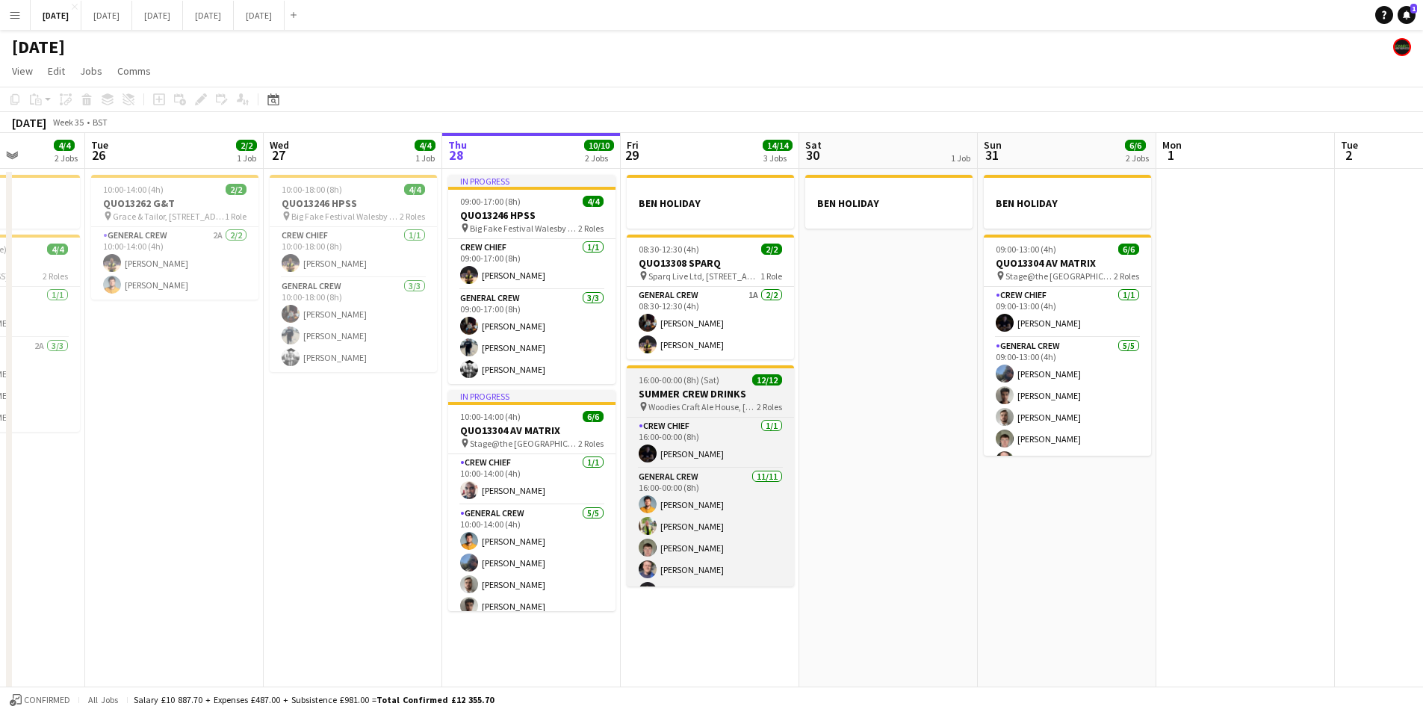
click at [678, 393] on h3 "SUMMER CREW DRINKS" at bounding box center [710, 393] width 167 height 13
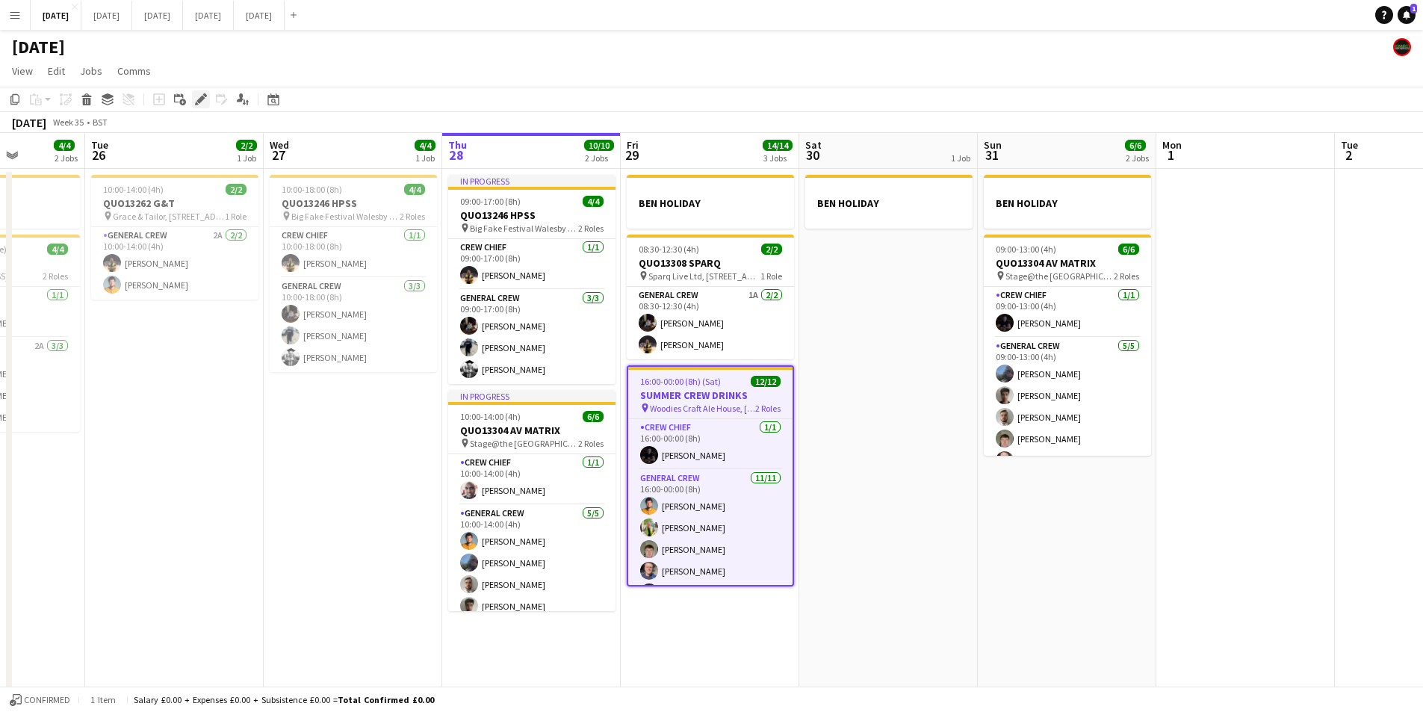
click at [202, 101] on icon at bounding box center [200, 100] width 8 height 8
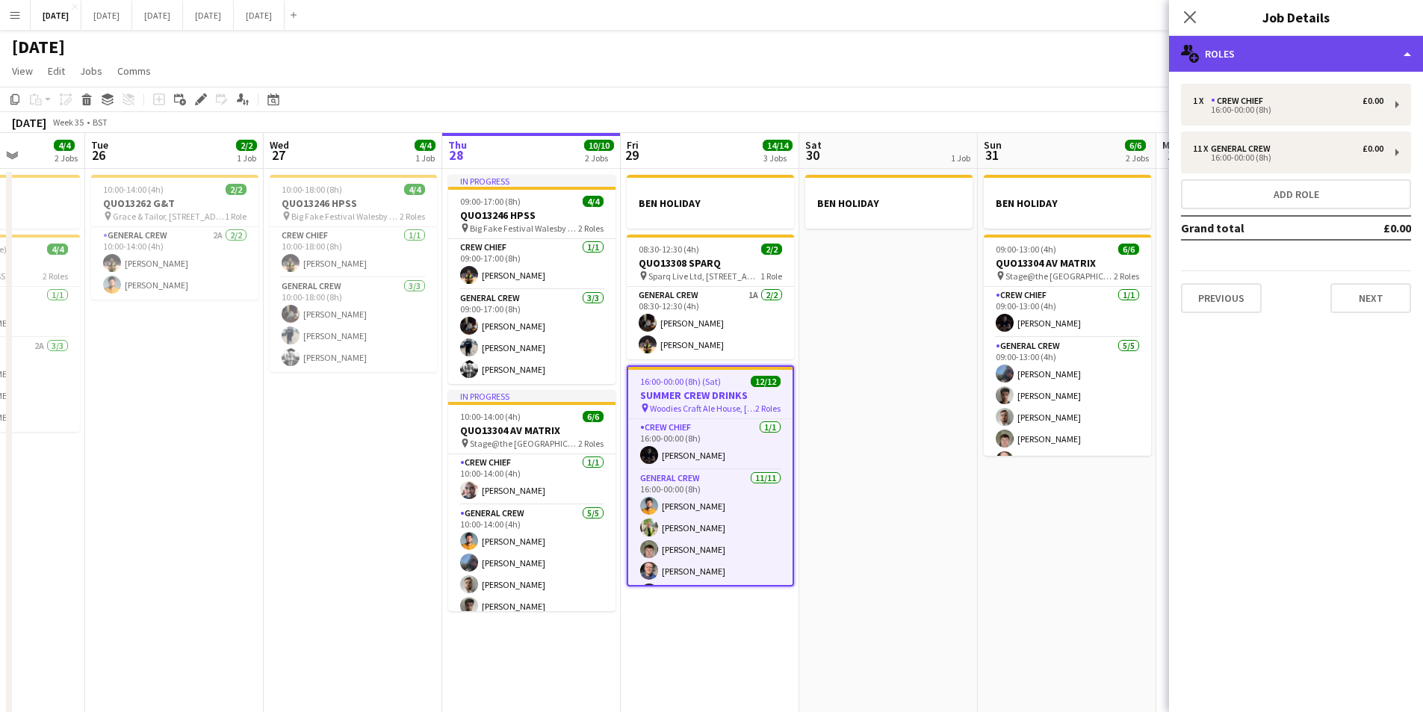
click at [1325, 62] on div "multiple-users-add Roles" at bounding box center [1296, 54] width 254 height 36
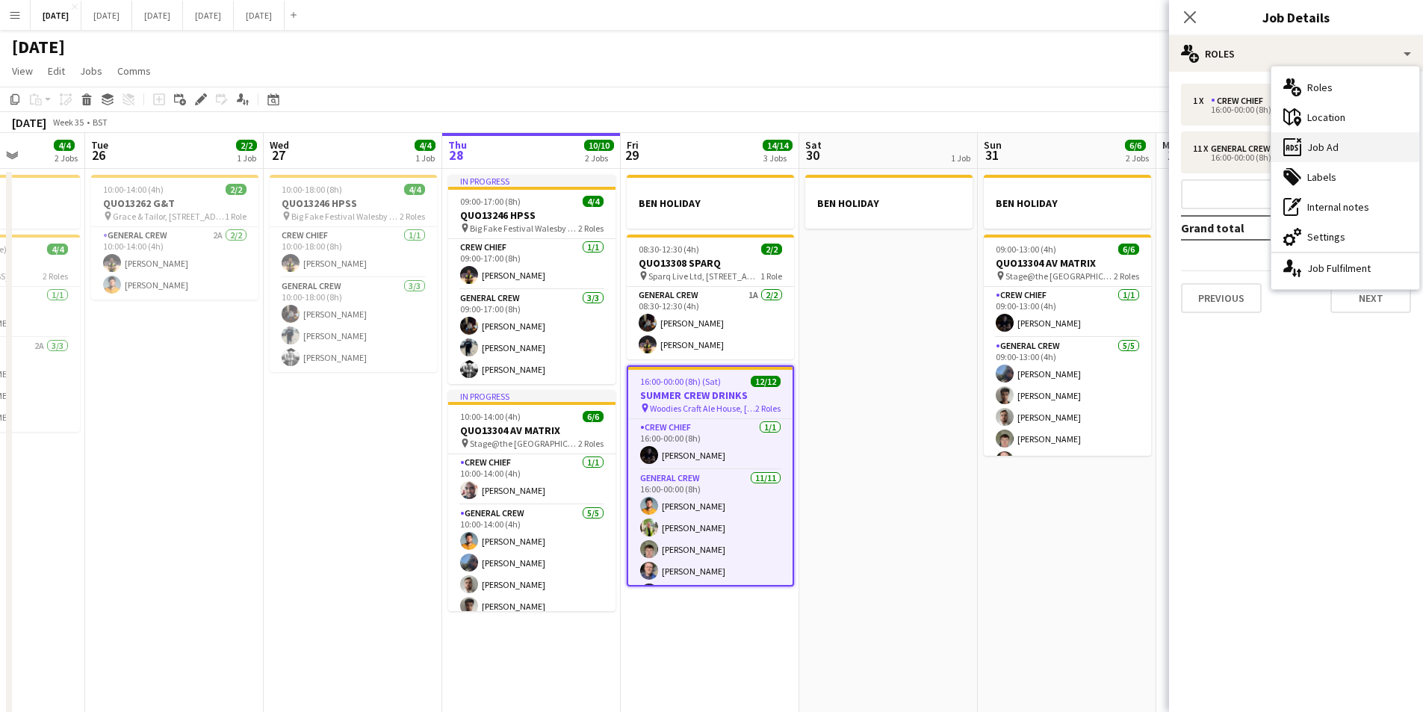
click at [1327, 149] on div "ads-window Job Ad" at bounding box center [1346, 147] width 148 height 30
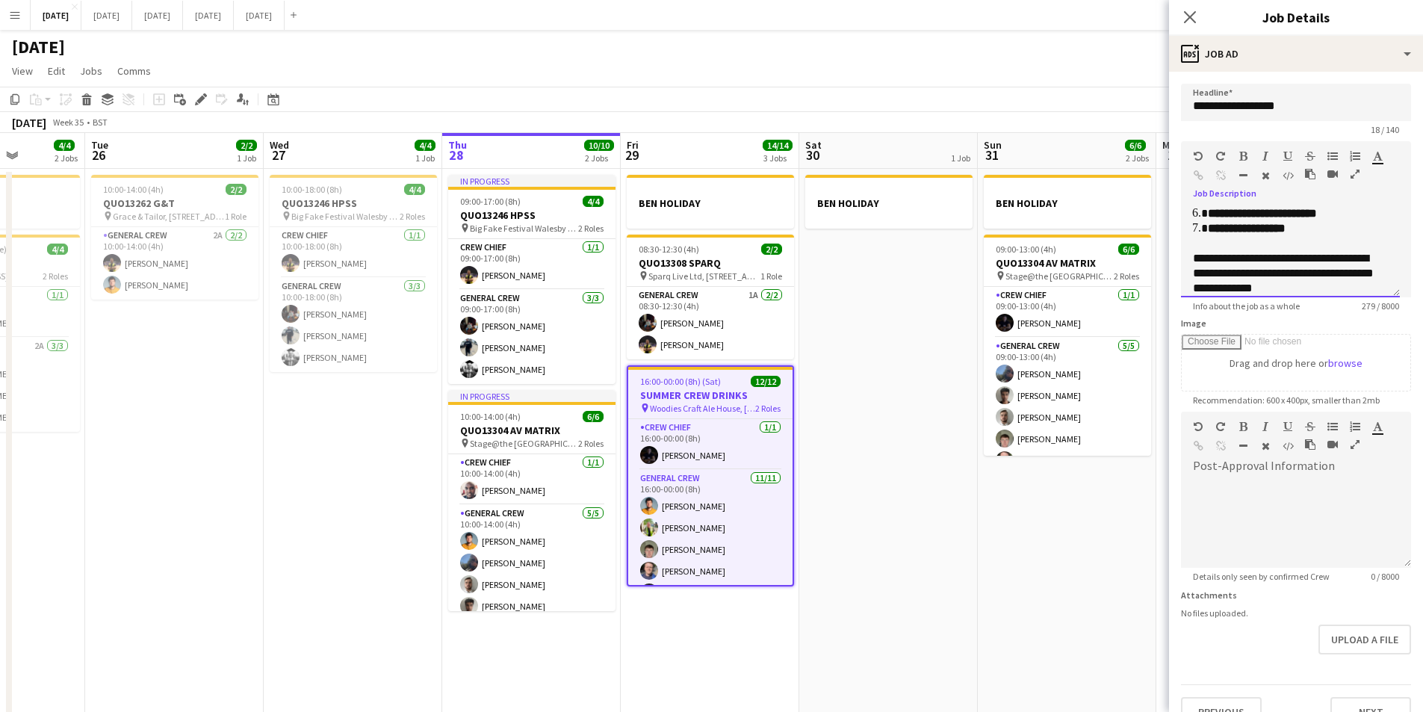
scroll to position [111, 0]
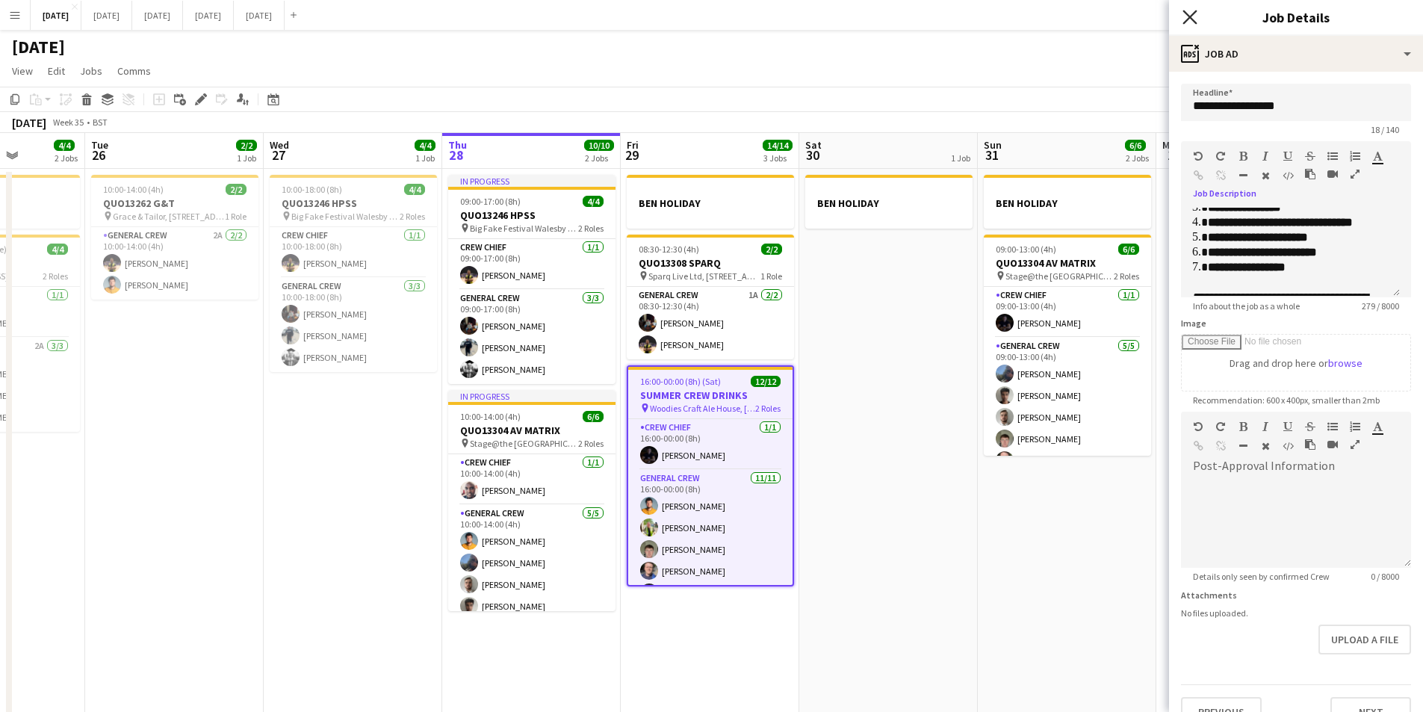
click at [1193, 17] on icon "Close pop-in" at bounding box center [1190, 17] width 14 height 14
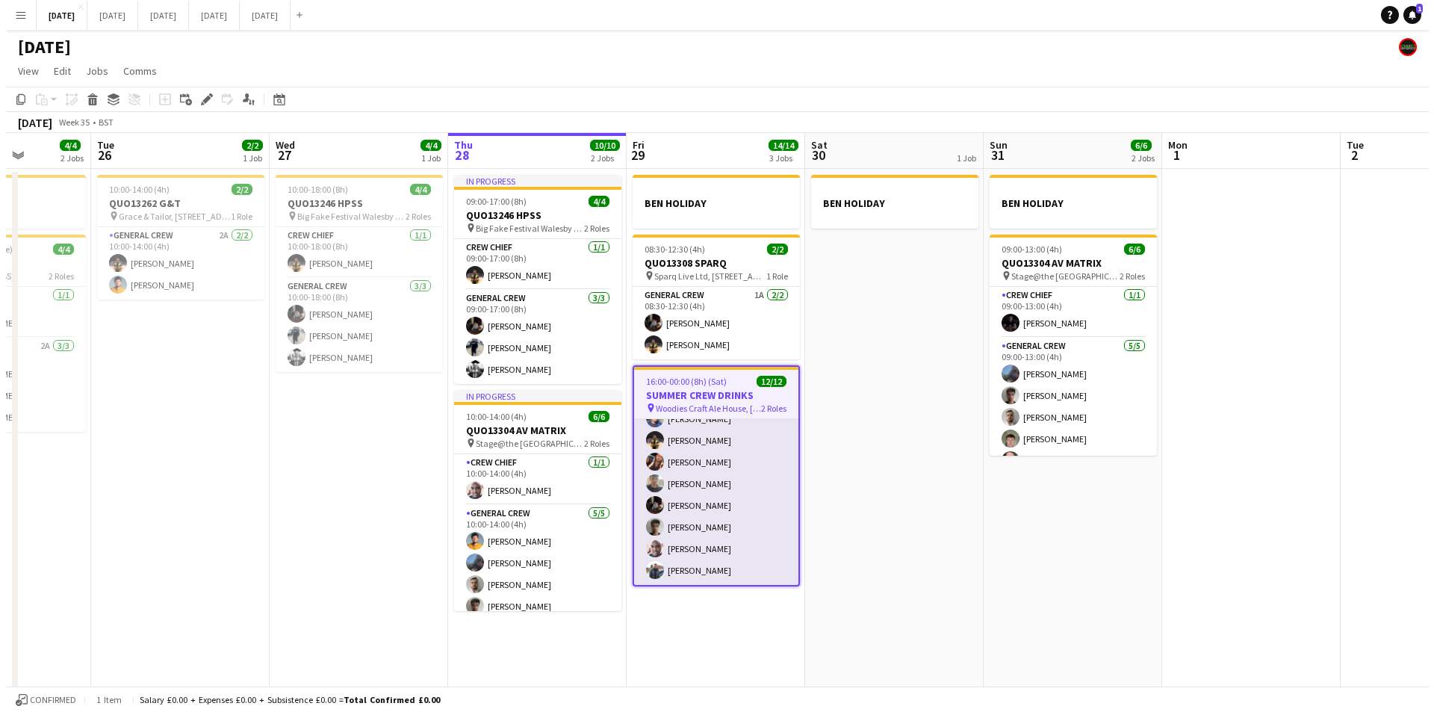
scroll to position [0, 0]
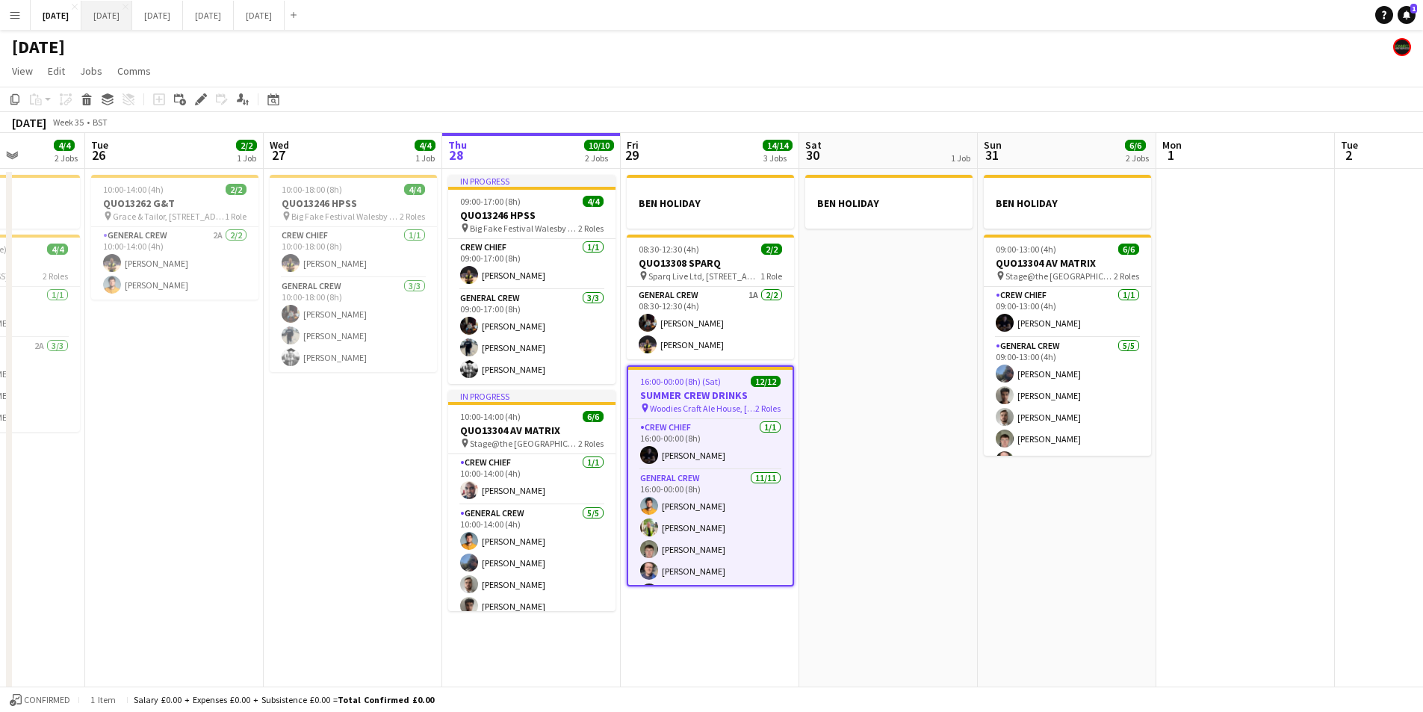
click at [132, 19] on button "[DATE] Close" at bounding box center [106, 15] width 51 height 29
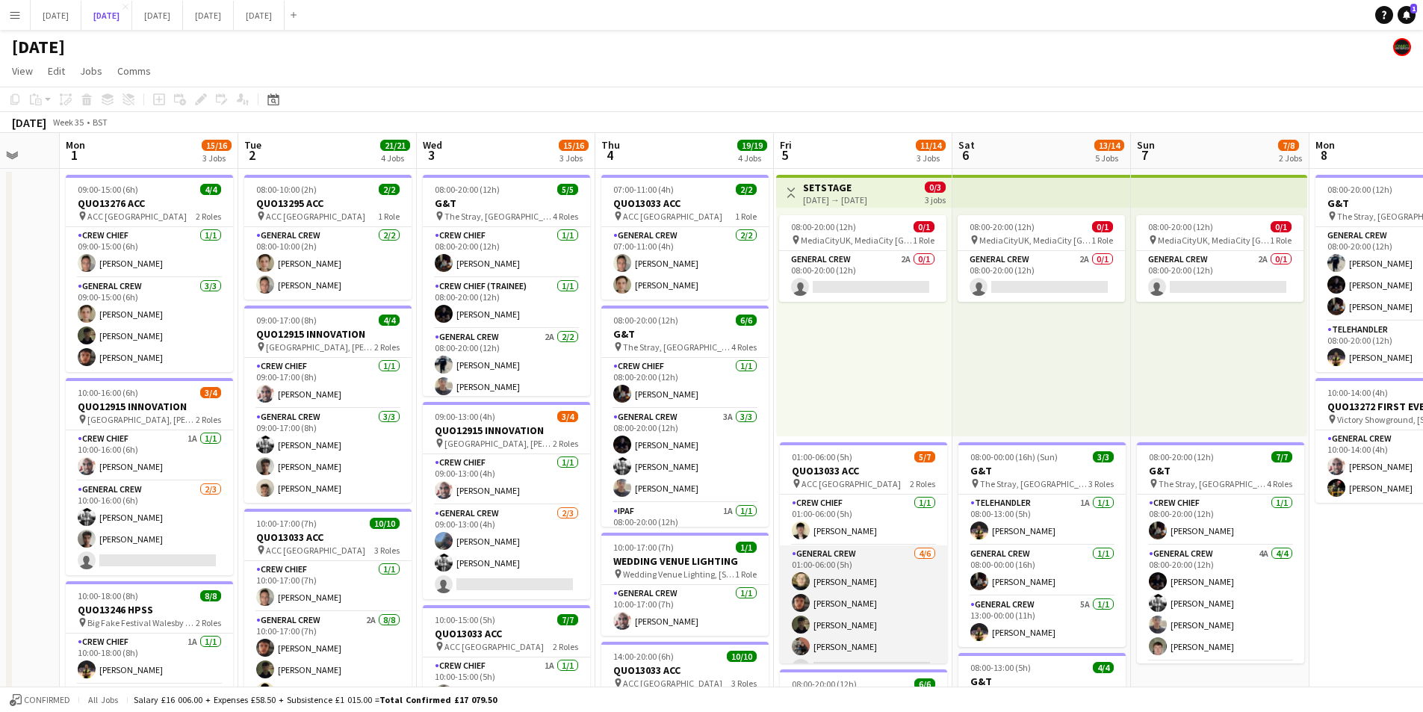
scroll to position [41, 0]
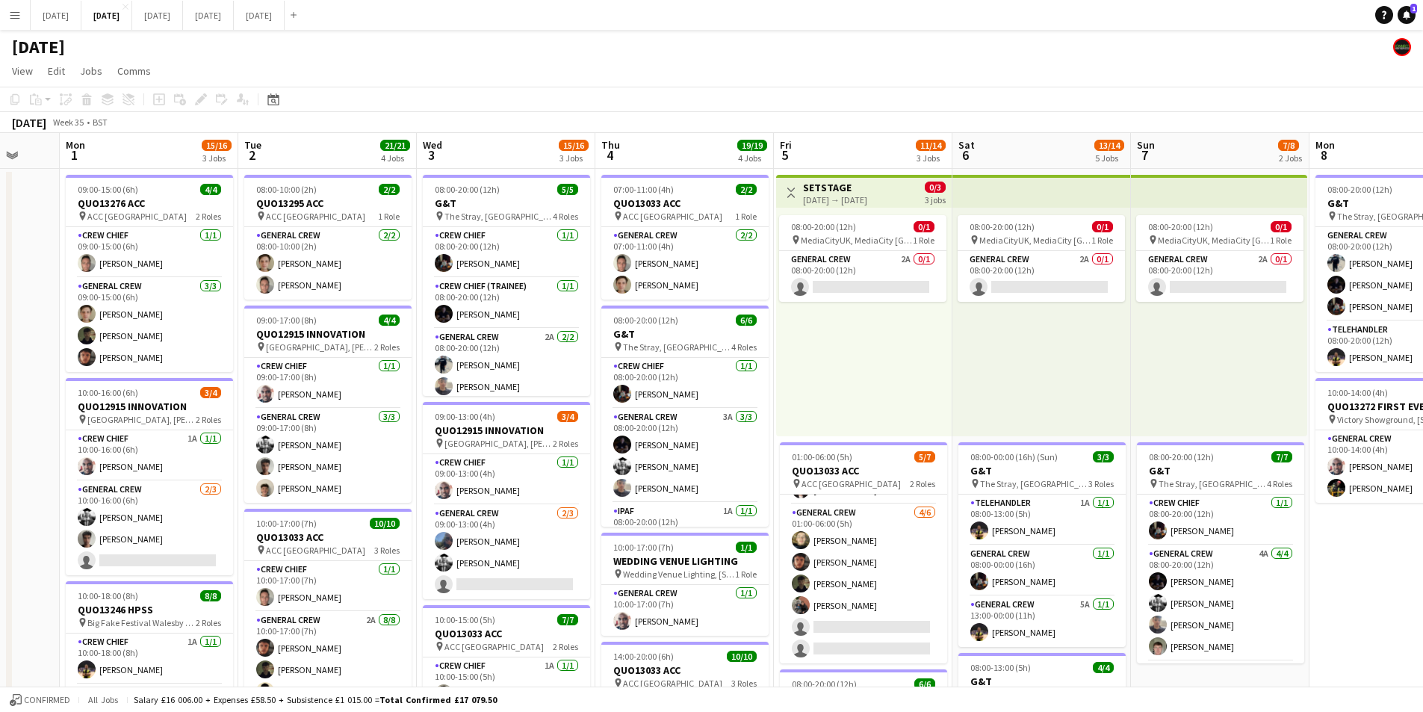
drag, startPoint x: 1188, startPoint y: 478, endPoint x: 791, endPoint y: 394, distance: 405.4
click at [787, 384] on app-calendar-viewport "Fri 29 Sat 30 Sun 31 Mon 1 15/16 3 Jobs Tue 2 21/21 4 Jobs Wed 3 15/16 3 Jobs T…" at bounding box center [711, 646] width 1423 height 1027
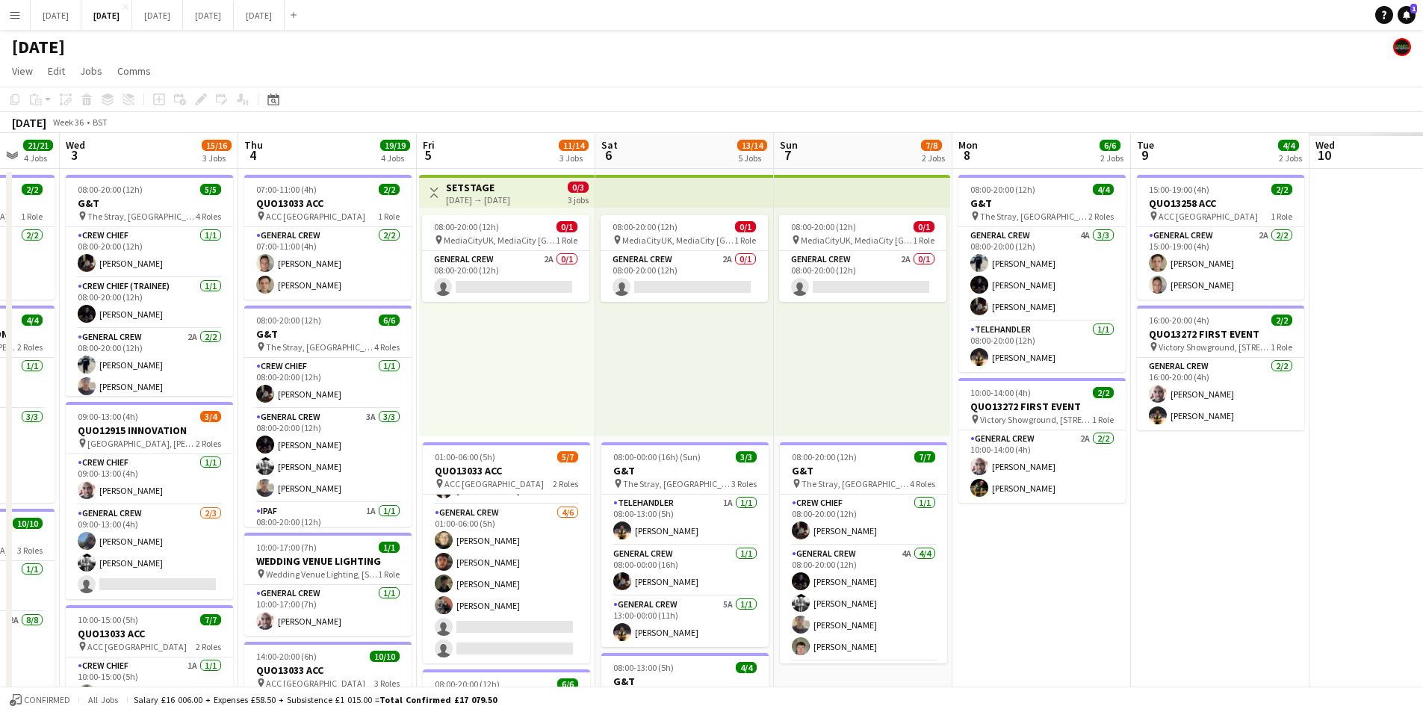
scroll to position [0, 519]
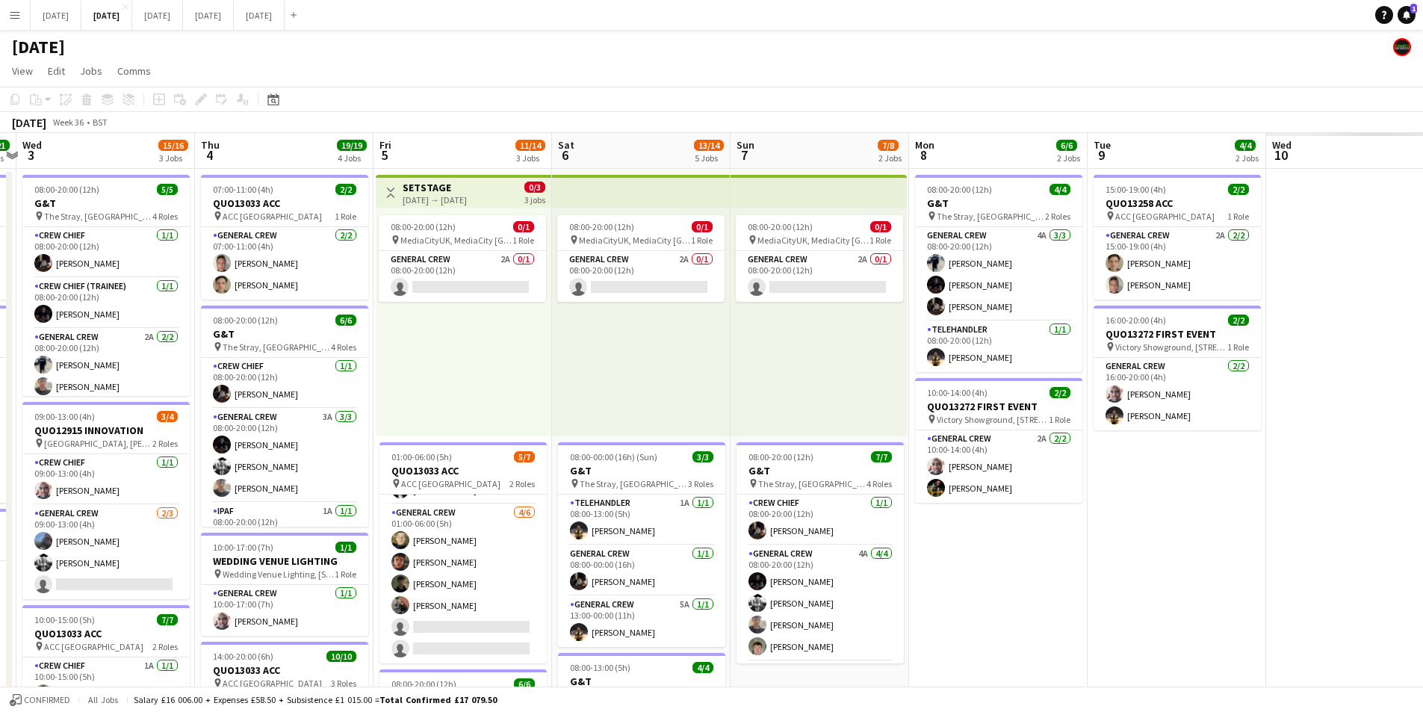
drag, startPoint x: 1133, startPoint y: 453, endPoint x: 1223, endPoint y: 424, distance: 94.3
click at [751, 367] on app-calendar-viewport "Sun 31 Mon 1 15/16 3 Jobs Tue 2 21/21 4 Jobs Wed 3 15/16 3 Jobs Thu 4 19/19 4 J…" at bounding box center [711, 646] width 1423 height 1027
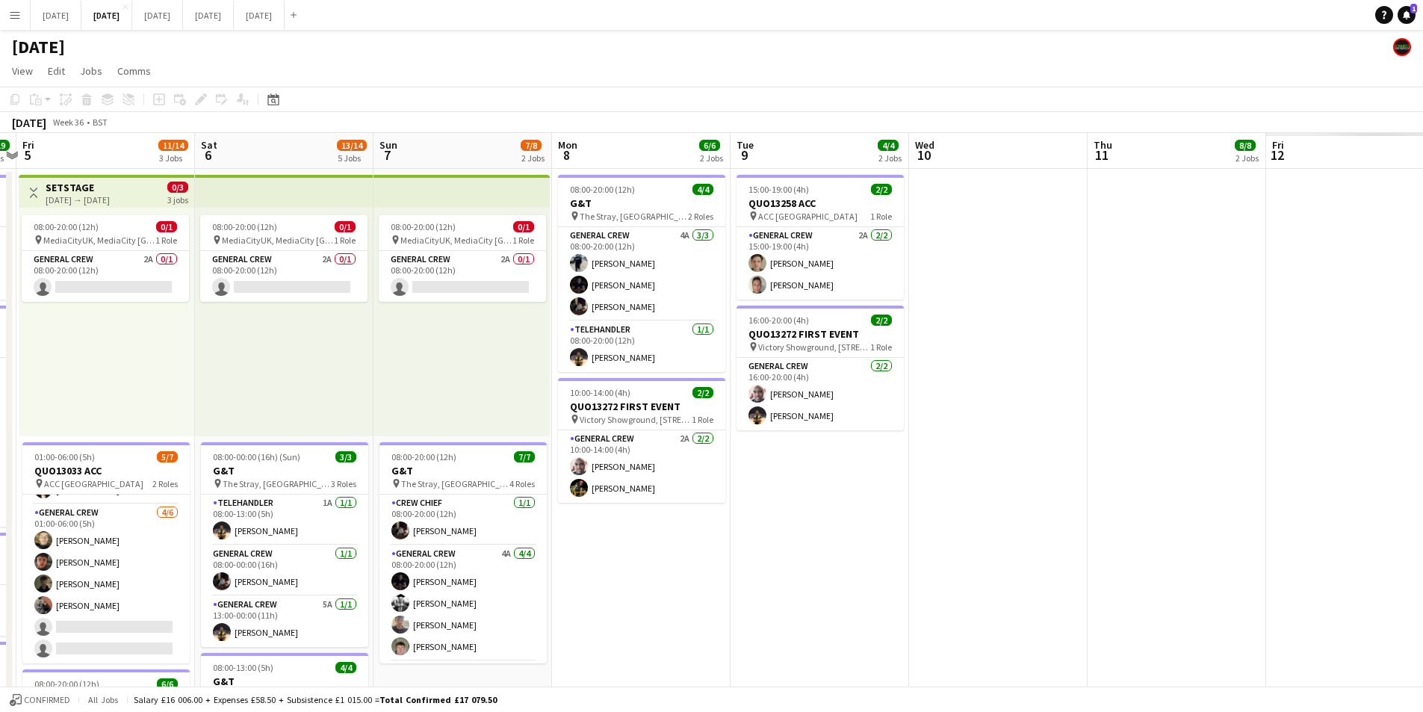
drag, startPoint x: 1223, startPoint y: 424, endPoint x: 924, endPoint y: 390, distance: 300.8
click at [627, 374] on app-calendar-viewport "Tue 2 21/21 4 Jobs Wed 3 15/16 3 Jobs Thu 4 19/19 4 Jobs Fri 5 11/14 3 Jobs Sat…" at bounding box center [711, 646] width 1423 height 1027
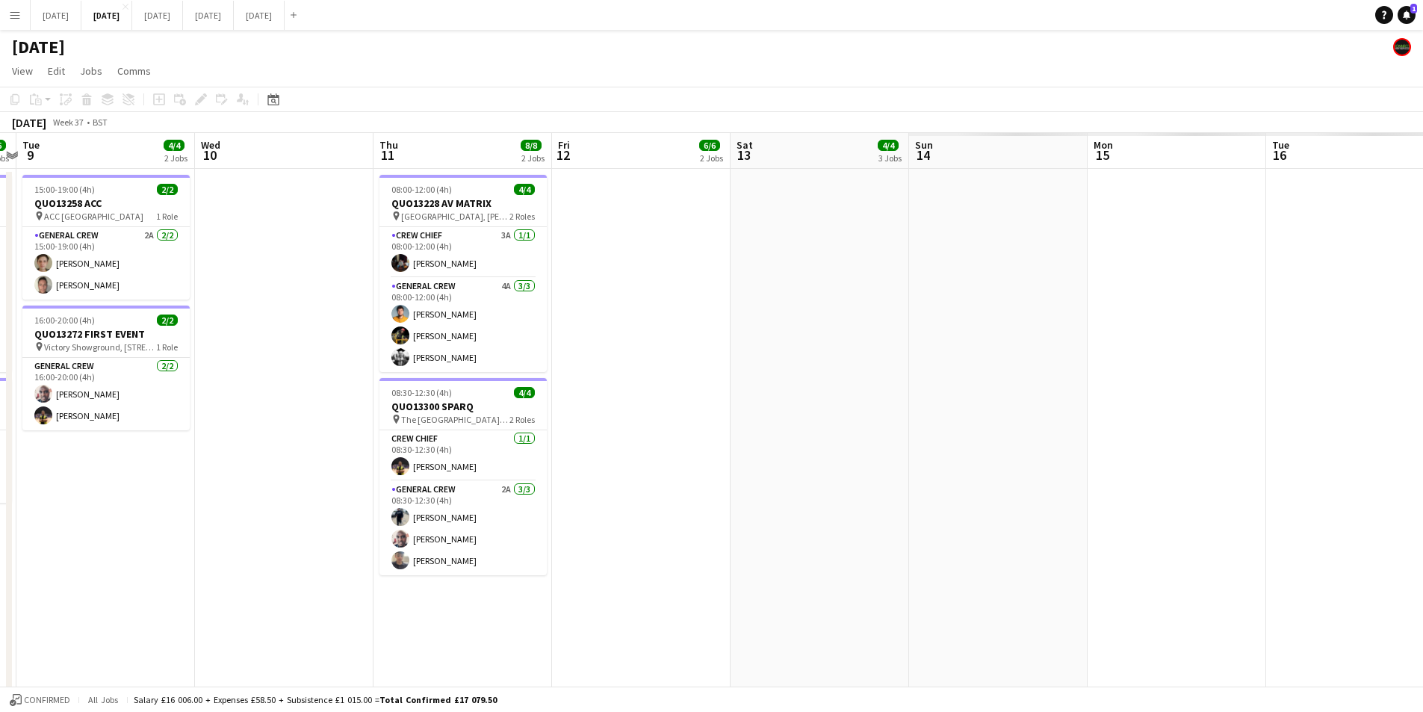
scroll to position [0, 427]
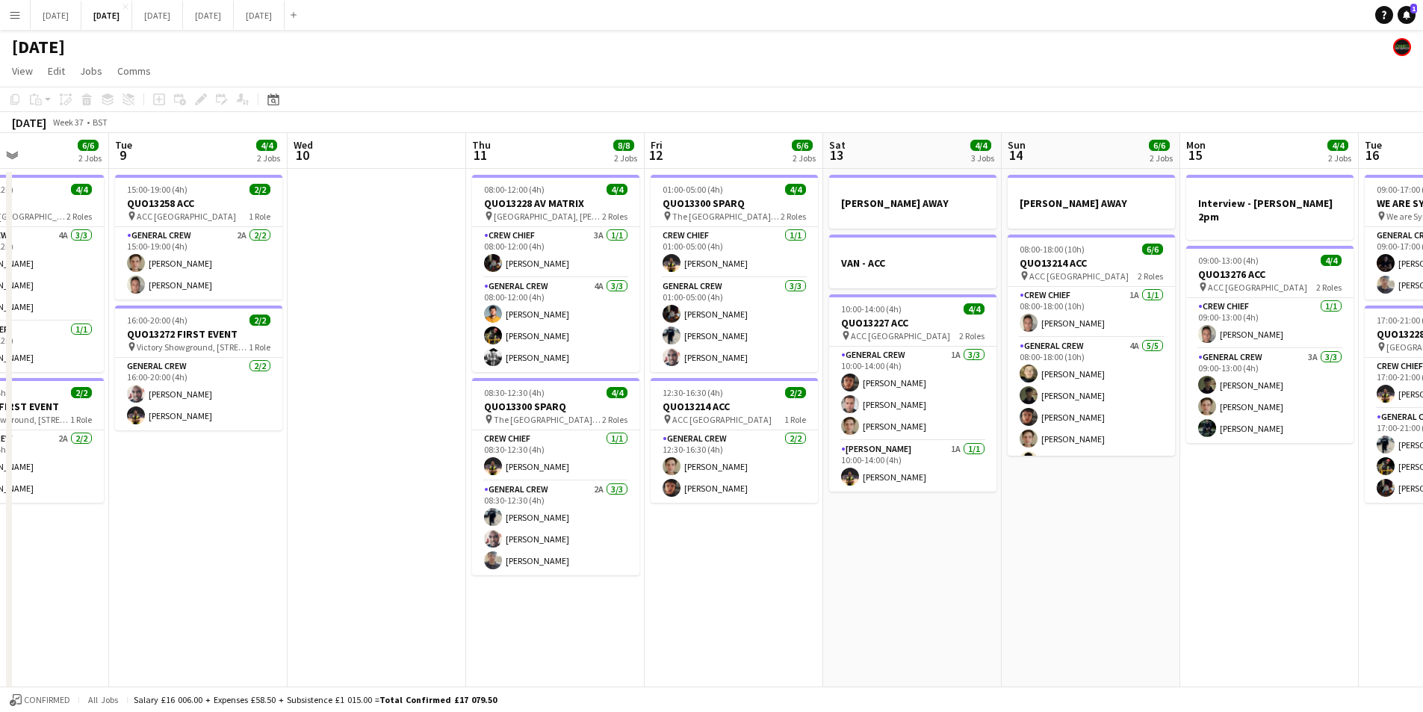
drag, startPoint x: 1114, startPoint y: 490, endPoint x: 808, endPoint y: 472, distance: 306.1
click at [793, 462] on app-calendar-viewport "Sat 6 13/14 5 Jobs Sun 7 7/8 2 Jobs Mon 8 6/6 2 Jobs Tue 9 4/4 2 Jobs Wed 10 Th…" at bounding box center [711, 646] width 1423 height 1027
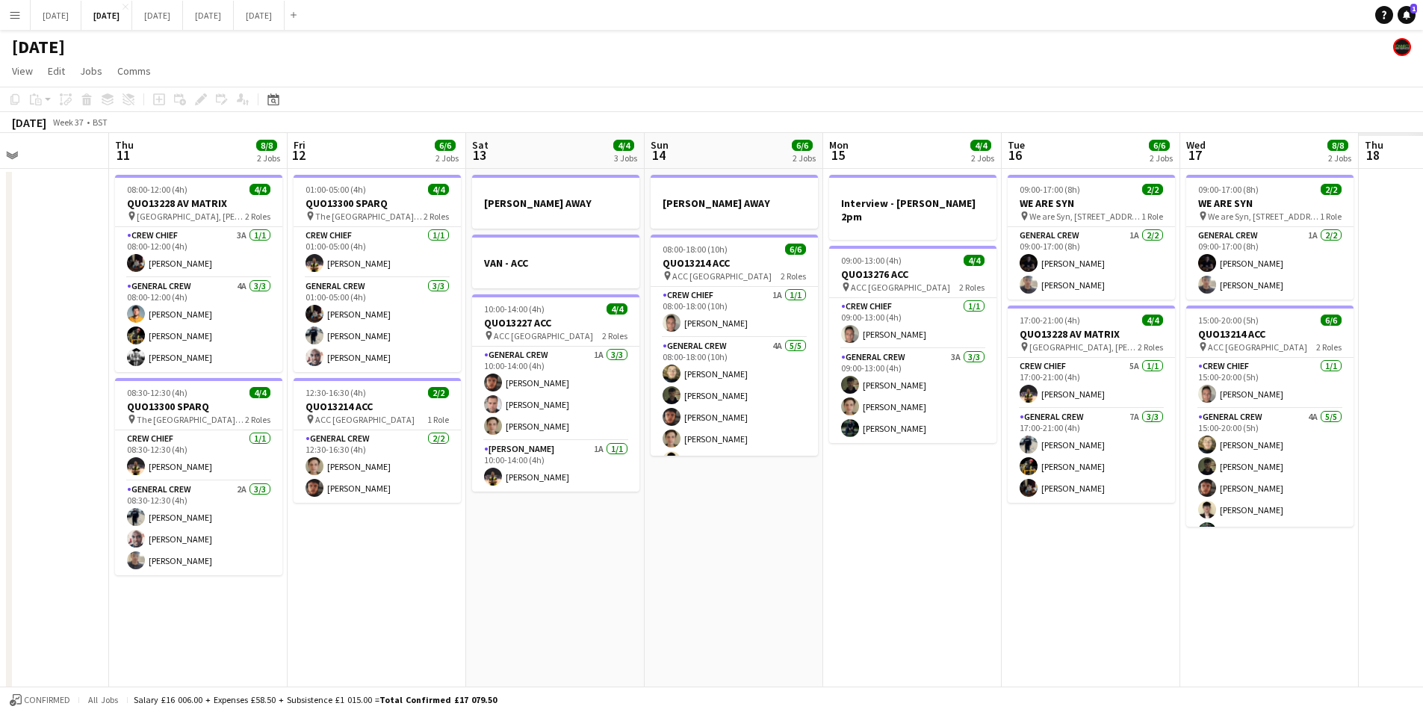
scroll to position [0, 428]
drag, startPoint x: 1039, startPoint y: 528, endPoint x: 918, endPoint y: 527, distance: 121.0
click at [493, 443] on app-calendar-viewport "Mon 8 6/6 2 Jobs Tue 9 4/4 2 Jobs Wed 10 Thu 11 8/8 2 Jobs Fri 12 6/6 2 Jobs Sa…" at bounding box center [711, 646] width 1423 height 1027
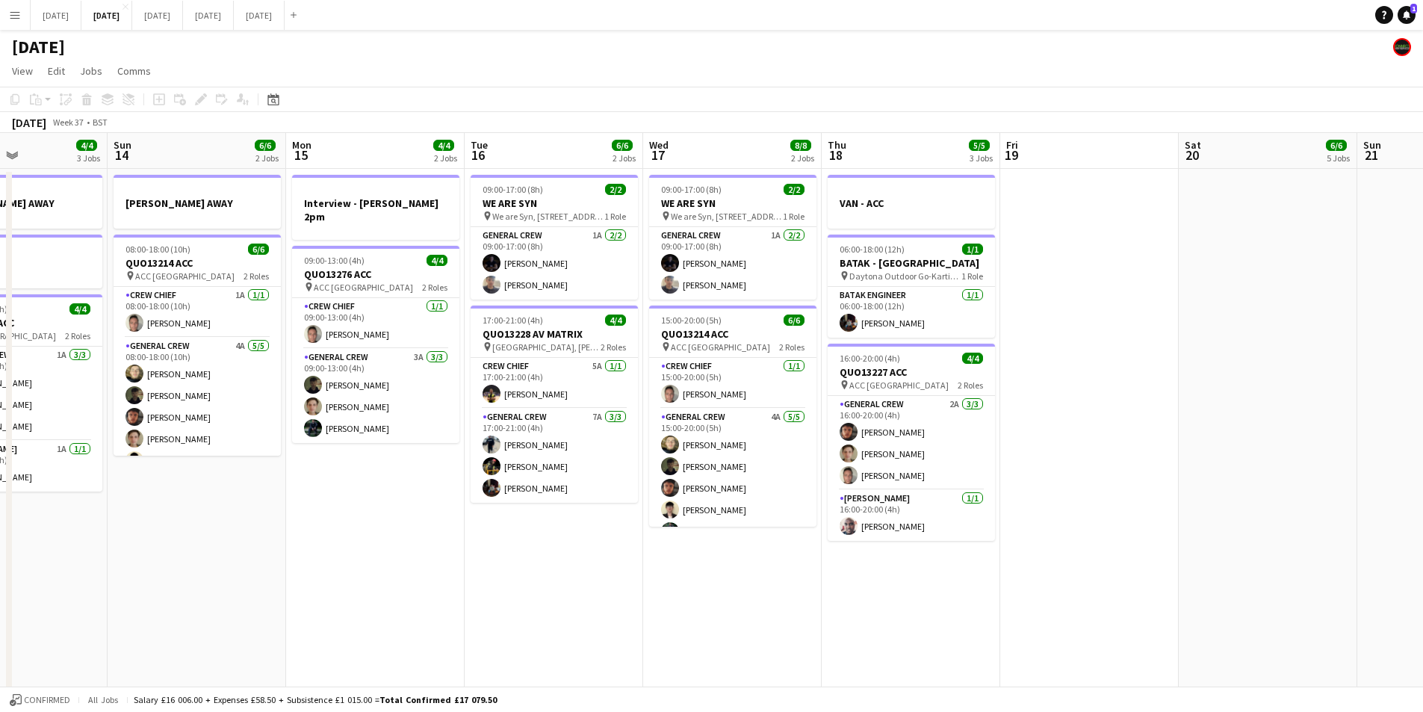
scroll to position [0, 357]
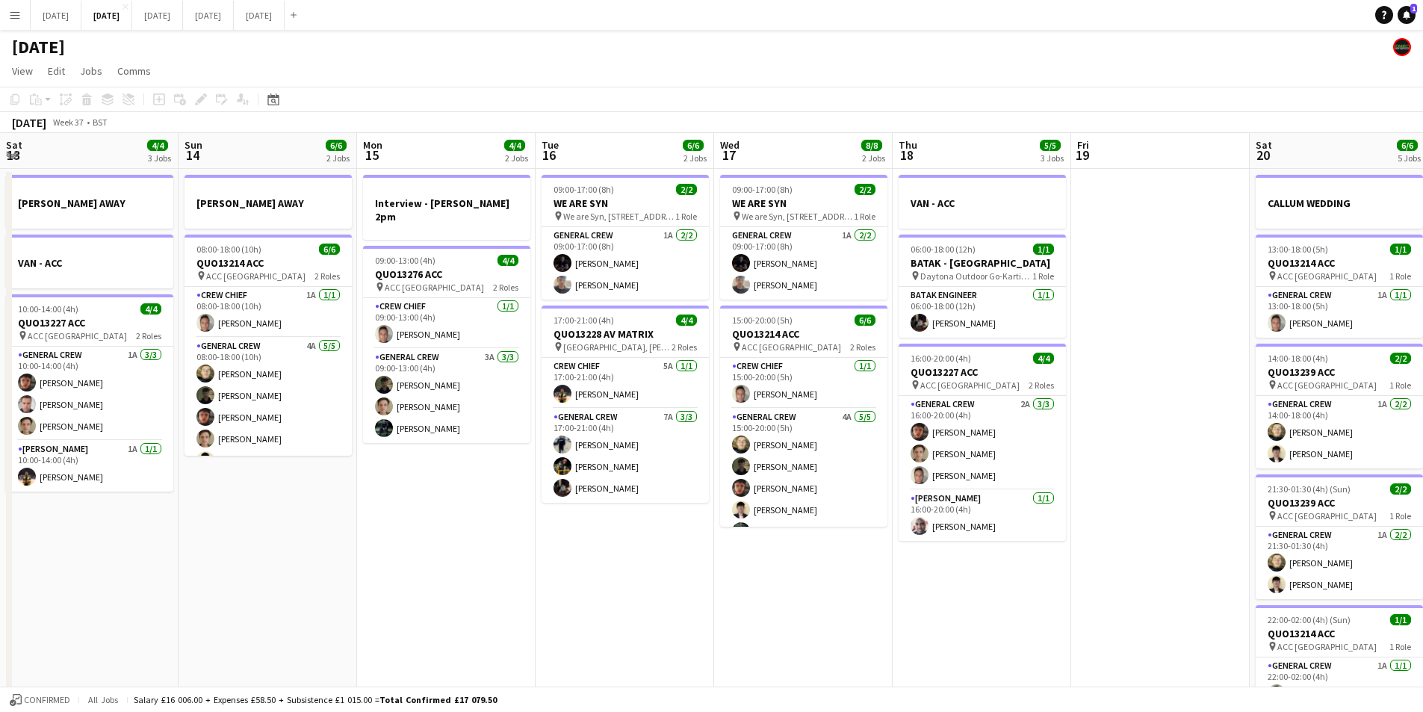
drag, startPoint x: 916, startPoint y: 527, endPoint x: 680, endPoint y: 492, distance: 238.7
click at [675, 491] on app-calendar-viewport "Thu 11 8/8 2 Jobs Fri 12 6/6 2 Jobs Sat 13 4/4 3 Jobs Sun 14 6/6 2 Jobs Mon 15 …" at bounding box center [711, 646] width 1423 height 1027
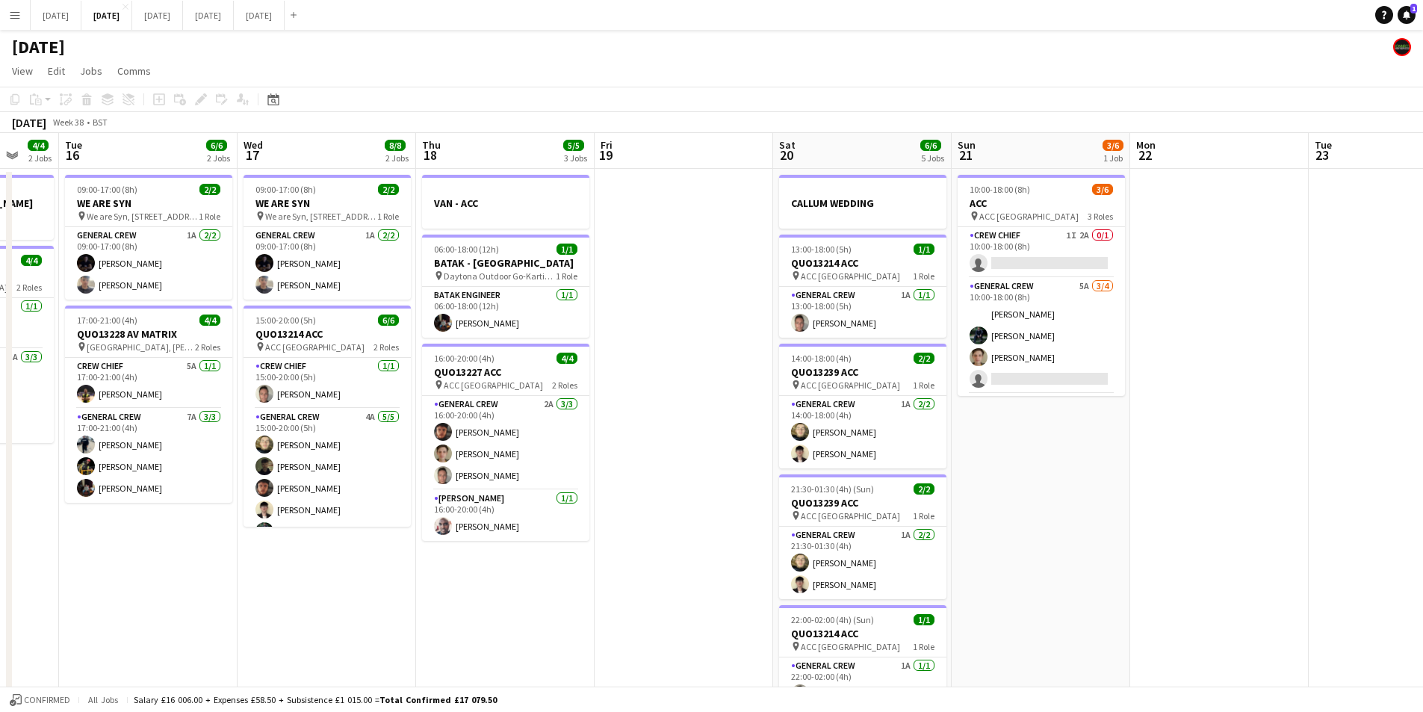
drag, startPoint x: 1035, startPoint y: 490, endPoint x: 902, endPoint y: 486, distance: 133.8
click at [867, 479] on app-calendar-viewport "Sat 13 4/4 3 Jobs Sun 14 6/6 2 Jobs Mon 15 4/4 2 Jobs Tue 16 6/6 2 Jobs Wed 17 …" at bounding box center [711, 646] width 1423 height 1027
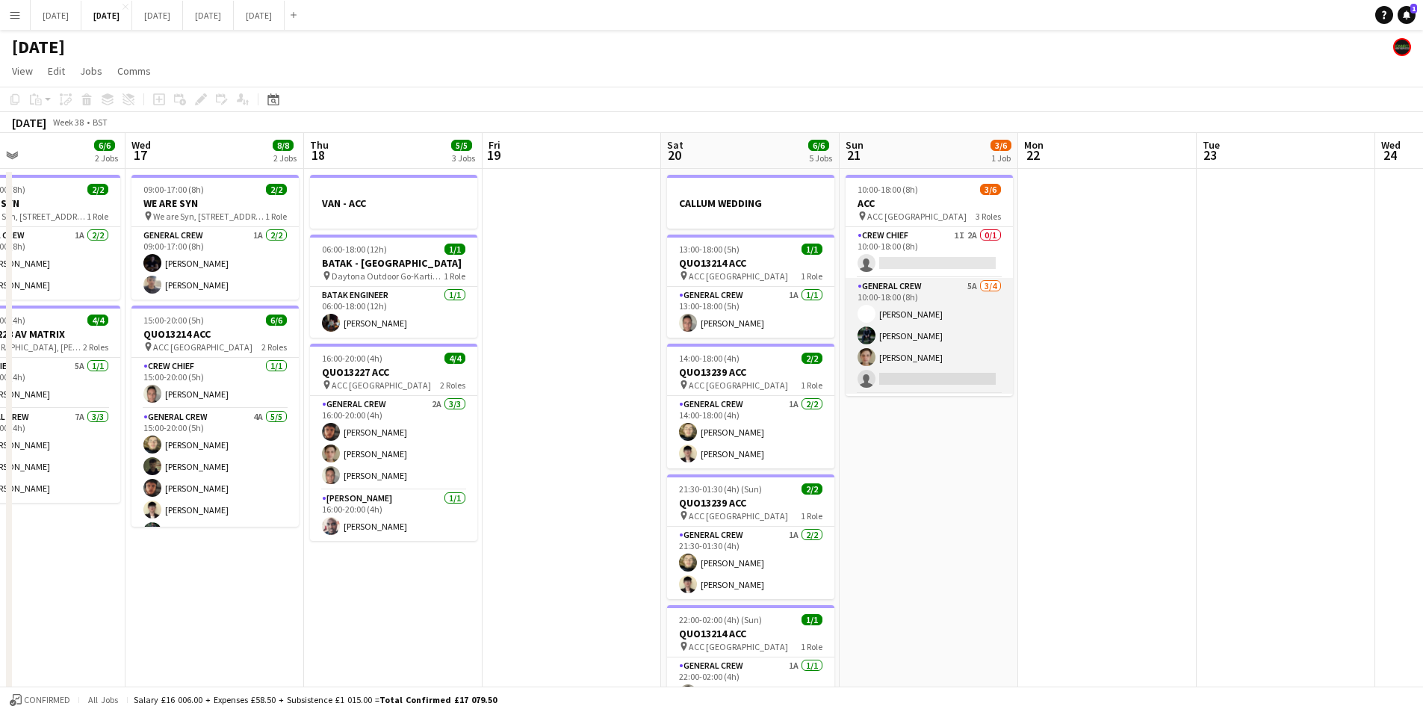
scroll to position [49, 0]
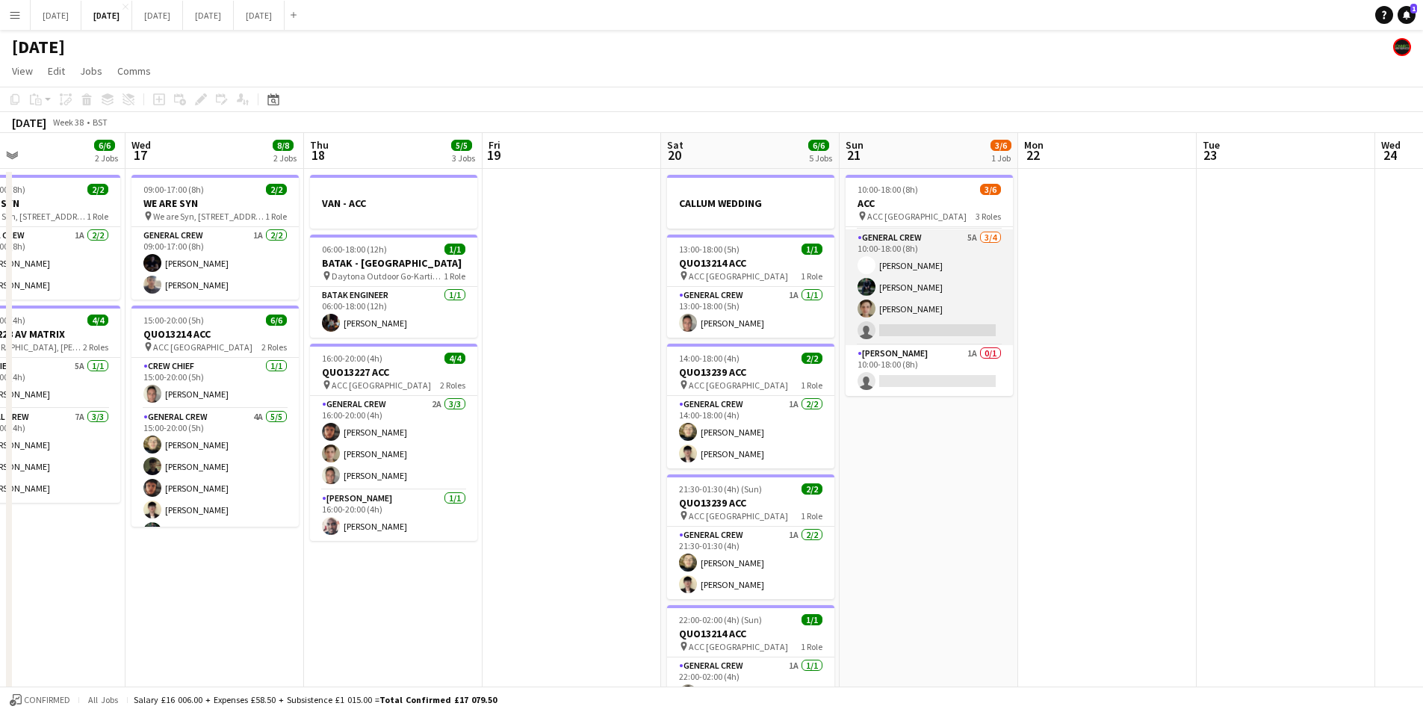
click at [938, 300] on app-card-role "General Crew 5A 3/4 10:00-18:00 (8h) Charlie James-Turner Josef Seggie Sam Grea…" at bounding box center [929, 287] width 167 height 116
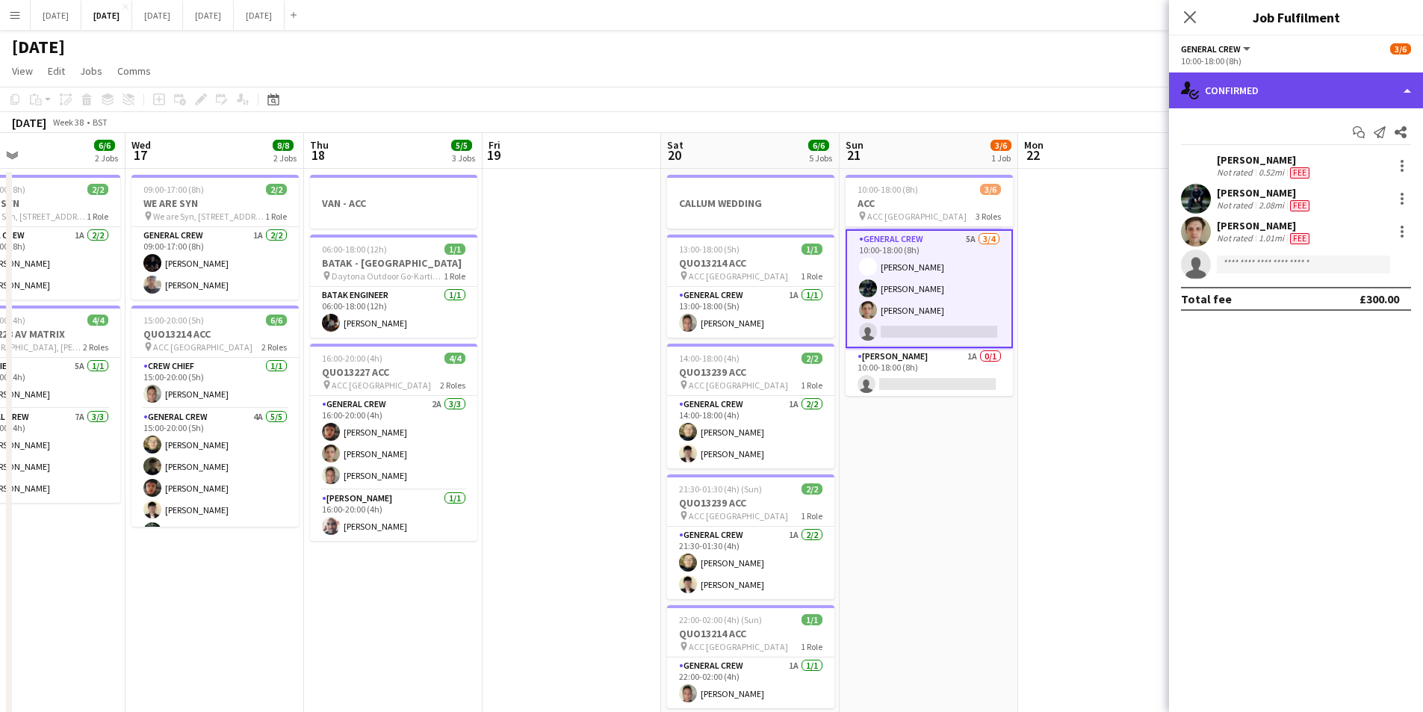
click at [1316, 90] on div "single-neutral-actions-check-2 Confirmed" at bounding box center [1296, 90] width 254 height 36
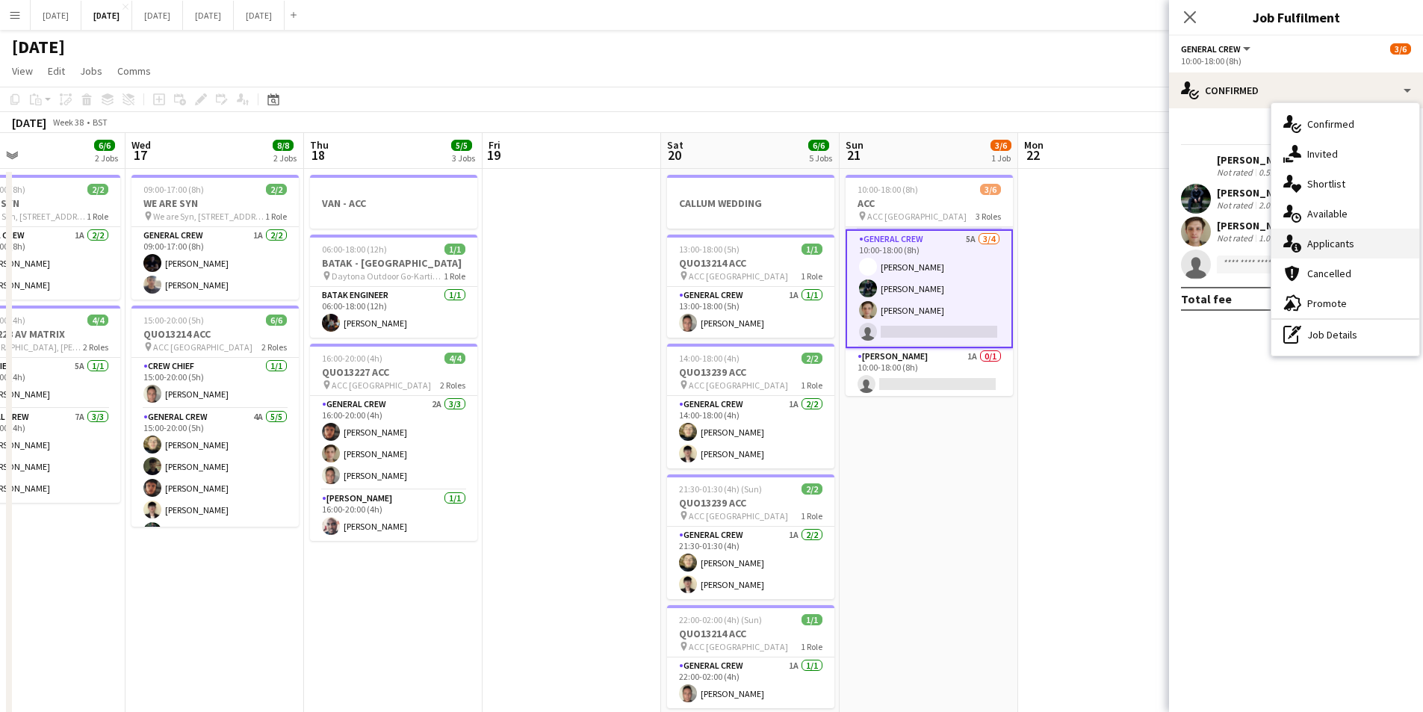
click at [1338, 248] on div "single-neutral-actions-information Applicants" at bounding box center [1346, 244] width 148 height 30
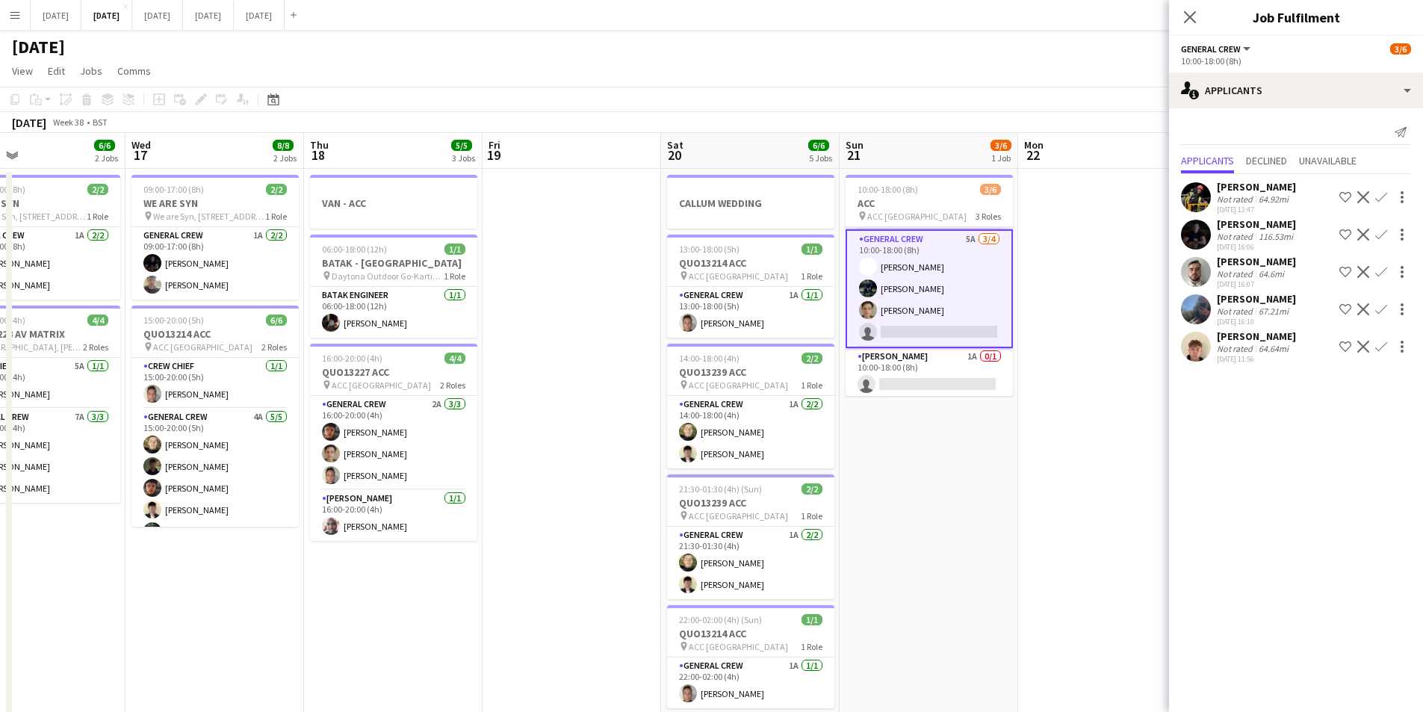
drag, startPoint x: 1189, startPoint y: 16, endPoint x: 1185, endPoint y: 55, distance: 38.3
click at [1191, 16] on icon at bounding box center [1190, 17] width 12 height 12
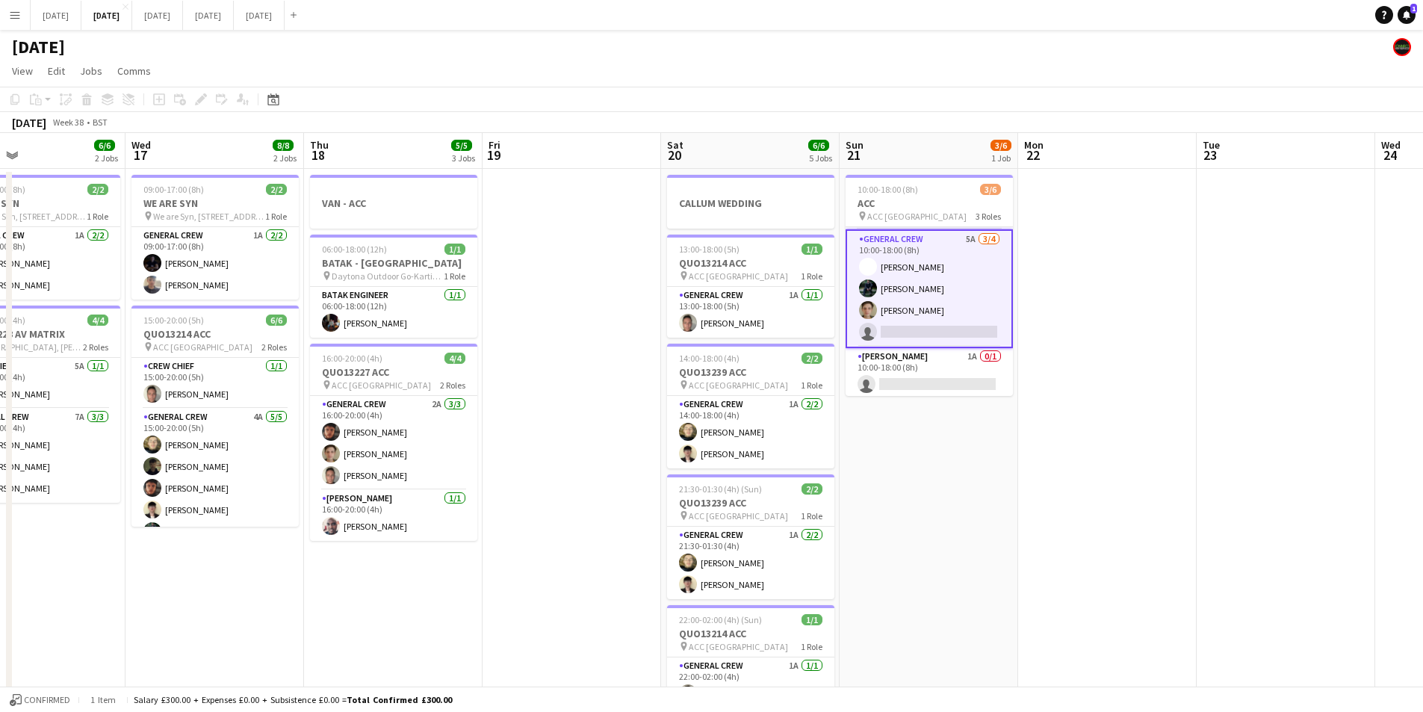
drag, startPoint x: 923, startPoint y: 501, endPoint x: 690, endPoint y: 487, distance: 234.3
click at [1173, 474] on app-calendar-viewport "Sun 14 6/6 2 Jobs Mon 15 4/4 2 Jobs Tue 16 6/6 2 Jobs Wed 17 8/8 2 Jobs Thu 18 …" at bounding box center [711, 646] width 1423 height 1027
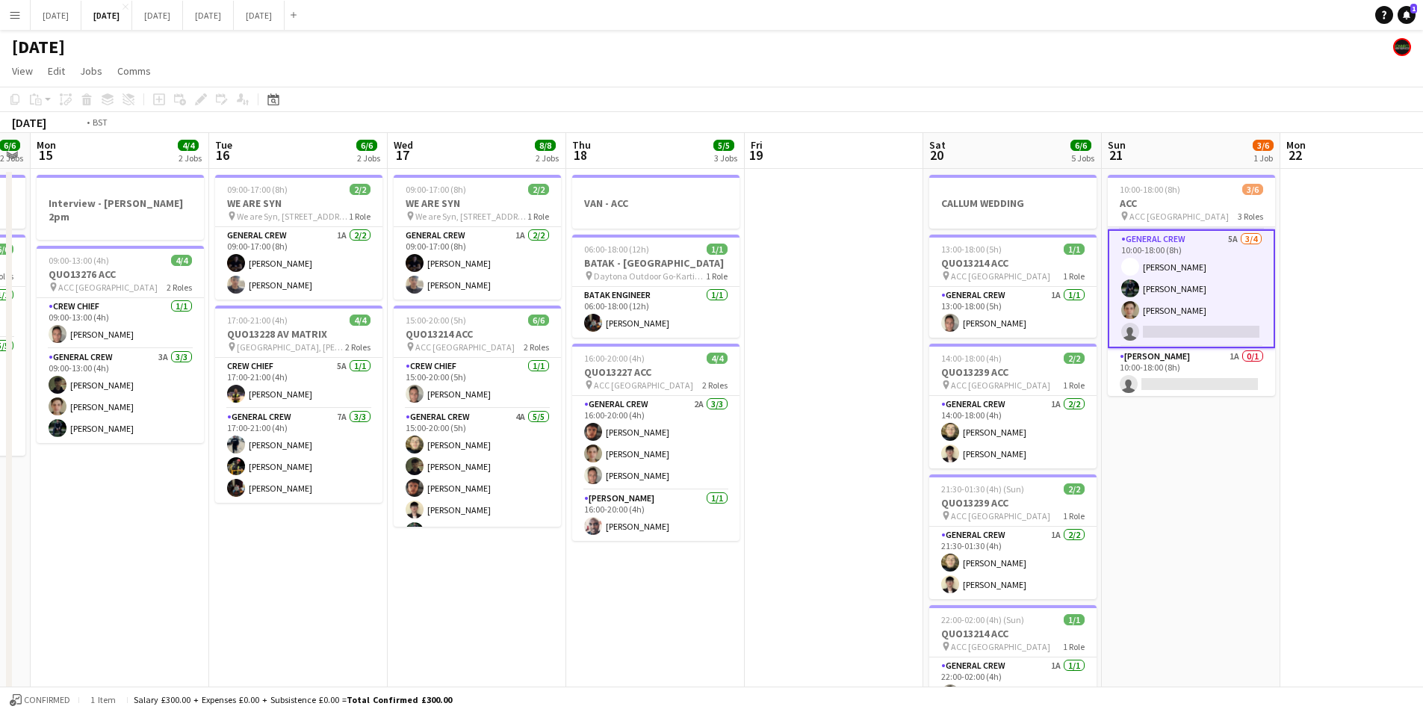
click at [1187, 481] on app-calendar-viewport "Sat 13 4/4 3 Jobs Sun 14 6/6 2 Jobs Mon 15 4/4 2 Jobs Tue 16 6/6 2 Jobs Wed 17 …" at bounding box center [711, 646] width 1423 height 1027
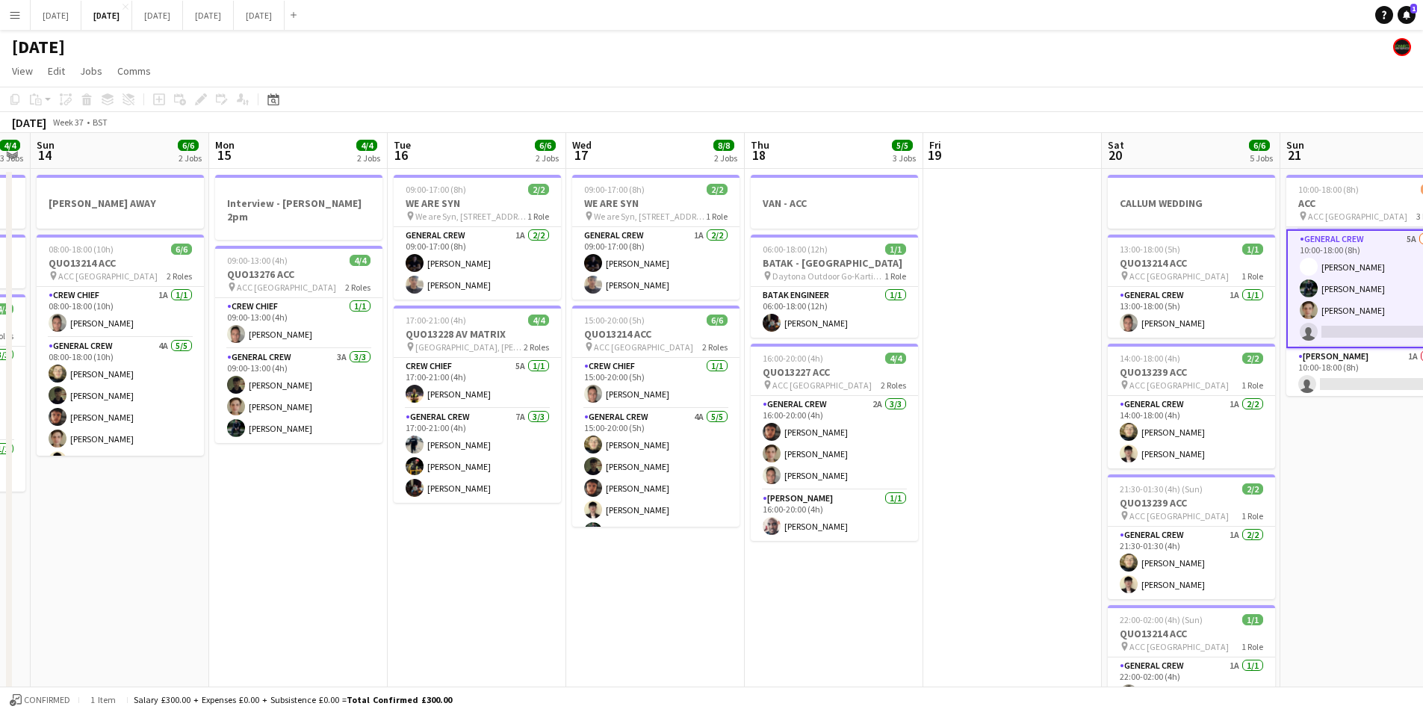
click at [985, 510] on app-calendar-viewport "Fri 12 6/6 2 Jobs Sat 13 4/4 3 Jobs Sun 14 6/6 2 Jobs Mon 15 4/4 2 Jobs Tue 16 …" at bounding box center [711, 646] width 1423 height 1027
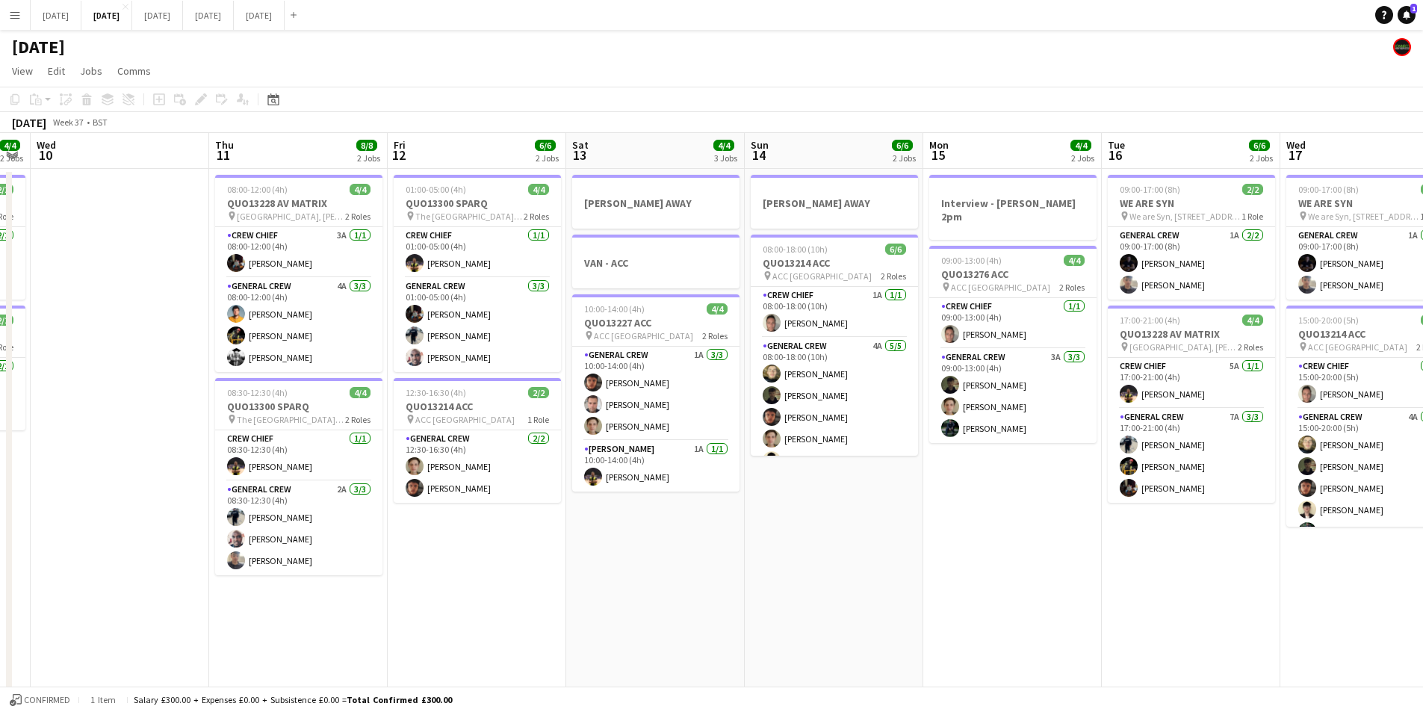
drag, startPoint x: 604, startPoint y: 558, endPoint x: 786, endPoint y: 442, distance: 215.7
click at [986, 521] on app-calendar-viewport "Mon 8 6/6 2 Jobs Tue 9 4/4 2 Jobs Wed 10 Thu 11 8/8 2 Jobs Fri 12 6/6 2 Jobs Sa…" at bounding box center [711, 646] width 1423 height 1027
click at [1110, 448] on app-calendar-viewport "Mon 8 6/6 2 Jobs Tue 9 4/4 2 Jobs Wed 10 Thu 11 8/8 2 Jobs Fri 12 6/6 2 Jobs Sa…" at bounding box center [711, 646] width 1423 height 1027
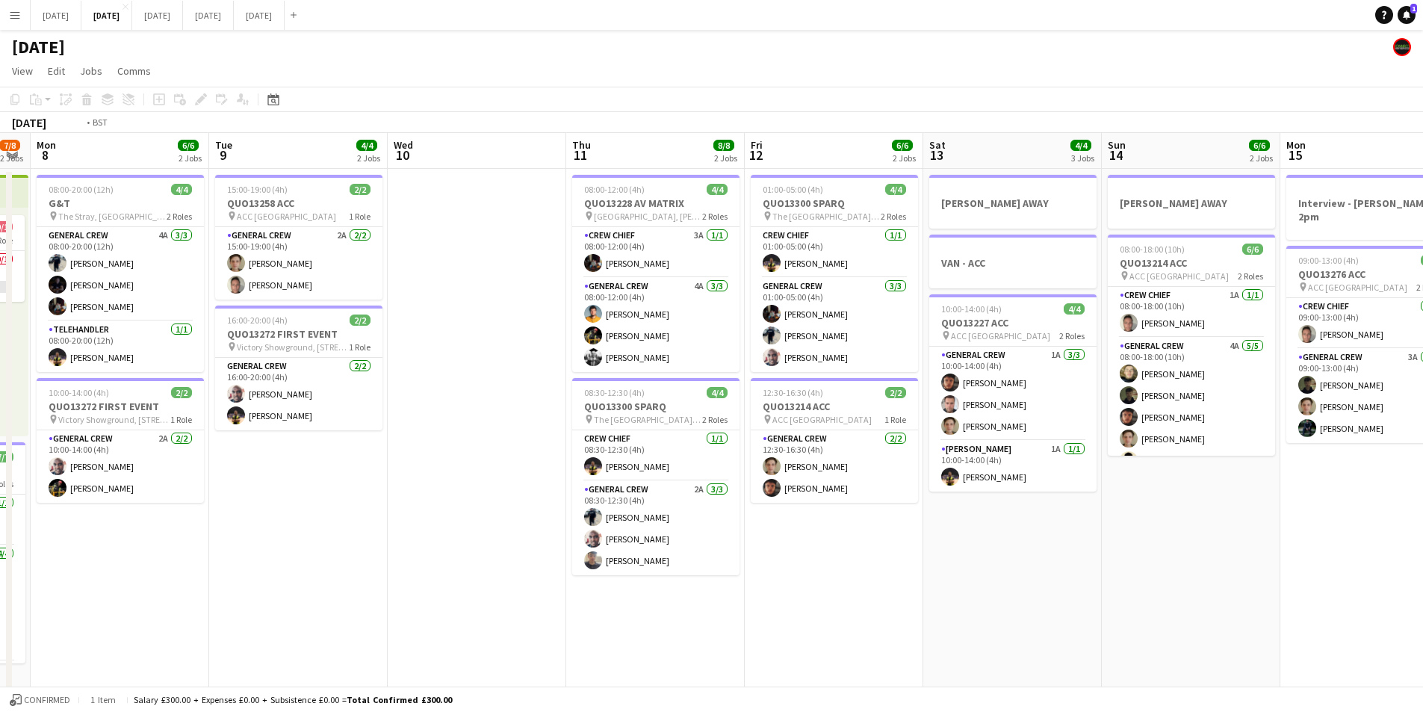
click at [987, 430] on app-calendar-viewport "Sat 6 13/14 5 Jobs Sun 7 7/8 2 Jobs Mon 8 6/6 2 Jobs Tue 9 4/4 2 Jobs Wed 10 Th…" at bounding box center [711, 646] width 1423 height 1027
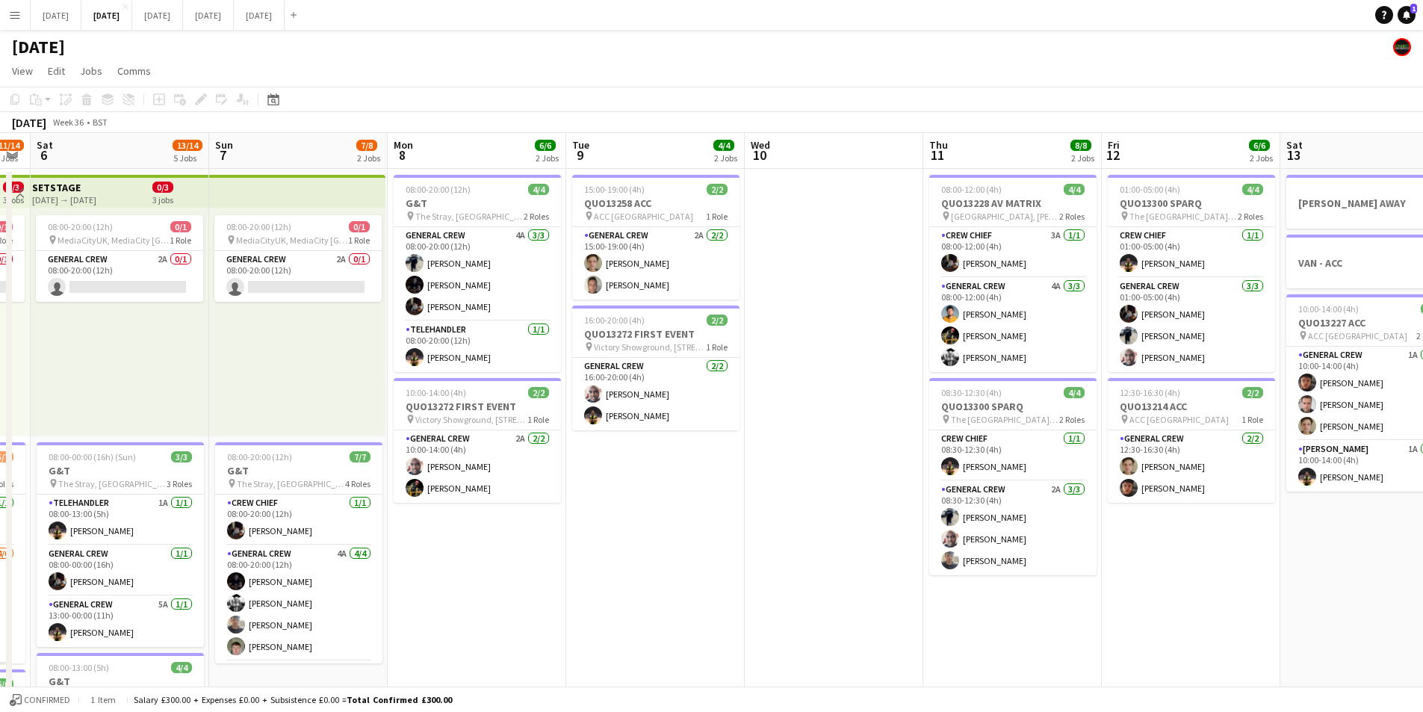
click at [935, 446] on app-calendar-viewport "Thu 4 19/19 4 Jobs Fri 5 11/14 3 Jobs Sat 6 13/14 5 Jobs Sun 7 7/8 2 Jobs Mon 8…" at bounding box center [711, 646] width 1423 height 1027
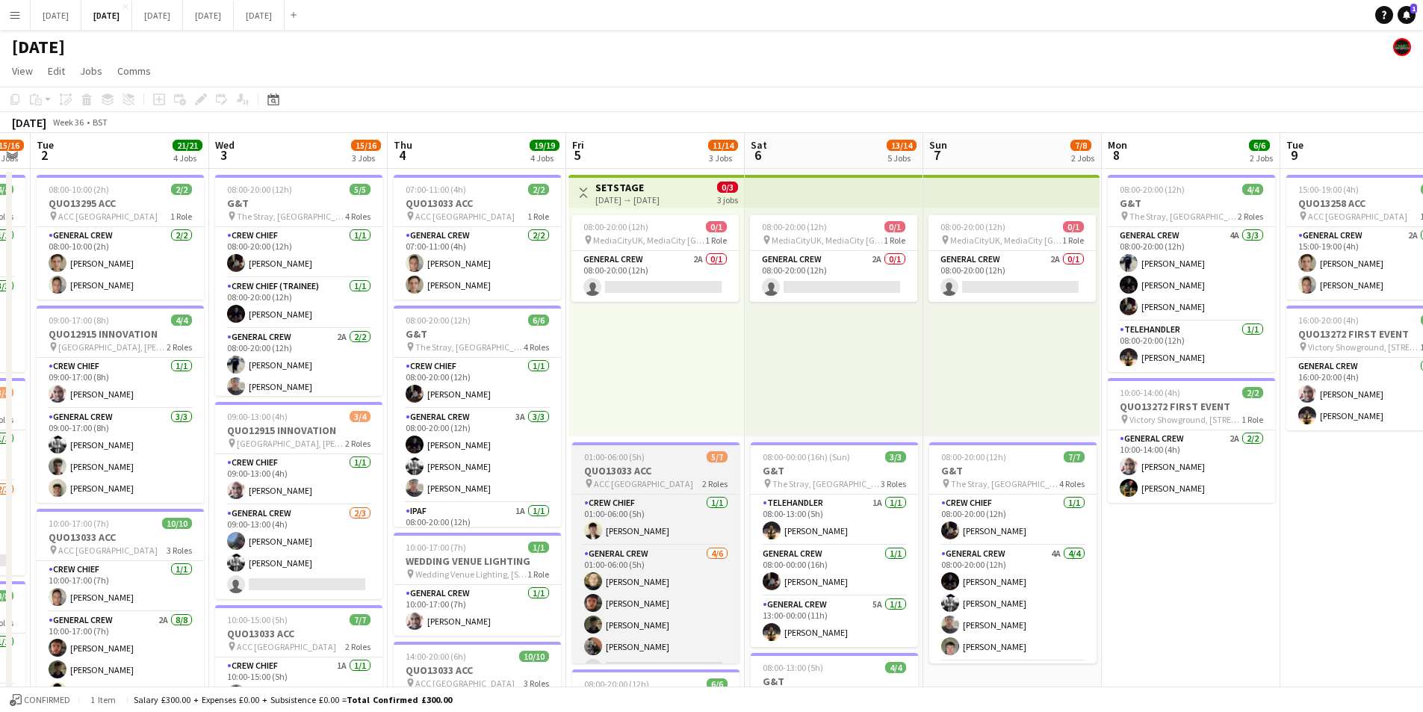
scroll to position [0, 357]
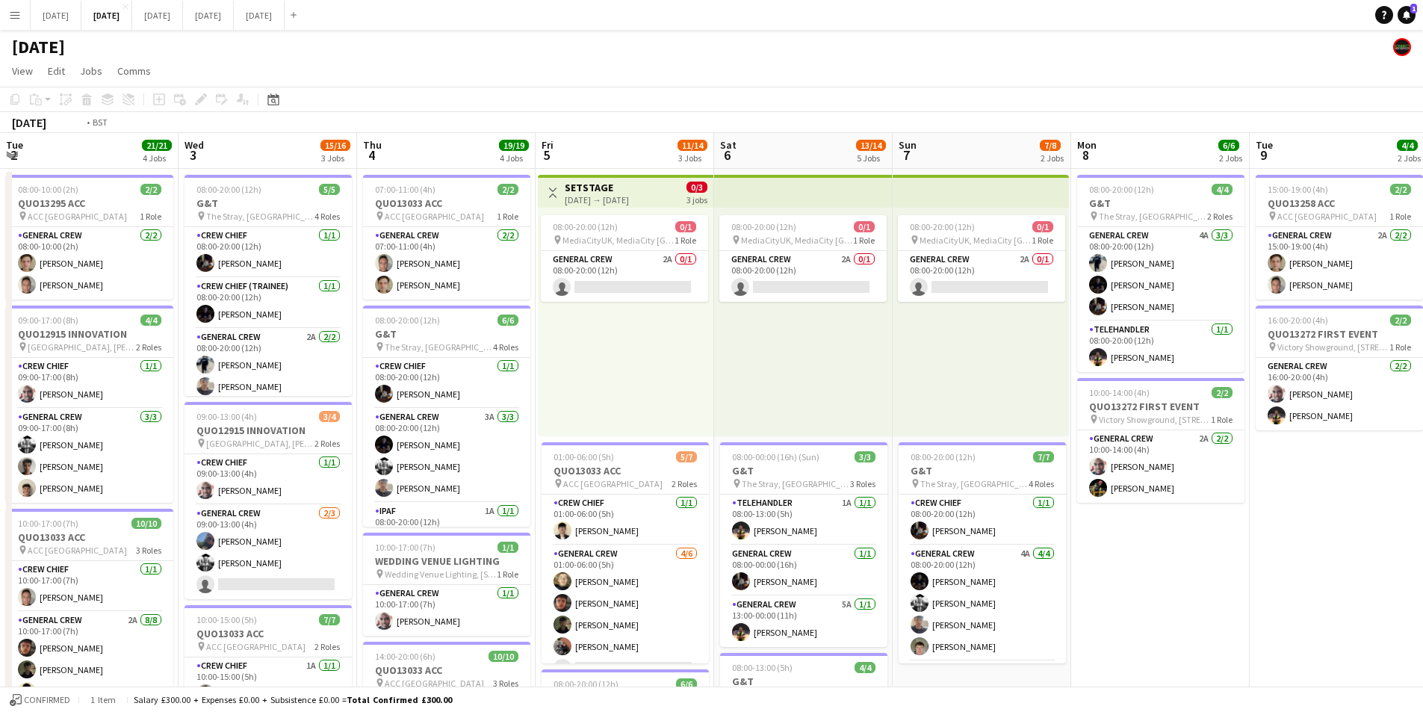
drag, startPoint x: 493, startPoint y: 513, endPoint x: 662, endPoint y: 477, distance: 172.6
click at [733, 525] on app-calendar-viewport "Sun 31 Mon 1 15/16 3 Jobs Tue 2 21/21 4 Jobs Wed 3 15/16 3 Jobs Thu 4 19/19 4 J…" at bounding box center [711, 646] width 1423 height 1027
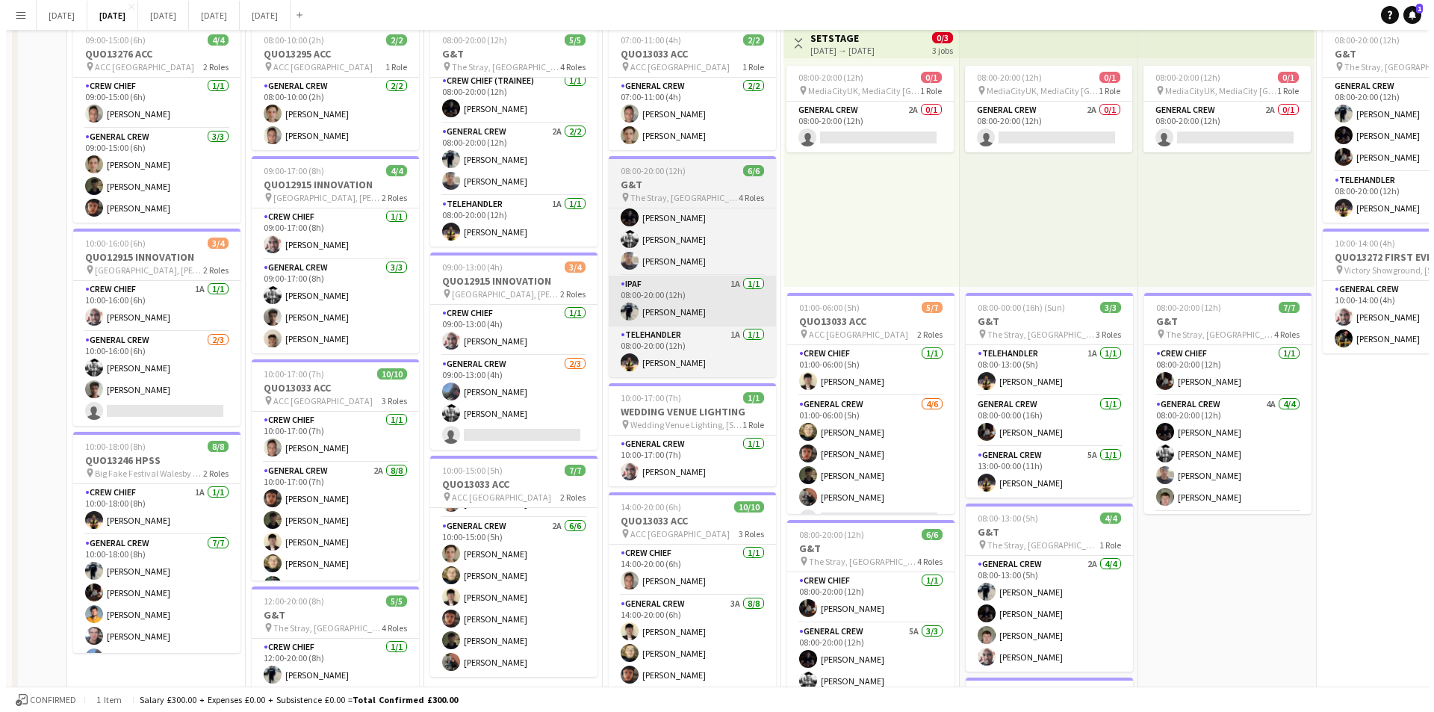
scroll to position [0, 0]
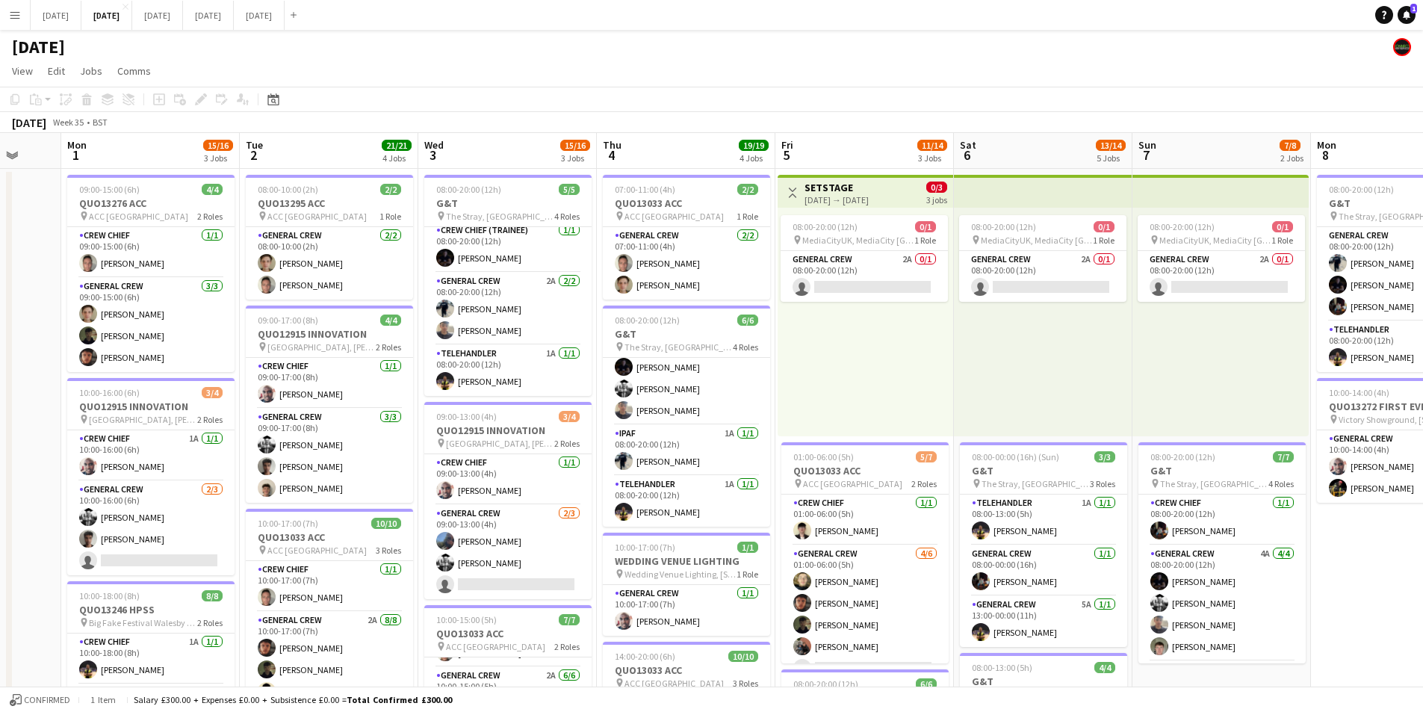
click at [23, 13] on button "Menu" at bounding box center [15, 15] width 30 height 30
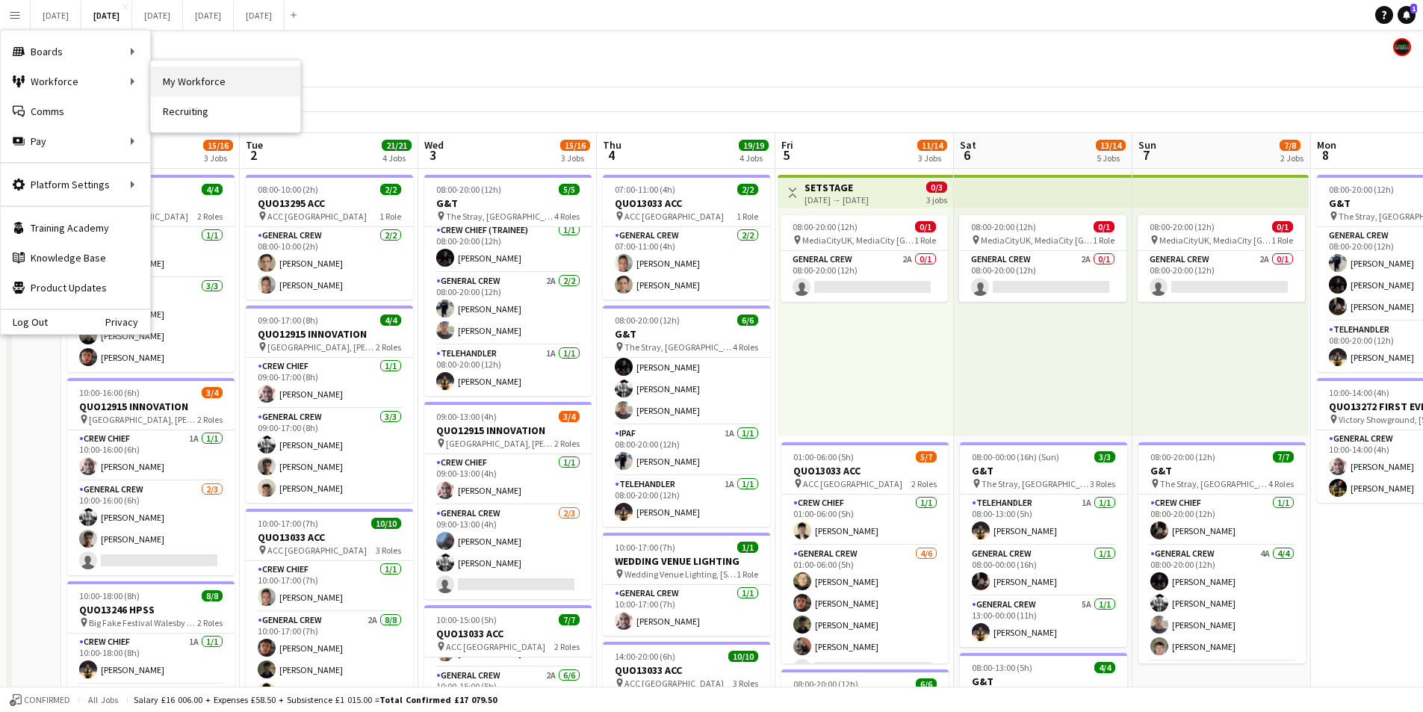
click at [202, 82] on link "My Workforce" at bounding box center [225, 81] width 149 height 30
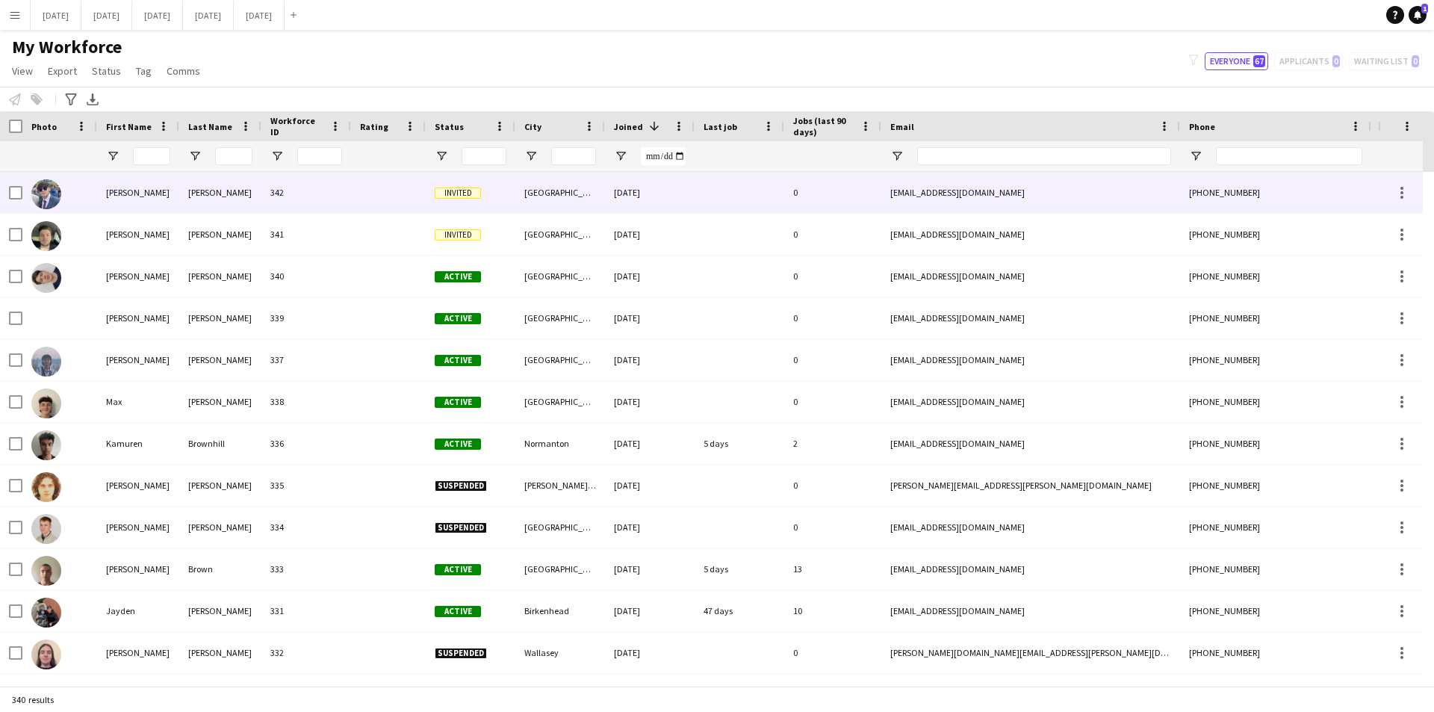
click at [55, 194] on img at bounding box center [46, 194] width 30 height 30
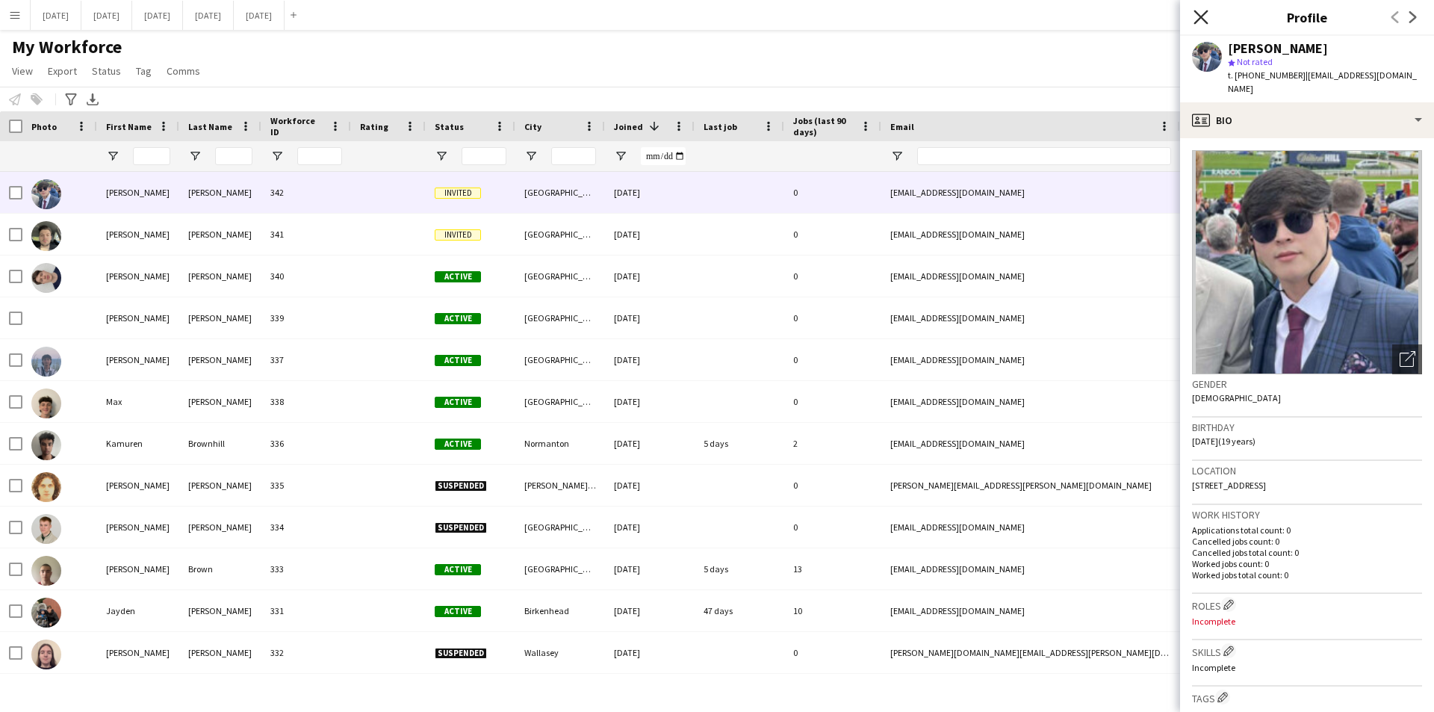
click at [1198, 15] on icon "Close pop-in" at bounding box center [1201, 17] width 14 height 14
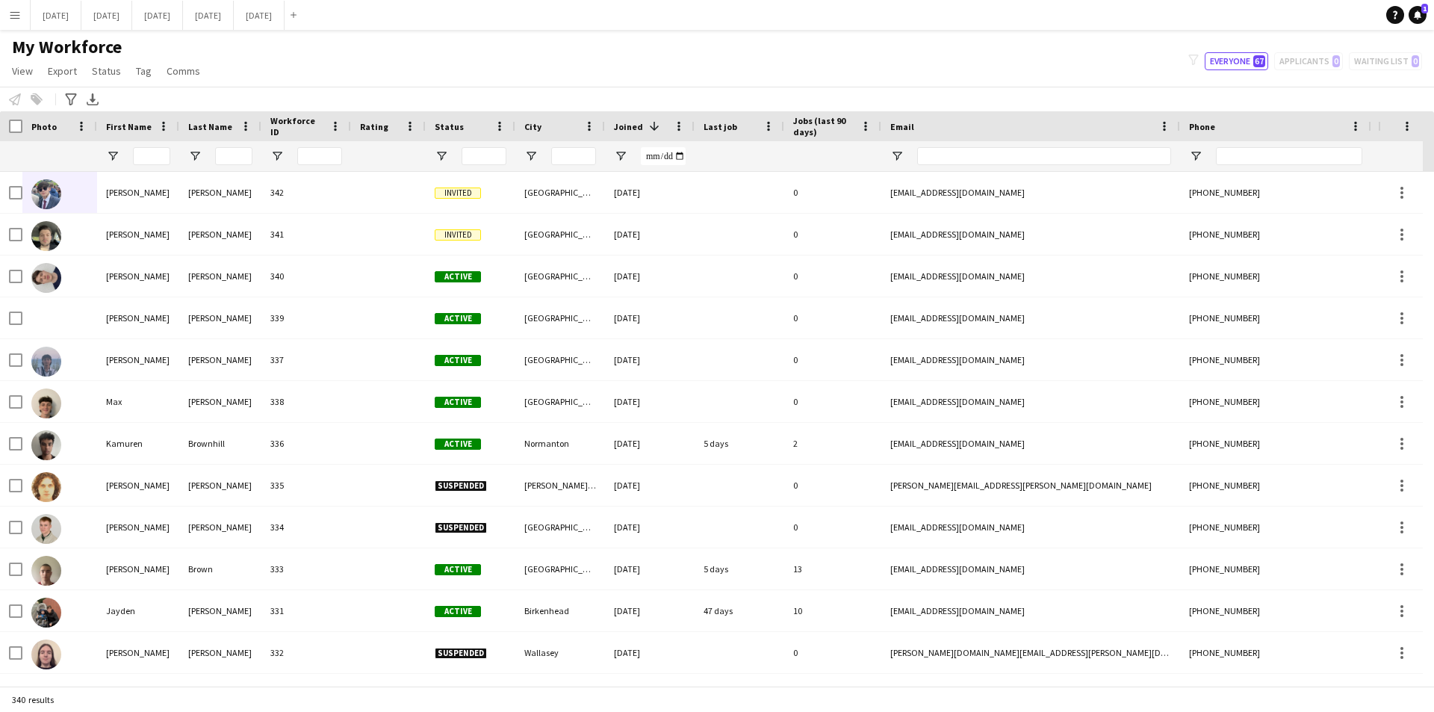
click at [651, 126] on span at bounding box center [654, 126] width 13 height 13
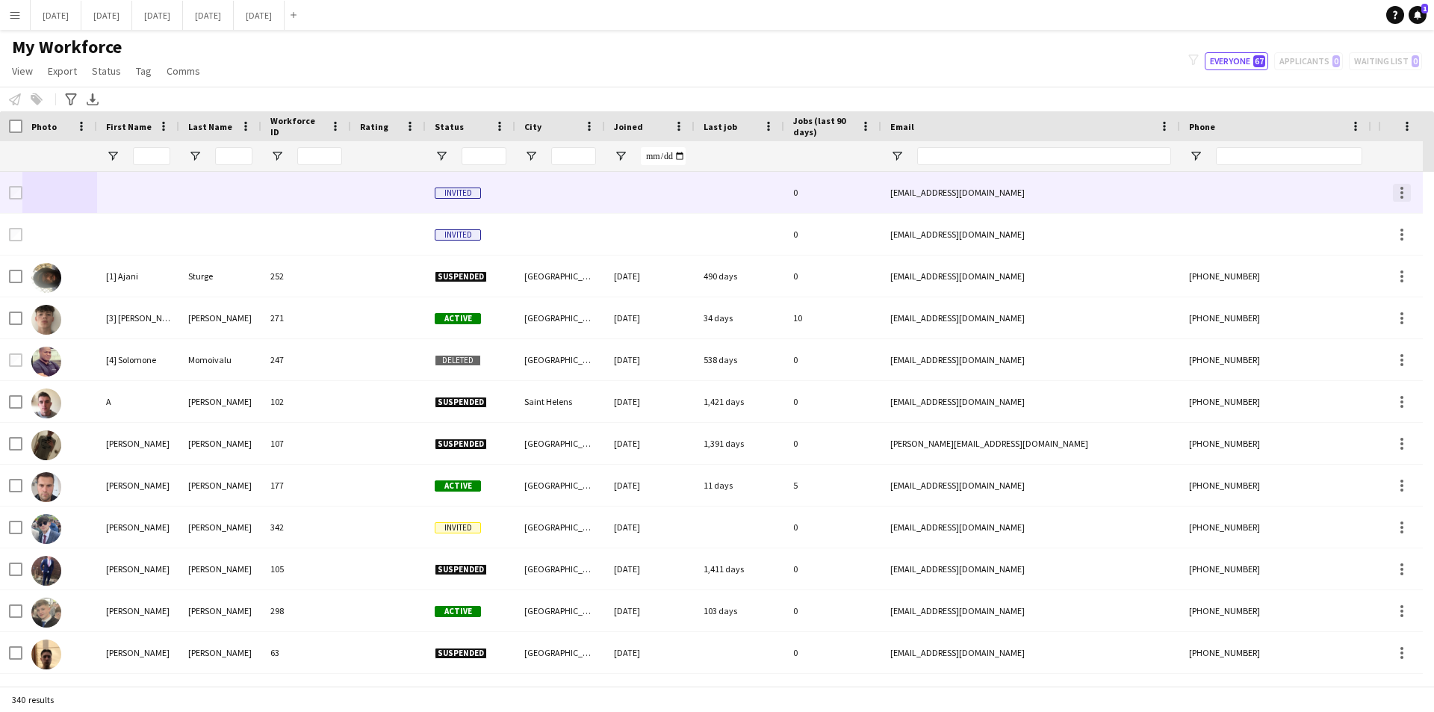
click at [1399, 193] on div at bounding box center [1402, 193] width 18 height 18
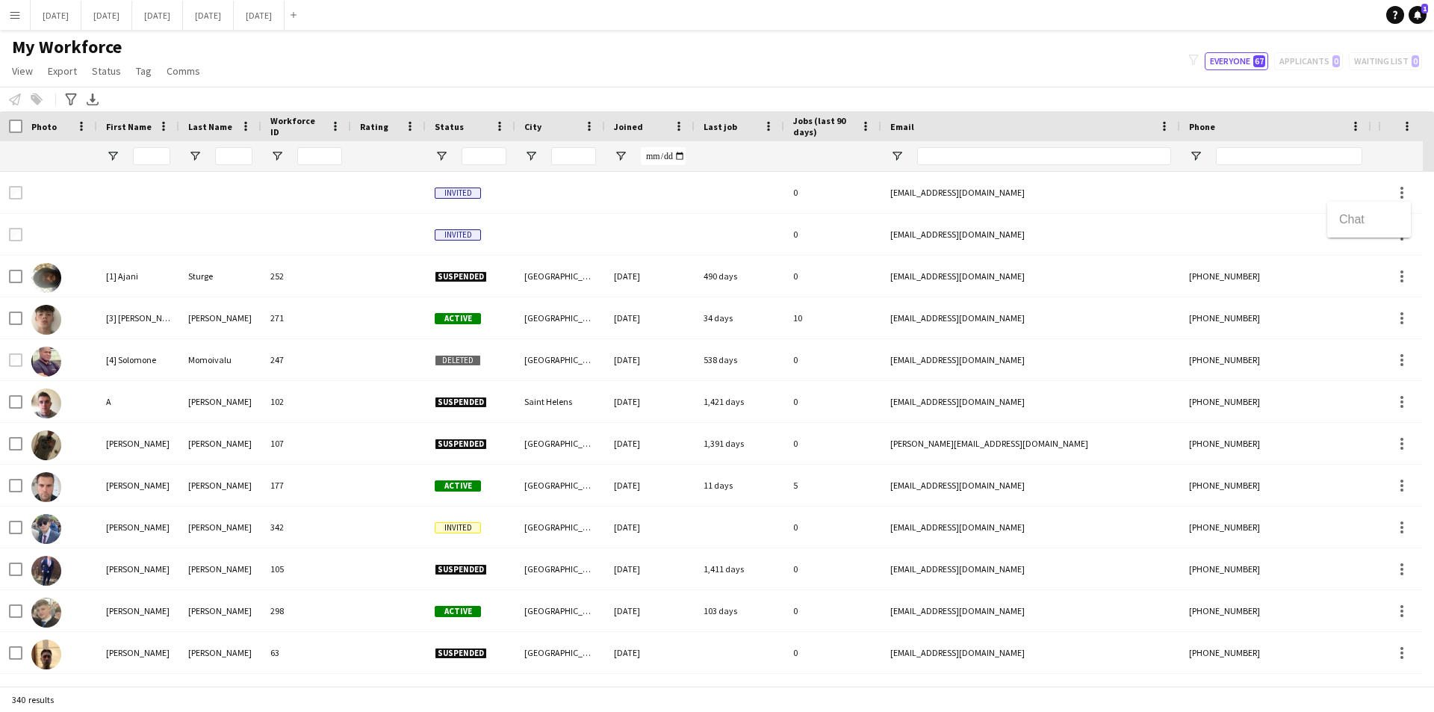
click at [561, 188] on div at bounding box center [717, 356] width 1434 height 712
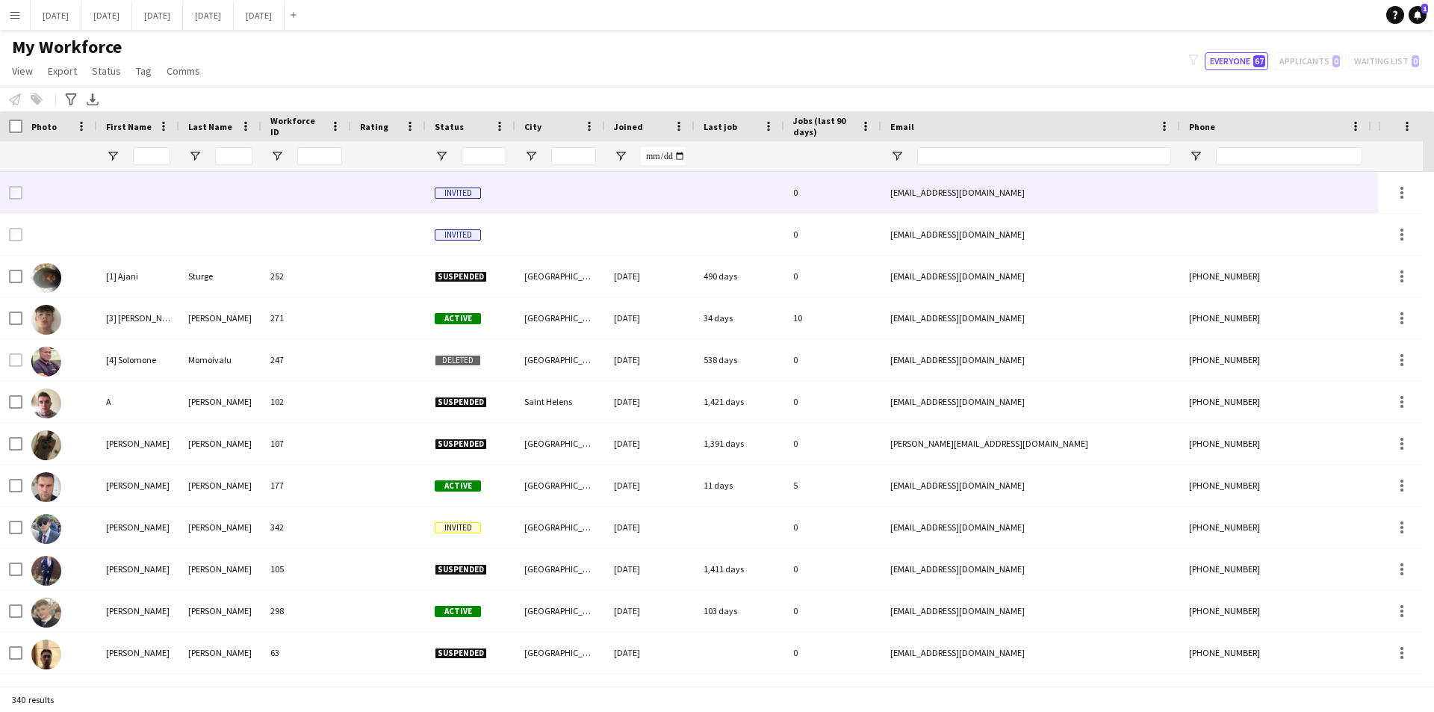
click at [945, 191] on div "[EMAIL_ADDRESS][DOMAIN_NAME]" at bounding box center [1031, 192] width 299 height 41
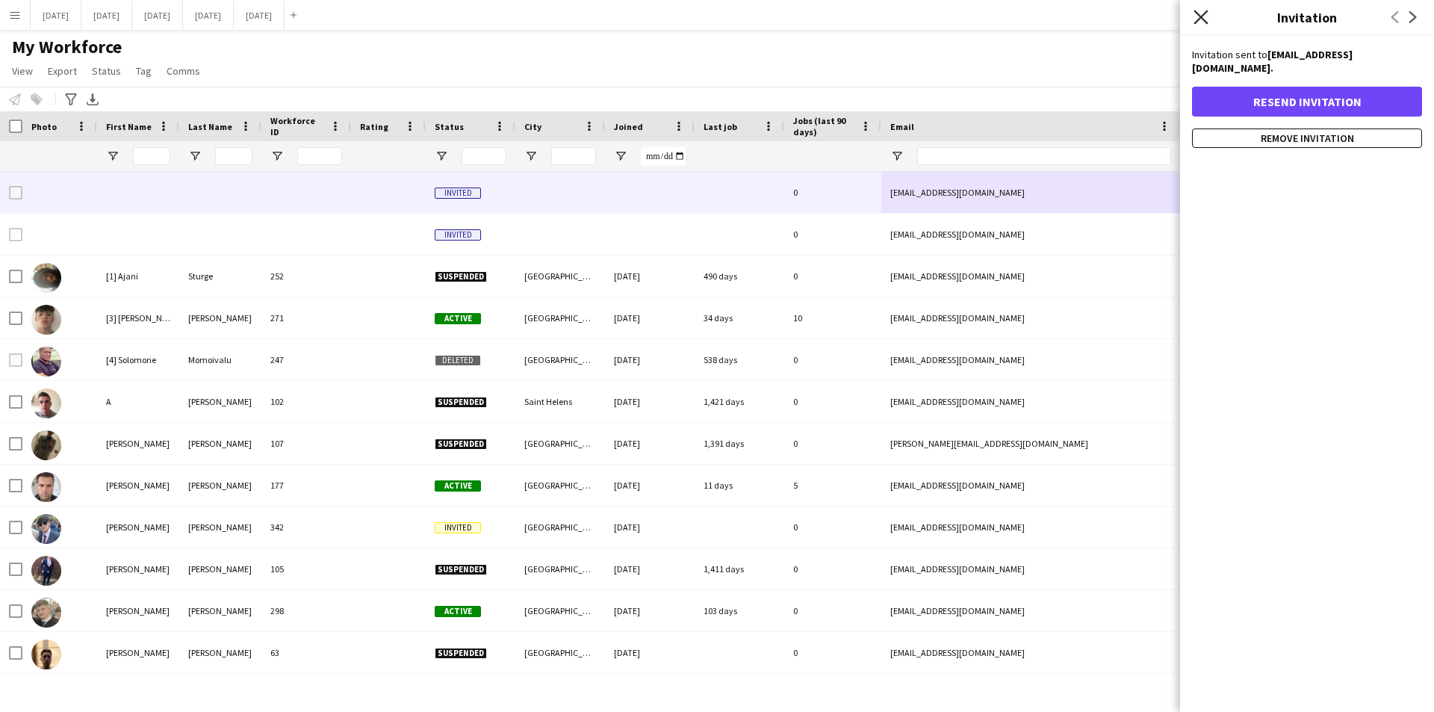
click at [1202, 15] on icon "Close pop-in" at bounding box center [1201, 17] width 14 height 14
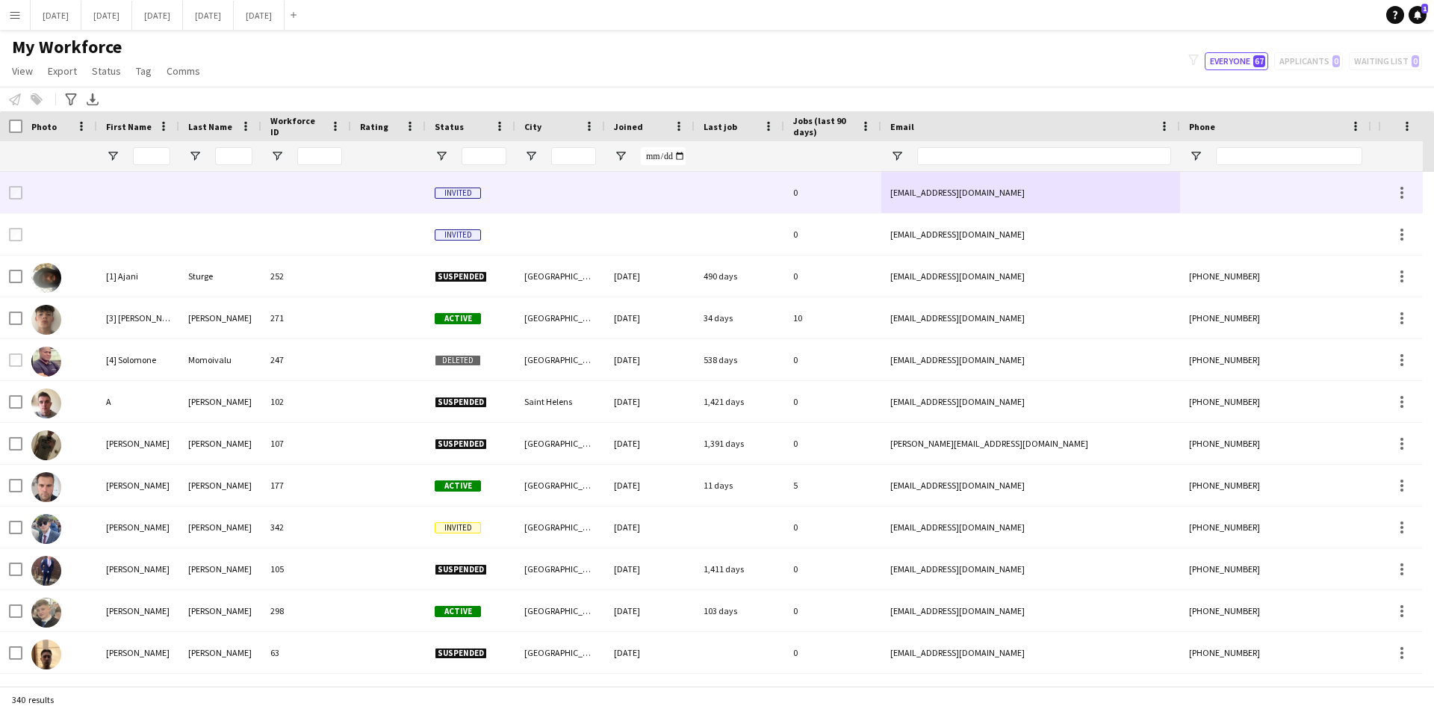
click at [1386, 197] on div at bounding box center [1400, 192] width 45 height 41
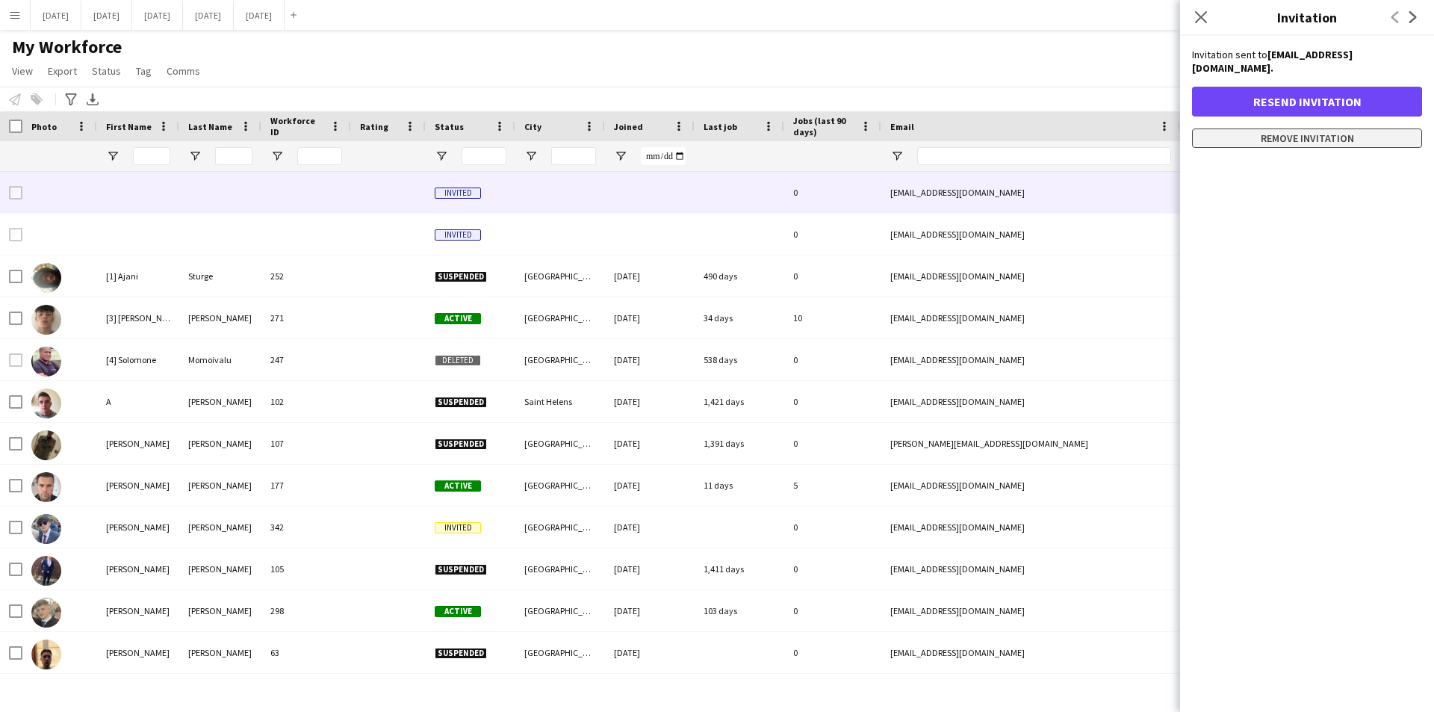
click at [1300, 129] on button "Remove invitation" at bounding box center [1307, 138] width 230 height 19
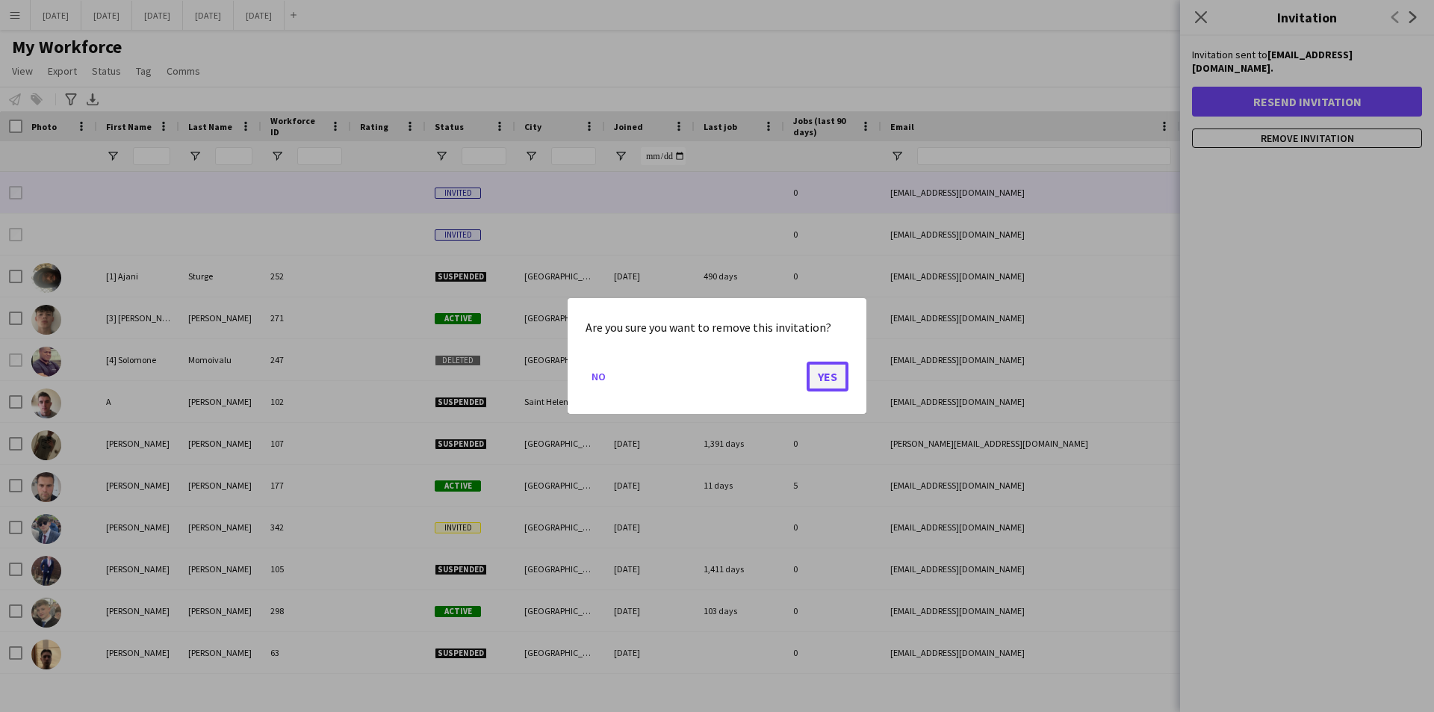
click at [820, 375] on button "Yes" at bounding box center [828, 377] width 42 height 30
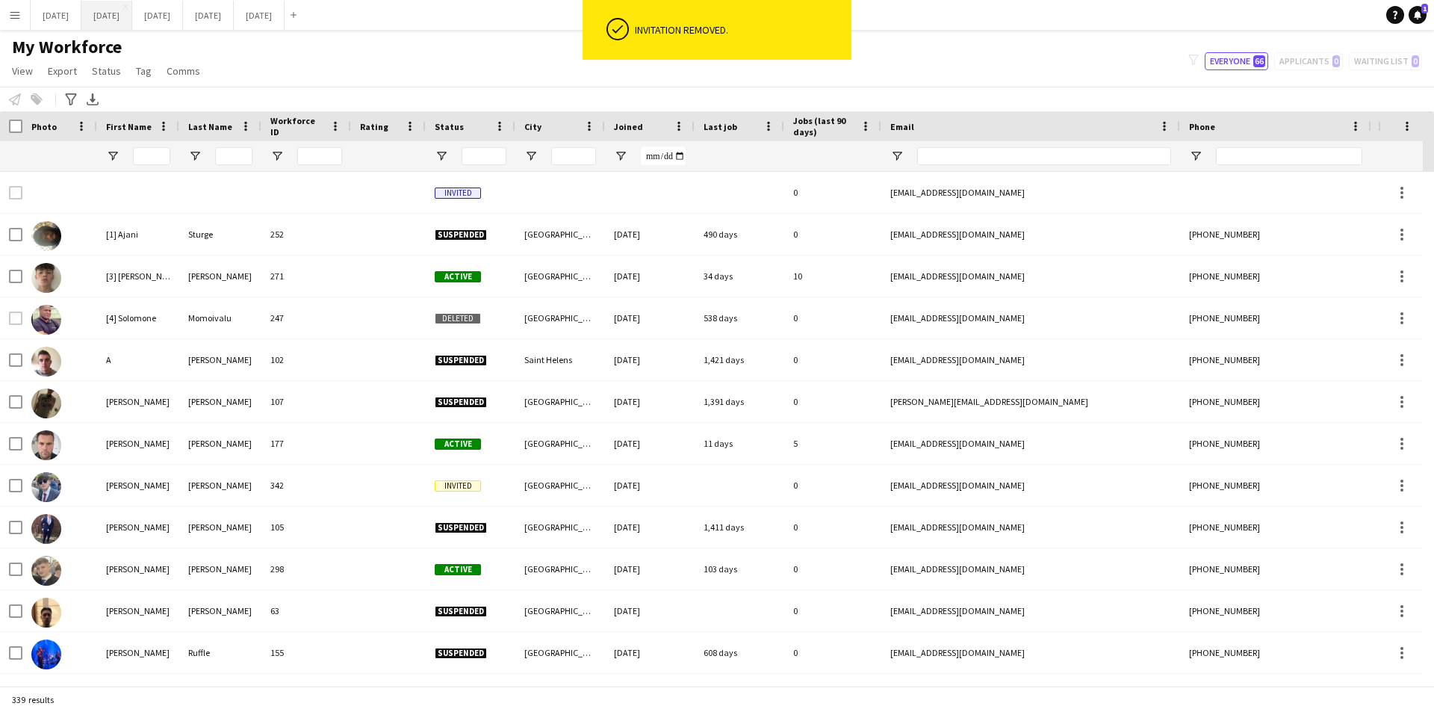
click at [132, 13] on button "[DATE] Close" at bounding box center [106, 15] width 51 height 29
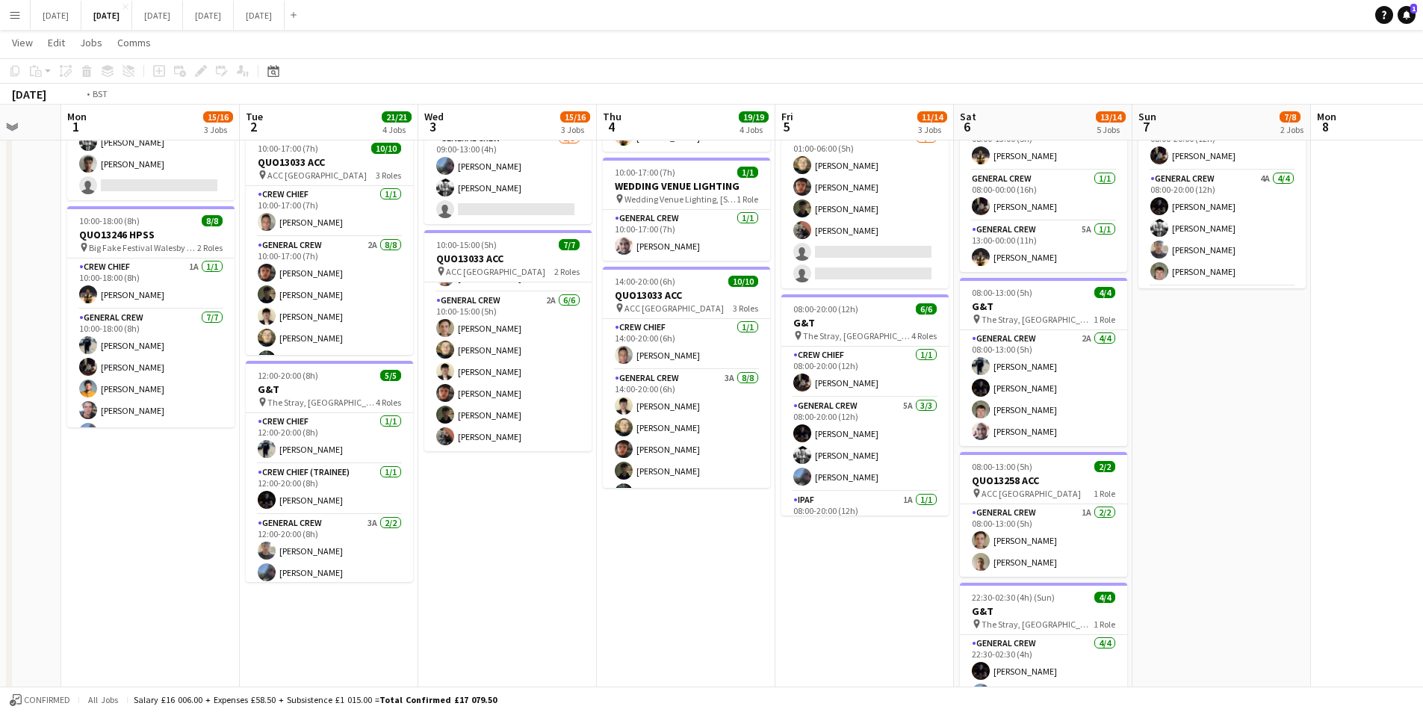
drag, startPoint x: 861, startPoint y: 587, endPoint x: 769, endPoint y: 560, distance: 96.5
click at [707, 553] on app-calendar-viewport "Fri 29 Sat 30 Sun 31 Mon 1 15/16 3 Jobs Tue 2 21/21 4 Jobs Wed 3 15/16 3 Jobs T…" at bounding box center [711, 235] width 1423 height 1100
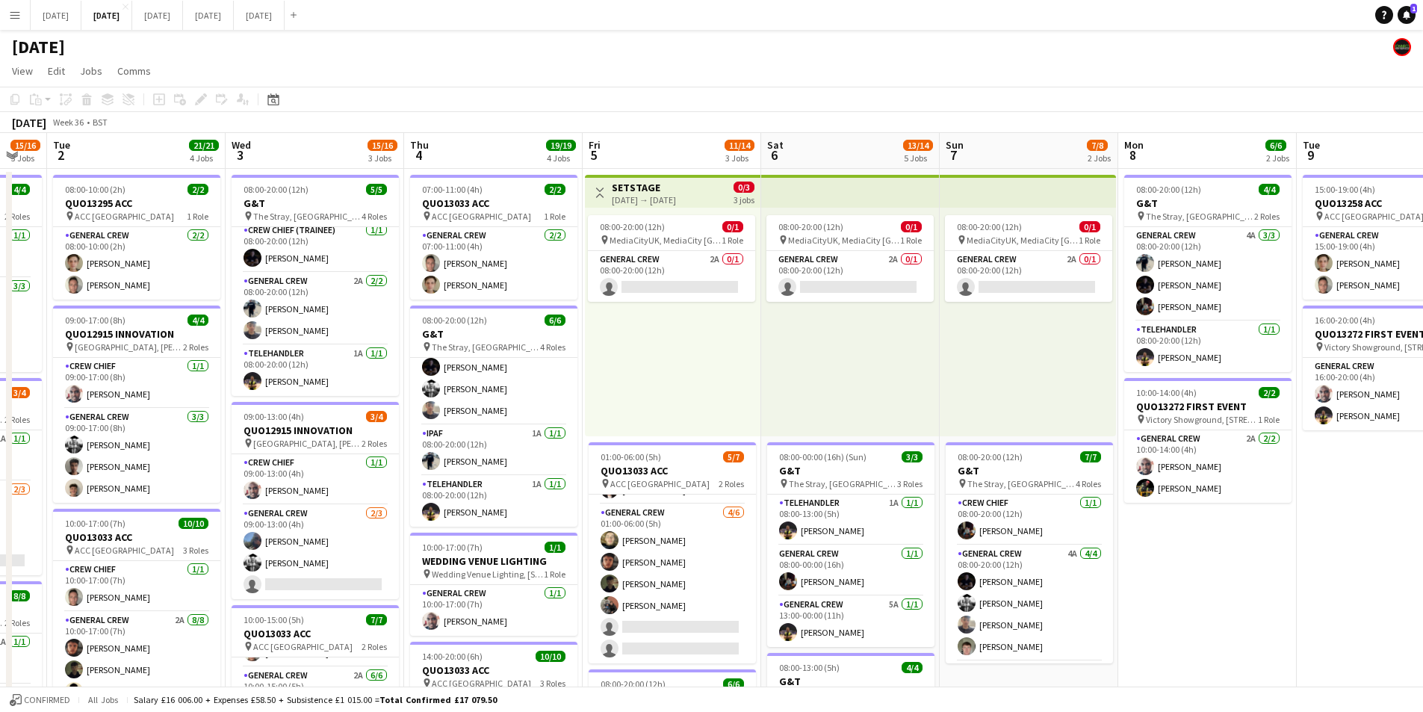
drag, startPoint x: 1192, startPoint y: 530, endPoint x: 1097, endPoint y: 579, distance: 106.6
click at [835, 513] on app-calendar-viewport "Sat 30 Sun 31 Mon 1 15/16 3 Jobs Tue 2 21/21 4 Jobs Wed 3 15/16 3 Jobs Thu 4 19…" at bounding box center [711, 646] width 1423 height 1027
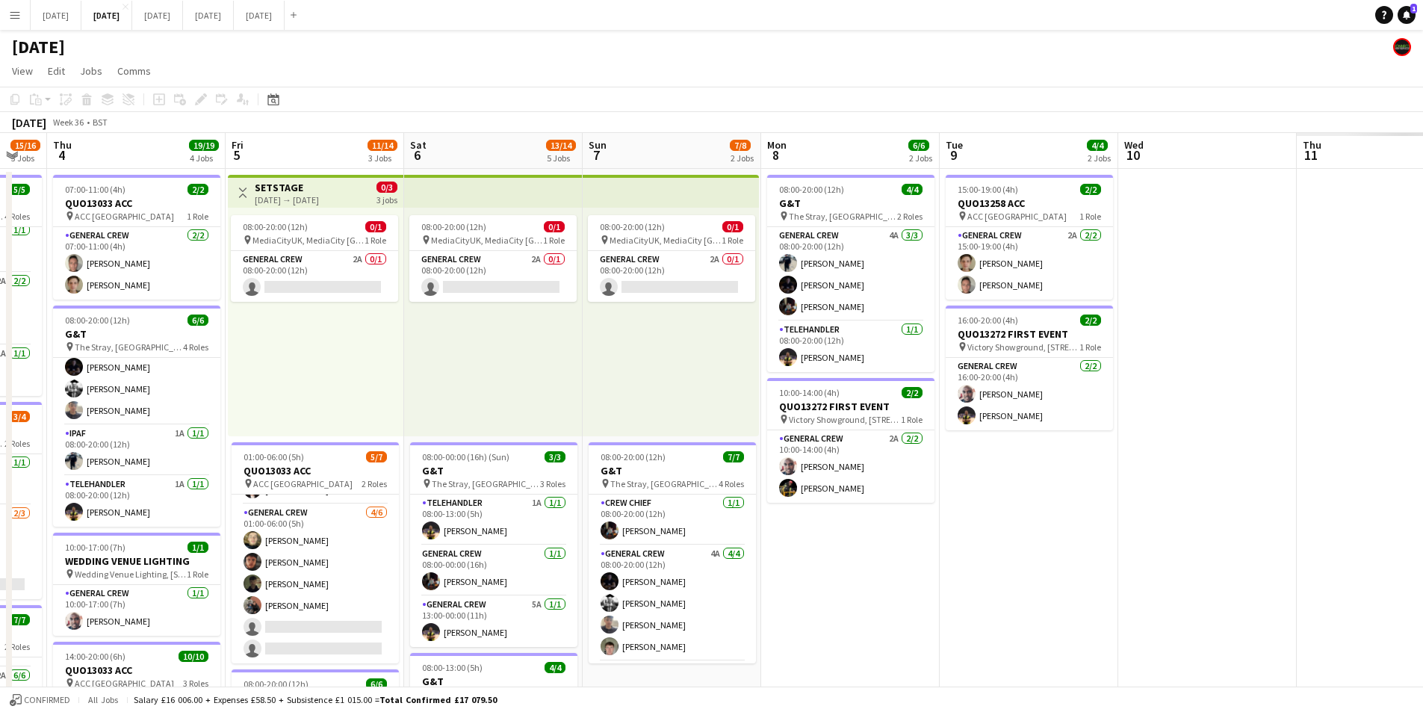
click at [640, 565] on app-calendar-viewport "Mon 1 15/16 3 Jobs Tue 2 21/21 4 Jobs Wed 3 15/16 3 Jobs Thu 4 19/19 4 Jobs Fri…" at bounding box center [711, 646] width 1423 height 1027
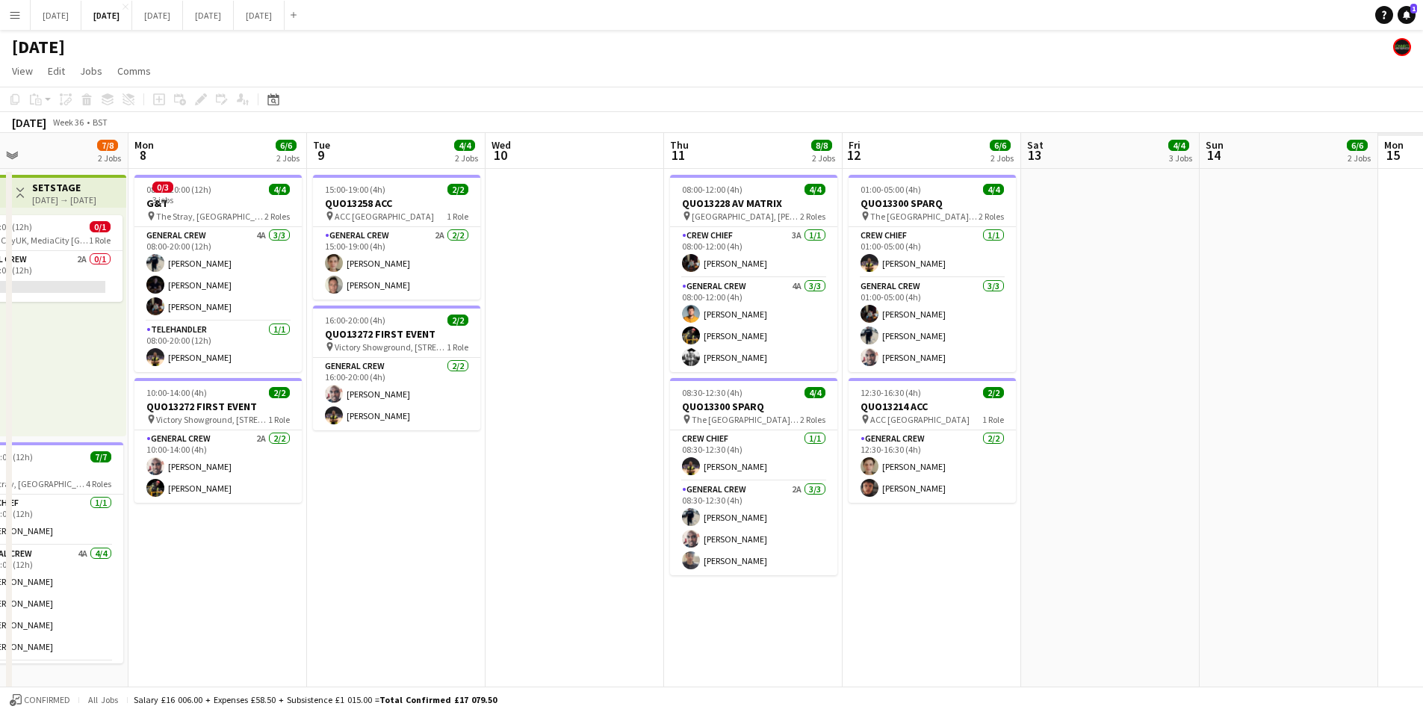
scroll to position [0, 407]
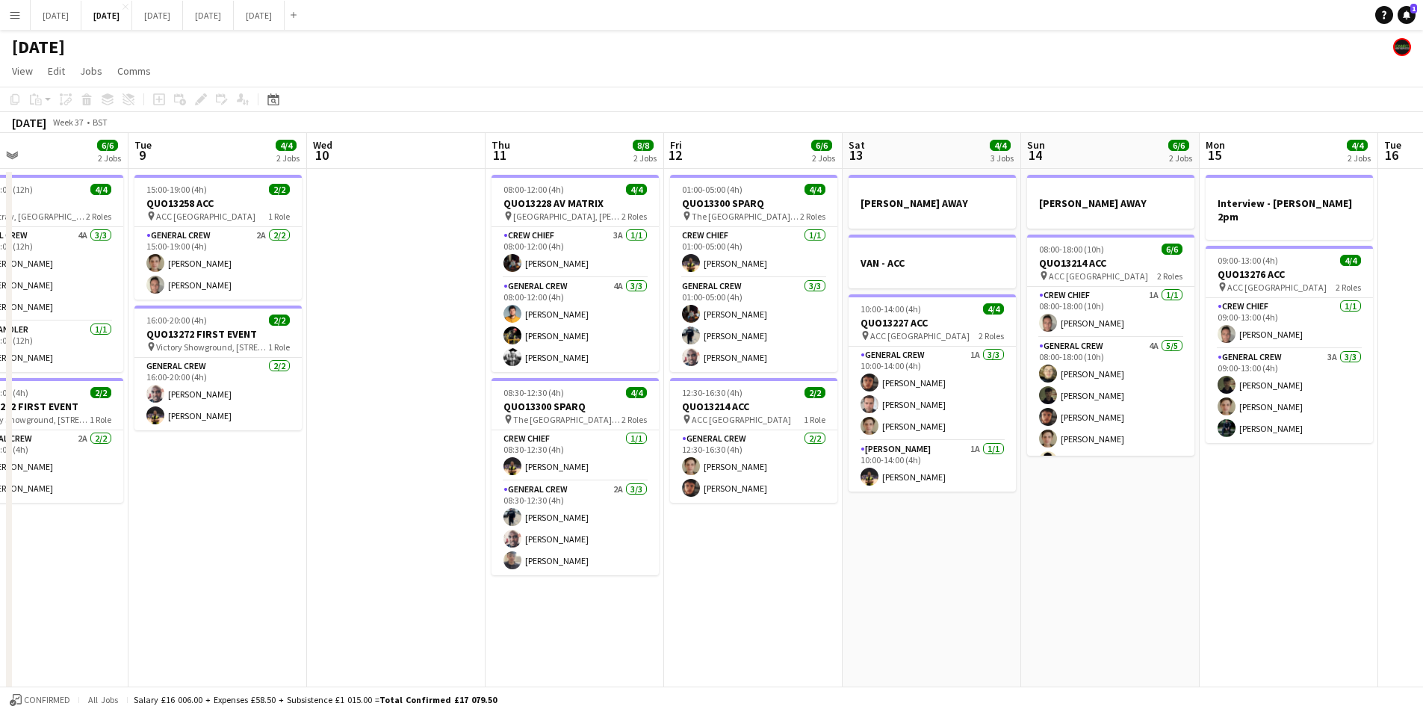
drag, startPoint x: 571, startPoint y: 576, endPoint x: 399, endPoint y: 576, distance: 171.8
click at [397, 572] on app-calendar-viewport "Sat 6 13/14 5 Jobs Sun 7 7/8 2 Jobs Mon 8 6/6 2 Jobs Tue 9 4/4 2 Jobs Wed 10 Th…" at bounding box center [711, 646] width 1423 height 1027
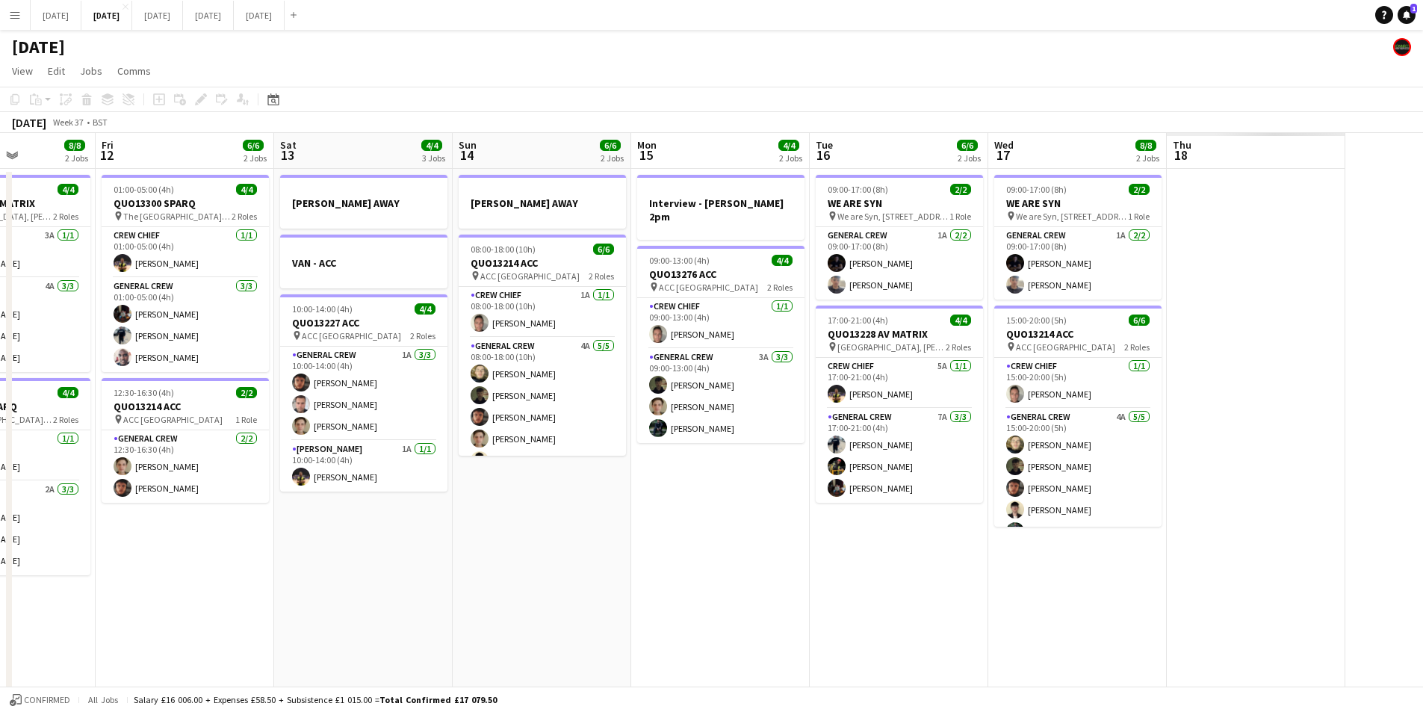
drag, startPoint x: 722, startPoint y: 615, endPoint x: 276, endPoint y: 583, distance: 447.1
click at [276, 583] on app-calendar-viewport "Sun 7 7/8 2 Jobs Mon 8 6/6 2 Jobs Tue 9 4/4 2 Jobs Wed 10 Thu 11 8/8 2 Jobs Fri…" at bounding box center [711, 646] width 1423 height 1027
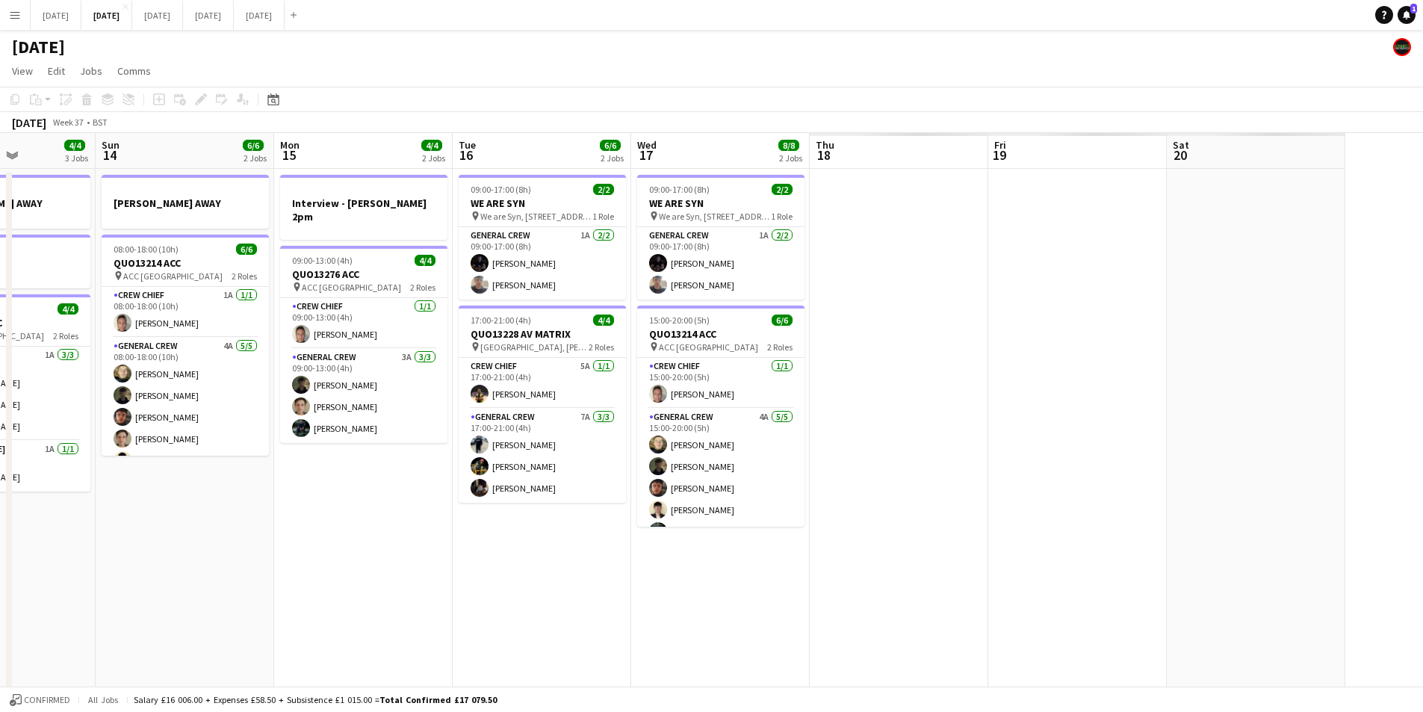
scroll to position [0, 440]
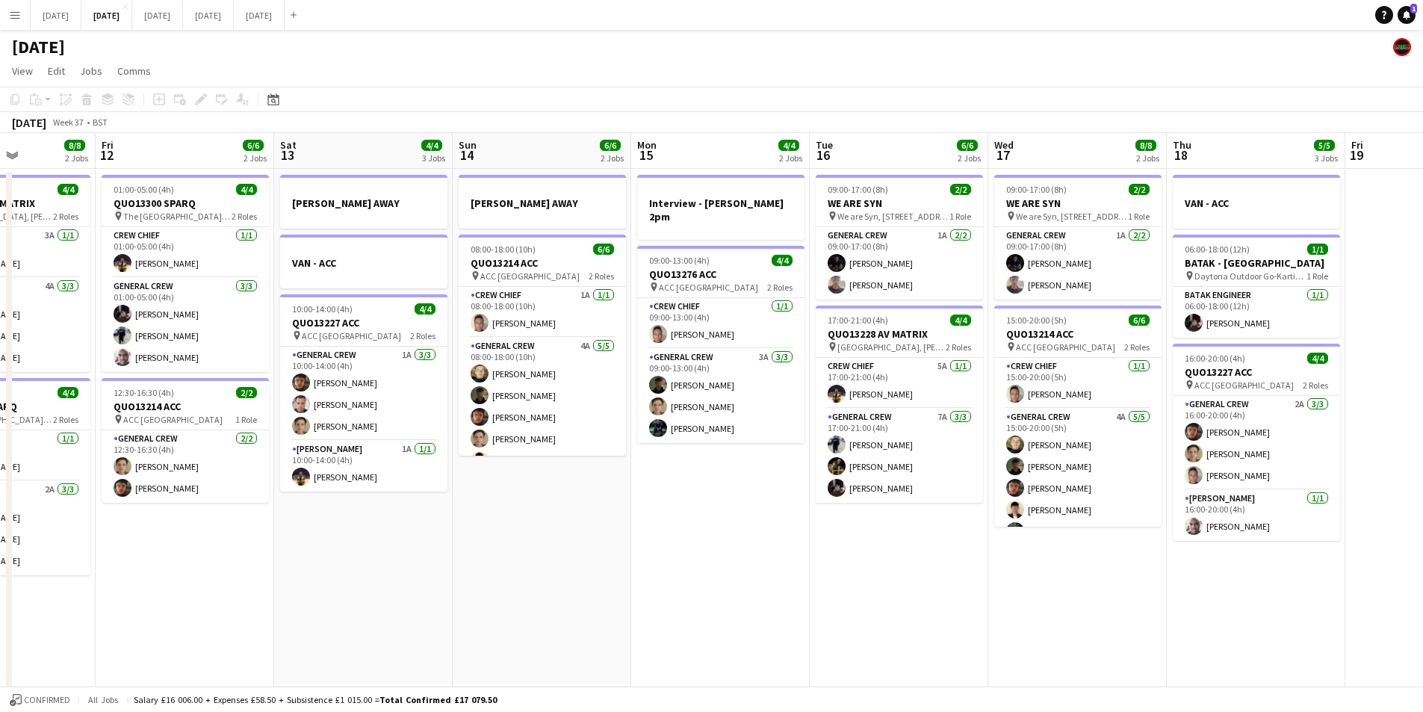
drag, startPoint x: 917, startPoint y: 609, endPoint x: 421, endPoint y: 557, distance: 498.7
click at [417, 557] on app-calendar-viewport "Tue 9 4/4 2 Jobs Wed 10 Thu 11 8/8 2 Jobs Fri 12 6/6 2 Jobs Sat 13 4/4 3 Jobs S…" at bounding box center [711, 646] width 1423 height 1027
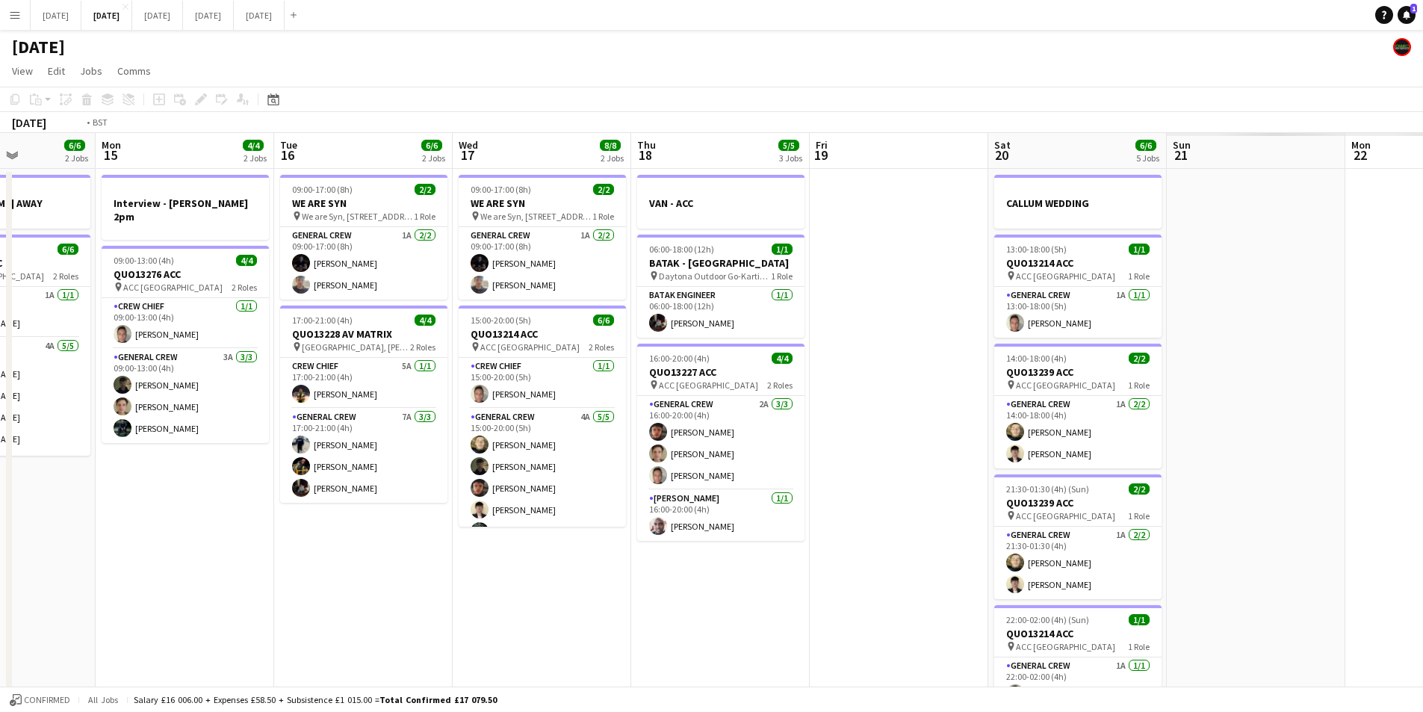
click at [413, 560] on app-calendar-viewport "Fri 12 6/6 2 Jobs Sat 13 4/4 3 Jobs Sun 14 6/6 2 Jobs Mon 15 4/4 2 Jobs Tue 16 …" at bounding box center [711, 646] width 1423 height 1027
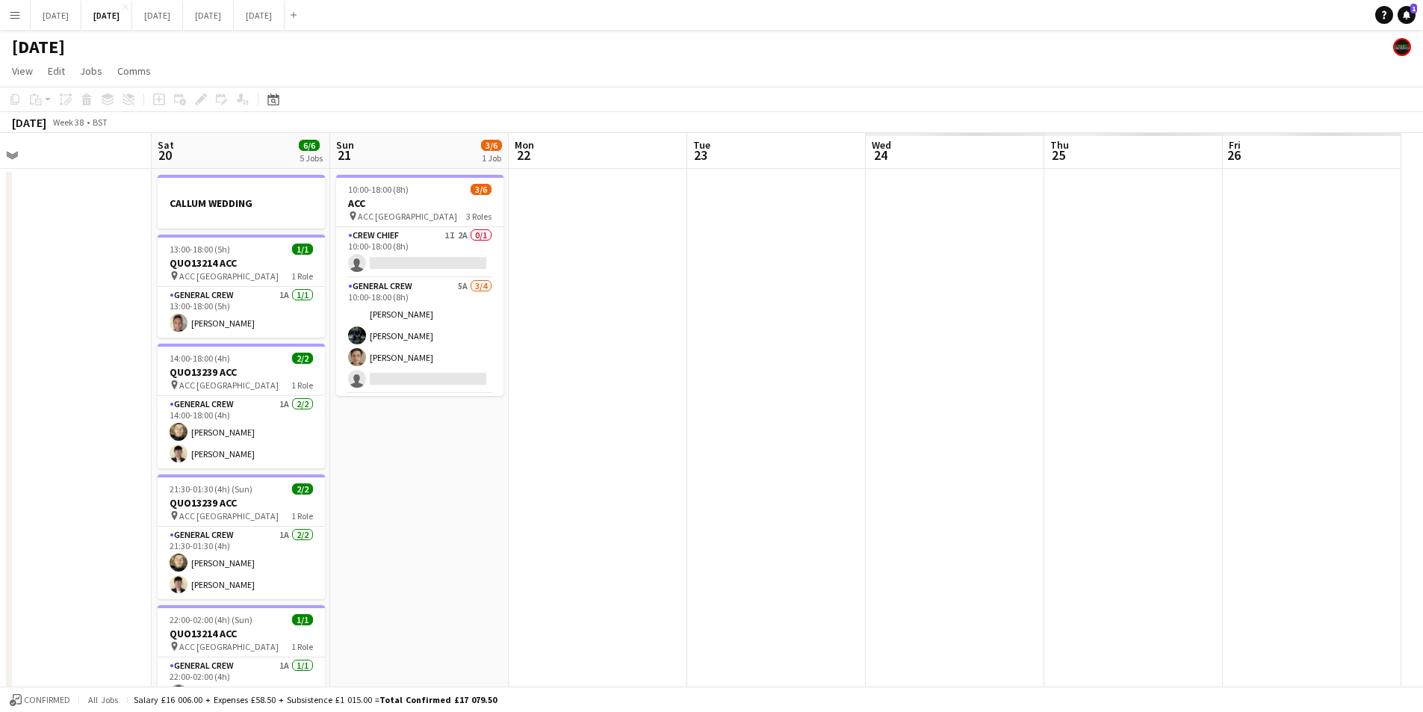
drag, startPoint x: 1034, startPoint y: 573, endPoint x: 619, endPoint y: 534, distance: 417.2
click at [619, 534] on app-calendar-viewport "Mon 15 4/4 2 Jobs Tue 16 6/6 2 Jobs Wed 17 8/8 2 Jobs Thu 18 5/5 3 Jobs Fri 19 …" at bounding box center [711, 646] width 1423 height 1027
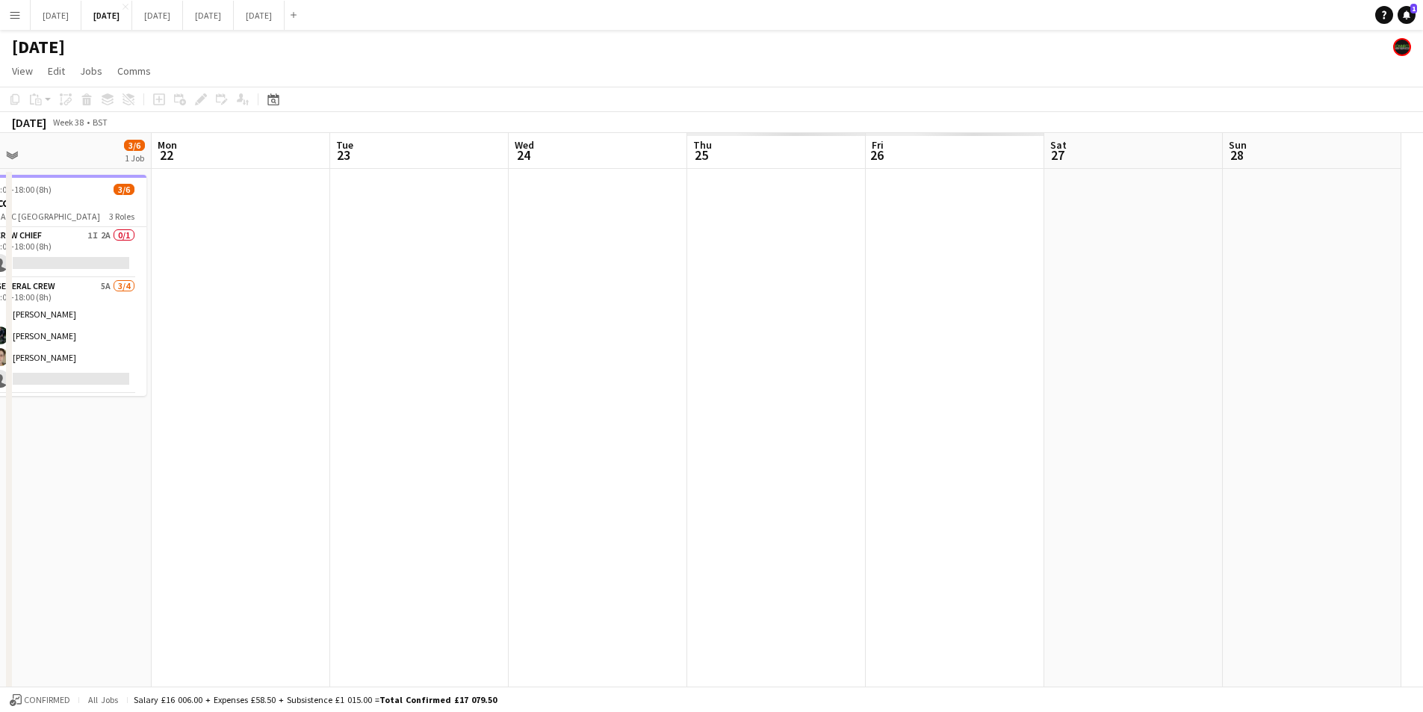
scroll to position [0, 460]
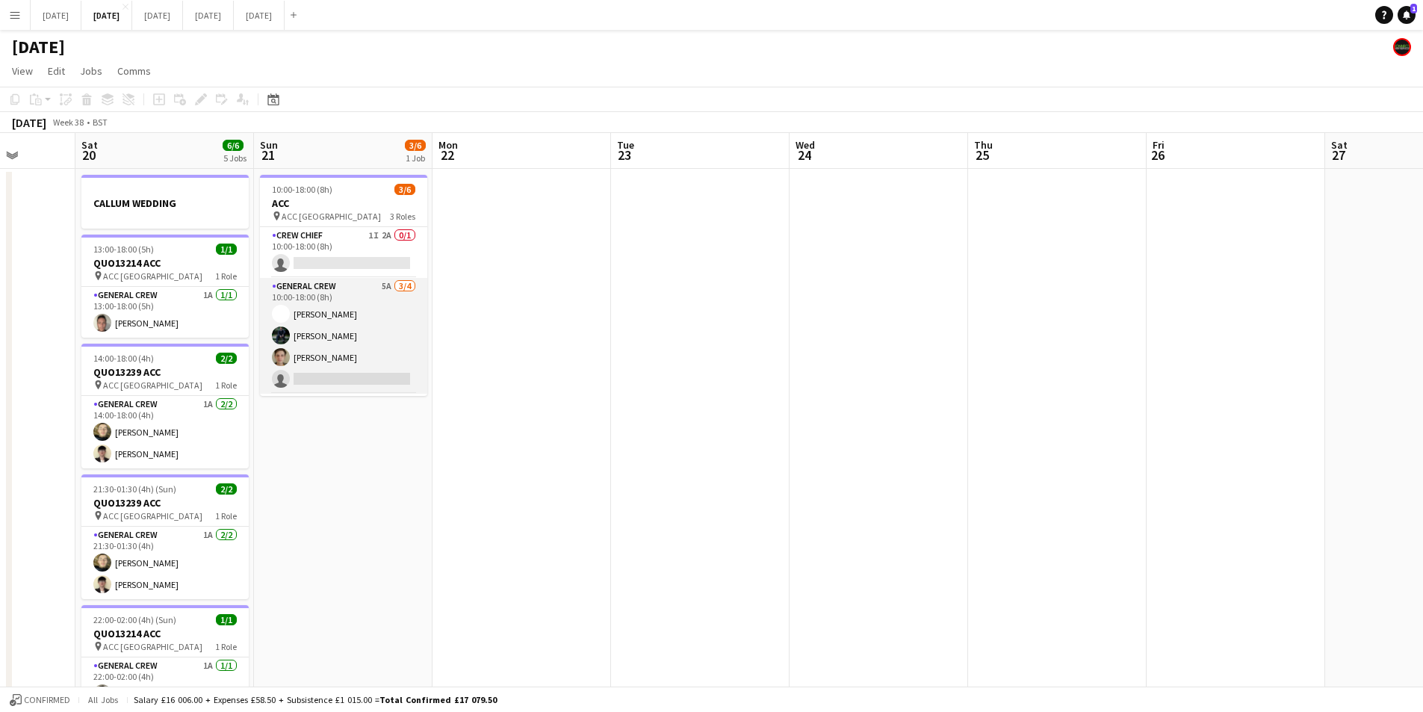
click at [378, 345] on app-card-role "General Crew 5A 3/4 10:00-18:00 (8h) Charlie James-Turner Josef Seggie Sam Grea…" at bounding box center [343, 336] width 167 height 116
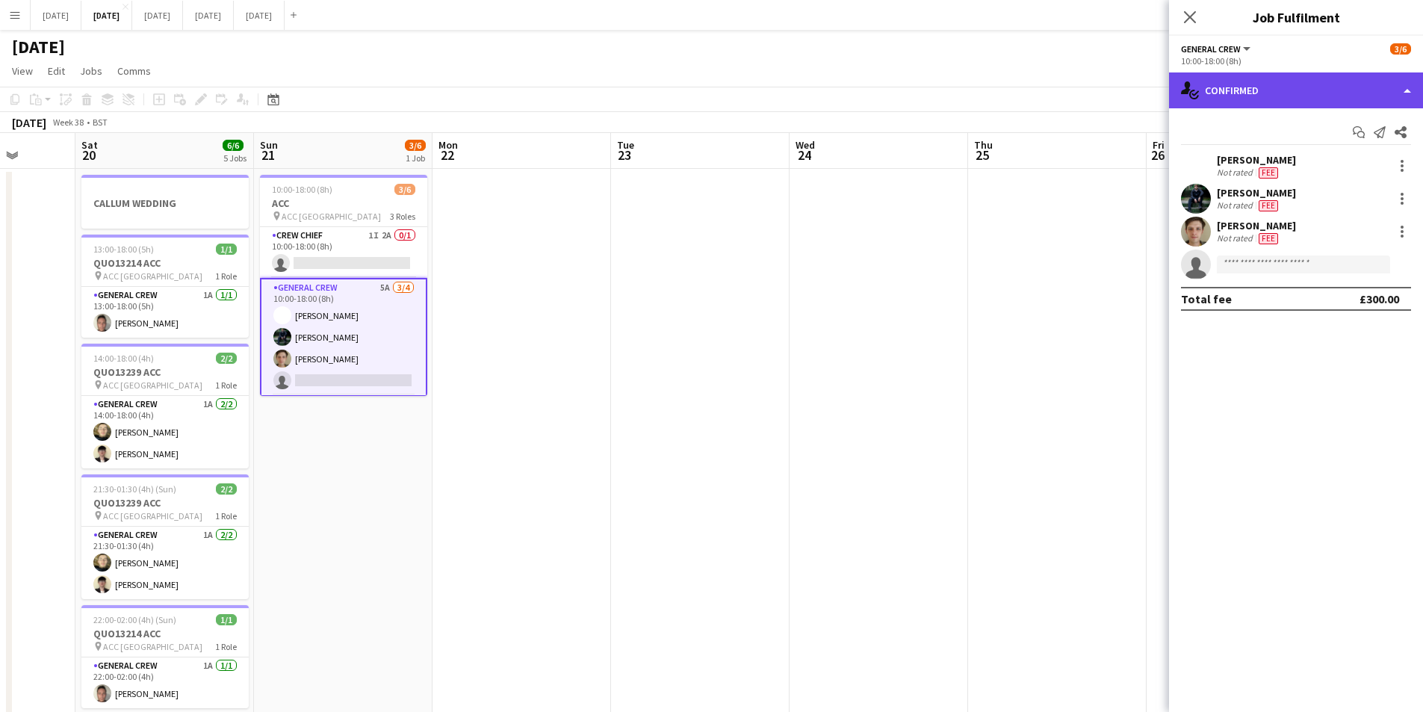
click at [1267, 87] on div "single-neutral-actions-check-2 Confirmed" at bounding box center [1296, 90] width 254 height 36
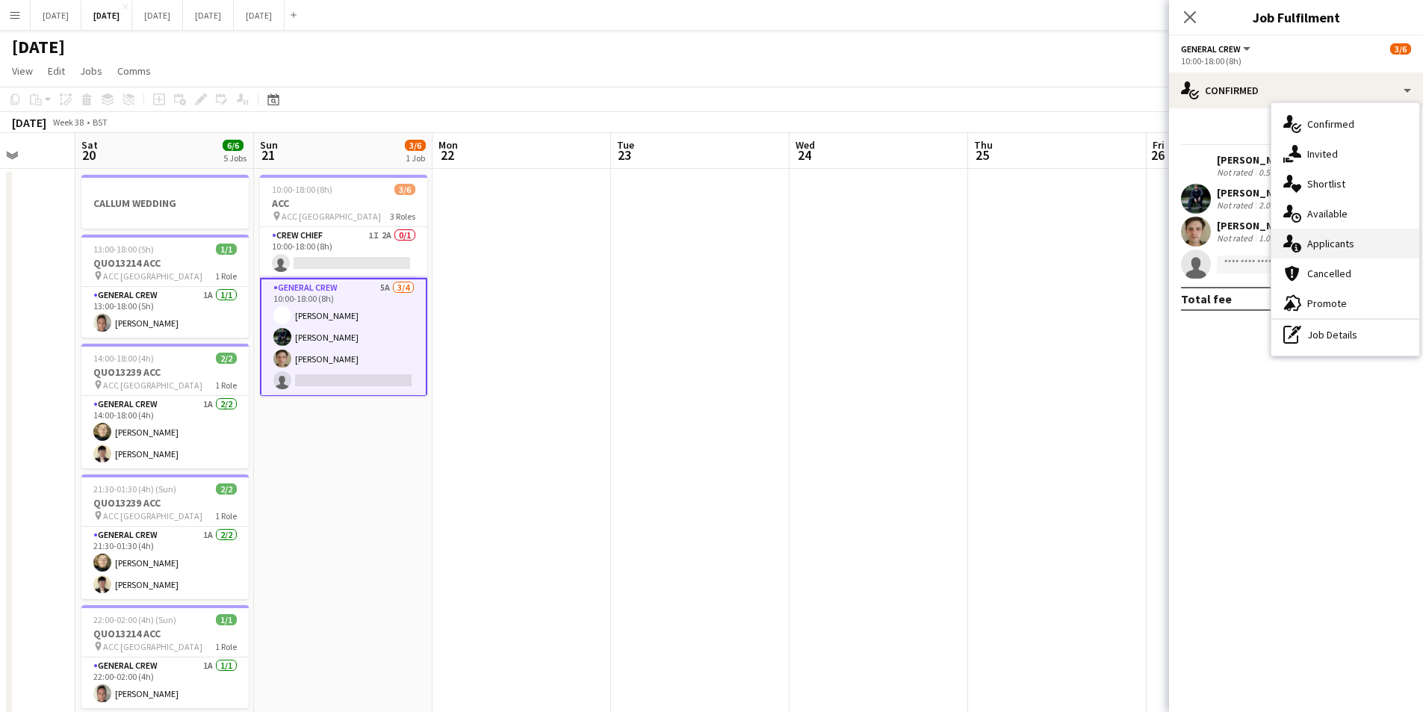
click at [1337, 239] on div "single-neutral-actions-information Applicants" at bounding box center [1346, 244] width 148 height 30
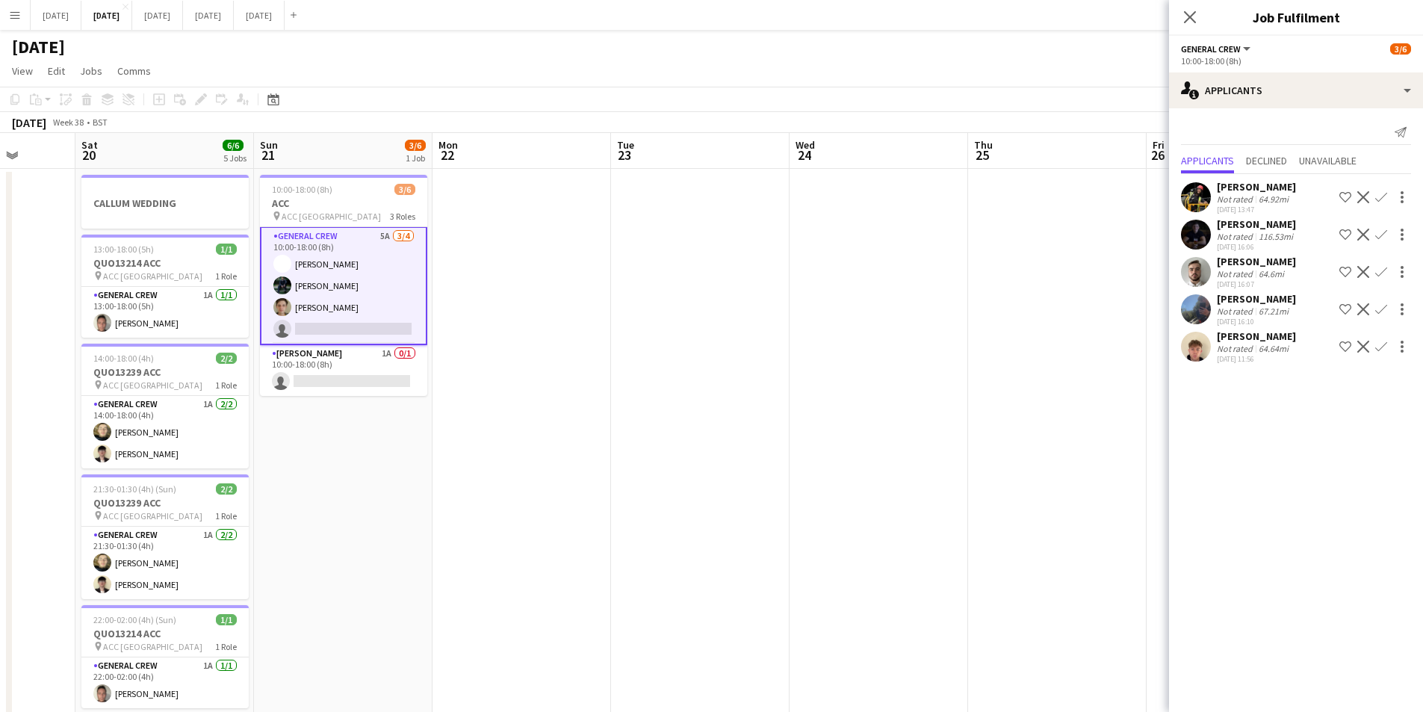
scroll to position [0, 0]
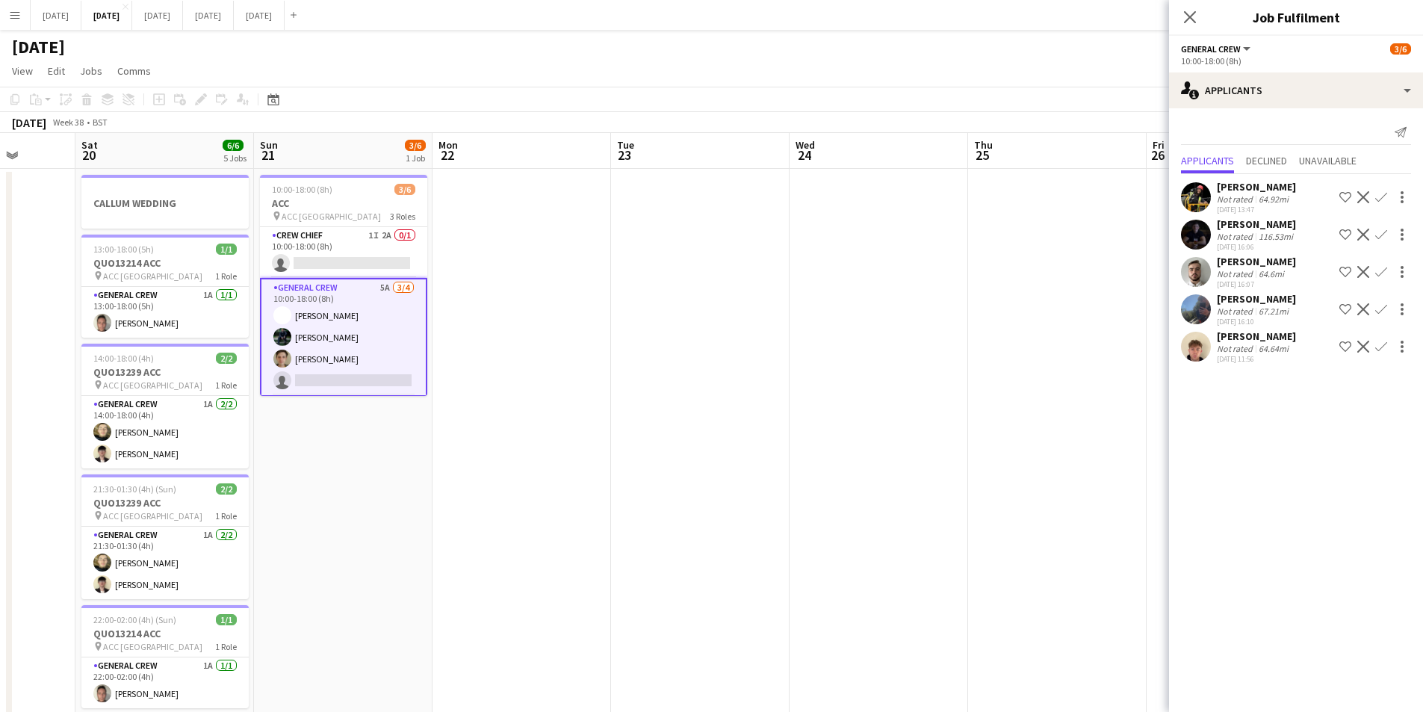
drag, startPoint x: 1187, startPoint y: 12, endPoint x: 1182, endPoint y: 28, distance: 17.2
click at [1191, 12] on icon "Close pop-in" at bounding box center [1190, 17] width 12 height 12
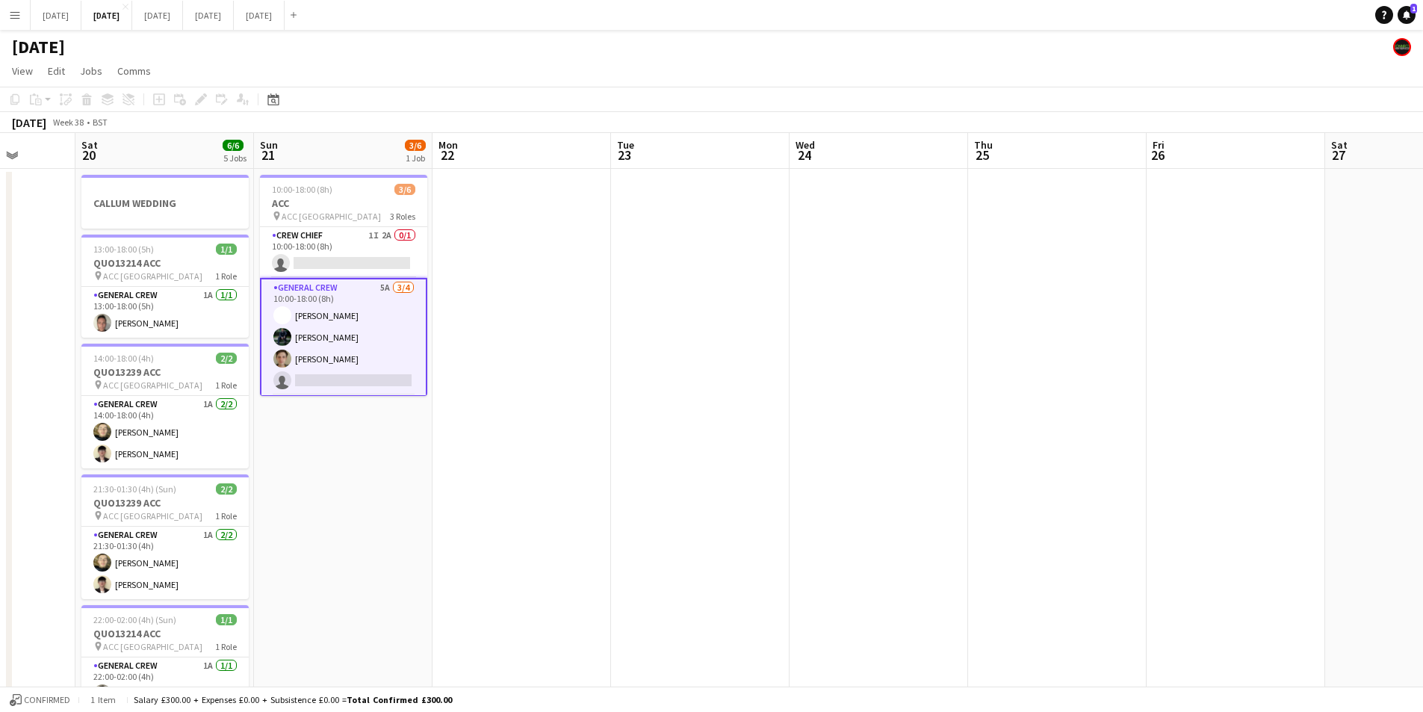
drag, startPoint x: 566, startPoint y: 470, endPoint x: 293, endPoint y: 519, distance: 277.9
click at [910, 439] on app-calendar-viewport "Wed 17 8/8 2 Jobs Thu 18 5/5 3 Jobs Fri 19 Sat 20 6/6 5 Jobs Sun 21 3/6 1 Job M…" at bounding box center [711, 646] width 1423 height 1027
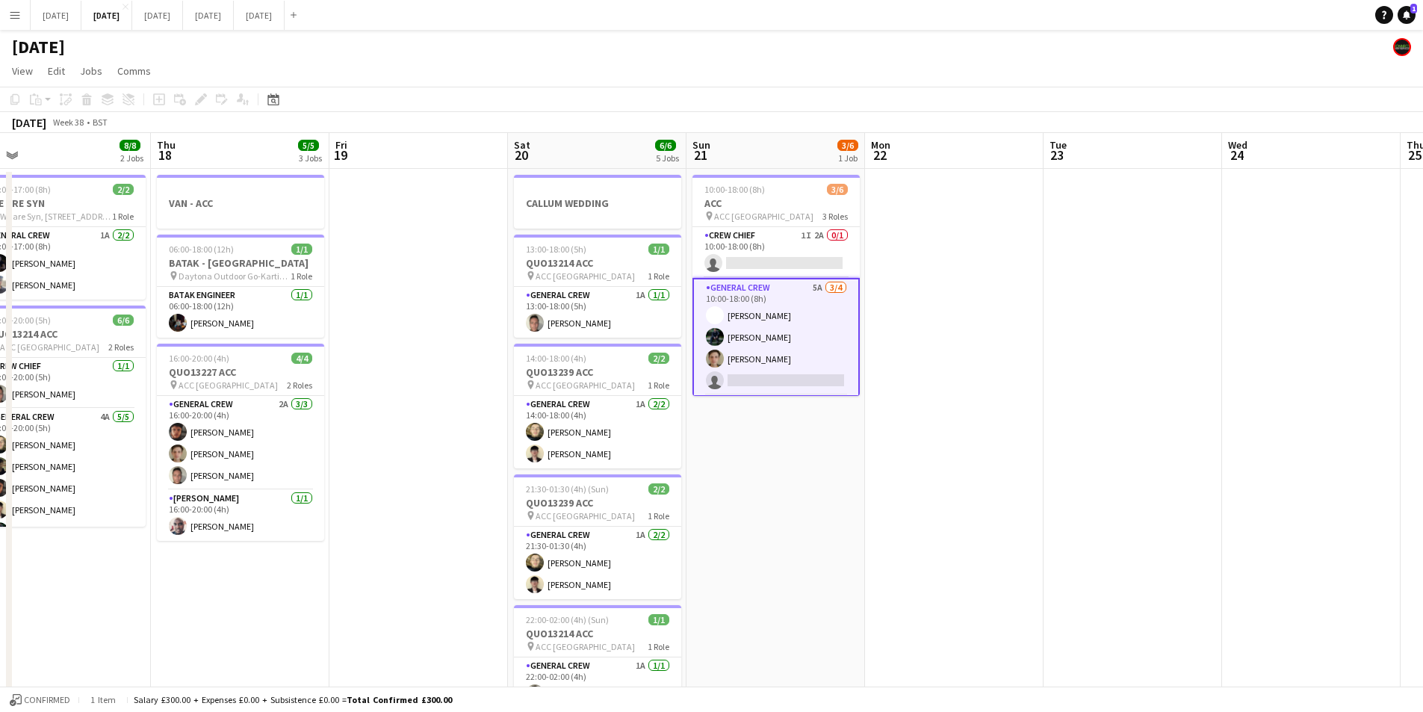
click at [817, 495] on app-calendar-viewport "Mon 15 4/4 2 Jobs Tue 16 6/6 2 Jobs Wed 17 8/8 2 Jobs Thu 18 5/5 3 Jobs Fri 19 …" at bounding box center [711, 646] width 1423 height 1027
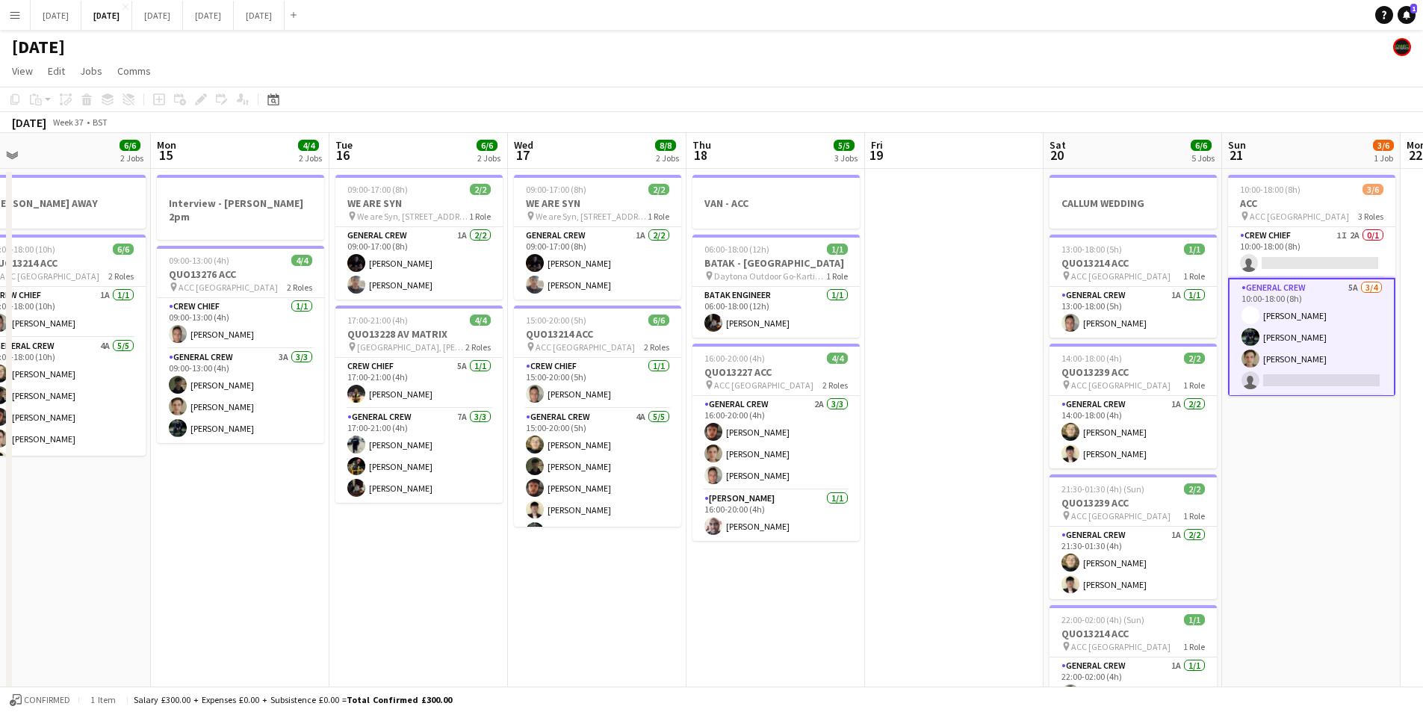
drag, startPoint x: 254, startPoint y: 528, endPoint x: 351, endPoint y: 547, distance: 98.9
click at [702, 528] on app-calendar-viewport "Fri 12 6/6 2 Jobs Sat 13 4/4 3 Jobs Sun 14 6/6 2 Jobs Mon 15 4/4 2 Jobs Tue 16 …" at bounding box center [711, 646] width 1423 height 1027
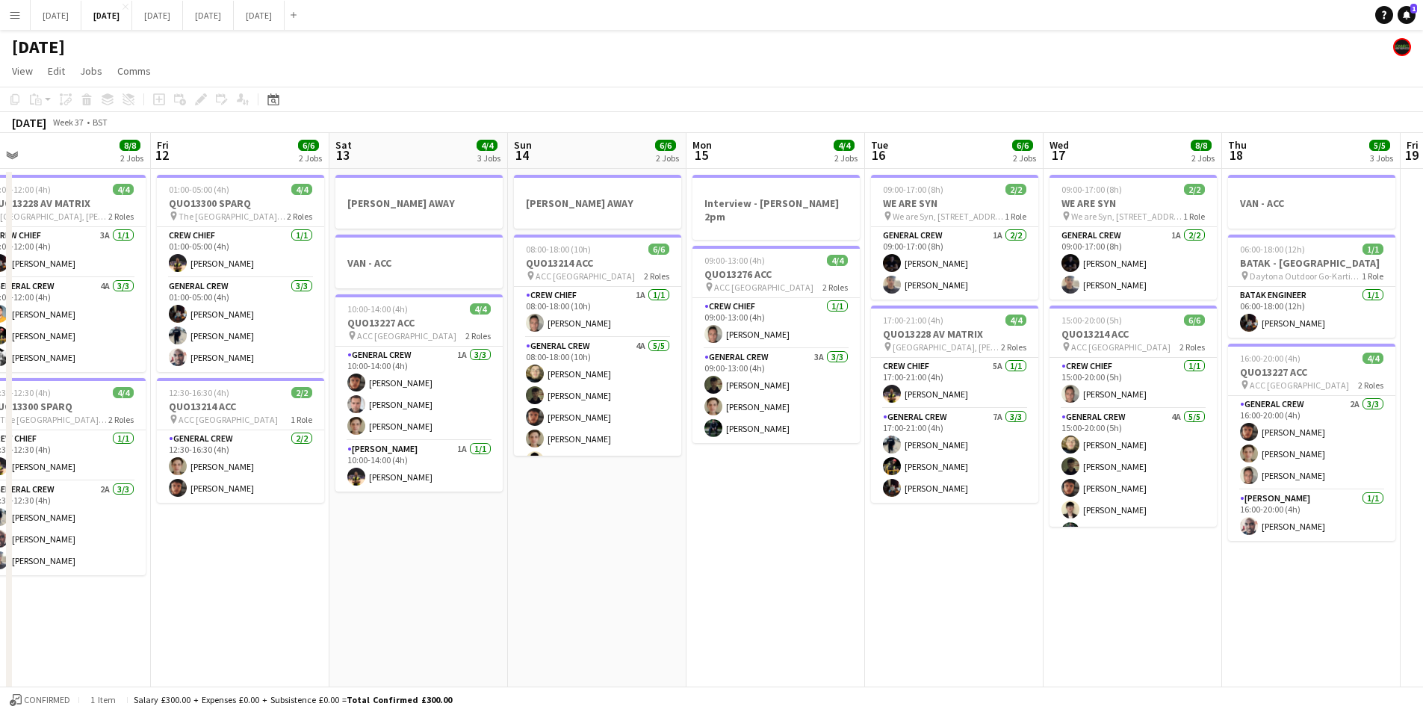
scroll to position [0, 320]
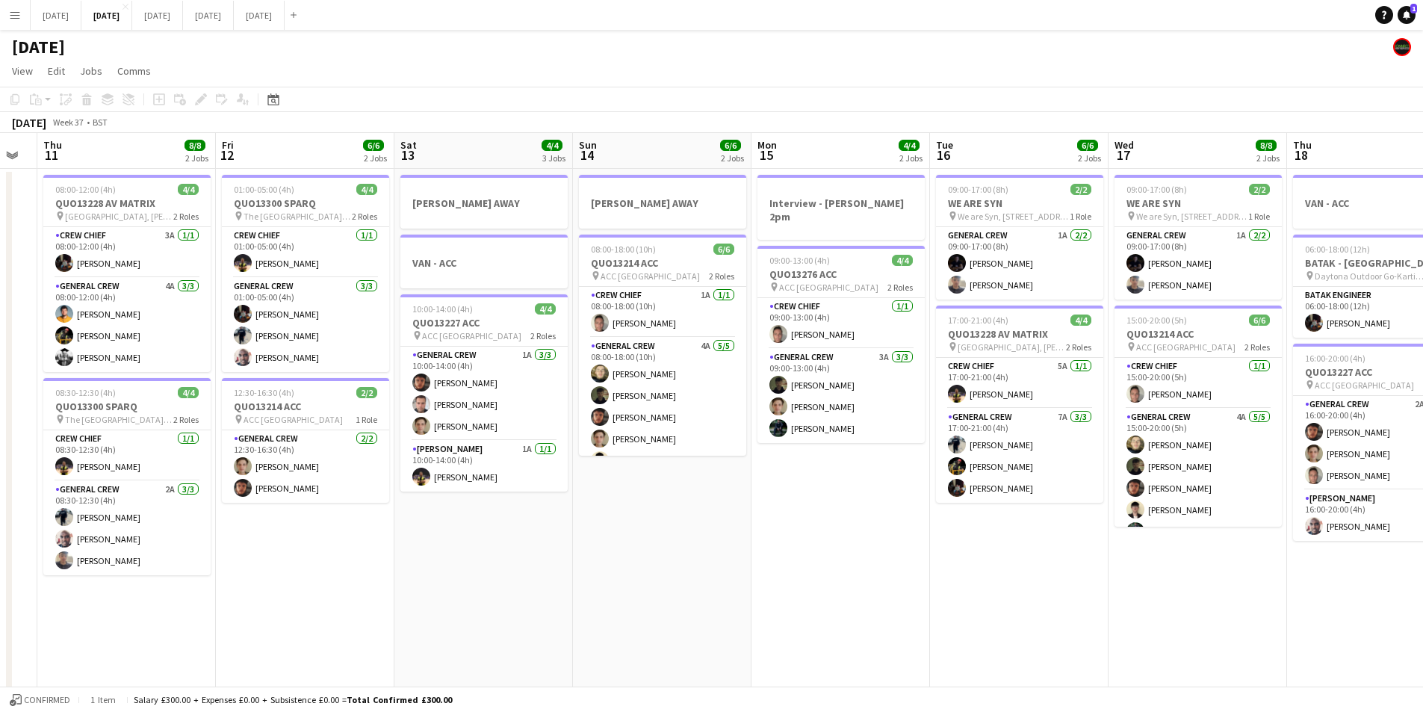
drag, startPoint x: 351, startPoint y: 547, endPoint x: 707, endPoint y: 508, distance: 357.7
click at [684, 527] on app-calendar-viewport "Tue 9 4/4 2 Jobs Wed 10 Thu 11 8/8 2 Jobs Fri 12 6/6 2 Jobs Sat 13 4/4 3 Jobs S…" at bounding box center [711, 646] width 1423 height 1027
click at [790, 557] on app-calendar-viewport "Tue 9 4/4 2 Jobs Wed 10 Thu 11 8/8 2 Jobs Fri 12 6/6 2 Jobs Sat 13 4/4 3 Jobs S…" at bounding box center [711, 646] width 1423 height 1027
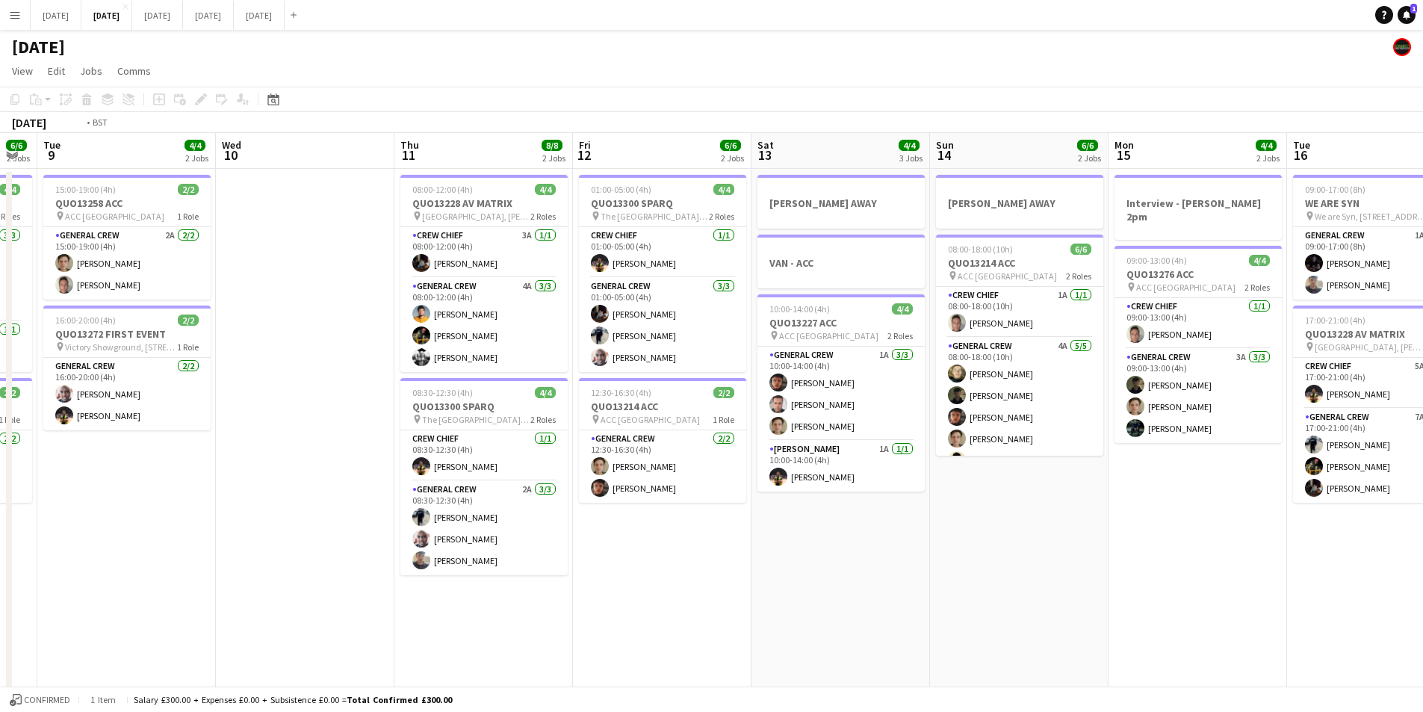
click at [680, 536] on app-calendar-viewport "Sun 7 7/8 2 Jobs Mon 8 6/6 2 Jobs Tue 9 4/4 2 Jobs Wed 10 Thu 11 8/8 2 Jobs Fri…" at bounding box center [711, 646] width 1423 height 1027
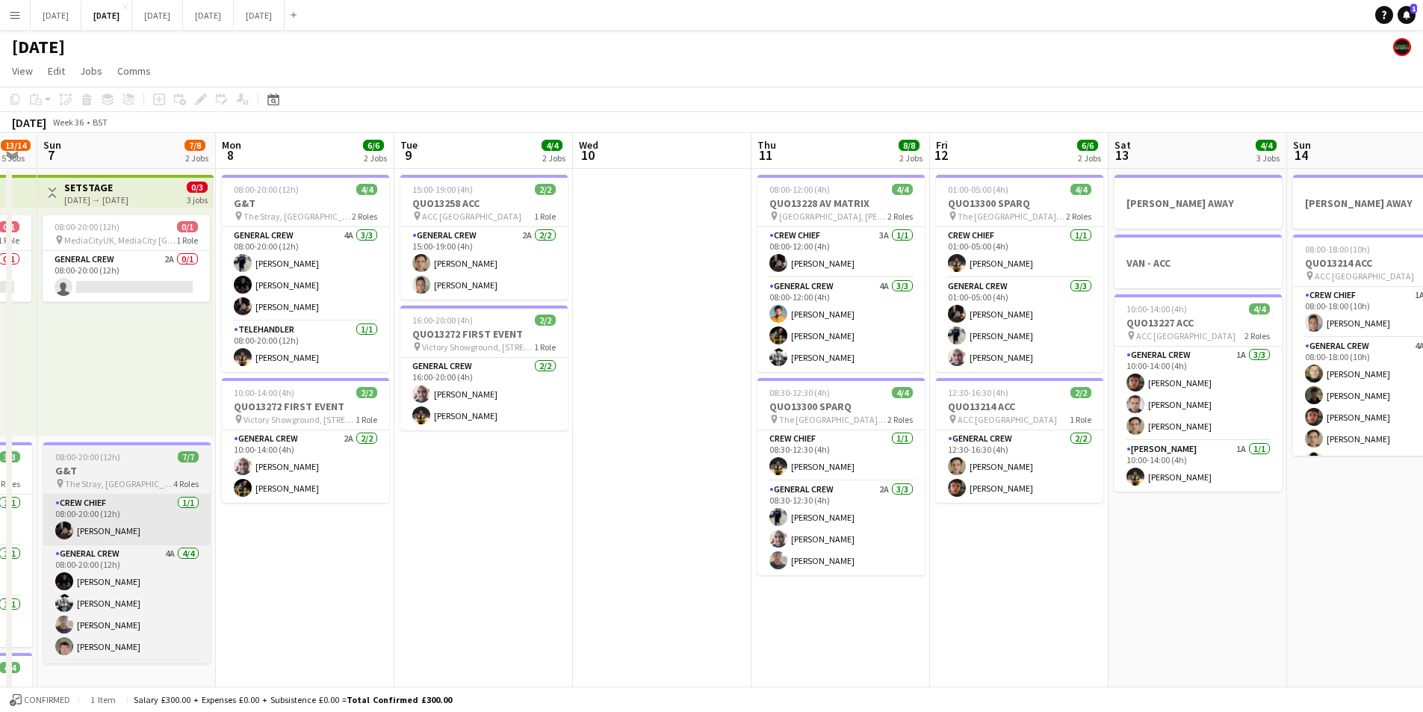
scroll to position [0, 358]
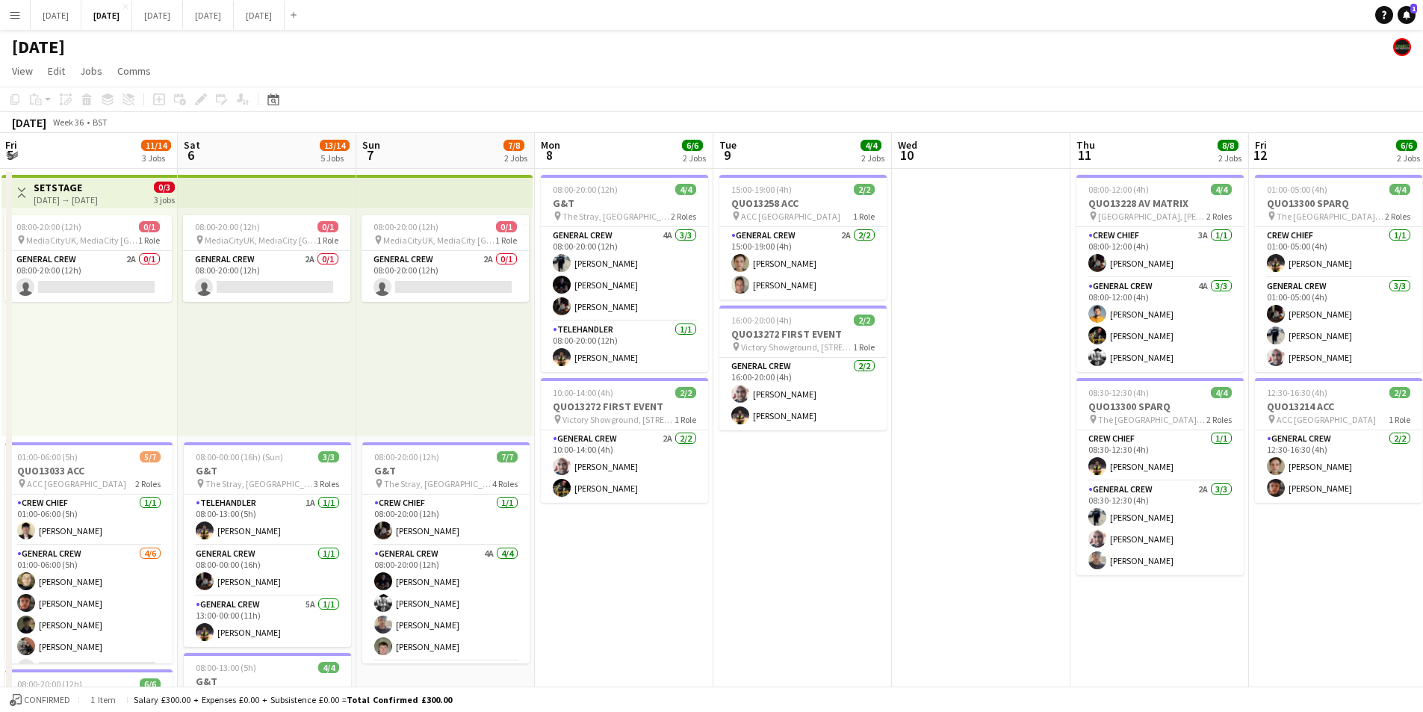
drag, startPoint x: 360, startPoint y: 539, endPoint x: 648, endPoint y: 539, distance: 287.6
click at [638, 543] on app-calendar-viewport "Wed 3 15/16 3 Jobs Thu 4 19/19 4 Jobs Fri 5 11/14 3 Jobs Sat 6 13/14 5 Jobs Sun…" at bounding box center [711, 646] width 1423 height 1027
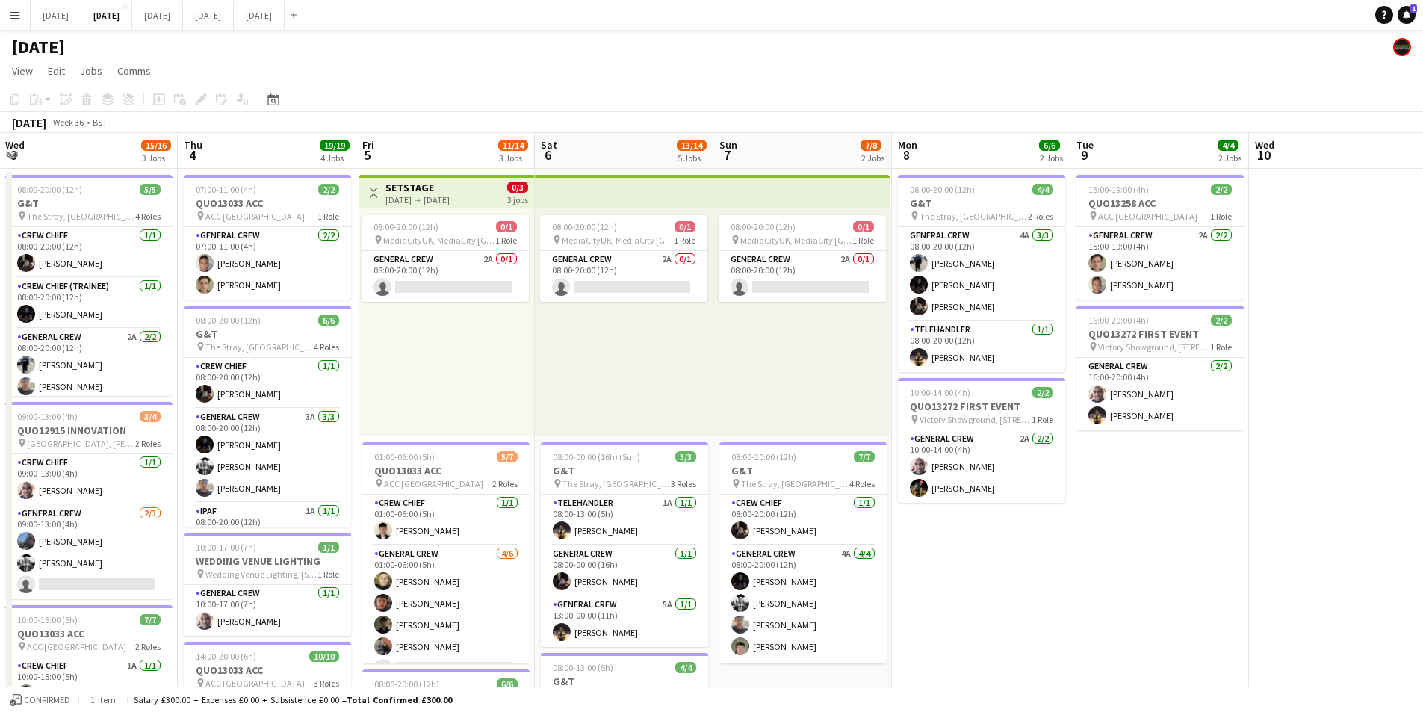
scroll to position [0, 390]
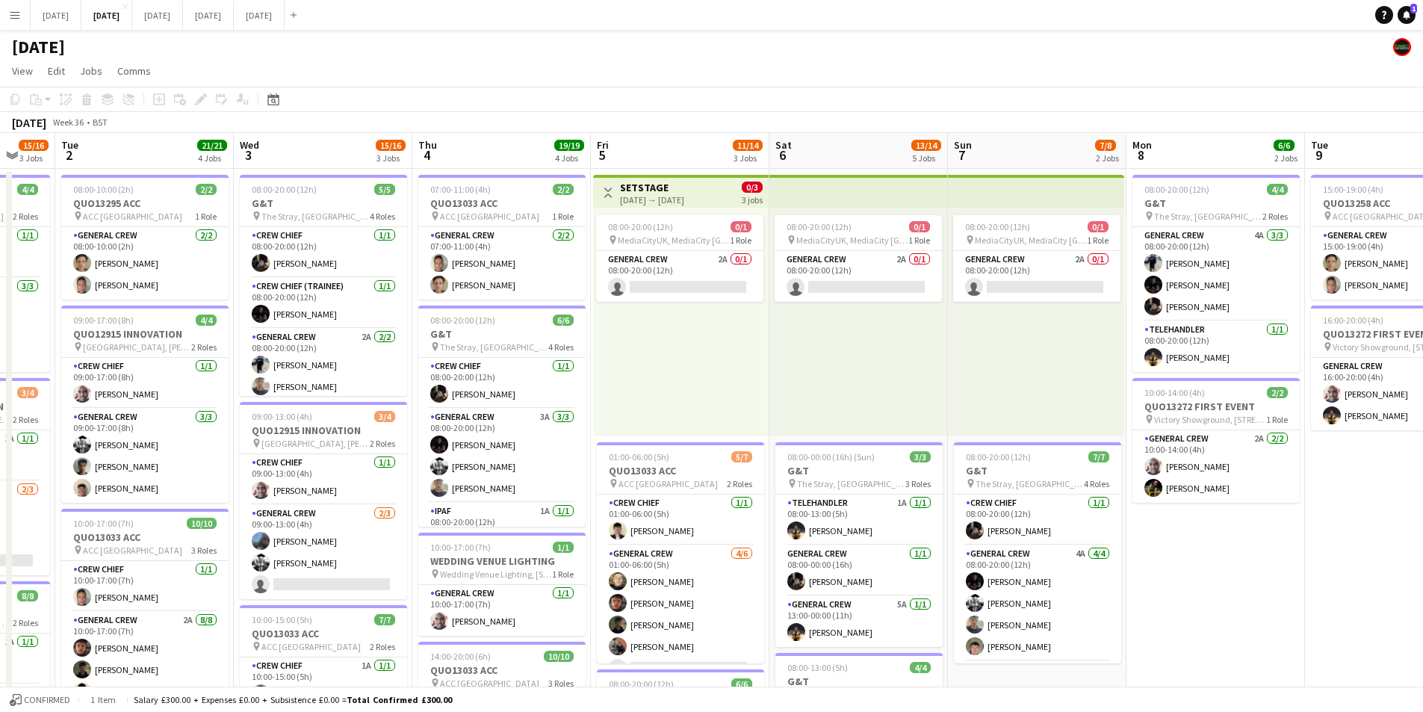
drag, startPoint x: 353, startPoint y: 543, endPoint x: 648, endPoint y: 554, distance: 294.6
click at [648, 554] on app-calendar-viewport "Sun 31 Mon 1 15/16 3 Jobs Tue 2 21/21 4 Jobs Wed 3 15/16 3 Jobs Thu 4 19/19 4 J…" at bounding box center [711, 646] width 1423 height 1027
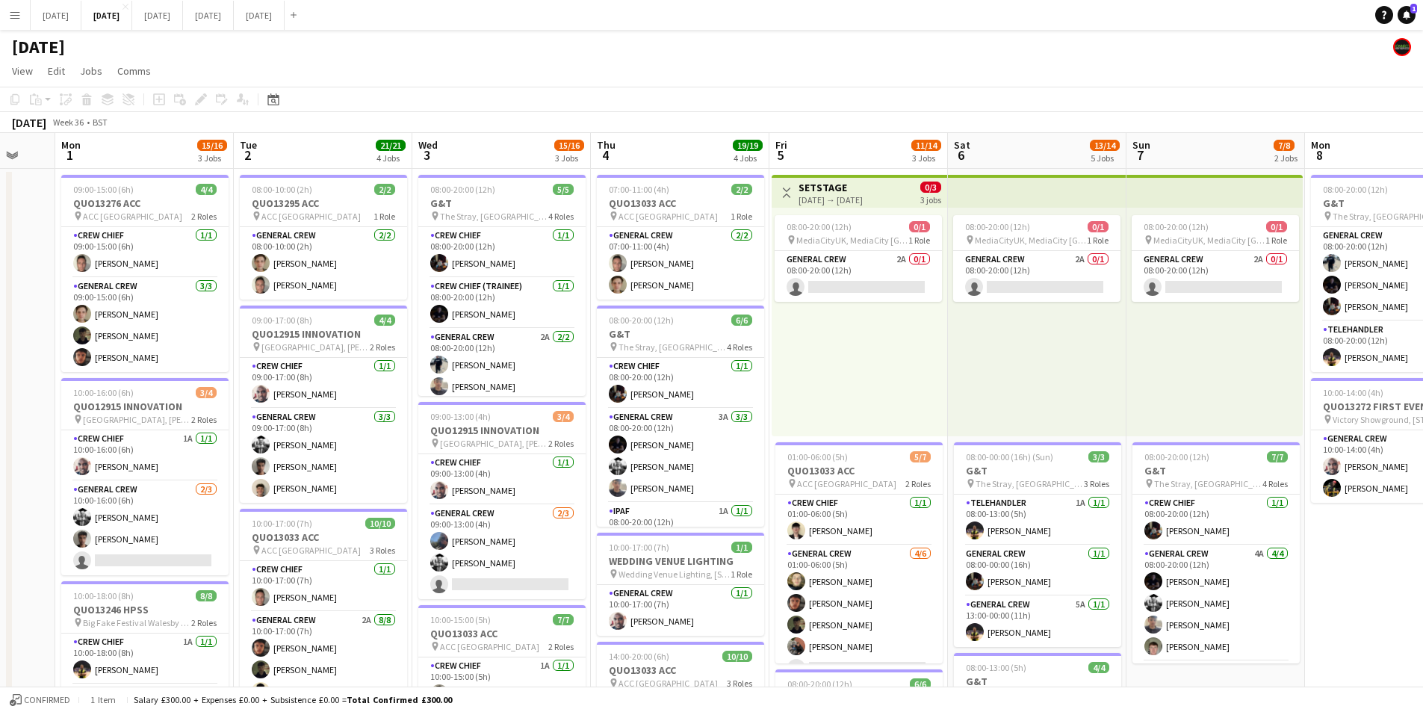
scroll to position [0, 453]
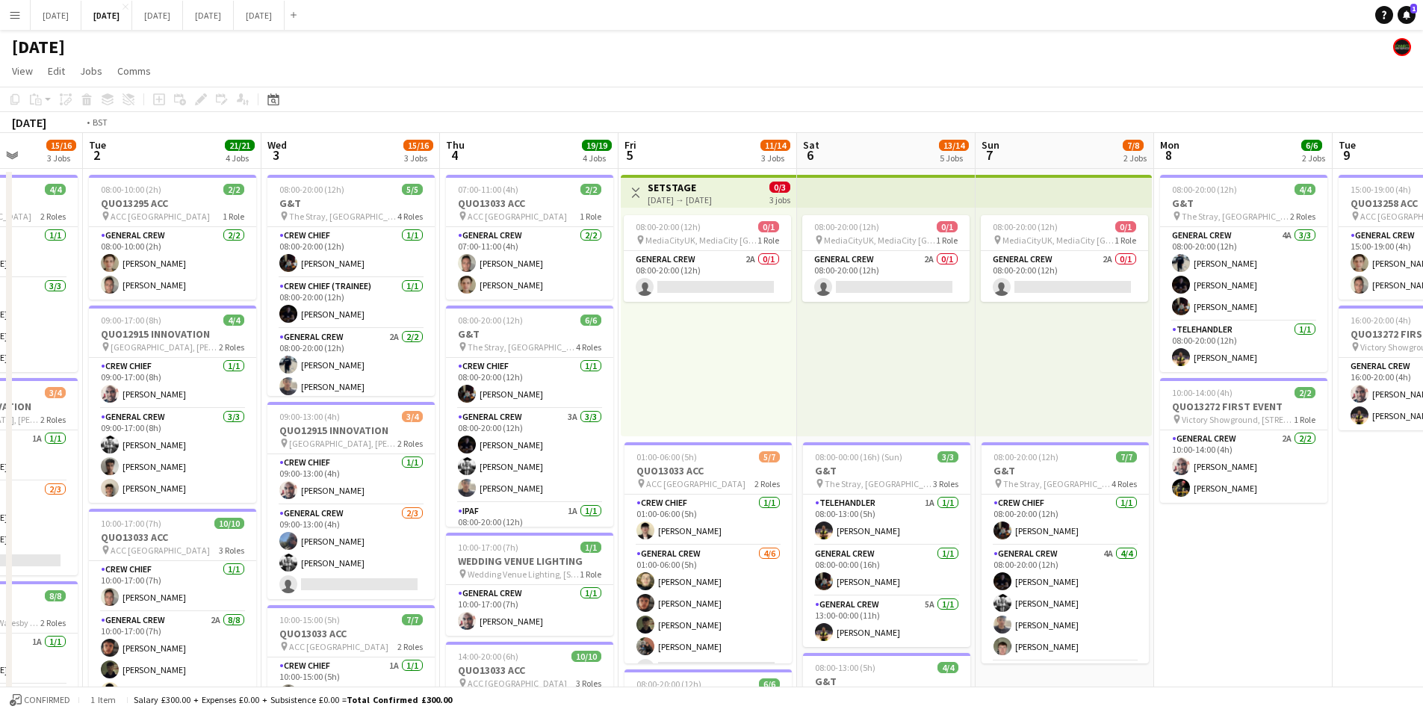
drag, startPoint x: 341, startPoint y: 586, endPoint x: 835, endPoint y: 545, distance: 495.5
click at [823, 556] on app-calendar-viewport "Sat 30 Sun 31 Mon 1 15/16 3 Jobs Tue 2 21/21 4 Jobs Wed 3 15/16 3 Jobs Thu 4 19…" at bounding box center [711, 646] width 1423 height 1027
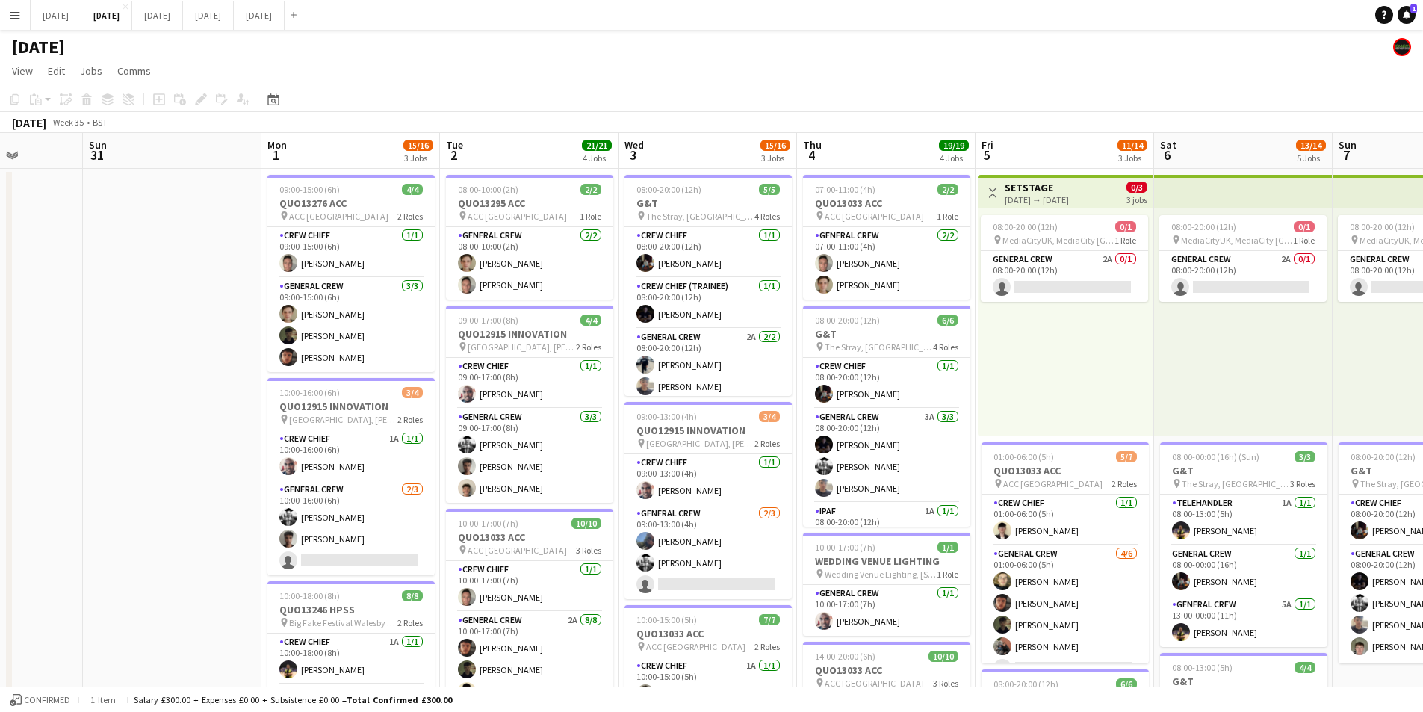
scroll to position [0, 328]
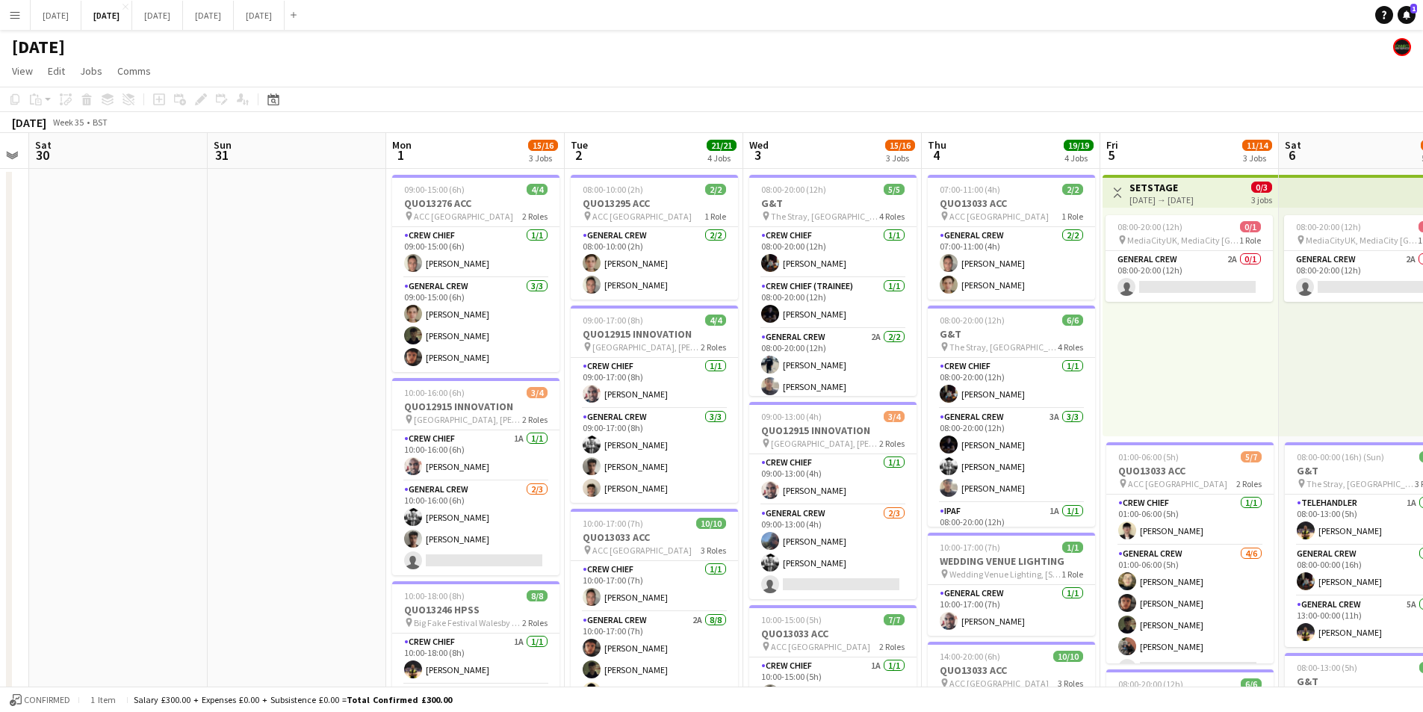
drag, startPoint x: 612, startPoint y: 516, endPoint x: 539, endPoint y: 398, distance: 137.9
click at [580, 507] on app-calendar-viewport "Thu 28 Fri 29 Sat 30 Sun 31 Mon 1 15/16 3 Jobs Tue 2 21/21 4 Jobs Wed 3 15/16 3…" at bounding box center [711, 646] width 1423 height 1027
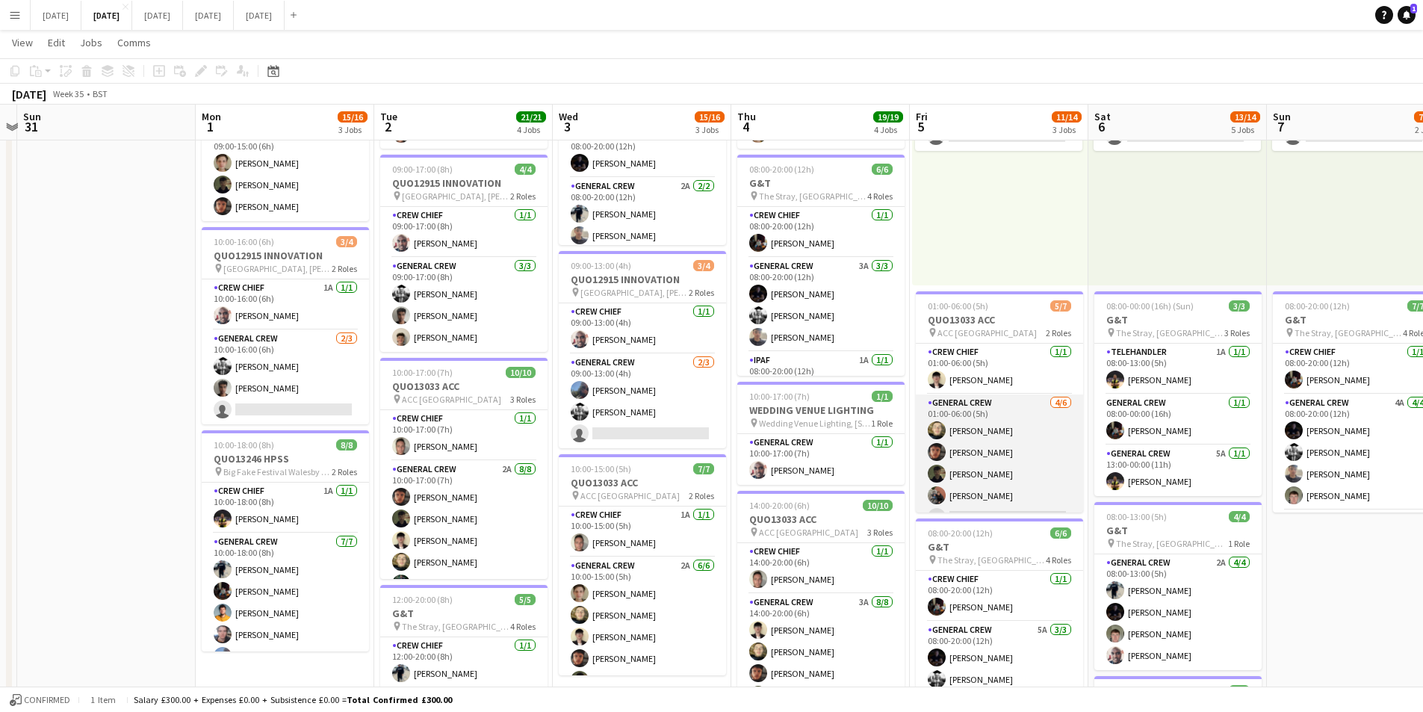
scroll to position [41, 0]
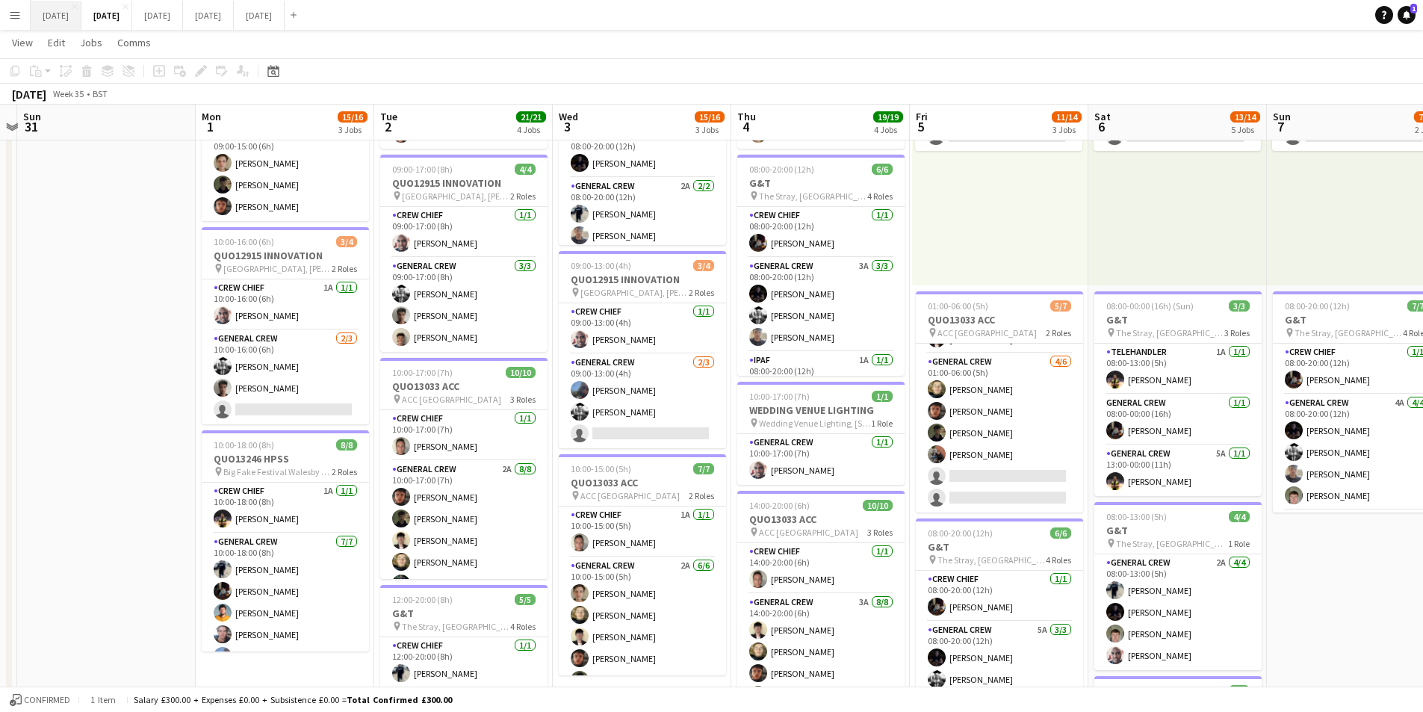
click at [66, 19] on button "[DATE] Close" at bounding box center [56, 15] width 51 height 29
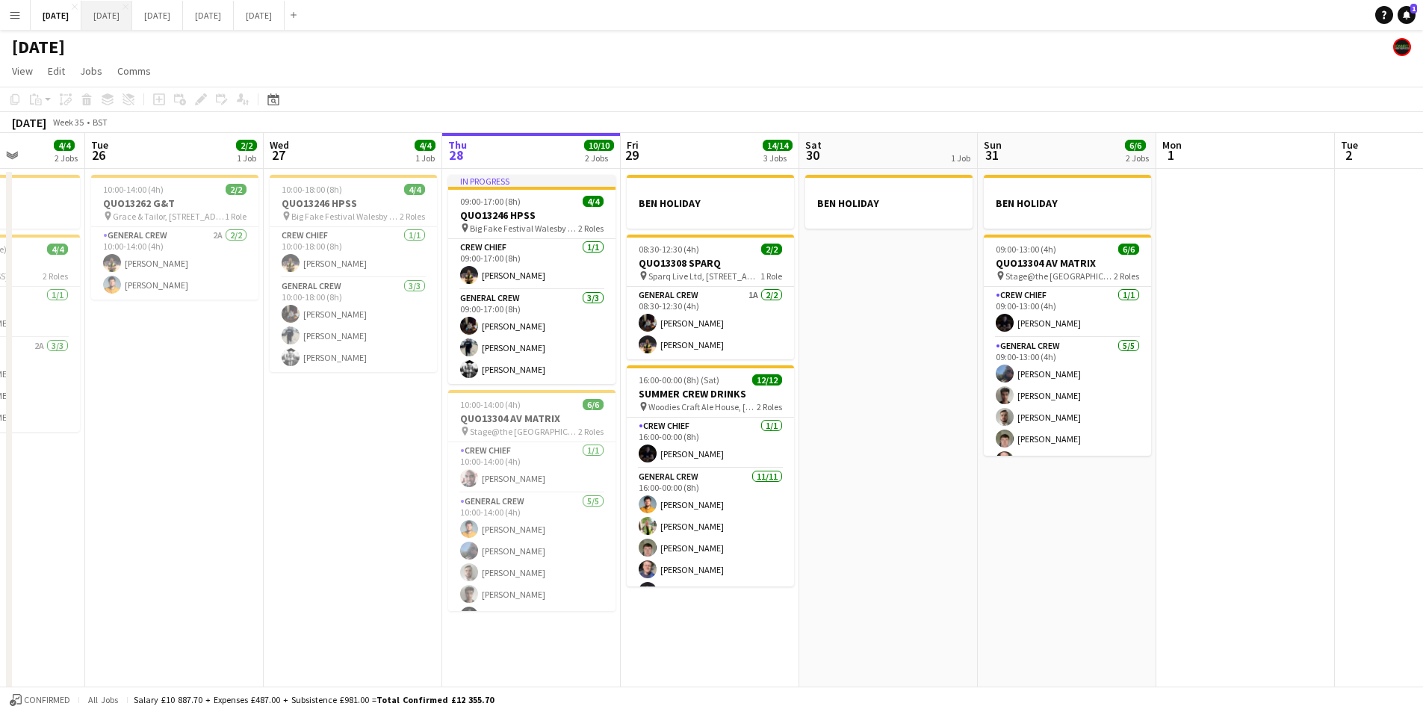
click at [132, 20] on button "[DATE] Close" at bounding box center [106, 15] width 51 height 29
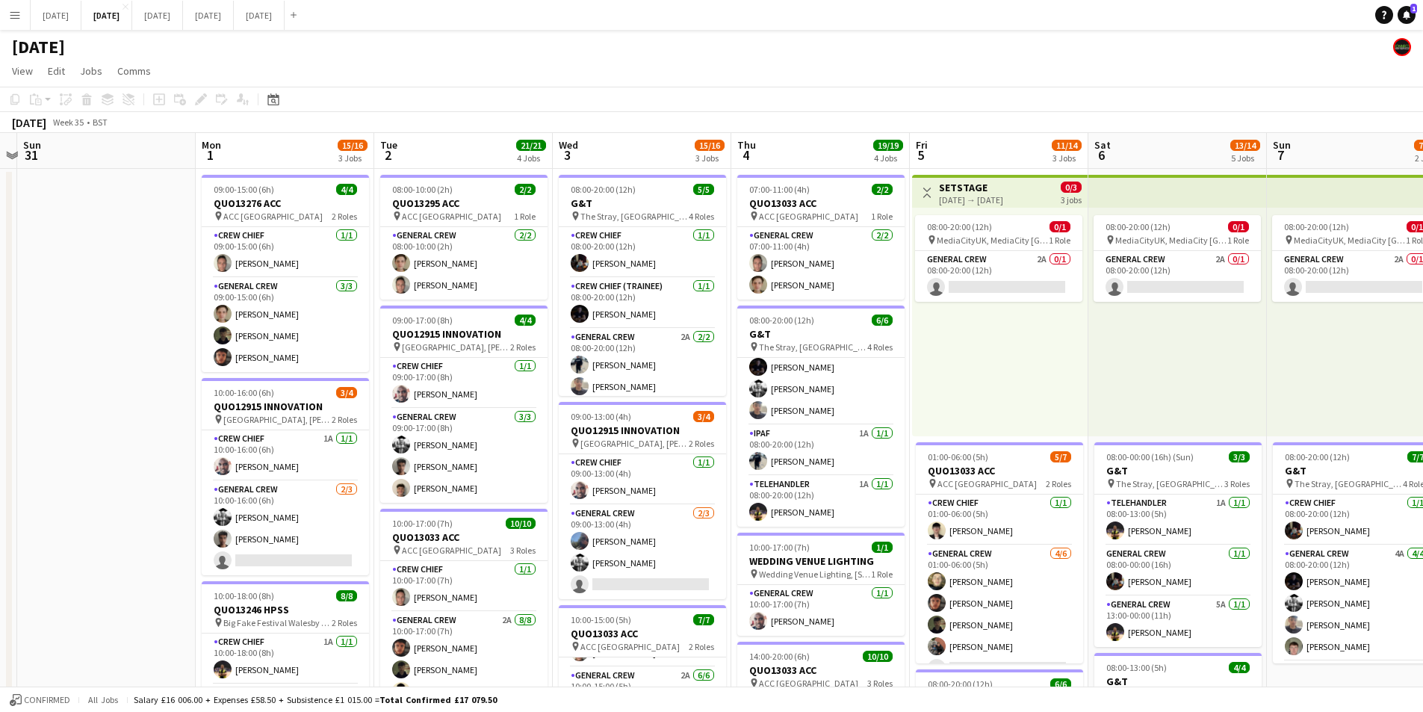
scroll to position [56, 0]
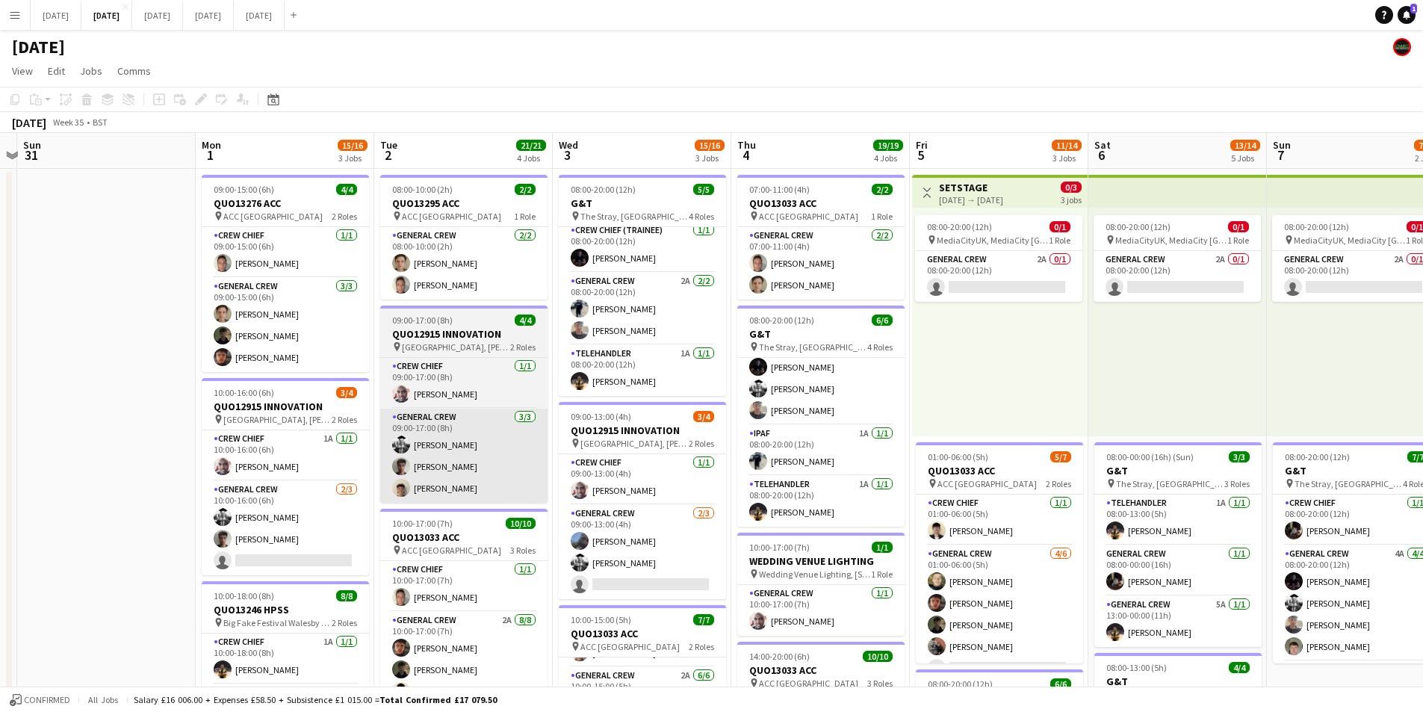
click at [799, 430] on app-card-role "IPAF 1A 1/1 08:00-20:00 (12h) Ben Connor" at bounding box center [820, 450] width 167 height 51
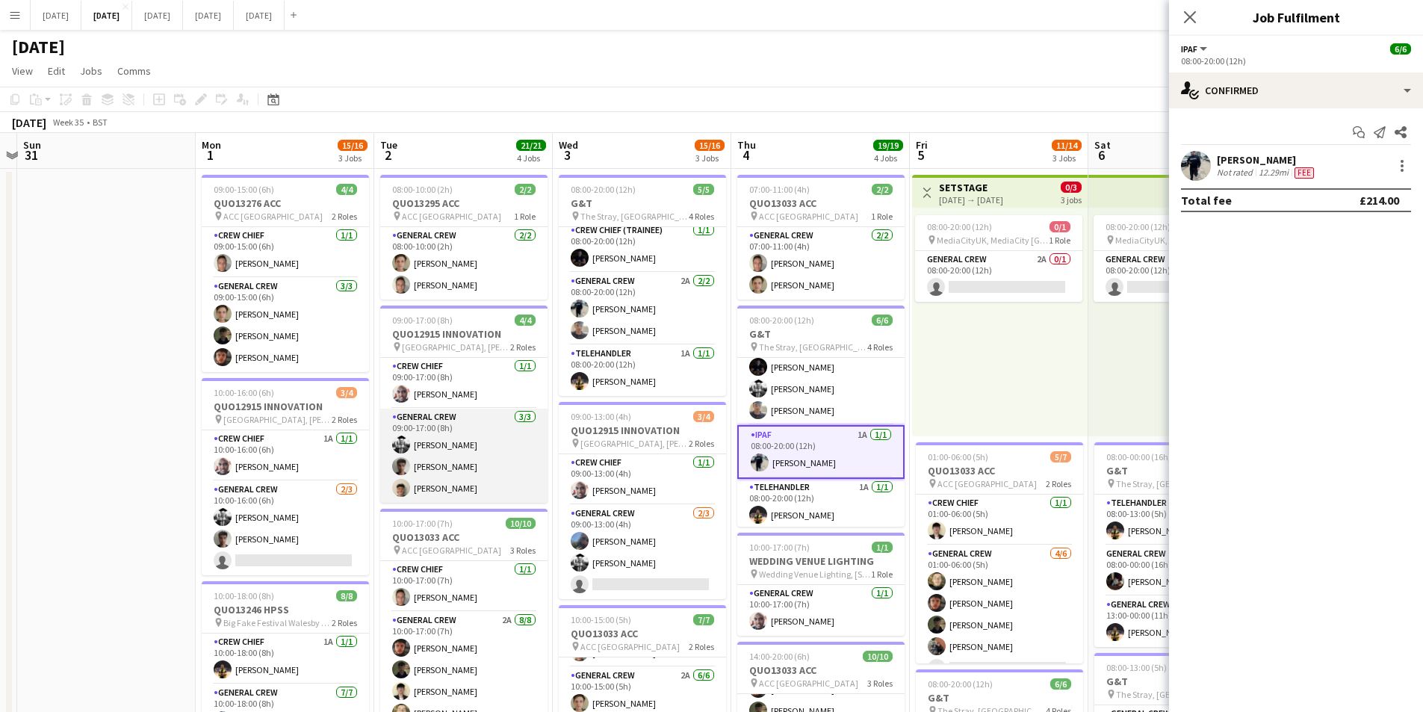
scroll to position [0, 0]
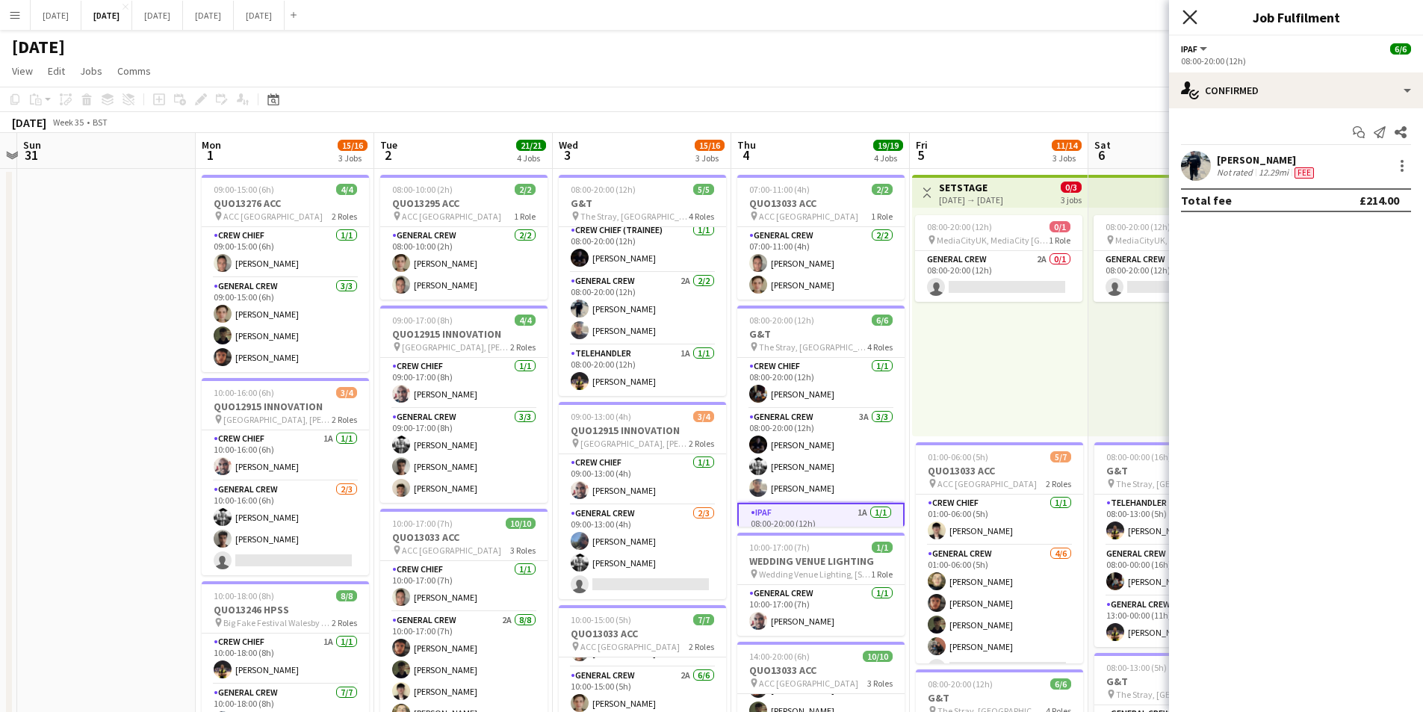
click at [1189, 16] on icon at bounding box center [1190, 17] width 14 height 14
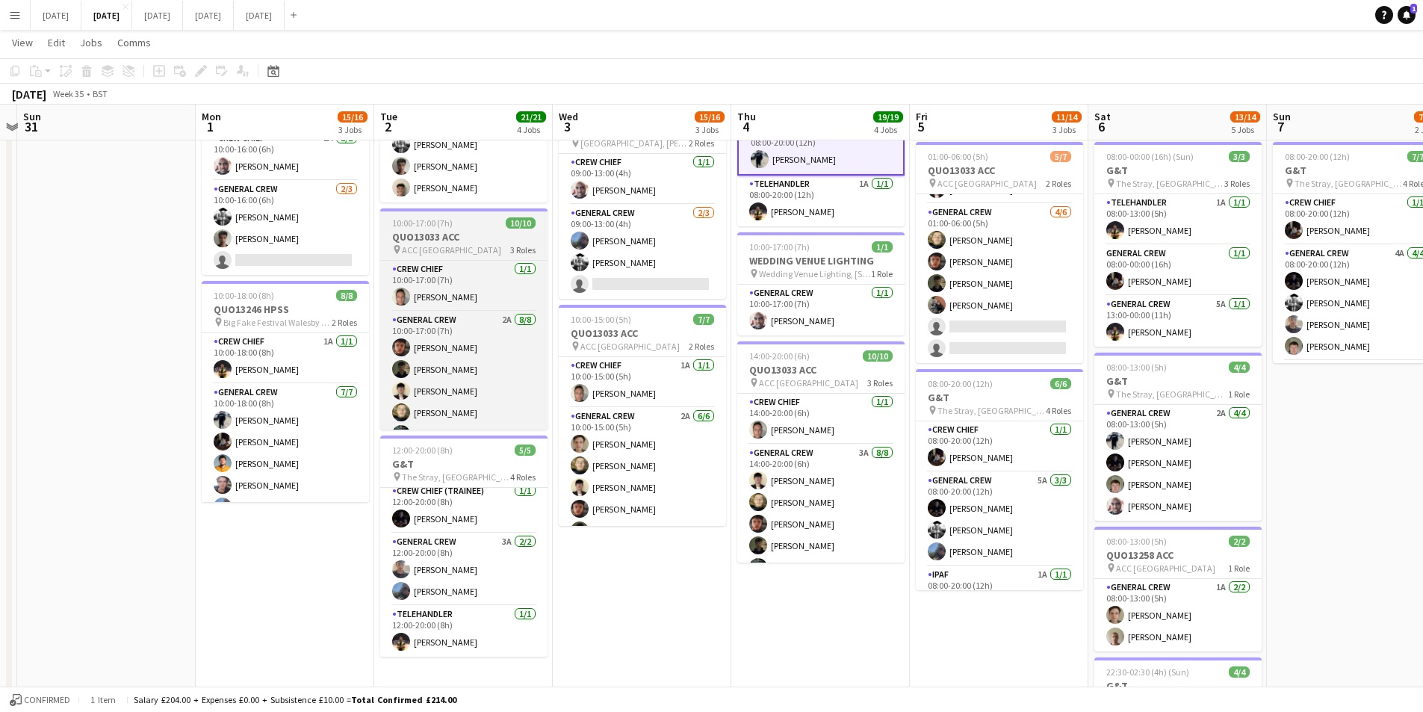
scroll to position [149, 0]
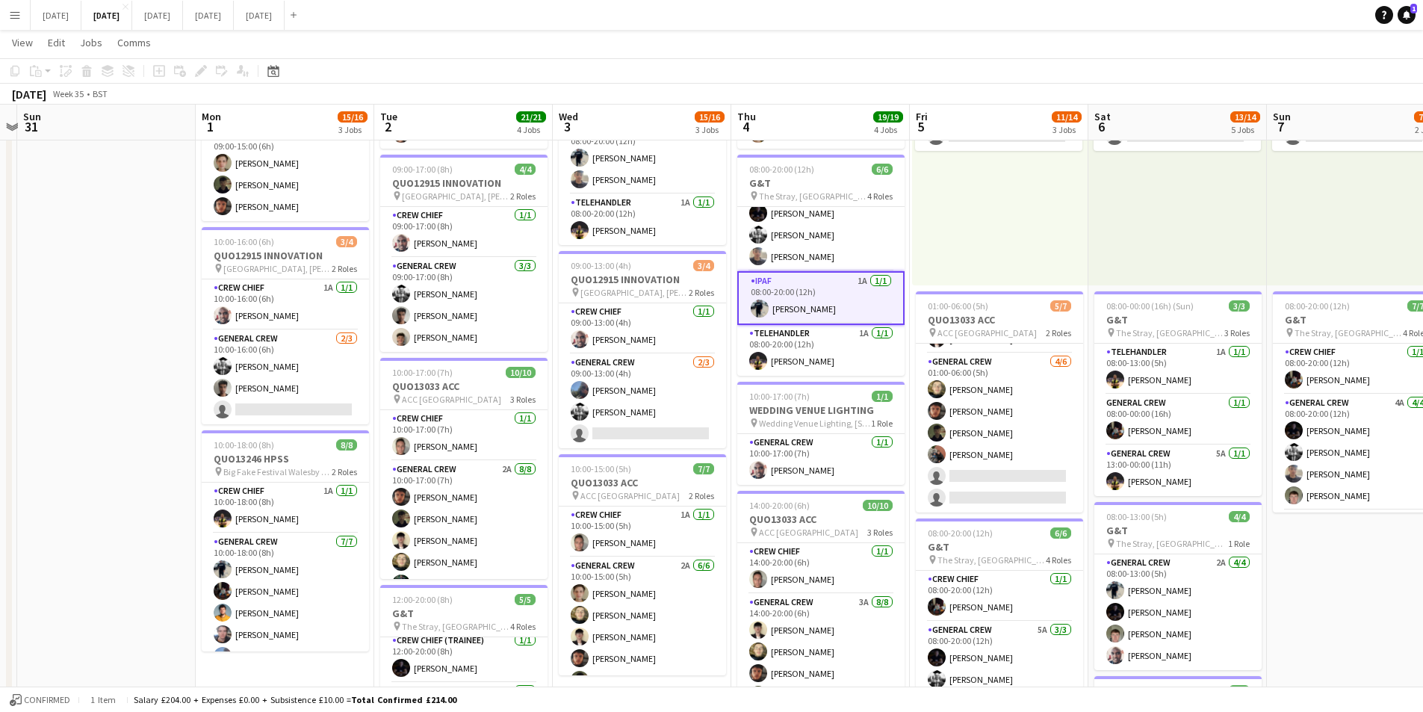
click at [866, 341] on app-calendar-viewport "Thu 28 Fri 29 Sat 30 Sun 31 Mon 1 15/16 3 Jobs Tue 2 21/21 4 Jobs Wed 3 15/16 3…" at bounding box center [711, 459] width 1423 height 1100
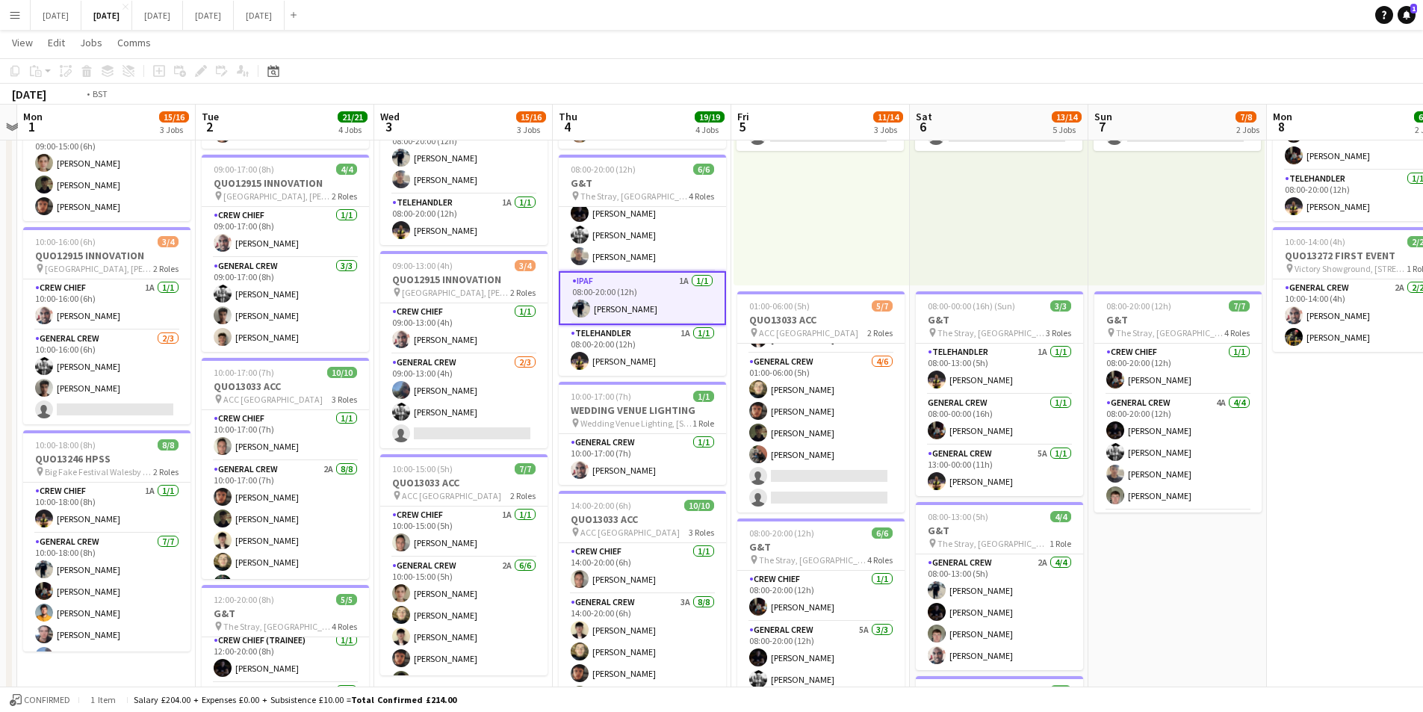
click at [792, 351] on app-calendar-viewport "Fri 29 Sat 30 Sun 31 Mon 1 15/16 3 Jobs Tue 2 21/21 4 Jobs Wed 3 15/16 3 Jobs T…" at bounding box center [711, 459] width 1423 height 1100
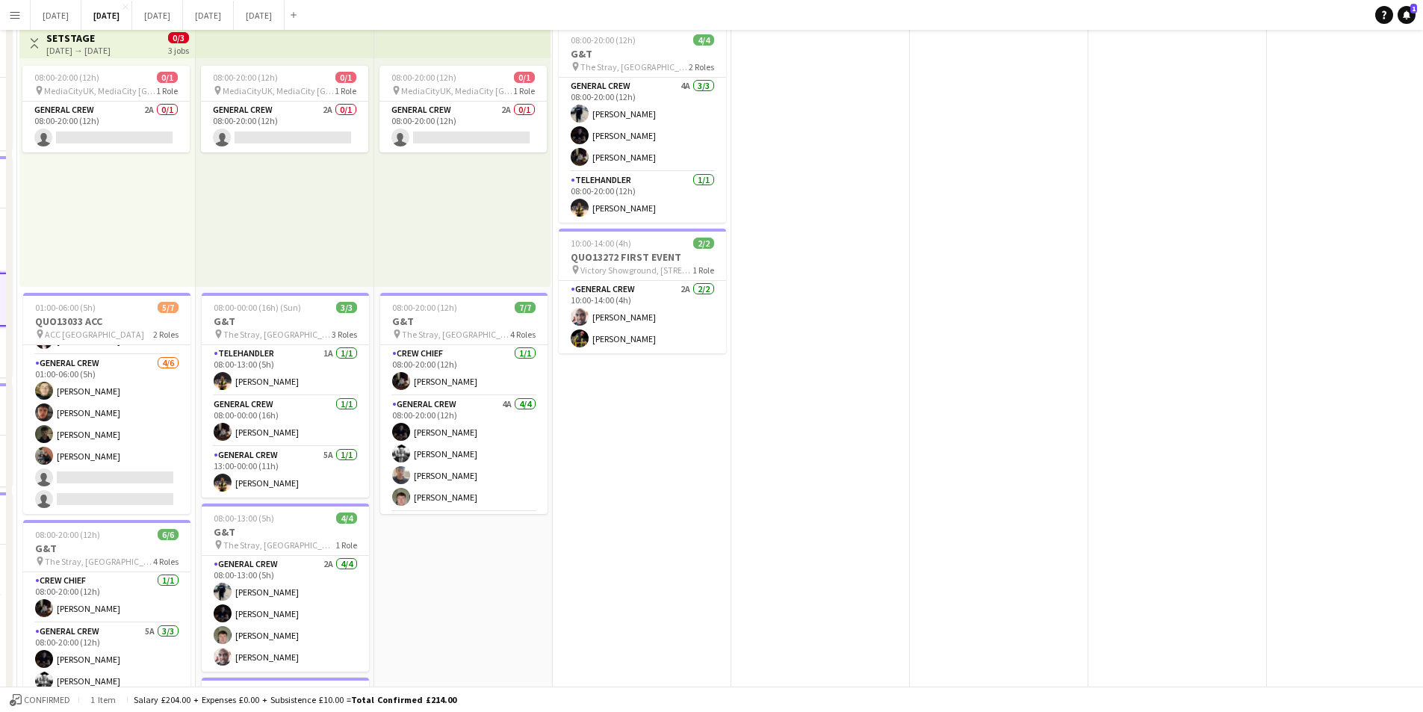
drag, startPoint x: 1130, startPoint y: 412, endPoint x: 1115, endPoint y: 424, distance: 18.6
click at [954, 380] on app-calendar-viewport "Tue 2 21/21 4 Jobs Wed 3 15/16 3 Jobs Thu 4 19/19 4 Jobs Fri 5 11/14 3 Jobs Sat…" at bounding box center [711, 497] width 1423 height 1027
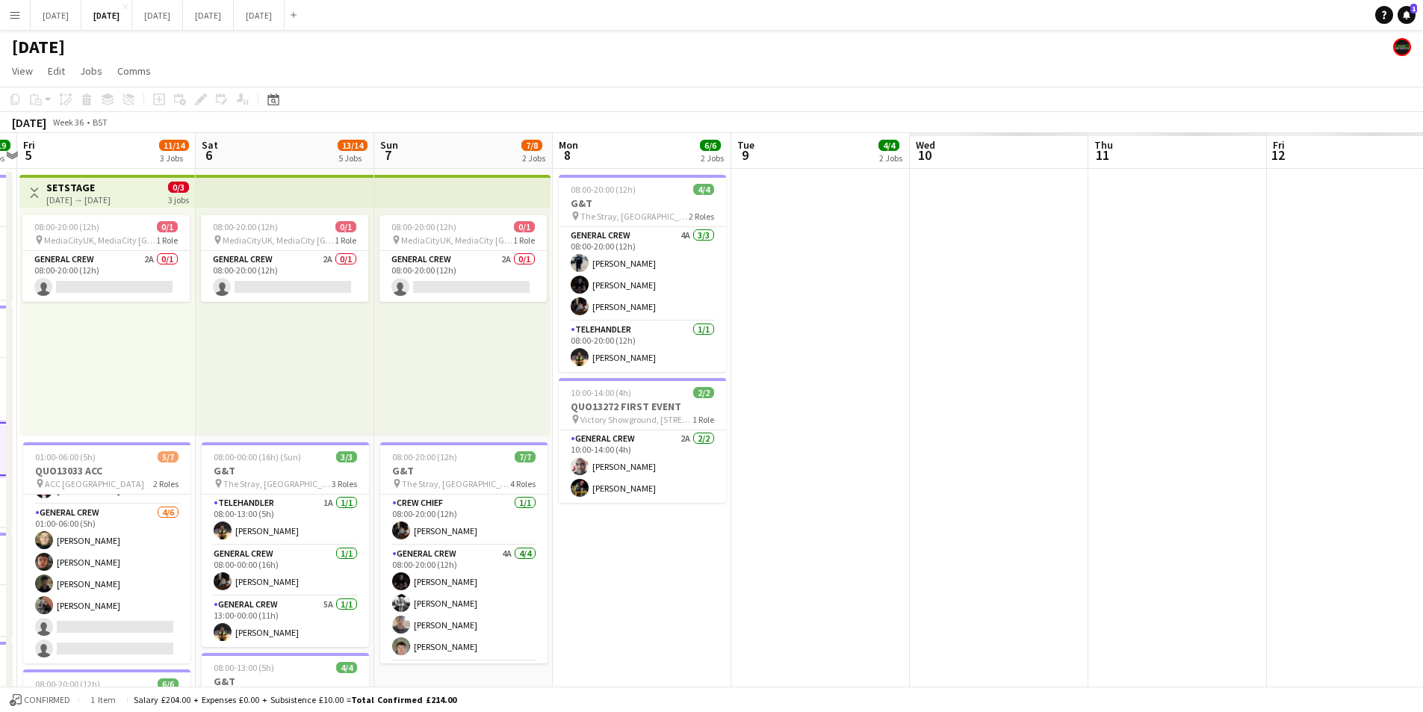
scroll to position [0, 648]
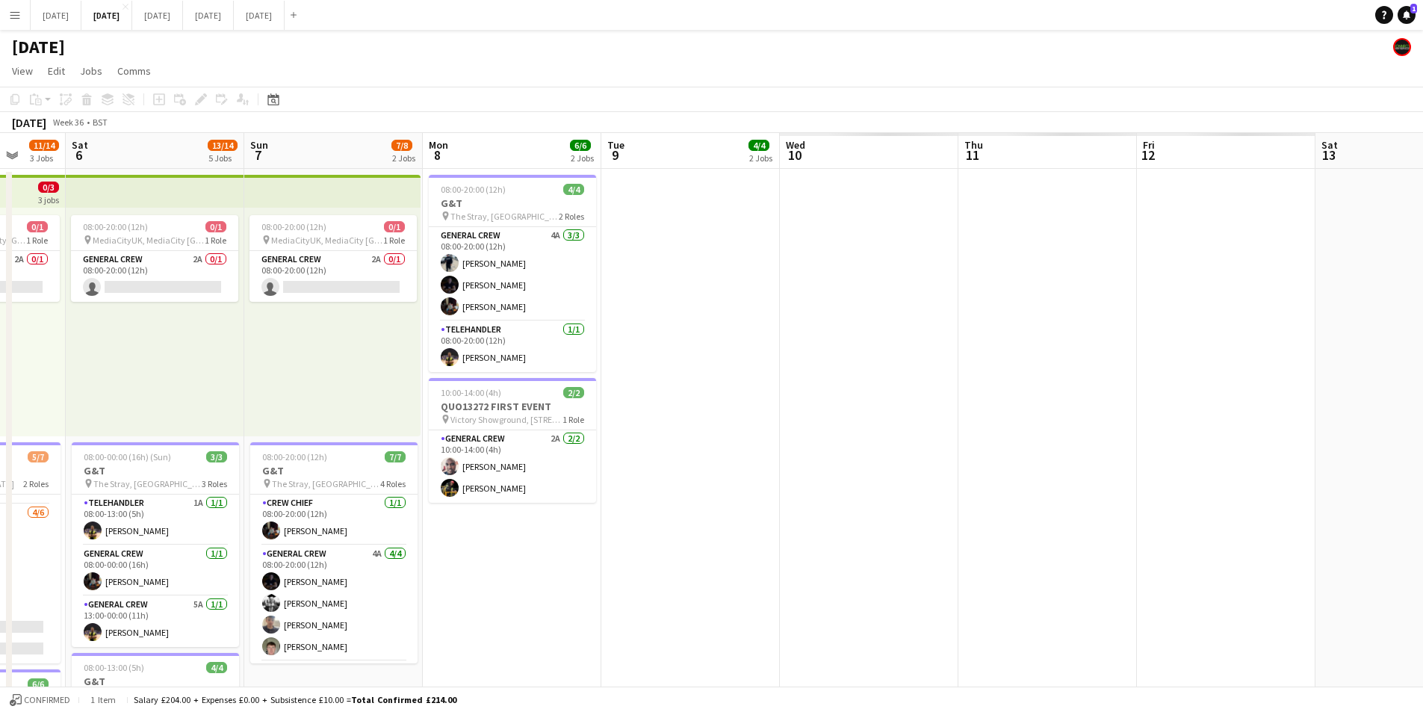
click at [674, 356] on app-calendar-viewport "Tue 2 21/21 4 Jobs Wed 3 15/16 3 Jobs Thu 4 19/19 4 Jobs Fri 5 11/14 3 Jobs Sat…" at bounding box center [711, 646] width 1423 height 1027
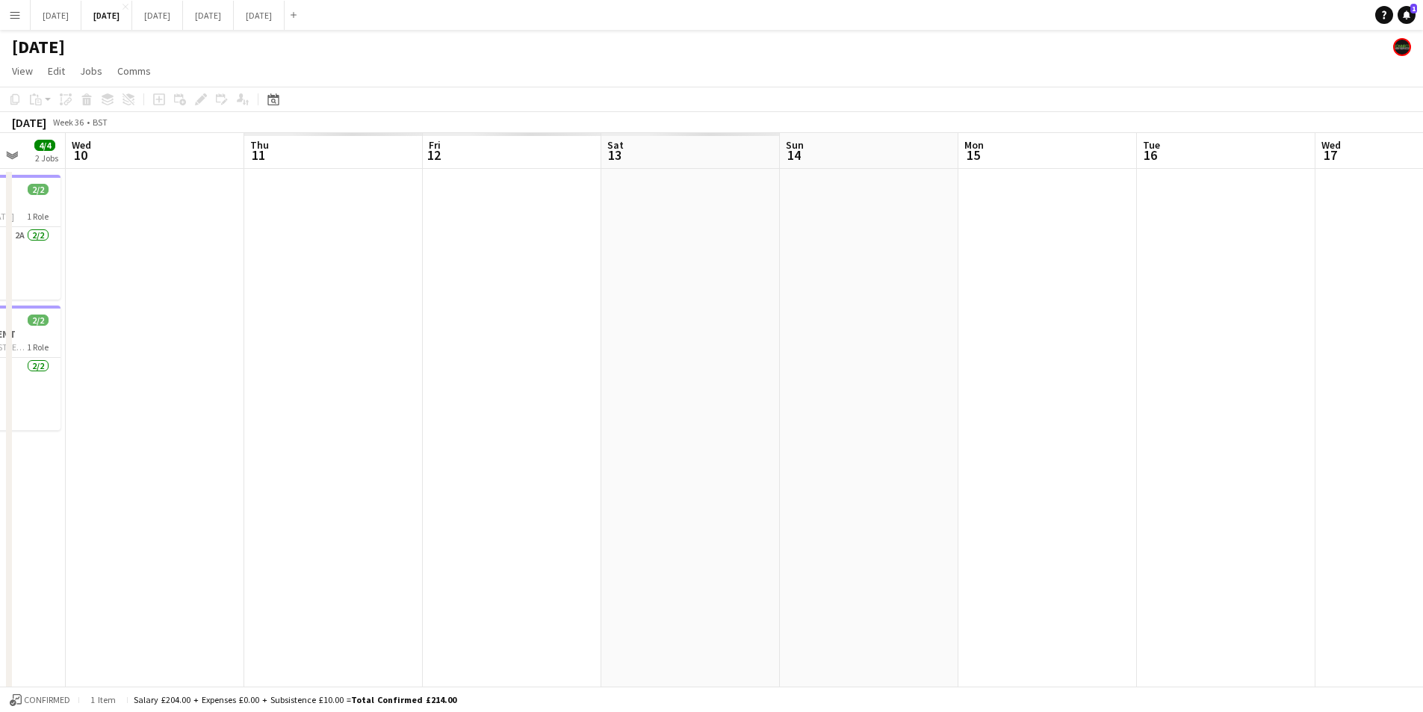
click at [780, 304] on app-date-cell at bounding box center [690, 664] width 179 height 991
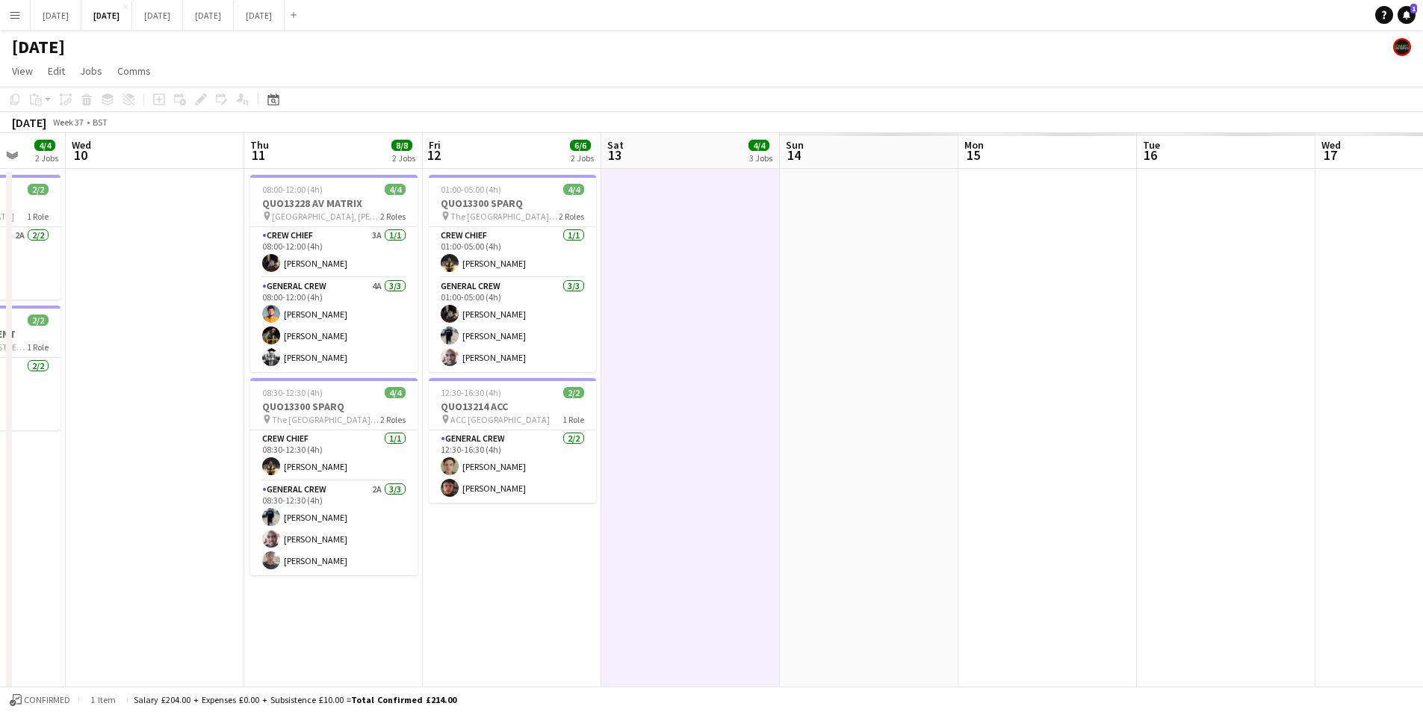
scroll to position [0, 357]
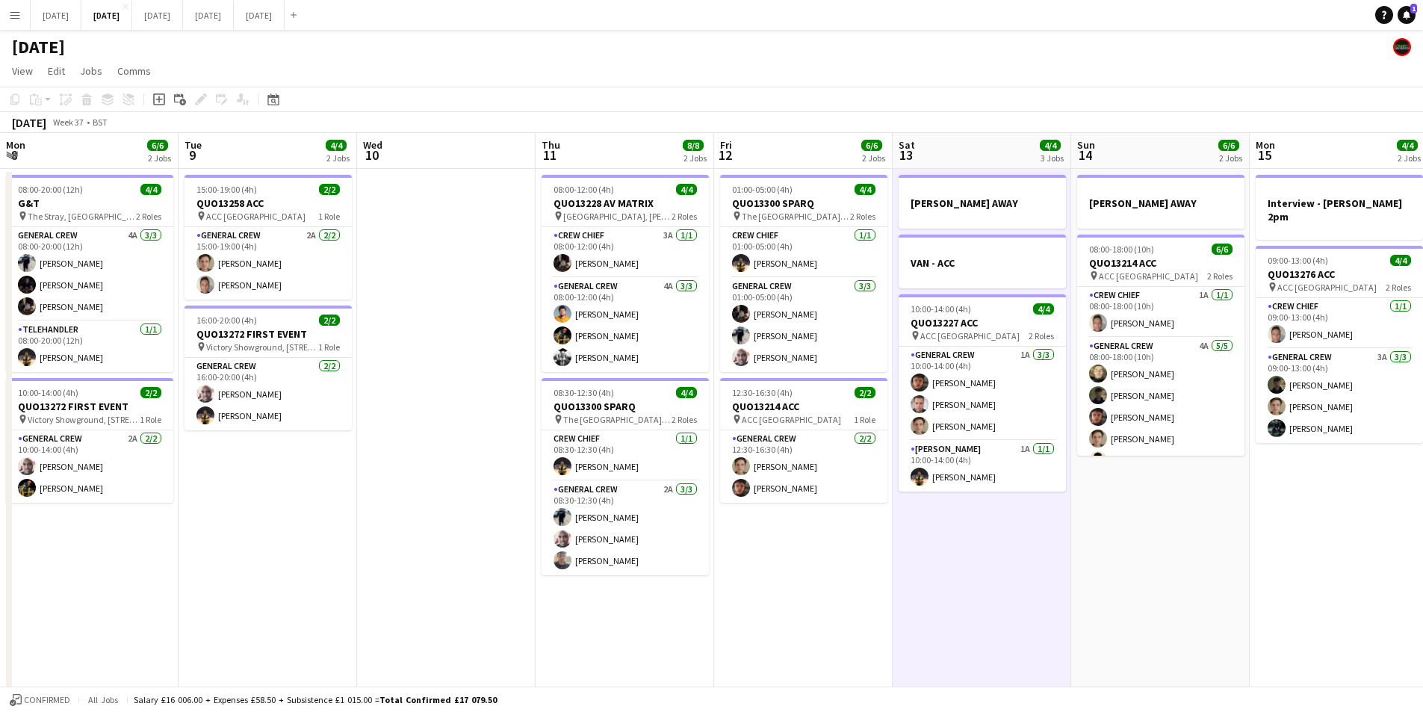
click at [976, 533] on app-date-cell "REECE AWAY VAN - ACC 10:00-14:00 (4h) 4/4 QUO13227 ACC pin ACC Liverpool 2 Role…" at bounding box center [982, 664] width 179 height 991
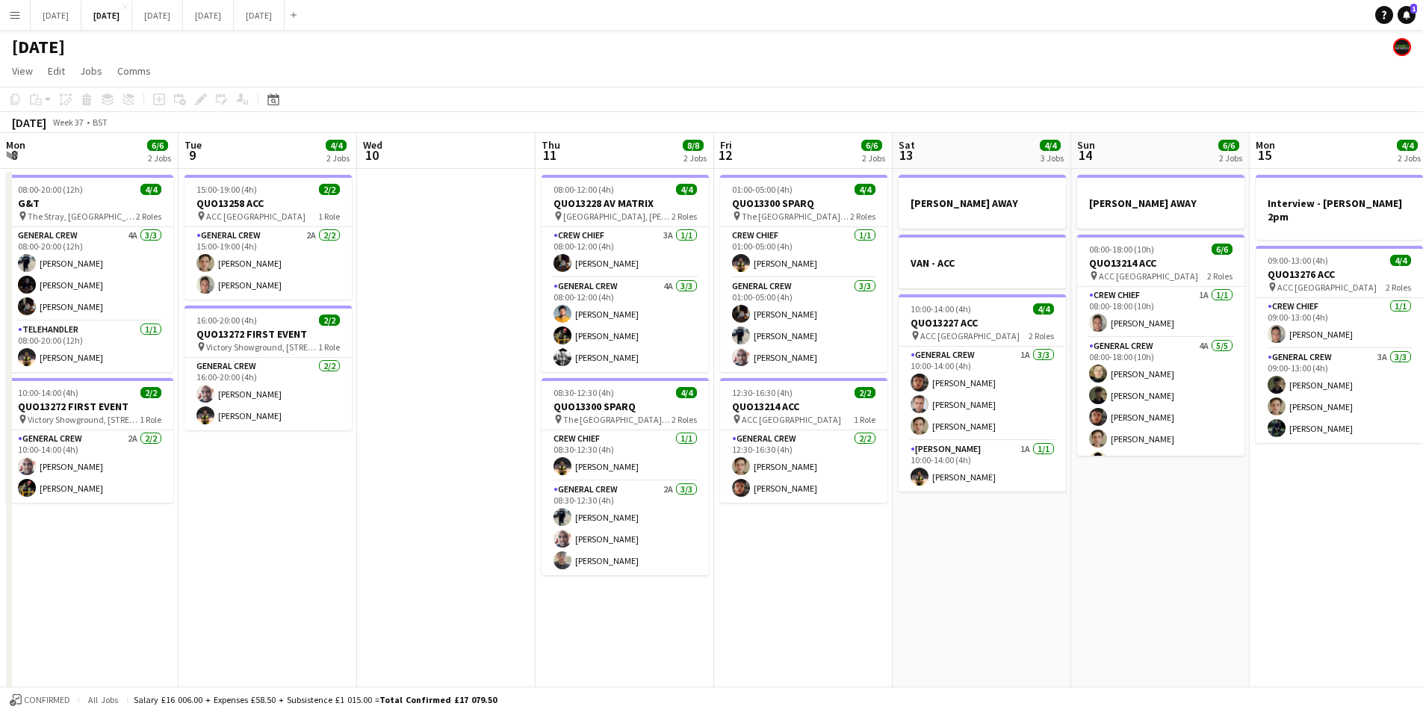
click at [976, 533] on app-date-cell "REECE AWAY VAN - ACC 10:00-14:00 (4h) 4/4 QUO13227 ACC pin ACC Liverpool 2 Role…" at bounding box center [982, 664] width 179 height 991
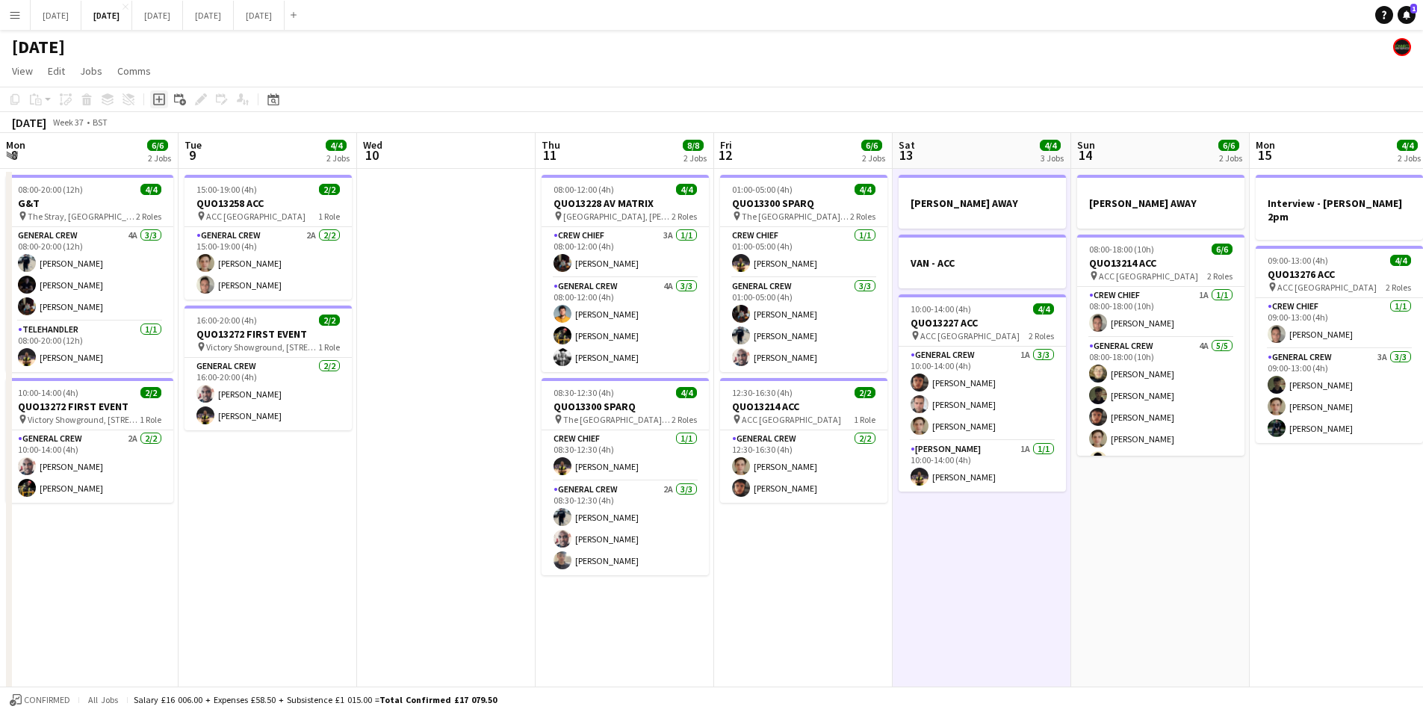
click at [161, 102] on icon "Add job" at bounding box center [159, 99] width 12 height 12
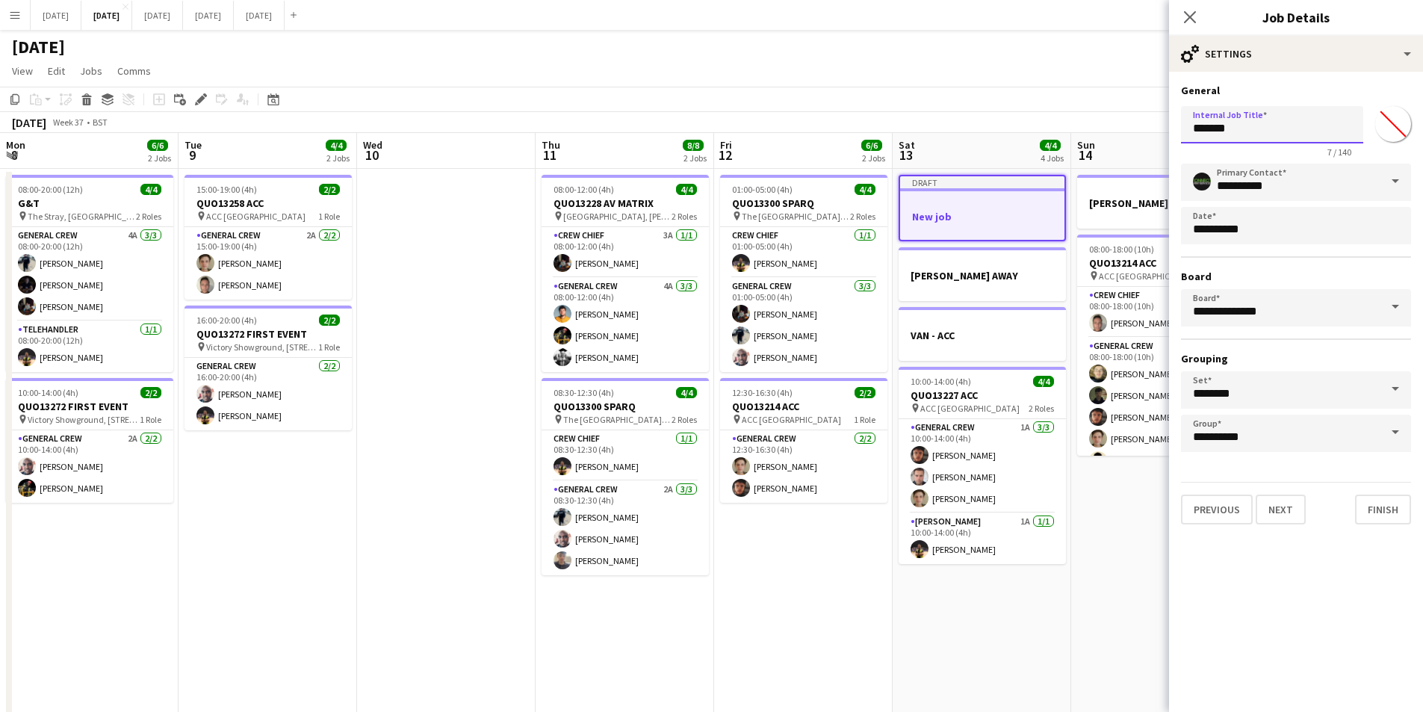
drag, startPoint x: 1251, startPoint y: 134, endPoint x: 1165, endPoint y: 122, distance: 86.1
click at [1165, 122] on body "Menu Boards Boards Boards All jobs Status Workforce Workforce My Workforce Recr…" at bounding box center [711, 593] width 1423 height 1186
type input "*********"
click at [1284, 504] on button "Next" at bounding box center [1281, 510] width 50 height 30
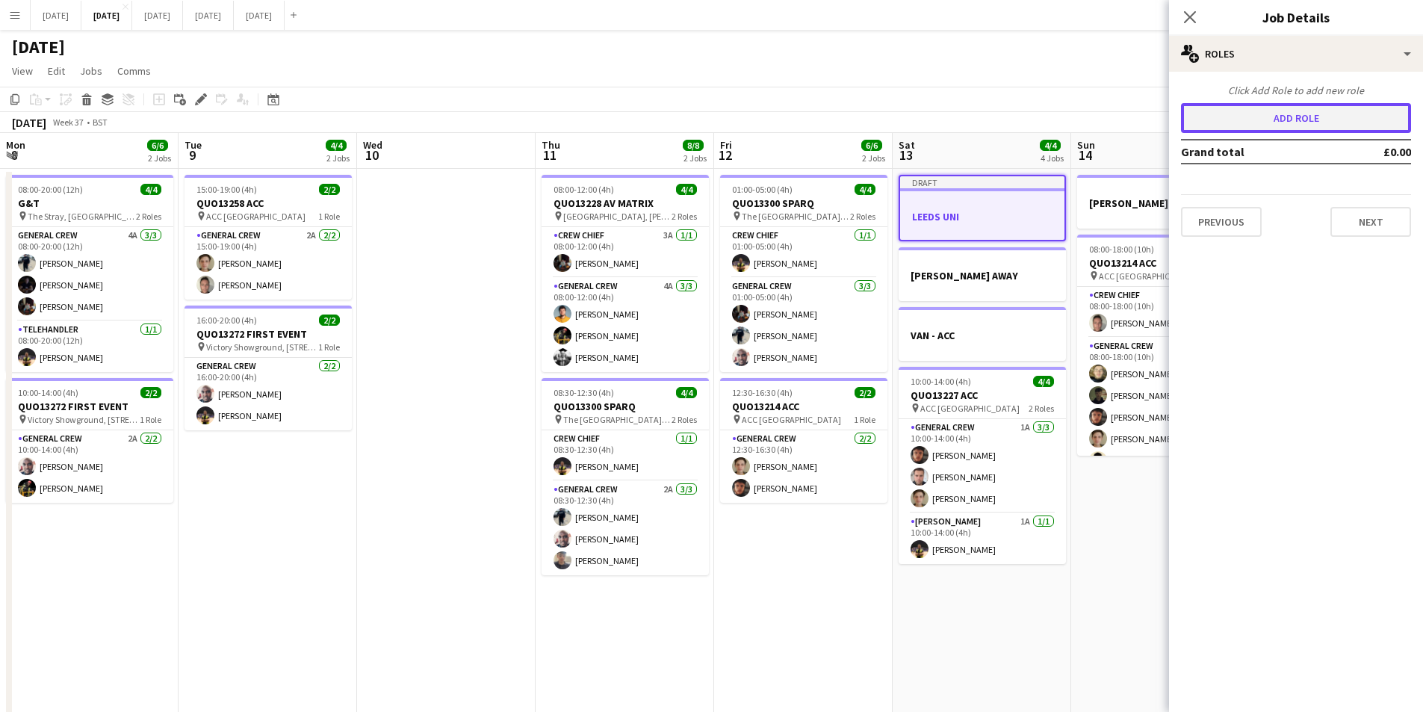
click at [1300, 130] on button "Add role" at bounding box center [1296, 118] width 230 height 30
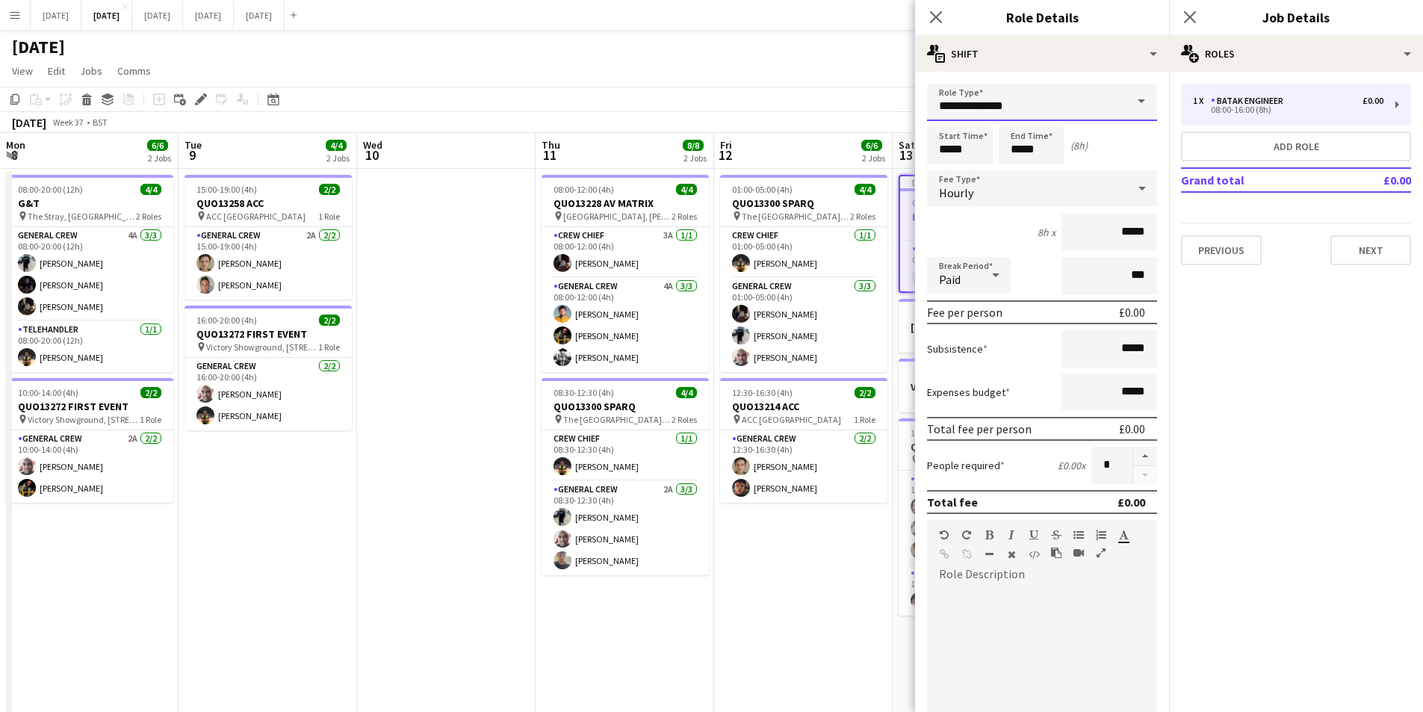
click at [1042, 105] on input "**********" at bounding box center [1042, 102] width 230 height 37
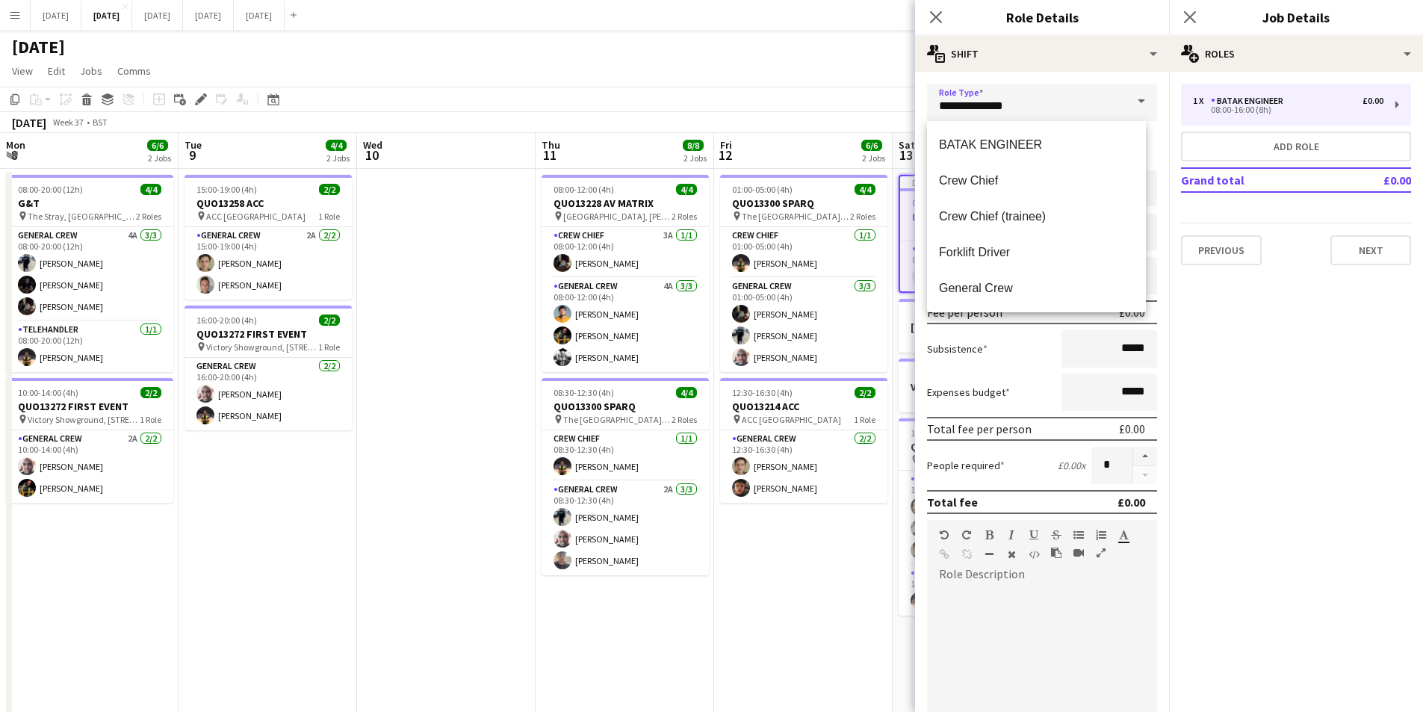
click at [962, 278] on mat-option "General Crew" at bounding box center [1036, 288] width 219 height 36
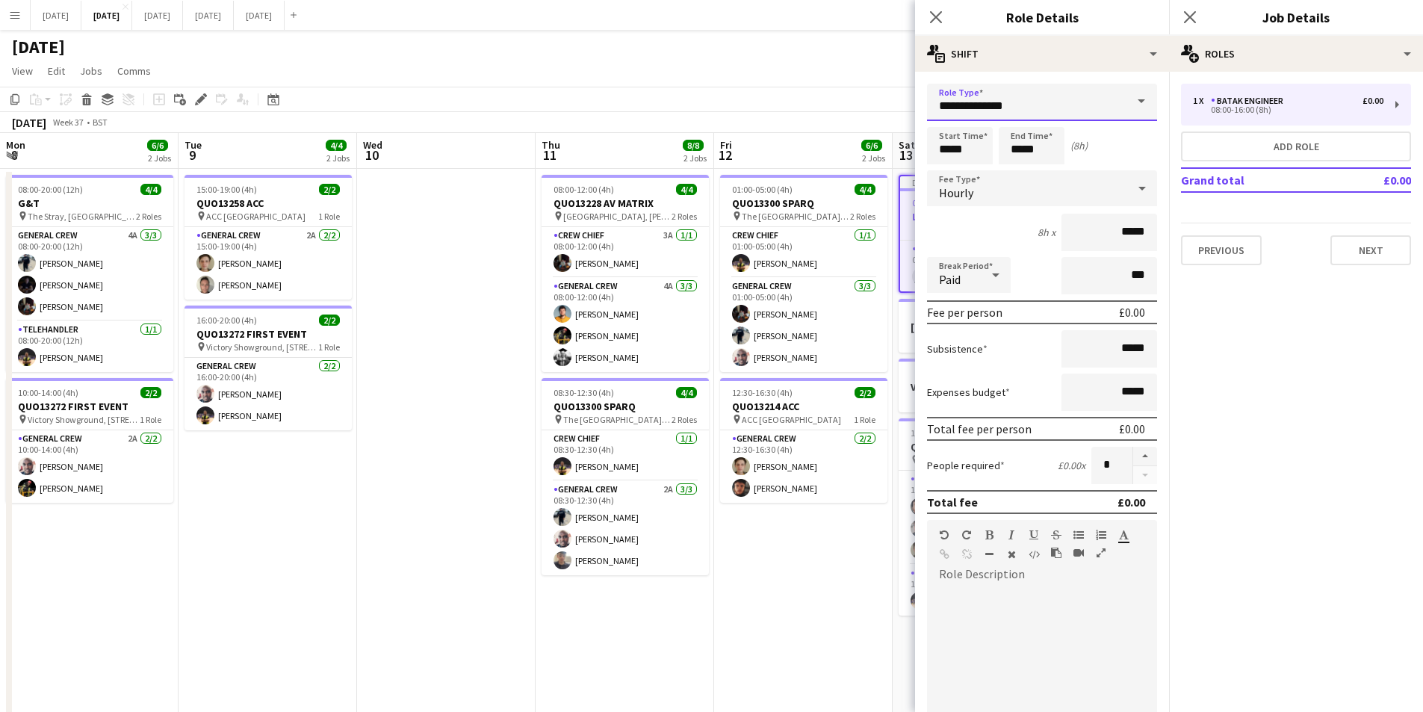
type input "**********"
click at [1133, 448] on button "button" at bounding box center [1145, 456] width 24 height 19
click at [1133, 452] on button "button" at bounding box center [1145, 456] width 24 height 19
type input "*"
click at [952, 143] on input "*****" at bounding box center [960, 145] width 66 height 37
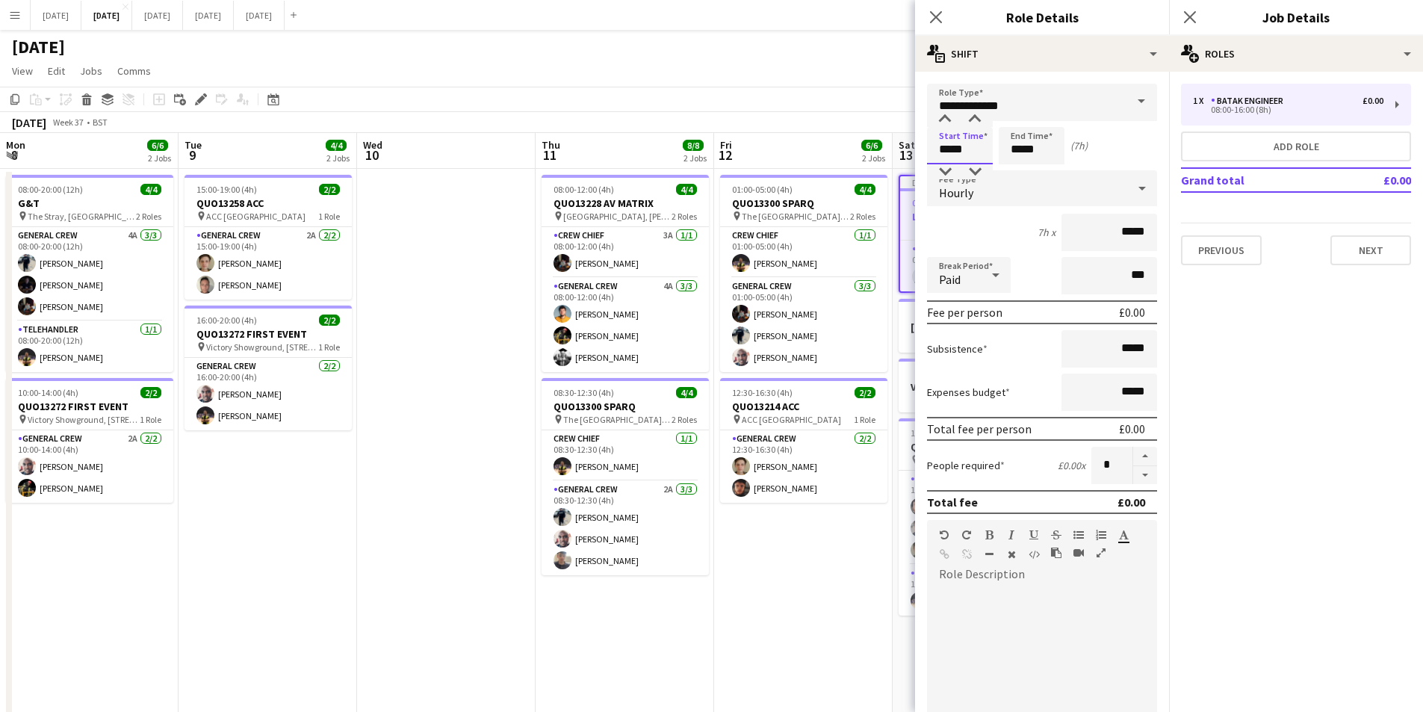
click at [941, 120] on div at bounding box center [945, 119] width 30 height 15
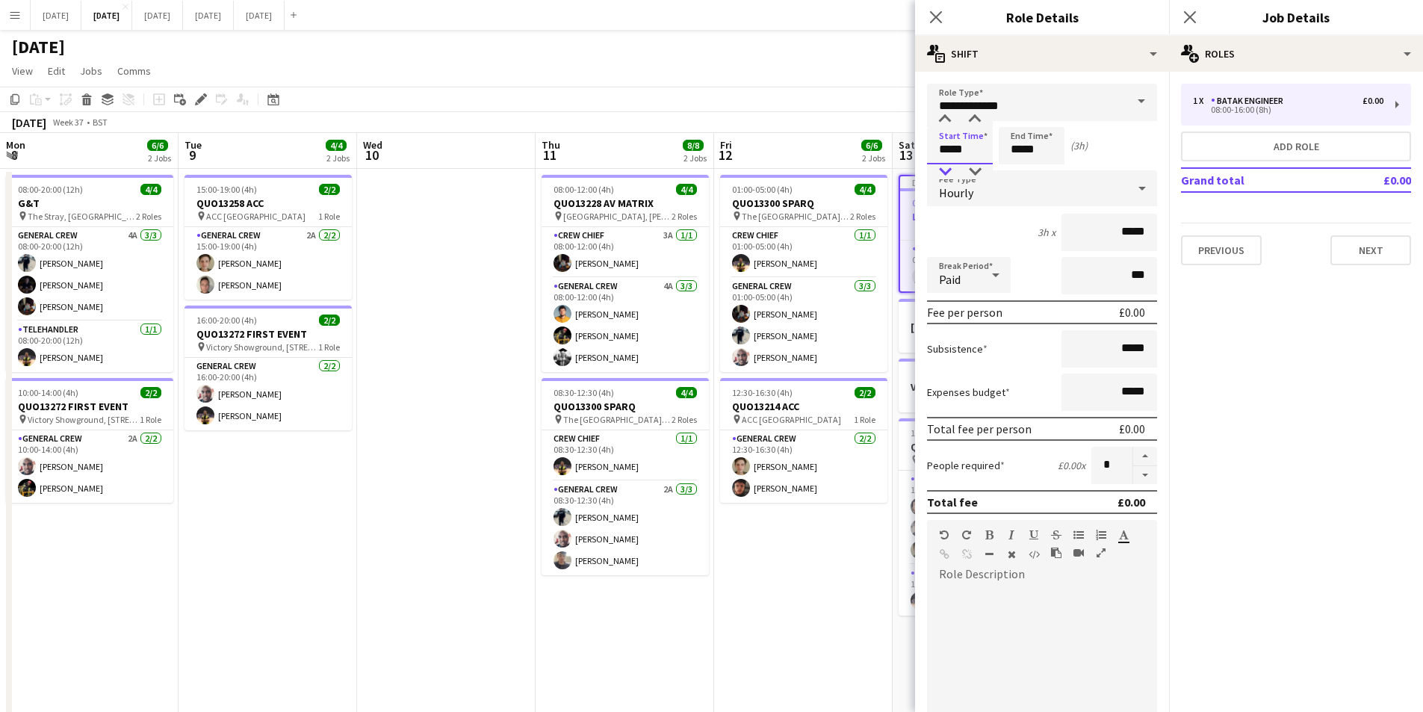
type input "*****"
drag, startPoint x: 941, startPoint y: 172, endPoint x: 967, endPoint y: 164, distance: 26.5
click at [942, 172] on div at bounding box center [945, 171] width 30 height 15
click at [1014, 150] on input "*****" at bounding box center [1032, 145] width 66 height 37
click at [1371, 247] on button "Next" at bounding box center [1371, 250] width 81 height 30
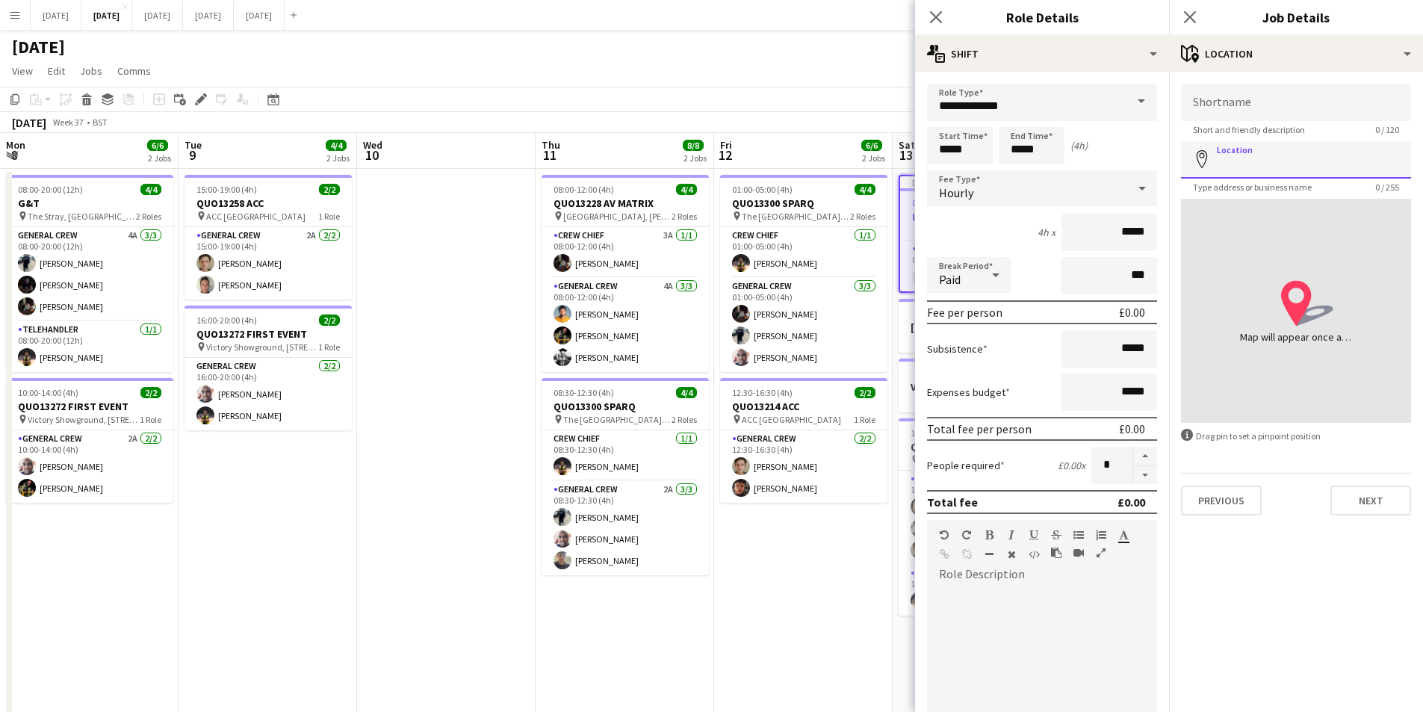
click at [1284, 170] on input "Location" at bounding box center [1296, 159] width 230 height 37
type input "**********"
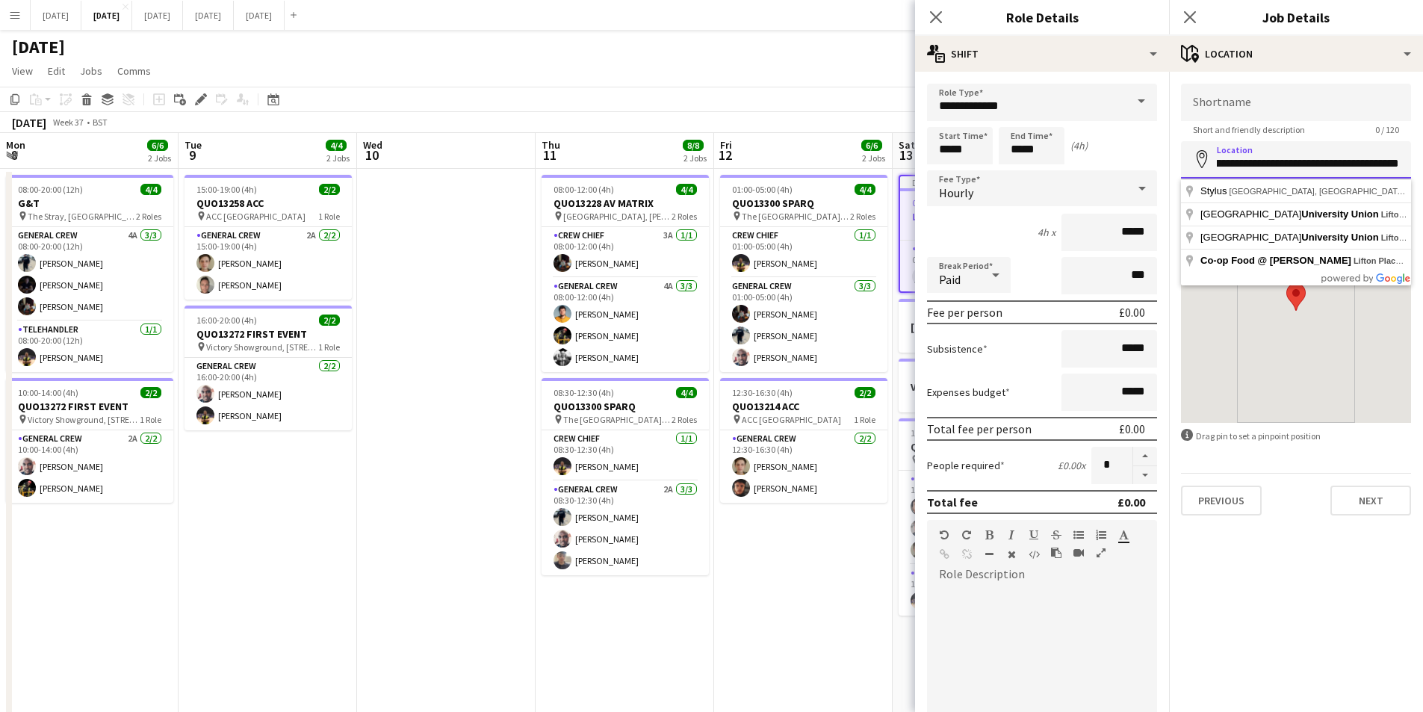
drag, startPoint x: 1216, startPoint y: 162, endPoint x: 1420, endPoint y: 173, distance: 205.0
click at [1420, 173] on form "**********" at bounding box center [1296, 300] width 254 height 432
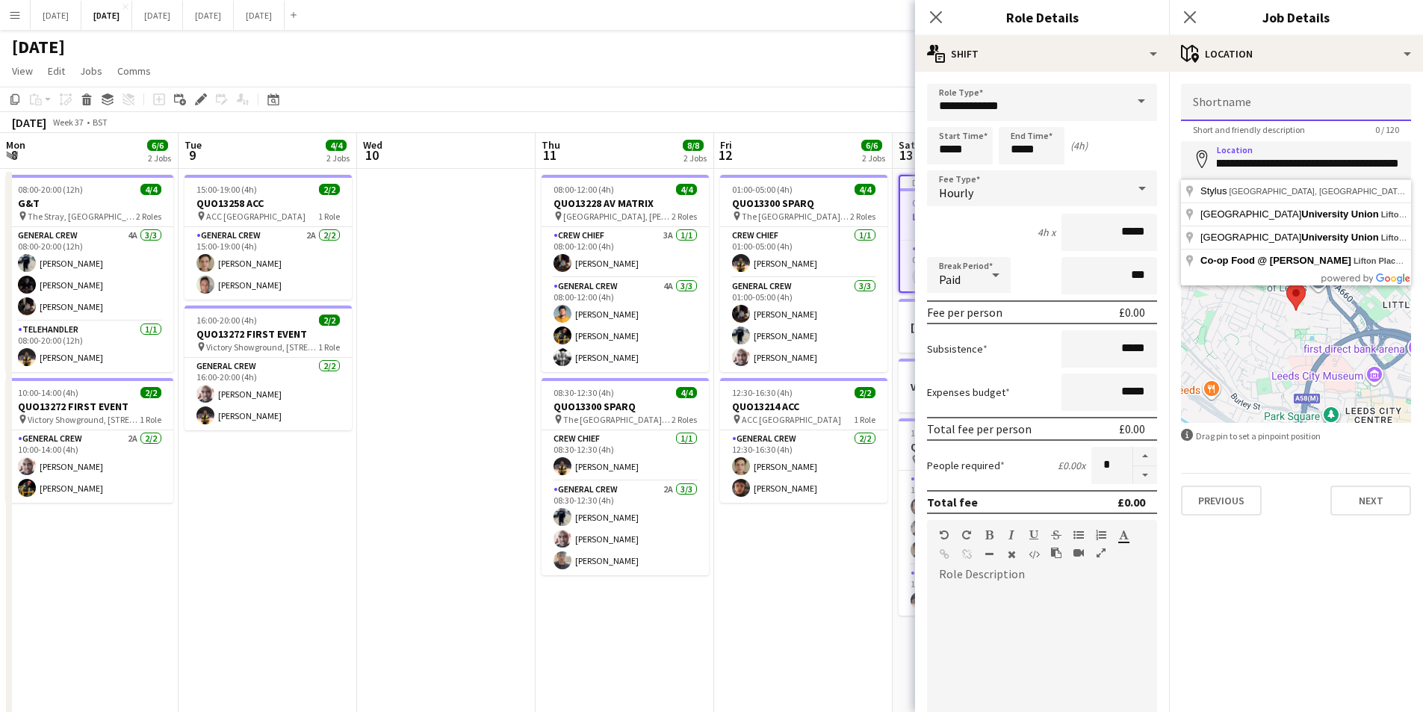
click at [1278, 111] on input "Shortname" at bounding box center [1296, 102] width 230 height 37
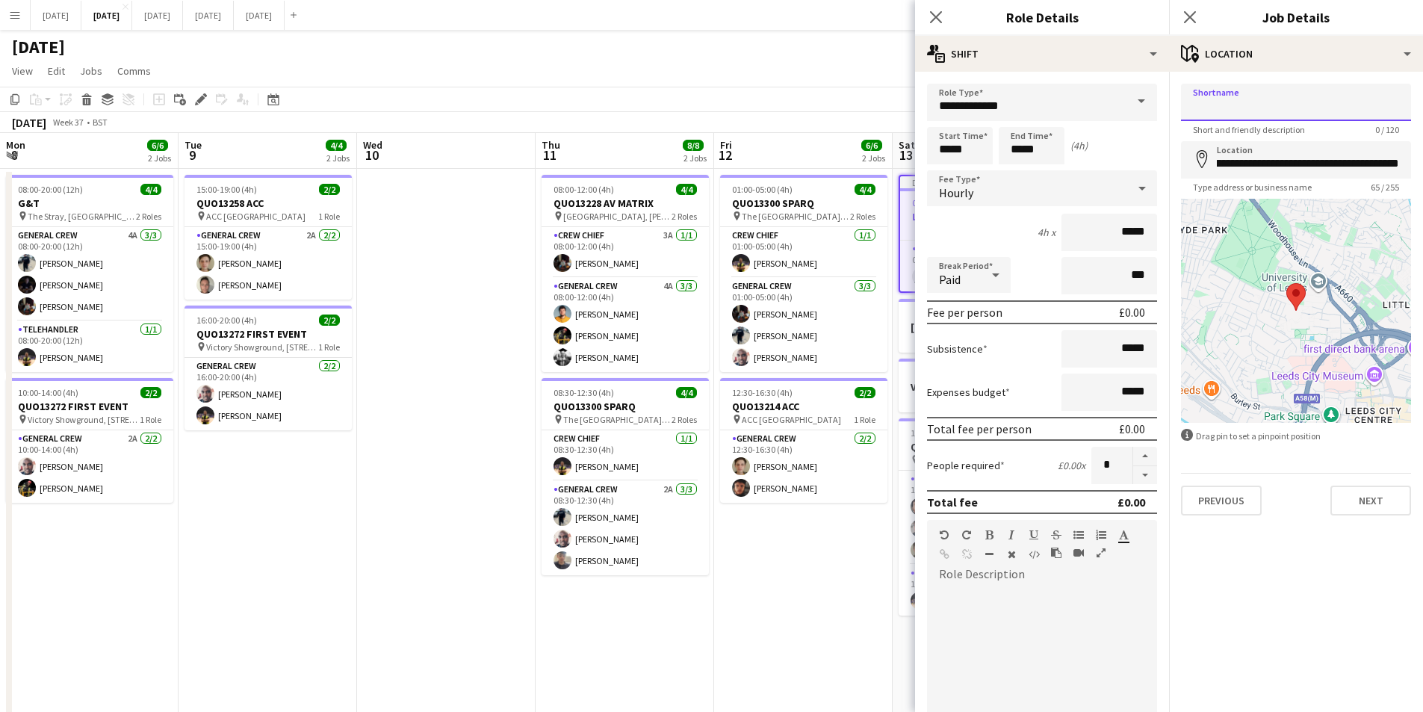
paste input "**********"
type input "**********"
click at [928, 16] on app-icon "Close pop-in" at bounding box center [937, 18] width 22 height 22
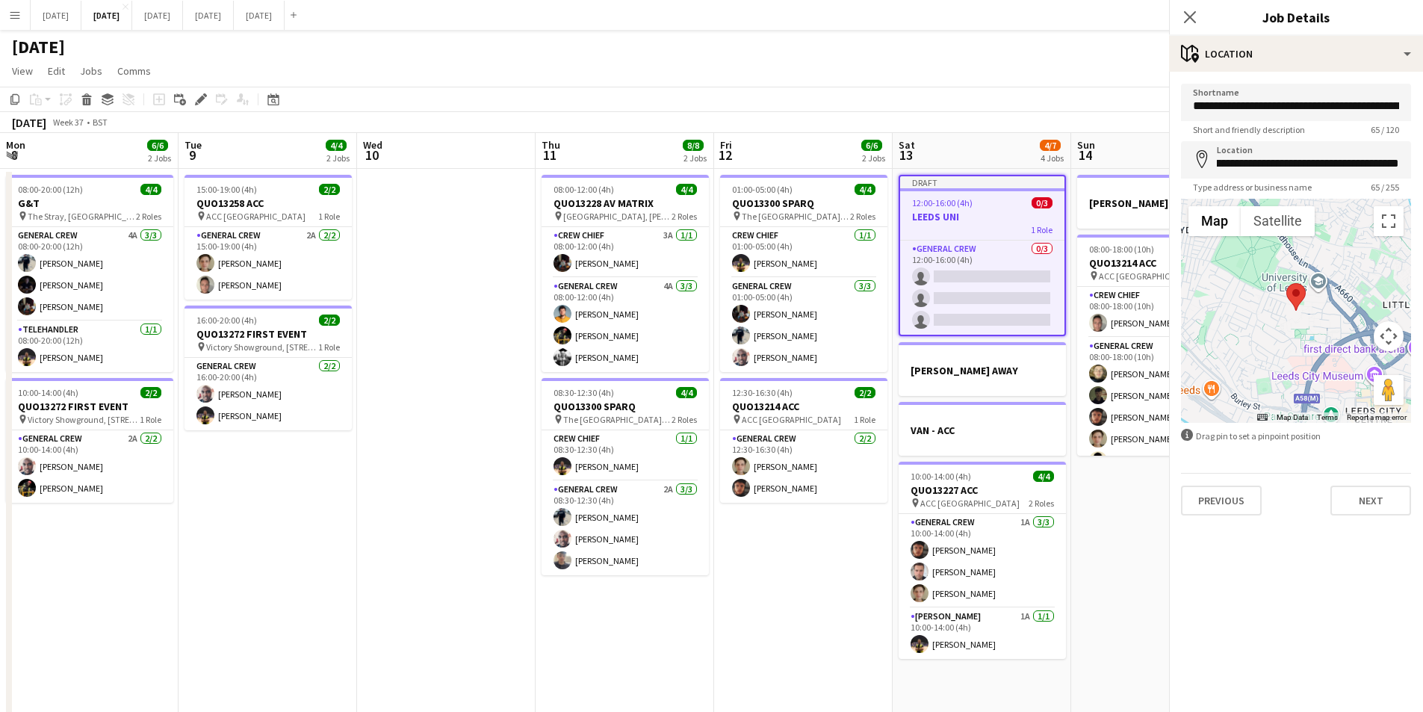
scroll to position [0, 0]
click at [1192, 22] on icon "Close pop-in" at bounding box center [1190, 17] width 12 height 12
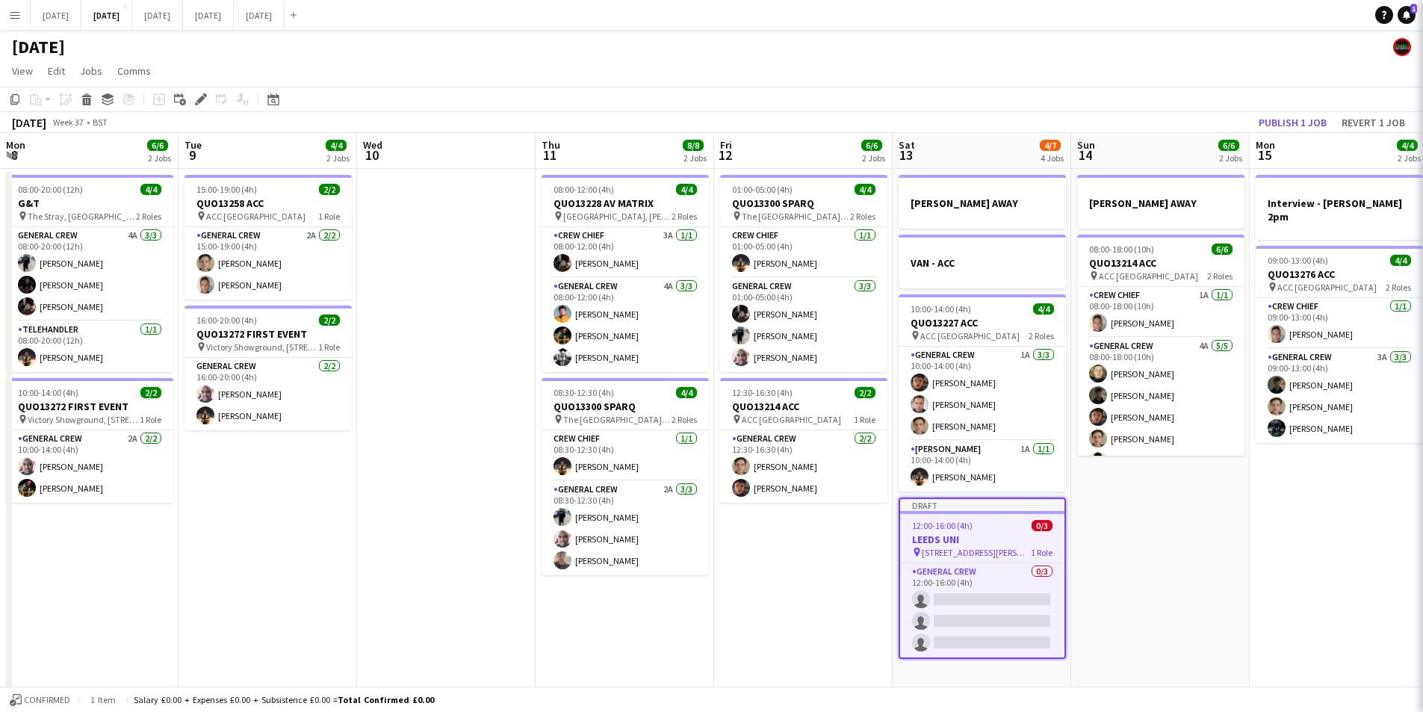
click at [977, 213] on div at bounding box center [982, 216] width 167 height 12
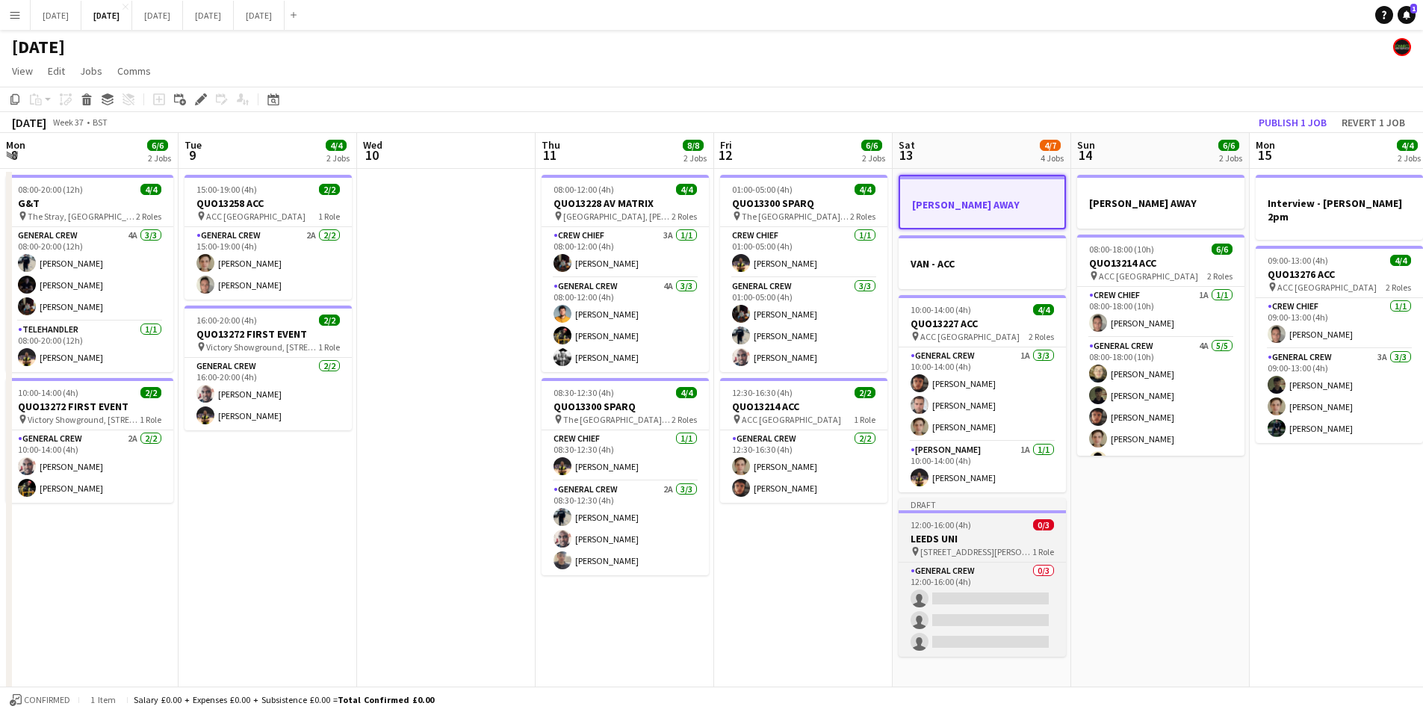
click at [982, 545] on app-job-card "Draft 12:00-16:00 (4h) 0/3 LEEDS UNI pin Stylus, University Union, Lifton Pl, W…" at bounding box center [982, 577] width 167 height 158
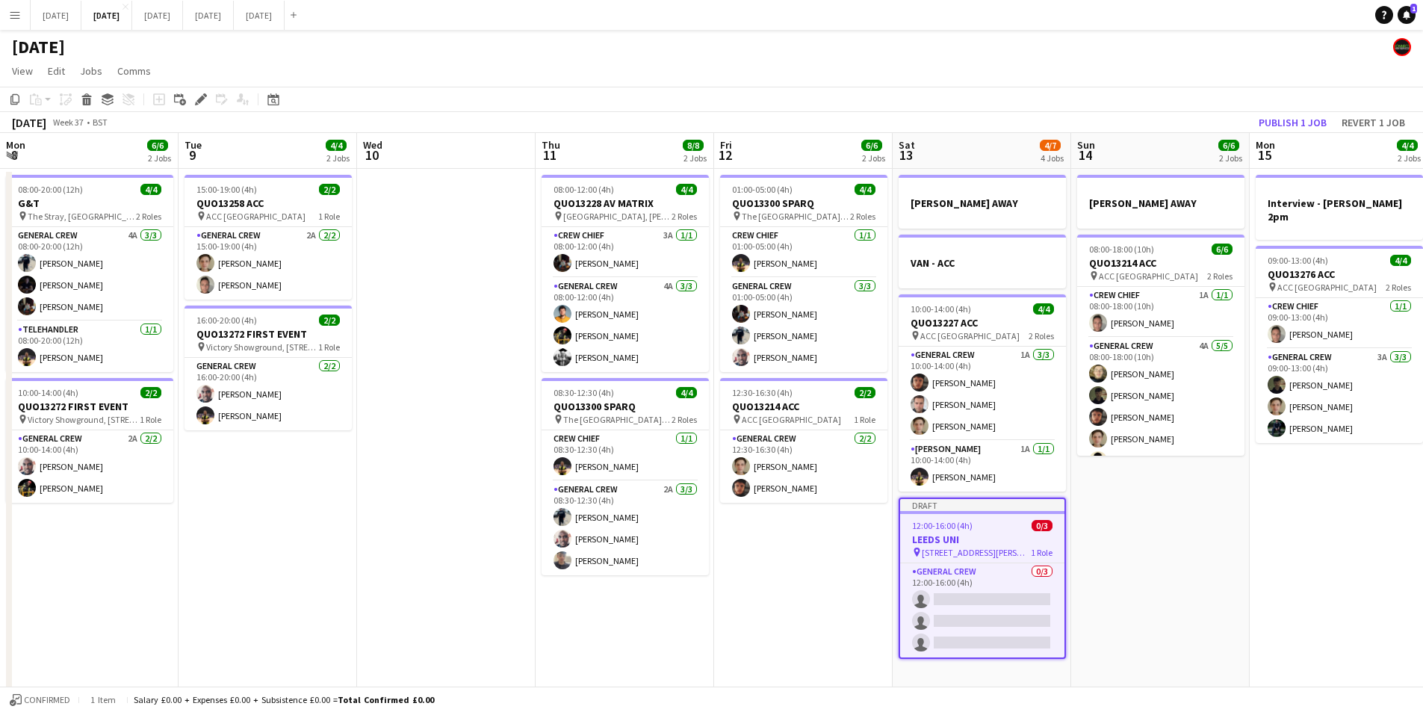
click at [983, 542] on h3 "LEEDS UNI" at bounding box center [982, 539] width 164 height 13
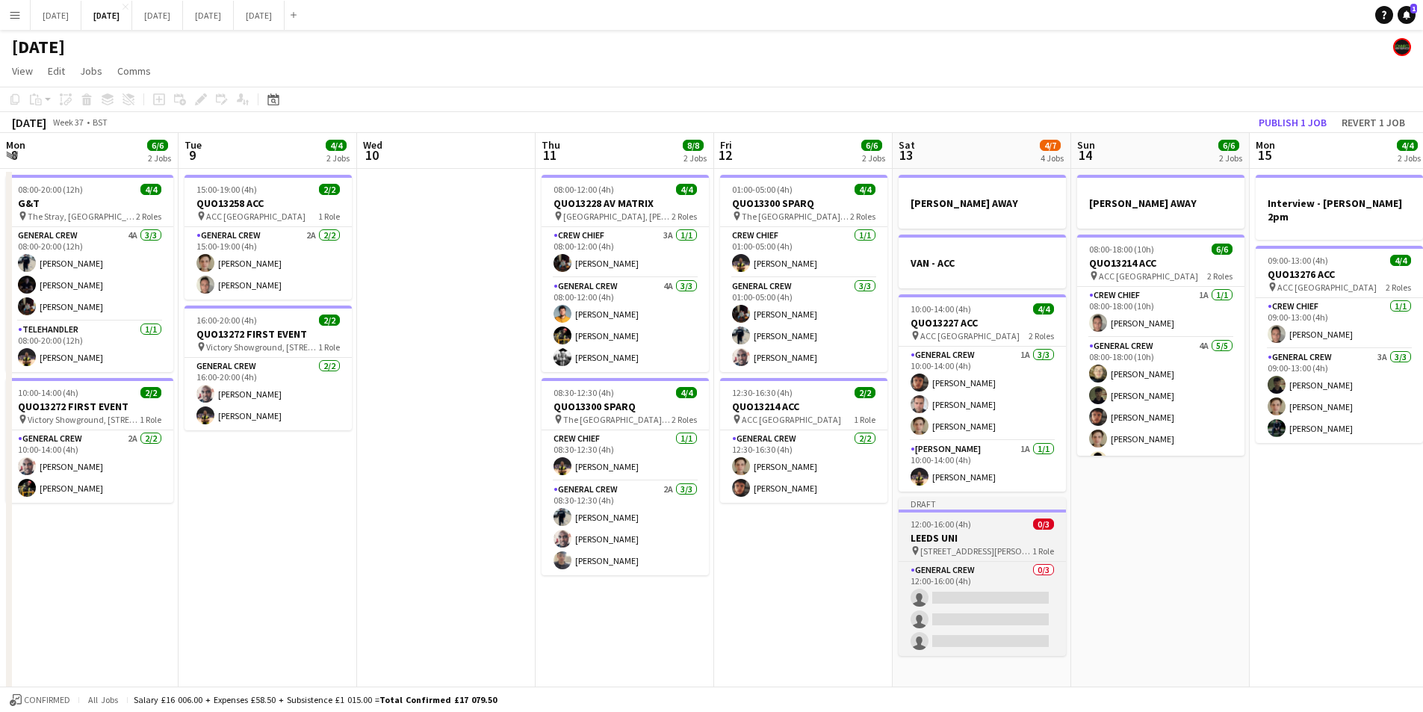
click at [983, 542] on h3 "LEEDS UNI" at bounding box center [982, 537] width 167 height 13
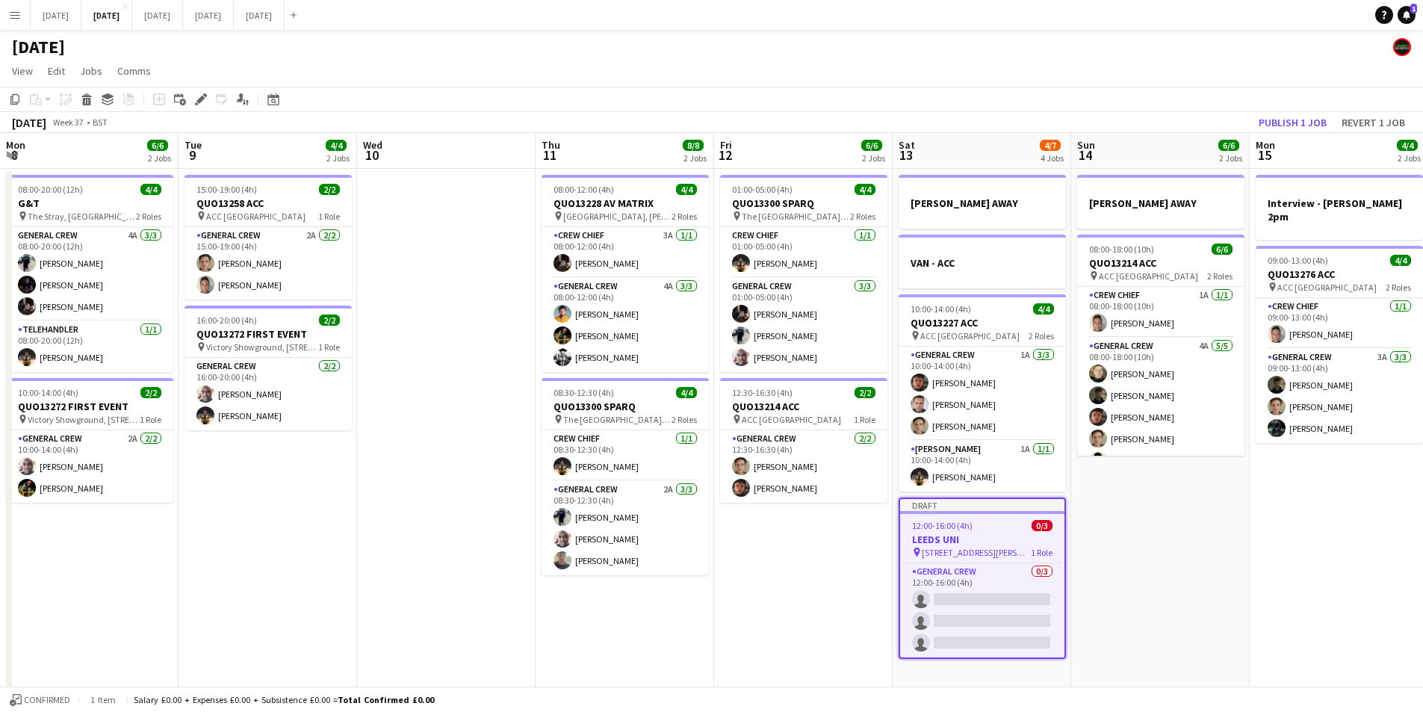
drag, startPoint x: 10, startPoint y: 98, endPoint x: 32, endPoint y: 100, distance: 21.8
click at [12, 98] on icon "Copy" at bounding box center [15, 99] width 12 height 12
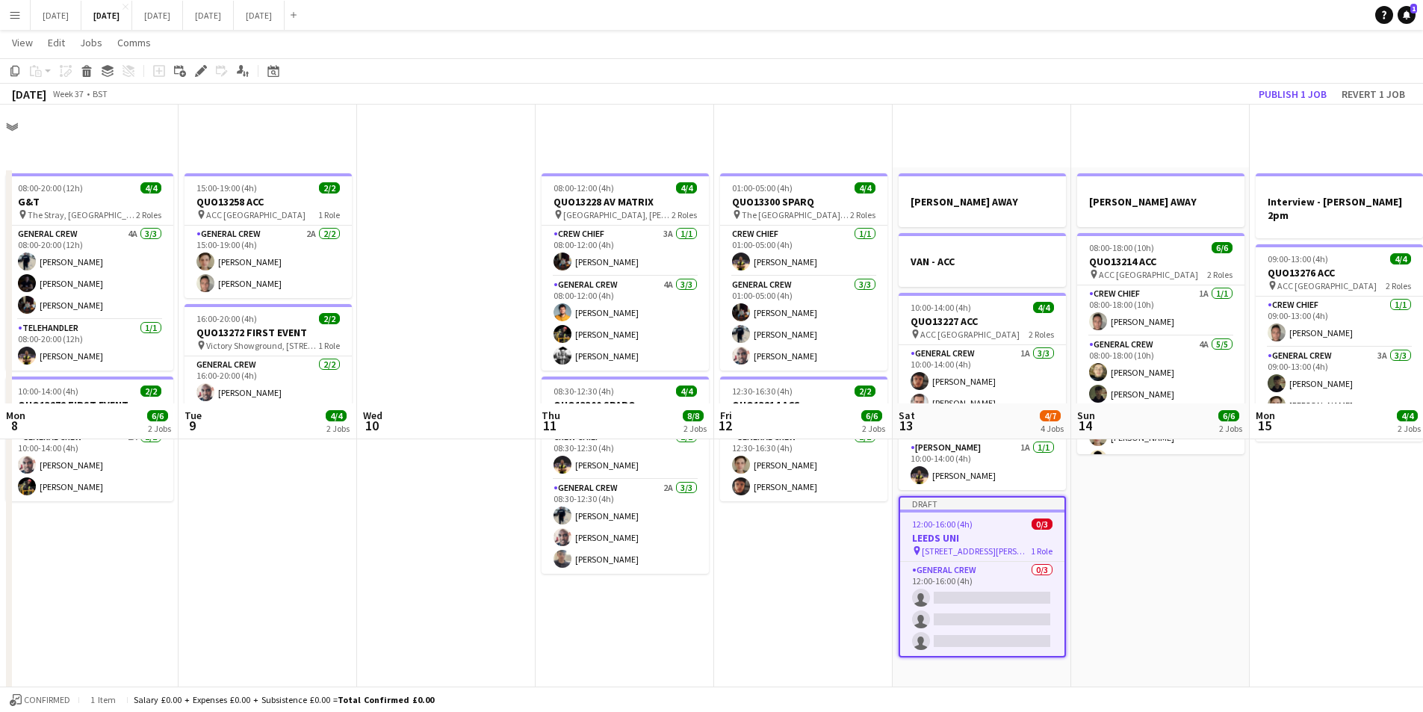
scroll to position [299, 0]
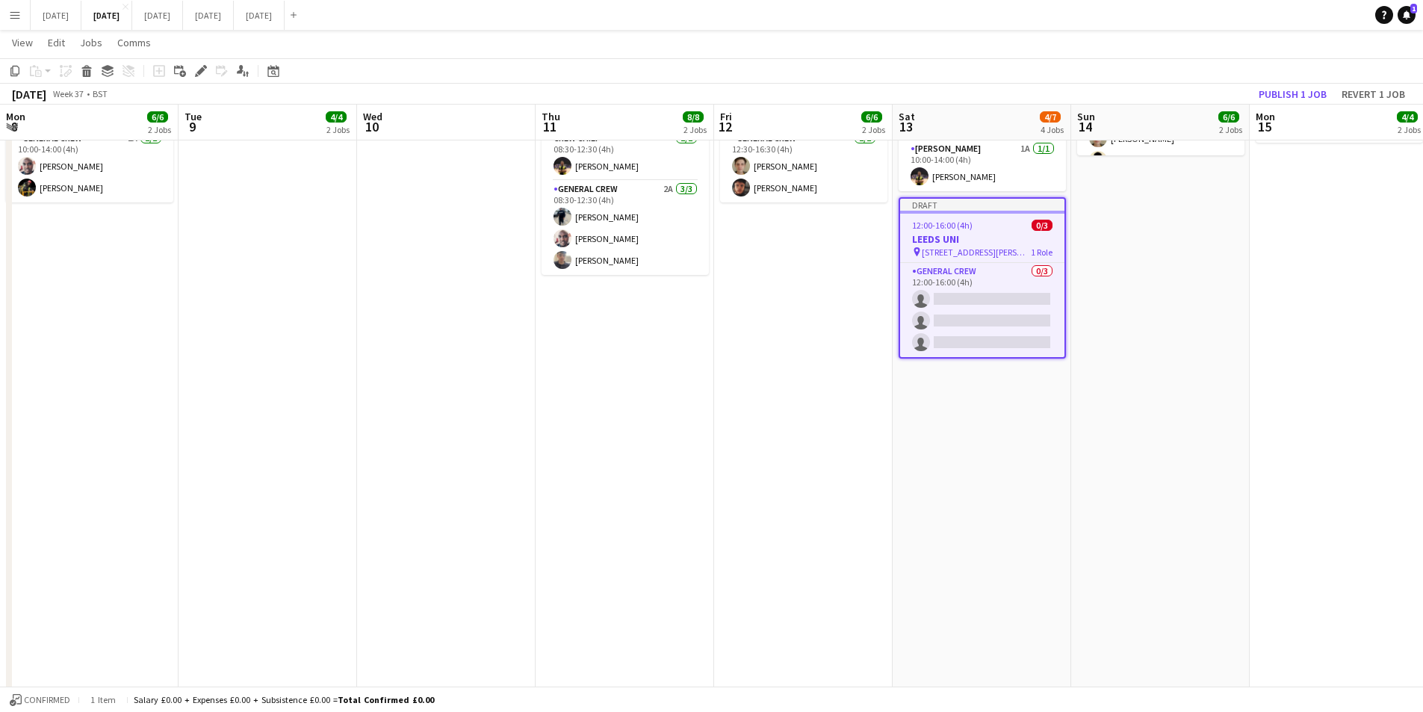
click at [987, 475] on app-date-cell "REECE AWAY VAN - ACC 10:00-14:00 (4h) 4/4 QUO13227 ACC pin ACC Liverpool 2 Role…" at bounding box center [982, 364] width 179 height 991
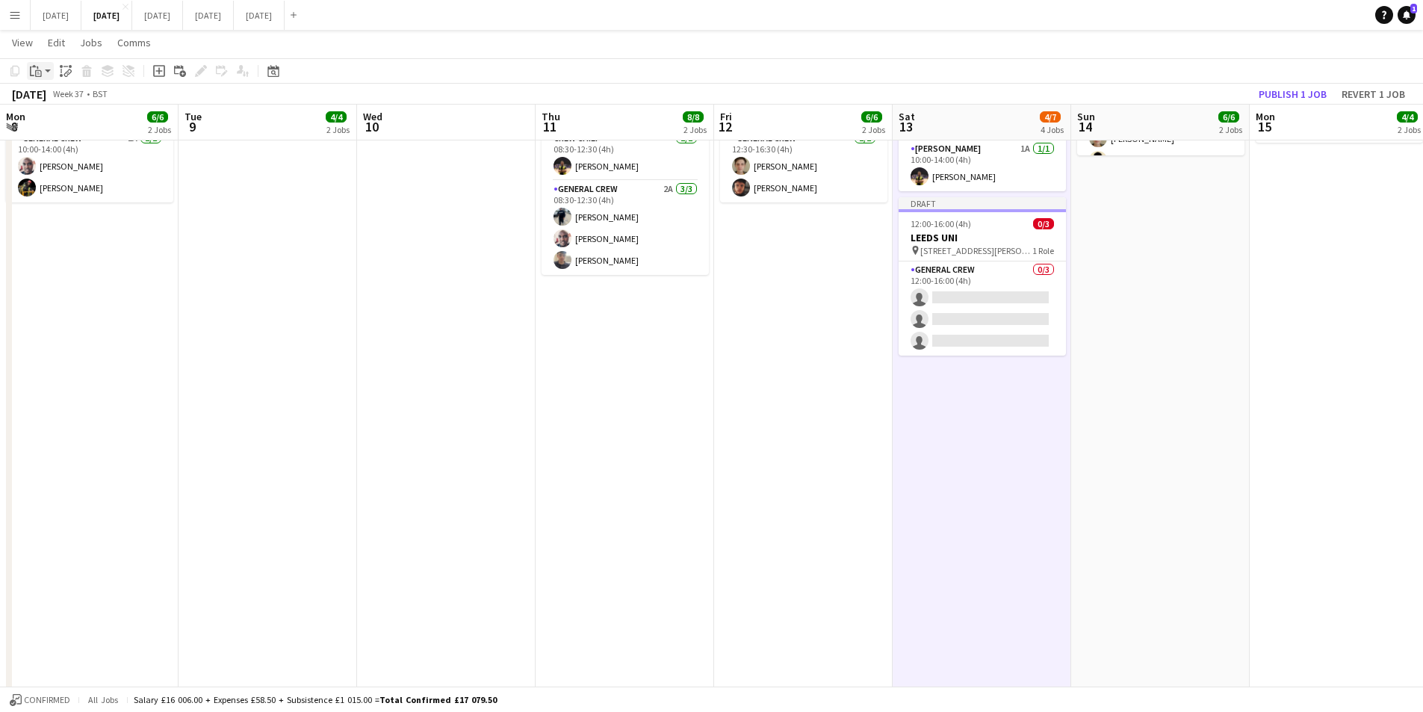
click at [35, 72] on icon "Paste" at bounding box center [36, 71] width 12 height 12
click at [55, 99] on link "Paste Ctrl+V" at bounding box center [110, 99] width 140 height 13
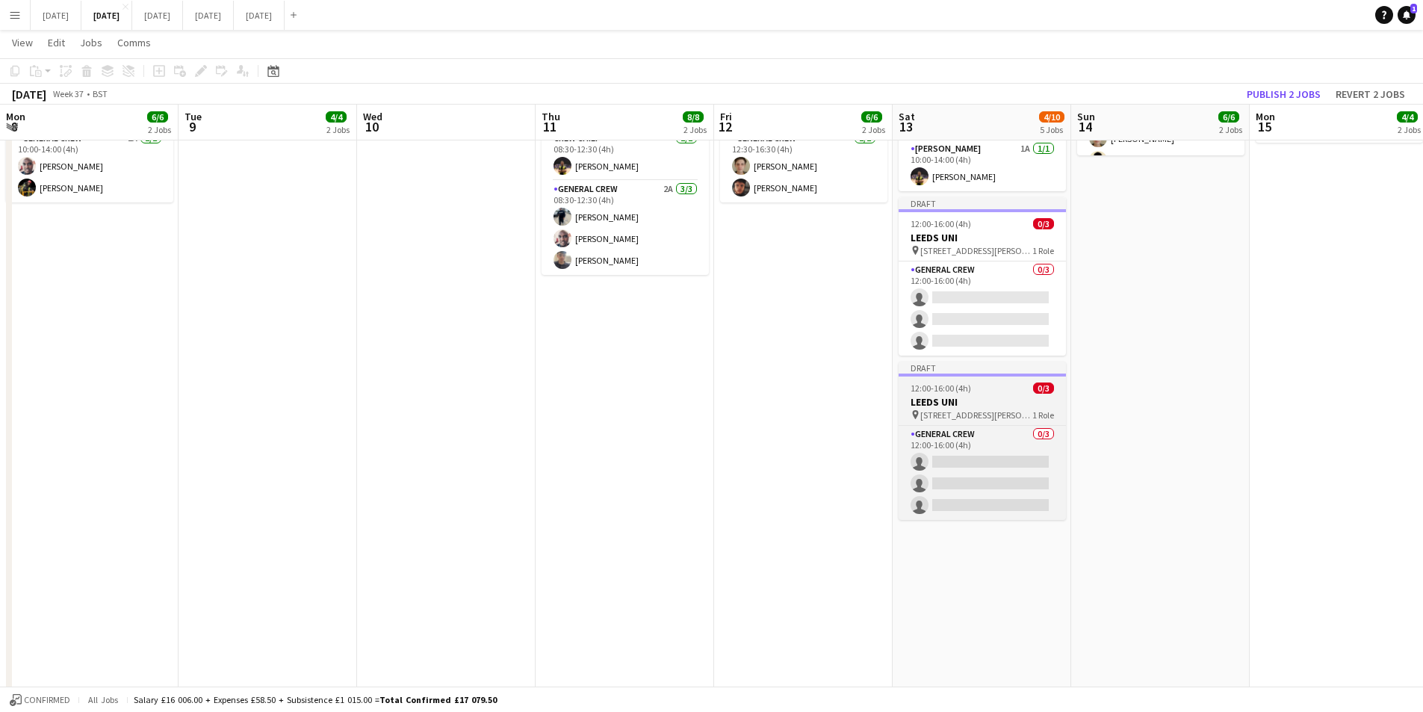
click at [985, 403] on h3 "LEEDS UNI" at bounding box center [982, 401] width 167 height 13
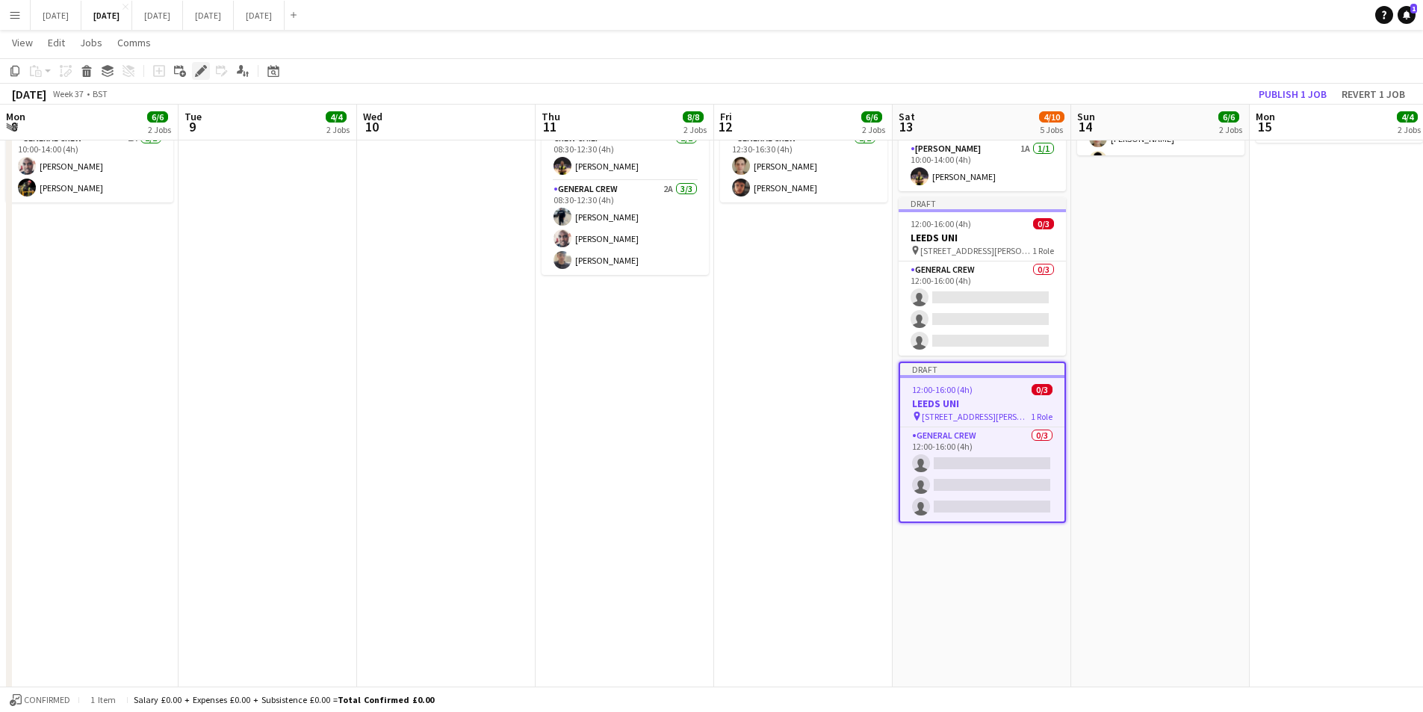
click at [196, 72] on icon "Edit" at bounding box center [201, 71] width 12 height 12
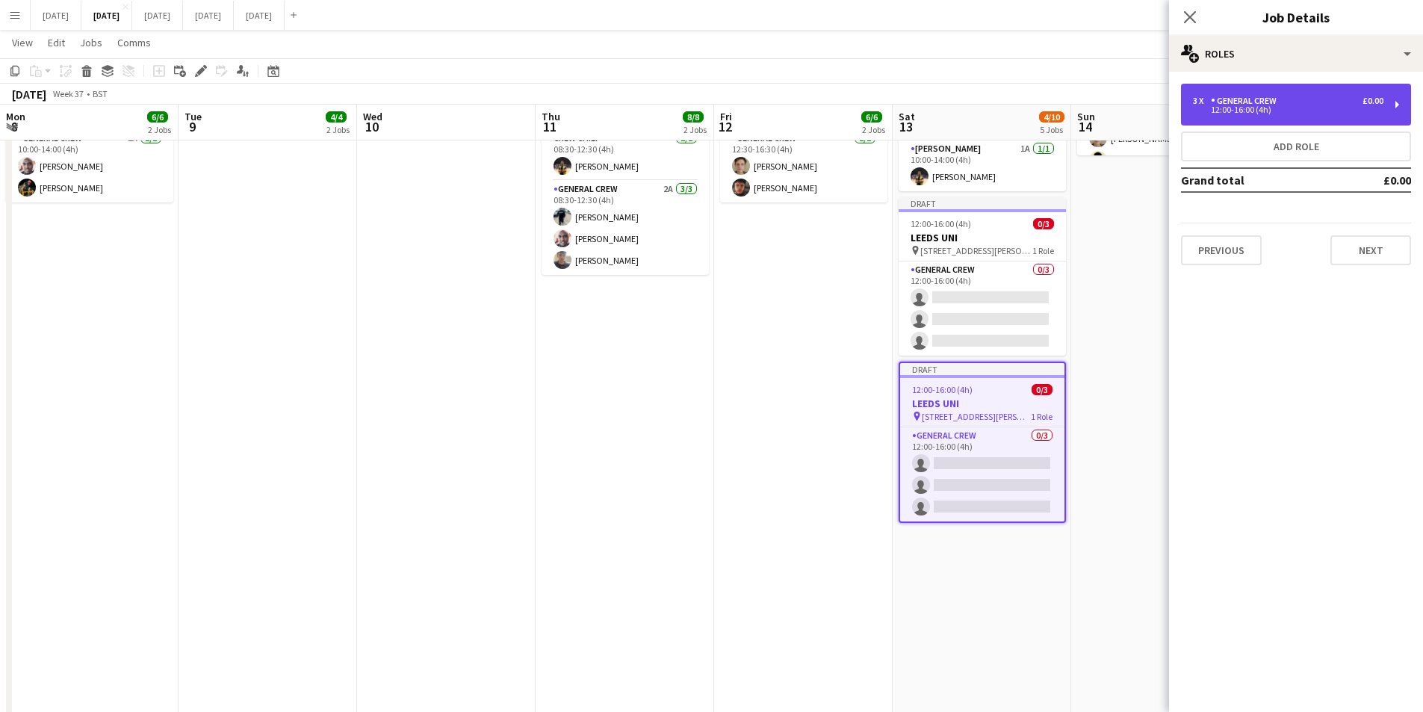
click at [1281, 108] on div "12:00-16:00 (4h)" at bounding box center [1288, 109] width 191 height 7
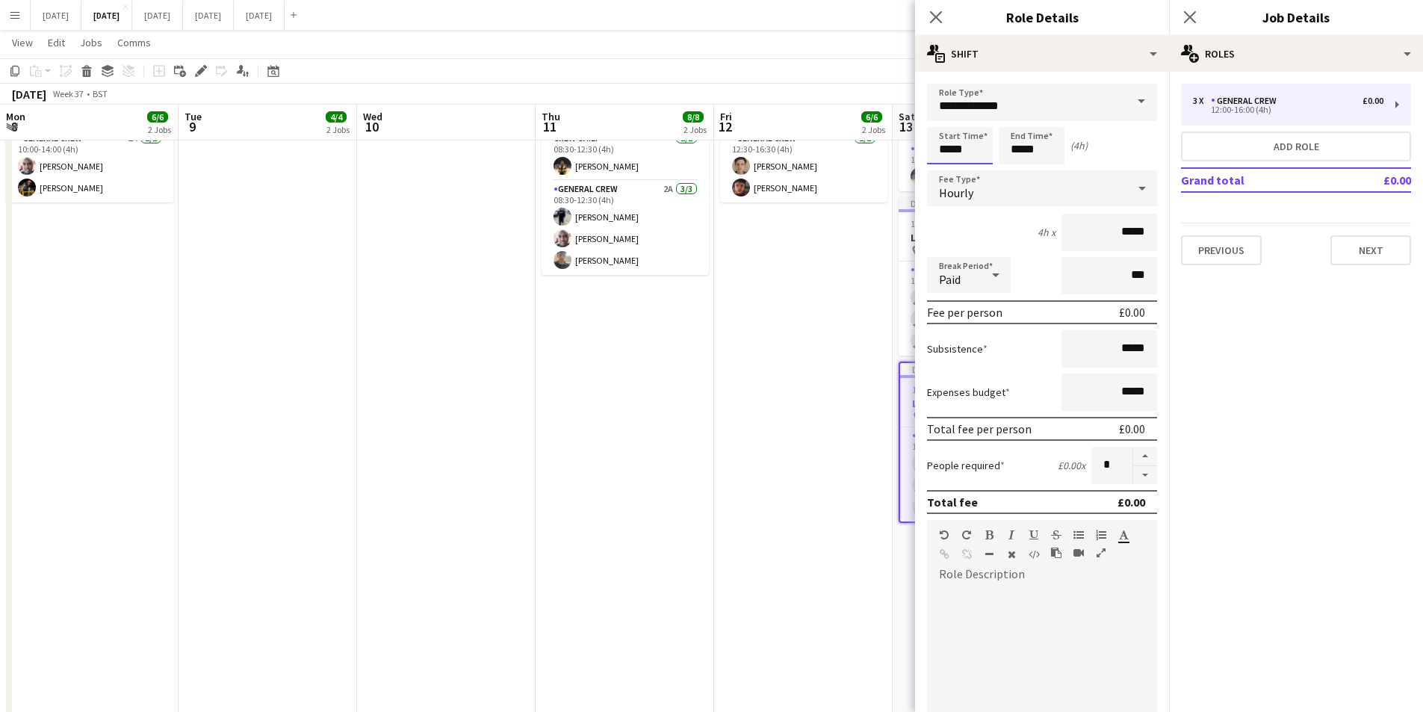
click at [949, 153] on input "*****" at bounding box center [960, 145] width 66 height 37
click at [945, 121] on div at bounding box center [945, 119] width 30 height 15
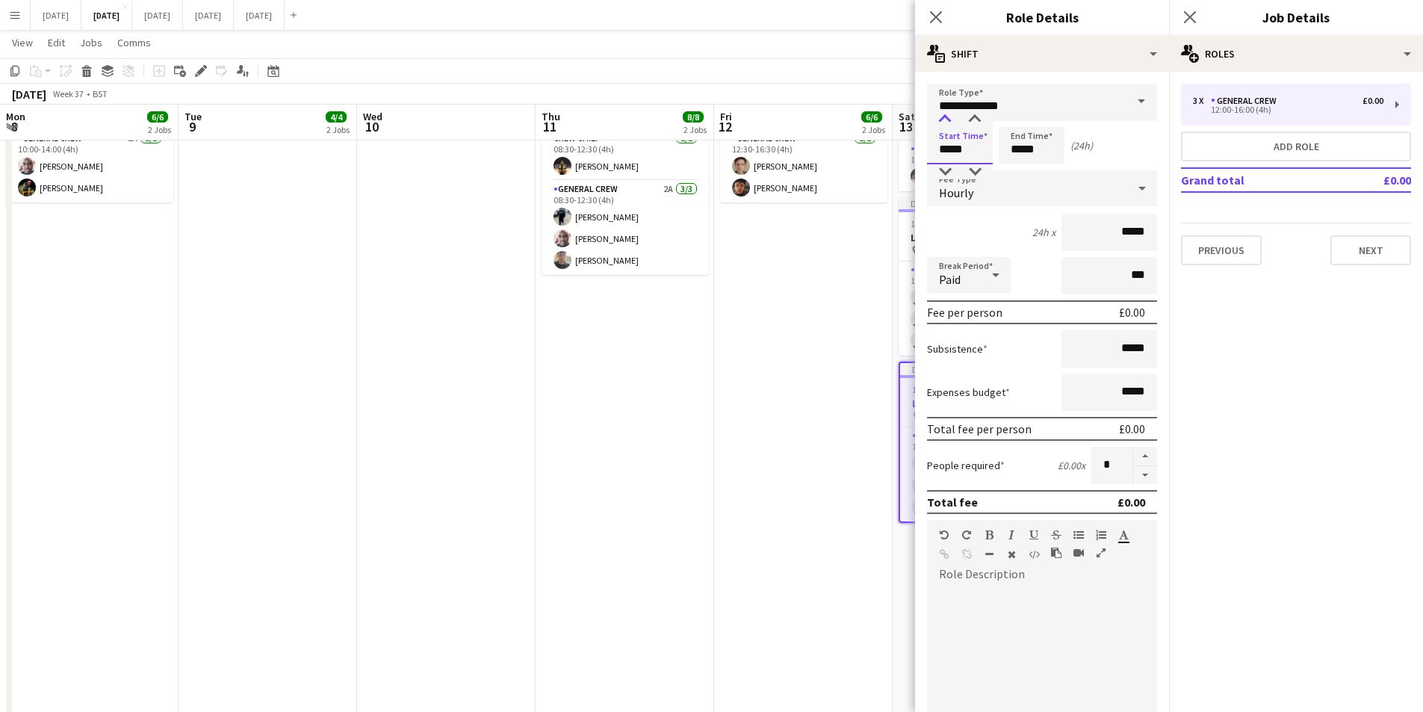
click at [945, 121] on div at bounding box center [945, 119] width 30 height 15
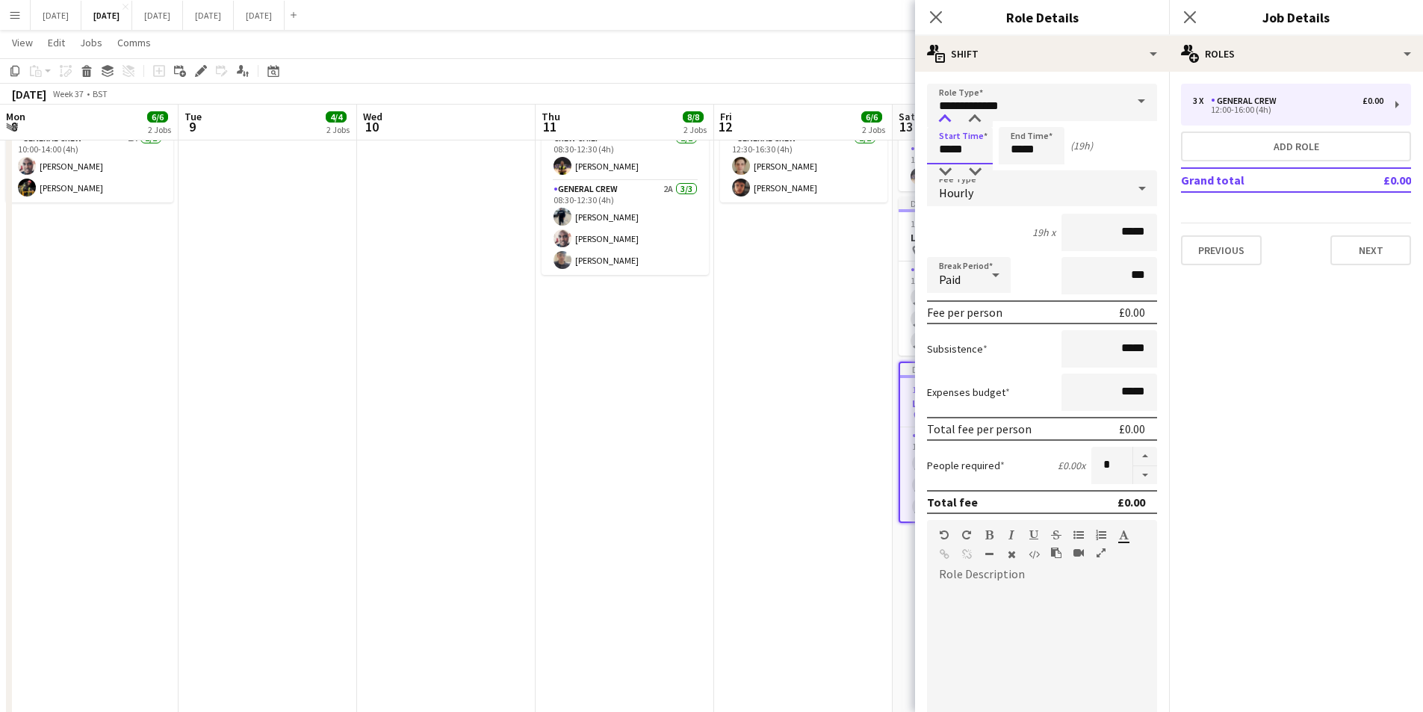
click at [945, 121] on div at bounding box center [945, 119] width 30 height 15
click at [968, 118] on div at bounding box center [975, 119] width 30 height 15
type input "*****"
click at [968, 118] on div at bounding box center [975, 119] width 30 height 15
click at [1019, 147] on input "*****" at bounding box center [1032, 145] width 66 height 37
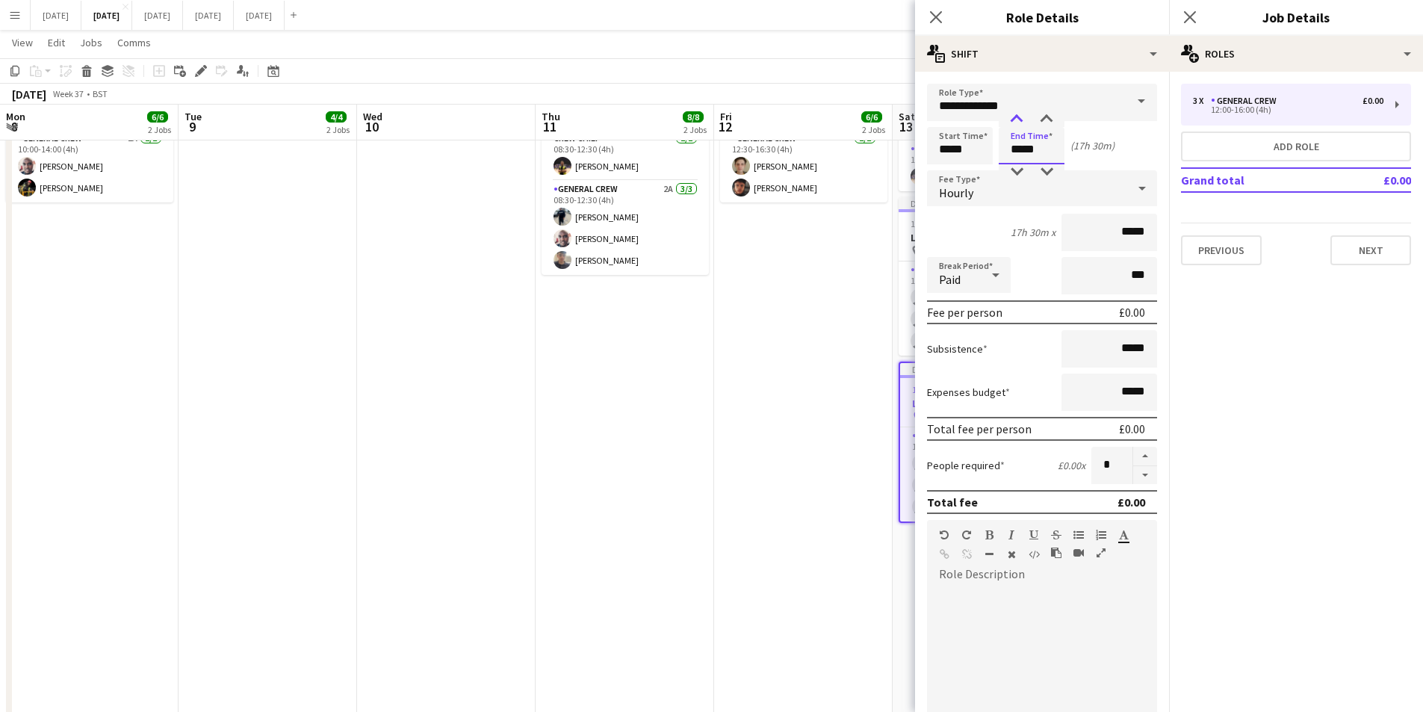
click at [1016, 117] on div at bounding box center [1017, 119] width 30 height 15
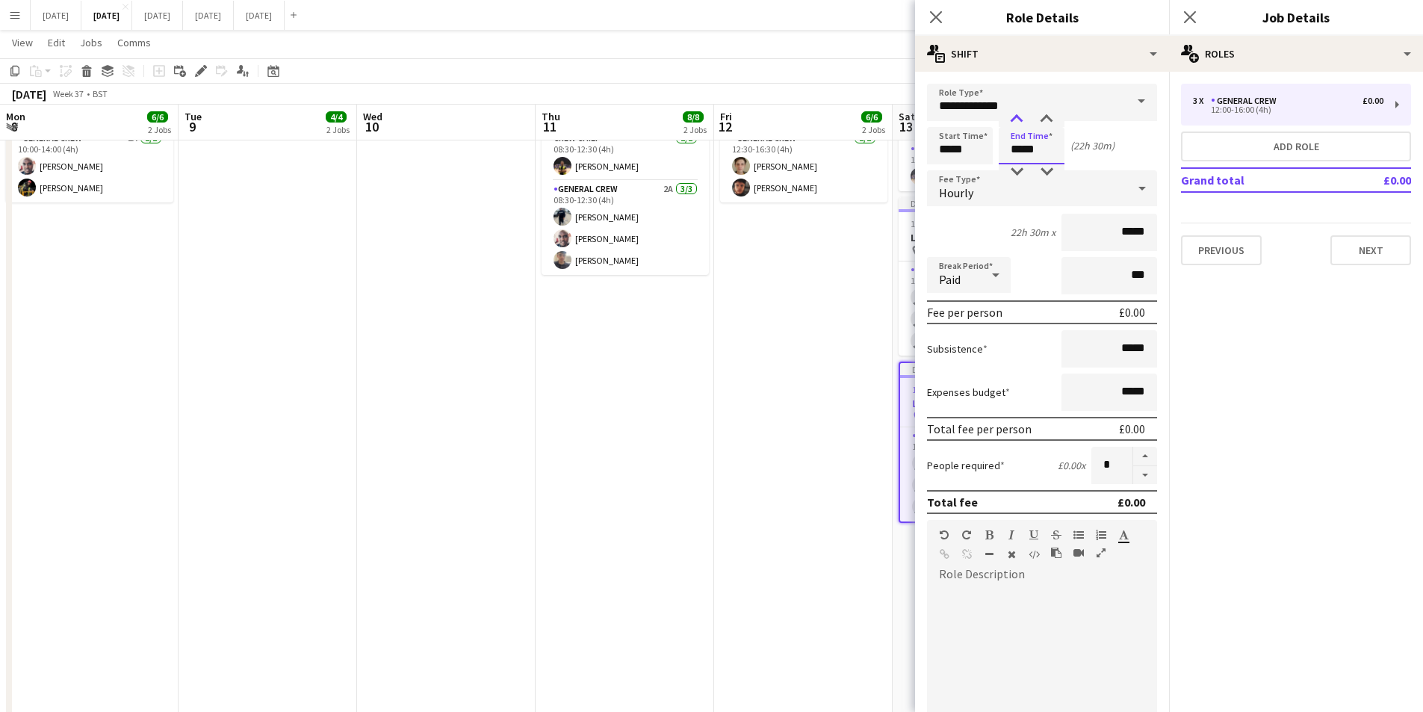
click at [1016, 117] on div at bounding box center [1017, 119] width 30 height 15
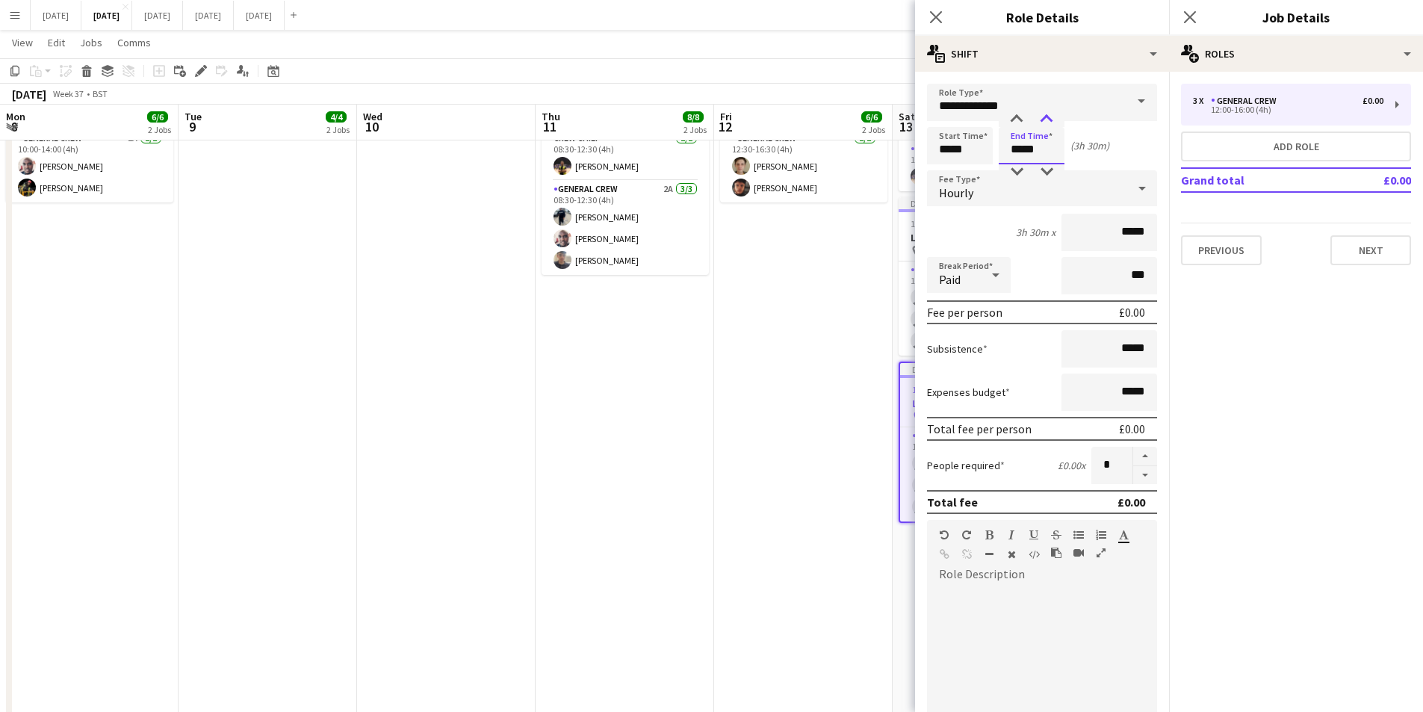
click at [1044, 117] on div at bounding box center [1047, 119] width 30 height 15
click at [1015, 117] on div at bounding box center [1017, 119] width 30 height 15
click at [1018, 164] on div at bounding box center [1017, 171] width 30 height 15
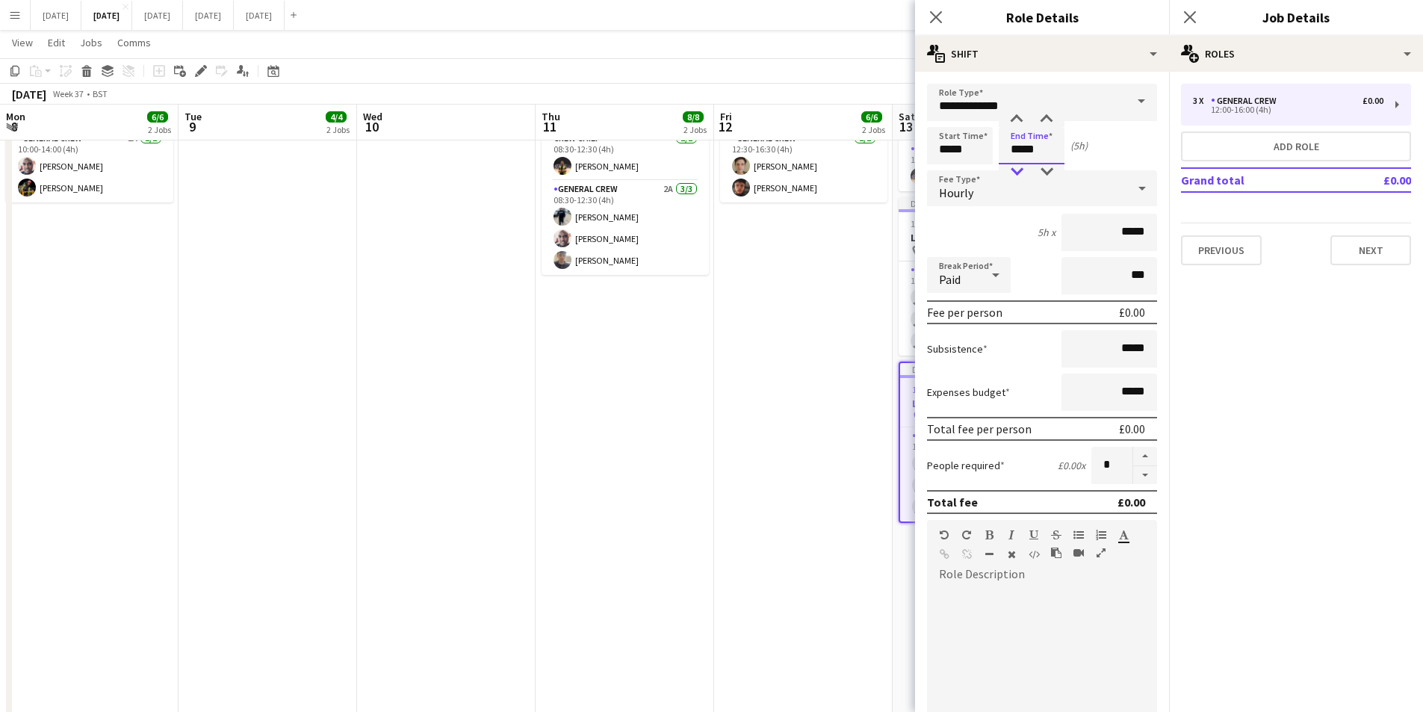
type input "*****"
click at [1018, 164] on div at bounding box center [1017, 171] width 30 height 15
click at [935, 13] on icon "Close pop-in" at bounding box center [936, 17] width 12 height 12
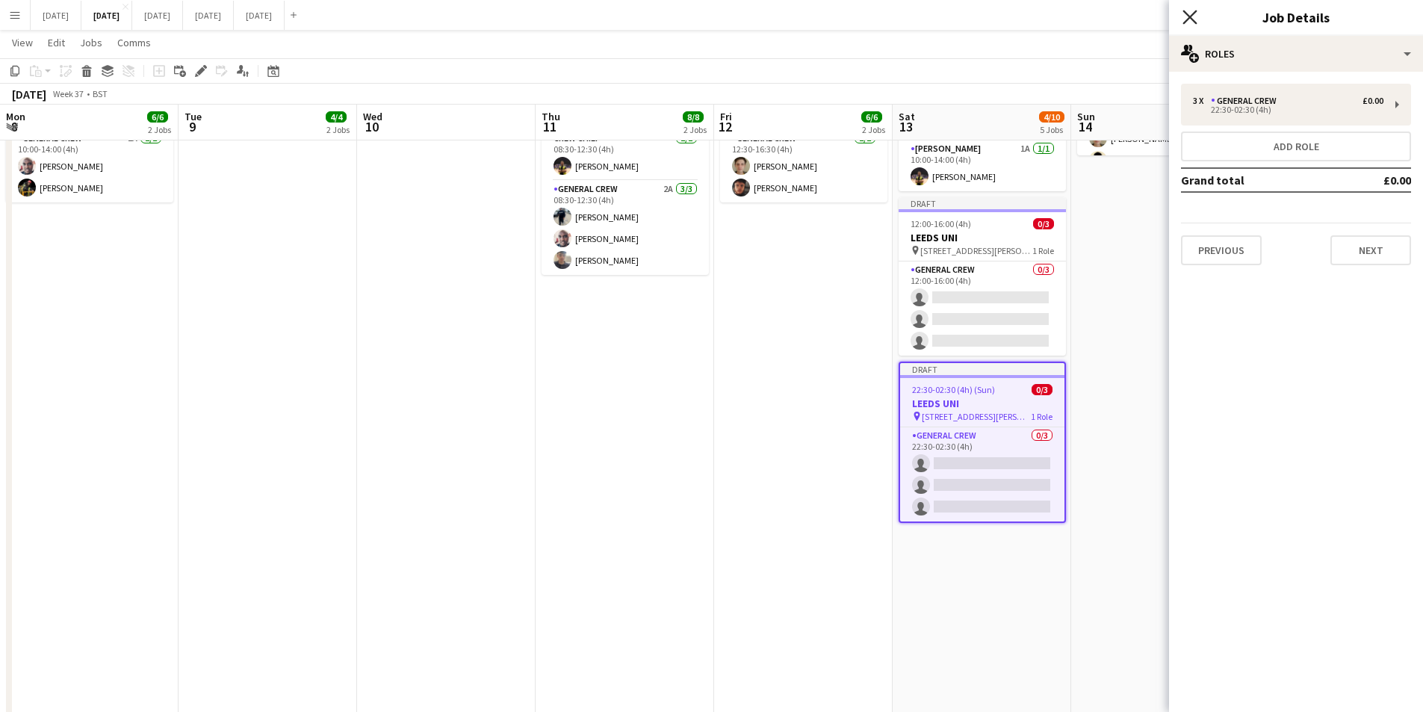
click at [1192, 17] on icon "Close pop-in" at bounding box center [1190, 17] width 14 height 14
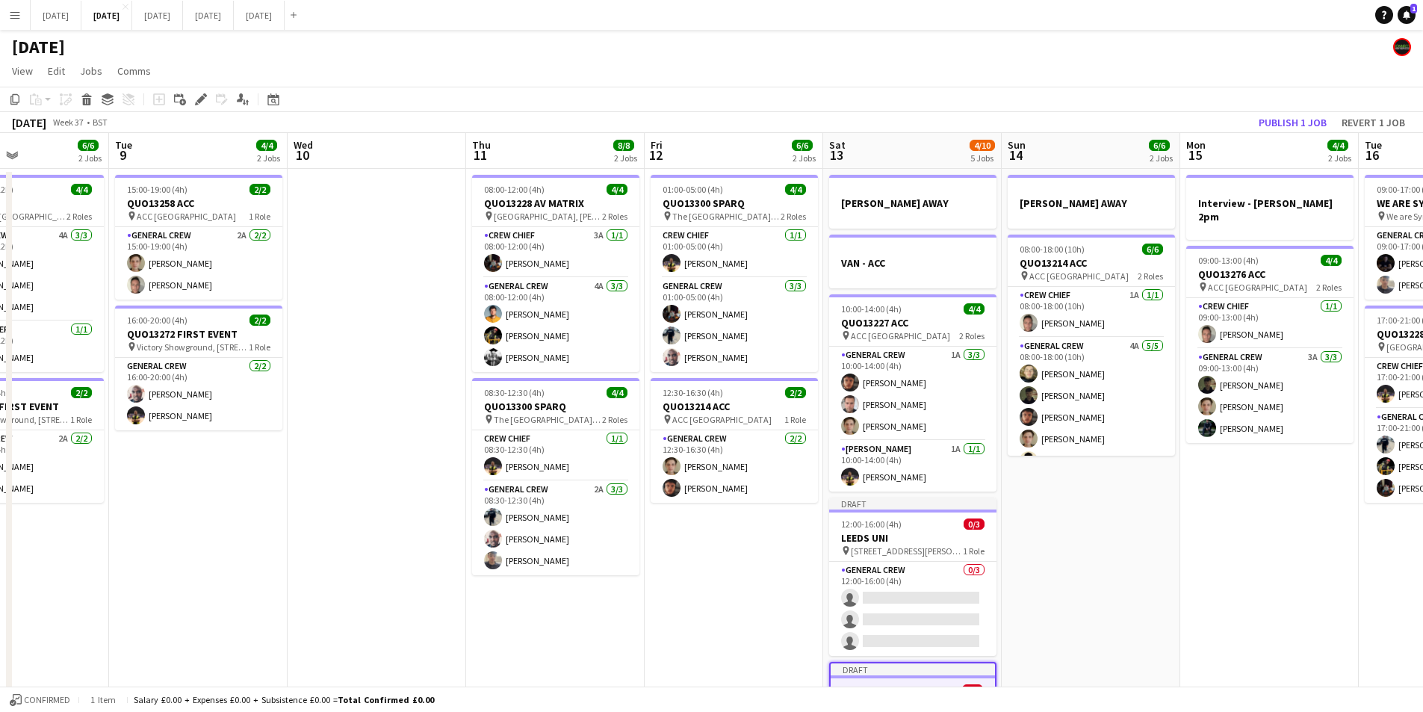
scroll to position [0, 468]
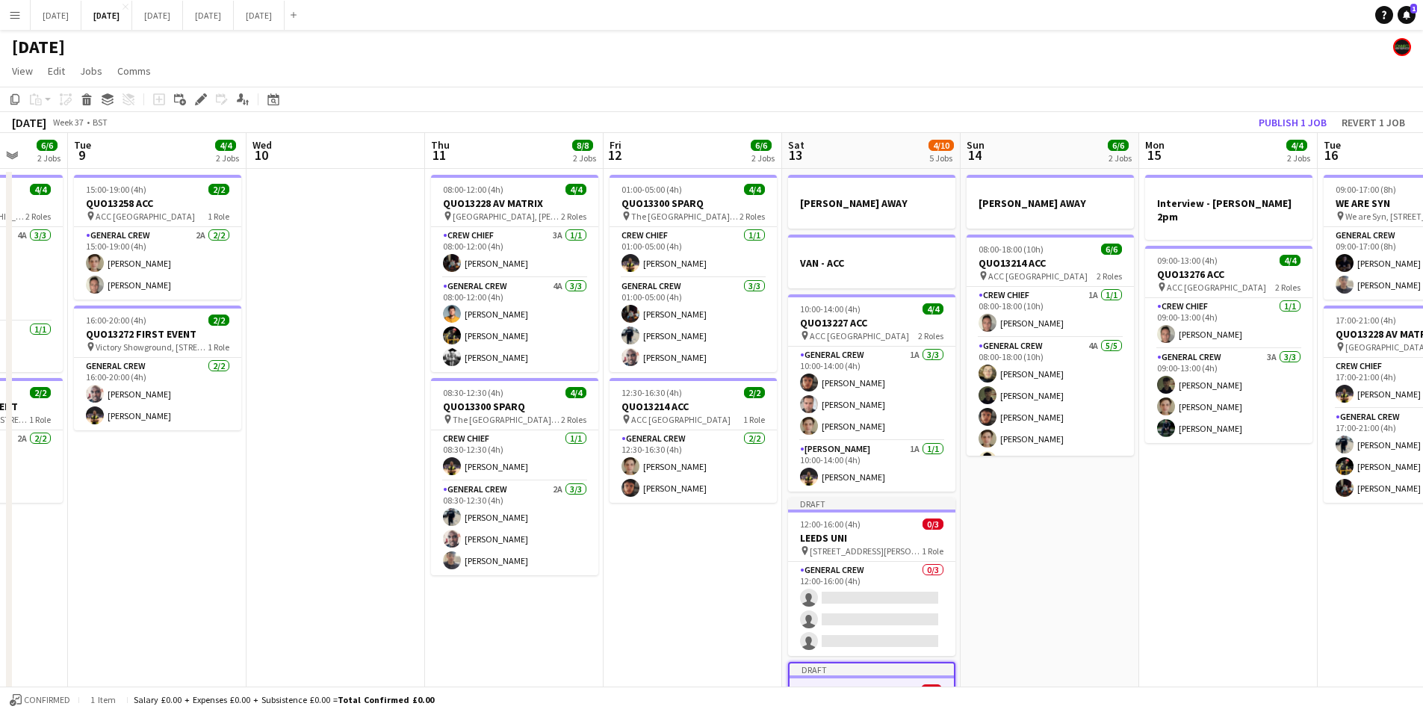
drag, startPoint x: 1211, startPoint y: 499, endPoint x: 1086, endPoint y: 491, distance: 125.8
click at [1100, 482] on app-calendar-viewport "Sat 6 13/14 5 Jobs Sun 7 7/8 2 Jobs Mon 8 6/6 2 Jobs Tue 9 4/4 2 Jobs Wed 10 Th…" at bounding box center [711, 646] width 1423 height 1027
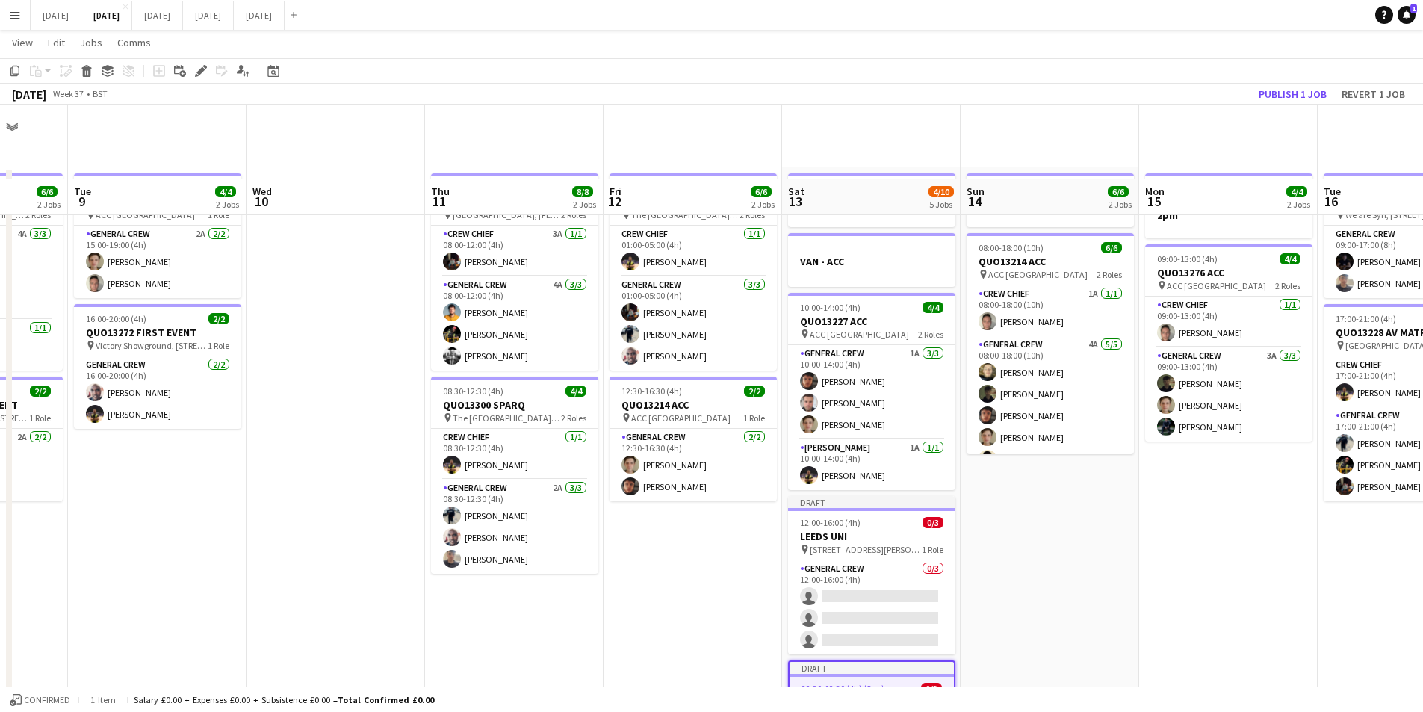
scroll to position [224, 0]
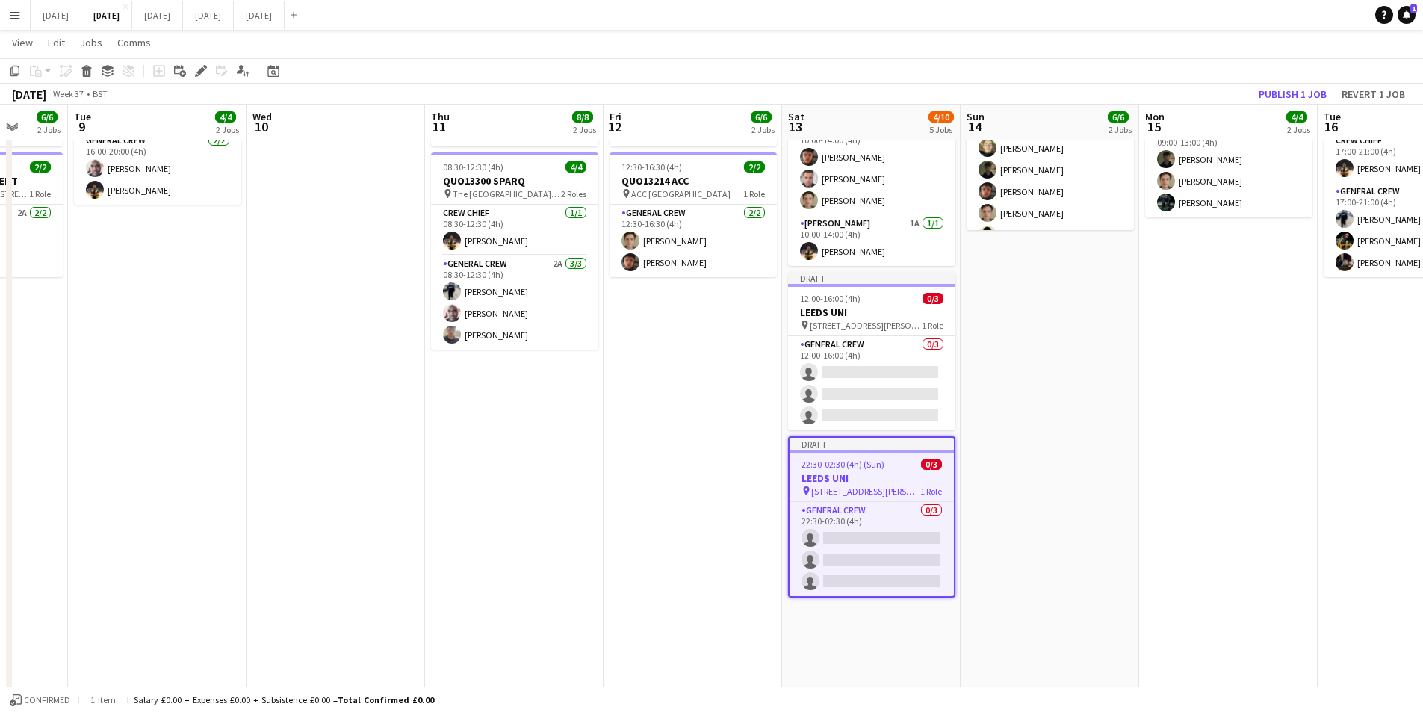
click at [886, 555] on app-card-role "General Crew 0/3 22:30-02:30 (4h) single-neutral-actions single-neutral-actions…" at bounding box center [872, 549] width 164 height 94
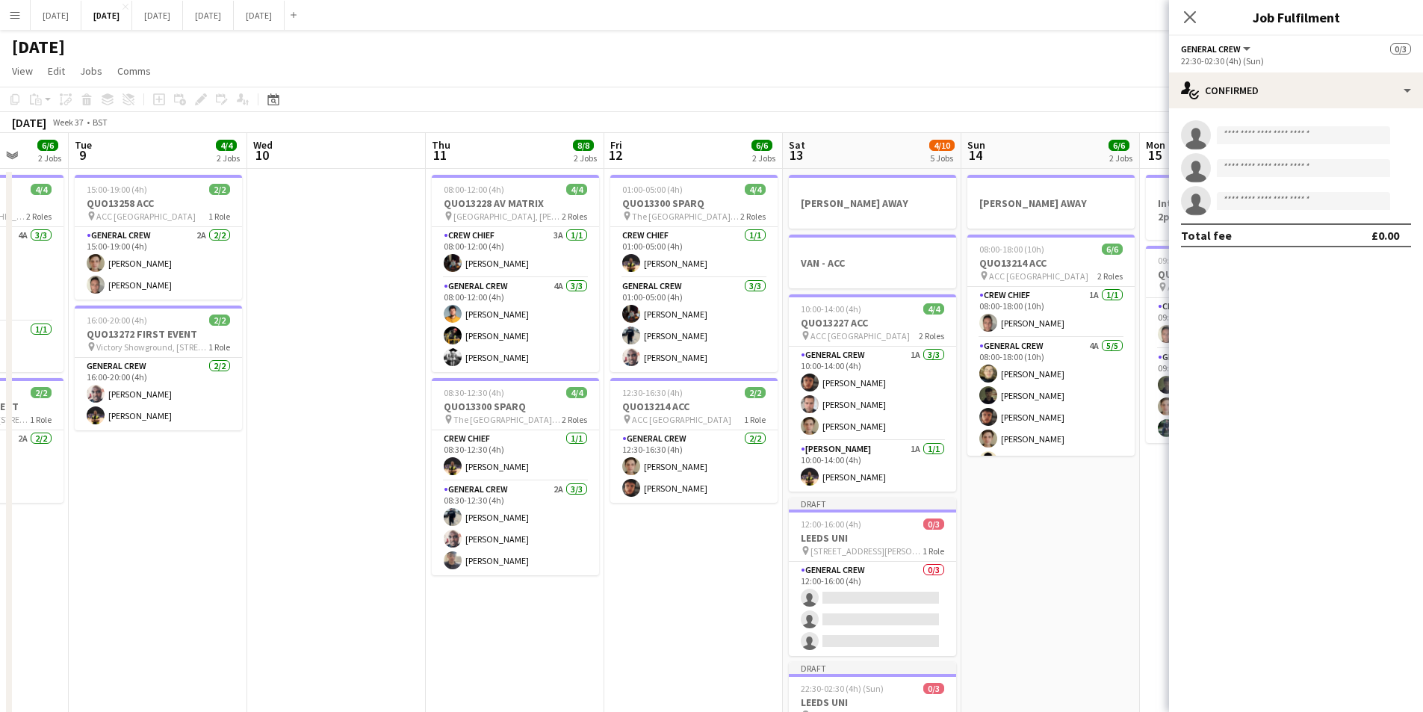
scroll to position [0, 533]
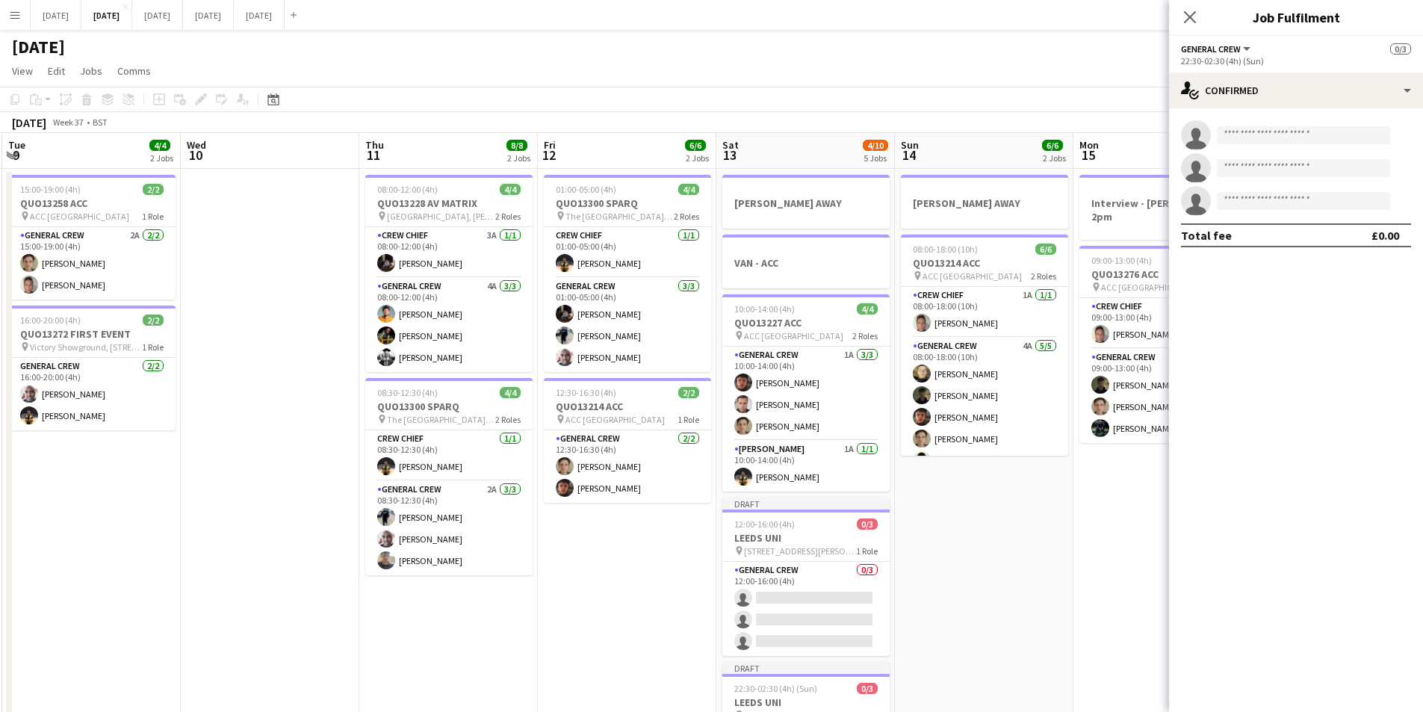
drag, startPoint x: 1024, startPoint y: 528, endPoint x: 998, endPoint y: 527, distance: 26.2
click at [998, 527] on app-calendar-viewport "Sat 6 13/14 5 Jobs Sun 7 7/8 2 Jobs Mon 8 6/6 2 Jobs Tue 9 4/4 2 Jobs Wed 10 Th…" at bounding box center [711, 646] width 1423 height 1027
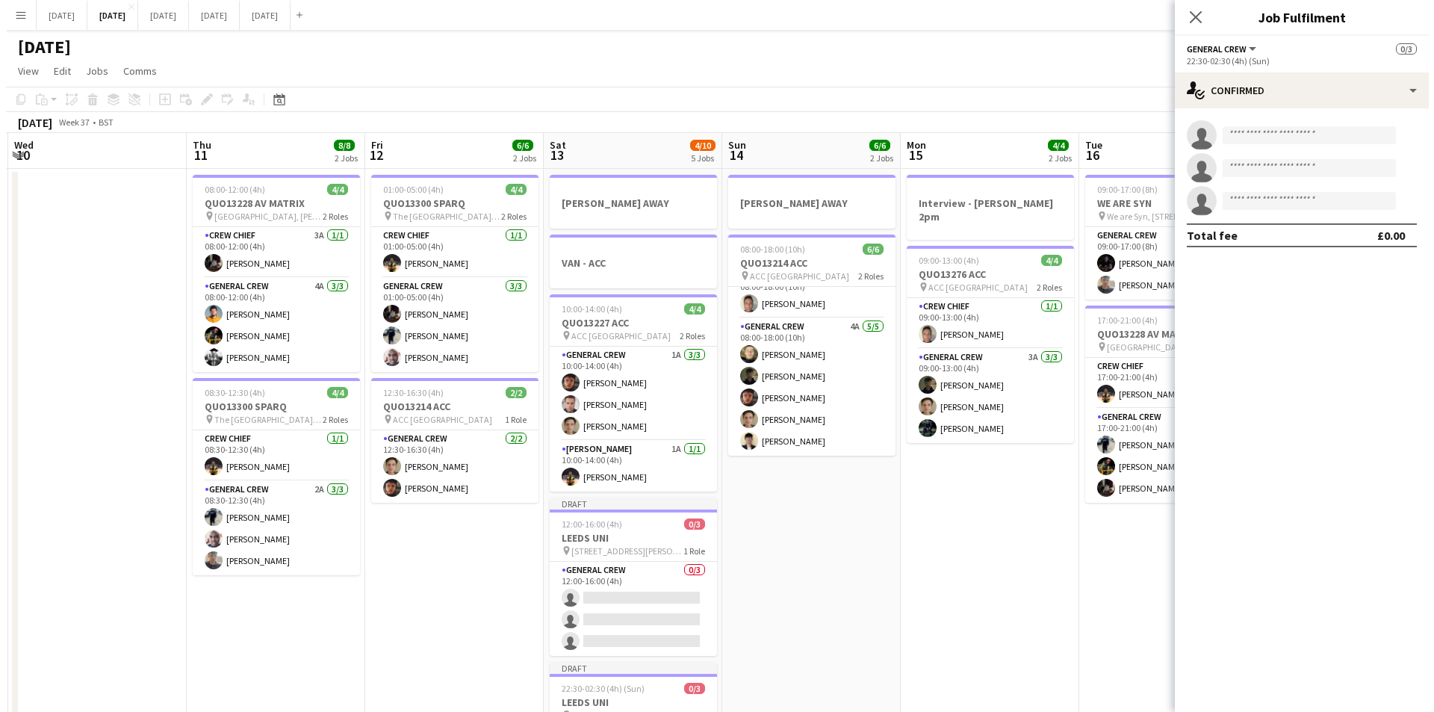
scroll to position [0, 377]
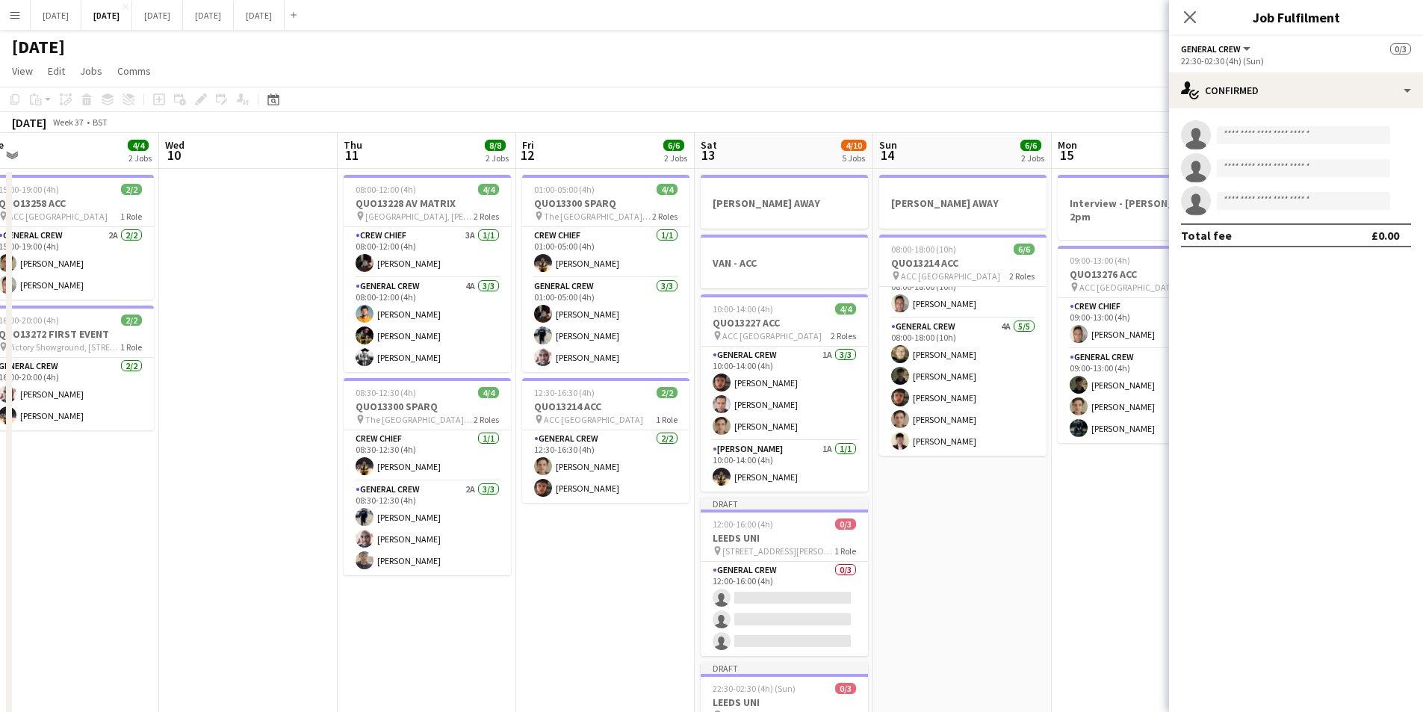
drag, startPoint x: 1003, startPoint y: 524, endPoint x: 985, endPoint y: 525, distance: 17.2
click at [985, 525] on app-calendar-viewport "Sun 7 7/8 2 Jobs Mon 8 6/6 2 Jobs Tue 9 4/4 2 Jobs Wed 10 Thu 11 8/8 2 Jobs Fri…" at bounding box center [711, 646] width 1423 height 1027
click at [80, 16] on button "[DATE] Close" at bounding box center [56, 15] width 51 height 29
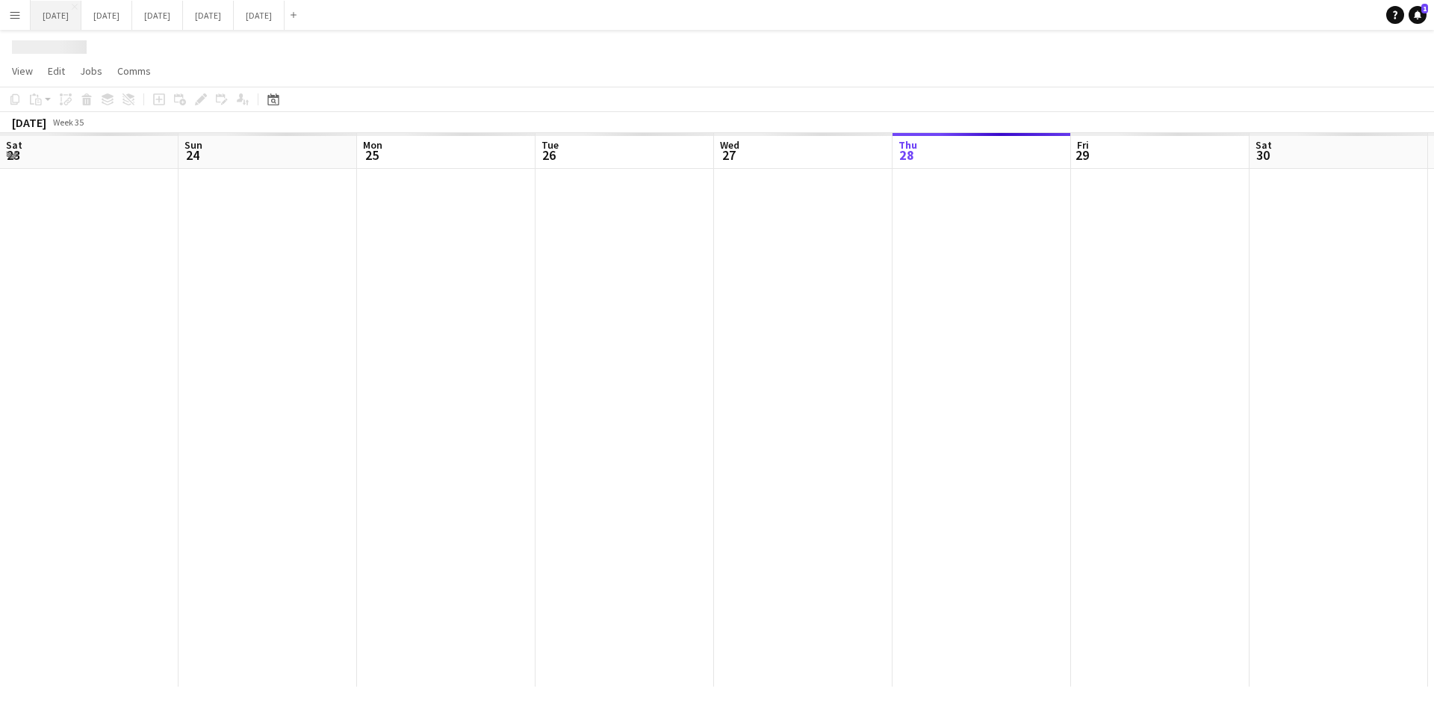
scroll to position [0, 451]
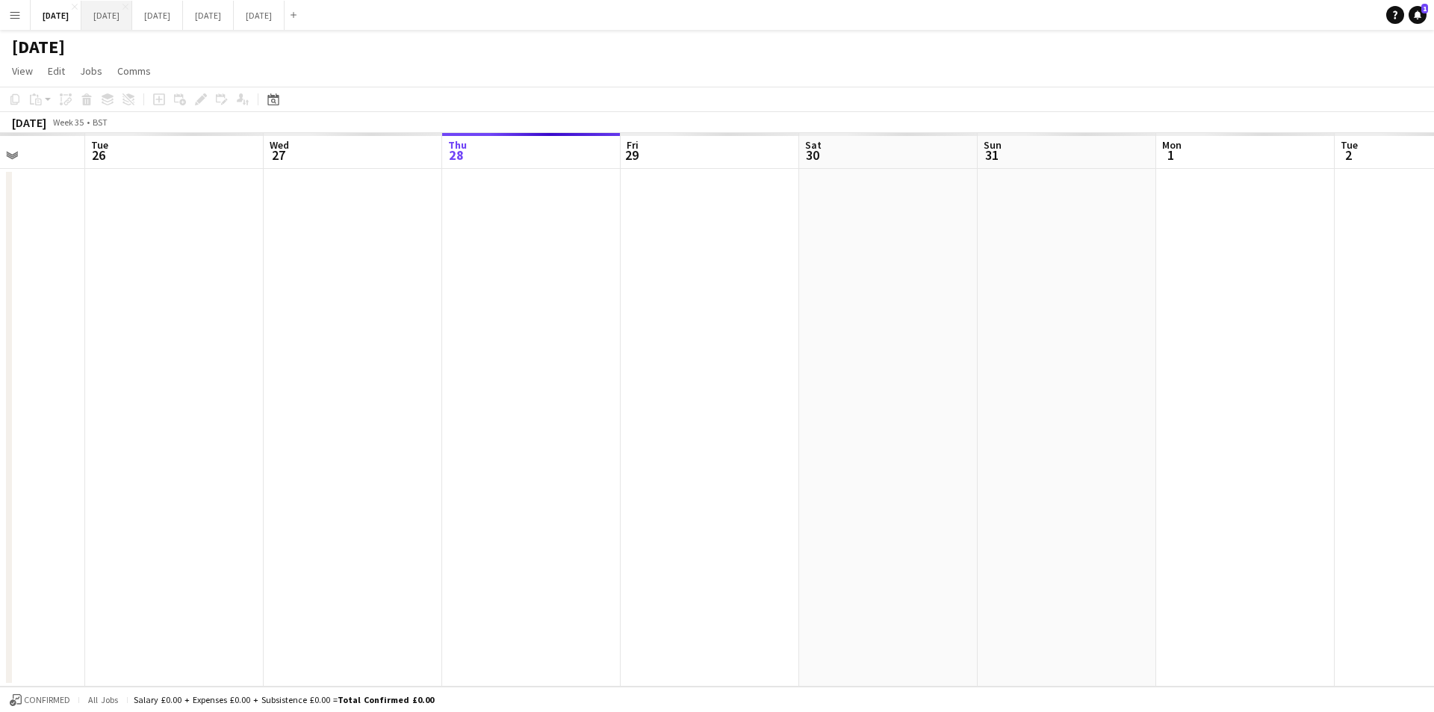
click at [132, 17] on button "[DATE] Close" at bounding box center [106, 15] width 51 height 29
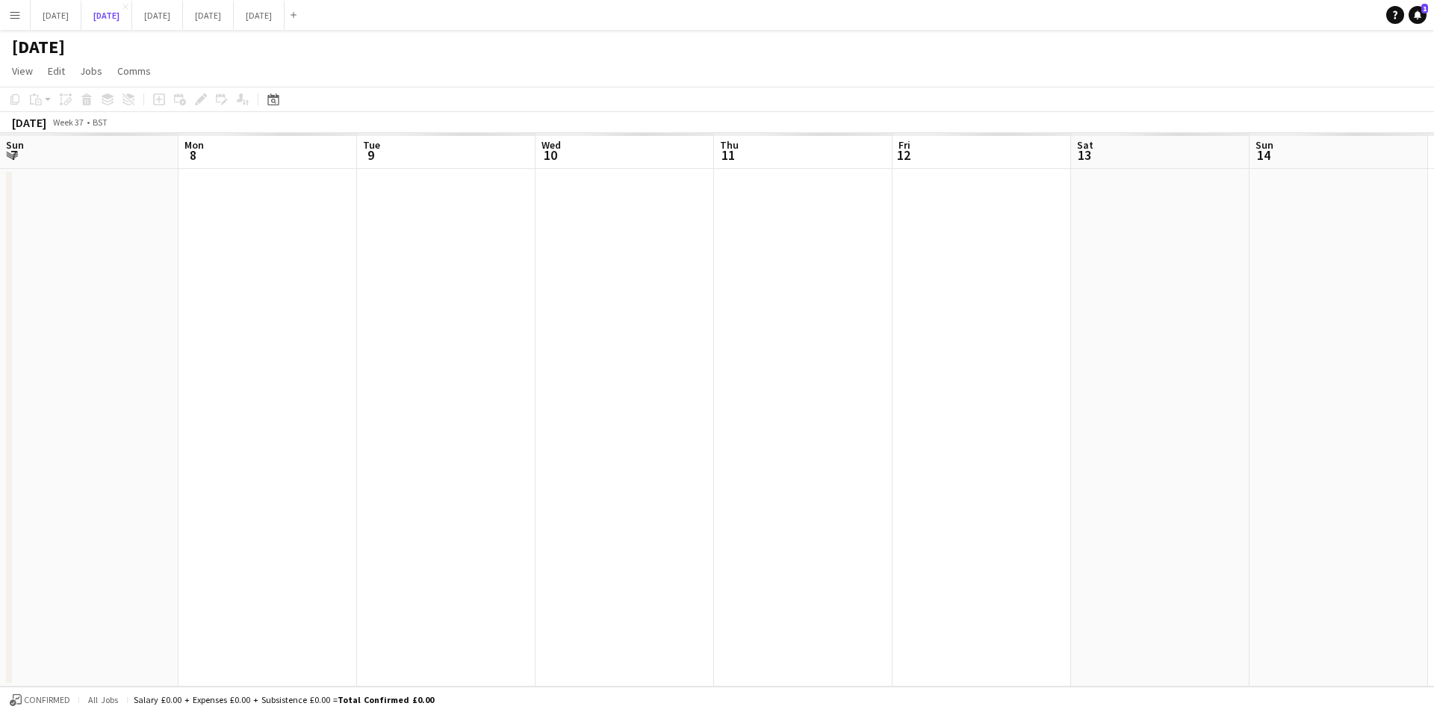
scroll to position [0, 377]
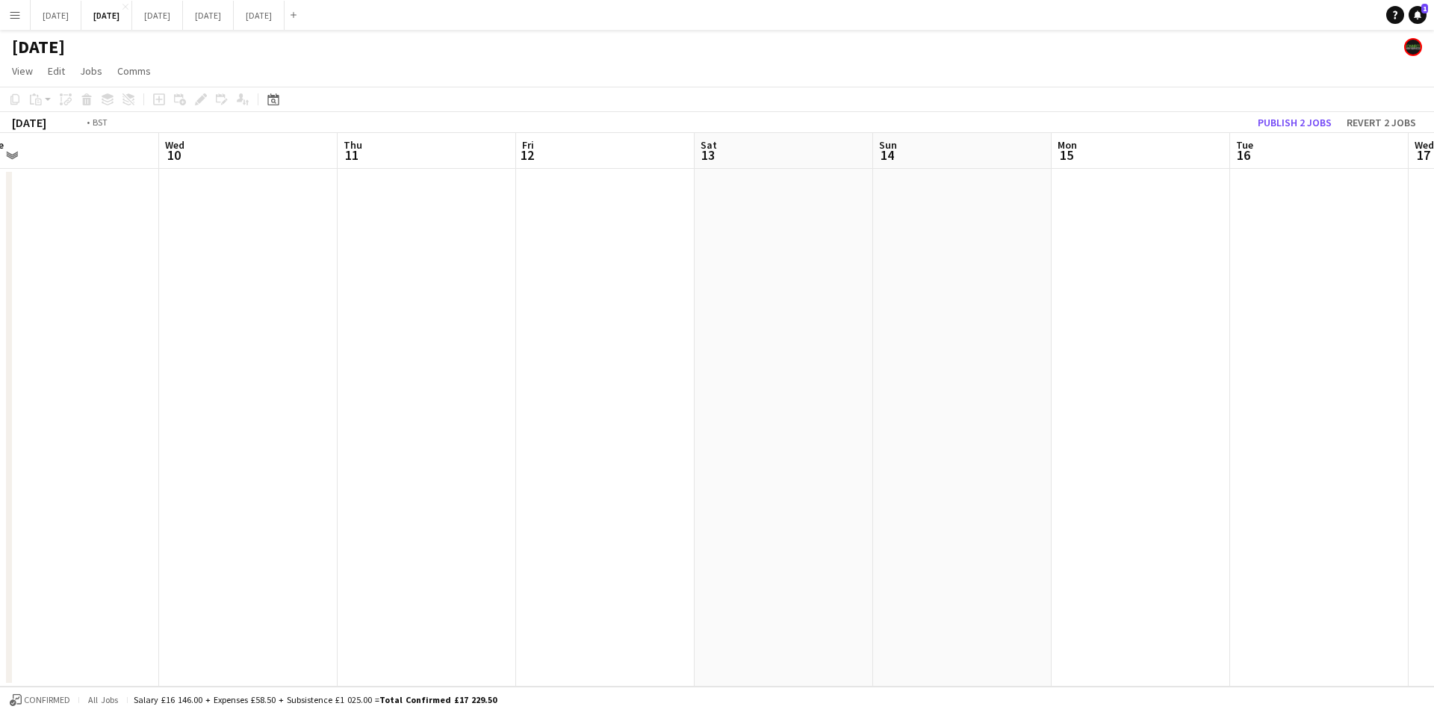
drag, startPoint x: 496, startPoint y: 396, endPoint x: 579, endPoint y: 396, distance: 82.9
click at [947, 377] on app-calendar-viewport "Sun 7 Mon 8 Tue 9 Wed 10 Thu 11 Fri 12 Sat 13 Sun 14 Mon 15 Tue 16 Wed 17 Thu 18" at bounding box center [717, 410] width 1434 height 554
click at [893, 440] on app-calendar-viewport "Thu 4 Fri 5 Sat 6 Sun 7 Mon 8 Tue 9 Wed 10 Thu 11 Fri 12 Sat 13 Sun 14 Mon 15" at bounding box center [717, 410] width 1434 height 554
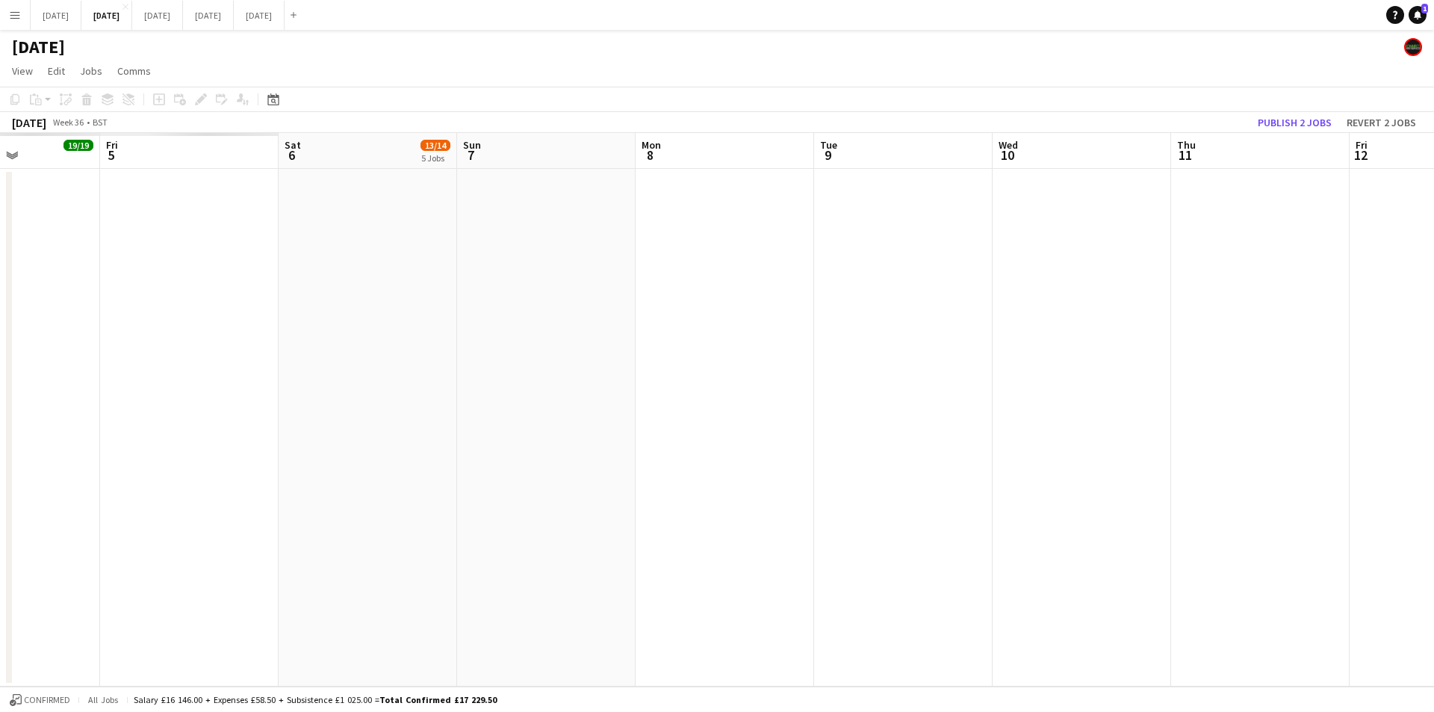
click at [833, 427] on app-calendar-viewport "Tue 2 Wed 3 Thu 4 19/19 Fri 5 Sat 6 13/14 5 Jobs Sun 7 Mon 8 Tue 9 Wed 10 Thu 1…" at bounding box center [717, 410] width 1434 height 554
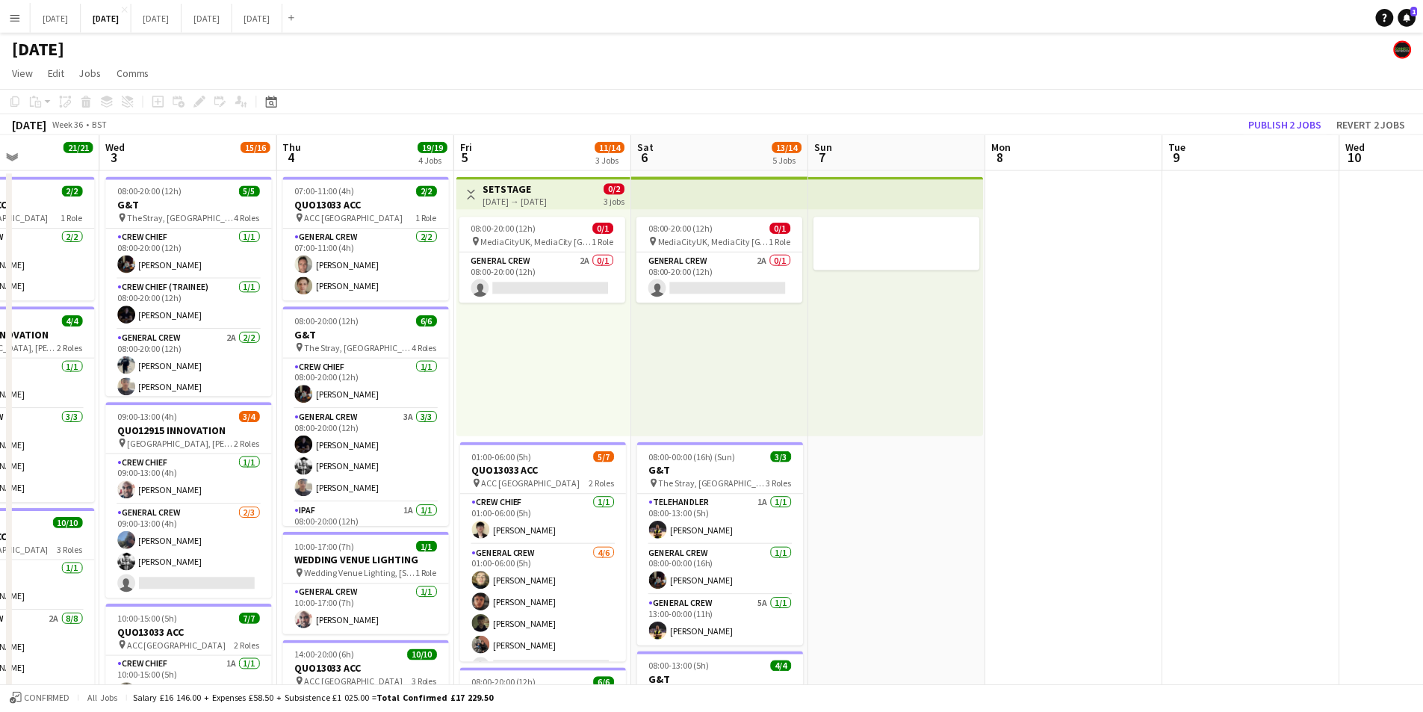
scroll to position [0, 0]
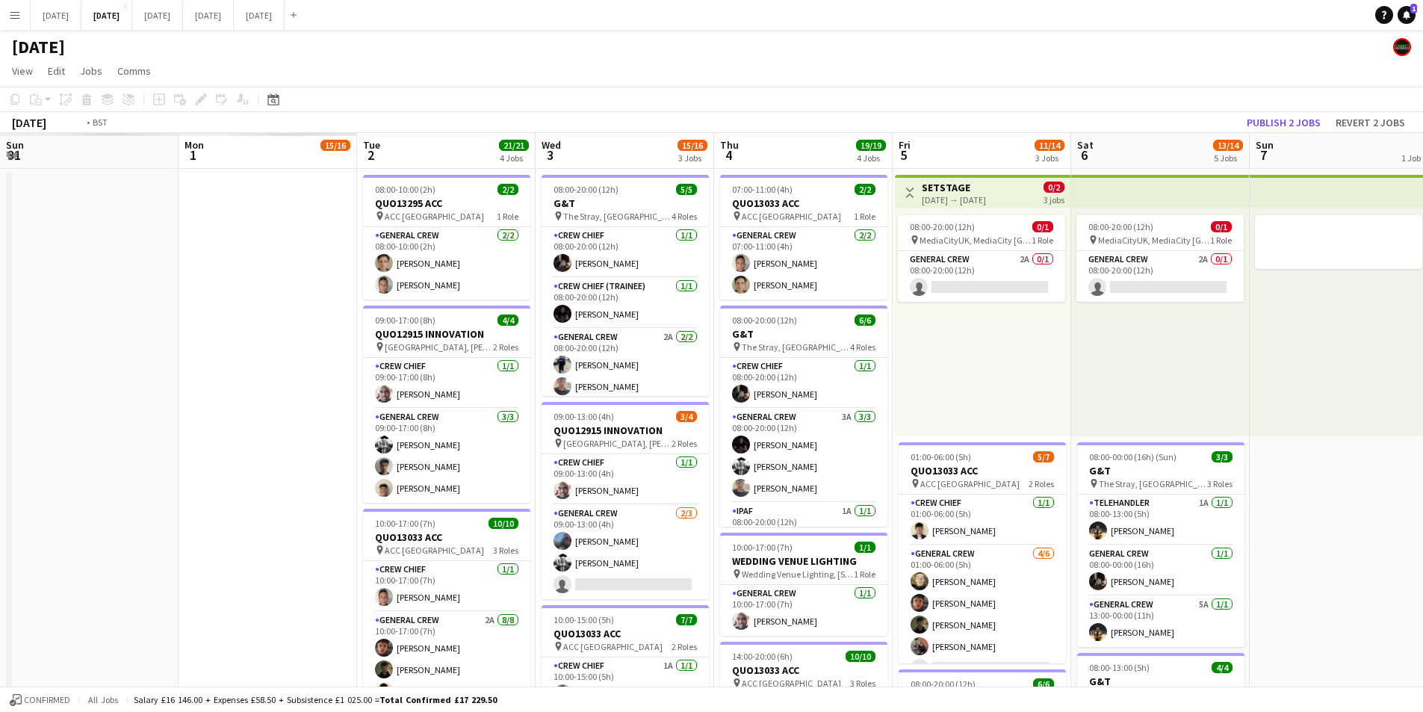
drag, startPoint x: 843, startPoint y: 435, endPoint x: 920, endPoint y: 421, distance: 77.5
click at [973, 435] on app-calendar-viewport "Sun 31 Mon 1 15/16 Tue 2 21/21 4 Jobs Wed 3 15/16 3 Jobs Thu 4 19/19 4 Jobs Fri…" at bounding box center [711, 646] width 1423 height 1027
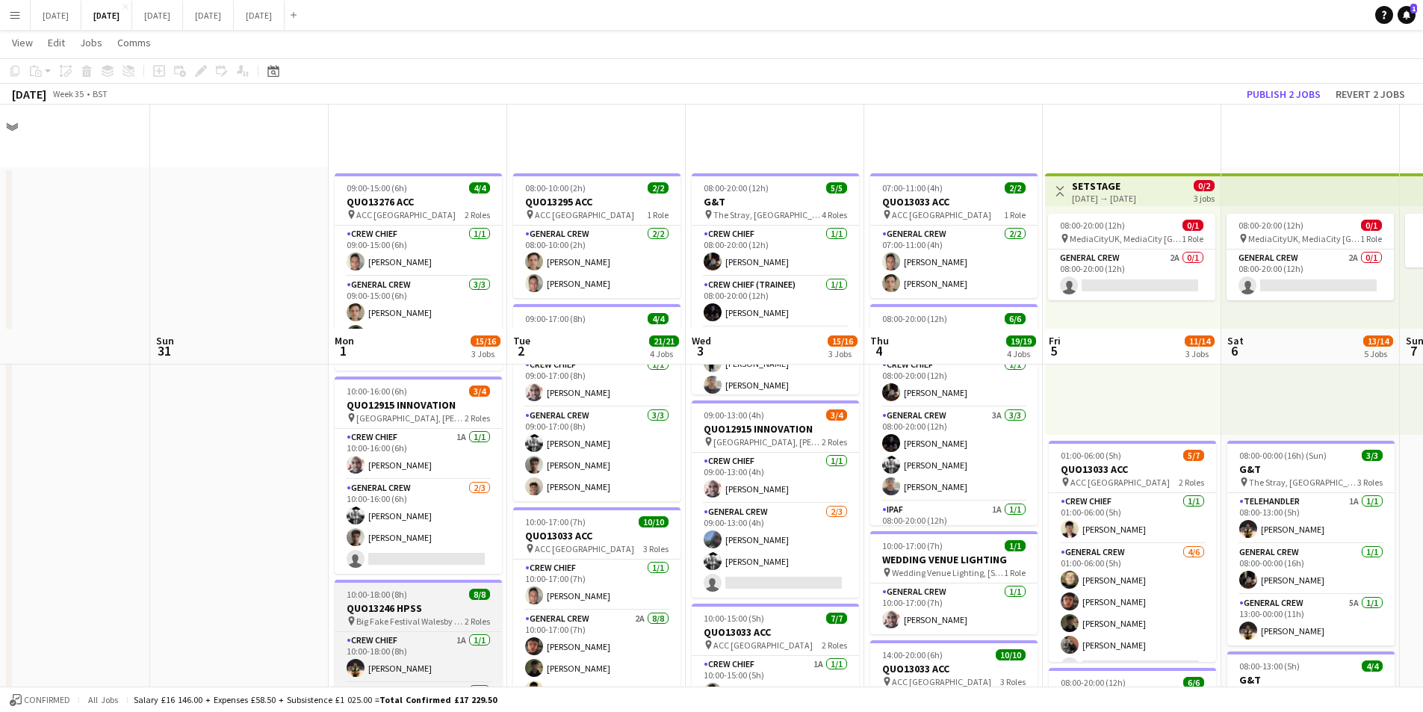
scroll to position [224, 0]
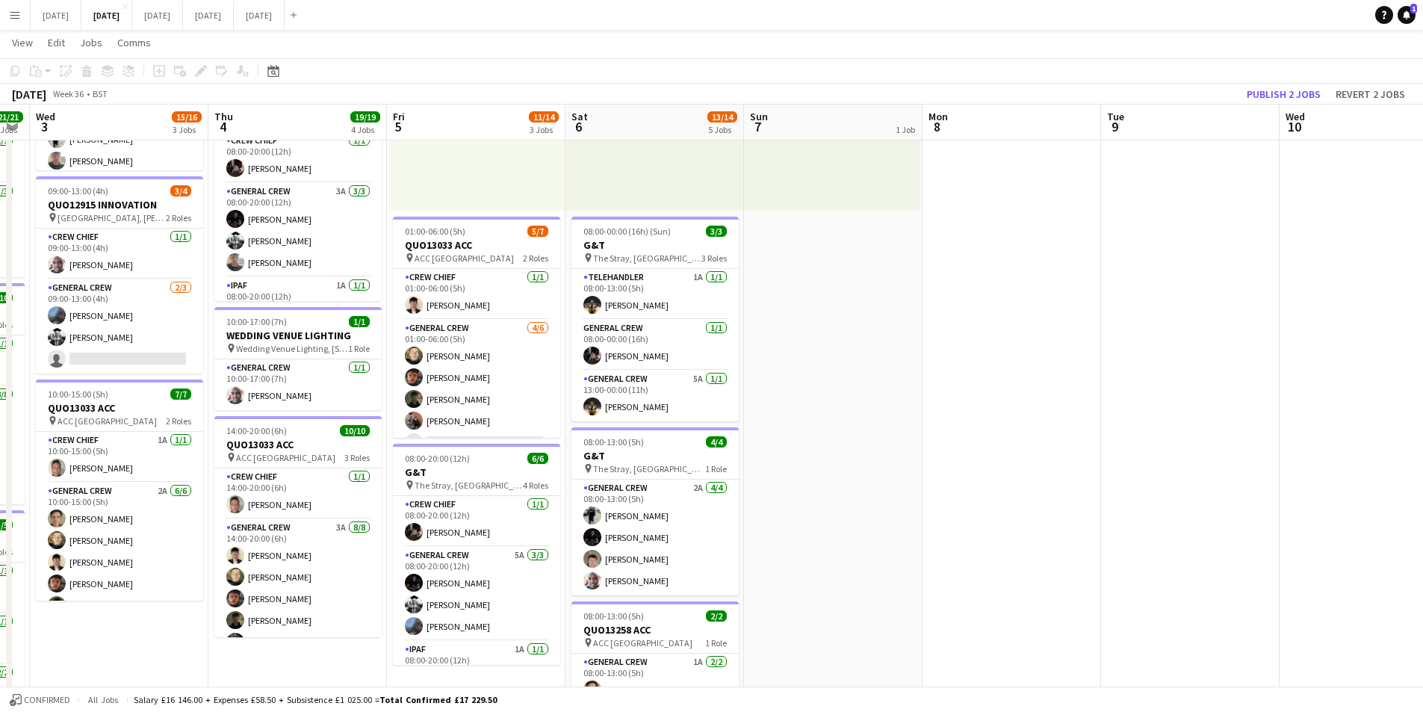
drag, startPoint x: 1274, startPoint y: 429, endPoint x: 805, endPoint y: 359, distance: 473.7
click at [502, 347] on app-calendar-viewport "Sun 31 Mon 1 15/16 3 Jobs Tue 2 21/21 4 Jobs Wed 3 15/16 3 Jobs Thu 4 19/19 4 J…" at bounding box center [711, 384] width 1423 height 1100
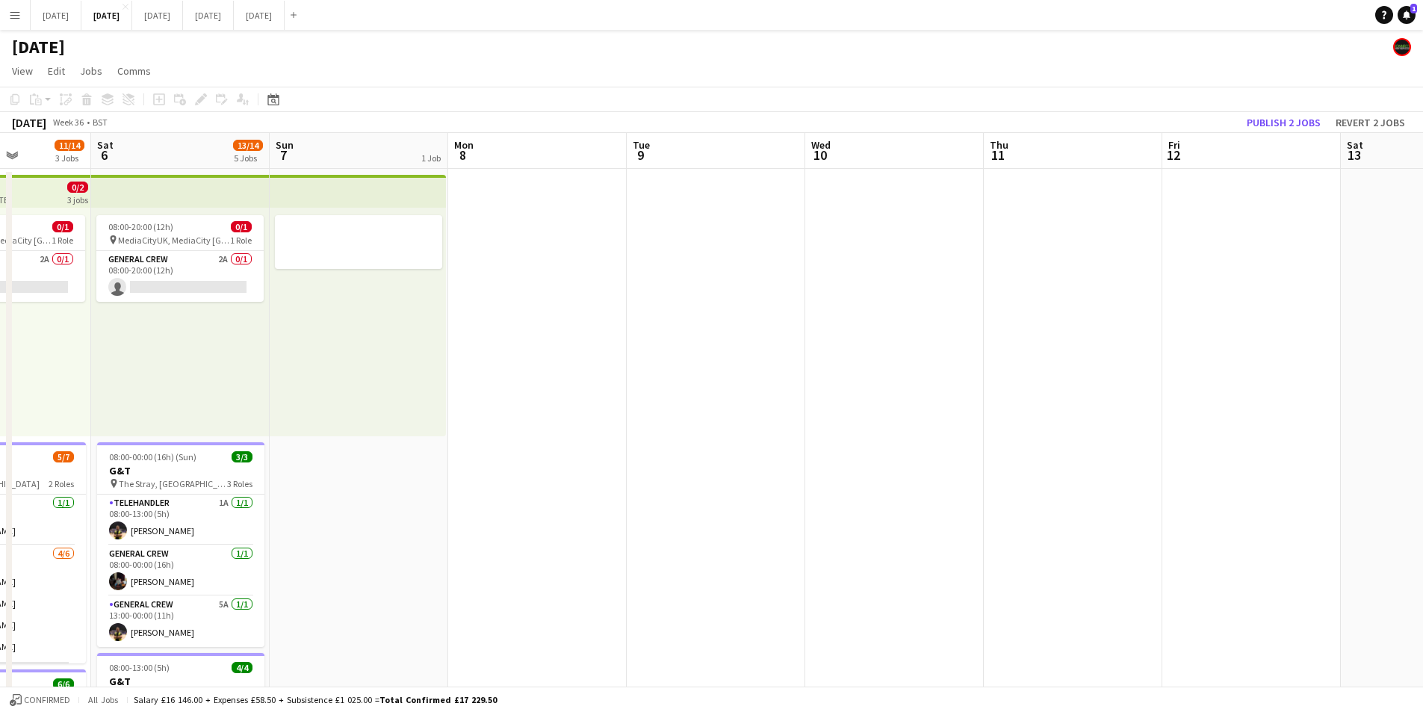
scroll to position [0, 392]
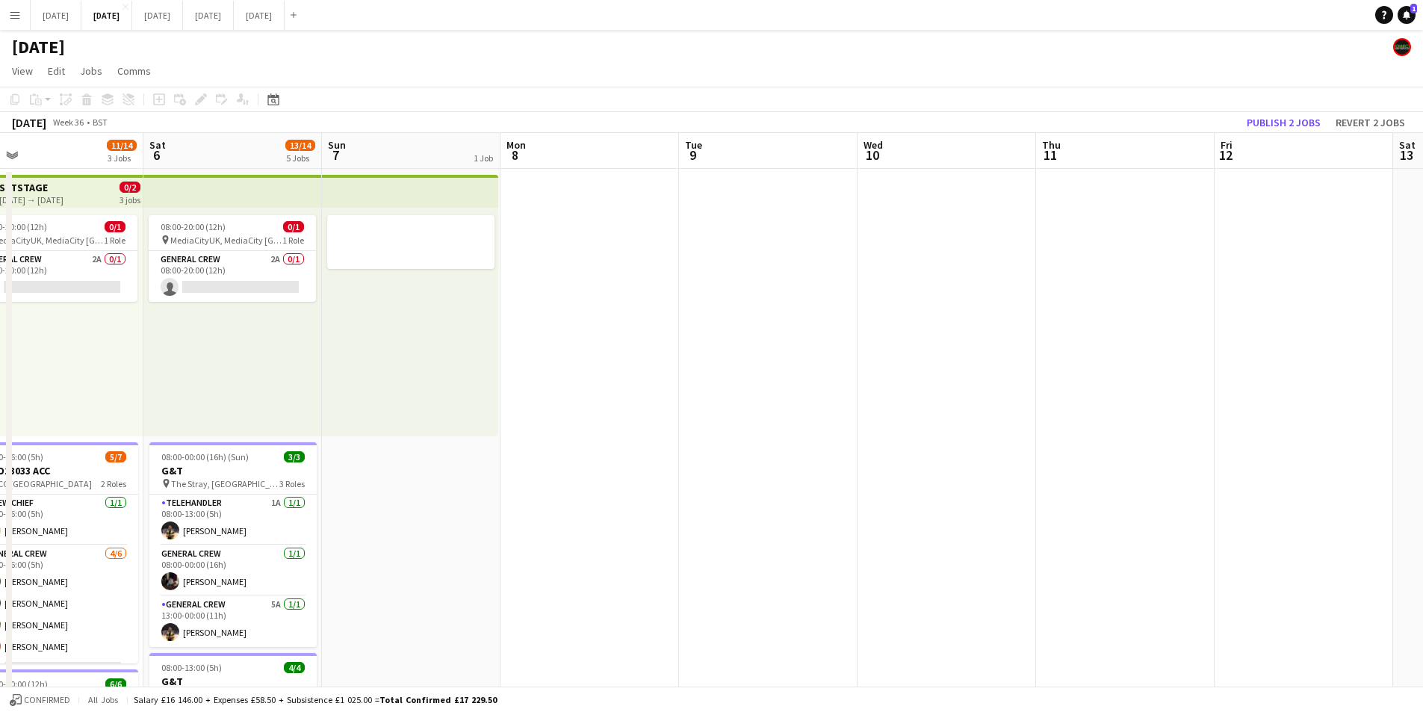
drag, startPoint x: 1046, startPoint y: 421, endPoint x: 741, endPoint y: 401, distance: 305.5
click at [741, 401] on app-calendar-viewport "Wed 3 15/16 3 Jobs Thu 4 19/19 4 Jobs Fri 5 11/14 3 Jobs Sat 6 13/14 5 Jobs Sun…" at bounding box center [711, 646] width 1423 height 1027
click at [1286, 114] on button "Publish 2 jobs" at bounding box center [1284, 122] width 86 height 19
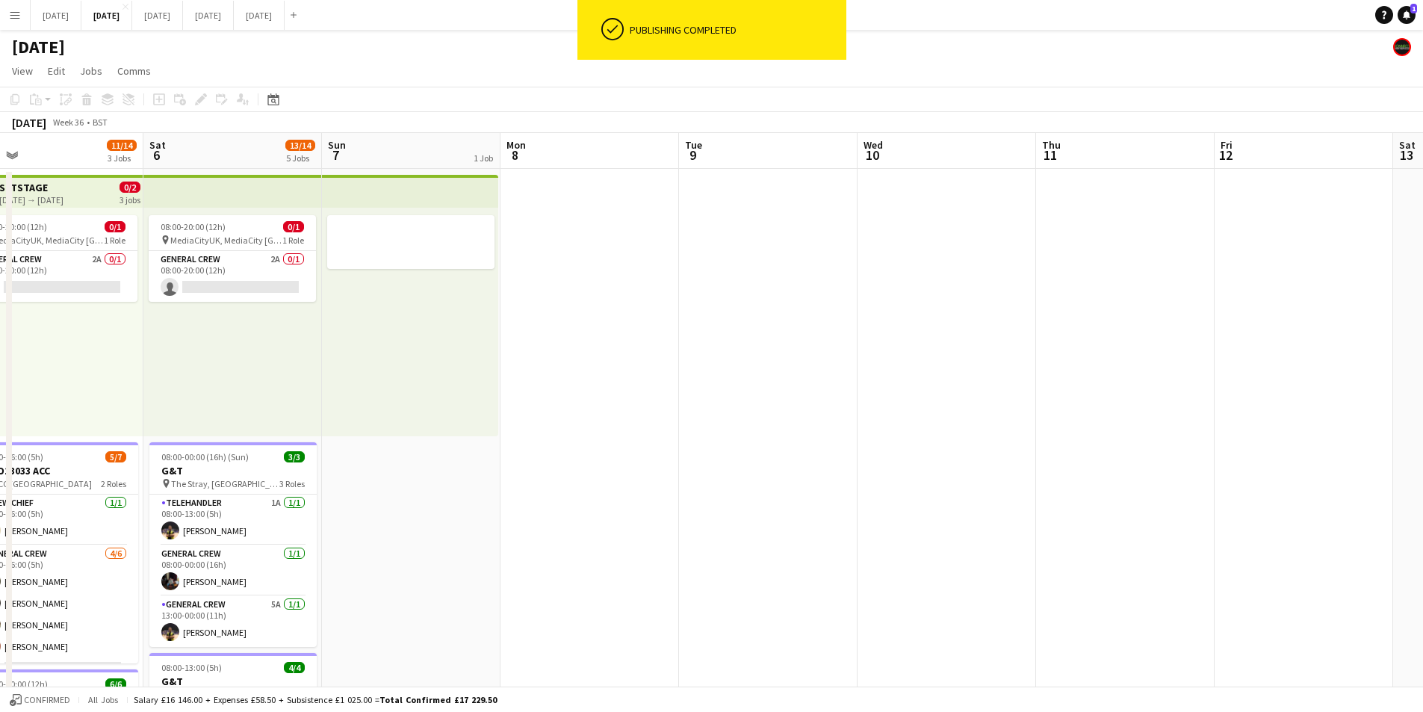
click at [885, 399] on app-calendar-viewport "Wed 3 15/16 3 Jobs Thu 4 19/19 4 Jobs Fri 5 11/14 3 Jobs Sat 6 13/14 5 Jobs Sun…" at bounding box center [711, 646] width 1423 height 1027
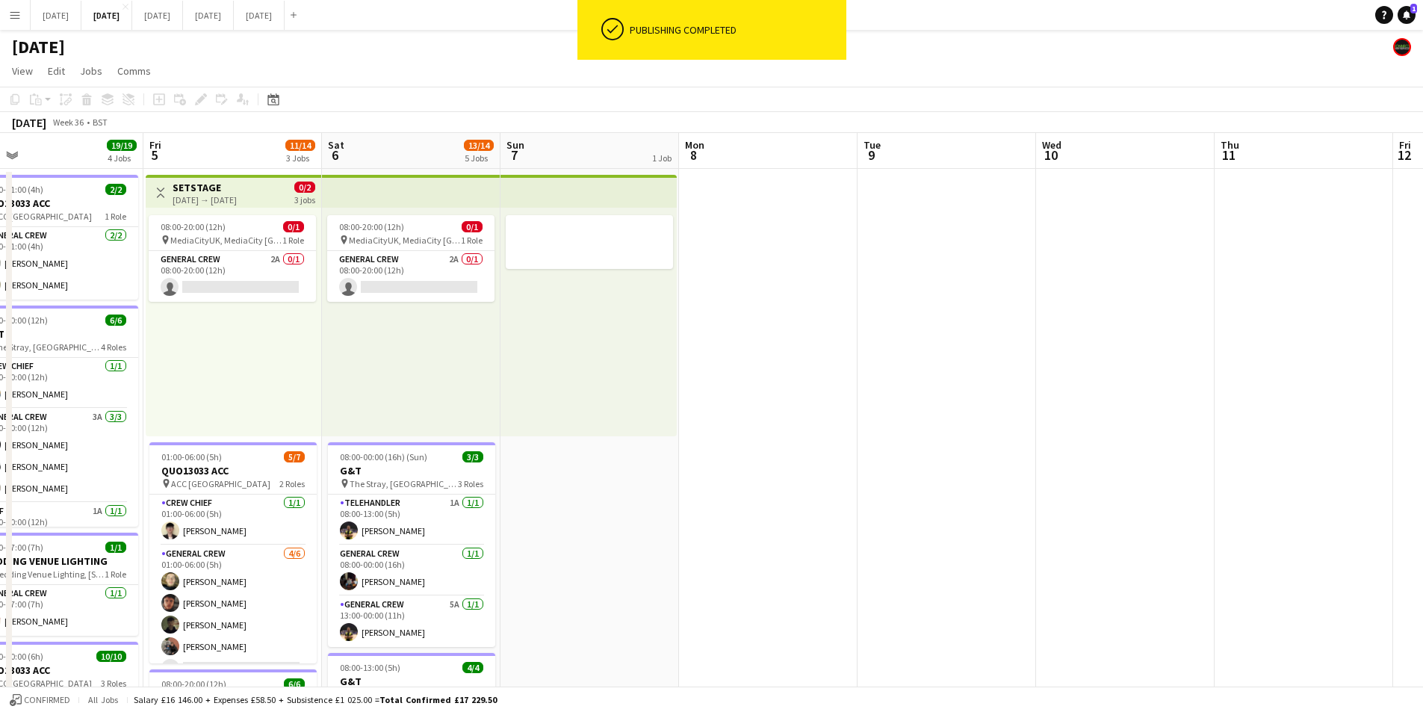
click at [737, 383] on app-calendar-viewport "Tue 2 21/21 4 Jobs Wed 3 15/16 3 Jobs Thu 4 19/19 4 Jobs Fri 5 11/14 3 Jobs Sat…" at bounding box center [711, 646] width 1423 height 1027
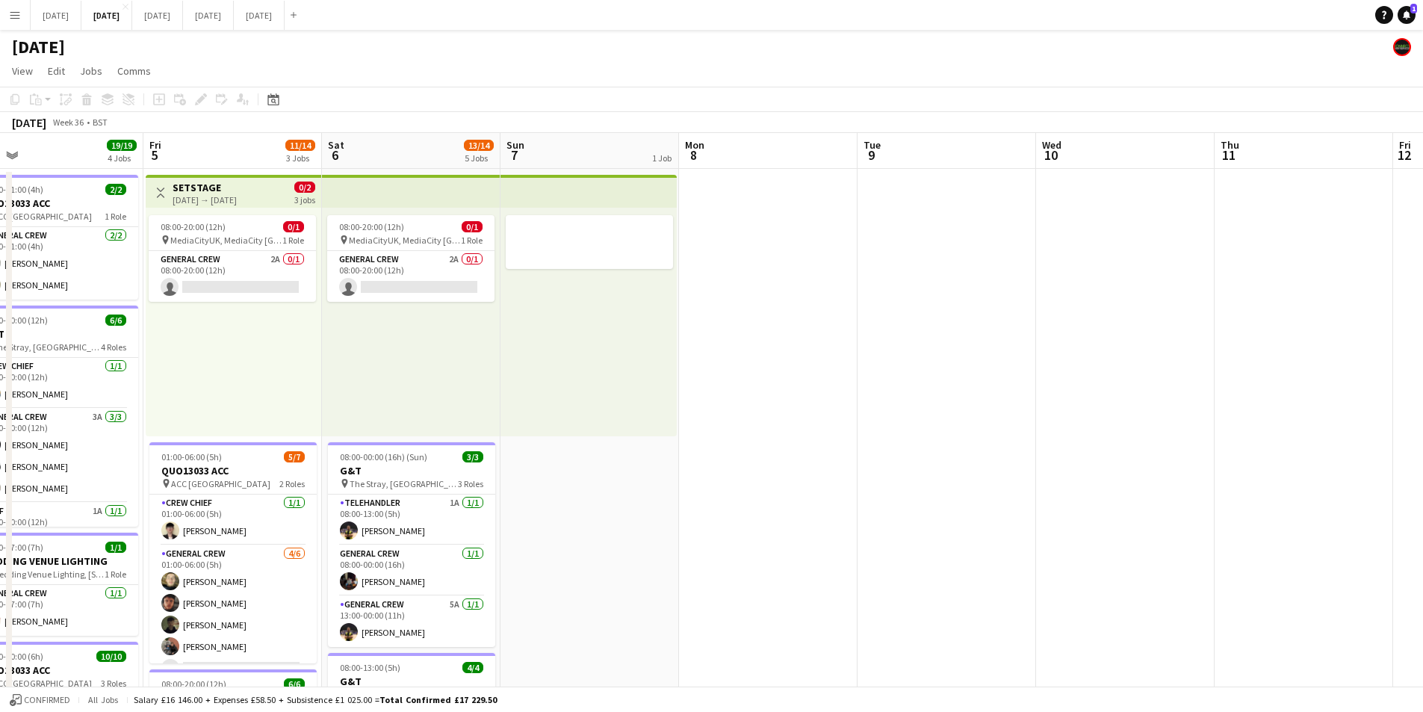
scroll to position [0, 369]
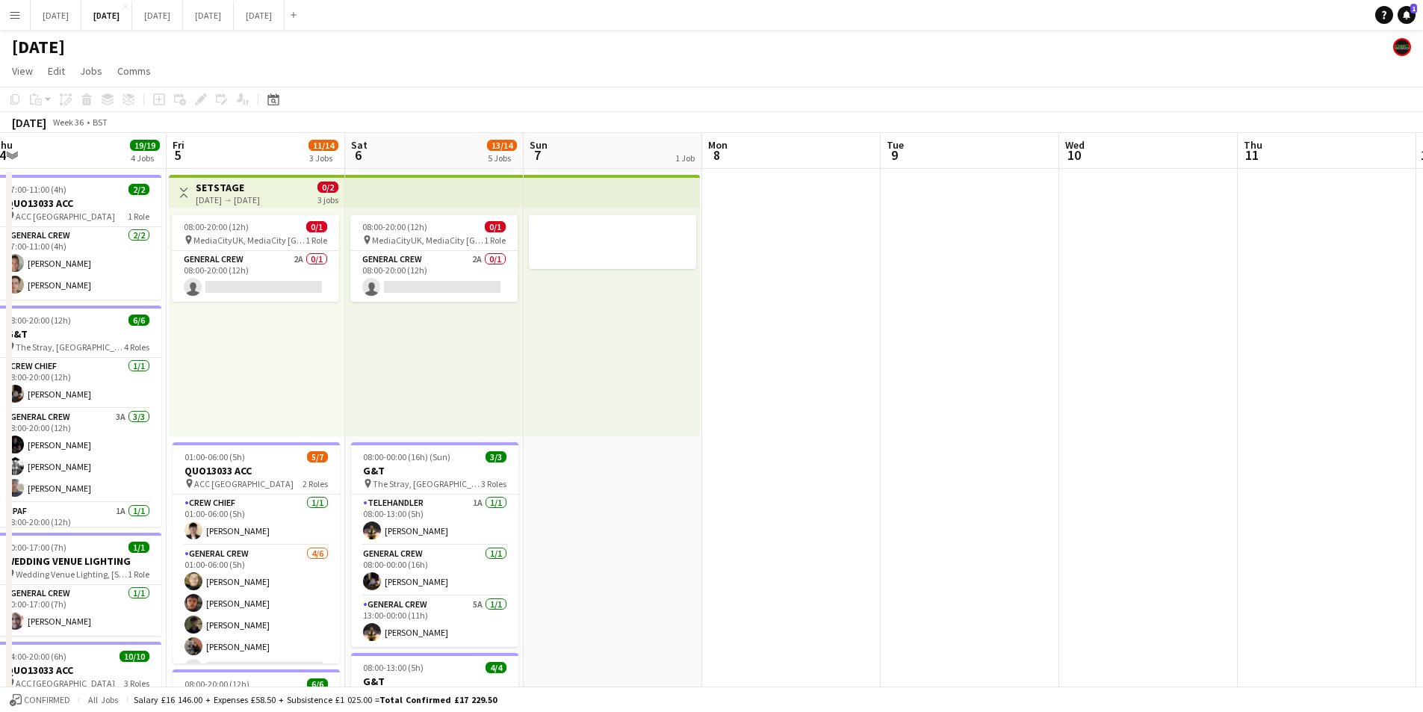
click at [623, 509] on app-date-cell at bounding box center [613, 664] width 179 height 991
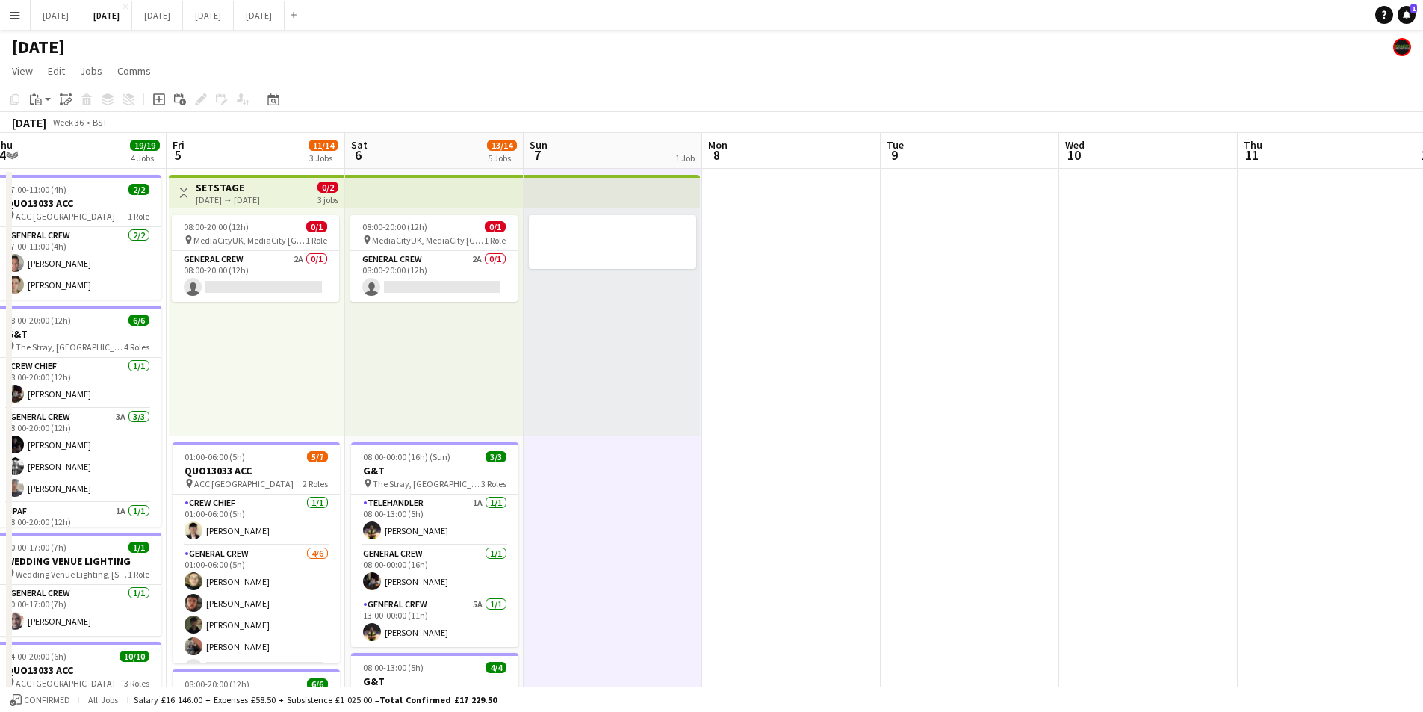
click at [797, 400] on app-date-cell at bounding box center [791, 664] width 179 height 991
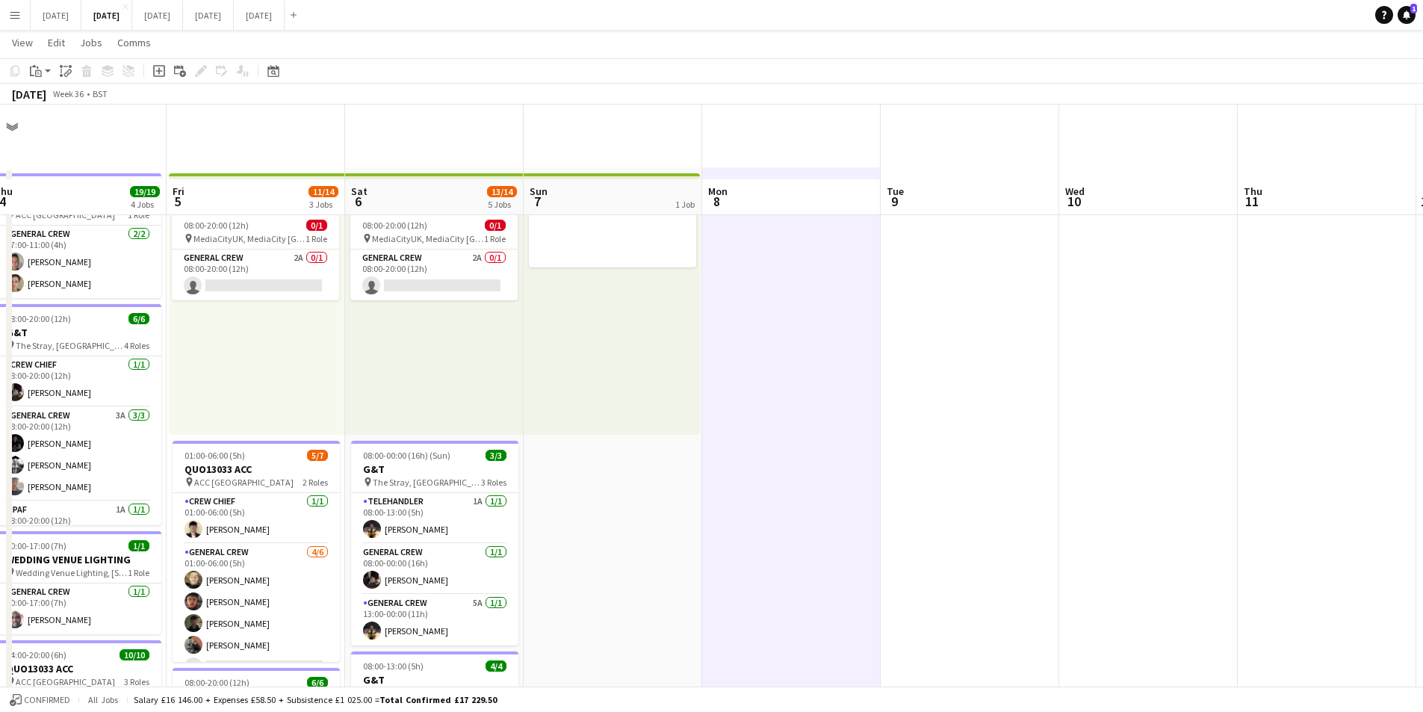
scroll to position [224, 0]
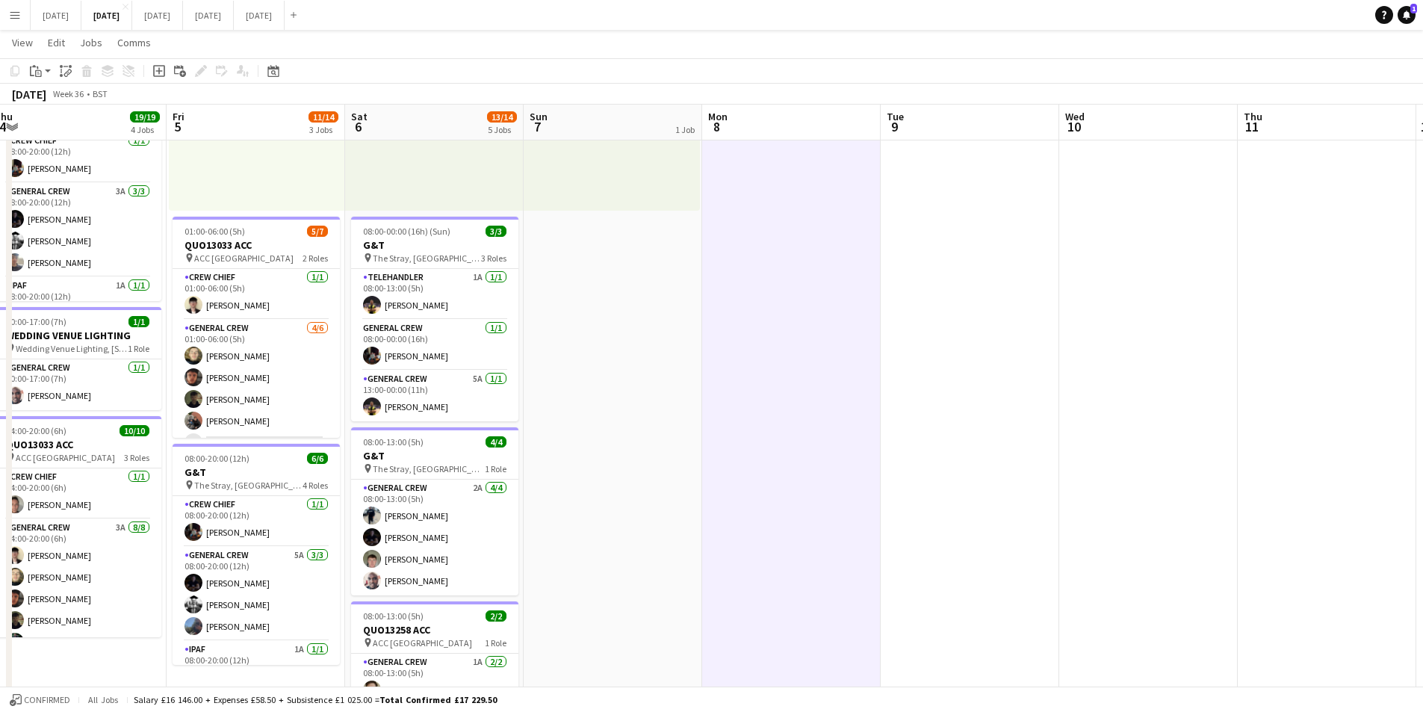
drag, startPoint x: 746, startPoint y: 436, endPoint x: 591, endPoint y: 410, distance: 156.8
click at [593, 410] on app-calendar-viewport "Tue 2 21/21 4 Jobs Wed 3 15/16 3 Jobs Thu 4 19/19 4 Jobs Fri 5 11/14 3 Jobs Sat…" at bounding box center [711, 384] width 1423 height 1100
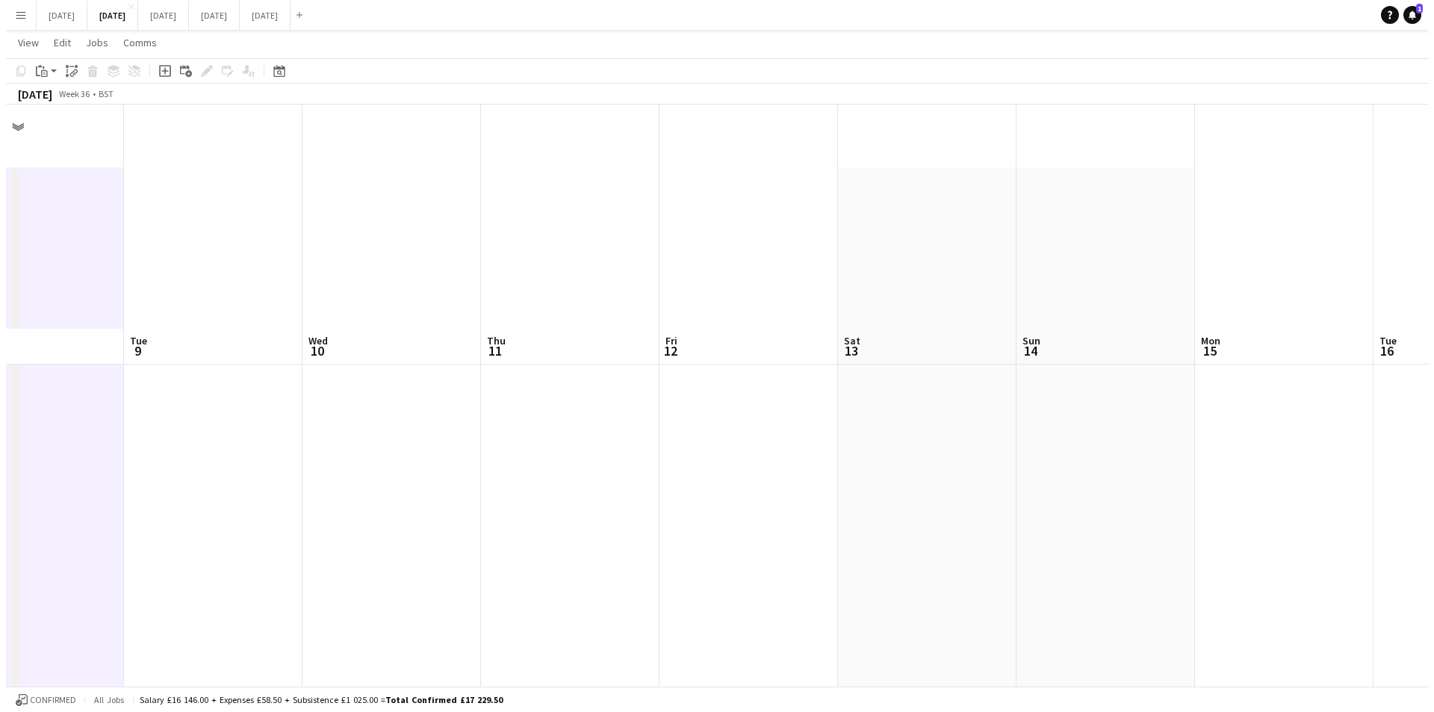
scroll to position [0, 418]
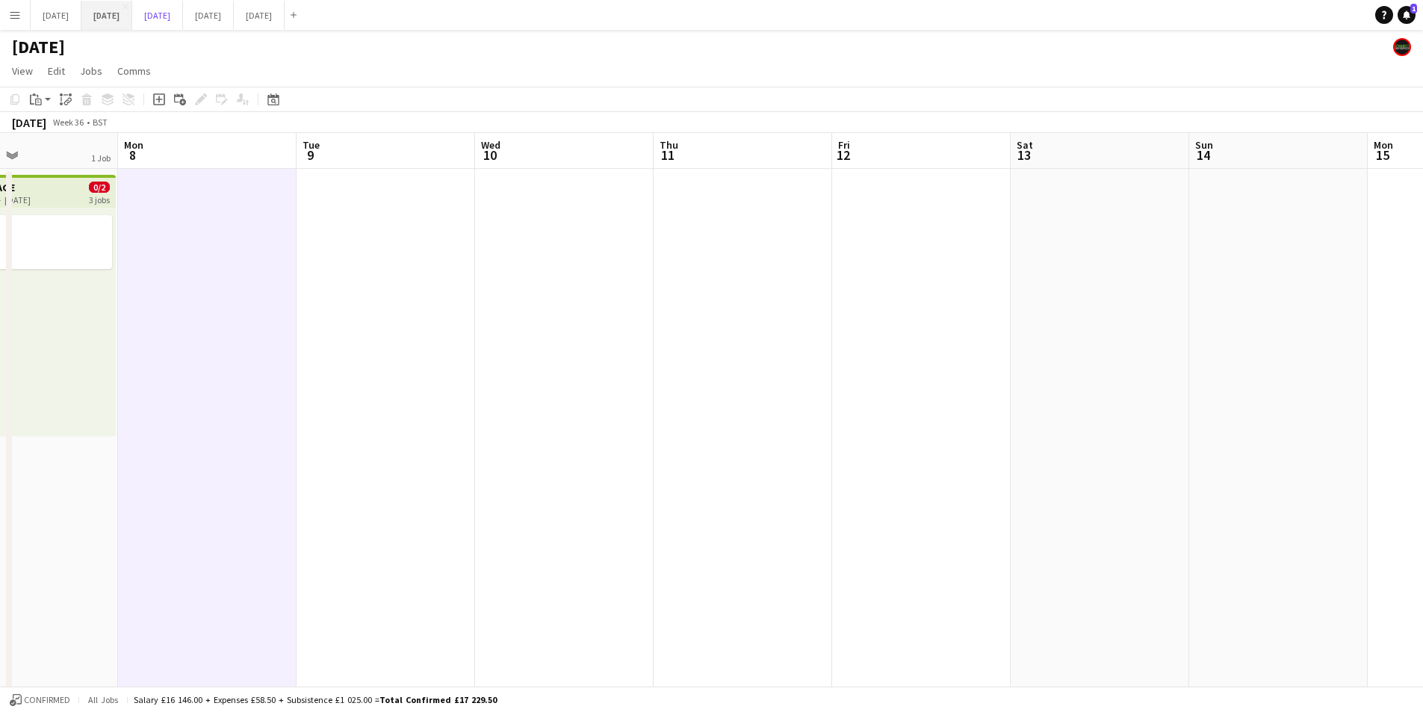
click at [183, 11] on button "[DATE] Close" at bounding box center [157, 15] width 51 height 29
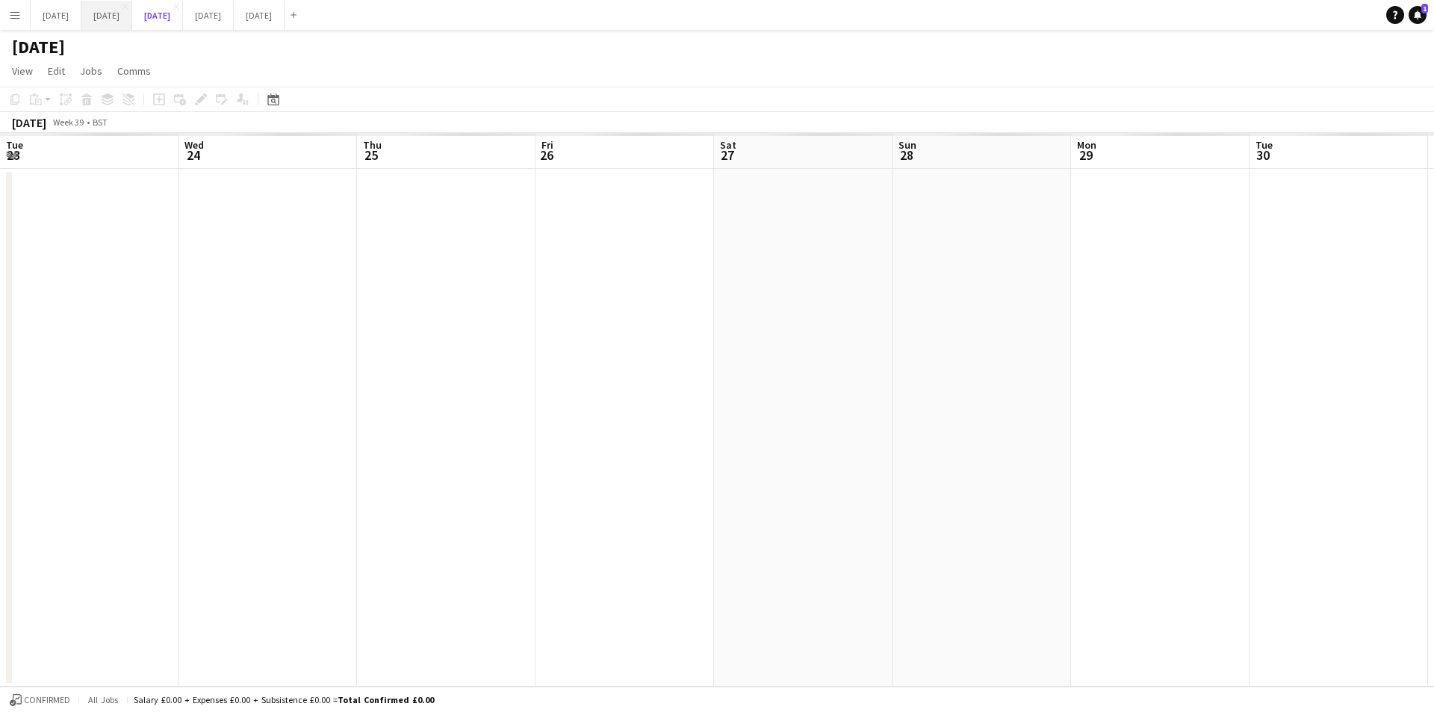
scroll to position [0, 442]
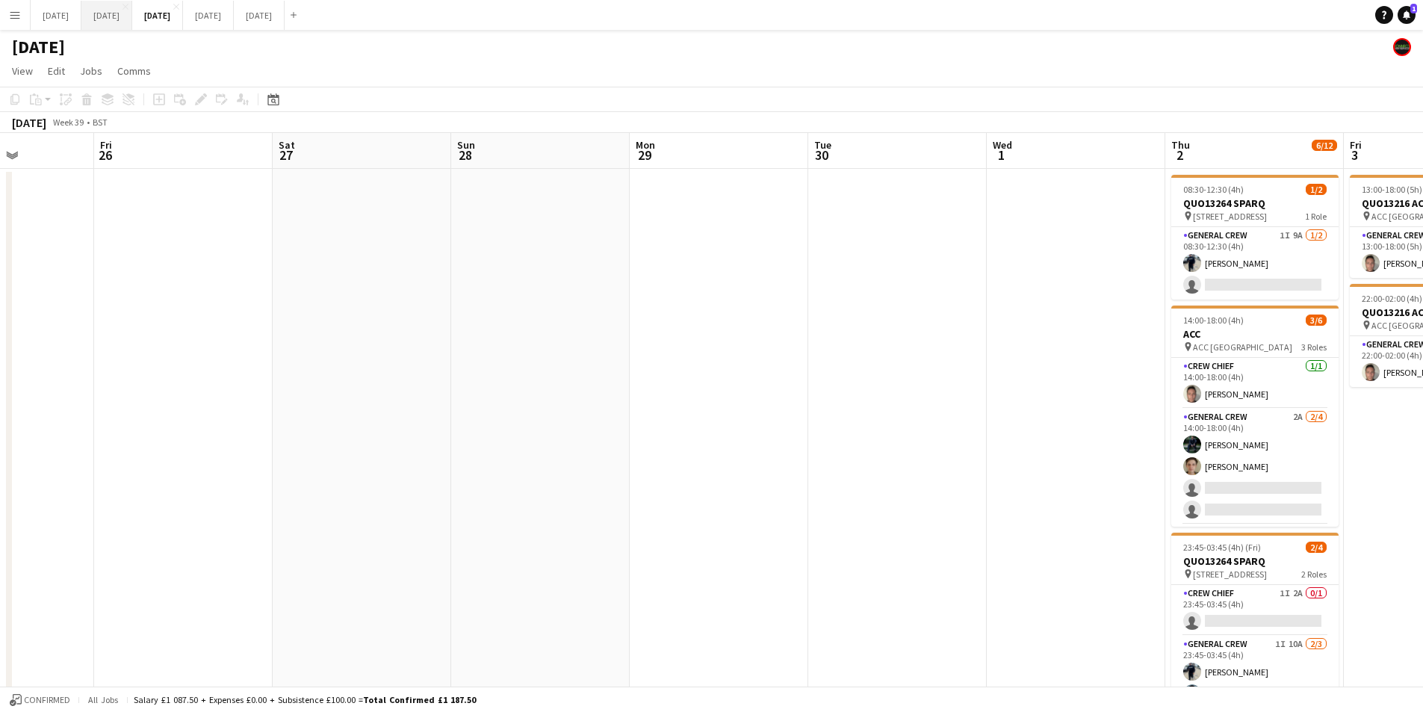
click at [132, 19] on button "[DATE] Close" at bounding box center [106, 15] width 51 height 29
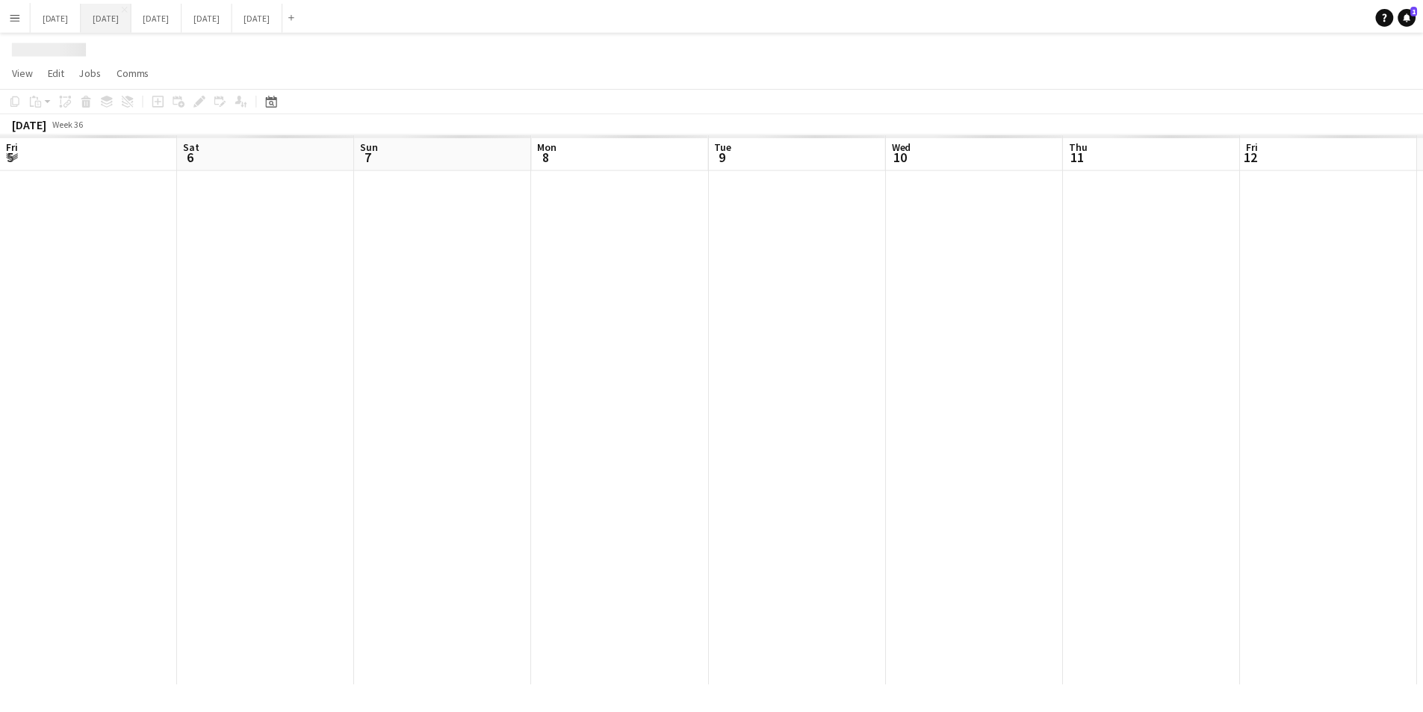
scroll to position [0, 418]
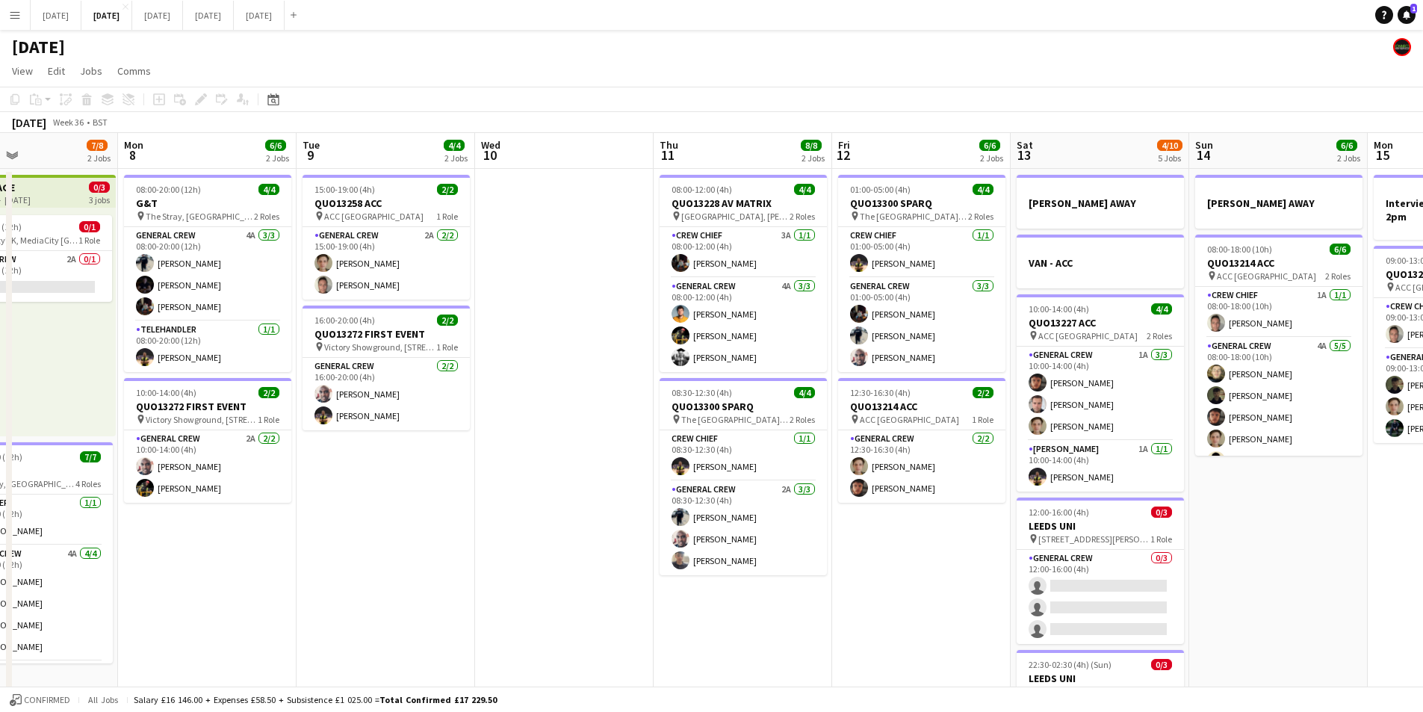
drag, startPoint x: 401, startPoint y: 512, endPoint x: 807, endPoint y: 516, distance: 405.7
click at [794, 518] on app-calendar-viewport "Fri 5 11/14 3 Jobs Sat 6 13/14 5 Jobs Sun 7 7/8 2 Jobs Mon 8 6/6 2 Jobs Tue 9 4…" at bounding box center [711, 646] width 1423 height 1027
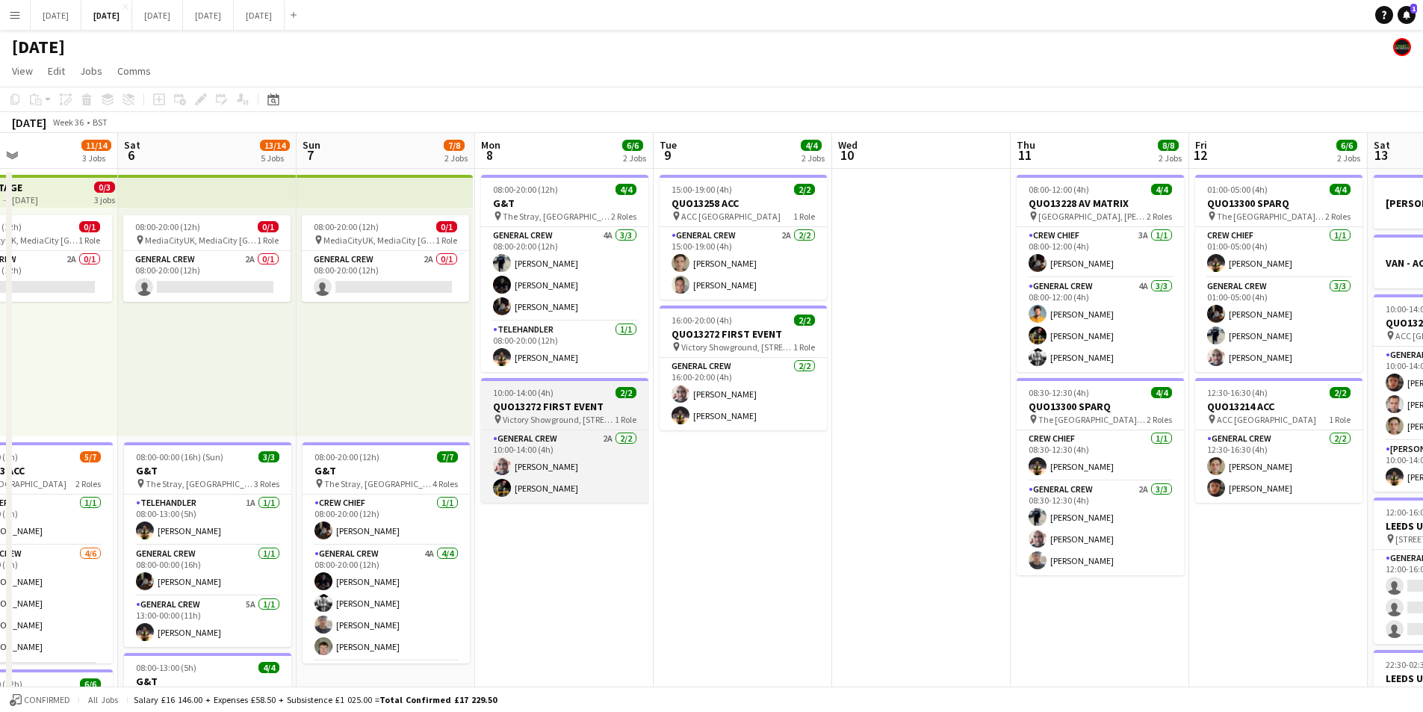
scroll to position [0, 382]
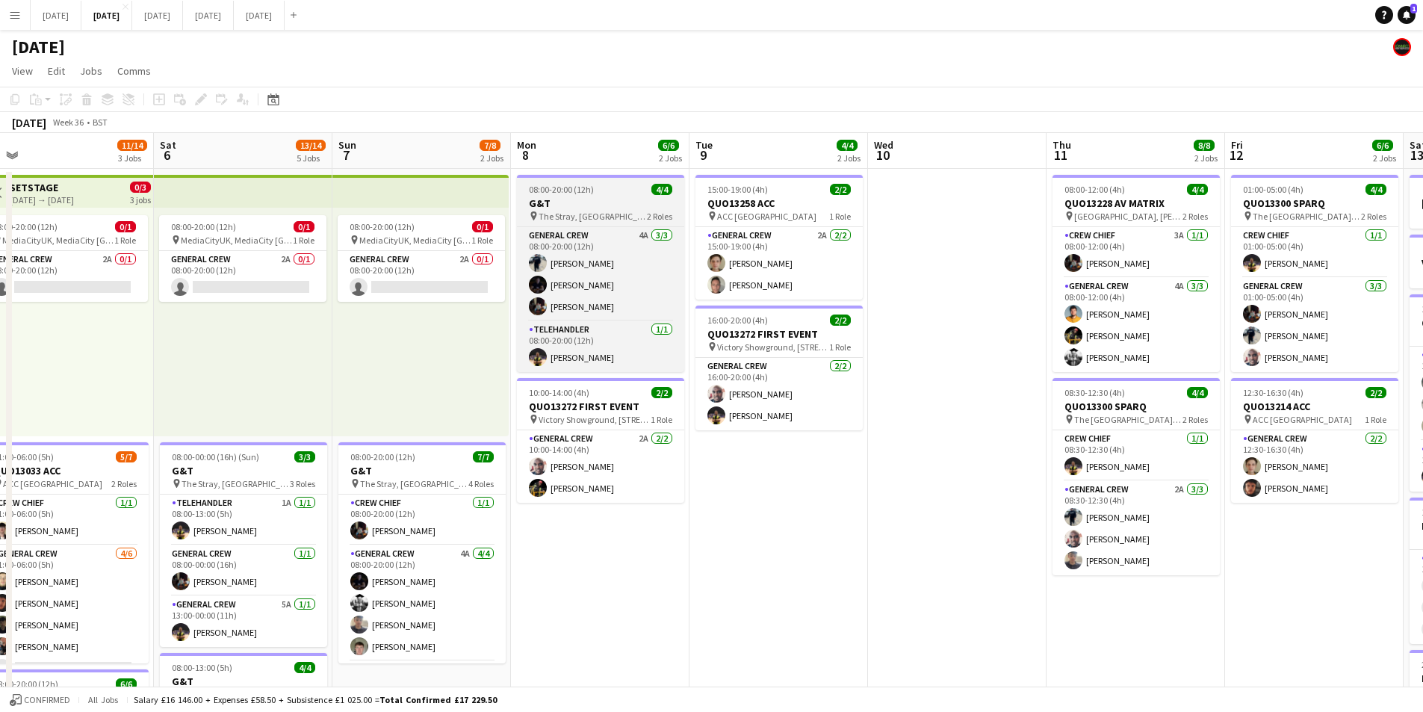
click at [596, 212] on span "The Stray, [GEOGRAPHIC_DATA], [GEOGRAPHIC_DATA], [GEOGRAPHIC_DATA]" at bounding box center [593, 216] width 108 height 11
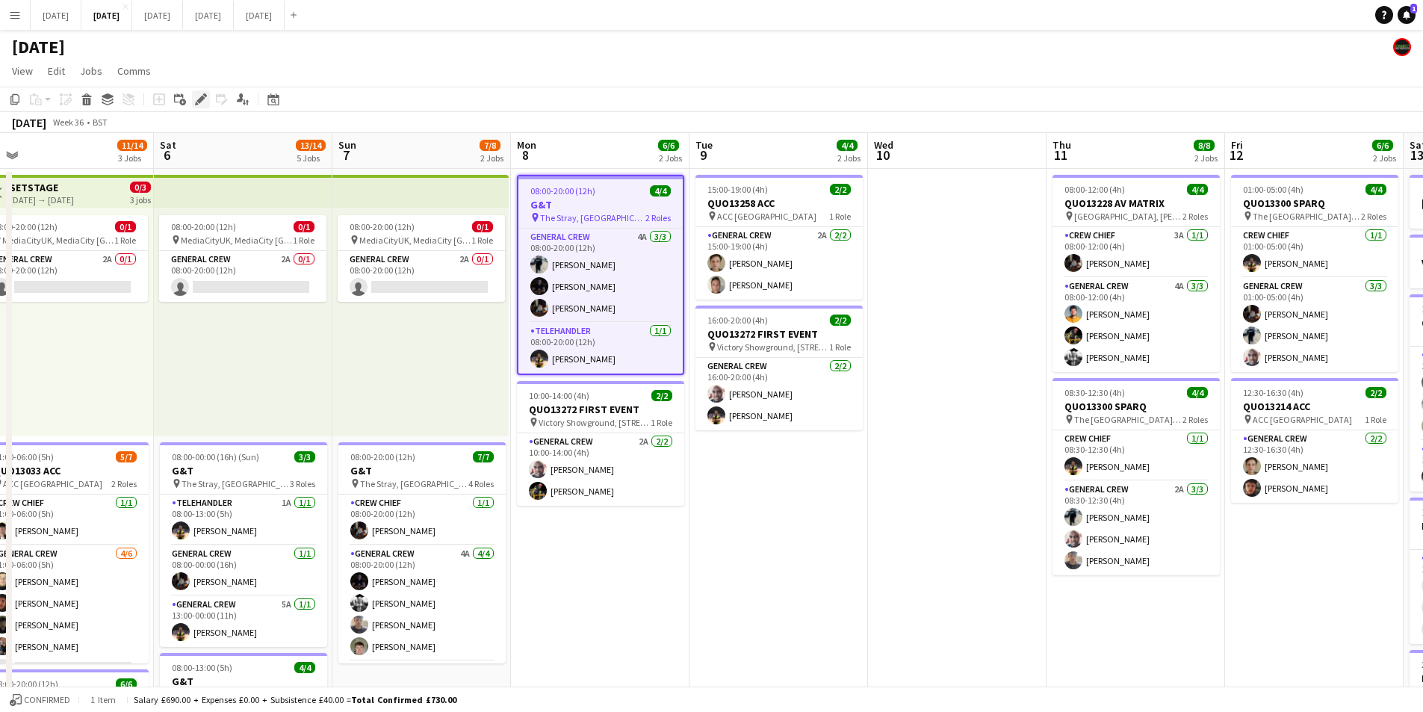
click at [199, 100] on icon at bounding box center [200, 100] width 8 height 8
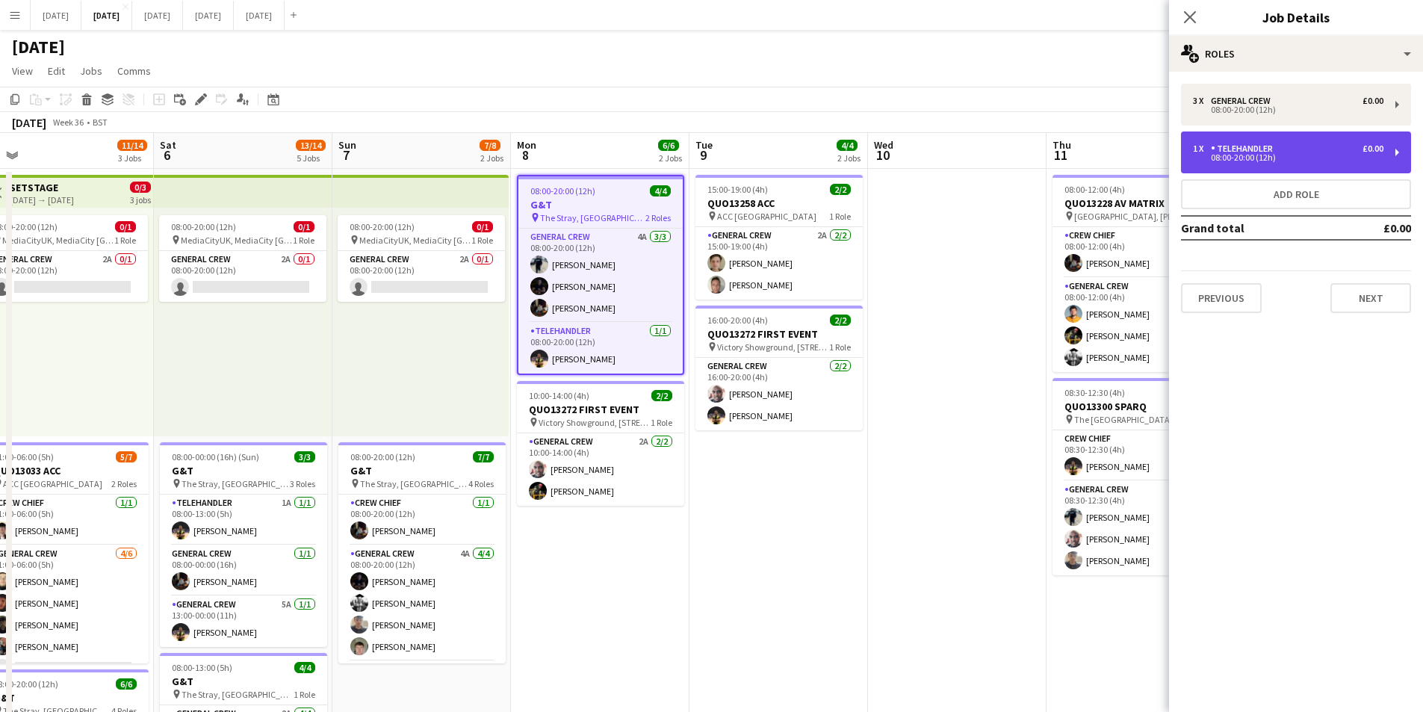
click at [1264, 149] on div "TELEHANDLER" at bounding box center [1245, 148] width 68 height 10
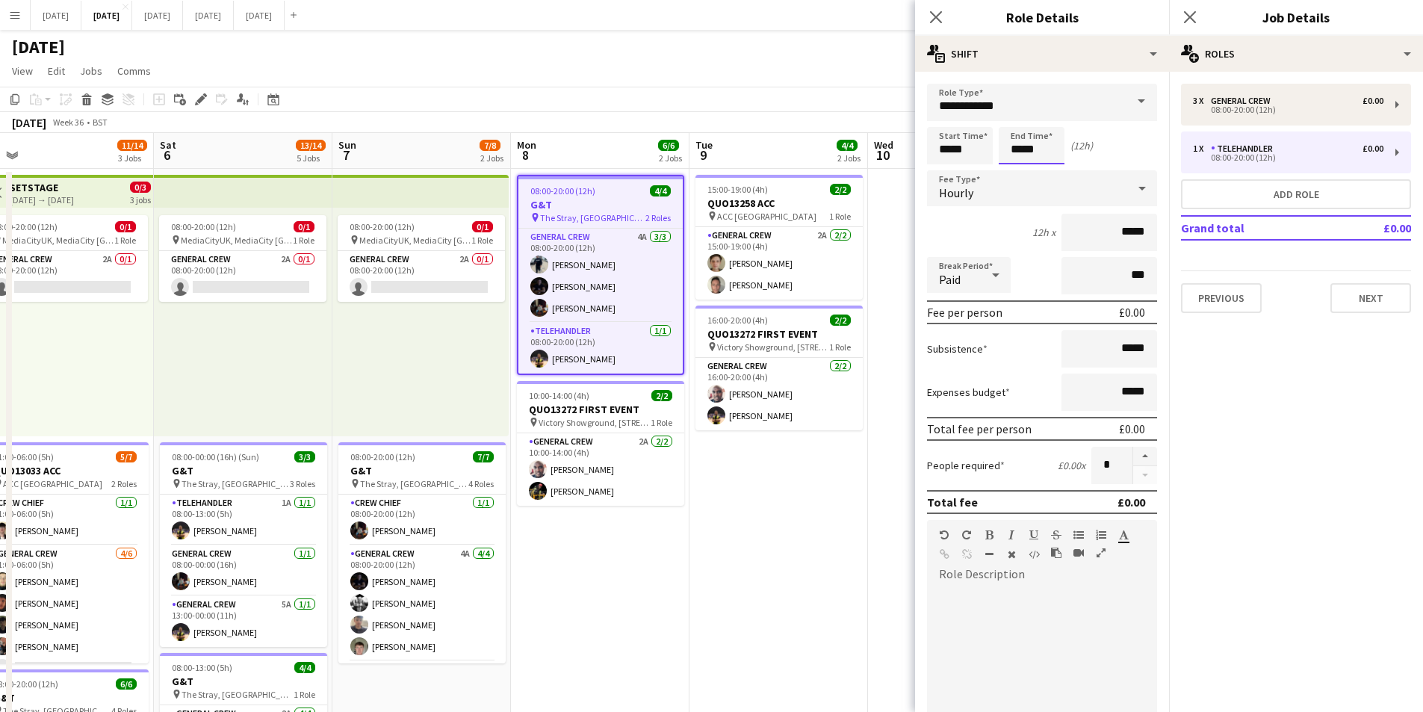
click at [1014, 147] on input "*****" at bounding box center [1032, 145] width 66 height 37
click at [1018, 170] on div at bounding box center [1017, 171] width 30 height 15
type input "*****"
click at [1017, 170] on div at bounding box center [1017, 171] width 30 height 15
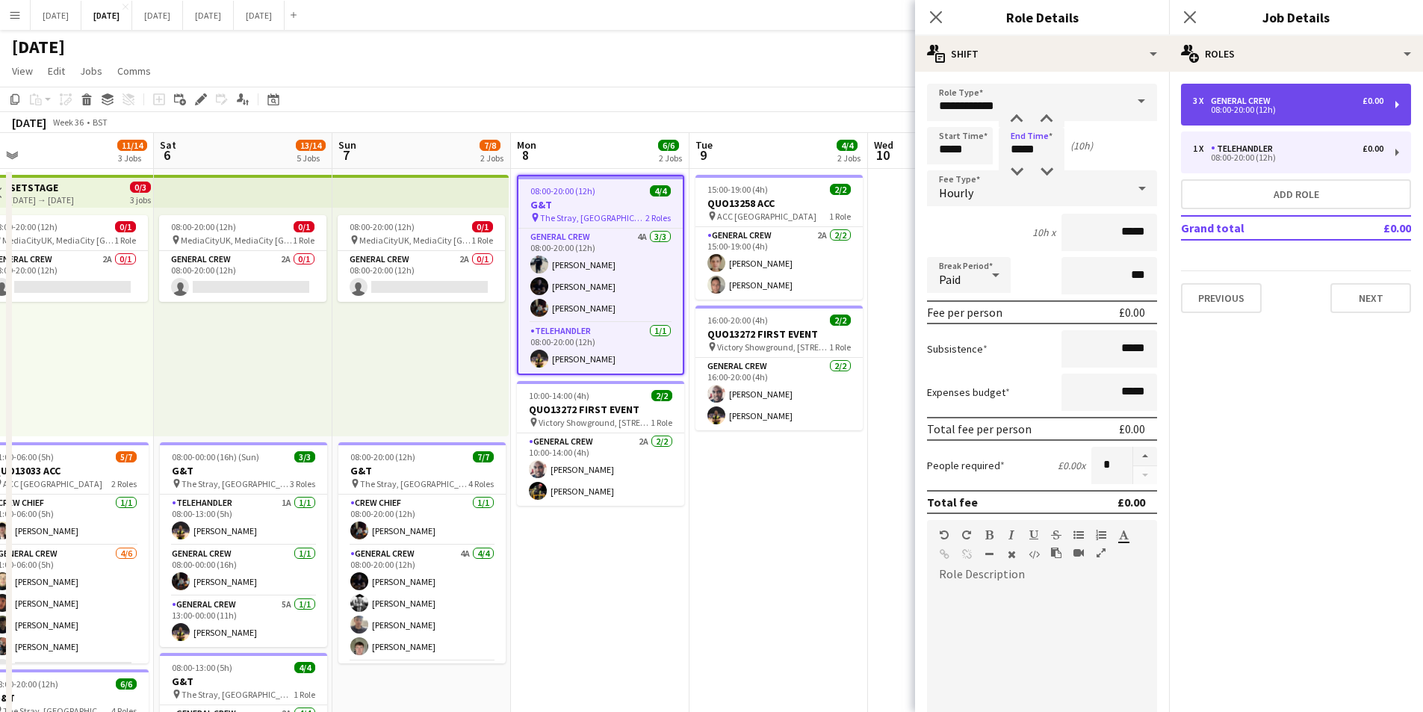
click at [1222, 114] on div "08:00-20:00 (12h)" at bounding box center [1288, 109] width 191 height 7
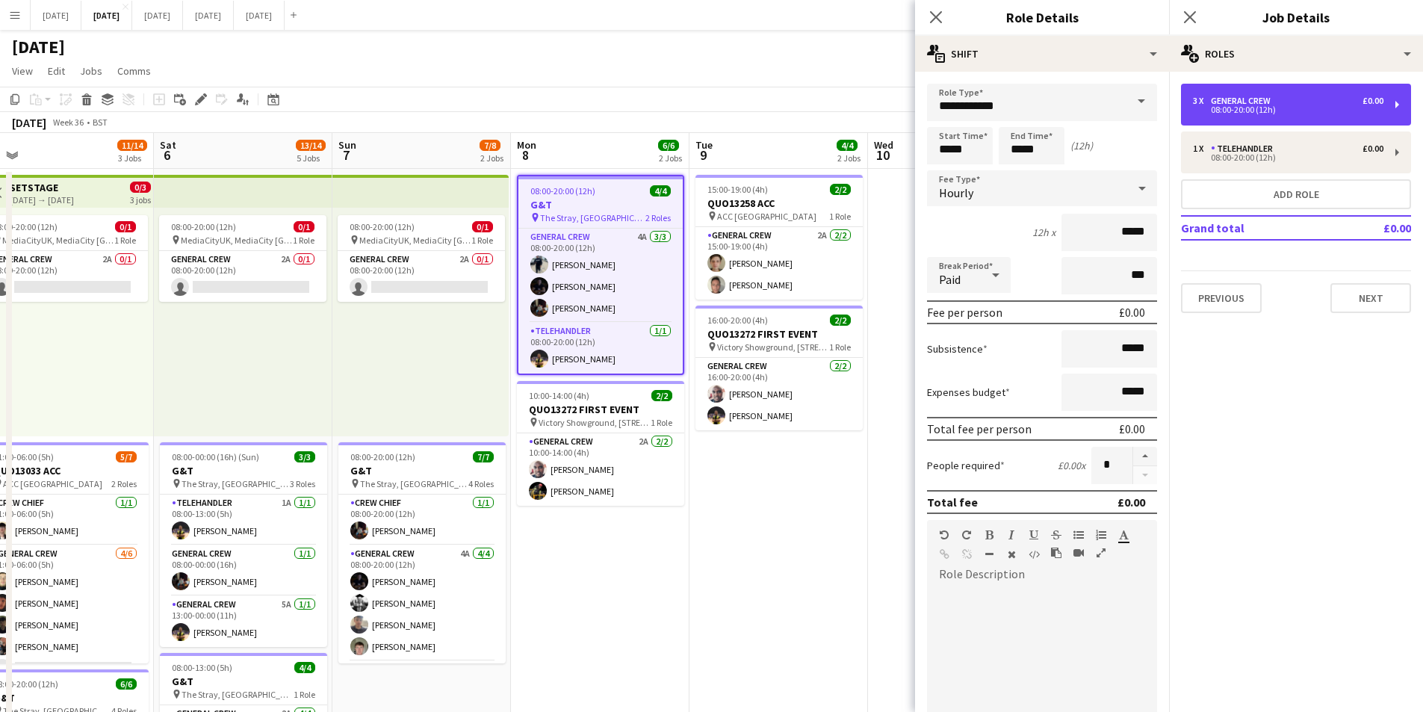
type input "**********"
type input "*****"
type input "*"
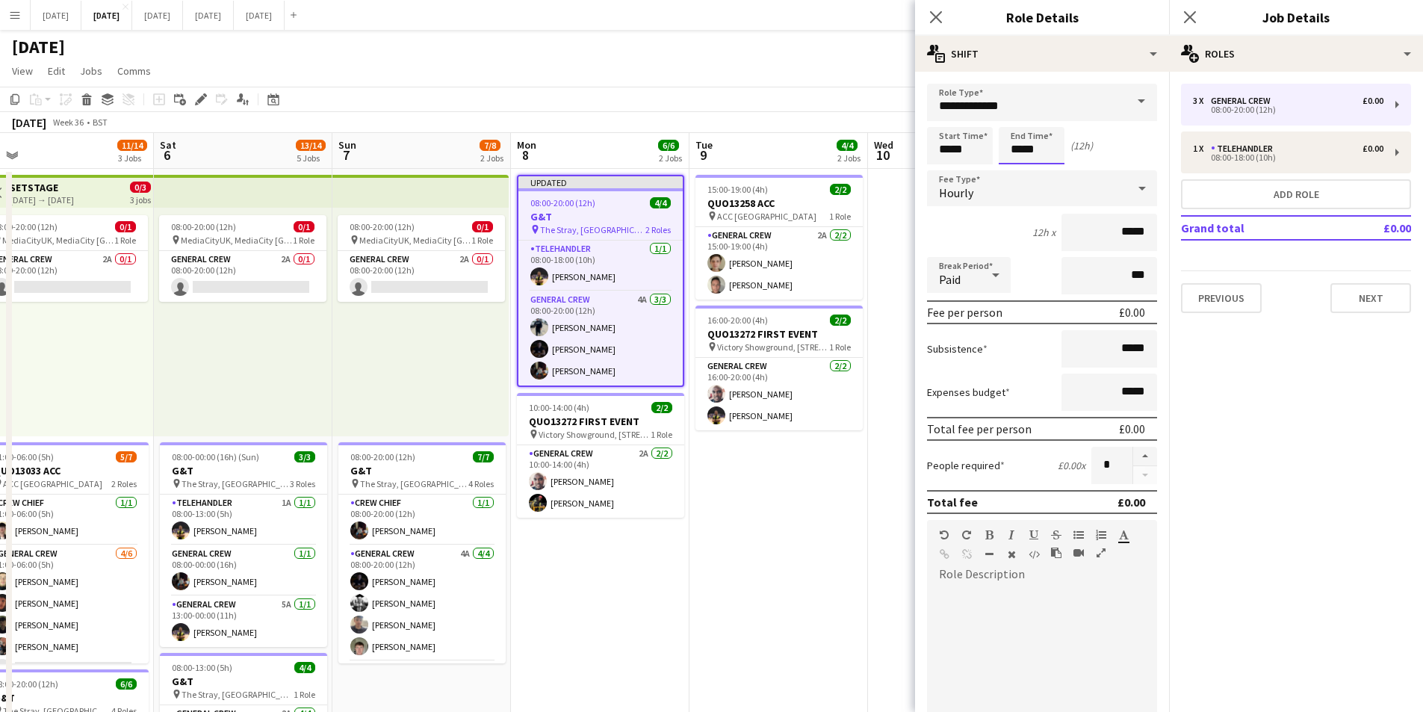
click at [1018, 143] on input "*****" at bounding box center [1032, 145] width 66 height 37
click at [1019, 168] on div at bounding box center [1017, 171] width 30 height 15
type input "*****"
click at [1019, 168] on div at bounding box center [1017, 171] width 30 height 15
click at [932, 15] on icon "Close pop-in" at bounding box center [936, 17] width 14 height 14
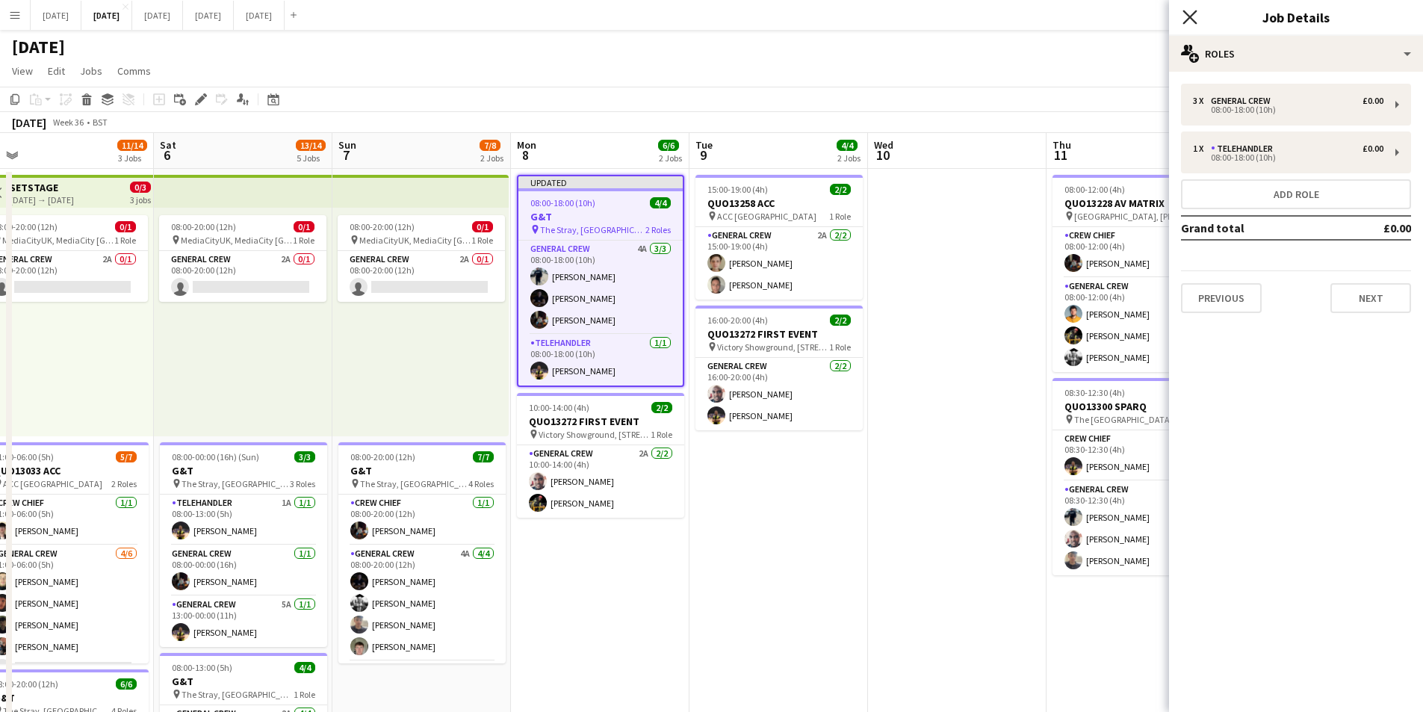
click at [1189, 10] on icon "Close pop-in" at bounding box center [1190, 17] width 14 height 14
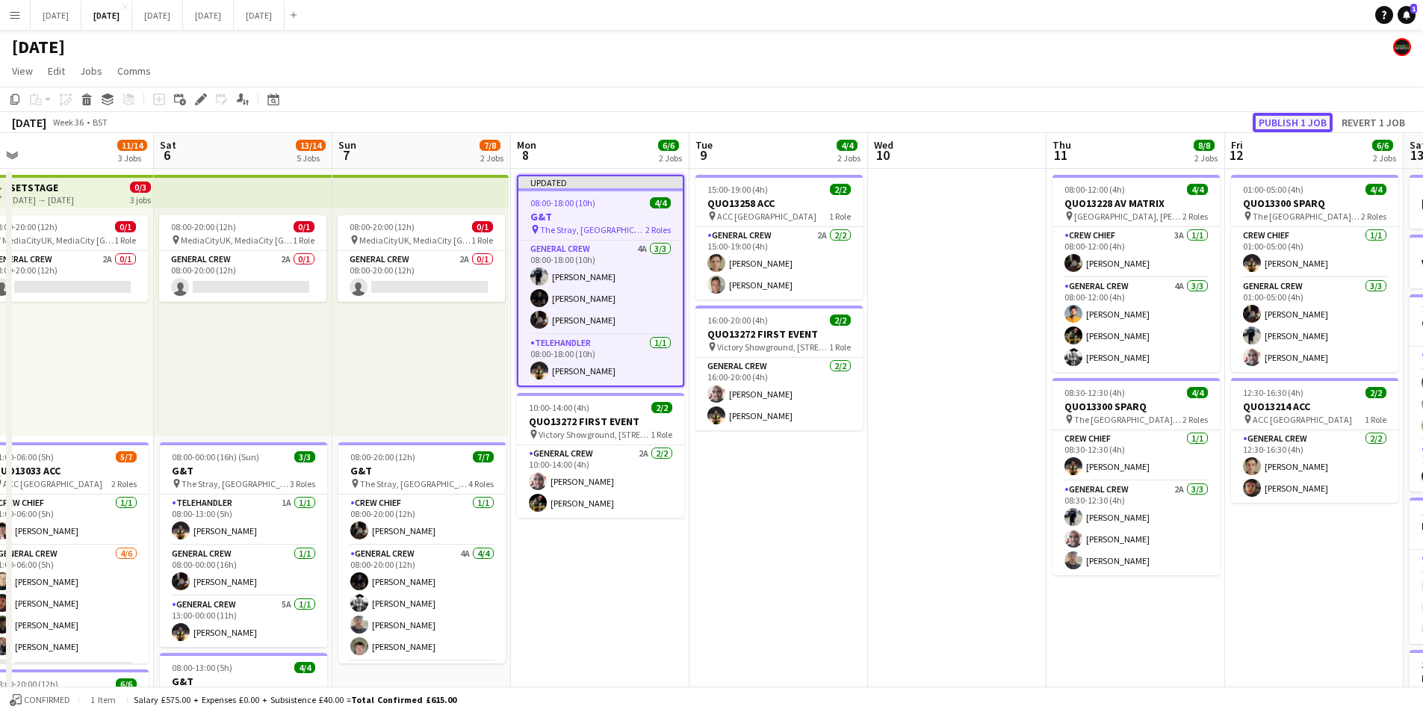
click at [1275, 120] on button "Publish 1 job" at bounding box center [1293, 122] width 80 height 19
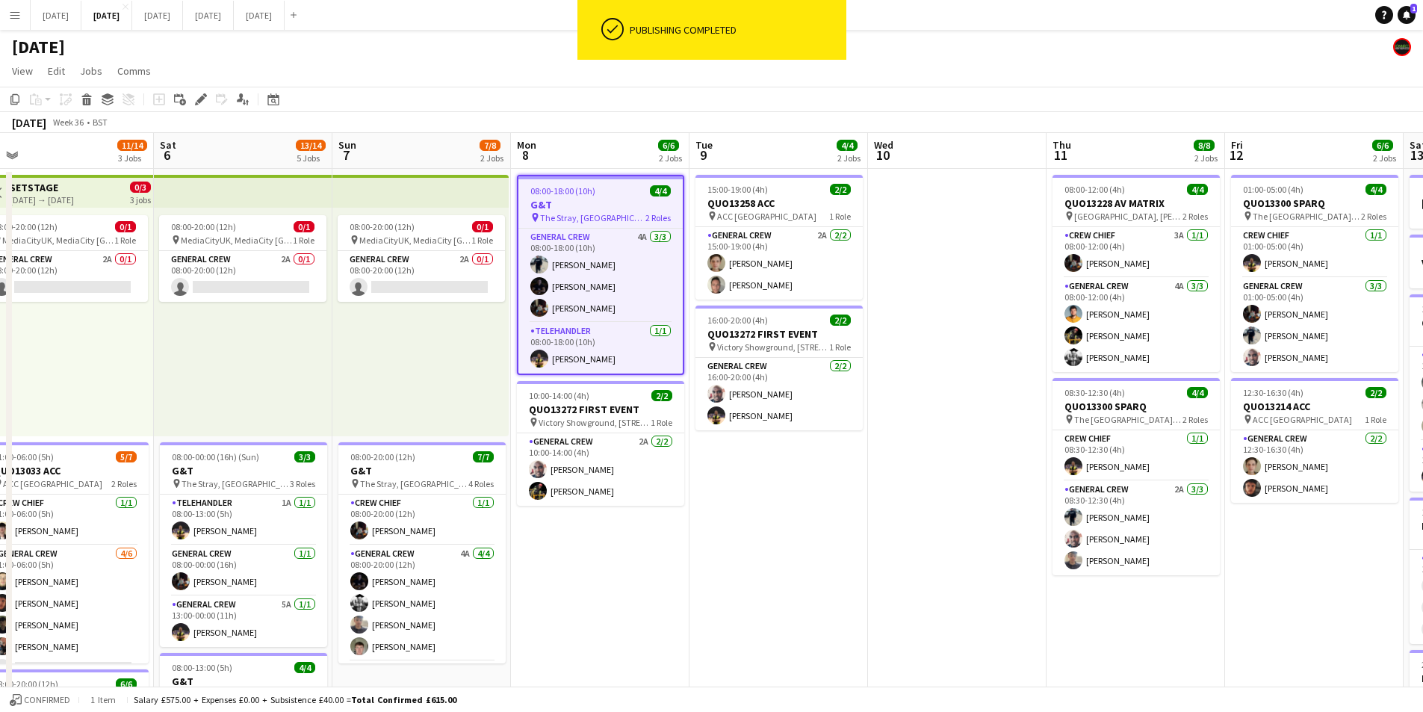
click at [811, 336] on app-calendar-viewport "Wed 3 15/16 3 Jobs Thu 4 19/19 4 Jobs Fri 5 11/14 3 Jobs Sat 6 13/14 5 Jobs Sun…" at bounding box center [711, 646] width 1423 height 1027
click at [747, 377] on app-calendar-viewport "Wed 3 15/16 3 Jobs Thu 4 19/19 4 Jobs Fri 5 11/14 3 Jobs Sat 6 13/14 5 Jobs Sun…" at bounding box center [711, 646] width 1423 height 1027
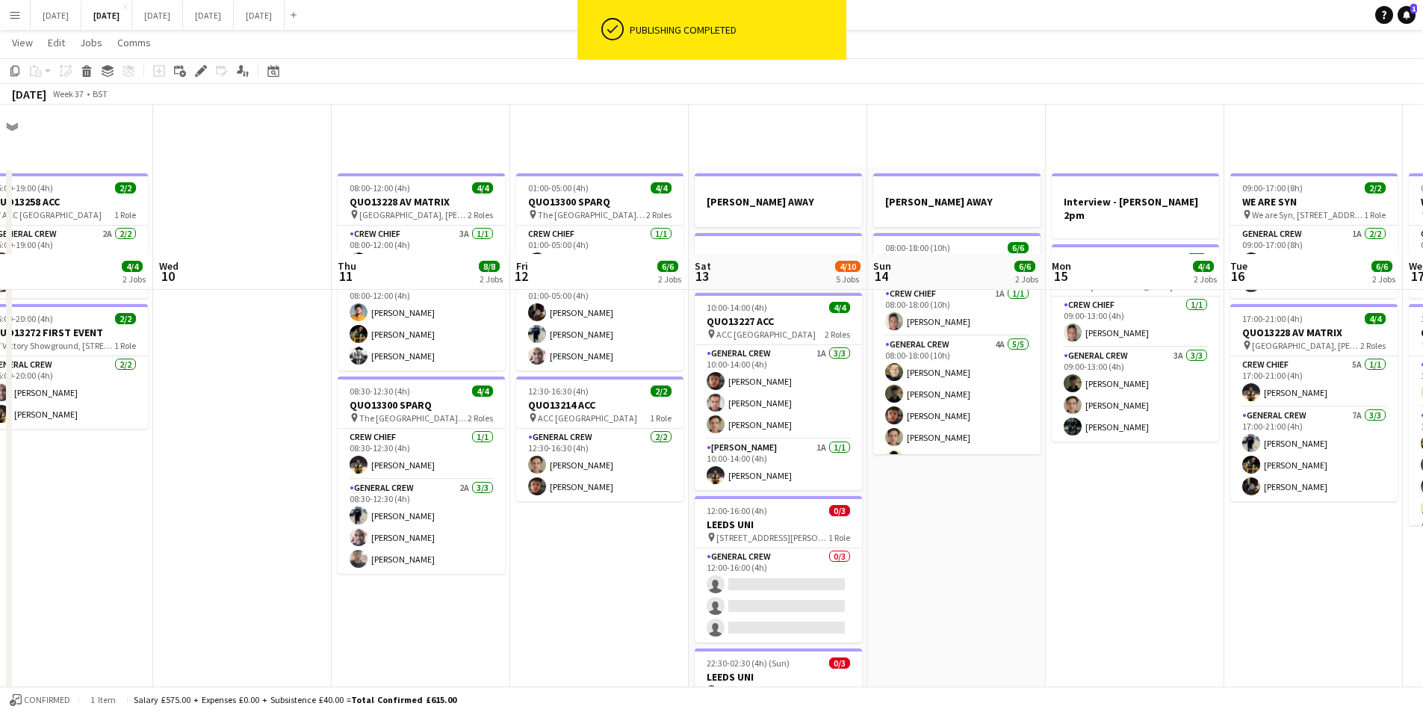
scroll to position [0, 383]
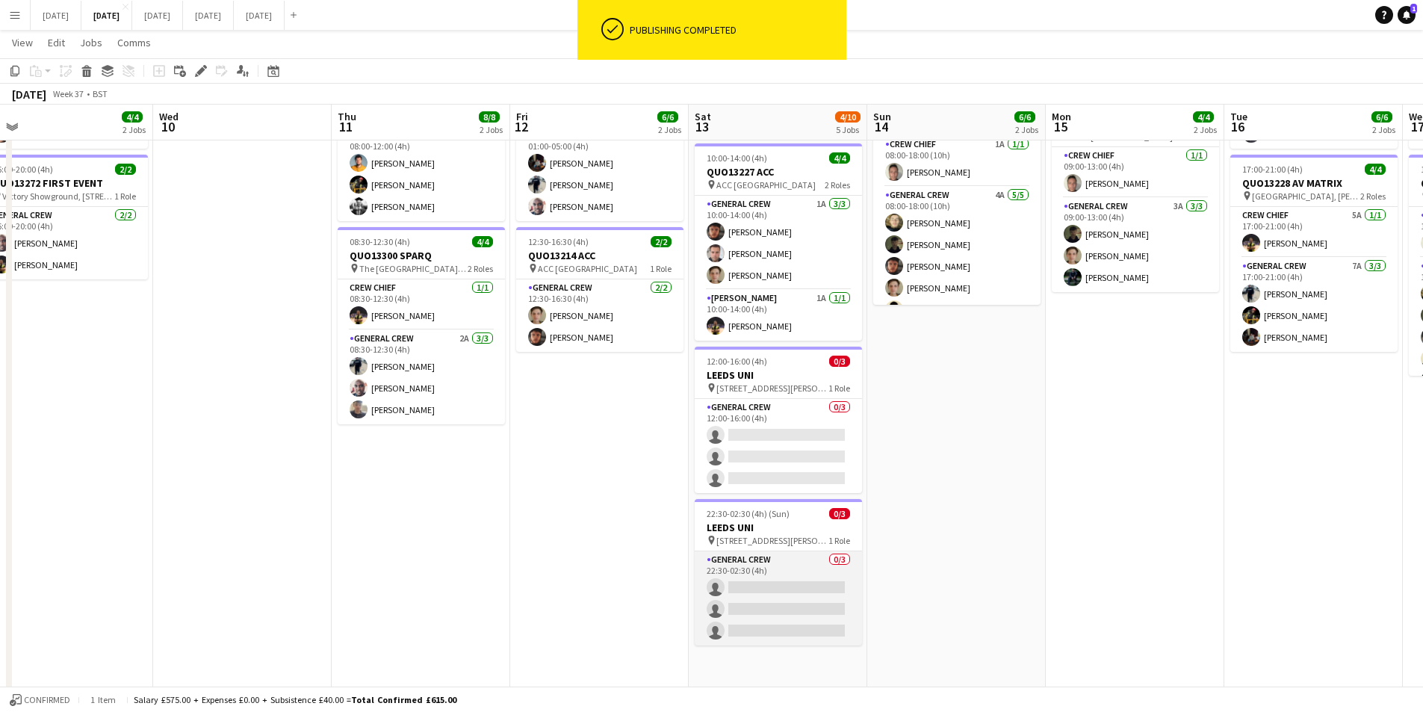
click at [777, 613] on app-card-role "General Crew 0/3 22:30-02:30 (4h) single-neutral-actions single-neutral-actions…" at bounding box center [778, 598] width 167 height 94
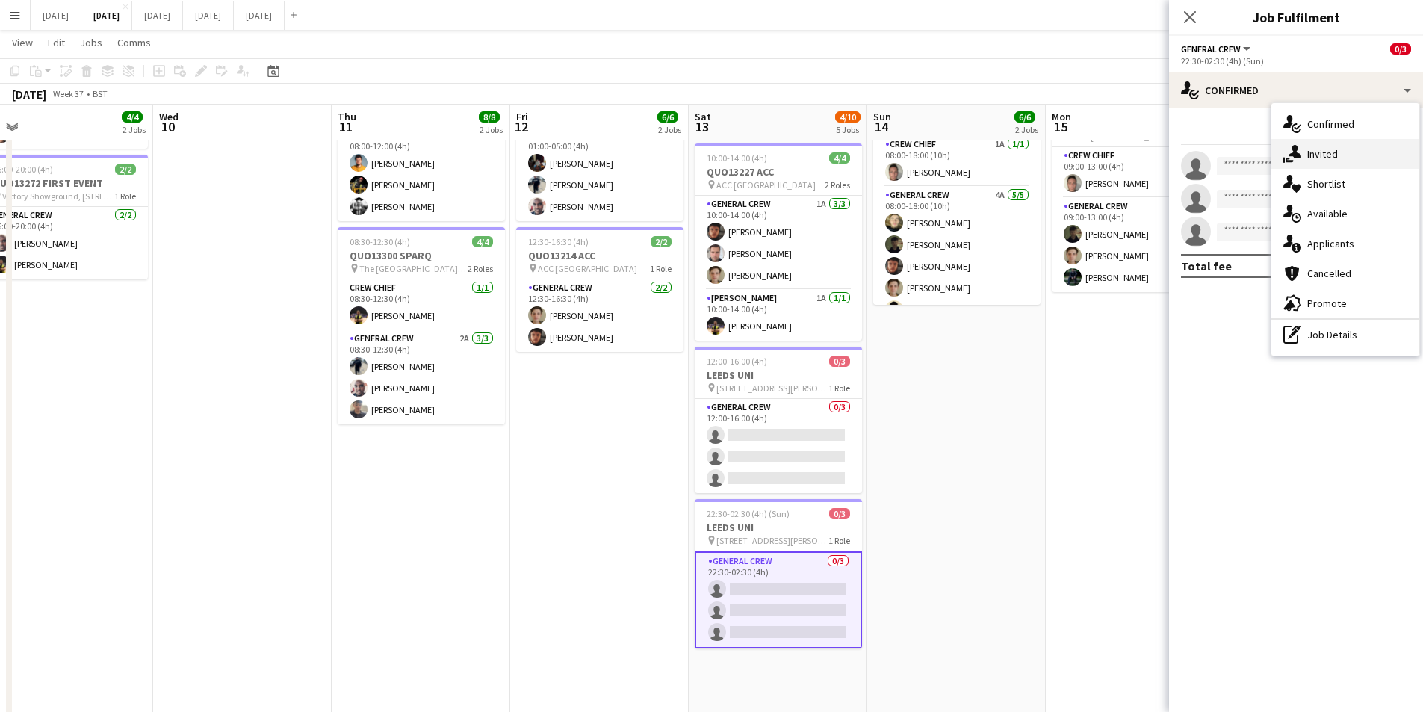
click at [1308, 154] on div "single-neutral-actions-share-1 Invited" at bounding box center [1346, 154] width 148 height 30
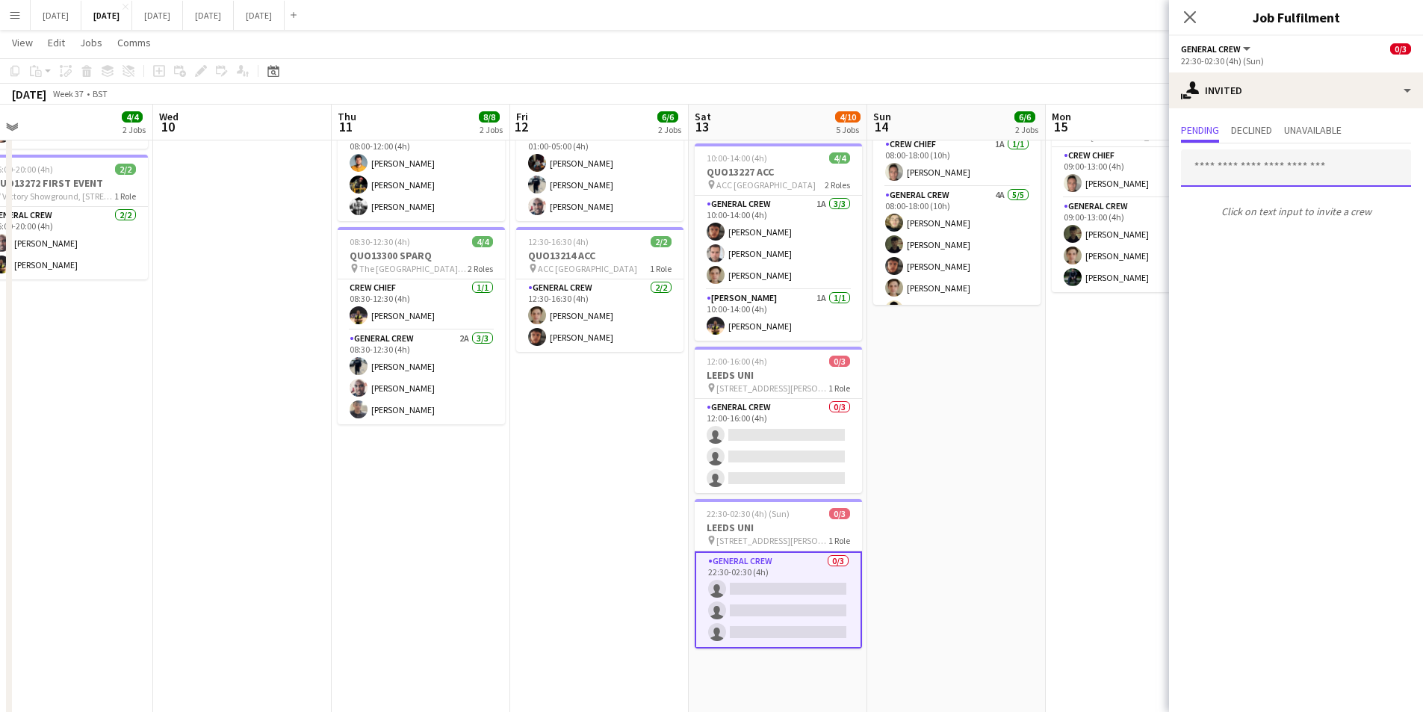
click at [1233, 165] on input "text" at bounding box center [1296, 167] width 230 height 37
type input "****"
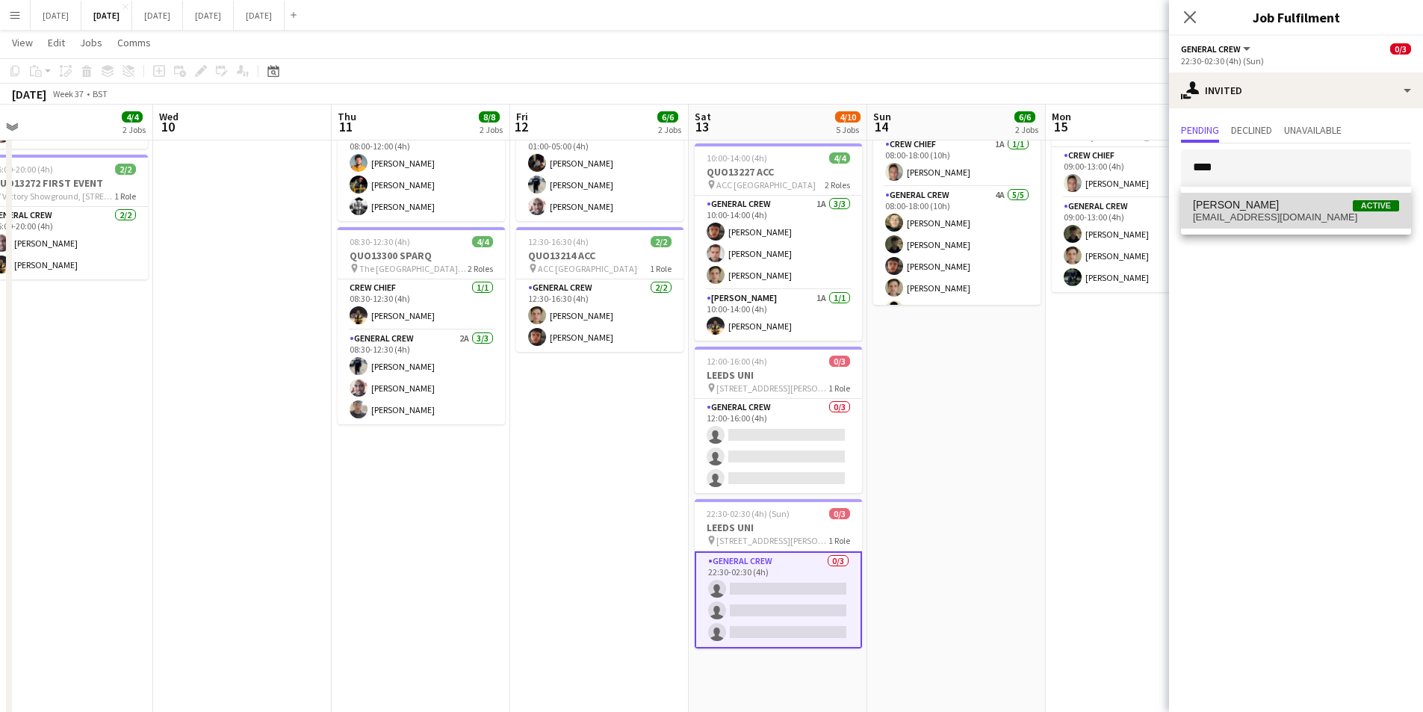
click at [1257, 215] on span "[EMAIL_ADDRESS][DOMAIN_NAME]" at bounding box center [1296, 217] width 206 height 12
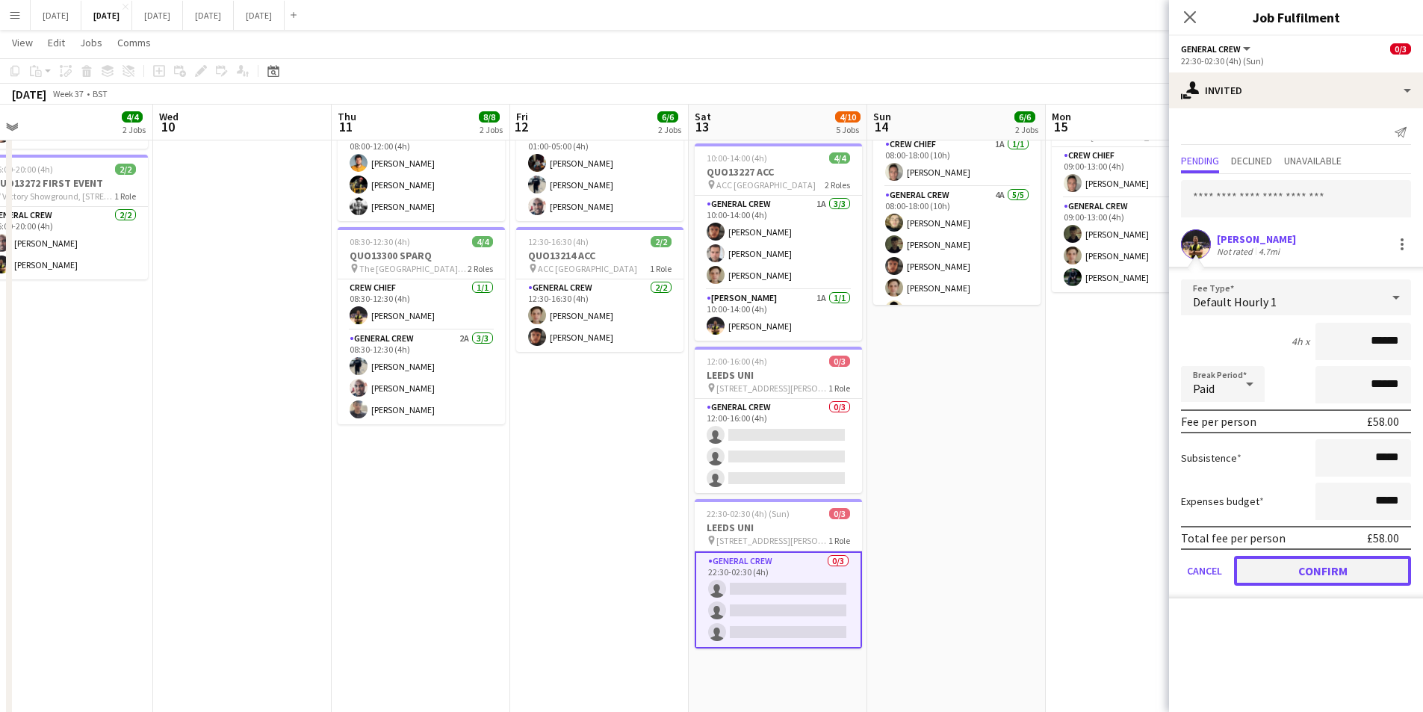
click at [1331, 563] on button "Confirm" at bounding box center [1322, 571] width 177 height 30
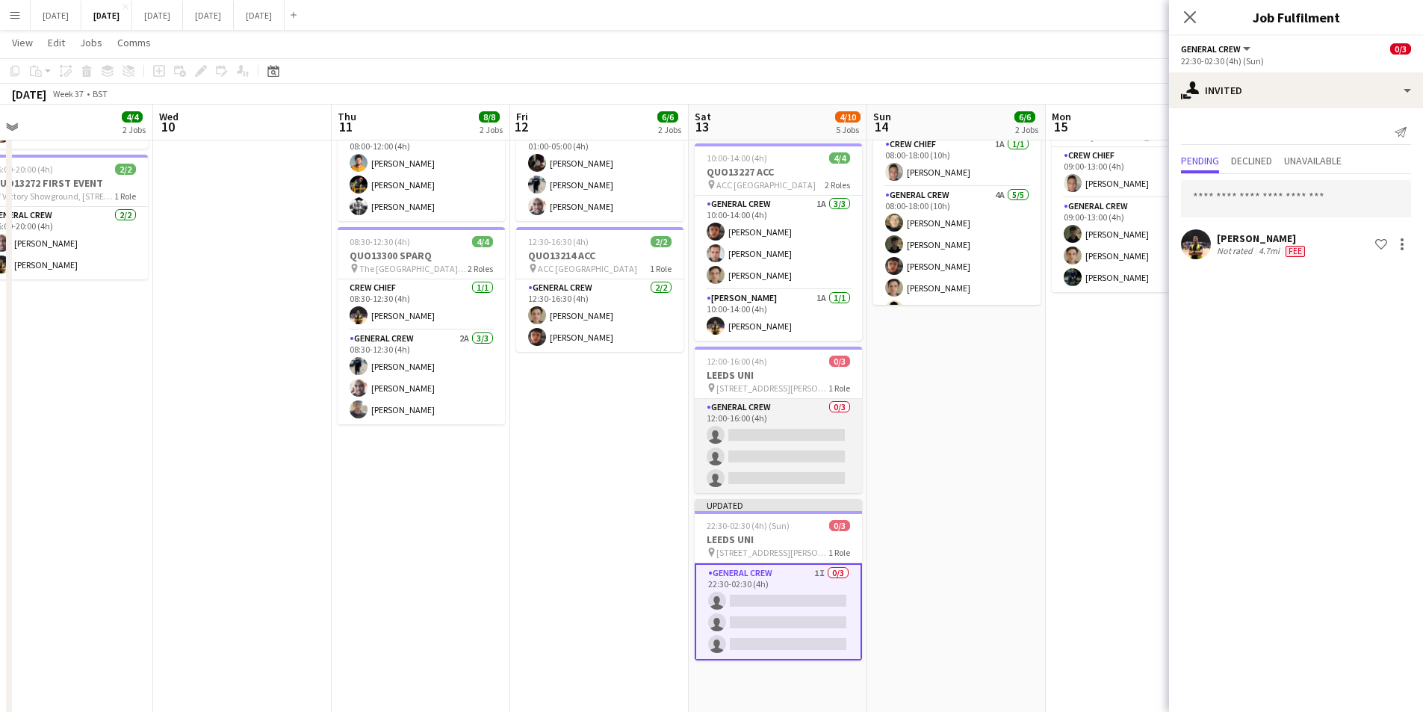
click at [789, 448] on app-card-role "General Crew 0/3 12:00-16:00 (4h) single-neutral-actions single-neutral-actions…" at bounding box center [778, 446] width 167 height 94
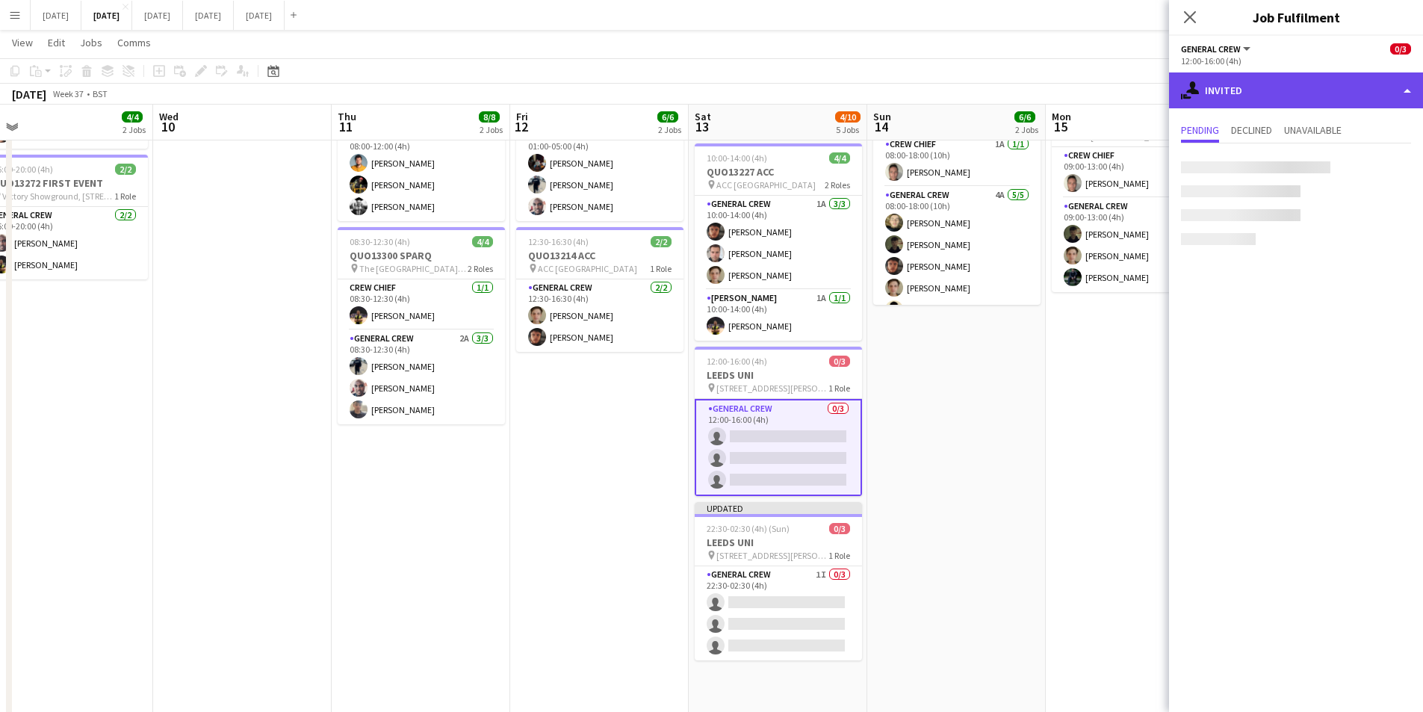
click at [1274, 100] on div "single-neutral-actions-share-1 Invited" at bounding box center [1296, 90] width 254 height 36
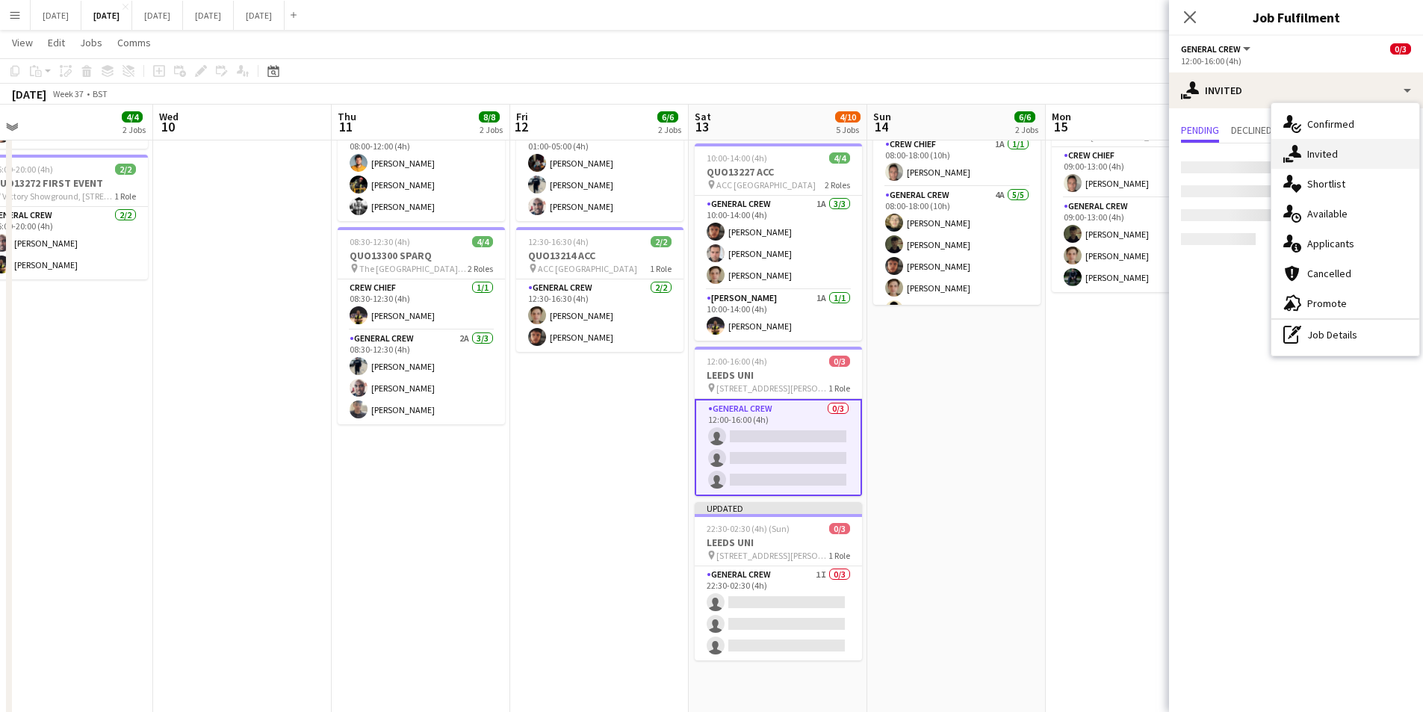
click at [1320, 156] on div "single-neutral-actions-share-1 Invited" at bounding box center [1346, 154] width 148 height 30
click at [1188, 14] on icon at bounding box center [1190, 17] width 14 height 14
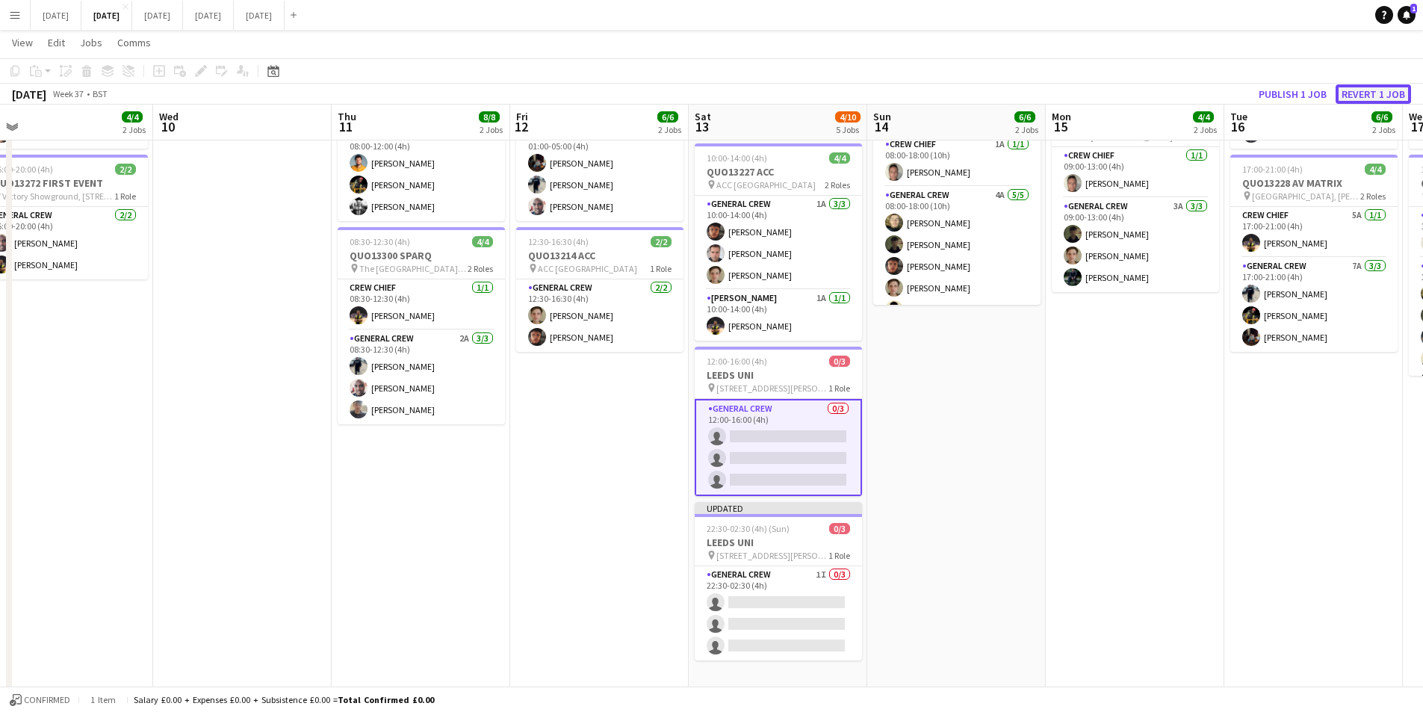
click at [1359, 87] on button "Revert 1 job" at bounding box center [1373, 93] width 75 height 19
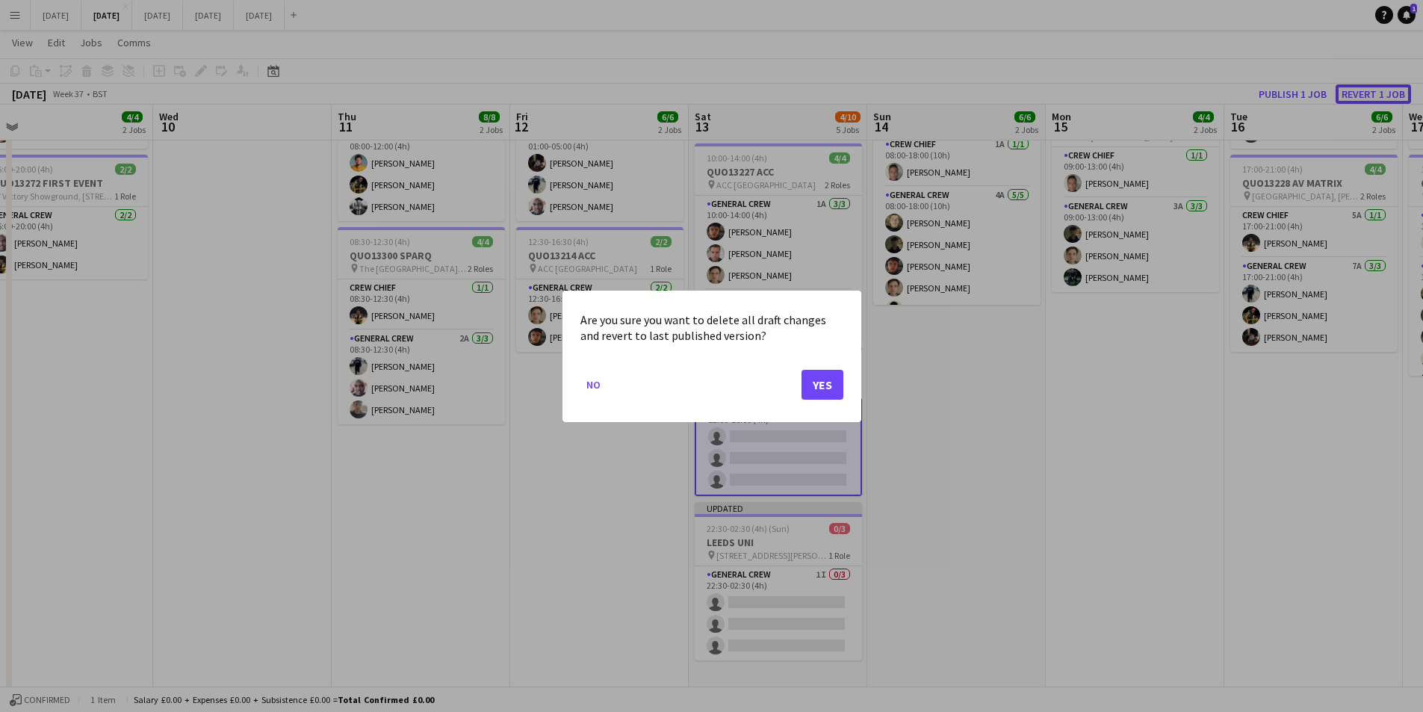
scroll to position [0, 0]
click at [833, 383] on button "Yes" at bounding box center [823, 384] width 42 height 30
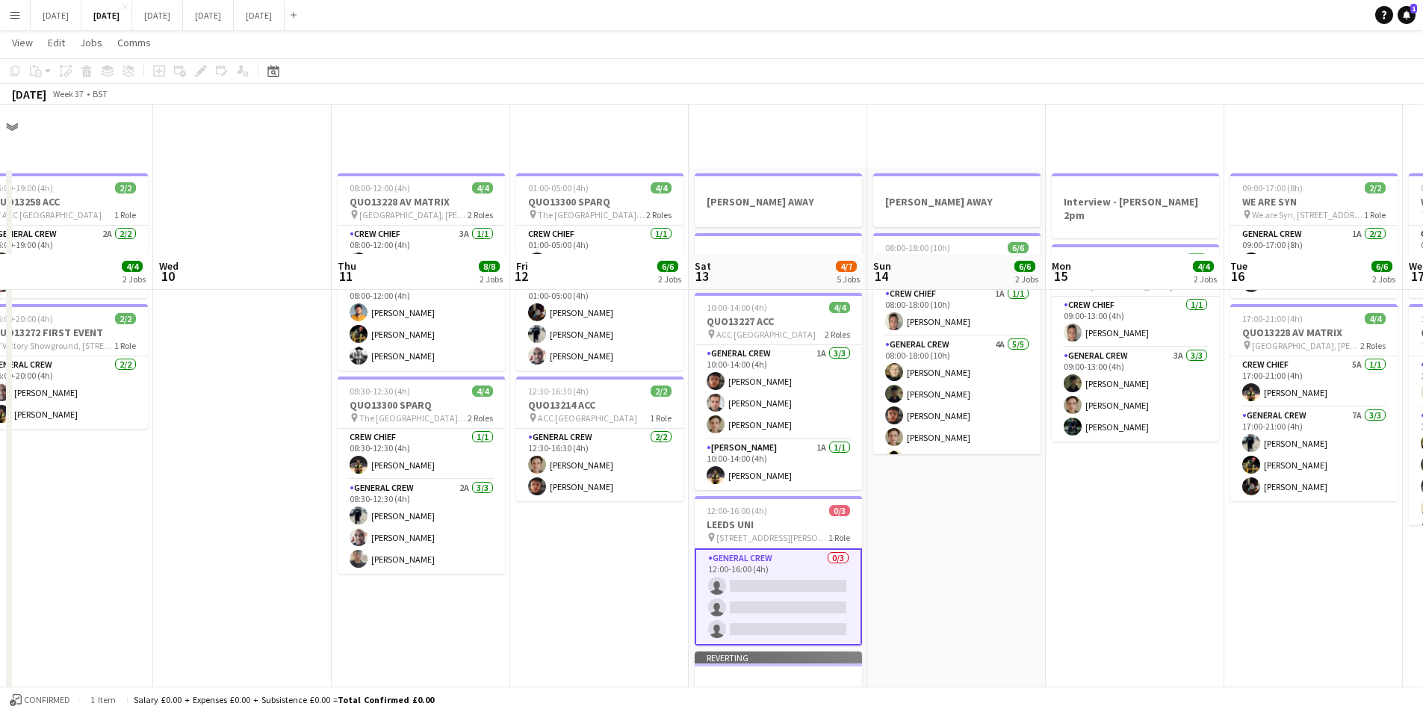
scroll to position [149, 0]
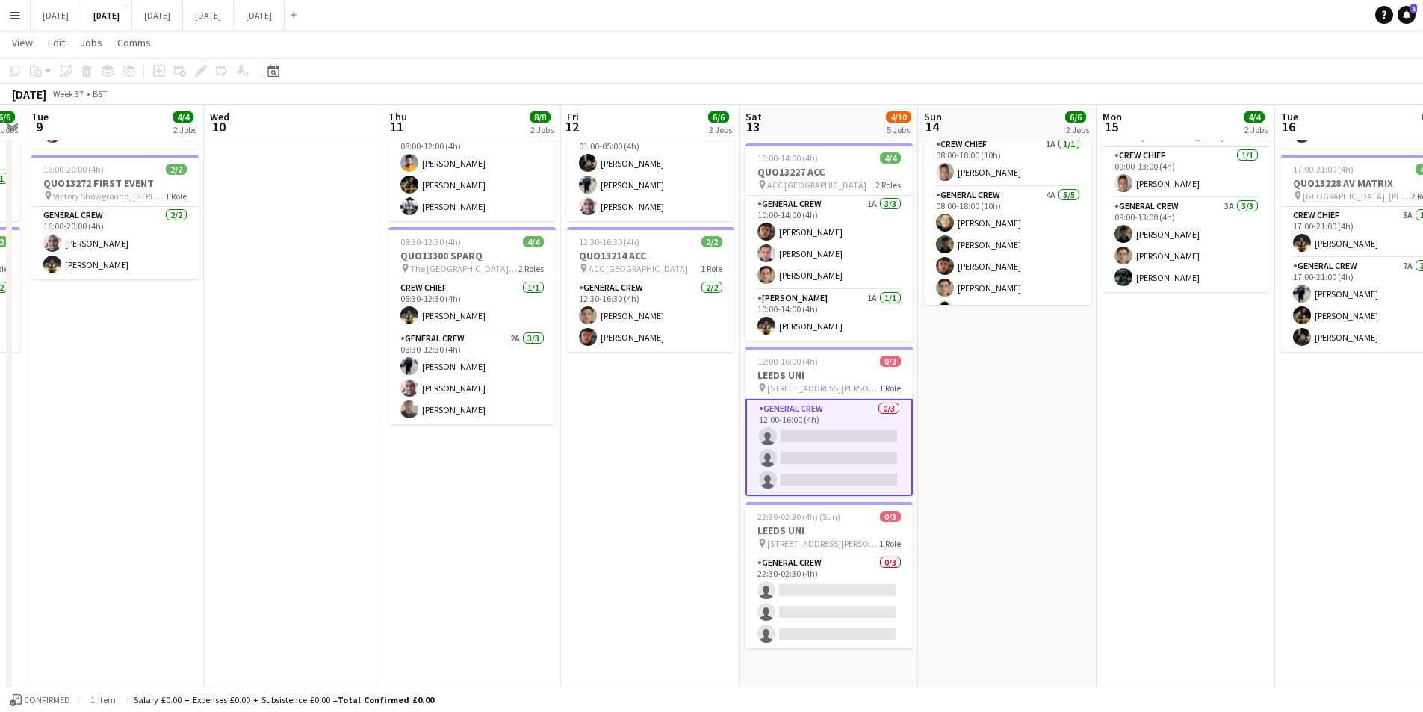
drag, startPoint x: 935, startPoint y: 413, endPoint x: 990, endPoint y: 428, distance: 56.5
click at [990, 428] on app-calendar-viewport "Sun 7 7/8 2 Jobs Mon 8 6/6 2 Jobs Tue 9 4/4 2 Jobs Wed 10 Thu 11 8/8 2 Jobs Fri…" at bounding box center [711, 459] width 1423 height 1100
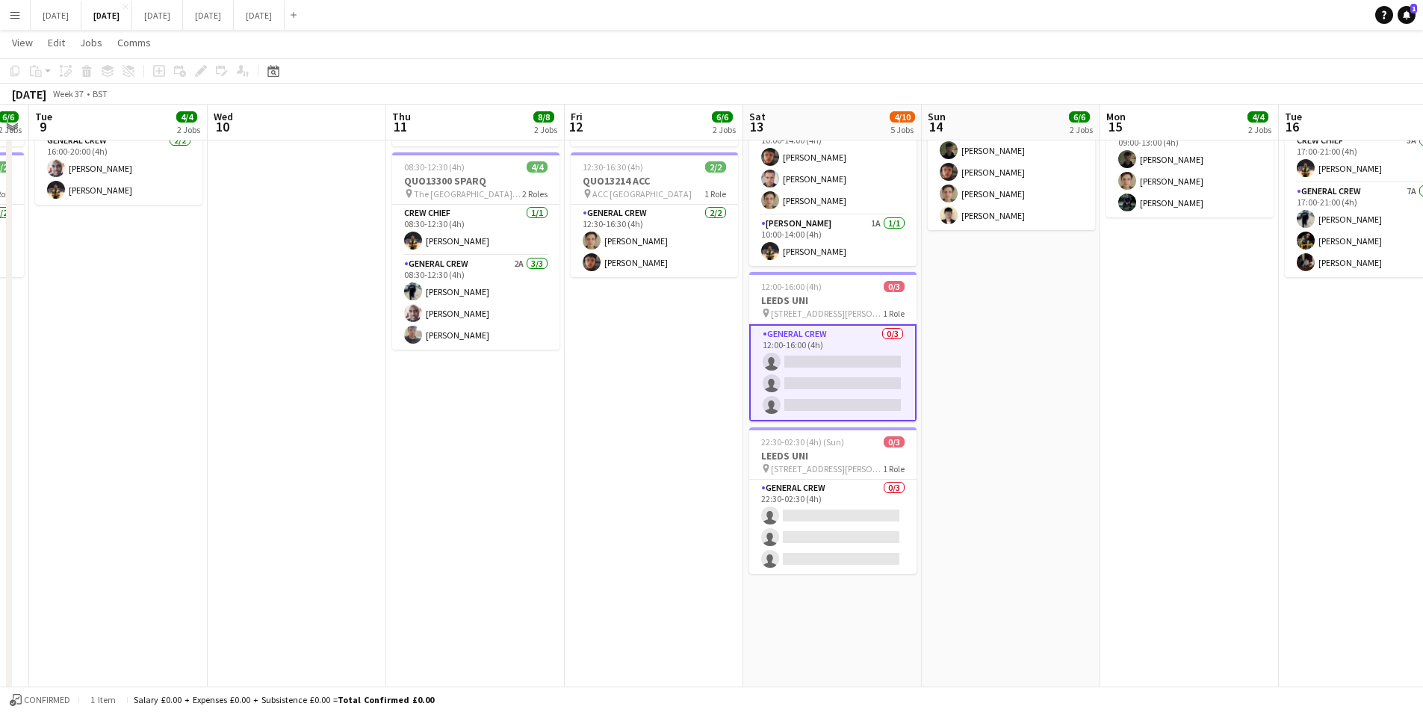
scroll to position [75, 0]
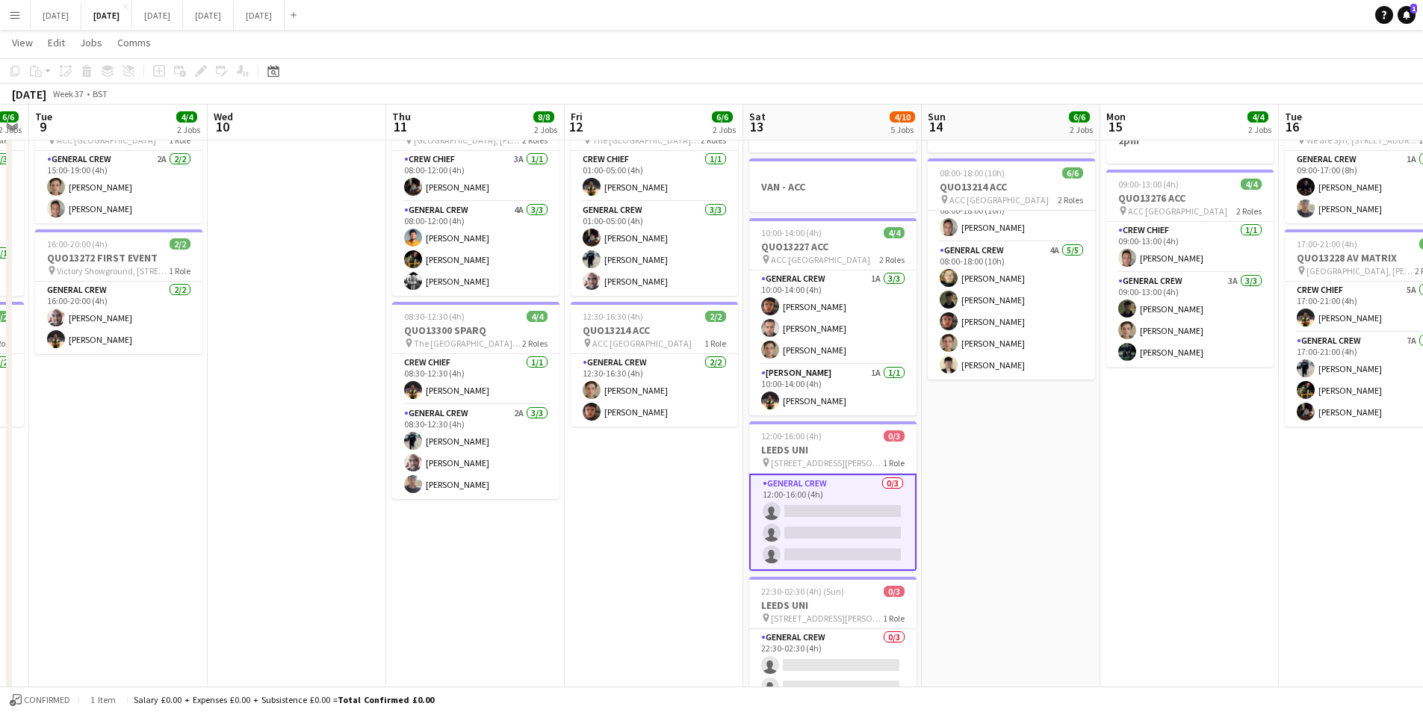
drag, startPoint x: 631, startPoint y: 560, endPoint x: 1088, endPoint y: 516, distance: 458.6
click at [704, 569] on app-calendar-viewport "Sun 7 7/8 2 Jobs Mon 8 6/6 2 Jobs Tue 9 4/4 2 Jobs Wed 10 Thu 11 8/8 2 Jobs Fri…" at bounding box center [711, 534] width 1423 height 1100
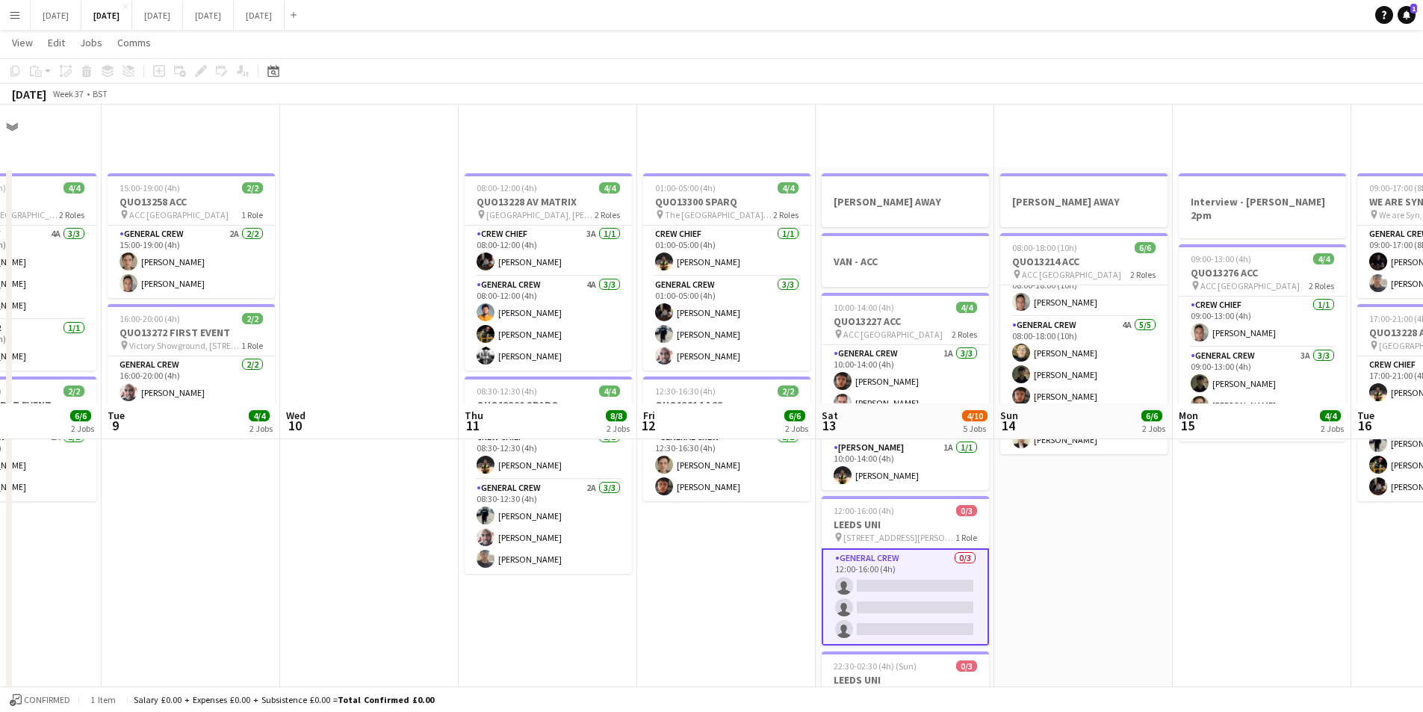
scroll to position [299, 0]
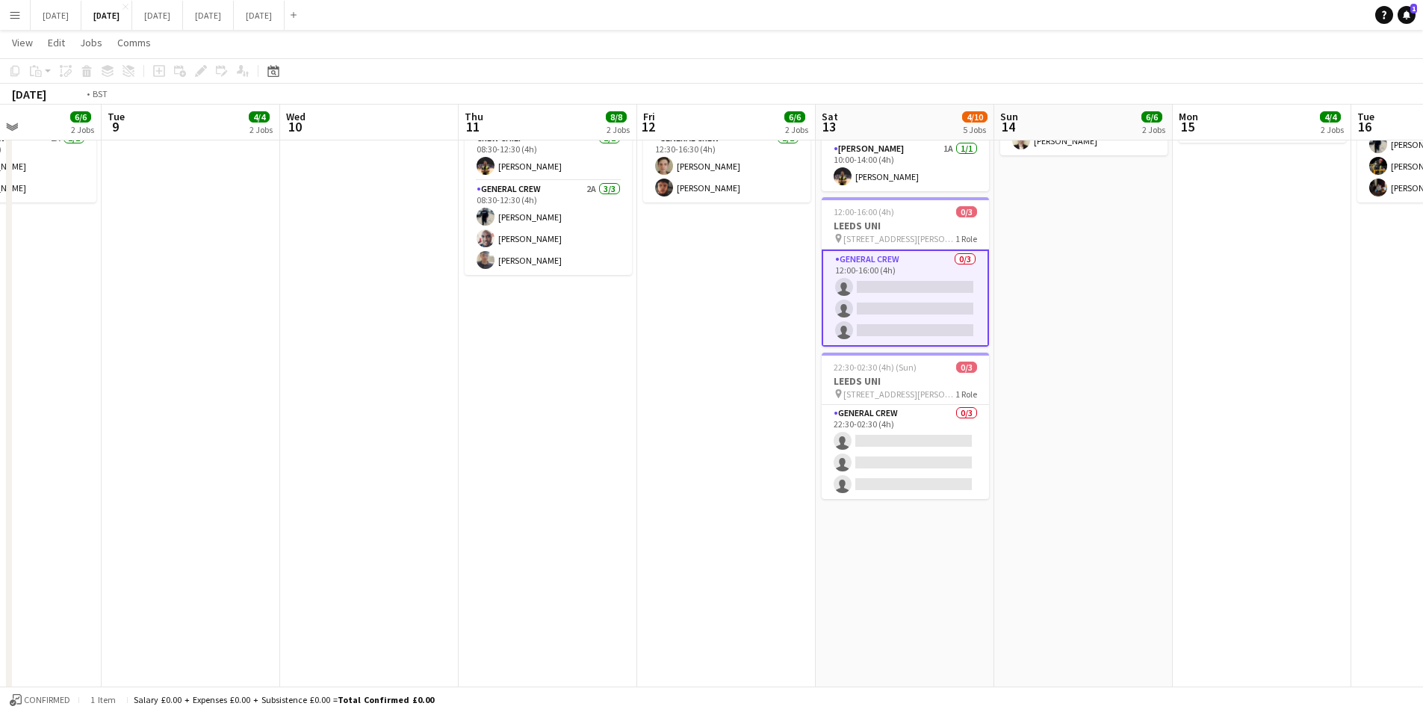
drag, startPoint x: 657, startPoint y: 540, endPoint x: 807, endPoint y: 581, distance: 155.7
click at [1025, 584] on app-calendar-viewport "Sat 6 13/14 5 Jobs Sun 7 7/8 2 Jobs Mon 8 6/6 2 Jobs Tue 9 4/4 2 Jobs Wed 10 Th…" at bounding box center [711, 309] width 1423 height 1100
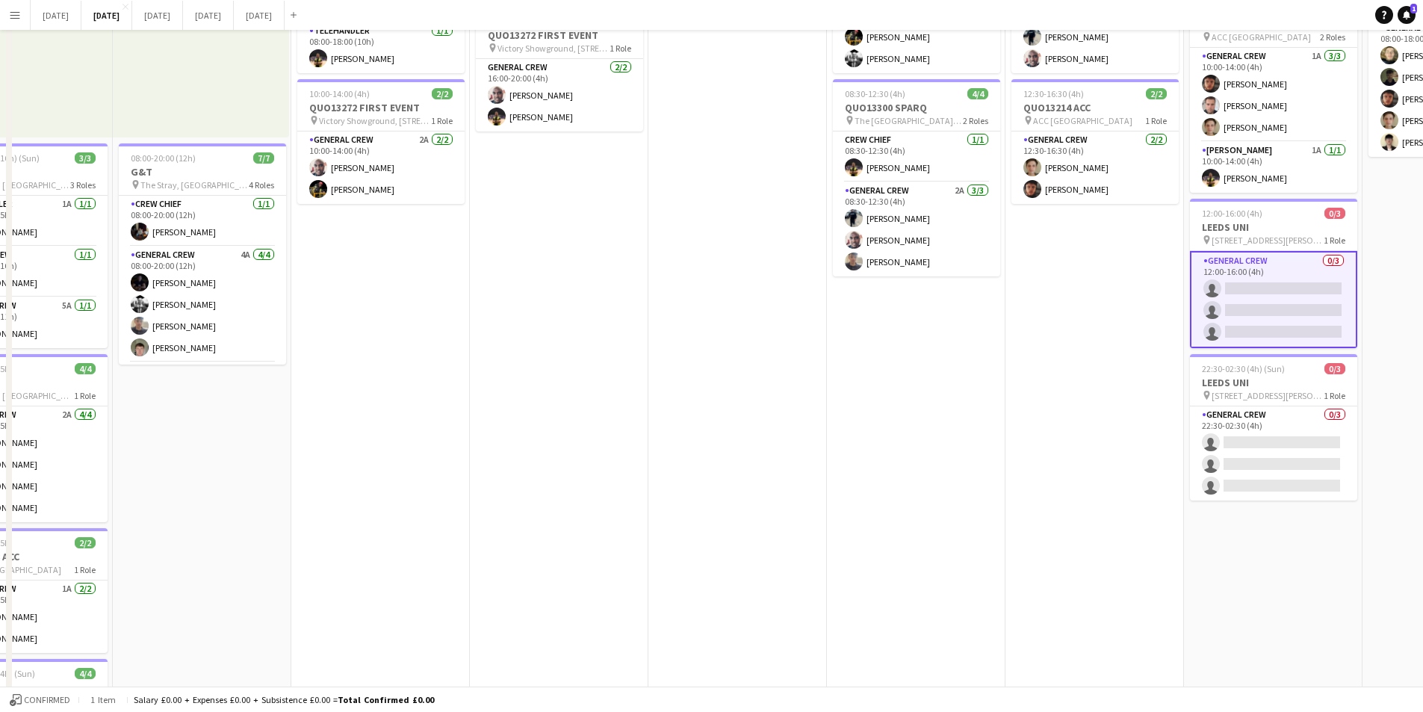
drag, startPoint x: 533, startPoint y: 578, endPoint x: 835, endPoint y: 581, distance: 301.8
click at [954, 613] on app-calendar-viewport "Thu 4 19/19 4 Jobs Fri 5 11/14 3 Jobs Sat 6 13/14 5 Jobs Sun 7 7/8 2 Jobs Mon 8…" at bounding box center [711, 347] width 1423 height 1027
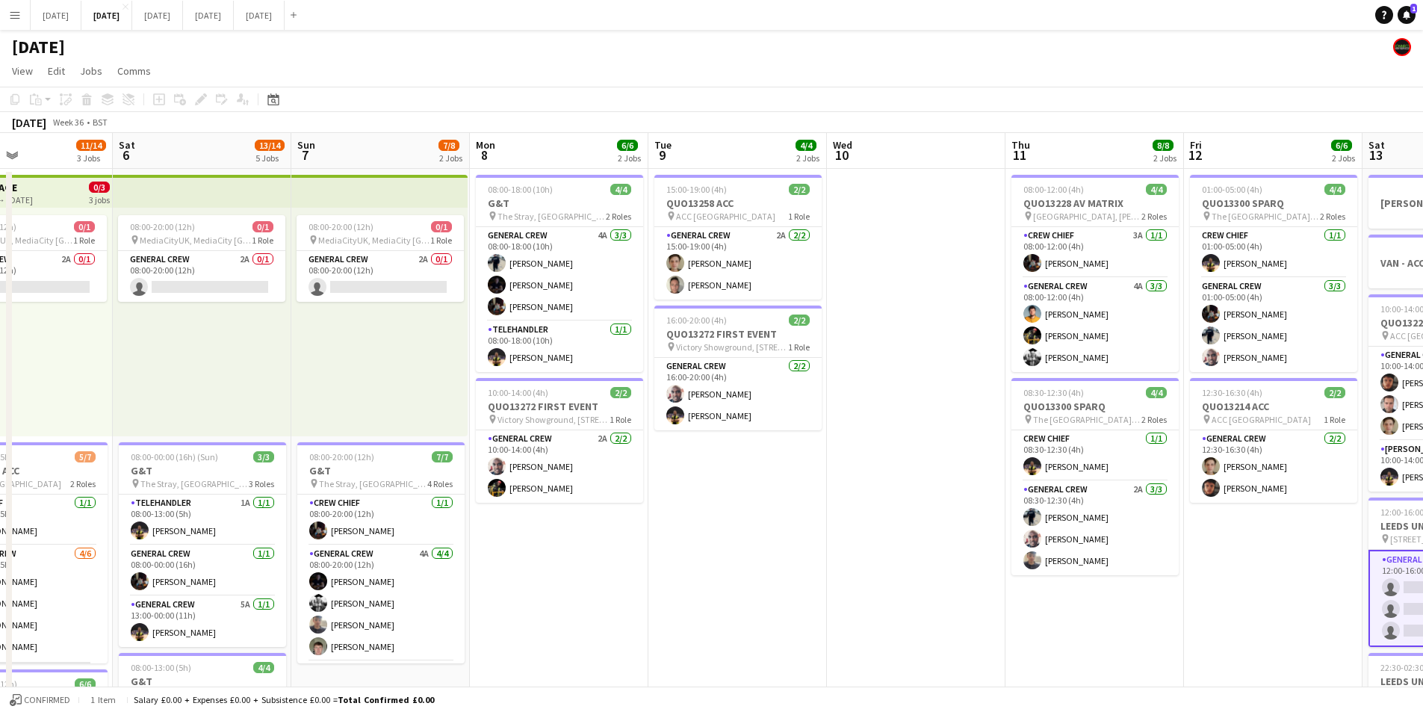
scroll to position [0, 359]
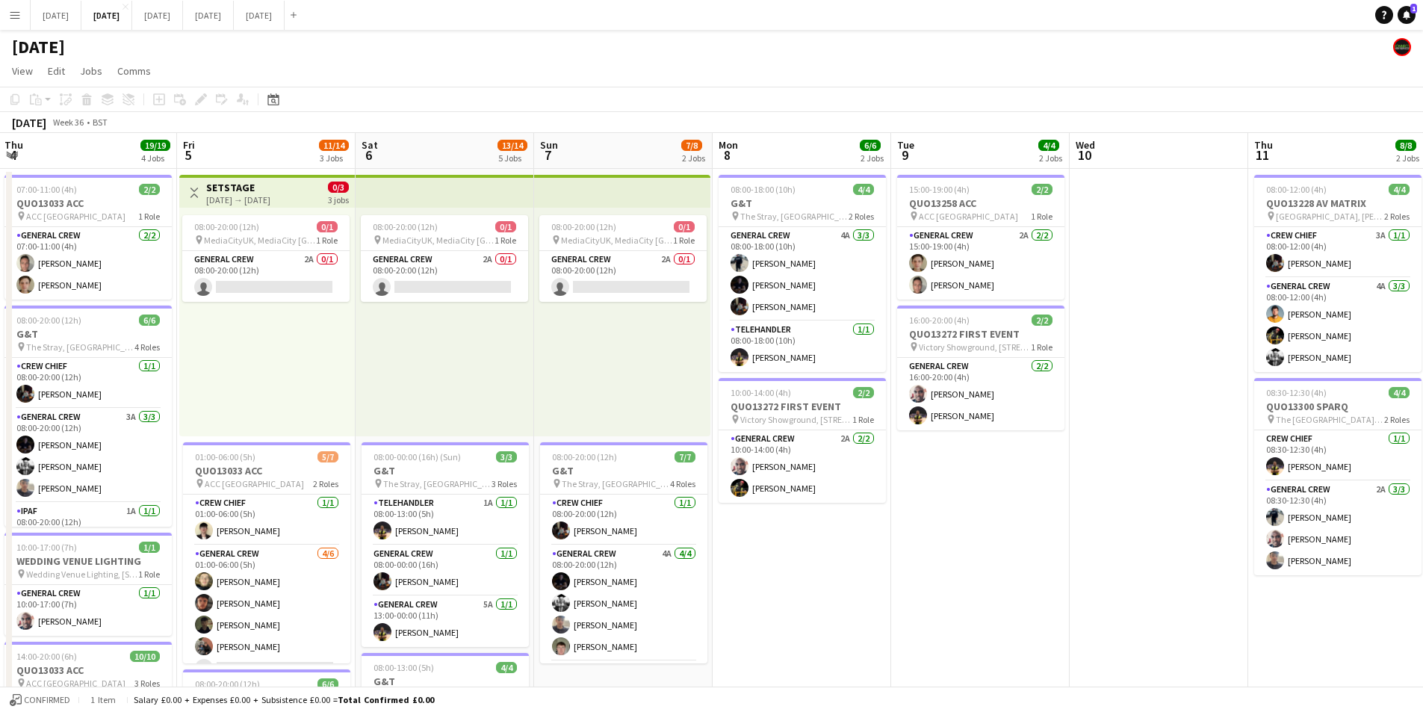
drag, startPoint x: 734, startPoint y: 611, endPoint x: 1036, endPoint y: 619, distance: 302.7
click at [1070, 578] on app-calendar-viewport "Tue 2 Wed 3 15/16 3 Jobs Thu 4 19/19 4 Jobs Fri 5 11/14 3 Jobs Sat 6 13/14 5 Jo…" at bounding box center [711, 646] width 1423 height 1027
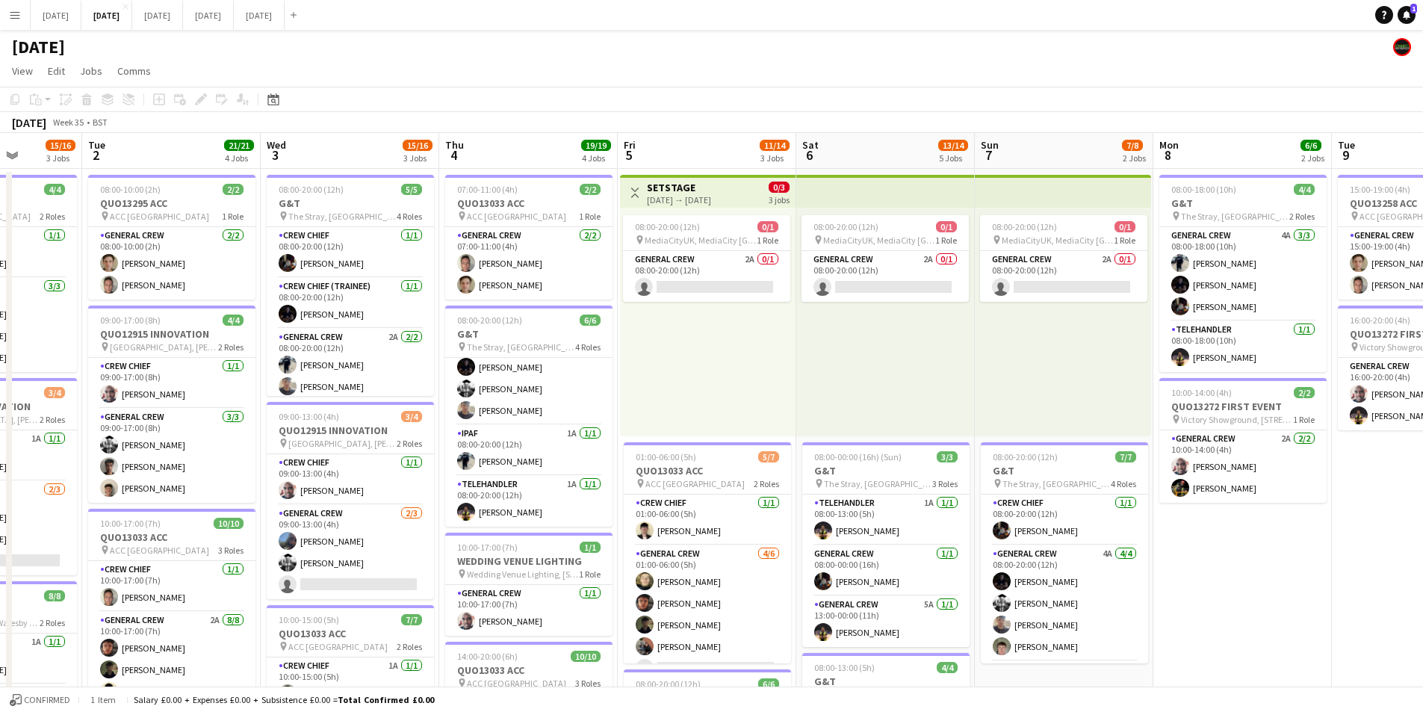
scroll to position [0, 301]
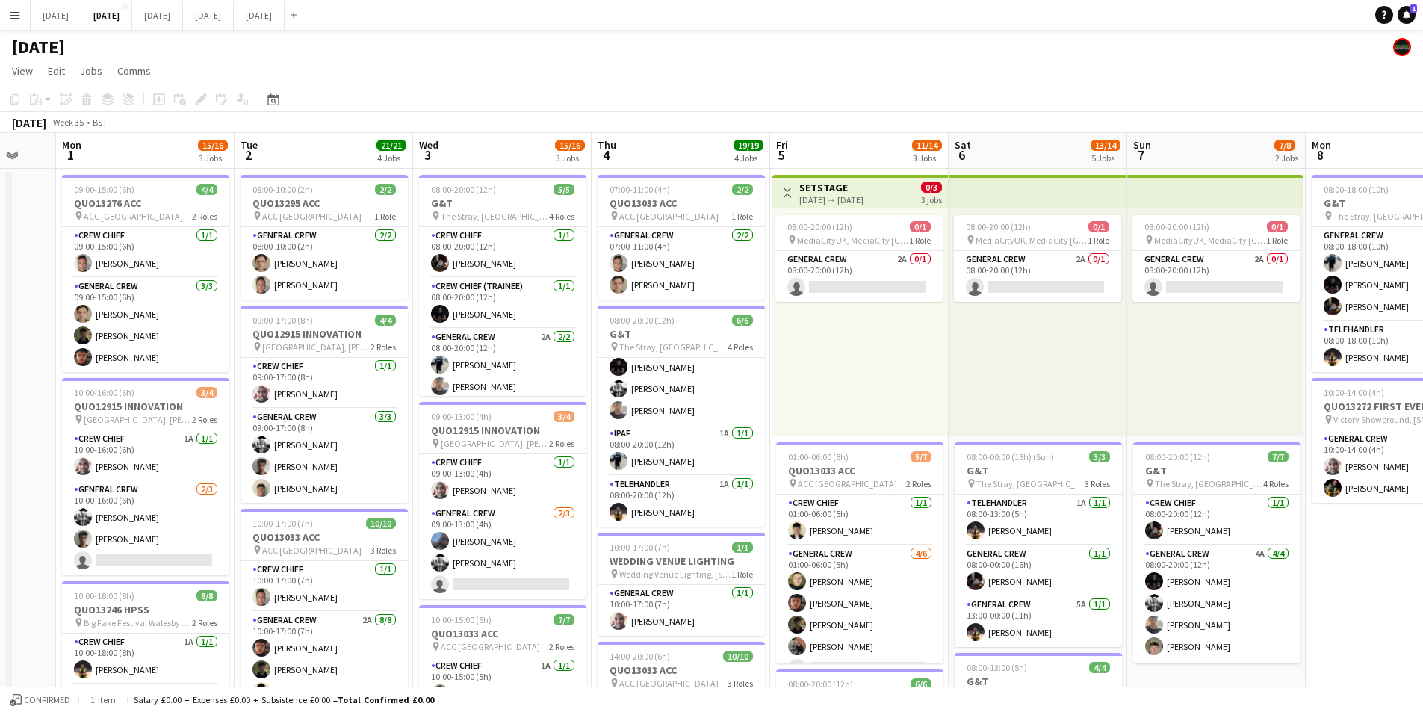
drag, startPoint x: 469, startPoint y: 542, endPoint x: 603, endPoint y: 528, distance: 134.5
click at [579, 544] on app-calendar-viewport "Sat 30 Sun 31 Mon 1 15/16 3 Jobs Tue 2 21/21 4 Jobs Wed 3 15/16 3 Jobs Thu 4 19…" at bounding box center [711, 646] width 1423 height 1027
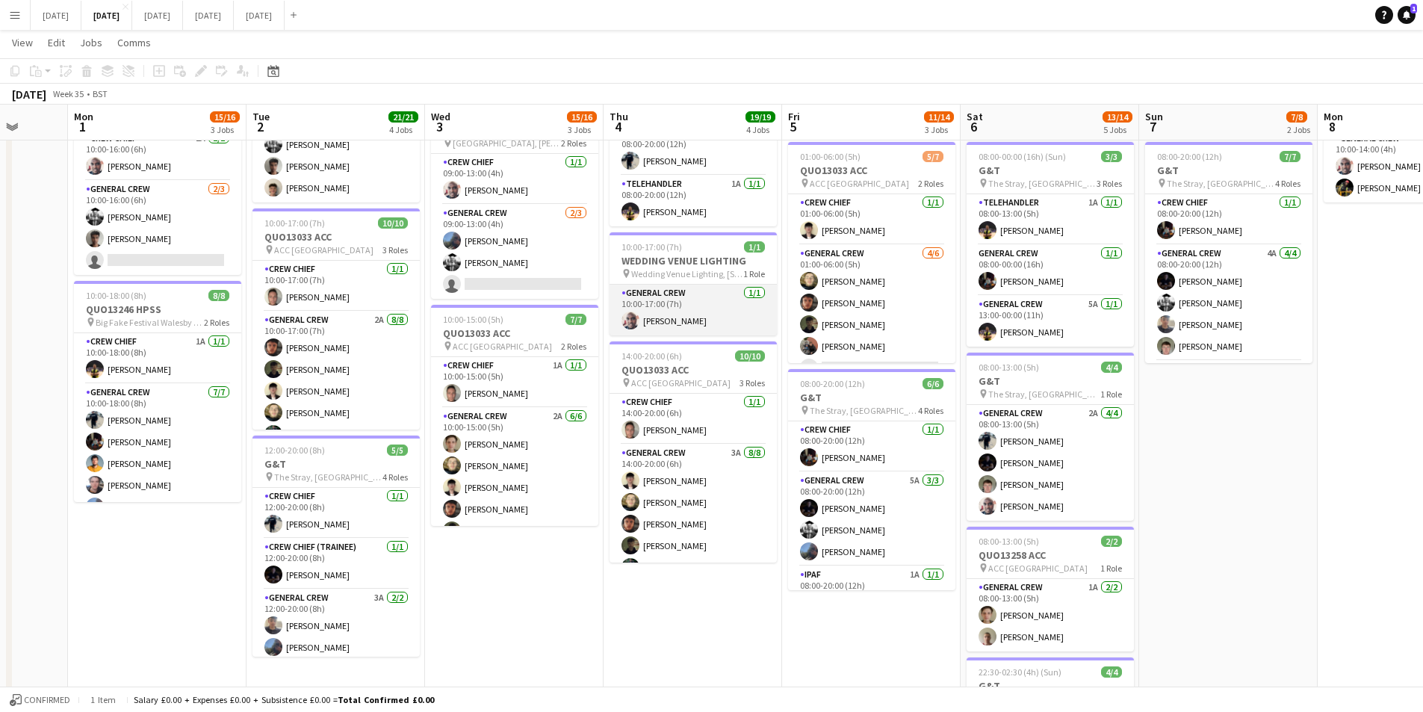
scroll to position [0, 0]
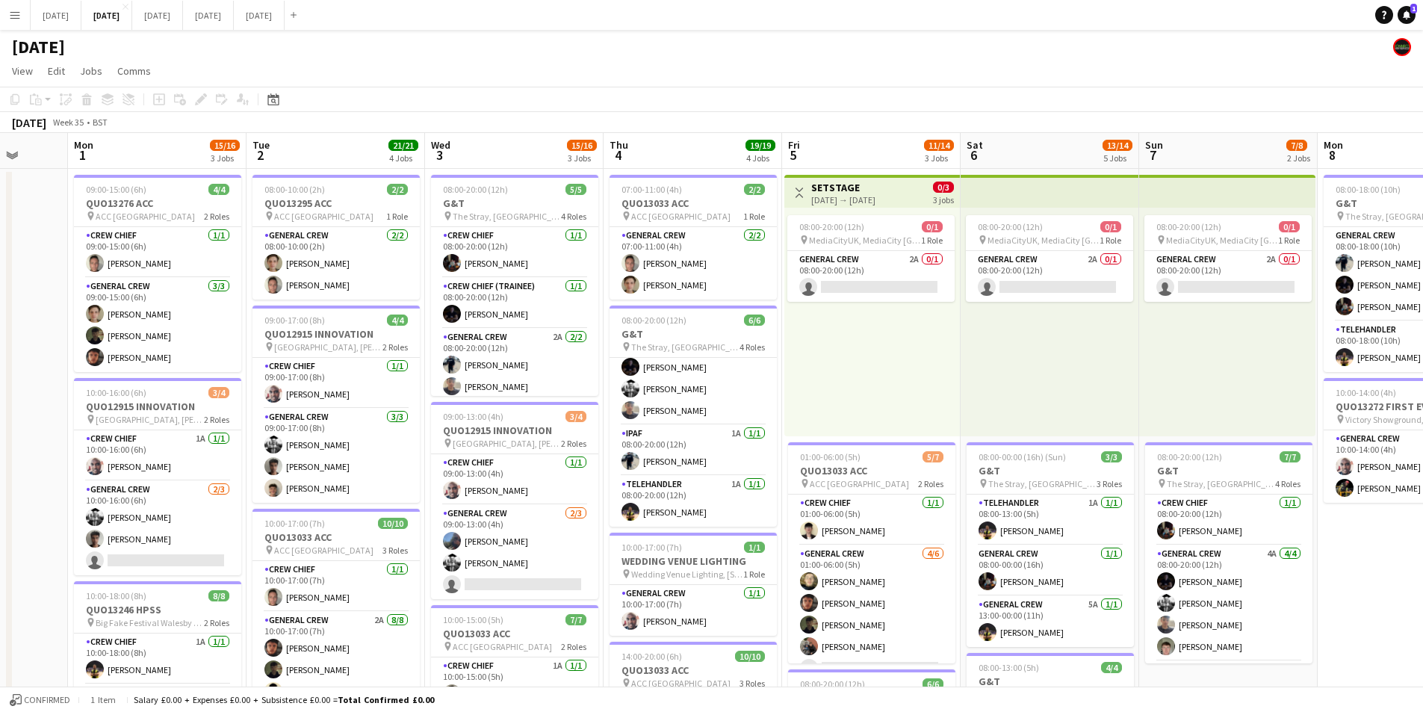
drag, startPoint x: 801, startPoint y: 424, endPoint x: 1132, endPoint y: 467, distance: 333.7
click at [280, 312] on app-calendar-viewport "Fri 29 Sat 30 Sun 31 Mon 1 15/16 3 Jobs Tue 2 21/21 4 Jobs Wed 3 15/16 3 Jobs T…" at bounding box center [711, 646] width 1423 height 1027
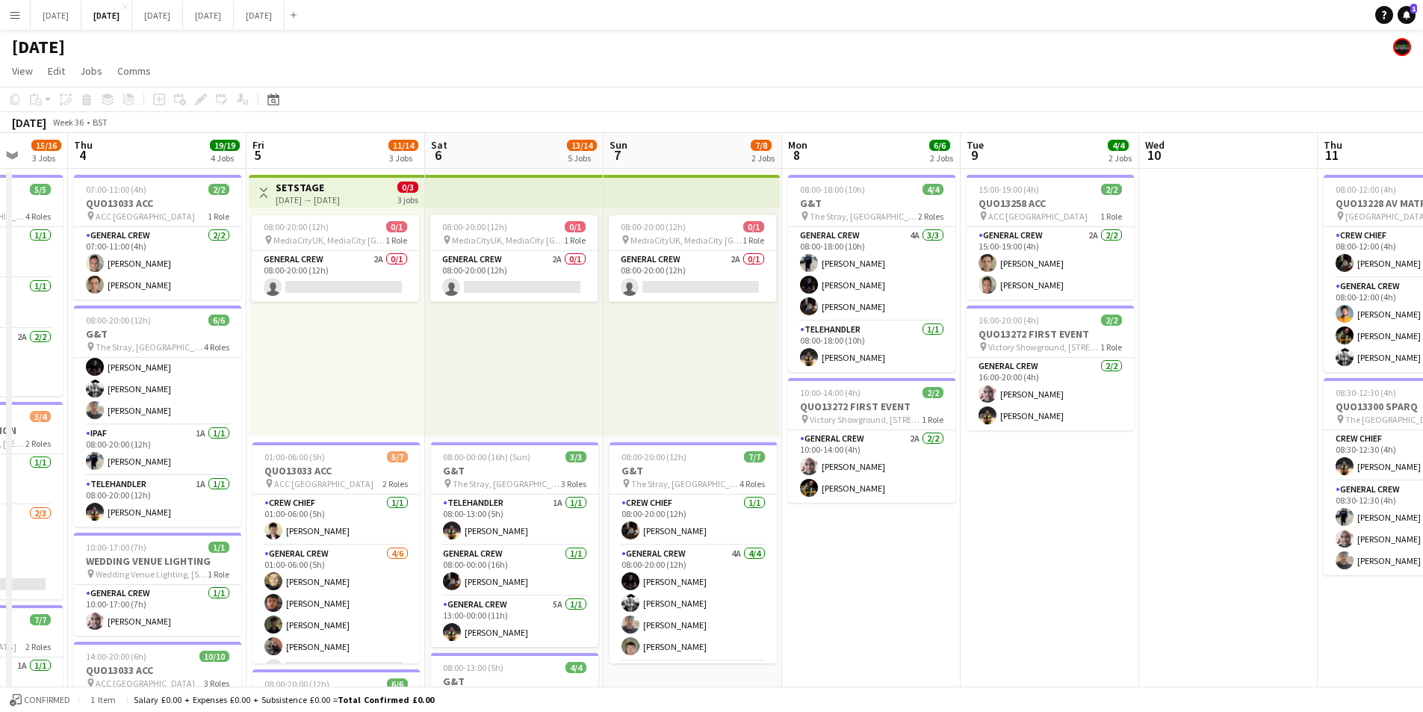
drag, startPoint x: 1132, startPoint y: 467, endPoint x: 1177, endPoint y: 504, distance: 58.5
click at [808, 431] on app-calendar-viewport "Mon 1 15/16 3 Jobs Tue 2 21/21 4 Jobs Wed 3 15/16 3 Jobs Thu 4 19/19 4 Jobs Fri…" at bounding box center [711, 646] width 1423 height 1027
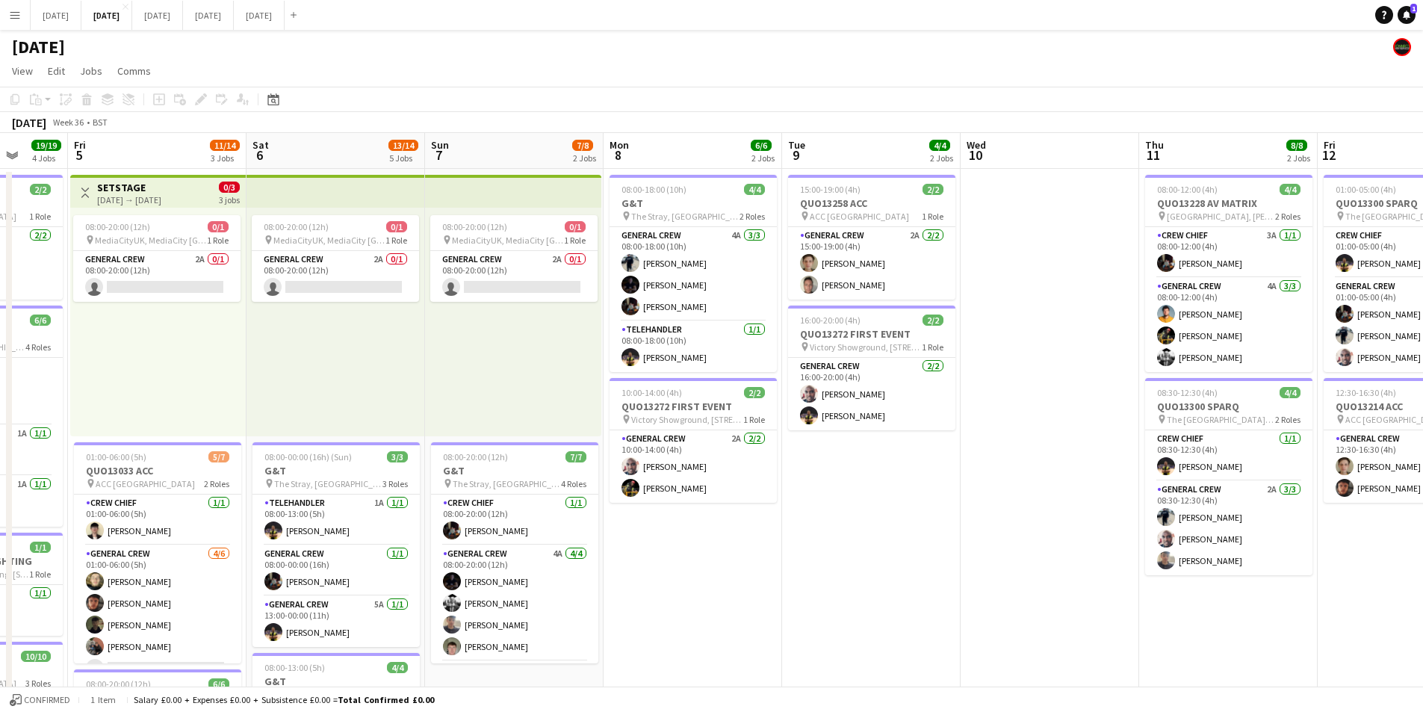
click at [734, 490] on app-calendar-viewport "Tue 2 21/21 4 Jobs Wed 3 15/16 3 Jobs Thu 4 19/19 4 Jobs Fri 5 11/14 3 Jobs Sat…" at bounding box center [711, 646] width 1423 height 1027
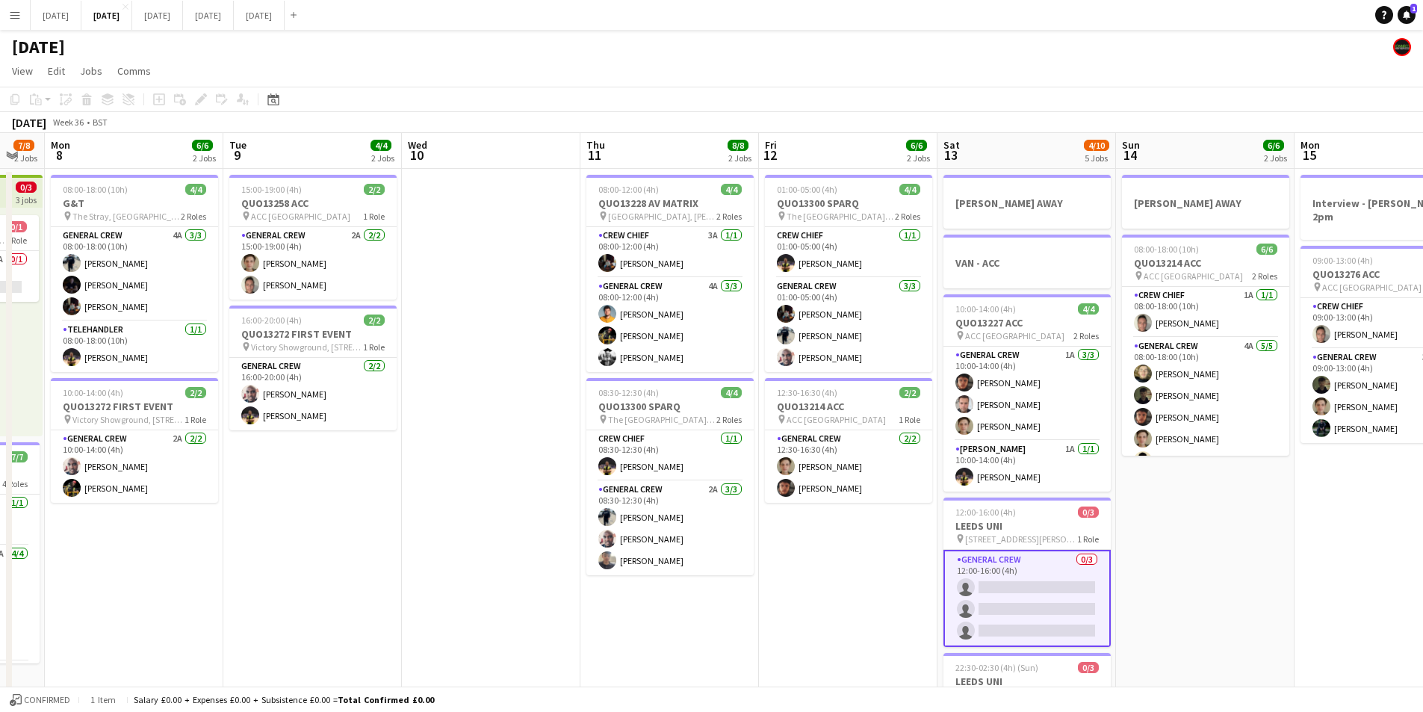
drag, startPoint x: 979, startPoint y: 519, endPoint x: 867, endPoint y: 528, distance: 113.2
click at [878, 517] on app-calendar-viewport "Fri 5 11/14 3 Jobs Sat 6 13/14 5 Jobs Sun 7 7/8 2 Jobs Mon 8 6/6 2 Jobs Tue 9 4…" at bounding box center [711, 646] width 1423 height 1027
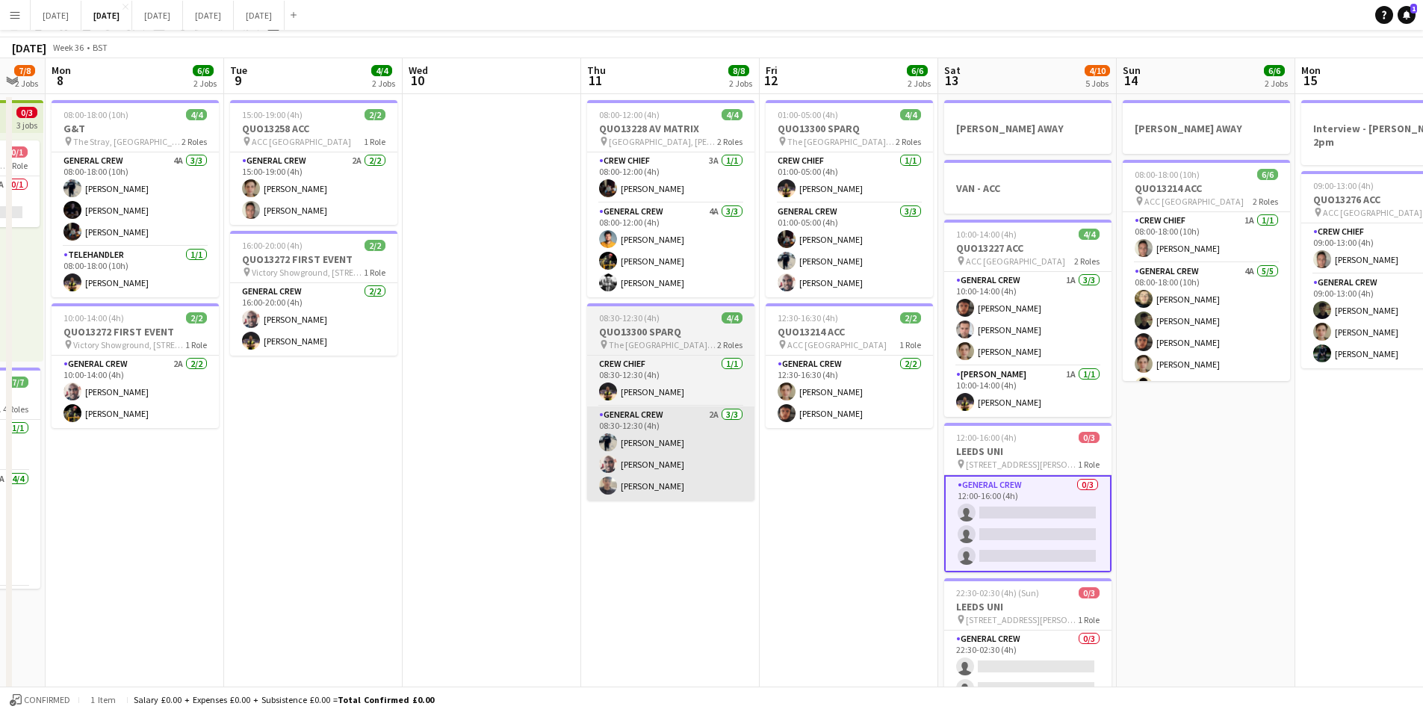
scroll to position [0, 0]
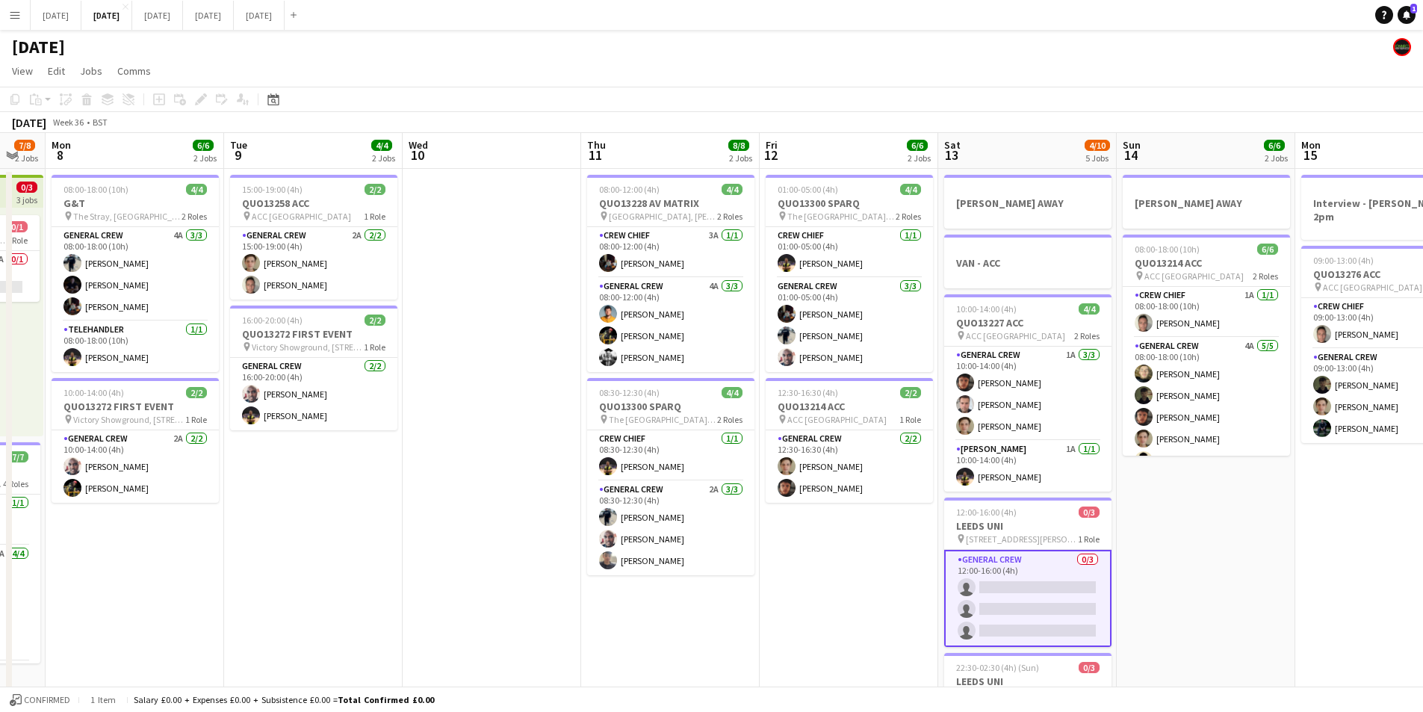
drag, startPoint x: 793, startPoint y: 566, endPoint x: 798, endPoint y: 556, distance: 11.4
click at [797, 566] on app-calendar-viewport "Fri 5 11/14 3 Jobs Sat 6 13/14 5 Jobs Sun 7 7/8 2 Jobs Mon 8 6/6 2 Jobs Tue 9 4…" at bounding box center [711, 646] width 1423 height 1027
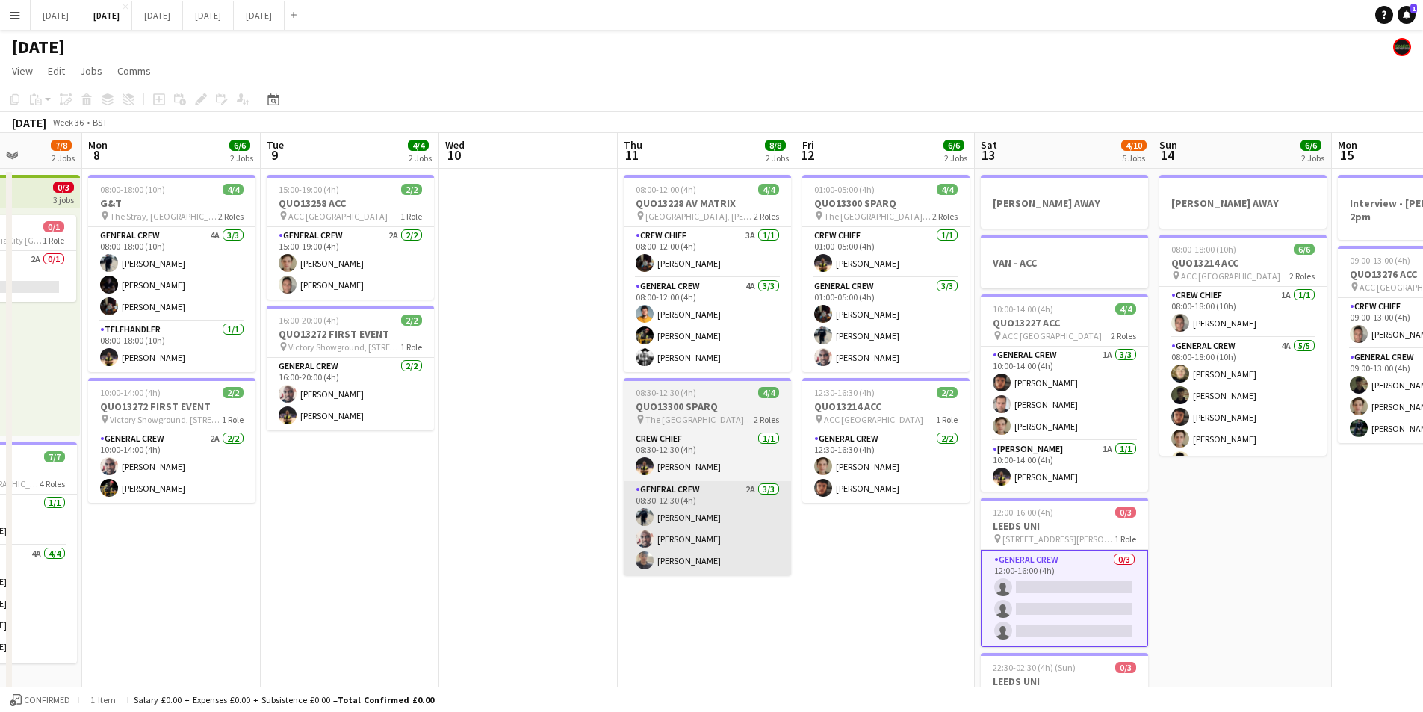
drag, startPoint x: 869, startPoint y: 529, endPoint x: 743, endPoint y: 524, distance: 125.6
click at [958, 548] on app-calendar-viewport "Fri 5 11/14 3 Jobs Sat 6 13/14 5 Jobs Sun 7 7/8 2 Jobs Mon 8 6/6 2 Jobs Tue 9 4…" at bounding box center [711, 646] width 1423 height 1027
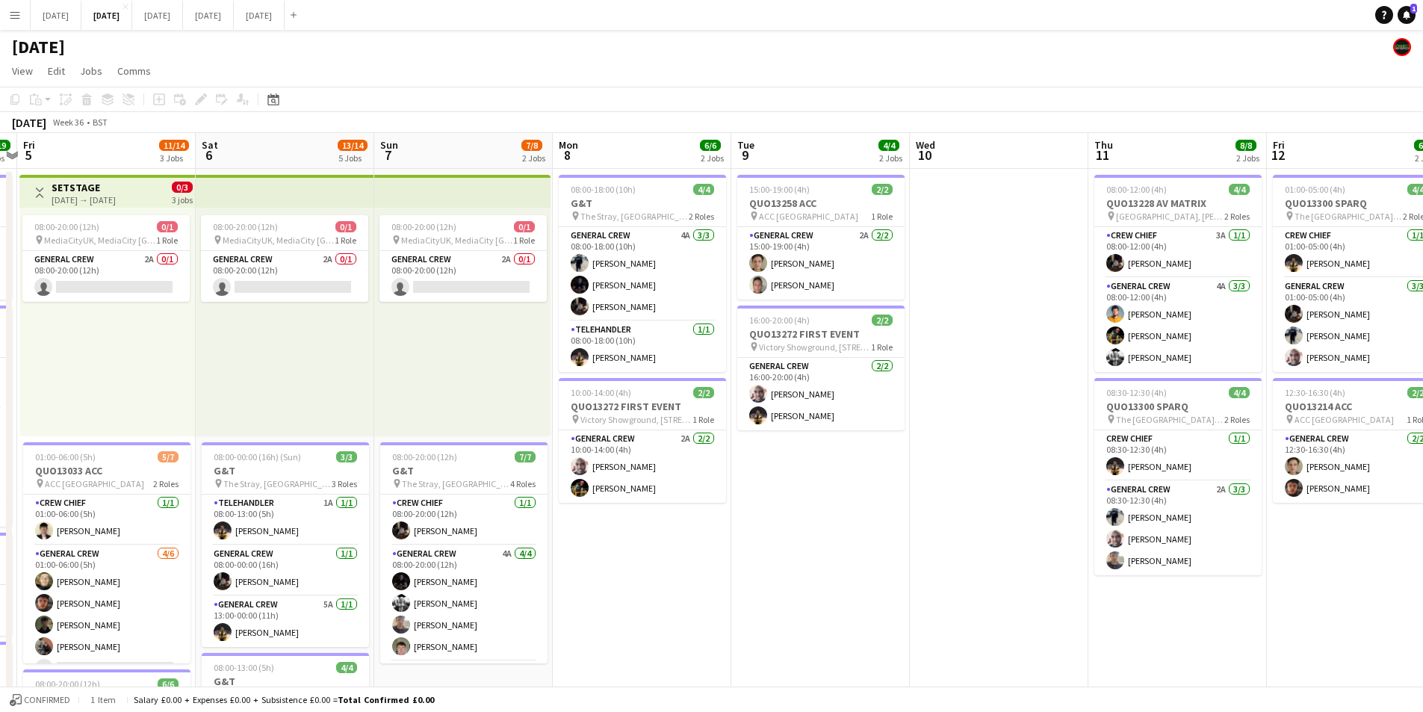
scroll to position [0, 444]
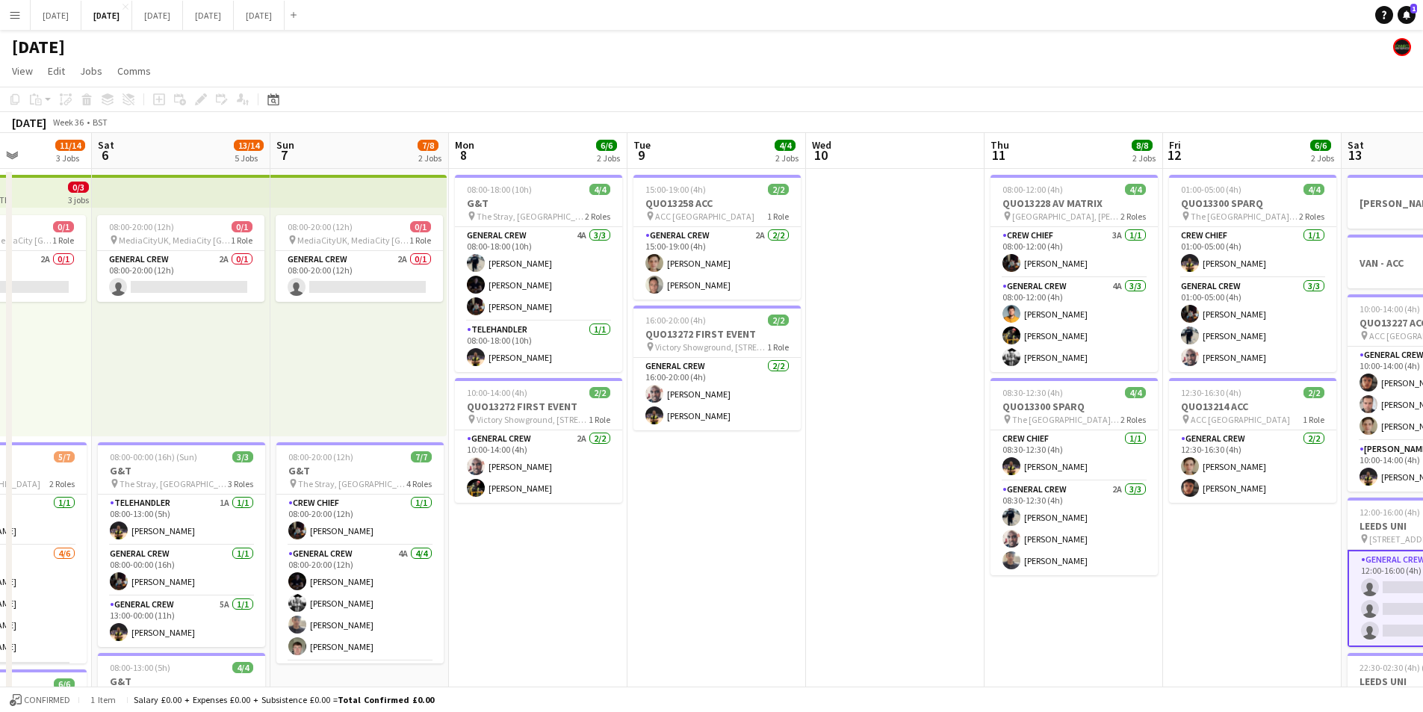
drag, startPoint x: 585, startPoint y: 530, endPoint x: 902, endPoint y: 583, distance: 321.2
click at [840, 547] on app-calendar-viewport "Wed 3 15/16 3 Jobs Thu 4 19/19 4 Jobs Fri 5 11/14 3 Jobs Sat 6 13/14 5 Jobs Sun…" at bounding box center [711, 646] width 1423 height 1027
drag, startPoint x: 902, startPoint y: 583, endPoint x: 795, endPoint y: 542, distance: 114.2
click at [1081, 577] on app-calendar-viewport "Wed 3 15/16 3 Jobs Thu 4 19/19 4 Jobs Fri 5 11/14 3 Jobs Sat 6 13/14 5 Jobs Sun…" at bounding box center [711, 646] width 1423 height 1027
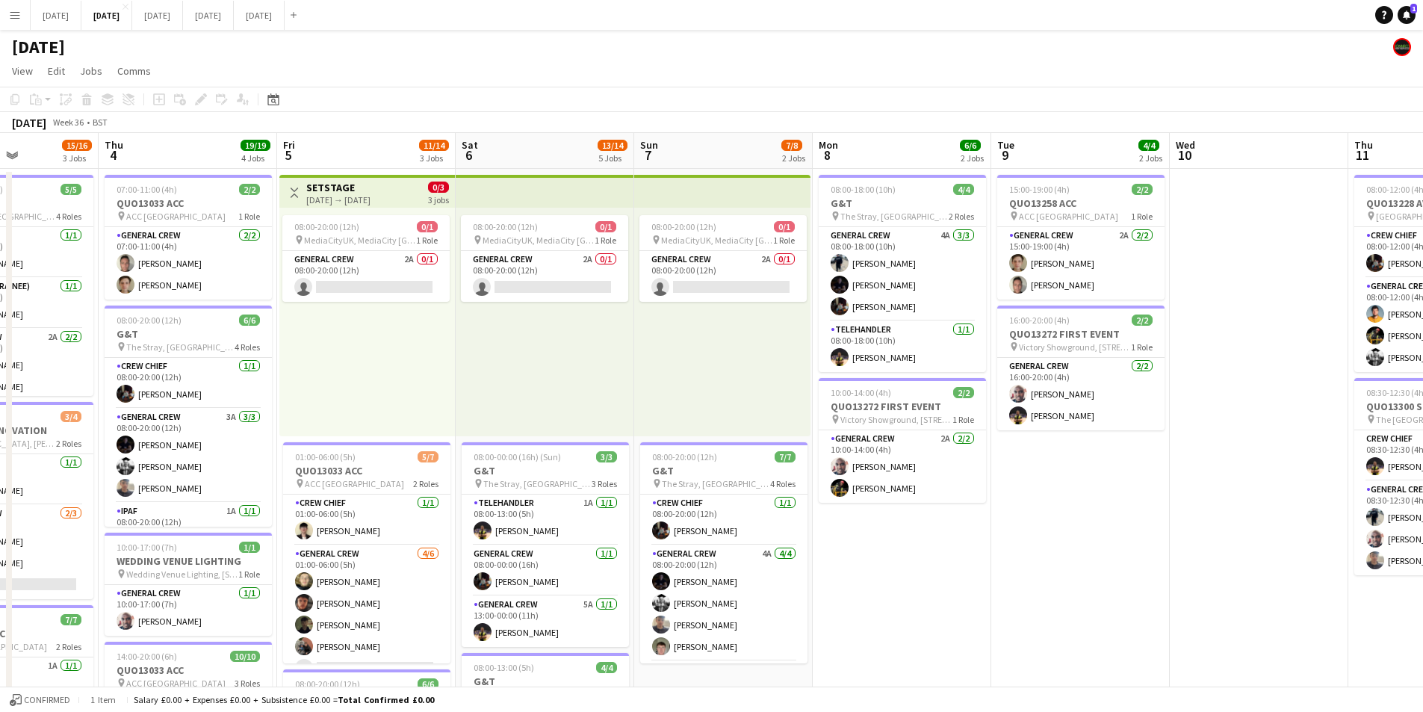
click at [1183, 576] on app-calendar-viewport "Mon 1 15/16 3 Jobs Tue 2 21/21 4 Jobs Wed 3 15/16 3 Jobs Thu 4 19/19 4 Jobs Fri…" at bounding box center [711, 646] width 1423 height 1027
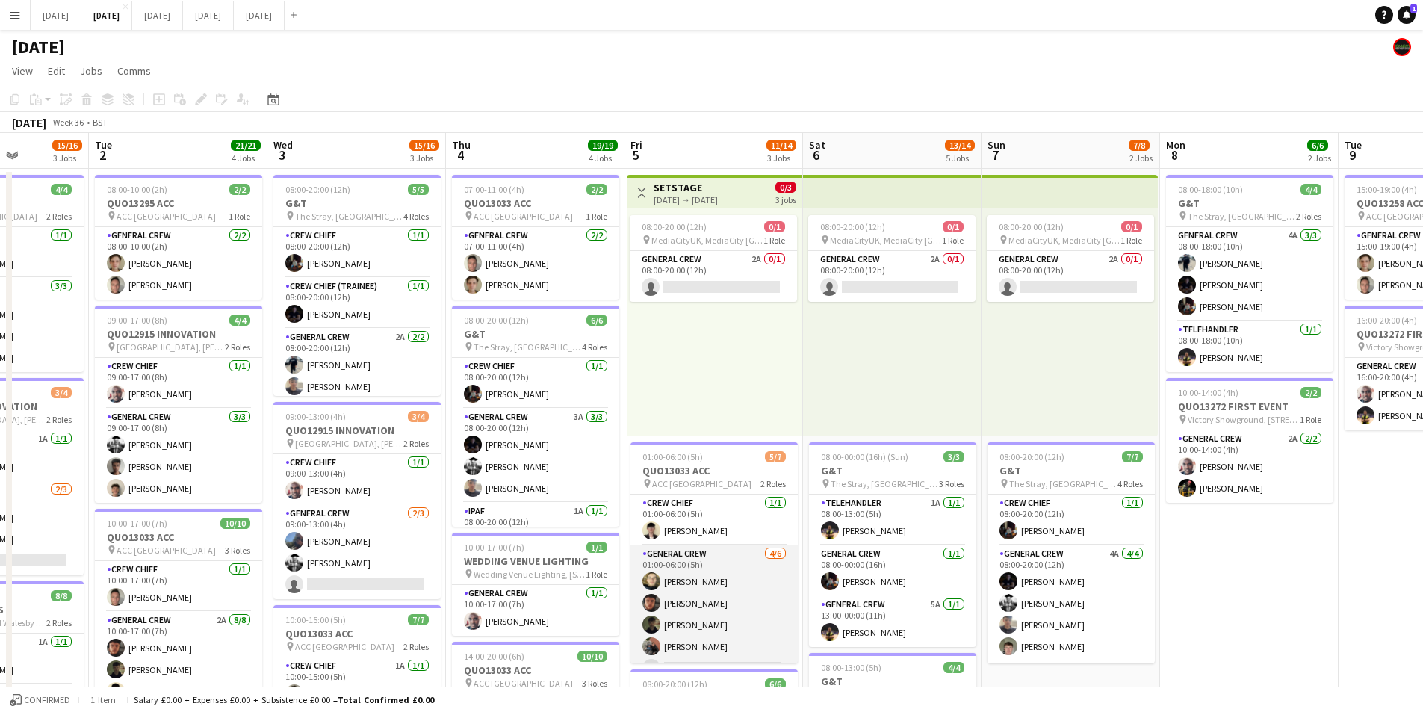
scroll to position [41, 0]
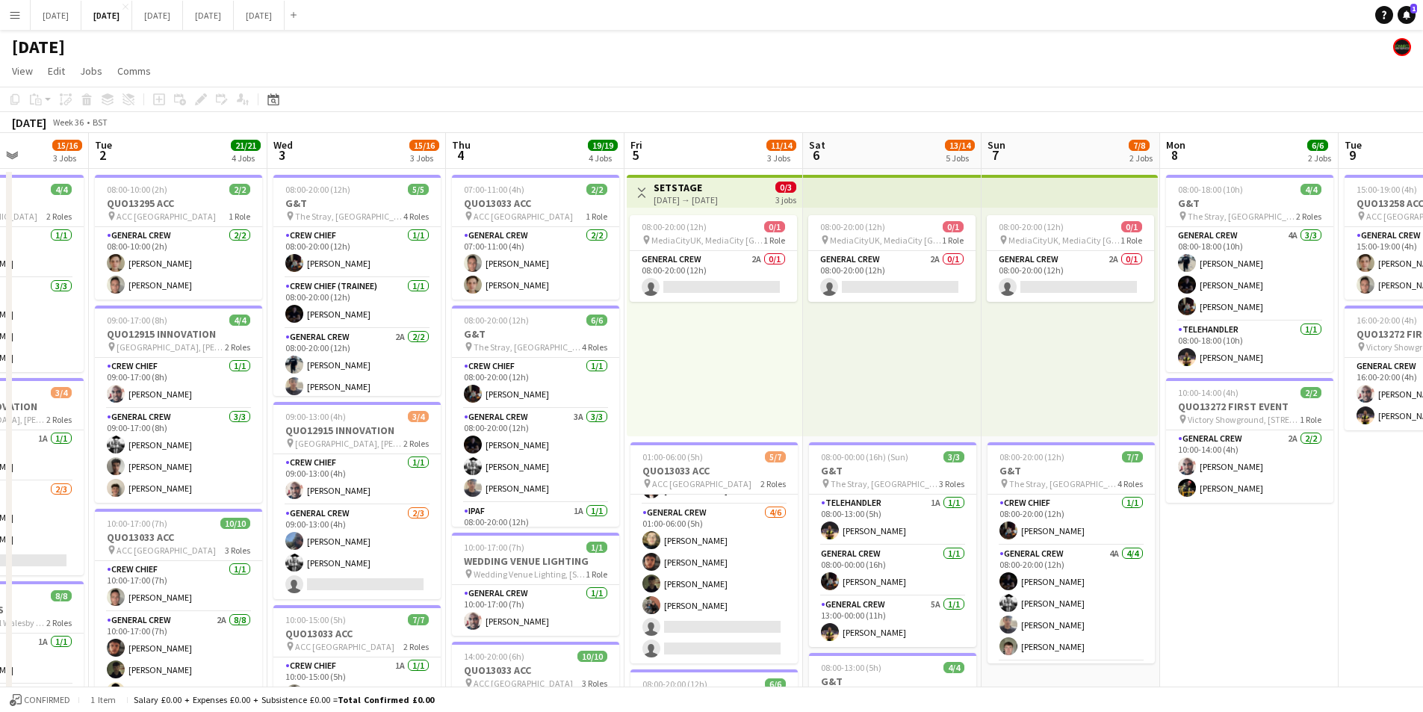
drag, startPoint x: 1247, startPoint y: 542, endPoint x: 1053, endPoint y: 518, distance: 194.9
click at [817, 474] on app-calendar-viewport "Sat 30 Sun 31 Mon 1 15/16 3 Jobs Tue 2 21/21 4 Jobs Wed 3 15/16 3 Jobs Thu 4 19…" at bounding box center [711, 646] width 1423 height 1027
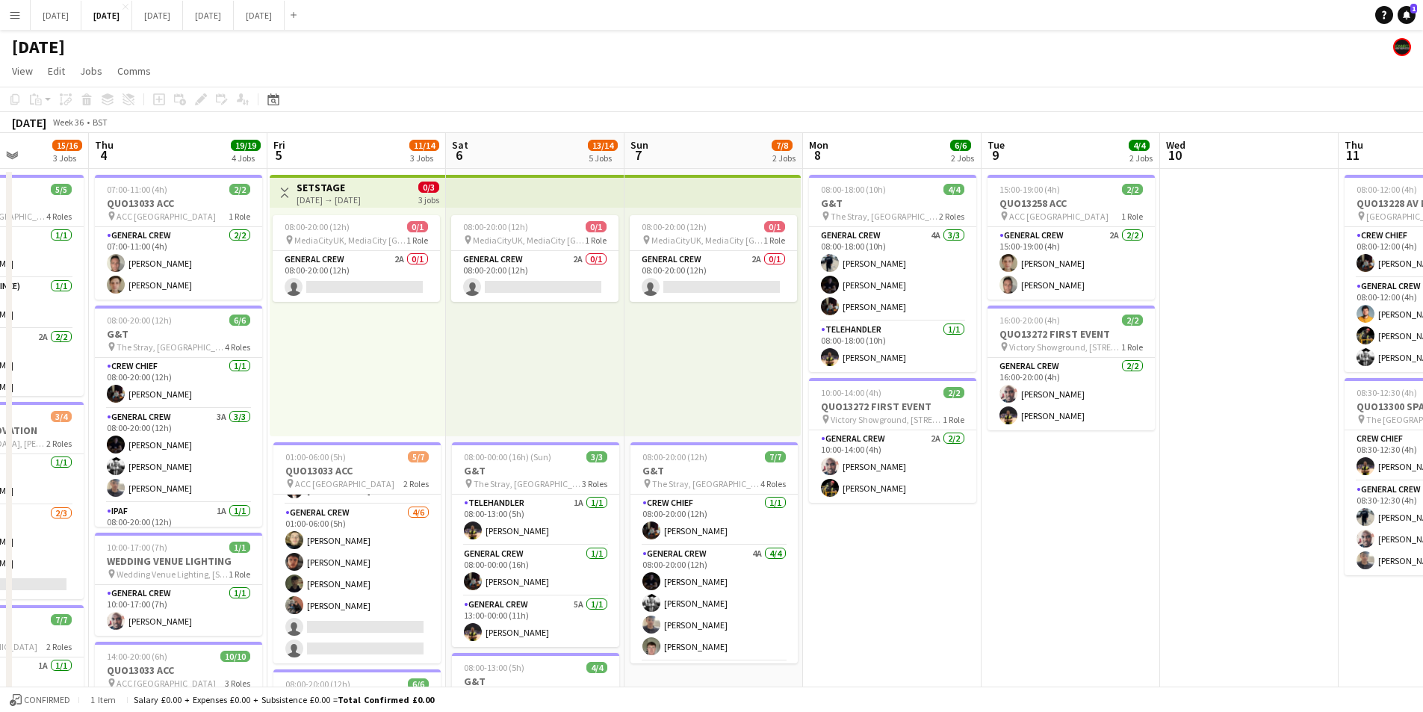
click at [777, 474] on app-calendar-viewport "Mon 1 15/16 3 Jobs Tue 2 21/21 4 Jobs Wed 3 15/16 3 Jobs Thu 4 19/19 4 Jobs Fri…" at bounding box center [711, 646] width 1423 height 1027
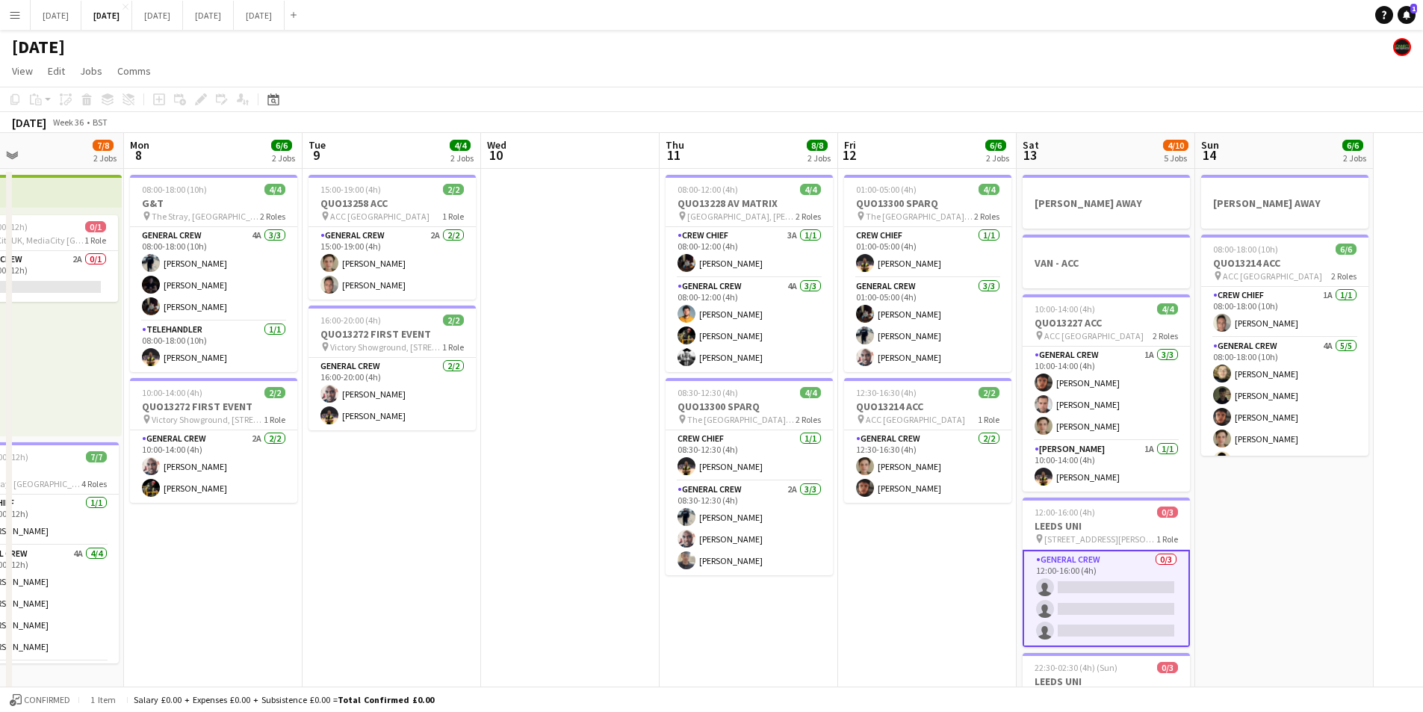
drag, startPoint x: 873, startPoint y: 504, endPoint x: 672, endPoint y: 502, distance: 200.2
click at [542, 474] on app-calendar-viewport "Wed 3 15/16 3 Jobs Thu 4 19/19 4 Jobs Fri 5 11/14 3 Jobs Sat 6 13/14 5 Jobs Sun…" at bounding box center [711, 646] width 1423 height 1027
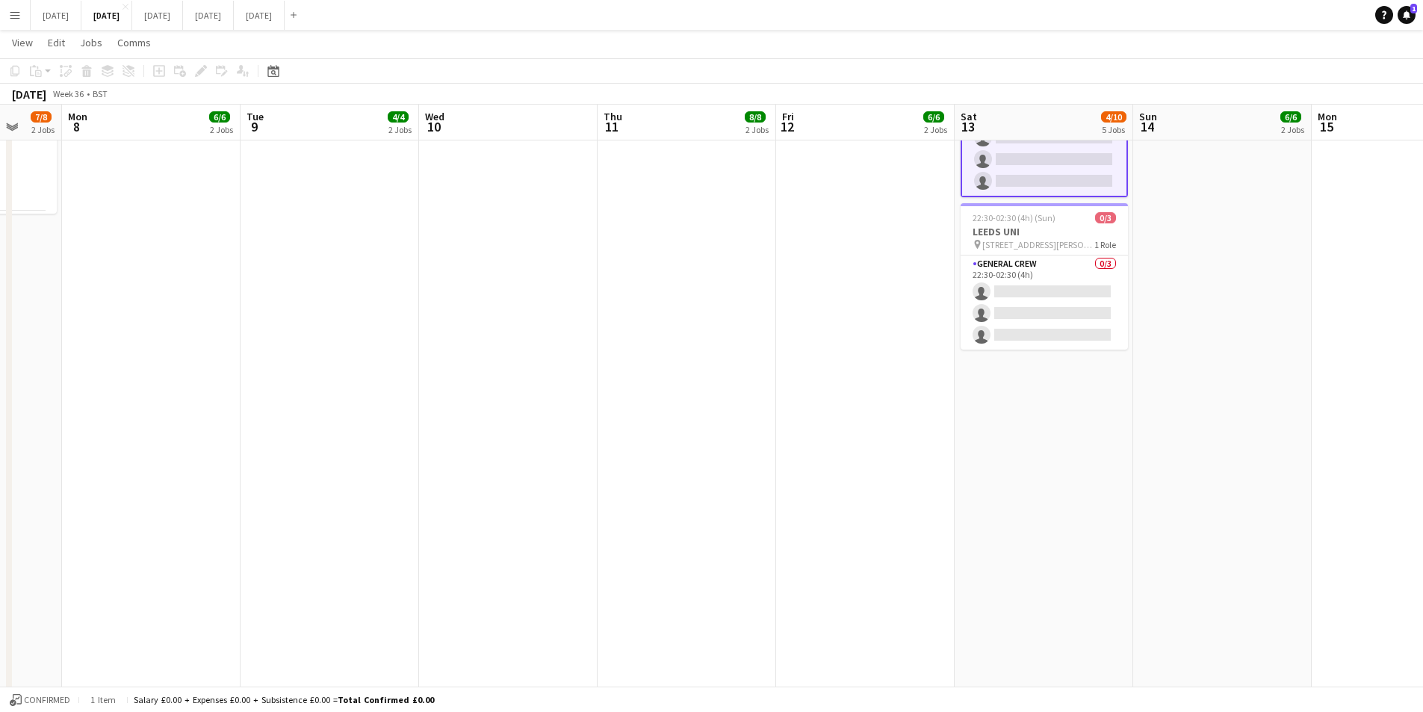
scroll to position [149, 0]
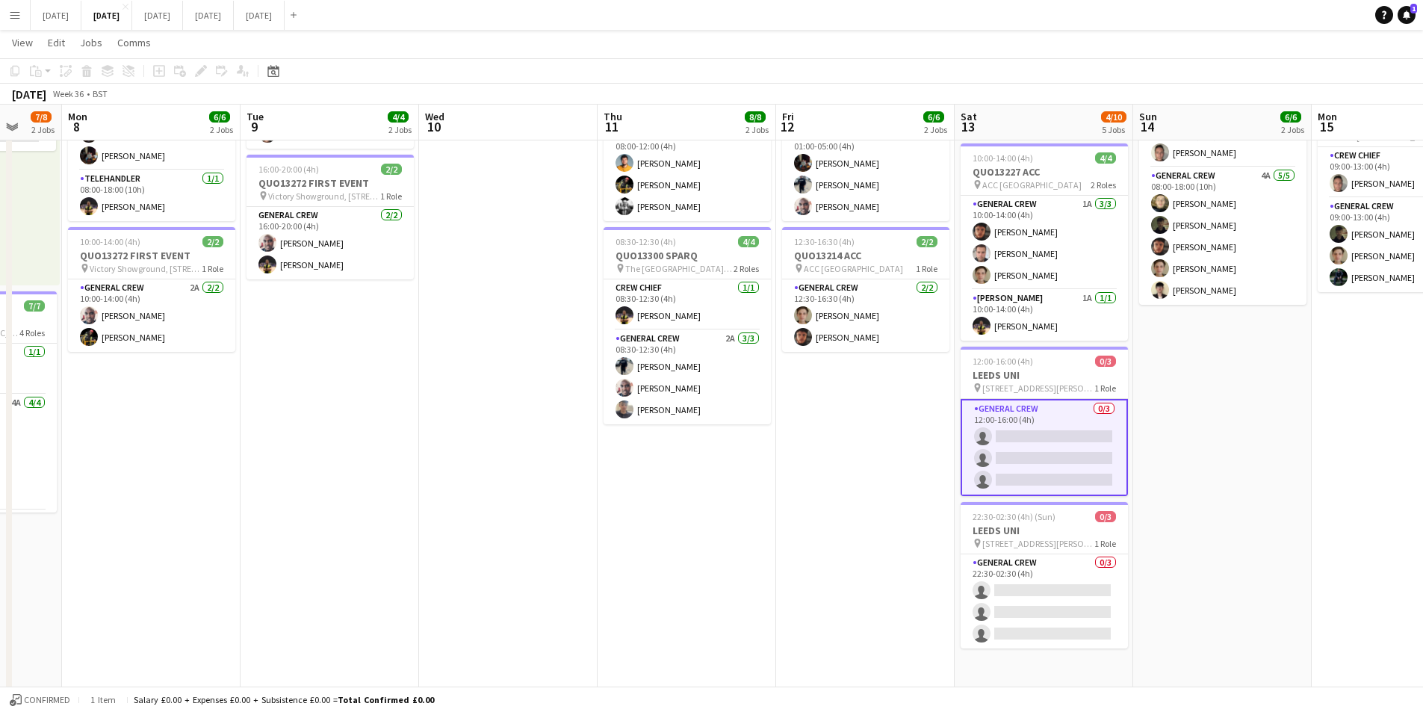
drag, startPoint x: 803, startPoint y: 492, endPoint x: 976, endPoint y: 536, distance: 179.0
click at [1060, 515] on app-calendar-viewport "Fri 5 11/14 3 Jobs Sat 6 13/14 5 Jobs Sun 7 7/8 2 Jobs Mon 8 6/6 2 Jobs Tue 9 4…" at bounding box center [711, 459] width 1423 height 1100
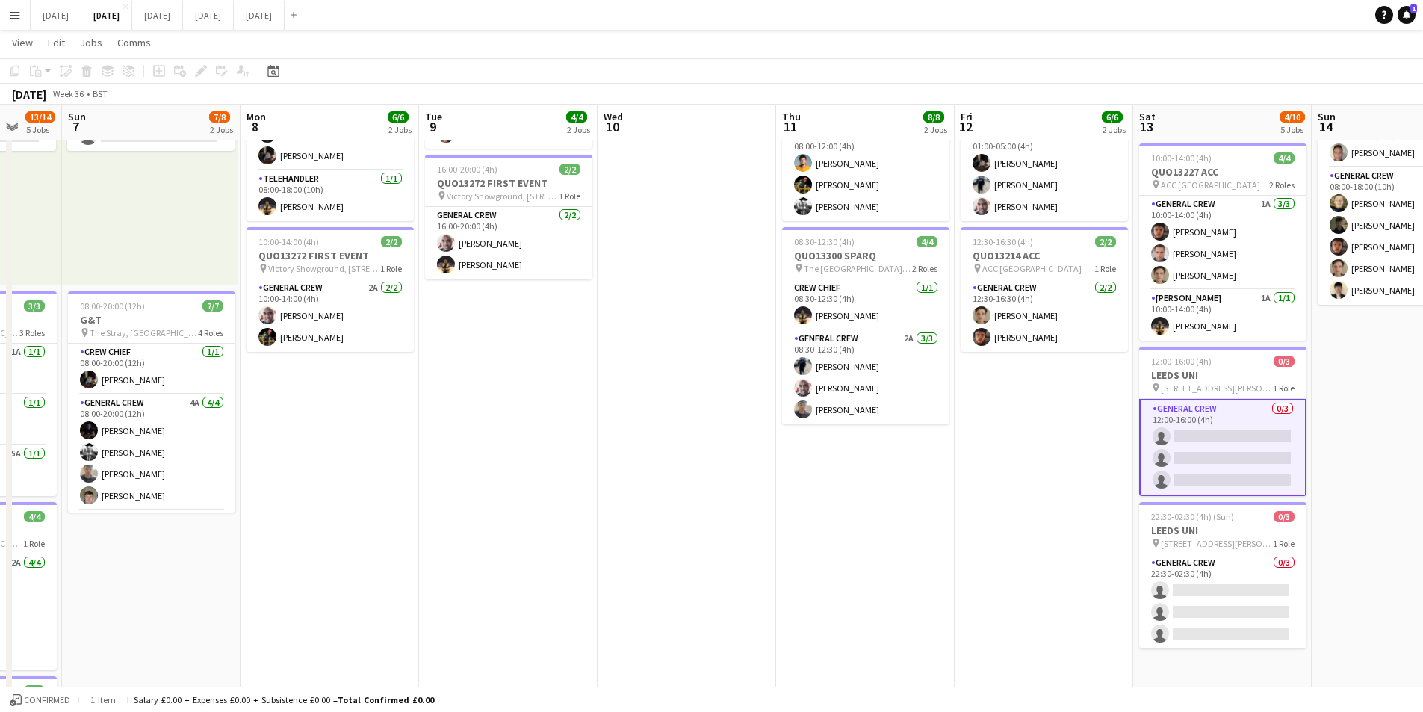
drag, startPoint x: 976, startPoint y: 536, endPoint x: 555, endPoint y: 531, distance: 421.4
click at [979, 535] on app-calendar-viewport "Thu 4 19/19 4 Jobs Fri 5 11/14 3 Jobs Sat 6 13/14 5 Jobs Sun 7 7/8 2 Jobs Mon 8…" at bounding box center [711, 459] width 1423 height 1100
click at [930, 555] on app-calendar-viewport "Thu 4 19/19 4 Jobs Fri 5 11/14 3 Jobs Sat 6 13/14 5 Jobs Sun 7 7/8 2 Jobs Mon 8…" at bounding box center [711, 459] width 1423 height 1100
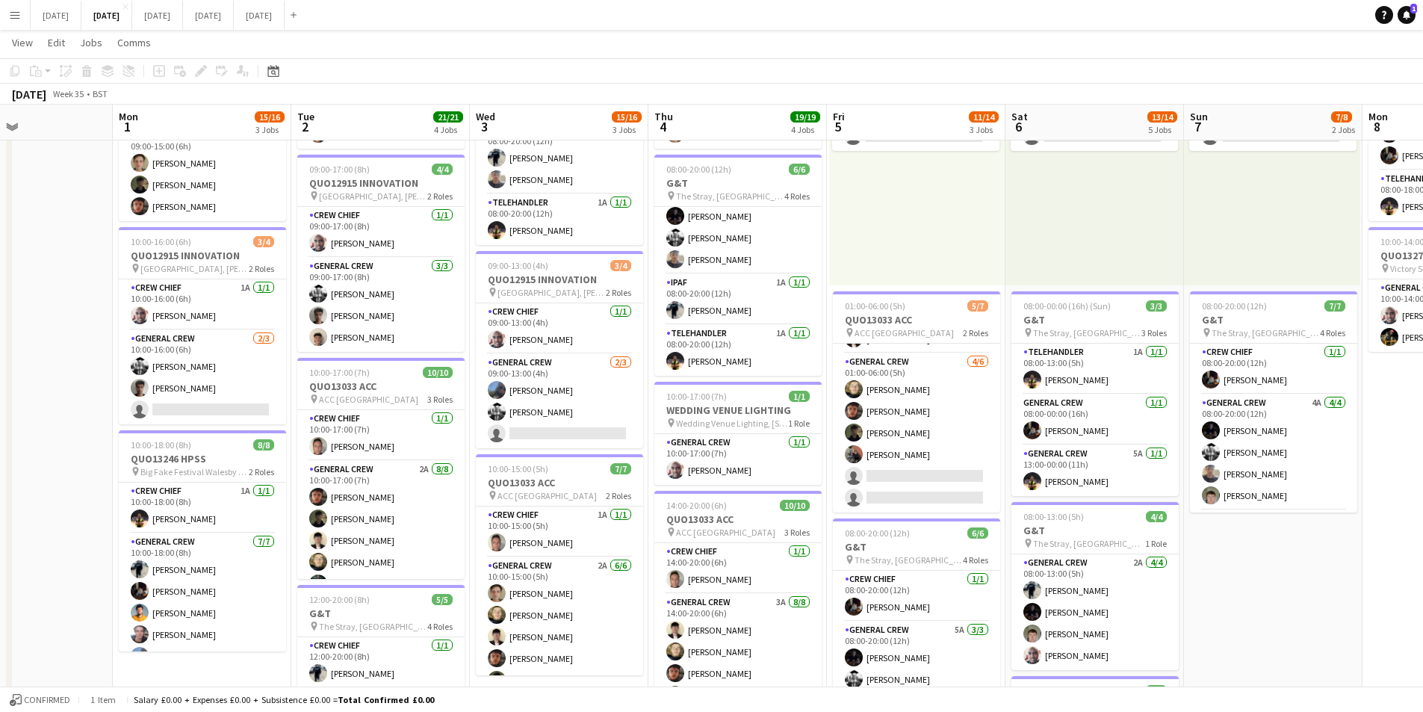
scroll to position [0, 397]
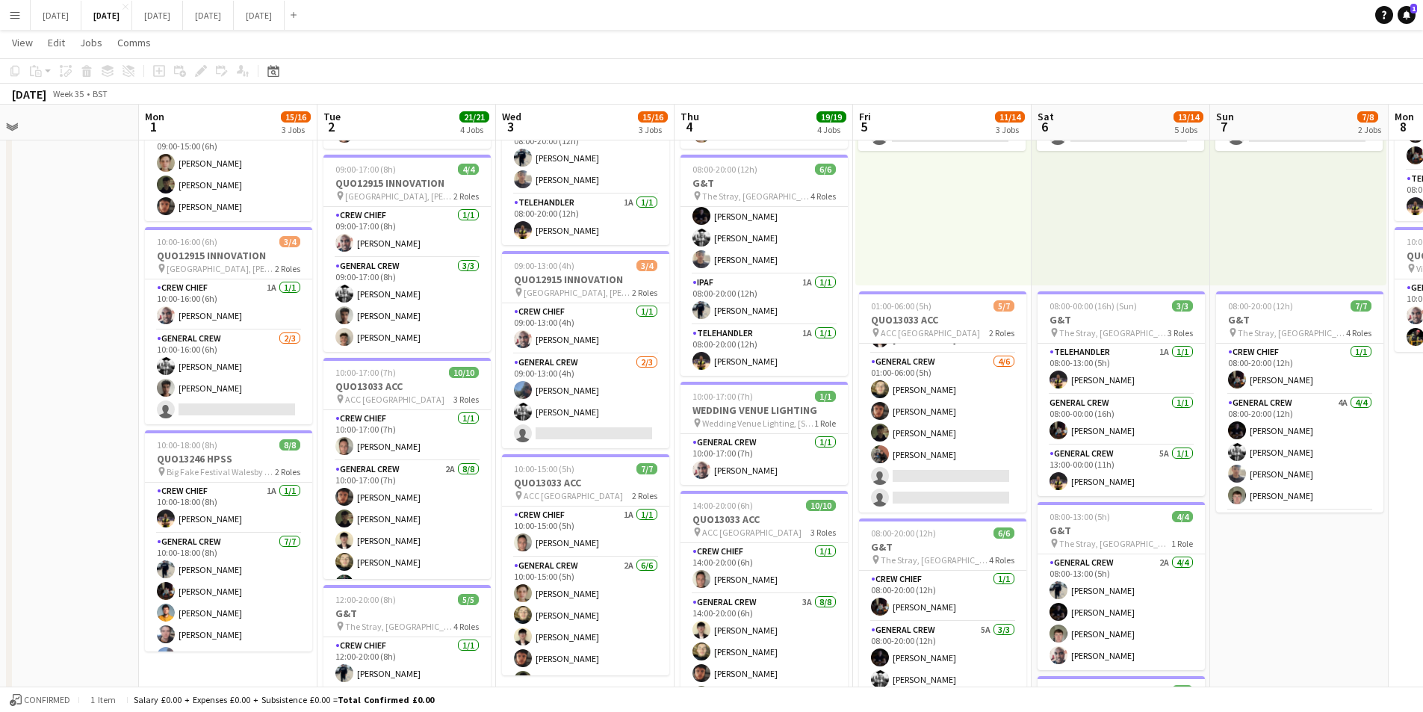
drag, startPoint x: 498, startPoint y: 498, endPoint x: 816, endPoint y: 508, distance: 317.7
click at [816, 508] on app-calendar-viewport "Fri 29 Sat 30 Sun 31 Mon 1 15/16 3 Jobs Tue 2 21/21 4 Jobs Wed 3 15/16 3 Jobs T…" at bounding box center [711, 459] width 1423 height 1100
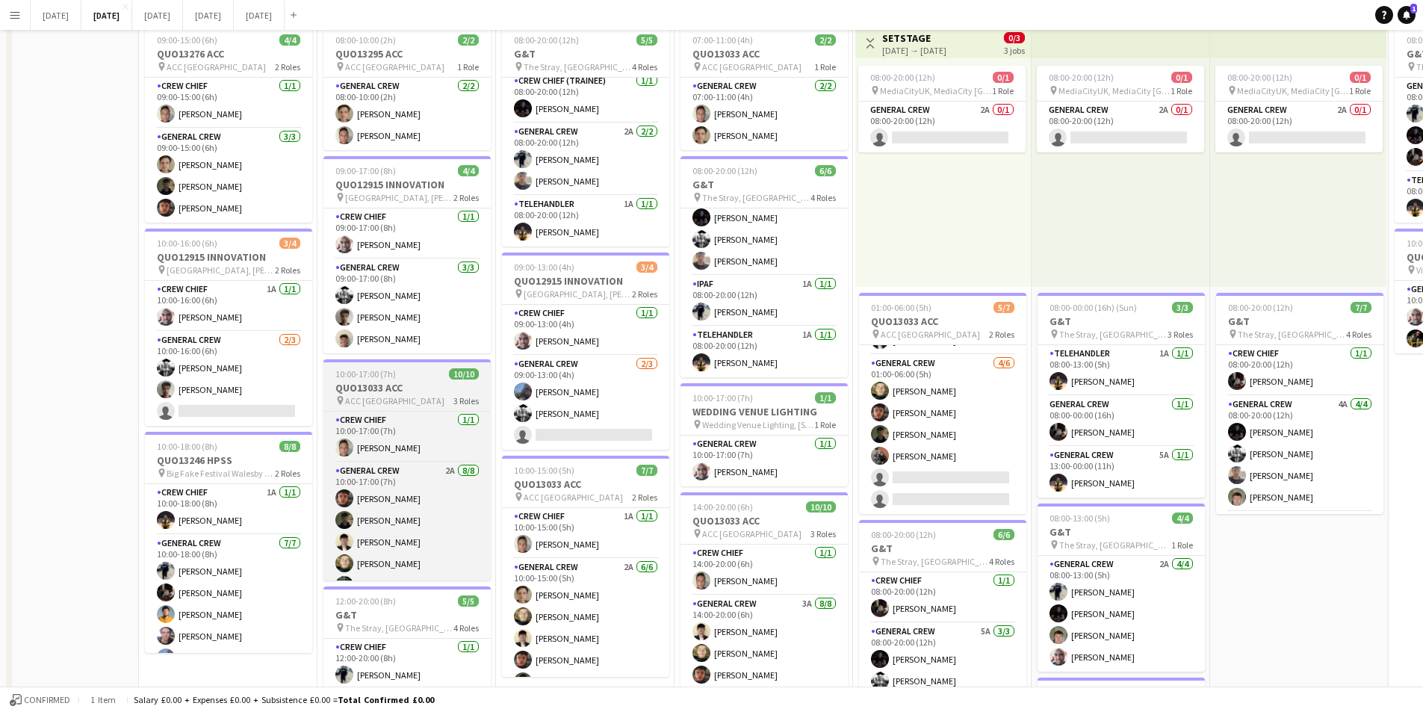
scroll to position [0, 0]
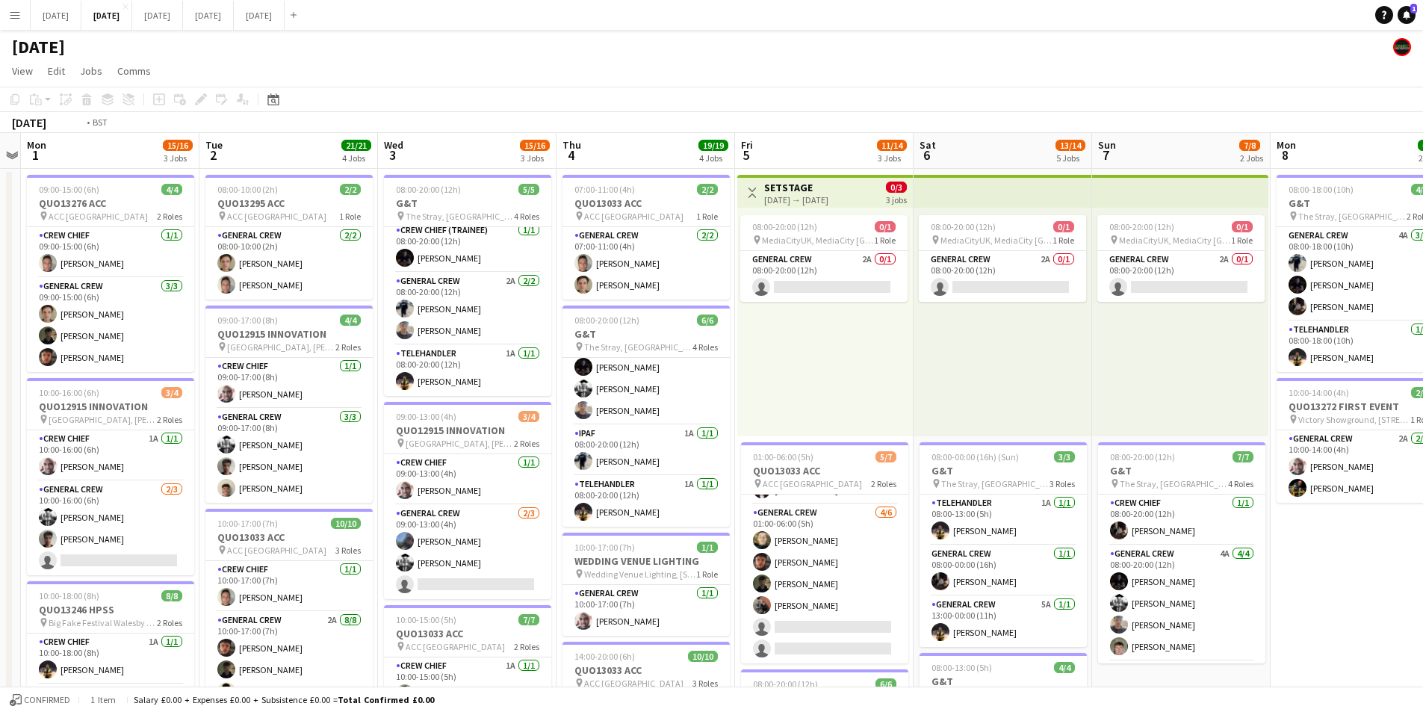
drag, startPoint x: 1122, startPoint y: 453, endPoint x: 926, endPoint y: 452, distance: 195.7
click at [926, 452] on app-calendar-viewport "Fri 29 Sat 30 Sun 31 Mon 1 15/16 3 Jobs Tue 2 21/21 4 Jobs Wed 3 15/16 3 Jobs T…" at bounding box center [711, 646] width 1423 height 1027
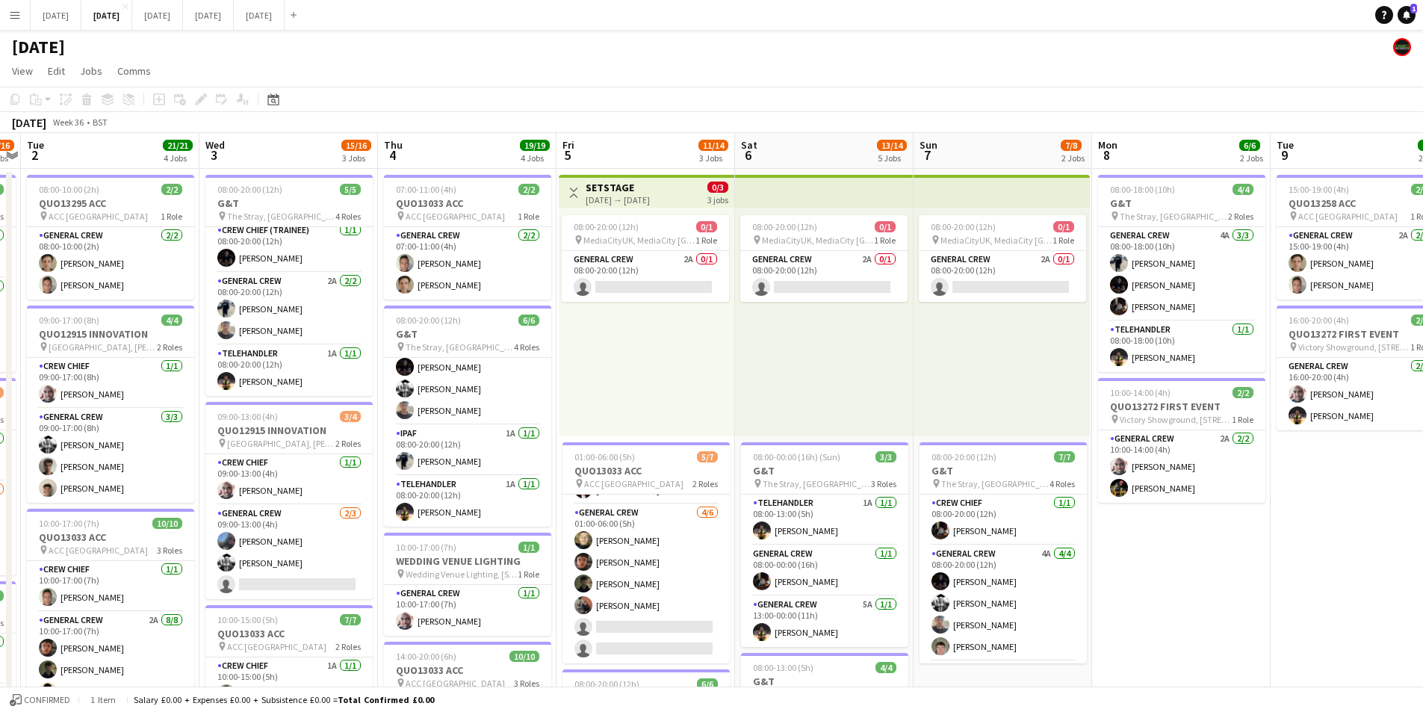
scroll to position [0, 414]
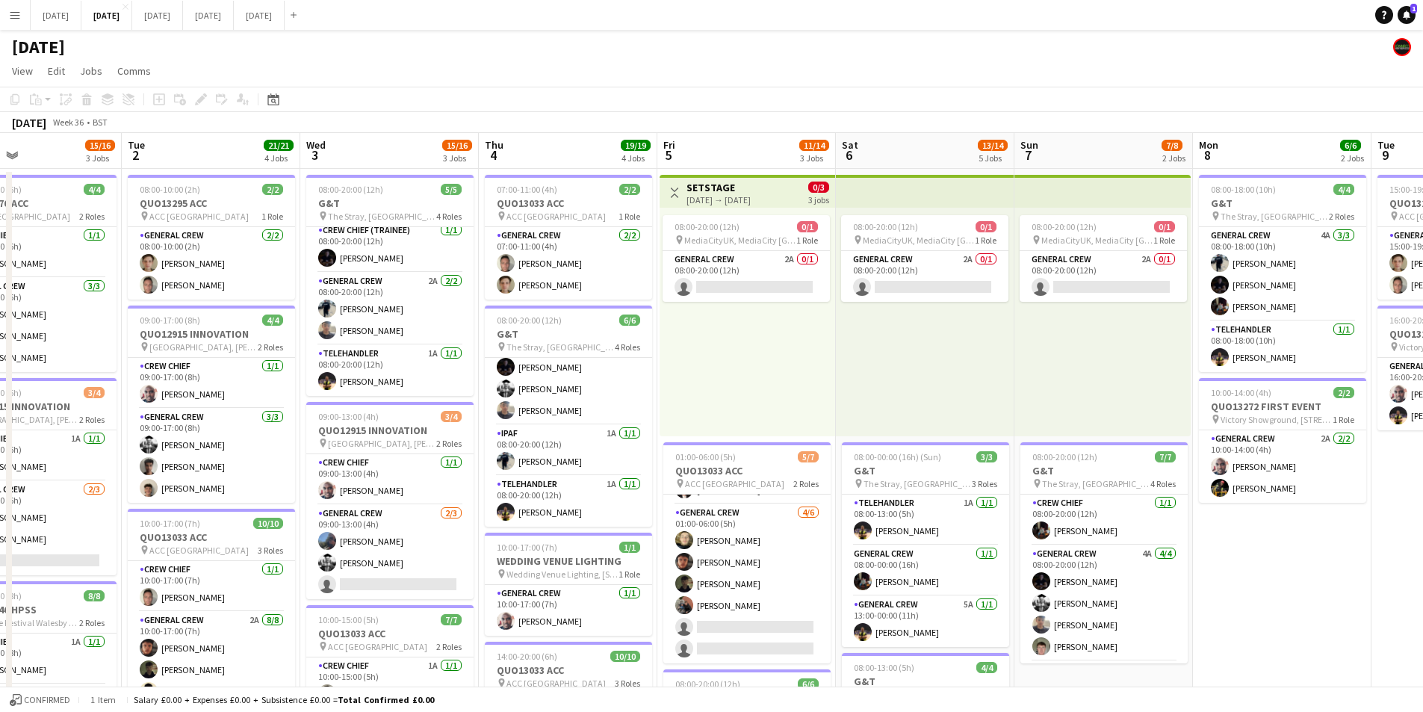
drag, startPoint x: 1301, startPoint y: 513, endPoint x: 1050, endPoint y: 513, distance: 250.3
click at [1047, 513] on app-calendar-viewport "Sat 30 Sun 31 Mon 1 15/16 3 Jobs Tue 2 21/21 4 Jobs Wed 3 15/16 3 Jobs Thu 4 19…" at bounding box center [711, 646] width 1423 height 1027
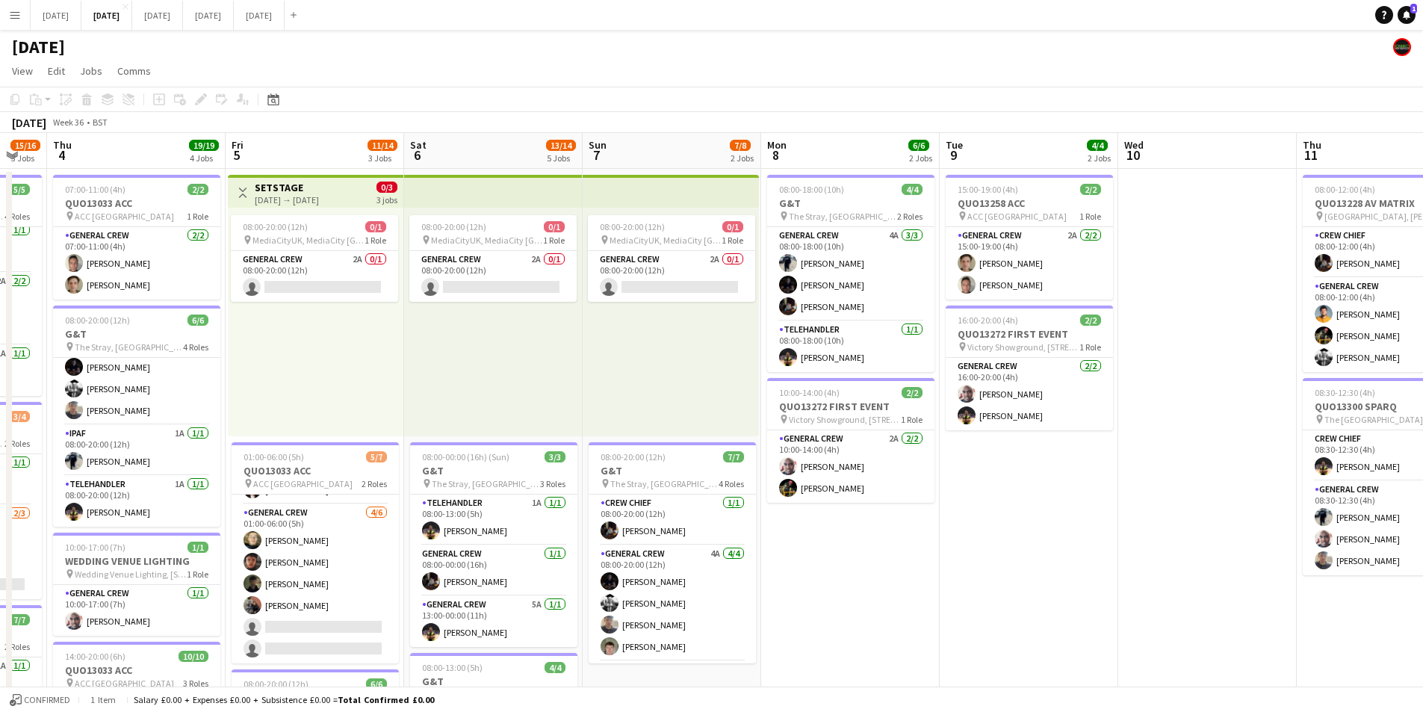
scroll to position [0, 492]
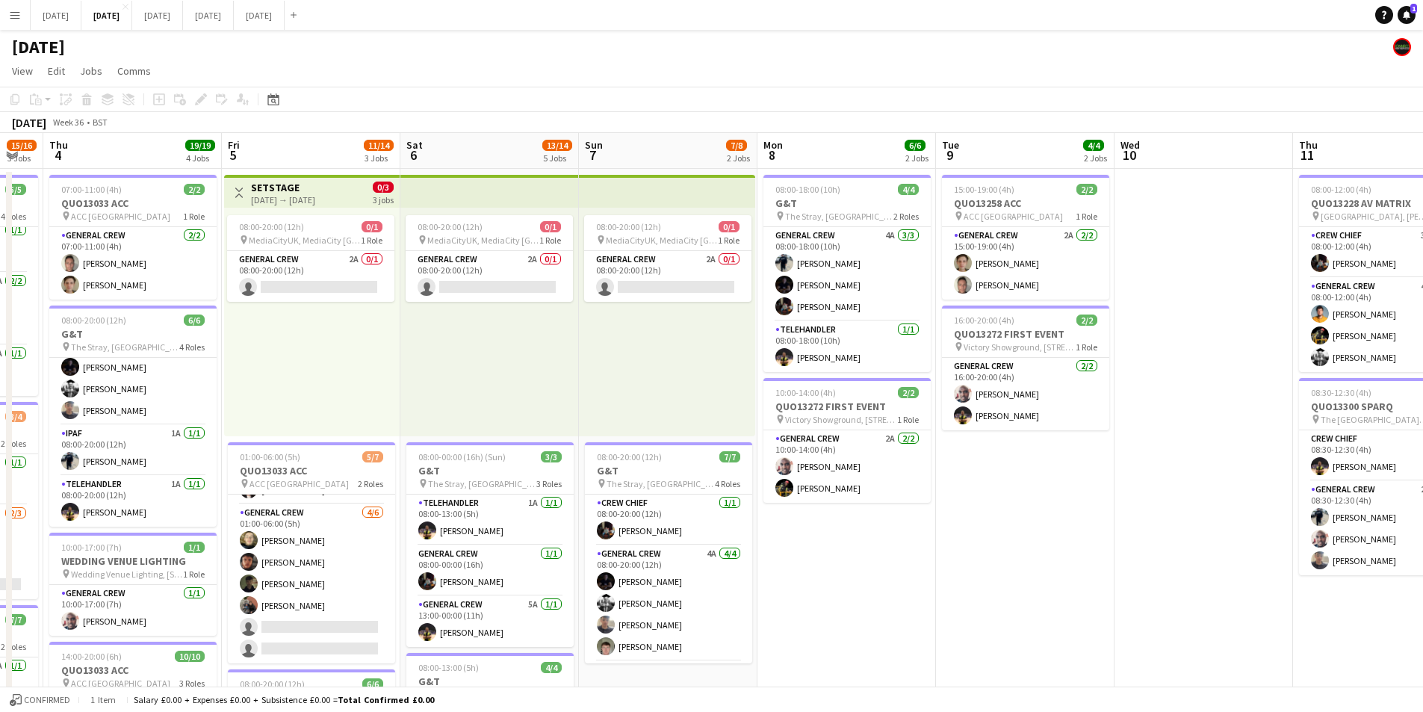
drag, startPoint x: 1307, startPoint y: 505, endPoint x: 1039, endPoint y: 496, distance: 267.6
click at [926, 500] on app-calendar-viewport "Mon 1 15/16 3 Jobs Tue 2 21/21 4 Jobs Wed 3 15/16 3 Jobs Thu 4 19/19 4 Jobs Fri…" at bounding box center [711, 646] width 1423 height 1027
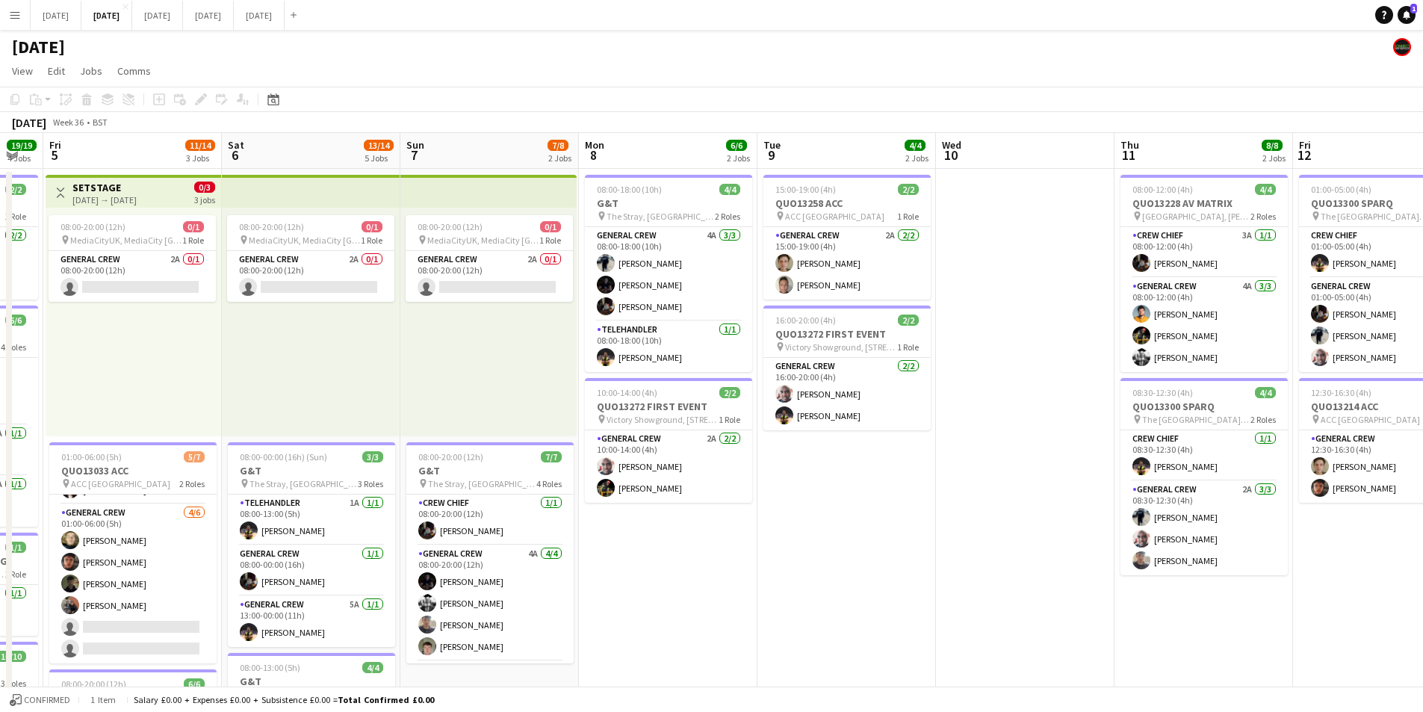
drag, startPoint x: 1039, startPoint y: 496, endPoint x: 1085, endPoint y: 471, distance: 52.2
click at [661, 483] on app-calendar-viewport "Tue 2 21/21 4 Jobs Wed 3 15/16 3 Jobs Thu 4 19/19 4 Jobs Fri 5 11/14 3 Jobs Sat…" at bounding box center [711, 646] width 1423 height 1027
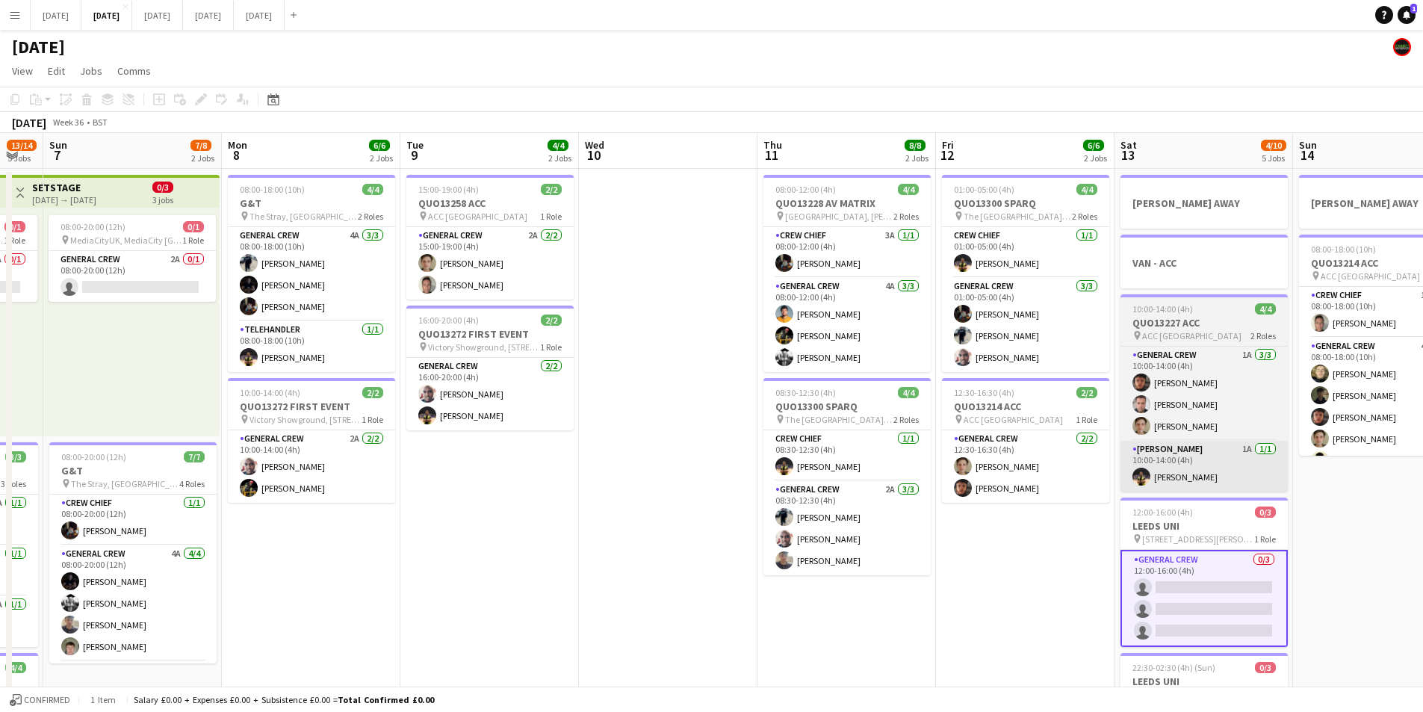
scroll to position [0, 533]
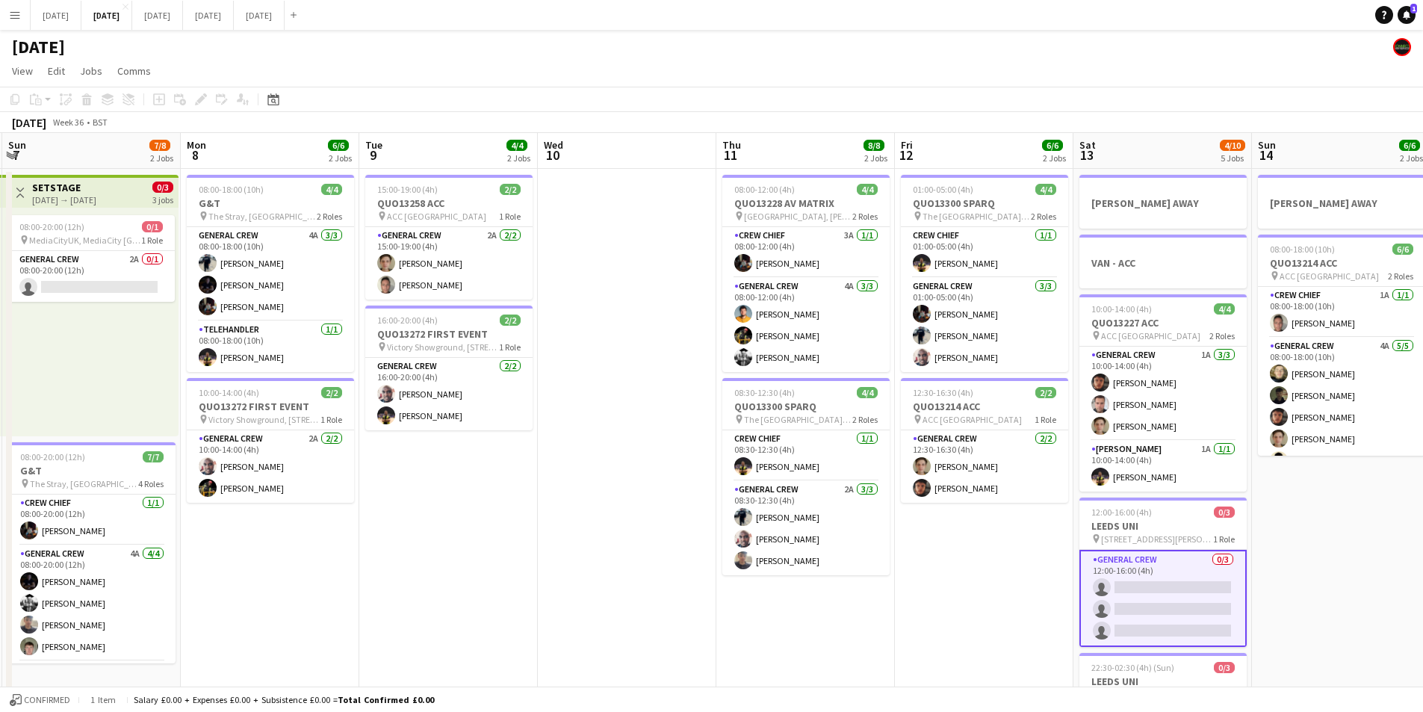
drag, startPoint x: 613, startPoint y: 457, endPoint x: 757, endPoint y: 474, distance: 145.2
click at [1053, 437] on app-calendar-viewport "Thu 4 19/19 4 Jobs Fri 5 11/14 3 Jobs Sat 6 13/14 5 Jobs Sun 7 7/8 2 Jobs Mon 8…" at bounding box center [711, 646] width 1423 height 1027
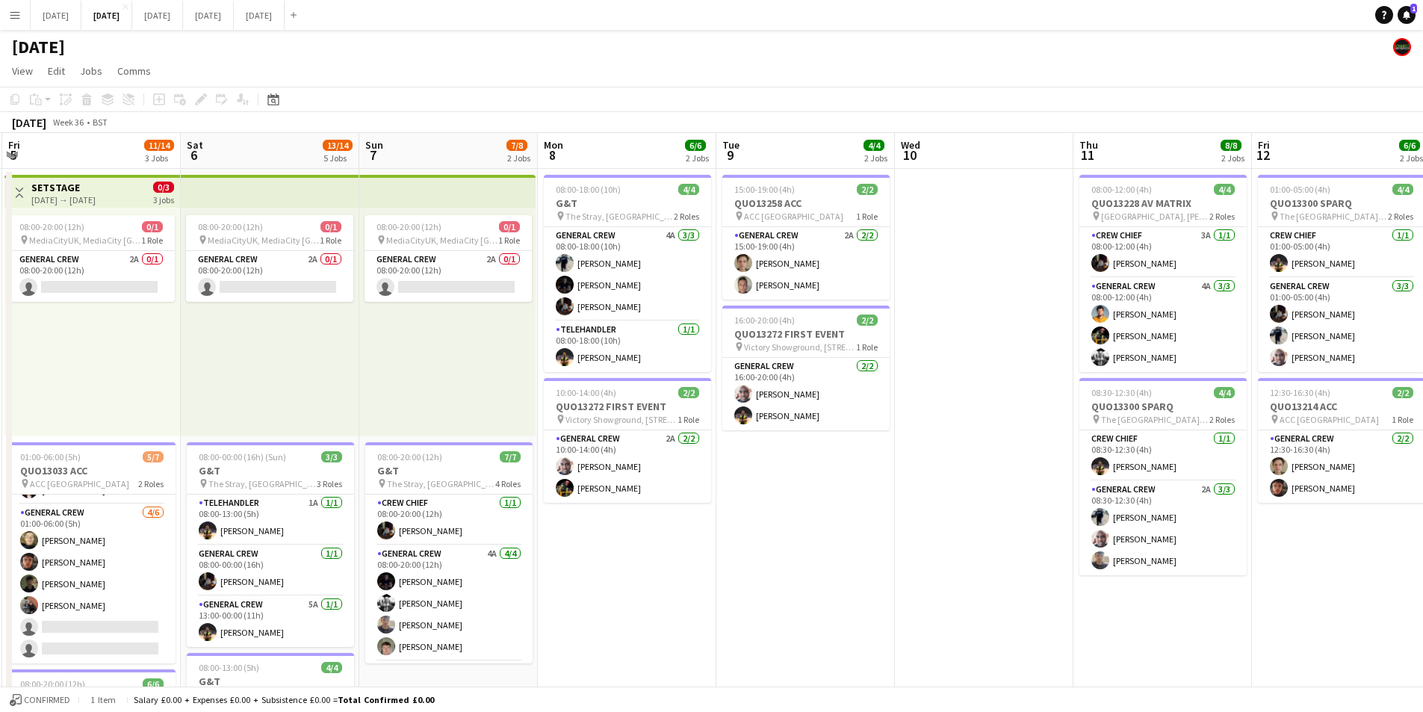
drag, startPoint x: 757, startPoint y: 474, endPoint x: 888, endPoint y: 454, distance: 132.3
click at [887, 464] on app-calendar-viewport "Tue 2 21/21 4 Jobs Wed 3 15/16 3 Jobs Thu 4 19/19 4 Jobs Fri 5 11/14 3 Jobs Sat…" at bounding box center [711, 646] width 1423 height 1027
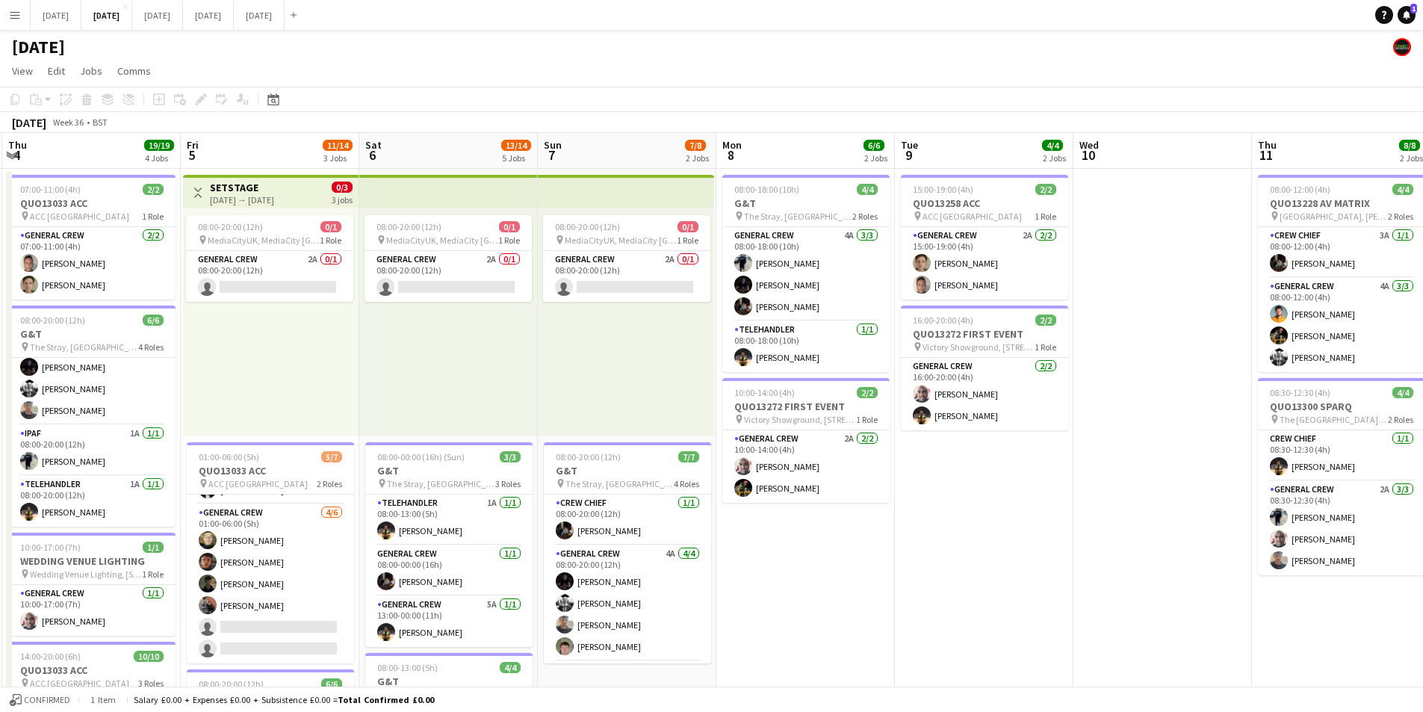
scroll to position [0, 302]
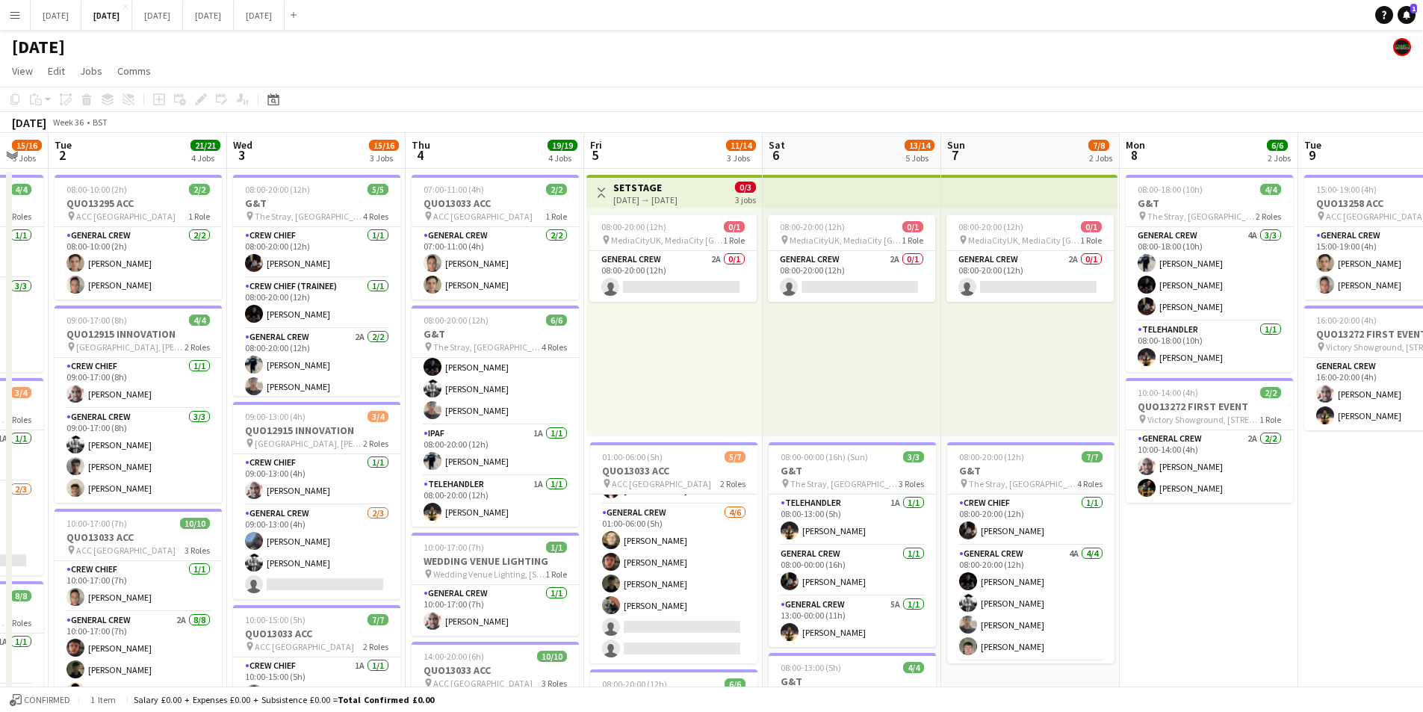
drag, startPoint x: 735, startPoint y: 453, endPoint x: 911, endPoint y: 465, distance: 176.0
click at [911, 465] on app-calendar-viewport "Sun 31 Mon 1 15/16 3 Jobs Tue 2 21/21 4 Jobs Wed 3 15/16 3 Jobs Thu 4 19/19 4 J…" at bounding box center [711, 646] width 1423 height 1027
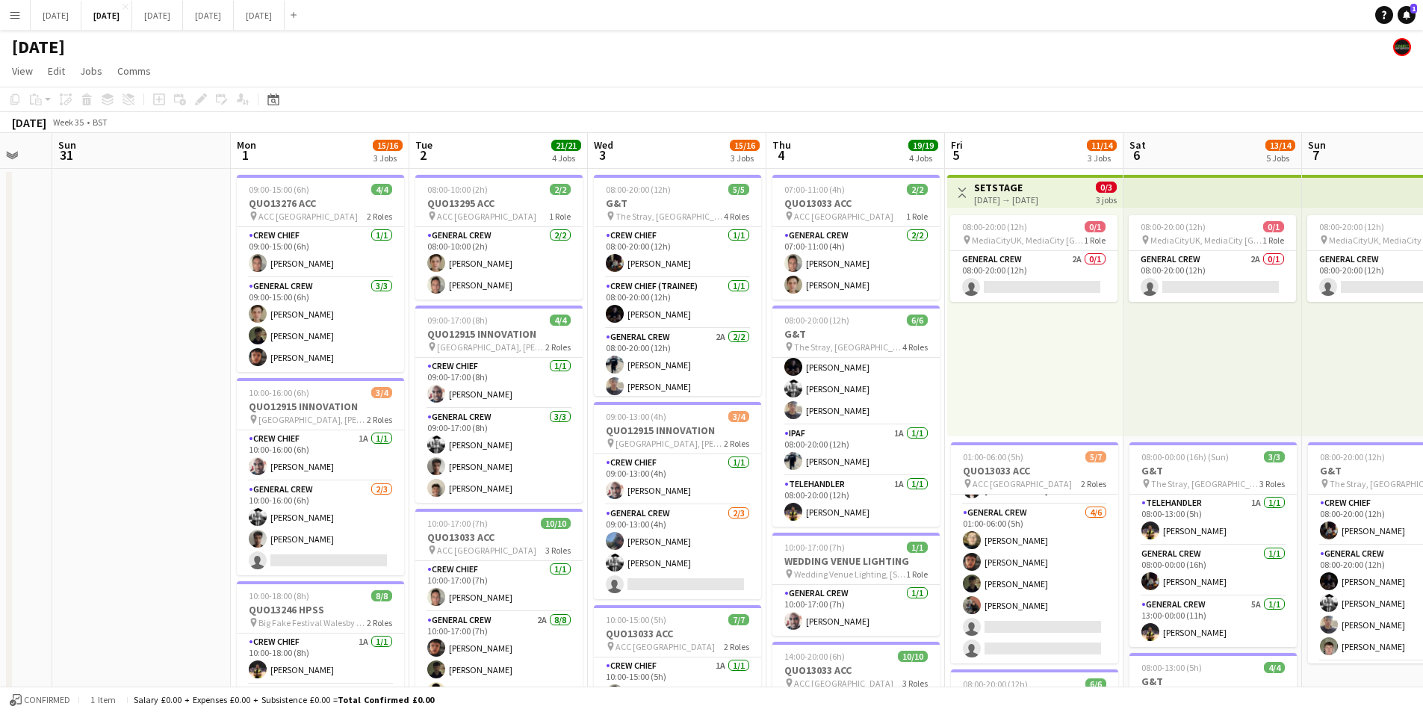
scroll to position [0, 424]
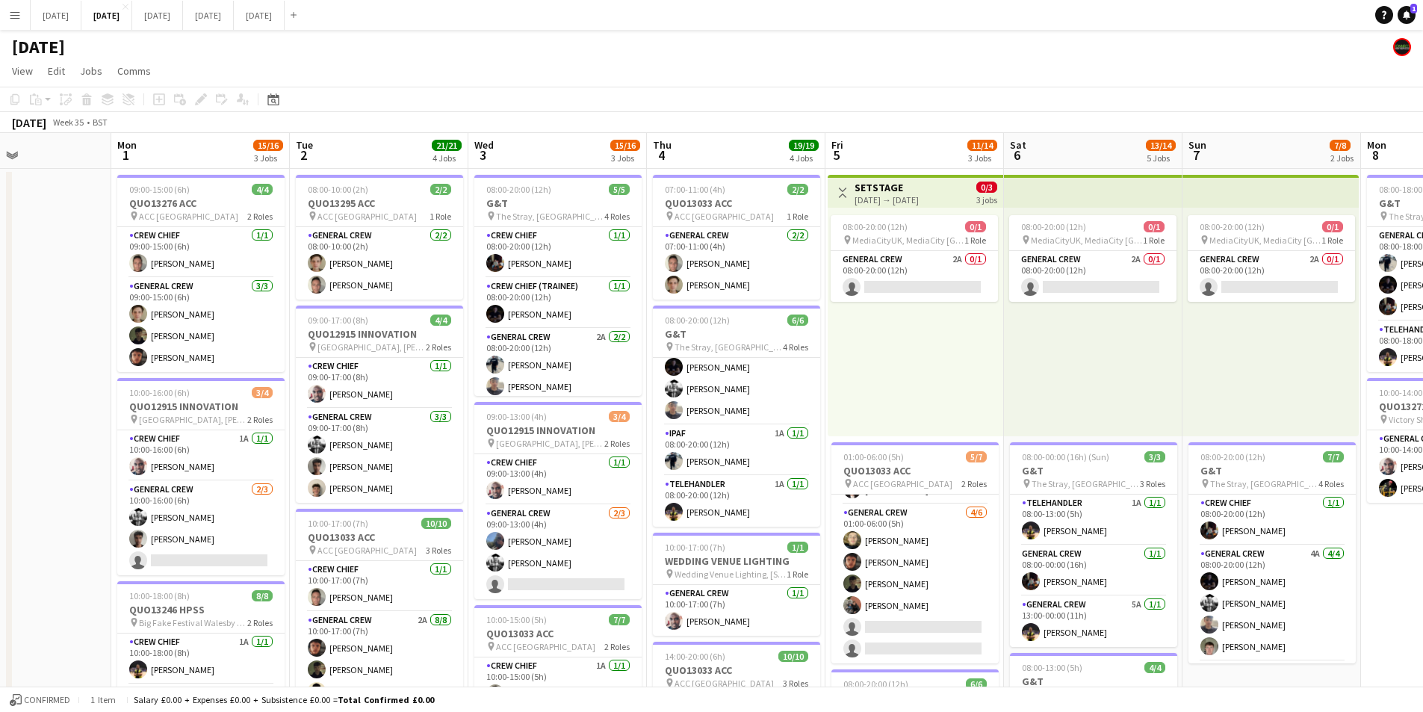
drag, startPoint x: 520, startPoint y: 576, endPoint x: 758, endPoint y: 592, distance: 238.1
click at [758, 592] on app-calendar-viewport "Fri 29 Sat 30 Sun 31 Mon 1 15/16 3 Jobs Tue 2 21/21 4 Jobs Wed 3 15/16 3 Jobs T…" at bounding box center [711, 646] width 1423 height 1027
click at [682, 427] on app-calendar-viewport "Fri 29 Sat 30 Sun 31 Mon 1 15/16 3 Jobs Tue 2 21/21 4 Jobs Wed 3 15/16 3 Jobs T…" at bounding box center [711, 646] width 1423 height 1027
click at [749, 466] on app-calendar-viewport "Fri 29 Sat 30 Sun 31 Mon 1 15/16 3 Jobs Tue 2 21/21 4 Jobs Wed 3 15/16 3 Jobs T…" at bounding box center [711, 646] width 1423 height 1027
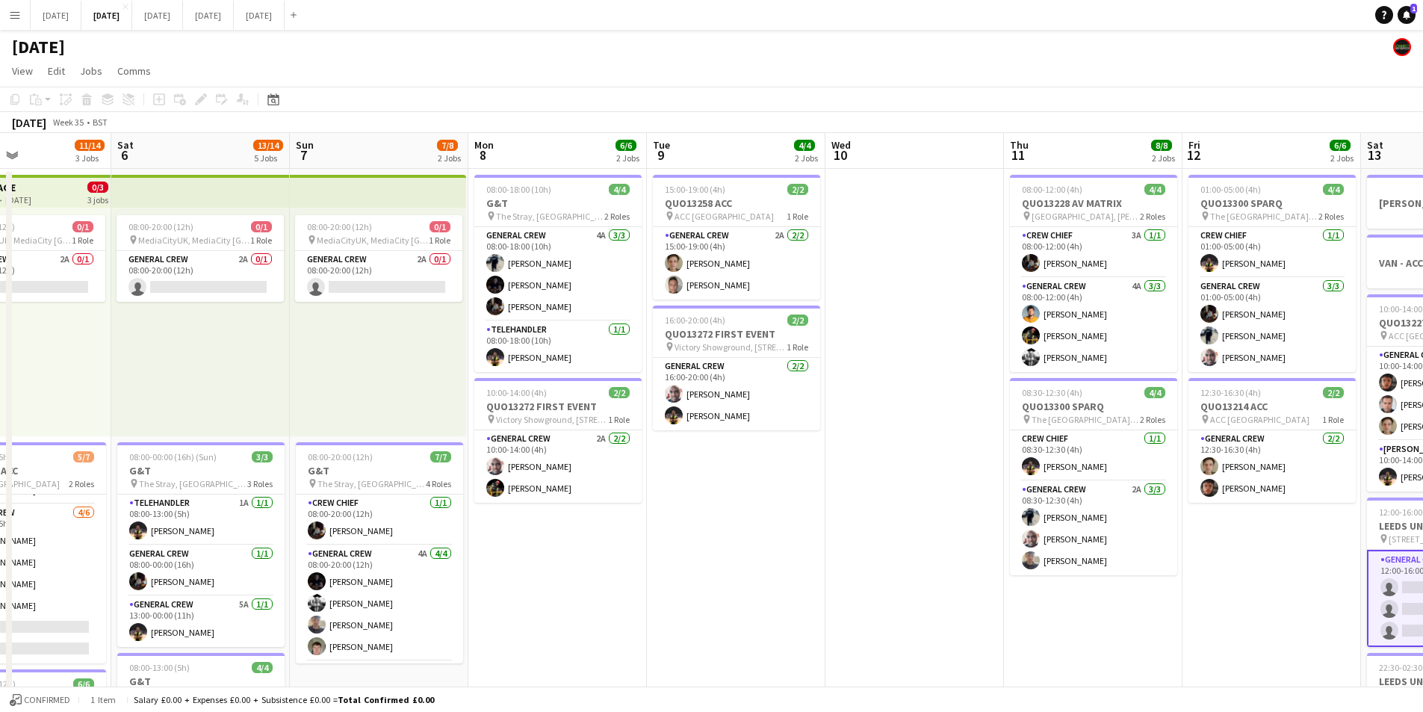
scroll to position [0, 456]
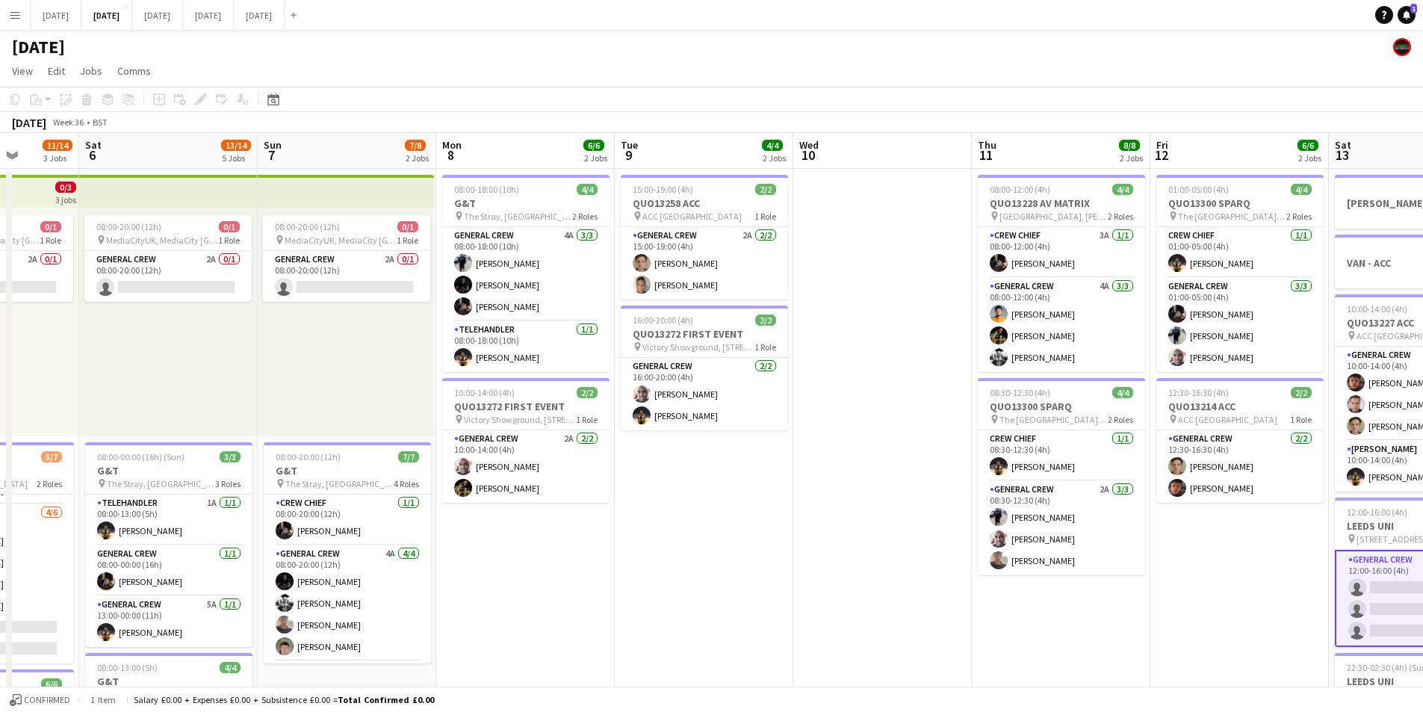
drag, startPoint x: 873, startPoint y: 468, endPoint x: 1011, endPoint y: 471, distance: 137.5
click at [852, 467] on app-calendar-viewport "Wed 3 15/16 3 Jobs Thu 4 19/19 4 Jobs Fri 5 11/14 3 Jobs Sat 6 13/14 5 Jobs Sun…" at bounding box center [711, 646] width 1423 height 1027
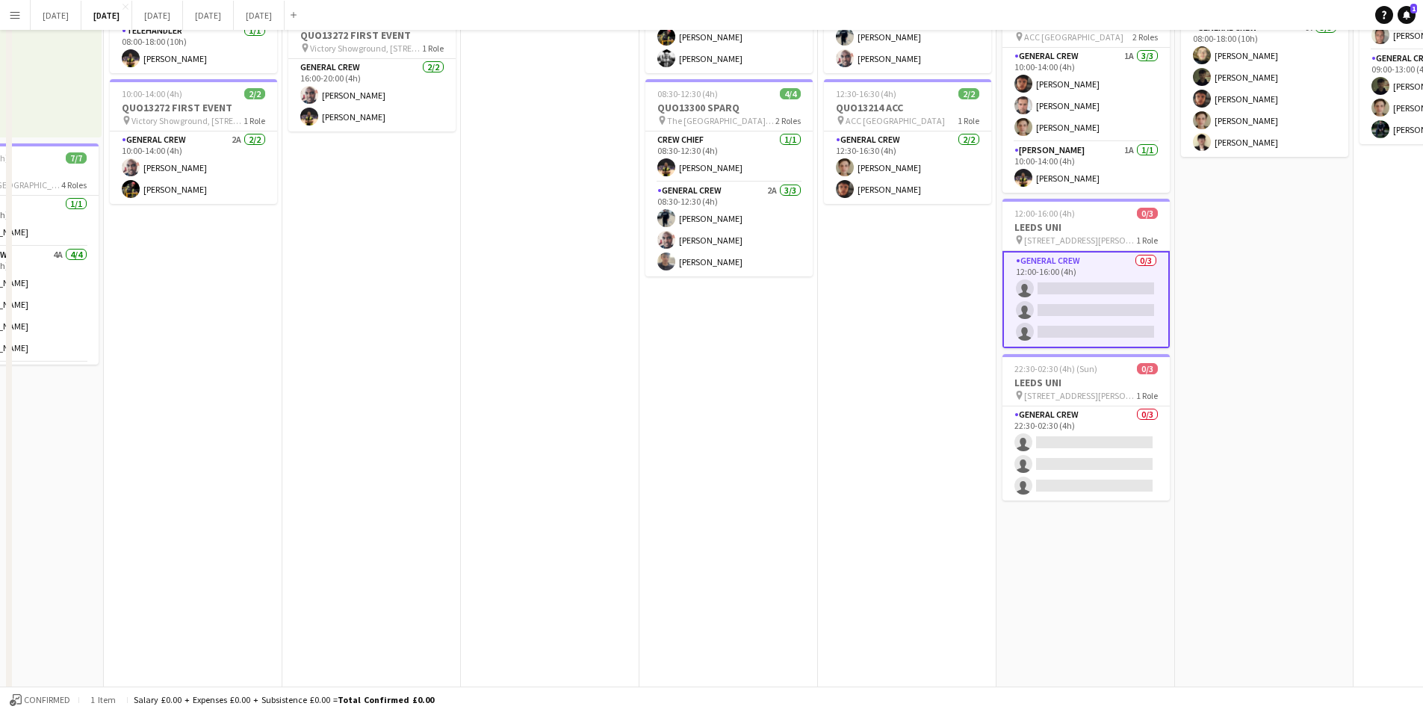
scroll to position [0, 0]
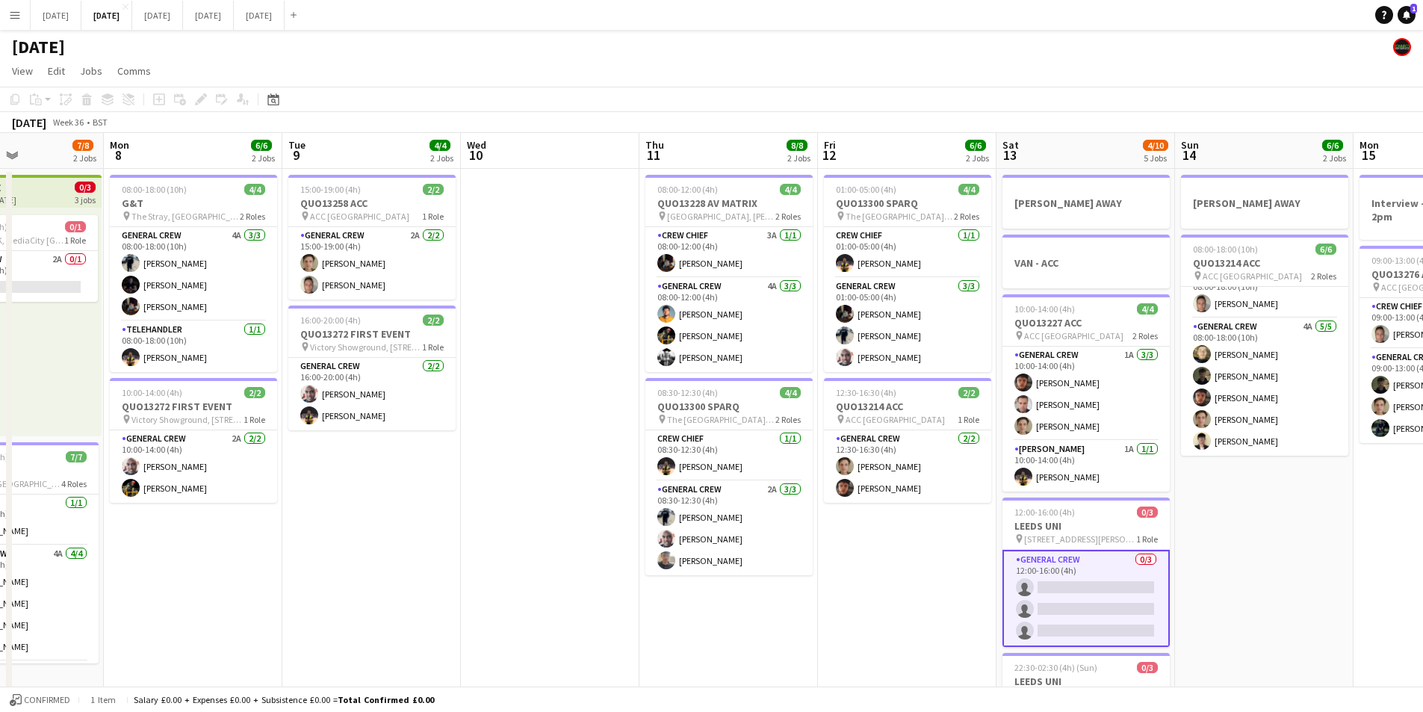
drag, startPoint x: 841, startPoint y: 539, endPoint x: 1056, endPoint y: 504, distance: 217.3
click at [1162, 503] on app-calendar-viewport "Fri 5 11/14 3 Jobs Sat 6 13/14 5 Jobs Sun 7 7/8 2 Jobs Mon 8 6/6 2 Jobs Tue 9 4…" at bounding box center [711, 646] width 1423 height 1027
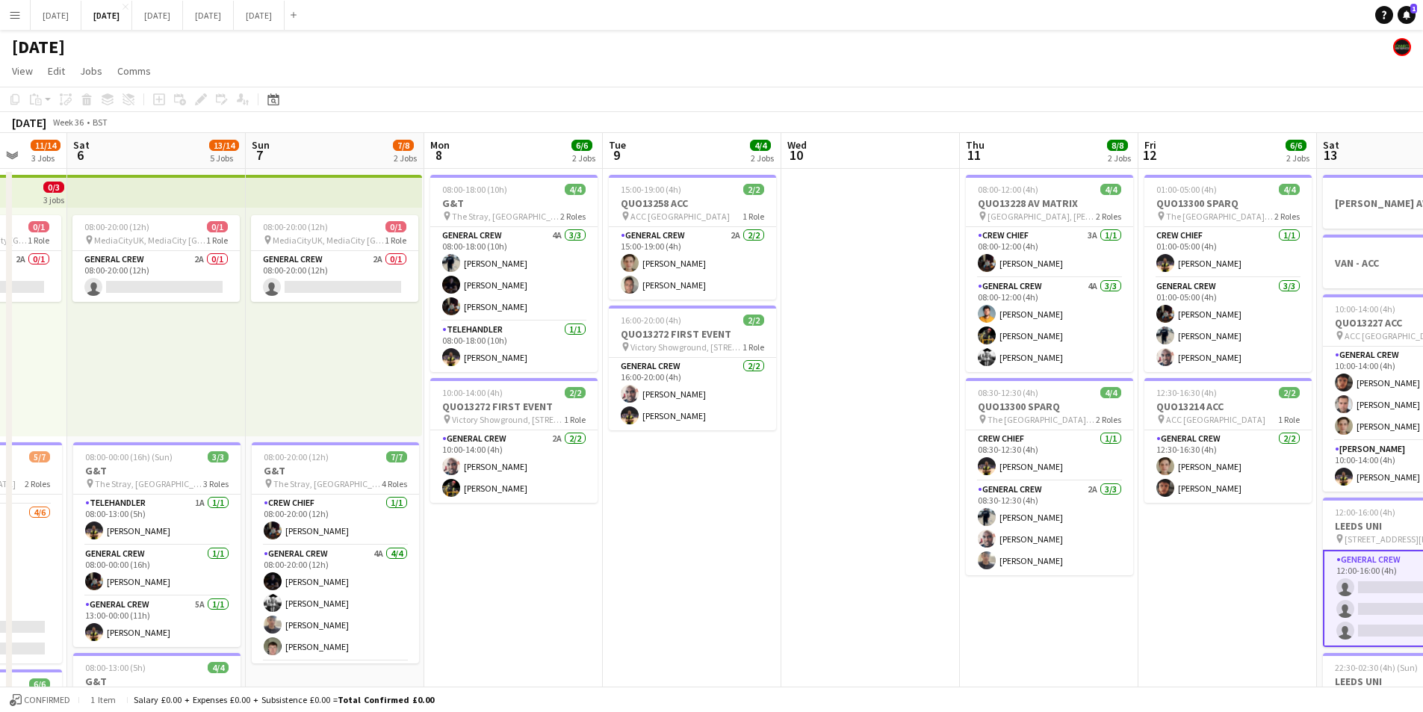
drag, startPoint x: 962, startPoint y: 548, endPoint x: 838, endPoint y: 557, distance: 124.3
click at [1130, 516] on app-calendar-viewport "Wed 3 15/16 3 Jobs Thu 4 19/19 4 Jobs Fri 5 11/14 3 Jobs Sat 6 13/14 5 Jobs Sun…" at bounding box center [711, 646] width 1423 height 1027
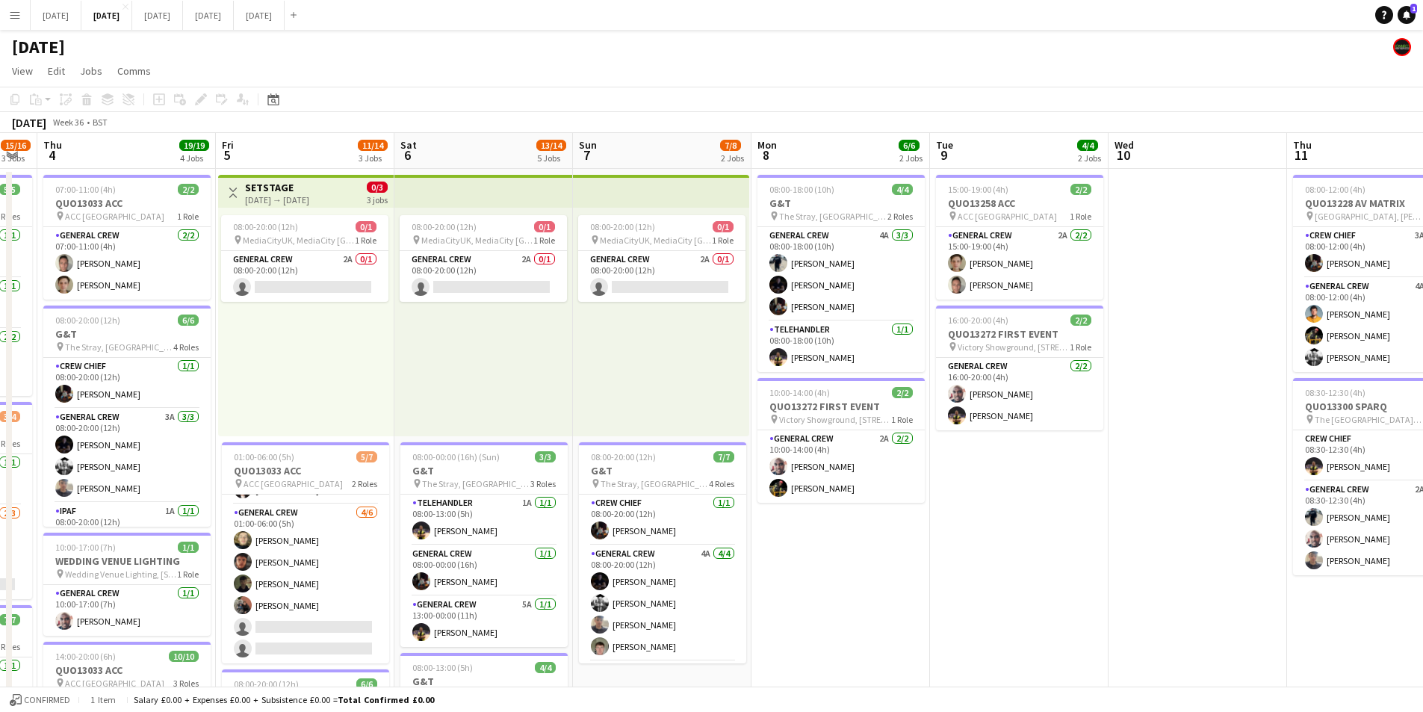
drag, startPoint x: 838, startPoint y: 557, endPoint x: 1107, endPoint y: 536, distance: 269.8
click at [1092, 558] on app-calendar-viewport "Tue 2 21/21 4 Jobs Wed 3 15/16 3 Jobs Thu 4 19/19 4 Jobs Fri 5 11/14 3 Jobs Sat…" at bounding box center [711, 646] width 1423 height 1027
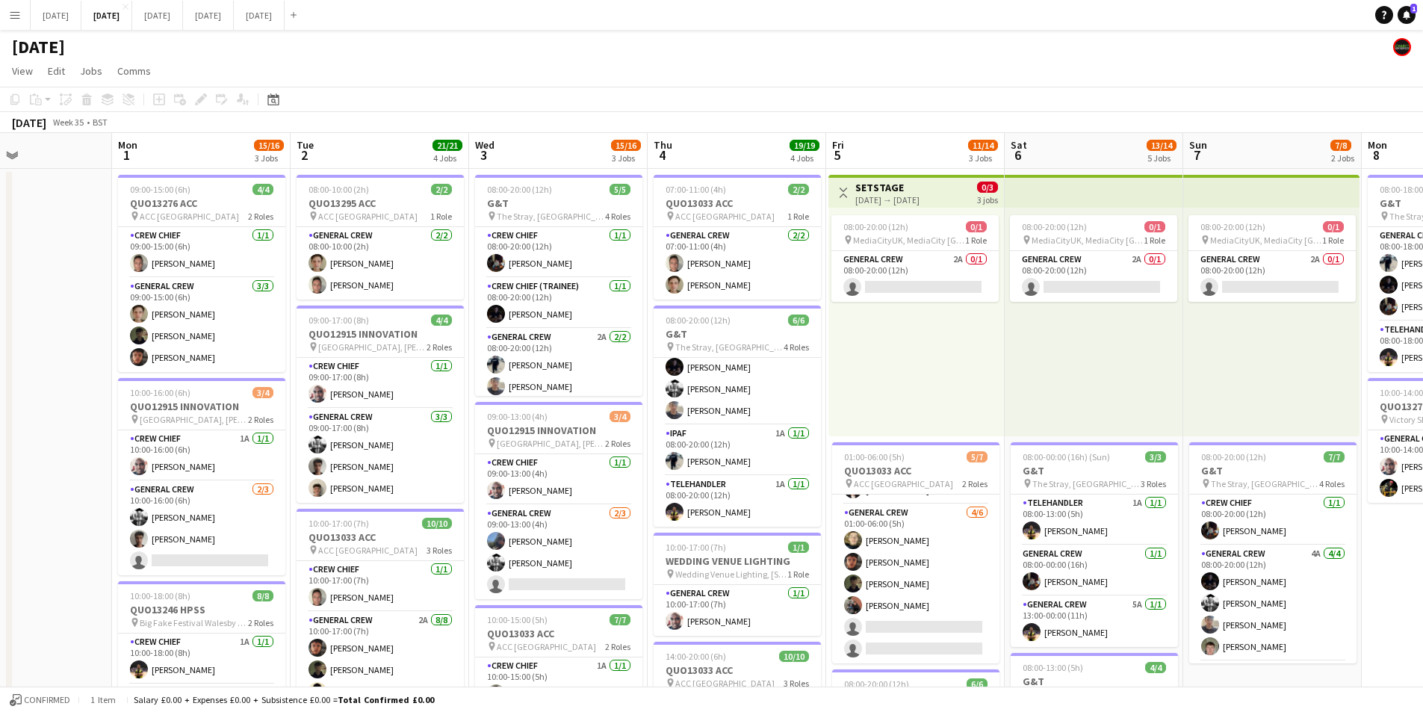
scroll to position [0, 367]
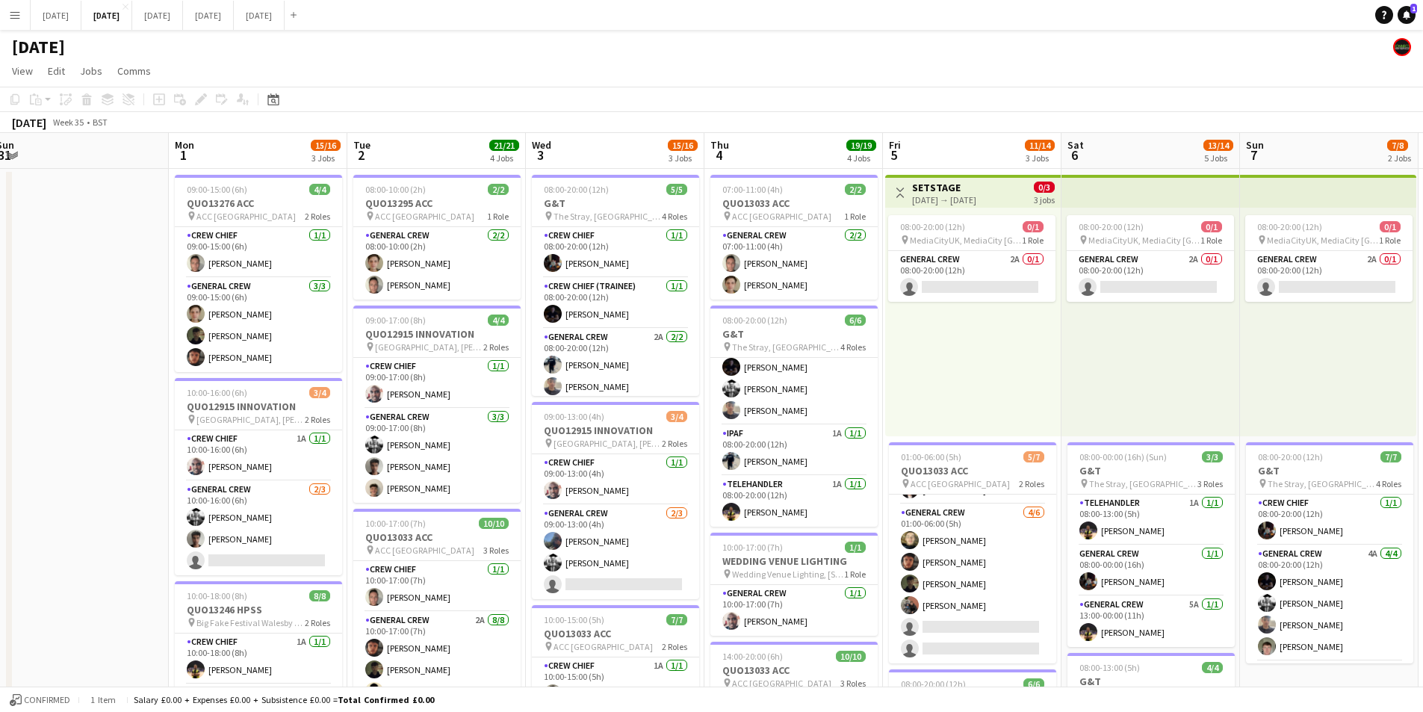
drag, startPoint x: 728, startPoint y: 548, endPoint x: 851, endPoint y: 541, distance: 123.5
click at [851, 541] on app-calendar-viewport "Fri 29 Sat 30 Sun 31 Mon 1 15/16 3 Jobs Tue 2 21/21 4 Jobs Wed 3 15/16 3 Jobs T…" at bounding box center [711, 646] width 1423 height 1027
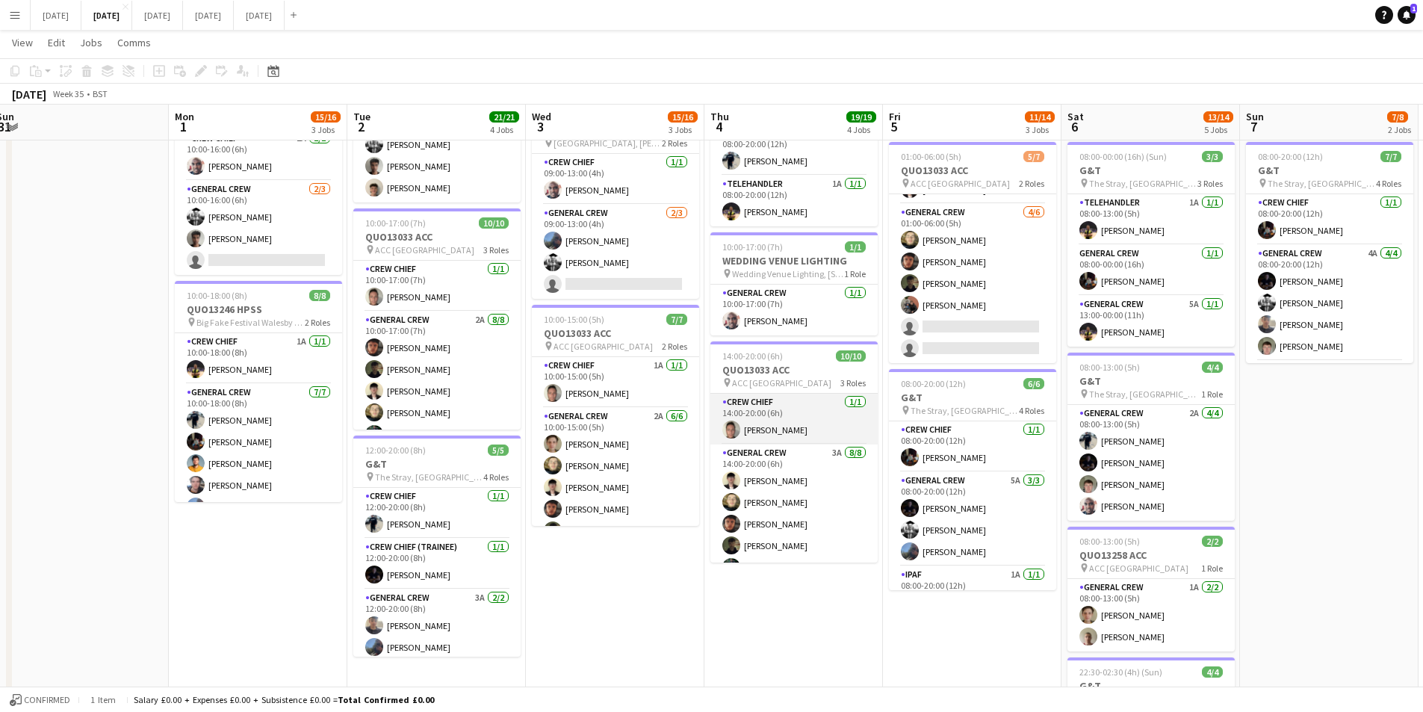
scroll to position [149, 0]
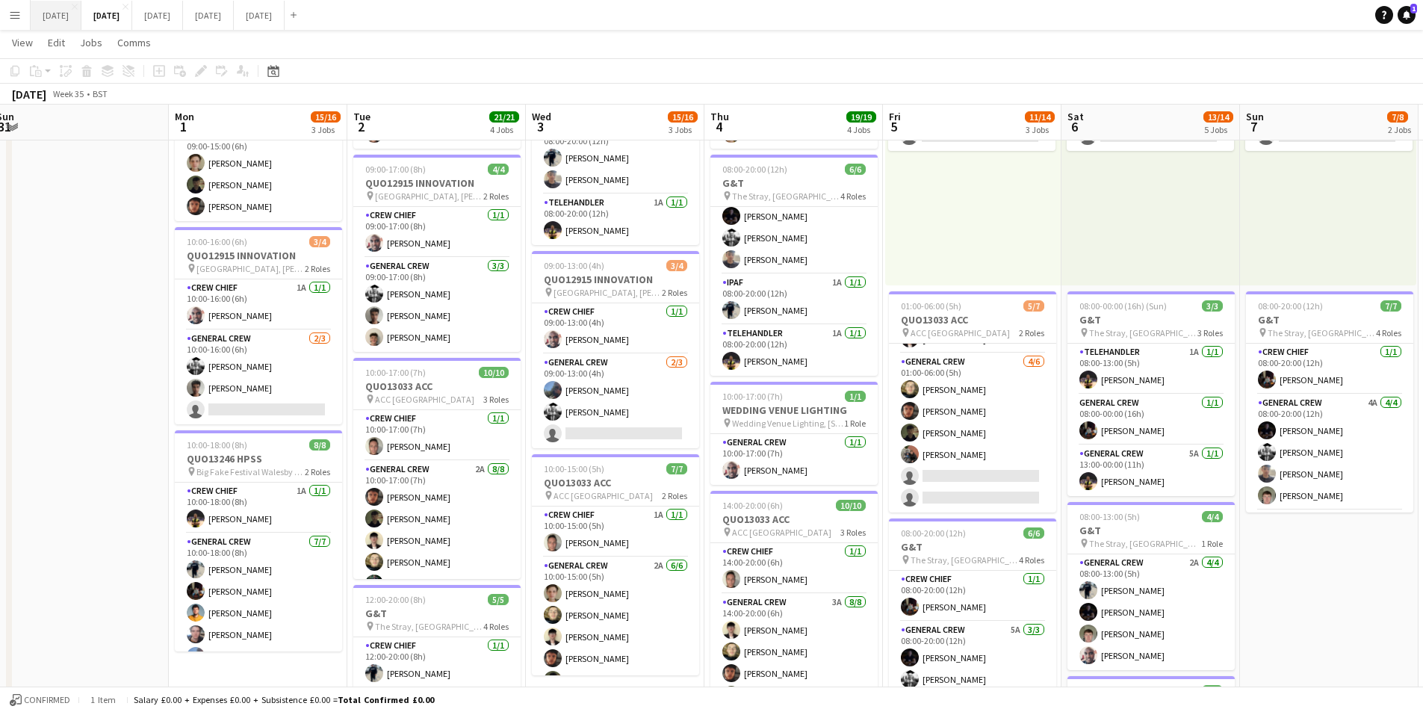
click at [70, 21] on button "[DATE] Close" at bounding box center [56, 15] width 51 height 29
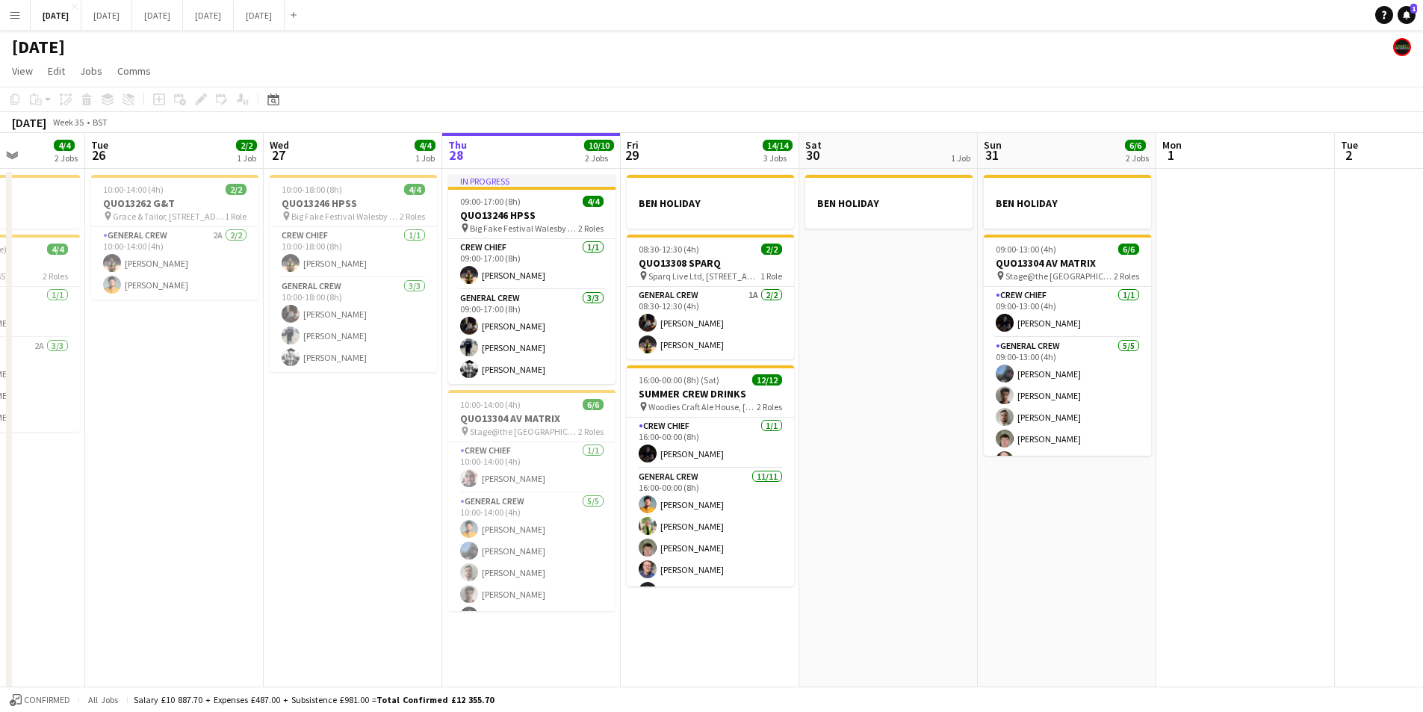
scroll to position [0, 449]
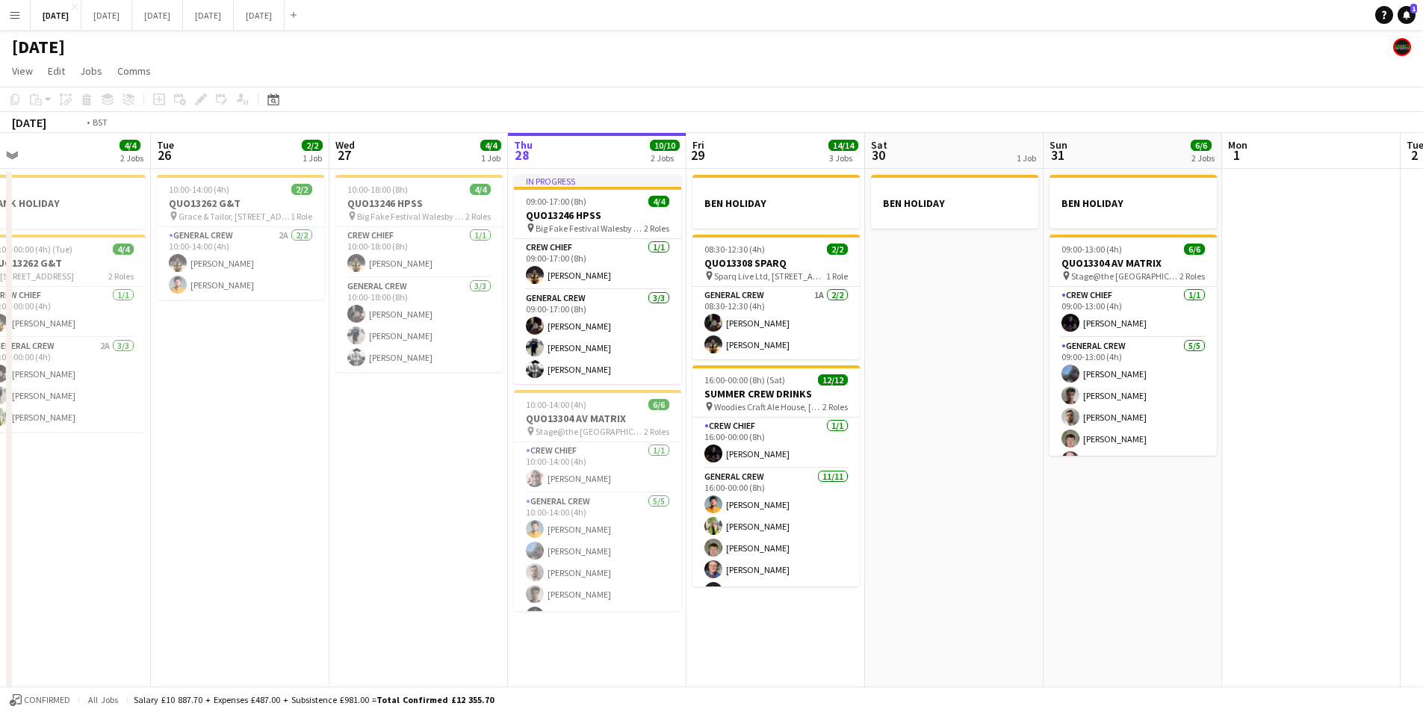
drag, startPoint x: 893, startPoint y: 514, endPoint x: 1054, endPoint y: 498, distance: 162.1
click at [1000, 538] on app-calendar-viewport "Sat 23 8/8 4 Jobs Sun 24 2/2 1 Job Mon 25 4/4 2 Jobs Tue 26 2/2 1 Job Wed 27 4/…" at bounding box center [711, 430] width 1423 height 594
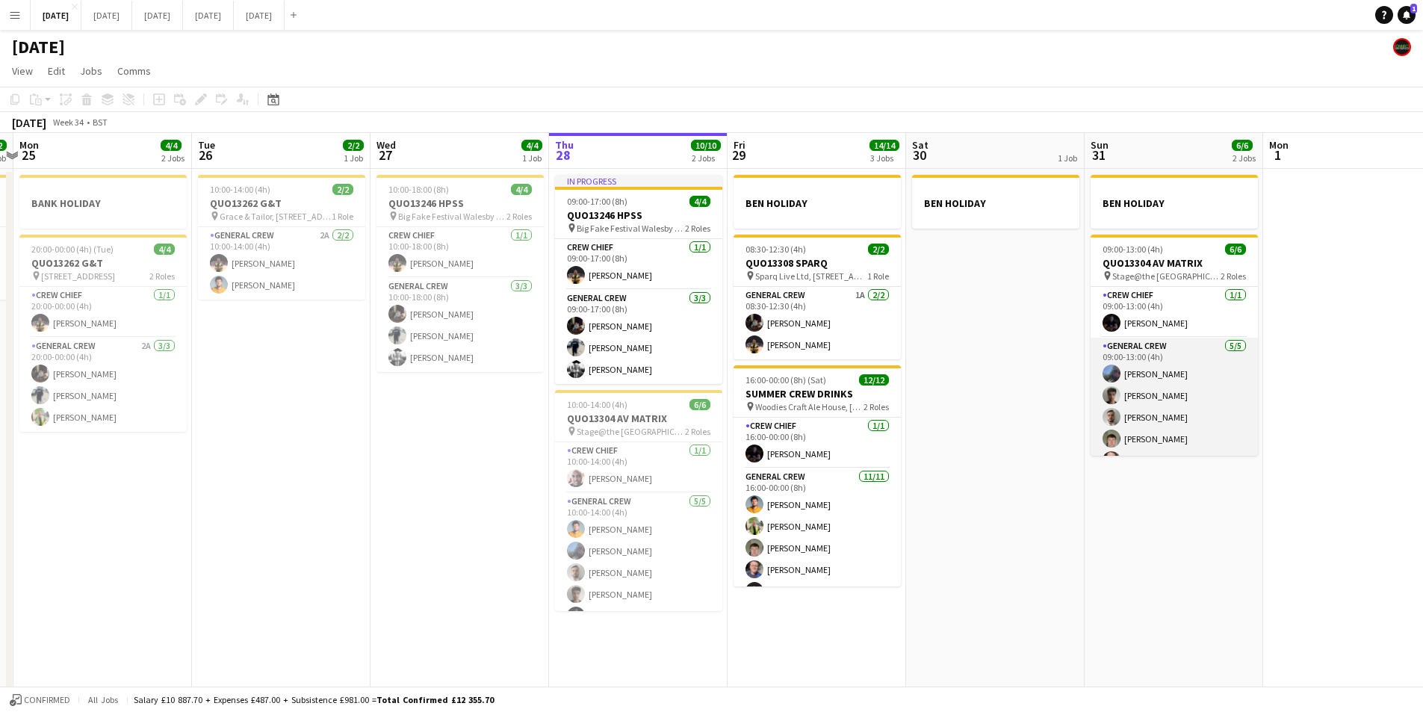
scroll to position [19, 0]
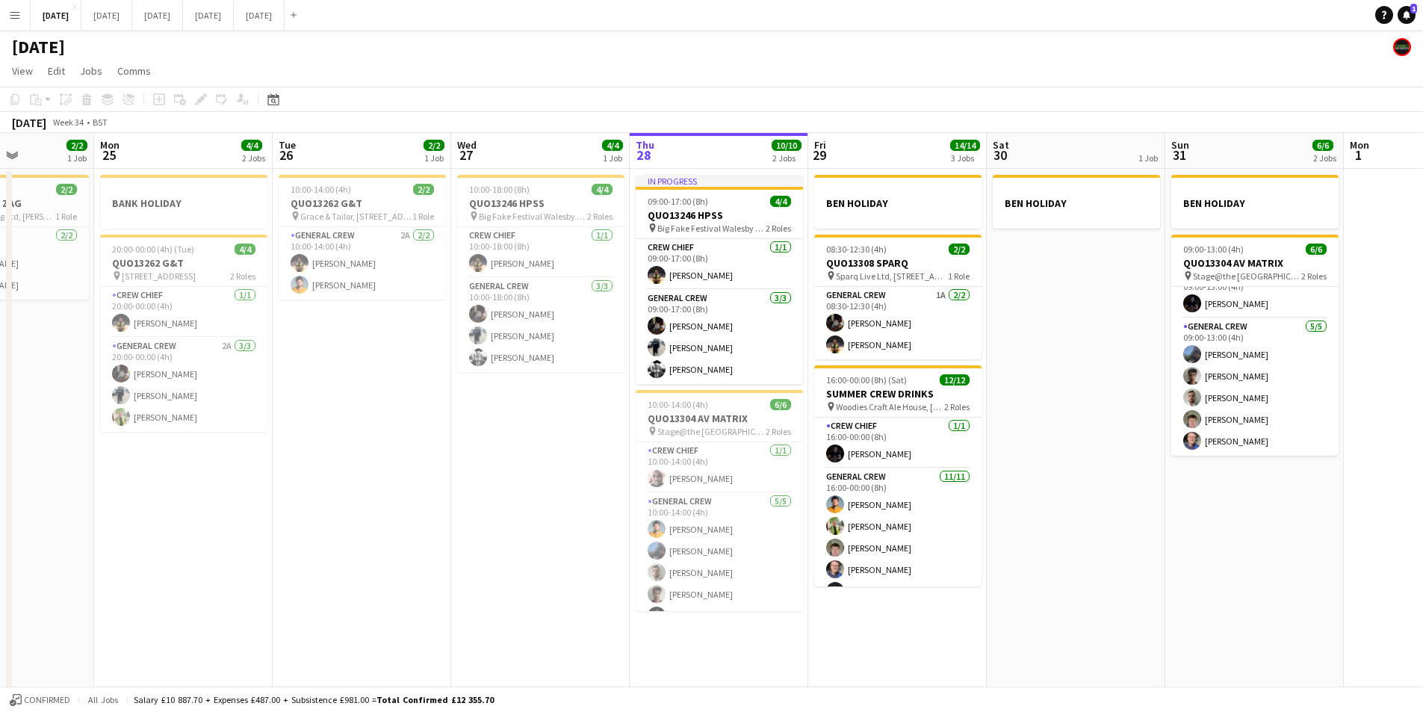
drag, startPoint x: 1038, startPoint y: 490, endPoint x: 1037, endPoint y: 482, distance: 8.3
click at [1119, 495] on app-calendar-viewport "Fri 22 Sat 23 8/8 4 Jobs Sun 24 2/2 1 Job Mon 25 4/4 2 Jobs Tue 26 2/2 1 Job We…" at bounding box center [711, 430] width 1423 height 594
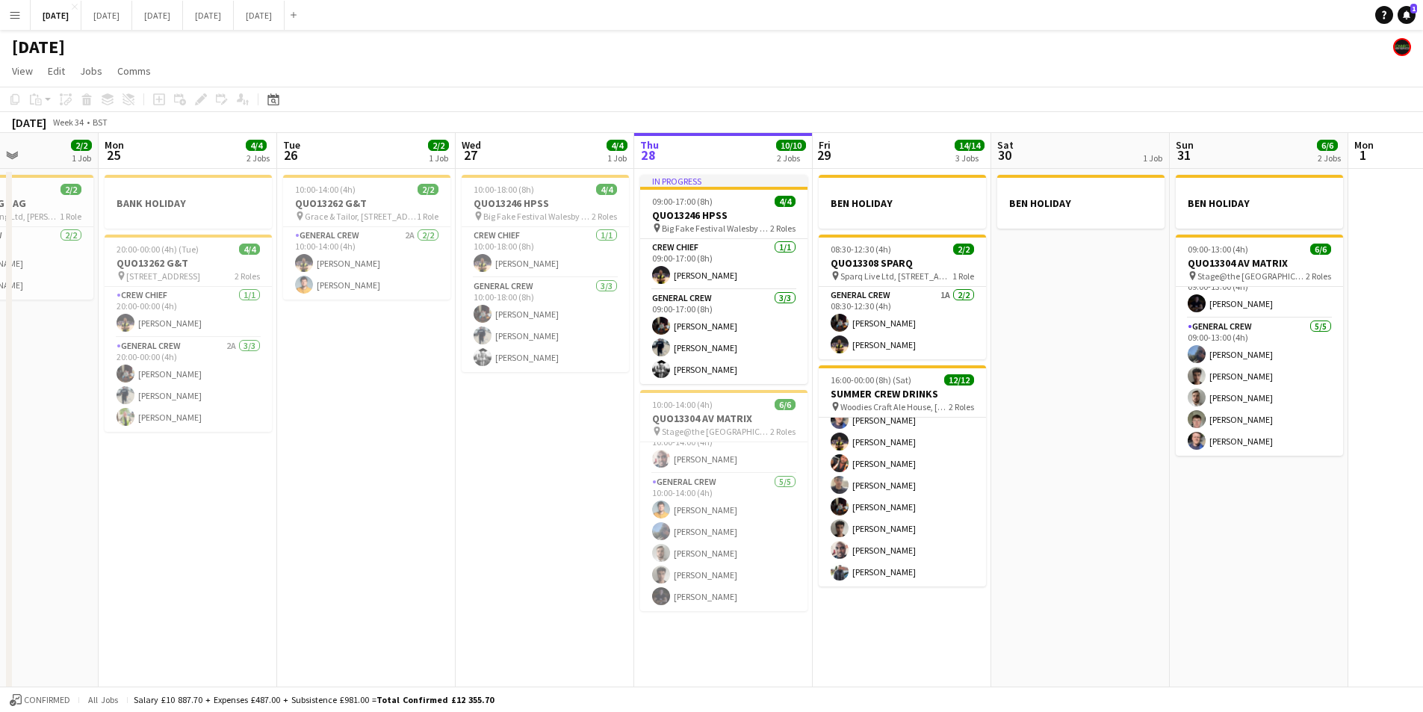
scroll to position [0, 436]
drag, startPoint x: 968, startPoint y: 532, endPoint x: 972, endPoint y: 519, distance: 13.5
click at [972, 519] on app-calendar-viewport "Fri 22 4/4 3 Jobs Sat 23 8/8 4 Jobs Sun 24 2/2 1 Job Mon 25 4/4 2 Jobs Tue 26 2…" at bounding box center [711, 430] width 1423 height 594
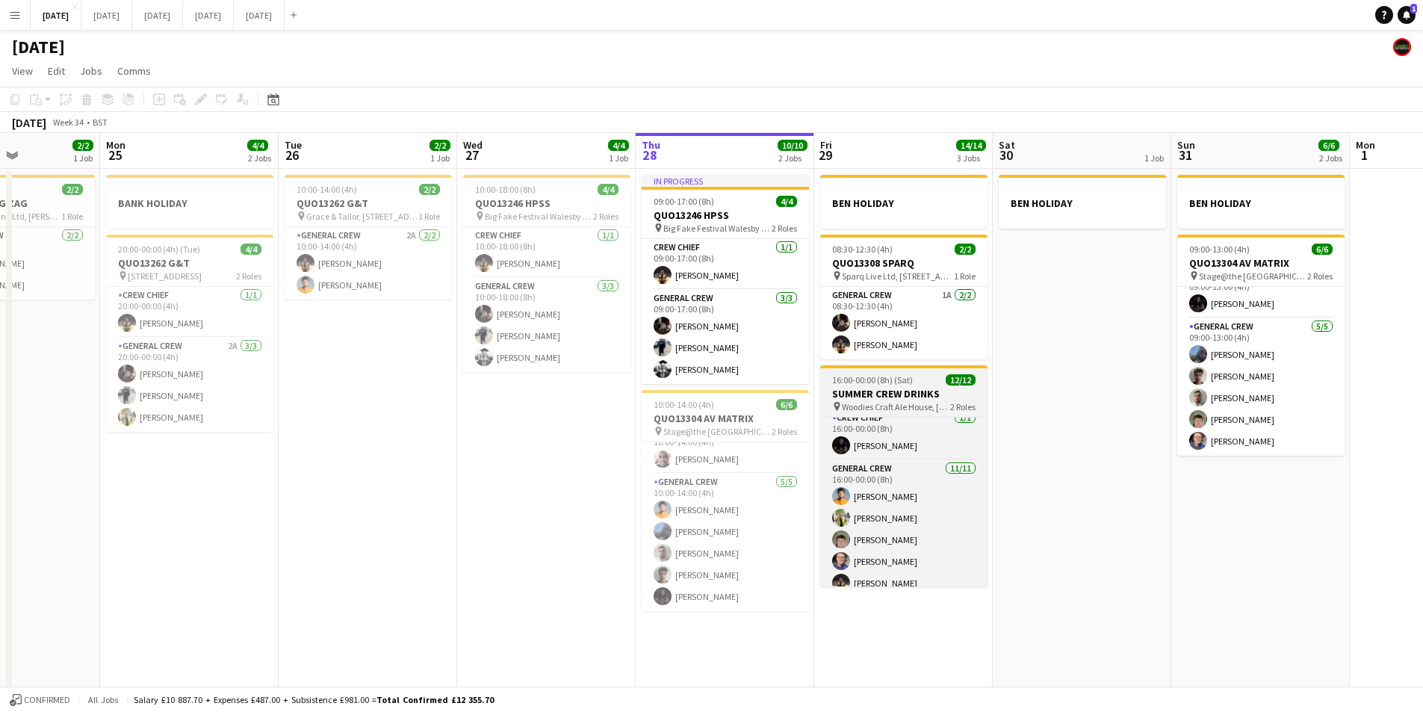
scroll to position [0, 0]
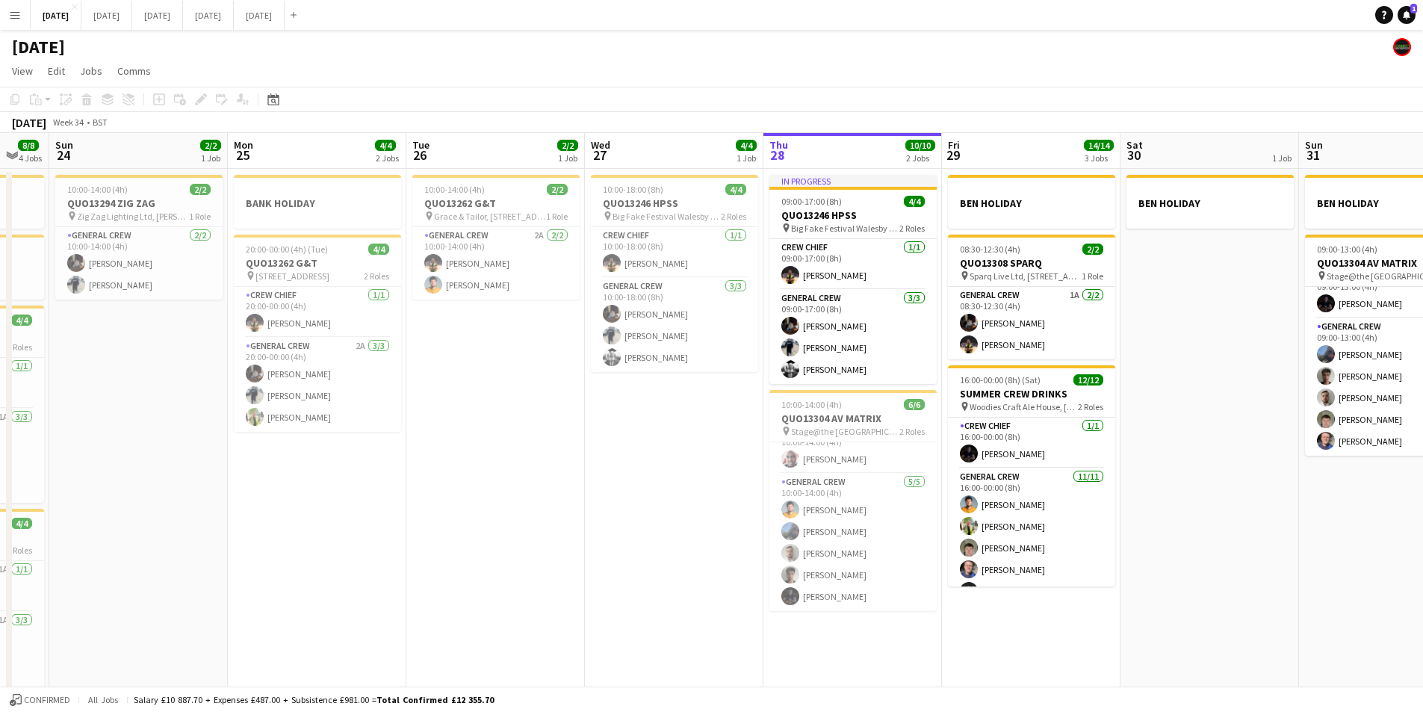
drag, startPoint x: 432, startPoint y: 493, endPoint x: 619, endPoint y: 532, distance: 190.8
click at [616, 532] on app-calendar-viewport "Fri 22 4/4 3 Jobs Sat 23 8/8 4 Jobs Sun 24 2/2 1 Job Mon 25 4/4 2 Jobs Tue 26 2…" at bounding box center [711, 430] width 1423 height 594
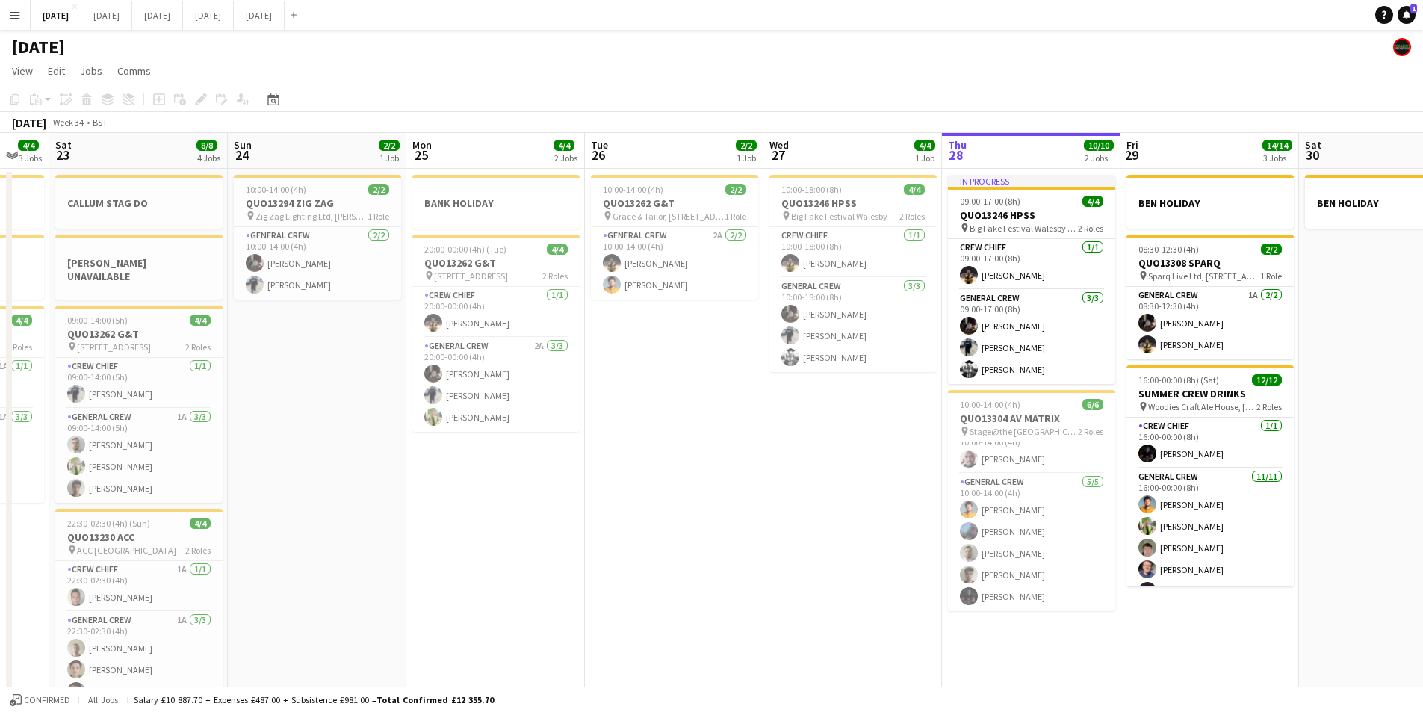
scroll to position [0, 421]
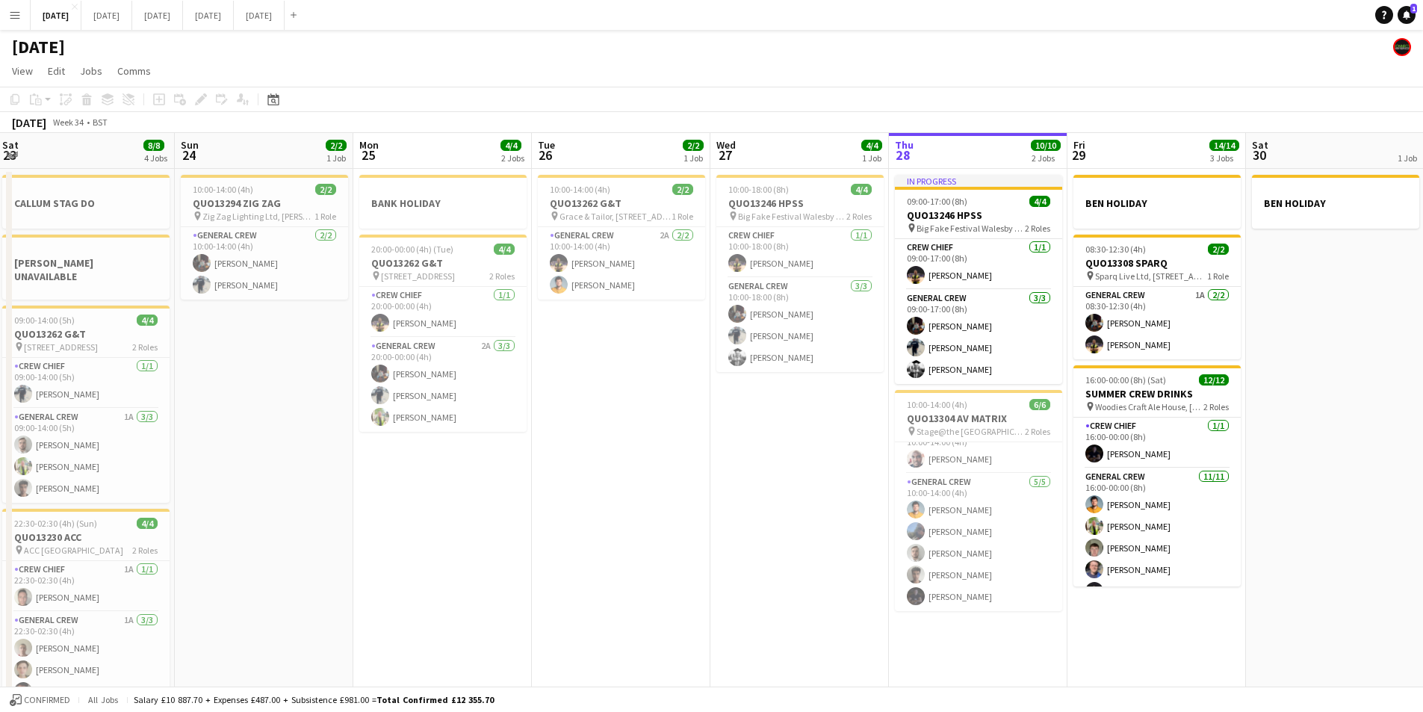
drag, startPoint x: 569, startPoint y: 534, endPoint x: 674, endPoint y: 554, distance: 107.3
click at [641, 559] on app-calendar-viewport "Thu 21 1/1 2 Jobs Fri 22 4/4 3 Jobs Sat 23 8/8 4 Jobs Sun 24 2/2 1 Job Mon 25 4…" at bounding box center [711, 430] width 1423 height 594
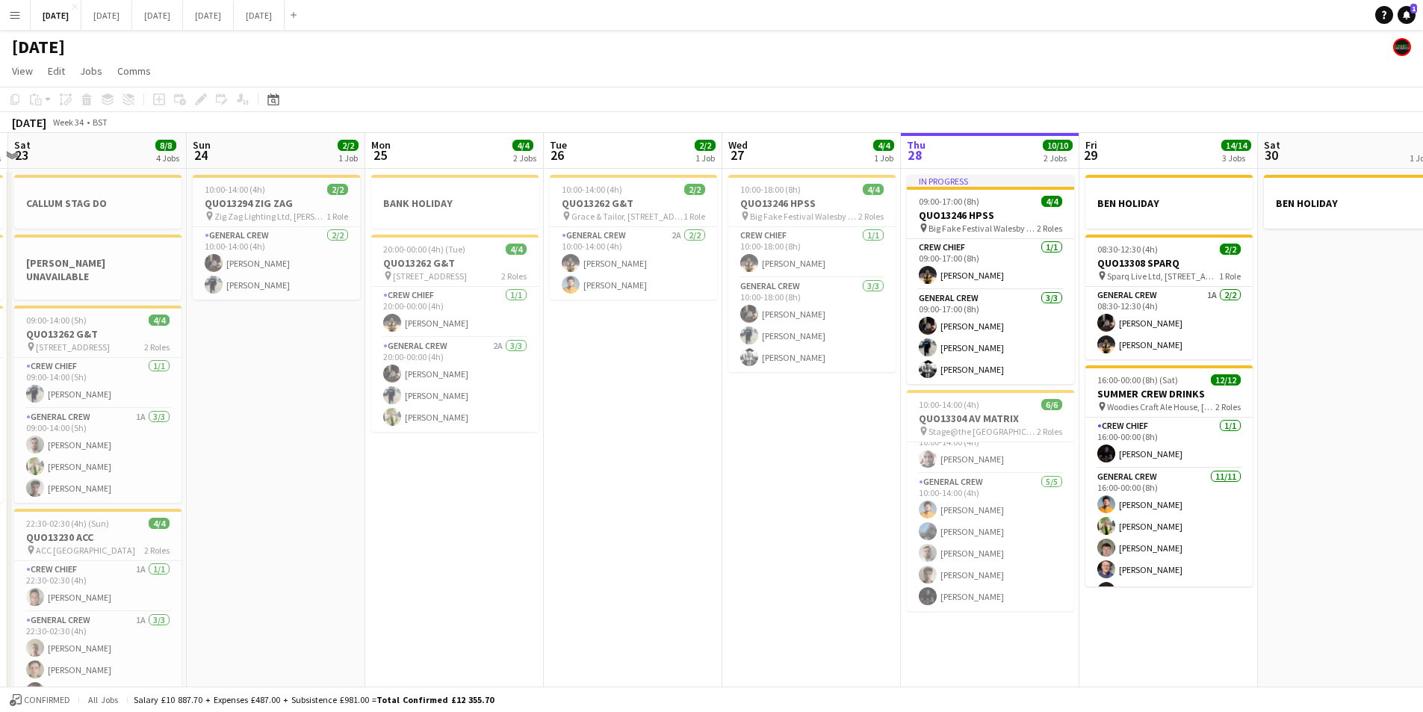
scroll to position [0, 541]
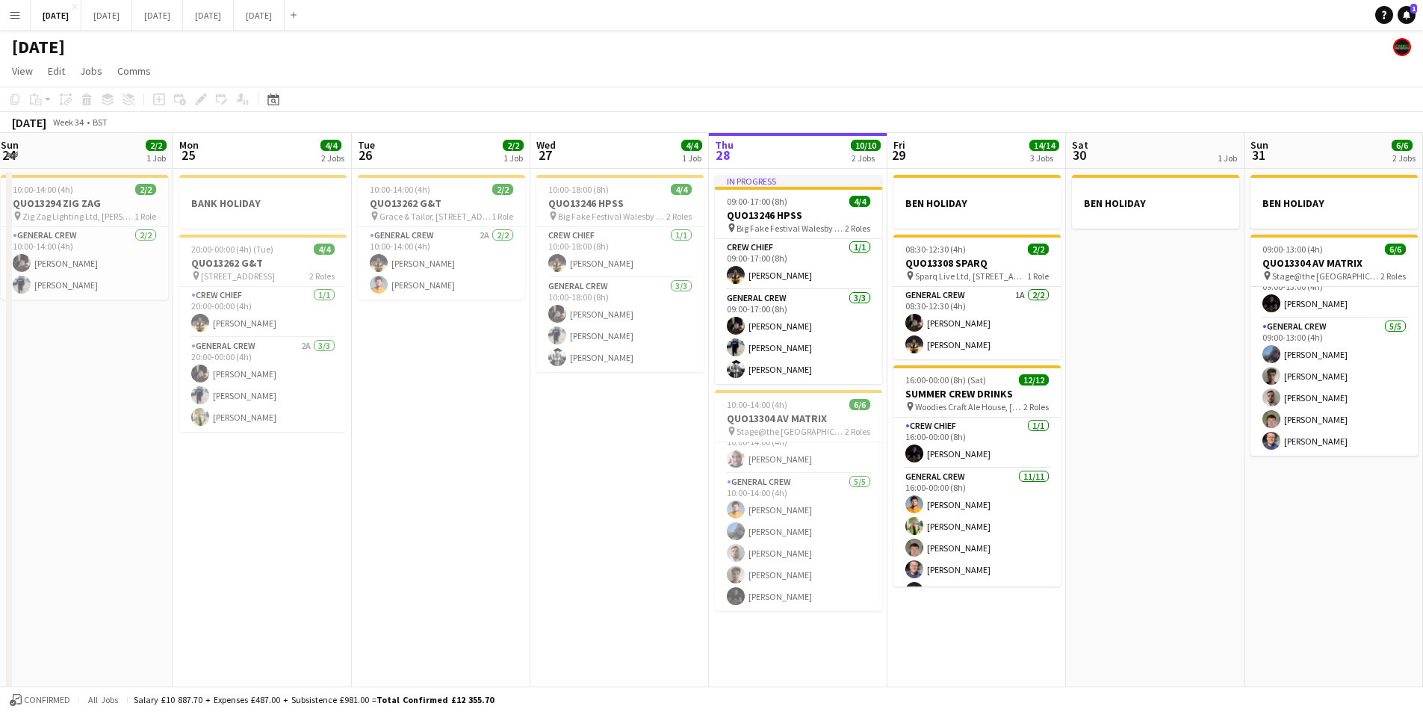
drag, startPoint x: 838, startPoint y: 464, endPoint x: 646, endPoint y: 462, distance: 192.0
click at [646, 462] on app-calendar-viewport "Thu 21 1/1 2 Jobs Fri 22 4/4 3 Jobs Sat 23 8/8 4 Jobs Sun 24 2/2 1 Job Mon 25 4…" at bounding box center [711, 430] width 1423 height 594
drag, startPoint x: 1112, startPoint y: 424, endPoint x: 403, endPoint y: 118, distance: 771.7
click at [914, 406] on app-calendar-viewport "Thu 21 1/1 2 Jobs Fri 22 4/4 3 Jobs Sat 23 8/8 4 Jobs Sun 24 2/2 1 Job Mon 25 4…" at bounding box center [711, 430] width 1423 height 594
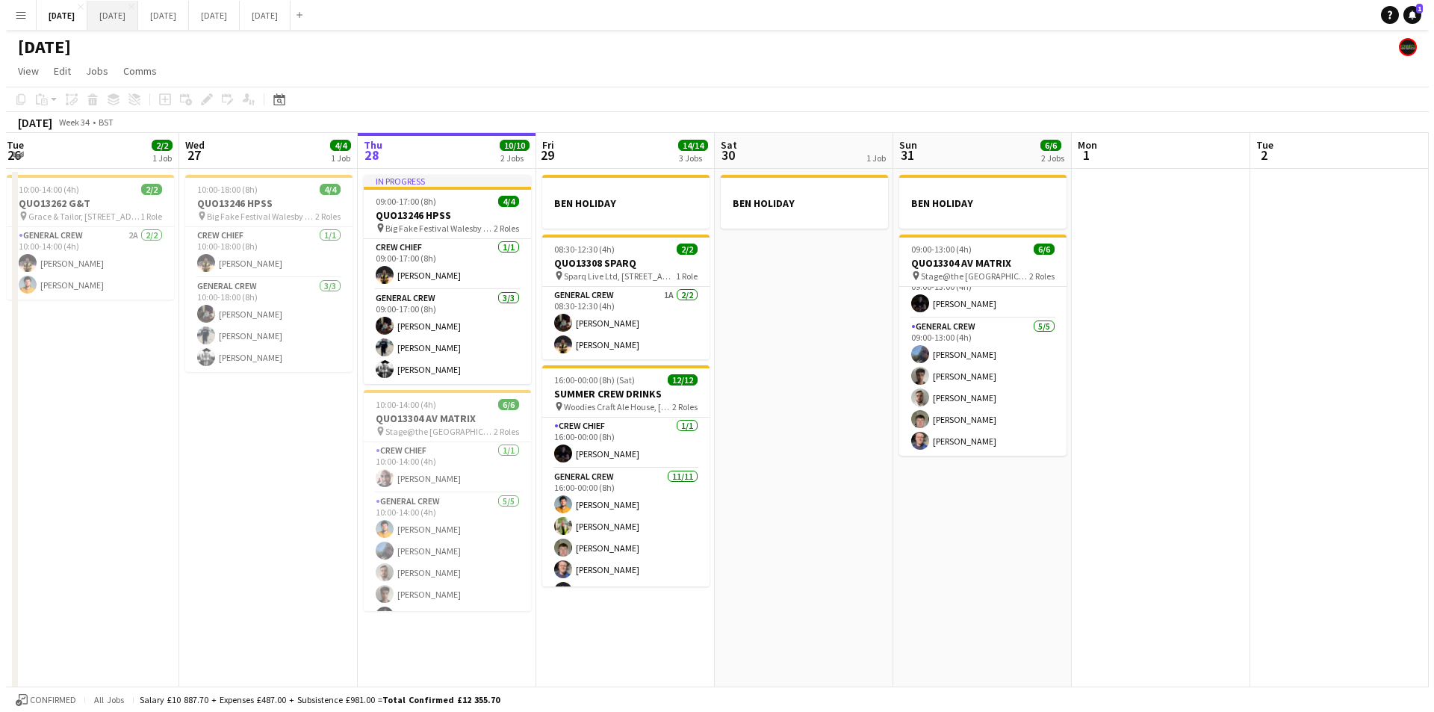
scroll to position [0, 465]
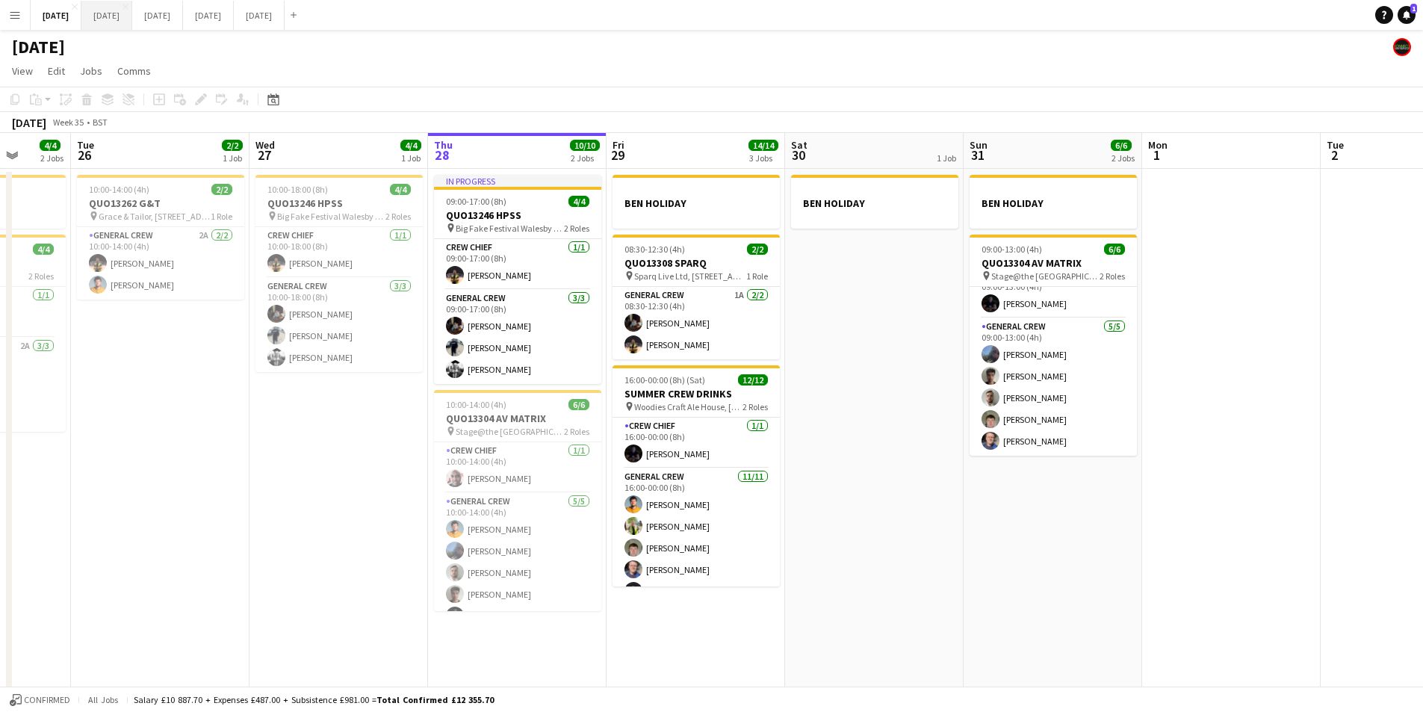
click at [128, 21] on button "SEPTEMBER 2025 Close" at bounding box center [106, 15] width 51 height 29
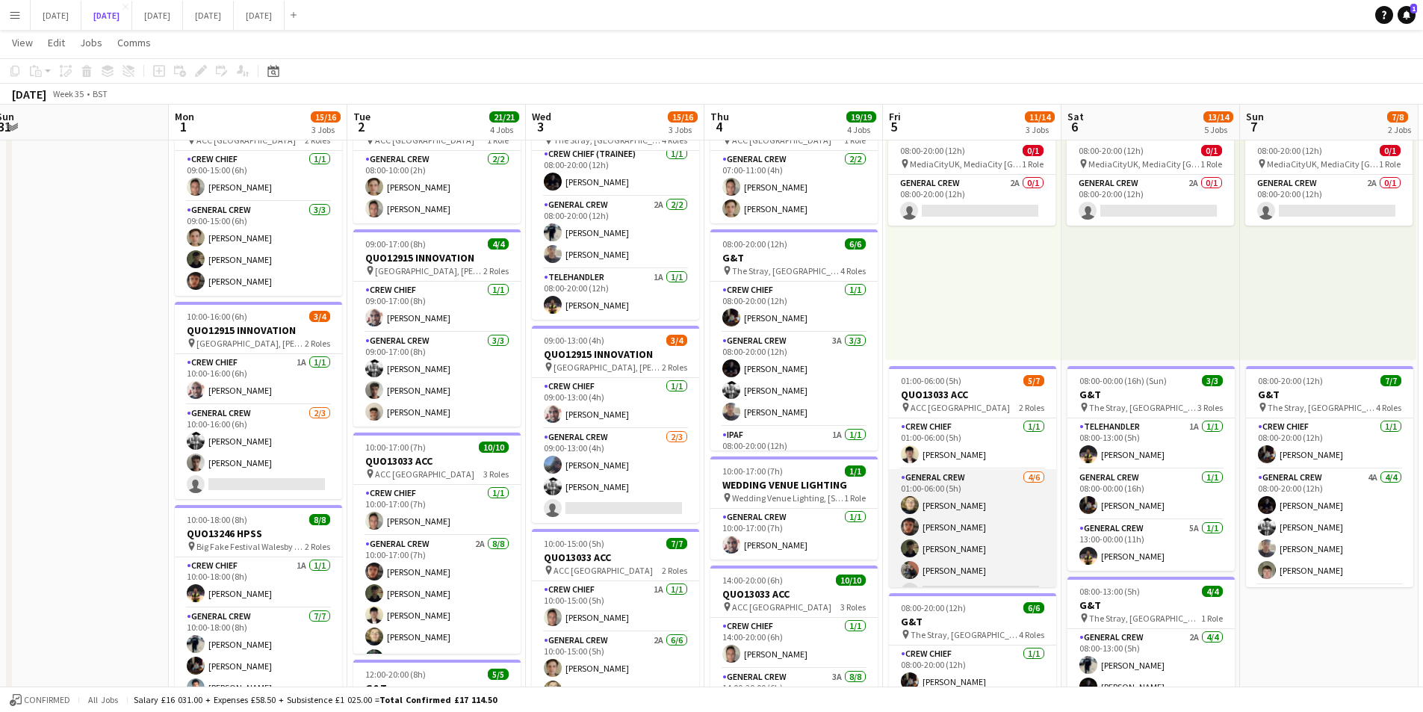
scroll to position [41, 0]
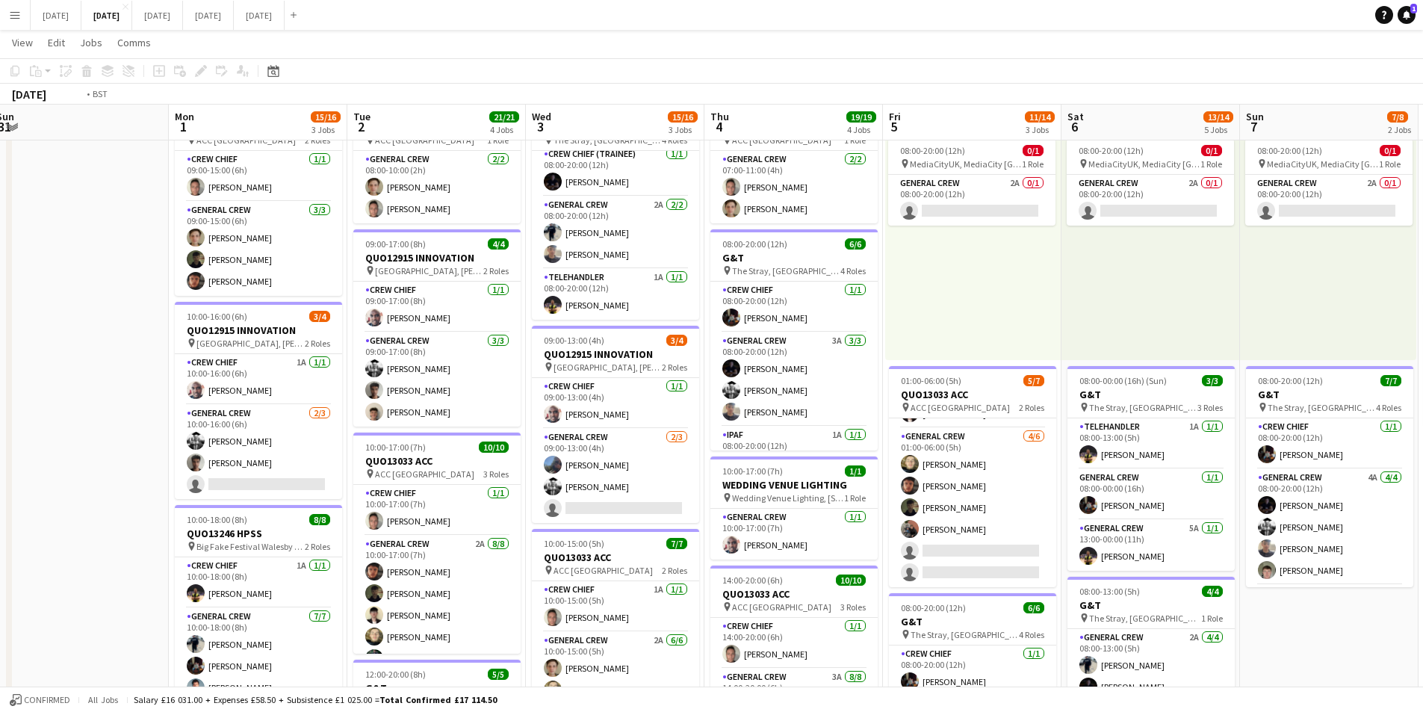
drag, startPoint x: 1176, startPoint y: 483, endPoint x: 835, endPoint y: 483, distance: 341.4
click at [560, 408] on app-calendar-viewport "Fri 29 Sat 30 Sun 31 Mon 1 15/16 3 Jobs Tue 2 21/21 4 Jobs Wed 3 15/16 3 Jobs T…" at bounding box center [711, 534] width 1423 height 1100
click at [819, 477] on app-calendar-viewport "Fri 29 Sat 30 Sun 31 Mon 1 15/16 3 Jobs Tue 2 21/21 4 Jobs Wed 3 15/16 3 Jobs T…" at bounding box center [711, 534] width 1423 height 1100
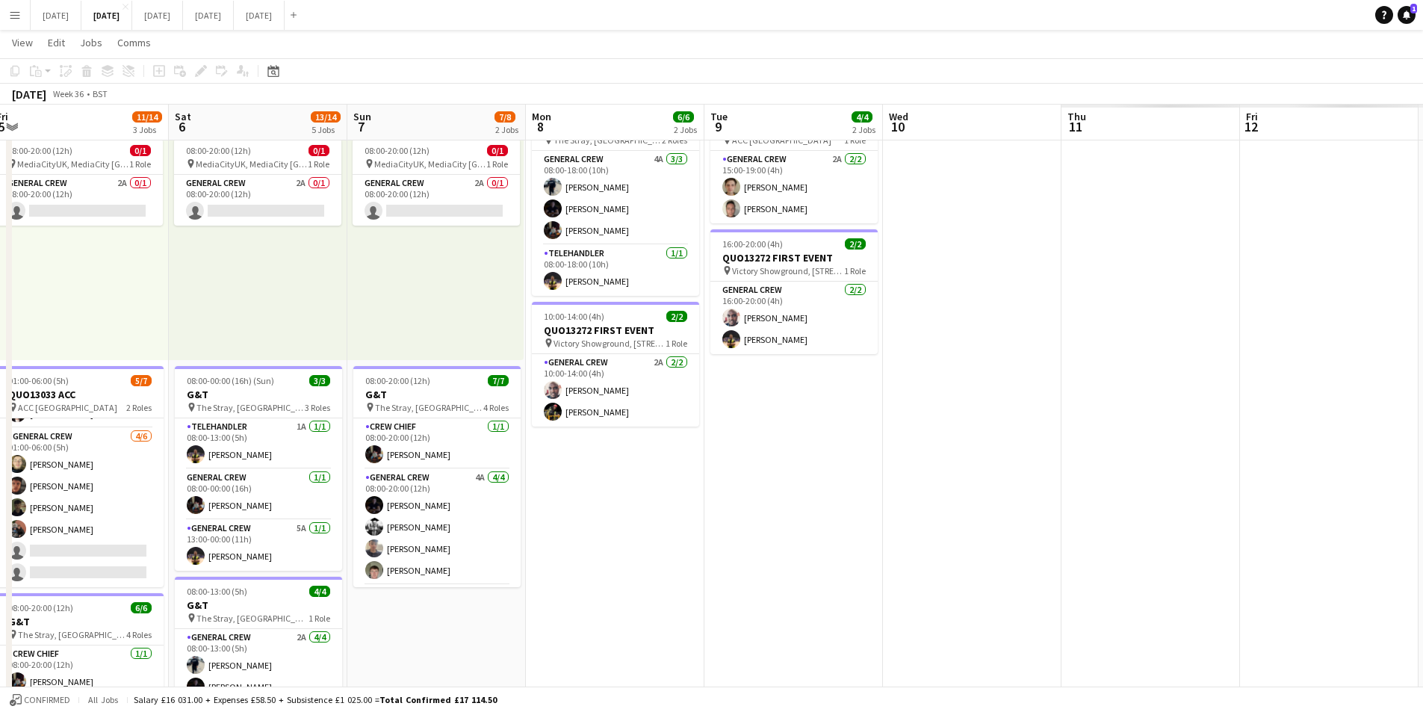
scroll to position [0, 518]
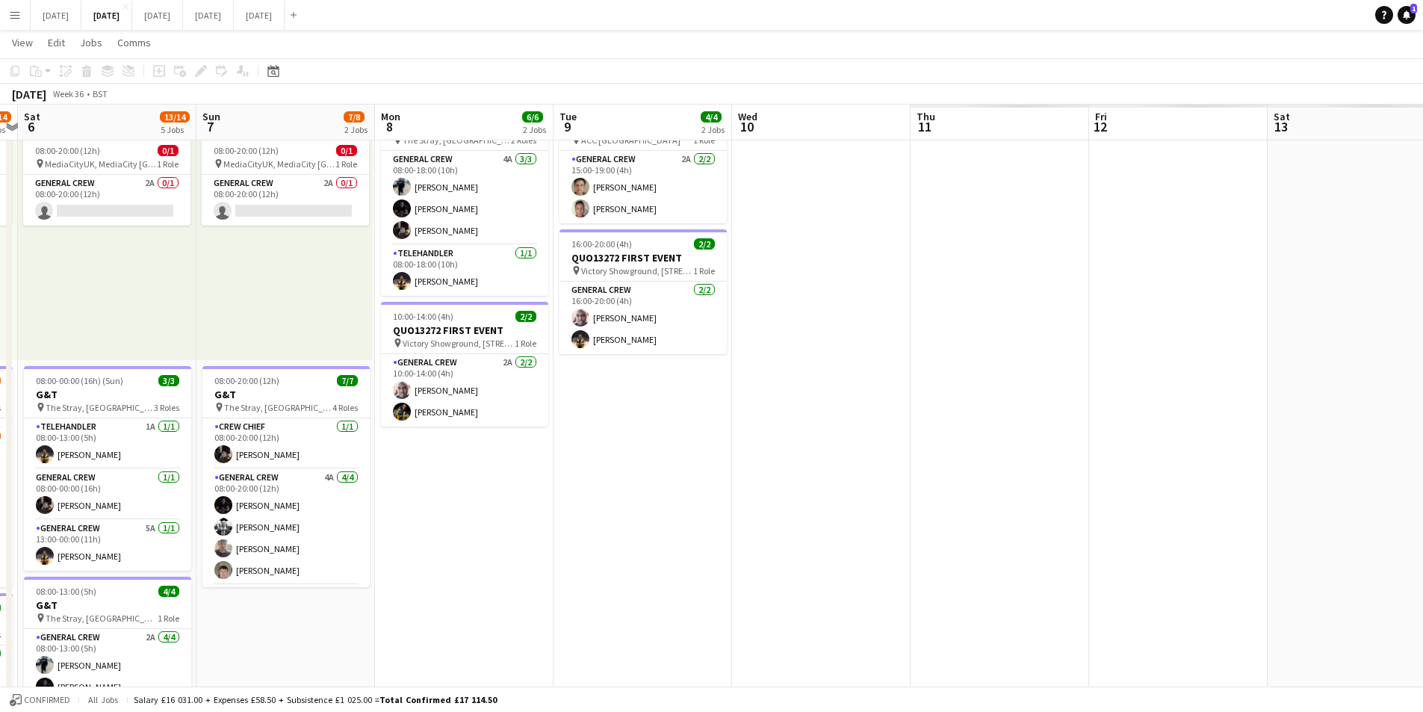
click at [867, 486] on app-calendar-viewport "Wed 3 15/16 3 Jobs Thu 4 19/19 4 Jobs Fri 5 11/14 3 Jobs Sat 6 13/14 5 Jobs Sun…" at bounding box center [711, 534] width 1423 height 1100
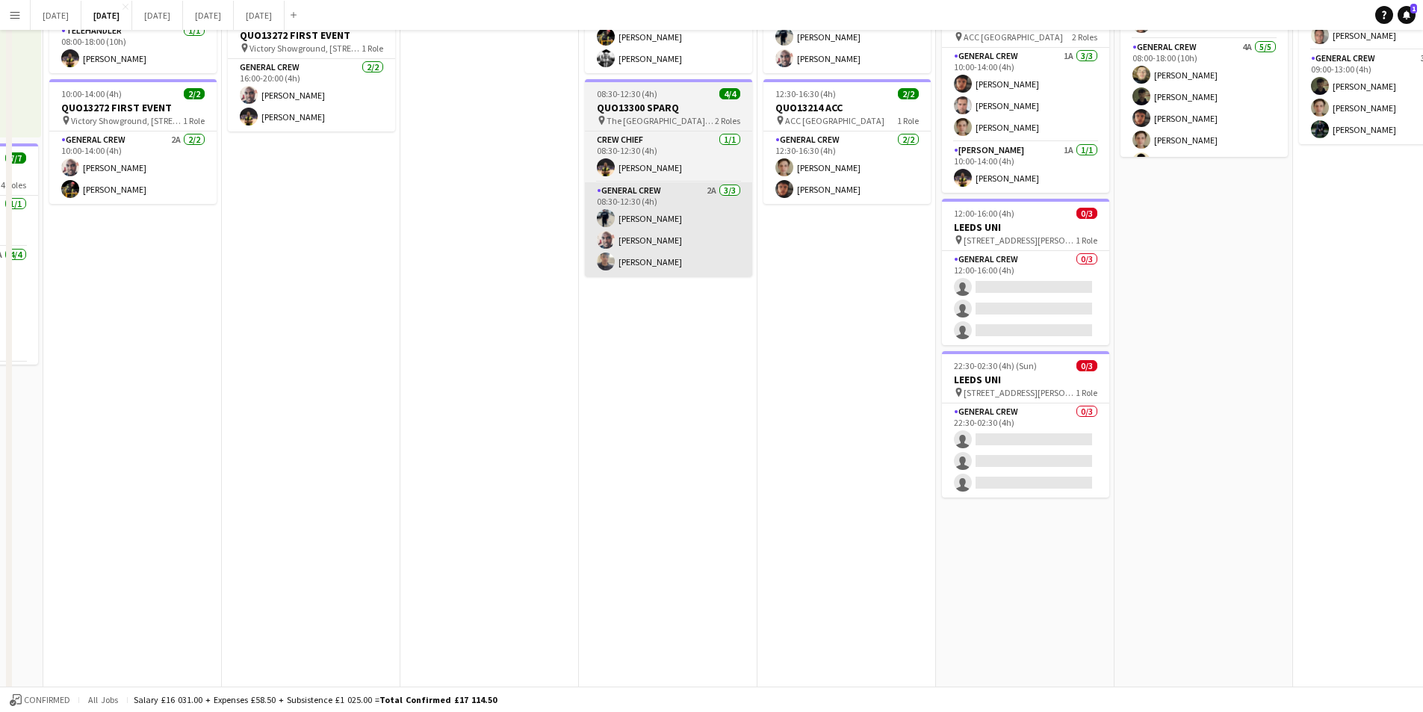
scroll to position [0, 0]
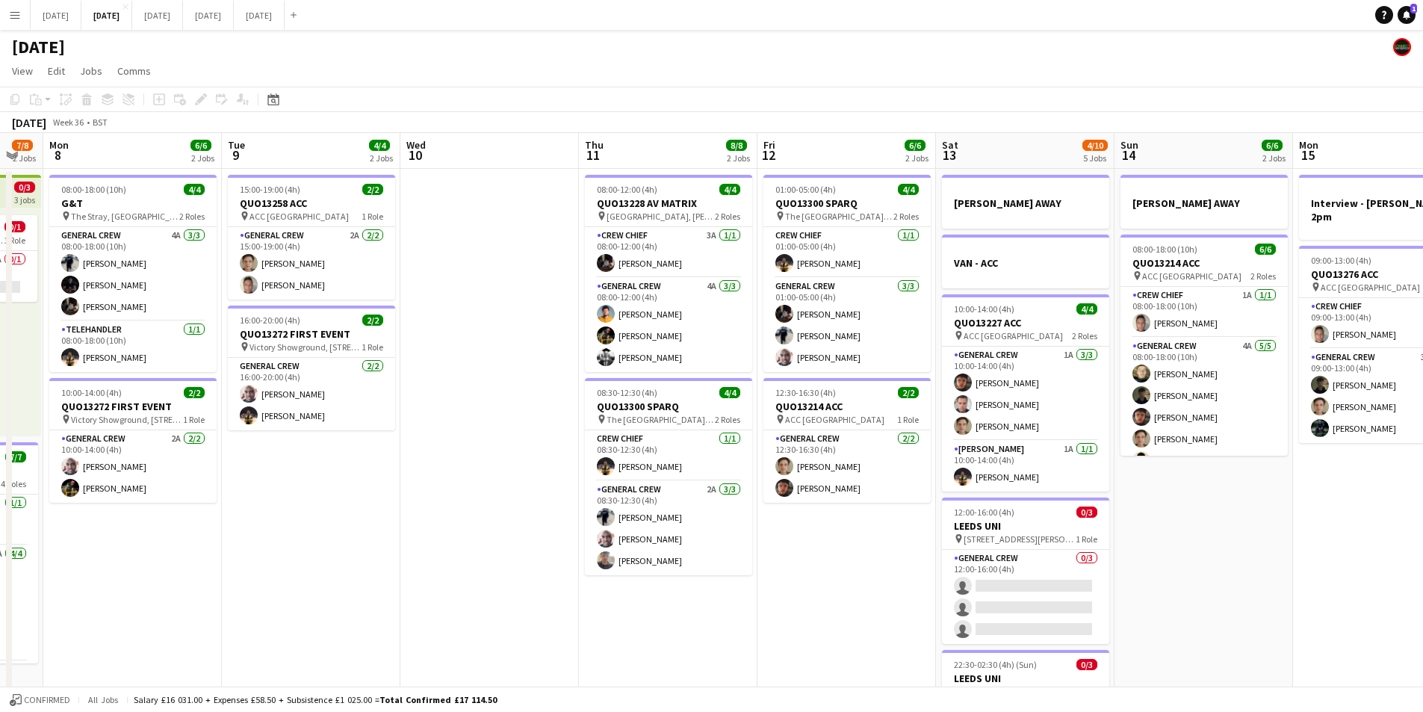
drag, startPoint x: 625, startPoint y: 563, endPoint x: 545, endPoint y: 581, distance: 81.8
click at [1099, 530] on app-calendar-viewport "Fri 5 11/14 3 Jobs Sat 6 13/14 5 Jobs Sun 7 7/8 2 Jobs Mon 8 6/6 2 Jobs Tue 9 4…" at bounding box center [711, 646] width 1423 height 1027
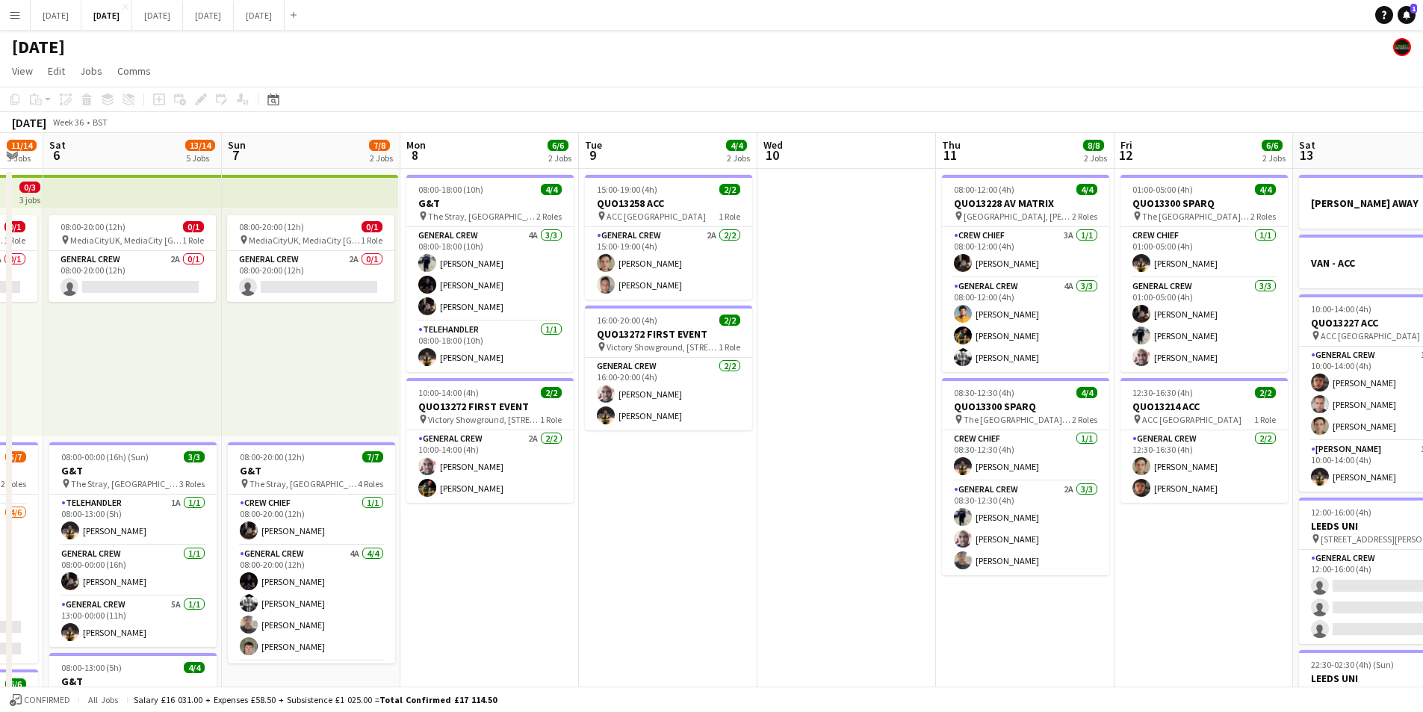
drag, startPoint x: 890, startPoint y: 566, endPoint x: 539, endPoint y: 537, distance: 352.3
click at [1032, 518] on app-calendar-viewport "Wed 3 15/16 3 Jobs Thu 4 19/19 4 Jobs Fri 5 11/14 3 Jobs Sat 6 13/14 5 Jobs Sun…" at bounding box center [711, 646] width 1423 height 1027
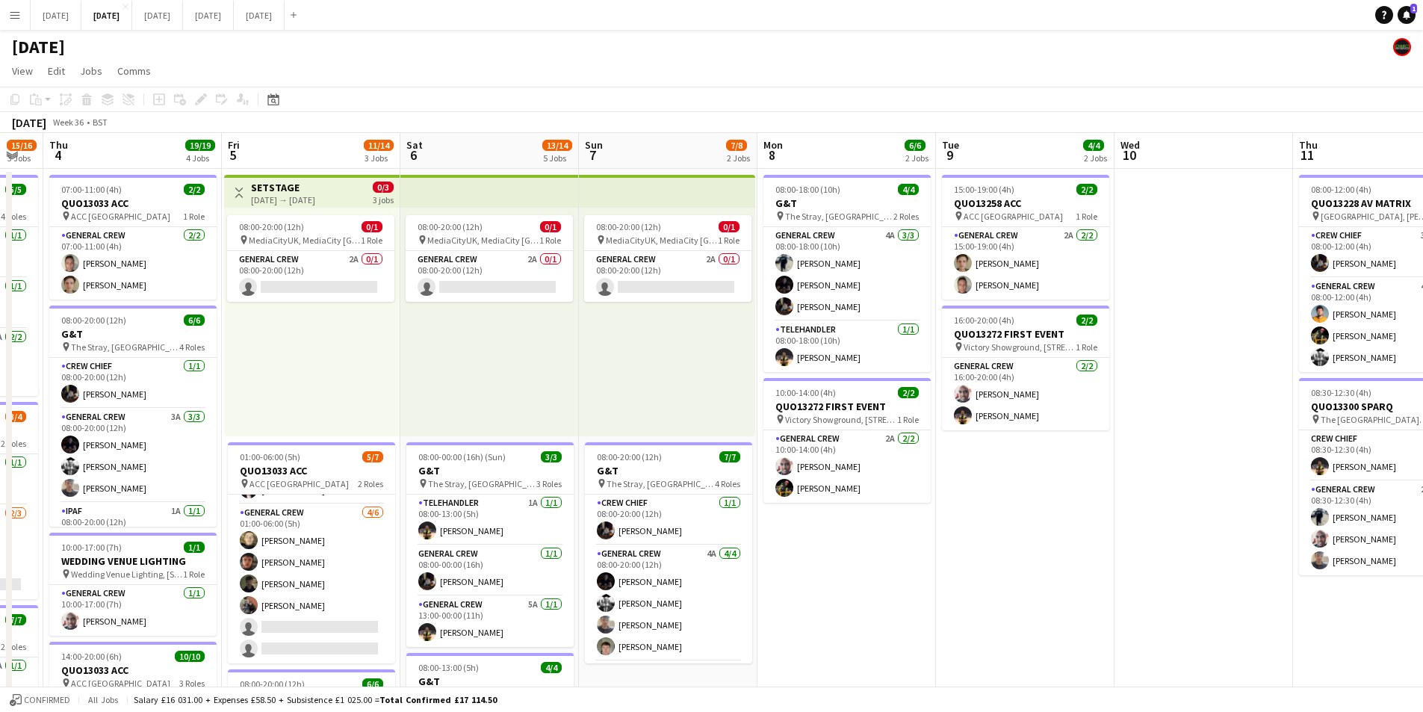
drag, startPoint x: 539, startPoint y: 537, endPoint x: 928, endPoint y: 460, distance: 396.8
click at [928, 504] on app-calendar-viewport "Mon 1 15/16 3 Jobs Tue 2 21/21 4 Jobs Wed 3 15/16 3 Jobs Thu 4 19/19 4 Jobs Fri…" at bounding box center [711, 646] width 1423 height 1027
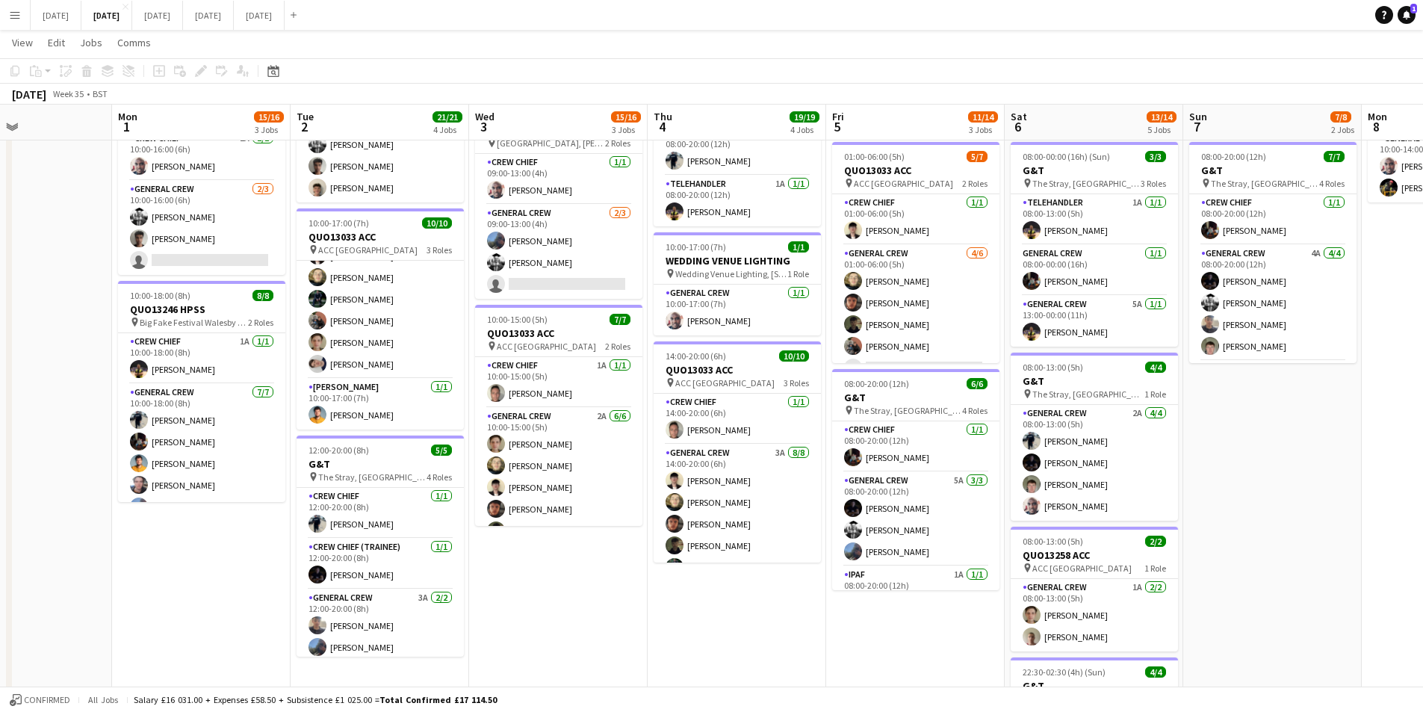
scroll to position [0, 325]
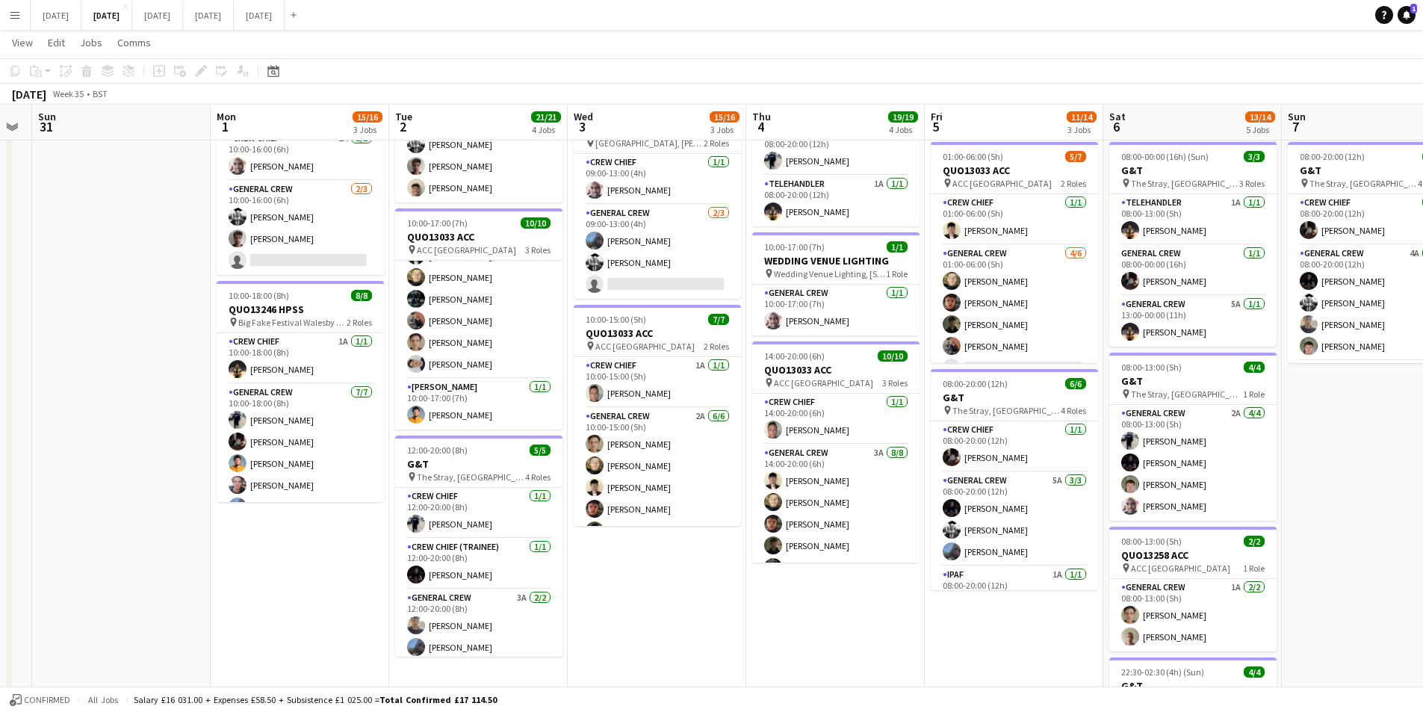
drag, startPoint x: 480, startPoint y: 429, endPoint x: 574, endPoint y: 439, distance: 94.6
click at [574, 439] on app-calendar-viewport "Fri 29 Sat 30 Sun 31 Mon 1 15/16 3 Jobs Tue 2 21/21 4 Jobs Wed 3 15/16 3 Jobs T…" at bounding box center [711, 309] width 1423 height 1100
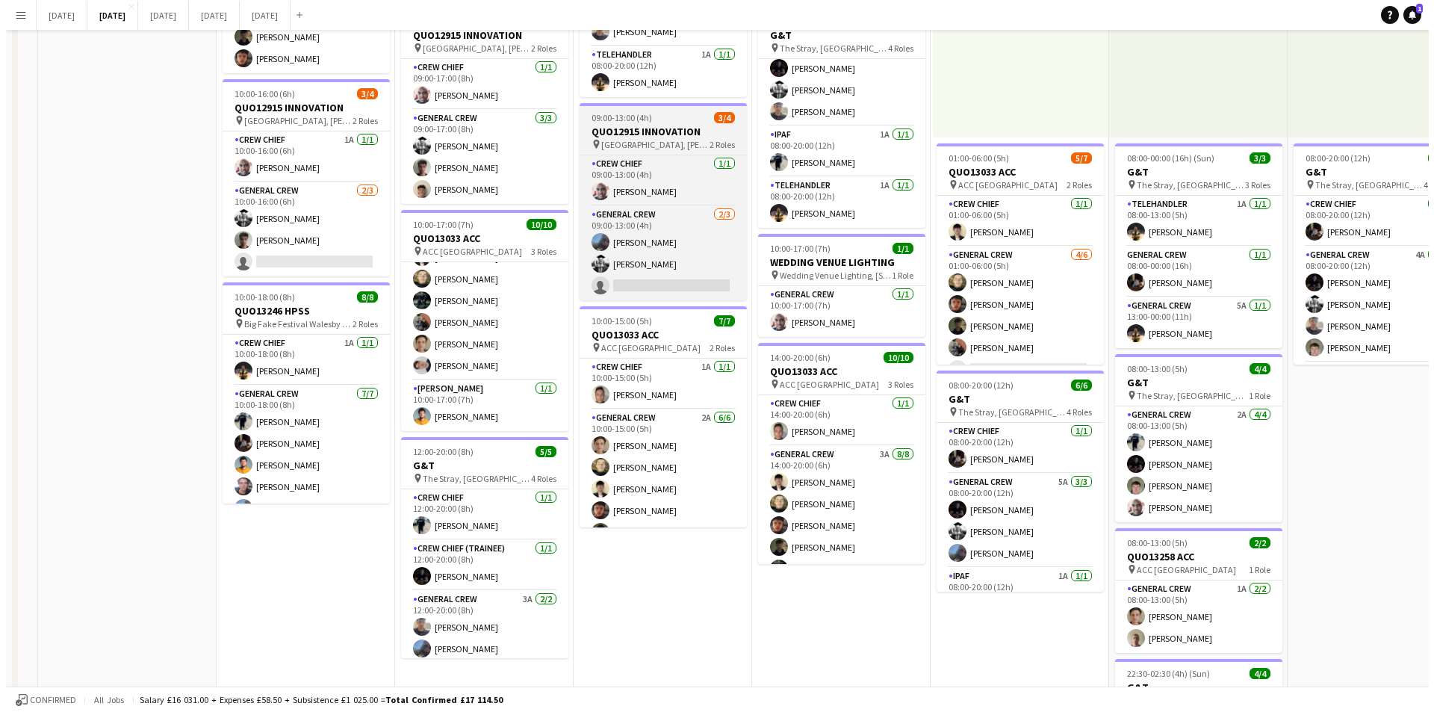
scroll to position [0, 0]
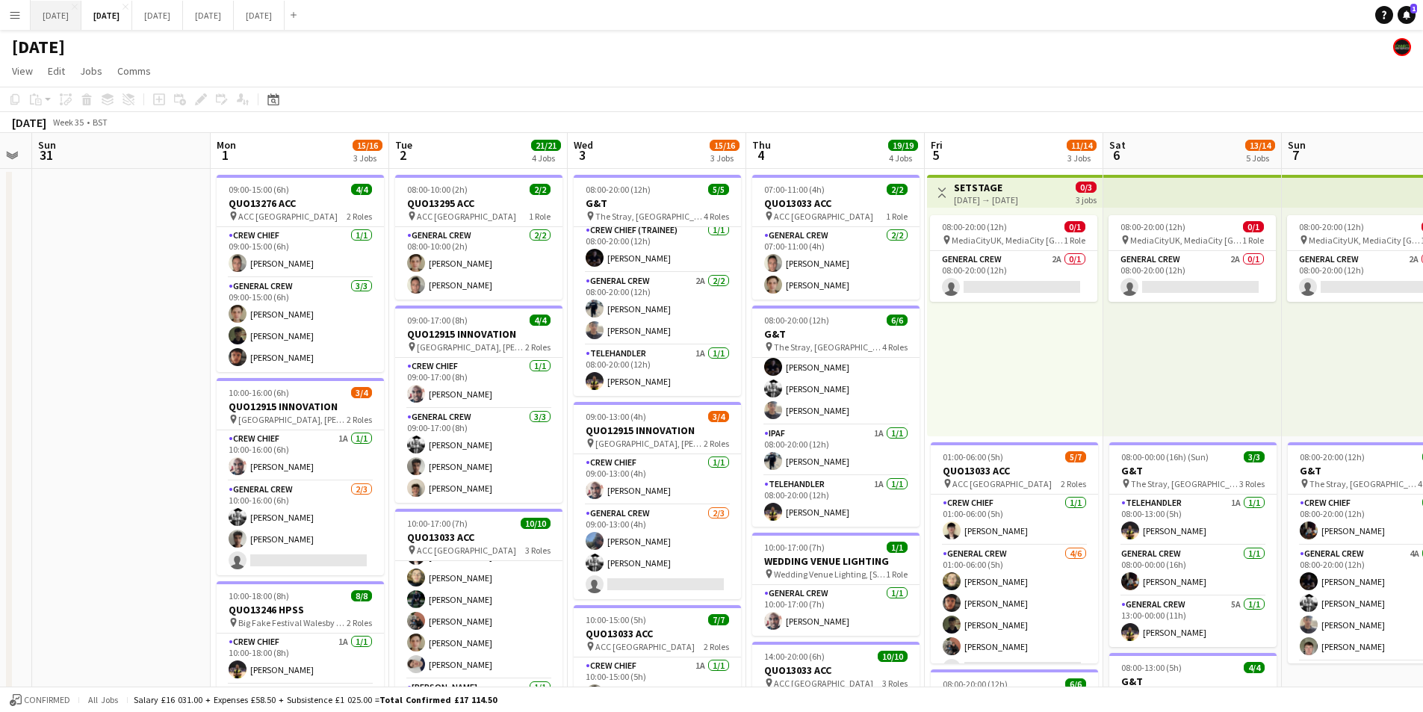
click at [55, 15] on button "AUGUST 2025 Close" at bounding box center [56, 15] width 51 height 29
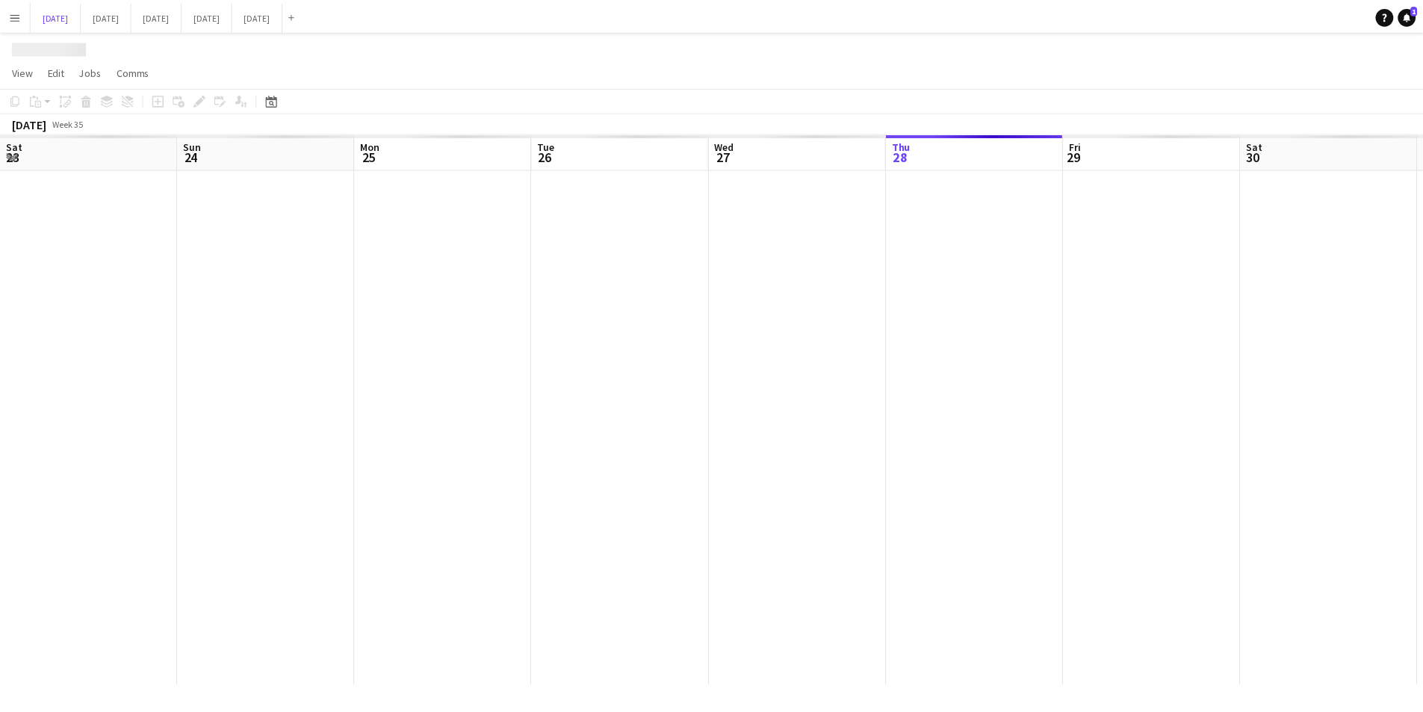
scroll to position [0, 465]
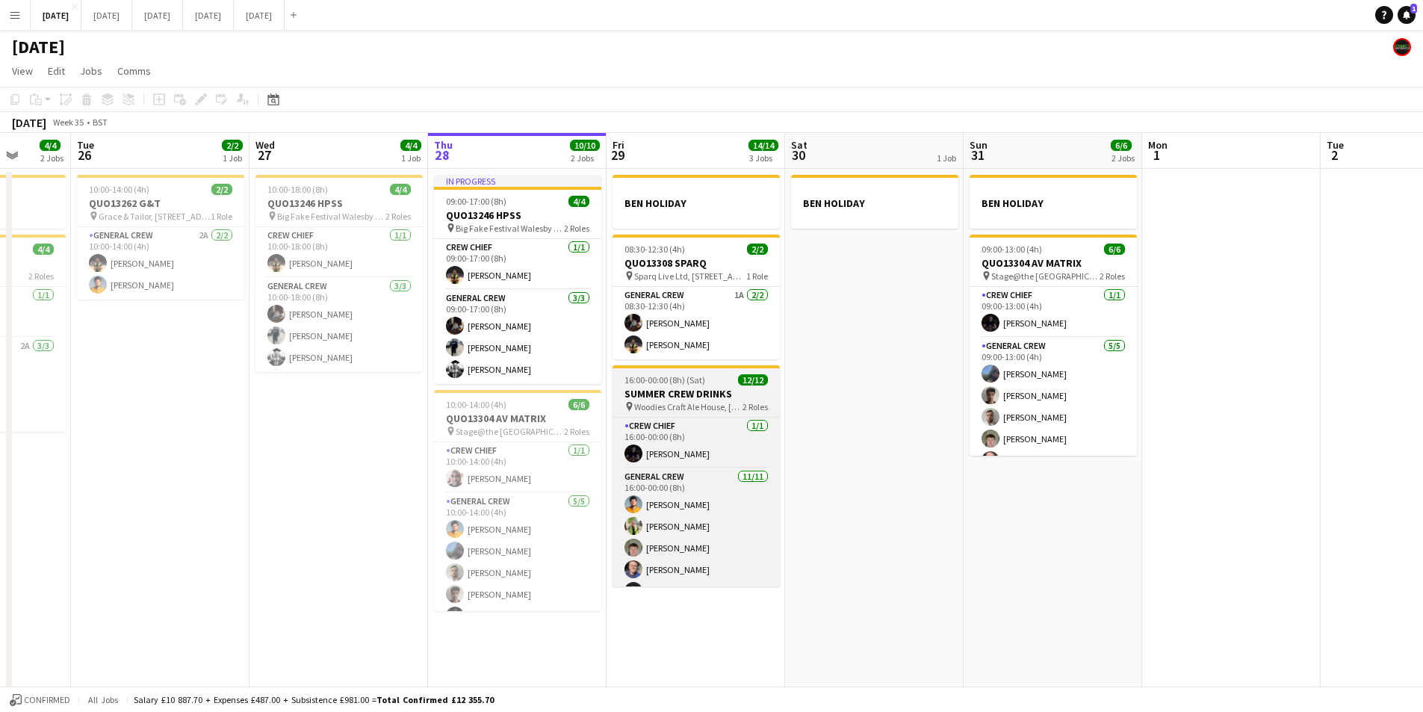
click at [671, 390] on h3 "SUMMER CREW DRINKS" at bounding box center [696, 393] width 167 height 13
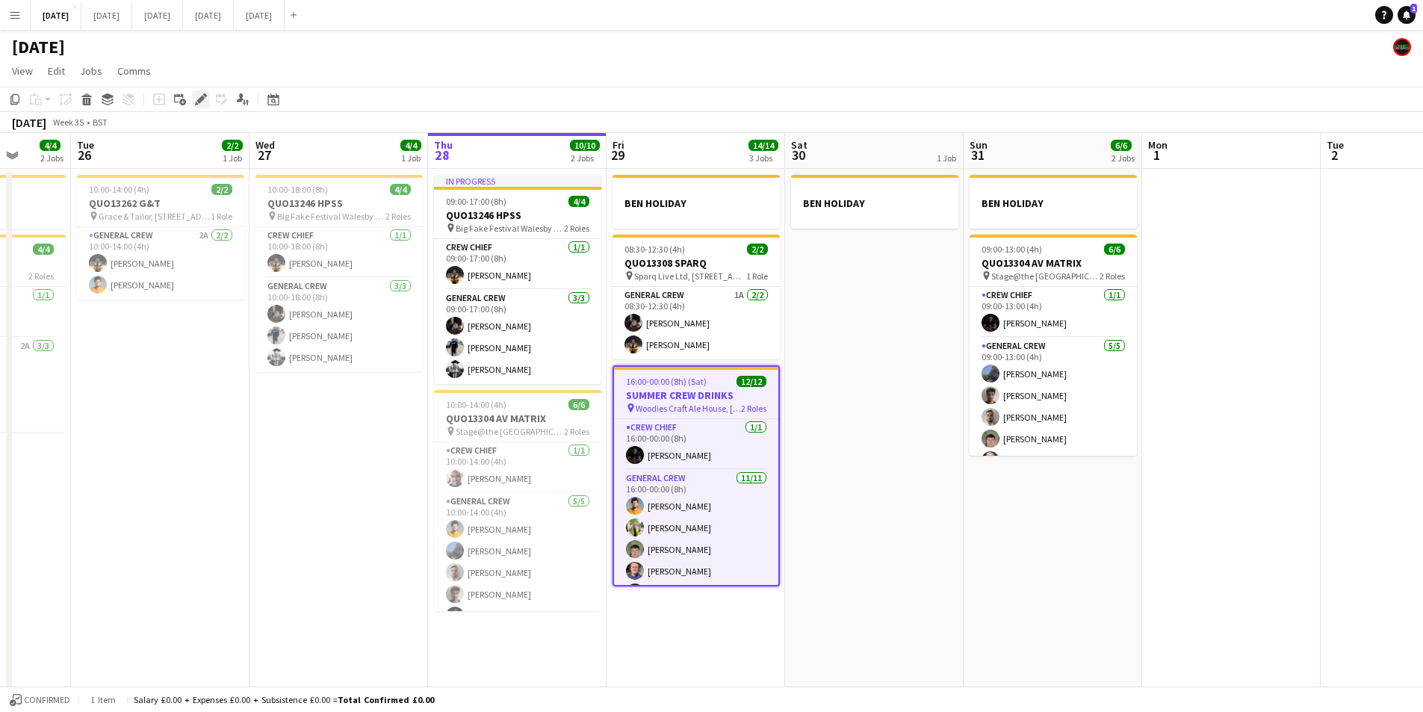
click at [202, 99] on icon at bounding box center [200, 100] width 8 height 8
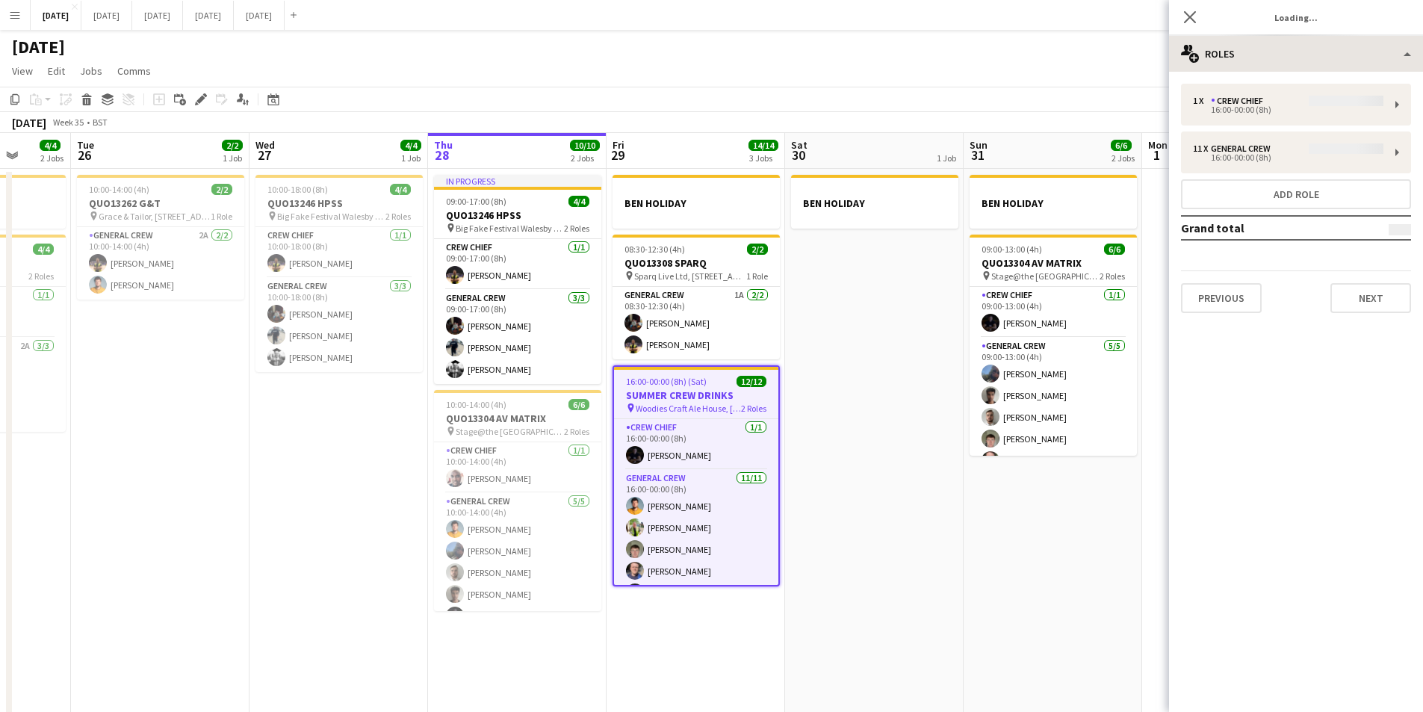
type input "**********"
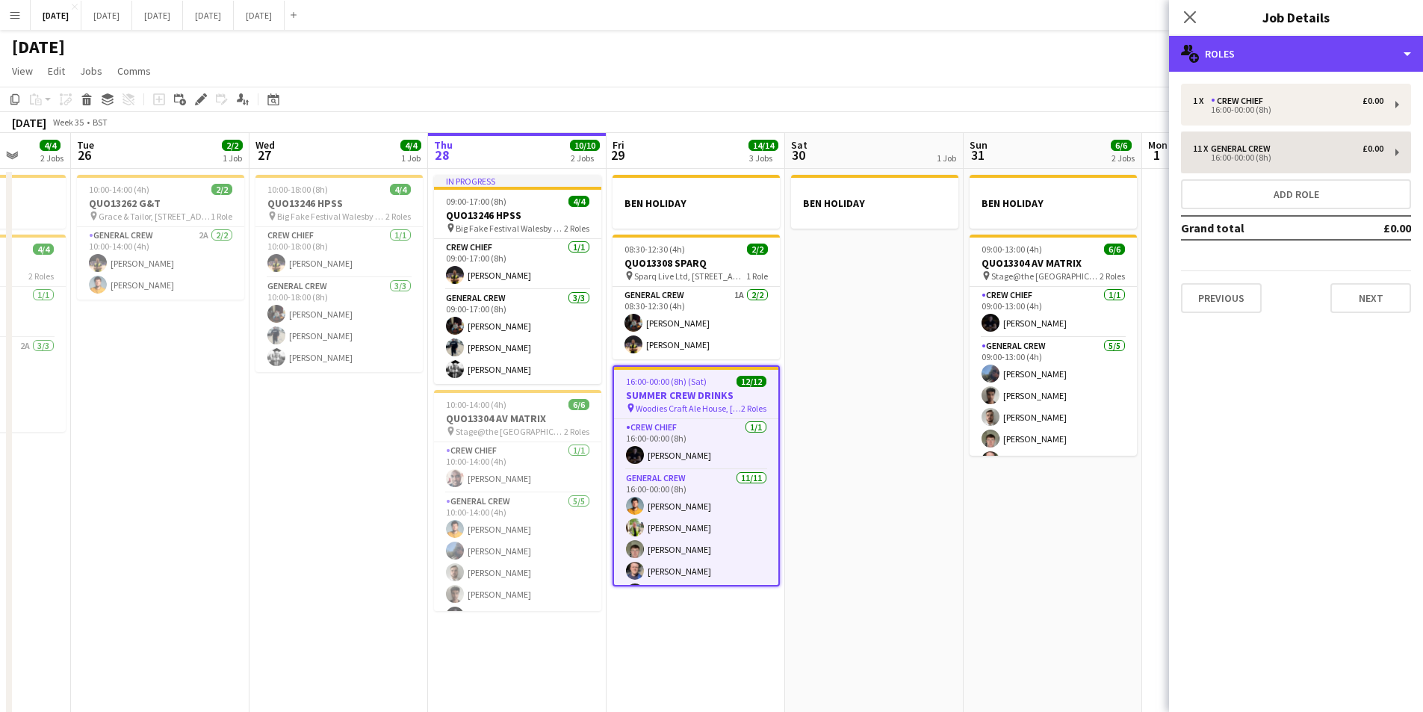
click at [1275, 59] on div "multiple-users-add Roles" at bounding box center [1296, 54] width 254 height 36
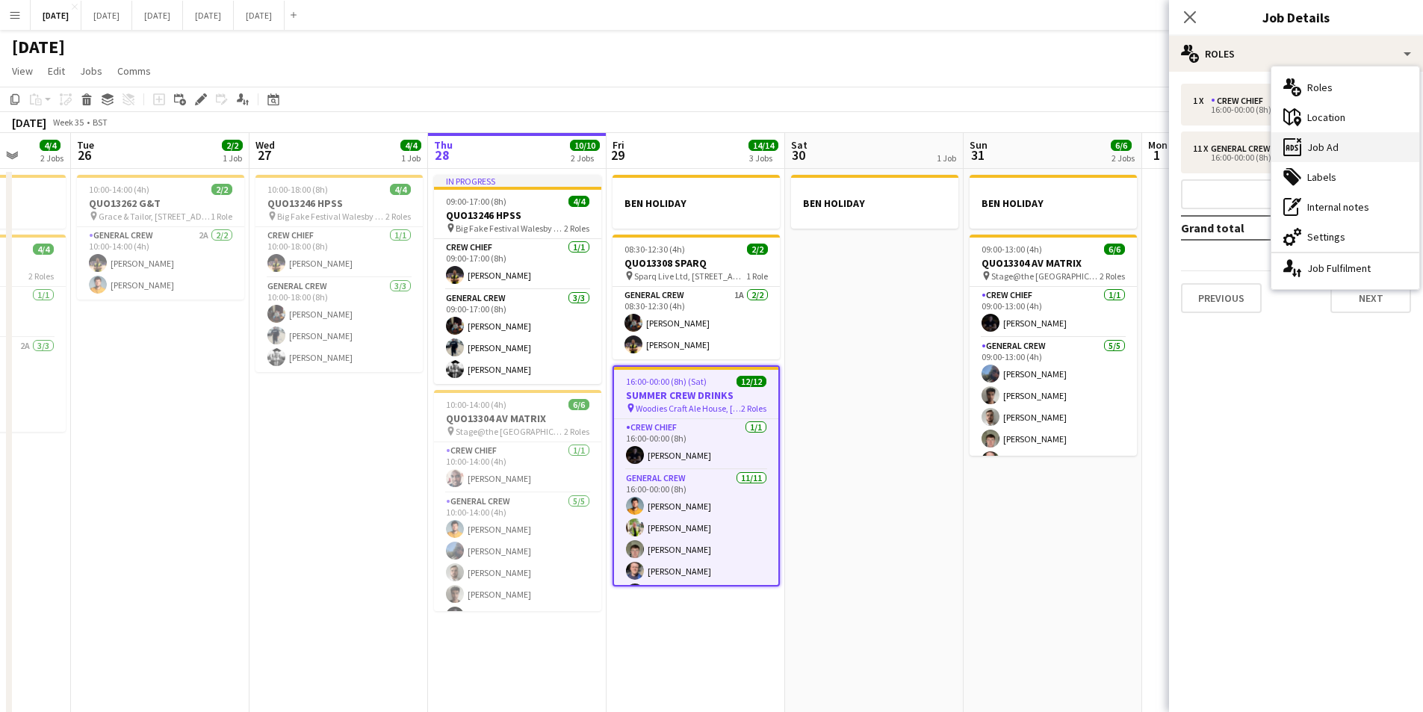
click at [1329, 151] on div "ads-window Job Ad" at bounding box center [1346, 147] width 148 height 30
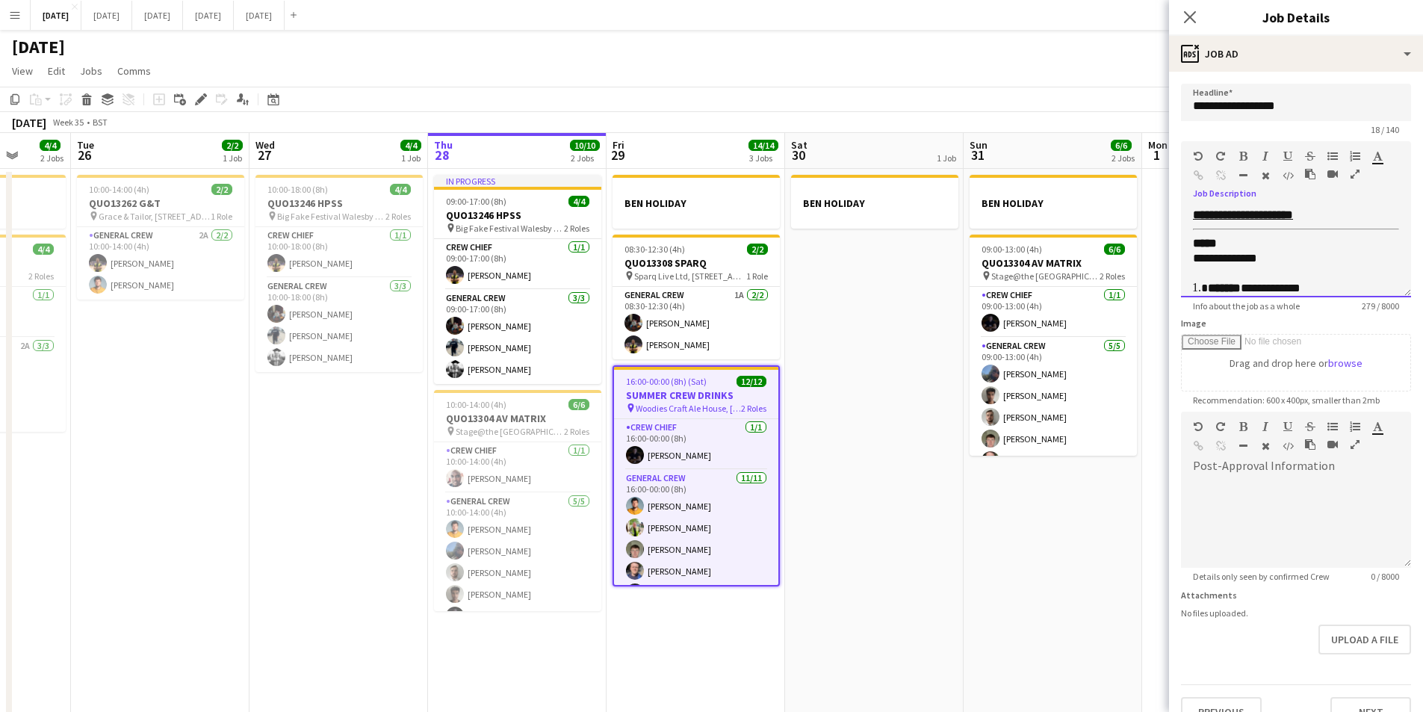
scroll to position [35, 0]
click at [1331, 255] on li "**********" at bounding box center [1292, 253] width 169 height 15
click at [1313, 276] on li "**********" at bounding box center [1292, 283] width 169 height 15
drag, startPoint x: 1307, startPoint y: 243, endPoint x: 1319, endPoint y: 252, distance: 15.5
click at [1307, 244] on p at bounding box center [1285, 238] width 184 height 15
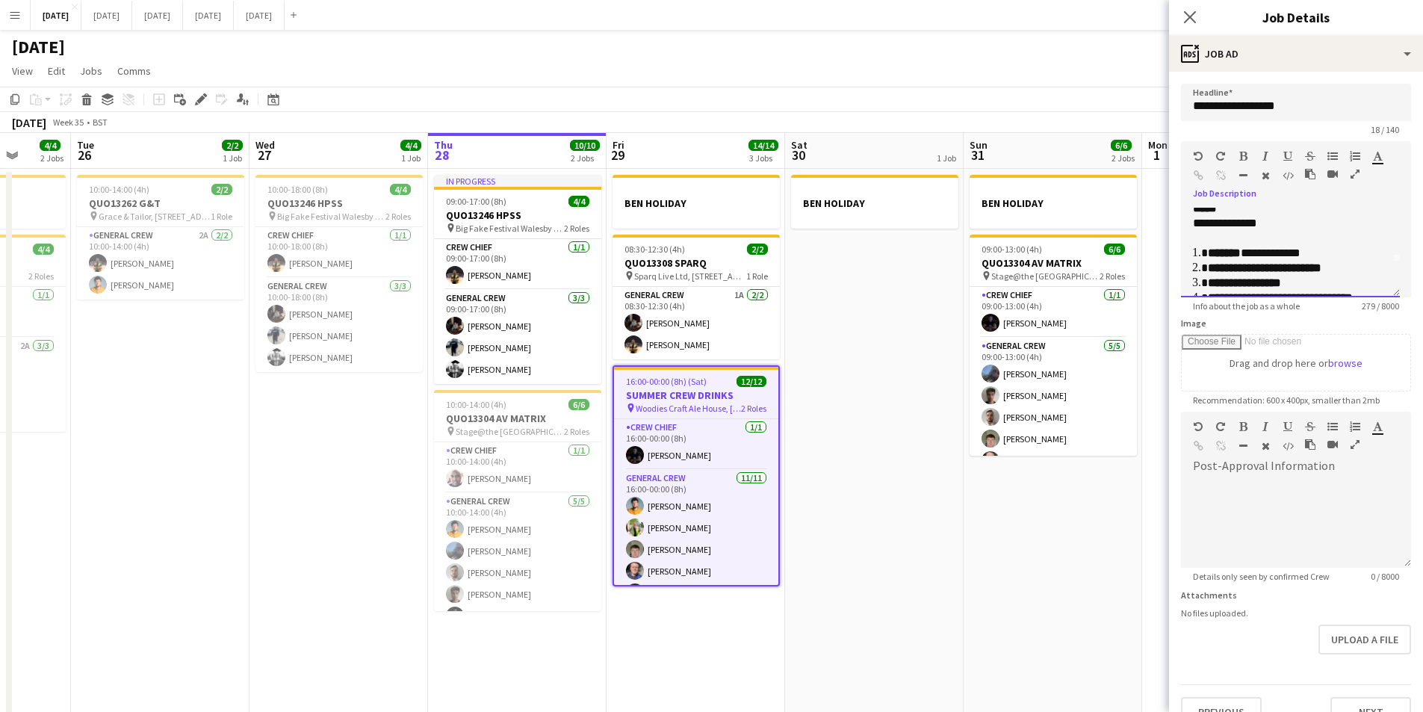
click at [1322, 256] on li "**********" at bounding box center [1292, 253] width 169 height 15
click at [1303, 241] on li "**********" at bounding box center [1292, 242] width 169 height 15
click at [1282, 244] on li "**********" at bounding box center [1292, 243] width 169 height 15
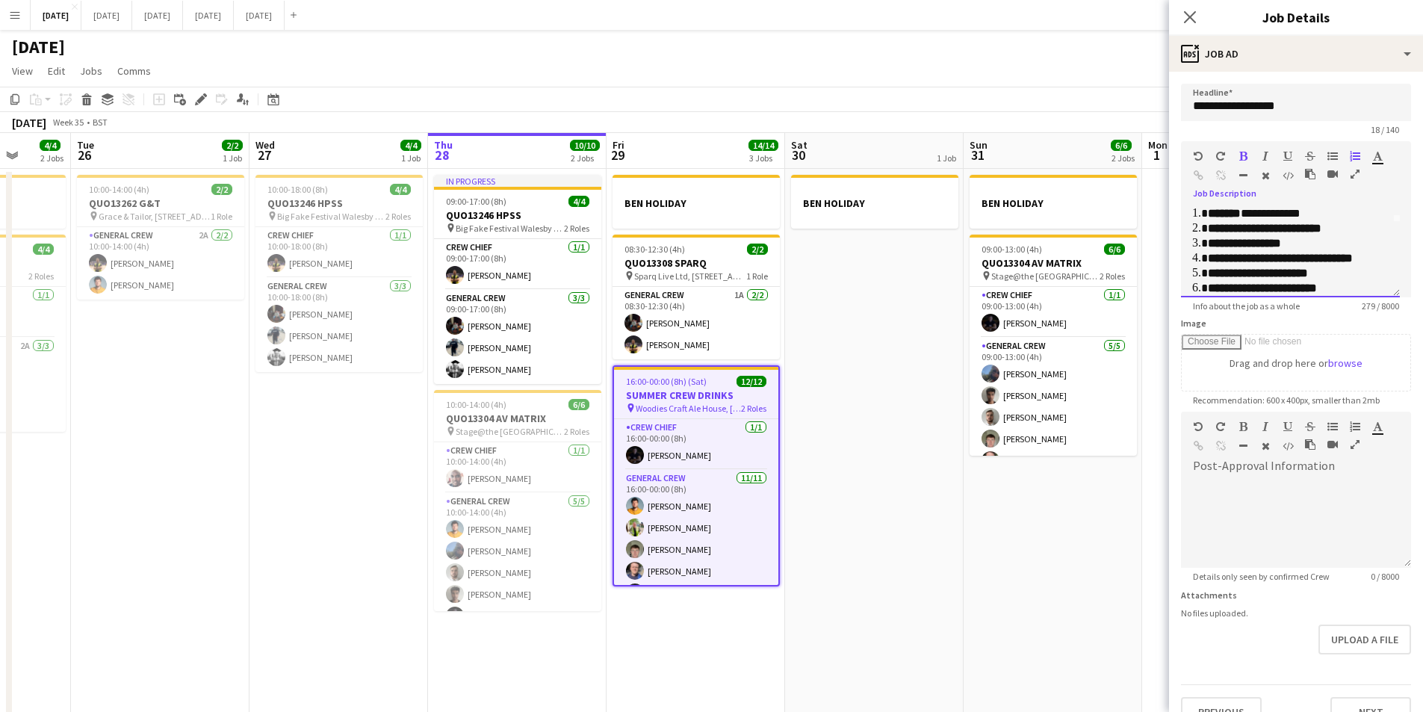
scroll to position [0, 0]
click at [1193, 288] on ol "**********" at bounding box center [1285, 288] width 184 height 15
click at [1189, 289] on div "**********" at bounding box center [1290, 253] width 219 height 90
click at [1277, 212] on li "**********" at bounding box center [1292, 213] width 169 height 15
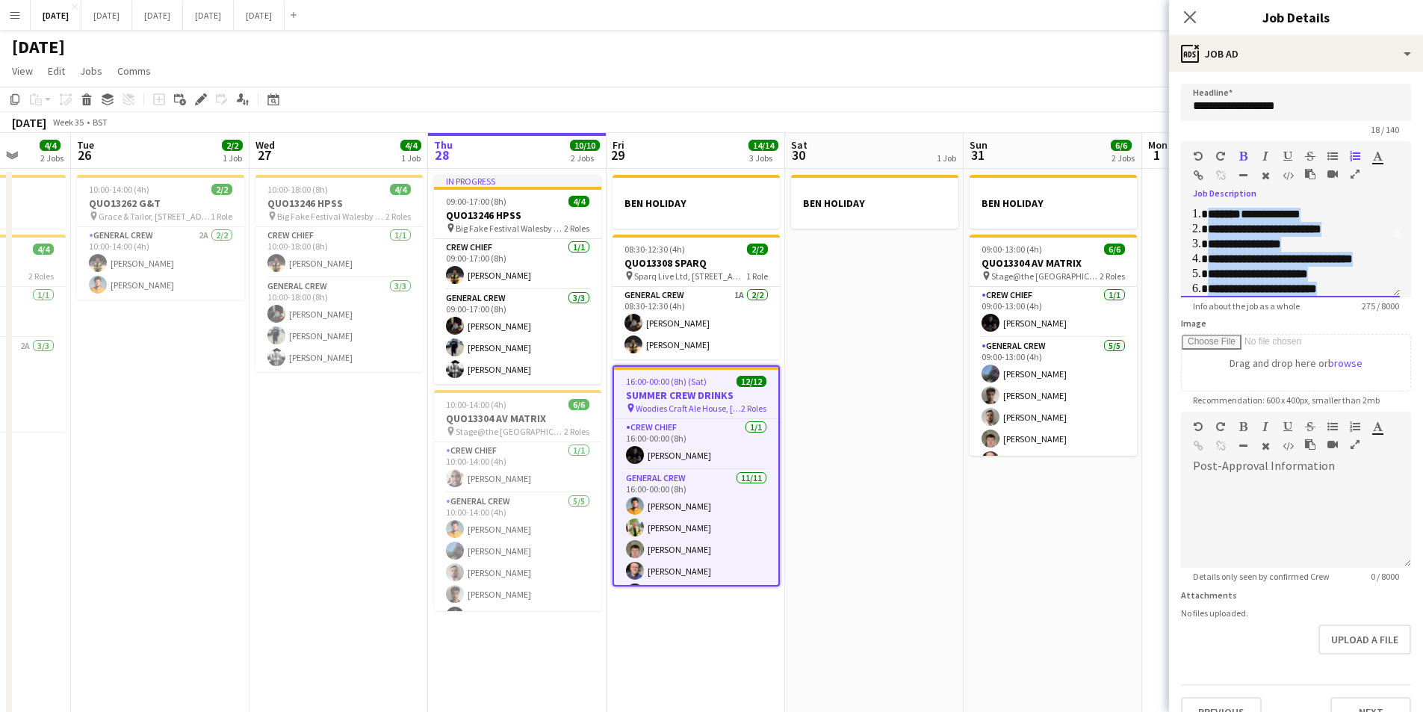
scroll to position [0, 0]
drag, startPoint x: 1275, startPoint y: 213, endPoint x: 1206, endPoint y: 266, distance: 87.4
click at [1206, 267] on div "**********" at bounding box center [1285, 352] width 184 height 172
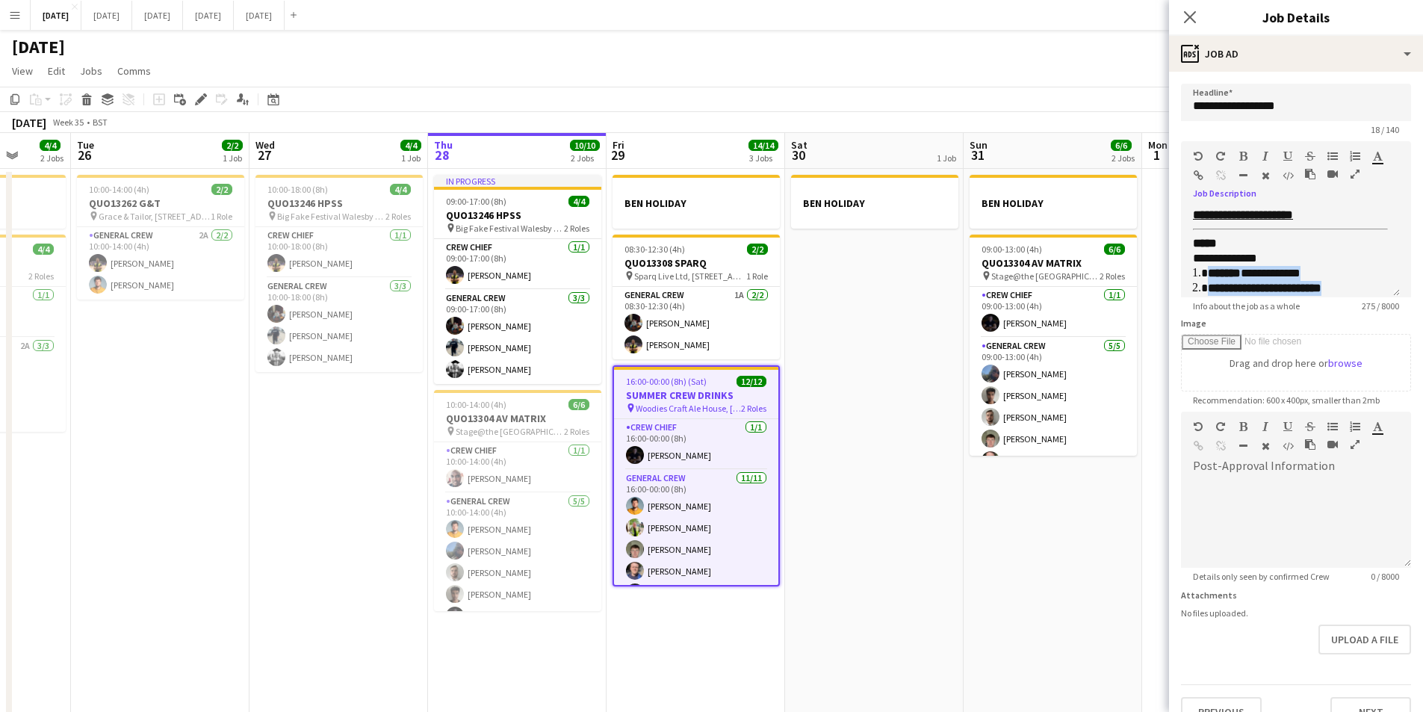
click at [1353, 154] on icon "button" at bounding box center [1355, 156] width 10 height 10
click at [1282, 256] on div "**********" at bounding box center [1290, 258] width 195 height 15
click at [1191, 214] on div "**********" at bounding box center [1290, 253] width 219 height 90
click at [1351, 152] on icon "button" at bounding box center [1355, 156] width 10 height 10
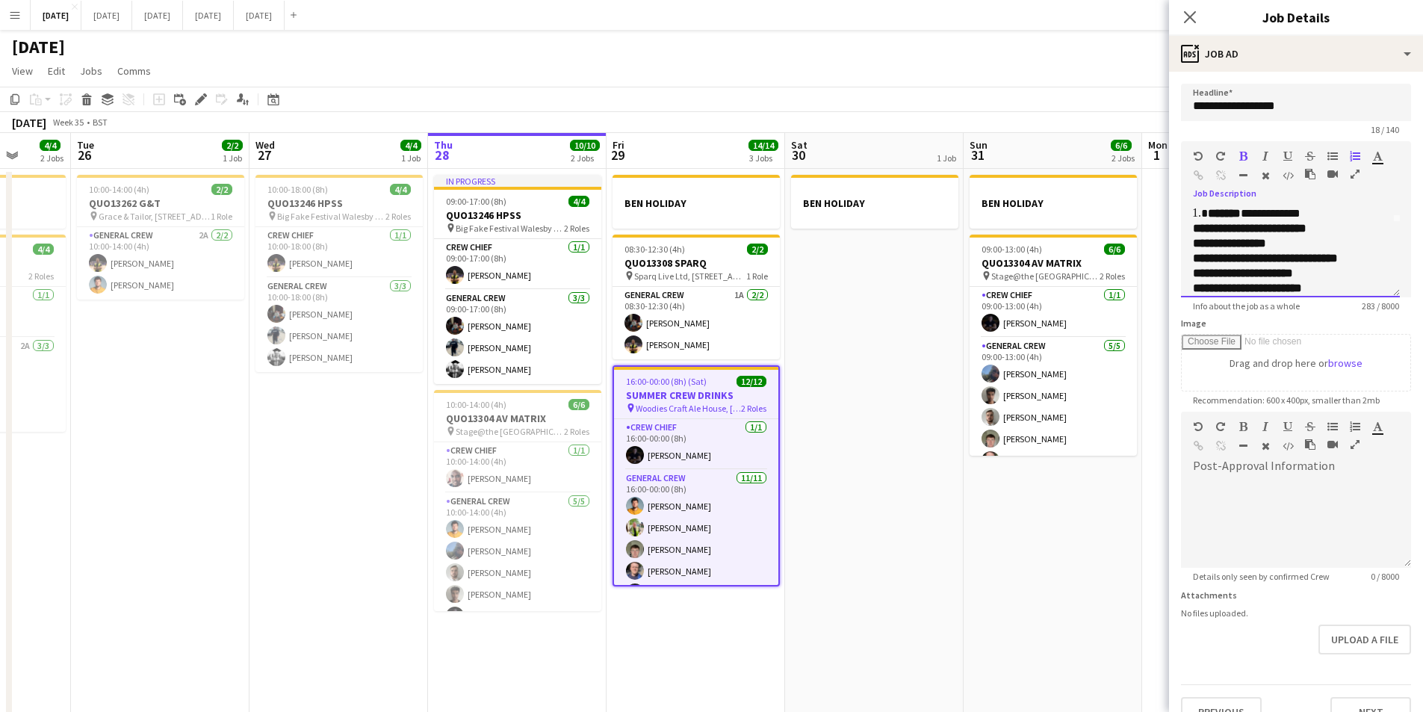
scroll to position [73, 0]
click at [1190, 232] on div "**********" at bounding box center [1290, 253] width 219 height 90
click at [1349, 154] on div at bounding box center [1350, 159] width 45 height 18
click at [1356, 156] on icon "button" at bounding box center [1355, 156] width 10 height 10
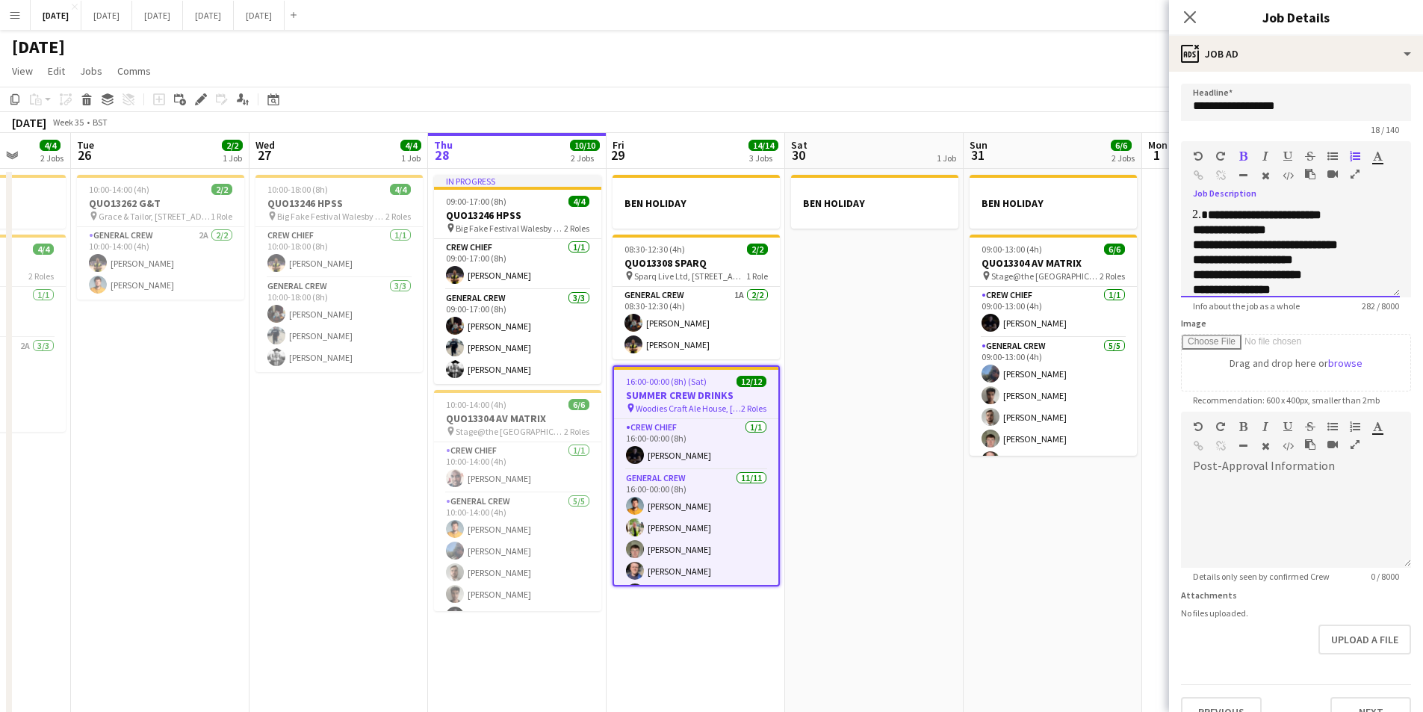
click at [1193, 229] on b "**********" at bounding box center [1229, 229] width 73 height 11
click at [1359, 155] on icon "button" at bounding box center [1355, 156] width 10 height 10
click at [1192, 243] on div "**********" at bounding box center [1290, 253] width 219 height 90
click at [1355, 156] on icon "button" at bounding box center [1355, 156] width 10 height 10
click at [1188, 264] on div "**********" at bounding box center [1290, 253] width 219 height 90
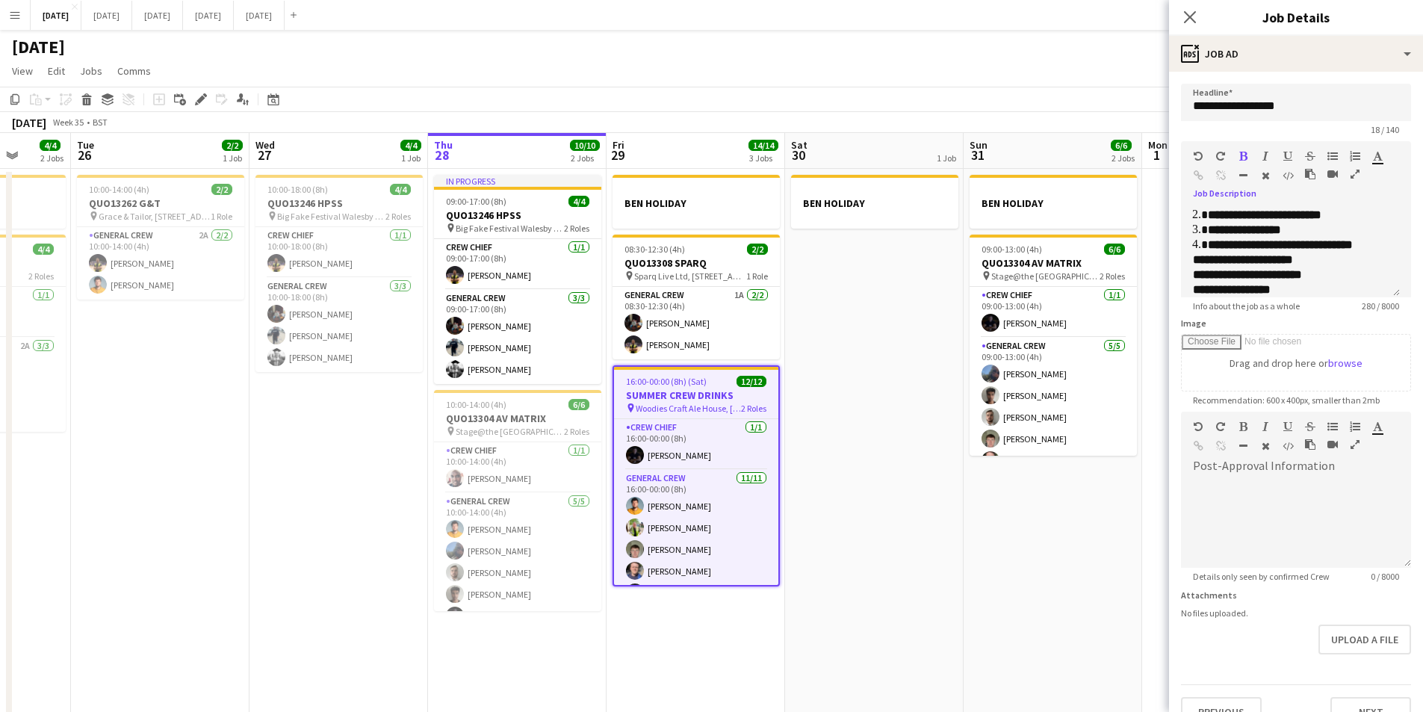
click at [1355, 155] on icon "button" at bounding box center [1355, 156] width 10 height 10
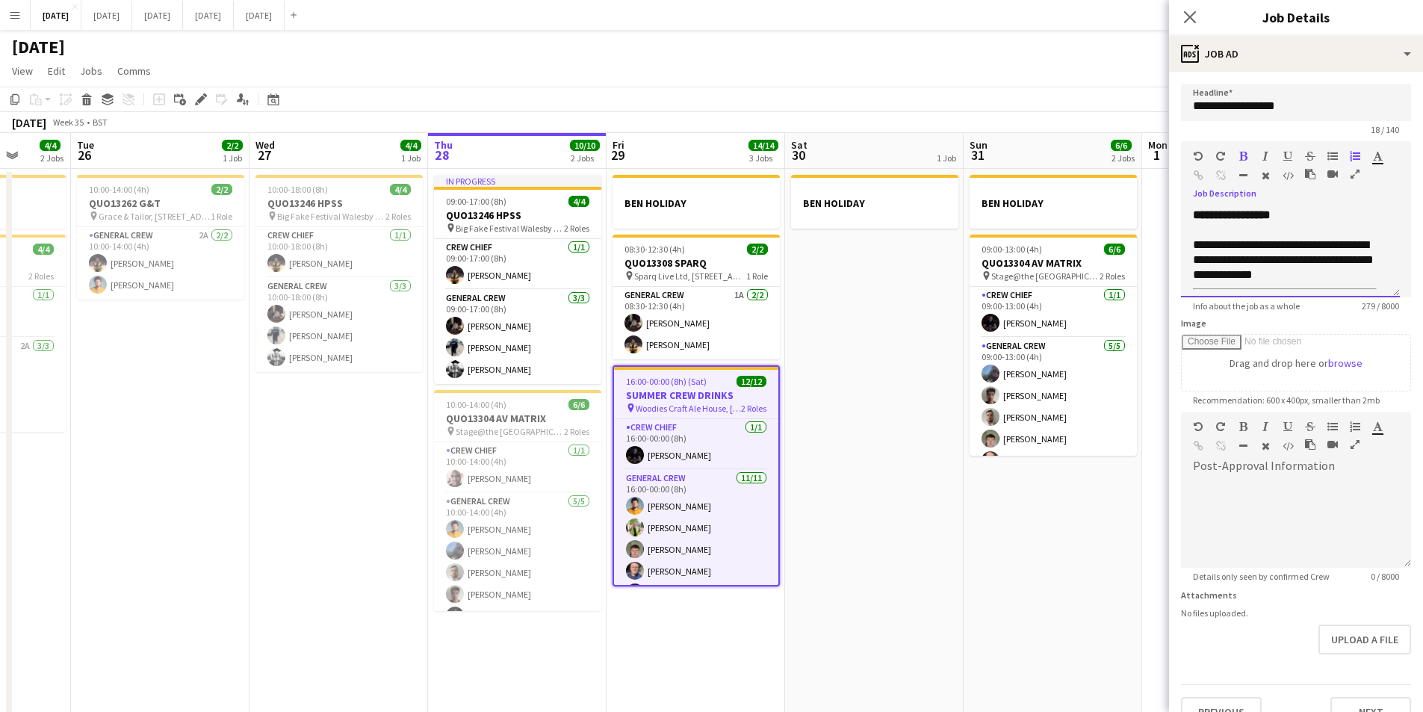
click at [1192, 217] on div "**********" at bounding box center [1290, 253] width 219 height 90
click at [1355, 154] on icon "button" at bounding box center [1355, 156] width 10 height 10
click at [1187, 274] on div "**********" at bounding box center [1290, 253] width 219 height 90
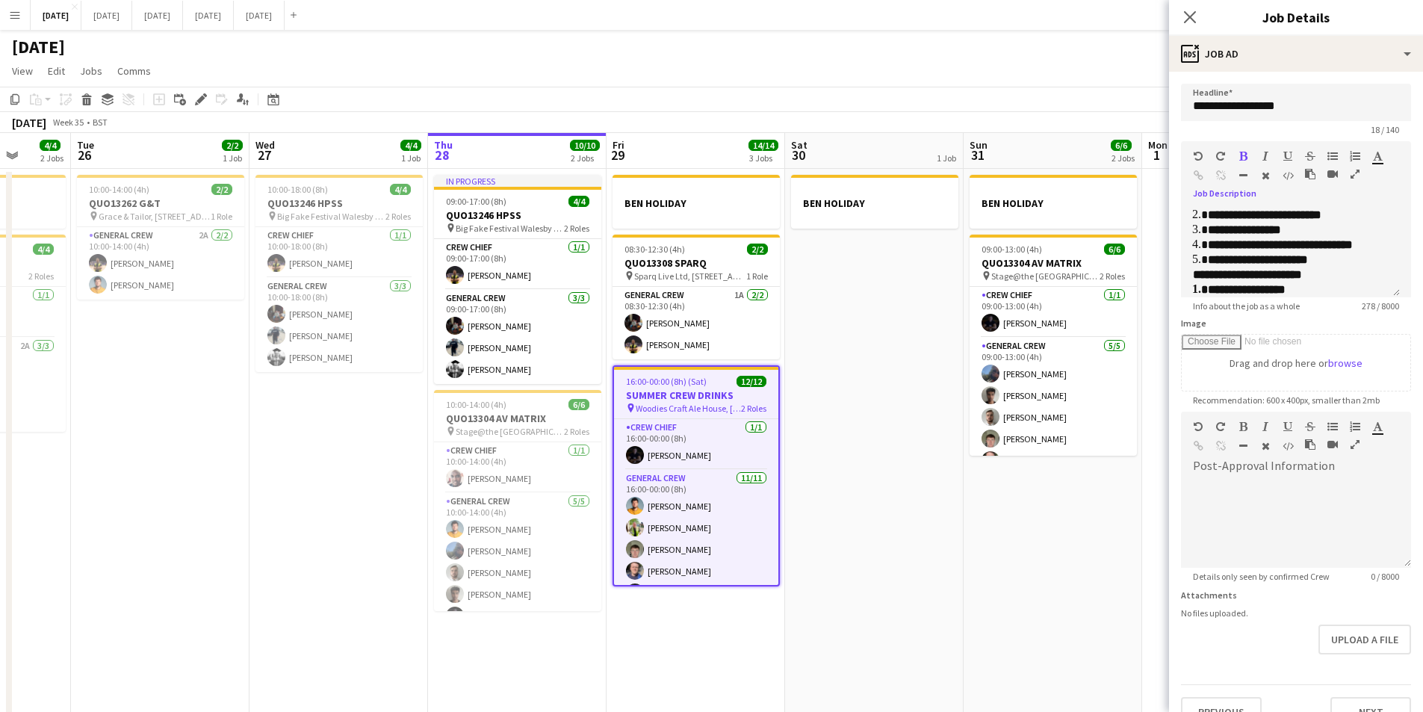
click at [1355, 154] on icon "button" at bounding box center [1355, 156] width 10 height 10
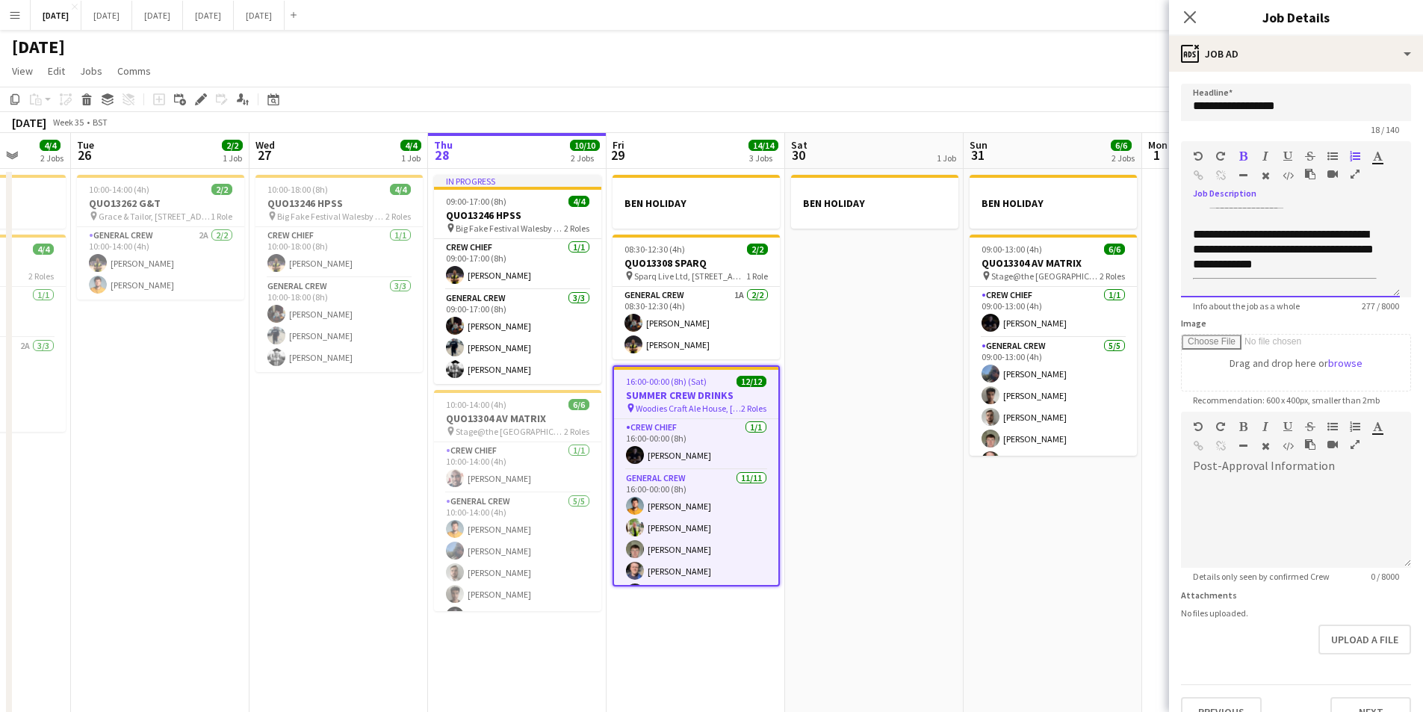
scroll to position [0, 0]
click at [1189, 16] on icon at bounding box center [1190, 17] width 12 height 12
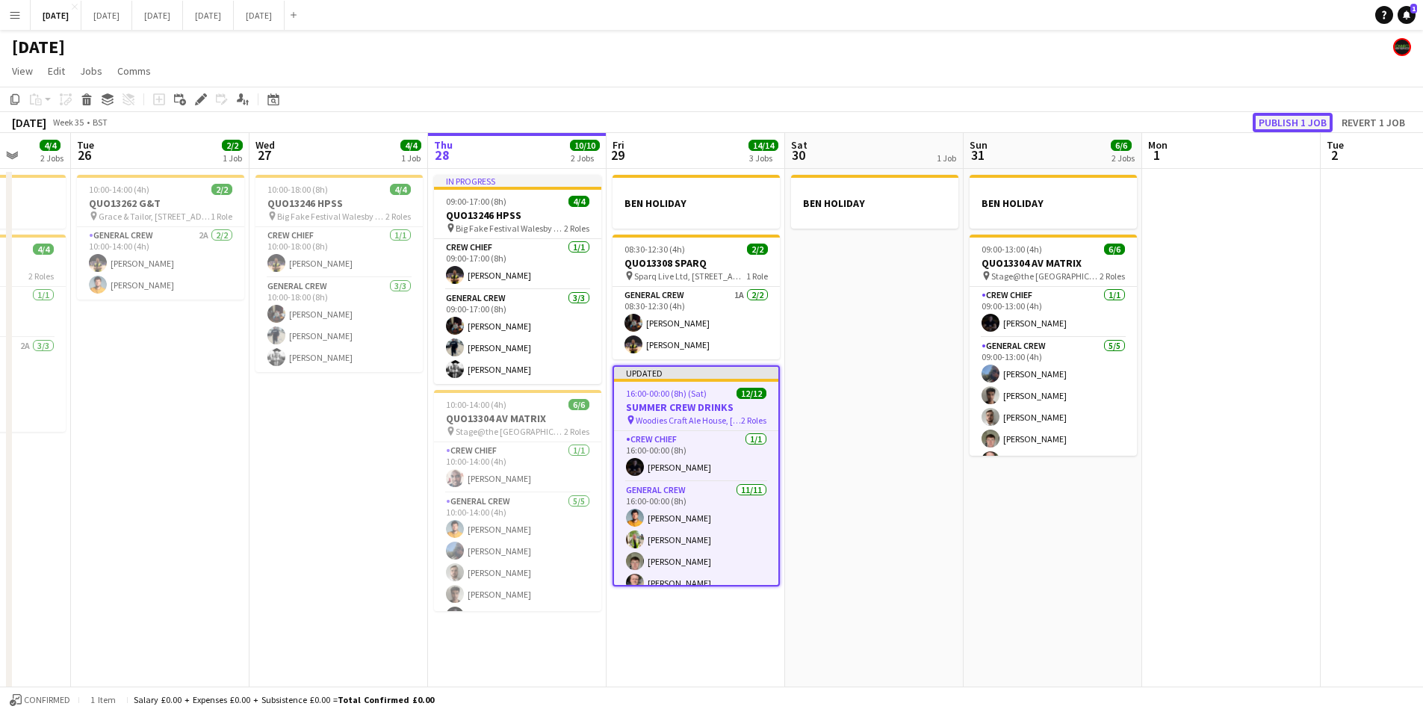
click at [1301, 126] on button "Publish 1 job" at bounding box center [1293, 122] width 80 height 19
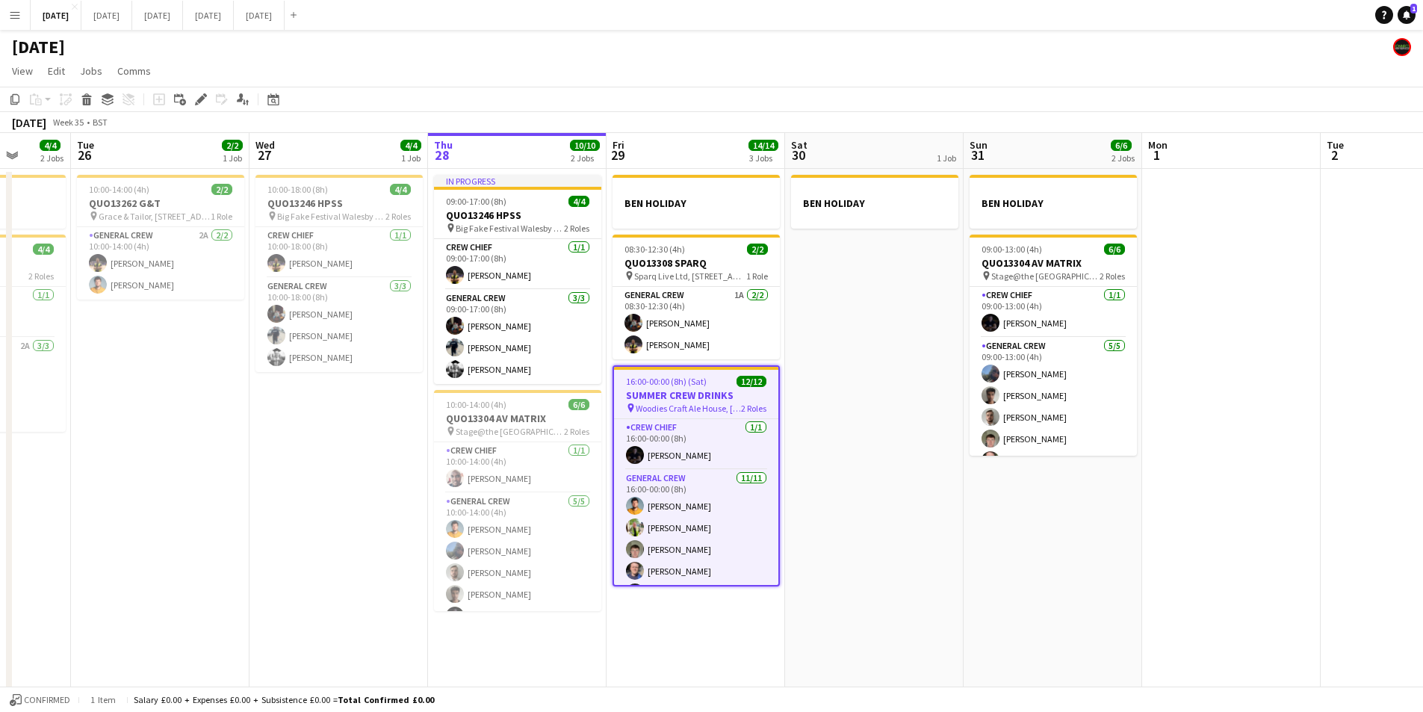
click at [722, 389] on h3 "SUMMER CREW DRINKS" at bounding box center [696, 394] width 164 height 13
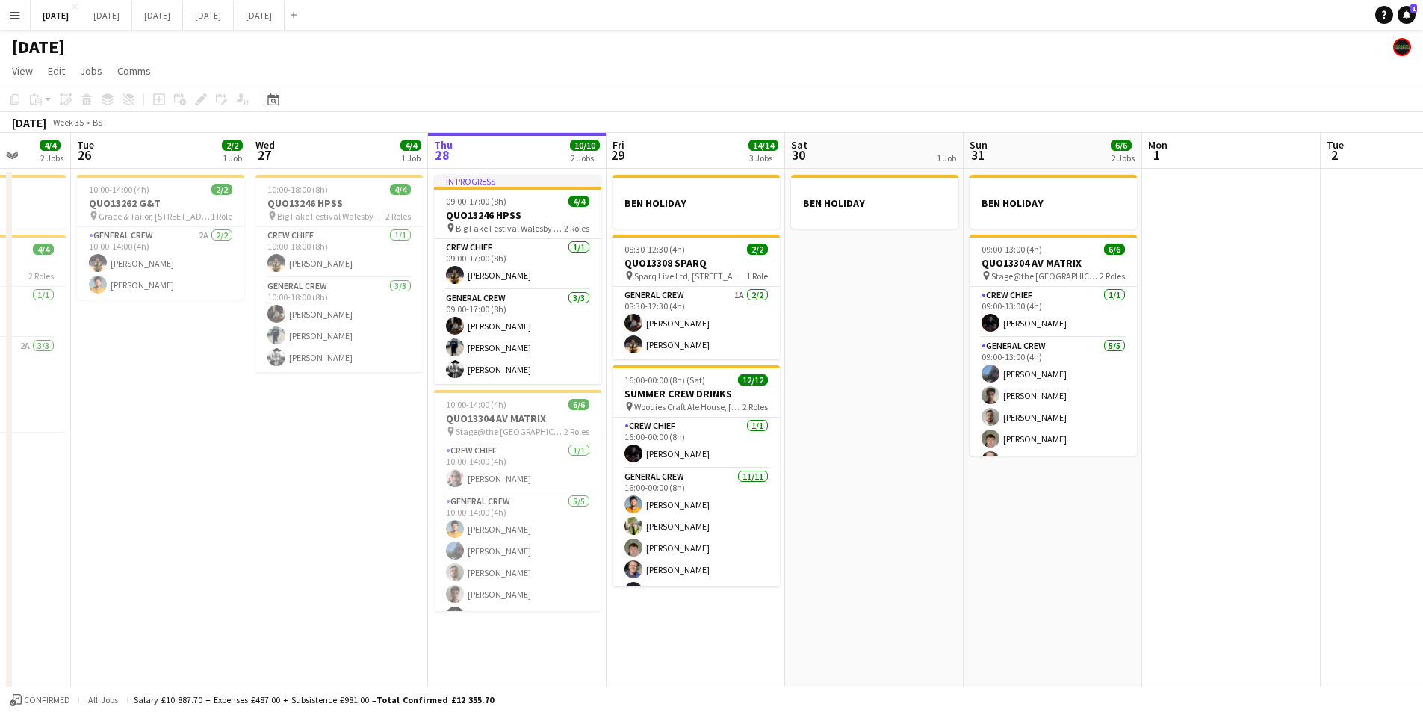
click at [716, 395] on h3 "SUMMER CREW DRINKS" at bounding box center [696, 393] width 167 height 13
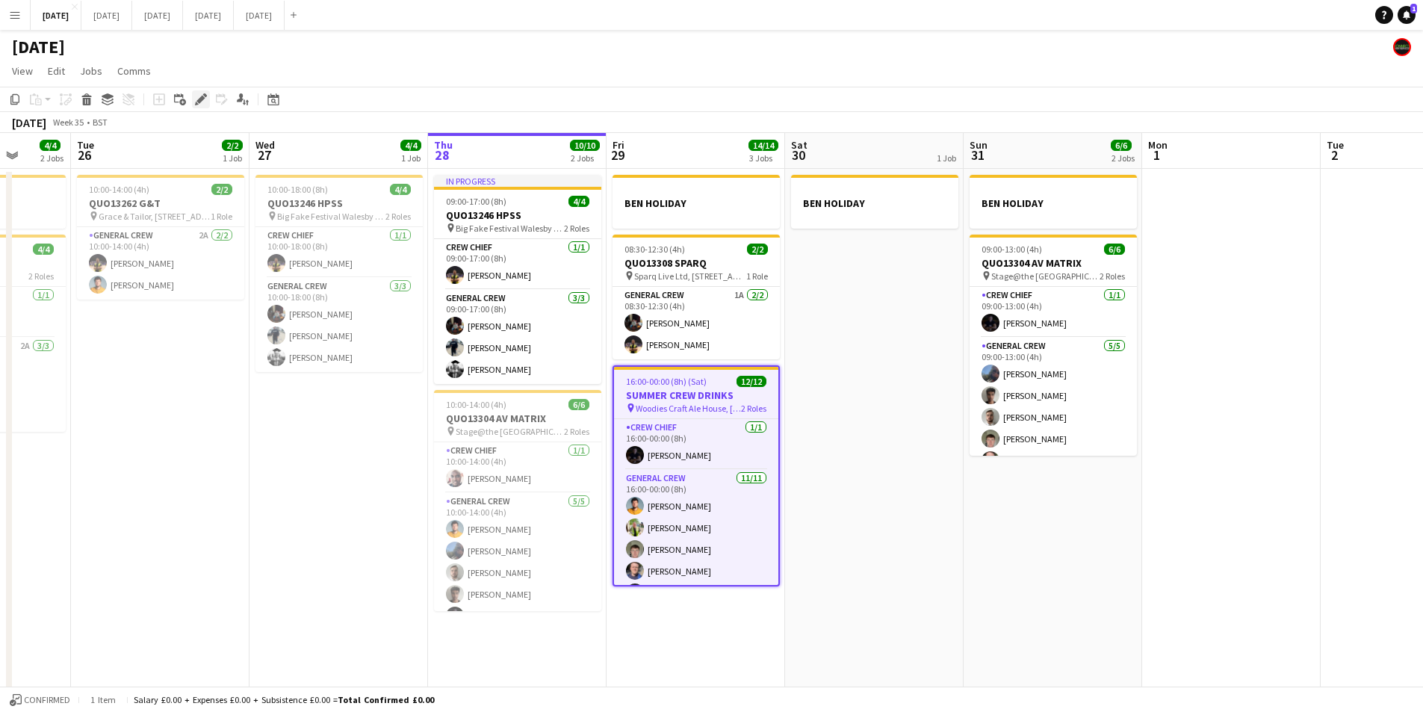
click at [202, 97] on icon at bounding box center [200, 100] width 8 height 8
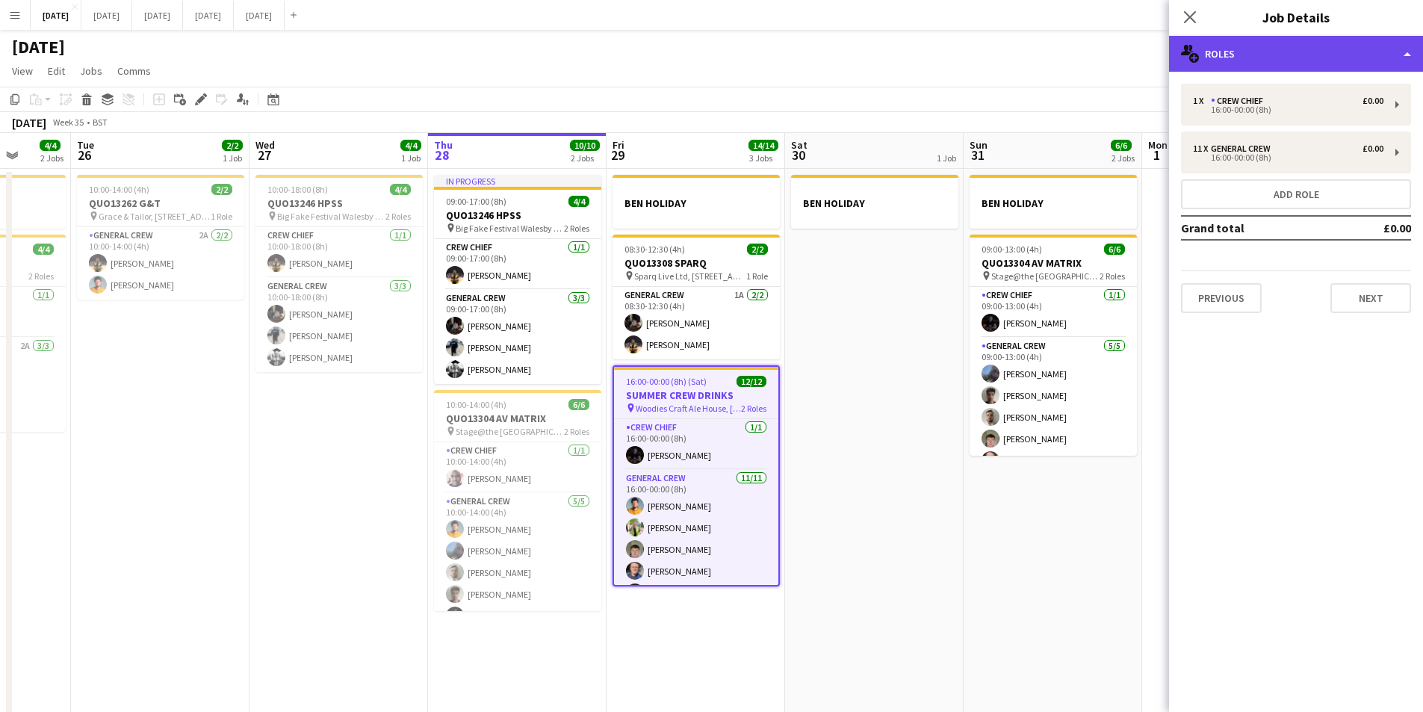
click at [1303, 58] on div "multiple-users-add Roles" at bounding box center [1296, 54] width 254 height 36
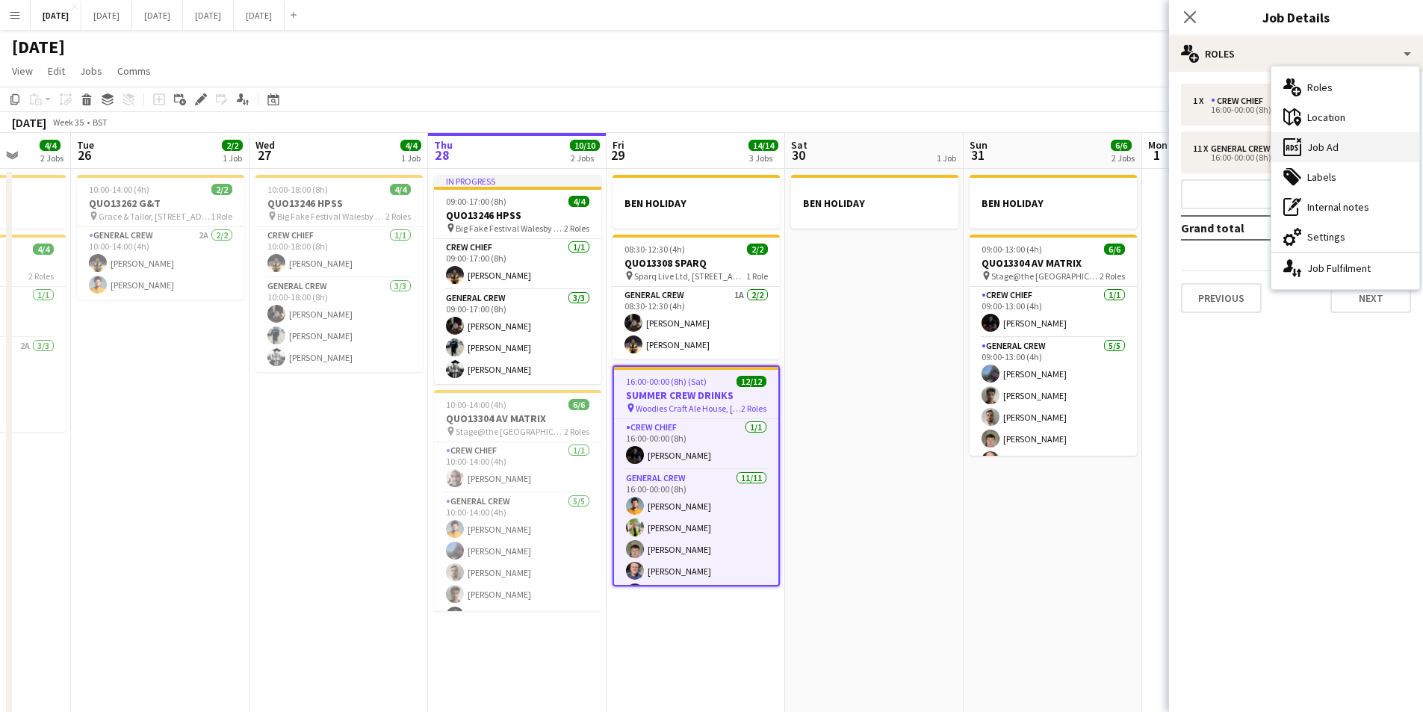
click at [1333, 137] on div "ads-window Job Ad" at bounding box center [1346, 147] width 148 height 30
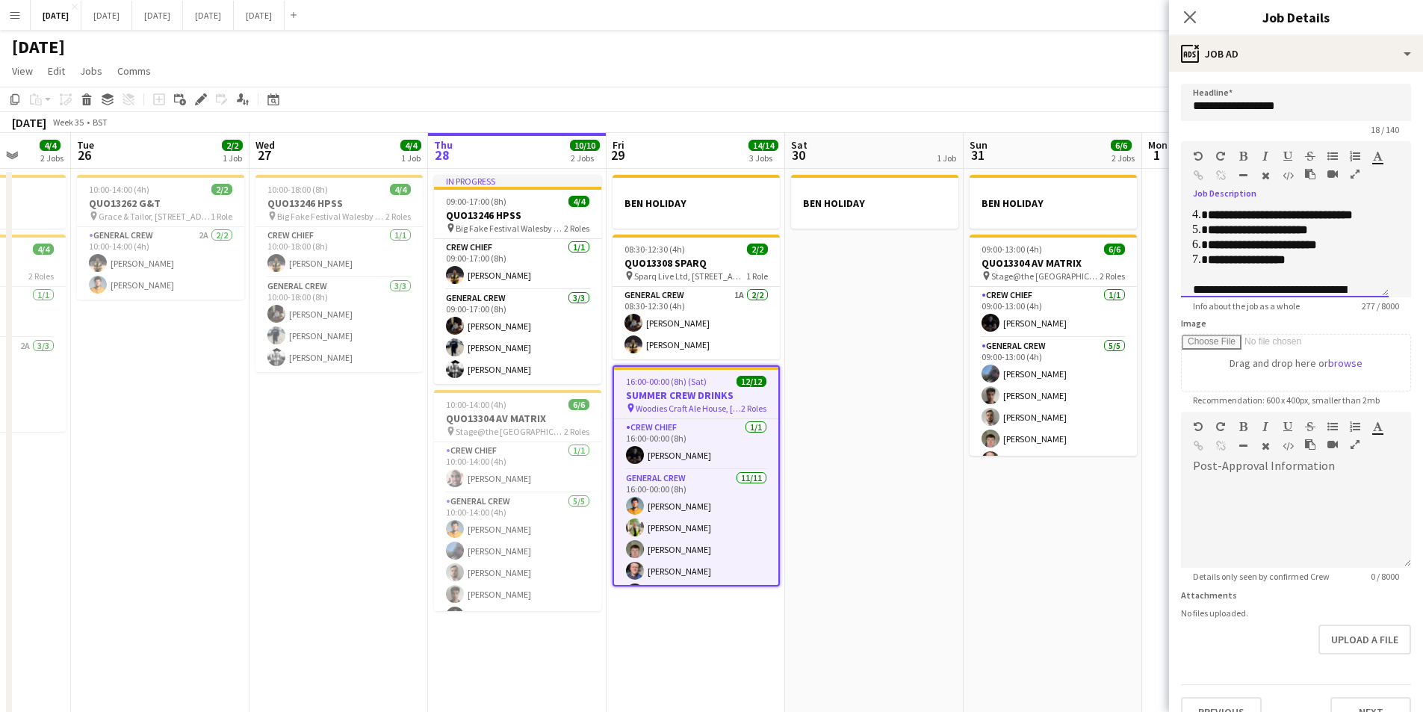
scroll to position [146, 0]
click at [1192, 282] on div "**********" at bounding box center [1285, 253] width 208 height 90
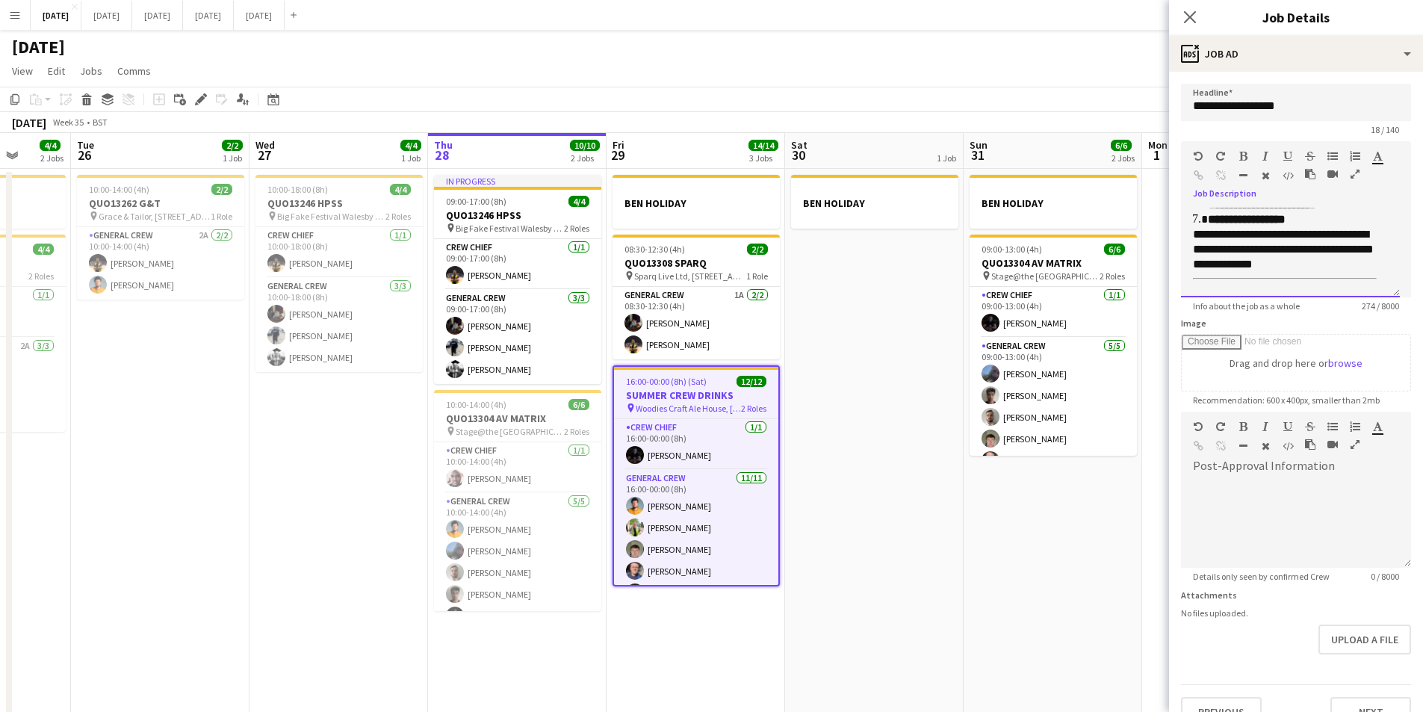
scroll to position [0, 0]
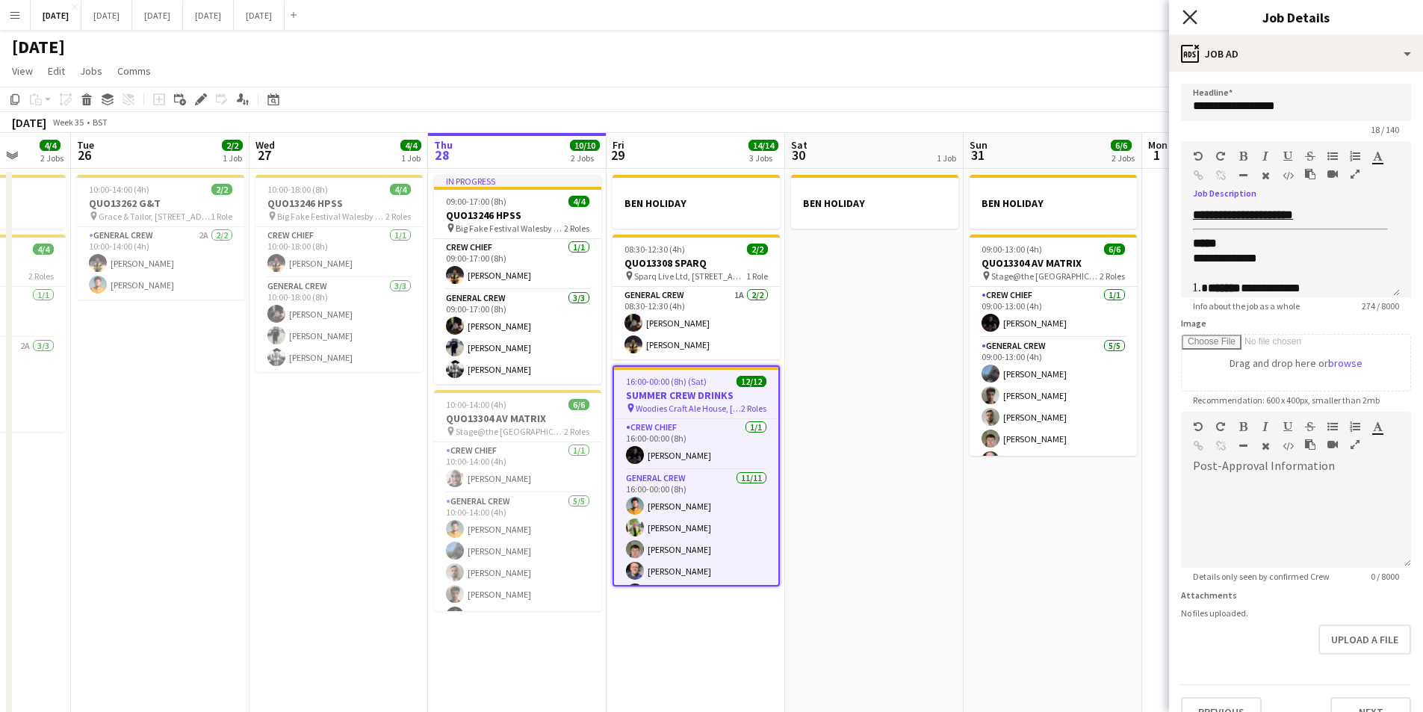
click at [1195, 19] on icon "Close pop-in" at bounding box center [1190, 17] width 14 height 14
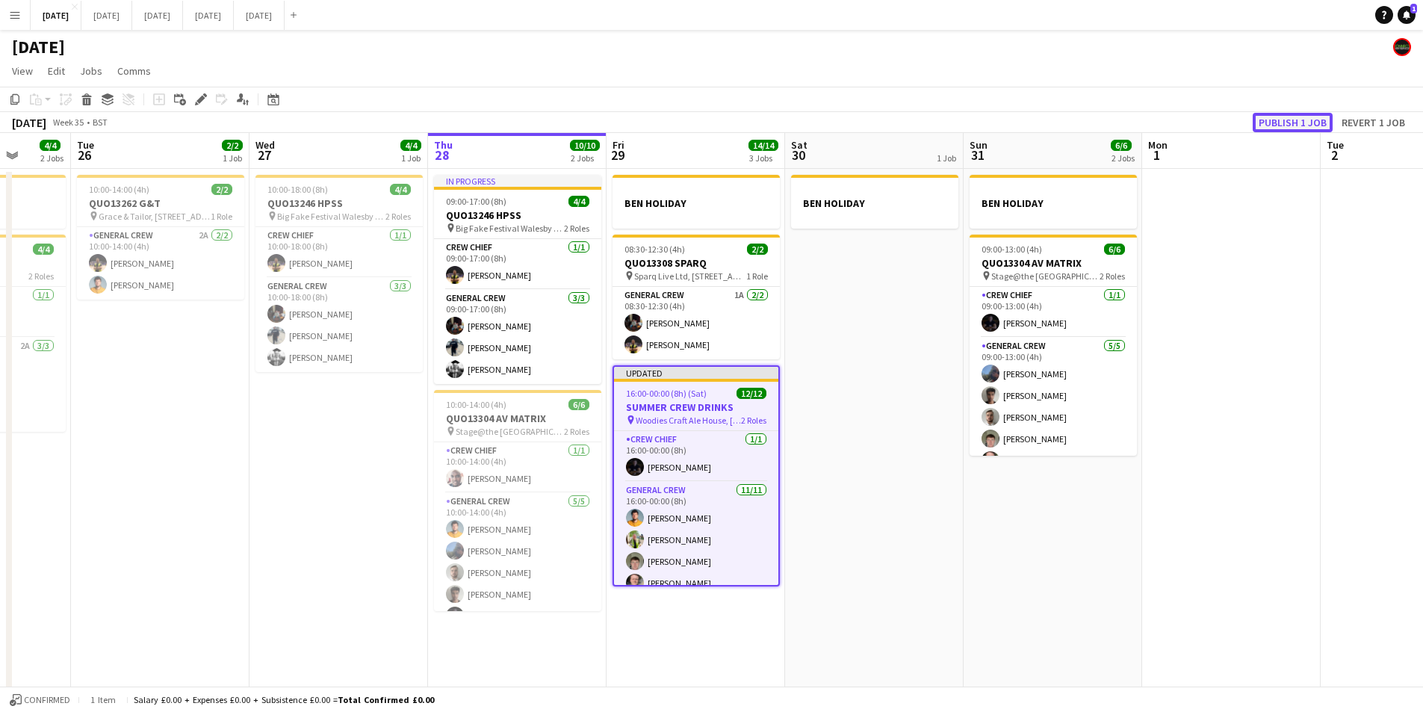
click at [1296, 119] on button "Publish 1 job" at bounding box center [1293, 122] width 80 height 19
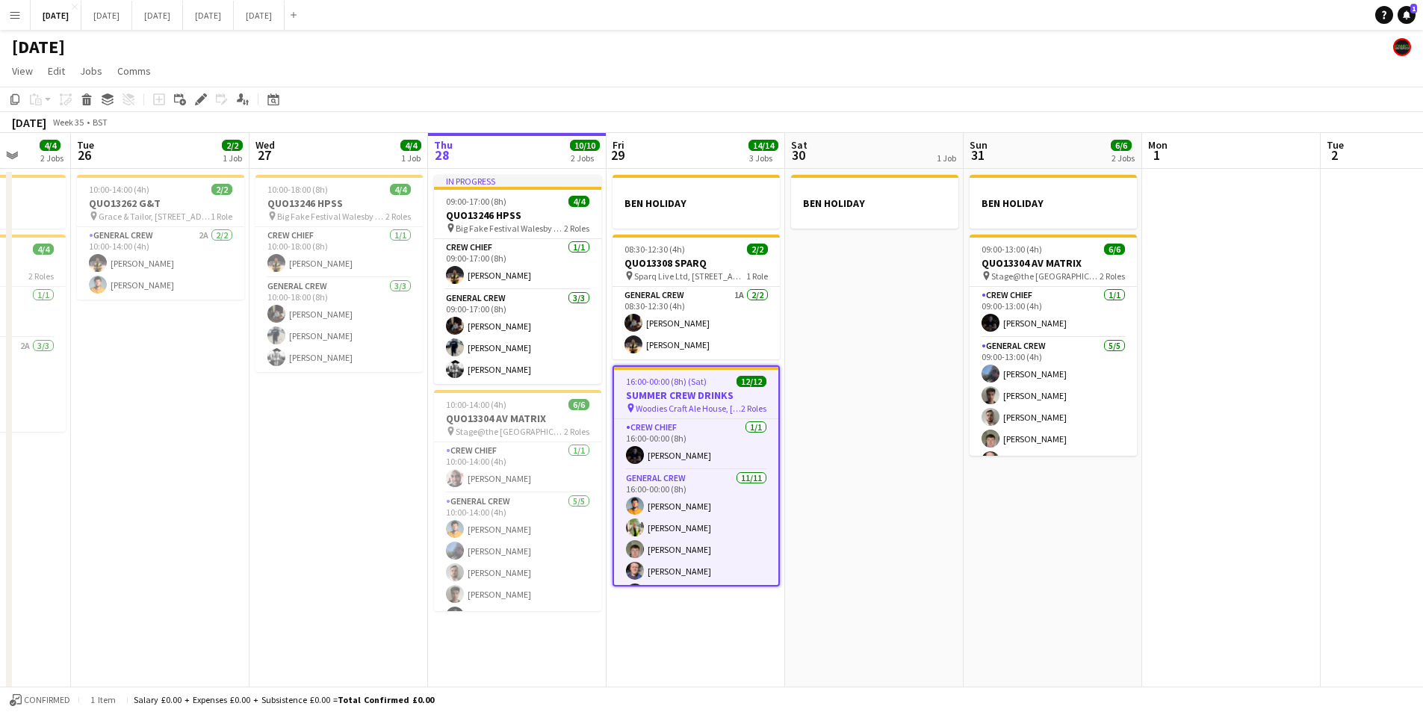
click at [680, 391] on h3 "SUMMER CREW DRINKS" at bounding box center [696, 394] width 164 height 13
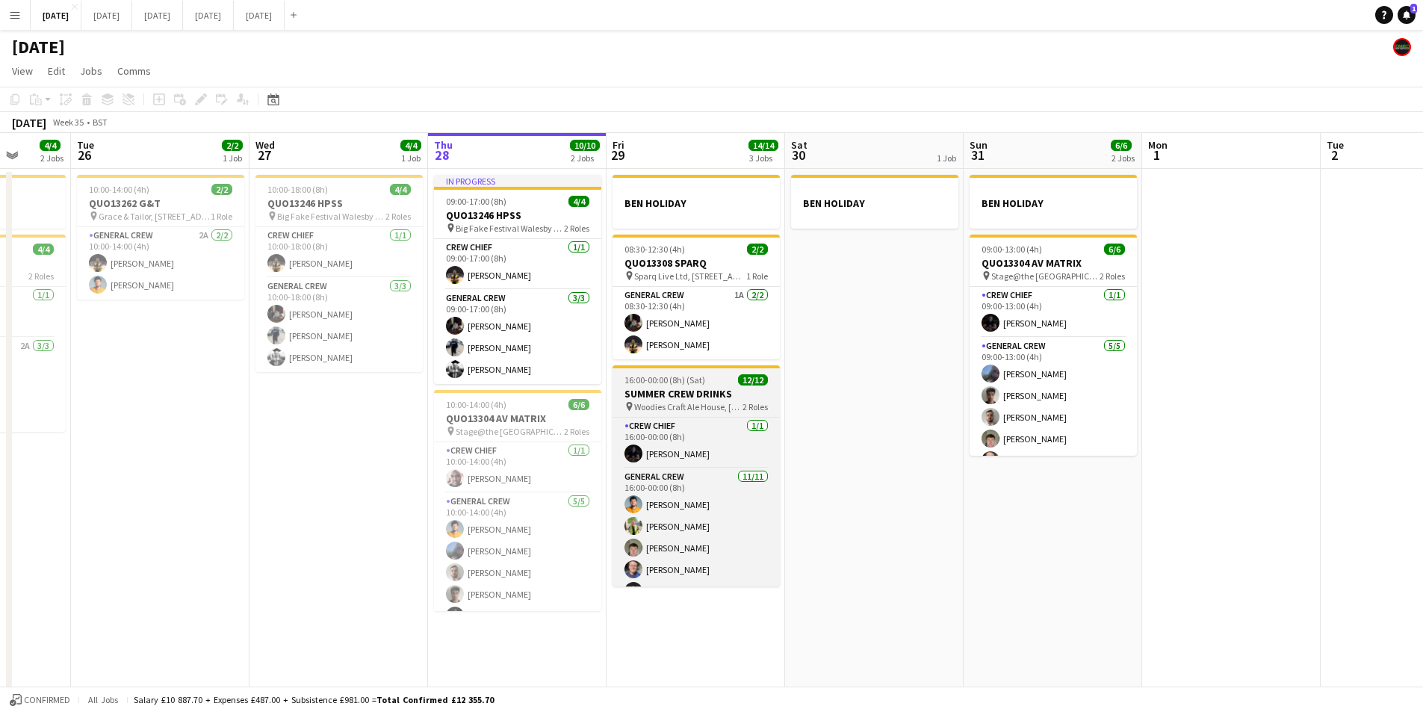
click at [681, 391] on h3 "SUMMER CREW DRINKS" at bounding box center [696, 393] width 167 height 13
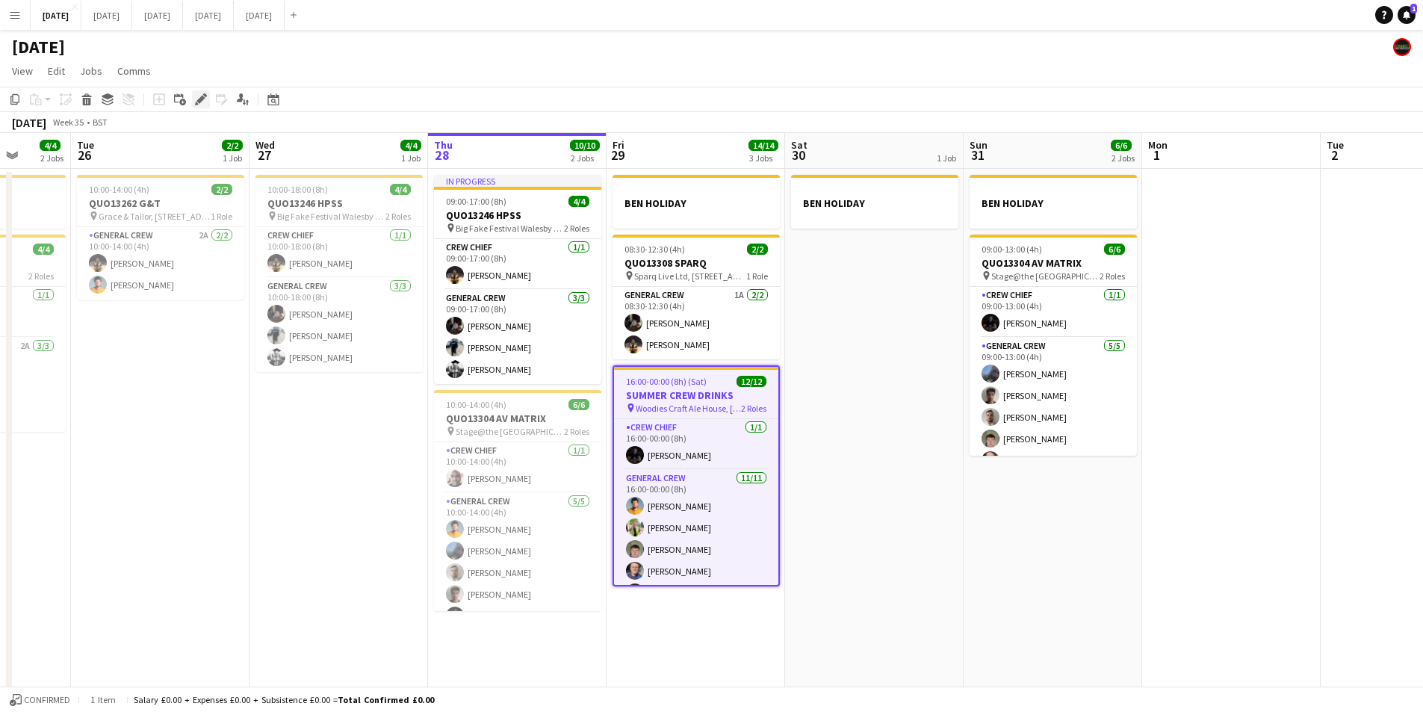
click at [198, 92] on div "Edit" at bounding box center [201, 99] width 18 height 18
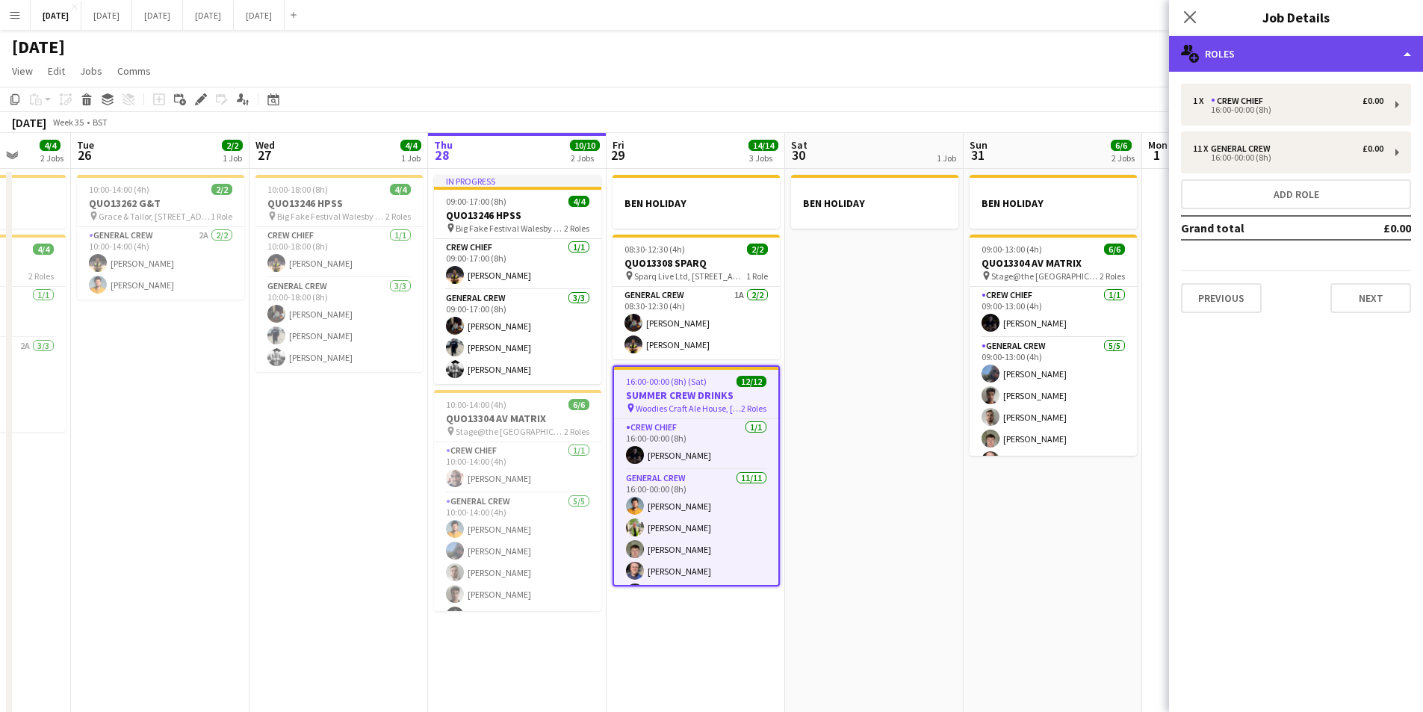
click at [1290, 66] on div "multiple-users-add Roles" at bounding box center [1296, 54] width 254 height 36
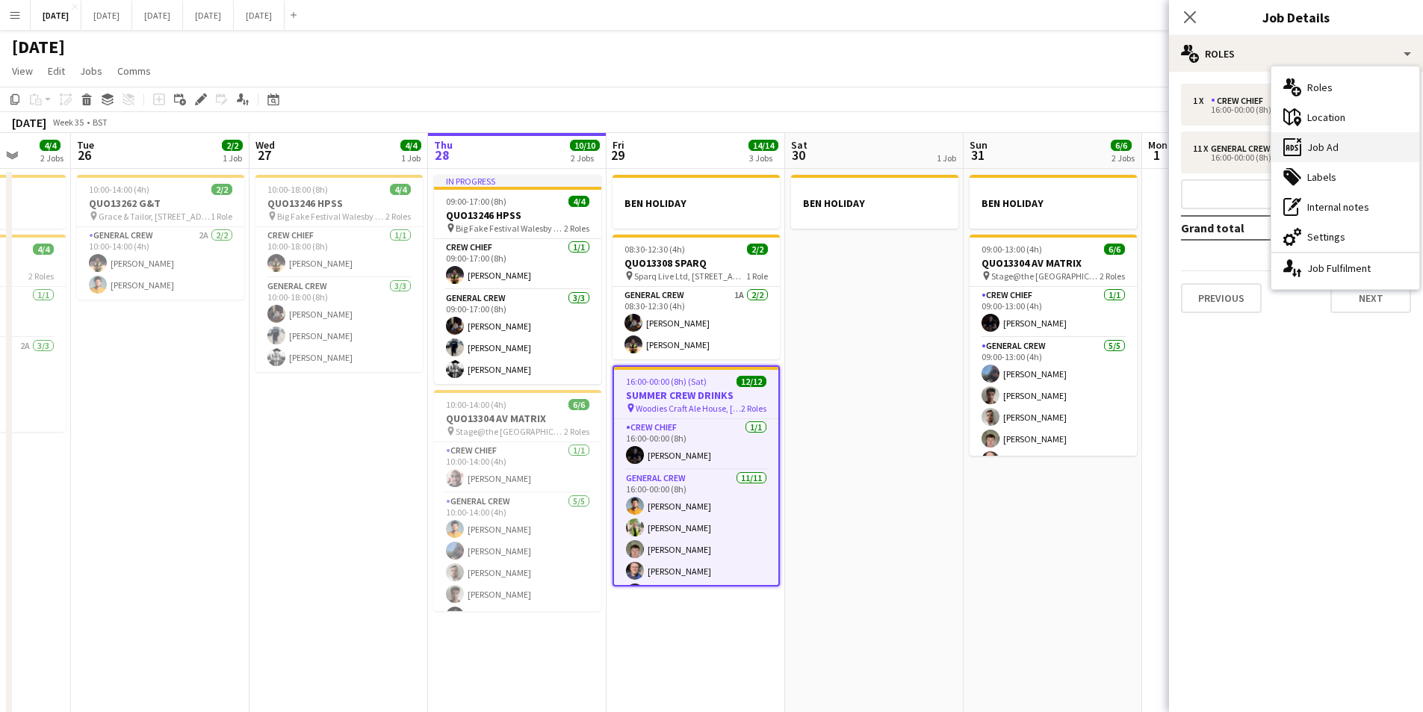
click at [1328, 143] on div "ads-window Job Ad" at bounding box center [1346, 147] width 148 height 30
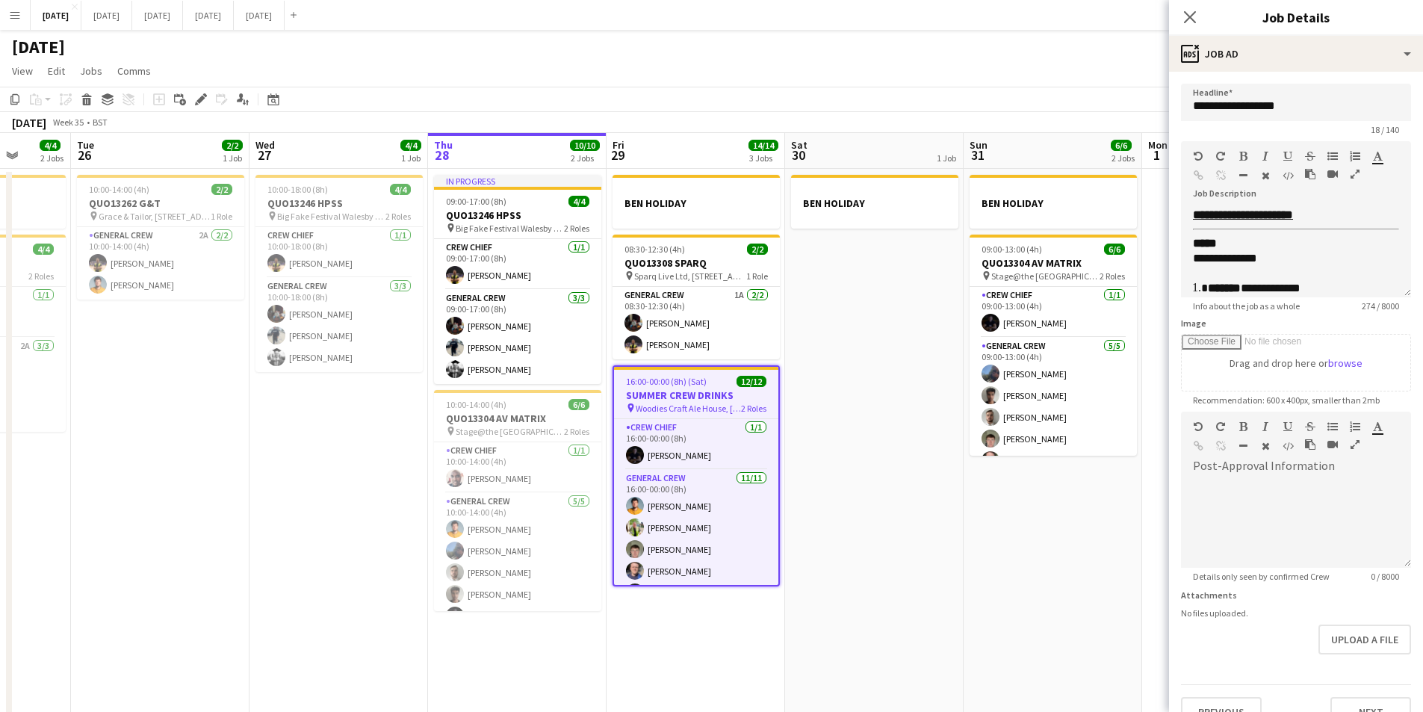
scroll to position [158, 0]
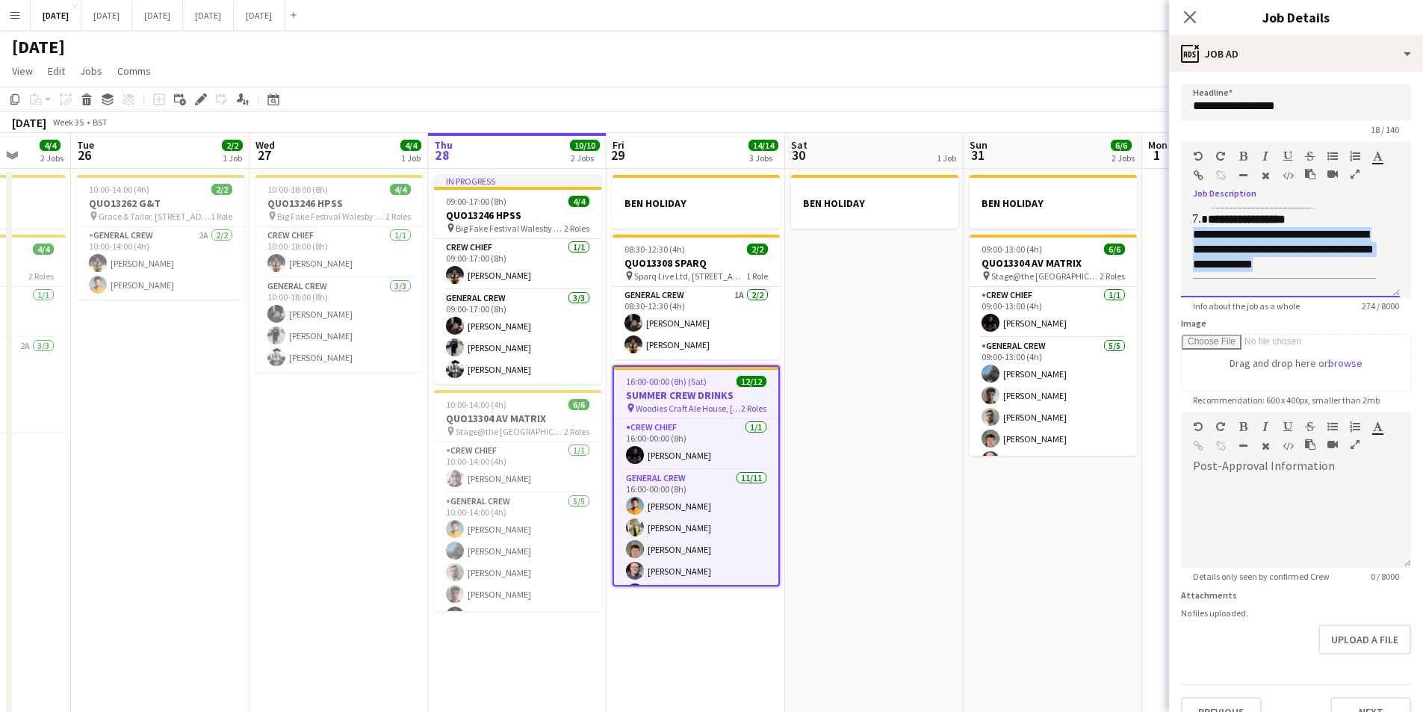
drag, startPoint x: 1346, startPoint y: 265, endPoint x: 1190, endPoint y: 234, distance: 158.5
click at [1190, 234] on div "**********" at bounding box center [1290, 253] width 219 height 90
copy span "**********"
click at [1198, 285] on div "**********" at bounding box center [1290, 253] width 219 height 90
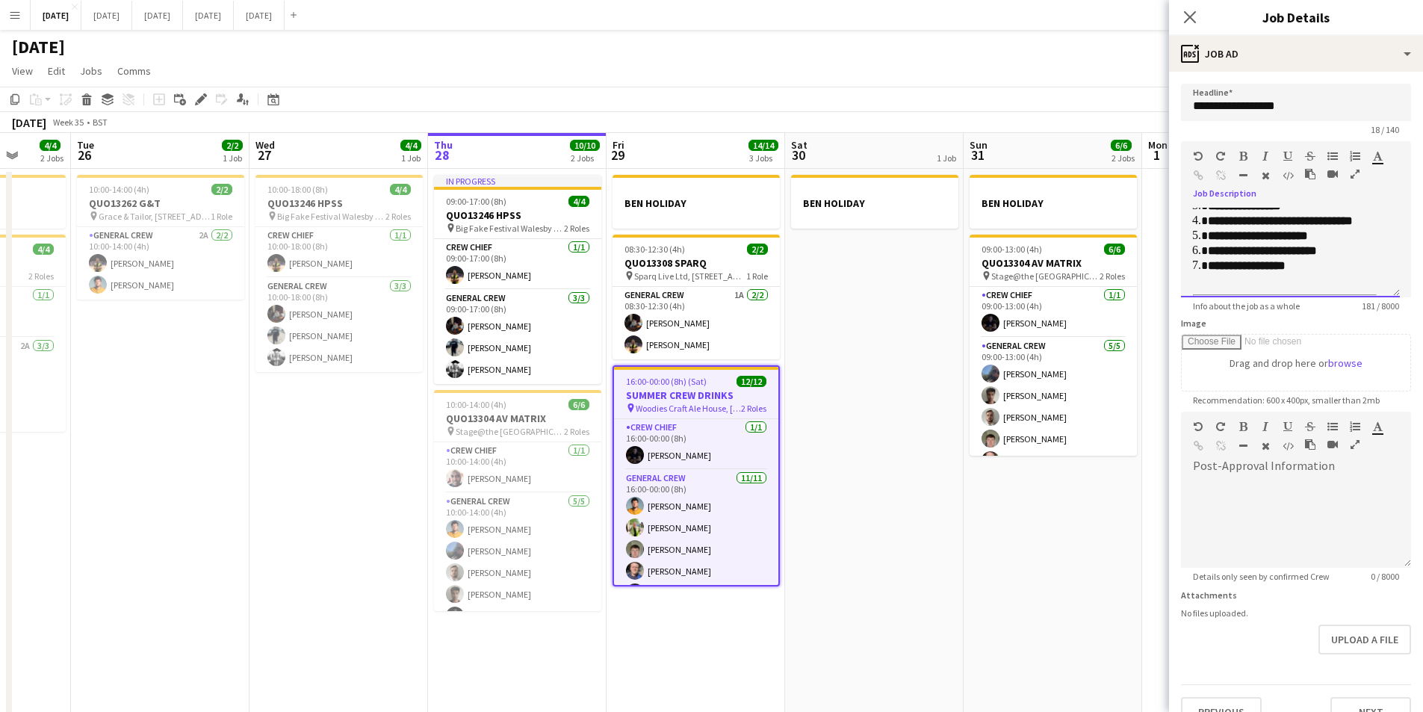
scroll to position [129, 0]
click at [1199, 269] on div "**********" at bounding box center [1285, 215] width 184 height 127
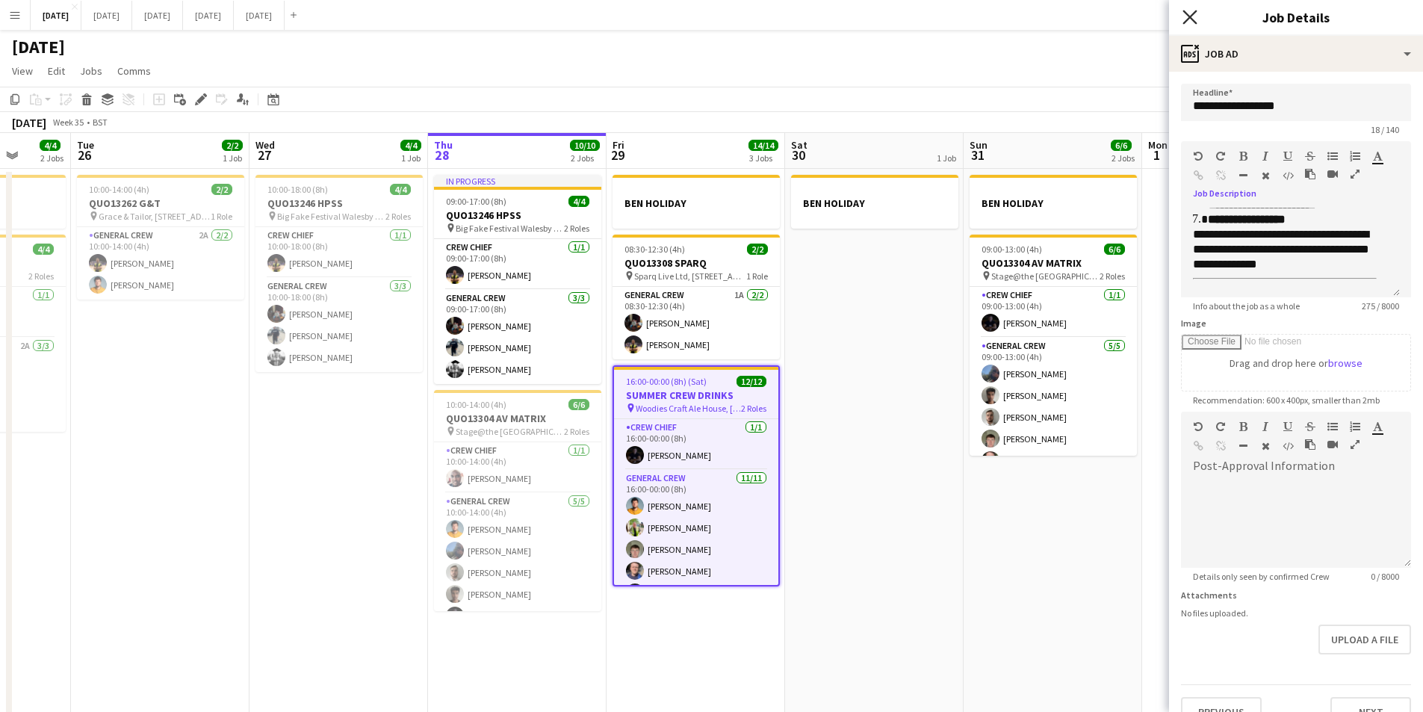
click at [1192, 10] on icon "Close pop-in" at bounding box center [1190, 17] width 14 height 14
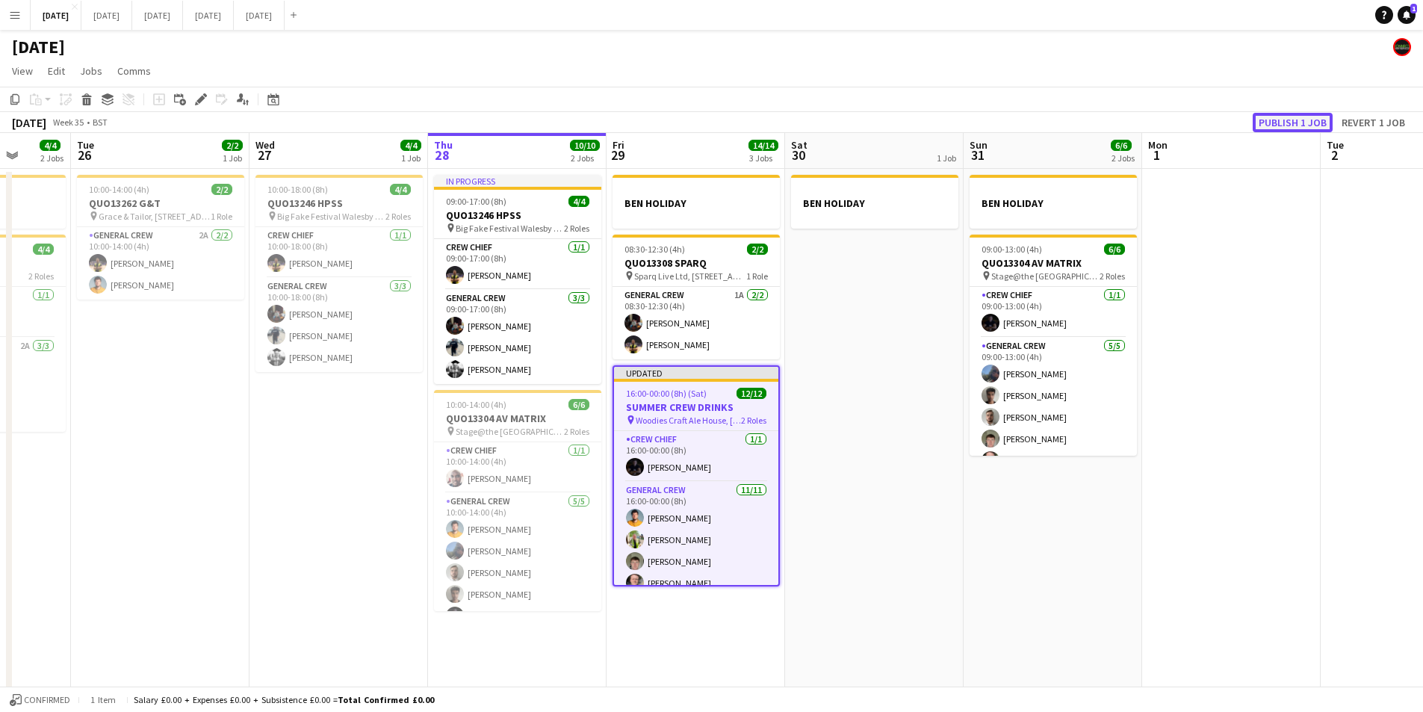
click at [1300, 118] on button "Publish 1 job" at bounding box center [1293, 122] width 80 height 19
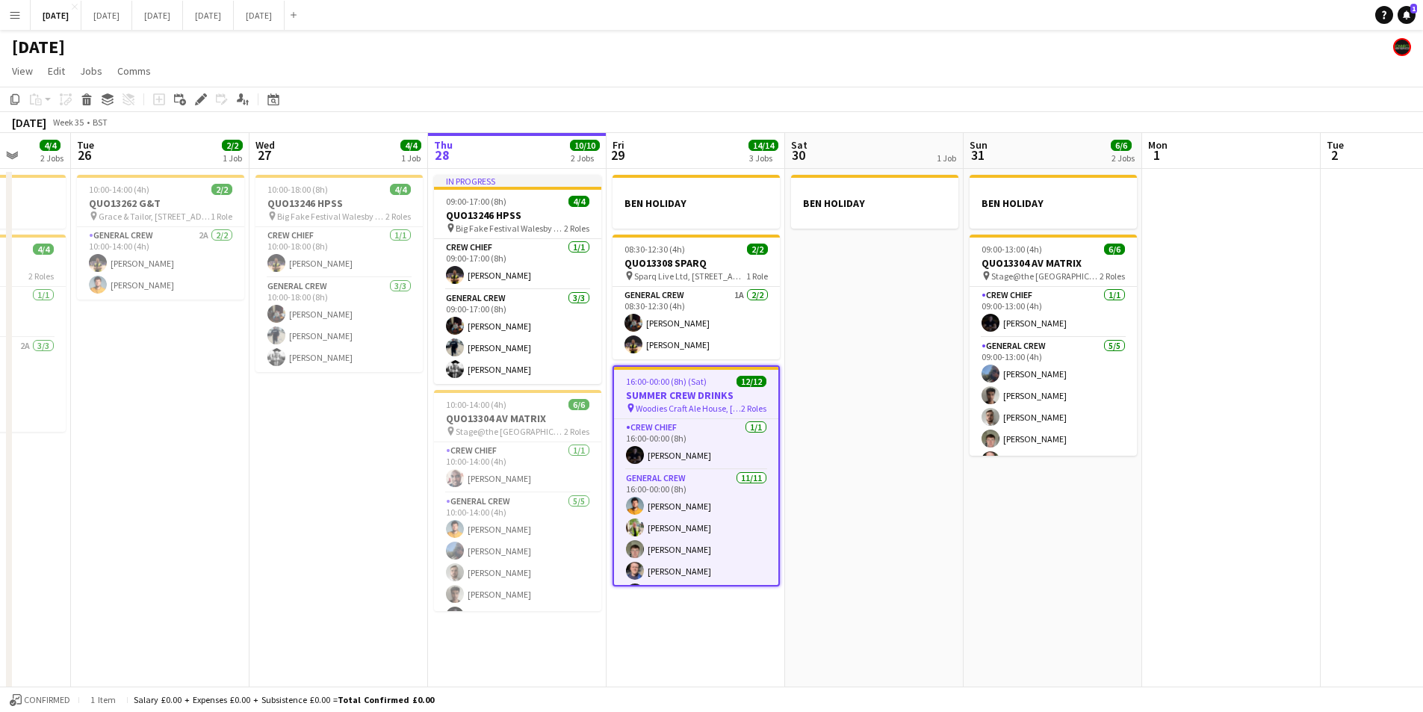
click at [672, 390] on h3 "SUMMER CREW DRINKS" at bounding box center [696, 394] width 164 height 13
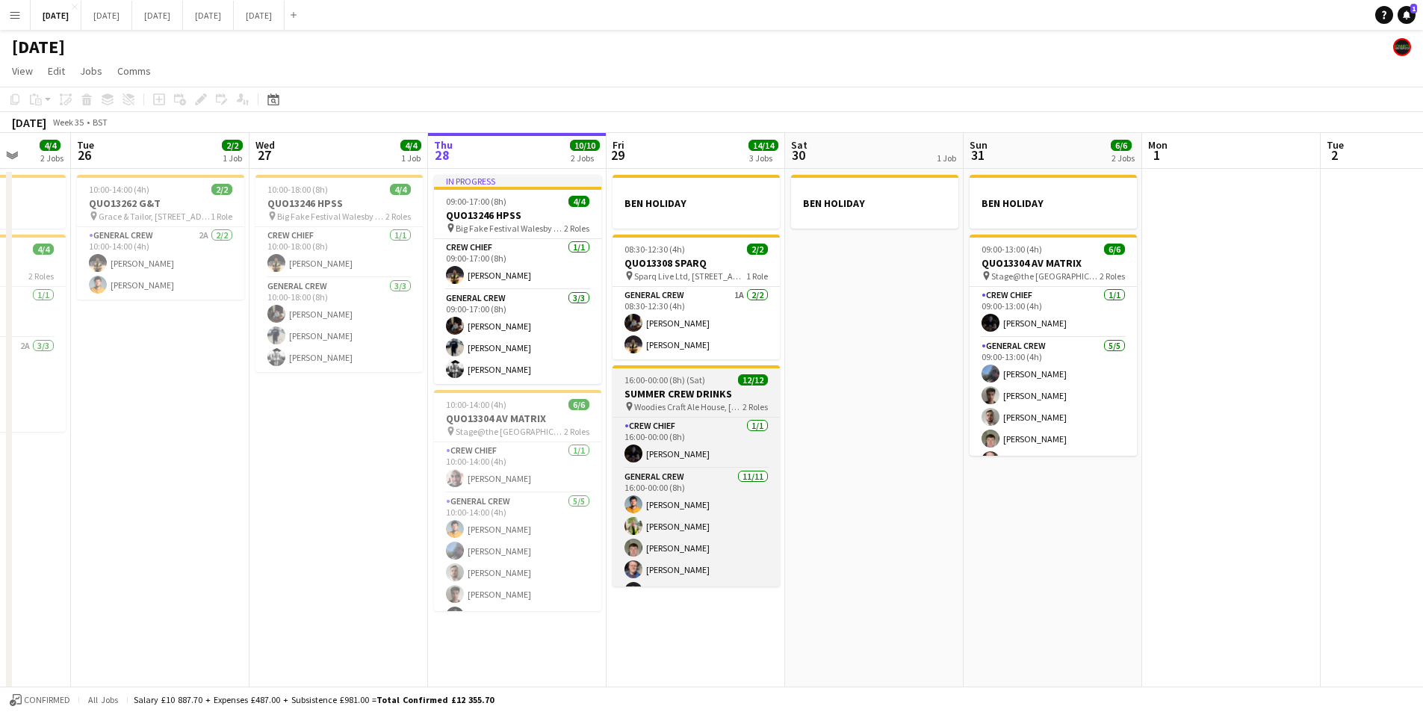
click at [672, 390] on h3 "SUMMER CREW DRINKS" at bounding box center [696, 393] width 167 height 13
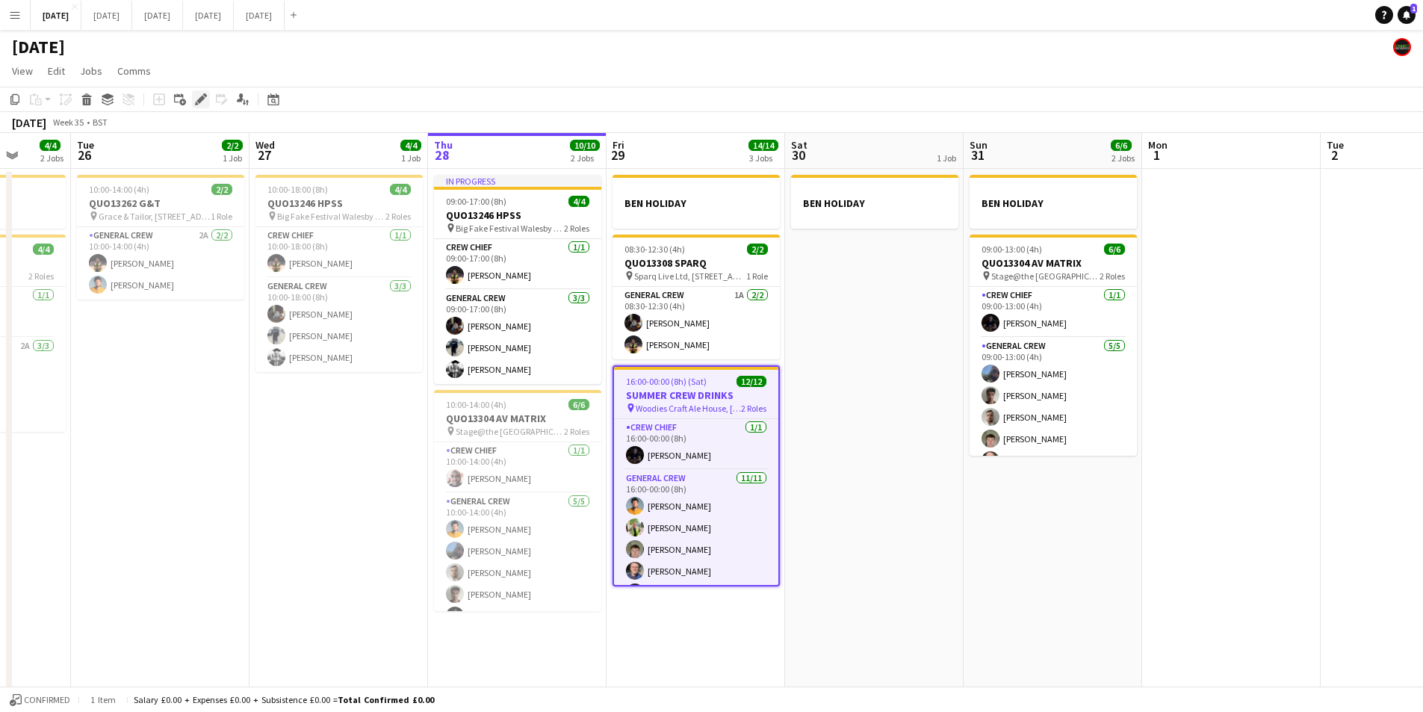
click at [196, 98] on icon "Edit" at bounding box center [201, 99] width 12 height 12
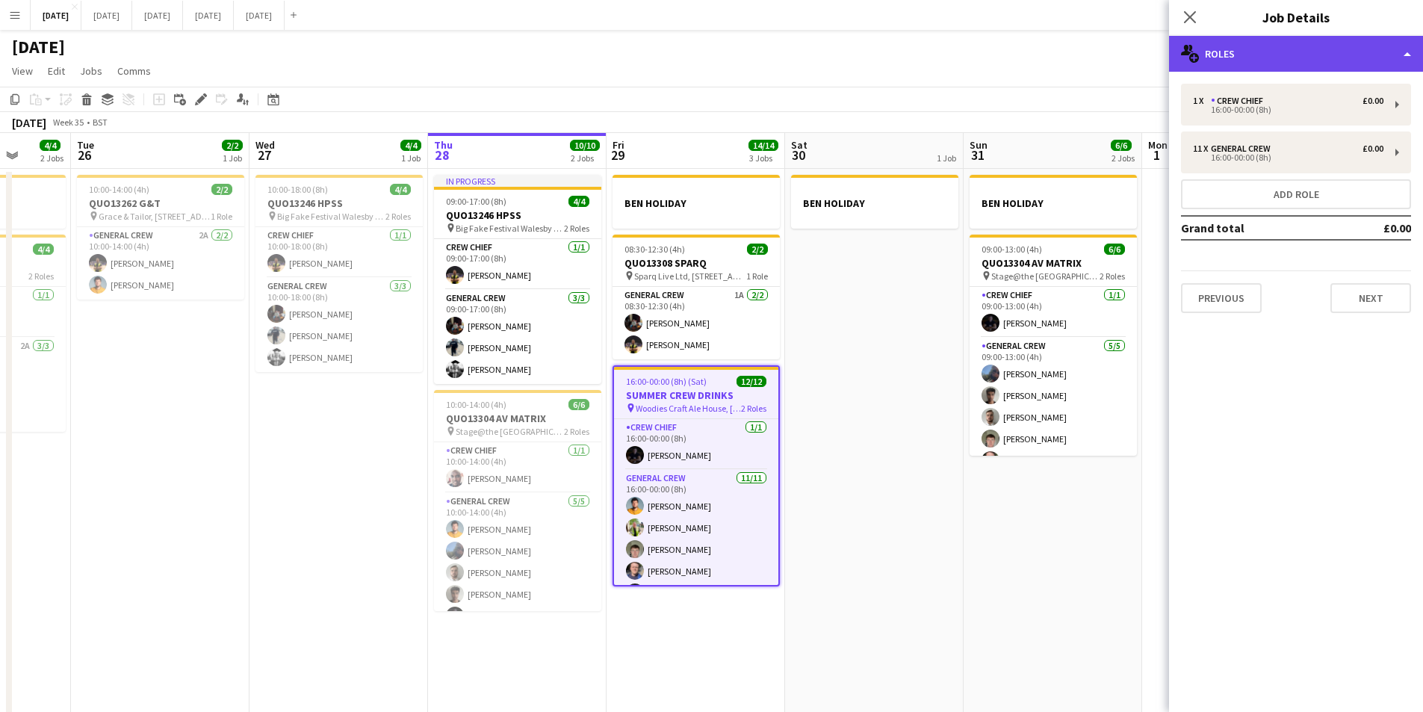
click at [1296, 66] on div "multiple-users-add Roles" at bounding box center [1296, 54] width 254 height 36
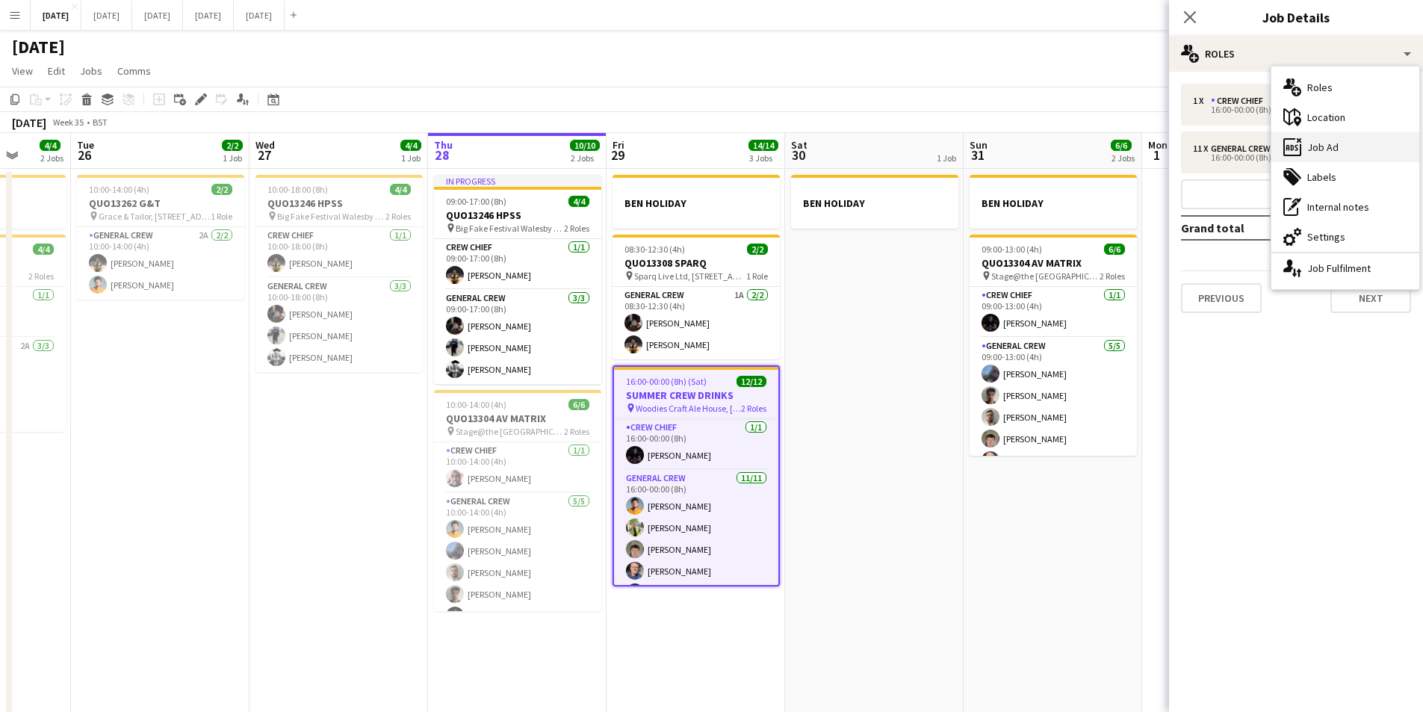
click at [1336, 150] on div "ads-window Job Ad" at bounding box center [1346, 147] width 148 height 30
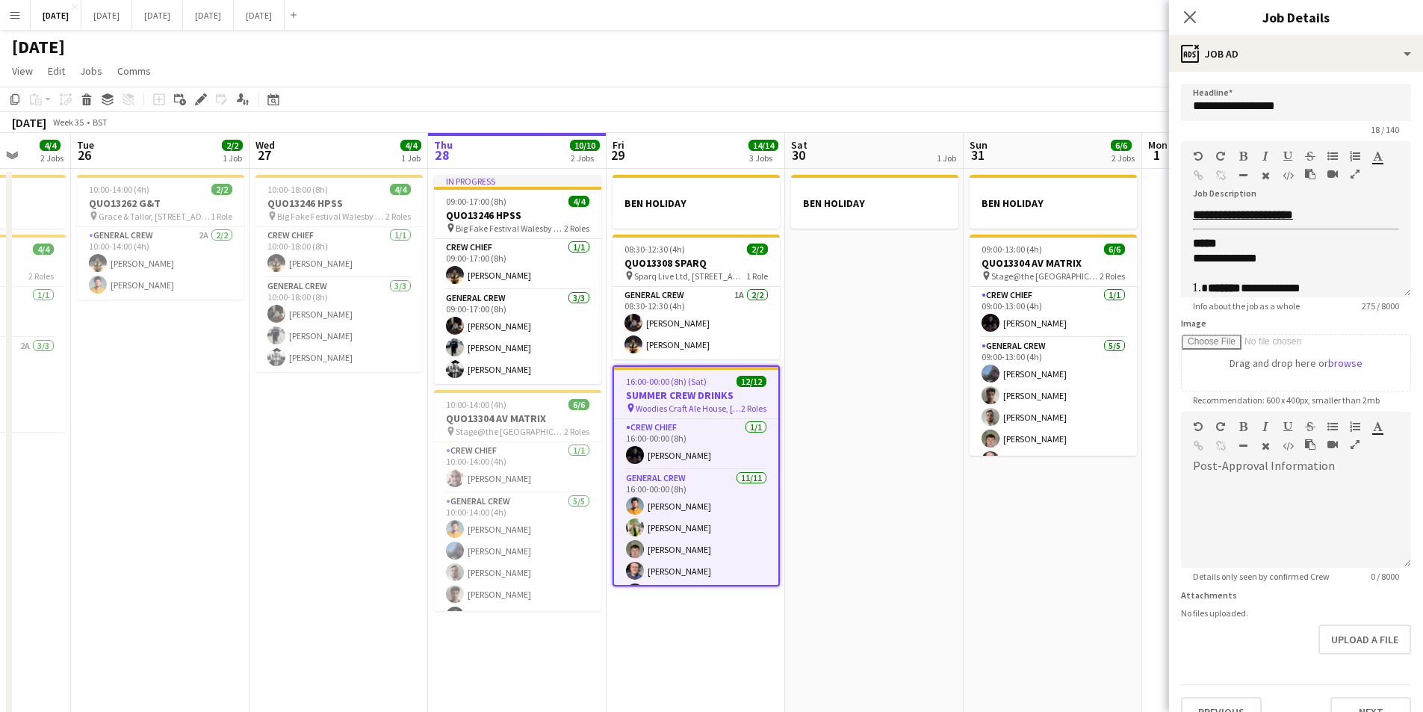
scroll to position [75, 0]
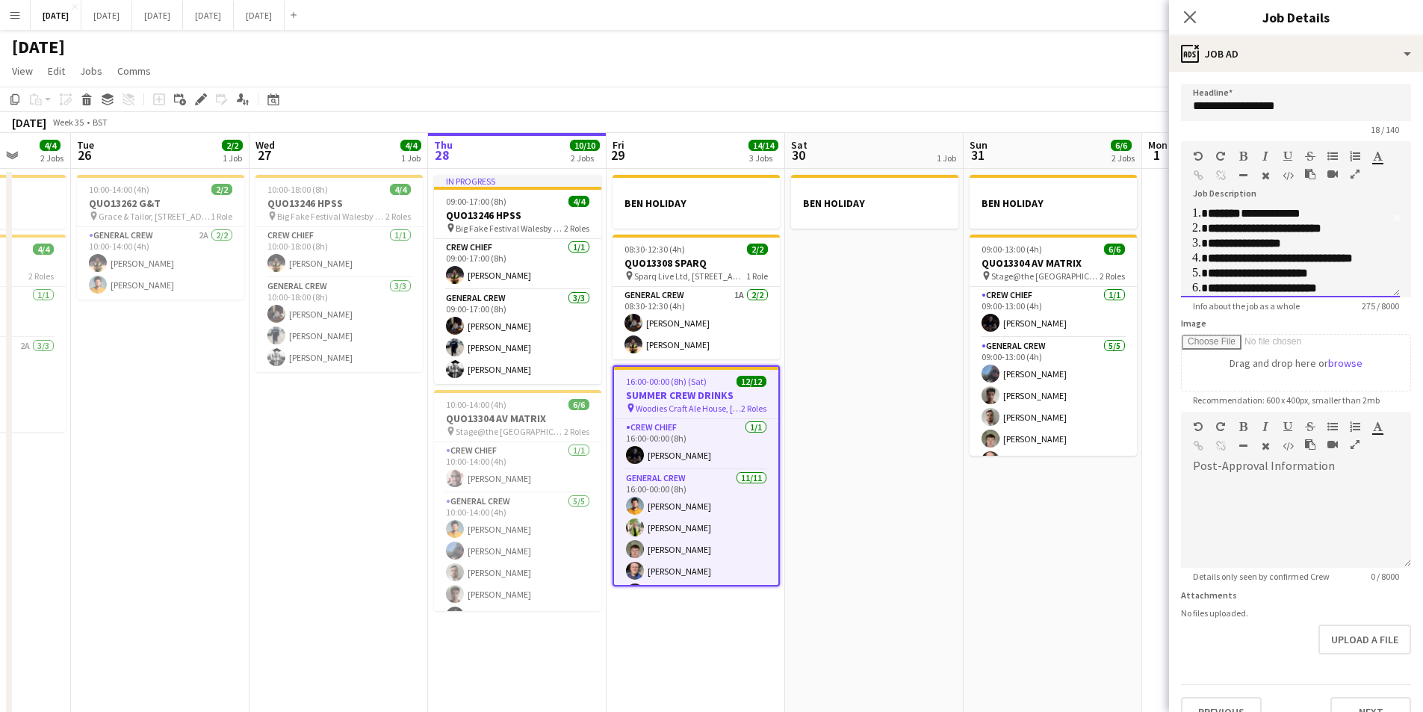
click at [1230, 232] on b "**********" at bounding box center [1265, 228] width 114 height 11
click at [1231, 243] on b "**********" at bounding box center [1244, 243] width 73 height 11
click at [1229, 286] on b "**********" at bounding box center [1262, 287] width 109 height 11
click at [1231, 243] on b "**********" at bounding box center [1233, 243] width 51 height 11
click at [1232, 228] on b "**********" at bounding box center [1253, 228] width 91 height 11
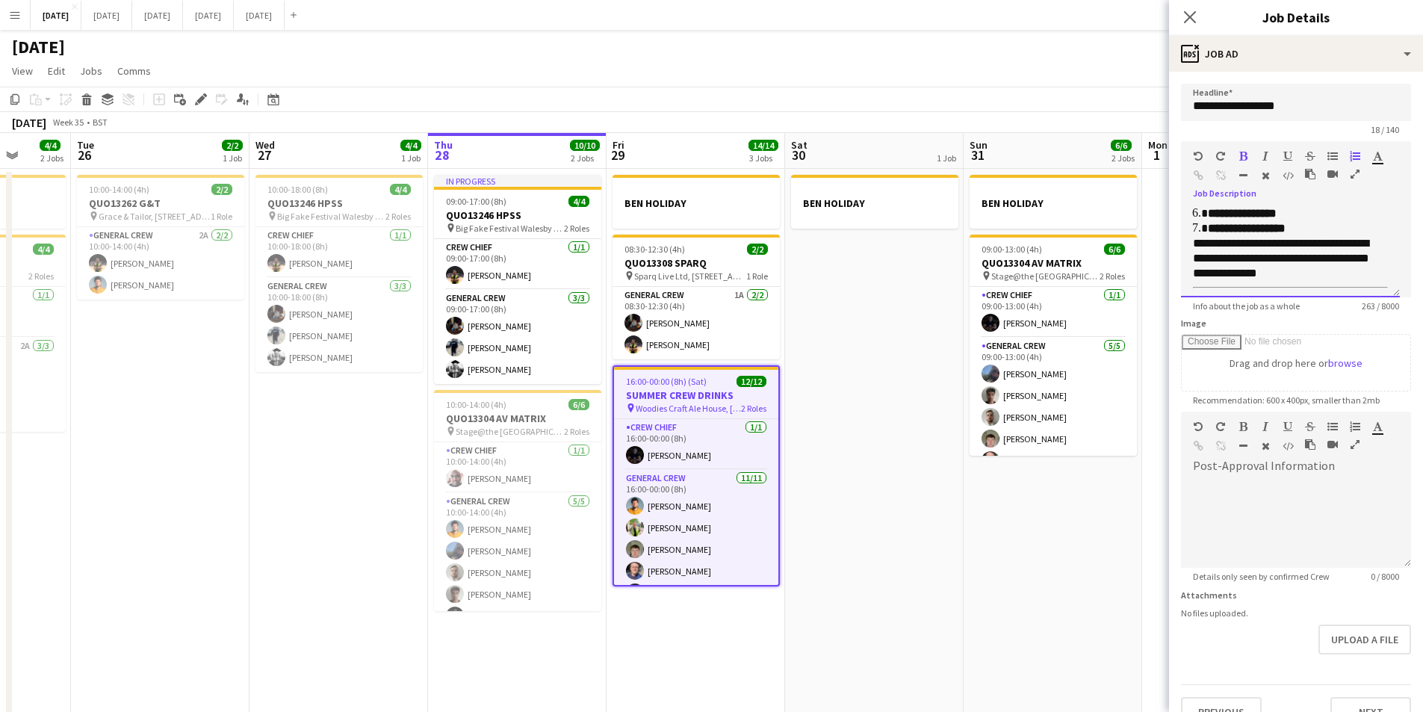
scroll to position [0, 0]
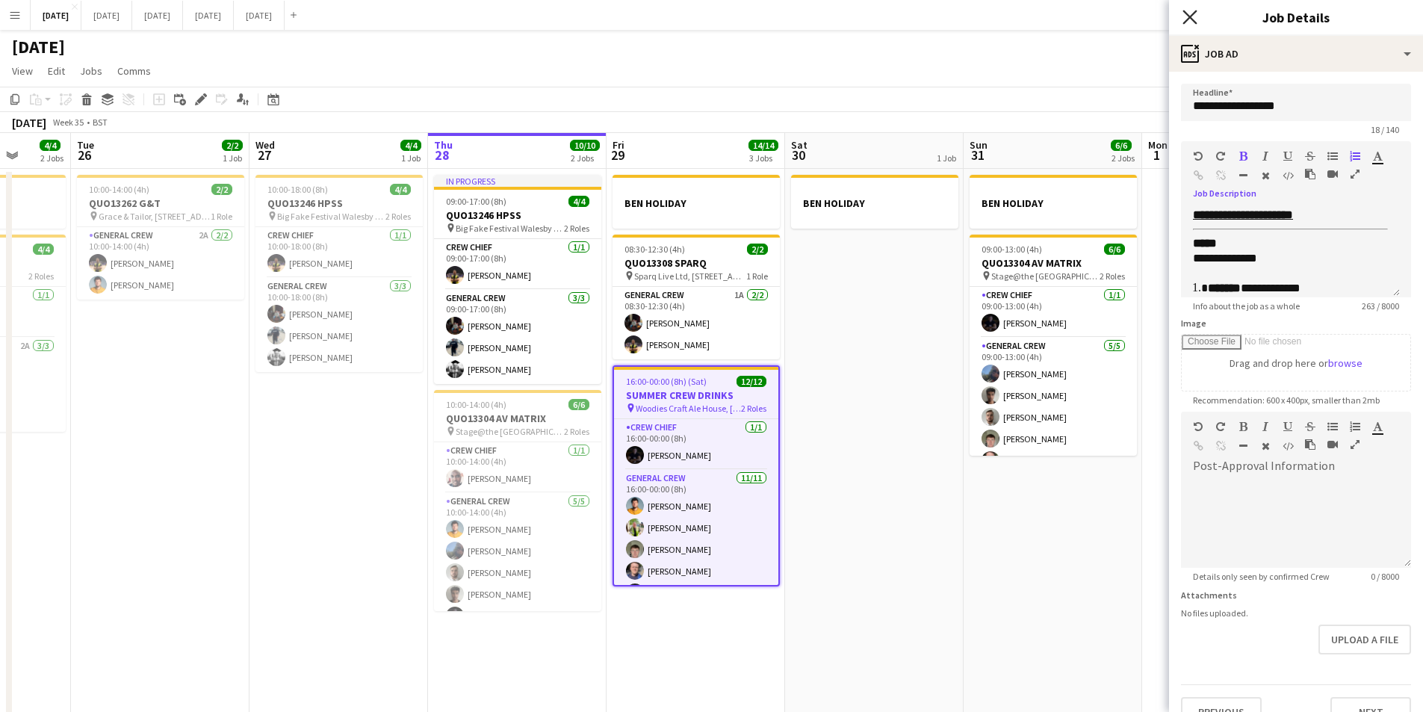
click at [1195, 15] on icon "Close pop-in" at bounding box center [1190, 17] width 14 height 14
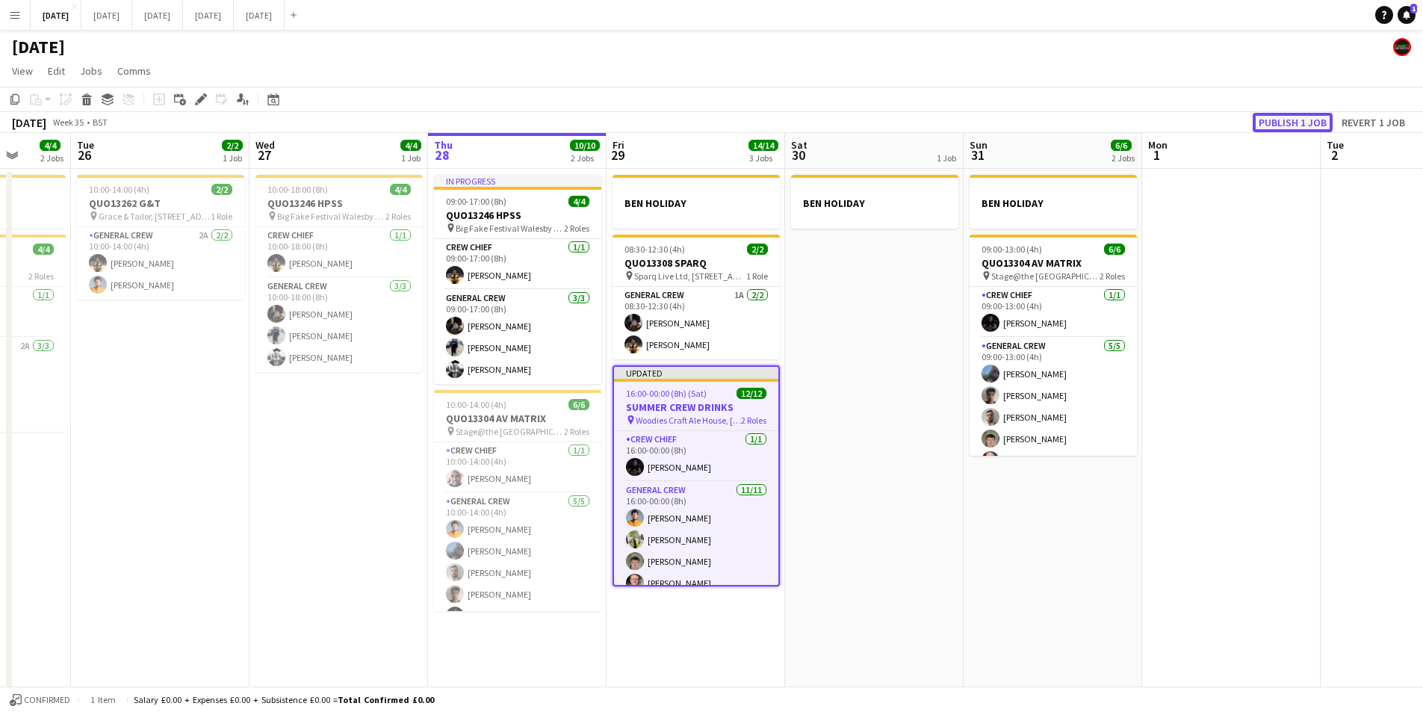
click at [1298, 121] on button "Publish 1 job" at bounding box center [1293, 122] width 80 height 19
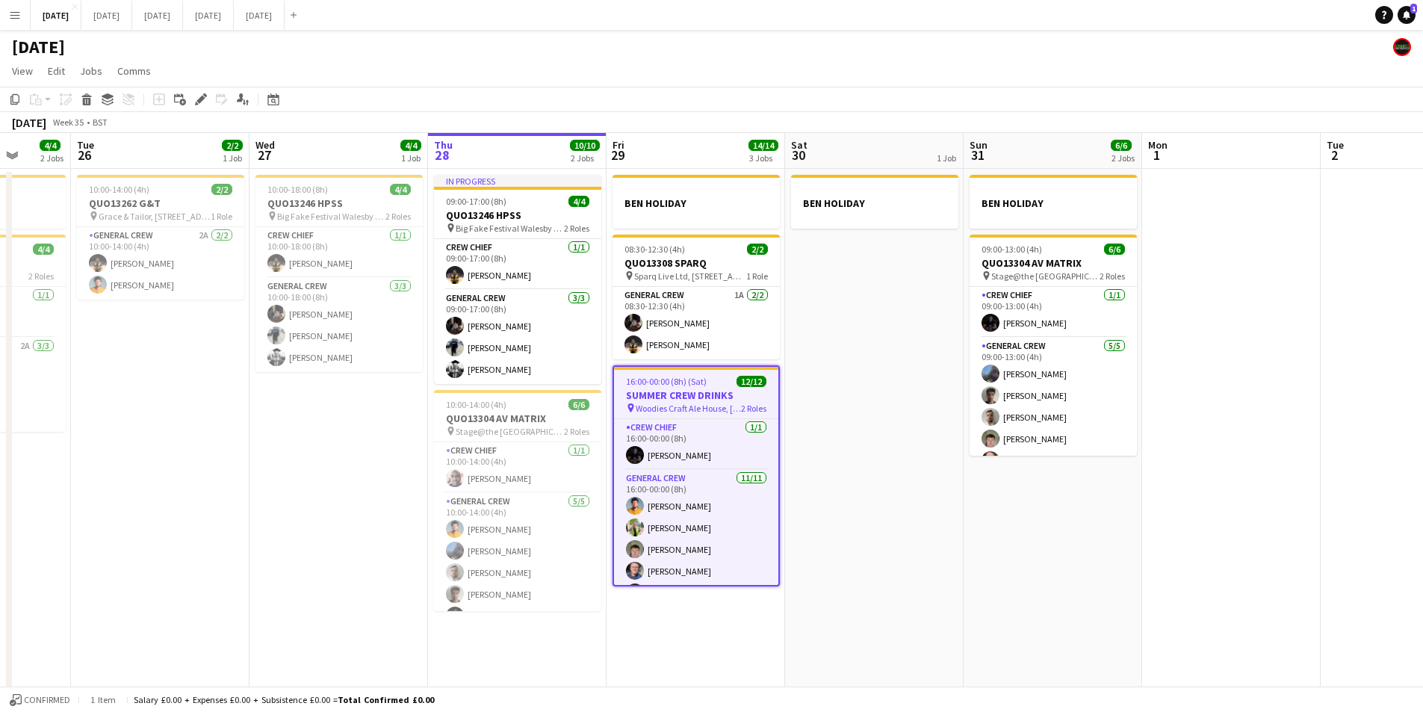
click at [633, 393] on h3 "SUMMER CREW DRINKS" at bounding box center [696, 394] width 164 height 13
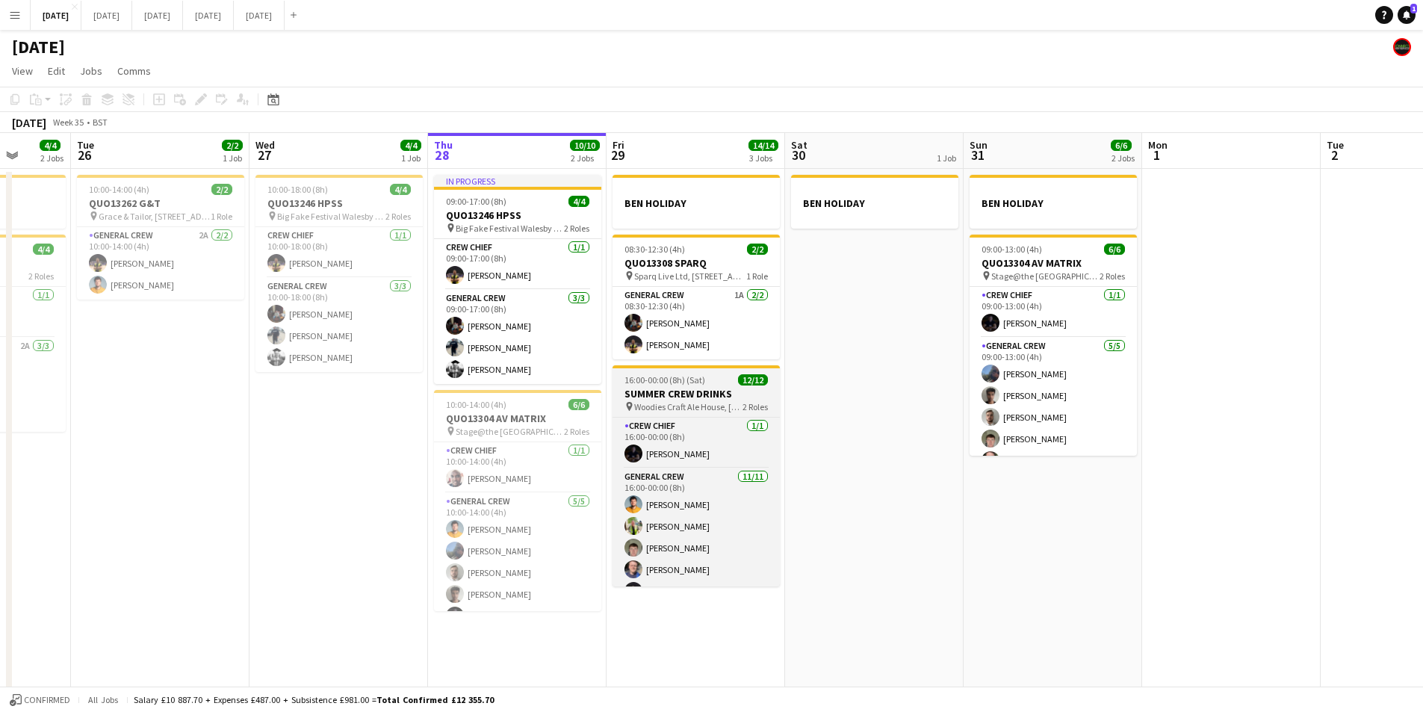
click at [637, 395] on h3 "SUMMER CREW DRINKS" at bounding box center [696, 393] width 167 height 13
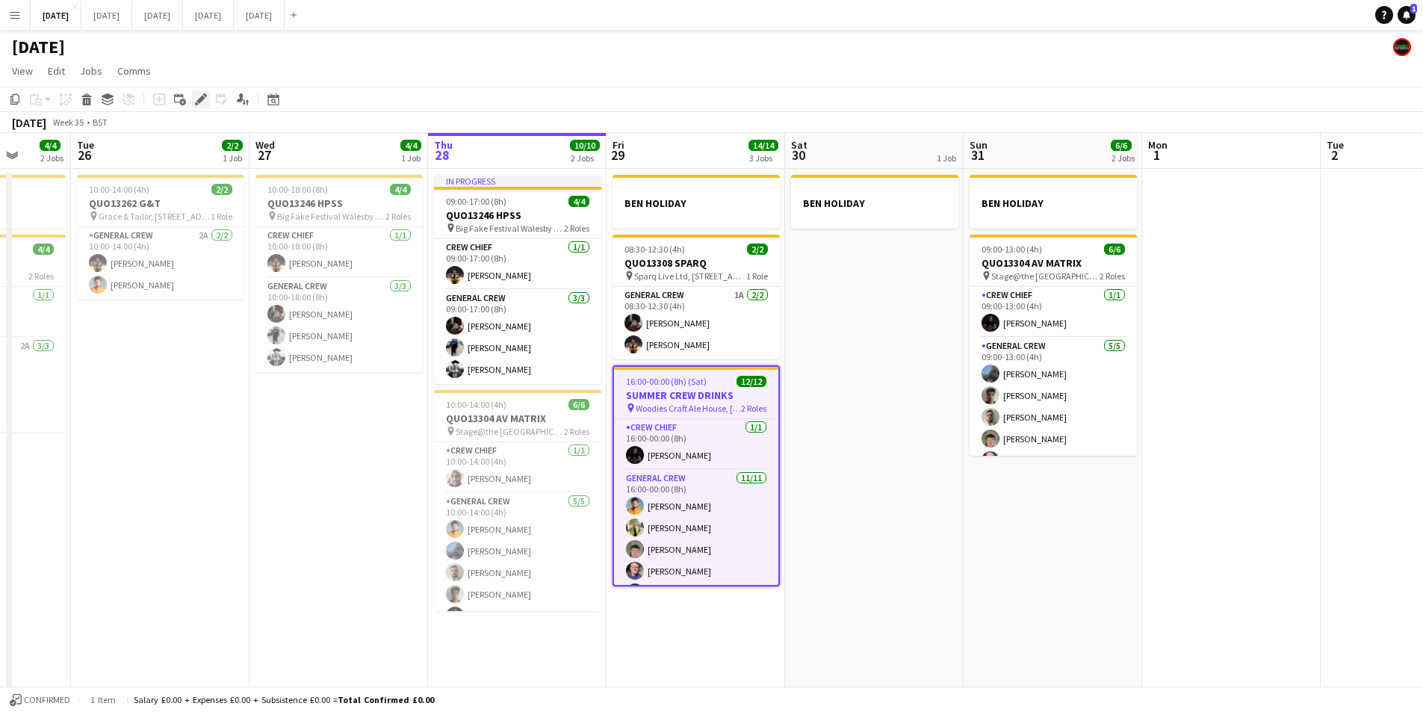
click at [209, 101] on div "Edit" at bounding box center [201, 99] width 18 height 18
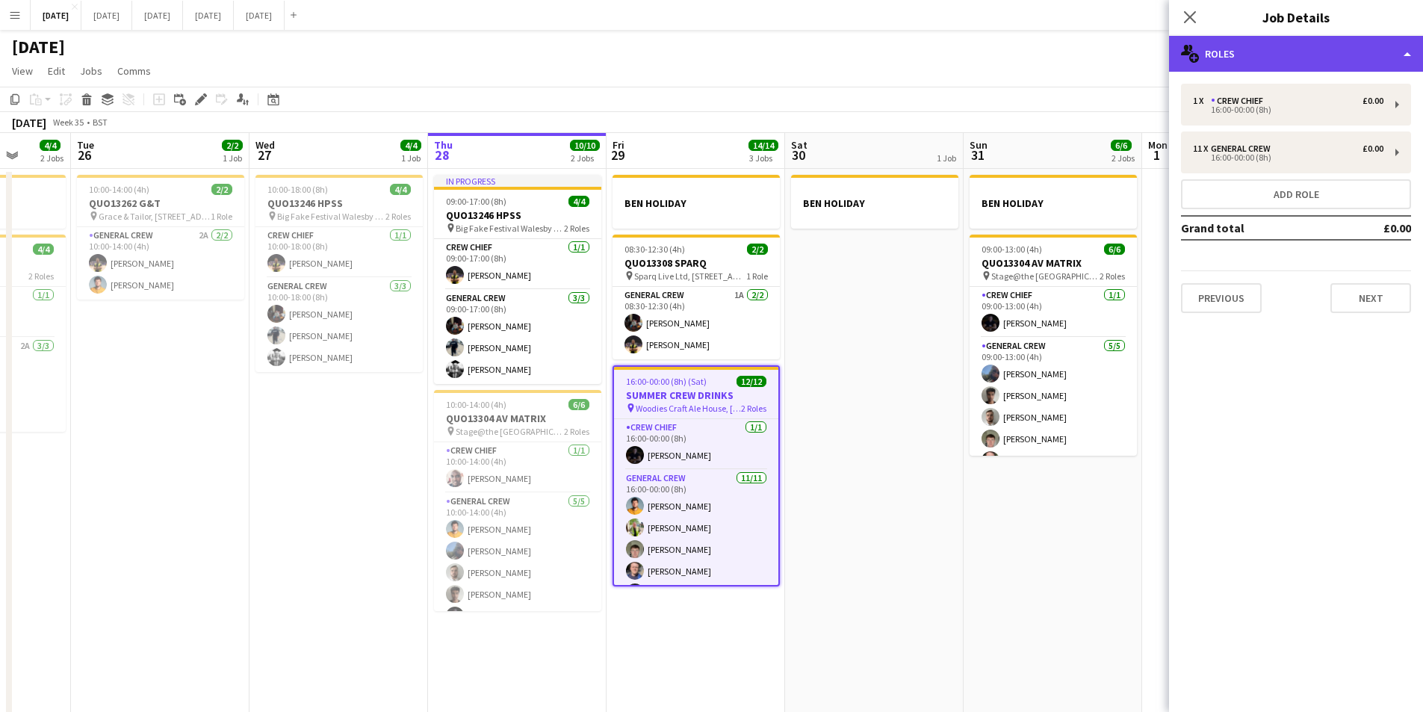
click at [1307, 63] on div "multiple-users-add Roles" at bounding box center [1296, 54] width 254 height 36
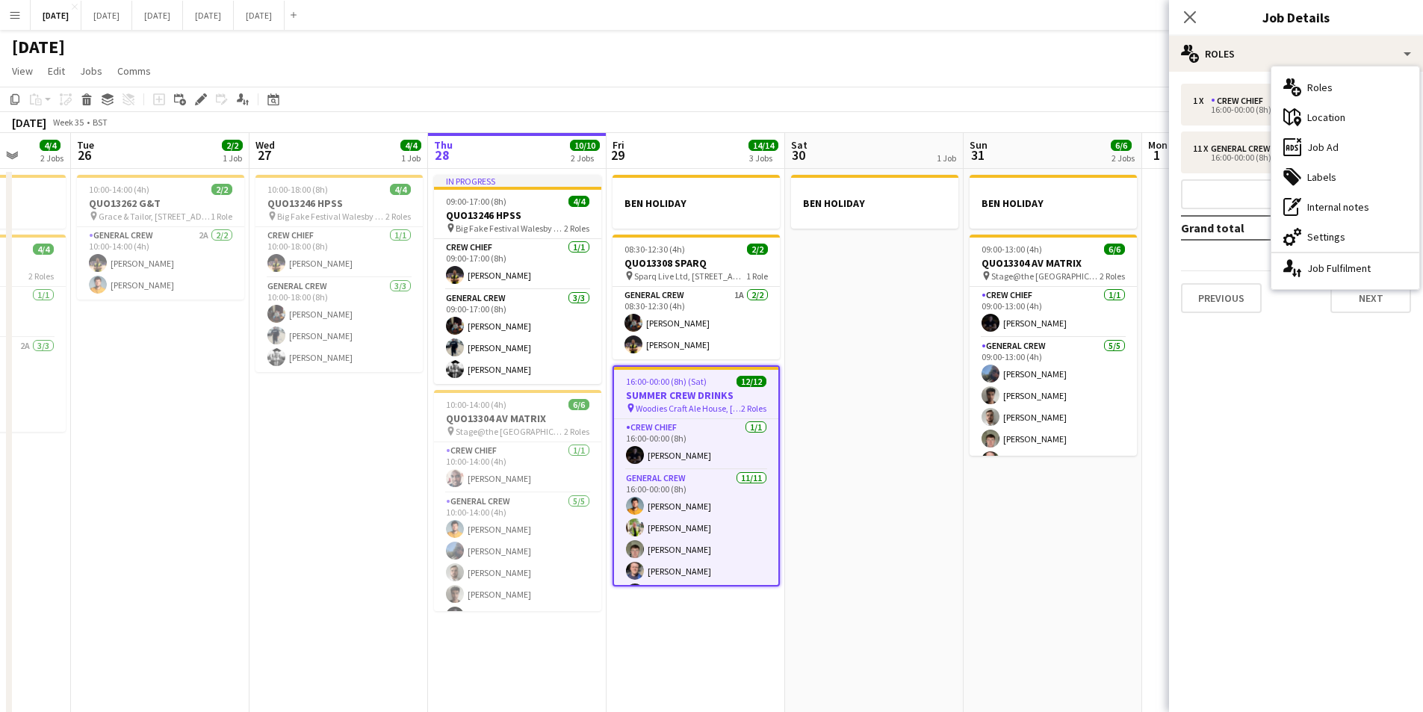
click at [1343, 147] on div "ads-window Job Ad" at bounding box center [1346, 147] width 148 height 30
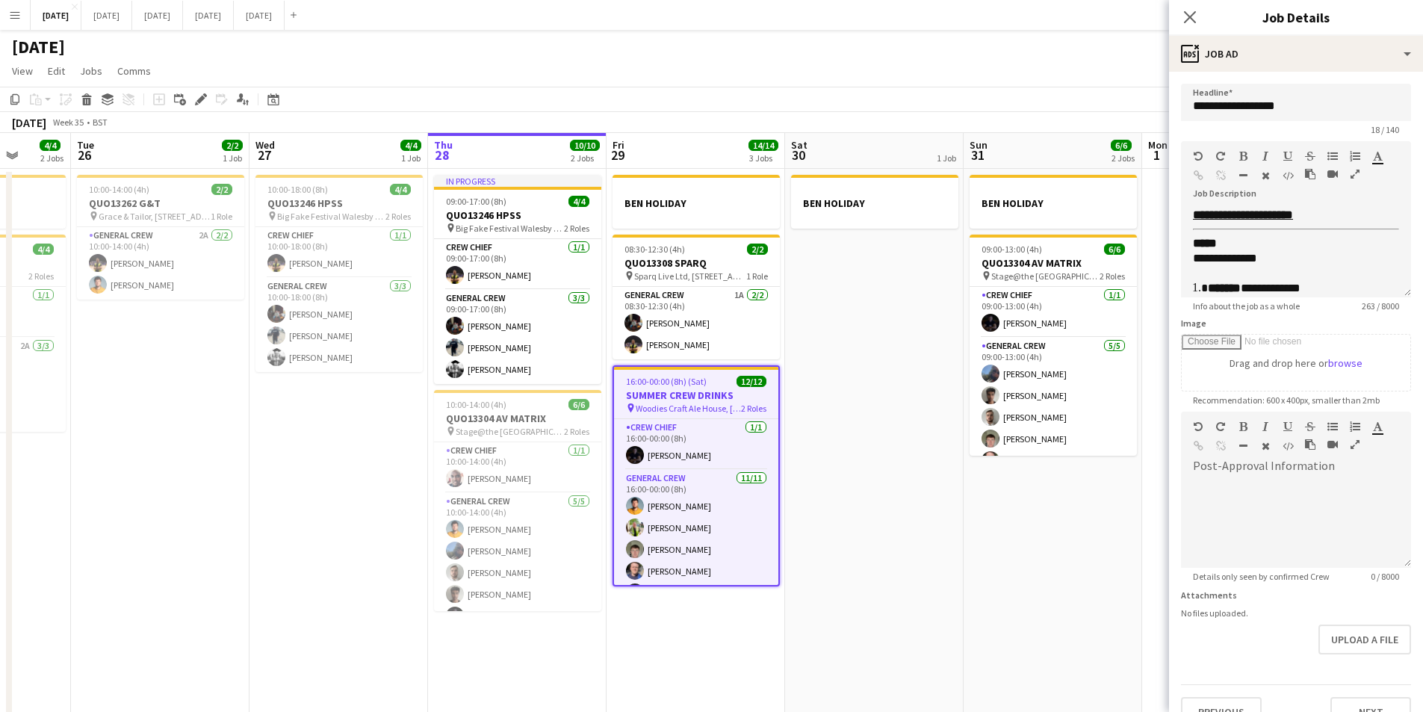
scroll to position [47, 0]
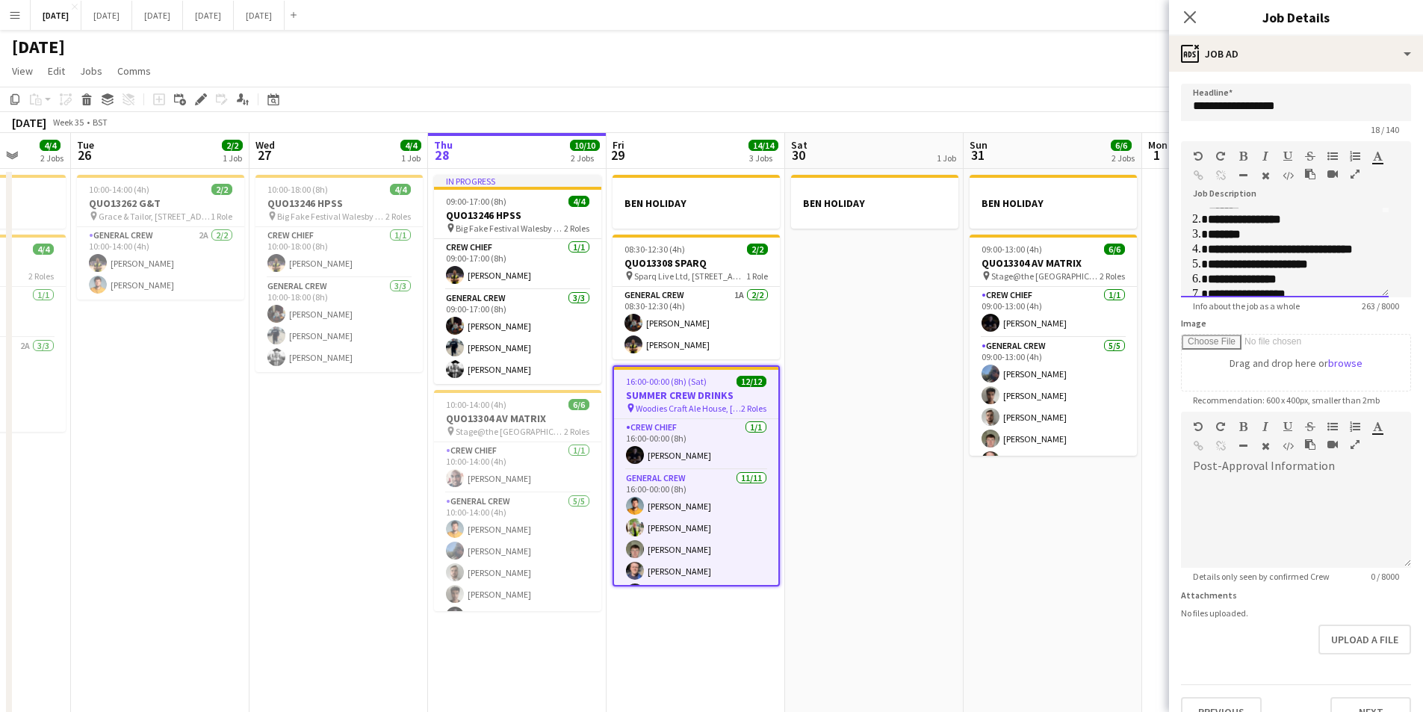
click at [1311, 257] on li "**********" at bounding box center [1292, 264] width 169 height 15
click at [1345, 248] on li "**********" at bounding box center [1298, 249] width 180 height 15
click at [1340, 248] on li "**********" at bounding box center [1298, 249] width 180 height 15
click at [1181, 19] on app-icon "Close pop-in" at bounding box center [1191, 18] width 22 height 22
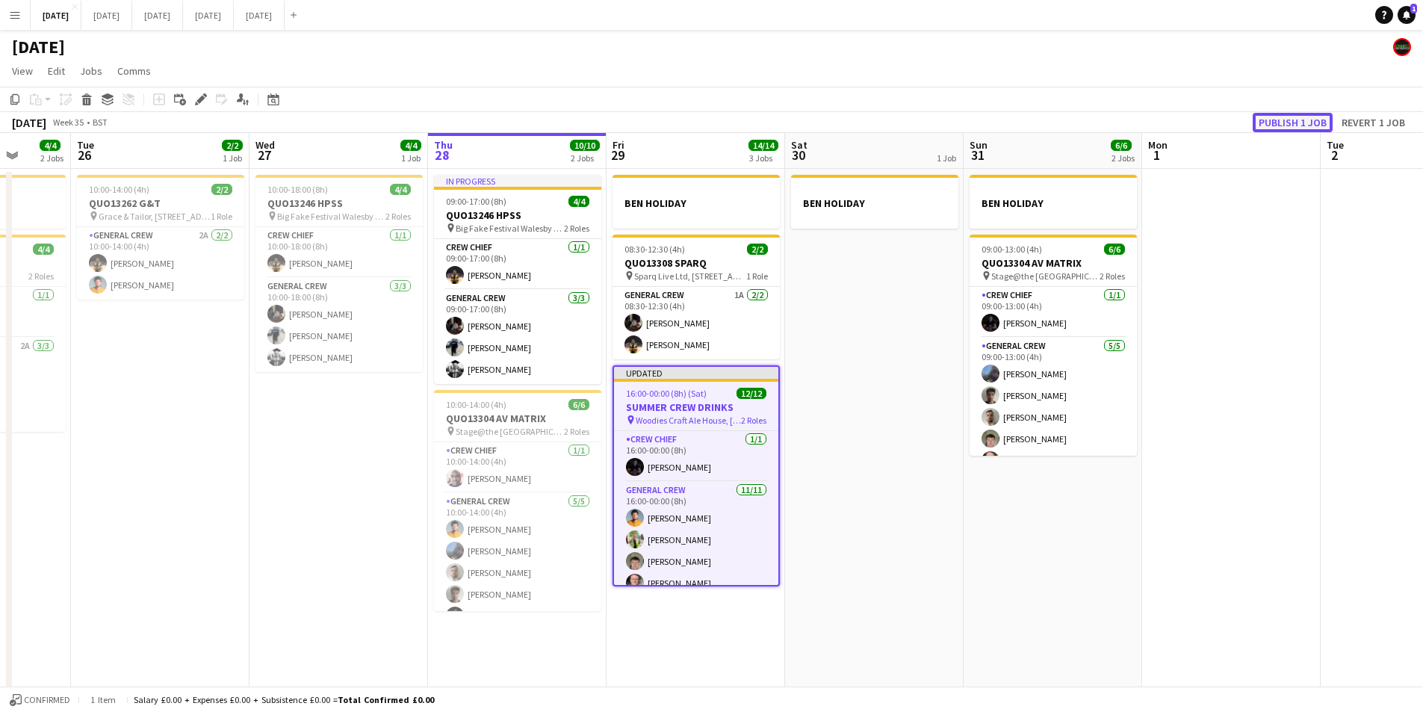
click at [1292, 123] on button "Publish 1 job" at bounding box center [1293, 122] width 80 height 19
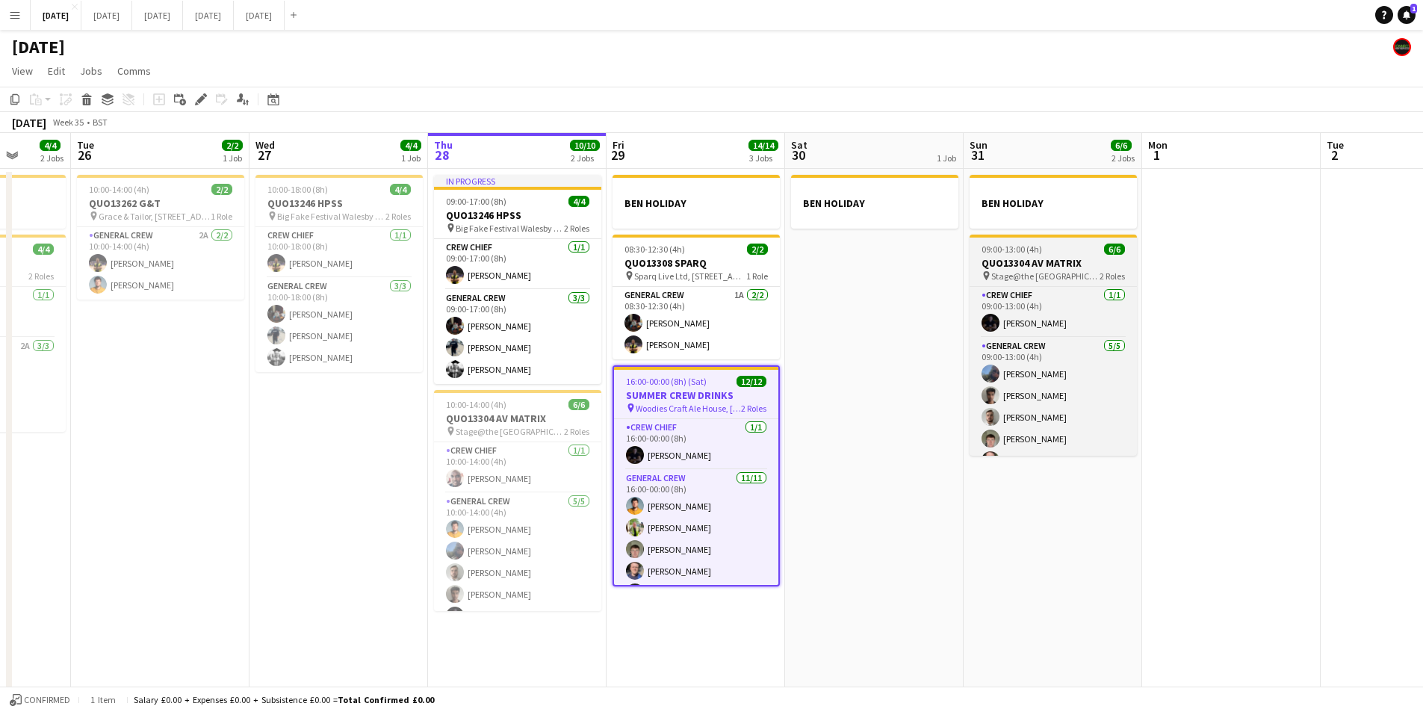
click at [1067, 253] on div "09:00-13:00 (4h) 6/6" at bounding box center [1053, 249] width 167 height 11
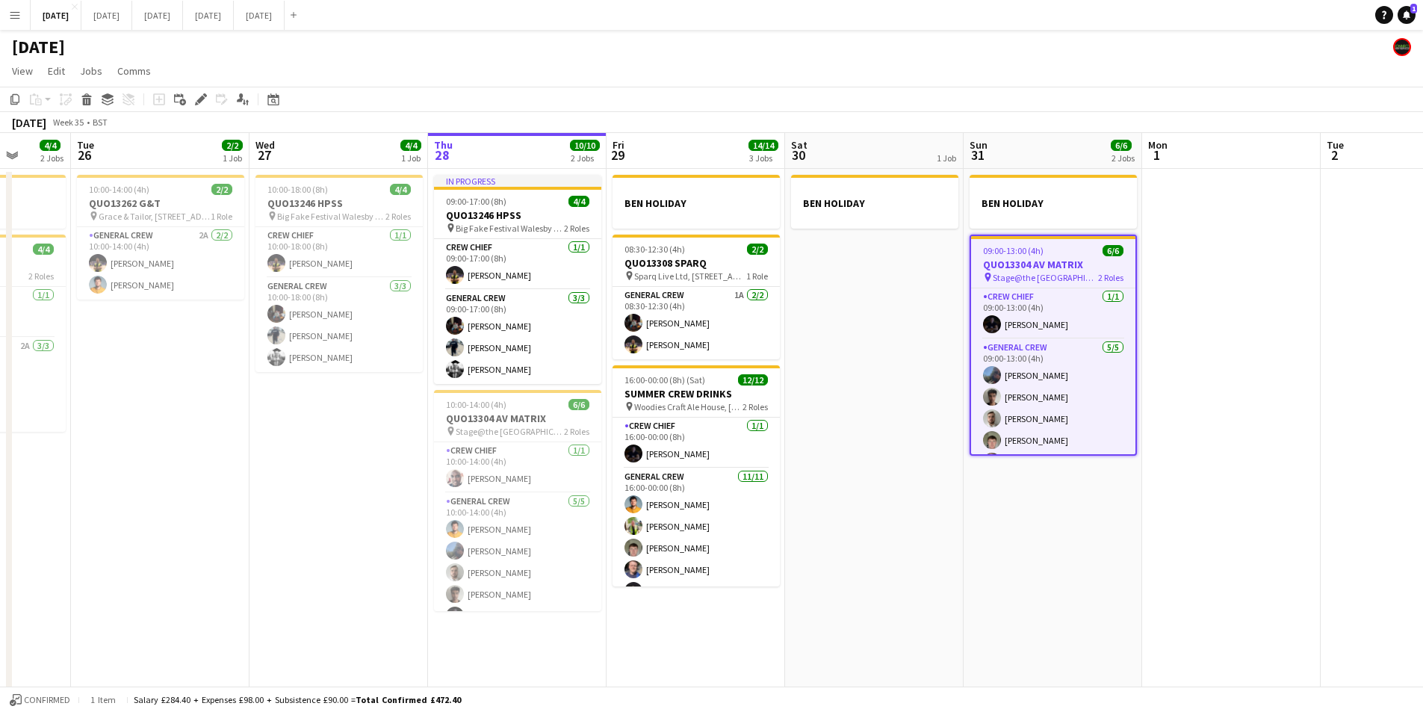
click at [1068, 257] on app-job-card "09:00-13:00 (4h) 6/6 QUO13304 AV MATRIX pin Stage@the [GEOGRAPHIC_DATA] [STREET…" at bounding box center [1053, 345] width 167 height 221
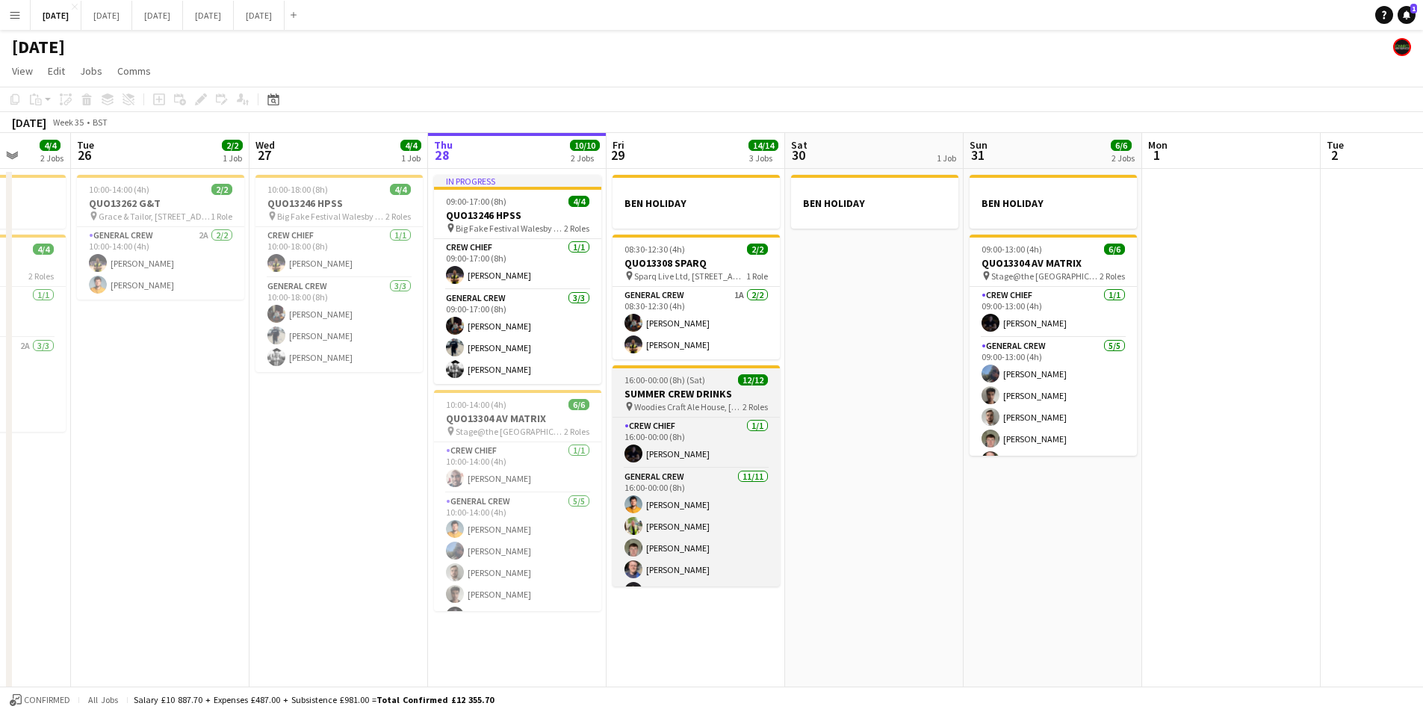
click at [697, 386] on app-job-card "16:00-00:00 (8h) (Sat) 12/12 SUMMER CREW DRINKS pin Woodies Craft Ale House, [S…" at bounding box center [696, 475] width 167 height 221
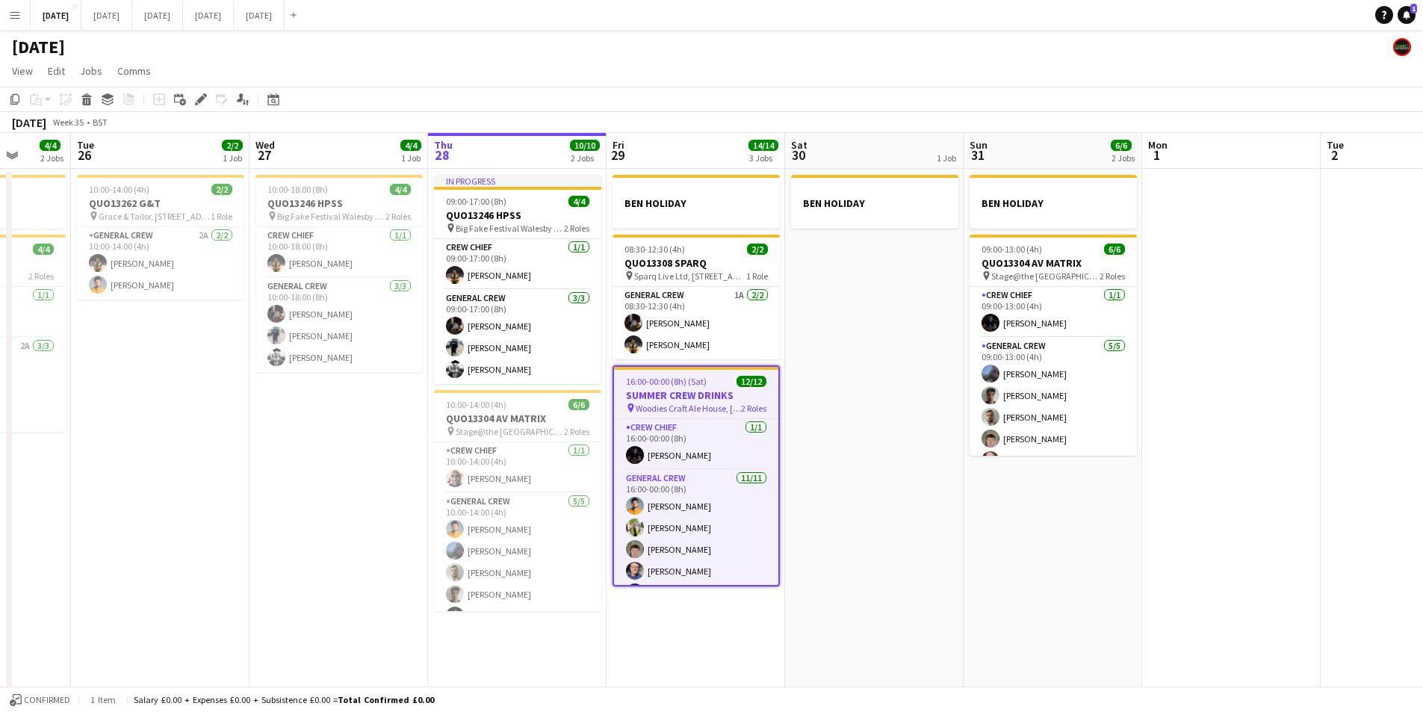
click at [697, 386] on span "16:00-00:00 (8h) (Sat)" at bounding box center [666, 381] width 81 height 11
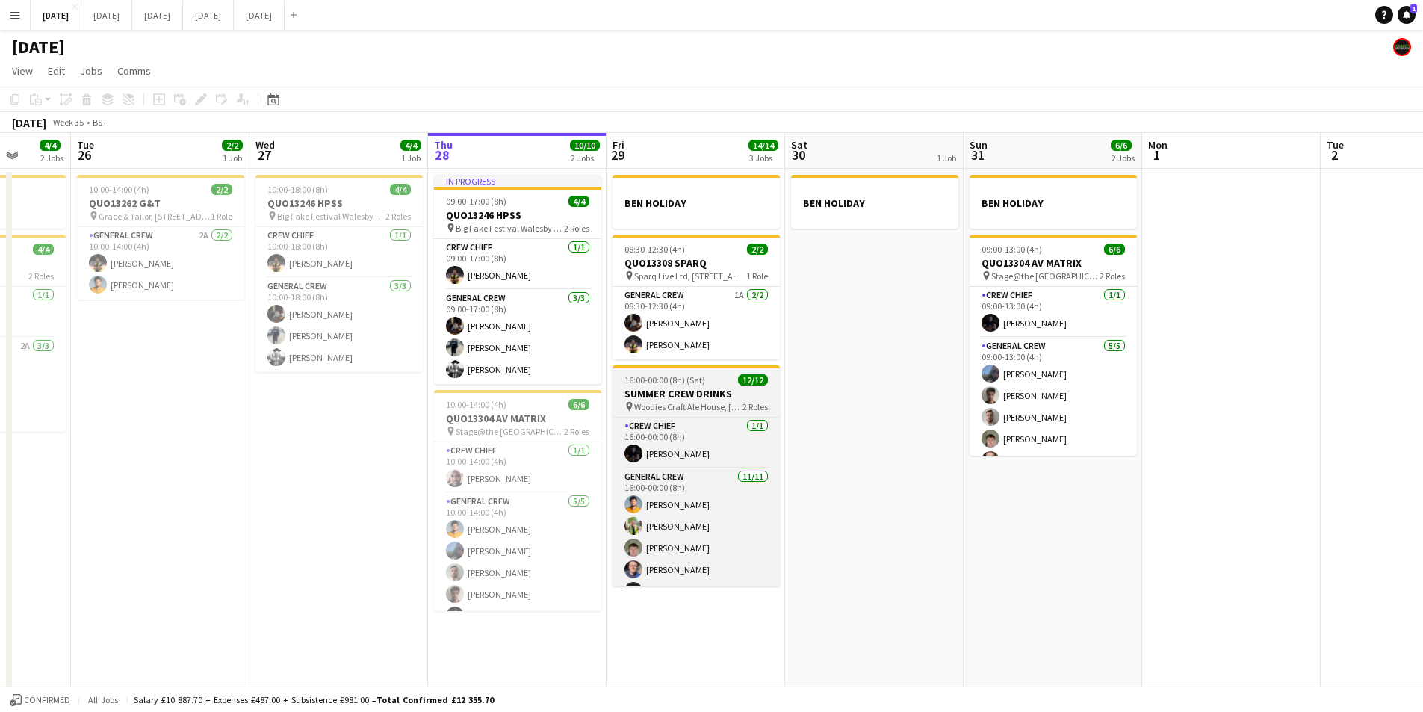
click at [689, 386] on app-job-card "16:00-00:00 (8h) (Sat) 12/12 SUMMER CREW DRINKS pin Woodies Craft Ale House, [S…" at bounding box center [696, 475] width 167 height 221
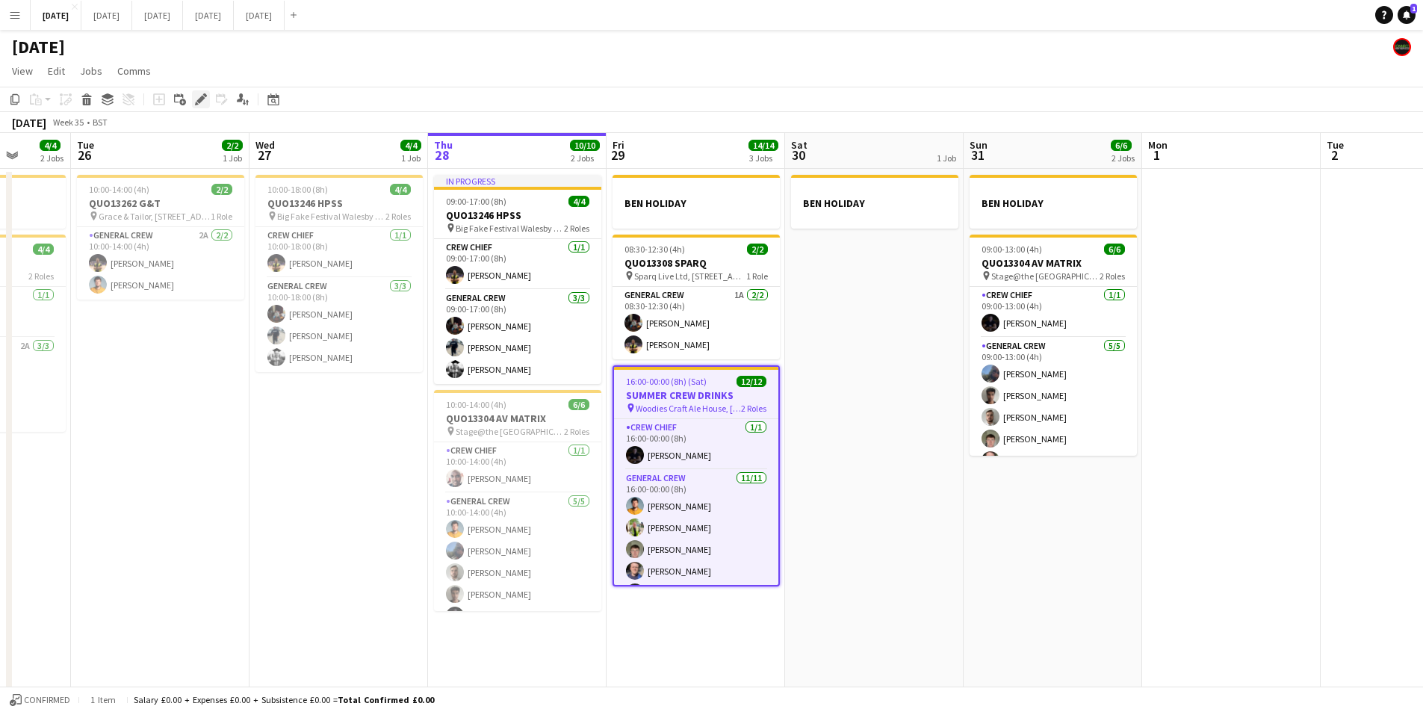
click at [202, 98] on icon at bounding box center [200, 100] width 8 height 8
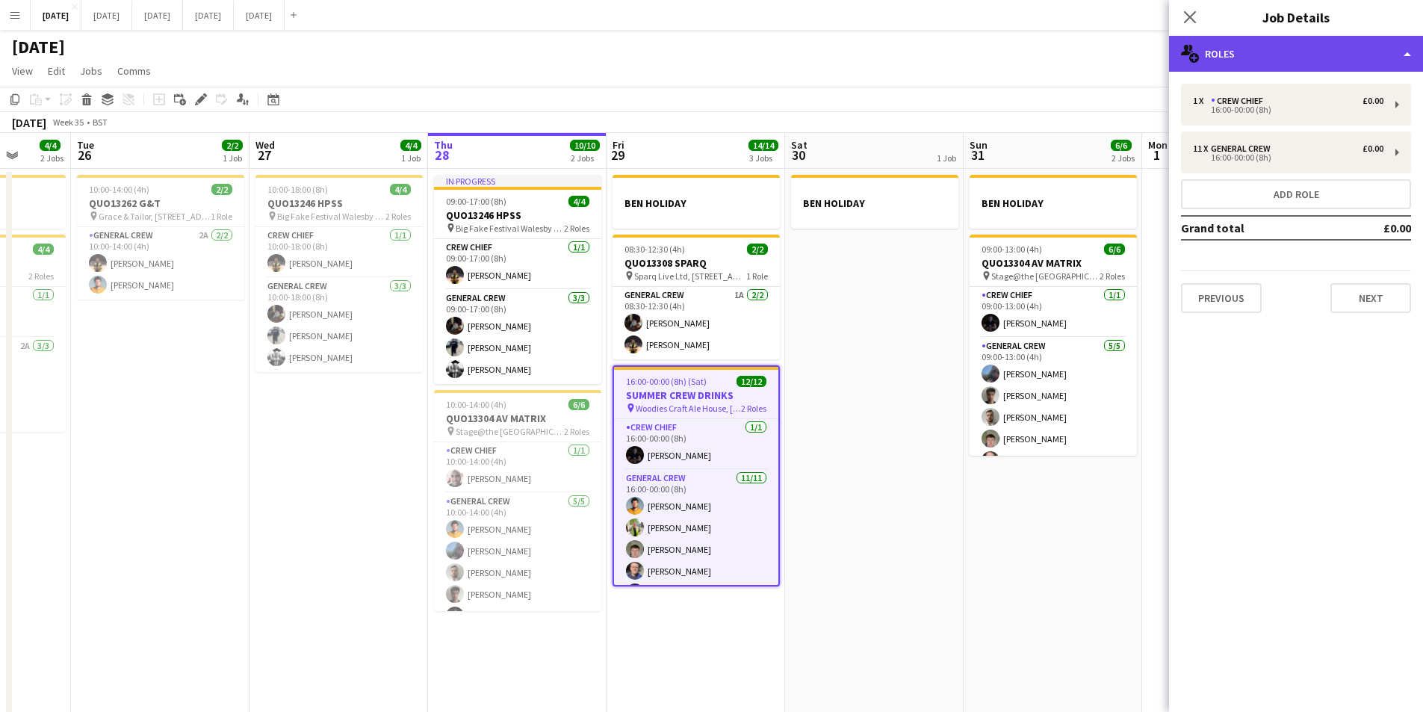
click at [1303, 51] on div "multiple-users-add Roles" at bounding box center [1296, 54] width 254 height 36
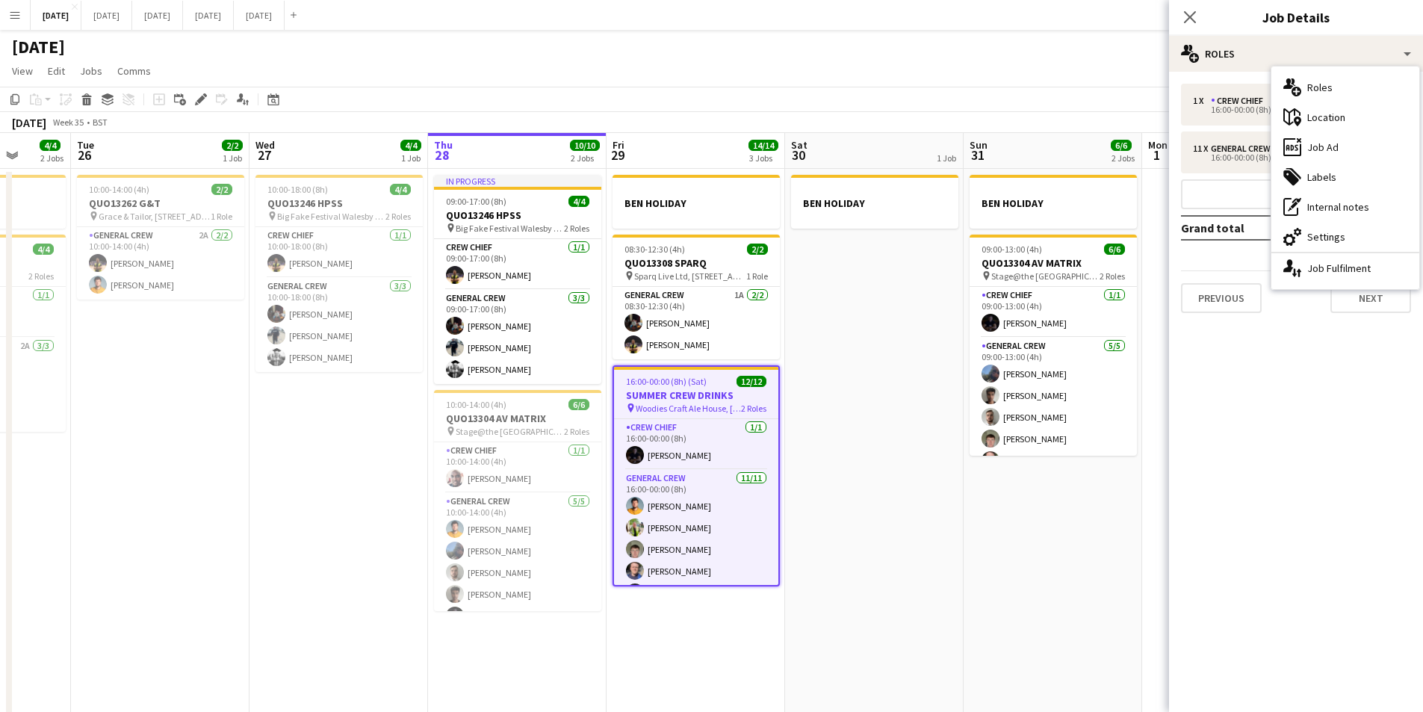
drag, startPoint x: 1348, startPoint y: 140, endPoint x: 1375, endPoint y: 170, distance: 40.7
click at [1348, 141] on div "ads-window Job Ad" at bounding box center [1346, 147] width 148 height 30
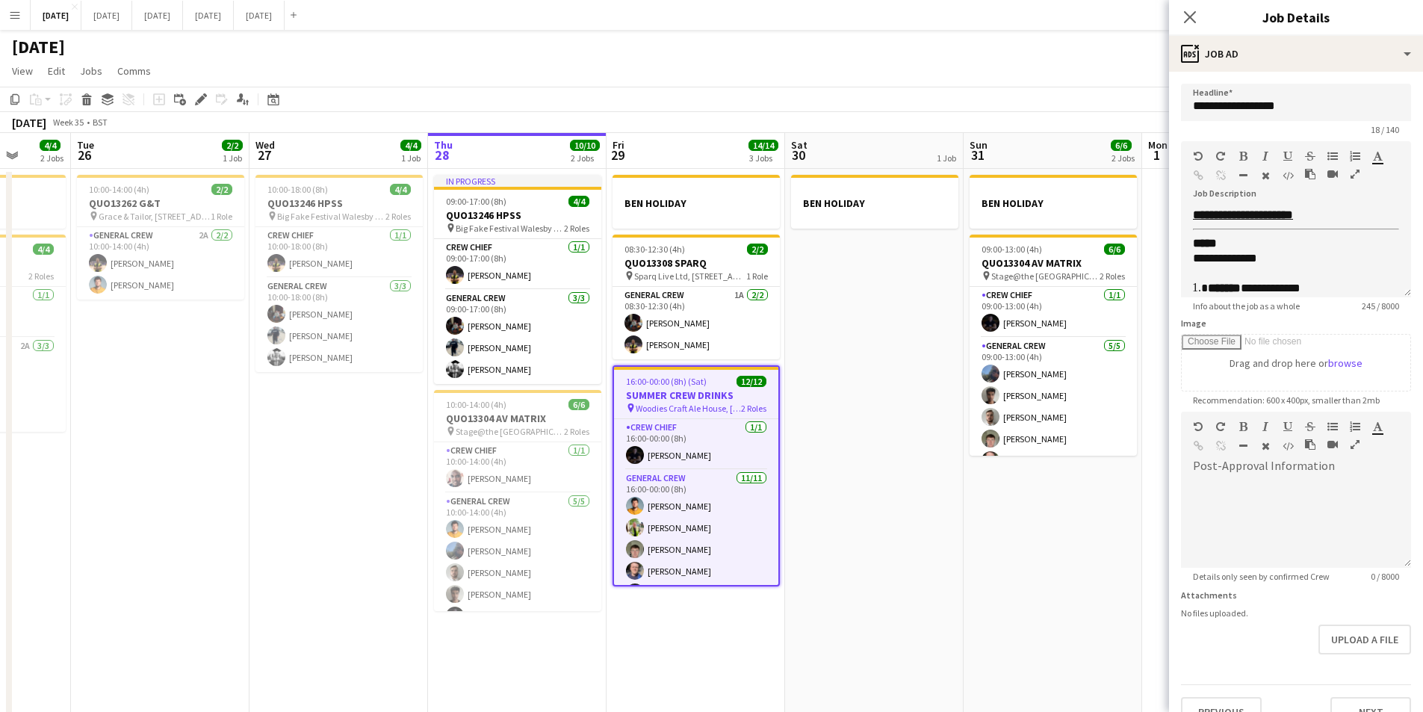
scroll to position [158, 0]
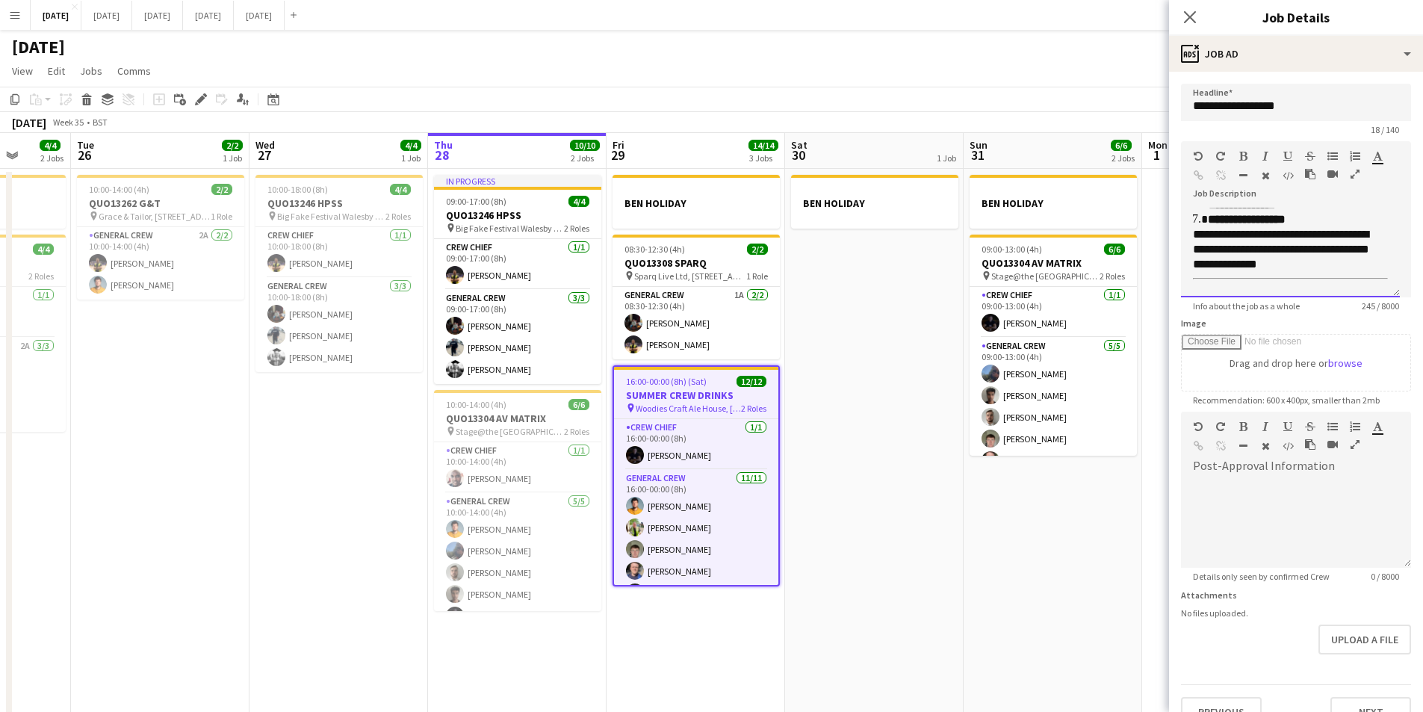
click at [1282, 222] on li "**********" at bounding box center [1298, 219] width 180 height 15
click at [1186, 15] on icon "Close pop-in" at bounding box center [1190, 17] width 14 height 14
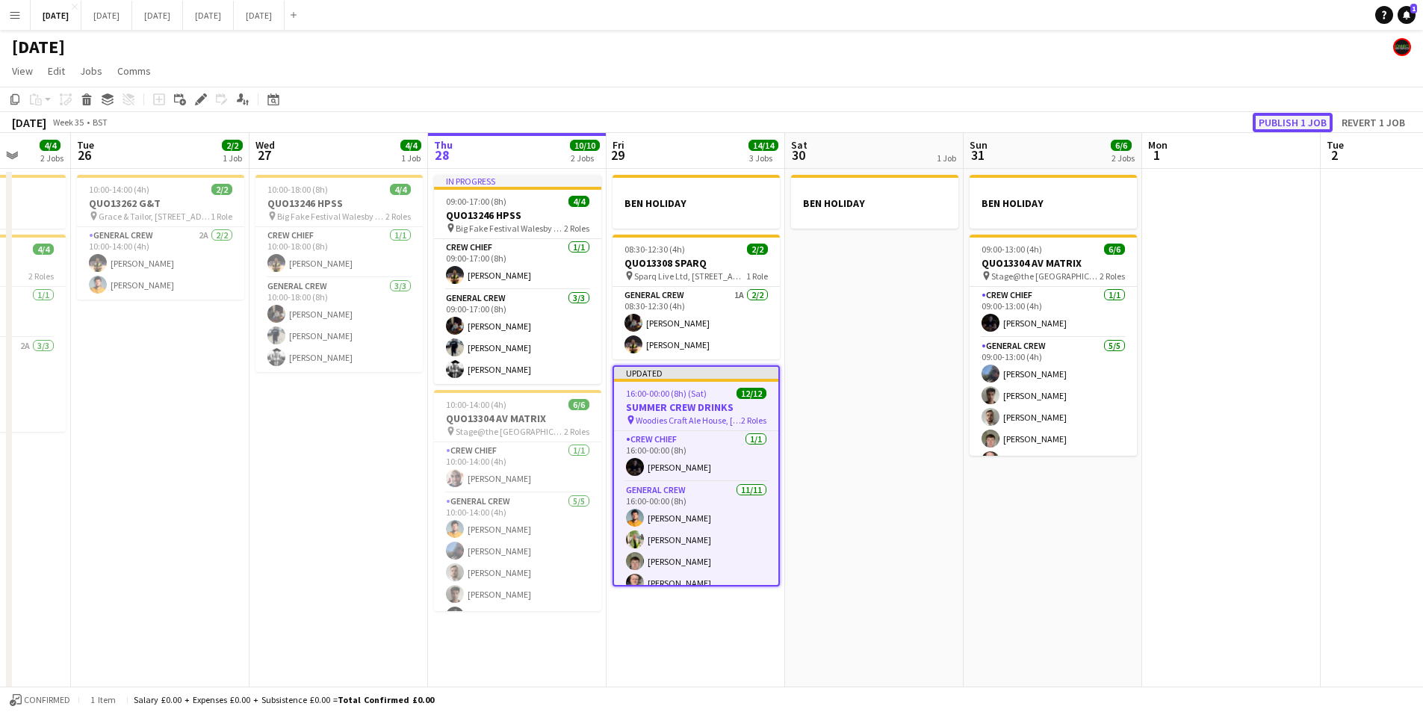
click at [1287, 126] on button "Publish 1 job" at bounding box center [1293, 122] width 80 height 19
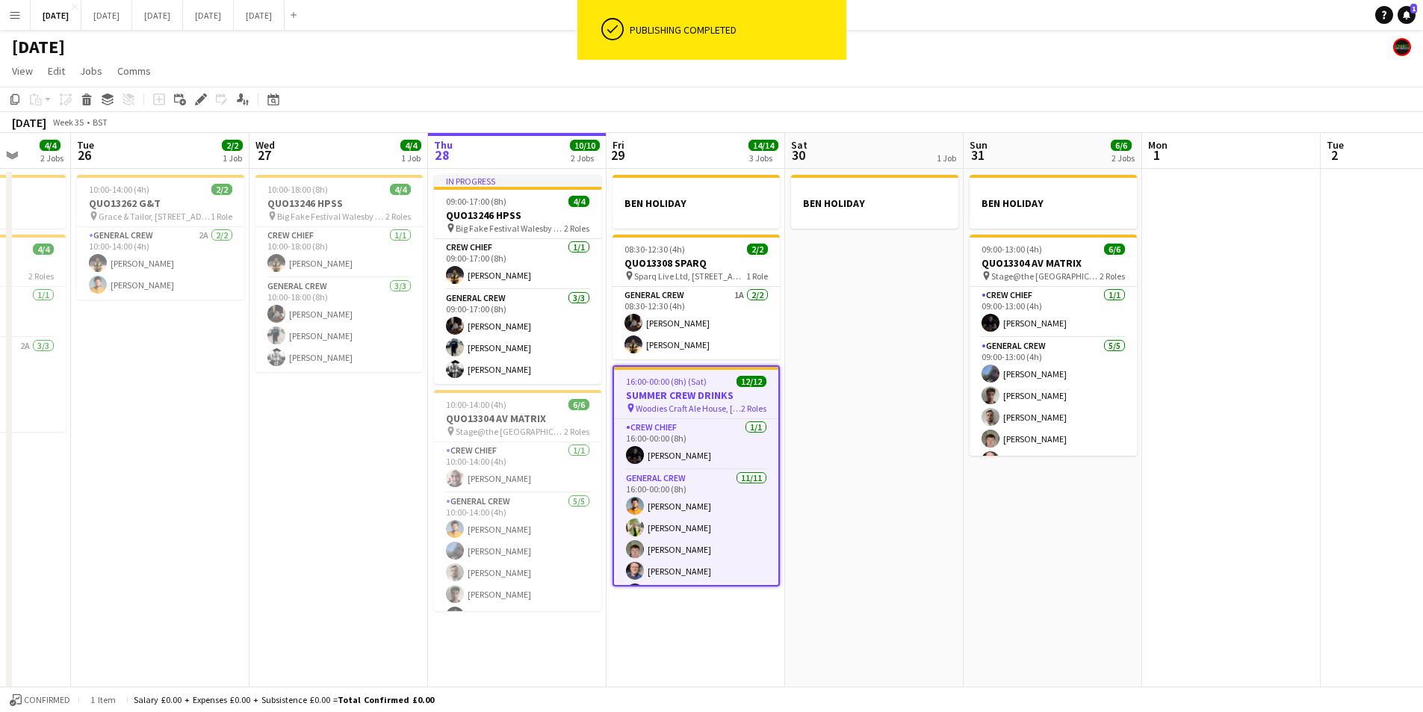
click at [695, 397] on h3 "SUMMER CREW DRINKS" at bounding box center [696, 394] width 164 height 13
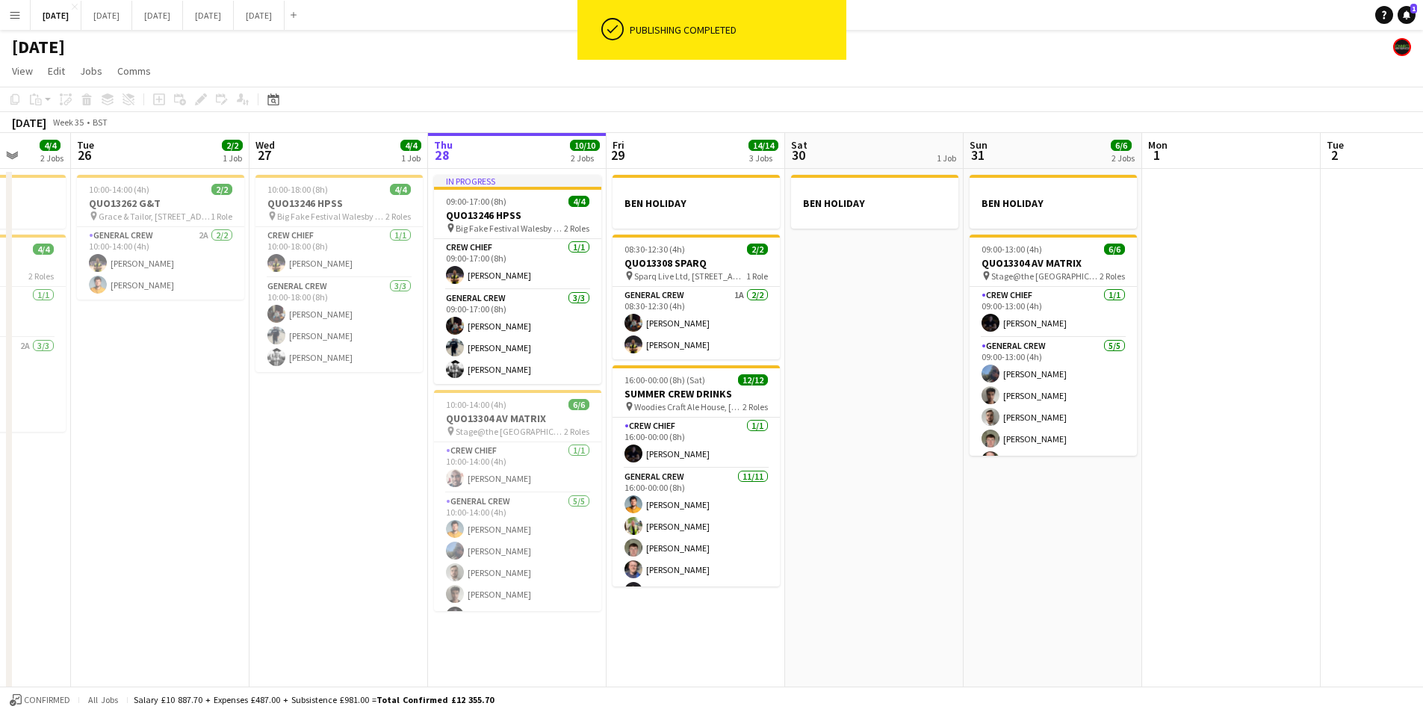
drag, startPoint x: 725, startPoint y: 398, endPoint x: 325, endPoint y: 148, distance: 472.2
click at [725, 388] on h3 "SUMMER CREW DRINKS" at bounding box center [696, 393] width 167 height 13
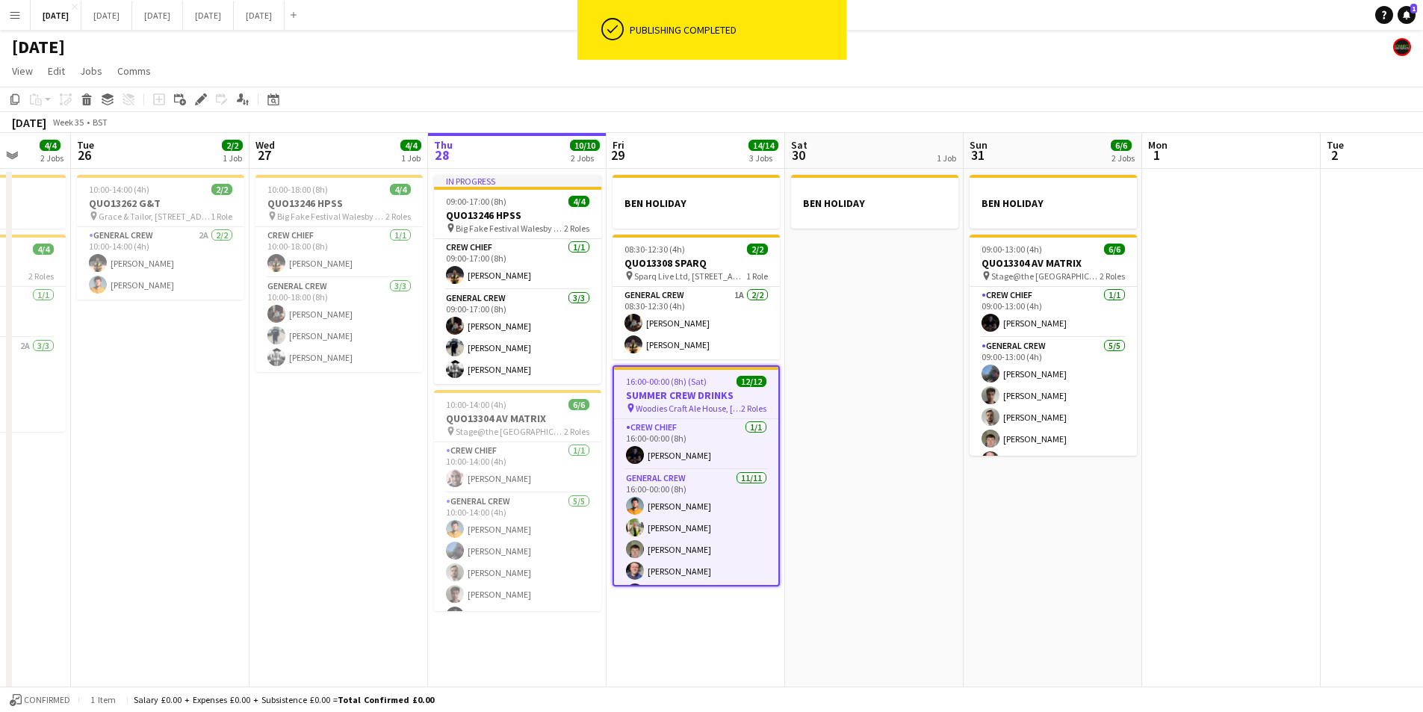
drag, startPoint x: 201, startPoint y: 93, endPoint x: 1357, endPoint y: 123, distance: 1156.9
click at [202, 93] on icon "Edit" at bounding box center [201, 99] width 12 height 12
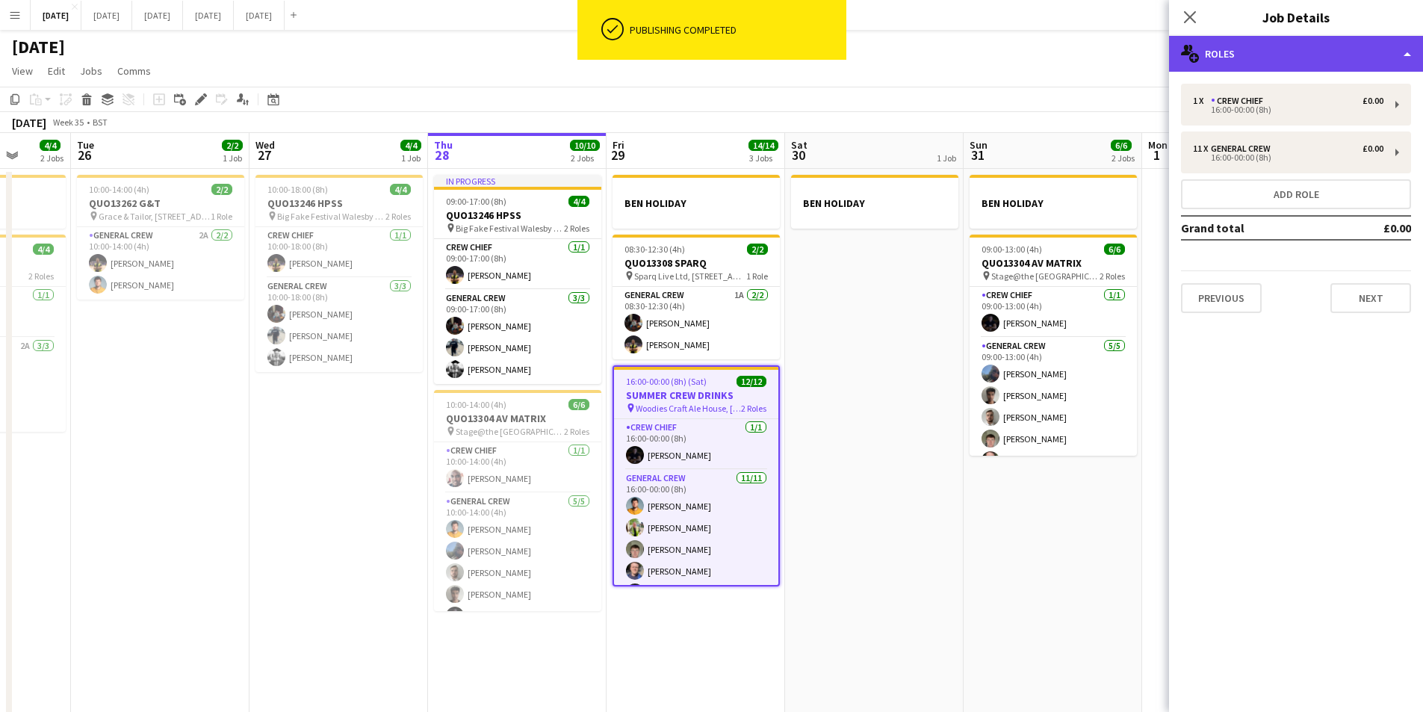
click at [1336, 57] on div "multiple-users-add Roles" at bounding box center [1296, 54] width 254 height 36
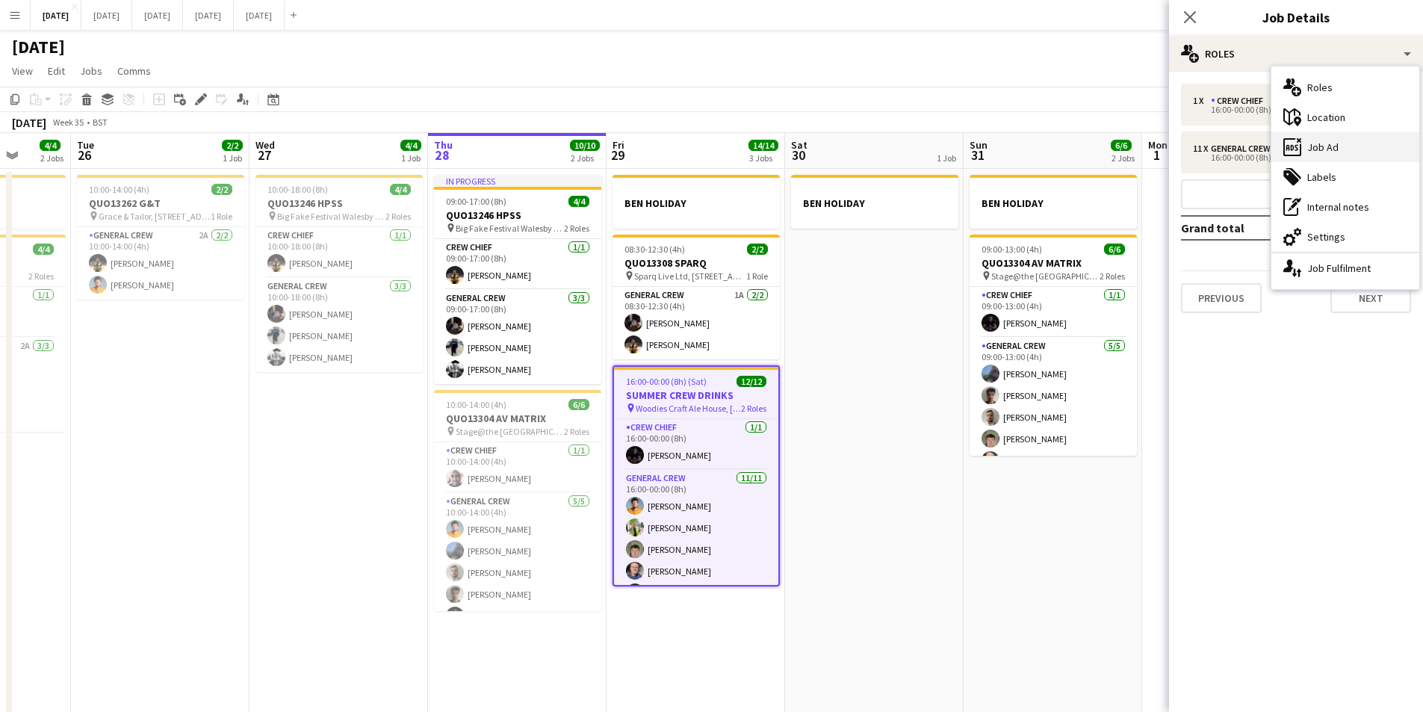
click at [1340, 145] on div "ads-window Job Ad" at bounding box center [1346, 147] width 148 height 30
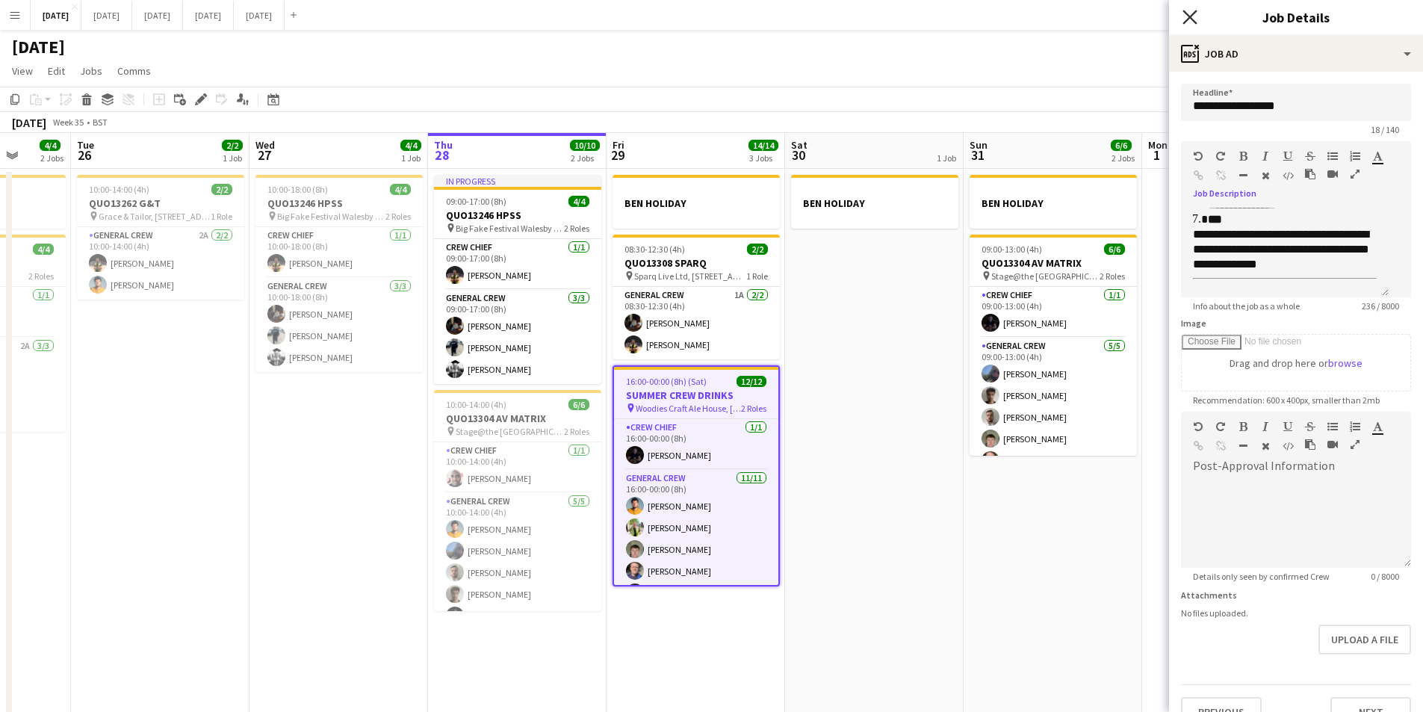
click at [1190, 17] on icon at bounding box center [1190, 17] width 14 height 14
